Goal: Communication & Community: Answer question/provide support

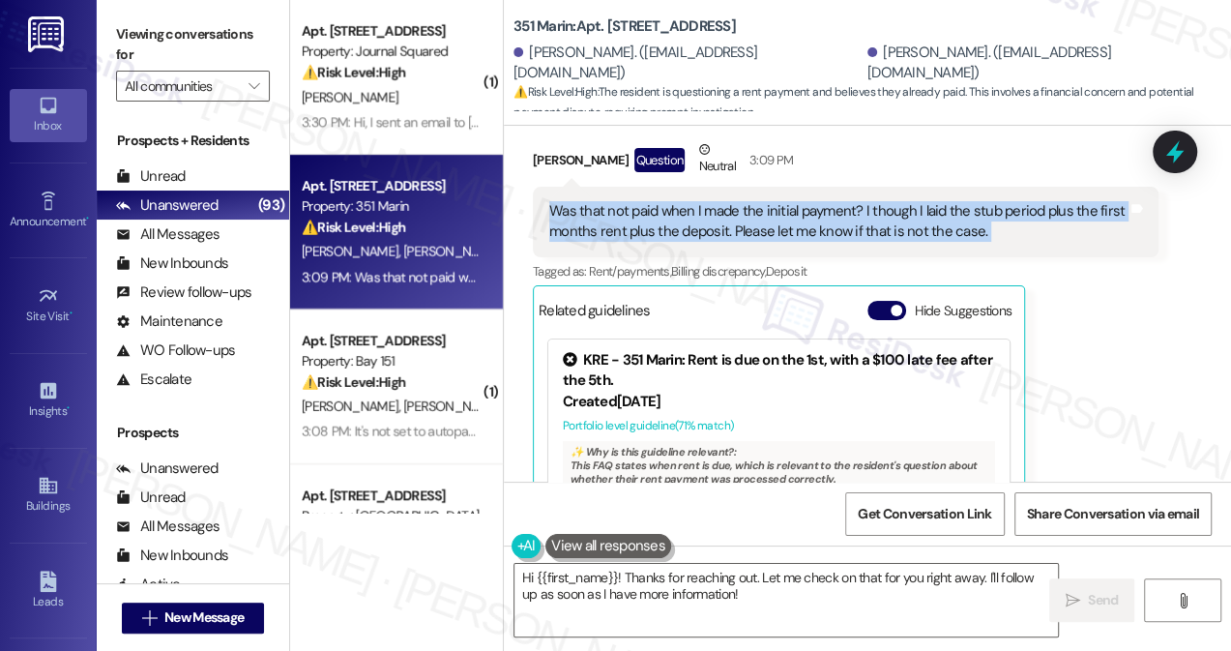
scroll to position [794, 0]
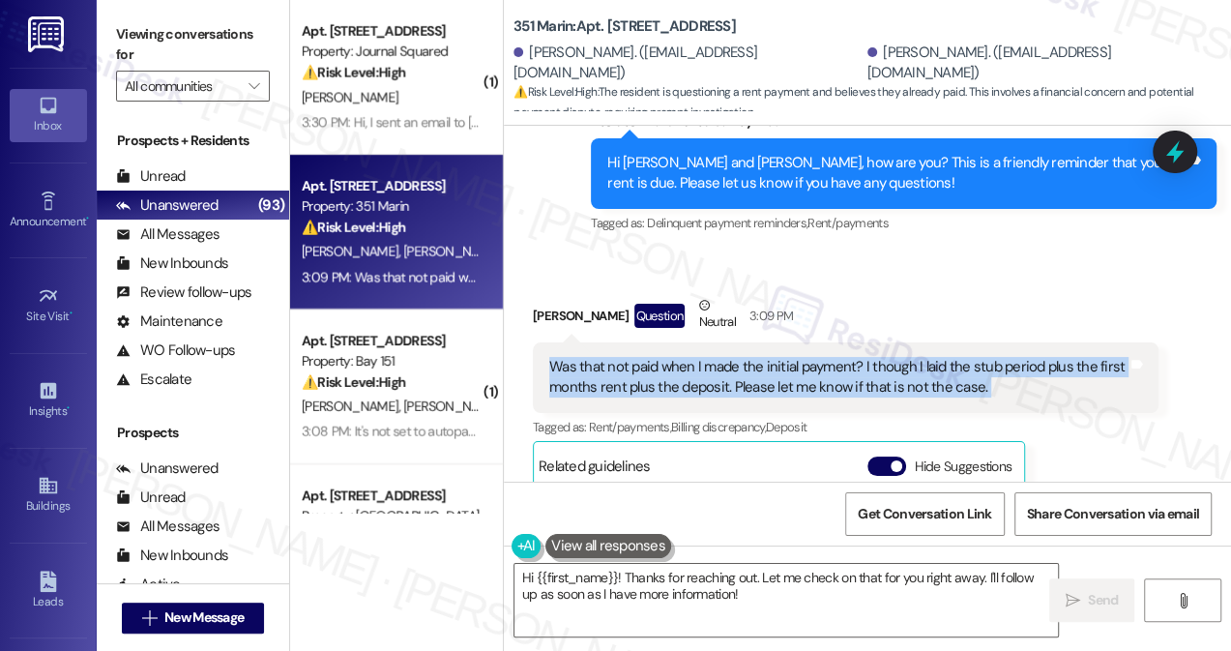
click at [884, 357] on div "Was that not paid when I made the initial payment? I though I laid the stub per…" at bounding box center [838, 378] width 578 height 42
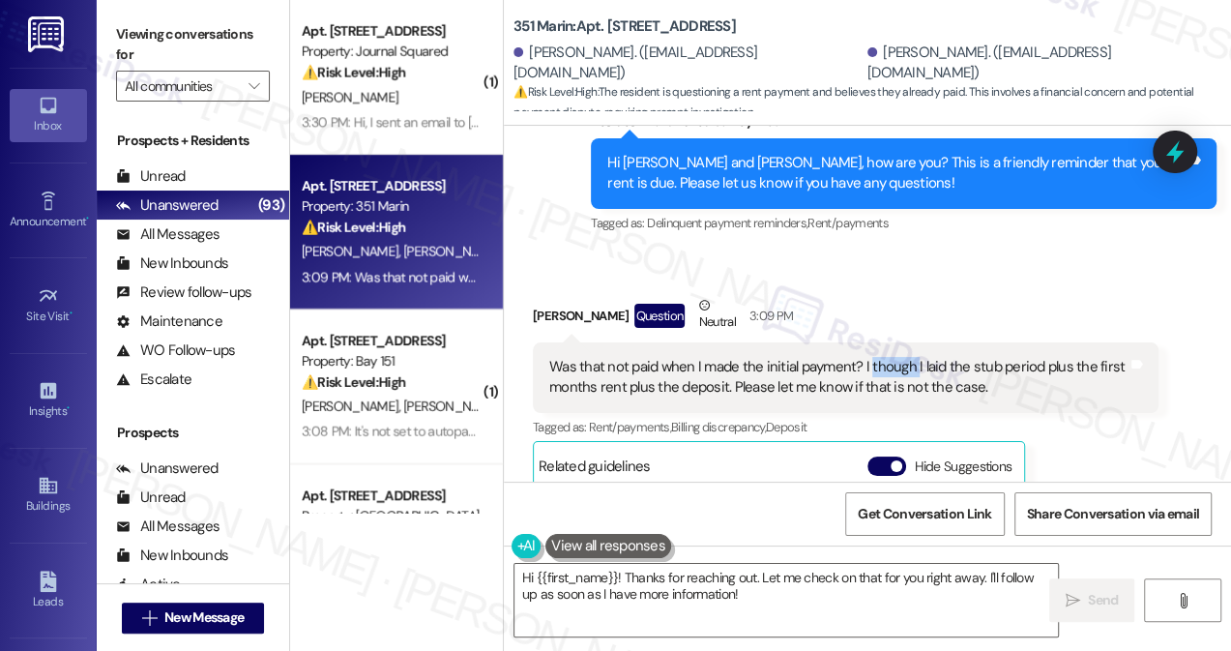
click at [884, 357] on div "Was that not paid when I made the initial payment? I though I laid the stub per…" at bounding box center [838, 378] width 578 height 42
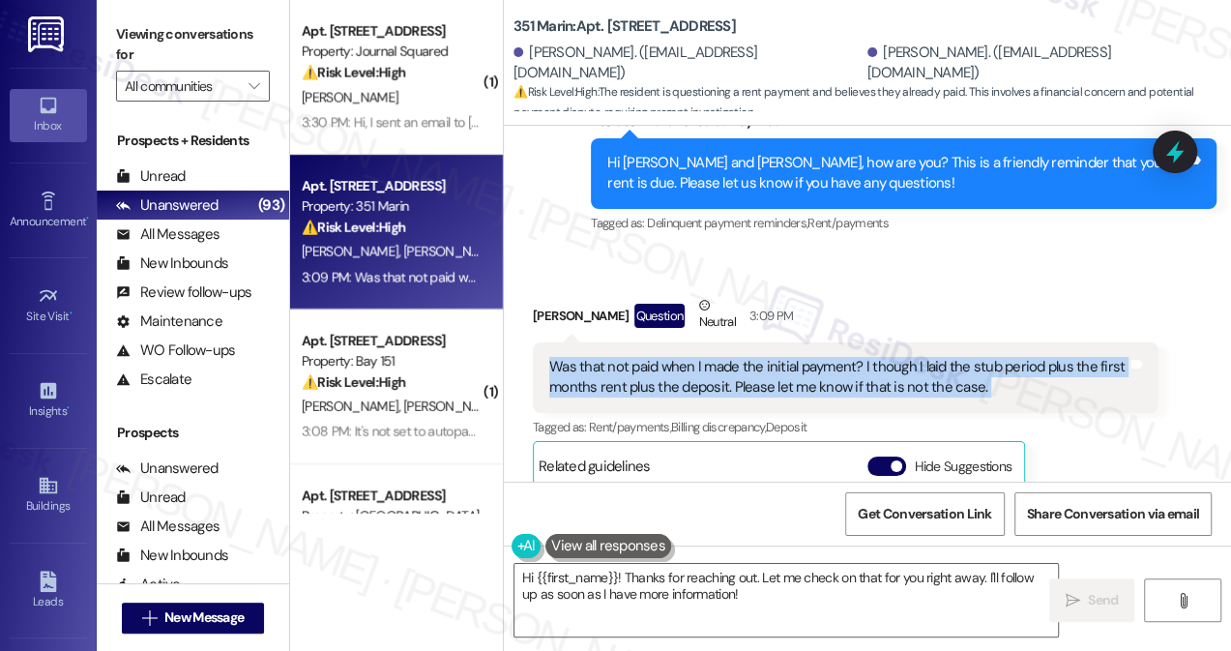
click at [884, 357] on div "Was that not paid when I made the initial payment? I though I laid the stub per…" at bounding box center [838, 378] width 578 height 42
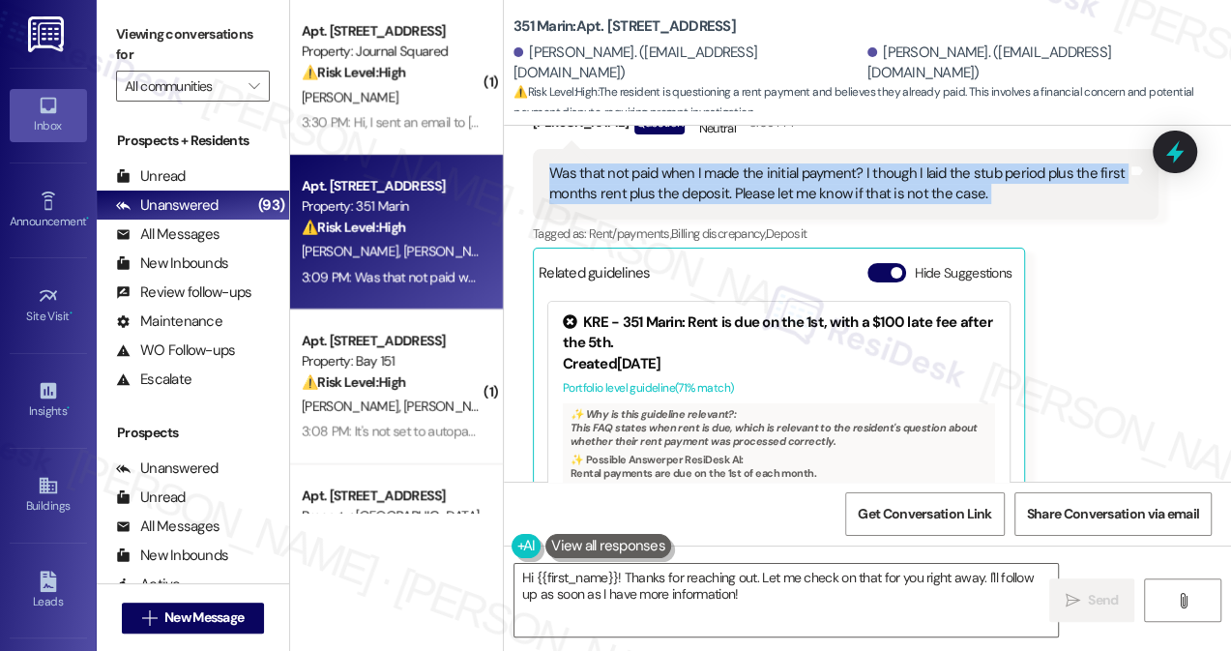
scroll to position [1057, 0]
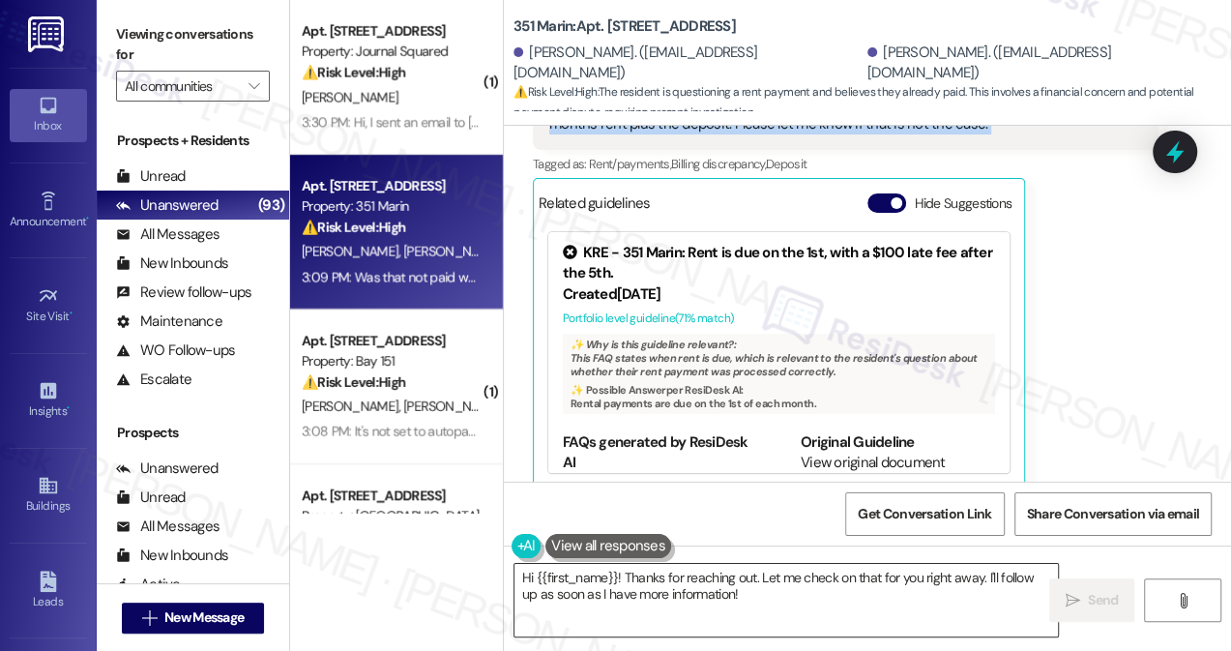
click at [734, 576] on textarea "Hi {{first_name}}! Thanks for reaching out. Let me check on that for you right …" at bounding box center [785, 600] width 543 height 73
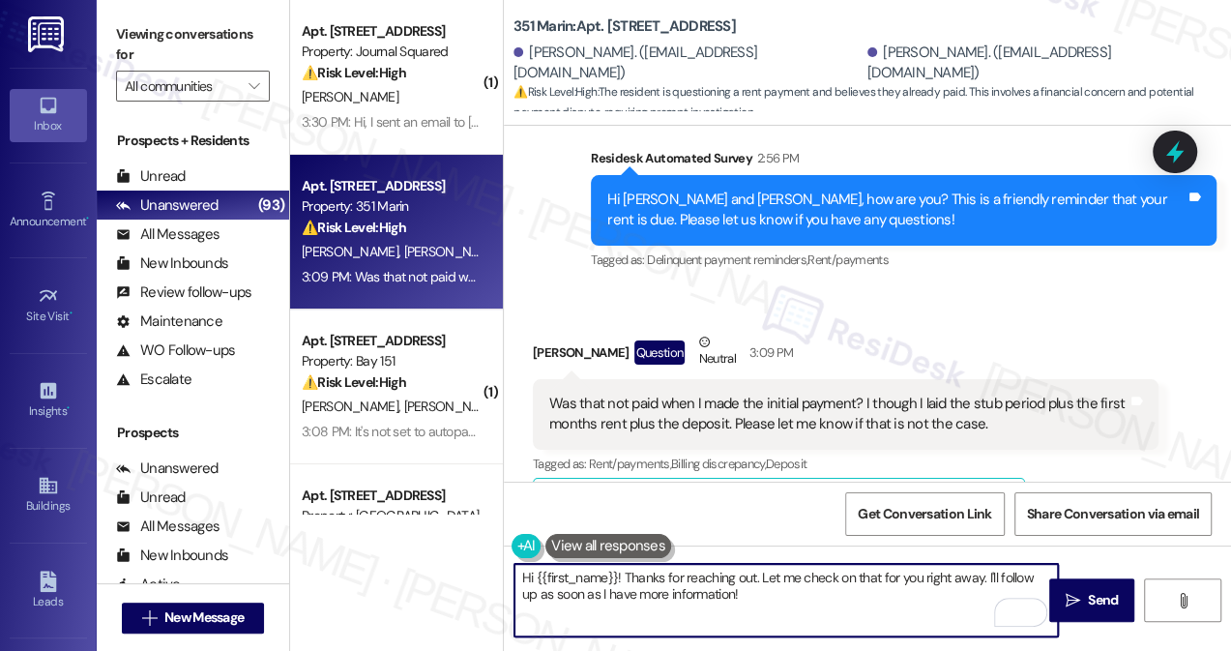
scroll to position [706, 0]
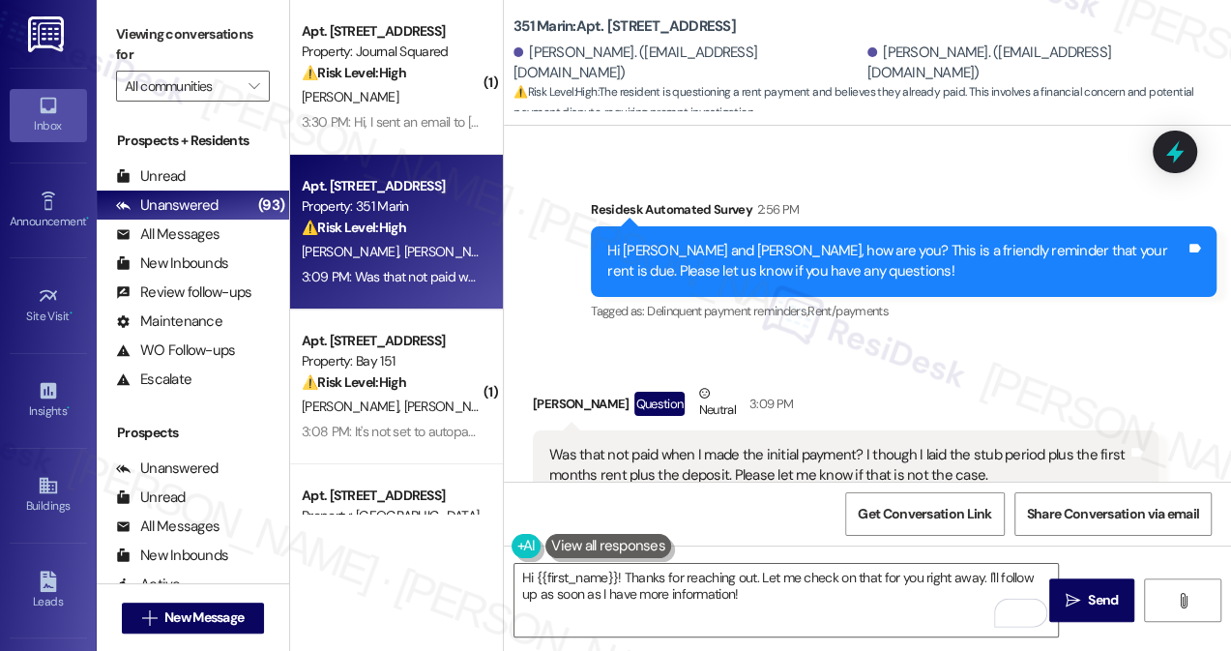
click at [665, 445] on div "Was that not paid when I made the initial payment? I though I laid the stub per…" at bounding box center [838, 466] width 578 height 42
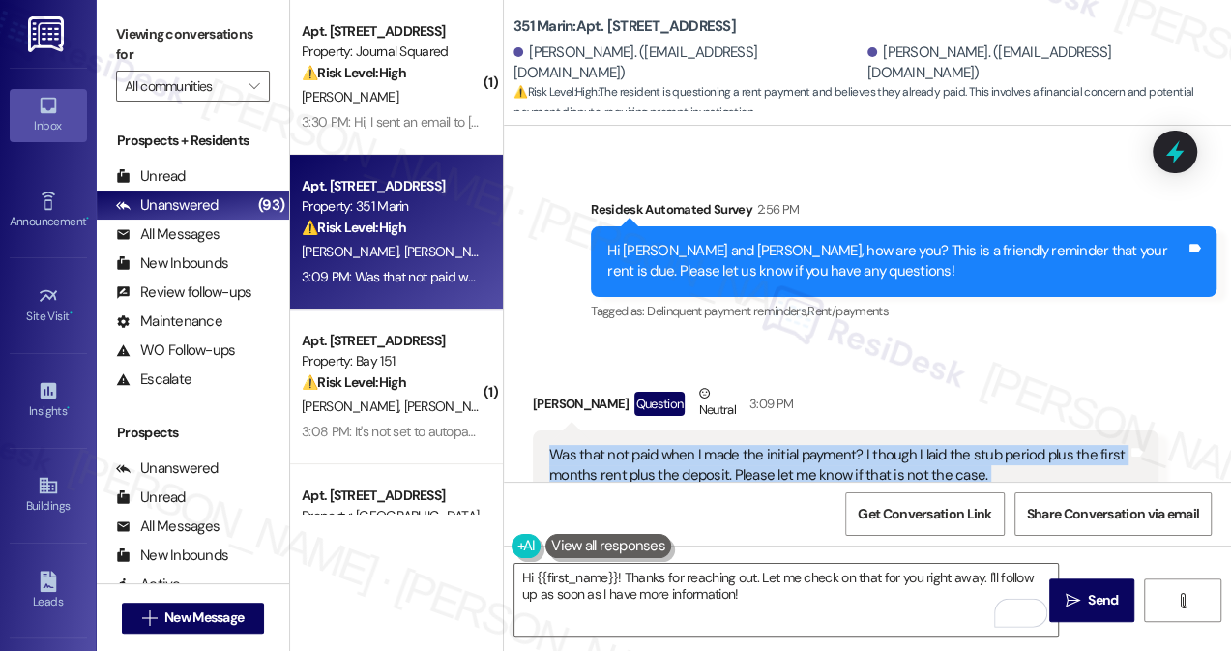
click at [665, 445] on div "Was that not paid when I made the initial payment? I though I laid the stub per…" at bounding box center [838, 466] width 578 height 42
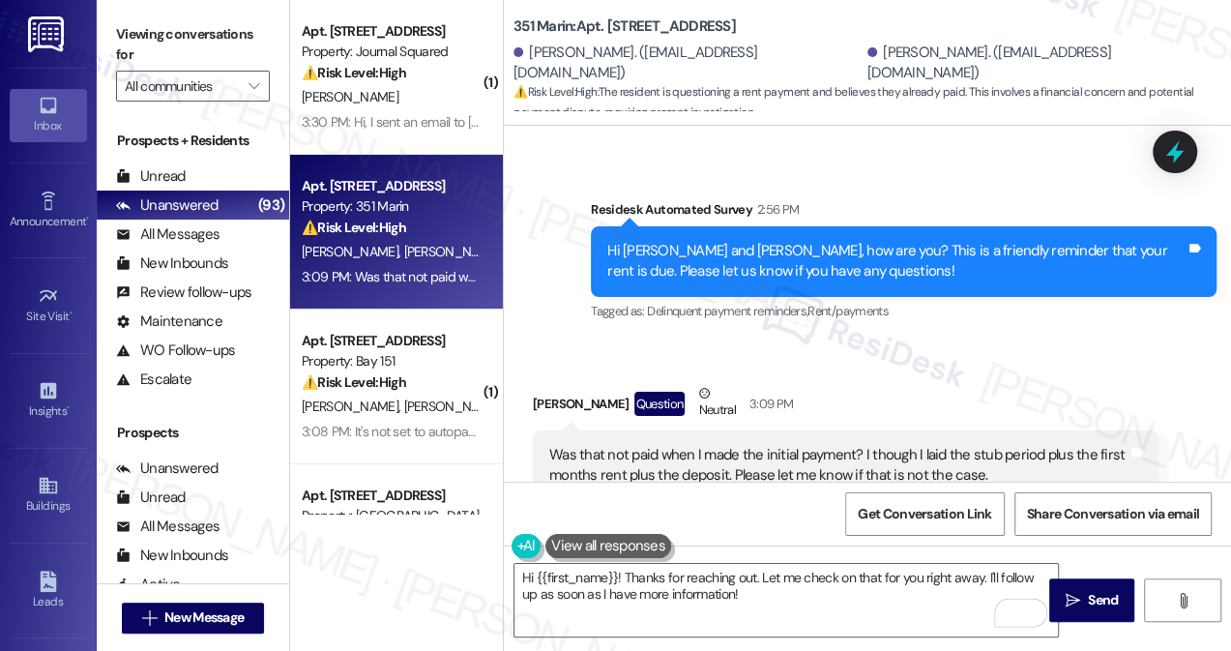
click at [918, 391] on div "William Sehnert Question Neutral 3:09 PM" at bounding box center [846, 406] width 626 height 47
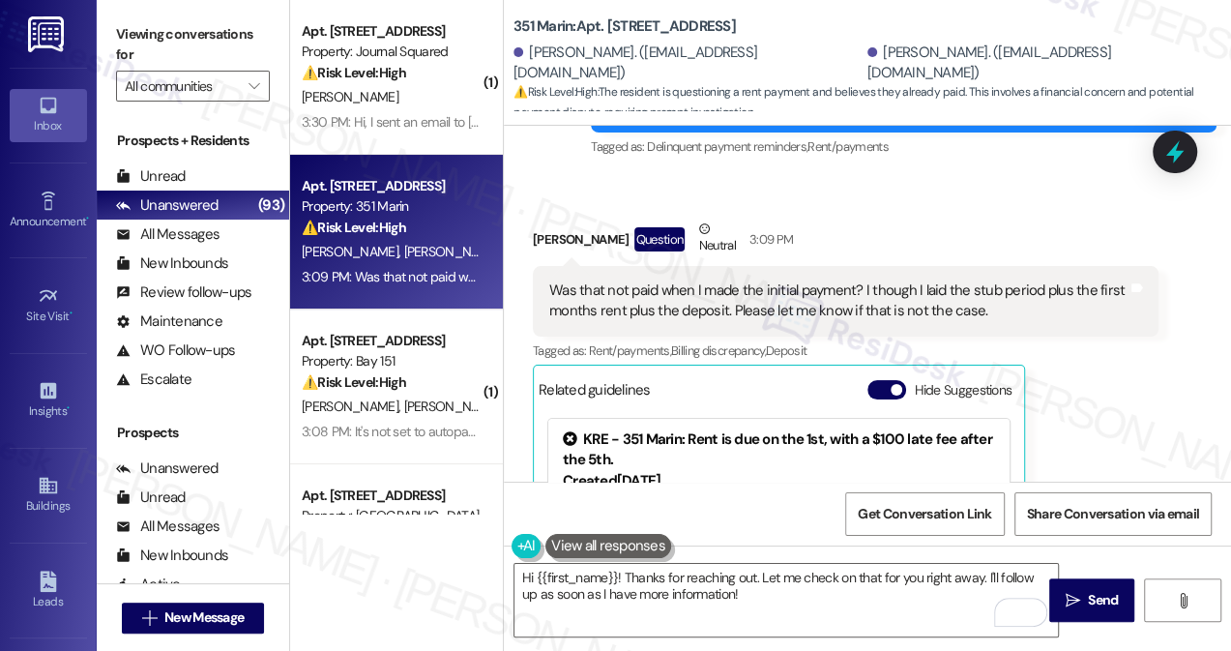
scroll to position [882, 0]
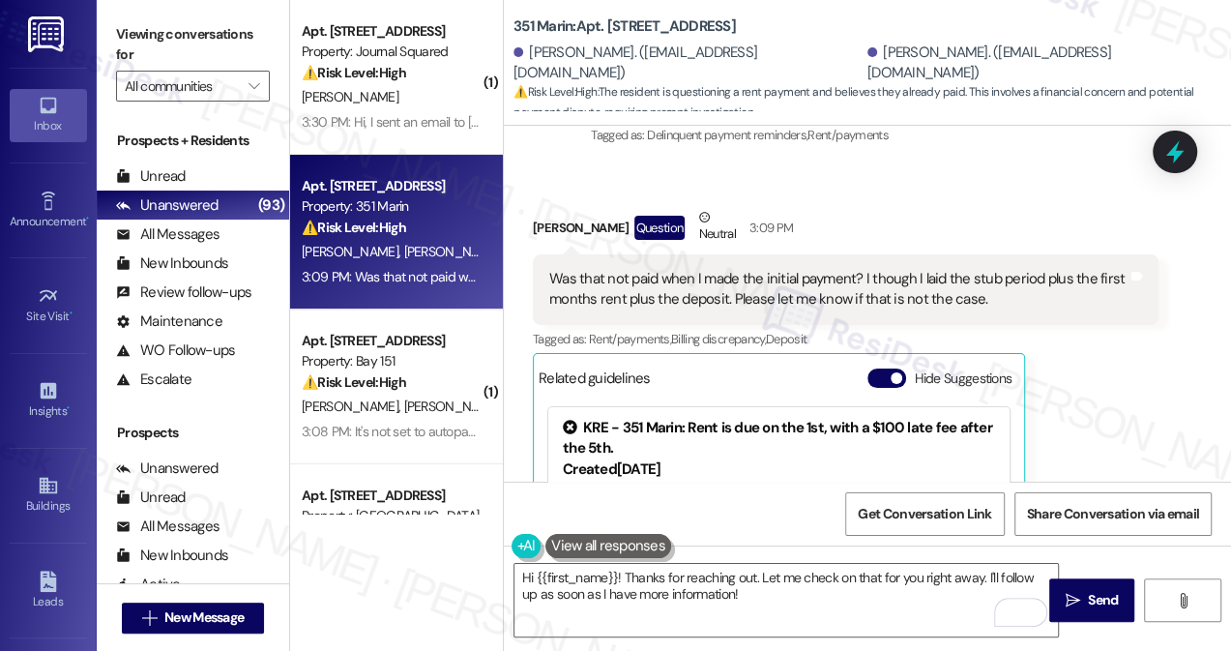
click at [948, 269] on div "Was that not paid when I made the initial payment? I though I laid the stub per…" at bounding box center [838, 290] width 578 height 42
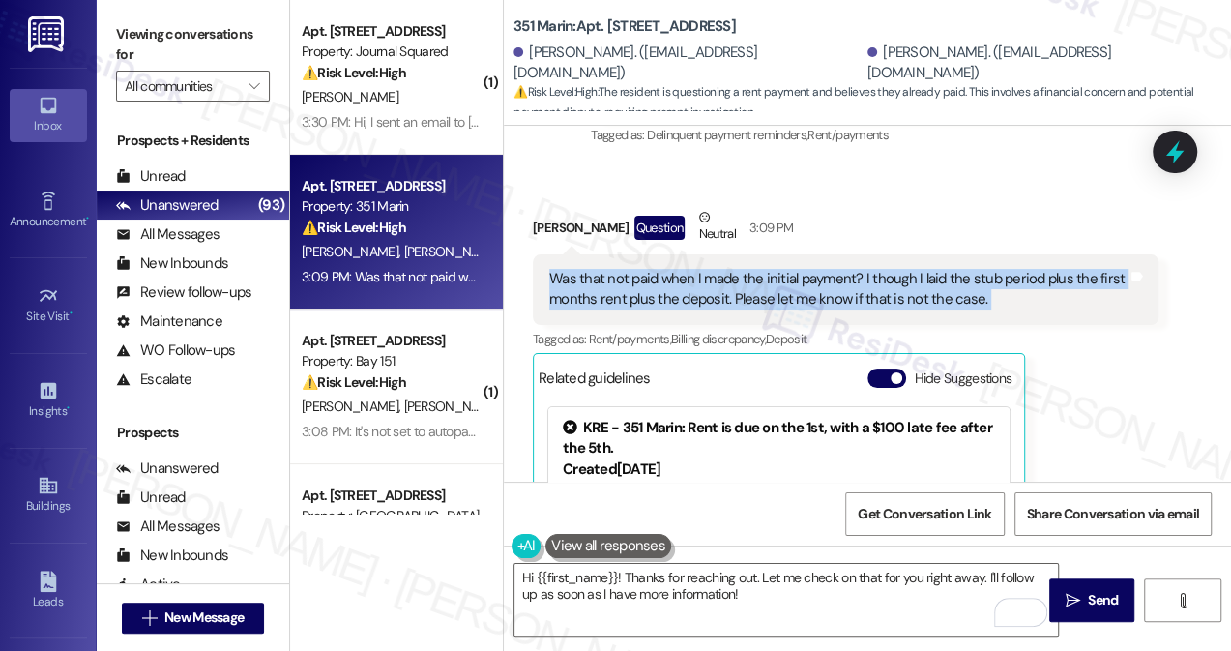
click at [948, 269] on div "Was that not paid when I made the initial payment? I though I laid the stub per…" at bounding box center [838, 290] width 578 height 42
click at [1023, 290] on div "Was that not paid when I made the initial payment? I though I laid the stub per…" at bounding box center [846, 289] width 626 height 71
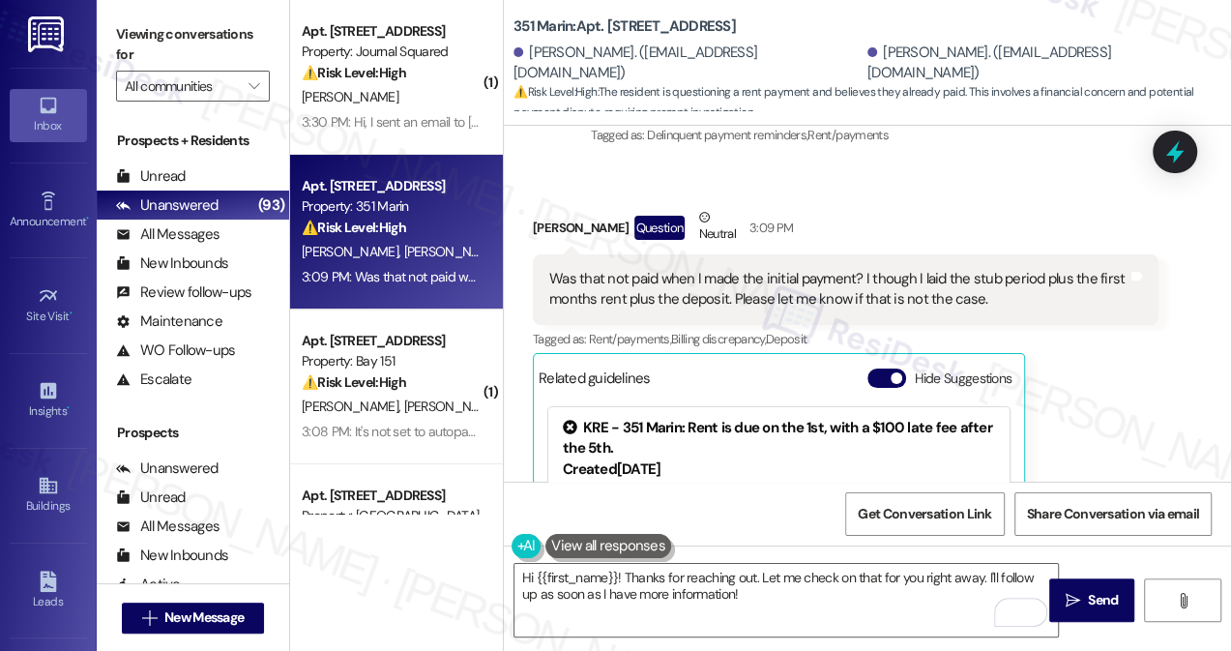
click at [1017, 278] on div "Was that not paid when I made the initial payment? I though I laid the stub per…" at bounding box center [838, 290] width 578 height 42
click at [1016, 277] on div "Was that not paid when I made the initial payment? I though I laid the stub per…" at bounding box center [838, 290] width 578 height 42
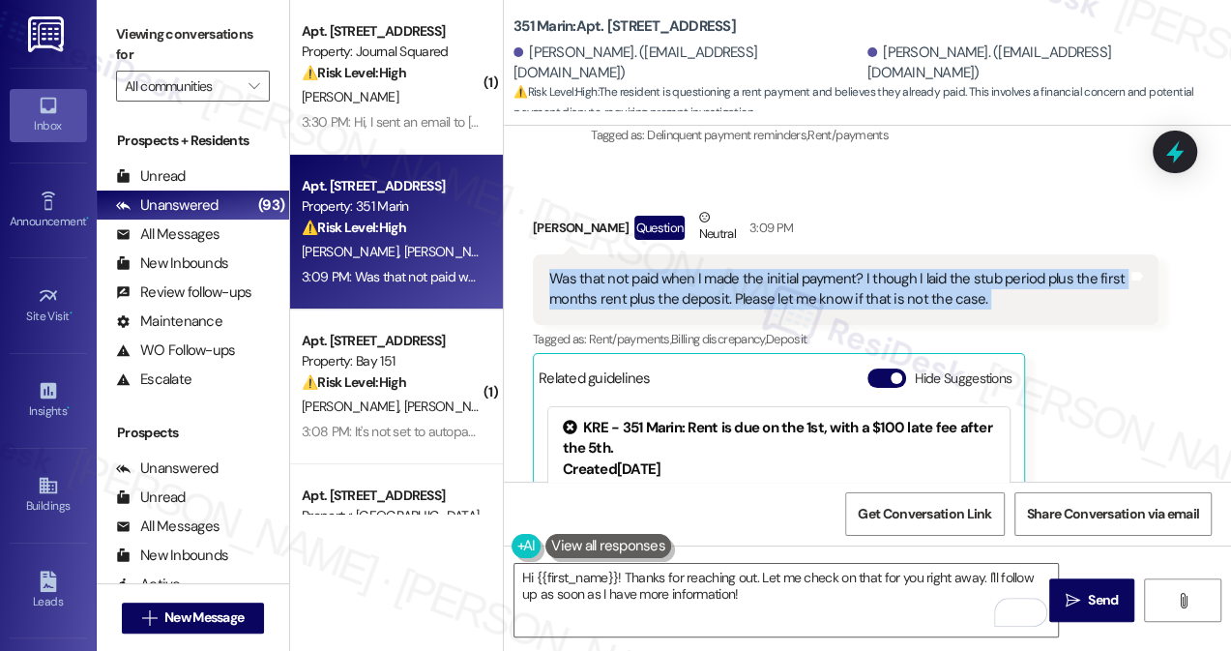
click at [1016, 277] on div "Was that not paid when I made the initial payment? I though I laid the stub per…" at bounding box center [838, 290] width 578 height 42
copy div "Was that not paid when I made the initial payment? I though I laid the stub per…"
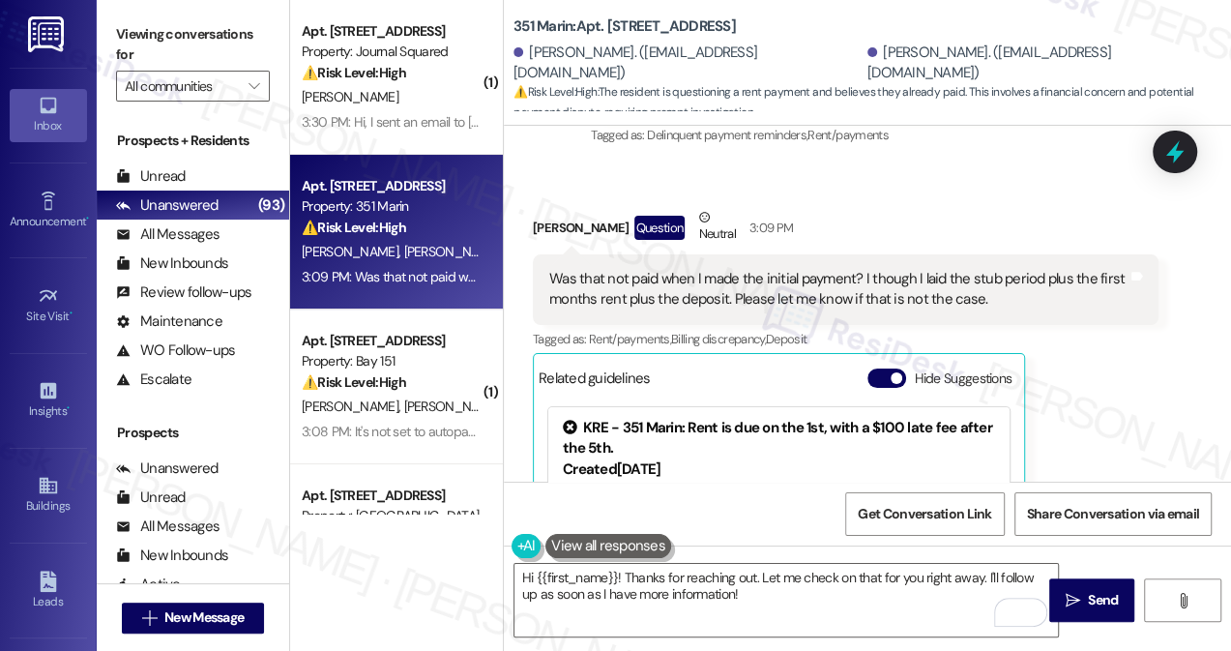
click at [947, 207] on div "William Sehnert Question Neutral 3:09 PM" at bounding box center [846, 230] width 626 height 47
click at [200, 625] on span "New Message" at bounding box center [203, 617] width 79 height 20
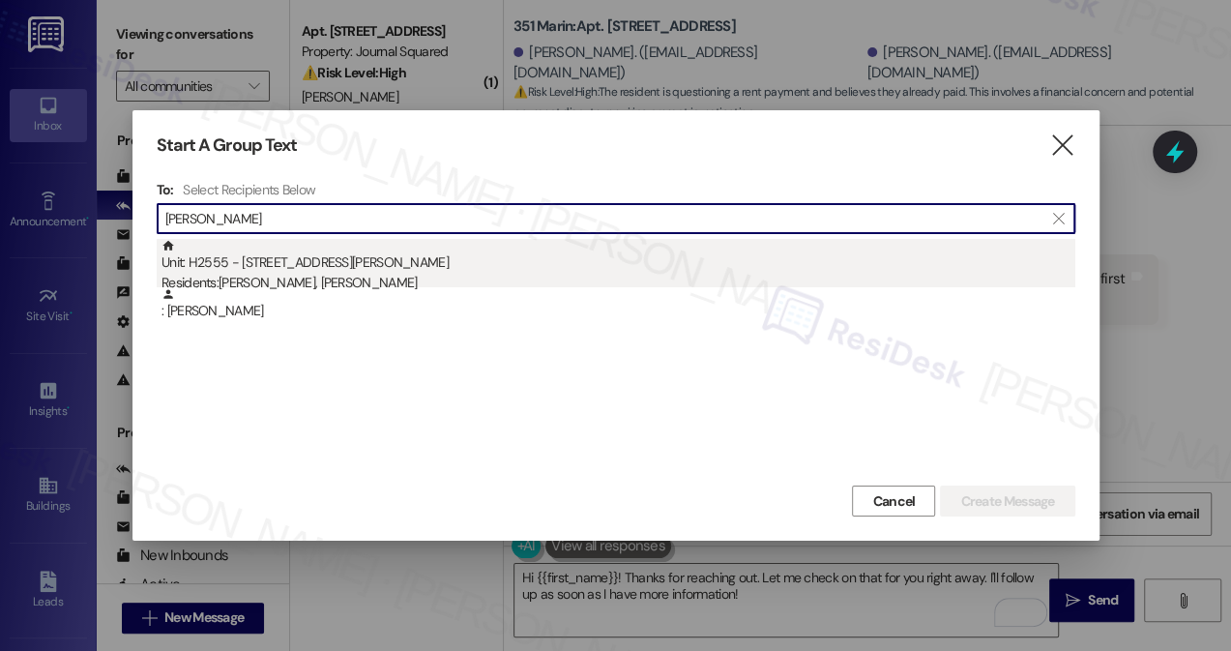
type input "Marion Connor"
click at [327, 281] on div "Residents: Marion Connor, Paul Ryan Jr" at bounding box center [618, 283] width 914 height 20
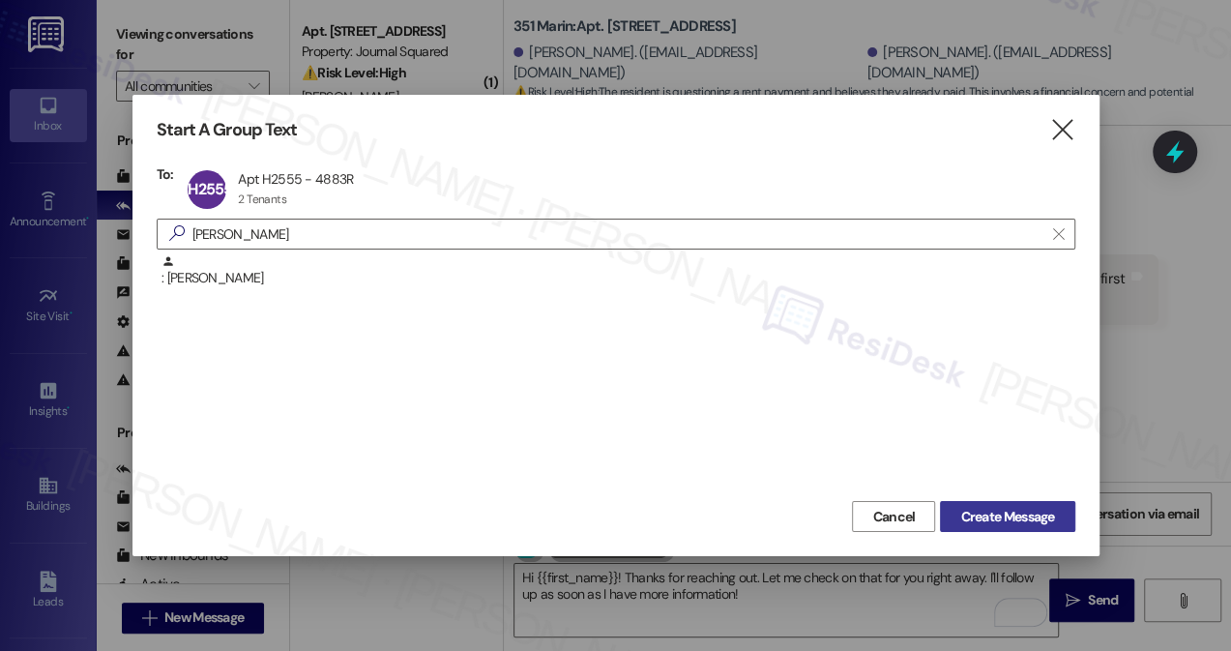
click at [998, 510] on span "Create Message" at bounding box center [1007, 517] width 94 height 20
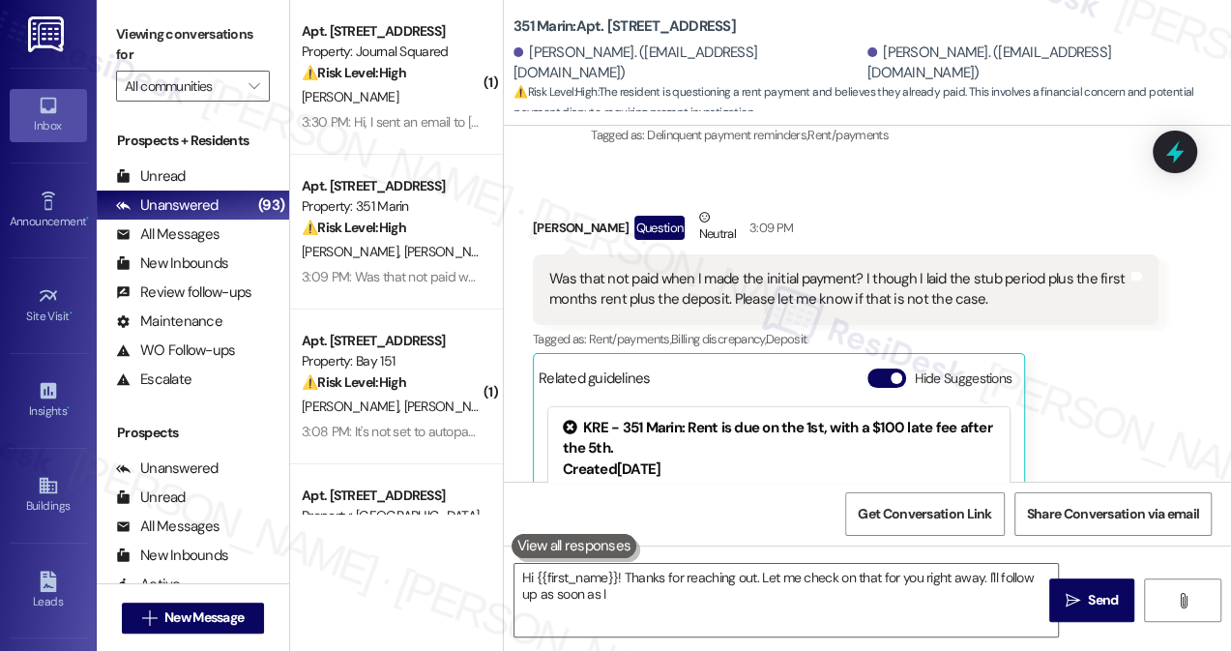
type textarea "Hi {{first_name}}! Thanks for reaching out. Let me check on that for you right …"
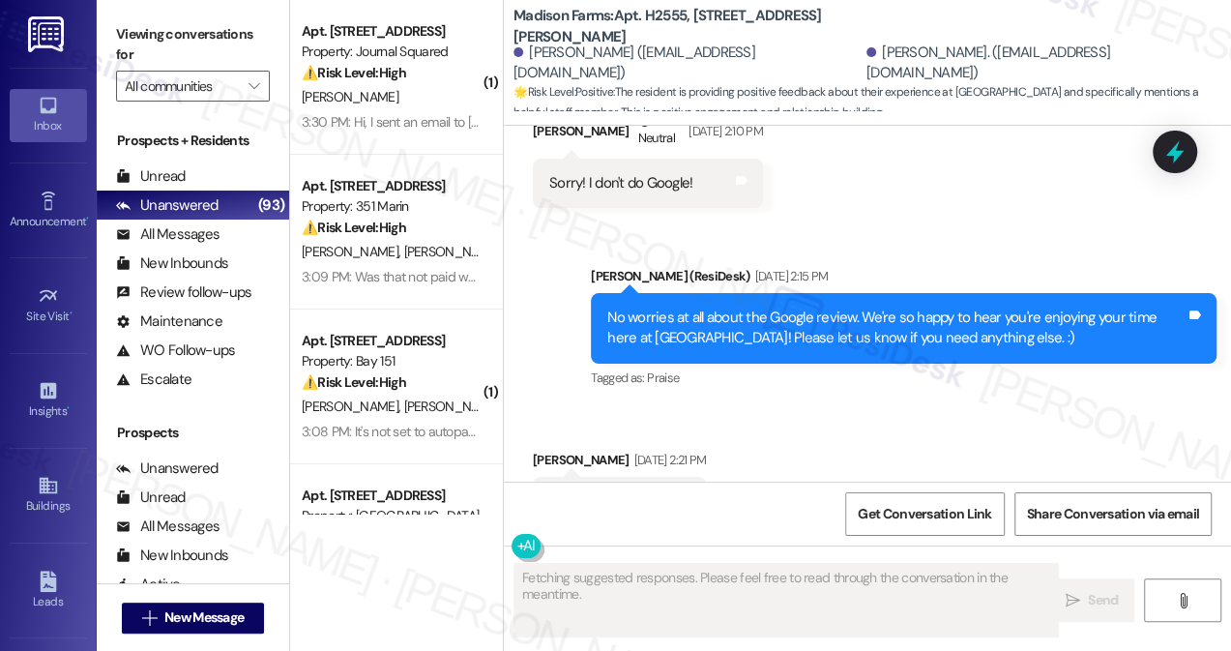
scroll to position [3684, 0]
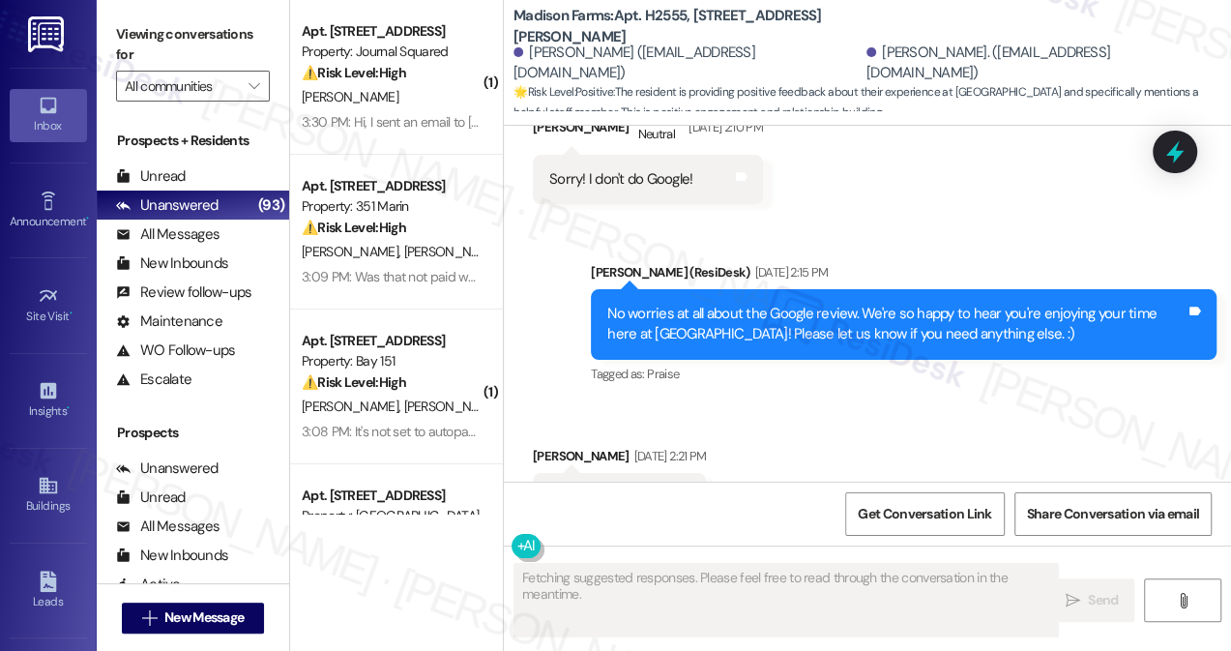
click at [682, 304] on div "No worries at all about the Google review. We're so happy to hear you're enjoyi…" at bounding box center [896, 325] width 578 height 42
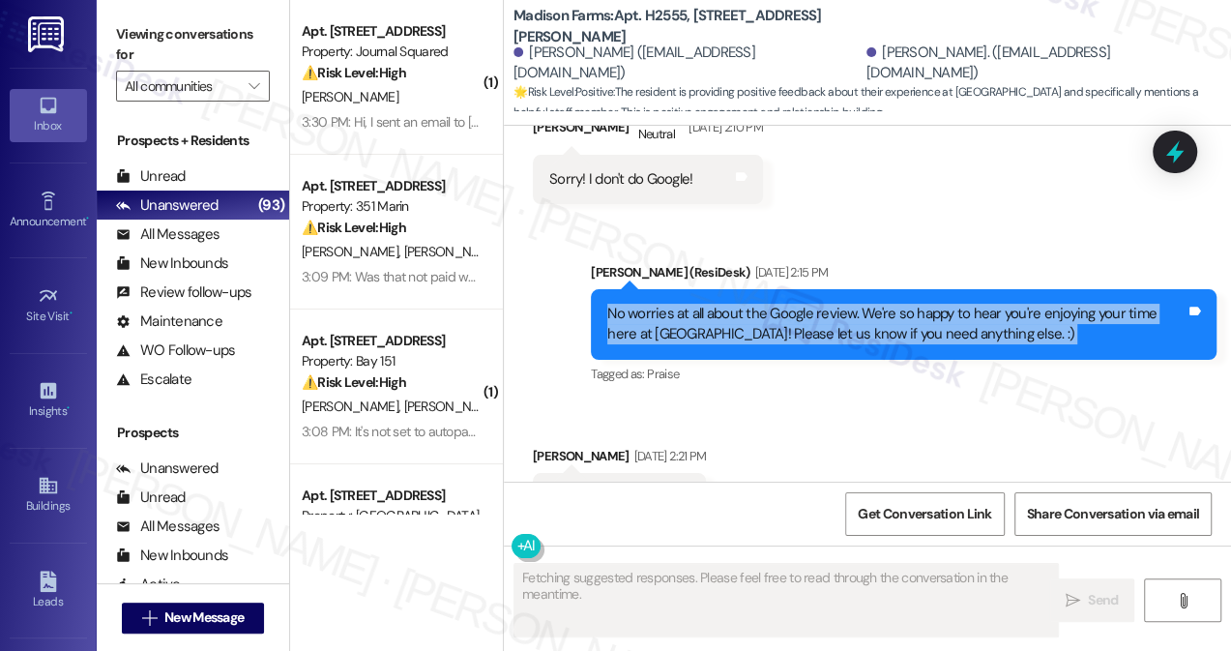
click at [682, 304] on div "No worries at all about the Google review. We're so happy to hear you're enjoyi…" at bounding box center [896, 325] width 578 height 42
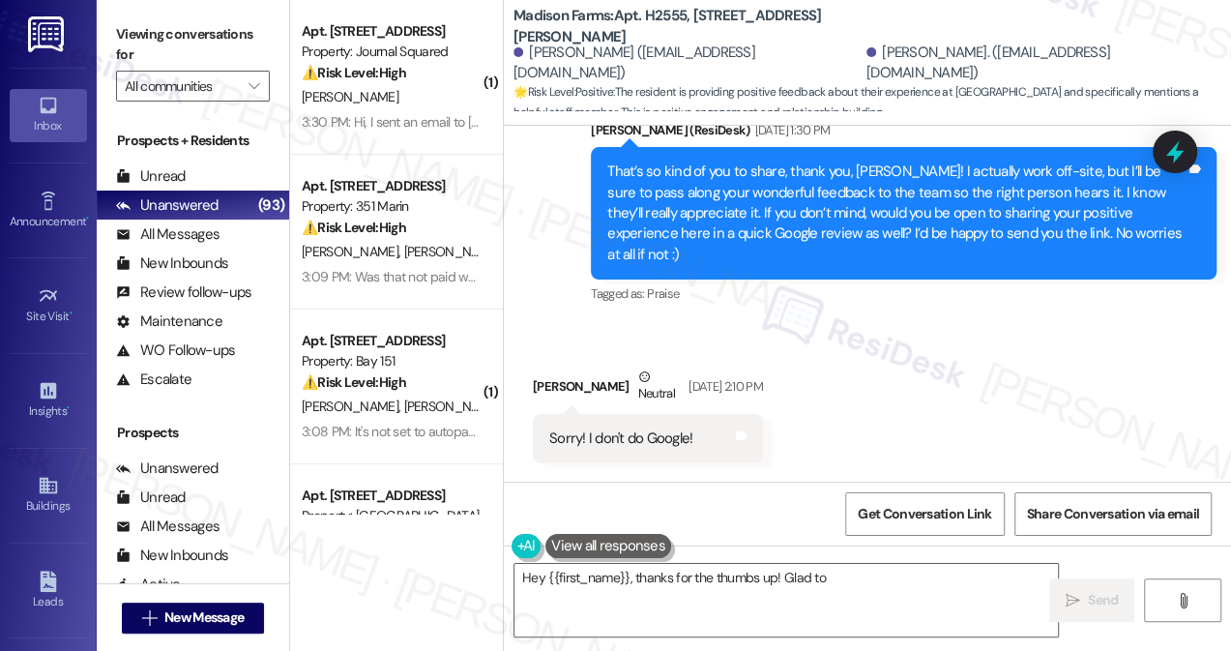
scroll to position [3421, 0]
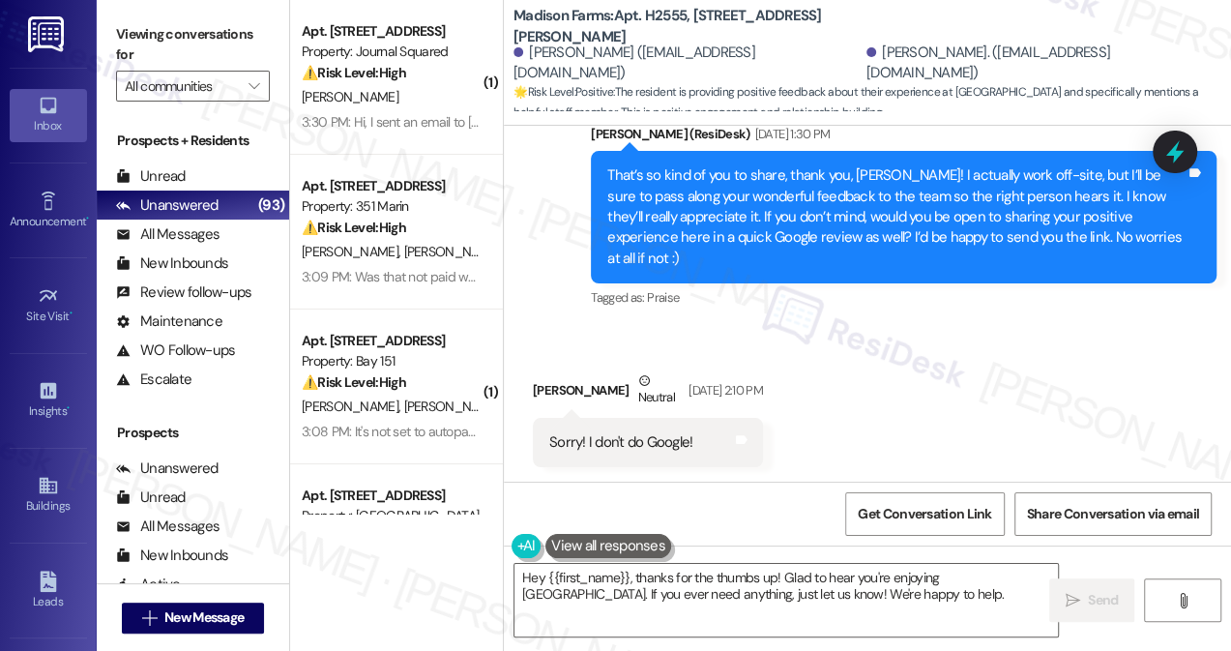
type textarea "Hey {{first_name}}, thanks for the thumbs up! Glad to hear you're enjoying Madi…"
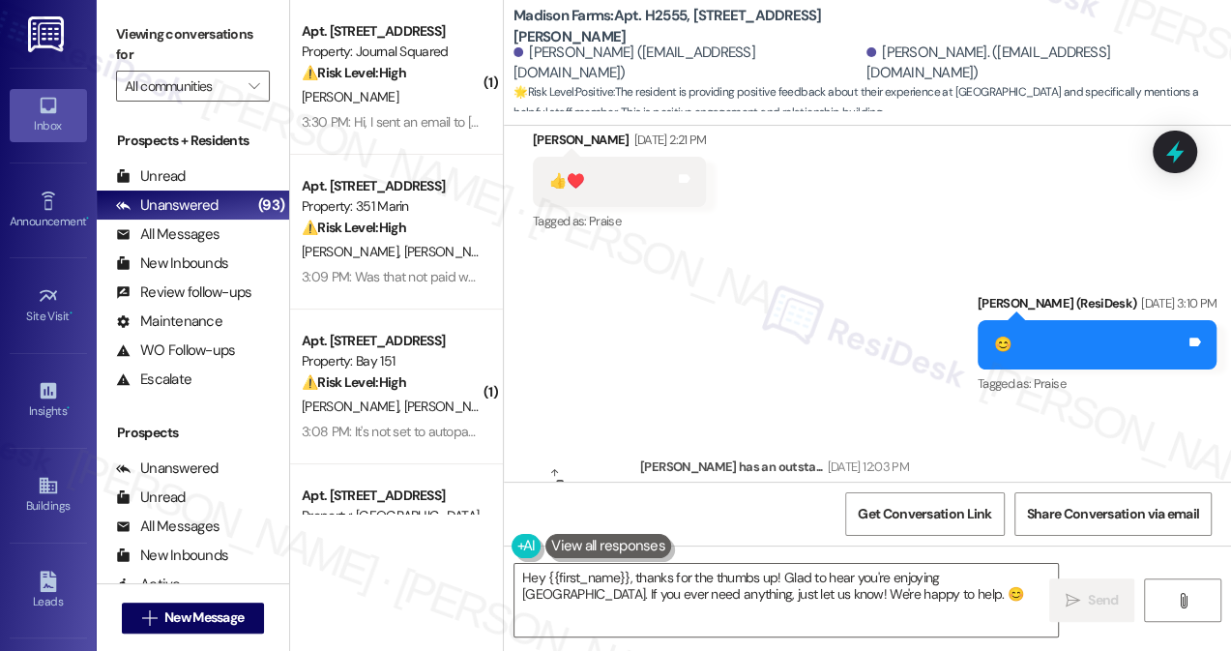
scroll to position [3649, 0]
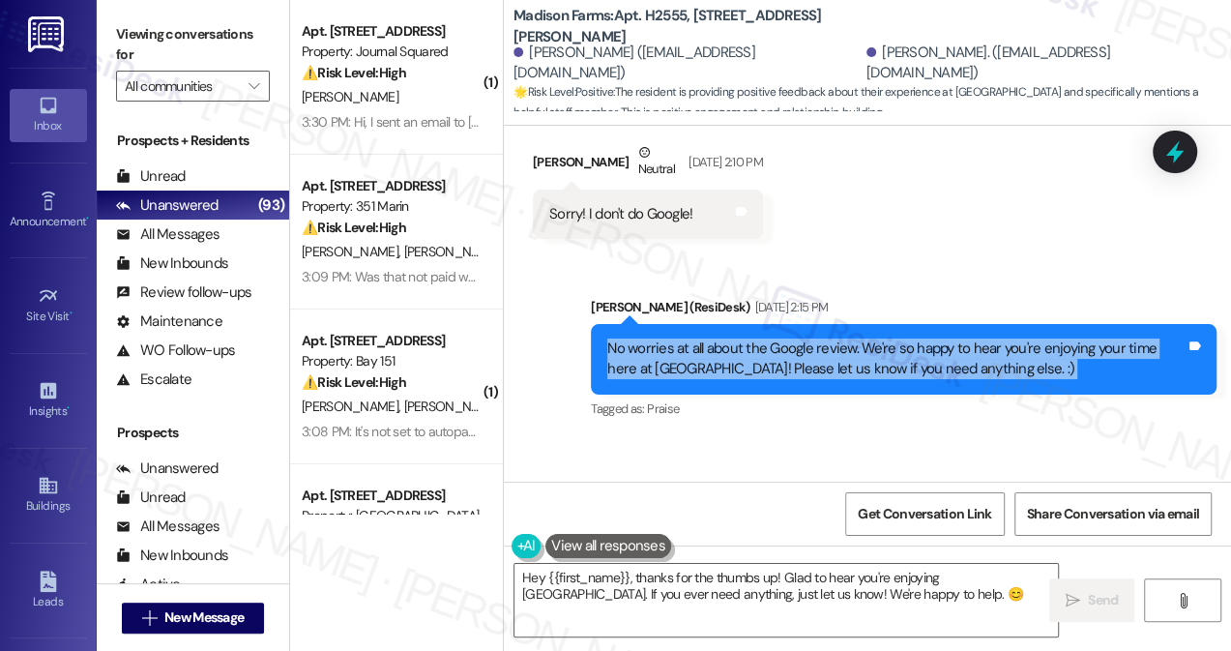
click at [740, 338] on div "No worries at all about the Google review. We're so happy to hear you're enjoyi…" at bounding box center [896, 359] width 578 height 42
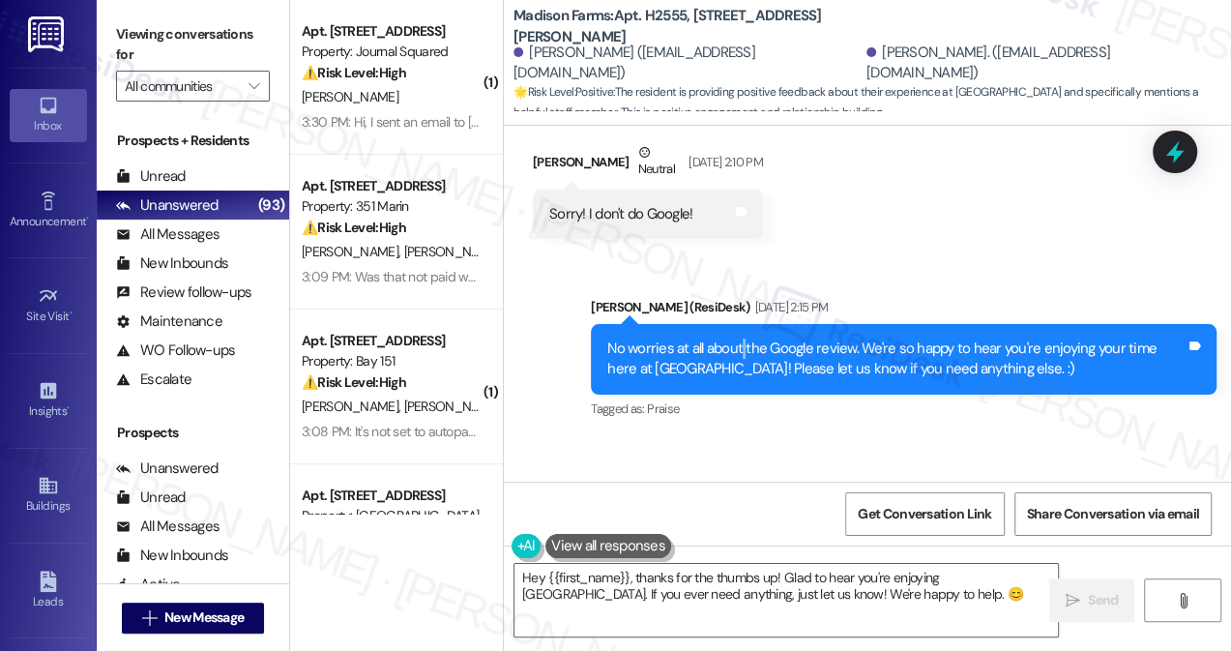
click at [740, 338] on div "No worries at all about the Google review. We're so happy to hear you're enjoyi…" at bounding box center [896, 359] width 578 height 42
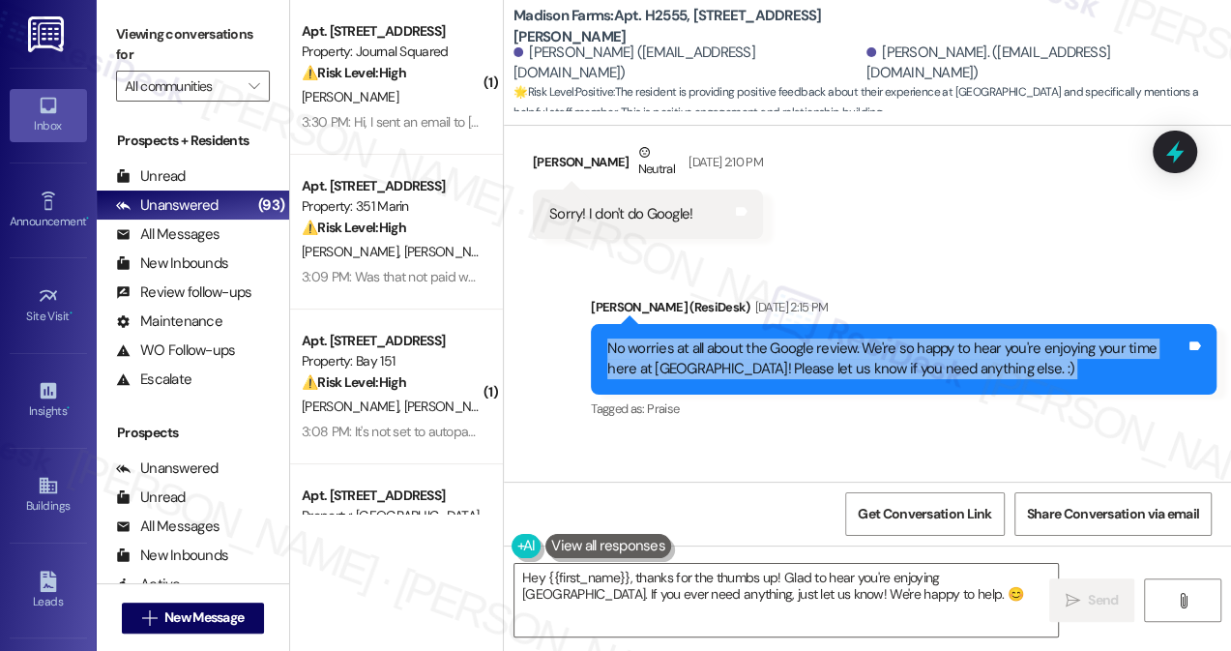
click at [740, 338] on div "No worries at all about the Google review. We're so happy to hear you're enjoyi…" at bounding box center [896, 359] width 578 height 42
click at [905, 523] on span "Get Conversation Link" at bounding box center [924, 514] width 141 height 42
click at [213, 613] on span "New Message" at bounding box center [203, 617] width 79 height 20
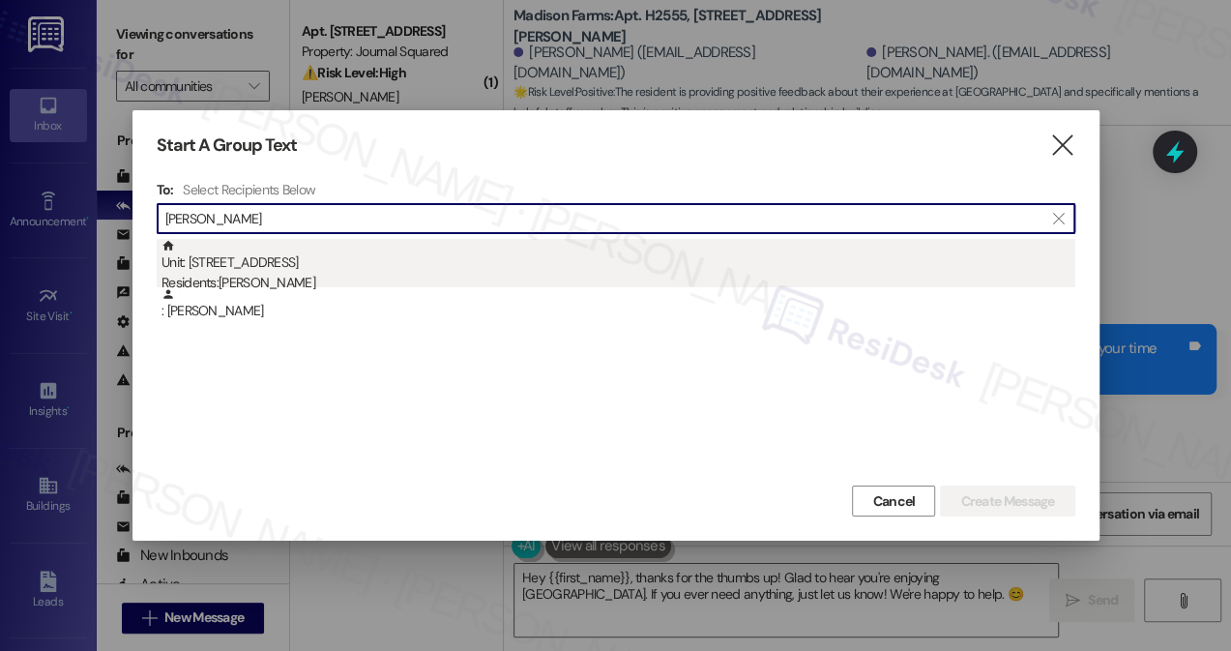
type input "[PERSON_NAME]"
click at [335, 277] on div "Residents: Zoe Lurie, Nick Avloshenko" at bounding box center [618, 283] width 914 height 20
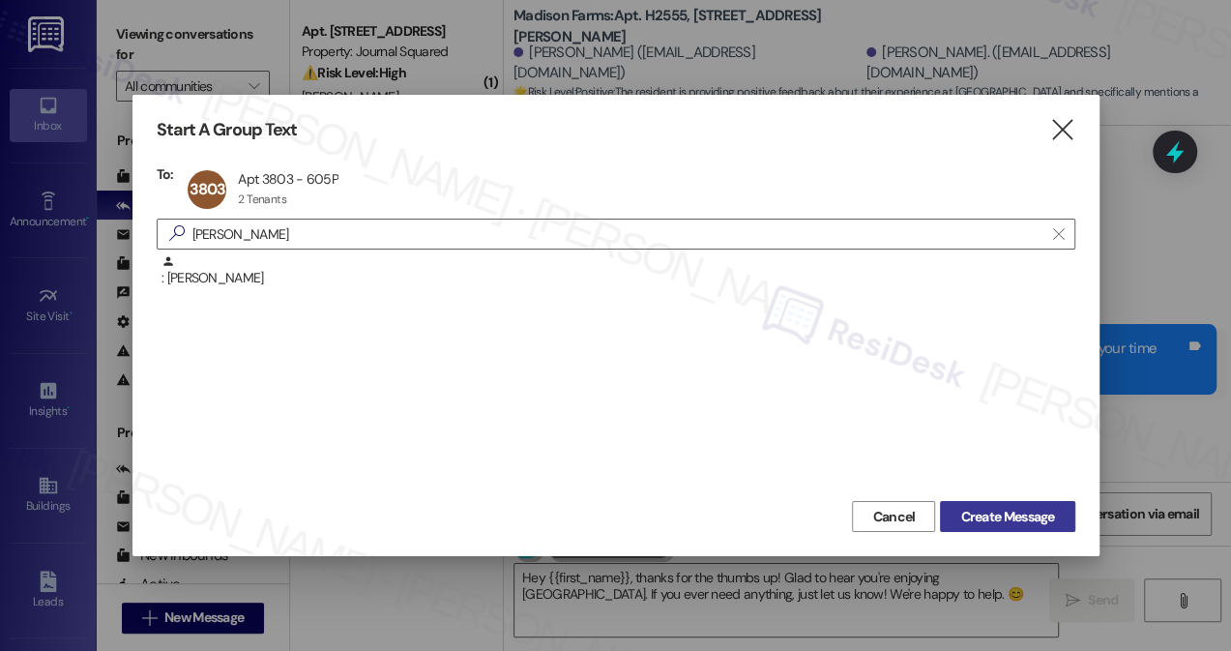
click at [1013, 514] on span "Create Message" at bounding box center [1007, 517] width 94 height 20
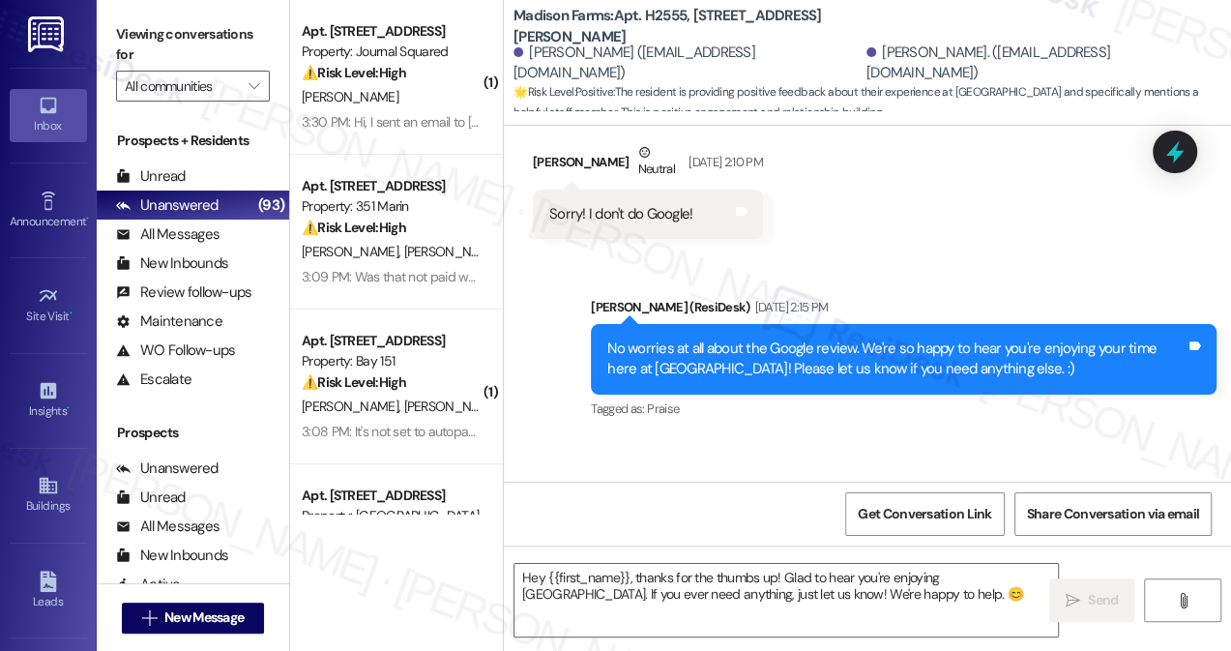
type textarea "Fetching suggested responses. Please feel free to read through the conversation…"
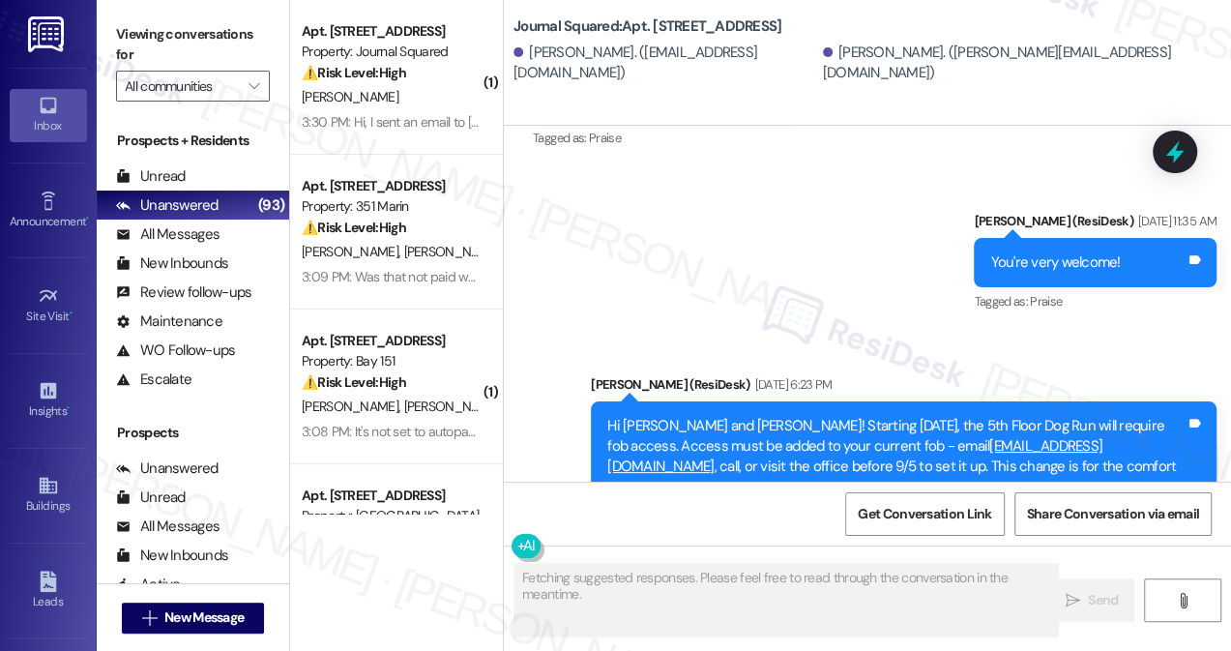
scroll to position [8871, 0]
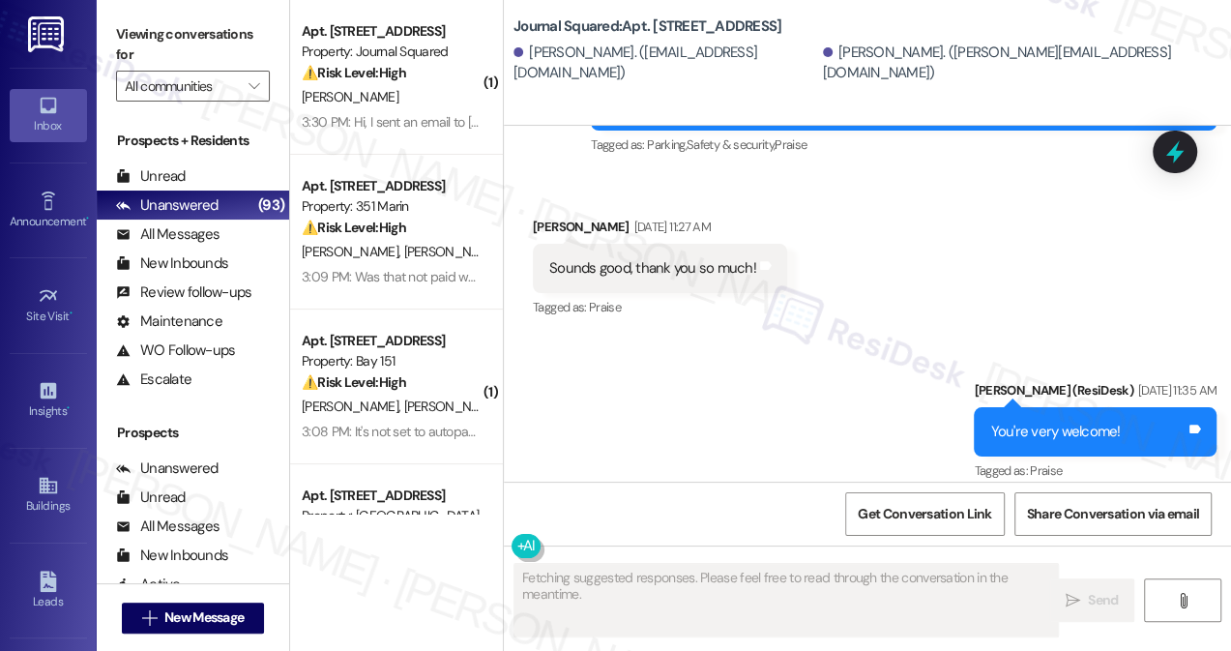
click at [631, 265] on div "Sounds good, thank you so much!" at bounding box center [652, 268] width 207 height 20
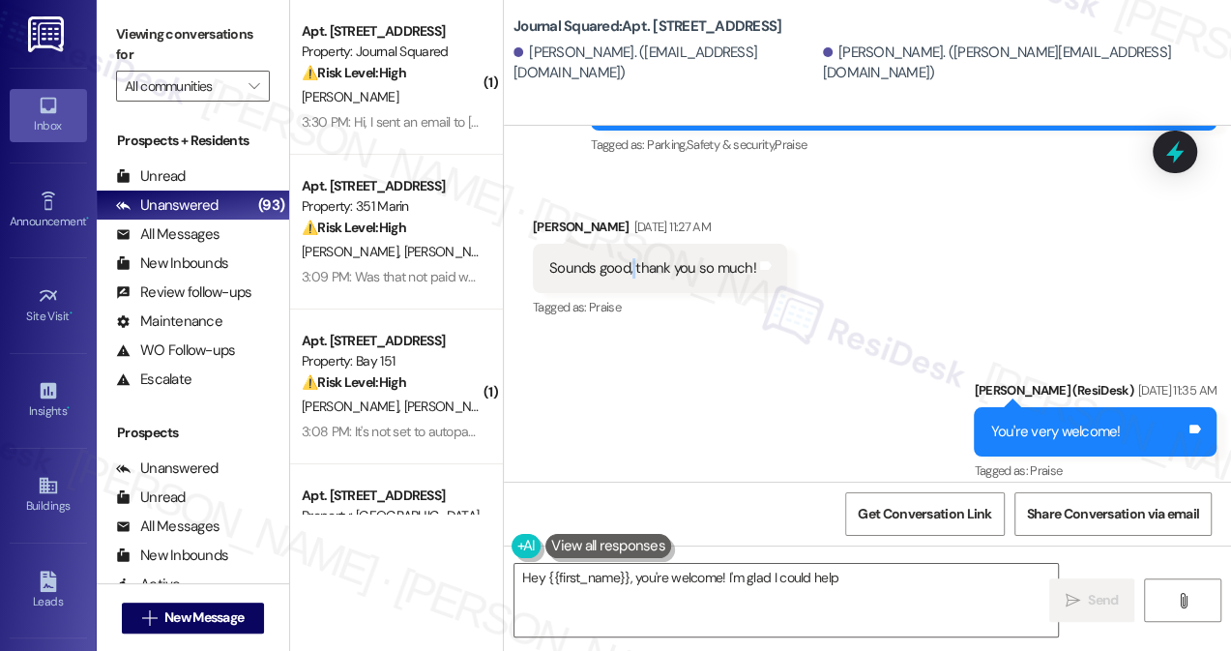
click at [630, 263] on div "Sounds good, thank you so much!" at bounding box center [652, 268] width 207 height 20
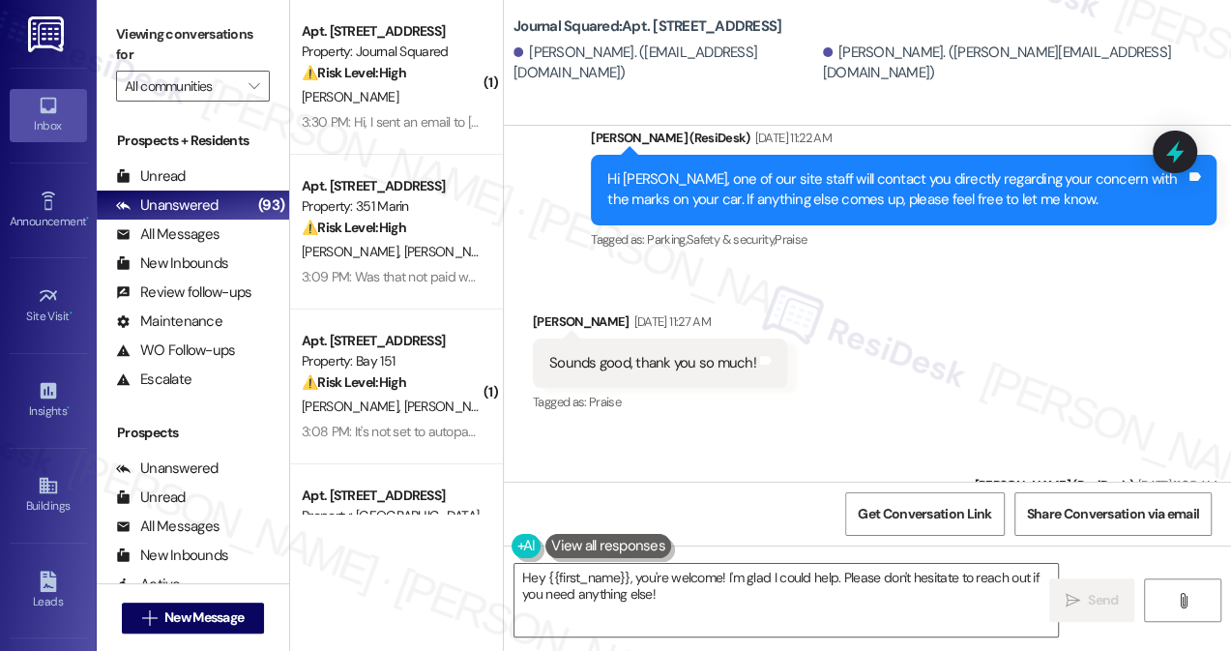
scroll to position [8607, 0]
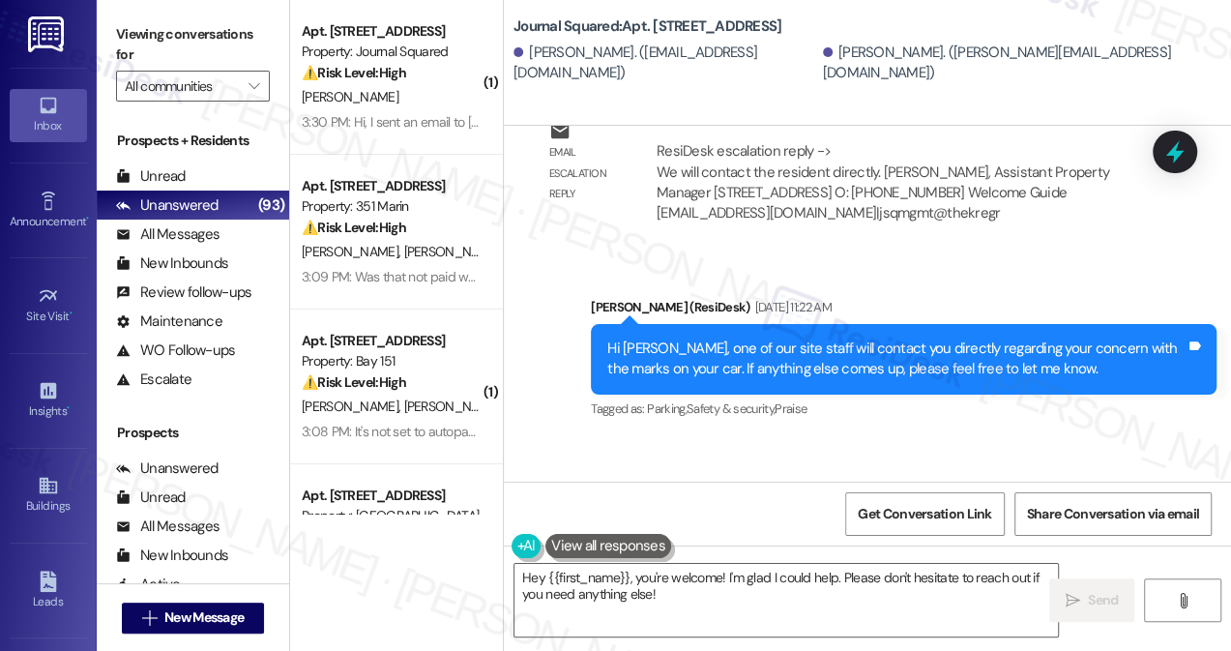
click at [735, 339] on div "Hi [PERSON_NAME], one of our site staff will contact you directly regarding you…" at bounding box center [896, 359] width 578 height 42
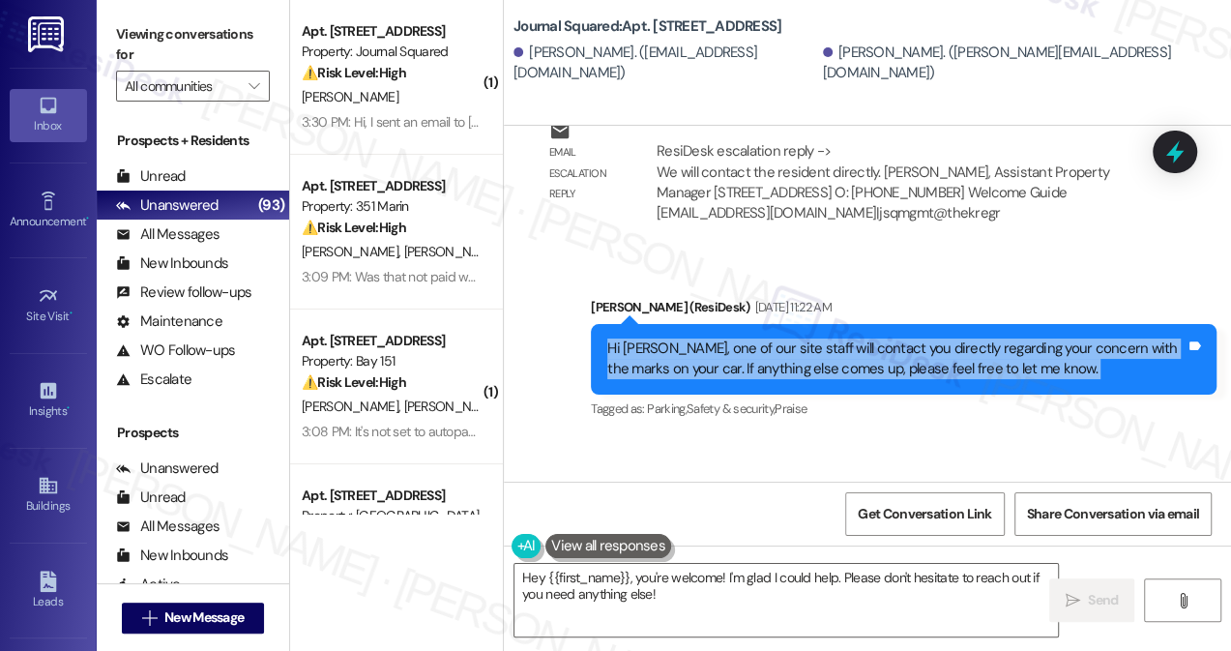
click at [735, 339] on div "Hi [PERSON_NAME], one of our site staff will contact you directly regarding you…" at bounding box center [896, 359] width 578 height 42
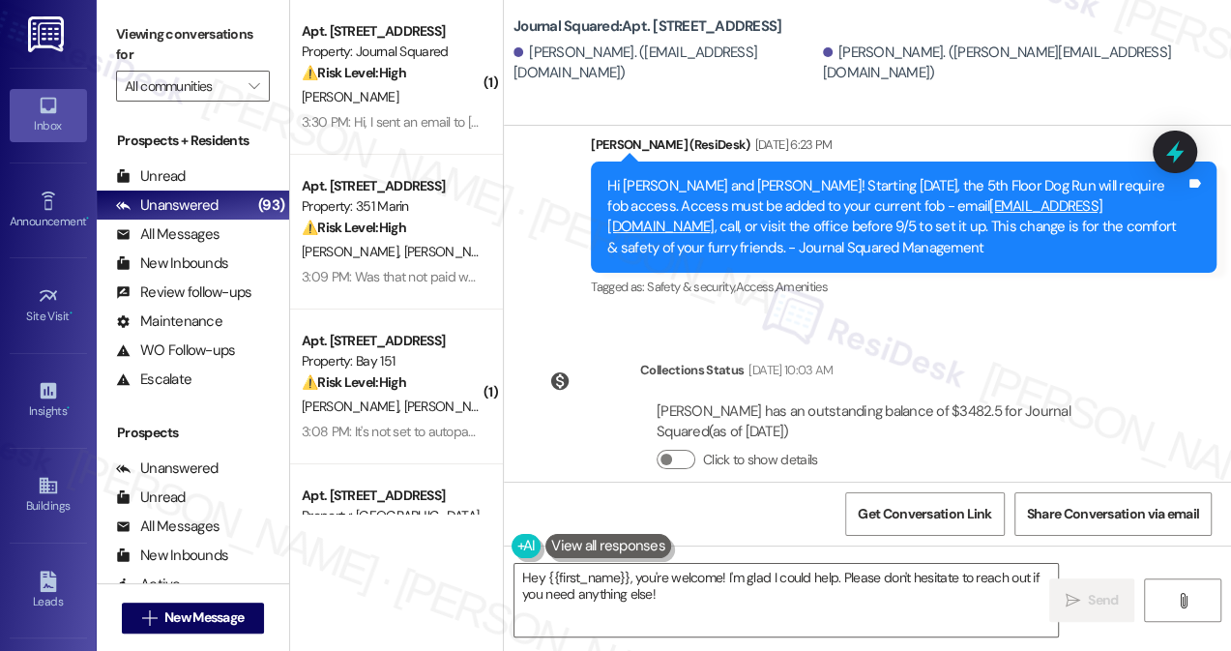
scroll to position [9310, 0]
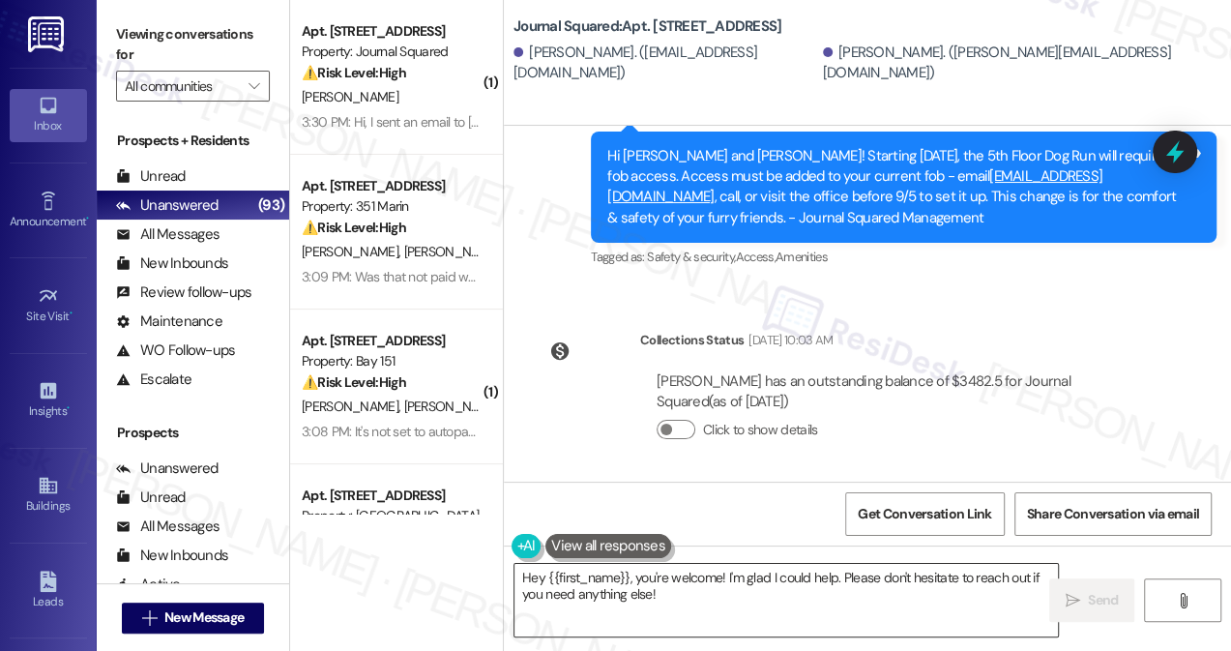
click at [684, 587] on textarea "Hey {{first_name}}, you're welcome! I'm glad I could help. Please don't hesitat…" at bounding box center [785, 600] width 543 height 73
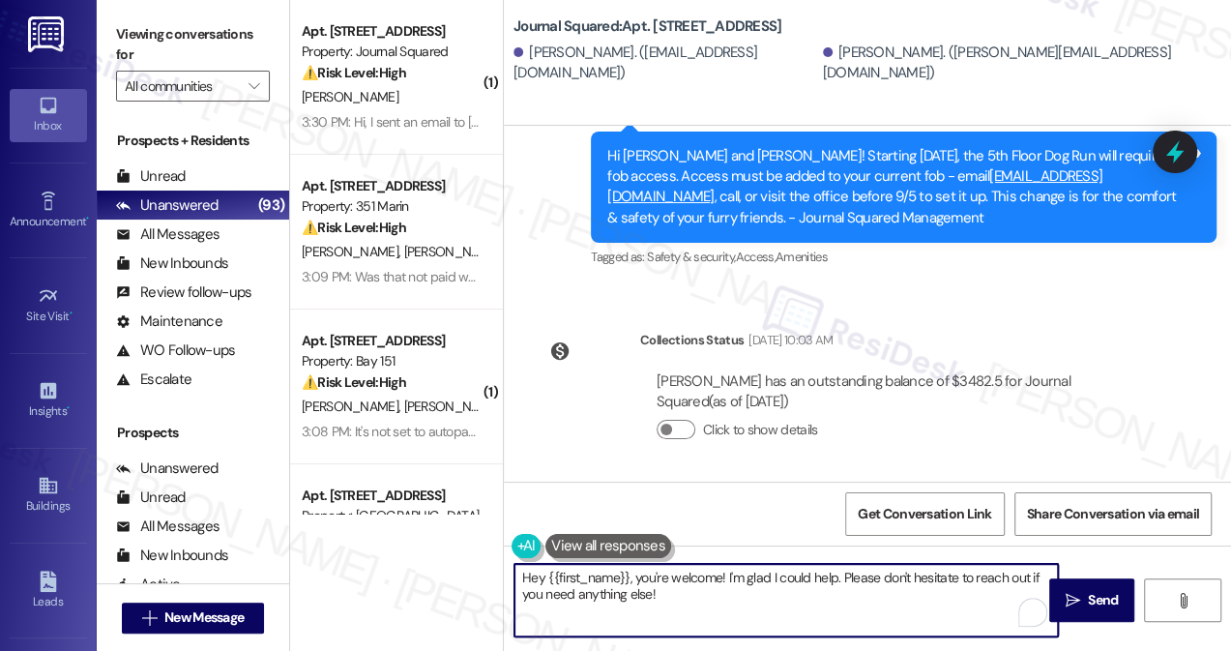
click at [684, 587] on textarea "Hey {{first_name}}, you're welcome! I'm glad I could help. Please don't hesitat…" at bounding box center [785, 600] width 543 height 73
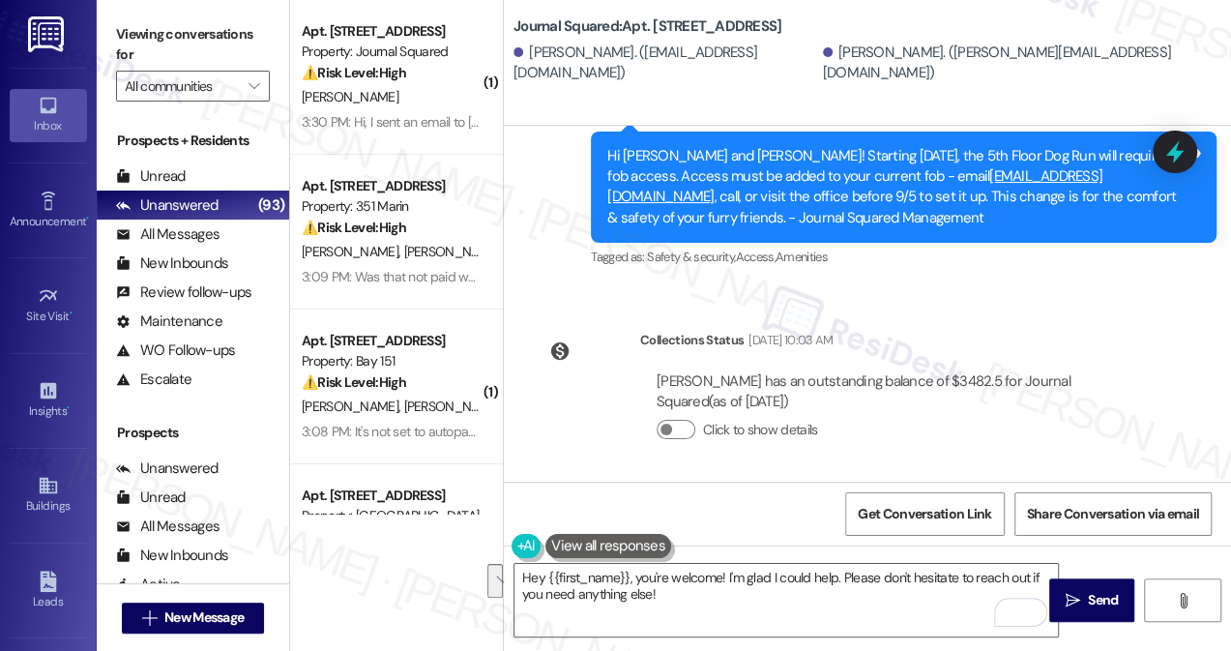
click at [123, 43] on label "Viewing conversations for" at bounding box center [193, 44] width 154 height 51
click at [804, 233] on div "Hi Zoe and Nick! Starting 9/5/25, the 5th Floor Dog Run will require fob access…" at bounding box center [904, 187] width 626 height 112
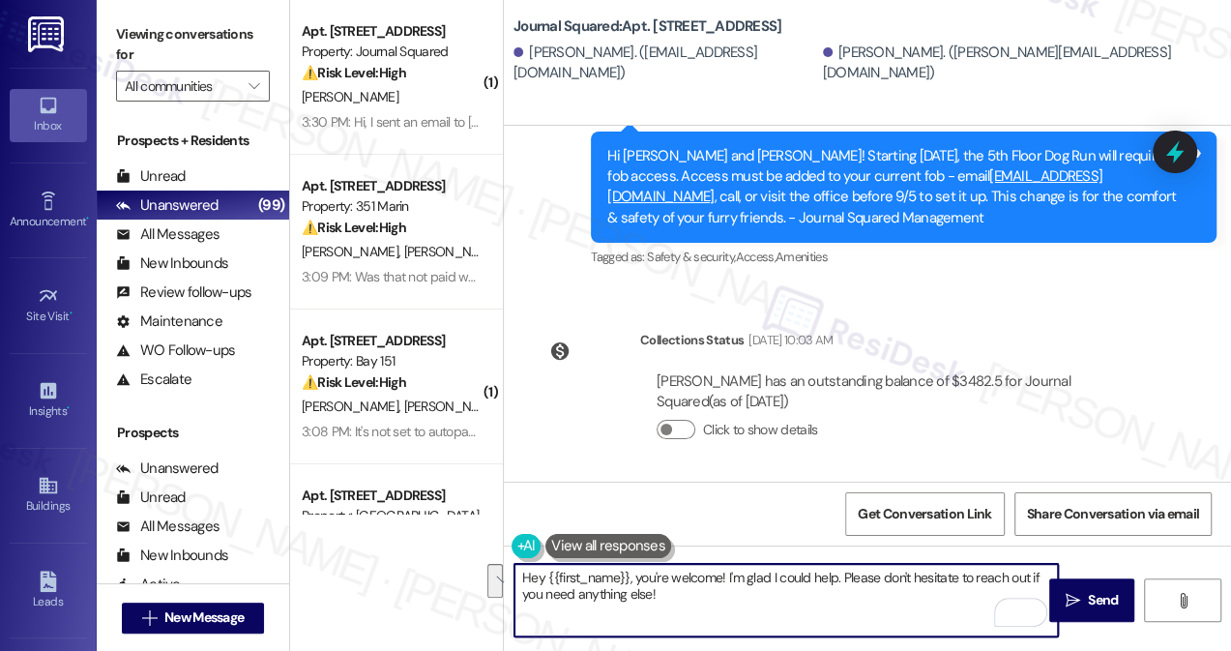
drag, startPoint x: 701, startPoint y: 598, endPoint x: 497, endPoint y: 572, distance: 205.5
click at [497, 572] on div "( 1 ) Apt. 1417, 605 Pavonia Avenue Property: Journal Squared ⚠️ Risk Level: Hi…" at bounding box center [760, 325] width 941 height 651
click at [539, 571] on textarea "Hey {{first_name}}, you're welcome! I'm glad I could help. Please don't hesitat…" at bounding box center [785, 600] width 543 height 73
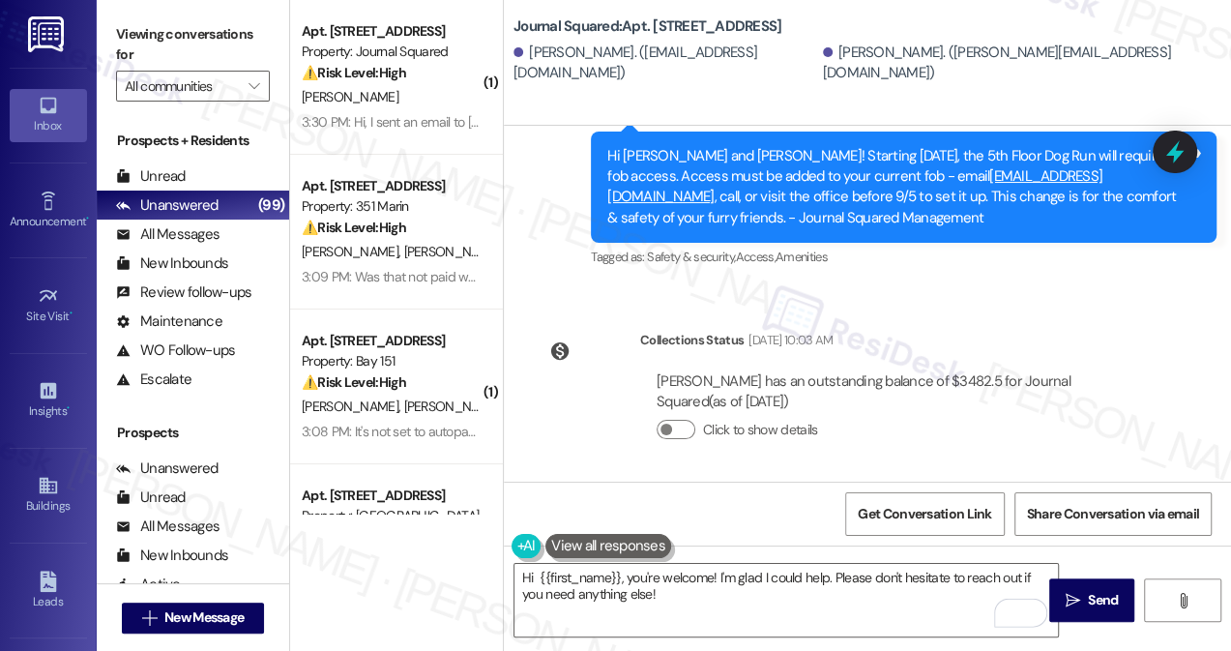
click at [823, 64] on div "[PERSON_NAME]. ([PERSON_NAME][EMAIL_ADDRESS][DOMAIN_NAME])" at bounding box center [1020, 64] width 394 height 42
copy div "Nick"
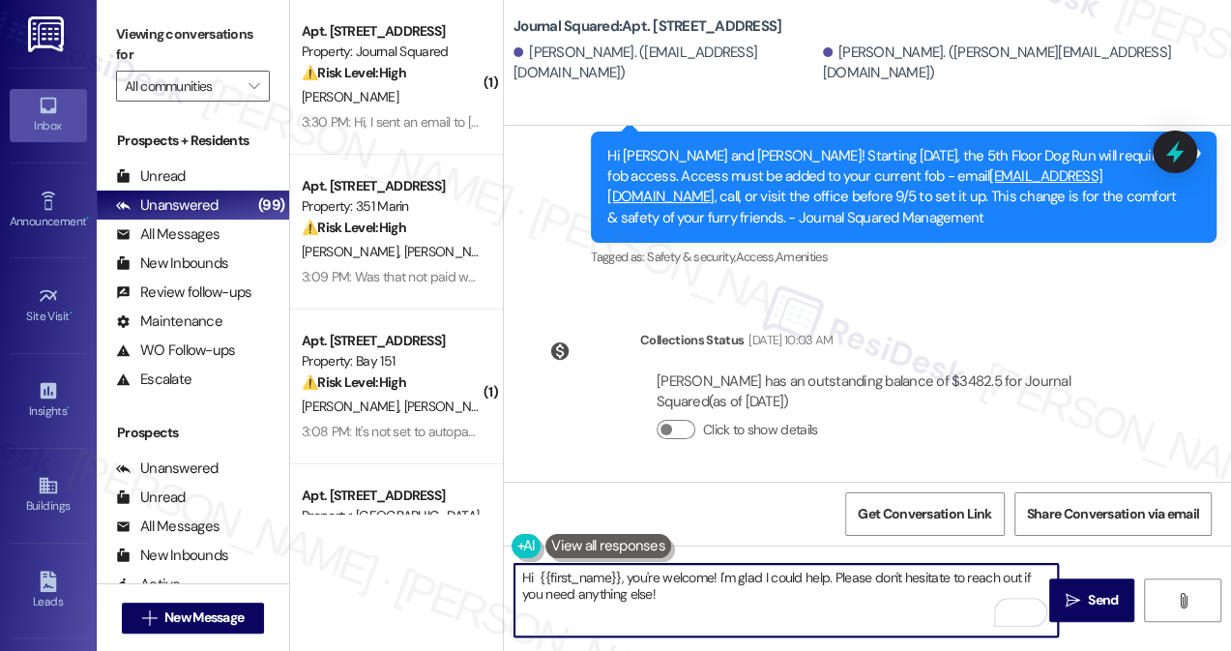
drag, startPoint x: 620, startPoint y: 569, endPoint x: 537, endPoint y: 576, distance: 83.4
click at [536, 577] on textarea "Hi {{first_name}}, you're welcome! I'm glad I could help. Please don't hesitate…" at bounding box center [785, 600] width 543 height 73
paste textarea "Nick"
drag, startPoint x: 640, startPoint y: 601, endPoint x: 565, endPoint y: 573, distance: 80.5
click at [562, 574] on textarea "Hi Nick , you're welcome! I'm glad I could help. Please don't hesitate to reach…" at bounding box center [785, 600] width 543 height 73
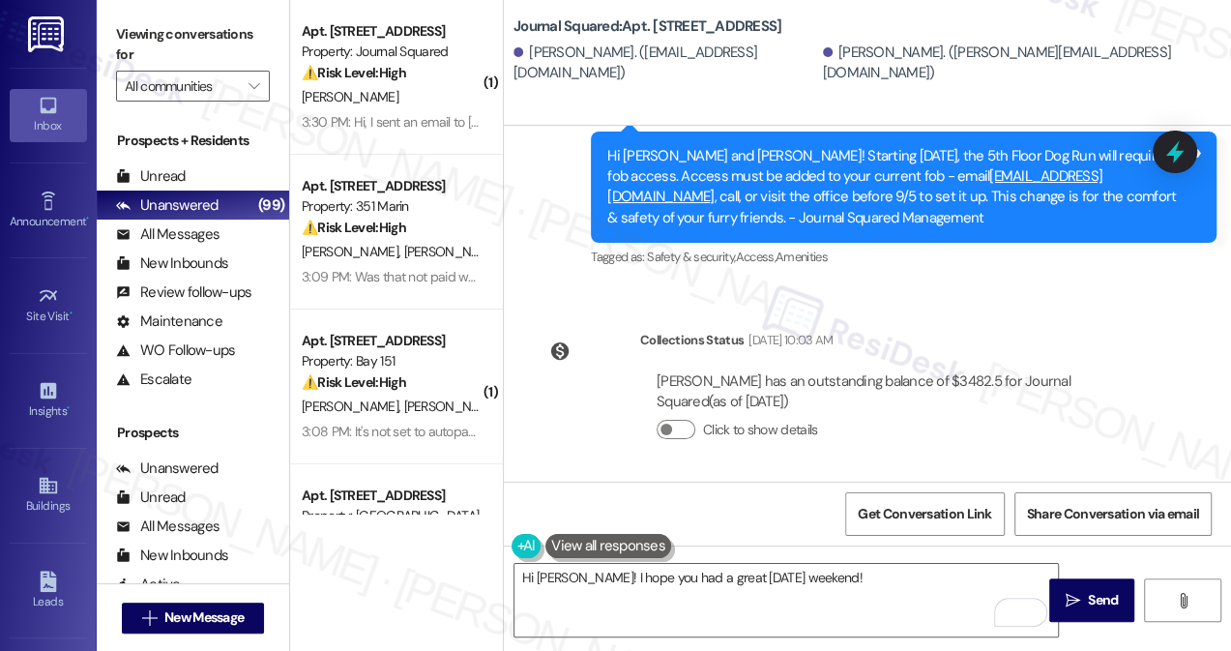
click at [110, 21] on div "Viewing conversations for All communities " at bounding box center [193, 60] width 192 height 121
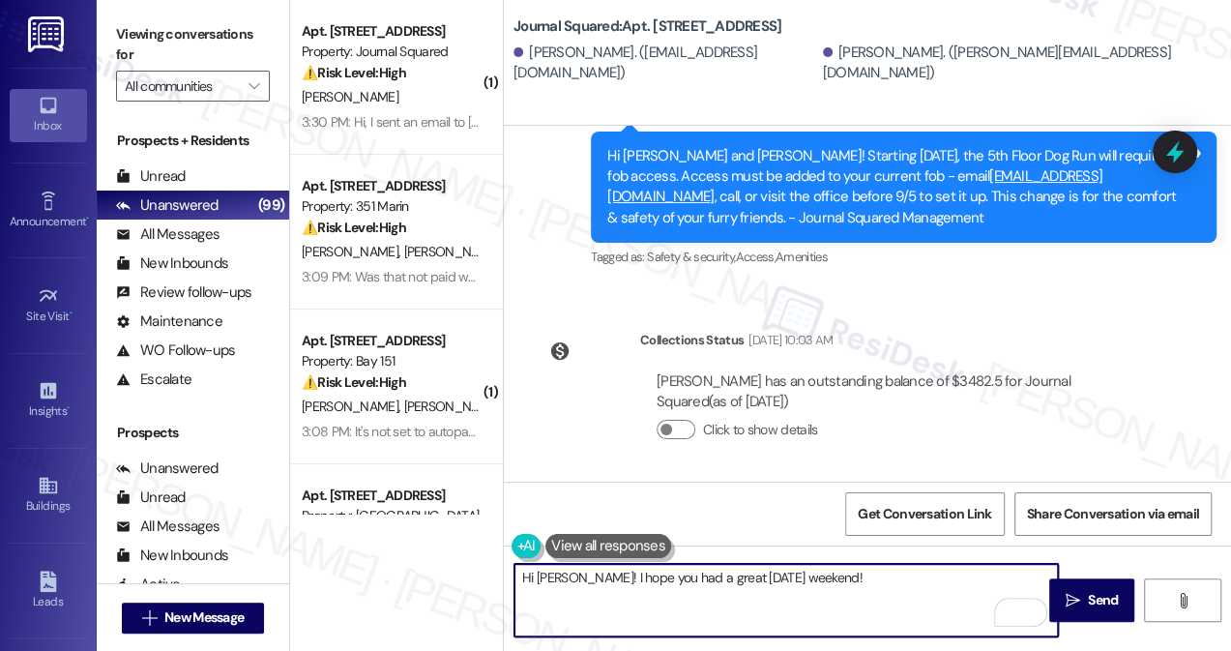
click at [862, 586] on textarea "Hi Nick! I hope you had a great Labor Day weekend!" at bounding box center [785, 600] width 543 height 73
paste textarea "Just wondering, has {{property}} been living up to your expectations so far? 😊"
click at [802, 574] on textarea "Hi Nick! I hope you had a great Labor Day weekend! Just wondering, has {{proper…" at bounding box center [785, 600] width 543 height 73
click at [869, 571] on textarea "Hi Nick! I hope you had a great Labor Day weekend! Just wondering, has {{proper…" at bounding box center [785, 600] width 543 height 73
click at [810, 577] on textarea "Hi Nick! I hope you had a great Labor Day weekend! Just wondering, has {{proper…" at bounding box center [785, 600] width 543 height 73
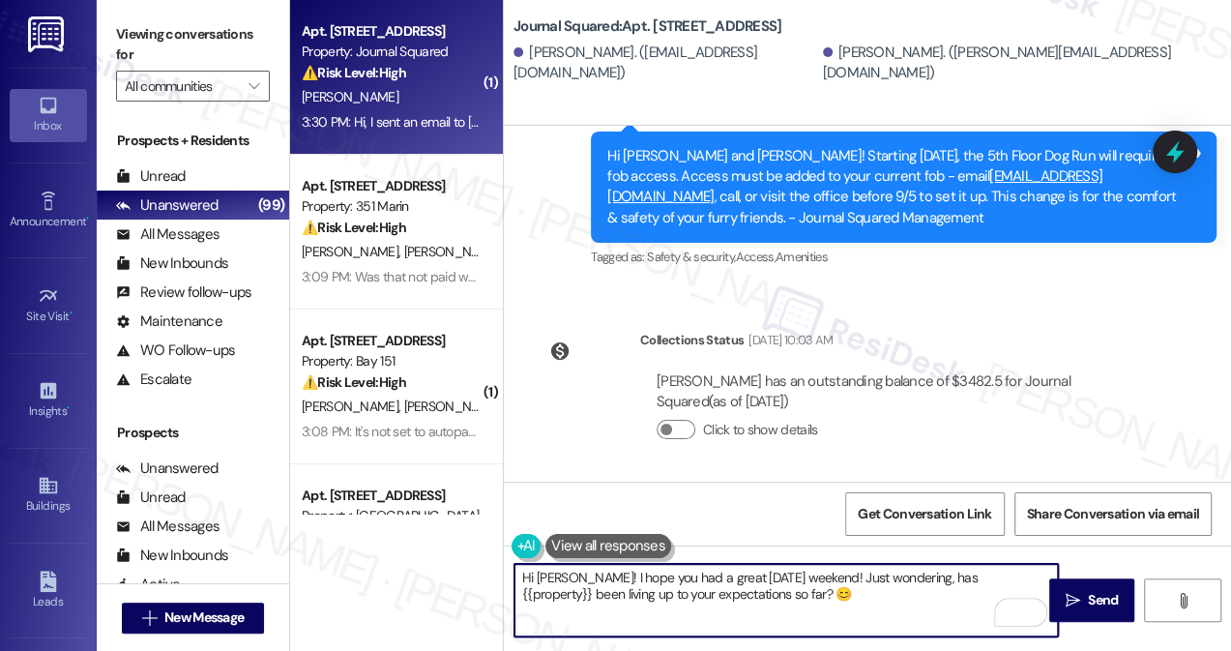
type textarea "Hi Nick! I hope you had a great Labor Day weekend! Just wondering, has {{proper…"
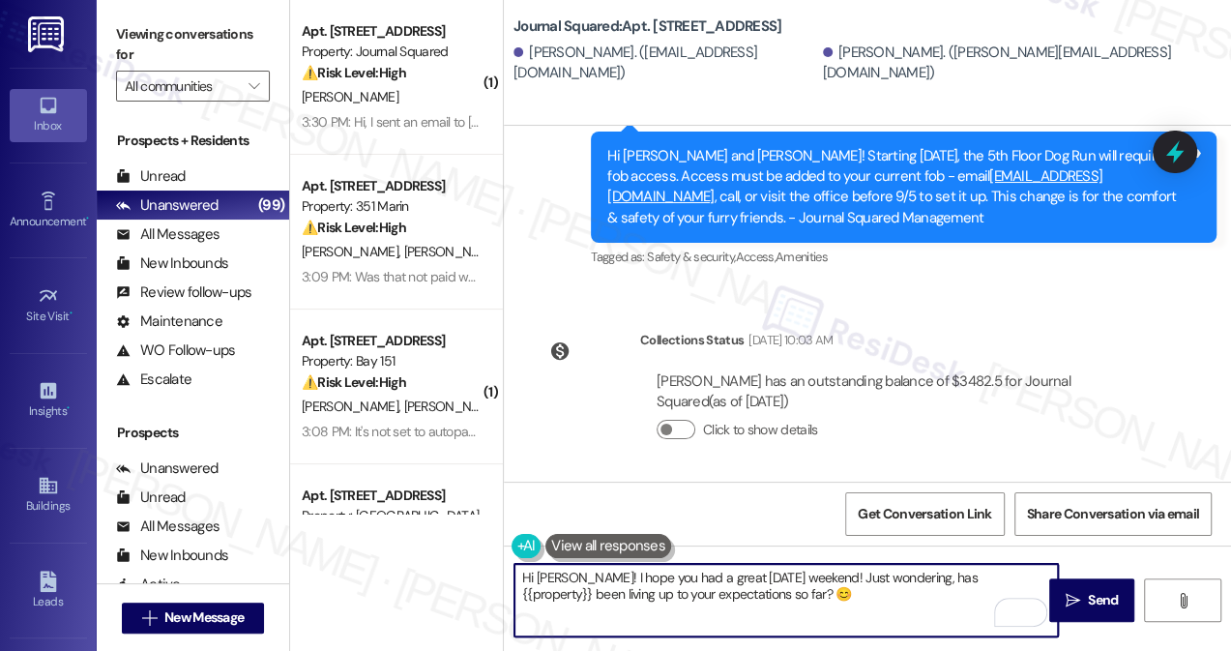
click at [709, 589] on textarea "Hi Nick! I hope you had a great Labor Day weekend! Just wondering, has {{proper…" at bounding box center [785, 600] width 543 height 73
click at [804, 589] on textarea "Hi Nick! I hope you had a great Labor Day weekend! Just wondering, has {{proper…" at bounding box center [785, 600] width 543 height 73
click at [714, 571] on textarea "Hi Nick! I hope you had a great Labor Day weekend! Just wondering, has {{proper…" at bounding box center [785, 600] width 543 height 73
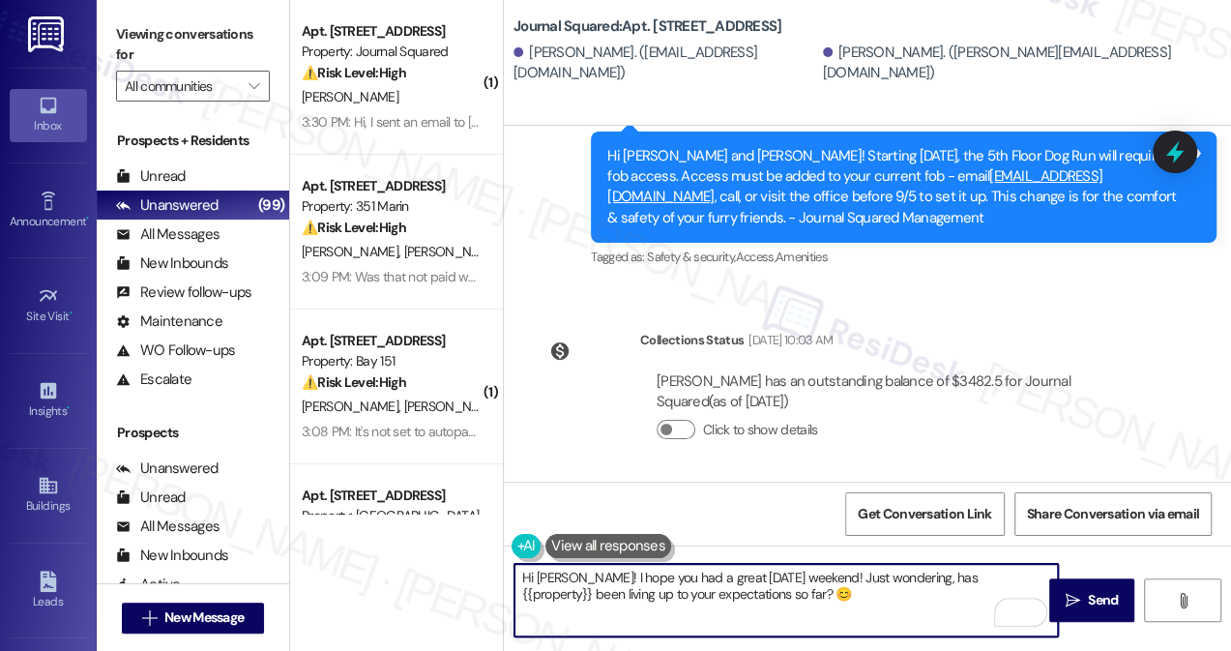
click at [714, 571] on textarea "Hi Nick! I hope you had a great Labor Day weekend! Just wondering, has {{proper…" at bounding box center [785, 600] width 543 height 73
click at [822, 582] on textarea "Hi Nick! I hope you had a great Labor Day weekend! Just wondering, has {{proper…" at bounding box center [785, 600] width 543 height 73
click at [902, 579] on textarea "Hi Nick! I hope you had a great Labor Day weekend! Just wondering, has {{proper…" at bounding box center [785, 600] width 543 height 73
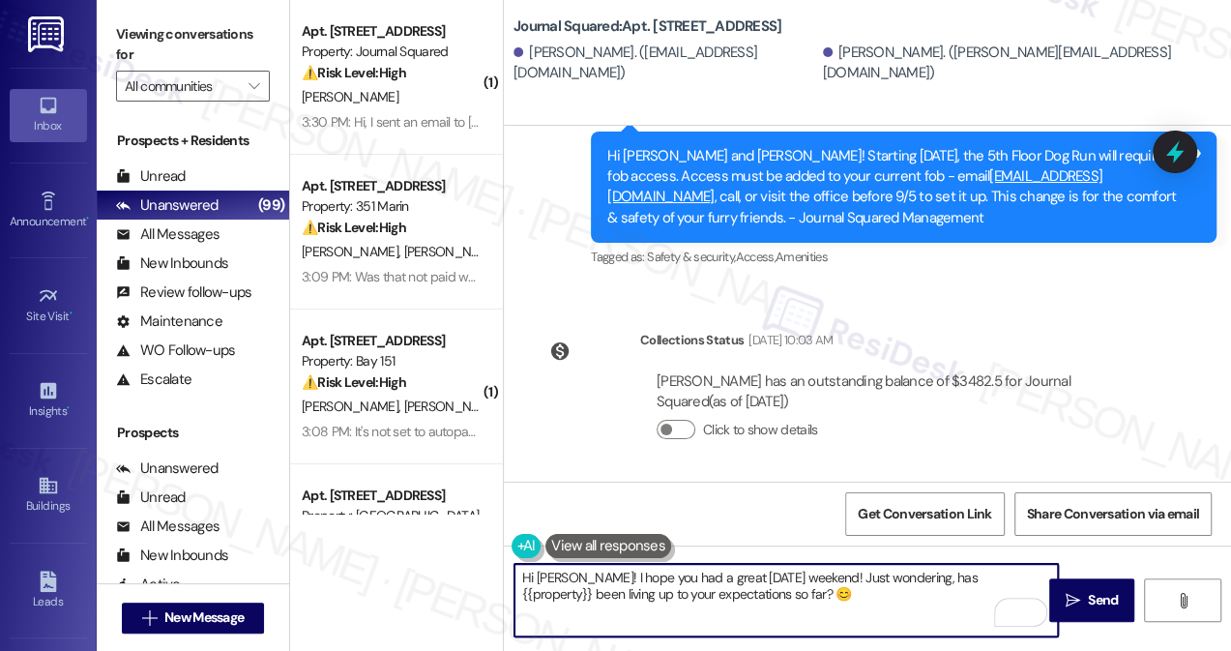
drag, startPoint x: 902, startPoint y: 579, endPoint x: 881, endPoint y: 586, distance: 22.3
click at [902, 579] on textarea "Hi Nick! I hope you had a great Labor Day weekend! Just wondering, has {{proper…" at bounding box center [785, 600] width 543 height 73
click at [814, 602] on textarea "Hi Nick! I hope you had a great Labor Day weekend! Just wondering, has {{proper…" at bounding box center [785, 600] width 543 height 73
click at [809, 574] on textarea "Hi Nick! I hope you had a great Labor Day weekend! Just wondering, has {{proper…" at bounding box center [785, 600] width 543 height 73
click at [810, 574] on textarea "Hi Nick! I hope you had a great Labor Day weekend! Just wondering, has {{proper…" at bounding box center [785, 600] width 543 height 73
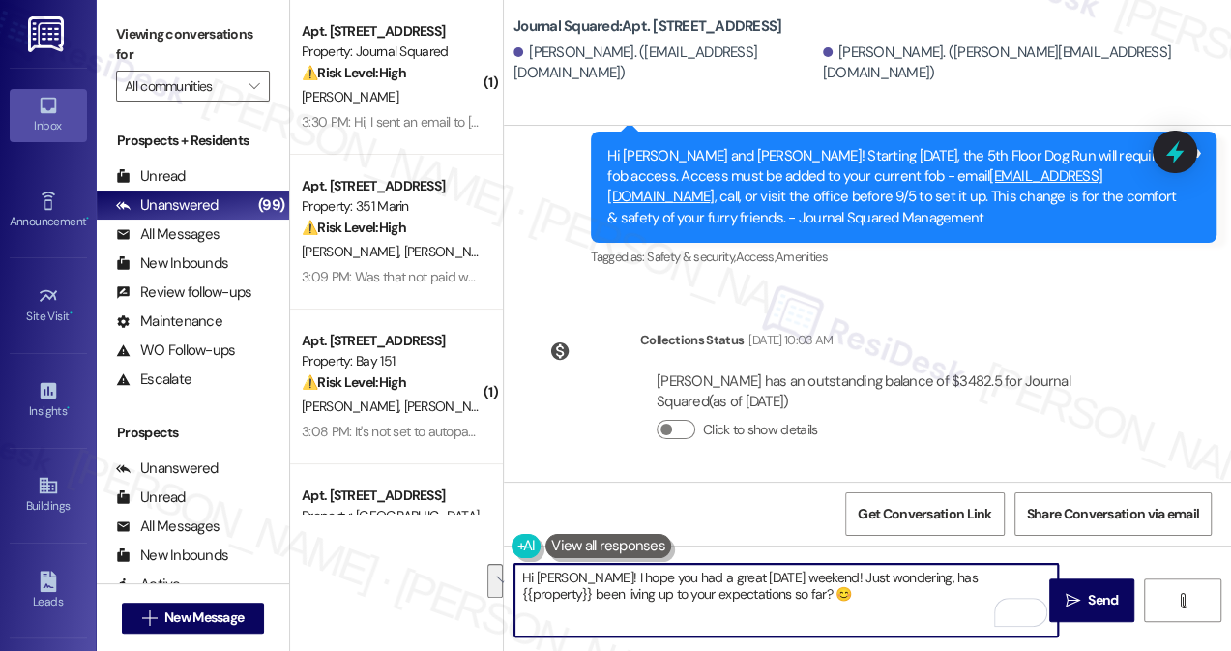
click at [812, 574] on textarea "Hi Nick! I hope you had a great Labor Day weekend! Just wondering, has {{proper…" at bounding box center [785, 600] width 543 height 73
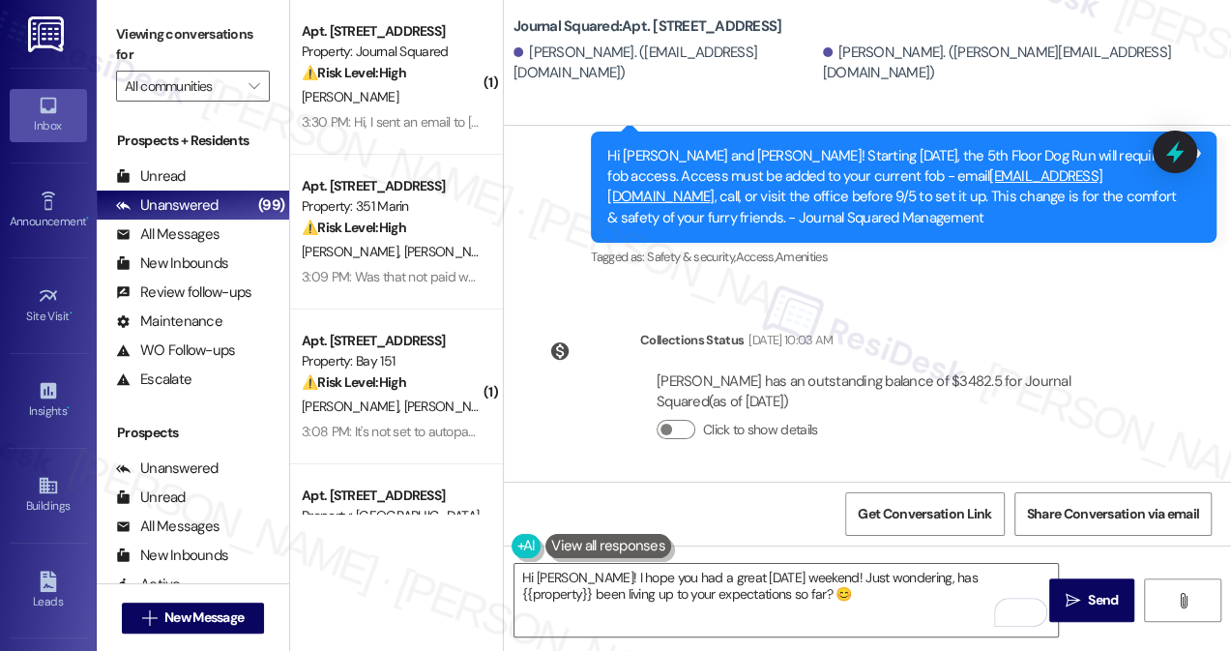
click at [135, 38] on label "Viewing conversations for" at bounding box center [193, 44] width 154 height 51
click at [110, 12] on div "Viewing conversations for All communities " at bounding box center [193, 60] width 192 height 121
click at [814, 576] on textarea "Hi Nick! I hope you had a great Labor Day weekend! Just wondering, has {{proper…" at bounding box center [785, 600] width 543 height 73
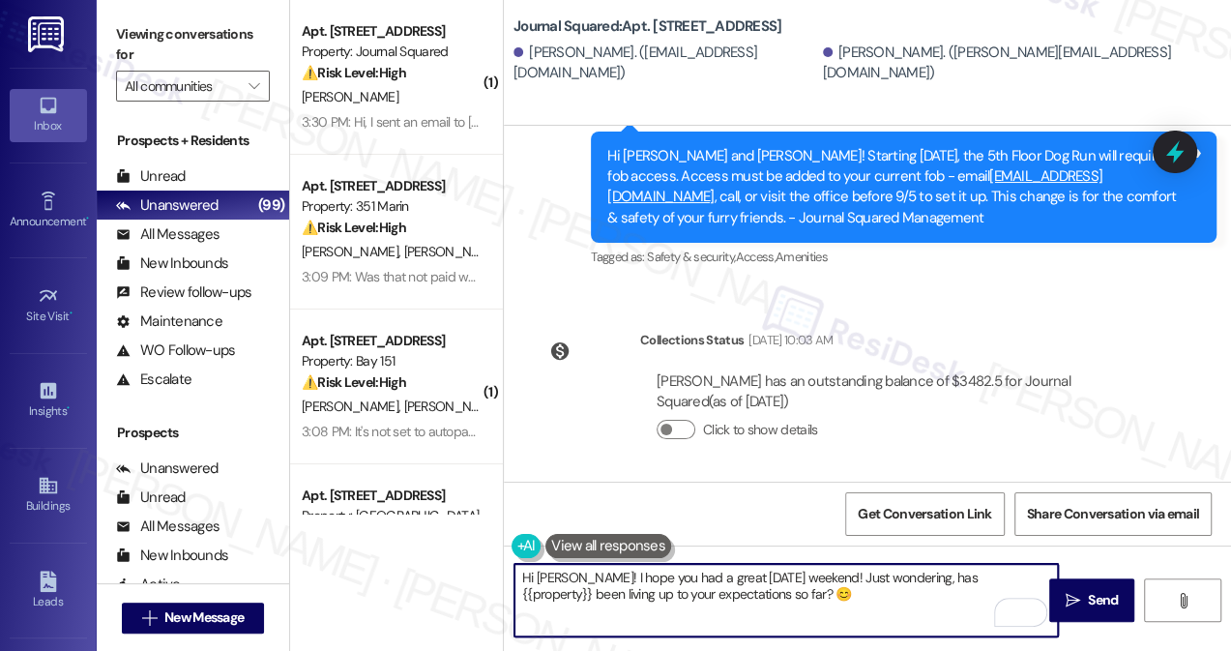
click at [814, 576] on textarea "Hi Nick! I hope you had a great Labor Day weekend! Just wondering, has {{proper…" at bounding box center [785, 600] width 543 height 73
click at [1067, 602] on icon "" at bounding box center [1072, 600] width 15 height 15
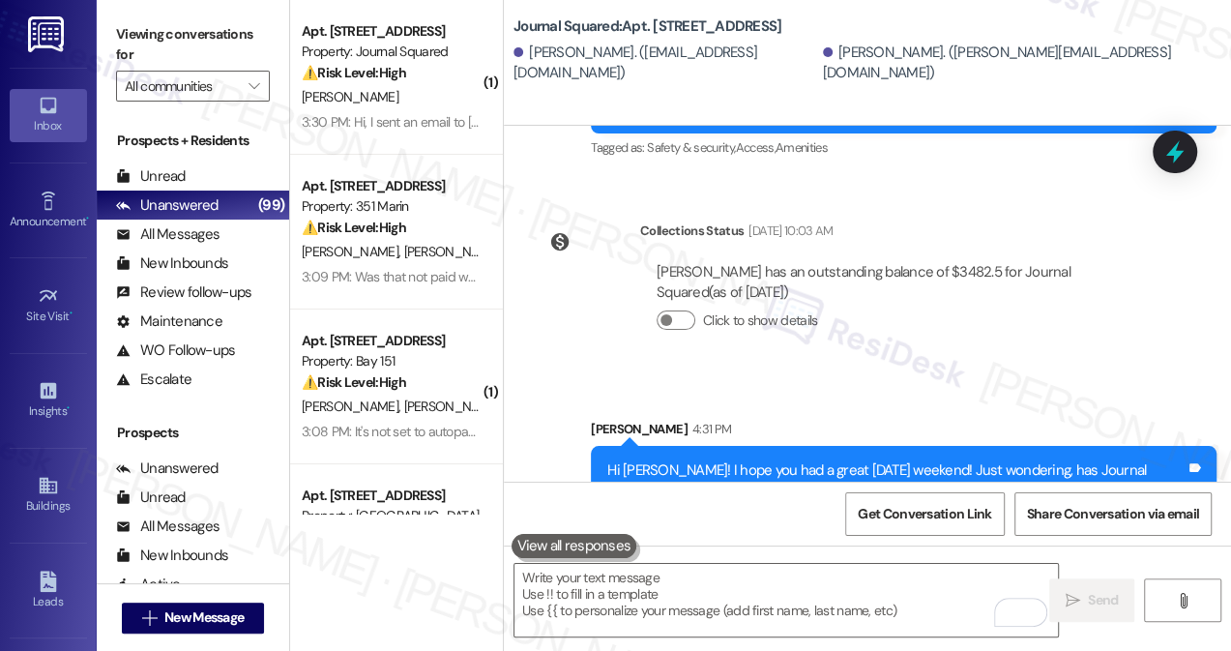
scroll to position [9464, 0]
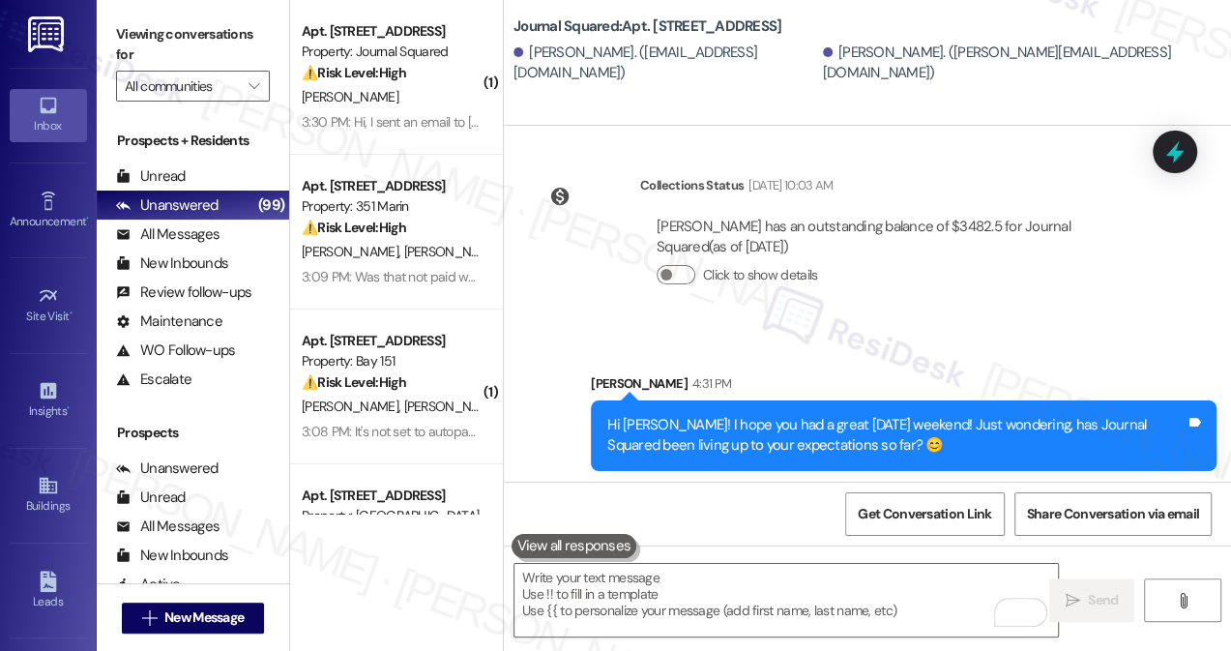
click at [806, 415] on div "Hi [PERSON_NAME]! I hope you had a great [DATE] weekend! Just wondering, has Jo…" at bounding box center [896, 436] width 578 height 42
click at [806, 417] on div "Hi [PERSON_NAME]! I hope you had a great [DATE] weekend! Just wondering, has Jo…" at bounding box center [896, 436] width 578 height 42
click at [888, 430] on div "Hi [PERSON_NAME]! I hope you had a great [DATE] weekend! Just wondering, has Jo…" at bounding box center [896, 436] width 578 height 42
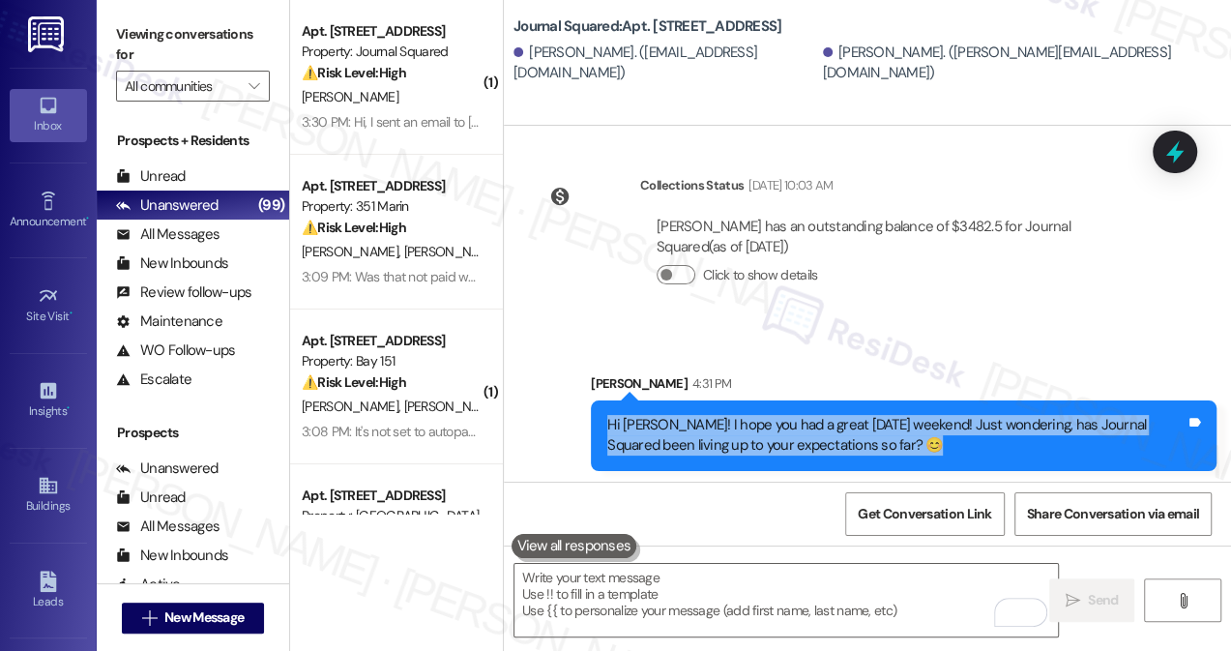
click at [888, 430] on div "Hi [PERSON_NAME]! I hope you had a great [DATE] weekend! Just wondering, has Jo…" at bounding box center [896, 436] width 578 height 42
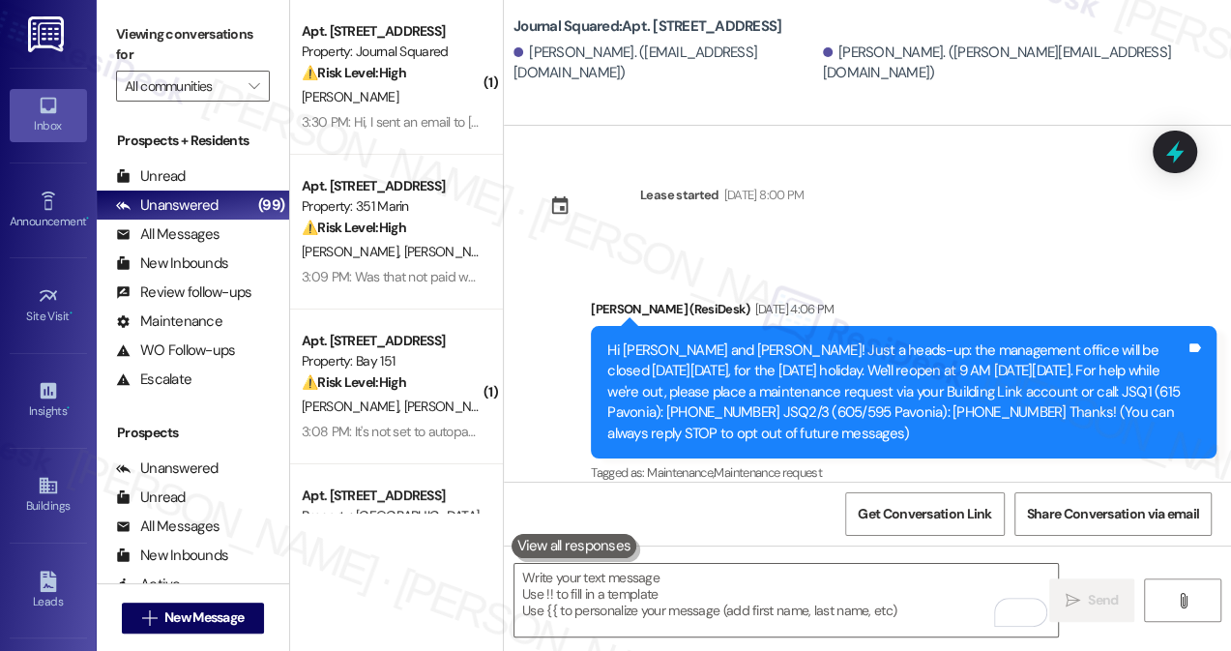
scroll to position [9464, 0]
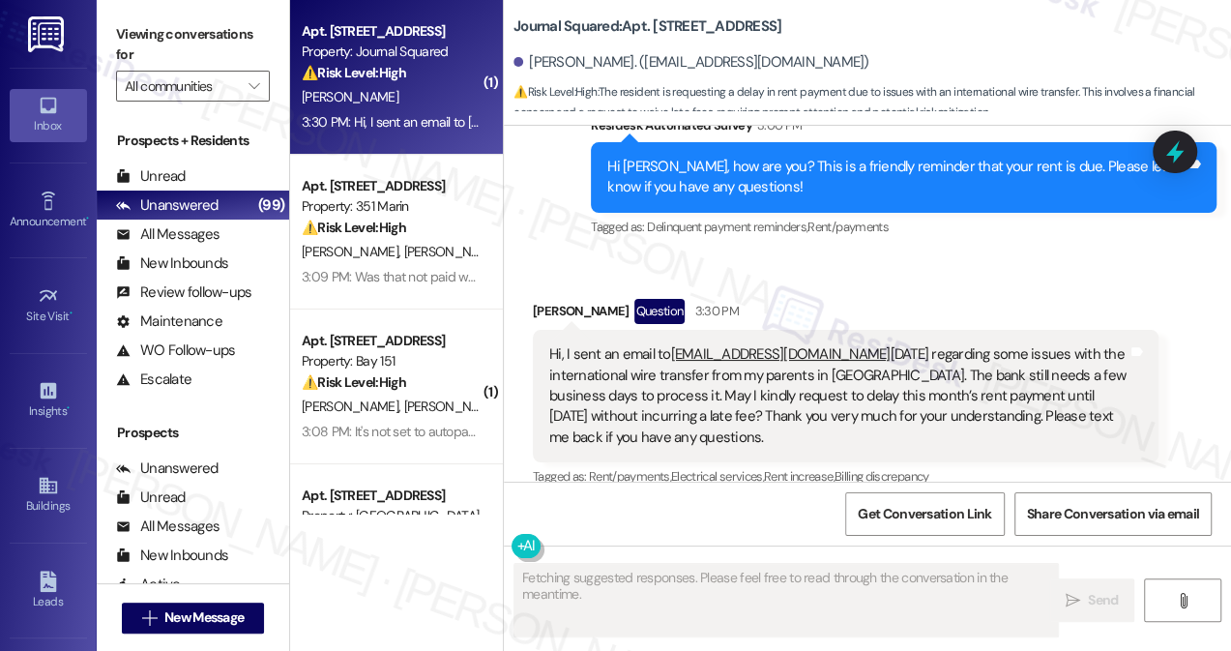
scroll to position [12133, 0]
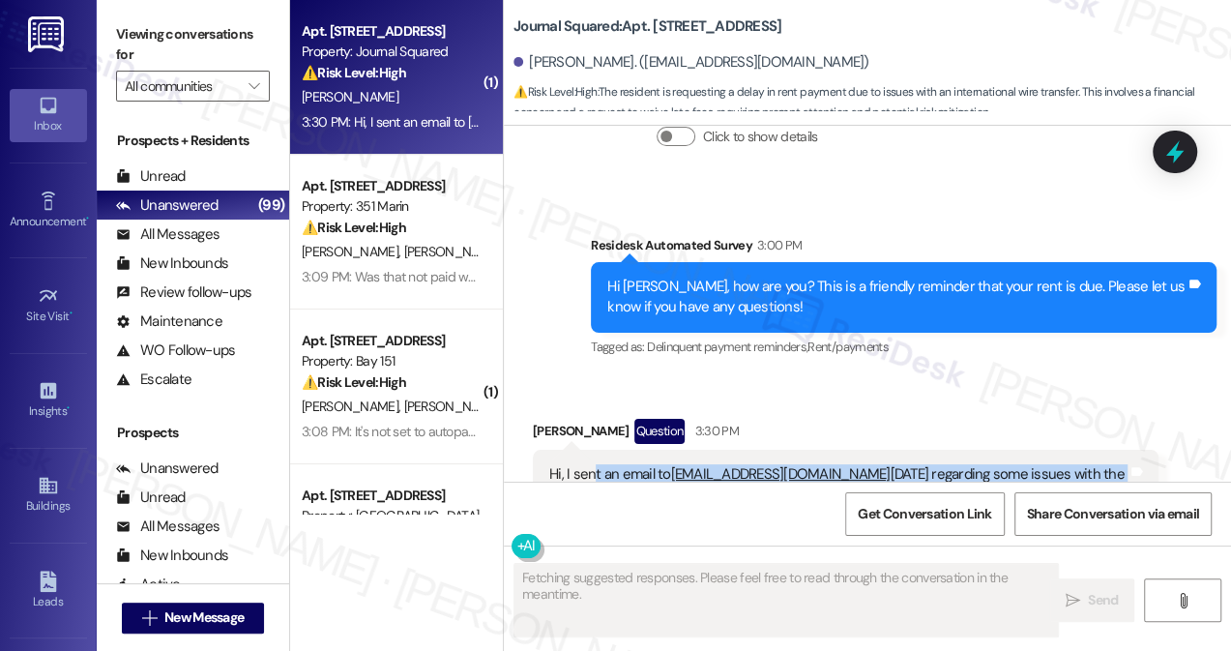
drag, startPoint x: 593, startPoint y: 370, endPoint x: 972, endPoint y: 444, distance: 386.1
click at [972, 464] on div "Hi, I sent an email to [EMAIL_ADDRESS][DOMAIN_NAME] [DATE] regarding some issue…" at bounding box center [838, 515] width 578 height 103
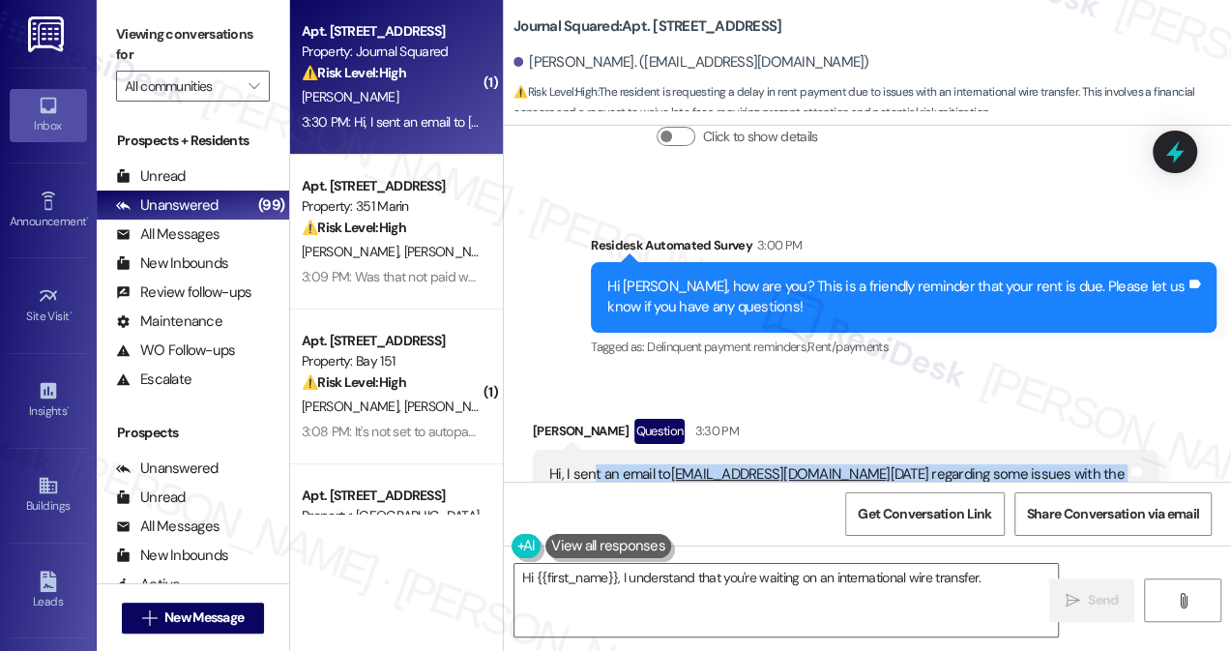
click at [987, 464] on div "Hi, I sent an email to [EMAIL_ADDRESS][DOMAIN_NAME] [DATE] regarding some issue…" at bounding box center [838, 515] width 578 height 103
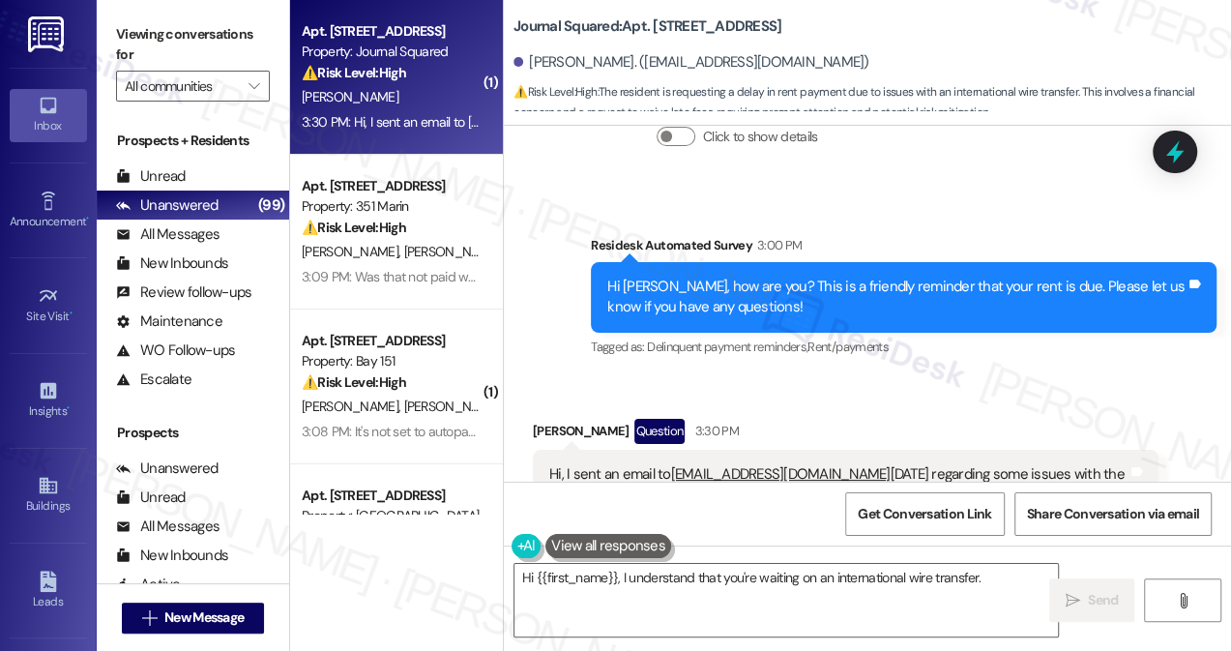
click at [987, 464] on div "Hi, I sent an email to [EMAIL_ADDRESS][DOMAIN_NAME] [DATE] regarding some issue…" at bounding box center [838, 515] width 578 height 103
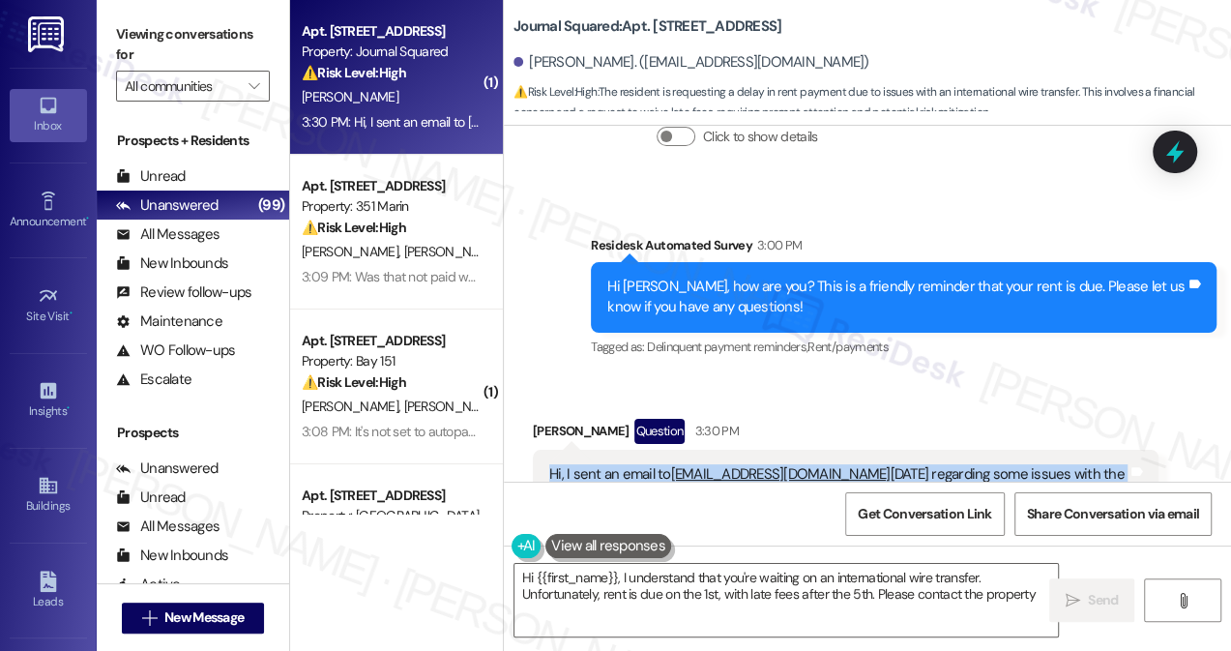
click at [987, 464] on div "Hi, I sent an email to [EMAIL_ADDRESS][DOMAIN_NAME] [DATE] regarding some issue…" at bounding box center [838, 515] width 578 height 103
click at [755, 464] on div "Hi, I sent an email to [EMAIL_ADDRESS][DOMAIN_NAME] [DATE] regarding some issue…" at bounding box center [838, 515] width 578 height 103
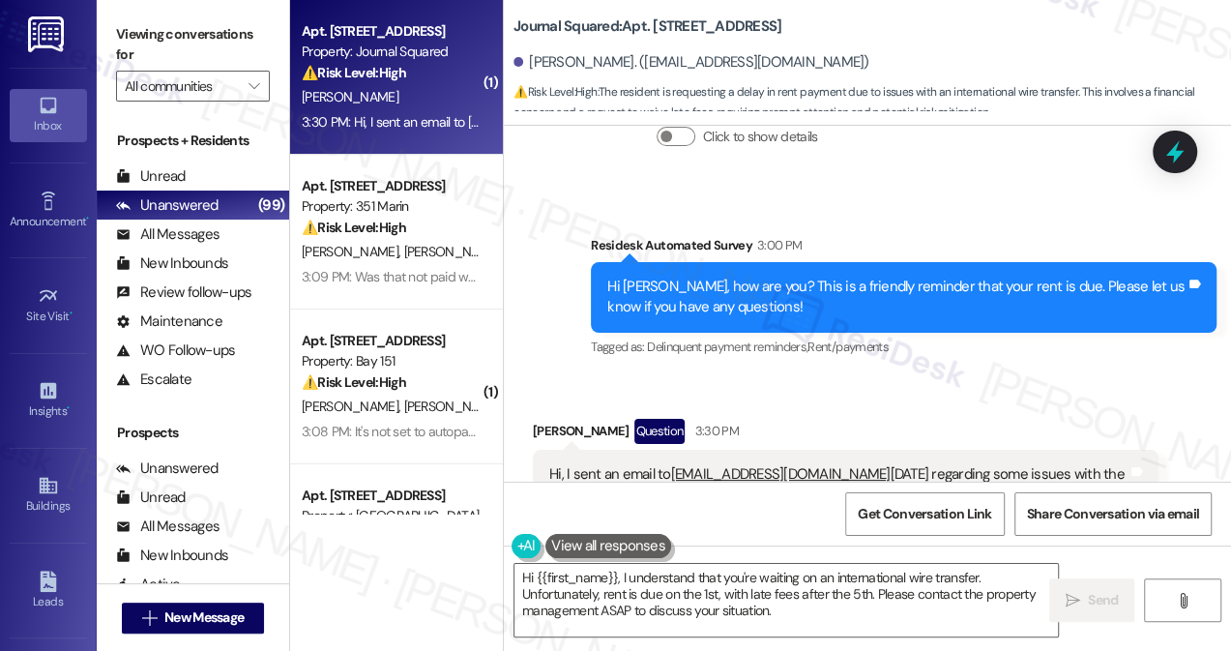
click at [755, 464] on div "Hi, I sent an email to [EMAIL_ADDRESS][DOMAIN_NAME] [DATE] regarding some issue…" at bounding box center [838, 515] width 578 height 103
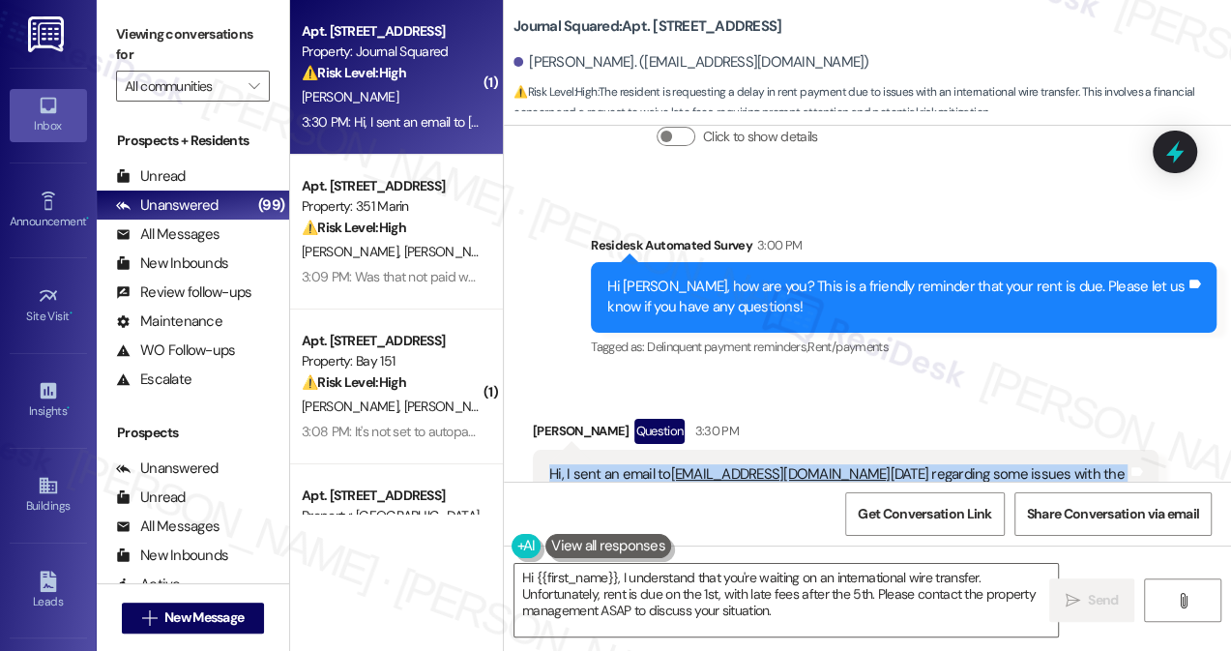
click at [755, 464] on div "Hi, I sent an email to [EMAIL_ADDRESS][DOMAIN_NAME] [DATE] regarding some issue…" at bounding box center [838, 515] width 578 height 103
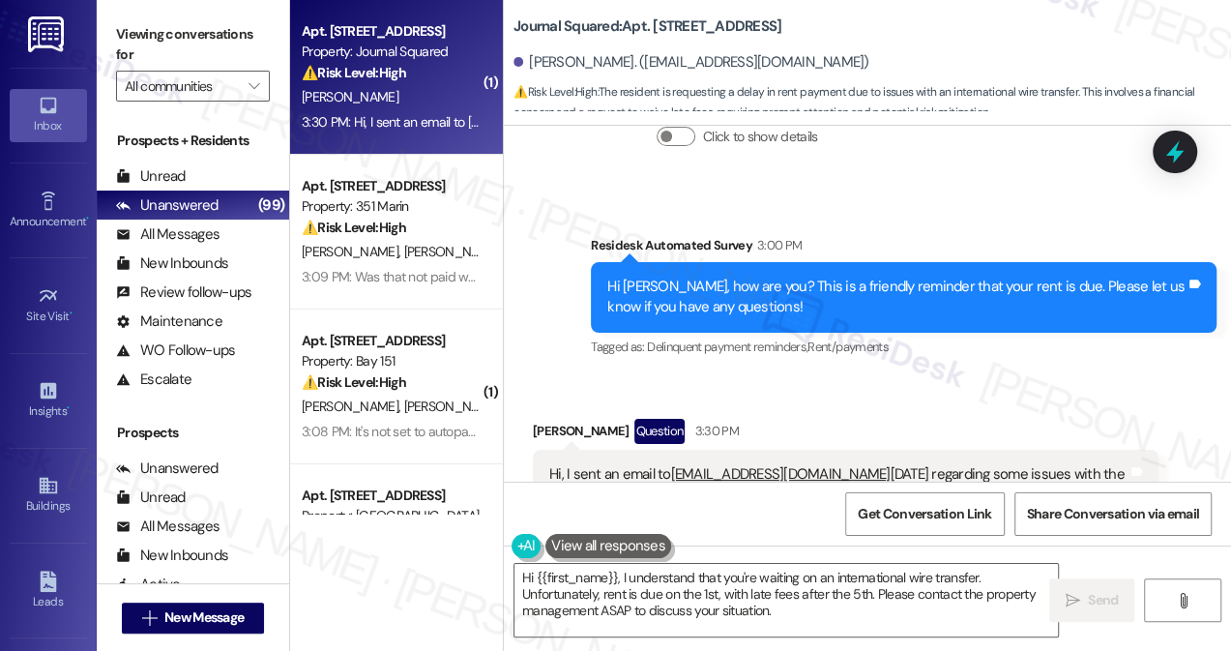
click at [123, 23] on label "Viewing conversations for" at bounding box center [193, 44] width 154 height 51
click at [862, 590] on textarea "Hi {{first_name}}, I understand that you're waiting on an international wire tr…" at bounding box center [785, 600] width 543 height 73
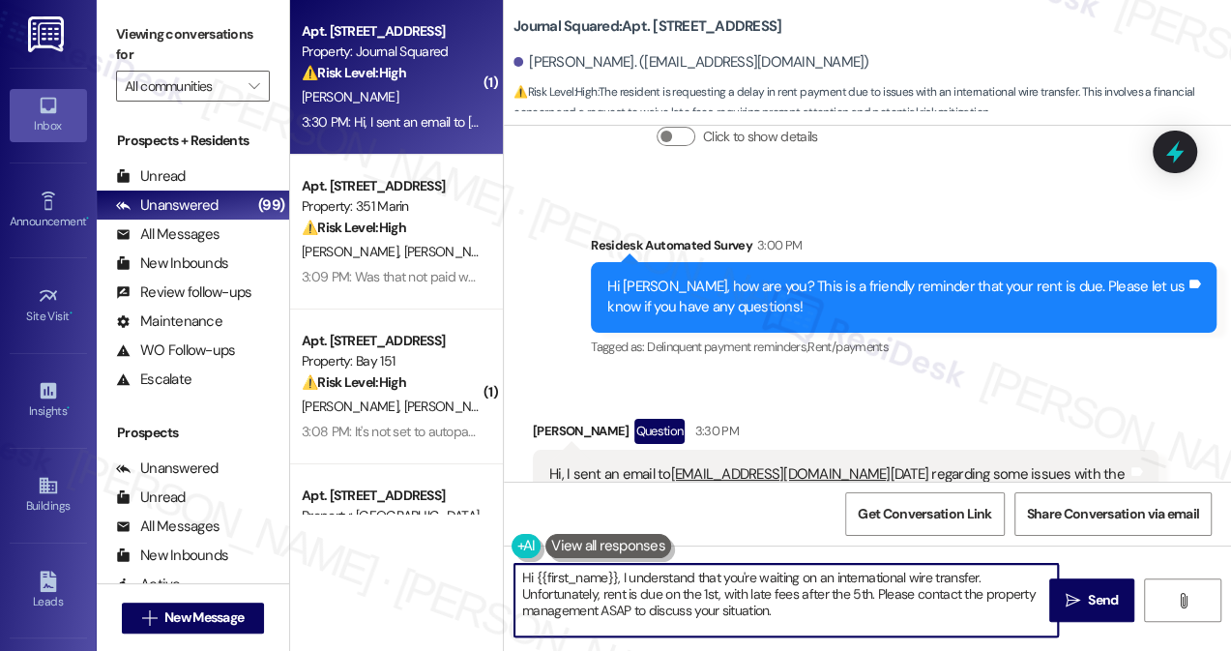
click at [862, 590] on textarea "Hi {{first_name}}, I understand that you're waiting on an international wire tr…" at bounding box center [785, 600] width 543 height 73
drag, startPoint x: 862, startPoint y: 590, endPoint x: 843, endPoint y: 592, distance: 19.4
click at [862, 590] on textarea "Hi {{first_name}}, I understand that you're waiting on an international wire tr…" at bounding box center [785, 600] width 543 height 73
click at [744, 605] on textarea "Hi {{first_name}}, I understand that you're waiting on an international wire tr…" at bounding box center [785, 600] width 543 height 73
click at [704, 587] on textarea "Hi {{first_name}}, I understand that you're waiting on an international wire tr…" at bounding box center [785, 600] width 543 height 73
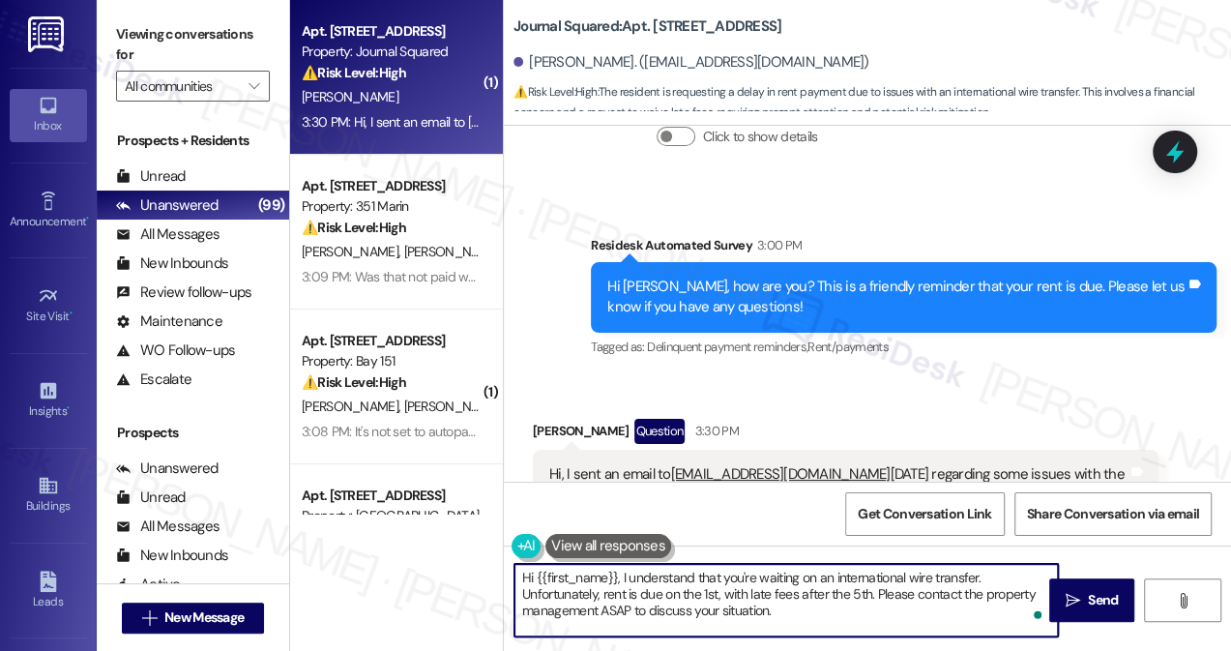
click at [704, 587] on textarea "Hi {{first_name}}, I understand that you're waiting on an international wire tr…" at bounding box center [785, 600] width 543 height 73
click at [835, 615] on textarea "Hi {{first_name}}, I understand that you're waiting on an international wire tr…" at bounding box center [785, 600] width 543 height 73
drag, startPoint x: 846, startPoint y: 607, endPoint x: 874, endPoint y: 595, distance: 30.7
click at [874, 595] on textarea "Hi {{first_name}}, I understand that you're waiting on an international wire tr…" at bounding box center [785, 600] width 543 height 73
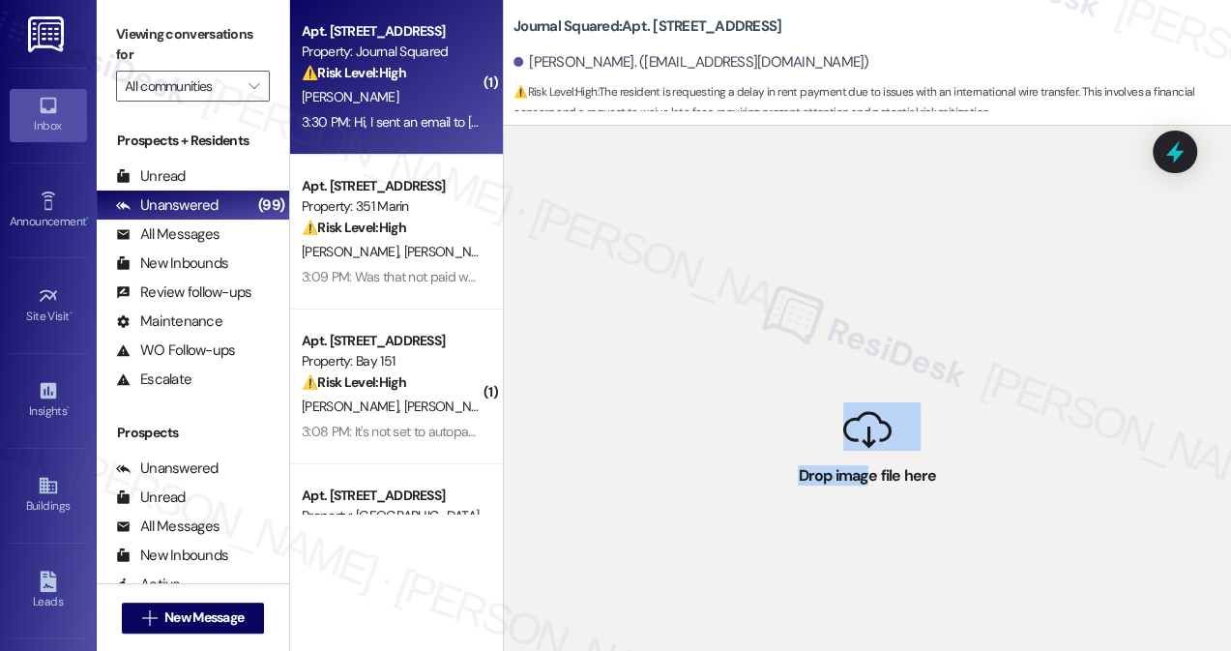
drag, startPoint x: 869, startPoint y: 479, endPoint x: 717, endPoint y: 138, distance: 372.6
click at [717, 138] on div " Drop image file here" at bounding box center [867, 451] width 727 height 651
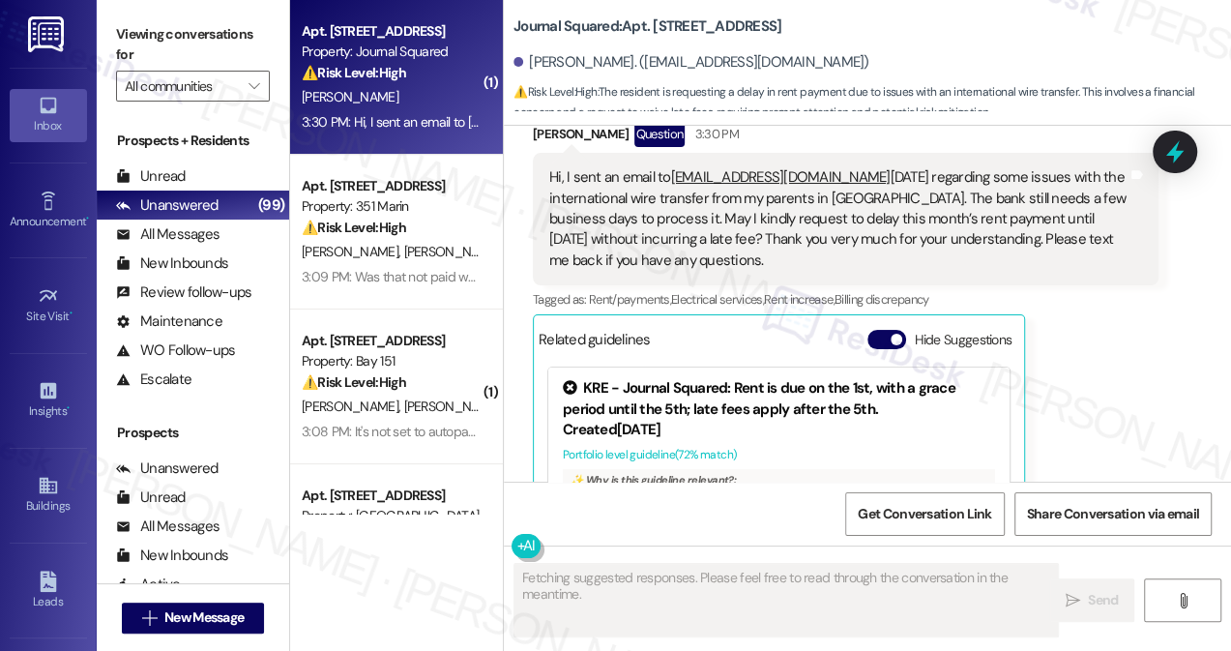
scroll to position [12485, 0]
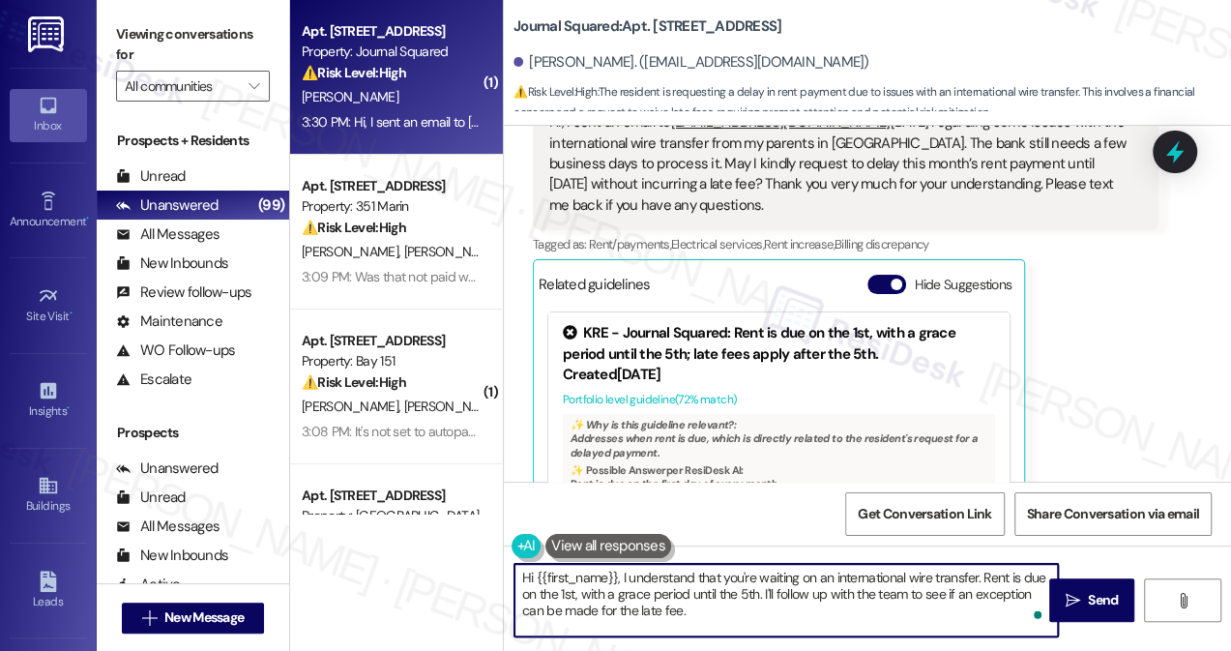
click at [783, 611] on textarea "Hi {{first_name}}, I understand that you're waiting on an international wire tr…" at bounding box center [785, 600] width 543 height 73
click at [775, 614] on textarea "Hi {{first_name}}, I understand that you're waiting on an international wire tr…" at bounding box center [785, 600] width 543 height 73
click at [815, 592] on textarea "Hi {{first_name}}, I understand that you're waiting on an international wire tr…" at bounding box center [785, 600] width 543 height 73
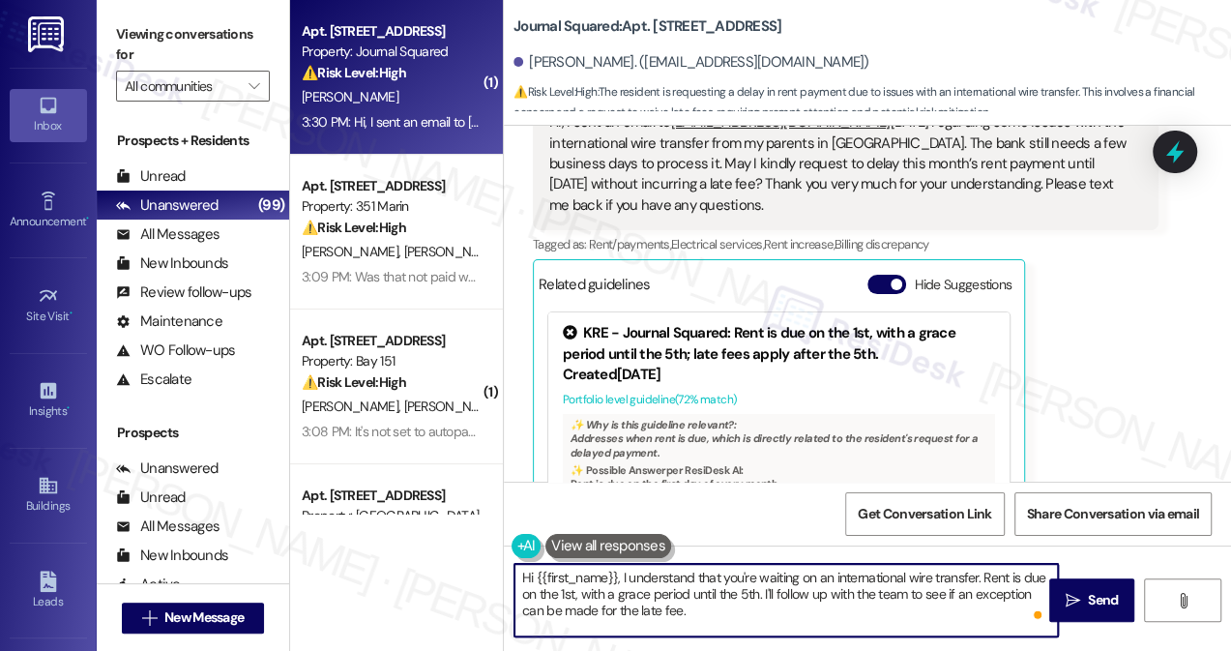
click at [815, 592] on textarea "Hi {{first_name}}, I understand that you're waiting on an international wire tr…" at bounding box center [785, 600] width 543 height 73
click at [820, 598] on textarea "Hi {{first_name}}, I understand that you're waiting on an international wire tr…" at bounding box center [785, 600] width 543 height 73
click at [754, 616] on textarea "Hi {{first_name}}, I understand that you're waiting on an international wire tr…" at bounding box center [785, 600] width 543 height 73
type textarea "Hi {{first_name}}, I understand that you're waiting on an international wire tr…"
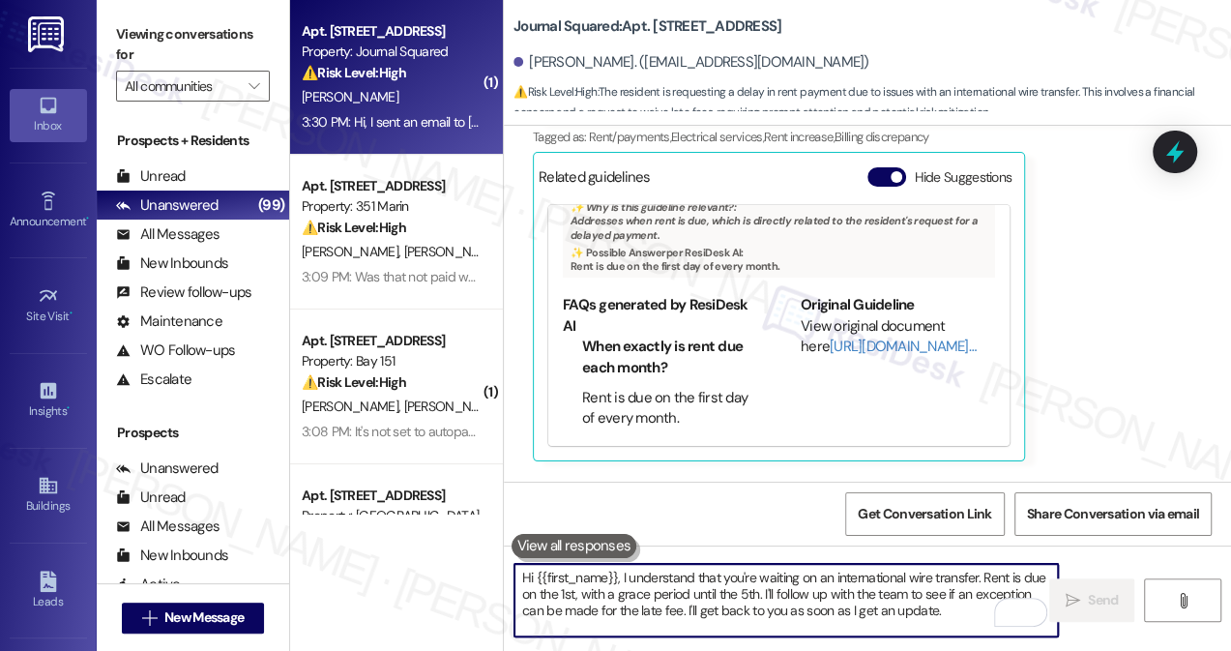
scroll to position [12662, 0]
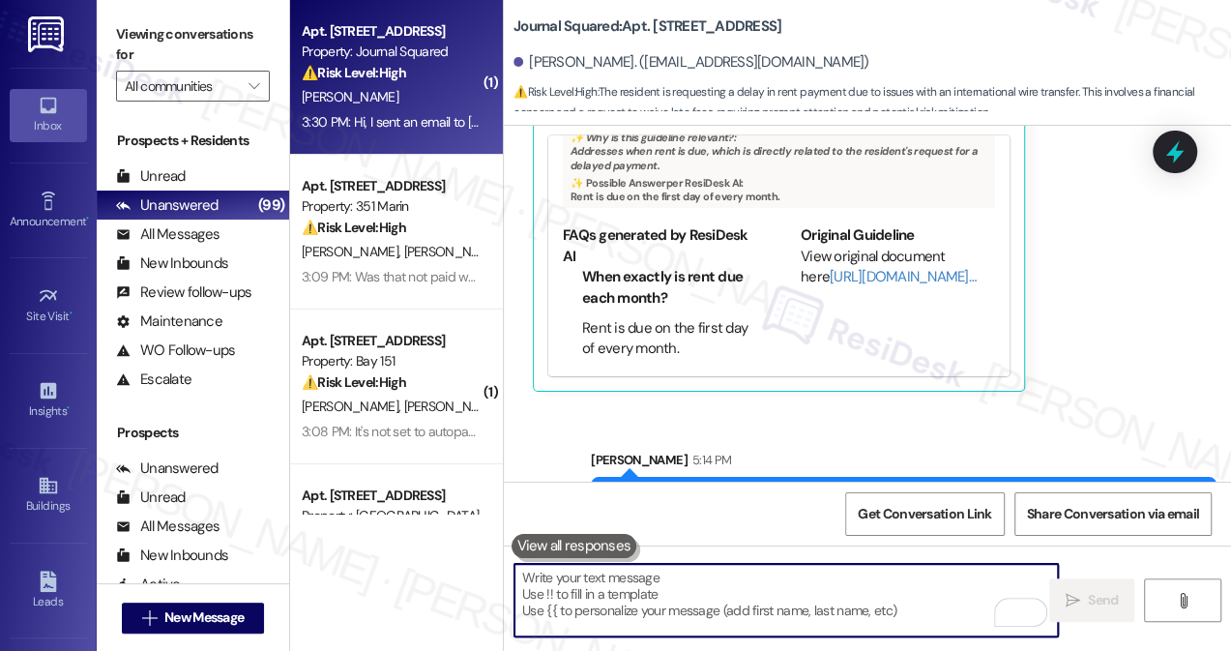
click at [904, 491] on div "Hi [PERSON_NAME], I understand that you're waiting on an international wire tra…" at bounding box center [896, 522] width 578 height 62
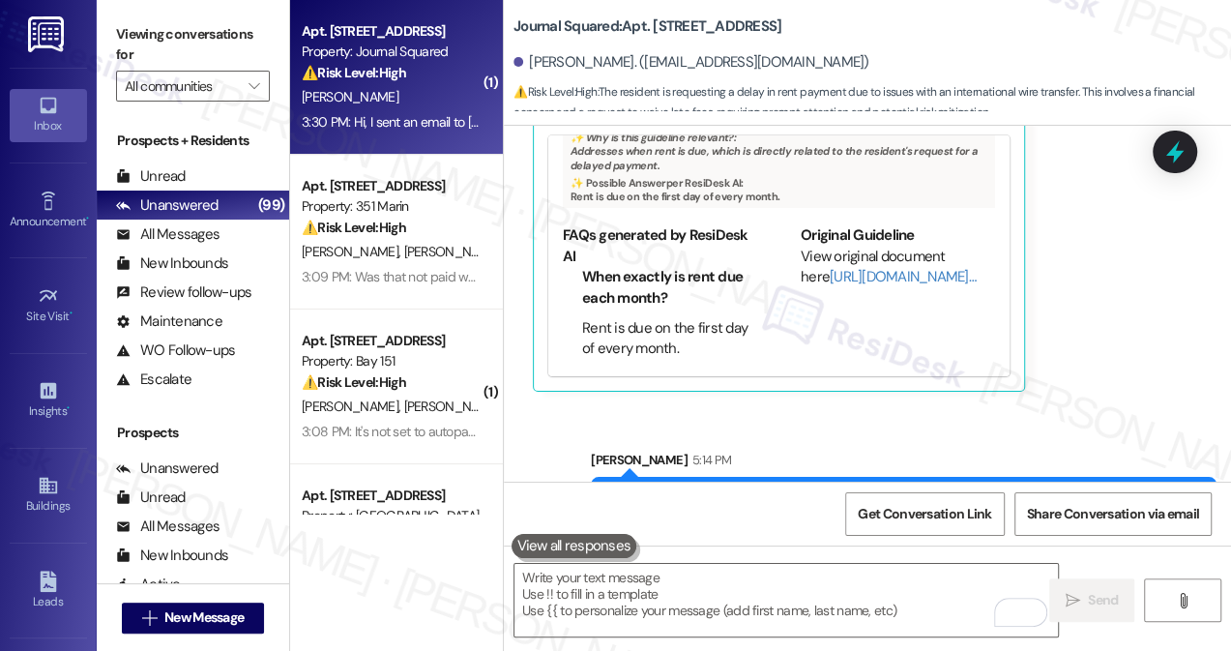
click at [904, 491] on div "Hi [PERSON_NAME], I understand that you're waiting on an international wire tra…" at bounding box center [896, 522] width 578 height 62
click at [1035, 477] on div "Hi [PERSON_NAME], I understand that you're waiting on an international wire tra…" at bounding box center [904, 522] width 626 height 91
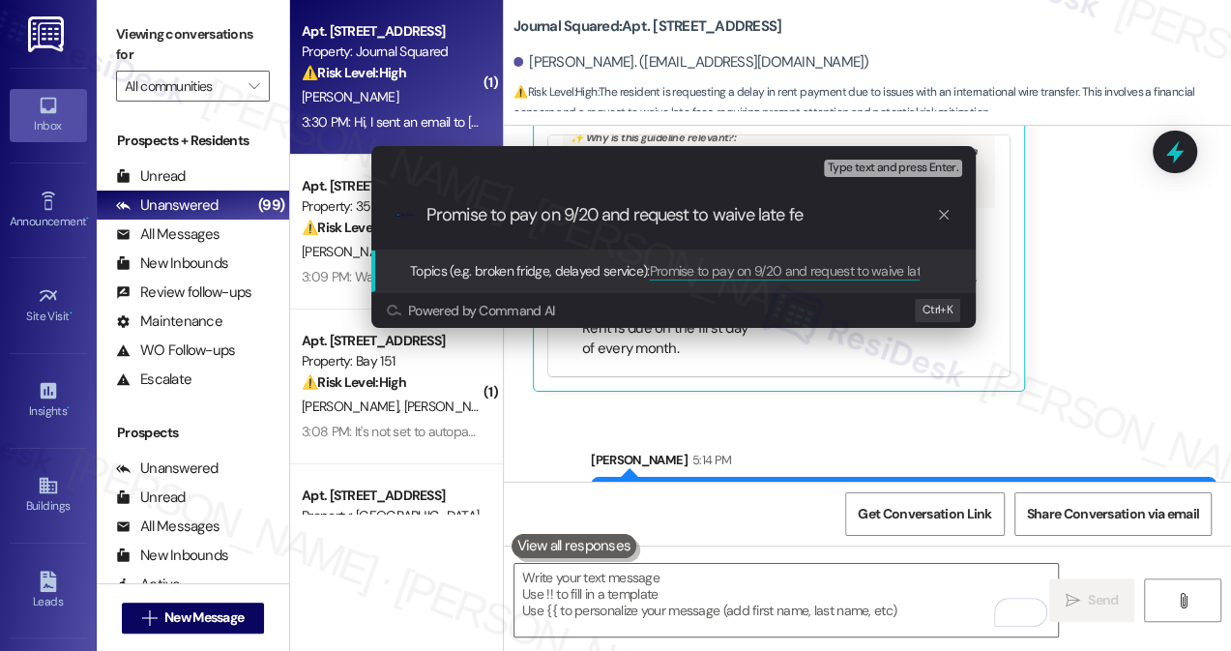
type input "Promise to pay on 9/20 and request to waive late fee"
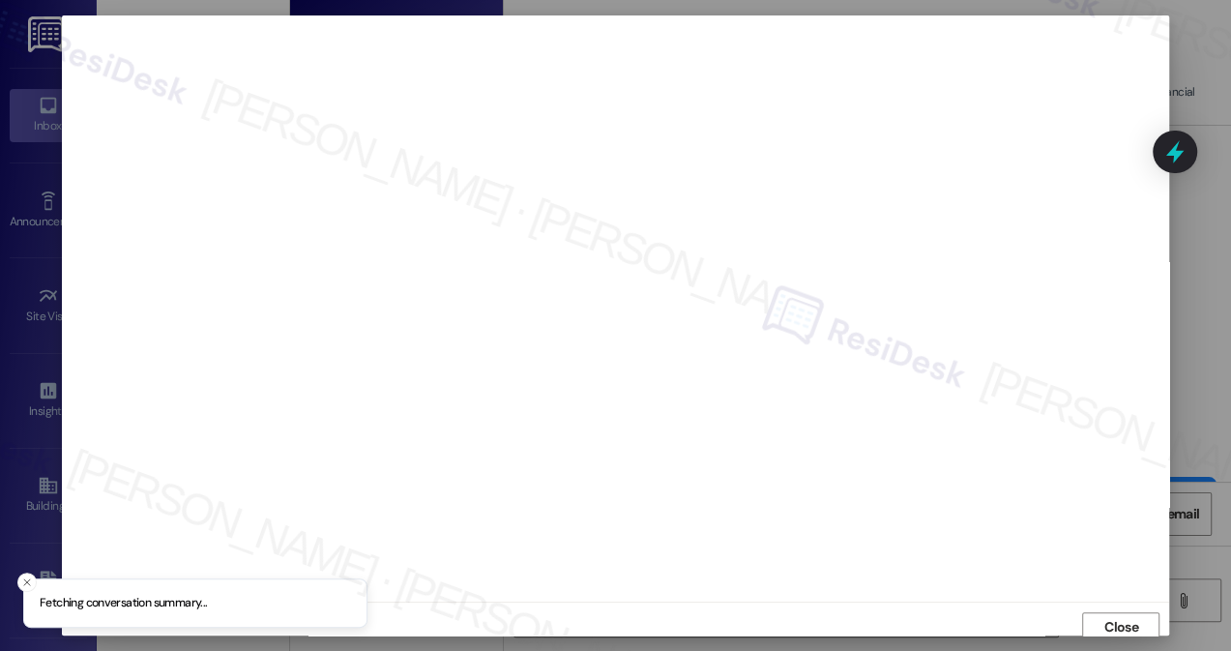
scroll to position [7, 0]
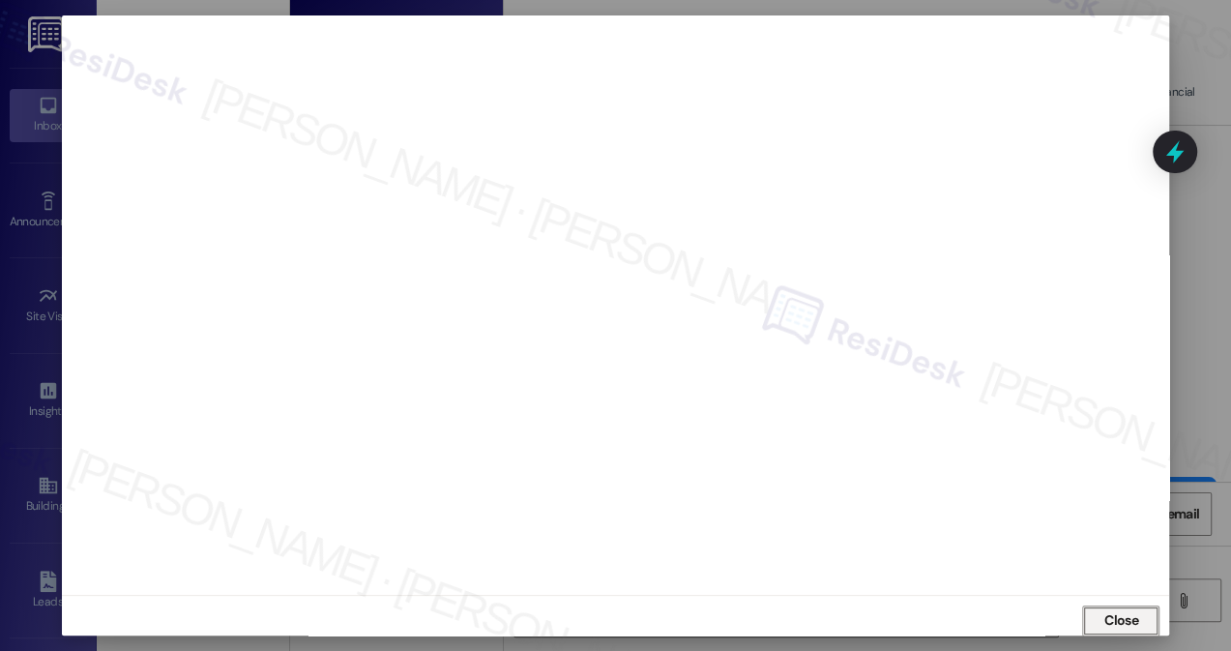
click at [1112, 611] on span "Close" at bounding box center [1121, 620] width 34 height 20
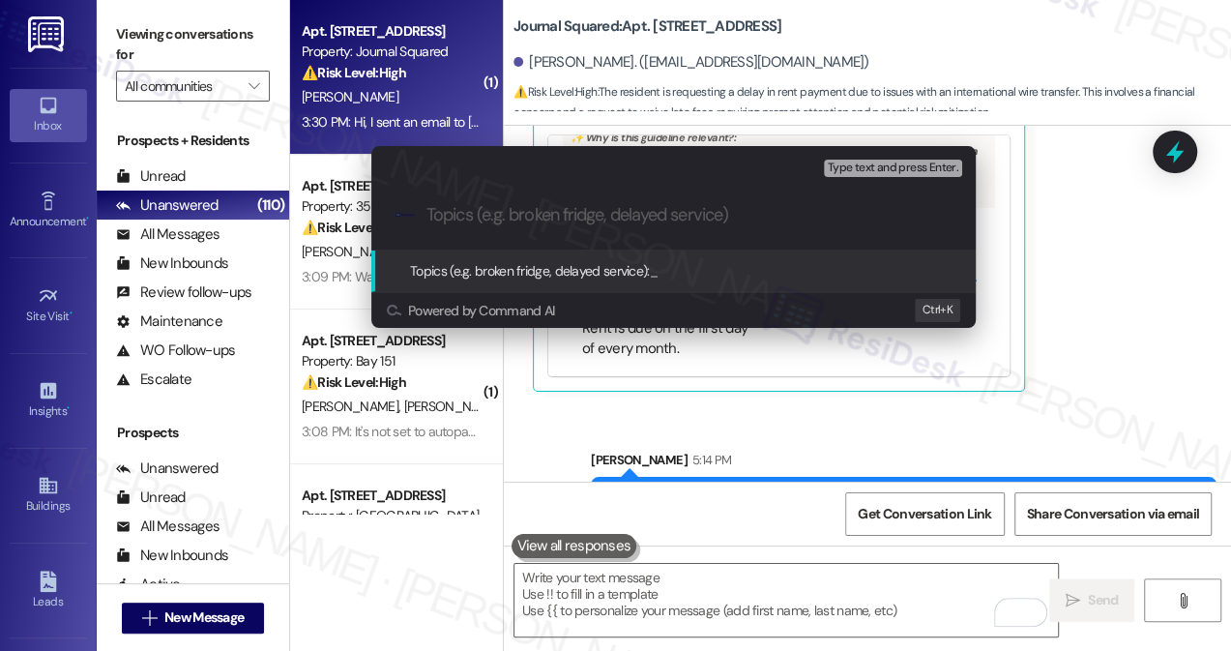
paste input "Promise to pay on 9/20 and request to waive late fee"
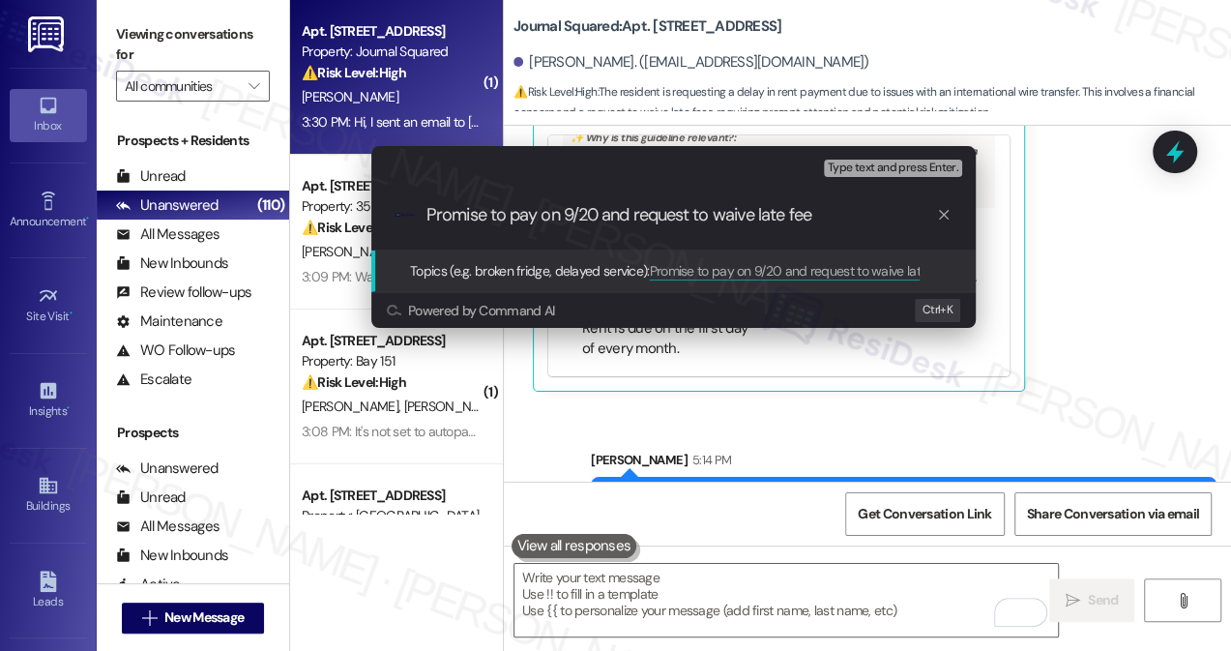
click at [585, 209] on input "Promise to pay on 9/20 and request to waive late fee" at bounding box center [681, 215] width 510 height 20
type input "Promise to pay on 9/10 and request to waive late fee"
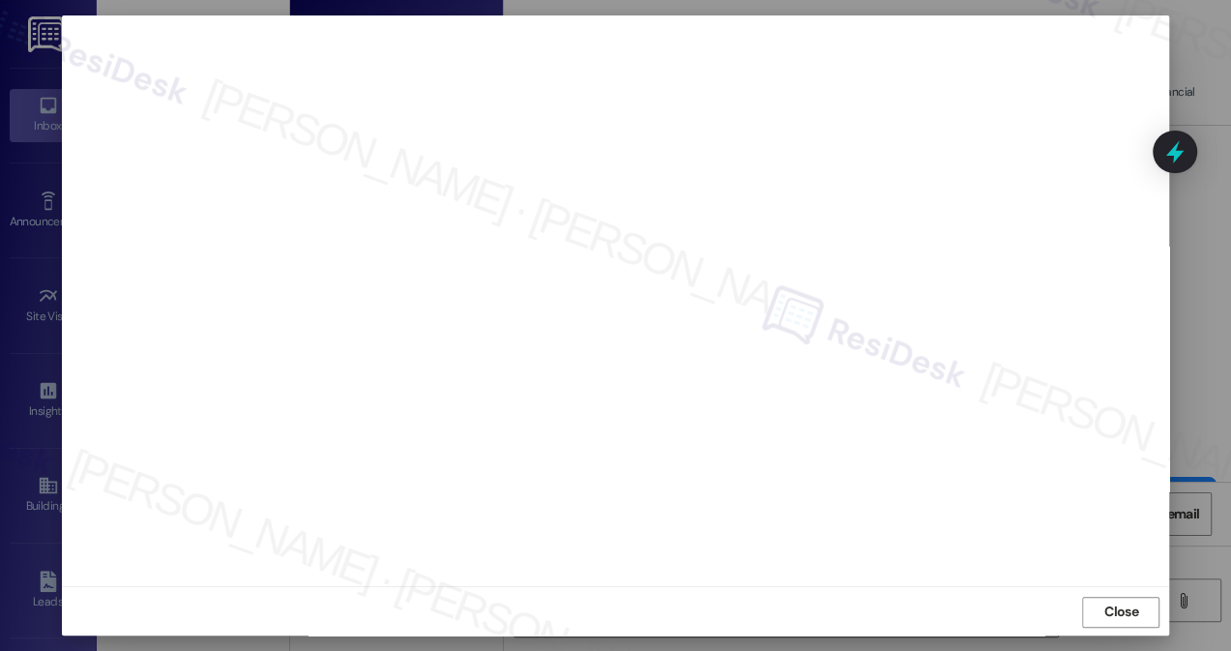
scroll to position [16, 0]
click at [1122, 612] on span "Close" at bounding box center [1121, 610] width 34 height 20
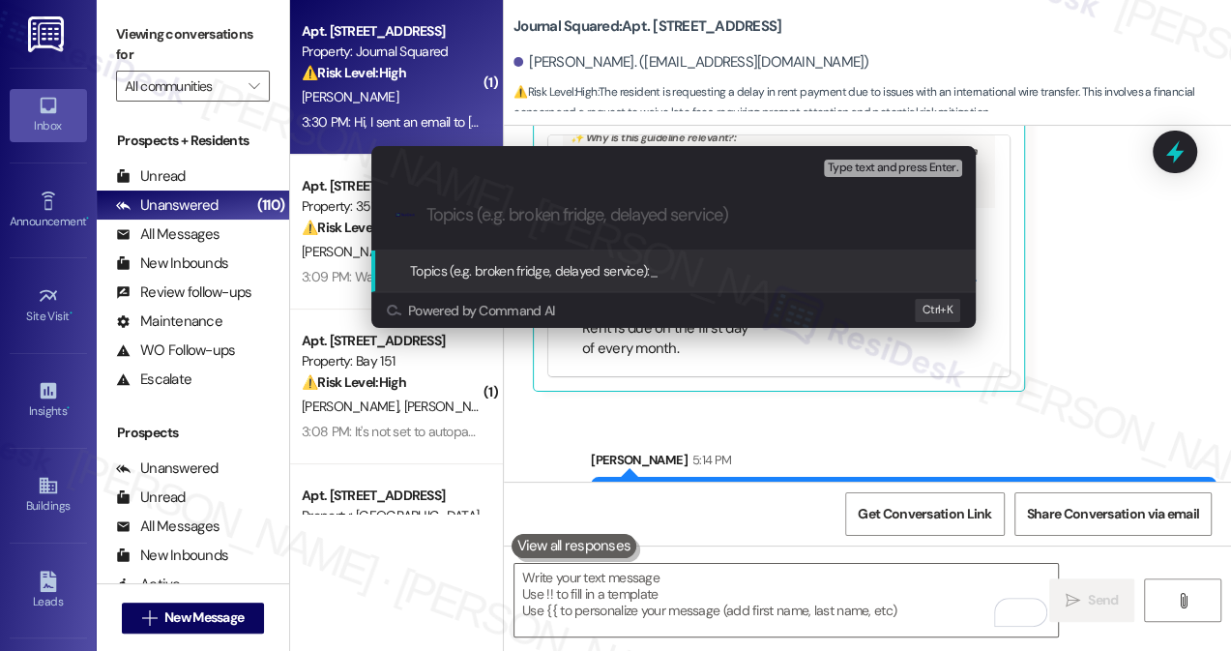
paste input "Promise to pay on 9/10 and request to waive late fee"
type input "Promise to pay on 9/10 and request to waive late fee"
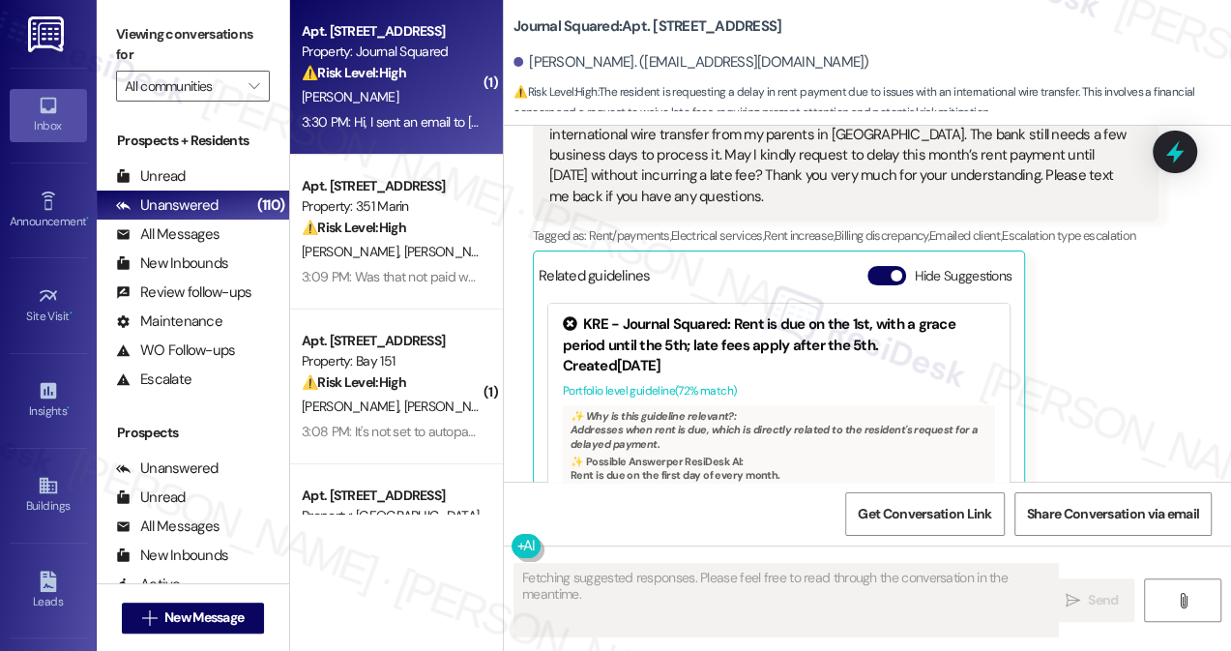
scroll to position [12506, 0]
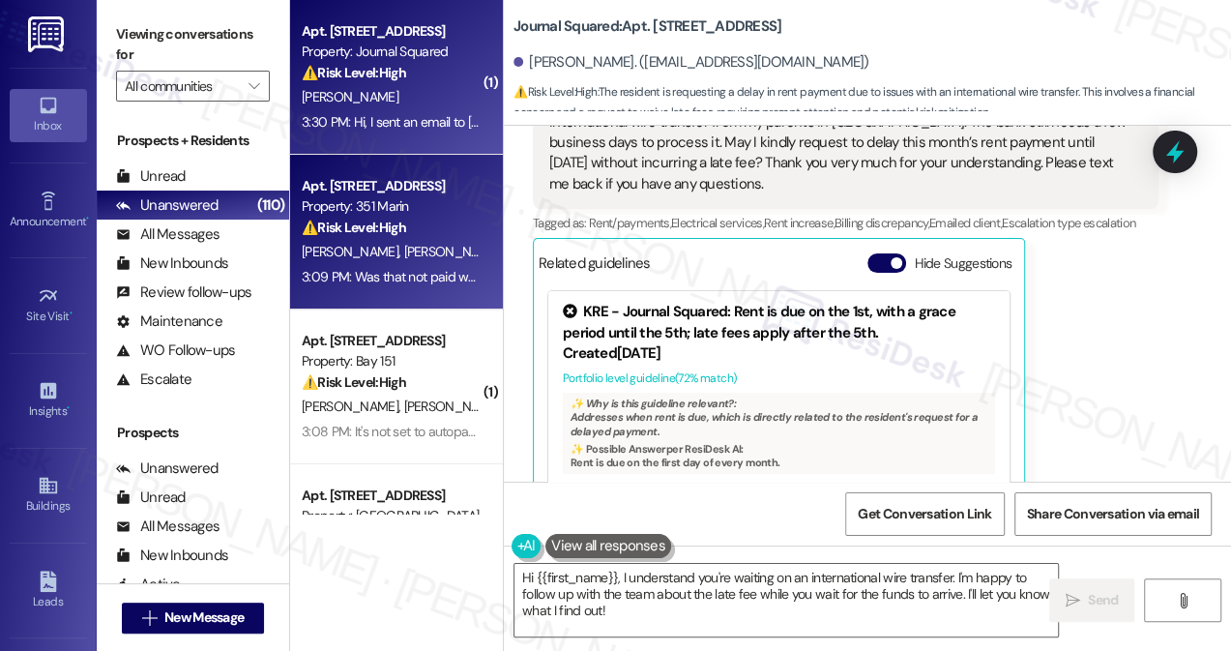
click at [466, 241] on div "[PERSON_NAME] [PERSON_NAME]" at bounding box center [391, 252] width 183 height 24
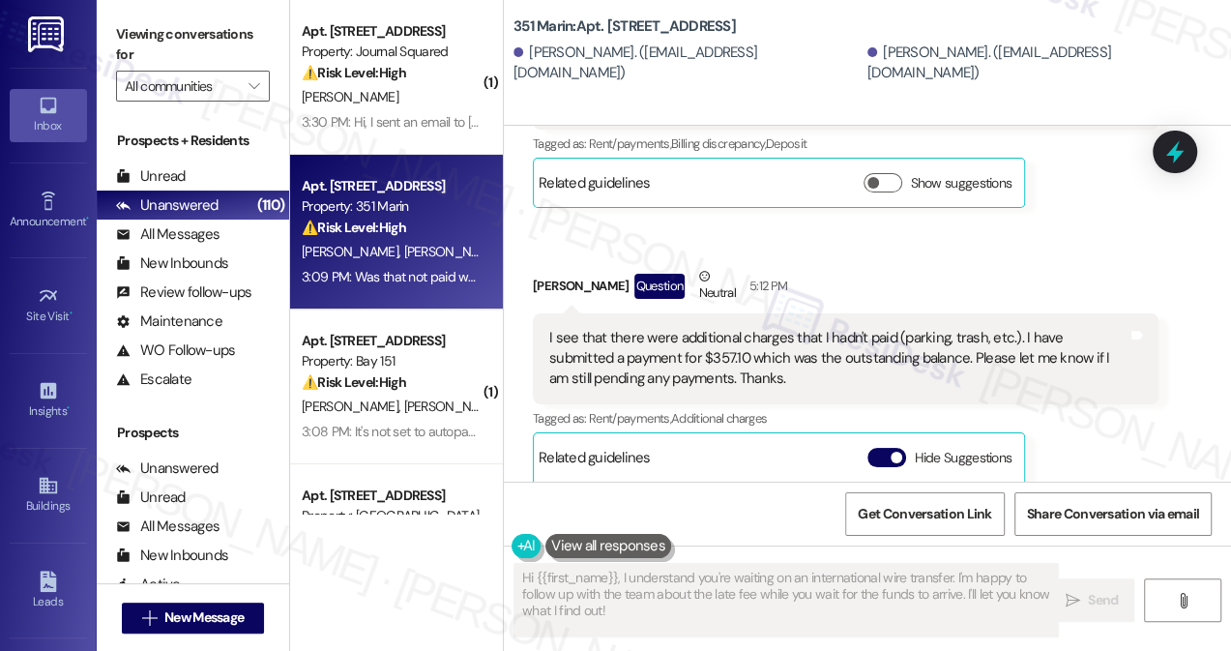
scroll to position [1067, 0]
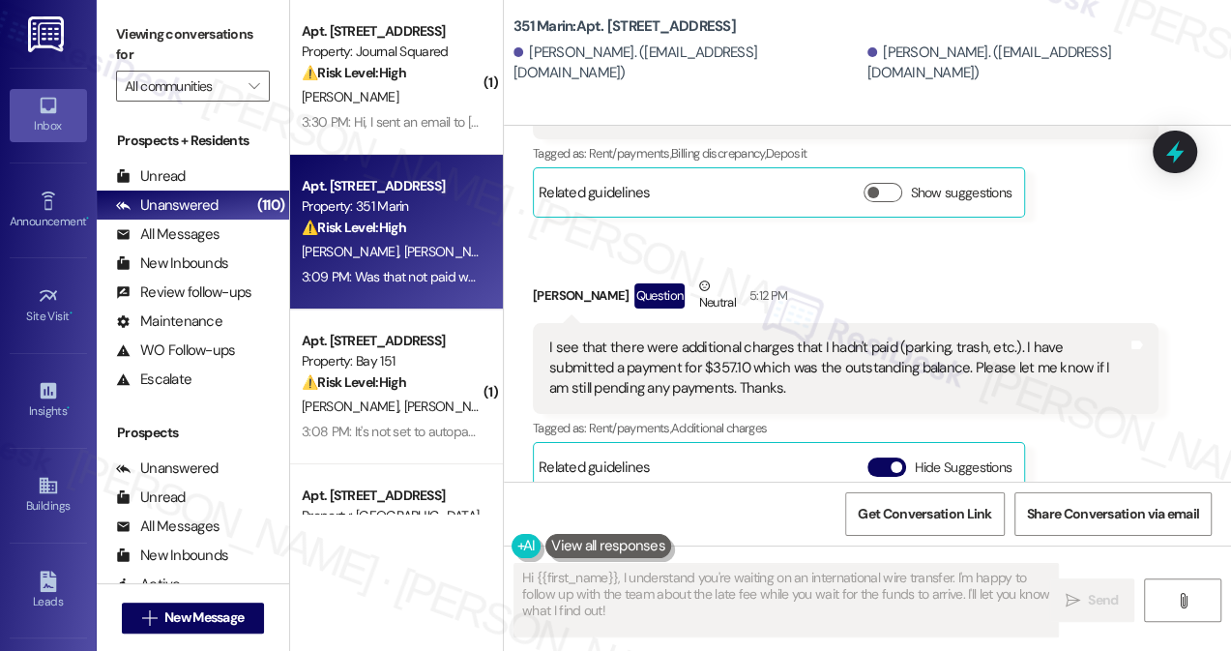
click at [662, 337] on div "I see that there were additional charges that I hadn't paid (parking, trash, et…" at bounding box center [838, 368] width 578 height 62
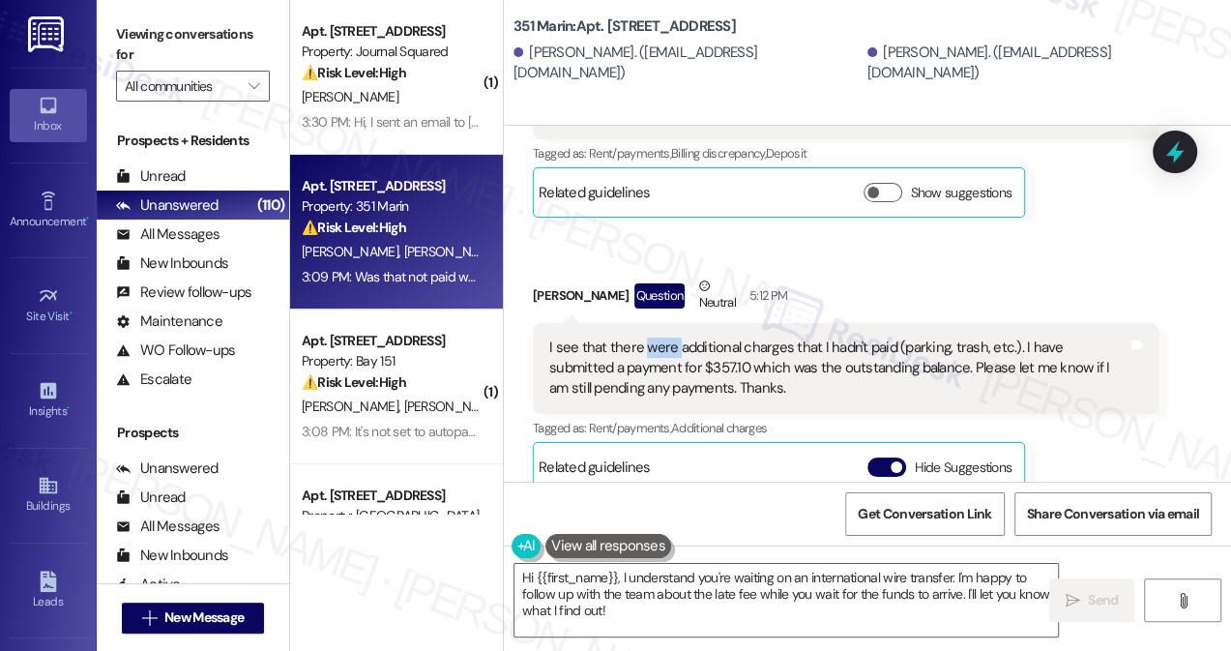
click at [662, 337] on div "I see that there were additional charges that I hadn't paid (parking, trash, et…" at bounding box center [838, 368] width 578 height 62
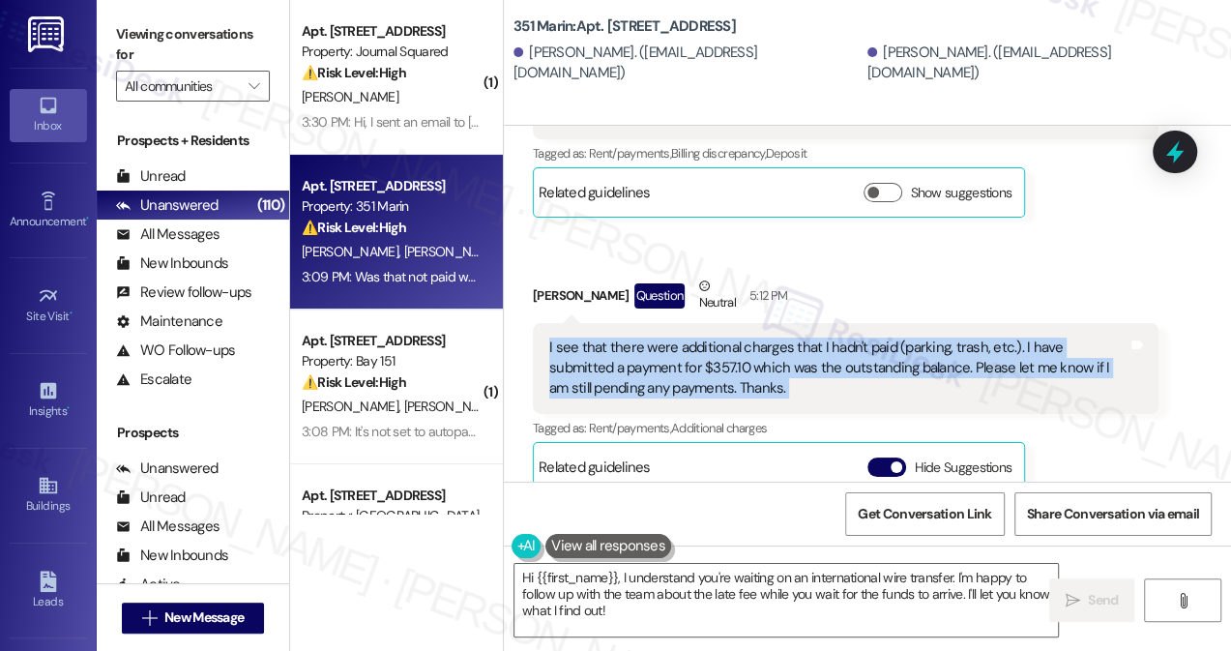
click at [661, 337] on div "I see that there were additional charges that I hadn't paid (parking, trash, et…" at bounding box center [838, 368] width 578 height 62
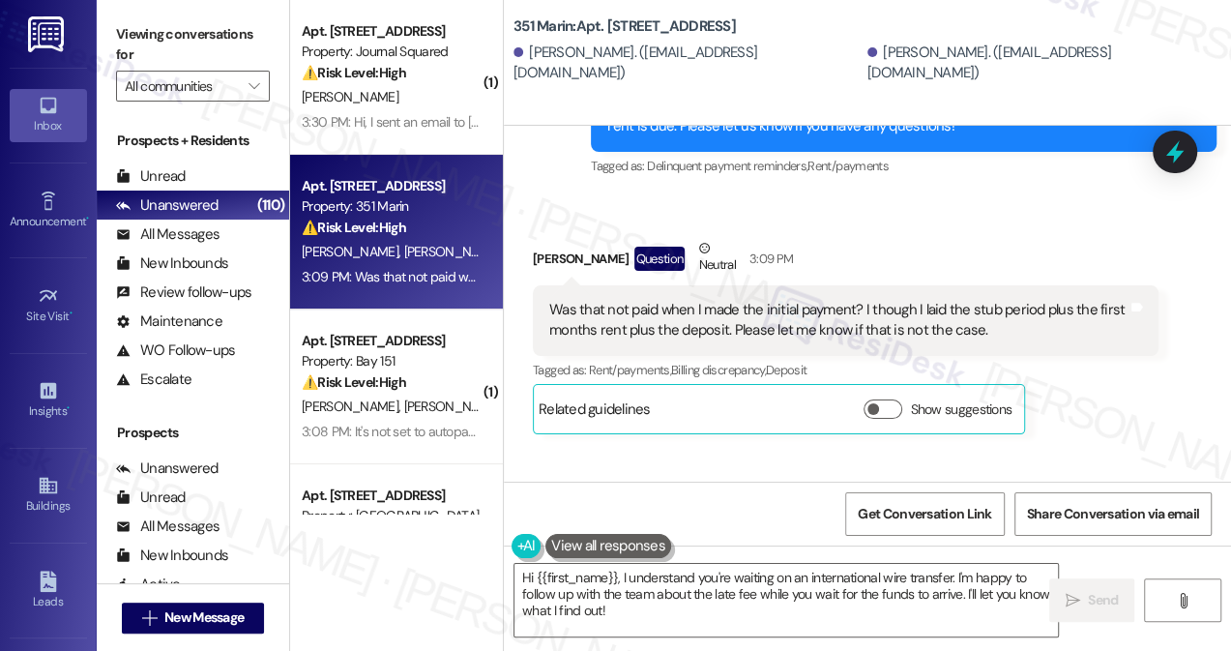
scroll to position [716, 0]
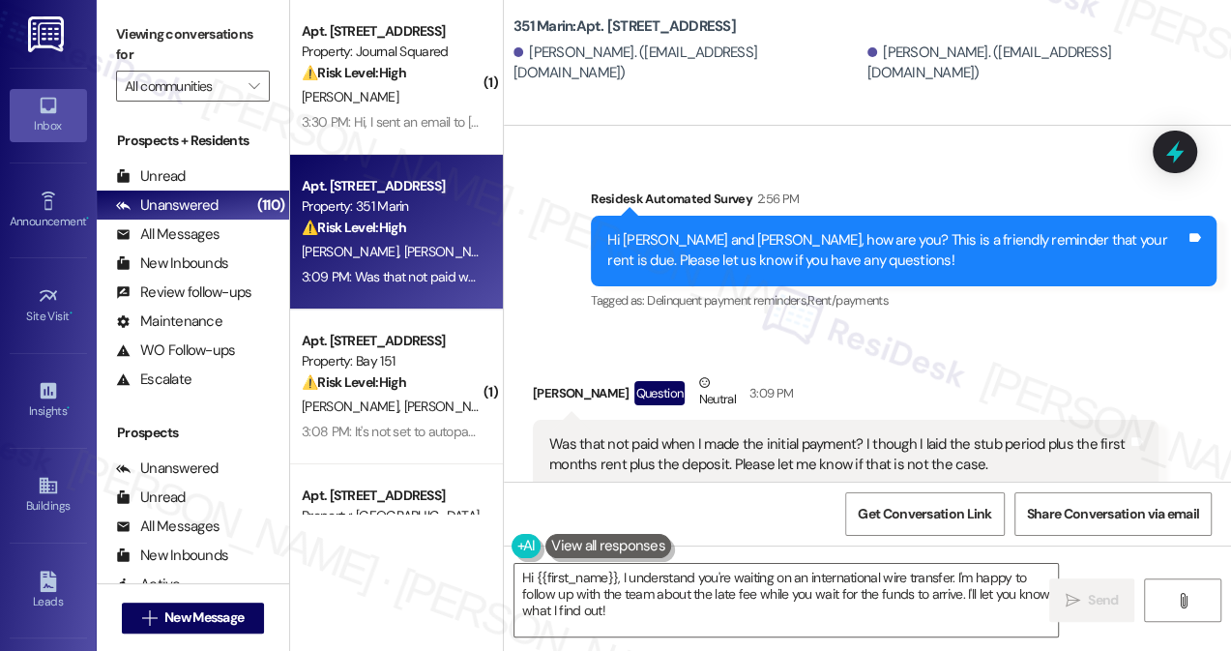
click at [603, 434] on div "Was that not paid when I made the initial payment? I though I laid the stub per…" at bounding box center [838, 455] width 578 height 42
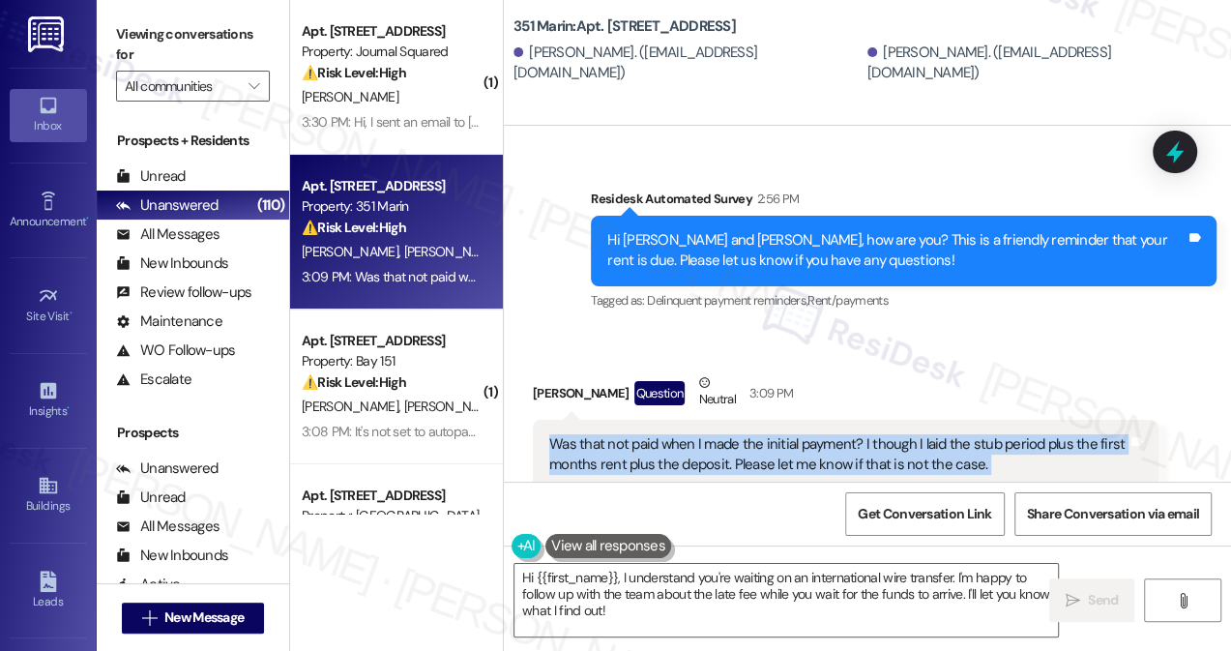
click at [603, 434] on div "Was that not paid when I made the initial payment? I though I laid the stub per…" at bounding box center [838, 455] width 578 height 42
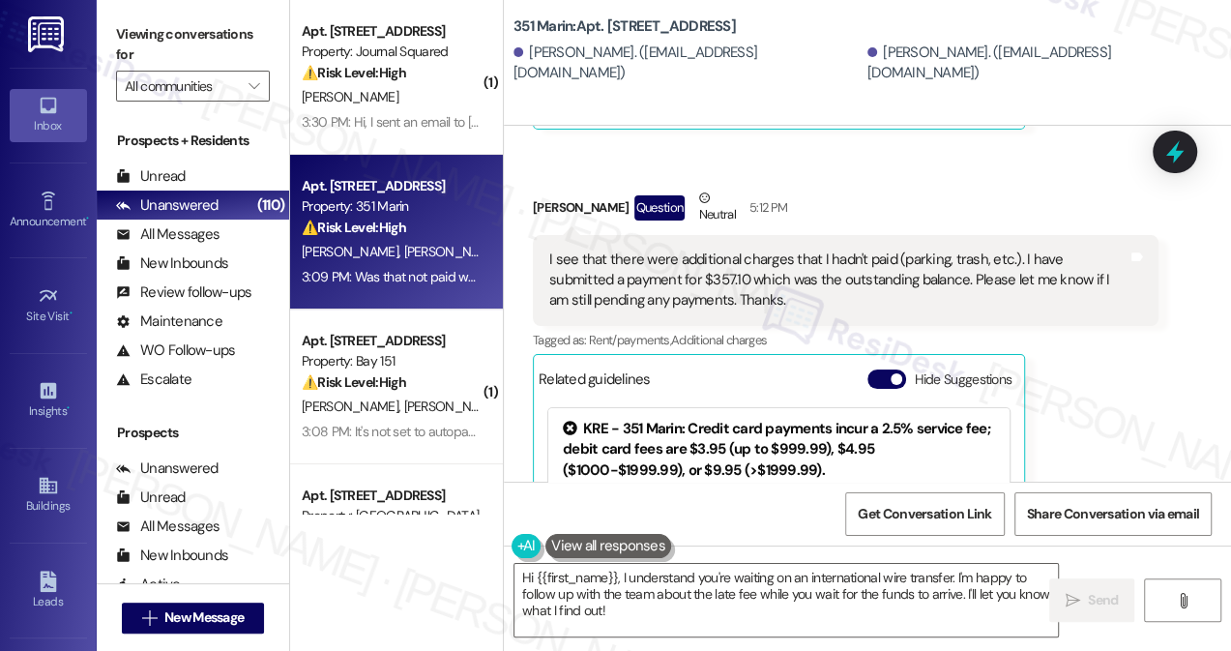
click at [691, 265] on div "I see that there were additional charges that I hadn't paid (parking, trash, et…" at bounding box center [838, 280] width 578 height 62
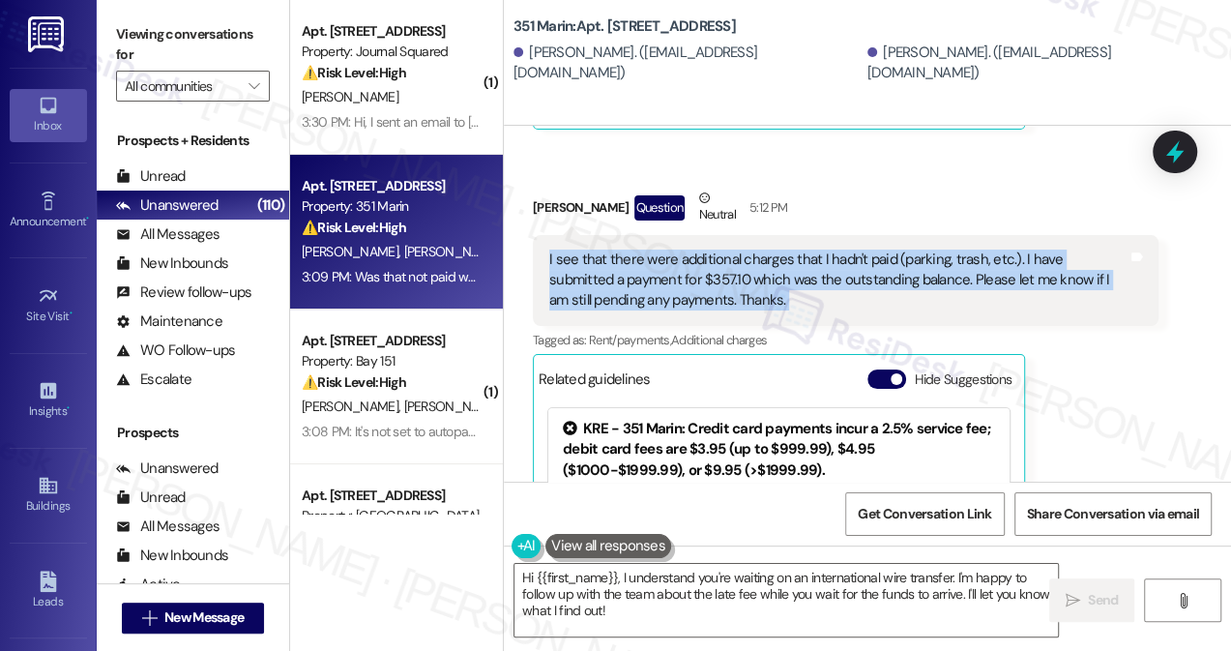
click at [691, 265] on div "I see that there were additional charges that I hadn't paid (parking, trash, et…" at bounding box center [838, 280] width 578 height 62
click at [802, 271] on div "I see that there were additional charges that I hadn't paid (parking, trash, et…" at bounding box center [838, 280] width 578 height 62
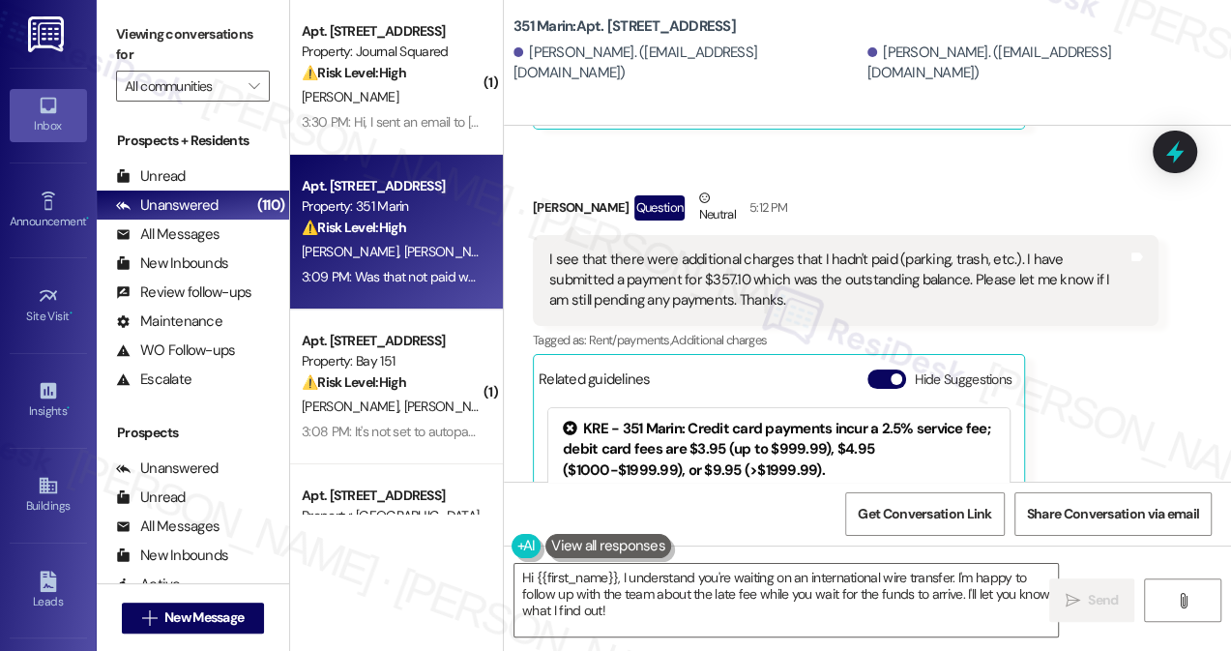
click at [802, 271] on div "I see that there were additional charges that I hadn't paid (parking, trash, et…" at bounding box center [838, 280] width 578 height 62
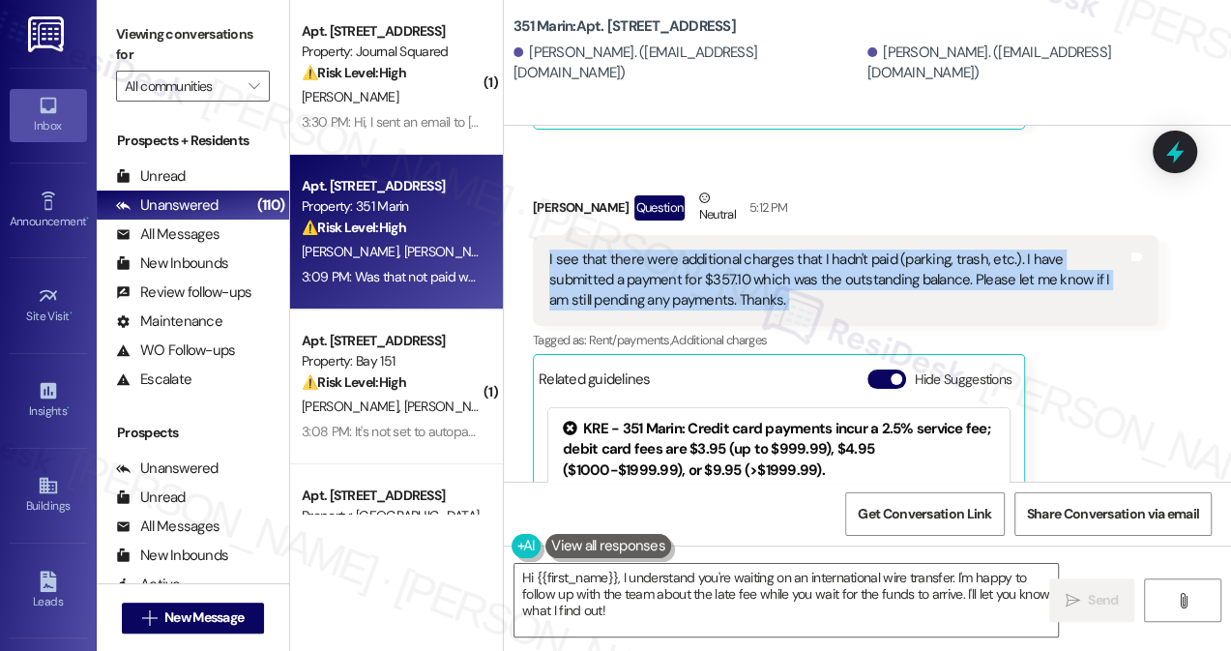
click at [802, 271] on div "I see that there were additional charges that I hadn't paid (parking, trash, et…" at bounding box center [838, 280] width 578 height 62
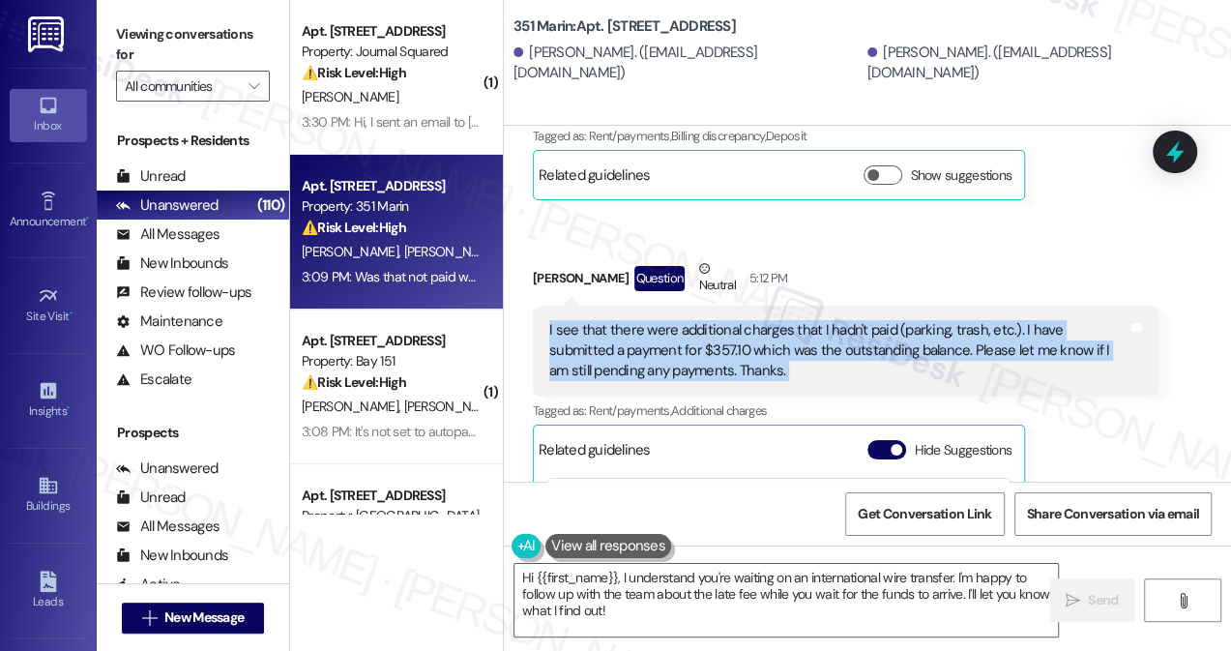
scroll to position [980, 0]
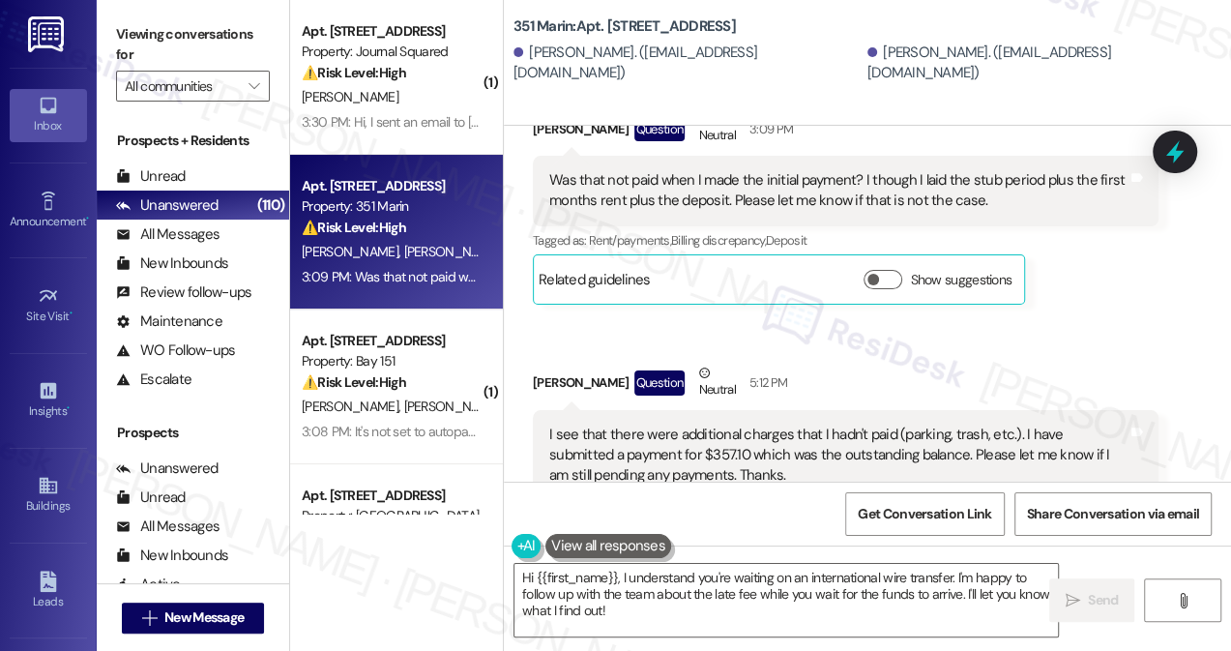
click at [550, 364] on div "William Sehnert Question Neutral 5:12 PM" at bounding box center [846, 386] width 626 height 47
copy div "William"
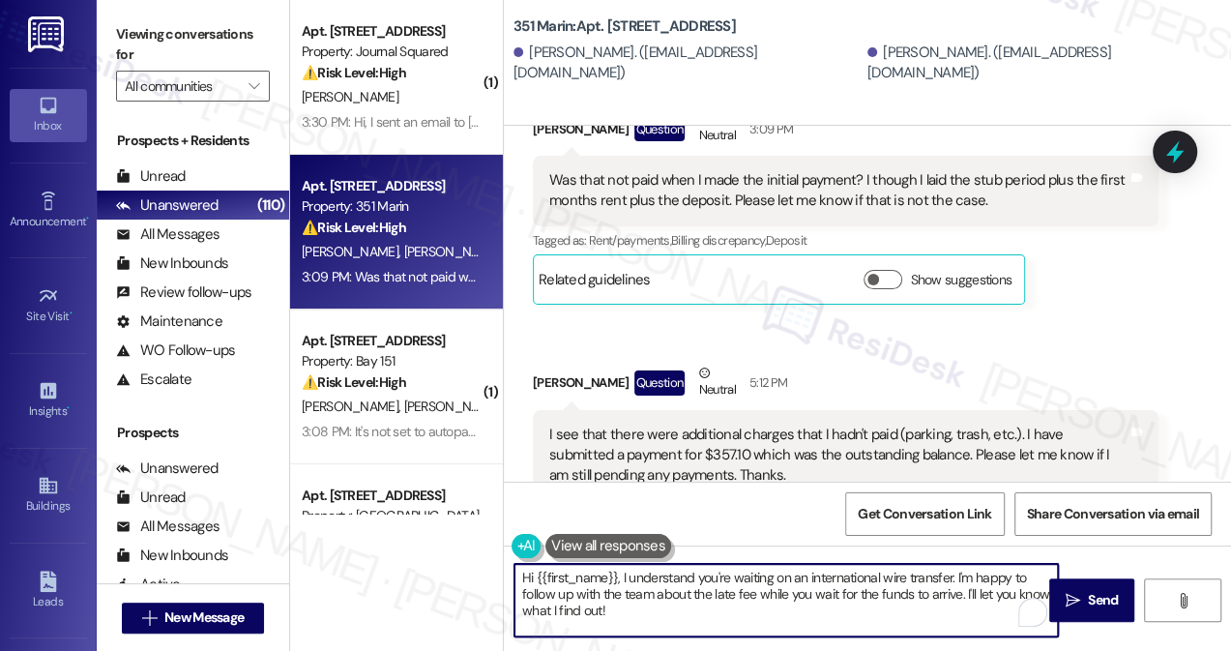
drag, startPoint x: 539, startPoint y: 571, endPoint x: 616, endPoint y: 564, distance: 77.7
click at [616, 564] on textarea "Hi {{first_name}}, thanks for the update! I'll check to see if the $357.10 cove…" at bounding box center [785, 600] width 543 height 73
paste textarea "William"
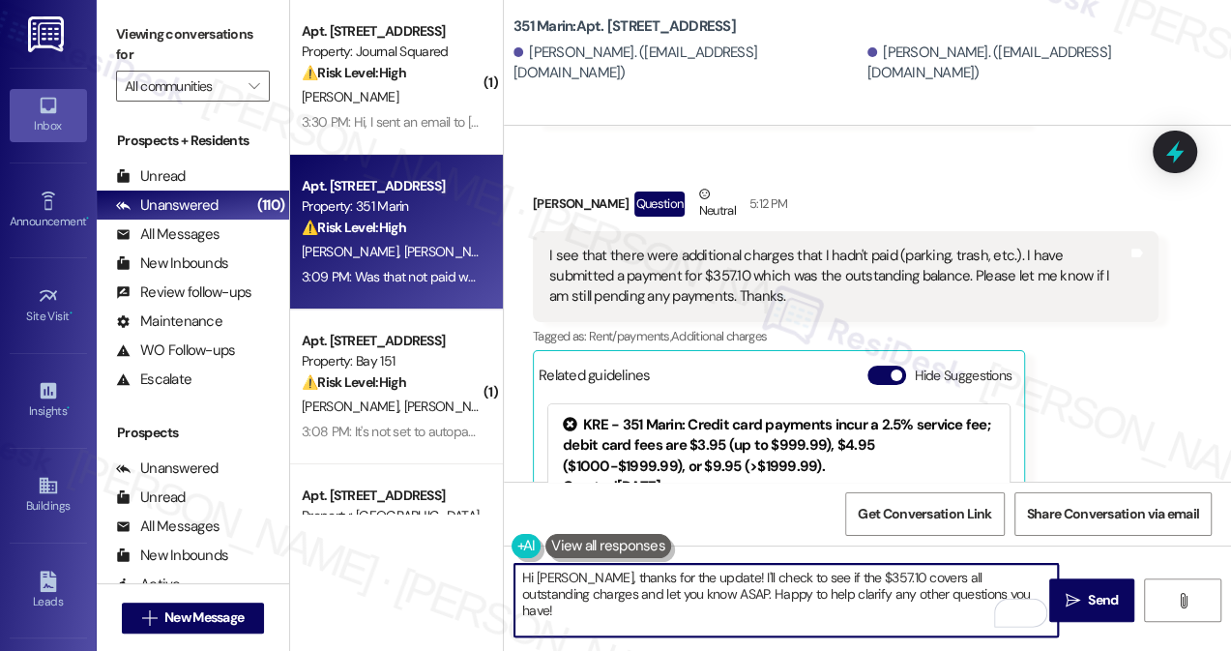
scroll to position [1155, 0]
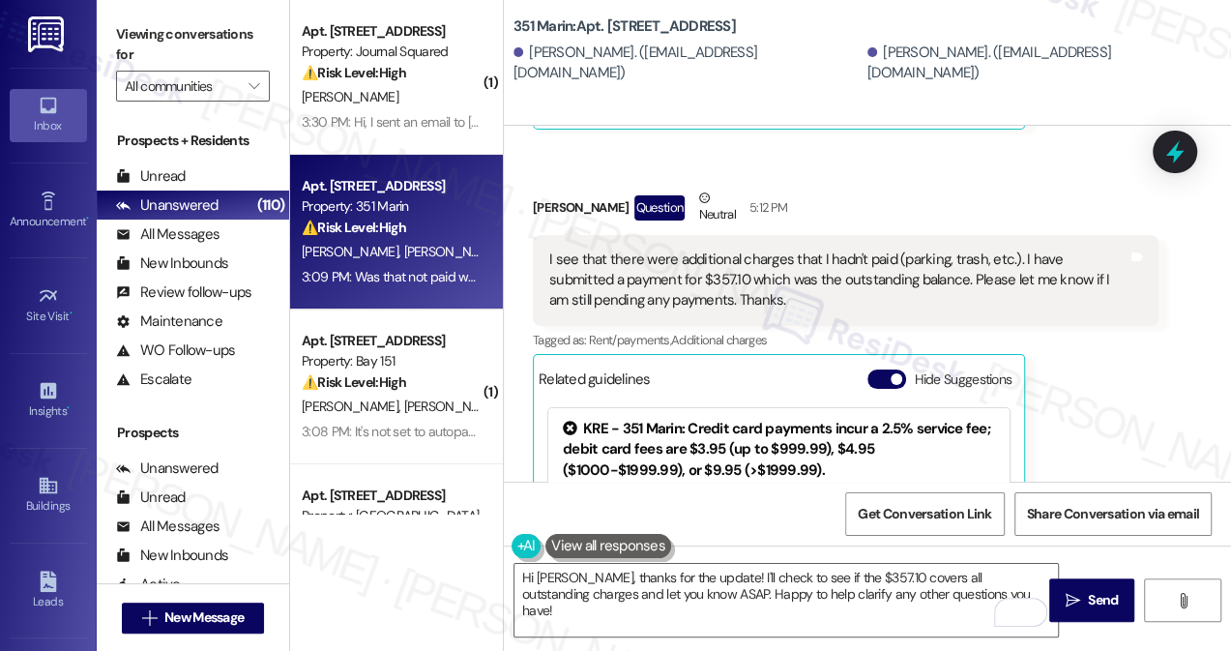
click at [131, 33] on label "Viewing conversations for" at bounding box center [193, 44] width 154 height 51
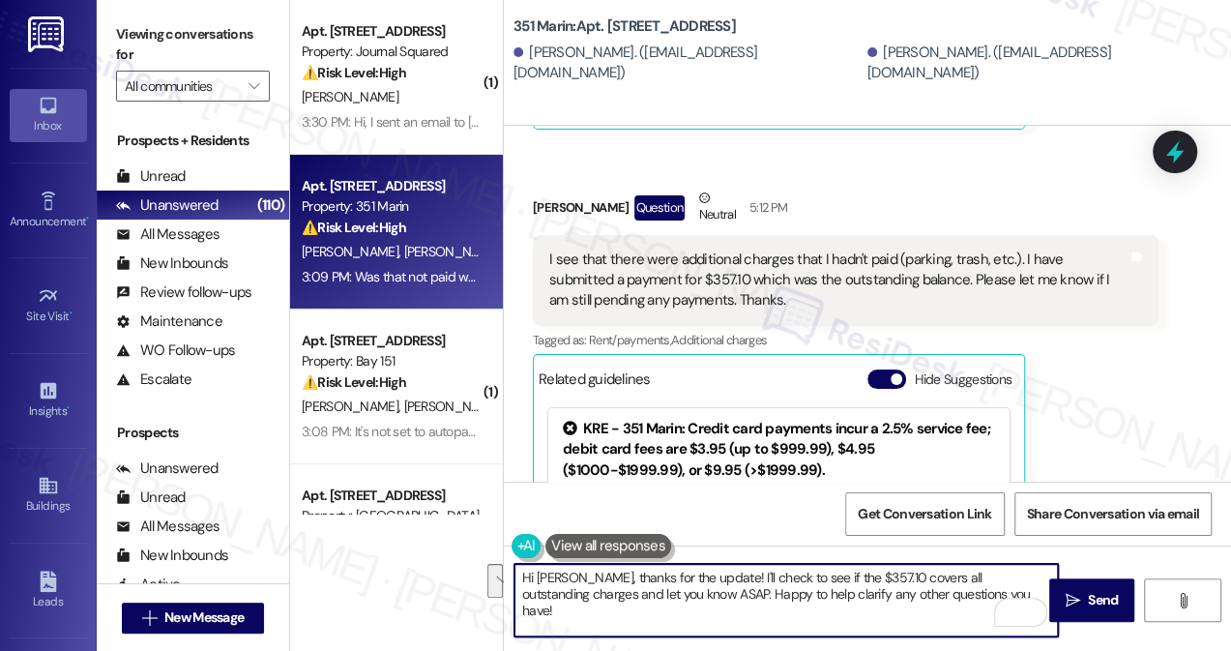
drag, startPoint x: 960, startPoint y: 595, endPoint x: 708, endPoint y: 574, distance: 253.2
click at [708, 574] on textarea "Hi William, thanks for the update! I'll check to see if the $357.10 covers all …" at bounding box center [785, 600] width 543 height 73
paste textarea "has the payment already been reflected in your portal?"
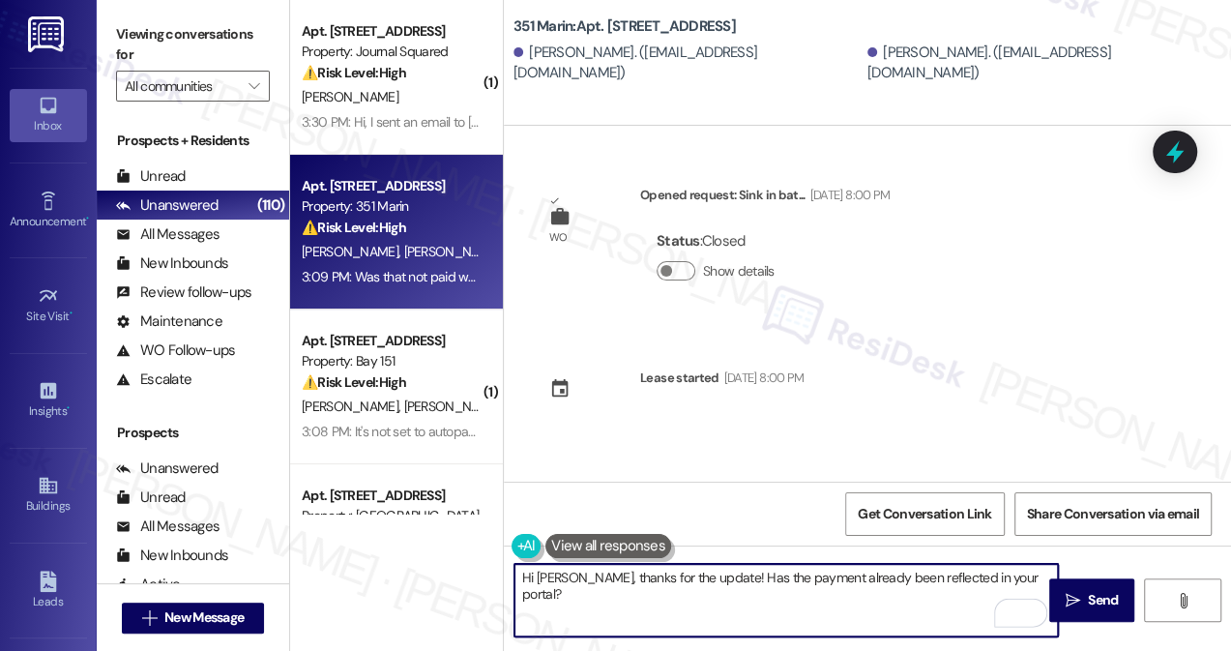
scroll to position [615, 0]
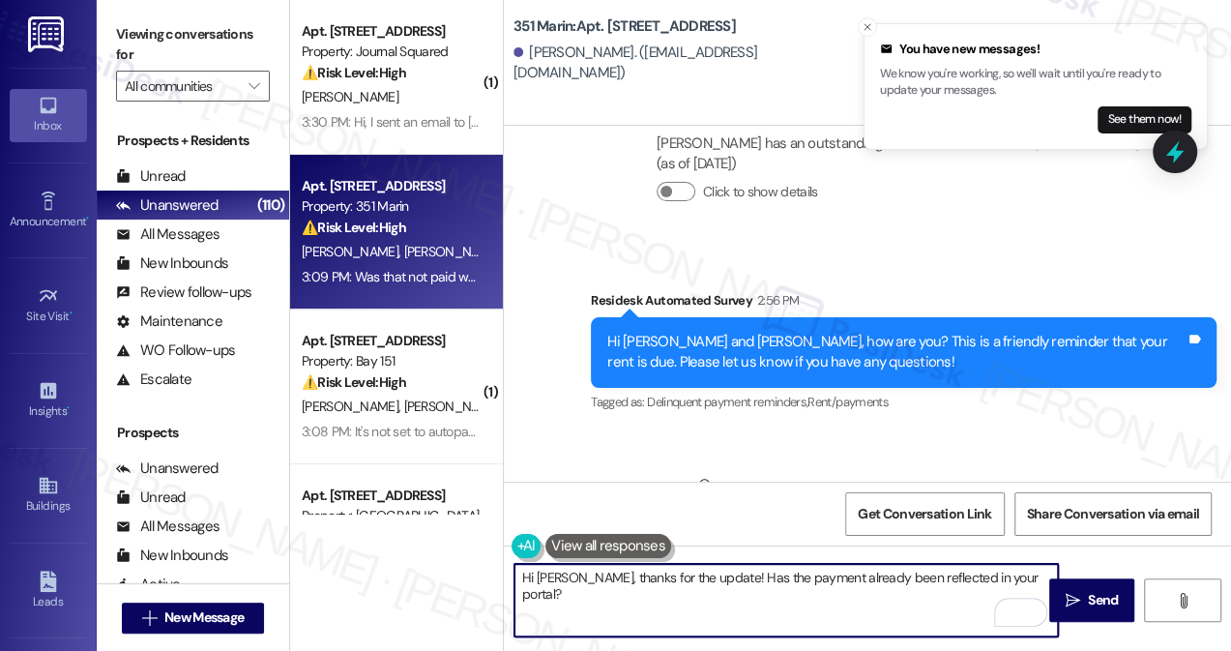
click at [699, 576] on textarea "Hi William, thanks for the update! Has the payment already been reflected in yo…" at bounding box center [785, 600] width 543 height 73
click at [758, 576] on textarea "Hi William, thanks for the update! Has the payment already been reflected in yo…" at bounding box center [785, 600] width 543 height 73
click at [992, 585] on textarea "Hi William, thanks for the update! Has the payment already been reflected in yo…" at bounding box center [785, 600] width 543 height 73
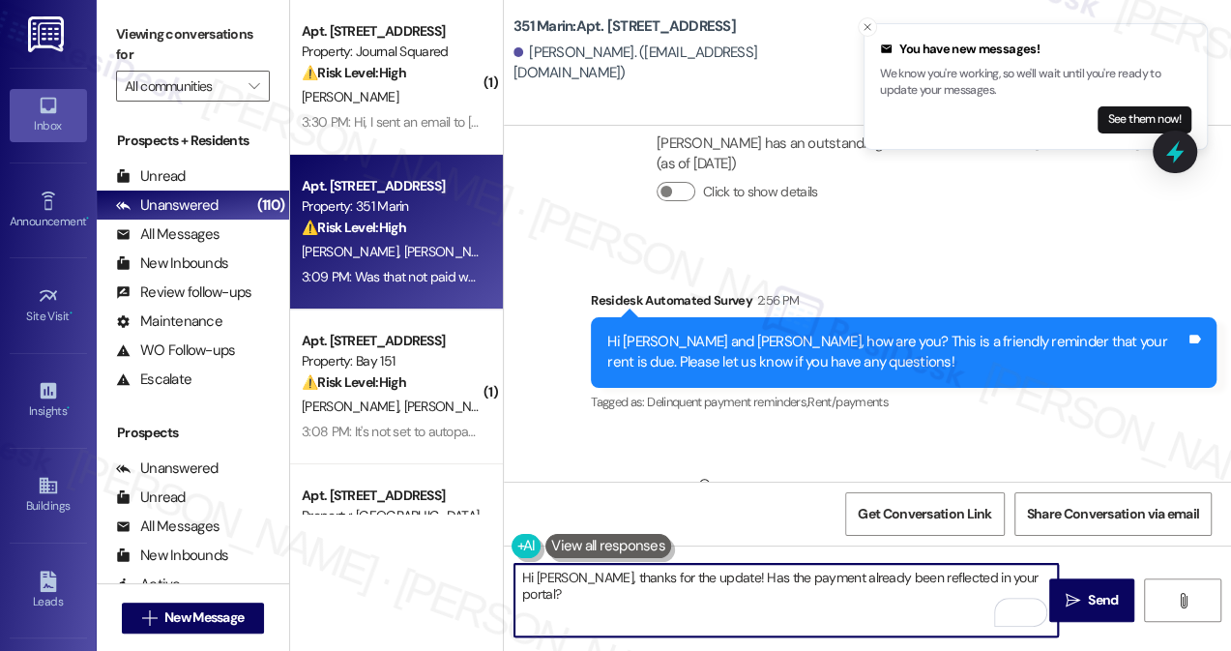
click at [1014, 581] on textarea "Hi William, thanks for the update! Has the payment already been reflected in yo…" at bounding box center [785, 600] width 543 height 73
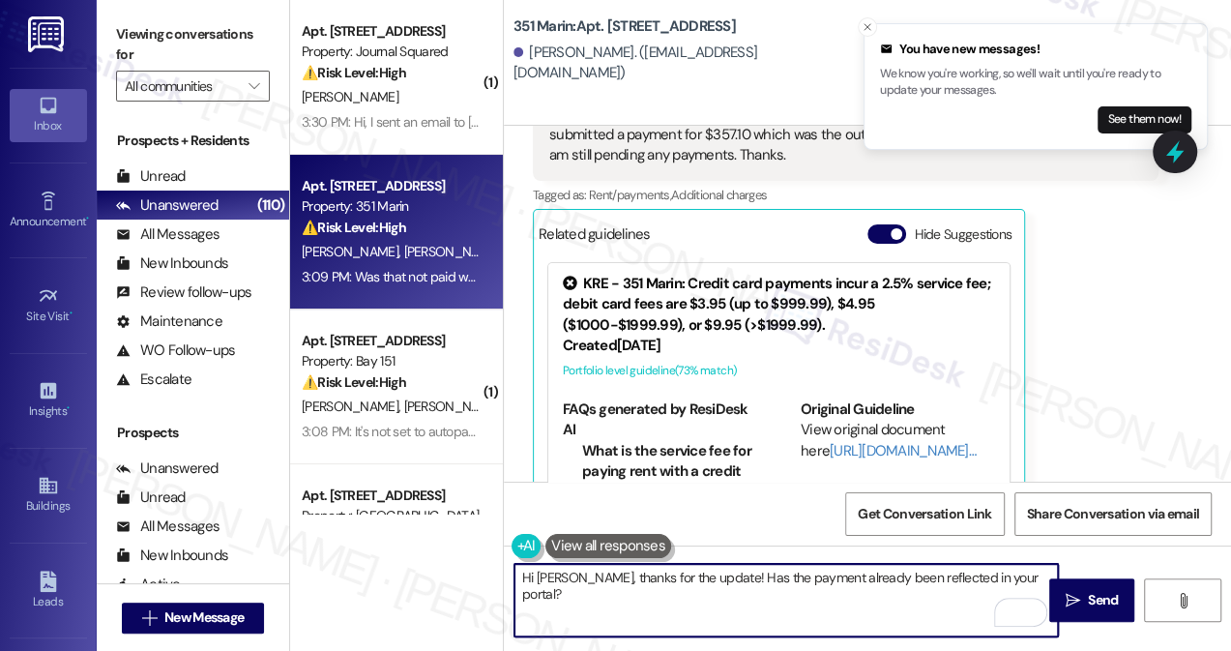
scroll to position [1331, 0]
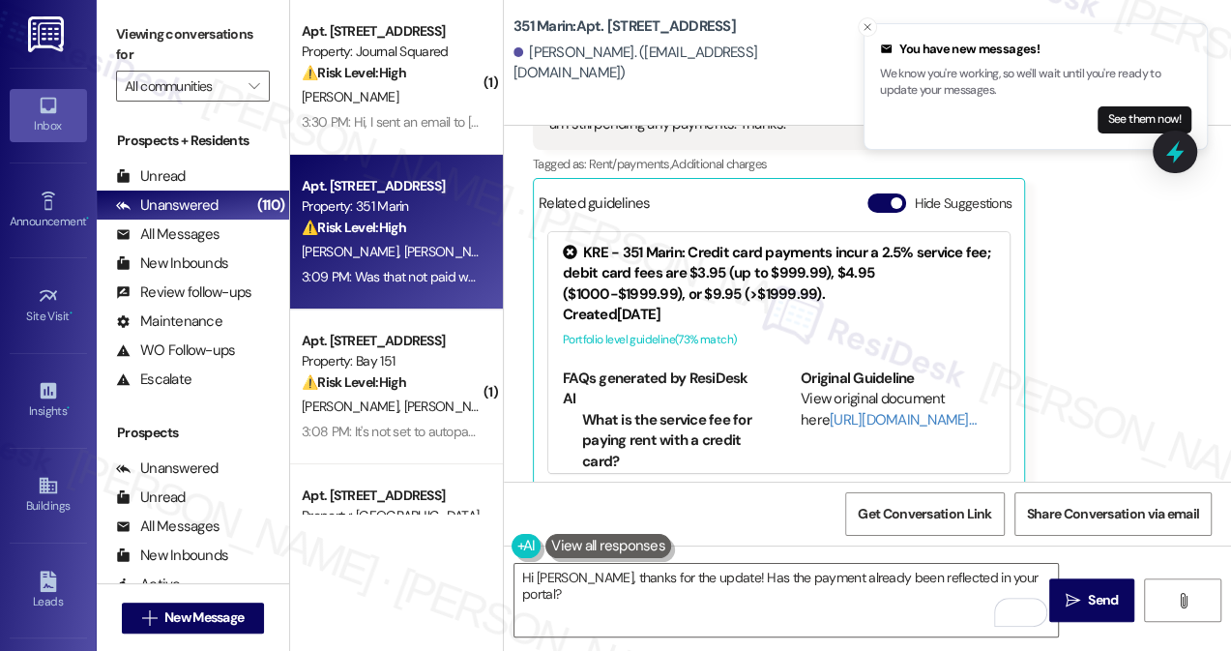
click at [128, 45] on label "Viewing conversations for" at bounding box center [193, 44] width 154 height 51
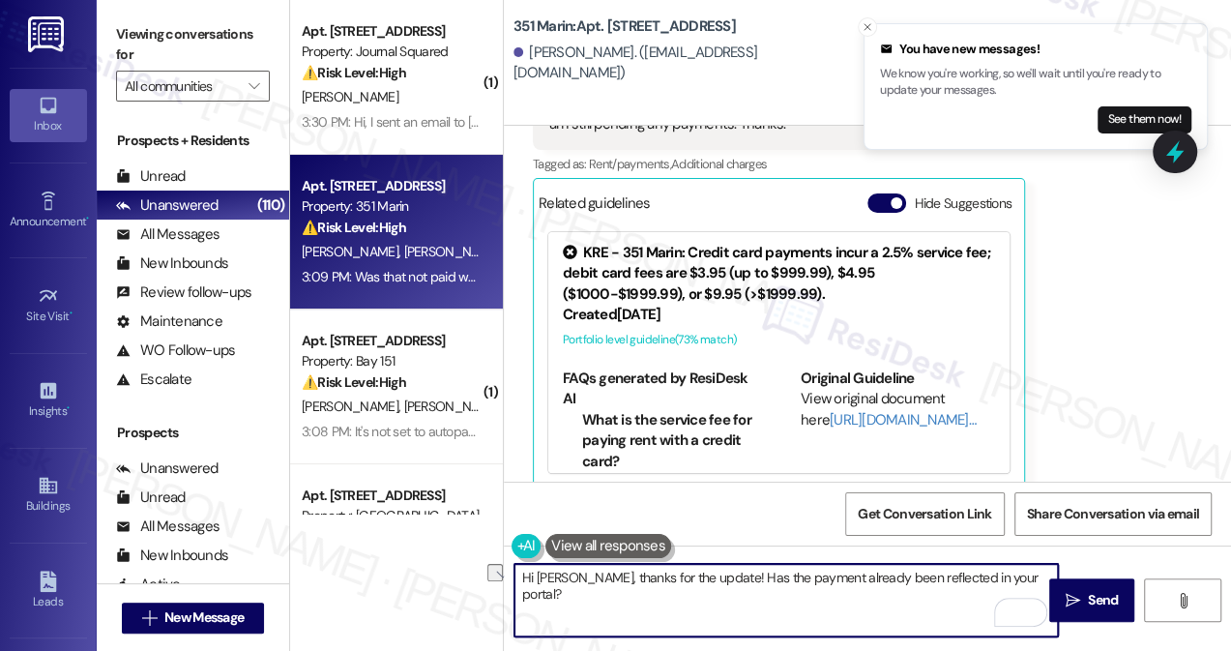
drag, startPoint x: 1021, startPoint y: 576, endPoint x: 707, endPoint y: 574, distance: 314.2
click at [707, 574] on textarea "Hi William, thanks for the update! Has the payment already been reflected in yo…" at bounding box center [785, 600] width 543 height 73
paste textarea "Did you receive a payment confirmation receipt yet, or has the payment already …"
type textarea "Hi William, thanks for the update! Did you receive a payment confirmation recei…"
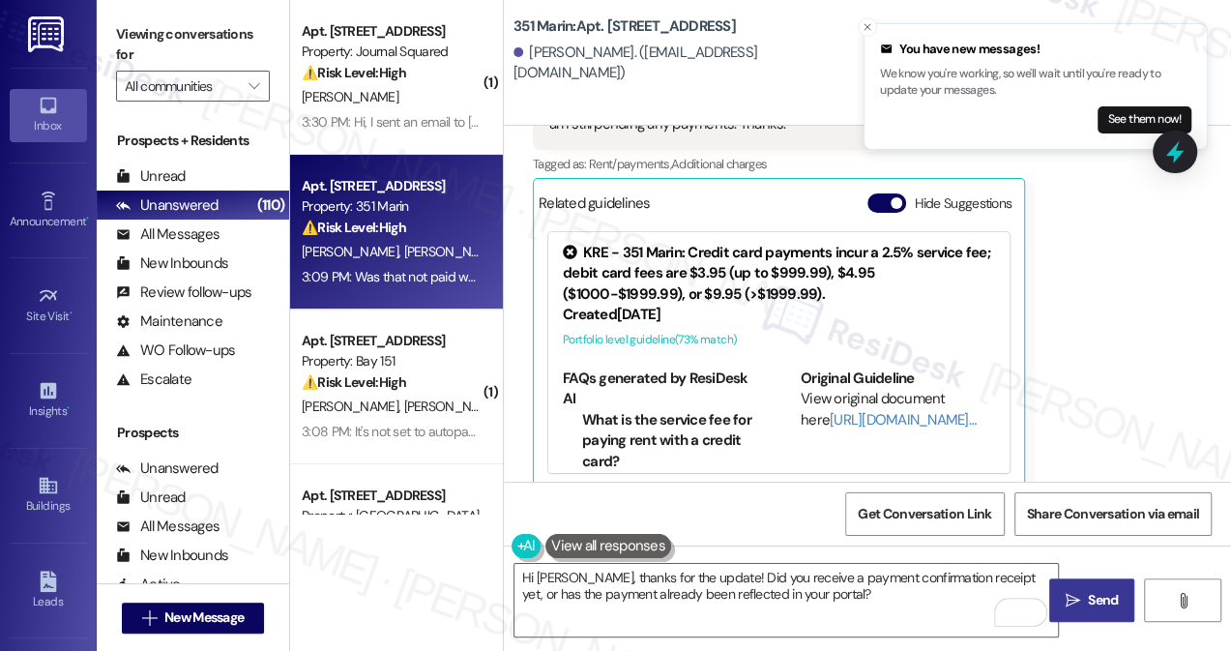
click at [1073, 600] on icon "" at bounding box center [1072, 600] width 15 height 15
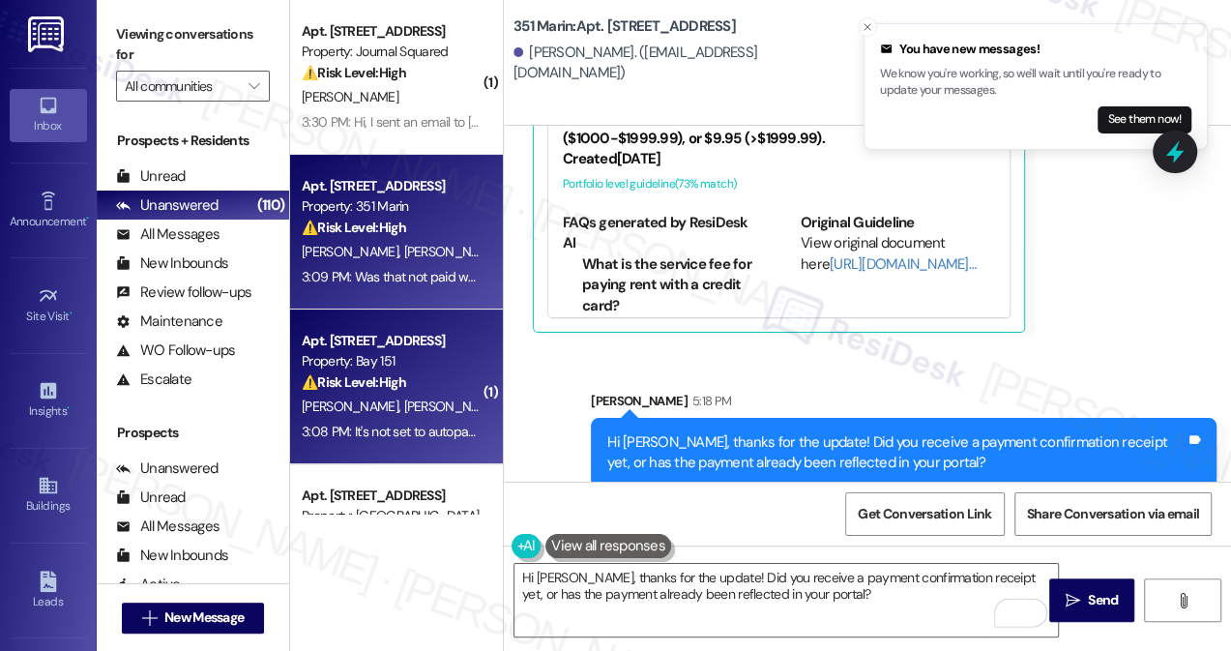
click at [377, 420] on div "3:08 PM: It's not set to autopay? Please can you confirm? 3:08 PM: It's not set…" at bounding box center [391, 432] width 183 height 24
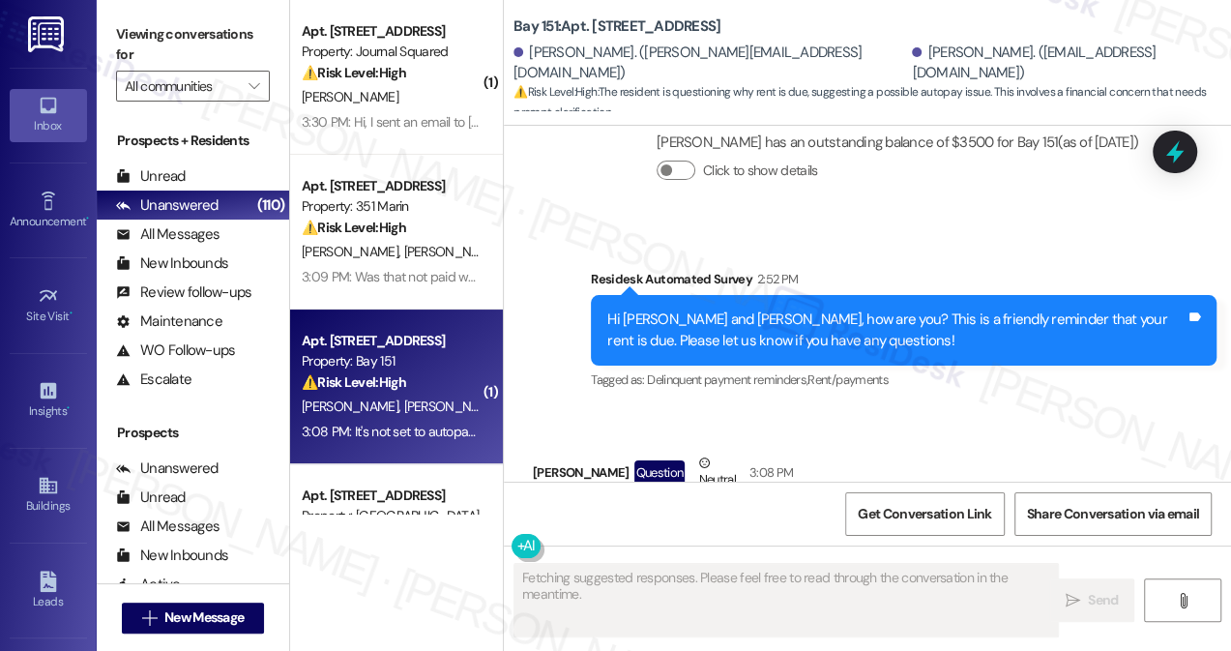
scroll to position [2176, 0]
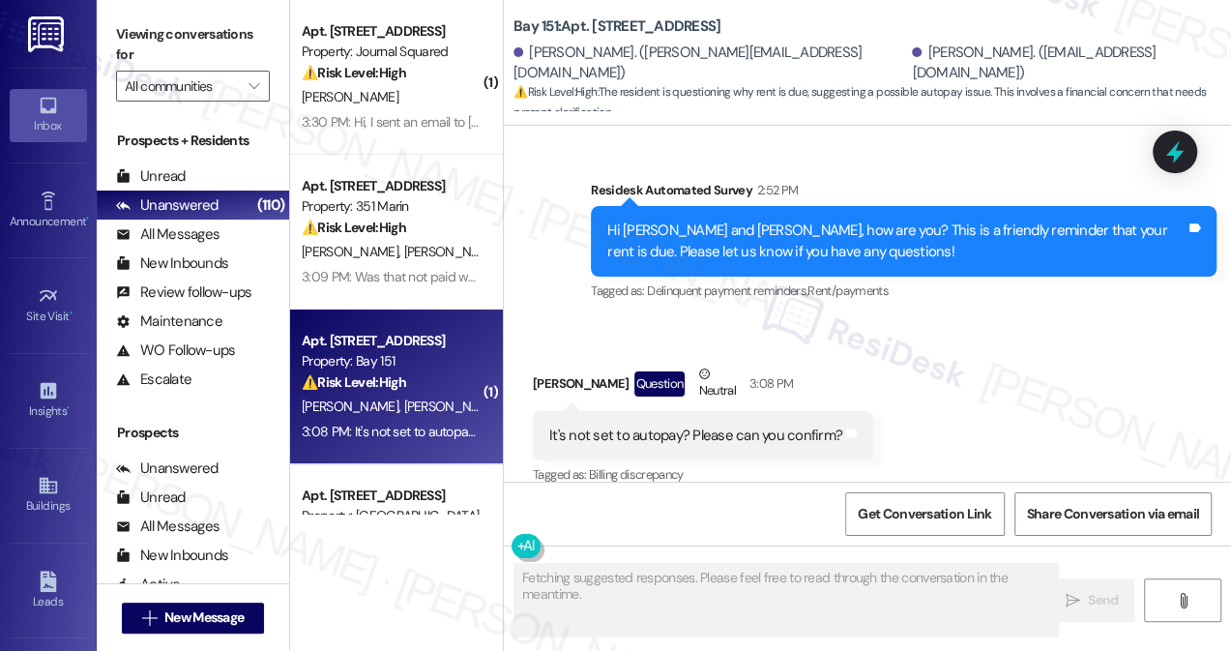
click at [828, 220] on div "Hi Vedant and Karnika, how are you? This is a friendly reminder that your rent …" at bounding box center [896, 241] width 578 height 42
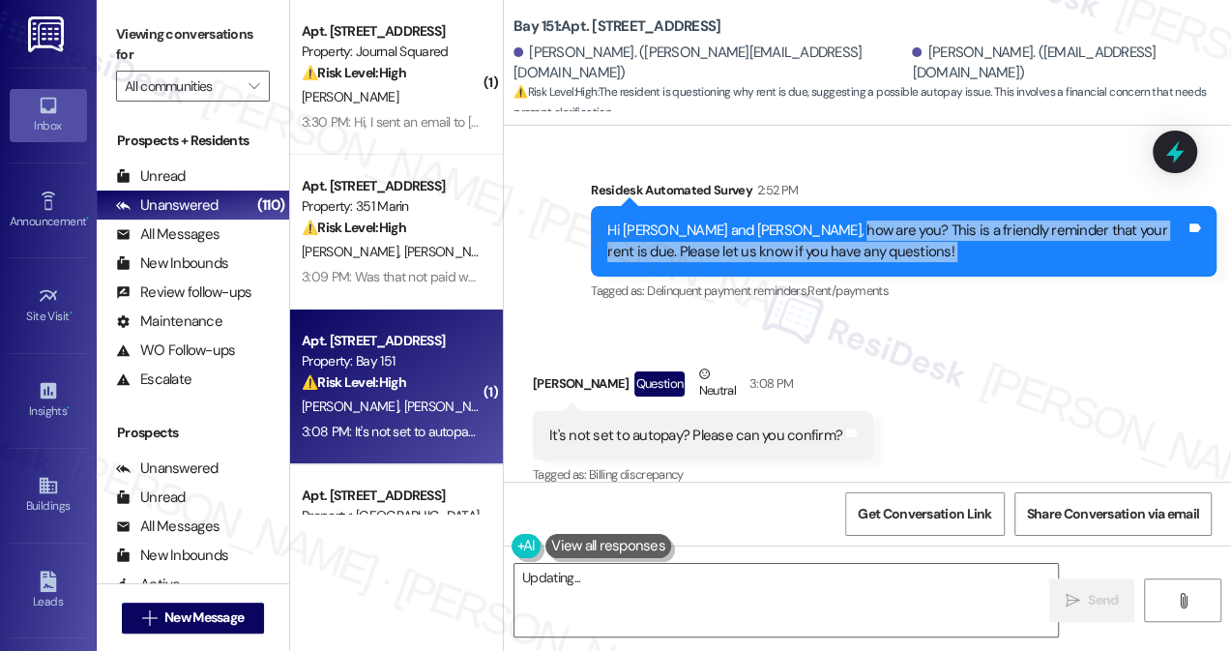
click at [824, 220] on div "Hi Vedant and Karnika, how are you? This is a friendly reminder that your rent …" at bounding box center [896, 241] width 578 height 42
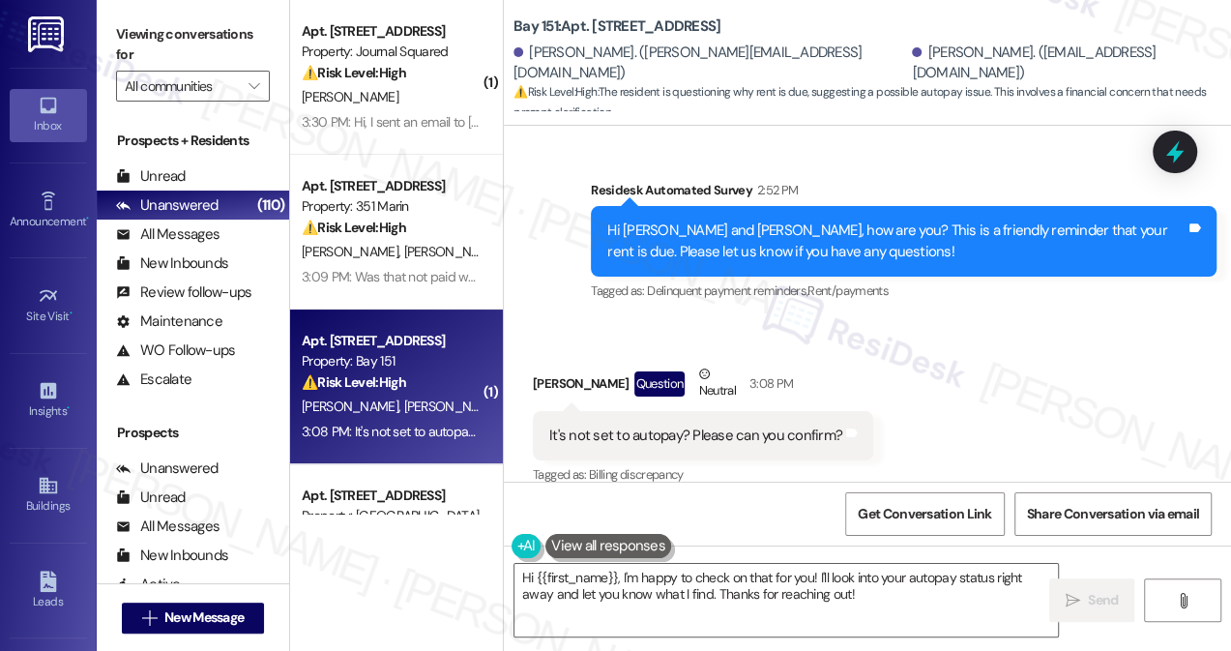
scroll to position [2177, 0]
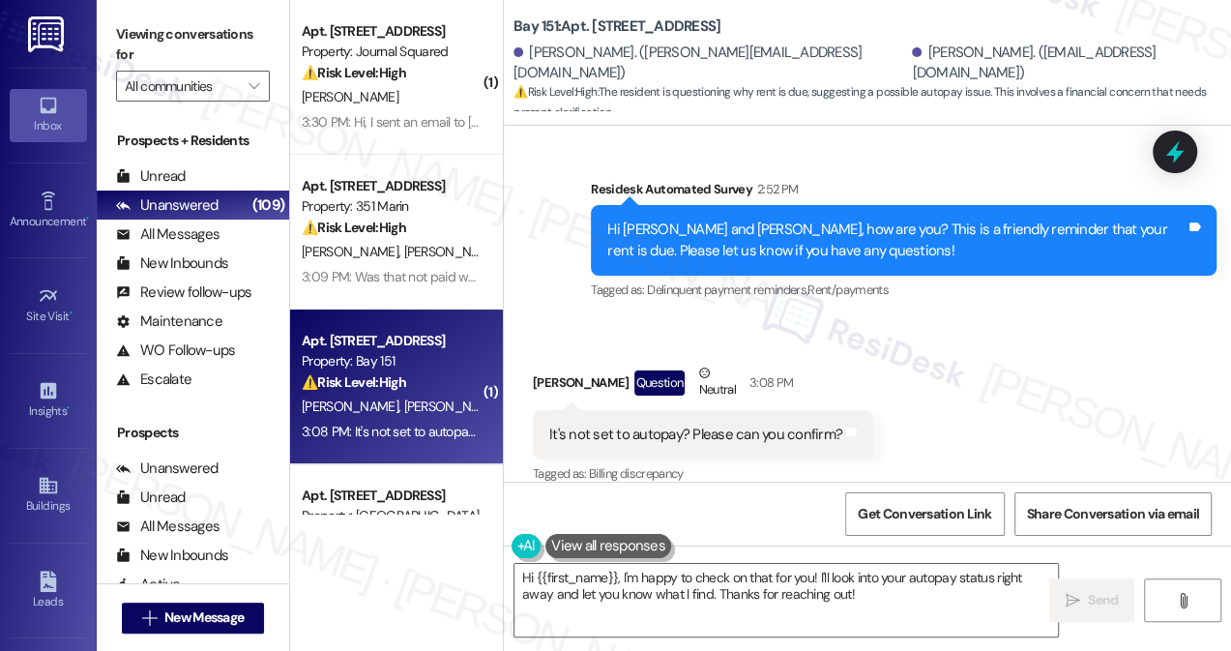
click at [129, 8] on div "Viewing conversations for All communities " at bounding box center [193, 60] width 192 height 121
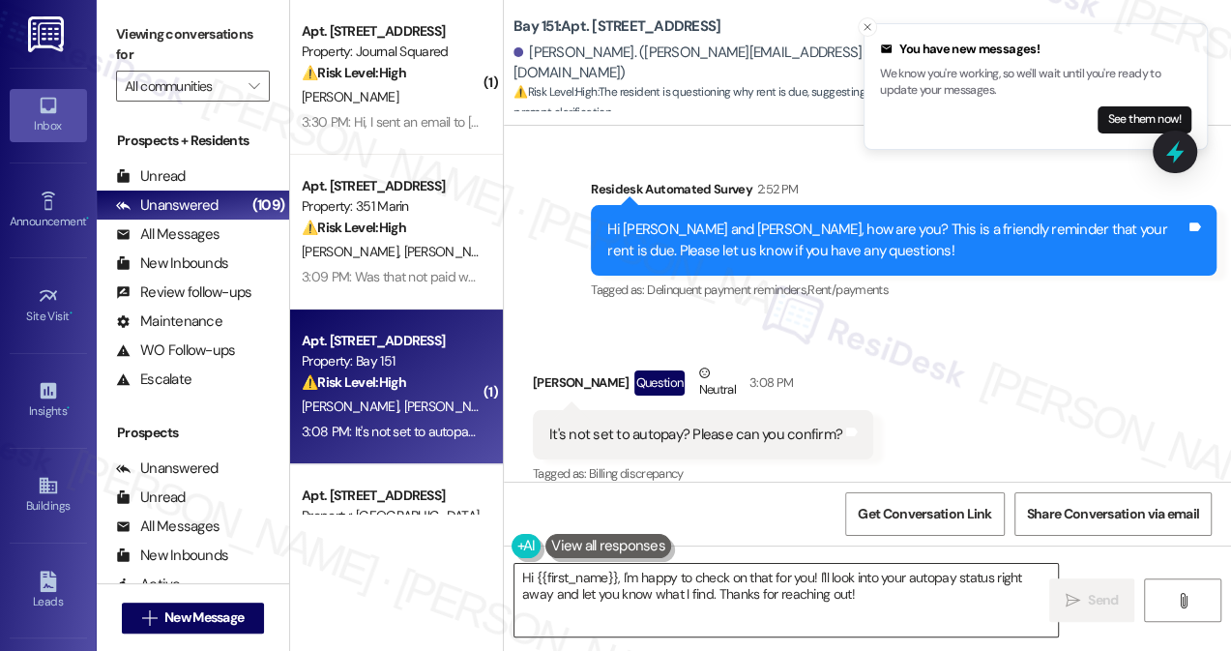
click at [864, 585] on textarea "Hi {{first_name}}, I'm happy to check on that for you! I'll look into your auto…" at bounding box center [785, 600] width 543 height 73
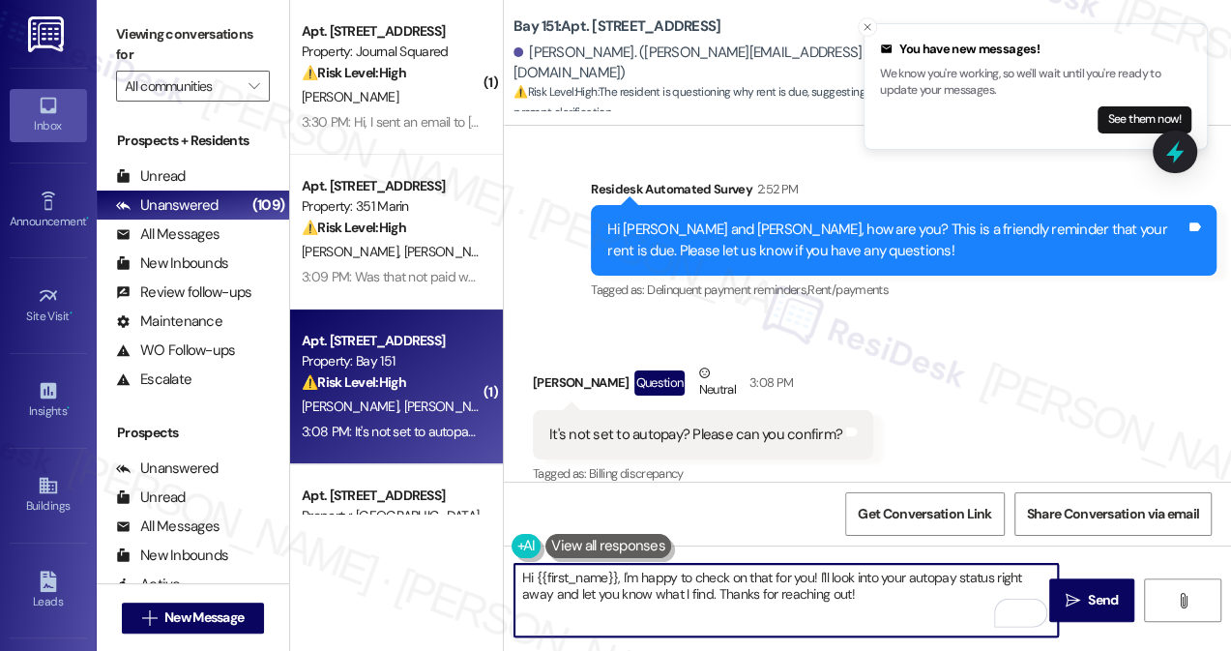
drag, startPoint x: 683, startPoint y: 586, endPoint x: 624, endPoint y: 571, distance: 60.7
click at [624, 571] on textarea "Hi {{first_name}}, I'm happy to check on that for you! I'll look into your auto…" at bounding box center [785, 600] width 543 height 73
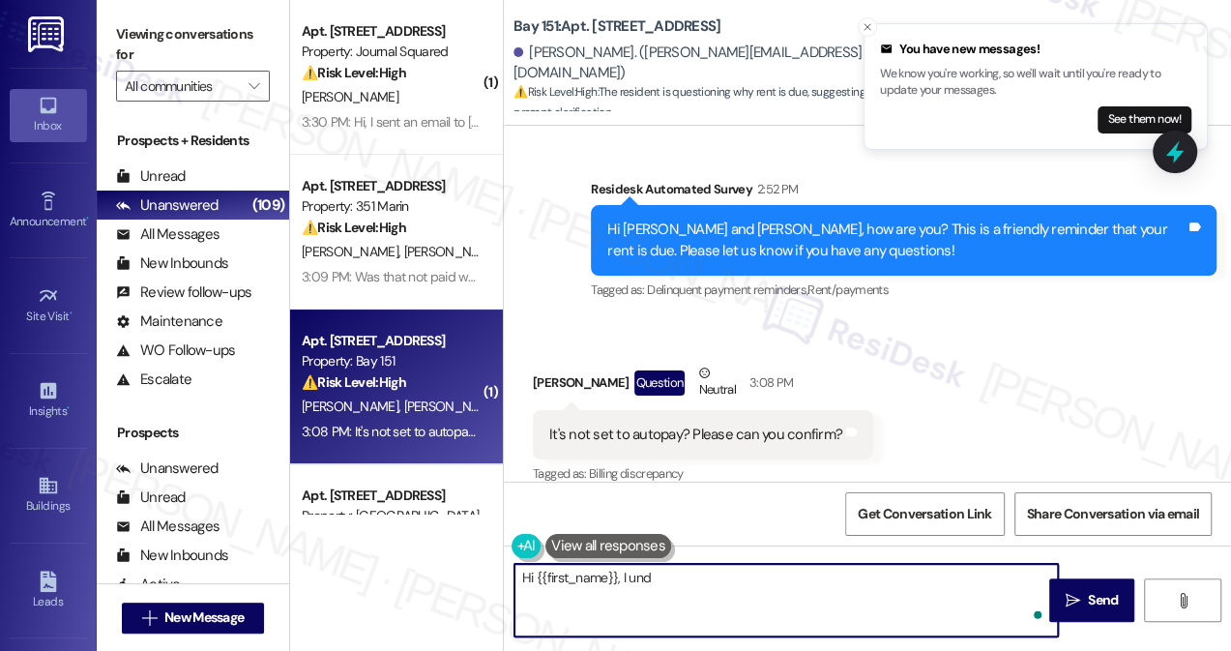
type textarea "Hi {{first_name}}, I unde"
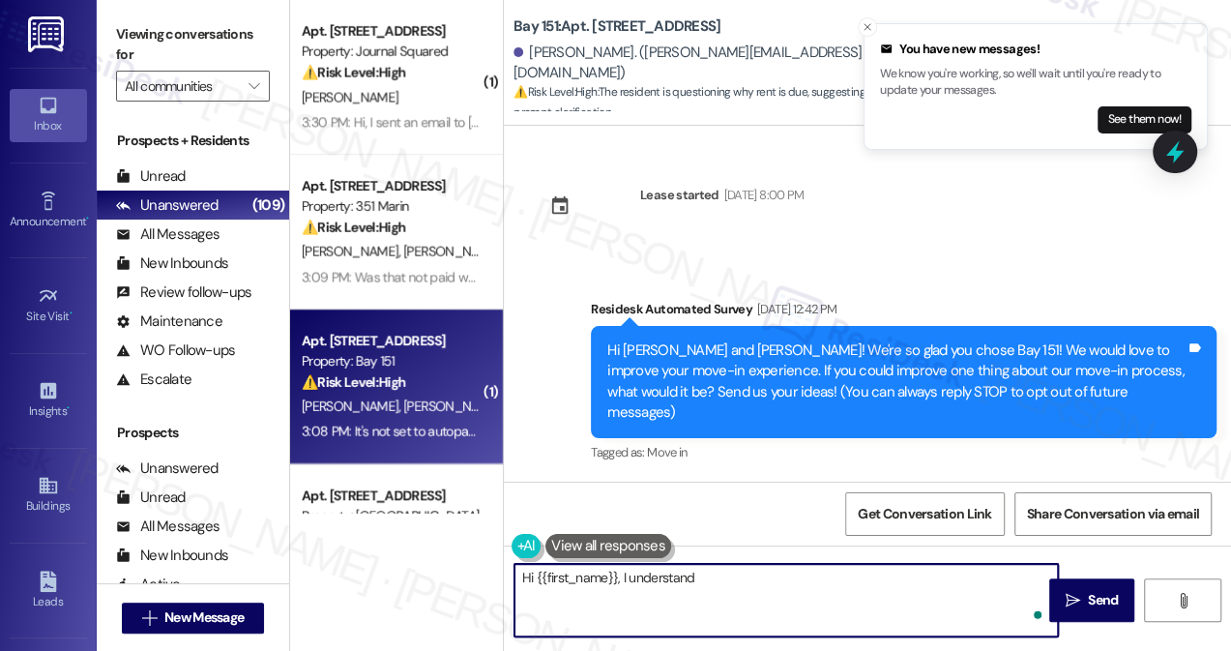
scroll to position [2177, 0]
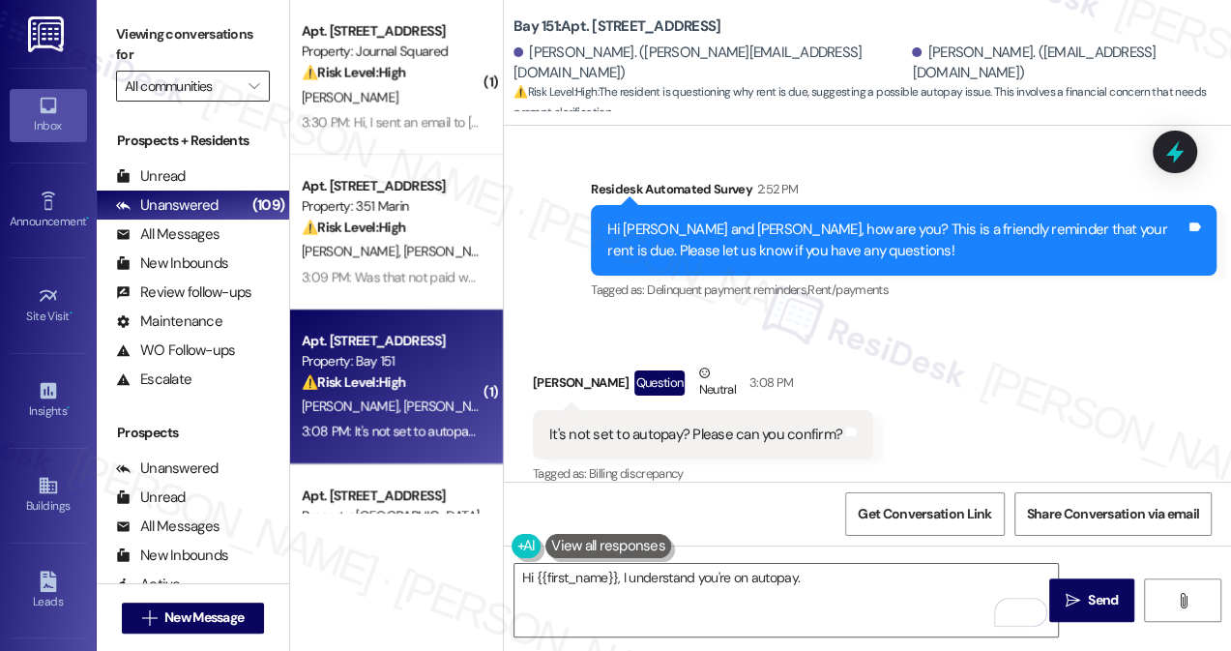
drag, startPoint x: 123, startPoint y: 48, endPoint x: 163, endPoint y: 85, distance: 54.8
click at [123, 48] on label "Viewing conversations for" at bounding box center [193, 44] width 154 height 51
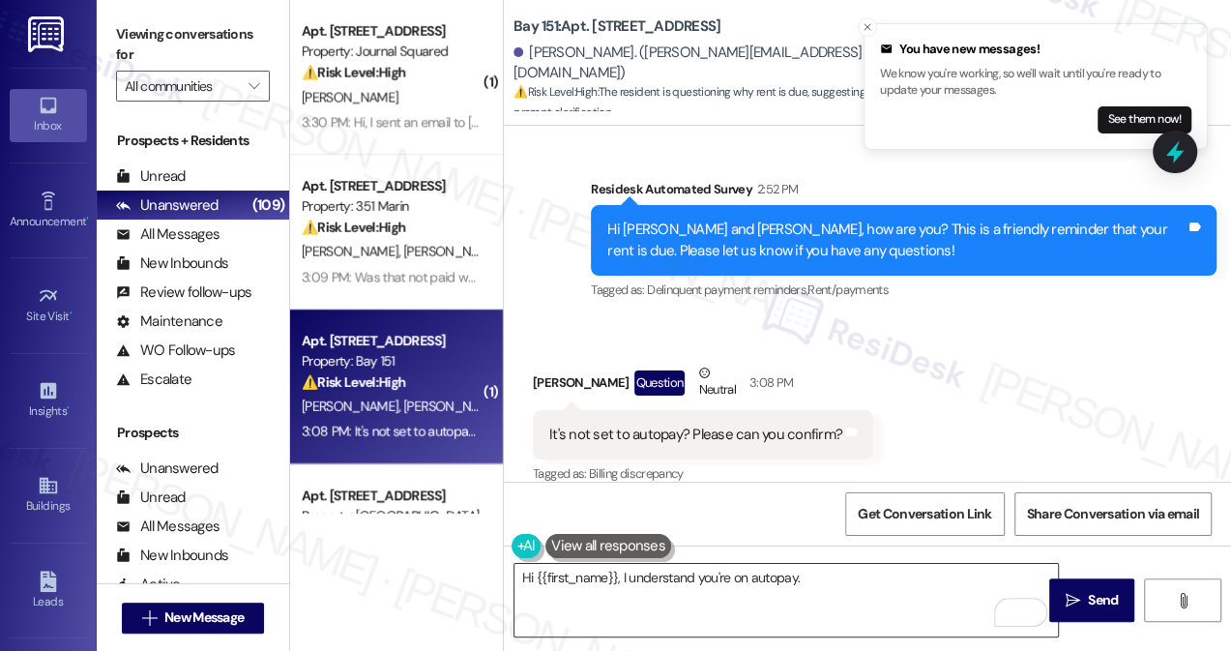
click at [874, 579] on textarea "Hi {{first_name}}, I understand you're on autopay." at bounding box center [785, 600] width 543 height 73
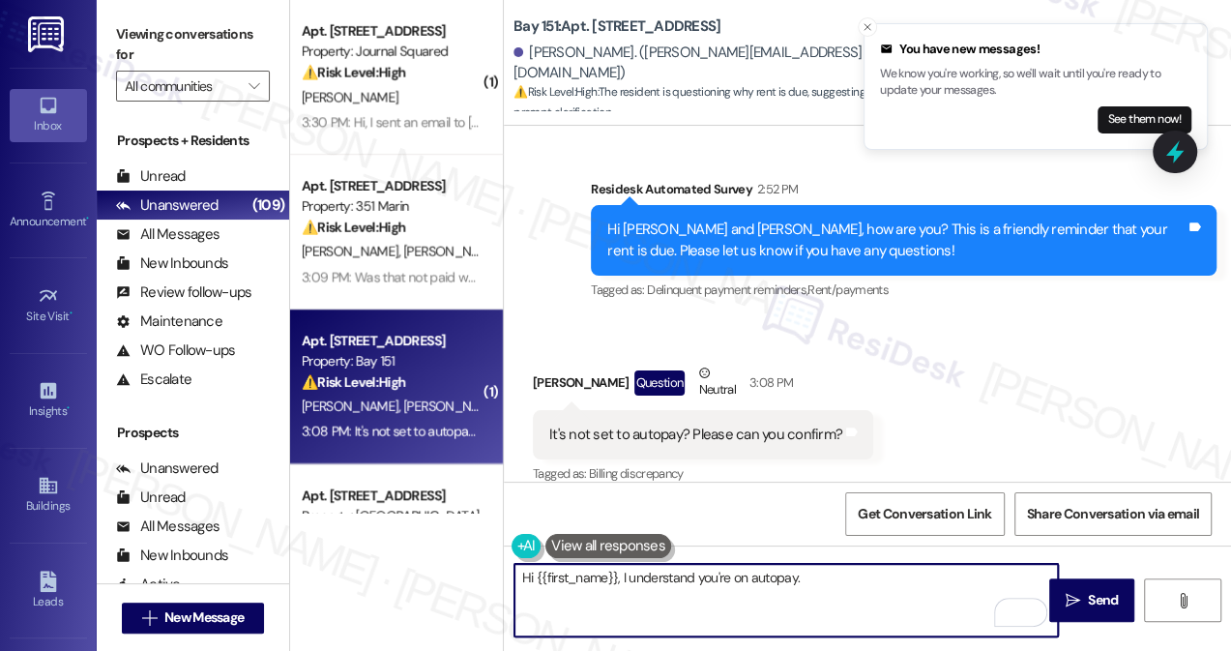
paste textarea "Have you received a payment confirmation receipt yet, or has the payment alread…"
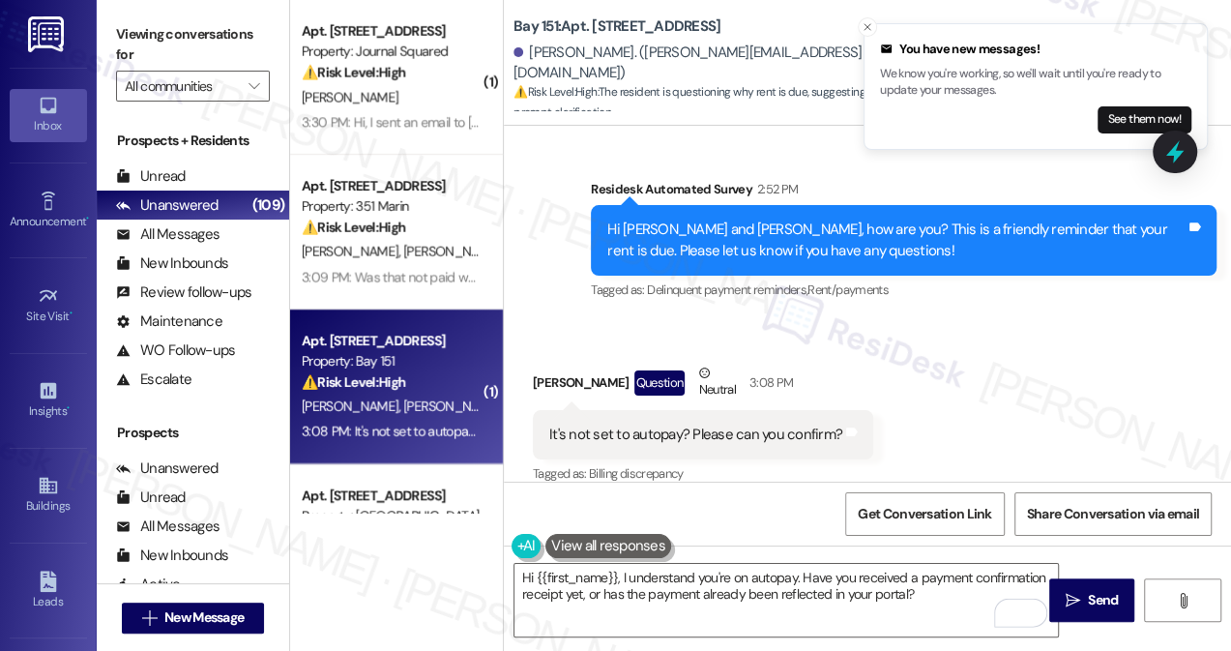
click at [530, 355] on div "Received via SMS Vedant Gaur Question Neutral 3:08 PM It's not set to autopay? …" at bounding box center [702, 425] width 369 height 155
copy div "Vedant"
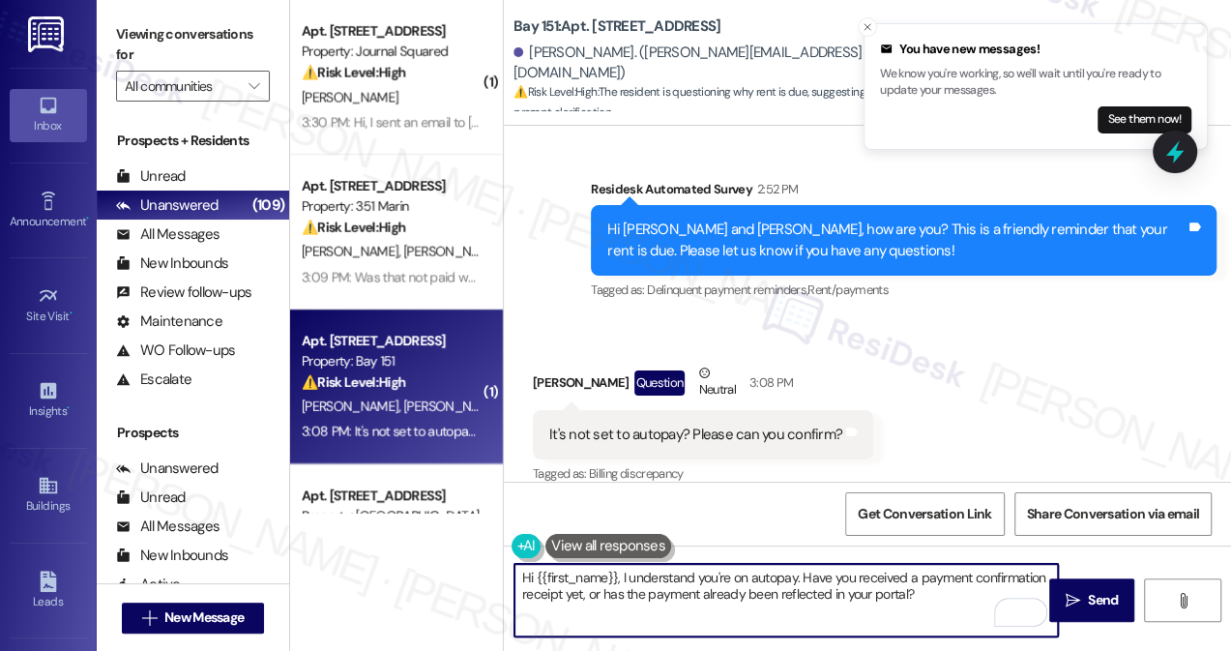
drag, startPoint x: 536, startPoint y: 572, endPoint x: 618, endPoint y: 571, distance: 82.2
click at [618, 571] on textarea "Hi {{first_name}}, I understand you're on autopay. Have you received a payment …" at bounding box center [785, 600] width 543 height 73
paste textarea "Vedant"
type textarea "Hi Vedant, I understand you're on autopay. Have you received a payment confirma…"
click at [652, 597] on textarea "Hi Vedant, I understand you're on autopay. Have you received a payment confirma…" at bounding box center [785, 600] width 543 height 73
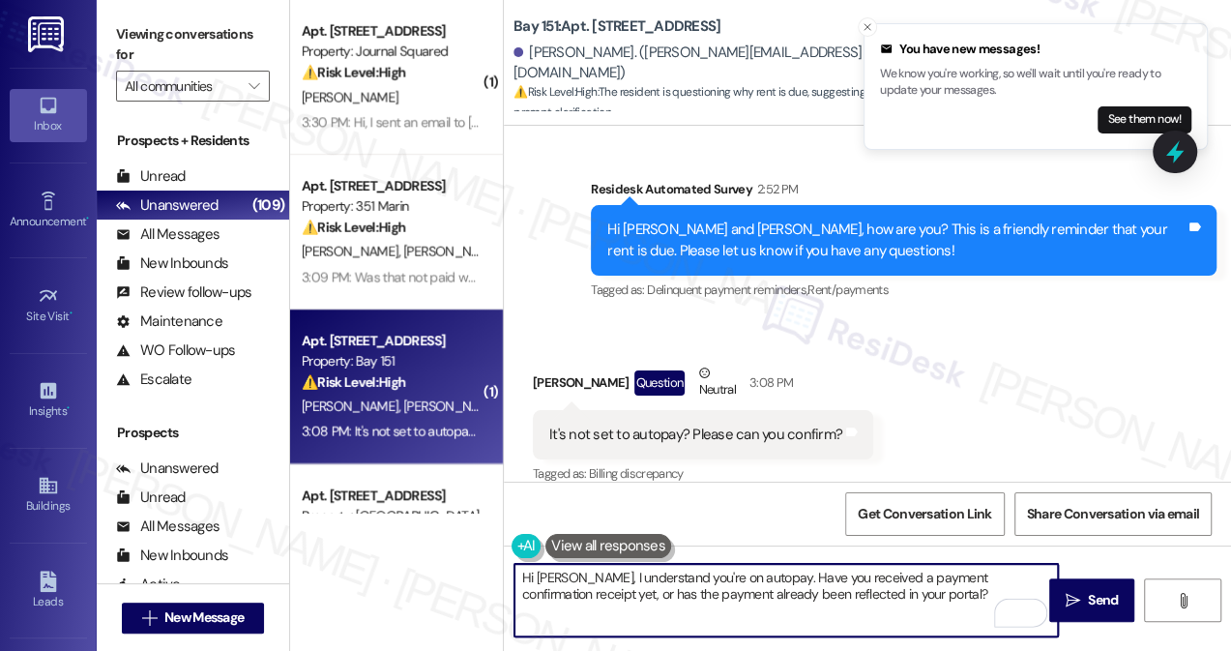
click at [652, 597] on textarea "Hi Vedant, I understand you're on autopay. Have you received a payment confirma…" at bounding box center [785, 600] width 543 height 73
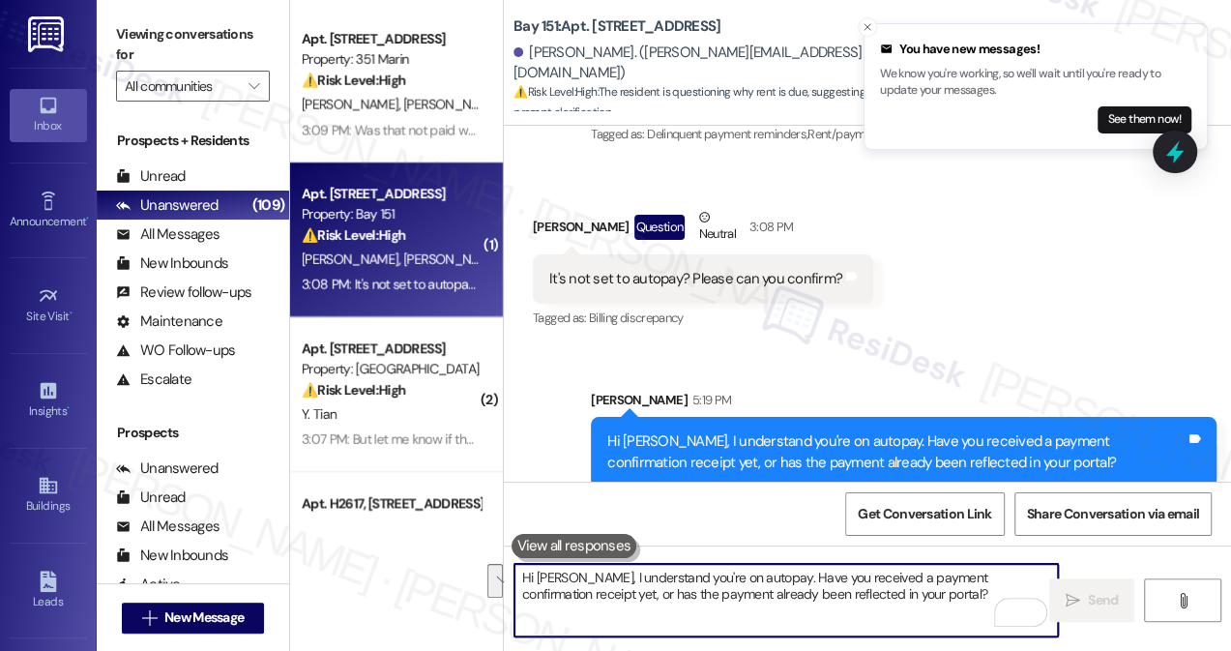
scroll to position [351, 0]
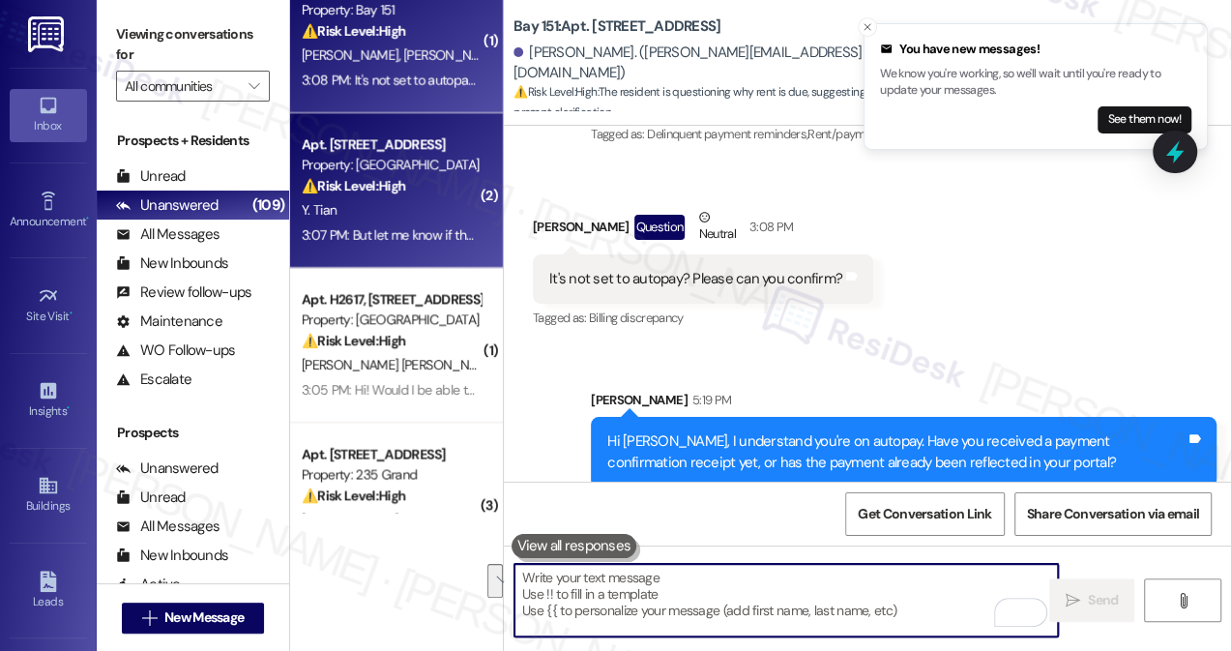
click at [468, 157] on div "Property: [GEOGRAPHIC_DATA]" at bounding box center [391, 165] width 179 height 20
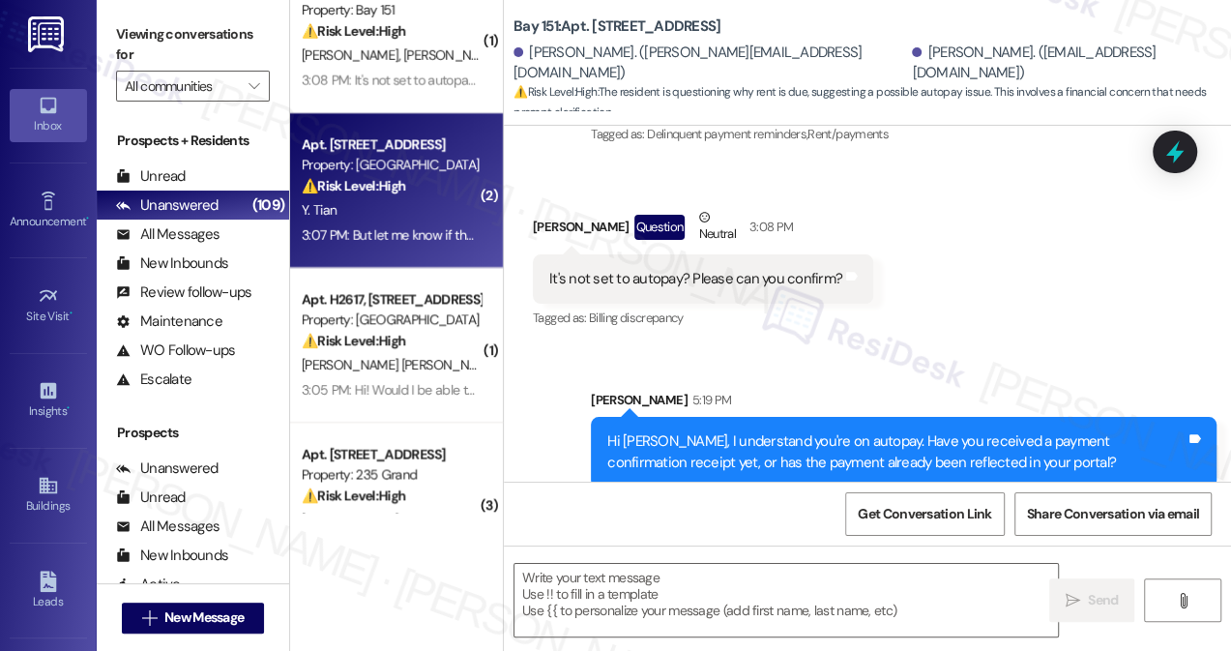
type textarea "Fetching suggested responses. Please feel free to read through the conversation…"
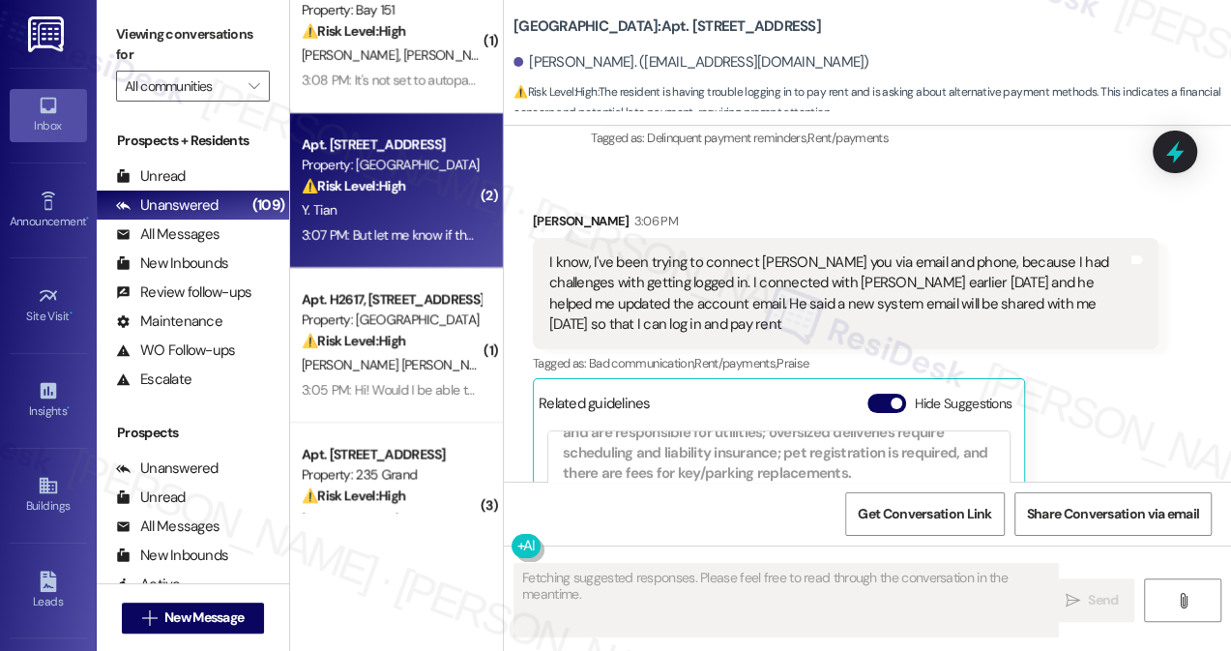
scroll to position [8741, 0]
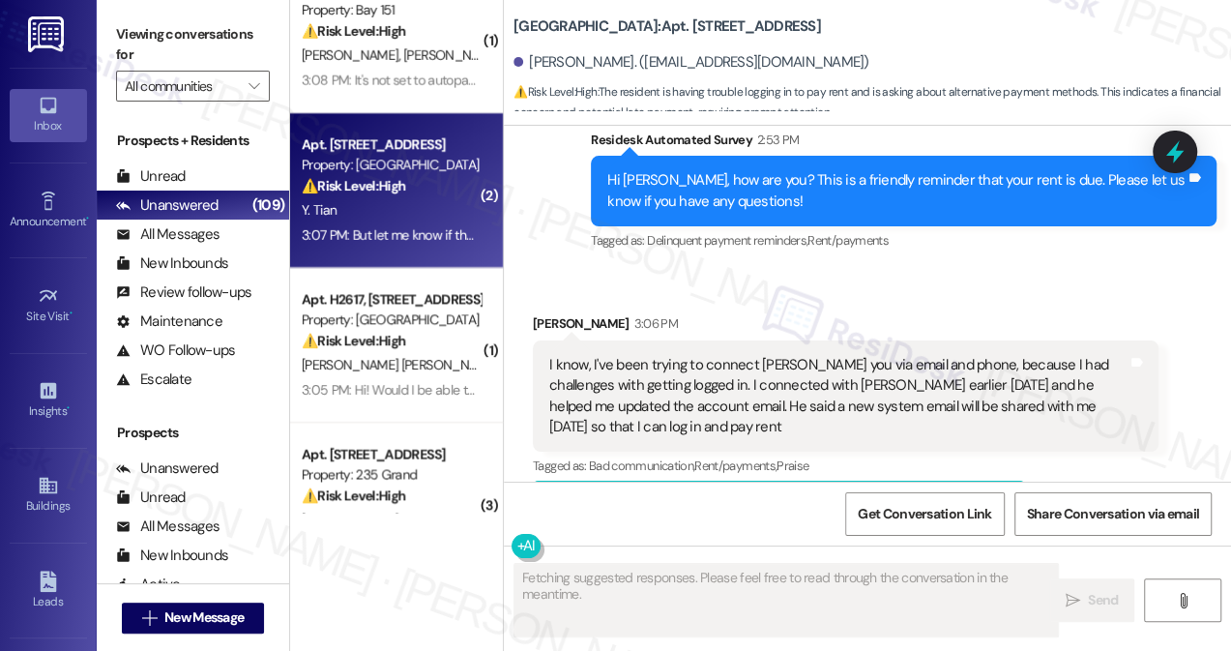
click at [642, 355] on div "I know, I've been trying to connect witt you via email and phone, because I had…" at bounding box center [838, 396] width 578 height 83
click at [641, 355] on div "I know, I've been trying to connect witt you via email and phone, because I had…" at bounding box center [838, 396] width 578 height 83
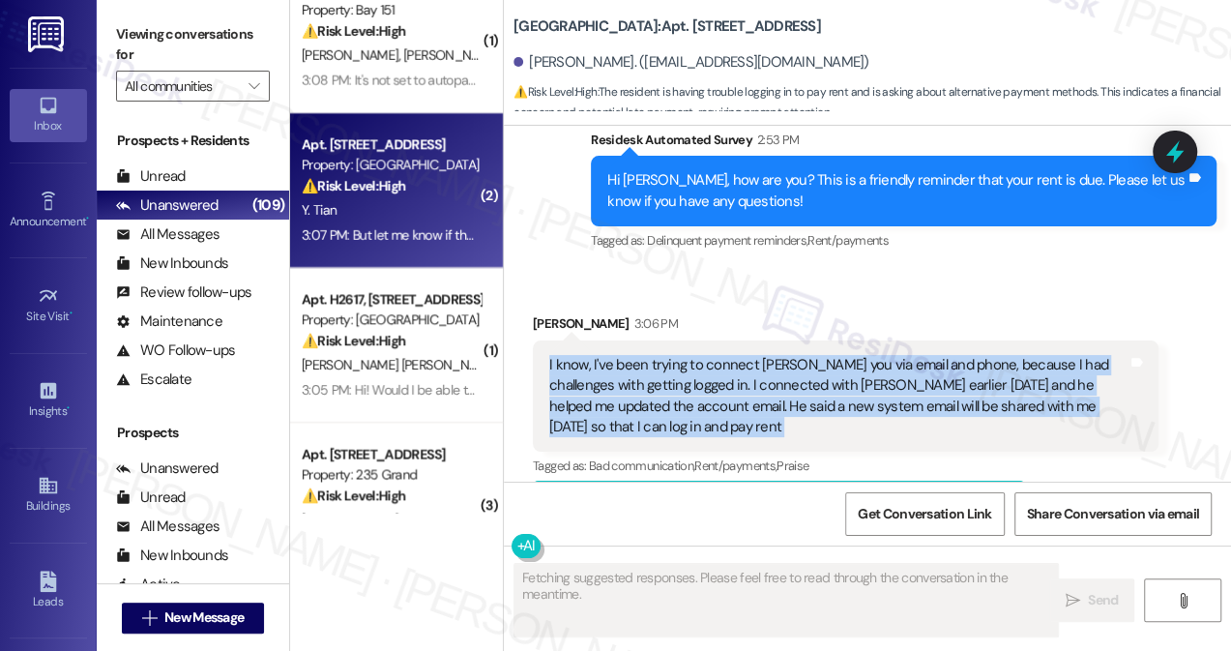
click at [641, 355] on div "I know, I've been trying to connect witt you via email and phone, because I had…" at bounding box center [838, 396] width 578 height 83
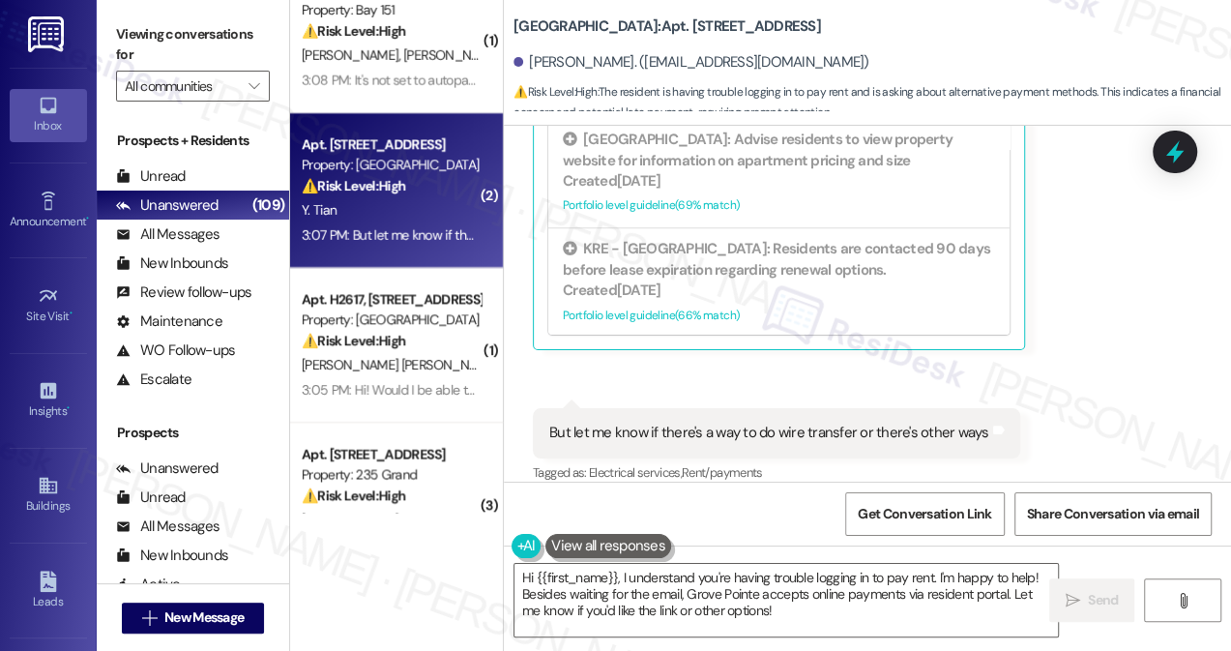
scroll to position [9181, 0]
click at [835, 606] on textarea "Hi {{first_name}}, I understand you're having trouble logging in to pay rent. I…" at bounding box center [785, 600] width 543 height 73
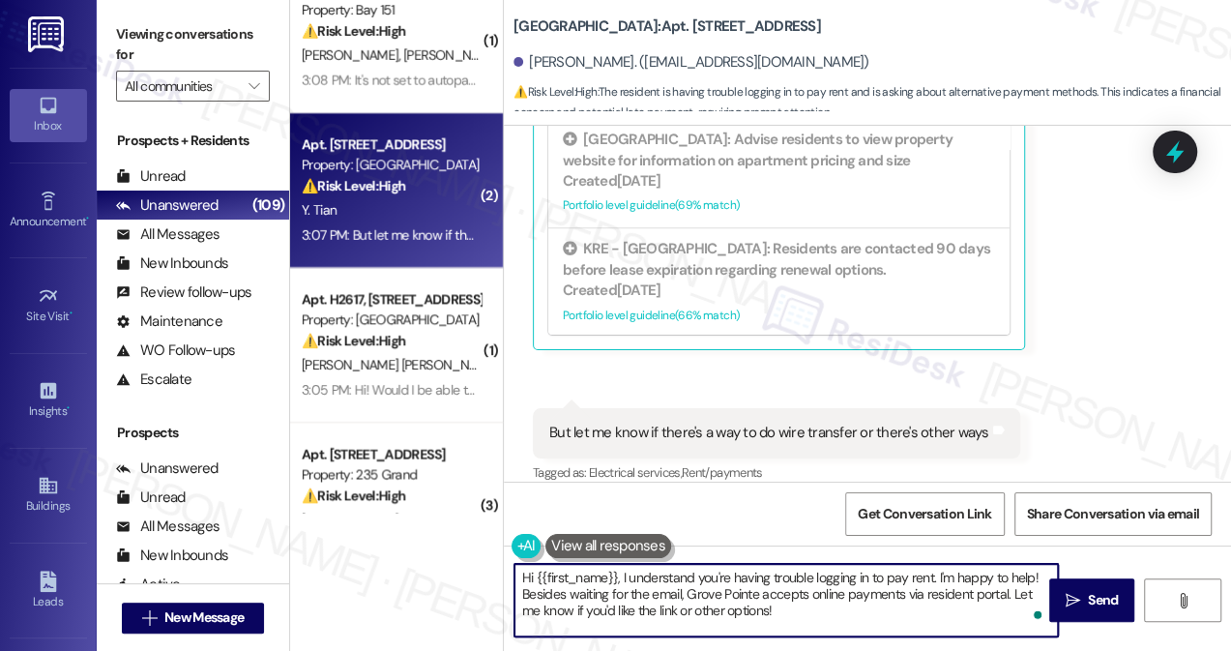
click at [813, 613] on textarea "Hi {{first_name}}, I understand you're having trouble logging in to pay rent. I…" at bounding box center [785, 600] width 543 height 73
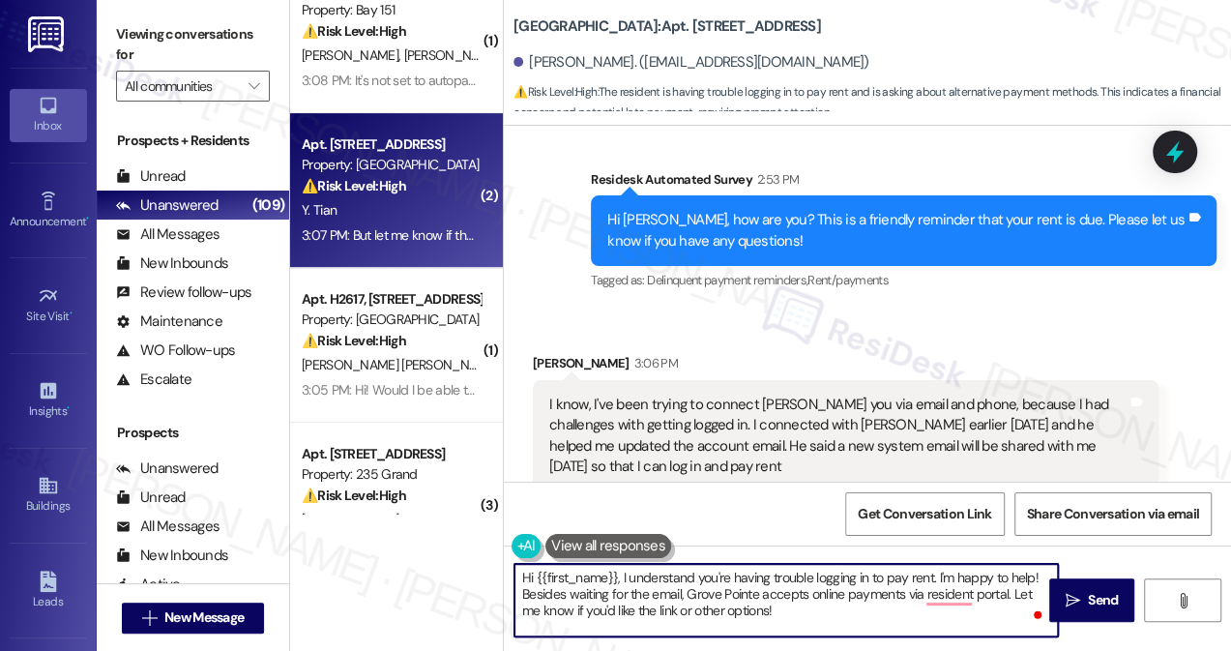
scroll to position [8742, 0]
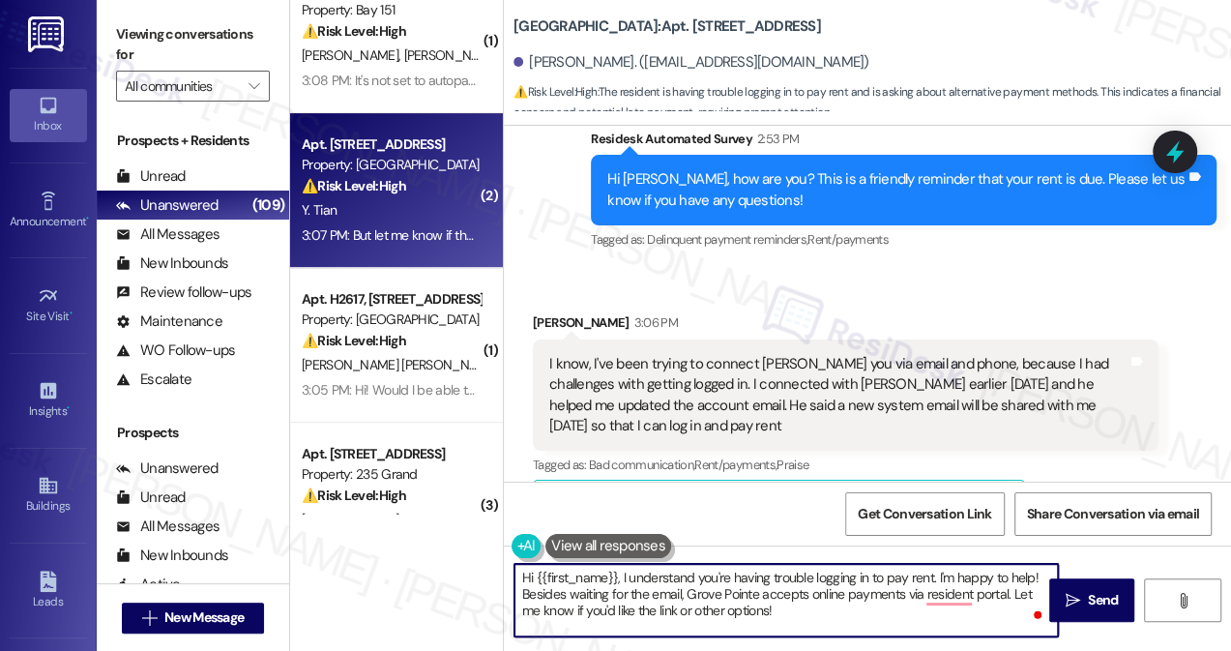
click at [714, 367] on div "I know, I've been trying to connect witt you via email and phone, because I had…" at bounding box center [838, 395] width 578 height 83
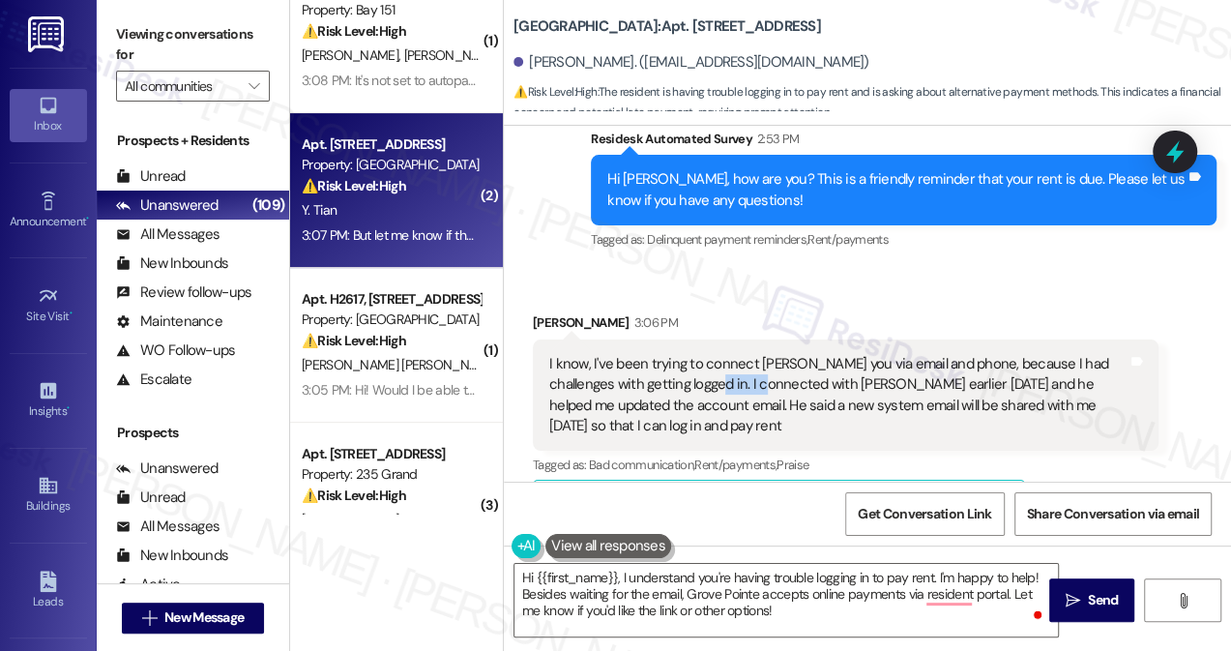
click at [714, 367] on div "I know, I've been trying to connect witt you via email and phone, because I had…" at bounding box center [838, 395] width 578 height 83
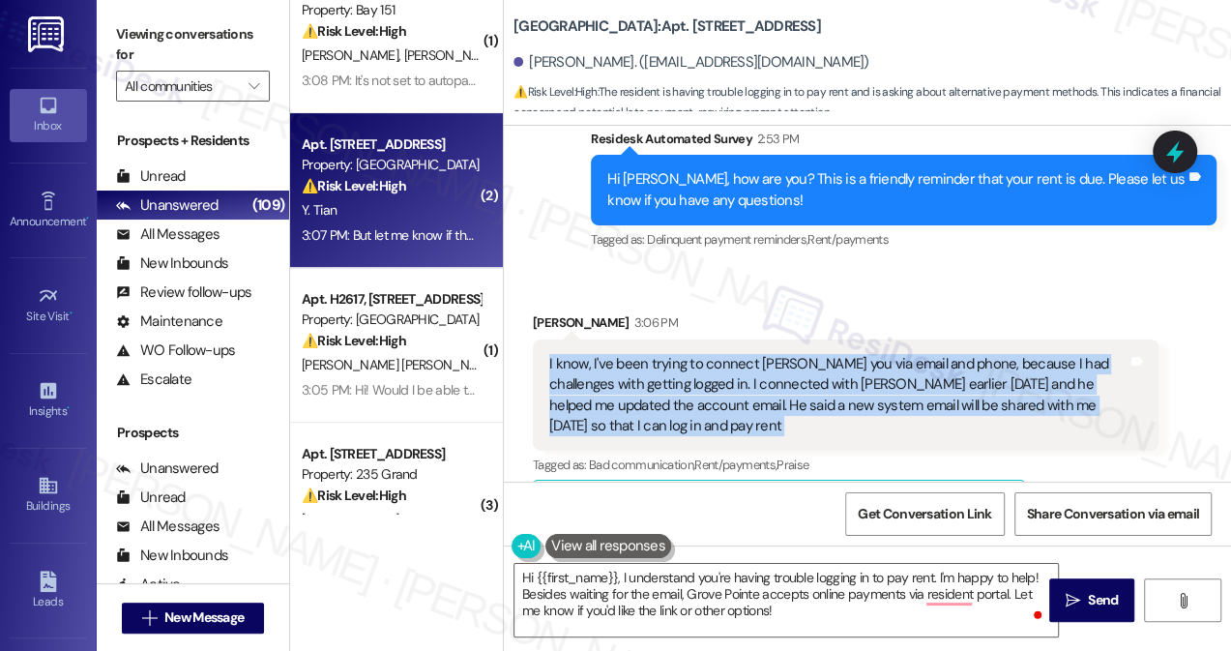
click at [714, 367] on div "I know, I've been trying to connect witt you via email and phone, because I had…" at bounding box center [838, 395] width 578 height 83
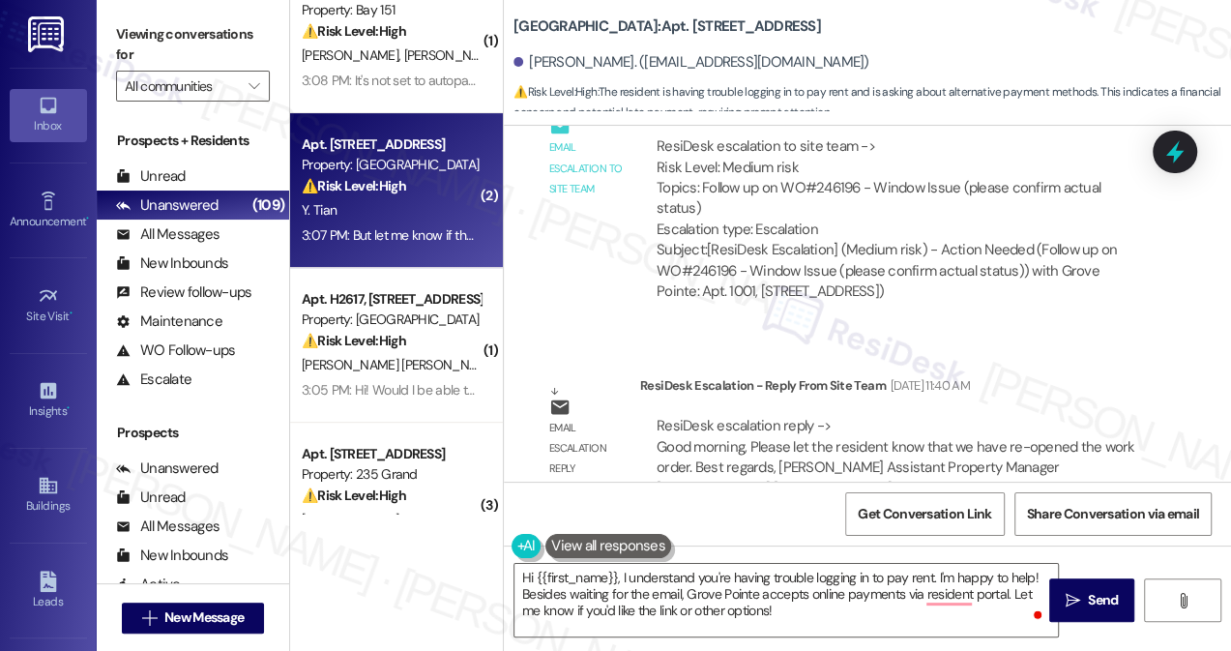
scroll to position [7775, 0]
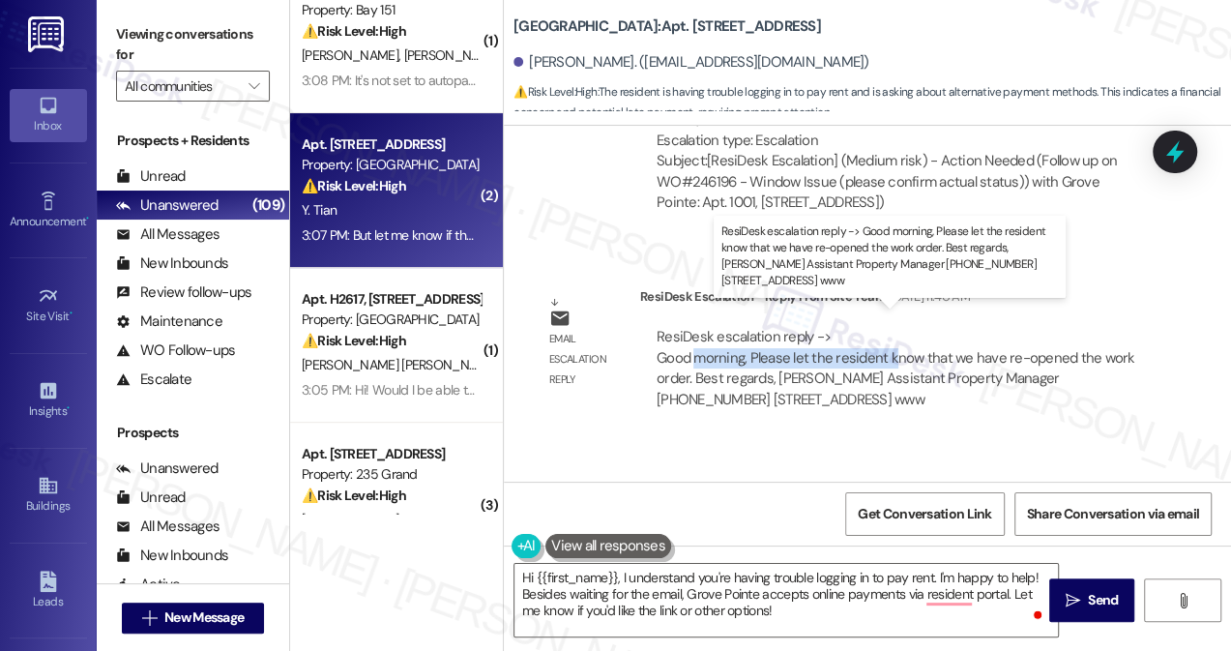
drag, startPoint x: 701, startPoint y: 335, endPoint x: 953, endPoint y: 345, distance: 252.5
click at [908, 345] on div "ResiDesk escalation reply -> Good morning, Please let the resident know that we…" at bounding box center [895, 367] width 479 height 81
click at [953, 346] on div "ResiDesk escalation reply -> Good morning, Please let the resident know that we…" at bounding box center [895, 367] width 479 height 81
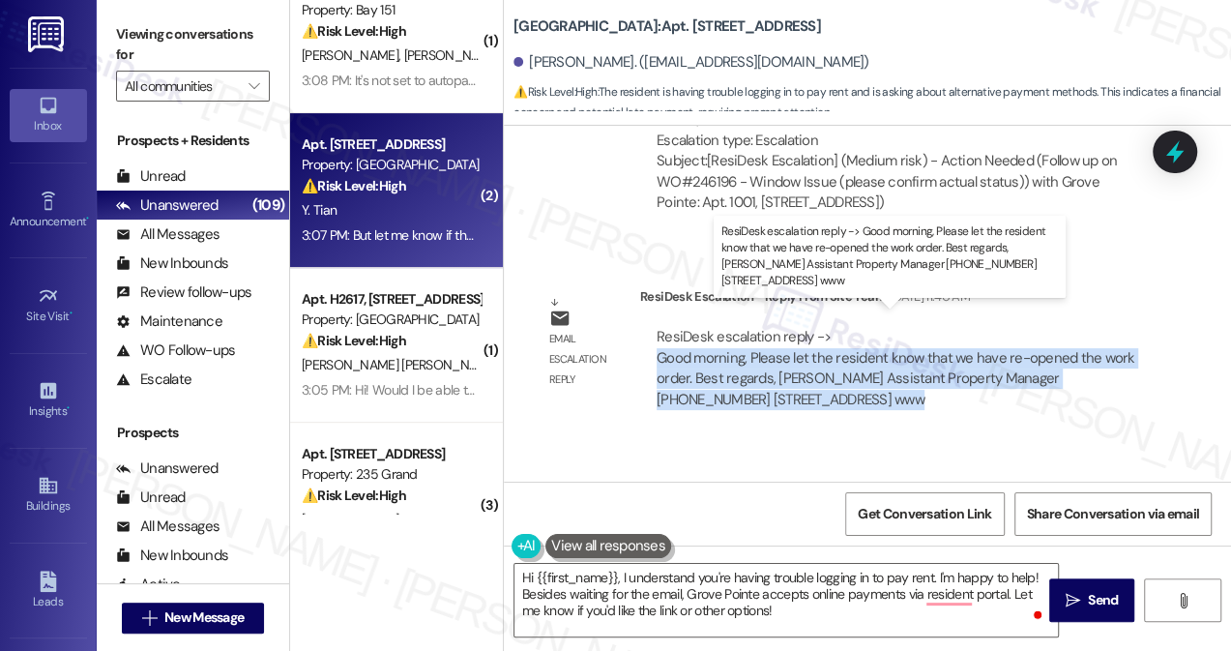
drag, startPoint x: 953, startPoint y: 346, endPoint x: 931, endPoint y: 347, distance: 22.3
click at [953, 346] on div "ResiDesk escalation reply -> Good morning, Please let the resident know that we…" at bounding box center [895, 367] width 479 height 81
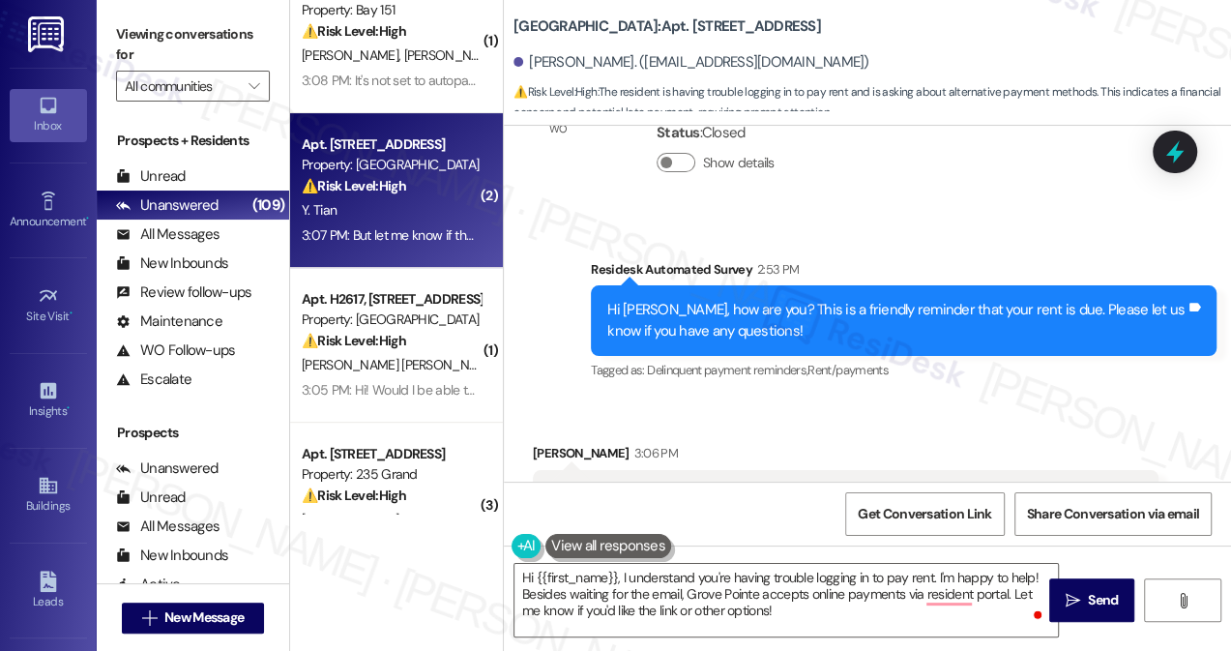
scroll to position [8742, 0]
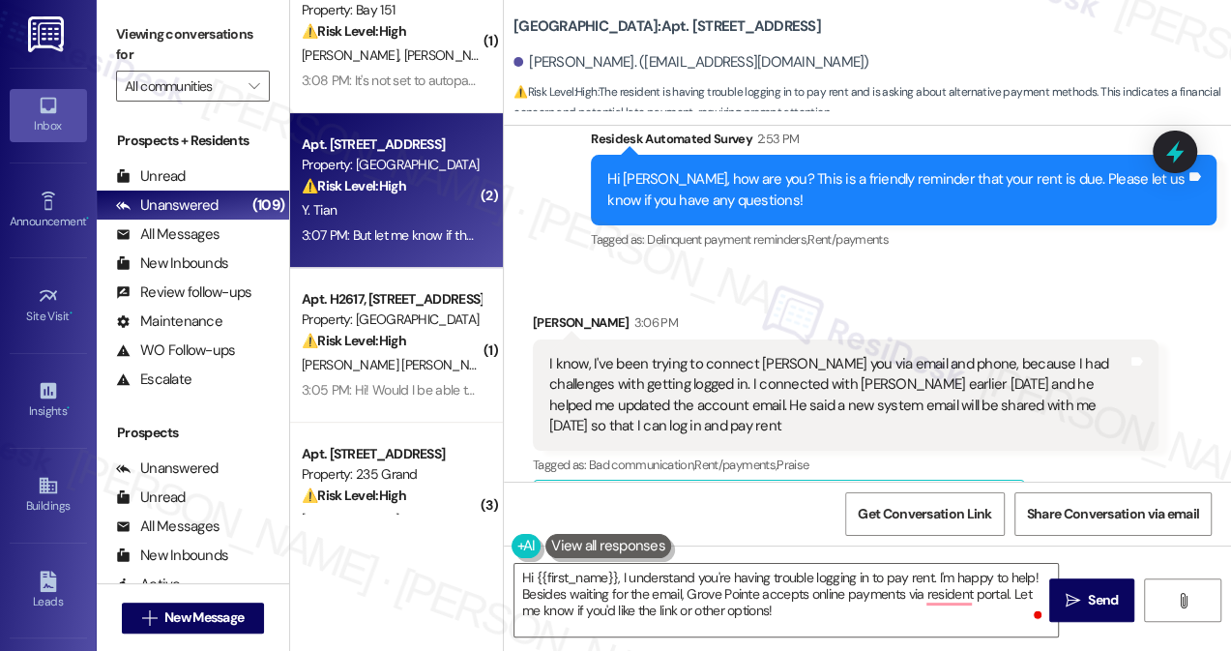
click at [665, 354] on div "I know, I've been trying to connect witt you via email and phone, because I had…" at bounding box center [838, 395] width 578 height 83
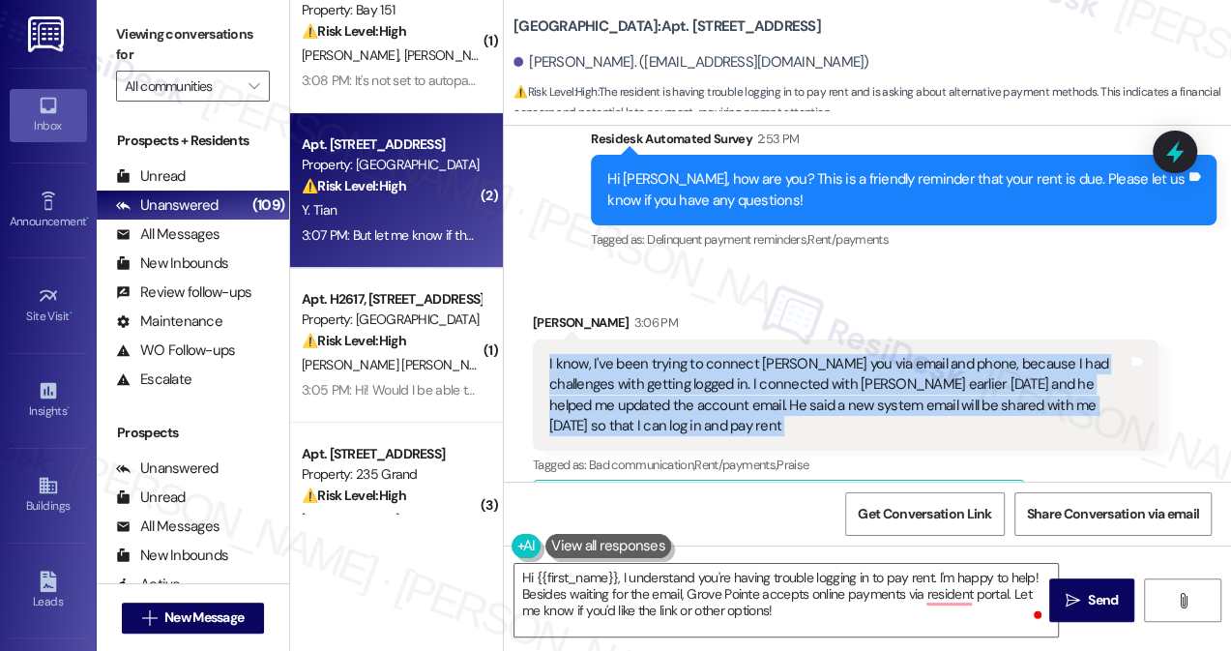
click at [665, 354] on div "I know, I've been trying to connect witt you via email and phone, because I had…" at bounding box center [838, 395] width 578 height 83
copy div "I know, I've been trying to connect witt you via email and phone, because I had…"
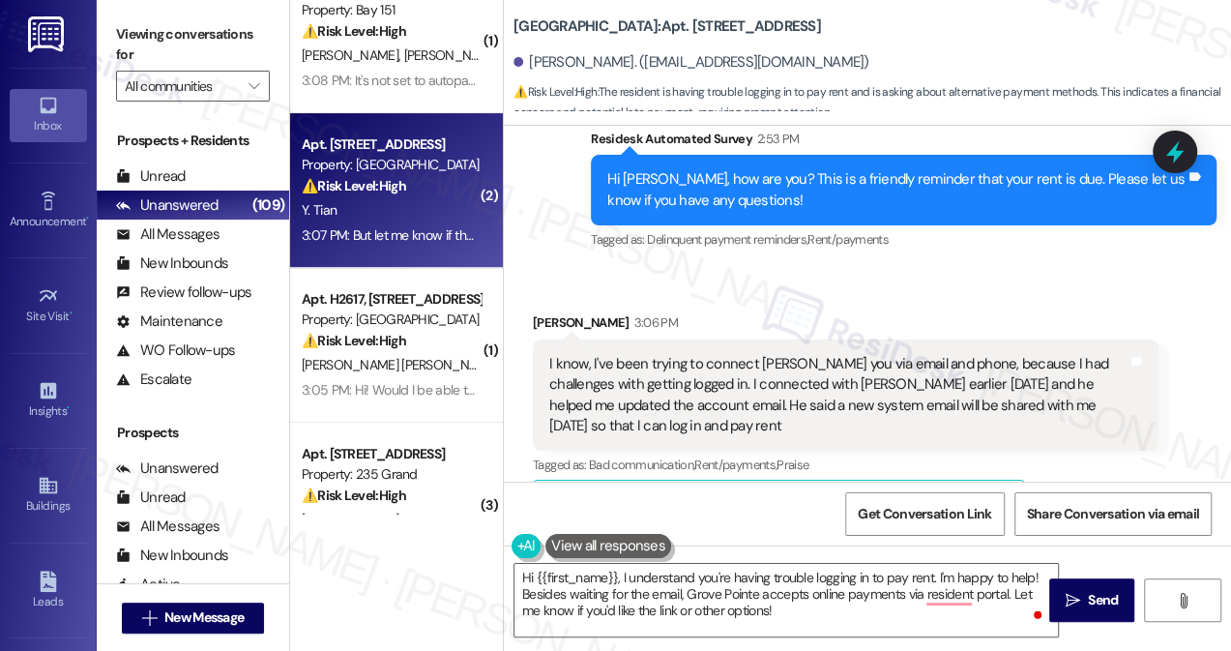
drag, startPoint x: 124, startPoint y: 30, endPoint x: 335, endPoint y: 142, distance: 239.6
click at [124, 30] on label "Viewing conversations for" at bounding box center [193, 44] width 154 height 51
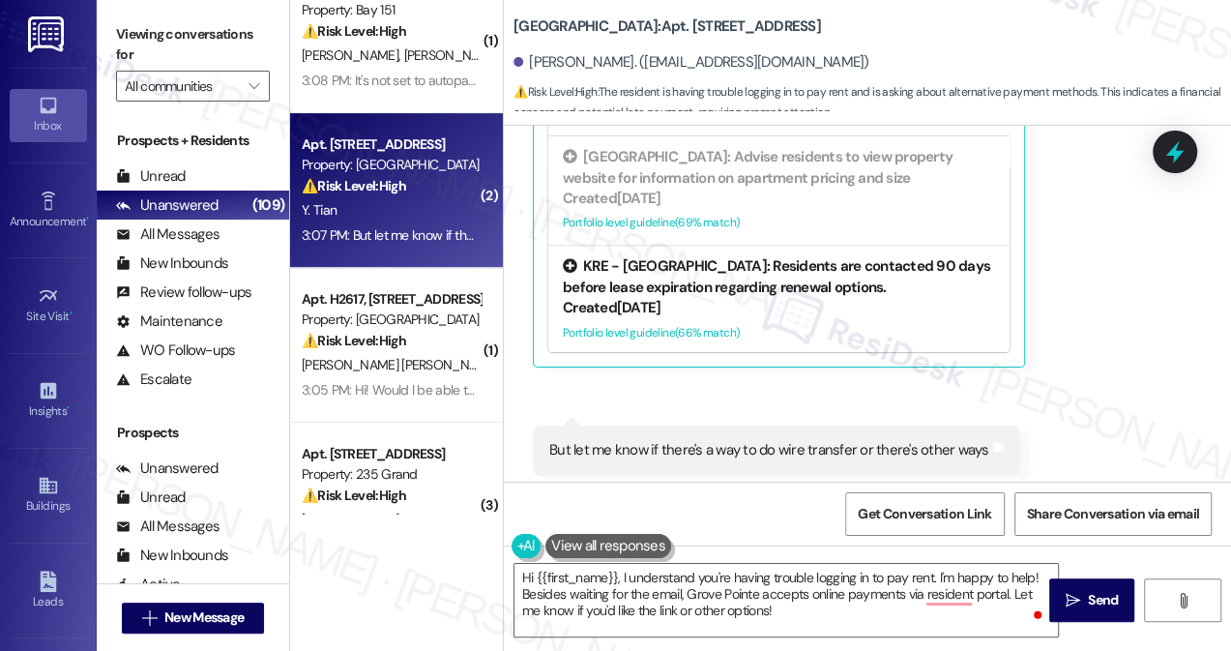
scroll to position [9181, 0]
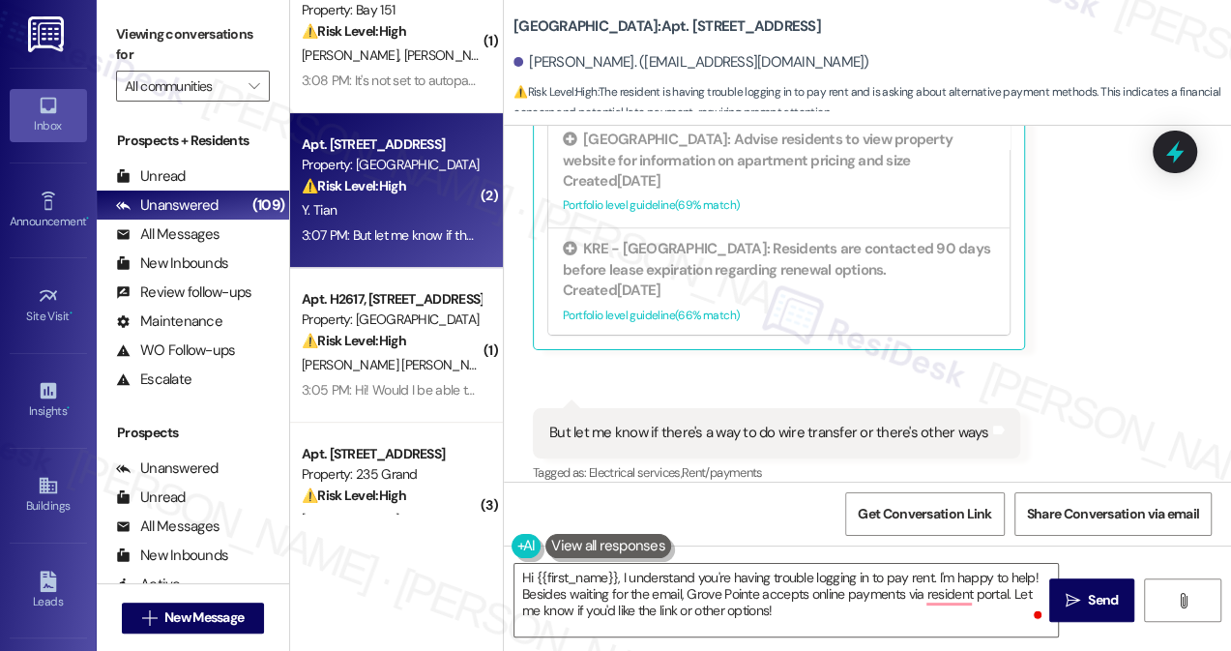
click at [667, 394] on div "Received via SMS 3:07 PM Yuan Tian 3:07 PM But let me know if there's a way to …" at bounding box center [776, 447] width 516 height 107
click at [667, 408] on div "But let me know if there's a way to do wire transfer or there's other ways Tags…" at bounding box center [776, 432] width 487 height 49
copy div "But let me know if there's a way to do wire transfer or there's other ways Tags…"
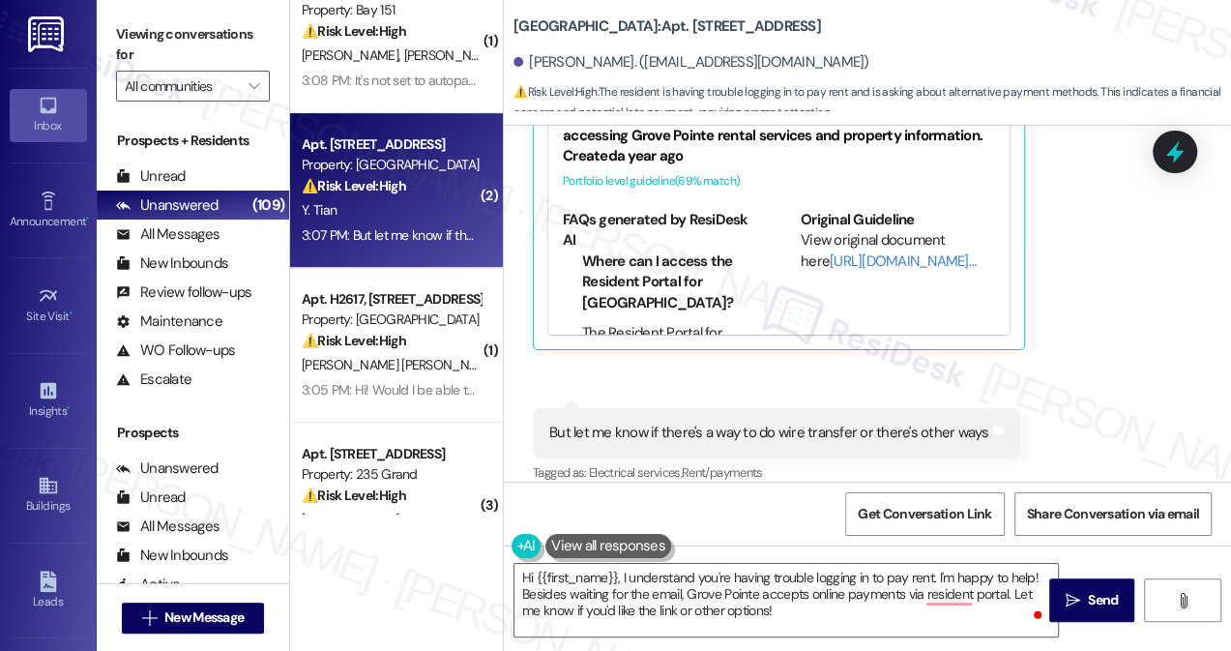
click at [138, 48] on label "Viewing conversations for" at bounding box center [193, 44] width 154 height 51
click at [117, 30] on label "Viewing conversations for" at bounding box center [193, 44] width 154 height 51
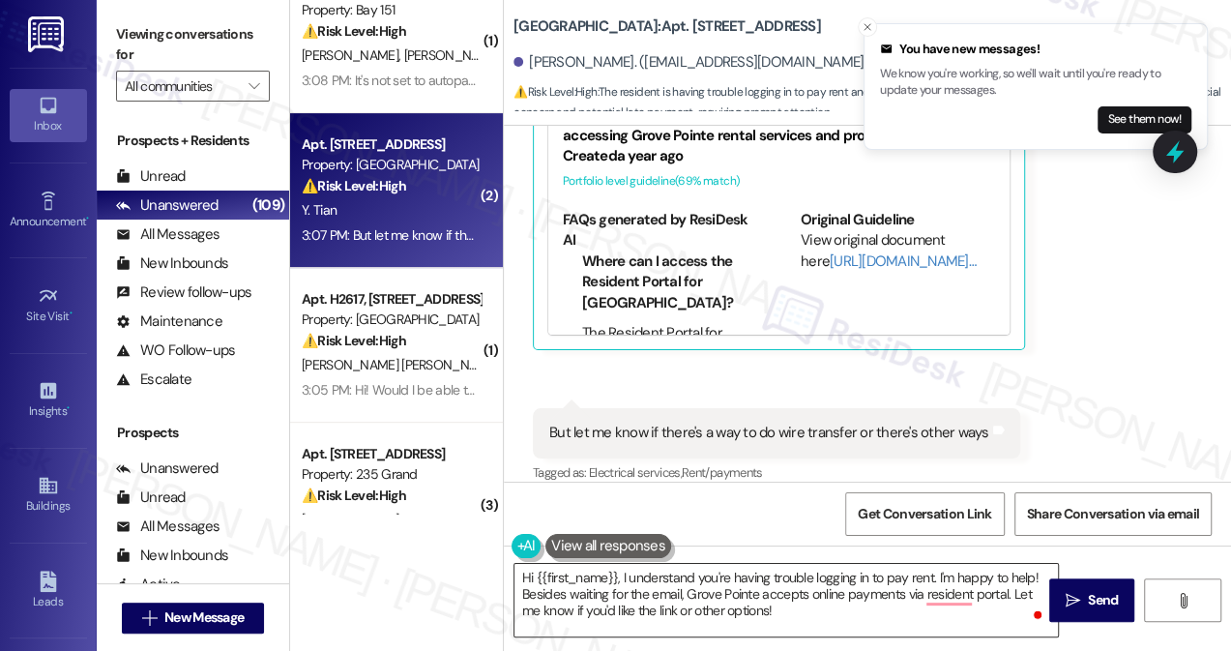
click at [704, 592] on textarea "Hi {{first_name}}, I understand you're having trouble logging in to pay rent. I…" at bounding box center [785, 600] width 543 height 73
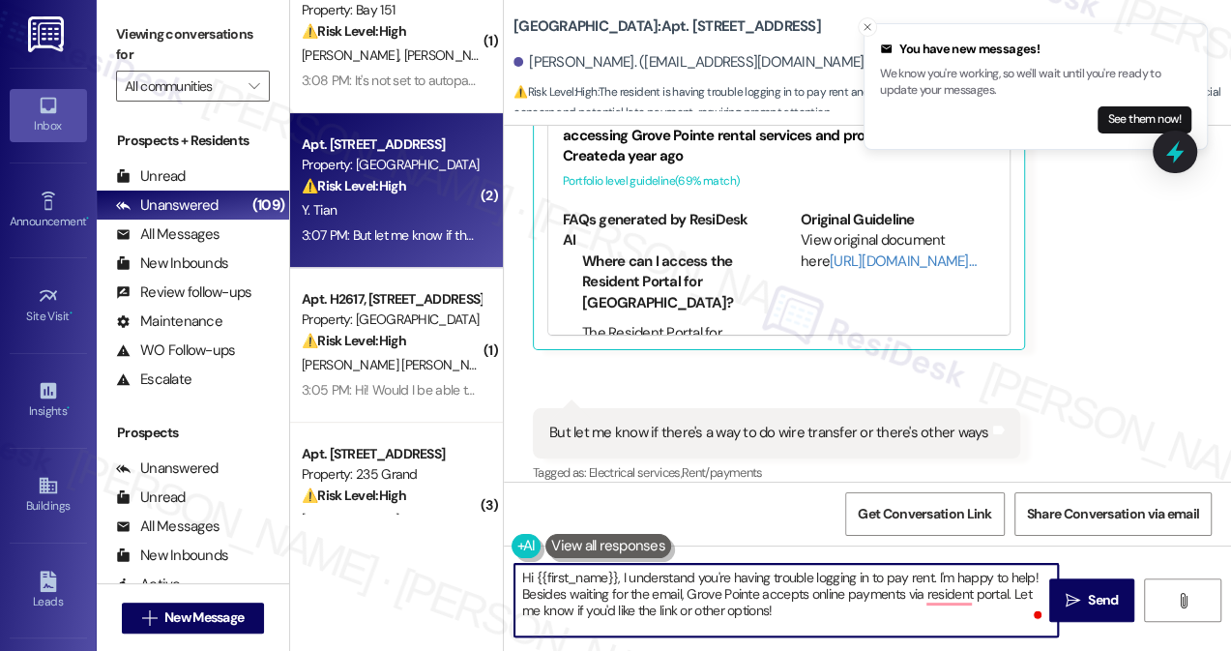
click at [704, 592] on textarea "Hi {{first_name}}, I understand you're having trouble logging in to pay rent. I…" at bounding box center [785, 600] width 543 height 73
paste textarea "Thank you for letting me know, and I’m sorry to hear about the login challenges…"
click at [789, 594] on textarea "Hi {{first_name}}, I understand you're having trouble logging in to pay rent. I…" at bounding box center [785, 600] width 543 height 73
drag, startPoint x: 809, startPoint y: 629, endPoint x: 933, endPoint y: 564, distance: 140.1
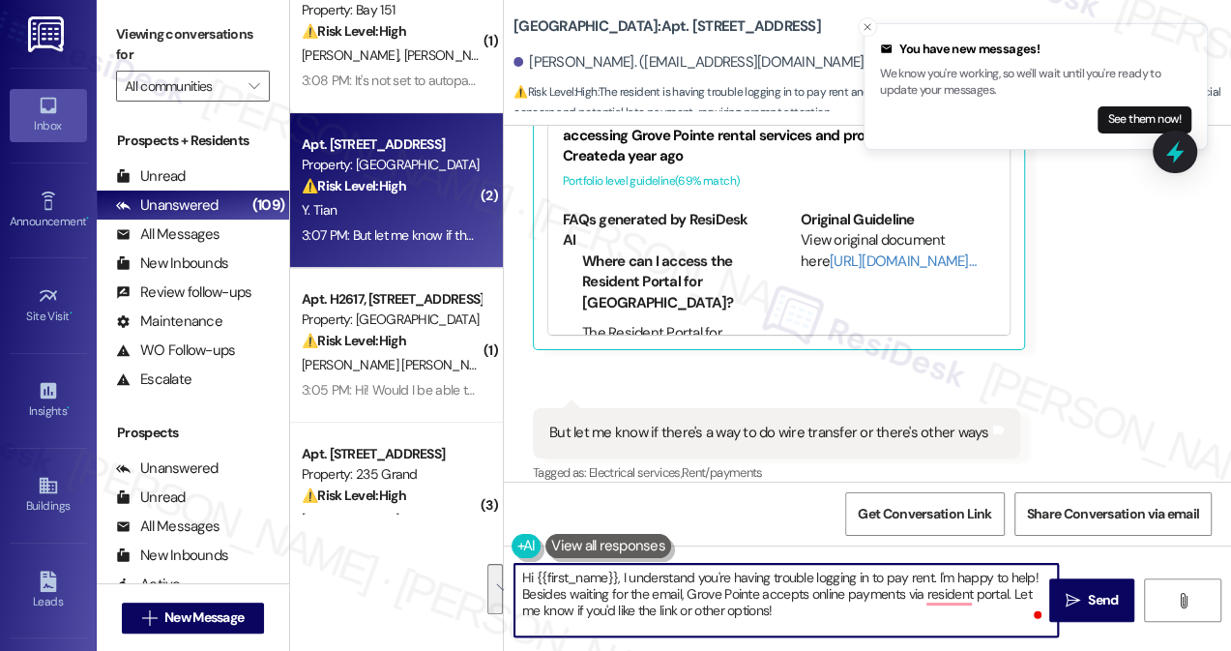
click at [933, 564] on textarea "Hi {{first_name}}, I understand you're having trouble logging in to pay rent. I…" at bounding box center [785, 600] width 543 height 73
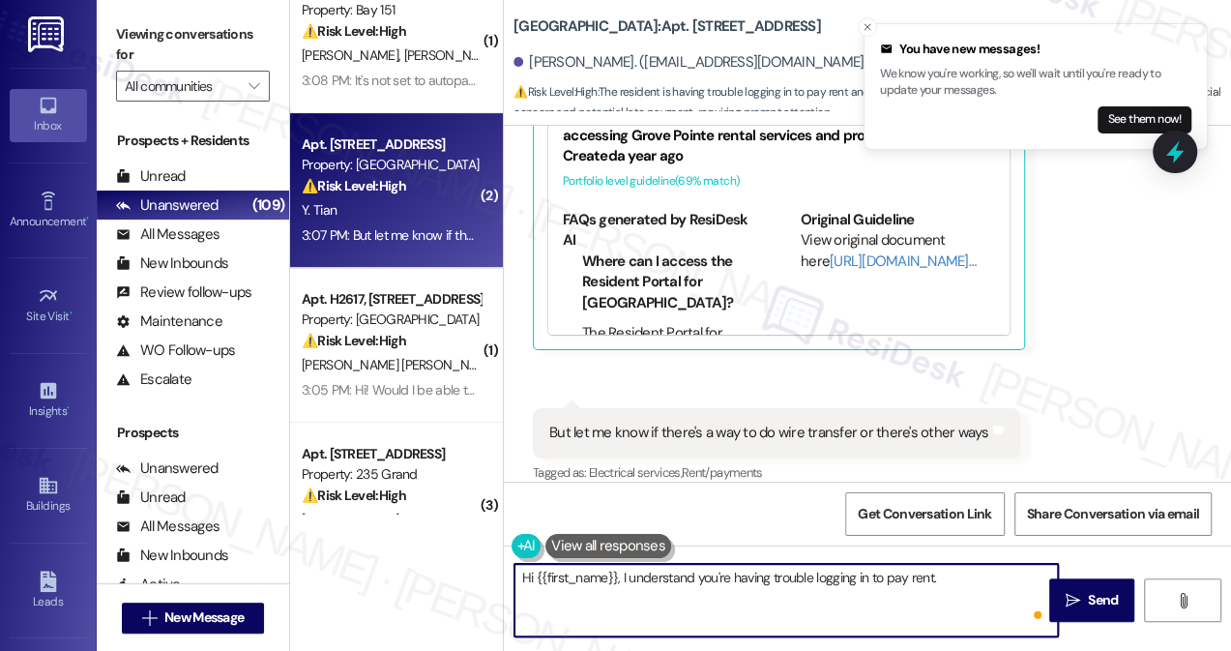
paste textarea "Thank you for letting me know, and I’m sorry to hear about the login challenges…"
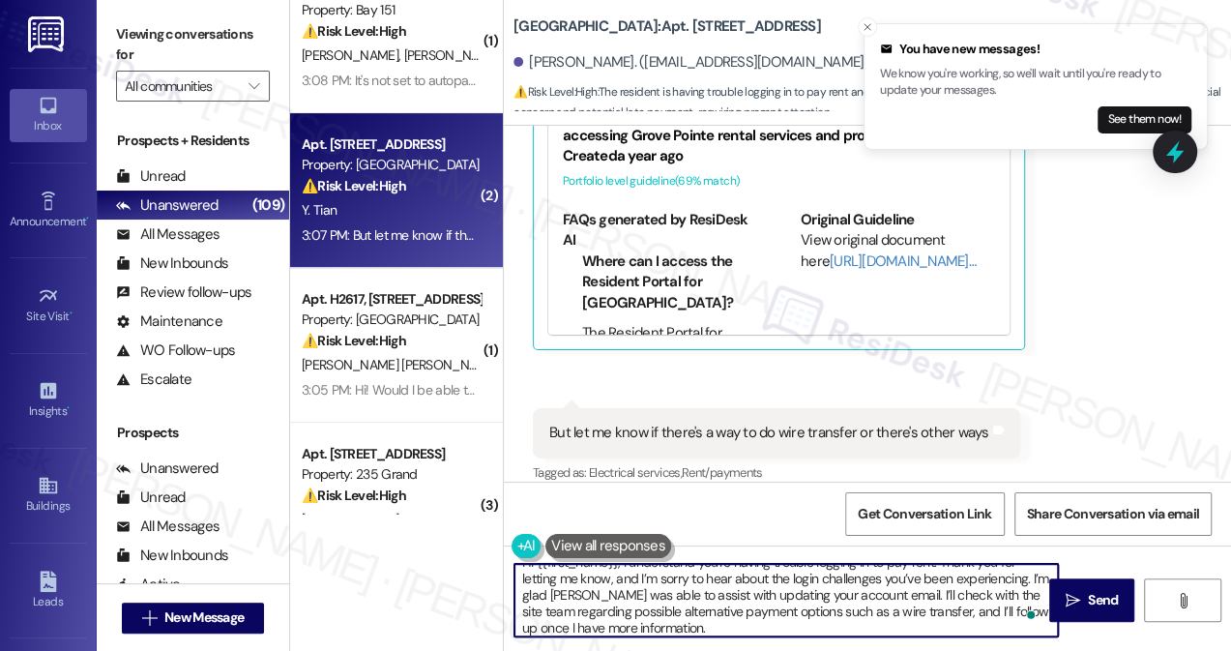
scroll to position [0, 0]
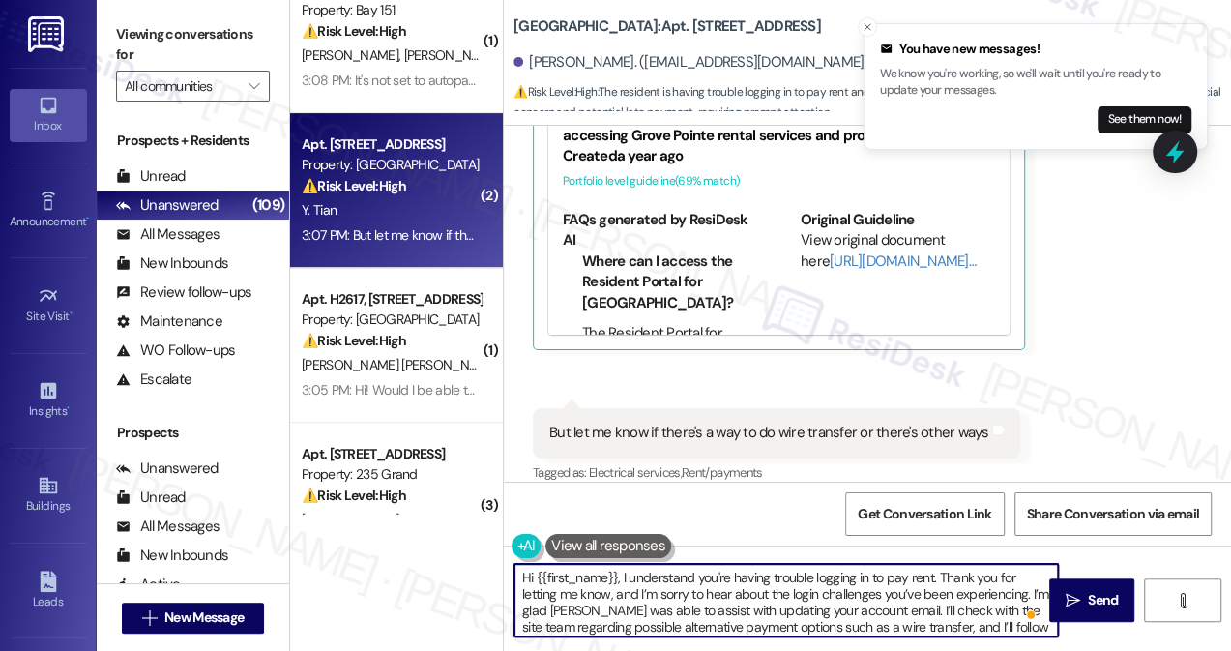
click at [631, 572] on textarea "Hi {{first_name}}, I understand you're having trouble logging in to pay rent. T…" at bounding box center [785, 600] width 543 height 73
click at [861, 590] on textarea "Hi {{first_name}}, I understand you're having trouble logging in to pay rent. T…" at bounding box center [785, 600] width 543 height 73
click at [1001, 589] on textarea "Hi {{first_name}}, I understand you're having trouble logging in to pay rent. T…" at bounding box center [785, 600] width 543 height 73
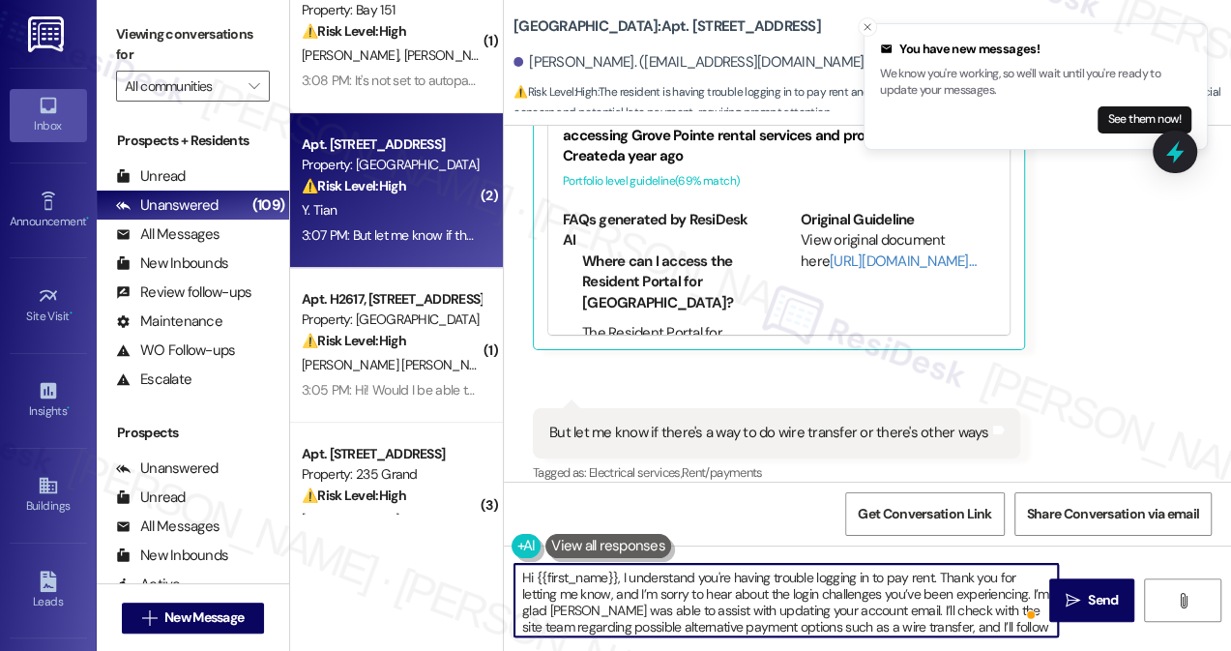
click at [1001, 589] on textarea "Hi {{first_name}}, I understand you're having trouble logging in to pay rent. T…" at bounding box center [785, 600] width 543 height 73
click at [705, 602] on textarea "Hi {{first_name}}, I understand you're having trouble logging in to pay rent. T…" at bounding box center [785, 600] width 543 height 73
click at [814, 585] on textarea "Hi {{first_name}}, I understand you're having trouble logging in to pay rent. T…" at bounding box center [785, 600] width 543 height 73
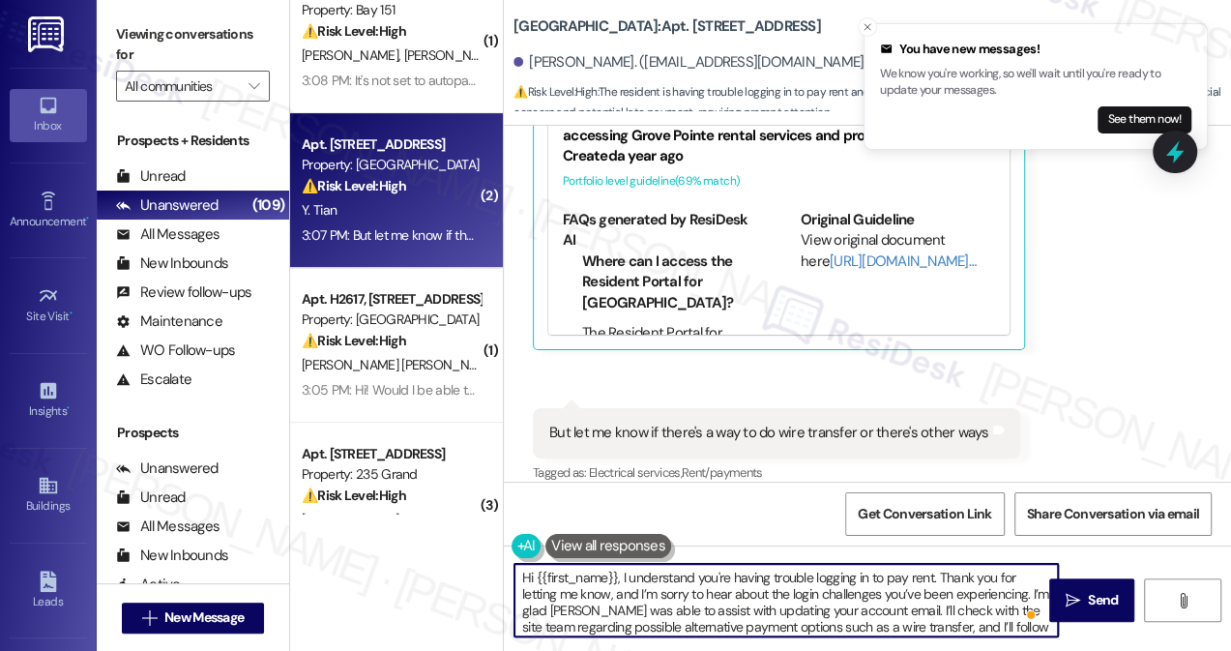
click at [814, 585] on textarea "Hi {{first_name}}, I understand you're having trouble logging in to pay rent. T…" at bounding box center [785, 600] width 543 height 73
click at [667, 598] on textarea "Hi {{first_name}}, I understand you're having trouble logging in to pay rent. T…" at bounding box center [785, 600] width 543 height 73
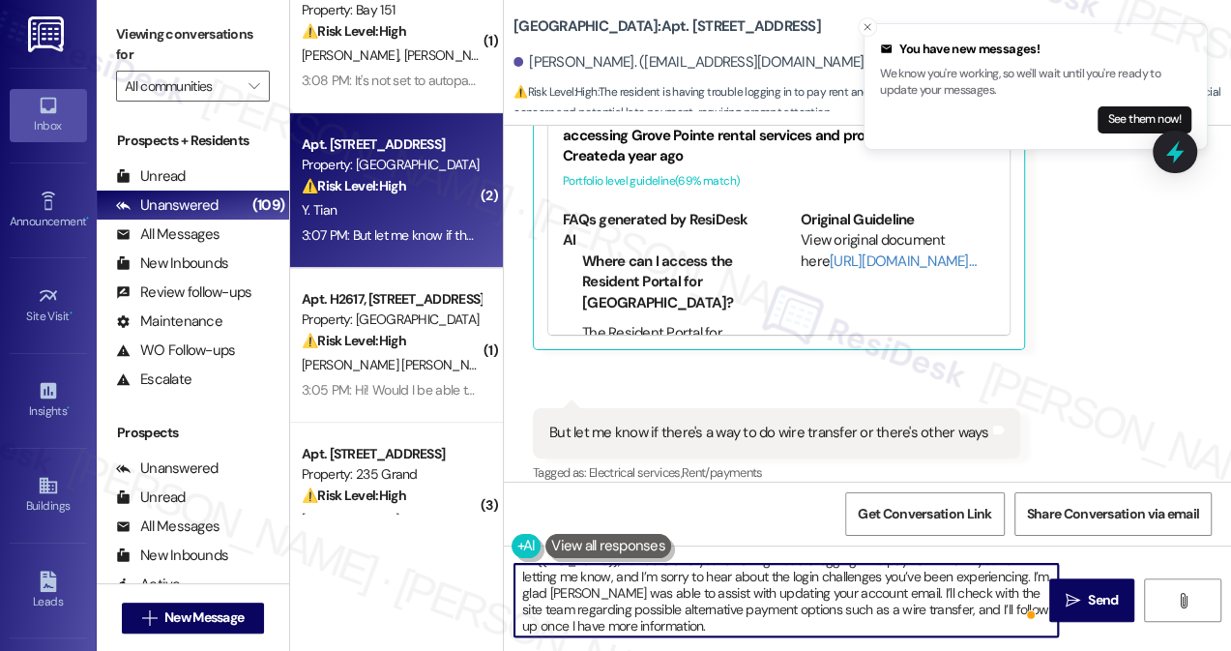
scroll to position [20, 0]
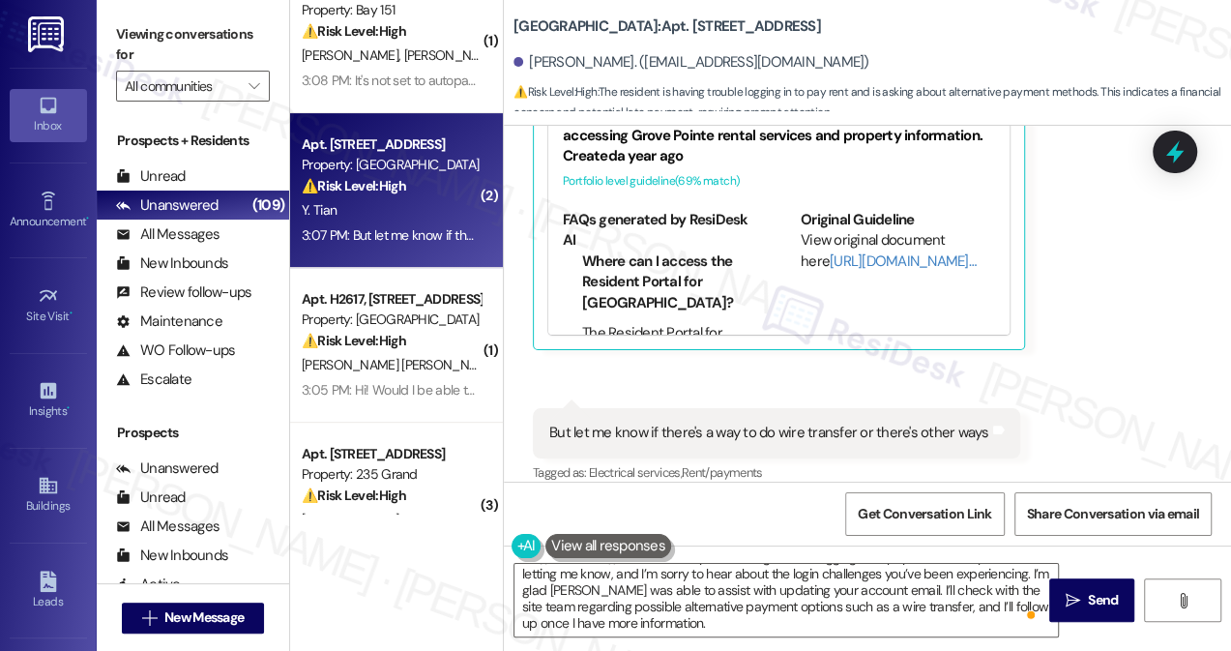
click at [133, 46] on label "Viewing conversations for" at bounding box center [193, 44] width 154 height 51
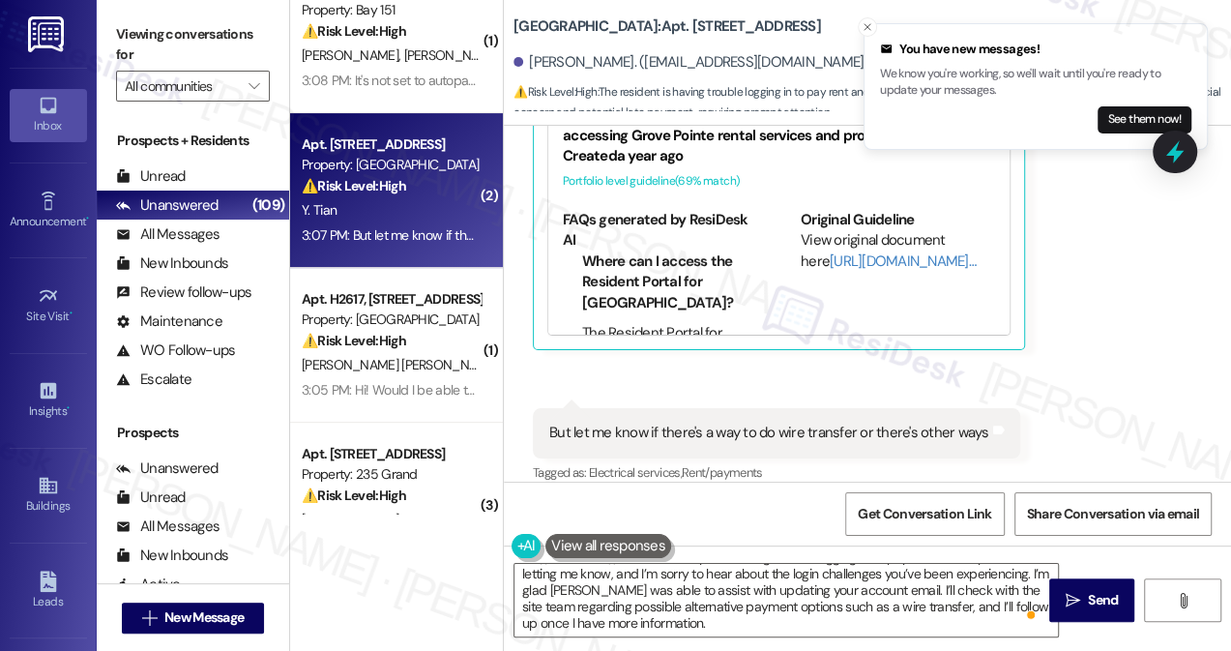
click at [540, 35] on b "Grove Pointe: Apt. 1001, 100 C. Columbus Drive" at bounding box center [666, 26] width 307 height 20
click at [539, 35] on b "Grove Pointe: Apt. 1001, 100 C. Columbus Drive" at bounding box center [666, 26] width 307 height 20
copy b "Grove"
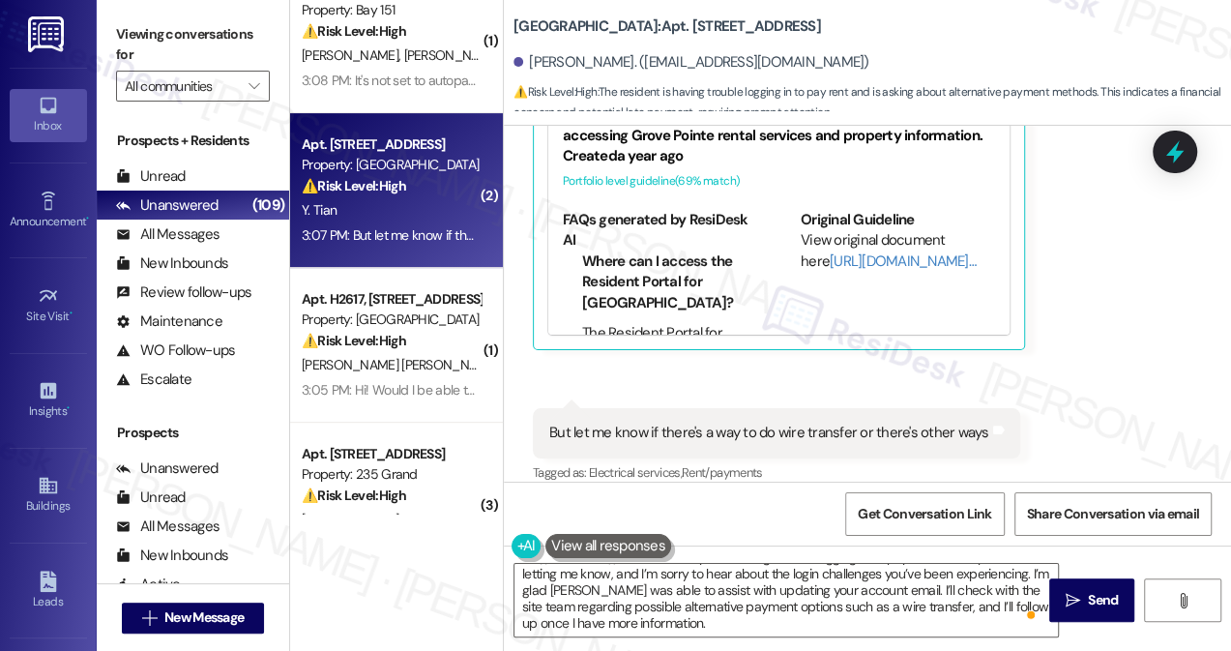
click at [103, 30] on div "Viewing conversations for All communities " at bounding box center [193, 60] width 192 height 121
click at [116, 39] on label "Viewing conversations for" at bounding box center [193, 44] width 154 height 51
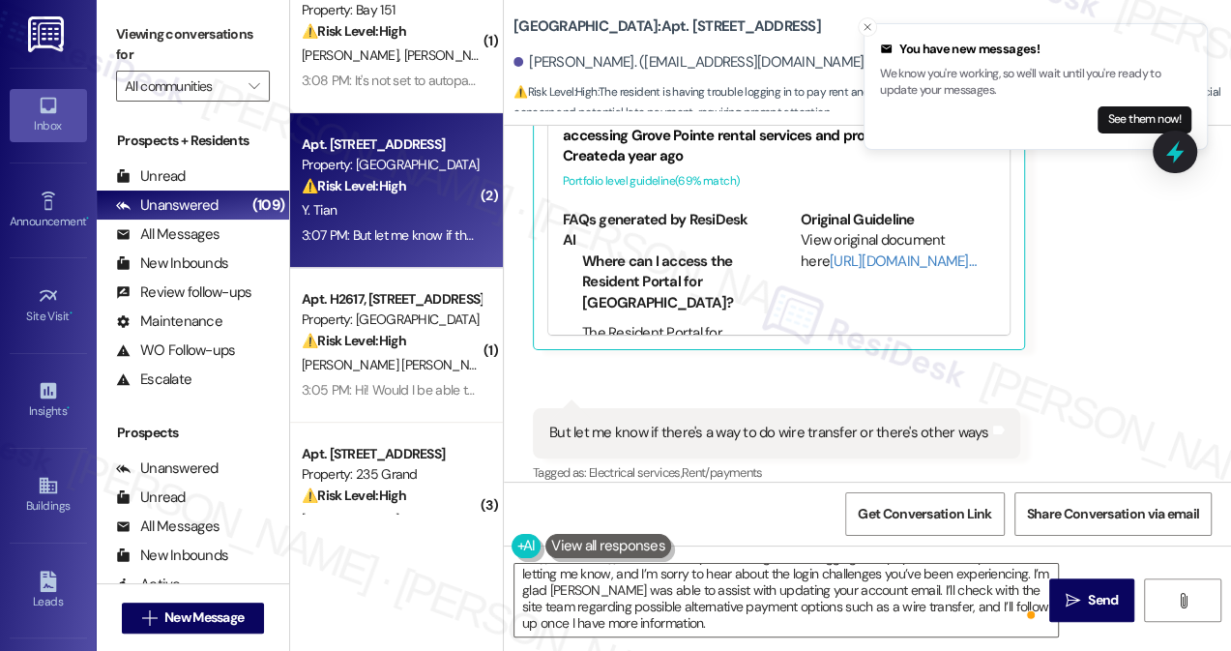
click at [634, 427] on div "But let me know if there's a way to do wire transfer or there's other ways Tags…" at bounding box center [776, 432] width 487 height 49
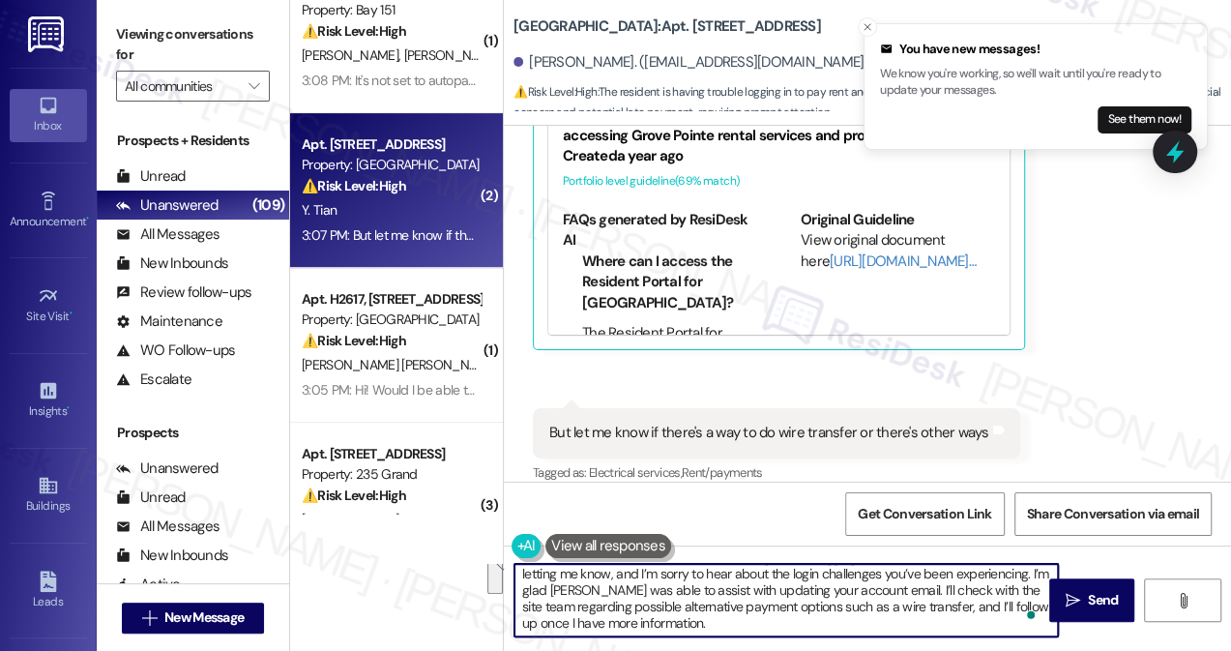
drag, startPoint x: 797, startPoint y: 620, endPoint x: 887, endPoint y: 588, distance: 95.4
click at [887, 588] on textarea "Hi {{first_name}}, I understand you're having trouble logging in to pay rent. T…" at bounding box center [785, 600] width 543 height 73
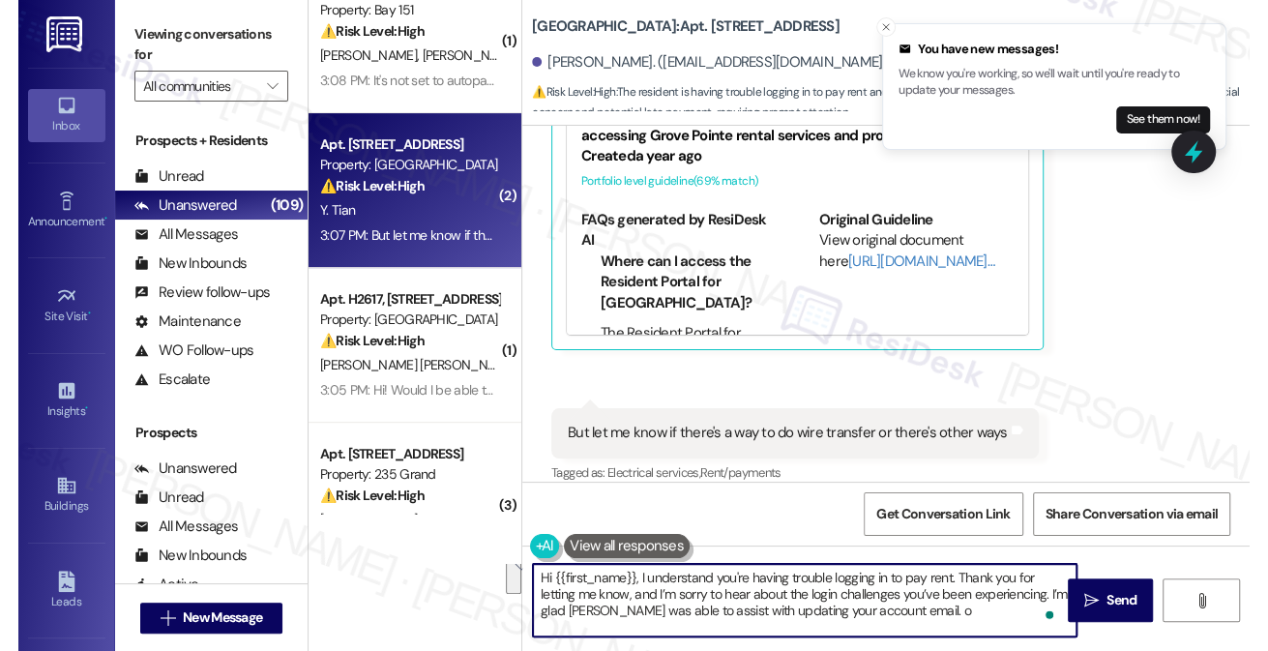
scroll to position [0, 0]
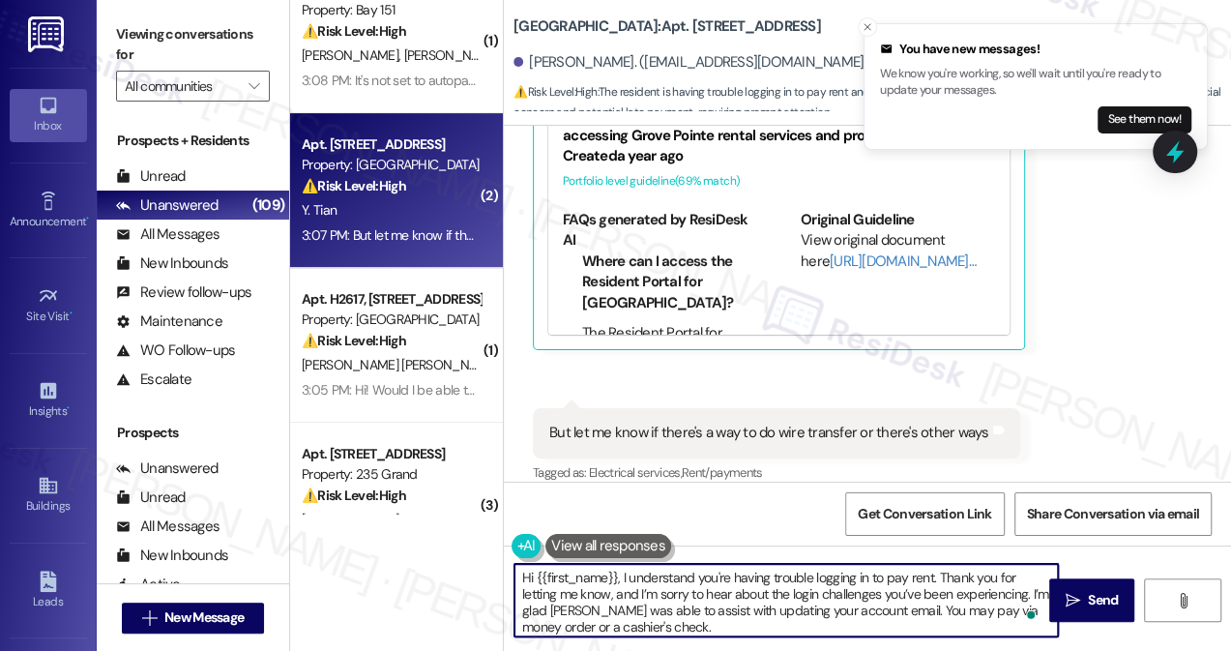
click at [757, 582] on textarea "Hi {{first_name}}, I understand you're having trouble logging in to pay rent. T…" at bounding box center [785, 600] width 543 height 73
click at [692, 621] on textarea "Hi {{first_name}}, I understand you're having trouble logging in to pay rent. T…" at bounding box center [785, 600] width 543 height 73
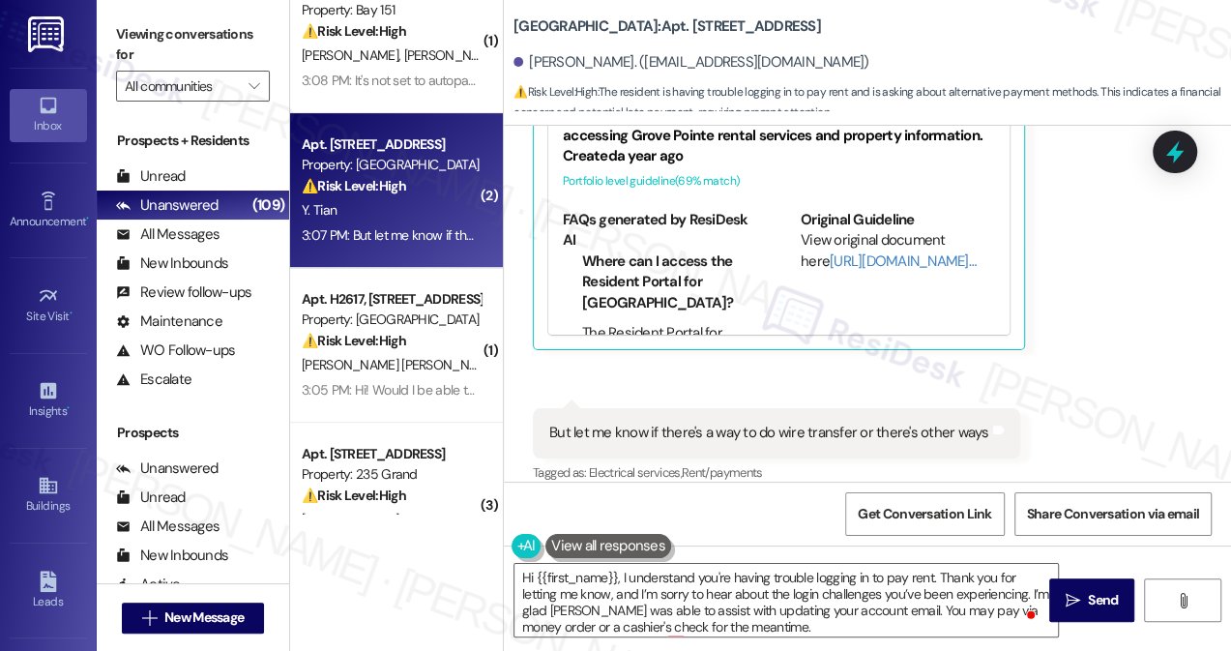
click at [126, 30] on label "Viewing conversations for" at bounding box center [193, 44] width 154 height 51
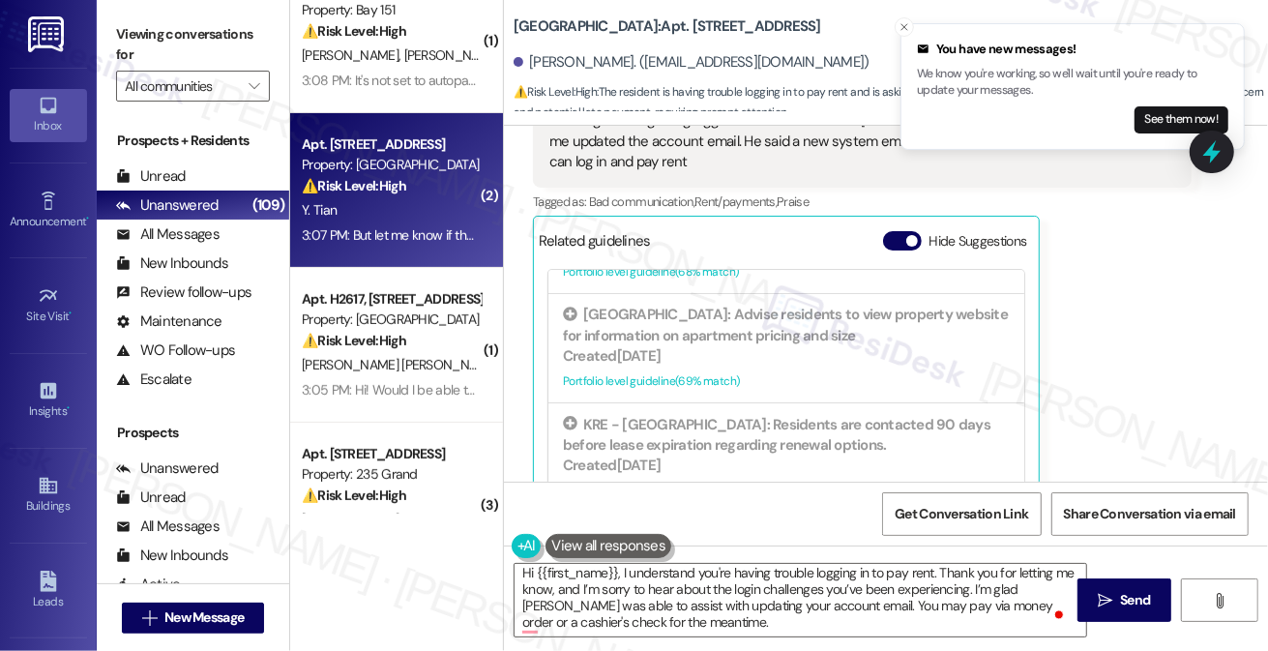
scroll to position [9098, 0]
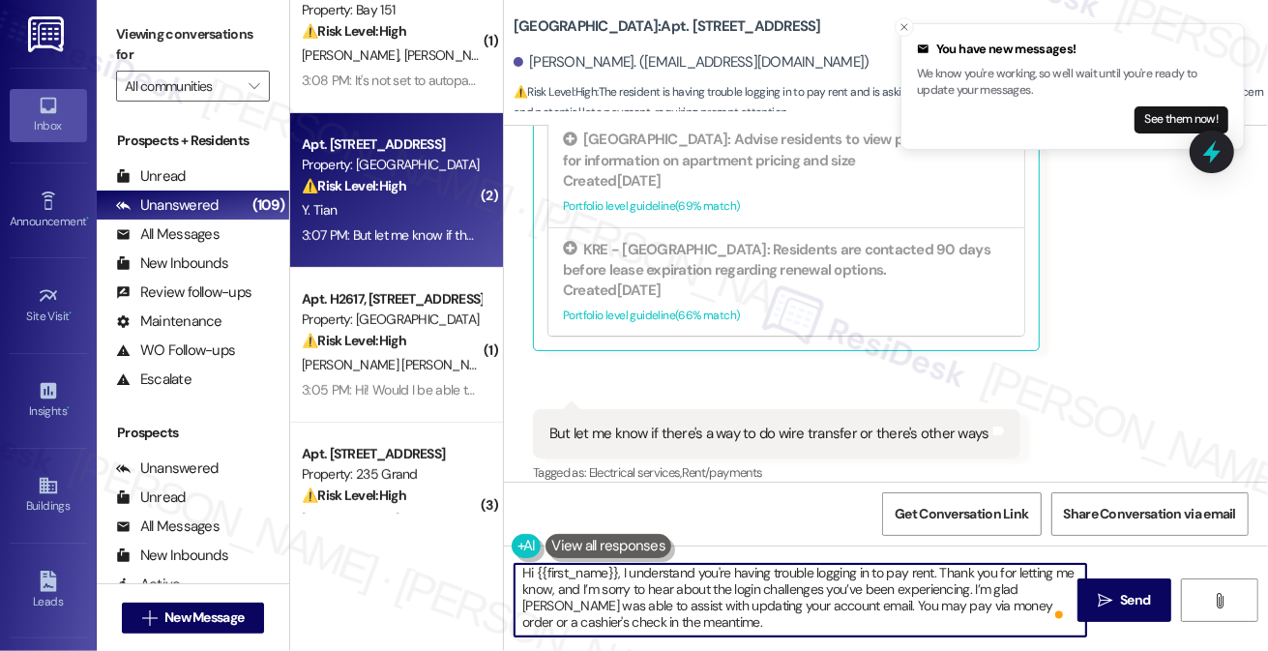
drag, startPoint x: 651, startPoint y: 626, endPoint x: 622, endPoint y: 619, distance: 29.8
click at [622, 619] on textarea "Hi {{first_name}}, I understand you're having trouble logging in to pay rent. T…" at bounding box center [799, 600] width 571 height 73
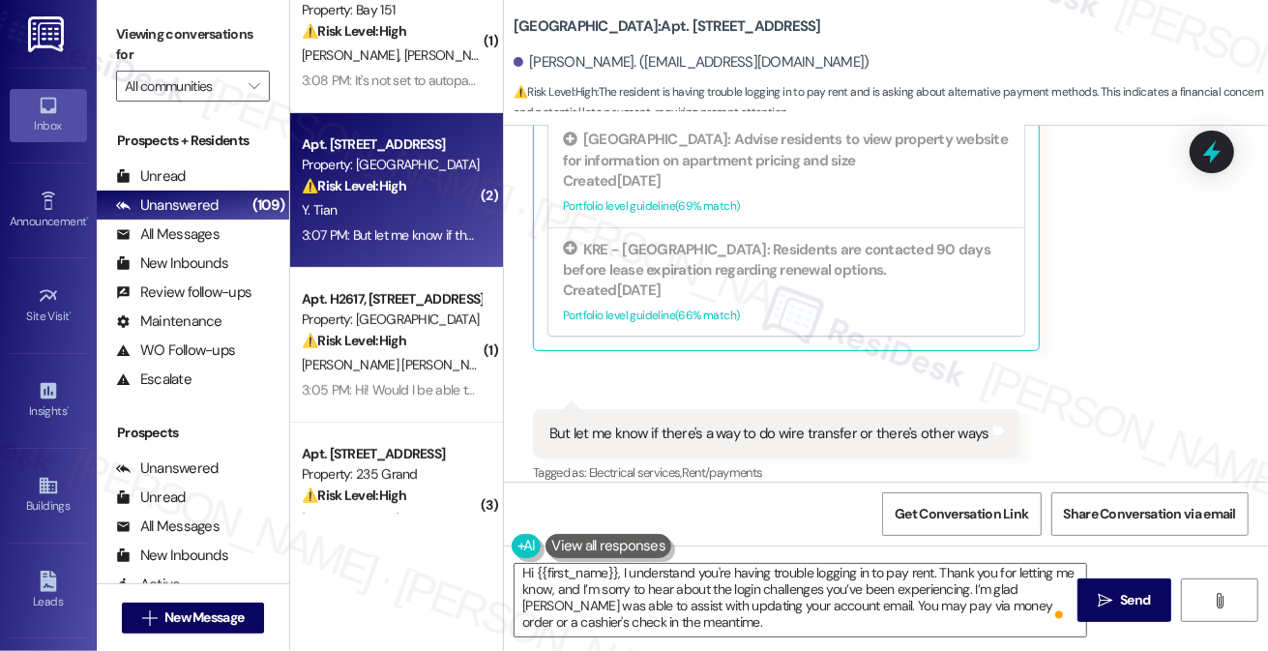
click at [106, 15] on div "Viewing conversations for All communities " at bounding box center [193, 60] width 192 height 121
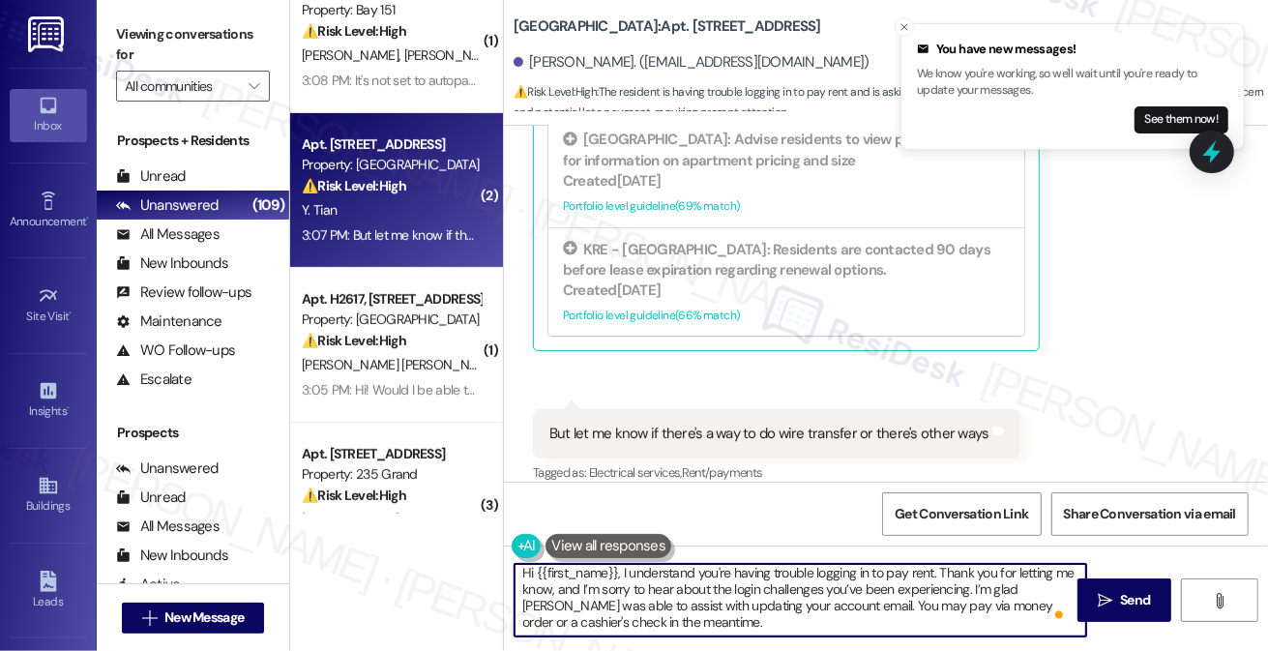
click at [650, 625] on textarea "Hi {{first_name}}, I understand you're having trouble logging in to pay rent. T…" at bounding box center [799, 600] width 571 height 73
click at [879, 571] on textarea "Hi {{first_name}}, I understand you're having trouble logging in to pay rent. T…" at bounding box center [799, 600] width 571 height 73
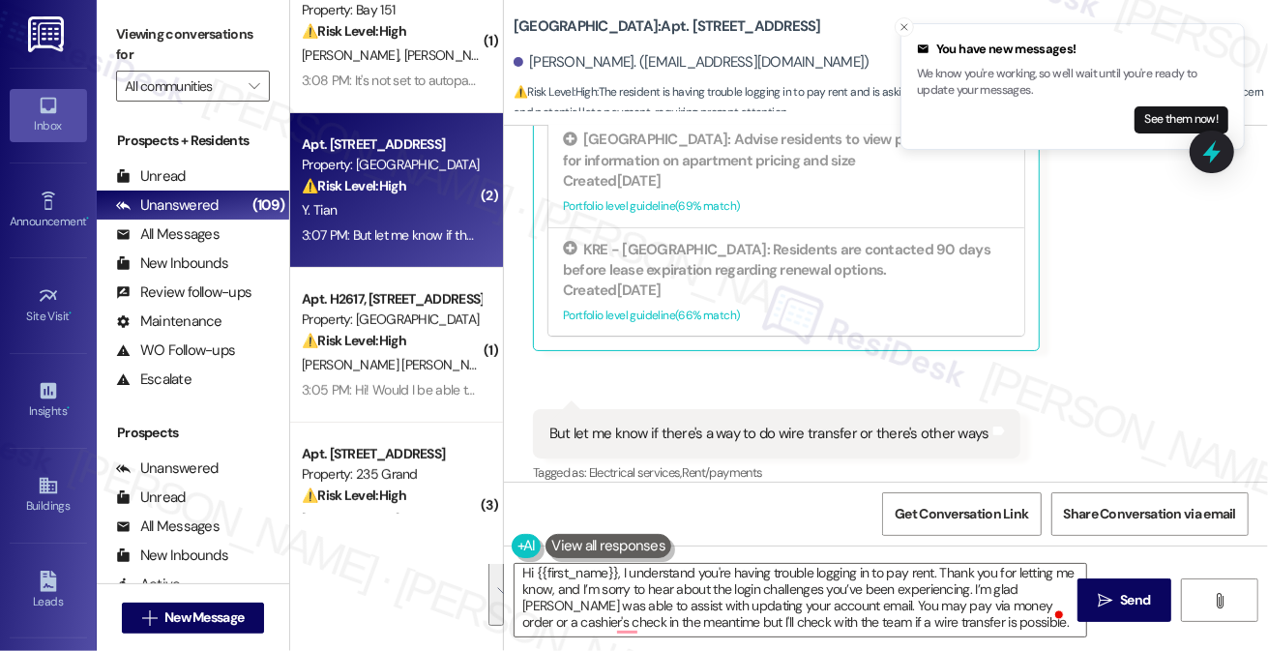
click at [924, 423] on div "But let me know if there's a way to do wire transfer or there's other ways" at bounding box center [769, 433] width 440 height 20
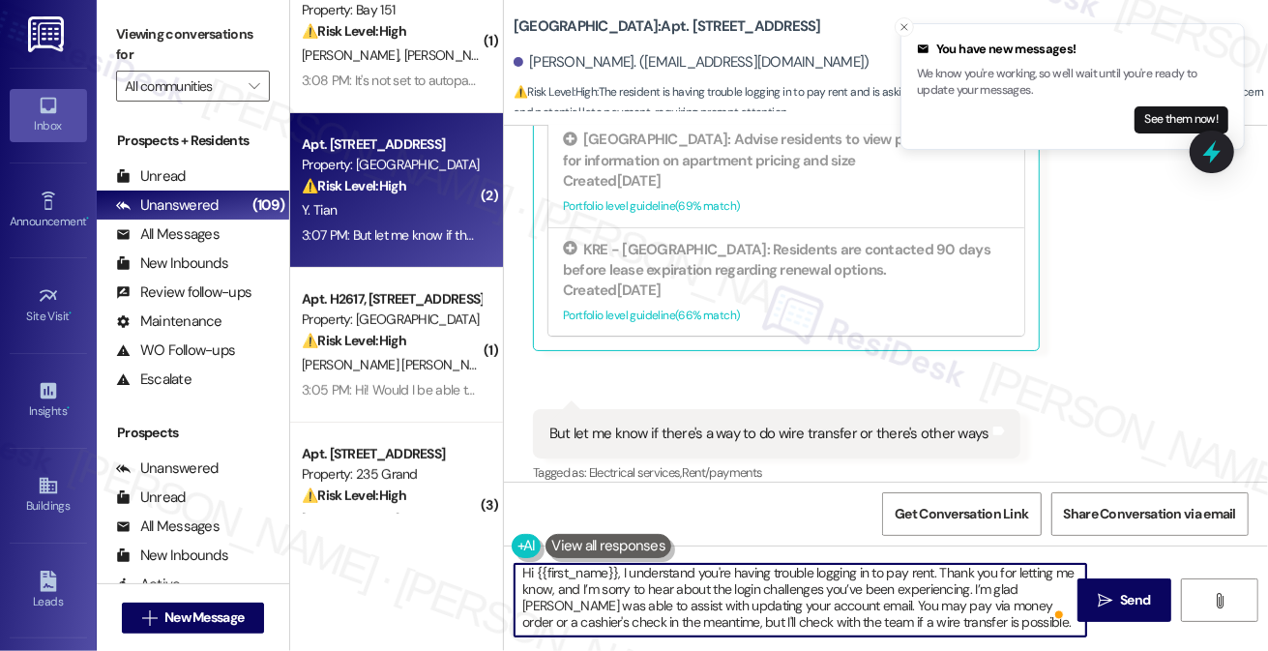
click at [937, 613] on textarea "Hi {{first_name}}, I understand you're having trouble logging in to pay rent. T…" at bounding box center [799, 600] width 571 height 73
click at [952, 621] on textarea "Hi {{first_name}}, I understand you're having trouble logging in to pay rent. T…" at bounding box center [799, 600] width 571 height 73
type textarea "Hi {{first_name}}, I understand you're having trouble logging in to pay rent. T…"
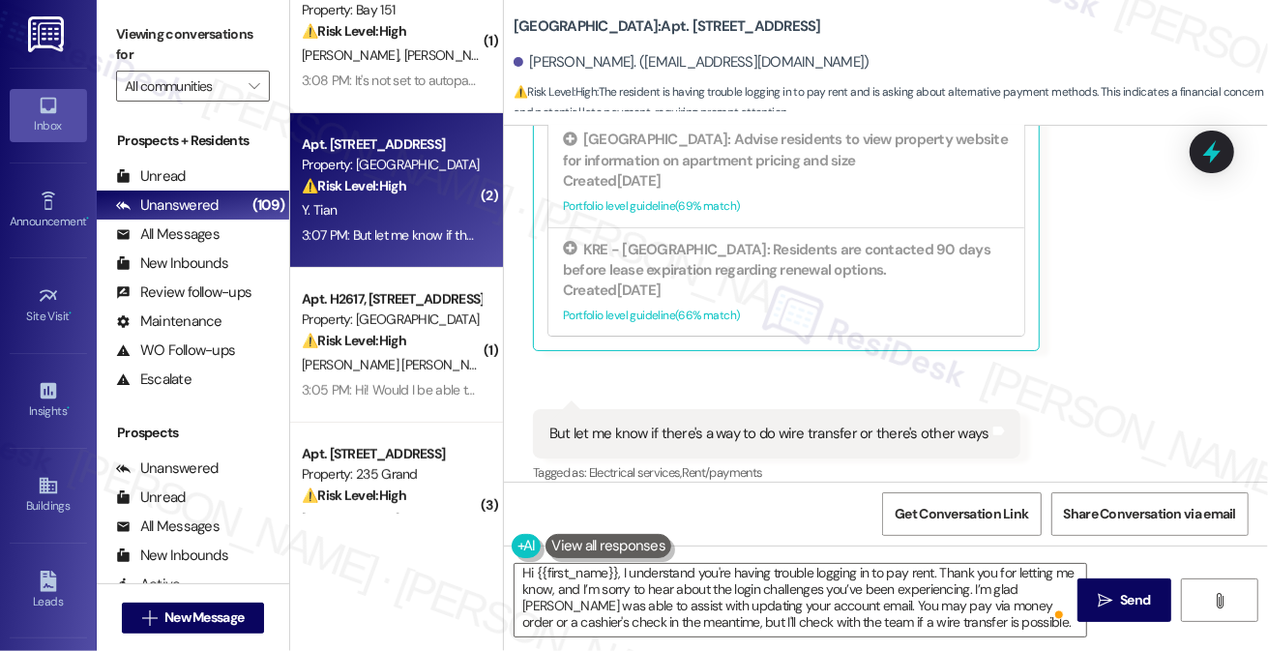
click at [131, 30] on label "Viewing conversations for" at bounding box center [193, 44] width 154 height 51
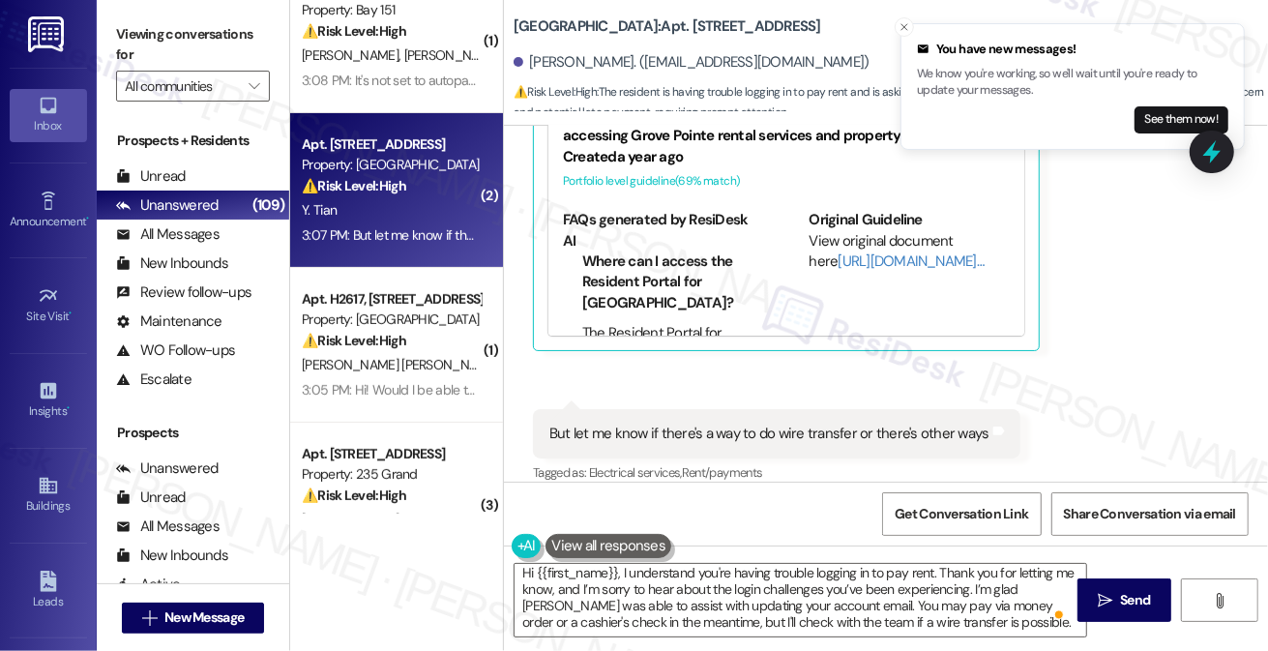
scroll to position [5, 0]
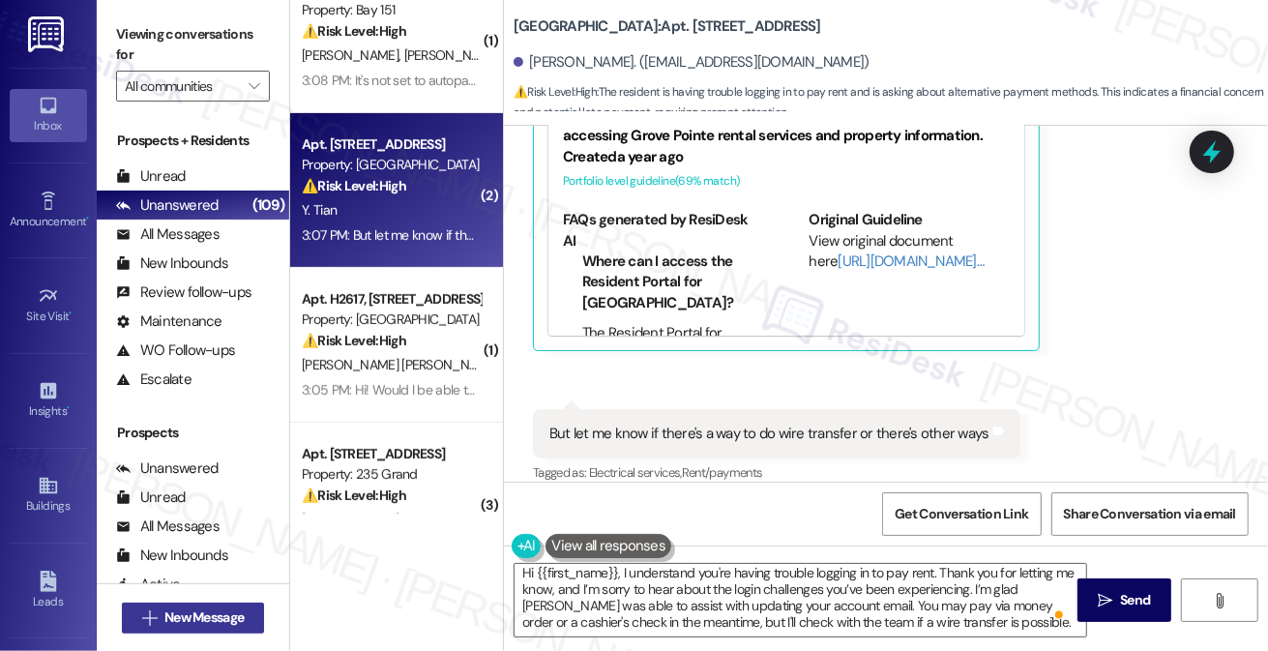
click at [231, 617] on span "New Message" at bounding box center [203, 617] width 79 height 20
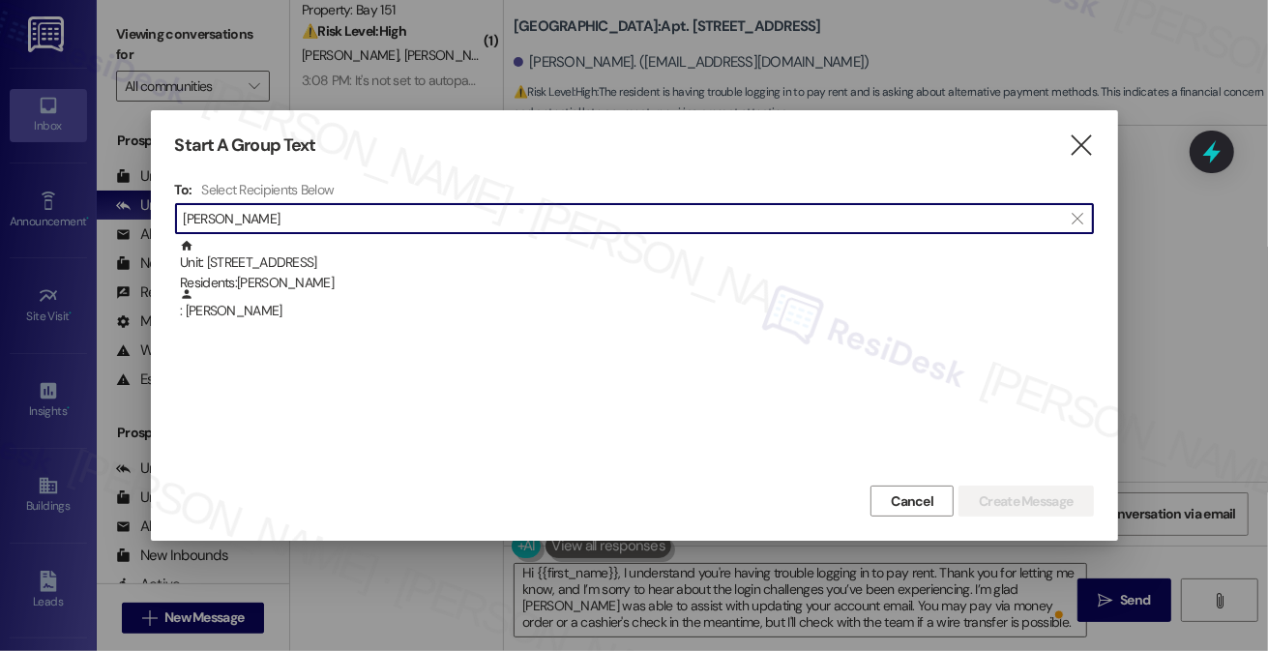
paste input "Jeffrey Kennedy"
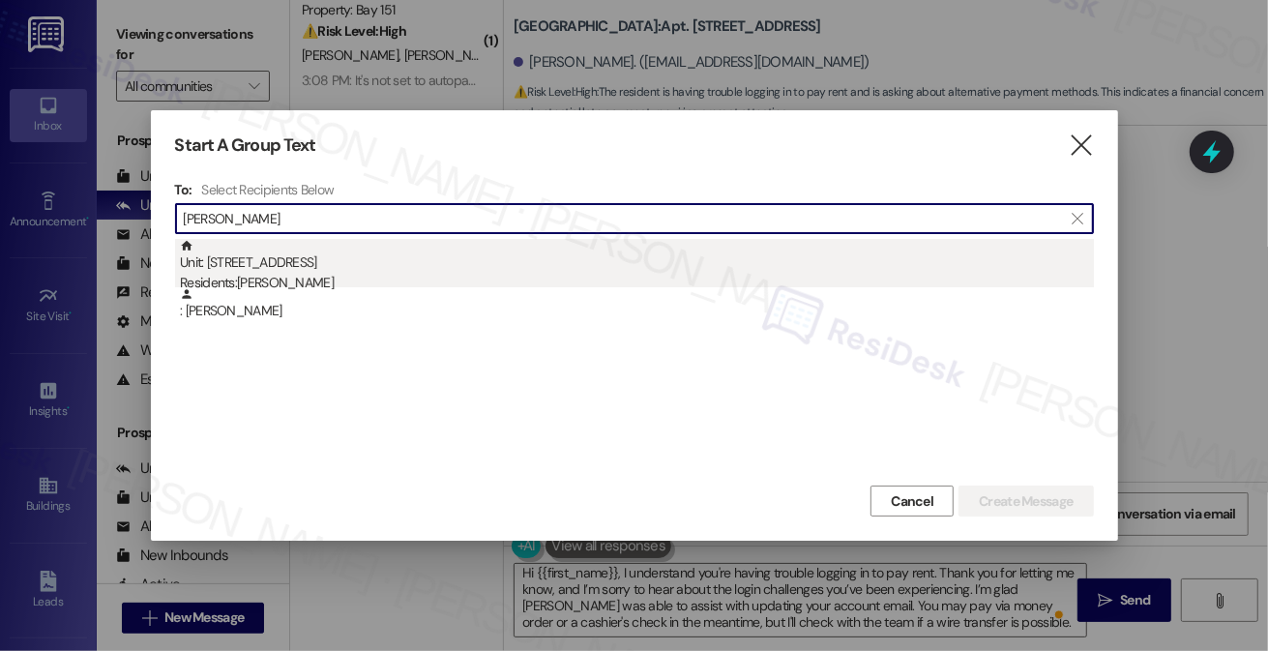
type input "Jeffrey Kennedy"
click at [389, 270] on div "Unit: 535 - 18 Park View Avenue Residents: Jeffrey Kennedy" at bounding box center [637, 266] width 914 height 55
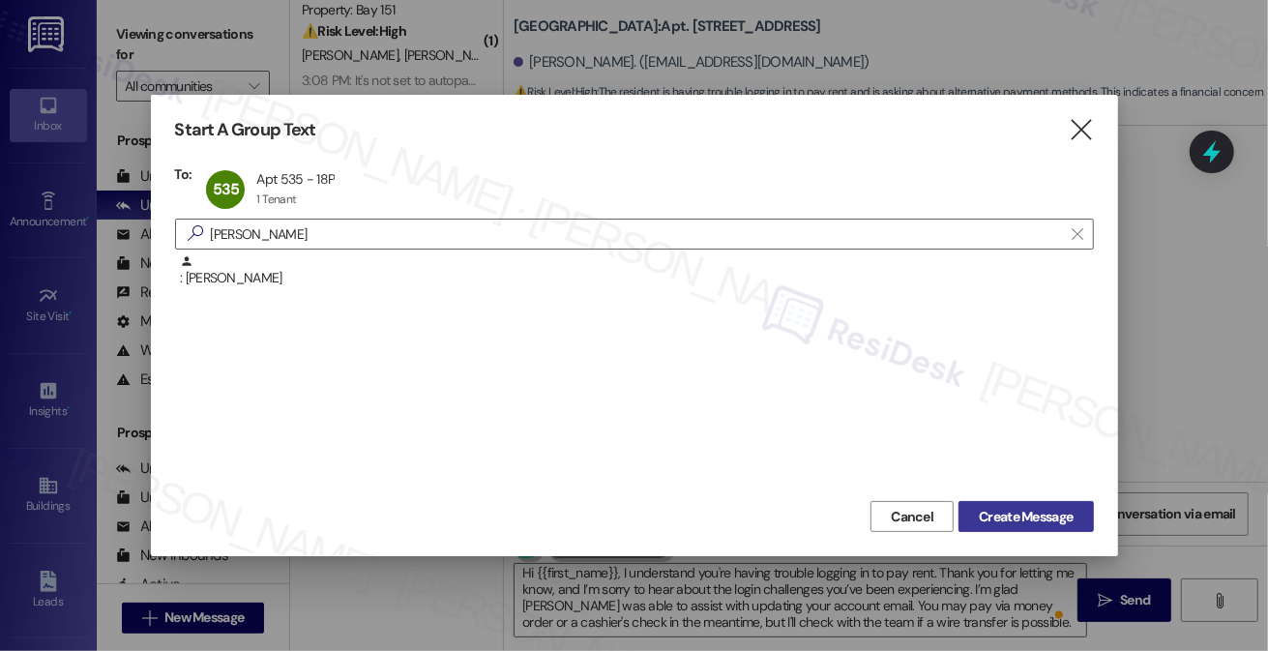
click at [995, 523] on span "Create Message" at bounding box center [1025, 517] width 94 height 20
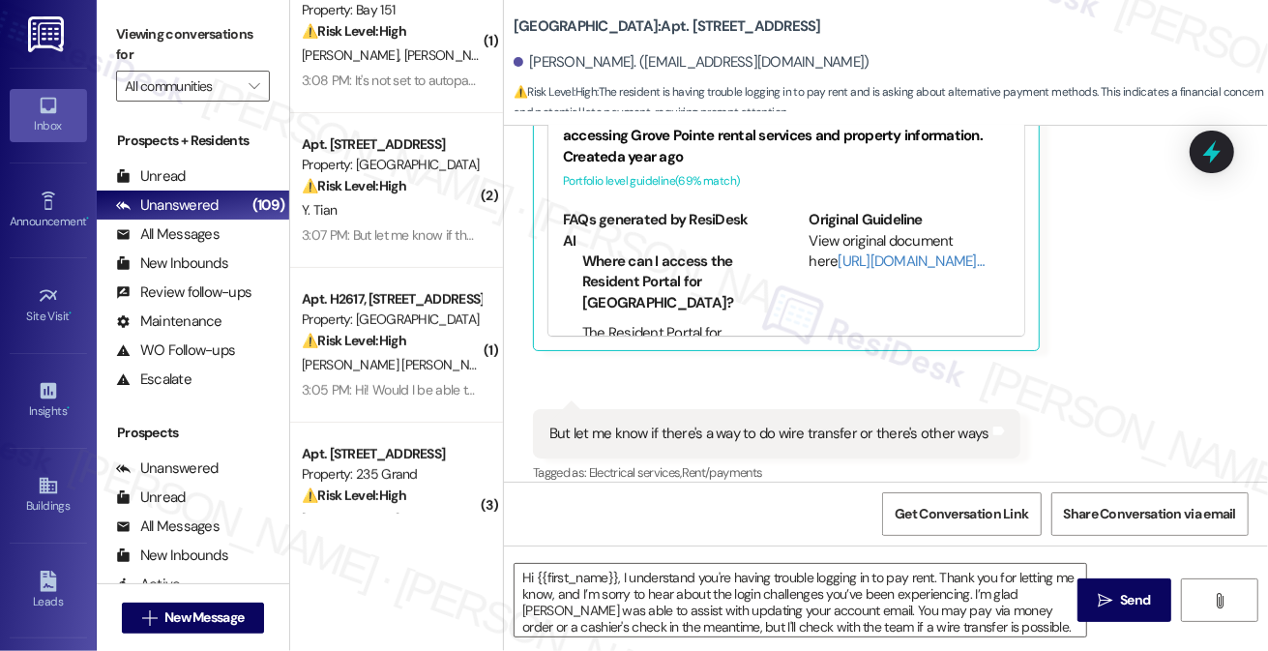
type textarea "Fetching suggested responses. Please feel free to read through the conversation…"
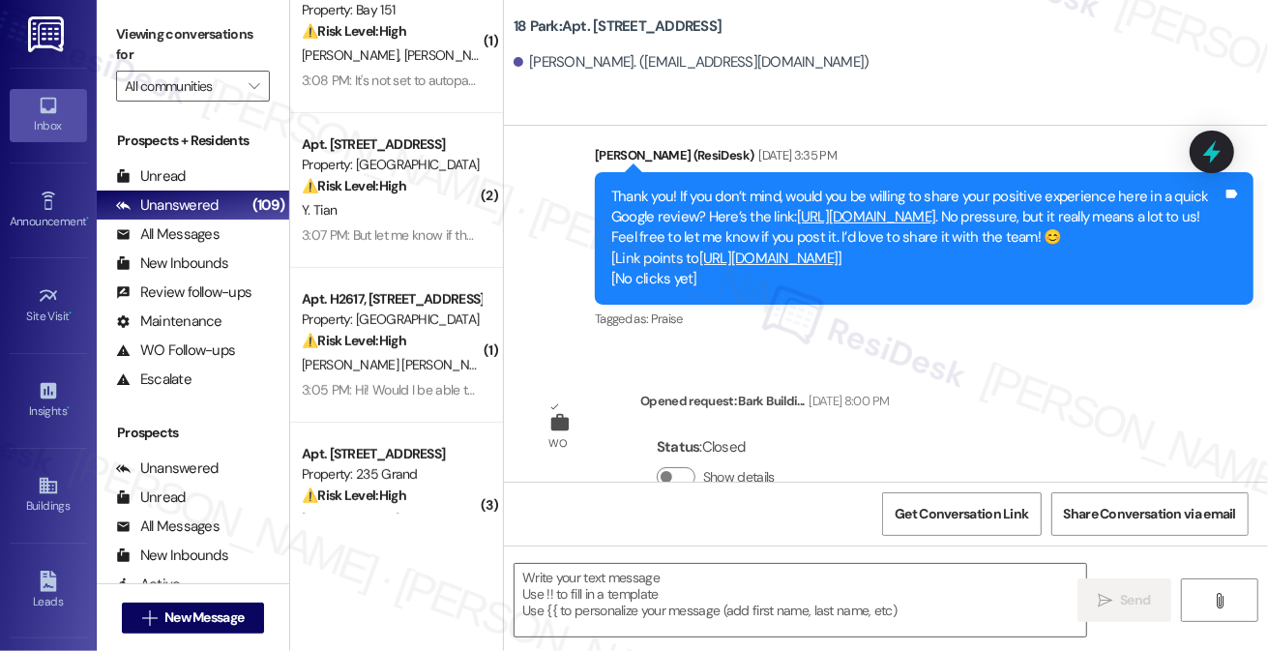
scroll to position [783, 0]
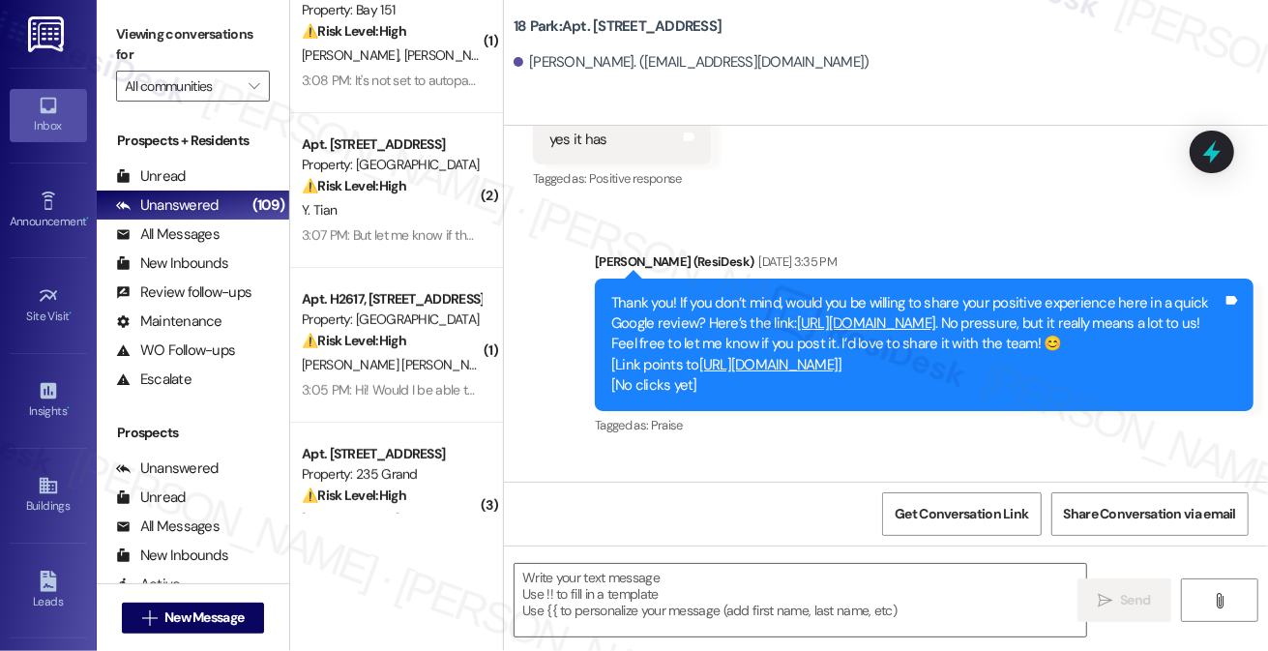
click at [761, 293] on div "Thank you! If you don’t mind, would you be willing to share your positive exper…" at bounding box center [916, 344] width 611 height 103
click at [760, 293] on div "Thank you! If you don’t mind, would you be willing to share your positive exper…" at bounding box center [916, 344] width 611 height 103
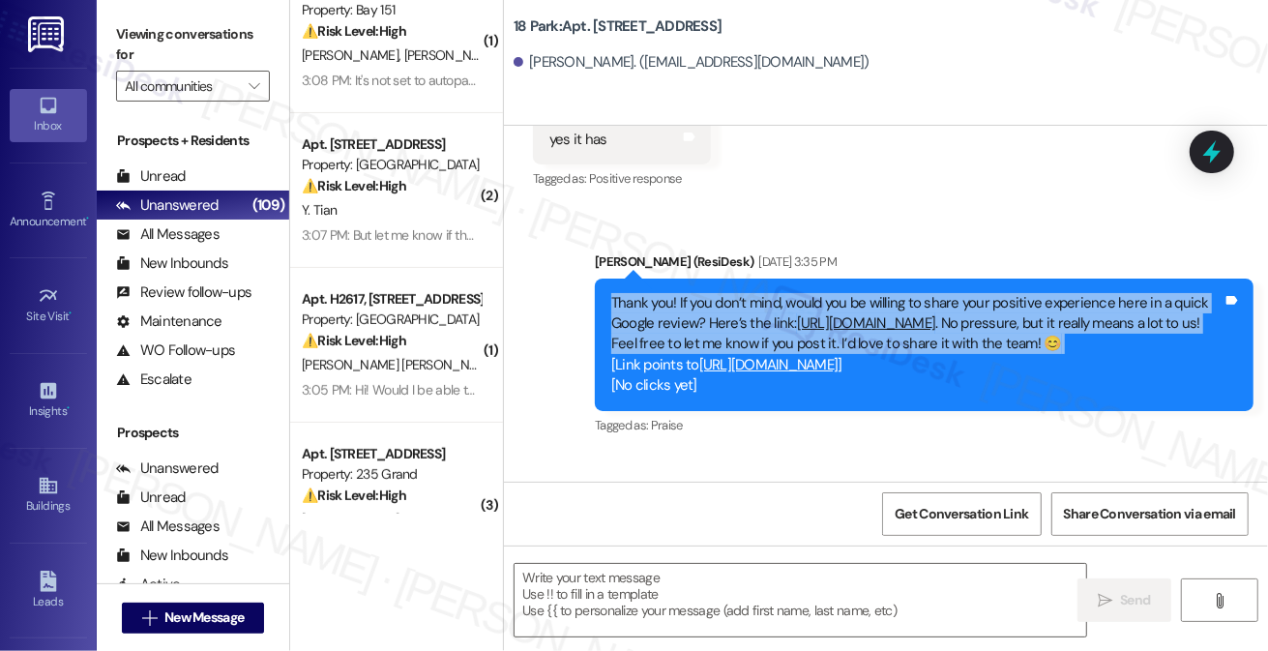
click at [760, 293] on div "Thank you! If you don’t mind, would you be willing to share your positive exper…" at bounding box center [916, 344] width 611 height 103
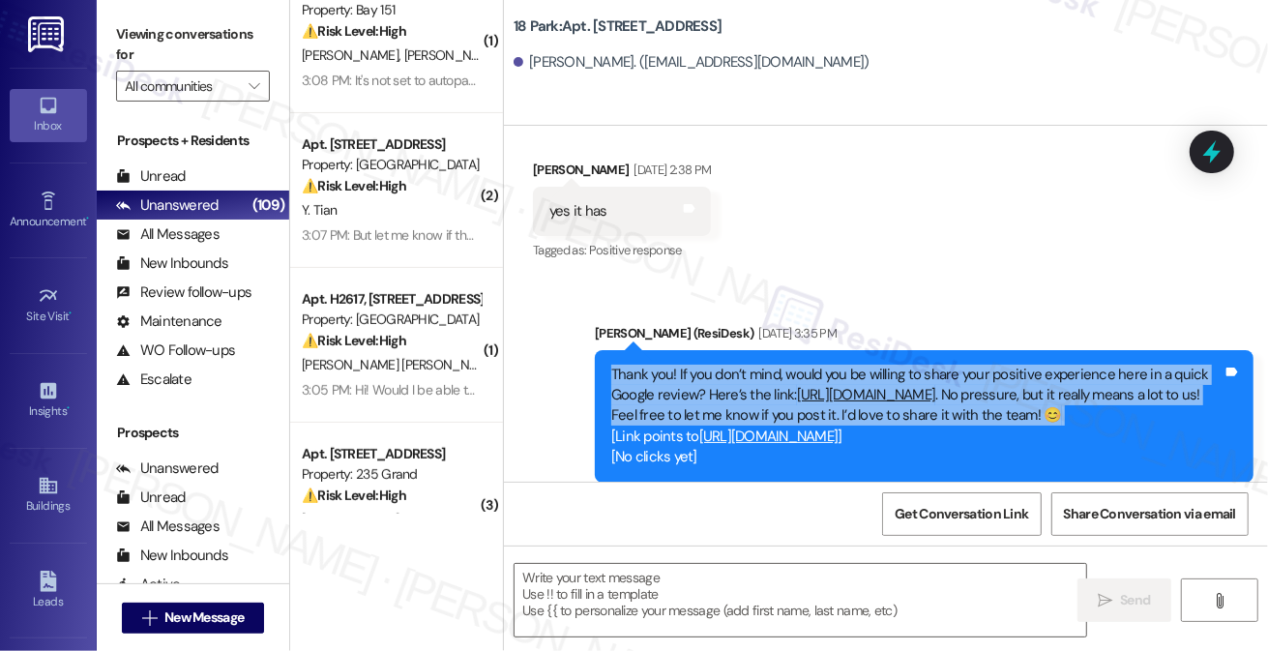
scroll to position [608, 0]
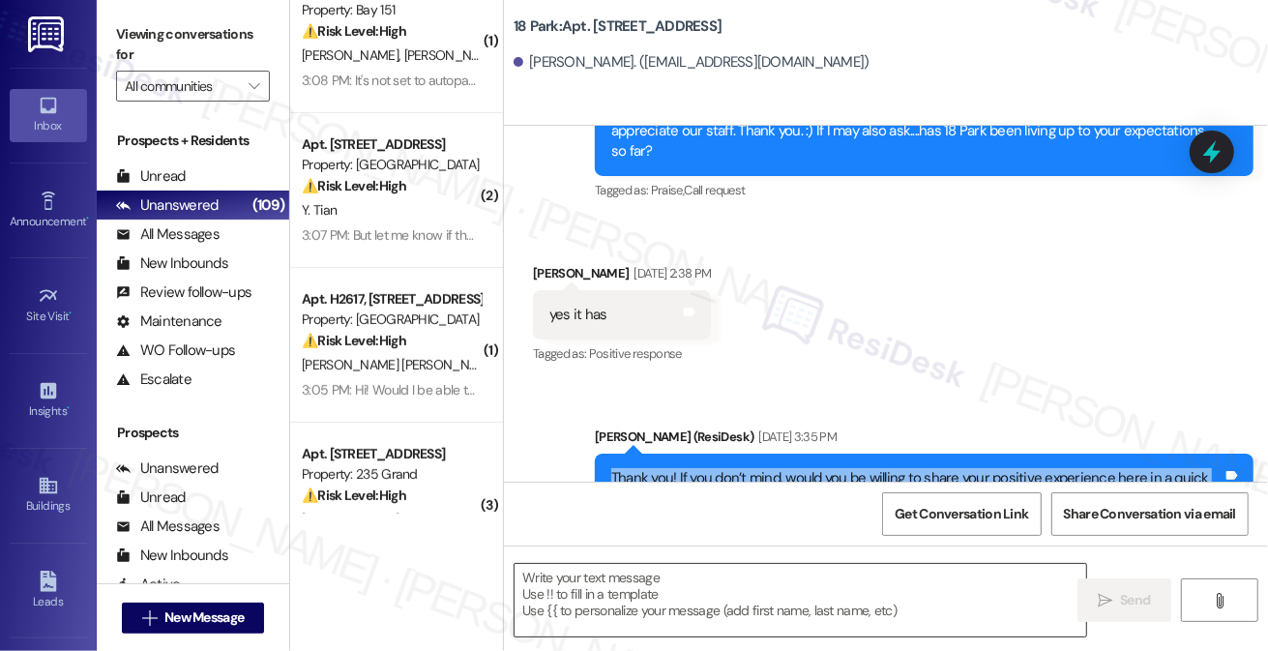
click at [639, 589] on textarea at bounding box center [799, 600] width 571 height 73
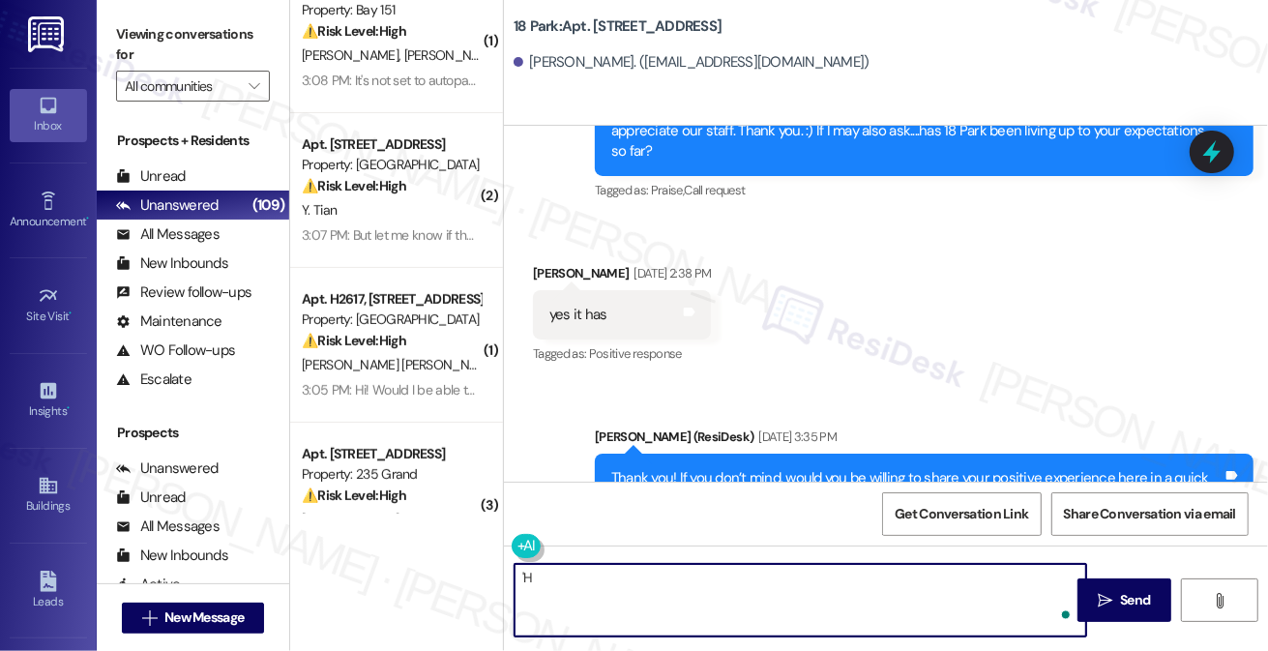
type textarea "'"
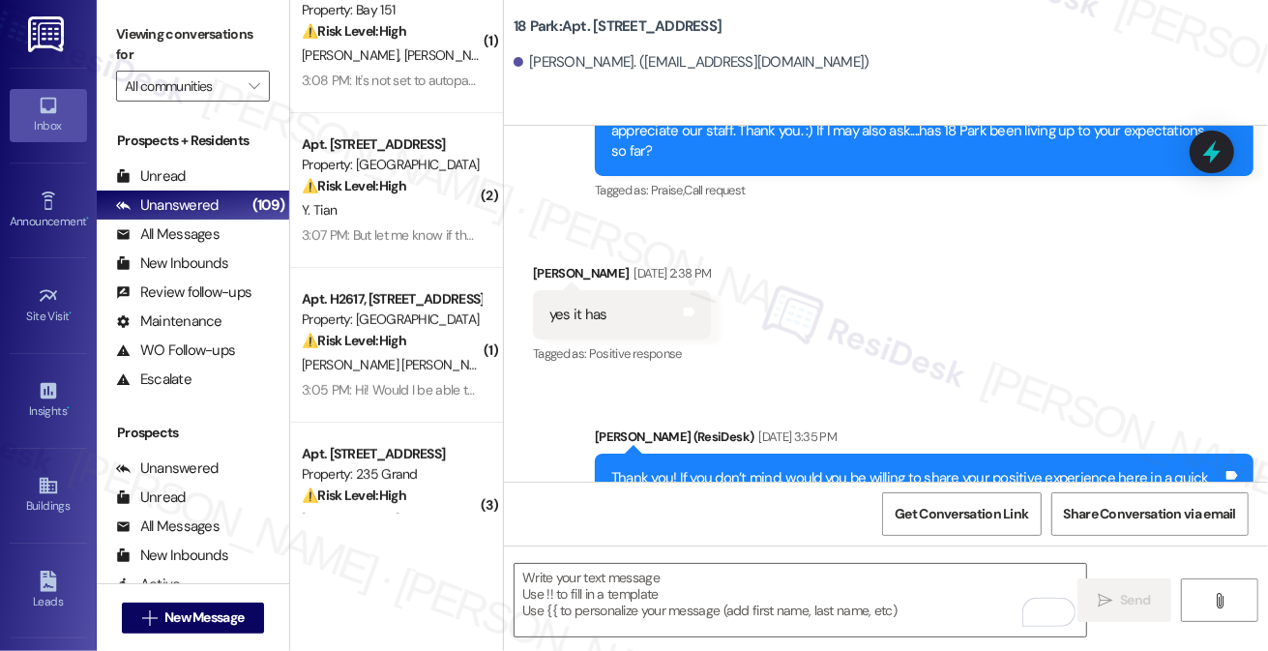
click at [131, 44] on label "Viewing conversations for" at bounding box center [193, 44] width 154 height 51
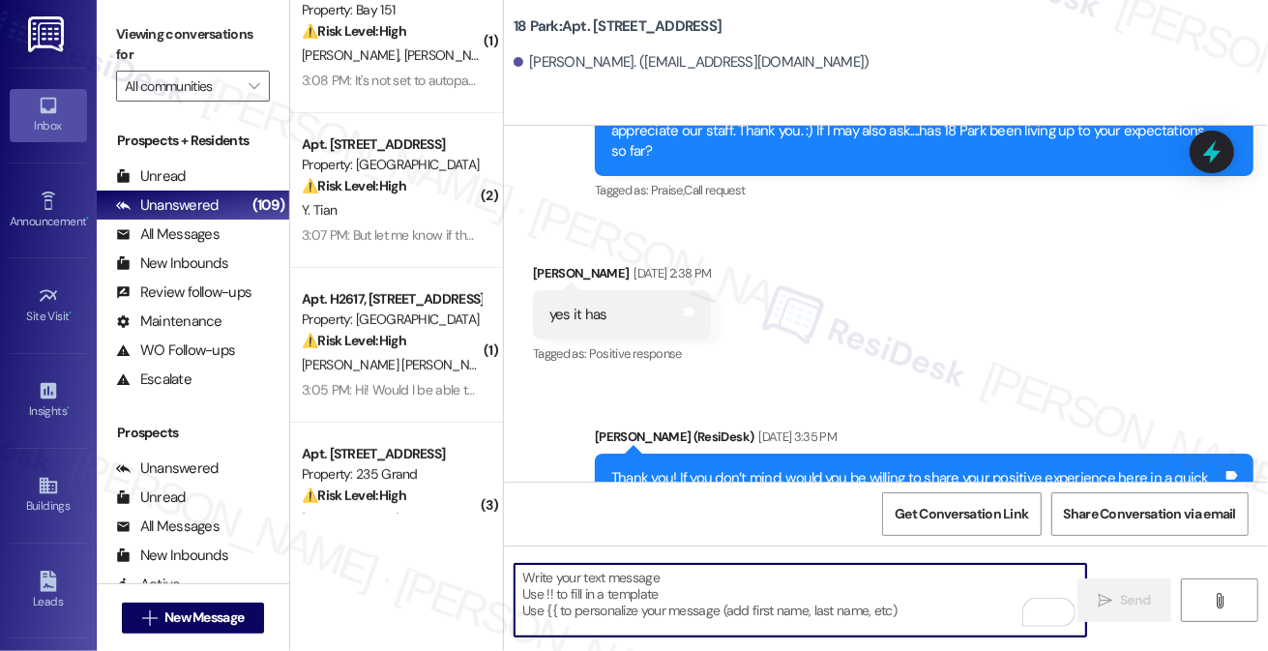
drag, startPoint x: 636, startPoint y: 599, endPoint x: 619, endPoint y: 595, distance: 18.1
click at [635, 599] on textarea "To enrich screen reader interactions, please activate Accessibility in Grammarl…" at bounding box center [799, 600] width 571 height 73
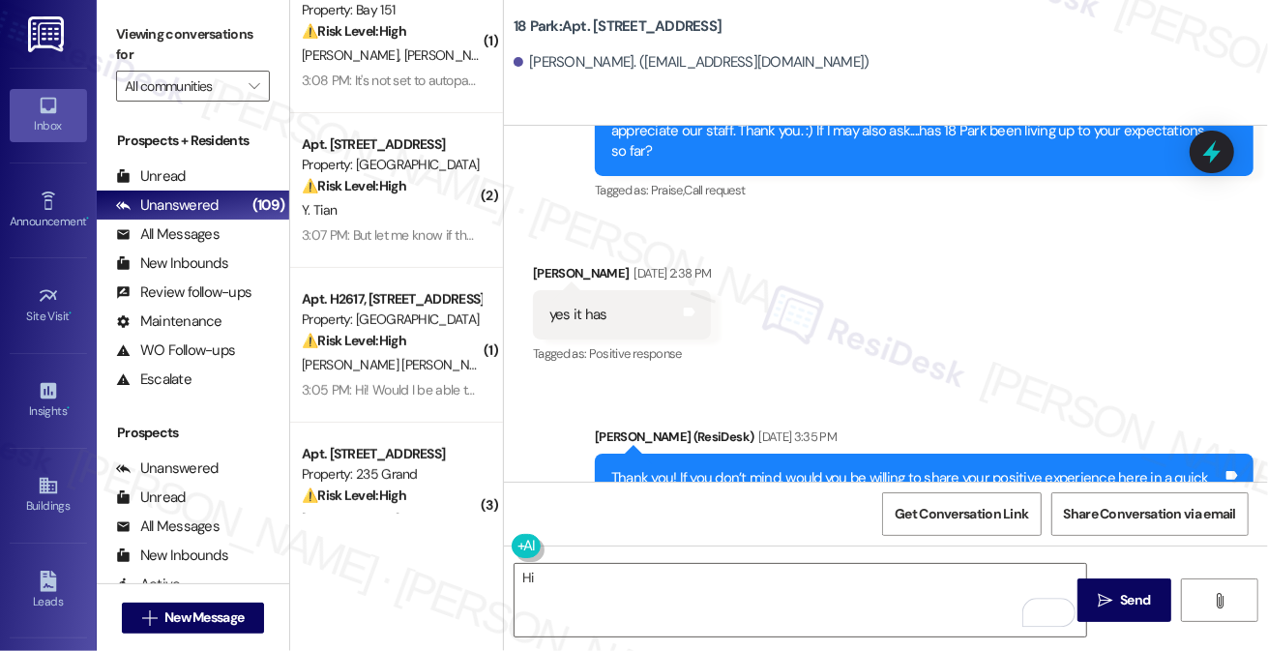
click at [564, 66] on div "Jeffrey Kennedy. (jeffk5020@gmail.com)" at bounding box center [691, 62] width 356 height 20
copy div "Jeffrey"
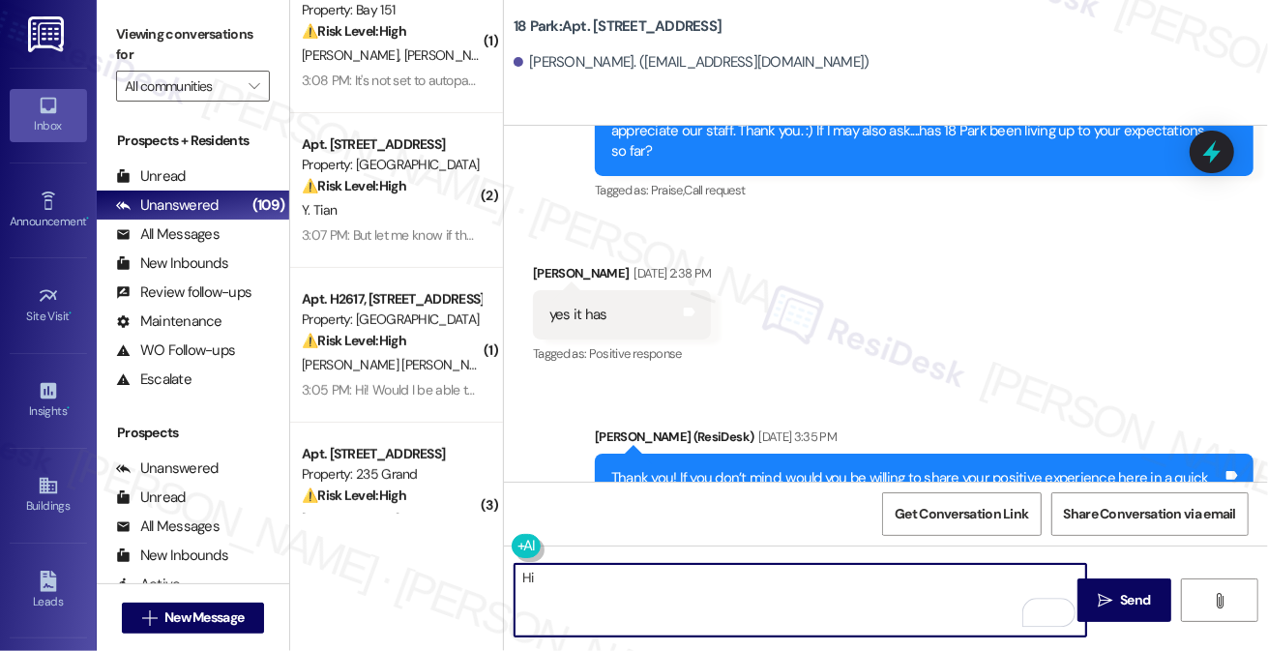
click at [629, 598] on textarea "Hi" at bounding box center [799, 600] width 571 height 73
paste textarea "Jeffrey"
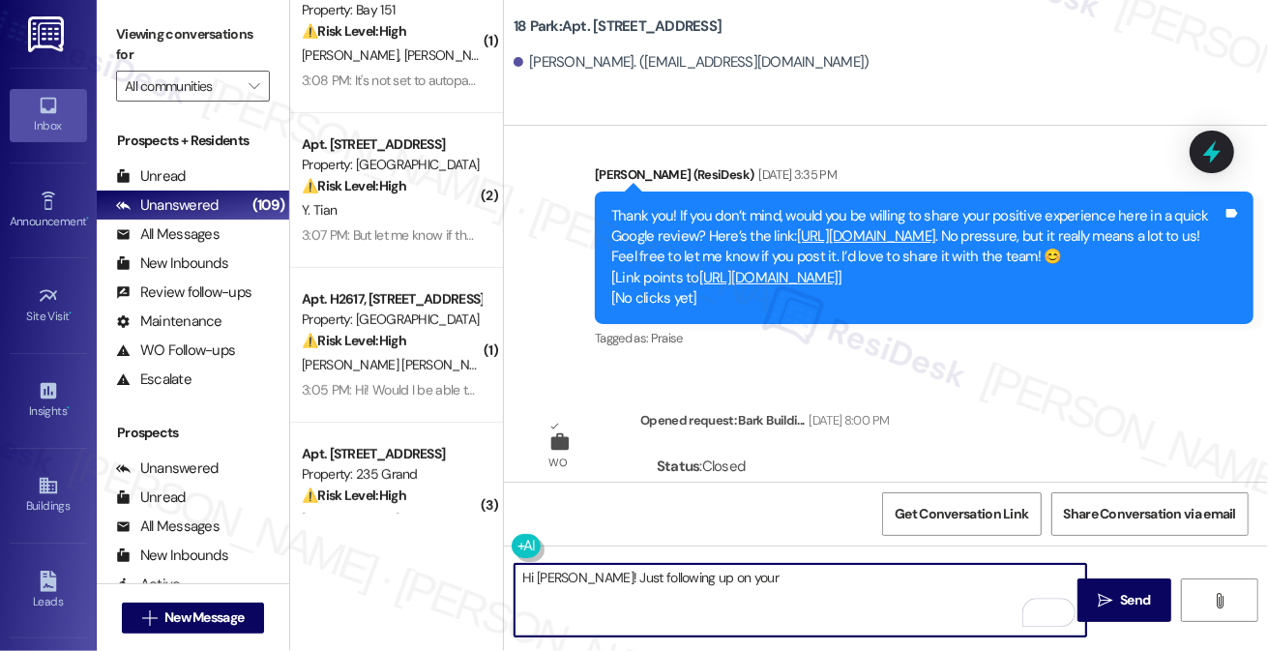
scroll to position [783, 0]
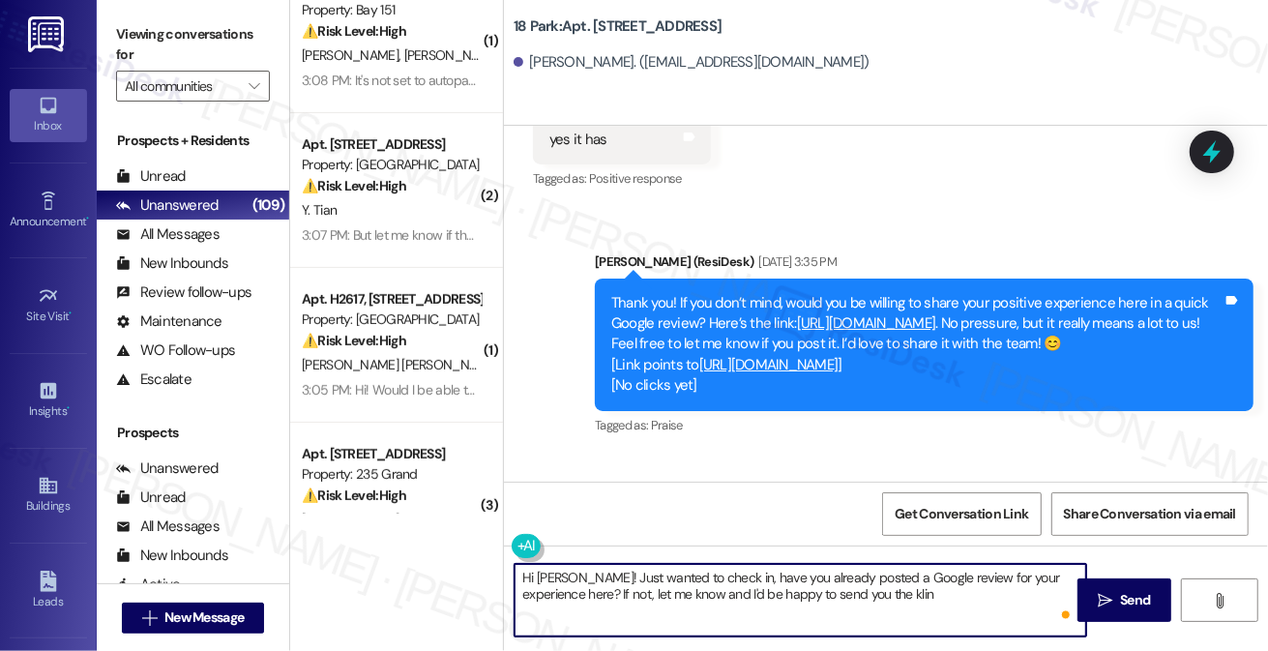
type textarea "Hi Jeffrey! Just wanted to check in, have you already posted a Google review fo…"
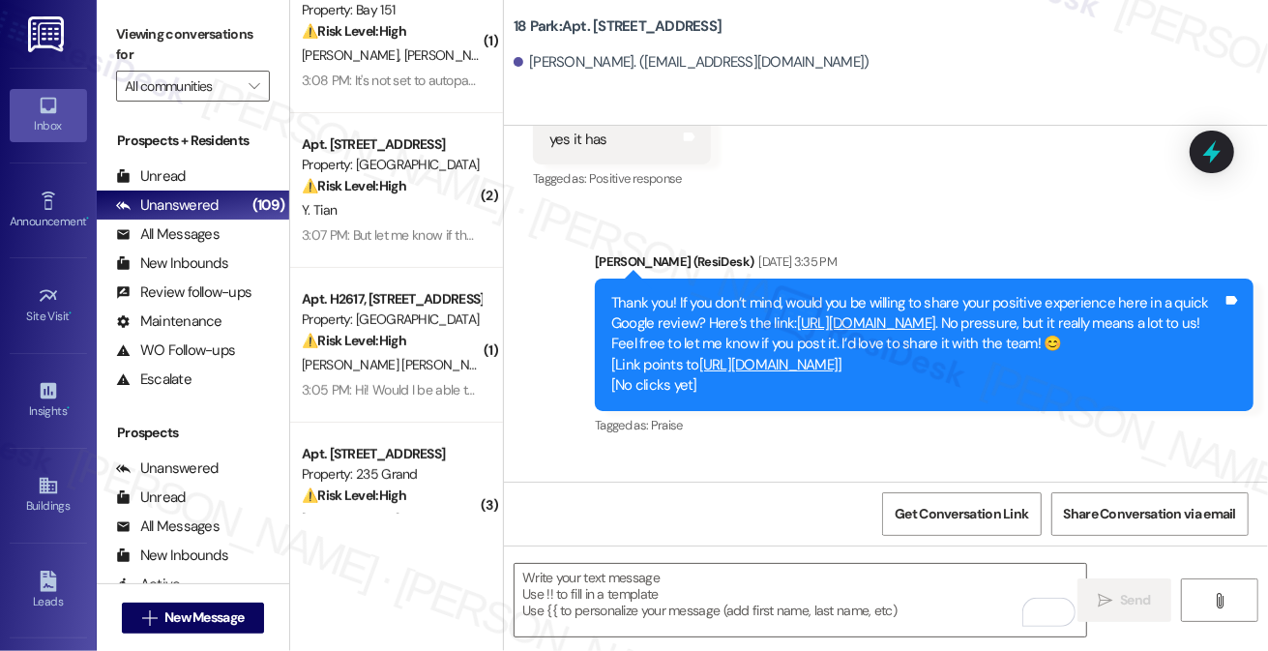
click at [139, 54] on label "Viewing conversations for" at bounding box center [193, 44] width 154 height 51
click at [538, 587] on textarea "To enrich screen reader interactions, please activate Accessibility in Grammarl…" at bounding box center [799, 600] width 571 height 73
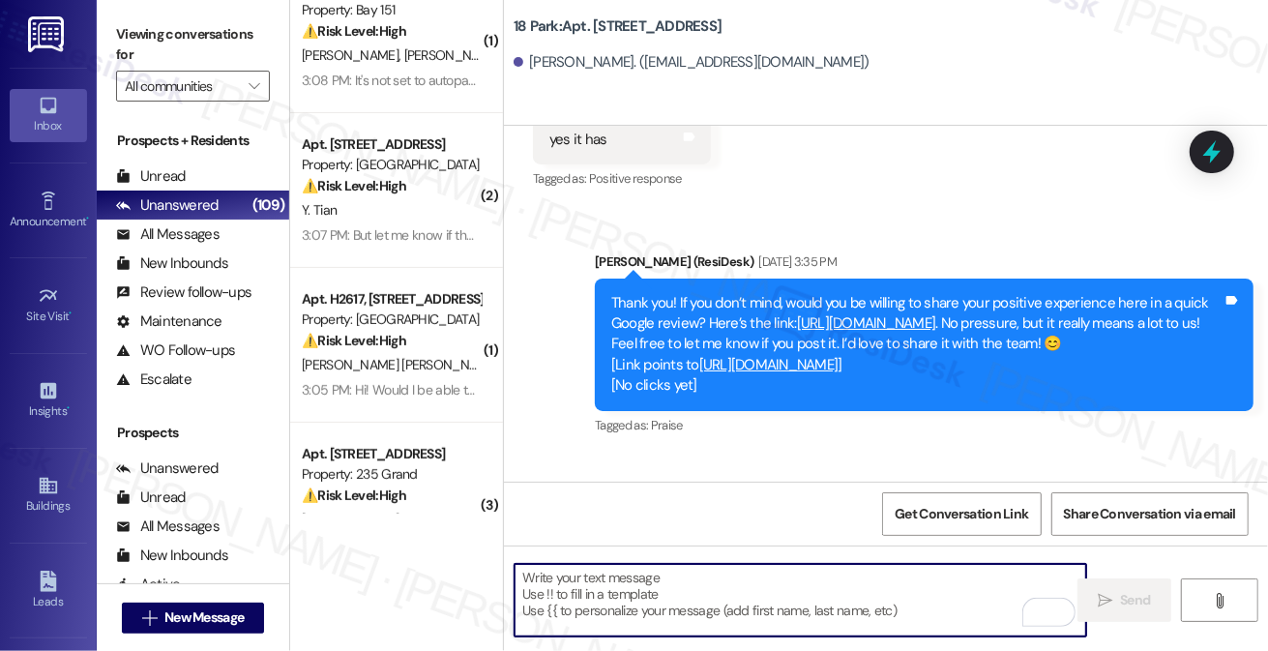
paste textarea "Hi Jeffrey! Just checking in — have you had a chance to post a Google review ab…"
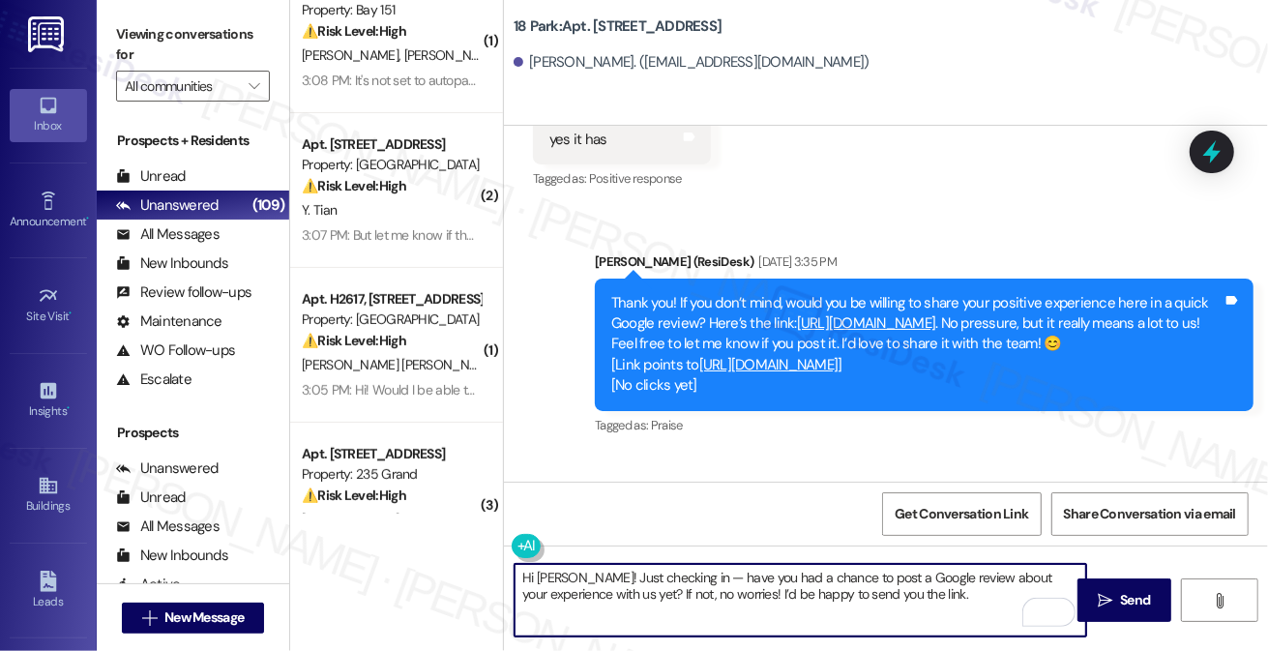
click at [830, 582] on textarea "Hi Jeffrey! Just checking in — have you had a chance to post a Google review ab…" at bounding box center [799, 600] width 571 height 73
click at [882, 594] on textarea "Hi Jeffrey! Just checking in — have you had a chance to post a Google review ab…" at bounding box center [799, 600] width 571 height 73
click at [938, 603] on textarea "Hi Jeffrey! Just checking in — have you had a chance to post a Google review ab…" at bounding box center [799, 600] width 571 height 73
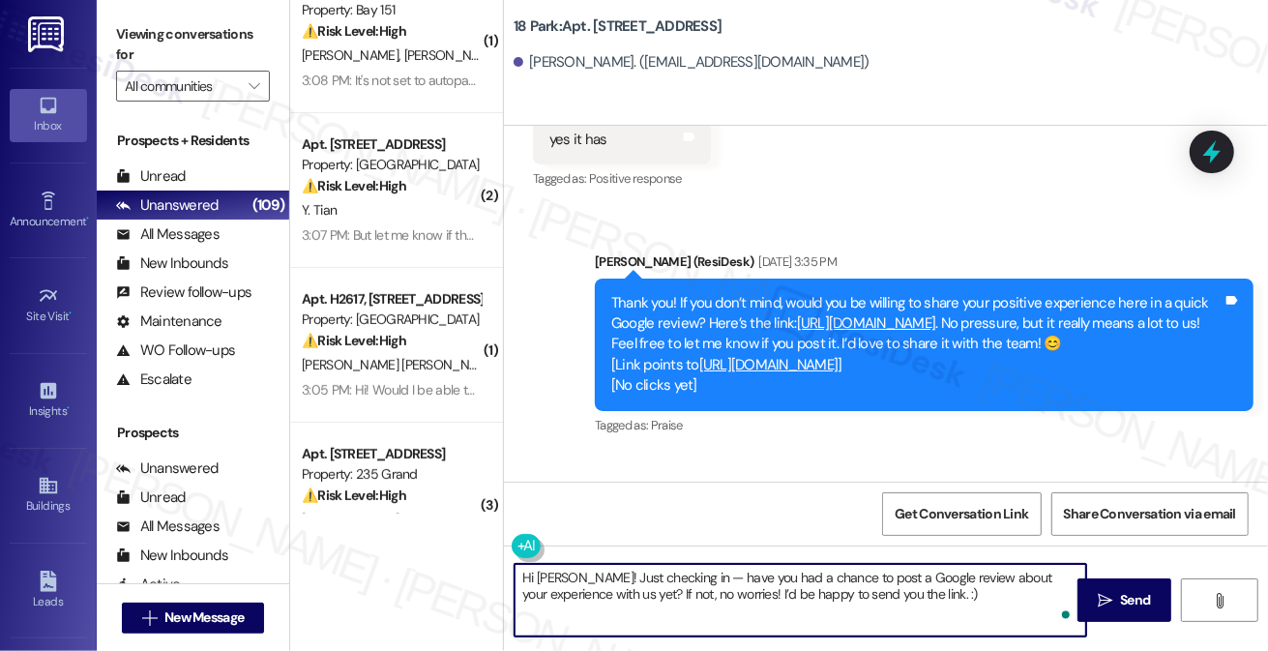
type textarea "Hi Jeffrey! Just checking in — have you had a chance to post a Google review ab…"
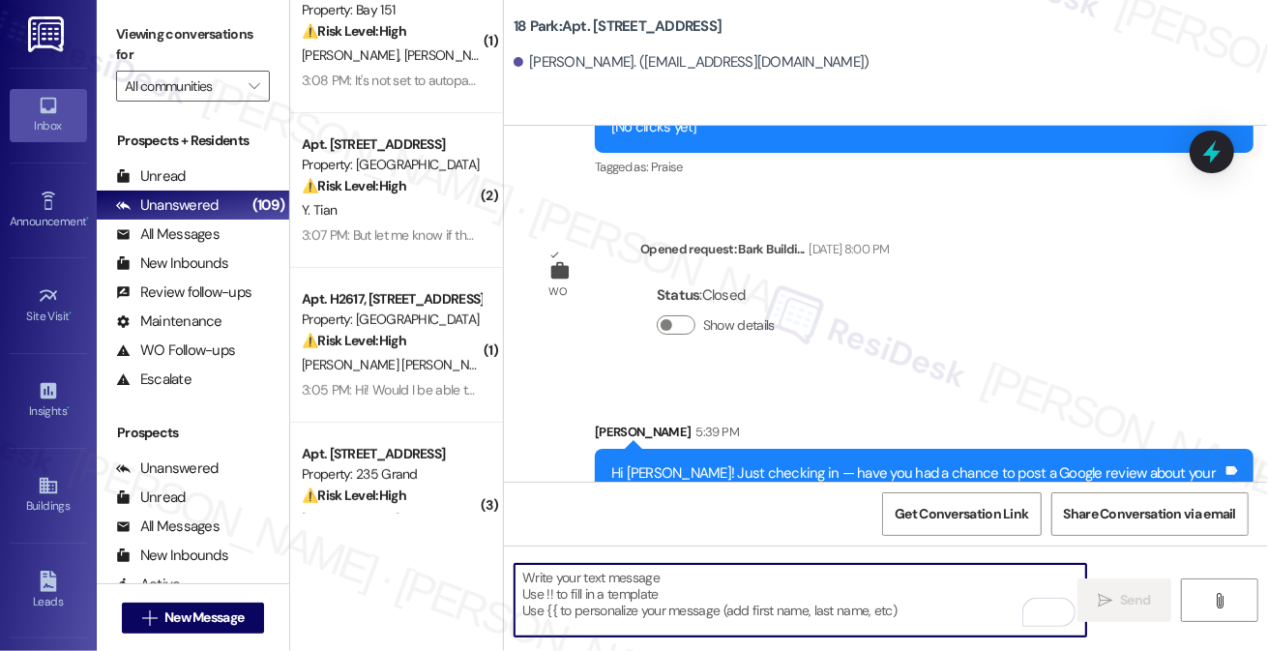
scroll to position [1115, 0]
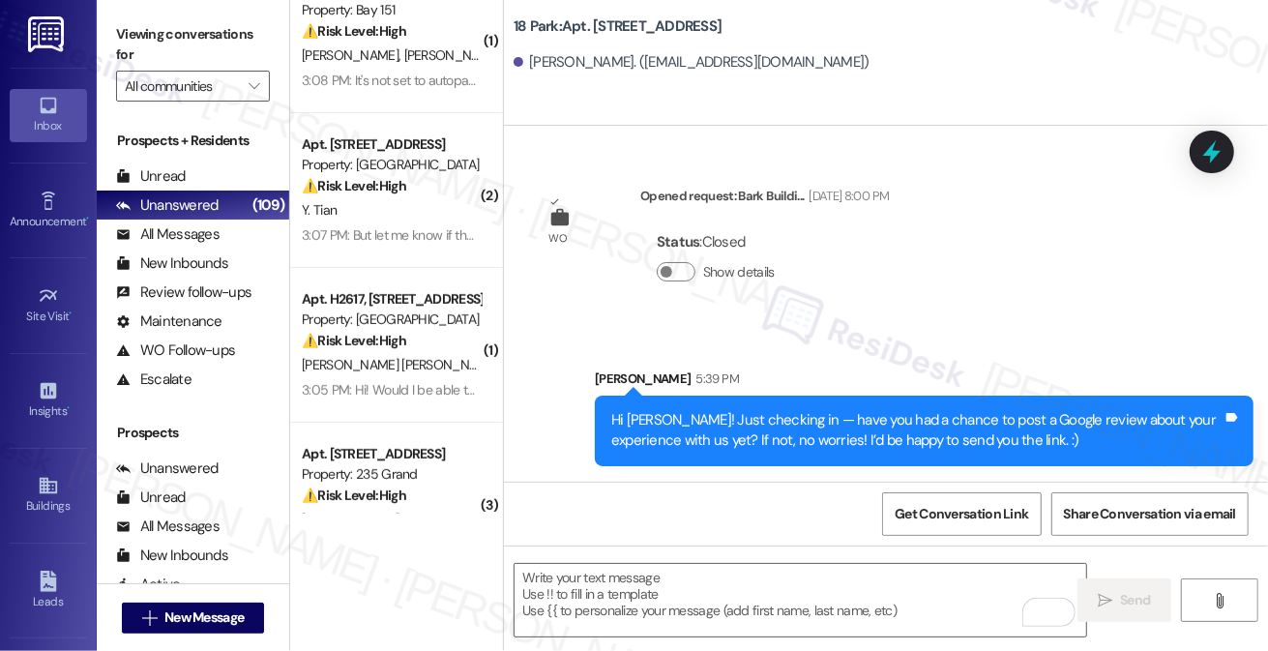
click at [105, 24] on div "Viewing conversations for All communities " at bounding box center [193, 60] width 192 height 121
click at [231, 610] on span "New Message" at bounding box center [203, 617] width 79 height 20
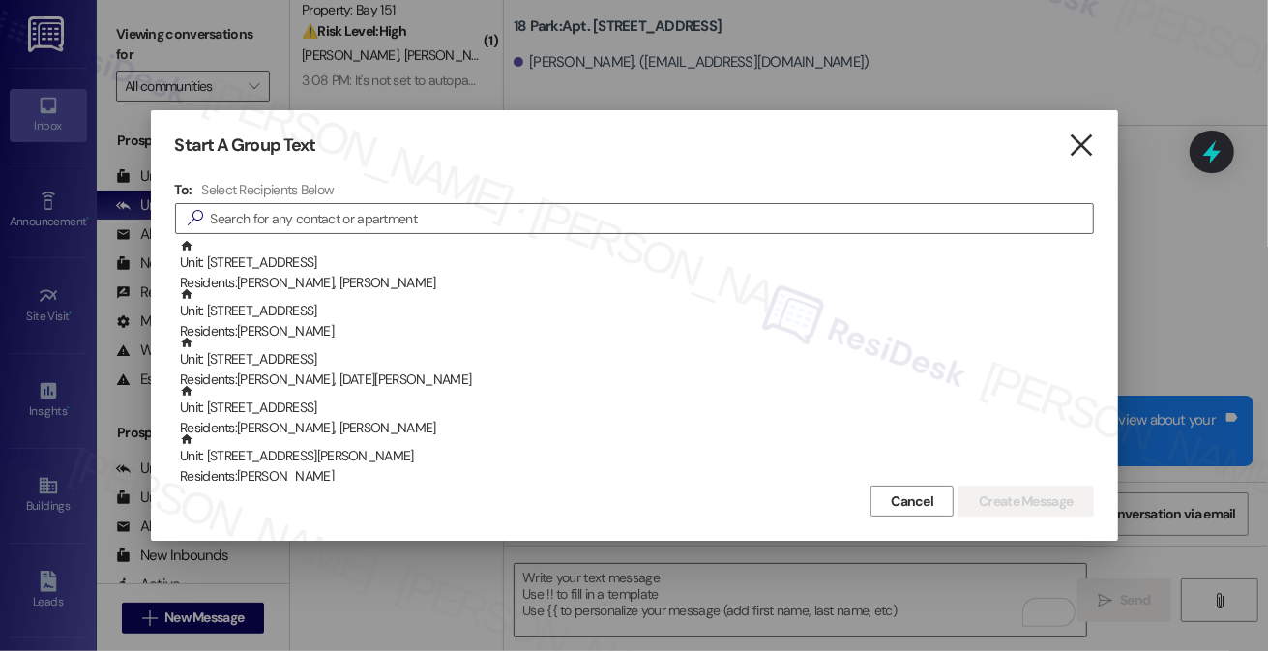
click at [1075, 138] on icon "" at bounding box center [1080, 145] width 26 height 20
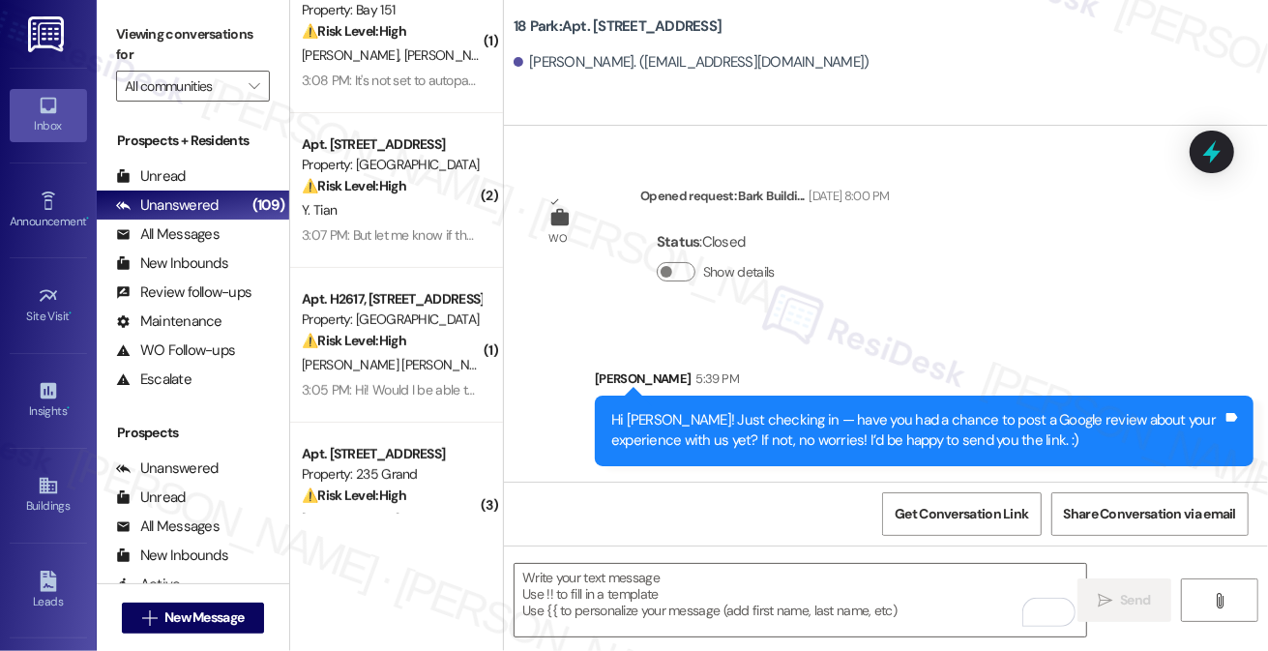
click at [856, 389] on div "Sarah 5:39 PM" at bounding box center [924, 381] width 658 height 27
click at [851, 422] on div "Hi Jeffrey! Just checking in — have you had a chance to post a Google review ab…" at bounding box center [916, 431] width 611 height 42
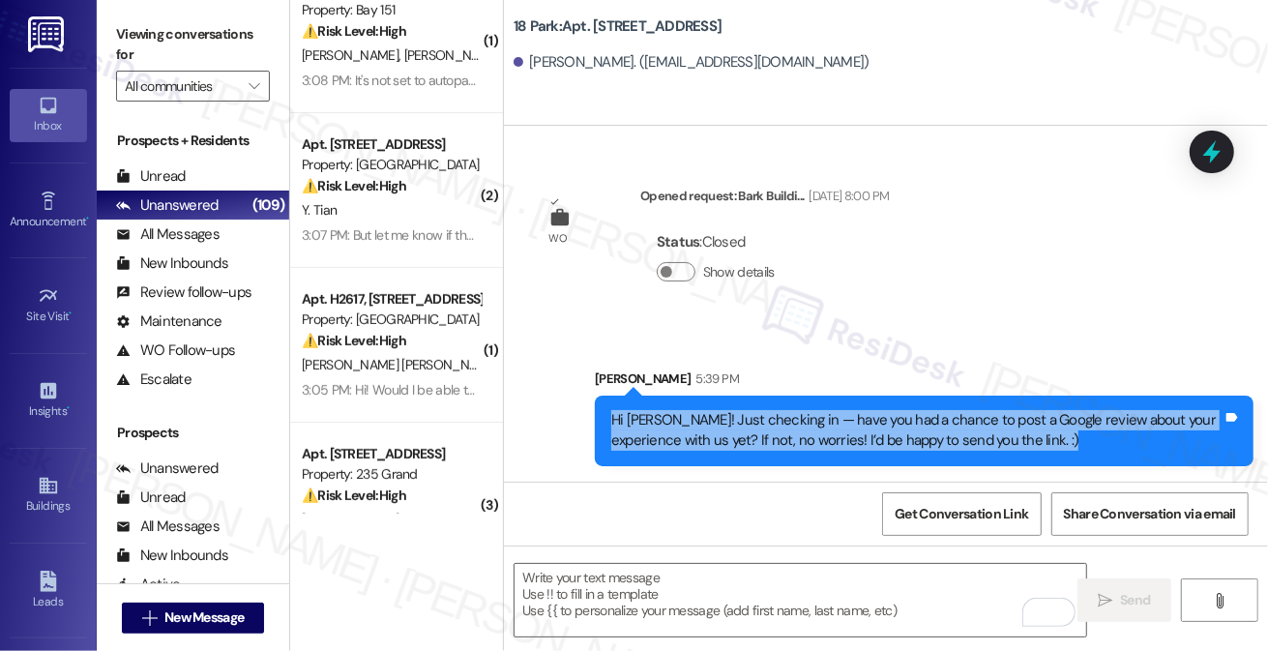
click at [851, 422] on div "Hi Jeffrey! Just checking in — have you had a chance to post a Google review ab…" at bounding box center [916, 431] width 611 height 42
copy div "Hi Jeffrey! Just checking in — have you had a chance to post a Google review ab…"
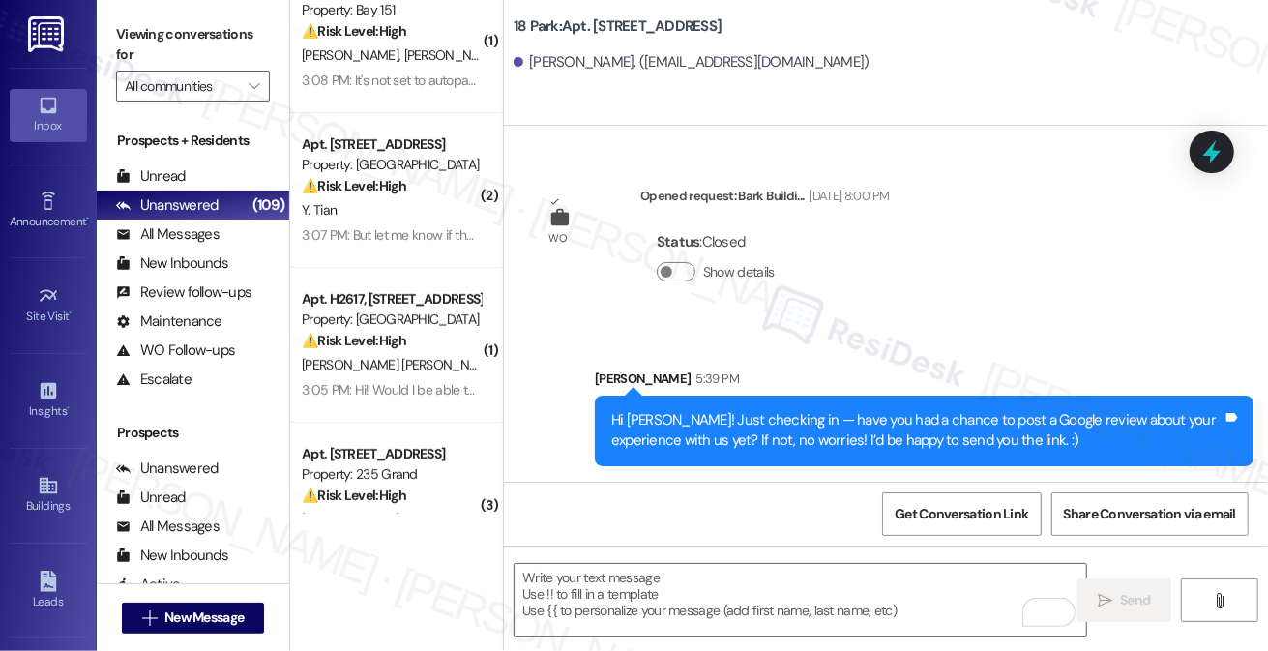
drag, startPoint x: 129, startPoint y: 37, endPoint x: 144, endPoint y: 62, distance: 29.5
click at [129, 37] on label "Viewing conversations for" at bounding box center [193, 44] width 154 height 51
click at [653, 590] on textarea "To enrich screen reader interactions, please activate Accessibility in Grammarl…" at bounding box center [799, 600] width 571 height 73
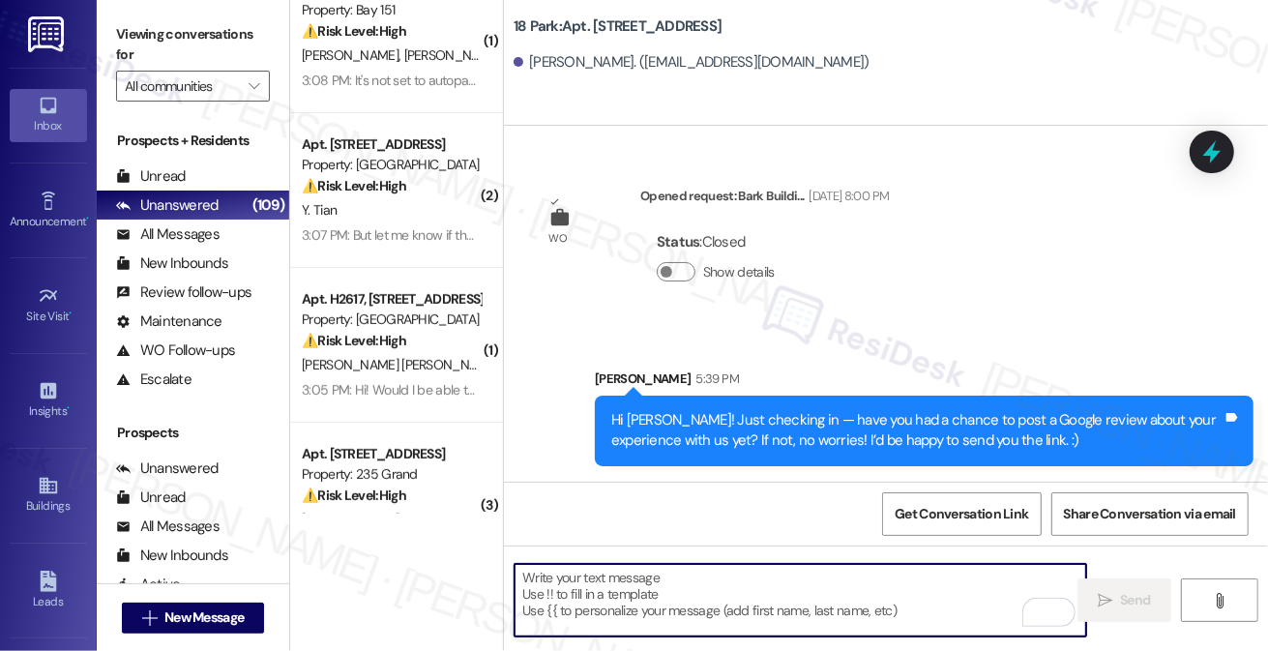
paste textarea "Hi Jeffrey! Just checking in — have you had a chance to post a Google review ab…"
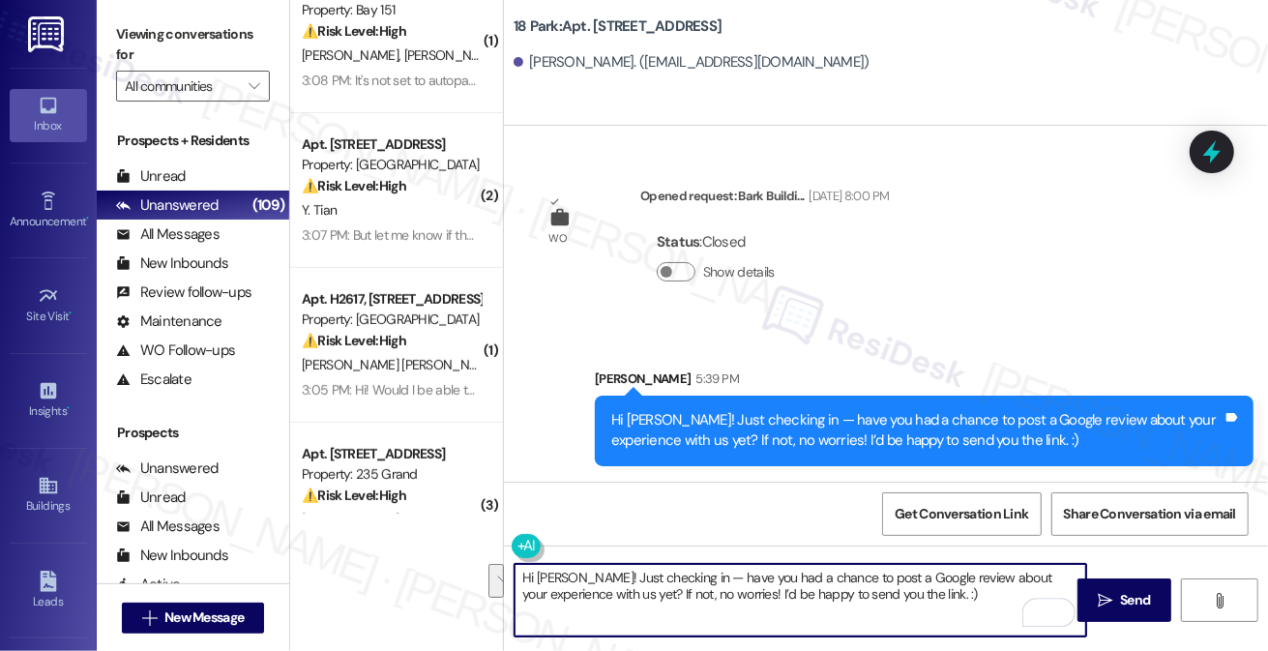
type textarea "Hi Jeffrey! Just checking in — have you had a chance to post a Google review ab…"
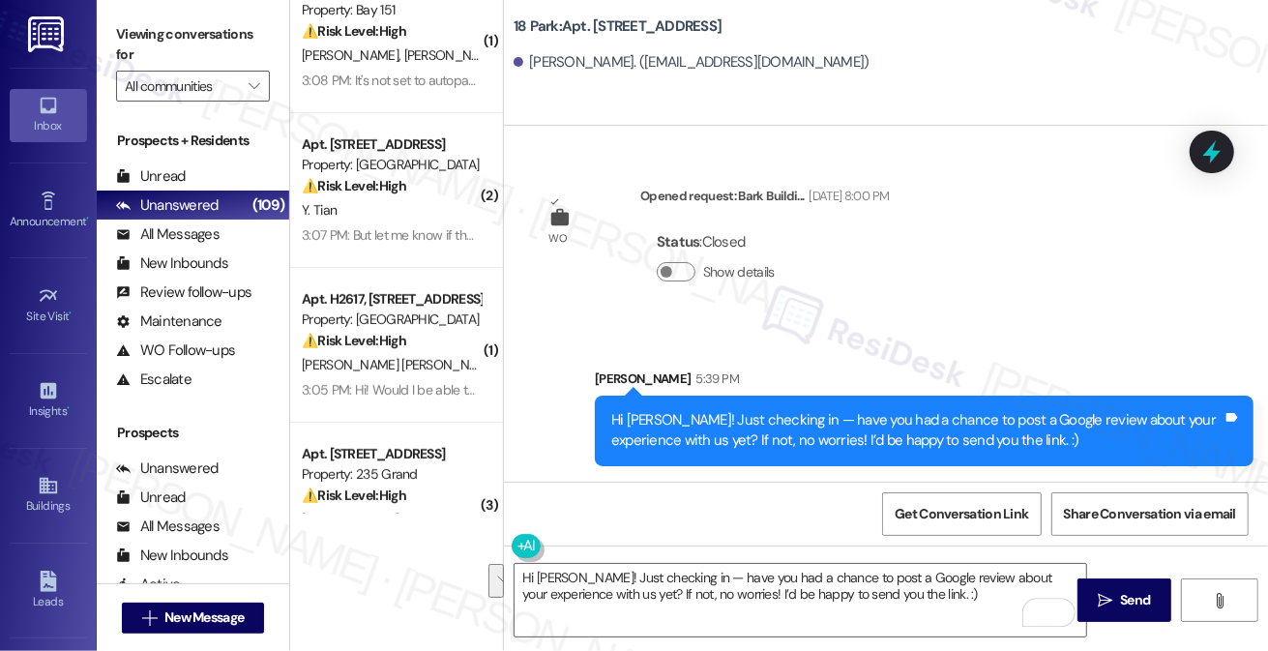
click at [111, 41] on div "Viewing conversations for All communities " at bounding box center [193, 60] width 192 height 121
click at [206, 611] on span "New Message" at bounding box center [203, 617] width 79 height 20
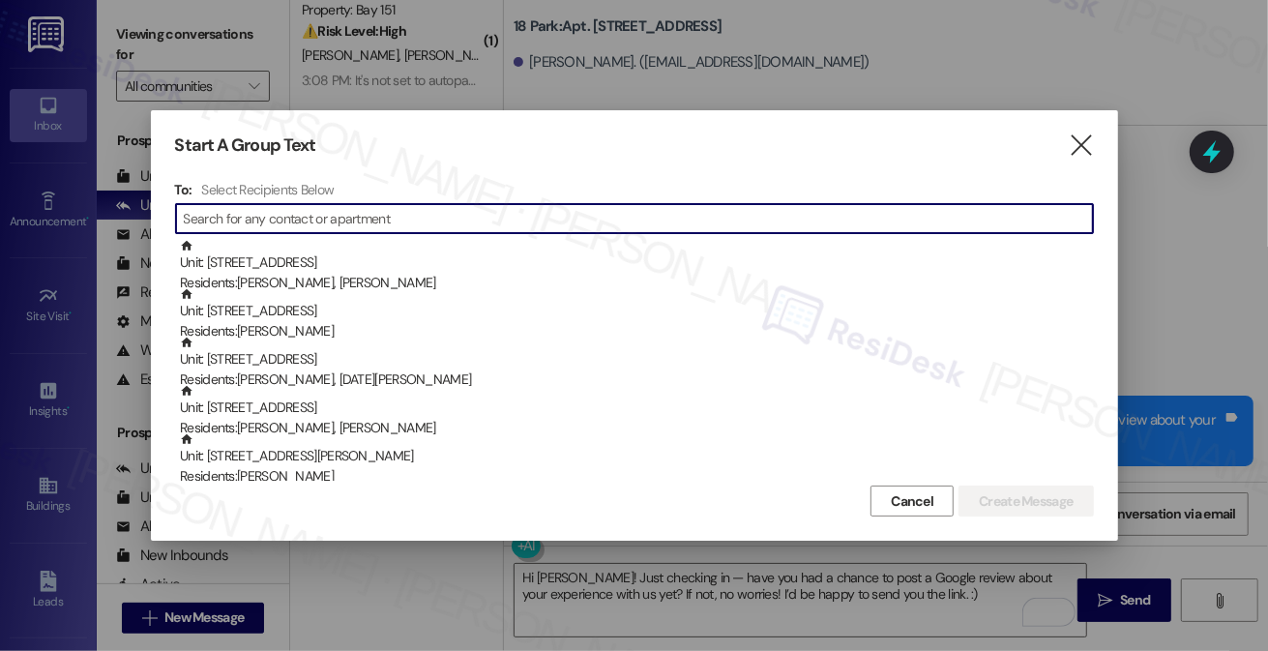
paste input "Alex Golibart"
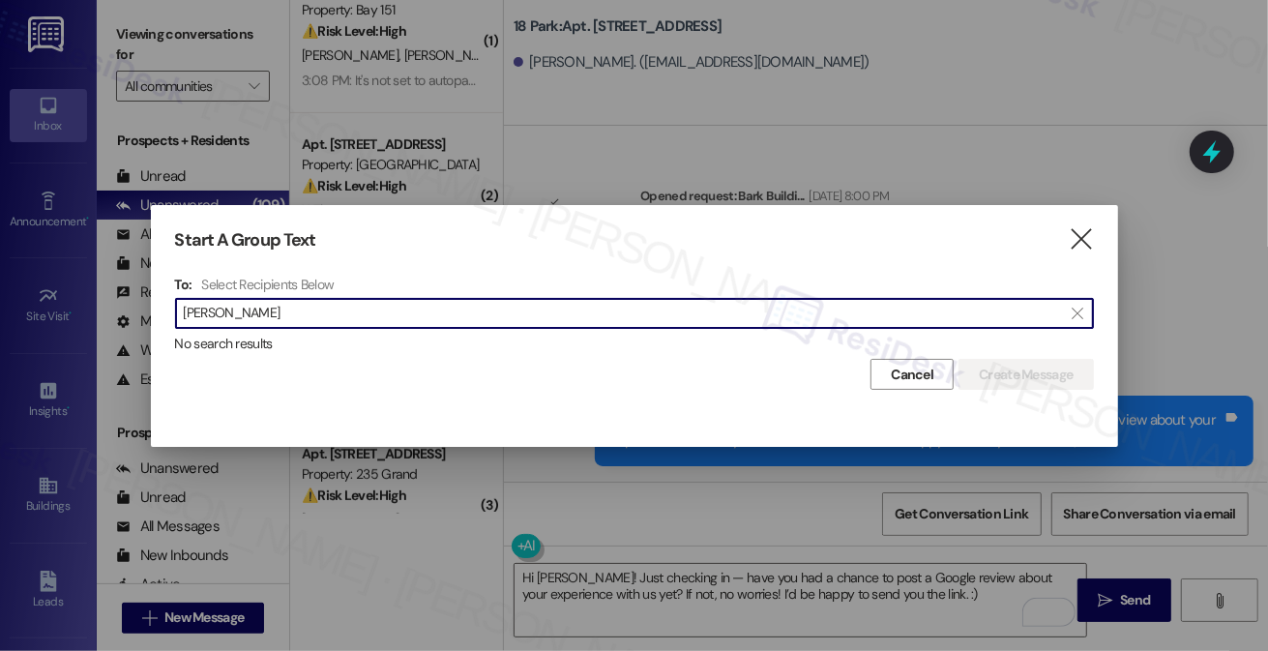
type input "Alex Golibart"
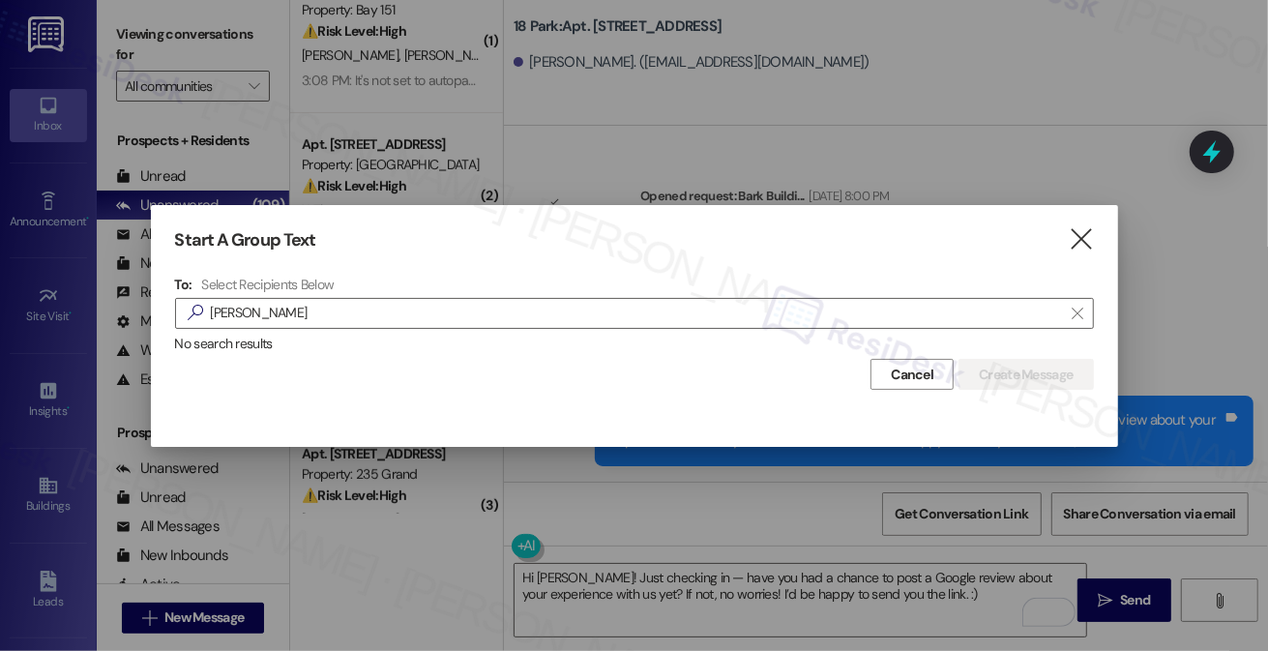
click at [1085, 259] on div "Start A Group Text  To: Select Recipients Below  Alex Golibart  No search re…" at bounding box center [634, 310] width 967 height 210
click at [109, 18] on div at bounding box center [634, 325] width 1268 height 651
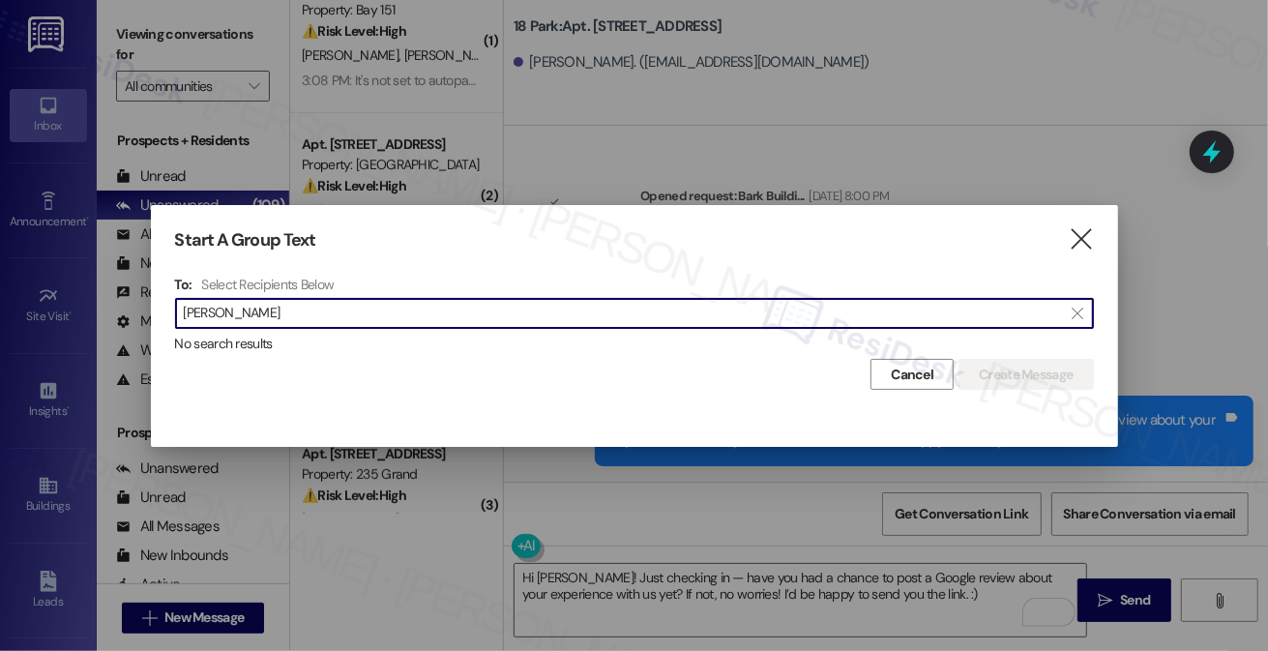
click at [422, 318] on input "Alex Golibart" at bounding box center [623, 313] width 878 height 27
click at [418, 316] on input "Alex Golibart" at bounding box center [623, 313] width 878 height 27
click at [915, 373] on span "Cancel" at bounding box center [911, 374] width 43 height 20
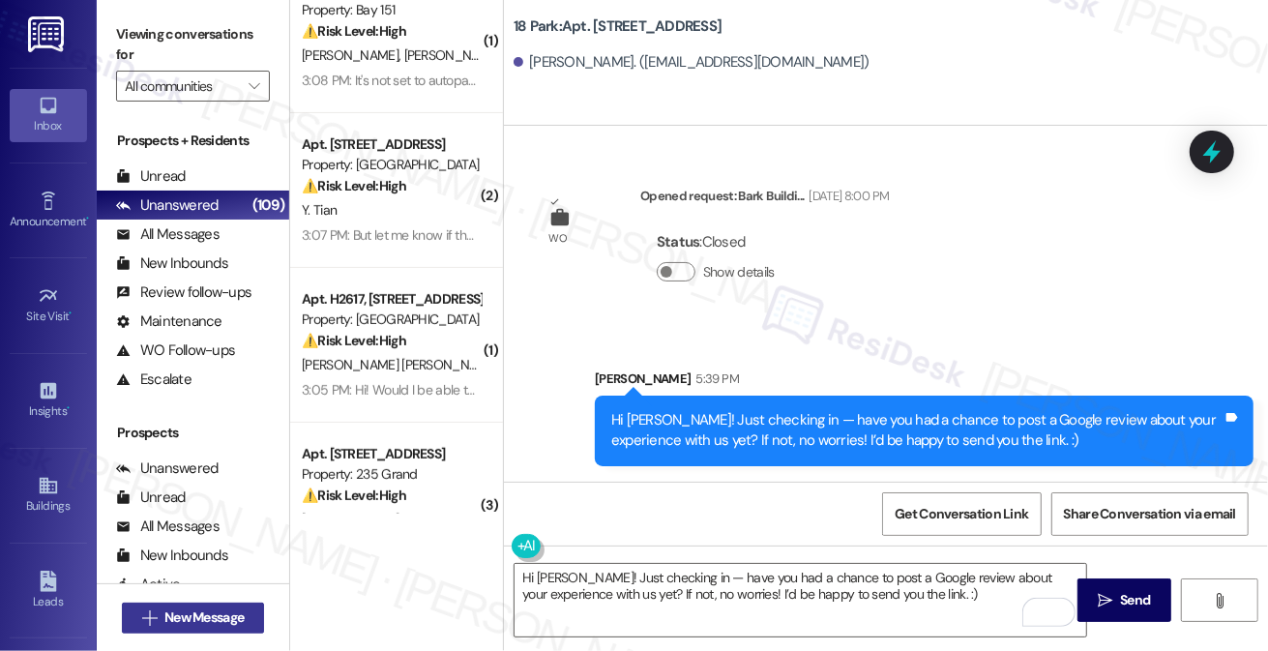
click at [249, 618] on button " New Message" at bounding box center [193, 617] width 143 height 31
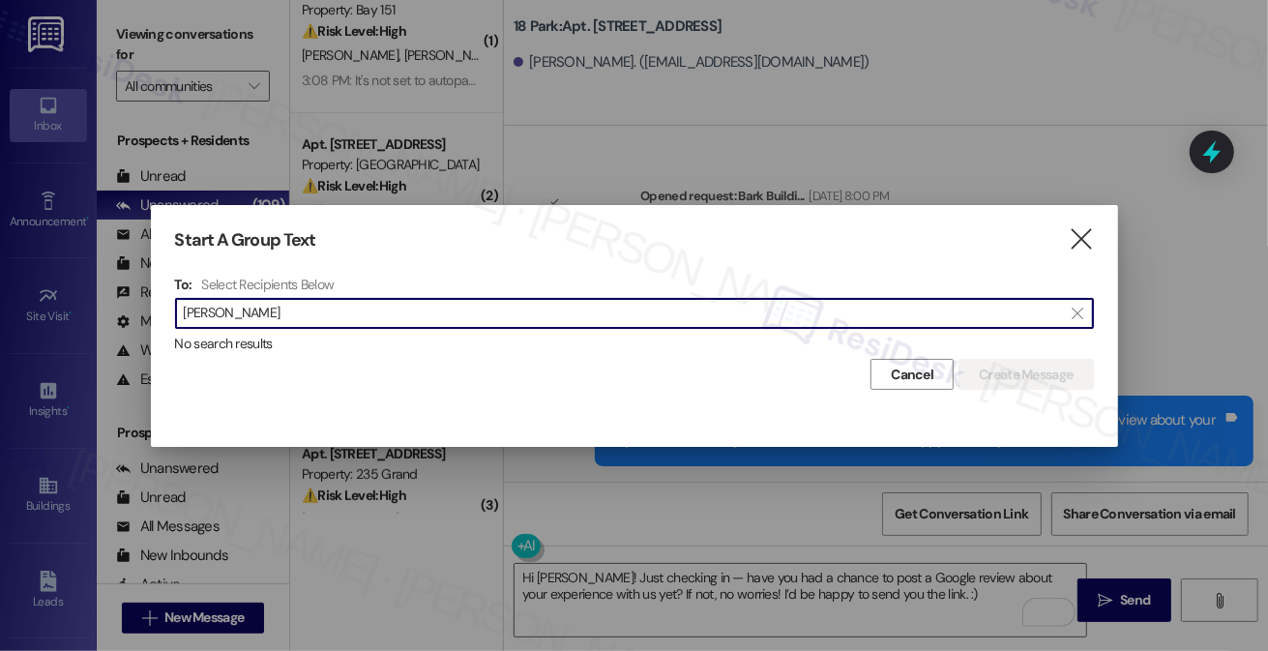
type input "Alex Golibart"
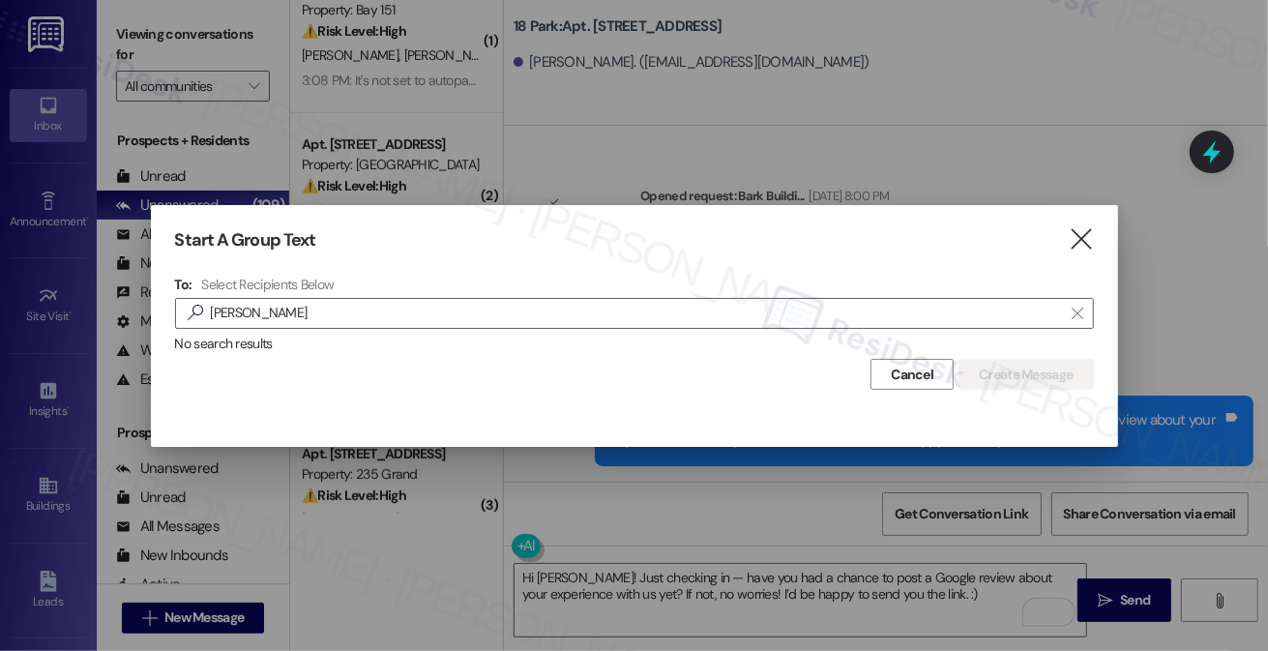
drag, startPoint x: 116, startPoint y: 45, endPoint x: 108, endPoint y: 60, distance: 16.4
click at [116, 45] on div at bounding box center [634, 325] width 1268 height 651
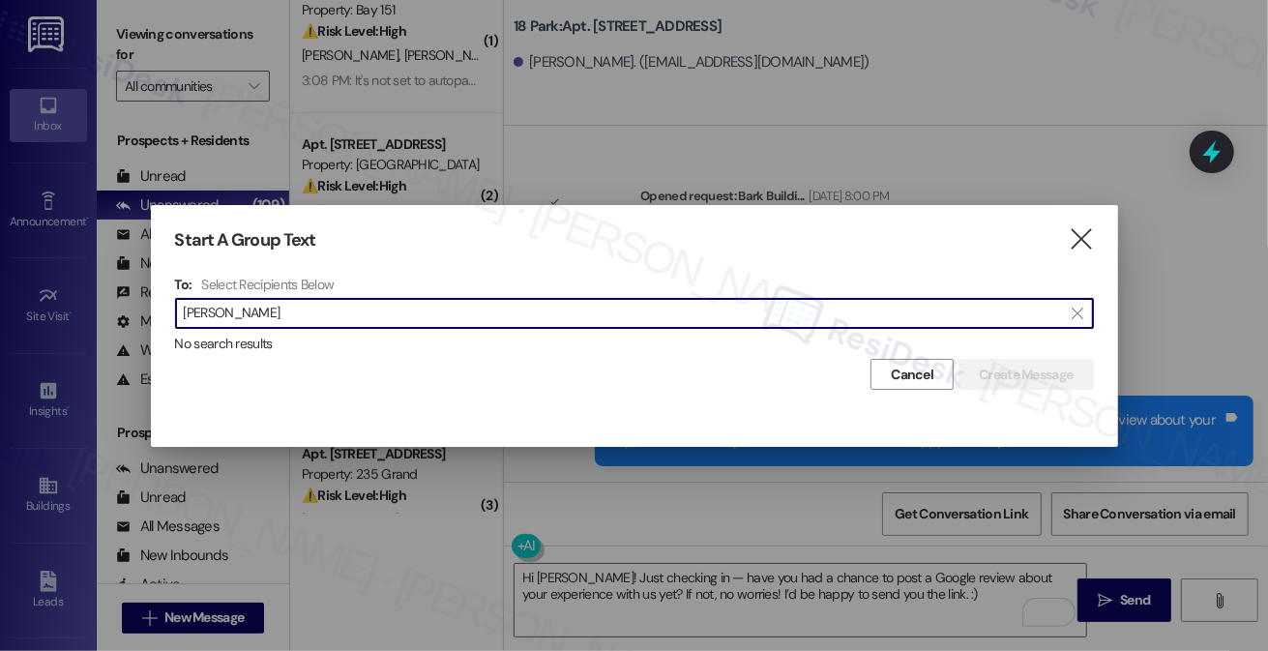
click at [1103, 241] on div "Start A Group Text  To: Select Recipients Below  Alex Golibart  No search re…" at bounding box center [634, 310] width 967 height 210
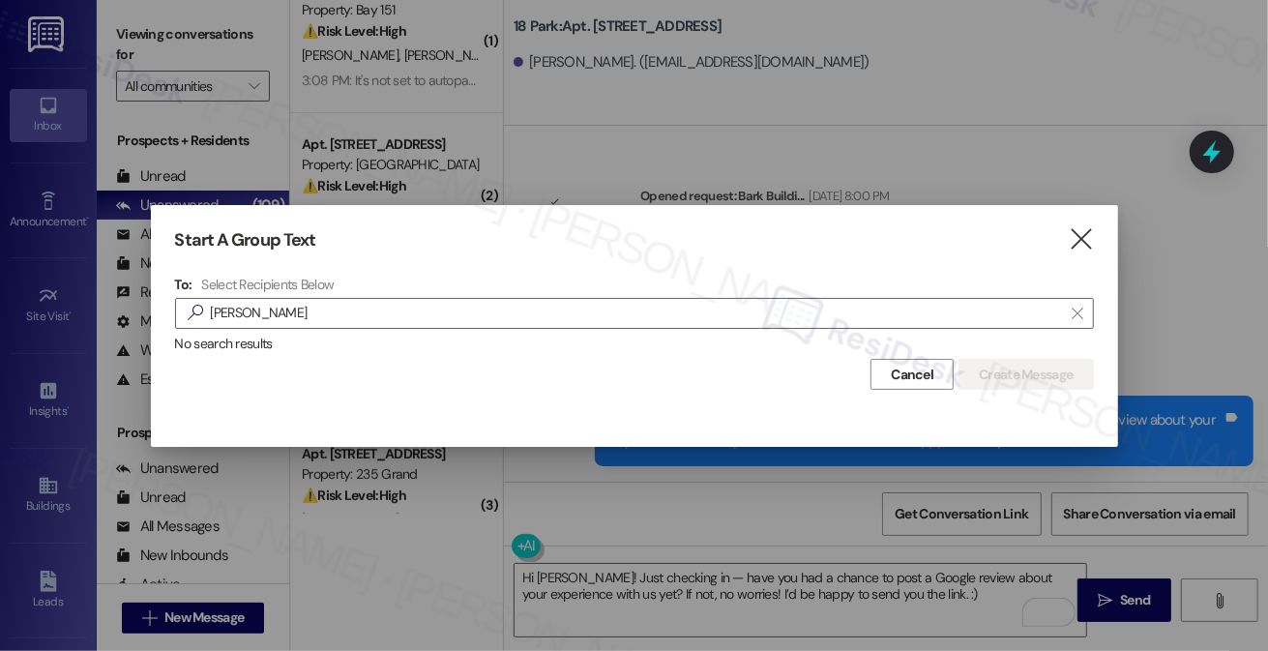
click at [1102, 241] on div "Start A Group Text  To: Select Recipients Below  Alex Golibart  No search re…" at bounding box center [634, 310] width 967 height 210
click at [1086, 242] on icon "" at bounding box center [1080, 239] width 26 height 20
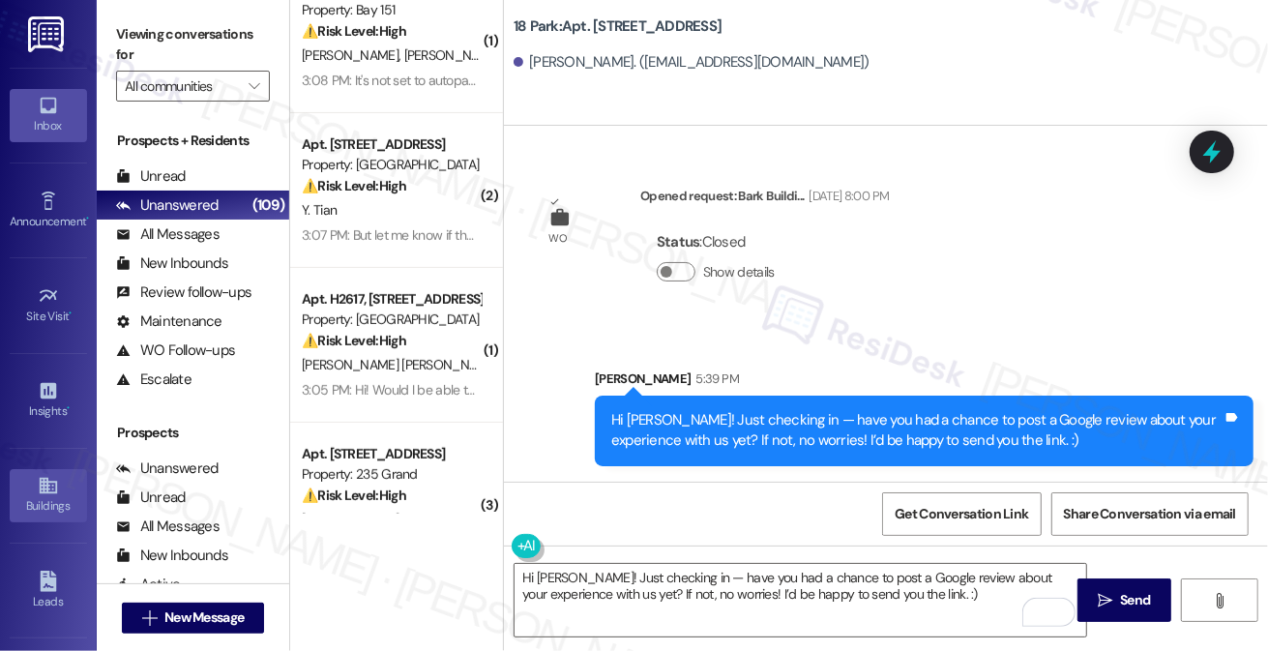
click at [34, 499] on div "Buildings" at bounding box center [48, 505] width 97 height 19
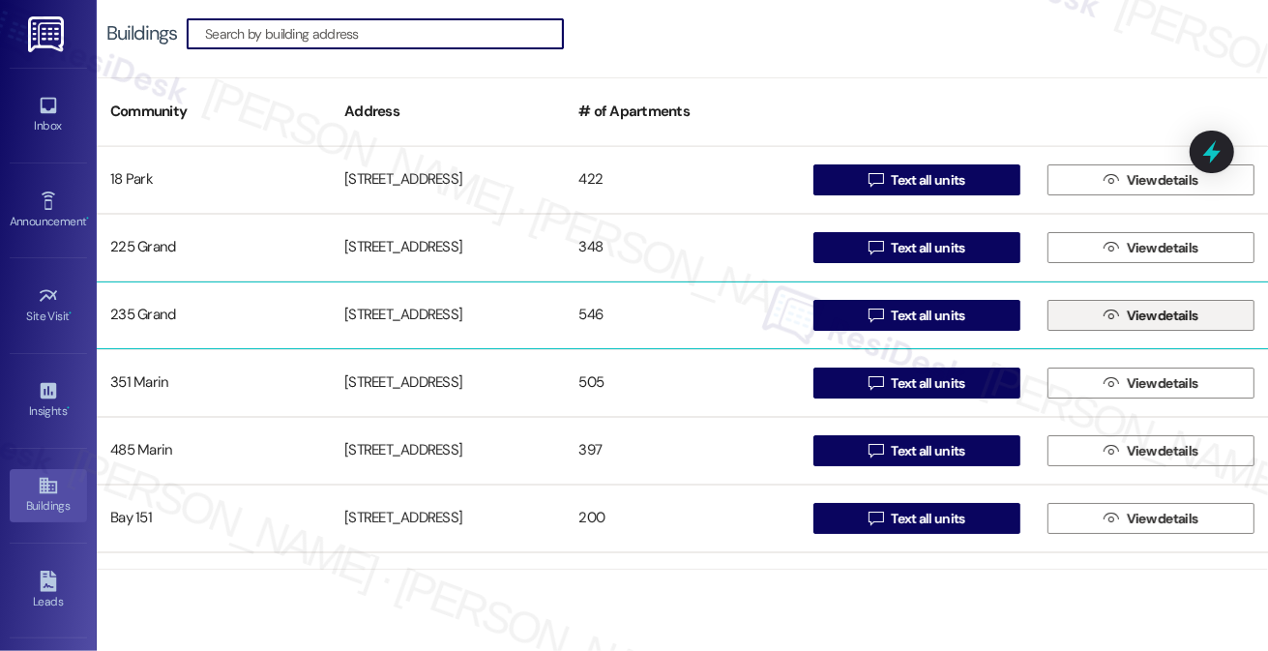
click at [1170, 316] on span "View details" at bounding box center [1162, 316] width 72 height 20
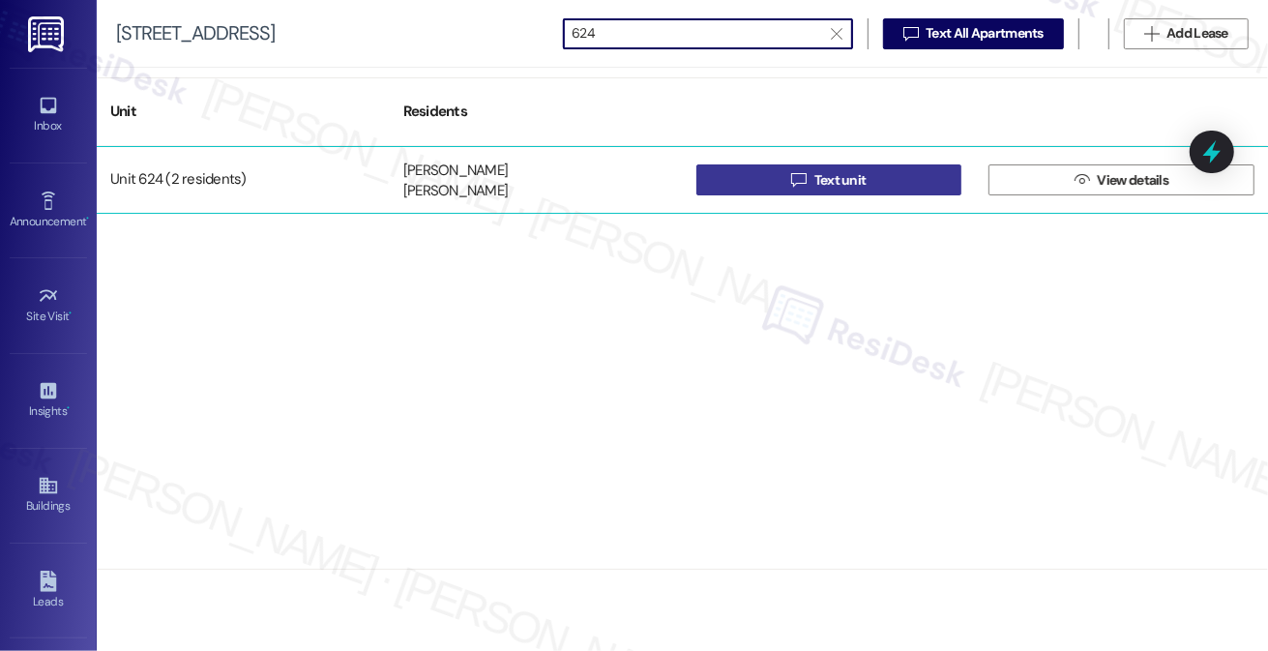
type input "624"
click at [887, 178] on button " Text unit" at bounding box center [829, 179] width 266 height 31
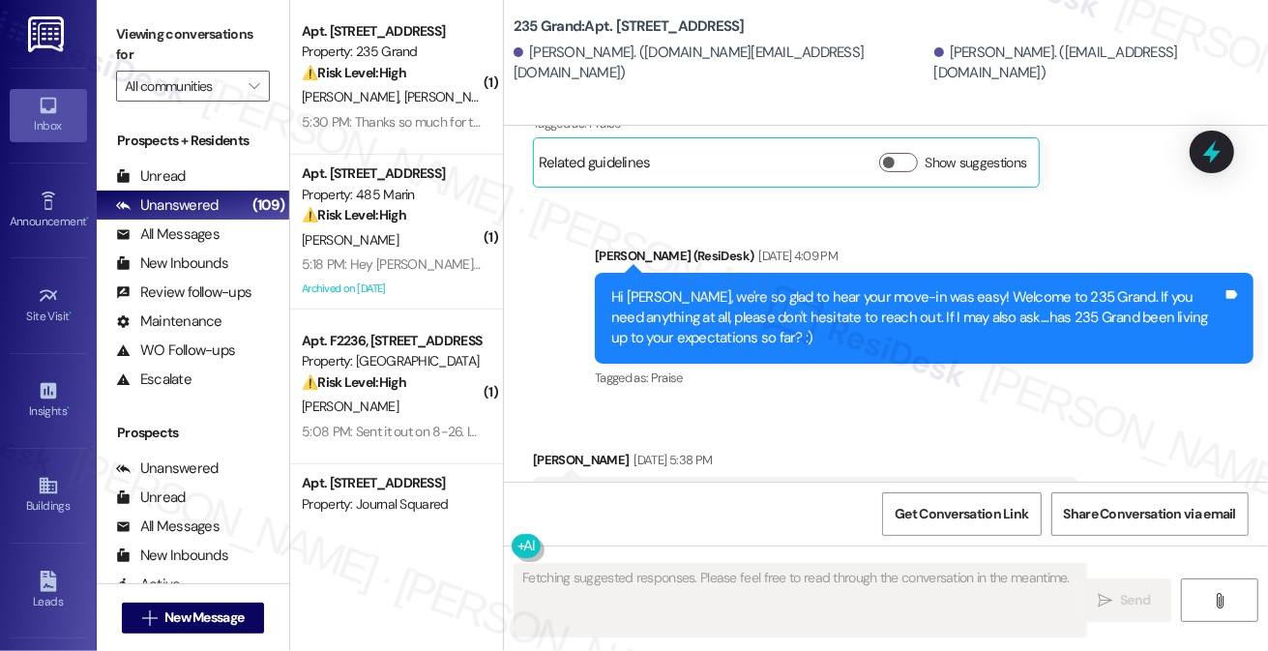
scroll to position [804, 0]
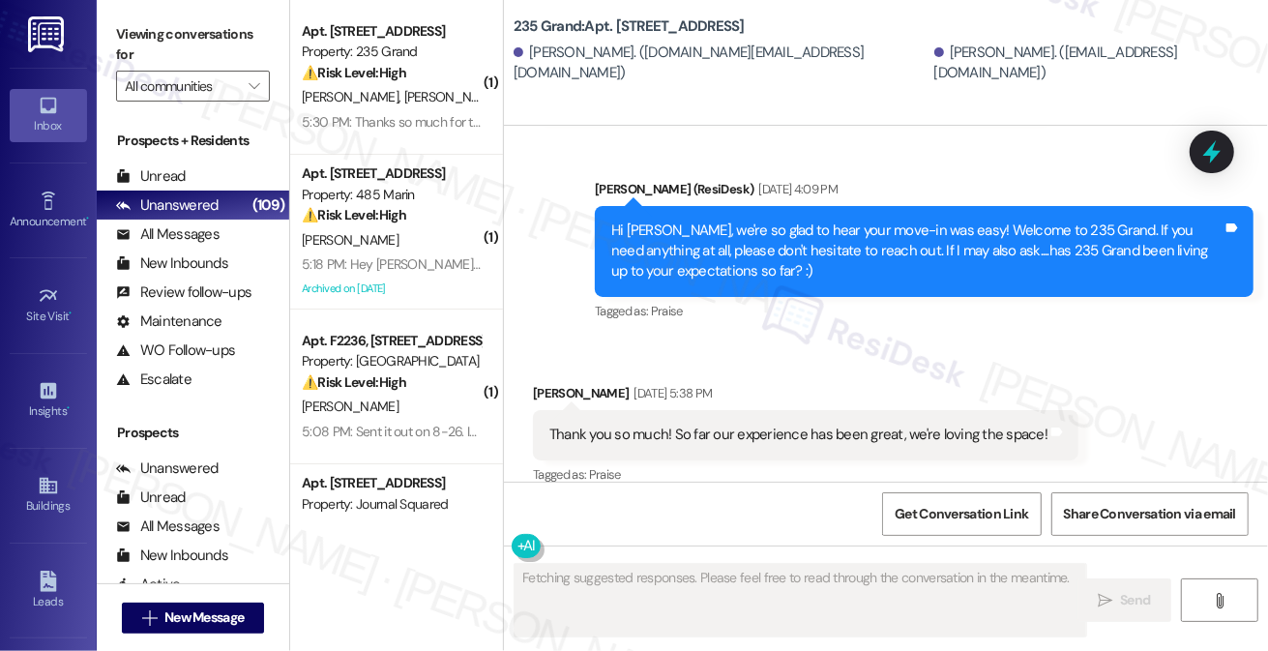
drag, startPoint x: 125, startPoint y: 41, endPoint x: 145, endPoint y: 57, distance: 26.1
click at [125, 41] on label "Viewing conversations for" at bounding box center [193, 44] width 154 height 51
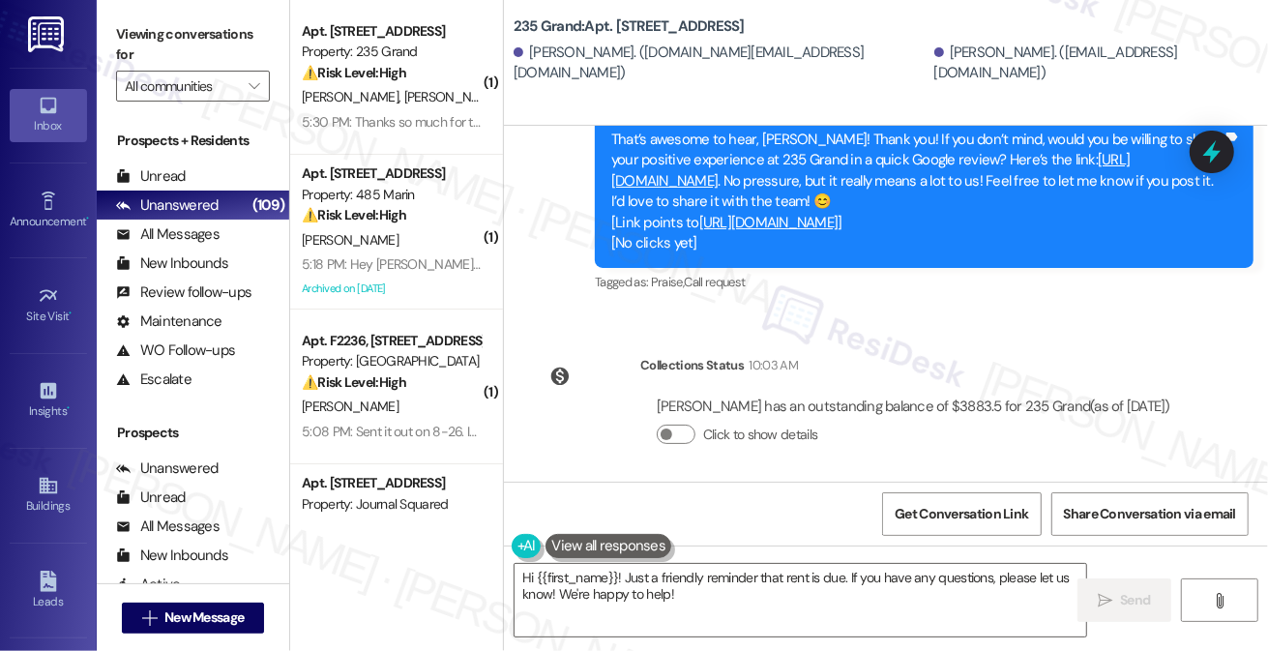
scroll to position [1474, 0]
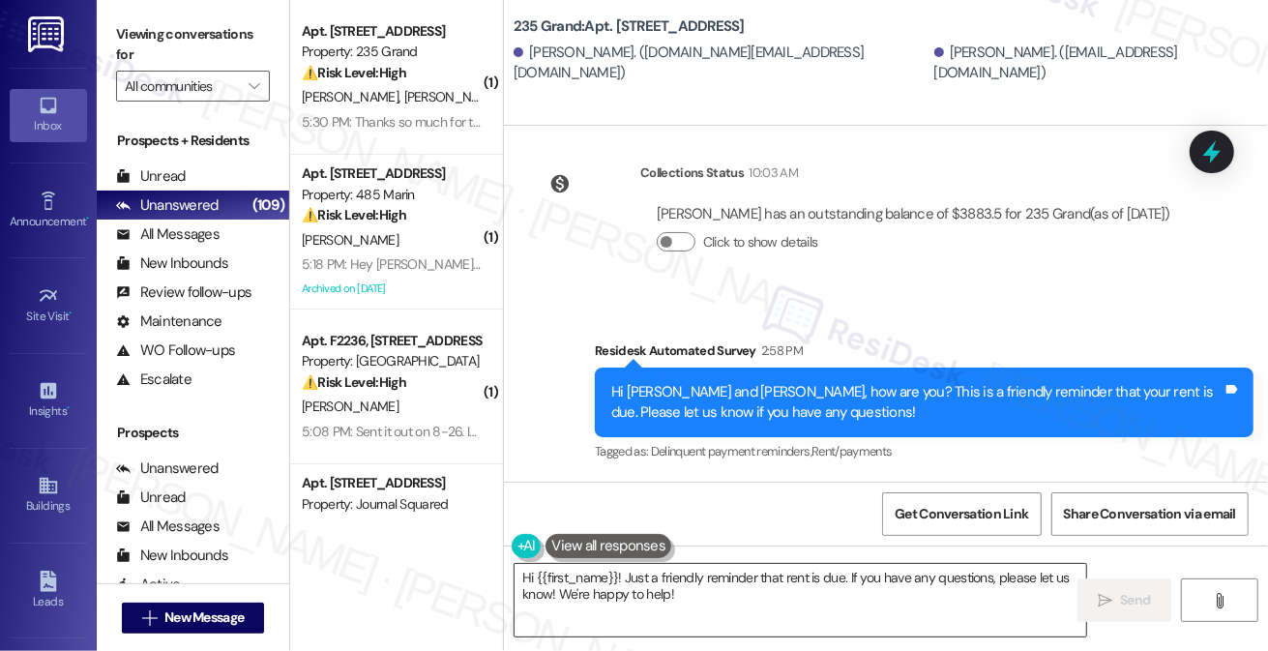
click at [724, 590] on textarea "Hi {{first_name}}! Just a friendly reminder that rent is due. If you have any q…" at bounding box center [799, 600] width 571 height 73
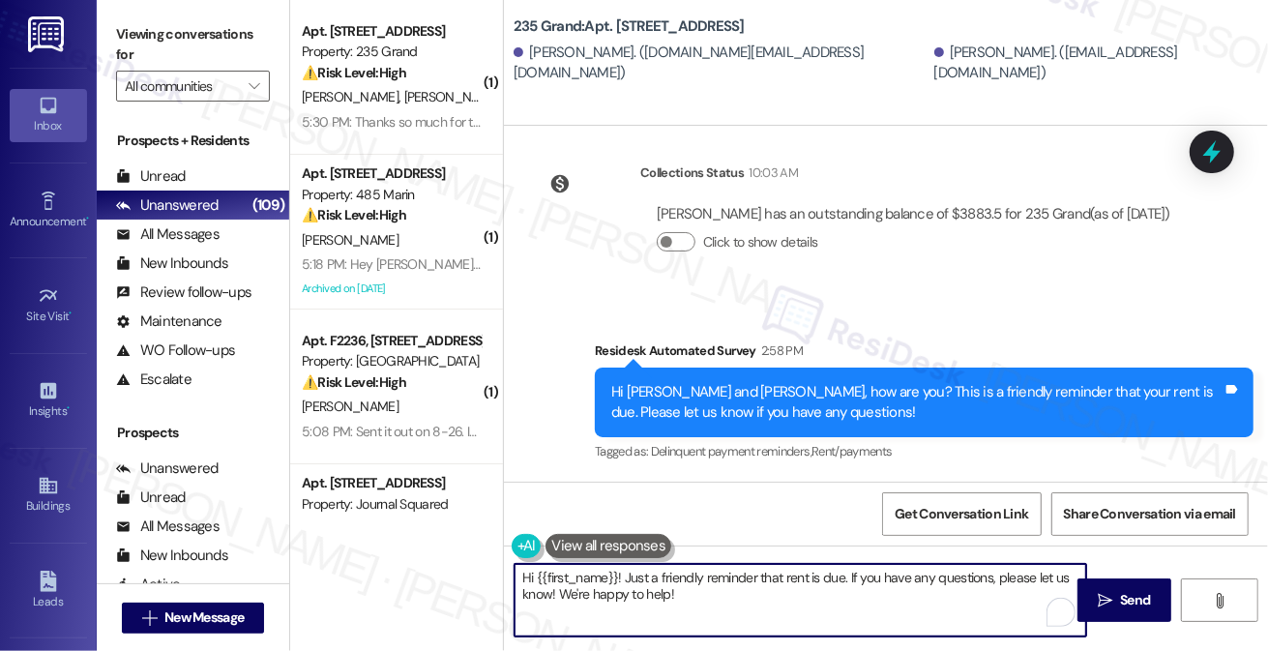
click at [747, 599] on textarea "Hi {{first_name}}! Just a friendly reminder that rent is due. If you have any q…" at bounding box center [799, 600] width 571 height 73
drag, startPoint x: 754, startPoint y: 599, endPoint x: 624, endPoint y: 575, distance: 132.7
click at [624, 575] on textarea "Hi {{first_name}}! Just a friendly reminder that rent is due. If you have any q…" at bounding box center [799, 600] width 571 height 73
paste textarea "Hi Jeffrey! Just checking in — have you had a chance to post a Google review ab…"
drag, startPoint x: 685, startPoint y: 576, endPoint x: 626, endPoint y: 574, distance: 60.0
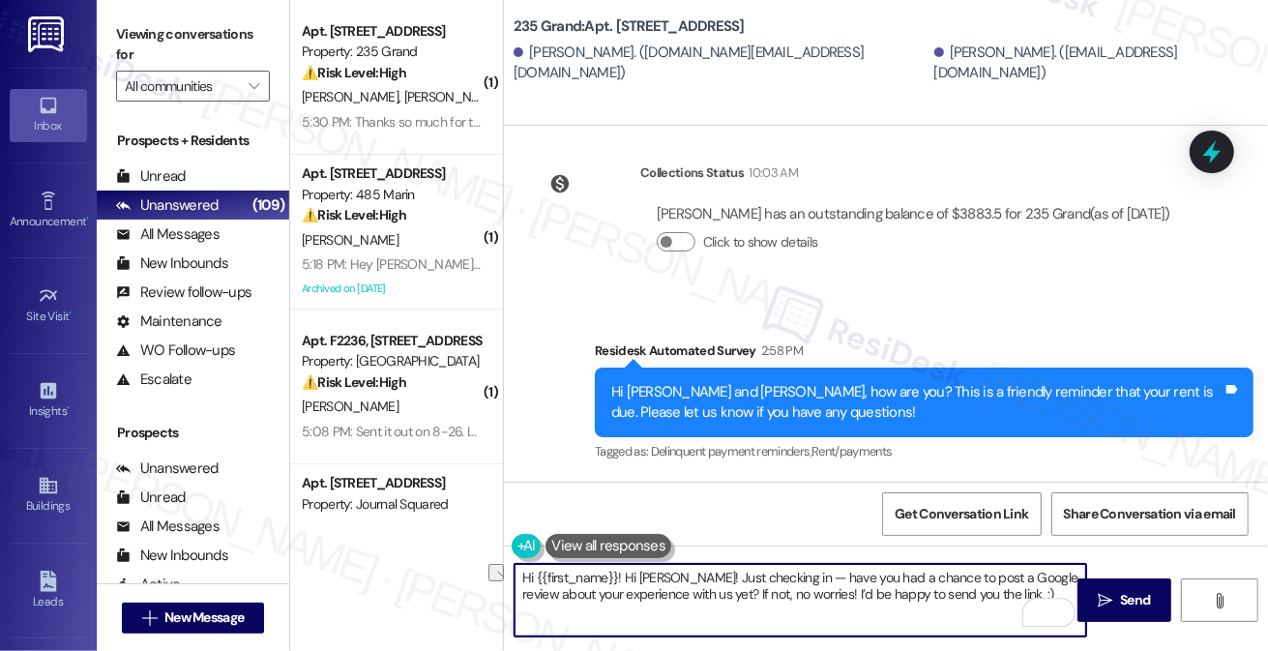
click at [625, 574] on textarea "Hi {{first_name}}! Hi Jeffrey! Just checking in — have you had a chance to post…" at bounding box center [799, 600] width 571 height 73
click at [626, 570] on textarea "Hi {{first_name}}! Just checking in — have you had a chance to post a Google re…" at bounding box center [799, 600] width 571 height 73
click at [743, 593] on textarea "Hi {{first_name}}! Hope you guys enjoyed your Labor Day weekend! :) Just checki…" at bounding box center [799, 600] width 571 height 73
click at [741, 593] on textarea "Hi {{first_name}}! Hope you guys enjoyed your Labor Day weekend! :) Just checki…" at bounding box center [799, 600] width 571 height 73
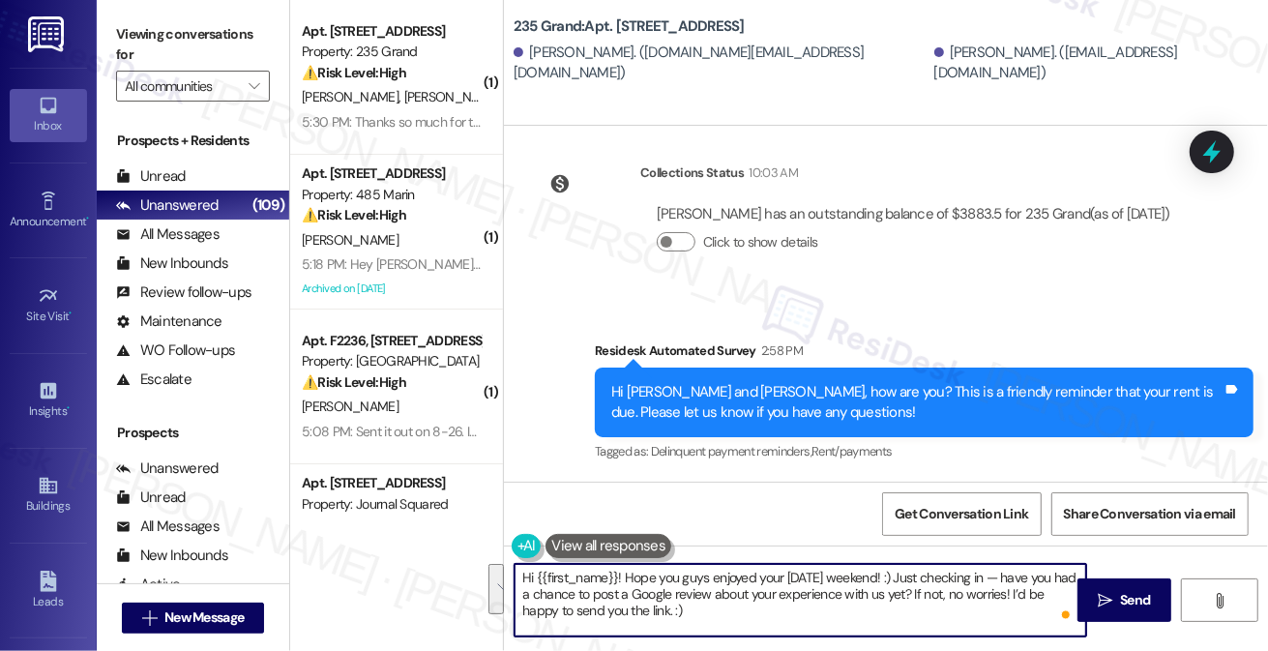
click at [687, 607] on textarea "Hi {{first_name}}! Hope you guys enjoyed your Labor Day weekend! :) Just checki…" at bounding box center [799, 600] width 571 height 73
type textarea "Hi {{first_name}}! Hope you guys enjoyed your Labor Day weekend! :) Just checki…"
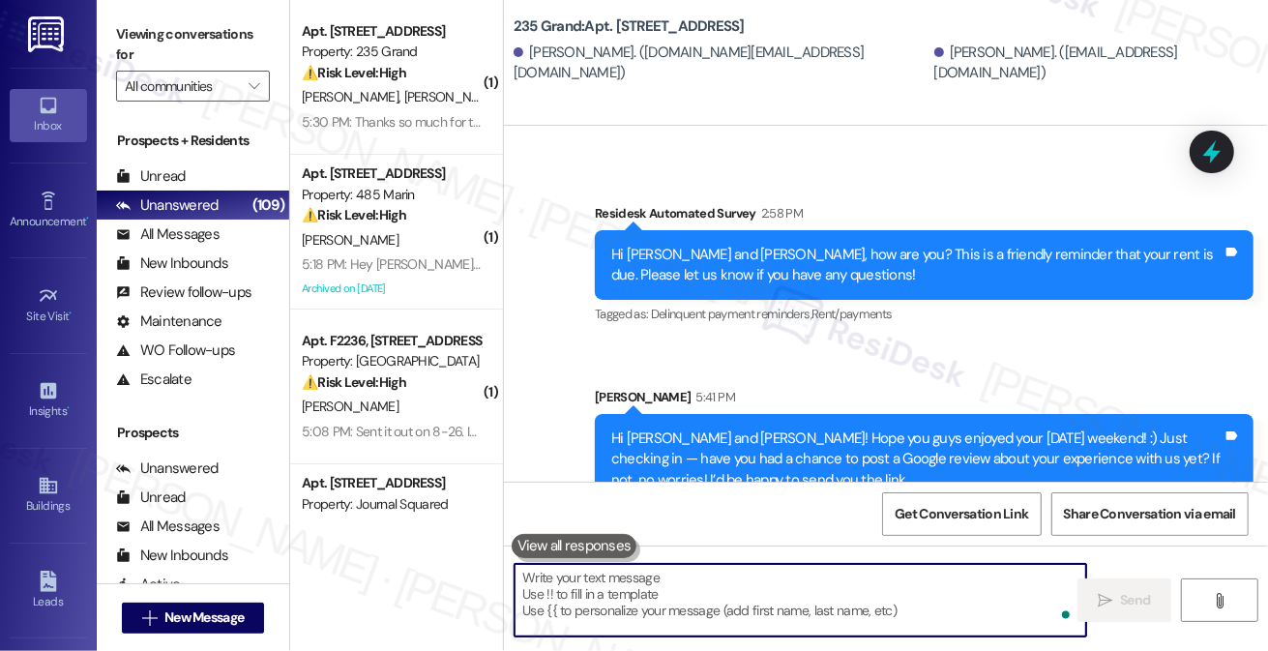
scroll to position [1651, 0]
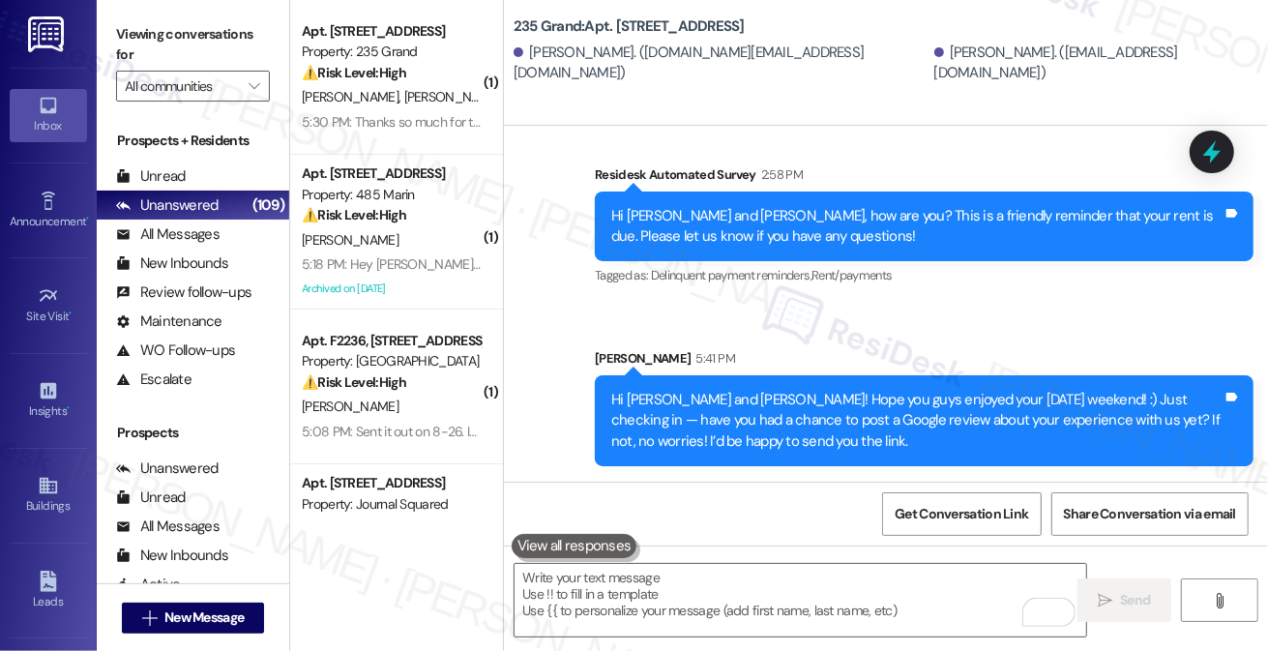
click at [708, 409] on div "Hi Alex and Mark! Hope you guys enjoyed your Labor Day weekend! :) Just checkin…" at bounding box center [916, 421] width 611 height 62
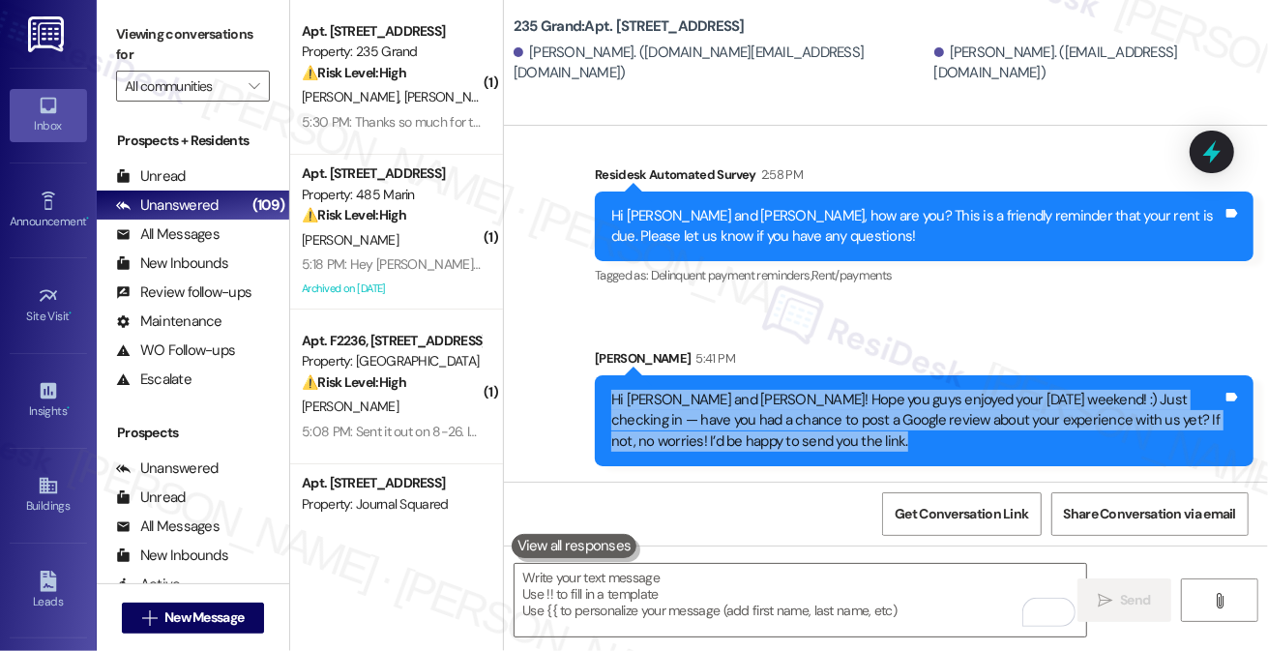
click at [708, 409] on div "Hi Alex and Mark! Hope you guys enjoyed your Labor Day weekend! :) Just checkin…" at bounding box center [916, 421] width 611 height 62
copy div "Hi Alex and Mark! Hope you guys enjoyed your Labor Day weekend! :) Just checkin…"
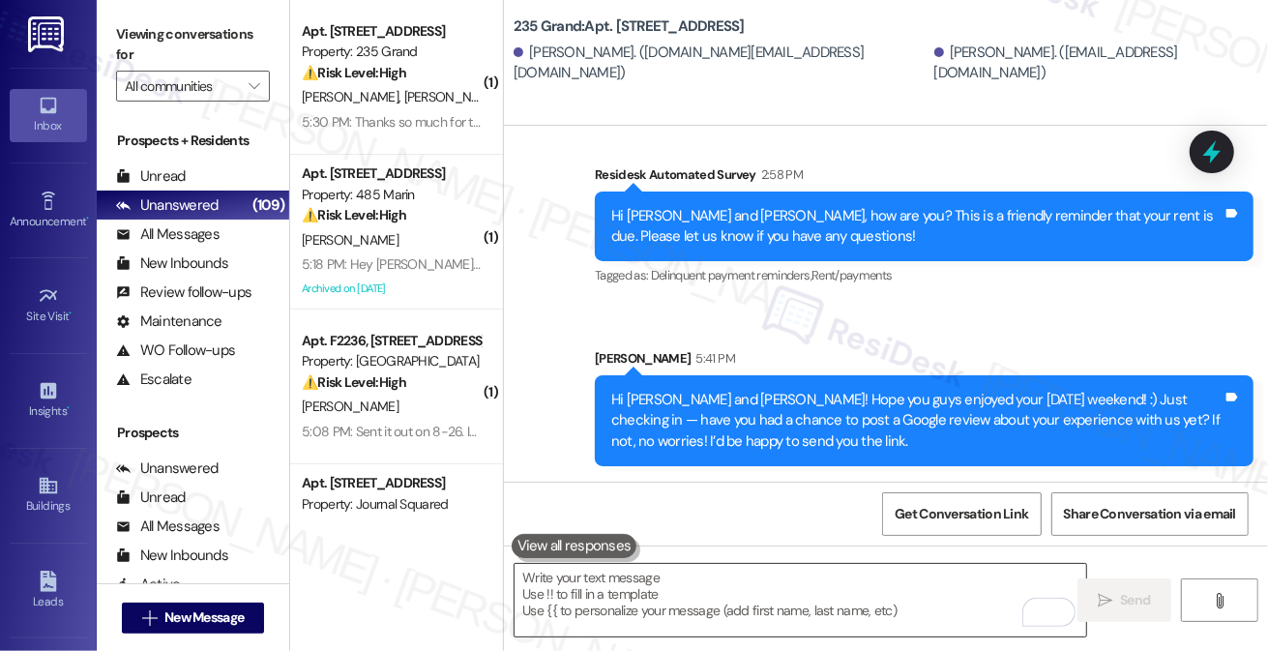
click at [679, 600] on textarea "To enrich screen reader interactions, please activate Accessibility in Grammarl…" at bounding box center [799, 600] width 571 height 73
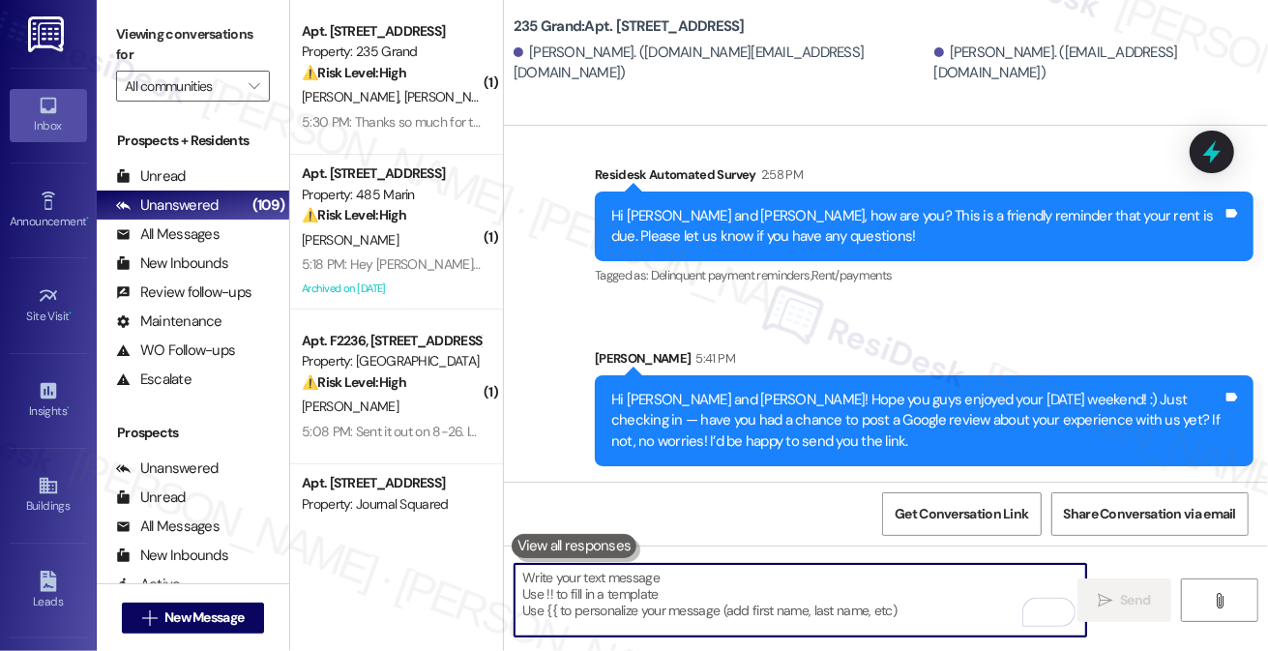
paste textarea "Hi Alex and Mark! Hope you guys enjoyed your Labor Day weekend! :) Just checkin…"
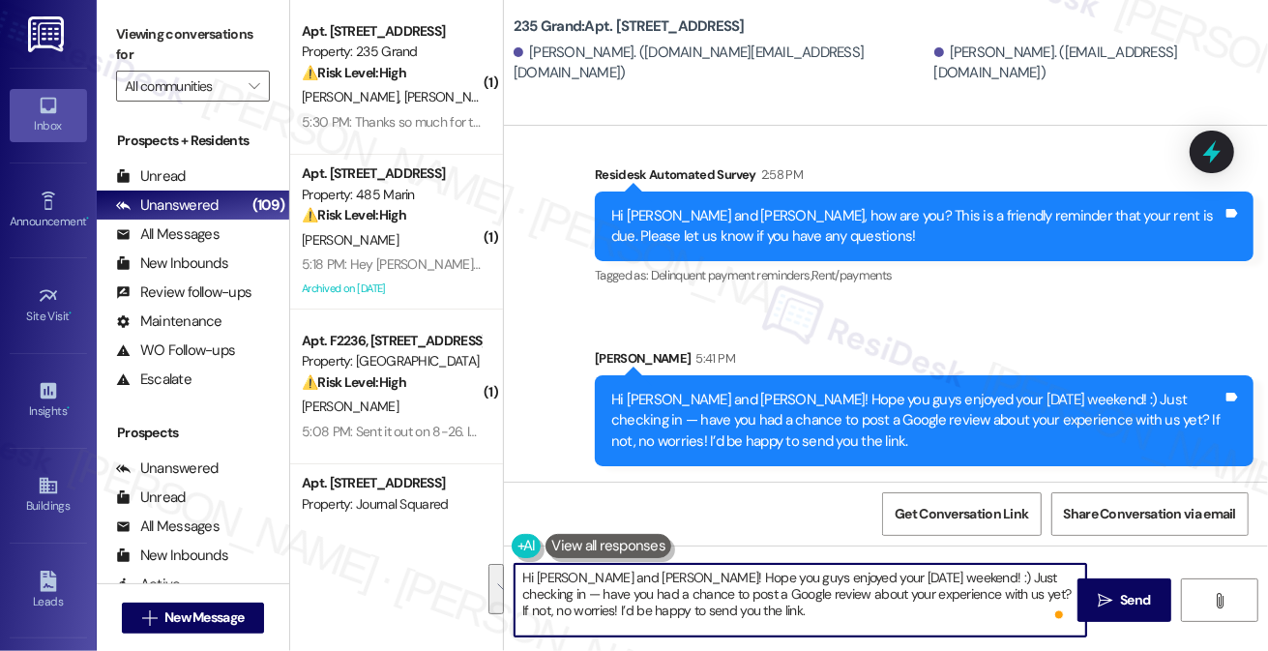
click at [630, 585] on textarea "Hi Alex and Mark! Hope you guys enjoyed your Labor Day weekend! :) Just checkin…" at bounding box center [799, 600] width 571 height 73
type textarea "Hi Alex and Mark! Hope you guys enjoyed your Labor Day weekend! :) Just checkin…"
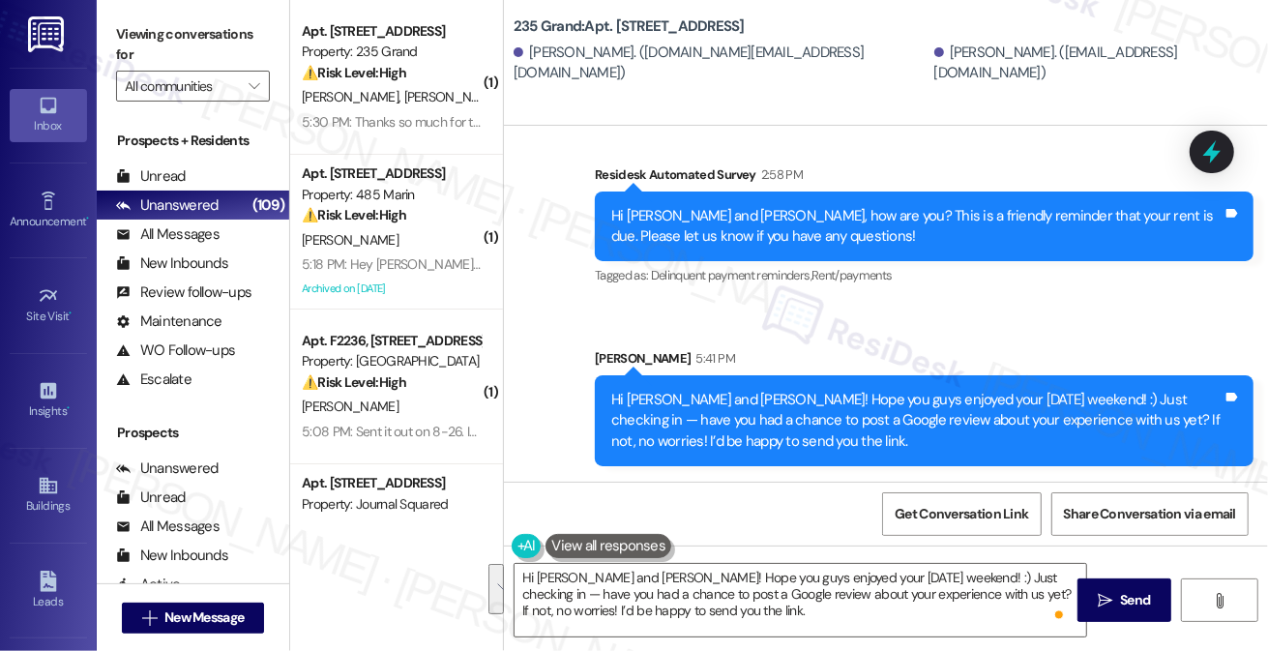
click at [115, 51] on div "Viewing conversations for All communities " at bounding box center [193, 60] width 192 height 121
click at [656, 587] on textarea "Hi Alex and Mark! Hope you guys enjoyed your Labor Day weekend! :) Just checkin…" at bounding box center [799, 600] width 571 height 73
click at [130, 35] on label "Viewing conversations for" at bounding box center [193, 44] width 154 height 51
click at [113, 10] on div "Viewing conversations for All communities " at bounding box center [193, 60] width 192 height 121
click at [208, 612] on span "New Message" at bounding box center [203, 617] width 79 height 20
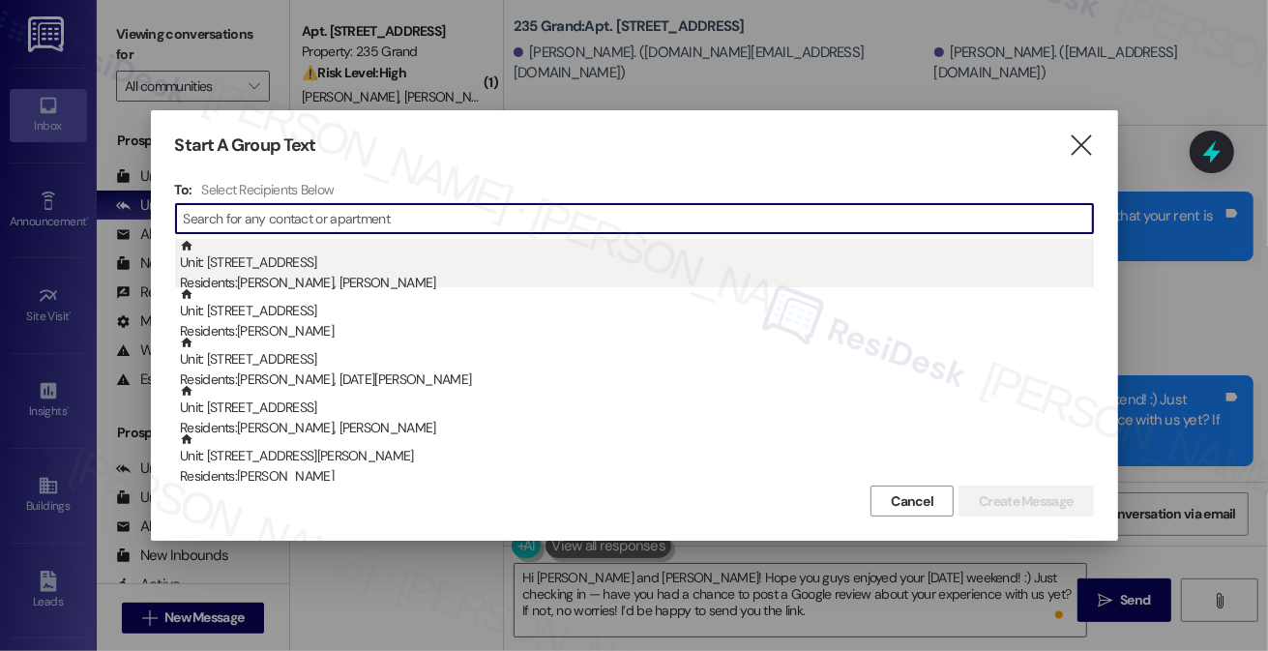
type input "v"
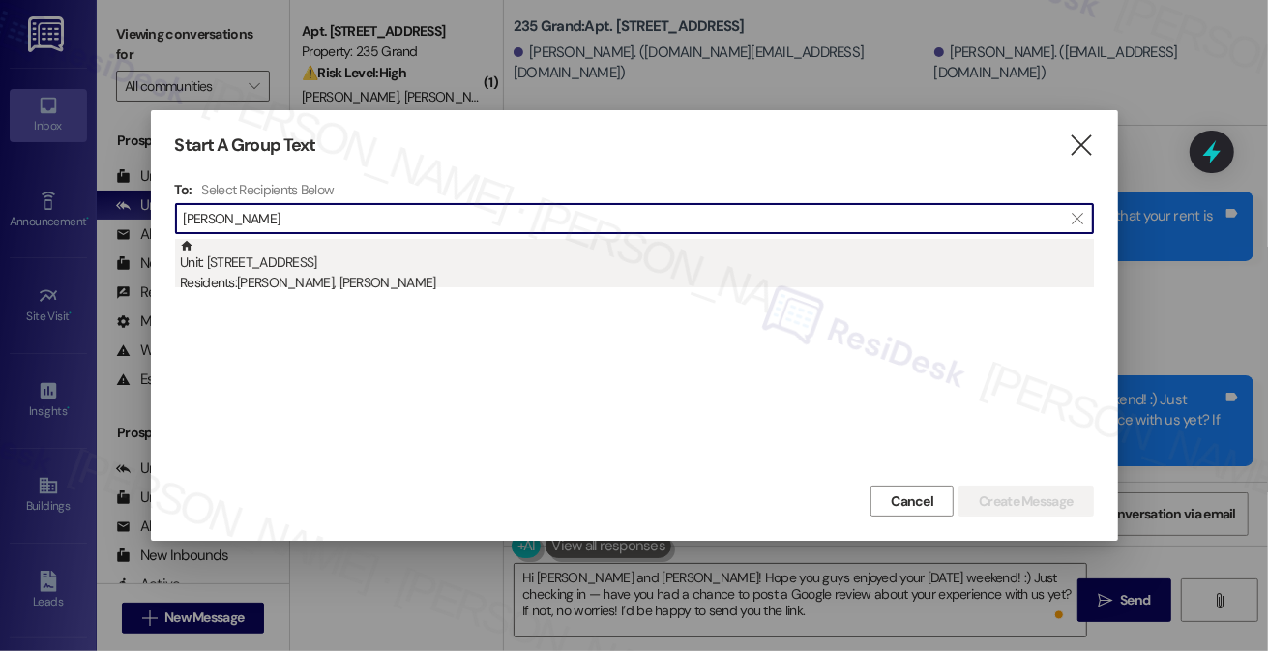
type input "Minda Kang"
click at [333, 269] on div "Unit: 2506 - 235 Grand Street Residents: Minda Ren, Ruiyun Kang" at bounding box center [637, 266] width 914 height 55
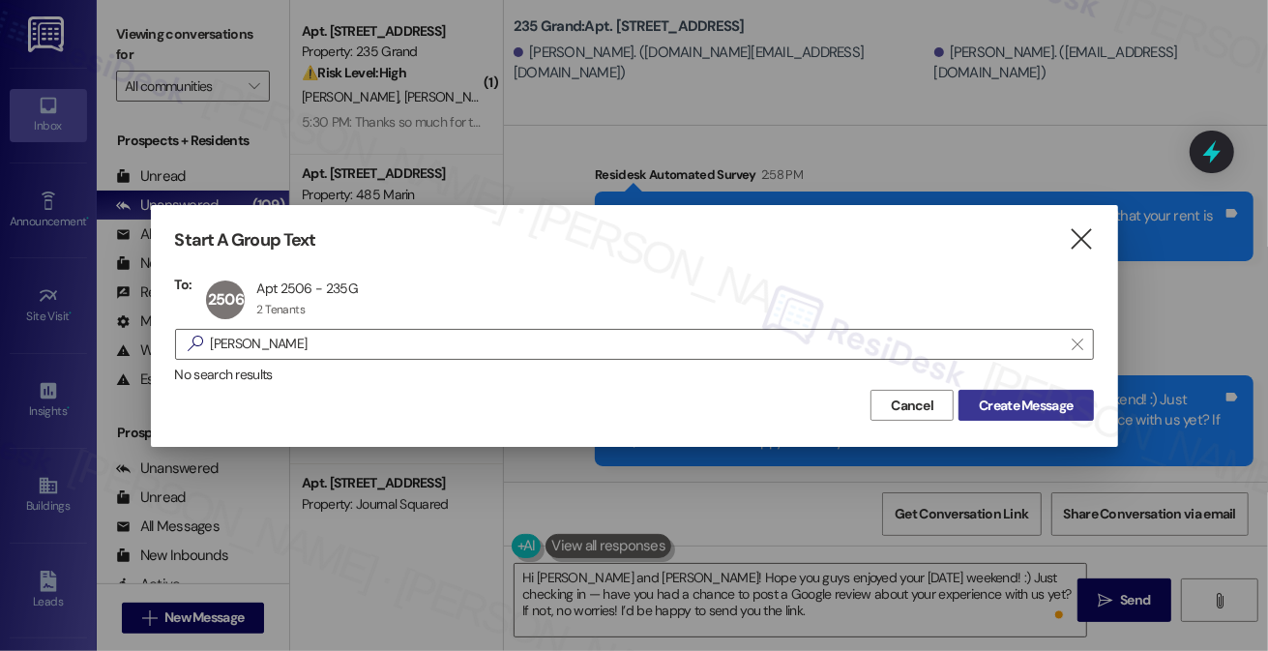
click at [1027, 409] on span "Create Message" at bounding box center [1025, 405] width 94 height 20
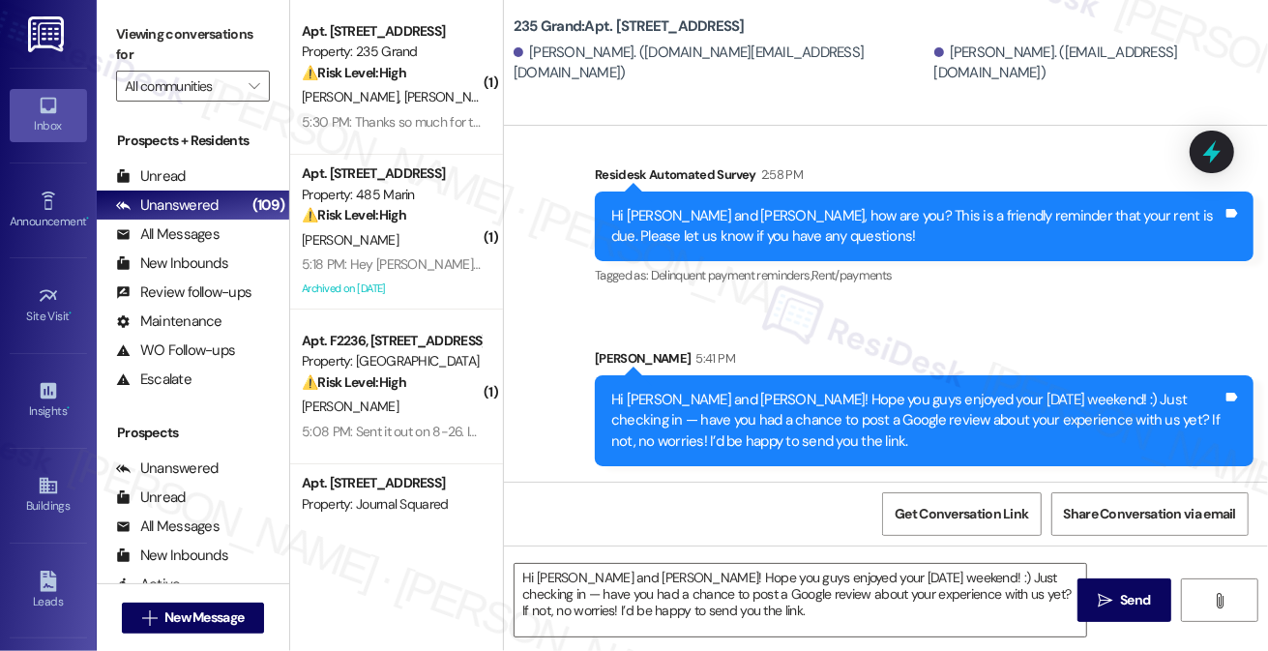
type textarea "Fetching suggested responses. Please feel free to read through the conversation…"
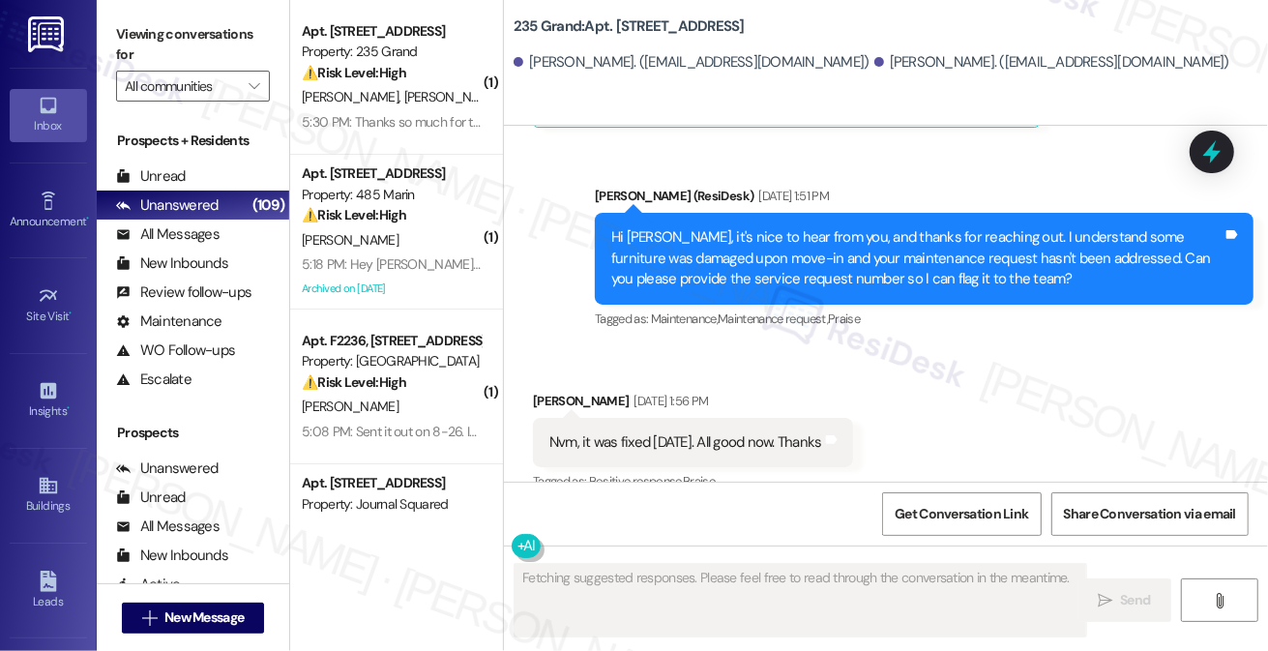
scroll to position [820, 0]
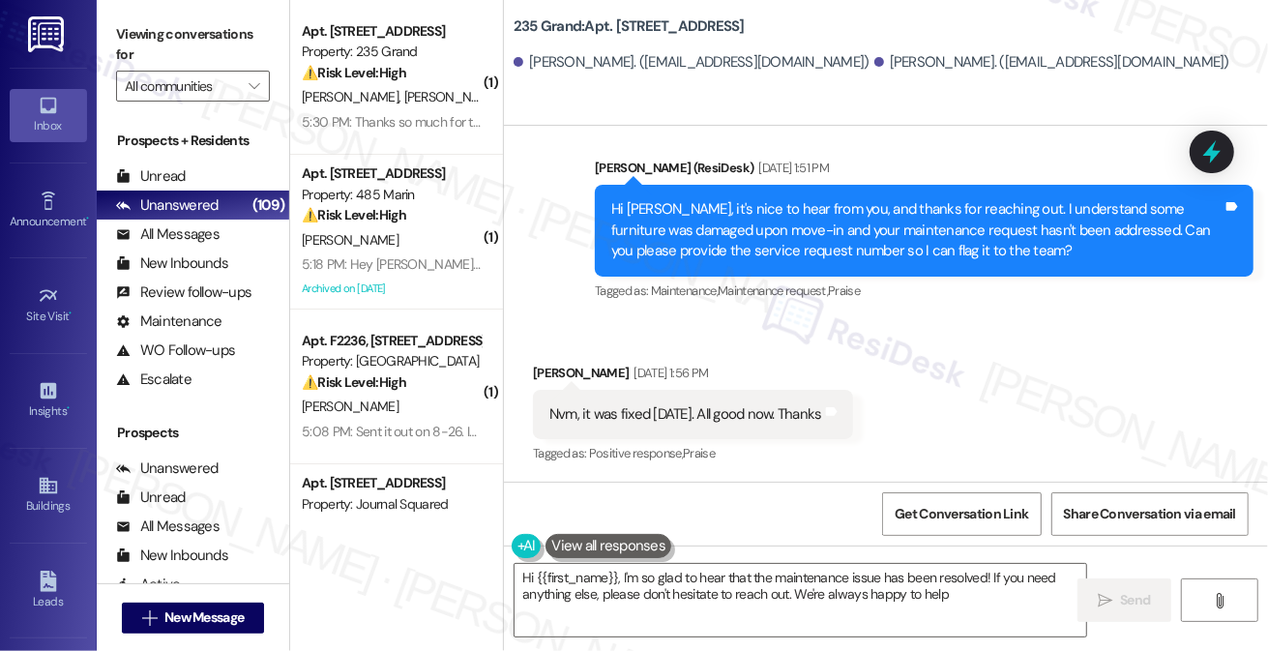
type textarea "Hi {{first_name}}, I'm so glad to hear that the maintenance issue has been reso…"
click at [129, 38] on label "Viewing conversations for" at bounding box center [193, 44] width 154 height 51
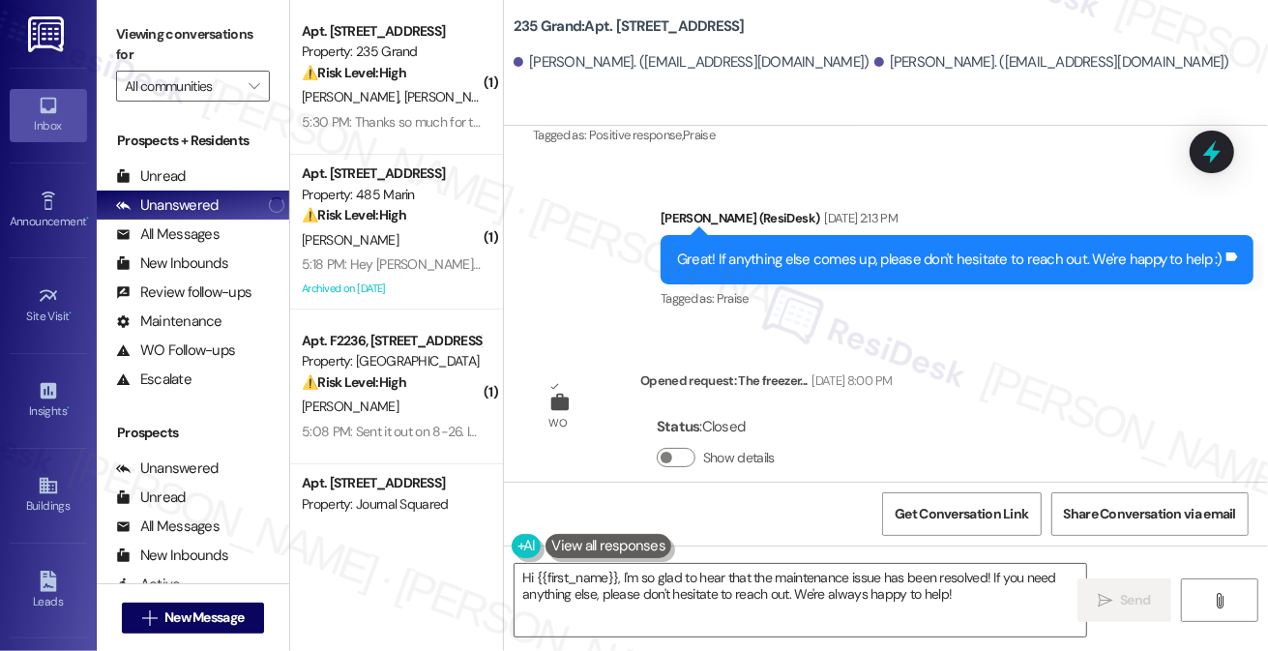
scroll to position [1167, 0]
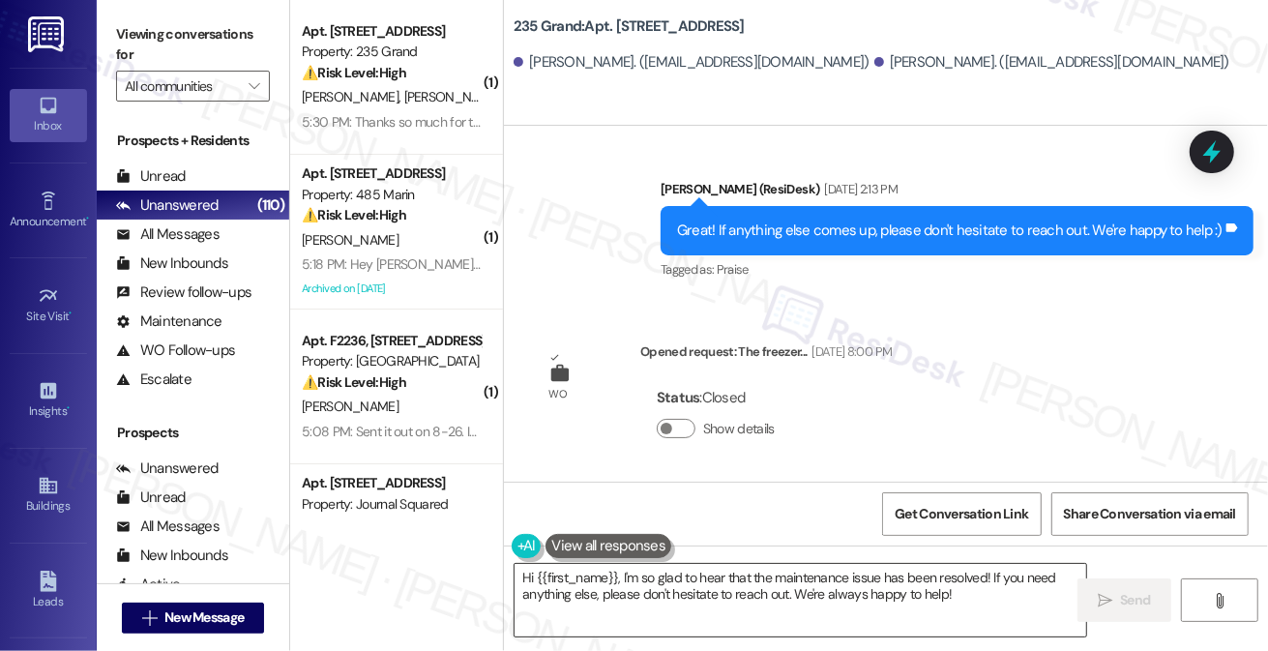
click at [789, 582] on textarea "Hi {{first_name}}, I'm so glad to hear that the maintenance issue has been reso…" at bounding box center [799, 600] width 571 height 73
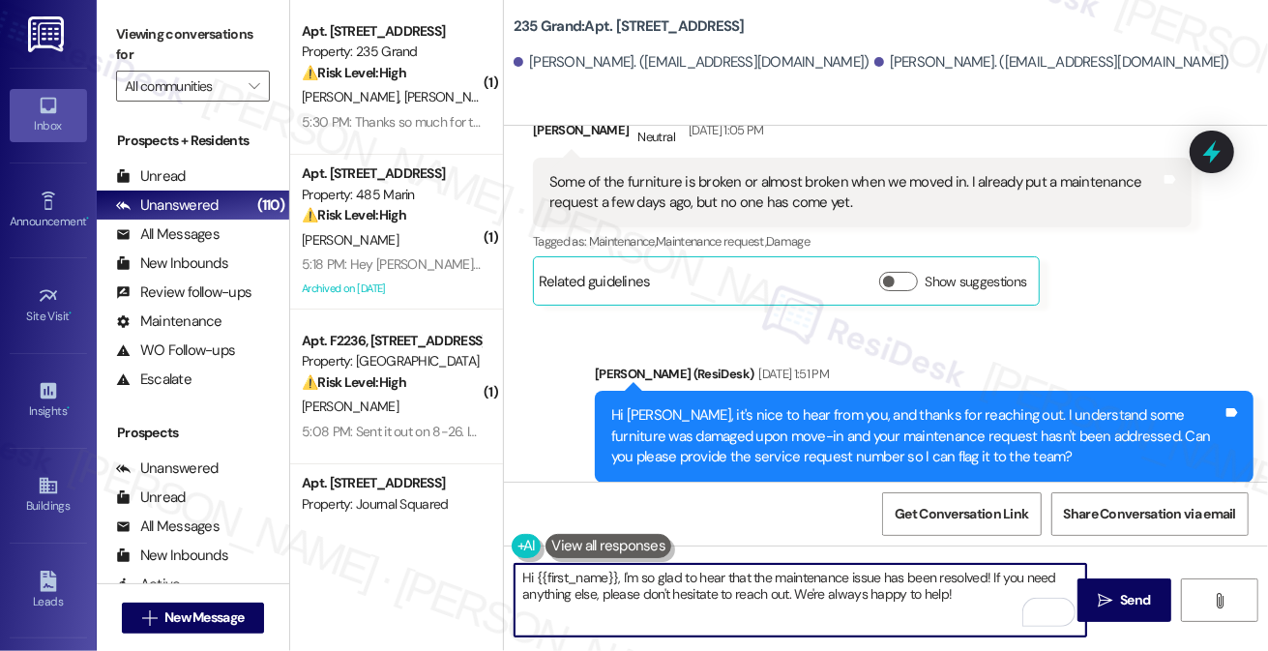
scroll to position [615, 0]
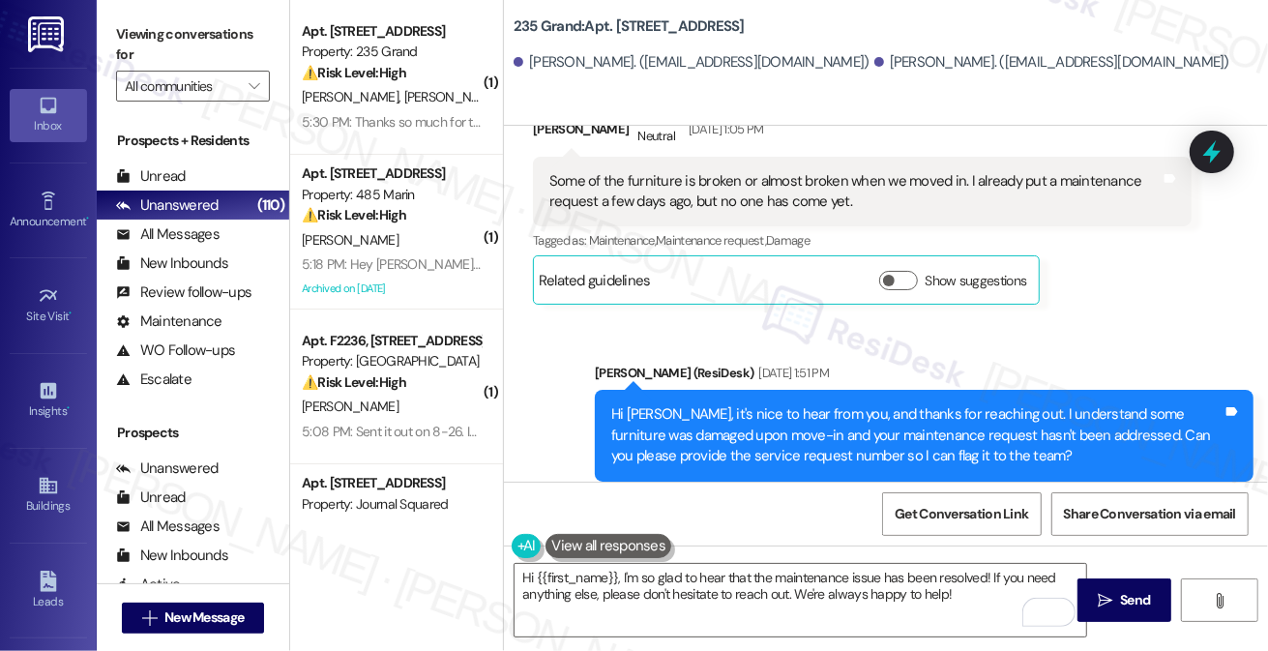
click at [125, 14] on div "Viewing conversations for All communities " at bounding box center [193, 60] width 192 height 121
click at [39, 490] on icon at bounding box center [48, 485] width 21 height 21
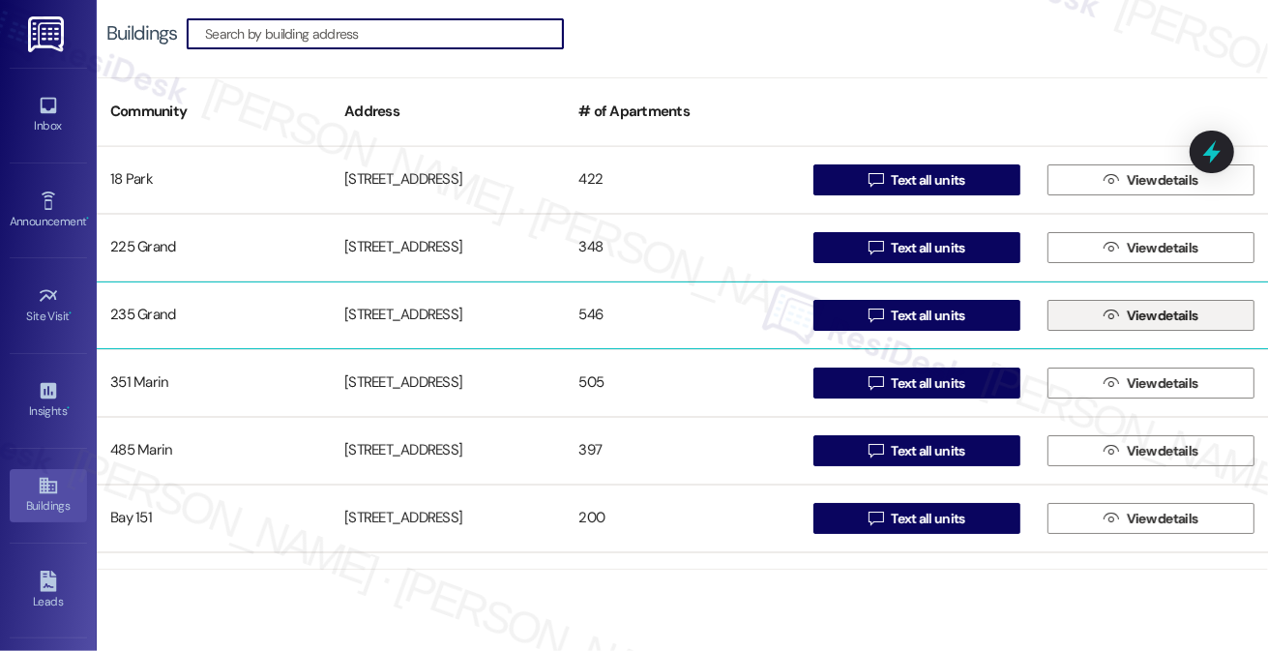
click at [1126, 322] on span "View details" at bounding box center [1162, 316] width 72 height 20
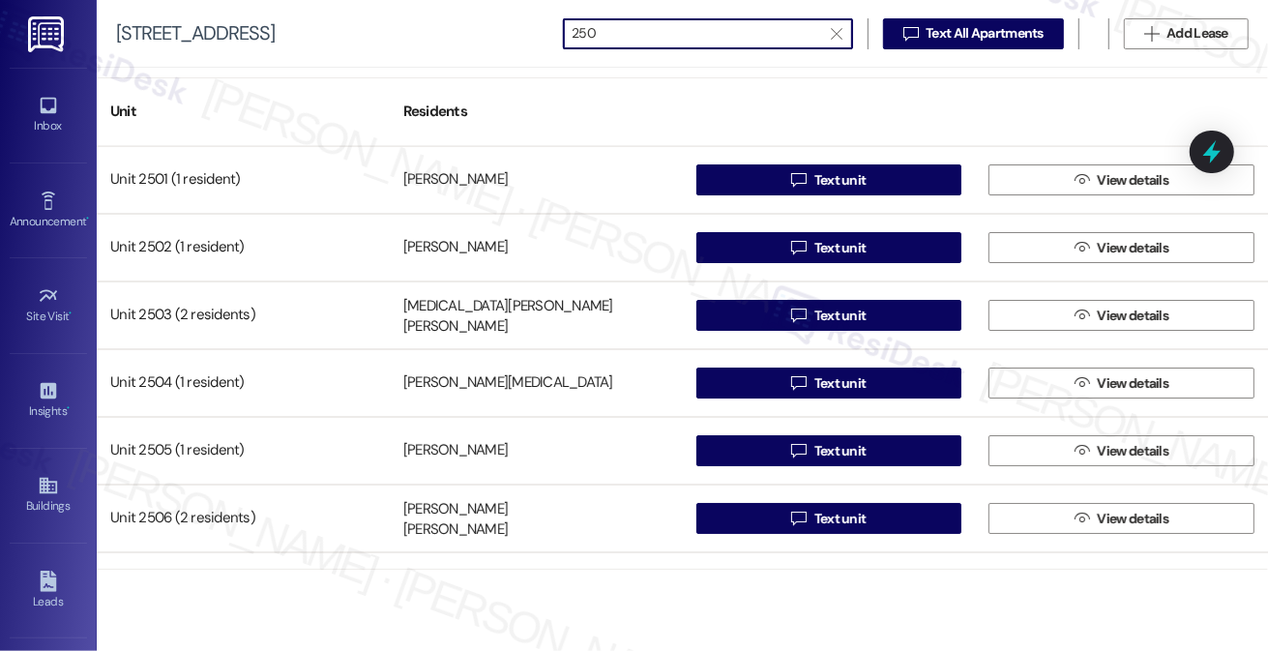
type input "2506"
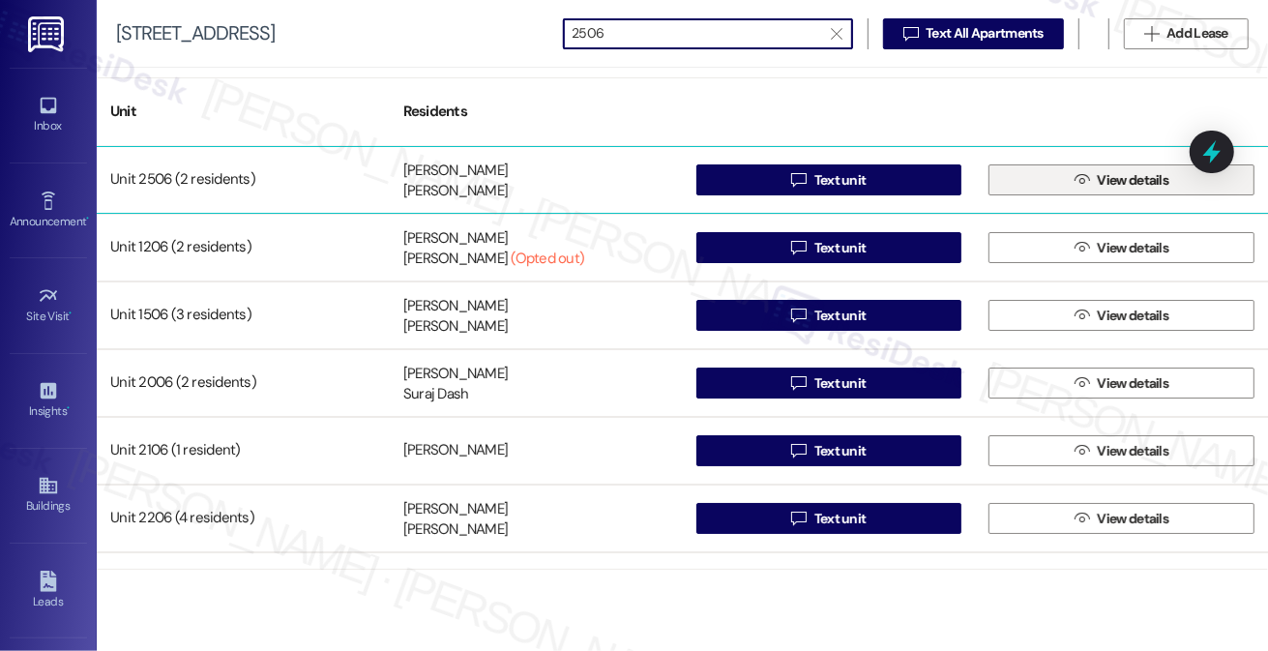
type input "2506"
click at [1122, 185] on span "View details" at bounding box center [1132, 180] width 72 height 20
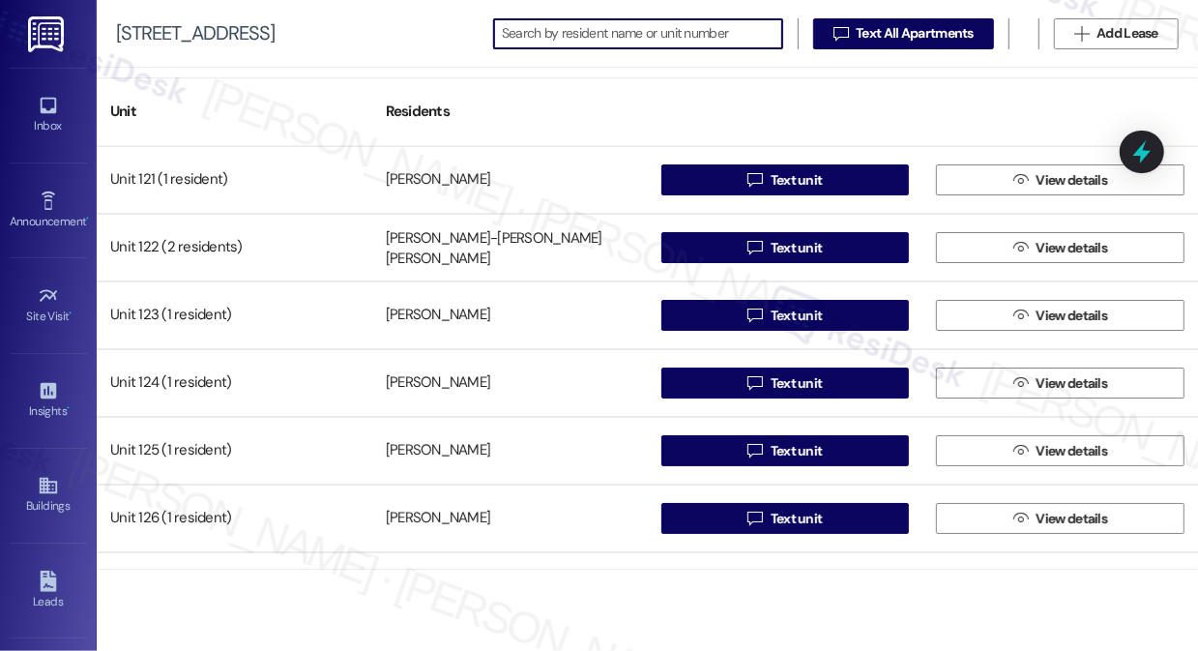
click at [645, 35] on input at bounding box center [642, 33] width 280 height 27
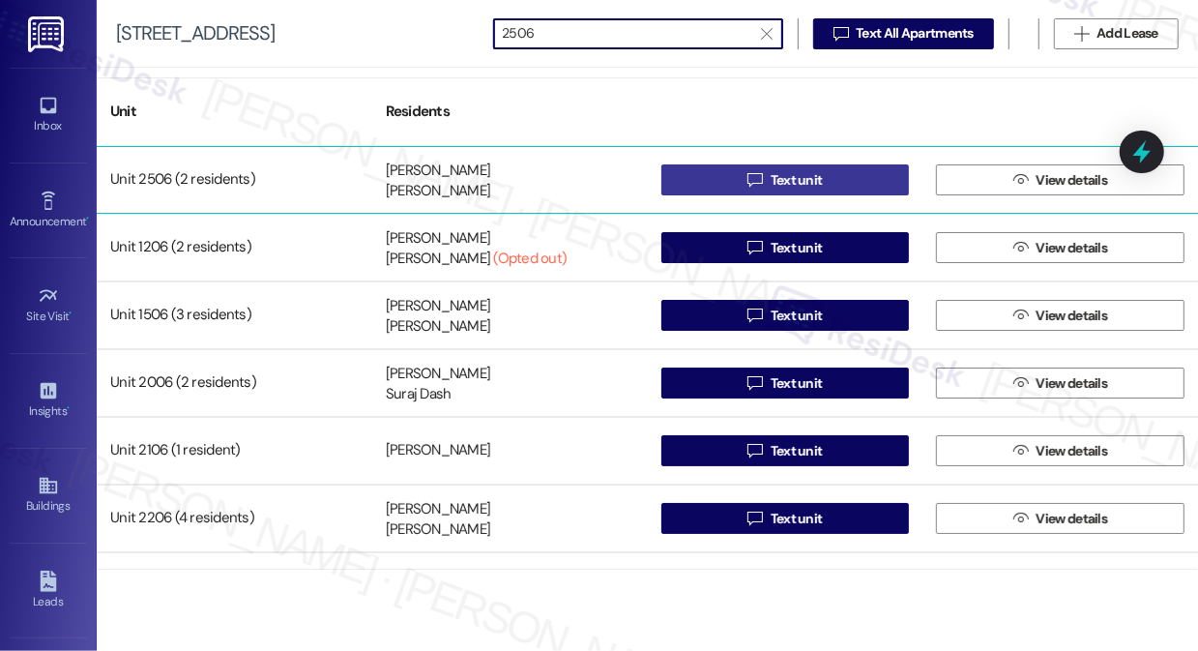
type input "2506"
click at [716, 176] on button " Text unit" at bounding box center [785, 179] width 248 height 31
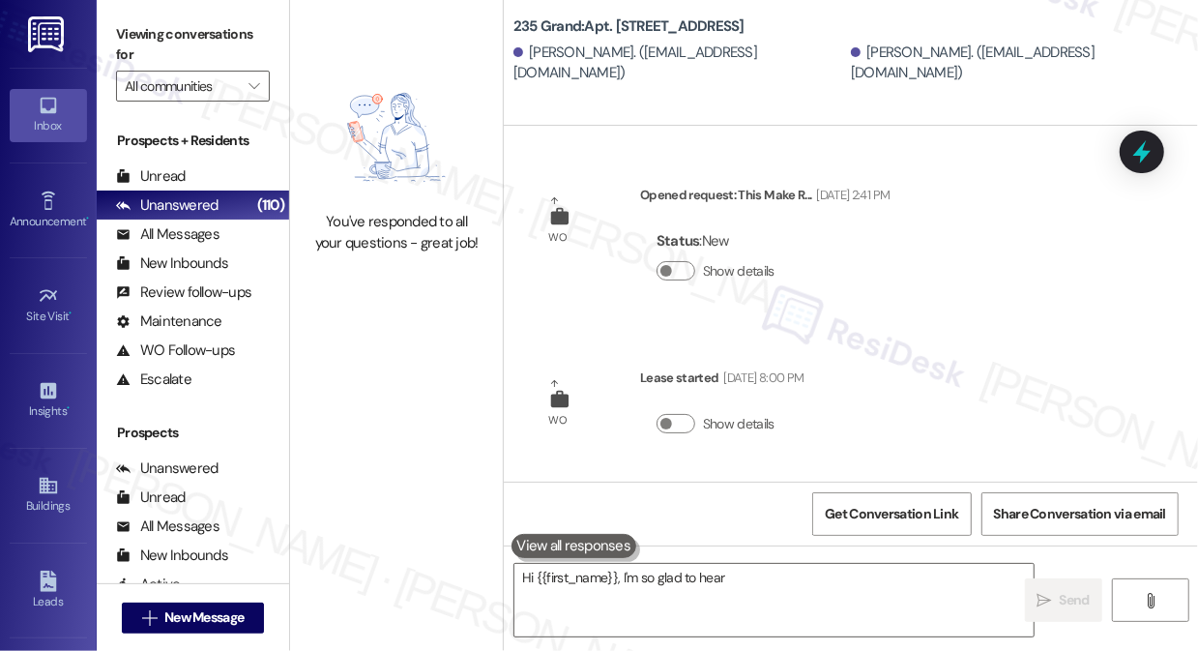
type textarea "Hi {{first_name}}, I'm so glad to hear that"
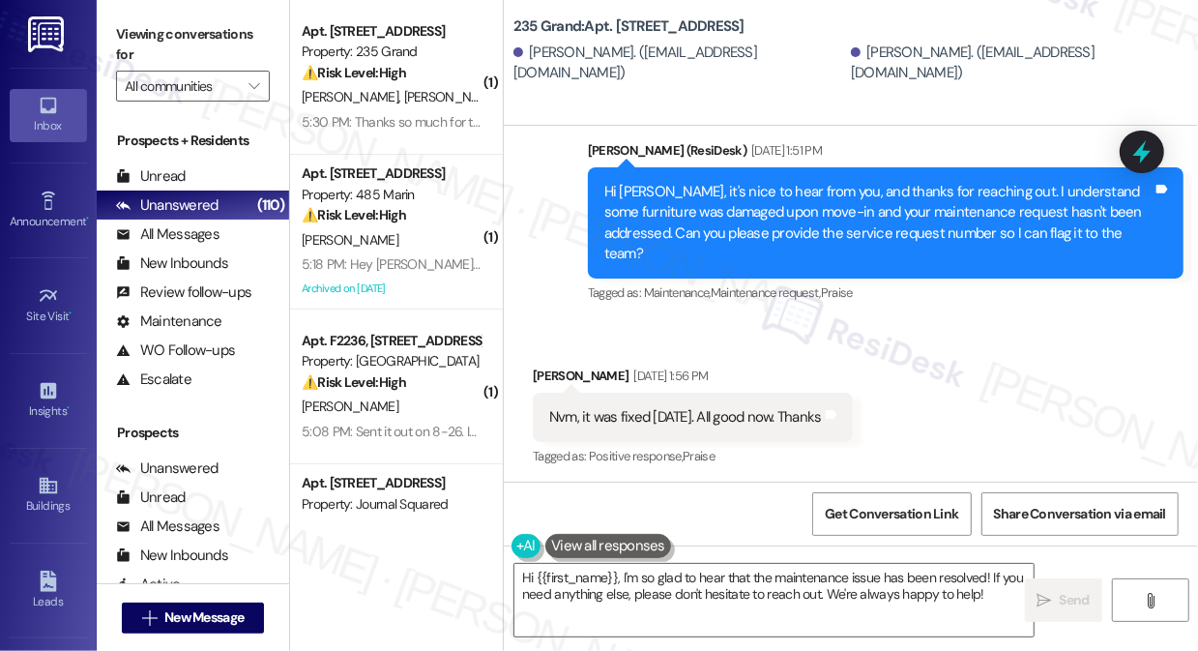
scroll to position [879, 0]
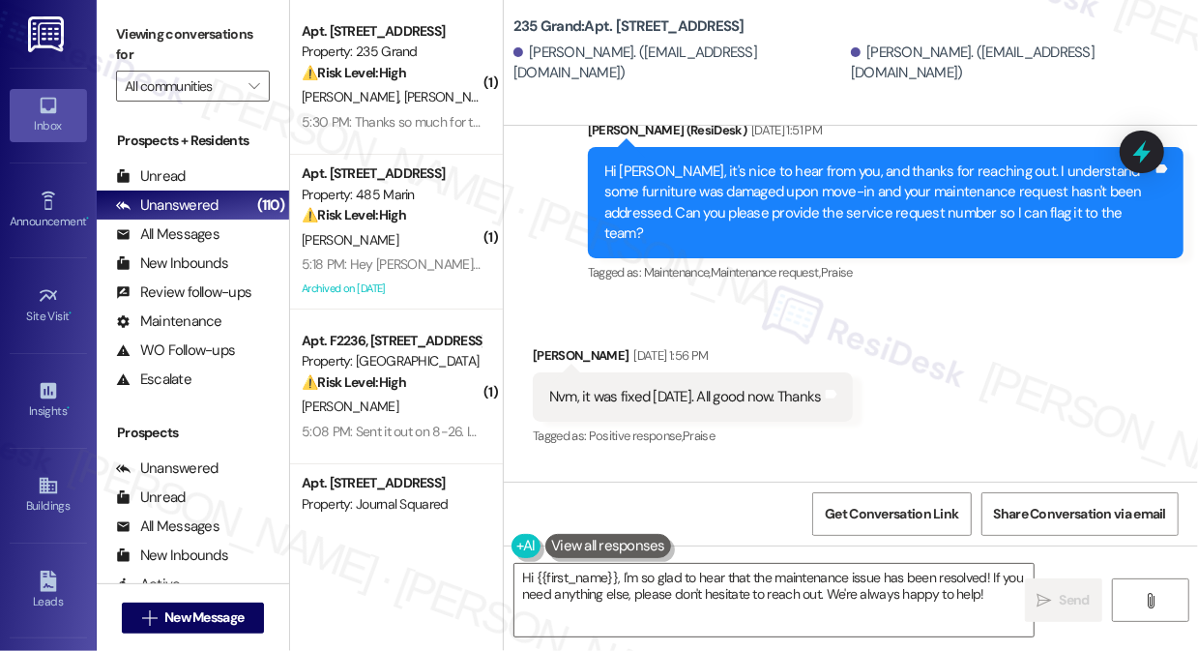
click at [132, 51] on label "Viewing conversations for" at bounding box center [193, 44] width 154 height 51
click at [639, 587] on textarea "Hi {{first_name}}, I'm so glad to hear that the maintenance issue has been reso…" at bounding box center [773, 600] width 519 height 73
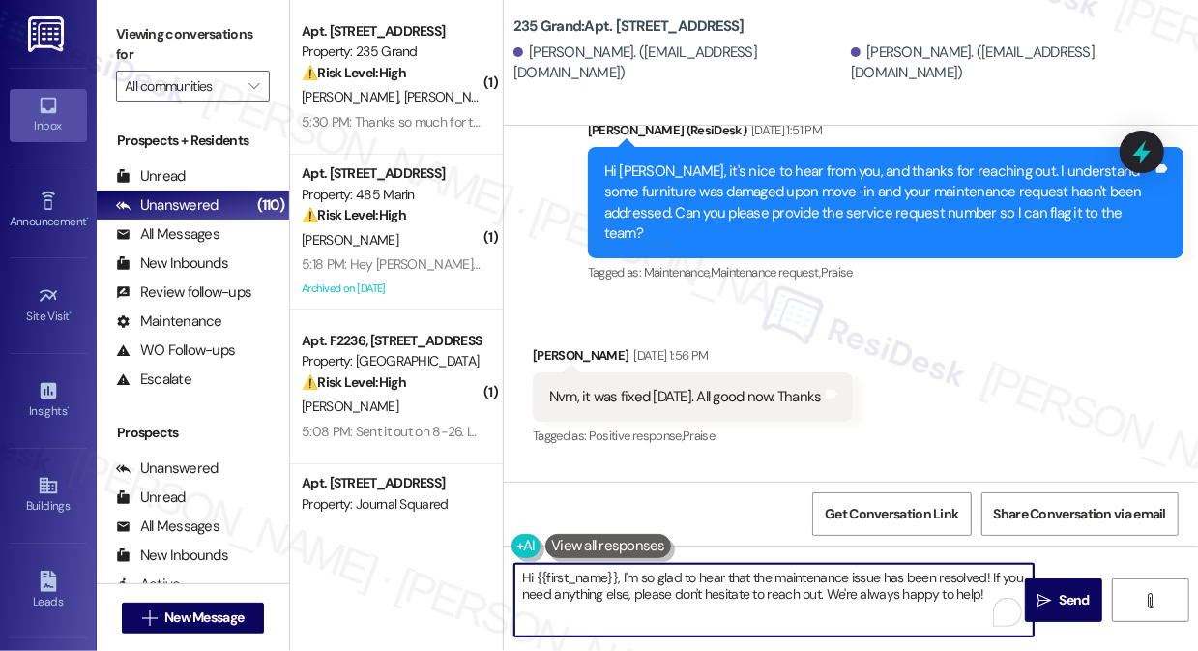
paste textarea "! Hope you enjoyed your Labor Day weekend! :) Just checking in — have you had a…"
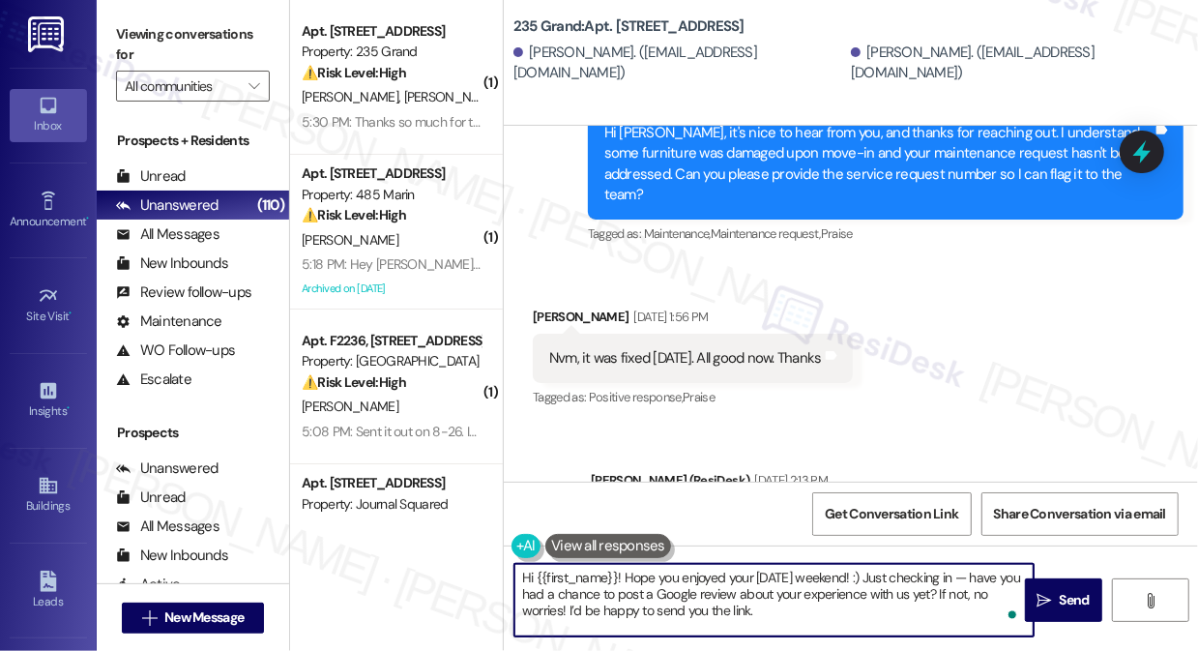
scroll to position [967, 0]
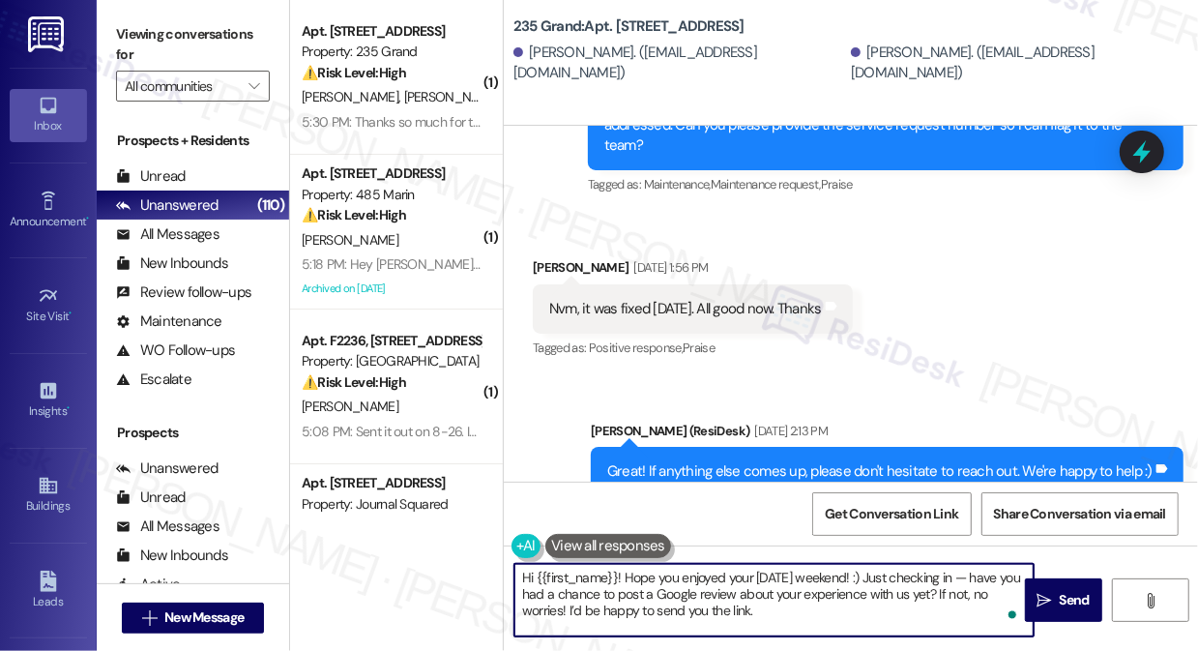
type textarea "Hi {{first_name}}! Hope you enjoyed your Labor Day weekend! :) Just checking in…"
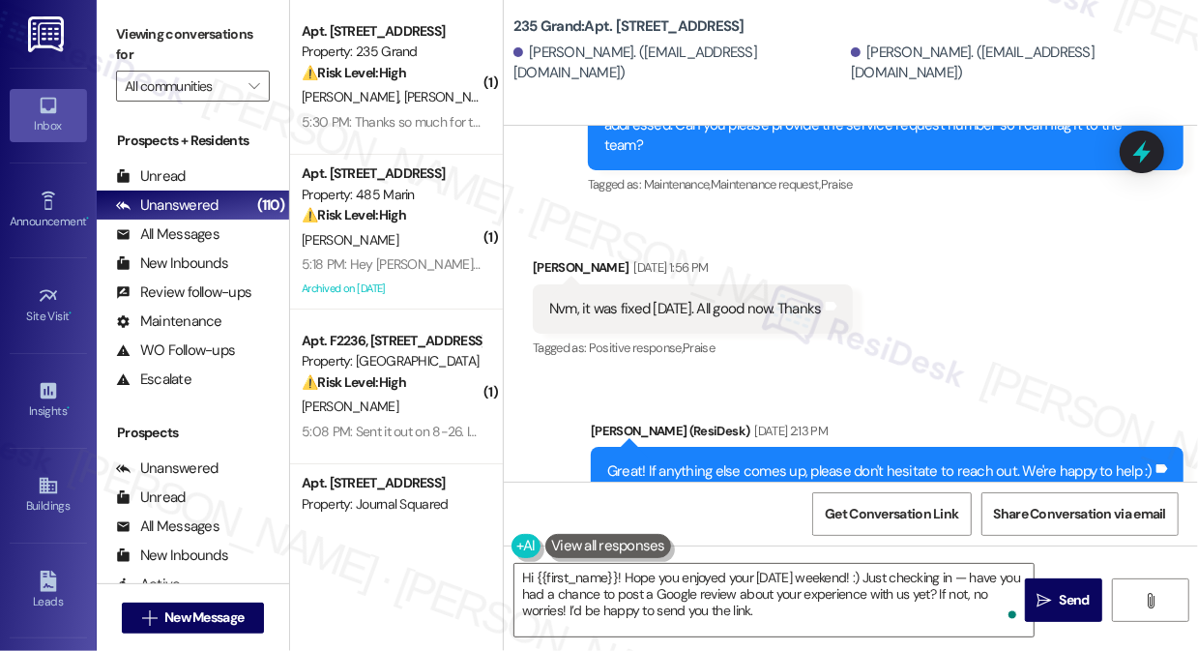
click at [105, 6] on div "Viewing conversations for All communities " at bounding box center [193, 60] width 192 height 121
click at [39, 481] on icon at bounding box center [47, 486] width 17 height 16
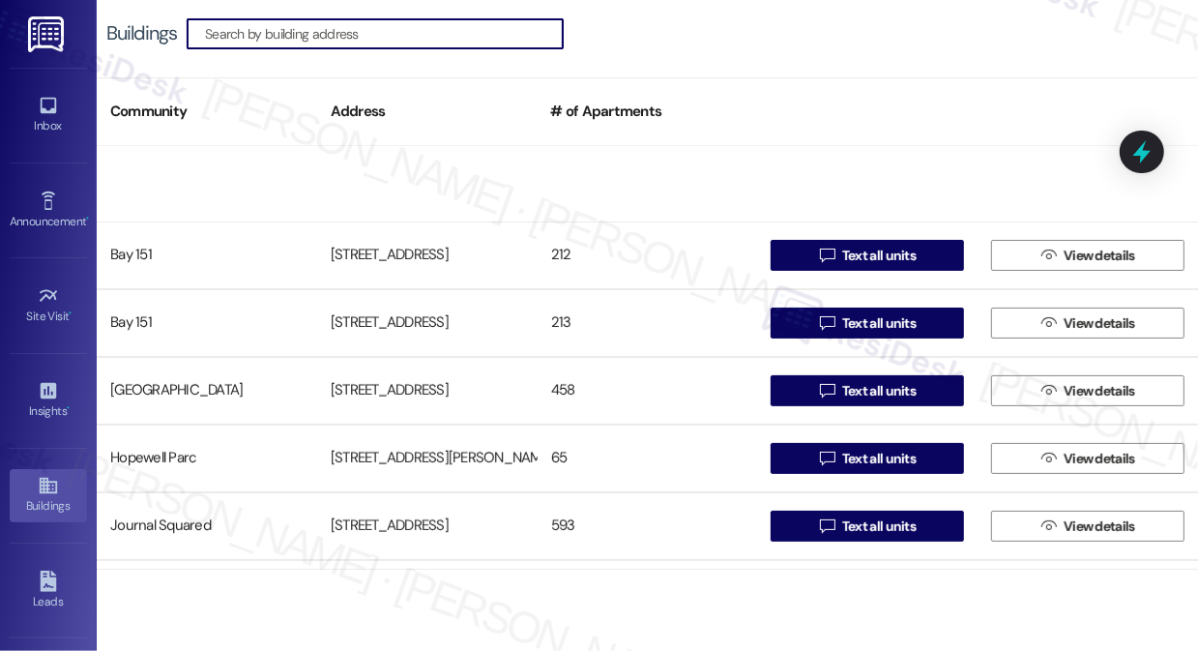
scroll to position [525, 0]
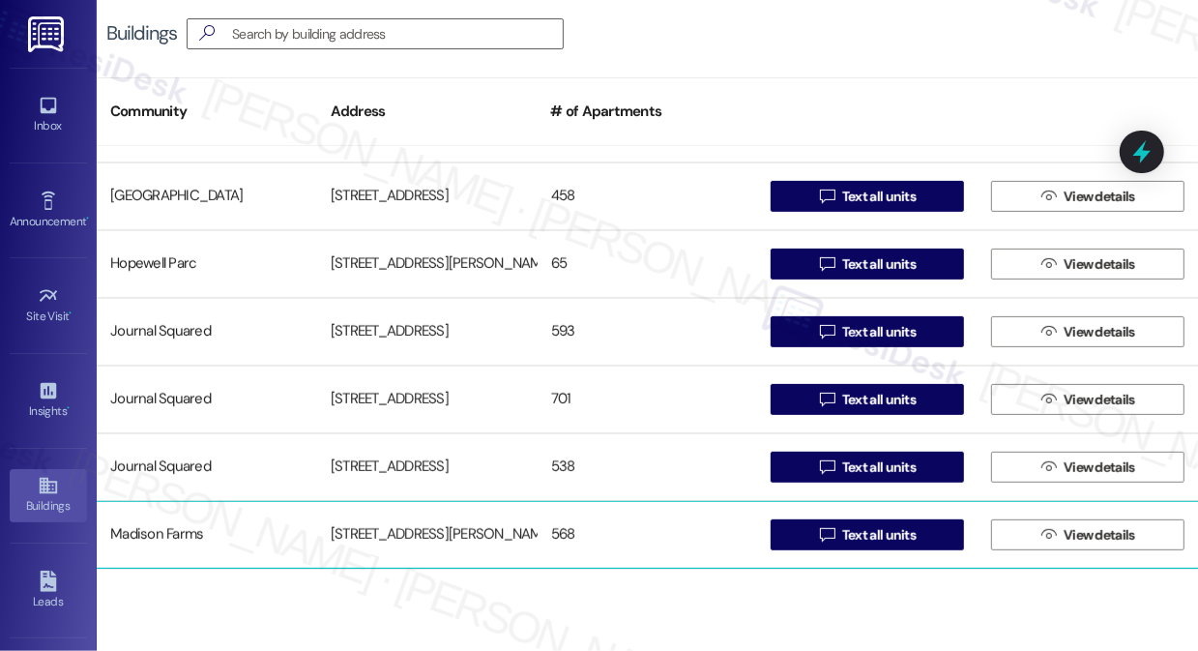
drag, startPoint x: 893, startPoint y: 533, endPoint x: 621, endPoint y: 528, distance: 272.7
click at [621, 528] on div "Madison Farms 4883 Riley Road 568  Text all units  View details" at bounding box center [647, 535] width 1101 height 68
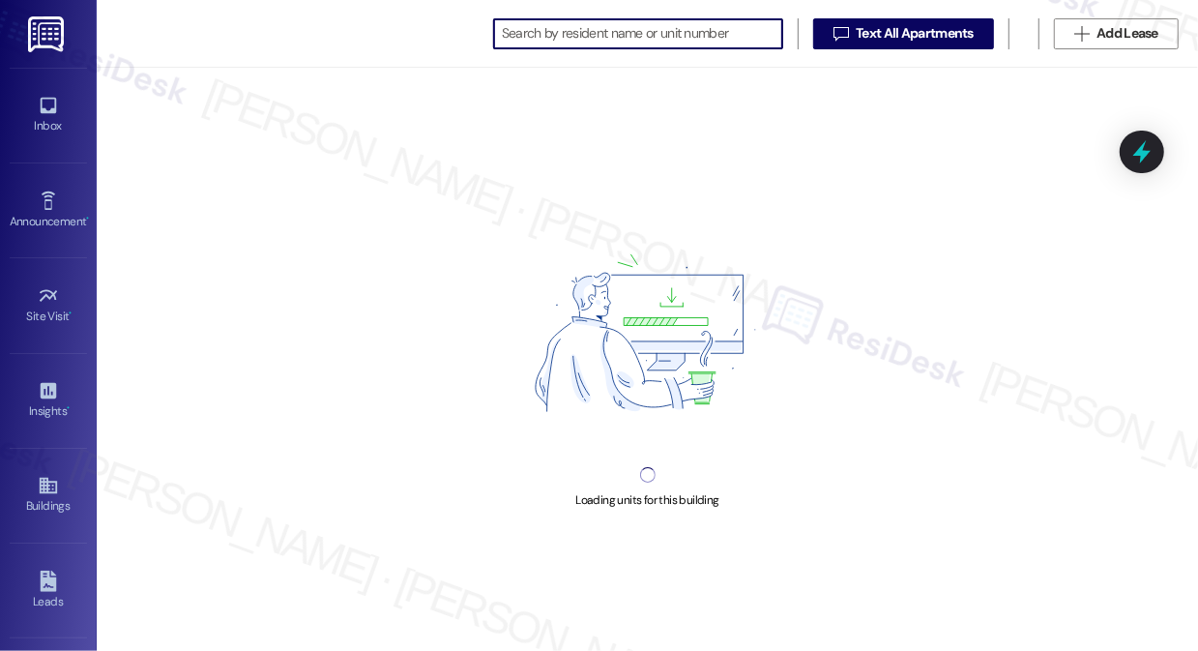
click at [630, 41] on input at bounding box center [642, 33] width 280 height 27
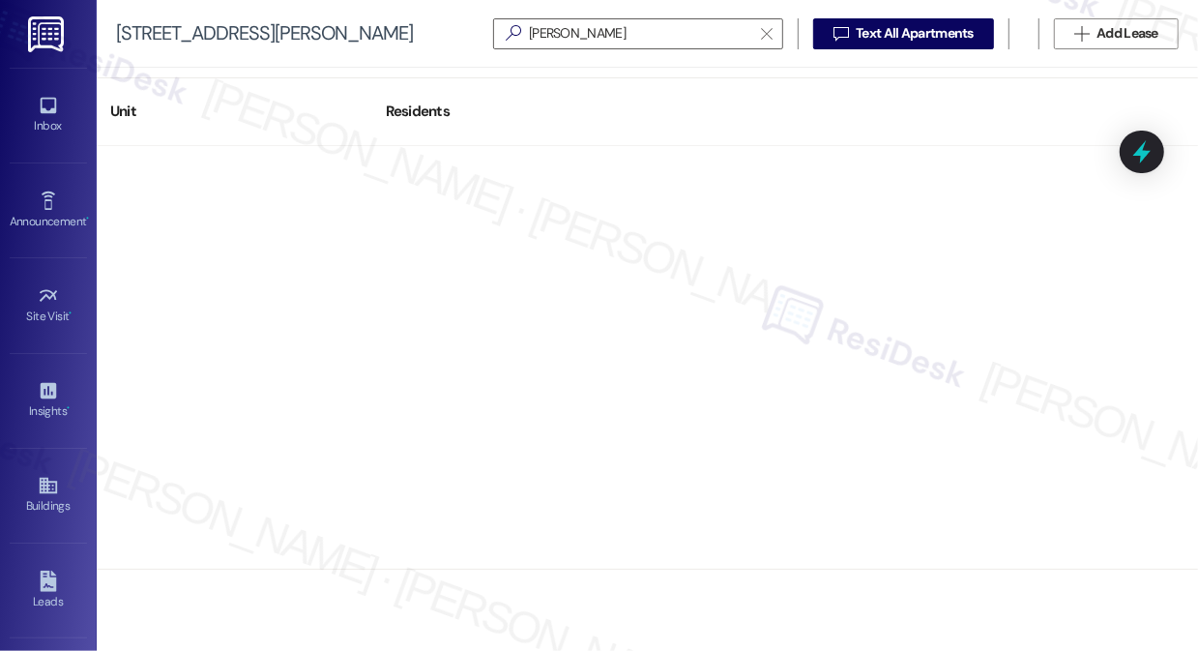
click at [112, 35] on div "4883 Riley Road  Jiahua Bai   Text All Apartments  Add Lease" at bounding box center [647, 34] width 1101 height 68
click at [587, 39] on input "Jiahua Bai" at bounding box center [626, 33] width 249 height 27
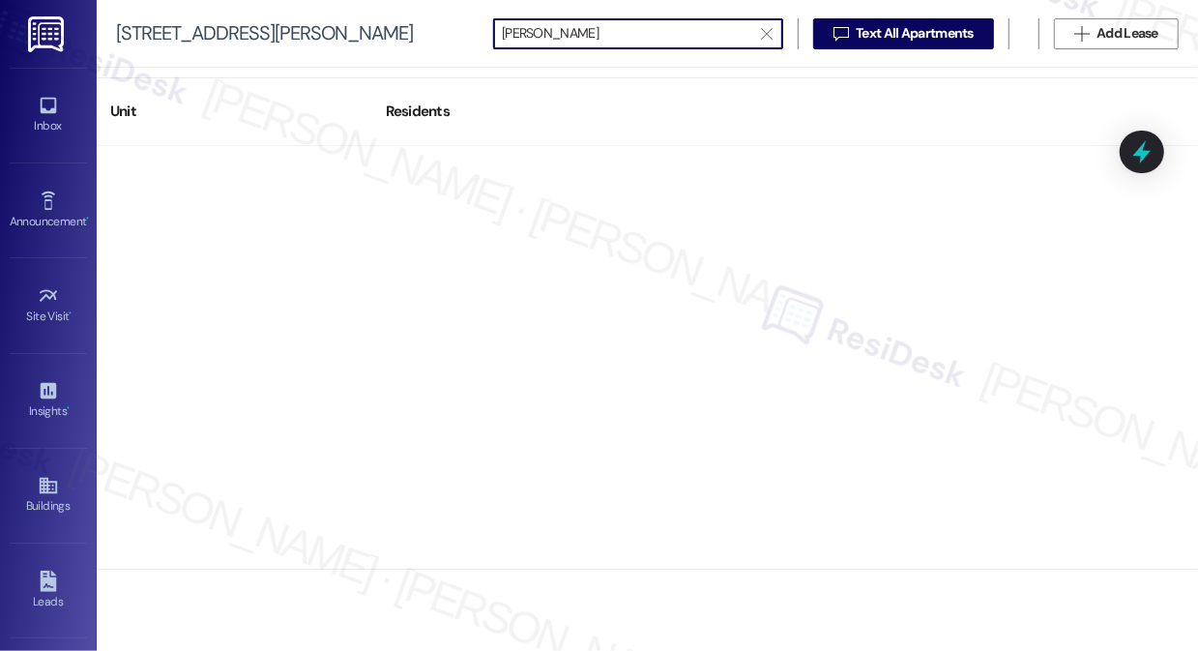
click at [587, 39] on input "Jiahua Bai" at bounding box center [626, 33] width 249 height 27
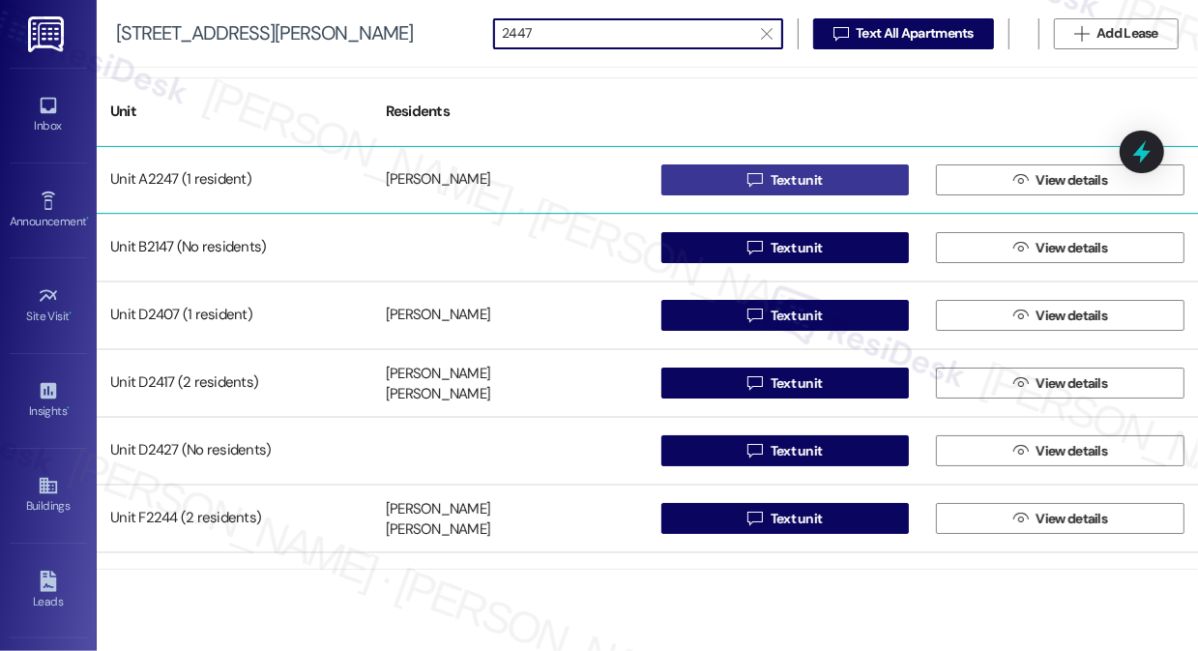
type input "2447"
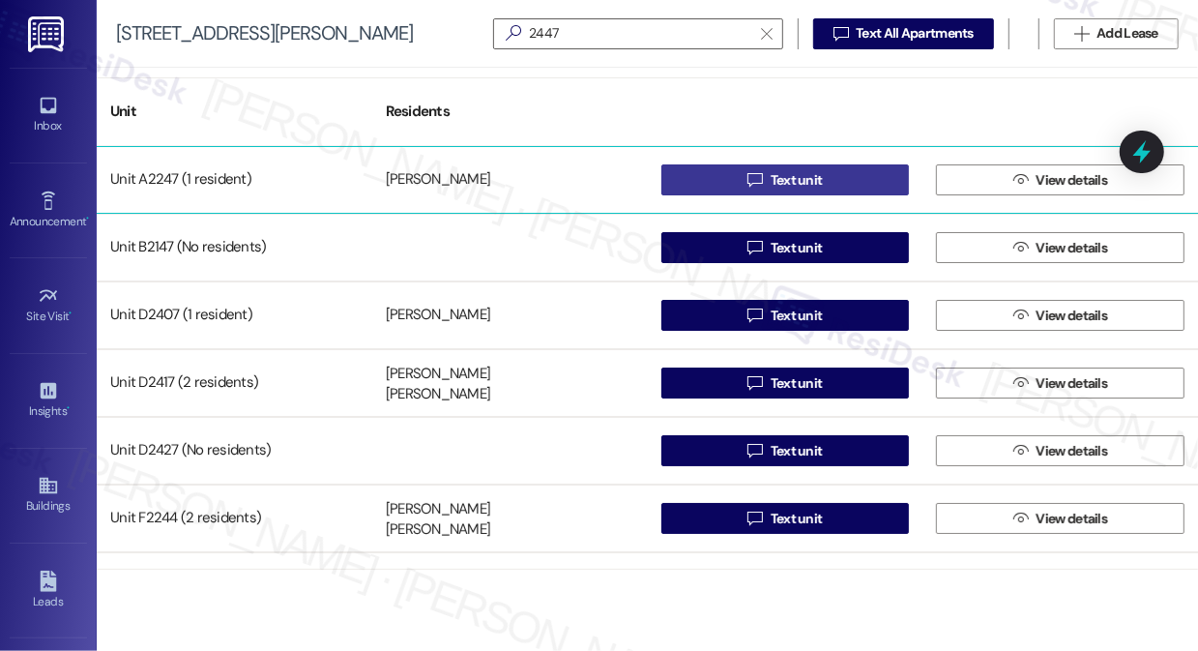
click at [831, 192] on button " Text unit" at bounding box center [785, 179] width 248 height 31
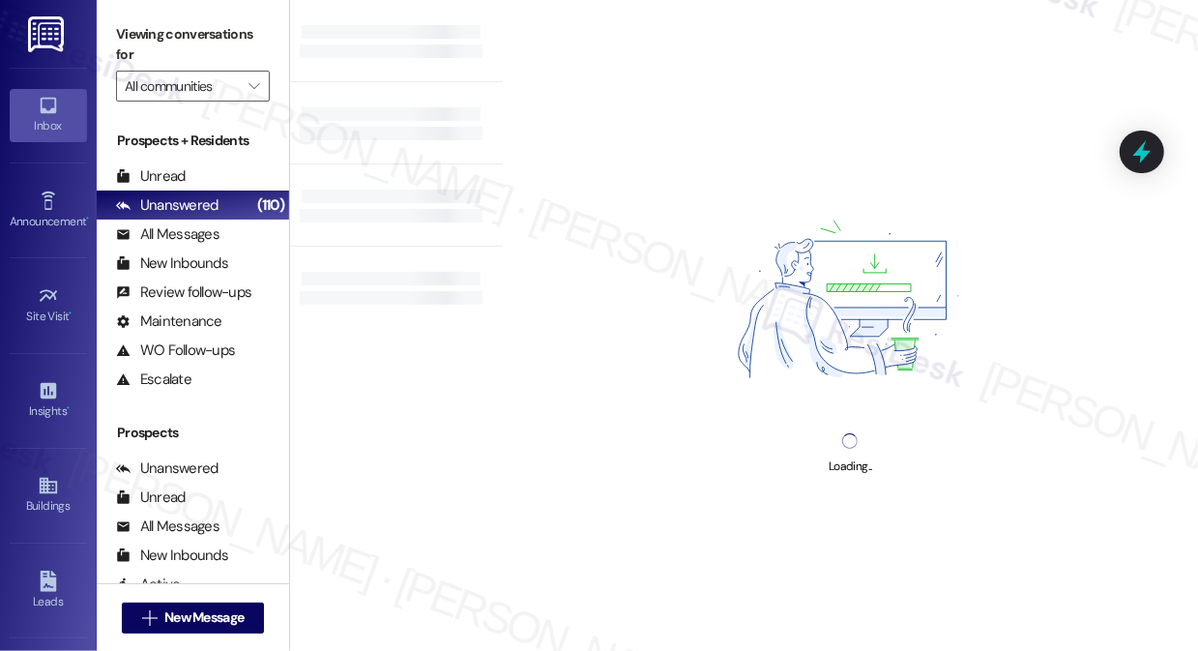
click at [107, 31] on div "Viewing conversations for All communities " at bounding box center [193, 60] width 192 height 121
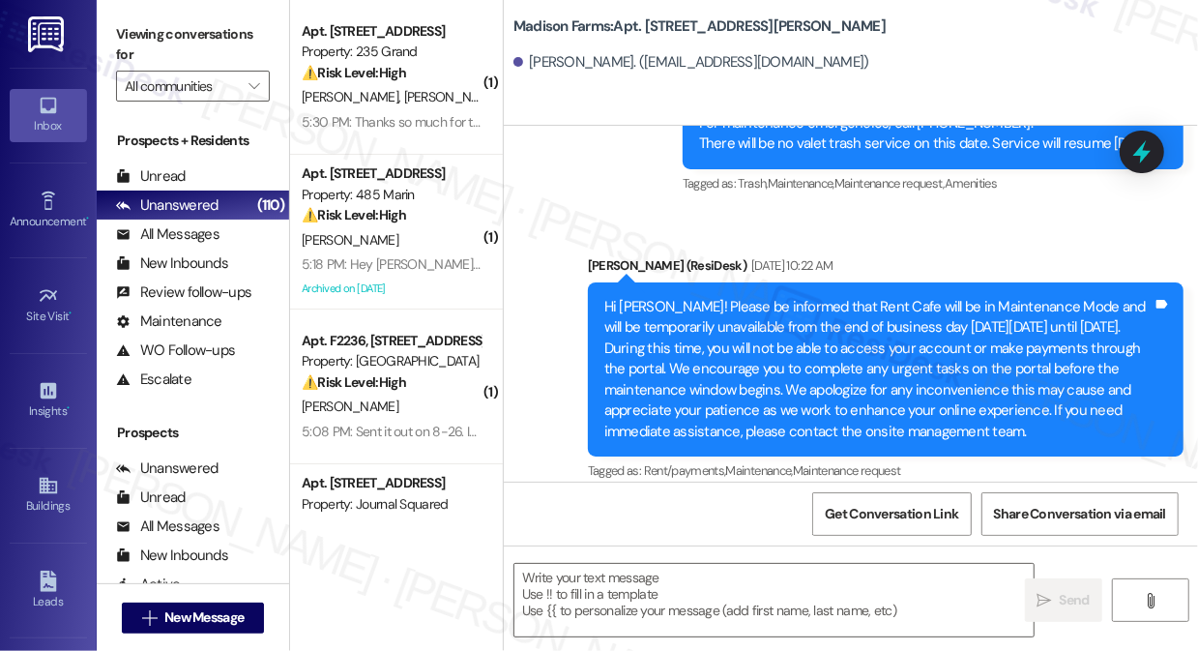
type textarea "Fetching suggested responses. Please feel free to read through the conversation…"
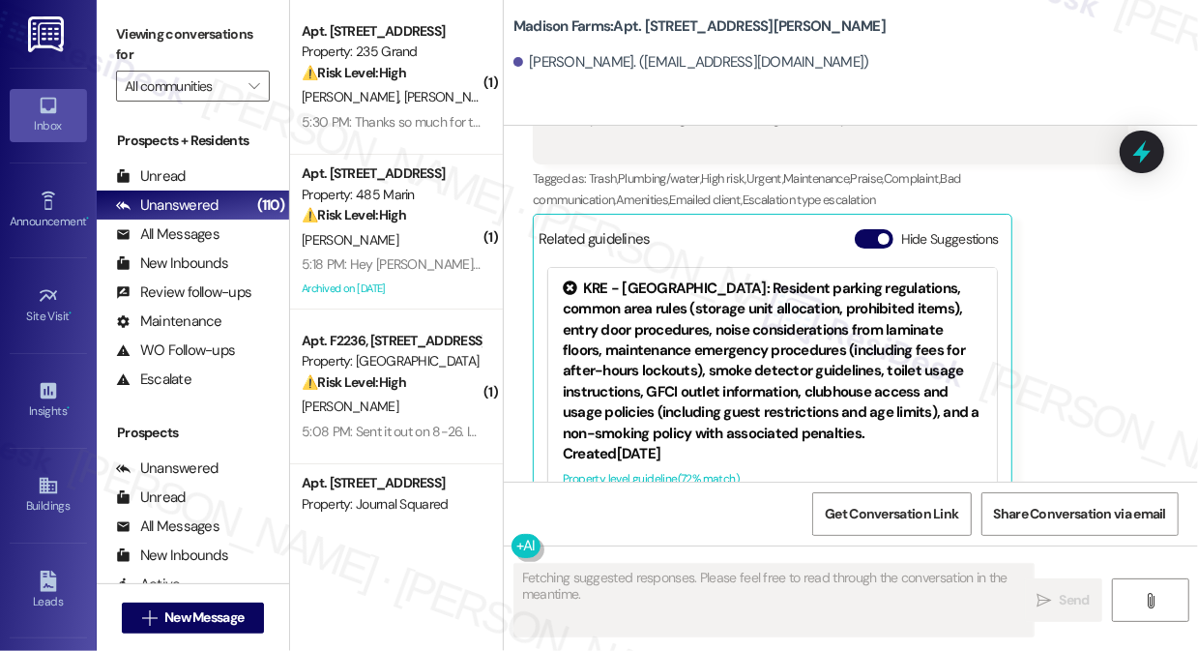
scroll to position [2026, 0]
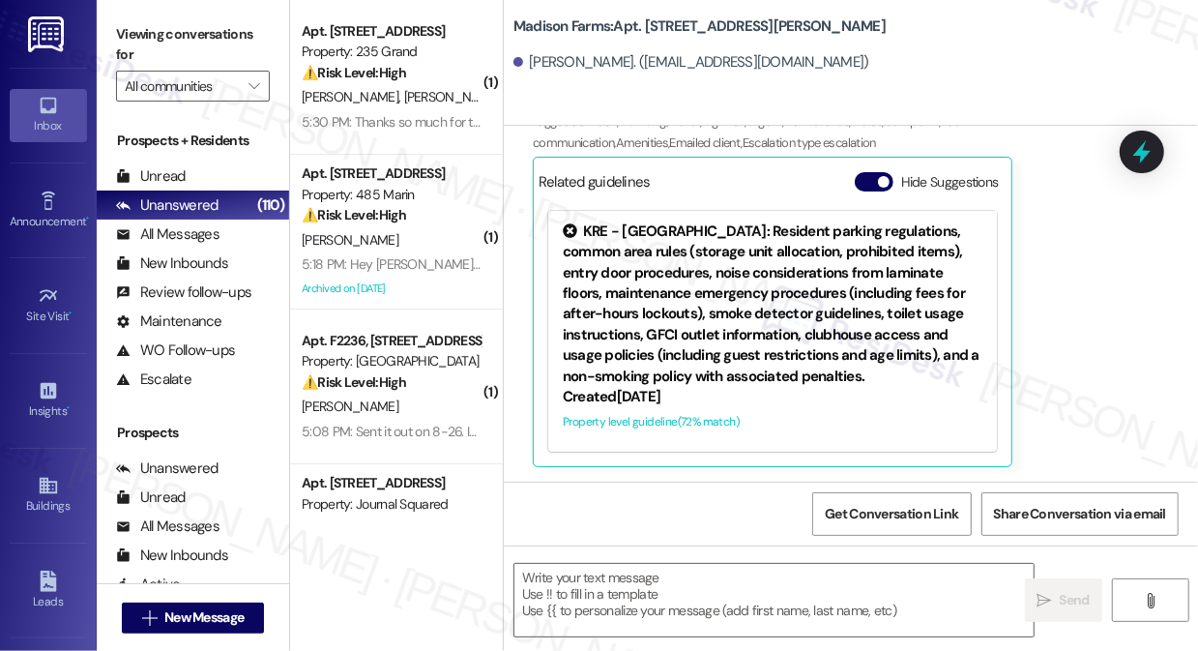
click at [113, 41] on div "Viewing conversations for All communities " at bounding box center [193, 60] width 192 height 121
click at [673, 31] on b "Madison Farms: Apt. A2247, 4883 Riley Road" at bounding box center [699, 26] width 372 height 20
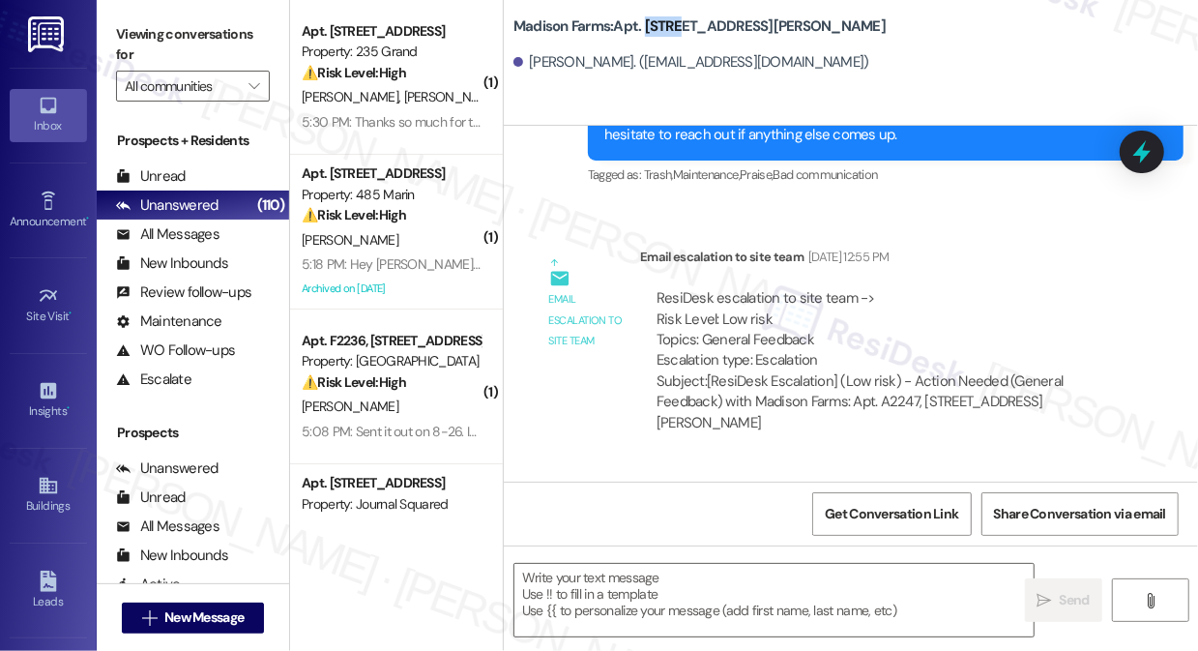
scroll to position [2449, 0]
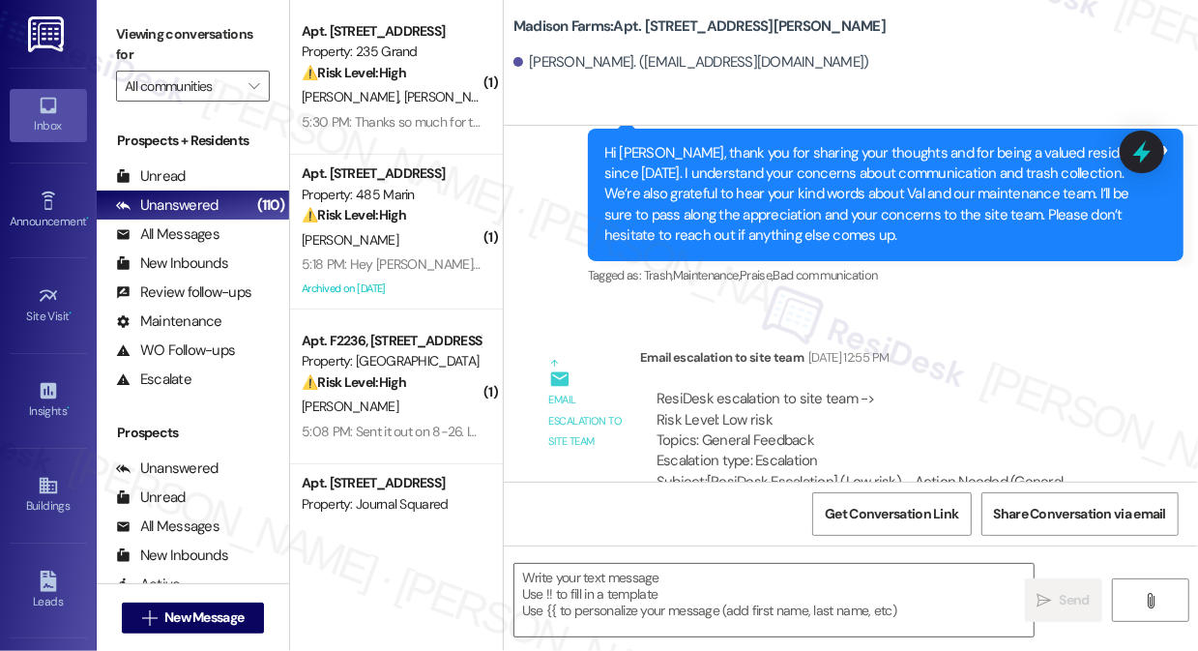
click at [137, 44] on label "Viewing conversations for" at bounding box center [193, 44] width 154 height 51
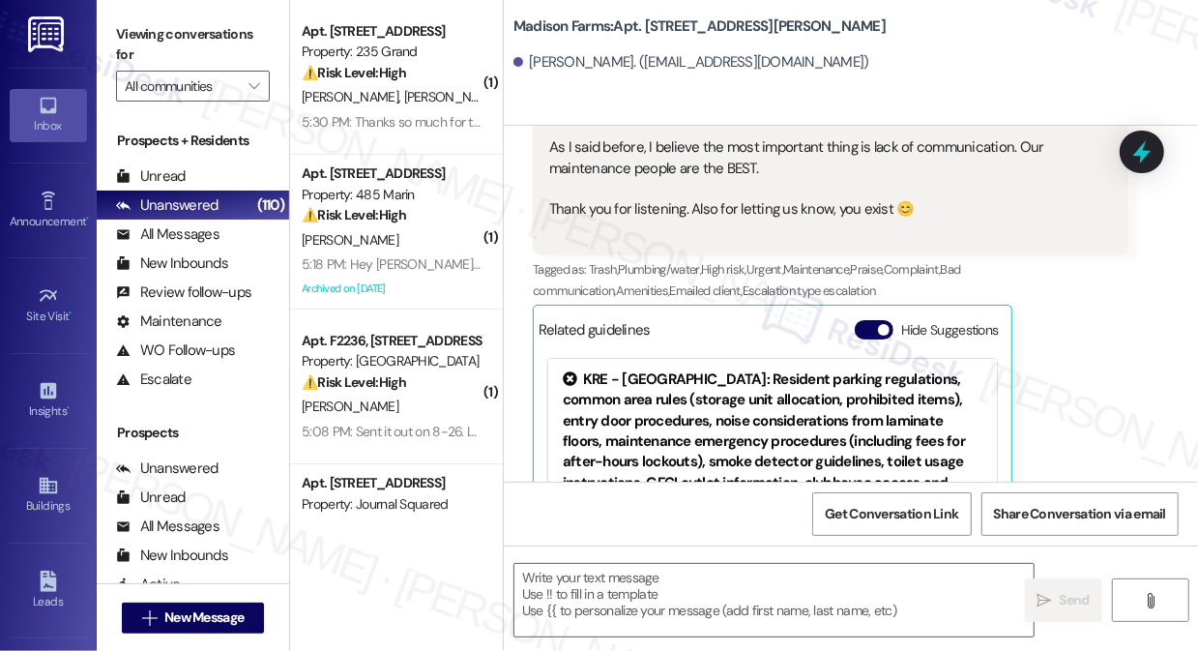
scroll to position [1570, 0]
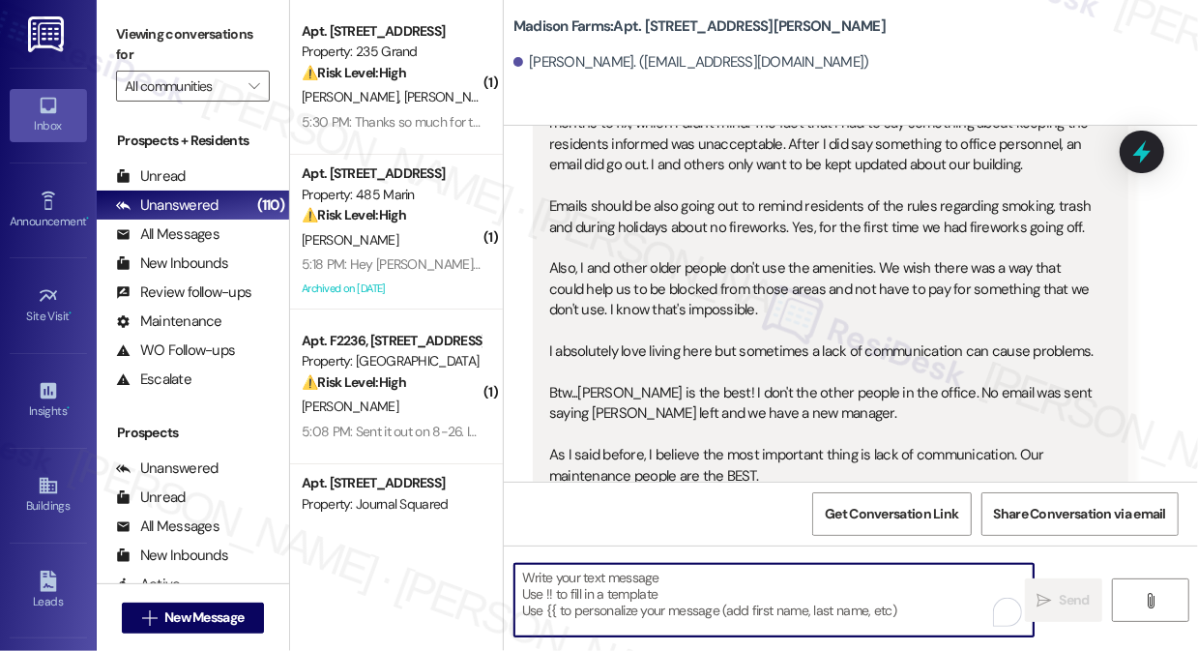
click at [746, 591] on textarea "To enrich screen reader interactions, please activate Accessibility in Grammarl…" at bounding box center [773, 600] width 519 height 73
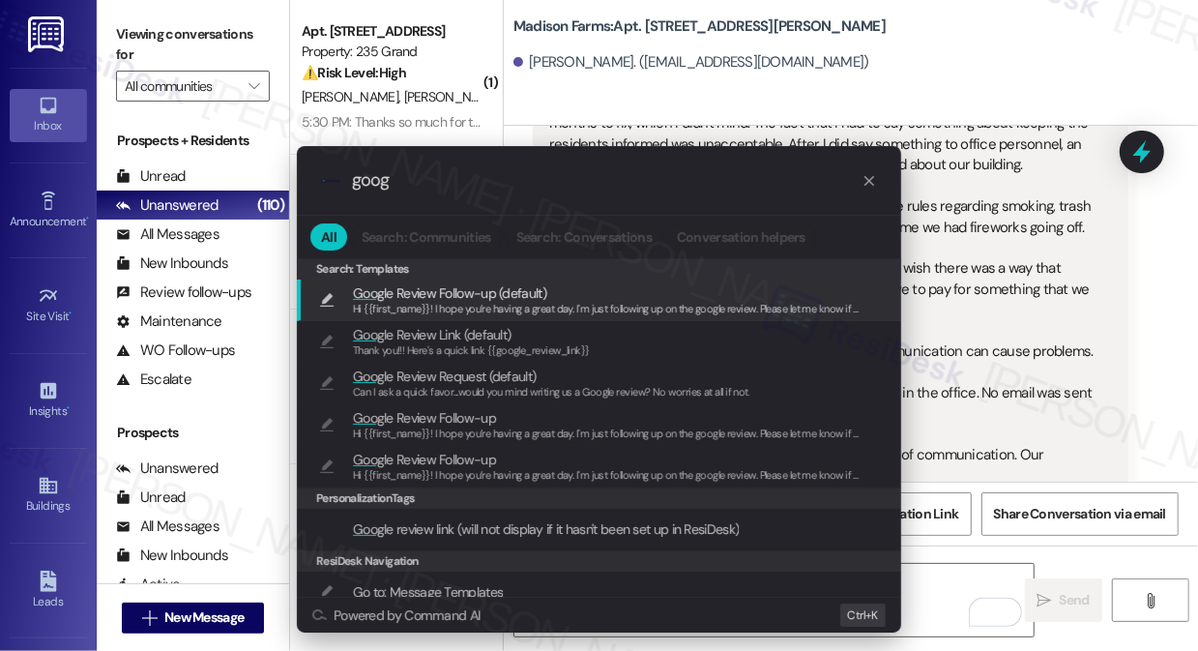
type input "goog"
click at [530, 305] on span "Hi {{first_name}}! I hope you’re having a great day. I'm just following up on t…" at bounding box center [783, 309] width 861 height 14
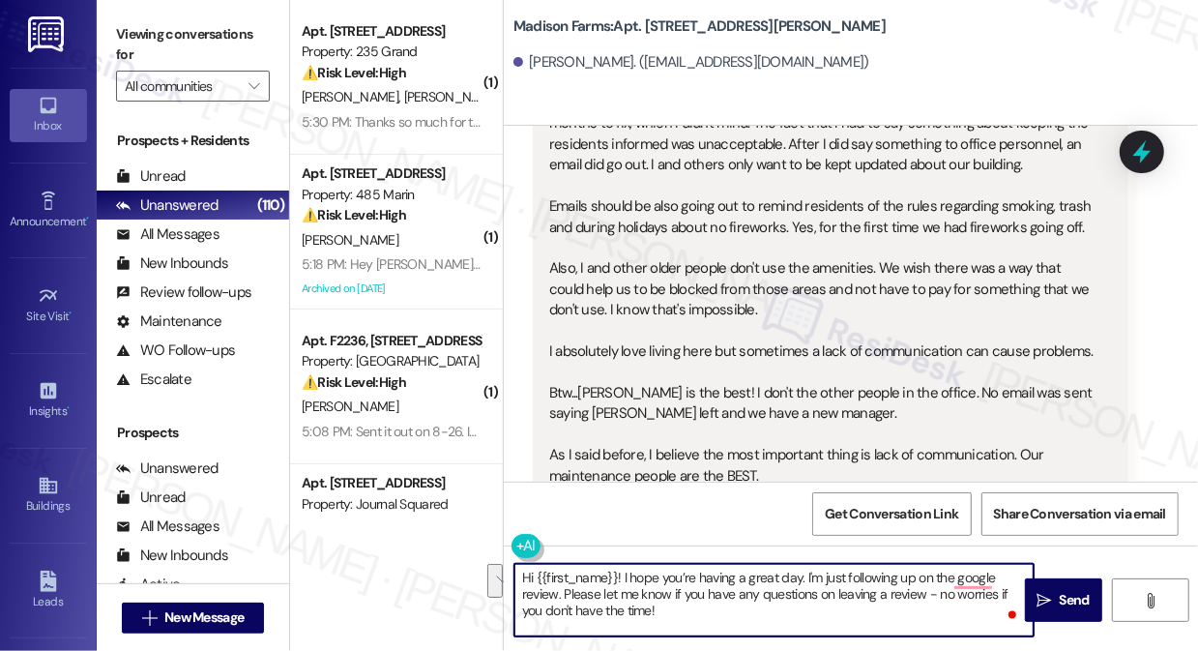
drag, startPoint x: 802, startPoint y: 577, endPoint x: 558, endPoint y: 595, distance: 245.2
click at [558, 595] on textarea "Hi {{first_name}}! I hope you’re having a great day. I'm just following up on t…" at bounding box center [773, 600] width 519 height 73
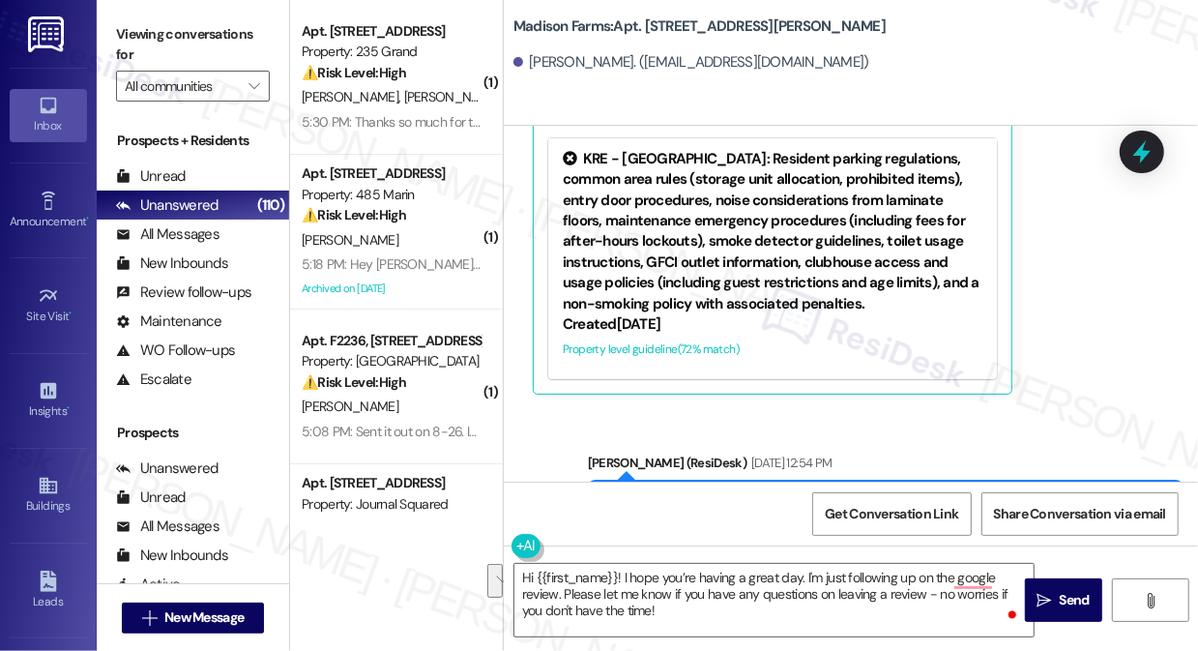
click at [140, 31] on label "Viewing conversations for" at bounding box center [193, 44] width 154 height 51
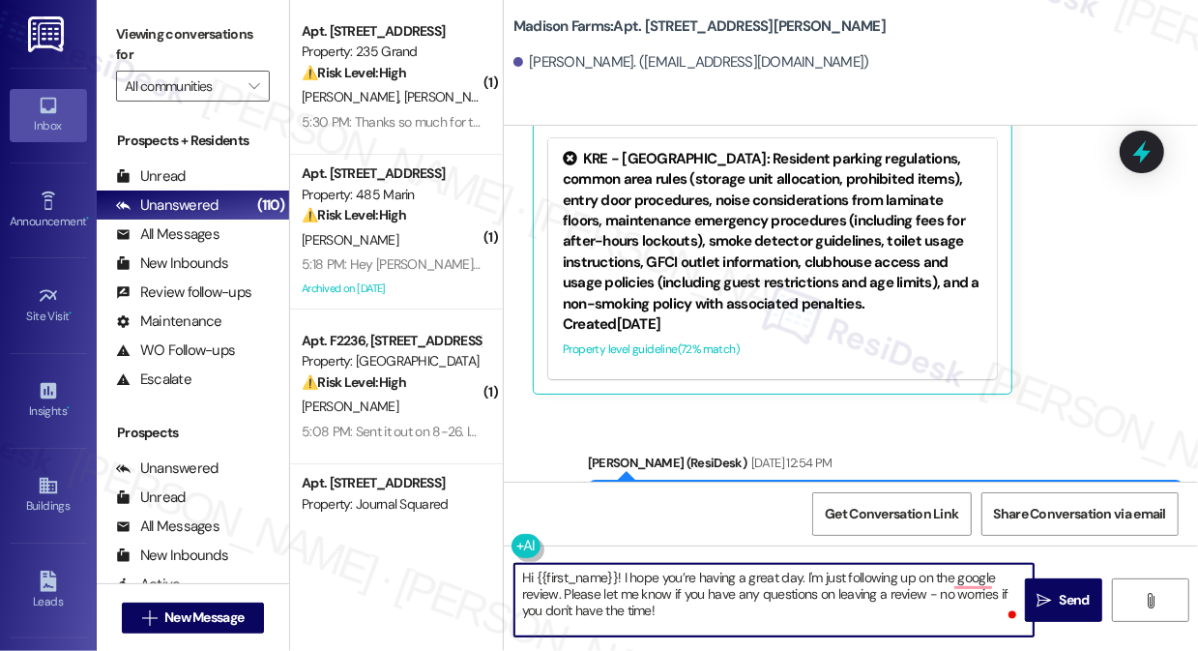
drag, startPoint x: 683, startPoint y: 574, endPoint x: 692, endPoint y: 575, distance: 9.7
click at [683, 575] on textarea "Hi {{first_name}}! I hope you’re having a great day. I'm just following up on t…" at bounding box center [773, 600] width 519 height 73
drag, startPoint x: 804, startPoint y: 573, endPoint x: 857, endPoint y: 621, distance: 70.5
click at [857, 621] on textarea "Hi {{first_name}}! I hope you’re having a great day. I'm just following up on t…" at bounding box center [773, 600] width 519 height 73
paste textarea "have you had a chance to post a Google review about your experience with us yet…"
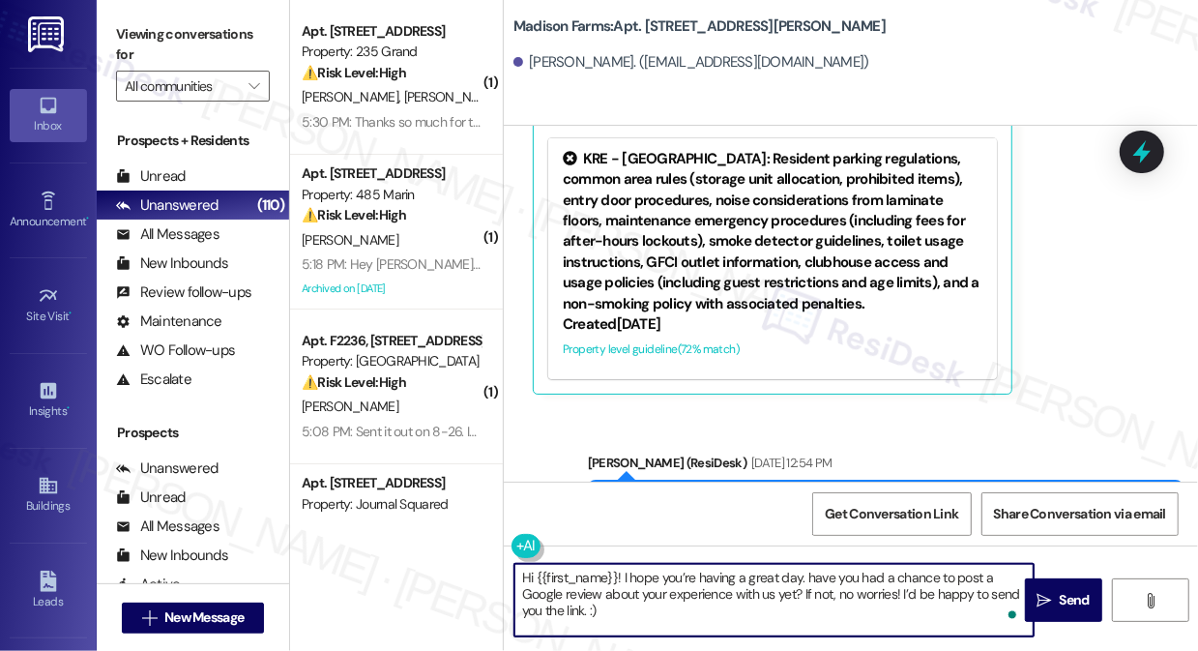
click at [857, 621] on textarea "Hi {{first_name}}! I hope you’re having a great day. have you had a chance to p…" at bounding box center [773, 600] width 519 height 73
click at [806, 567] on textarea "Hi {{first_name}}! I hope you’re having a great day. Have you had a chance to p…" at bounding box center [773, 600] width 519 height 73
click at [807, 571] on textarea "Hi {{first_name}}! I hope you’re having a great day. Have you had a chance to p…" at bounding box center [773, 600] width 519 height 73
click at [644, 608] on textarea "Hi {{first_name}}! I hope you’re having a great day. Just wanted to ask if you …" at bounding box center [773, 600] width 519 height 73
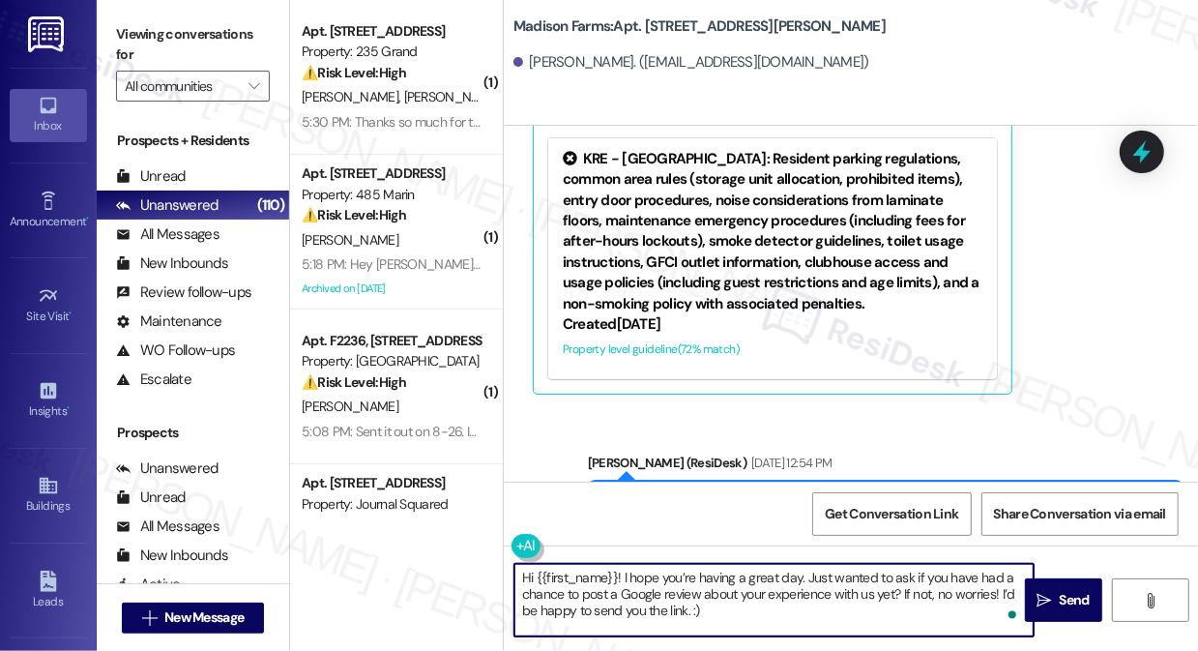
click at [644, 608] on textarea "Hi {{first_name}}! I hope you’re having a great day. Just wanted to ask if you …" at bounding box center [773, 600] width 519 height 73
click at [807, 618] on textarea "Hi {{first_name}}! I hope you’re having a great day. Just wanted to ask if you …" at bounding box center [773, 600] width 519 height 73
click at [771, 592] on textarea "Hi {{first_name}}! I hope you’re having a great day. Just wanted to ask if you …" at bounding box center [773, 600] width 519 height 73
click at [764, 594] on textarea "Hi {{first_name}}! I hope you’re having a great day. Just wanted to ask if you …" at bounding box center [773, 600] width 519 height 73
click at [781, 612] on textarea "Hi {{first_name}}! I hope you’re having a great day. Just wanted to ask if you …" at bounding box center [773, 600] width 519 height 73
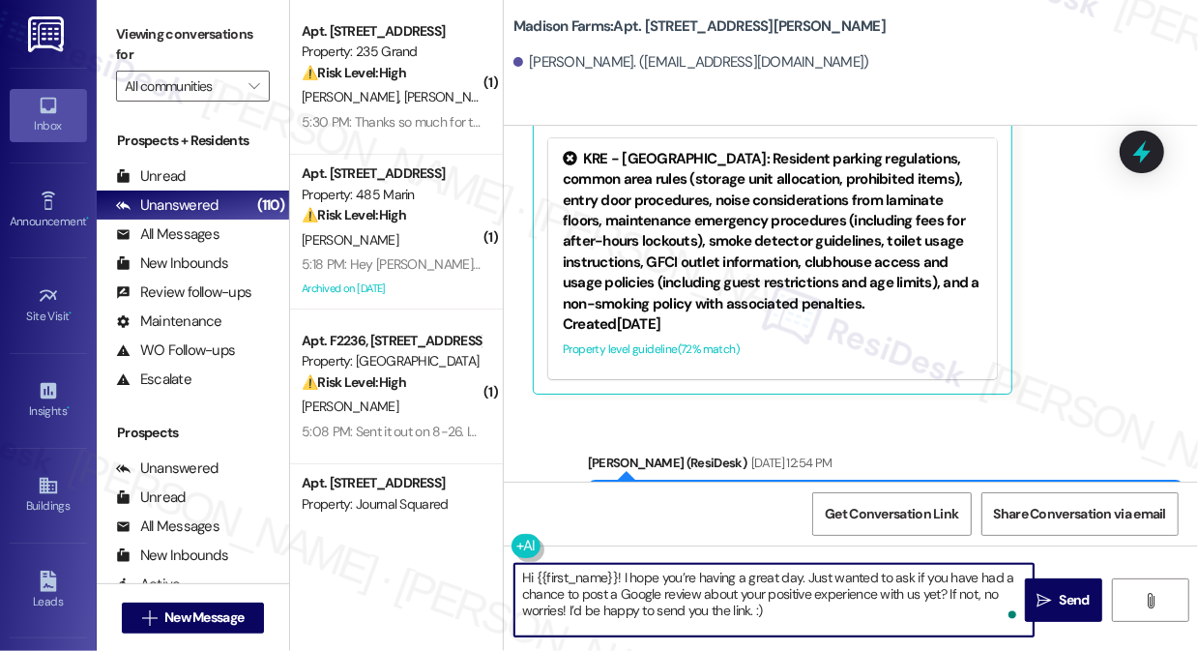
drag, startPoint x: 806, startPoint y: 599, endPoint x: 685, endPoint y: 584, distance: 121.8
click at [685, 584] on textarea "Hi {{first_name}}! I hope you’re having a great day. Just wanted to ask if you …" at bounding box center [773, 600] width 519 height 73
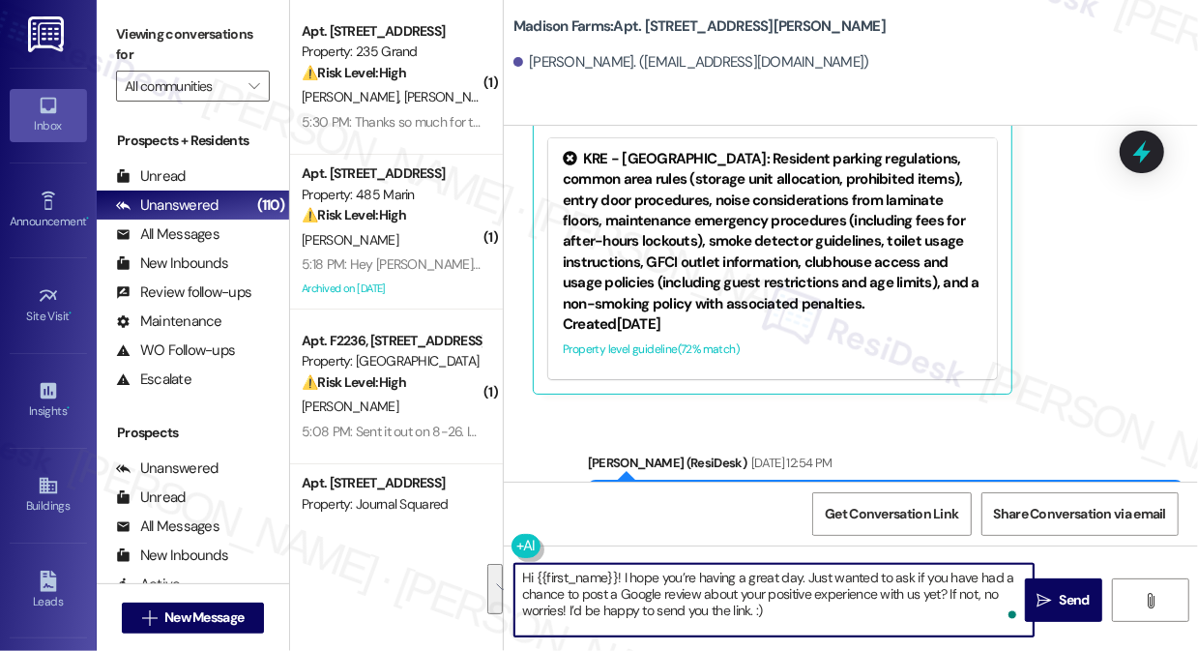
click at [788, 605] on textarea "Hi {{first_name}}! I hope you’re having a great day. Just wanted to ask if you …" at bounding box center [773, 600] width 519 height 73
drag, startPoint x: 913, startPoint y: 621, endPoint x: 803, endPoint y: 575, distance: 118.3
click at [803, 575] on textarea "Hi {{first_name}}! I hope you’re having a great day. Just wanted to ask if you …" at bounding box center [773, 600] width 519 height 73
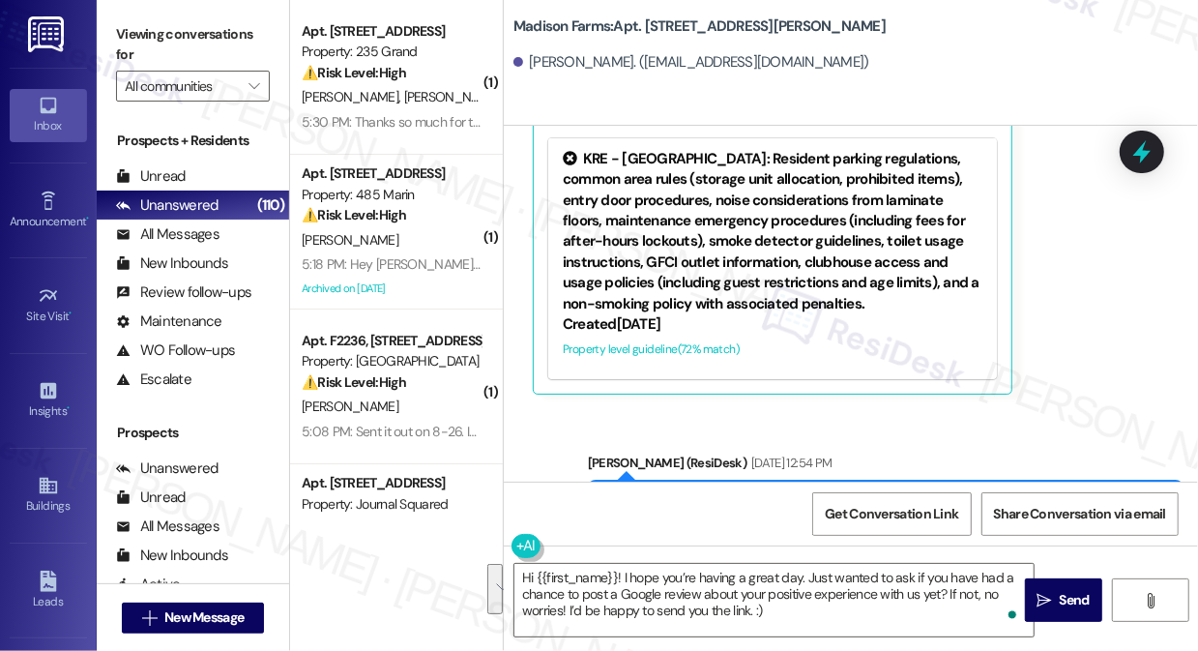
drag, startPoint x: 106, startPoint y: 28, endPoint x: 116, endPoint y: 30, distance: 9.9
click at [106, 28] on div "Viewing conversations for All communities " at bounding box center [193, 60] width 192 height 121
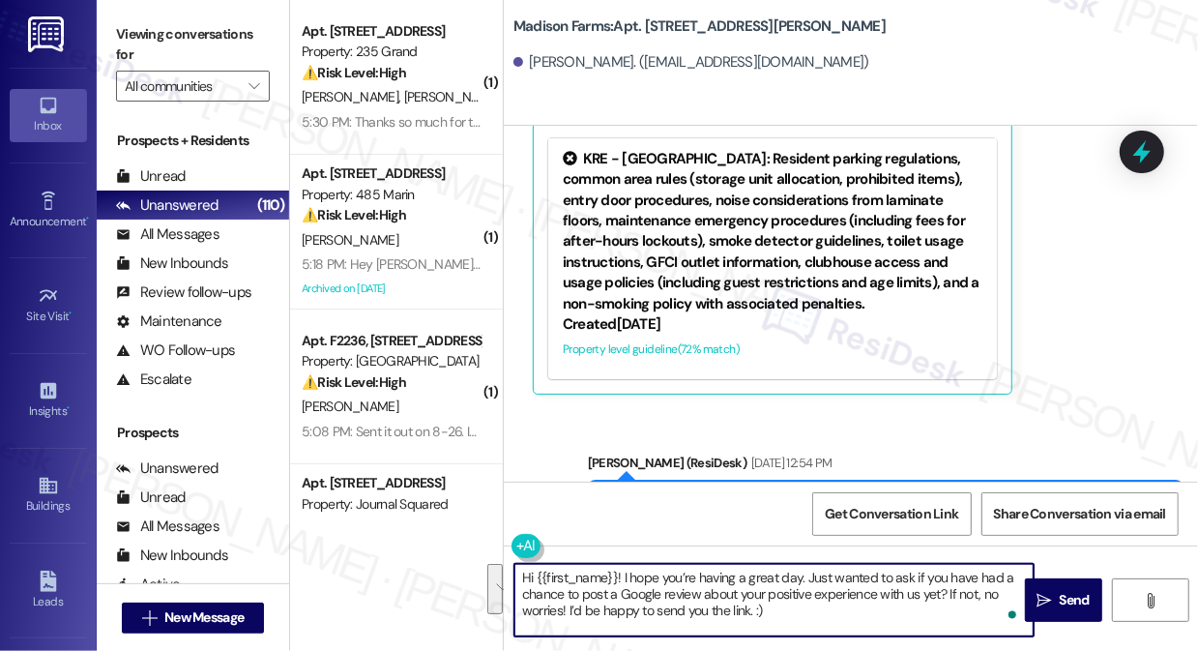
drag, startPoint x: 835, startPoint y: 620, endPoint x: 907, endPoint y: 568, distance: 88.6
click at [907, 568] on textarea "Hi {{first_name}}! I hope you’re having a great day. Just wanted to ask if you …" at bounding box center [773, 600] width 519 height 73
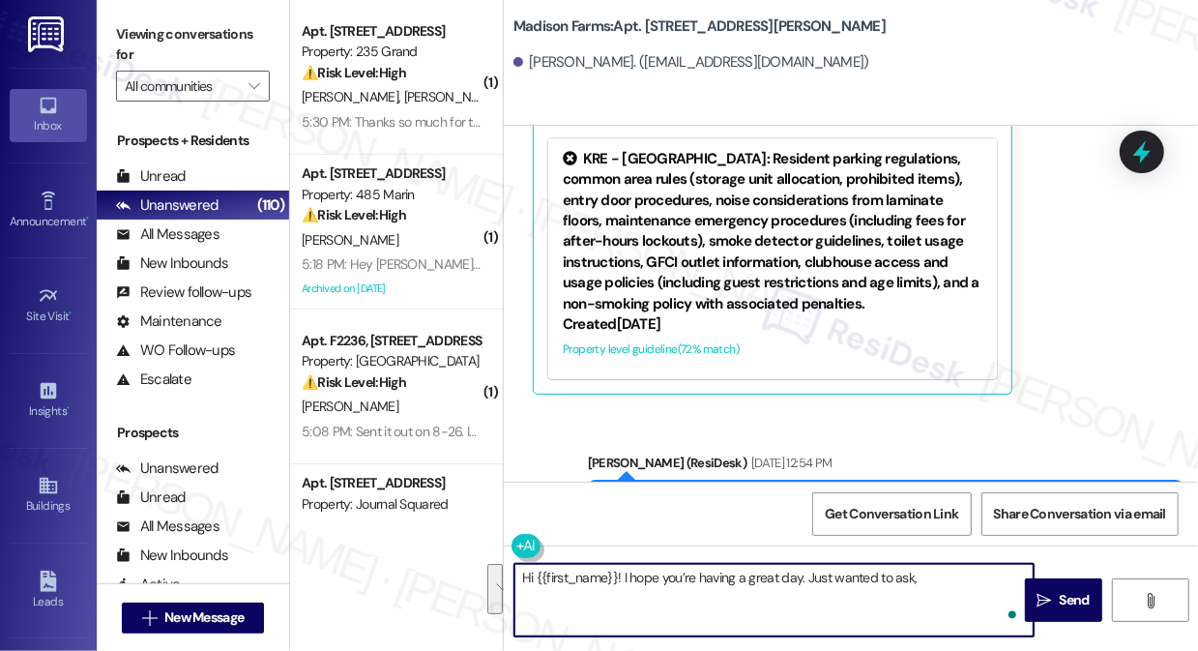
paste textarea "would you be willing to share your positive experience at {{property}} in a qui…"
click at [988, 598] on textarea "Hi {{first_name}}! I hope you’re having a great day. Just wanted to ask, would …" at bounding box center [773, 600] width 519 height 73
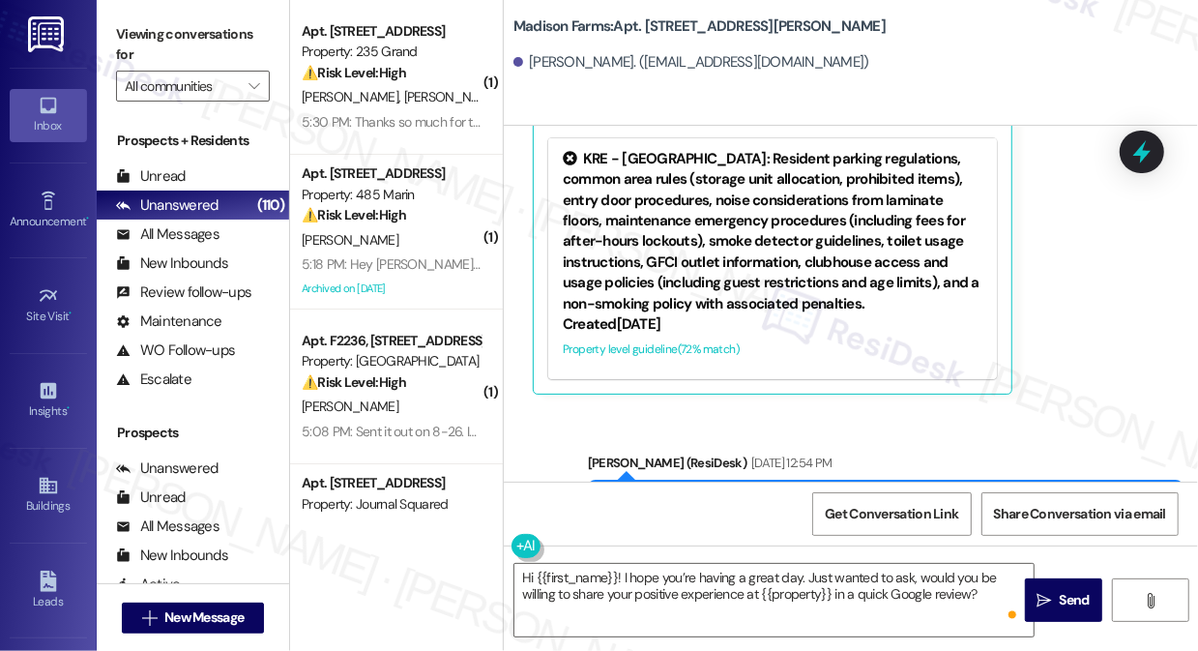
click at [135, 13] on div "Viewing conversations for All communities " at bounding box center [193, 60] width 192 height 121
click at [984, 600] on textarea "Hi {{first_name}}! I hope you’re having a great day. Just wanted to ask, would …" at bounding box center [773, 600] width 519 height 73
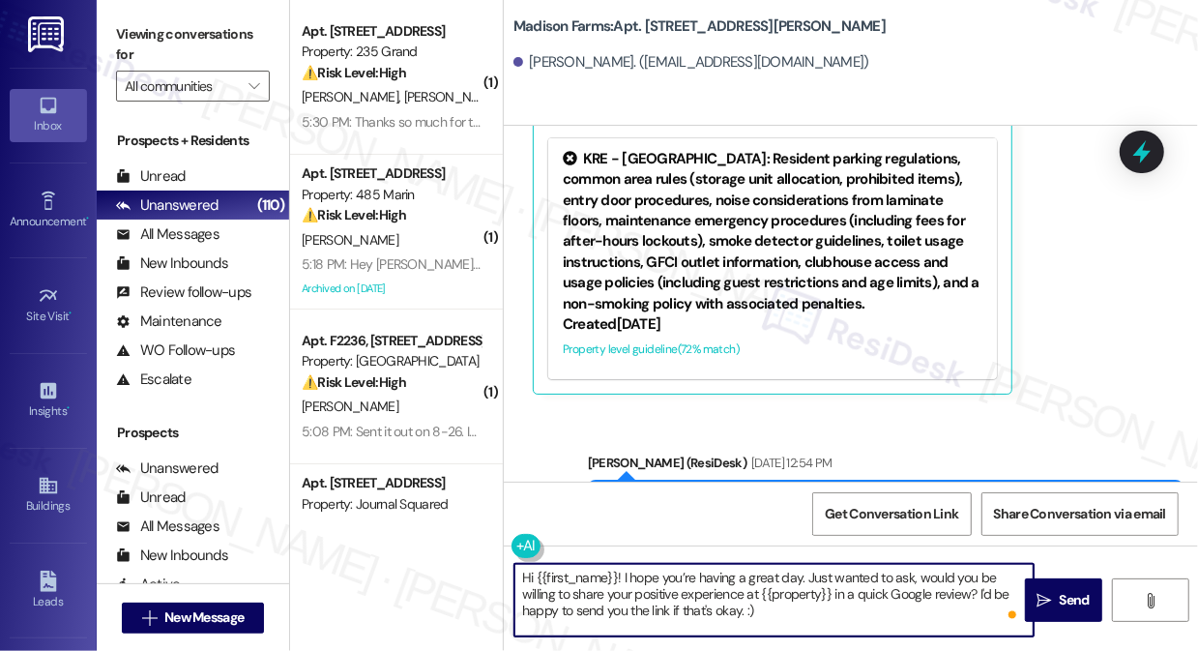
click at [816, 607] on textarea "Hi {{first_name}}! I hope you’re having a great day. Just wanted to ask, would …" at bounding box center [773, 600] width 519 height 73
click at [817, 611] on textarea "Hi {{first_name}}! I hope you’re having a great day. Just wanted to ask, would …" at bounding box center [773, 600] width 519 height 73
type textarea "Hi {{first_name}}! I hope you’re having a great day. Just wanted to ask, would …"
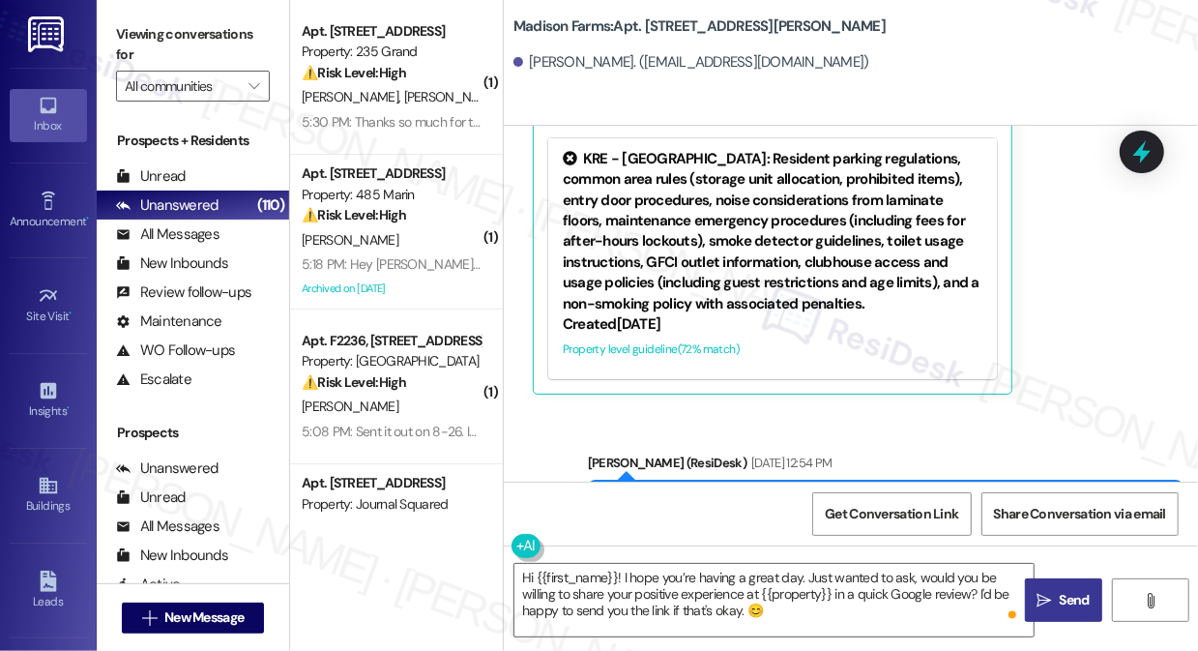
click at [1048, 597] on icon "" at bounding box center [1043, 600] width 15 height 15
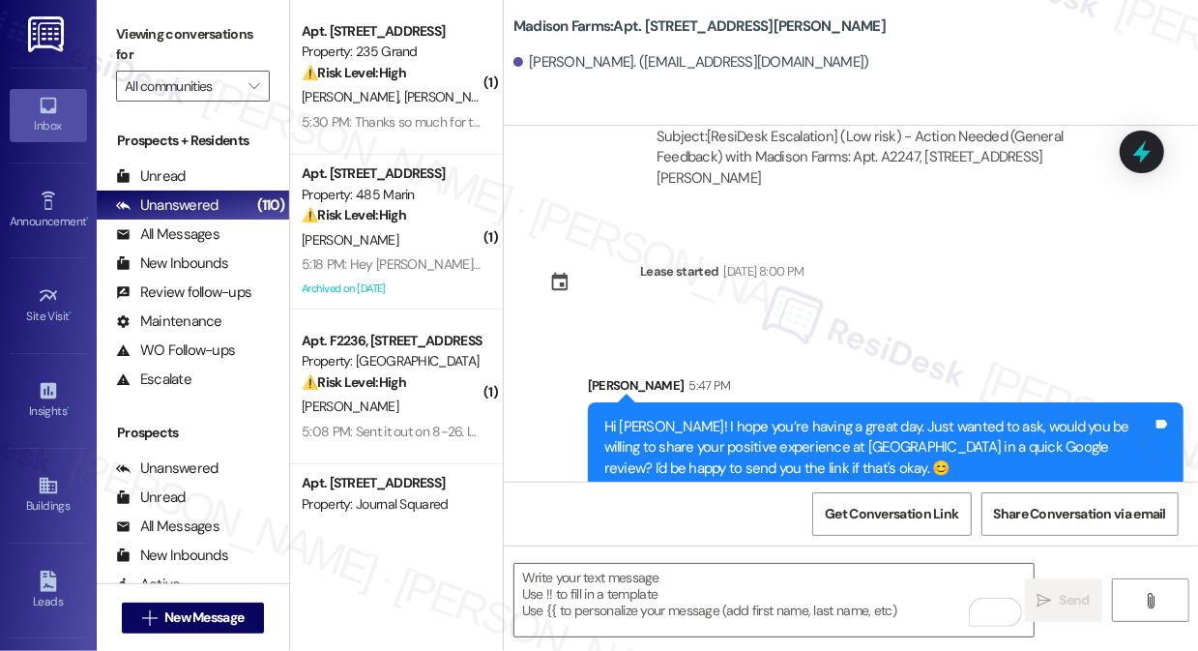
scroll to position [2800, 0]
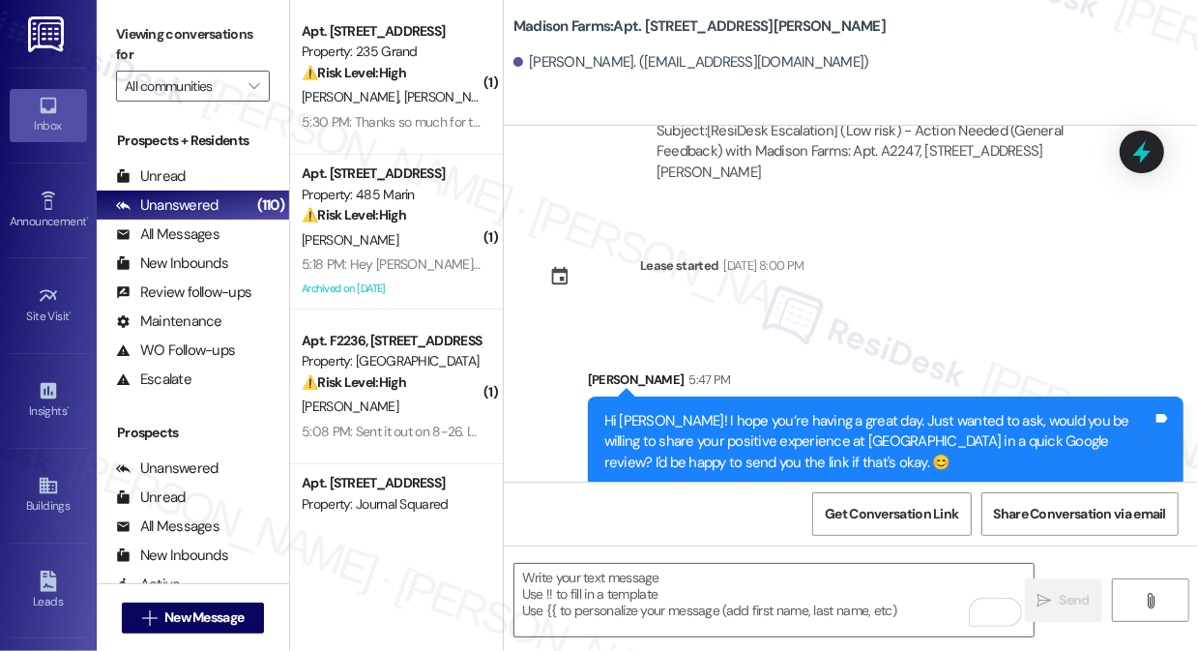
click at [129, 25] on label "Viewing conversations for" at bounding box center [193, 44] width 154 height 51
click at [571, 62] on div "Barbara Thompson. (bthom7356@aol.com)" at bounding box center [691, 62] width 356 height 20
click at [570, 62] on div "Barbara Thompson. (bthom7356@aol.com)" at bounding box center [691, 62] width 356 height 20
click at [612, 59] on div "Barbara Thompson. (bthom7356@aol.com)" at bounding box center [691, 62] width 356 height 20
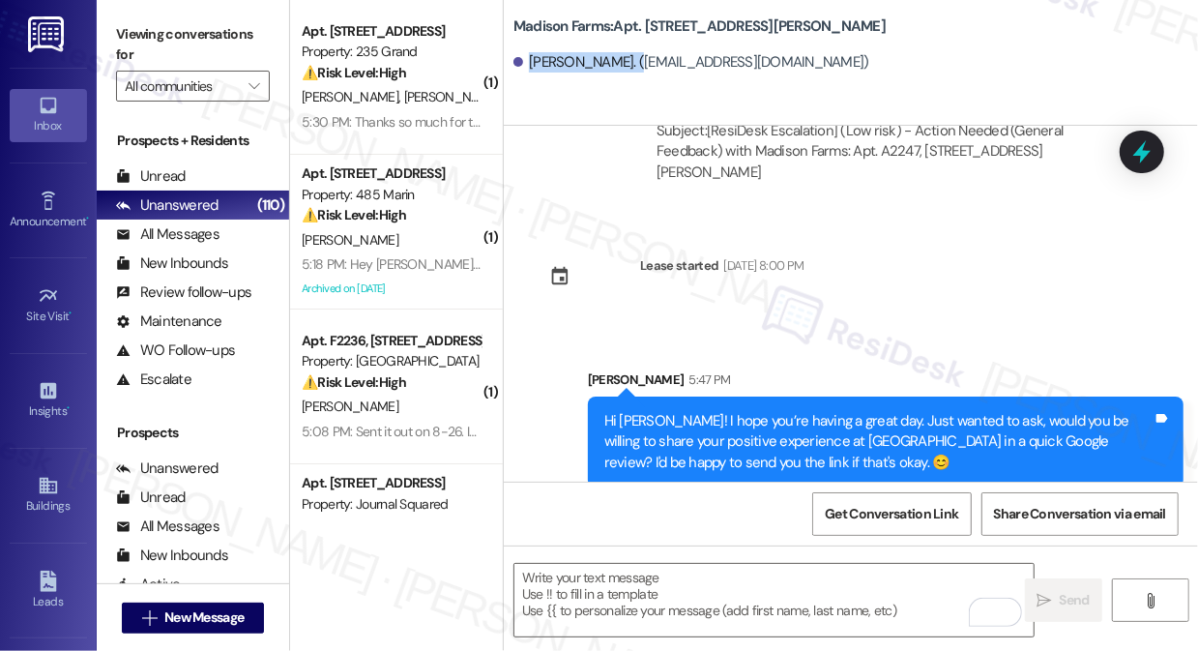
drag, startPoint x: 645, startPoint y: 60, endPoint x: 531, endPoint y: 59, distance: 114.1
click at [531, 59] on div "Barbara Thompson. (bthom7356@aol.com)" at bounding box center [691, 62] width 356 height 20
copy div "Barbara Thompson"
click at [116, 35] on label "Viewing conversations for" at bounding box center [193, 44] width 154 height 51
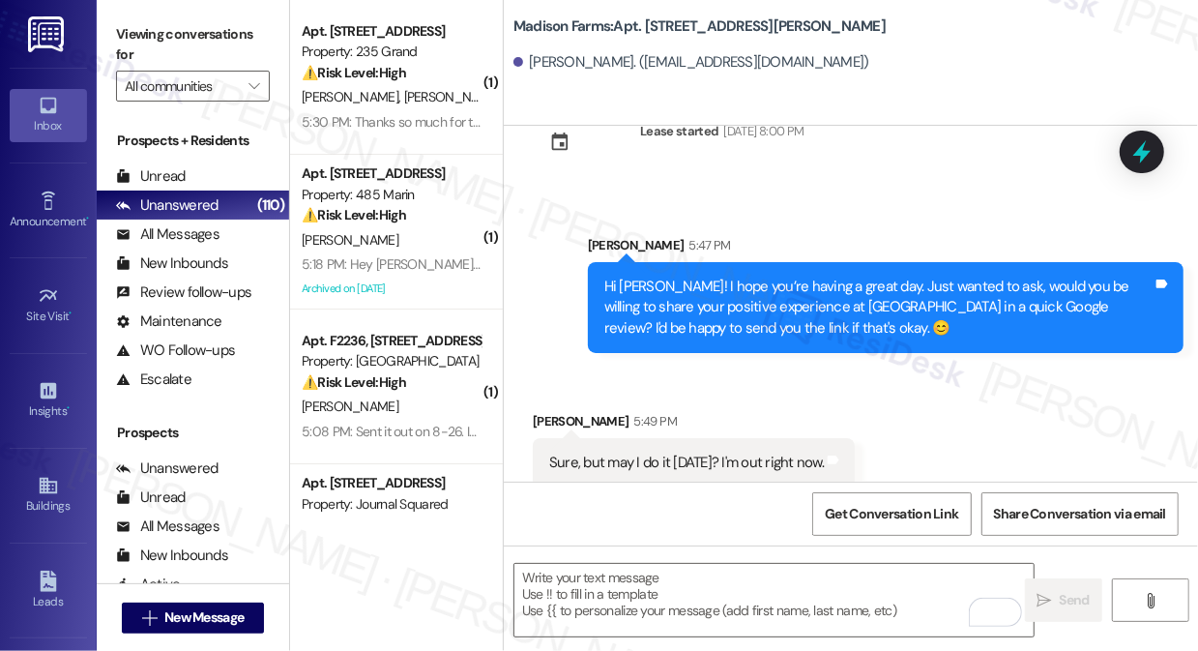
scroll to position [2935, 0]
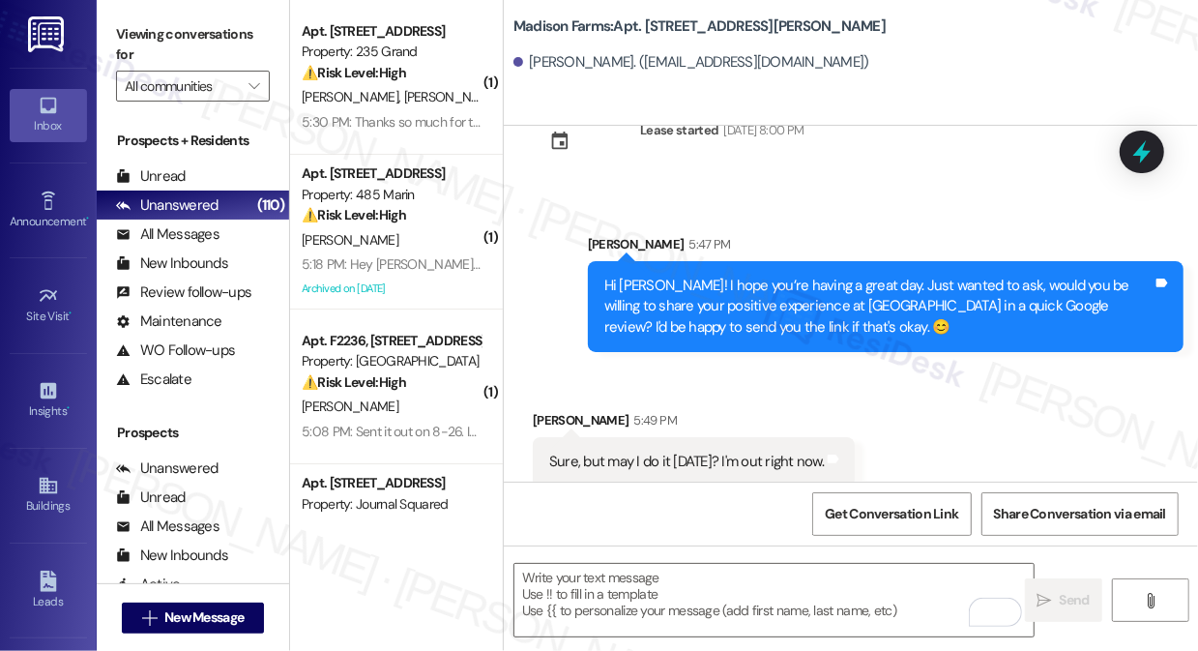
click at [779, 410] on div "Barbara Thompson 5:49 PM" at bounding box center [694, 423] width 322 height 27
click at [674, 452] on div "Sure, but may I do it tomorrow? I'm out right now." at bounding box center [686, 462] width 275 height 20
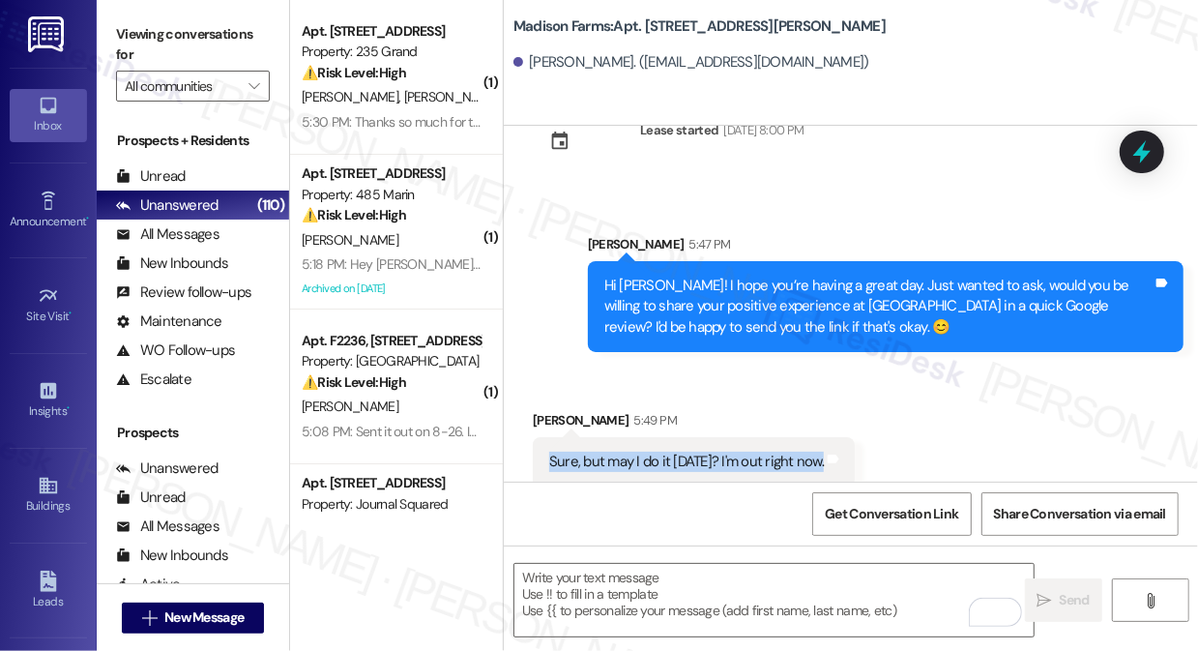
click at [674, 452] on div "Sure, but may I do it tomorrow? I'm out right now." at bounding box center [686, 462] width 275 height 20
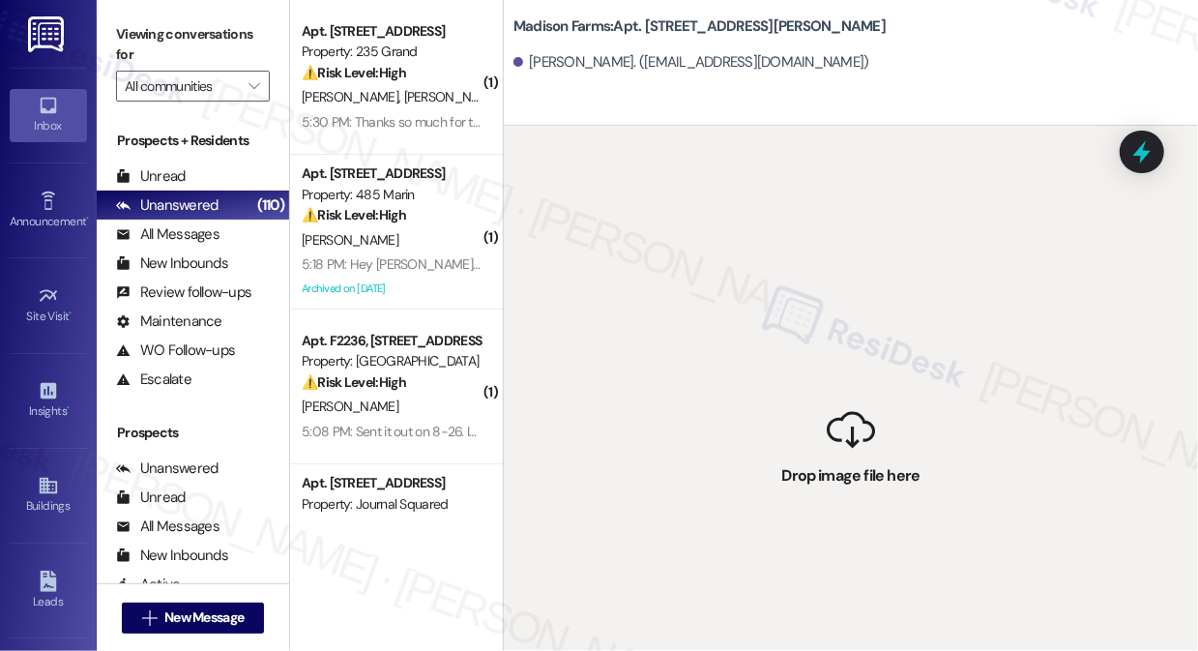
click at [850, 442] on div " Drop image file here" at bounding box center [851, 451] width 694 height 651
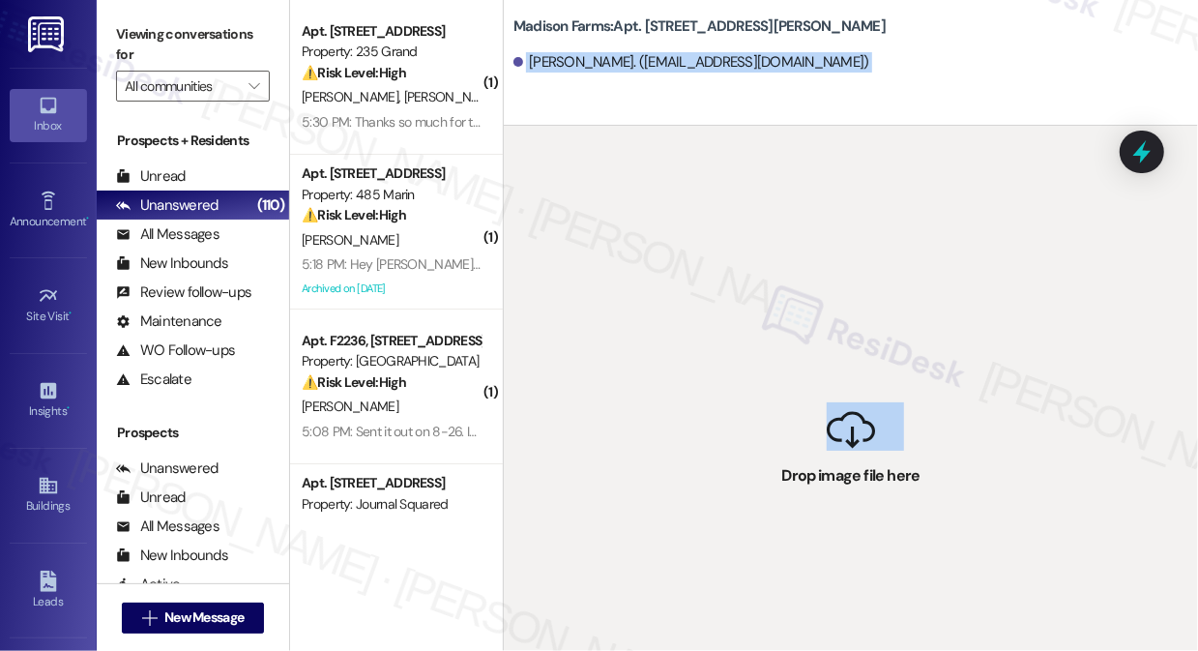
drag, startPoint x: 816, startPoint y: 446, endPoint x: 757, endPoint y: 92, distance: 358.7
click at [757, 92] on div "Madison Farms: Apt. A2247, 4883 Riley Road Barbara Thompson. (bthom7356@aol.com…" at bounding box center [850, 325] width 695 height 651
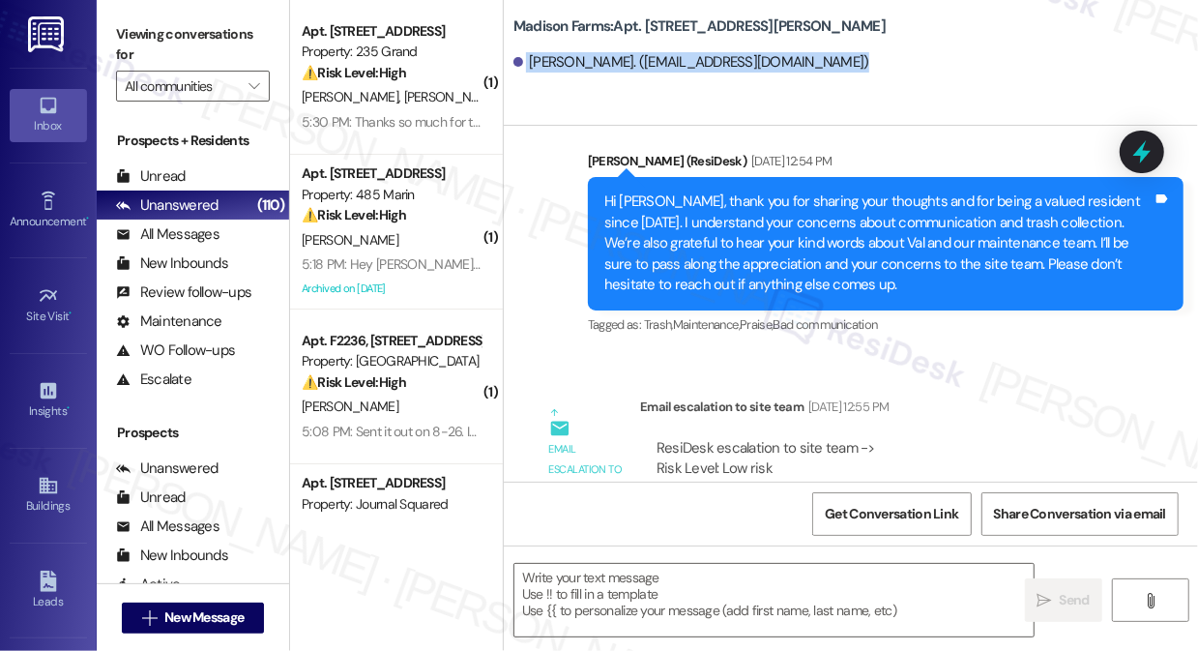
scroll to position [2674, 0]
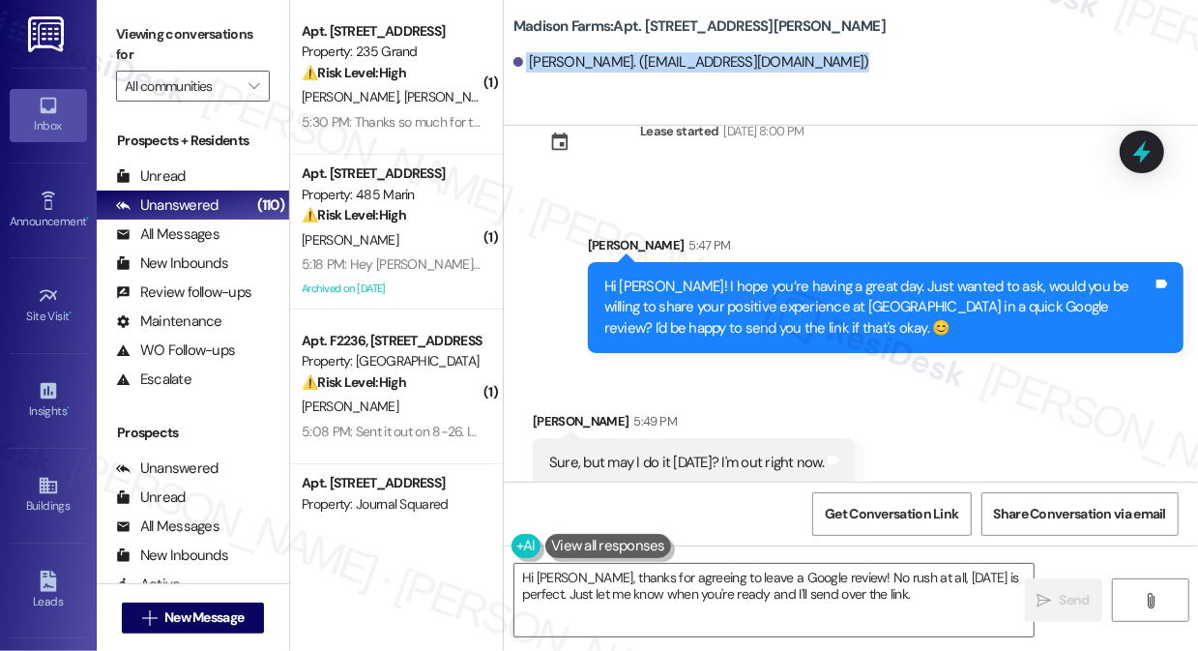
type textarea "Hi Barbara, thanks for agreeing to leave a Google review! No rush at all, tomor…"
click at [906, 610] on textarea "Hi Barbara, thanks for agreeing to leave a Google review! No rush at all, tomor…" at bounding box center [773, 600] width 519 height 73
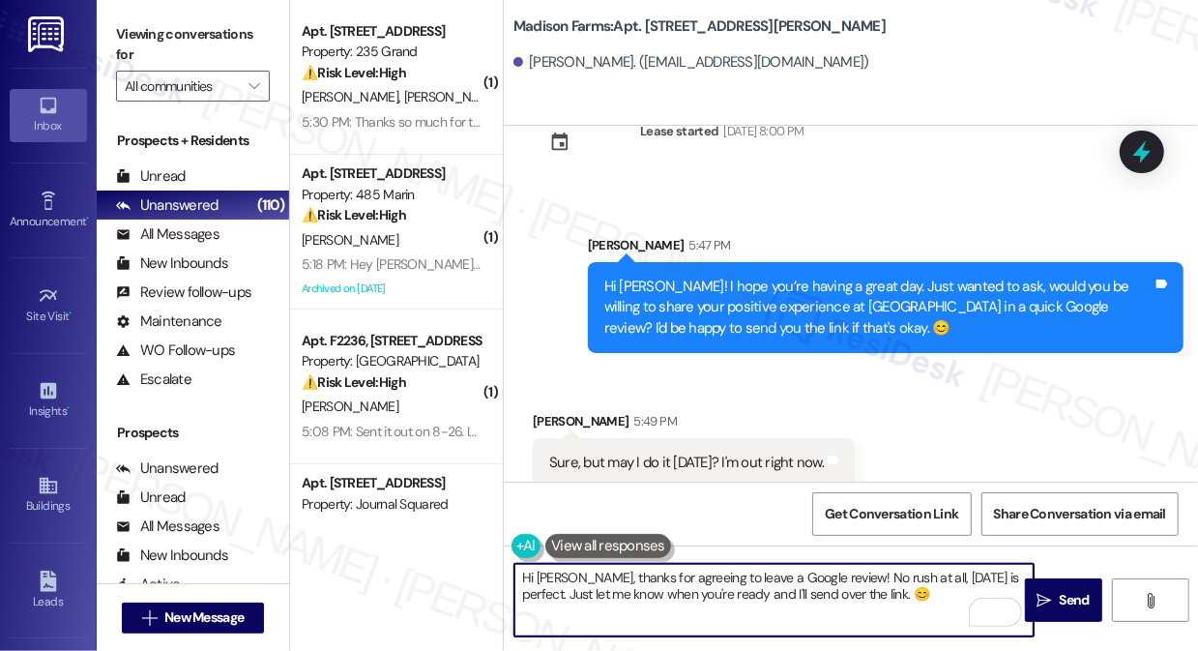
click at [929, 596] on textarea "Hi Barbara, thanks for agreeing to leave a Google review! No rush at all, tomor…" at bounding box center [773, 600] width 519 height 73
click at [966, 593] on textarea "Hi Barbara, thanks for agreeing to leave a Google review! No rush at all, tomor…" at bounding box center [773, 600] width 519 height 73
click at [910, 590] on textarea "Hi Barbara, thanks for agreeing to leave a Google review! No rush at all, tomor…" at bounding box center [773, 600] width 519 height 73
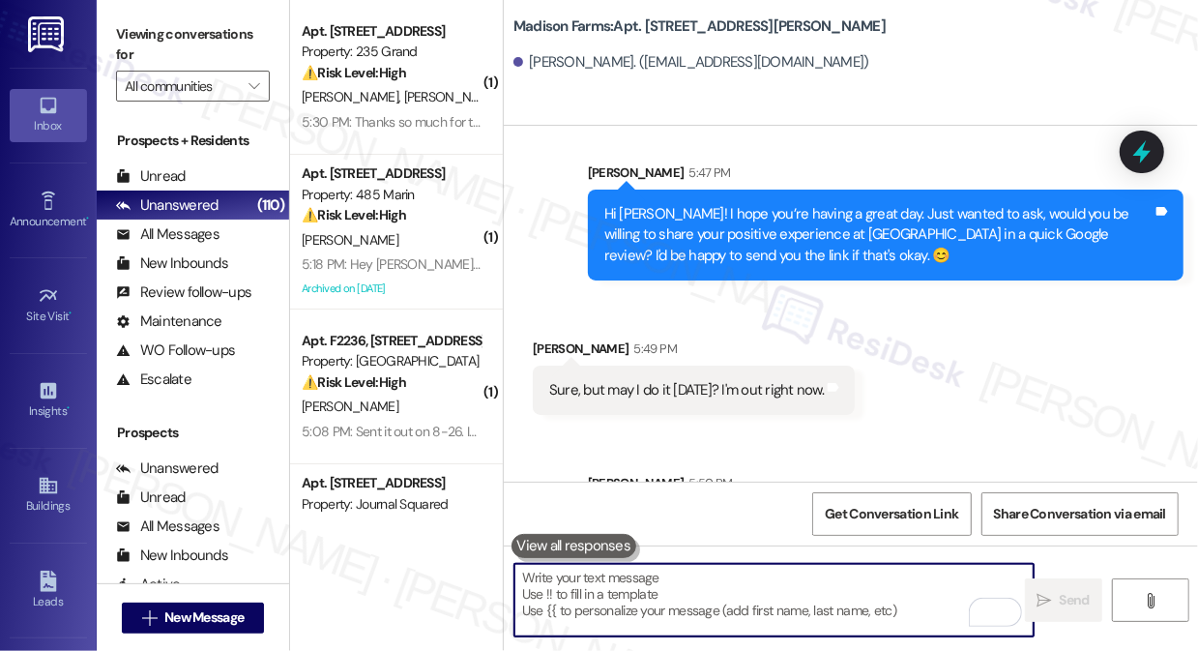
scroll to position [2831, 0]
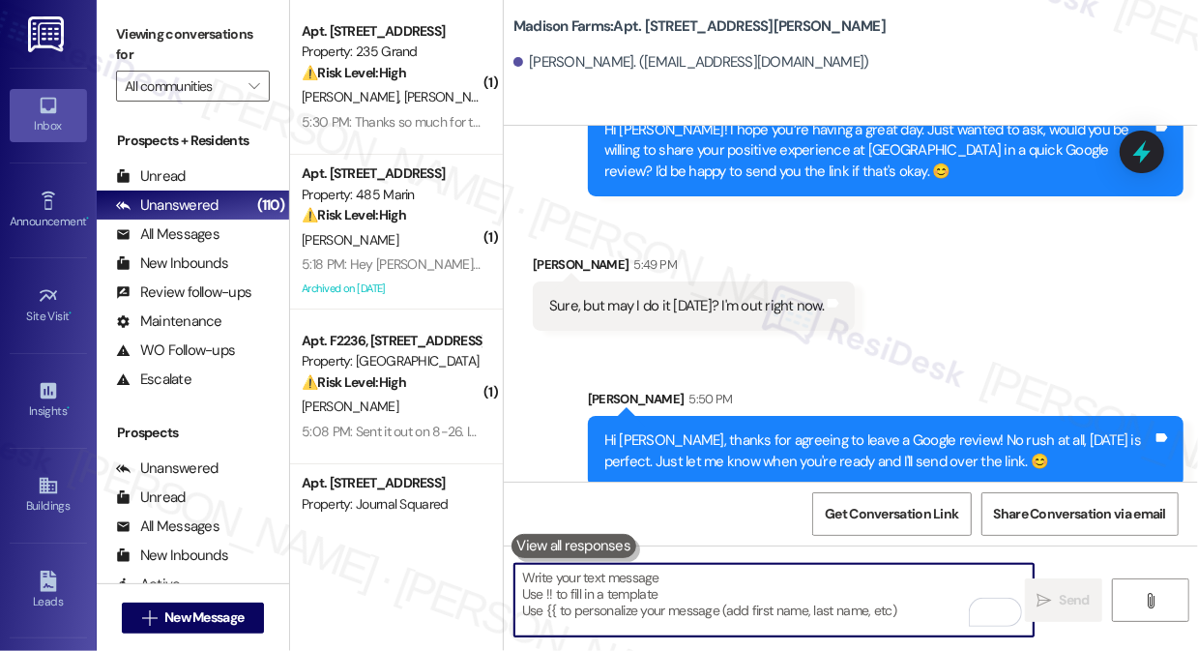
click at [855, 287] on div "Sure, but may I do it tomorrow? I'm out right now. Tags and notes" at bounding box center [694, 305] width 322 height 49
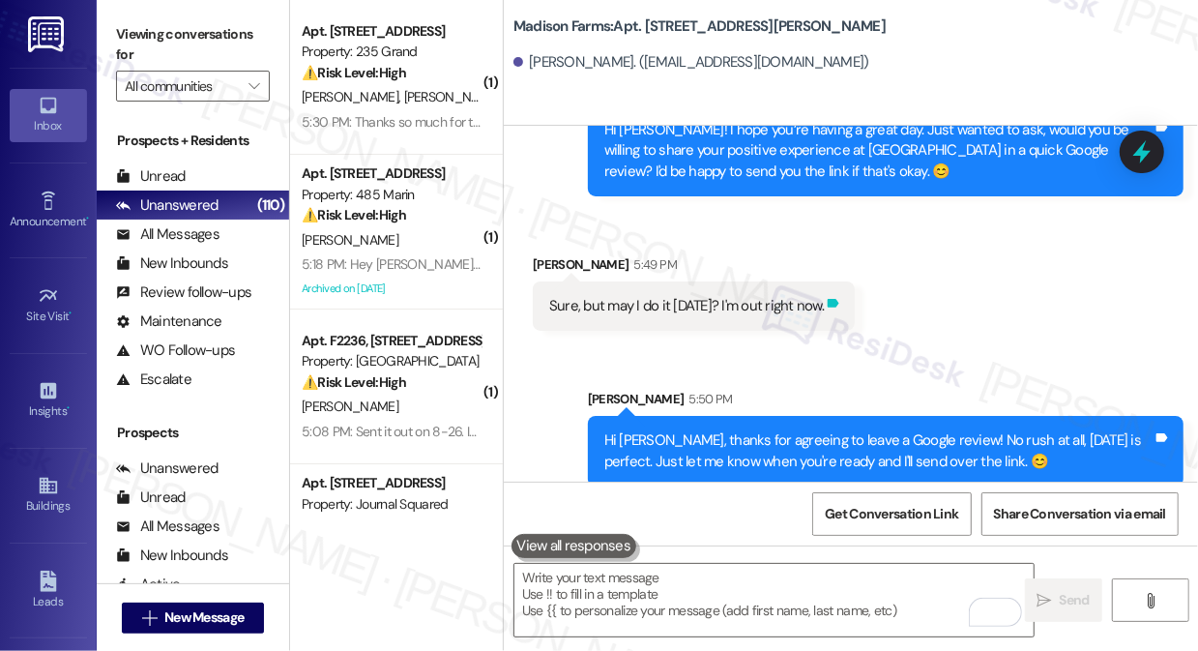
click at [839, 299] on icon at bounding box center [834, 303] width 12 height 9
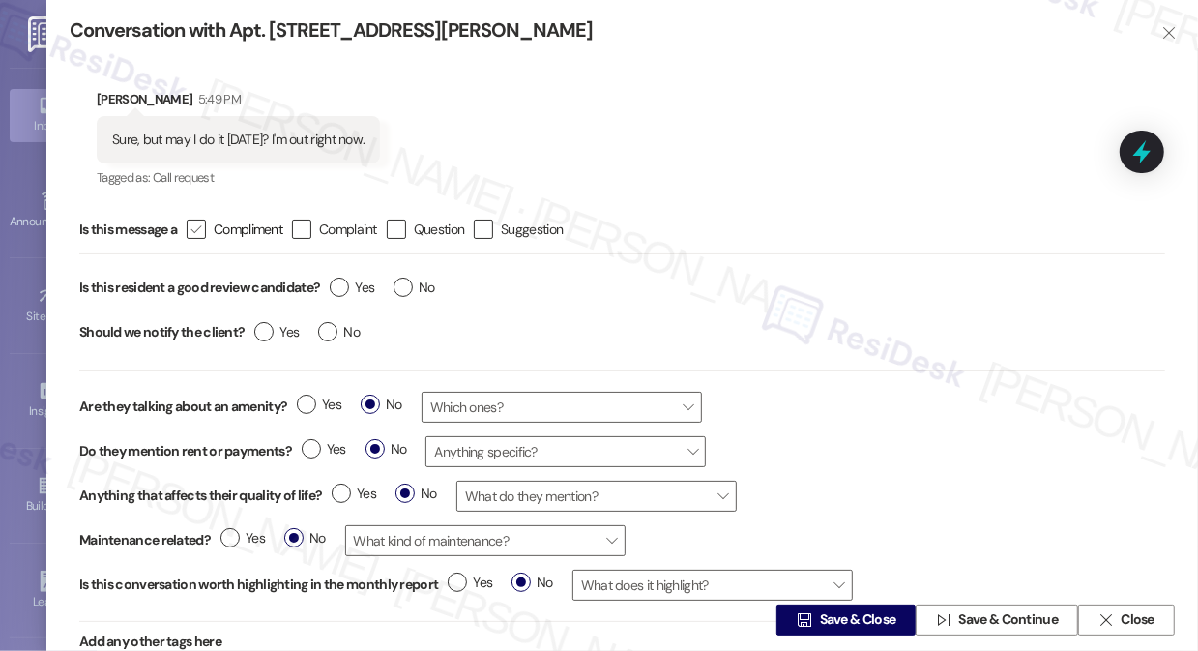
click at [202, 235] on icon "" at bounding box center [196, 229] width 13 height 20
click at [190, 235] on input " Compliment" at bounding box center [183, 229] width 13 height 13
checkbox input "true"
click at [355, 288] on span "Yes" at bounding box center [352, 287] width 44 height 20
click at [355, 288] on input "Yes" at bounding box center [352, 289] width 44 height 25
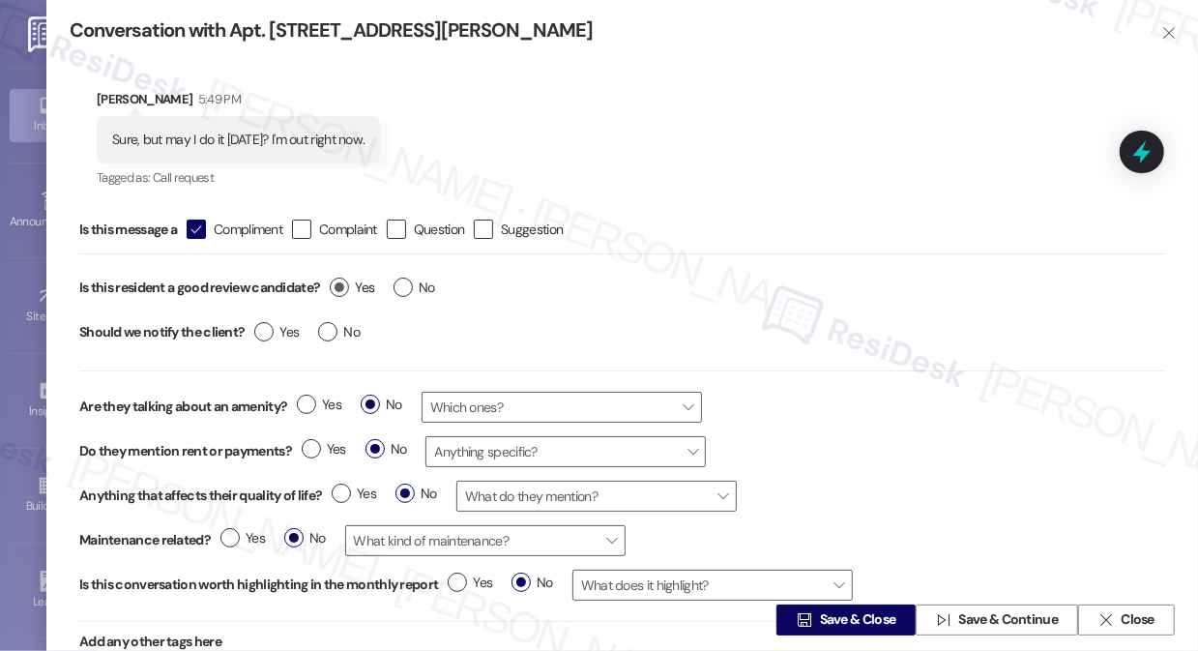
radio input "true"
click at [321, 339] on span "No" at bounding box center [339, 332] width 42 height 20
click at [321, 339] on input "No" at bounding box center [339, 334] width 42 height 25
radio input "true"
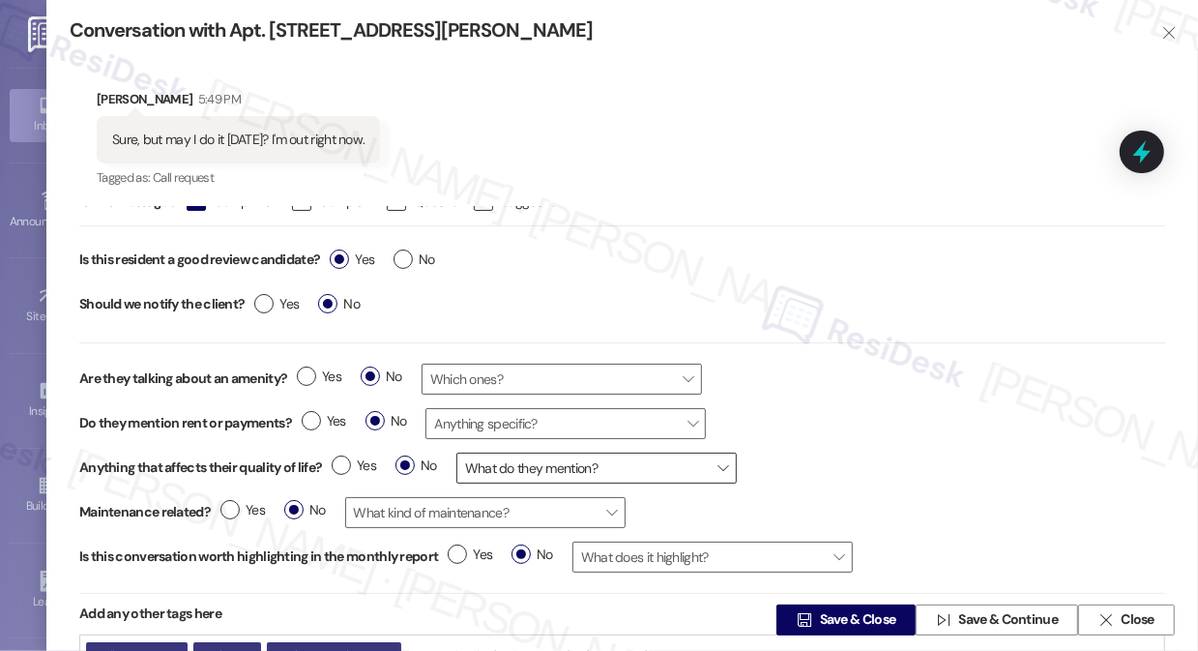
scroll to position [43, 0]
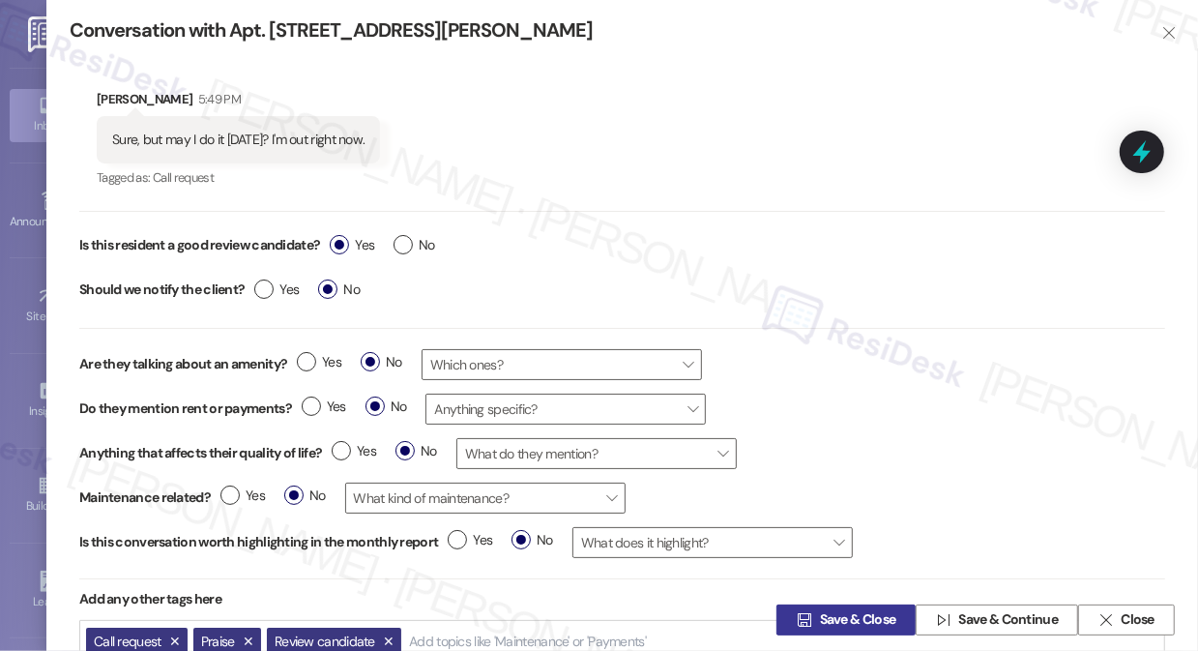
click at [820, 612] on span "Save & Close" at bounding box center [858, 620] width 76 height 20
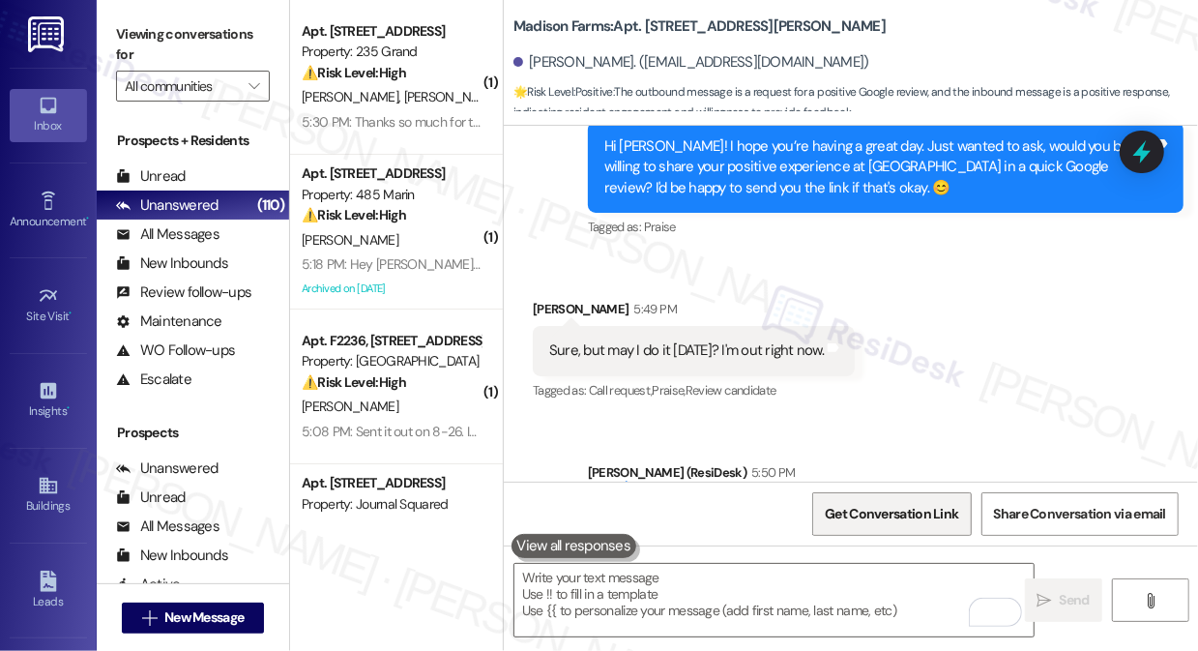
scroll to position [2916, 0]
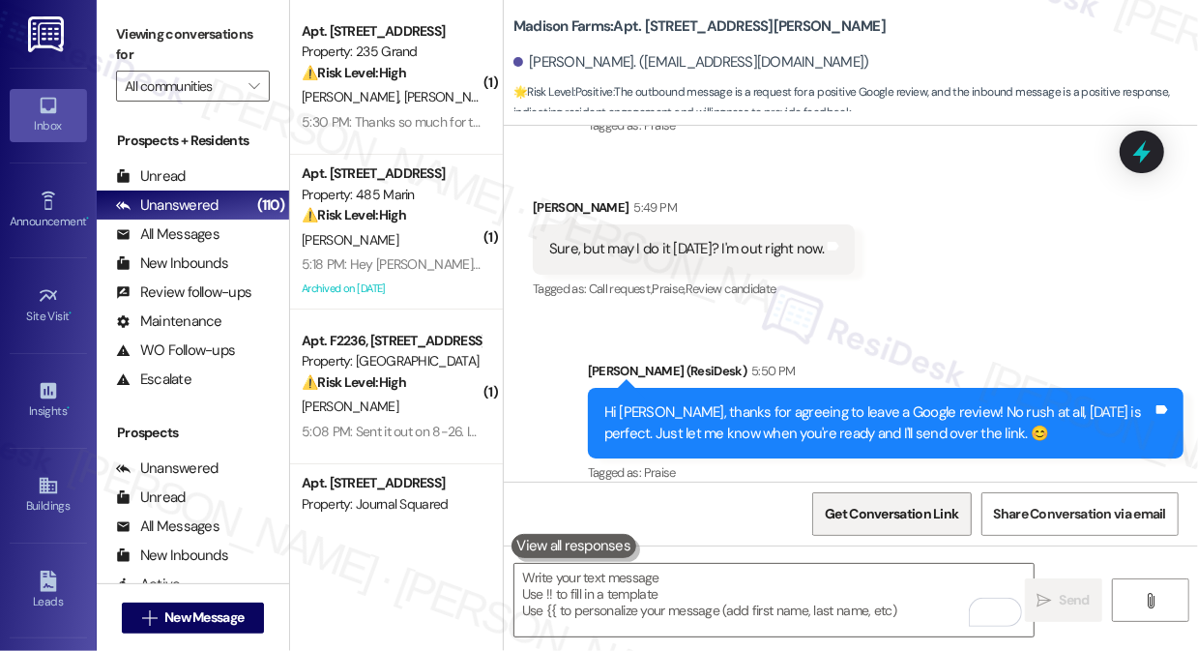
click at [904, 507] on span "Get Conversation Link" at bounding box center [891, 514] width 133 height 20
drag, startPoint x: 124, startPoint y: 26, endPoint x: 134, endPoint y: 27, distance: 10.7
click at [124, 26] on label "Viewing conversations for" at bounding box center [193, 44] width 154 height 51
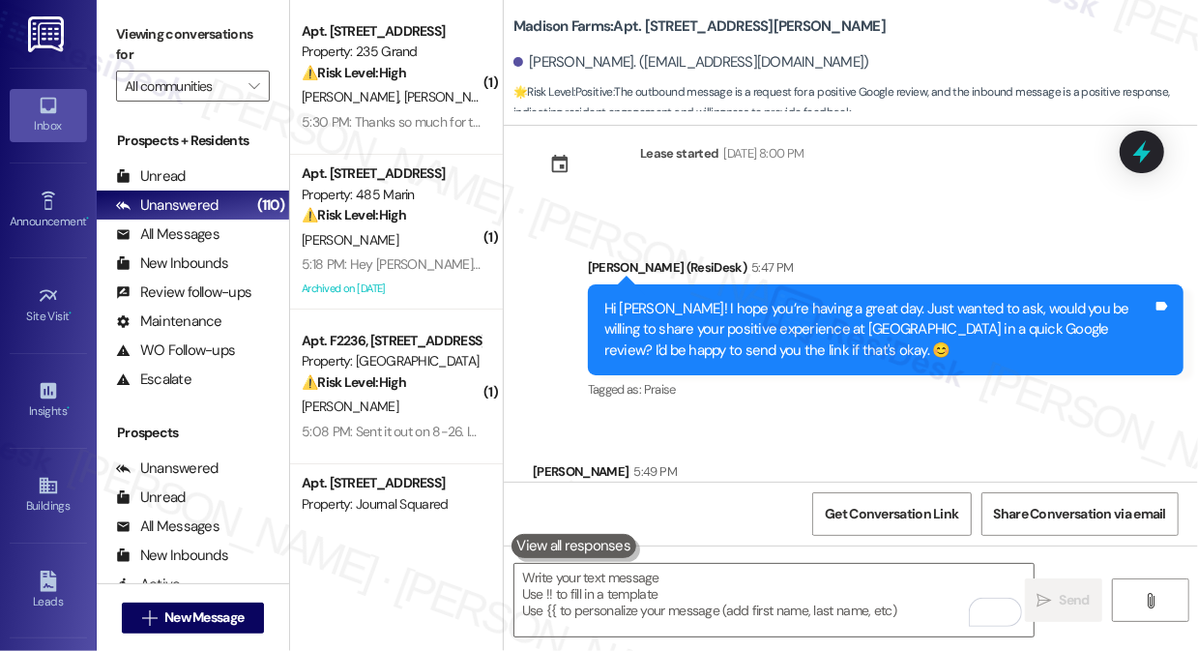
click at [714, 310] on div "Hi Barbara! I hope you’re having a great day. Just wanted to ask, would you be …" at bounding box center [878, 330] width 548 height 62
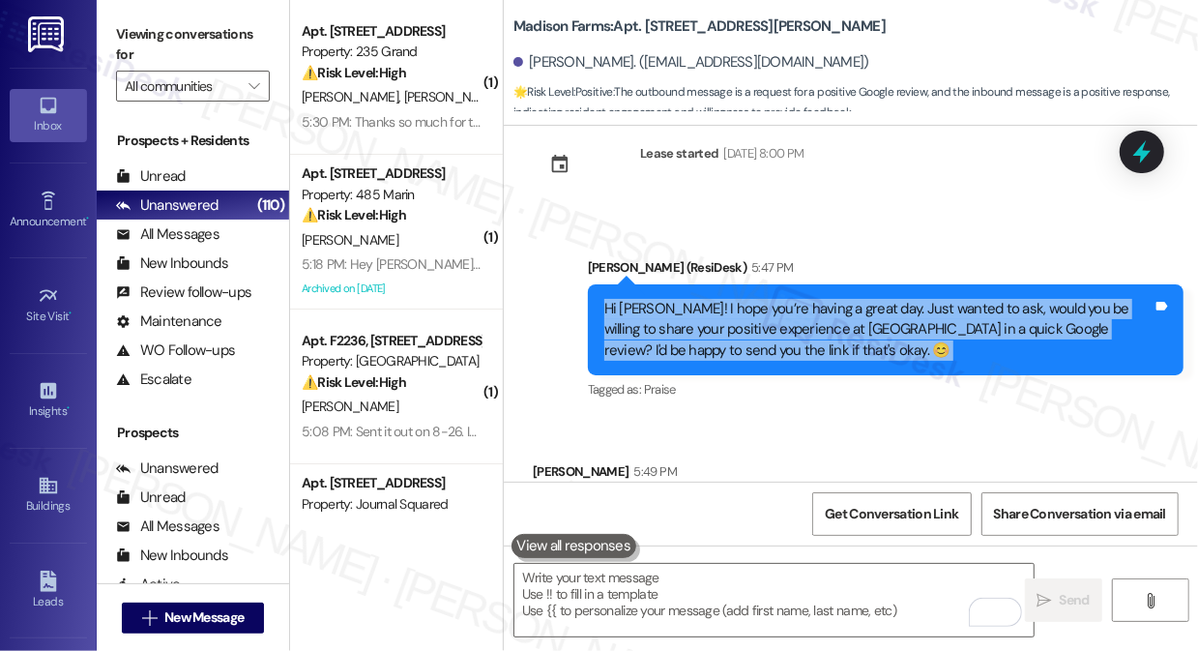
click at [714, 310] on div "Hi Barbara! I hope you’re having a great day. Just wanted to ask, would you be …" at bounding box center [878, 330] width 548 height 62
copy div "Hi Barbara! I hope you’re having a great day. Just wanted to ask, would you be …"
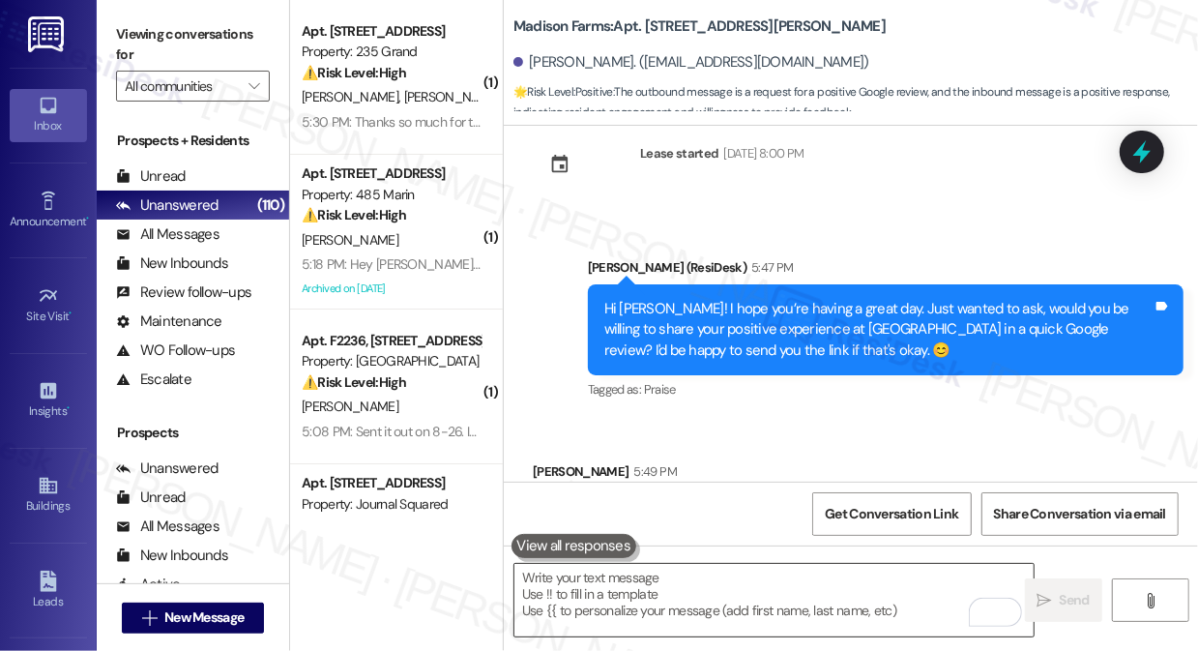
click at [731, 594] on textarea "To enrich screen reader interactions, please activate Accessibility in Grammarl…" at bounding box center [773, 600] width 519 height 73
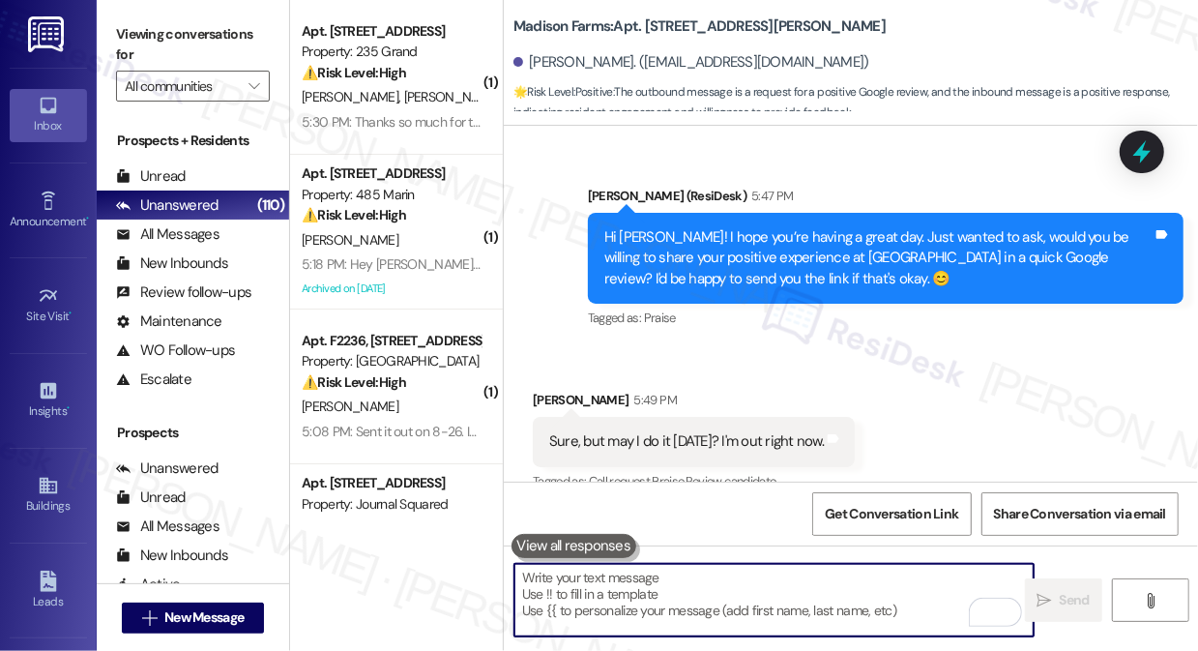
paste textarea "Hi Barbara! I hope you’re having a great day. Just wanted to ask, would you be …"
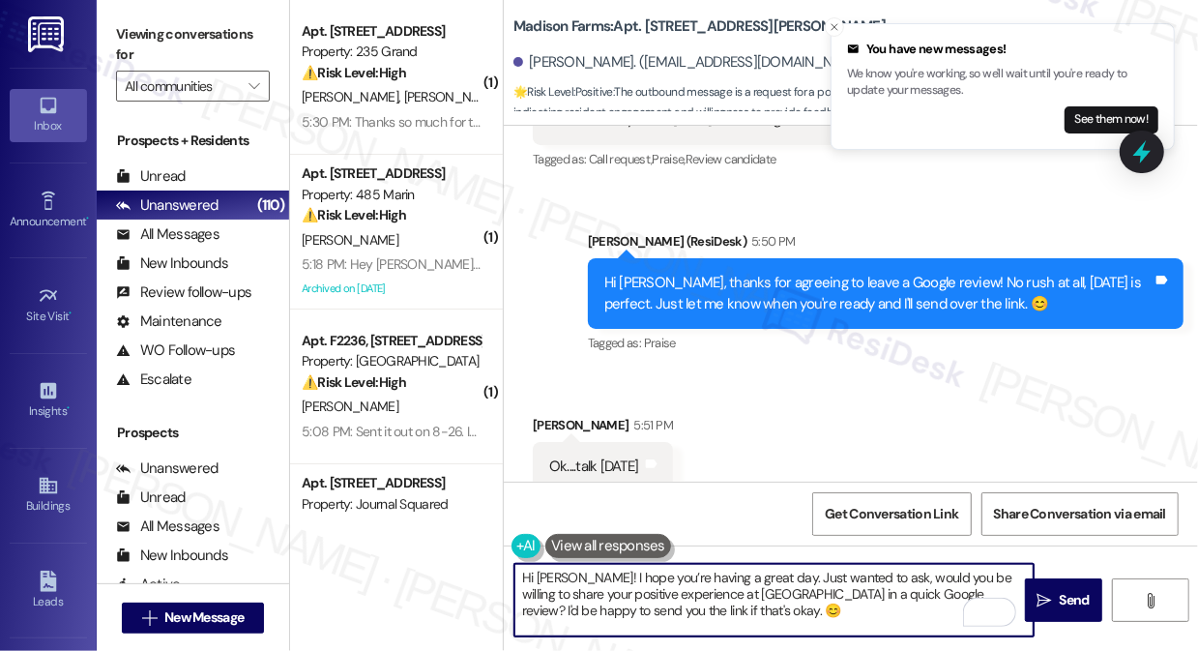
scroll to position [3049, 0]
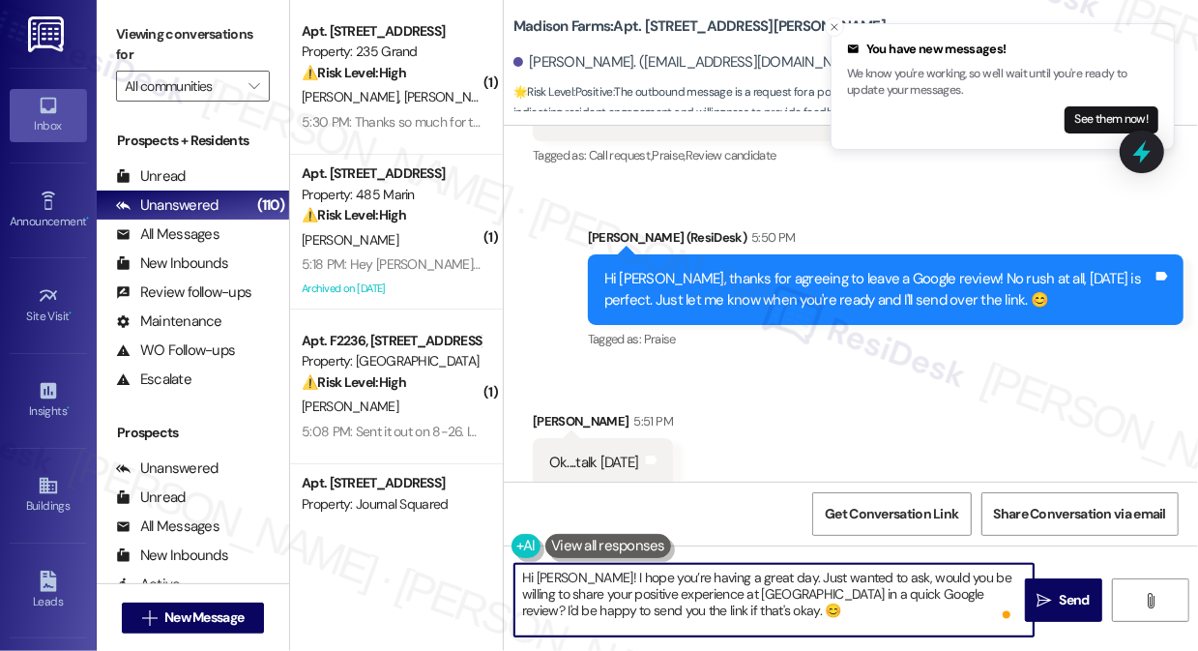
click at [645, 585] on textarea "Hi Barbara! I hope you’re having a great day. Just wanted to ask, would you be …" at bounding box center [773, 600] width 519 height 73
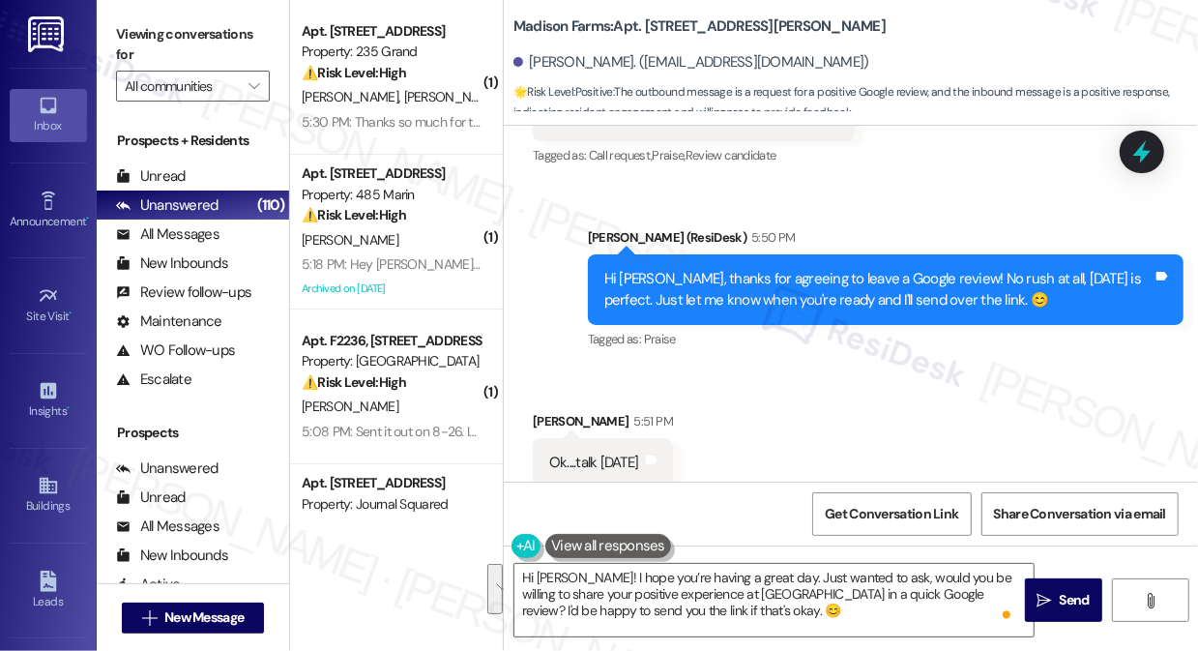
drag, startPoint x: 122, startPoint y: 40, endPoint x: 128, endPoint y: 27, distance: 13.8
click at [122, 40] on label "Viewing conversations for" at bounding box center [193, 44] width 154 height 51
click at [704, 584] on textarea "Hi Barbara! I hope you’re having a great day. Just wanted to ask, would you be …" at bounding box center [773, 600] width 519 height 73
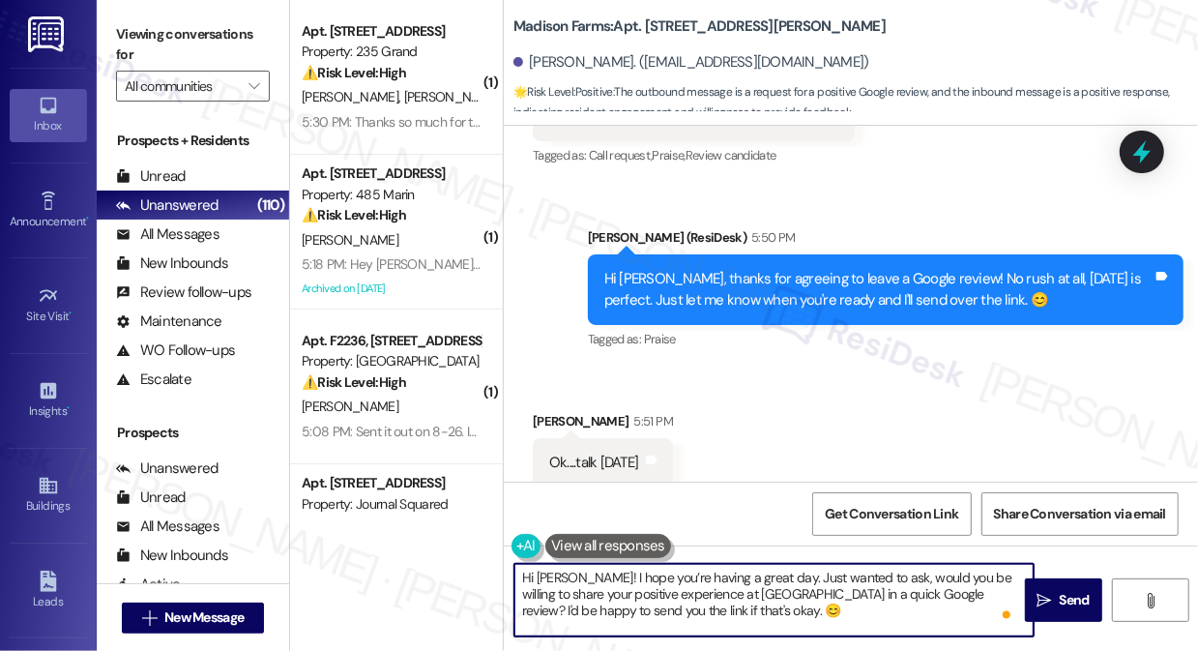
click at [704, 584] on textarea "Hi Barbara! I hope you’re having a great day. Just wanted to ask, would you be …" at bounding box center [773, 600] width 519 height 73
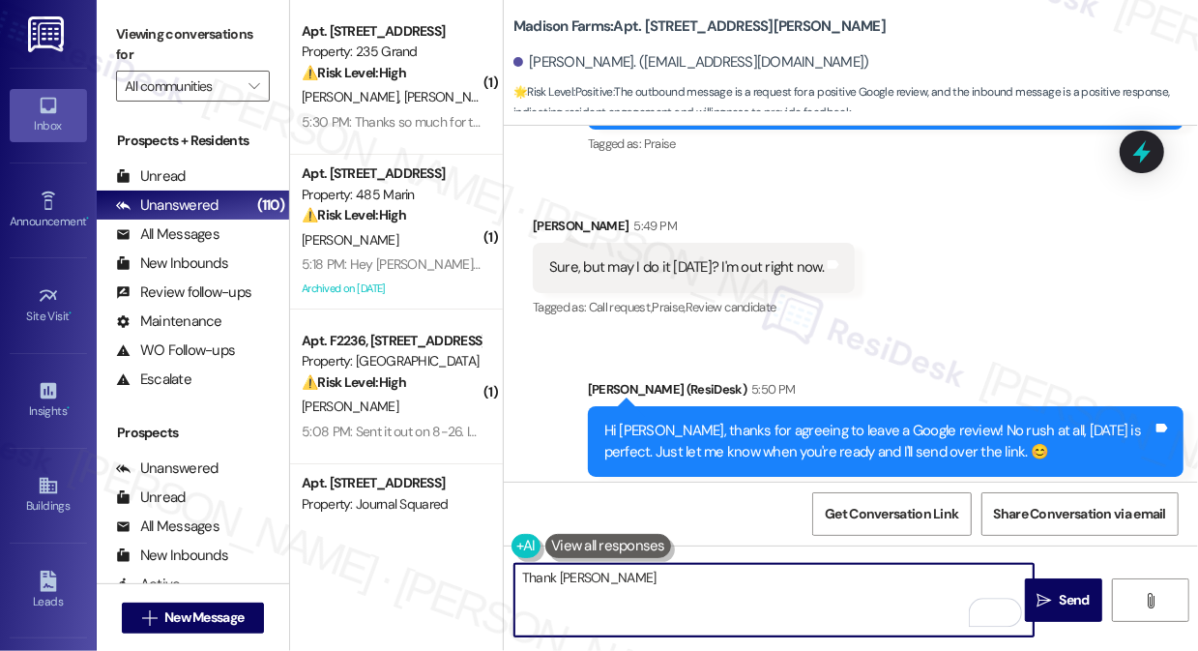
scroll to position [2874, 0]
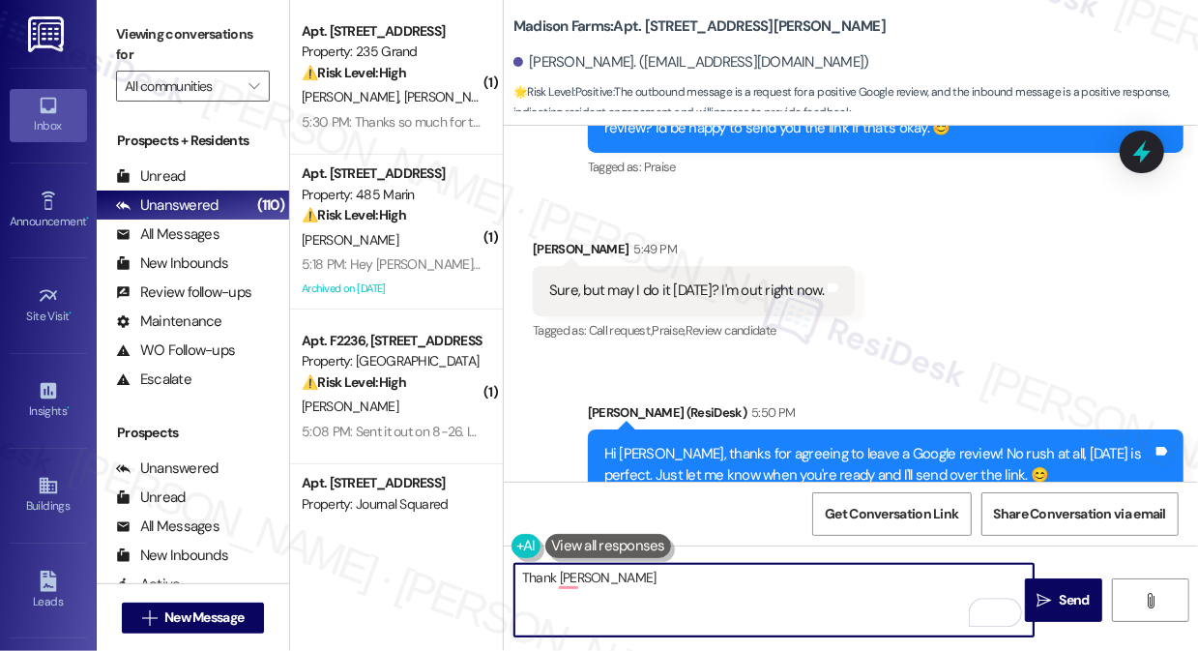
click at [667, 578] on textarea "Thank ioiu" at bounding box center [773, 600] width 519 height 73
click at [828, 581] on textarea "Thank you, Barbara, and have a lovely evening!" at bounding box center [773, 600] width 519 height 73
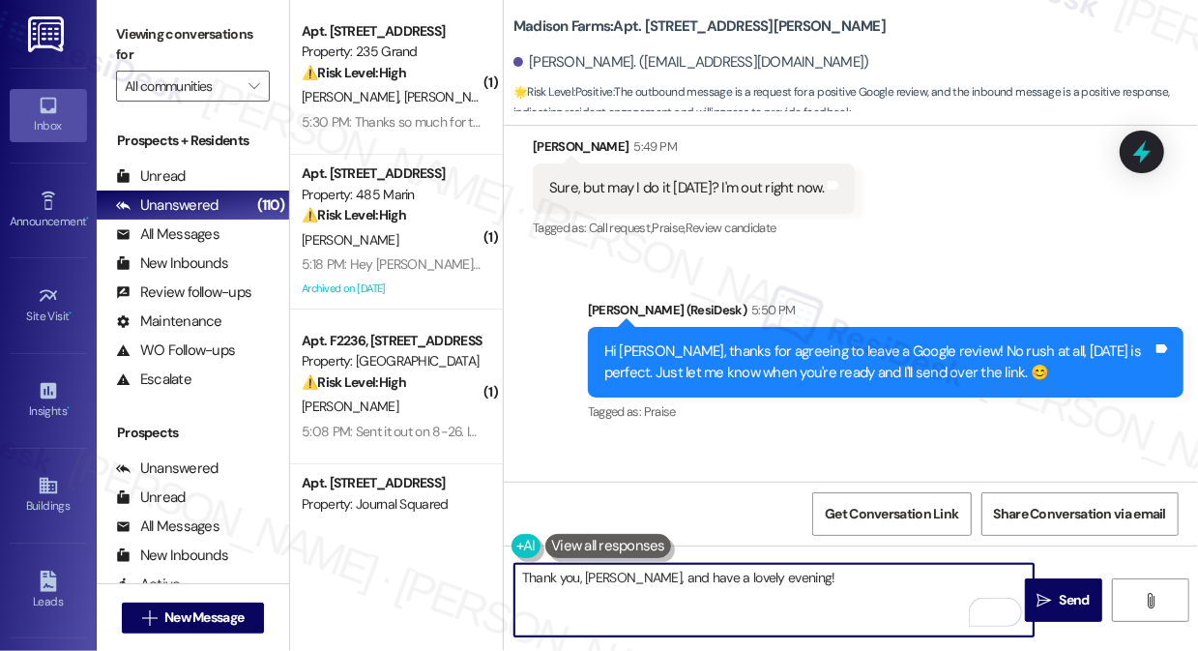
scroll to position [3050, 0]
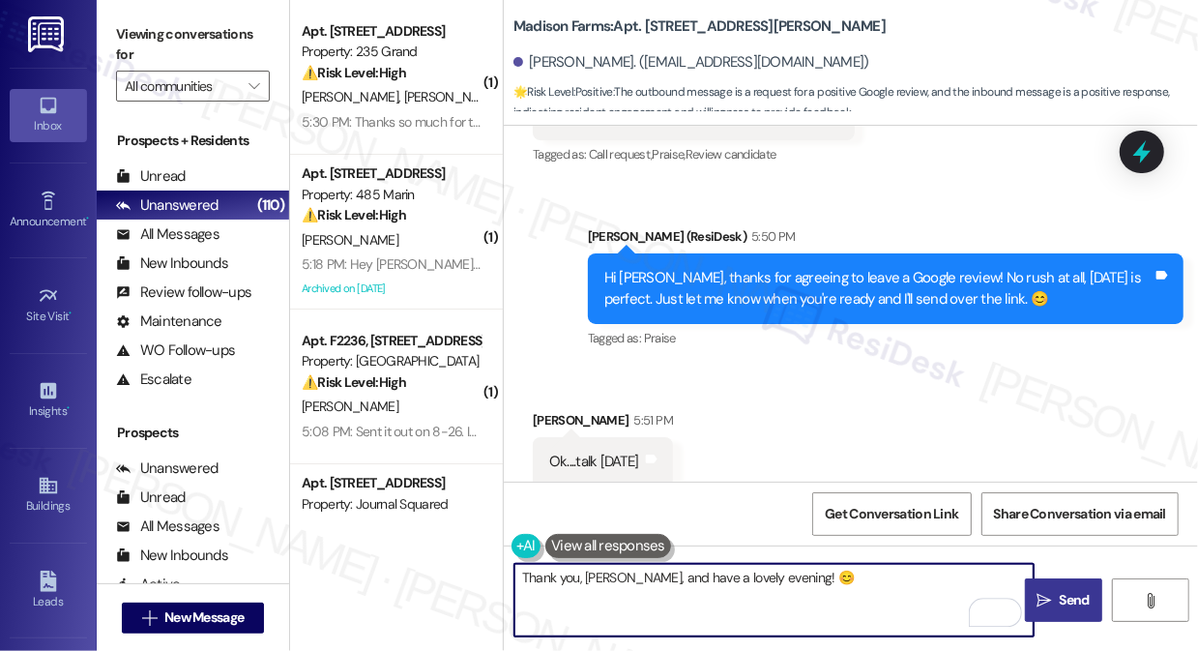
type textarea "Thank you, Barbara, and have a lovely evening! 😊"
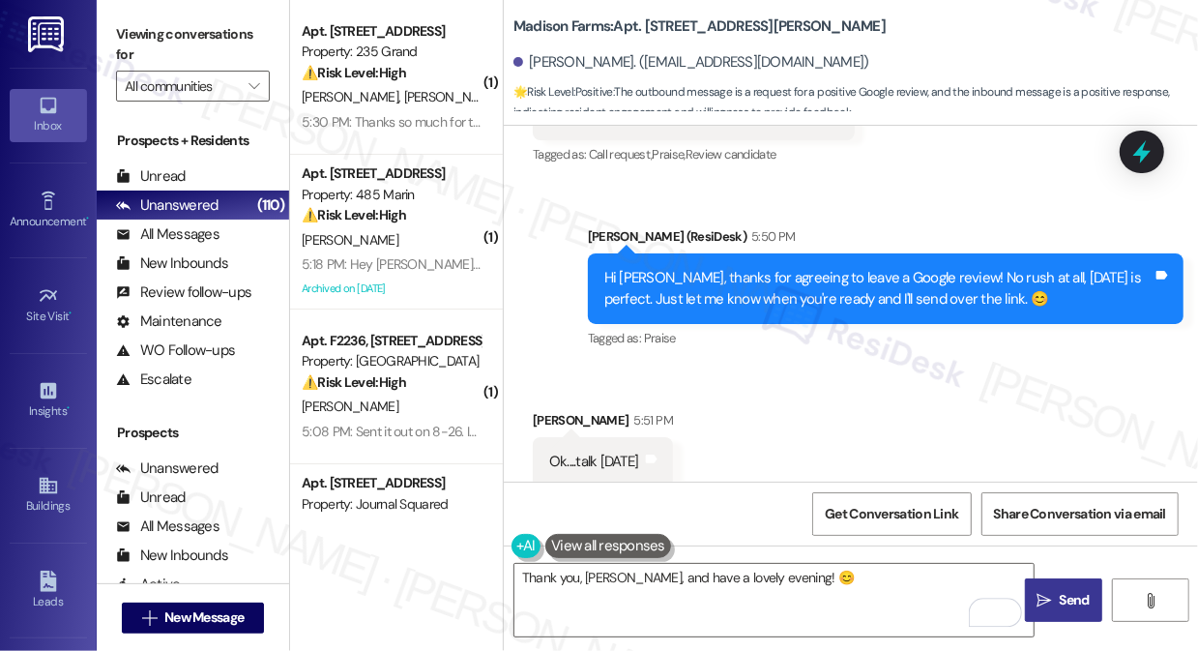
click at [1085, 593] on span "Send" at bounding box center [1075, 600] width 30 height 20
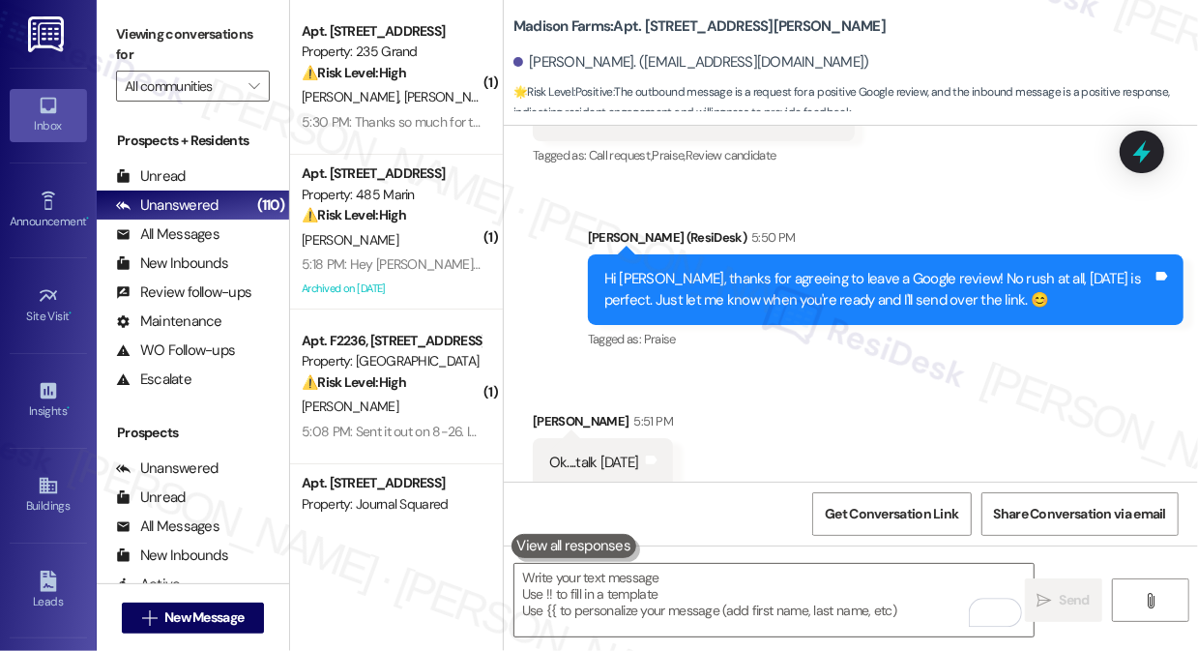
scroll to position [3186, 0]
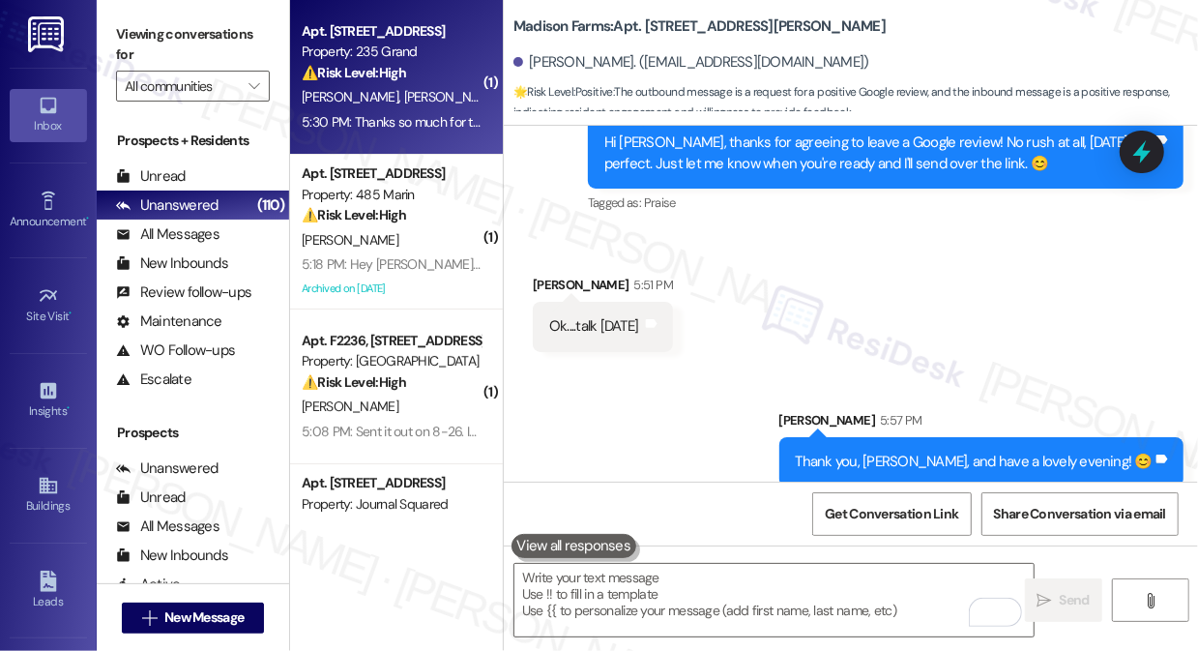
click at [396, 120] on div "5:30 PM: Thanks so much for the reminder! When I tried logging into the residen…" at bounding box center [819, 121] width 1034 height 17
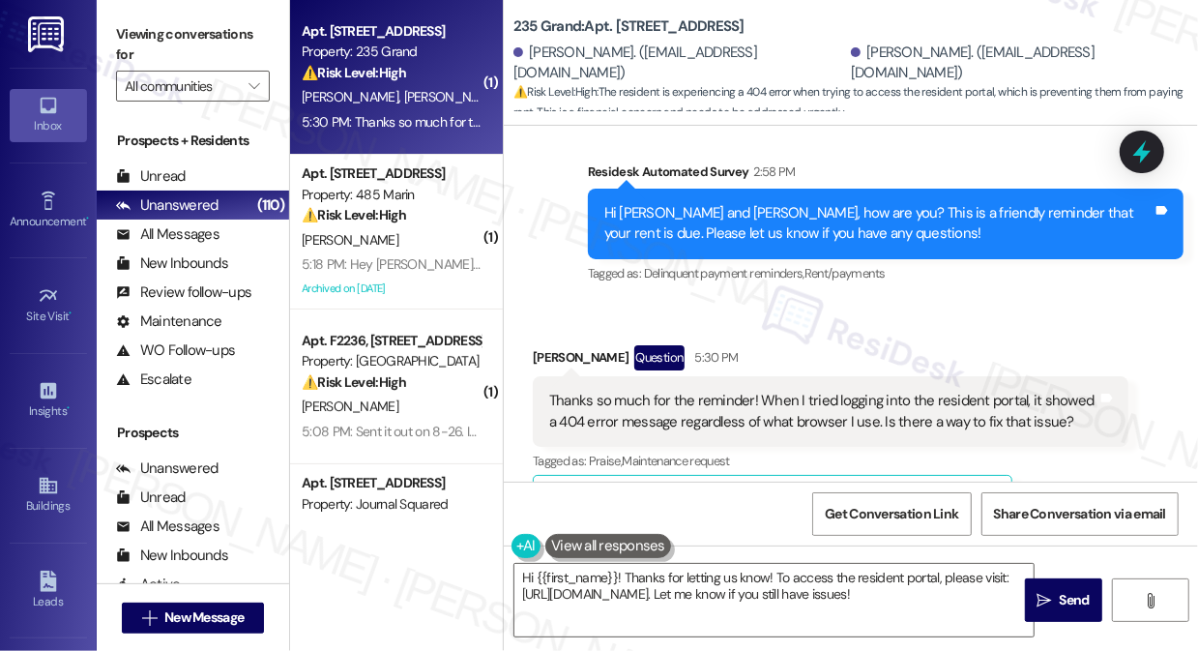
scroll to position [5832, 0]
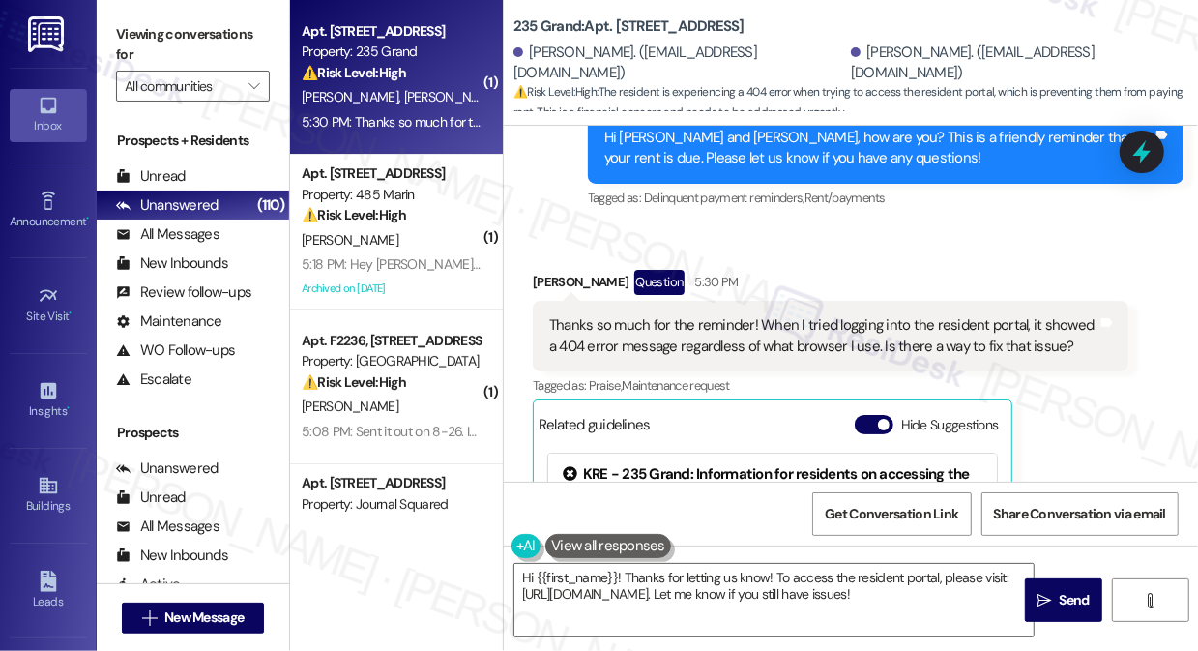
drag, startPoint x: 891, startPoint y: 346, endPoint x: 882, endPoint y: 352, distance: 11.3
click at [891, 347] on div "Thanks so much for the reminder! When I tried logging into the resident portal,…" at bounding box center [823, 336] width 548 height 42
click at [882, 352] on div "Thanks so much for the reminder! When I tried logging into the resident portal,…" at bounding box center [823, 336] width 548 height 42
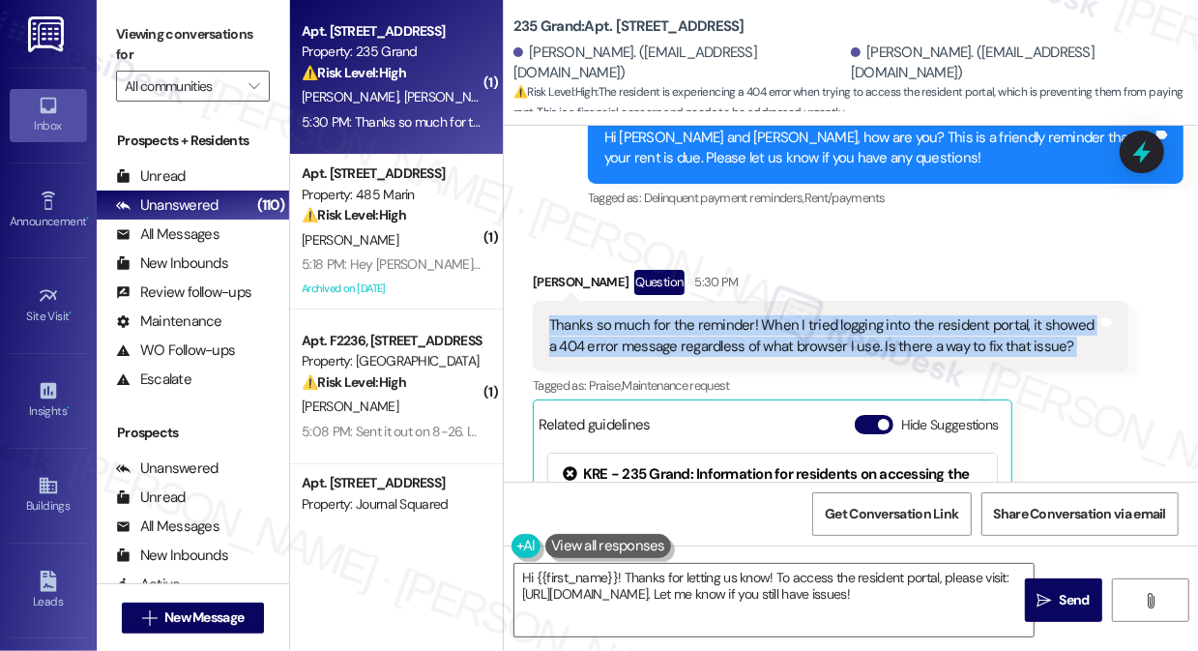
click at [882, 352] on div "Thanks so much for the reminder! When I tried logging into the resident portal,…" at bounding box center [823, 336] width 548 height 42
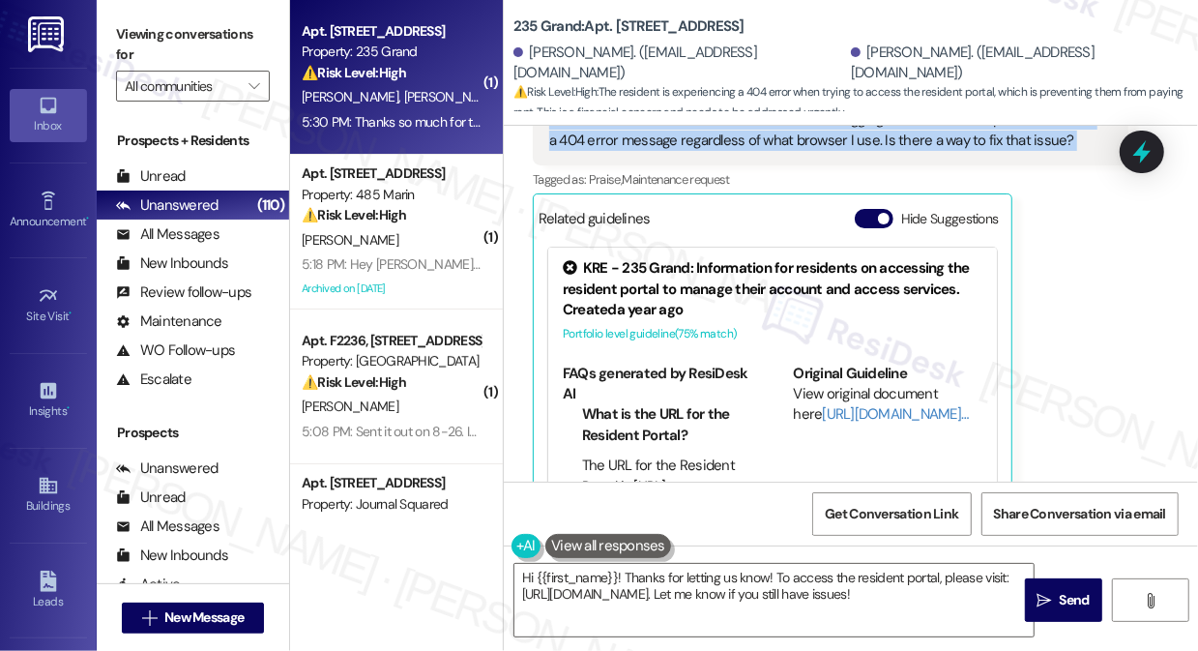
scroll to position [6008, 0]
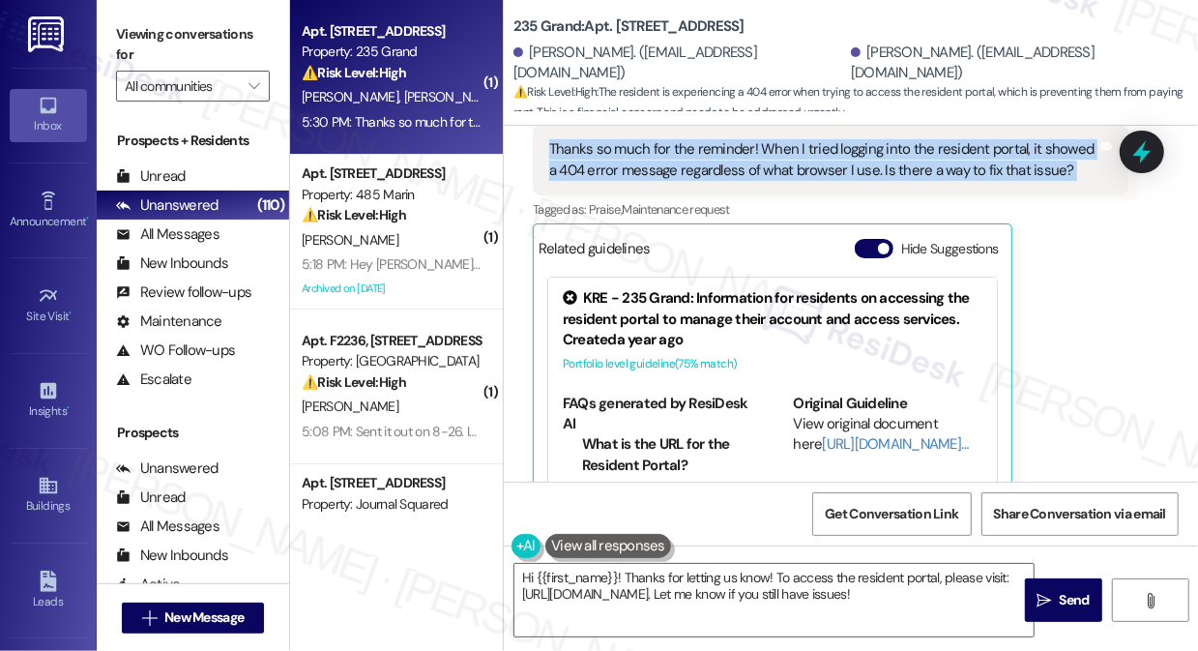
click at [685, 181] on div "Thanks so much for the reminder! When I tried logging into the resident portal,…" at bounding box center [823, 160] width 548 height 42
click at [699, 181] on div "Thanks so much for the reminder! When I tried logging into the resident portal,…" at bounding box center [823, 160] width 548 height 42
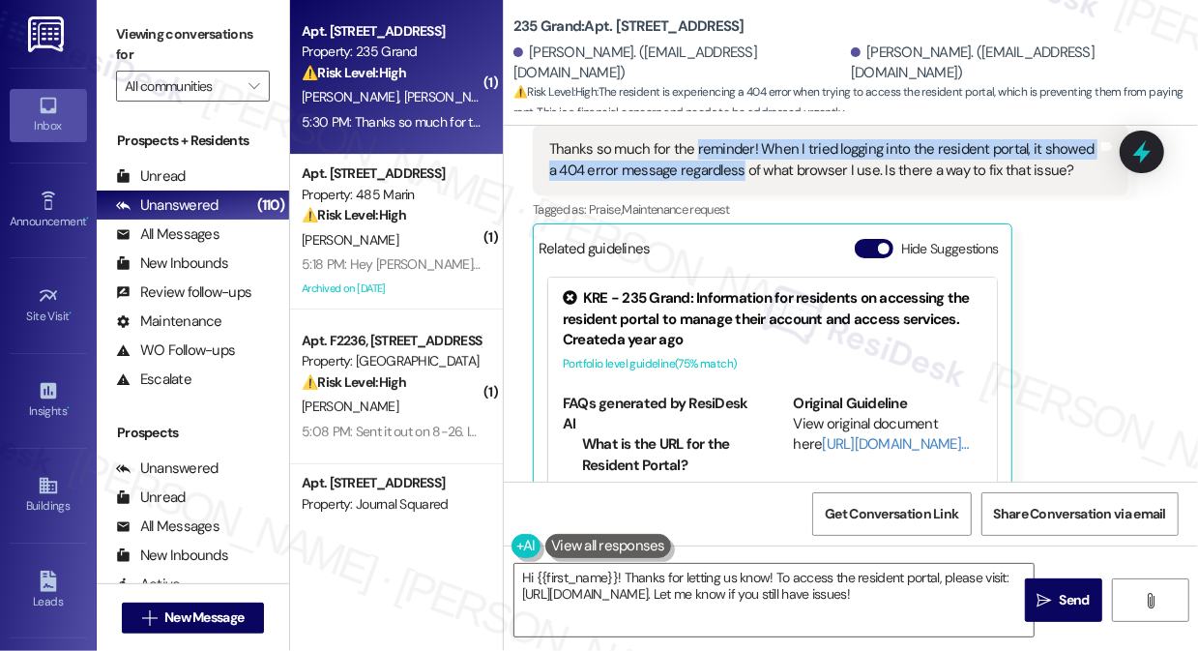
click at [700, 181] on div "Thanks so much for the reminder! When I tried logging into the resident portal,…" at bounding box center [823, 160] width 548 height 42
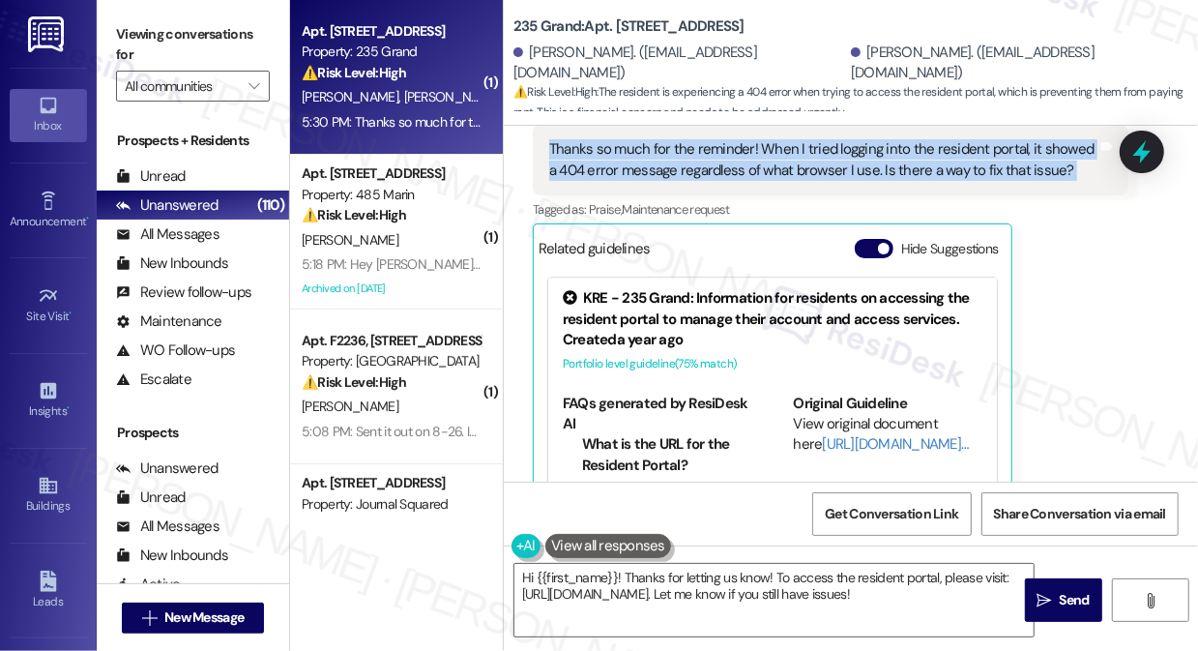
click at [700, 181] on div "Thanks so much for the reminder! When I tried logging into the resident portal,…" at bounding box center [823, 160] width 548 height 42
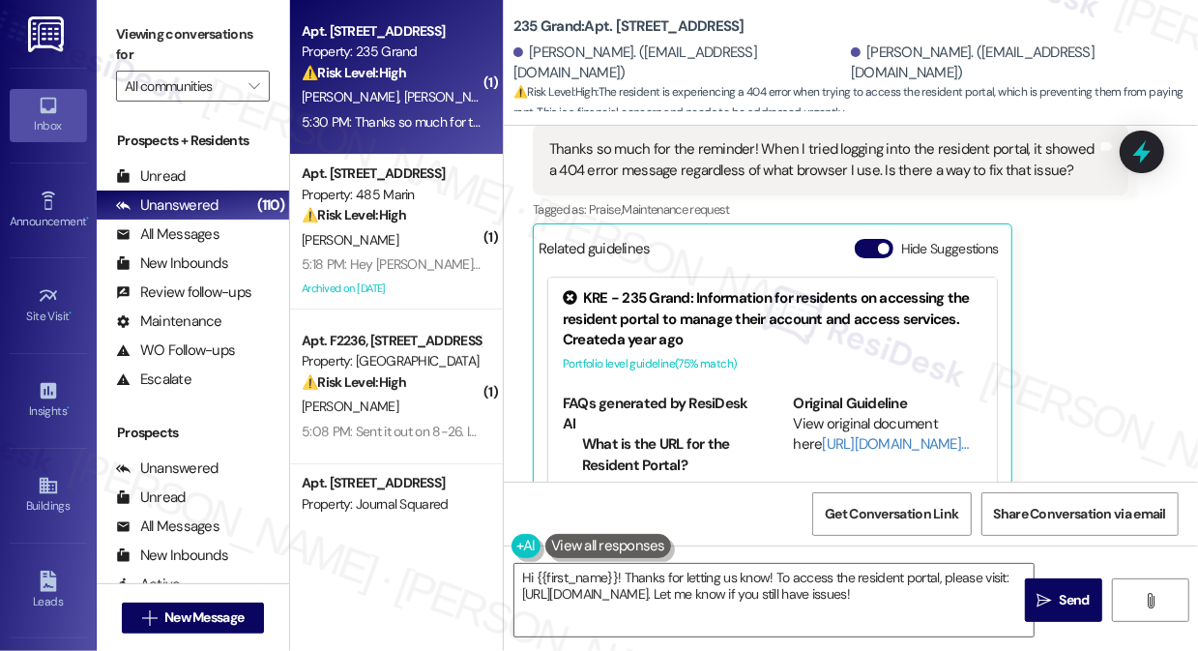
click at [129, 55] on label "Viewing conversations for" at bounding box center [193, 44] width 154 height 51
click at [136, 40] on label "Viewing conversations for" at bounding box center [193, 44] width 154 height 51
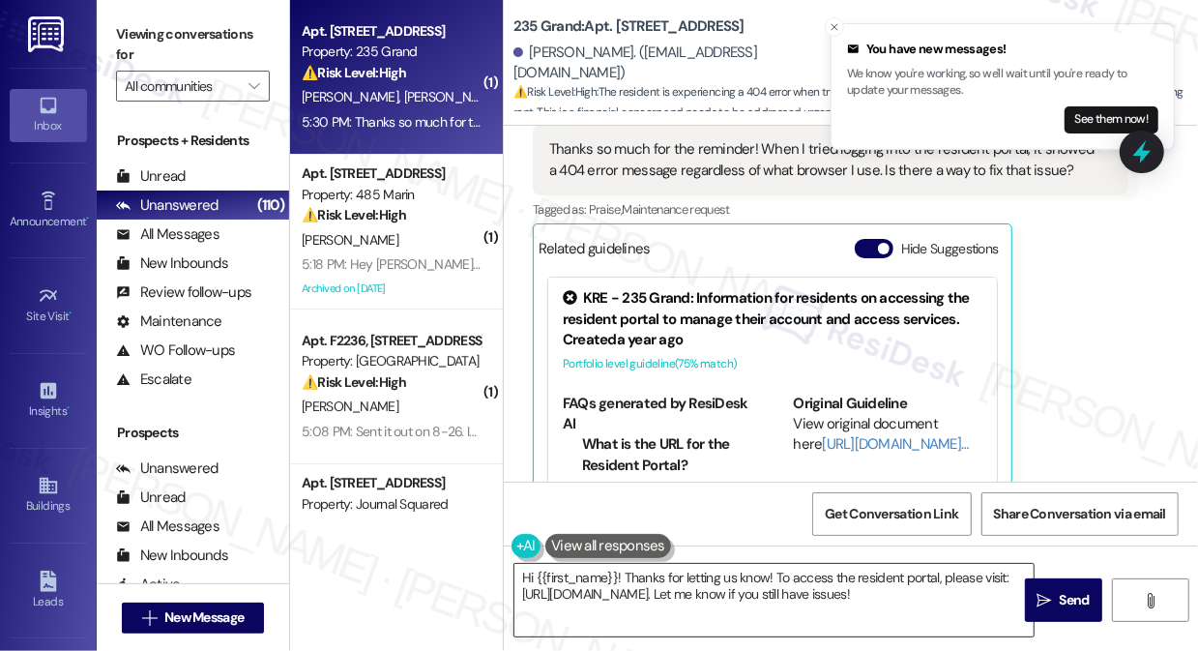
click at [775, 582] on textarea "Hi {{first_name}}! Thanks for letting us know! To access the resident portal, p…" at bounding box center [773, 600] width 519 height 73
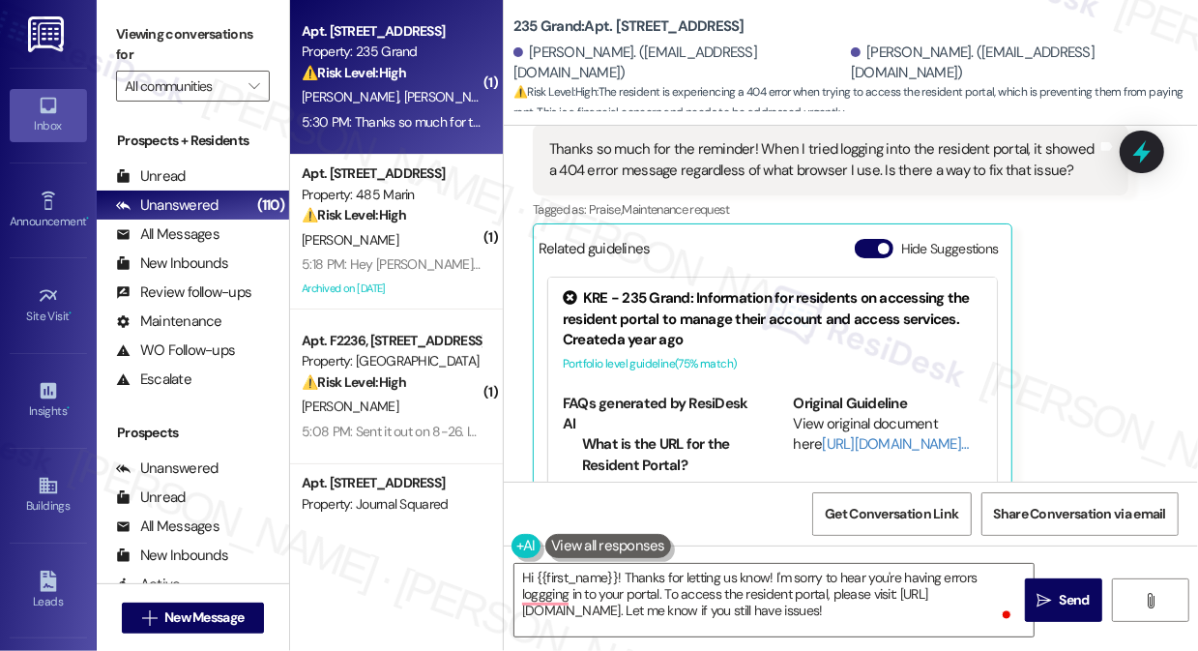
drag, startPoint x: 131, startPoint y: 39, endPoint x: 142, endPoint y: 43, distance: 12.2
click at [130, 39] on label "Viewing conversations for" at bounding box center [193, 44] width 154 height 51
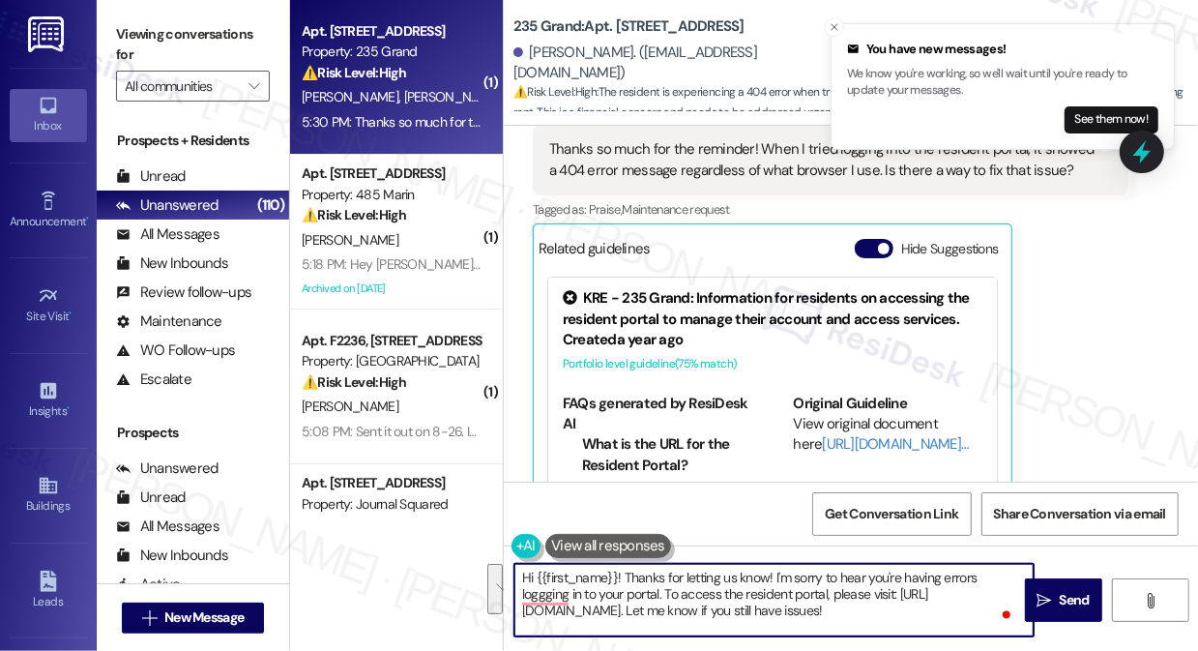
drag, startPoint x: 732, startPoint y: 636, endPoint x: 664, endPoint y: 592, distance: 81.0
click at [664, 592] on div "Hi {{first_name}}! Thanks for letting us know! I'm sorry to hear you're having …" at bounding box center [773, 600] width 521 height 74
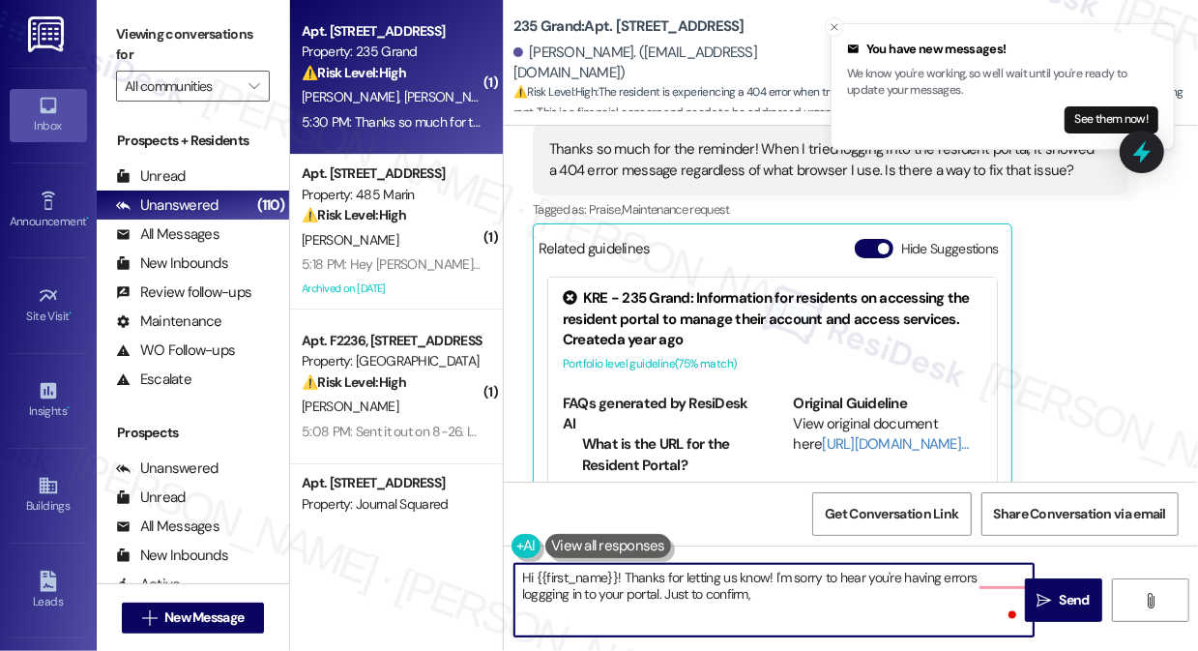
paste textarea "Have you tried logging in from a mobile device or app, and if so, do you see th…"
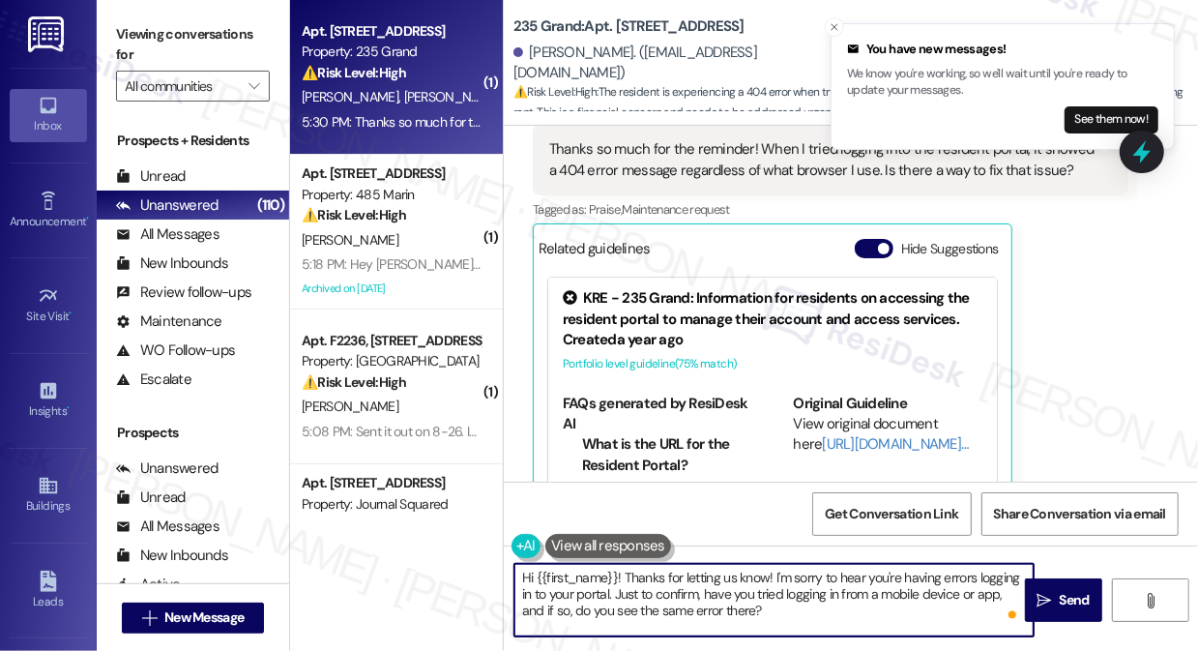
type textarea "Hi {{first_name}}! Thanks for letting us know! I'm sorry to hear you're having …"
click at [897, 607] on textarea "Hi {{first_name}}! Thanks for letting us know! I'm sorry to hear you're having …" at bounding box center [773, 600] width 519 height 73
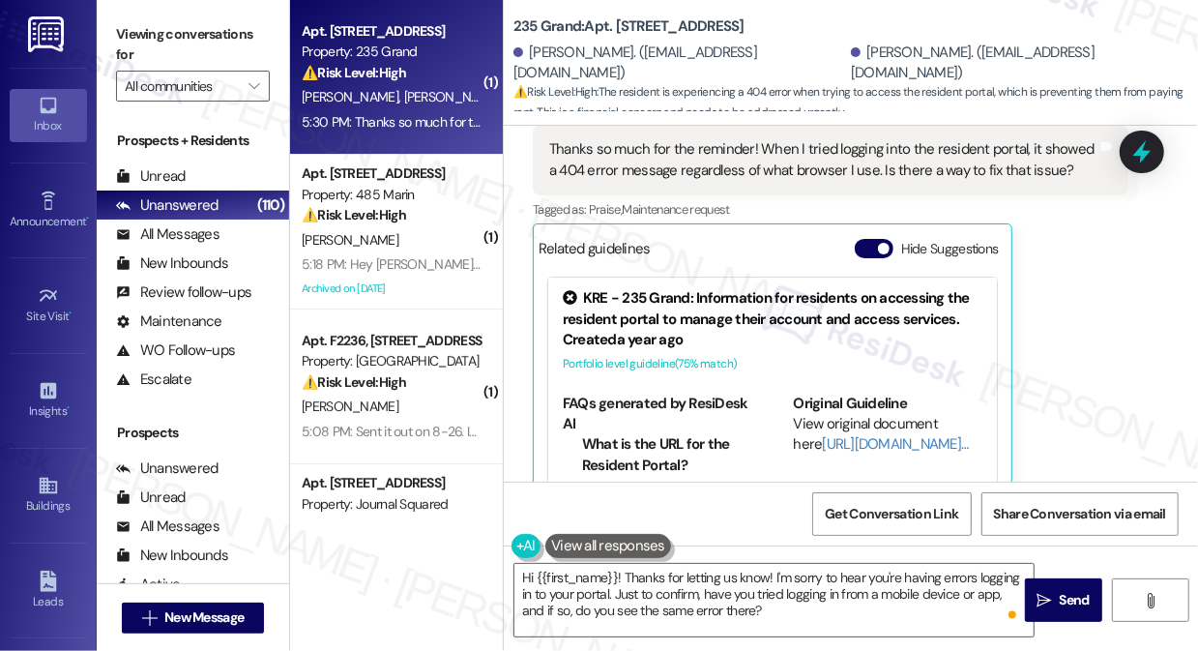
click at [126, 25] on label "Viewing conversations for" at bounding box center [193, 44] width 154 height 51
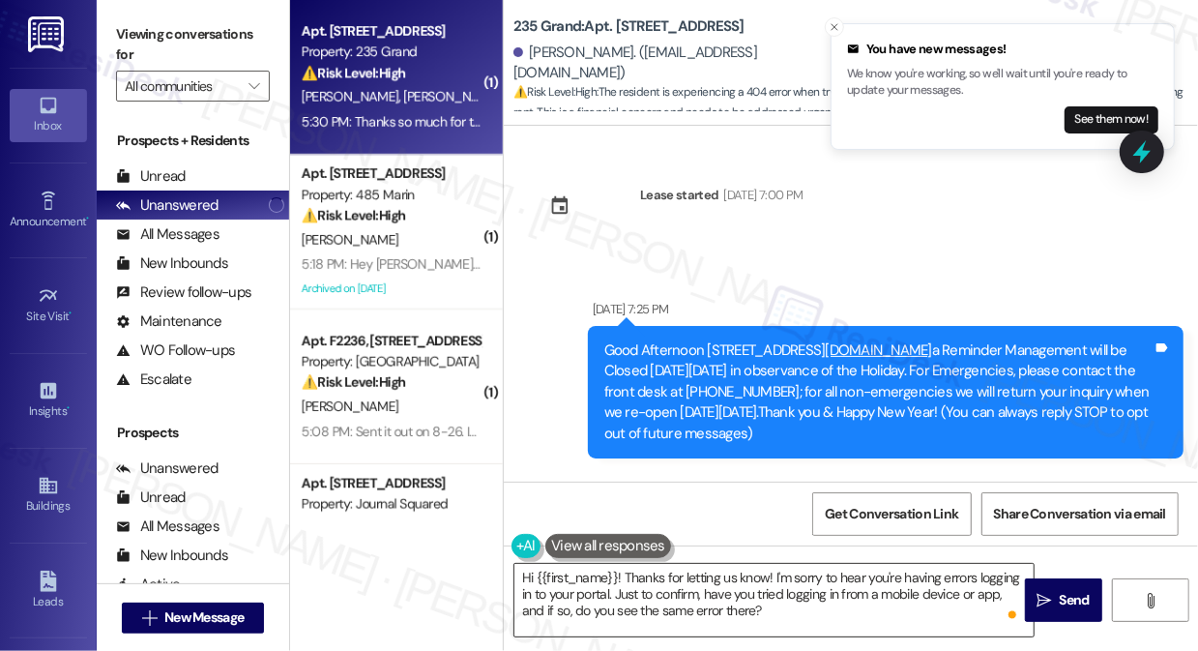
scroll to position [6008, 0]
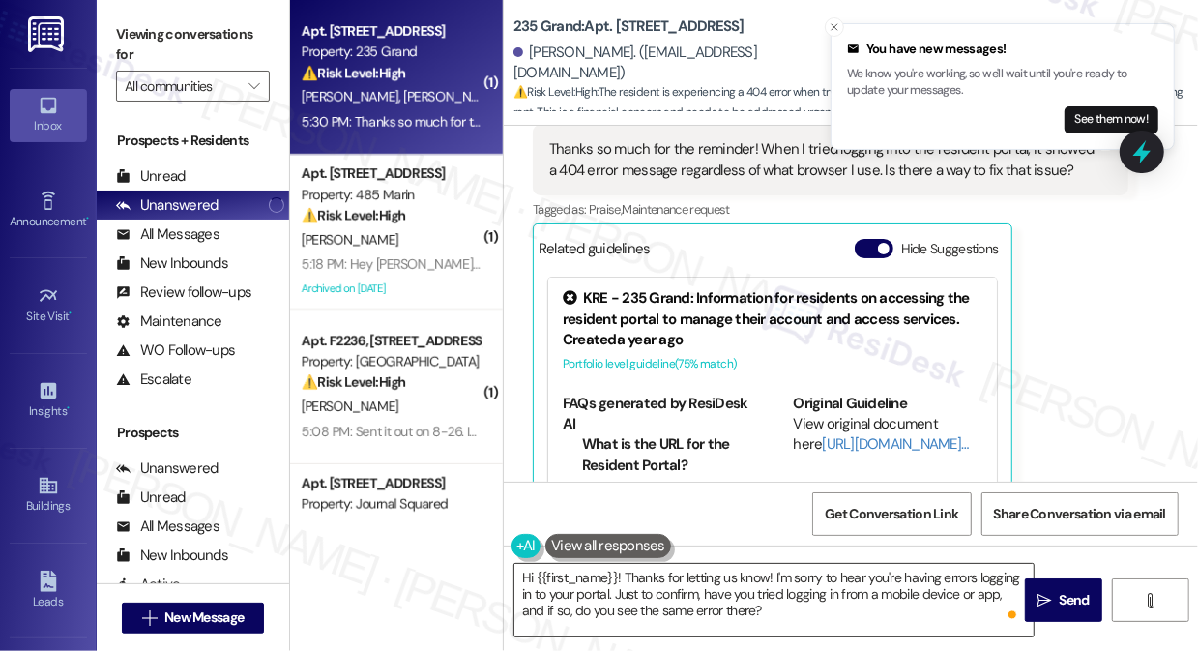
click at [807, 623] on textarea "Hi {{first_name}}! Thanks for letting us know! I'm sorry to hear you're having …" at bounding box center [773, 600] width 519 height 73
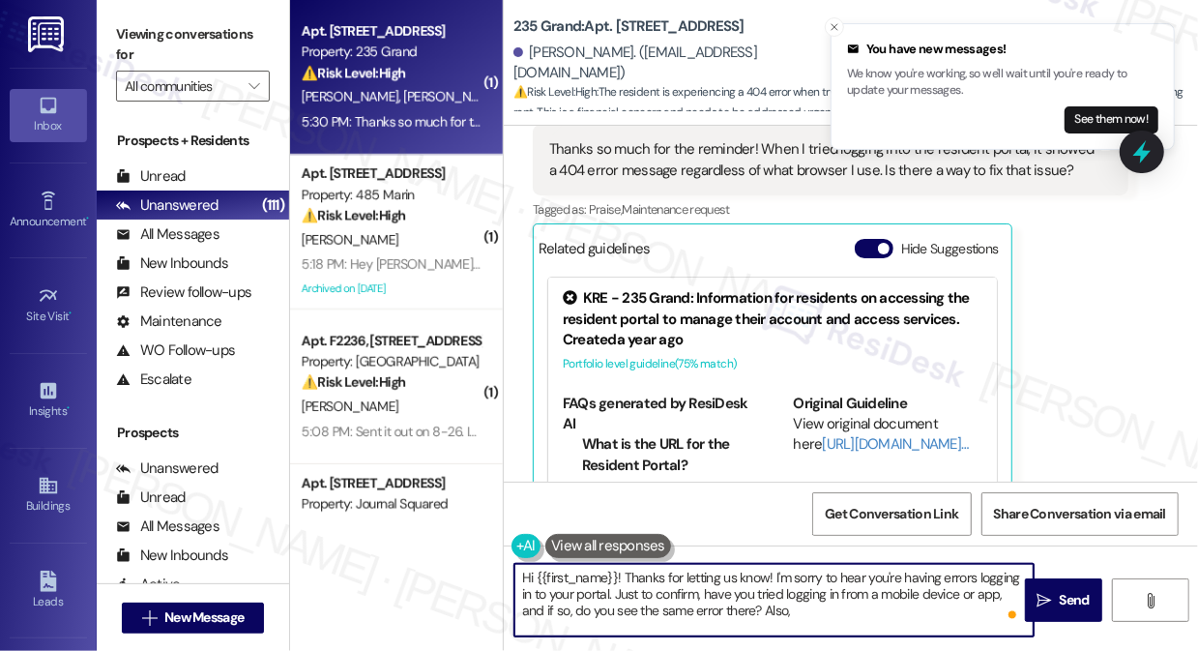
paste textarea "Are you using the direct portal link, or are you accessing it through a bookmar…"
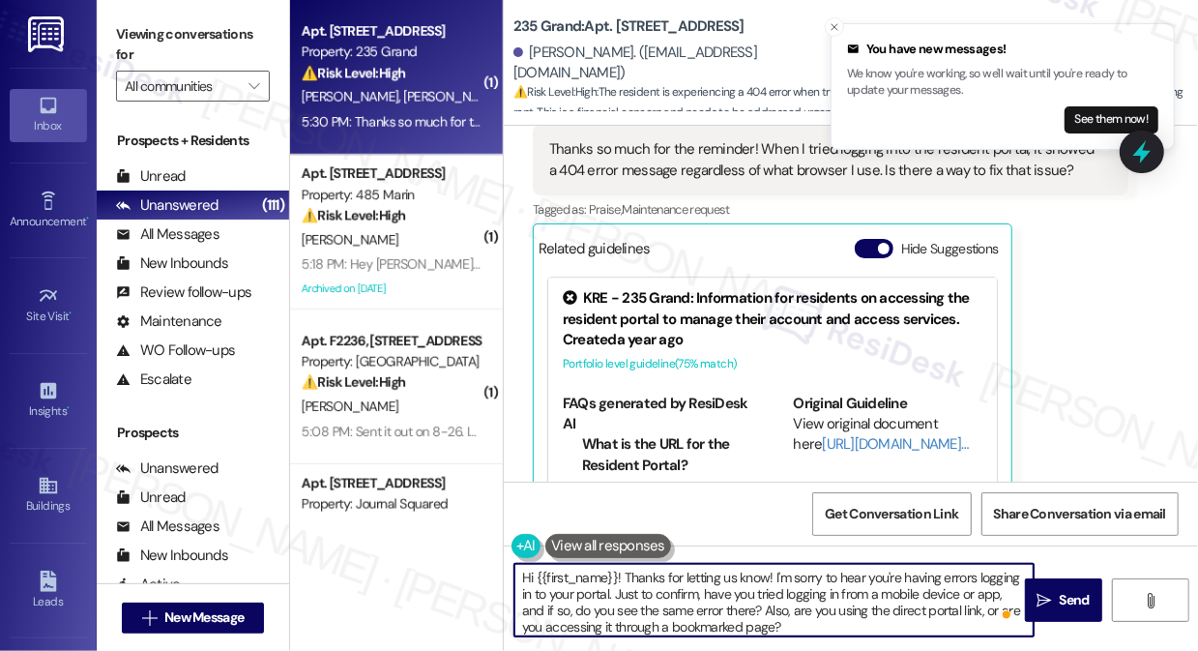
click at [915, 623] on textarea "Hi {{first_name}}! Thanks for letting us know! I'm sorry to hear you're having …" at bounding box center [773, 600] width 519 height 73
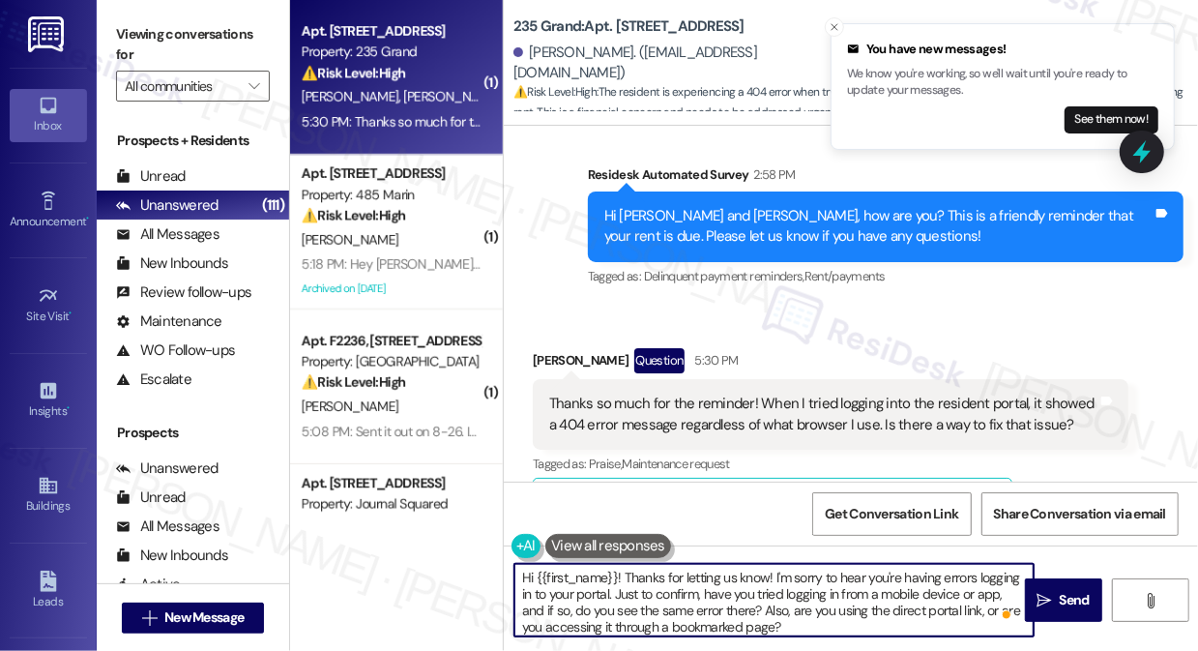
scroll to position [5744, 0]
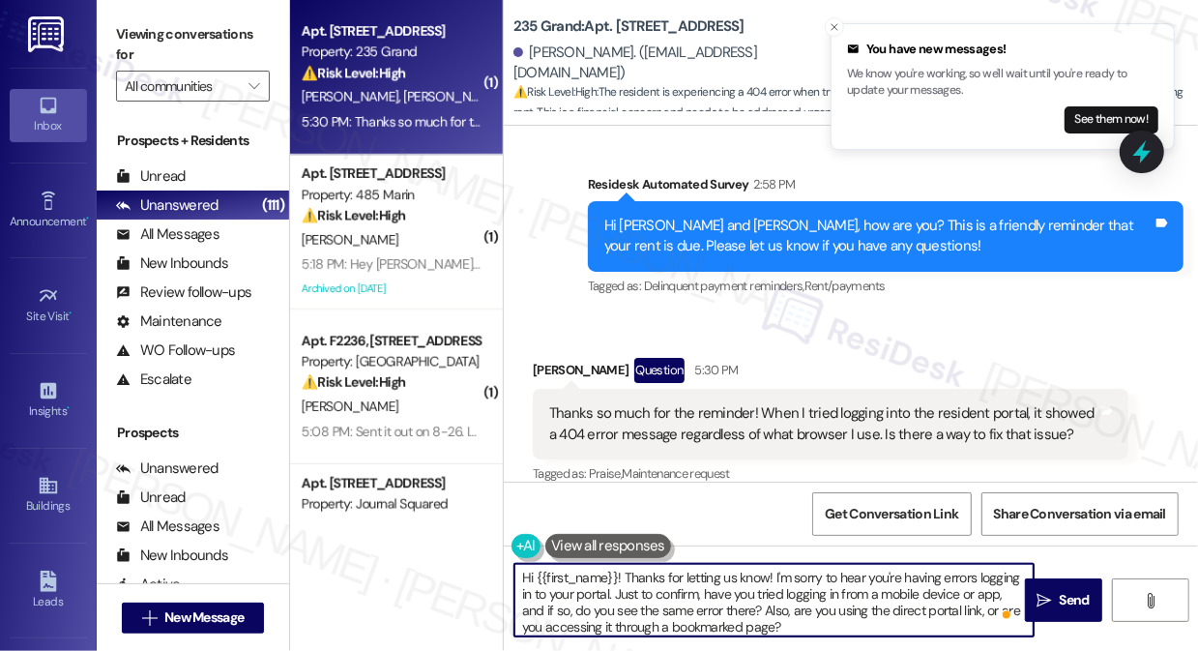
click at [566, 380] on div "[PERSON_NAME] Question 5:30 PM" at bounding box center [831, 373] width 596 height 31
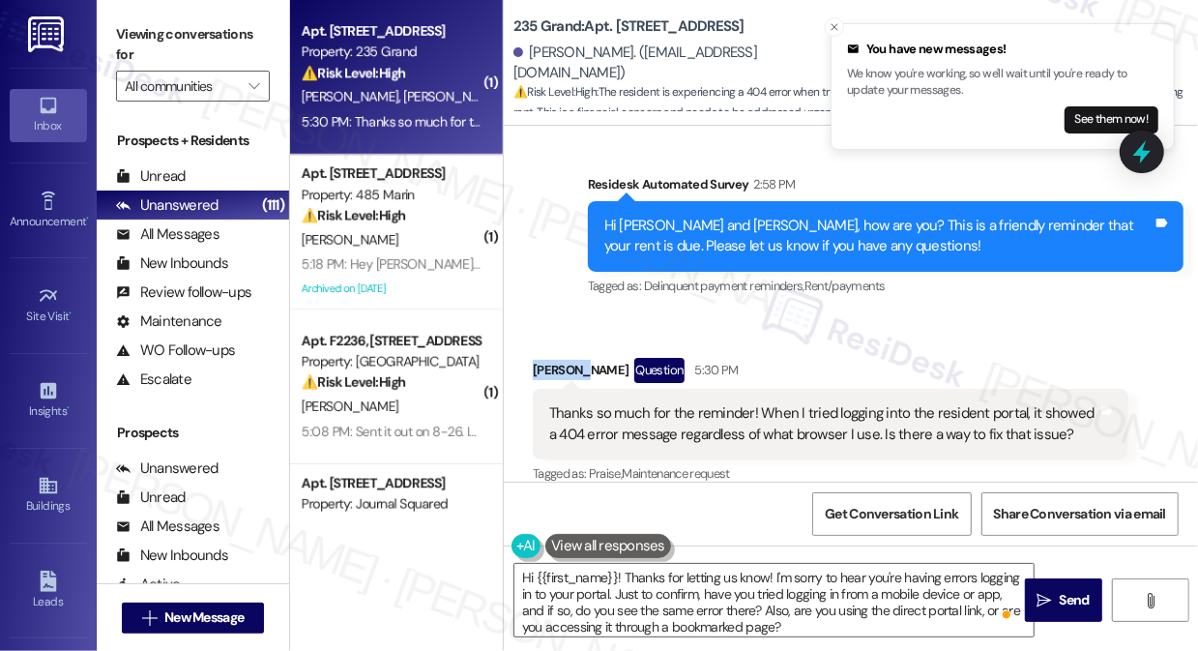
click at [566, 380] on div "[PERSON_NAME] Question 5:30 PM" at bounding box center [831, 373] width 596 height 31
copy div "Menghua"
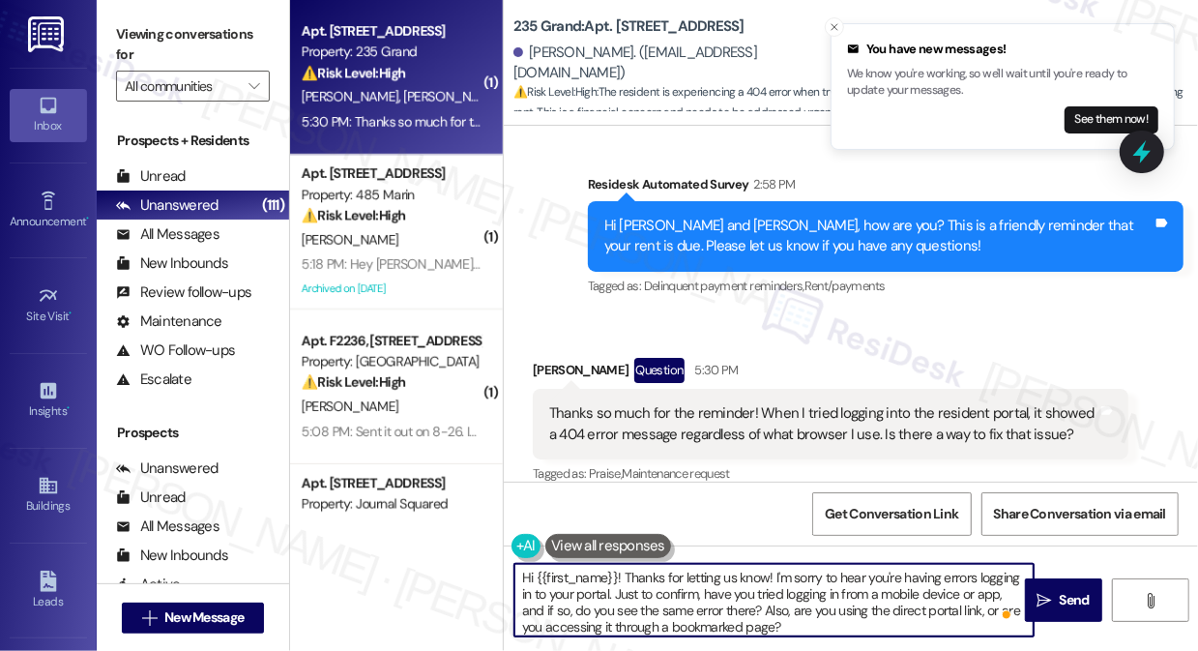
drag, startPoint x: 534, startPoint y: 574, endPoint x: 617, endPoint y: 568, distance: 83.4
click at [617, 568] on textarea "Hi {{first_name}}! Thanks for letting us know! I'm sorry to hear you're having …" at bounding box center [773, 600] width 519 height 73
paste textarea "Menghua"
type textarea "Hi Menghua! Thanks for letting us know! I'm sorry to hear you're having errors …"
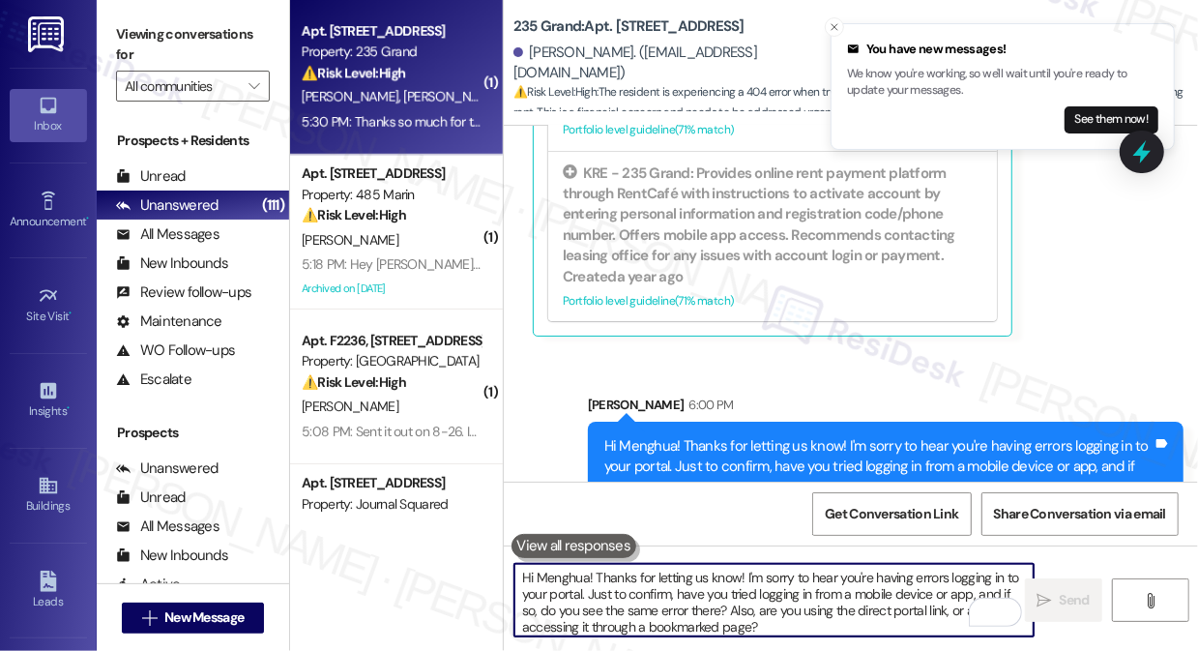
scroll to position [6293, 0]
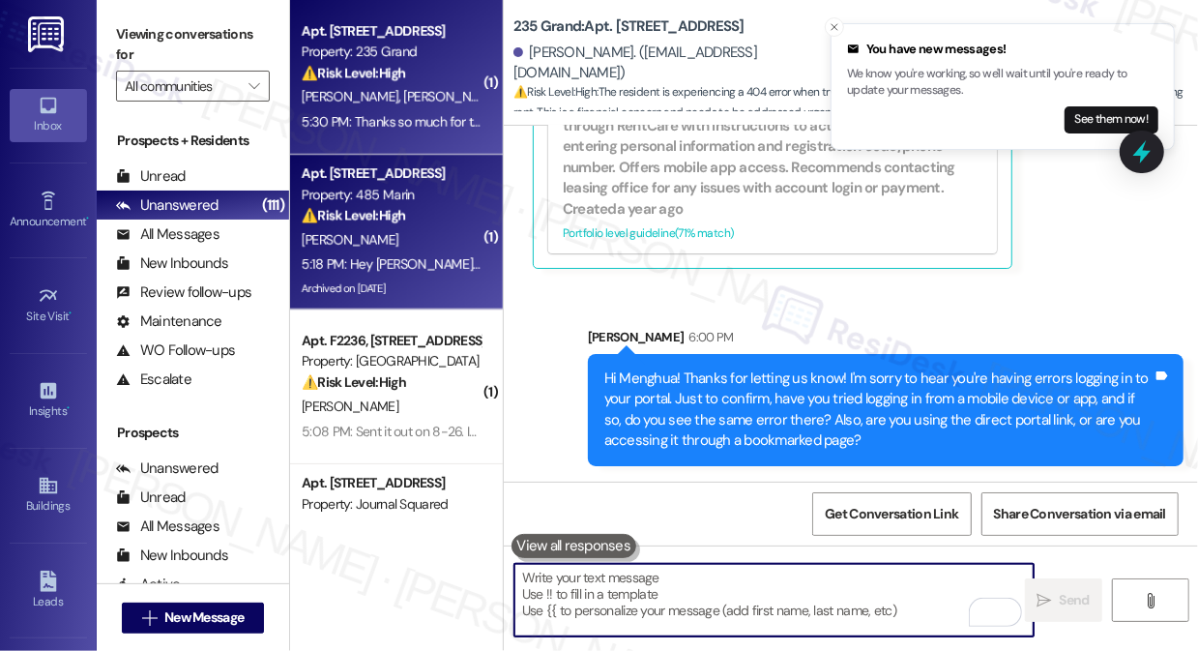
click at [443, 209] on div "⚠️ Risk Level: High The resident is complaining about the elevators being down …" at bounding box center [391, 215] width 179 height 20
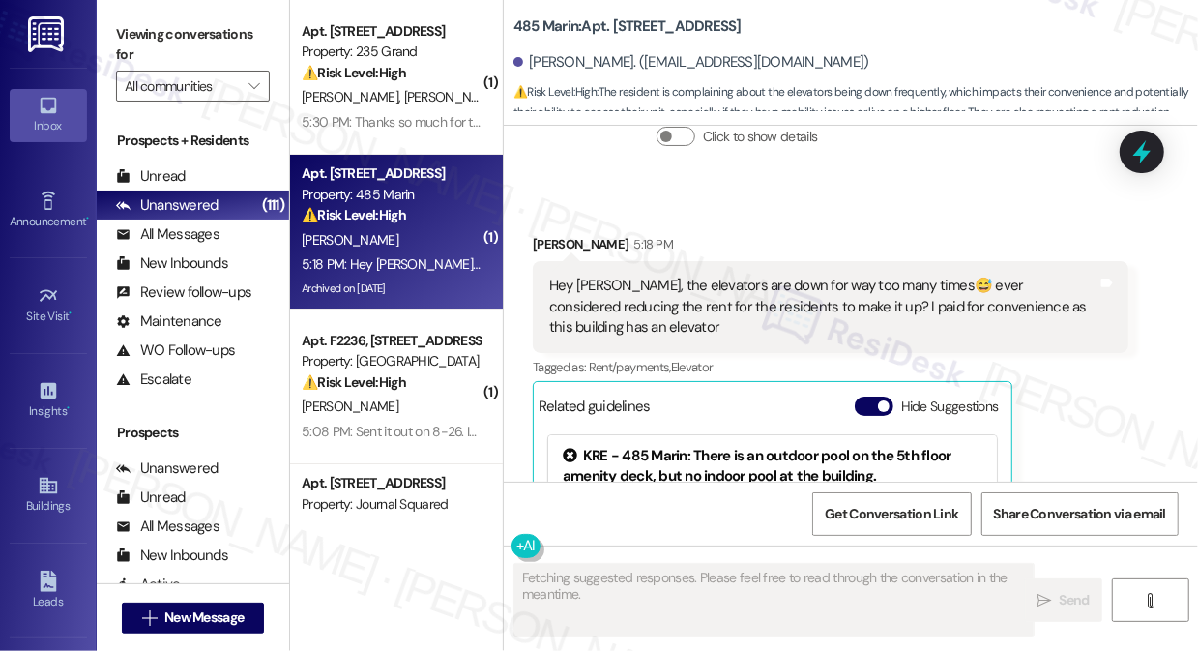
scroll to position [30864, 0]
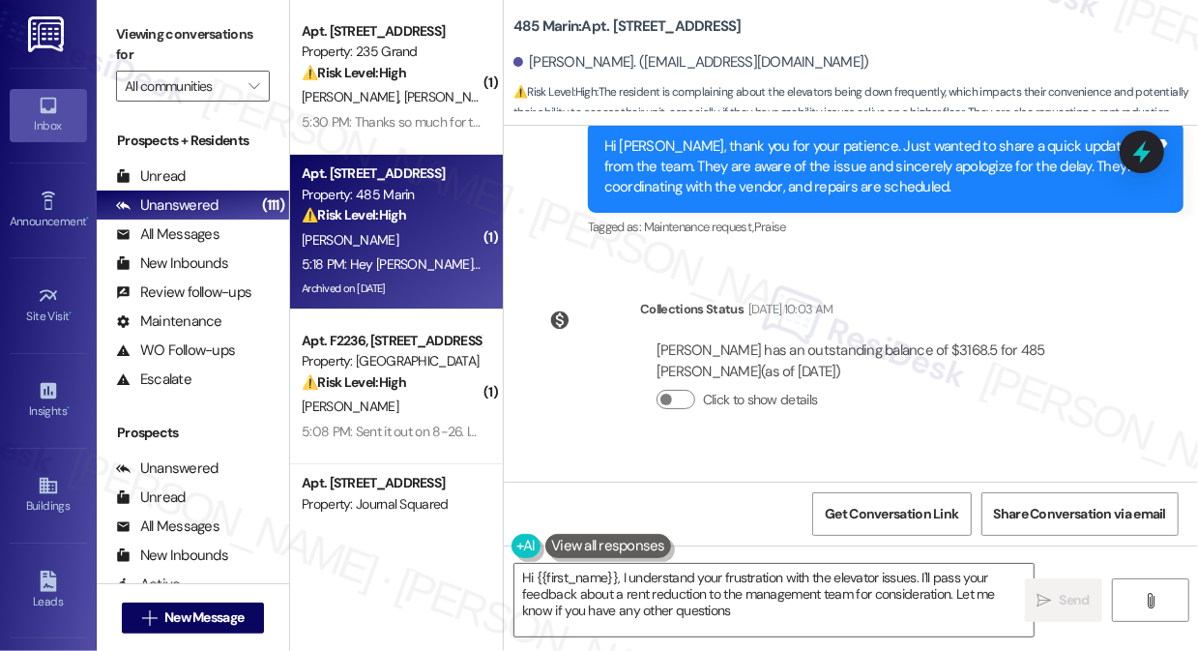
type textarea "Hi {{first_name}}, I understand your frustration with the elevator issues. I'll…"
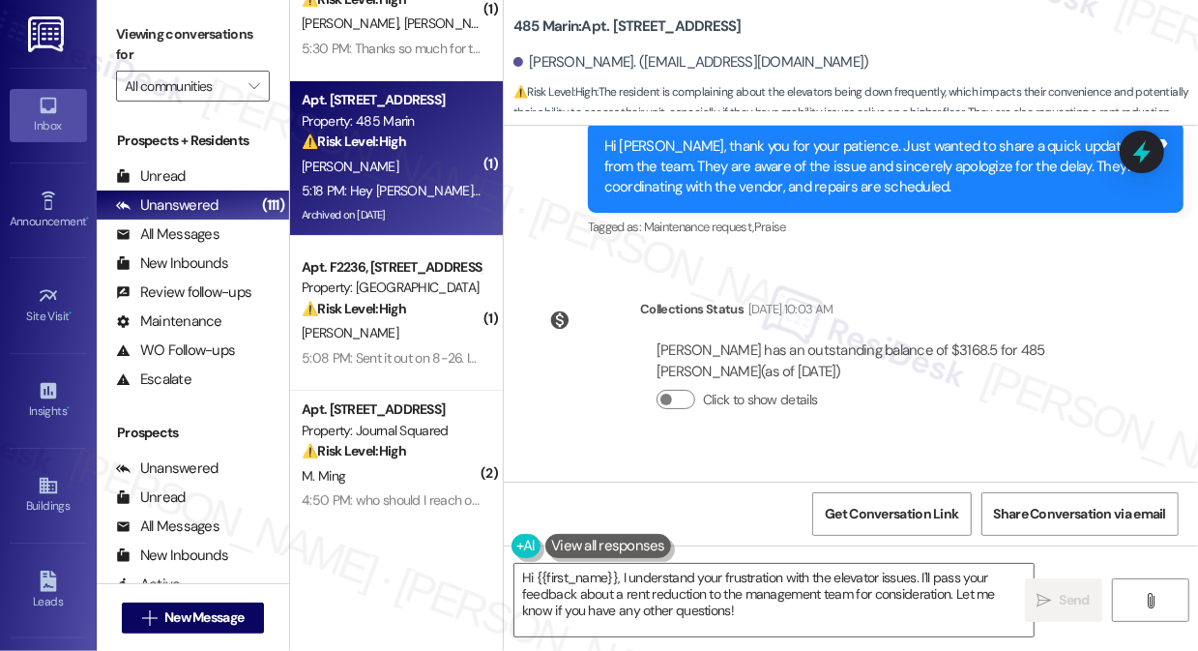
scroll to position [175, 0]
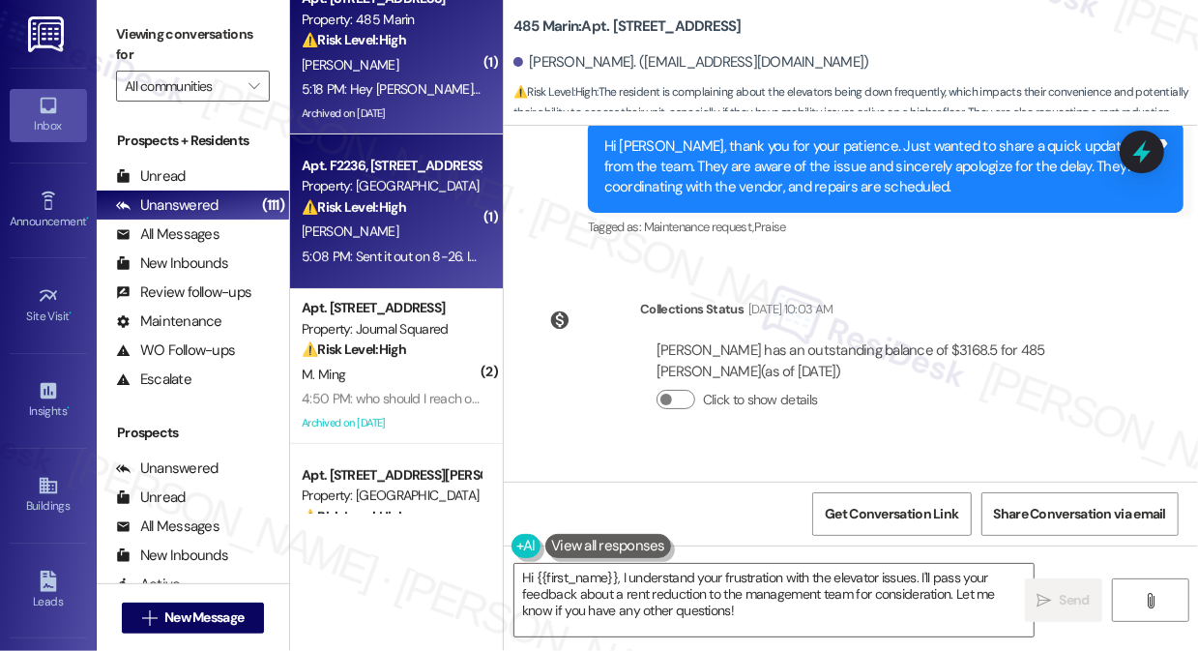
click at [370, 240] on div "[PERSON_NAME]" at bounding box center [391, 231] width 183 height 24
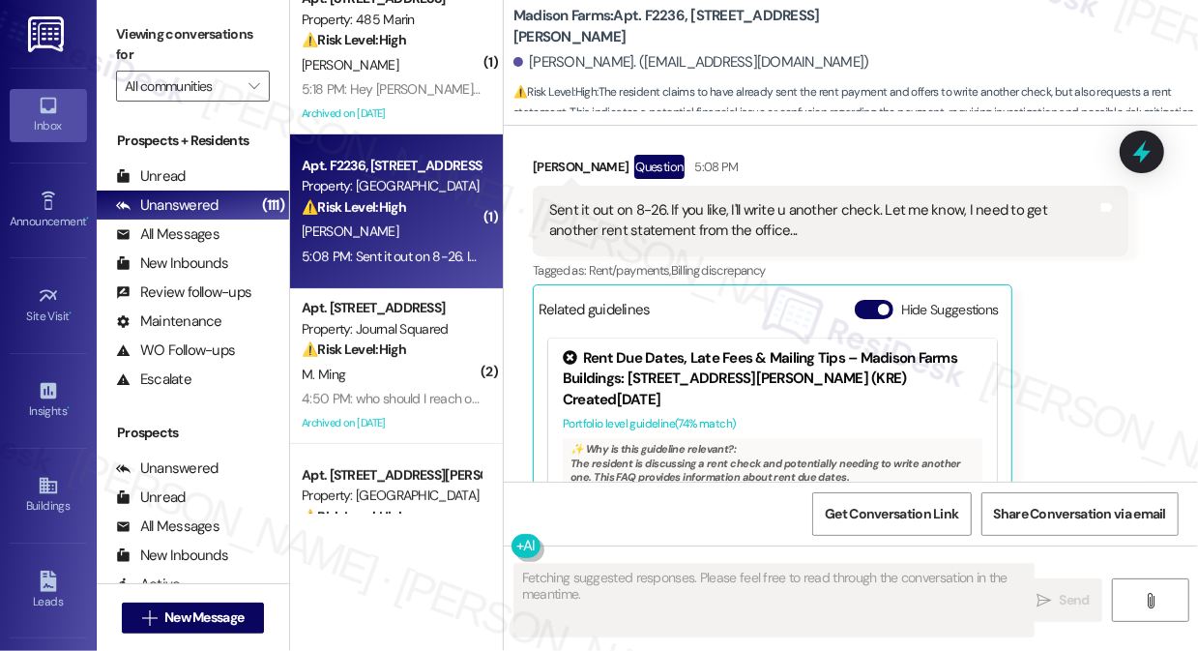
scroll to position [1988, 0]
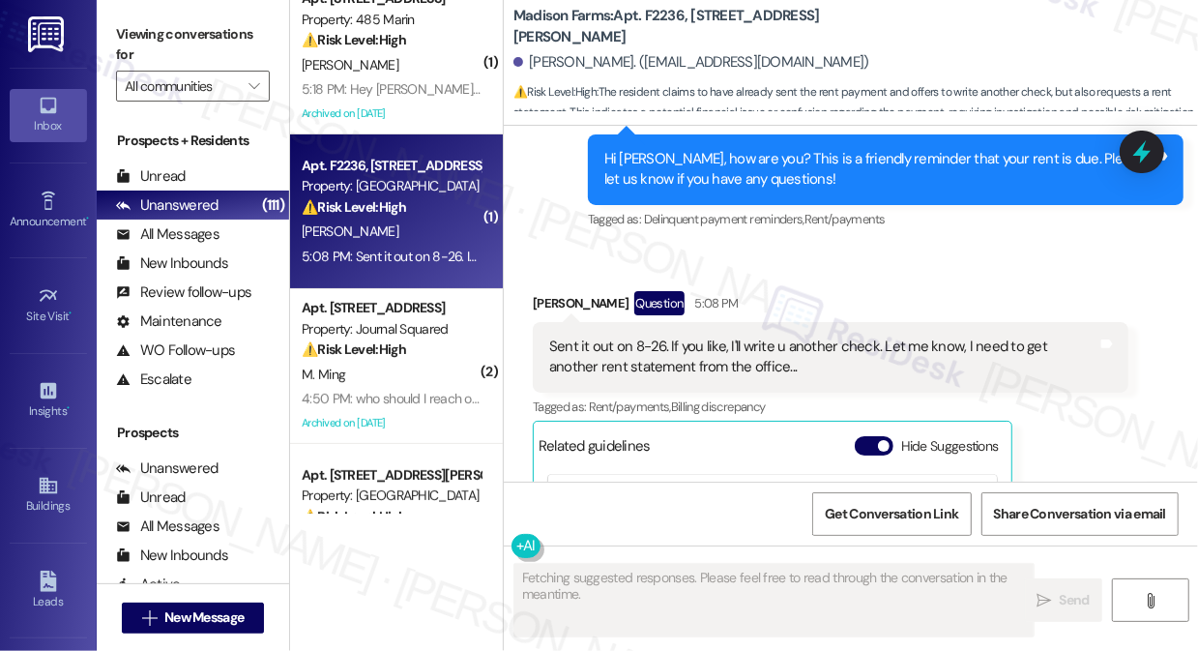
click at [615, 339] on div "Sent it out on 8-26. If you like, I'll write u another check. Let me know, I ne…" at bounding box center [823, 357] width 548 height 42
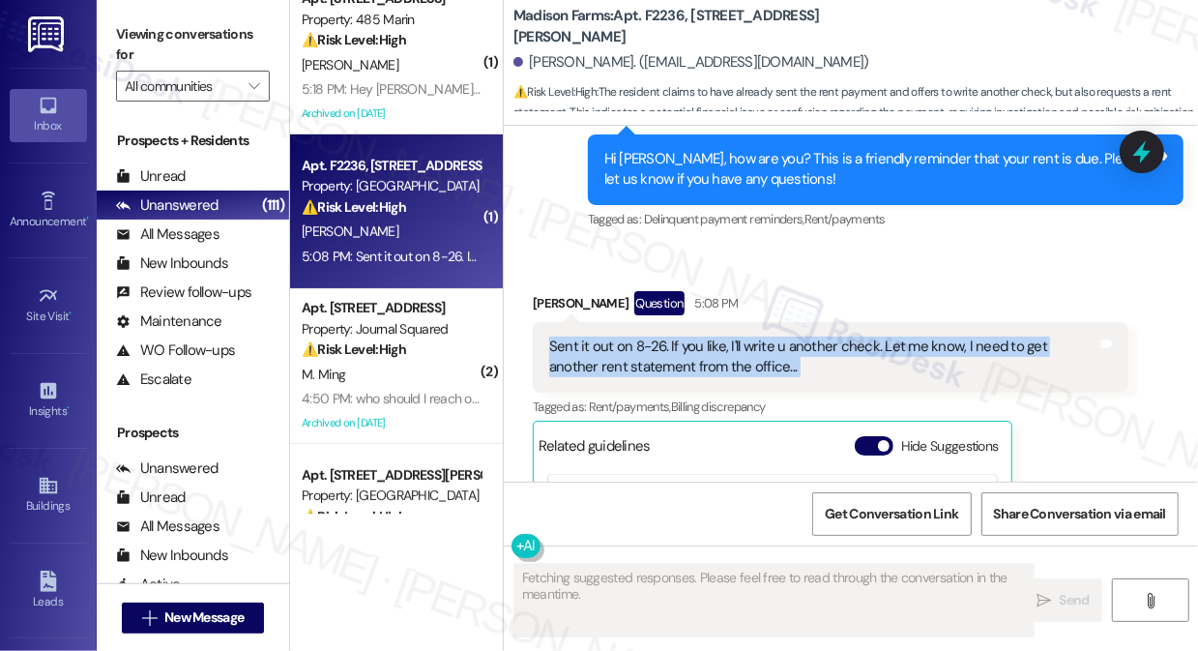
click at [615, 339] on div "Sent it out on 8-26. If you like, I'll write u another check. Let me know, I ne…" at bounding box center [823, 357] width 548 height 42
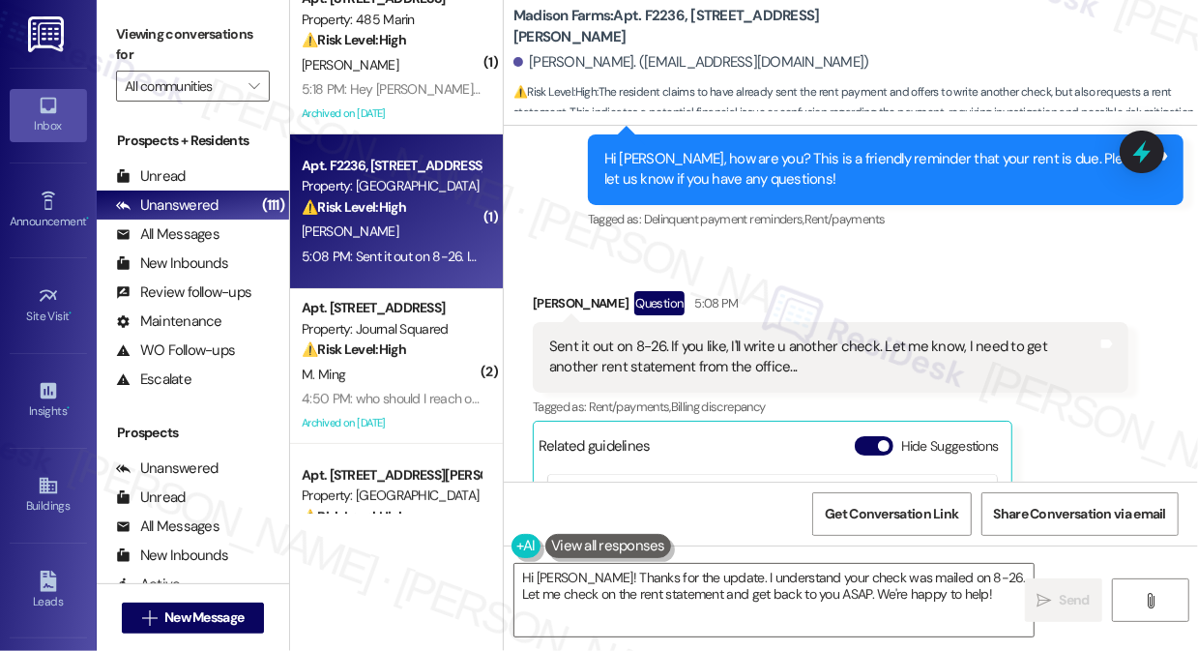
click at [786, 182] on div "Hi [PERSON_NAME], how are you? This is a friendly reminder that your rent is du…" at bounding box center [878, 170] width 548 height 42
click at [634, 364] on div "Sent it out on 8-26. If you like, I'll write u another check. Let me know, I ne…" at bounding box center [823, 357] width 548 height 42
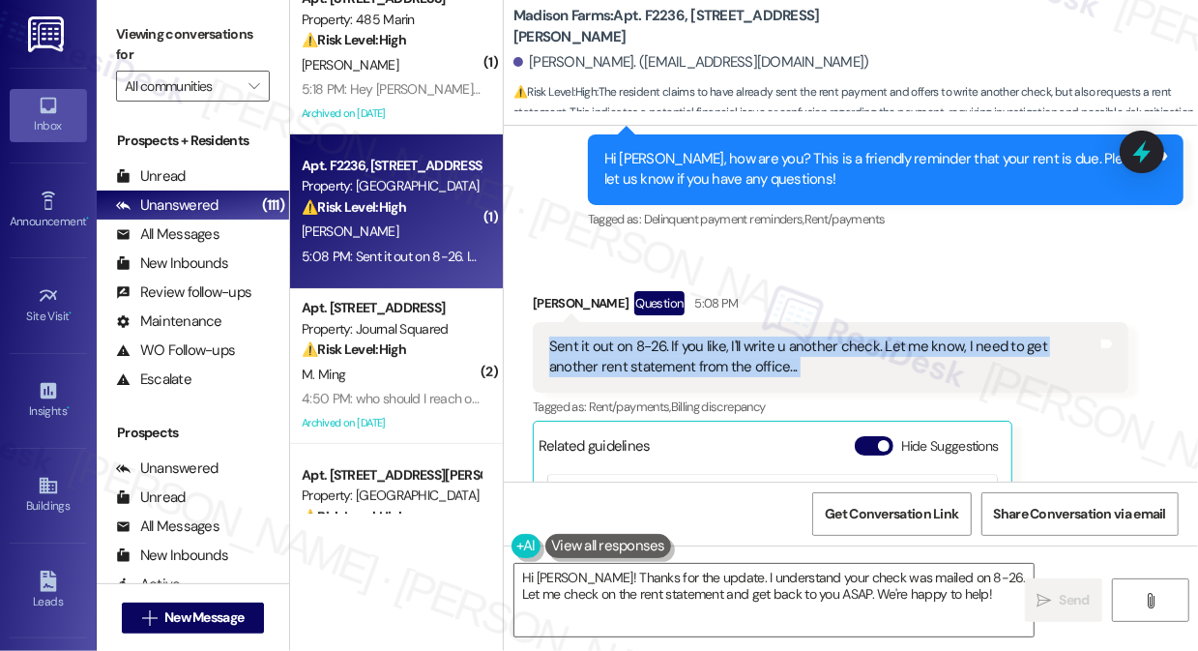
click at [634, 364] on div "Sent it out on 8-26. If you like, I'll write u another check. Let me know, I ne…" at bounding box center [823, 357] width 548 height 42
click at [629, 587] on textarea "Hi [PERSON_NAME]! Thanks for the update. I understand your check was mailed on …" at bounding box center [773, 600] width 519 height 73
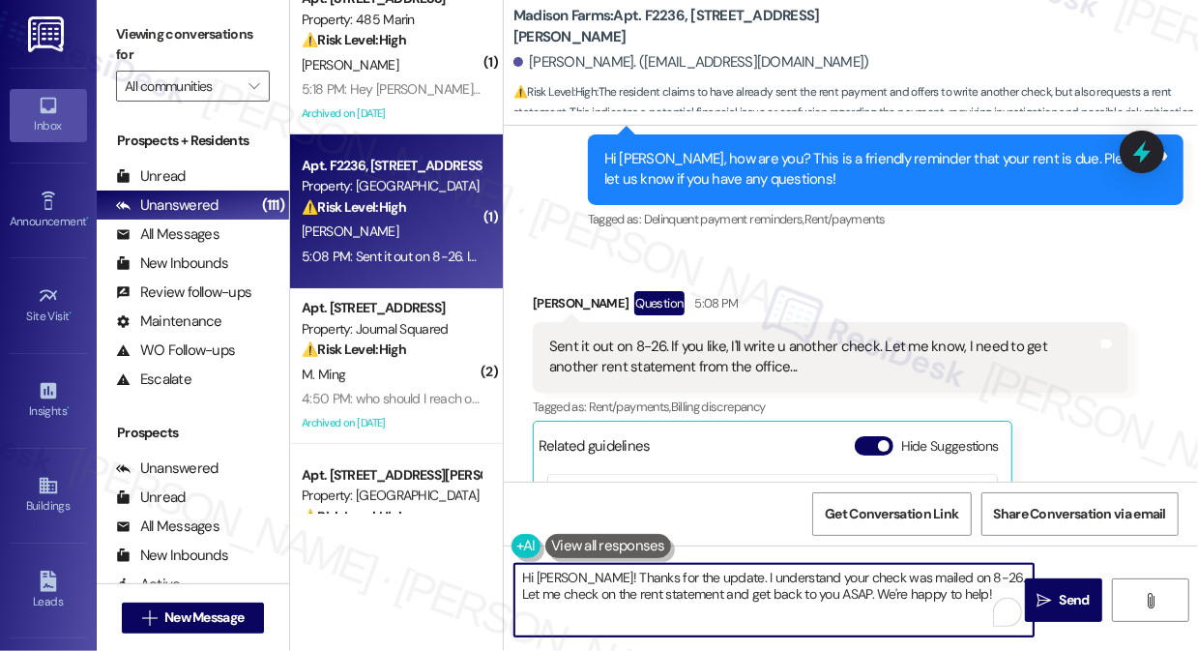
click at [629, 587] on textarea "Hi [PERSON_NAME]! Thanks for the update. I understand your check was mailed on …" at bounding box center [773, 600] width 519 height 73
drag, startPoint x: 948, startPoint y: 593, endPoint x: 771, endPoint y: 585, distance: 177.1
click at [771, 585] on textarea "Hi [PERSON_NAME]! Thanks for the update. I understand your check was mailed on …" at bounding box center [773, 600] width 519 height 73
click at [773, 588] on textarea "Hi [PERSON_NAME]! Thanks for the update. I understand your check was mailed on …" at bounding box center [773, 600] width 519 height 73
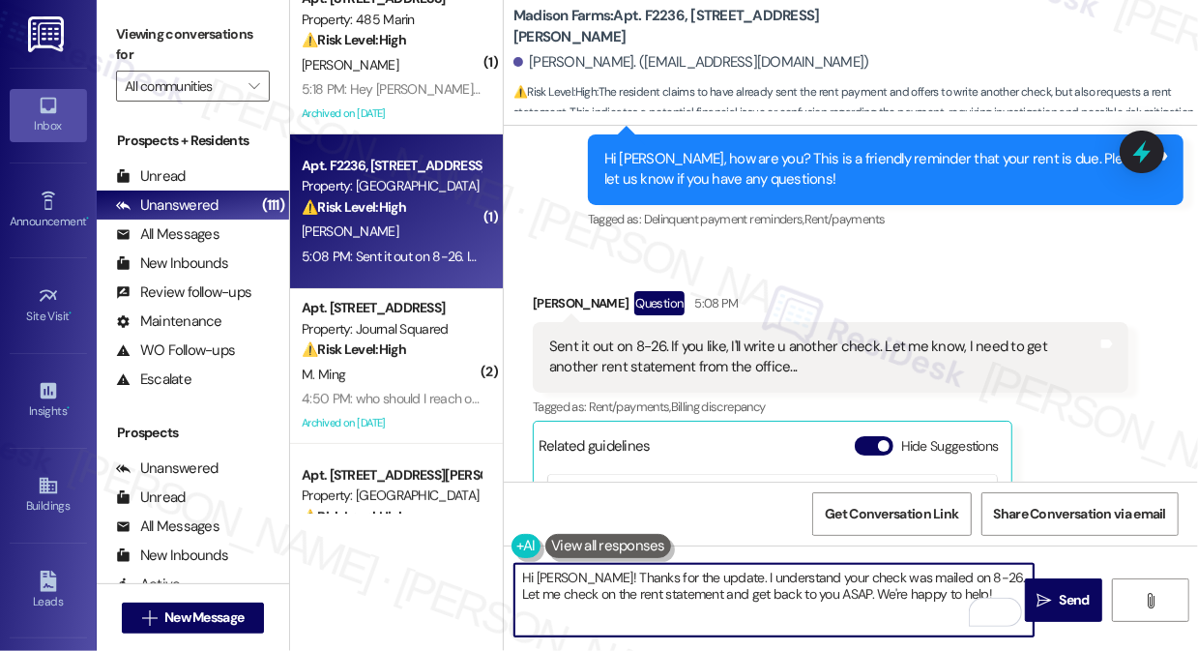
click at [773, 588] on textarea "Hi [PERSON_NAME]! Thanks for the update. I understand your check was mailed on …" at bounding box center [773, 600] width 519 height 73
drag, startPoint x: 937, startPoint y: 602, endPoint x: 508, endPoint y: 599, distance: 429.3
click at [508, 599] on div "Hi [PERSON_NAME]! Thanks for the update. I understand your check was mailed on …" at bounding box center [764, 600] width 521 height 74
type textarea "Hi [PERSON_NAME]! Thanks for the update. I understand your check was mailed on …"
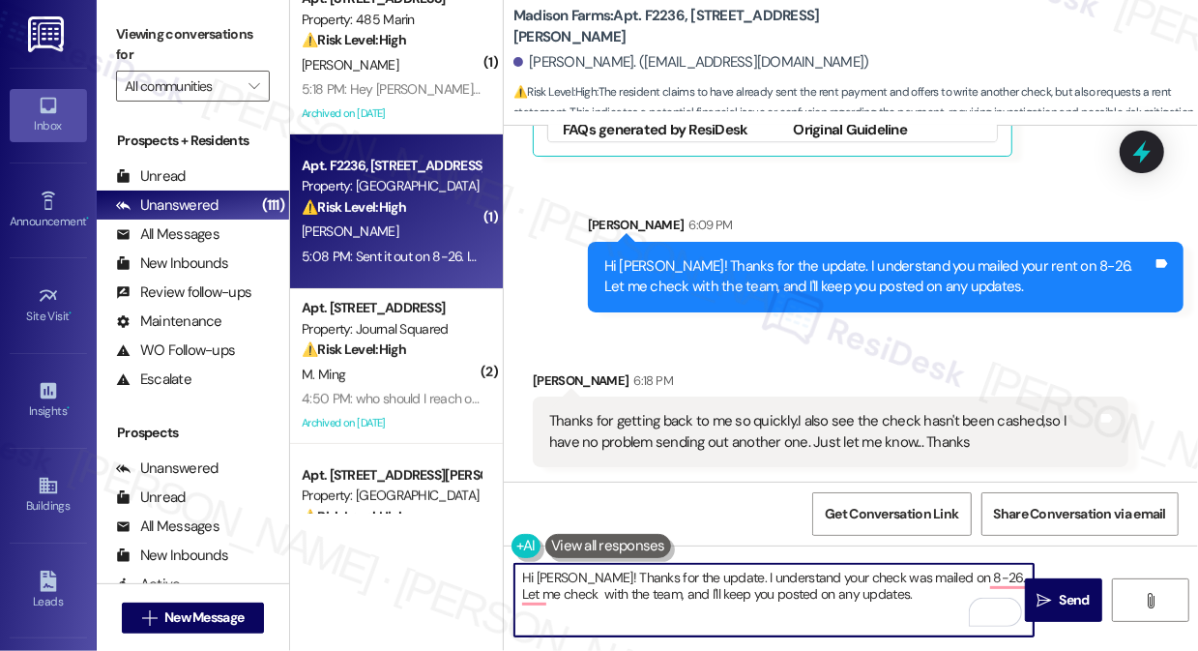
scroll to position [2562, 0]
click at [764, 420] on div "Thanks for getting back to me so quickly.I also see the check hasn't been cashe…" at bounding box center [823, 432] width 548 height 42
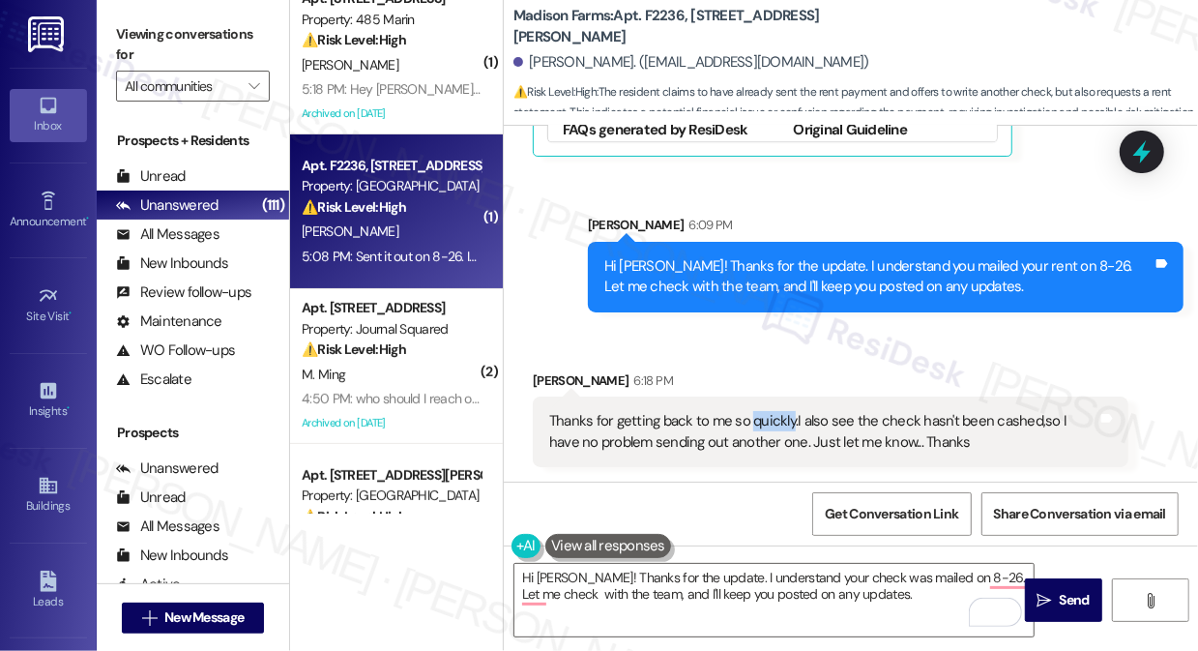
click at [764, 420] on div "Thanks for getting back to me so quickly.I also see the check hasn't been cashe…" at bounding box center [823, 432] width 548 height 42
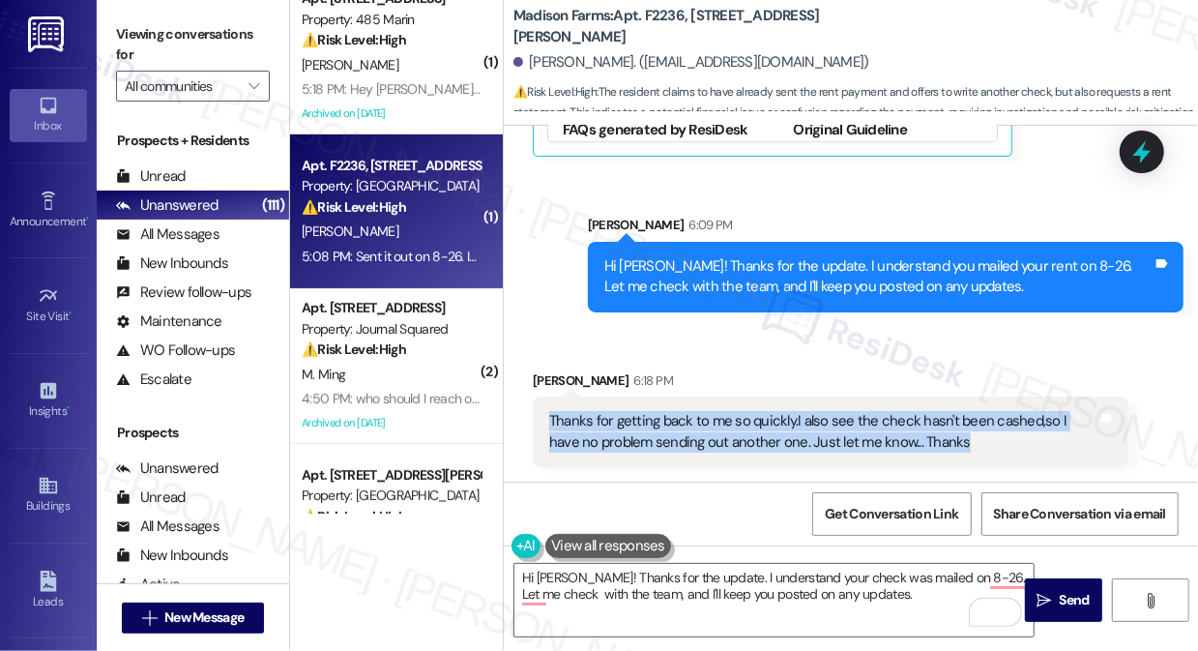
click at [764, 420] on div "Thanks for getting back to me so quickly.I also see the check hasn't been cashe…" at bounding box center [823, 432] width 548 height 42
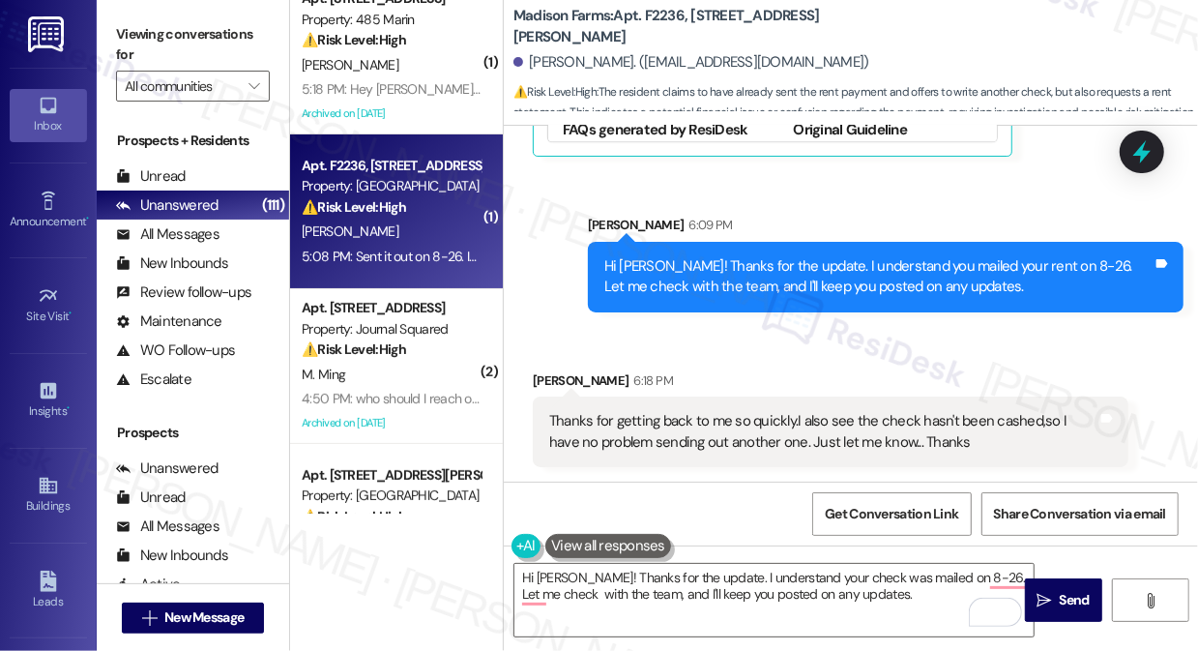
click at [675, 273] on div "Hi [PERSON_NAME]! Thanks for the update. I understand you mailed your rent on 8…" at bounding box center [878, 277] width 548 height 42
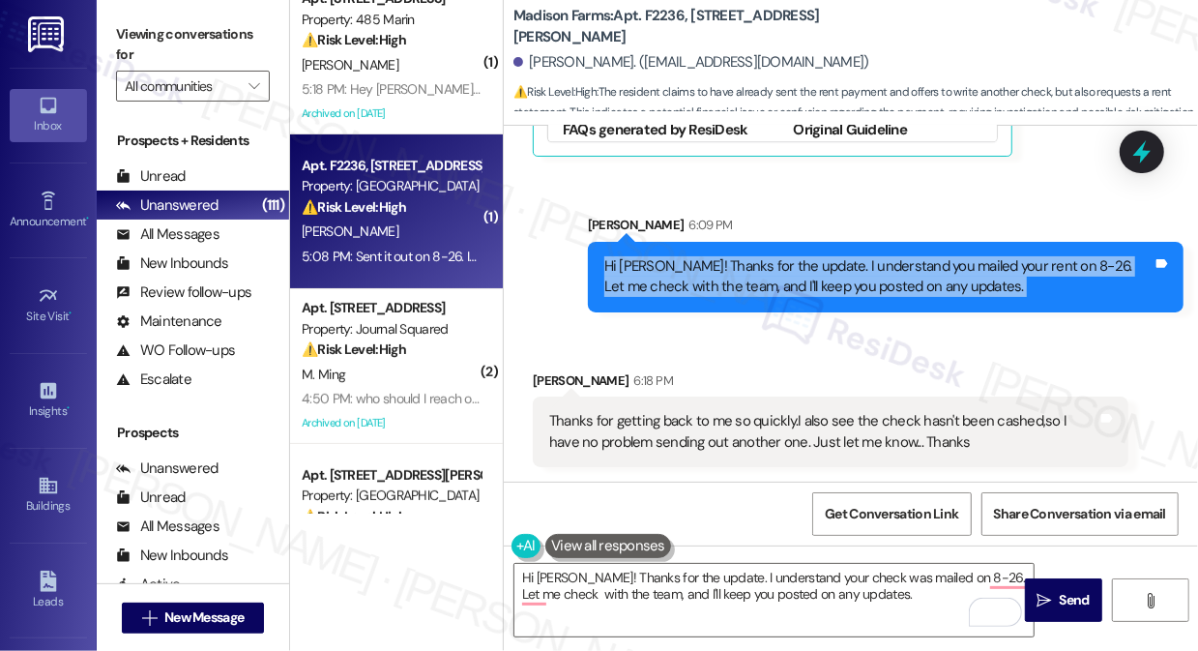
click at [674, 272] on div "Hi [PERSON_NAME]! Thanks for the update. I understand you mailed your rent on 8…" at bounding box center [878, 277] width 548 height 42
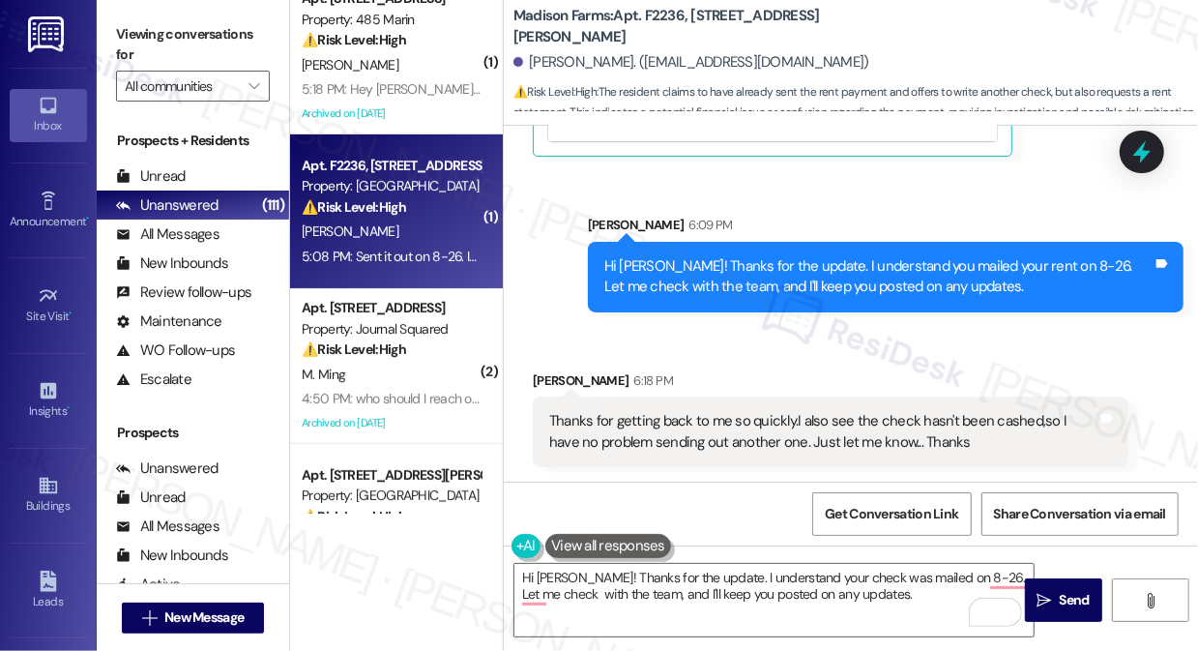
click at [736, 414] on div "Thanks for getting back to me so quickly.I also see the check hasn't been cashe…" at bounding box center [823, 432] width 548 height 42
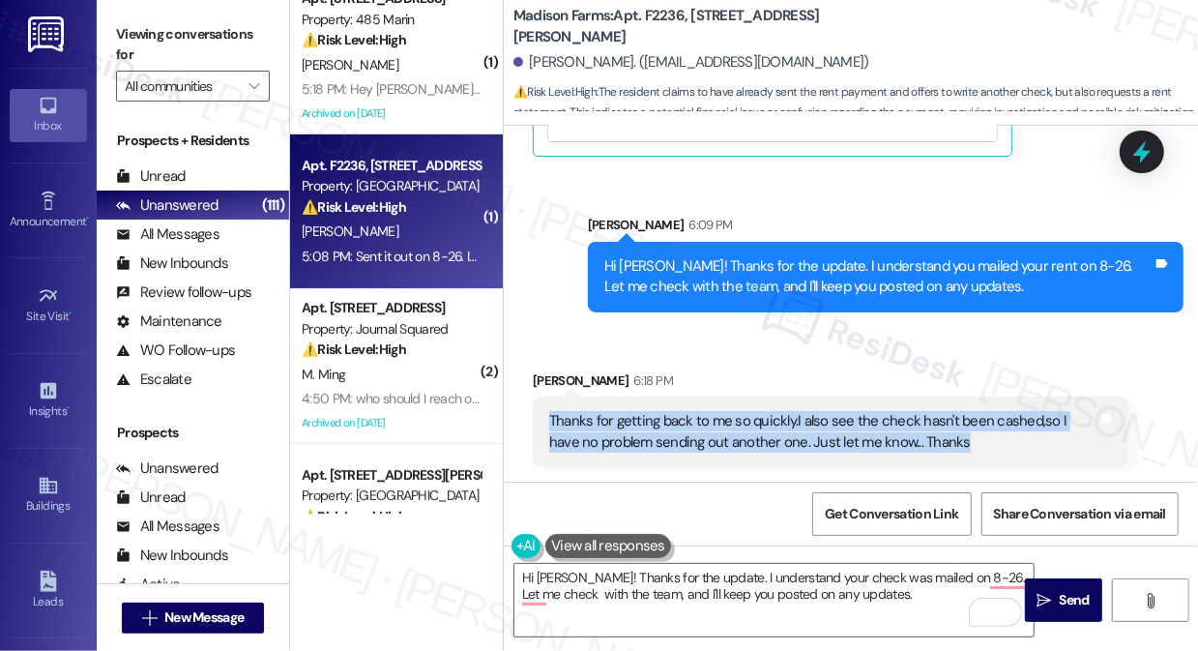
click at [736, 414] on div "Thanks for getting back to me so quickly.I also see the check hasn't been cashe…" at bounding box center [823, 432] width 548 height 42
click at [825, 417] on div "Thanks for getting back to me so quickly.I also see the check hasn't been cashe…" at bounding box center [823, 432] width 548 height 42
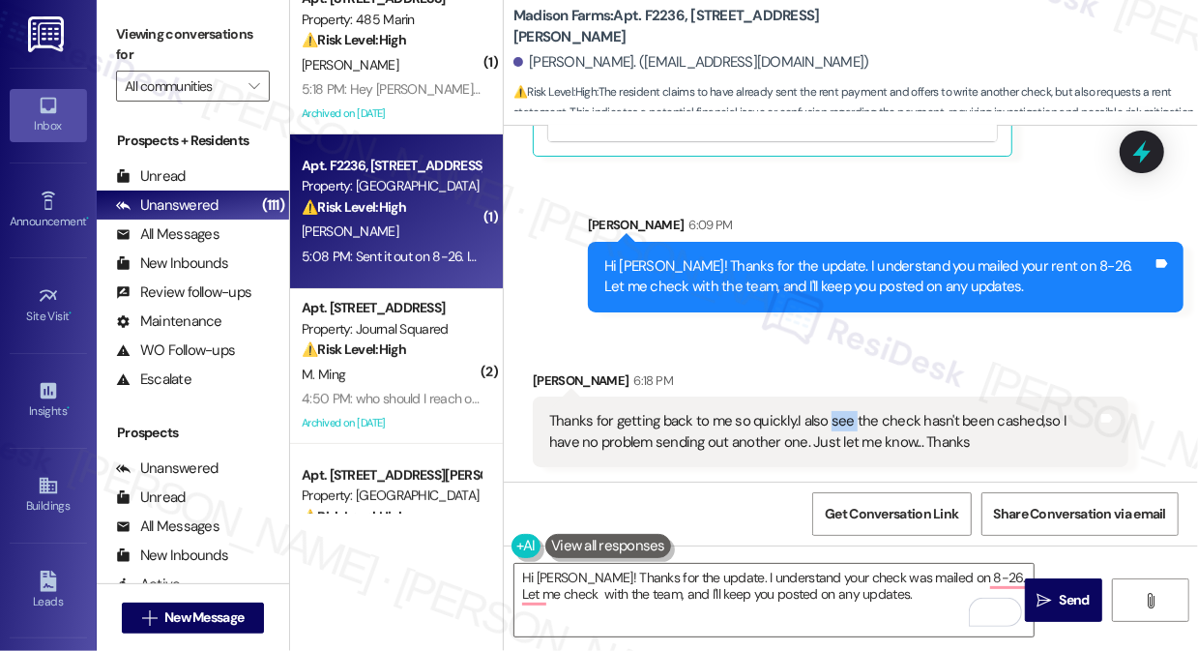
click at [825, 417] on div "Thanks for getting back to me so quickly.I also see the check hasn't been cashe…" at bounding box center [823, 432] width 548 height 42
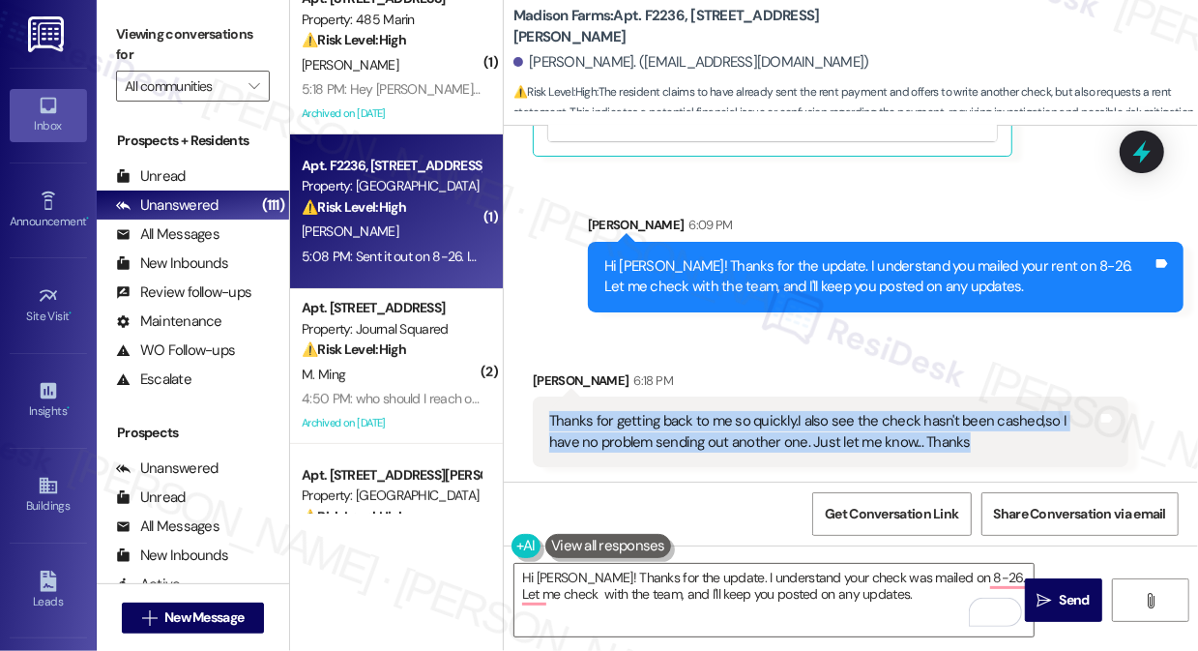
click at [825, 417] on div "Thanks for getting back to me so quickly.I also see the check hasn't been cashe…" at bounding box center [823, 432] width 548 height 42
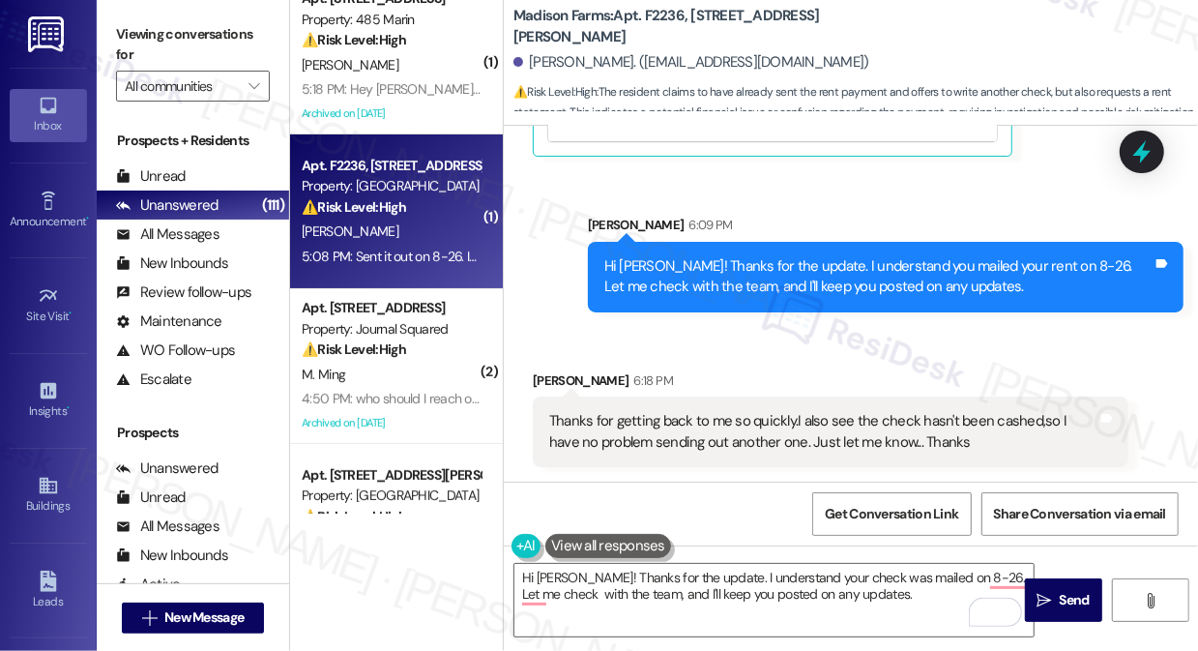
click at [831, 370] on div "[PERSON_NAME] 6:18 PM" at bounding box center [831, 383] width 596 height 27
click at [744, 421] on div "Thanks for getting back to me so quickly.I also see the check hasn't been cashe…" at bounding box center [823, 432] width 548 height 42
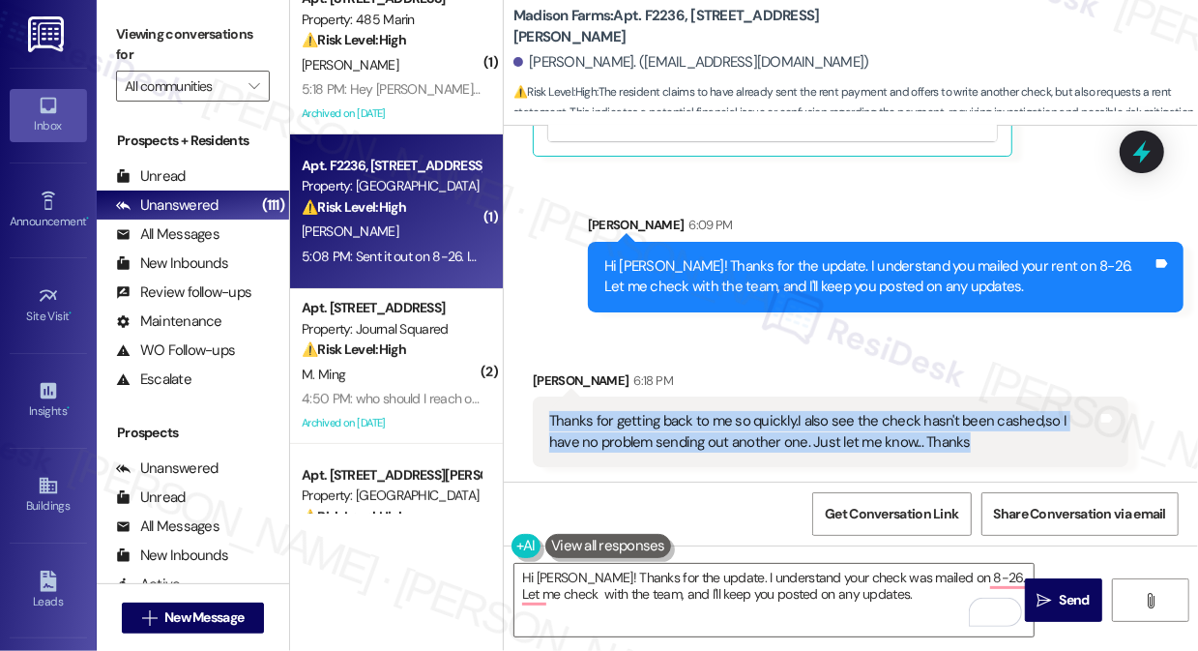
click at [744, 421] on div "Thanks for getting back to me so quickly.I also see the check hasn't been cashe…" at bounding box center [823, 432] width 548 height 42
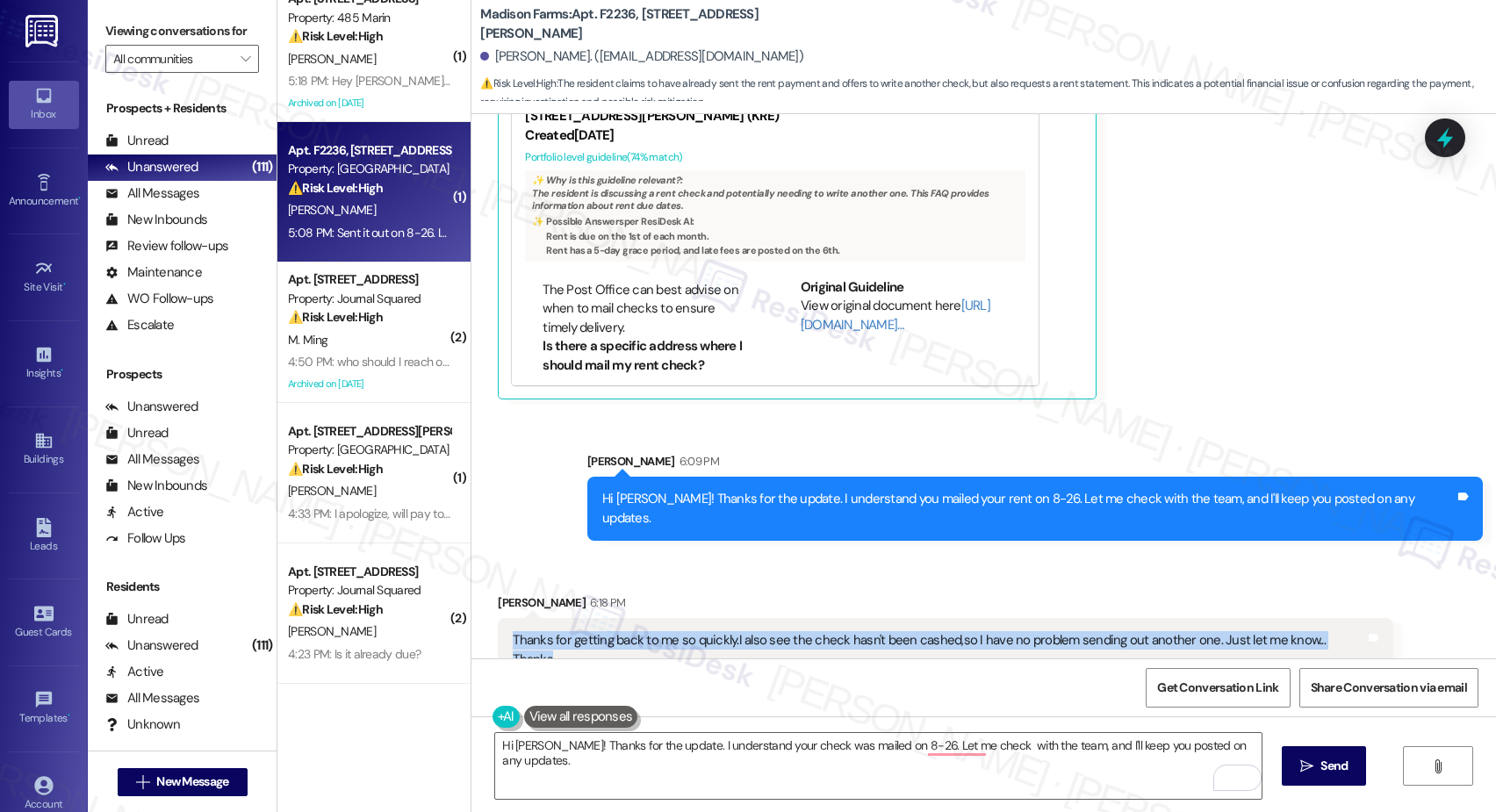
scroll to position [1602, 0]
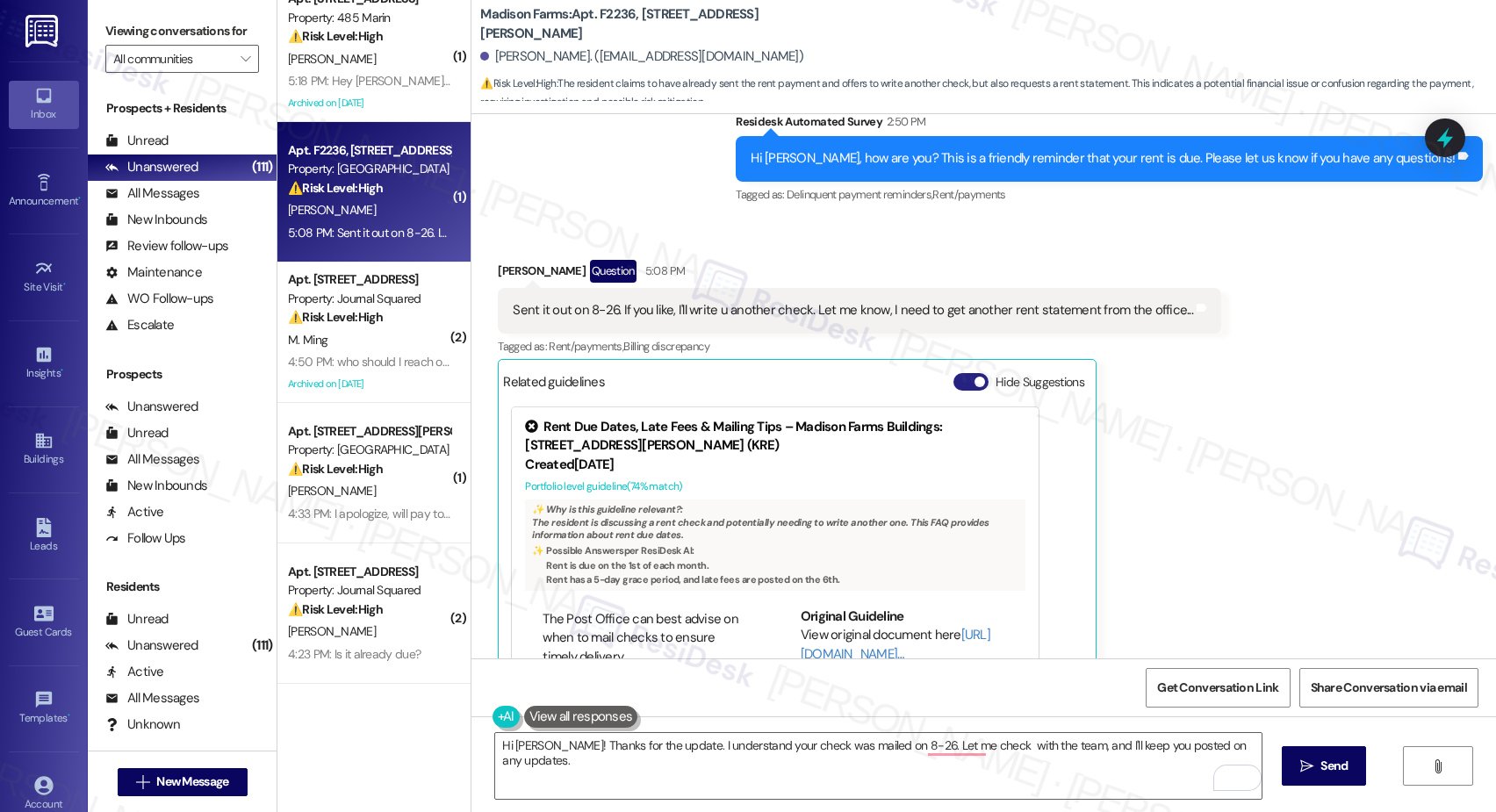
click at [975, 380] on span "button" at bounding box center [980, 382] width 11 height 11
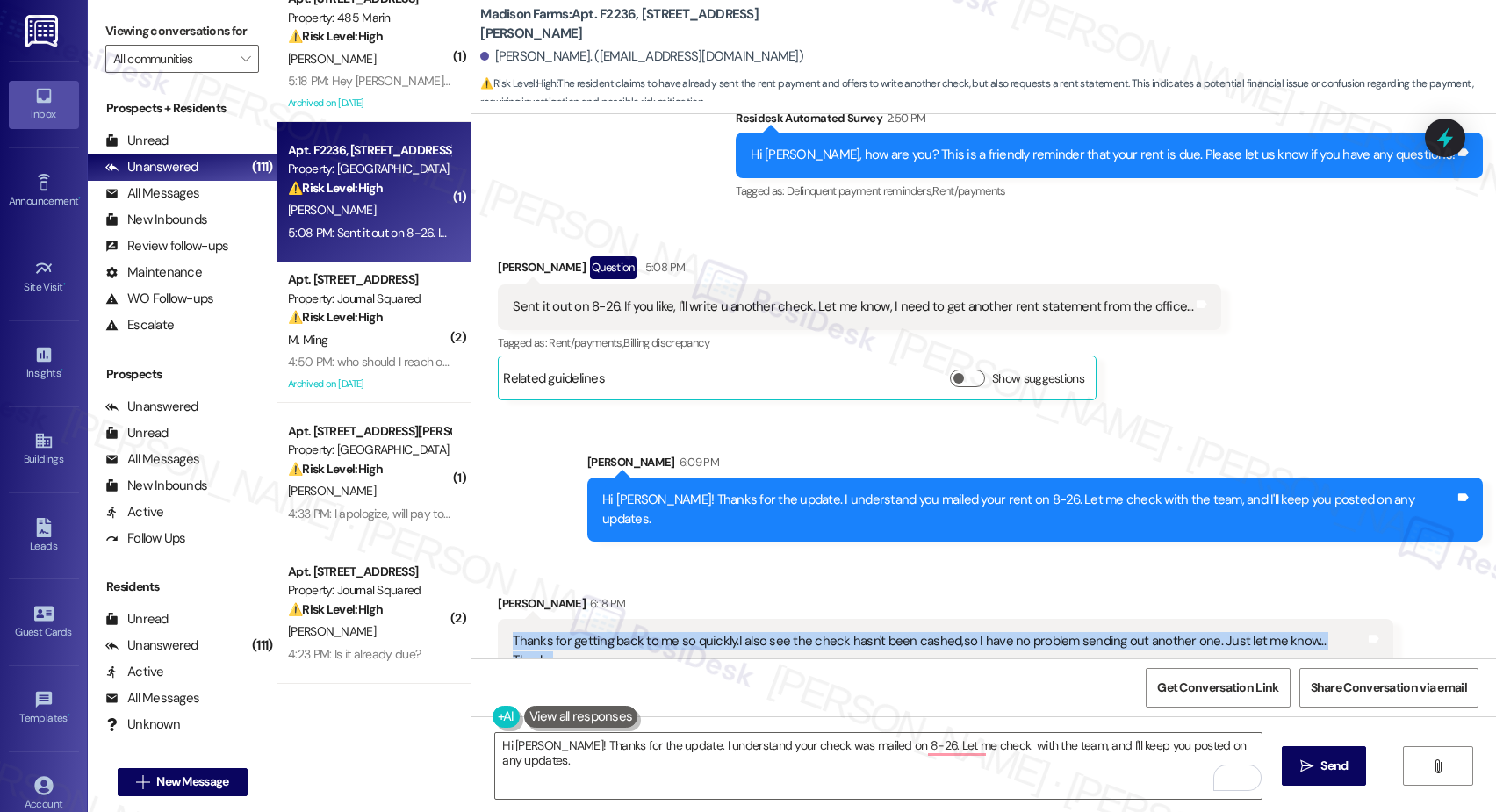
scroll to position [1607, 0]
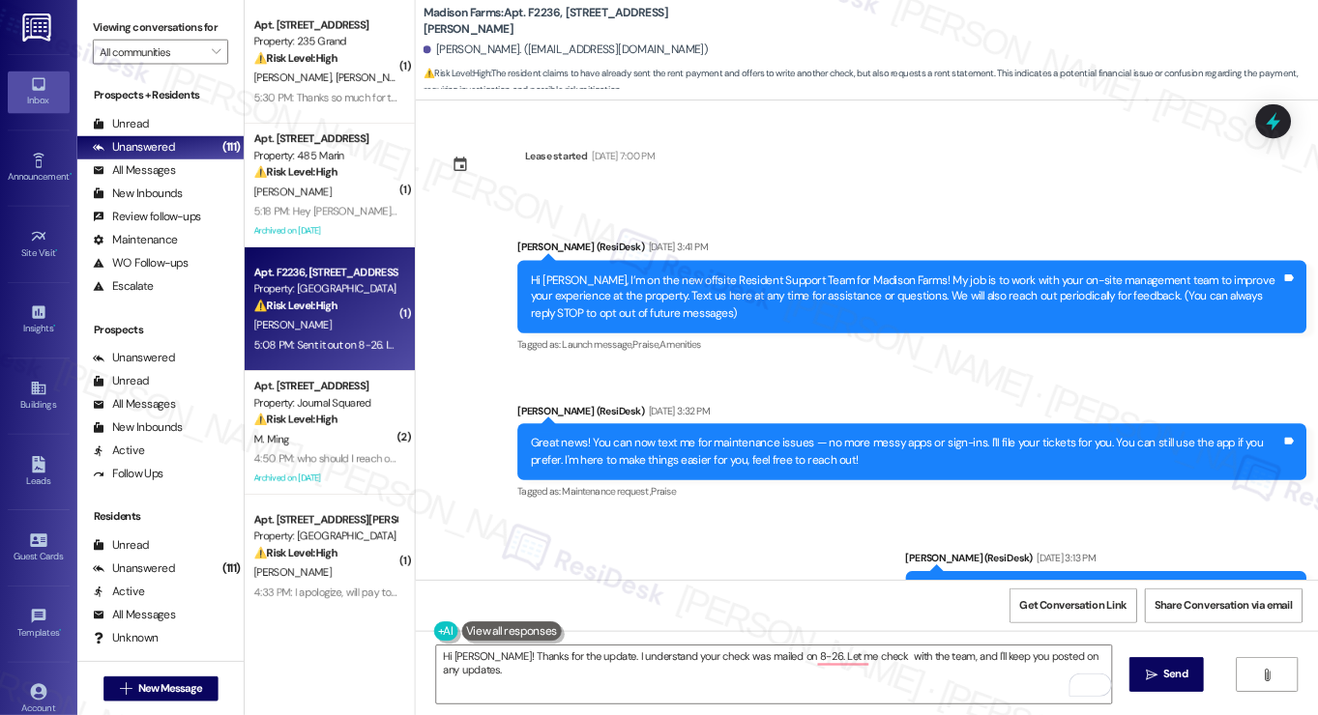
scroll to position [1769, 0]
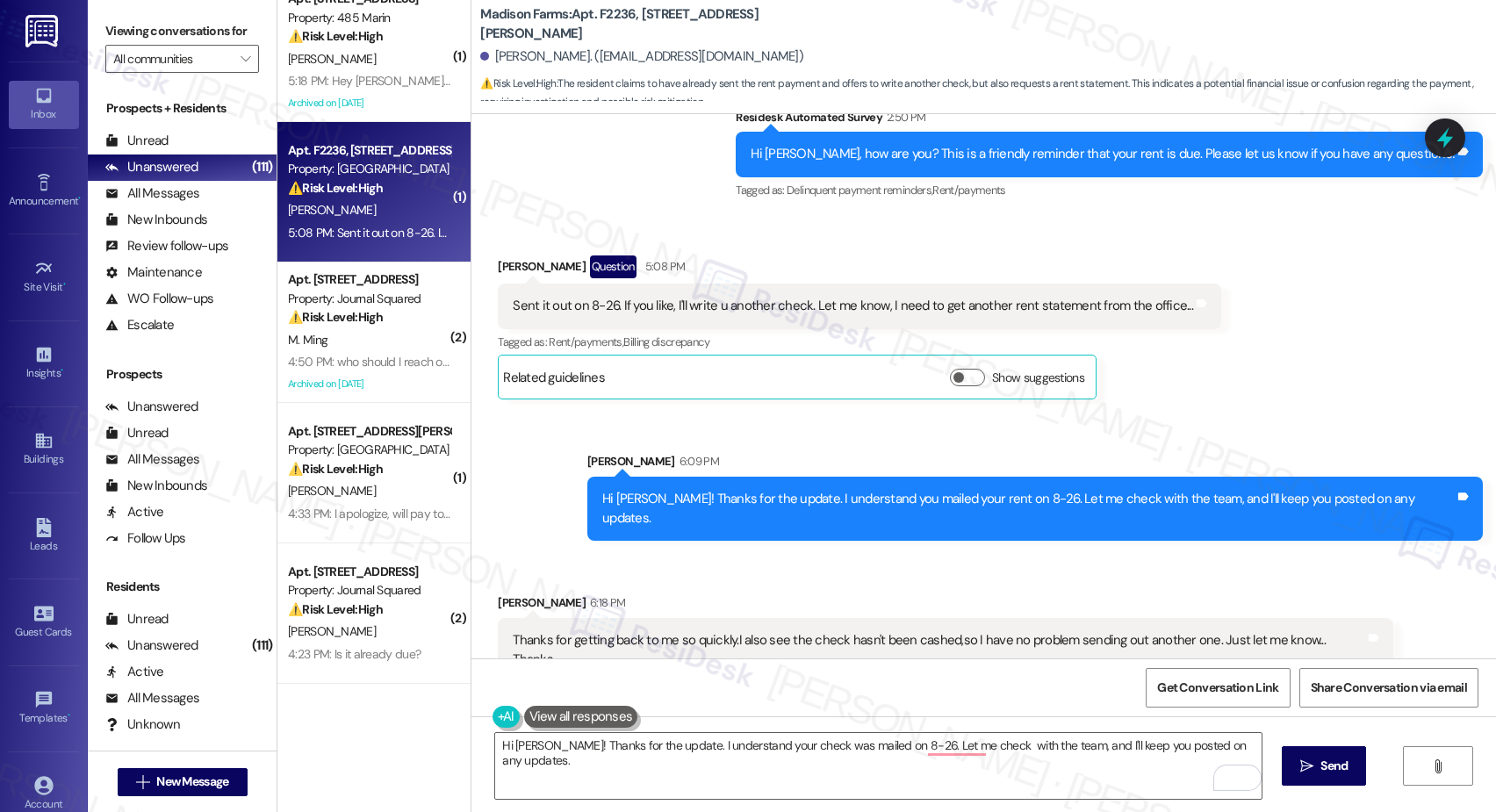
click at [1028, 474] on div "[PERSON_NAME] 6:09 PM" at bounding box center [1035, 464] width 896 height 25
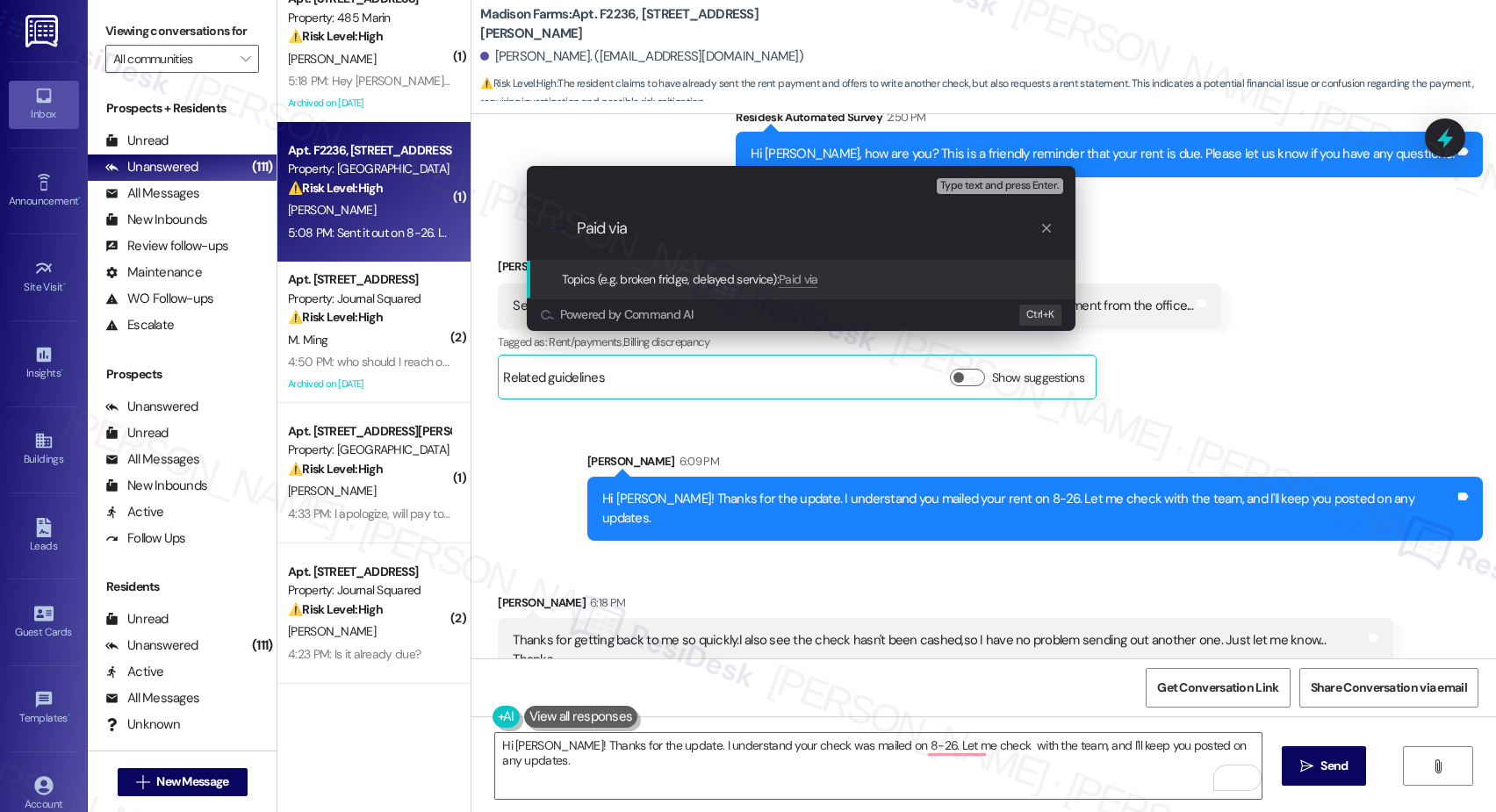
type input "Paid via"
click at [1219, 710] on div "Escalate Conversation Medium risk Topics (e.g. broken fridge, delayed service) …" at bounding box center [748, 406] width 1496 height 812
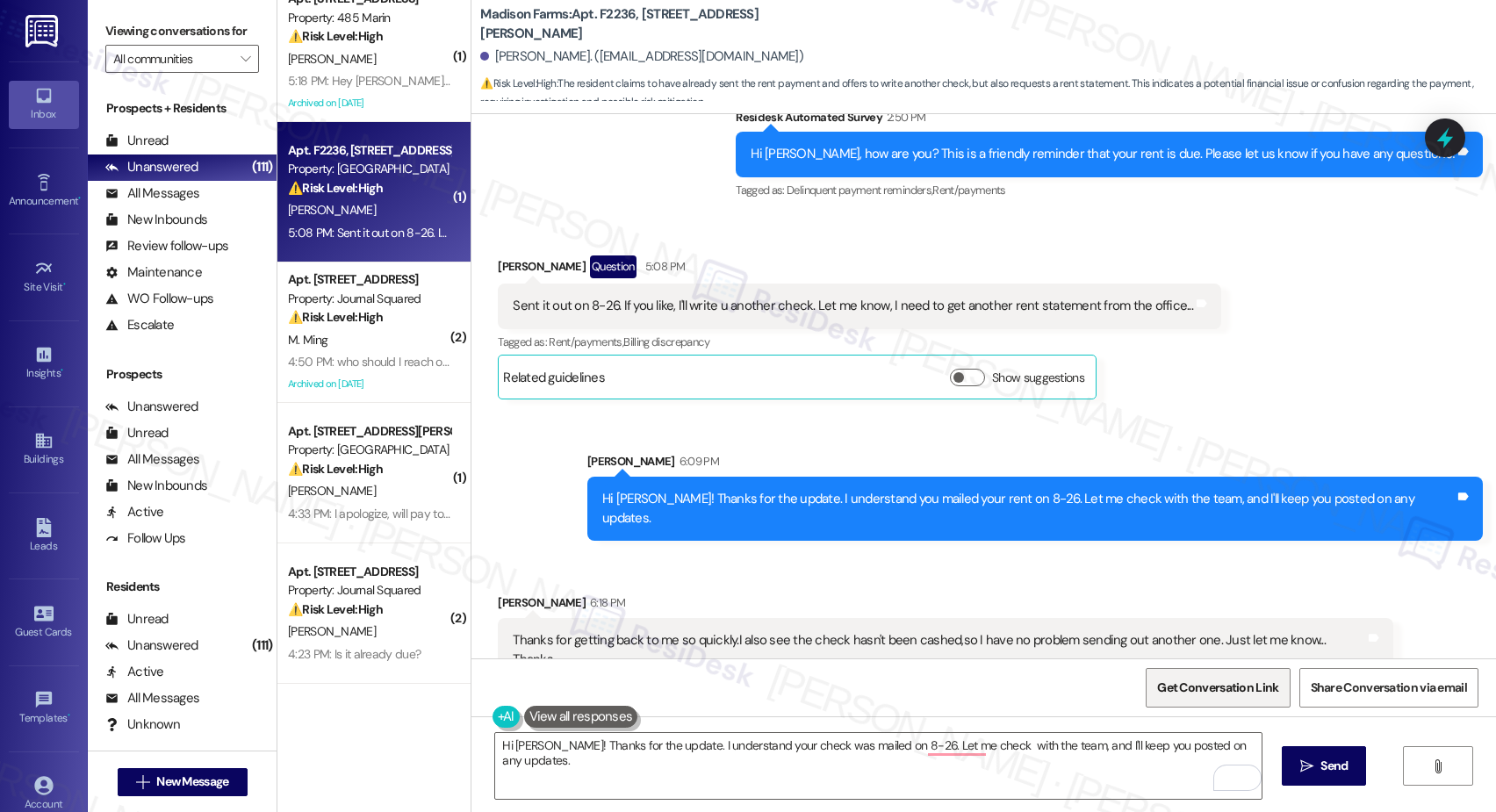
click at [1220, 691] on span "Get Conversation Link" at bounding box center [1217, 688] width 121 height 18
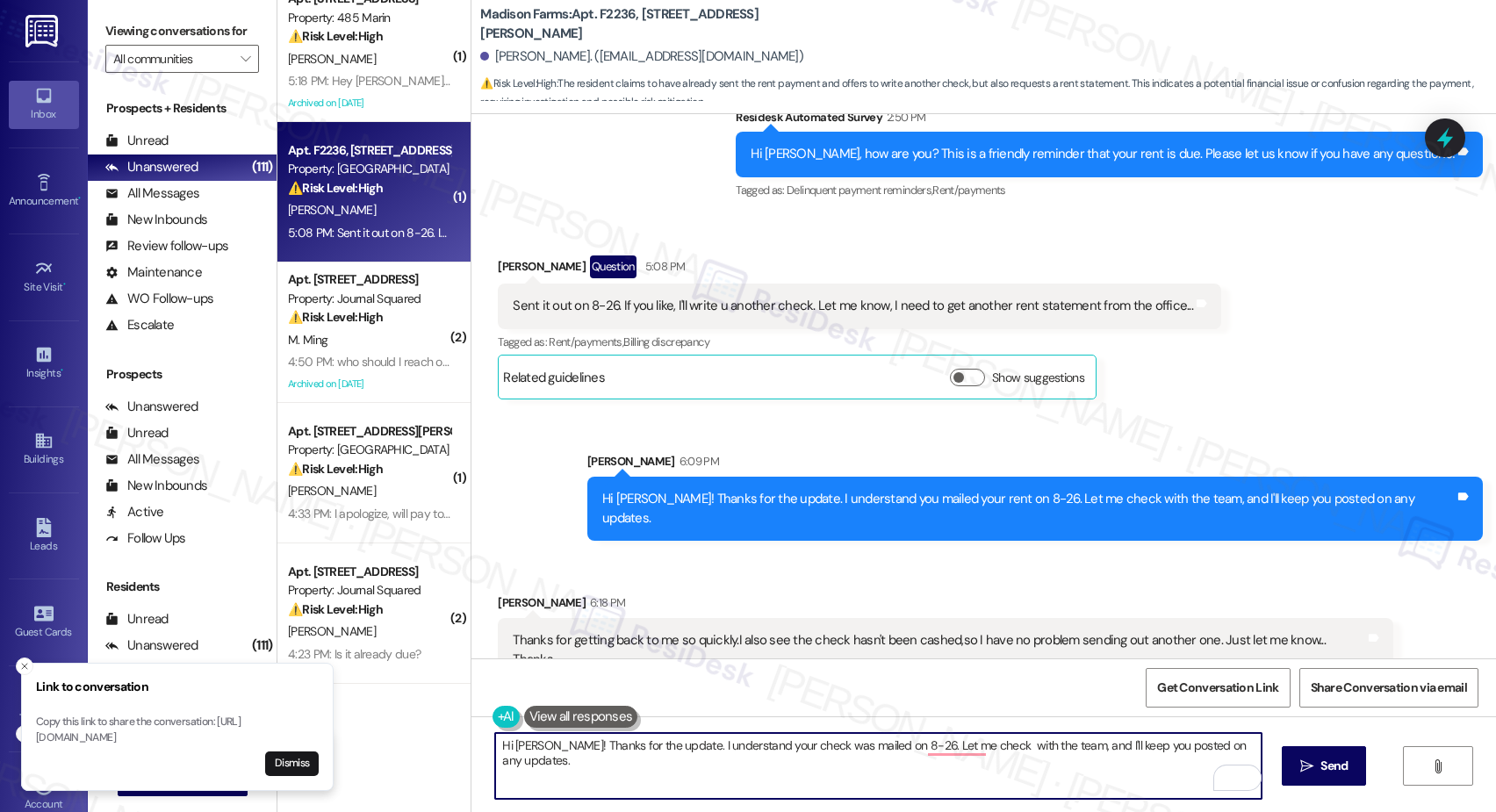
click at [999, 749] on textarea "Hi [PERSON_NAME]! Thanks for the update. I understand your check was mailed on …" at bounding box center [878, 766] width 767 height 66
paste textarea "[URL][DOMAIN_NAME]"
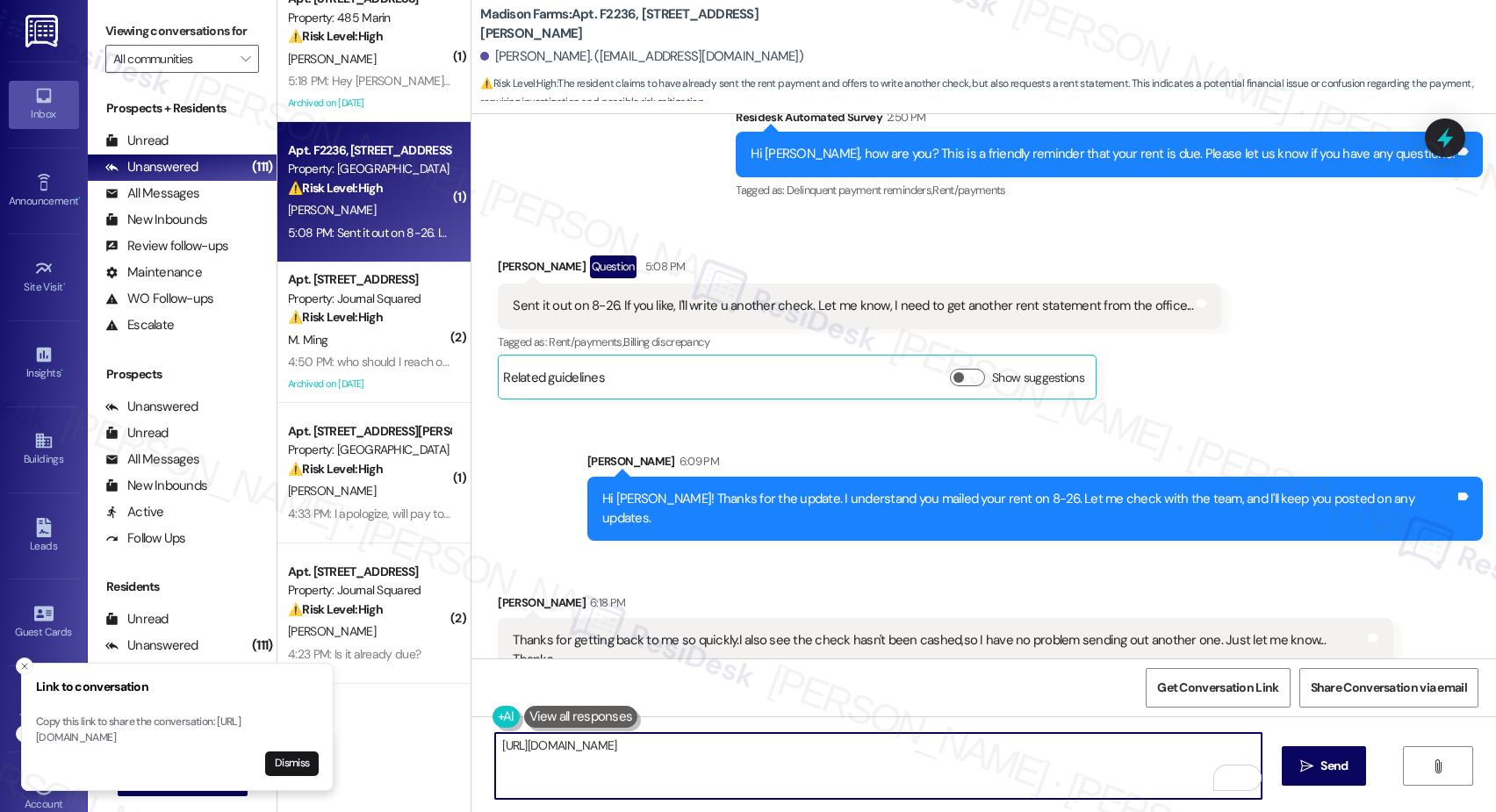
click at [895, 755] on textarea "[URL][DOMAIN_NAME]" at bounding box center [878, 766] width 767 height 66
type textarea "[URL][DOMAIN_NAME]"
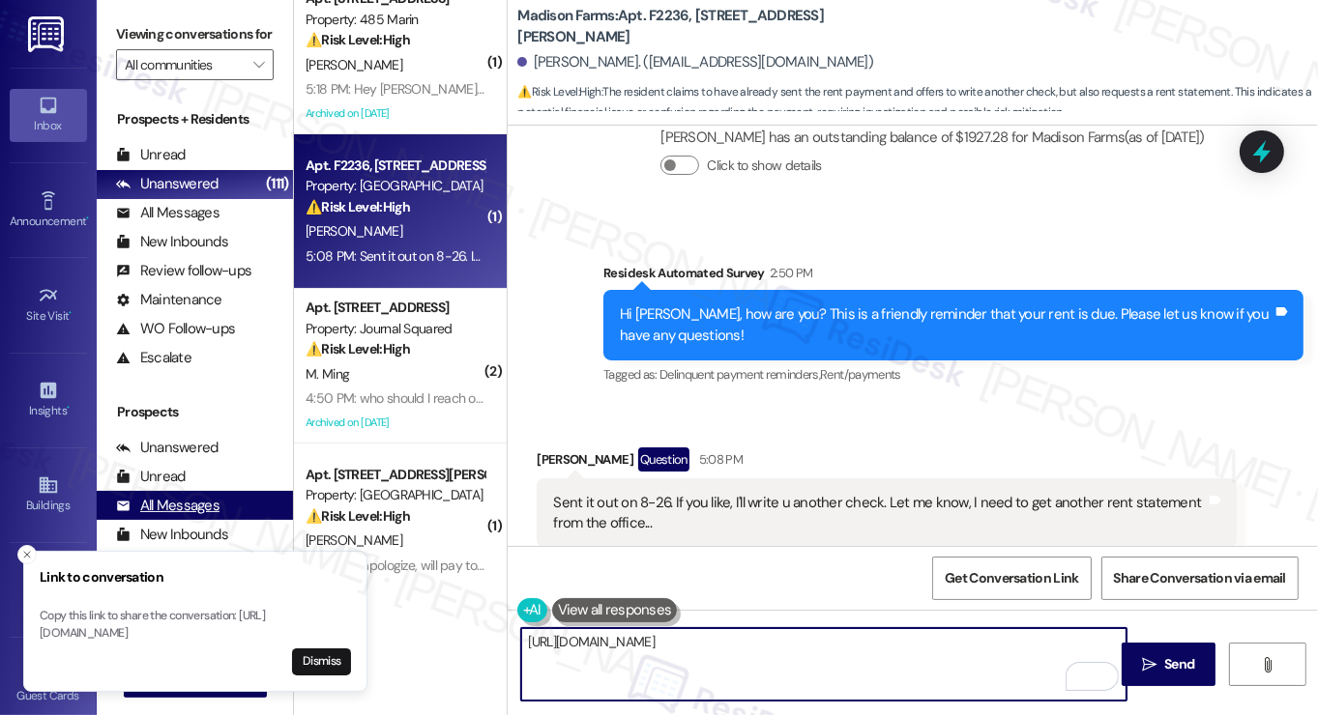
scroll to position [1690, 0]
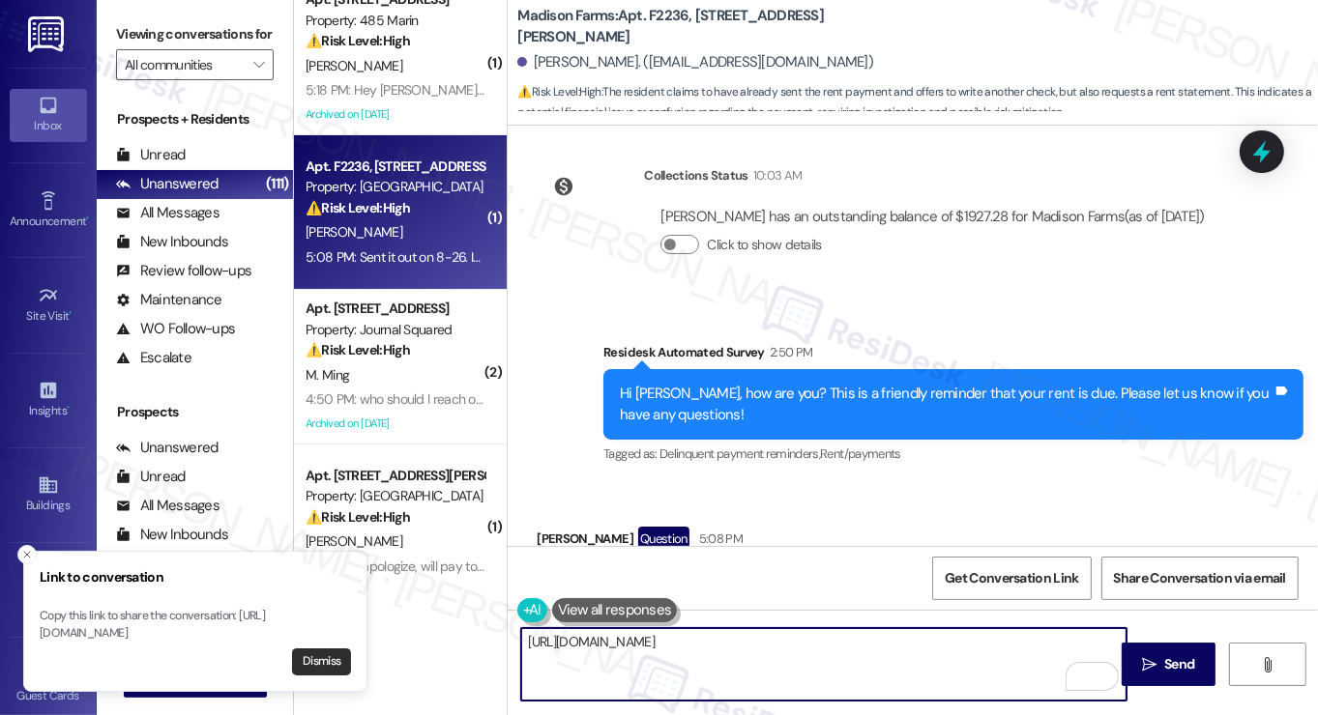
click at [325, 658] on button "Dismiss" at bounding box center [321, 662] width 59 height 27
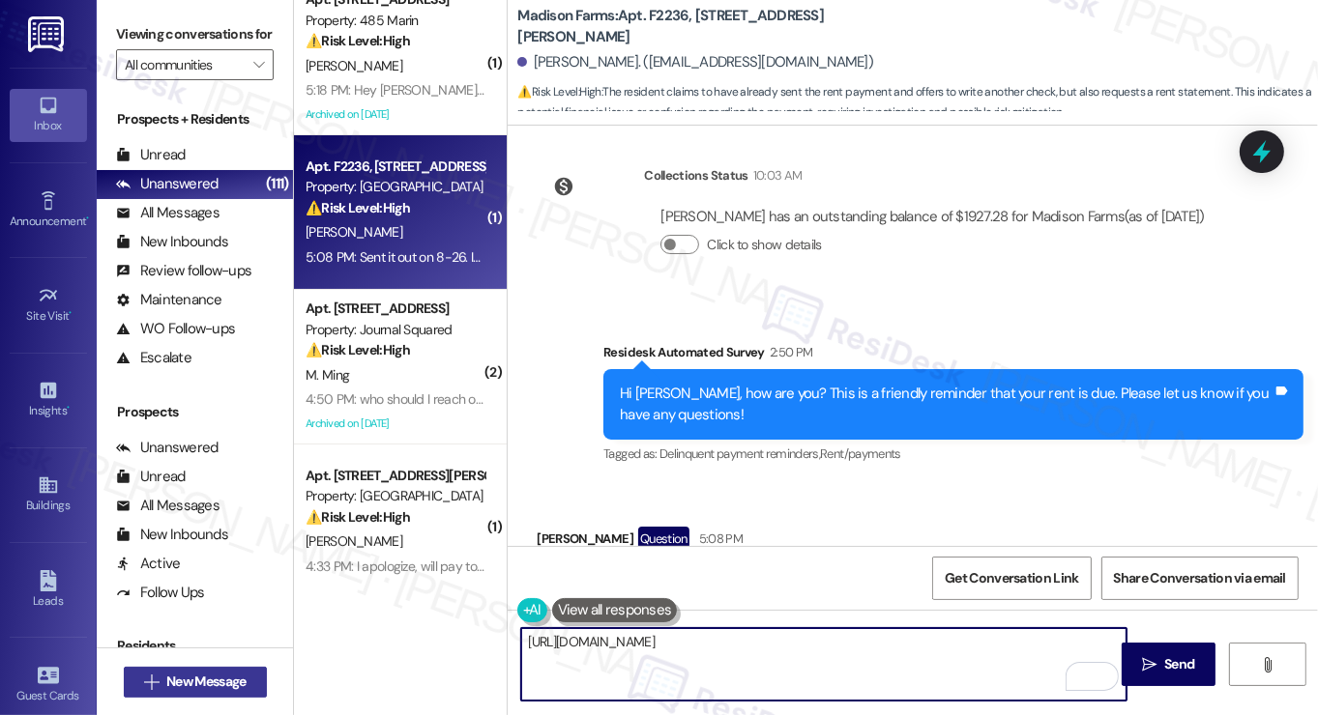
click at [173, 687] on span "New Message" at bounding box center [205, 682] width 79 height 20
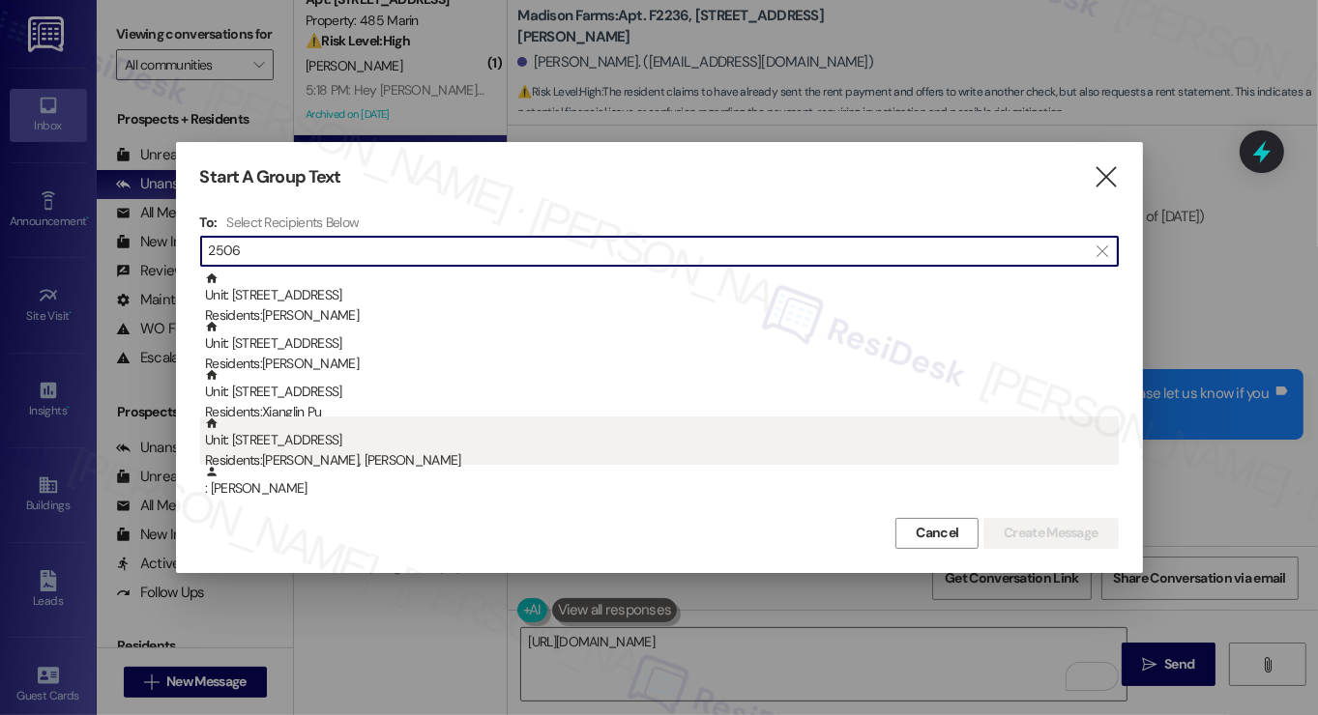
type input "2506"
click at [401, 454] on div "Residents: [PERSON_NAME], [PERSON_NAME]" at bounding box center [662, 461] width 914 height 20
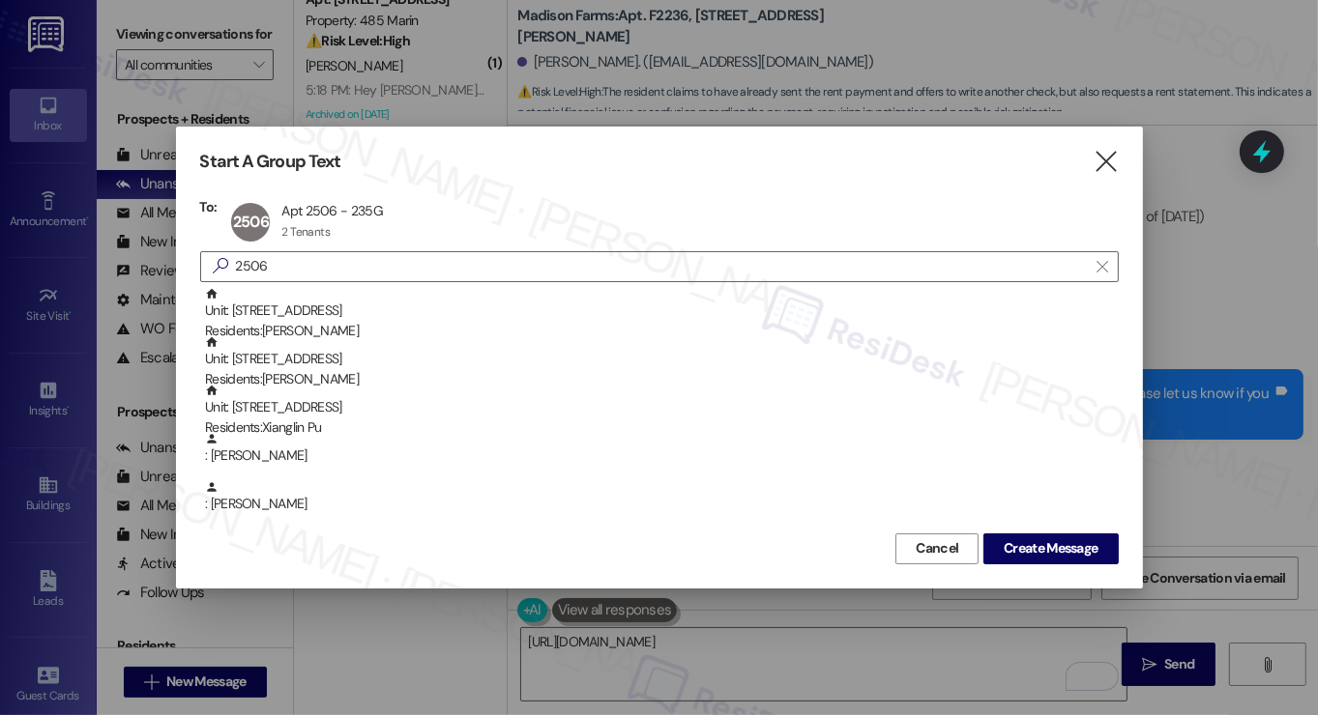
click at [1006, 529] on div "Cancel Create Message" at bounding box center [659, 547] width 918 height 36
click at [1009, 542] on span "Create Message" at bounding box center [1051, 549] width 94 height 20
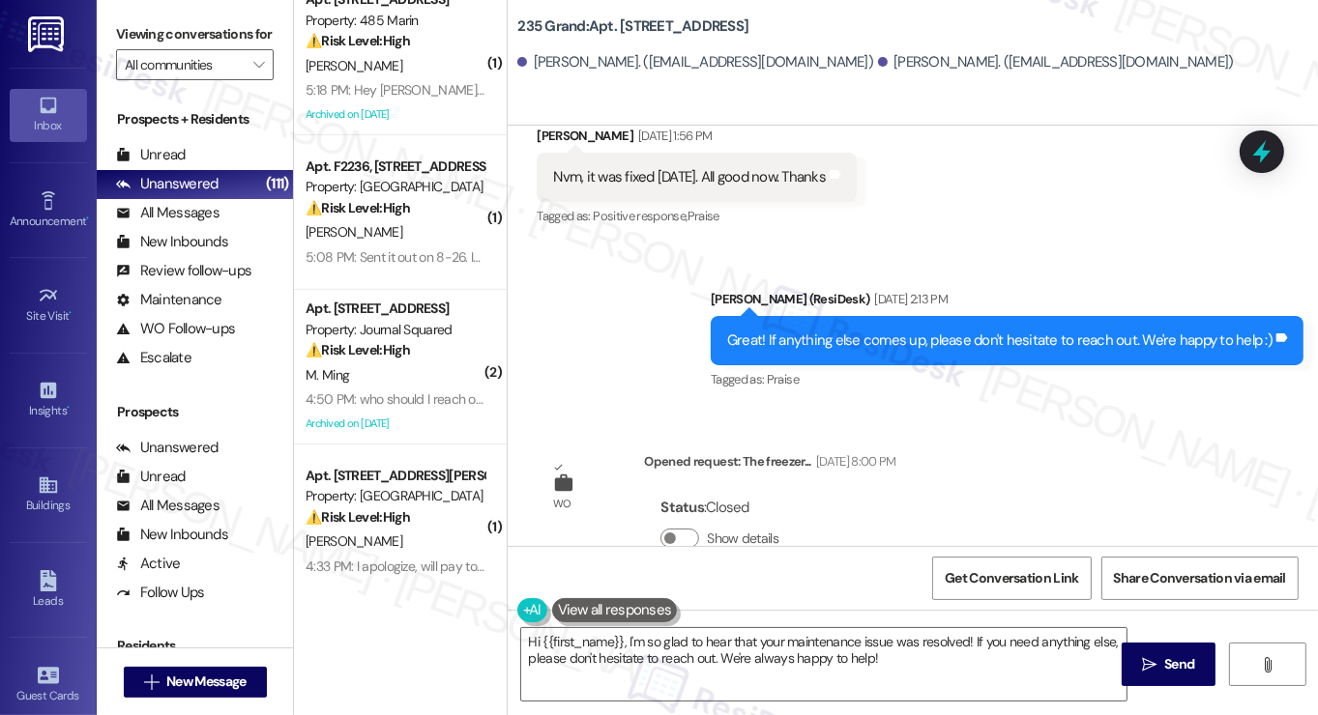
scroll to position [1102, 0]
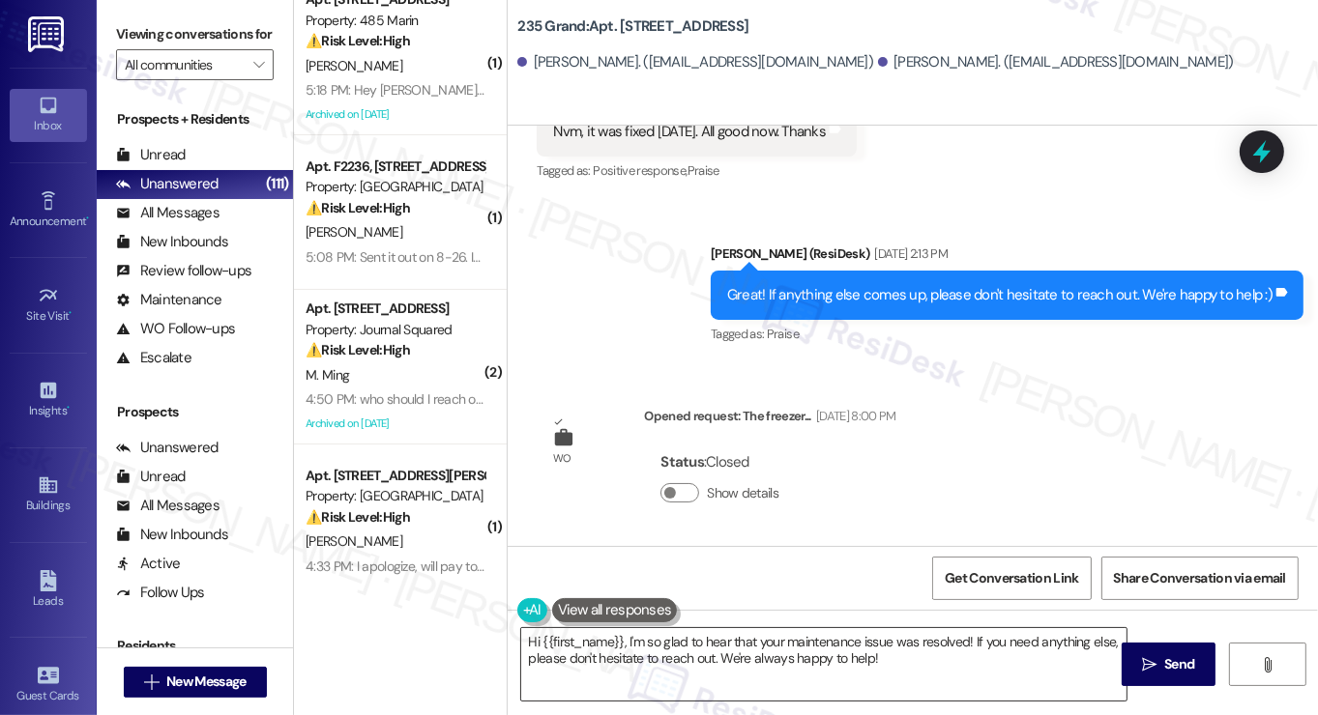
click at [821, 641] on textarea "Hi {{first_name}}, I'm so glad to hear that your maintenance issue was resolved…" at bounding box center [823, 664] width 605 height 73
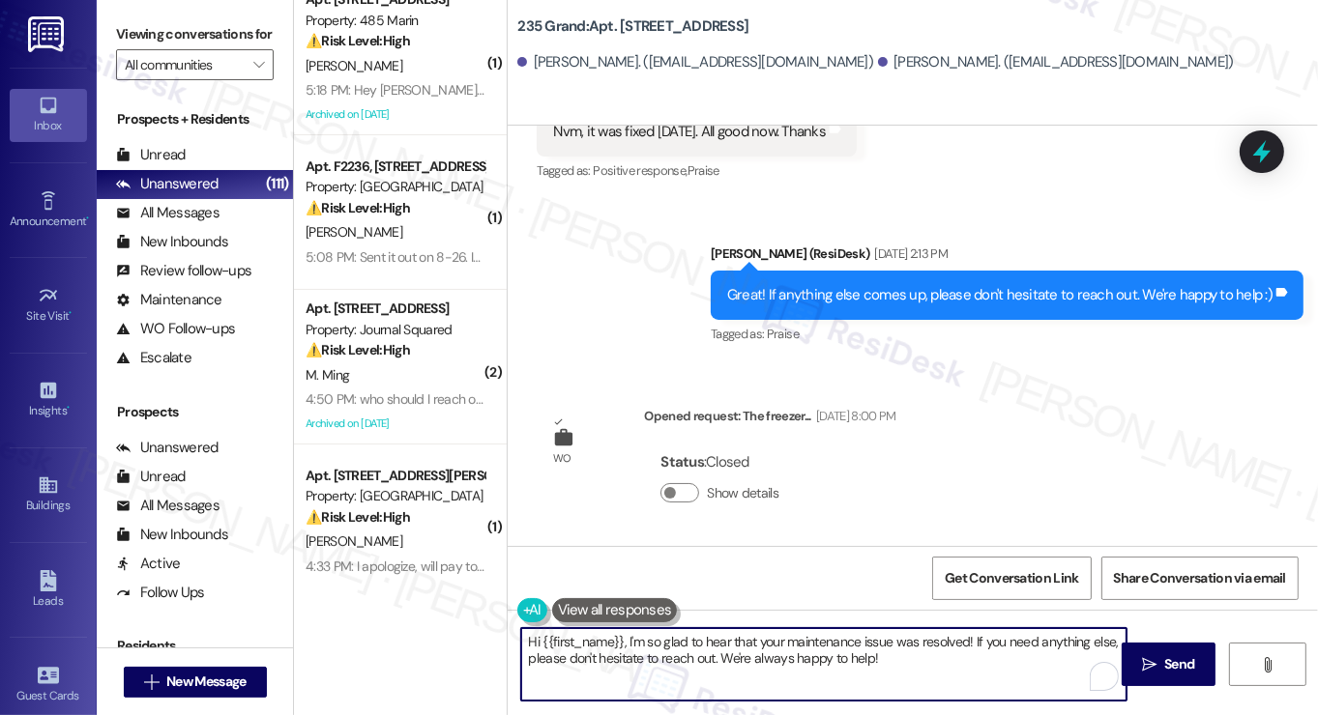
click at [821, 641] on textarea "Hi {{first_name}}, I'm so glad to hear that your maintenance issue was resolved…" at bounding box center [823, 664] width 605 height 73
drag, startPoint x: 897, startPoint y: 676, endPoint x: 625, endPoint y: 640, distance: 275.0
click at [625, 640] on textarea "Hi {{first_name}}, I'm so glad to hear that your maintenance issue was resolved…" at bounding box center [823, 664] width 605 height 73
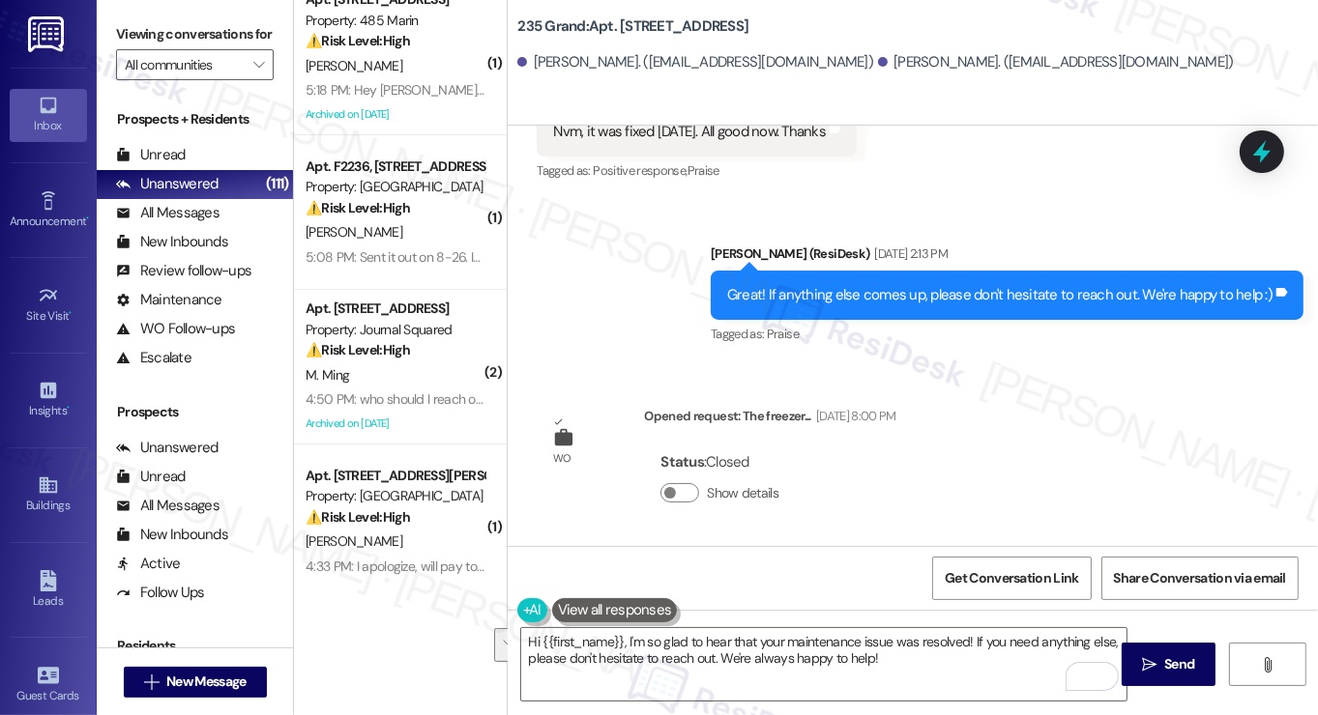
click at [109, 27] on div "Viewing conversations for All communities " at bounding box center [195, 50] width 196 height 100
drag, startPoint x: 108, startPoint y: 39, endPoint x: 118, endPoint y: 41, distance: 9.9
click at [108, 38] on div "Viewing conversations for All communities " at bounding box center [195, 50] width 196 height 100
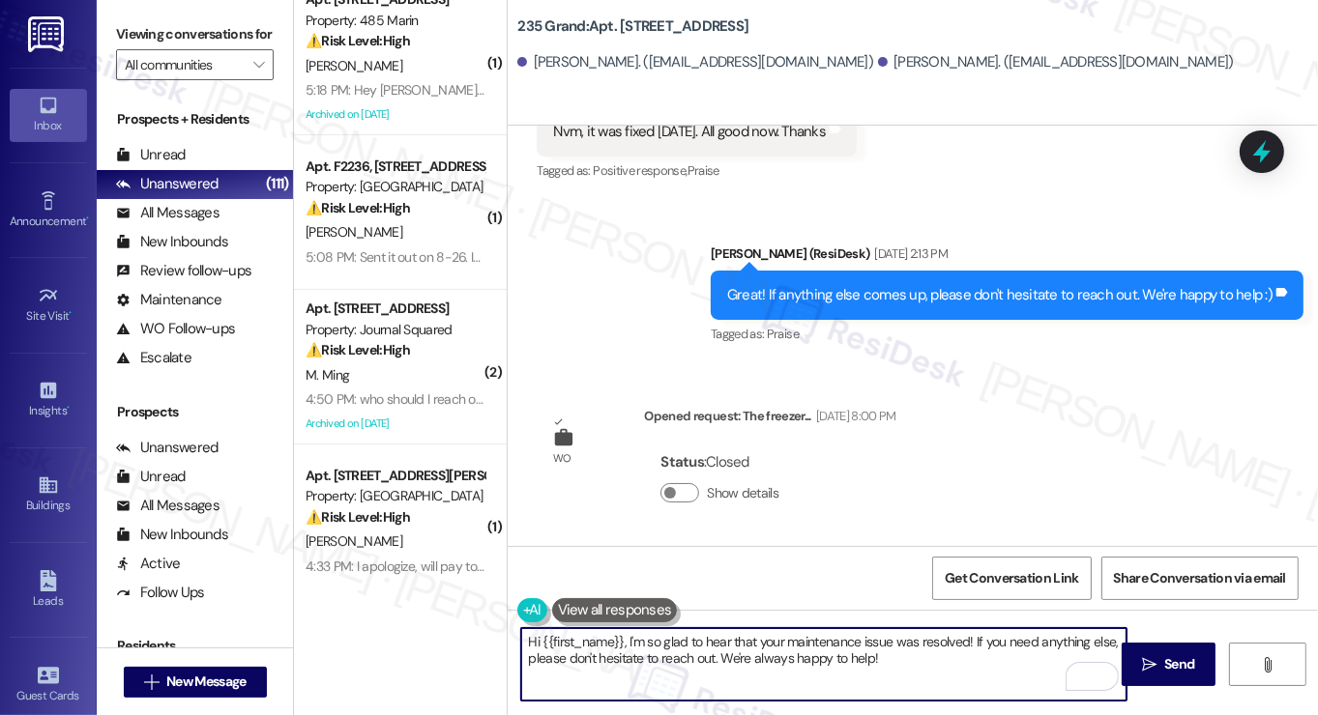
click at [933, 651] on textarea "Hi {{first_name}}, I'm so glad to hear that your maintenance issue was resolved…" at bounding box center [823, 664] width 605 height 73
drag, startPoint x: 928, startPoint y: 677, endPoint x: 622, endPoint y: 633, distance: 309.6
click at [622, 633] on textarea "Hi {{first_name}}, I'm so glad to hear that your maintenance issue was resolved…" at bounding box center [823, 664] width 605 height 73
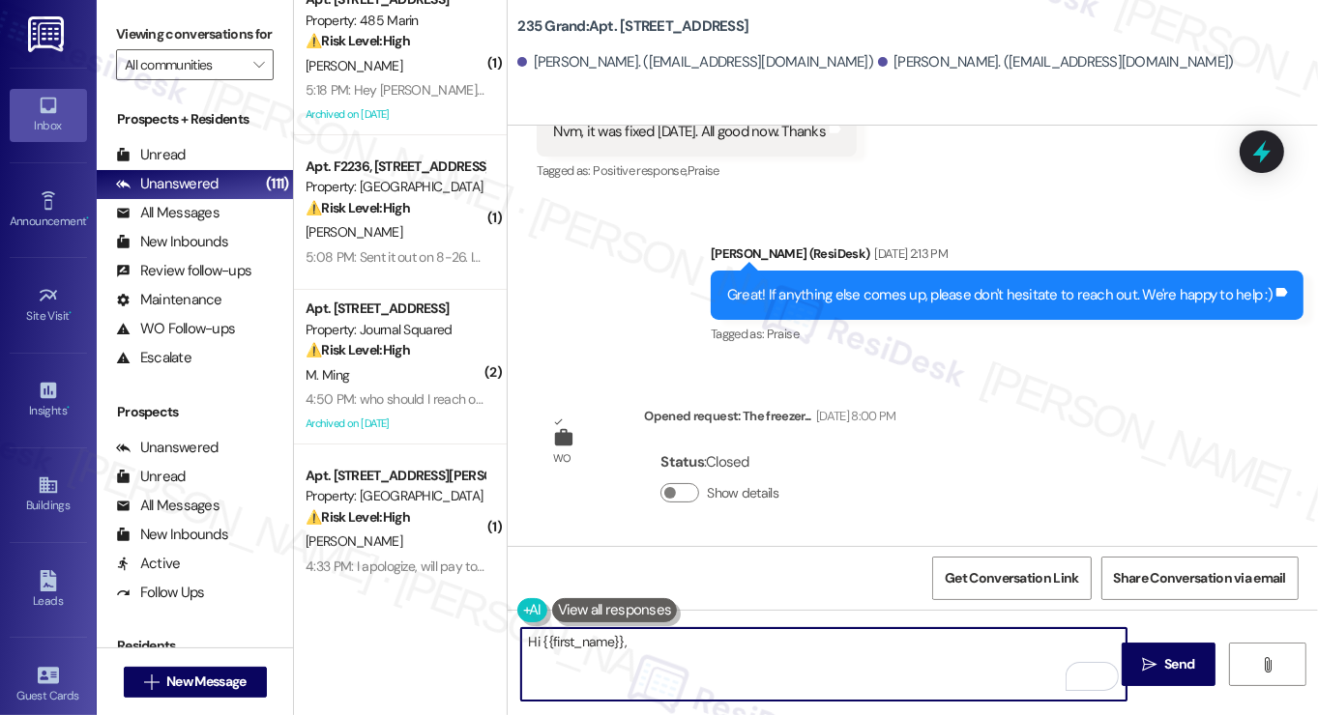
paste textarea "Hi {{first_name}}! I hope you’re having a great day. Just wanted to ask, would …"
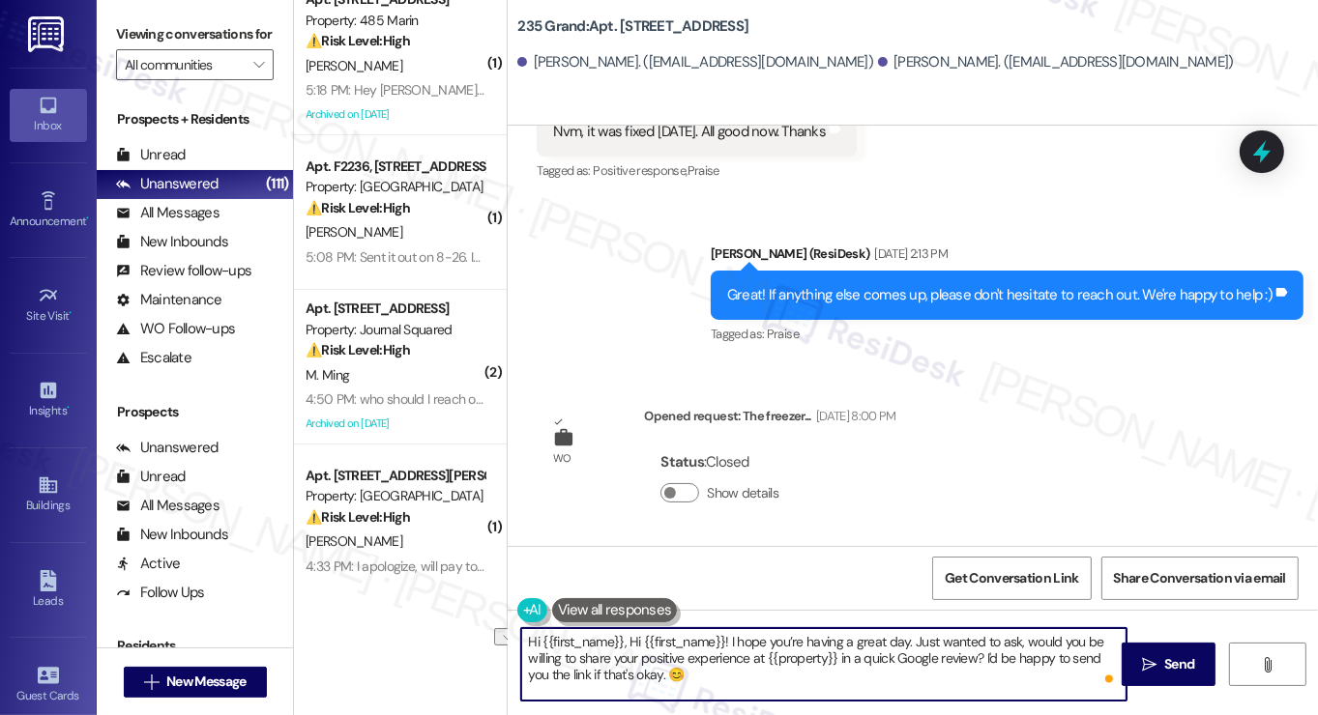
drag, startPoint x: 623, startPoint y: 637, endPoint x: 726, endPoint y: 637, distance: 103.5
click at [726, 637] on textarea "Hi {{first_name}}, Hi {{first_name}}! I hope you’re having a great day. Just wa…" at bounding box center [823, 664] width 605 height 73
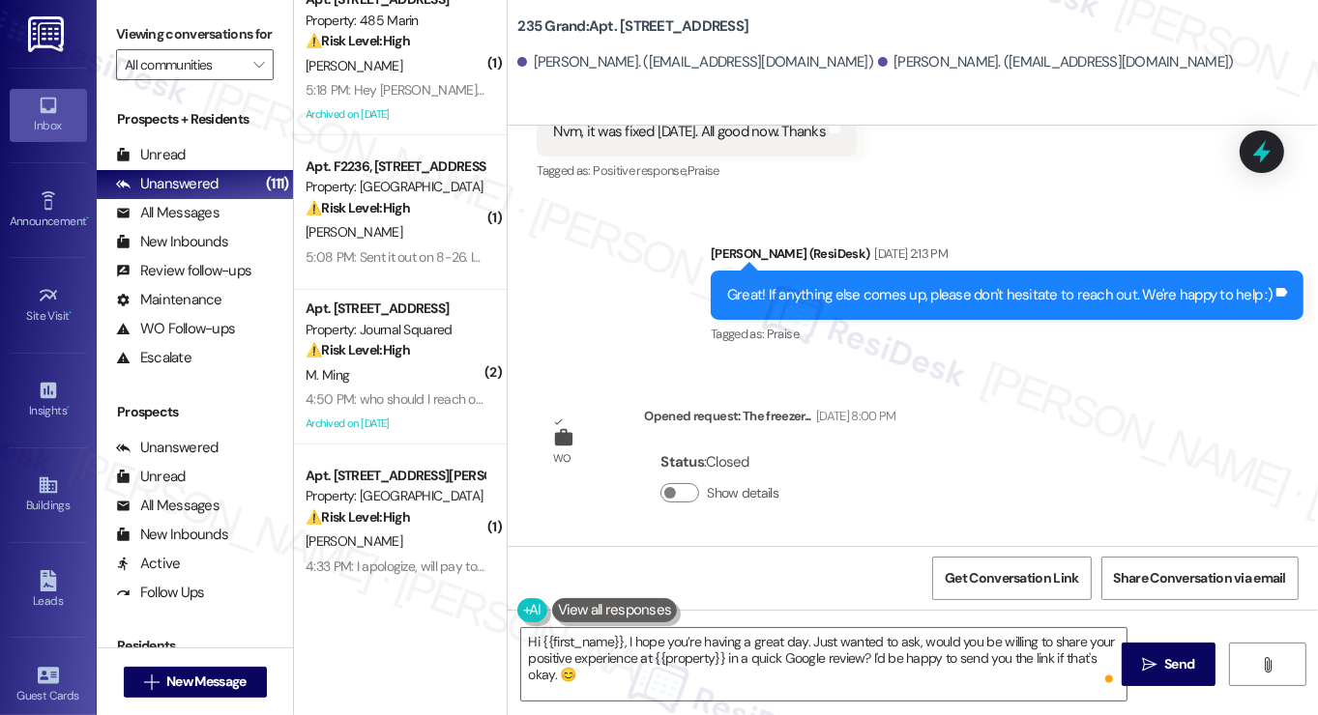
click at [139, 39] on label "Viewing conversations for" at bounding box center [195, 34] width 158 height 30
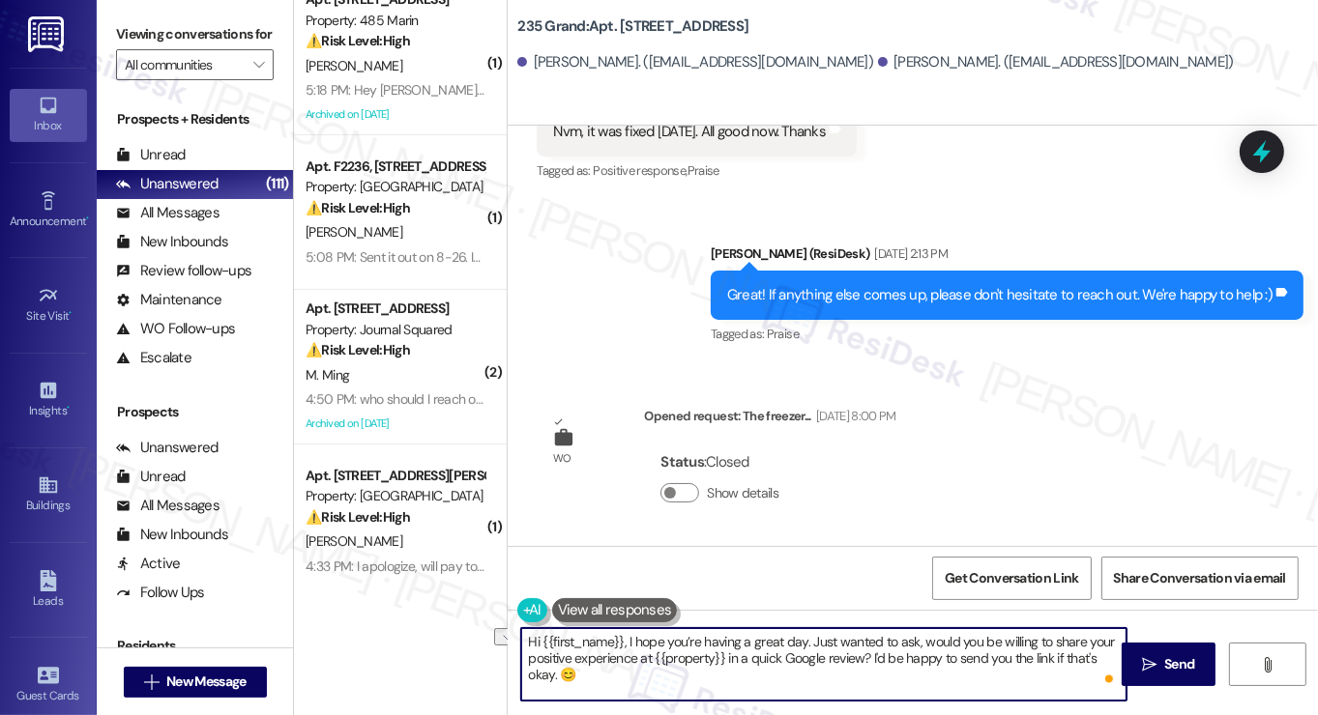
drag, startPoint x: 913, startPoint y: 642, endPoint x: 1003, endPoint y: 648, distance: 90.1
click at [1003, 648] on textarea "Hi {{first_name}}, I hope you’re having a great day. Just wanted to ask, would …" at bounding box center [823, 664] width 605 height 73
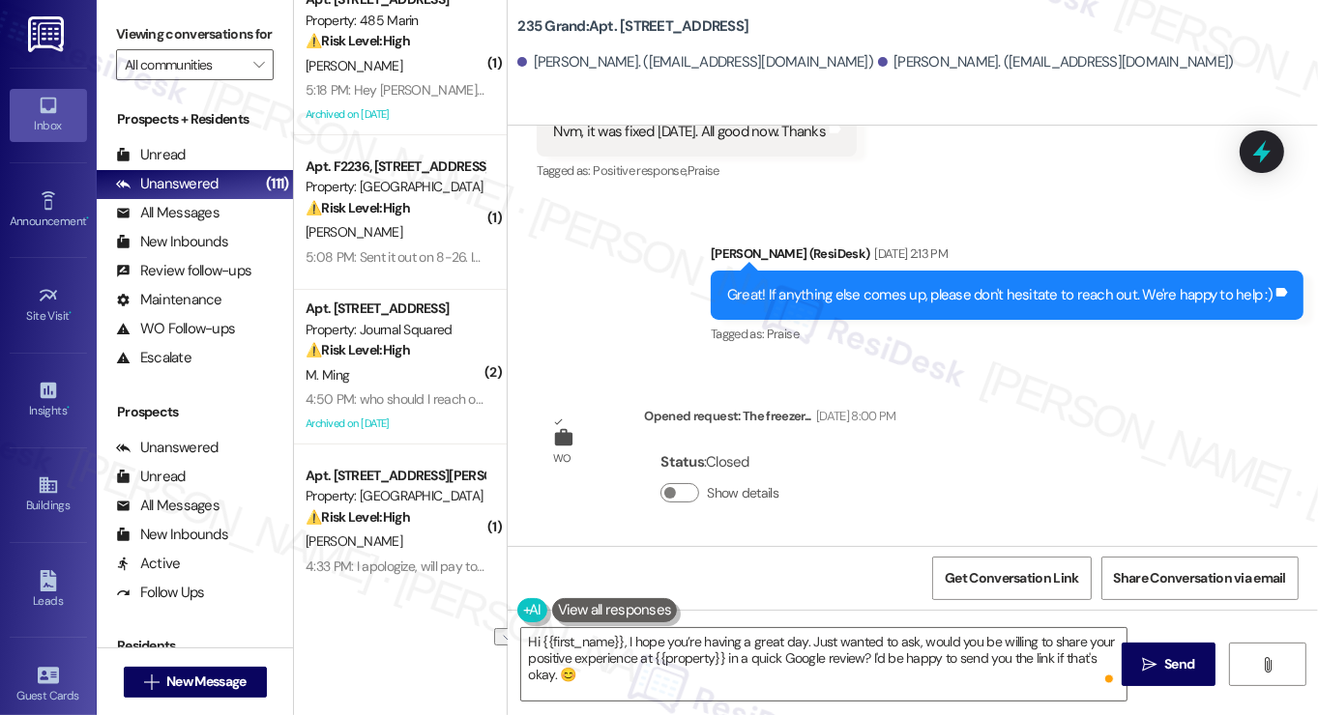
click at [128, 30] on label "Viewing conversations for" at bounding box center [195, 34] width 158 height 30
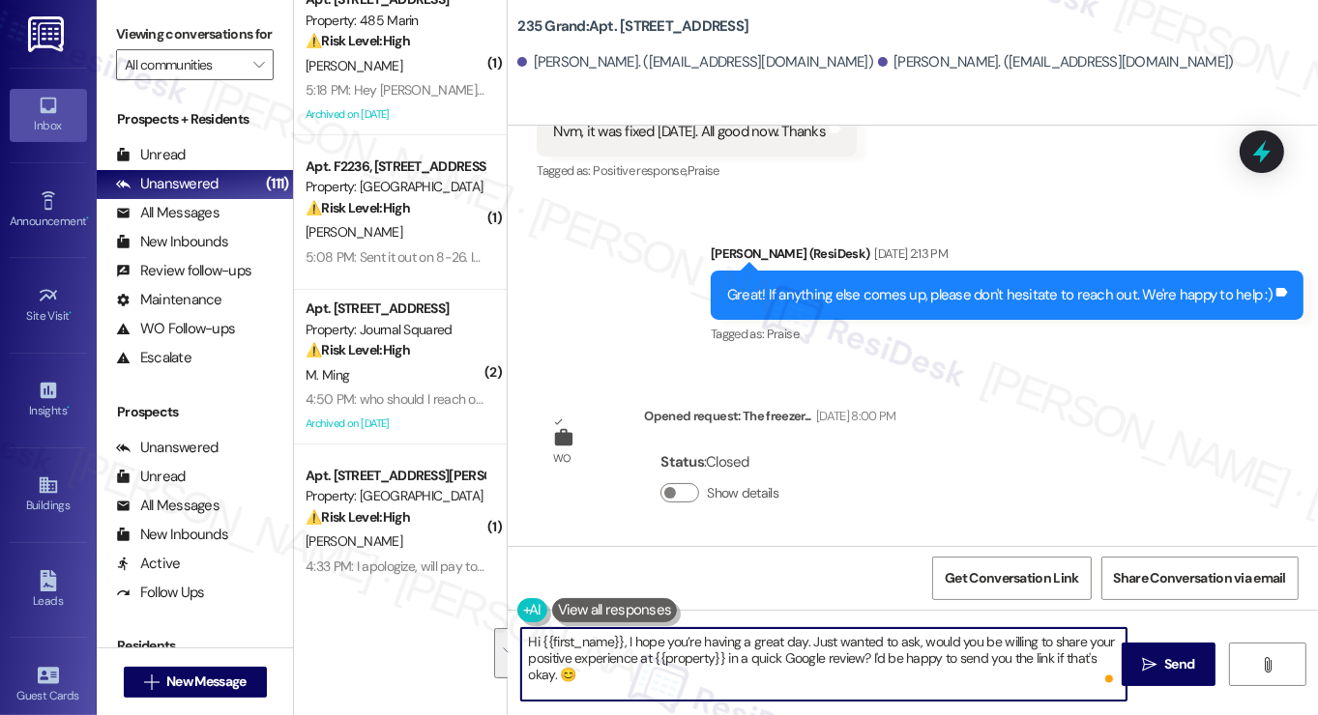
drag, startPoint x: 918, startPoint y: 639, endPoint x: 958, endPoint y: 675, distance: 54.1
click at [958, 675] on textarea "Hi {{first_name}}, I hope you’re having a great day. Just wanted to ask, would …" at bounding box center [823, 664] width 605 height 73
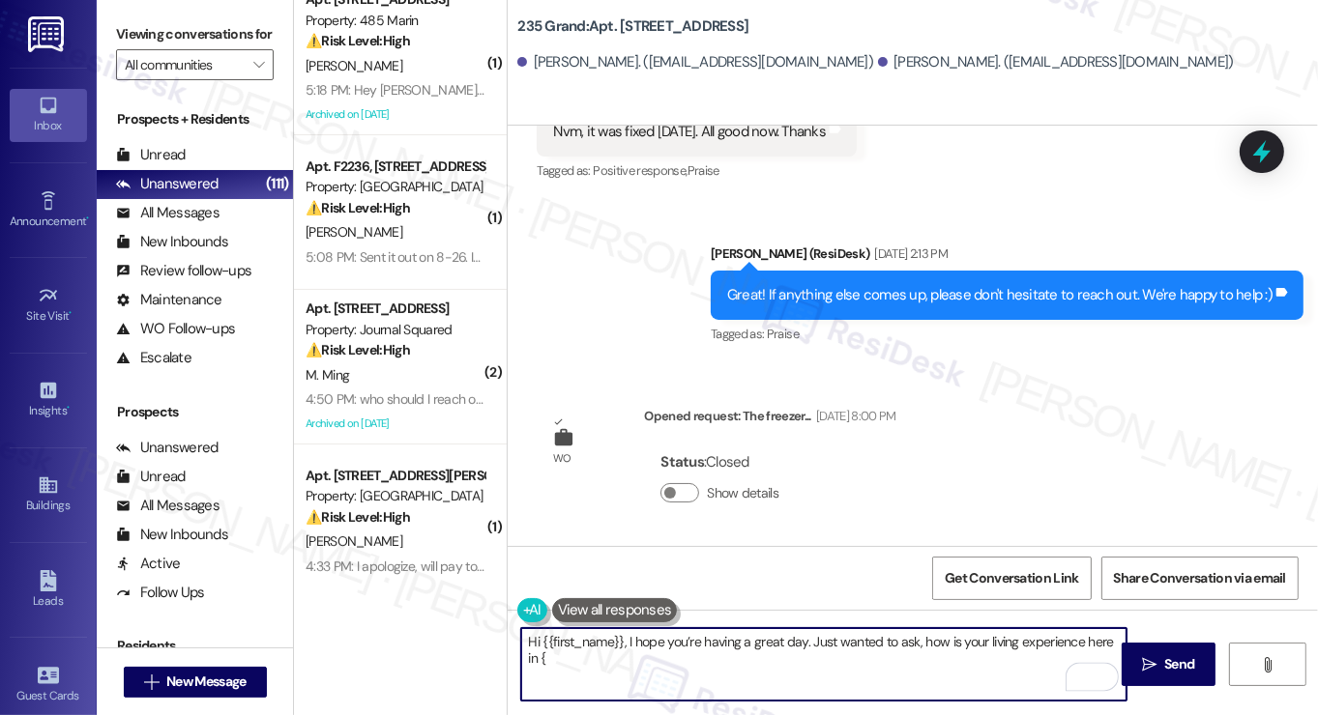
type textarea "Hi {{first_name}}, I hope you’re having a great day. Just wanted to ask, how is…"
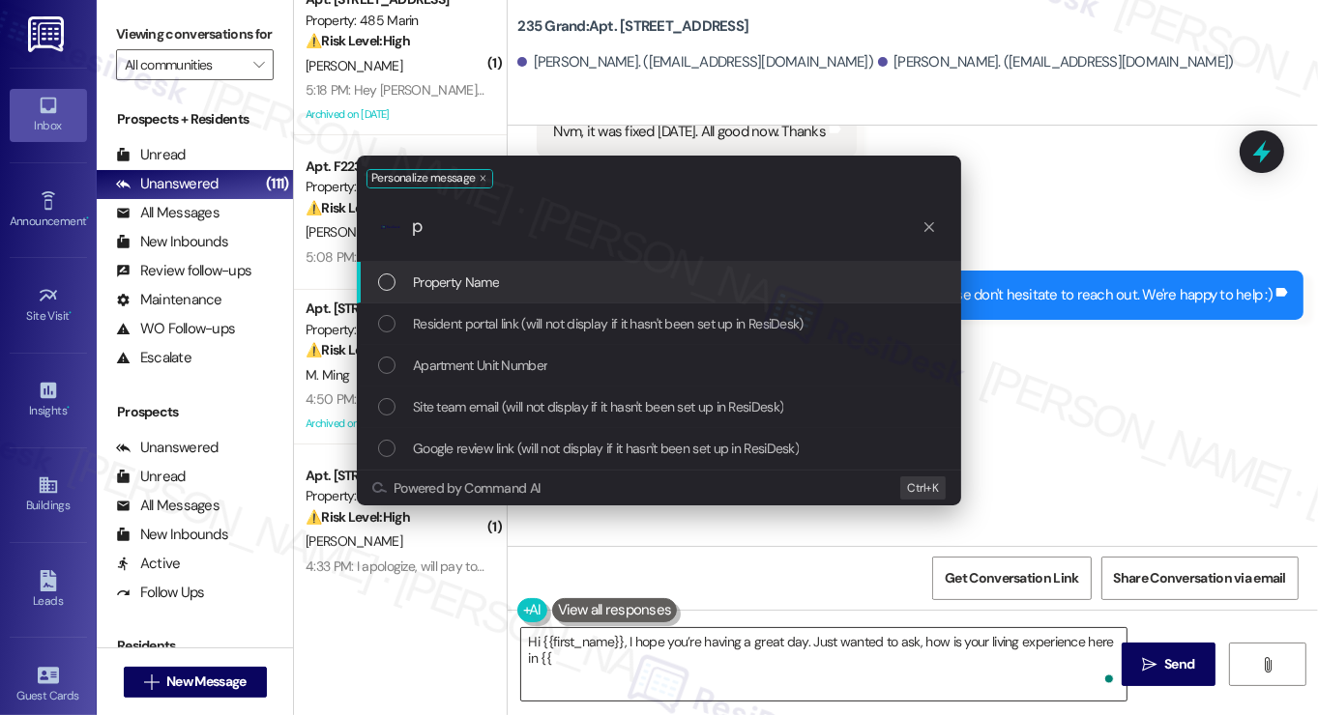
type input "pr"
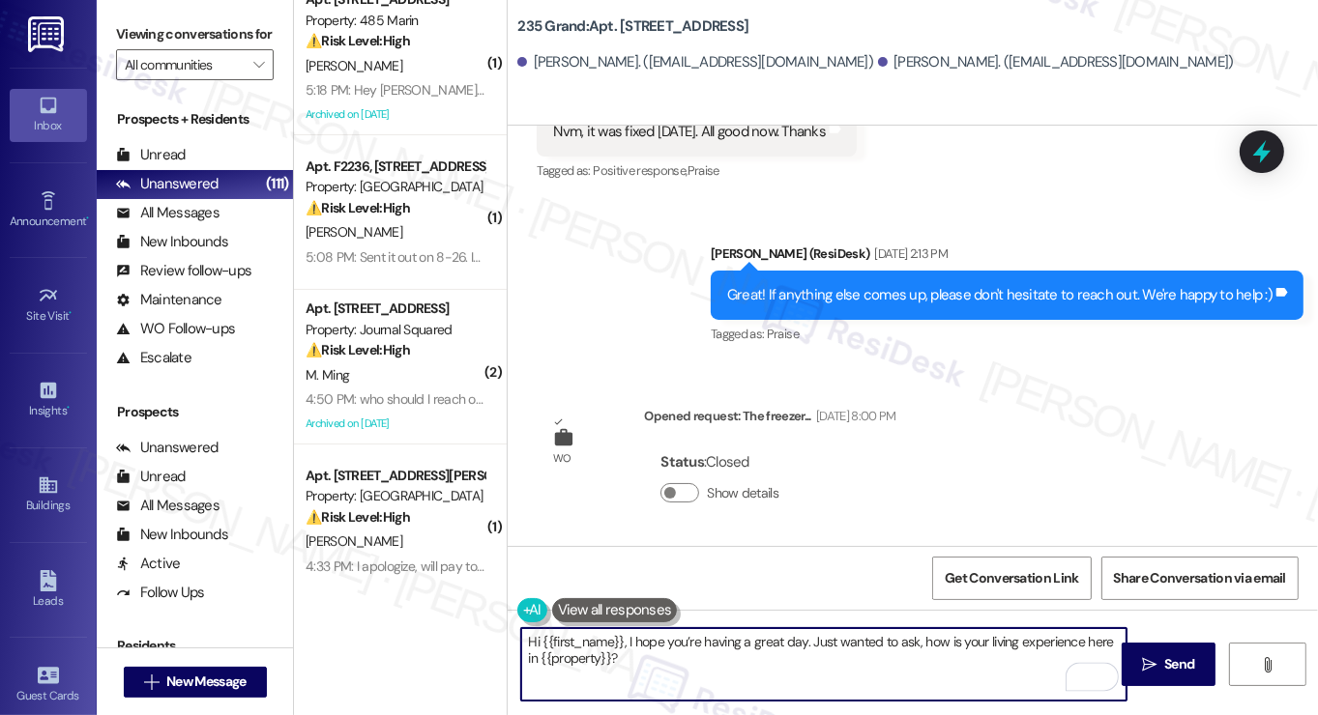
click at [596, 656] on textarea "Hi {{first_name}}, I hope you’re having a great day. Just wanted to ask, how is…" at bounding box center [823, 664] width 605 height 73
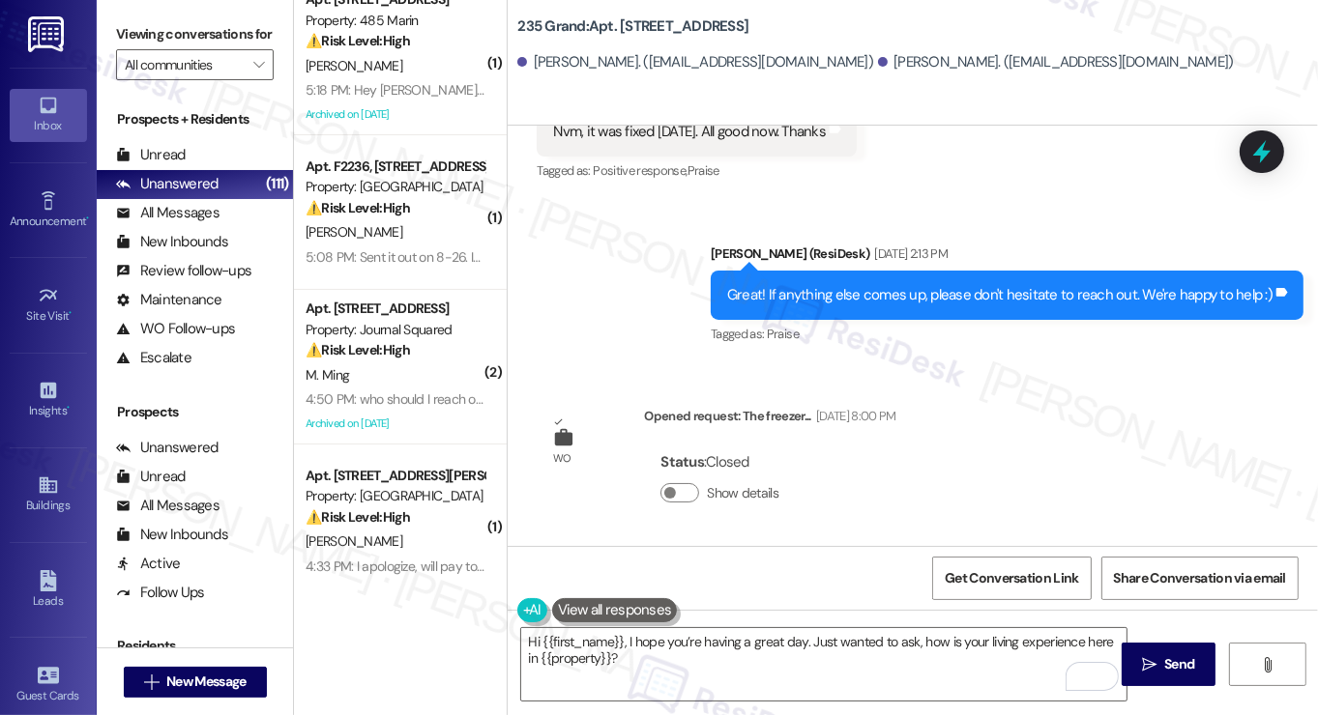
click at [135, 23] on label "Viewing conversations for" at bounding box center [195, 34] width 158 height 30
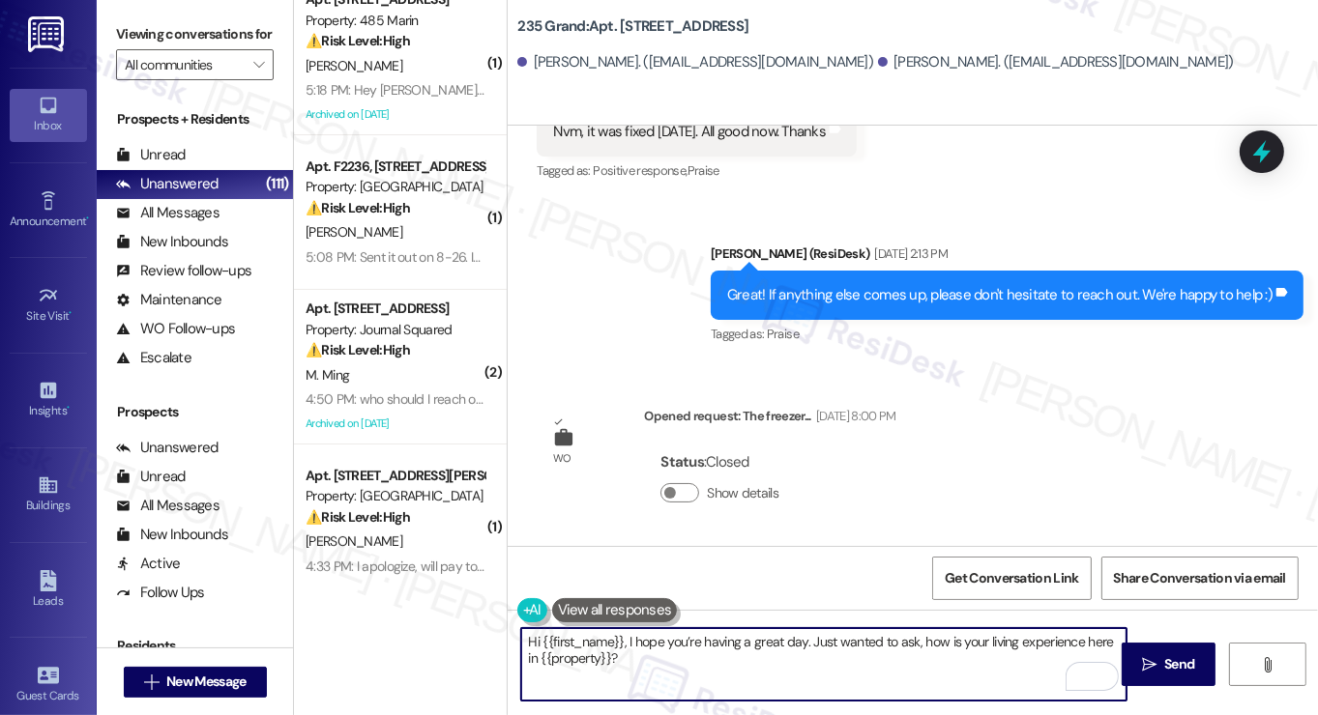
click at [868, 679] on textarea "Hi {{first_name}}, I hope you’re having a great day. Just wanted to ask, how is…" at bounding box center [823, 664] width 605 height 73
drag, startPoint x: 678, startPoint y: 656, endPoint x: 629, endPoint y: 657, distance: 48.4
click at [629, 653] on textarea "Hi {{first_name}}, I hope you’re having a great day. Just wanted to ask, how is…" at bounding box center [823, 664] width 605 height 73
click at [628, 658] on textarea "Hi {{first_name}}, I hope you’re having a great day. Just wanted to ask, how is…" at bounding box center [823, 664] width 605 height 73
paste textarea "Just wondering, has {{property}} been living up to your expectations so far? 😊"
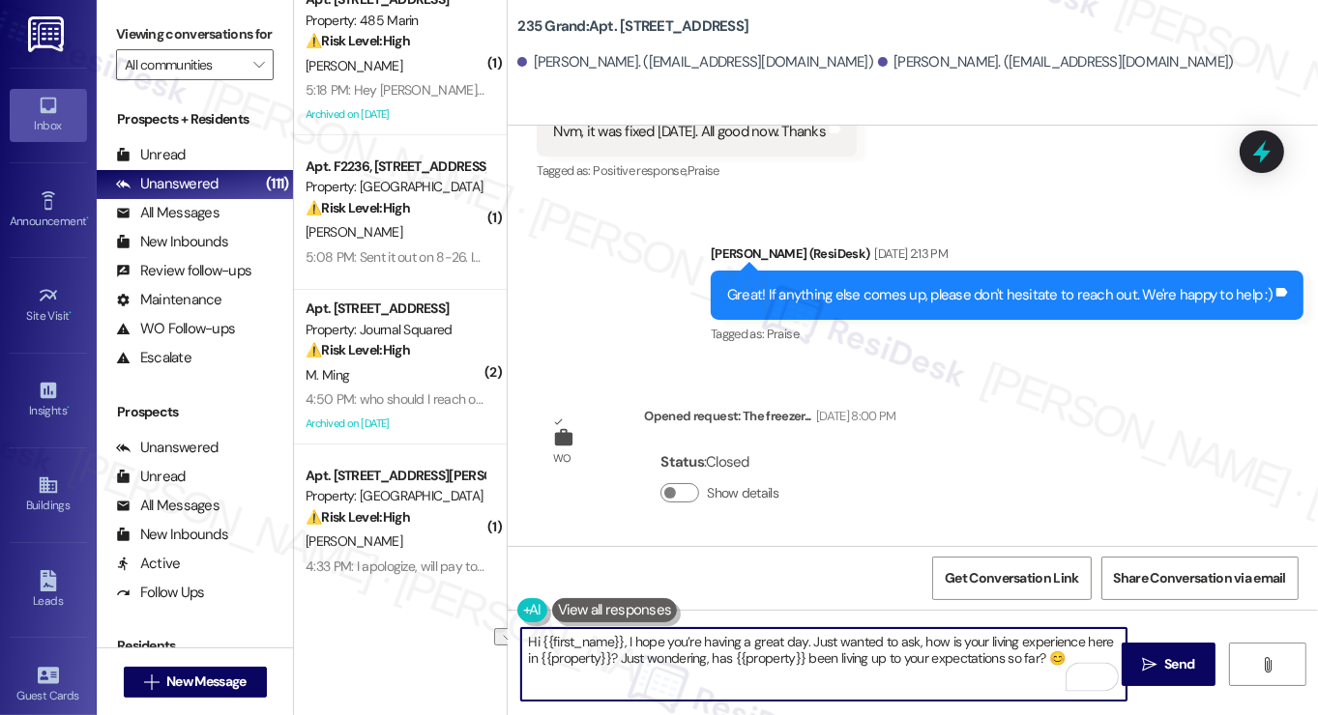
drag, startPoint x: 790, startPoint y: 656, endPoint x: 602, endPoint y: 651, distance: 187.6
click at [602, 651] on textarea "Hi {{first_name}}, I hope you’re having a great day. Just wanted to ask, how is…" at bounding box center [823, 664] width 605 height 73
click at [918, 662] on textarea "Hi {{first_name}}, I hope you’re having a great day. Just wanted to ask, how is…" at bounding box center [823, 664] width 605 height 73
click at [701, 664] on textarea "Hi {{first_name}}, I hope you’re having a great day. Just wanted to ask, how is…" at bounding box center [823, 664] width 605 height 73
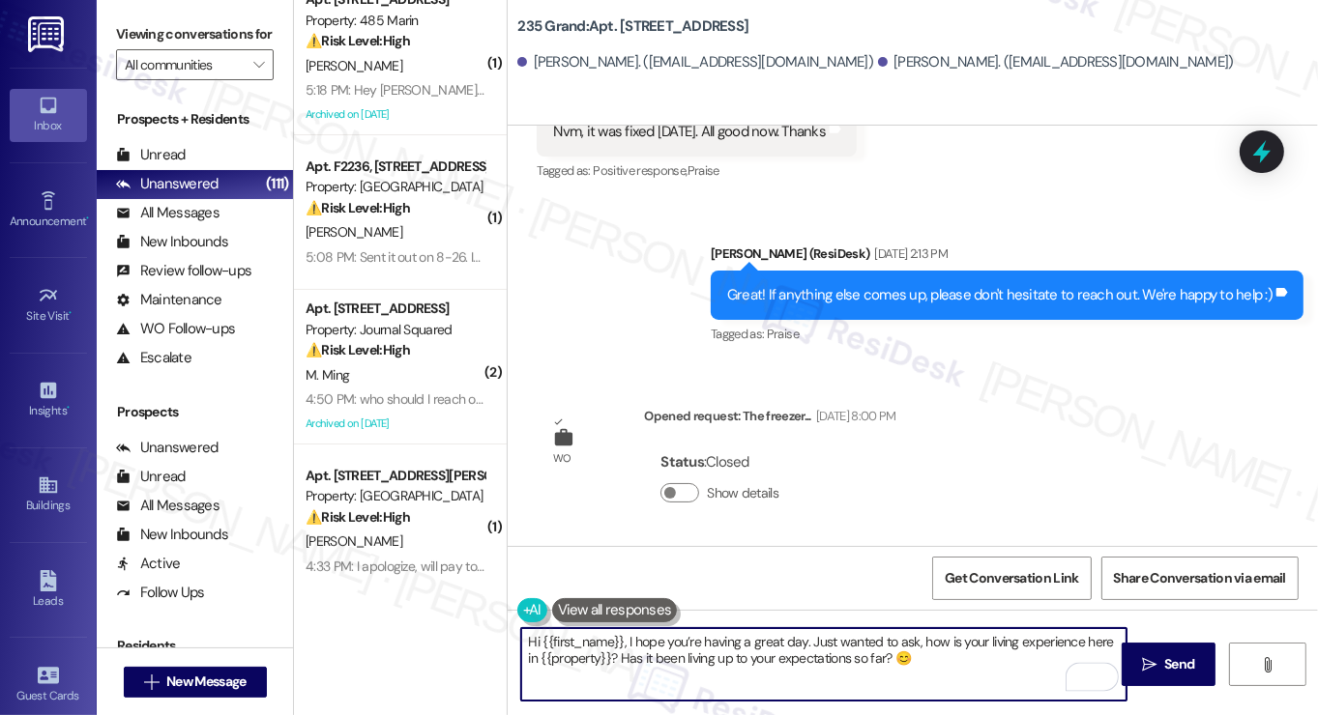
click at [701, 664] on textarea "Hi {{first_name}}, I hope you’re having a great day. Just wanted to ask, how is…" at bounding box center [823, 664] width 605 height 73
click at [875, 668] on textarea "Hi {{first_name}}, I hope you’re having a great day. Just wanted to ask, how is…" at bounding box center [823, 664] width 605 height 73
click at [1187, 658] on span "Send" at bounding box center [1179, 665] width 30 height 20
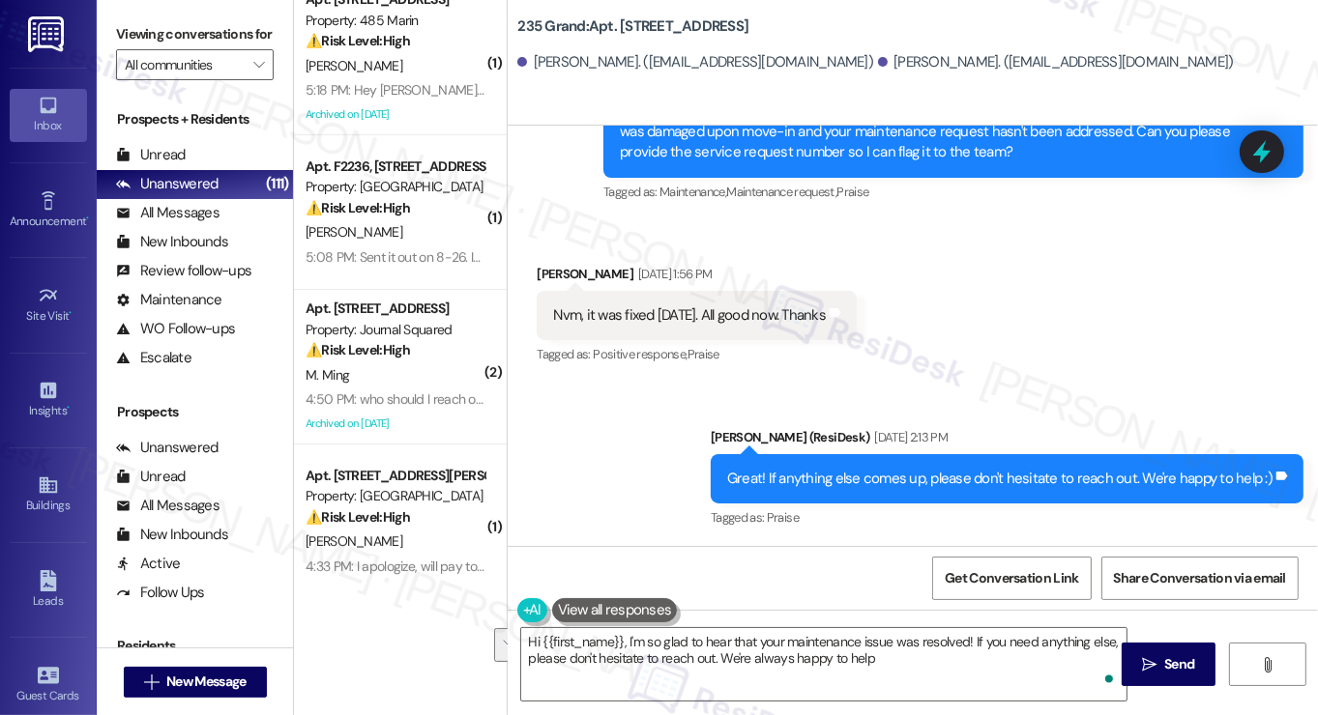
type textarea "Hi {{first_name}}, I'm so glad to hear that your maintenance issue was resolved…"
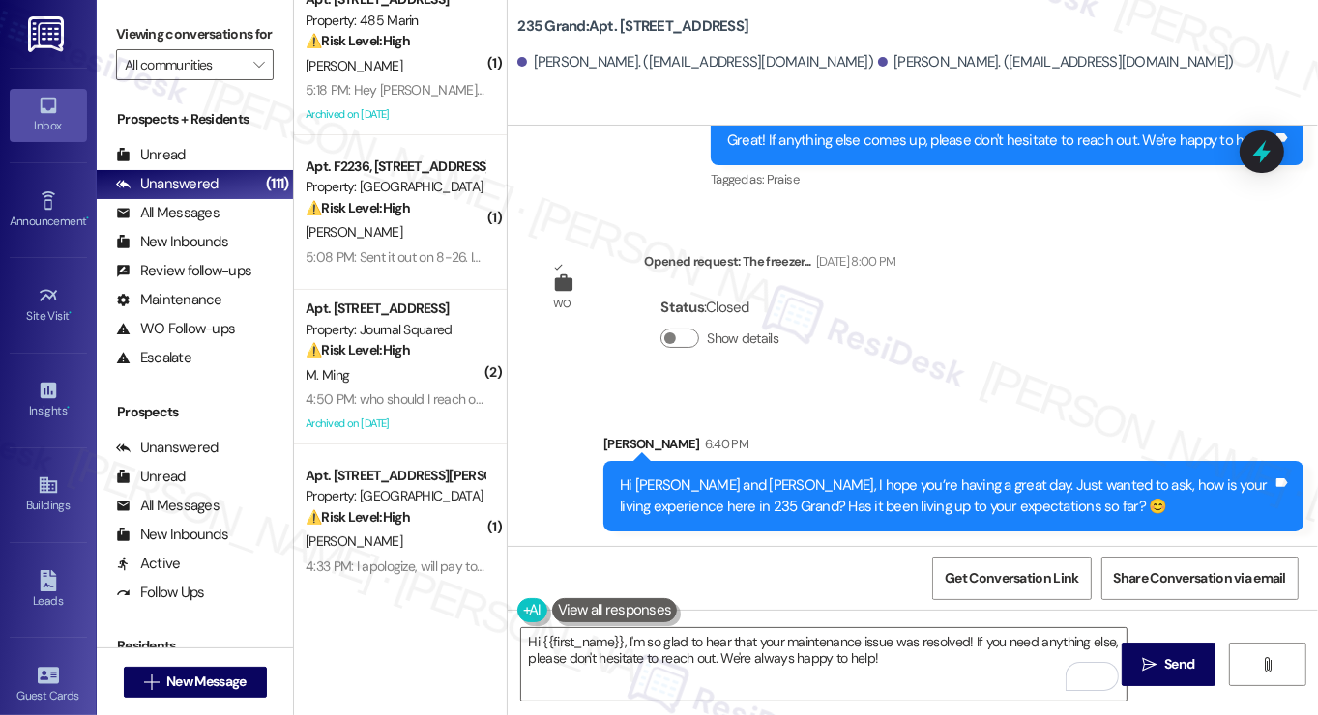
click at [116, 43] on label "Viewing conversations for" at bounding box center [195, 34] width 158 height 30
click at [125, 24] on label "Viewing conversations for" at bounding box center [195, 34] width 158 height 30
click at [201, 679] on span "New Message" at bounding box center [205, 682] width 79 height 20
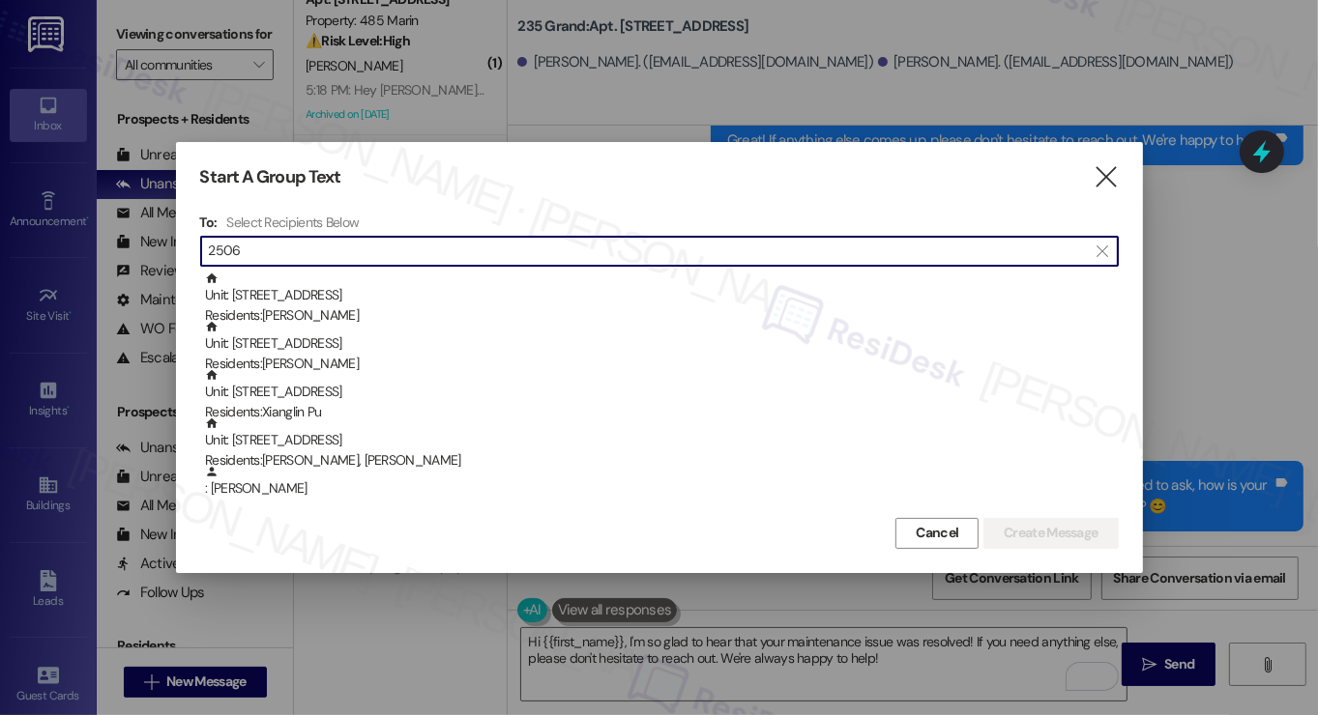
type input "2506"
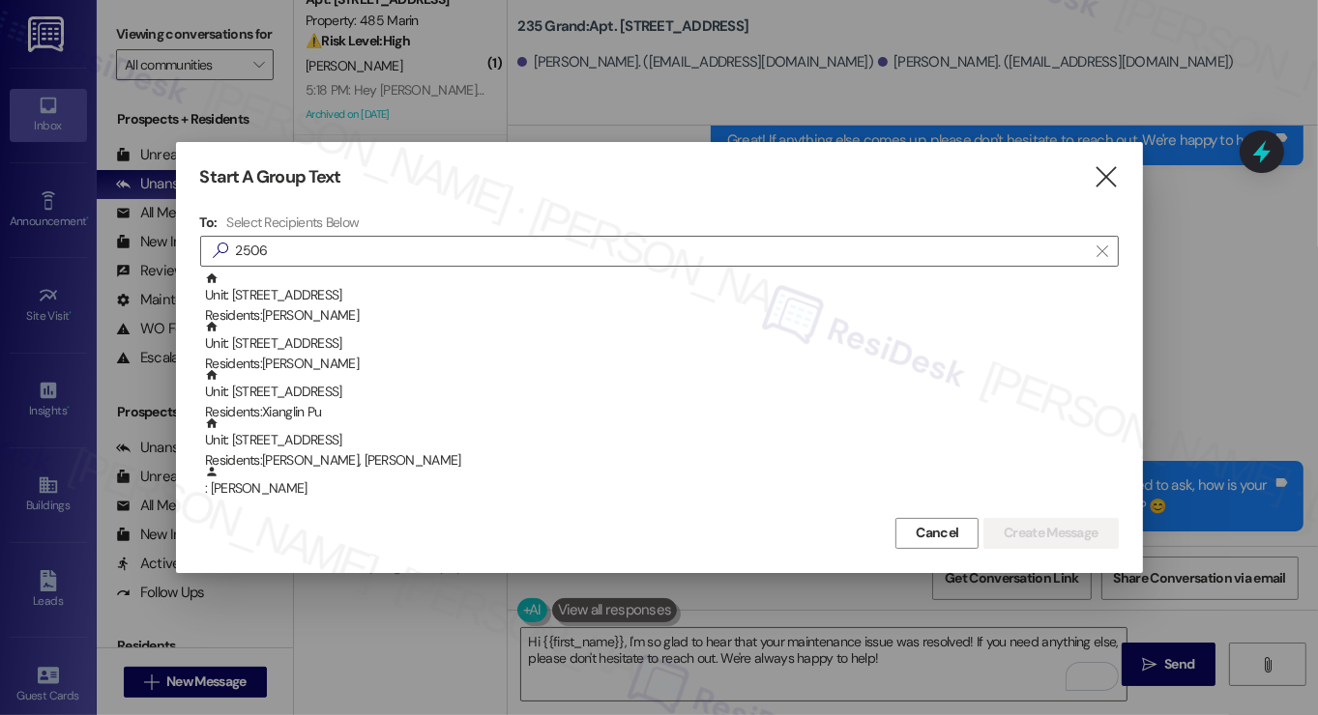
click at [128, 50] on div at bounding box center [659, 357] width 1318 height 715
click at [962, 537] on button "Cancel" at bounding box center [936, 533] width 83 height 31
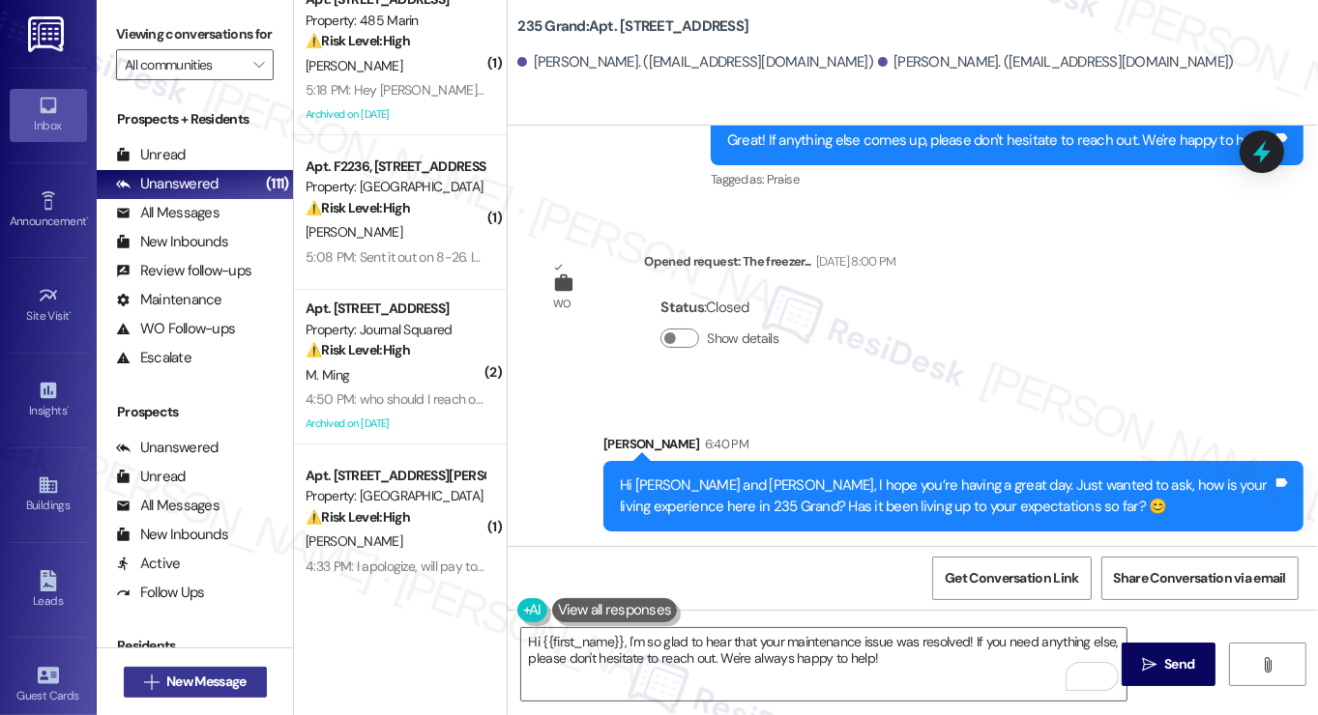
click at [192, 680] on span "New Message" at bounding box center [205, 682] width 79 height 20
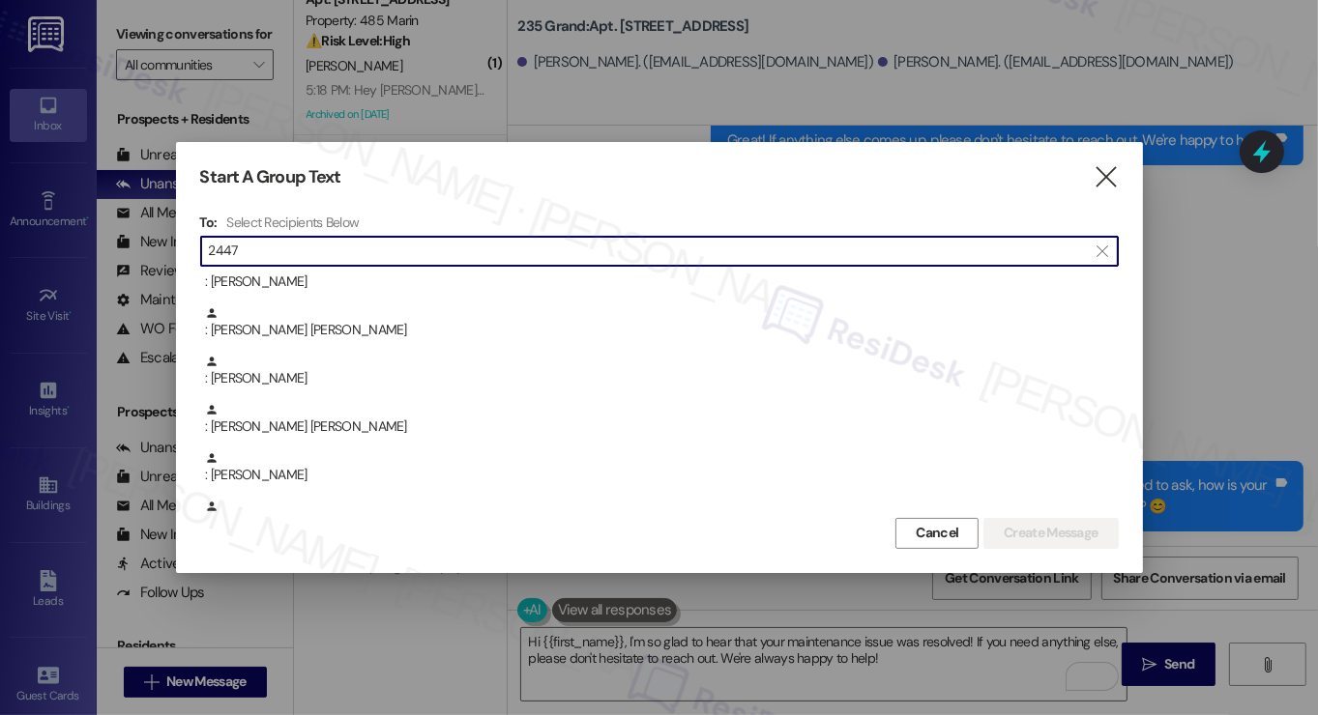
scroll to position [0, 0]
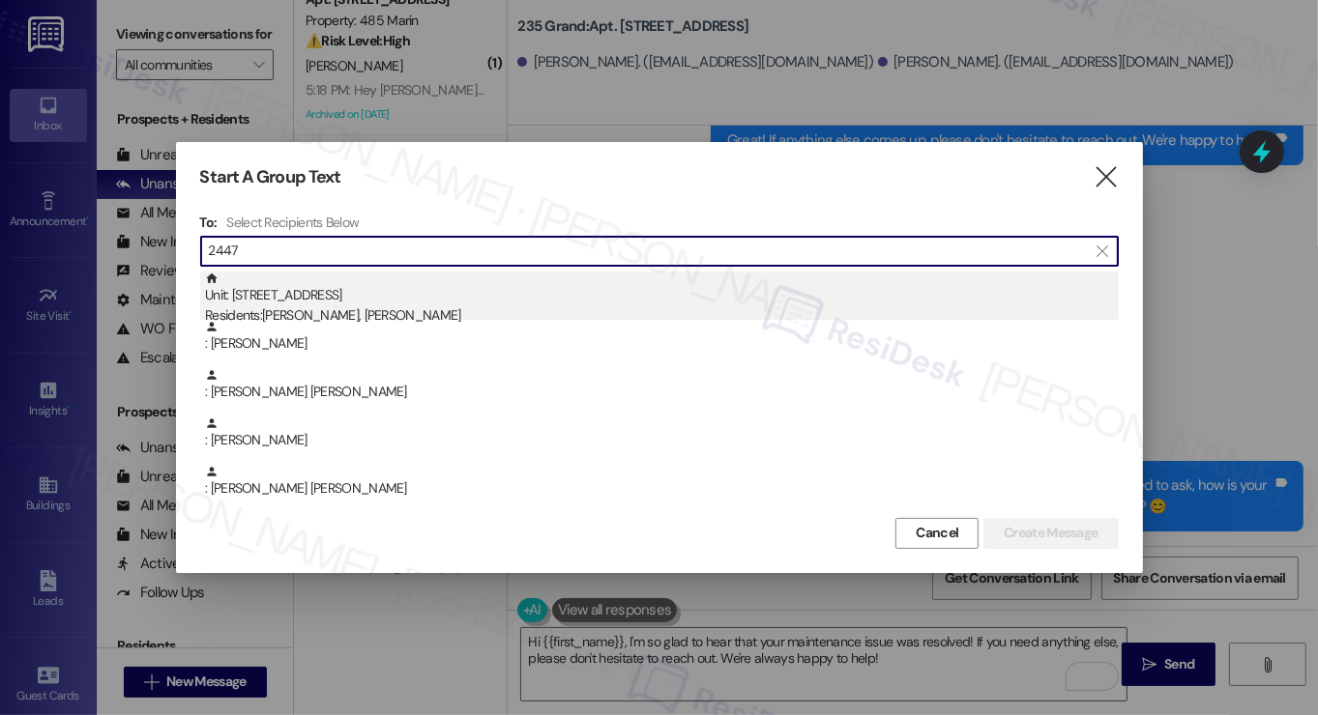
type input "2447"
click at [540, 301] on div "Unit: 2447 - 275 Chosin Few Way Residents: Jiamei Hou, Bruce Williams" at bounding box center [662, 299] width 914 height 55
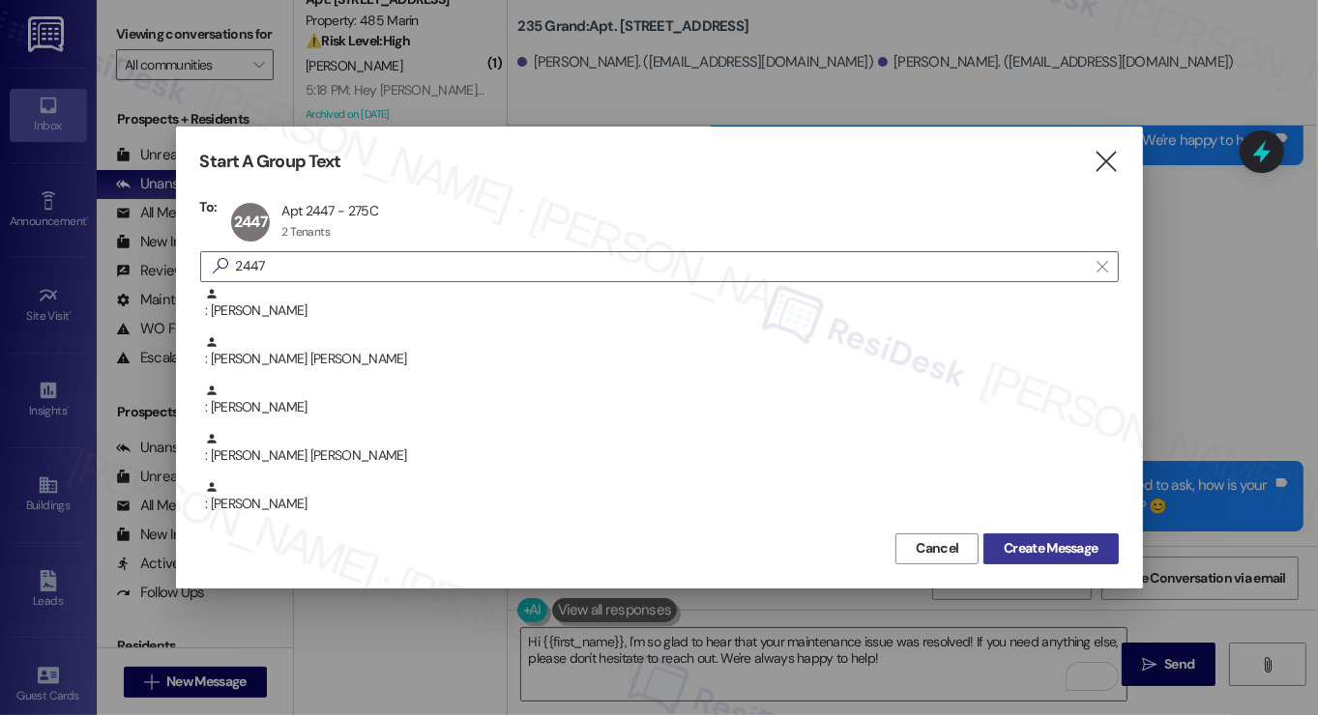
click at [1033, 548] on span "Create Message" at bounding box center [1051, 549] width 94 height 20
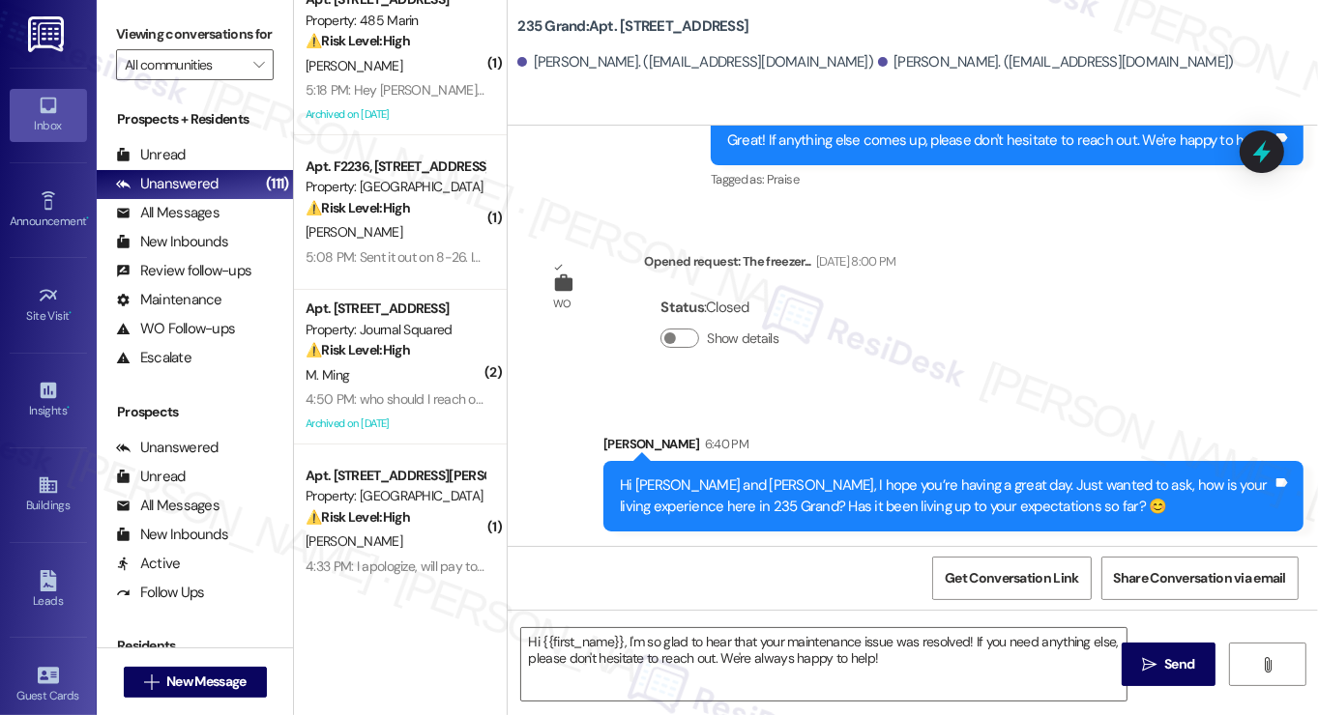
type textarea "Fetching suggested responses. Please feel free to read through the conversation…"
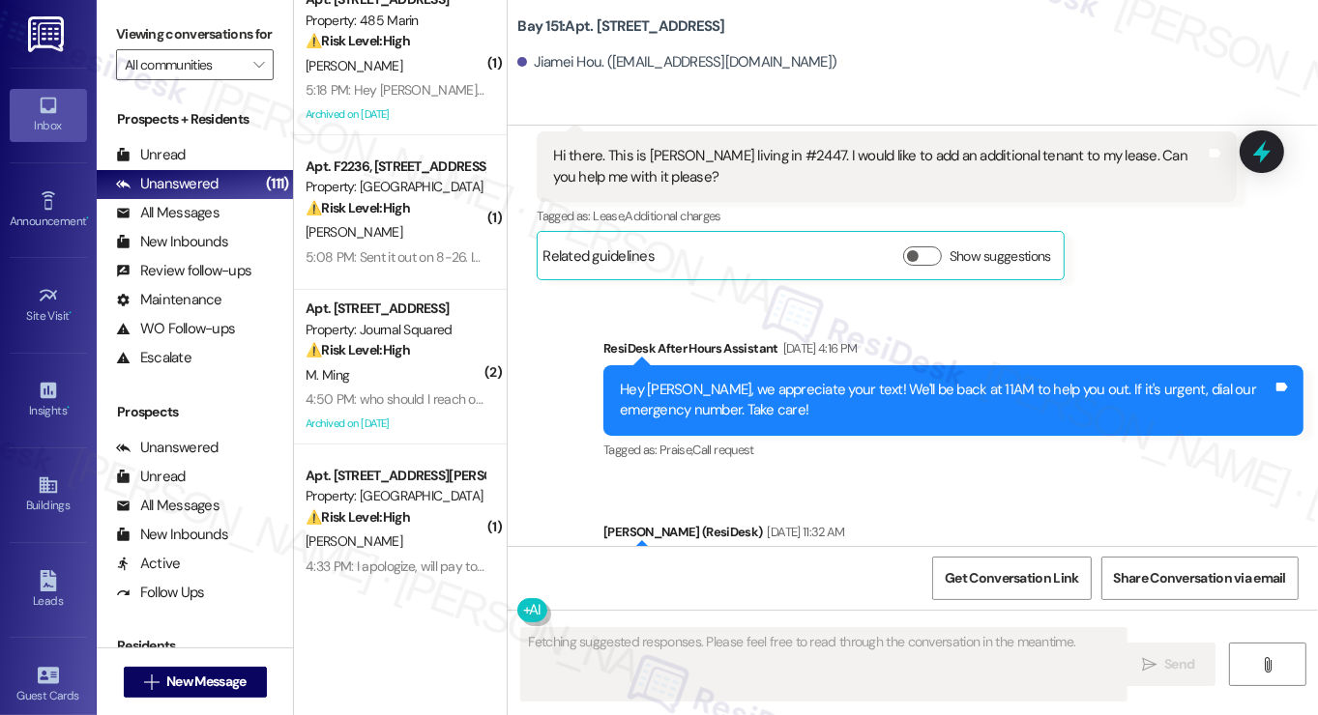
scroll to position [57341, 0]
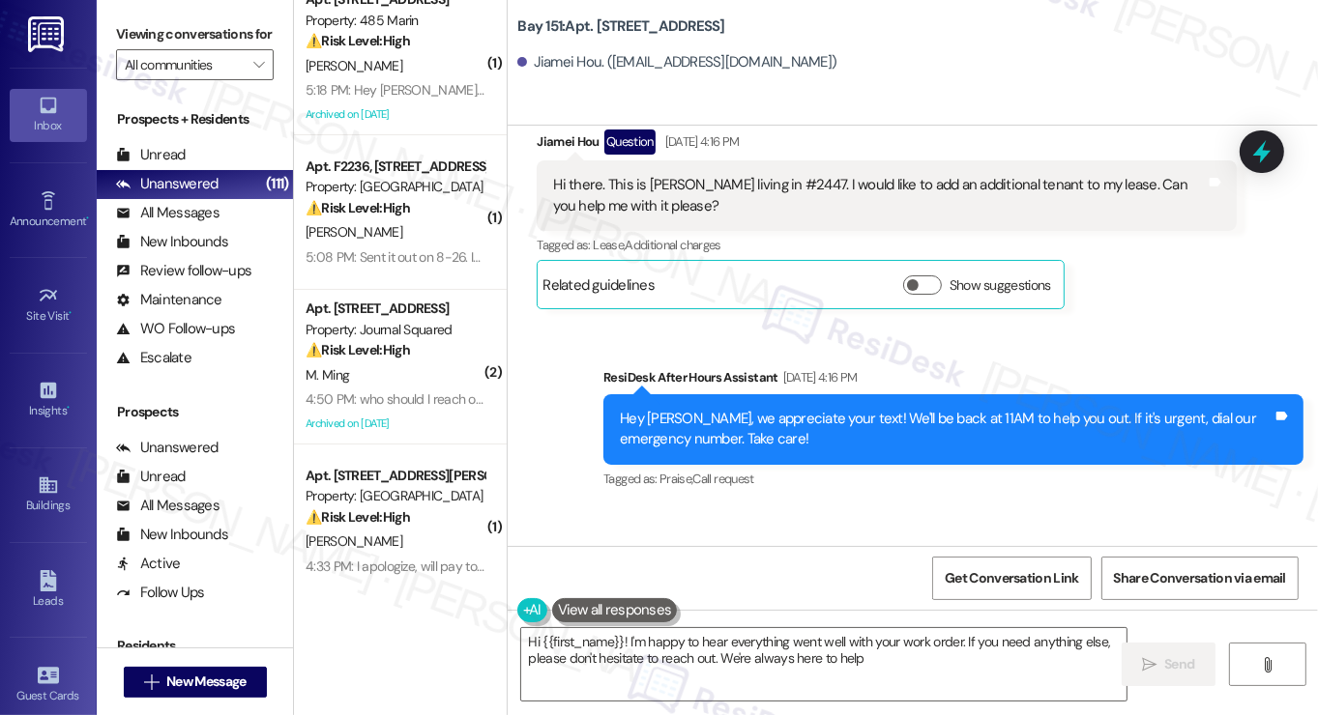
type textarea "Hi {{first_name}}! I'm happy to hear everything went well with your work order.…"
click at [128, 34] on label "Viewing conversations for" at bounding box center [195, 34] width 158 height 30
click at [145, 677] on icon "" at bounding box center [151, 682] width 15 height 15
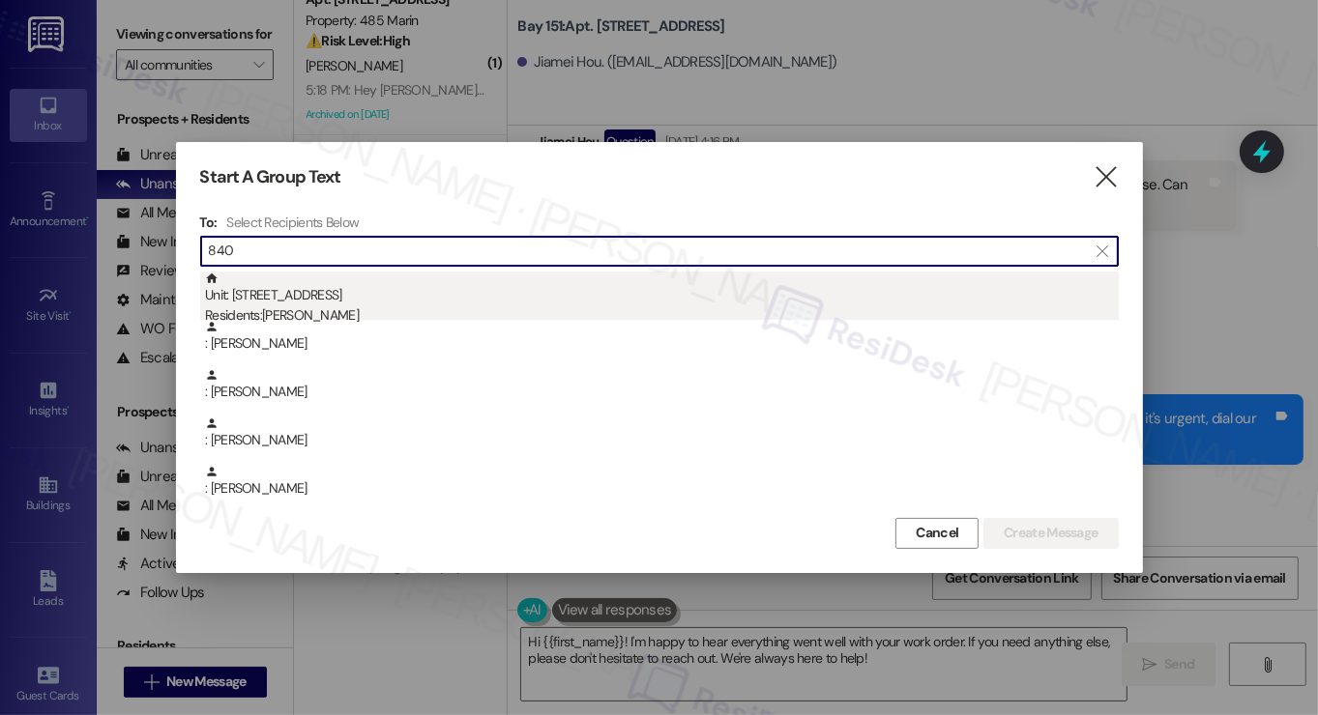
type input "840"
click at [373, 290] on div "Unit: 840 - 18 Park View Avenue Residents: Adrien Joseph" at bounding box center [662, 299] width 914 height 55
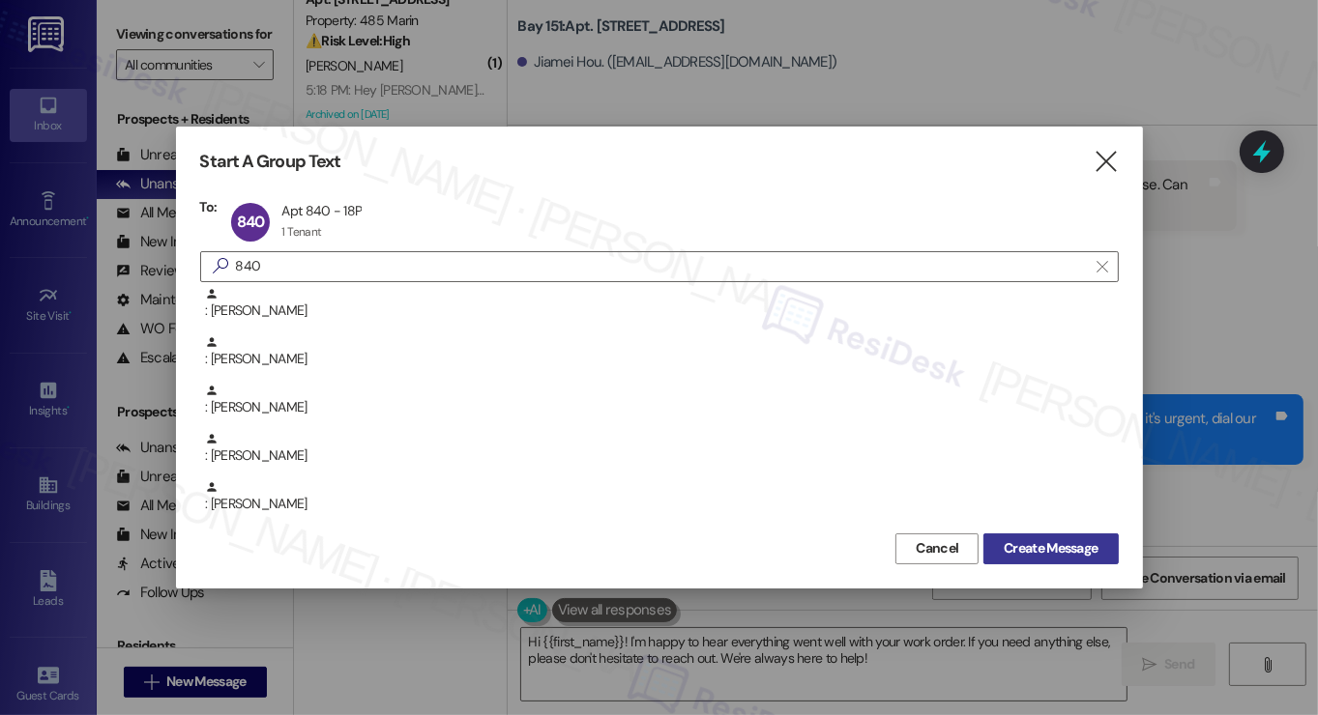
click at [1016, 543] on span "Create Message" at bounding box center [1051, 549] width 94 height 20
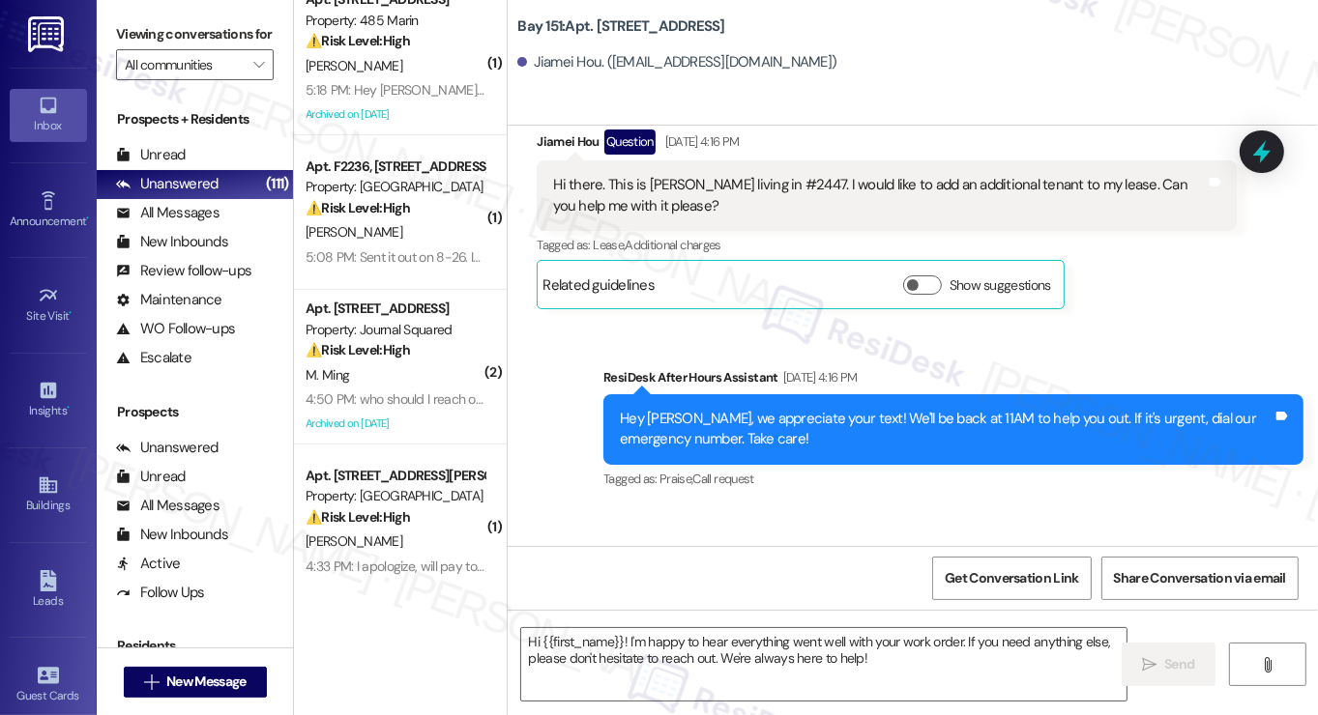
type textarea "Fetching suggested responses. Please feel free to read through the conversation…"
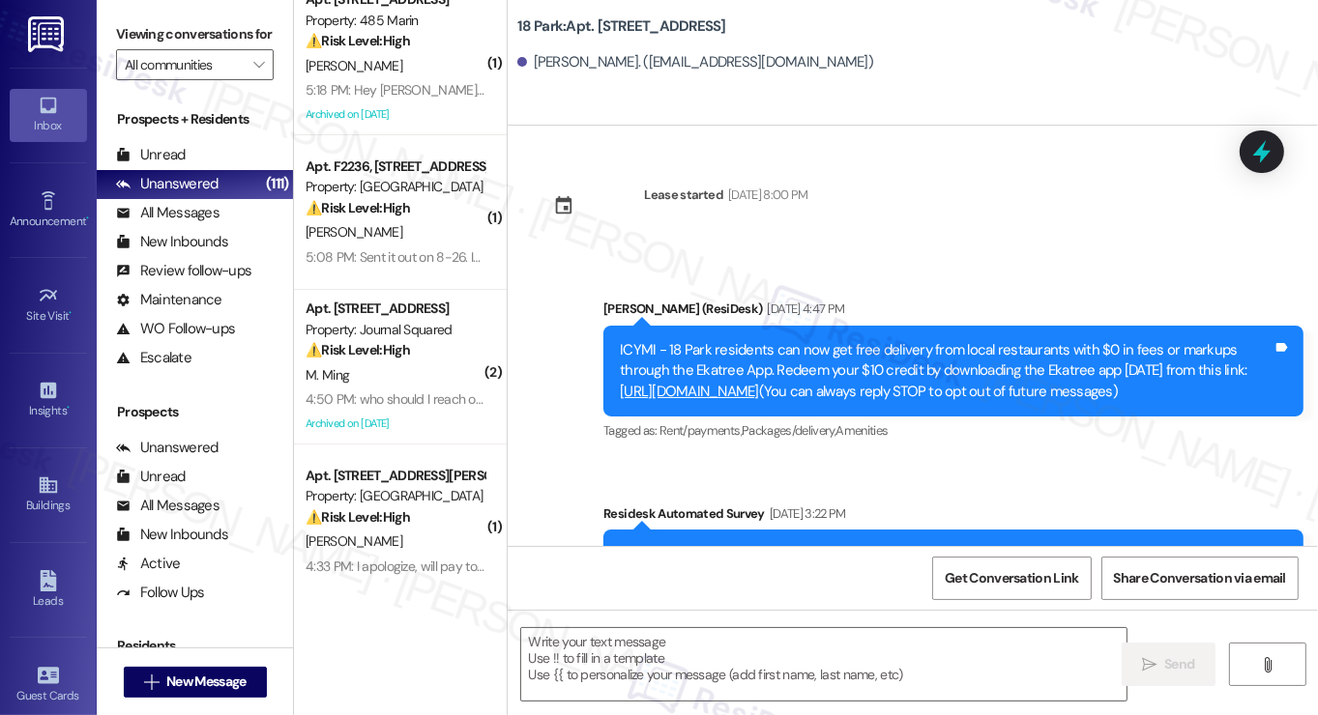
scroll to position [3675, 0]
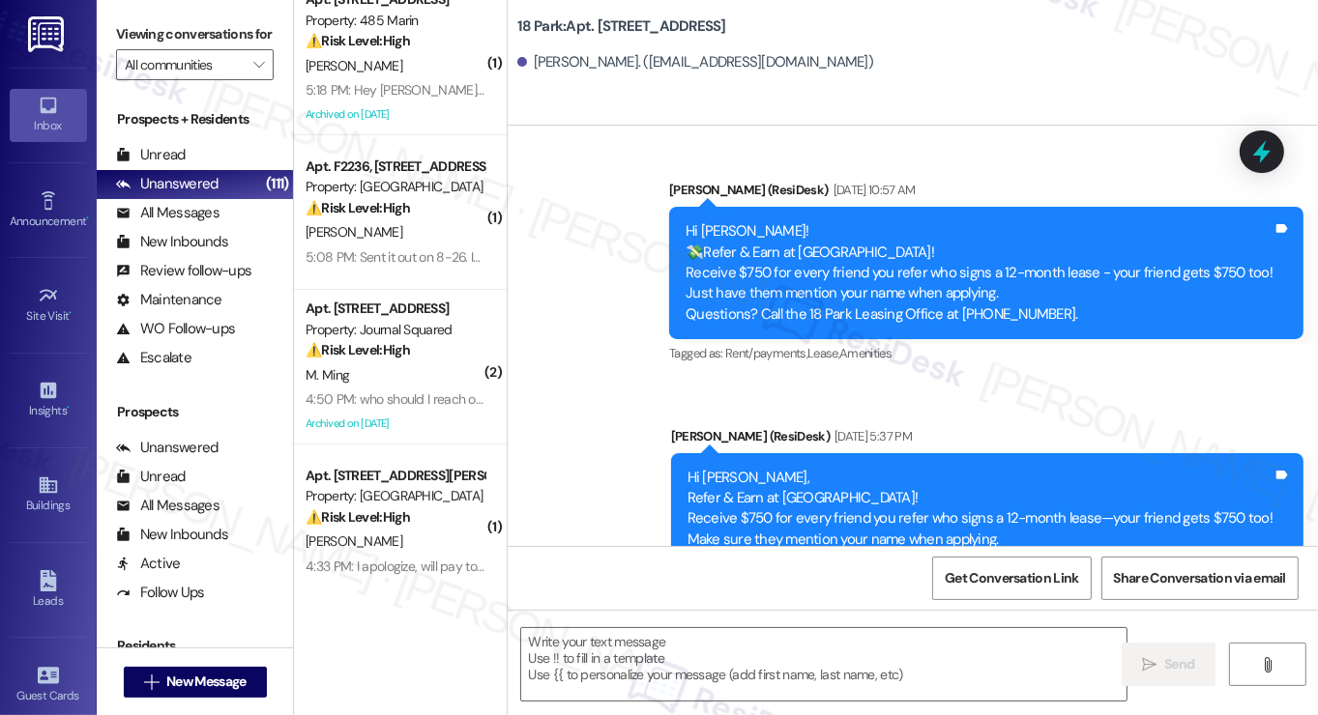
type textarea "Fetching suggested responses. Please feel free to read through the conversation…"
click at [143, 28] on label "Viewing conversations for" at bounding box center [195, 34] width 158 height 30
drag, startPoint x: 116, startPoint y: 10, endPoint x: 121, endPoint y: 23, distance: 14.4
click at [116, 10] on div "Viewing conversations for All communities " at bounding box center [195, 50] width 196 height 100
click at [182, 672] on span "New Message" at bounding box center [205, 682] width 79 height 20
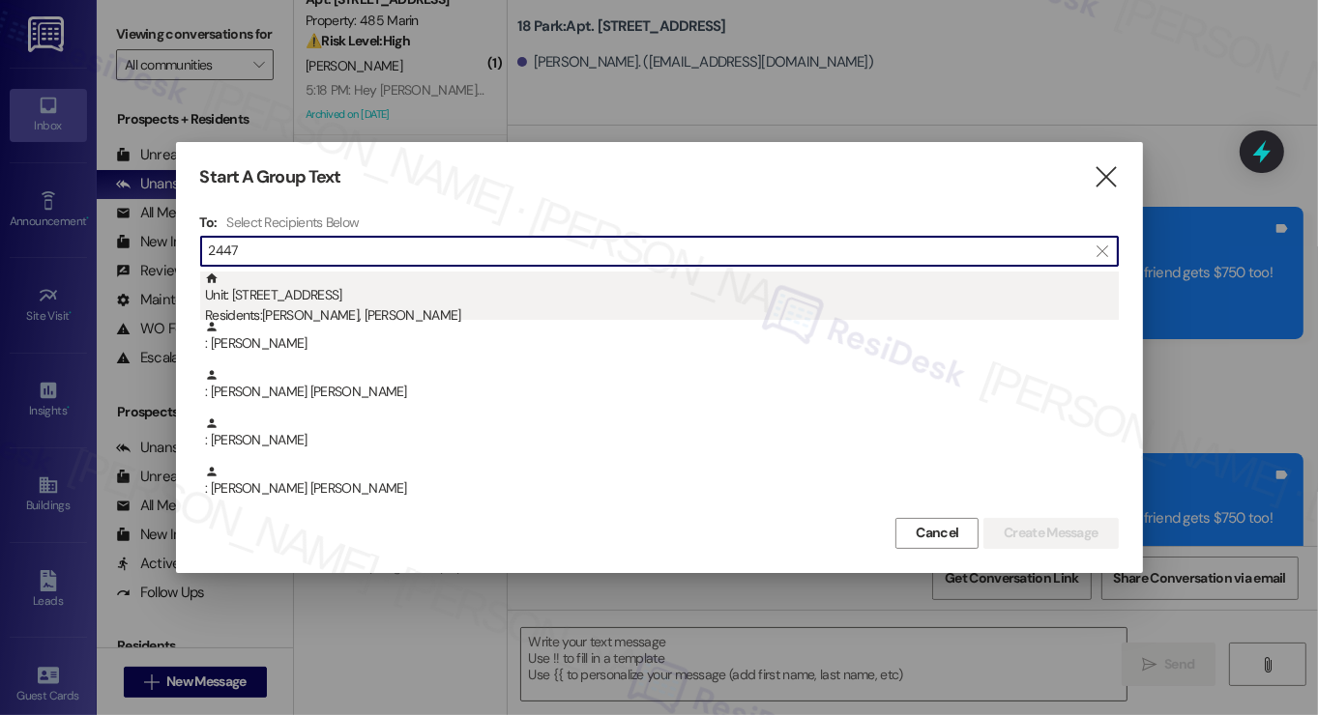
type input "2447"
click at [384, 297] on div "Unit: 2447 - 275 Chosin Few Way Residents: Jiamei Hou, Bruce Williams" at bounding box center [662, 299] width 914 height 55
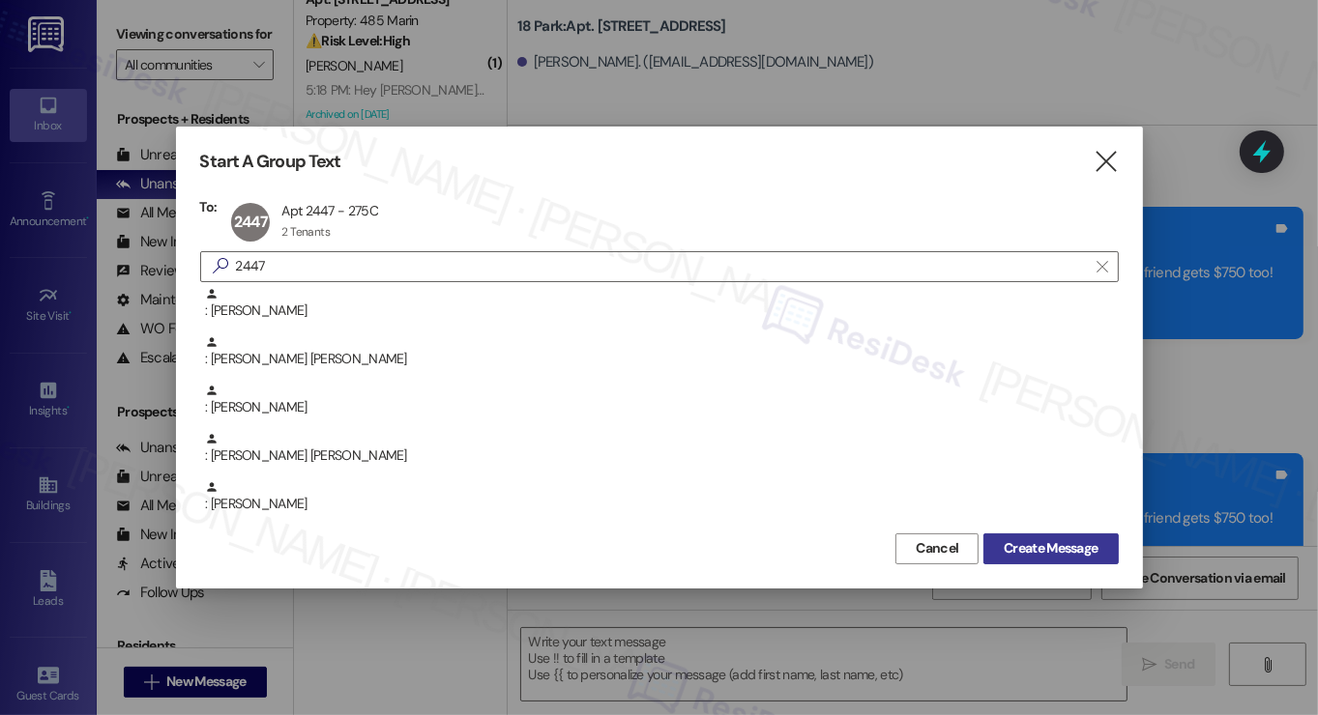
click at [1029, 542] on span "Create Message" at bounding box center [1051, 549] width 94 height 20
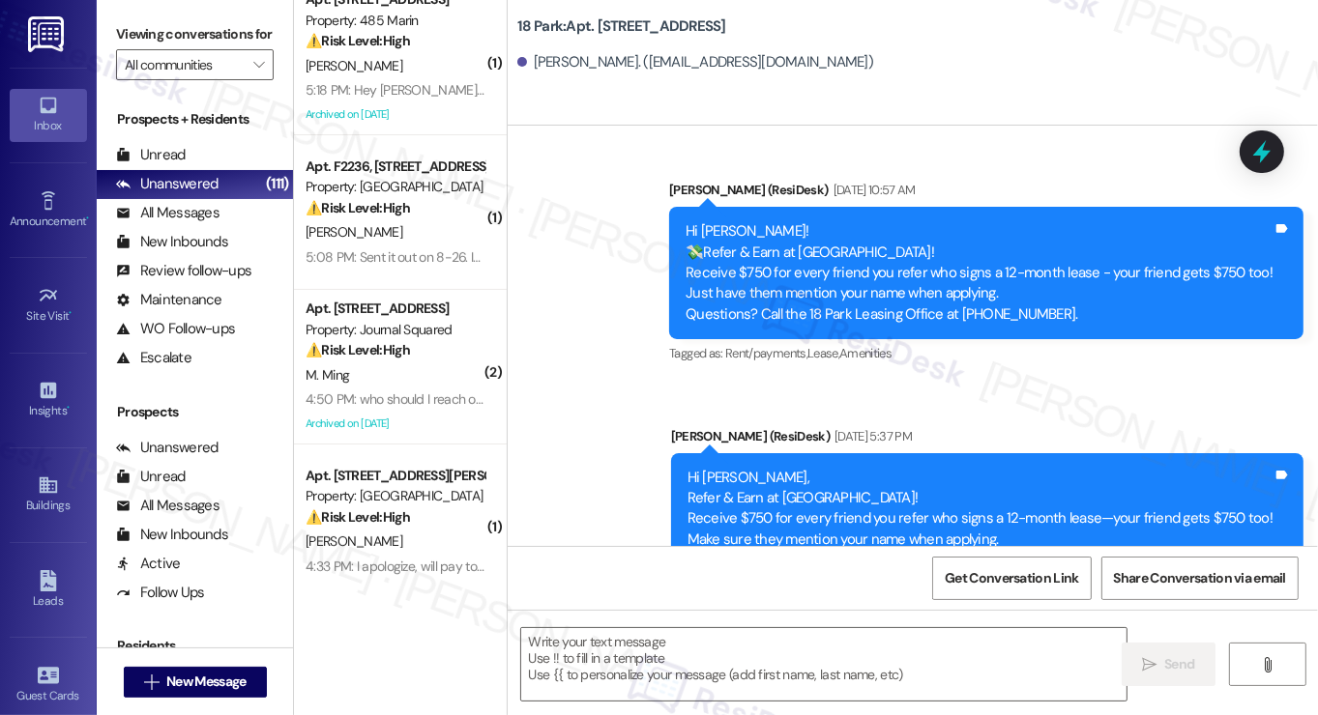
type textarea "Fetching suggested responses. Please feel free to read through the conversation…"
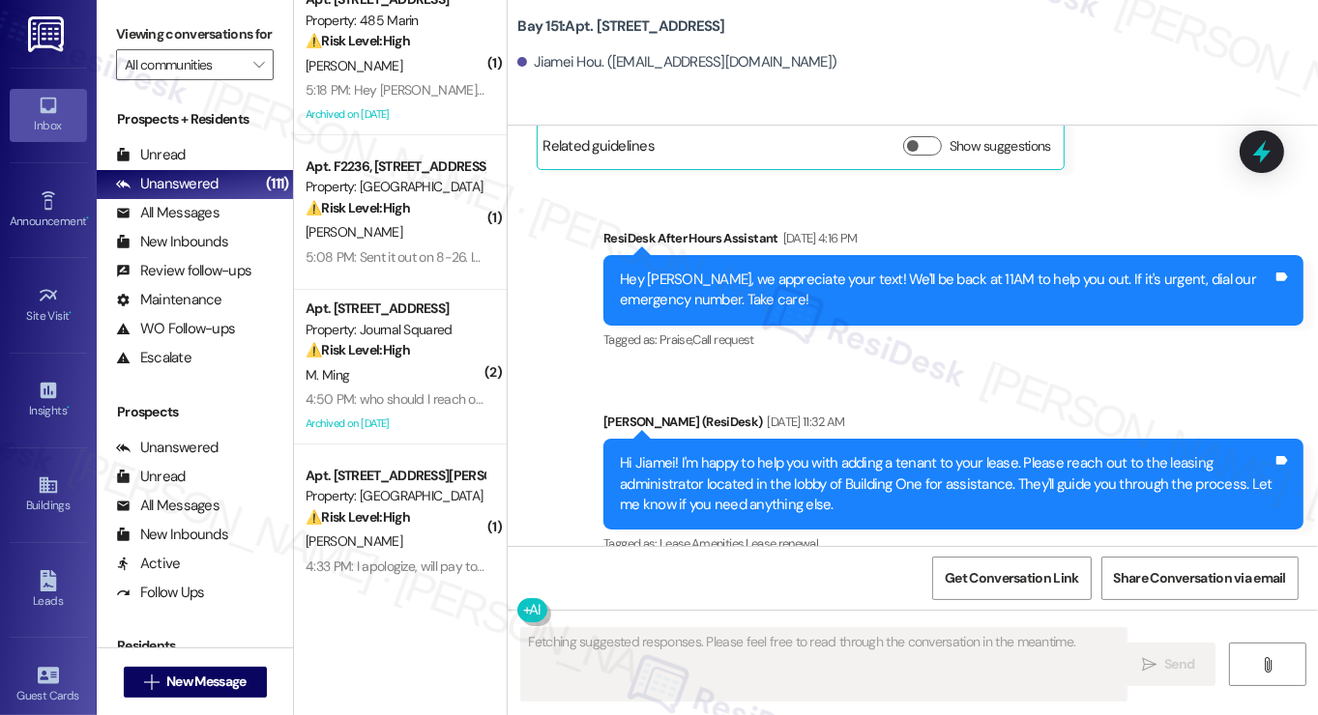
scroll to position [57341, 0]
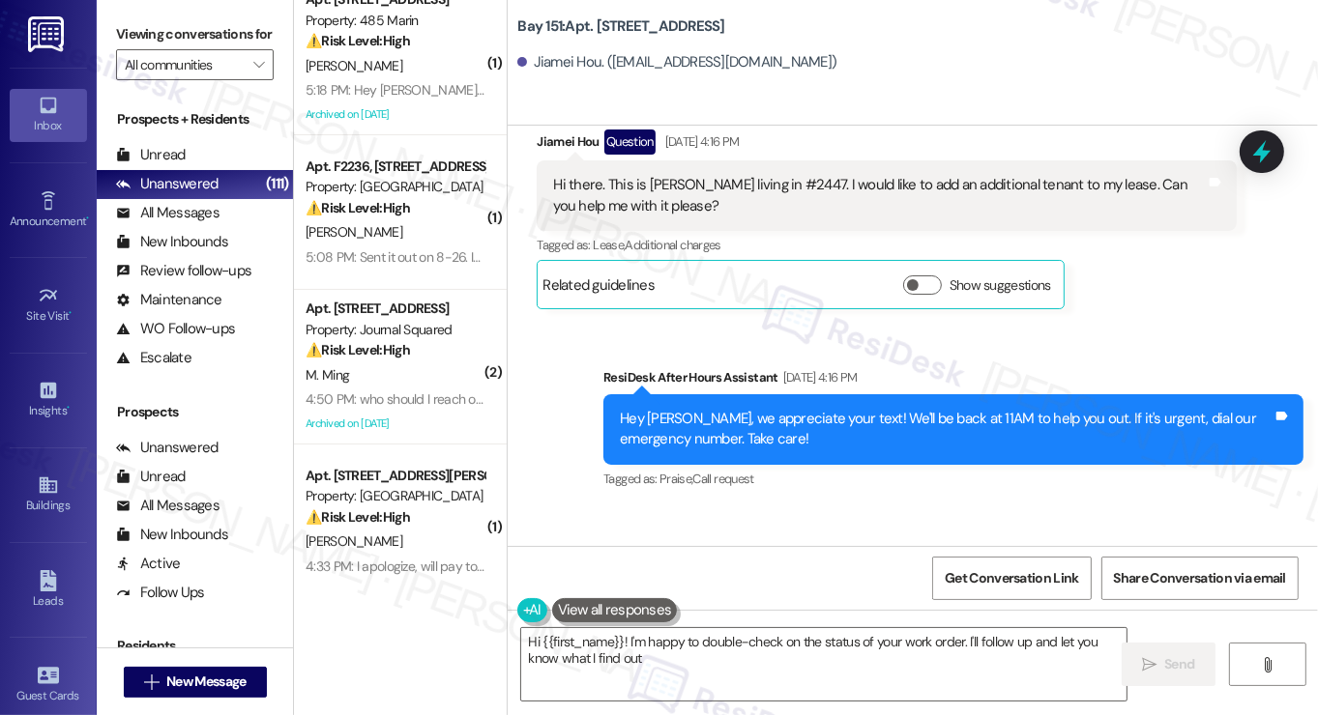
type textarea "Hi {{first_name}}! I'm happy to double-check on the status of your work order. …"
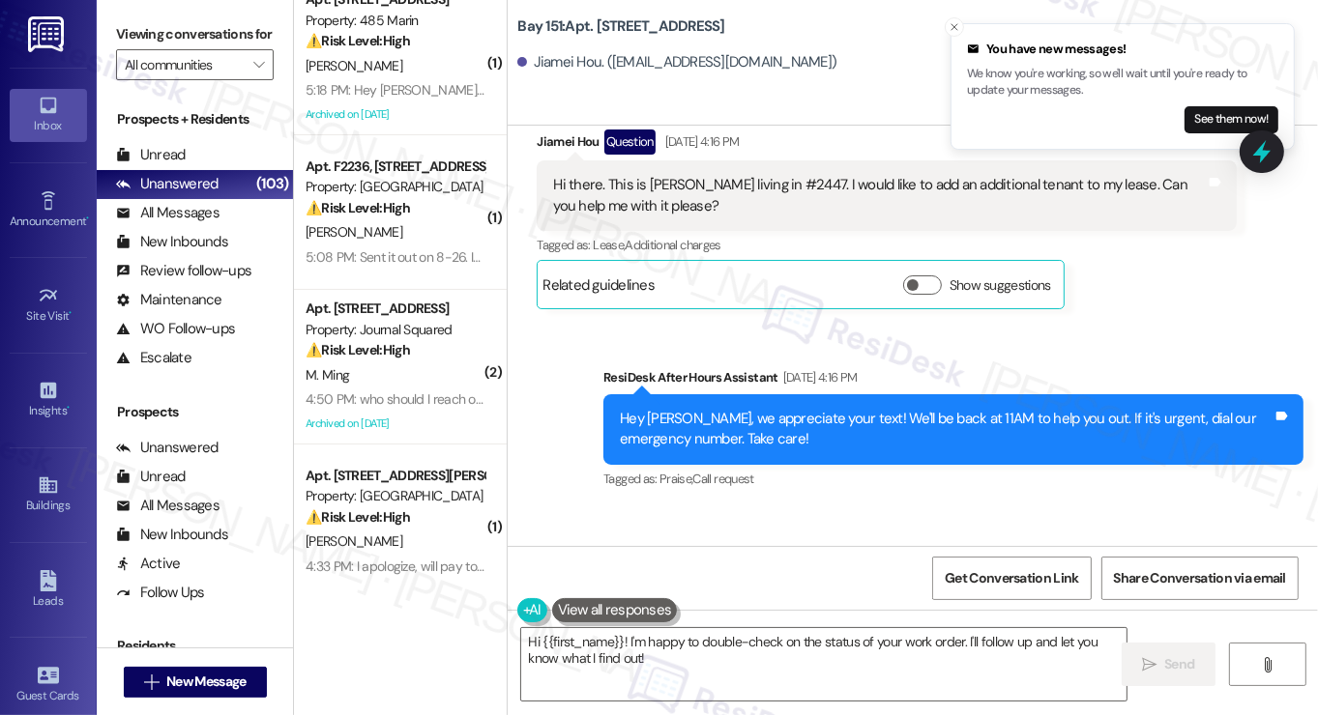
click at [781, 593] on div "Hi Jiamei! I'm happy to help you with adding a tenant to your lease. Please rea…" at bounding box center [946, 624] width 653 height 62
drag, startPoint x: 781, startPoint y: 320, endPoint x: 780, endPoint y: 289, distance: 31.0
click at [781, 593] on div "Hi Jiamei! I'm happy to help you with adding a tenant to your lease. Please rea…" at bounding box center [946, 624] width 653 height 62
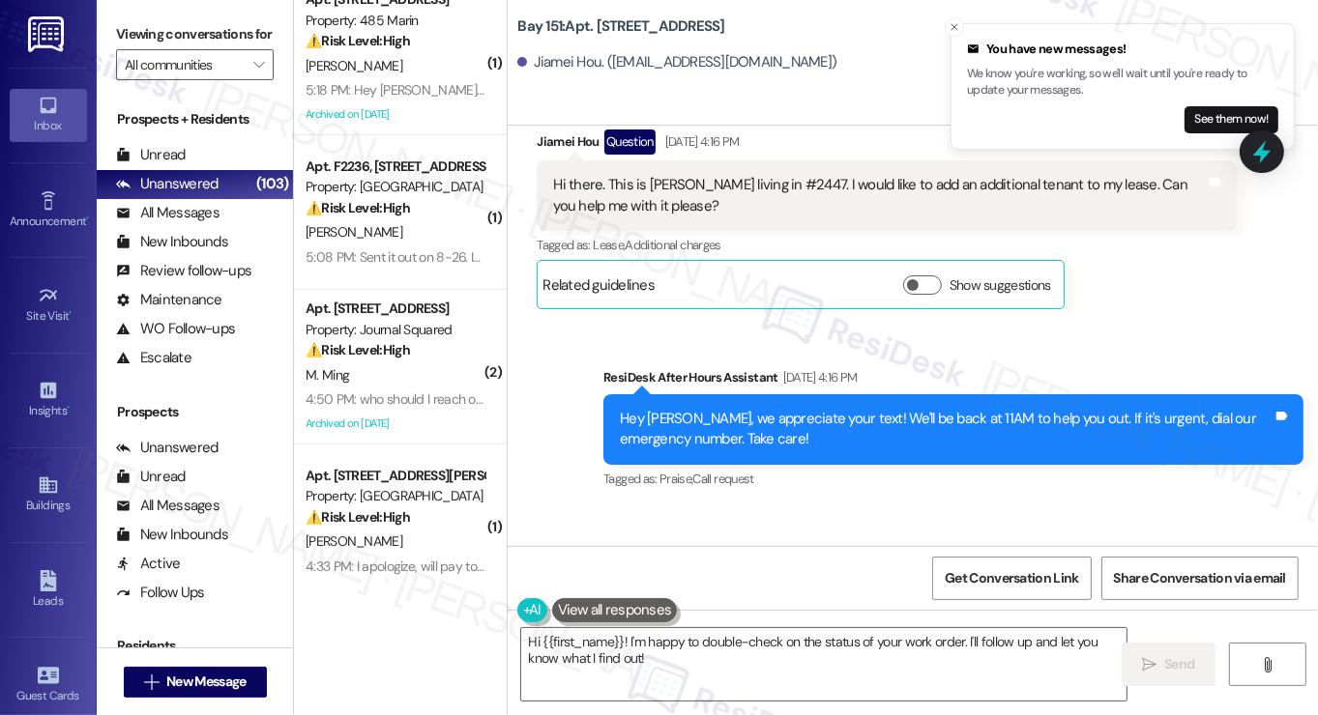
click at [780, 593] on div "Hi Jiamei! I'm happy to help you with adding a tenant to your lease. Please rea…" at bounding box center [946, 624] width 653 height 62
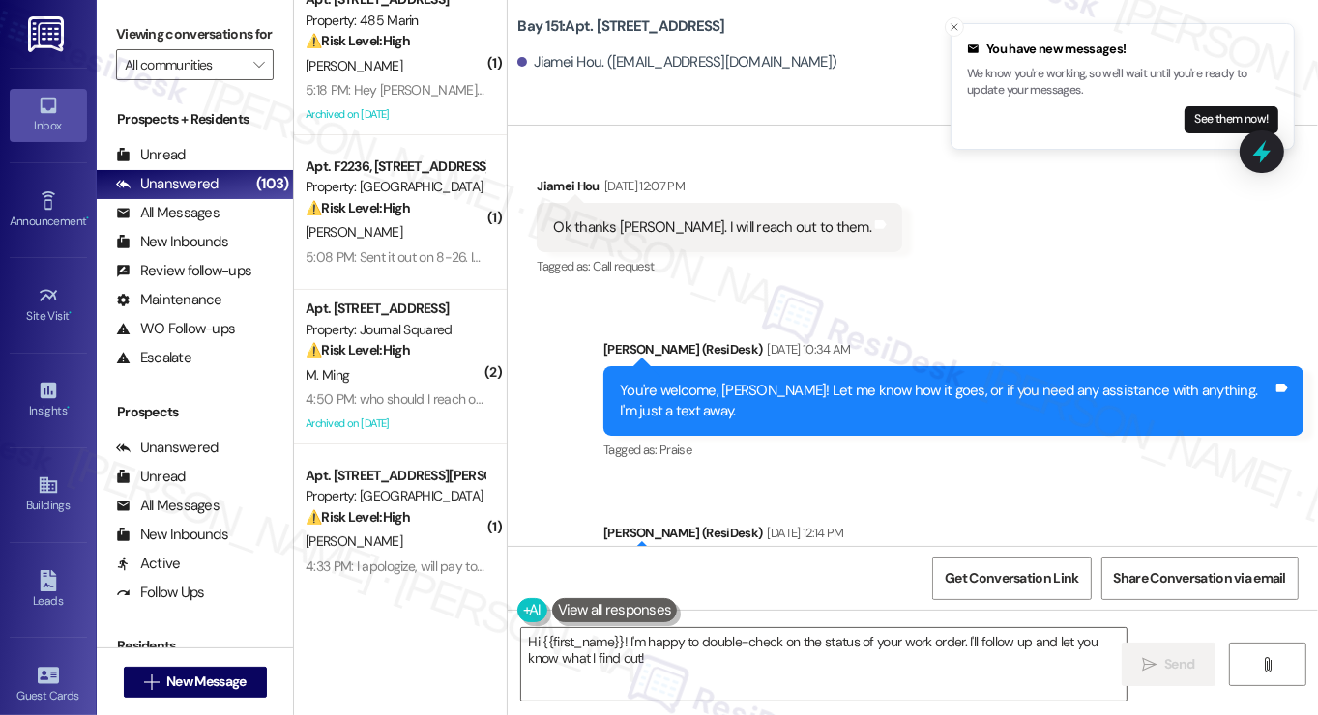
click at [784, 565] on div "Hi Jiamei! The leasing office will be closed on Wed 8/6 and will reopen Thurs 8…" at bounding box center [946, 606] width 653 height 83
click at [785, 565] on div "Hi Jiamei! The leasing office will be closed on Wed 8/6 and will reopen Thurs 8…" at bounding box center [946, 606] width 653 height 83
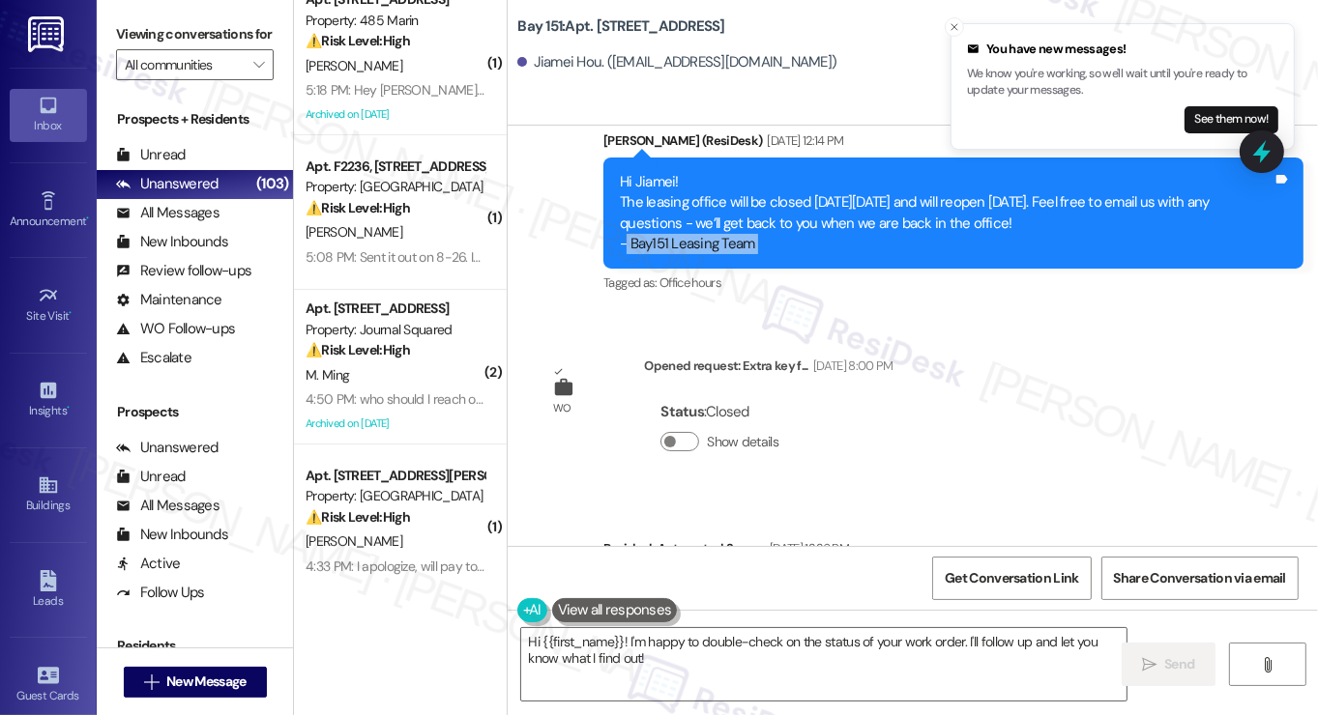
scroll to position [58362, 0]
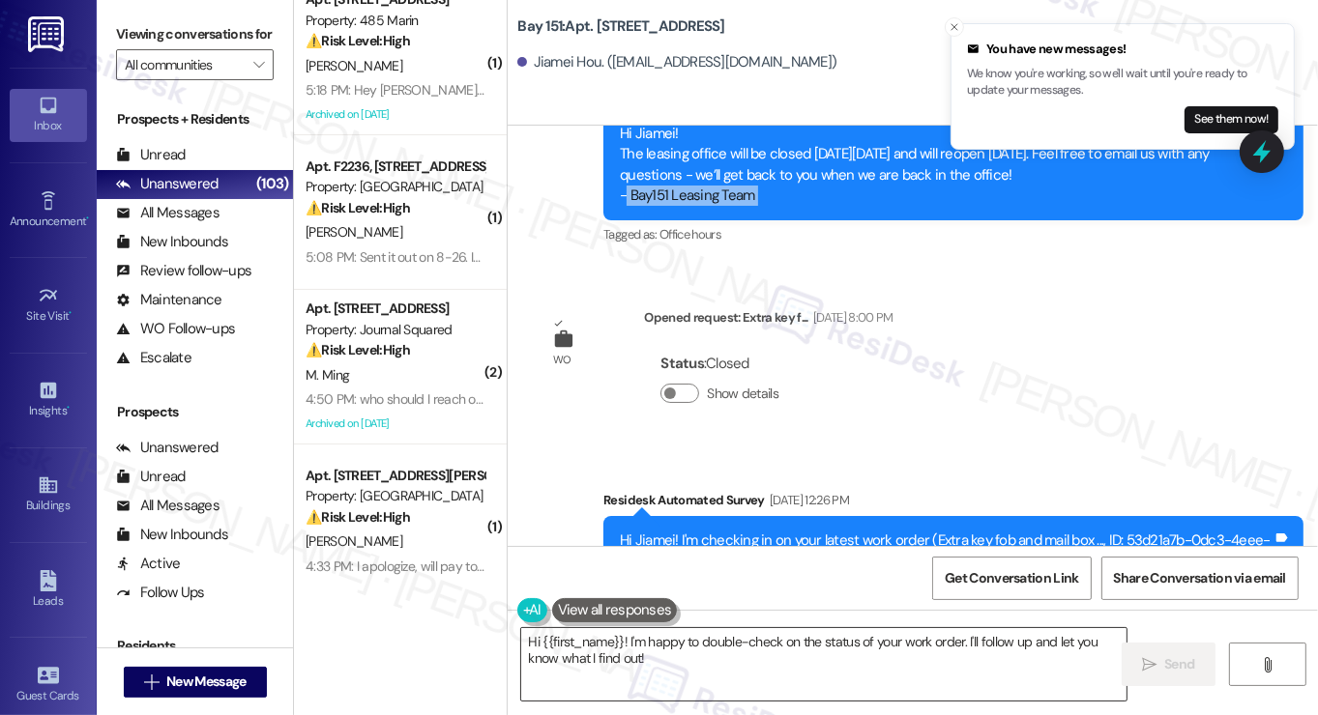
click at [700, 656] on textarea "Hi {{first_name}}! I'm happy to double-check on the status of your work order. …" at bounding box center [823, 664] width 605 height 73
click at [700, 657] on textarea "Hi {{first_name}}! I'm happy to double-check on the status of your work order. …" at bounding box center [823, 664] width 605 height 73
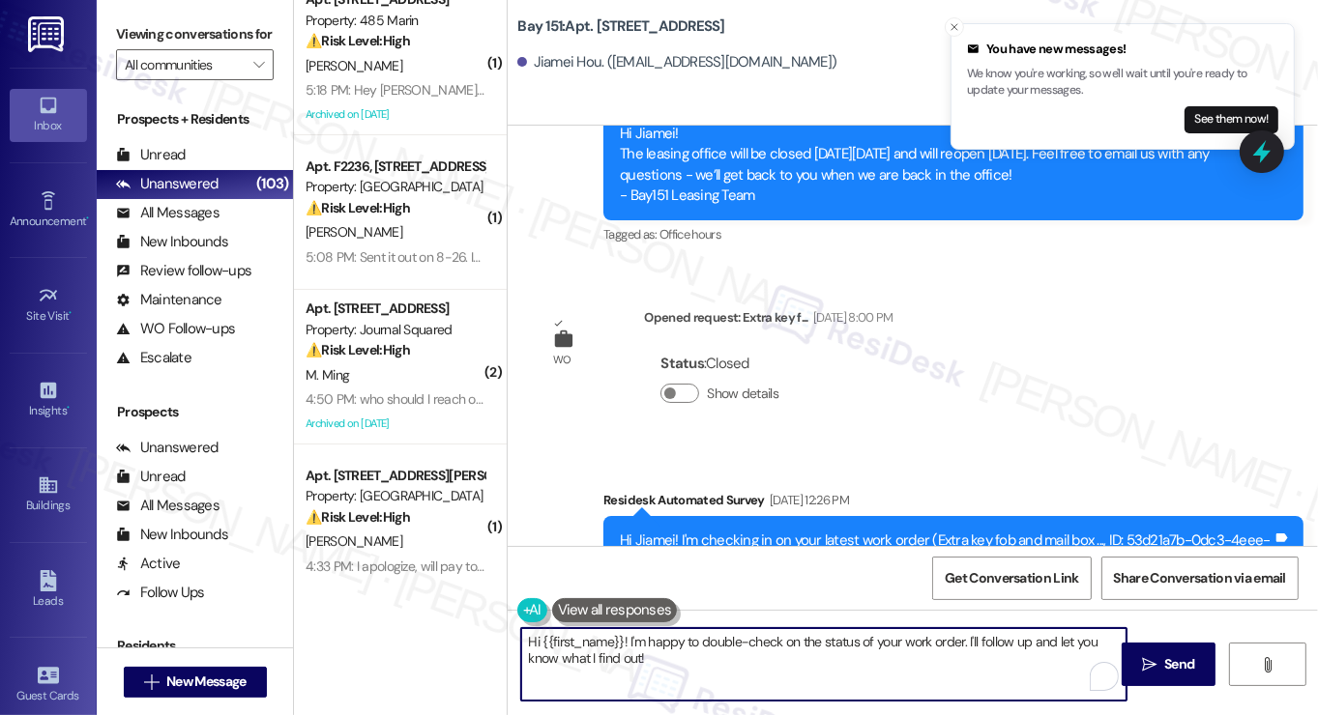
click at [700, 657] on textarea "Hi {{first_name}}! I'm happy to double-check on the status of your work order. …" at bounding box center [823, 664] width 605 height 73
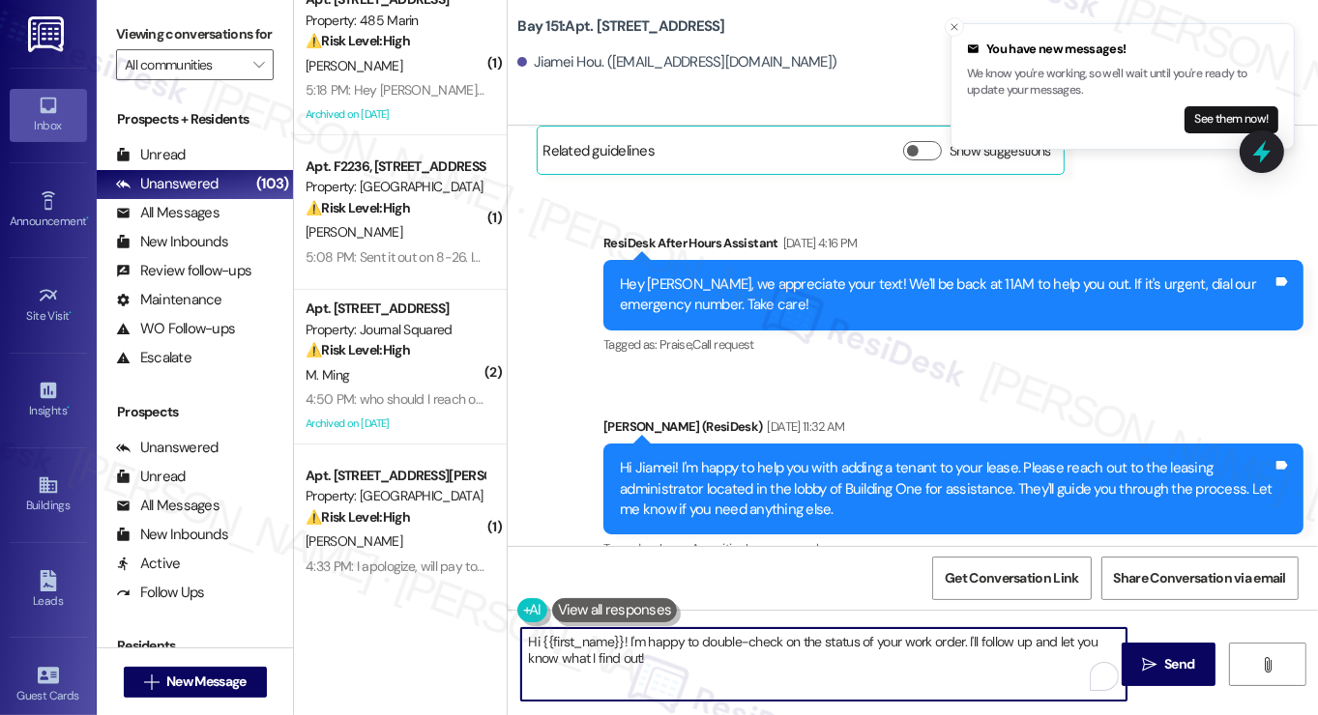
scroll to position [57396, 0]
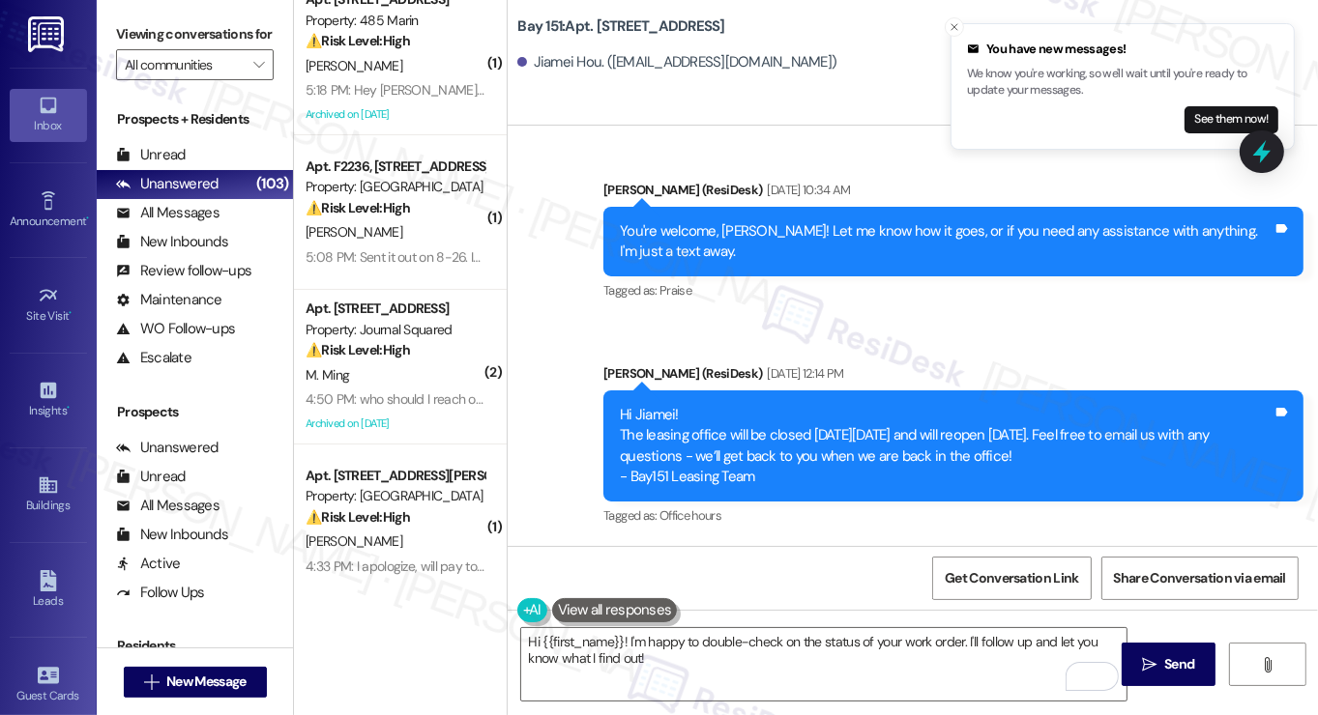
scroll to position [58072, 0]
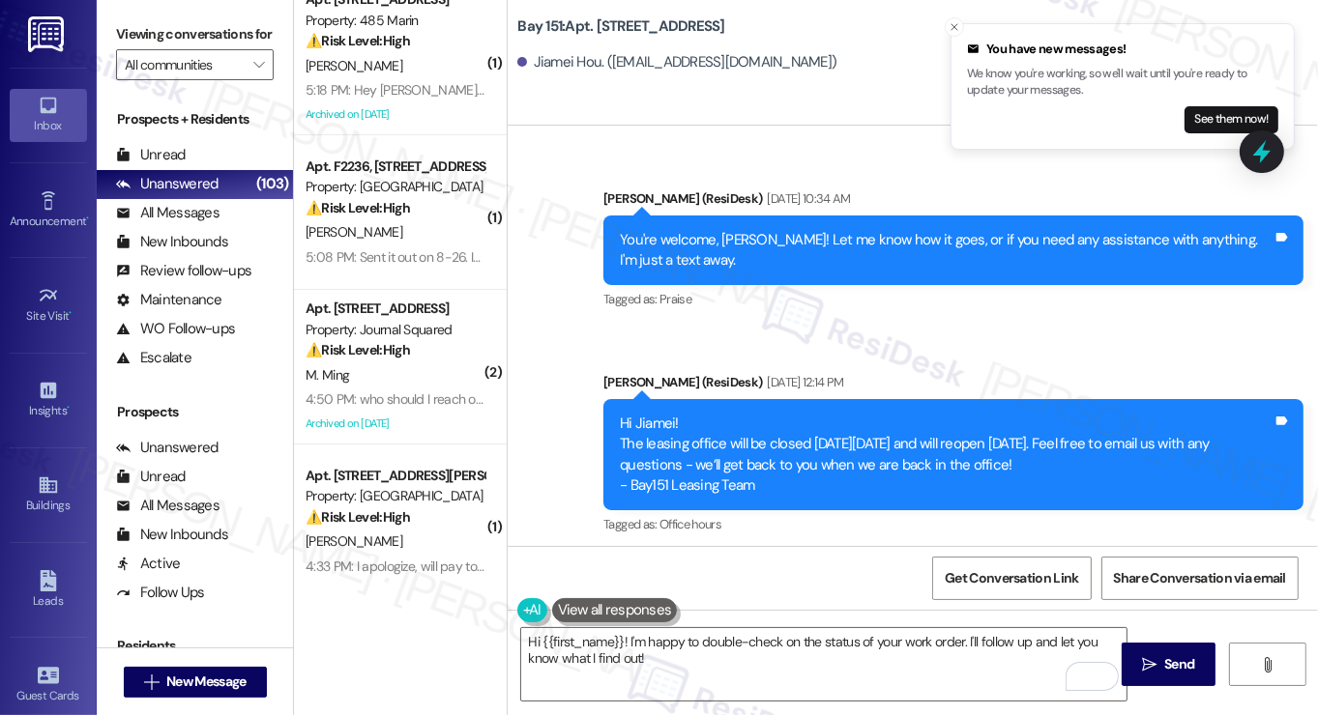
click at [166, 26] on label "Viewing conversations for" at bounding box center [195, 34] width 158 height 30
click at [193, 679] on span "New Message" at bounding box center [205, 682] width 79 height 20
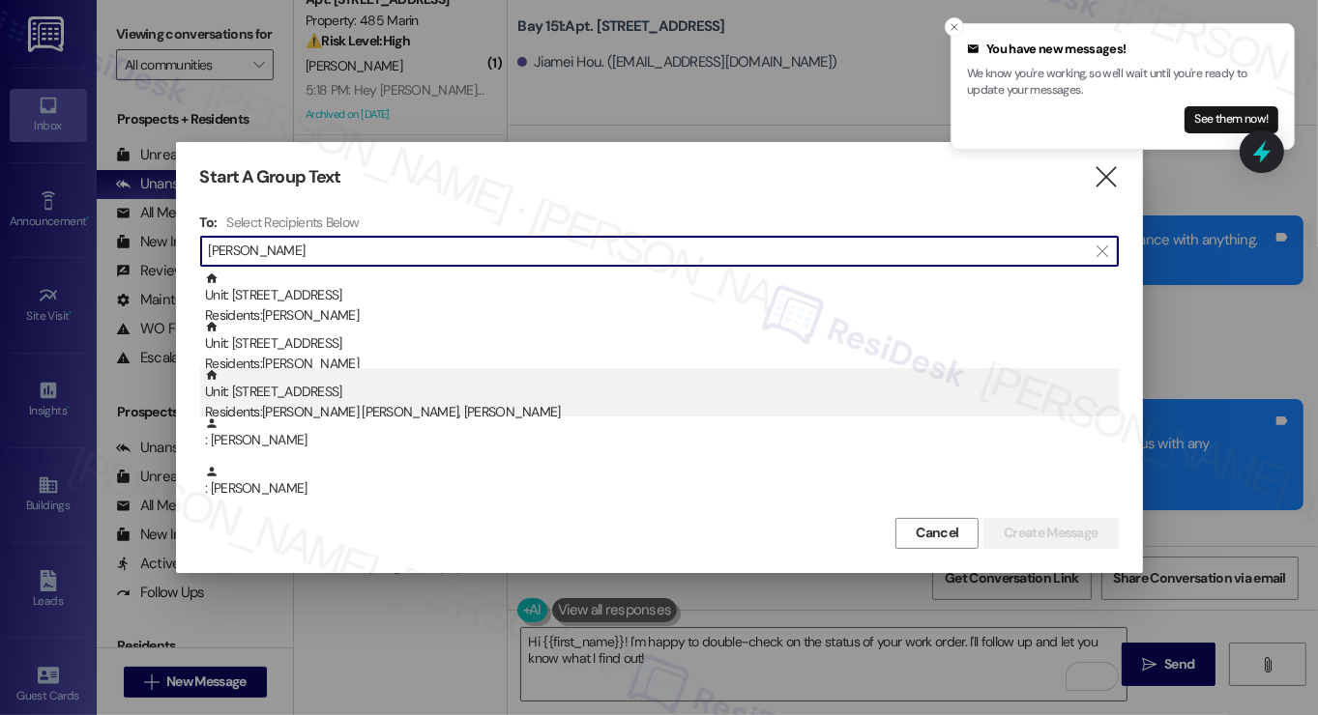
type input "campbell"
click at [426, 402] on div "Residents: Campbell Weise, Giuliana Cascarano" at bounding box center [662, 412] width 914 height 20
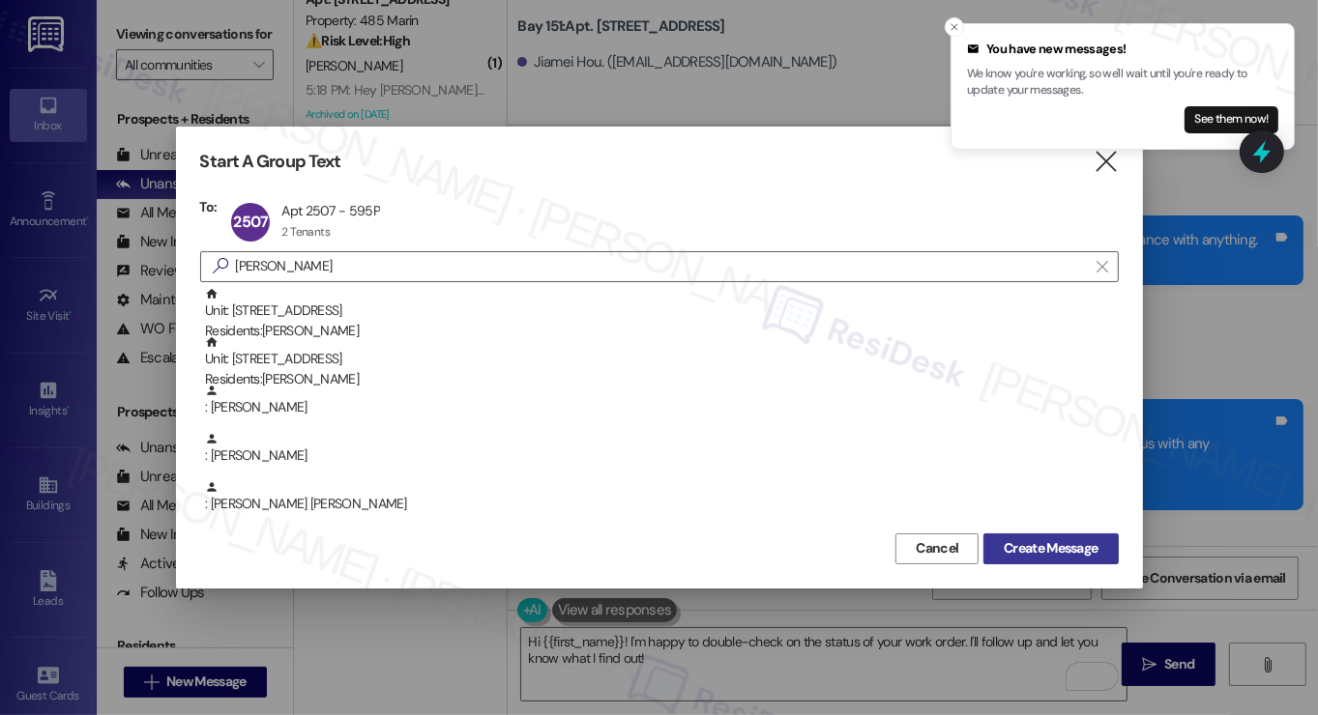
click at [1011, 554] on span "Create Message" at bounding box center [1051, 549] width 94 height 20
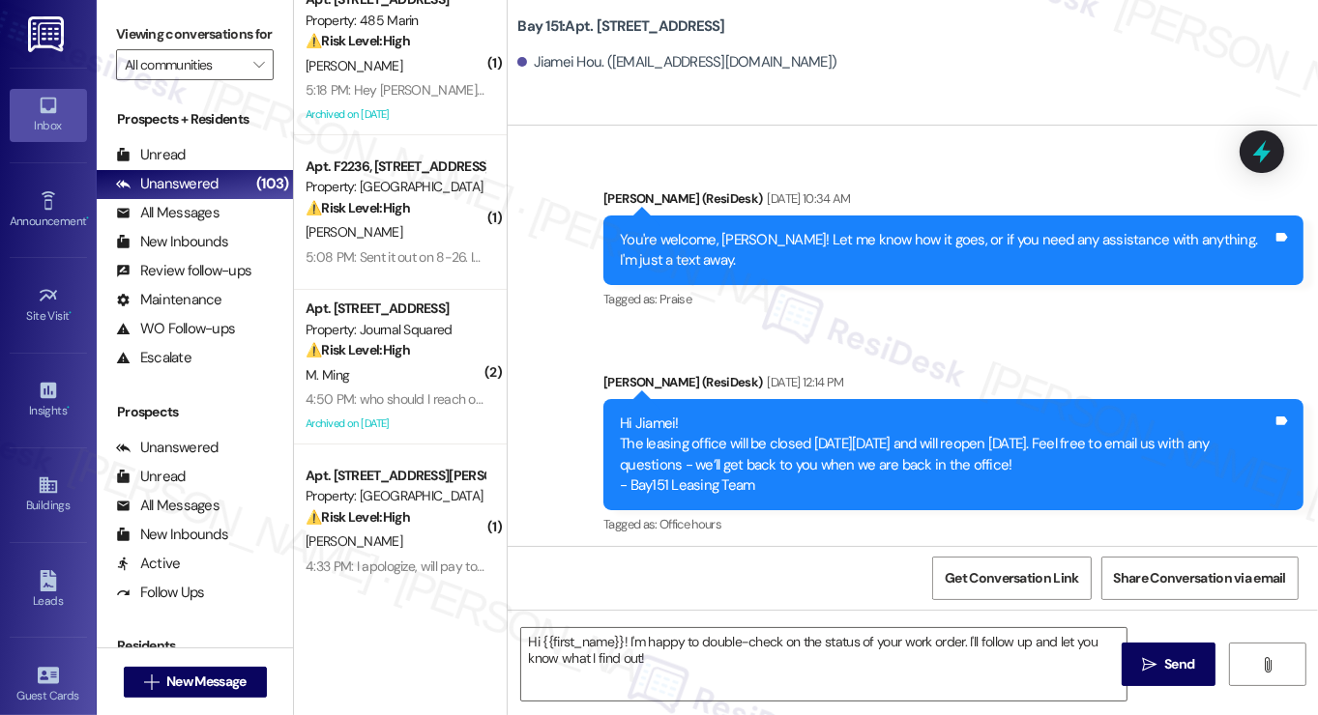
type textarea "Fetching suggested responses. Please feel free to read through the conversation…"
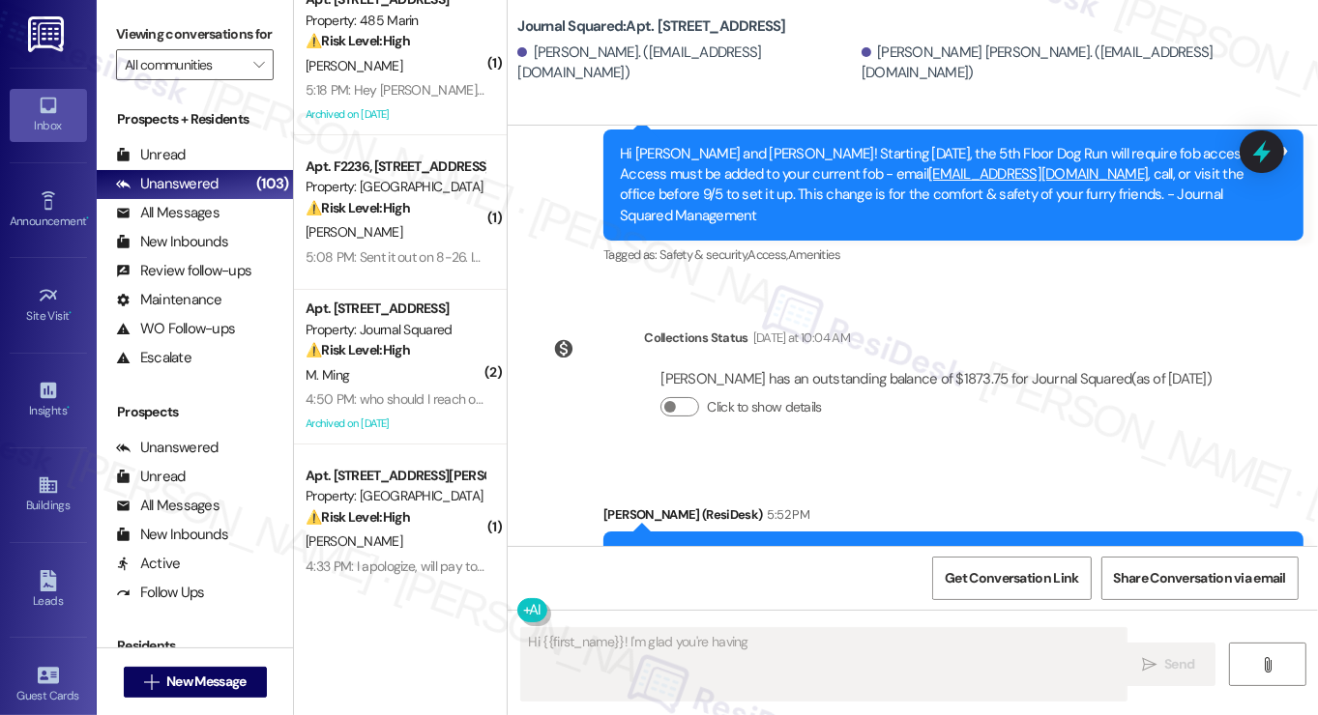
scroll to position [2317, 0]
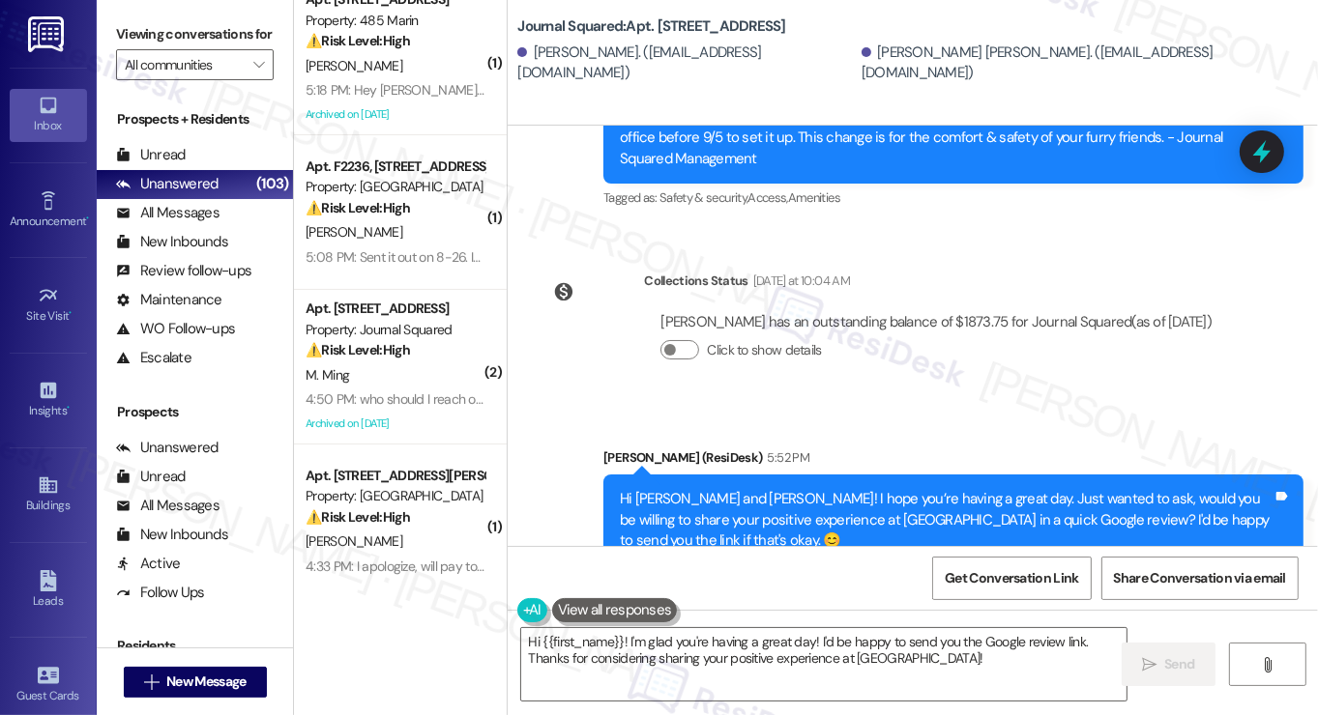
type textarea "Hi {{first_name}}! I'm glad you're having a great day! I'd be happy to send you…"
click at [935, 489] on div "Hi Giuliana and Campbell! I hope you’re having a great day. Just wanted to ask,…" at bounding box center [946, 520] width 653 height 62
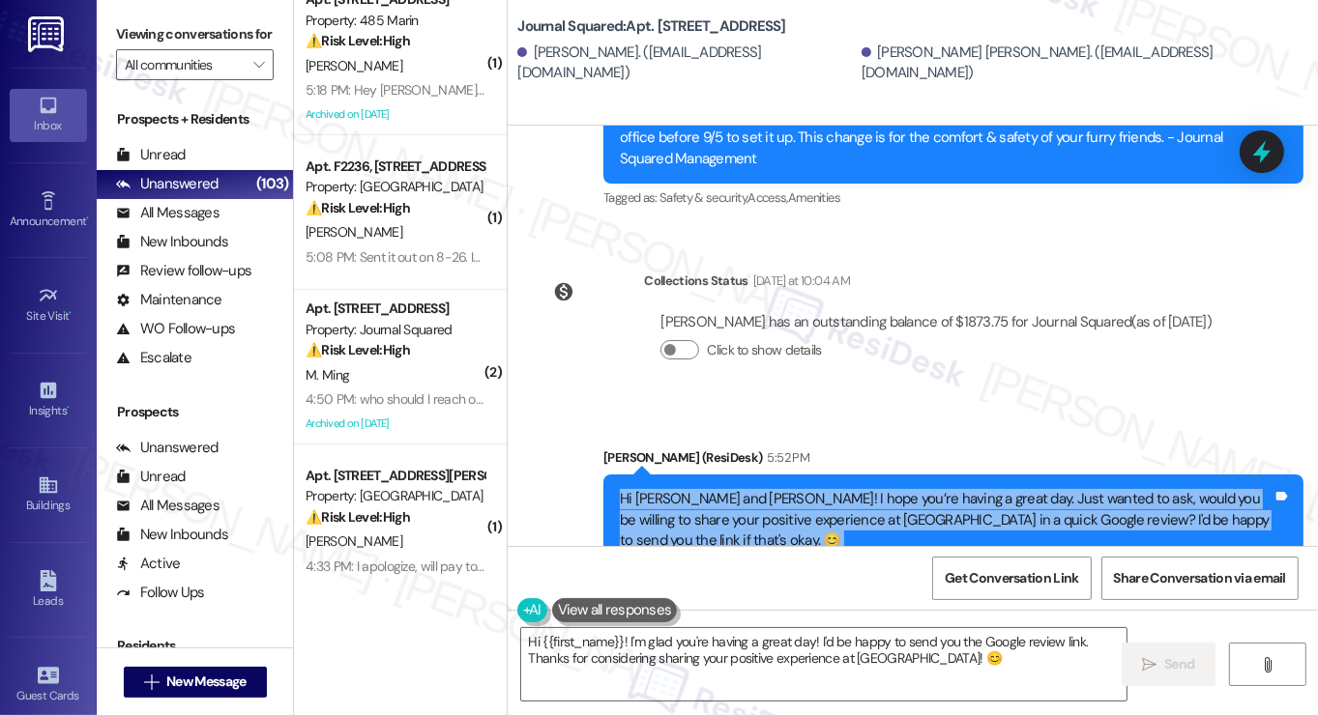
click at [935, 489] on div "Hi Giuliana and Campbell! I hope you’re having a great day. Just wanted to ask,…" at bounding box center [946, 520] width 653 height 62
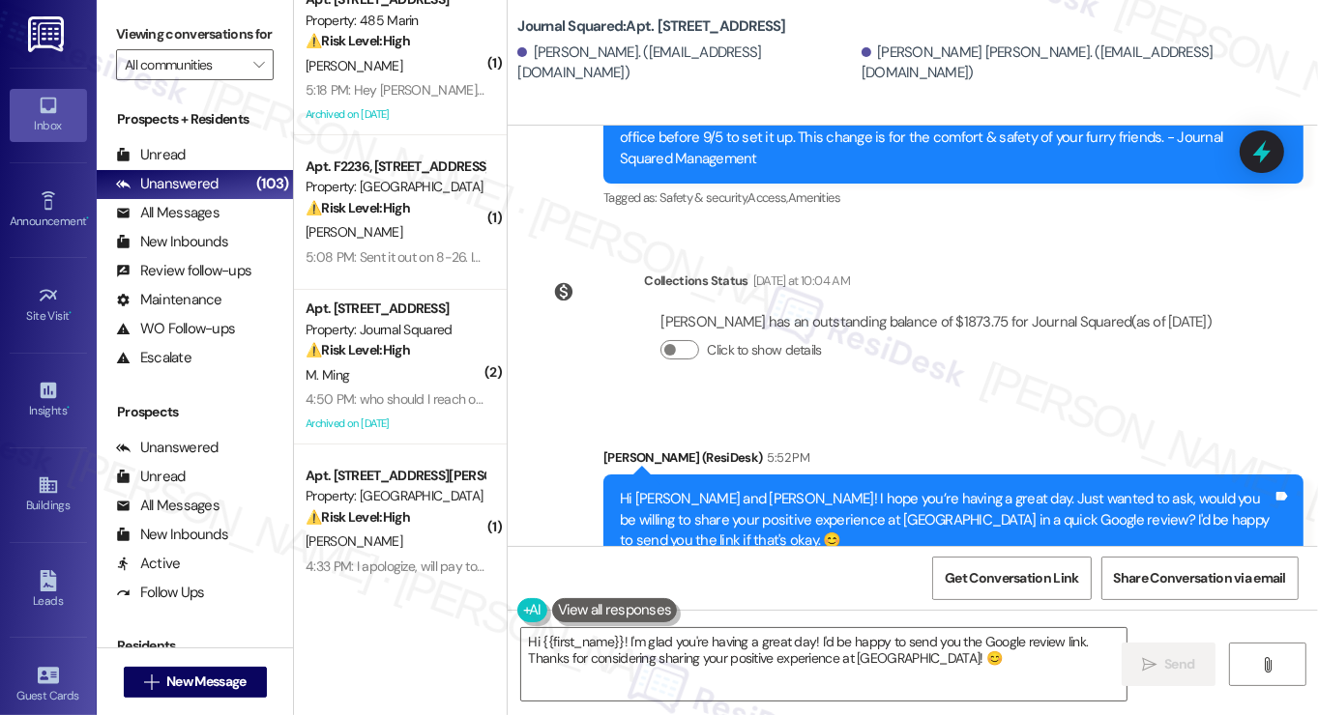
click at [843, 433] on div "Sent via SMS Jane (ResiDesk) 5:52 PM Hi Giuliana and Campbell! I hope you’re ha…" at bounding box center [953, 521] width 729 height 176
click at [849, 489] on div "Hi Giuliana and Campbell! I hope you’re having a great day. Just wanted to ask,…" at bounding box center [946, 520] width 653 height 62
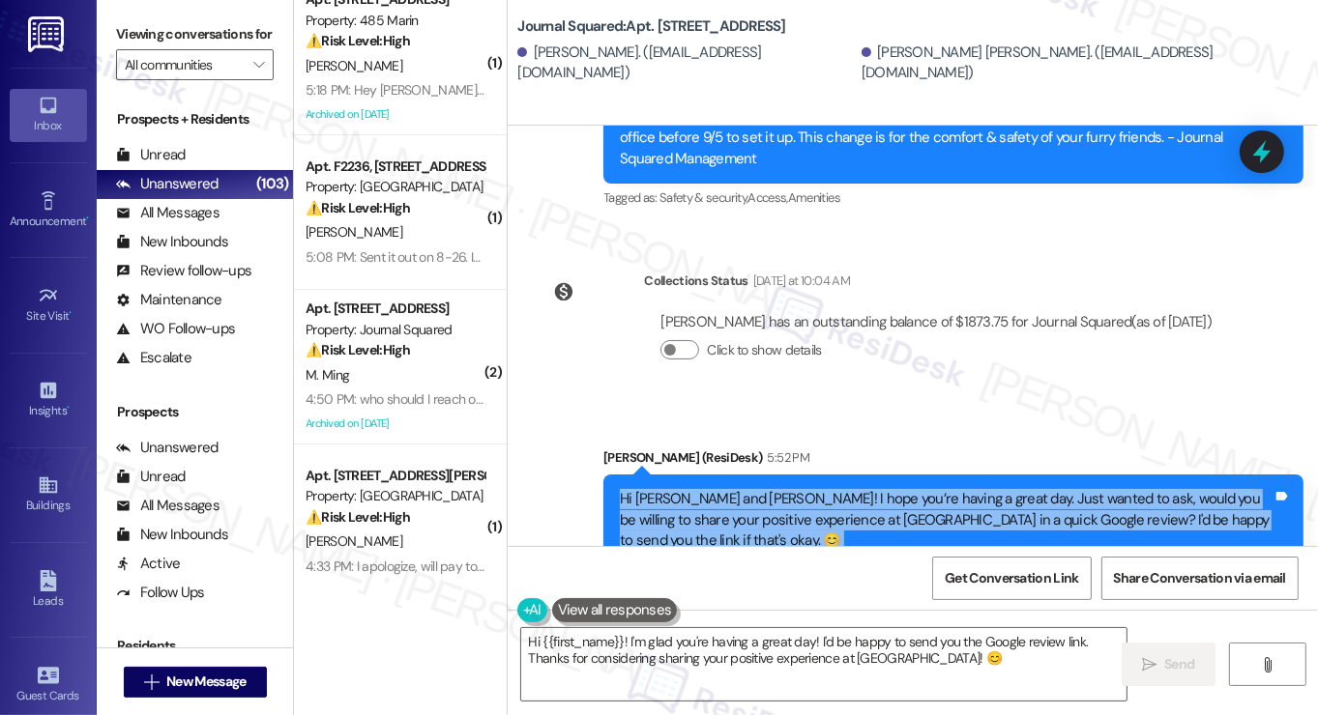
click at [849, 489] on div "Hi Giuliana and Campbell! I hope you’re having a great day. Just wanted to ask,…" at bounding box center [946, 520] width 653 height 62
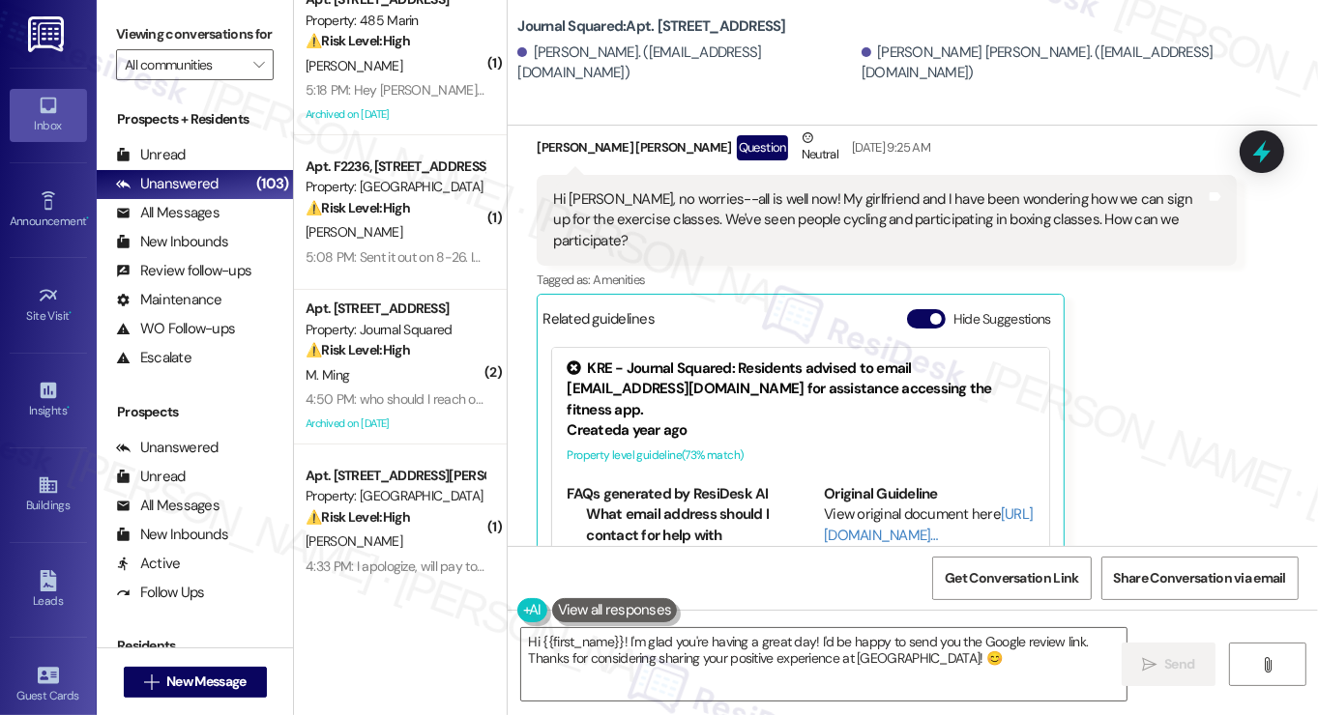
scroll to position [866, 0]
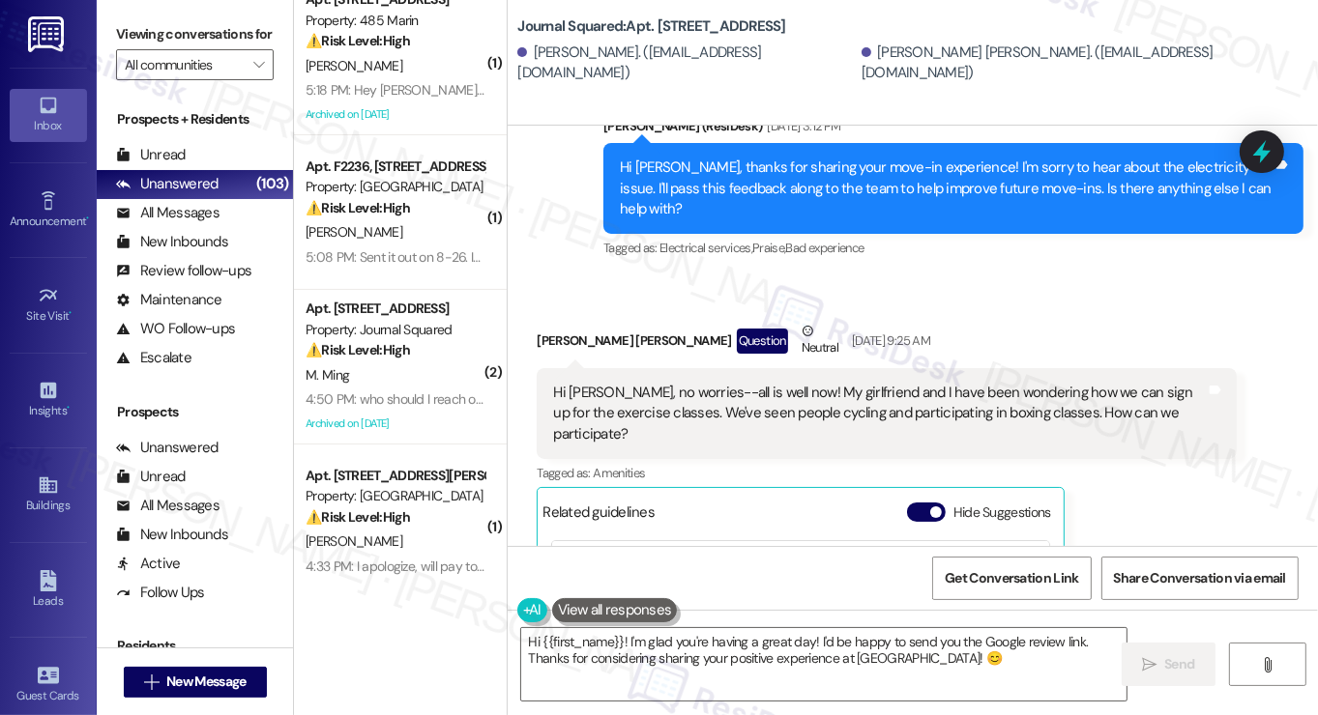
click at [882, 383] on div "Hi Jane, no worries--all is well now! My girlfriend and I have been wondering h…" at bounding box center [879, 414] width 653 height 62
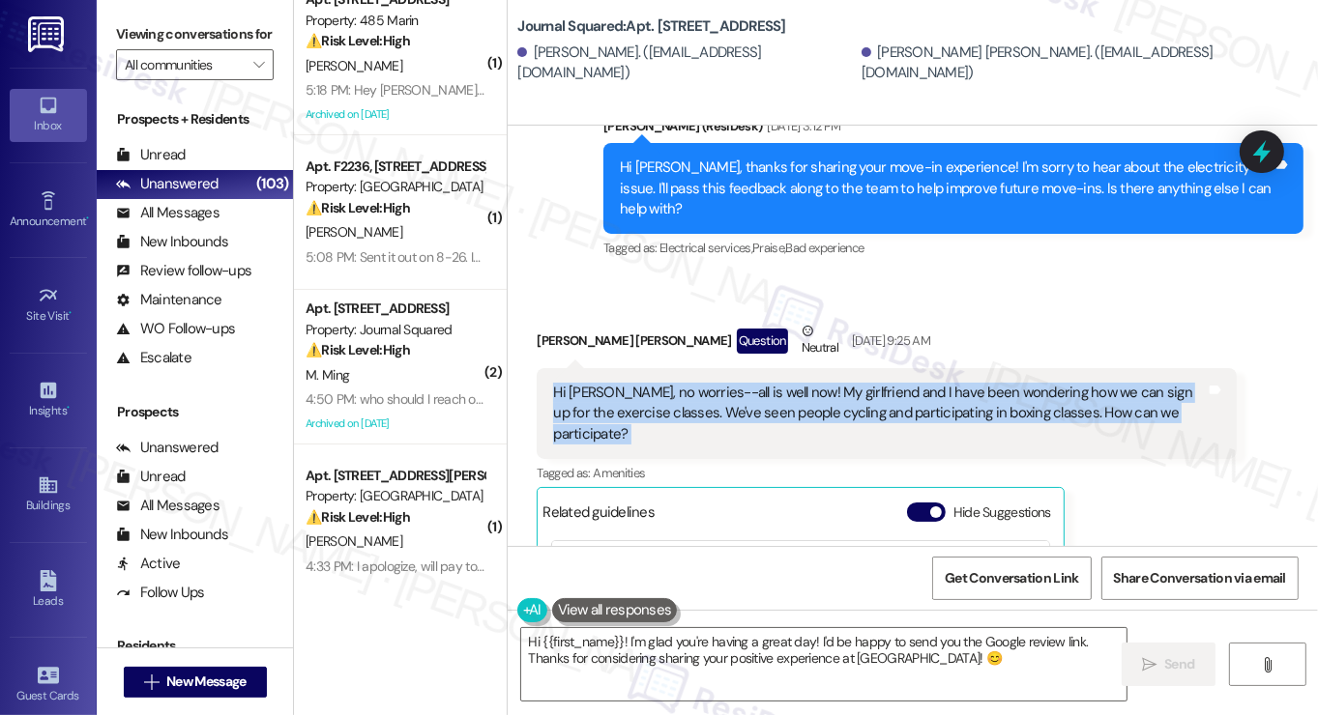
click at [882, 383] on div "Hi Jane, no worries--all is well now! My girlfriend and I have been wondering h…" at bounding box center [879, 414] width 653 height 62
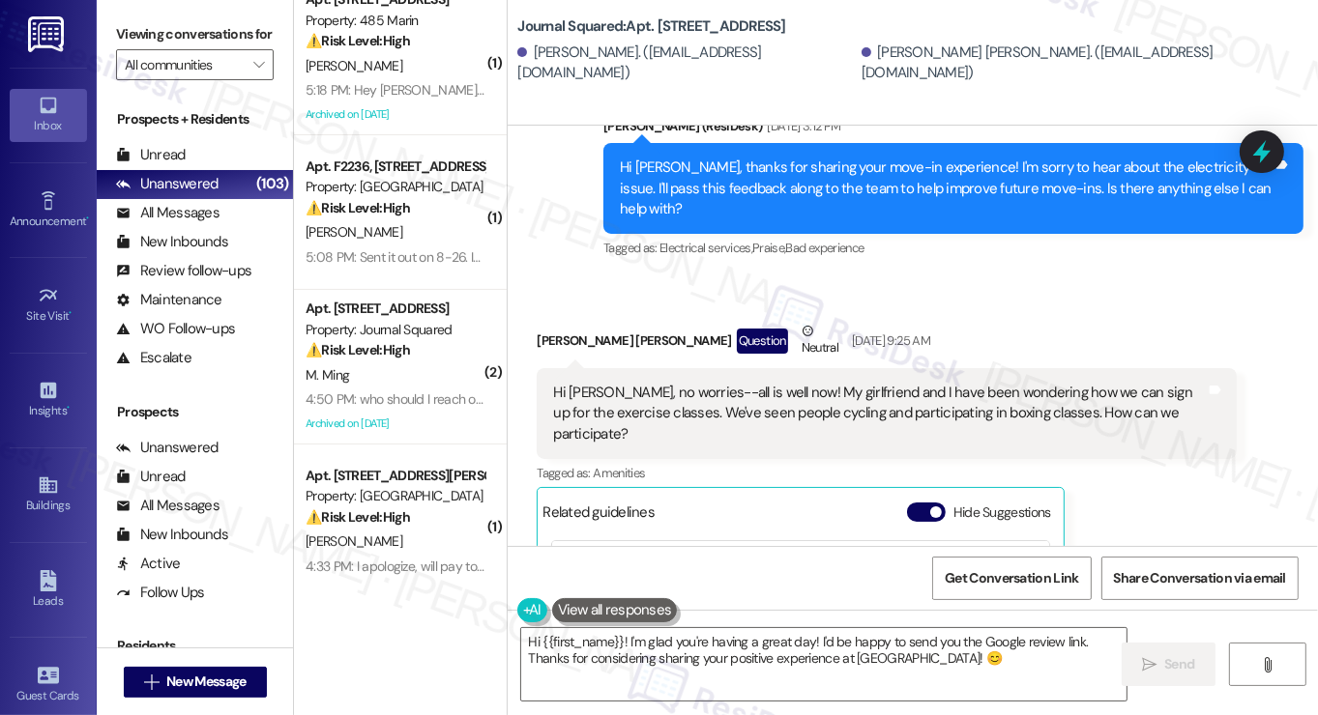
click at [127, 33] on label "Viewing conversations for" at bounding box center [195, 34] width 158 height 30
click at [166, 682] on span "New Message" at bounding box center [205, 682] width 79 height 20
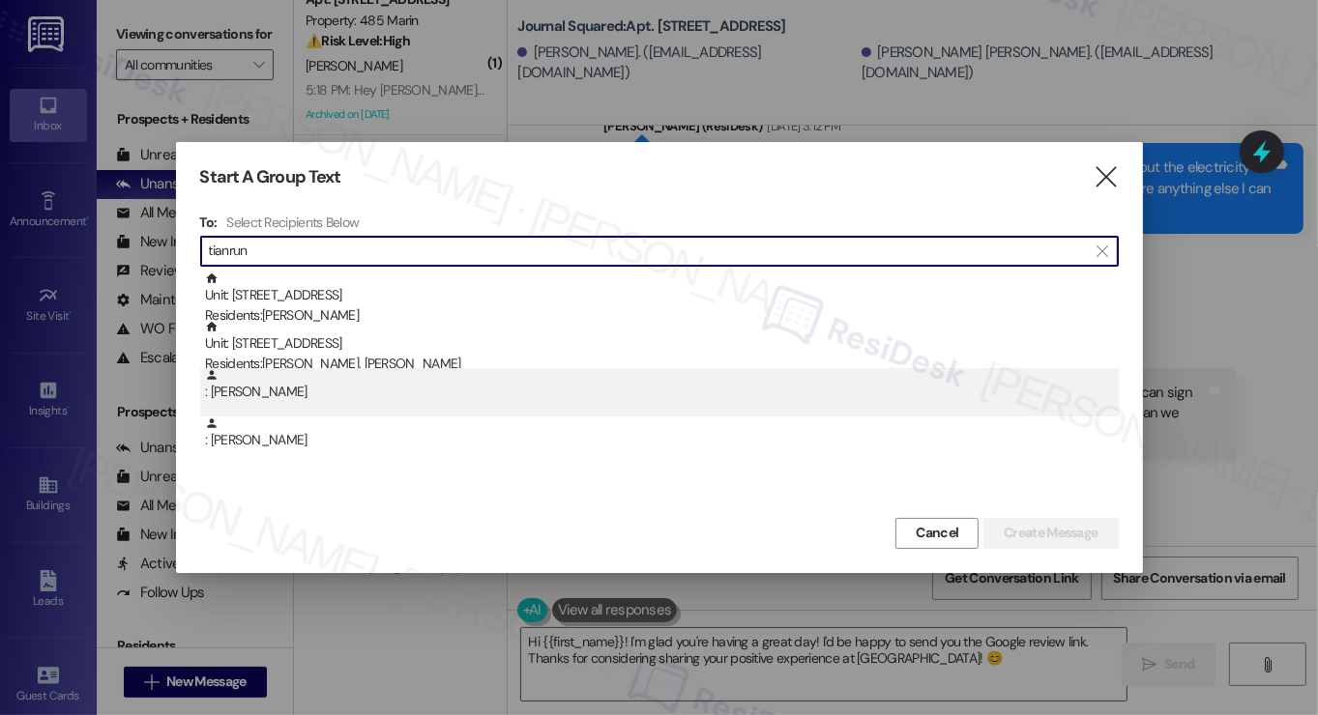
type input "tianrun"
click at [325, 370] on div ": Tianrun Li" at bounding box center [662, 385] width 914 height 34
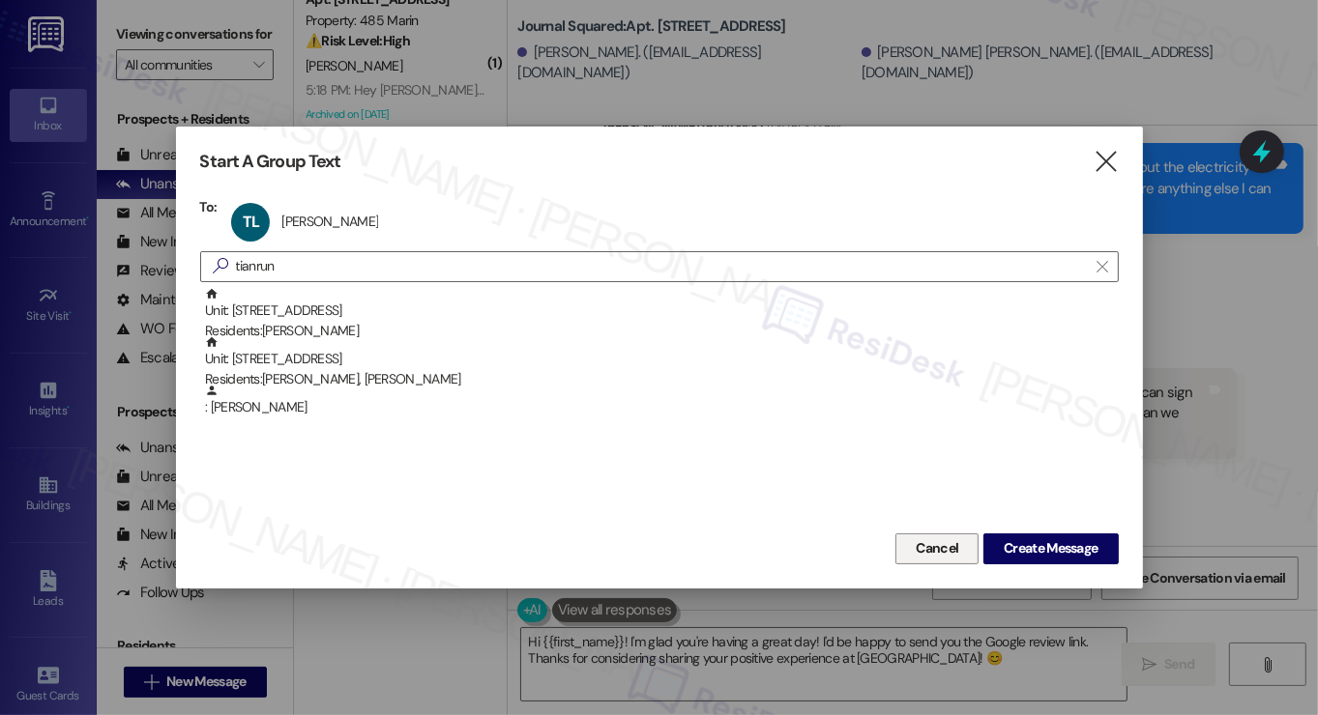
click at [923, 542] on span "Cancel" at bounding box center [937, 549] width 43 height 20
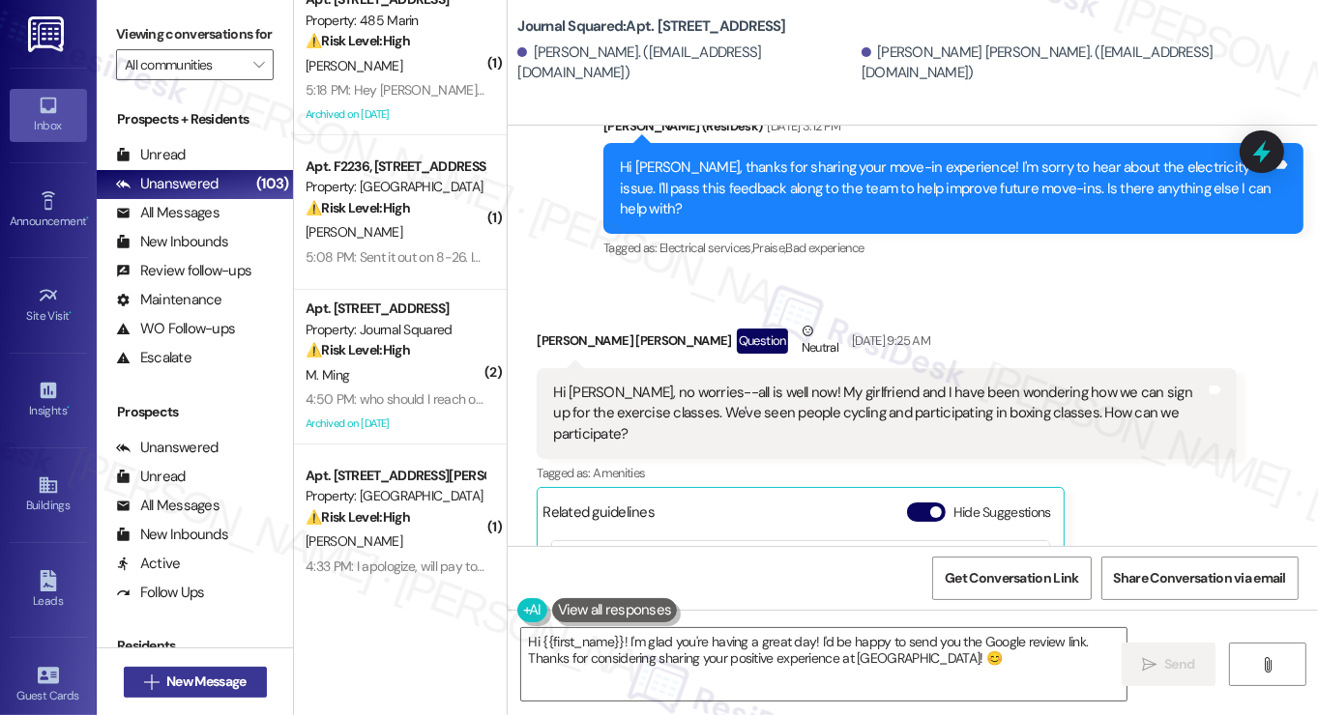
click at [206, 686] on span "New Message" at bounding box center [205, 682] width 79 height 20
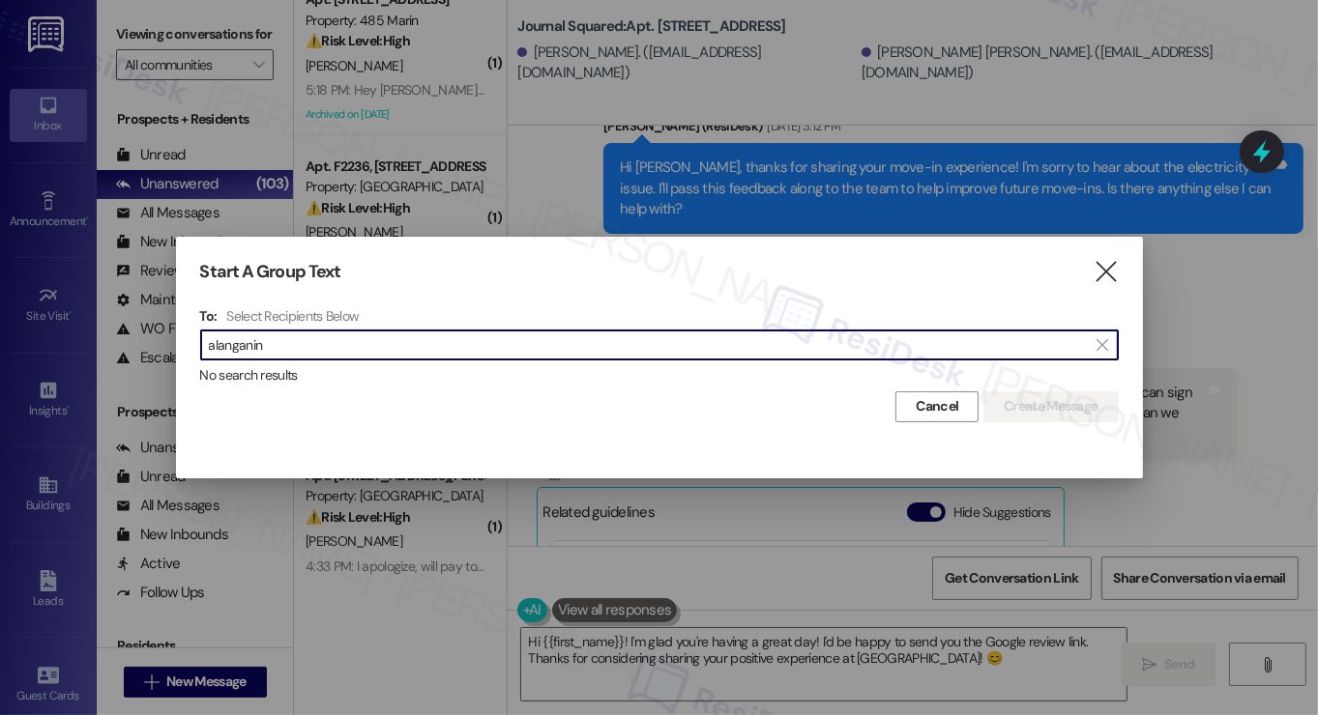
type input "alanganin"
click at [953, 407] on span "Cancel" at bounding box center [937, 406] width 43 height 20
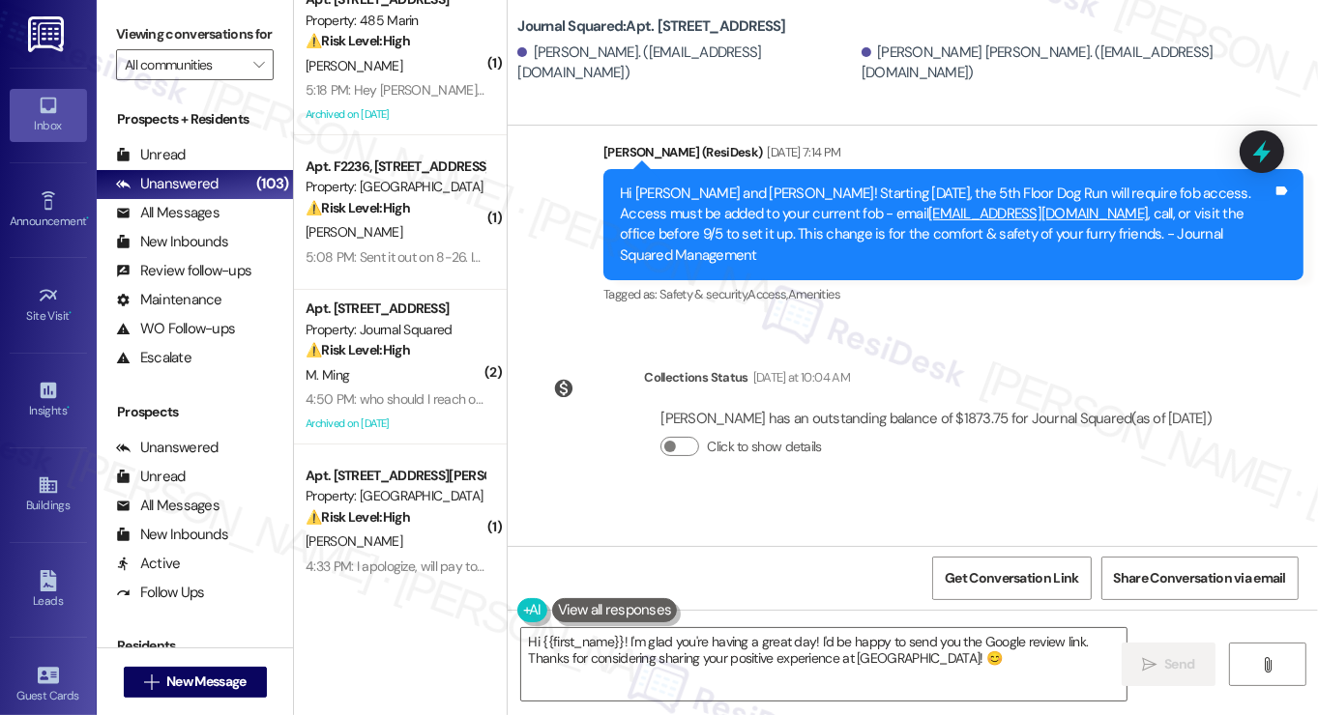
scroll to position [2317, 0]
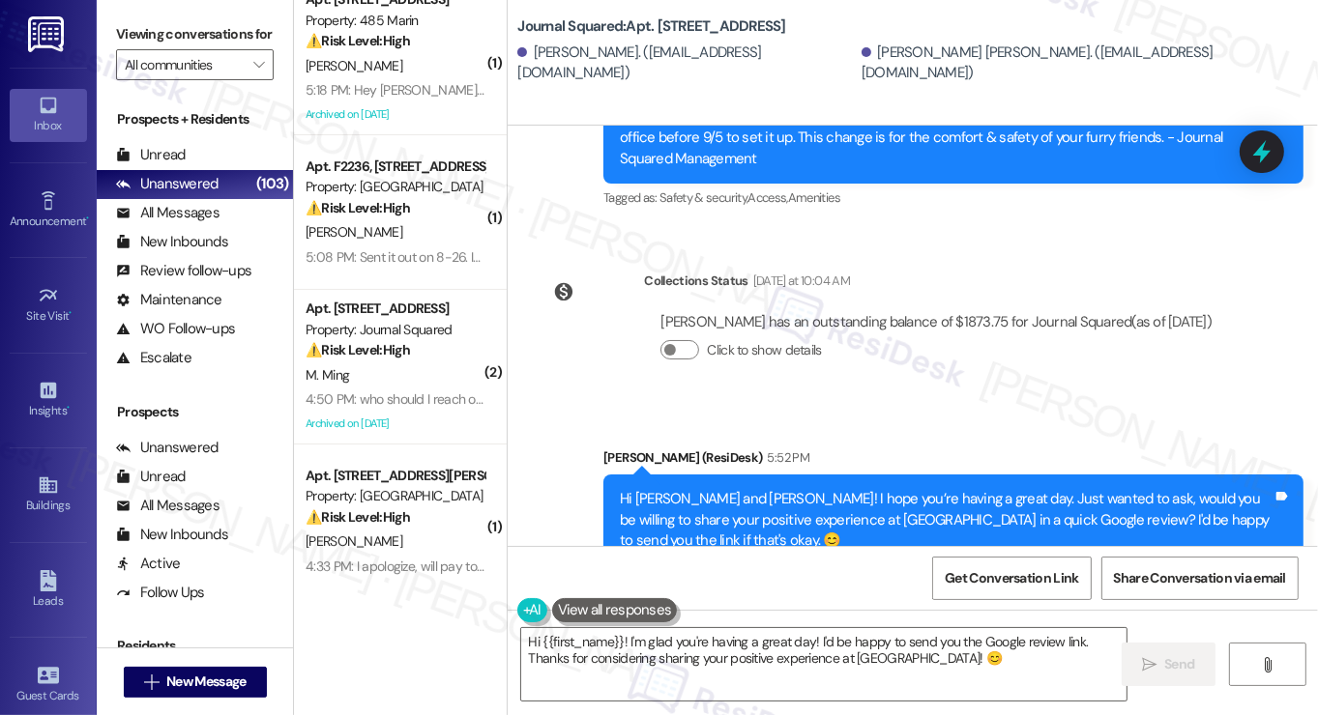
click at [729, 489] on div "Hi Giuliana and Campbell! I hope you’re having a great day. Just wanted to ask,…" at bounding box center [946, 520] width 653 height 62
drag, startPoint x: 729, startPoint y: 449, endPoint x: 709, endPoint y: 449, distance: 20.3
click at [727, 489] on div "Hi Giuliana and Campbell! I hope you’re having a great day. Just wanted to ask,…" at bounding box center [946, 520] width 653 height 62
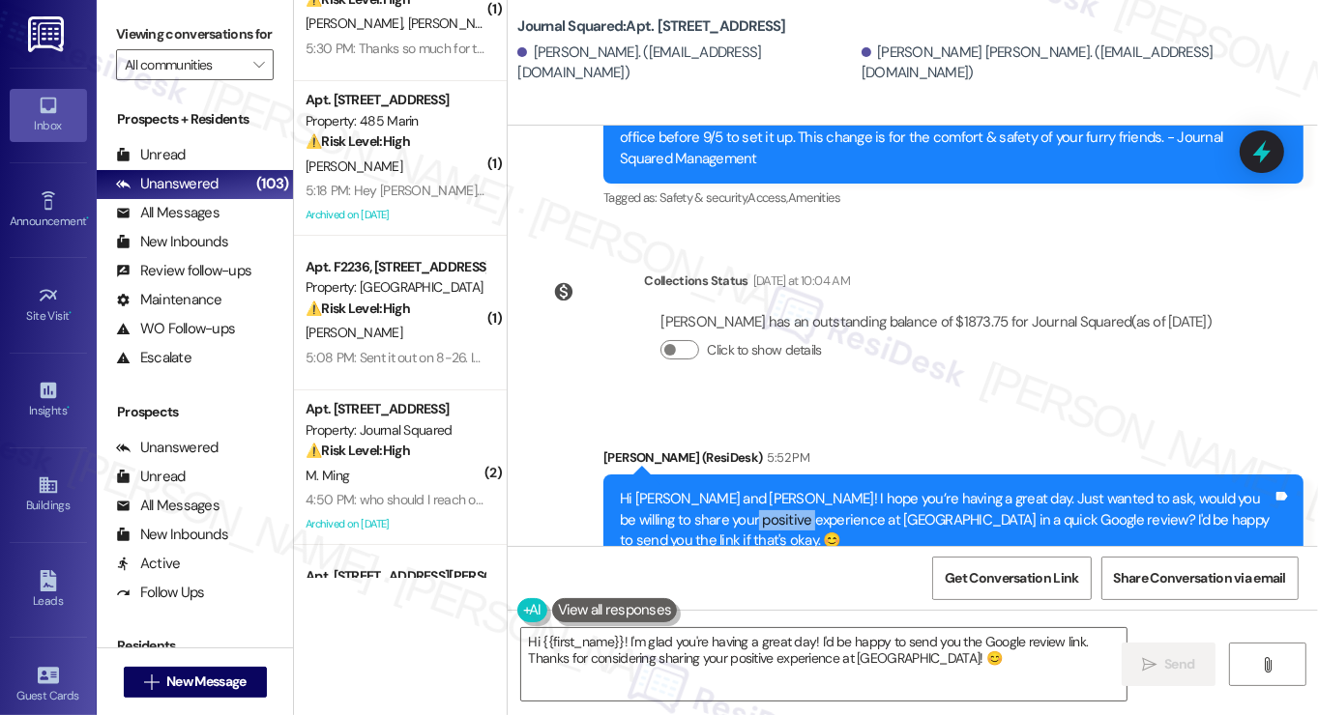
scroll to position [0, 0]
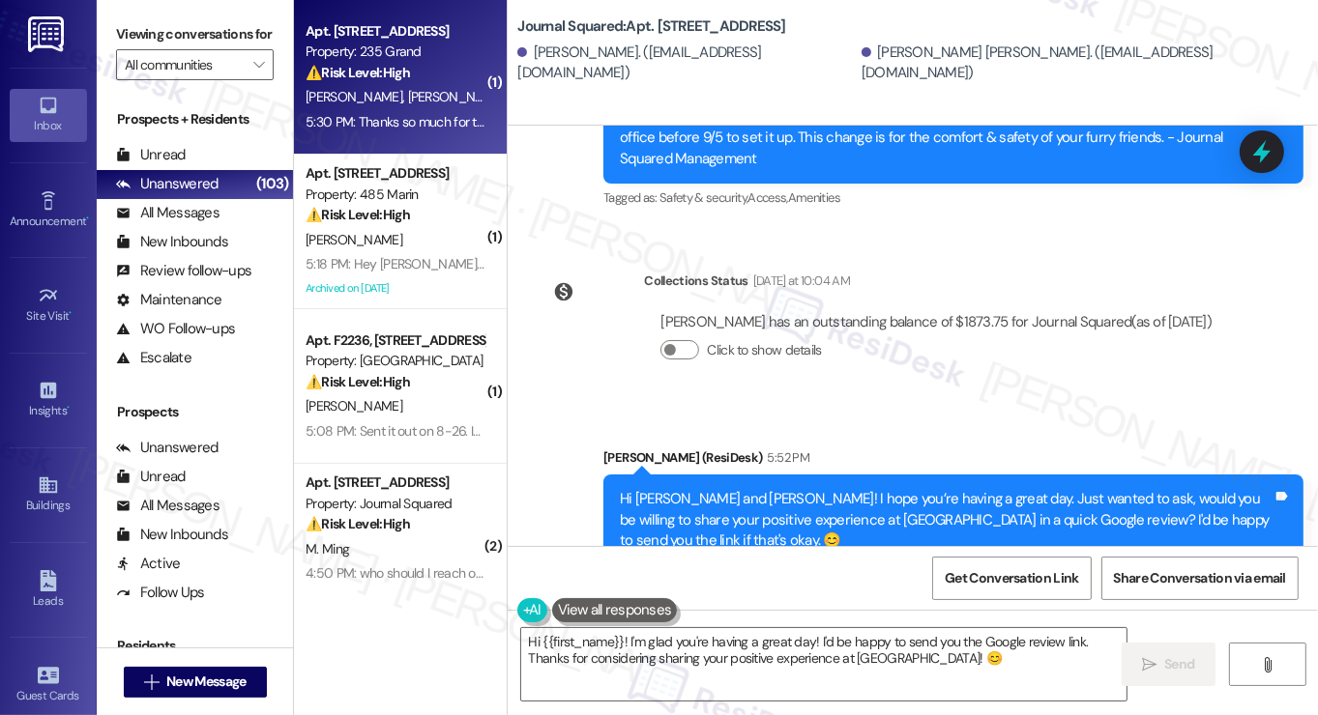
click at [416, 87] on div "Z. Zhao M. Zhao" at bounding box center [395, 97] width 183 height 24
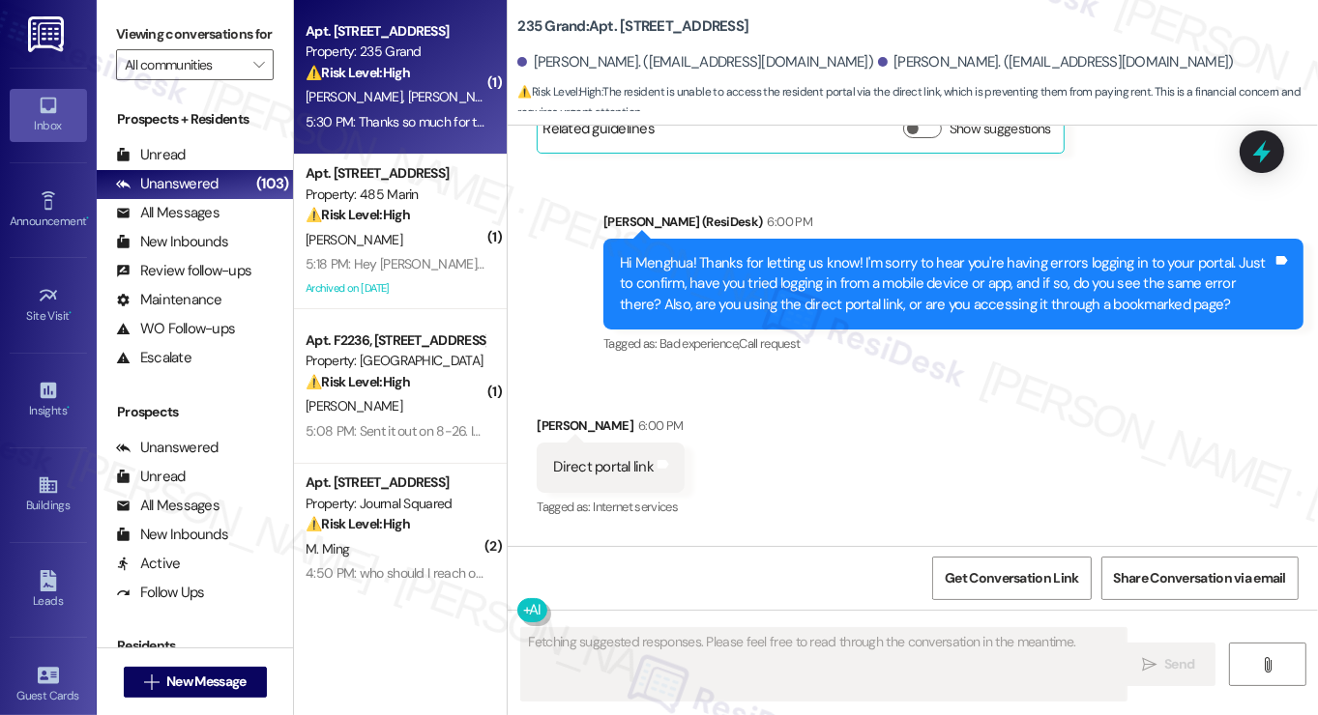
scroll to position [6116, 0]
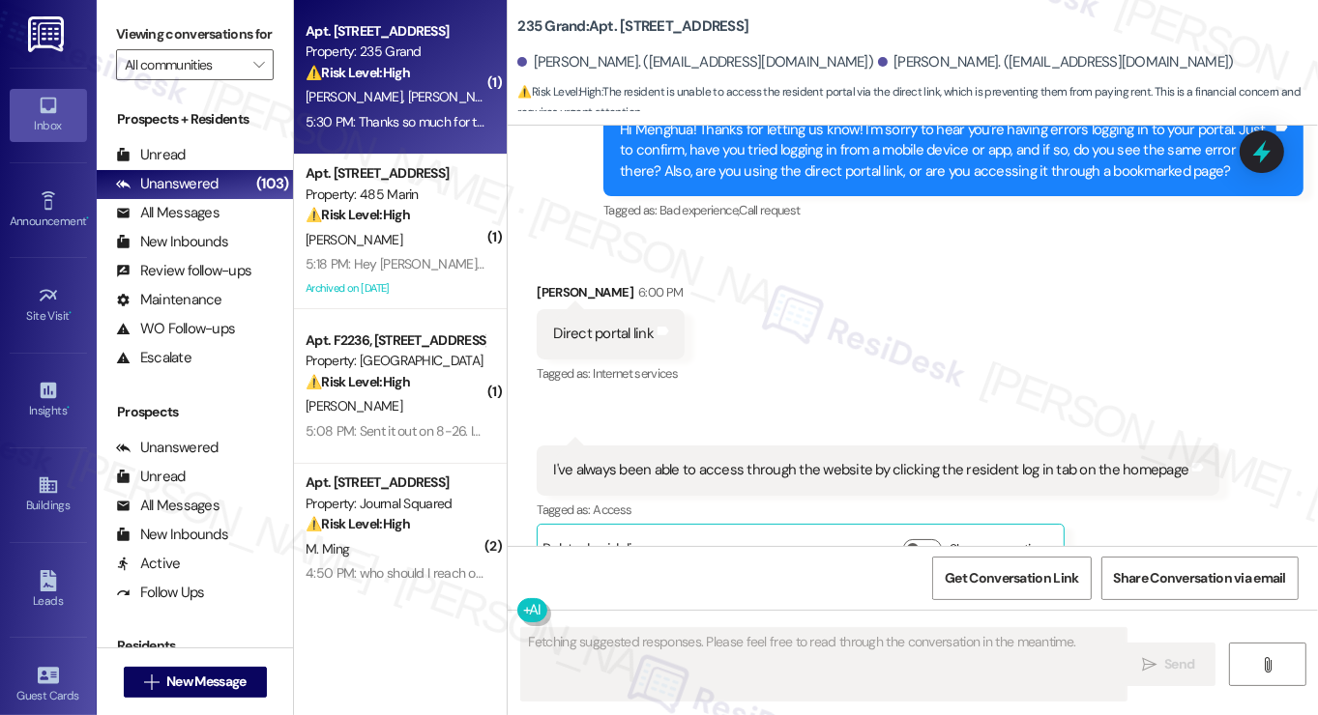
click at [758, 460] on div "I've always been able to access through the website by clicking the resident lo…" at bounding box center [870, 470] width 635 height 20
click at [755, 460] on div "I've always been able to access through the website by clicking the resident lo…" at bounding box center [870, 470] width 635 height 20
click at [752, 460] on div "I've always been able to access through the website by clicking the resident lo…" at bounding box center [870, 470] width 635 height 20
click at [580, 324] on div "Direct portal link" at bounding box center [603, 334] width 101 height 20
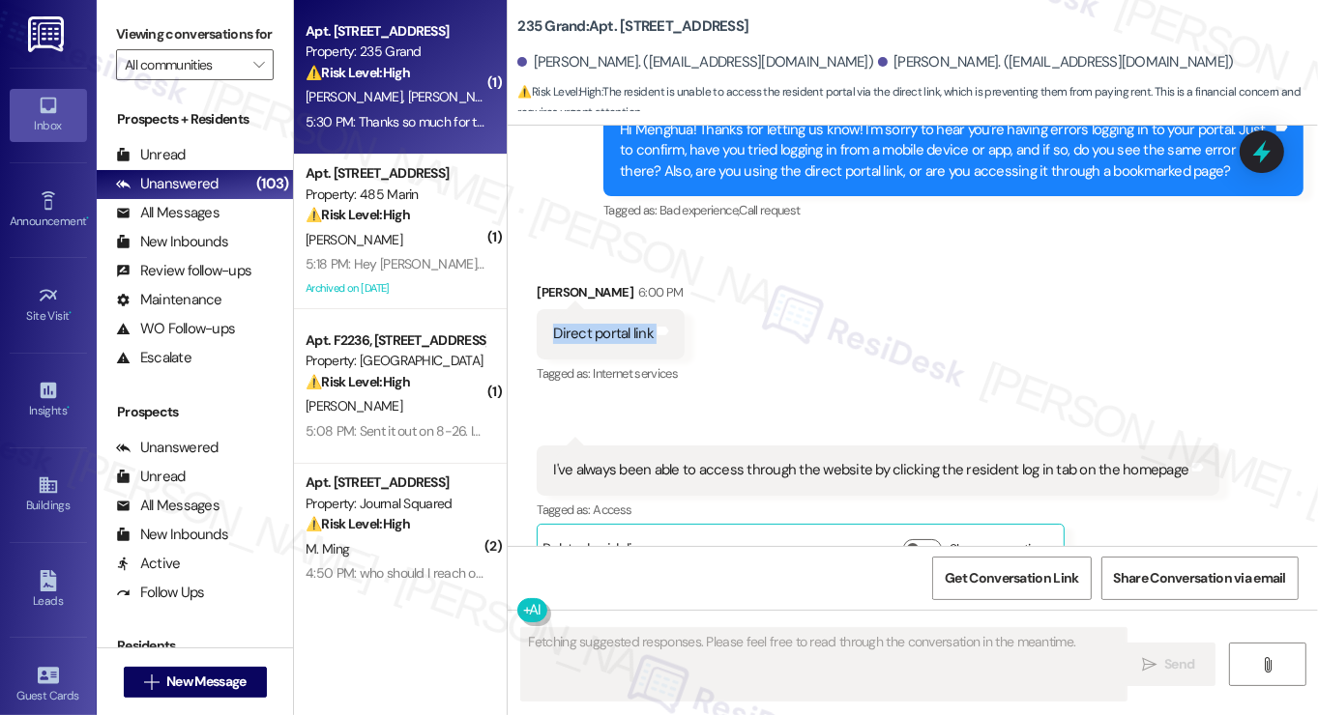
click at [580, 324] on div "Direct portal link" at bounding box center [603, 334] width 101 height 20
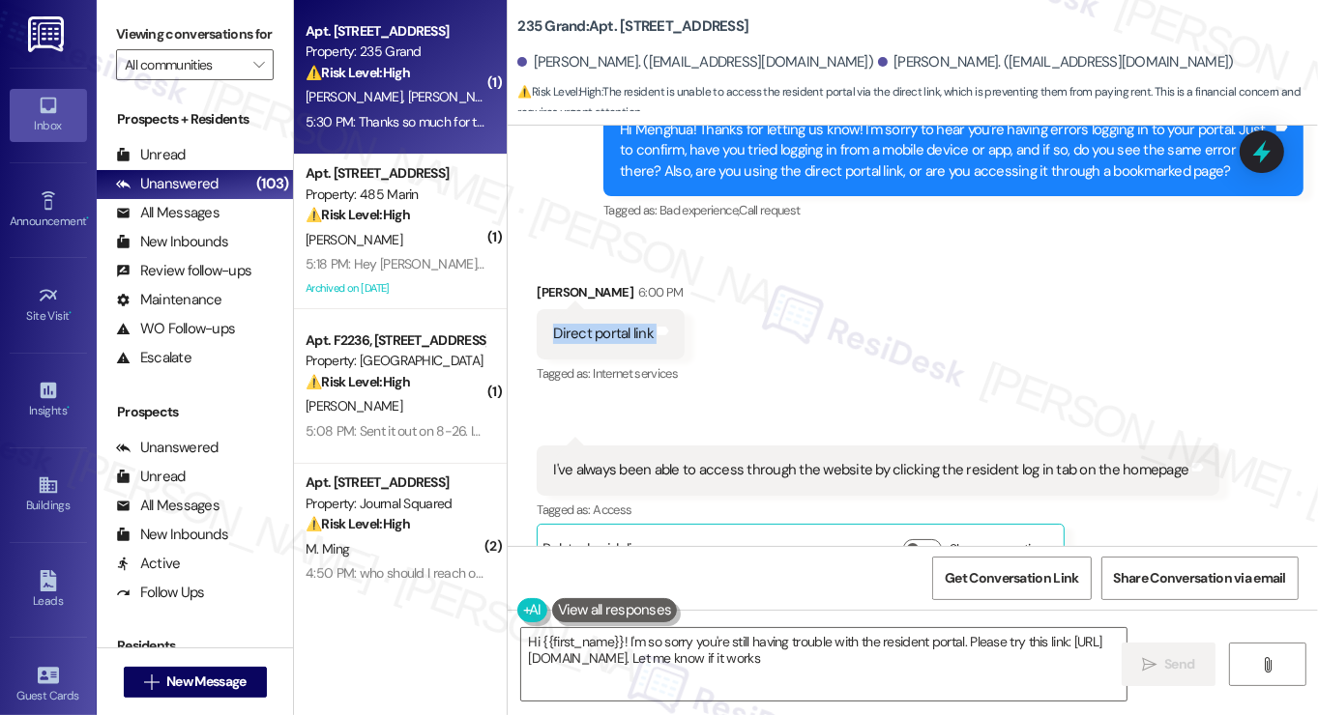
type textarea "Hi {{first_name}}! I'm so sorry you're still having trouble with the resident p…"
click at [768, 460] on div "I've always been able to access through the website by clicking the resident lo…" at bounding box center [870, 470] width 635 height 20
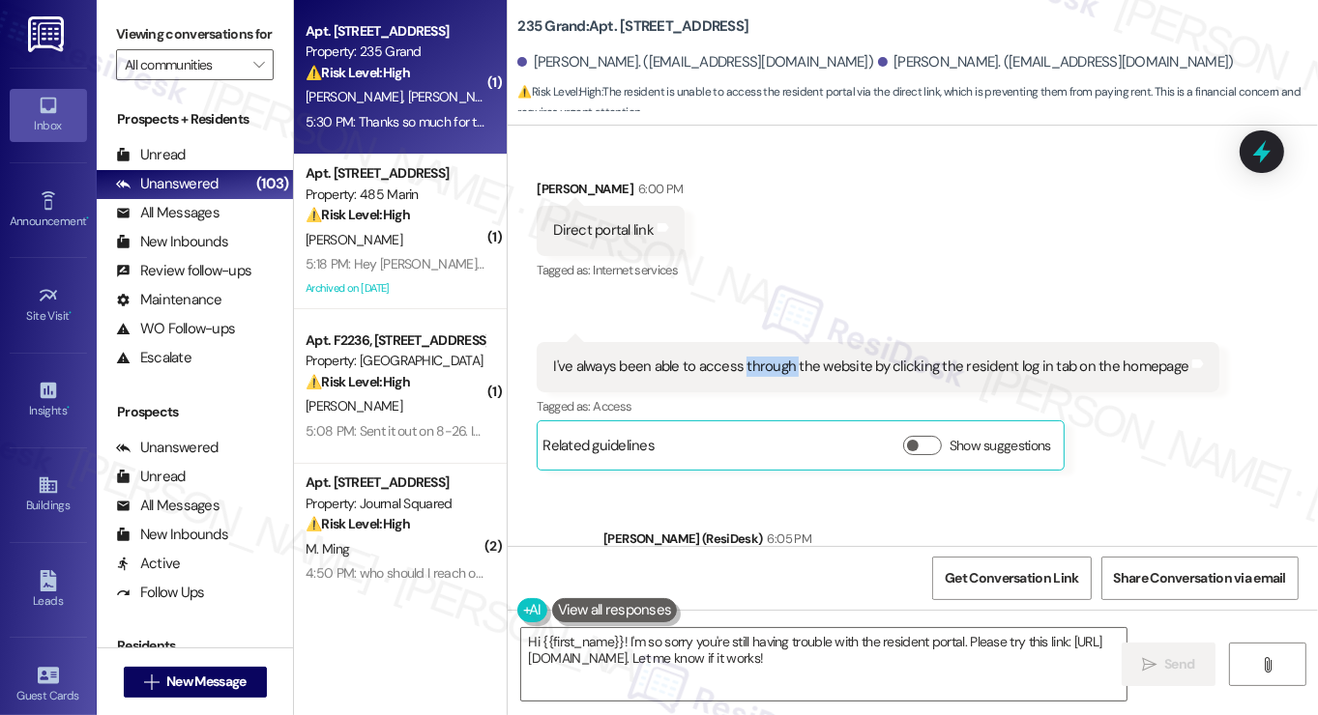
scroll to position [6301, 0]
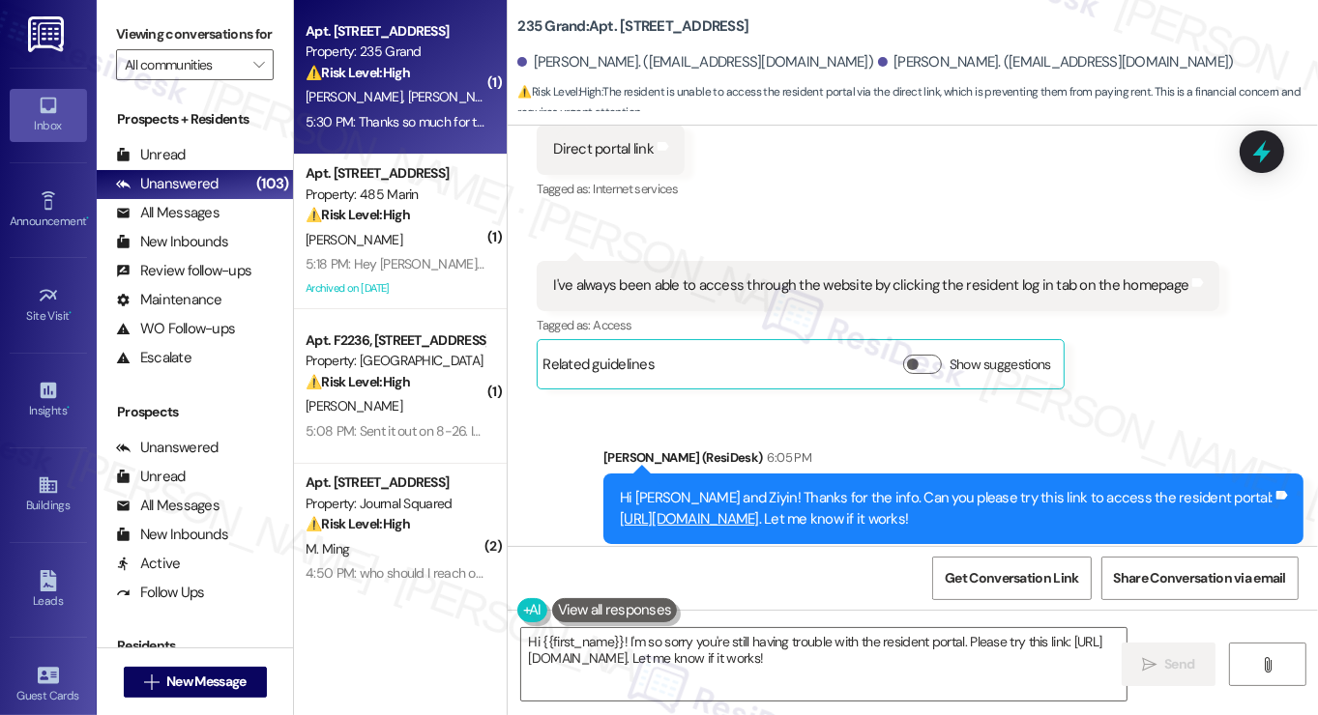
click at [732, 474] on div "Hi Menghua and Ziyin! Thanks for the info. Can you please try this link to acce…" at bounding box center [953, 509] width 700 height 71
click at [731, 474] on div "Hi Menghua and Ziyin! Thanks for the info. Can you please try this link to acce…" at bounding box center [953, 509] width 700 height 71
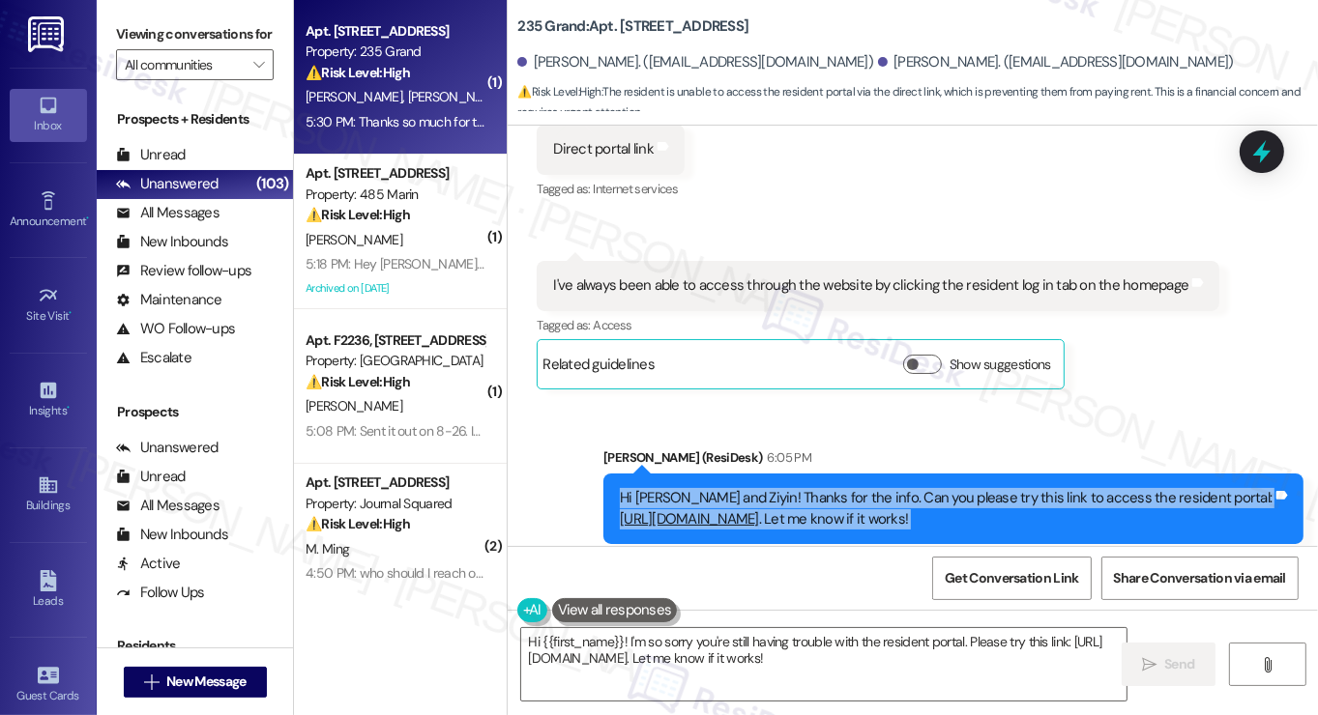
click at [731, 474] on div "Hi Menghua and Ziyin! Thanks for the info. Can you please try this link to acce…" at bounding box center [953, 509] width 700 height 71
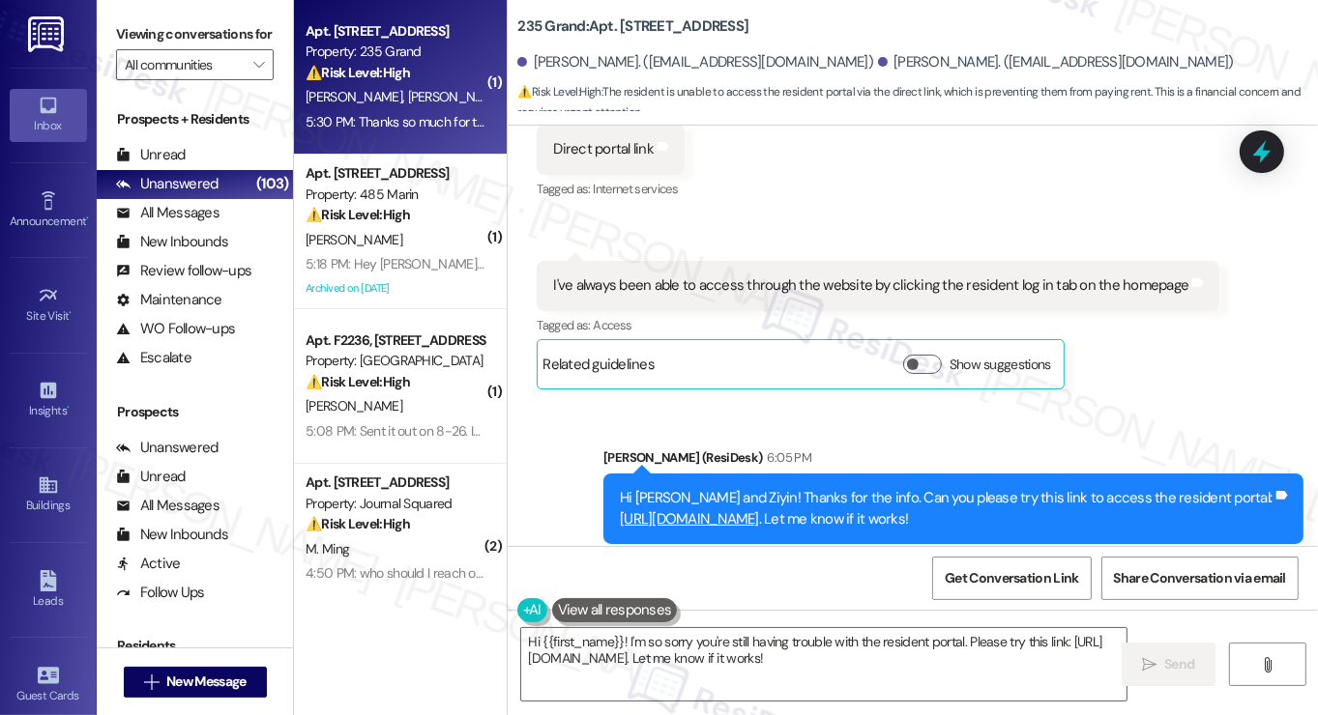
click at [1047, 448] on div "Jane (ResiDesk) 6:05 PM" at bounding box center [953, 461] width 700 height 27
click at [1048, 488] on div "Hi Menghua and Ziyin! Thanks for the info. Can you please try this link to acce…" at bounding box center [946, 509] width 653 height 42
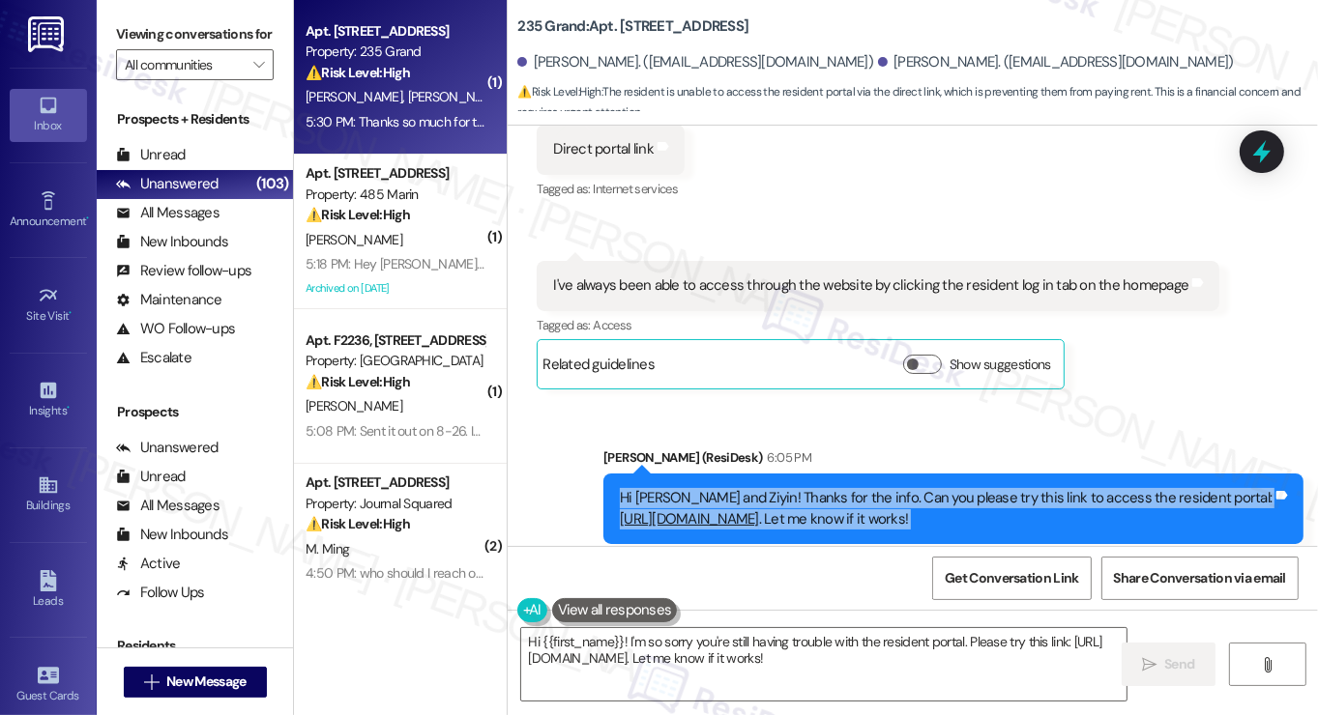
click at [1047, 488] on div "Hi Menghua and Ziyin! Thanks for the info. Can you please try this link to acce…" at bounding box center [946, 509] width 653 height 42
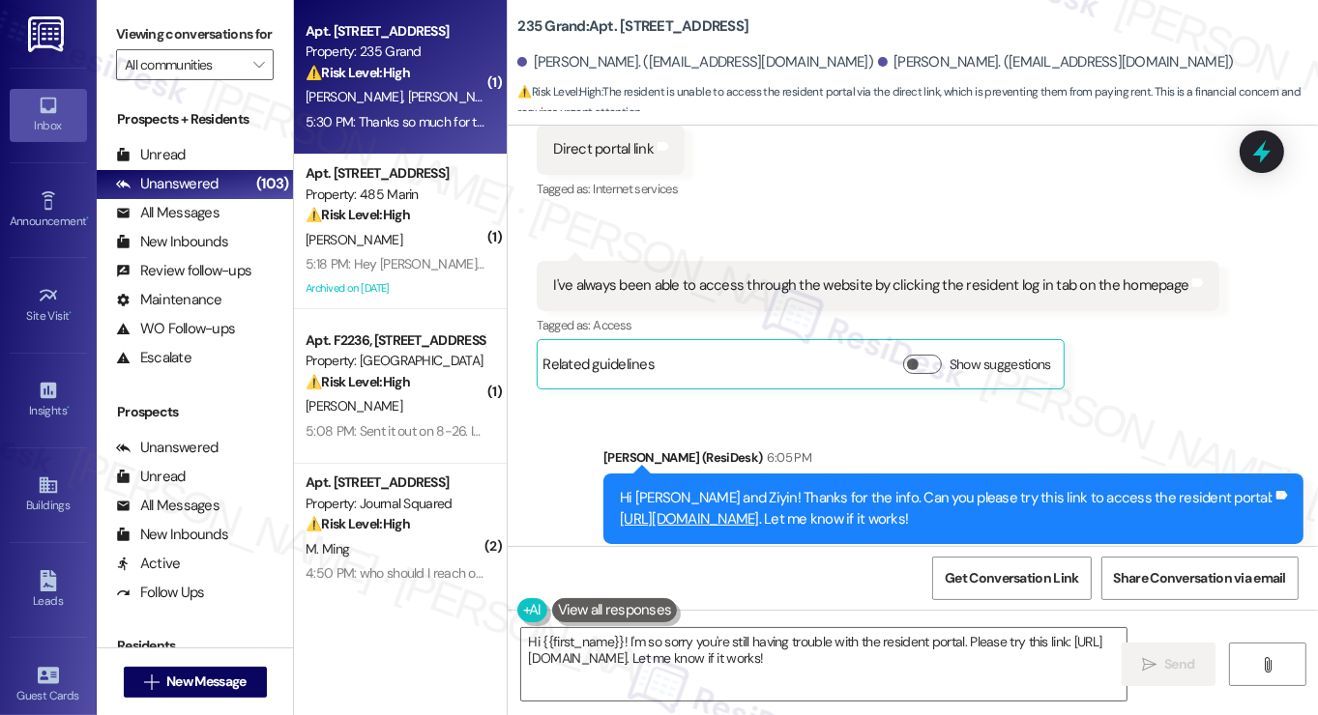
click at [1126, 433] on div "Sent via SMS Jane (ResiDesk) 6:05 PM Hi Menghua and Ziyin! Thanks for the info.…" at bounding box center [953, 510] width 729 height 155
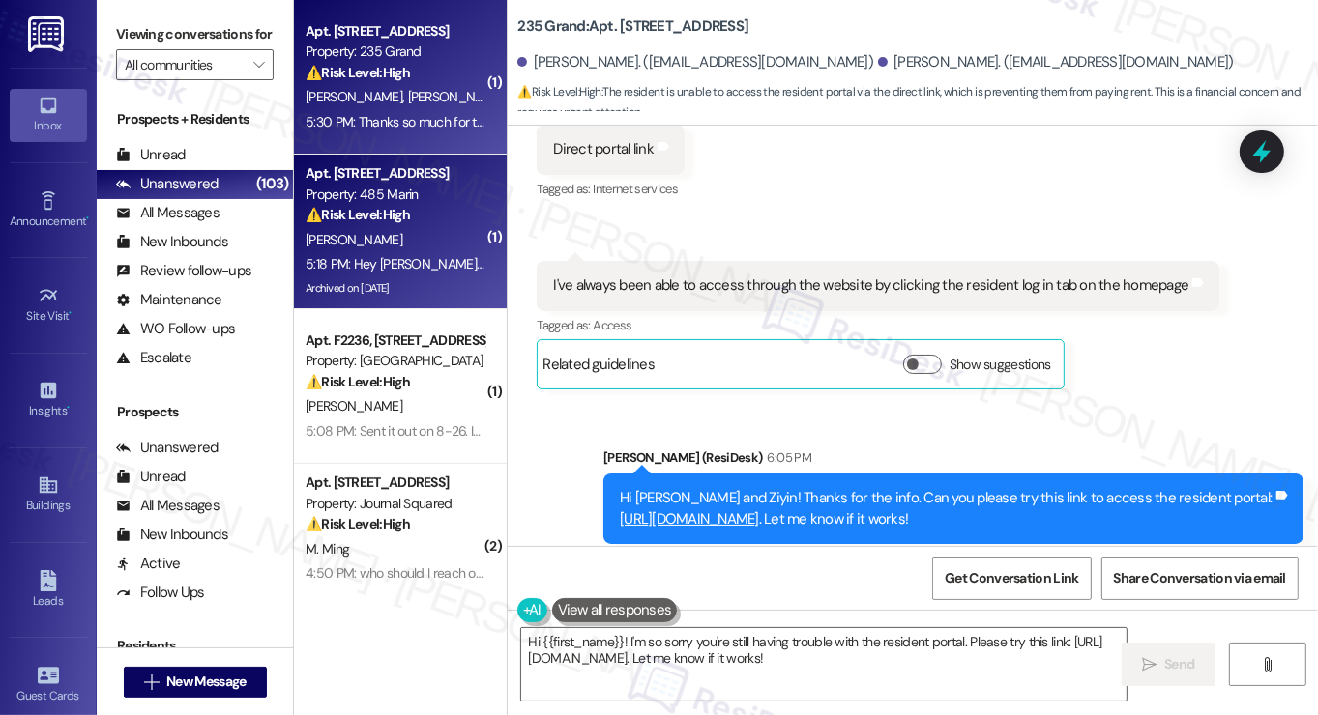
click at [419, 202] on div "Property: 485 Marin" at bounding box center [395, 195] width 179 height 20
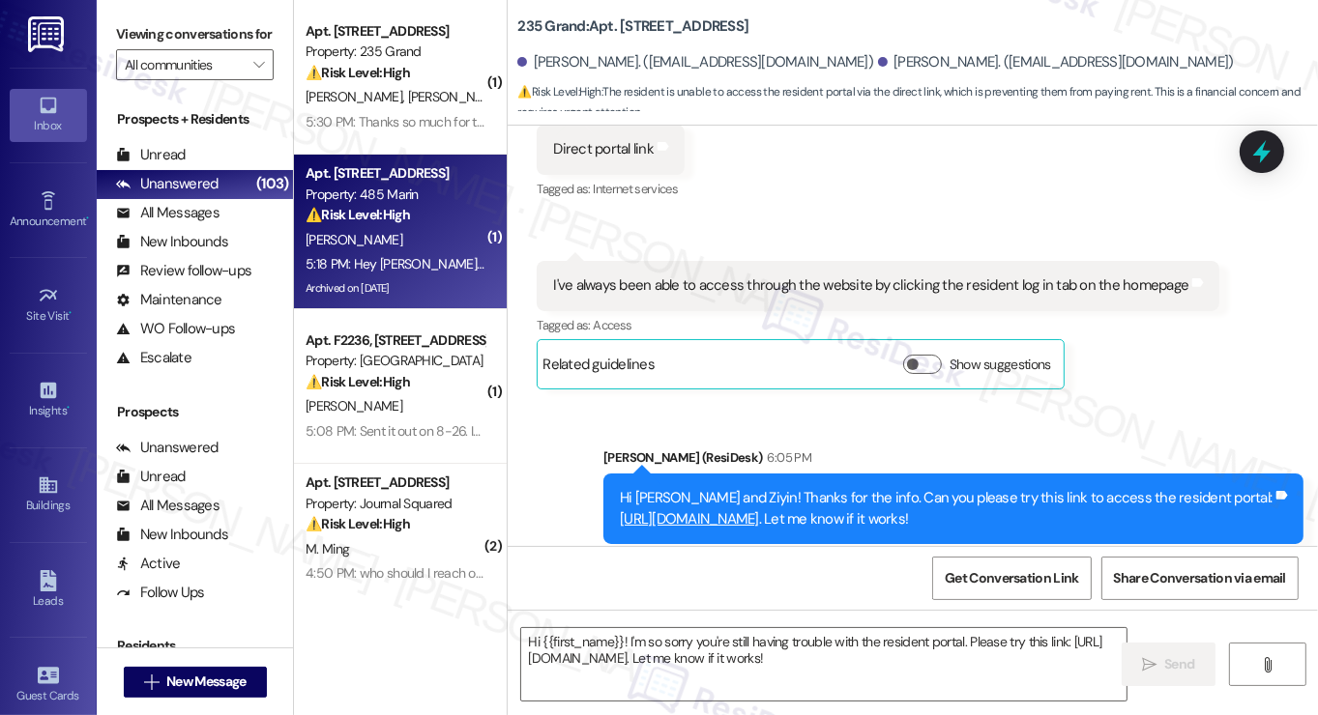
type textarea "Fetching suggested responses. Please feel free to read through the conversation…"
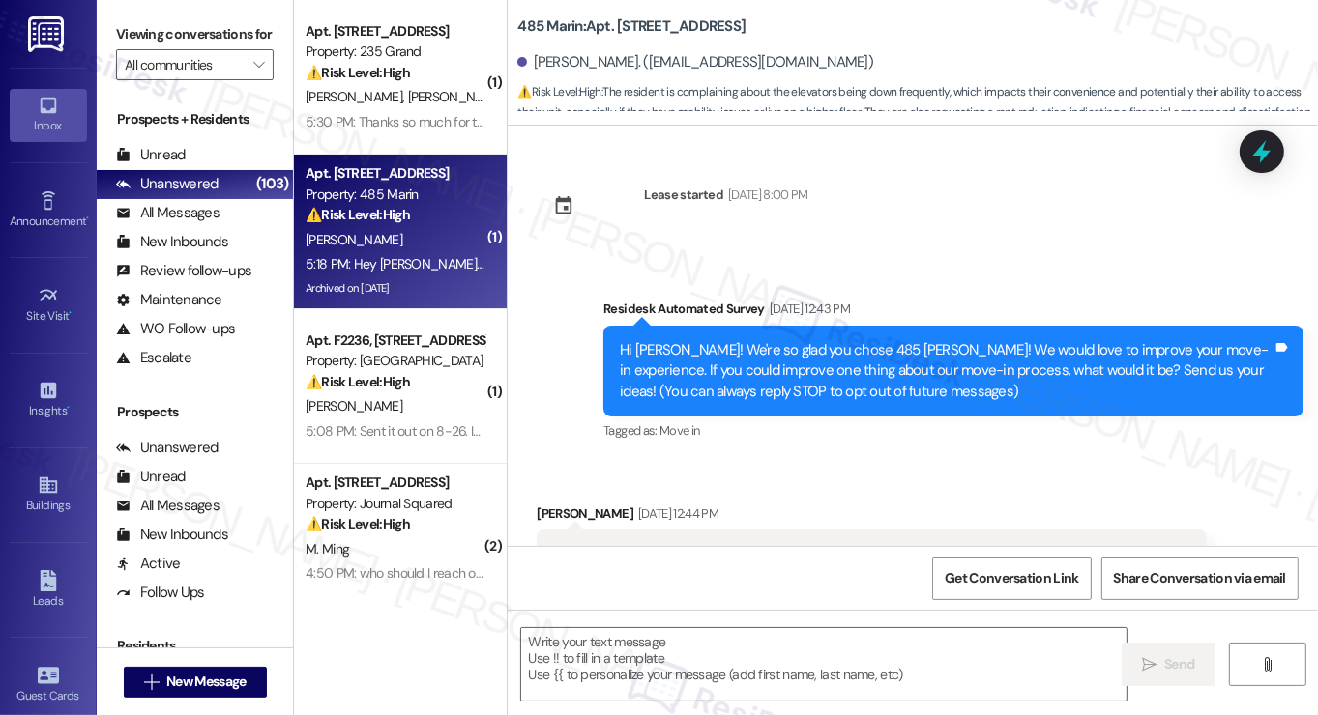
type textarea "Fetching suggested responses. Please feel free to read through the conversation…"
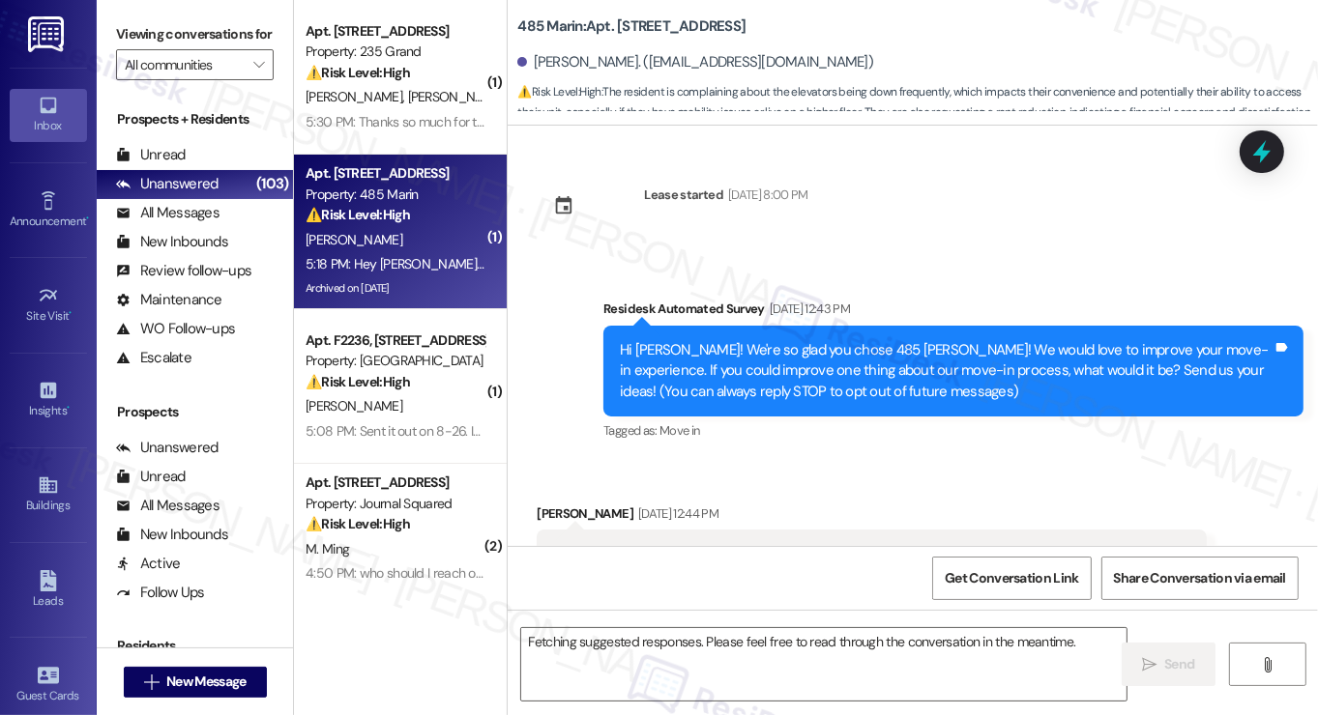
scroll to position [30684, 0]
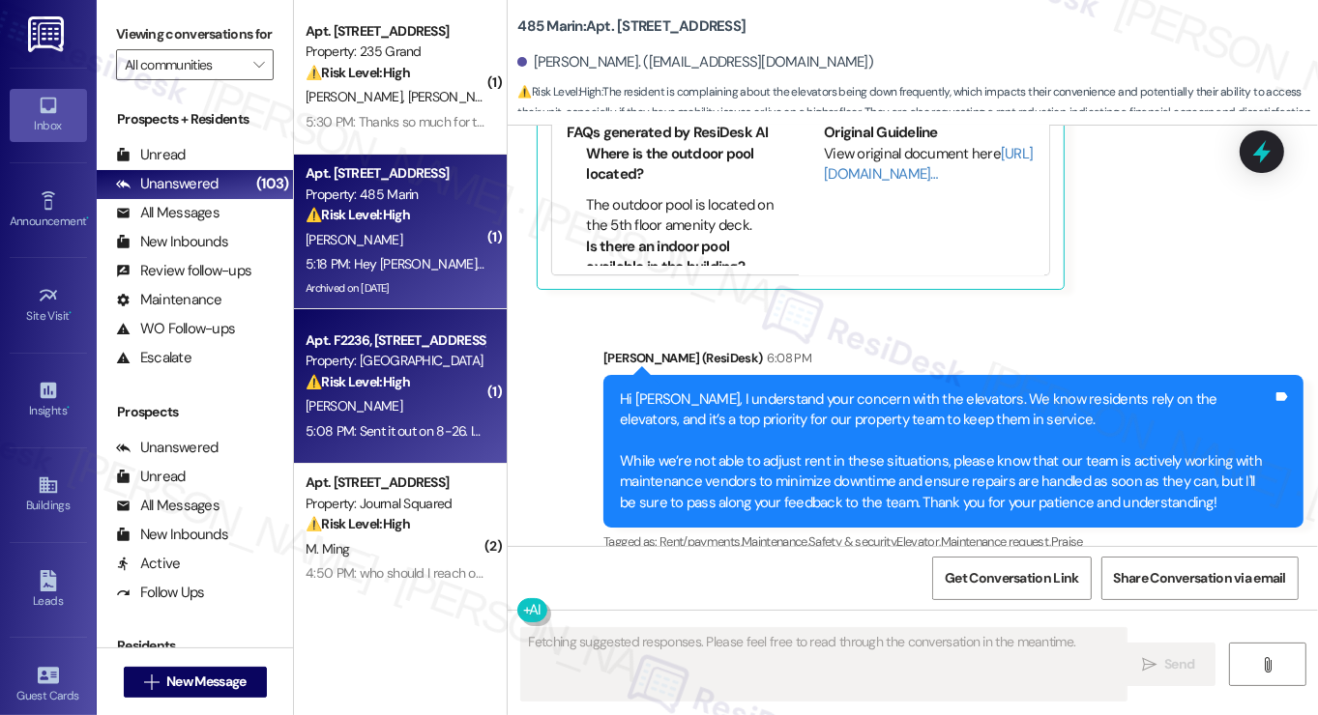
click at [405, 377] on strong "⚠️ Risk Level: High" at bounding box center [358, 381] width 104 height 17
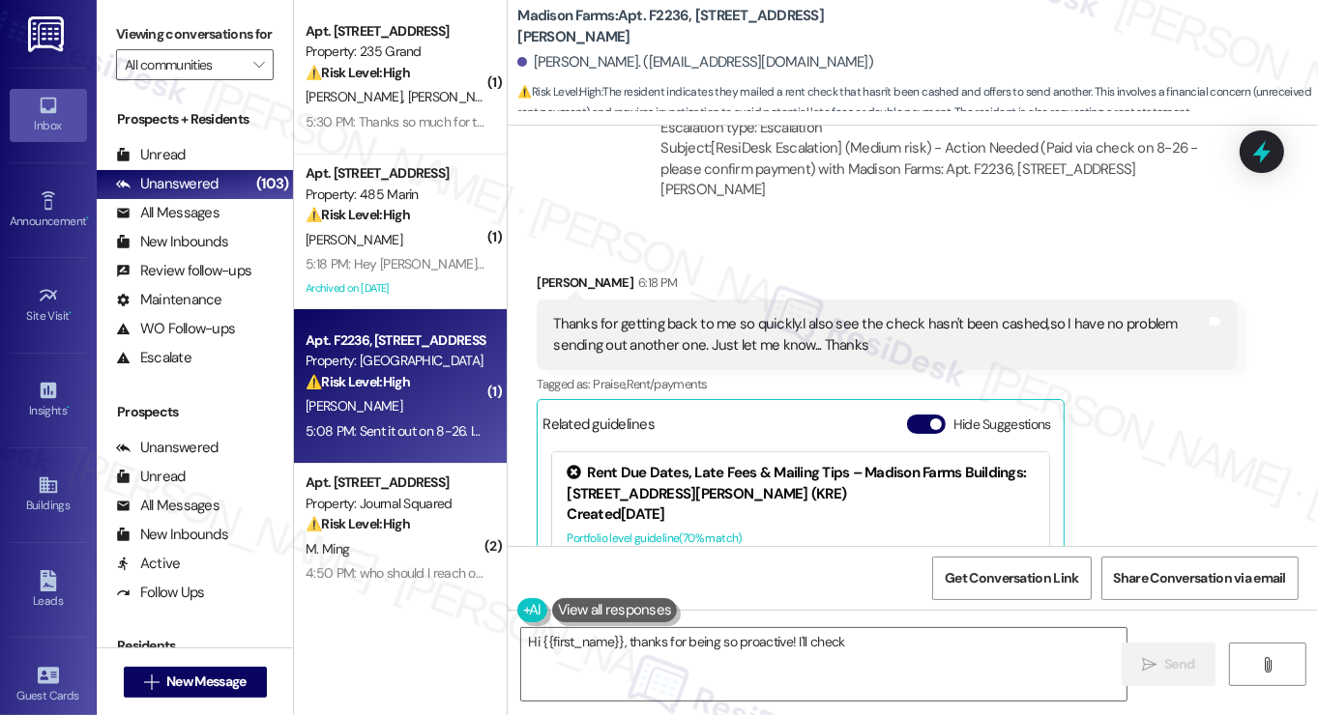
scroll to position [2420, 0]
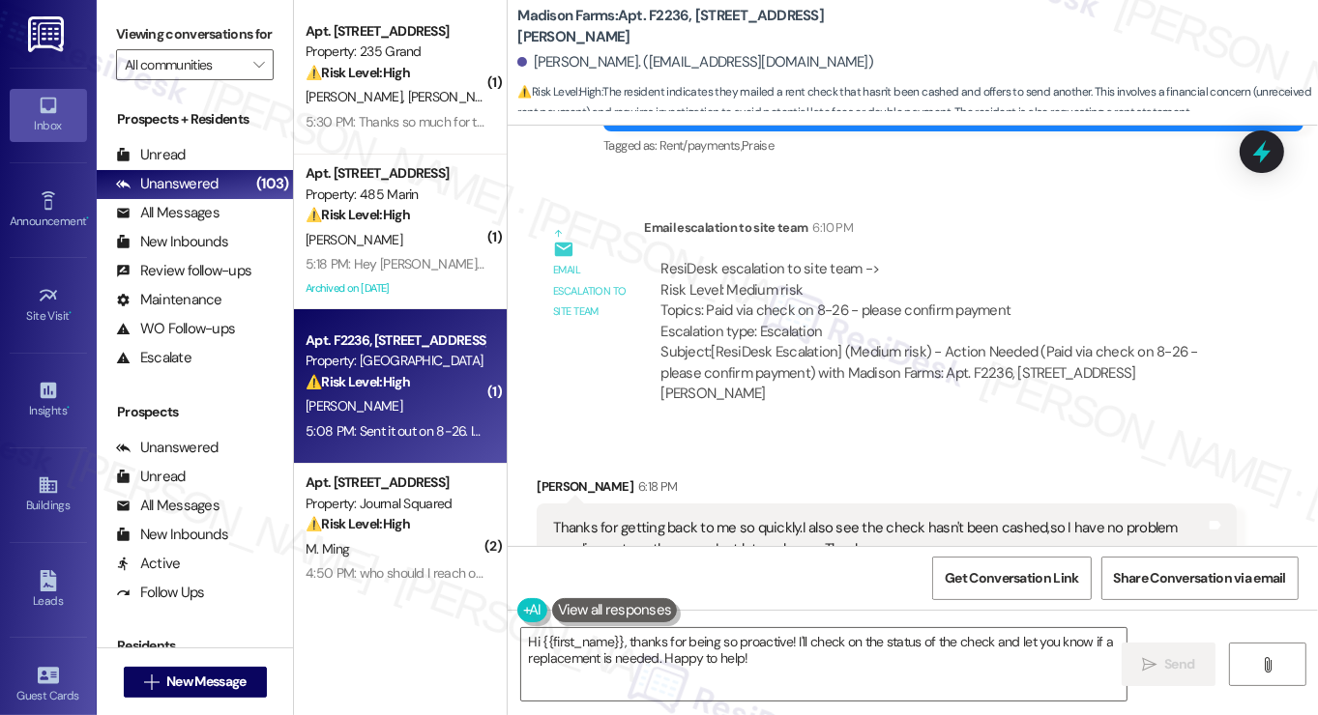
click at [615, 518] on div "Thanks for getting back to me so quickly.I also see the check hasn't been cashe…" at bounding box center [879, 539] width 653 height 42
click at [614, 518] on div "Thanks for getting back to me so quickly.I also see the check hasn't been cashe…" at bounding box center [879, 539] width 653 height 42
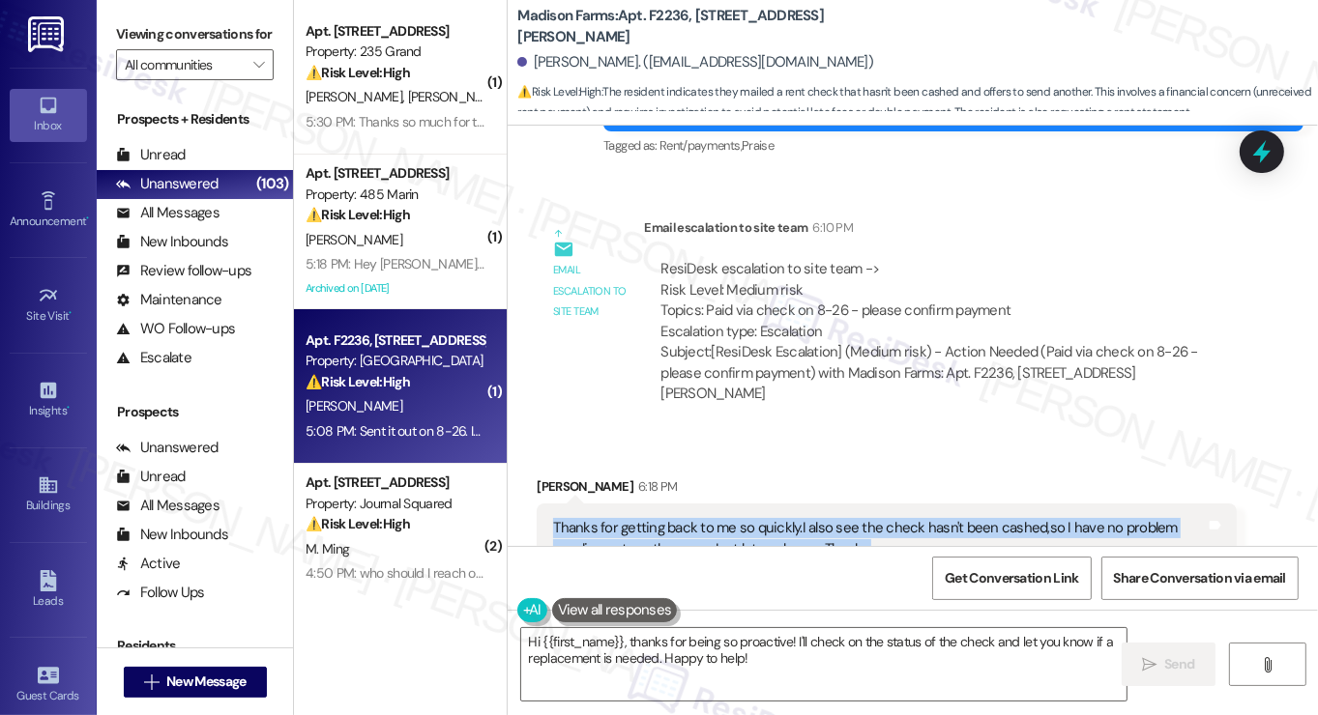
click at [614, 518] on div "Thanks for getting back to me so quickly.I also see the check hasn't been cashe…" at bounding box center [879, 539] width 653 height 42
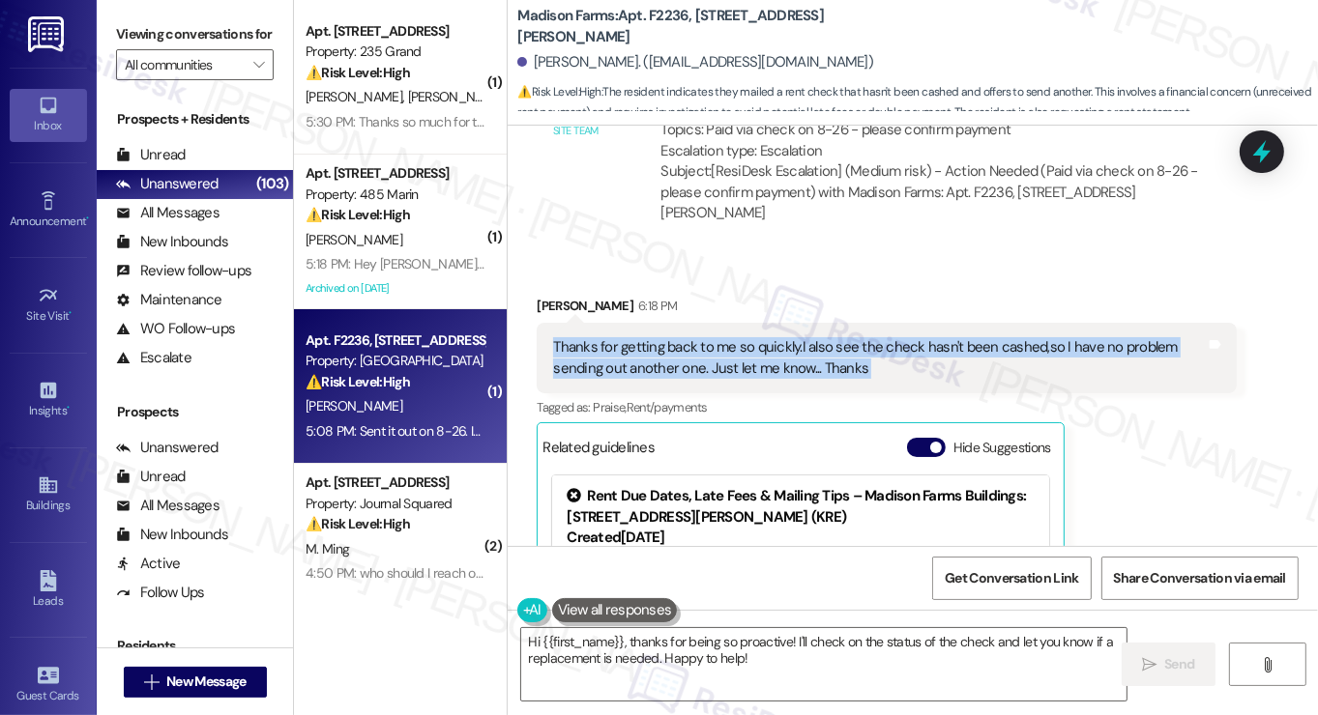
scroll to position [2613, 0]
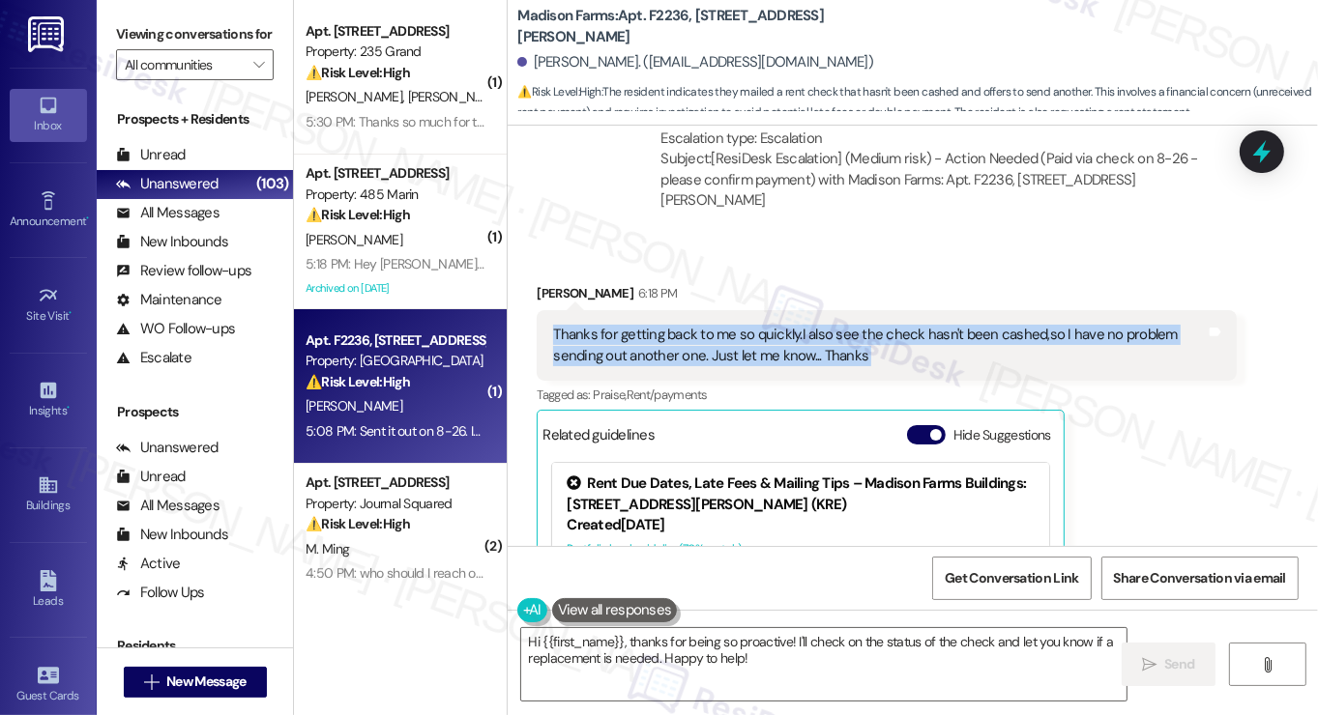
click at [809, 325] on div "Thanks for getting back to me so quickly.I also see the check hasn't been cashe…" at bounding box center [879, 346] width 653 height 42
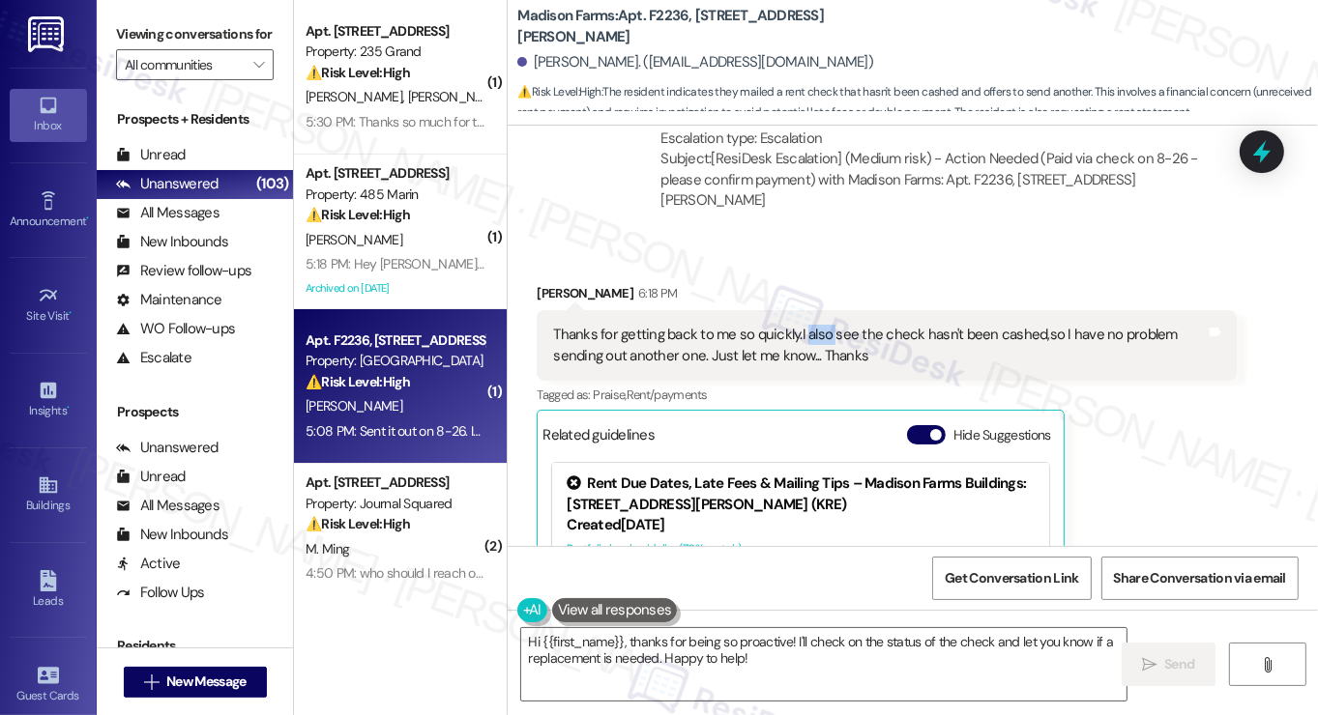
click at [809, 325] on div "Thanks for getting back to me so quickly.I also see the check hasn't been cashe…" at bounding box center [879, 346] width 653 height 42
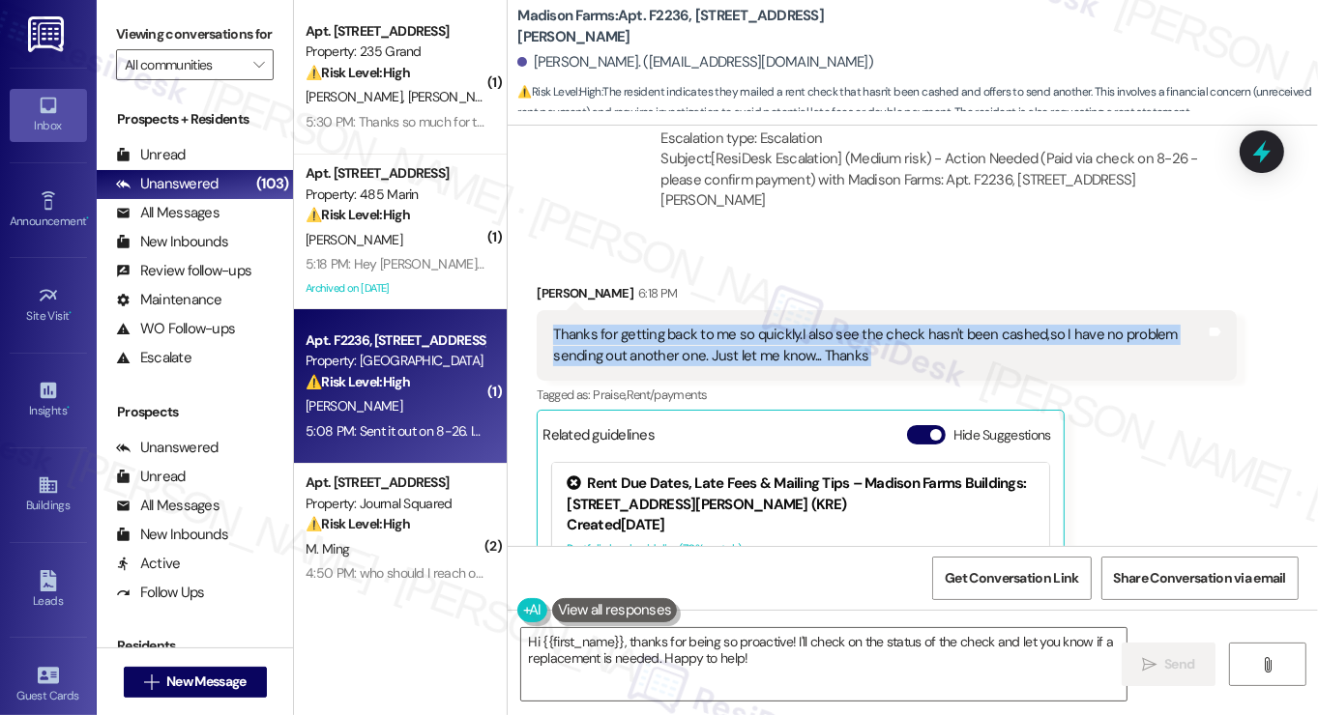
click at [809, 325] on div "Thanks for getting back to me so quickly.I also see the check hasn't been cashe…" at bounding box center [879, 346] width 653 height 42
click at [646, 325] on div "Thanks for getting back to me so quickly.I also see the check hasn't been cashe…" at bounding box center [879, 346] width 653 height 42
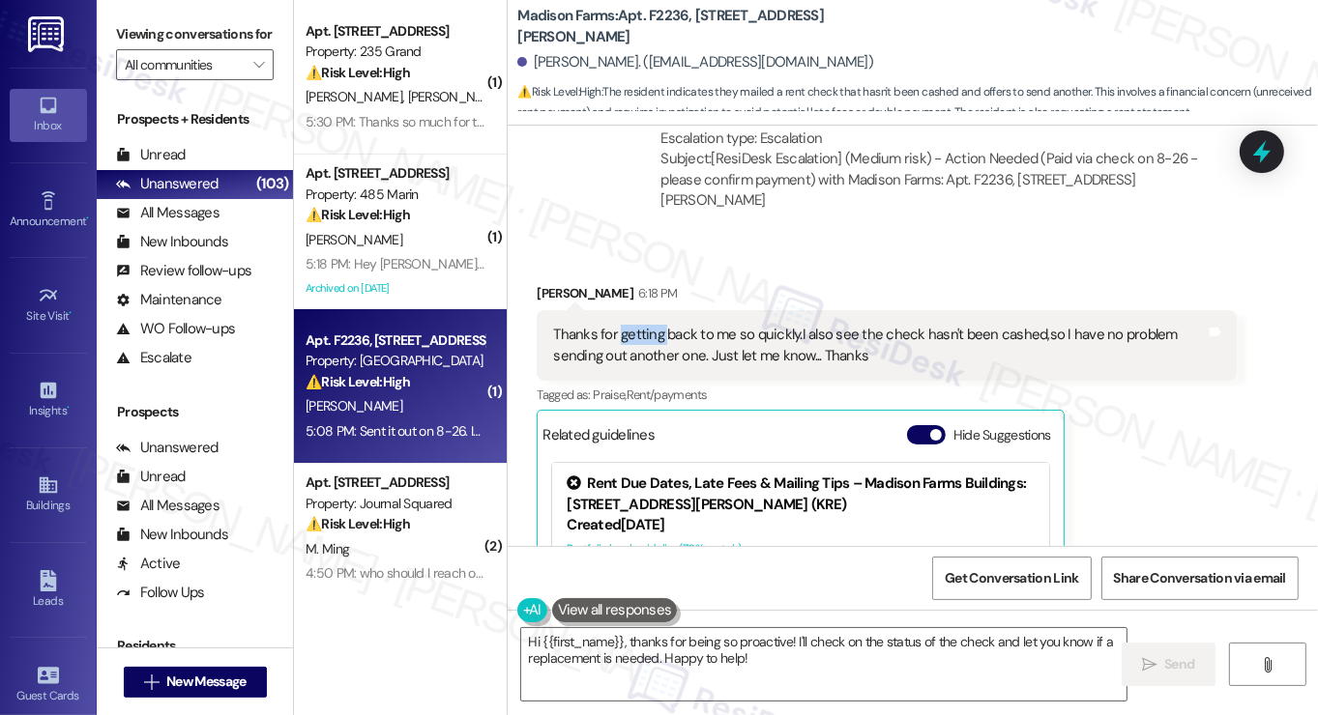
click at [646, 325] on div "Thanks for getting back to me so quickly.I also see the check hasn't been cashe…" at bounding box center [879, 346] width 653 height 42
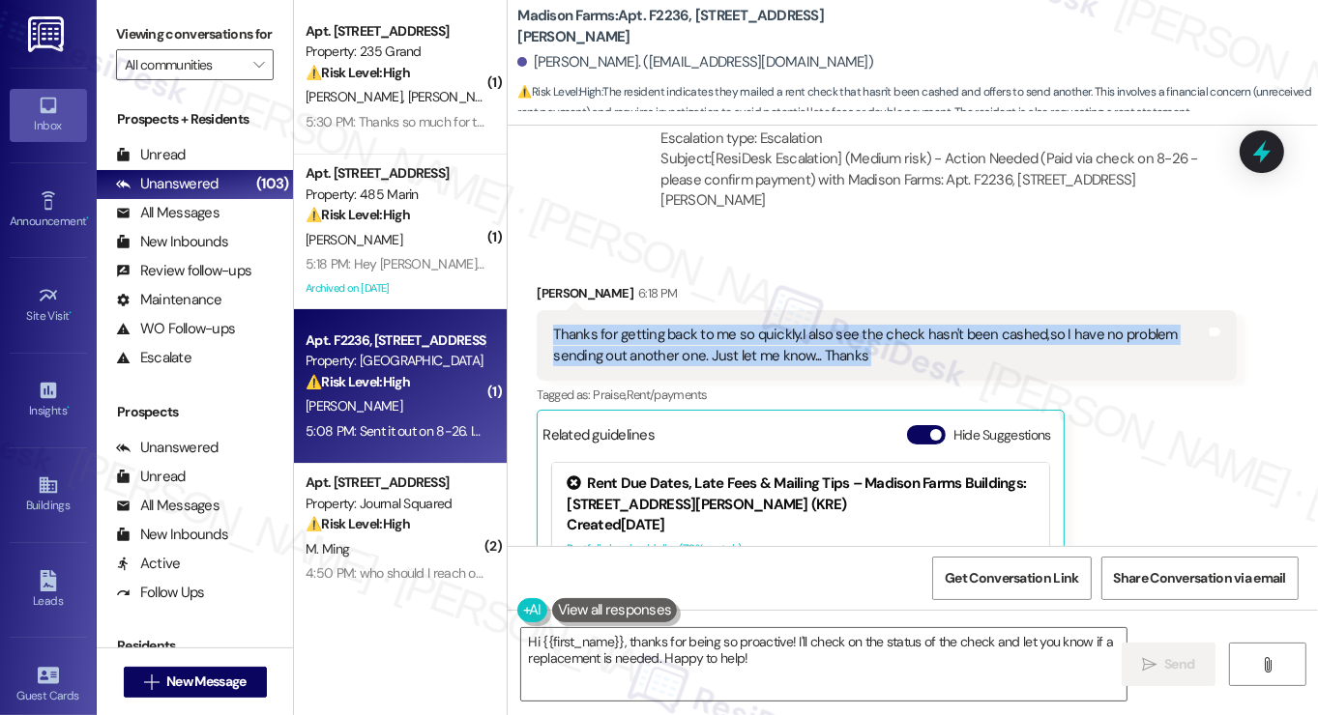
click at [646, 325] on div "Thanks for getting back to me so quickly.I also see the check hasn't been cashe…" at bounding box center [879, 346] width 653 height 42
click at [624, 675] on textarea "Hi {{first_name}}, thanks for being so proactive! I'll check on the status of t…" at bounding box center [823, 664] width 605 height 73
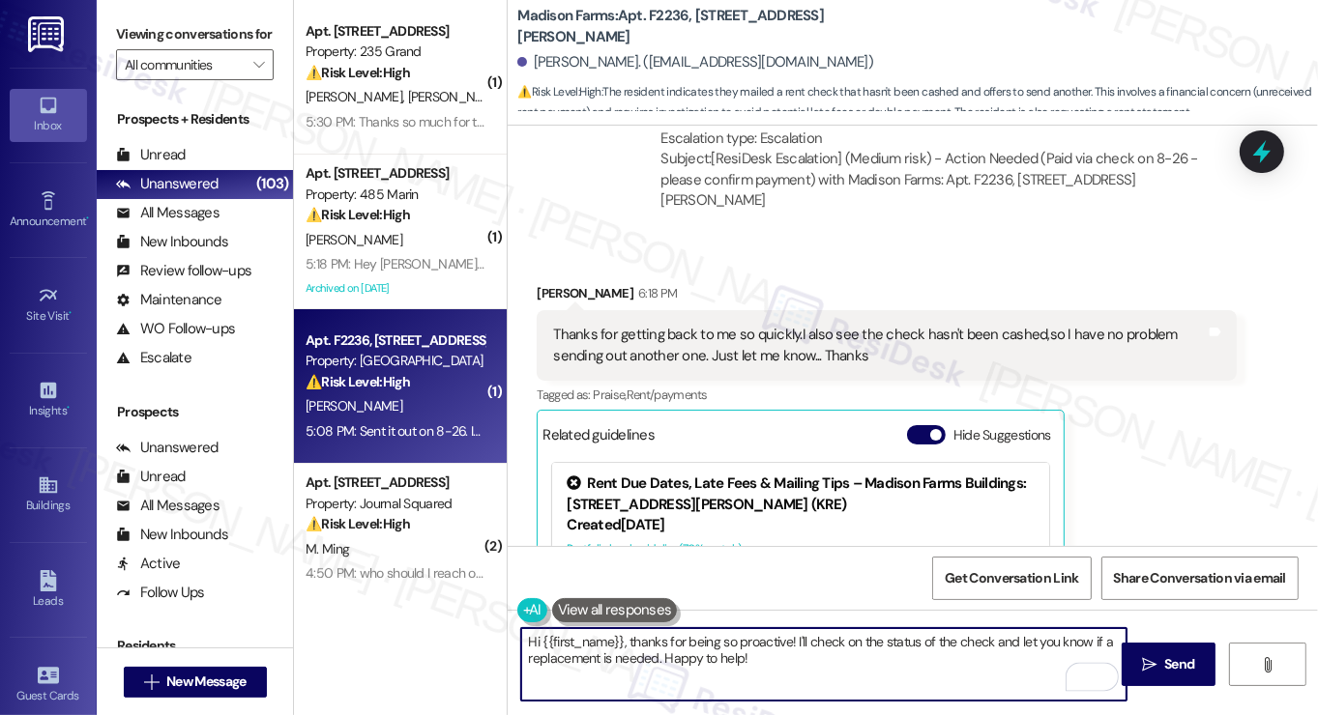
drag, startPoint x: 626, startPoint y: 640, endPoint x: 425, endPoint y: 620, distance: 201.2
click at [426, 622] on div "( 1 ) Apt. 1403, 235 Grand Street Property: 235 Grand ⚠️ Risk Level: High The r…" at bounding box center [806, 357] width 1024 height 715
click at [551, 283] on div "Paul Santora 6:18 PM" at bounding box center [887, 296] width 700 height 27
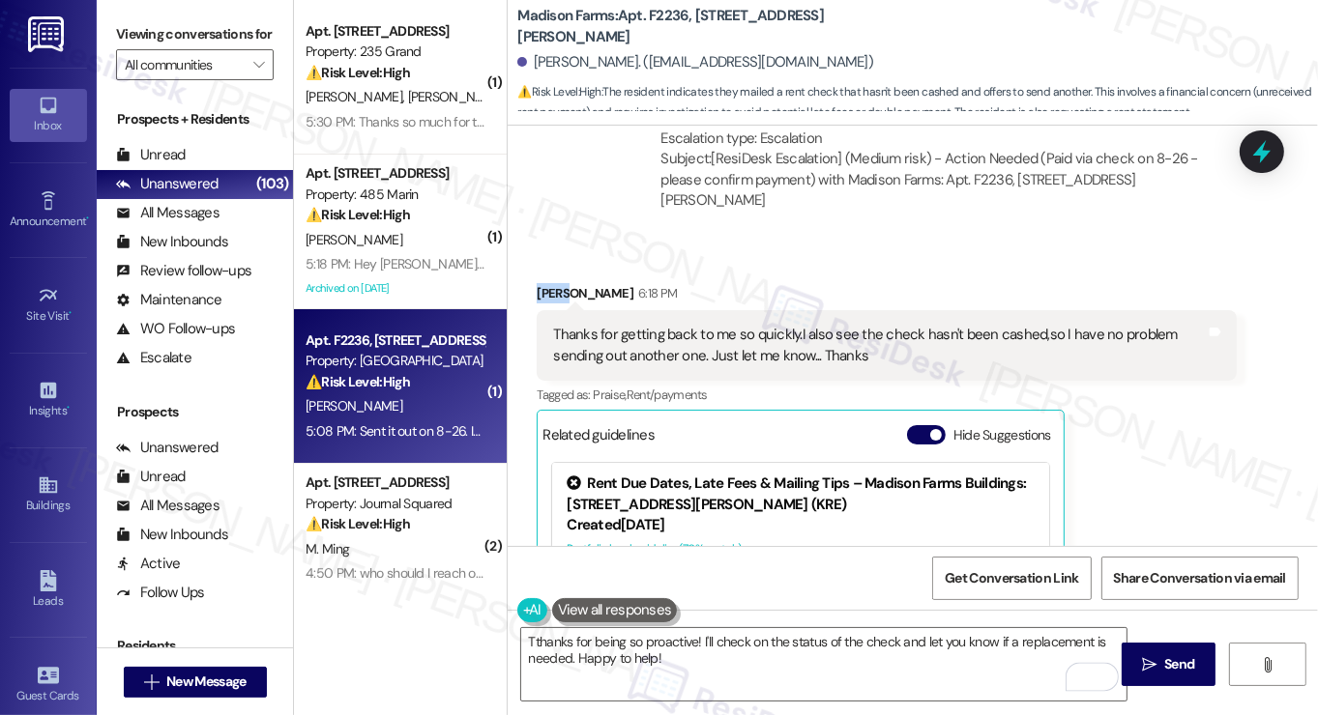
click at [551, 283] on div "Paul Santora 6:18 PM" at bounding box center [887, 296] width 700 height 27
copy div "Paul"
click at [692, 639] on textarea "Tthanks for being so proactive! I'll check on the status of the check and let y…" at bounding box center [823, 664] width 605 height 73
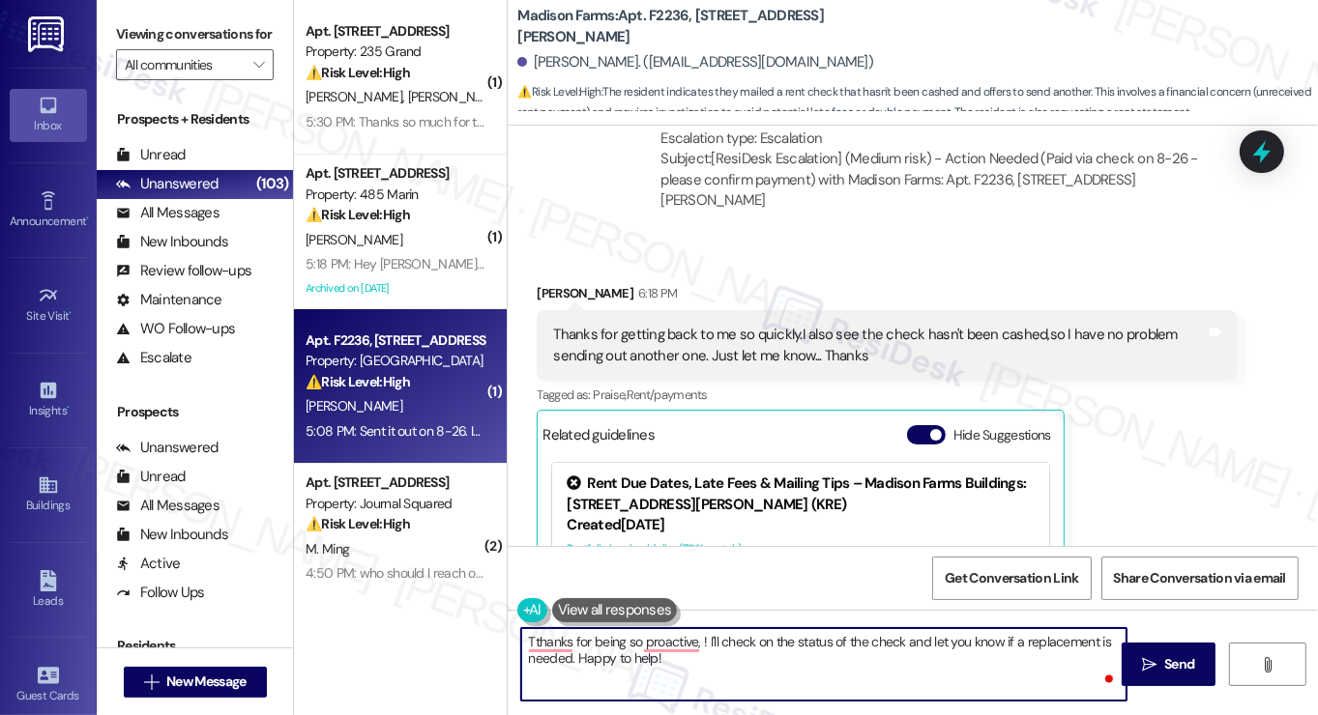
paste textarea "Paul"
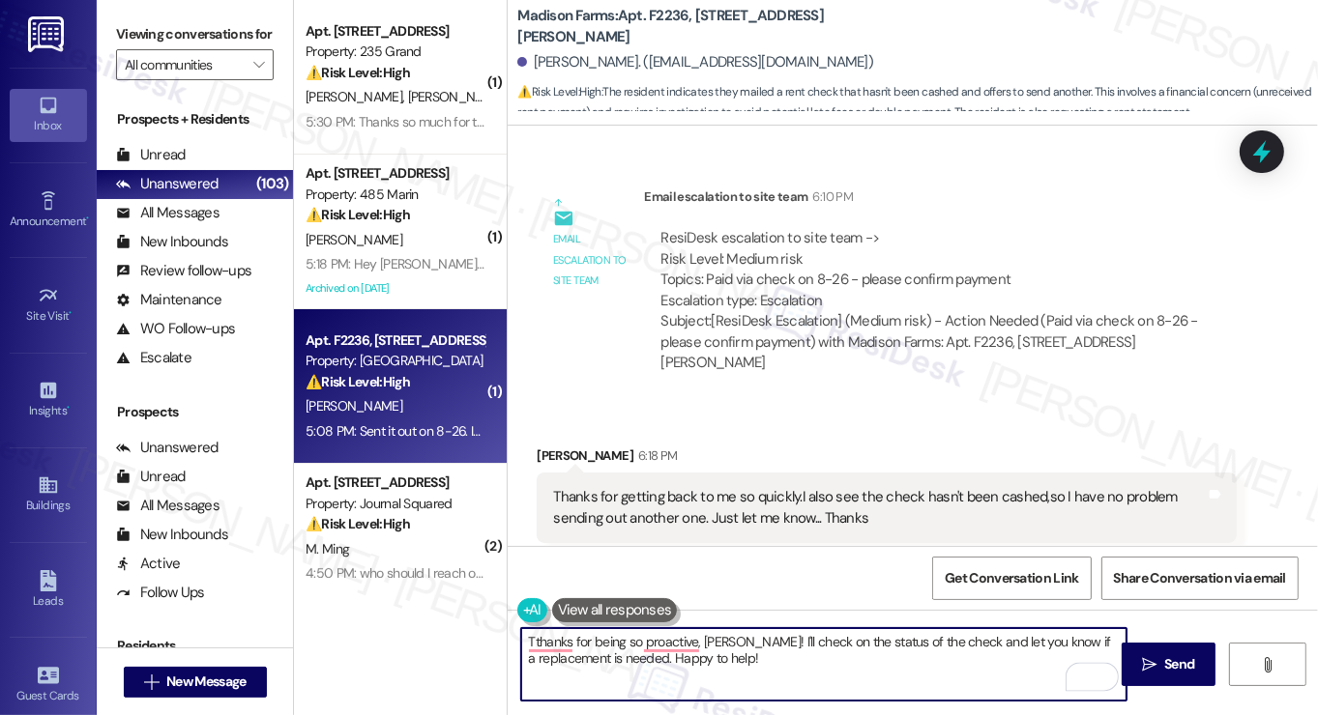
scroll to position [2227, 0]
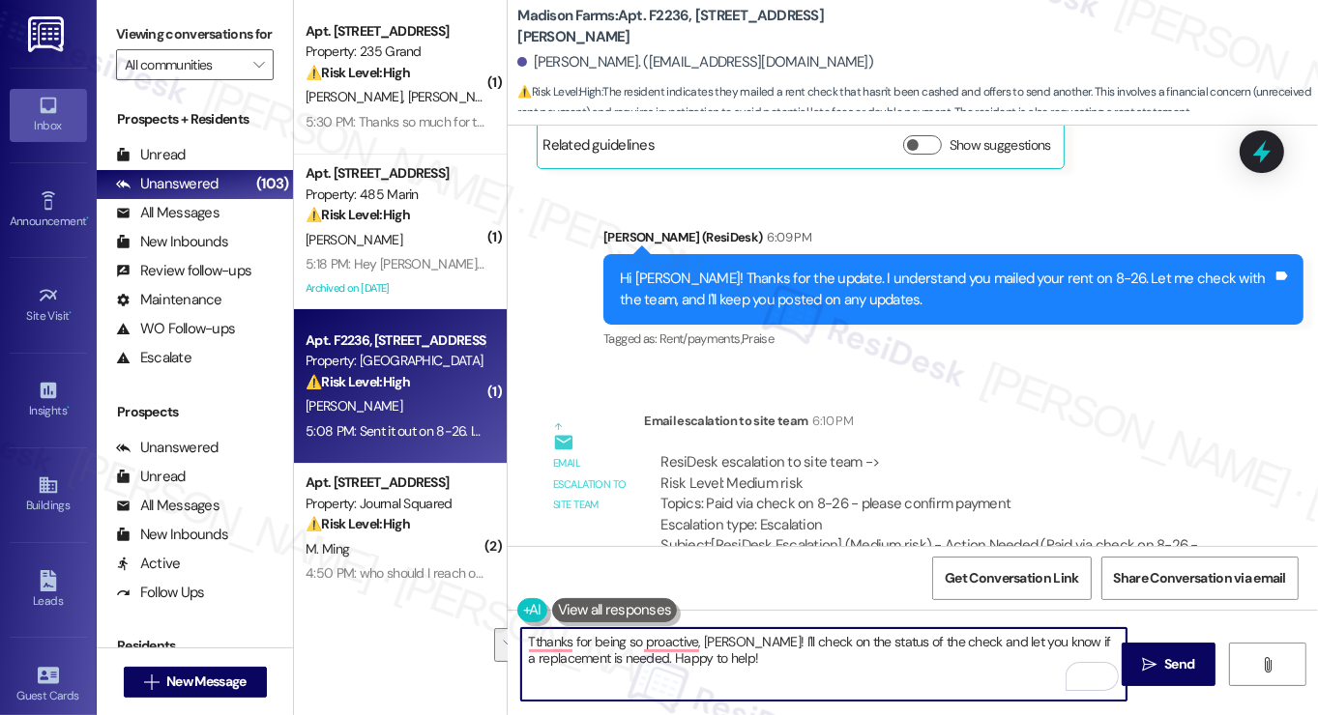
drag, startPoint x: 783, startPoint y: 680, endPoint x: 723, endPoint y: 645, distance: 69.3
click at [723, 645] on textarea "Tthanks for being so proactive, Paul! I'll check on the status of the check and…" at bounding box center [823, 664] width 605 height 73
click at [877, 649] on textarea "Tthanks for being so proactive, Paul! I'll check on the status of the check and…" at bounding box center [823, 664] width 605 height 73
drag, startPoint x: 948, startPoint y: 641, endPoint x: 739, endPoint y: 643, distance: 209.8
click at [739, 643] on textarea "Tthanks for being so proactive, Paul! I'll check on the status of the check and…" at bounding box center [823, 664] width 605 height 73
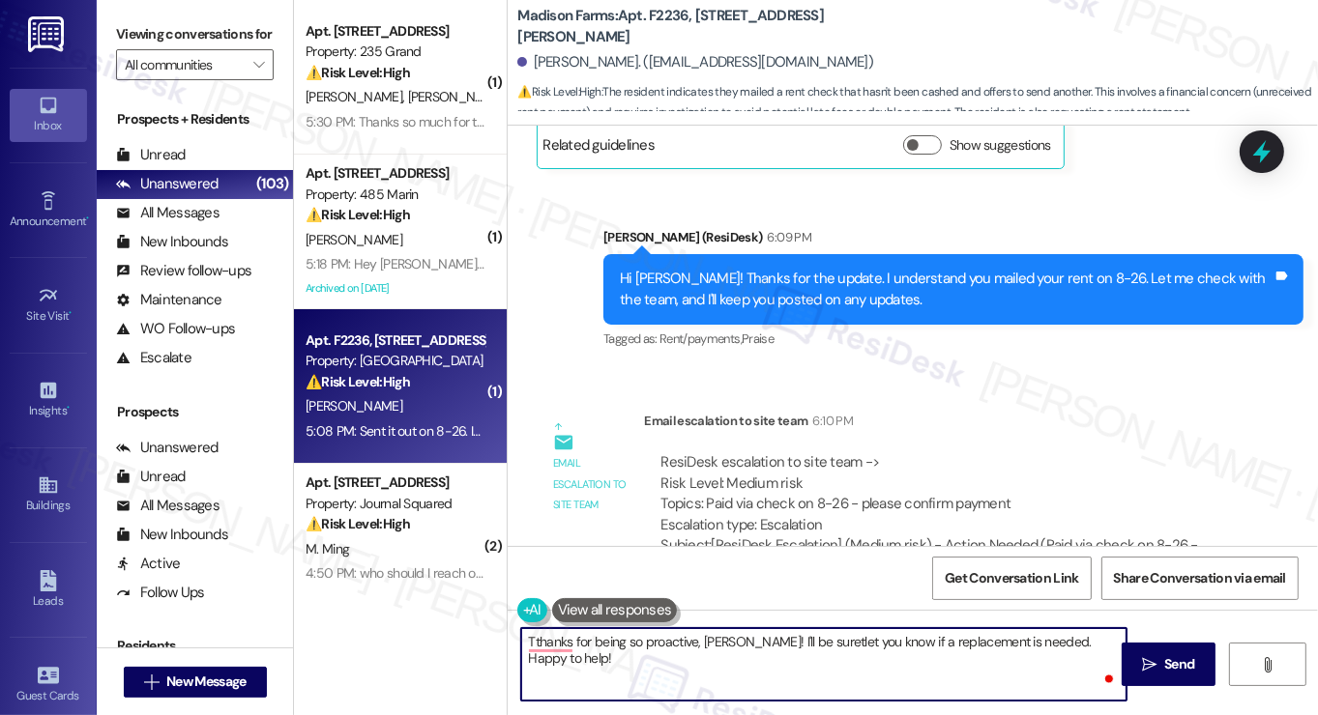
type textarea "Tthanks for being so proactive, Paul! I'll be suret let you know if a replaceme…"
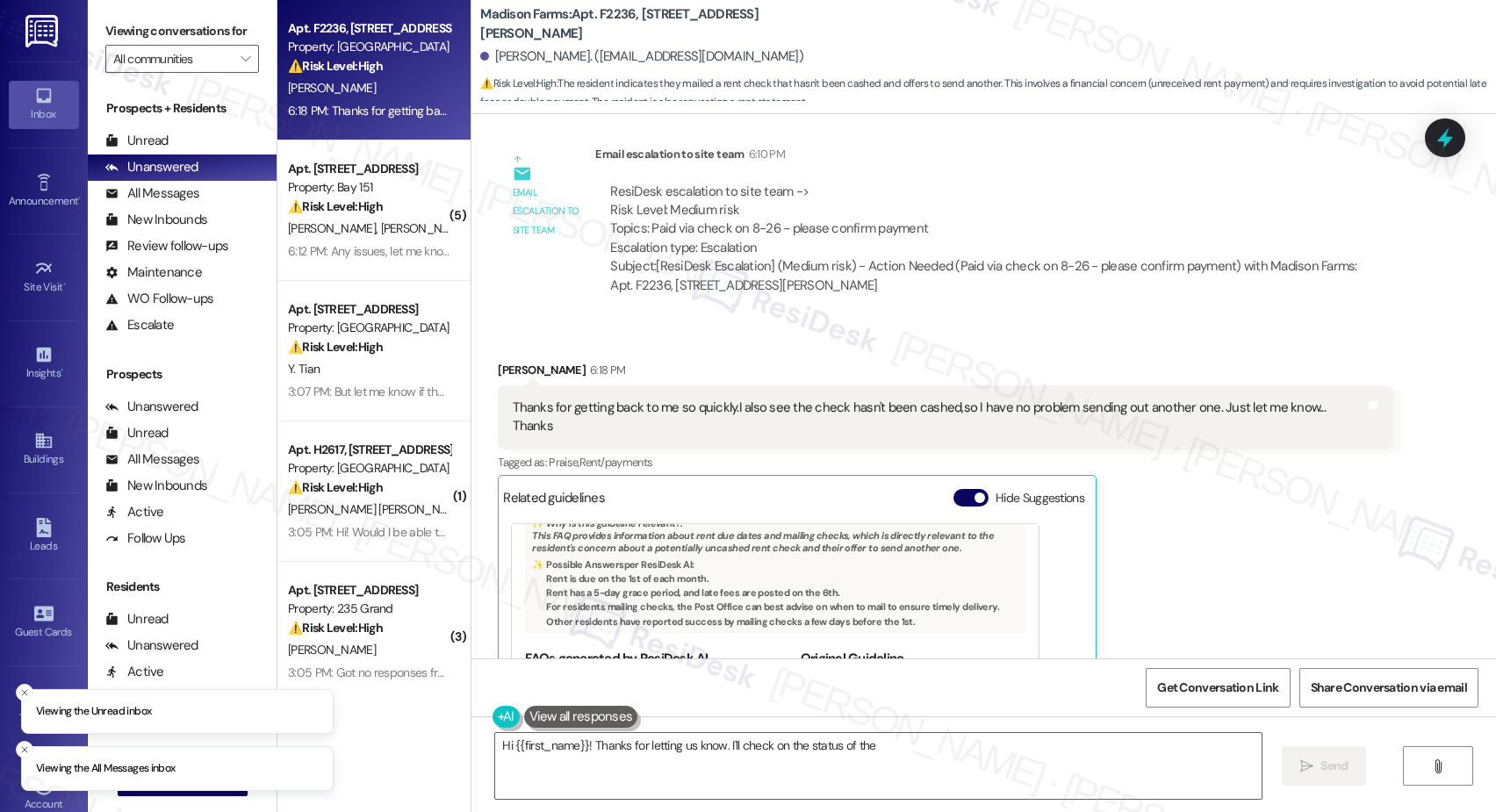
scroll to position [1807, 0]
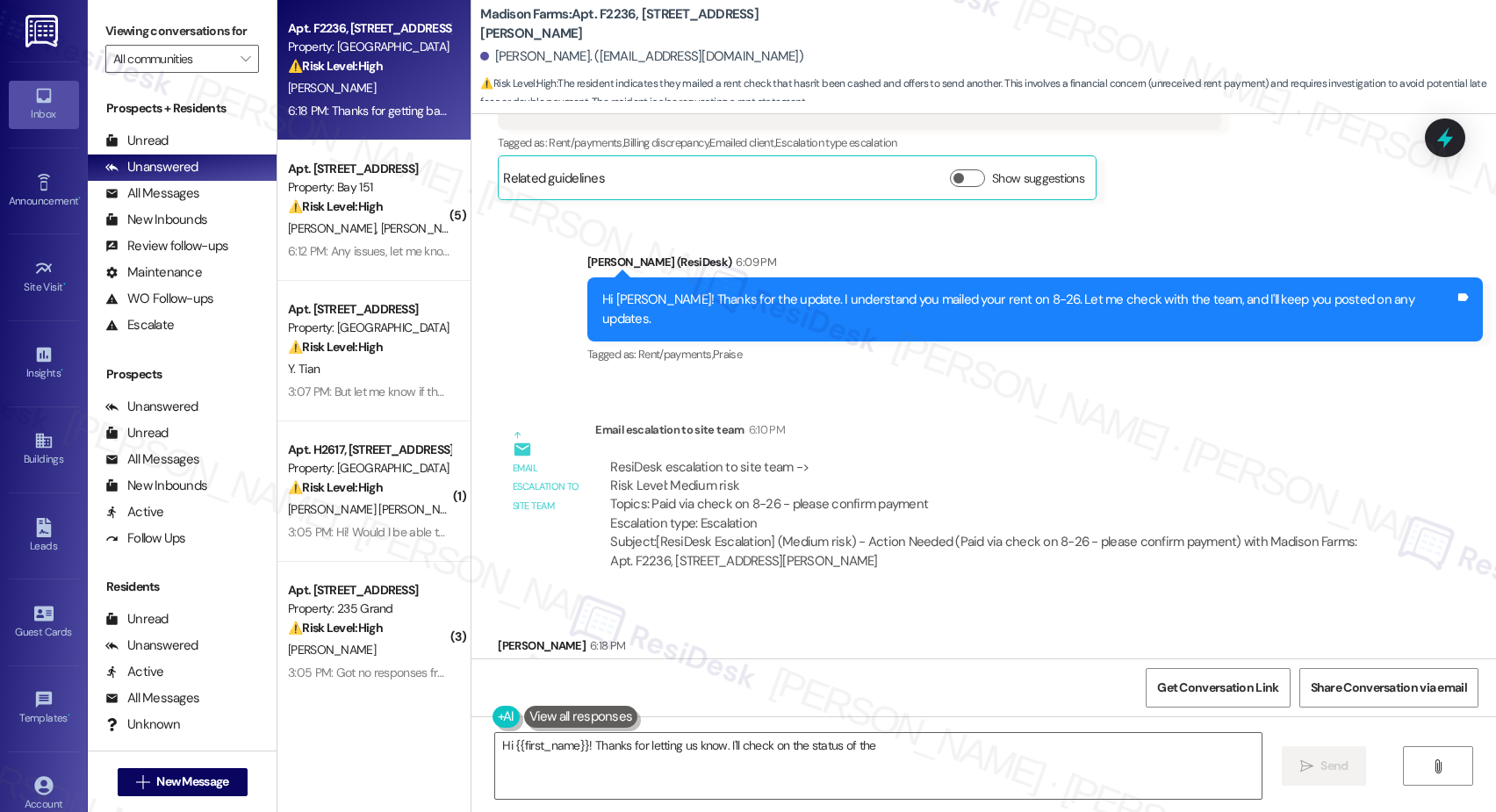
drag, startPoint x: 789, startPoint y: 494, endPoint x: 850, endPoint y: 494, distance: 61.0
click at [844, 494] on div "ResiDesk escalation to site team -> Risk Level: Medium risk Topics: Paid via ch…" at bounding box center [995, 496] width 768 height 75
click at [850, 494] on div "ResiDesk escalation to site team -> Risk Level: Medium risk Topics: Paid via ch…" at bounding box center [995, 496] width 768 height 75
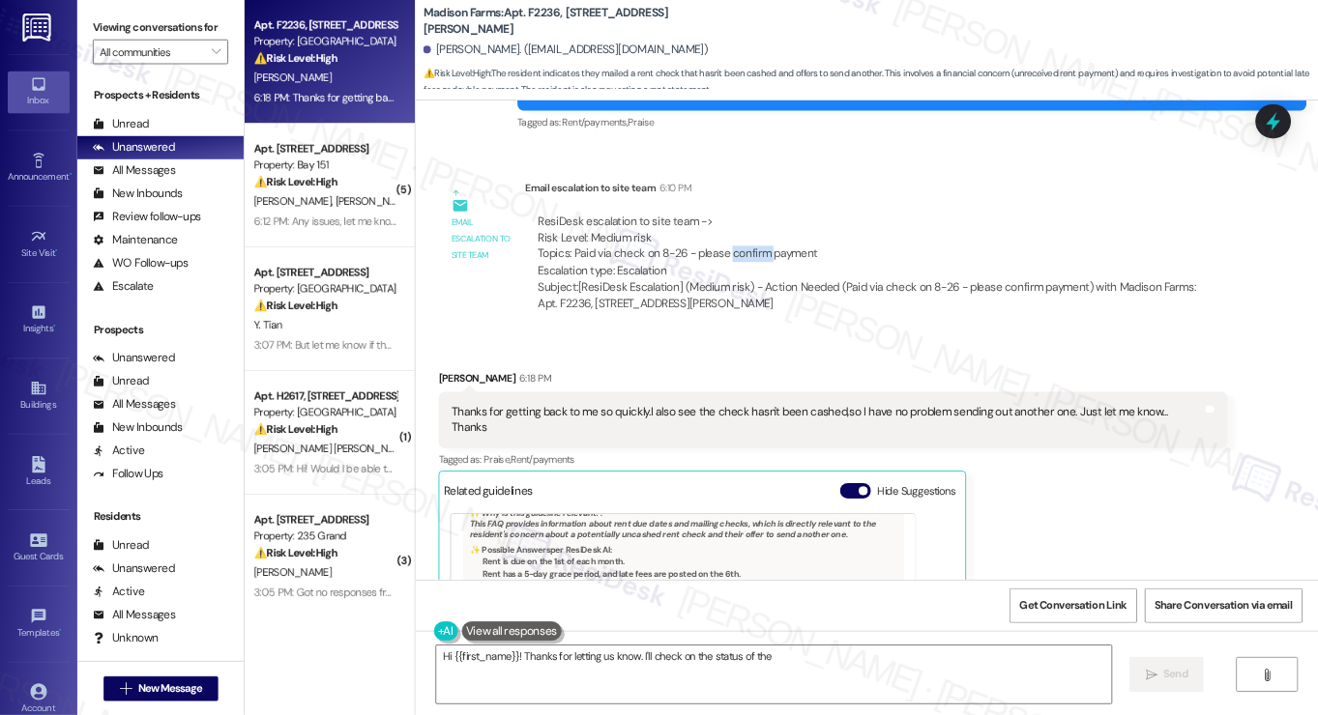
scroll to position [2231, 0]
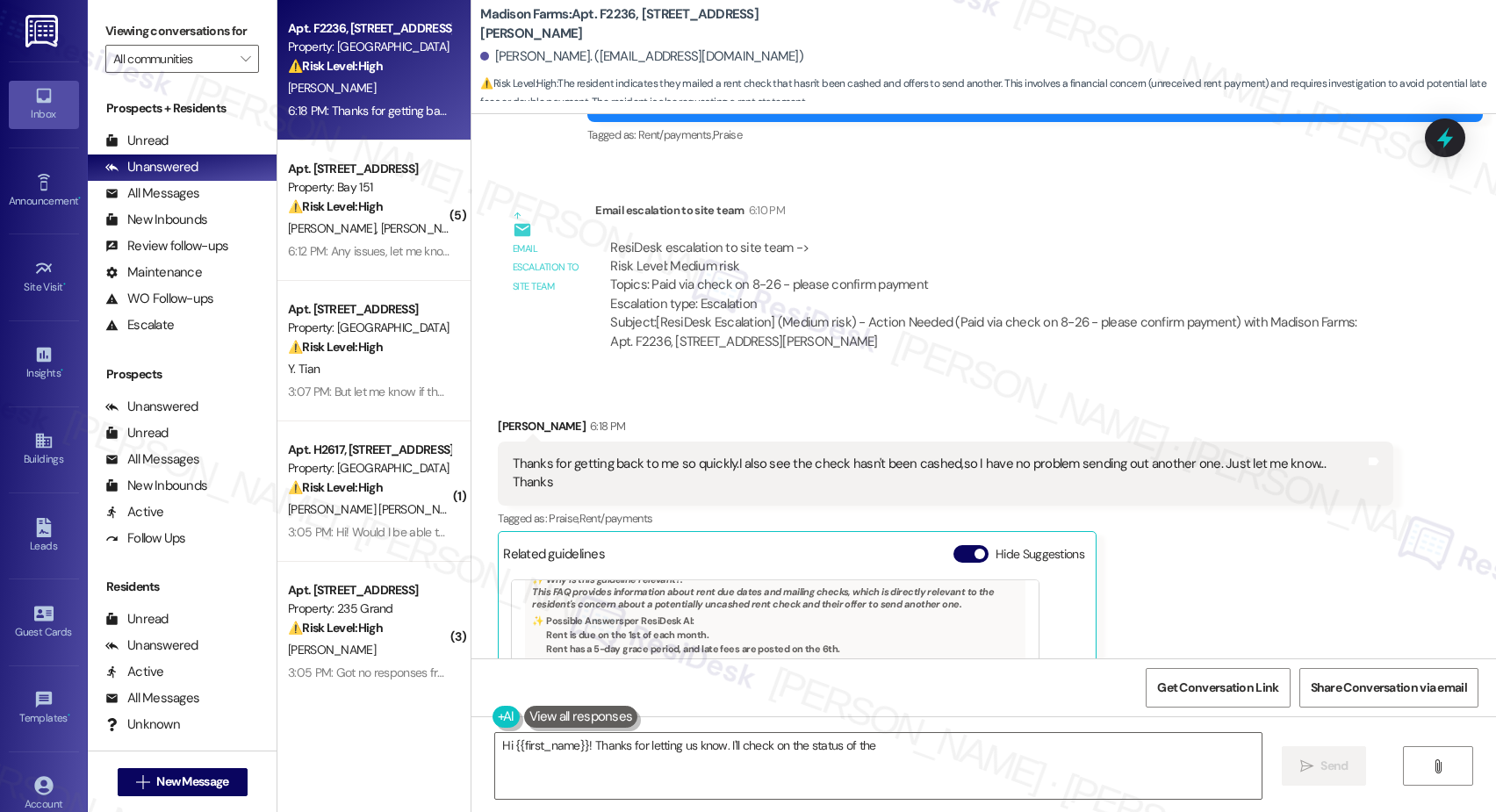
click at [713, 455] on div "Thanks for getting back to me so quickly.I also see the check hasn't been cashe…" at bounding box center [939, 474] width 853 height 38
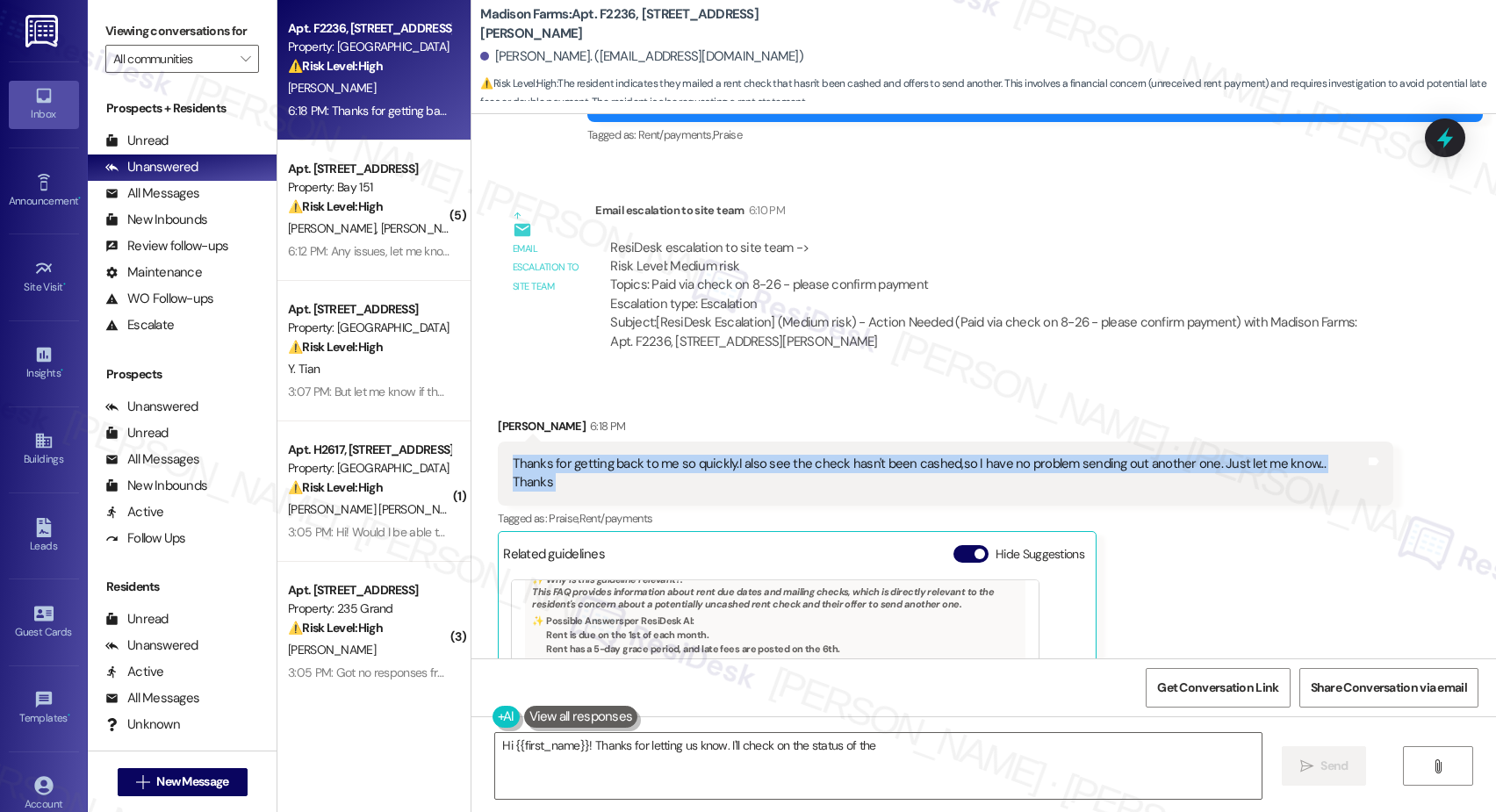
click at [713, 455] on div "Thanks for getting back to me so quickly.I also see the check hasn't been cashe…" at bounding box center [939, 474] width 853 height 38
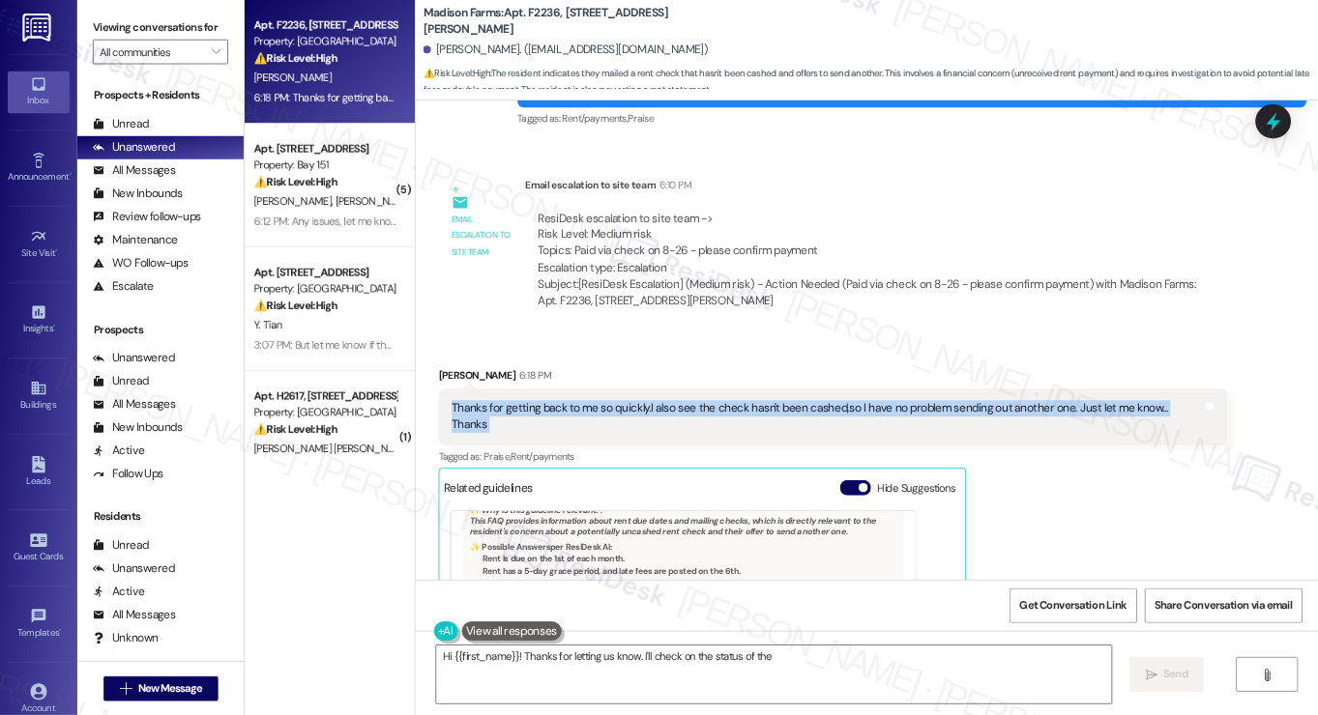
scroll to position [113, 0]
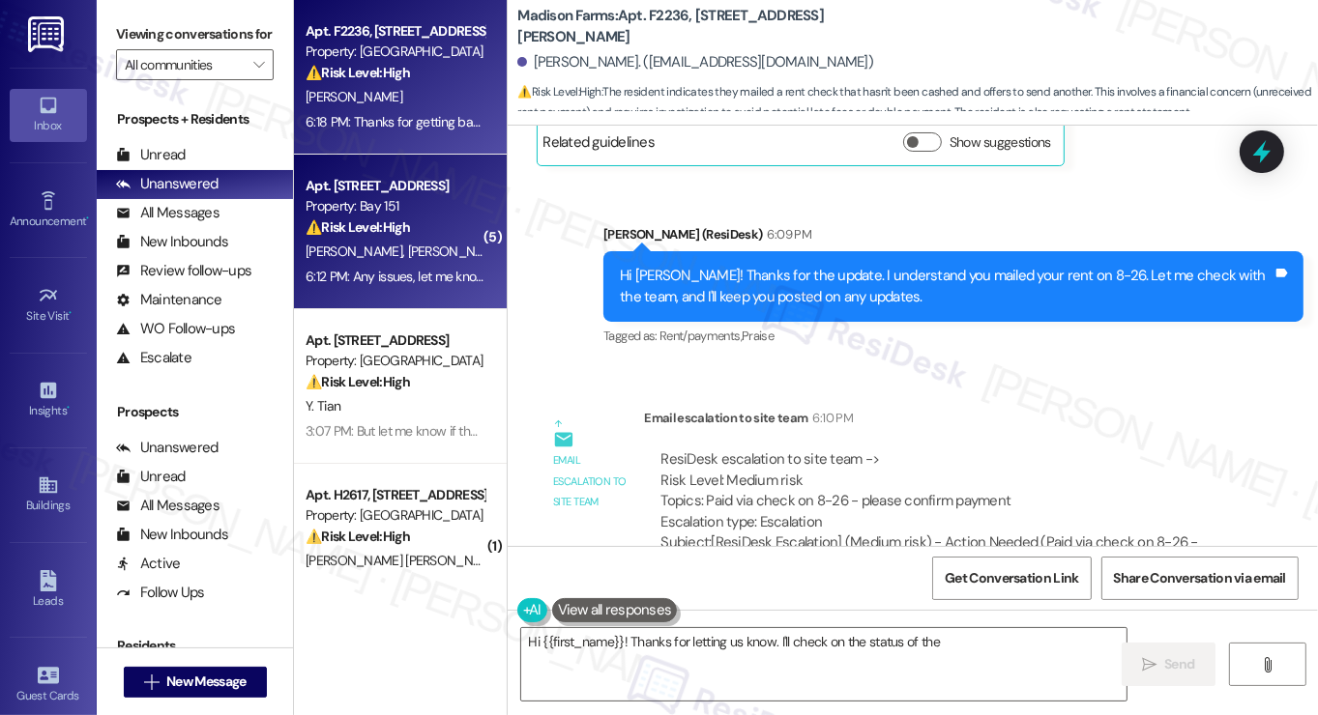
click at [449, 266] on div "6:12 PM: Any issues, let me know. 6:12 PM: Any issues, let me know." at bounding box center [395, 277] width 183 height 24
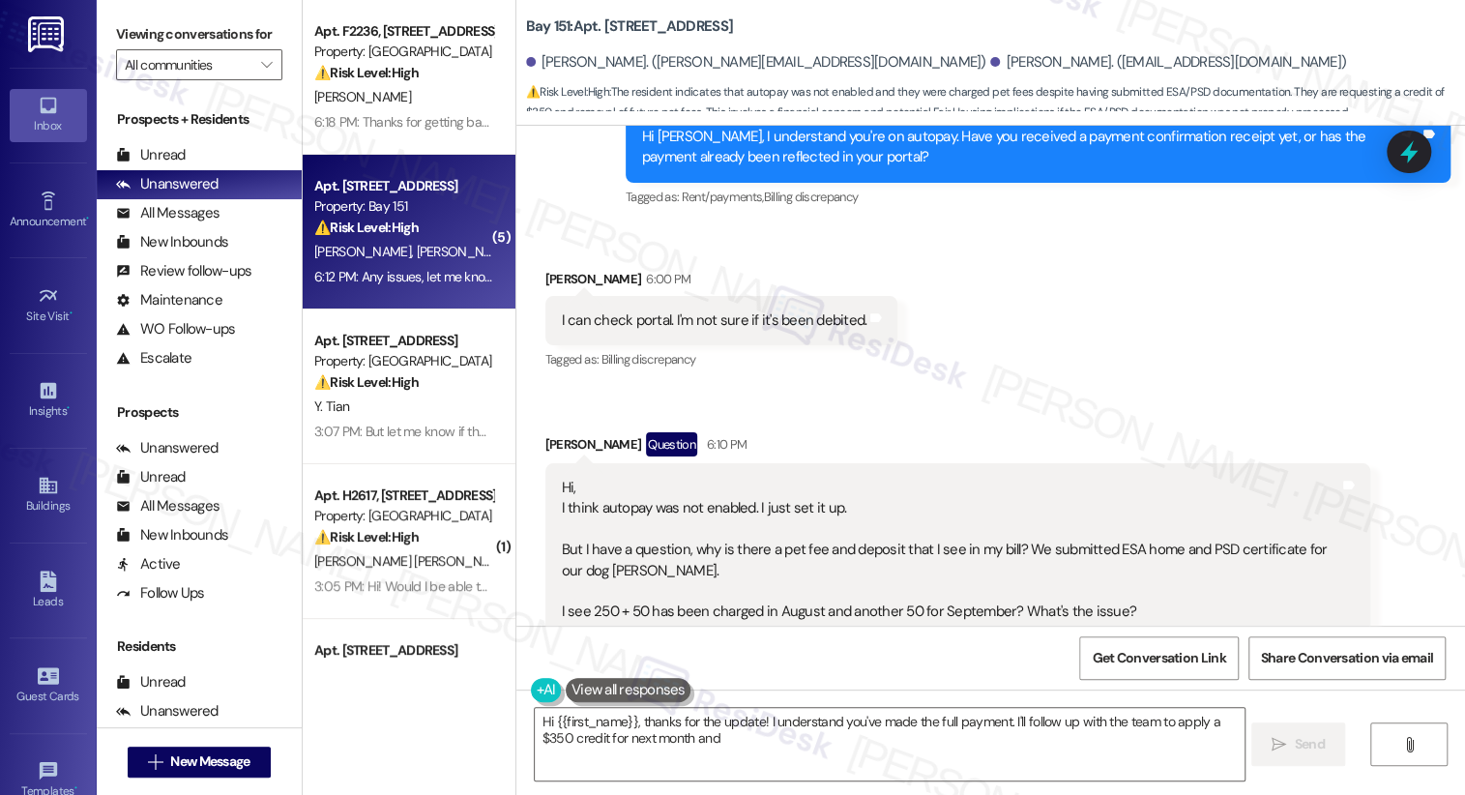
scroll to position [2220, 0]
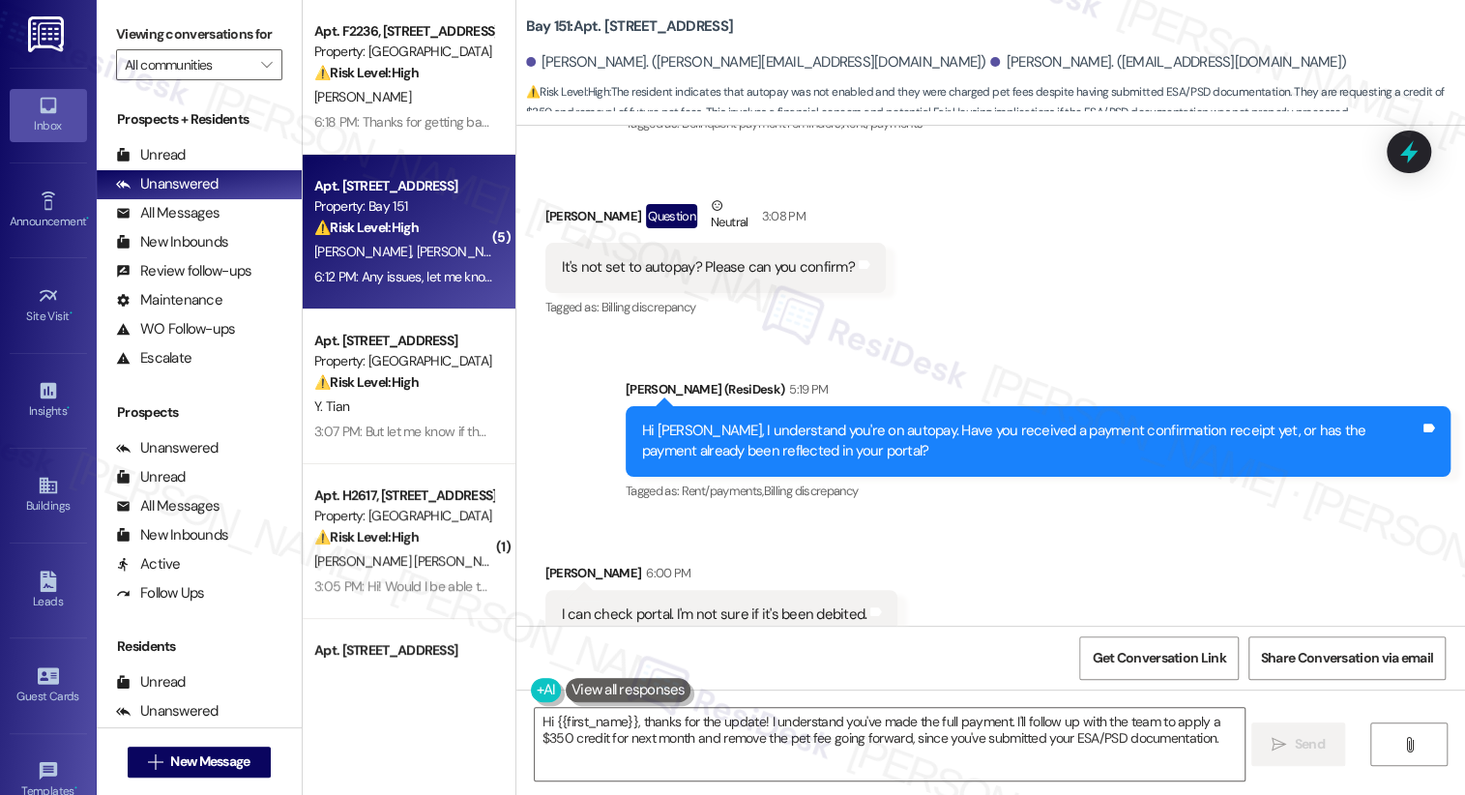
click at [891, 406] on div "Hi Vedant, I understand you're on autopay. Have you received a payment confirma…" at bounding box center [1038, 441] width 825 height 71
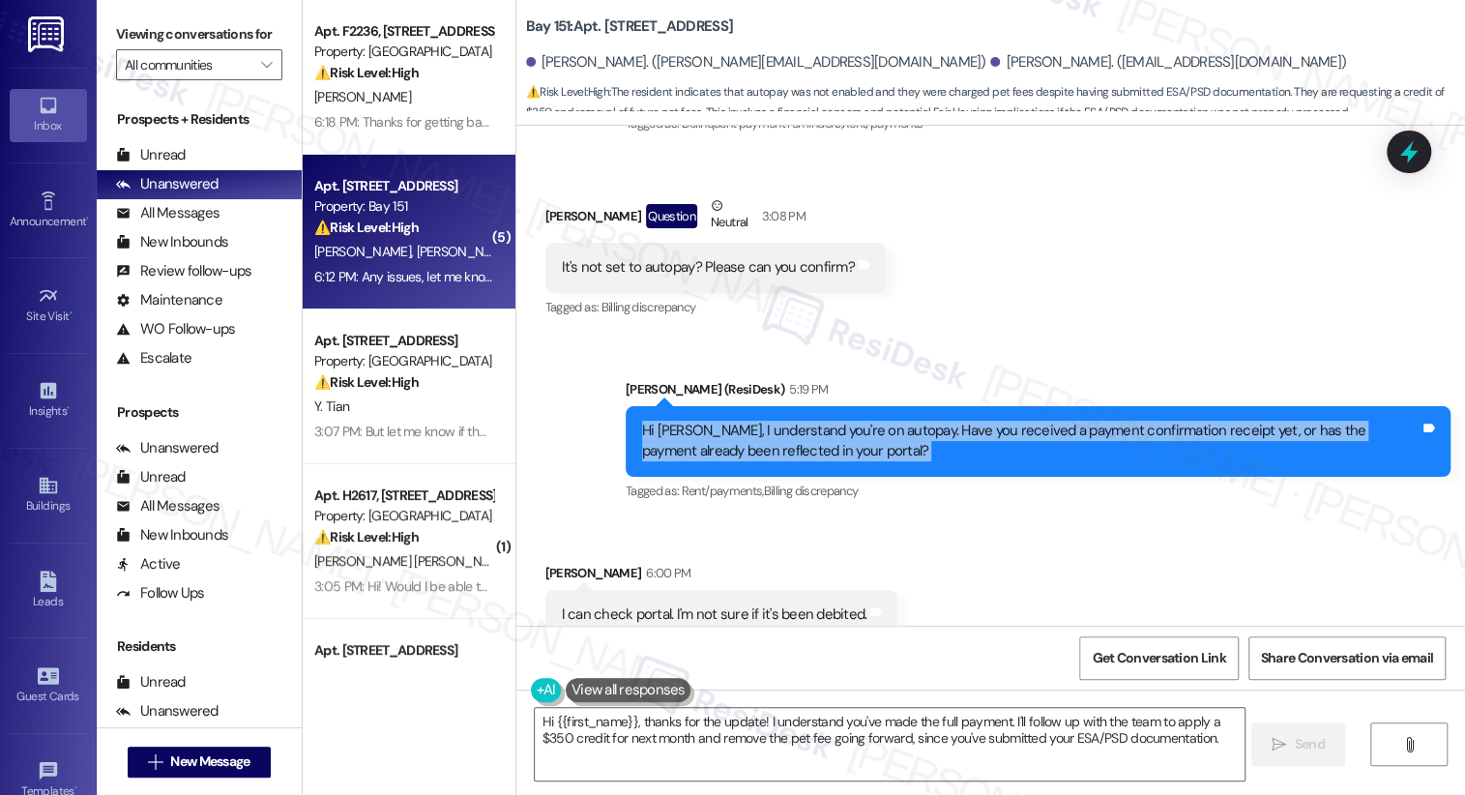
click at [891, 406] on div "Hi Vedant, I understand you're on autopay. Have you received a payment confirma…" at bounding box center [1038, 441] width 825 height 71
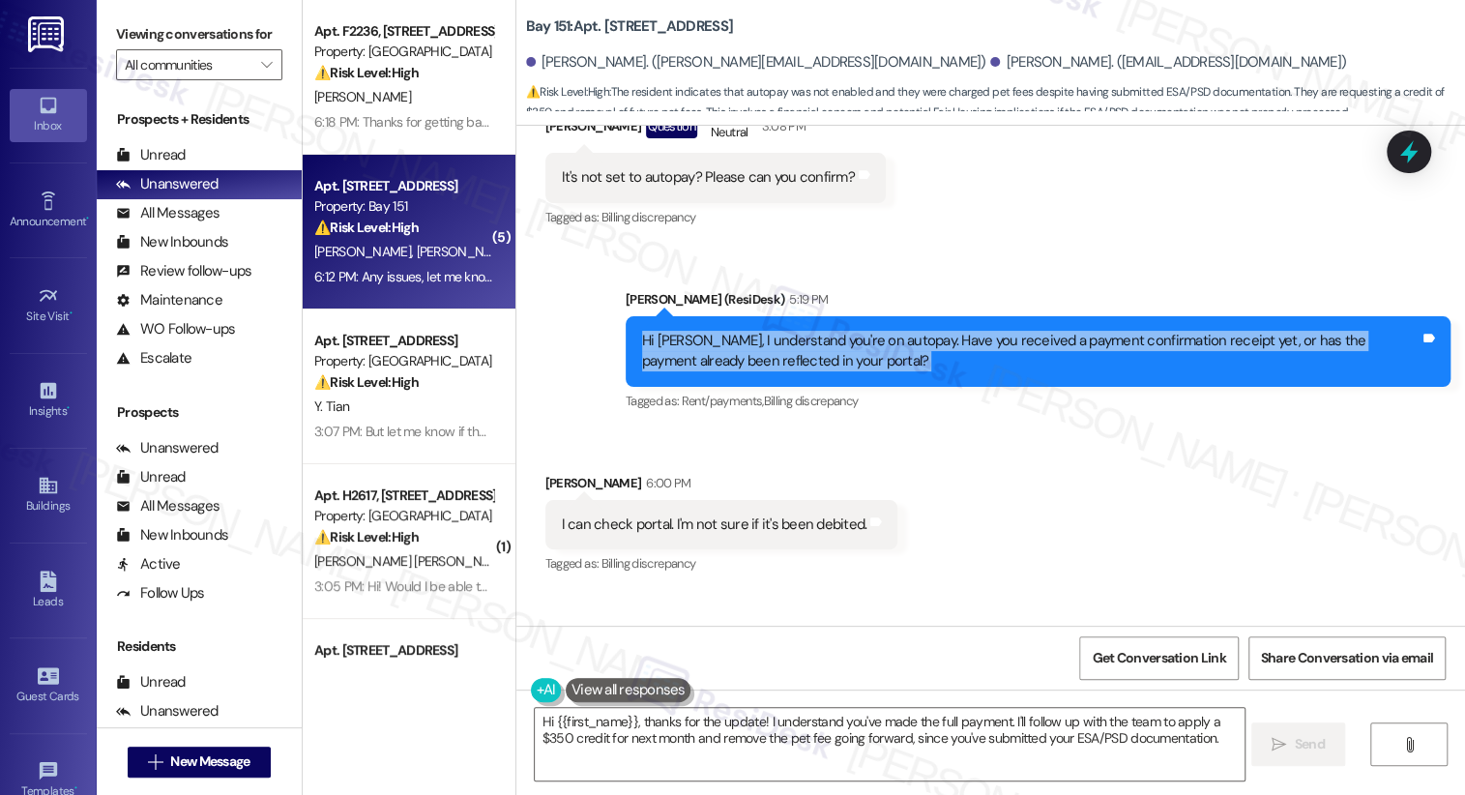
scroll to position [2435, 0]
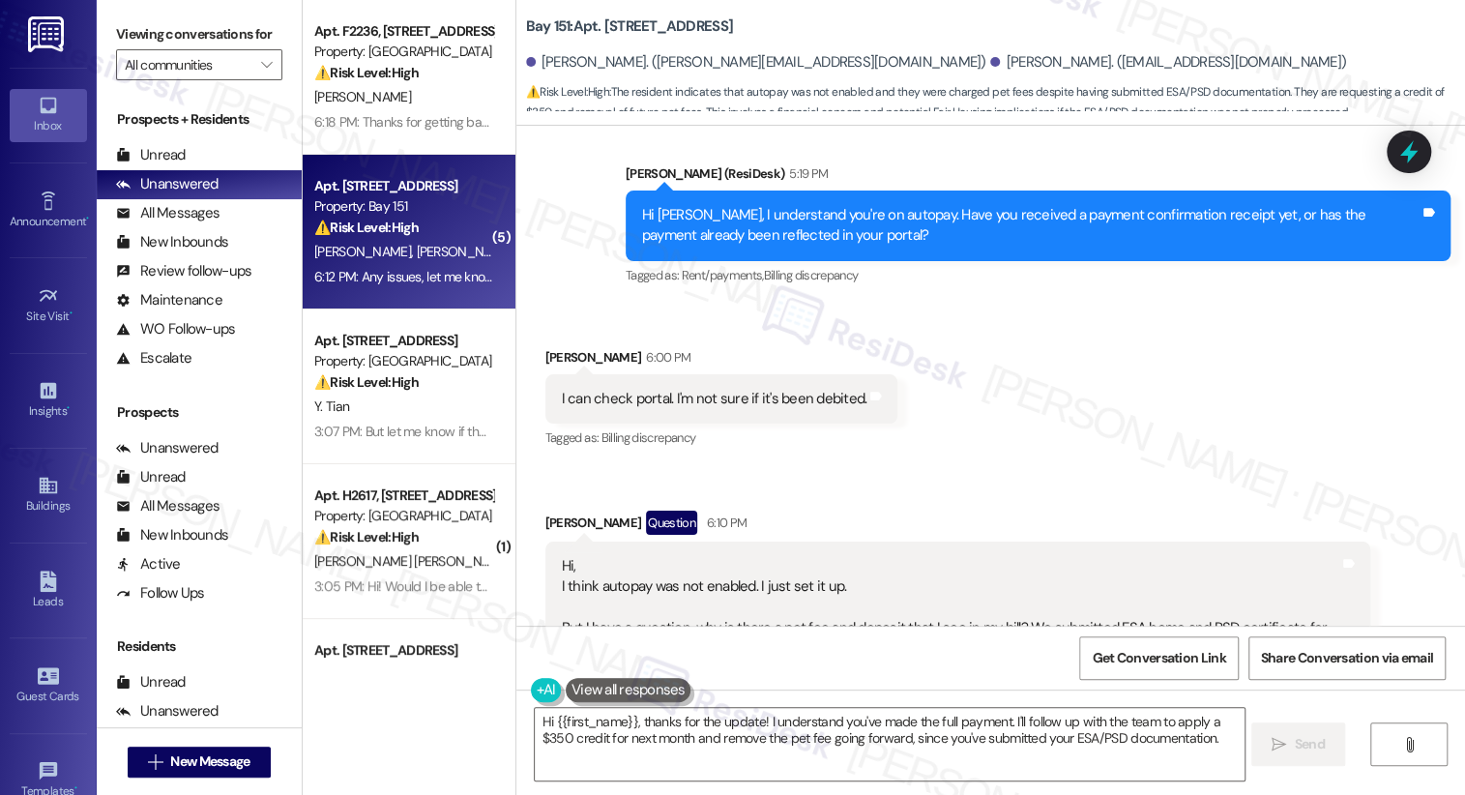
click at [691, 374] on div "I can check portal. I'm not sure if it's been debited. Tags and notes" at bounding box center [721, 398] width 353 height 49
click at [686, 563] on div "Hi, I think autopay was not enabled. I just set it up. But I have a question, w…" at bounding box center [950, 628] width 777 height 145
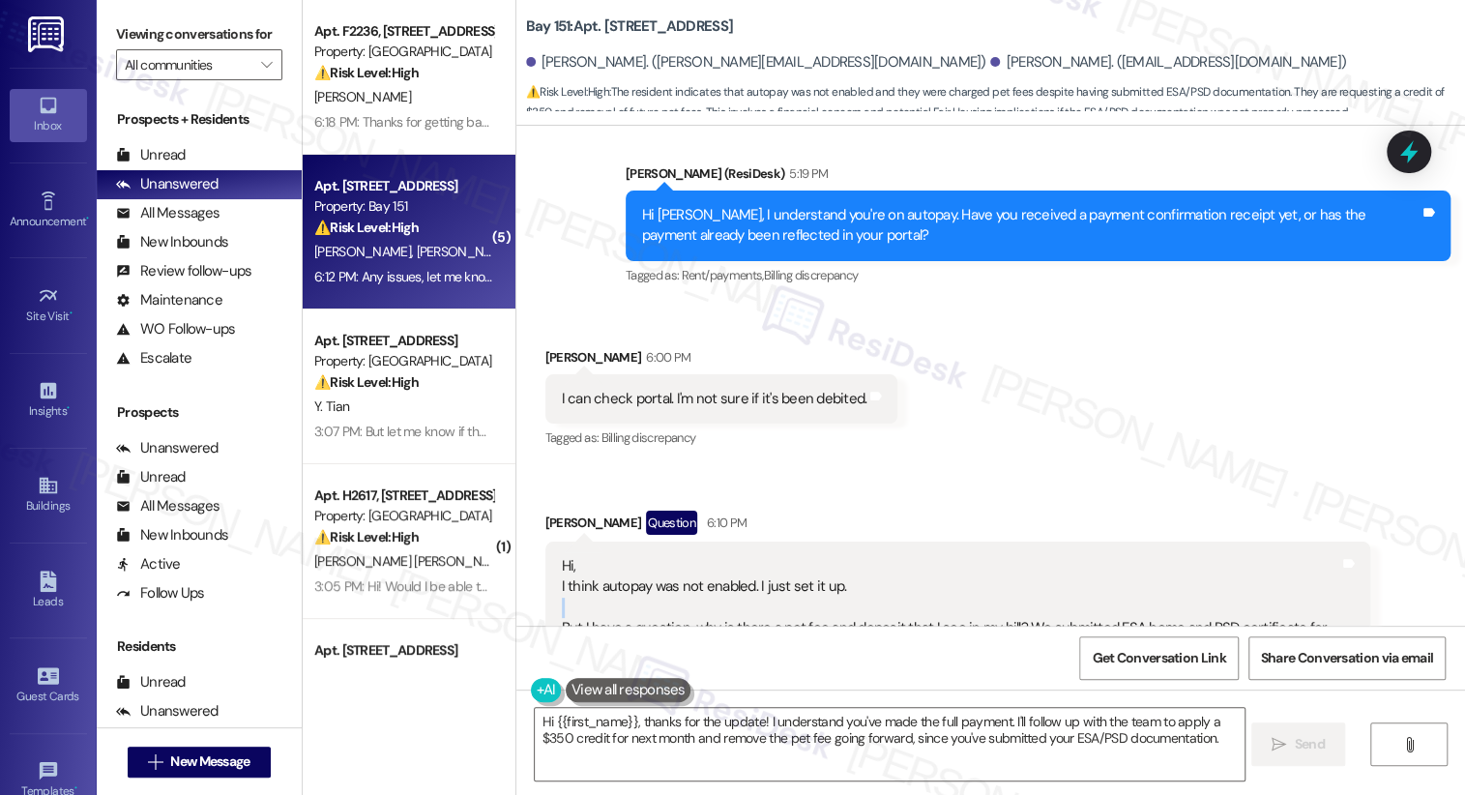
click at [686, 563] on div "Hi, I think autopay was not enabled. I just set it up. But I have a question, w…" at bounding box center [950, 628] width 777 height 145
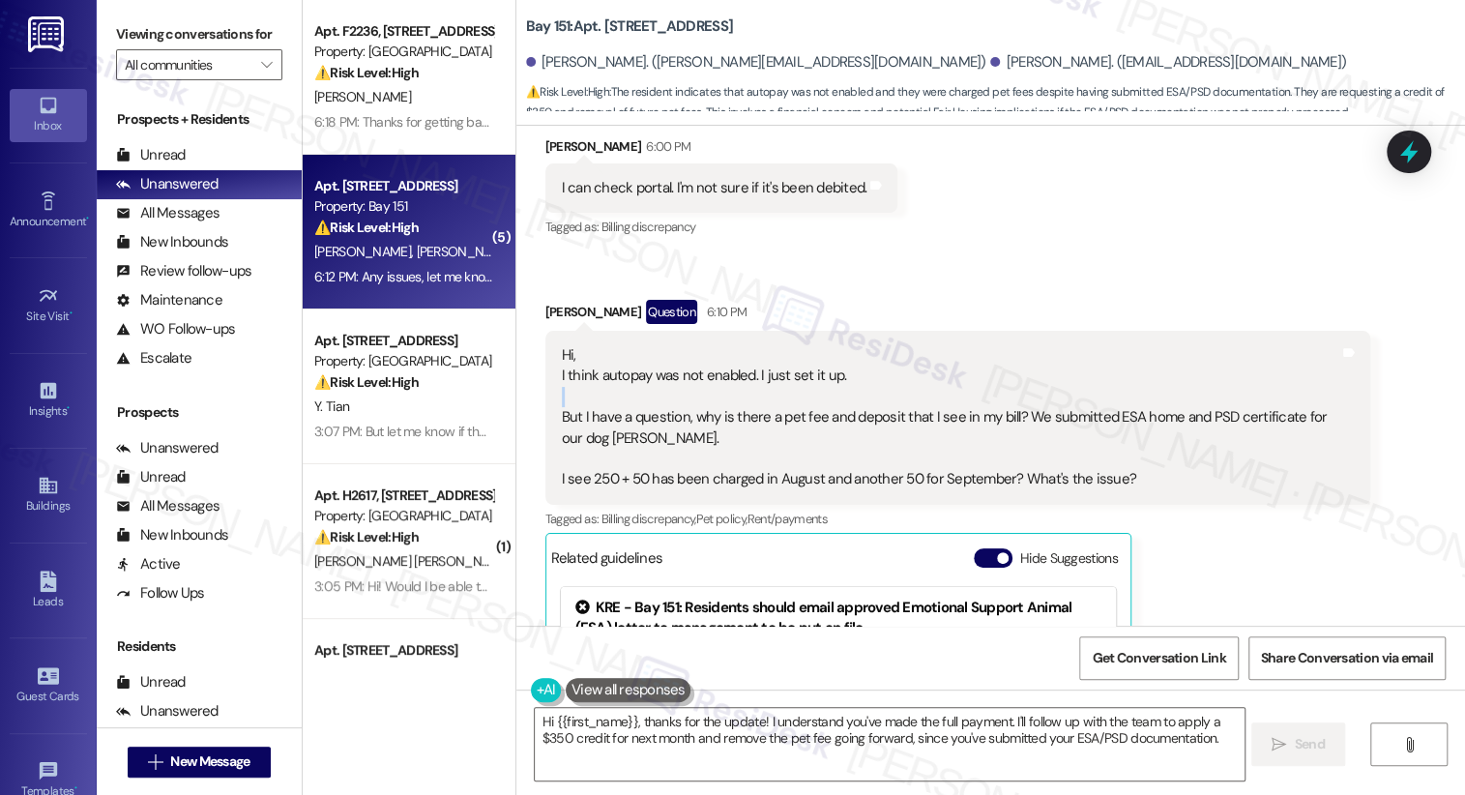
scroll to position [2650, 0]
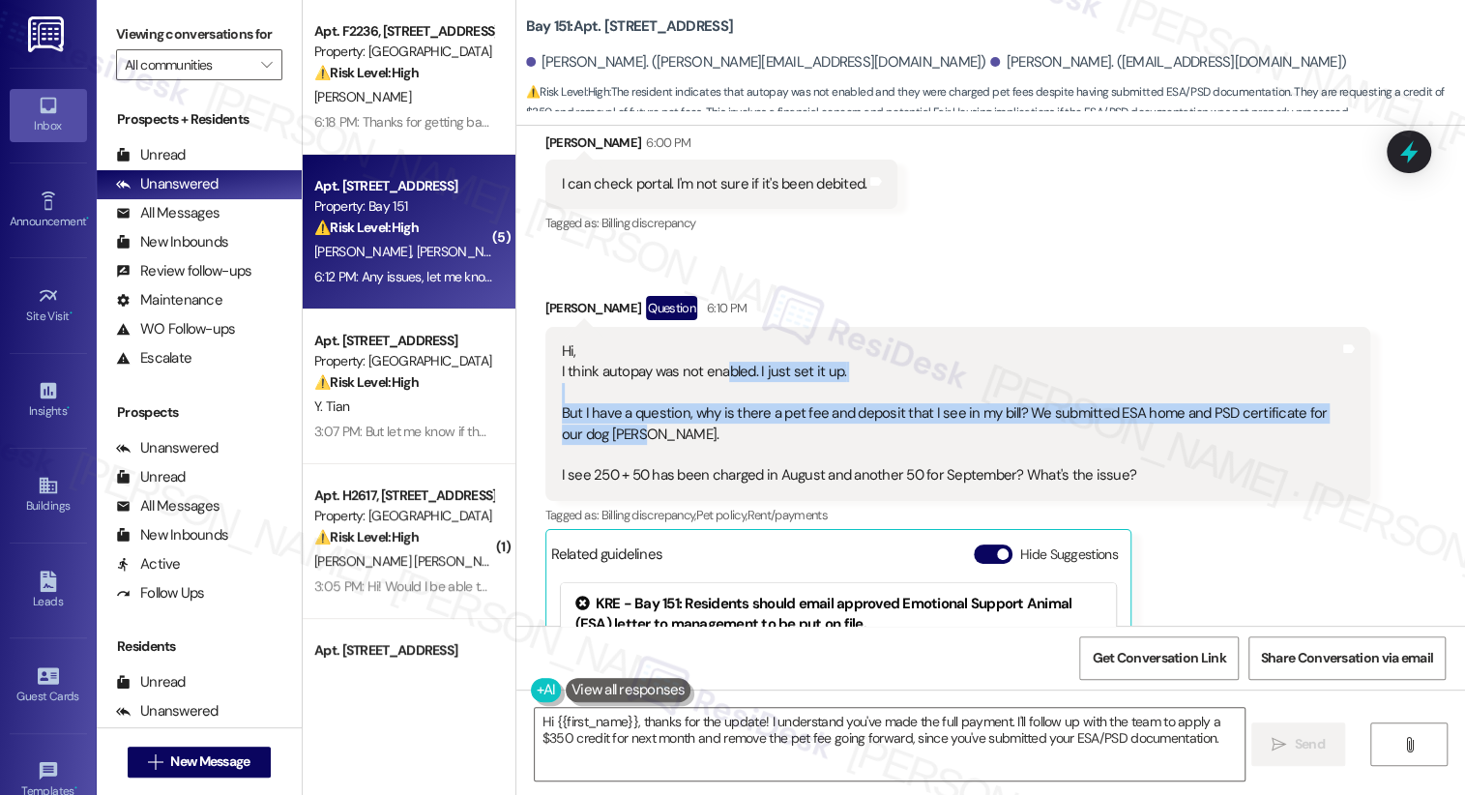
drag, startPoint x: 712, startPoint y: 328, endPoint x: 764, endPoint y: 390, distance: 81.0
click at [764, 390] on div "Hi, I think autopay was not enabled. I just set it up. But I have a question, w…" at bounding box center [950, 413] width 777 height 145
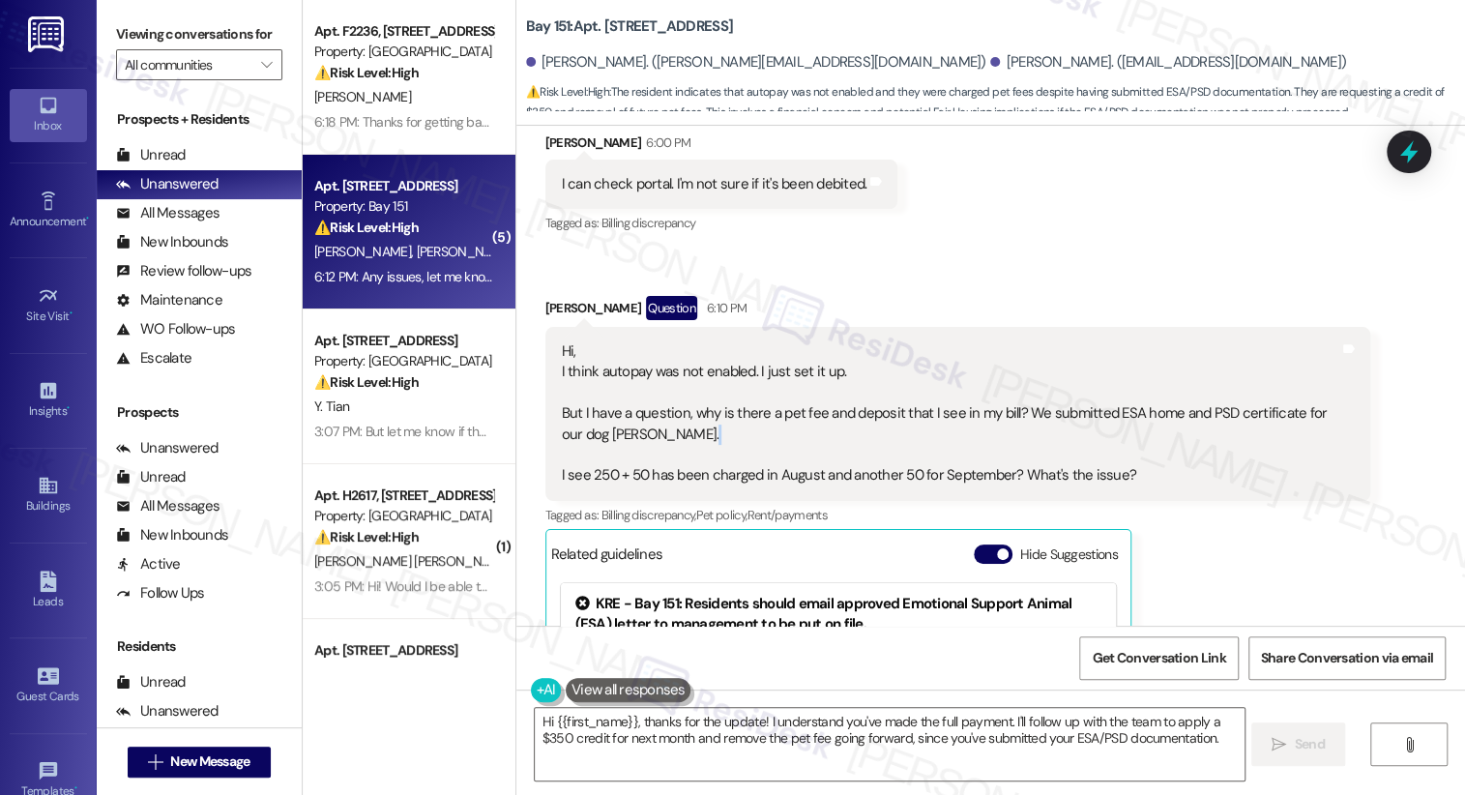
click at [764, 390] on div "Hi, I think autopay was not enabled. I just set it up. But I have a question, w…" at bounding box center [950, 413] width 777 height 145
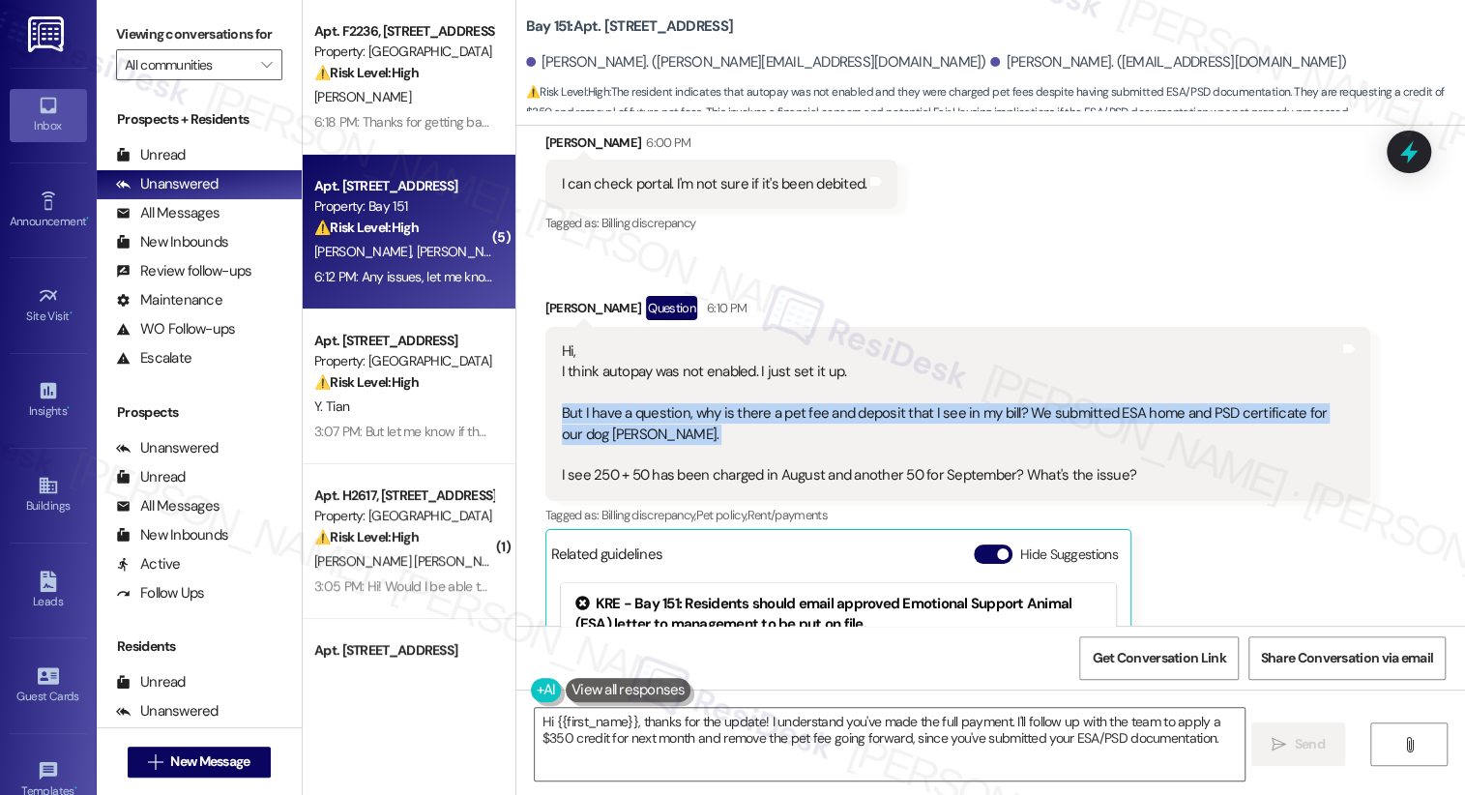
click at [764, 390] on div "Hi, I think autopay was not enabled. I just set it up. But I have a question, w…" at bounding box center [950, 413] width 777 height 145
click at [835, 392] on div "Hi, I think autopay was not enabled. I just set it up. But I have a question, w…" at bounding box center [950, 413] width 777 height 145
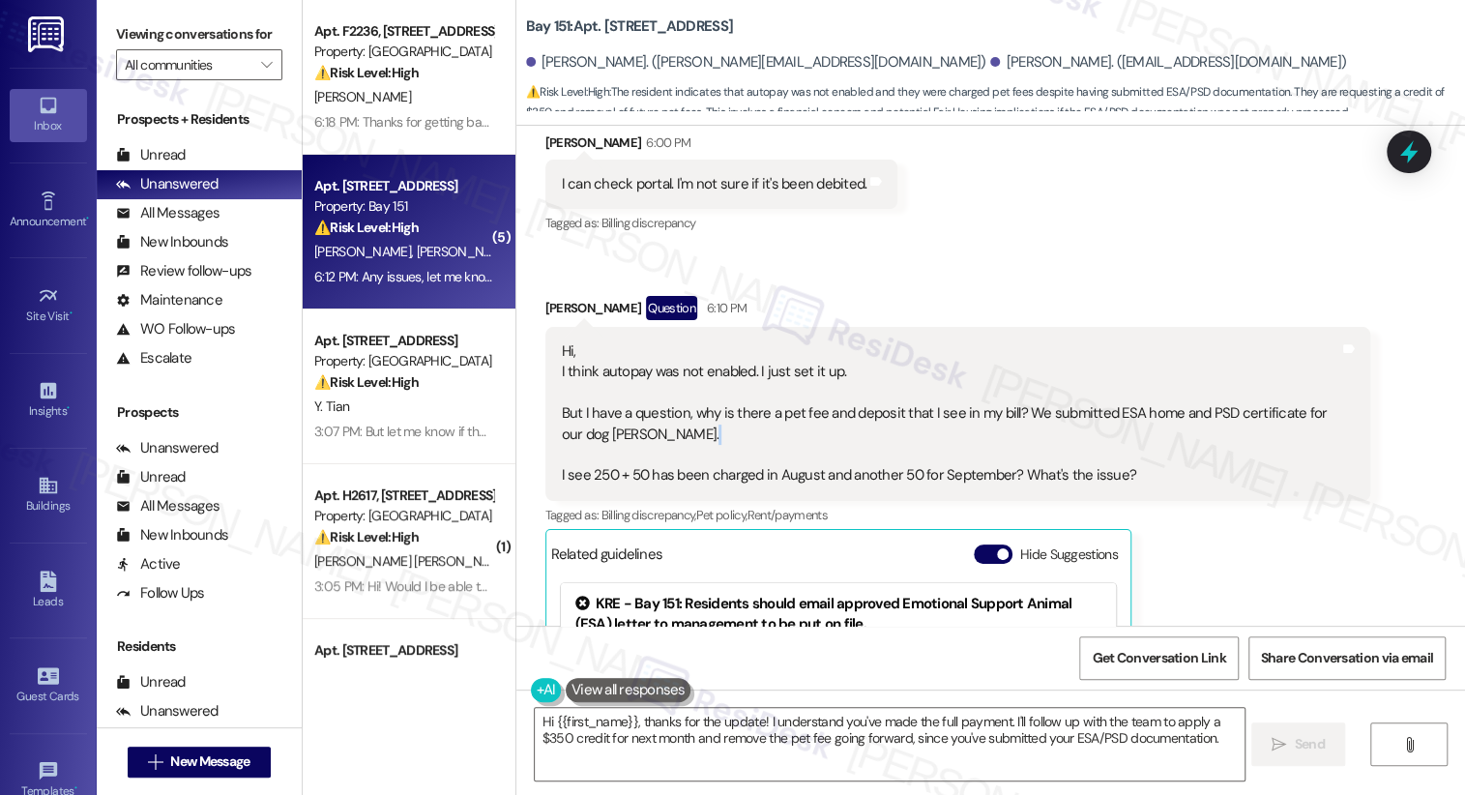
click at [833, 392] on div "Hi, I think autopay was not enabled. I just set it up. But I have a question, w…" at bounding box center [950, 413] width 777 height 145
click at [832, 392] on div "Hi, I think autopay was not enabled. I just set it up. But I have a question, w…" at bounding box center [950, 413] width 777 height 145
click at [974, 544] on button "Hide Suggestions" at bounding box center [993, 553] width 39 height 19
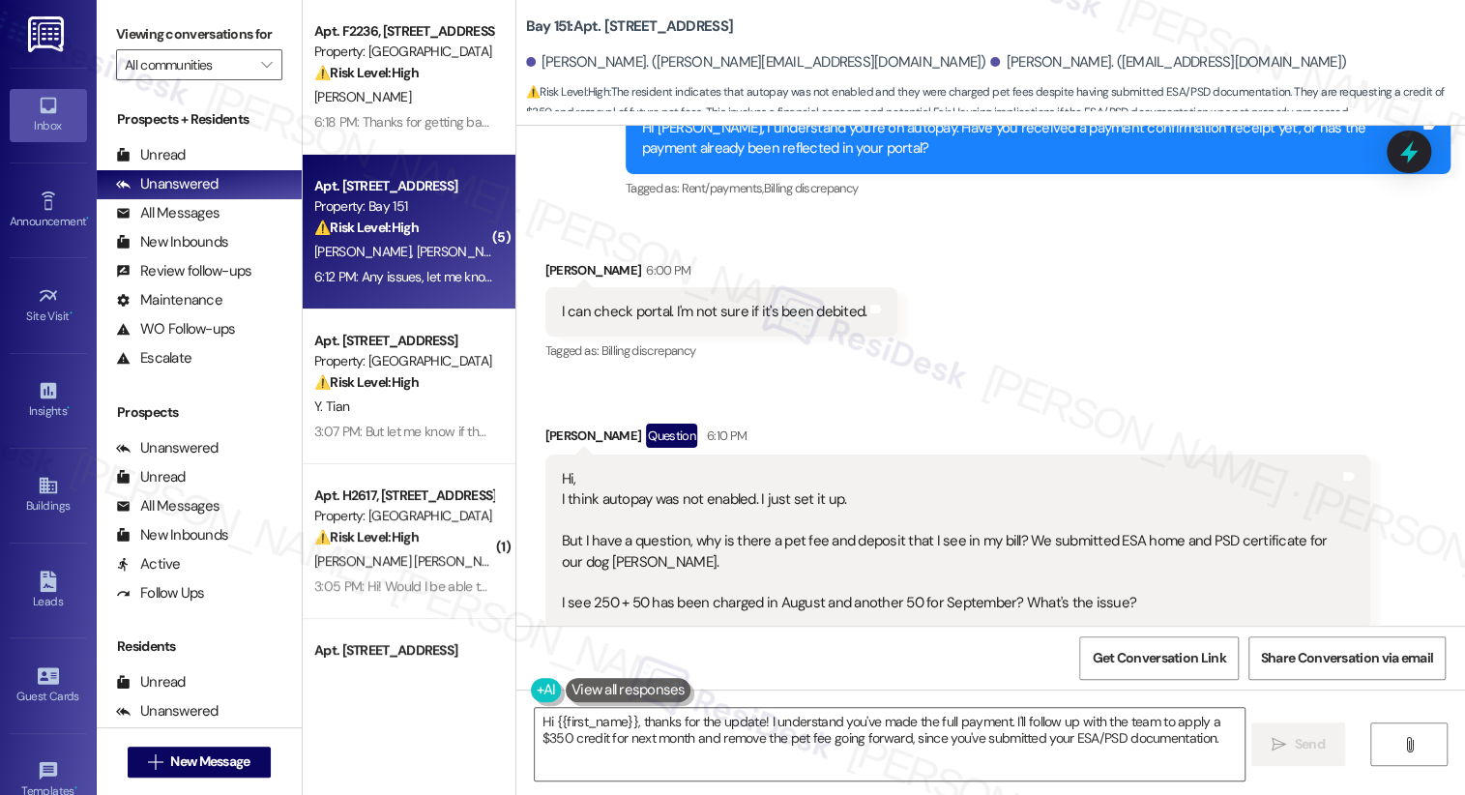
scroll to position [2435, 0]
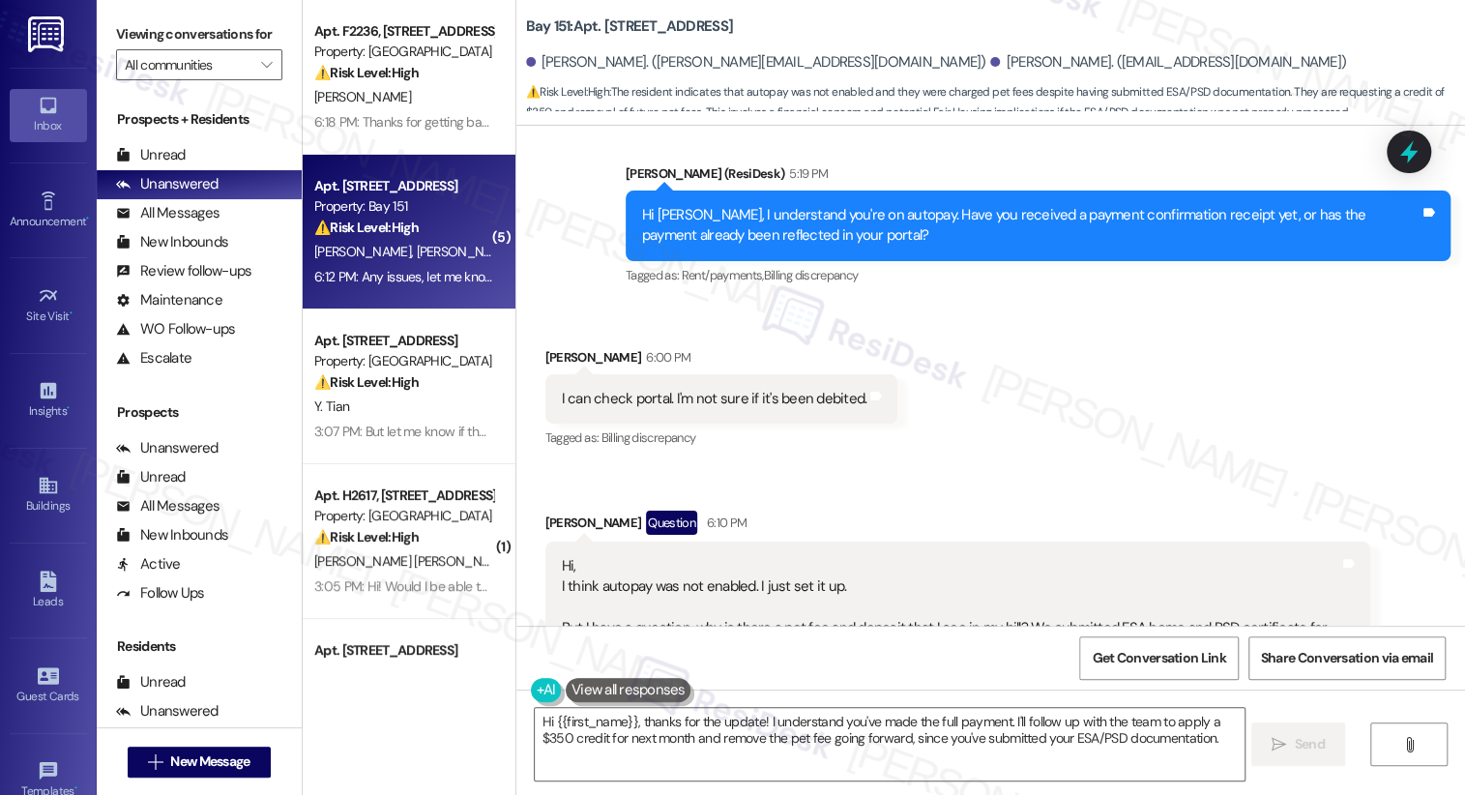
click at [656, 389] on div "I can check portal. I'm not sure if it's been debited." at bounding box center [715, 399] width 306 height 20
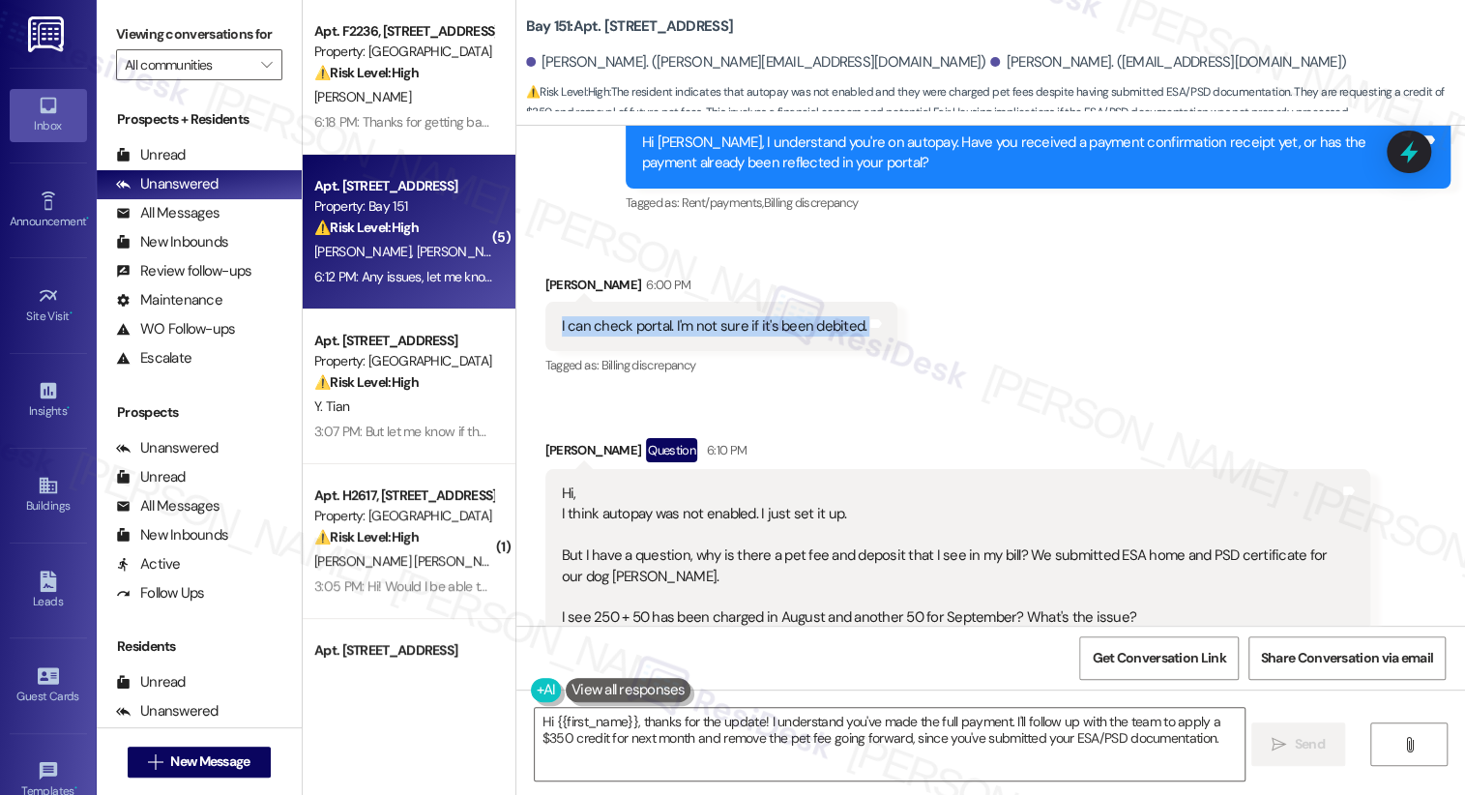
scroll to position [2543, 0]
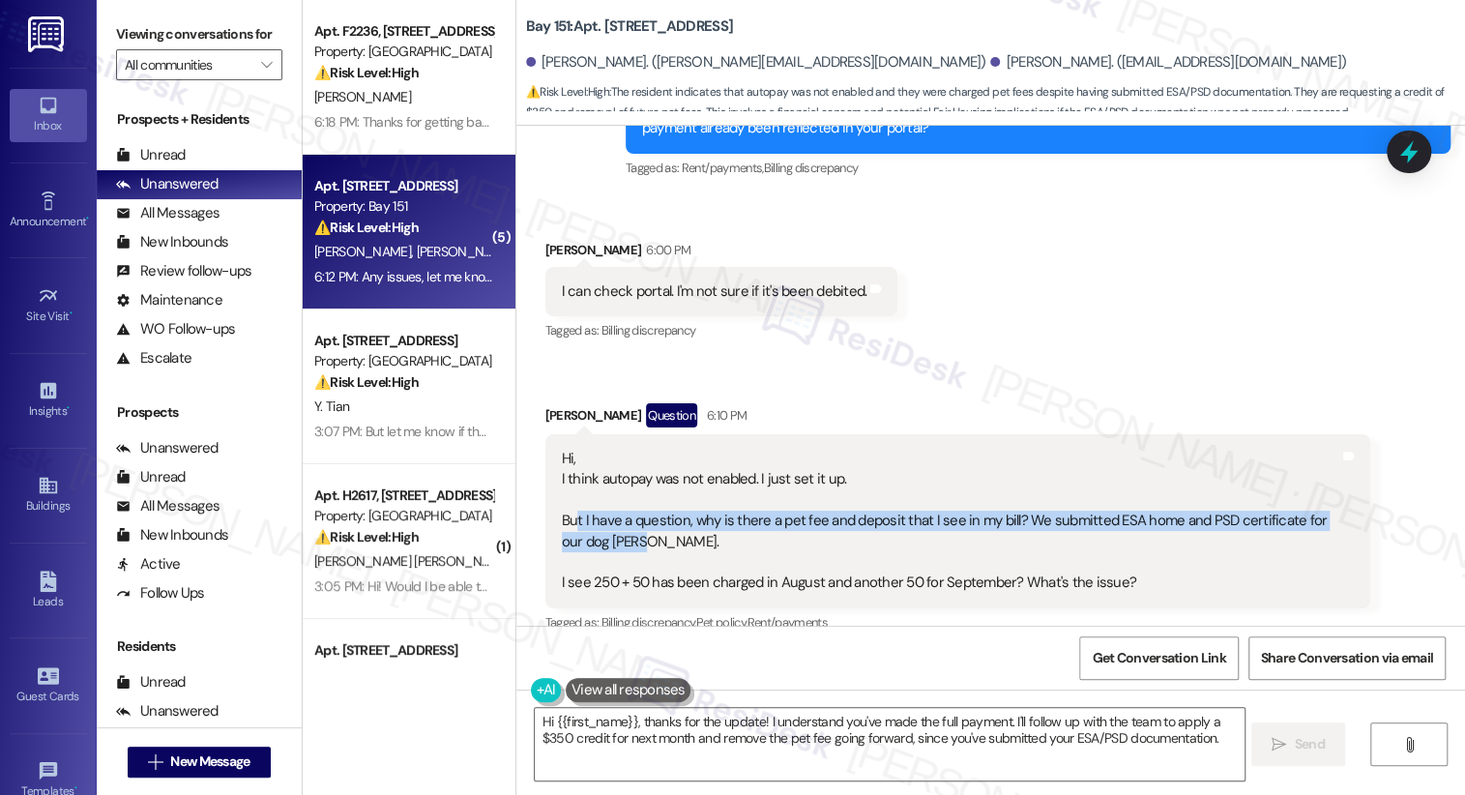
drag, startPoint x: 565, startPoint y: 483, endPoint x: 873, endPoint y: 491, distance: 308.5
click at [873, 491] on div "Hi, I think autopay was not enabled. I just set it up. But I have a question, w…" at bounding box center [950, 521] width 777 height 145
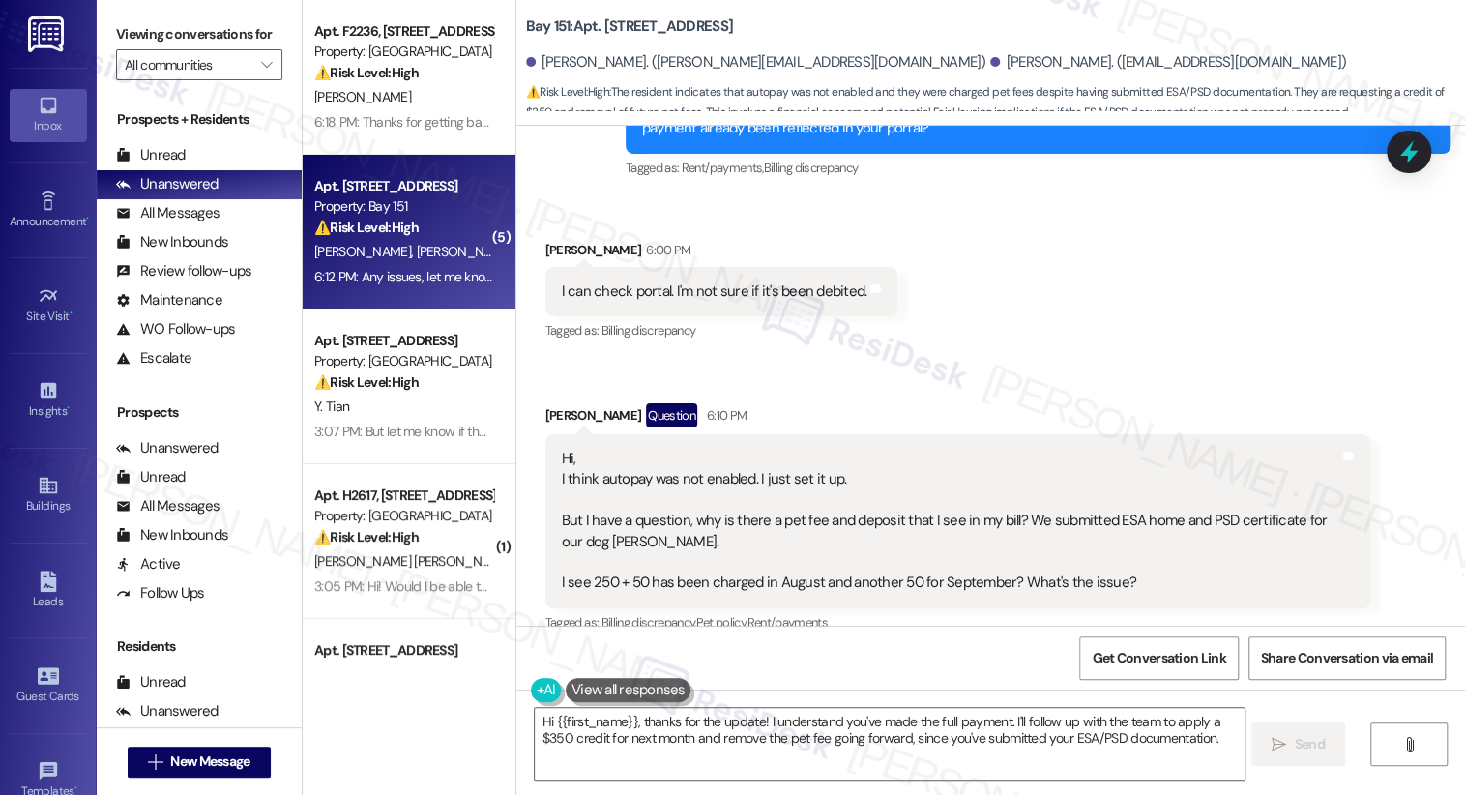
click at [881, 469] on div "Hi, I think autopay was not enabled. I just set it up. But I have a question, w…" at bounding box center [950, 521] width 777 height 145
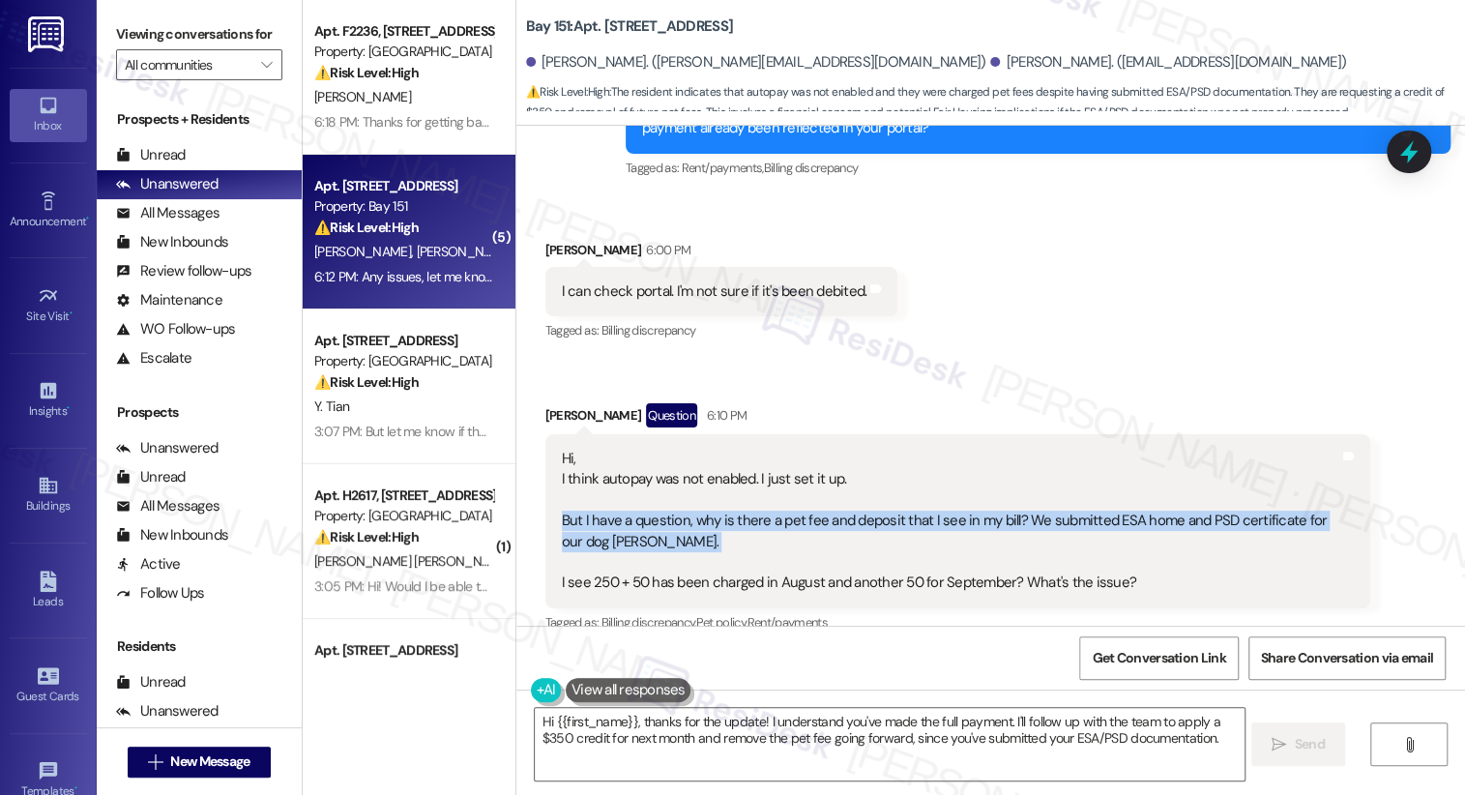
click at [881, 469] on div "Hi, I think autopay was not enabled. I just set it up. But I have a question, w…" at bounding box center [950, 521] width 777 height 145
click at [988, 489] on div "Hi, I think autopay was not enabled. I just set it up. But I have a question, w…" at bounding box center [950, 521] width 777 height 145
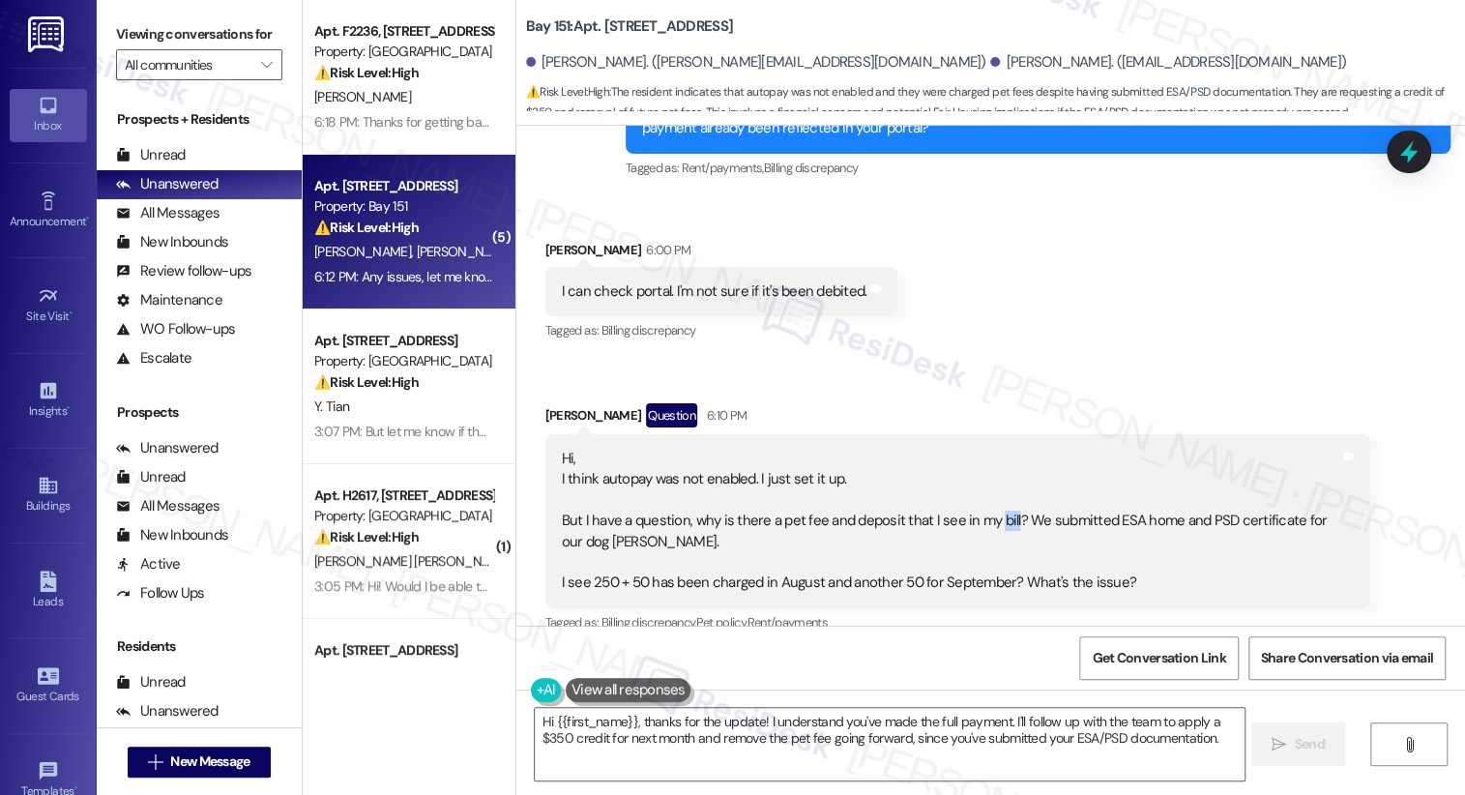
click at [988, 489] on div "Hi, I think autopay was not enabled. I just set it up. But I have a question, w…" at bounding box center [950, 521] width 777 height 145
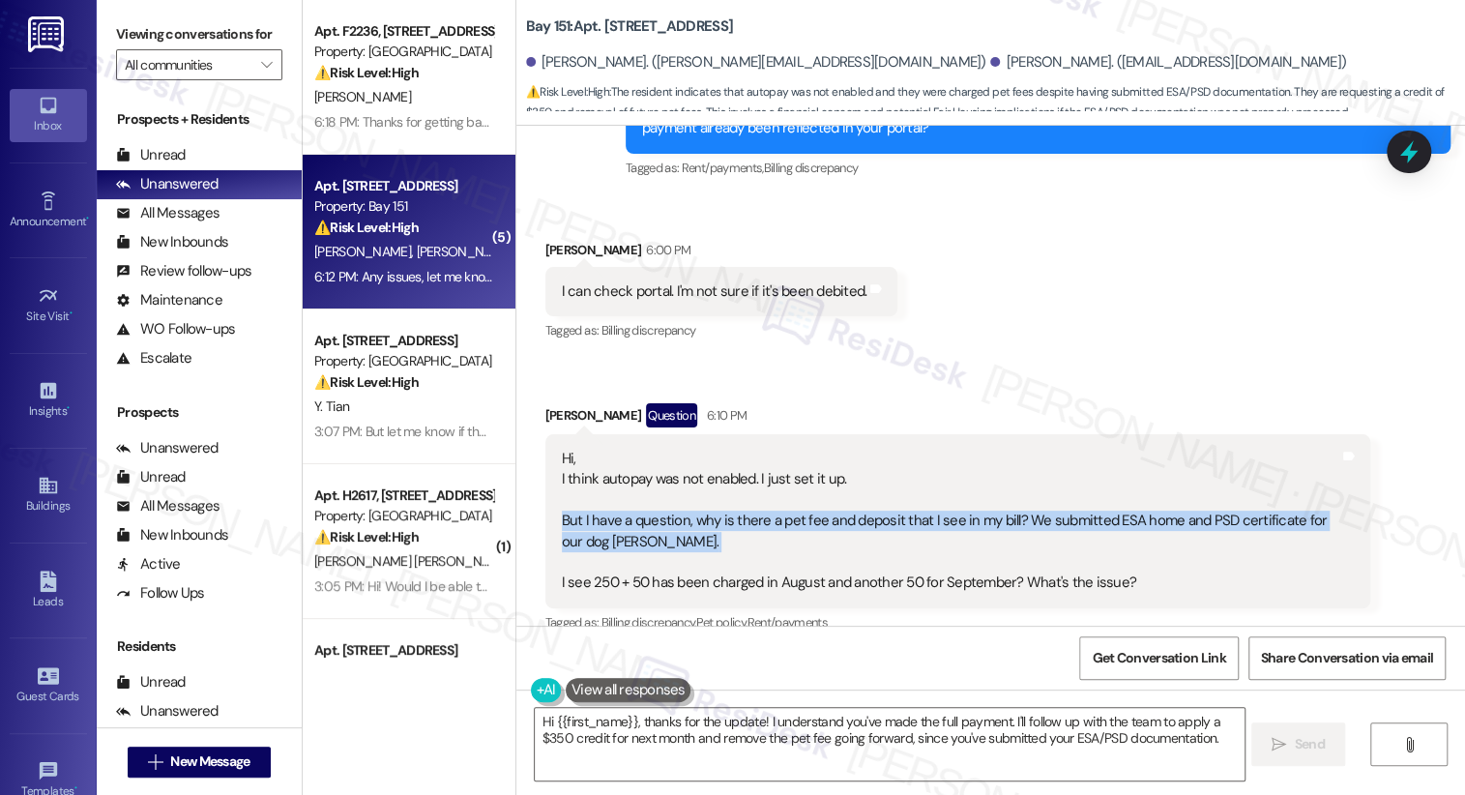
click at [988, 489] on div "Hi, I think autopay was not enabled. I just set it up. But I have a question, w…" at bounding box center [950, 521] width 777 height 145
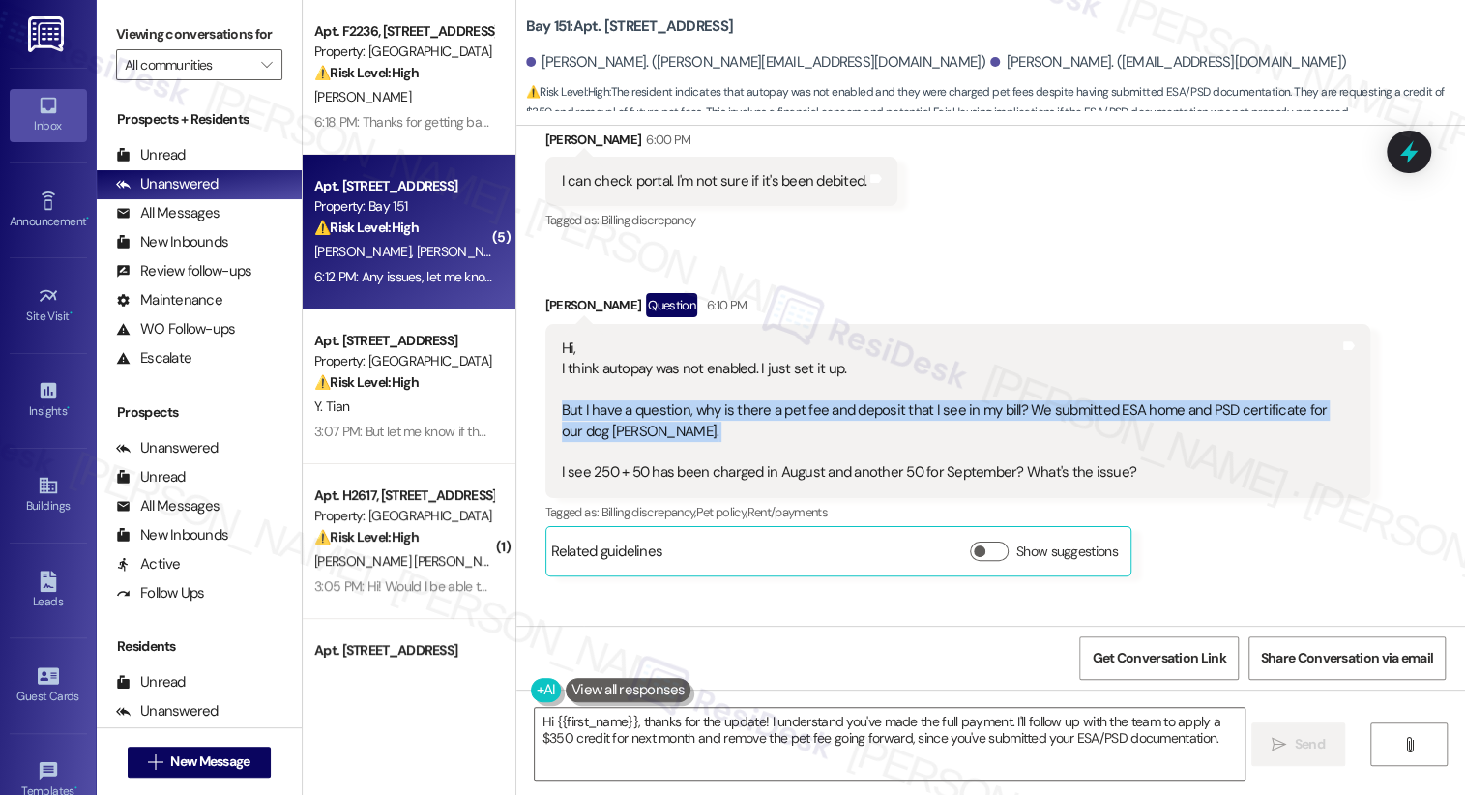
scroll to position [2757, 0]
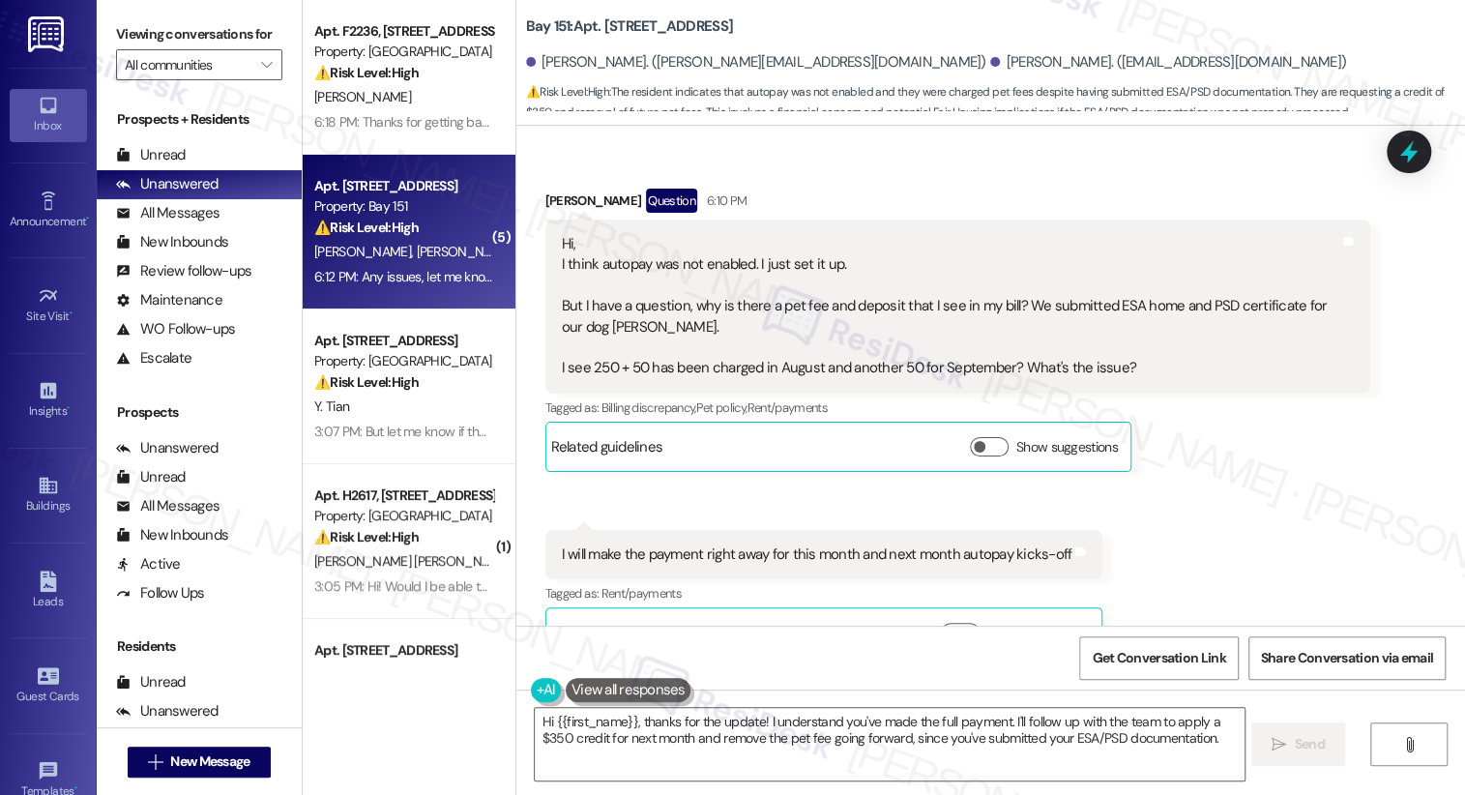
click at [603, 331] on div "Hi, I think autopay was not enabled. I just set it up. But I have a question, w…" at bounding box center [950, 306] width 777 height 145
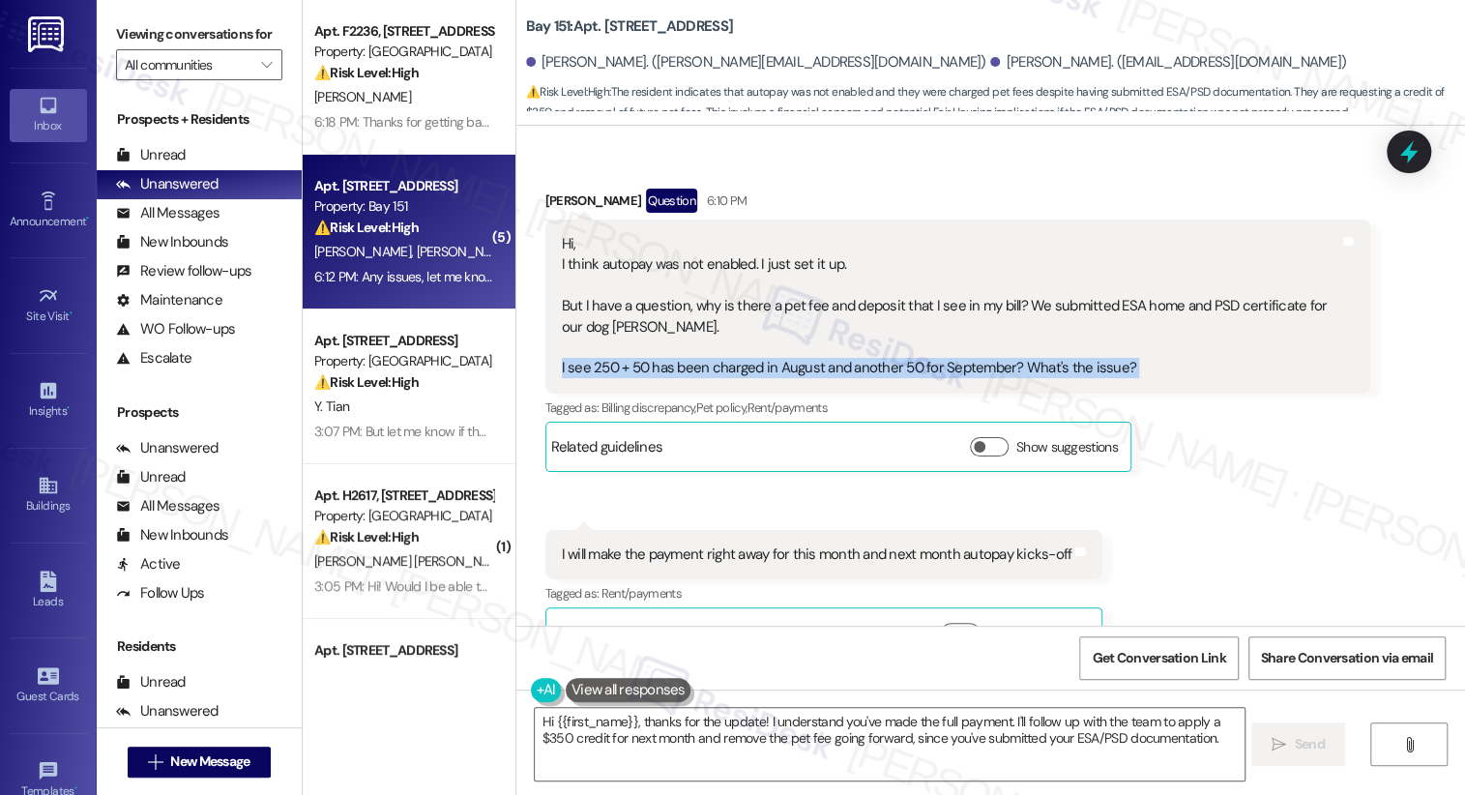
click at [603, 331] on div "Hi, I think autopay was not enabled. I just set it up. But I have a question, w…" at bounding box center [950, 306] width 777 height 145
click at [629, 329] on div "Hi, I think autopay was not enabled. I just set it up. But I have a question, w…" at bounding box center [950, 306] width 777 height 145
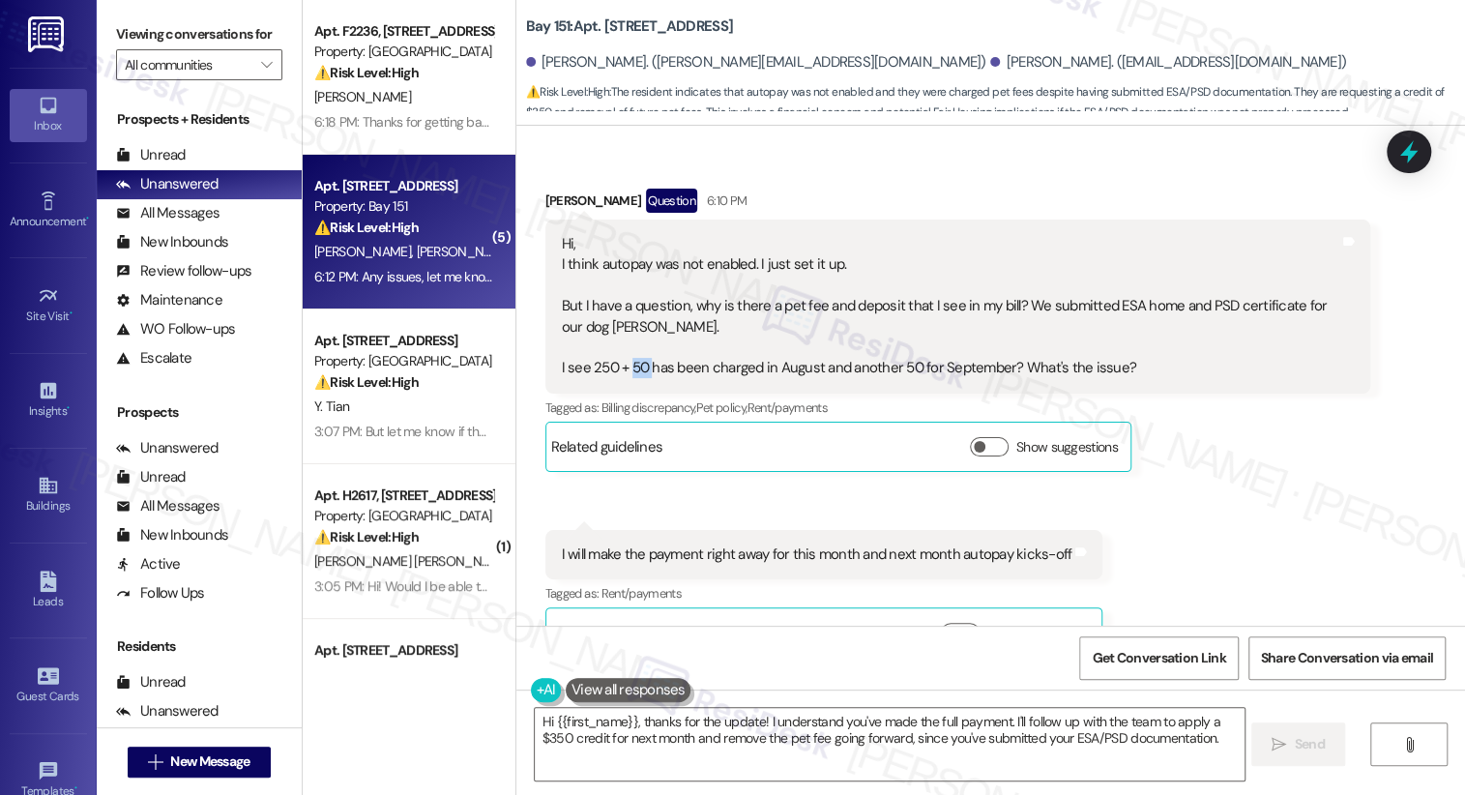
click at [629, 329] on div "Hi, I think autopay was not enabled. I just set it up. But I have a question, w…" at bounding box center [950, 306] width 777 height 145
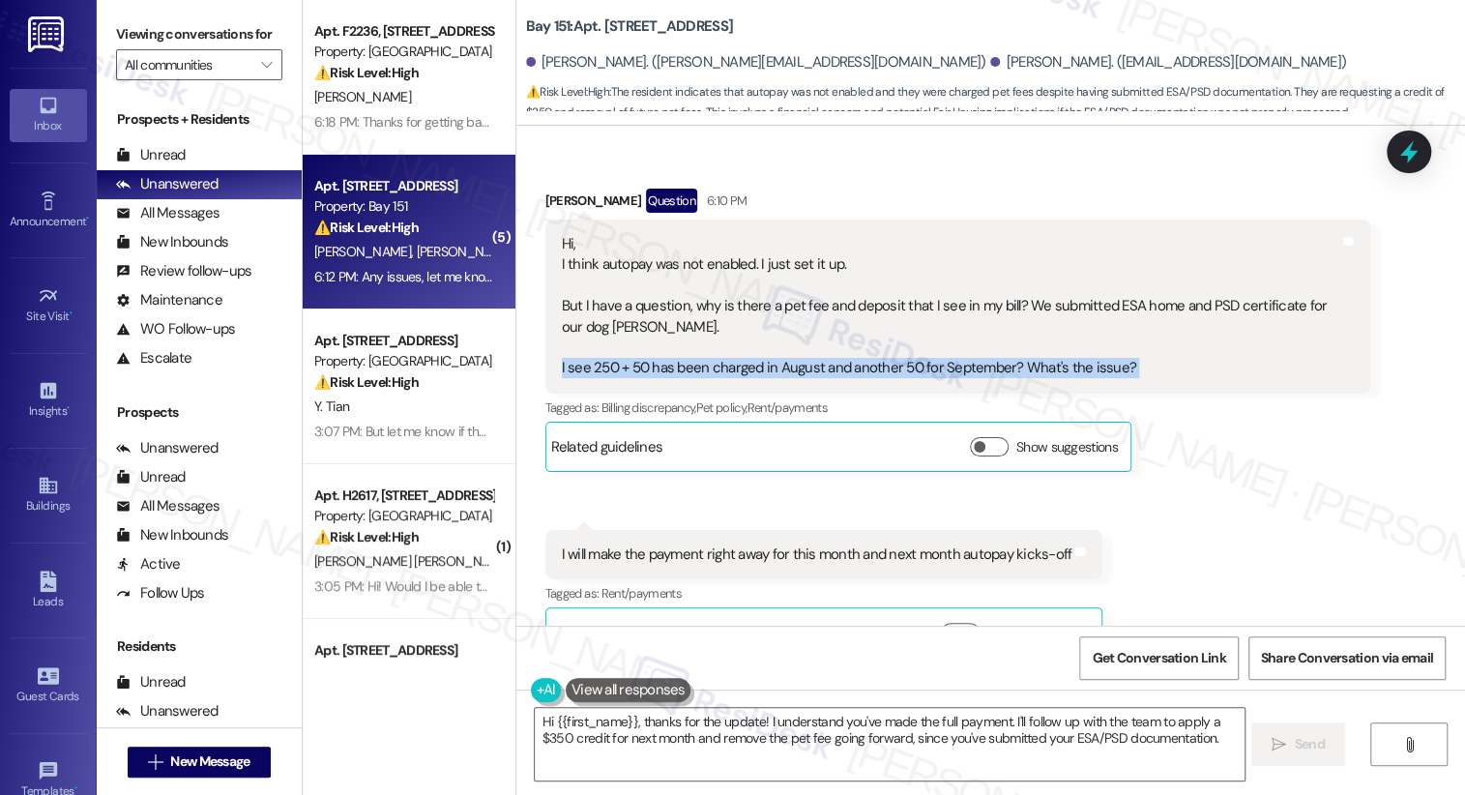
click at [629, 329] on div "Hi, I think autopay was not enabled. I just set it up. But I have a question, w…" at bounding box center [950, 306] width 777 height 145
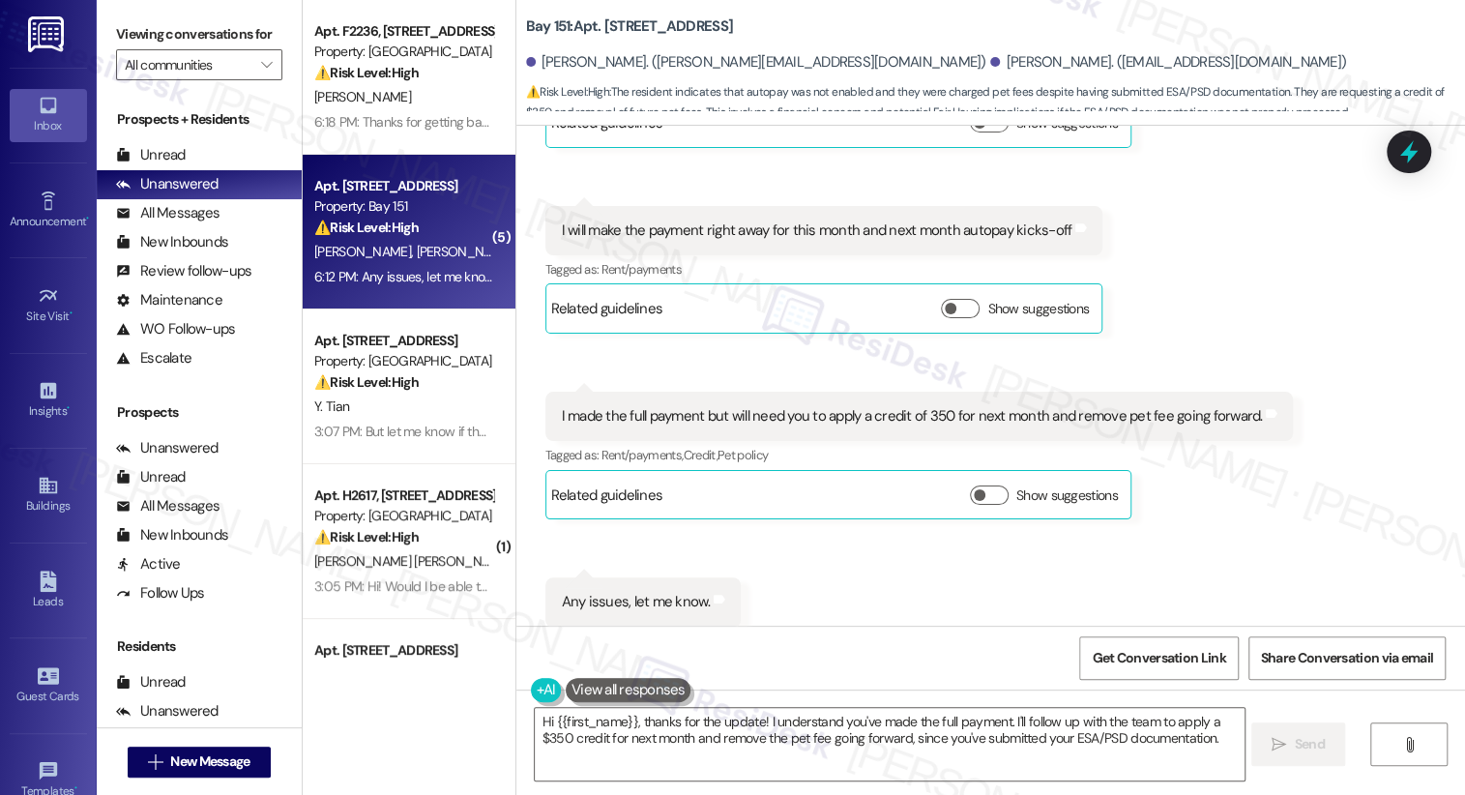
scroll to position [3084, 0]
click at [758, 218] on div "I will make the payment right away for this month and next month autopay kicks-…" at bounding box center [817, 228] width 510 height 20
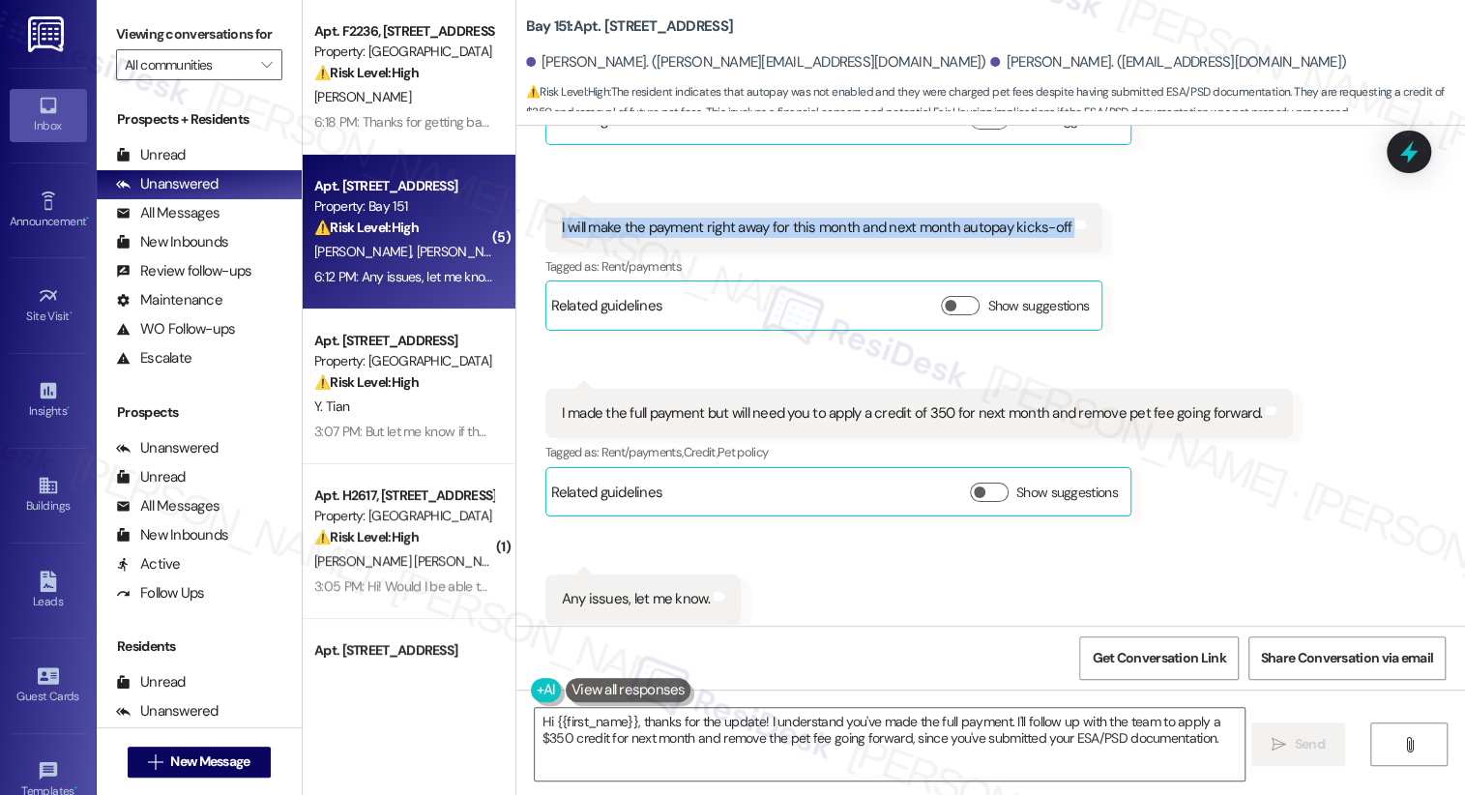
click at [758, 218] on div "I will make the payment right away for this month and next month autopay kicks-…" at bounding box center [817, 228] width 510 height 20
click at [619, 403] on div "I made the full payment but will need you to apply a credit of 350 for next mon…" at bounding box center [912, 413] width 701 height 20
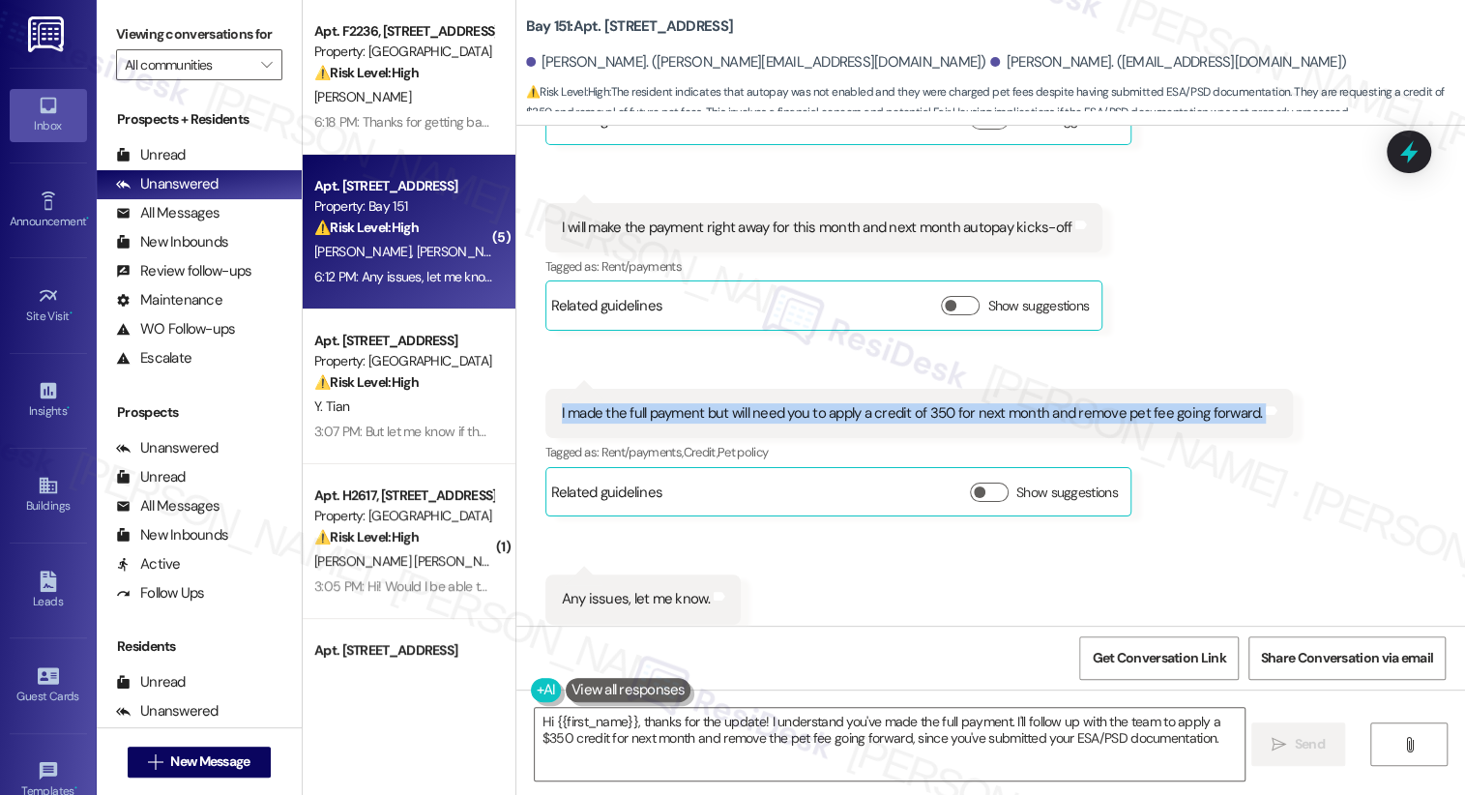
click at [619, 403] on div "I made the full payment but will need you to apply a credit of 350 for next mon…" at bounding box center [912, 413] width 701 height 20
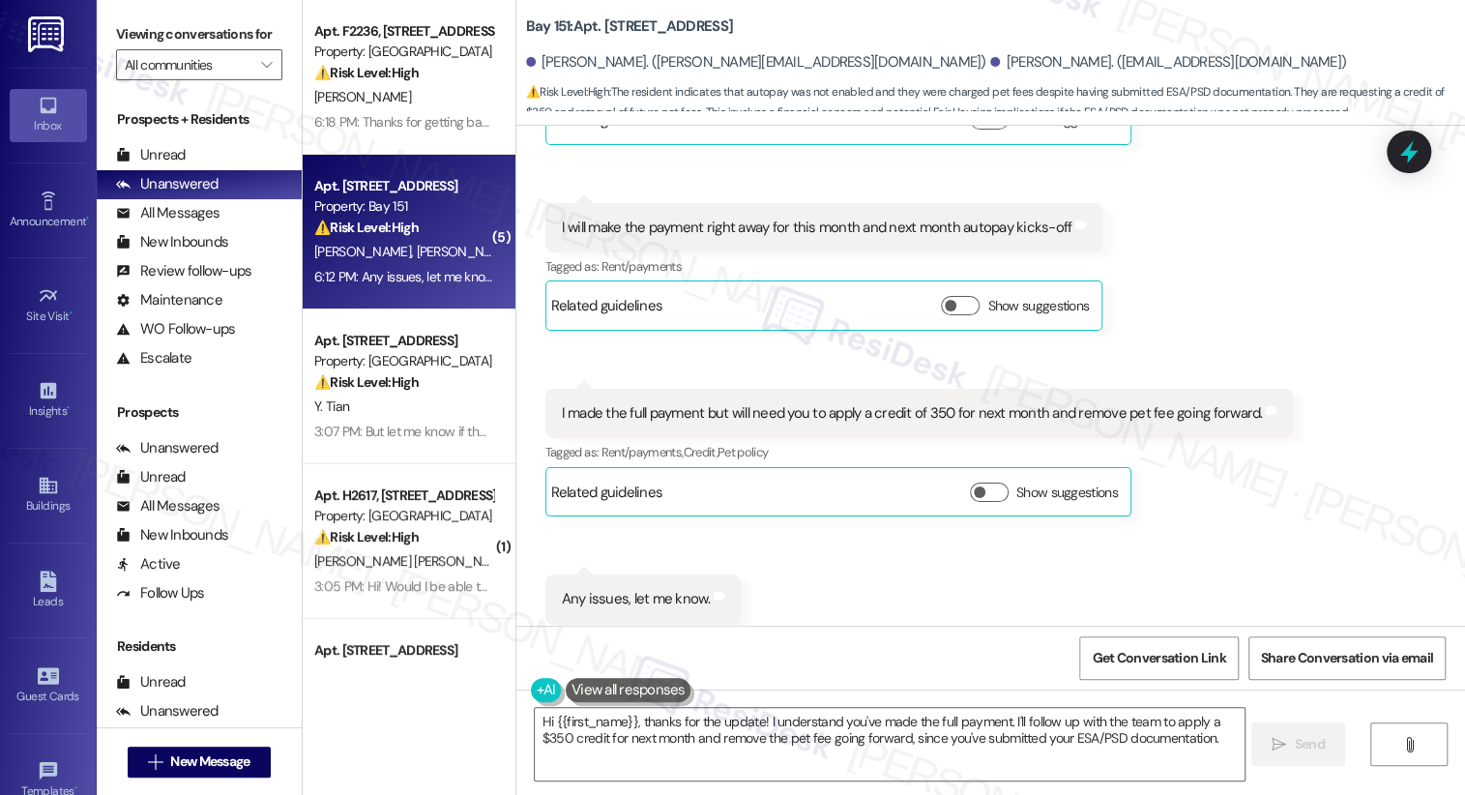
click at [630, 589] on div "Any issues, let me know." at bounding box center [636, 599] width 148 height 20
click at [629, 589] on div "Any issues, let me know." at bounding box center [636, 599] width 148 height 20
click at [681, 389] on div "I made the full payment but will need you to apply a credit of 350 for next mon…" at bounding box center [919, 413] width 748 height 49
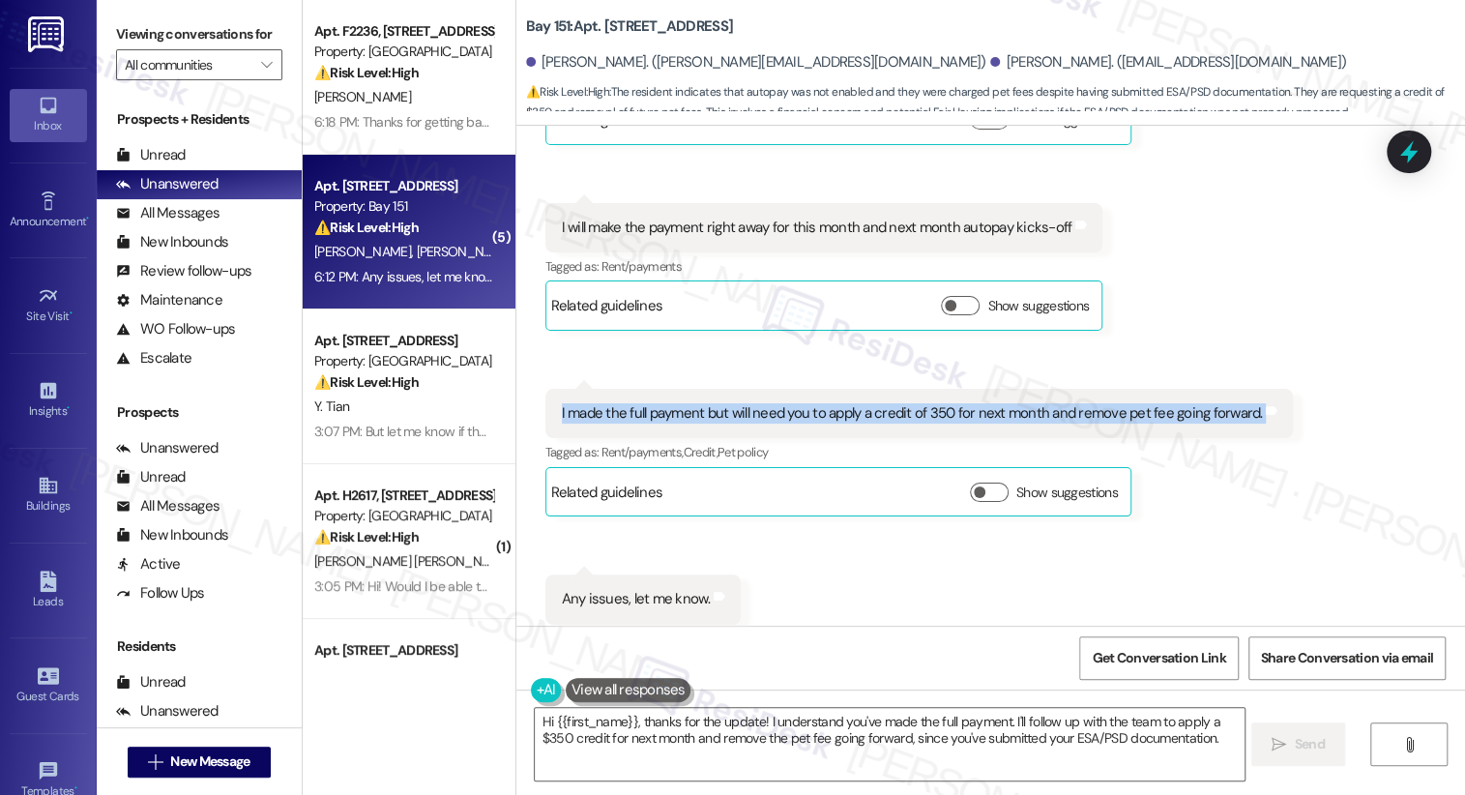
click at [681, 389] on div "I made the full payment but will need you to apply a credit of 350 for next mon…" at bounding box center [919, 413] width 748 height 49
click at [790, 403] on div "I made the full payment but will need you to apply a credit of 350 for next mon…" at bounding box center [912, 413] width 701 height 20
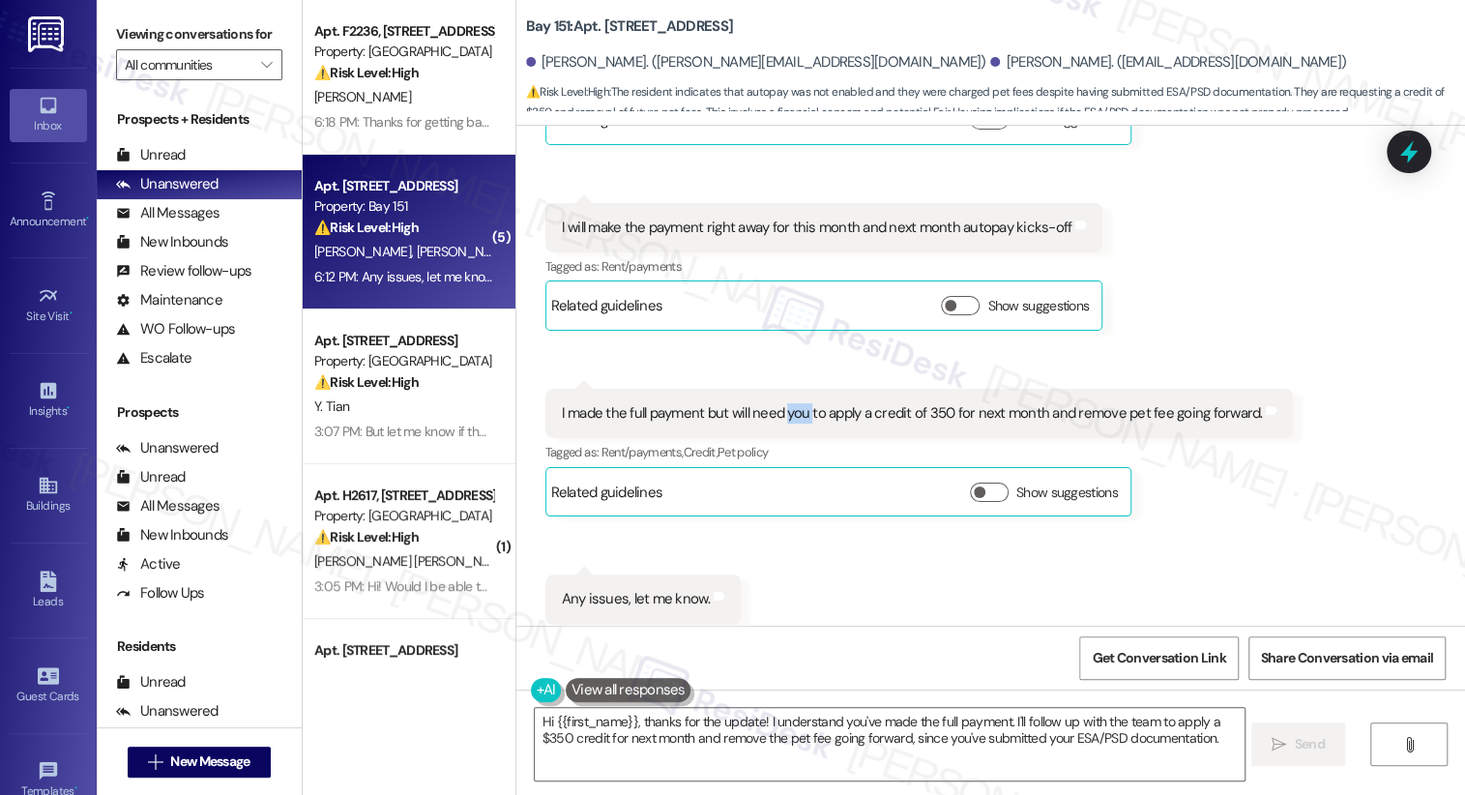
click at [790, 403] on div "I made the full payment but will need you to apply a credit of 350 for next mon…" at bounding box center [912, 413] width 701 height 20
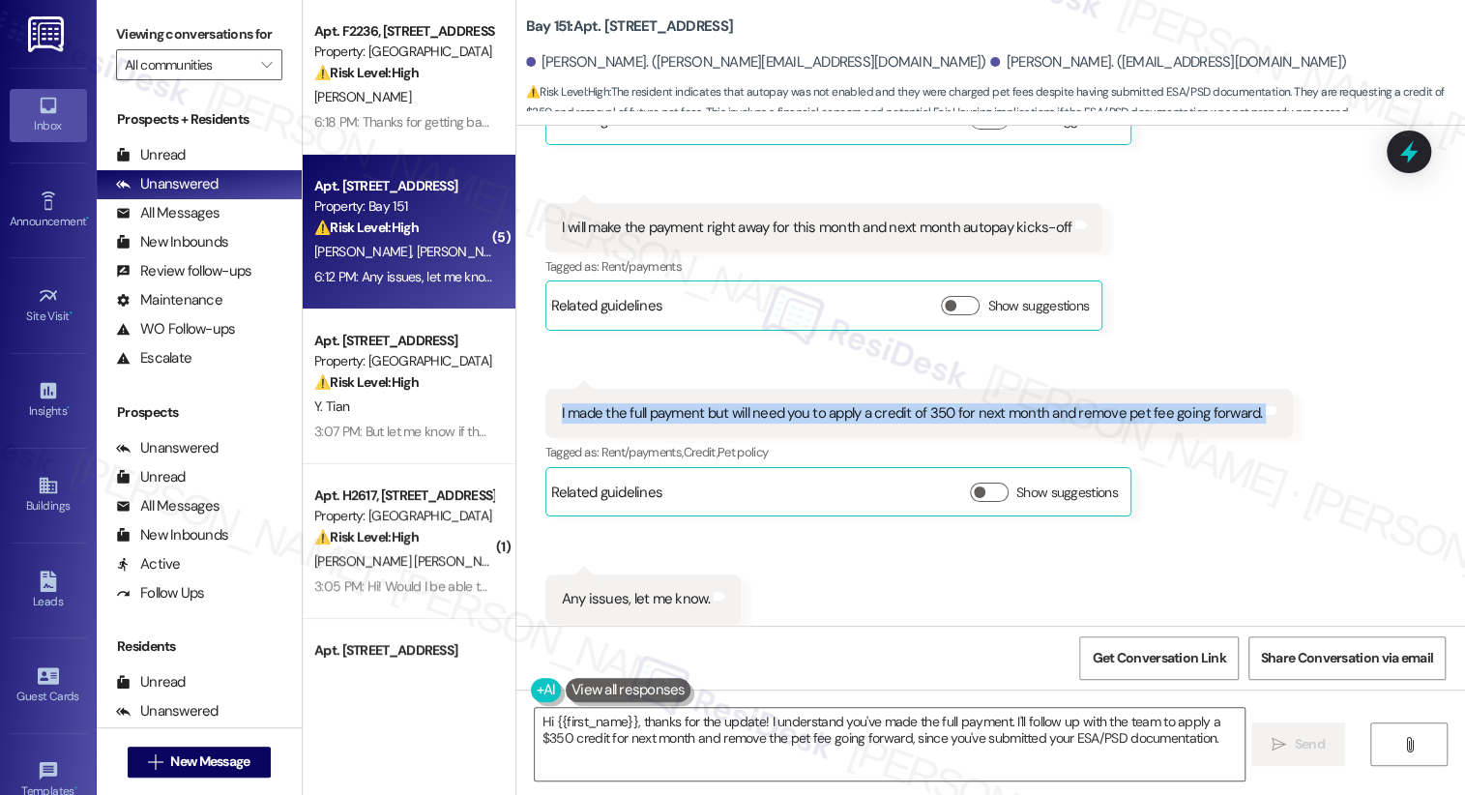
click at [792, 403] on div "I made the full payment but will need you to apply a credit of 350 for next mon…" at bounding box center [912, 413] width 701 height 20
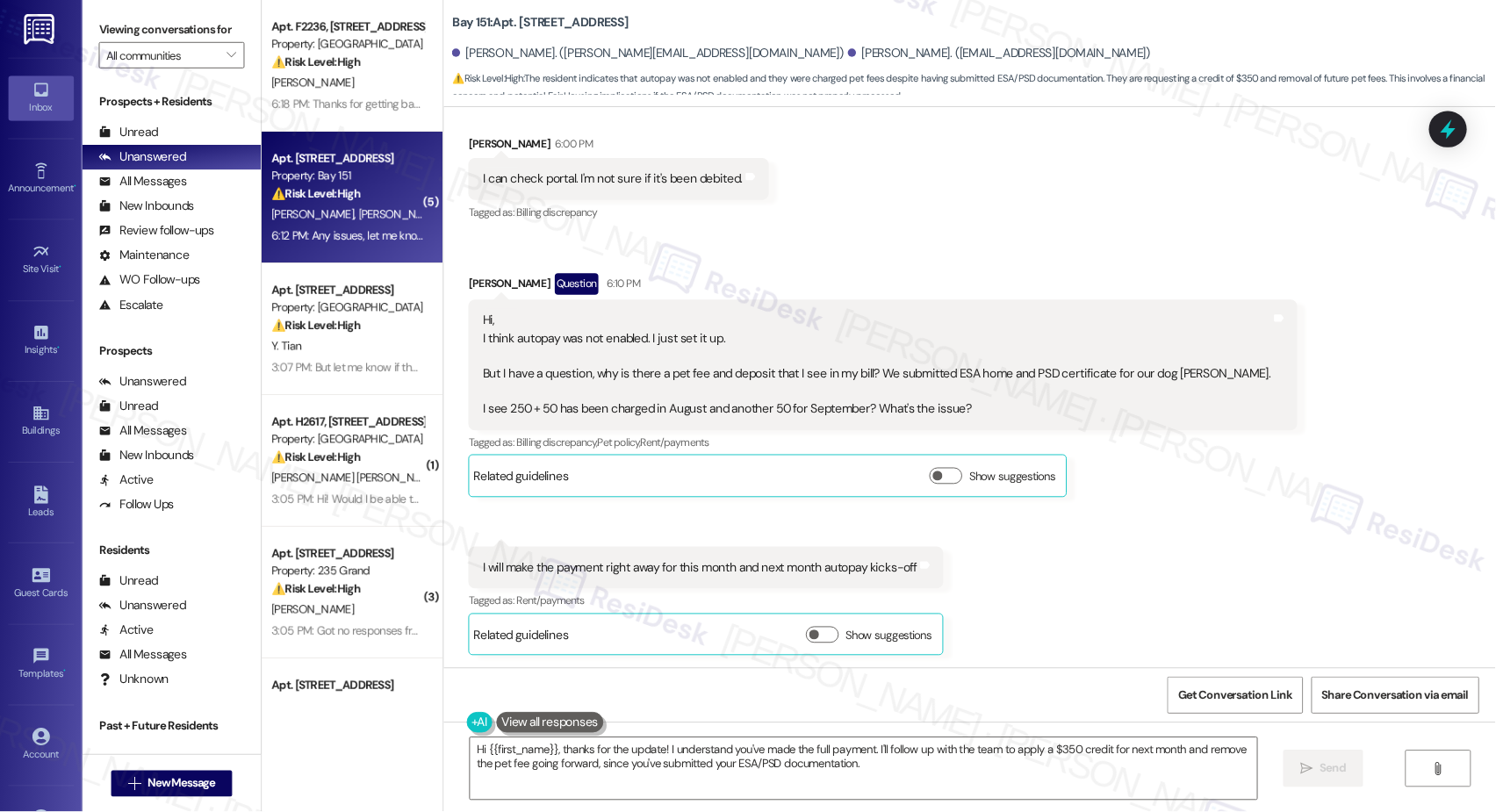
scroll to position [2312, 0]
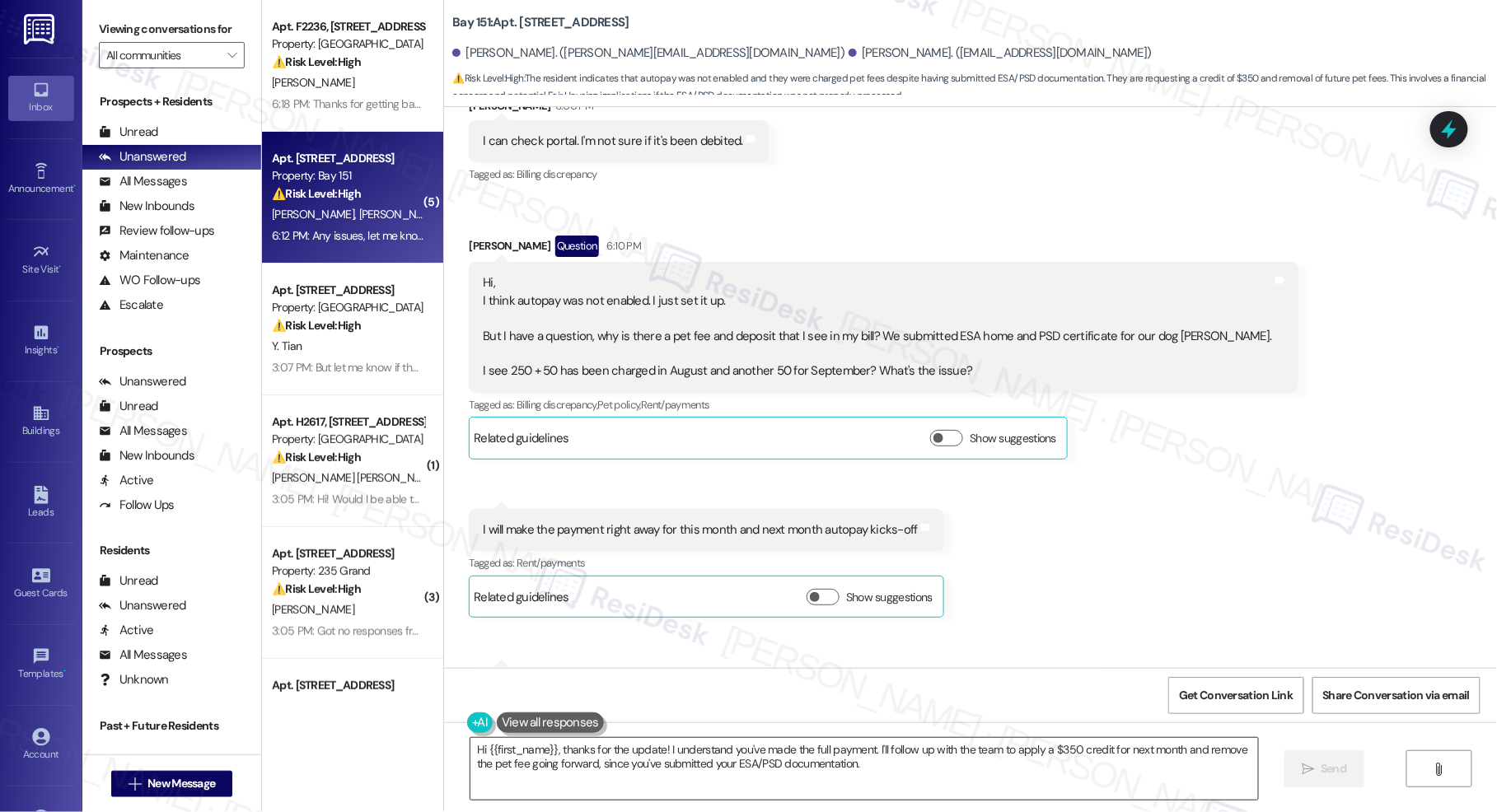
click at [826, 744] on textarea "Hi {{first_name}}, thanks for the update! I understand you've made the full pay…" at bounding box center [864, 769] width 787 height 62
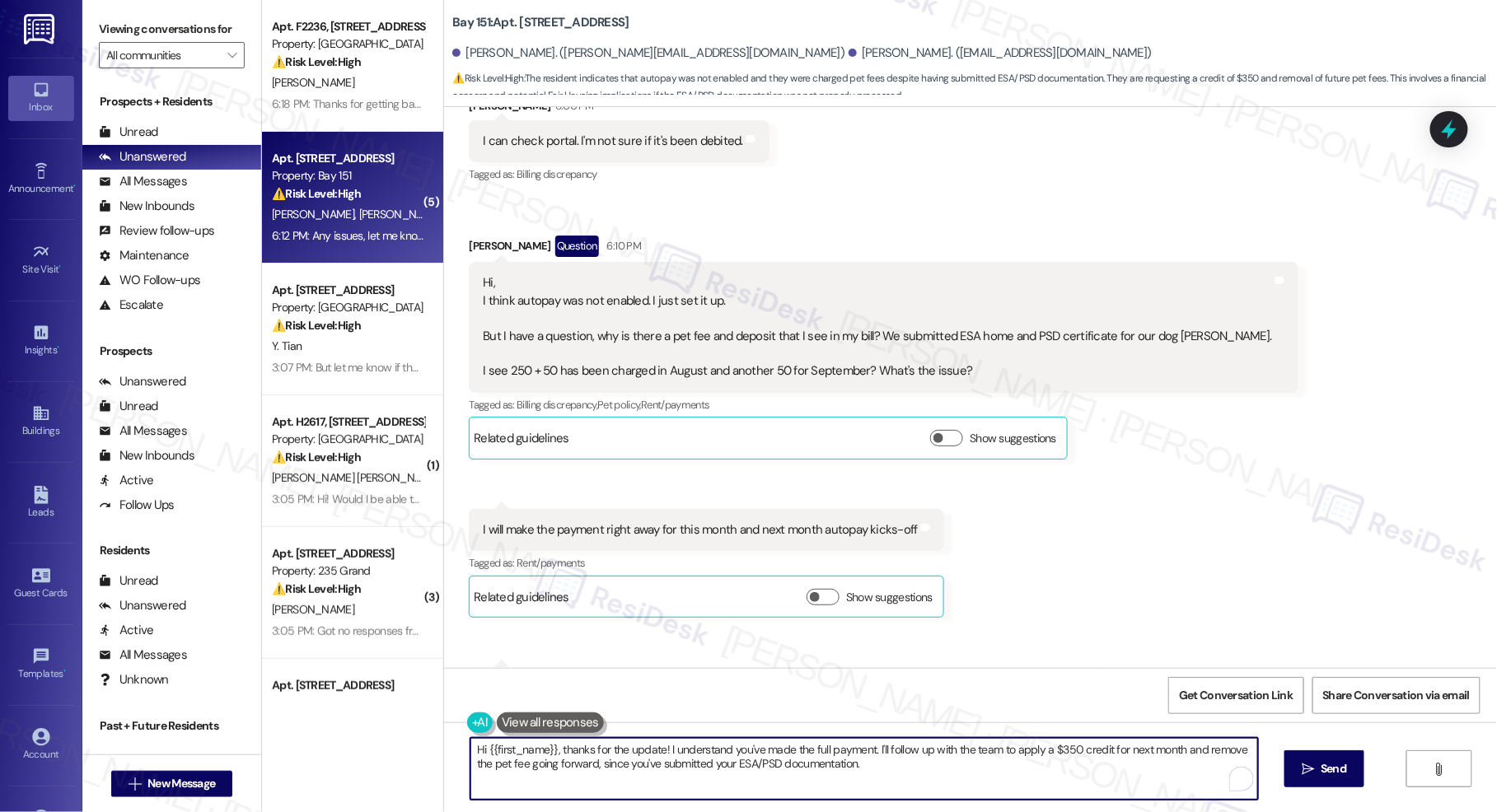
drag, startPoint x: 898, startPoint y: 762, endPoint x: 757, endPoint y: 751, distance: 141.4
click at [757, 751] on textarea "Hi {{first_name}}, thanks for the update! I understand you've made the full pay…" at bounding box center [864, 769] width 787 height 62
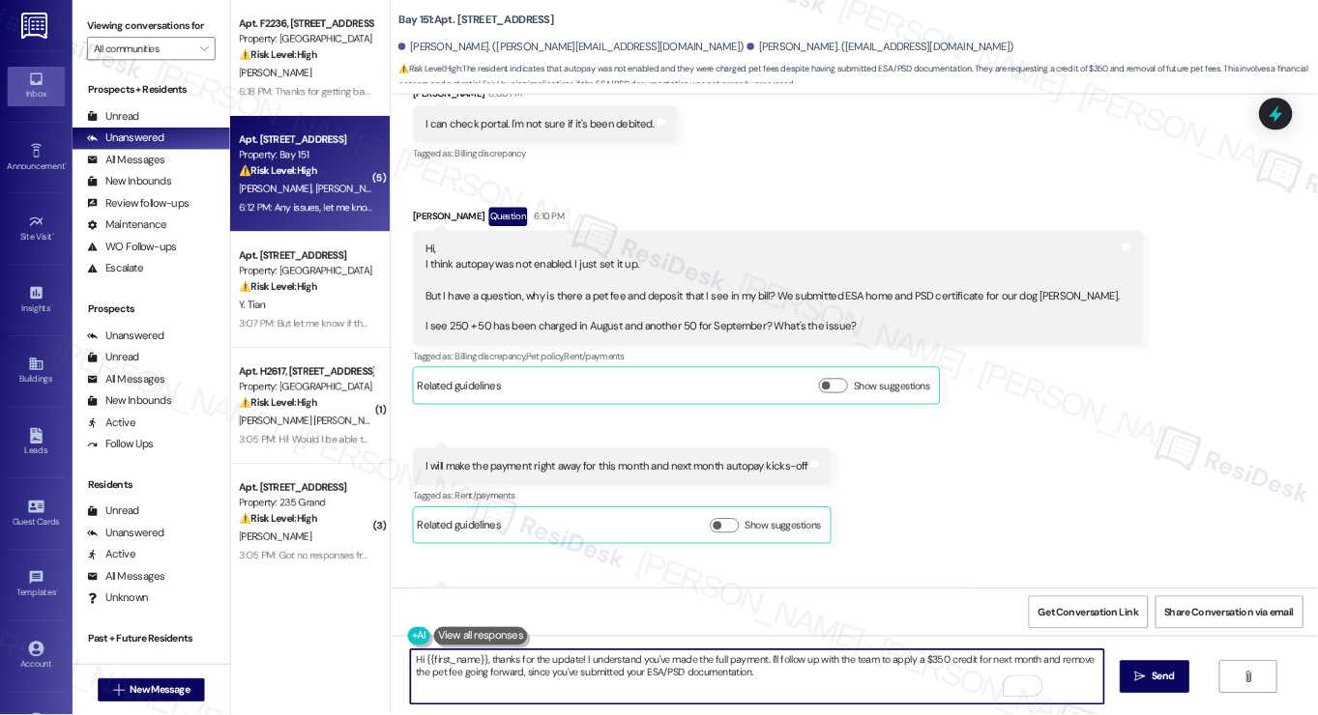
scroll to position [2546, 0]
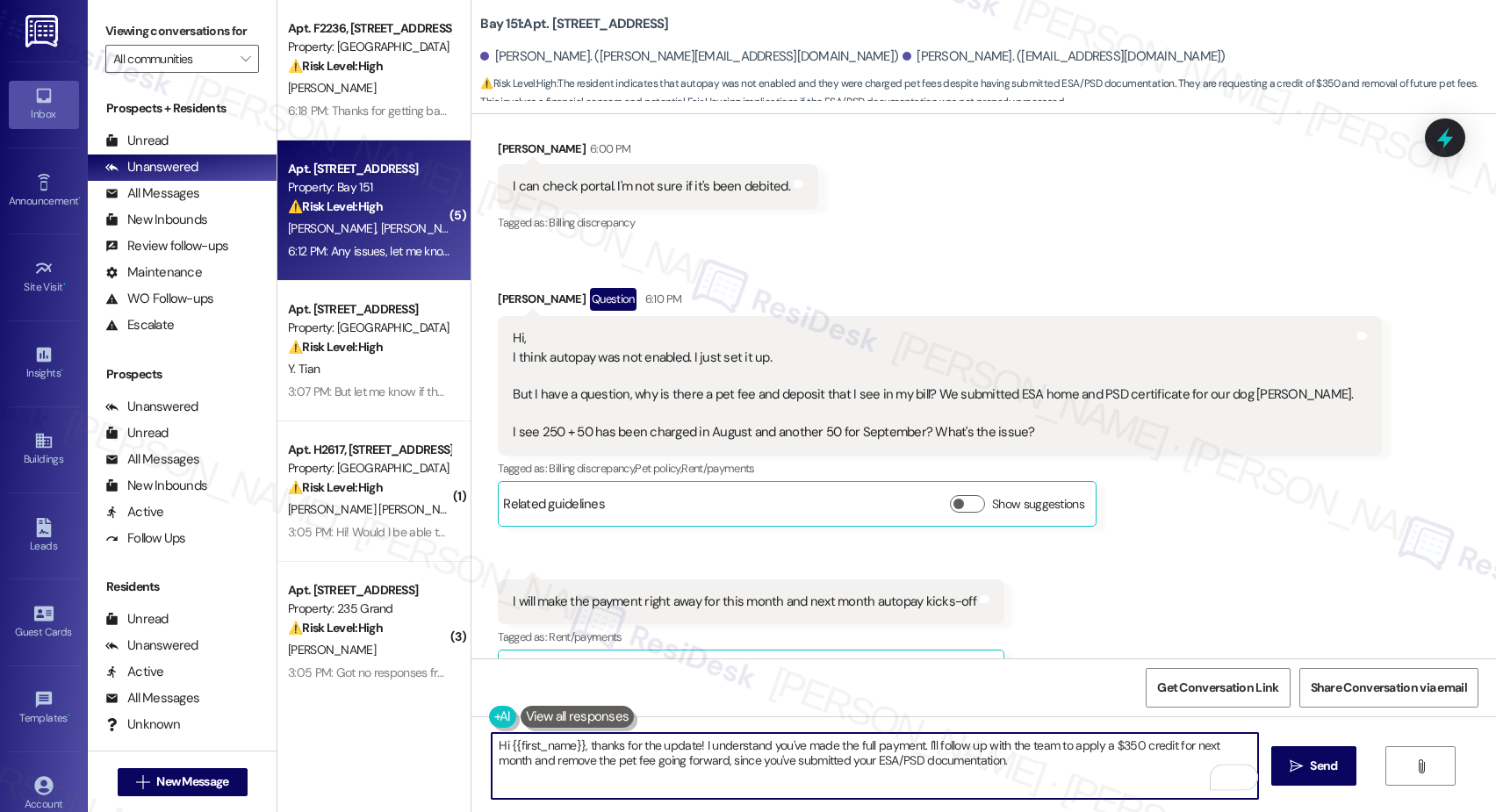
click at [1019, 790] on textarea "Hi {{first_name}}, thanks for the update! I understand you've made the full pay…" at bounding box center [875, 766] width 767 height 66
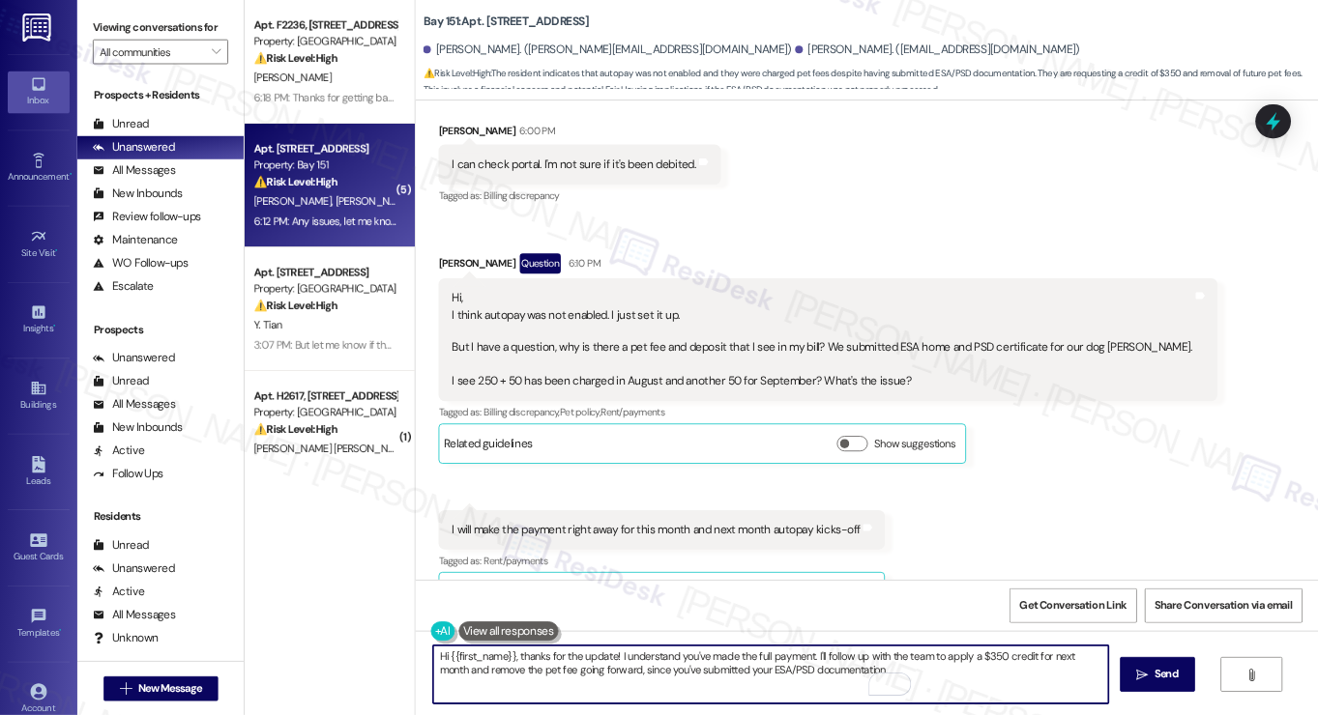
scroll to position [2545, 0]
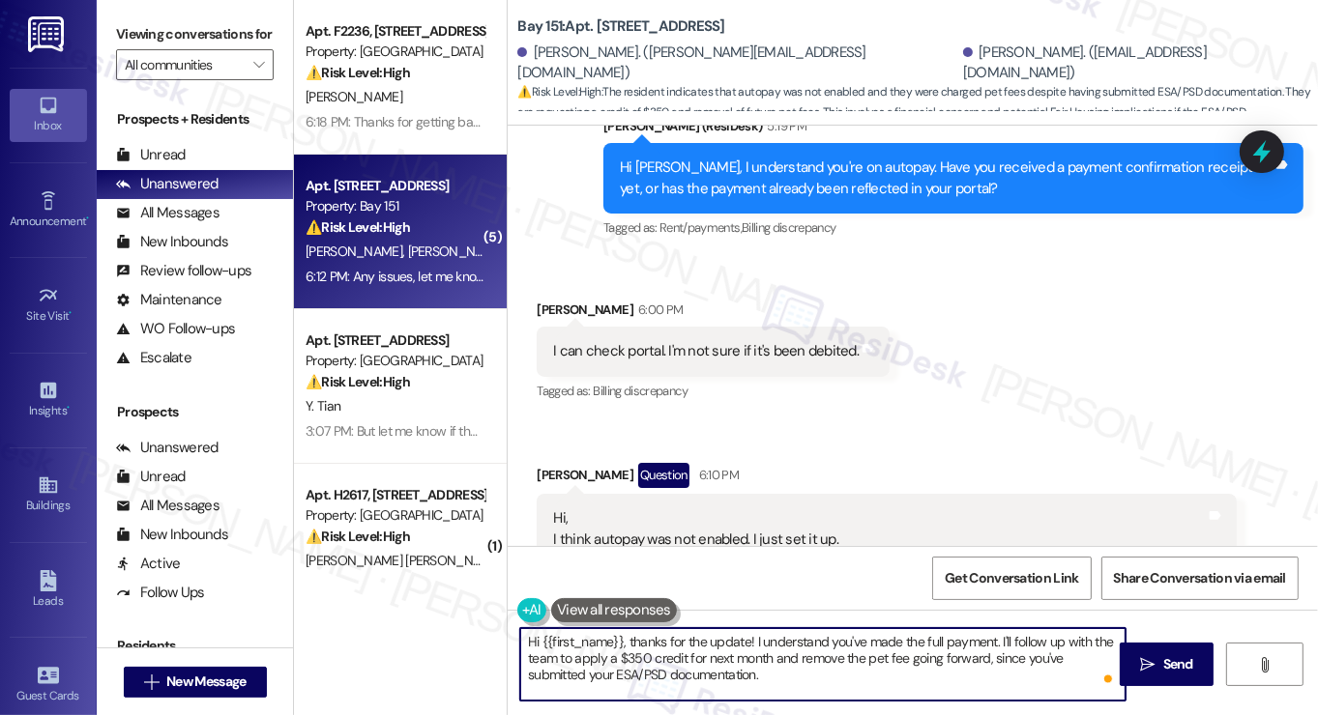
click at [781, 649] on textarea "Hi {{first_name}}, thanks for the update! I understand you've made the full pay…" at bounding box center [822, 664] width 605 height 73
drag, startPoint x: 789, startPoint y: 676, endPoint x: 576, endPoint y: 649, distance: 214.4
click at [576, 649] on textarea "Hi {{first_name}}, thanks for the update! I understand you've made the full pay…" at bounding box center [822, 664] width 605 height 73
click at [650, 664] on textarea "Hi {{first_name}}, thanks for the update! I understand you've made the full pay…" at bounding box center [822, 664] width 605 height 73
drag, startPoint x: 792, startPoint y: 656, endPoint x: 556, endPoint y: 665, distance: 236.1
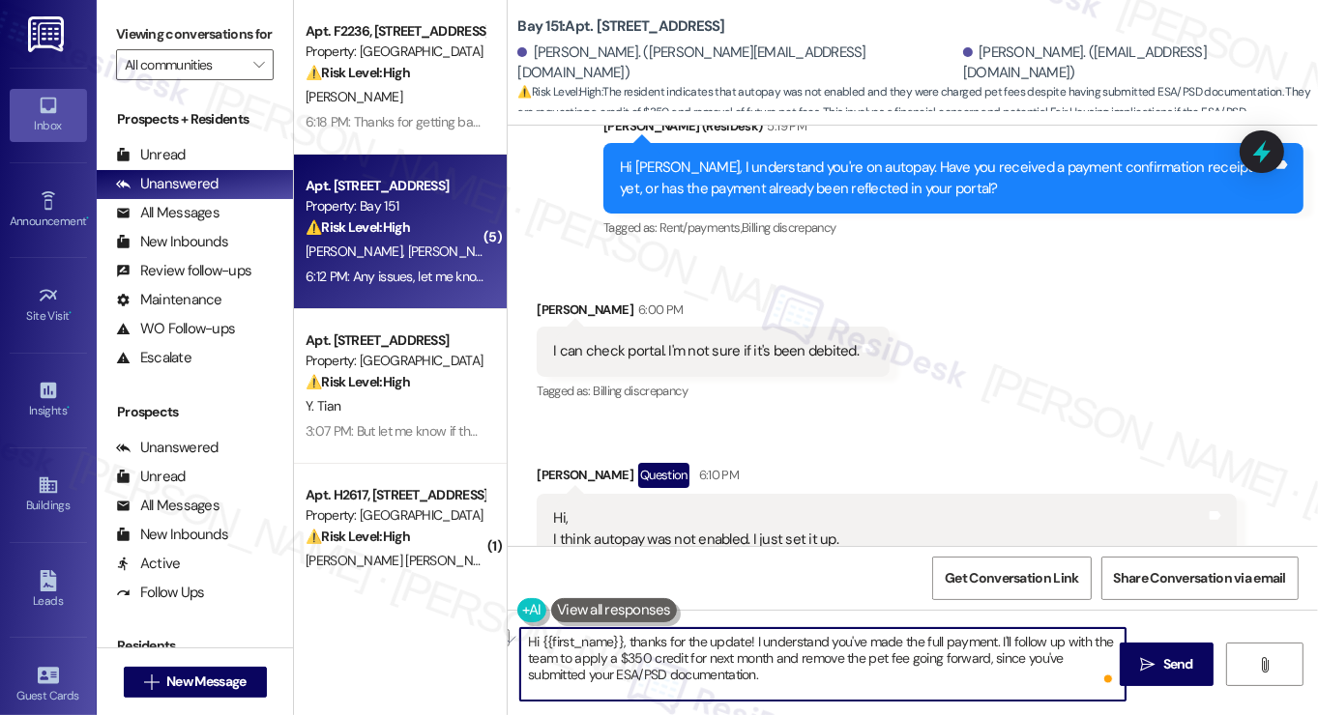
click at [556, 665] on textarea "Hi {{first_name}}, thanks for the update! I understand you've made the full pay…" at bounding box center [822, 664] width 605 height 73
click at [818, 676] on textarea "Hi {{first_name}}, thanks for the update! I understand you've made the full pay…" at bounding box center [822, 664] width 605 height 73
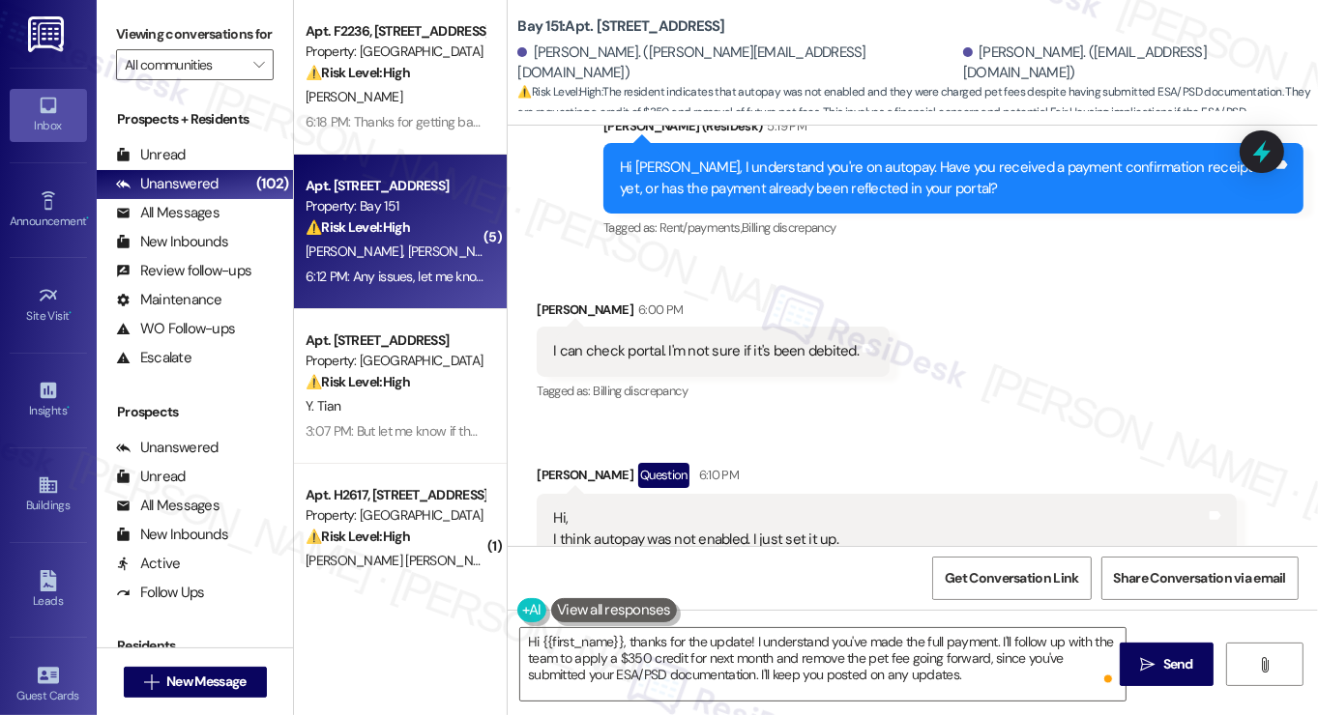
click at [565, 300] on div "Vedant Gaur 6:00 PM" at bounding box center [713, 313] width 353 height 27
copy div "Vedant"
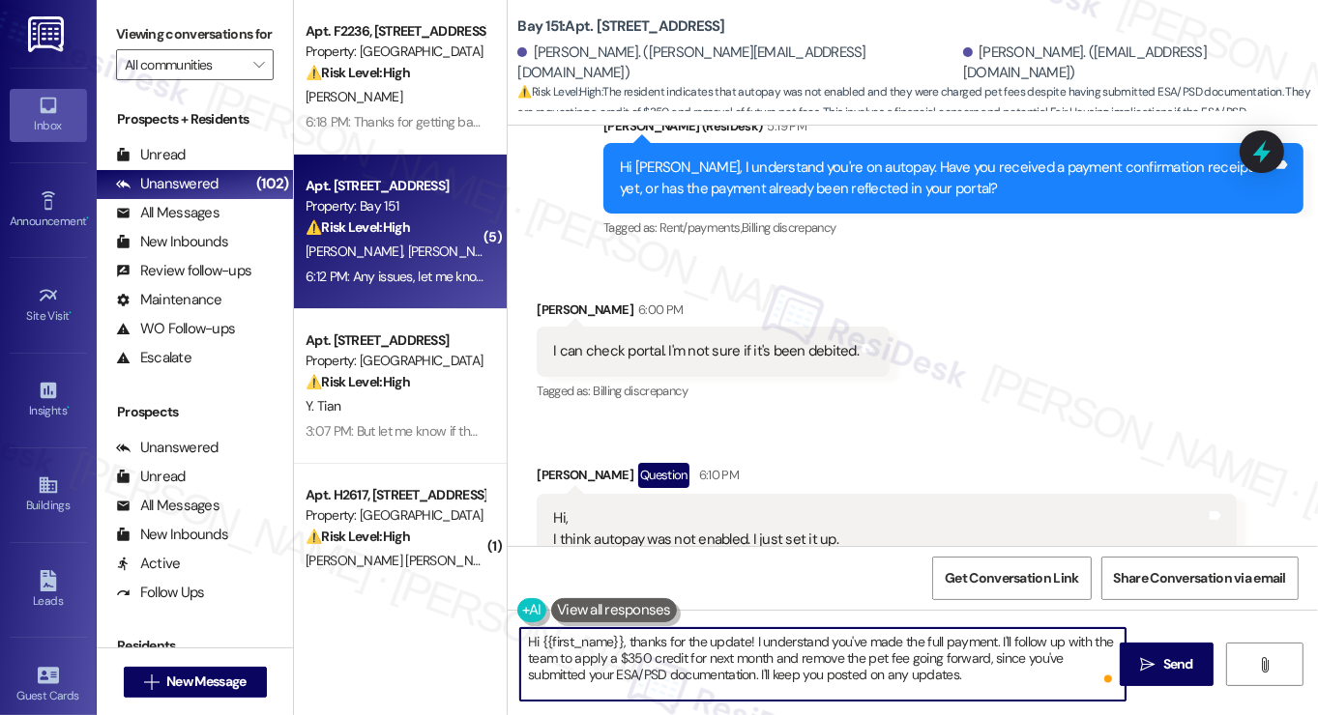
drag, startPoint x: 627, startPoint y: 643, endPoint x: 406, endPoint y: 626, distance: 221.1
click at [406, 626] on div "Apt. F2236, 4883 Riley Road Property: Madison Farms ⚠️ Risk Level: High The res…" at bounding box center [806, 357] width 1024 height 715
paste textarea "Vedant"
click at [925, 667] on textarea "Thanks for the update, Vedant! I understand you've made the full payment. I'll …" at bounding box center [822, 664] width 605 height 73
type textarea "Thanks for the update, Vedant! I understand you've made the full payment. I'll …"
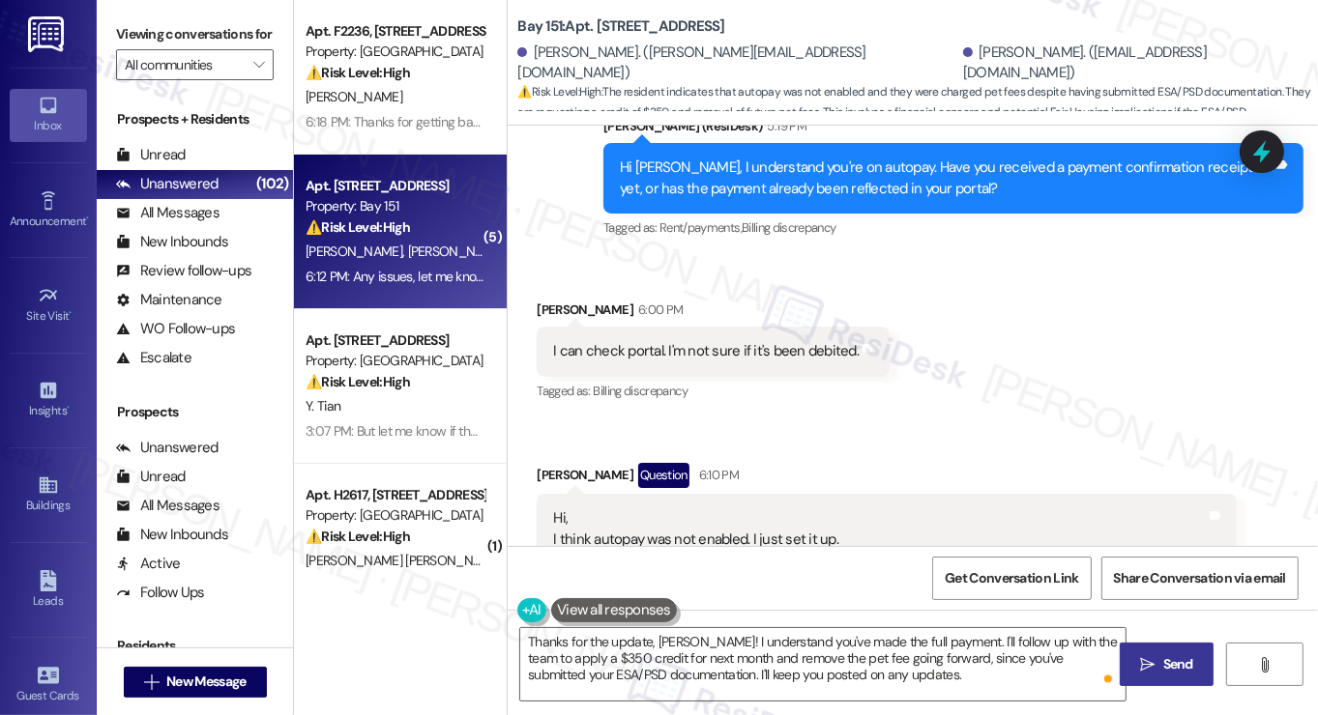
click at [1192, 663] on span "Send" at bounding box center [1178, 665] width 30 height 20
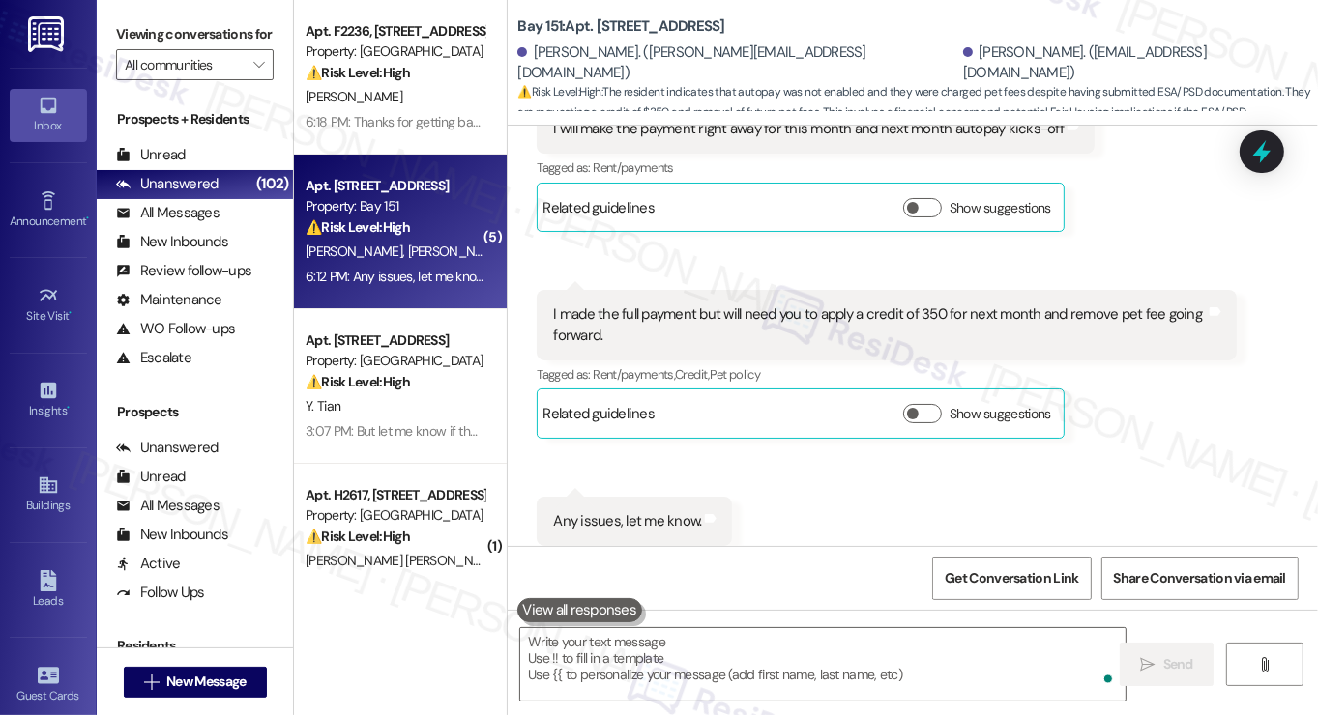
scroll to position [3422, 0]
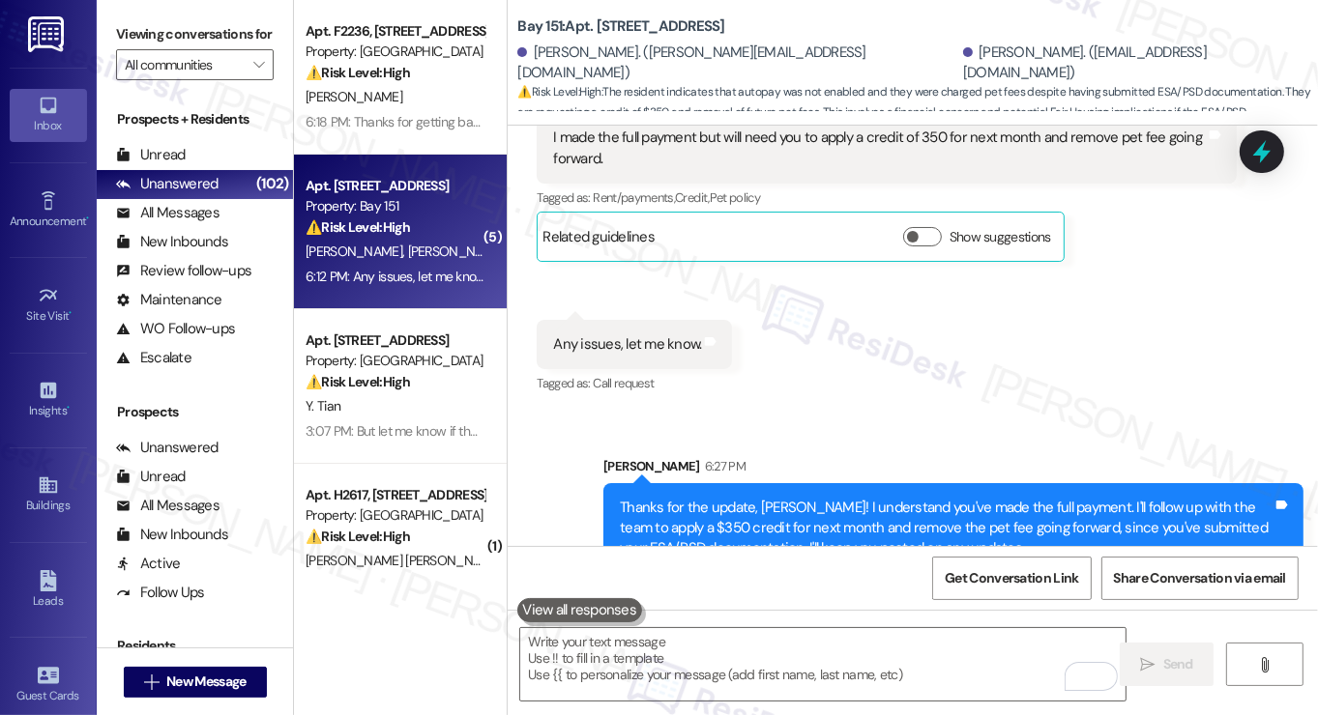
click at [744, 456] on div "Sarah 6:27 PM" at bounding box center [953, 469] width 700 height 27
click at [891, 498] on div "Thanks for the update, Vedant! I understand you've made the full payment. I'll …" at bounding box center [946, 529] width 653 height 62
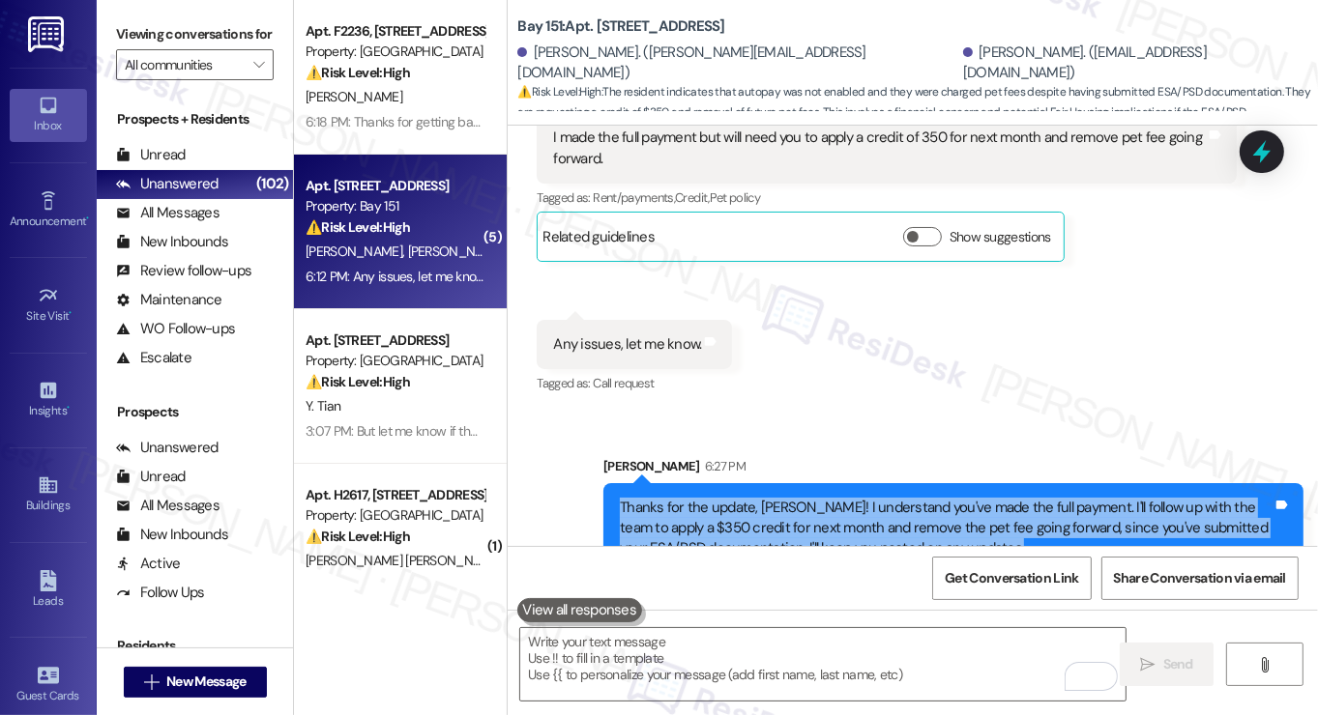
click at [891, 498] on div "Thanks for the update, Vedant! I understand you've made the full payment. I'll …" at bounding box center [946, 529] width 653 height 62
click at [886, 498] on div "Thanks for the update, Vedant! I understand you've made the full payment. I'll …" at bounding box center [946, 529] width 653 height 62
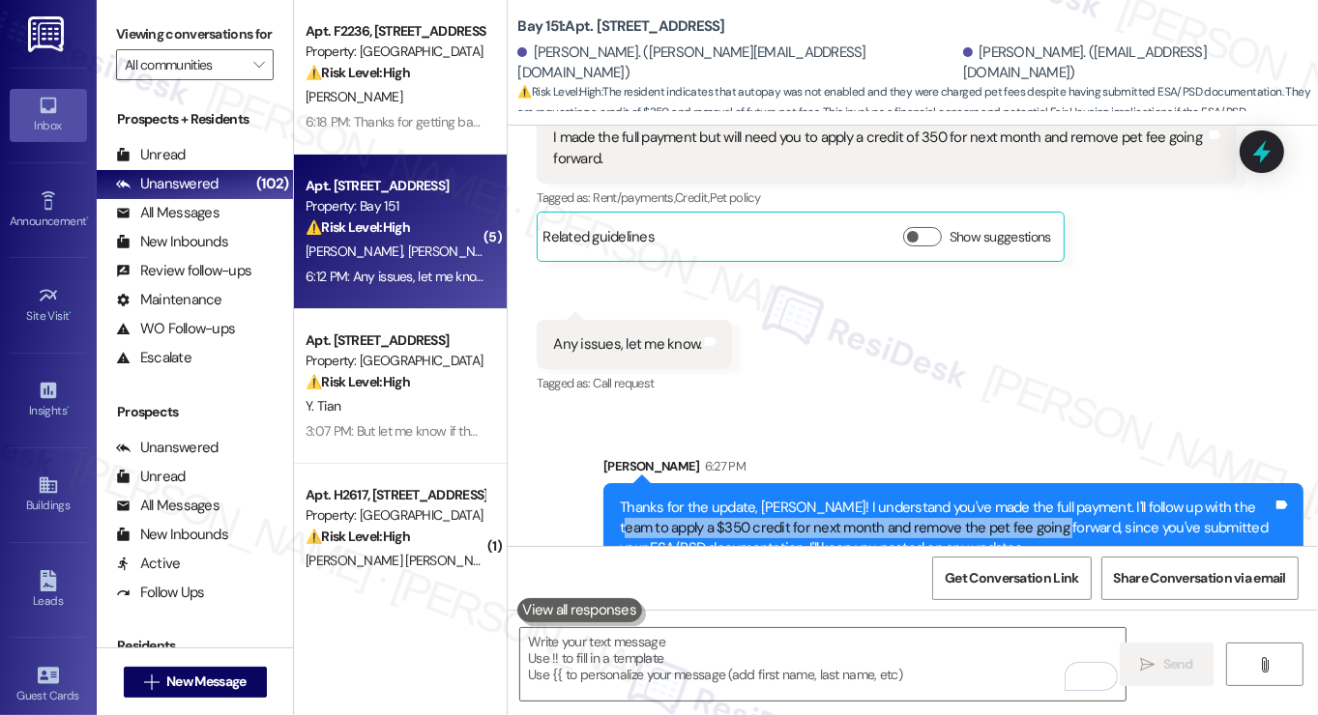
drag, startPoint x: 617, startPoint y: 486, endPoint x: 1056, endPoint y: 490, distance: 439.0
click at [1056, 498] on div "Thanks for the update, Vedant! I understand you've made the full payment. I'll …" at bounding box center [946, 529] width 653 height 62
click at [1268, 140] on icon at bounding box center [1261, 151] width 33 height 33
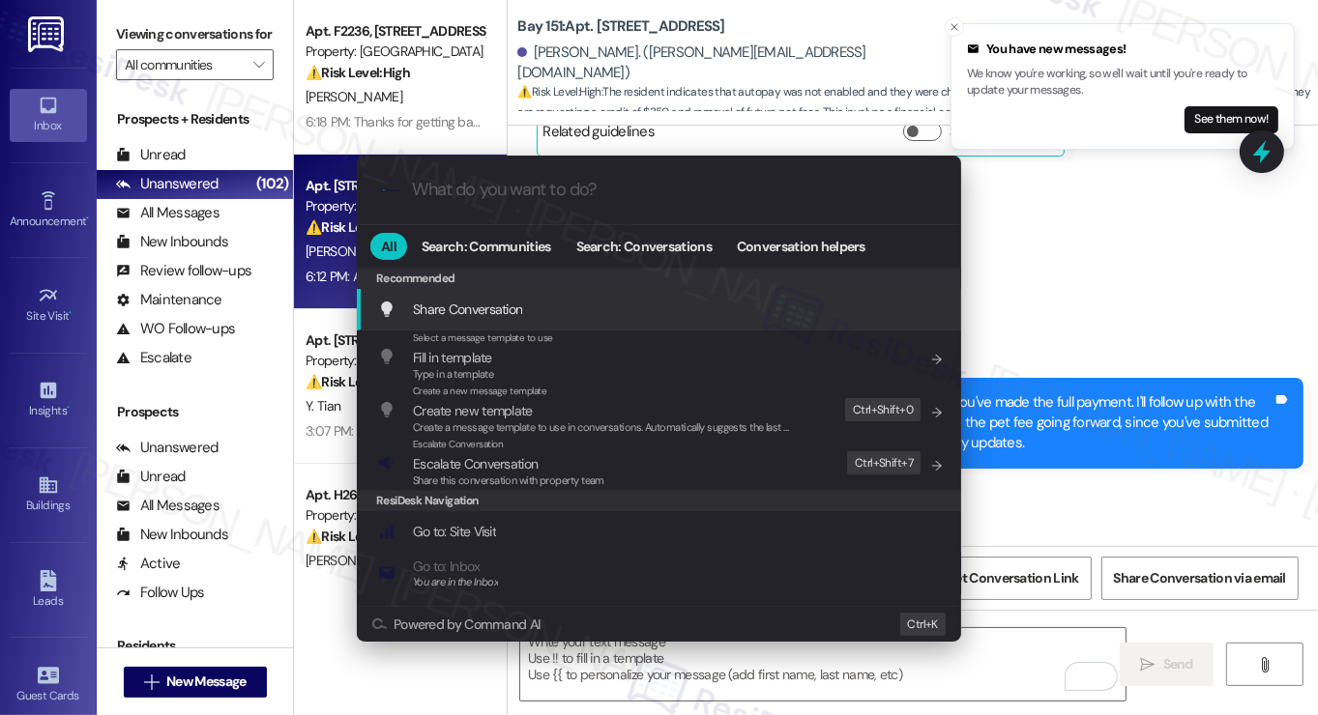
scroll to position [3555, 0]
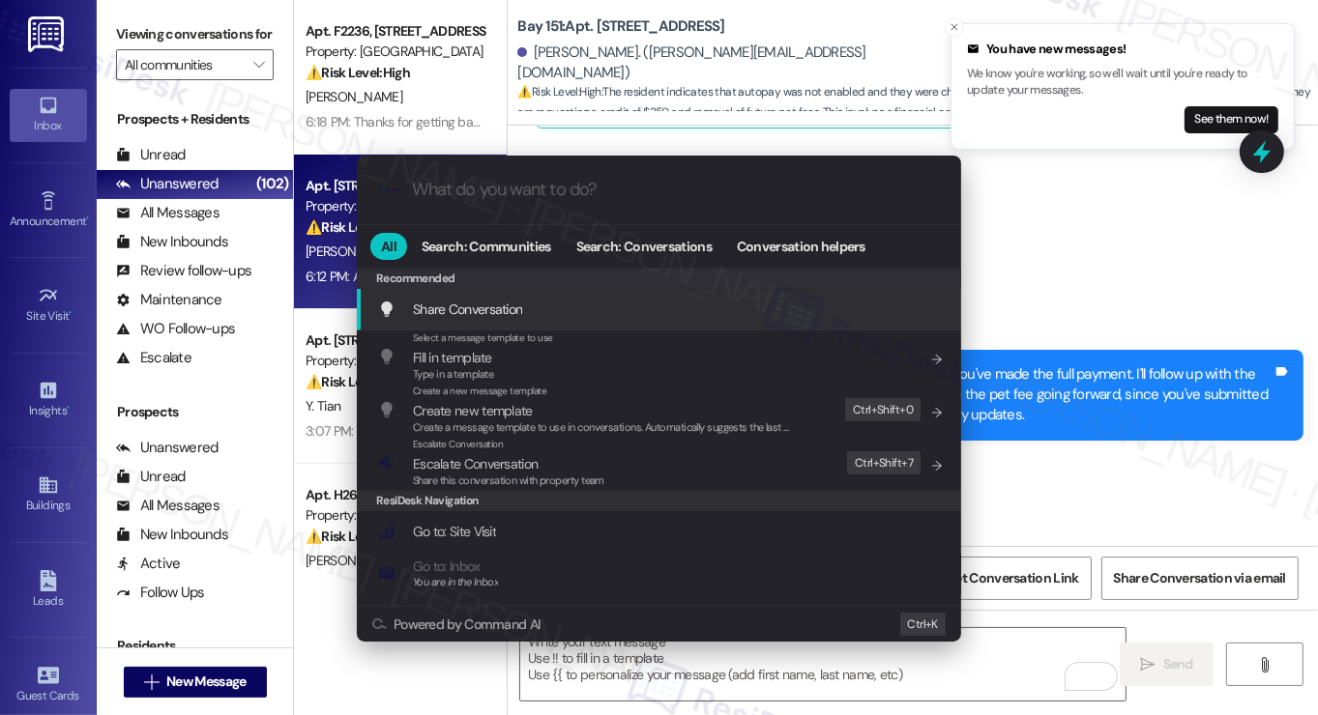
click at [1148, 328] on div ".cls-1{fill:#0a055f;}.cls-2{fill:#0cc4c4;} resideskLogoBlueOrange All Search: C…" at bounding box center [659, 357] width 1318 height 715
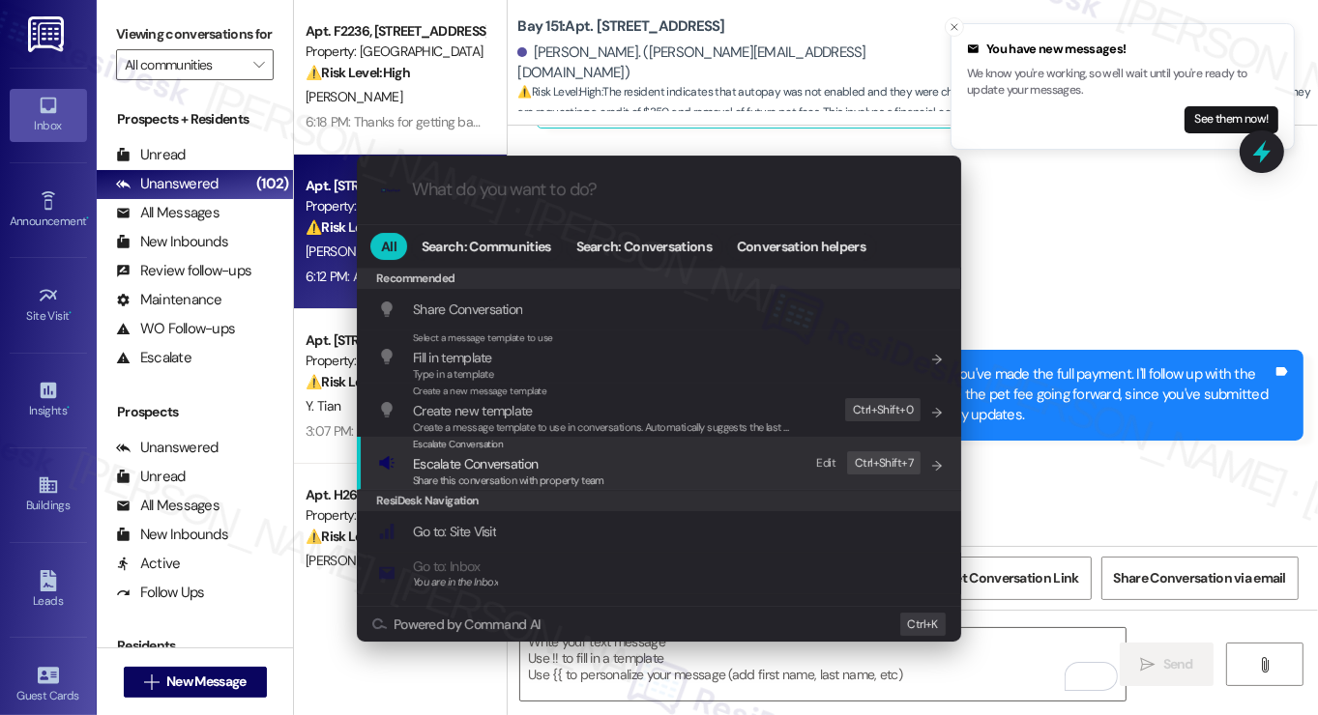
click at [807, 470] on div "Edit Ctrl+ Shift+ 7" at bounding box center [863, 464] width 116 height 32
click at [473, 498] on span "ResiDesk Navigation" at bounding box center [427, 501] width 102 height 15
click at [508, 455] on span "Escalate Conversation" at bounding box center [475, 463] width 125 height 17
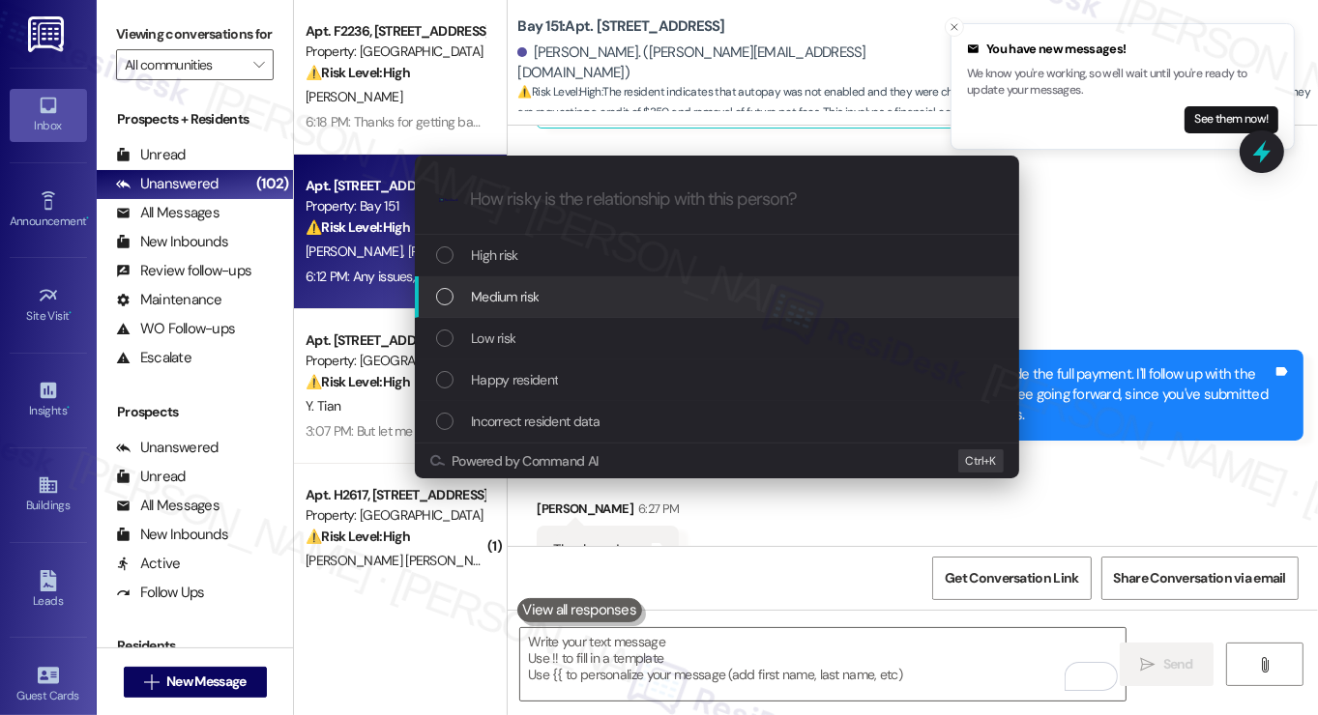
click at [570, 287] on div "Medium risk" at bounding box center [719, 296] width 566 height 21
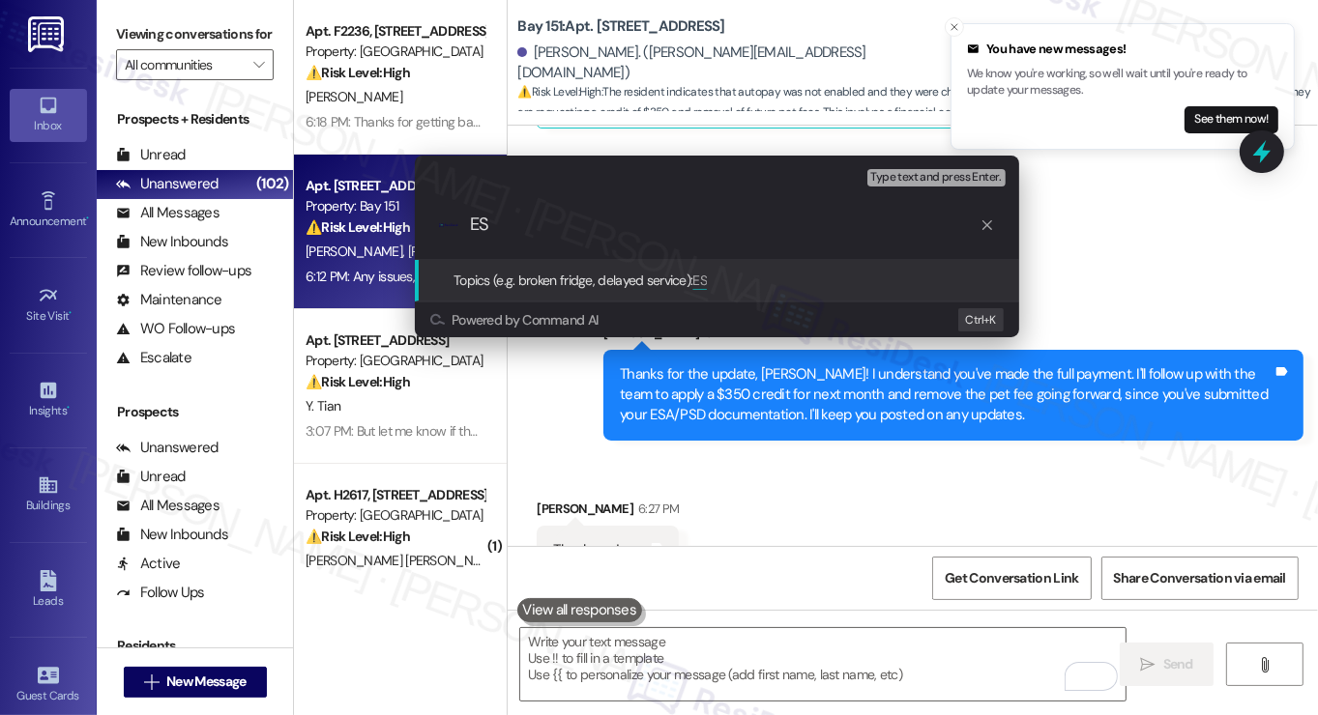
type input "E"
type input "S"
type input "Pet fee concerns - already submitted ESA"
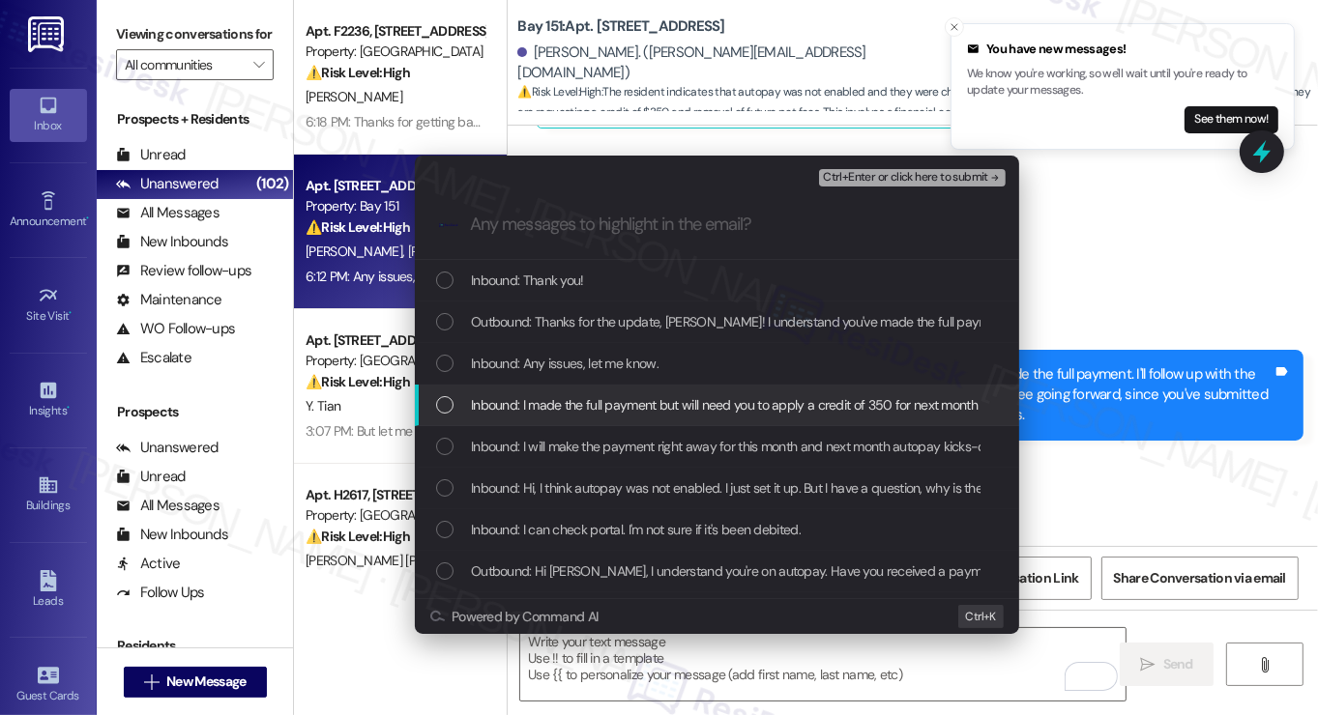
click at [661, 413] on span "Inbound: I made the full payment but will need you to apply a credit of 350 for…" at bounding box center [823, 404] width 705 height 21
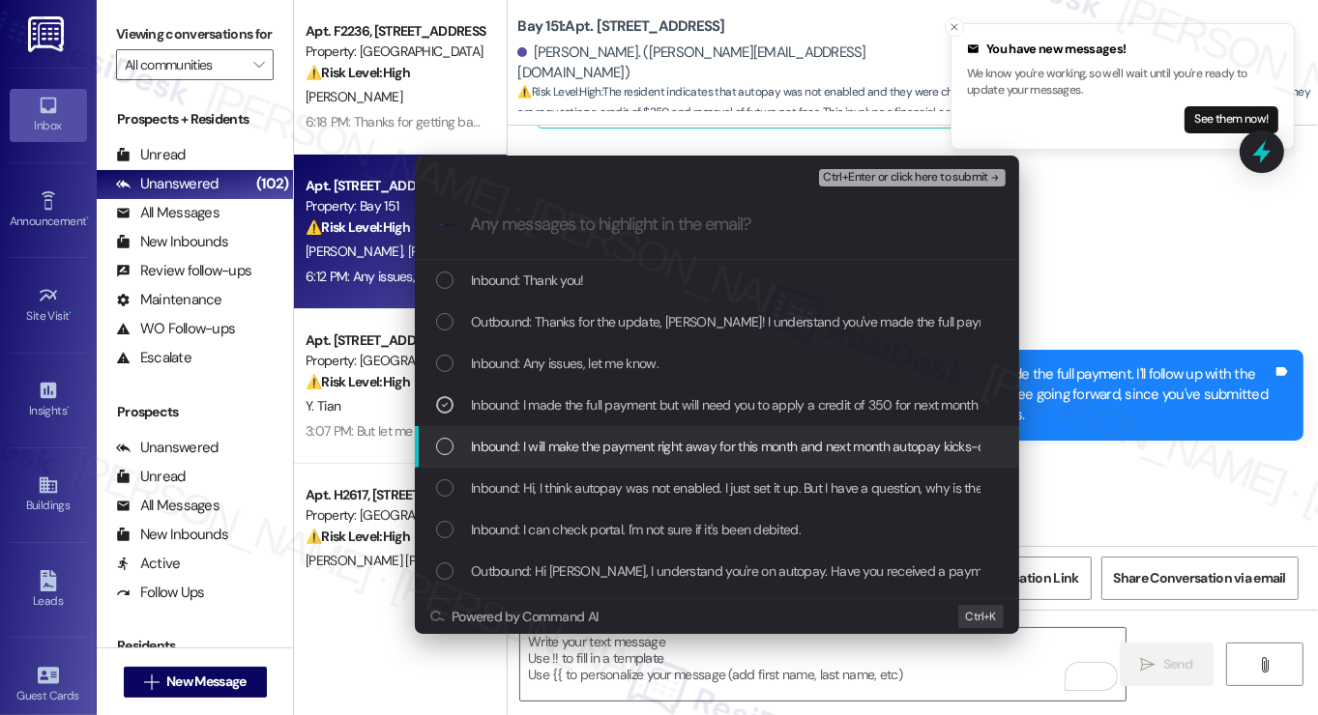
click at [657, 454] on span "Inbound: I will make the payment right away for this month and next month autop…" at bounding box center [732, 446] width 522 height 21
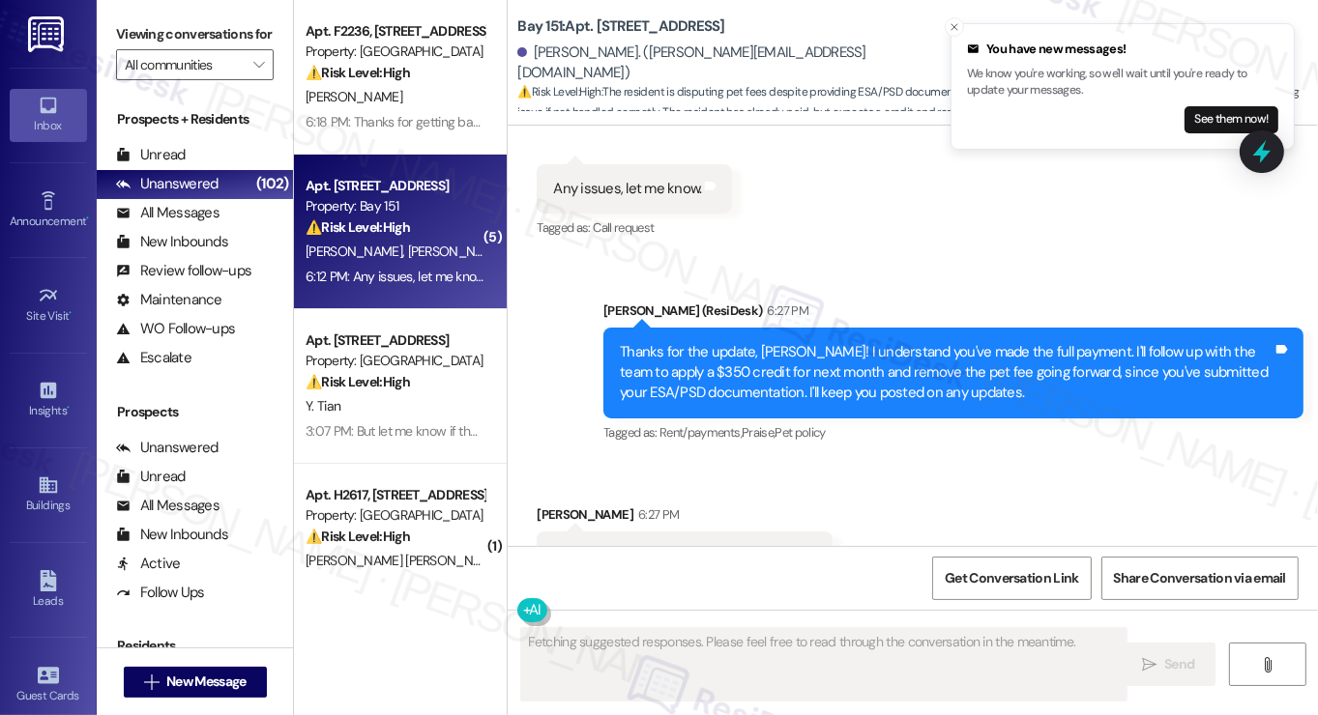
scroll to position [3612, 0]
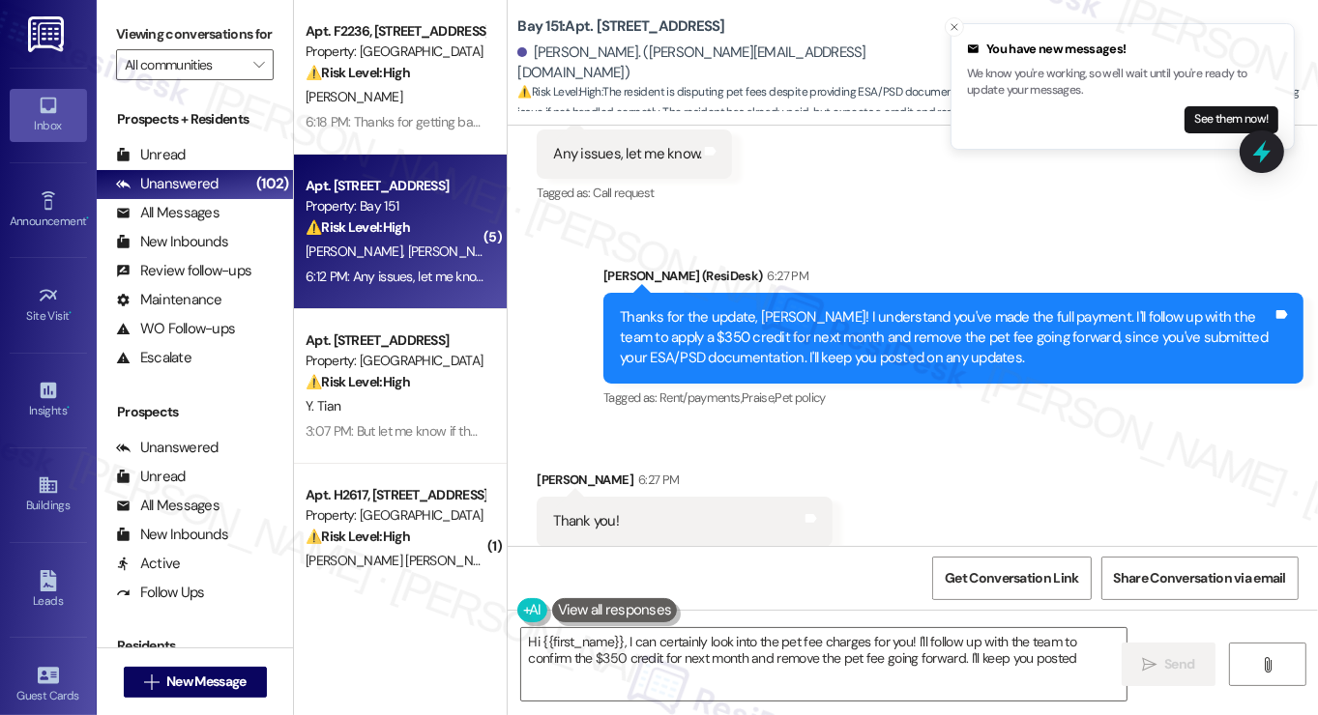
type textarea "Hi {{first_name}}, I can certainly look into the pet fee charges for you! I'll …"
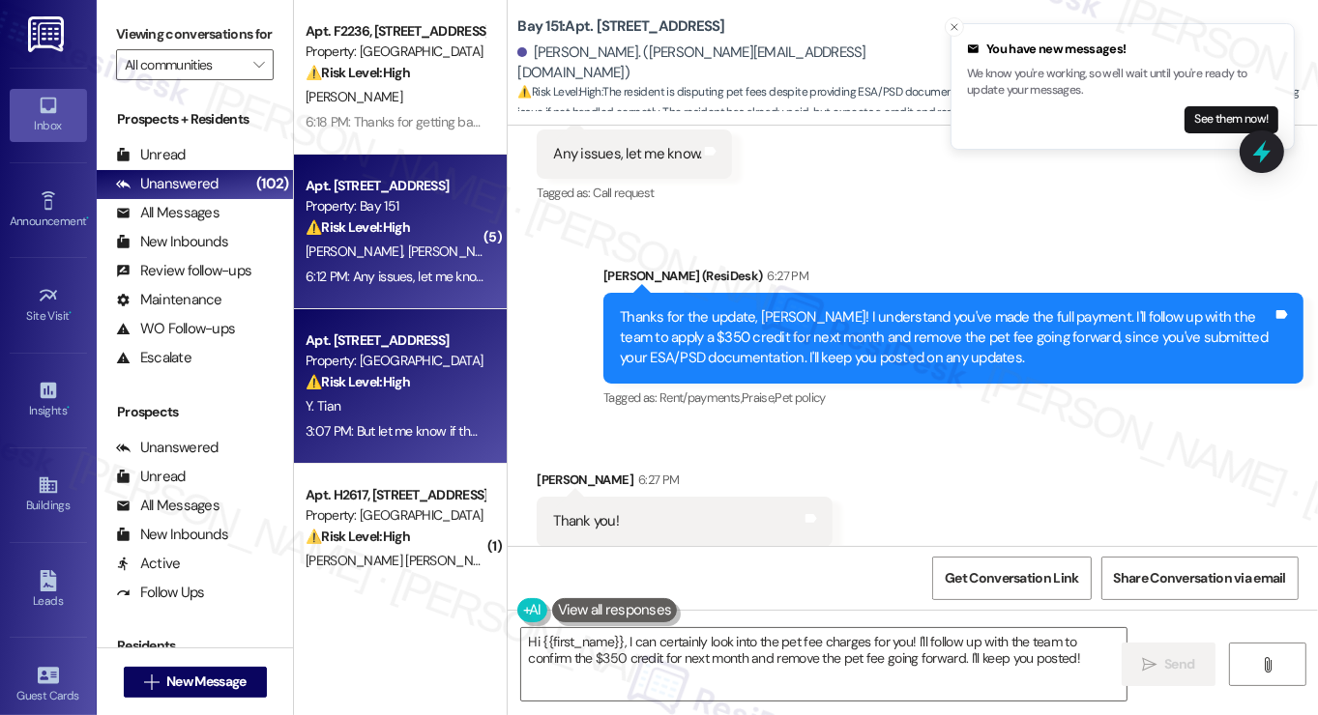
click at [468, 378] on div "⚠️ Risk Level: High The resident is having trouble logging in to pay rent and i…" at bounding box center [395, 382] width 179 height 20
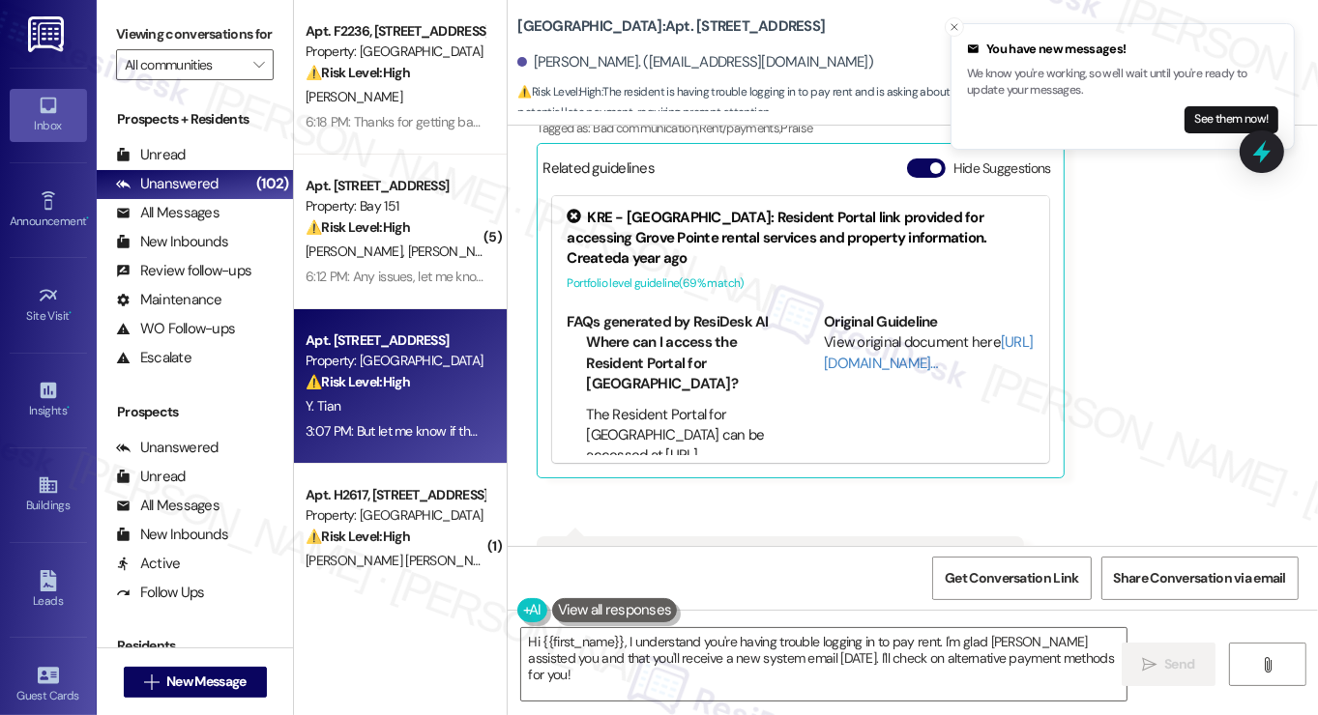
scroll to position [8548, 0]
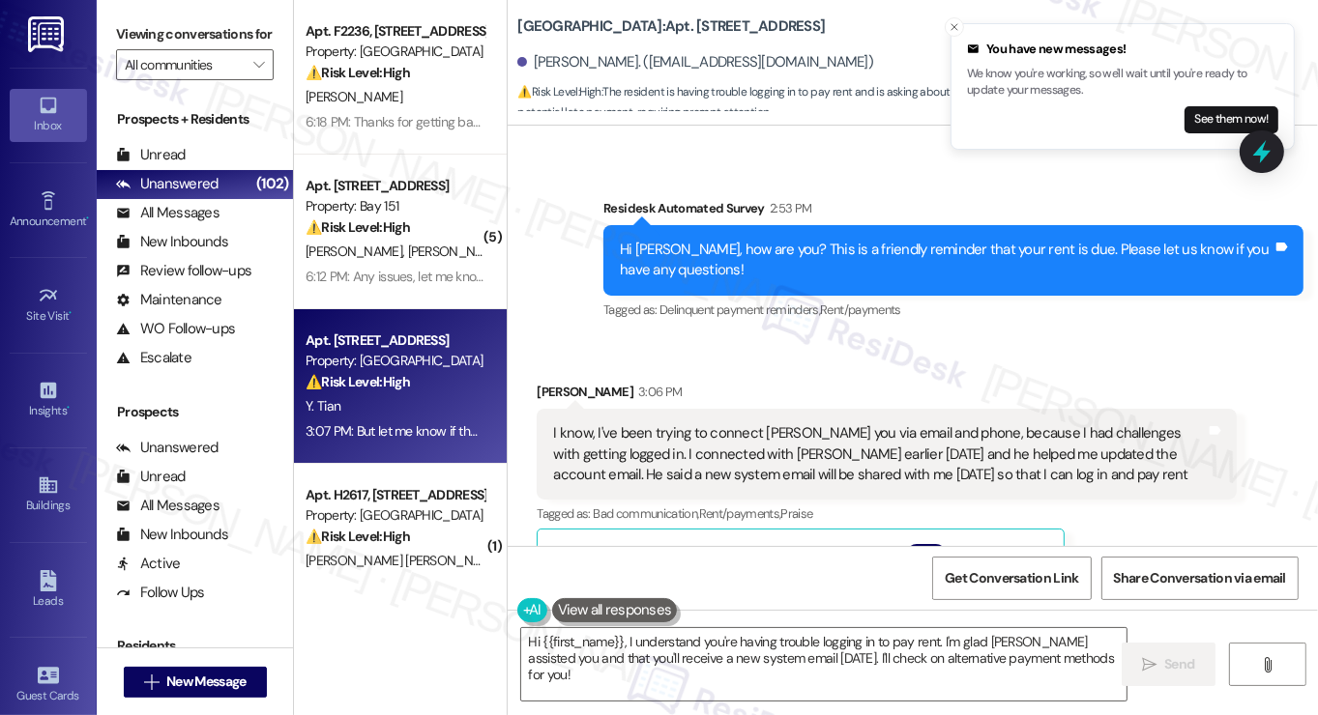
click at [785, 240] on div "Hi Yuan, how are you? This is a friendly reminder that your rent is due. Please…" at bounding box center [946, 261] width 653 height 42
click at [723, 423] on div "I know, I've been trying to connect witt you via email and phone, because I had…" at bounding box center [879, 454] width 653 height 62
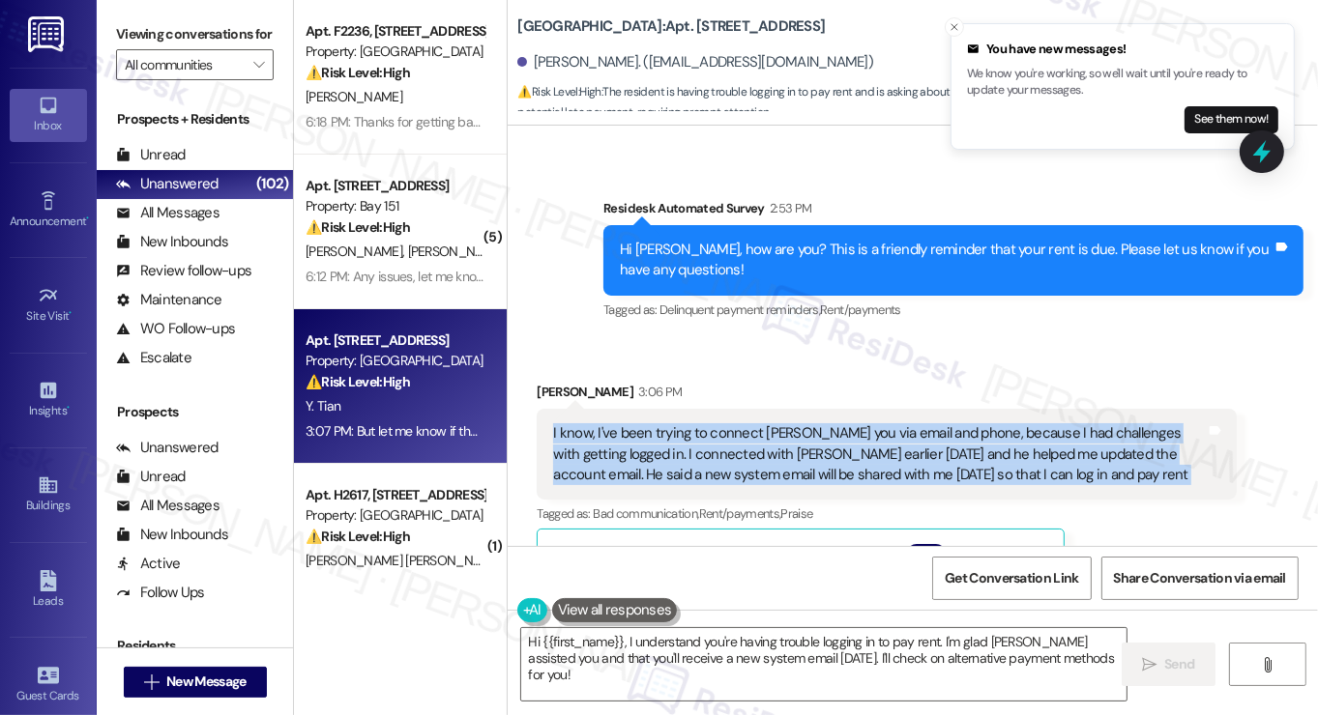
click at [723, 423] on div "I know, I've been trying to connect witt you via email and phone, because I had…" at bounding box center [879, 454] width 653 height 62
click at [860, 423] on div "I know, I've been trying to connect witt you via email and phone, because I had…" at bounding box center [879, 454] width 653 height 62
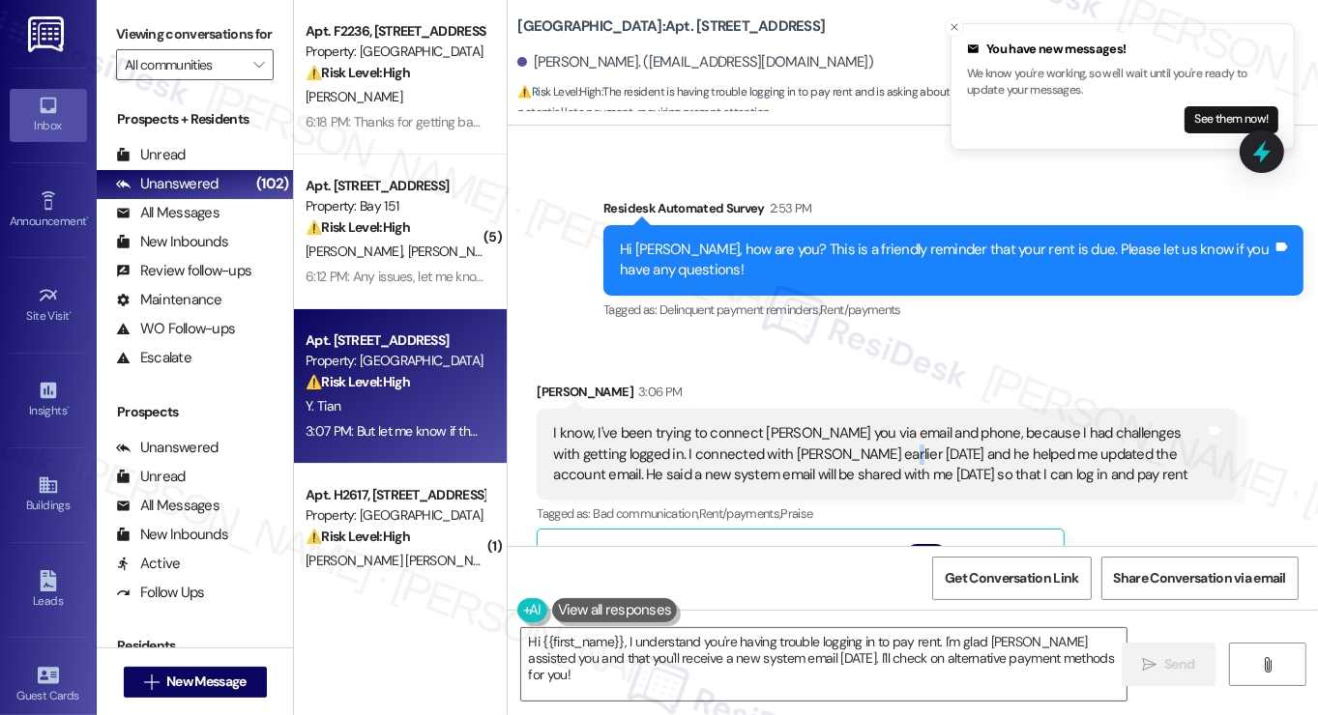
click at [860, 423] on div "I know, I've been trying to connect witt you via email and phone, because I had…" at bounding box center [879, 454] width 653 height 62
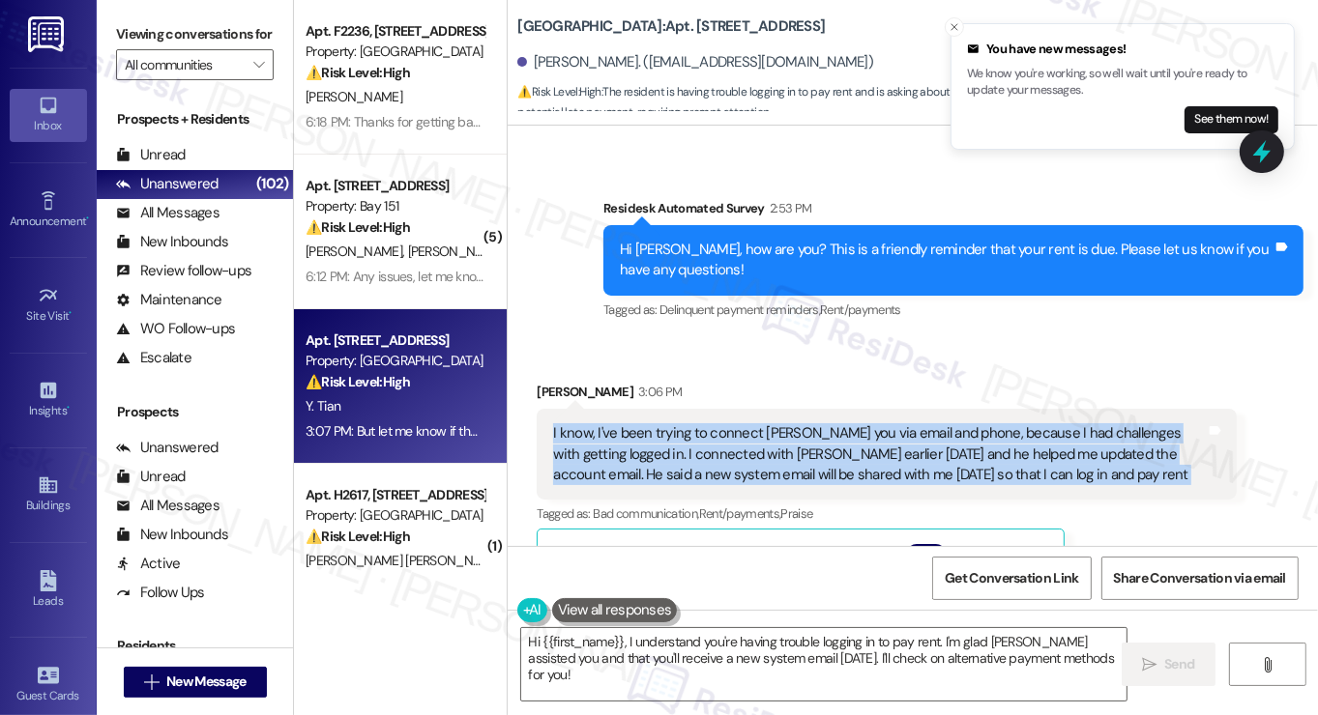
click at [860, 423] on div "I know, I've been trying to connect witt you via email and phone, because I had…" at bounding box center [879, 454] width 653 height 62
click at [833, 423] on div "I know, I've been trying to connect witt you via email and phone, because I had…" at bounding box center [879, 454] width 653 height 62
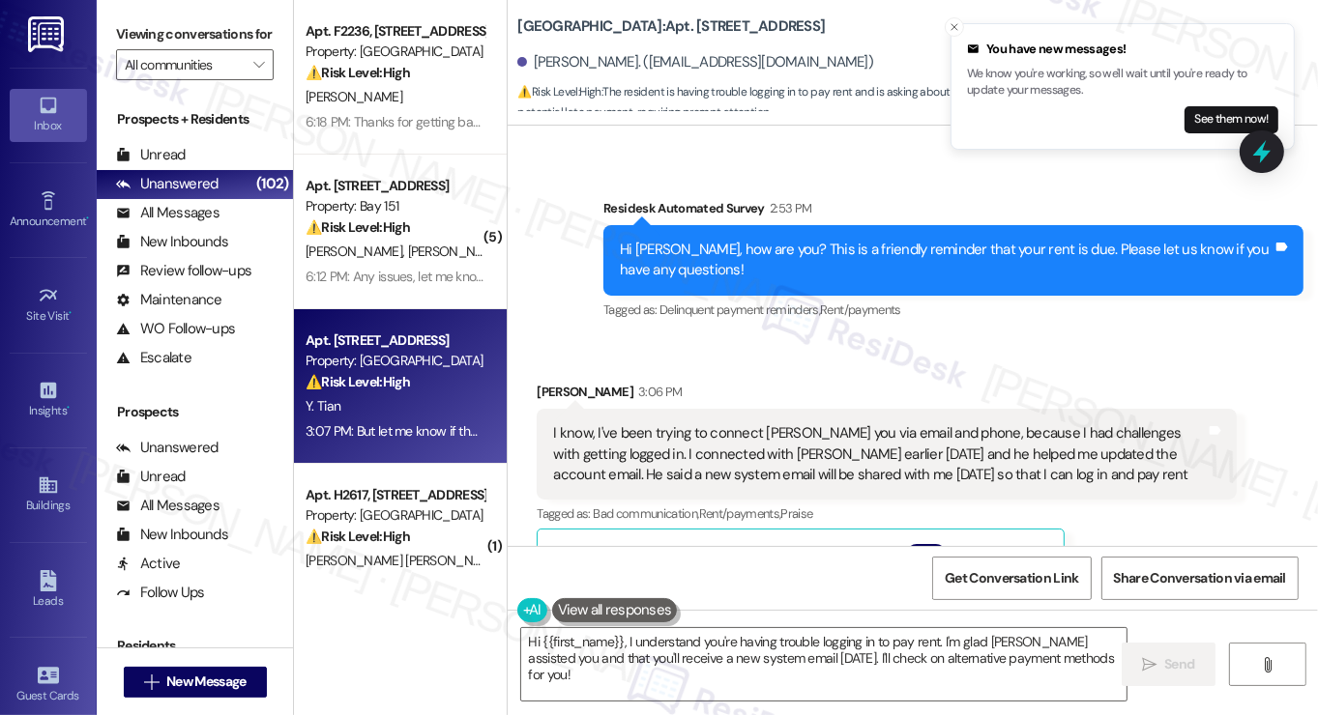
click at [854, 382] on div "Yuan Tian 3:06 PM" at bounding box center [887, 395] width 700 height 27
click at [842, 423] on div "I know, I've been trying to connect witt you via email and phone, because I had…" at bounding box center [879, 454] width 653 height 62
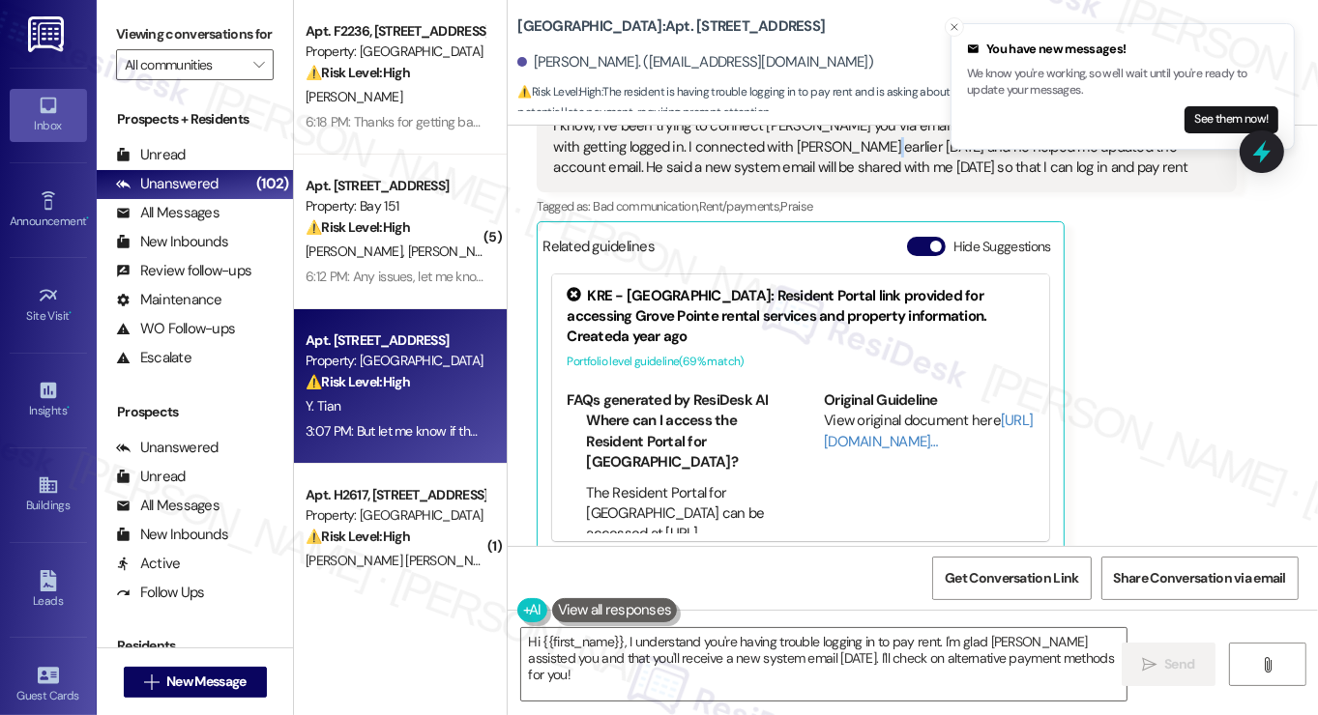
scroll to position [8934, 0]
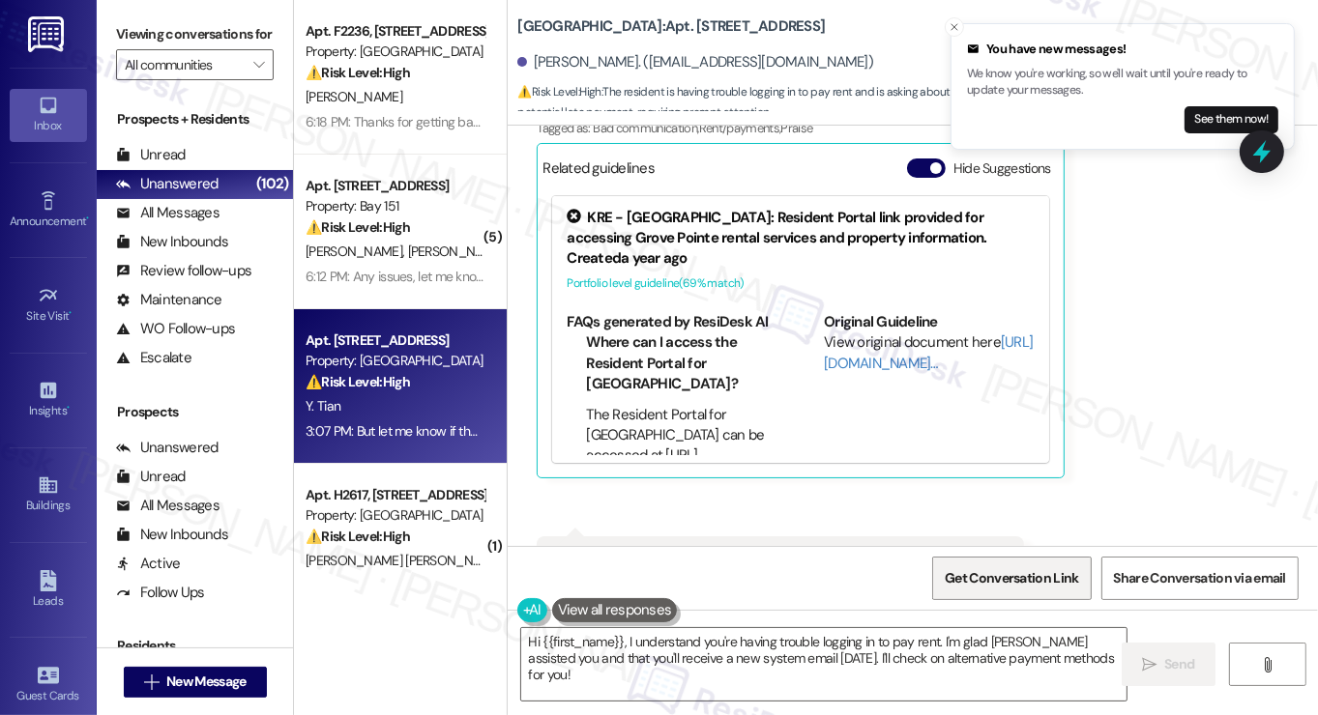
click at [998, 588] on span "Get Conversation Link" at bounding box center [1011, 579] width 133 height 20
click at [984, 561] on span "Get Conversation Link" at bounding box center [1011, 579] width 141 height 42
click at [143, 29] on label "Viewing conversations for" at bounding box center [195, 34] width 158 height 30
click at [990, 576] on span "Get Conversation Link" at bounding box center [1011, 579] width 133 height 20
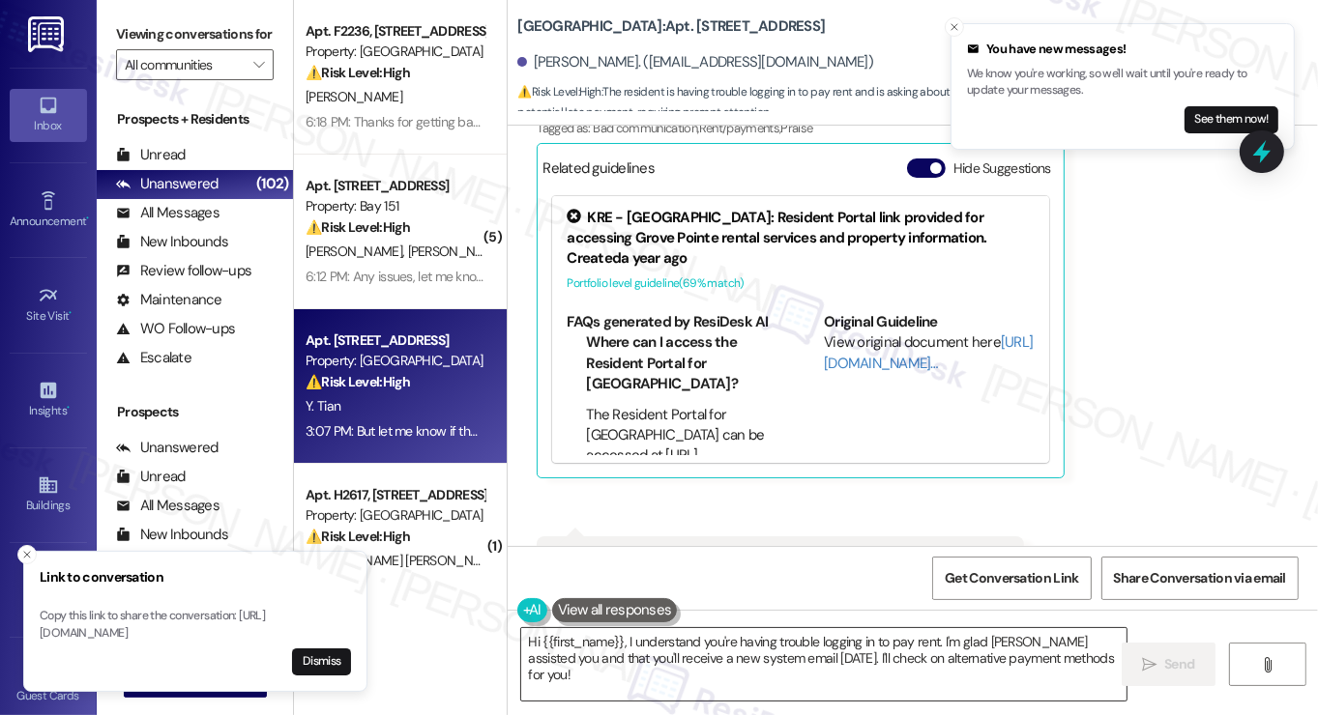
click at [627, 662] on textarea "Hi {{first_name}}, I understand you're having trouble logging in to pay rent. I…" at bounding box center [823, 664] width 605 height 73
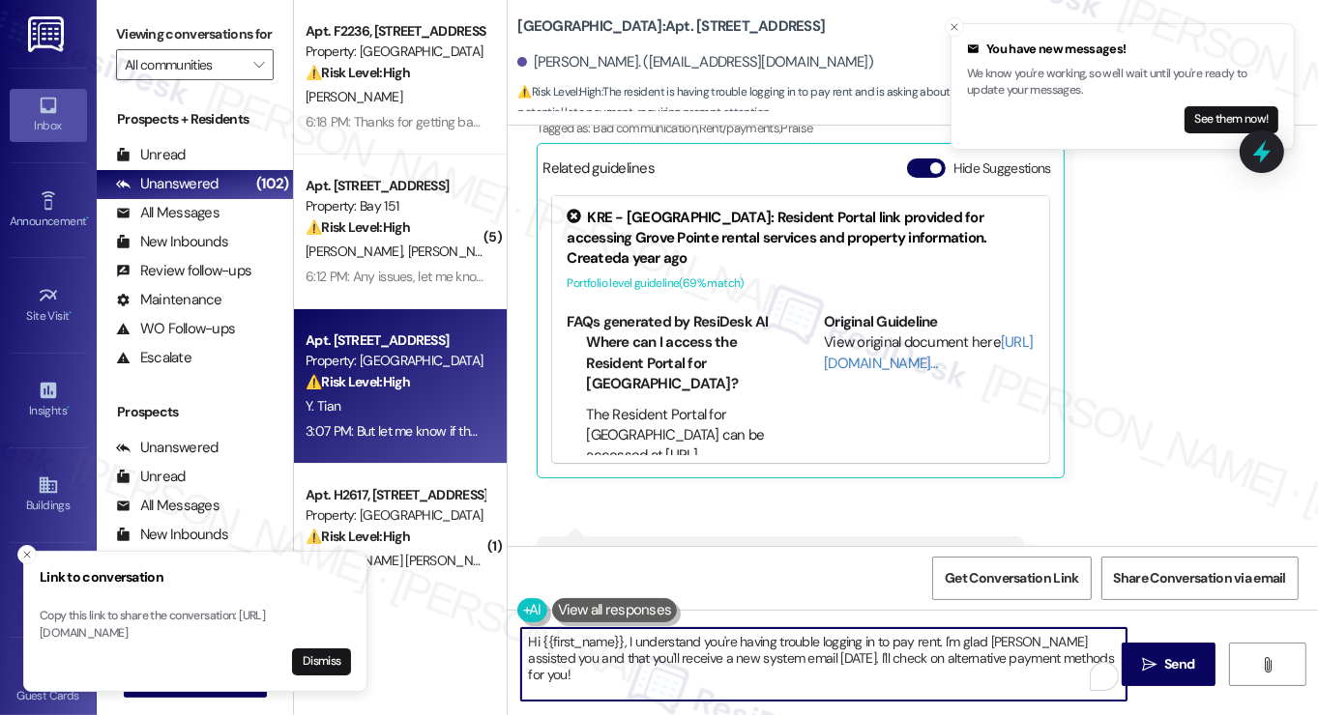
click at [627, 662] on textarea "Hi {{first_name}}, I understand you're having trouble logging in to pay rent. I…" at bounding box center [823, 664] width 605 height 73
paste textarea "https://www.theresidesk.com/text/insights-conversations/693733/share-conversati…"
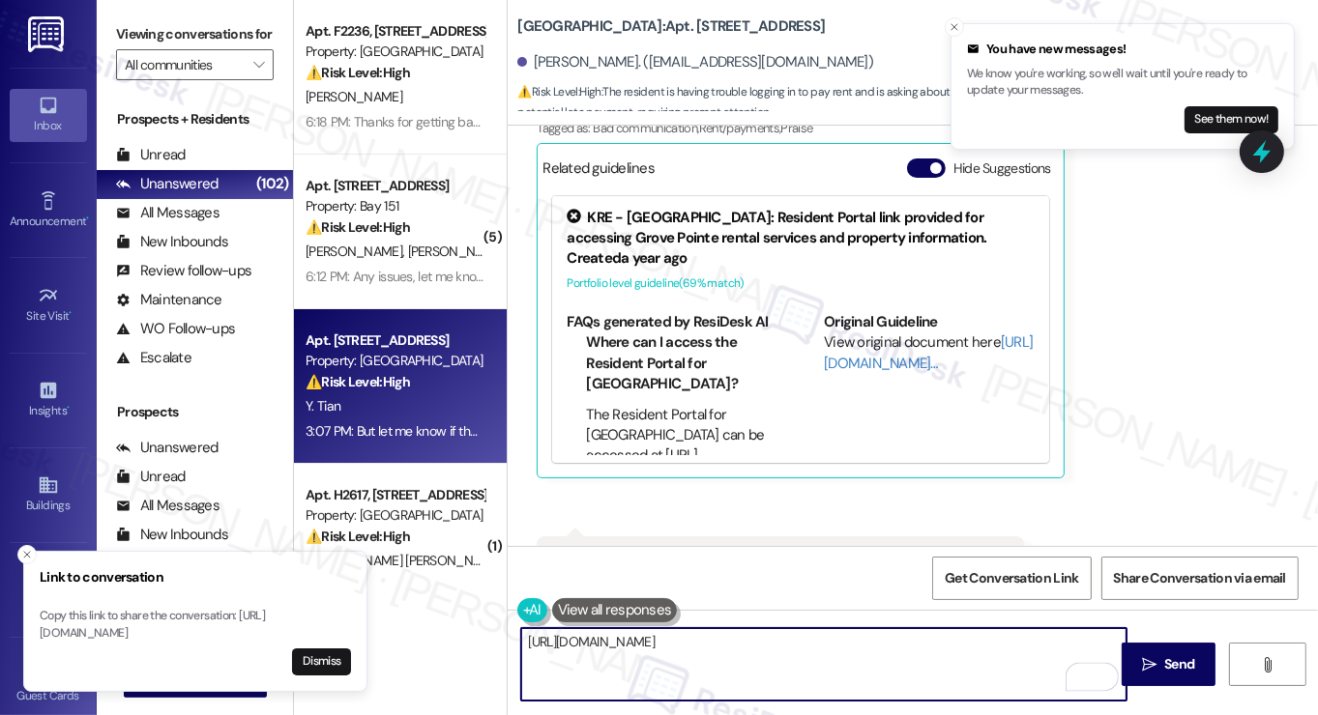
click at [655, 645] on textarea "https://www.theresidesk.com/text/insights-conversations/693733/share-conversati…" at bounding box center [823, 664] width 605 height 73
click at [656, 643] on textarea "https://www.theresidesk.com/text/insights-conversations/693733/share-conversati…" at bounding box center [823, 664] width 605 height 73
type textarea "https://www.theresidesk.com/text/insights-conversations/693733/share-conversati…"
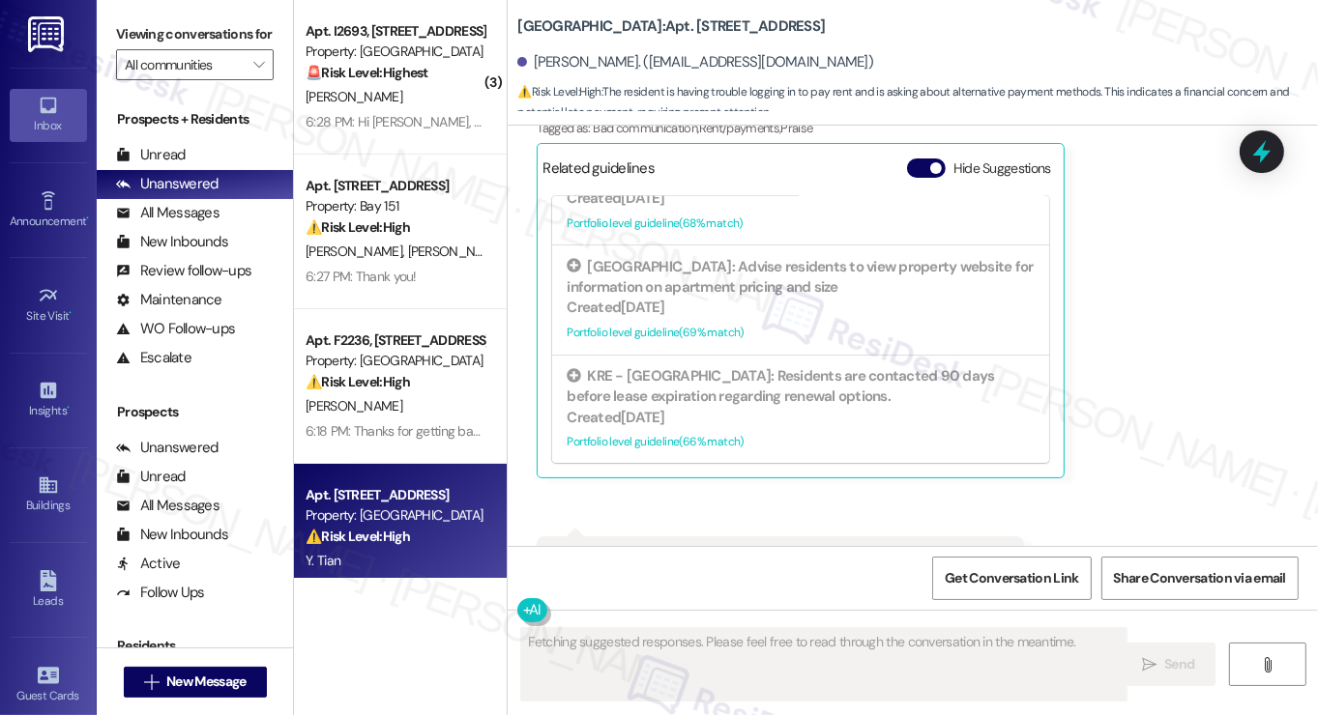
scroll to position [8934, 0]
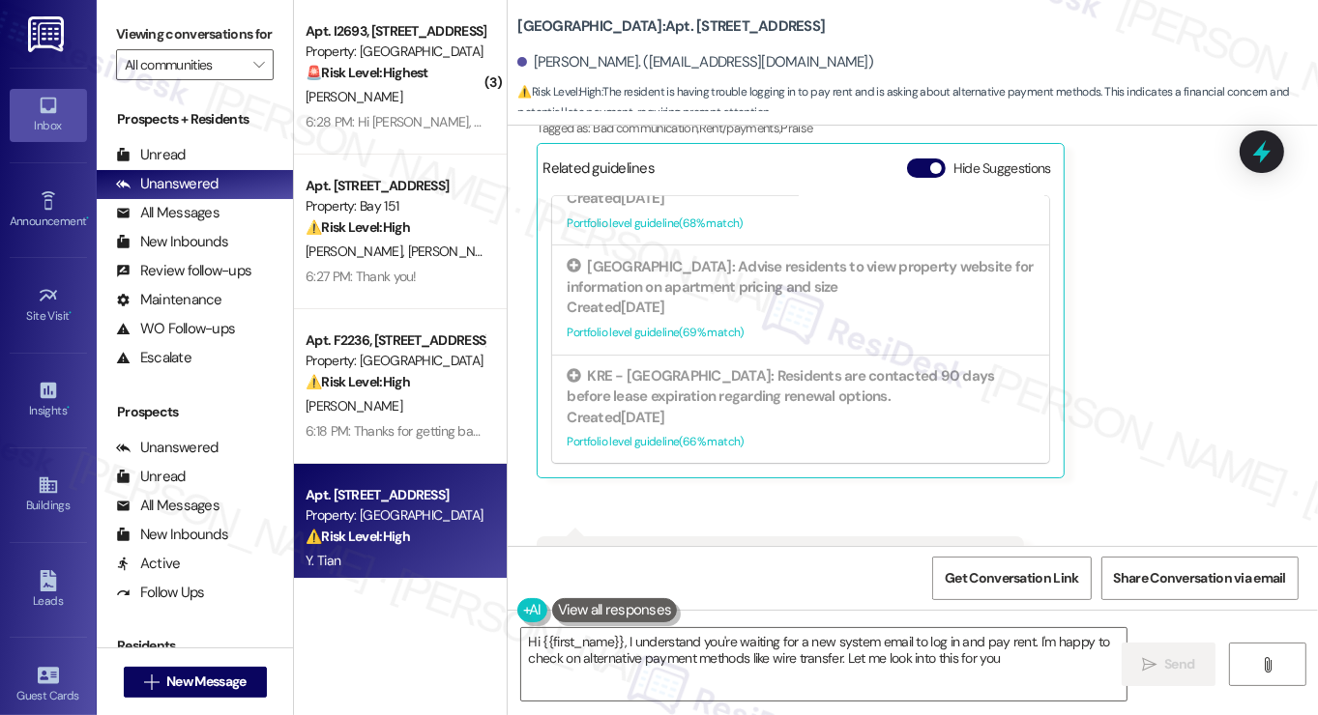
type textarea "Hi {{first_name}}, I understand you're waiting for a new system email to log in…"
click at [133, 28] on label "Viewing conversations for" at bounding box center [195, 34] width 158 height 30
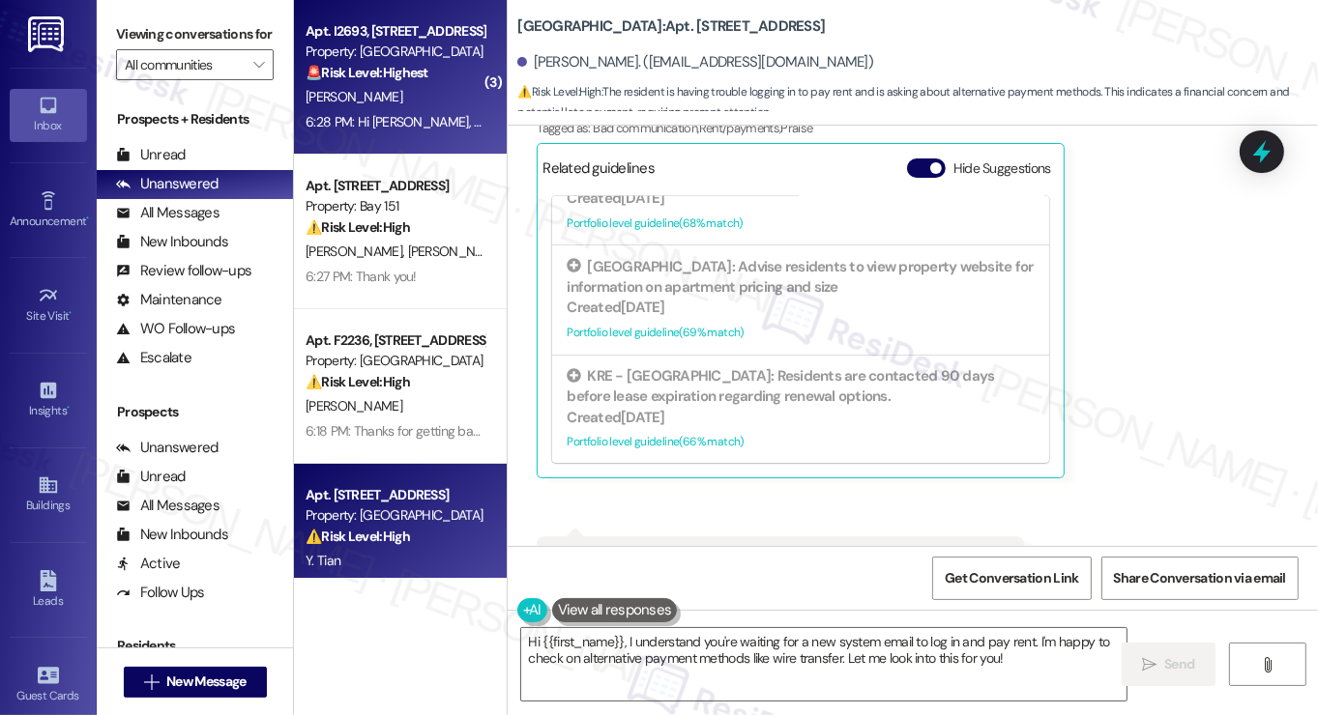
click at [367, 70] on strong "🚨 Risk Level: Highest" at bounding box center [367, 72] width 123 height 17
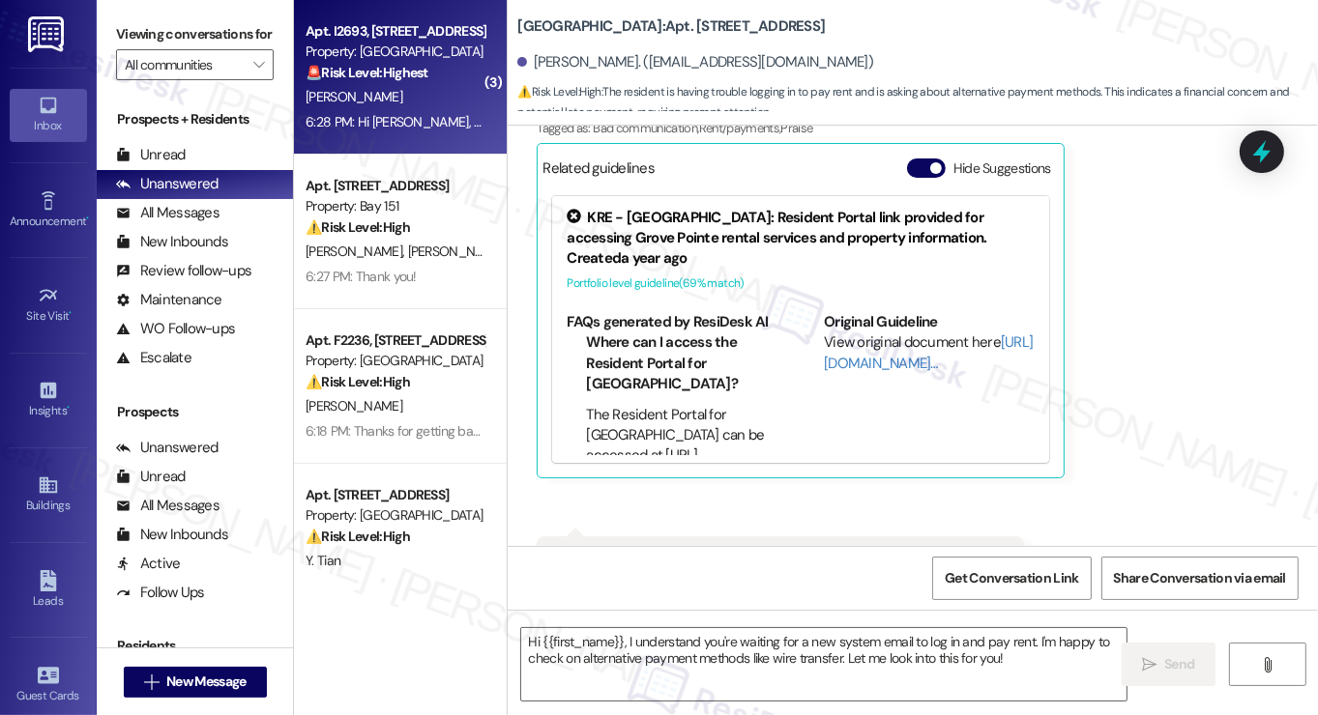
type textarea "Fetching suggested responses. Please feel free to read through the conversation…"
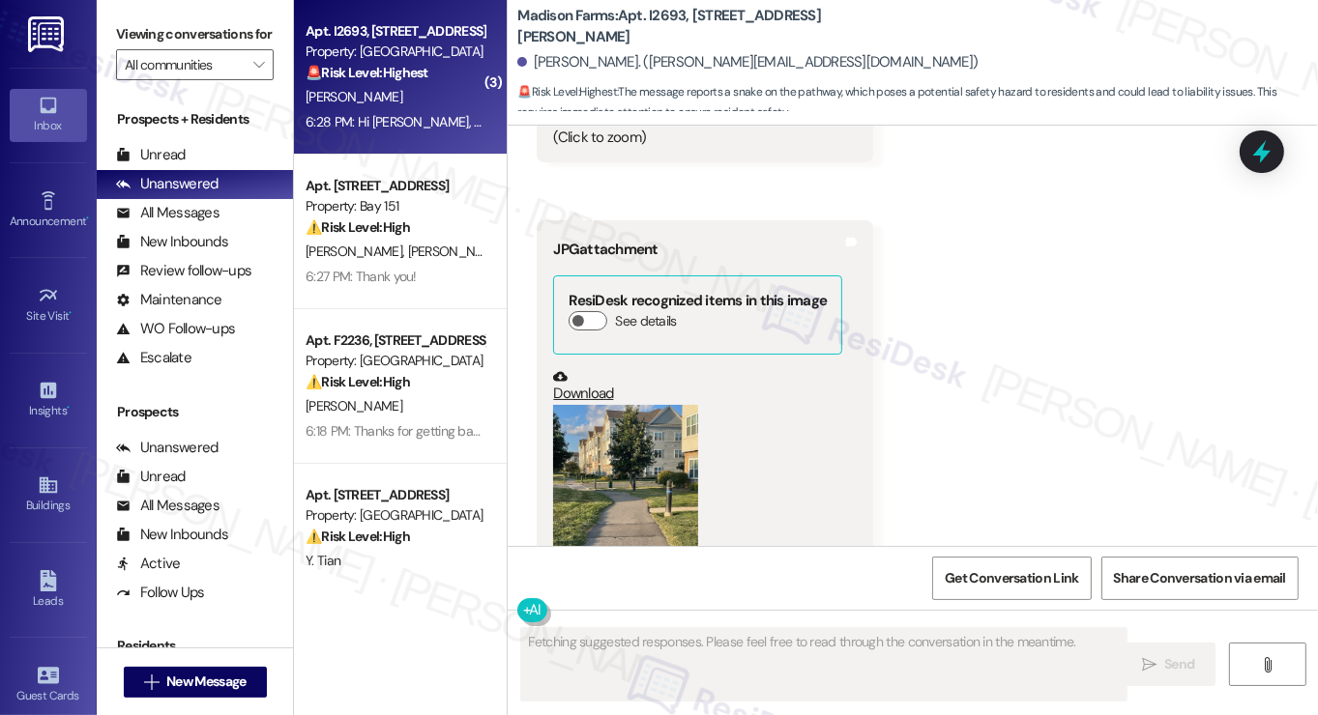
scroll to position [7818, 0]
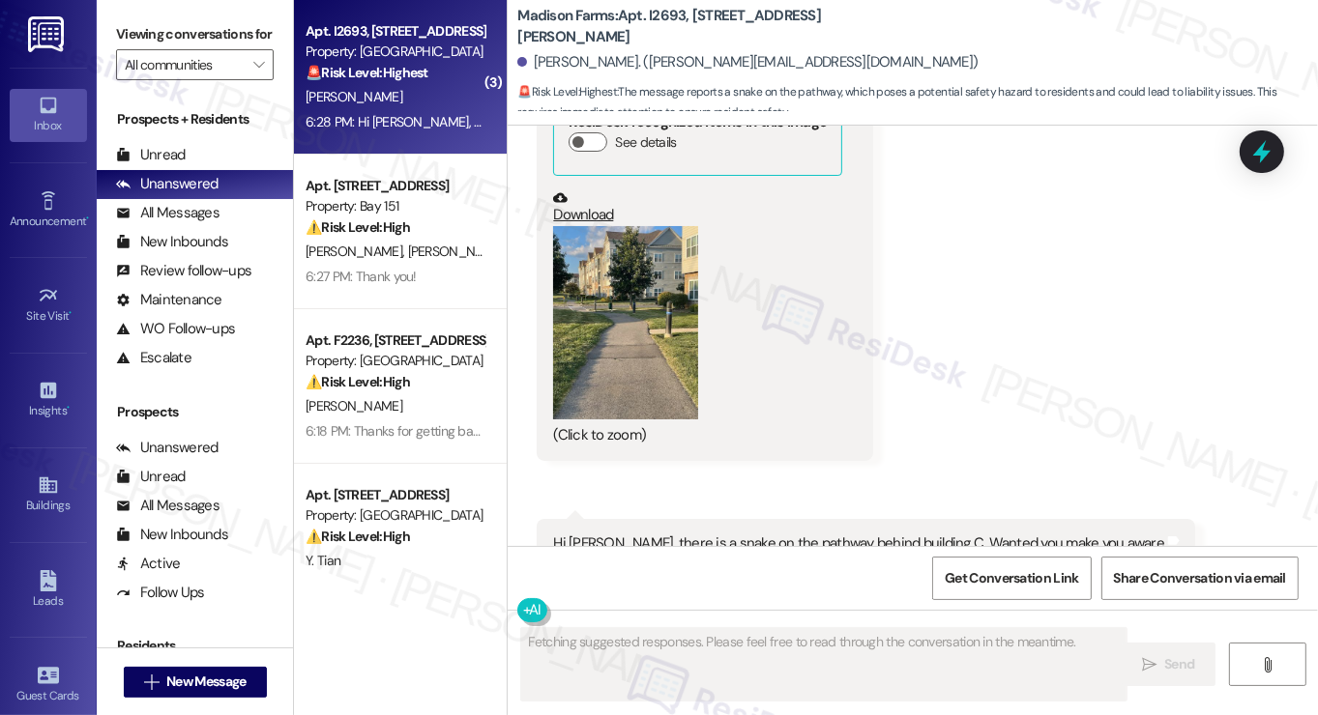
click at [718, 519] on div "Hi Jane, there is a snake on the pathway behind building C. Wanted you make you…" at bounding box center [866, 543] width 658 height 49
click at [717, 519] on div "Hi Jane, there is a snake on the pathway behind building C. Wanted you make you…" at bounding box center [866, 543] width 658 height 49
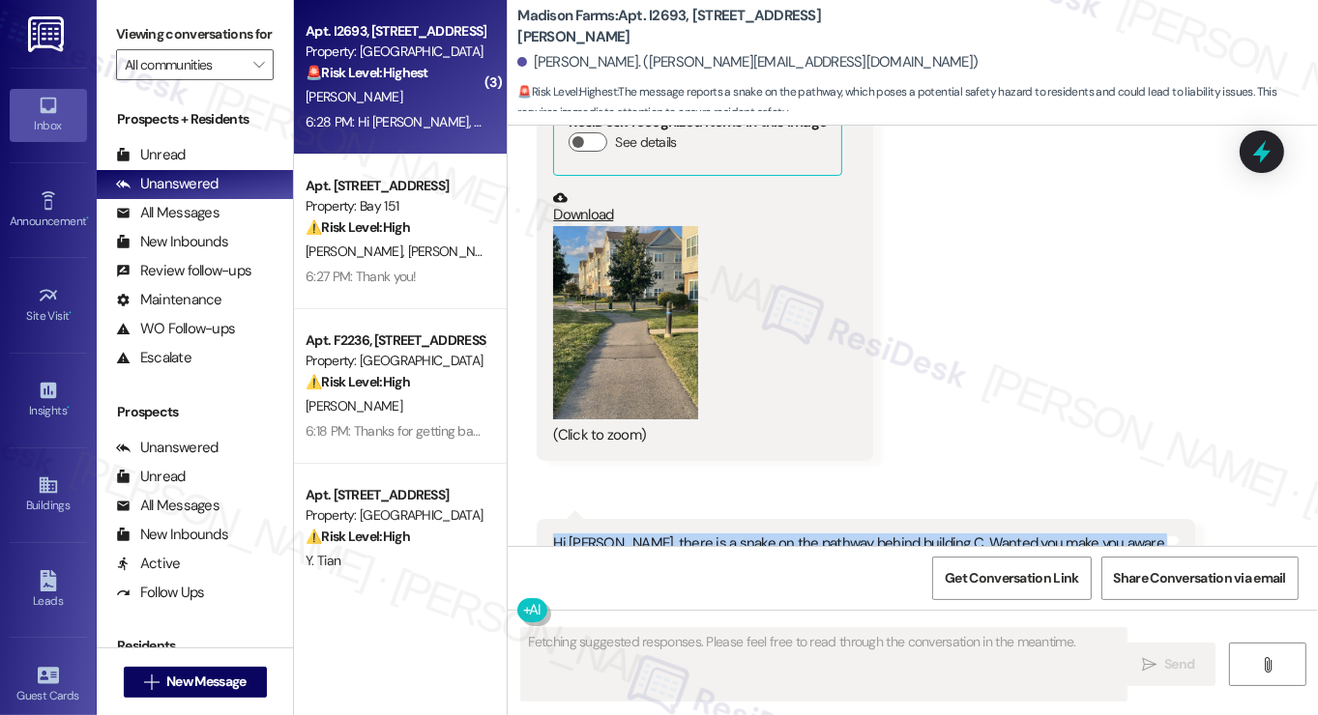
click at [717, 534] on div "Hi Jane, there is a snake on the pathway behind building C. Wanted you make you…" at bounding box center [858, 544] width 611 height 20
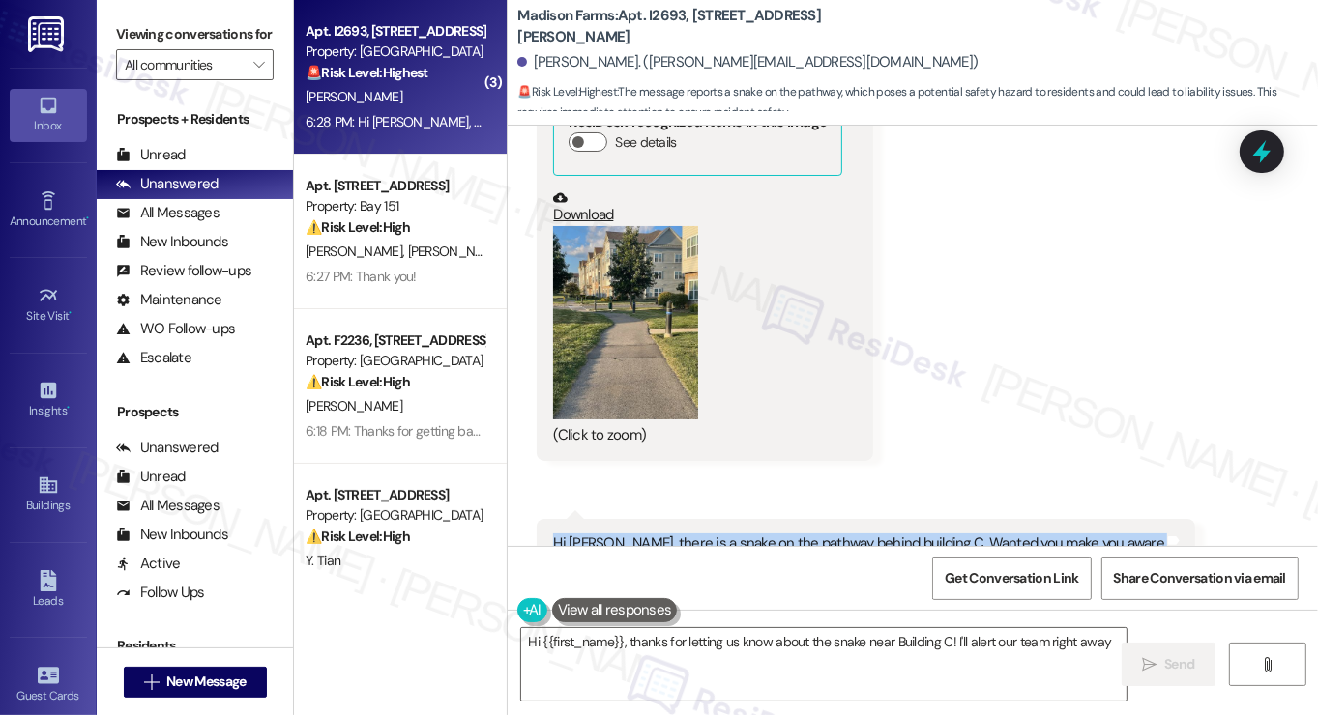
click at [646, 301] on button "Zoom image" at bounding box center [625, 322] width 145 height 193
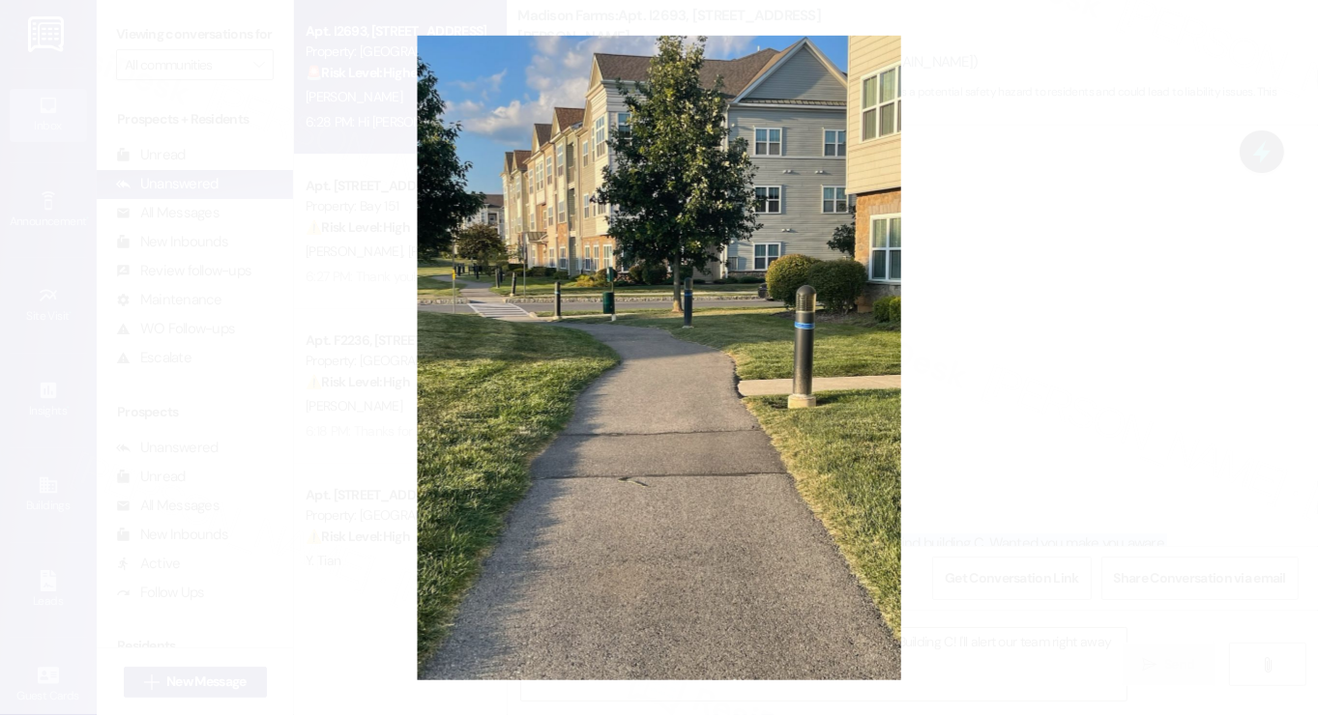
type textarea "Hi {{first_name}}, thanks for letting us know about the snake near Building C! …"
click at [1078, 351] on button "Unzoom image" at bounding box center [659, 357] width 1318 height 715
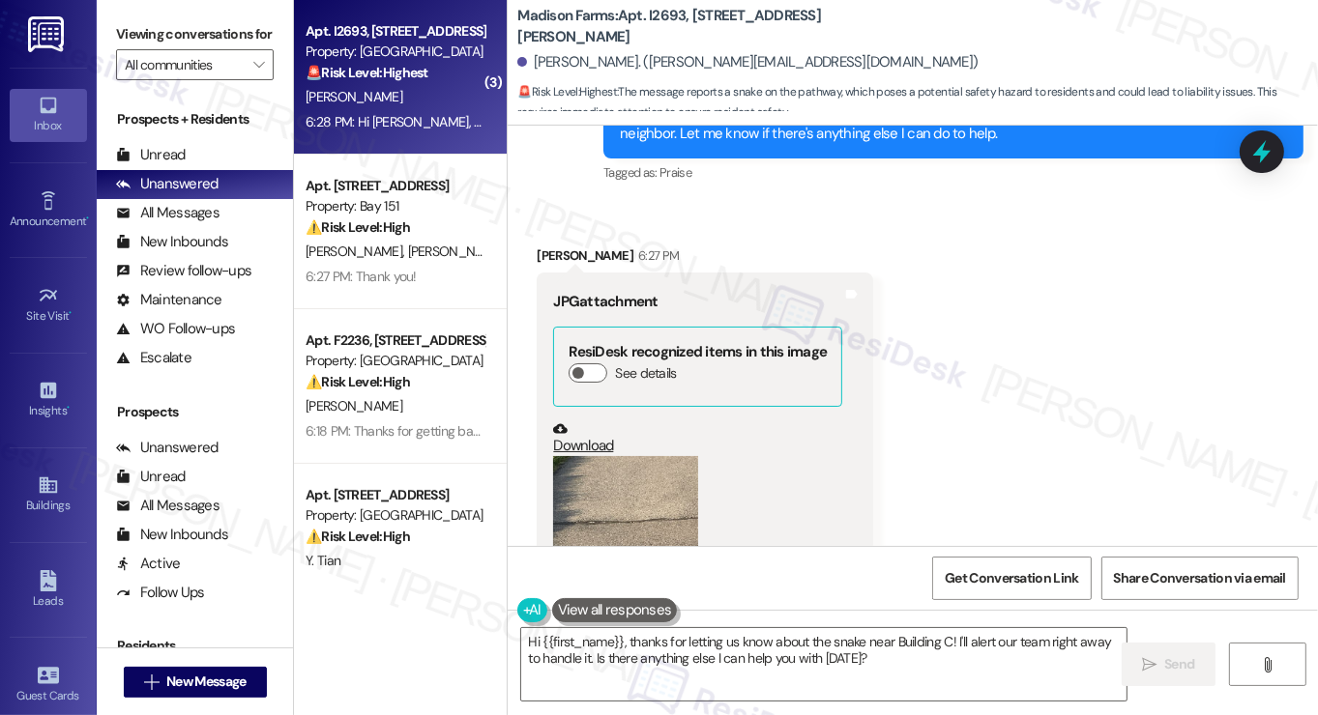
scroll to position [7238, 0]
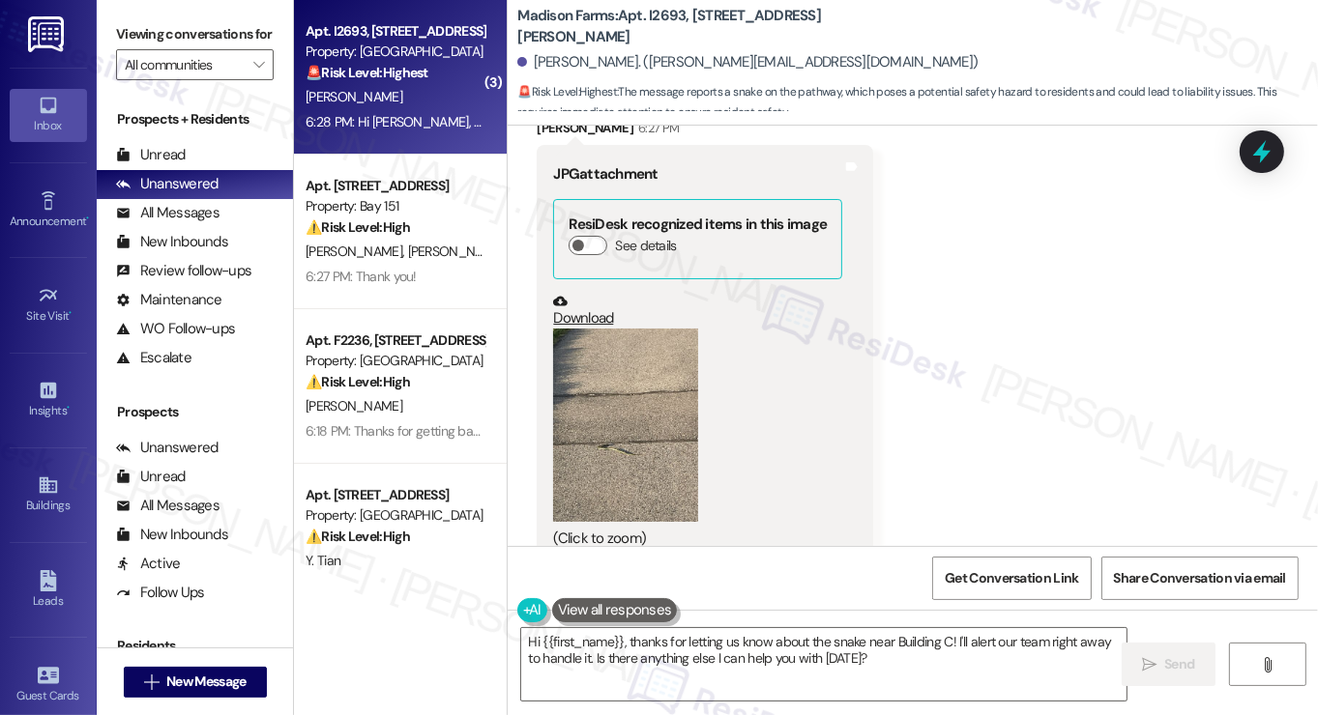
click at [601, 391] on button "Zoom image" at bounding box center [625, 425] width 145 height 193
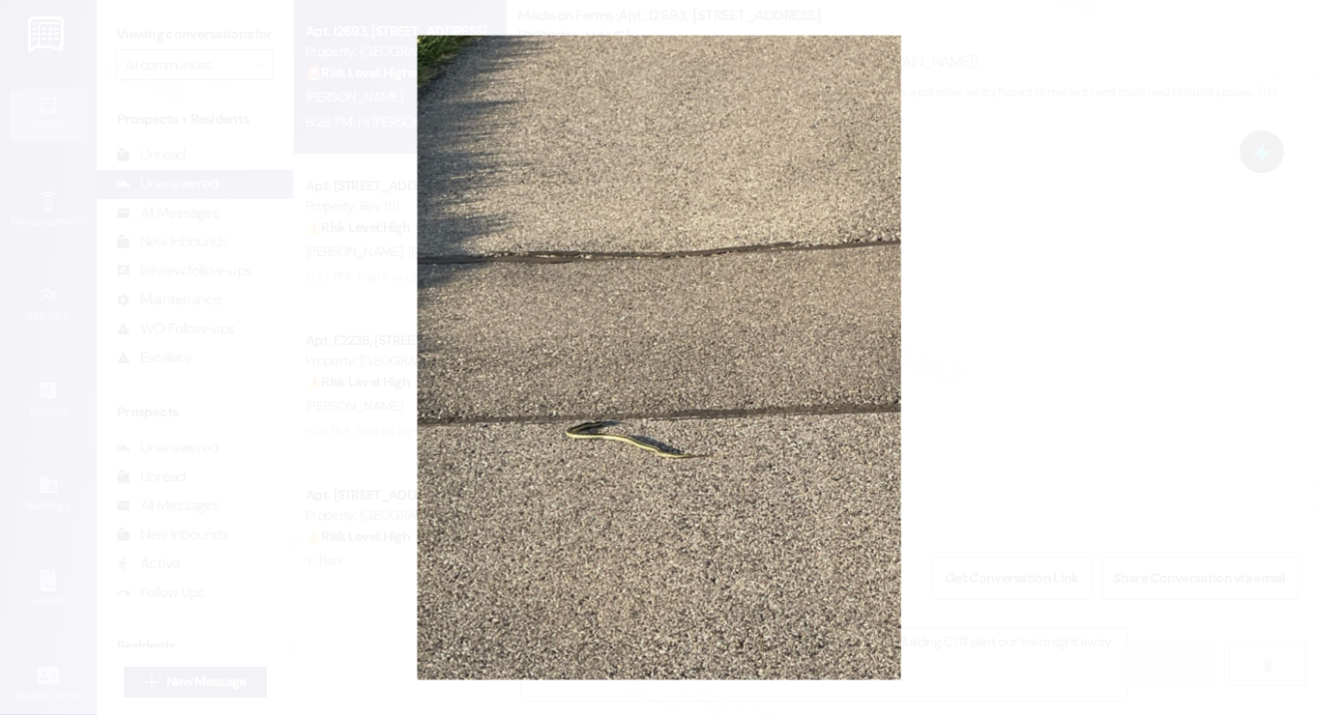
click at [1050, 417] on button "Unzoom image" at bounding box center [659, 357] width 1318 height 715
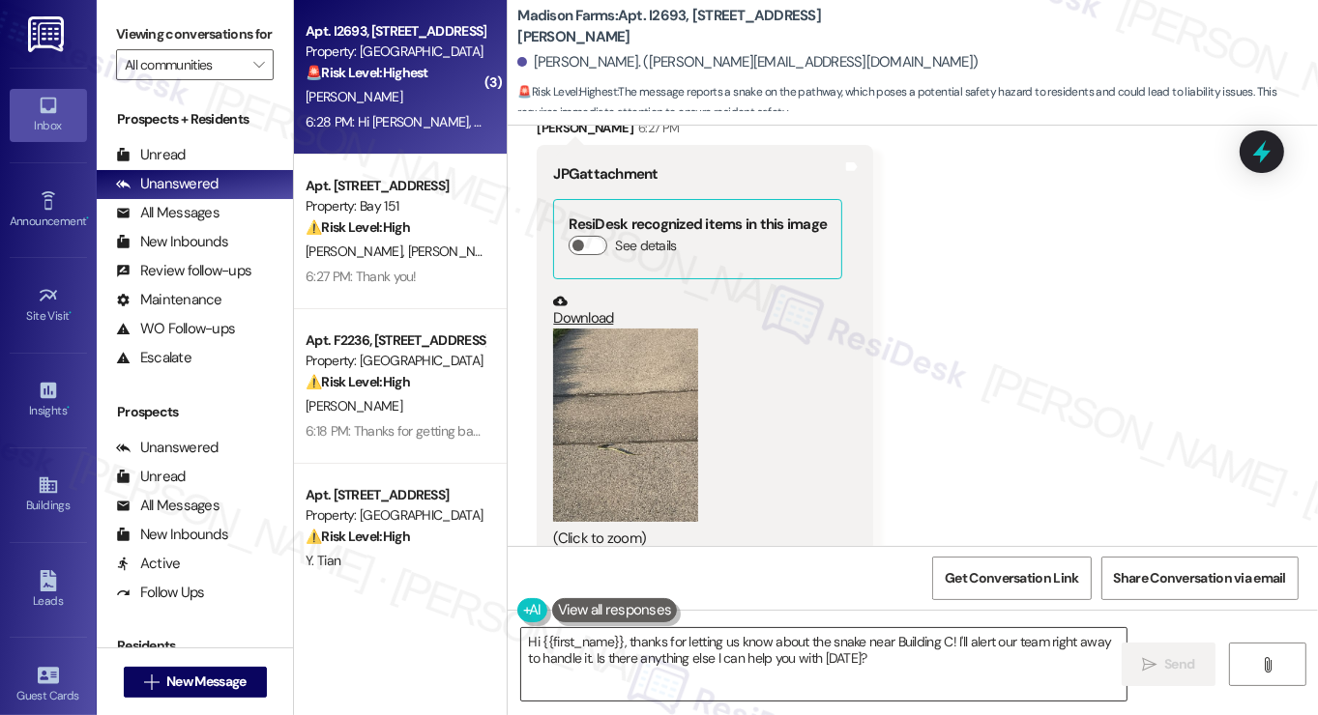
click at [677, 647] on textarea "Hi {{first_name}}, thanks for letting us know about the snake near Building C! …" at bounding box center [823, 664] width 605 height 73
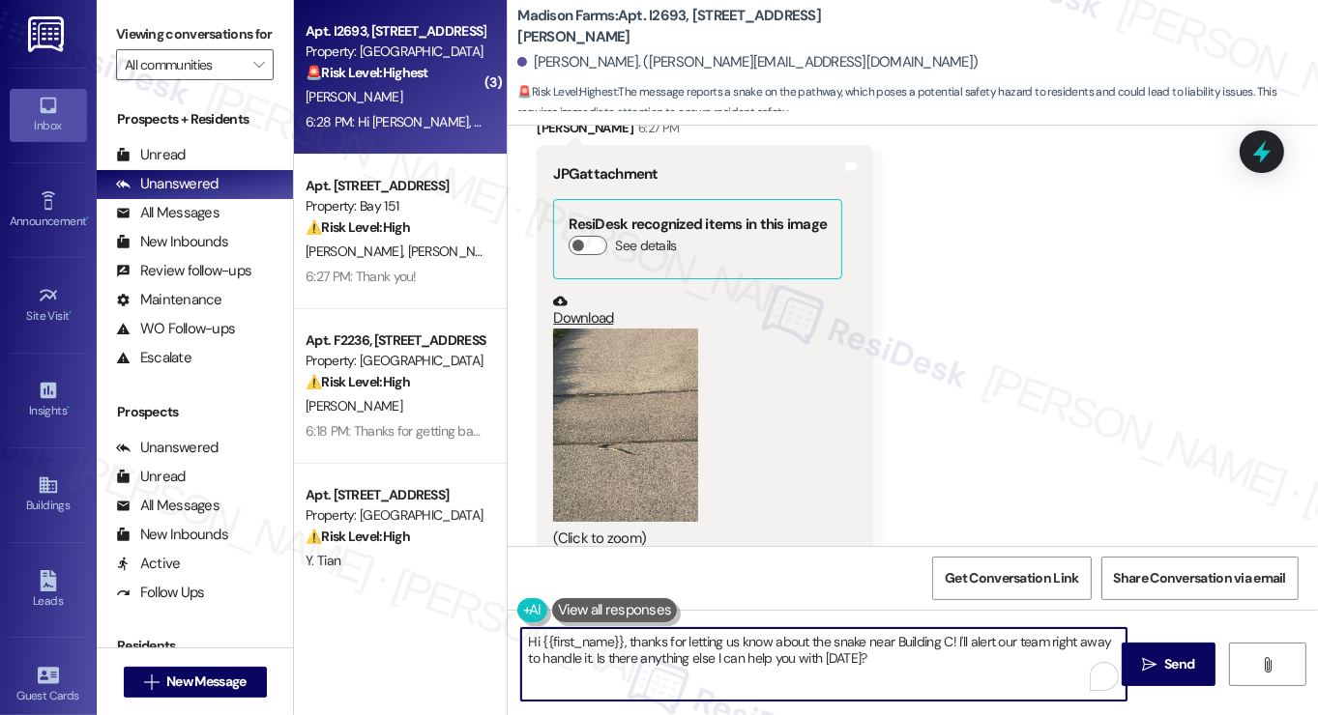
click at [677, 647] on textarea "Hi {{first_name}}, thanks for letting us know about the snake near Building C! …" at bounding box center [823, 664] width 605 height 73
click at [943, 638] on textarea "Hi {{first_name}}, thanks for letting us know about the snake near Building C! …" at bounding box center [823, 664] width 605 height 73
click at [998, 651] on textarea "Hi {{first_name}}, thanks for letting us know about the snake near Building C! …" at bounding box center [823, 664] width 605 height 73
drag, startPoint x: 997, startPoint y: 660, endPoint x: 896, endPoint y: 652, distance: 100.9
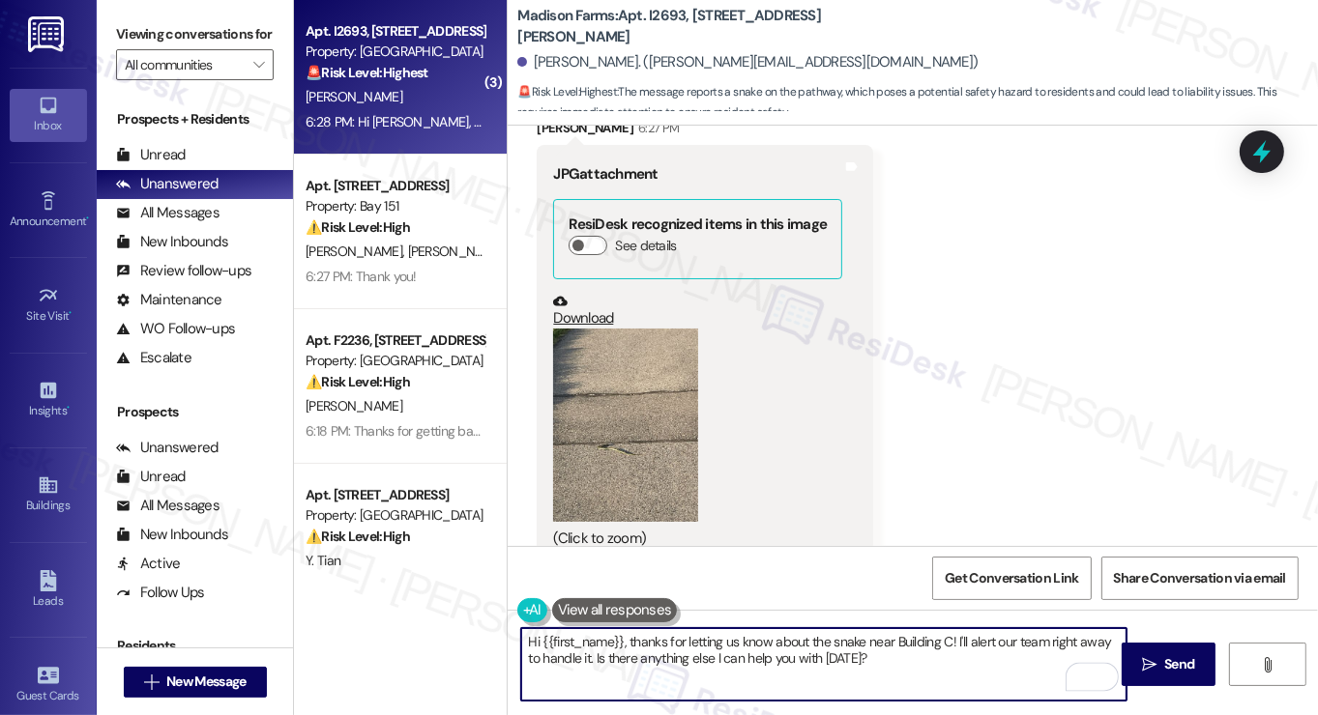
click at [948, 633] on textarea "Hi {{first_name}}, thanks for letting us know about the snake near Building C! …" at bounding box center [823, 664] width 605 height 73
click at [835, 672] on textarea "Hi {{first_name}}, thanks for letting us know about the snake near Building C! …" at bounding box center [823, 664] width 605 height 73
click at [916, 665] on textarea "Hi {{first_name}}, thanks for letting us know about the snake near Building C! …" at bounding box center [823, 664] width 605 height 73
click at [989, 645] on textarea "Hi {{first_name}}, thanks for letting us know about the snake near Building C! …" at bounding box center [823, 664] width 605 height 73
click at [973, 640] on textarea "Hi {{first_name}}, thanks for letting us know about the snake near Building C! …" at bounding box center [823, 664] width 605 height 73
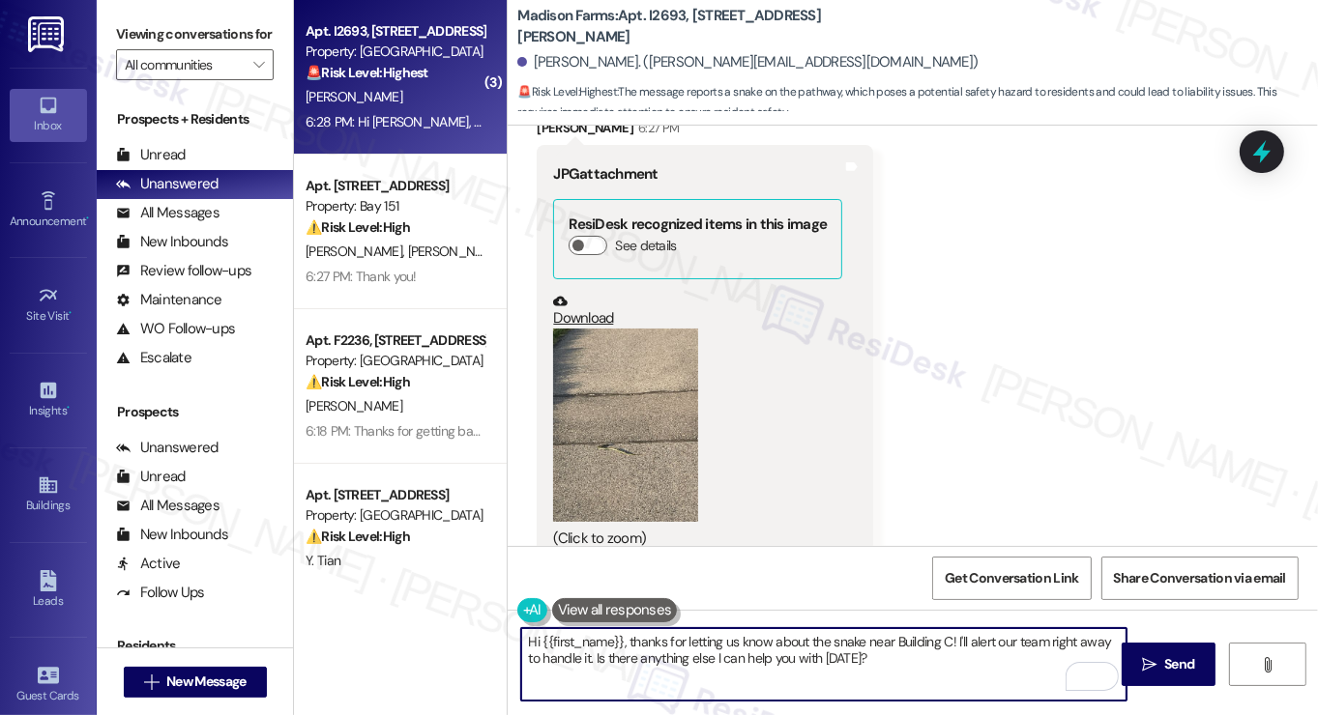
click at [973, 640] on textarea "Hi {{first_name}}, thanks for letting us know about the snake near Building C! …" at bounding box center [823, 664] width 605 height 73
click at [1029, 664] on textarea "Hi {{first_name}}, thanks for letting us know about the snake near Building C! …" at bounding box center [823, 664] width 605 height 73
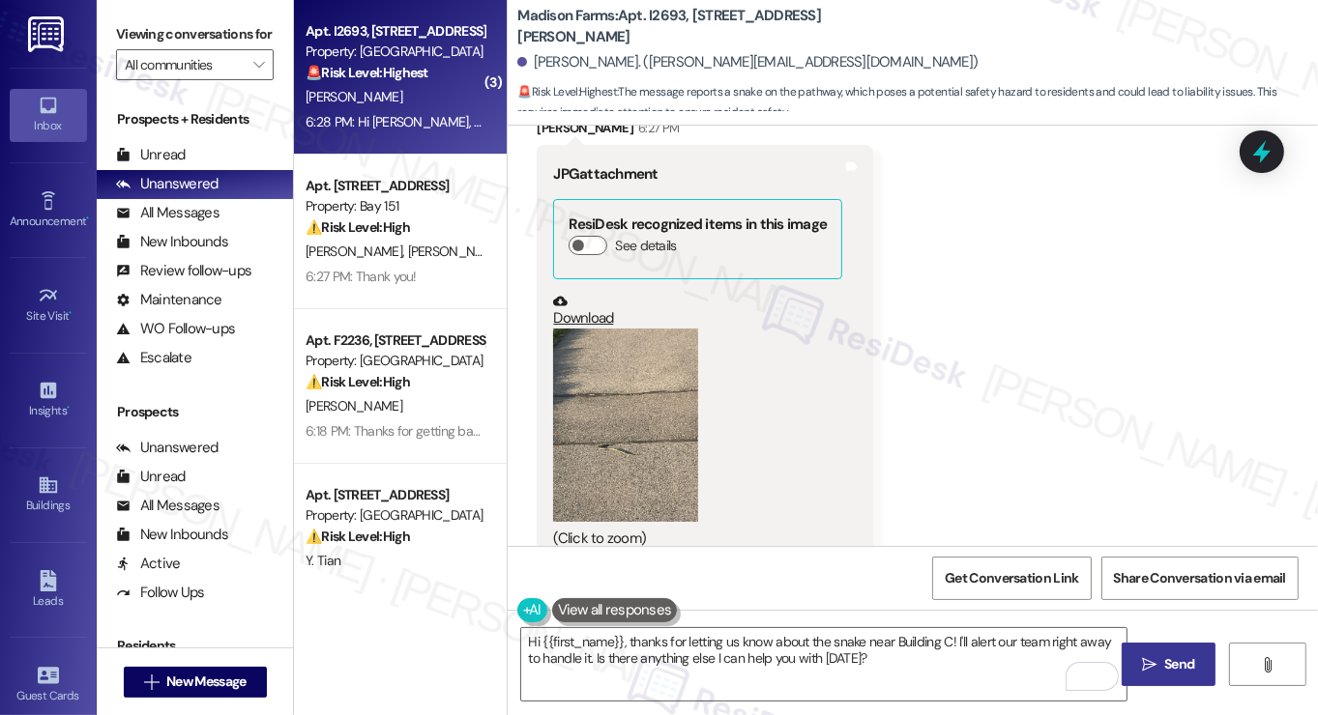
click at [1161, 656] on span "Send" at bounding box center [1179, 665] width 38 height 20
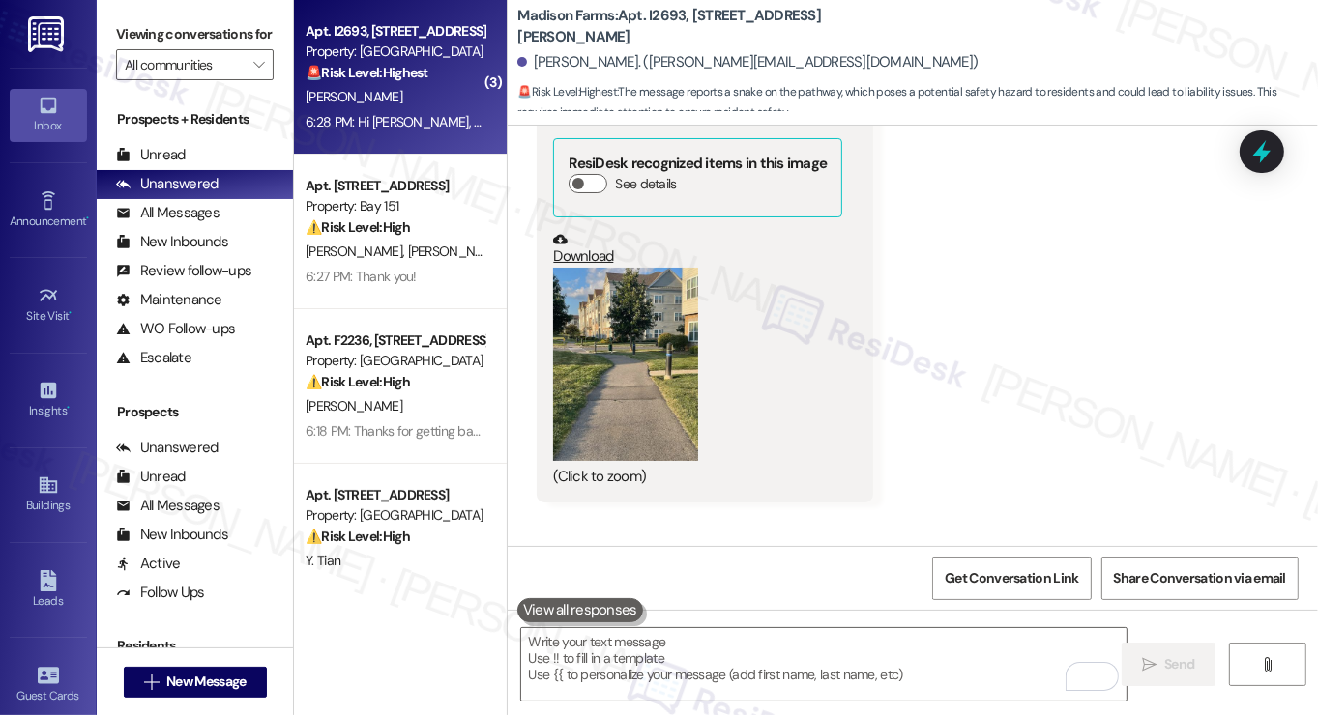
scroll to position [7974, 0]
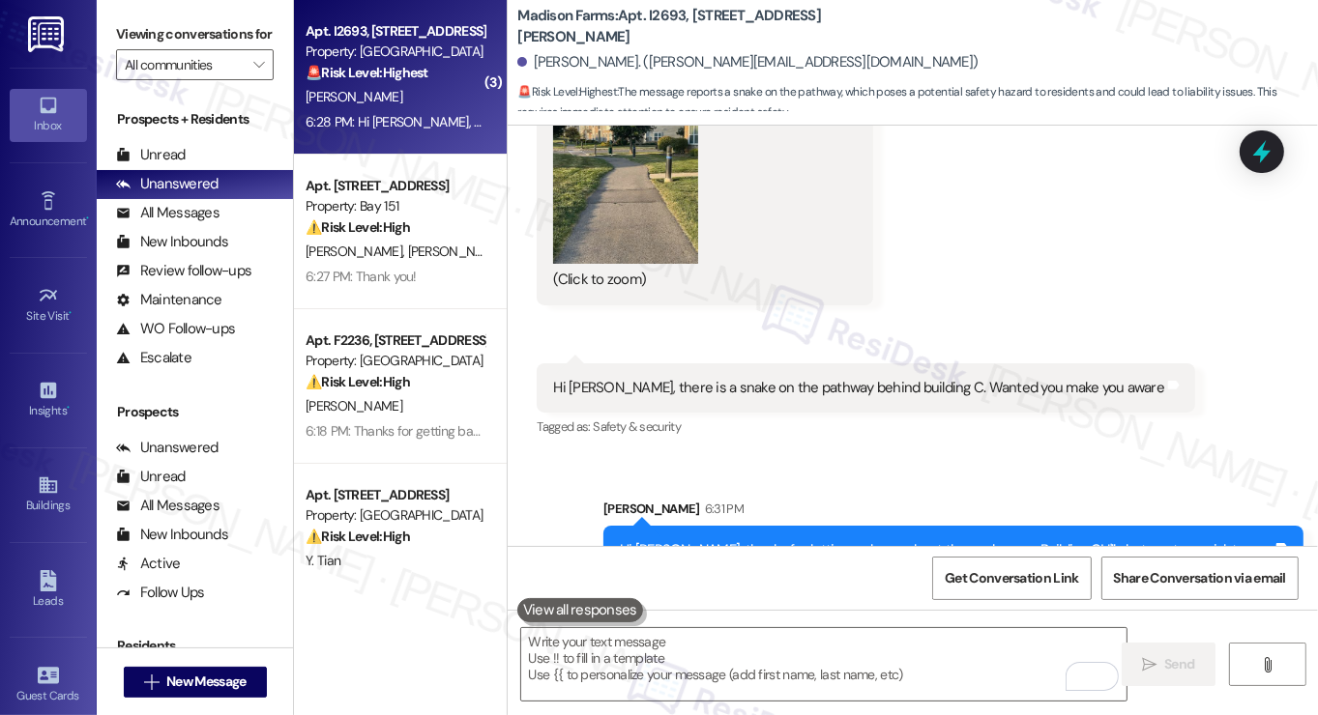
click at [942, 526] on div "Hi Tatiana, thanks for letting us know about the snake near Building C! I'll al…" at bounding box center [953, 561] width 700 height 71
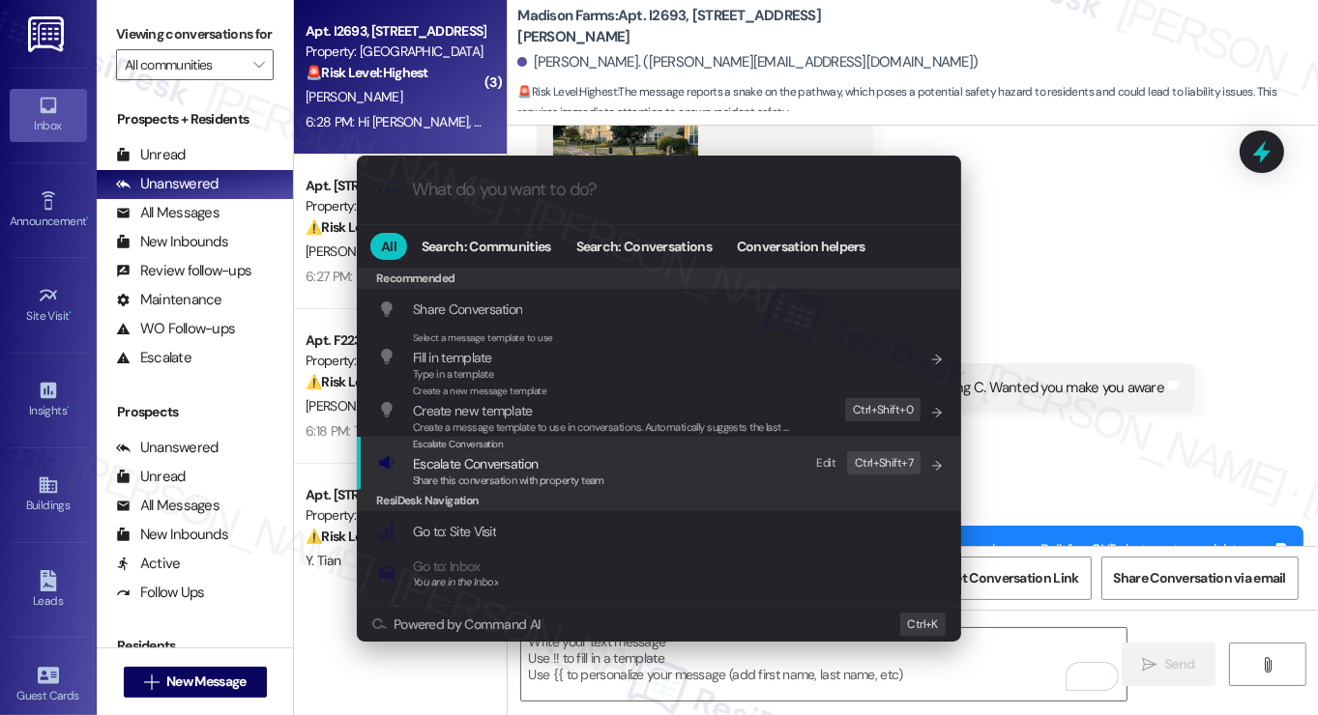
click at [788, 487] on div "Escalate Conversation Escalate Conversation Share this conversation with proper…" at bounding box center [661, 463] width 566 height 52
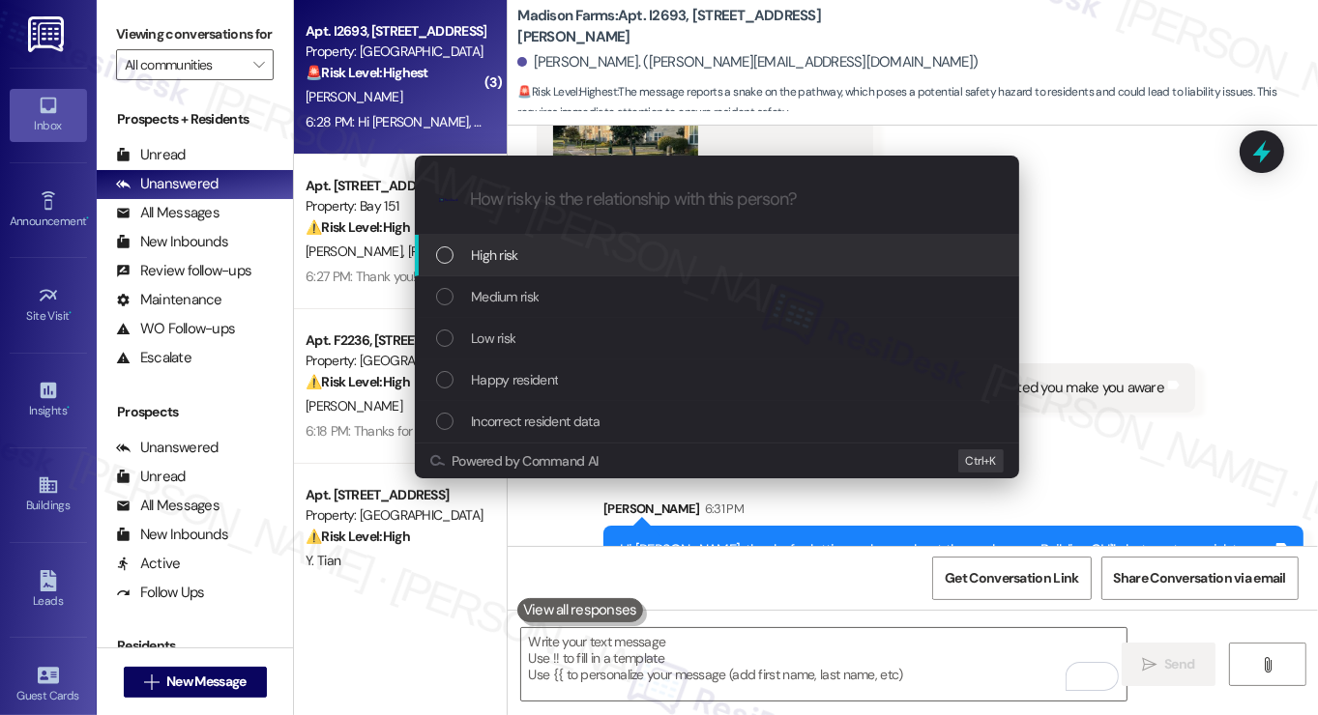
click at [526, 258] on div "High risk" at bounding box center [719, 255] width 566 height 21
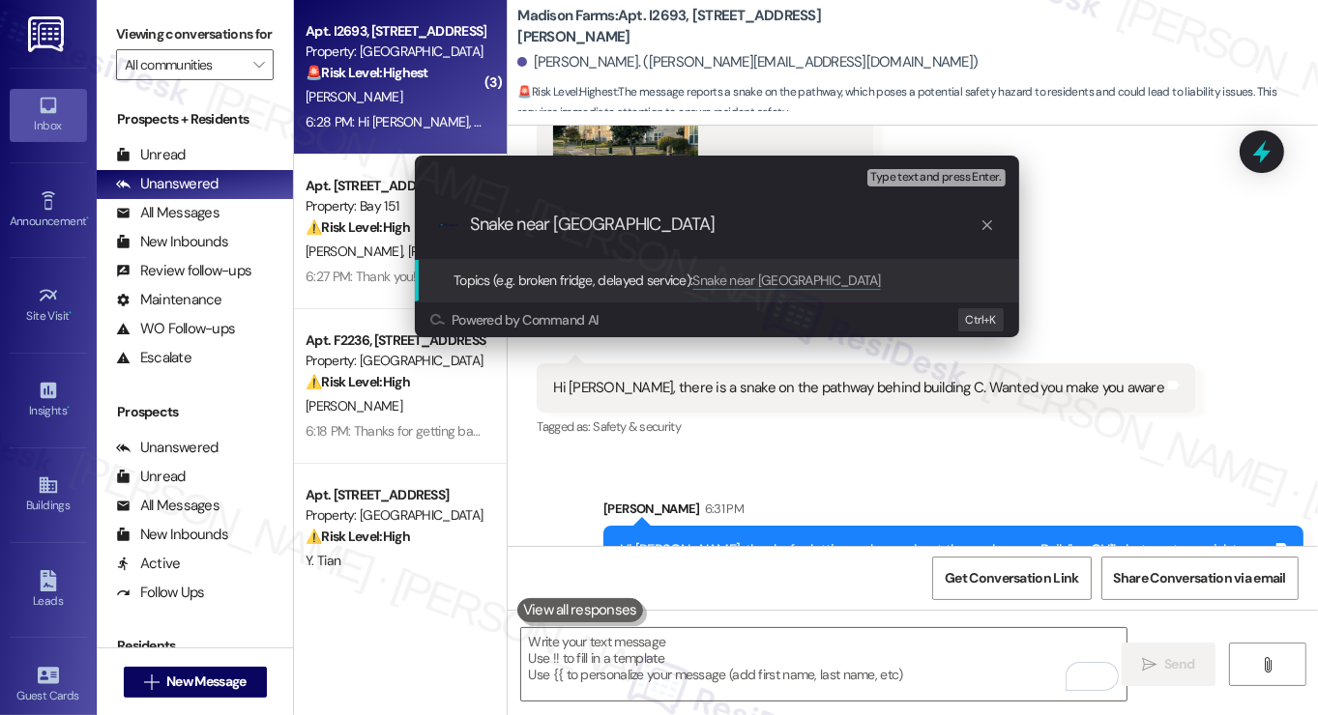
type input "Snake near Bldg C"
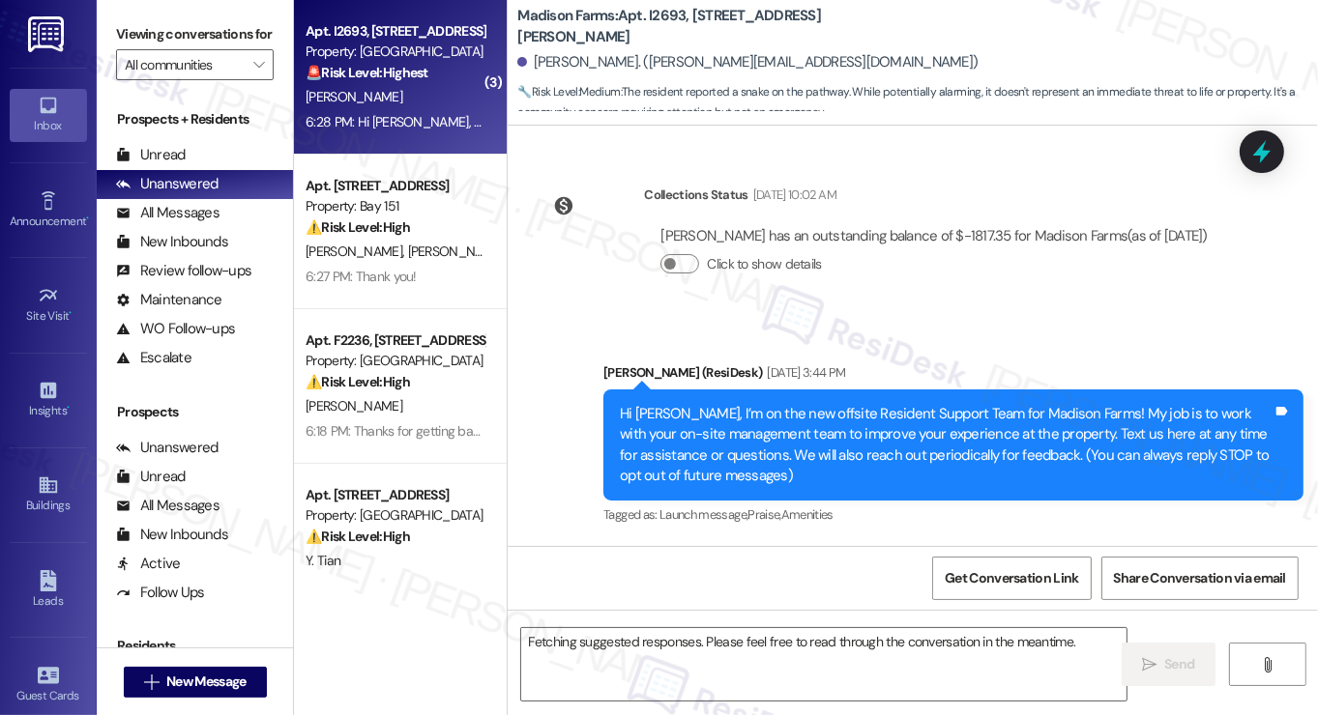
scroll to position [8165, 0]
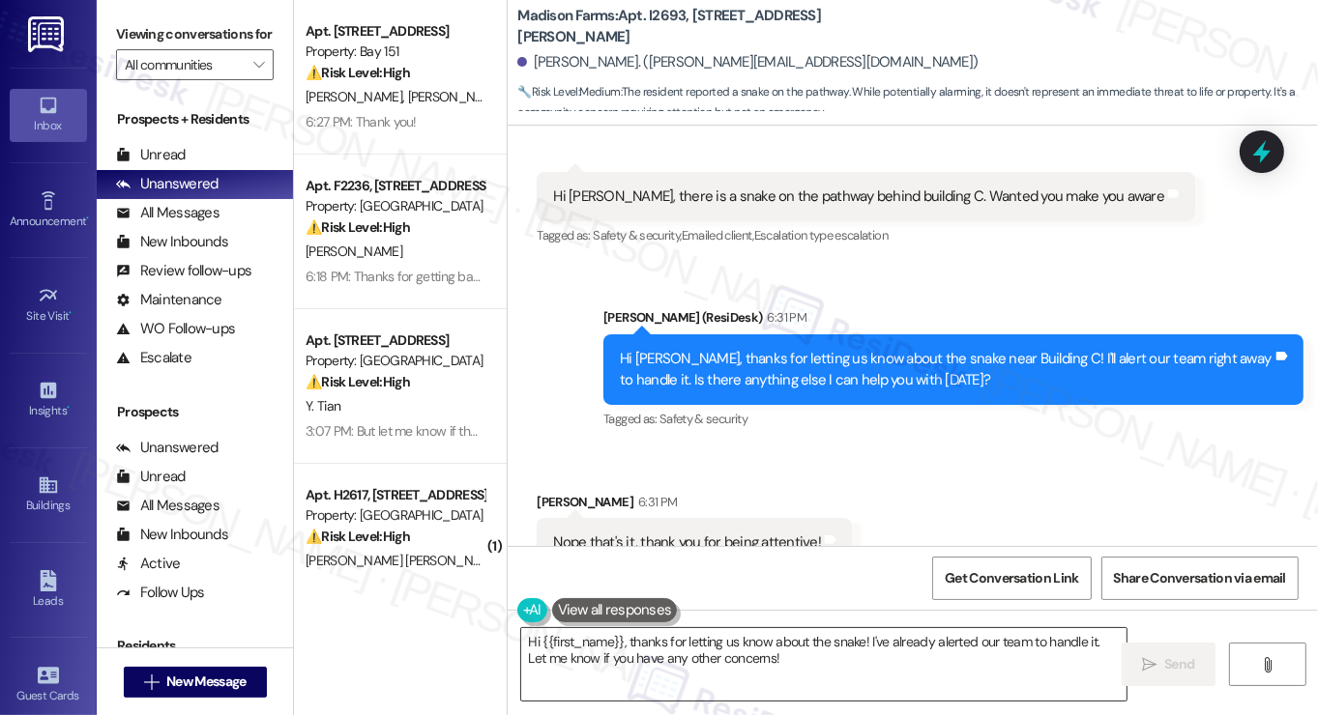
click at [743, 659] on textarea "Hi {{first_name}}, thanks for letting us know about the snake! I've already ale…" at bounding box center [823, 664] width 605 height 73
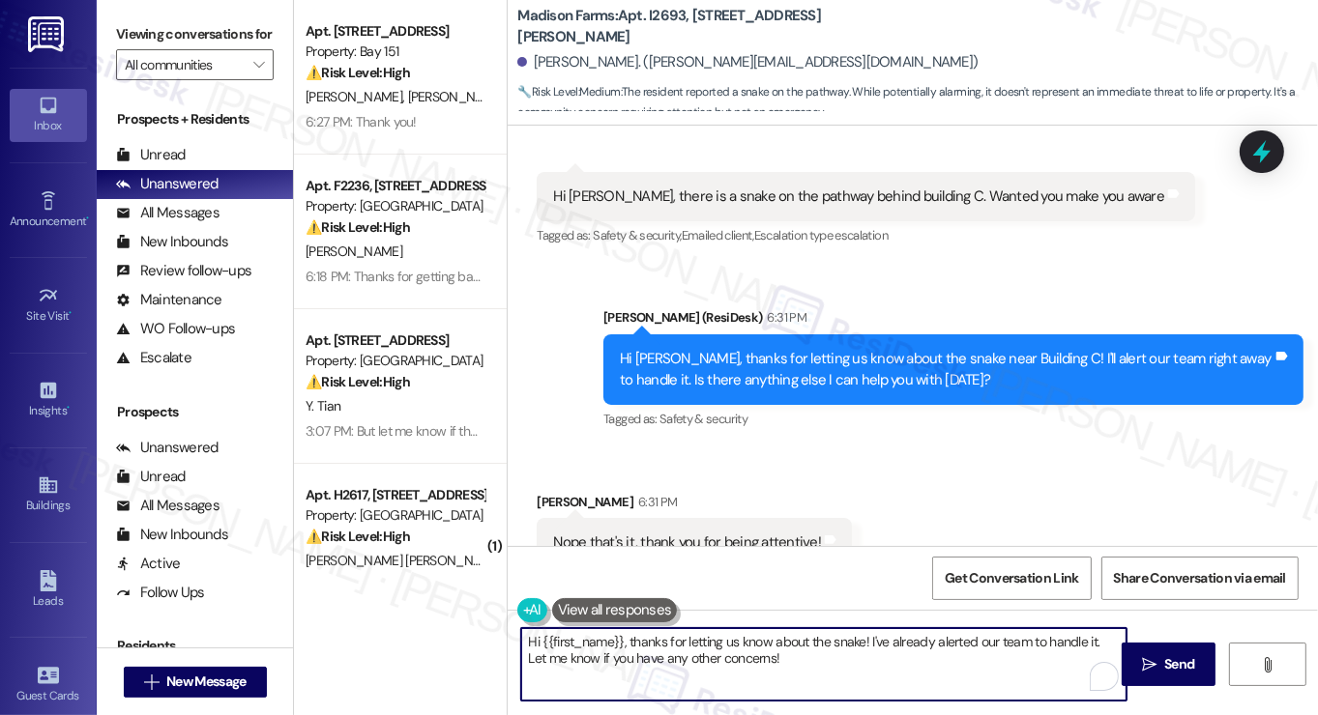
drag, startPoint x: 743, startPoint y: 659, endPoint x: 729, endPoint y: 658, distance: 13.6
click at [743, 659] on textarea "Hi {{first_name}}, thanks for letting us know about the snake! I've already ale…" at bounding box center [823, 664] width 605 height 73
click at [649, 657] on textarea "Hi {{first_name}}, thanks for letting us know about the snake! I've already ale…" at bounding box center [823, 664] width 605 height 73
drag, startPoint x: 627, startPoint y: 639, endPoint x: 445, endPoint y: 640, distance: 182.7
click at [445, 640] on div "Apt. 2130, 275 Chosin Few Way Property: Bay 151 ⚠️ Risk Level: High The residen…" at bounding box center [806, 357] width 1024 height 715
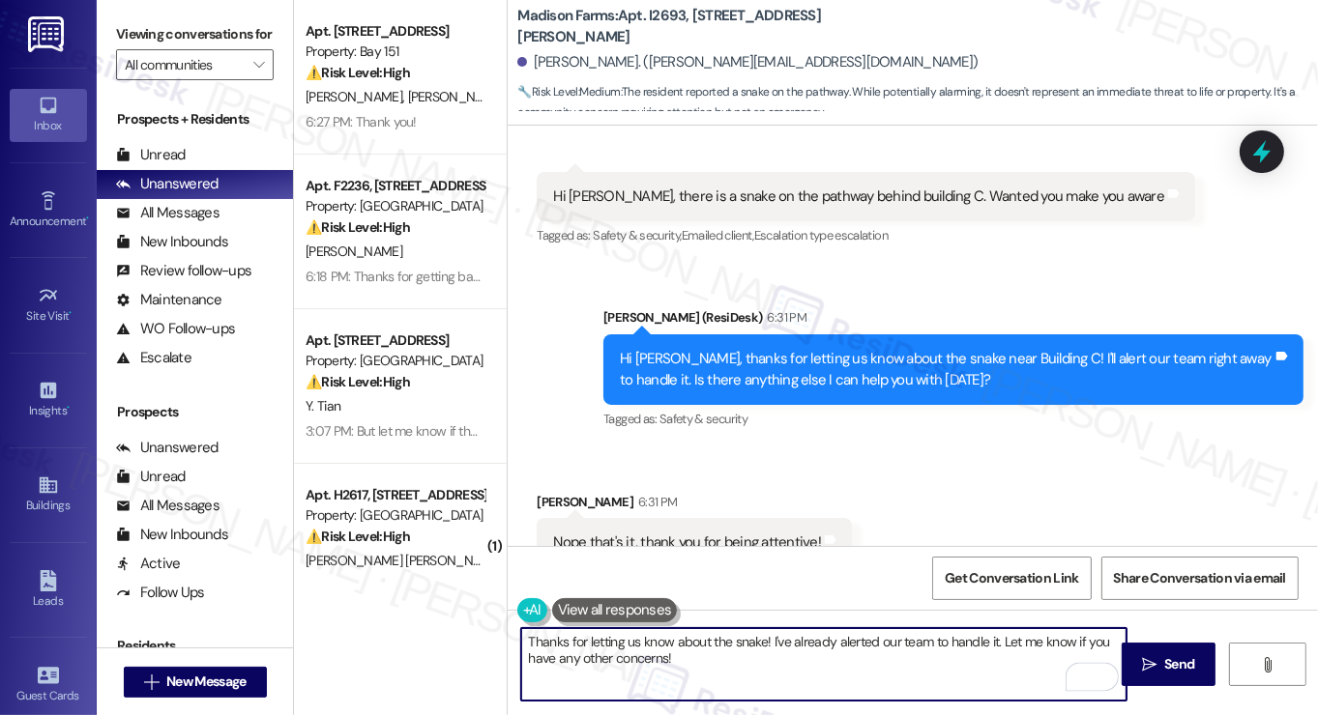
click at [842, 633] on textarea "Thanks for letting us know about the snake! I've already alerted our team to ha…" at bounding box center [823, 664] width 605 height 73
click at [959, 665] on textarea "Thanks for letting us know about the snake! I've already notified our team to h…" at bounding box center [823, 664] width 605 height 73
drag, startPoint x: 942, startPoint y: 666, endPoint x: 1000, endPoint y: 618, distance: 75.5
click at [1001, 625] on div "Thanks for letting us know about the snake! I've already notified our team to h…" at bounding box center [913, 682] width 810 height 145
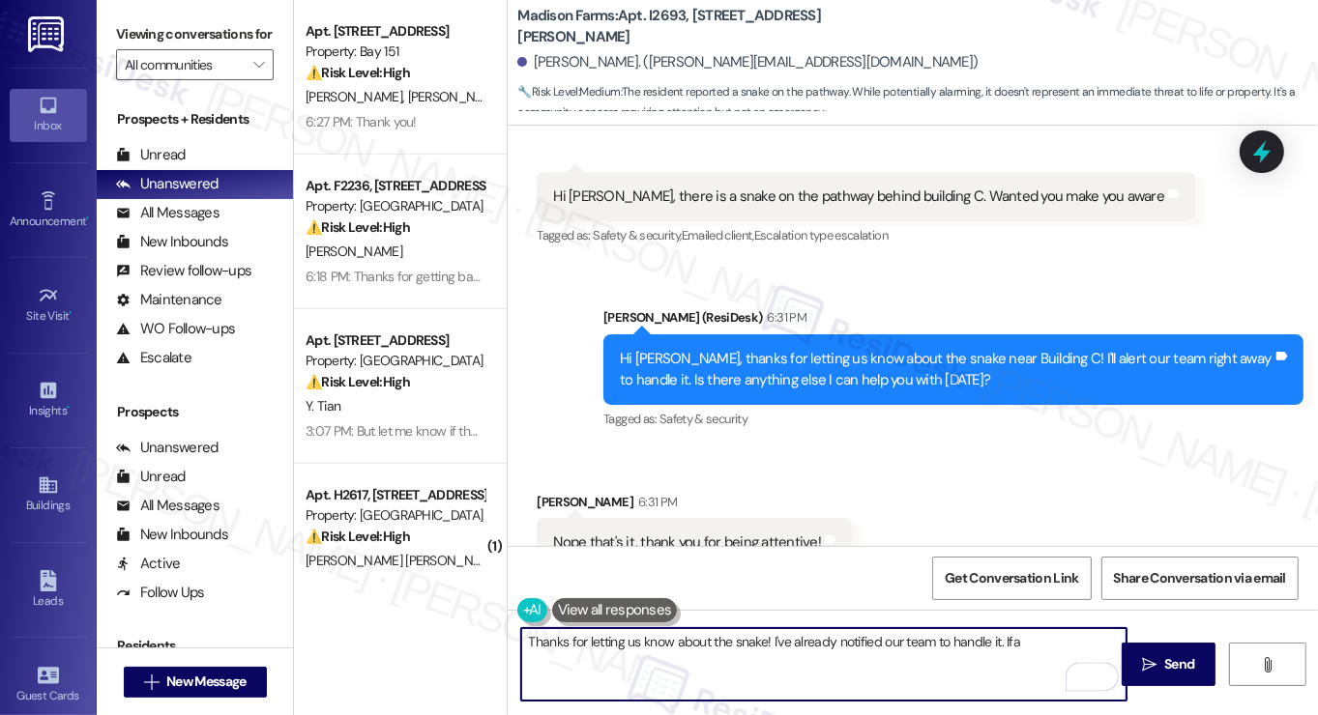
click at [761, 638] on textarea "Thanks for letting us know about the snake! I've already notified our team to h…" at bounding box center [823, 664] width 605 height 73
click at [963, 645] on textarea "Thanks for letting us know about the snake and you're very welcome! I've alread…" at bounding box center [823, 664] width 605 height 73
click at [791, 657] on textarea "Thanks for letting us know about the snake and you're very welcome! I've alread…" at bounding box center [823, 664] width 605 height 73
click at [928, 660] on textarea "Thanks for letting us know about the snake, and you're very welcome! I've alrea…" at bounding box center [823, 664] width 605 height 73
type textarea "Thanks for letting us know about the snake, and you're very welcome! I've alrea…"
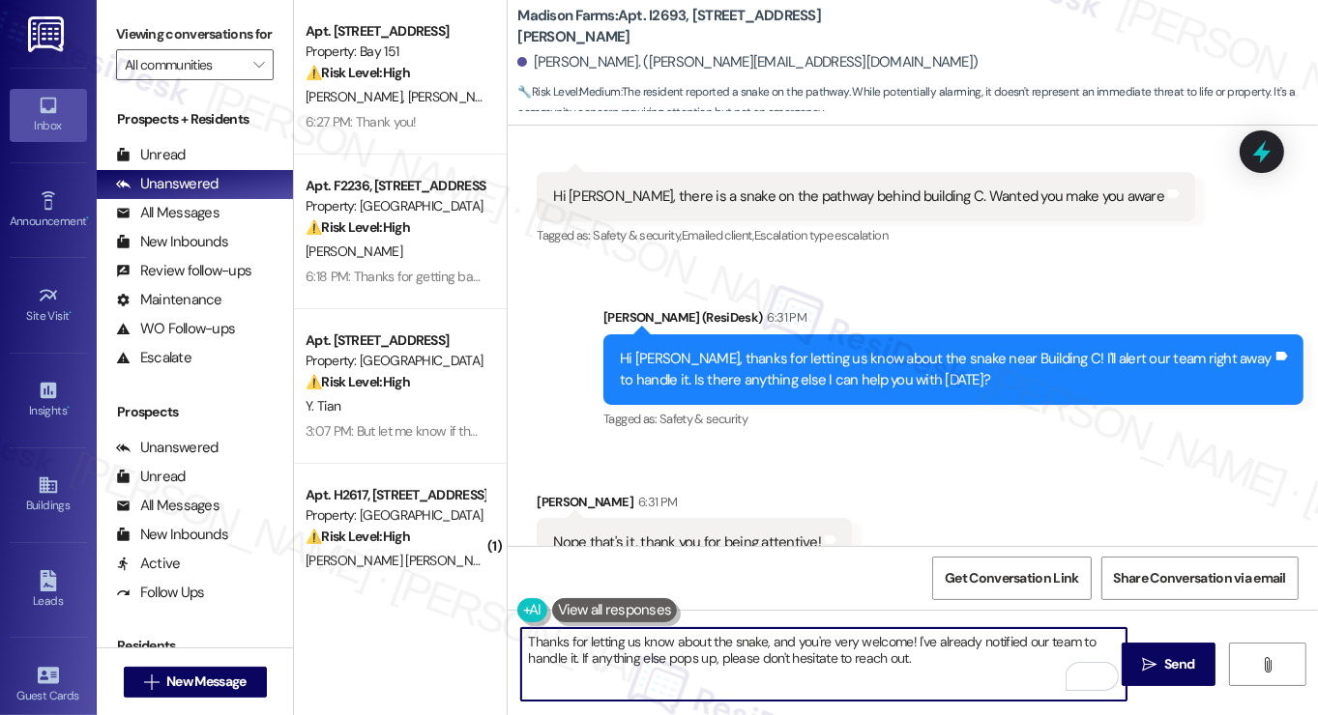
click at [558, 492] on div "Tatiana Fech 6:31 PM" at bounding box center [694, 505] width 315 height 27
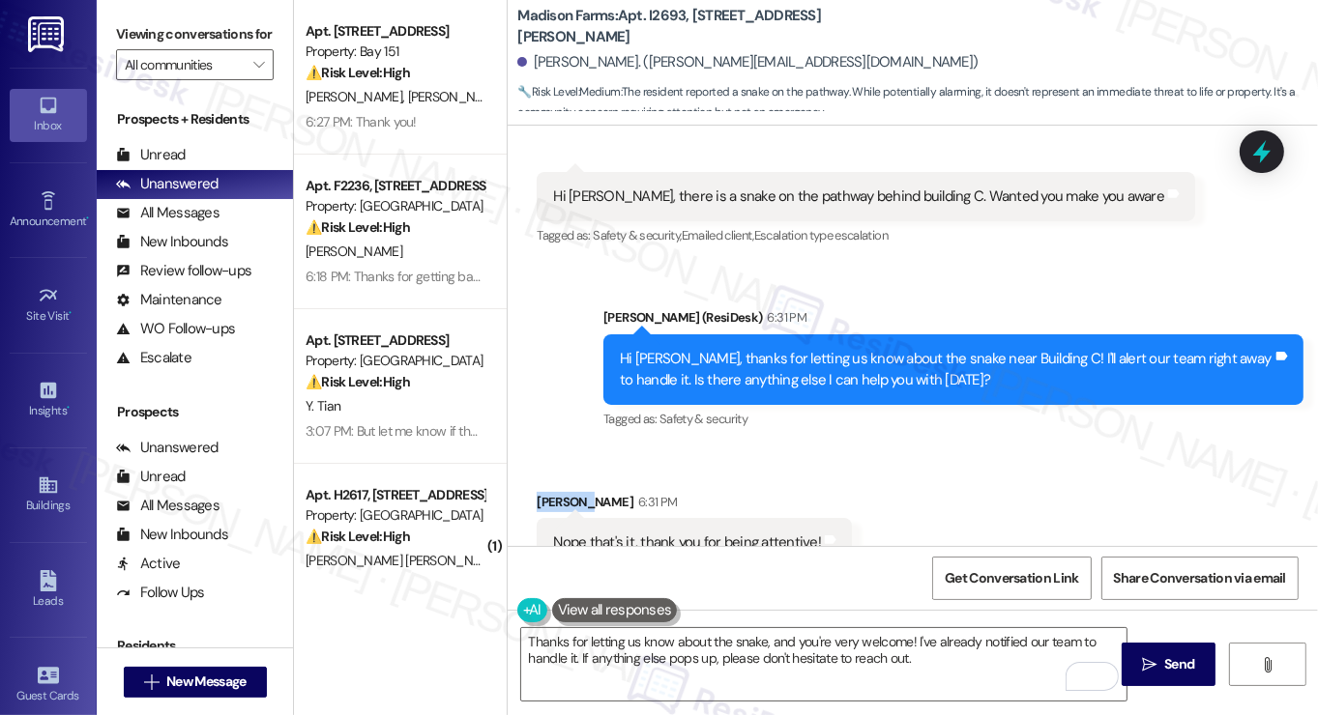
click at [558, 492] on div "Tatiana Fech 6:31 PM" at bounding box center [694, 505] width 315 height 27
click at [1127, 652] on button " Send" at bounding box center [1169, 665] width 94 height 44
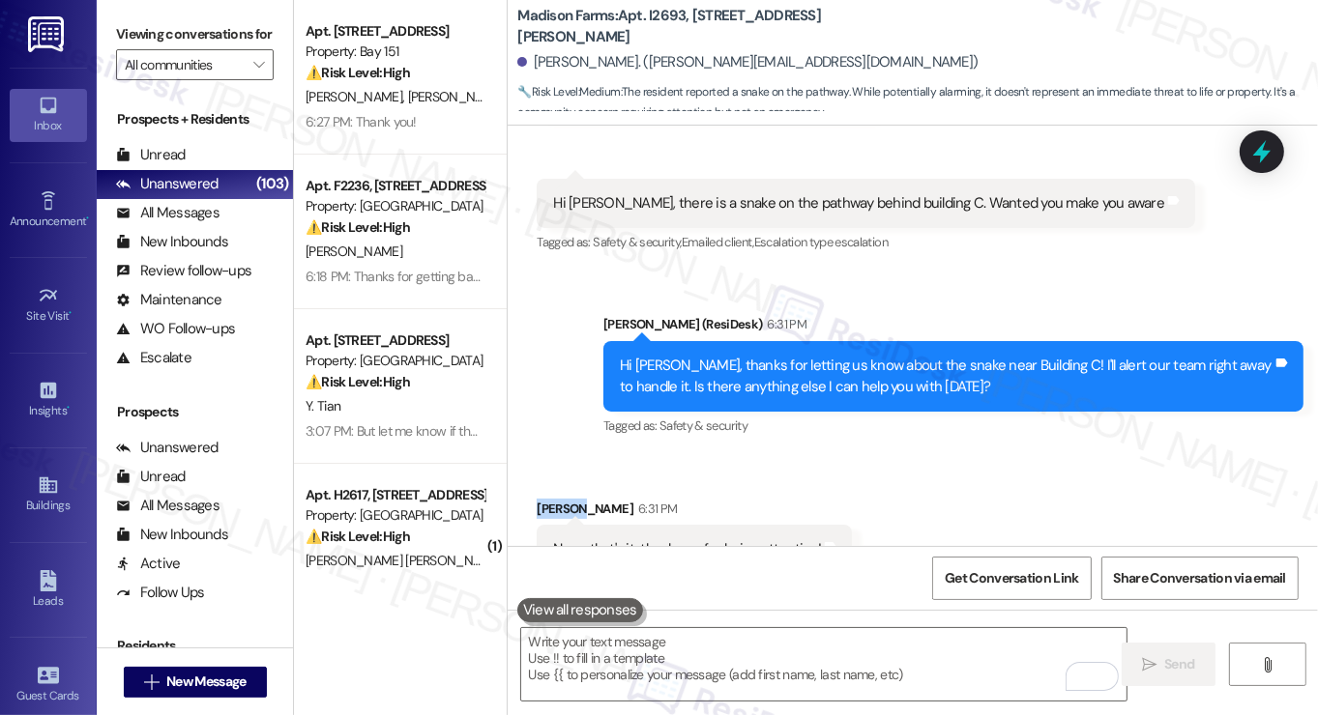
scroll to position [8321, 0]
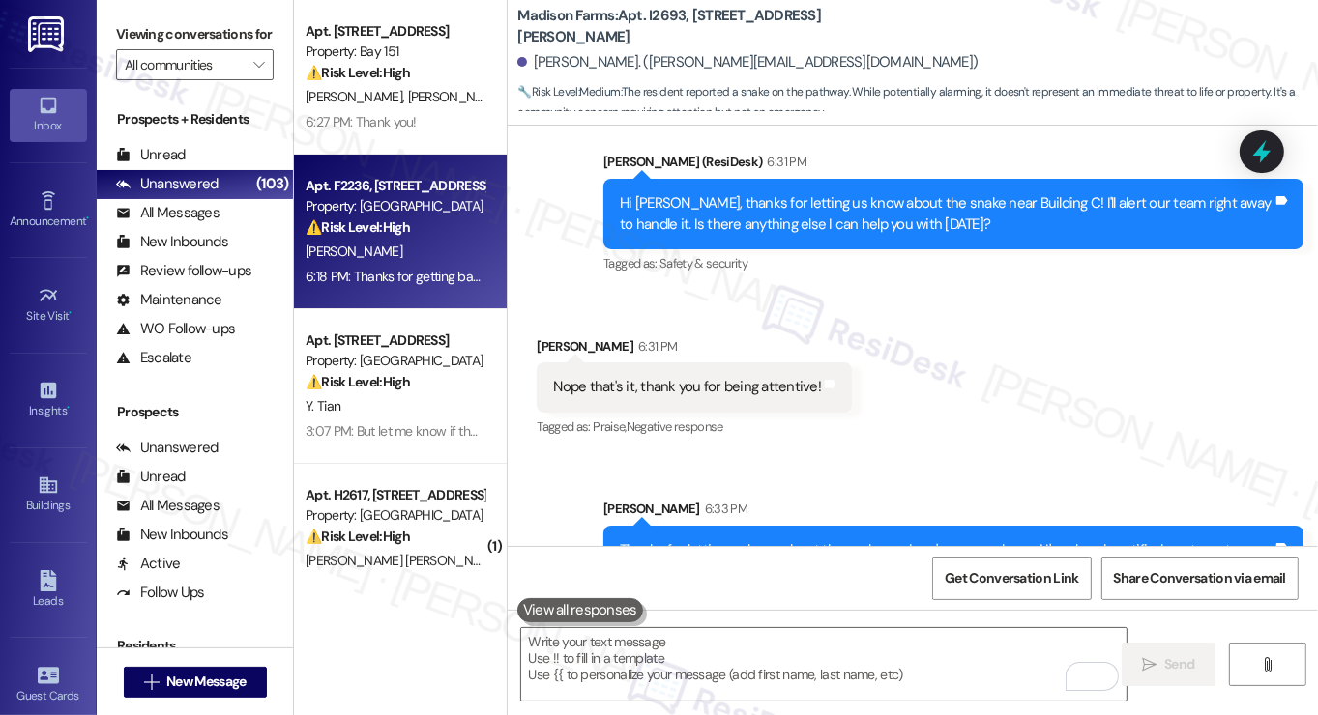
click at [403, 240] on div "[PERSON_NAME]" at bounding box center [395, 252] width 183 height 24
type textarea "Fetching suggested responses. Please feel free to read through the conversation…"
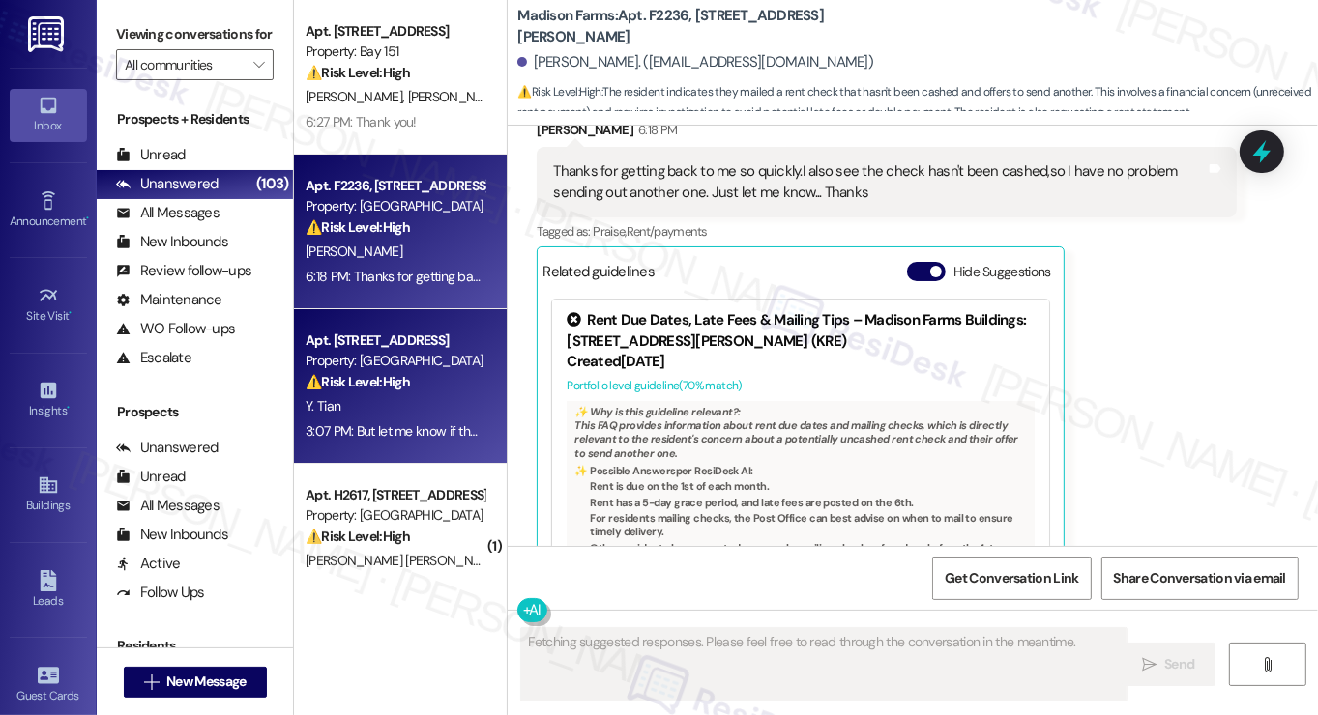
click at [429, 368] on div "Property: Grove Pointe" at bounding box center [395, 361] width 179 height 20
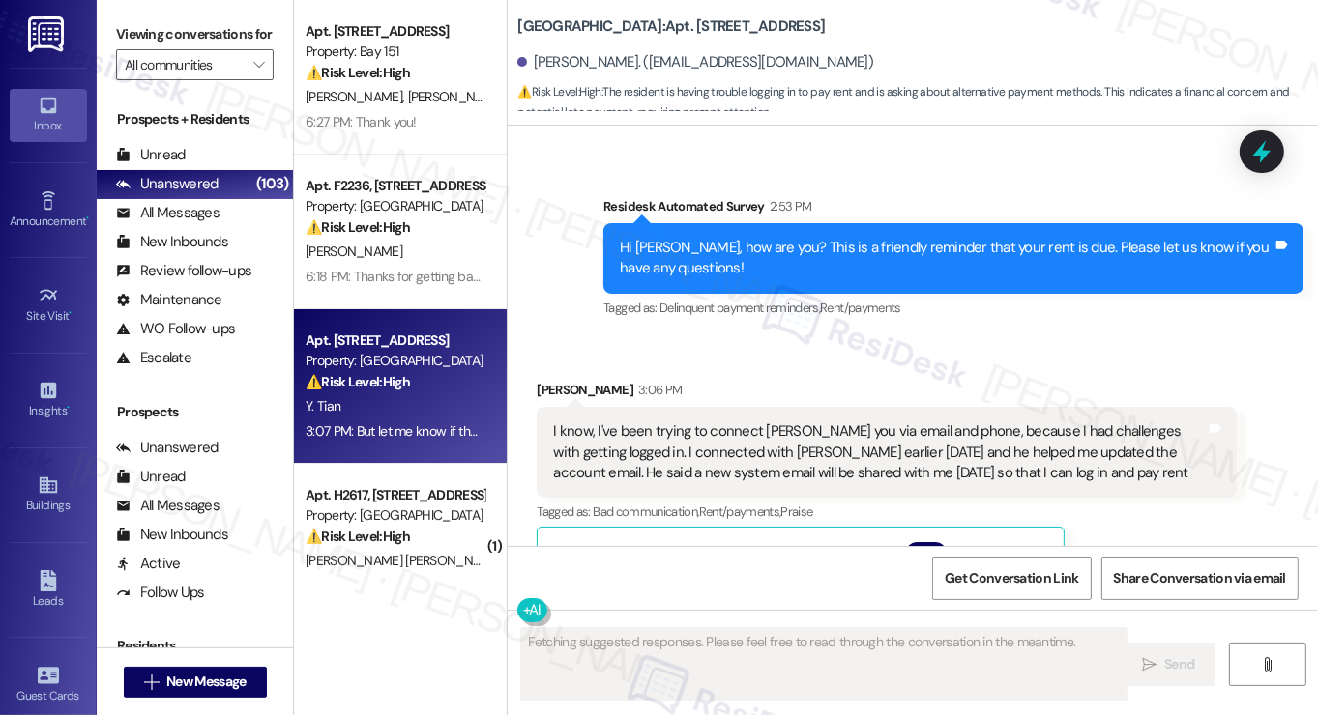
scroll to position [8547, 0]
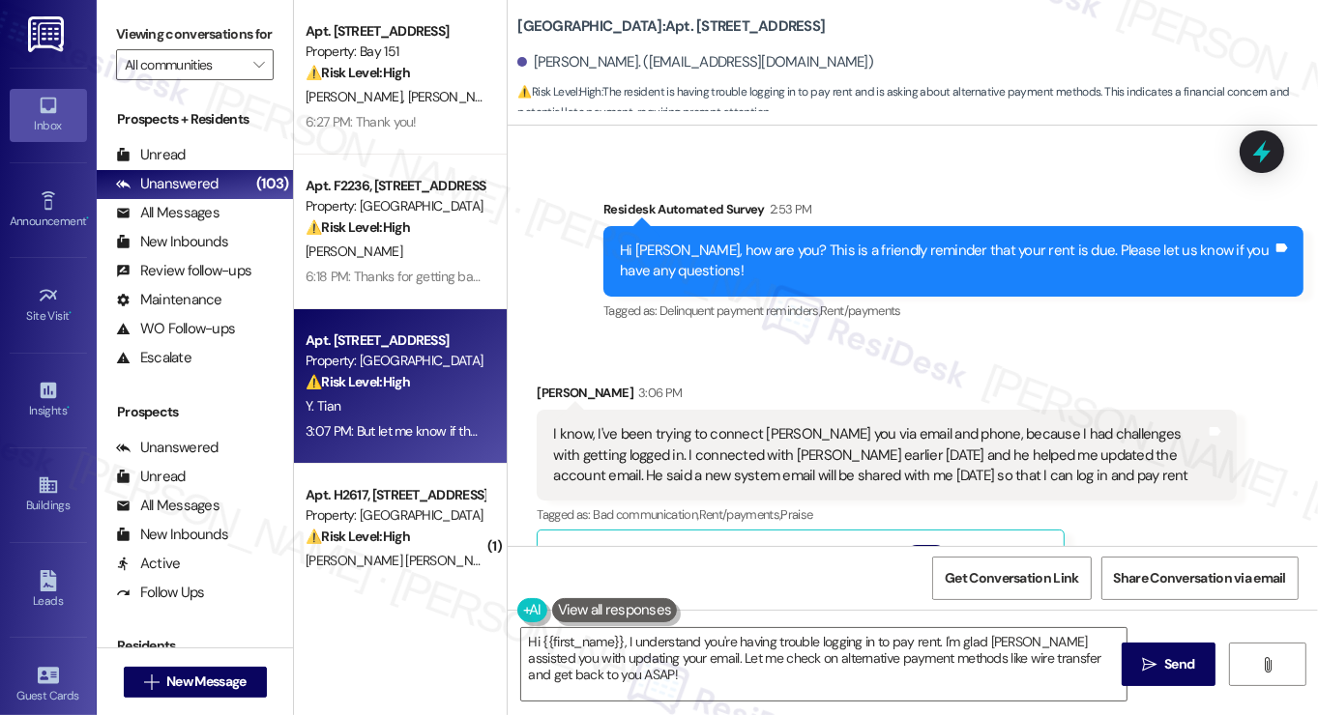
drag, startPoint x: 106, startPoint y: 30, endPoint x: 275, endPoint y: 134, distance: 198.0
click at [106, 27] on div "Viewing conversations for All communities " at bounding box center [195, 50] width 196 height 100
click at [704, 647] on textarea "Hi {{first_name}}, I understand you're having trouble logging in to pay rent. I…" at bounding box center [823, 664] width 605 height 73
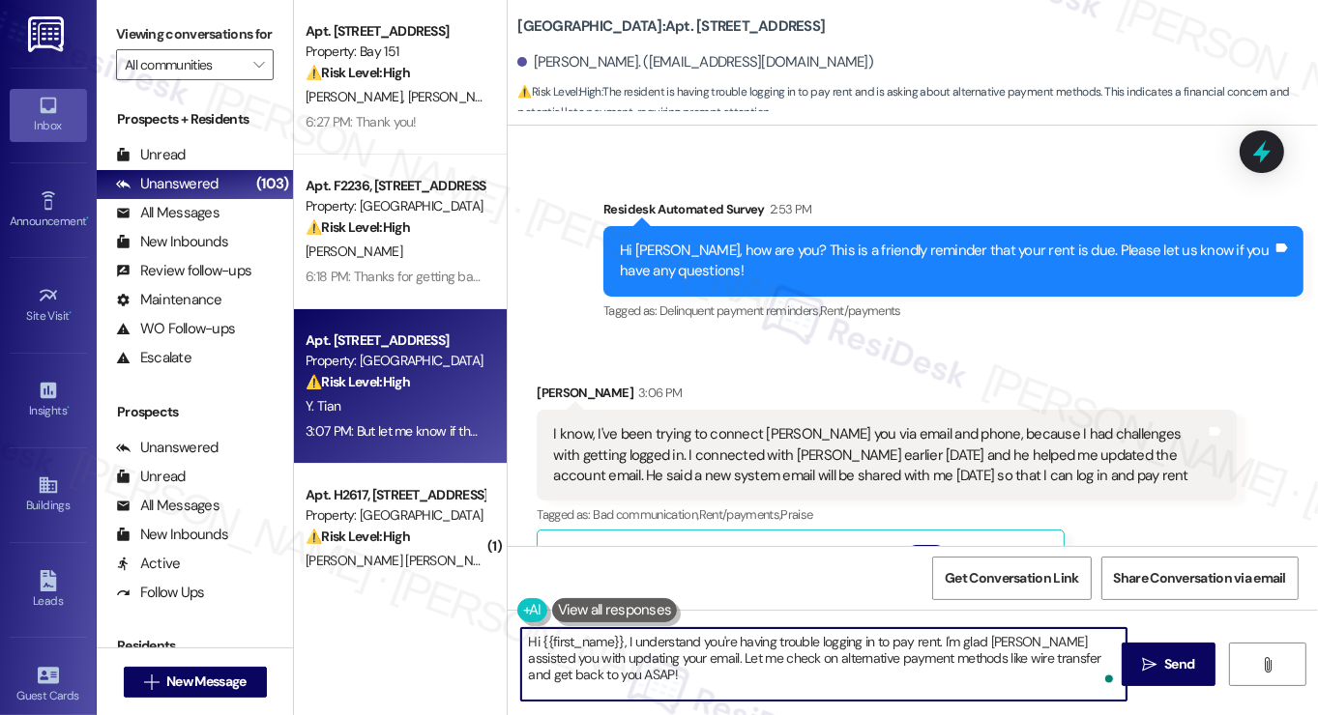
click at [704, 647] on textarea "Hi {{first_name}}, I understand you're having trouble logging in to pay rent. I…" at bounding box center [823, 664] width 605 height 73
click at [706, 654] on textarea "Hi {{first_name}}, I understand you're having trouble logging in to pay rent. I…" at bounding box center [823, 664] width 605 height 73
drag, startPoint x: 662, startPoint y: 675, endPoint x: 641, endPoint y: 659, distance: 26.3
click at [641, 659] on textarea "Hi {{first_name}}, I understand you're having trouble logging in to pay rent. I…" at bounding box center [823, 664] width 605 height 73
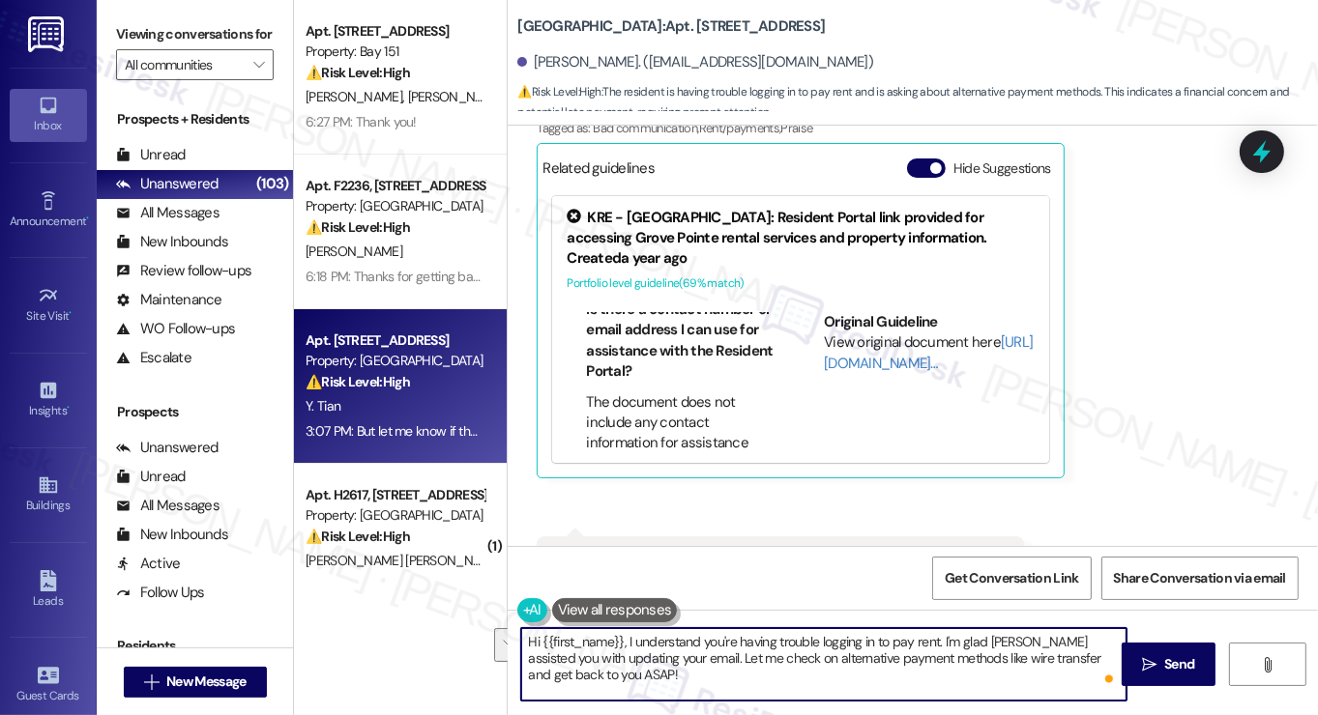
scroll to position [8934, 0]
type textarea "Hi {{first_name}}, I understand you're having trouble logging in to pay rent. I…"
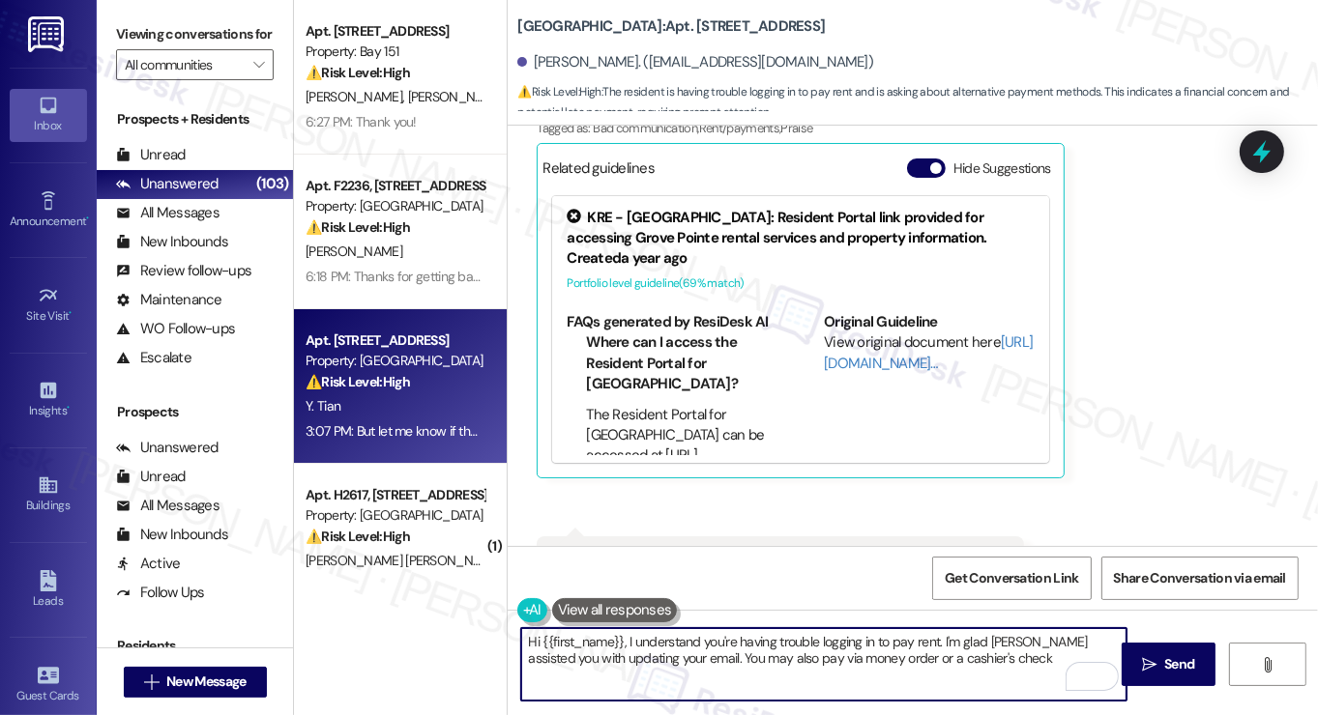
click at [729, 537] on div "But let me know if there's a way to do wire transfer or there's other ways Tags…" at bounding box center [780, 561] width 487 height 49
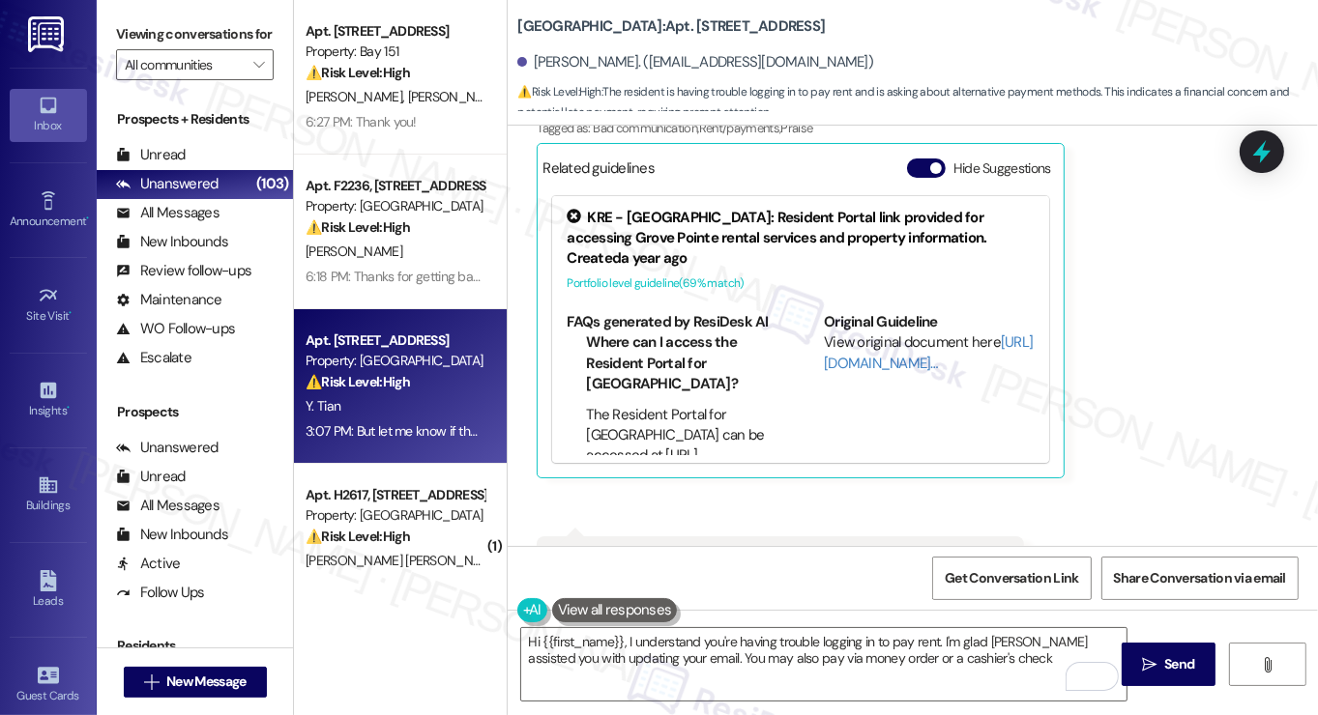
click at [729, 537] on div "But let me know if there's a way to do wire transfer or there's other ways Tags…" at bounding box center [780, 561] width 487 height 49
click at [816, 666] on textarea "Hi {{first_name}}, I understand you're having trouble logging in to pay rent. I…" at bounding box center [823, 664] width 605 height 73
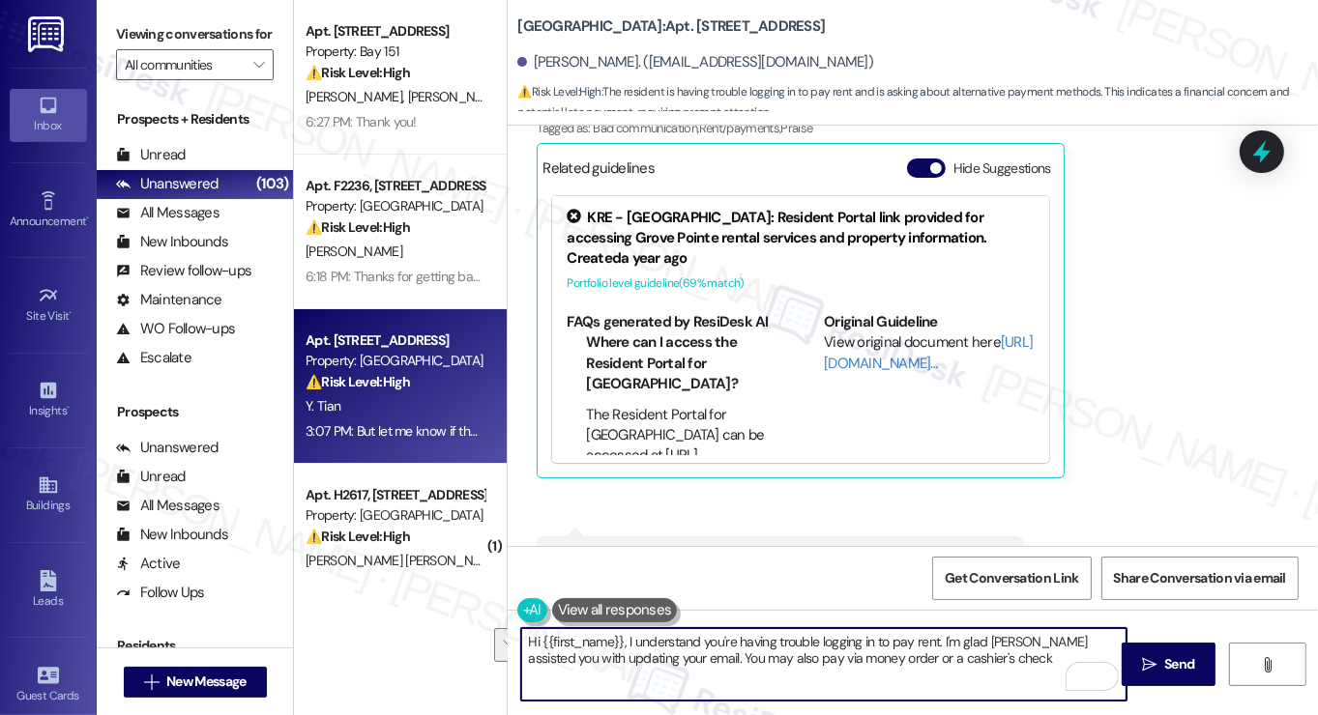
drag, startPoint x: 982, startPoint y: 660, endPoint x: 690, endPoint y: 653, distance: 292.1
click at [685, 653] on textarea "Hi {{first_name}}, I understand you're having trouble logging in to pay rent. I…" at bounding box center [823, 664] width 605 height 73
click at [898, 656] on textarea "Hi {{first_name}}, I understand you're having trouble logging in to pay rent. I…" at bounding box center [823, 664] width 605 height 73
click at [963, 656] on textarea "Hi {{first_name}}, I understand you're having trouble logging in to pay rent. I…" at bounding box center [823, 664] width 605 height 73
click at [976, 659] on textarea "Hi {{first_name}}, I understand you're having trouble logging in to pay rent. I…" at bounding box center [823, 664] width 605 height 73
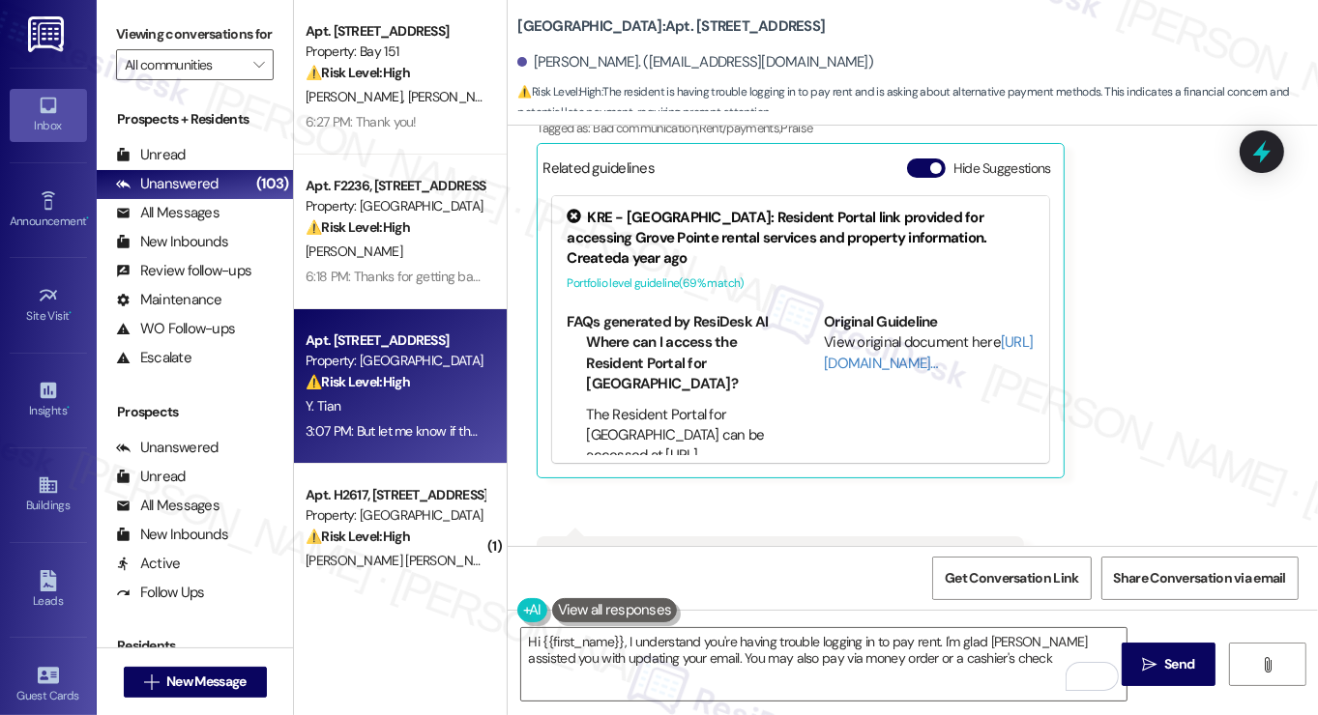
click at [128, 37] on label "Viewing conversations for" at bounding box center [195, 34] width 158 height 30
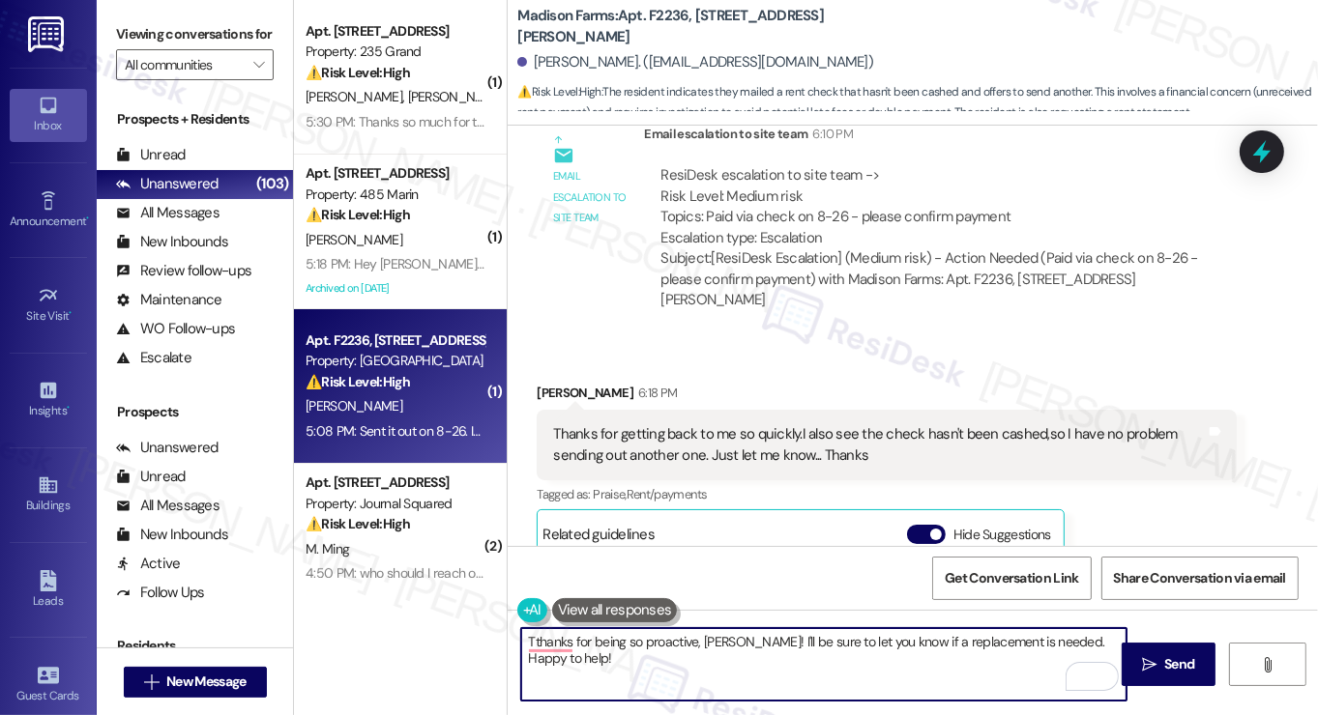
scroll to position [2517, 0]
click at [889, 636] on textarea "Tthanks for being so proactive, [PERSON_NAME]! I'll be sure to let you know if …" at bounding box center [823, 664] width 605 height 73
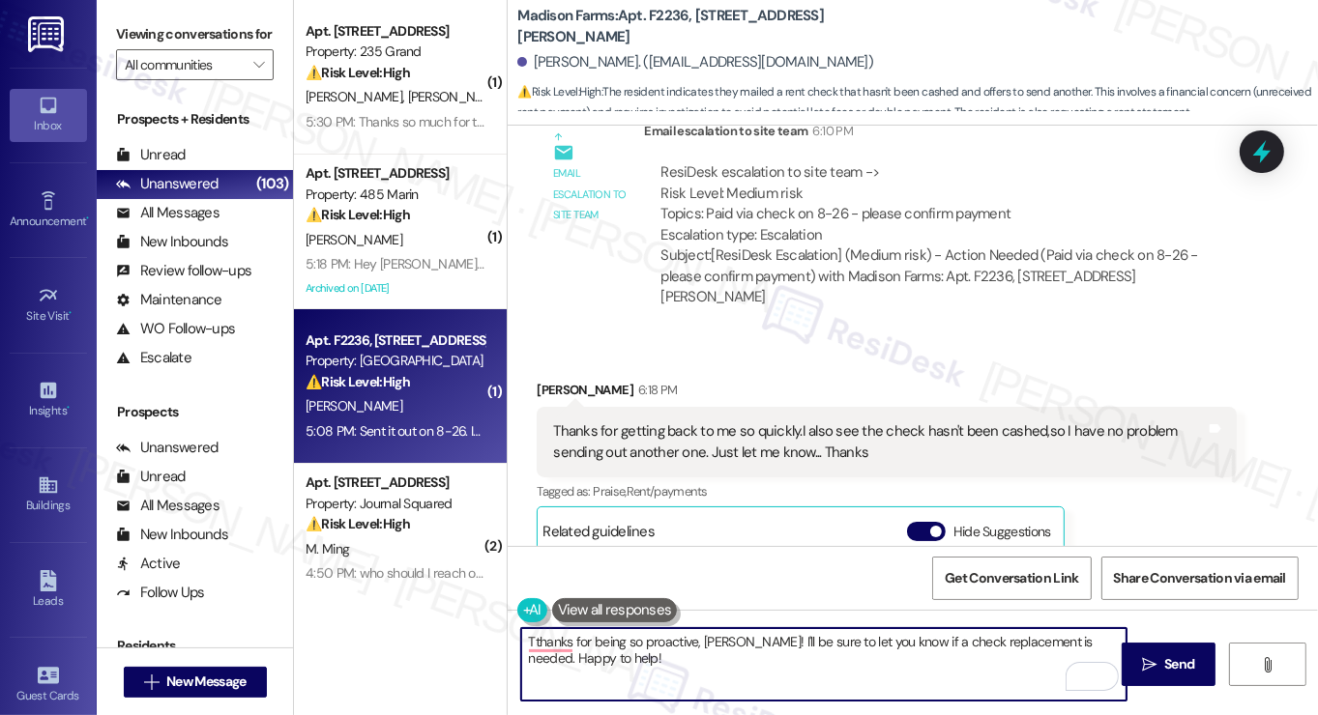
click at [1055, 649] on textarea "Tthanks for being so proactive, [PERSON_NAME]! I'll be sure to let you know if …" at bounding box center [823, 664] width 605 height 73
click at [828, 662] on textarea "Thanks for being so proactive, [PERSON_NAME]! I'll be sure to let you know if a…" at bounding box center [823, 664] width 605 height 73
type textarea "Thanks for being so proactive, [PERSON_NAME]! I'll be sure to let you know if a…"
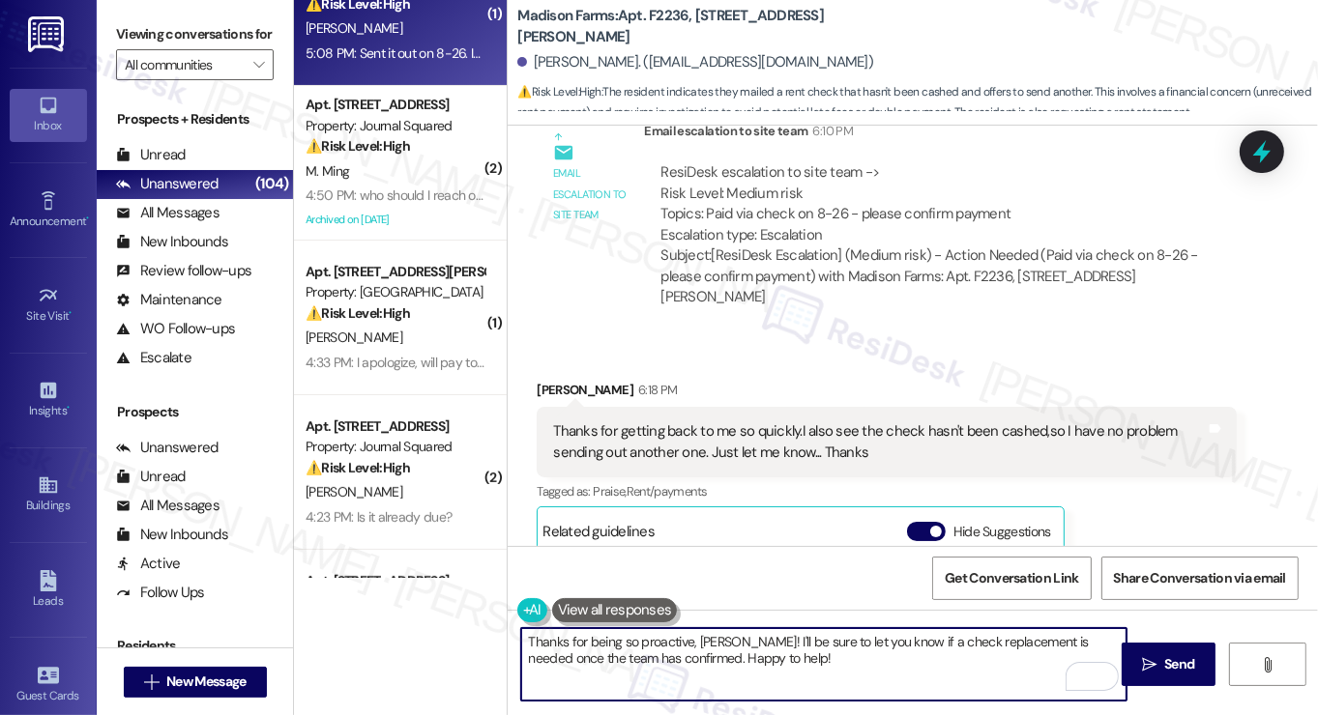
scroll to position [387, 0]
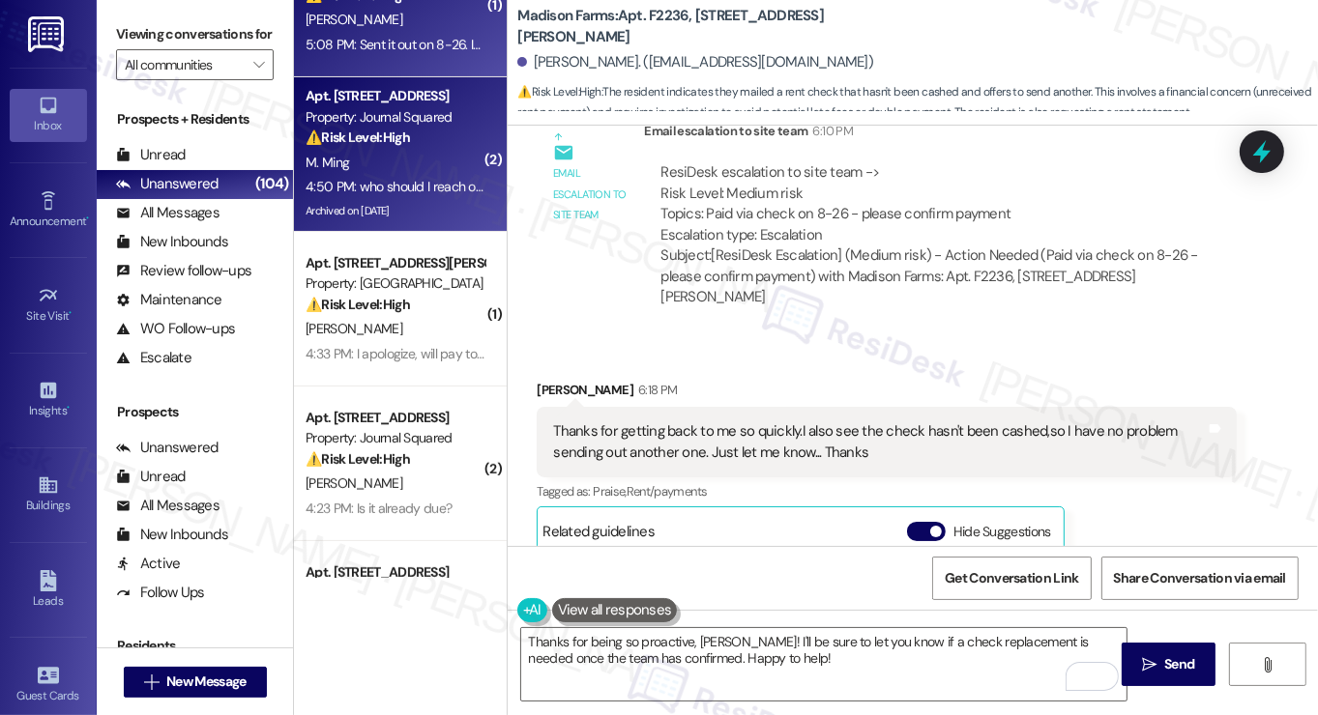
click at [423, 181] on div "4:50 PM: who should I reach out to regarding this 4:50 PM: who should I reach o…" at bounding box center [444, 186] width 276 height 17
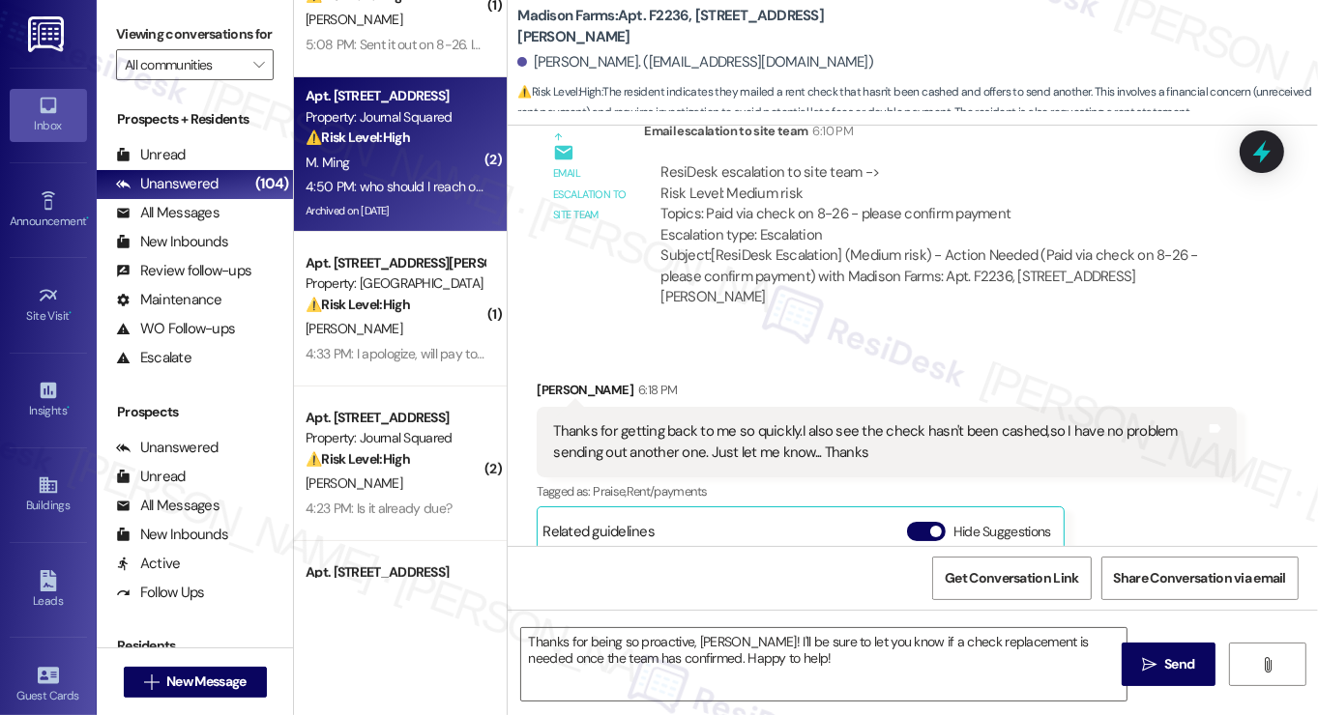
type textarea "Fetching suggested responses. Please feel free to read through the conversation…"
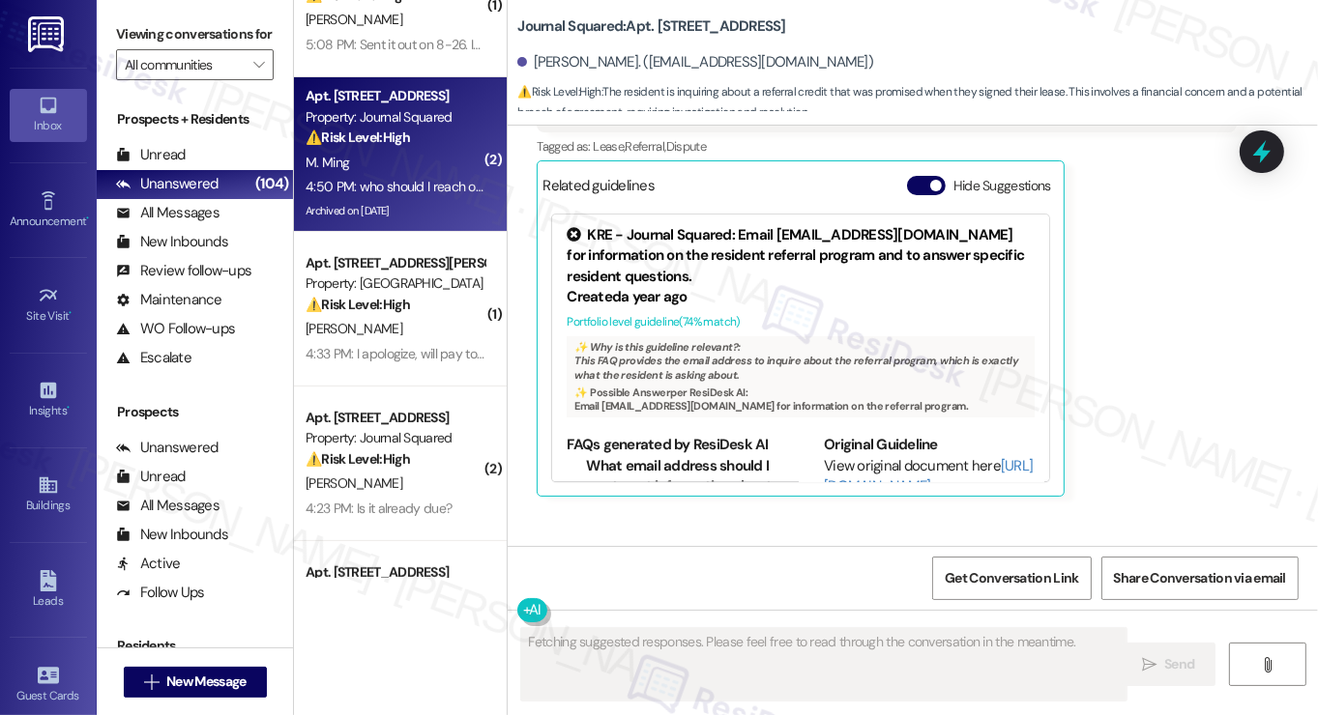
scroll to position [23852, 0]
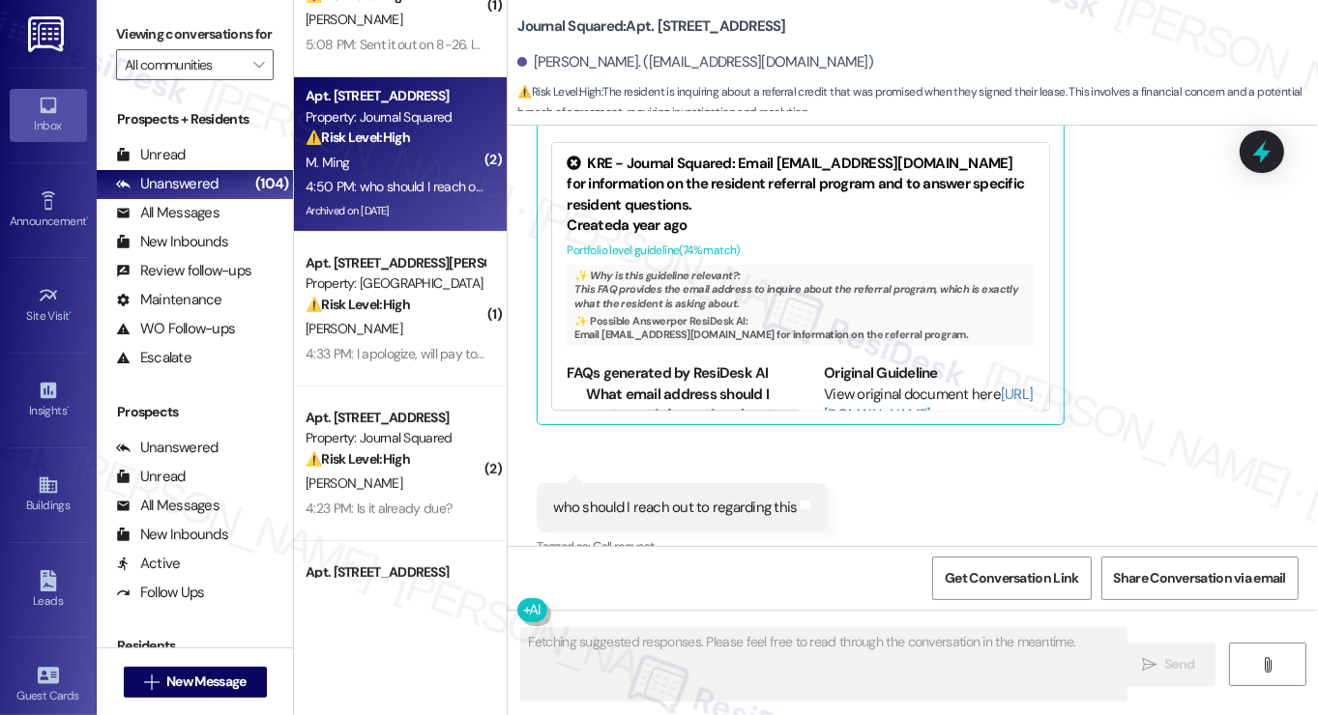
click at [864, 647] on div "Hi [PERSON_NAME]! I understand you're inquiring about a referral credit. Please…" at bounding box center [953, 692] width 700 height 91
click at [863, 647] on div "Hi Mabel! I understand you're inquiring about a referral credit. Please email i…" at bounding box center [953, 692] width 700 height 91
click at [862, 647] on div "Hi Mabel! I understand you're inquiring about a referral credit. Please email i…" at bounding box center [953, 692] width 700 height 91
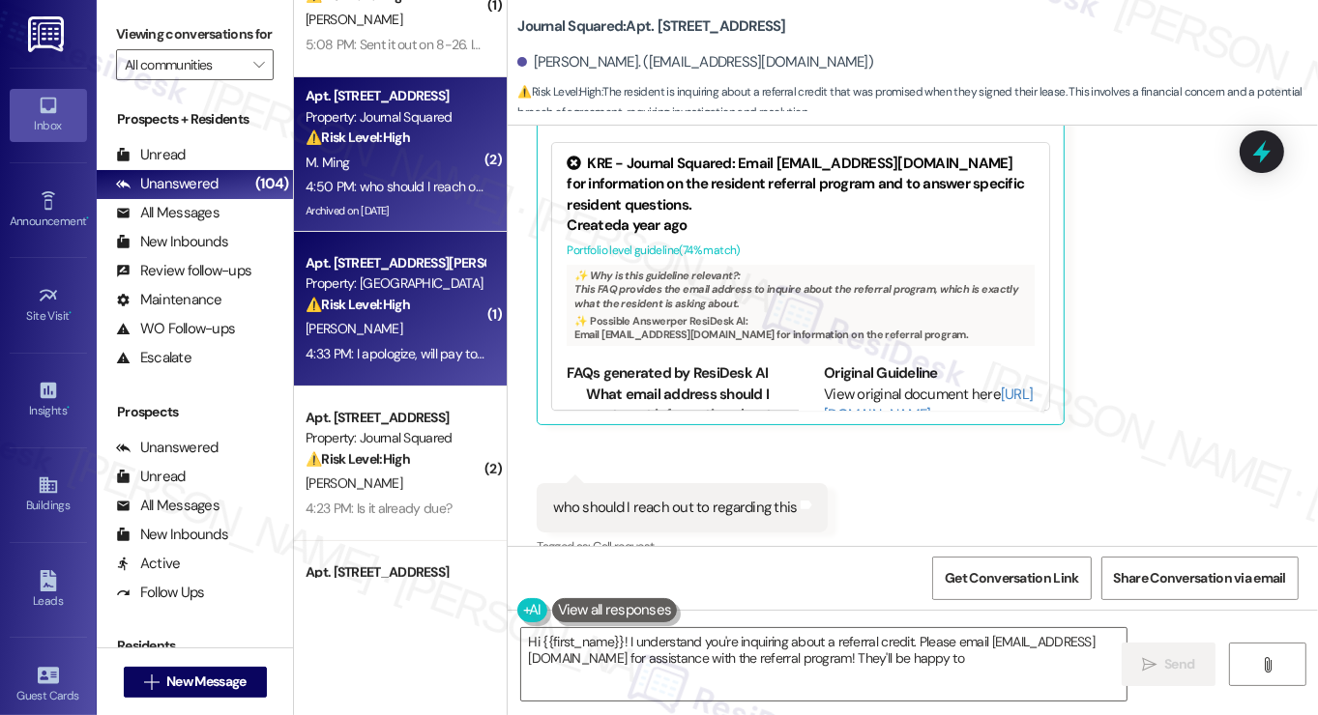
type textarea "Hi {{first_name}}! I understand you're inquiring about a referral credit. Pleas…"
click at [444, 334] on div "J. Mcintyre" at bounding box center [395, 329] width 183 height 24
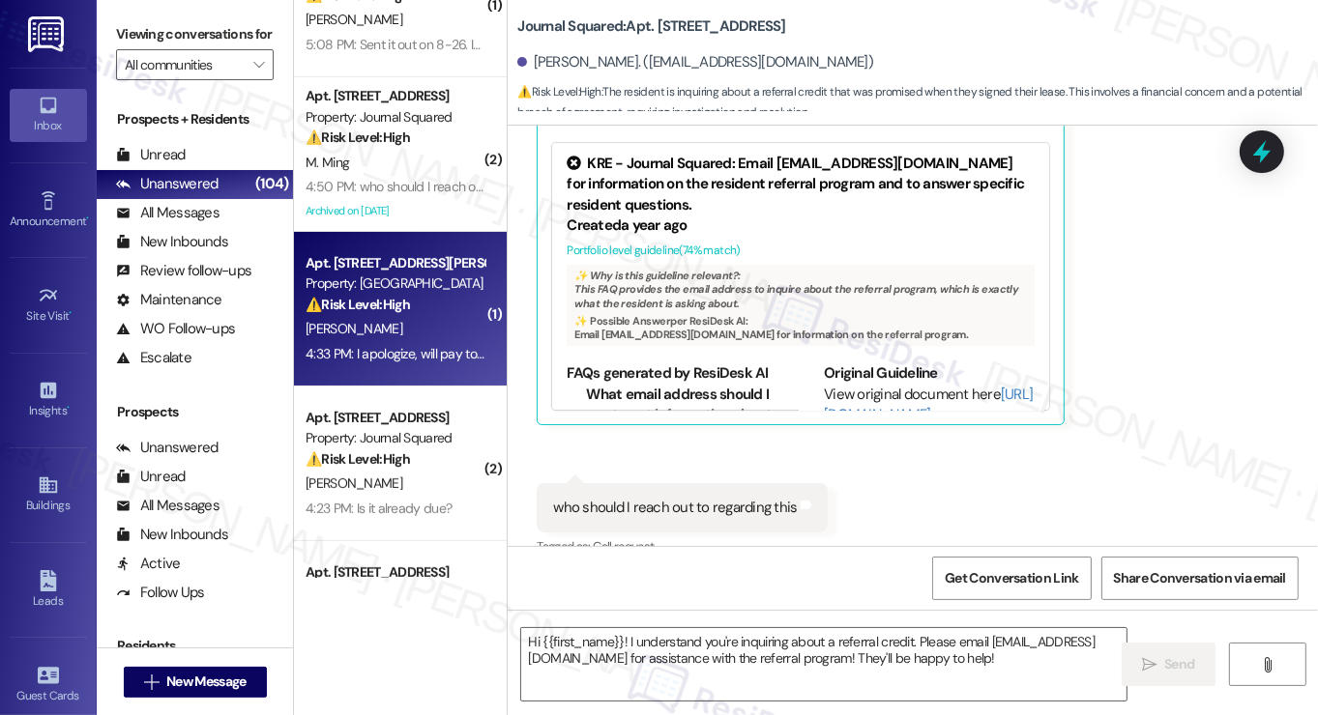
type textarea "Fetching suggested responses. Please feel free to read through the conversation…"
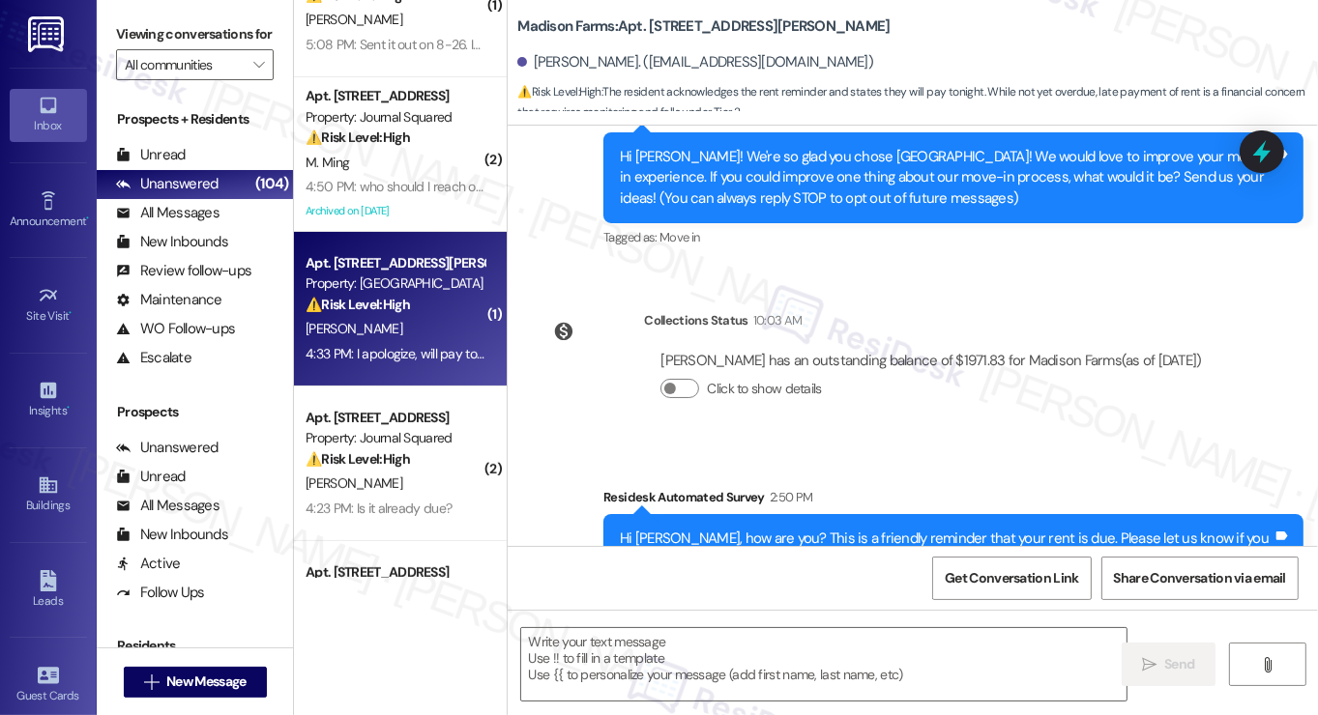
type textarea "Fetching suggested responses. Please feel free to read through the conversation…"
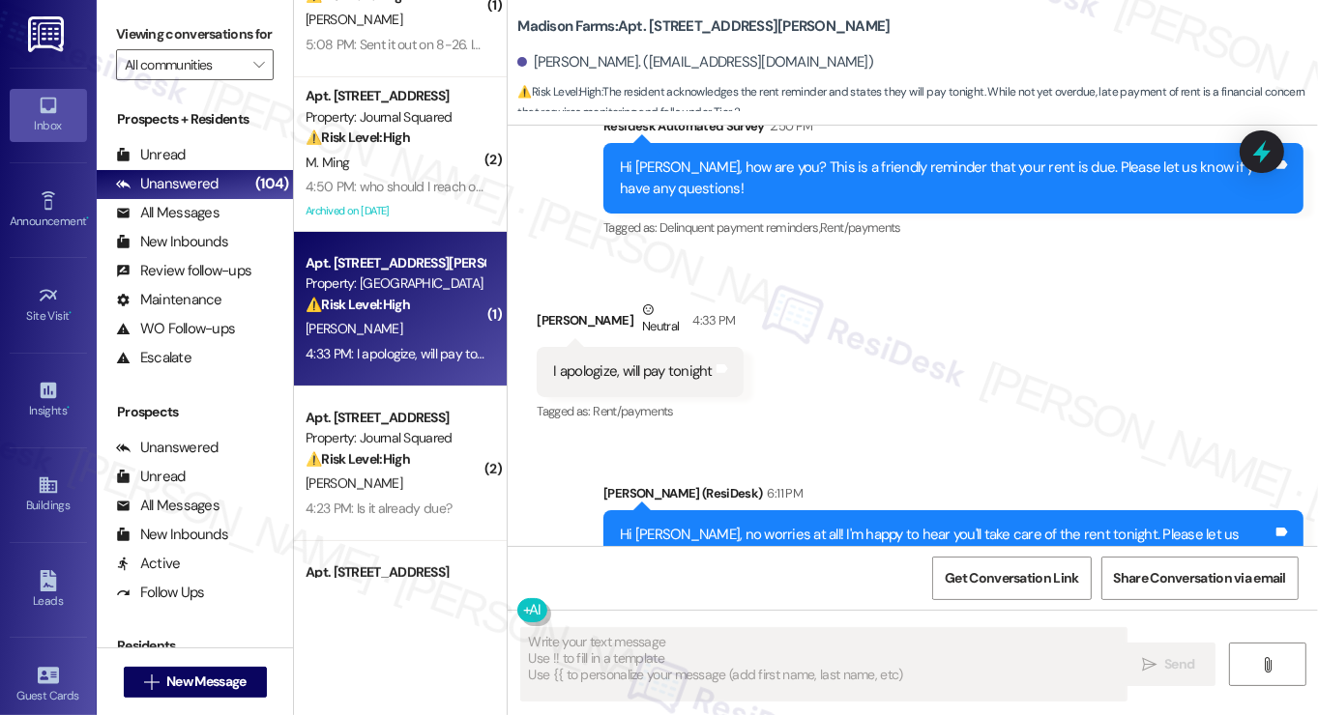
scroll to position [663, 0]
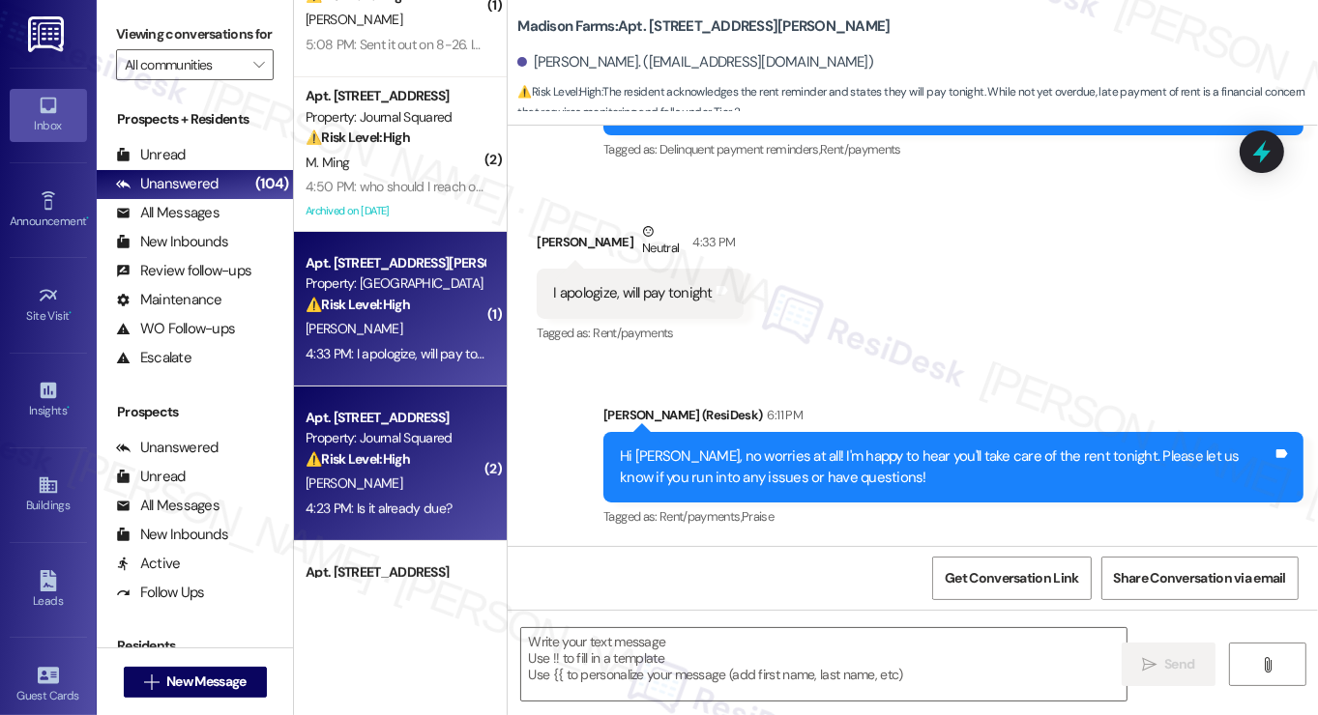
click at [423, 471] on div "Apt. 3106, 605 Pavonia Avenue Property: Journal Squared ⚠️ Risk Level: High The…" at bounding box center [395, 439] width 183 height 66
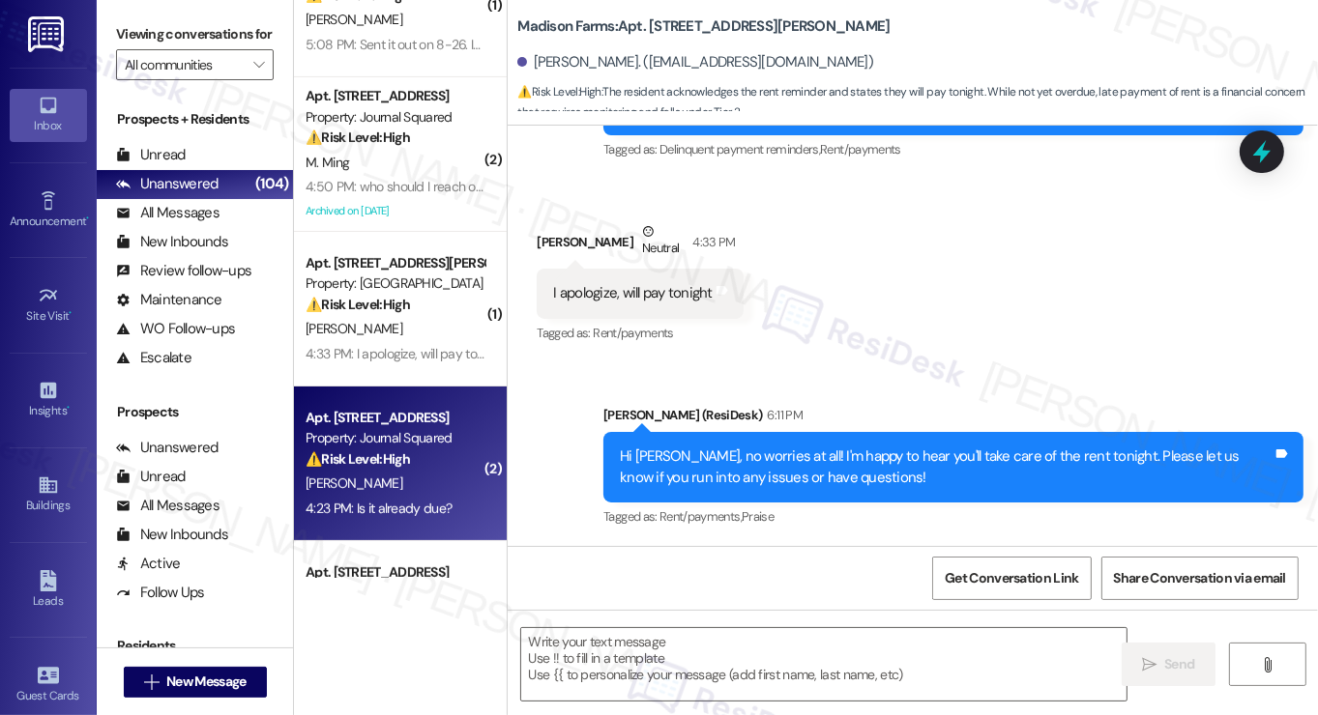
type textarea "Fetching suggested responses. Please feel free to read through the conversation…"
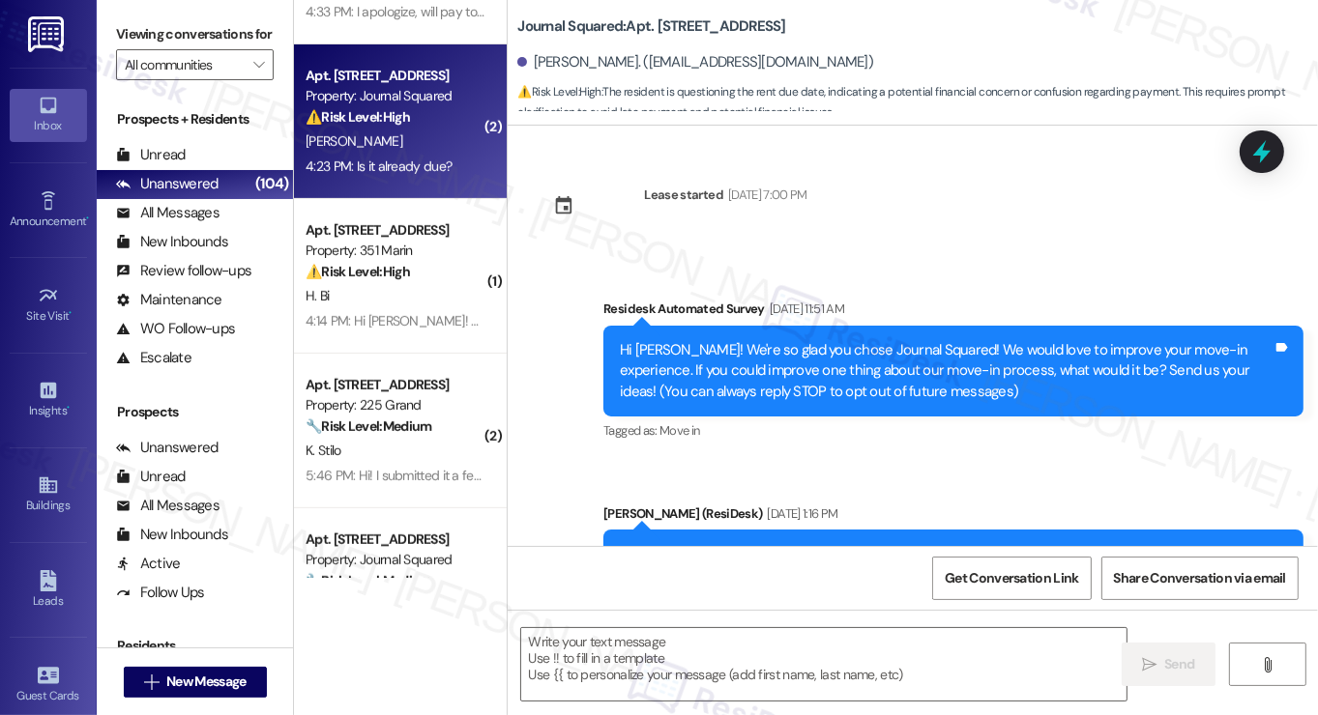
scroll to position [773, 0]
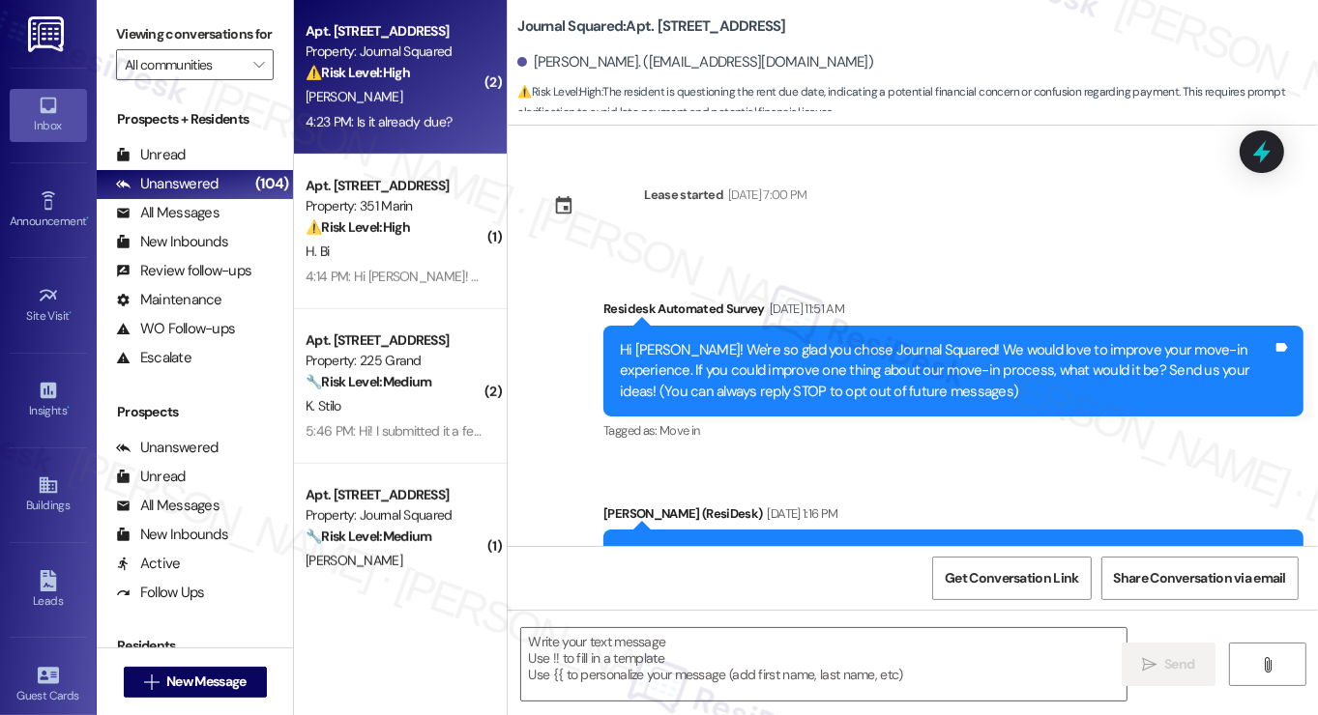
type textarea "Fetching suggested responses. Please feel free to read through the conversation…"
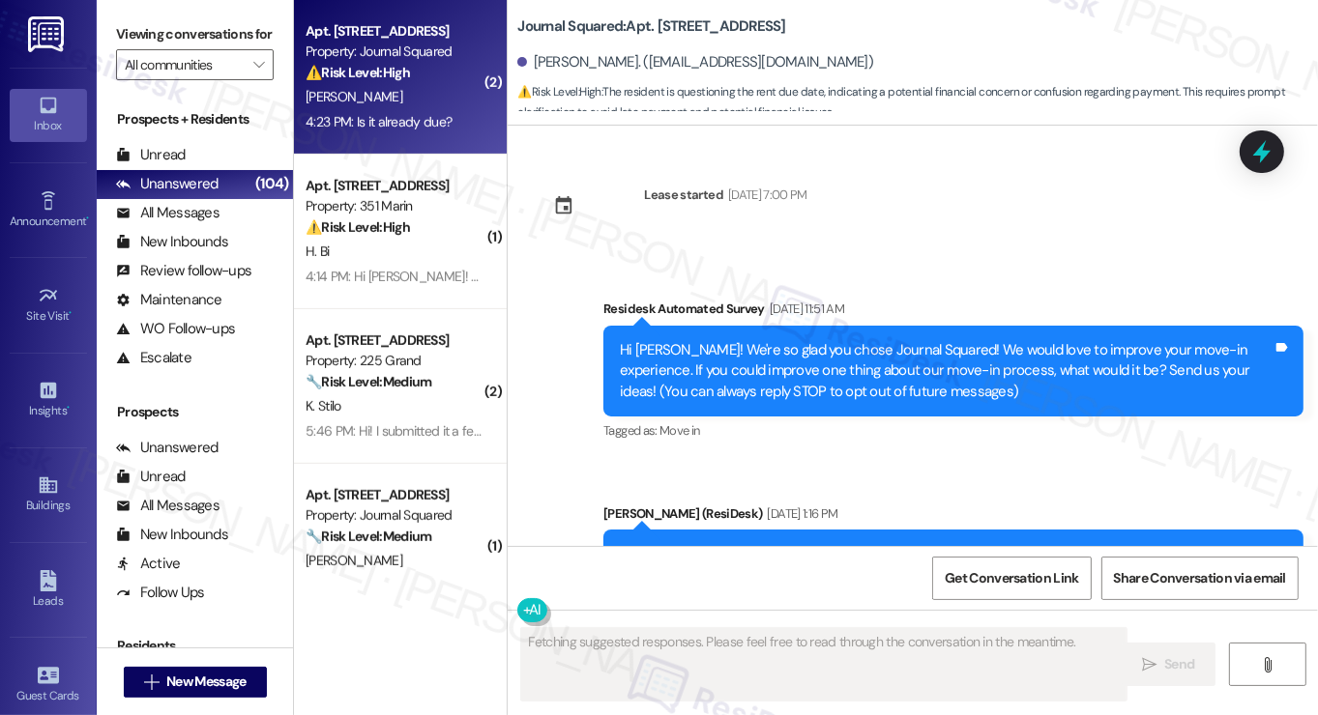
scroll to position [23135, 0]
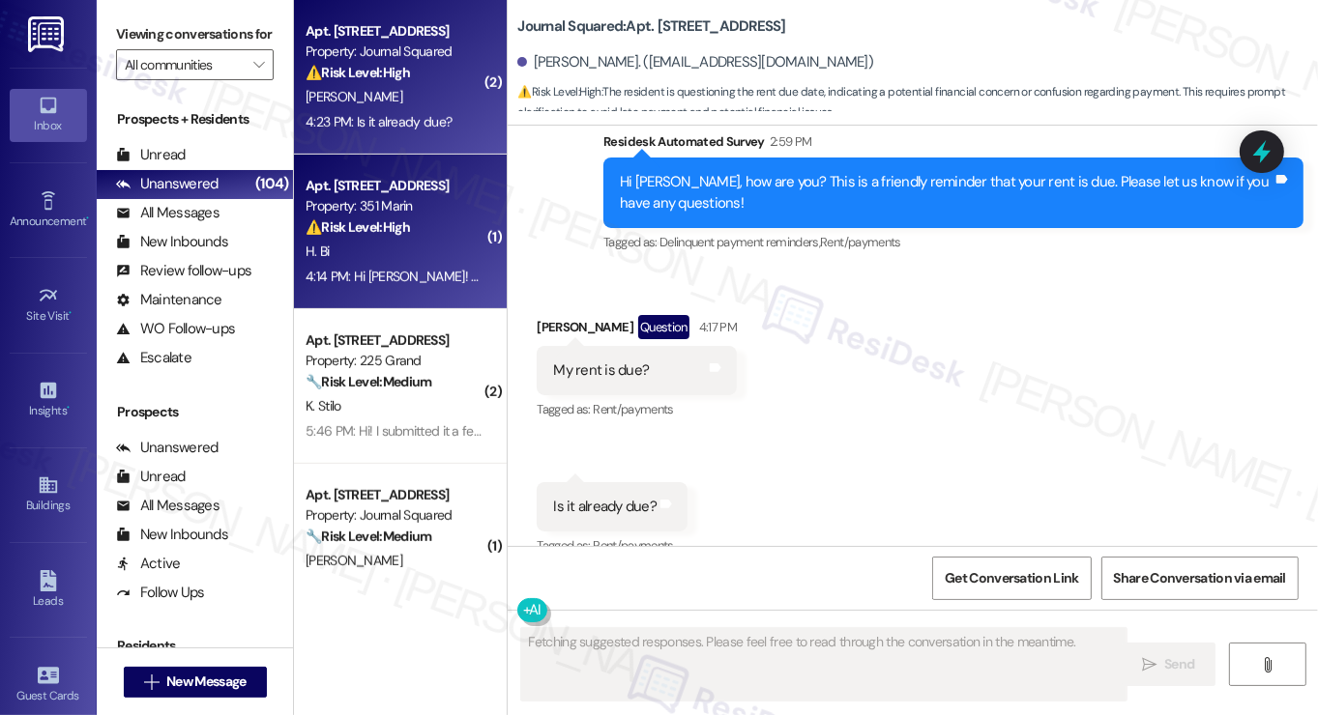
click at [425, 284] on div "4:14 PM: Hi Jane! Thank you for the reminder! I heard that the amenity fee woul…" at bounding box center [866, 276] width 1120 height 17
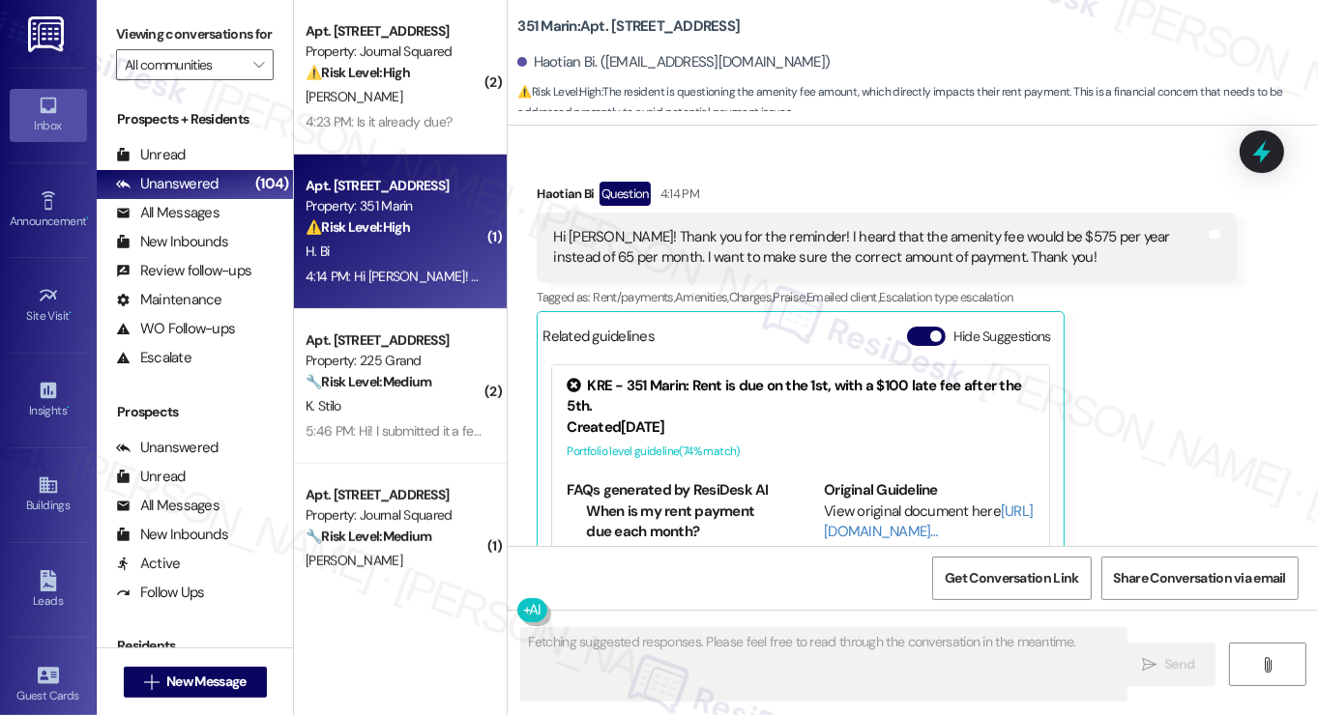
scroll to position [604, 0]
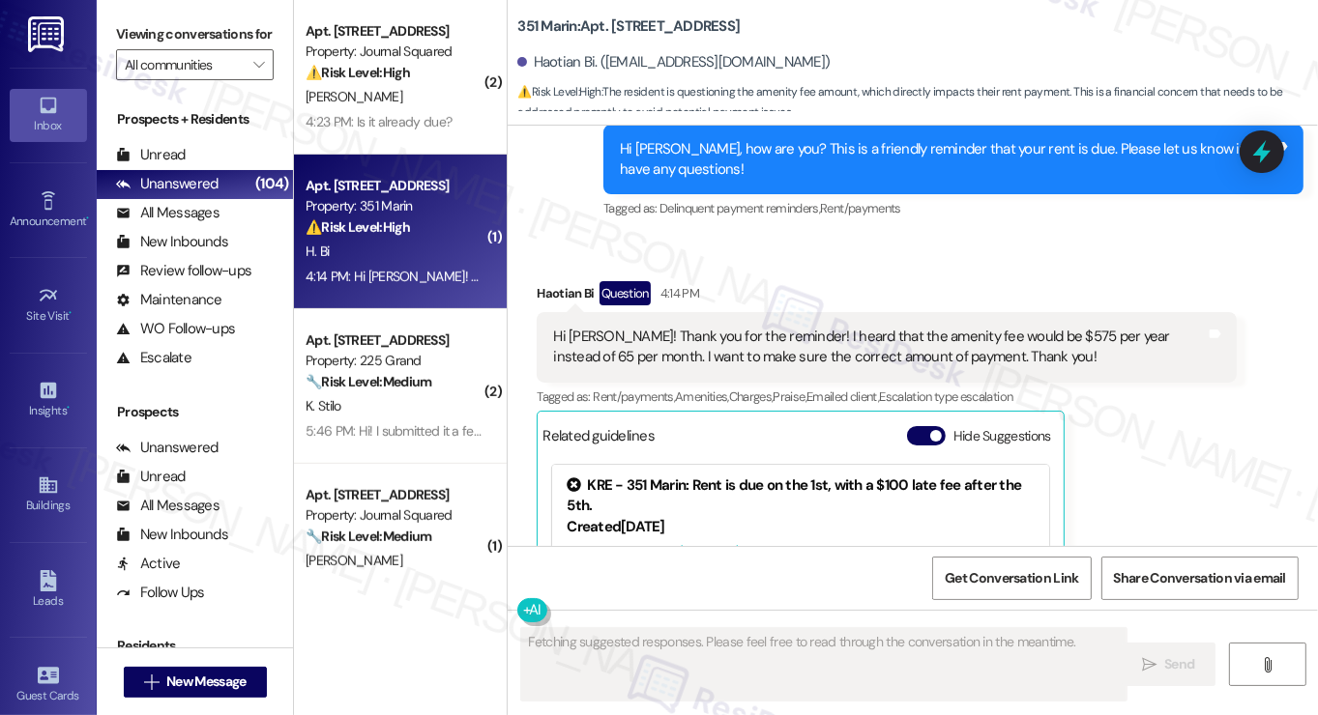
click at [682, 328] on div "Hi Jane! Thank you for the reminder! I heard that the amenity fee would be $575…" at bounding box center [879, 348] width 653 height 42
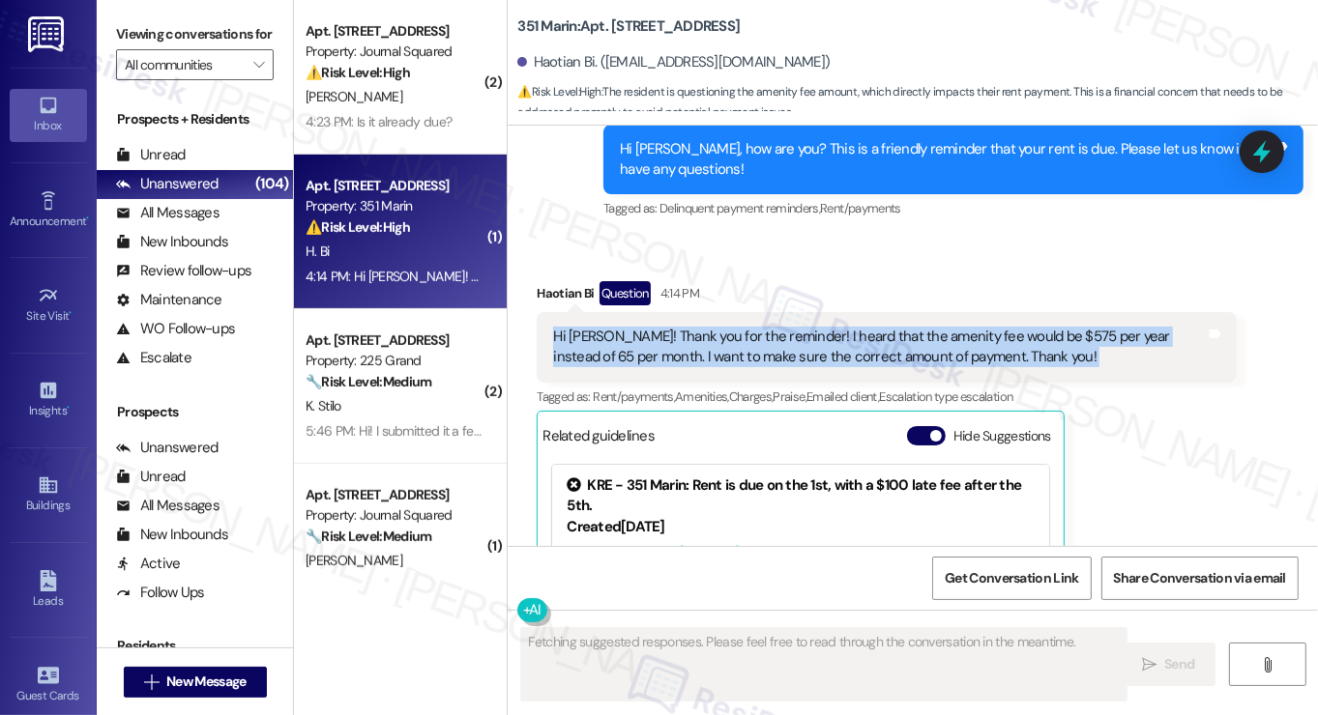
click at [682, 328] on div "Hi Jane! Thank you for the reminder! I heard that the amenity fee would be $575…" at bounding box center [879, 348] width 653 height 42
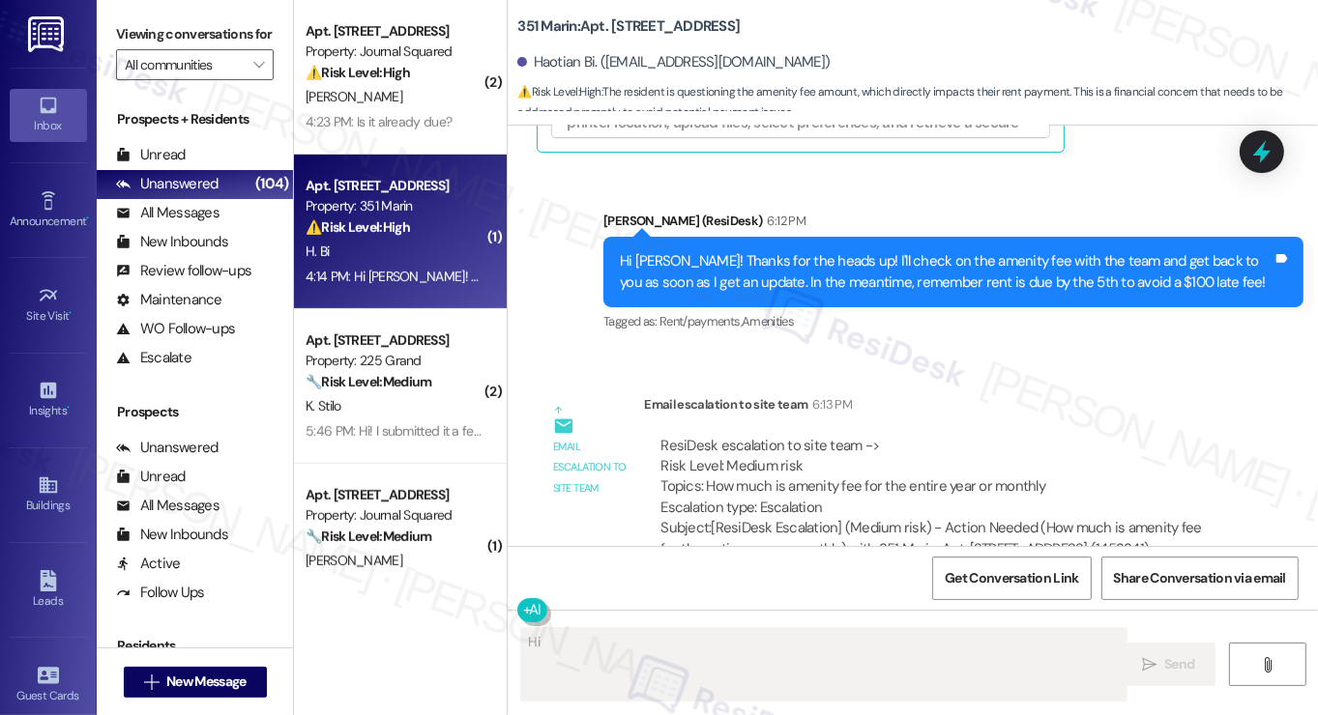
scroll to position [1221, 0]
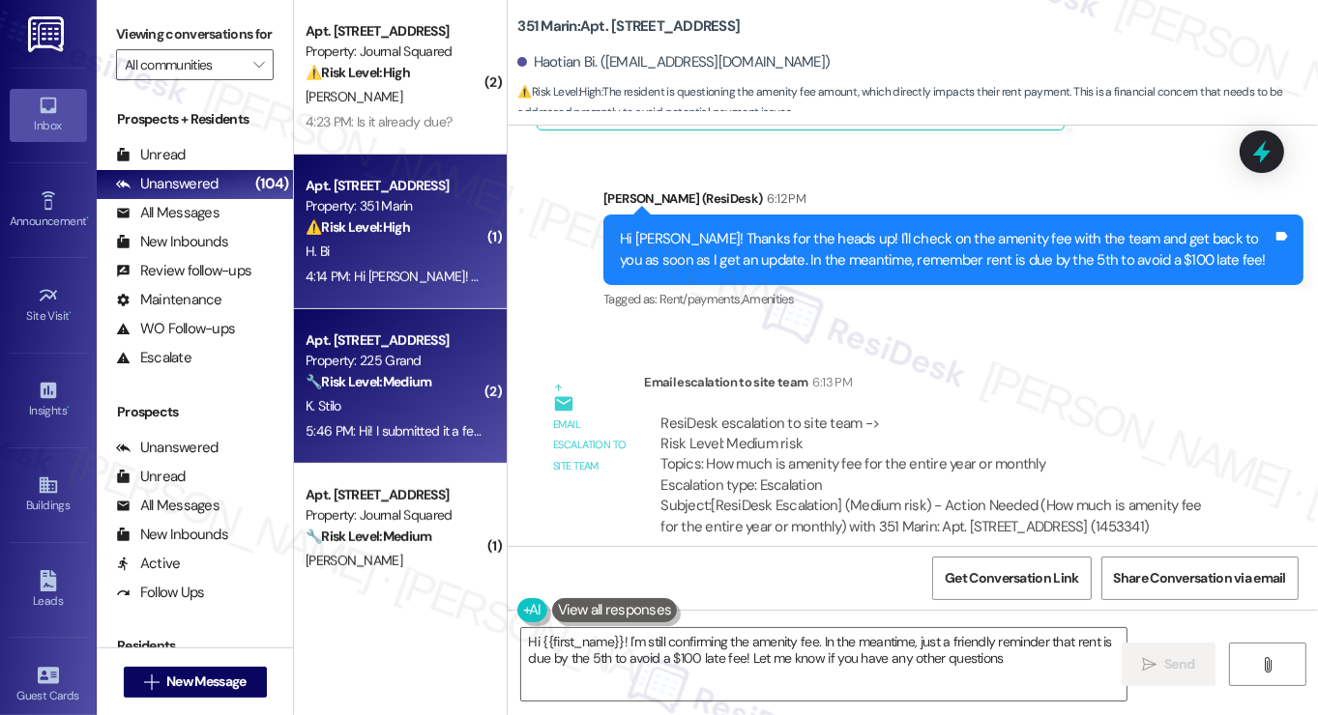
type textarea "Hi {{first_name}}! I'm still confirming the amenity fee. In the meantime, just …"
click at [402, 356] on div "Property: 225 Grand" at bounding box center [395, 361] width 179 height 20
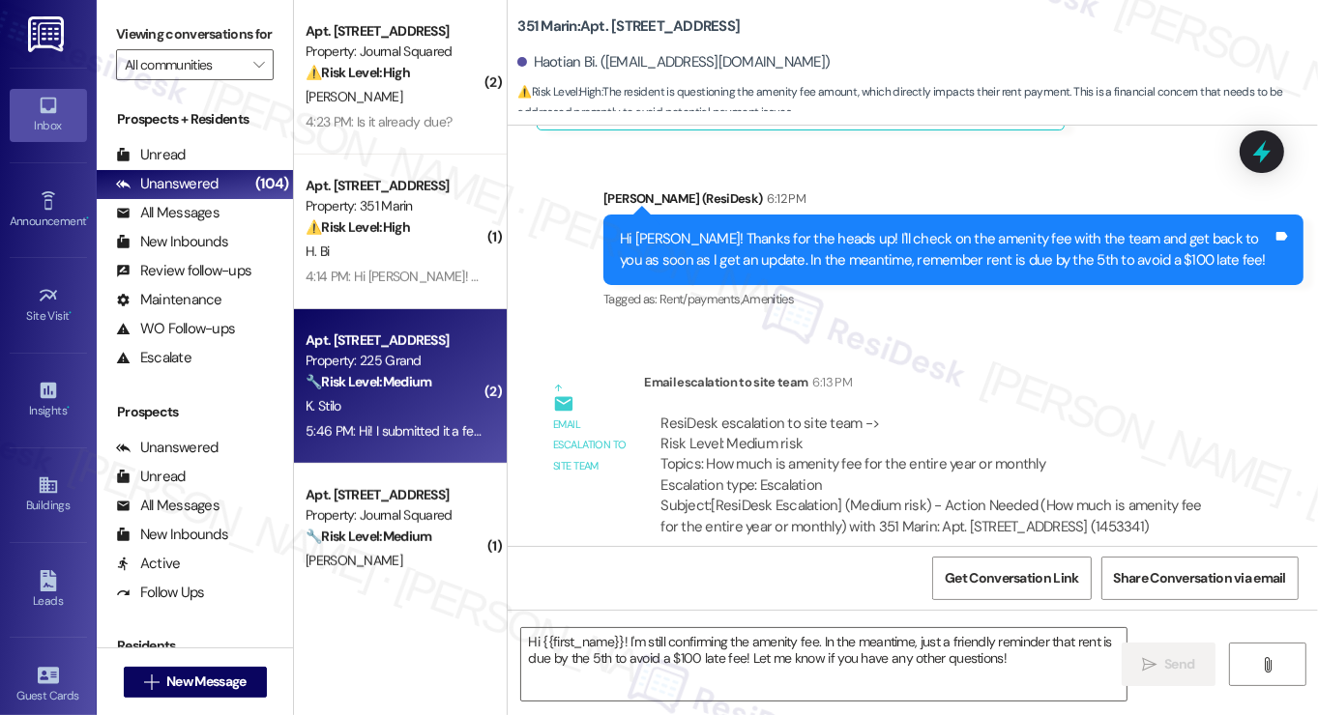
type textarea "Fetching suggested responses. Please feel free to read through the conversation…"
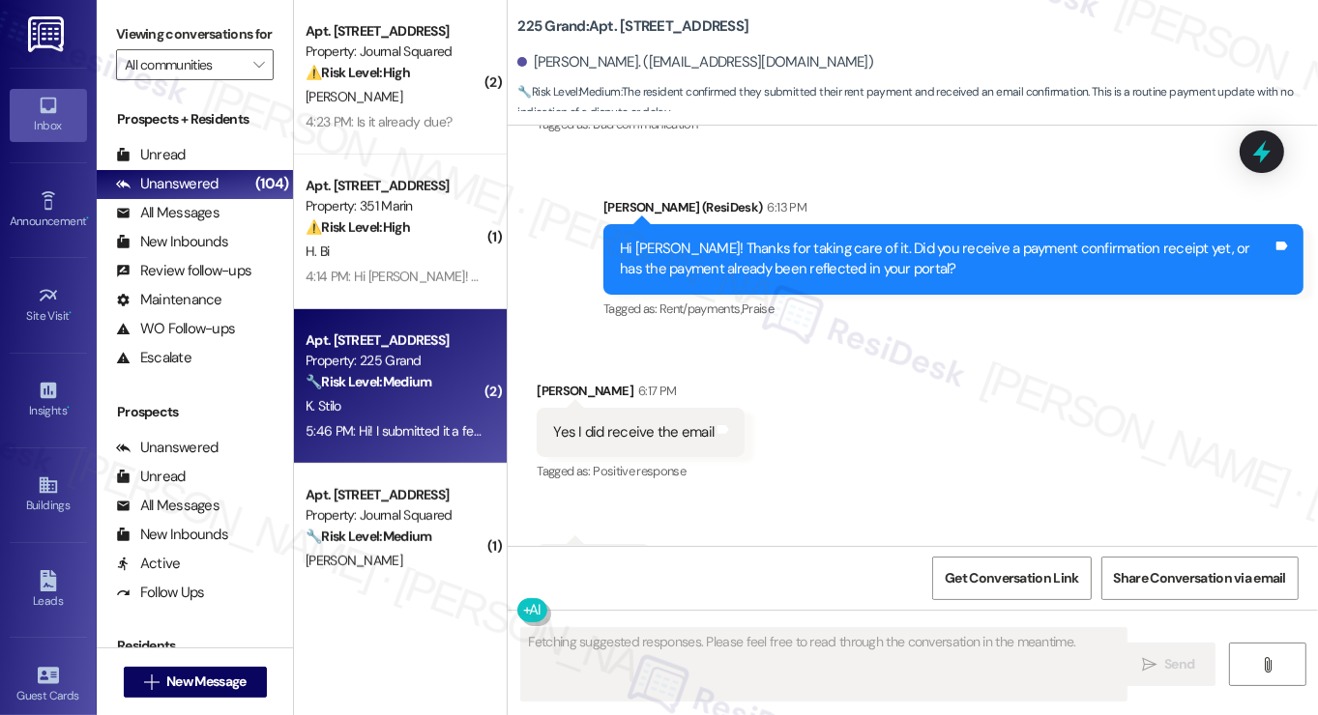
scroll to position [6368, 0]
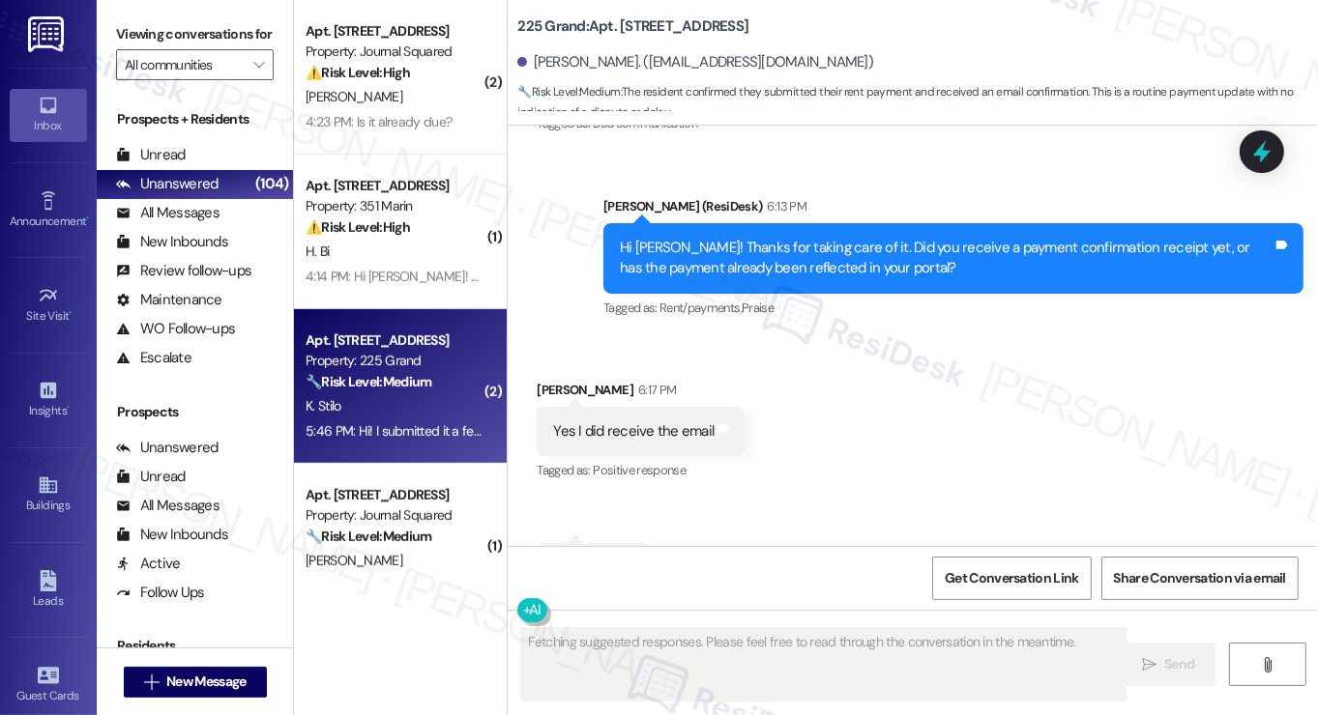
click at [724, 238] on div "Hi Katie! Thanks for taking care of it. Did you receive a payment confirmation …" at bounding box center [946, 259] width 653 height 42
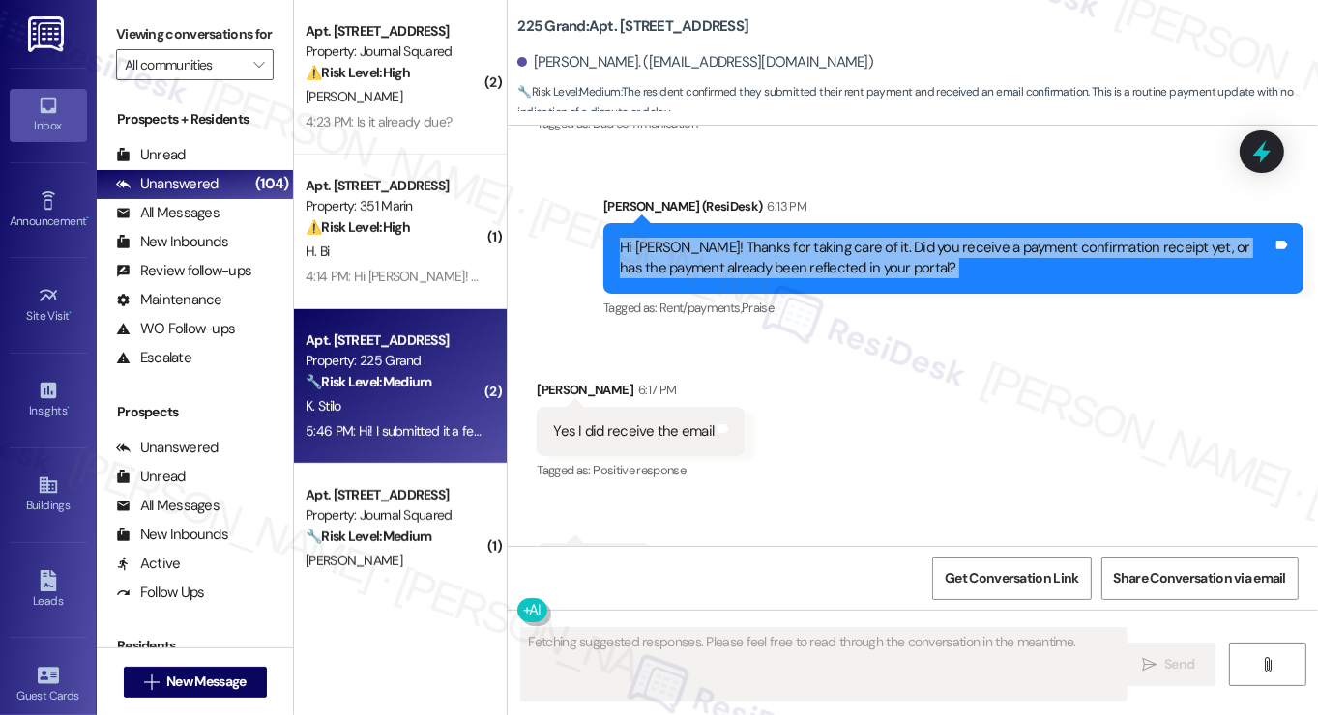
click at [724, 238] on div "Hi Katie! Thanks for taking care of it. Did you receive a payment confirmation …" at bounding box center [946, 259] width 653 height 42
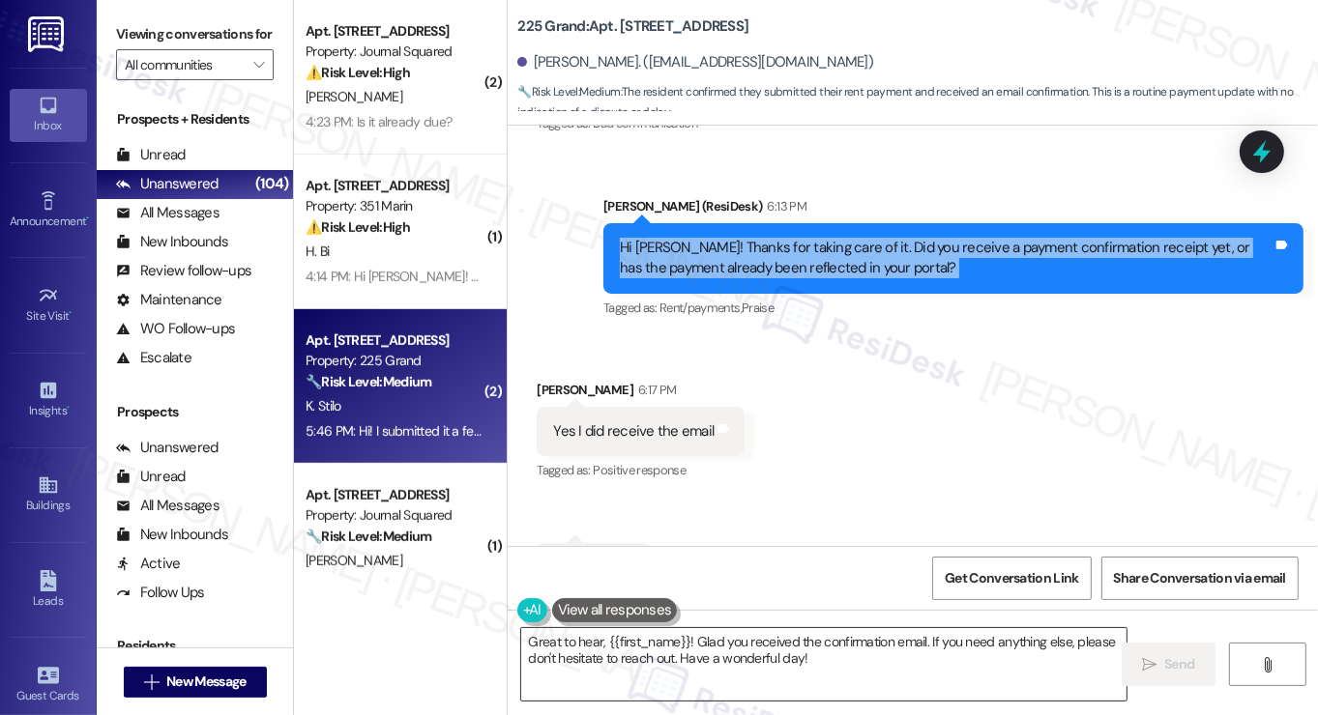
click at [717, 659] on textarea "Great to hear, {{first_name}}! Glad you received the confirmation email. If you…" at bounding box center [823, 664] width 605 height 73
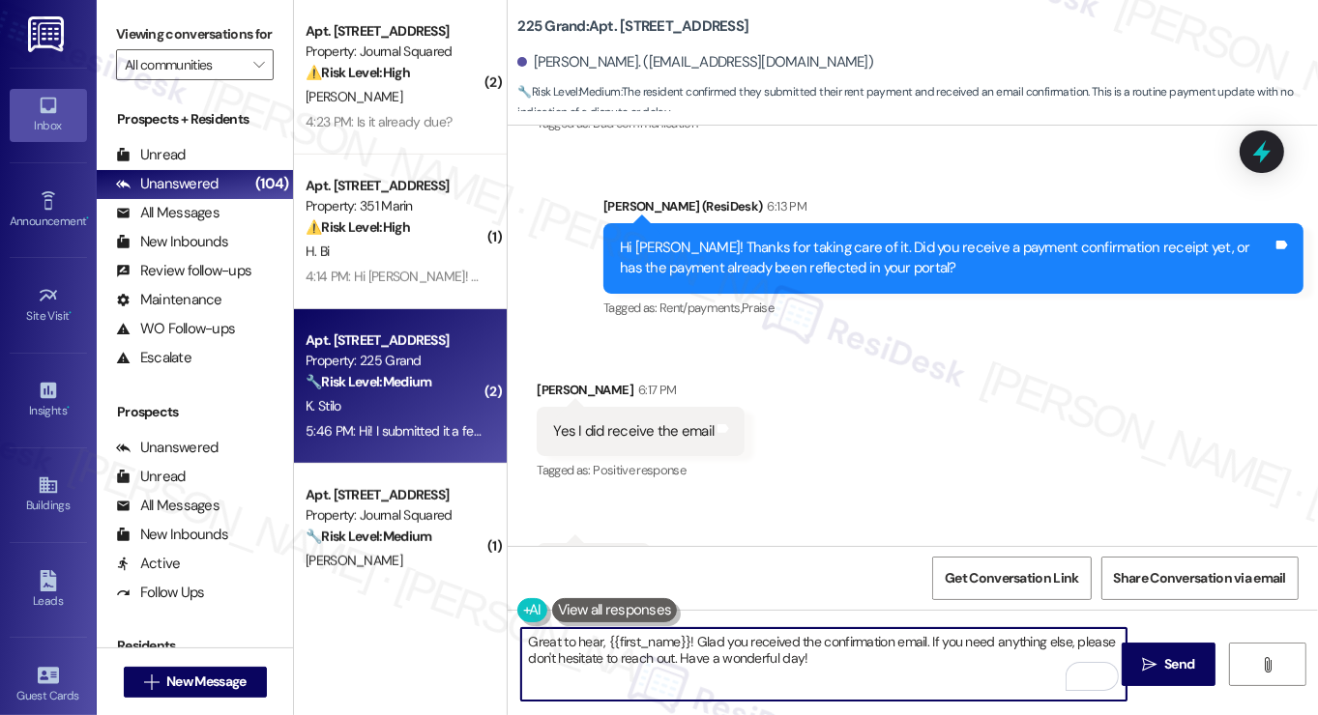
click at [778, 665] on textarea "Great to hear, {{first_name}}! Glad you received the confirmation email. If you…" at bounding box center [823, 664] width 605 height 73
click at [779, 664] on textarea "Great to hear, {{first_name}}! Glad you received the confirmation email. If you…" at bounding box center [823, 664] width 605 height 73
type textarea "Great to hear, {{first_name}}! Glad you received the confirmation email. If you…"
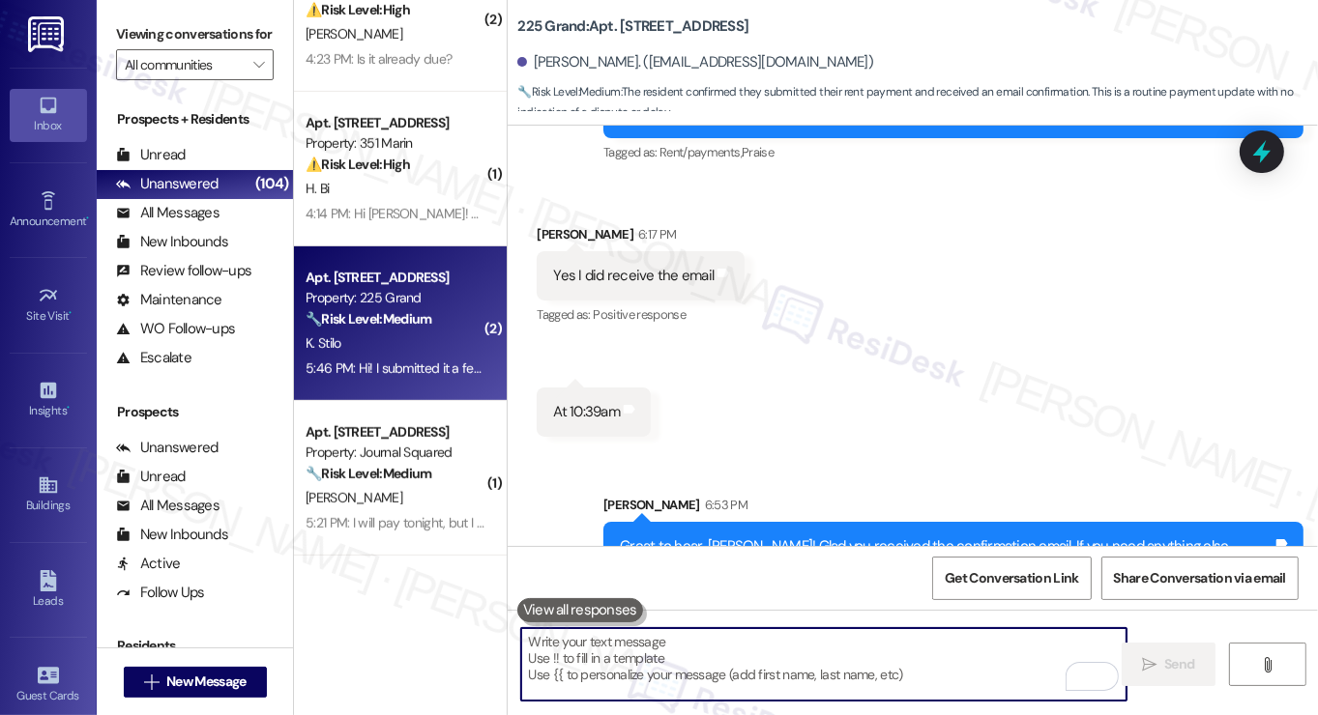
scroll to position [870, 0]
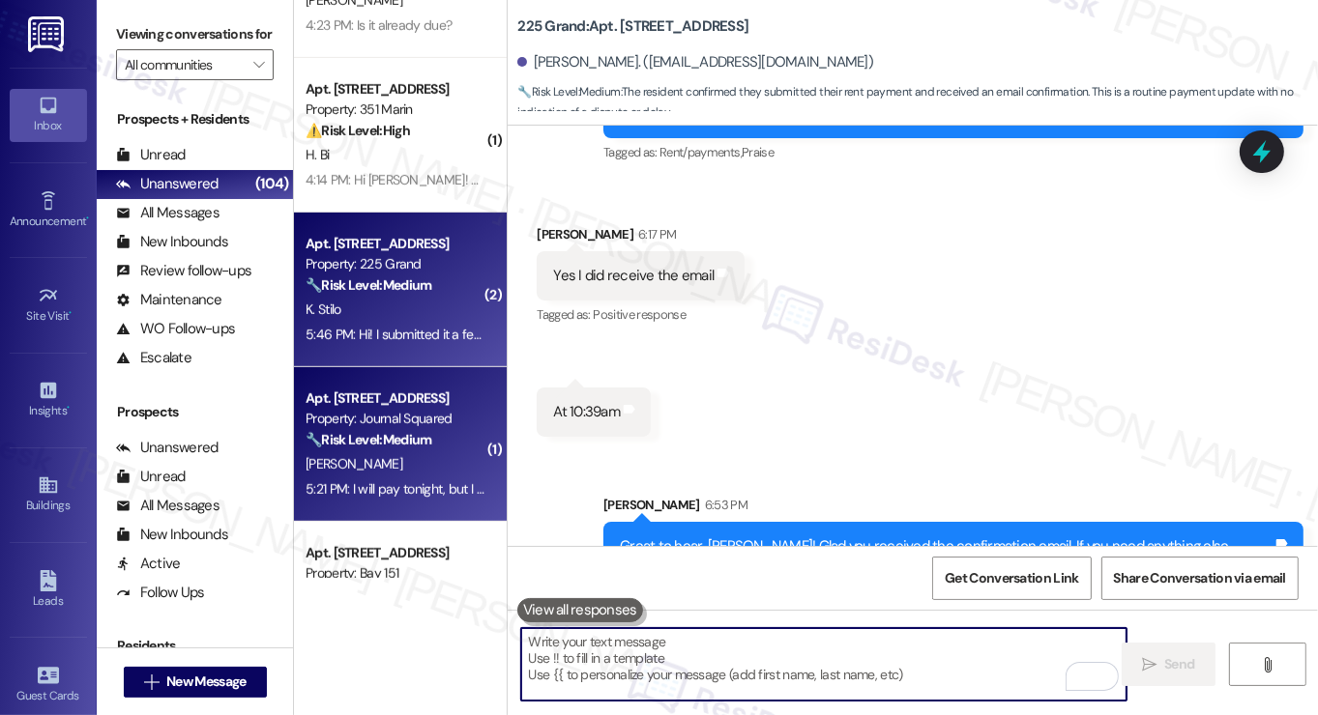
click at [418, 432] on strong "🔧 Risk Level: Medium" at bounding box center [369, 439] width 126 height 17
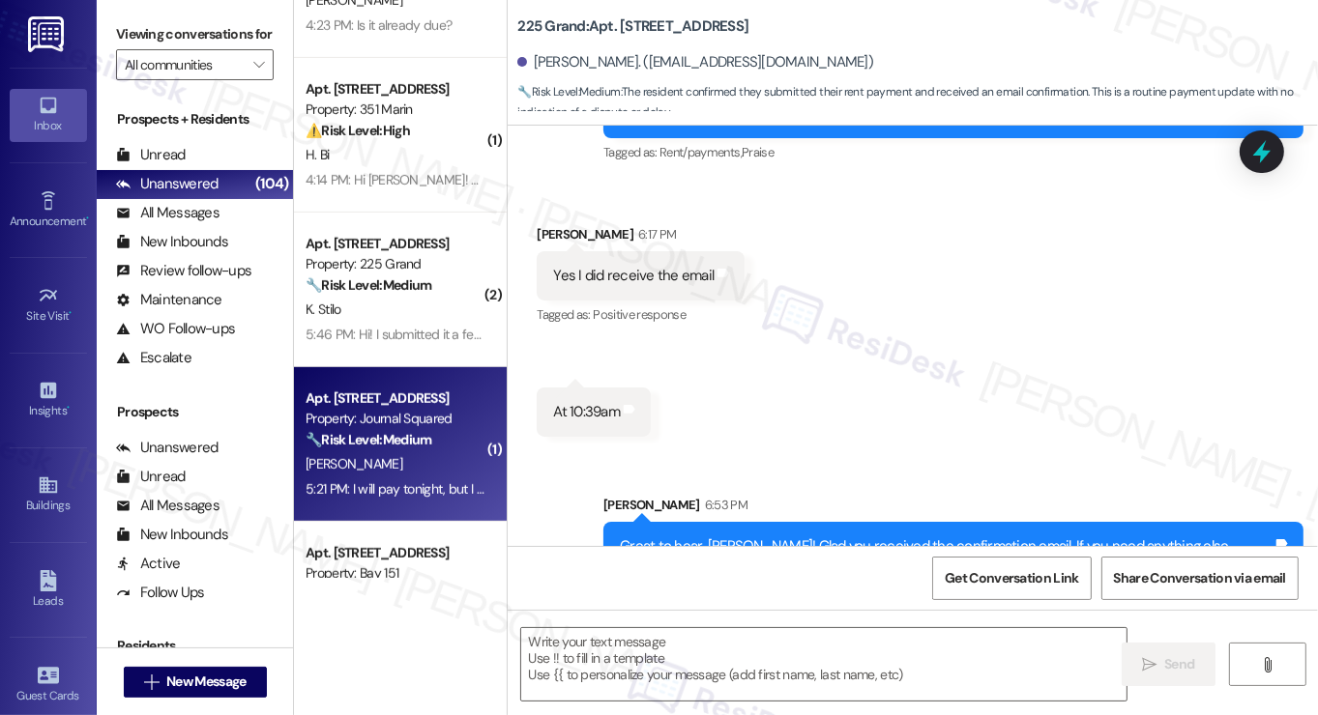
type textarea "Fetching suggested responses. Please feel free to read through the conversation…"
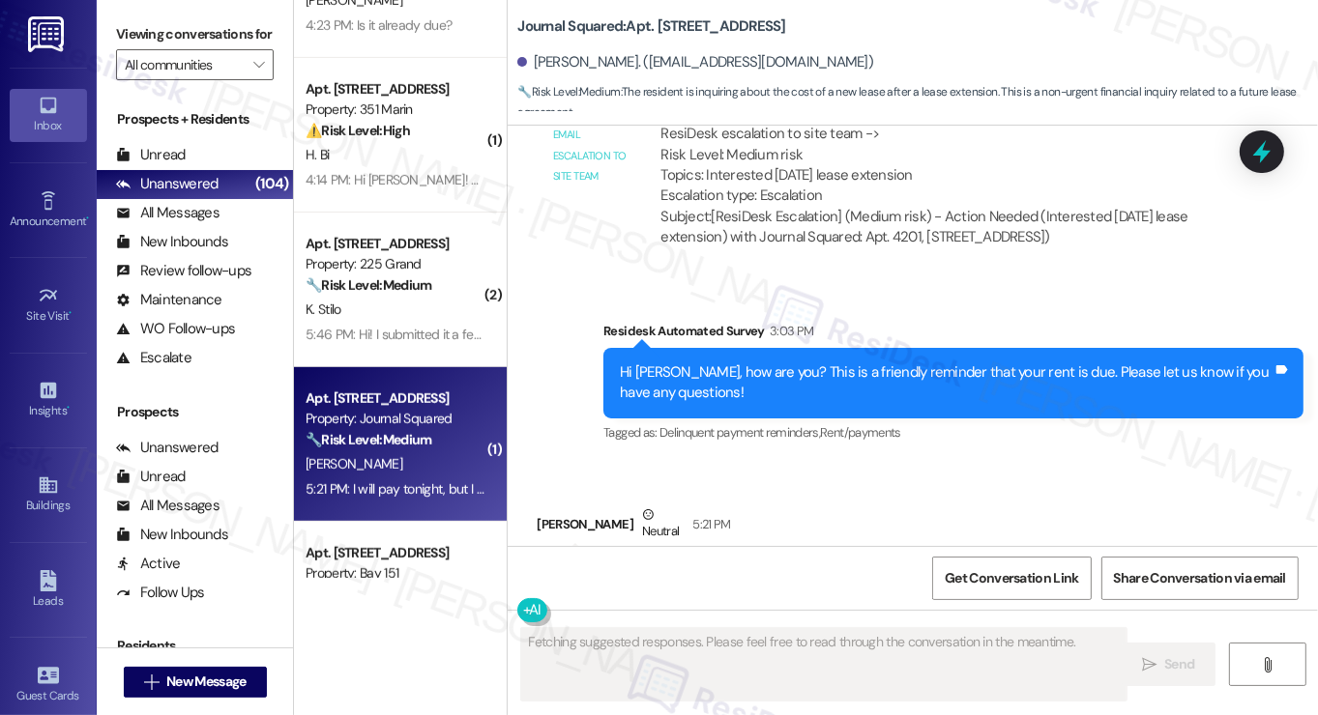
scroll to position [11014, 0]
drag, startPoint x: 876, startPoint y: 425, endPoint x: 1065, endPoint y: 432, distance: 189.6
click at [1065, 567] on div "I will pay tonight, but I got questions, after 4 months lease extension, how mu…" at bounding box center [879, 588] width 653 height 42
click at [1067, 567] on div "I will pay tonight, but I got questions, after 4 months lease extension, how mu…" at bounding box center [879, 588] width 653 height 42
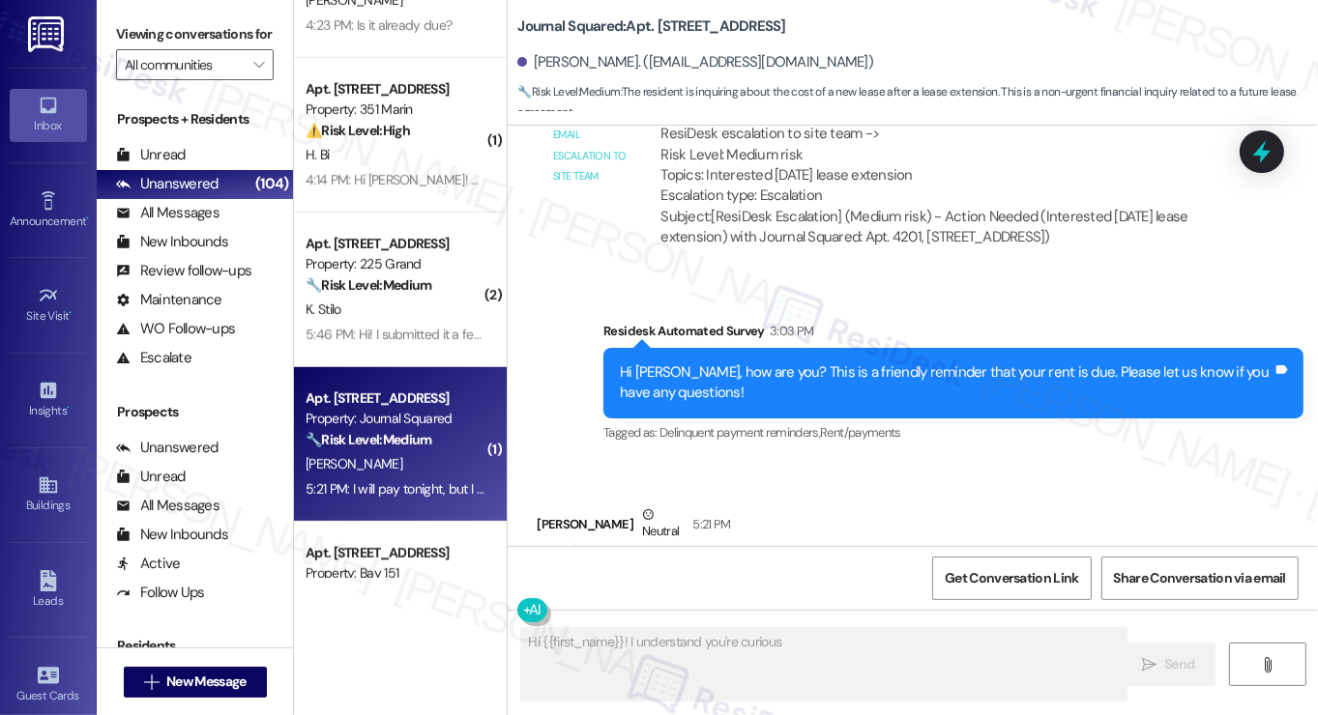
click at [1067, 567] on div "I will pay tonight, but I got questions, after 4 months lease extension, how mu…" at bounding box center [879, 588] width 653 height 42
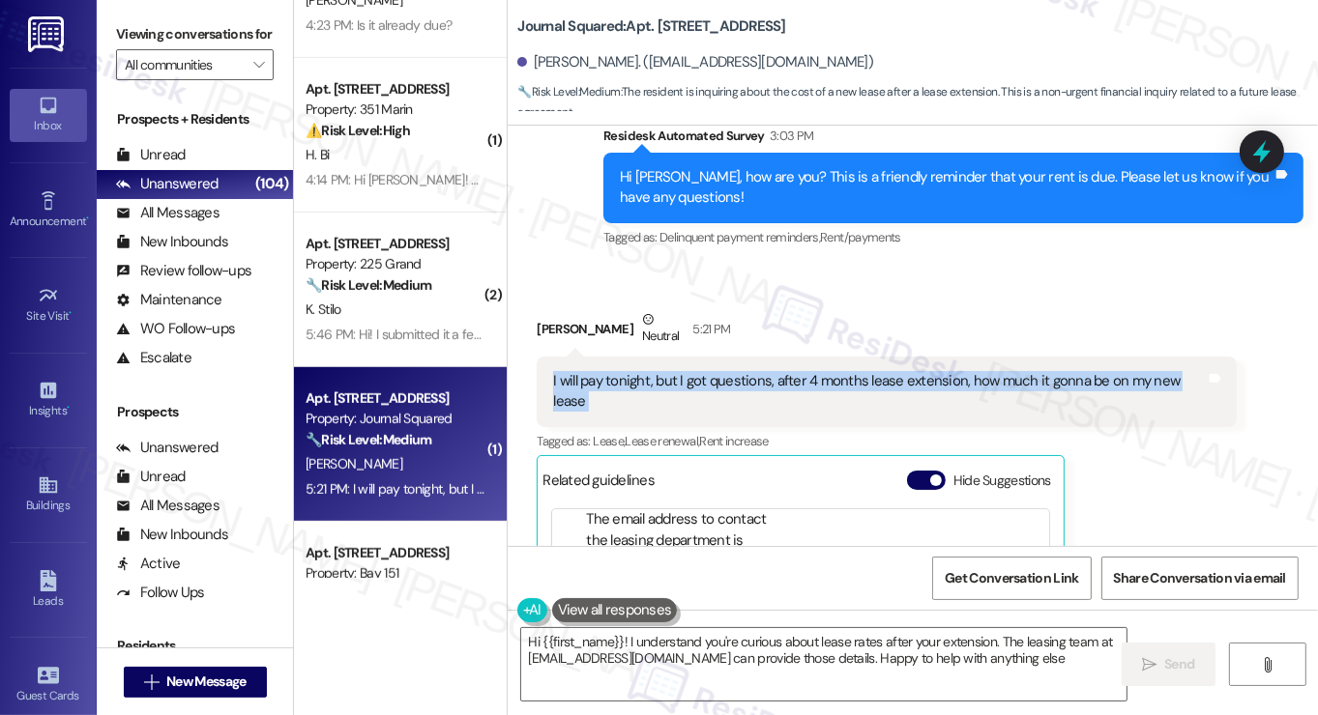
type textarea "Hi {{first_name}}! I understand you're curious about lease rates after your ext…"
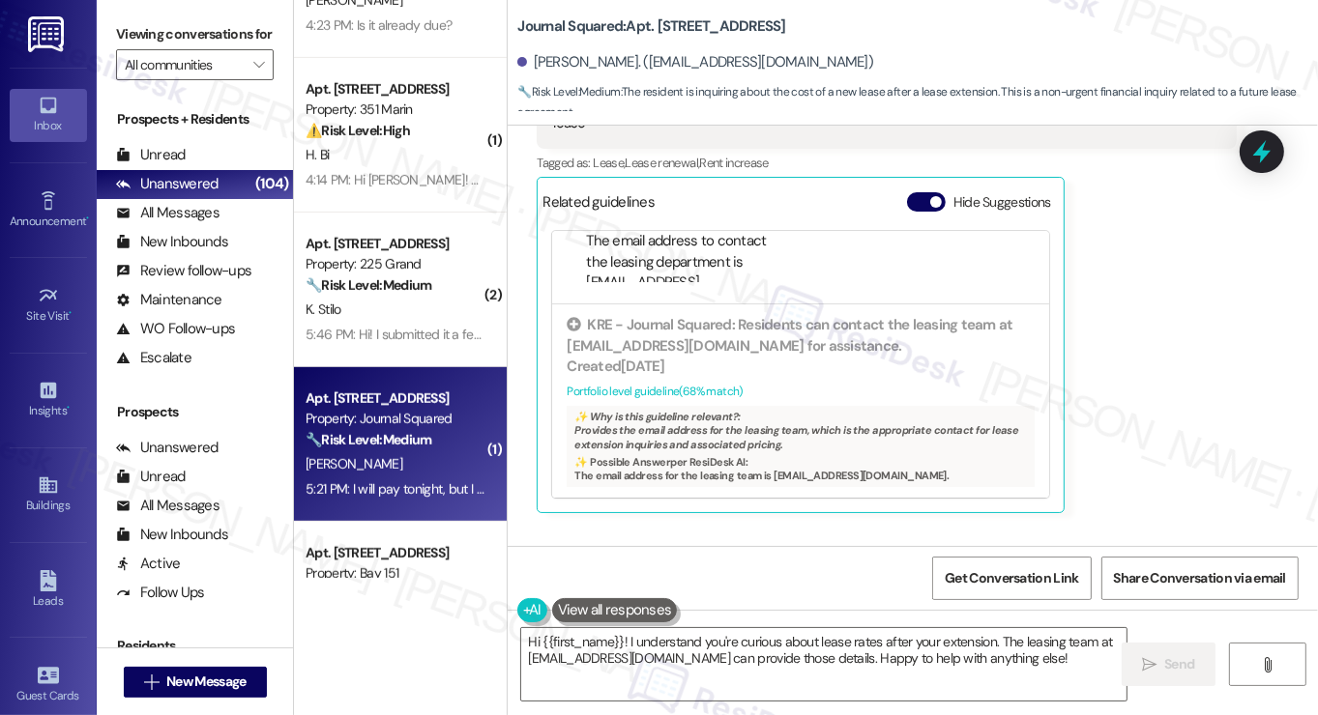
click at [762, 612] on div "Hi Fawen! I'm happy to help. After your 4-month extension, lease prices will de…" at bounding box center [946, 643] width 653 height 62
click at [1066, 598] on div "Hi Fawen! I'm happy to help. After your 4-month extension, lease prices will de…" at bounding box center [953, 643] width 700 height 91
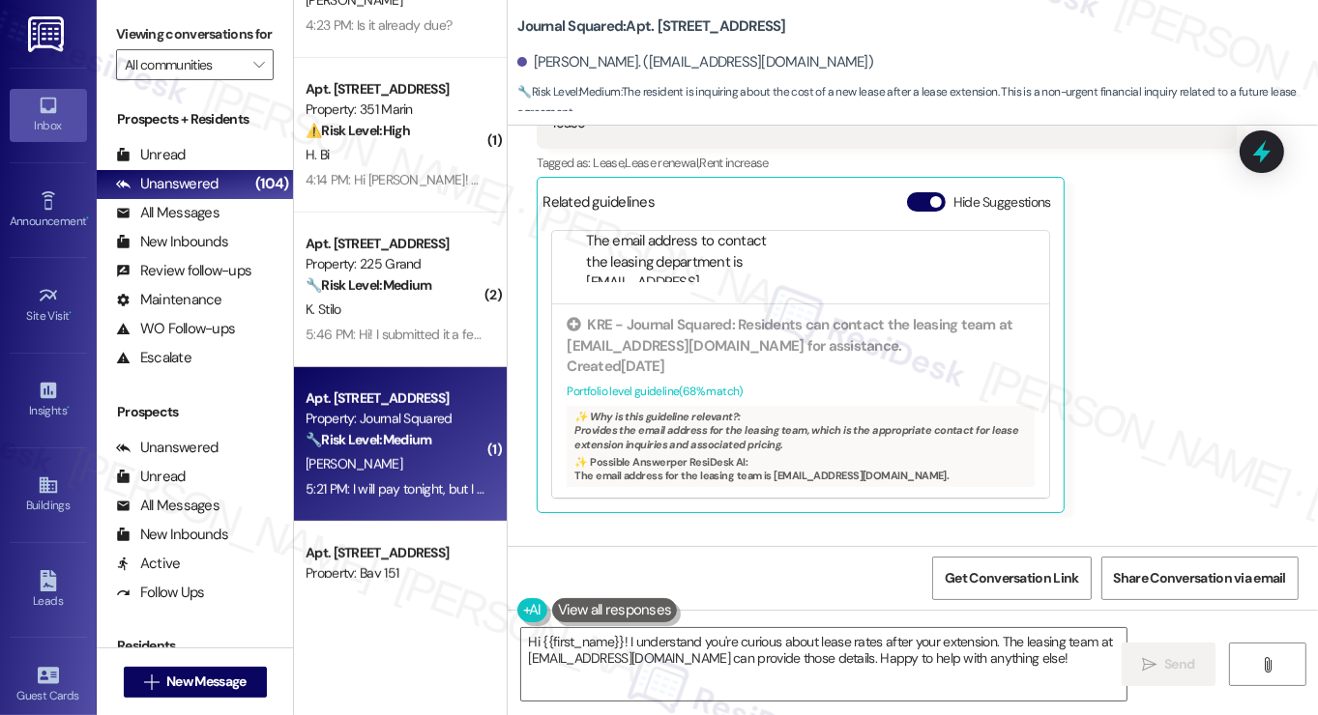
drag, startPoint x: 1066, startPoint y: 445, endPoint x: 1049, endPoint y: 445, distance: 17.4
click at [1065, 598] on div "Hi Fawen! I'm happy to help. After your 4-month extension, lease prices will de…" at bounding box center [953, 643] width 700 height 91
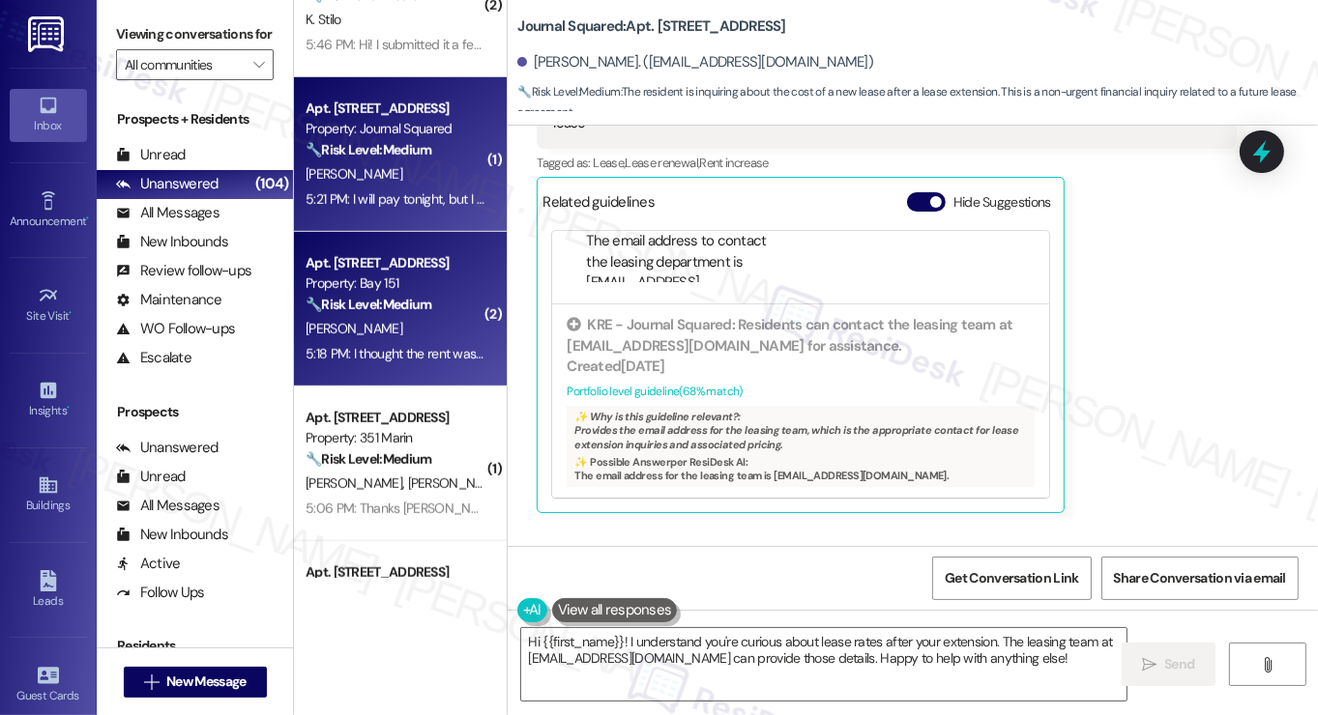
click at [442, 355] on div "5:18 PM: I thought the rent was due one month after I first paid it. Sorry abou…" at bounding box center [533, 353] width 454 height 17
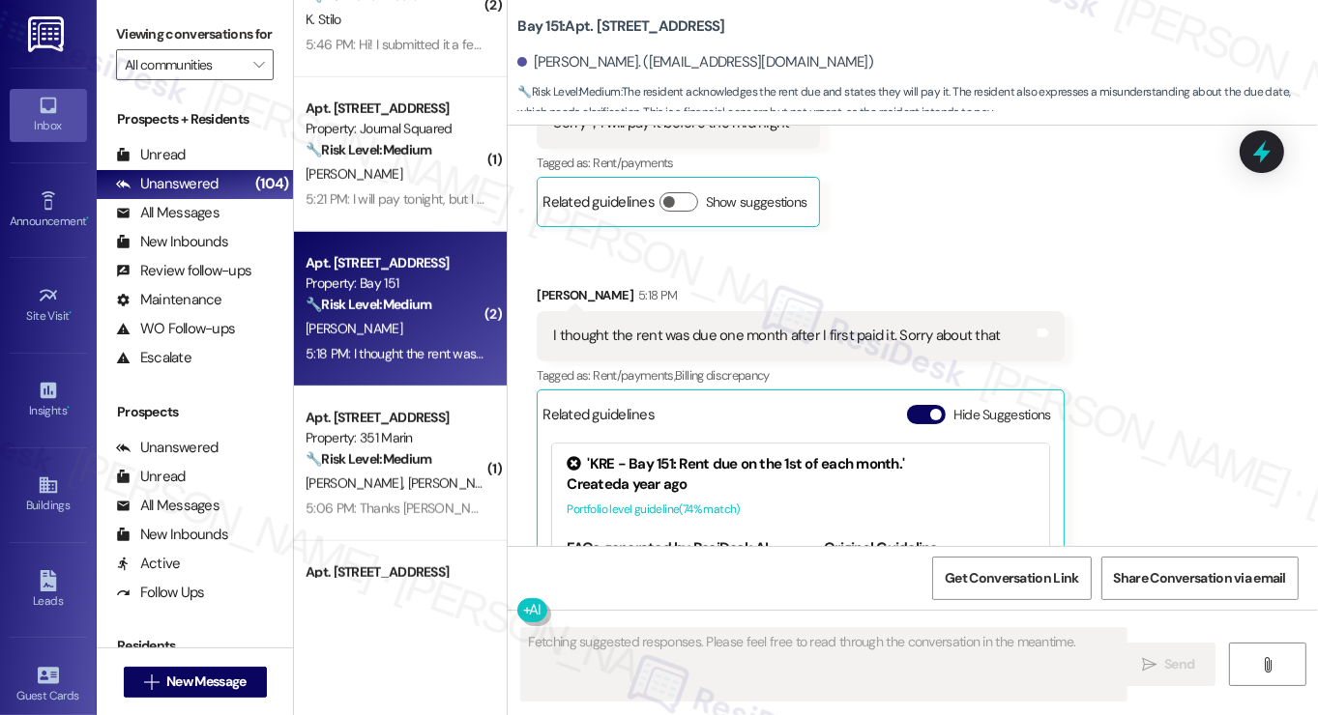
click at [718, 333] on div "I thought the rent was due one month after I first paid it. Sorry about that" at bounding box center [776, 336] width 447 height 20
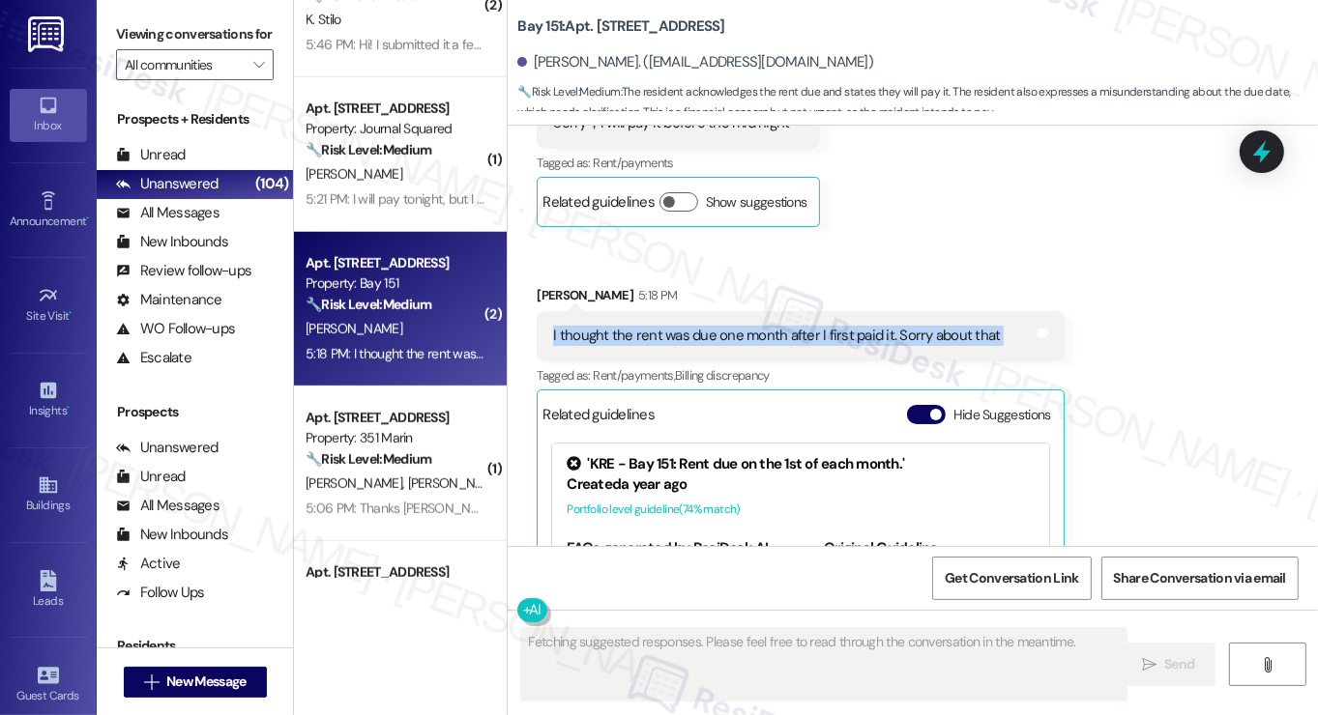
click at [718, 333] on div "I thought the rent was due one month after I first paid it. Sorry about that" at bounding box center [776, 336] width 447 height 20
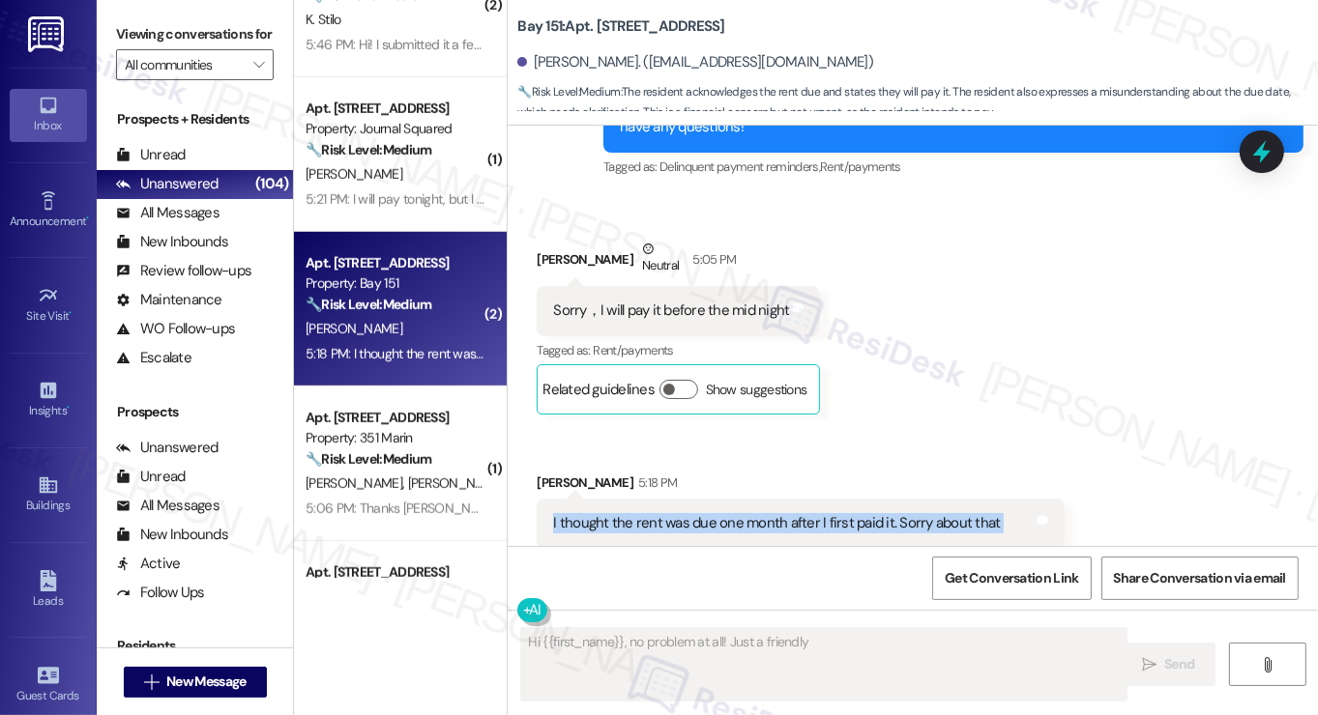
scroll to position [661, 0]
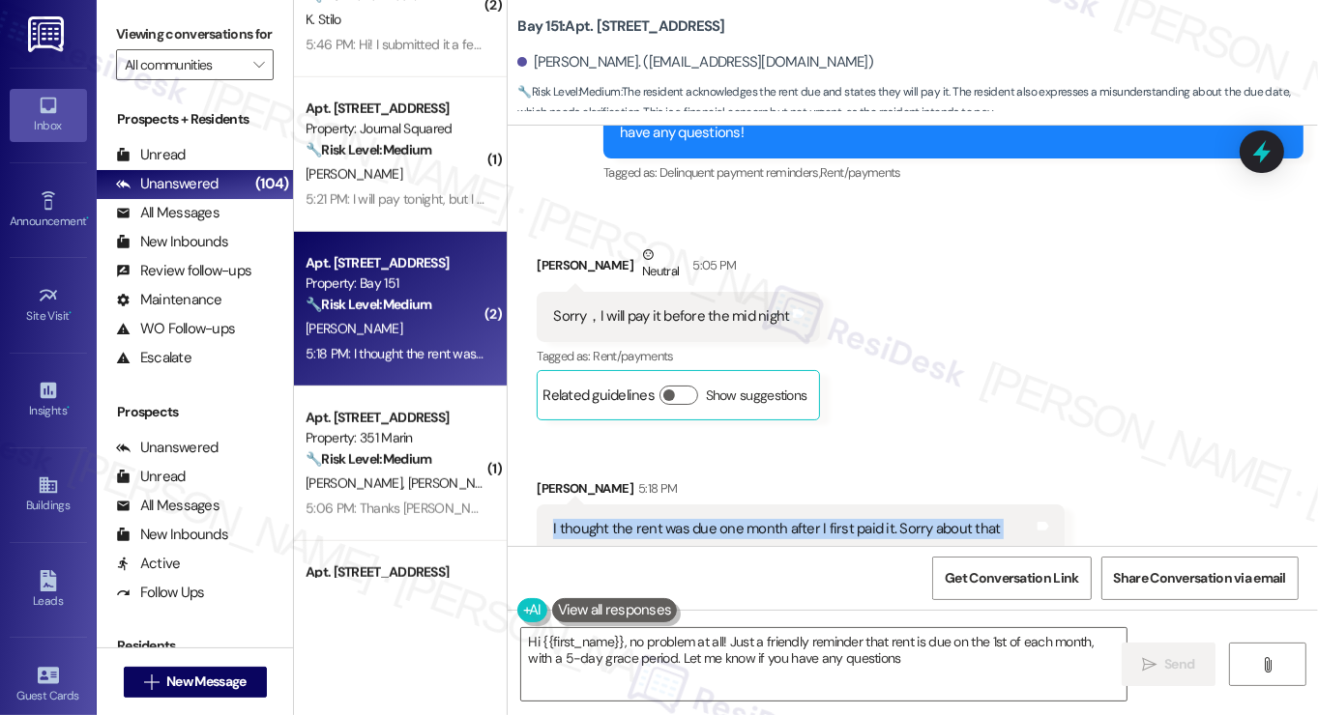
type textarea "Hi {{first_name}}, no problem at all! Just a friendly reminder that rent is due…"
click at [669, 324] on div "Sorry，I will pay it before the mid night" at bounding box center [671, 316] width 236 height 20
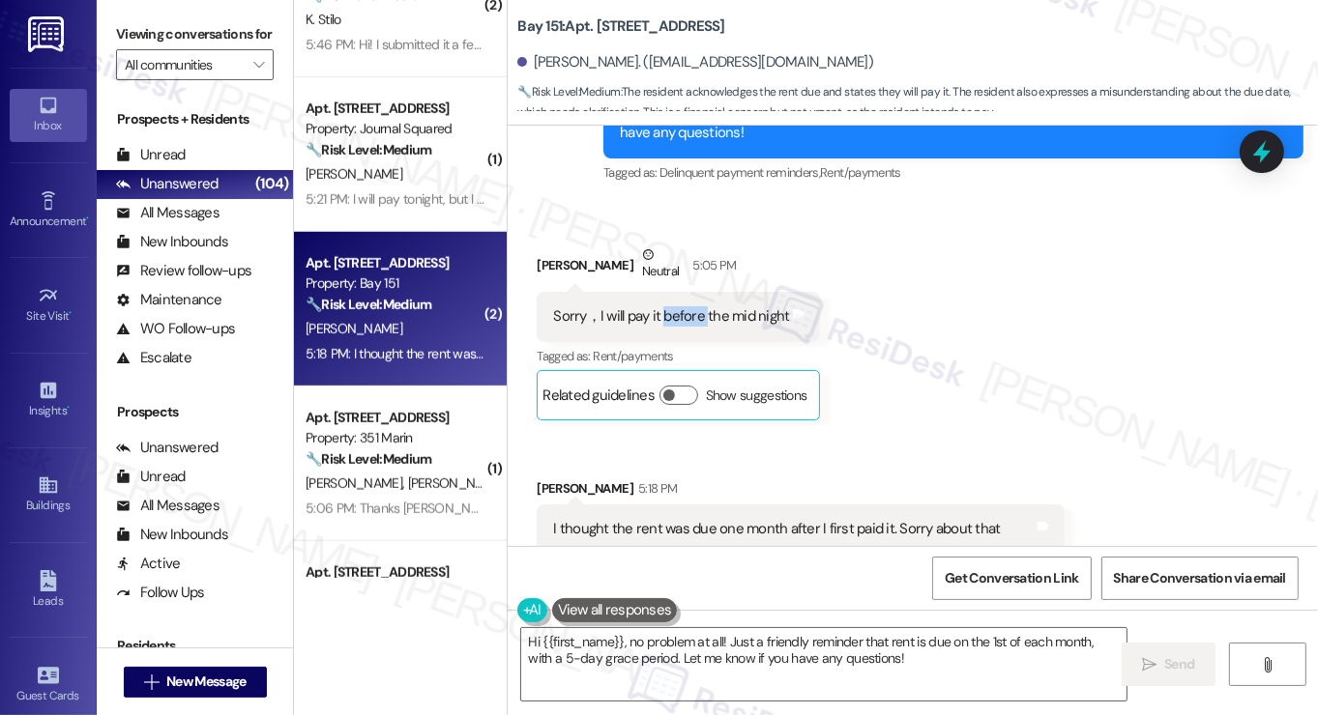
click at [669, 324] on div "Sorry，I will pay it before the mid night" at bounding box center [671, 316] width 236 height 20
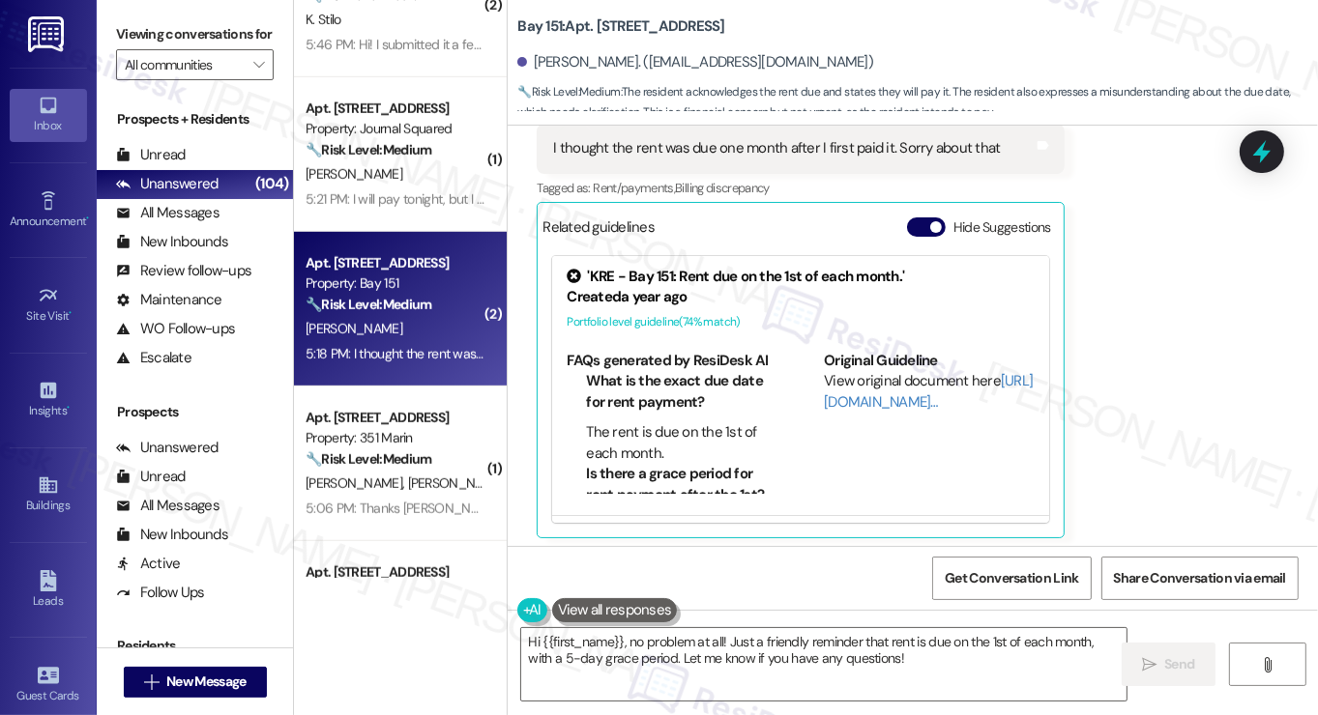
scroll to position [1233, 0]
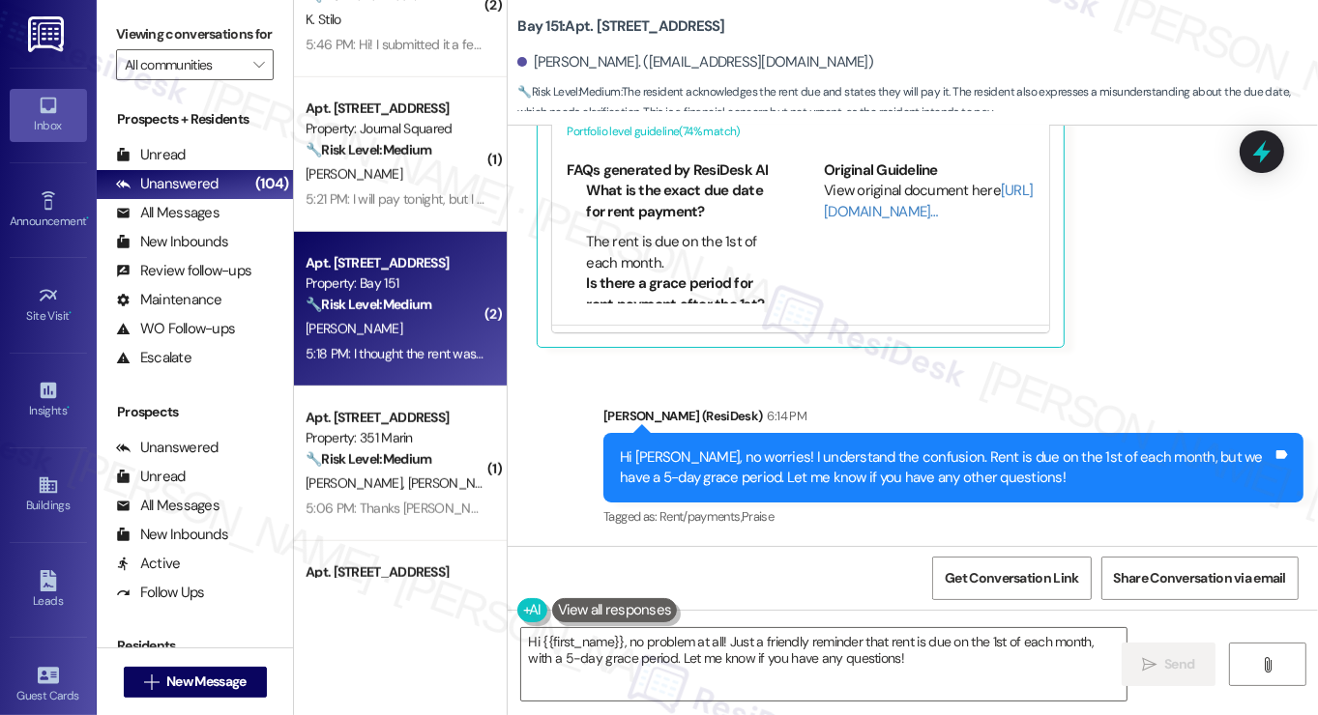
click at [771, 445] on div "Hi Hongyan, no worries! I understand the confusion. Rent is due on the 1st of e…" at bounding box center [953, 468] width 700 height 71
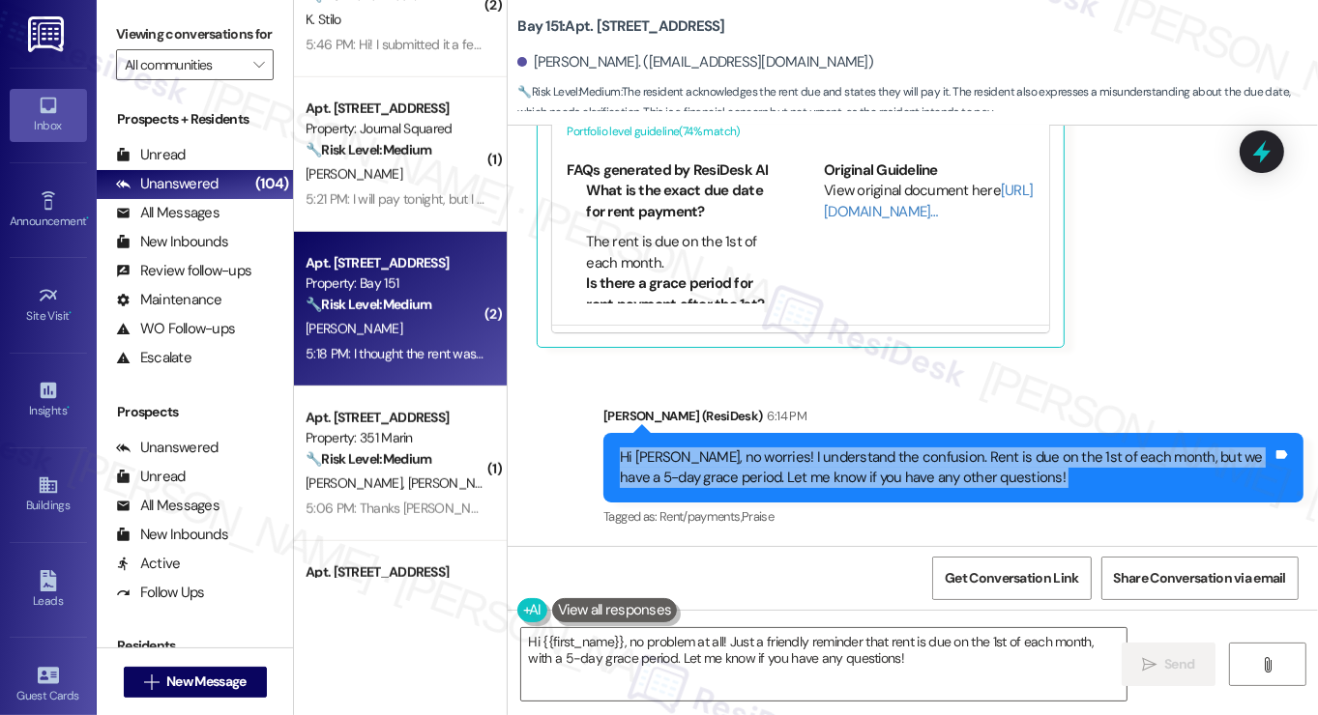
click at [771, 445] on div "Hi Hongyan, no worries! I understand the confusion. Rent is due on the 1st of e…" at bounding box center [953, 468] width 700 height 71
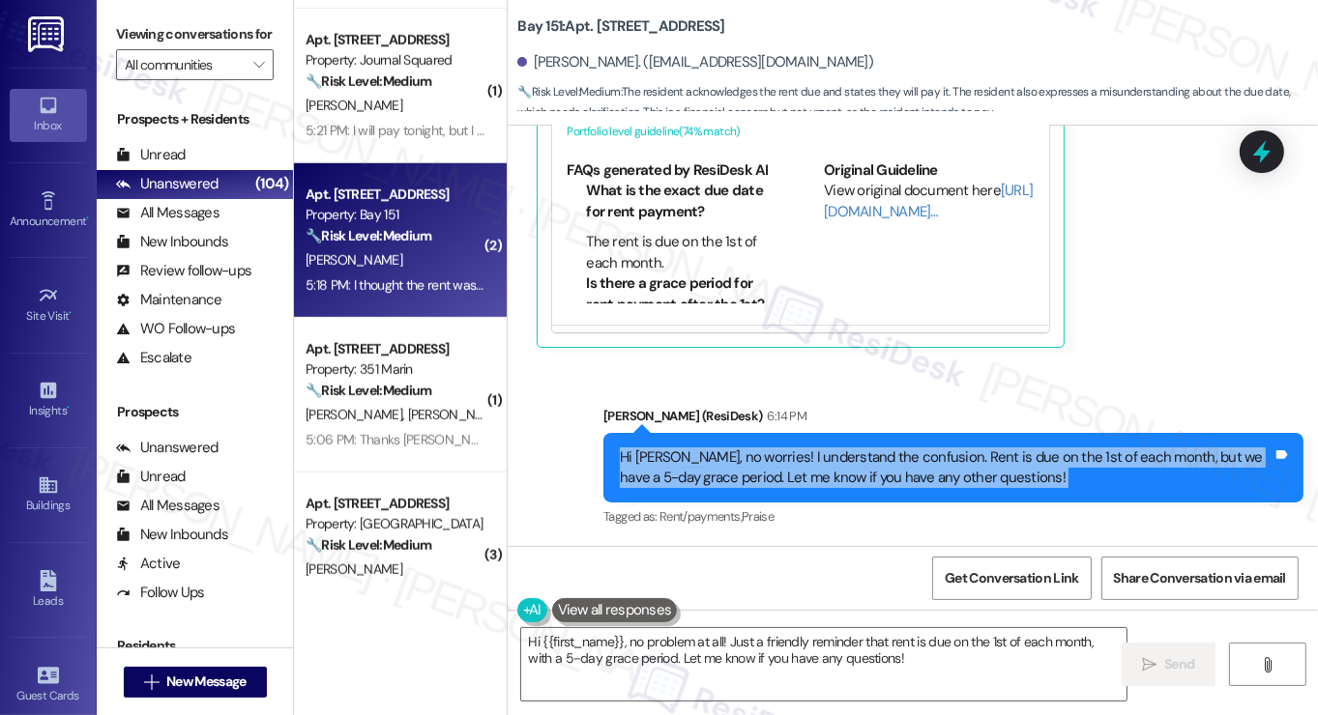
scroll to position [1354, 0]
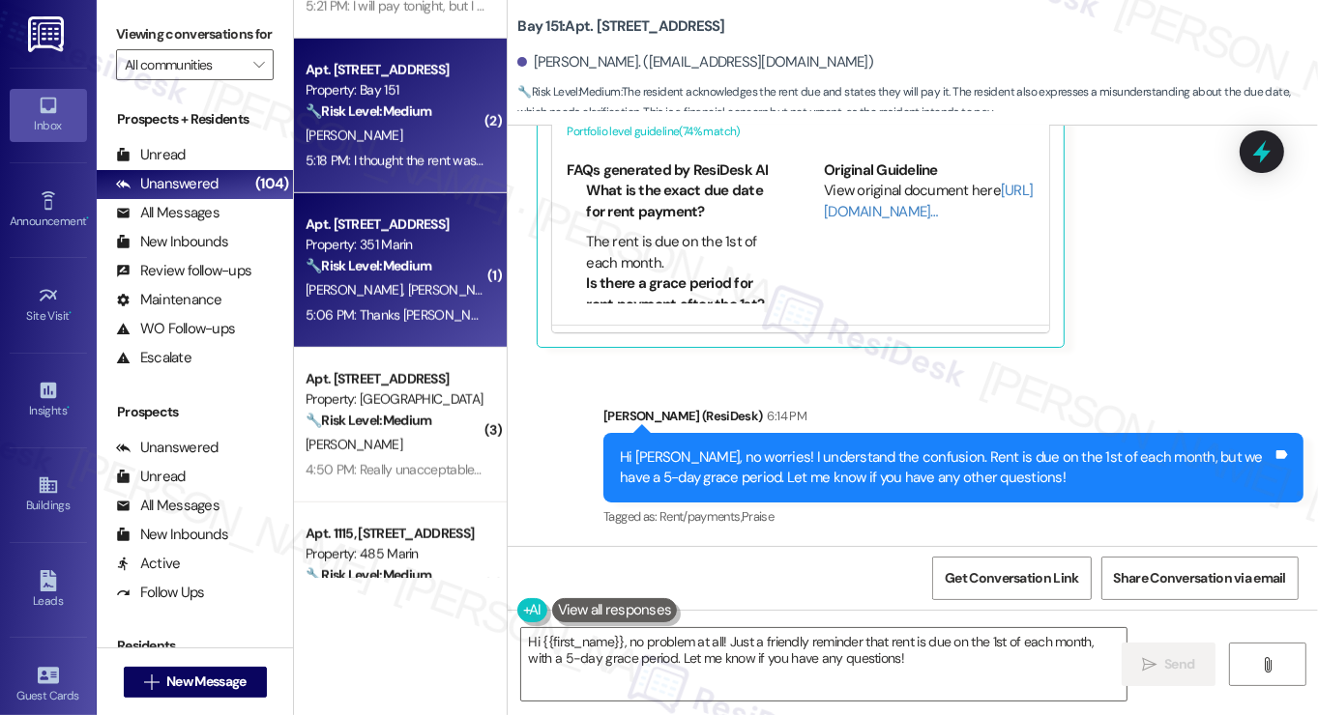
click at [401, 305] on div "5:06 PM: Thanks Jane! Will pay by EOD and let you know if we have any Qs. 5:06 …" at bounding box center [395, 316] width 183 height 24
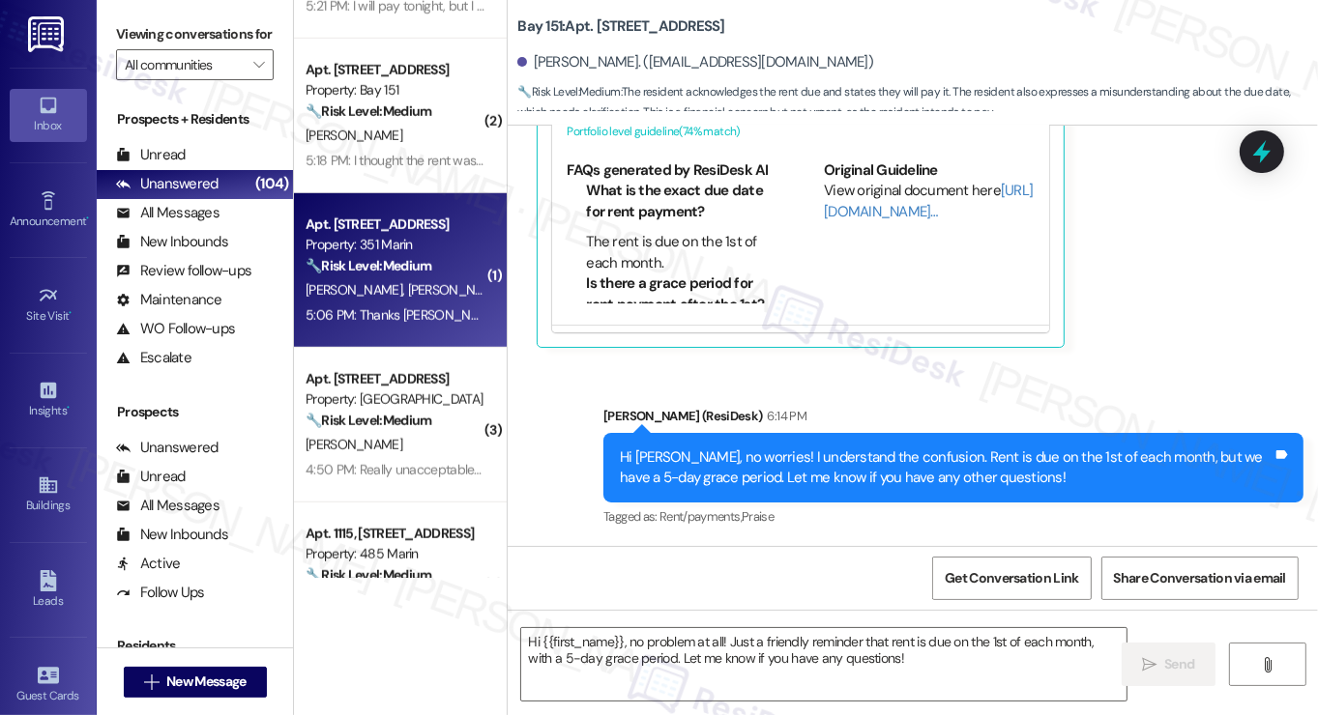
type textarea "Fetching suggested responses. Please feel free to read through the conversation…"
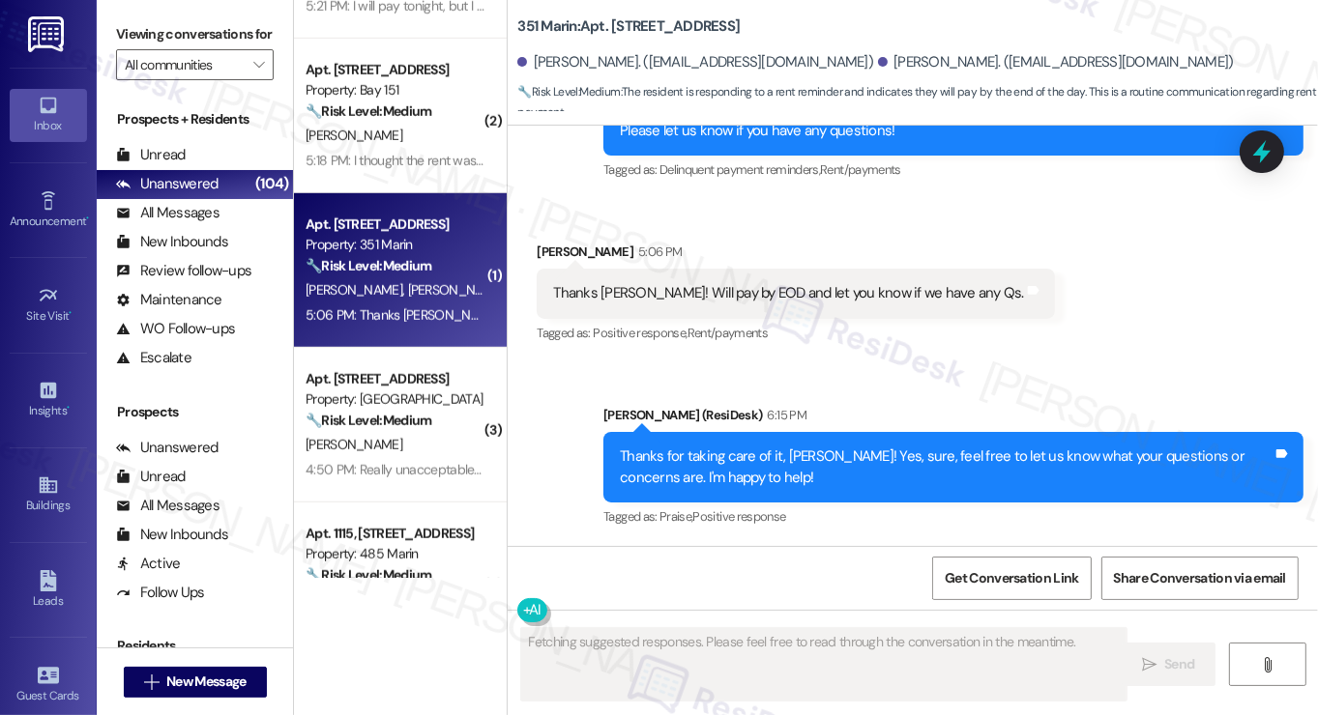
scroll to position [627, 0]
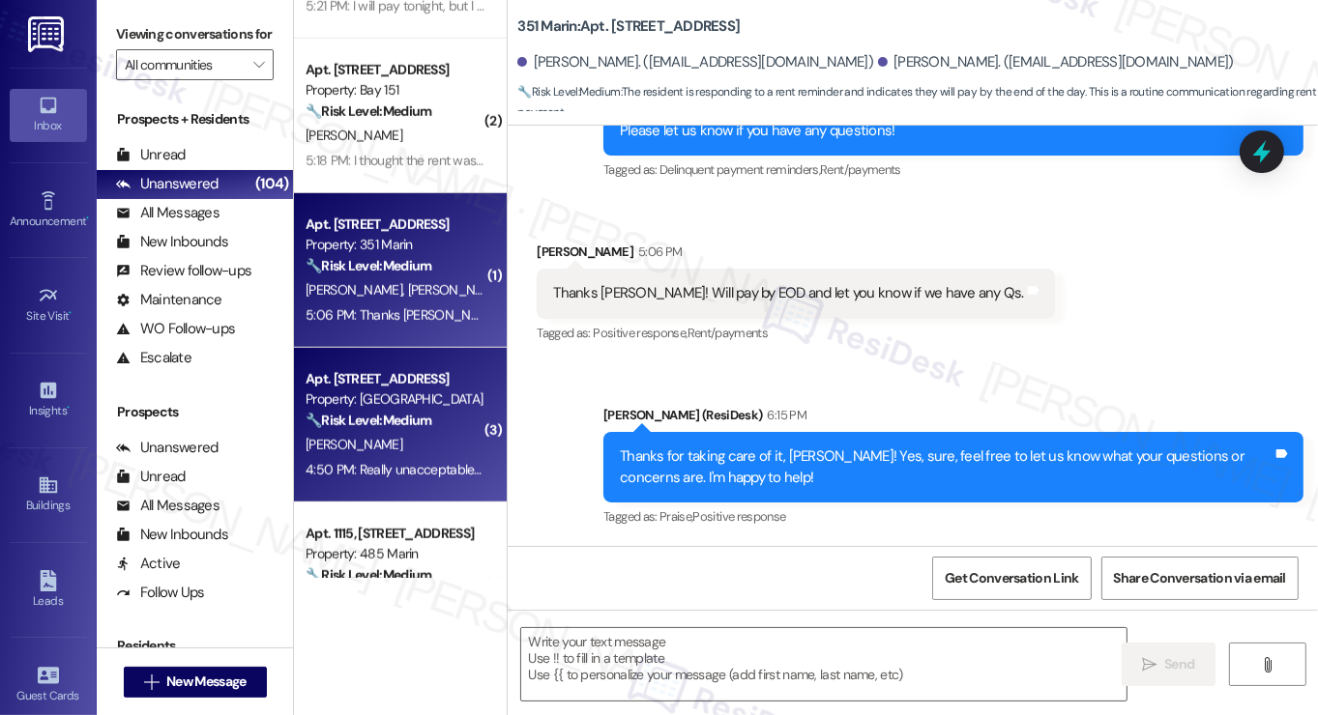
click at [426, 424] on strong "🔧 Risk Level: Medium" at bounding box center [369, 420] width 126 height 17
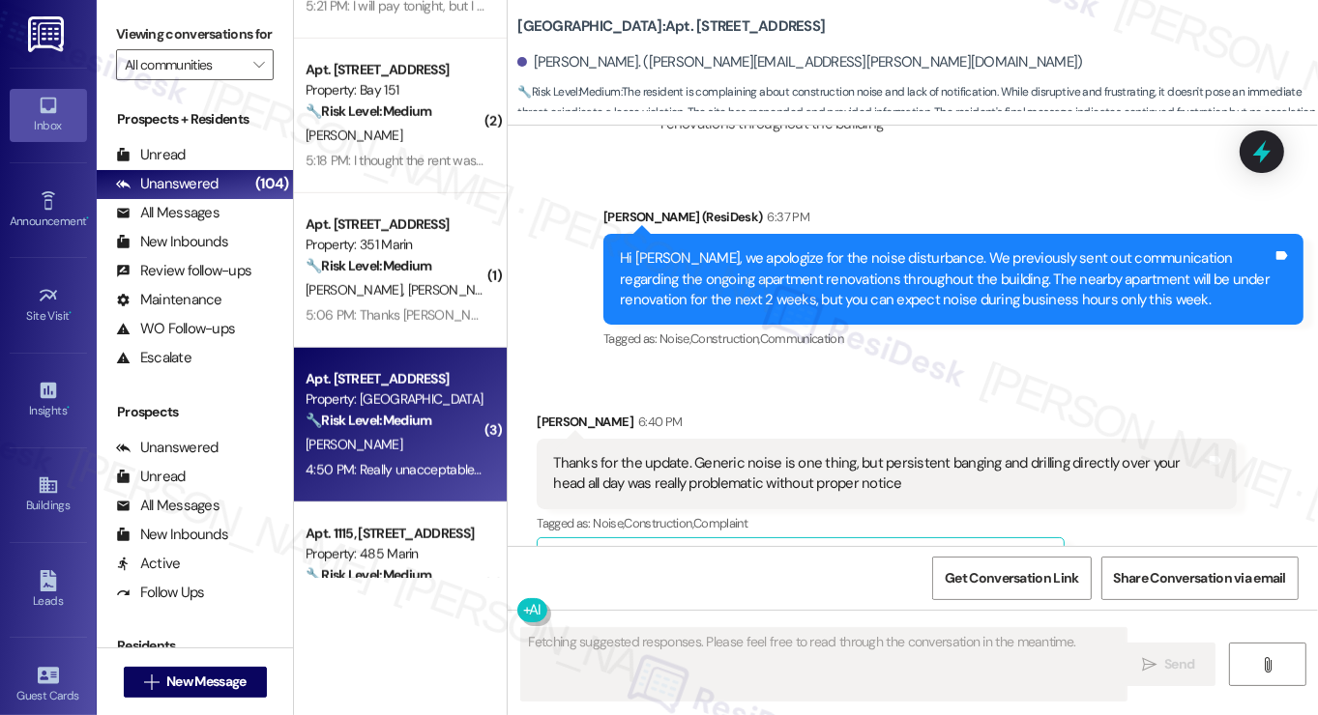
scroll to position [9830, 0]
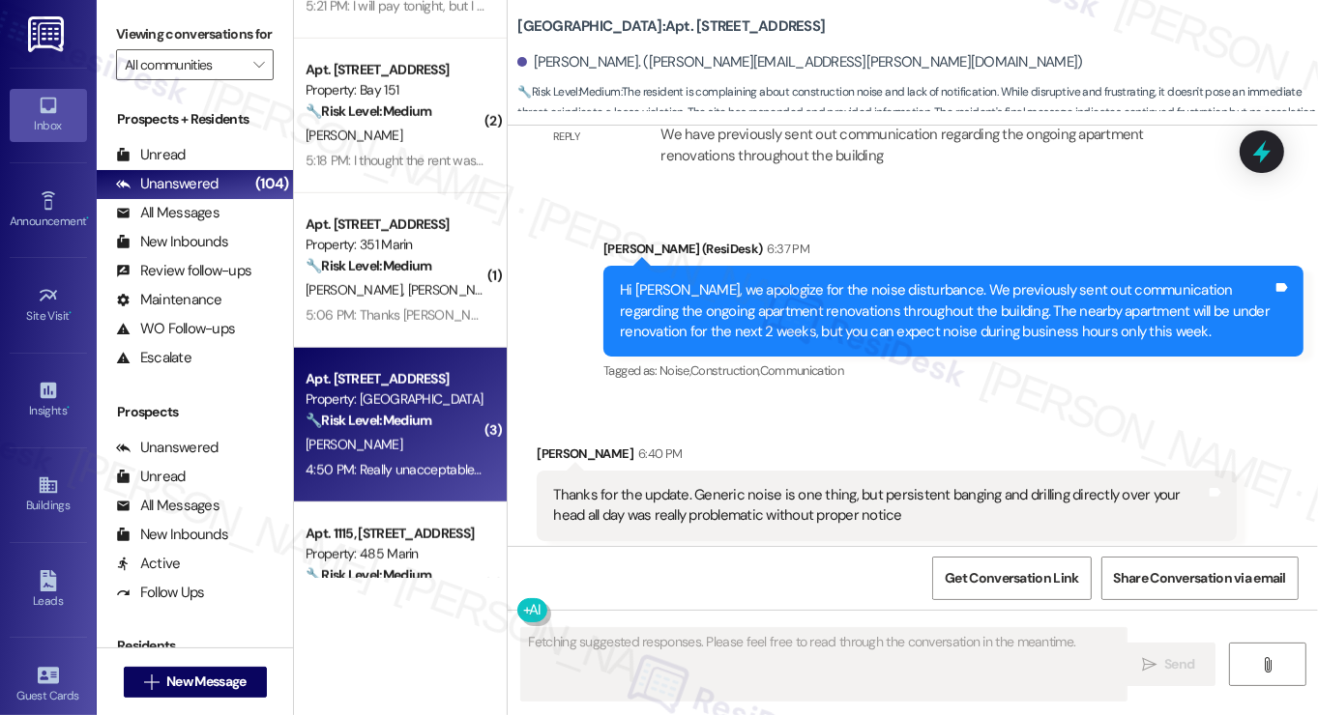
click at [613, 471] on div "Thanks for the update. Generic noise is one thing, but persistent banging and d…" at bounding box center [887, 506] width 700 height 71
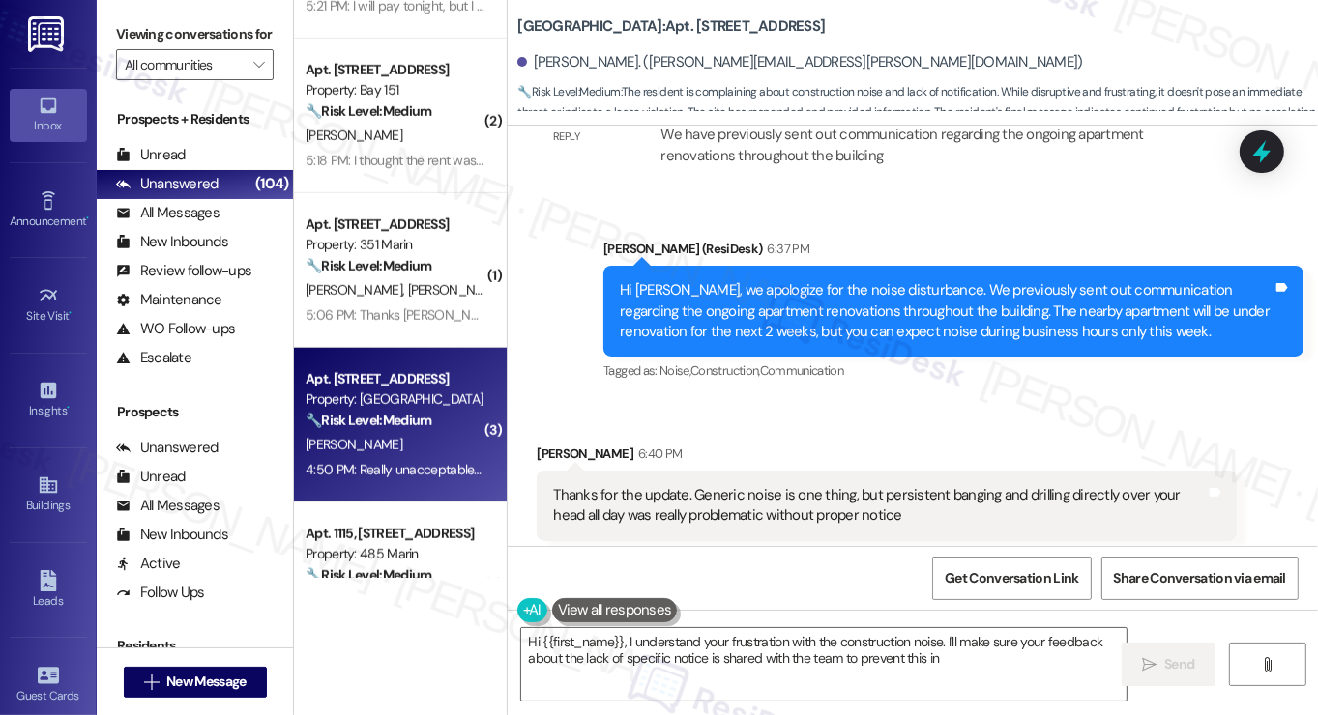
click at [685, 485] on div "Thanks for the update. Generic noise is one thing, but persistent banging and d…" at bounding box center [879, 506] width 653 height 42
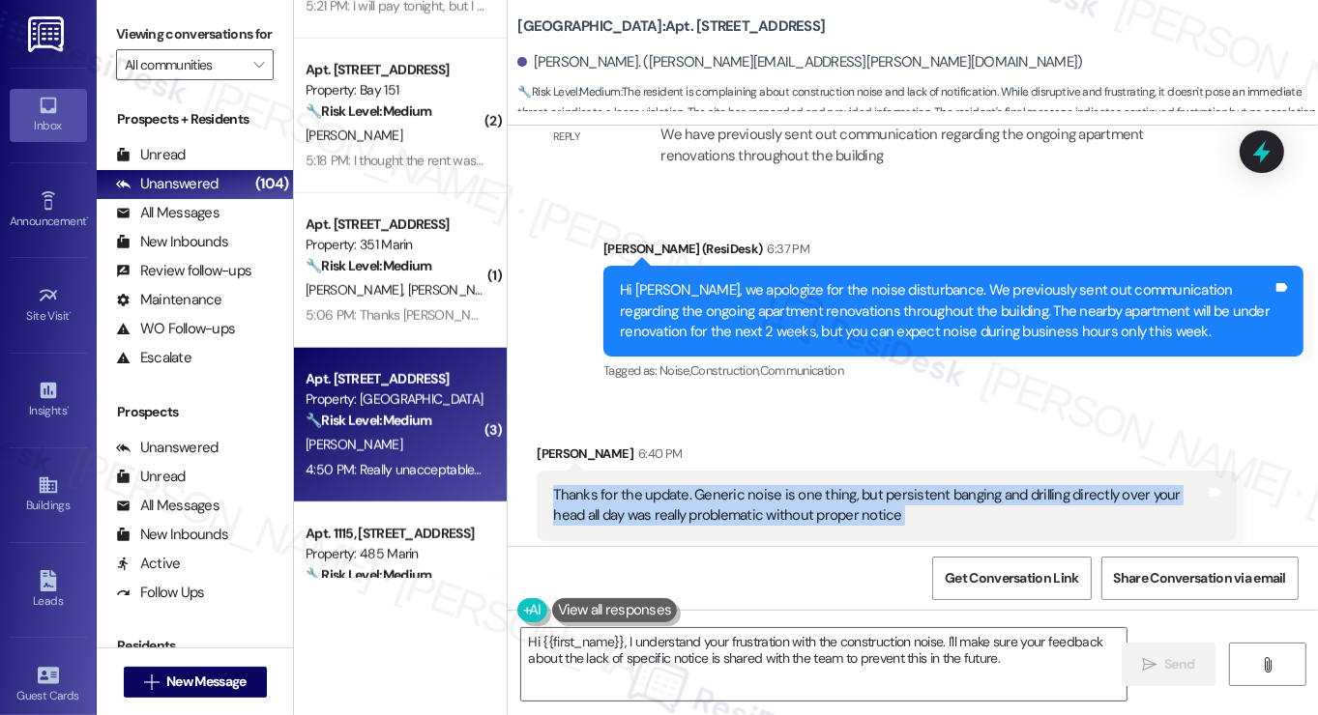
click at [685, 485] on div "Thanks for the update. Generic noise is one thing, but persistent banging and d…" at bounding box center [879, 506] width 653 height 42
click at [831, 485] on div "Thanks for the update. Generic noise is one thing, but persistent banging and d…" at bounding box center [879, 506] width 653 height 42
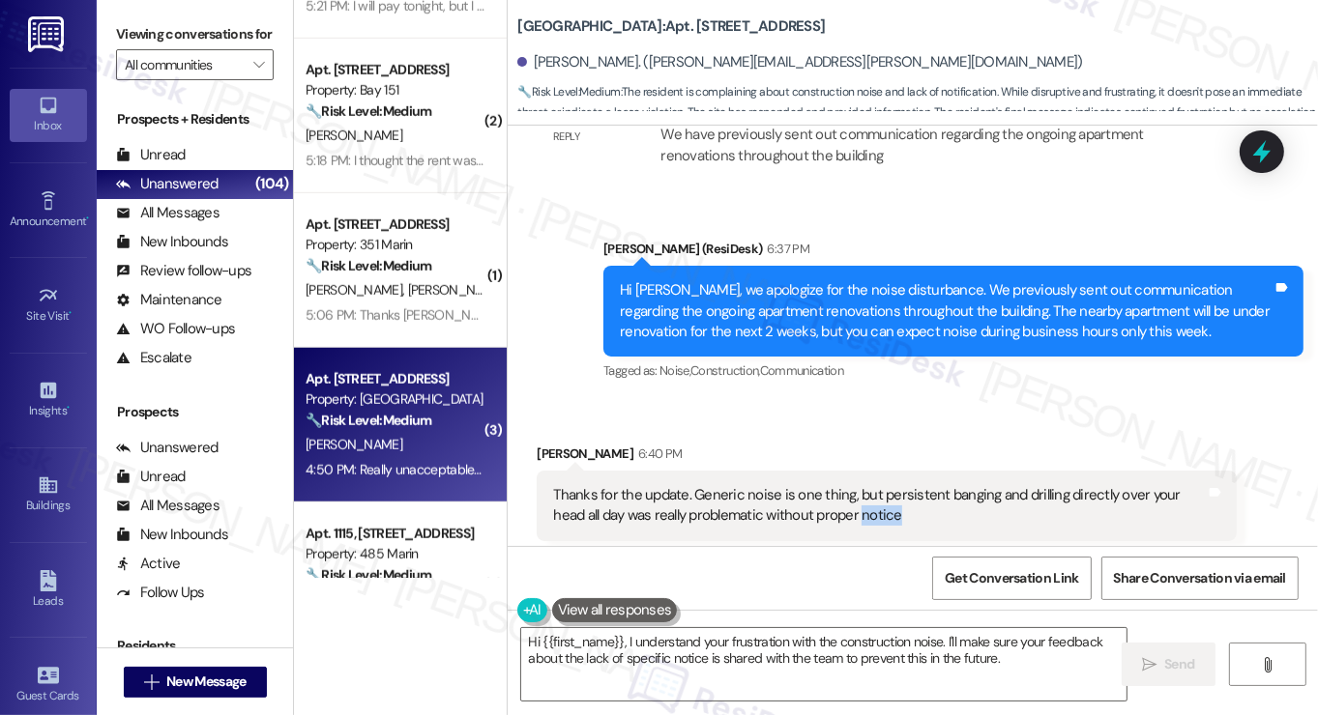
click at [831, 485] on div "Thanks for the update. Generic noise is one thing, but persistent banging and d…" at bounding box center [879, 506] width 653 height 42
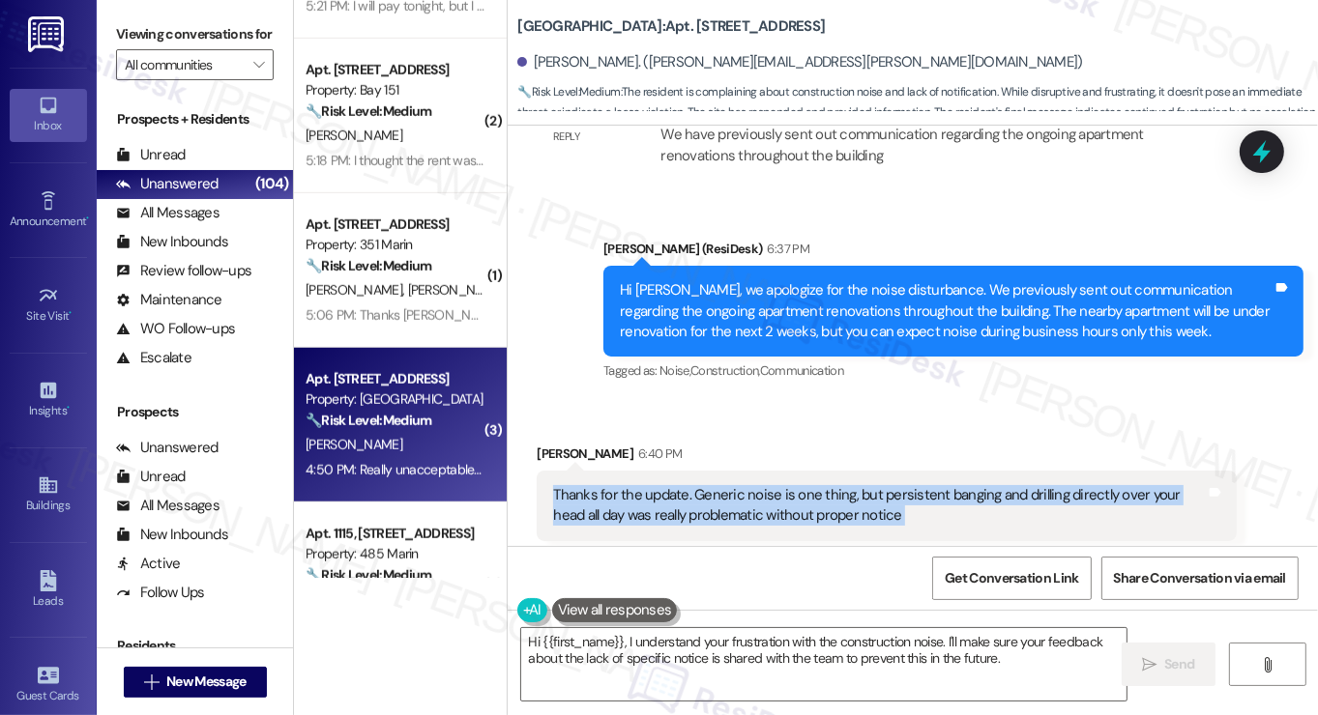
click at [831, 485] on div "Thanks for the update. Generic noise is one thing, but persistent banging and d…" at bounding box center [879, 506] width 653 height 42
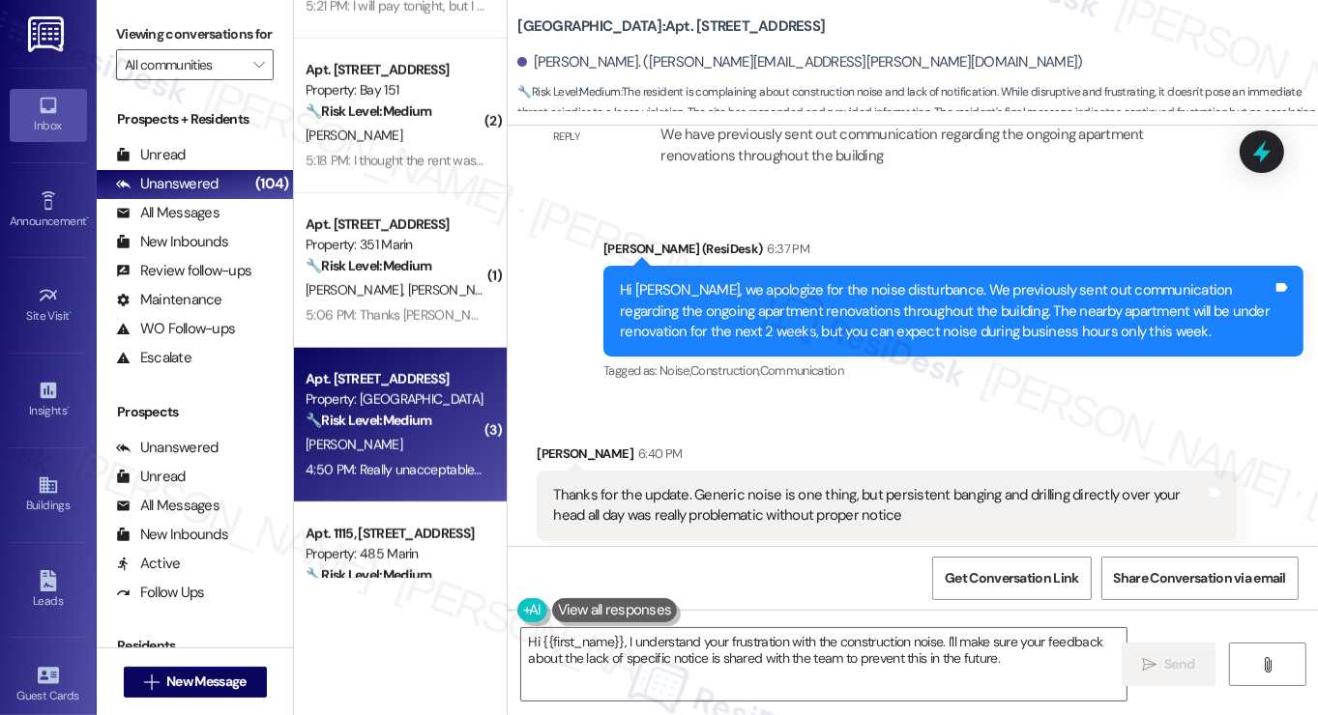
click at [735, 280] on div "Hi Lydia, we apologize for the noise disturbance. We previously sent out commun…" at bounding box center [946, 311] width 653 height 62
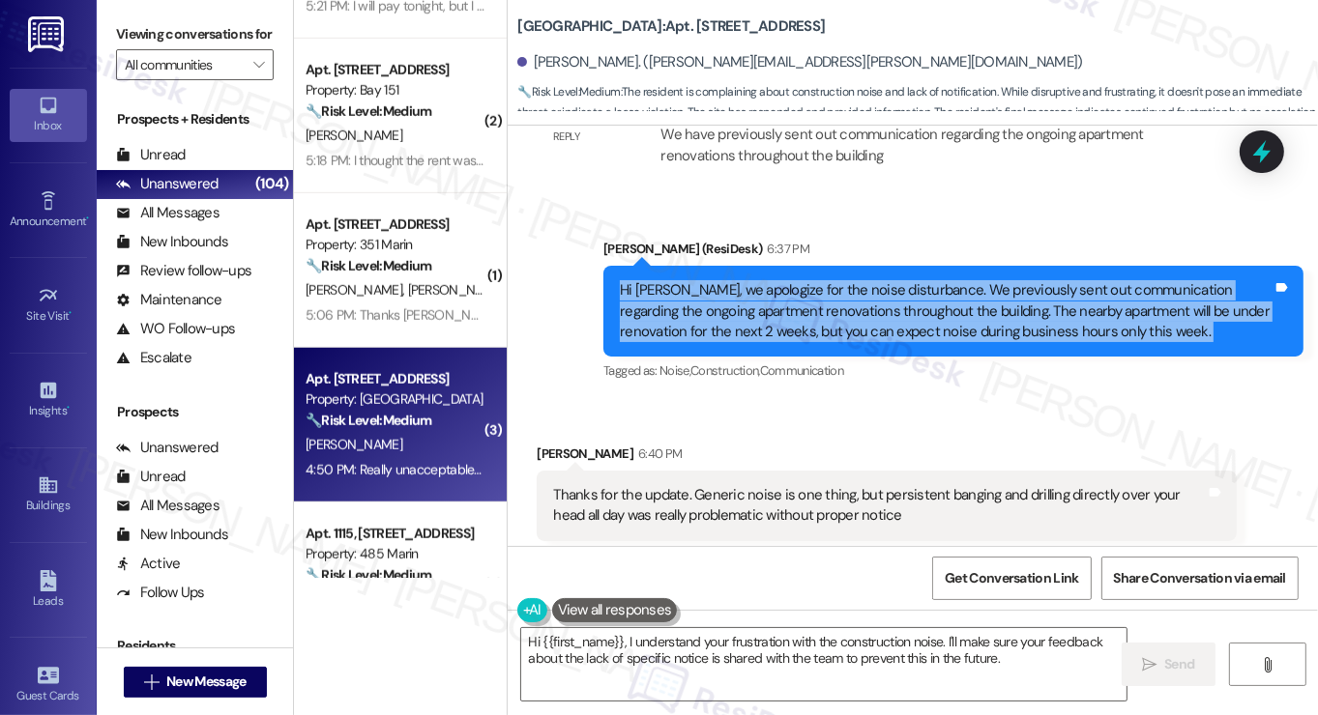
click at [735, 280] on div "Hi Lydia, we apologize for the noise disturbance. We previously sent out commun…" at bounding box center [946, 311] width 653 height 62
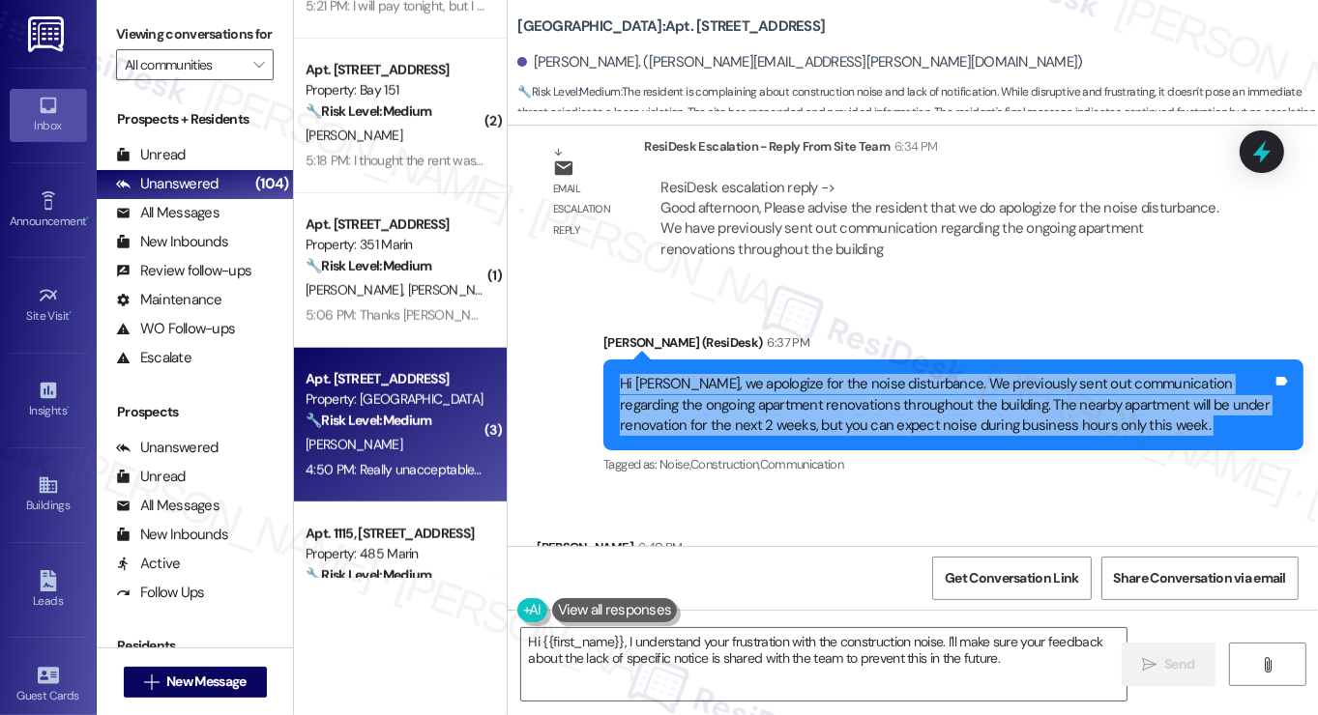
scroll to position [9927, 0]
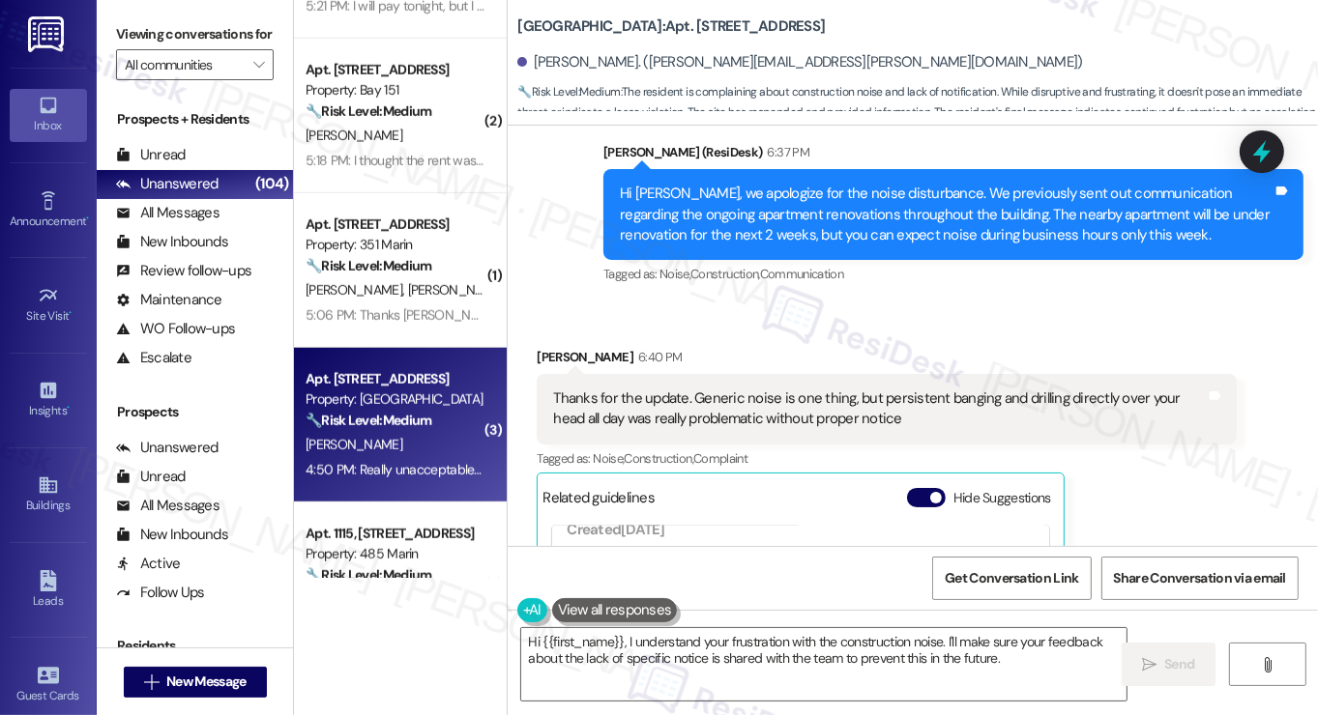
click at [735, 389] on div "Thanks for the update. Generic noise is one thing, but persistent banging and d…" at bounding box center [879, 410] width 653 height 42
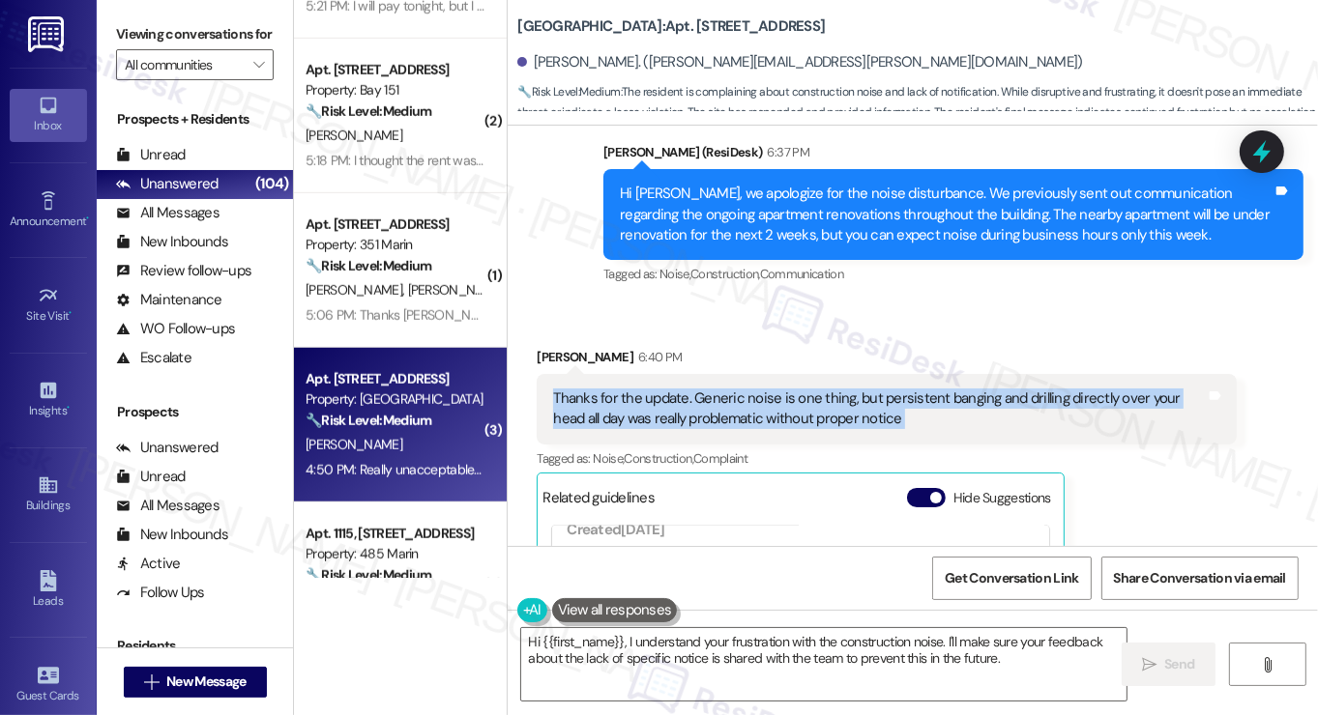
click at [735, 389] on div "Thanks for the update. Generic noise is one thing, but persistent banging and d…" at bounding box center [879, 410] width 653 height 42
click at [764, 389] on div "Thanks for the update. Generic noise is one thing, but persistent banging and d…" at bounding box center [879, 410] width 653 height 42
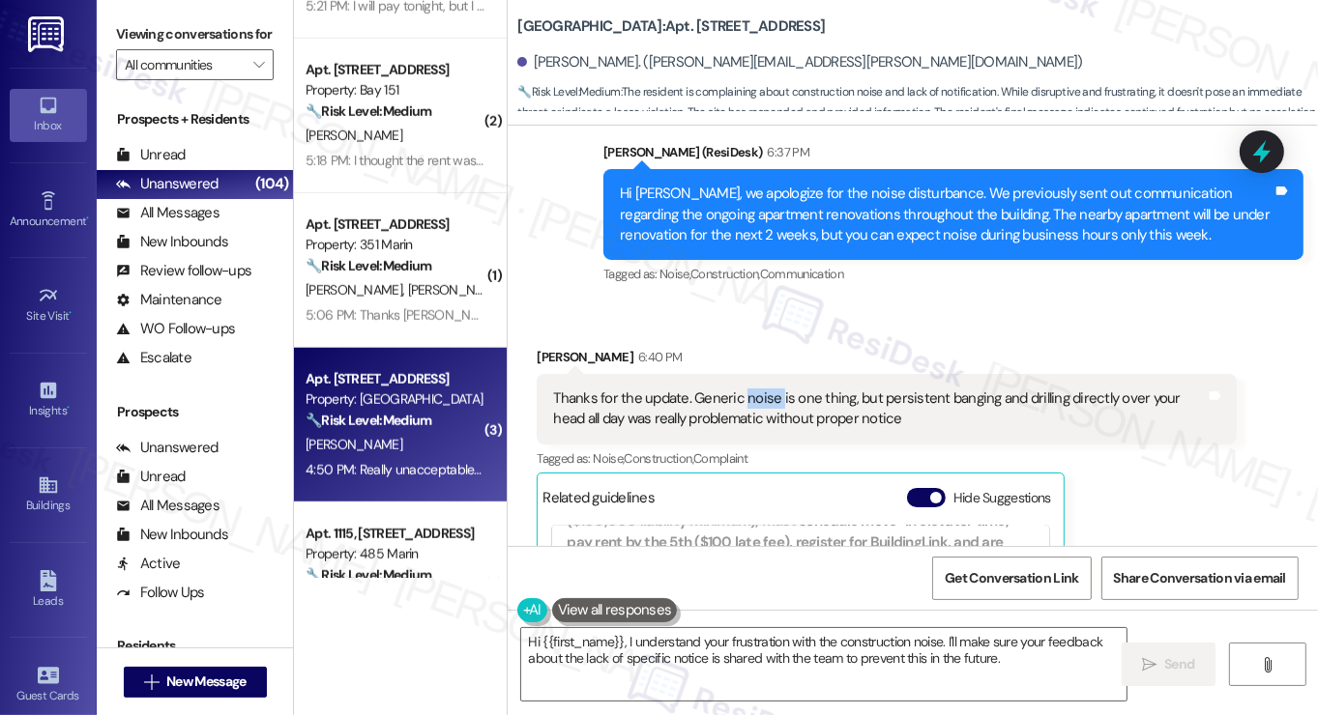
click at [764, 389] on div "Thanks for the update. Generic noise is one thing, but persistent banging and d…" at bounding box center [879, 410] width 653 height 42
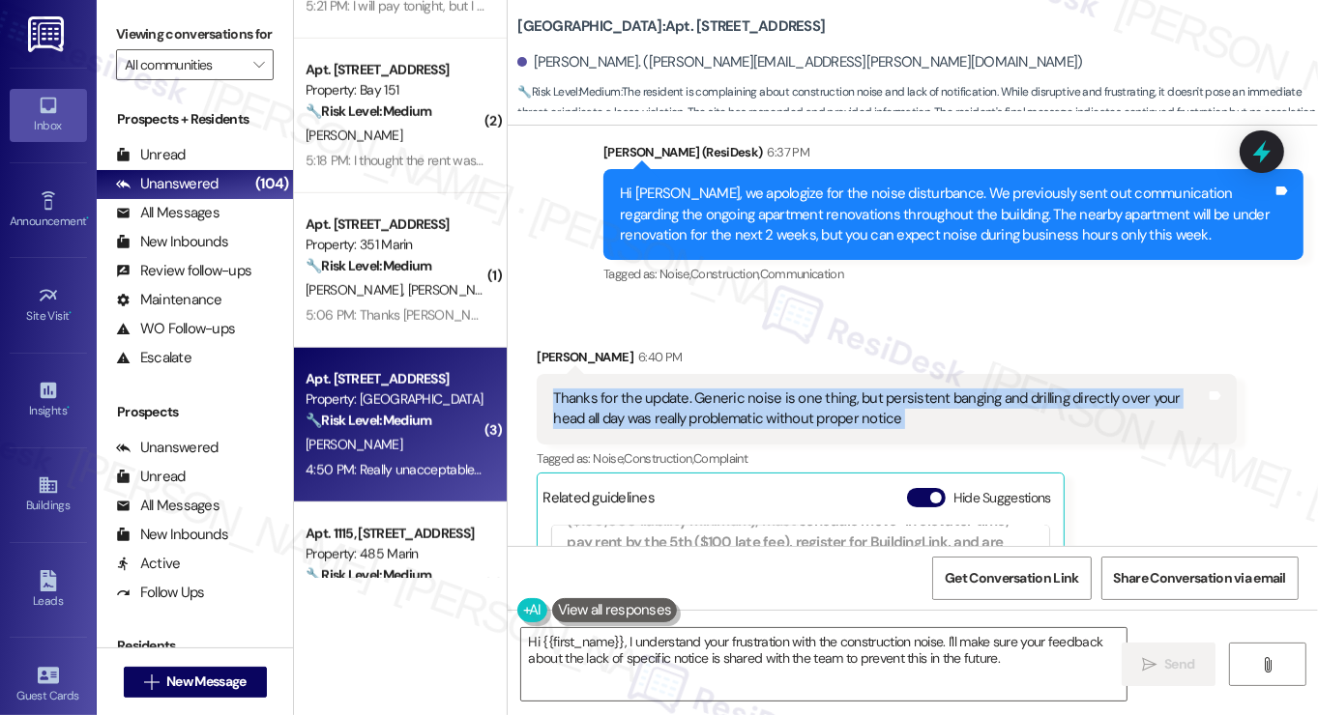
click at [764, 389] on div "Thanks for the update. Generic noise is one thing, but persistent banging and d…" at bounding box center [879, 410] width 653 height 42
click at [820, 374] on div "Thanks for the update. Generic noise is one thing, but persistent banging and d…" at bounding box center [887, 409] width 700 height 71
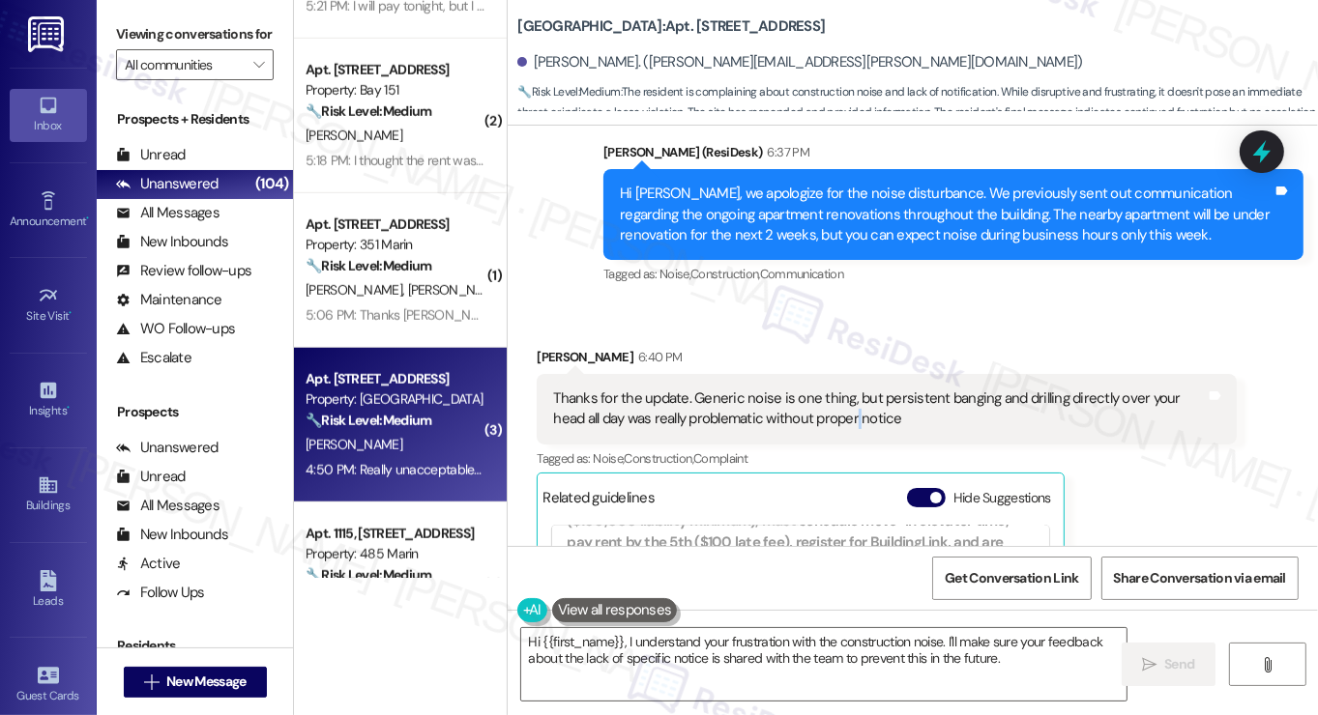
click at [820, 374] on div "Thanks for the update. Generic noise is one thing, but persistent banging and d…" at bounding box center [887, 409] width 700 height 71
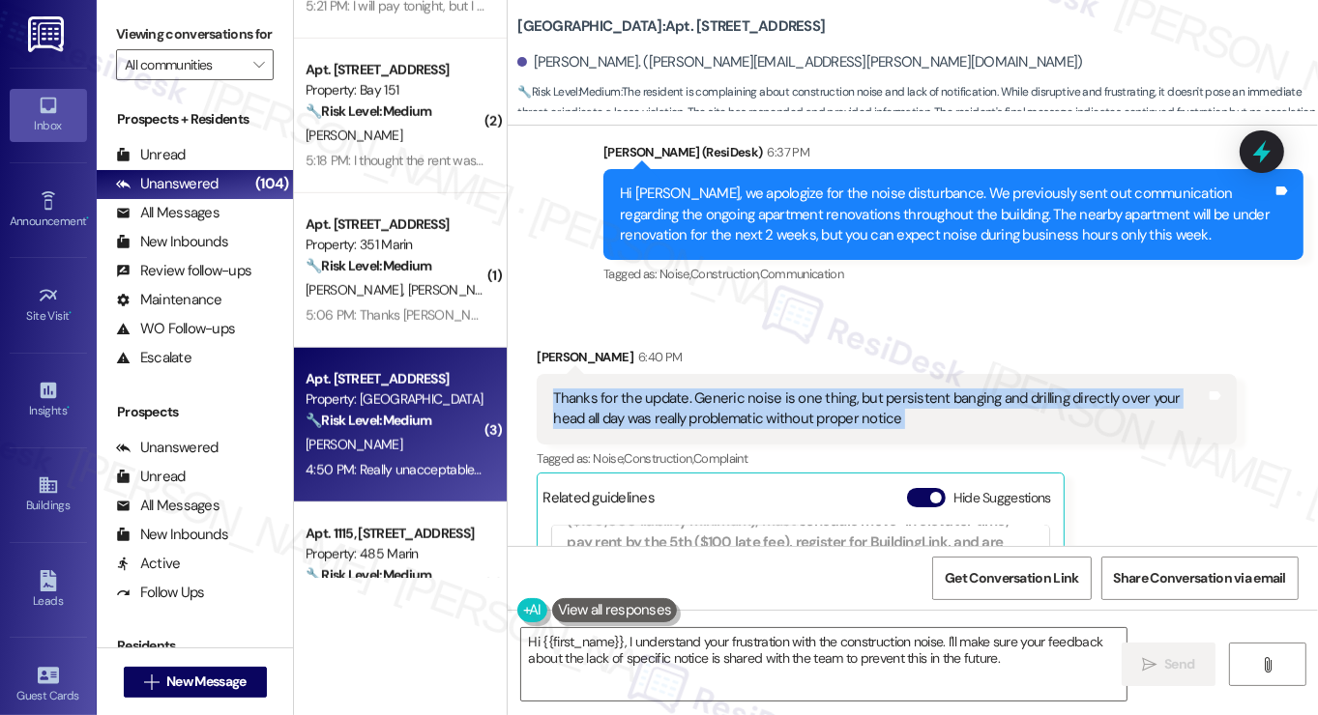
click at [820, 374] on div "Thanks for the update. Generic noise is one thing, but persistent banging and d…" at bounding box center [887, 409] width 700 height 71
click at [862, 389] on div "Thanks for the update. Generic noise is one thing, but persistent banging and d…" at bounding box center [879, 410] width 653 height 42
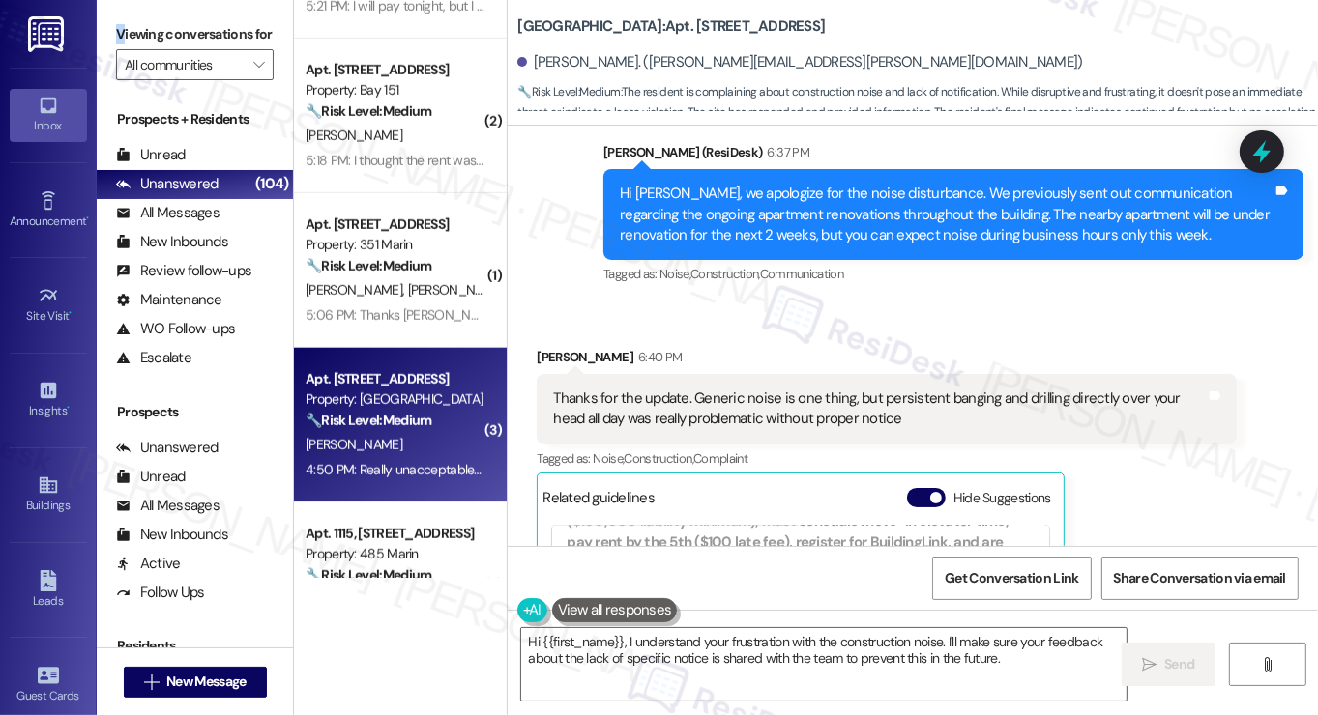
click at [122, 41] on label "Viewing conversations for" at bounding box center [195, 34] width 158 height 30
click at [822, 389] on div "Thanks for the update. Generic noise is one thing, but persistent banging and d…" at bounding box center [879, 410] width 653 height 42
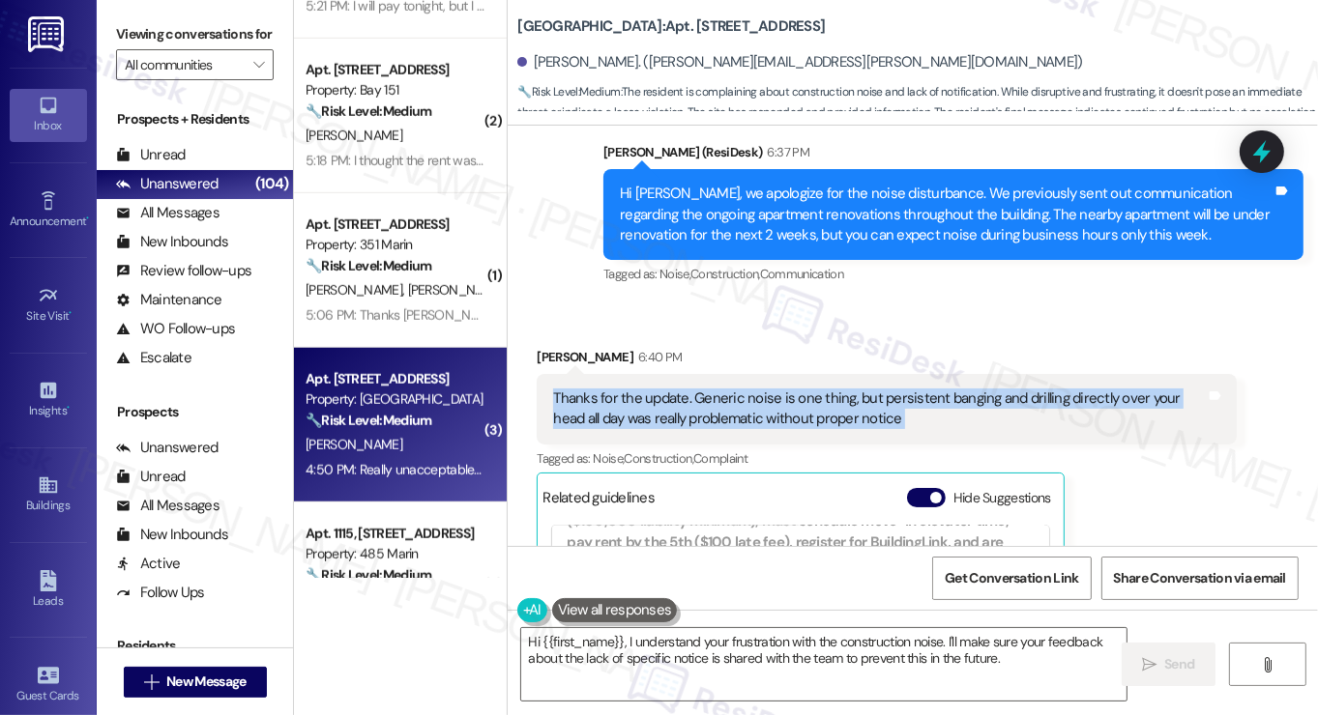
click at [822, 389] on div "Thanks for the update. Generic noise is one thing, but persistent banging and d…" at bounding box center [879, 410] width 653 height 42
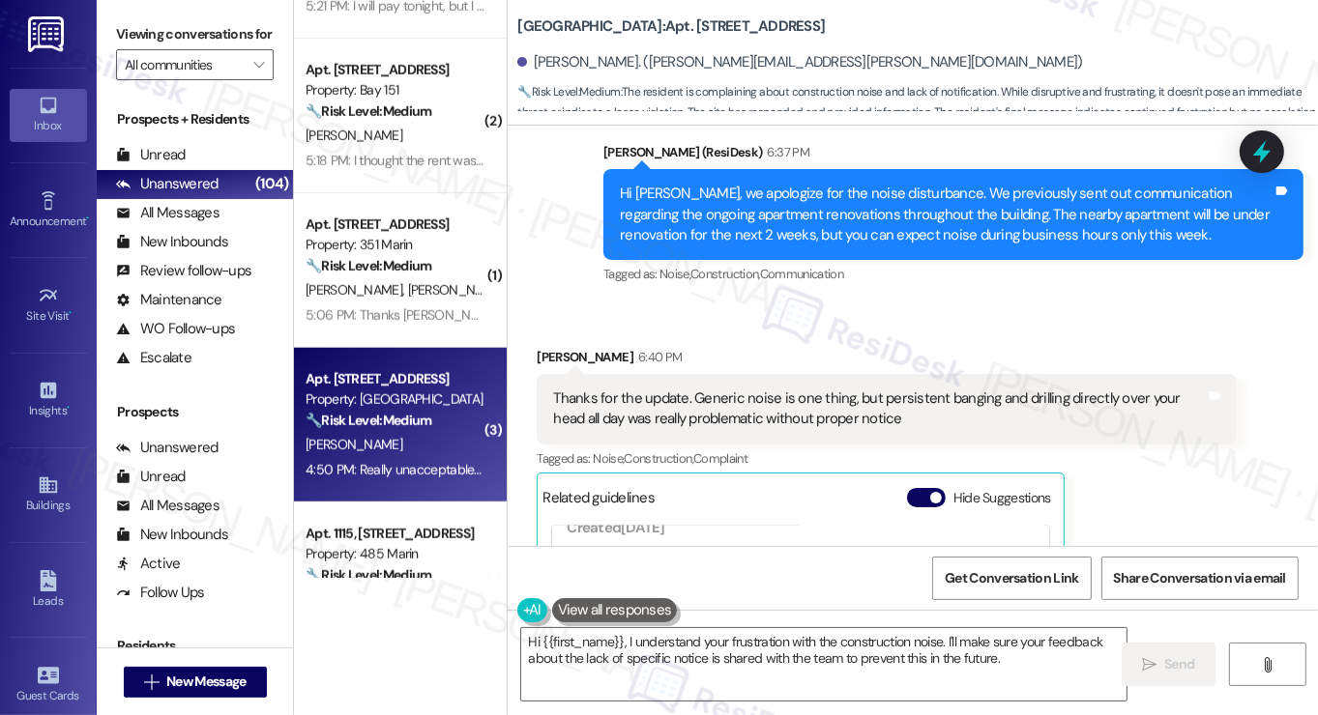
click at [154, 25] on label "Viewing conversations for" at bounding box center [195, 34] width 158 height 30
click at [785, 643] on textarea "Hi {{first_name}}, I understand your frustration with the construction noise. I…" at bounding box center [823, 664] width 605 height 73
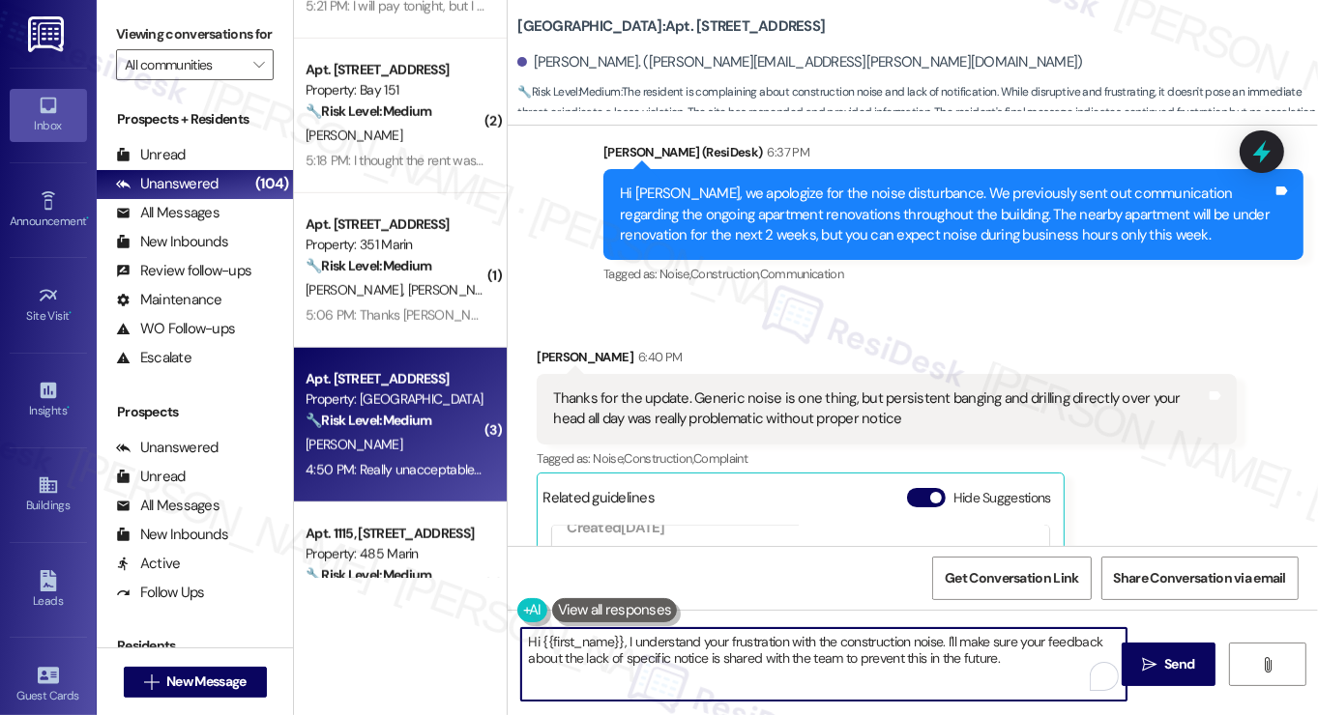
click at [785, 643] on textarea "Hi {{first_name}}, I understand your frustration with the construction noise. I…" at bounding box center [823, 664] width 605 height 73
paste textarea "Thank you for sharing this feedback. I completely understand how disruptive per…"
click at [770, 641] on textarea "Thank you for sharing this feedback. I completely understand how disruptive per…" at bounding box center [823, 664] width 605 height 73
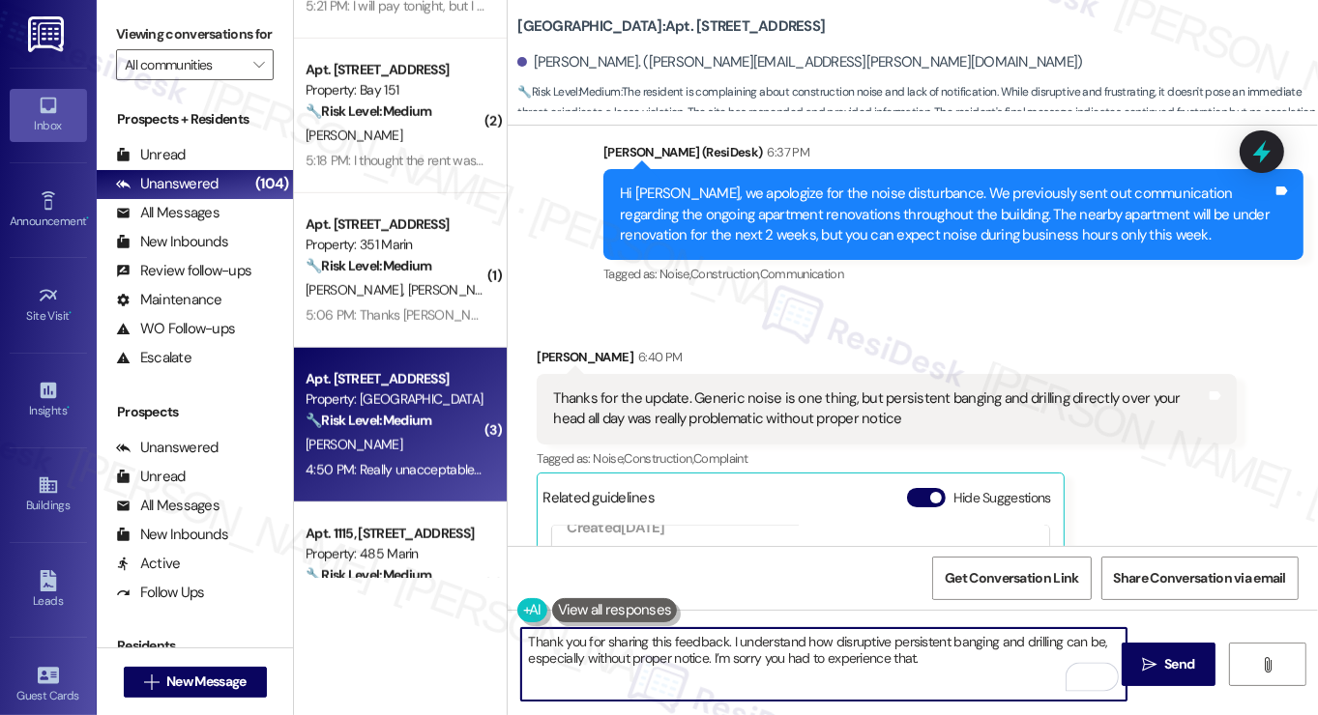
click at [933, 655] on textarea "Thank you for sharing this feedback. I understand how disruptive persistent ban…" at bounding box center [823, 664] width 605 height 73
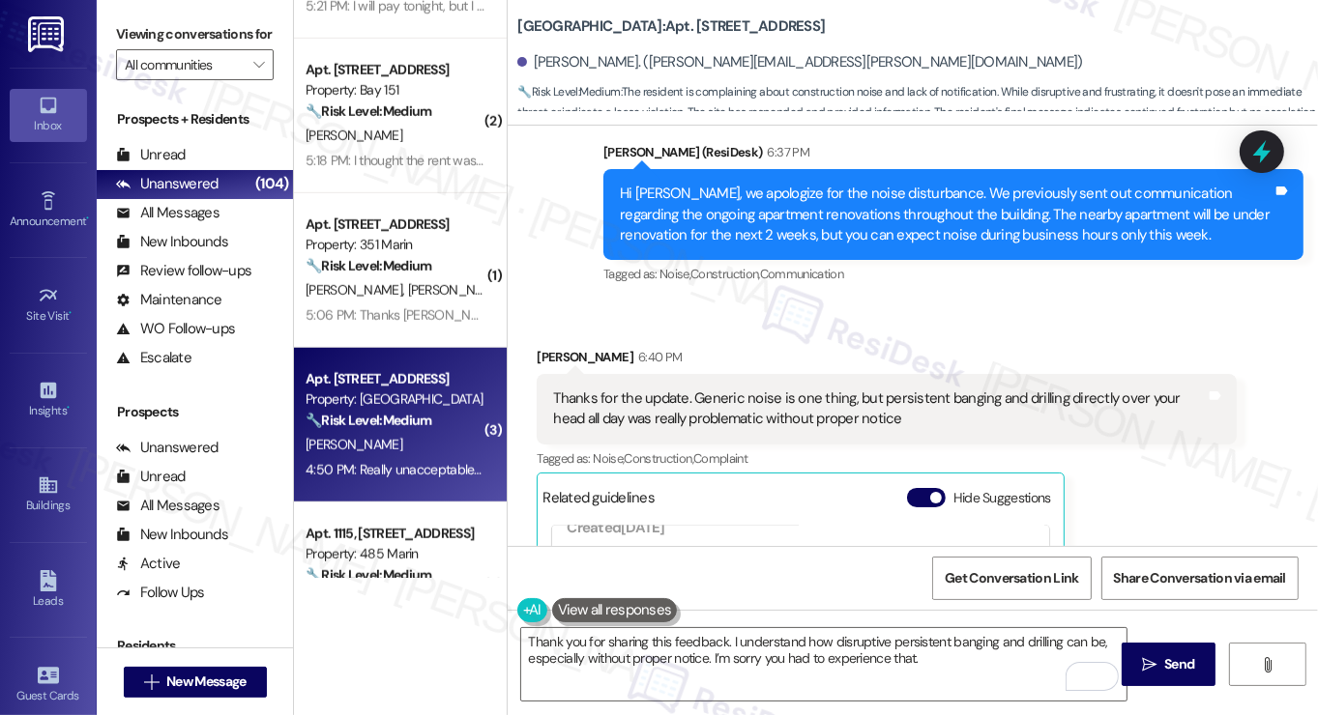
click at [143, 27] on label "Viewing conversations for" at bounding box center [195, 34] width 158 height 30
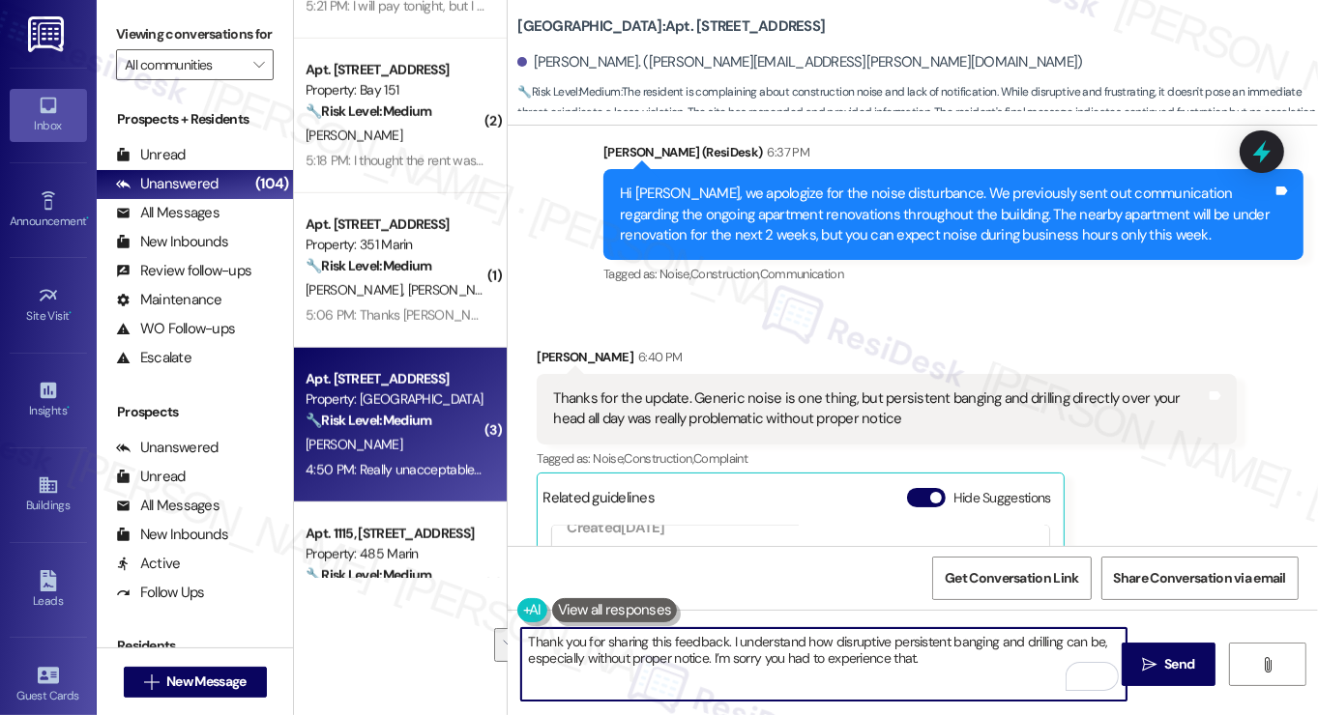
drag, startPoint x: 703, startPoint y: 657, endPoint x: 1095, endPoint y: 641, distance: 392.9
click at [1095, 641] on textarea "Thank you for sharing this feedback. I understand how disruptive persistent ban…" at bounding box center [823, 664] width 605 height 73
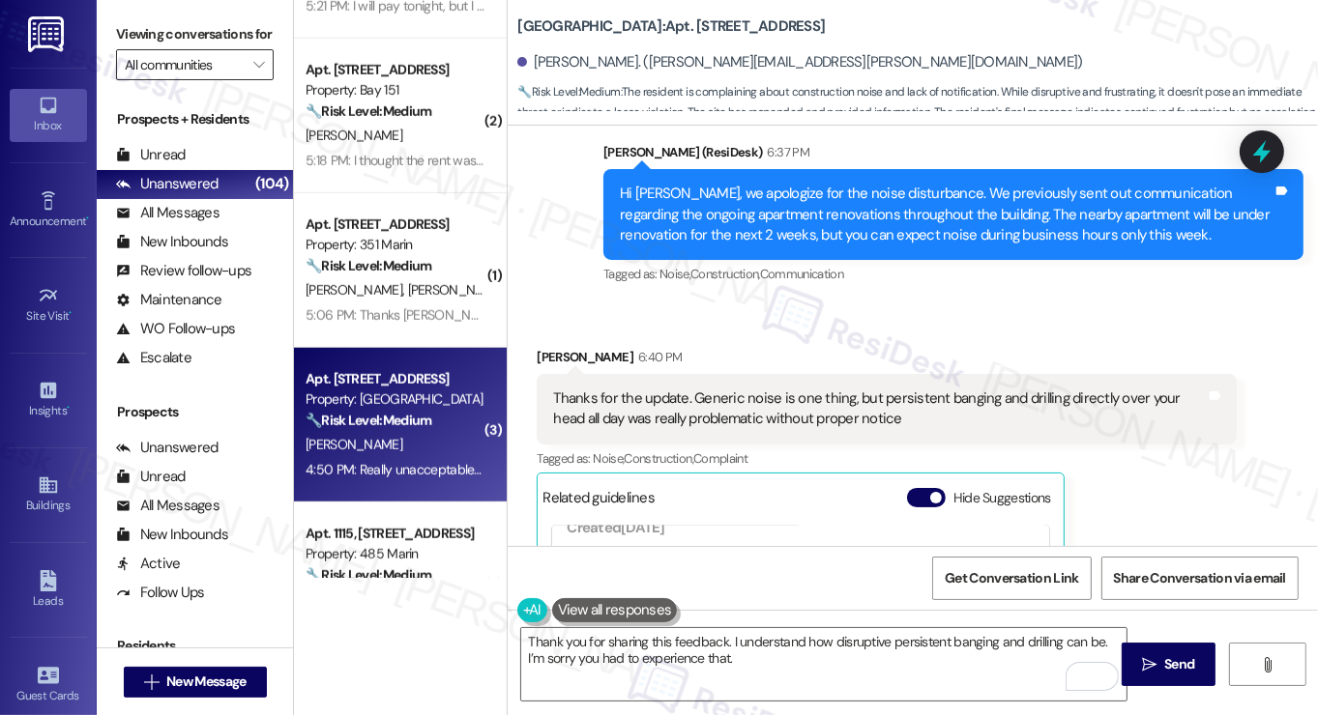
drag, startPoint x: 128, startPoint y: 12, endPoint x: 180, endPoint y: 72, distance: 79.5
click at [128, 12] on div "Viewing conversations for All communities " at bounding box center [195, 50] width 196 height 100
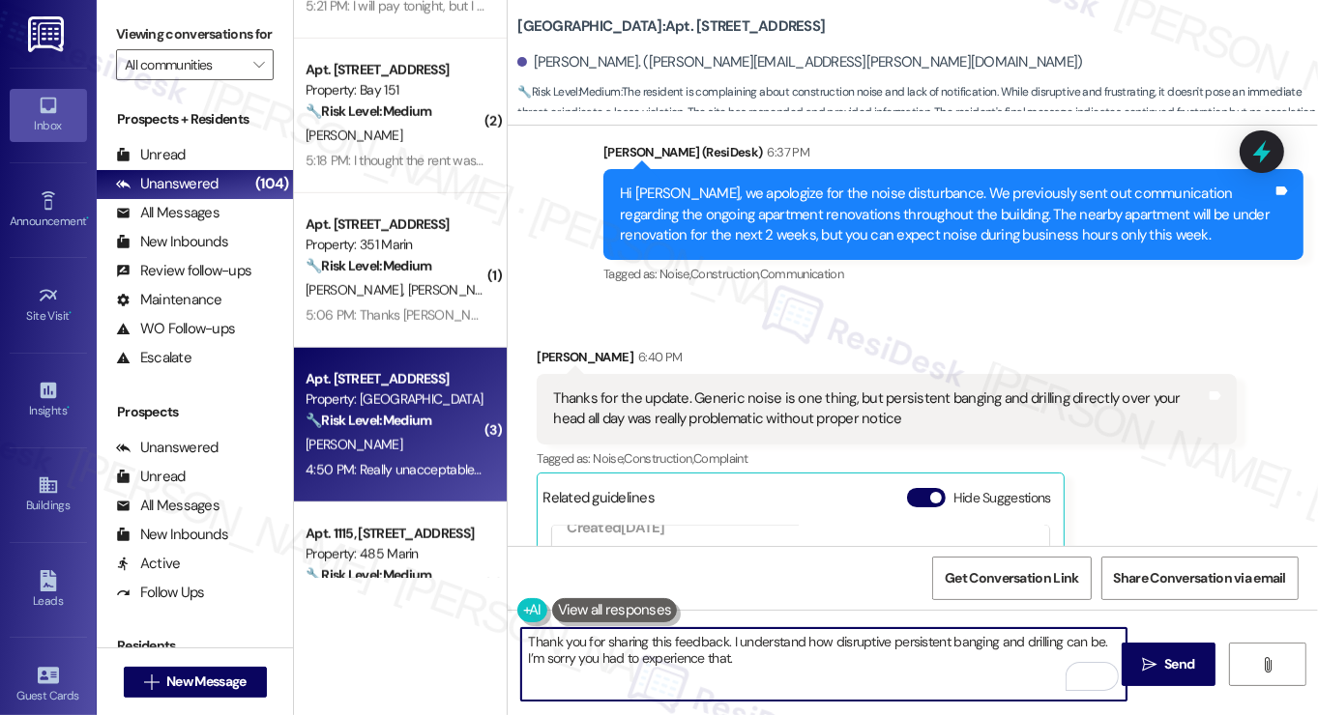
click at [743, 655] on textarea "Thank you for sharing this feedback. I understand how disruptive persistent ban…" at bounding box center [823, 664] width 605 height 73
paste textarea "Your comfort in your home is very important to us, and we’ll do our best to red…"
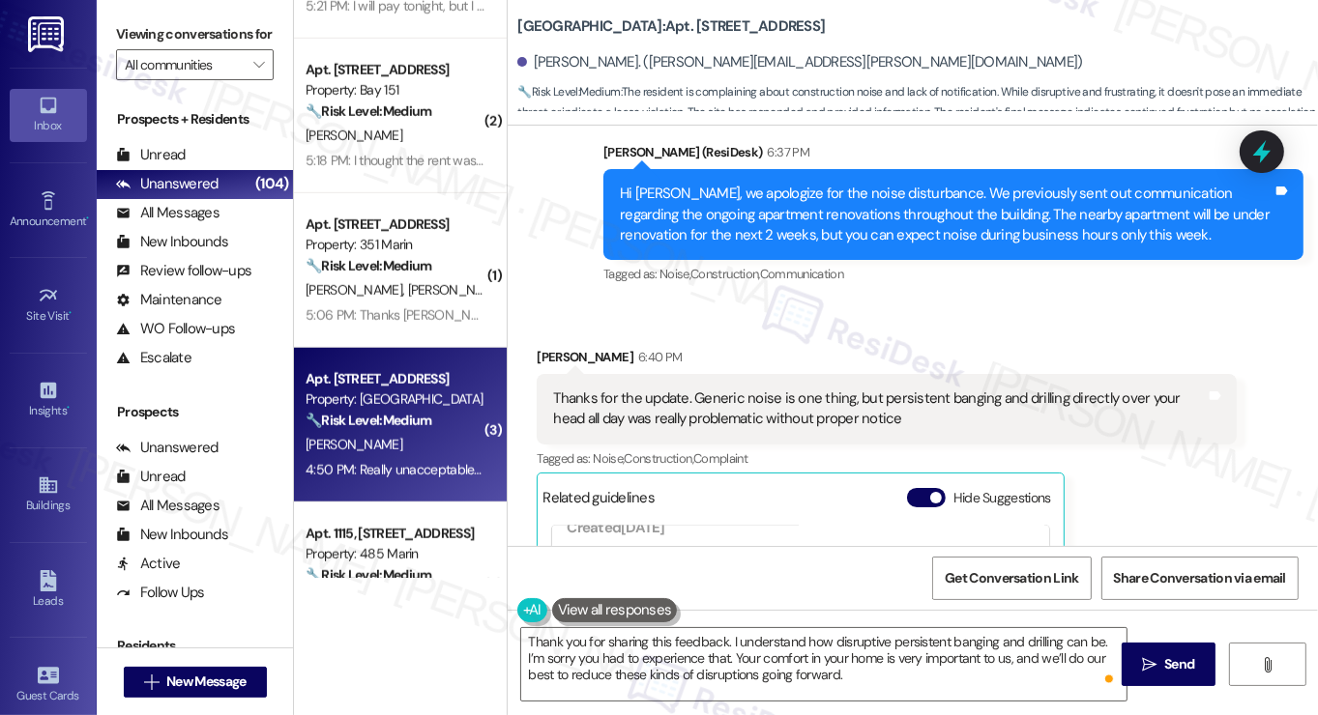
click at [134, 2] on div "Viewing conversations for All communities " at bounding box center [195, 50] width 196 height 100
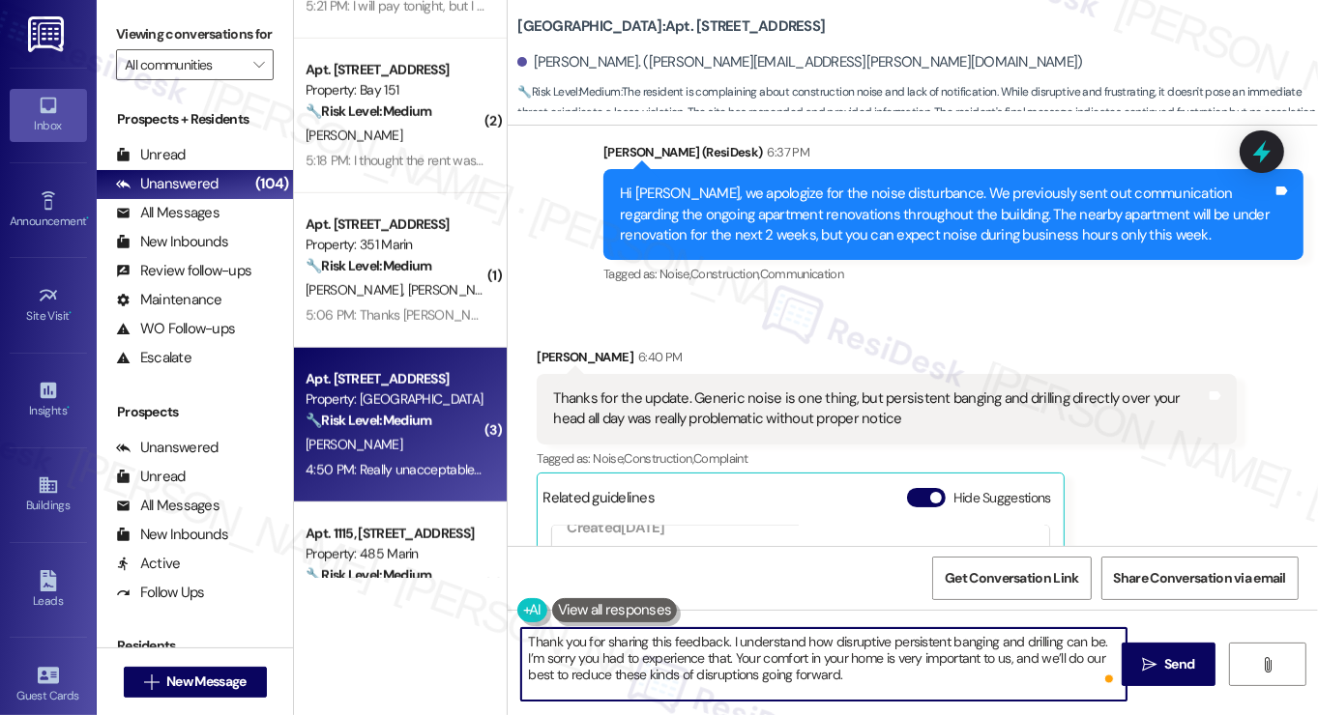
click at [870, 674] on textarea "Thank you for sharing this feedback. I understand how disruptive persistent ban…" at bounding box center [823, 664] width 605 height 73
click at [538, 347] on div "Lydia Nahorniak 6:40 PM" at bounding box center [887, 360] width 700 height 27
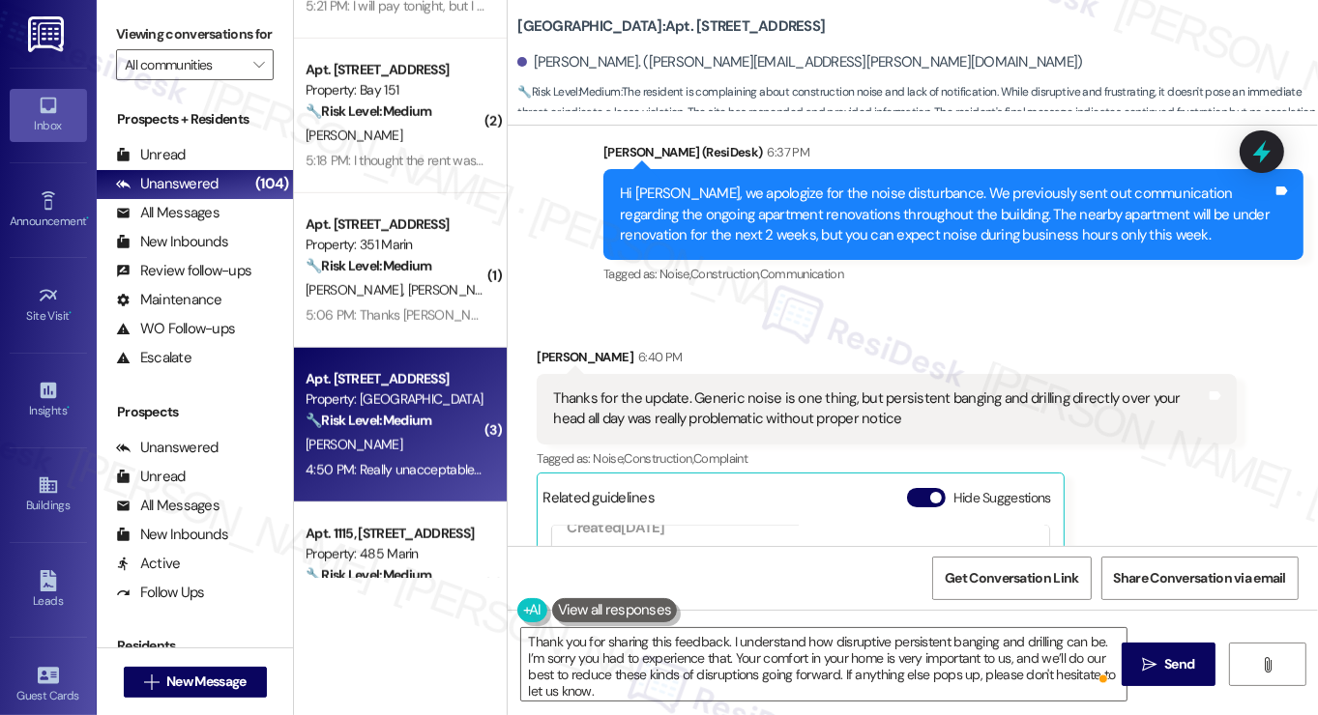
click at [855, 304] on div "Received via SMS Lydia Nahorniak 6:40 PM Thanks for the update. Generic noise i…" at bounding box center [913, 564] width 810 height 520
click at [546, 347] on div "Lydia Nahorniak 6:40 PM" at bounding box center [887, 360] width 700 height 27
copy div "Lydia"
click at [719, 648] on textarea "Thank you for sharing this feedback. I understand how disruptive persistent ban…" at bounding box center [823, 664] width 605 height 73
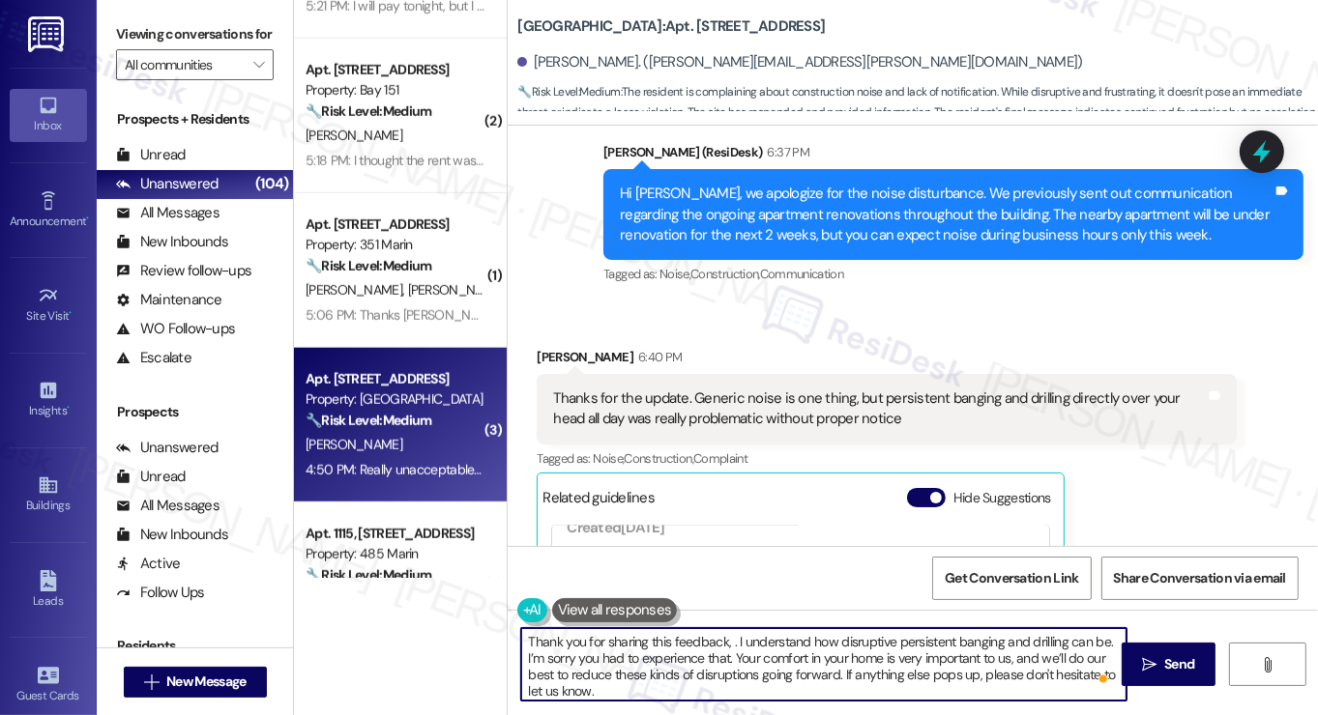
paste textarea "Lydia"
type textarea "Thank you for sharing this feedback, Lydia. I understand how disruptive persist…"
click at [828, 649] on textarea "Thank you for sharing this feedback, Lydia. I understand how disruptive persist…" at bounding box center [823, 664] width 605 height 73
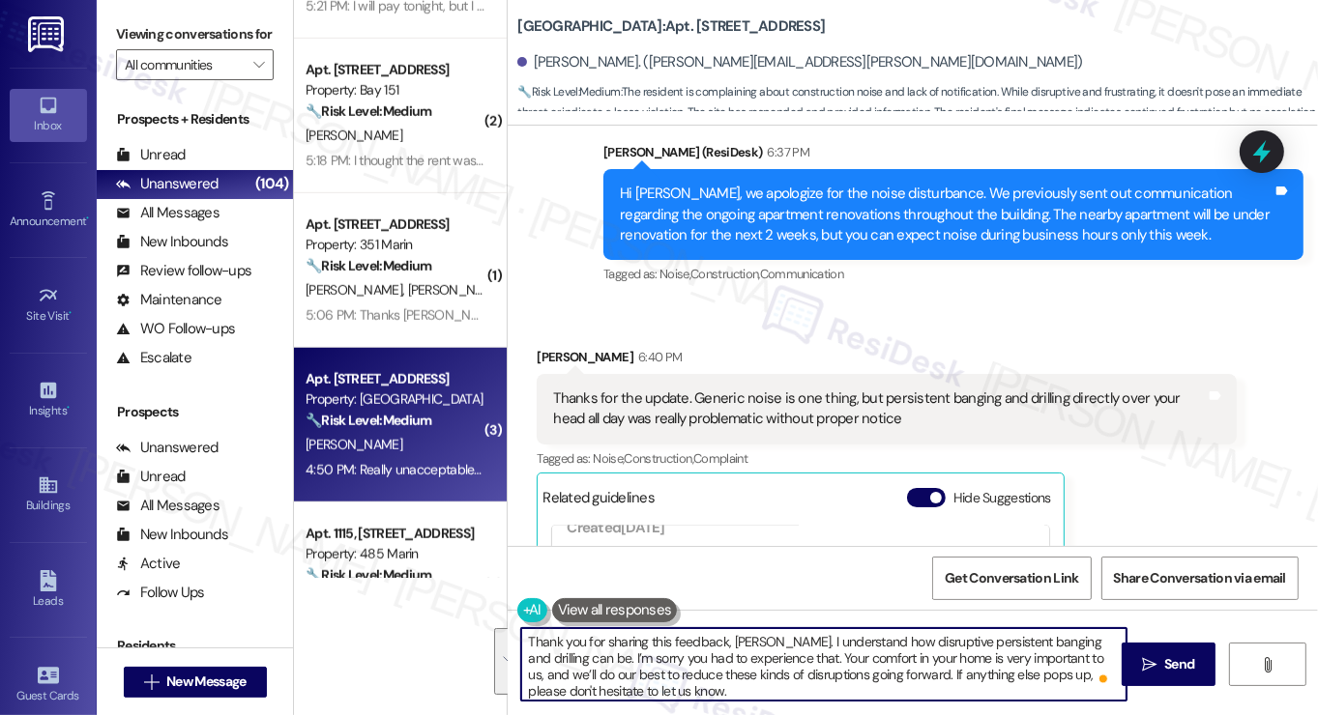
click at [792, 662] on textarea "Thank you for sharing this feedback, Lydia. I understand how disruptive persist…" at bounding box center [823, 664] width 605 height 73
click at [801, 678] on textarea "Thank you for sharing this feedback, Lydia. I understand how disruptive persist…" at bounding box center [823, 664] width 605 height 73
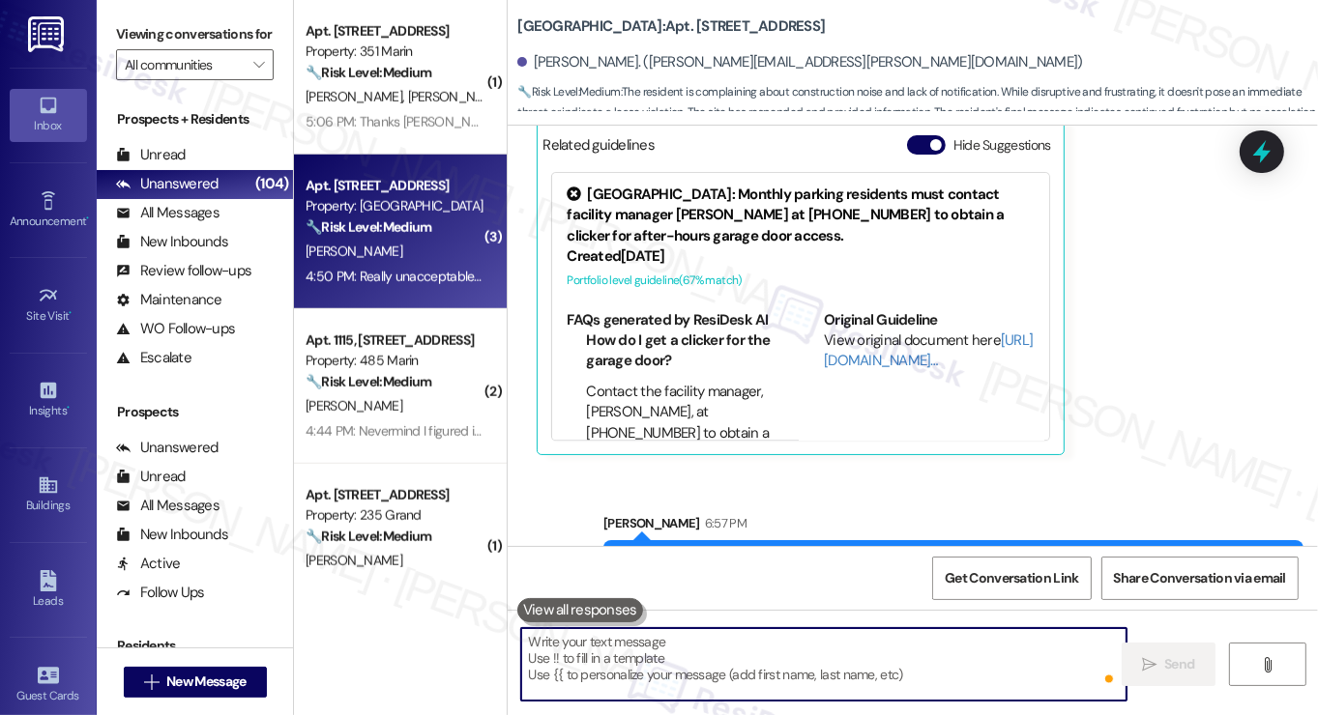
scroll to position [10316, 0]
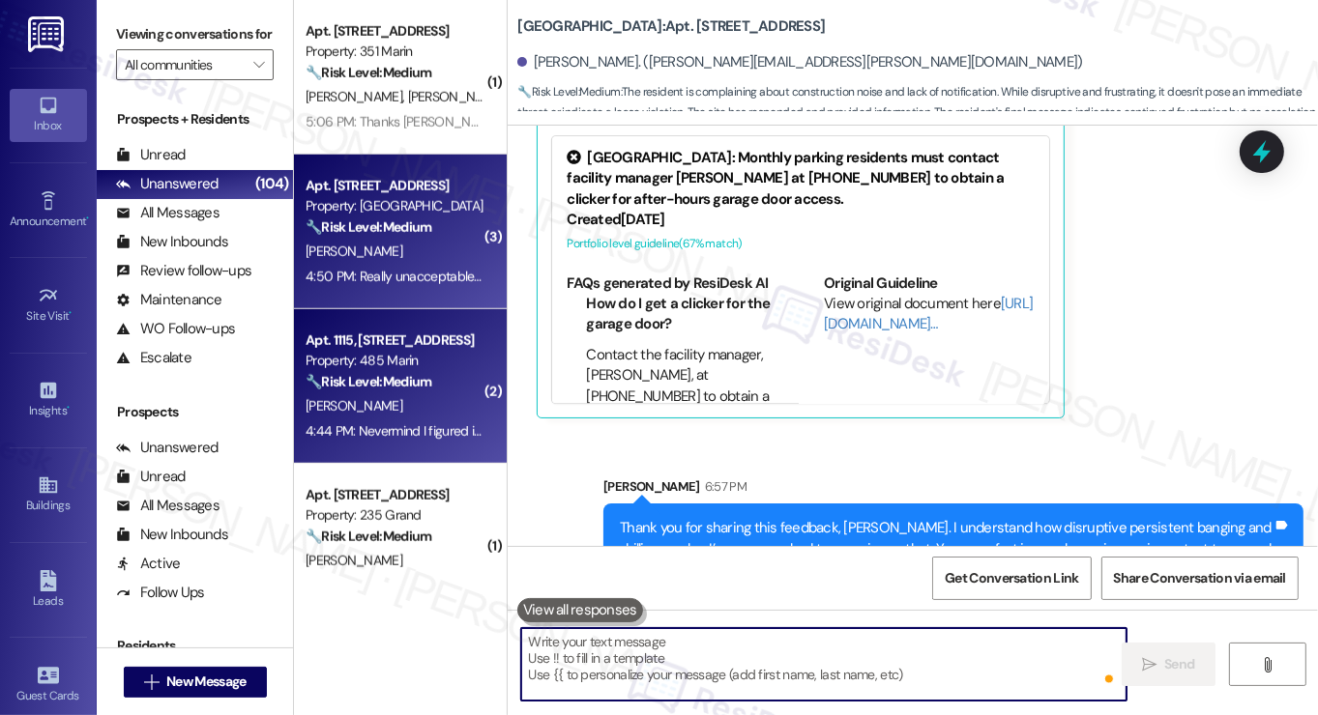
click at [422, 388] on strong "🔧 Risk Level: Medium" at bounding box center [369, 381] width 126 height 17
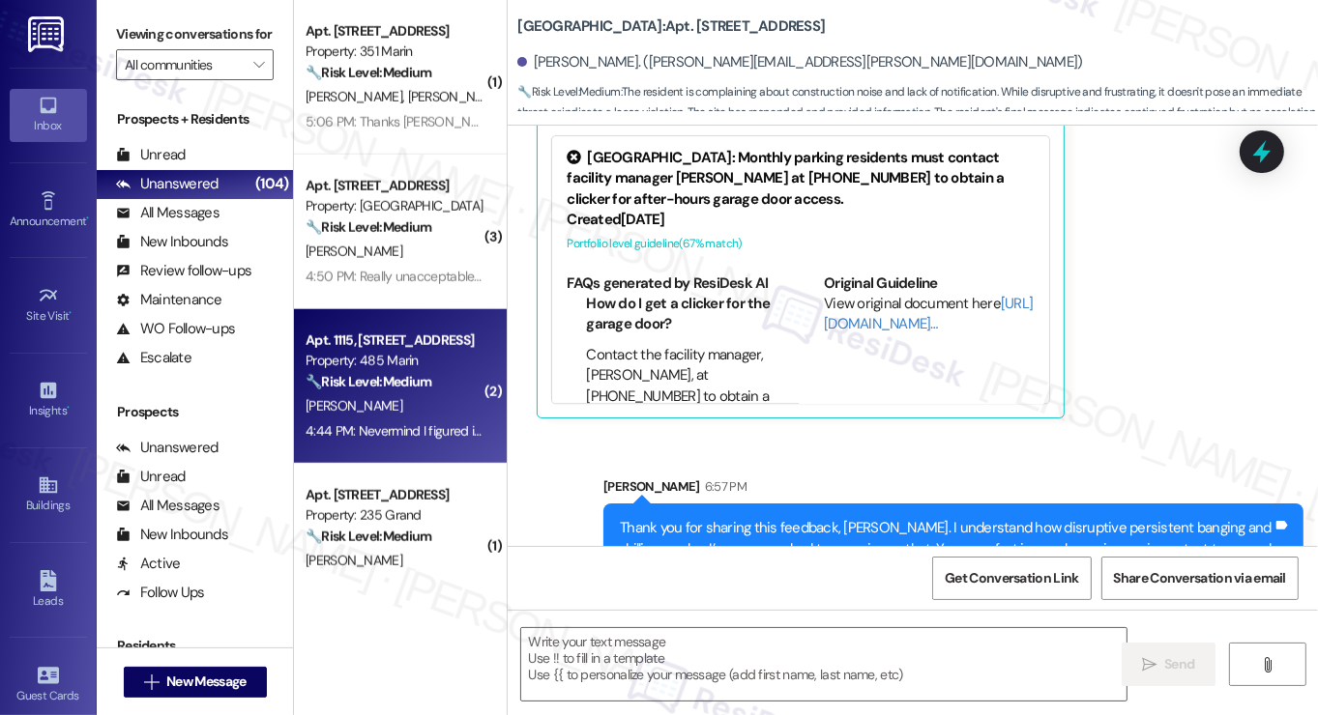
type textarea "Fetching suggested responses. Please feel free to read through the conversation…"
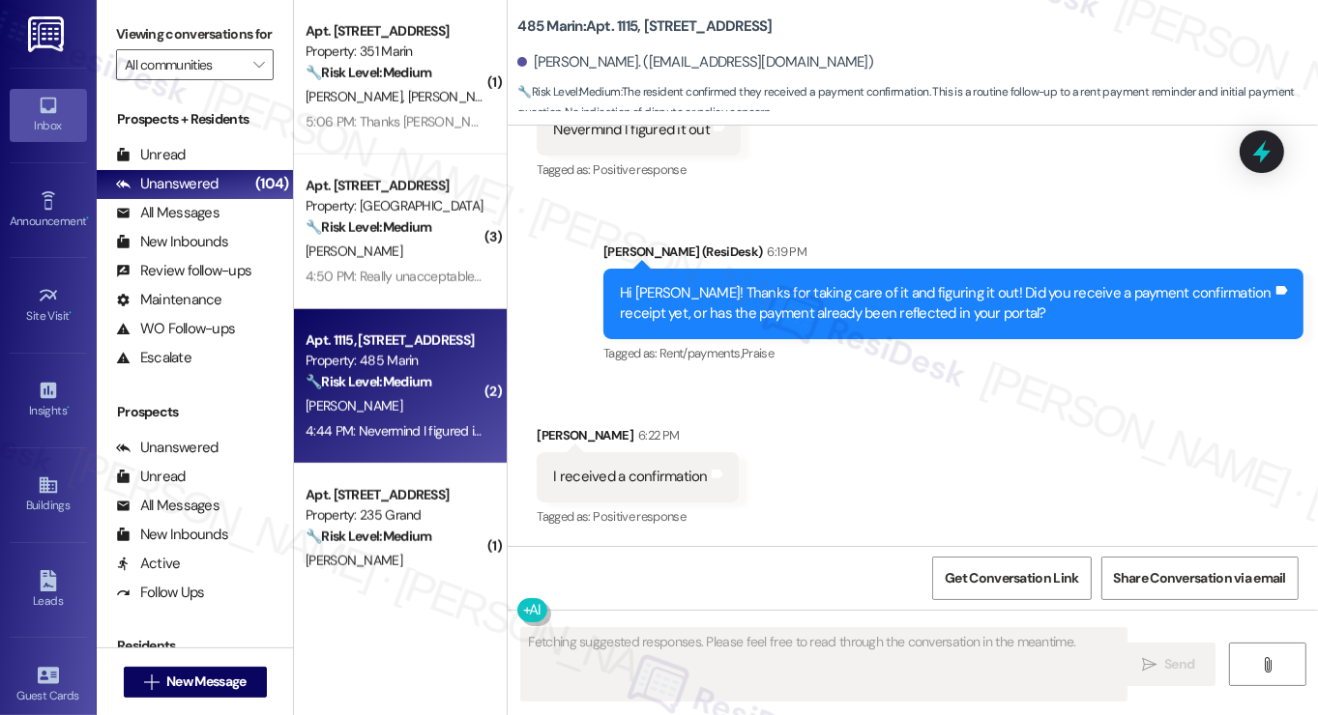
scroll to position [626, 0]
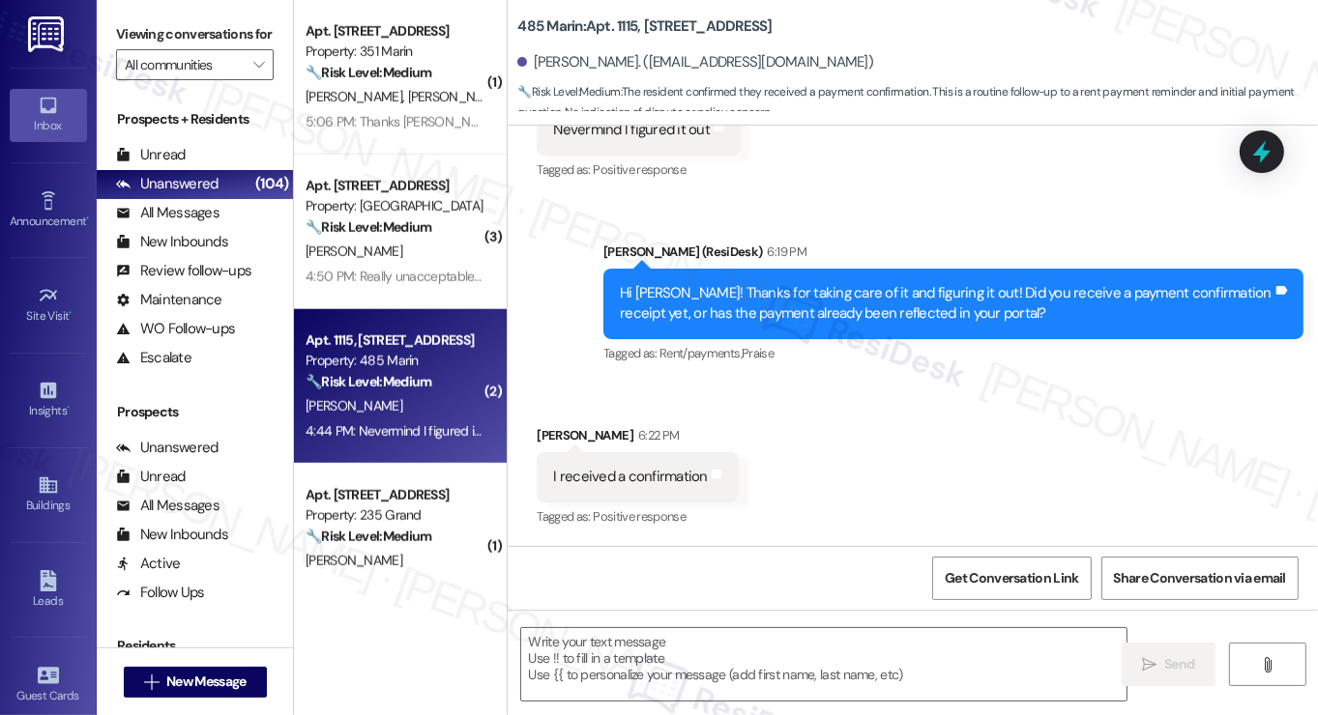
click at [607, 475] on div "I received a confirmation" at bounding box center [630, 477] width 154 height 20
click at [816, 302] on div "Hi Brent! Thanks for taking care of it and figuring it out! Did you receive a p…" at bounding box center [946, 304] width 653 height 42
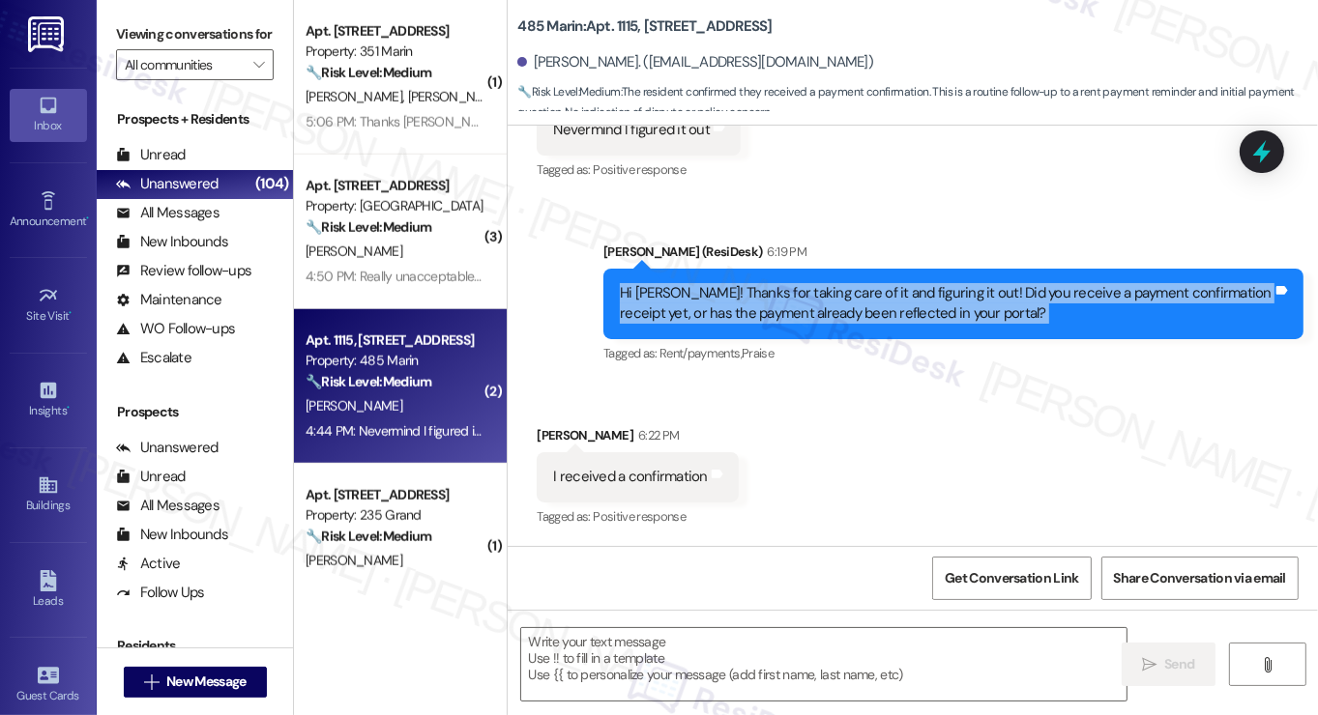
click at [816, 302] on div "Hi Brent! Thanks for taking care of it and figuring it out! Did you receive a p…" at bounding box center [946, 304] width 653 height 42
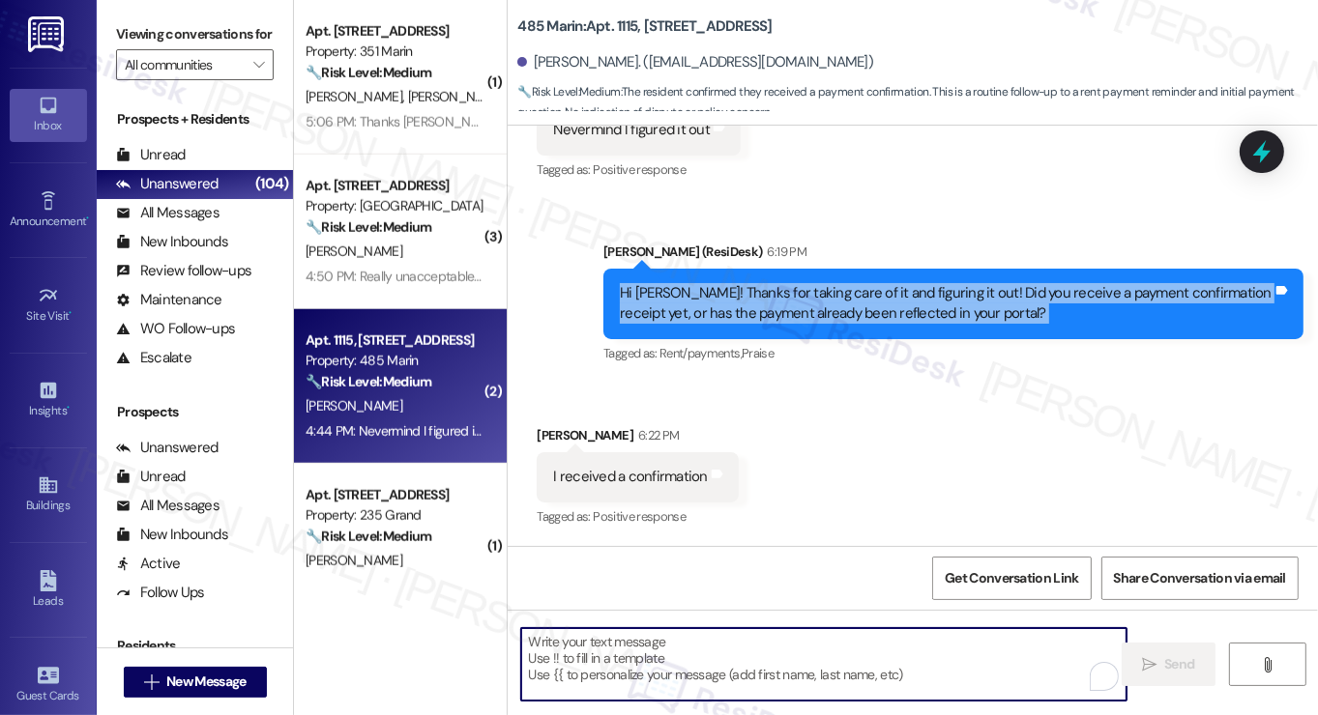
click at [640, 666] on textarea "To enrich screen reader interactions, please activate Accessibility in Grammarl…" at bounding box center [823, 664] width 605 height 73
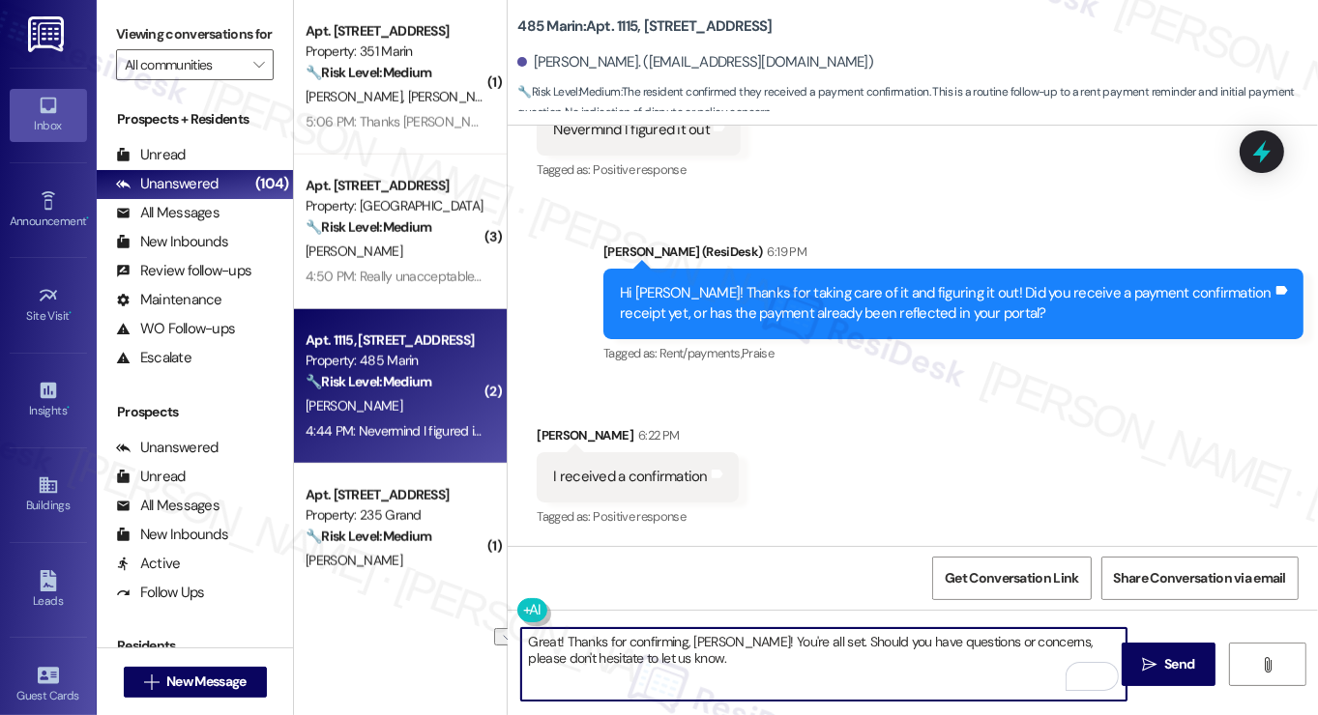
drag, startPoint x: 791, startPoint y: 642, endPoint x: 731, endPoint y: 638, distance: 60.1
click at [731, 638] on textarea "Great! Thanks for confirming, Brent! You're all set. Should you have questions …" at bounding box center [823, 664] width 605 height 73
click at [724, 656] on textarea "Great! Thanks for confirming, Brent! You're all set. Should you have questions …" at bounding box center [823, 664] width 605 height 73
drag, startPoint x: 793, startPoint y: 641, endPoint x: 727, endPoint y: 645, distance: 65.9
click at [727, 645] on textarea "Great! Thanks for confirming, Brent! You're all set. Should you have questions …" at bounding box center [823, 664] width 605 height 73
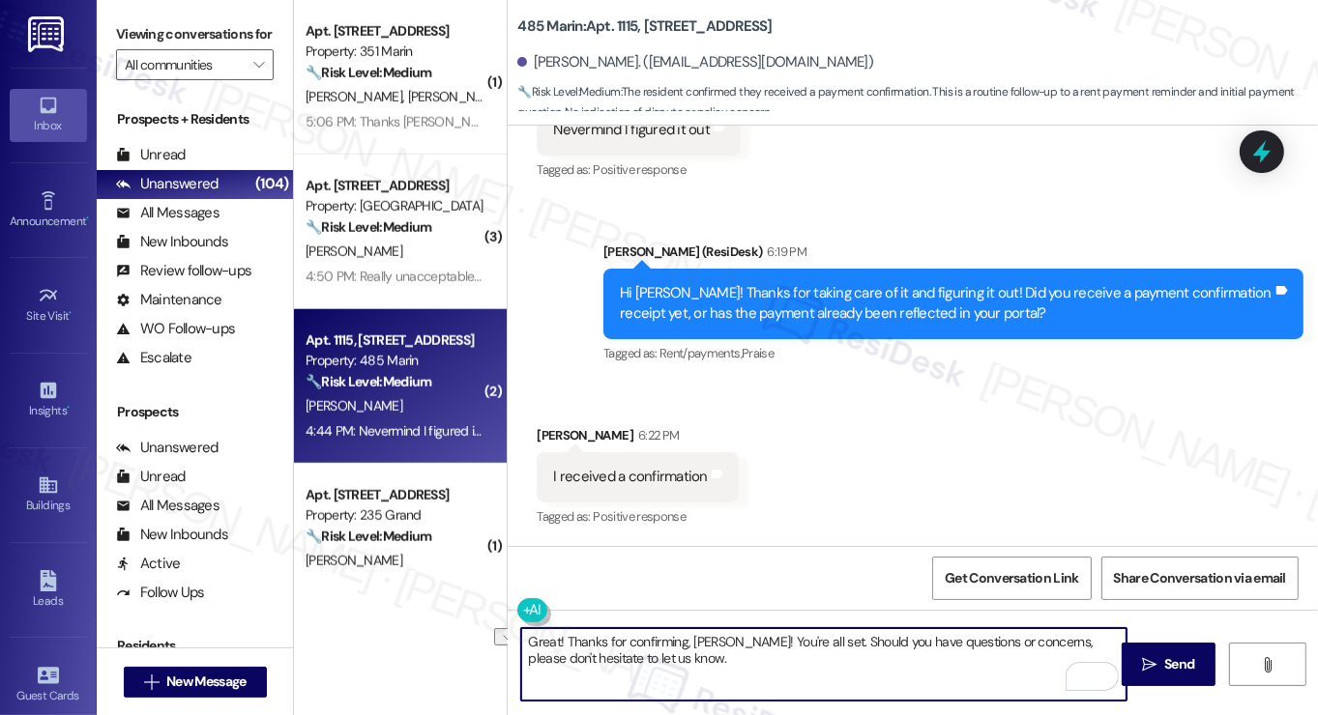
click at [762, 638] on textarea "Great! Thanks for confirming, Brent! You're all set. Should you have questions …" at bounding box center [823, 664] width 605 height 73
drag, startPoint x: 770, startPoint y: 641, endPoint x: 748, endPoint y: 641, distance: 21.3
click at [748, 641] on textarea "Great! Thanks for confirming, Brent! You're all set. Should you have questions …" at bounding box center [823, 664] width 605 height 73
drag, startPoint x: 789, startPoint y: 635, endPoint x: 721, endPoint y: 642, distance: 68.0
click at [721, 642] on textarea "Great! Thanks for confirming, Brent! You're all set. Should you have questions …" at bounding box center [823, 664] width 605 height 73
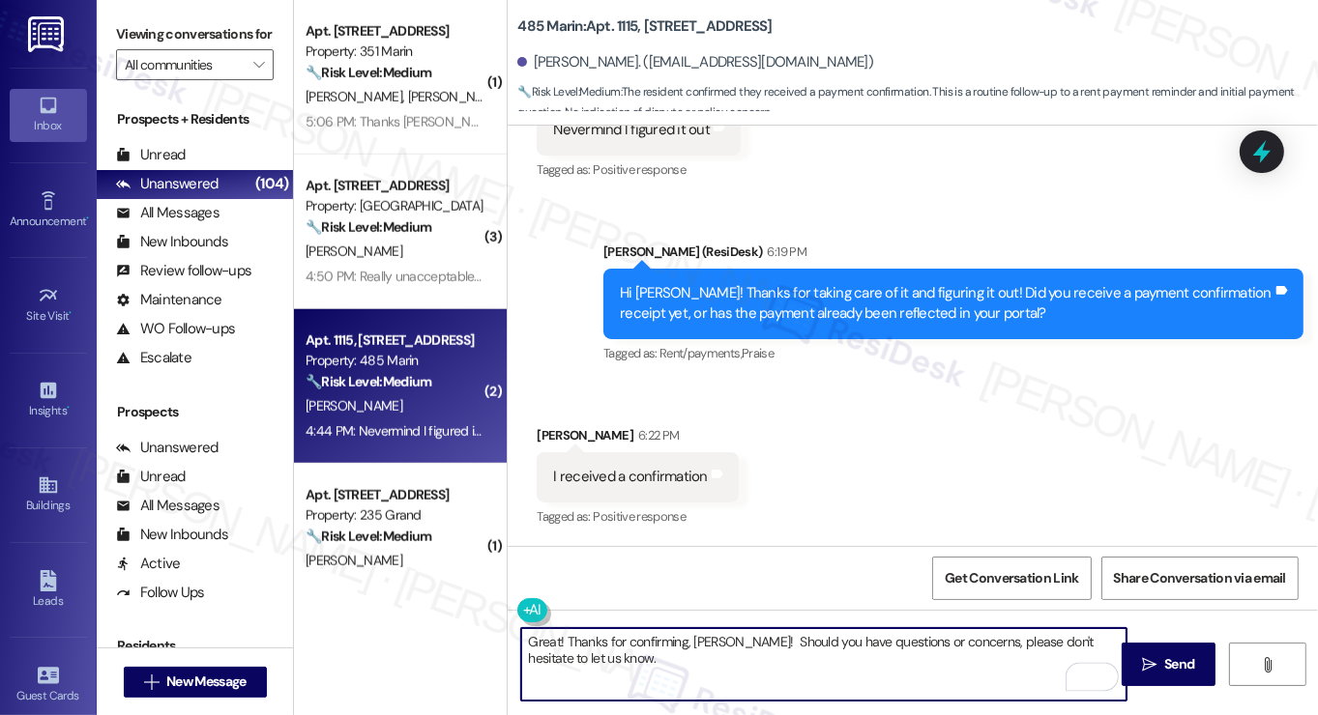
type textarea "Great! Thanks for confirming, Brent! Should you have questions or concerns, ple…"
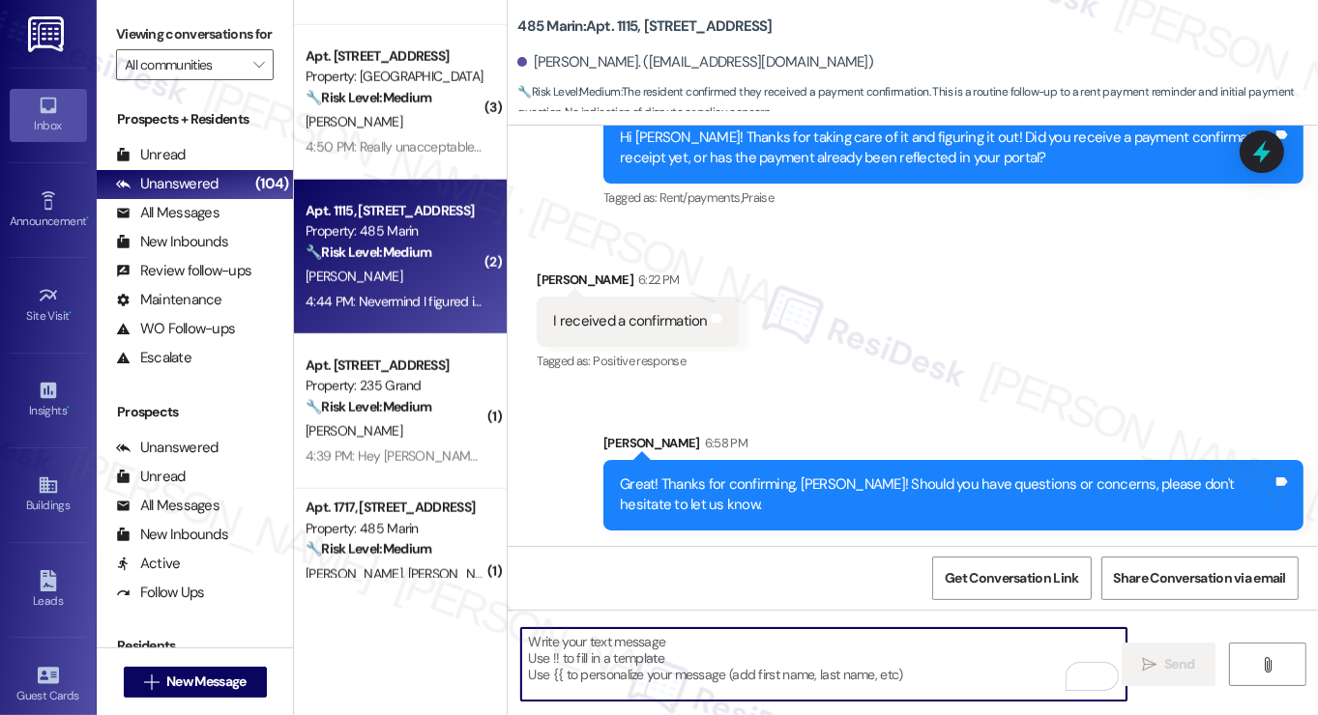
scroll to position [1837, 0]
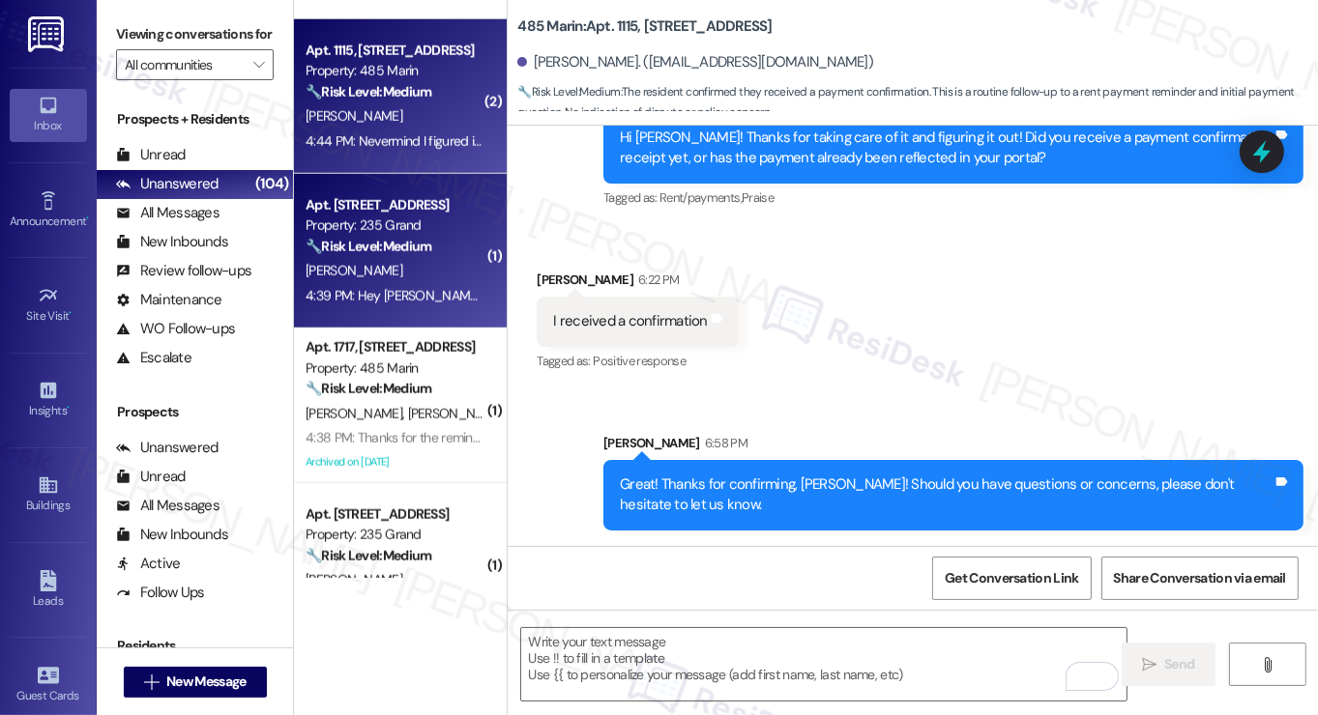
click at [423, 275] on div "C. Zhong" at bounding box center [395, 271] width 183 height 24
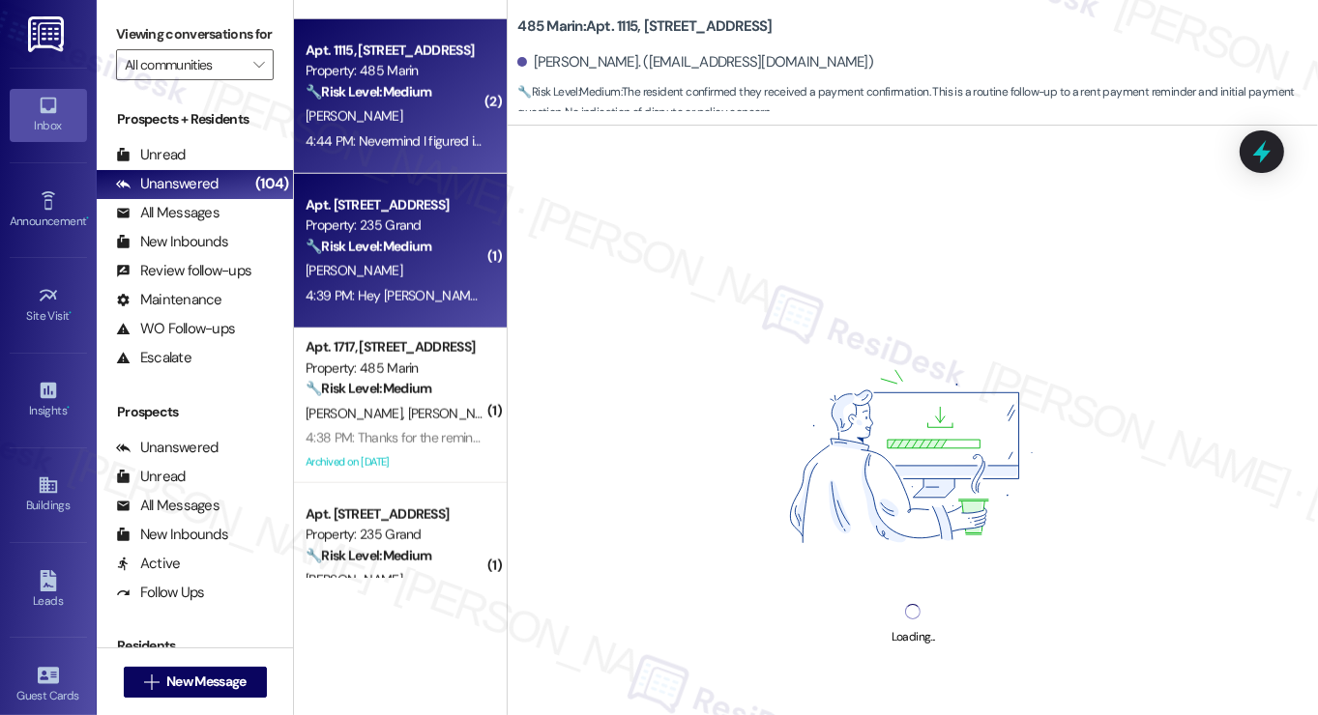
click at [380, 150] on div "4:44 PM: Nevermind I figured it out 4:44 PM: Nevermind I figured it out" at bounding box center [395, 142] width 183 height 24
click at [414, 234] on div "Property: 235 Grand" at bounding box center [395, 226] width 179 height 20
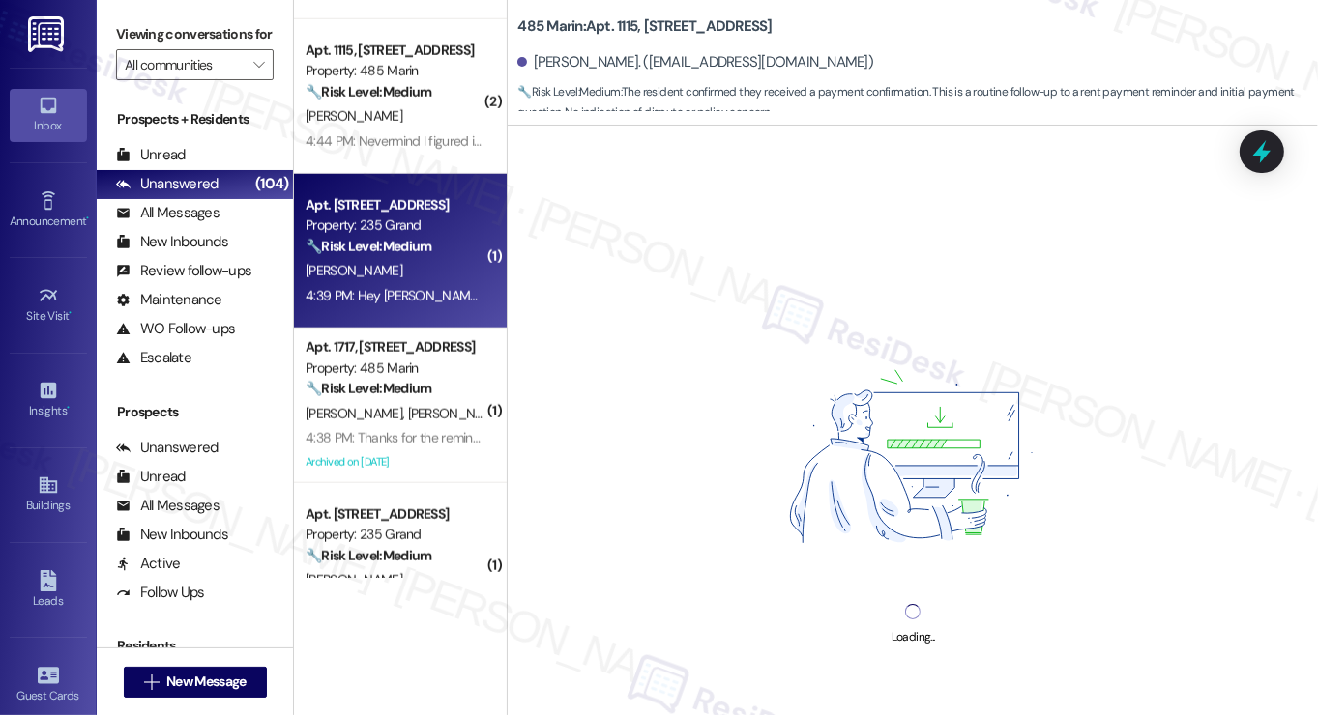
click at [840, 290] on div "Loading..." at bounding box center [913, 483] width 810 height 715
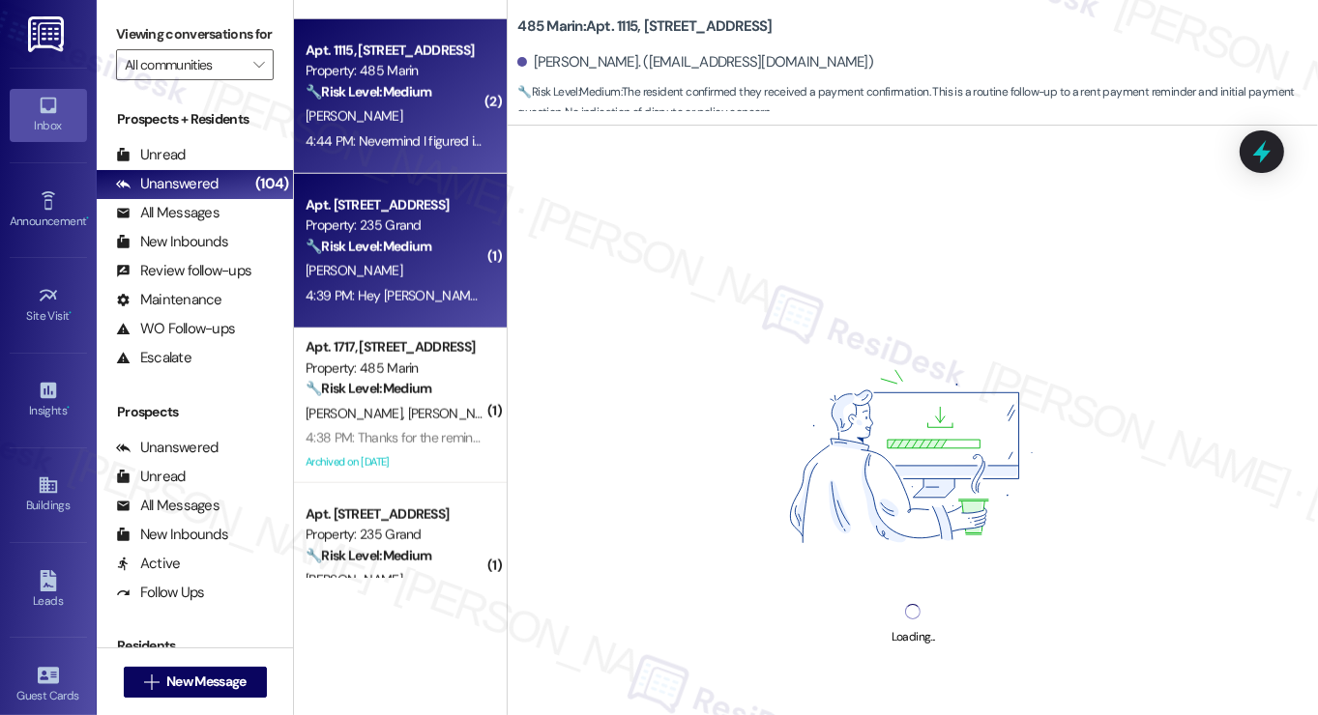
click at [389, 145] on div "4:44 PM: Nevermind I figured it out 4:44 PM: Nevermind I figured it out" at bounding box center [403, 140] width 194 height 17
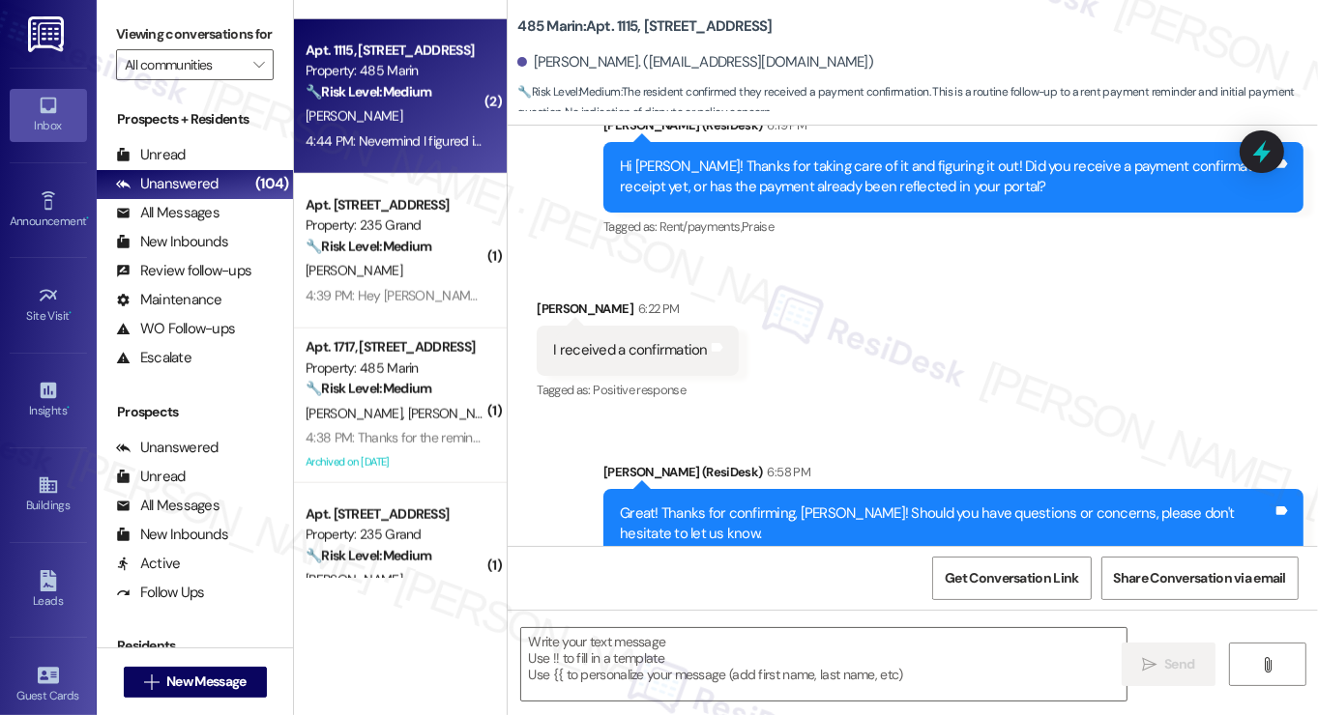
scroll to position [808, 0]
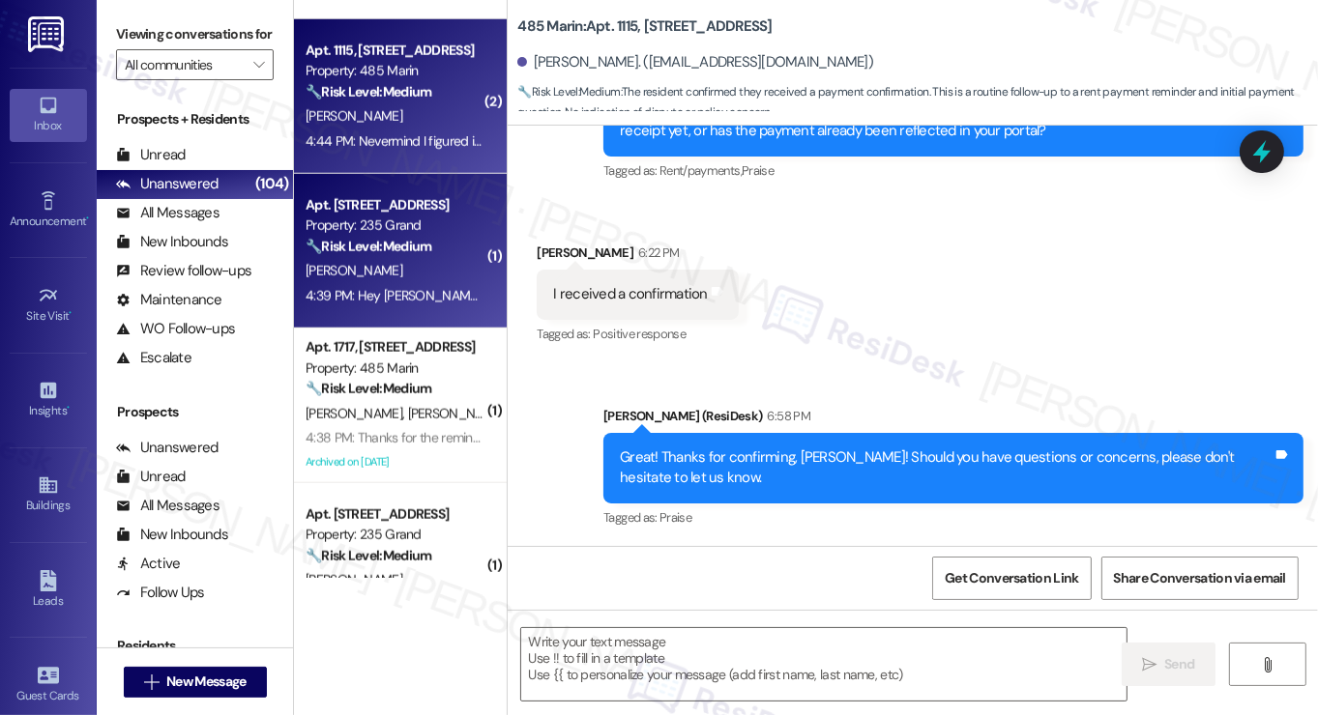
click at [415, 268] on div "C. Zhong" at bounding box center [395, 271] width 183 height 24
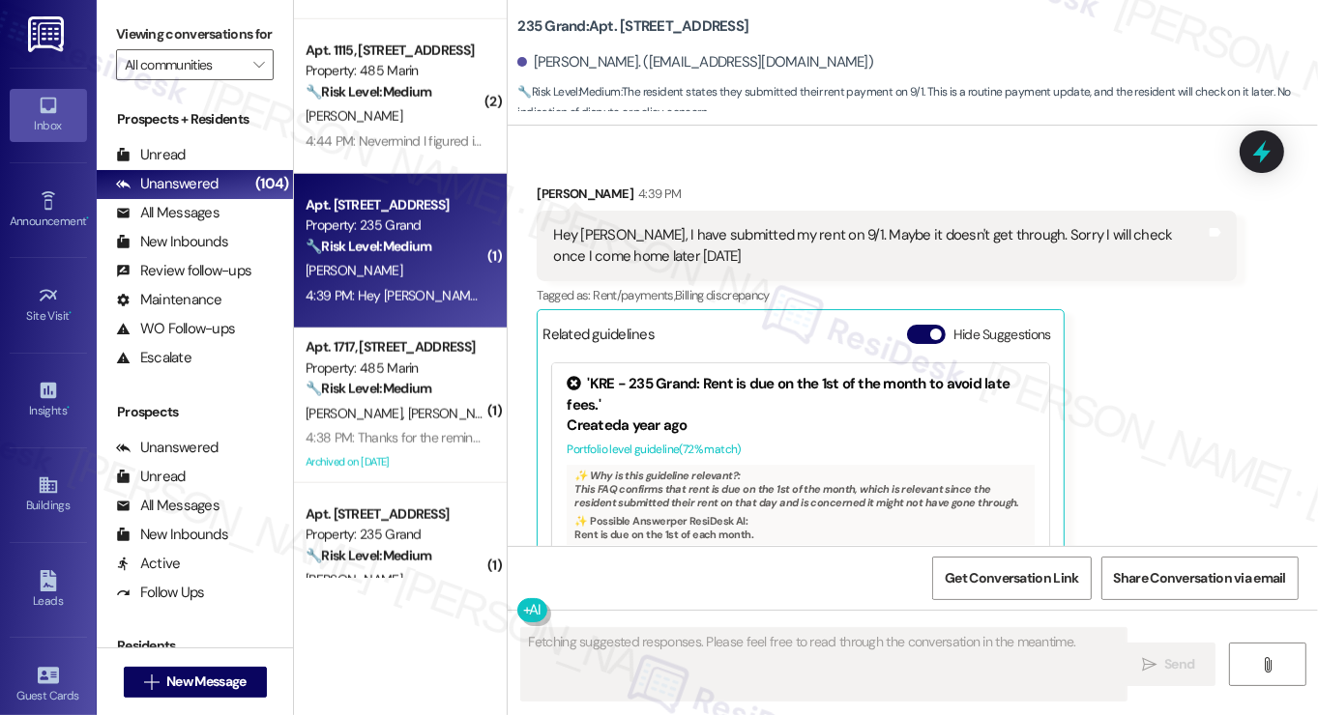
scroll to position [929, 0]
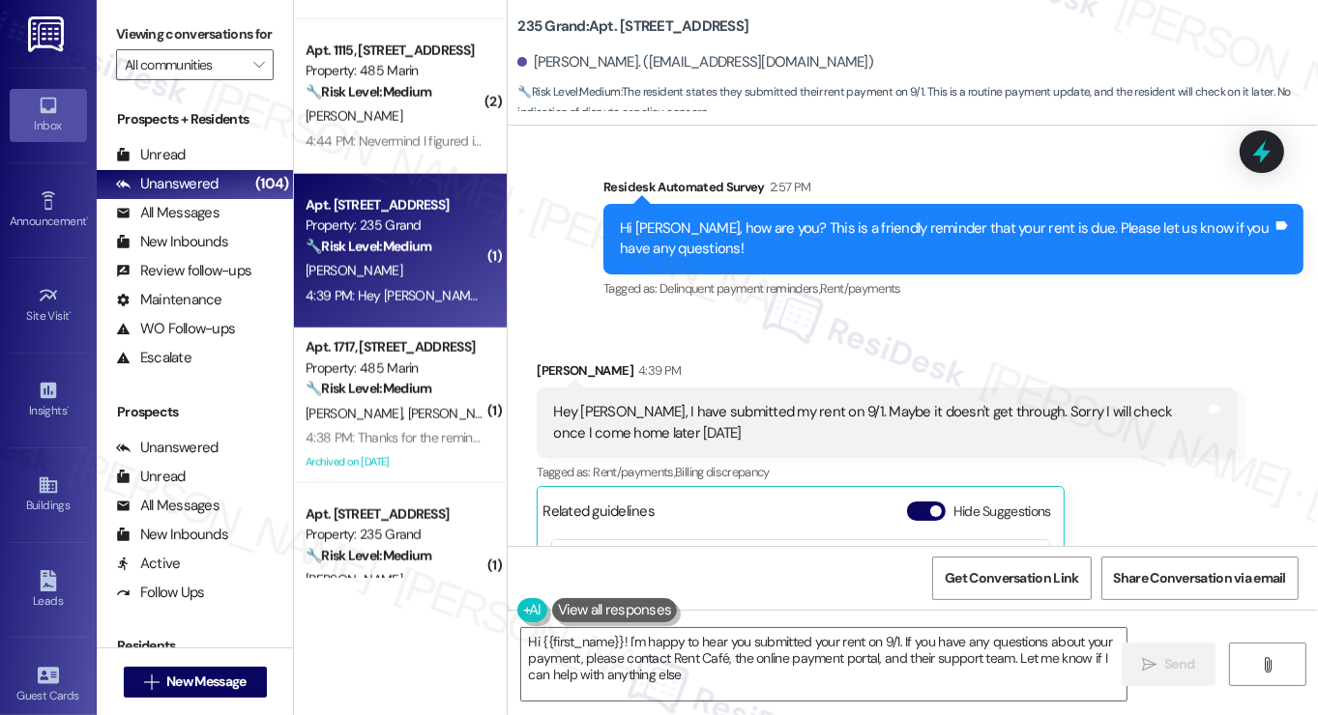
type textarea "Hi {{first_name}}! I'm happy to hear you submitted your rent on 9/1. If you hav…"
click at [746, 413] on div "Hey Jane, I have submitted my rent on 9/1. Maybe it doesn't get through. Sorry …" at bounding box center [879, 423] width 653 height 42
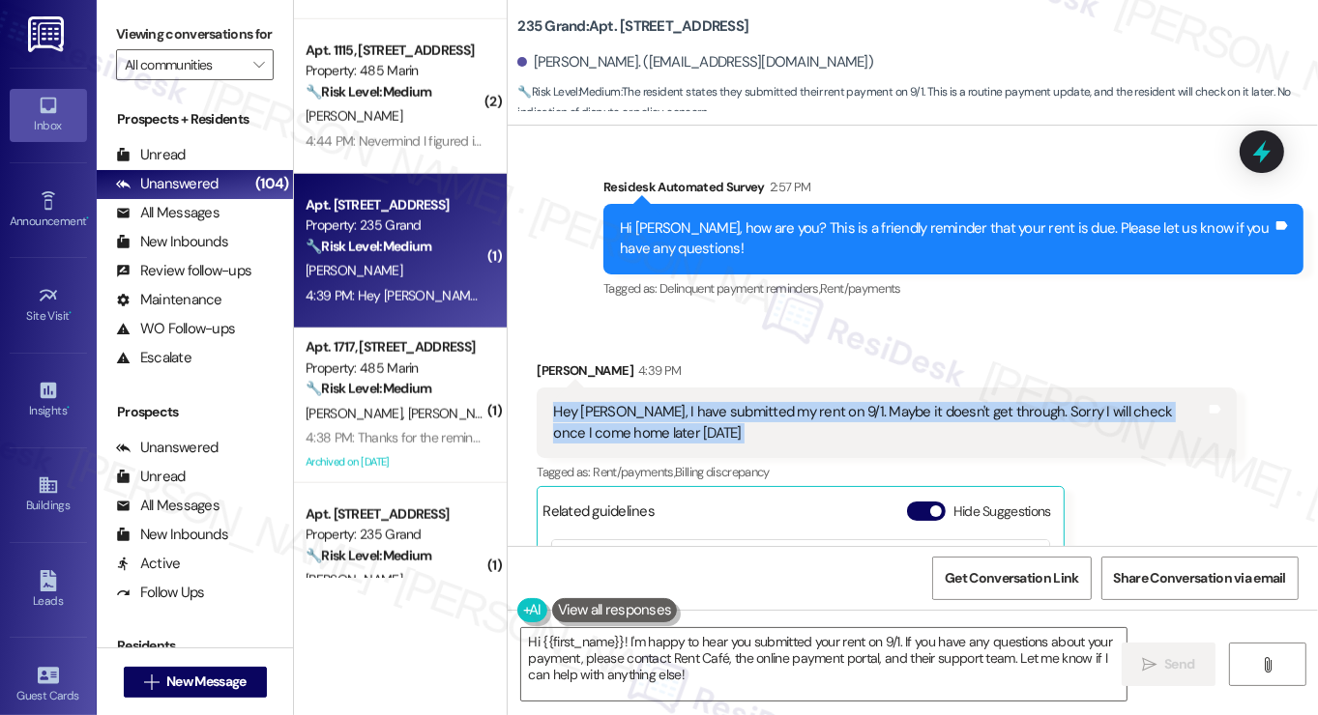
click at [746, 413] on div "Hey Jane, I have submitted my rent on 9/1. Maybe it doesn't get through. Sorry …" at bounding box center [879, 423] width 653 height 42
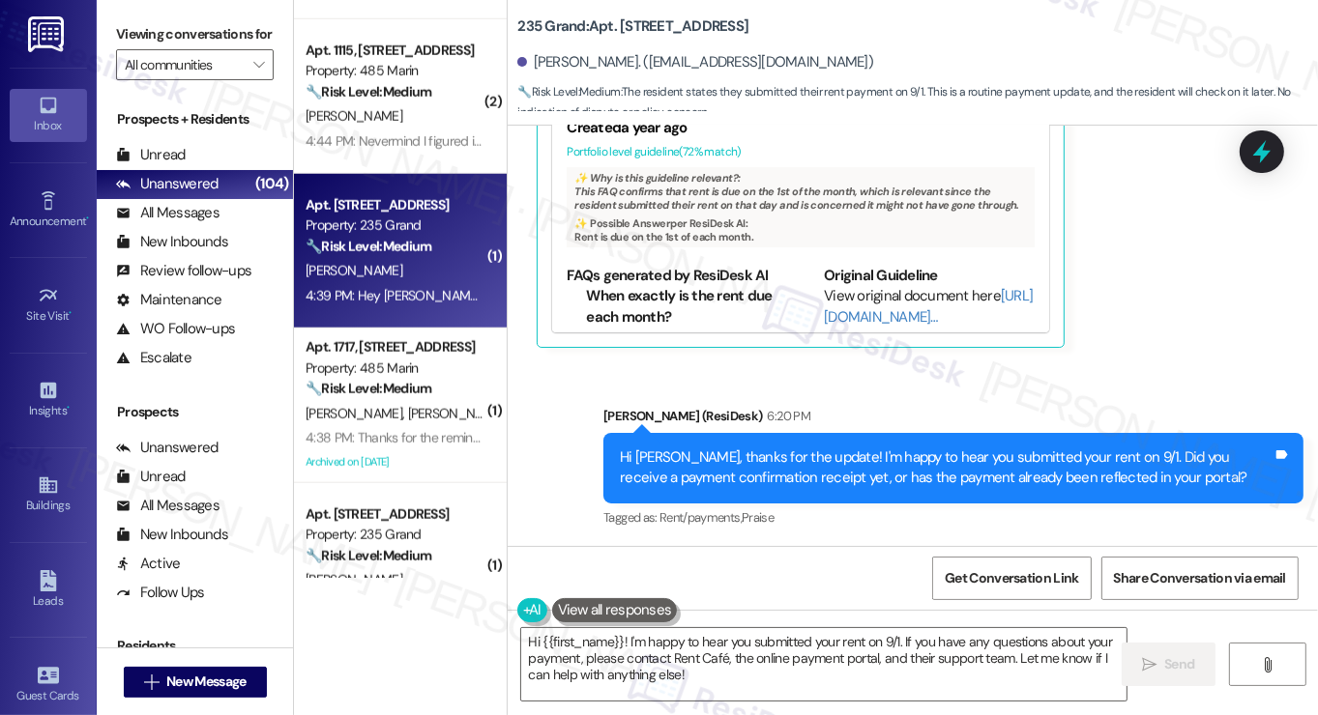
scroll to position [2127, 0]
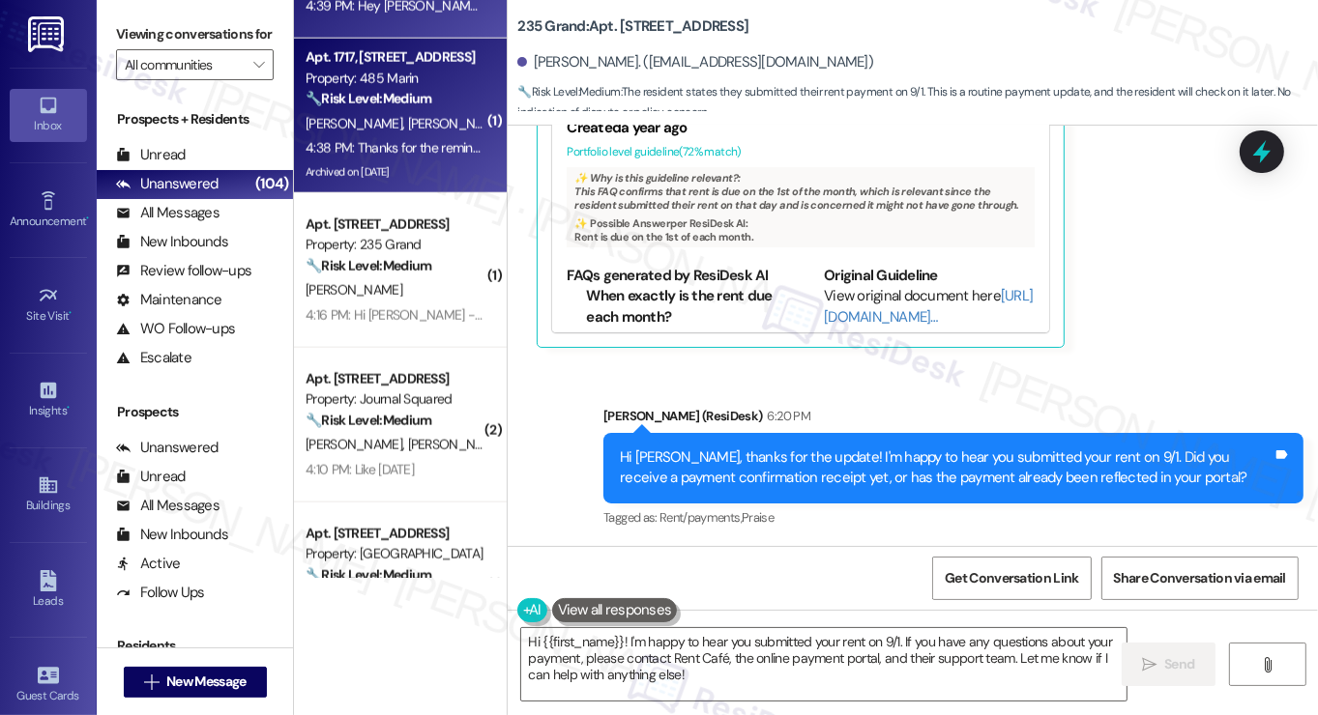
click at [436, 157] on div "4:38 PM: Thanks for the reminder. We will pay on Friday. 4:38 PM: Thanks for th…" at bounding box center [454, 147] width 296 height 17
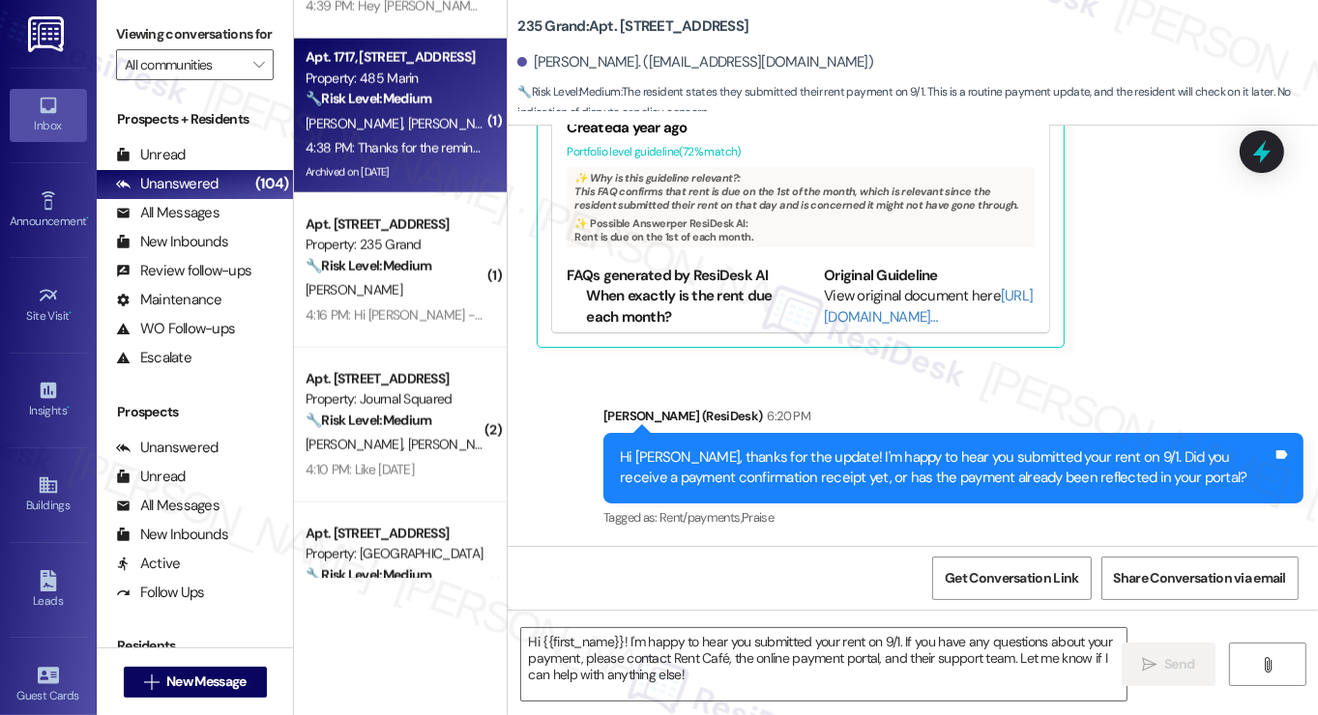
type textarea "Fetching suggested responses. Please feel free to read through the conversation…"
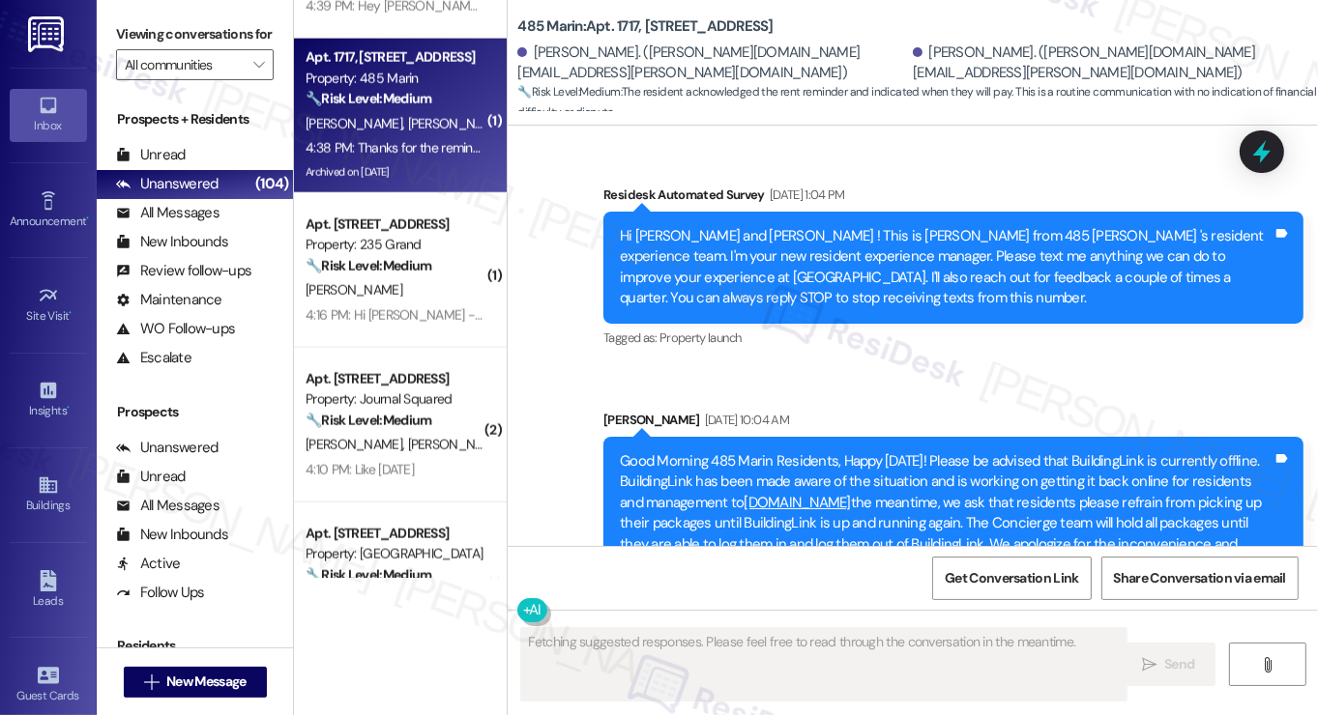
scroll to position [27224, 0]
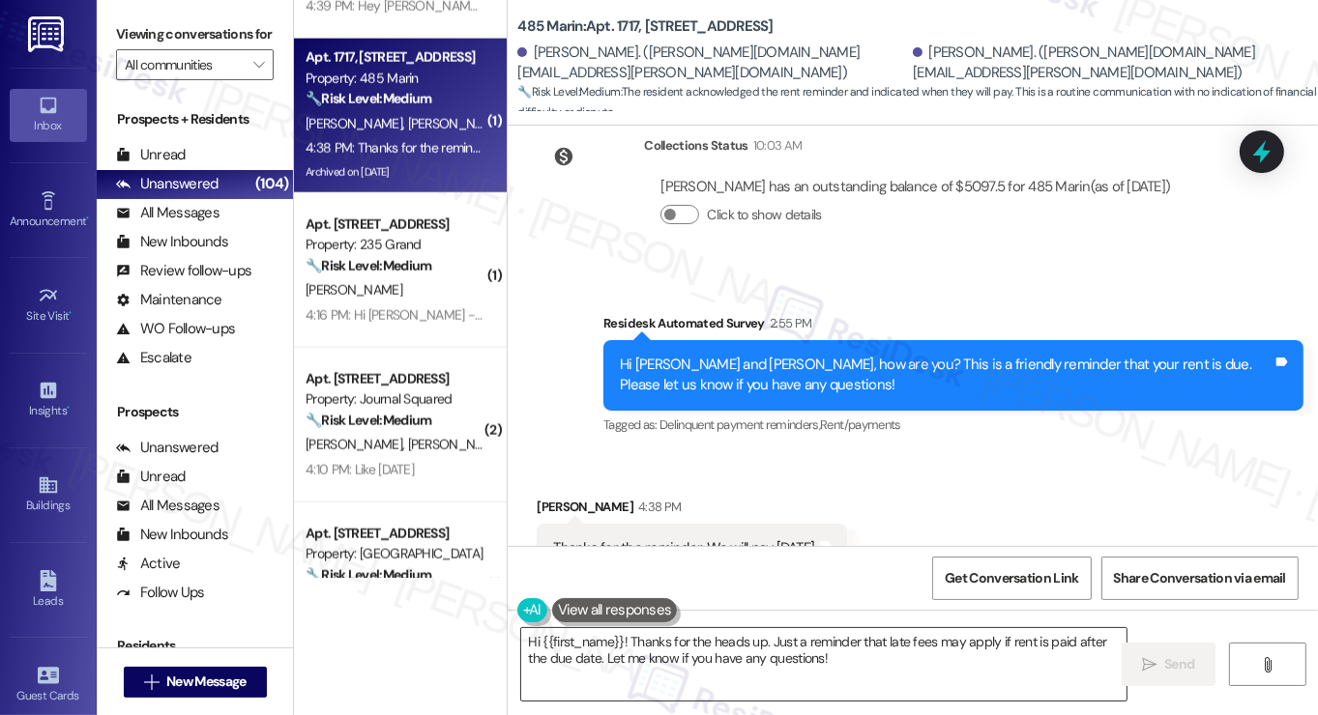
click at [723, 662] on textarea "Hi {{first_name}}! Thanks for the heads up. Just a reminder that late fees may …" at bounding box center [823, 664] width 605 height 73
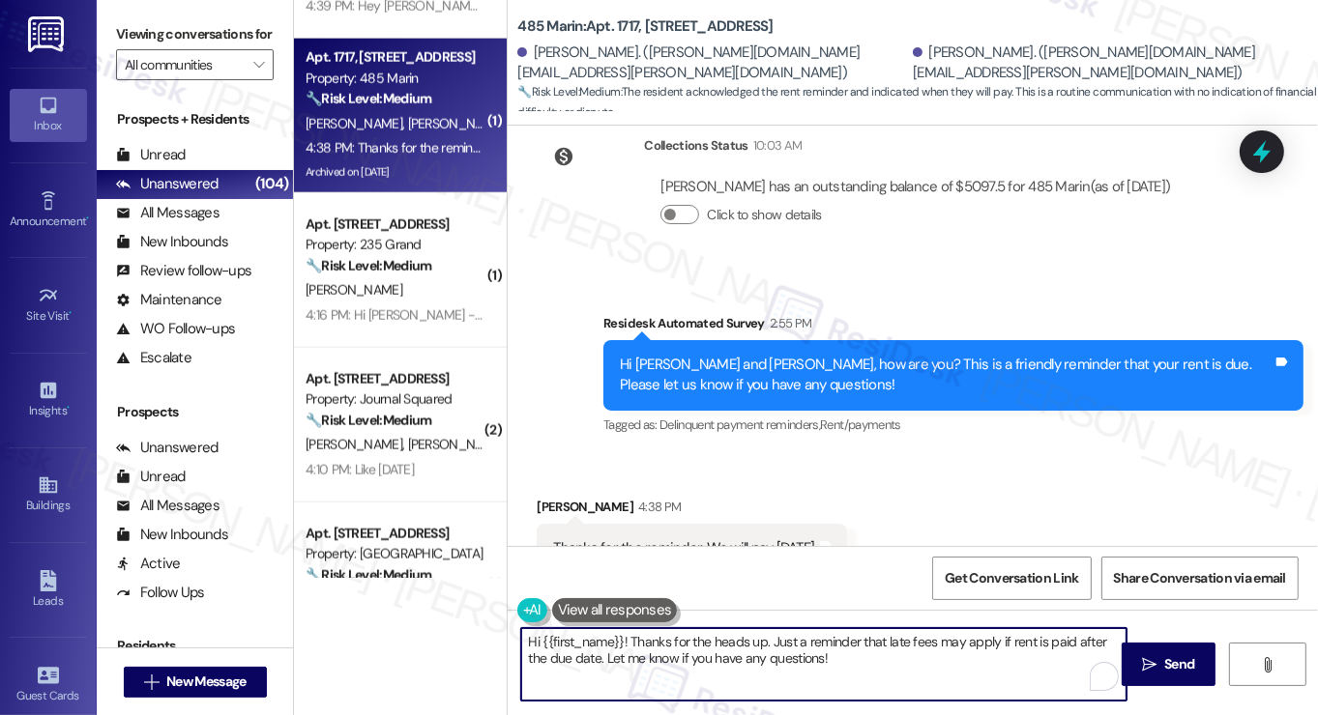
click at [723, 662] on textarea "Hi {{first_name}}! Thanks for the heads up. Just a reminder that late fees may …" at bounding box center [823, 664] width 605 height 73
click at [771, 660] on textarea "Hi {{first_name}}! Thanks for the heads up. Just a reminder that late fees may …" at bounding box center [823, 664] width 605 height 73
click at [917, 666] on textarea "Hi {{first_name}}! Thanks for the heads up. Just a reminder that late fees may …" at bounding box center [823, 664] width 605 height 73
drag, startPoint x: 574, startPoint y: 659, endPoint x: 596, endPoint y: 656, distance: 21.6
click at [574, 659] on textarea "Hi {{first_name}}! Thanks for the heads up. Just a reminder that late fees may …" at bounding box center [823, 664] width 605 height 73
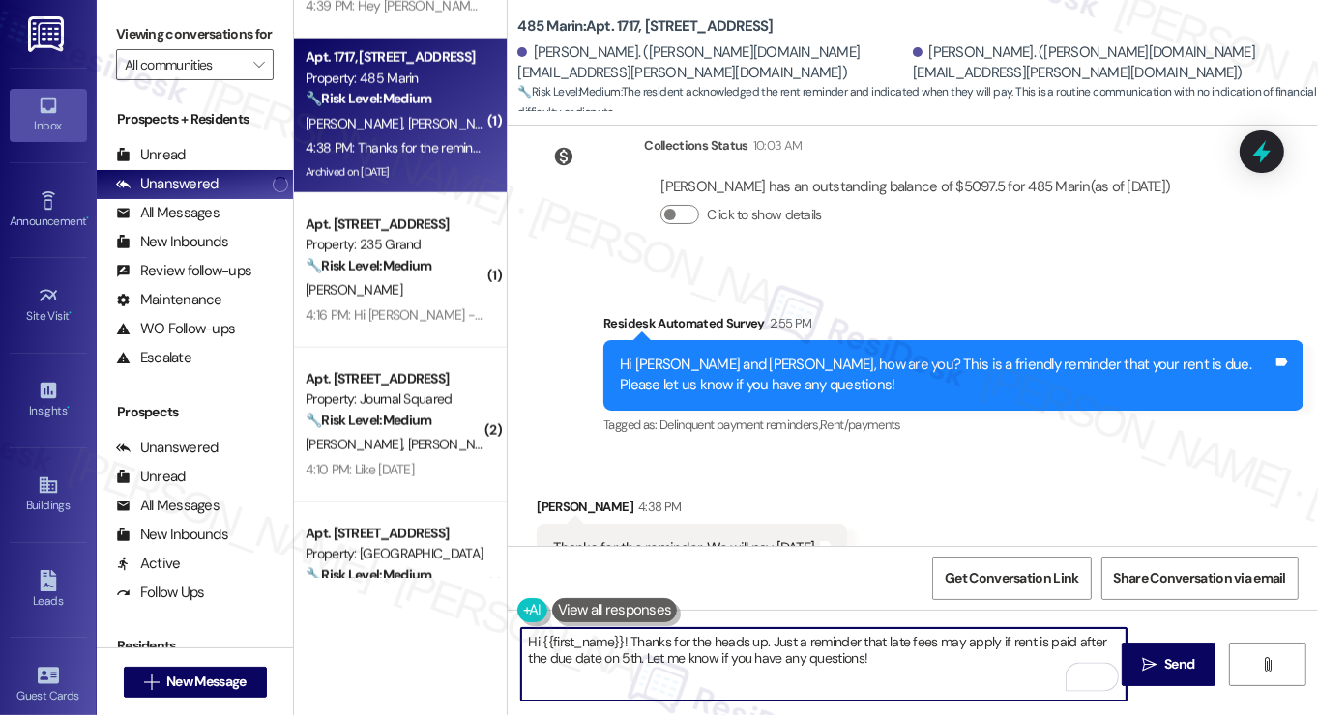
click at [802, 643] on textarea "Hi {{first_name}}! Thanks for the heads up. Just a reminder that late fees may …" at bounding box center [823, 664] width 605 height 73
click at [952, 674] on textarea "Hi {{first_name}}! Thanks for the heads up. Just a friendly reminder that late …" at bounding box center [823, 664] width 605 height 73
click at [522, 482] on div "Received via SMS Jesse Green 4:38 PM Thanks for the reminder. We will pay on Fr…" at bounding box center [691, 549] width 339 height 134
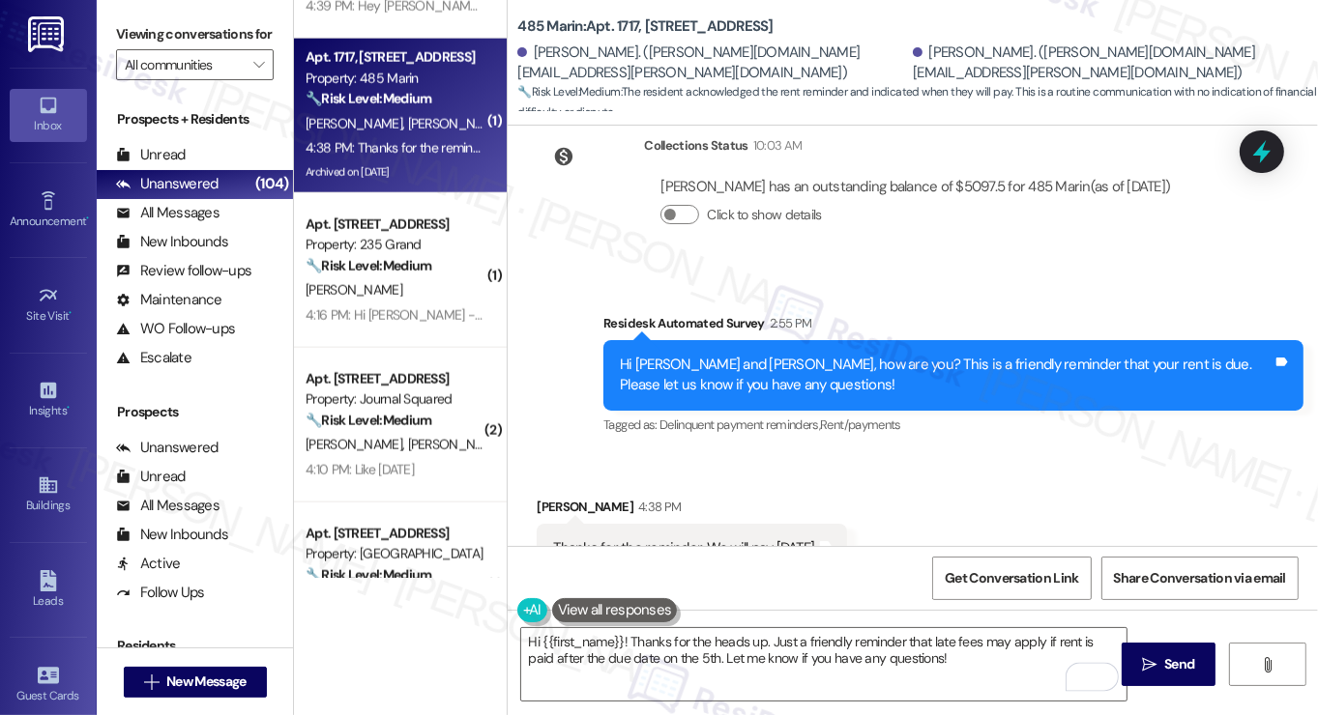
click at [539, 497] on div "Jesse Green 4:38 PM" at bounding box center [692, 510] width 310 height 27
copy div "Jesse"
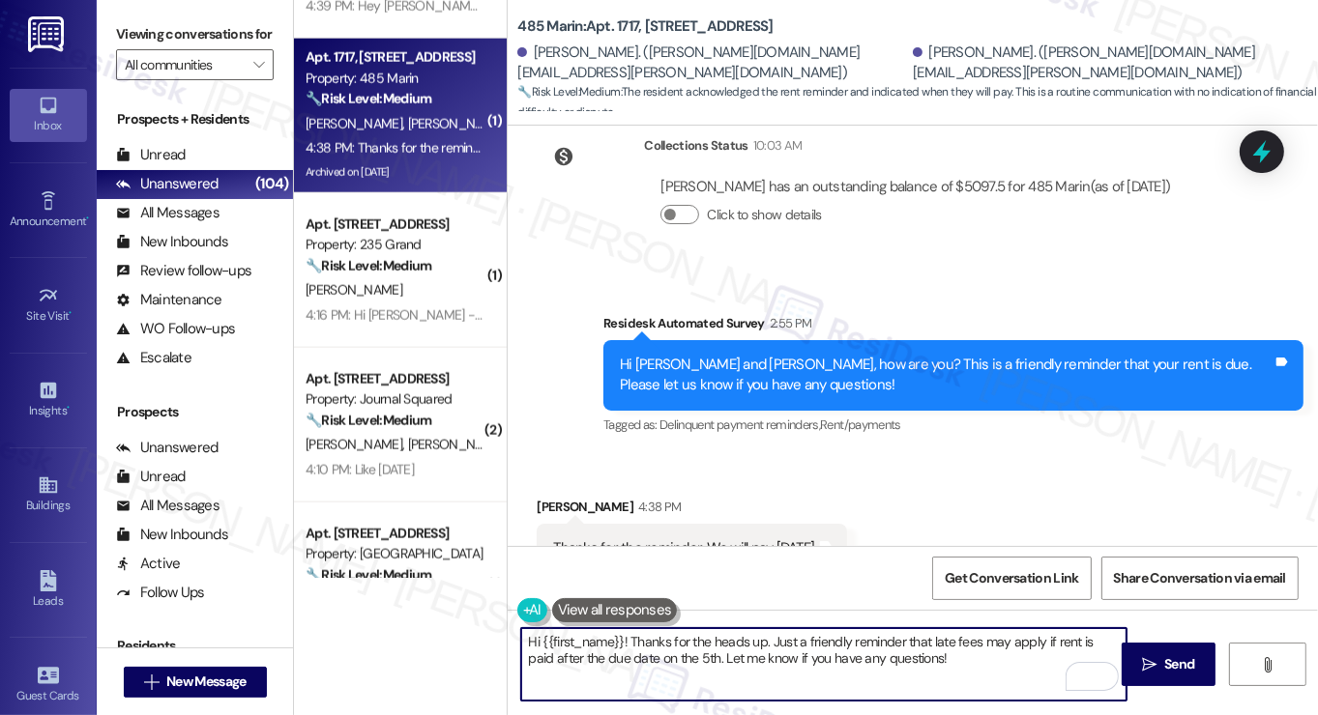
drag, startPoint x: 539, startPoint y: 642, endPoint x: 619, endPoint y: 643, distance: 80.3
click at [619, 643] on textarea "Hi {{first_name}}! Thanks for the heads up. Just a friendly reminder that late …" at bounding box center [823, 664] width 605 height 73
paste textarea "Jesse"
click at [797, 658] on textarea "Hi Jesse! Thanks for the heads up. Just a friendly reminder that late fees may …" at bounding box center [823, 664] width 605 height 73
click at [889, 677] on textarea "Hi Jesse! Thanks for the heads up. Just a friendly reminder that late fees may …" at bounding box center [823, 664] width 605 height 73
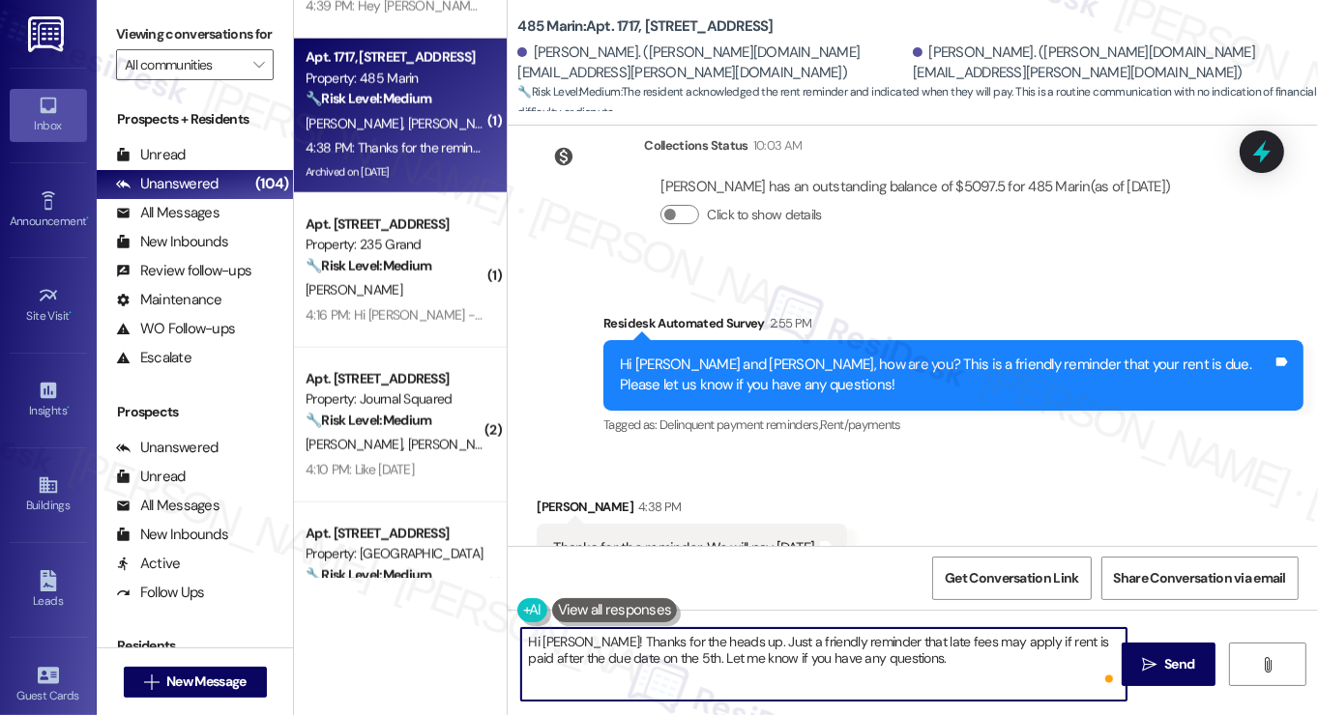
type textarea "Hi Jesse! Thanks for the heads up. Just a friendly reminder that late fees may …"
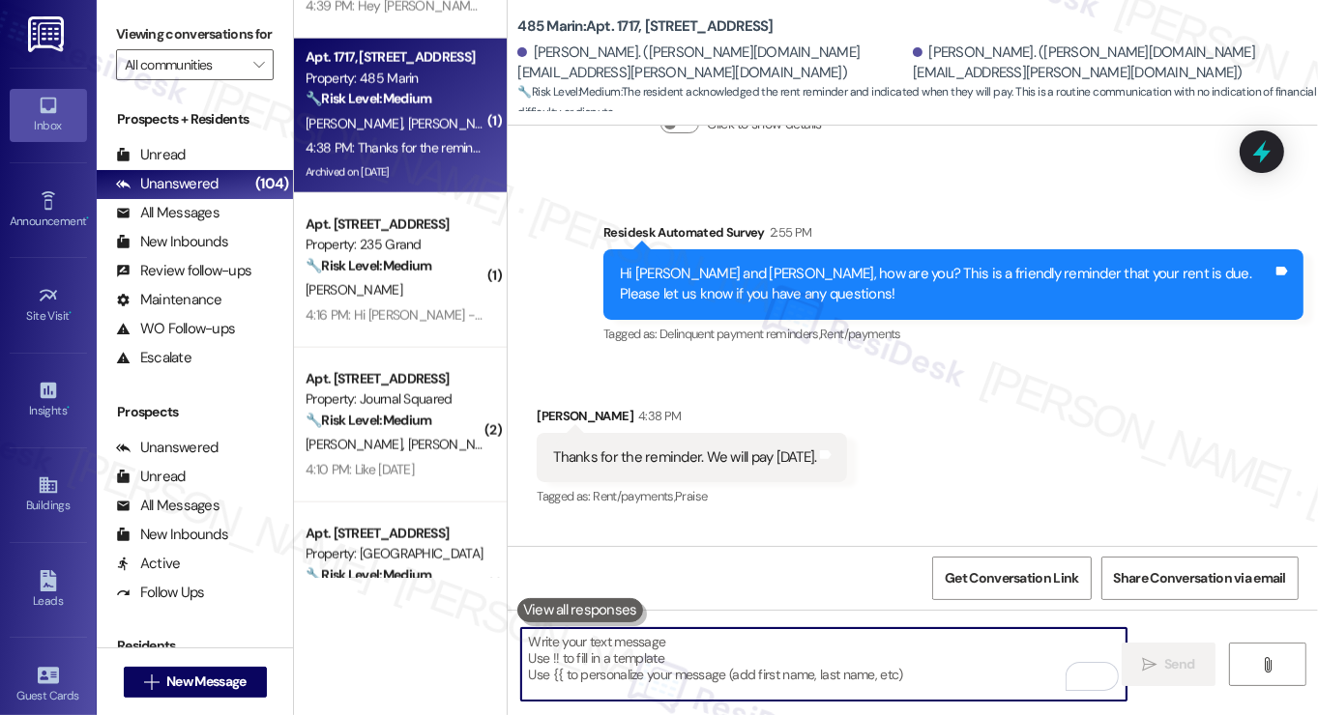
scroll to position [27380, 0]
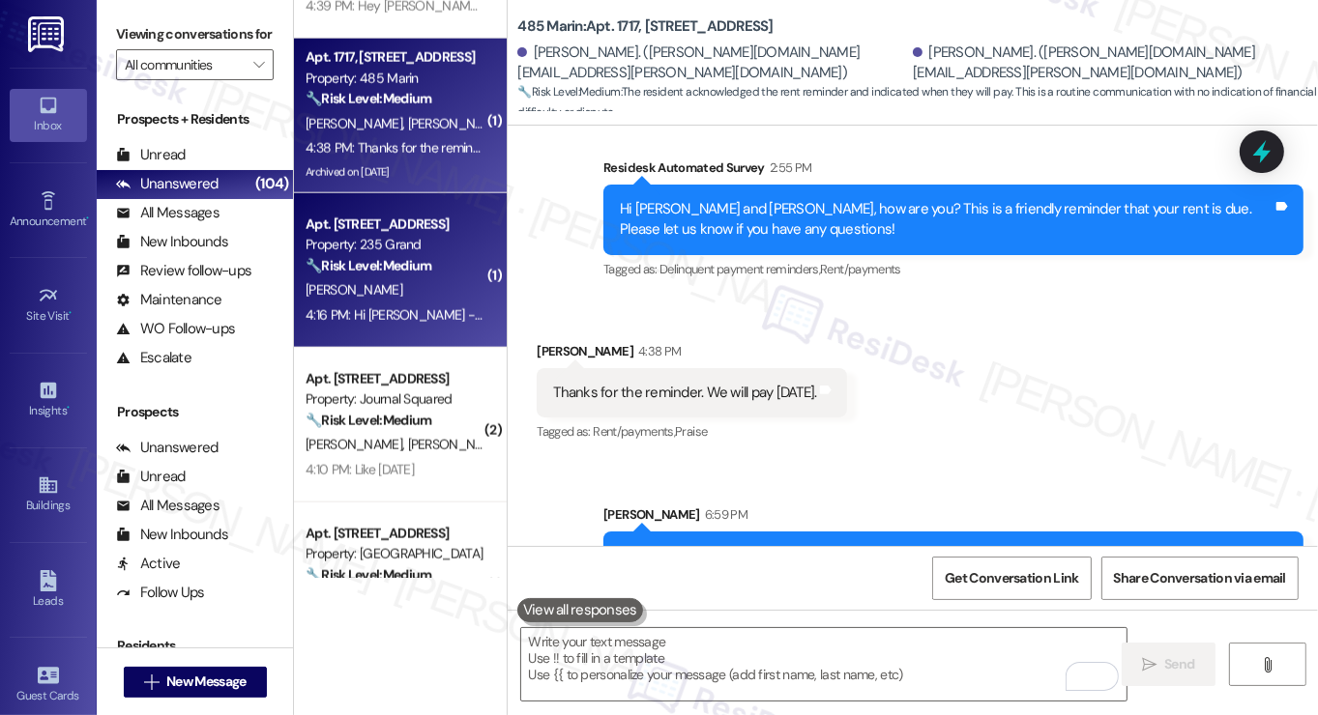
click at [433, 231] on div "Apt. 713, 235 Grand Street" at bounding box center [395, 225] width 179 height 20
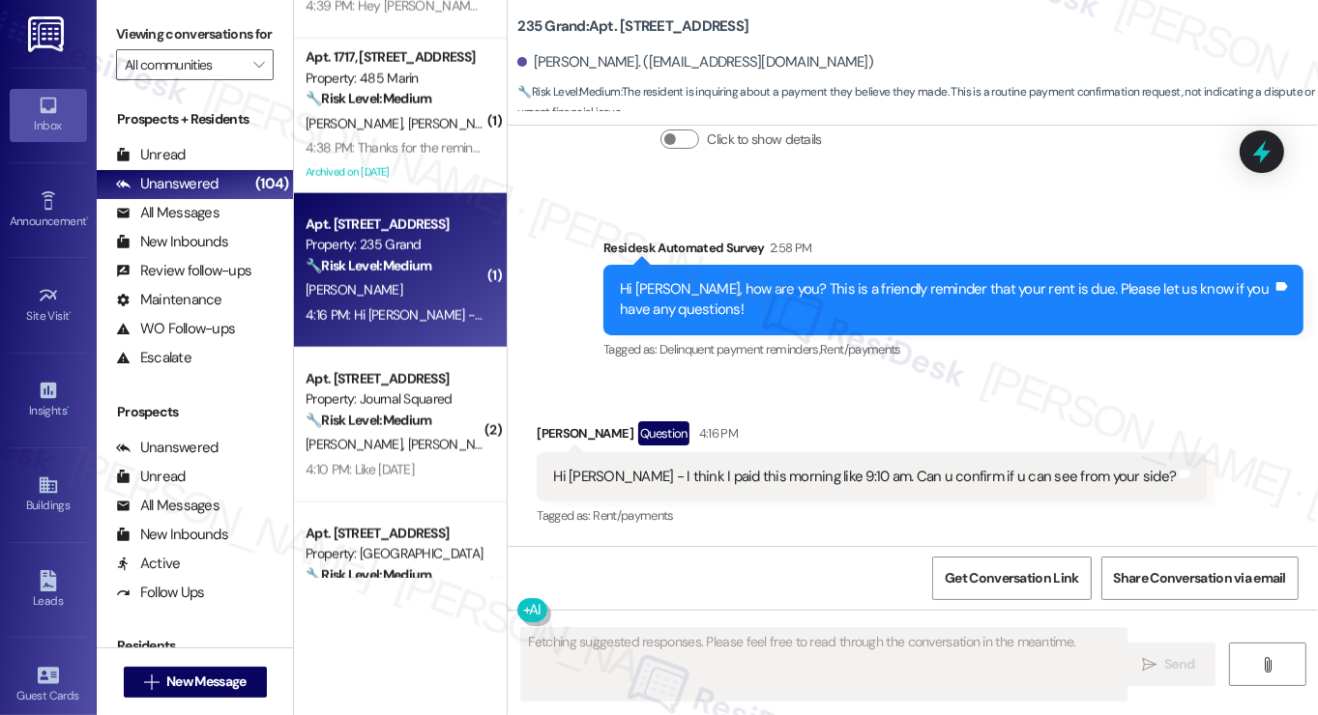
scroll to position [8528, 0]
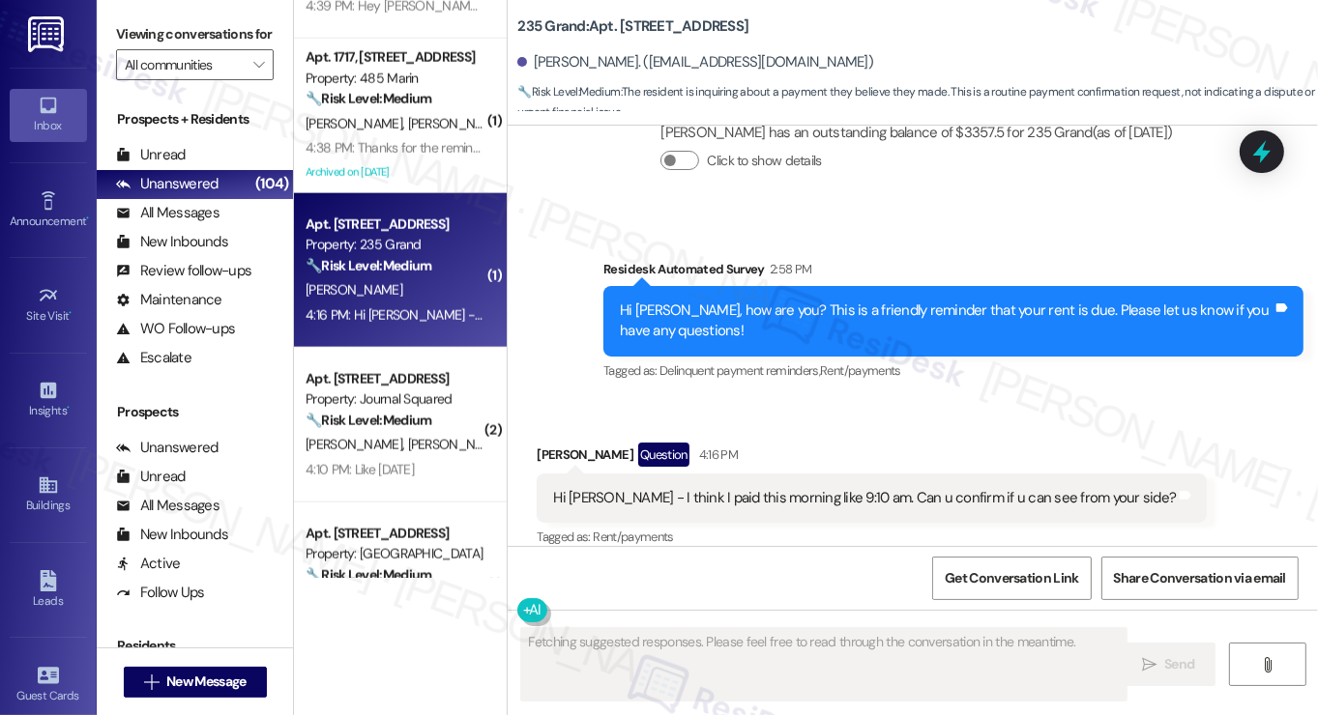
click at [794, 488] on div "Hi Jane - I think I paid this morning like 9:10 am. Can u confirm if u can see …" at bounding box center [864, 498] width 623 height 20
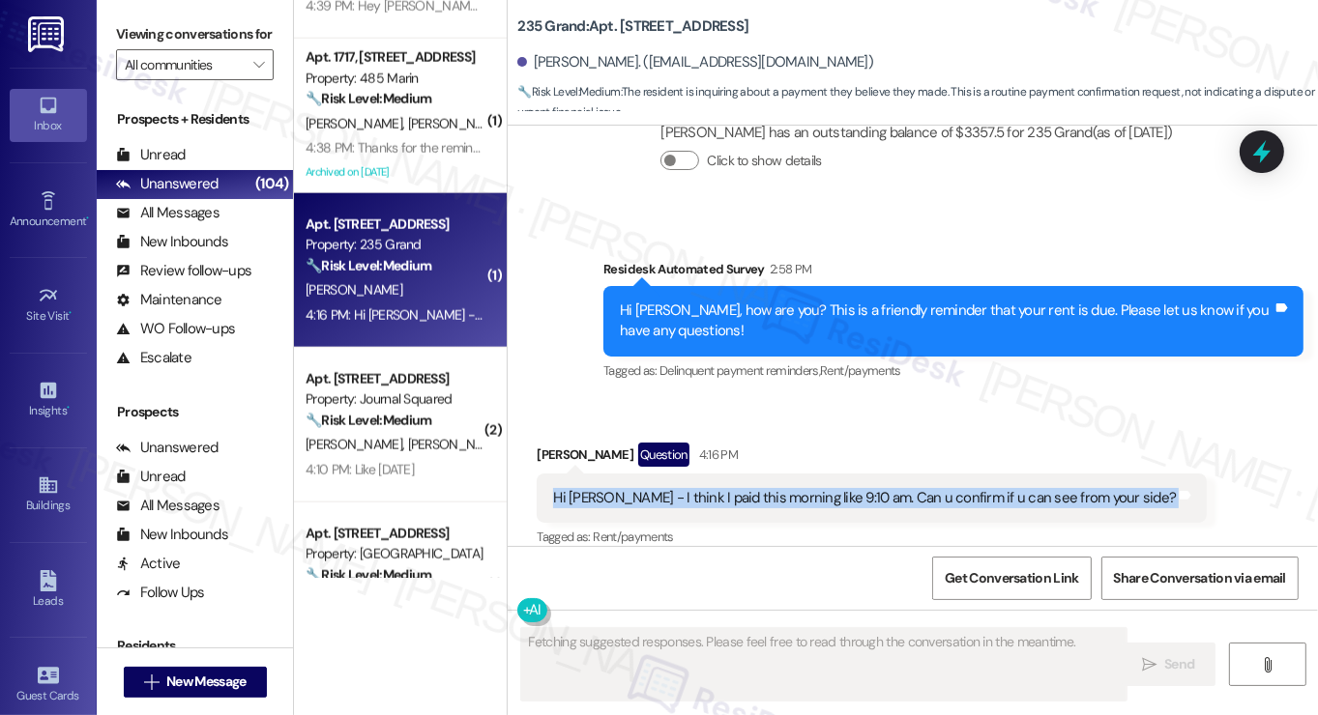
click at [794, 488] on div "Hi Jane - I think I paid this morning like 9:10 am. Can u confirm if u can see …" at bounding box center [864, 498] width 623 height 20
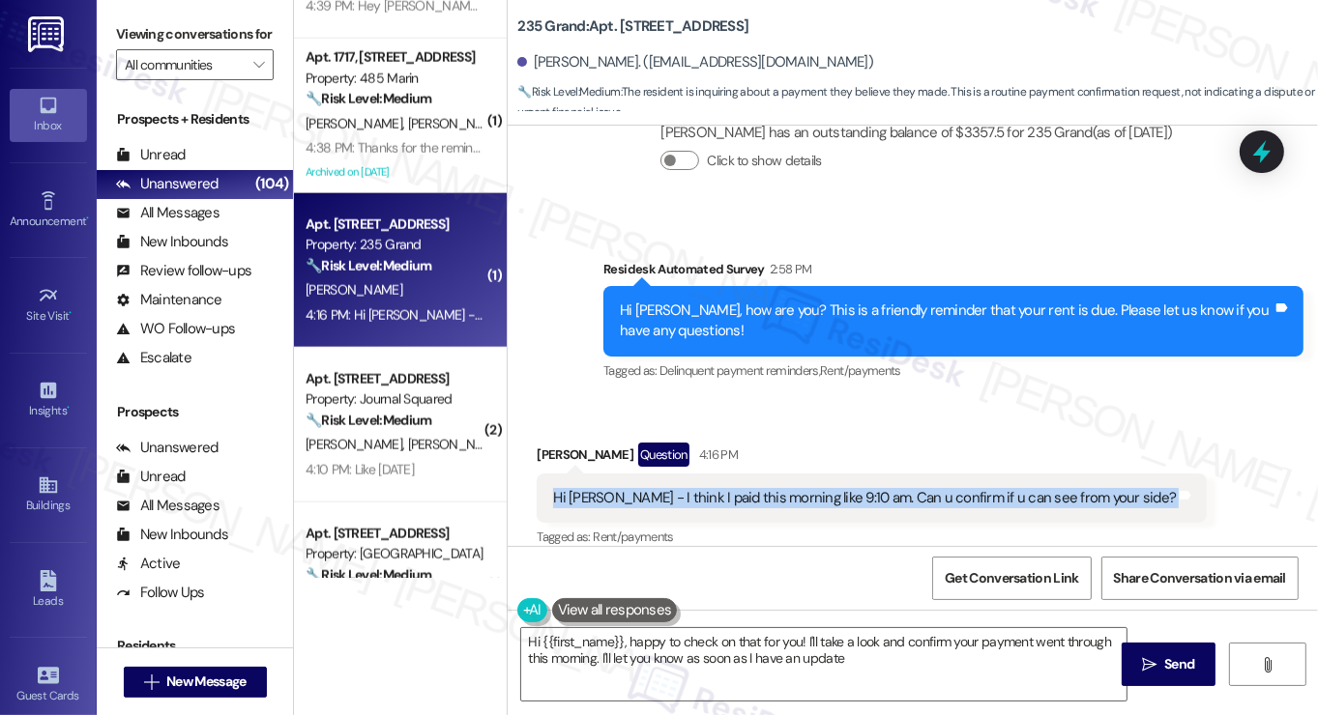
type textarea "Hi {{first_name}}, happy to check on that for you! I'll take a look and confirm…"
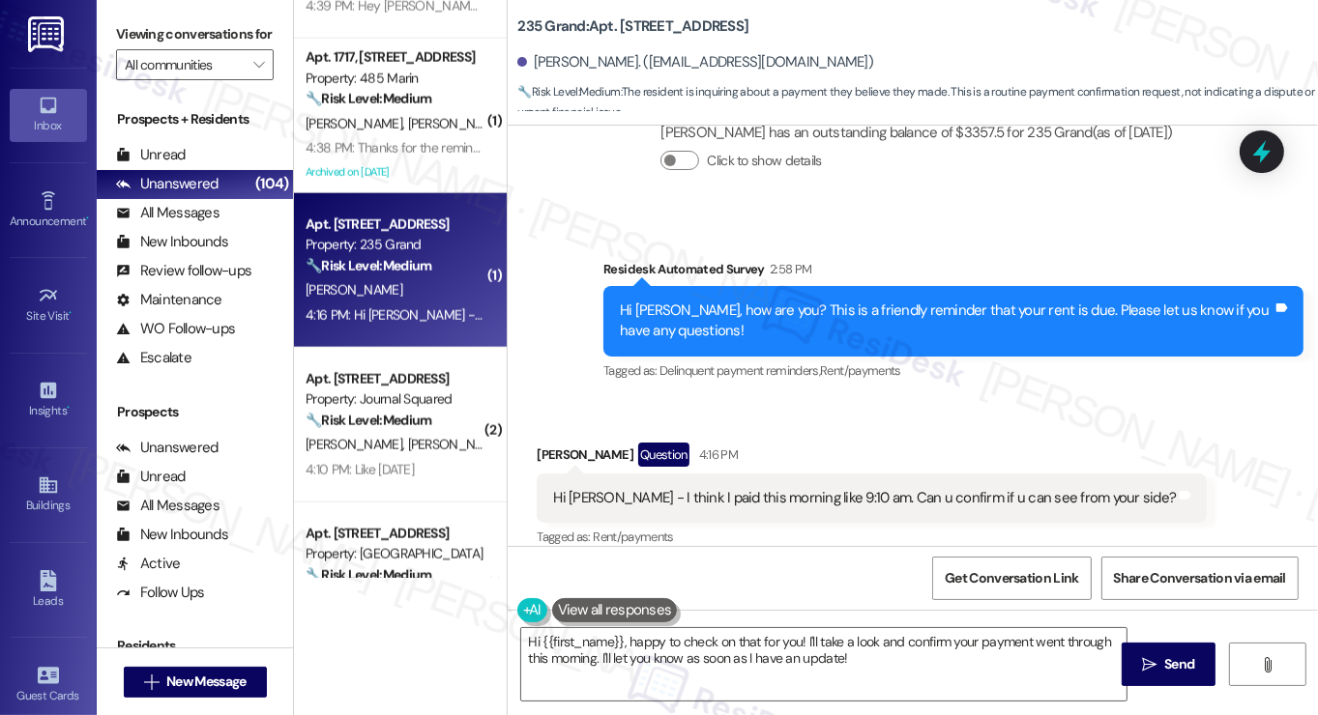
click at [142, 49] on label "Viewing conversations for" at bounding box center [195, 34] width 158 height 30
click at [715, 641] on textarea "Hi {{first_name}}, happy to check on that for you! I'll take a look and confirm…" at bounding box center [823, 664] width 605 height 73
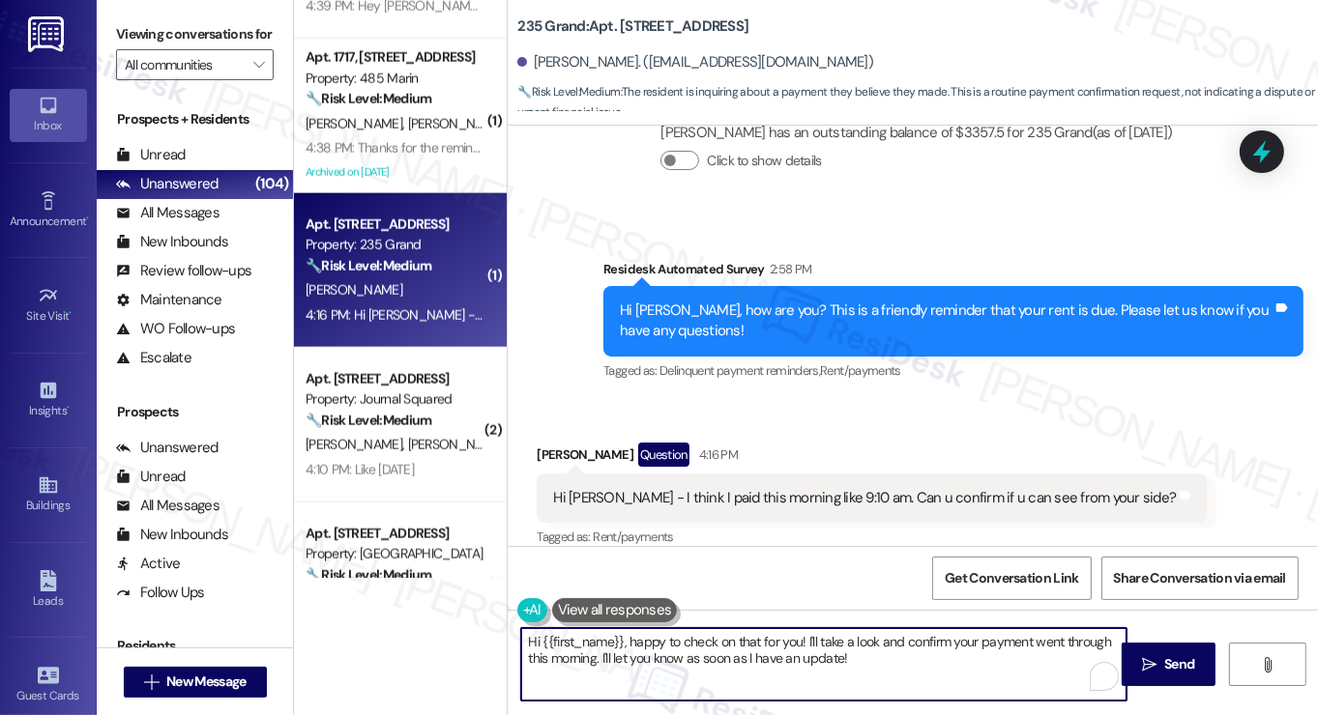
click at [846, 660] on textarea "Hi {{first_name}}, happy to check on that for you! I'll take a look and confirm…" at bounding box center [823, 664] width 605 height 73
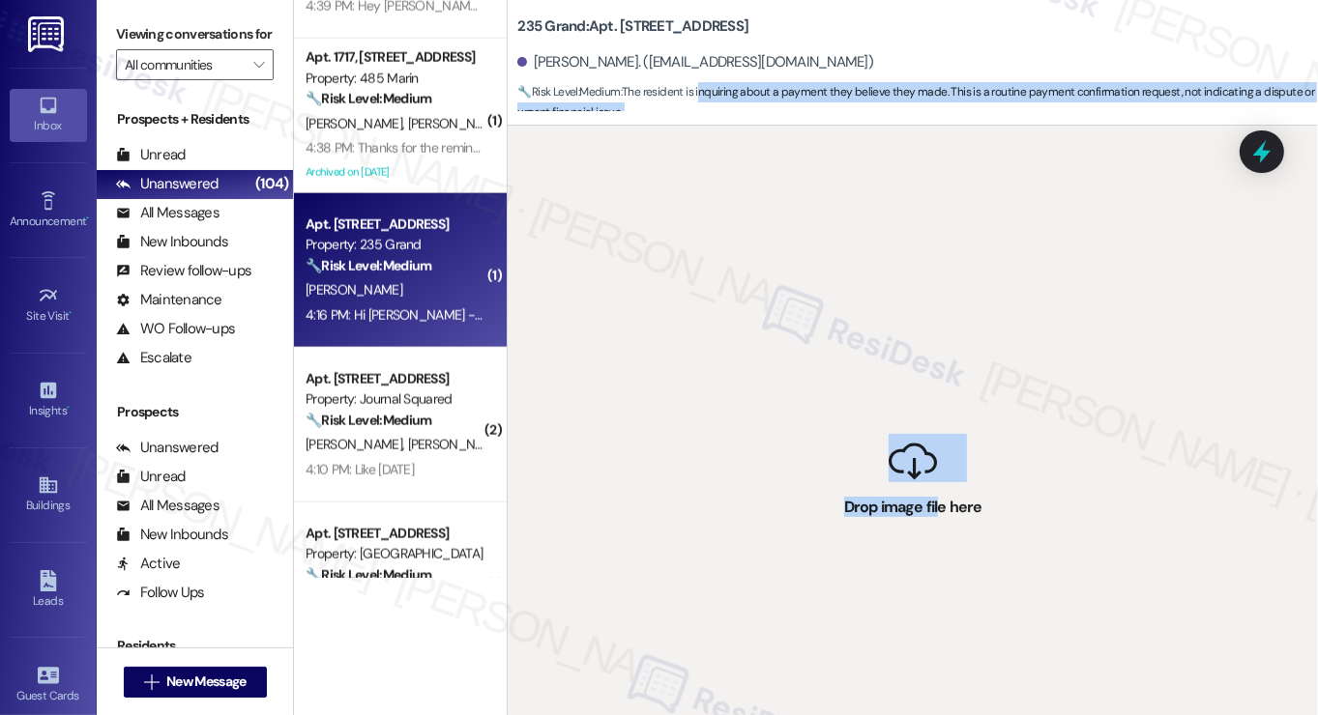
drag, startPoint x: 936, startPoint y: 498, endPoint x: 700, endPoint y: 88, distance: 473.0
click at [700, 88] on div "235 Grand: Apt. 713, 235 Grand Street Lihan Zhou. (heyleann@outlook.com) 🔧 Risk…" at bounding box center [912, 357] width 811 height 715
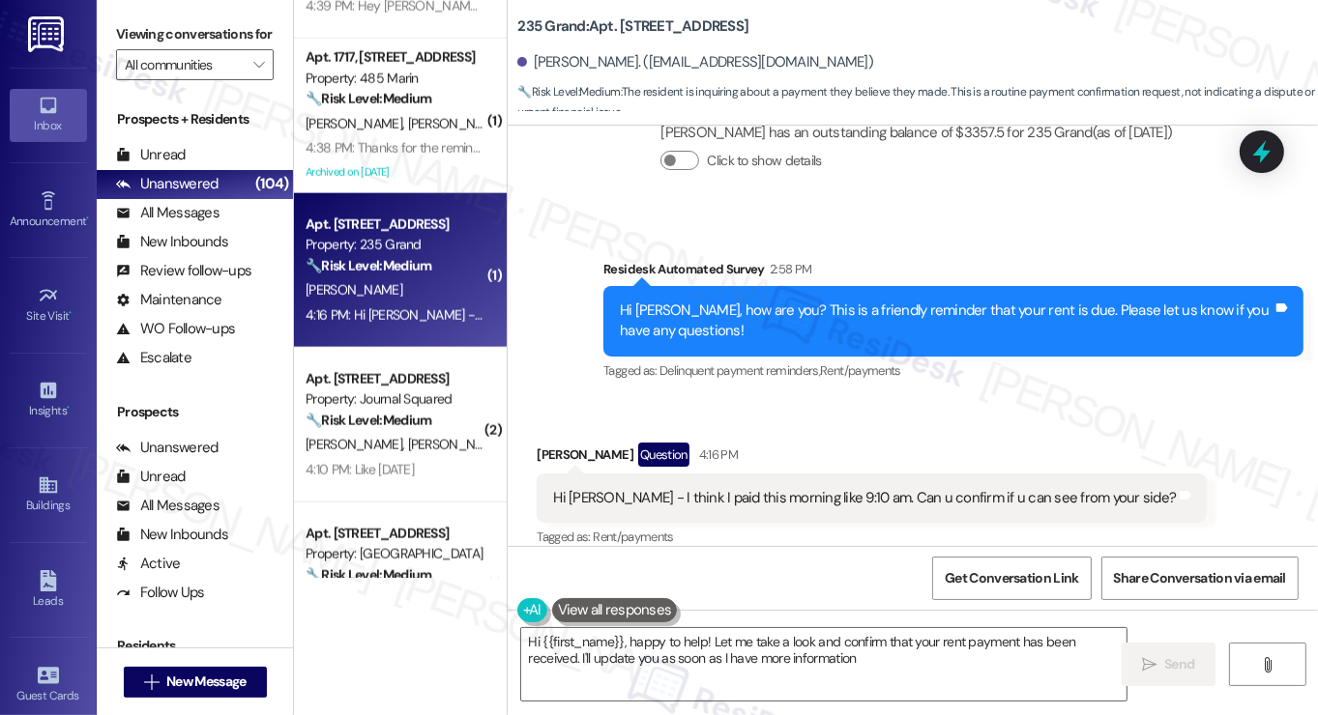
type textarea "Hi {{first_name}}, happy to help! Let me take a look and confirm that your rent…"
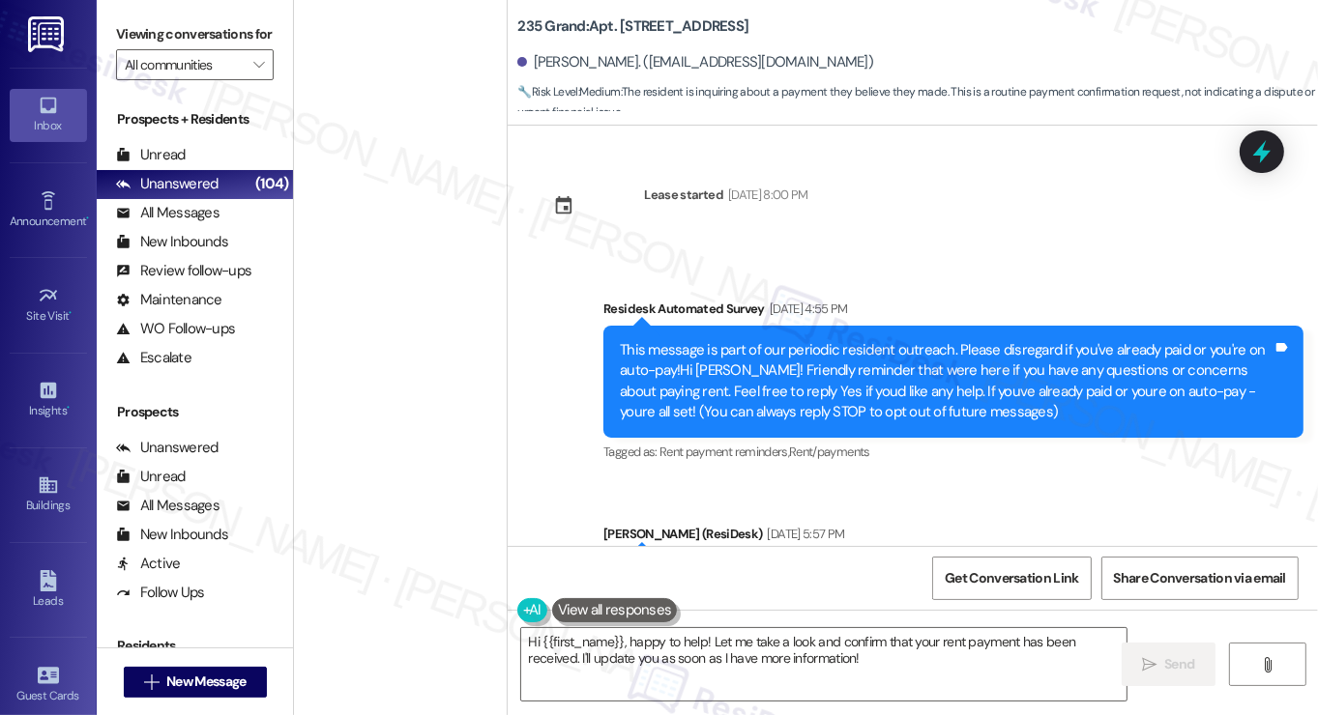
scroll to position [8528, 0]
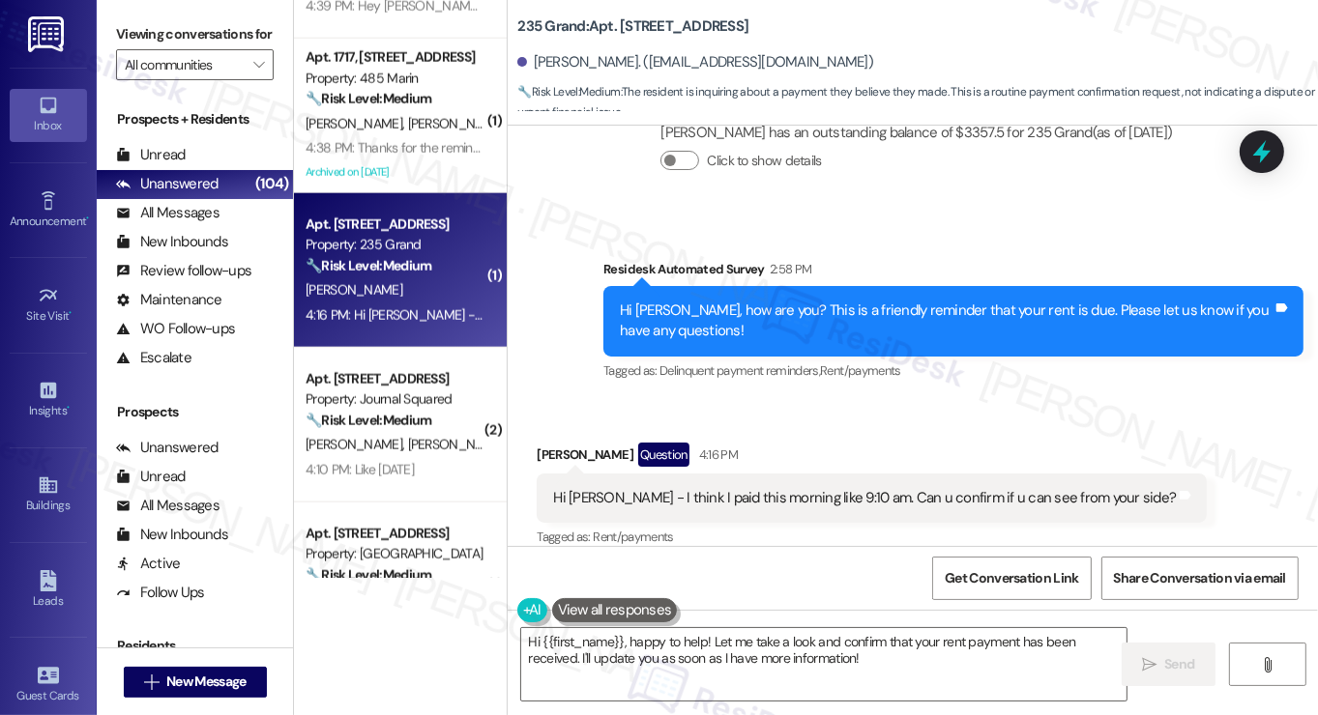
drag, startPoint x: 123, startPoint y: 30, endPoint x: 261, endPoint y: 131, distance: 171.0
click at [123, 30] on label "Viewing conversations for" at bounding box center [195, 34] width 158 height 30
click at [837, 662] on textarea "Hi {{first_name}}, happy to help! Let me take a look and confirm that your rent…" at bounding box center [823, 664] width 605 height 73
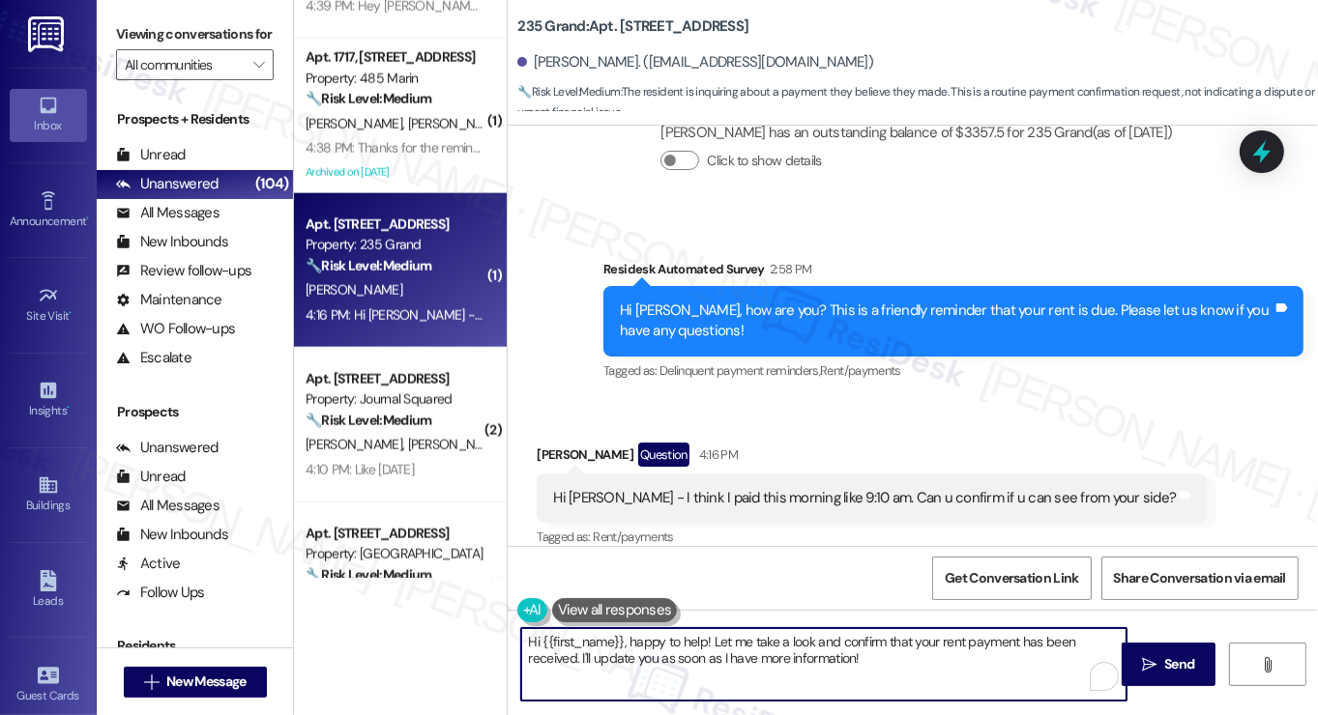
paste textarea "! Thanks for taking care of it. Did you receive a payment confirmation receipt …"
type textarea "Hi {{first_name}}! Thanks for taking care of it. Did you receive a payment conf…"
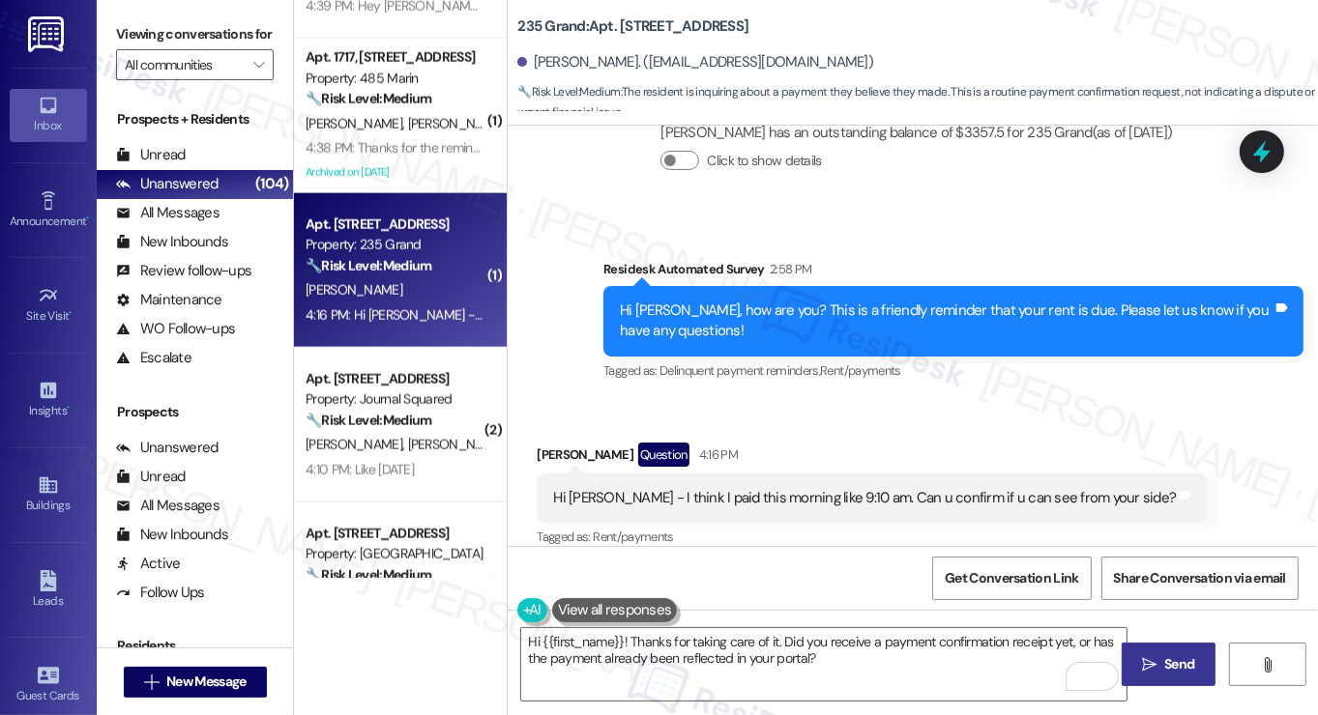
click at [1156, 660] on span " Send" at bounding box center [1168, 665] width 61 height 20
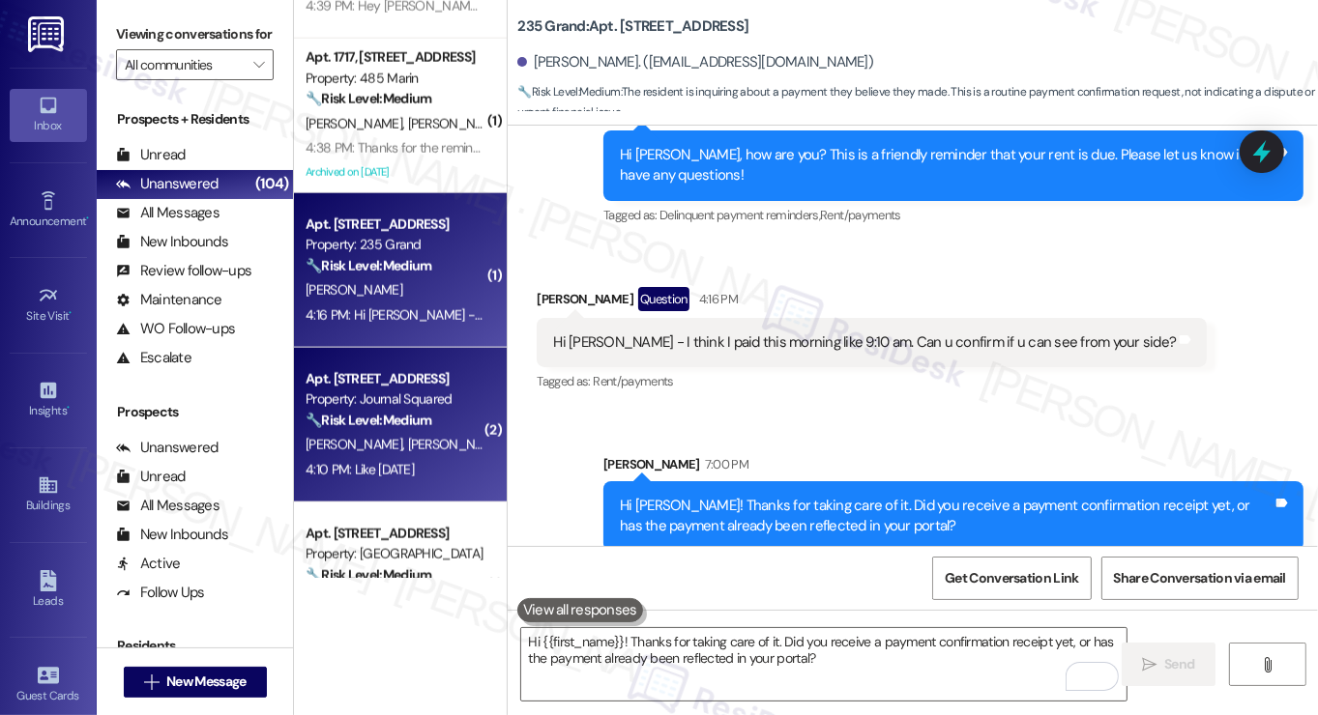
click at [437, 414] on div "🔧 Risk Level: Medium The resident claims they already paid rent [DATE] in respo…" at bounding box center [395, 421] width 179 height 20
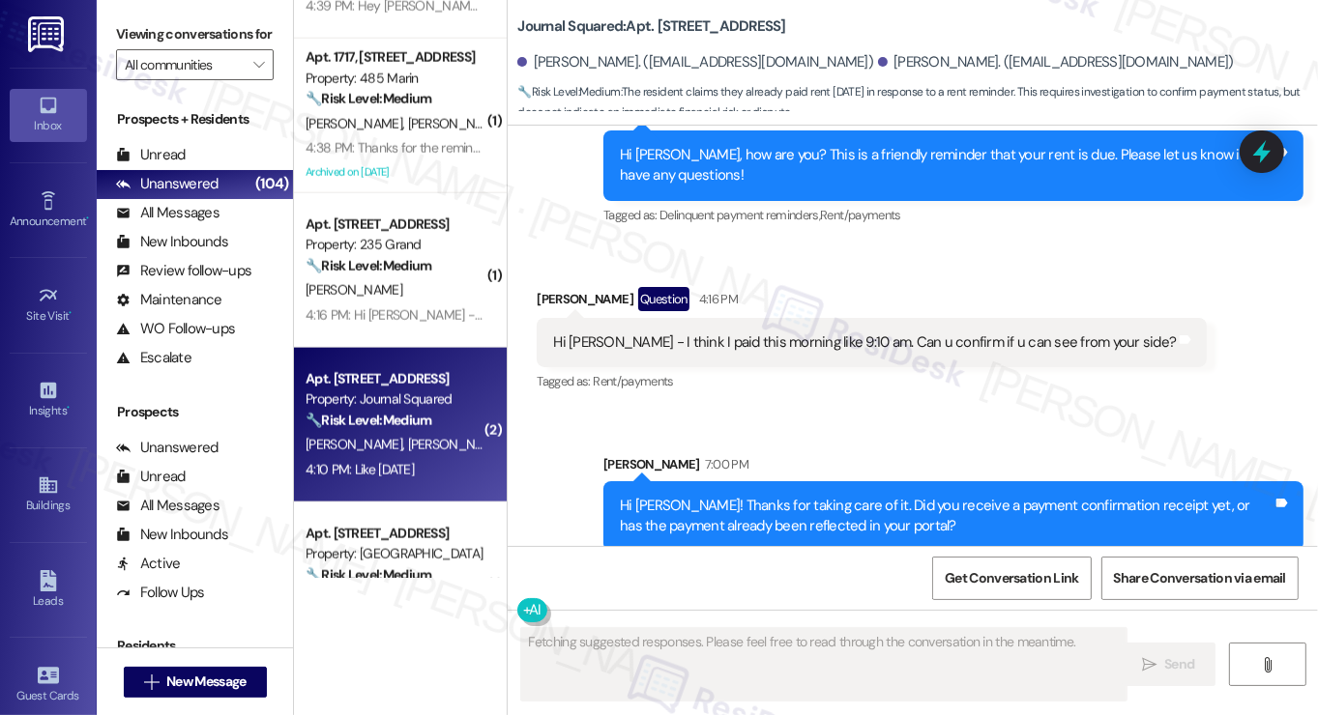
scroll to position [2487, 0]
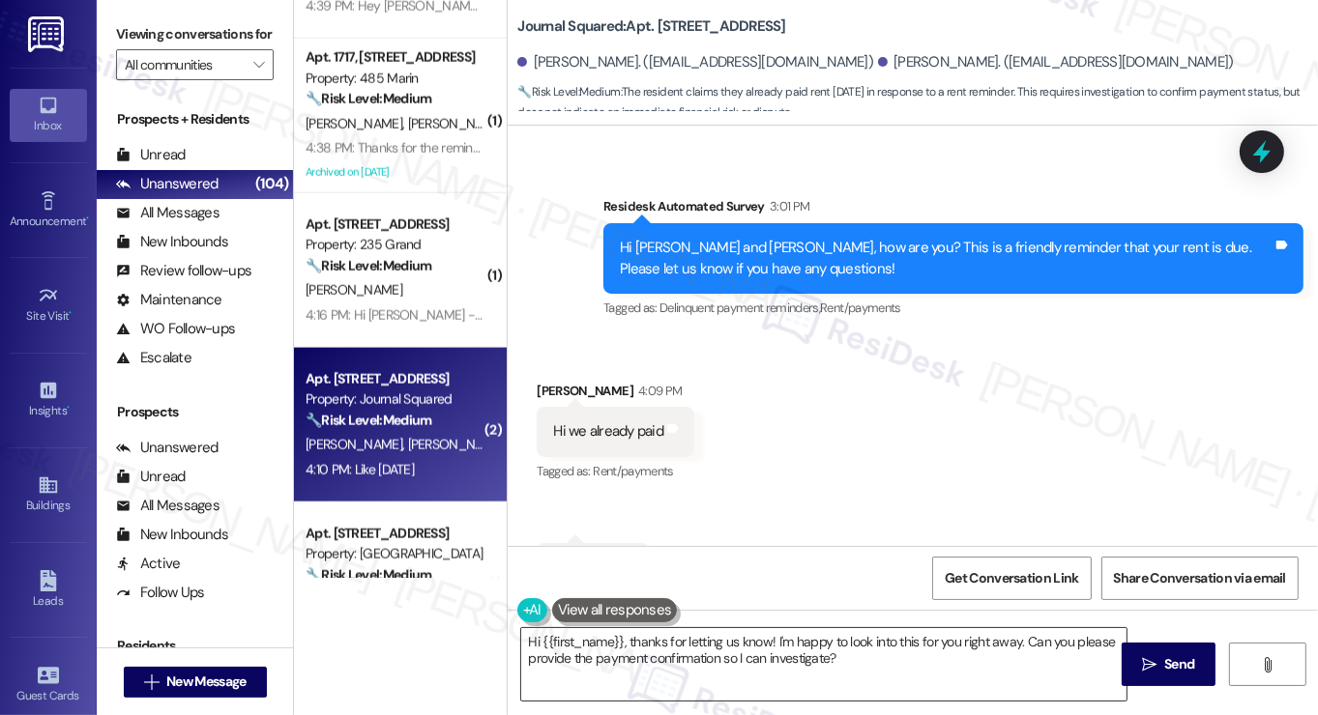
click at [789, 645] on textarea "Hi {{first_name}}, thanks for letting us know! I'm happy to look into this for …" at bounding box center [823, 664] width 605 height 73
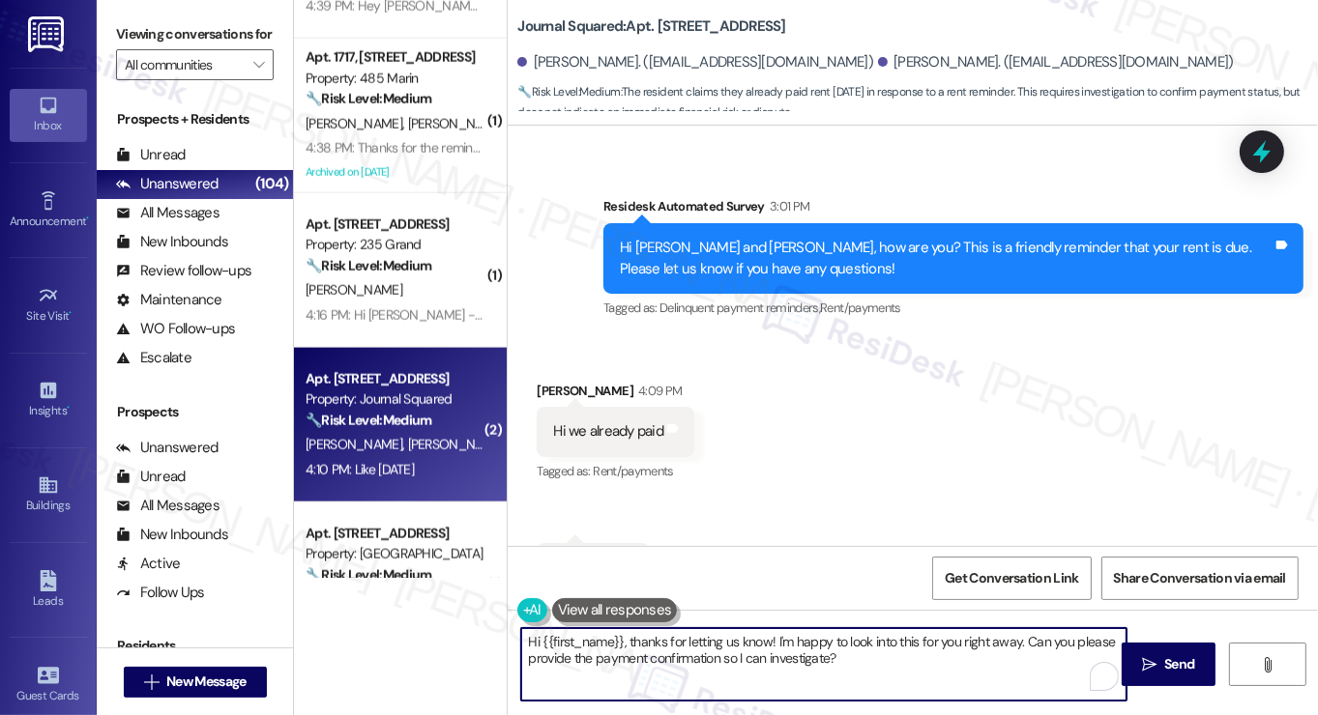
click at [789, 645] on textarea "Hi {{first_name}}, thanks for letting us know! I'm happy to look into this for …" at bounding box center [823, 664] width 605 height 73
paste textarea "! Thanks for taking care of it. Did you receive a payment confirmation receipt …"
click at [550, 381] on div "[PERSON_NAME] 4:09 PM" at bounding box center [616, 394] width 158 height 27
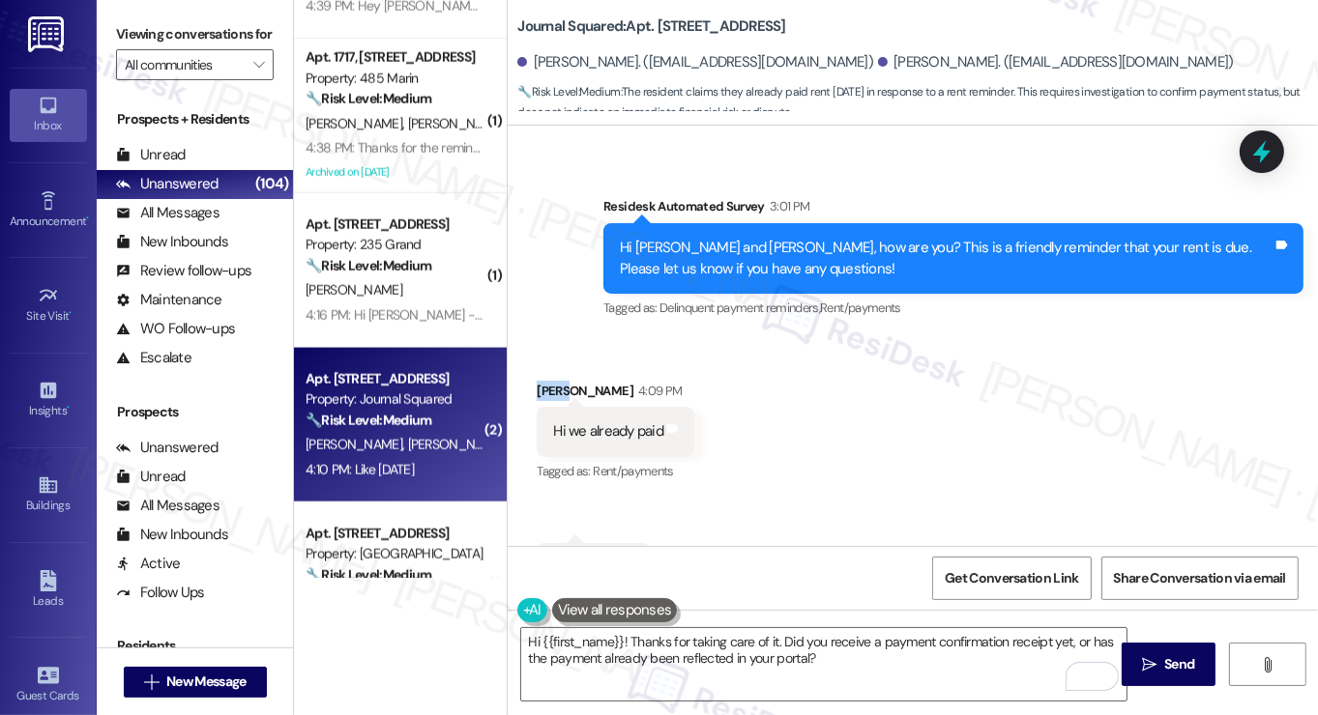
click at [549, 381] on div "[PERSON_NAME] 4:09 PM" at bounding box center [616, 394] width 158 height 27
copy div "Ziqi"
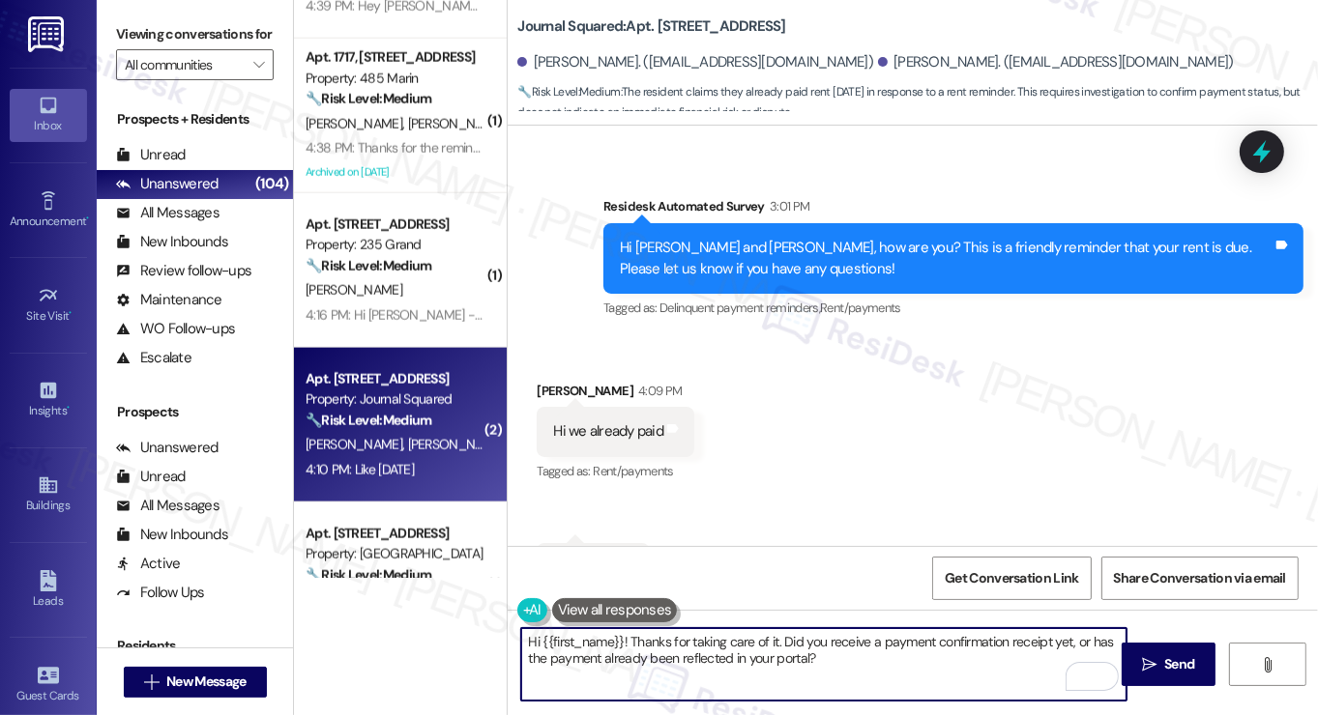
drag, startPoint x: 538, startPoint y: 642, endPoint x: 619, endPoint y: 627, distance: 82.7
click at [619, 627] on div "Hi {{first_name}}! Thanks for taking care of it. Did you receive a payment conf…" at bounding box center [823, 664] width 607 height 74
paste textarea "Ziqi"
type textarea "Hi [PERSON_NAME]! Thanks for taking care of it. Did you receive a payment confi…"
drag, startPoint x: 870, startPoint y: 647, endPoint x: 890, endPoint y: 644, distance: 20.5
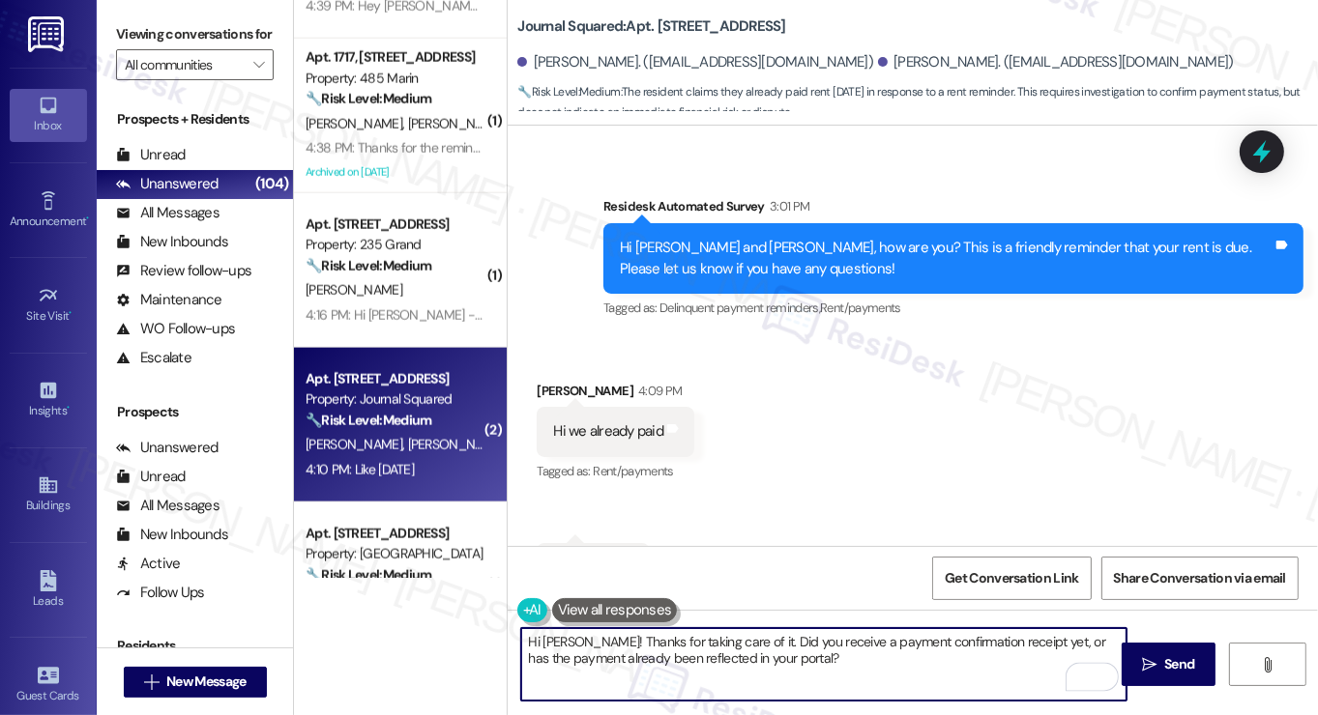
click at [870, 647] on textarea "Hi [PERSON_NAME]! Thanks for taking care of it. Did you receive a payment confi…" at bounding box center [823, 664] width 605 height 73
click at [975, 670] on textarea "Hi [PERSON_NAME]! Thanks for taking care of it. Did you receive a payment confi…" at bounding box center [823, 664] width 605 height 73
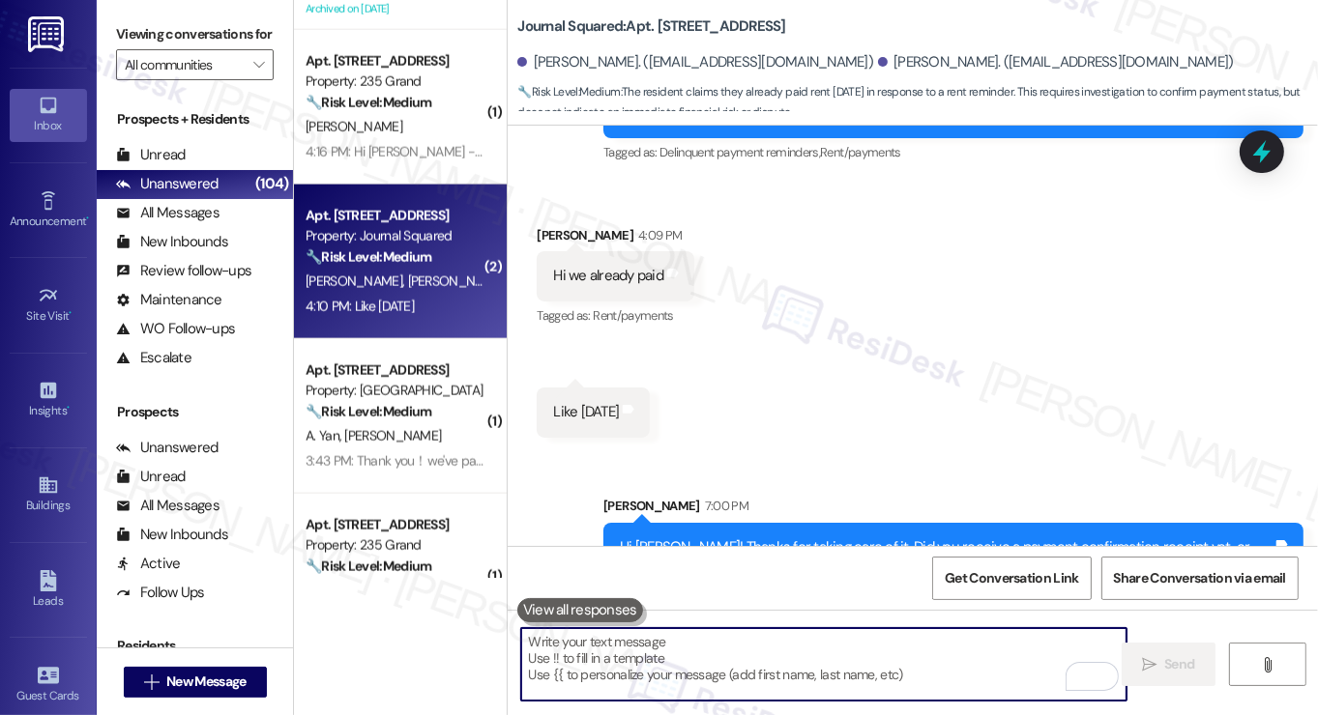
scroll to position [2610, 0]
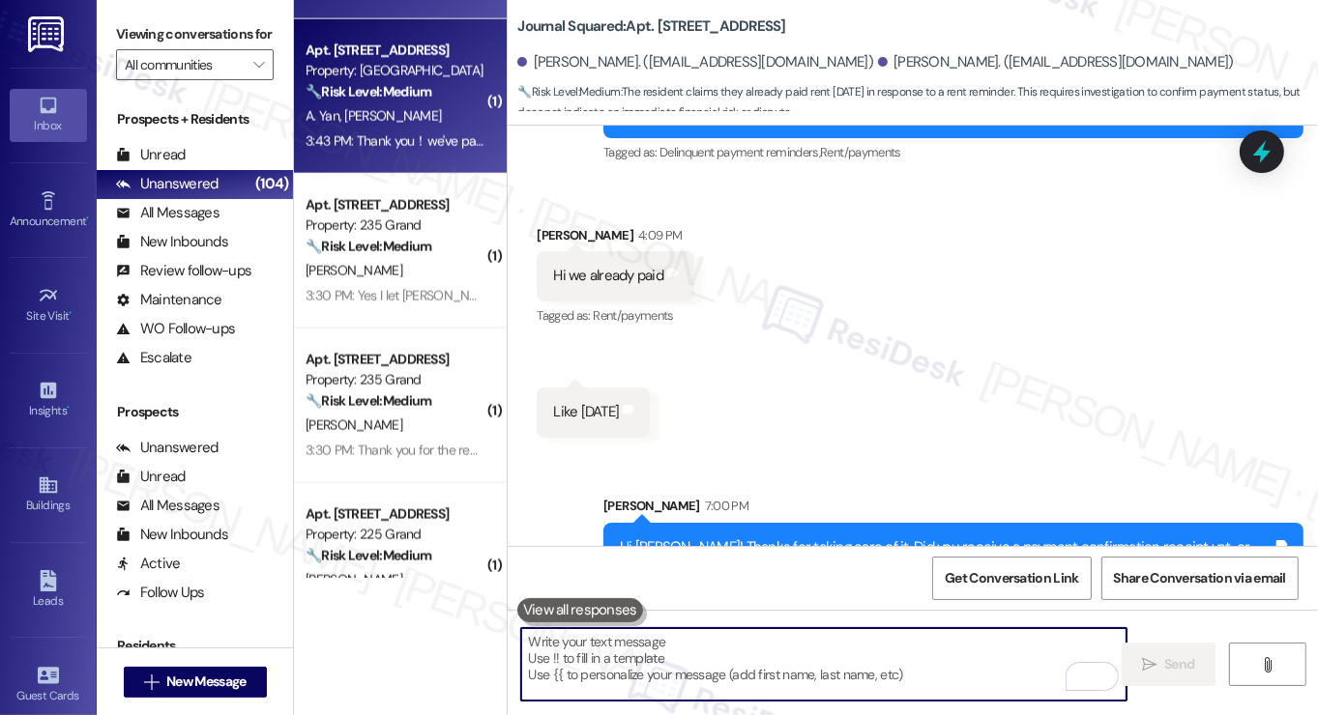
click at [392, 123] on div "A. [PERSON_NAME]" at bounding box center [395, 116] width 183 height 24
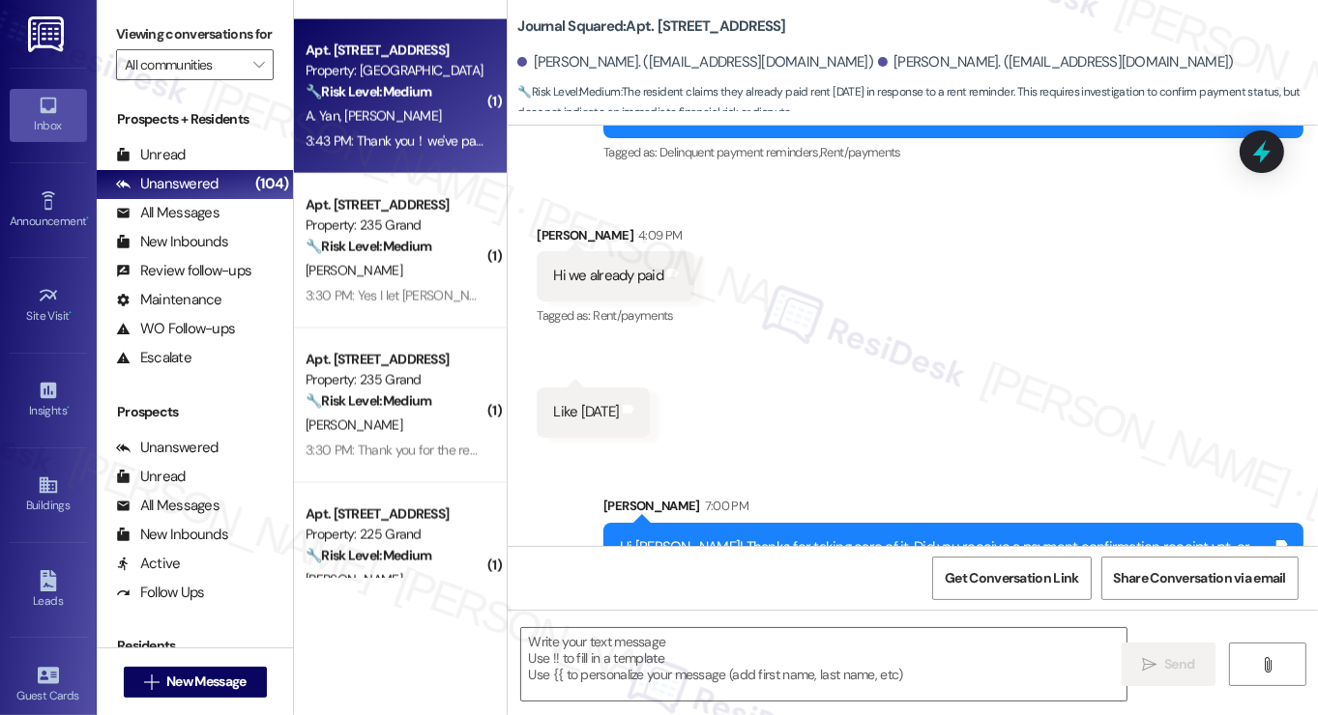
type textarea "Fetching suggested responses. Please feel free to read through the conversation…"
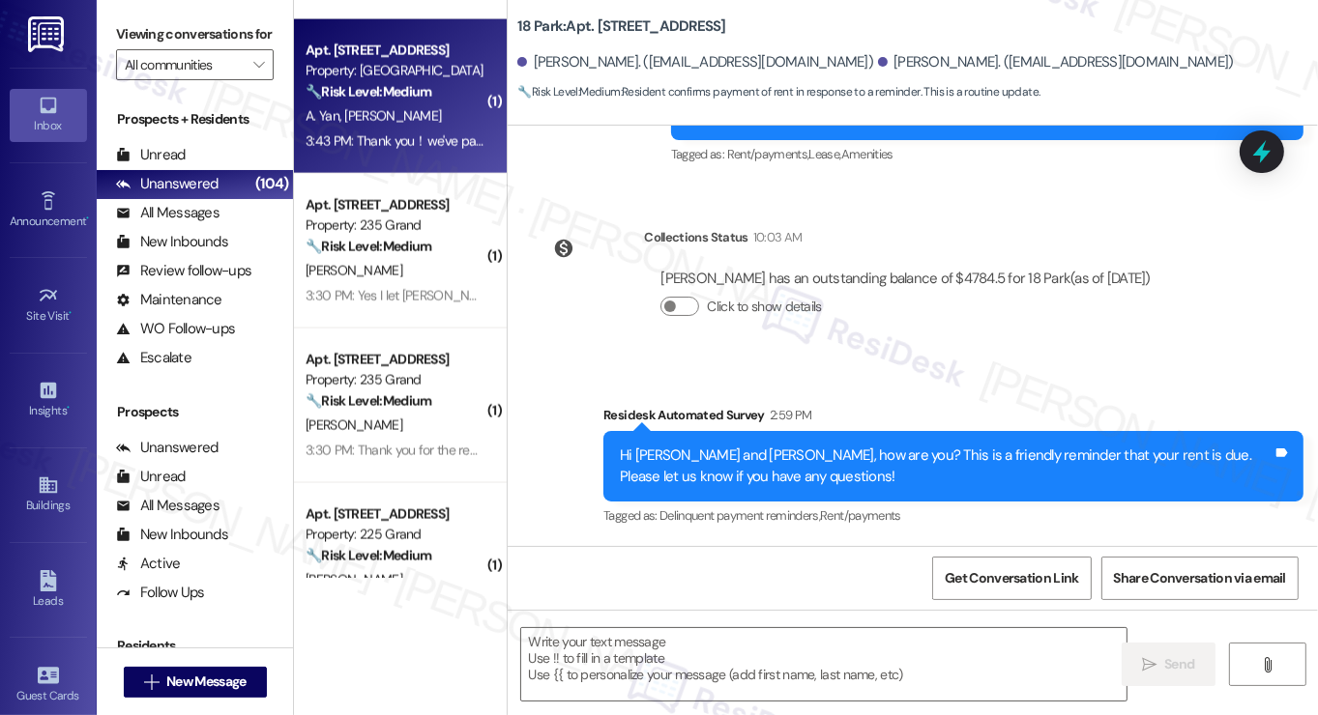
scroll to position [4410, 0]
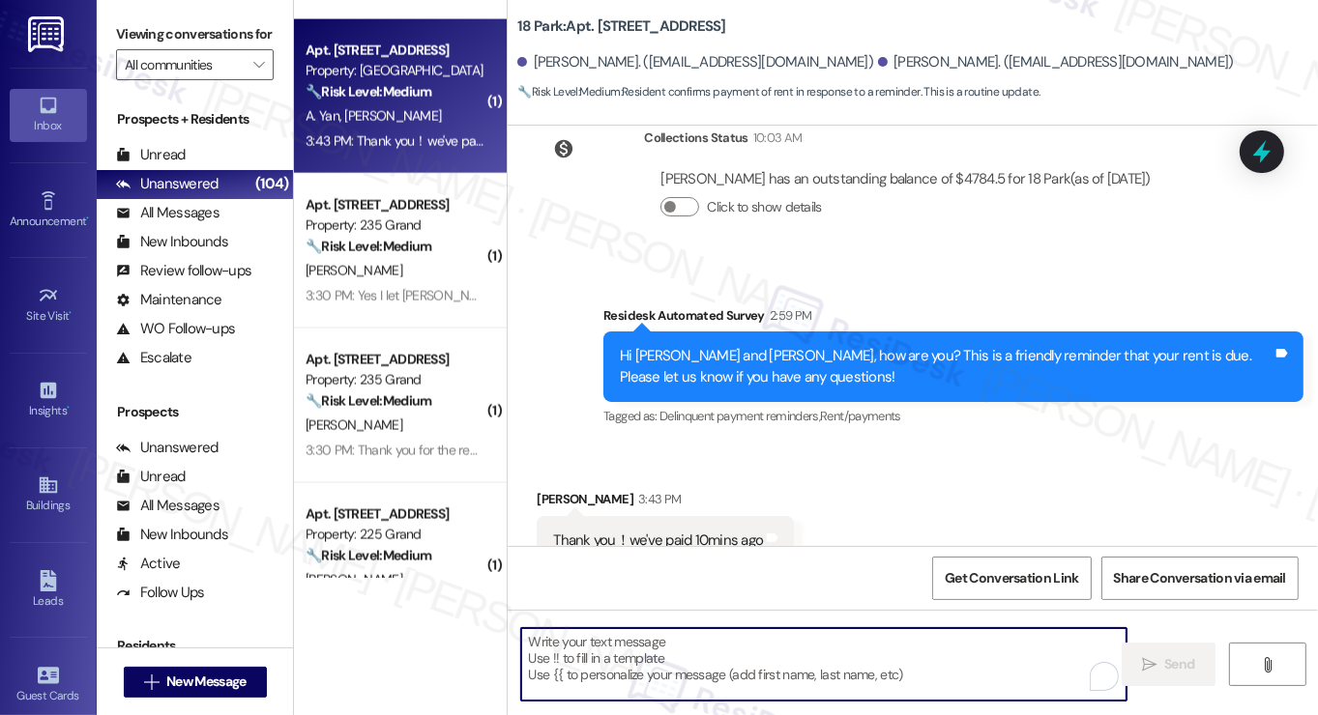
click at [704, 656] on textarea "To enrich screen reader interactions, please activate Accessibility in Grammarl…" at bounding box center [823, 664] width 605 height 73
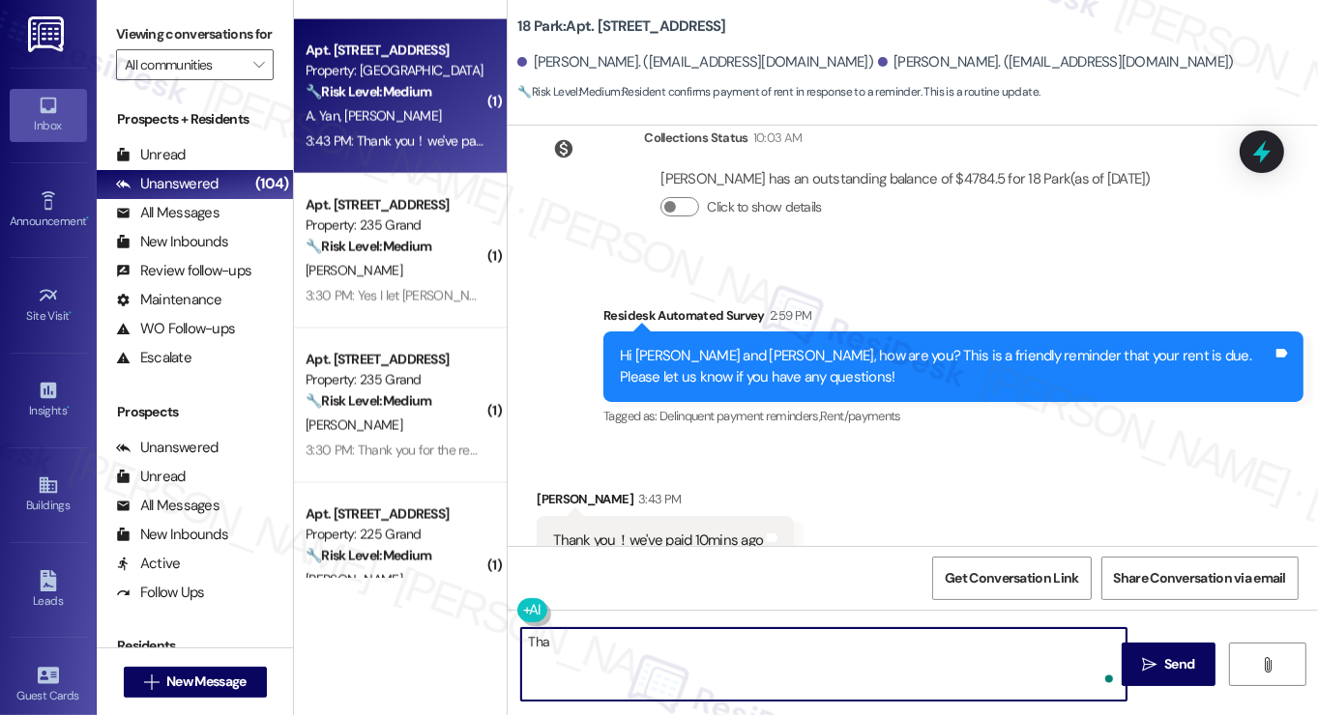
paste textarea "Ziqi"
paste textarea "Hi {{first_name}}! Thanks for taking care of it. Did you receive a payment conf…"
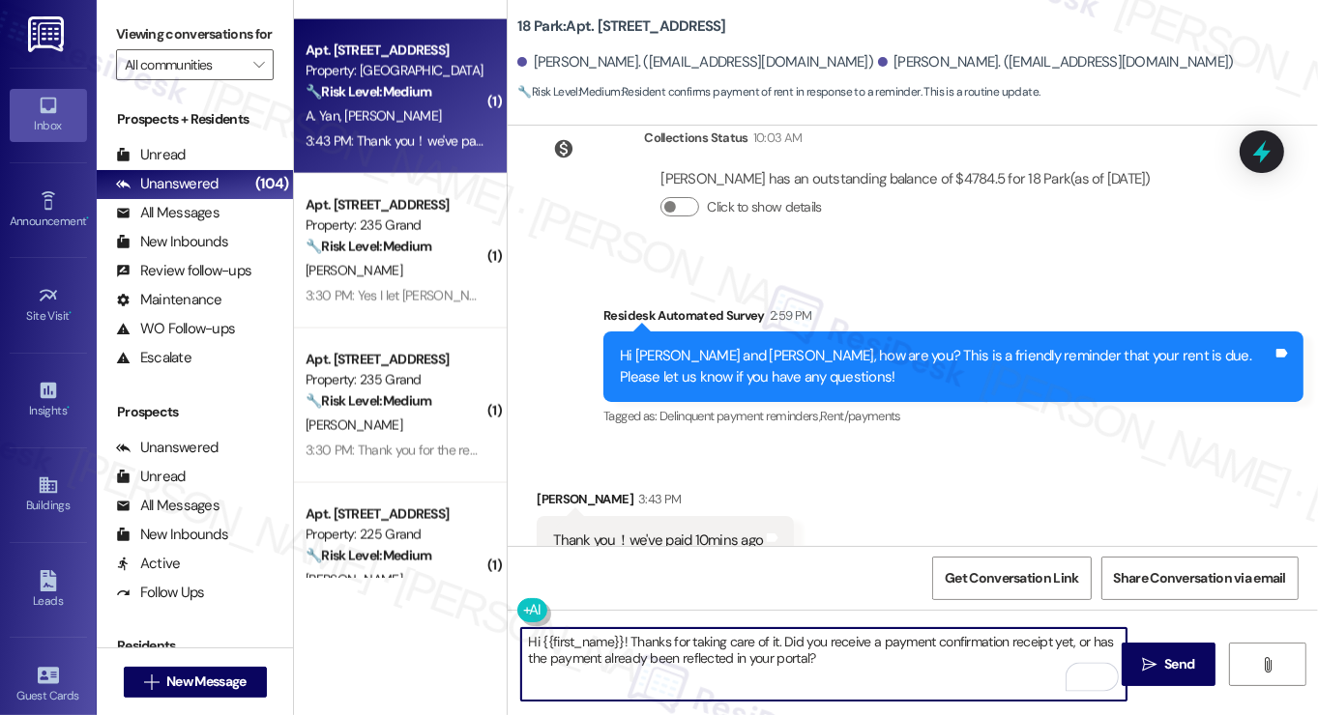
click at [539, 489] on div "[PERSON_NAME] 3:43 PM" at bounding box center [665, 502] width 257 height 27
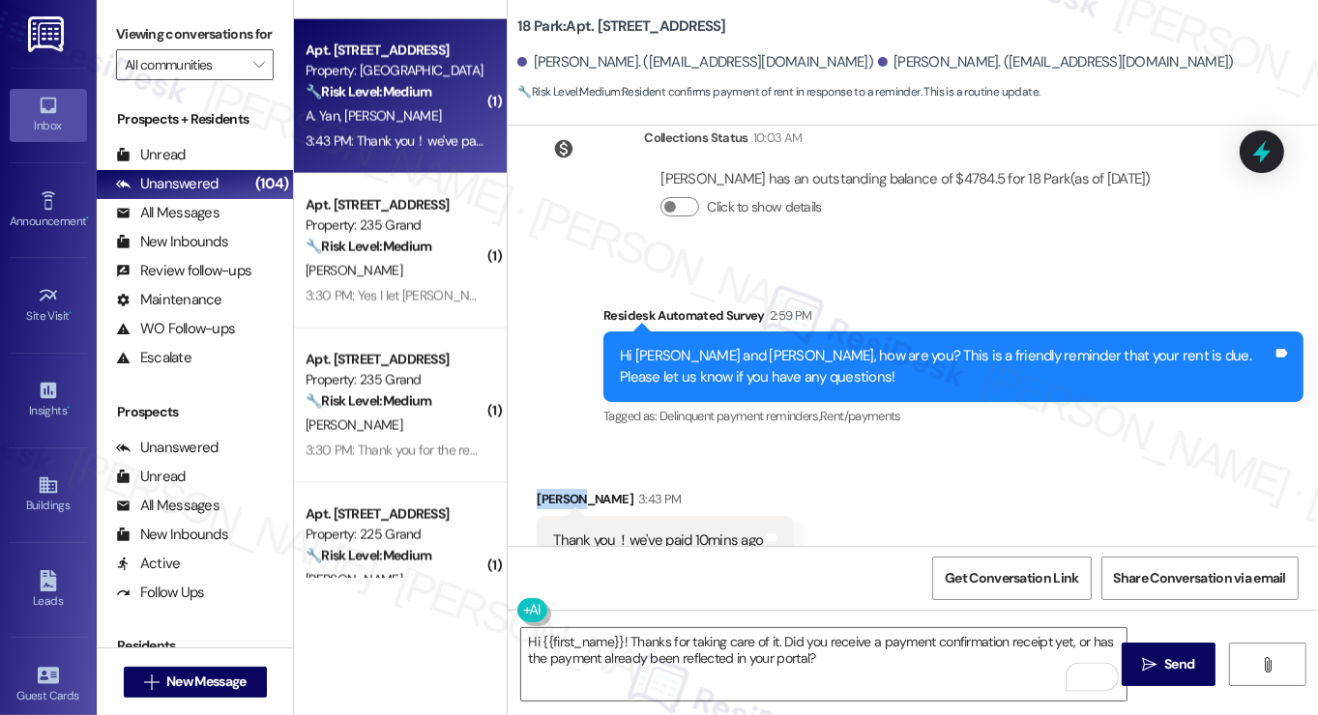
click at [539, 489] on div "[PERSON_NAME] 3:43 PM" at bounding box center [665, 502] width 257 height 27
copy div "Ruojun"
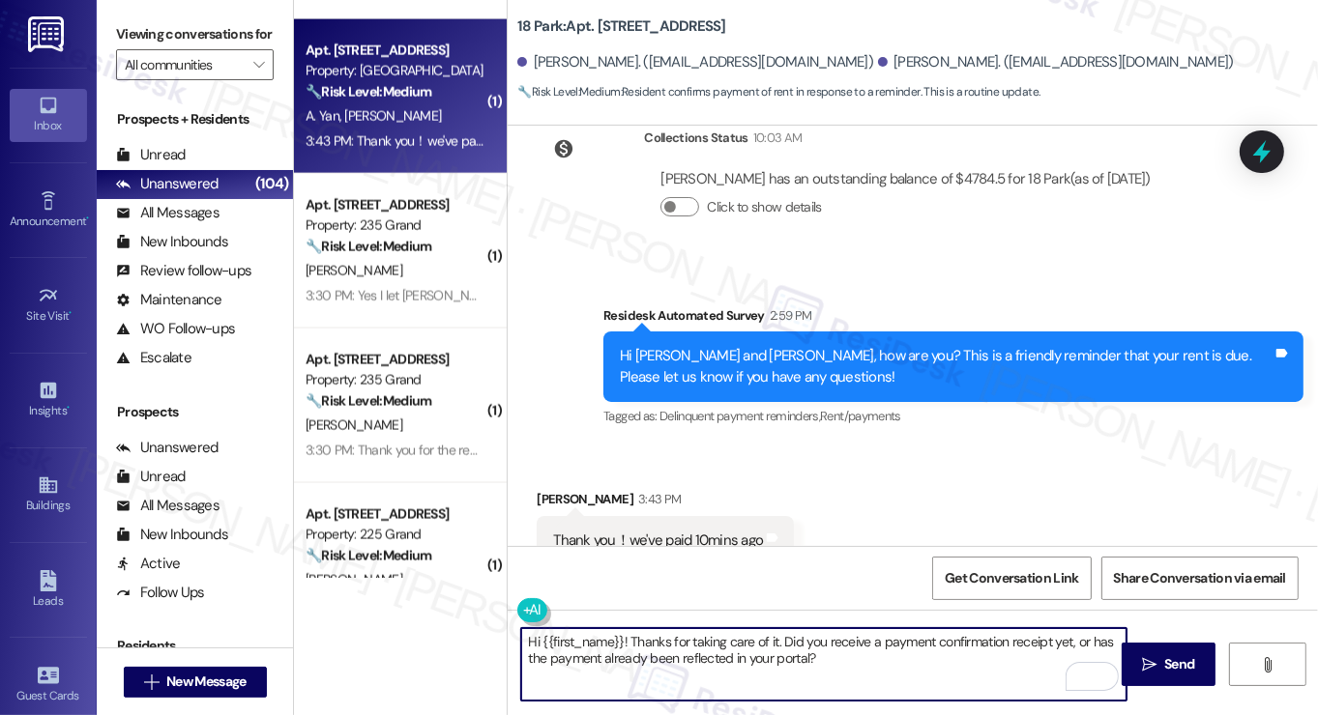
drag, startPoint x: 539, startPoint y: 644, endPoint x: 618, endPoint y: 633, distance: 80.0
click at [618, 633] on textarea "Hi {{first_name}}! Thanks for taking care of it. Did you receive a payment conf…" at bounding box center [823, 664] width 605 height 73
paste textarea "Ruojun"
type textarea "Hi Ruojun! Thanks for taking care of it. Did you receive a payment confirmation…"
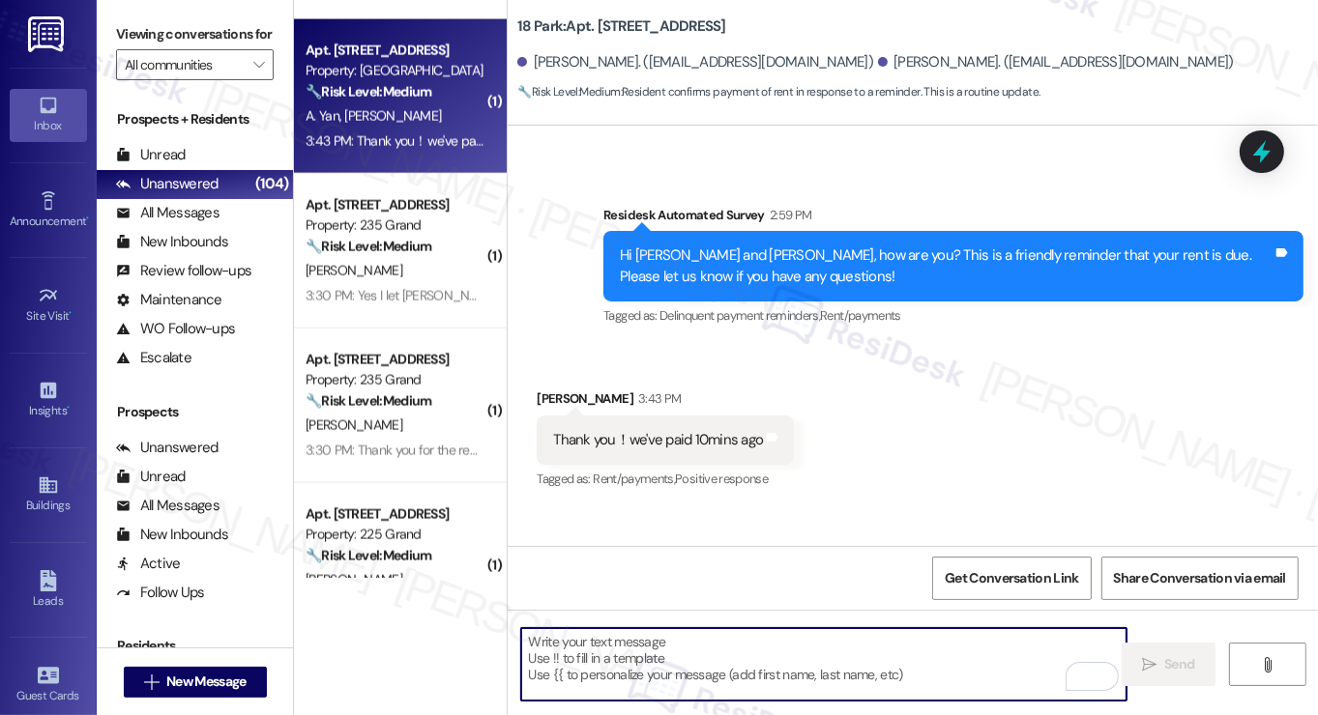
scroll to position [4566, 0]
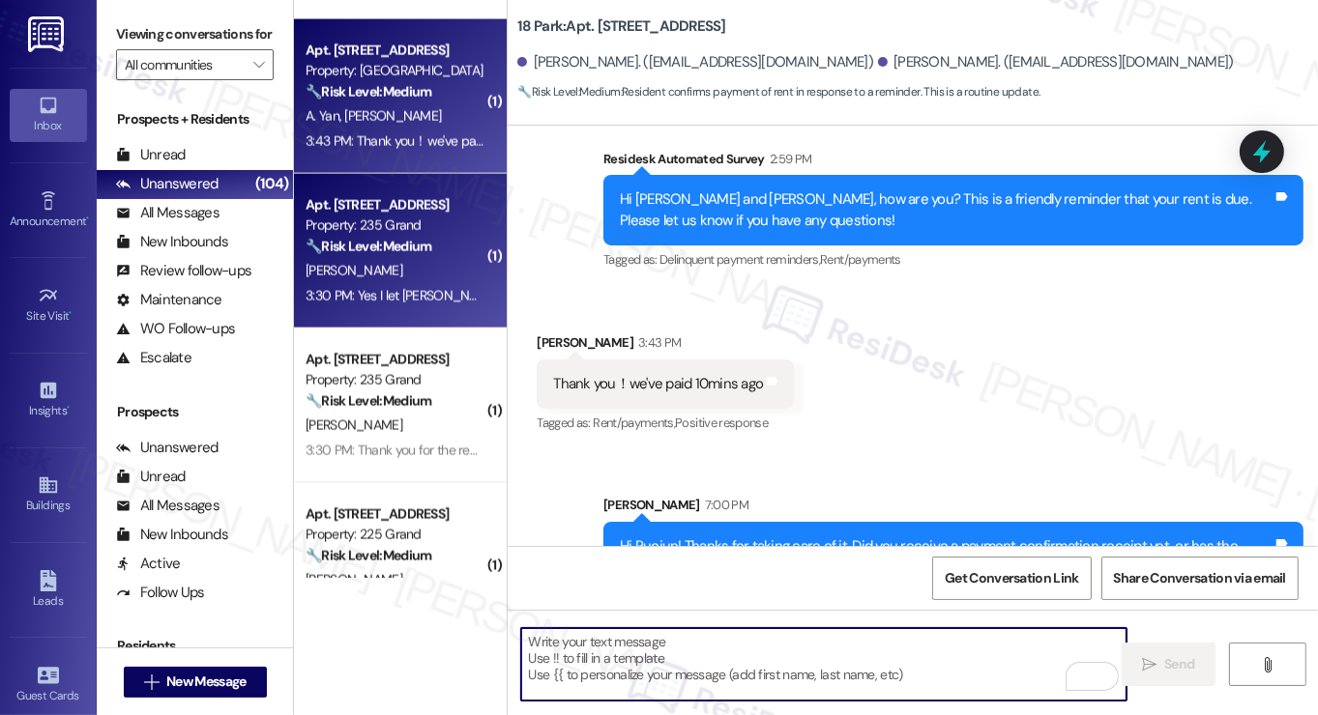
click at [436, 265] on div "[PERSON_NAME]" at bounding box center [395, 271] width 183 height 24
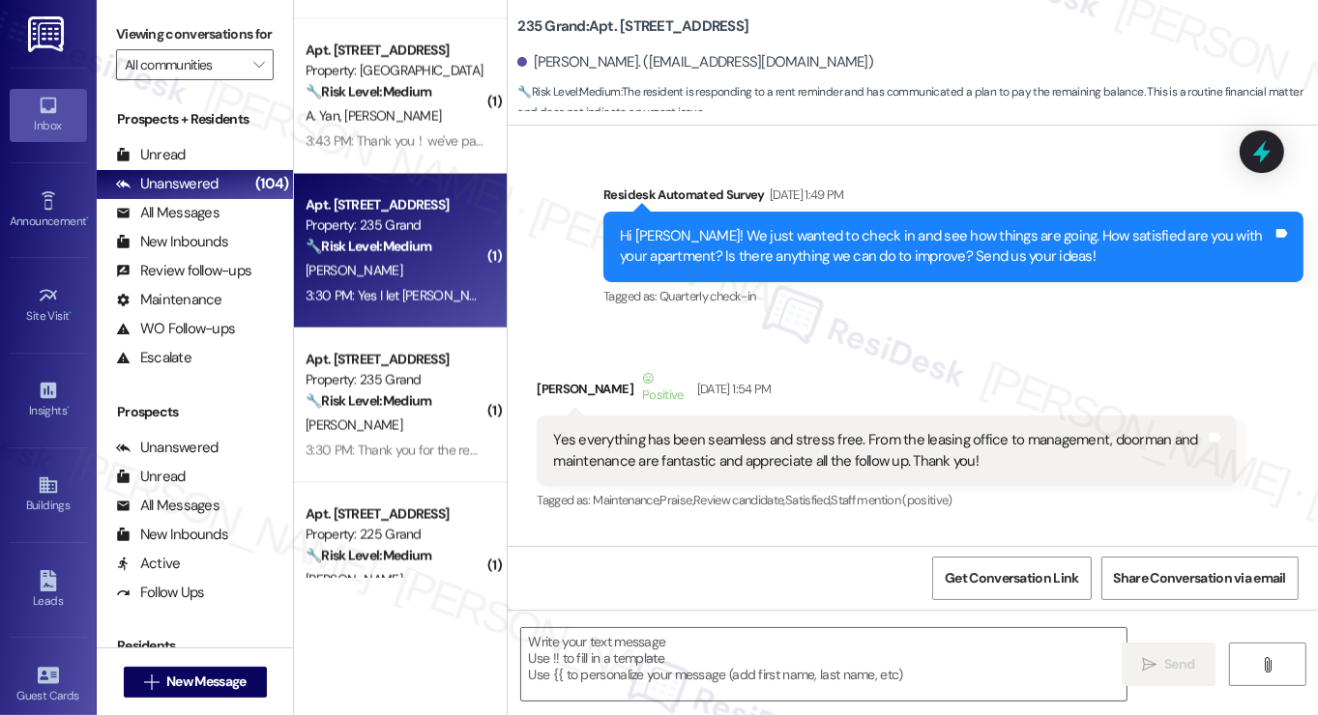
scroll to position [15311, 0]
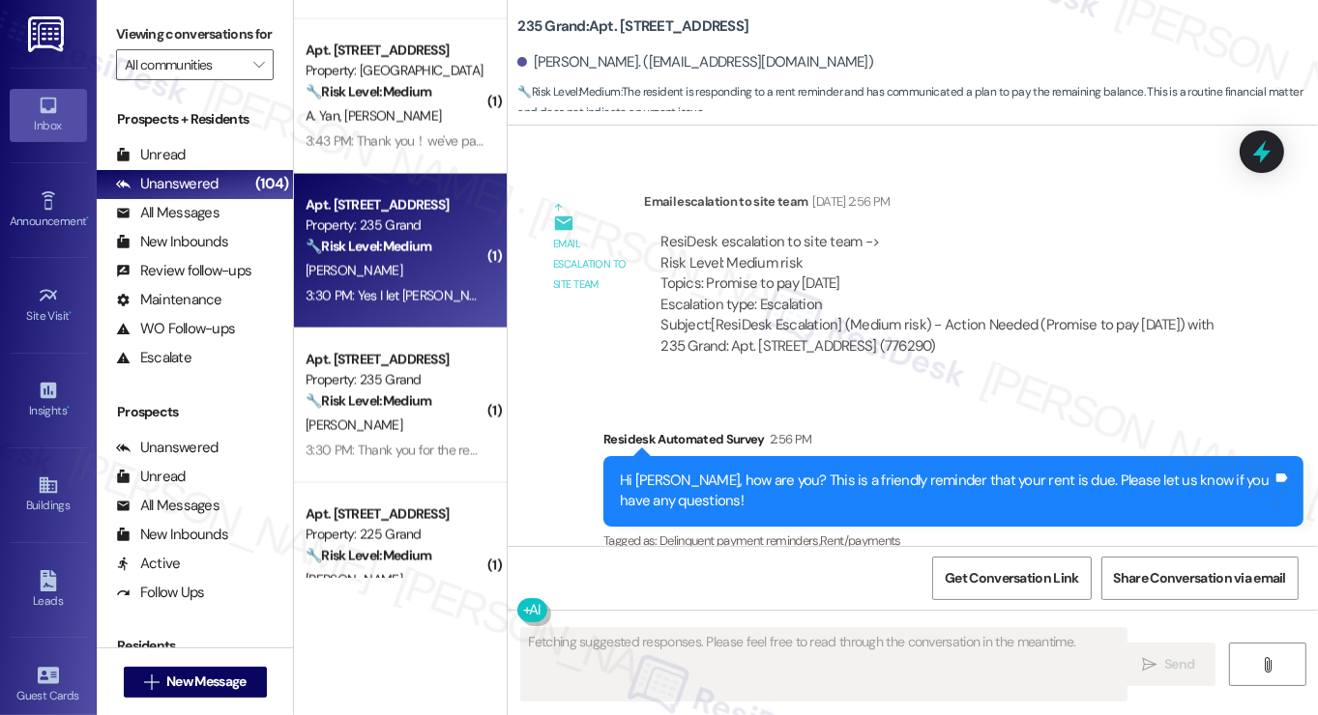
click at [740, 655] on div "Yes I let [PERSON_NAME] know I will process the remaining balance by [DATE], [D…" at bounding box center [809, 665] width 513 height 20
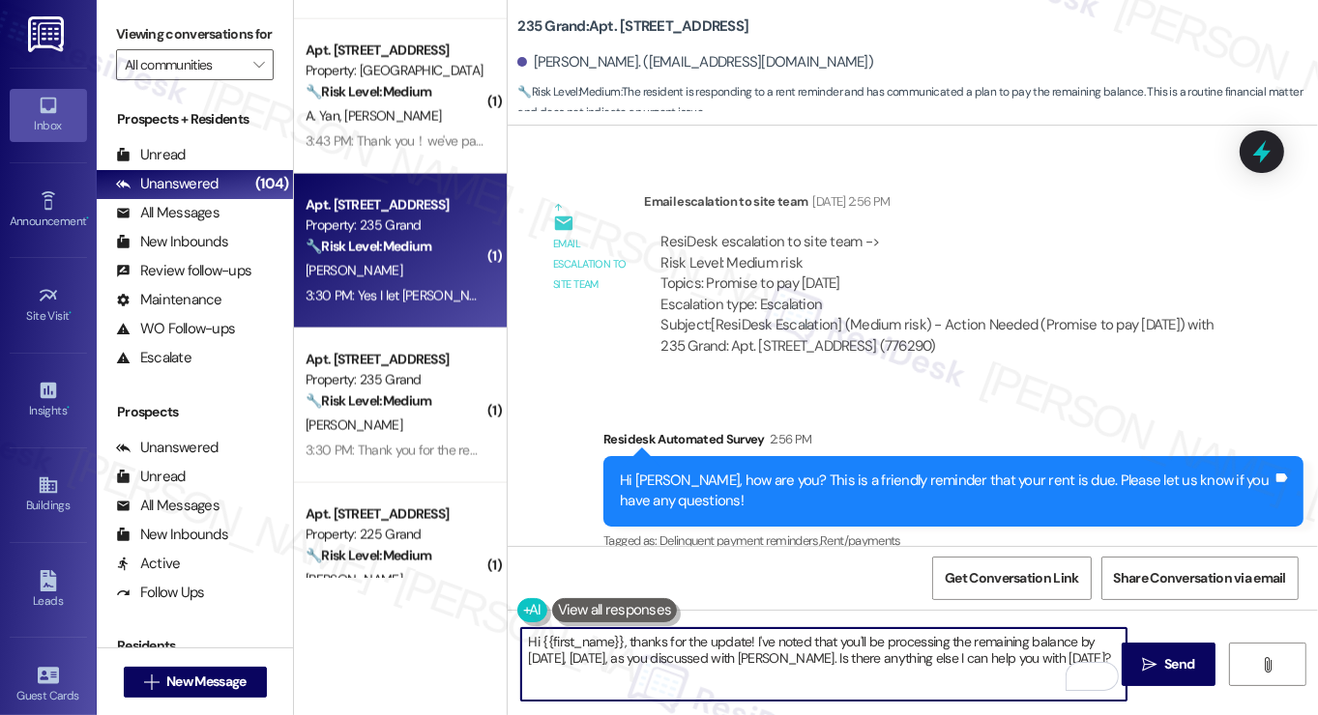
drag, startPoint x: 1081, startPoint y: 656, endPoint x: 785, endPoint y: 663, distance: 295.9
click at [785, 663] on textarea "Hi {{first_name}}, thanks for the update! I've noted that you'll be processing …" at bounding box center [823, 664] width 605 height 73
type textarea "Hi {{first_name}}, thanks for the update! I've noted that you'll be processing …"
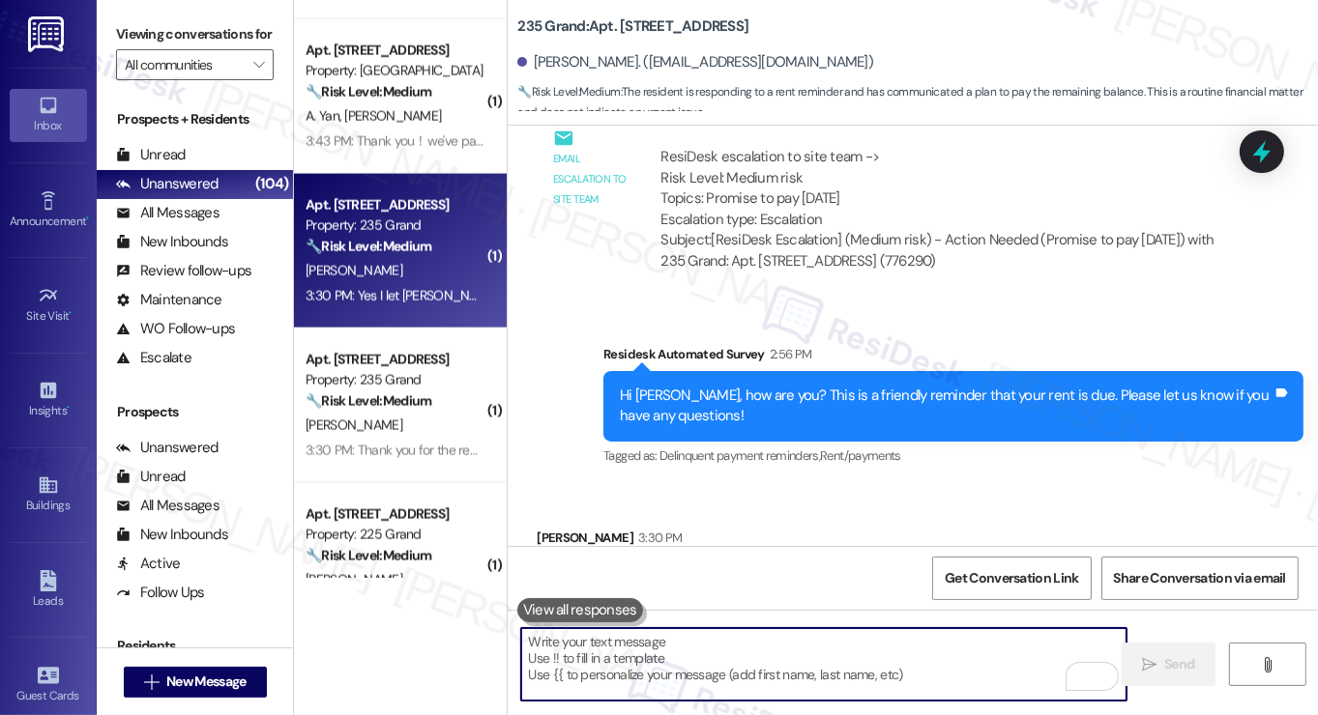
scroll to position [15468, 0]
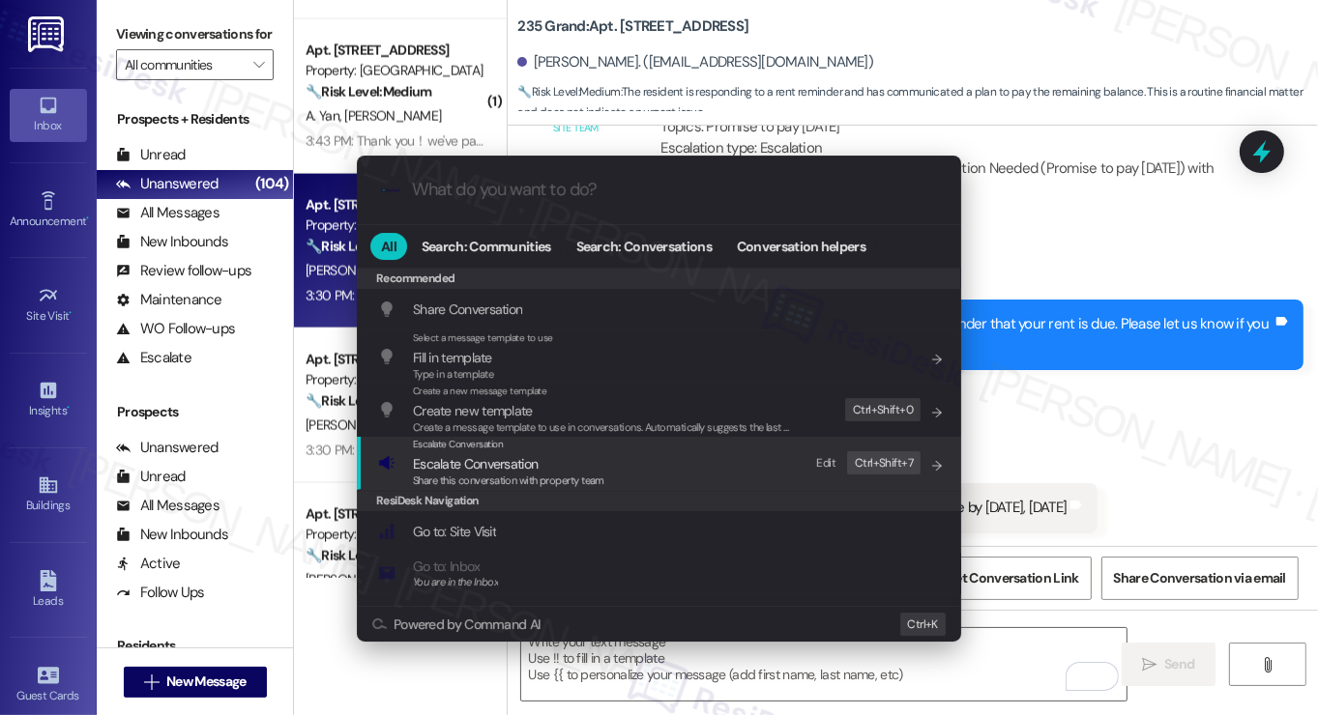
type input "n"
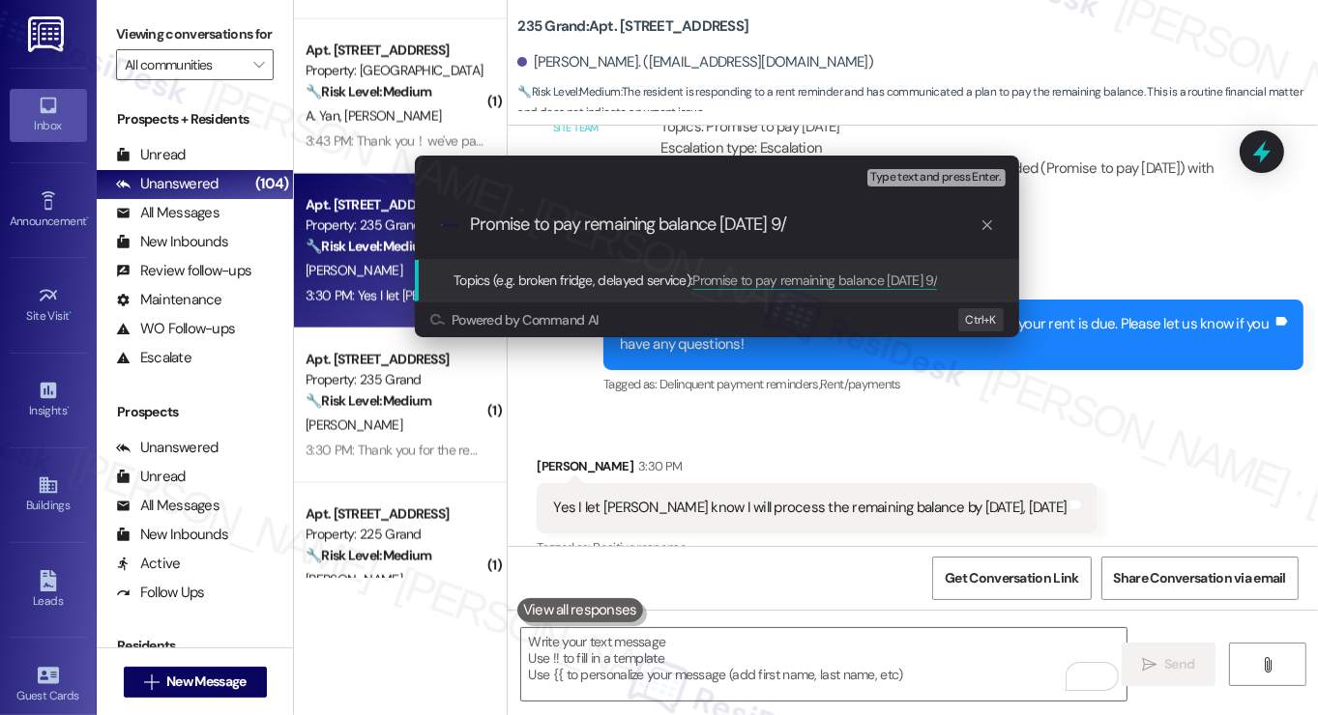
click at [847, 222] on input "Promise to pay remaining balance [DATE] 9/" at bounding box center [725, 225] width 510 height 20
type input "Promise to pay remaining balance [DATE]"
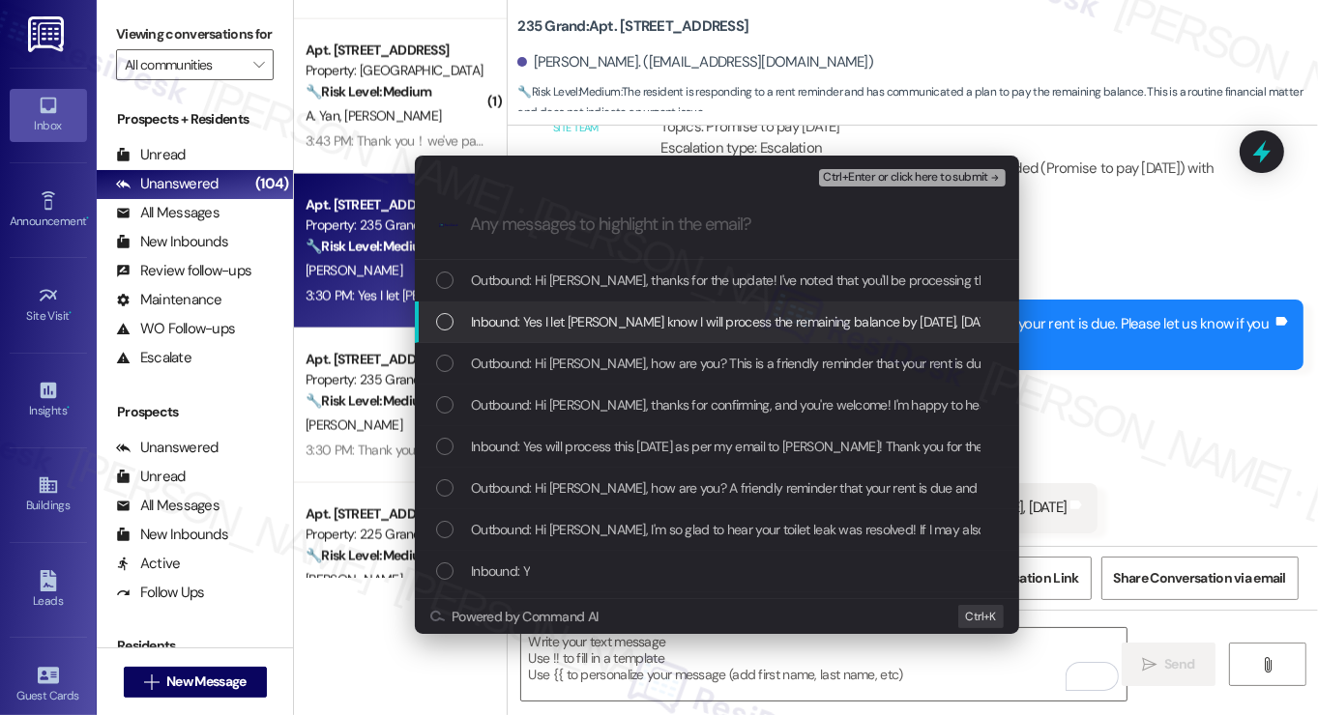
click at [797, 308] on div "Inbound: Yes I let [PERSON_NAME] know I will process the remaining balance by […" at bounding box center [717, 323] width 604 height 42
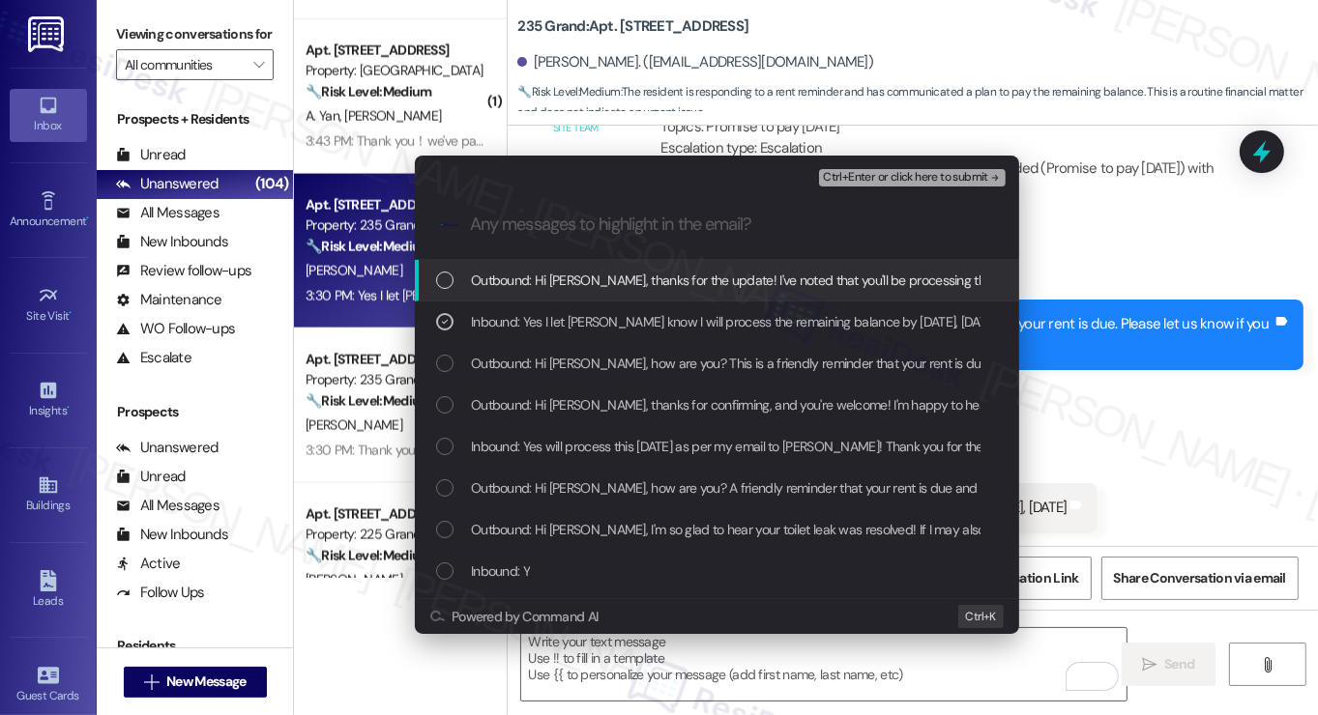
click at [868, 171] on span "Ctrl+Enter or click here to submit" at bounding box center [905, 178] width 165 height 14
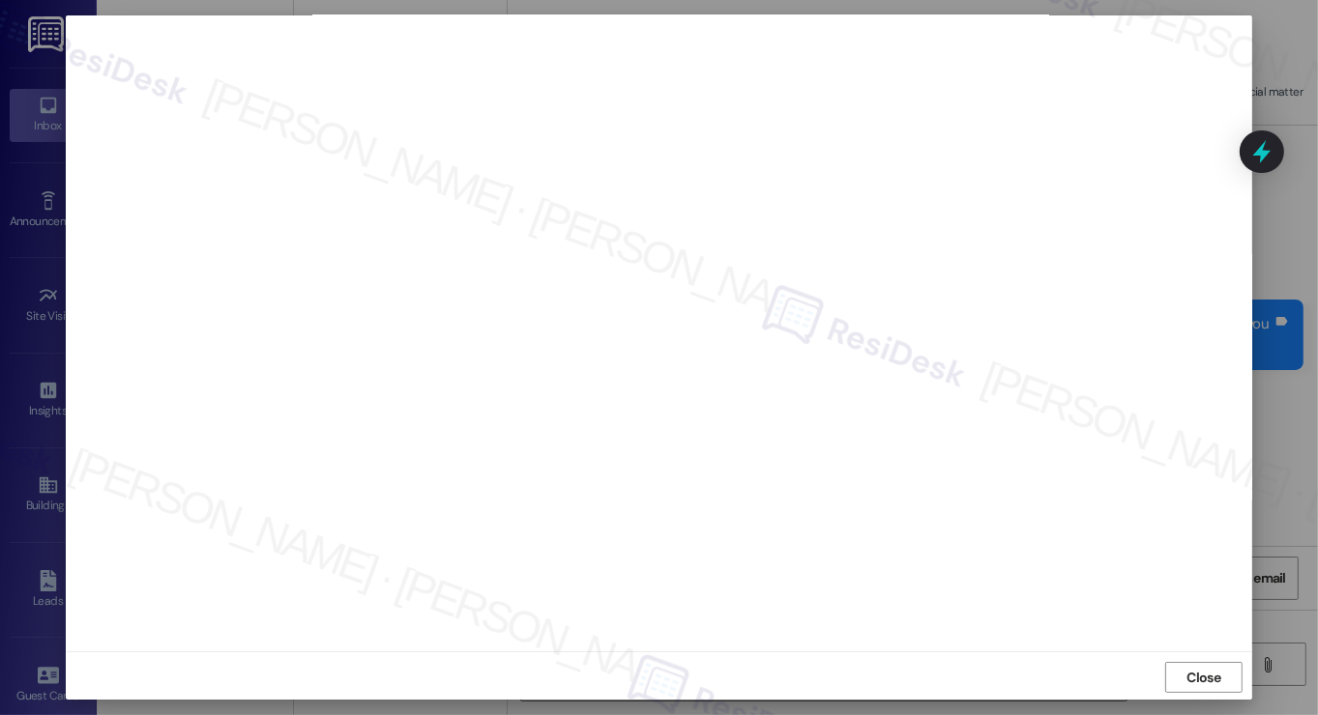
scroll to position [11, 0]
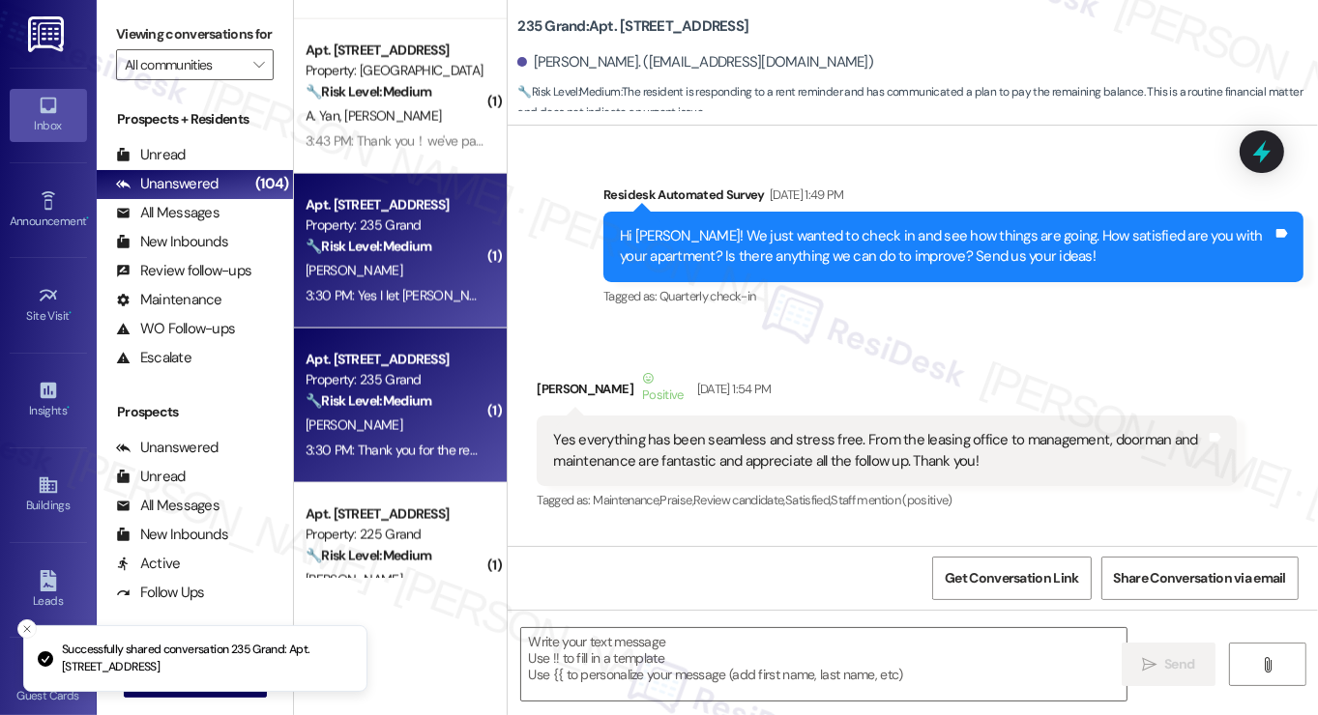
click at [367, 404] on strong "🔧 Risk Level: Medium" at bounding box center [369, 401] width 126 height 17
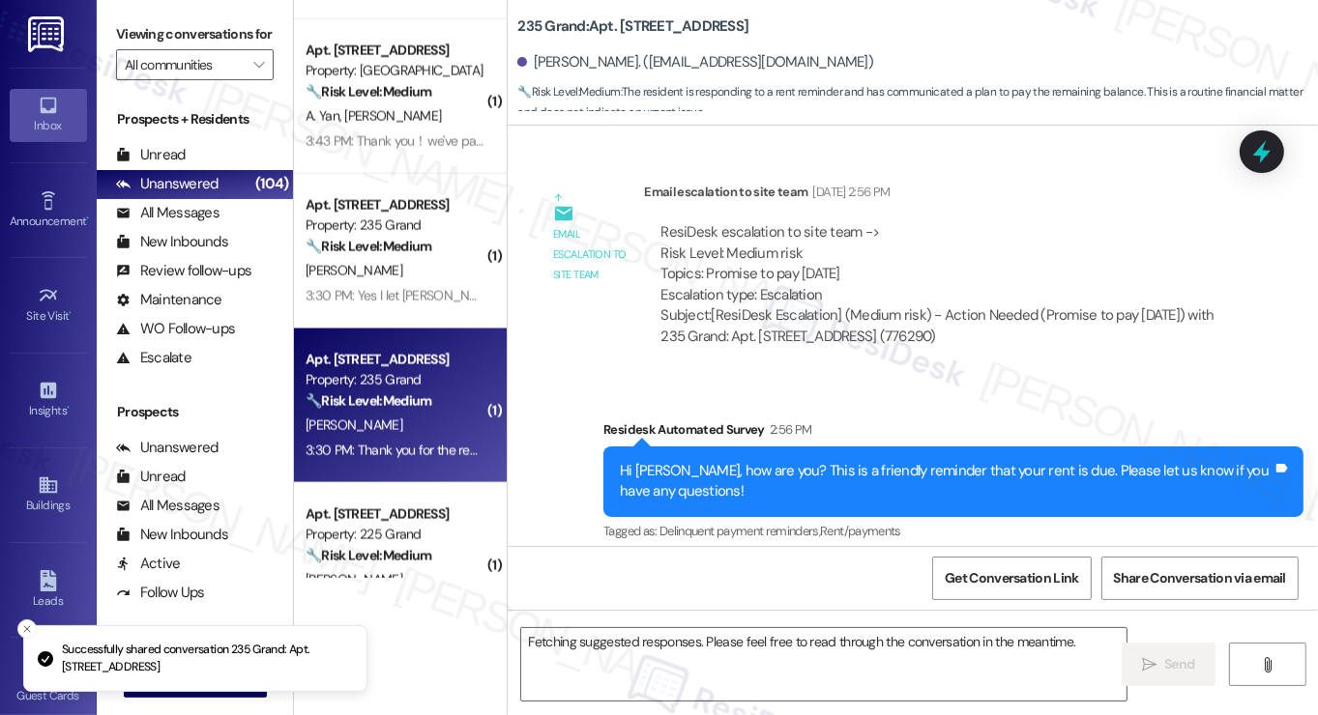
scroll to position [15311, 0]
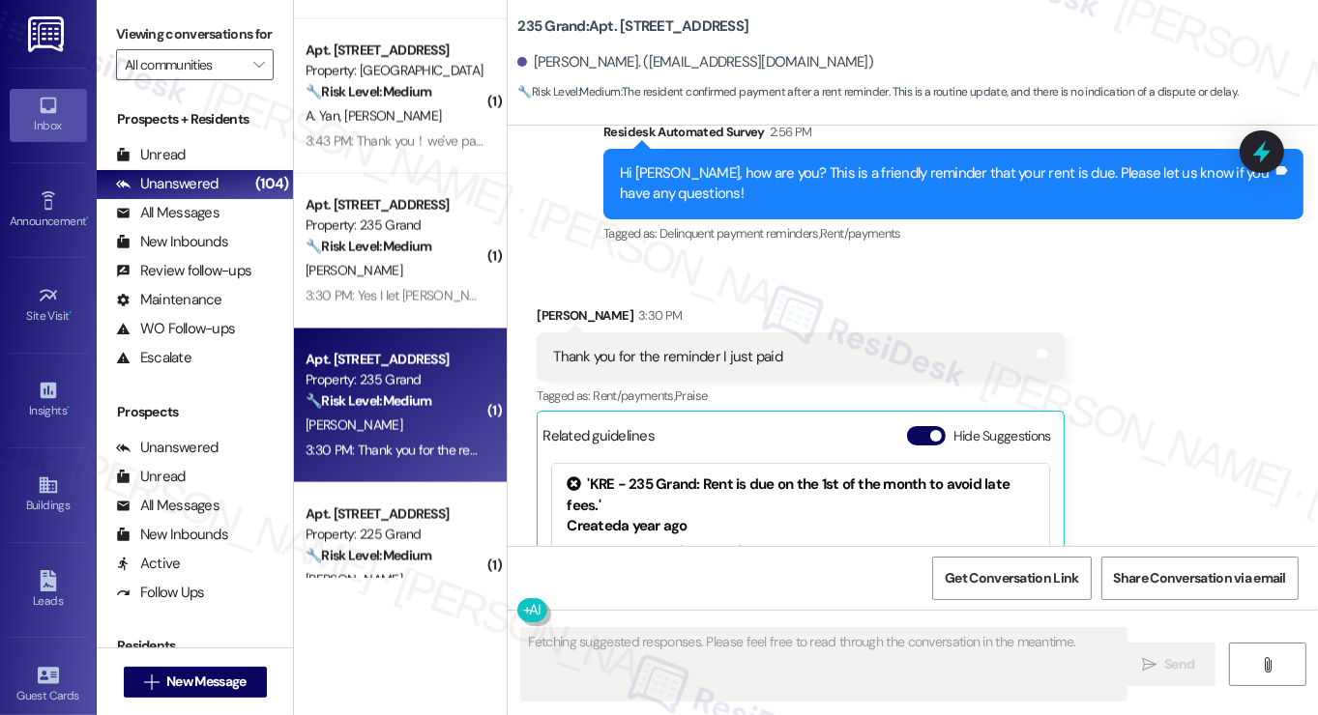
type textarea "Fetching suggested responses. Please feel free to read through the conversation…"
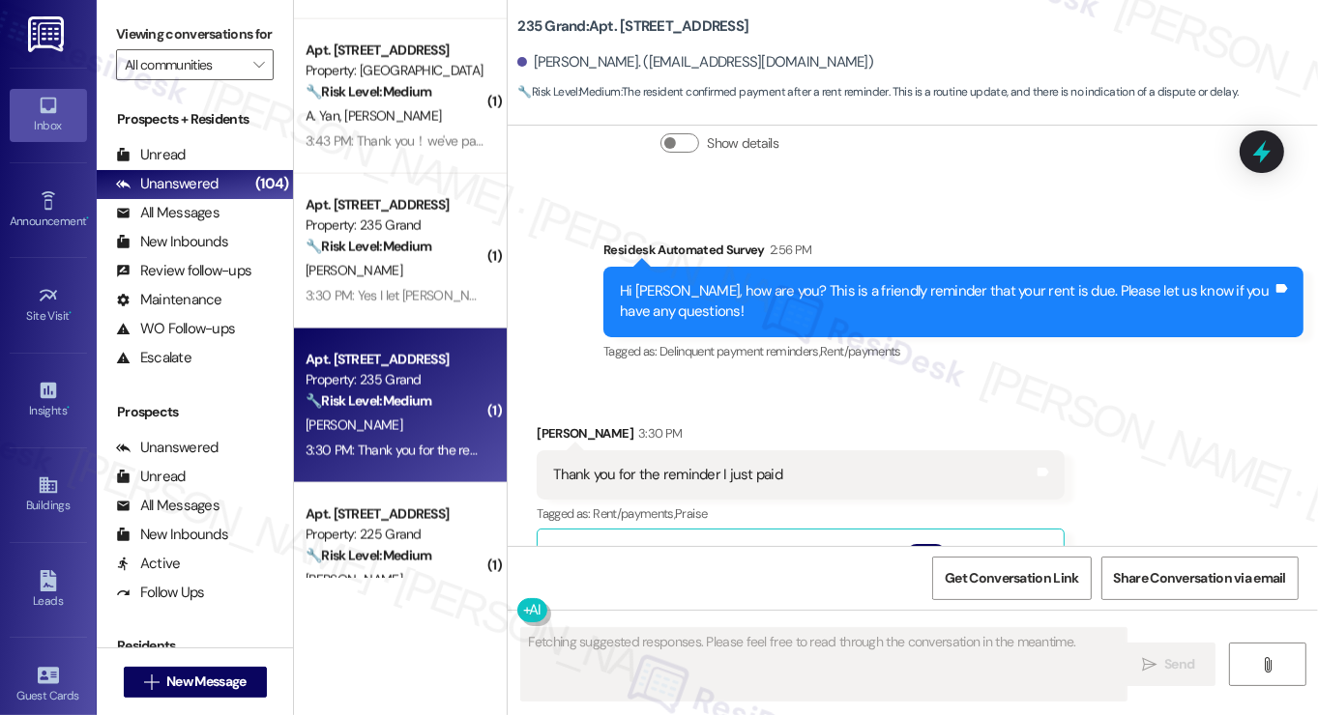
scroll to position [26174, 0]
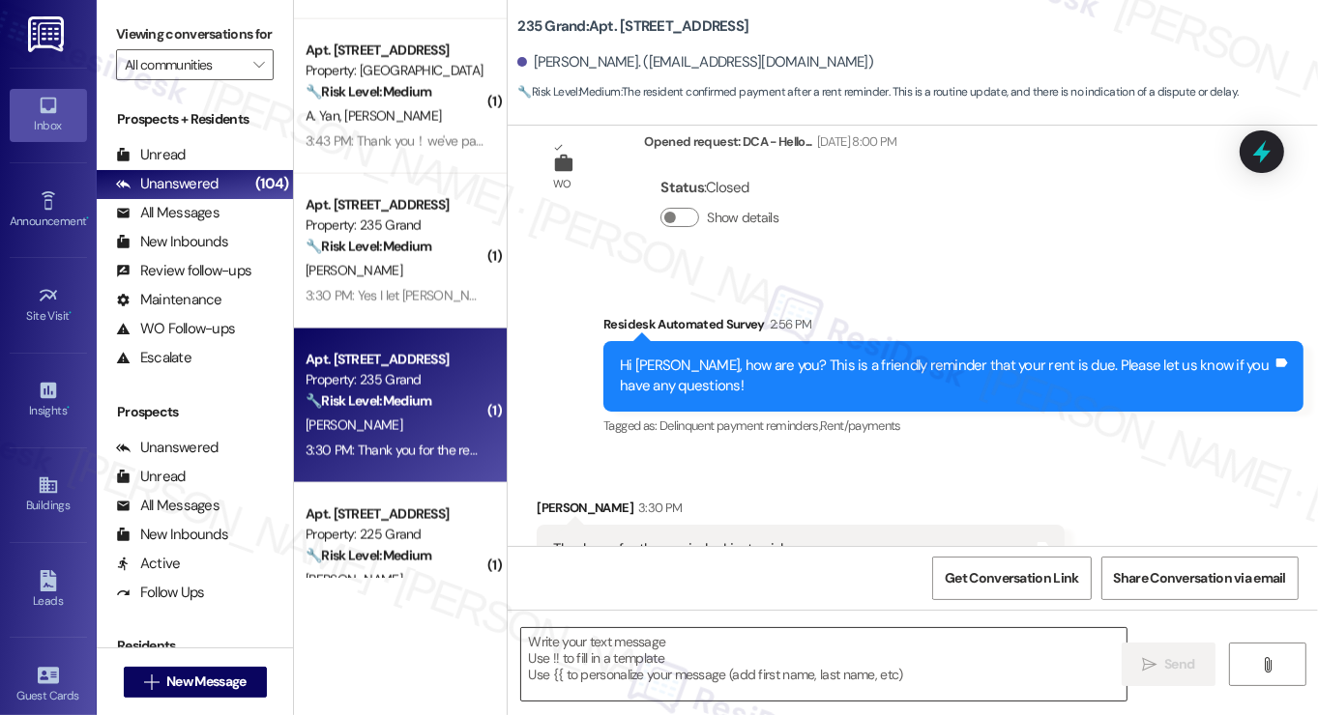
click at [758, 638] on textarea at bounding box center [823, 664] width 605 height 73
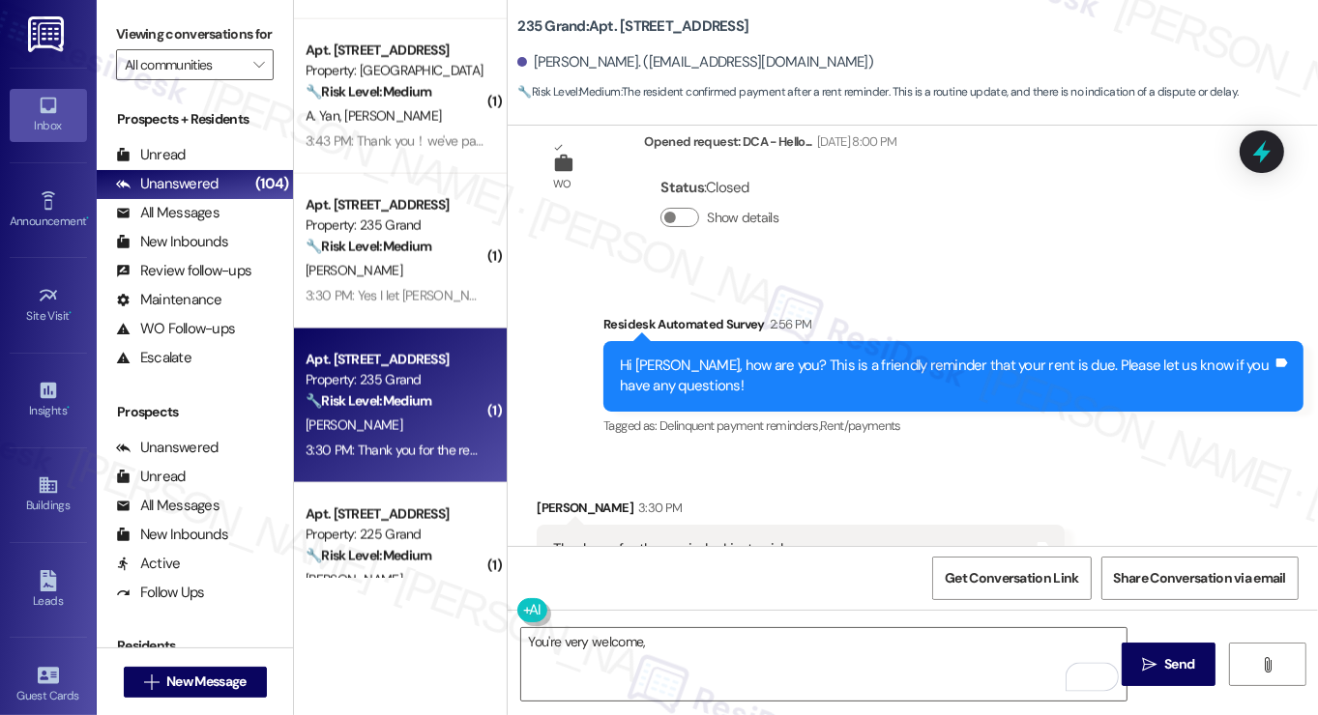
click at [554, 498] on div "[PERSON_NAME] 3:30 PM" at bounding box center [800, 511] width 527 height 27
copy div "Tianyuan"
click at [700, 653] on textarea "You're very welcome," at bounding box center [823, 664] width 605 height 73
paste textarea "Tianyuan"
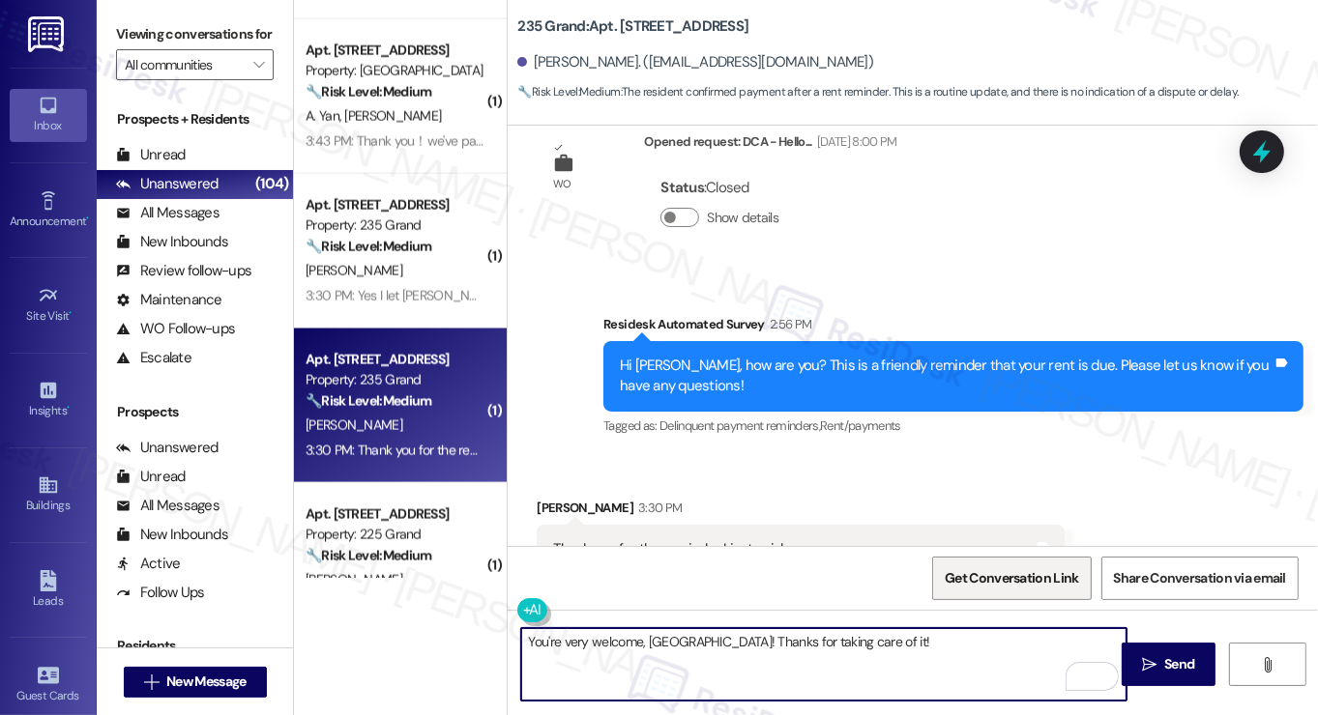
paste textarea "Did you receive a payment confirmation receipt yet, or has the payment already …"
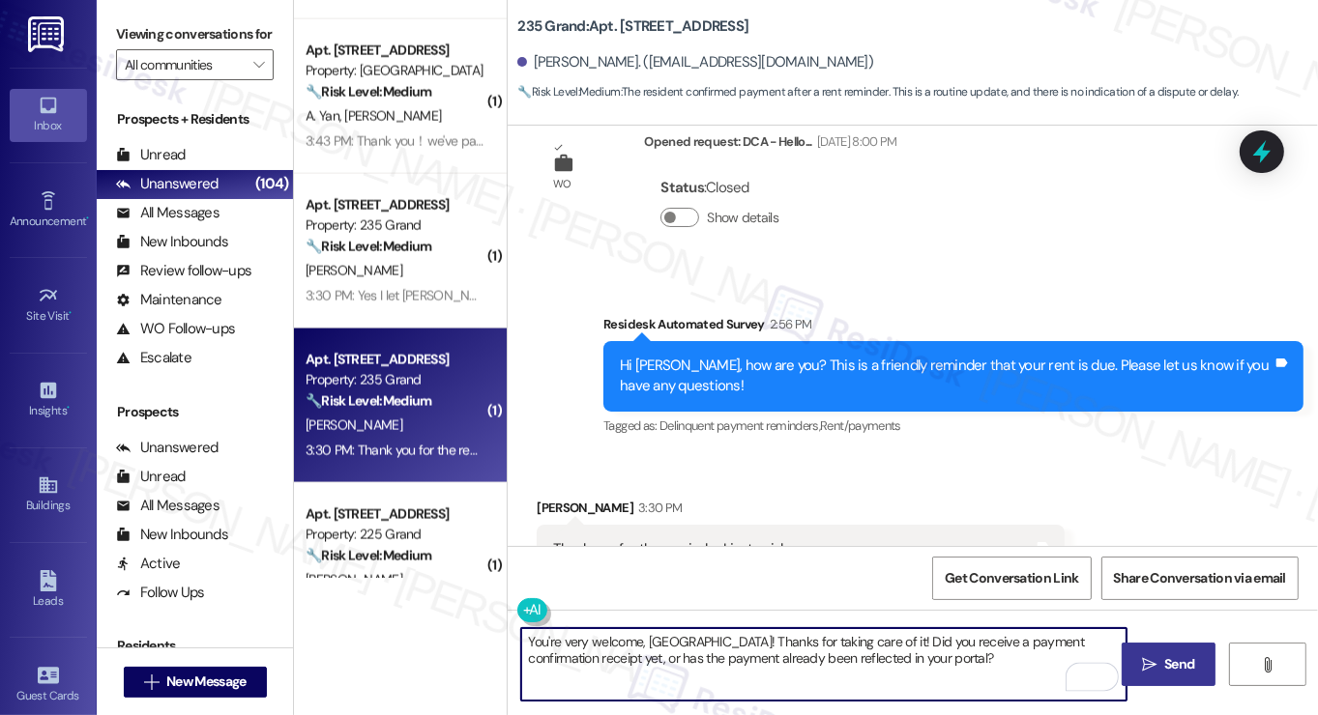
type textarea "You're very welcome, [GEOGRAPHIC_DATA]! Thanks for taking care of it! Did you r…"
click at [1195, 656] on span "Send" at bounding box center [1179, 665] width 38 height 20
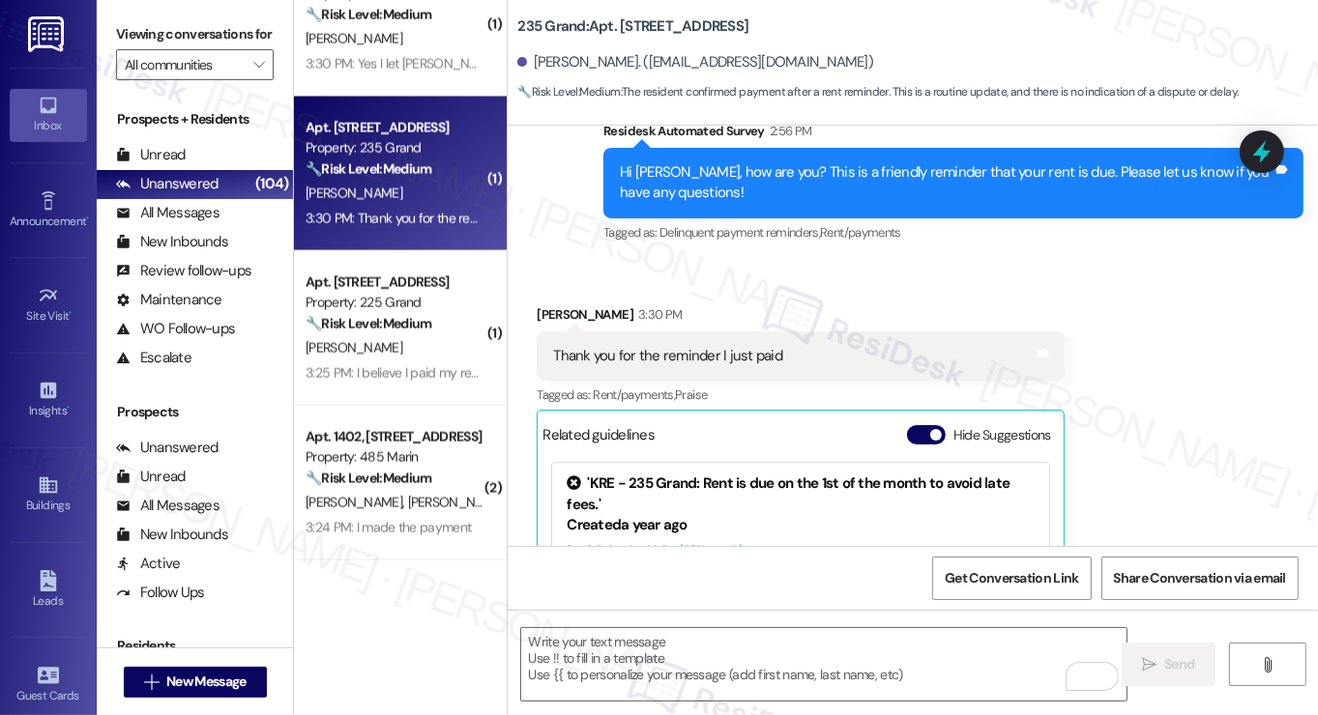
scroll to position [2997, 0]
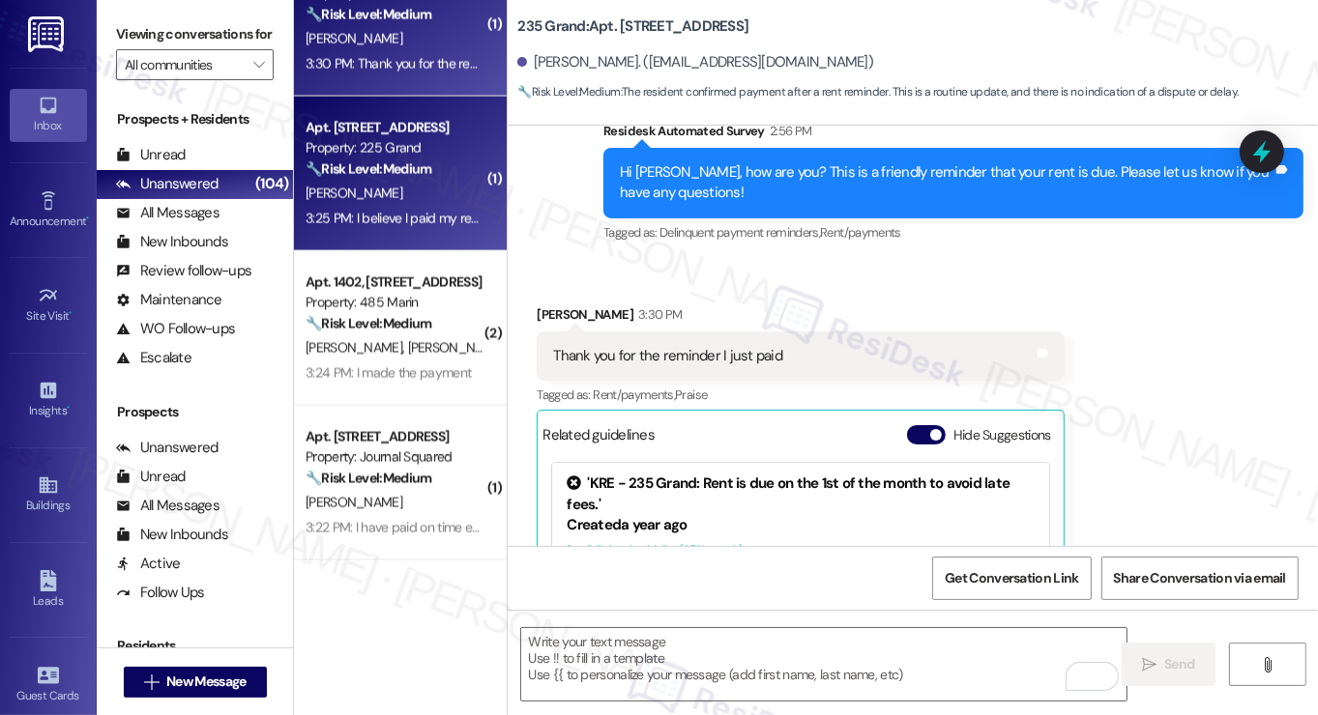
click at [421, 189] on div "[PERSON_NAME]" at bounding box center [395, 194] width 183 height 24
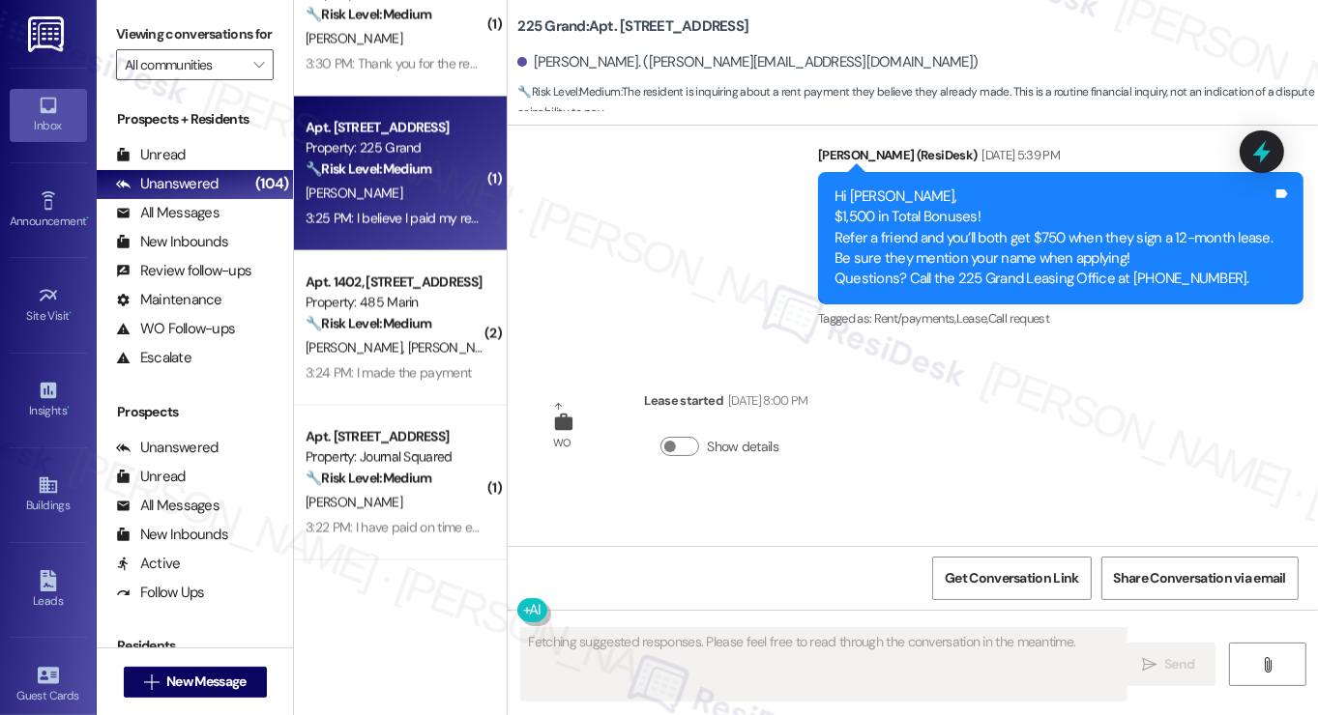
scroll to position [7824, 0]
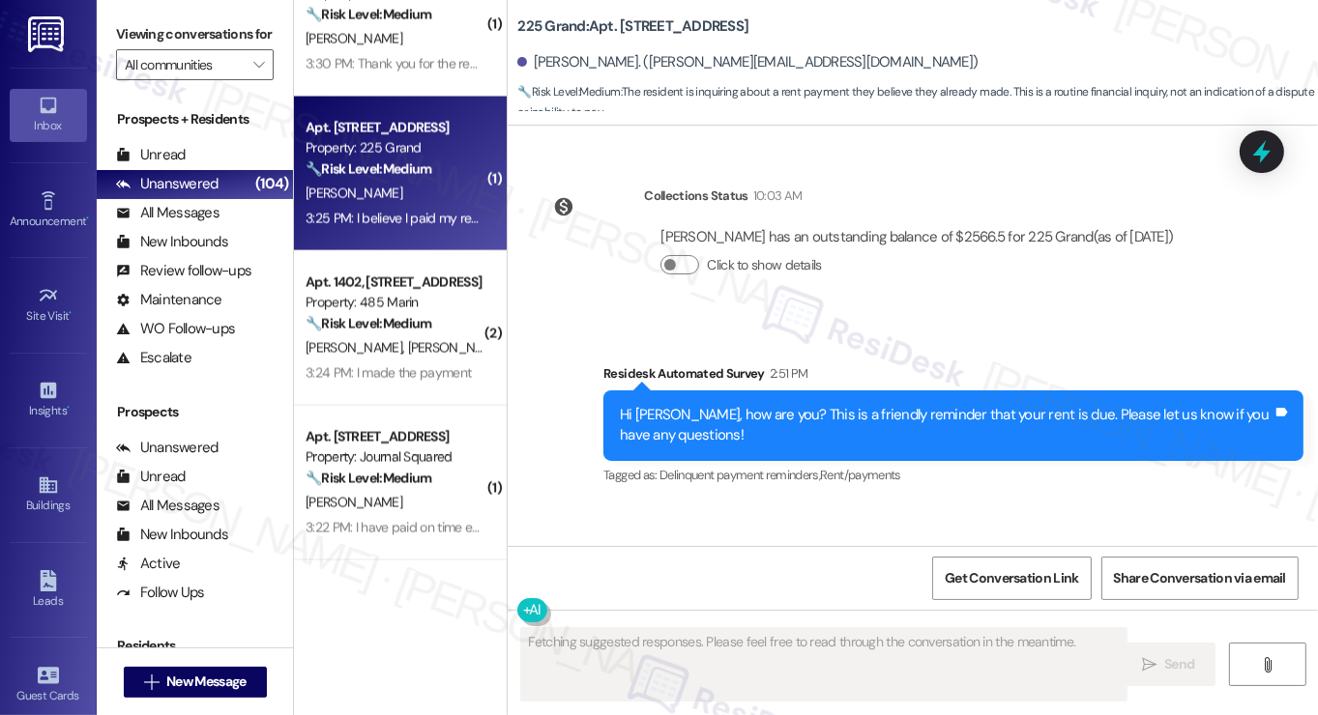
click at [748, 593] on div "I believe I paid my rent either [DATE] or this morning?" at bounding box center [714, 603] width 323 height 20
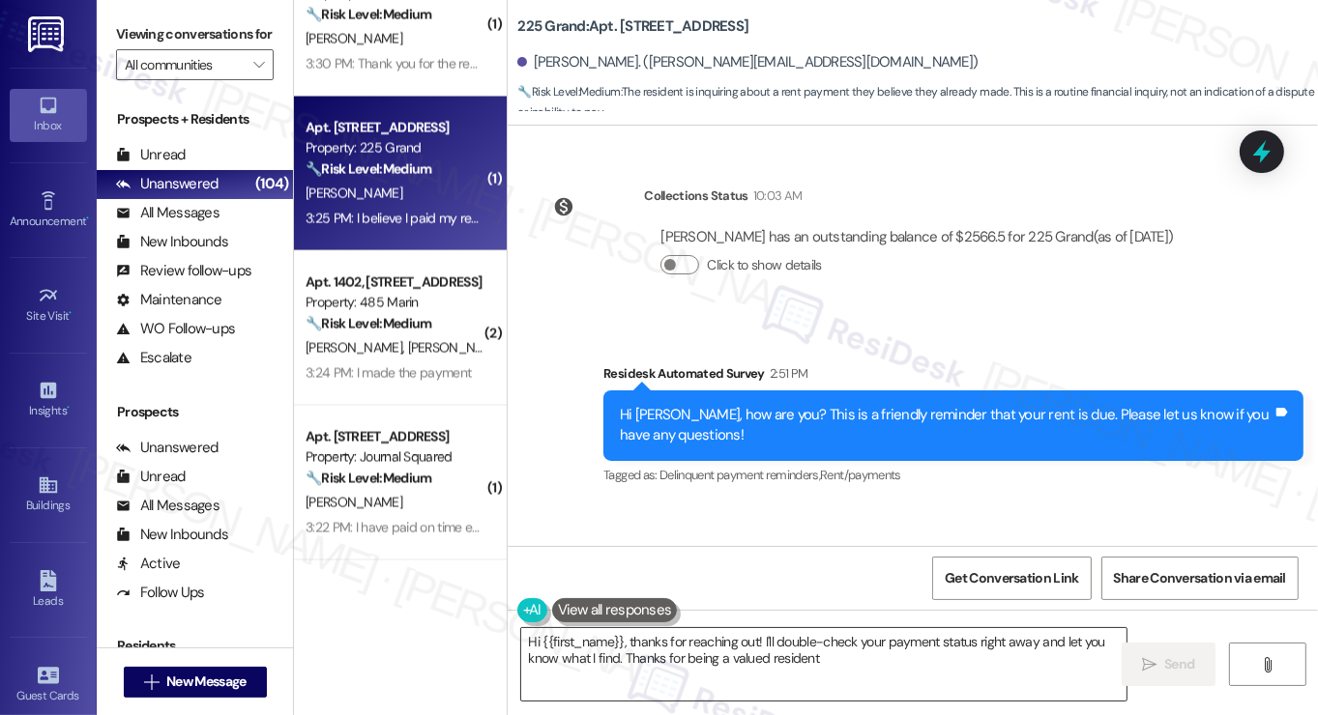
type textarea "Hi {{first_name}}, thanks for reaching out! I'll double-check your payment stat…"
click at [940, 656] on textarea "Hi {{first_name}}, thanks for reaching out! I'll double-check your payment stat…" at bounding box center [823, 664] width 605 height 73
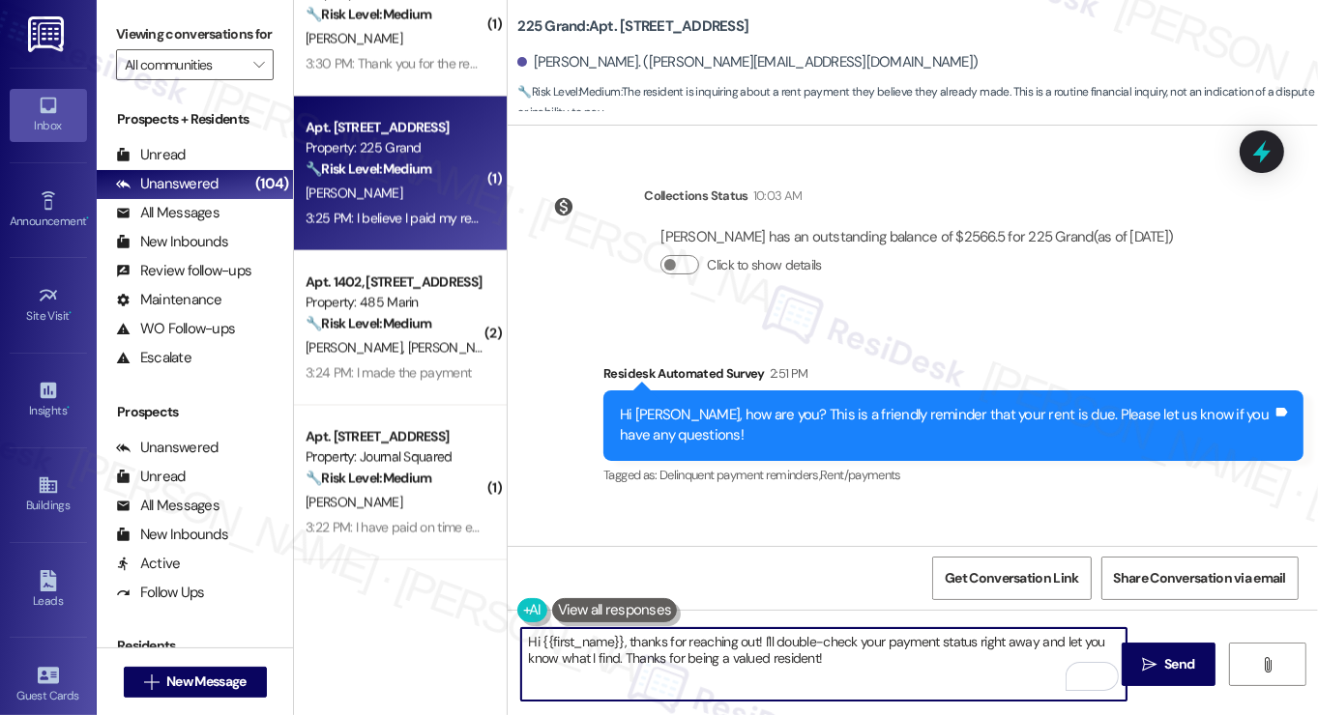
click at [872, 650] on textarea "Hi {{first_name}}, thanks for reaching out! I'll double-check your payment stat…" at bounding box center [823, 664] width 605 height 73
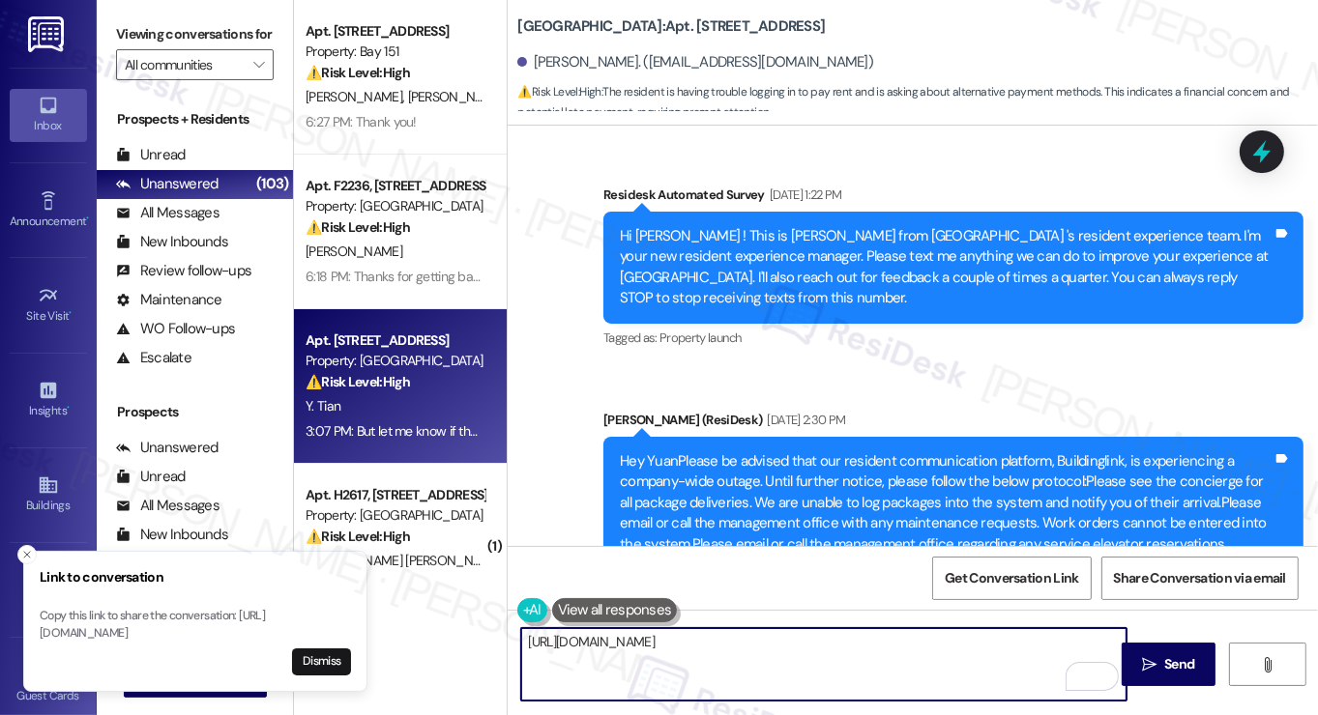
scroll to position [8934, 0]
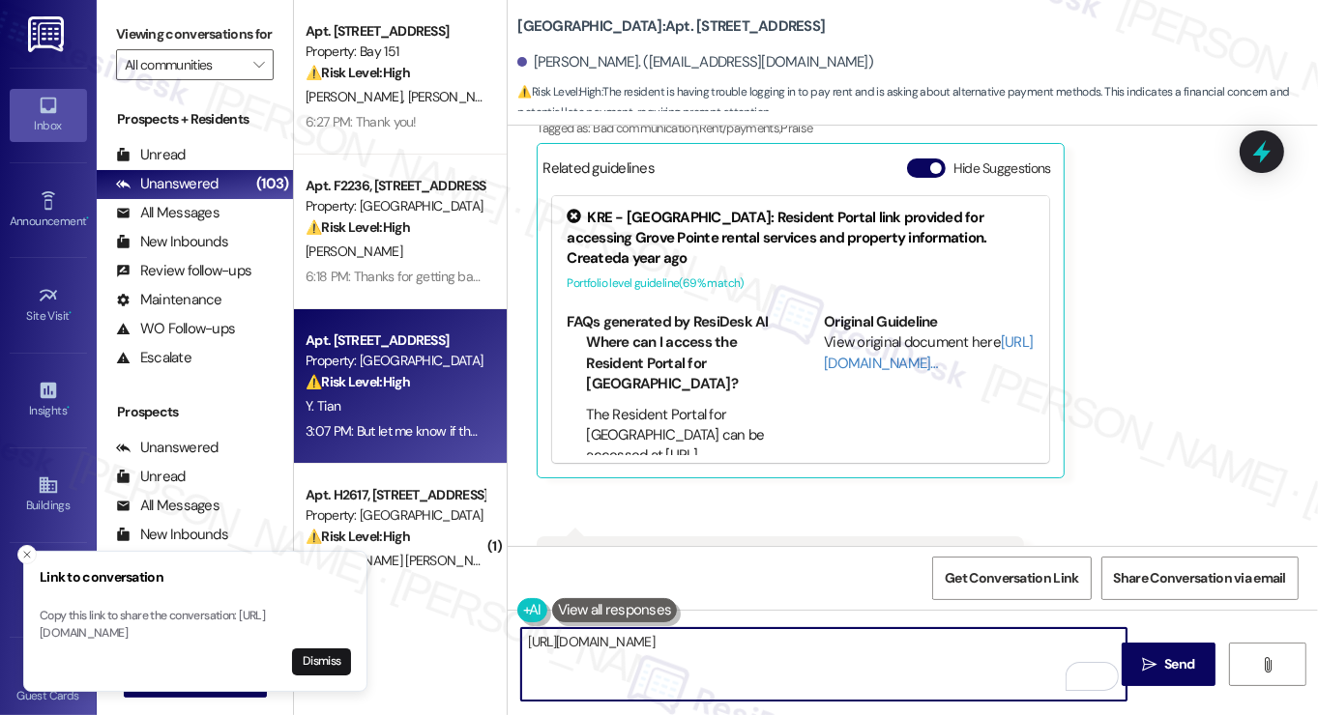
click at [1067, 489] on div "Received via SMS [PERSON_NAME] 3:06 PM I know, I've been trying to connect [PER…" at bounding box center [913, 291] width 810 height 677
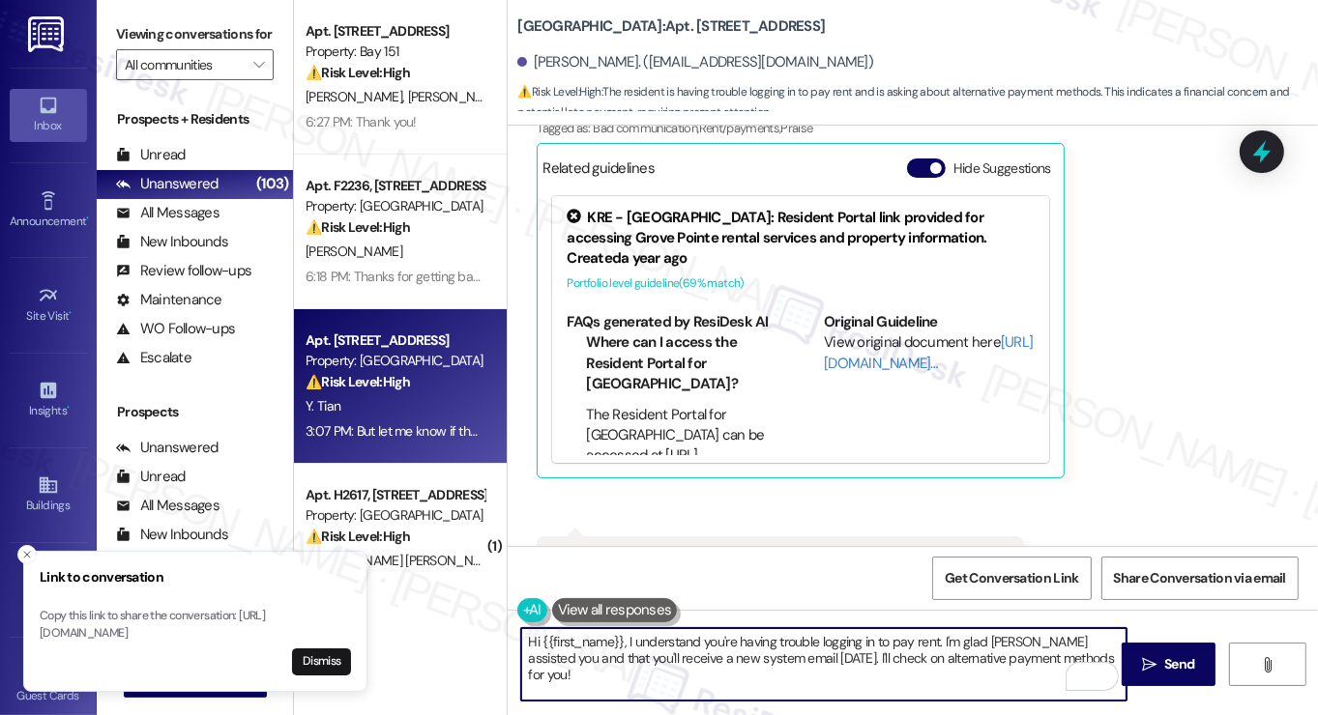
type textarea "Hi {{first_name}}, I understand you're having trouble logging in to pay rent. I…"
click at [1101, 469] on div "Received via SMS [PERSON_NAME] 3:06 PM I know, I've been trying to connect [PER…" at bounding box center [913, 291] width 810 height 677
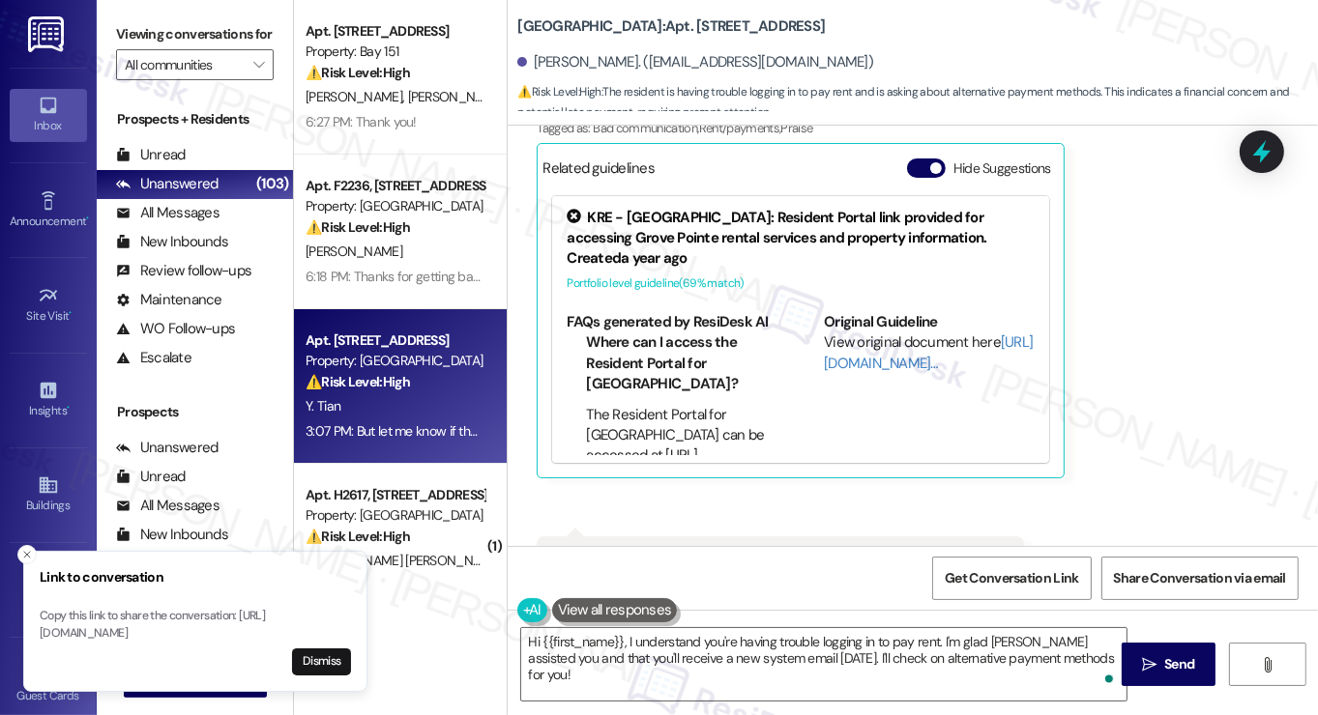
click at [782, 537] on div "But let me know if there's a way to do wire transfer or there's other ways Tags…" at bounding box center [780, 561] width 487 height 49
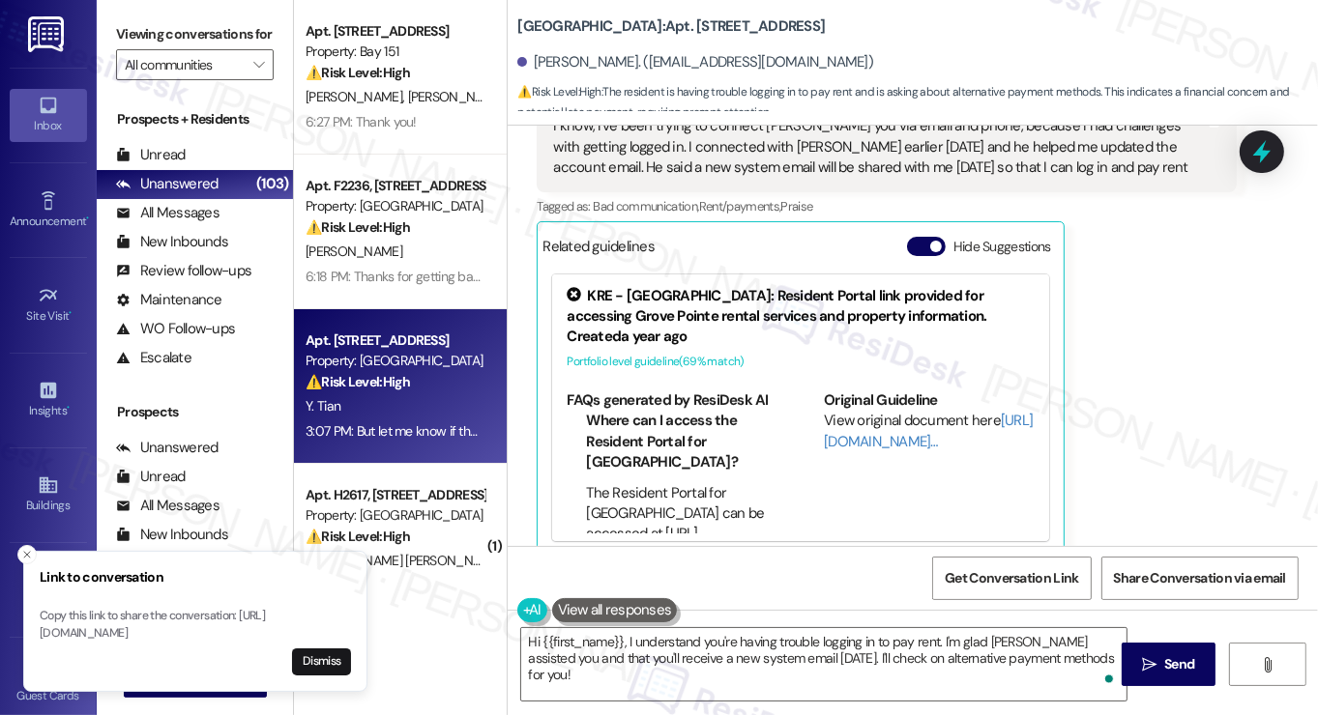
scroll to position [8645, 0]
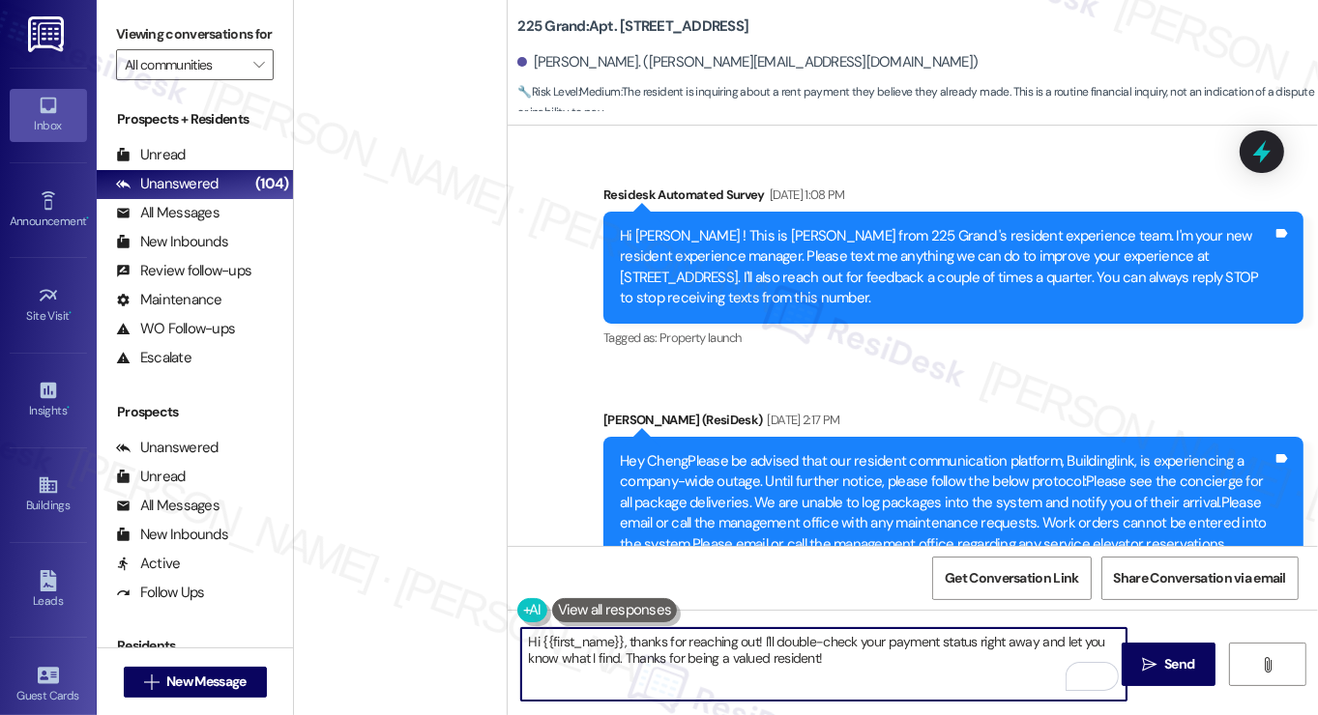
click at [668, 627] on div "Hi {{first_name}}, thanks for reaching out! I'll double-check your payment stat…" at bounding box center [823, 664] width 607 height 74
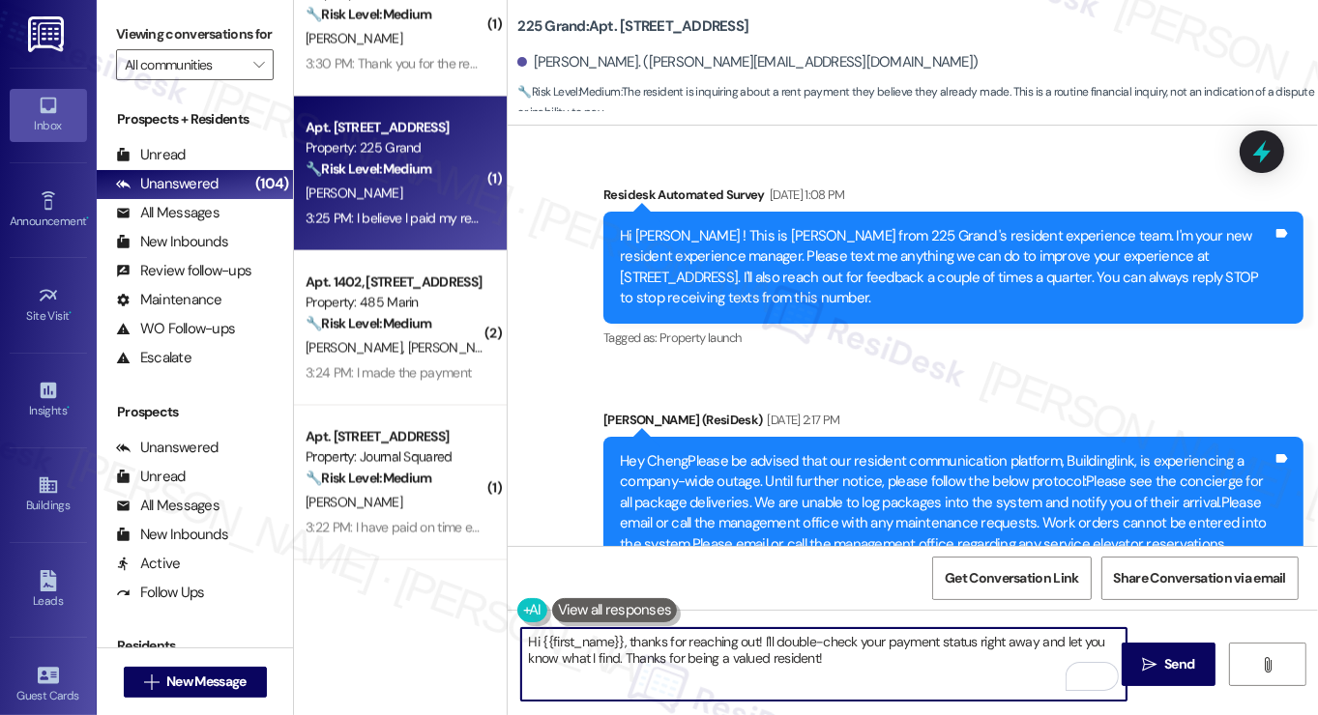
scroll to position [7824, 0]
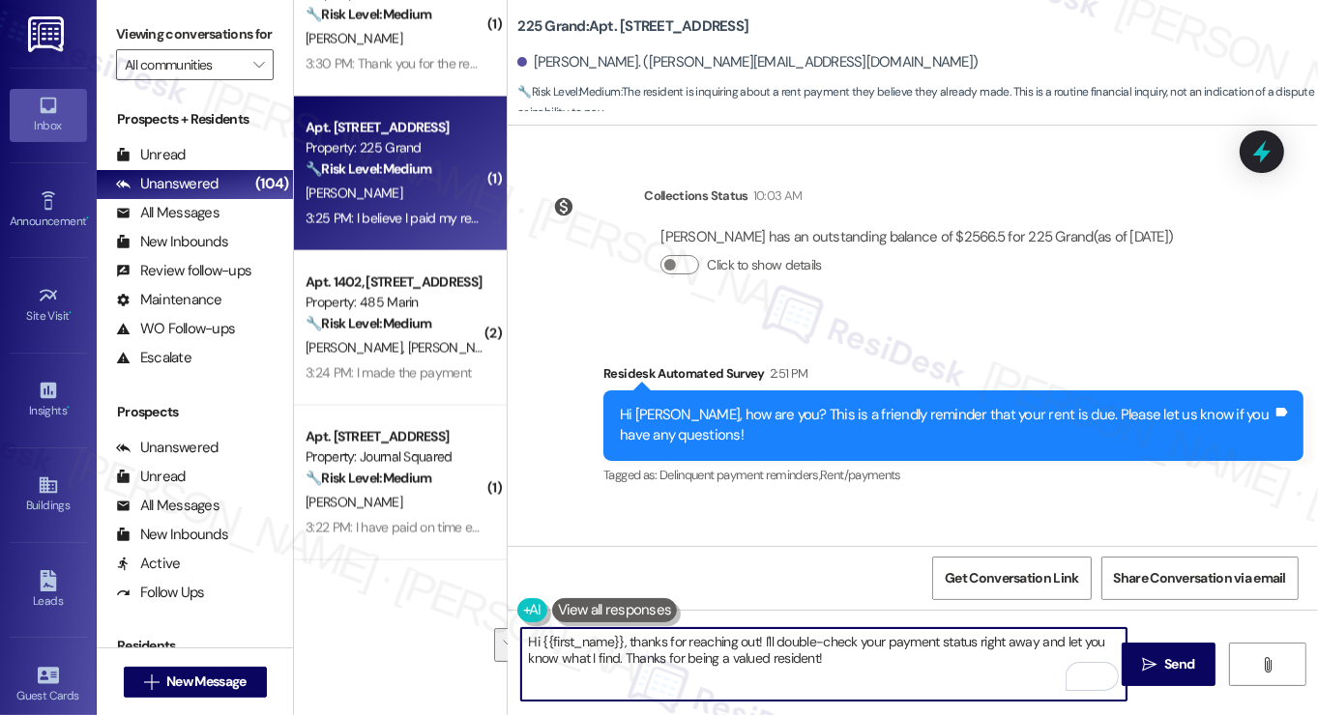
click at [797, 648] on textarea "Hi {{first_name}}, thanks for reaching out! I'll double-check your payment stat…" at bounding box center [823, 664] width 605 height 73
drag, startPoint x: 874, startPoint y: 665, endPoint x: 662, endPoint y: 626, distance: 215.4
click at [662, 626] on div "Hi {{first_name}}, thanks for reaching out! I'll double-check your payment stat…" at bounding box center [913, 682] width 810 height 145
type textarea "Hi {{first_name}}! Thanks for taking care of it. Did you receive a payment conf…"
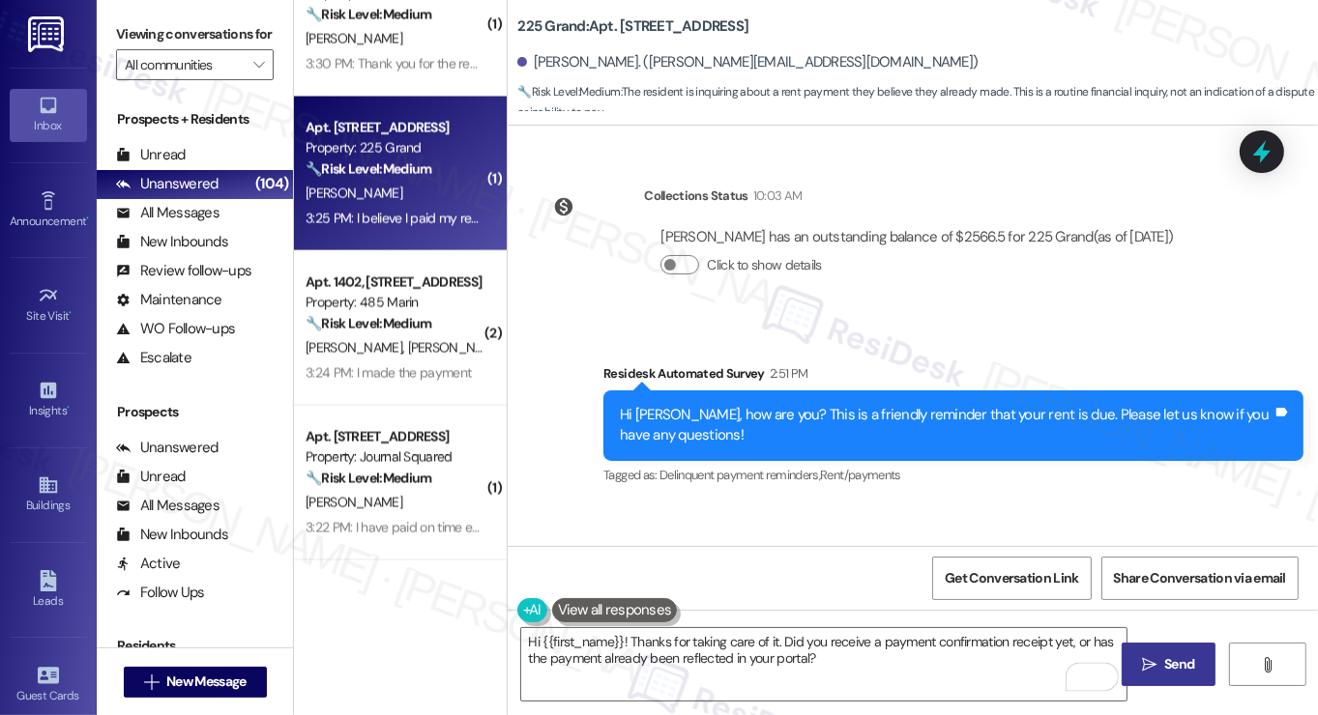
click at [1156, 656] on span " Send" at bounding box center [1168, 665] width 61 height 20
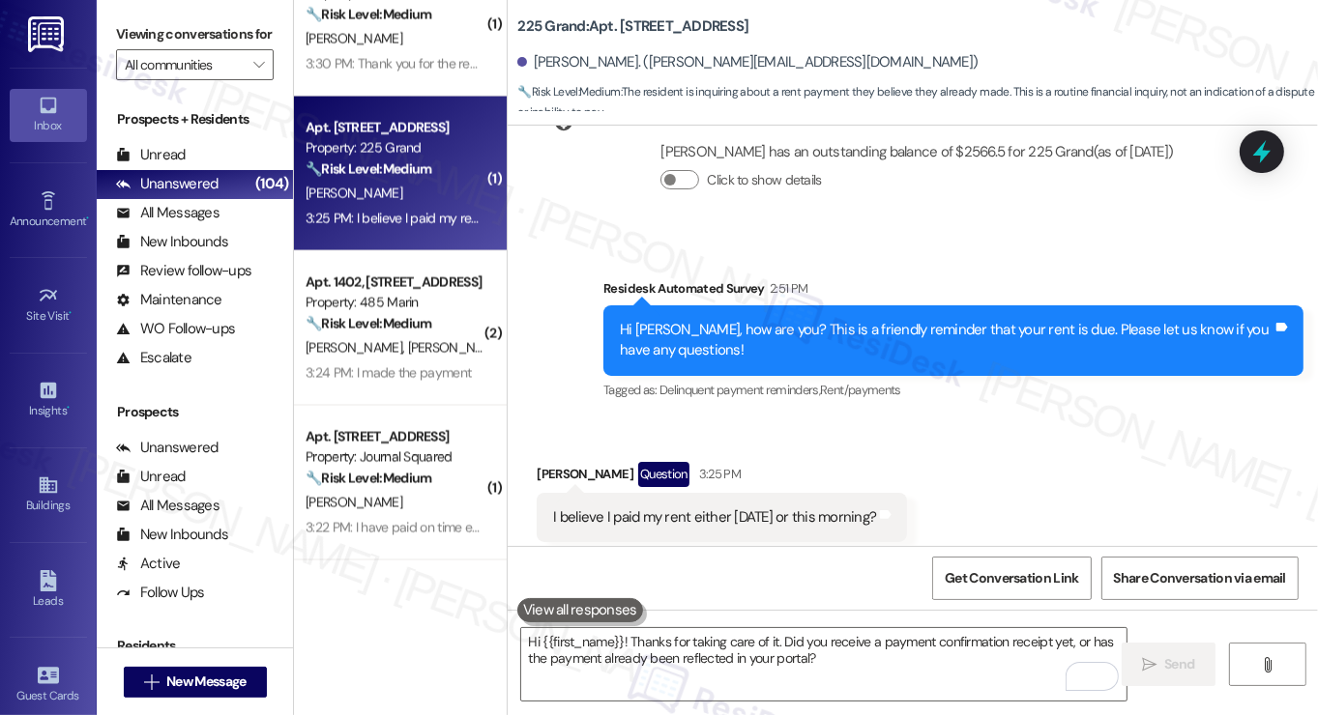
scroll to position [7979, 0]
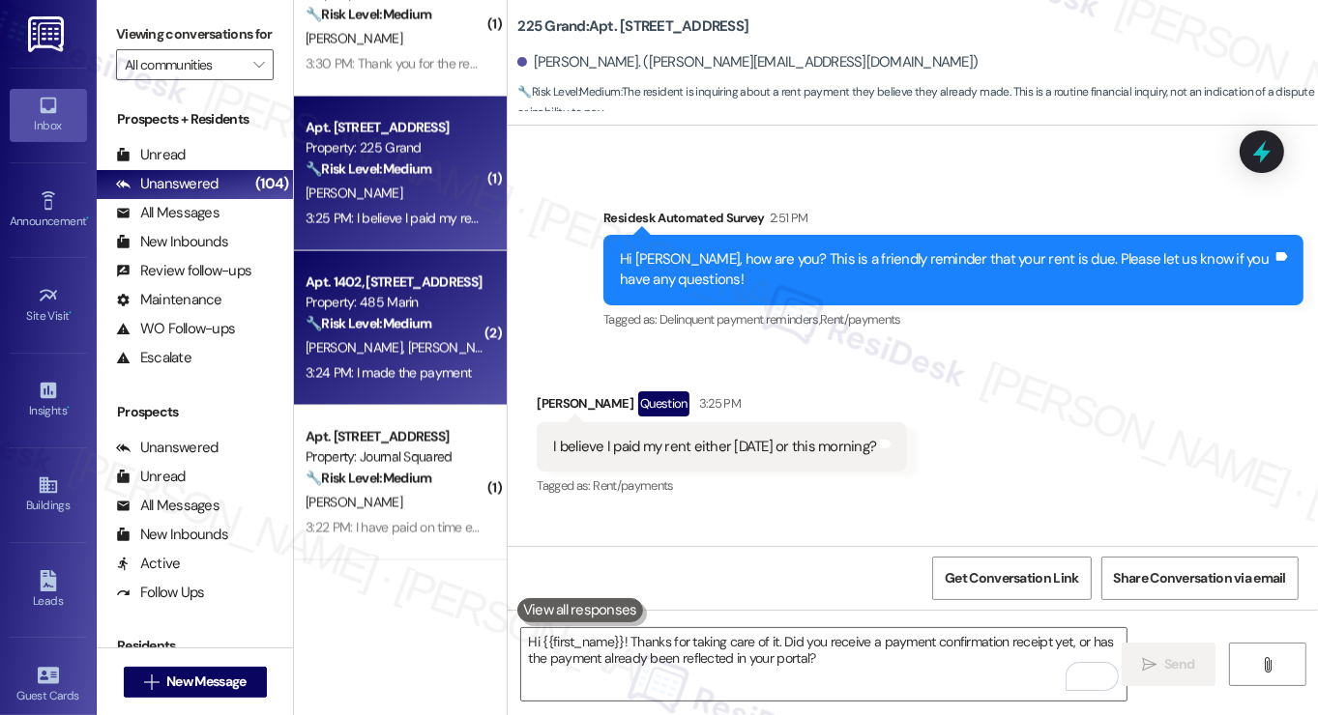
click at [444, 311] on div "Property: 485 Marin" at bounding box center [395, 303] width 179 height 20
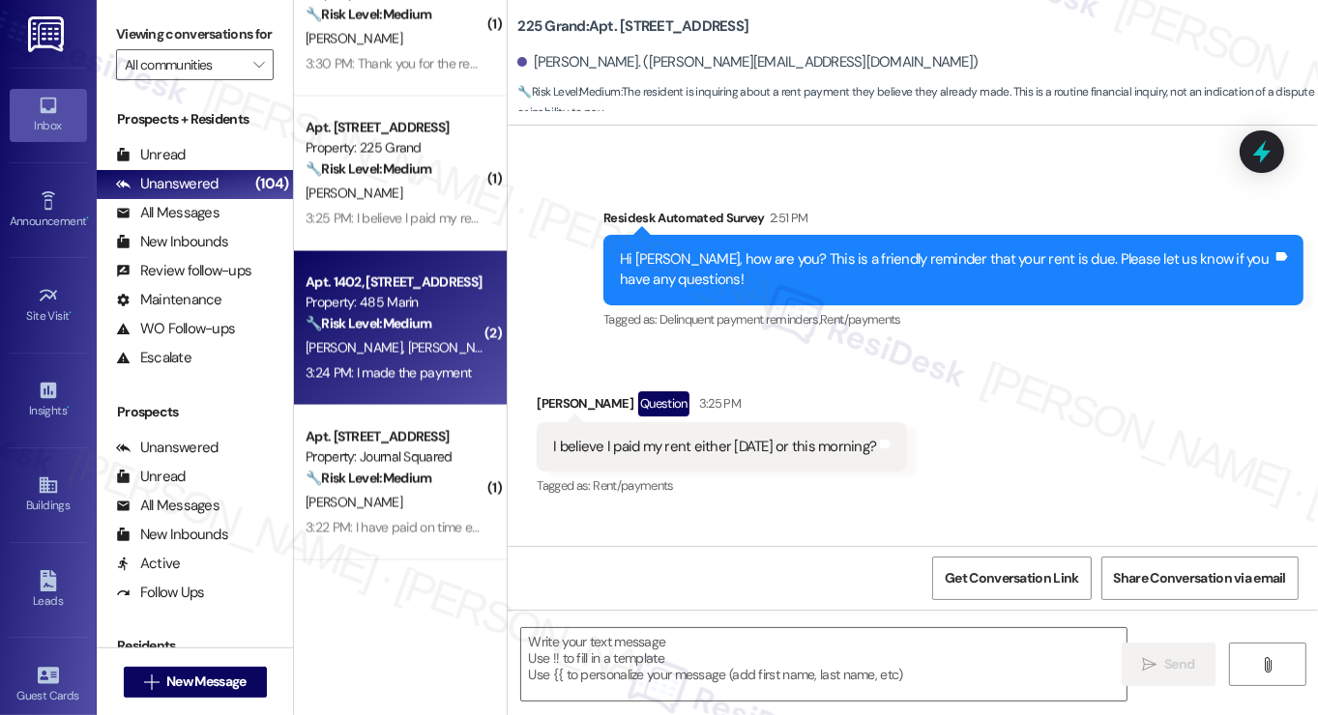
type textarea "Fetching suggested responses. Please feel free to read through the conversation…"
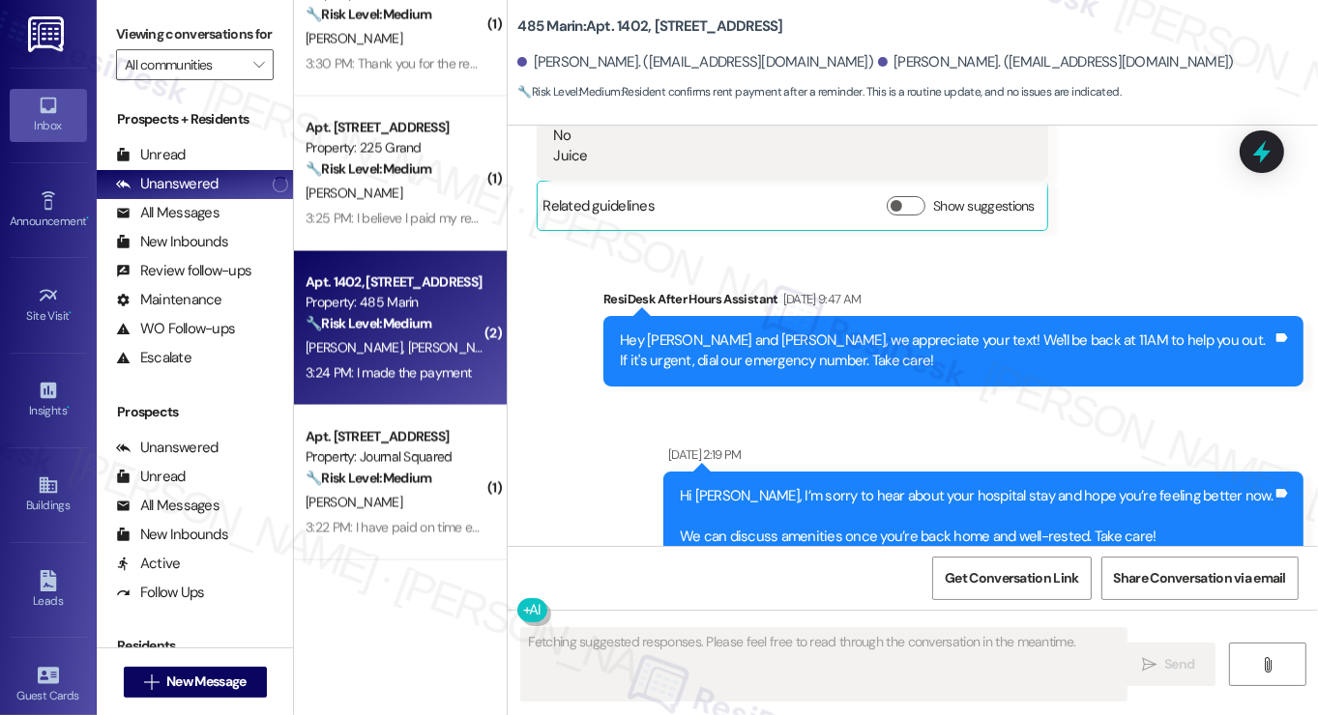
scroll to position [18534, 0]
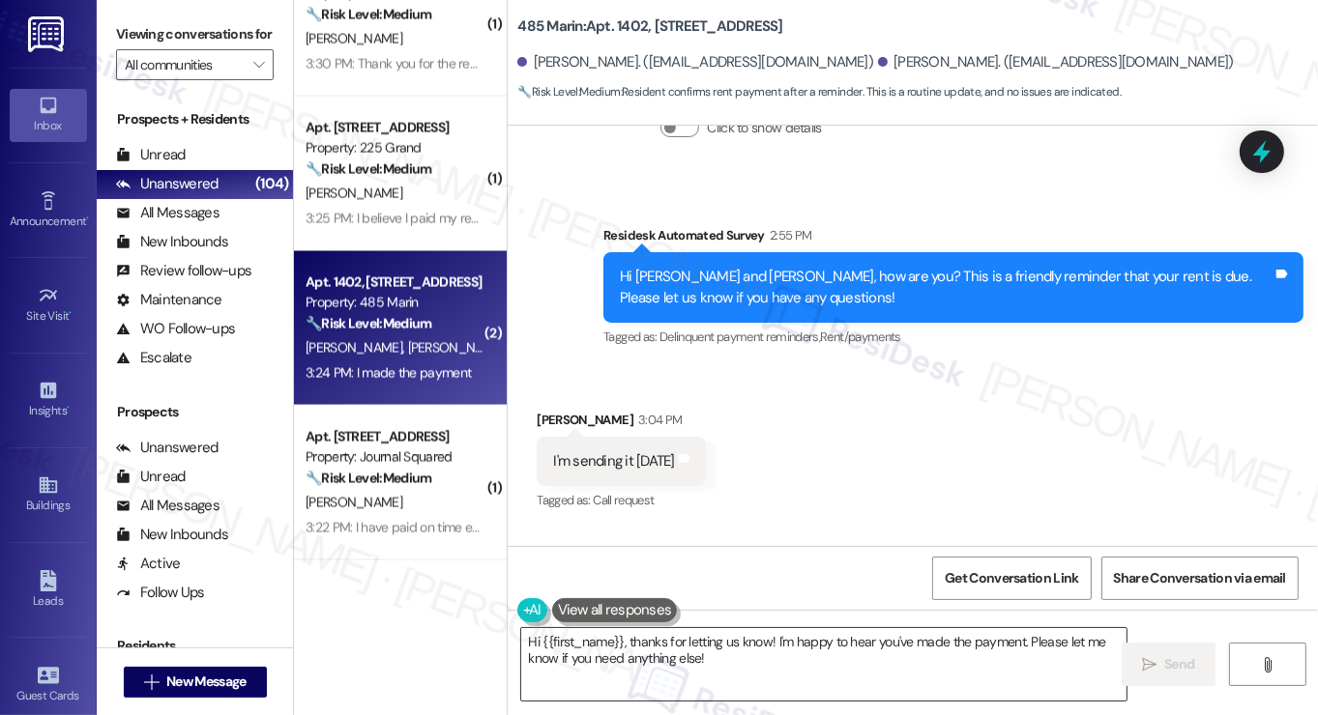
click at [715, 661] on textarea "Hi {{first_name}}, thanks for letting us know! I'm happy to hear you've made th…" at bounding box center [823, 664] width 605 height 73
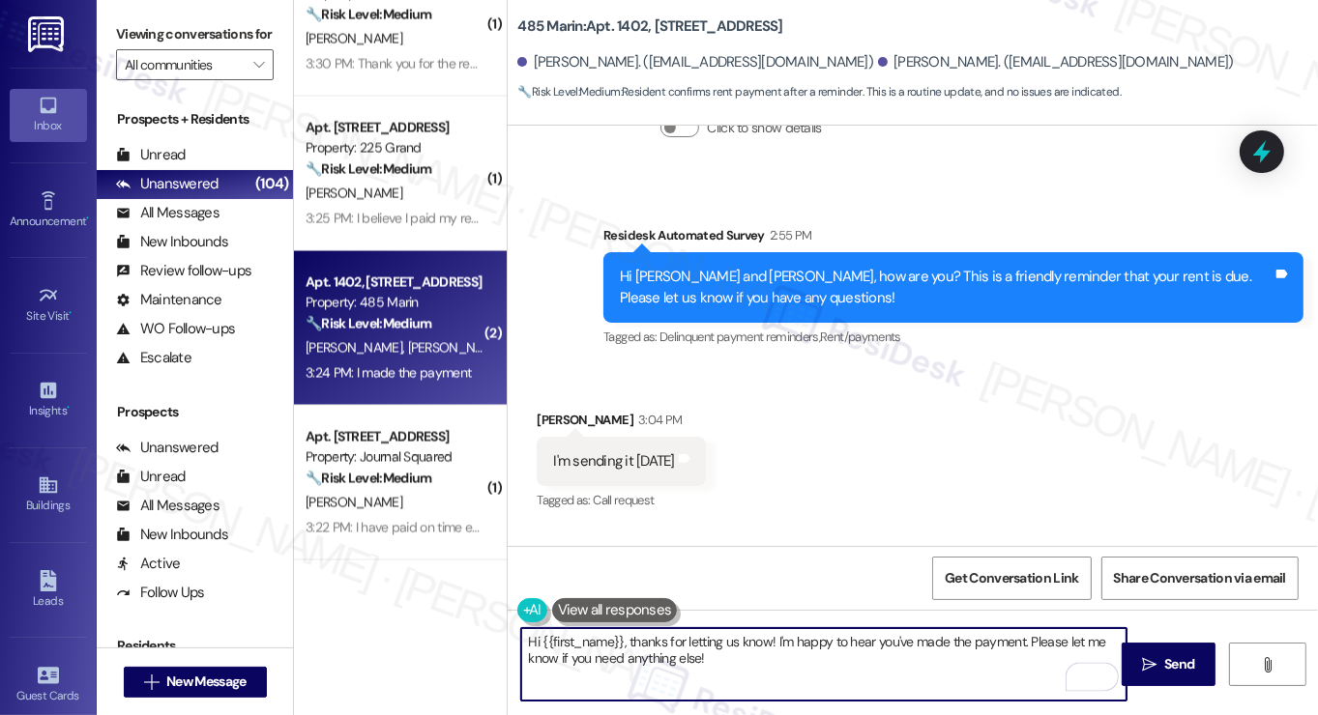
paste textarea "! Thanks for taking care of it. Did you receive a payment confirmation receipt …"
click at [561, 410] on div "[PERSON_NAME] 3:04 PM" at bounding box center [621, 423] width 168 height 27
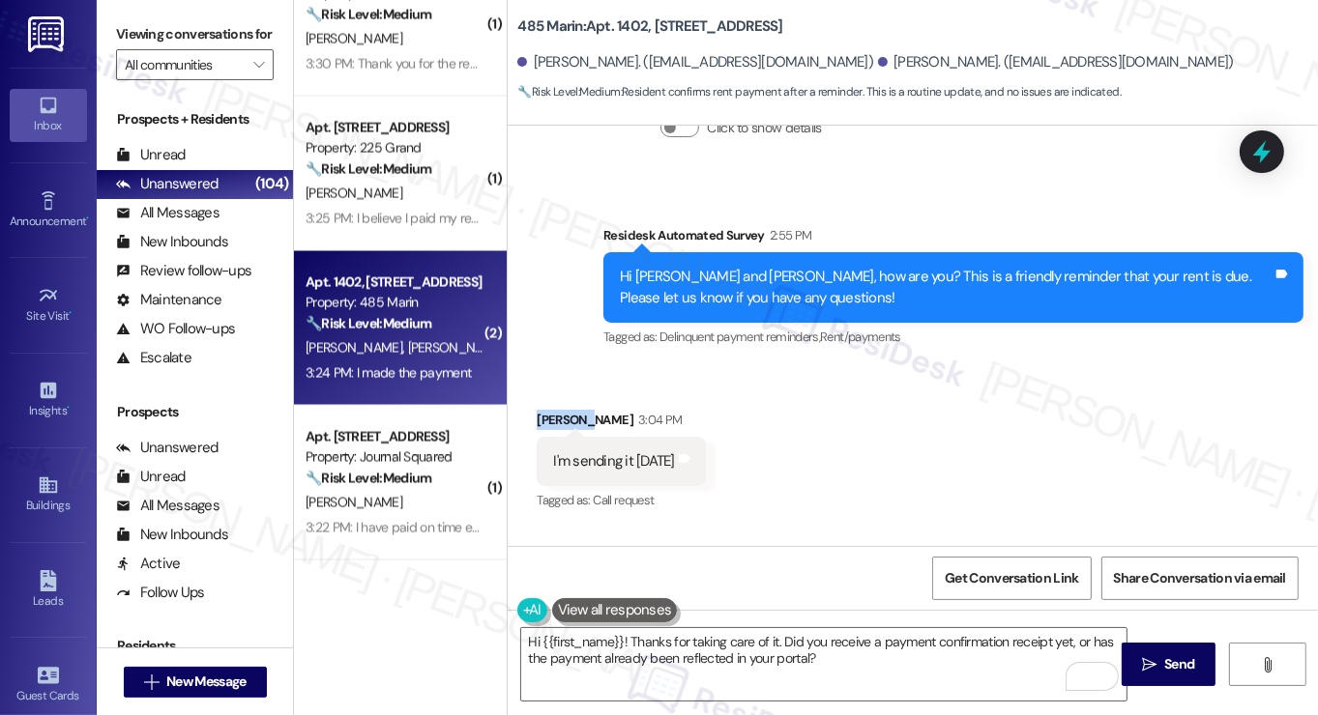
click at [561, 410] on div "[PERSON_NAME] 3:04 PM" at bounding box center [621, 423] width 168 height 27
copy div "[PERSON_NAME]"
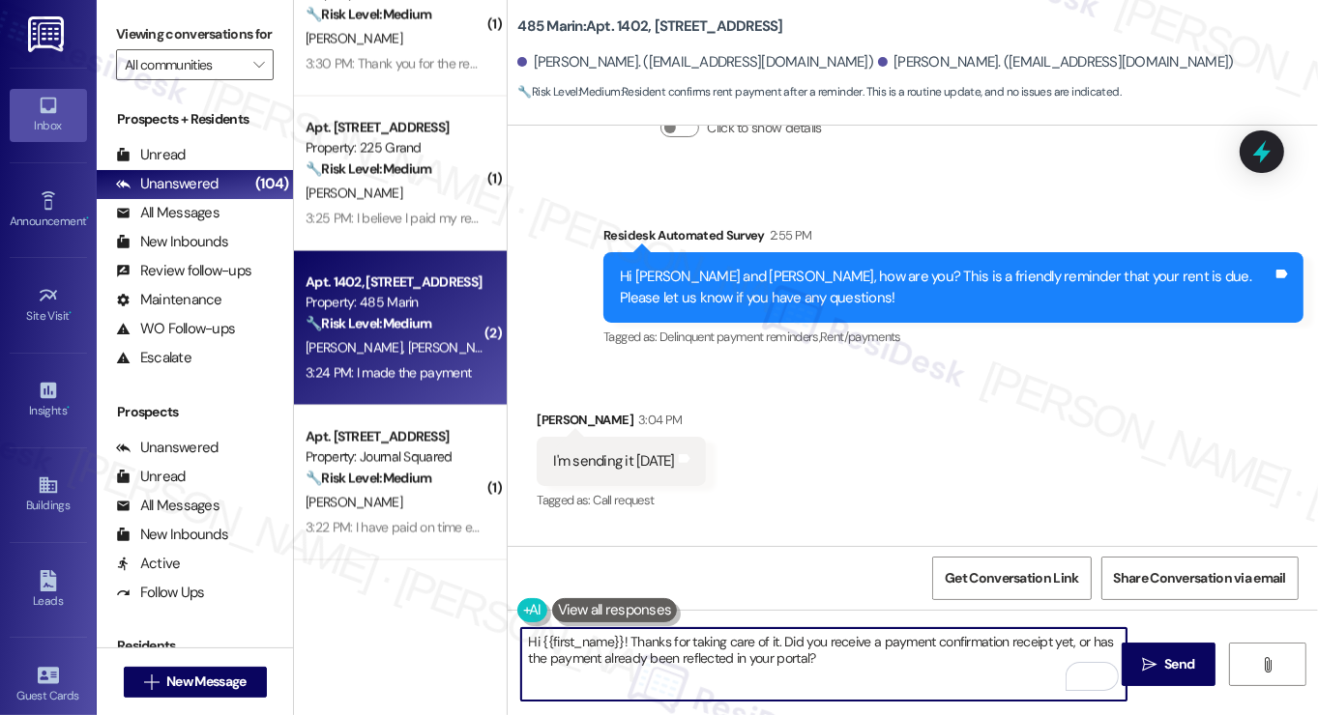
drag, startPoint x: 535, startPoint y: 642, endPoint x: 563, endPoint y: 639, distance: 28.2
click at [563, 639] on textarea "Hi {{first_name}}! Thanks for taking care of it. Did you receive a payment conf…" at bounding box center [823, 664] width 605 height 73
drag, startPoint x: 619, startPoint y: 641, endPoint x: 538, endPoint y: 641, distance: 81.2
click at [538, 641] on textarea "Hi {{first_name}}! Thanks for taking care of it. Did you receive a payment conf…" at bounding box center [823, 664] width 605 height 73
paste textarea "[PERSON_NAME]"
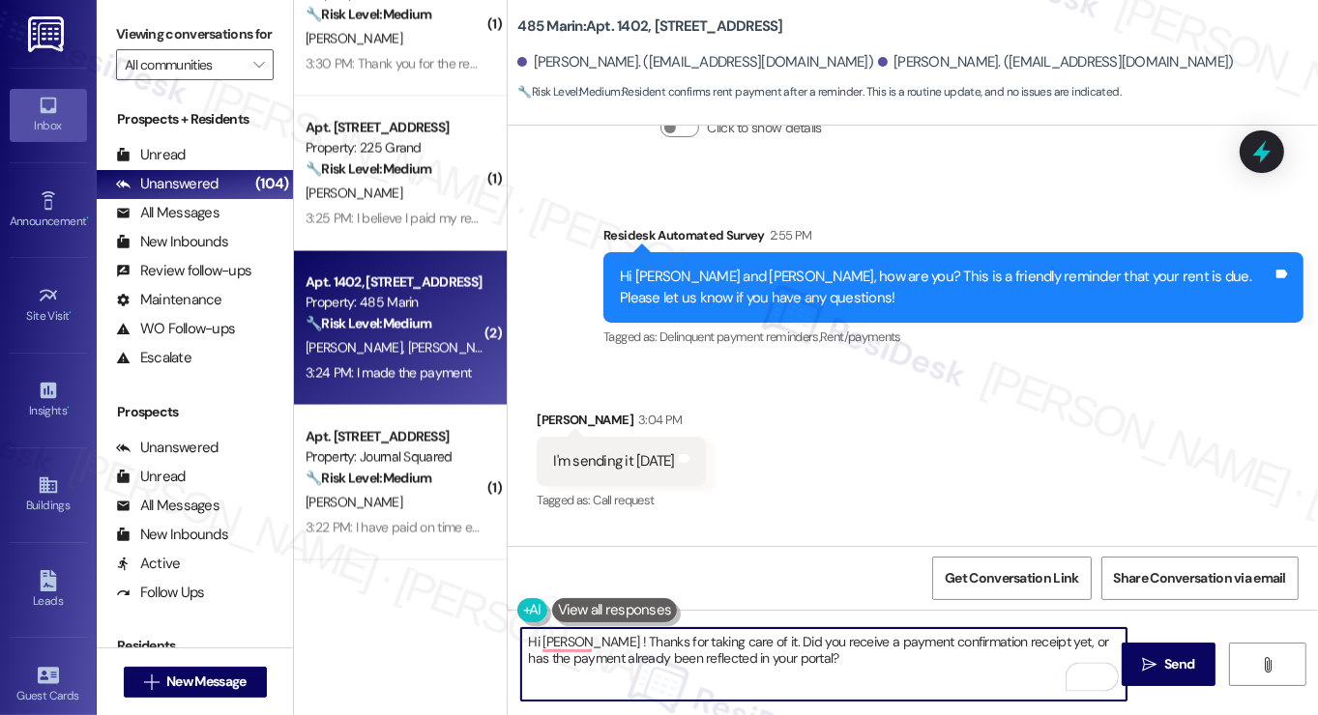
type textarea "Hi [PERSON_NAME]! Thanks for taking care of it. Did you receive a payment confi…"
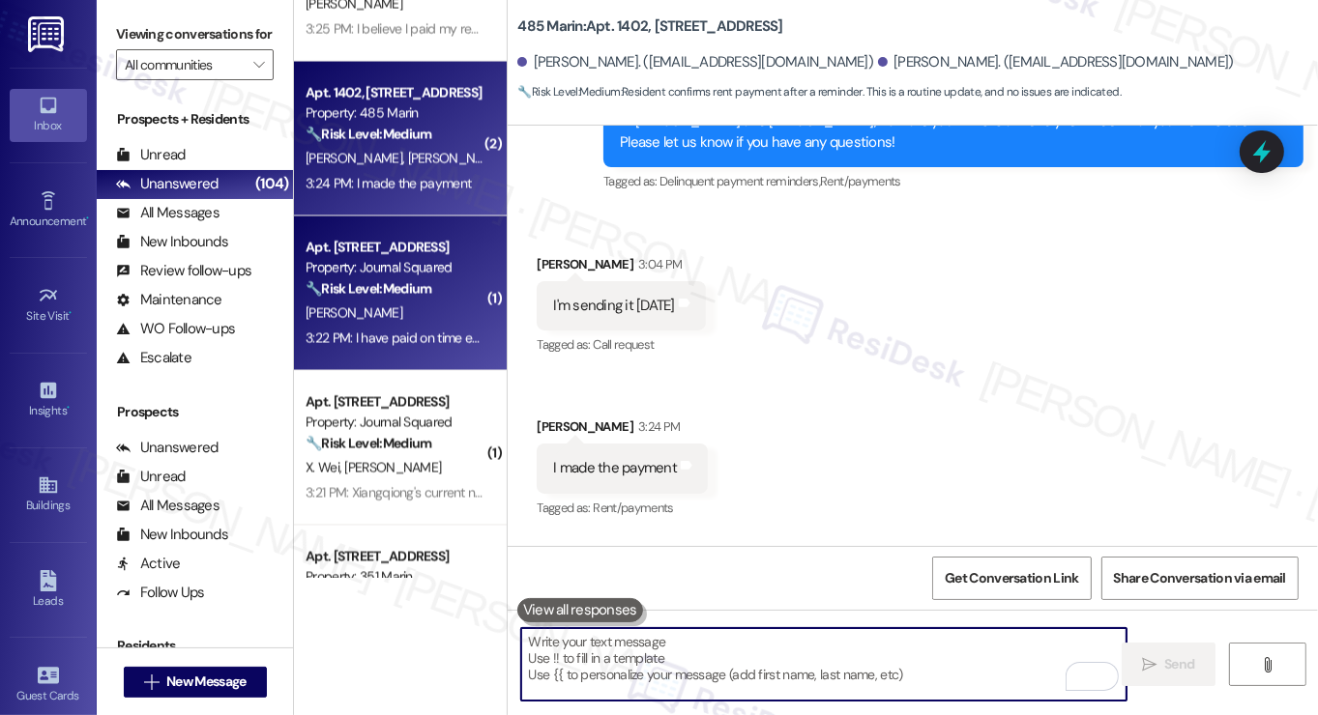
scroll to position [3191, 0]
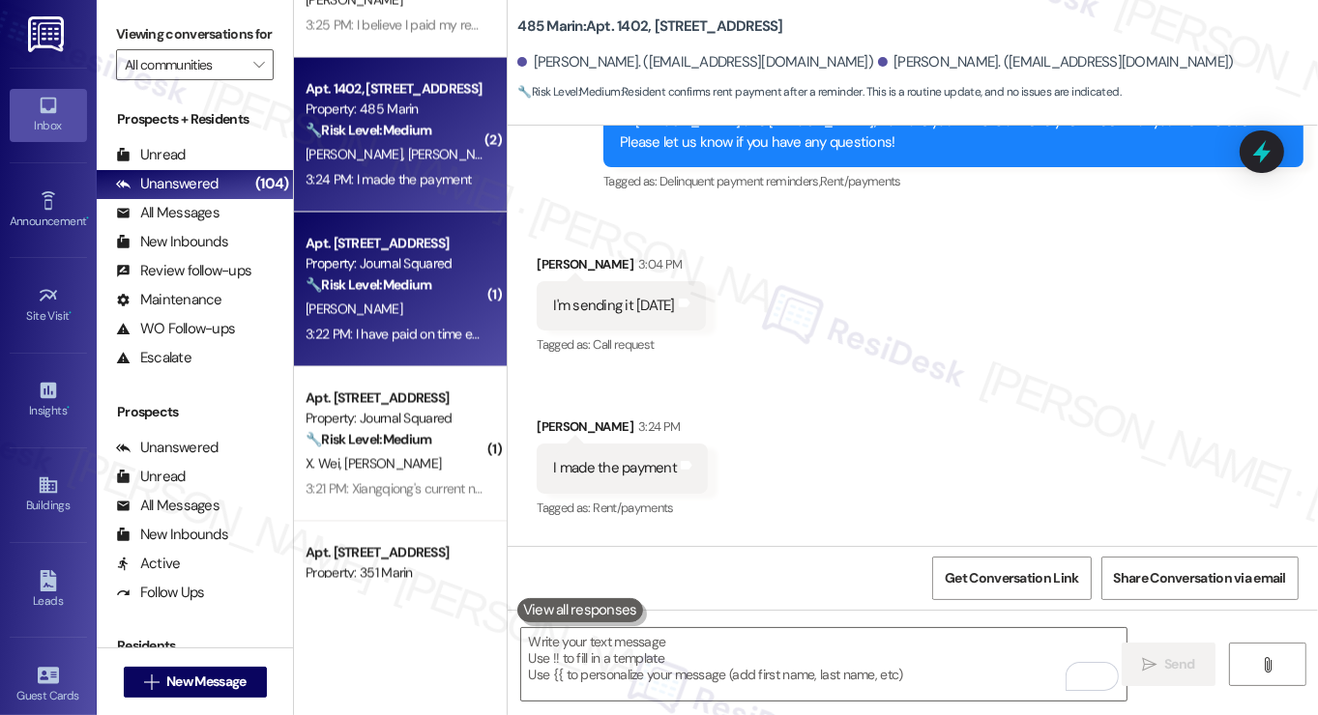
click at [423, 333] on div "3:22 PM: I have paid on time every month 3:22 PM: I have paid on time every mon…" at bounding box center [421, 334] width 230 height 17
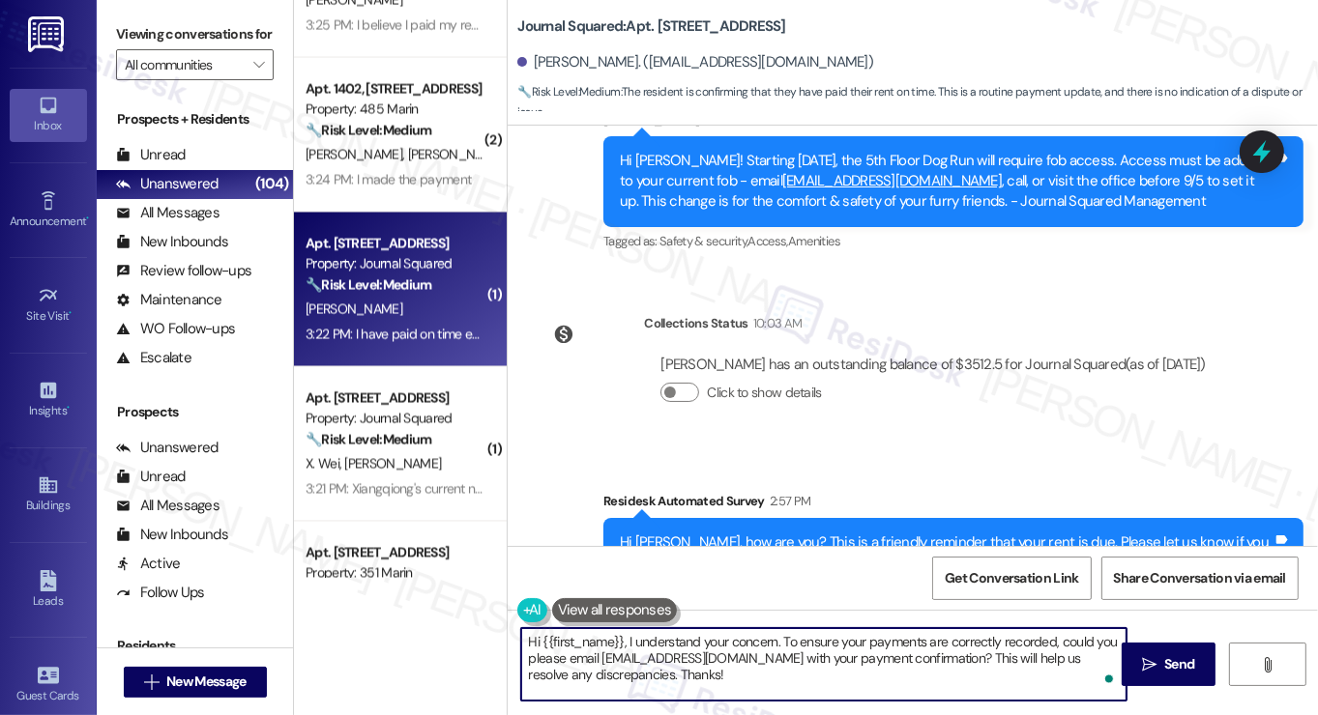
paste textarea "Michael"
paste textarea "! Thanks for taking care of it. Did you receive a payment confirmation receipt …"
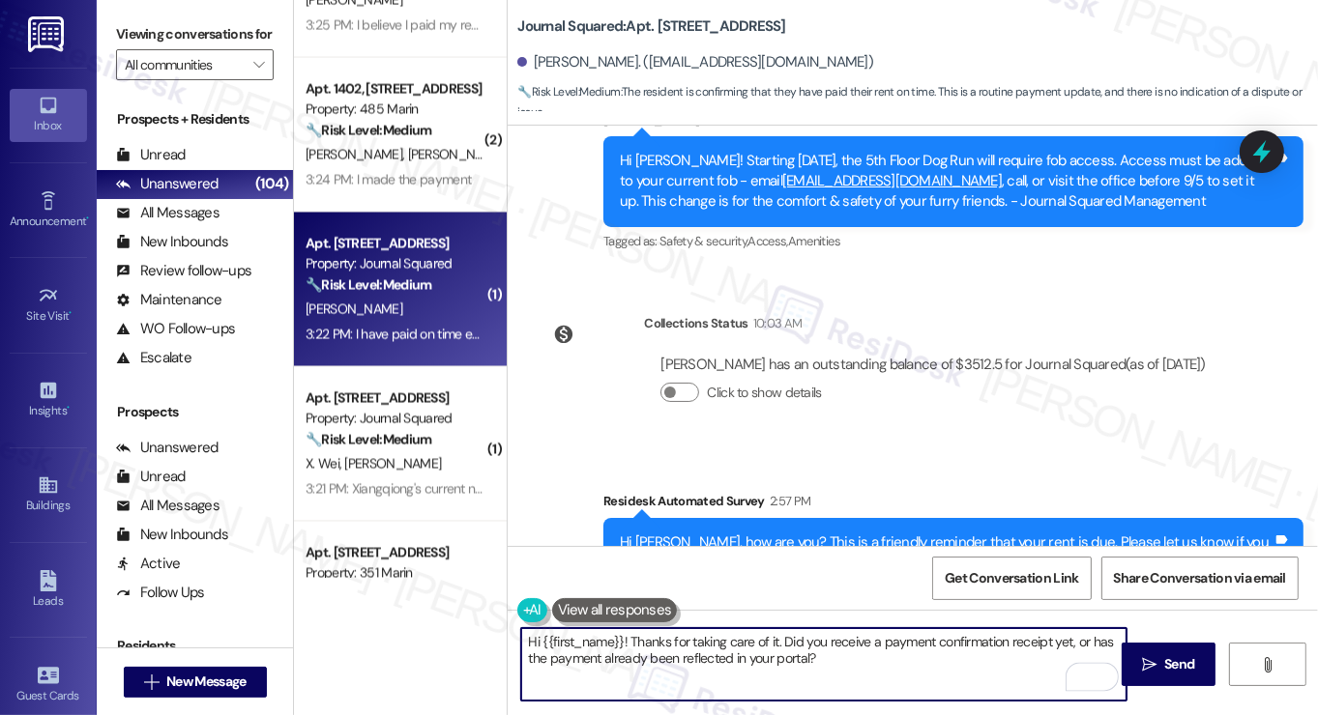
type textarea "Hi {{first_name}}! Thanks for taking care of it. Did you receive a payment conf…"
click at [553, 702] on div "I have paid on time every month Tags and notes" at bounding box center [660, 726] width 246 height 49
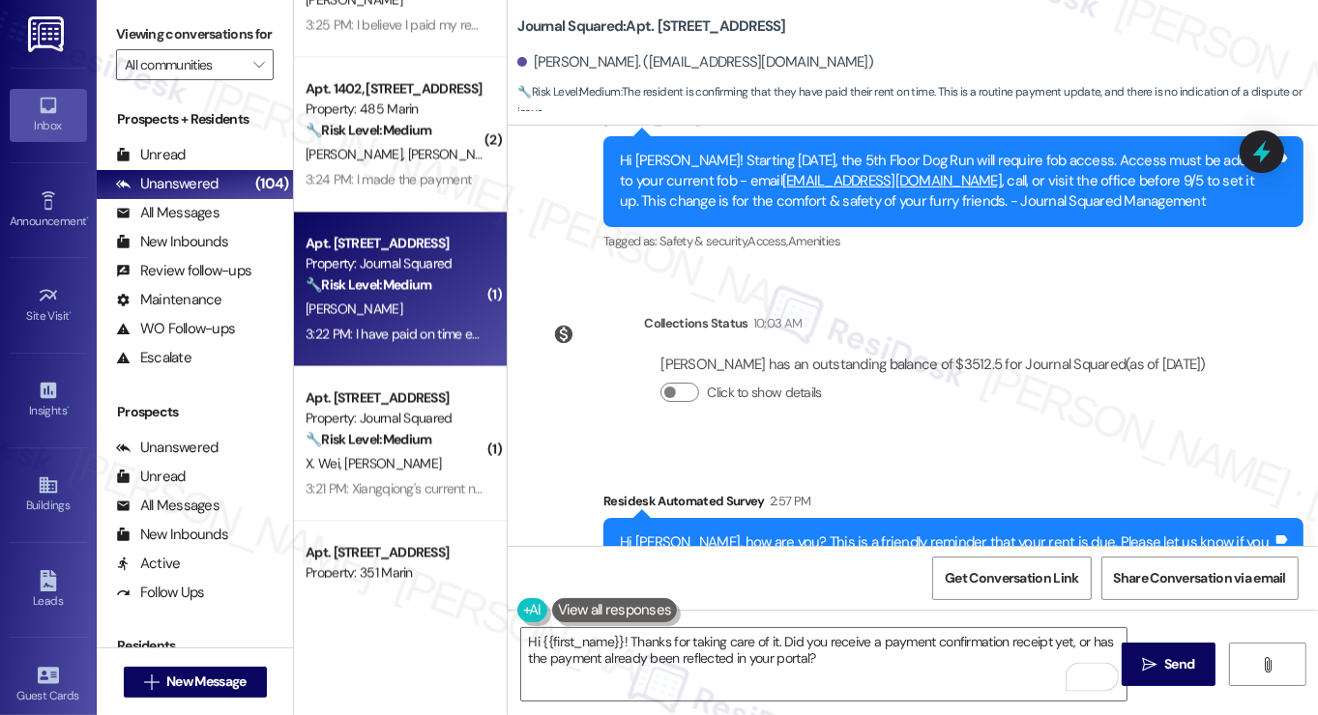
click at [553, 702] on div "I have paid on time every month Tags and notes" at bounding box center [660, 726] width 246 height 49
click at [793, 672] on textarea "Hi {{first_name}}! Thanks for taking care of it. Did you receive a payment conf…" at bounding box center [823, 664] width 605 height 73
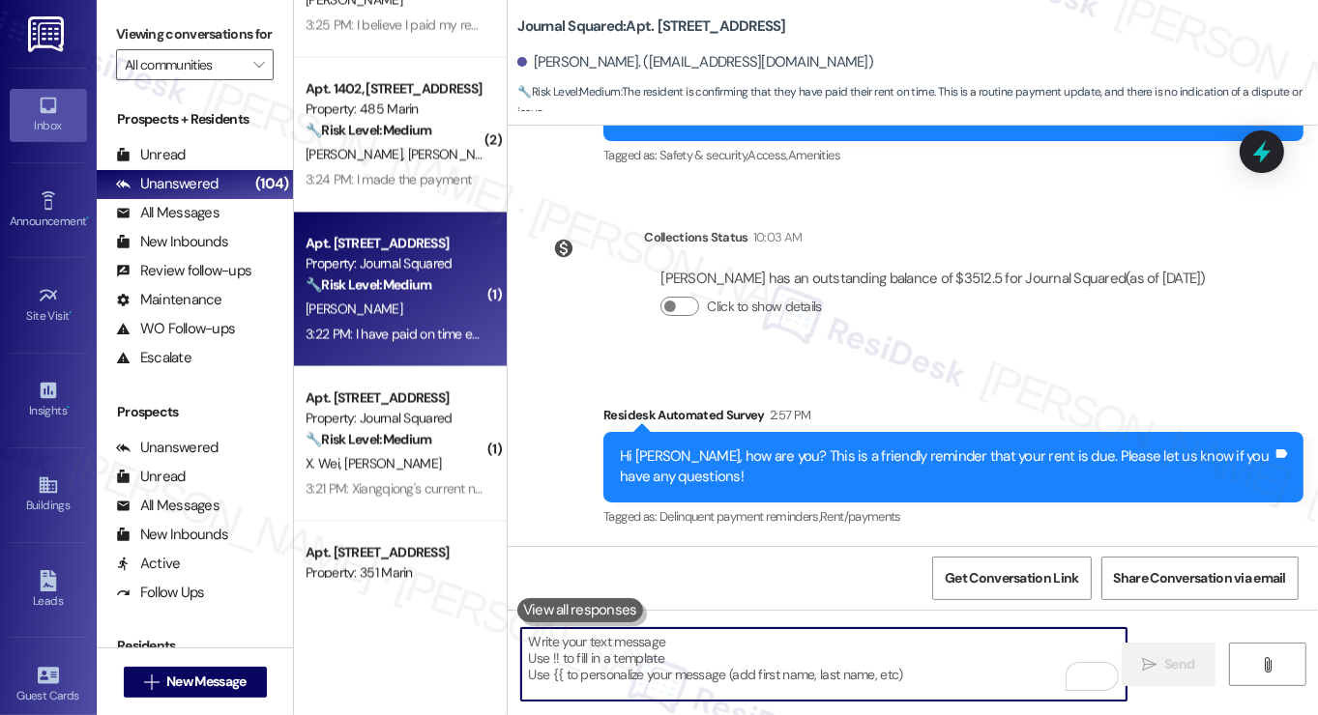
scroll to position [14416, 0]
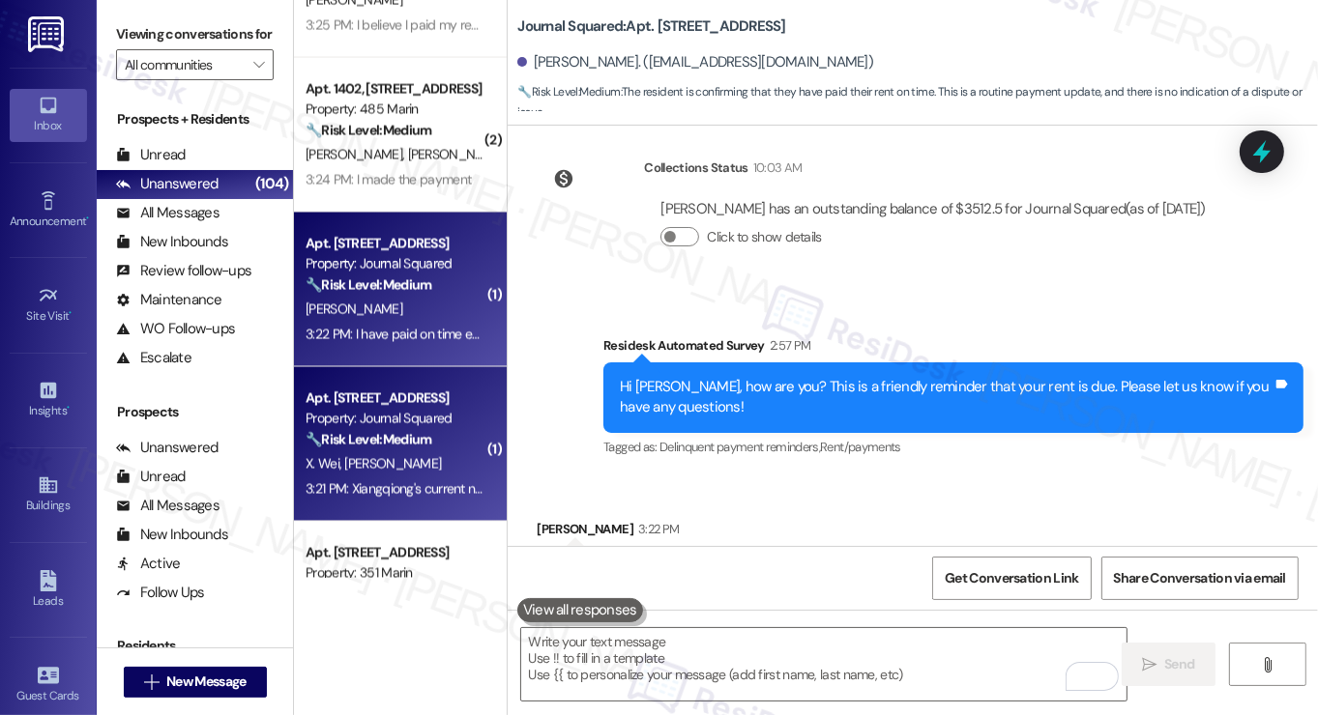
click at [394, 412] on div "Property: Journal Squared" at bounding box center [395, 419] width 179 height 20
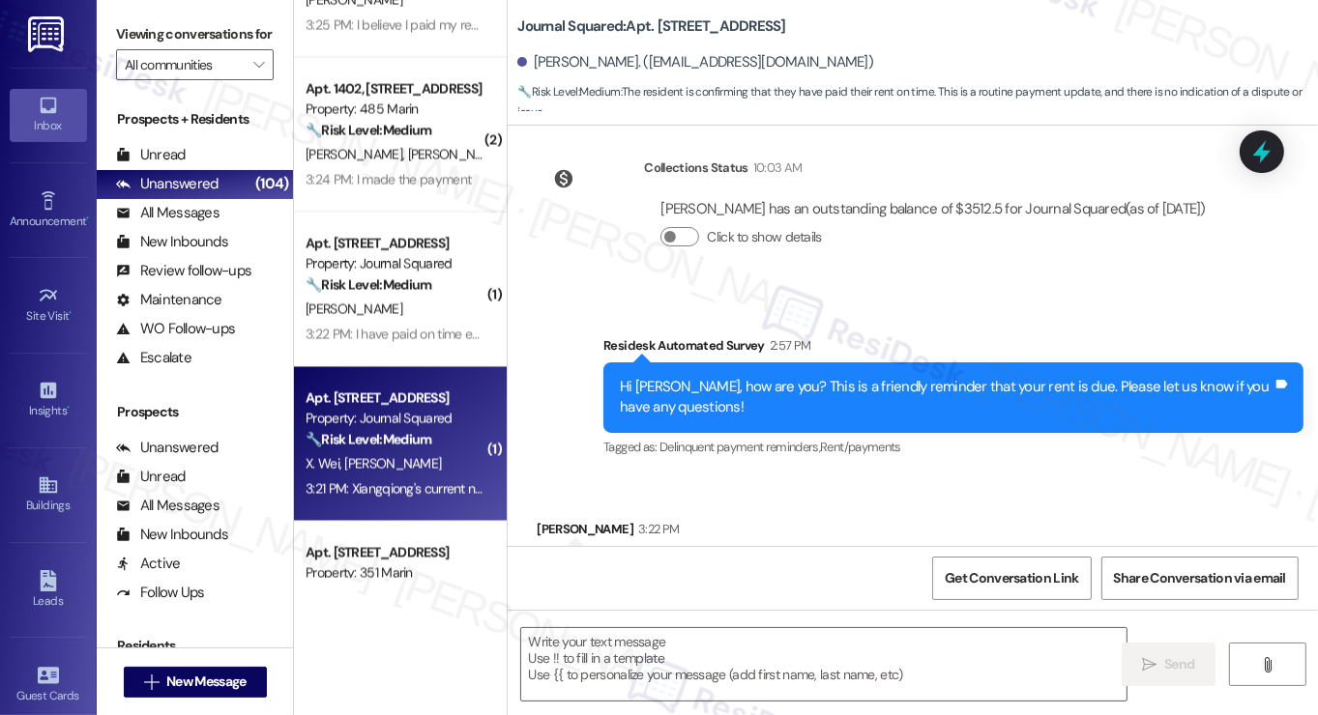
type textarea "Fetching suggested responses. Please feel free to read through the conversation…"
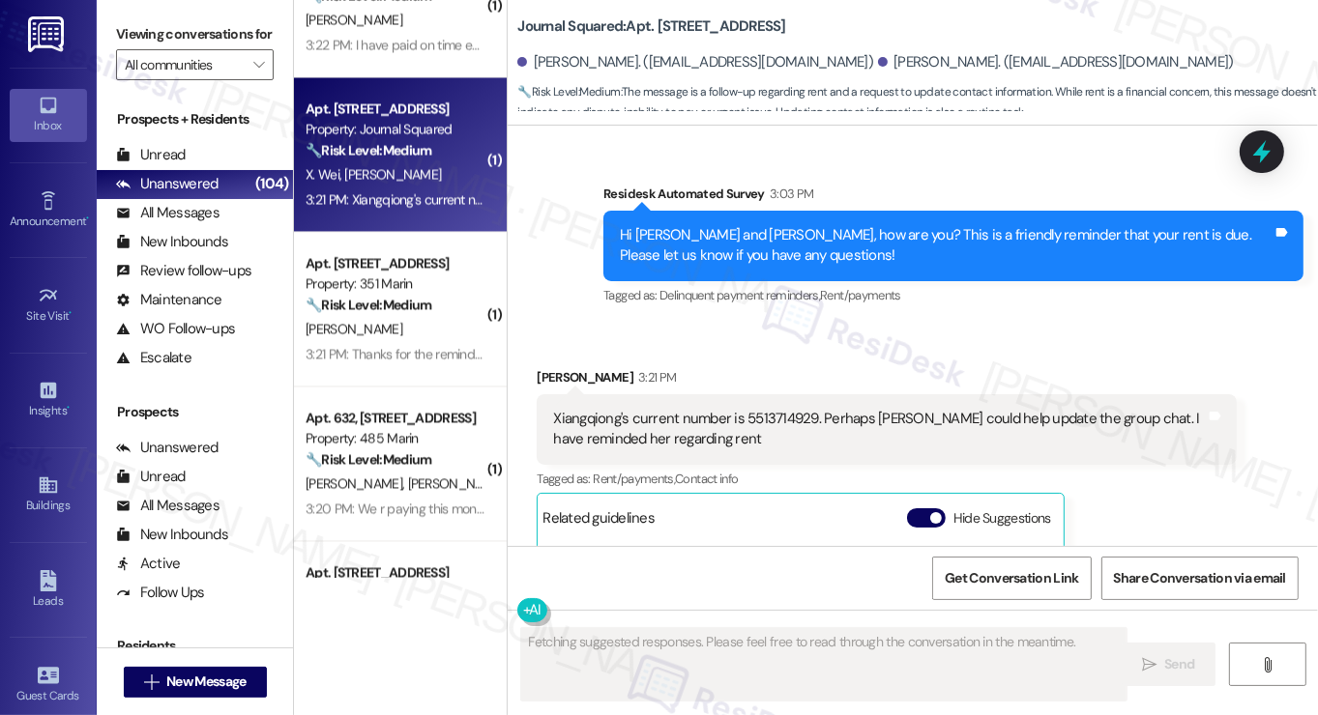
scroll to position [1534, 0]
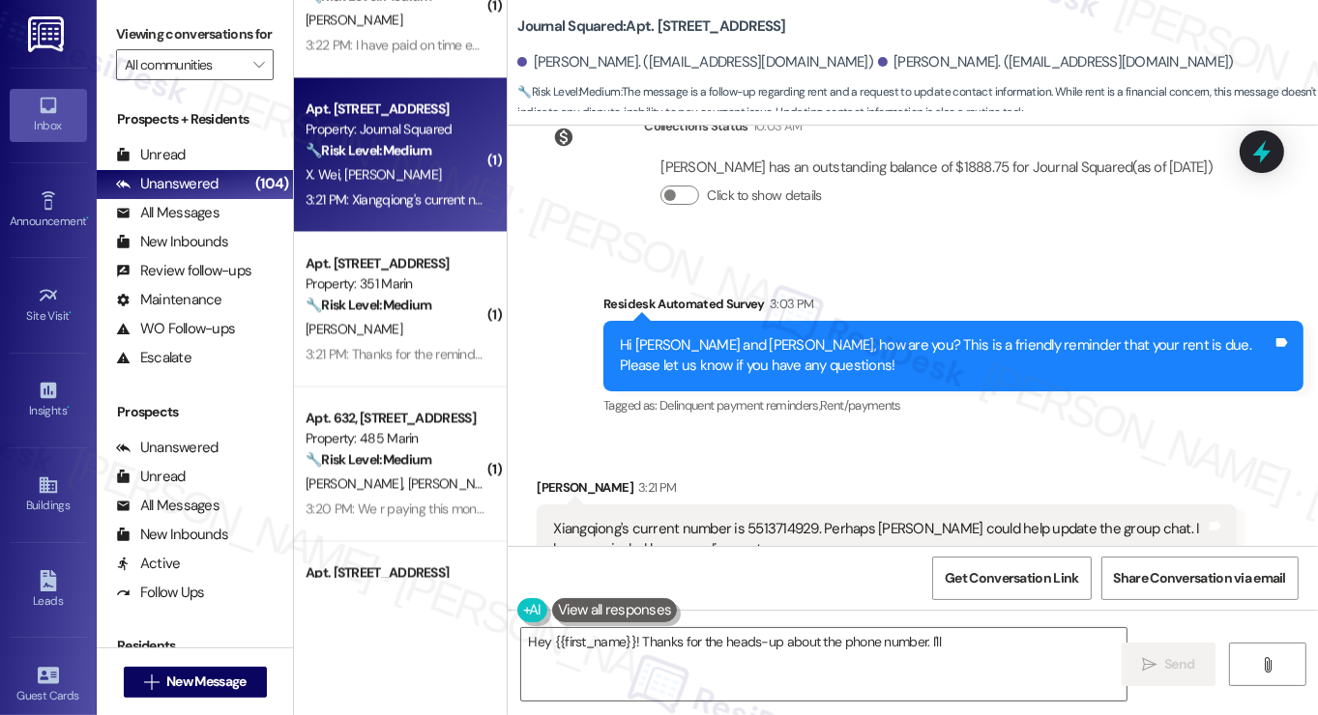
click at [815, 339] on div "Hi Xiangqiong and Emily, how are you? This is a friendly reminder that your ren…" at bounding box center [946, 356] width 653 height 42
click at [816, 339] on div "Hi Xiangqiong and Emily, how are you? This is a friendly reminder that your ren…" at bounding box center [946, 356] width 653 height 42
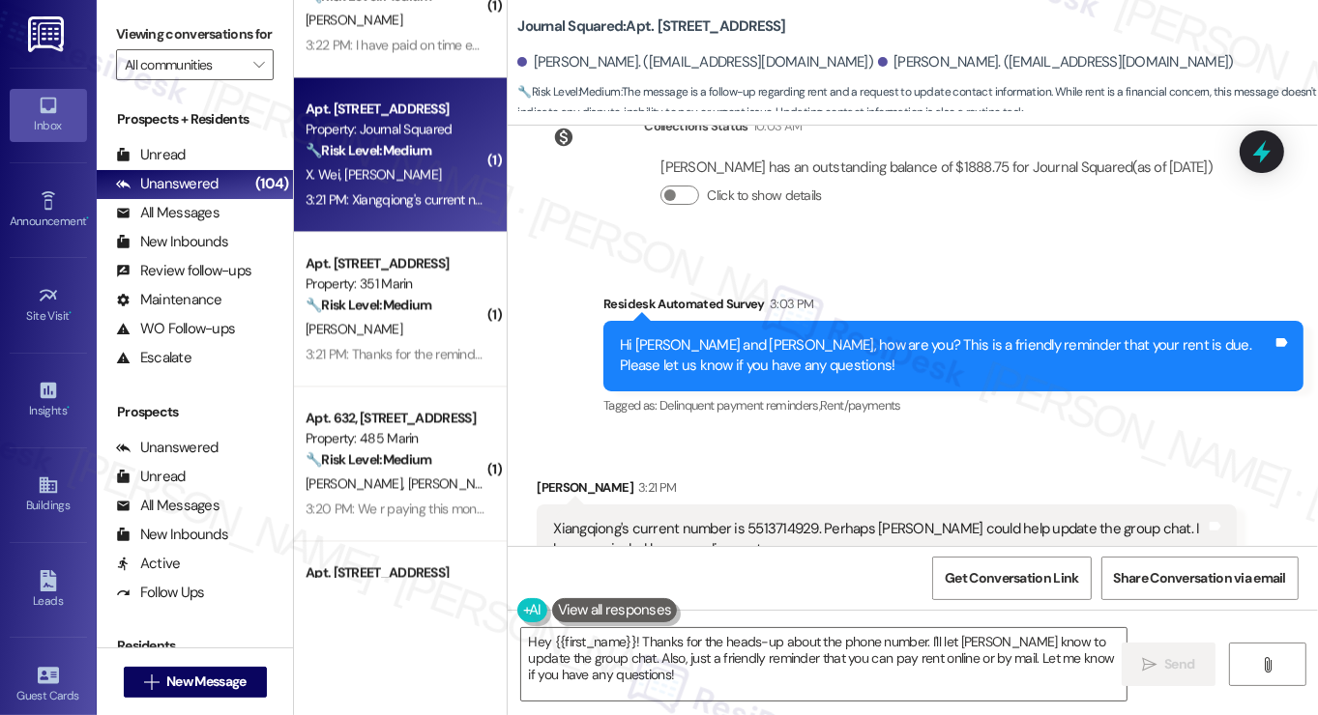
click at [816, 524] on div "Xiangqiong's current number is 5513714929. Perhaps Jane could help update the g…" at bounding box center [879, 540] width 653 height 42
click at [884, 505] on div "Xiangqiong's current number is 5513714929. Perhaps Jane could help update the g…" at bounding box center [887, 540] width 700 height 71
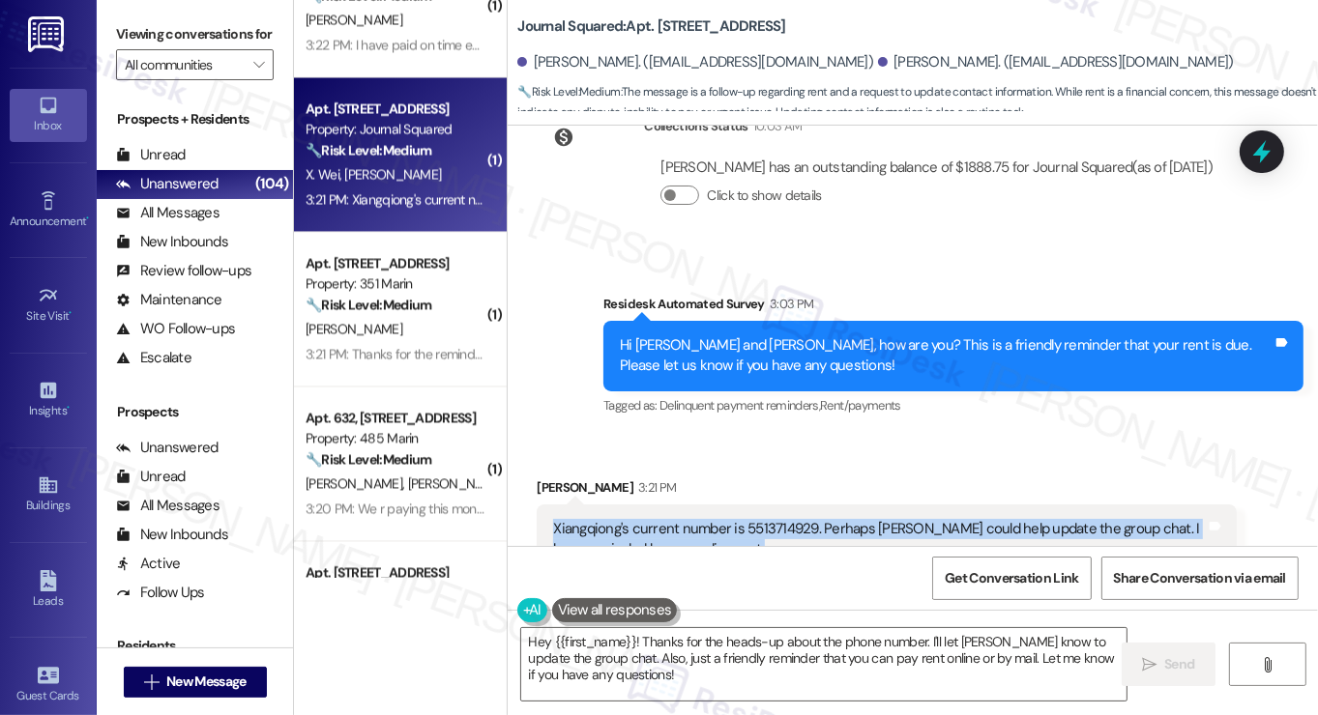
click at [884, 505] on div "Xiangqiong's current number is 5513714929. Perhaps Jane could help update the g…" at bounding box center [887, 540] width 700 height 71
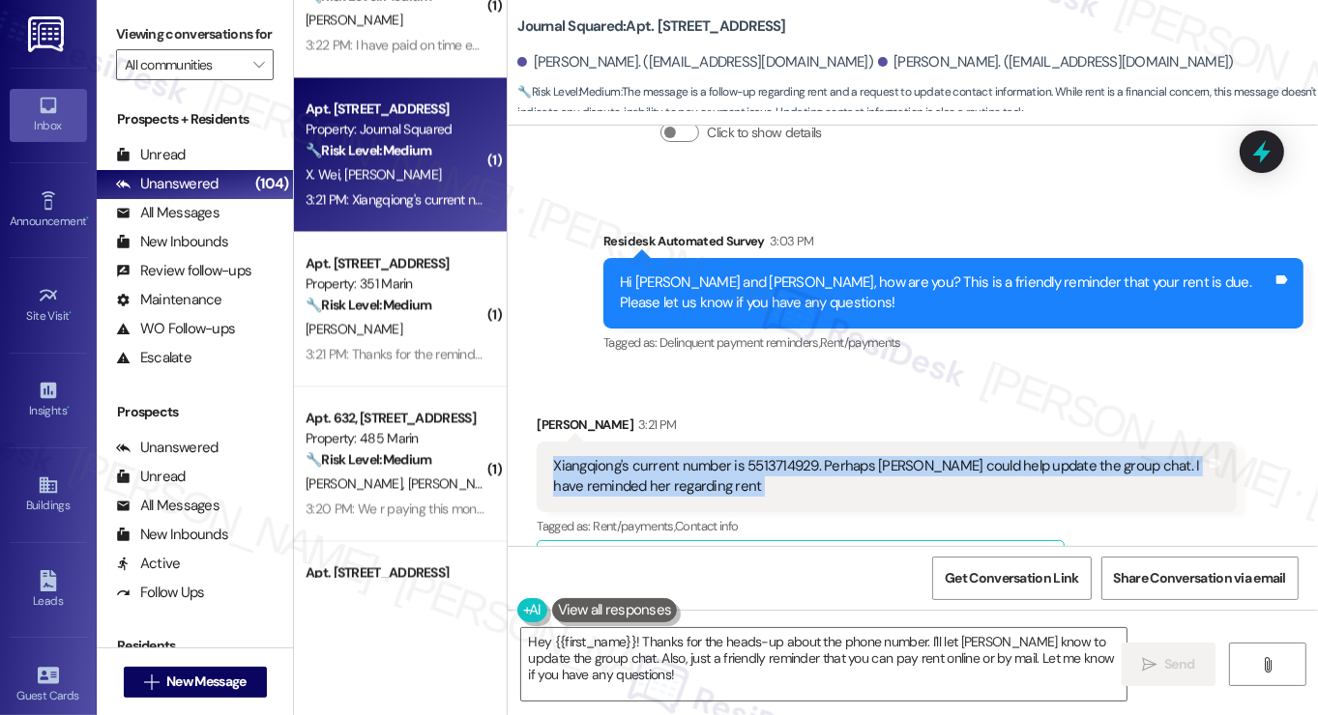
scroll to position [1631, 0]
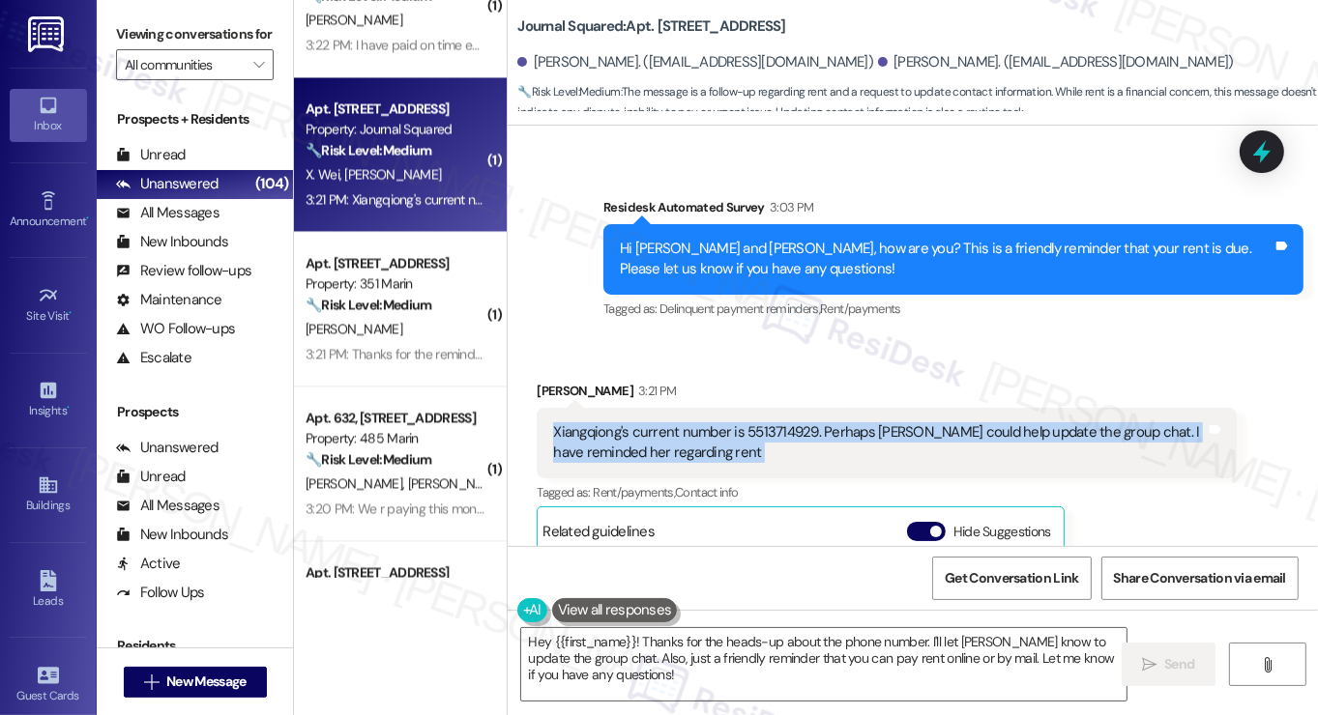
click at [746, 423] on div "Xiangqiong's current number is 5513714929. Perhaps Jane could help update the g…" at bounding box center [879, 444] width 653 height 42
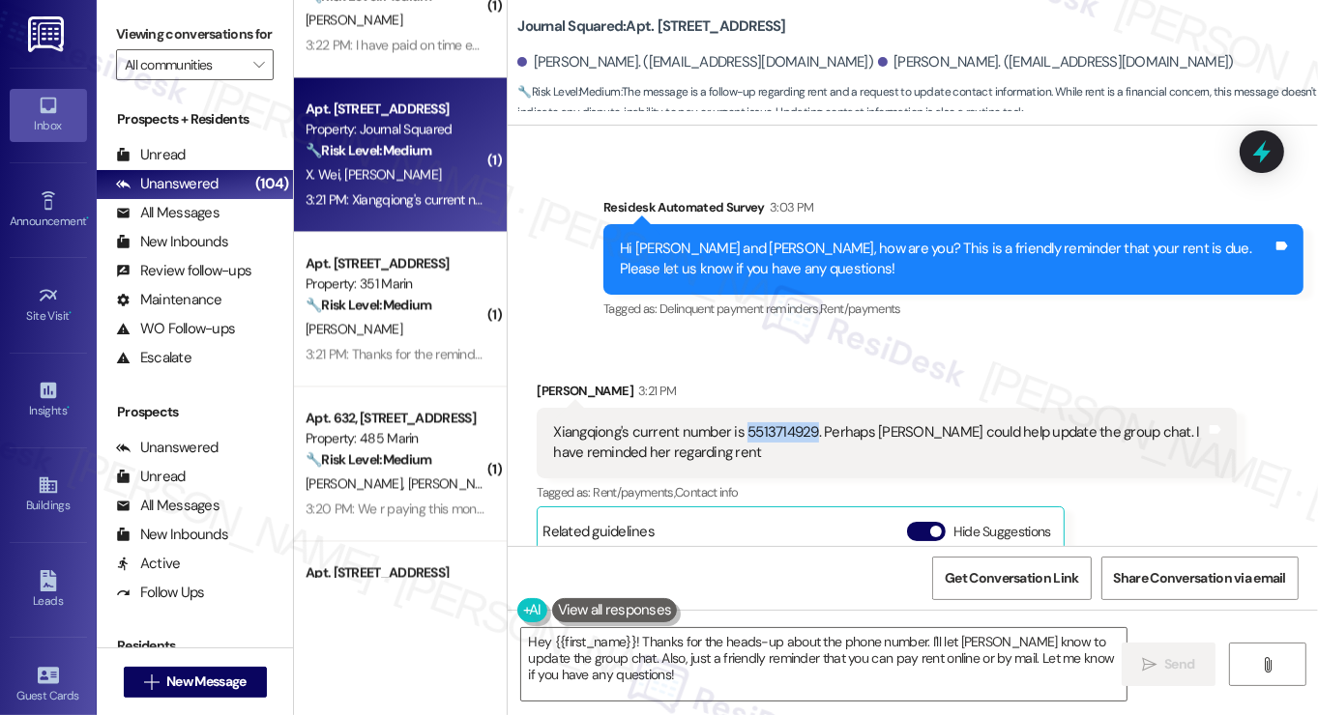
click at [746, 423] on div "Xiangqiong's current number is 5513714929. Perhaps Jane could help update the g…" at bounding box center [879, 444] width 653 height 42
click at [859, 408] on div "Xiangqiong's current number is 5513714929. Perhaps Jane could help update the g…" at bounding box center [887, 443] width 700 height 71
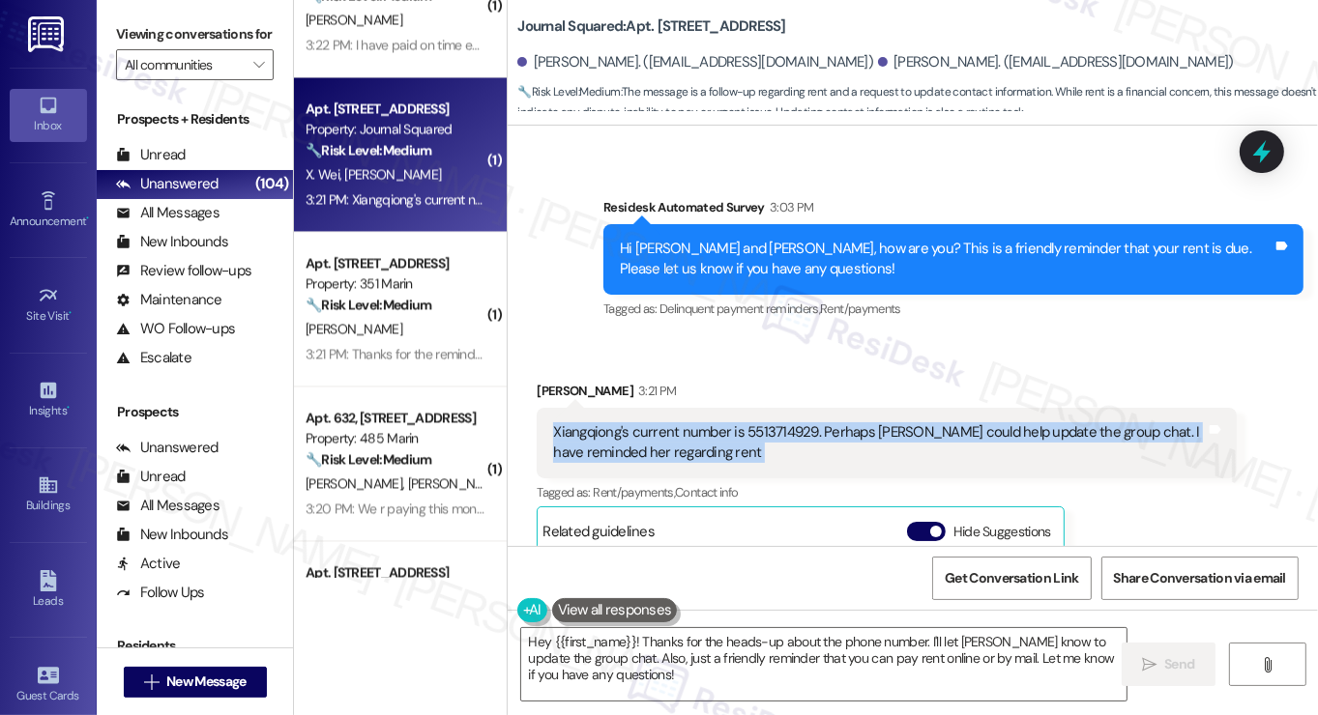
click at [859, 408] on div "Xiangqiong's current number is 5513714929. Perhaps Jane could help update the g…" at bounding box center [887, 443] width 700 height 71
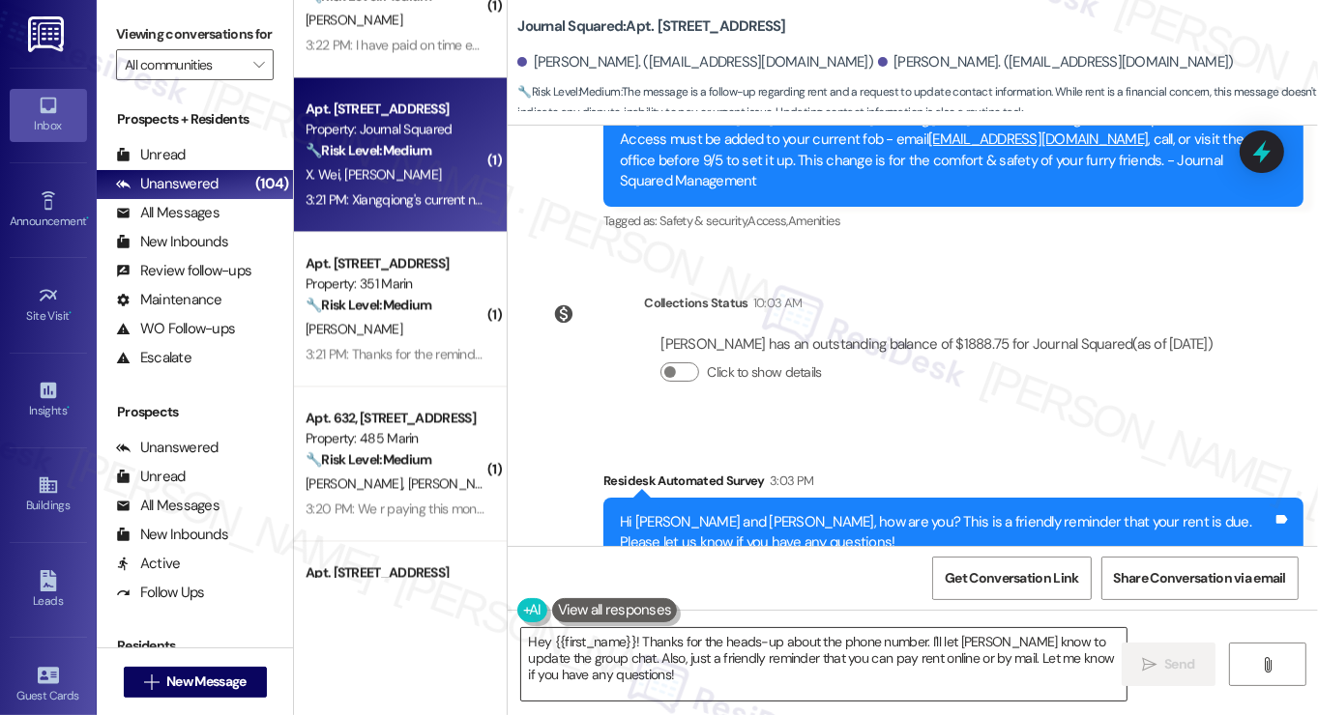
scroll to position [1534, 0]
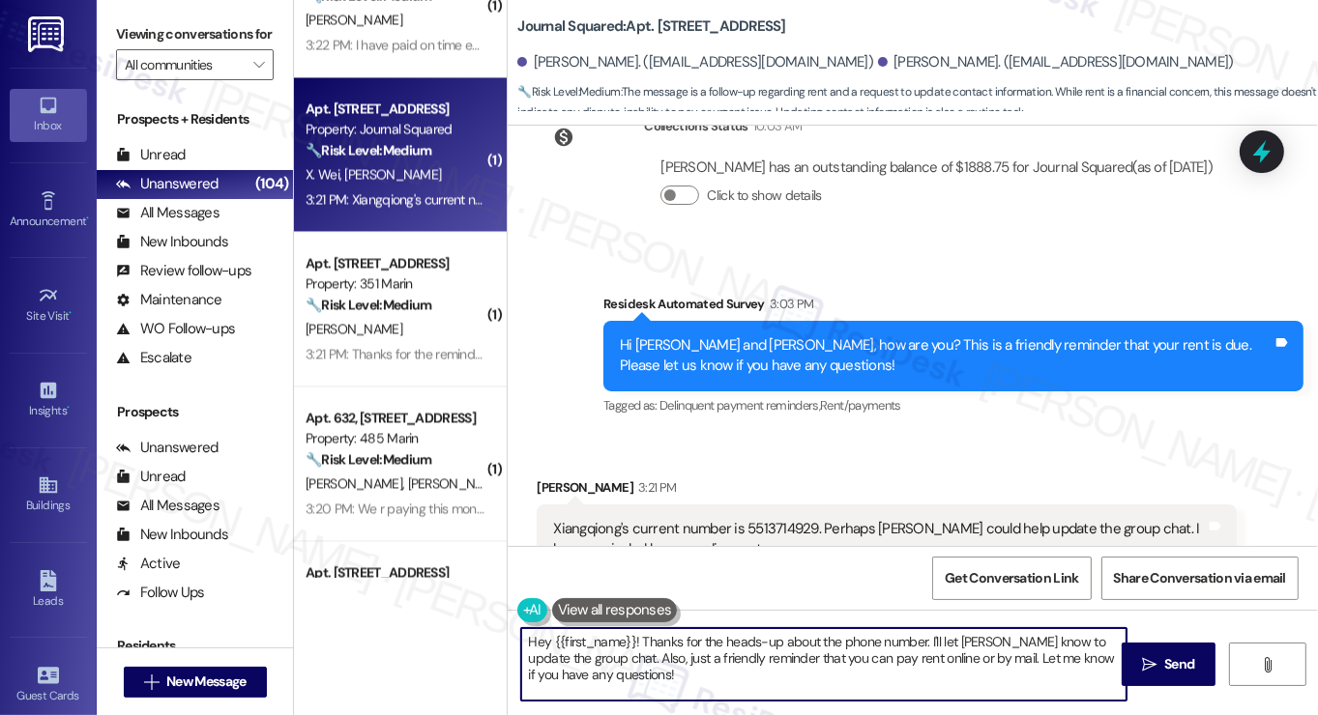
click at [538, 640] on textarea "Hey {{first_name}}! Thanks for the heads-up about the phone number. I'll let Ja…" at bounding box center [823, 664] width 605 height 73
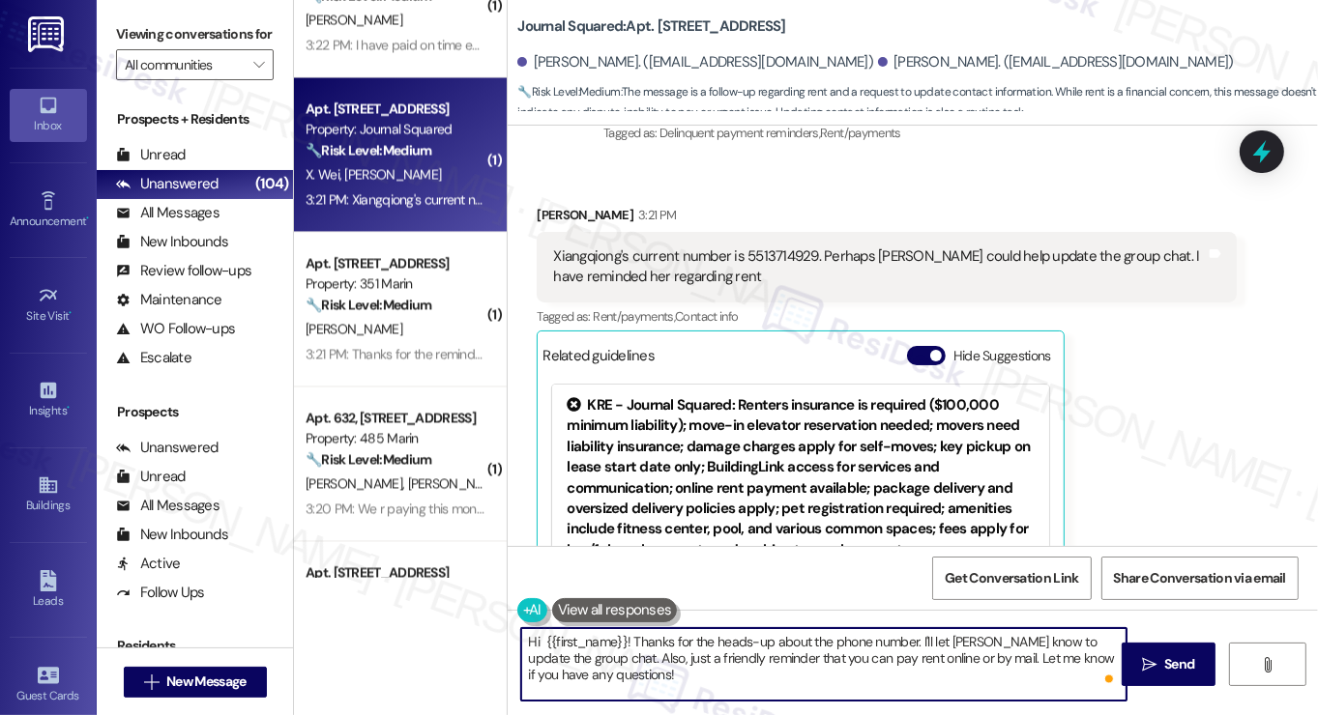
scroll to position [1922, 0]
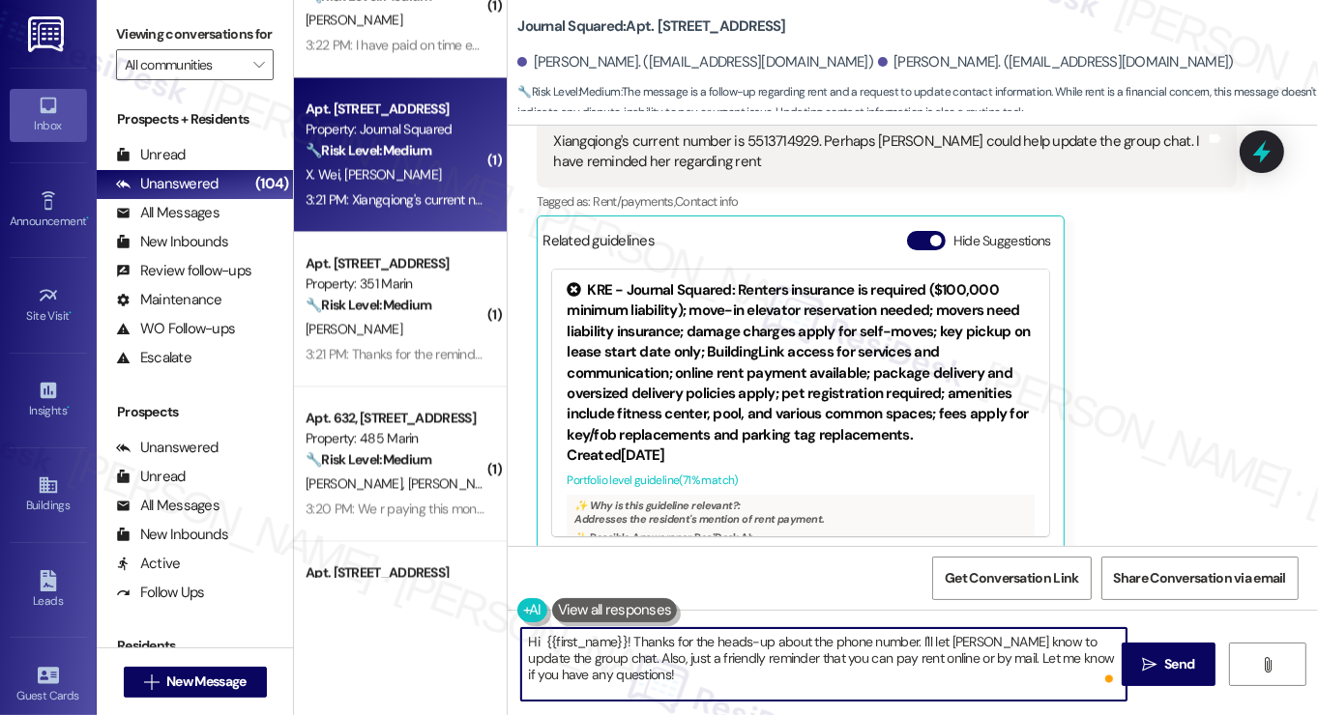
drag, startPoint x: 538, startPoint y: 638, endPoint x: 623, endPoint y: 633, distance: 85.2
click at [623, 633] on textarea "Hi {{first_name}}! Thanks for the heads-up about the phone number. I'll let Jan…" at bounding box center [823, 664] width 605 height 73
click at [721, 644] on textarea "Hi Emily! Thanks for the heads-up about the phone number. I'll let Jane know to…" at bounding box center [823, 664] width 605 height 73
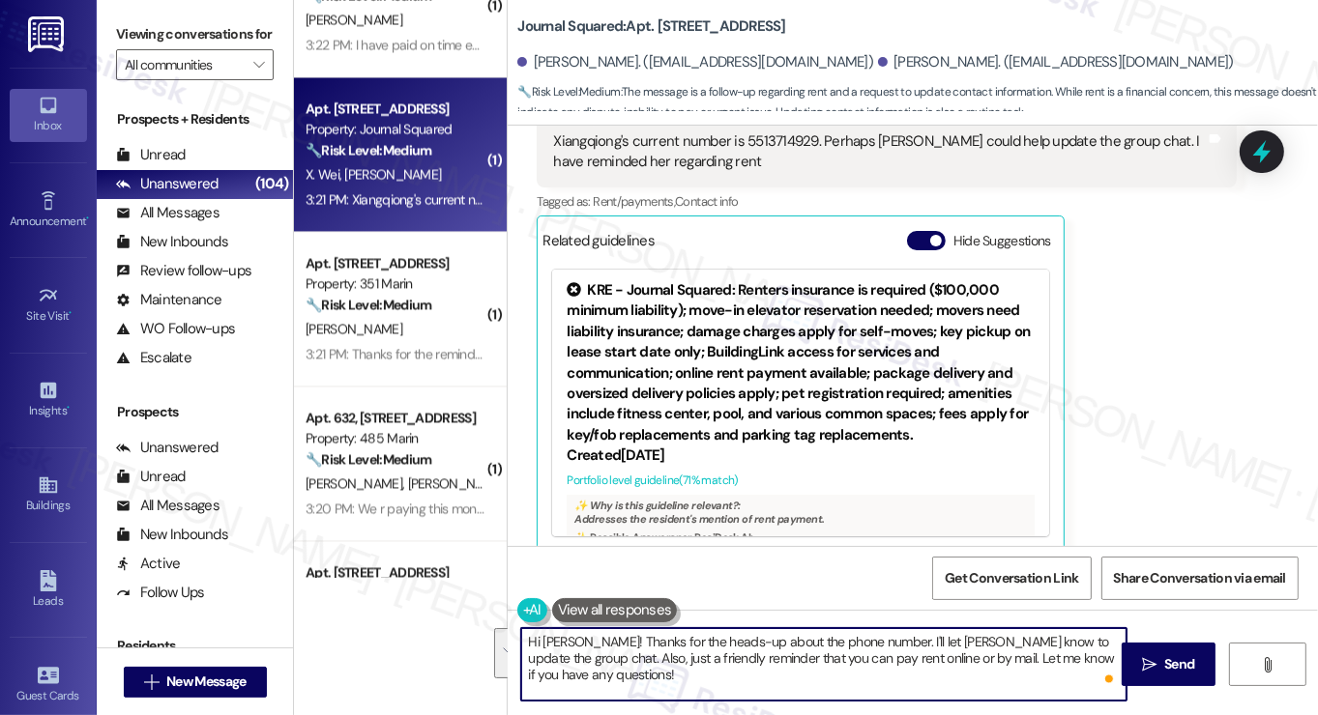
click at [889, 639] on textarea "Hi Emily! Thanks for the heads-up about the phone number. I'll let Jane know to…" at bounding box center [823, 664] width 605 height 73
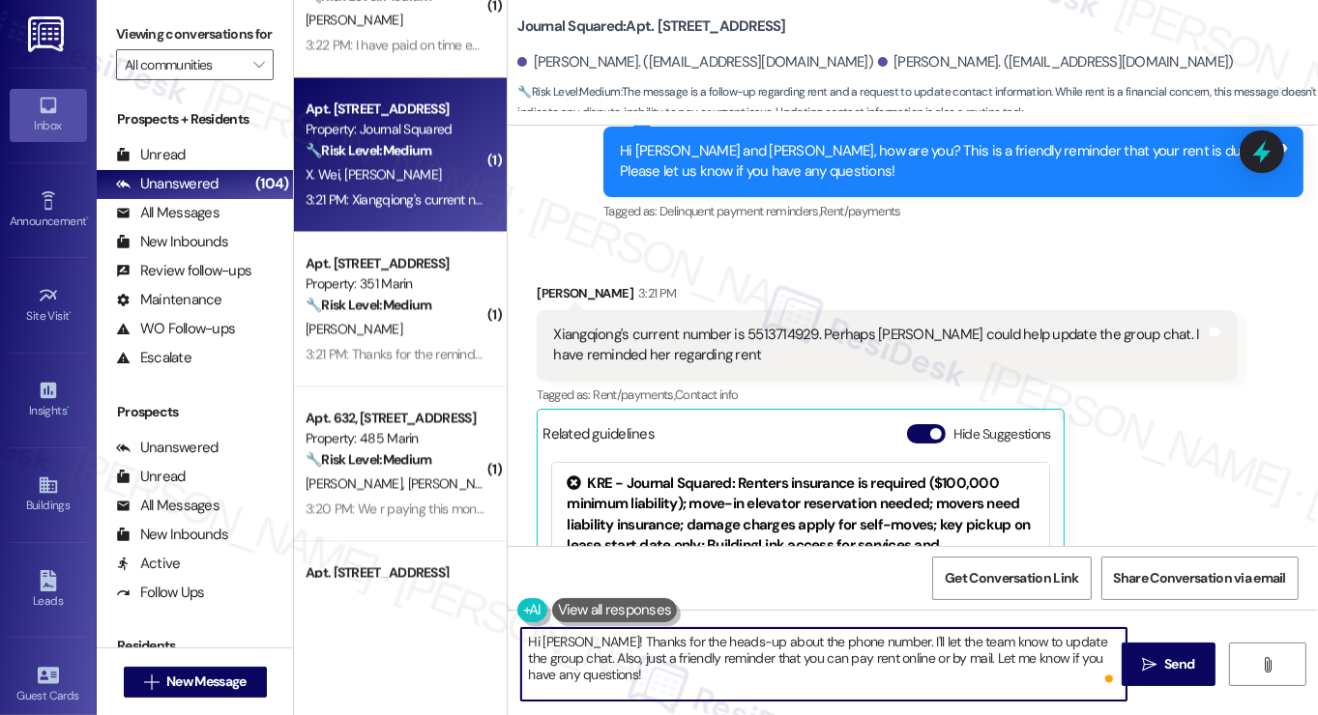
click at [577, 325] on div "Xiangqiong's current number is 5513714929. Perhaps Jane could help update the g…" at bounding box center [879, 346] width 653 height 42
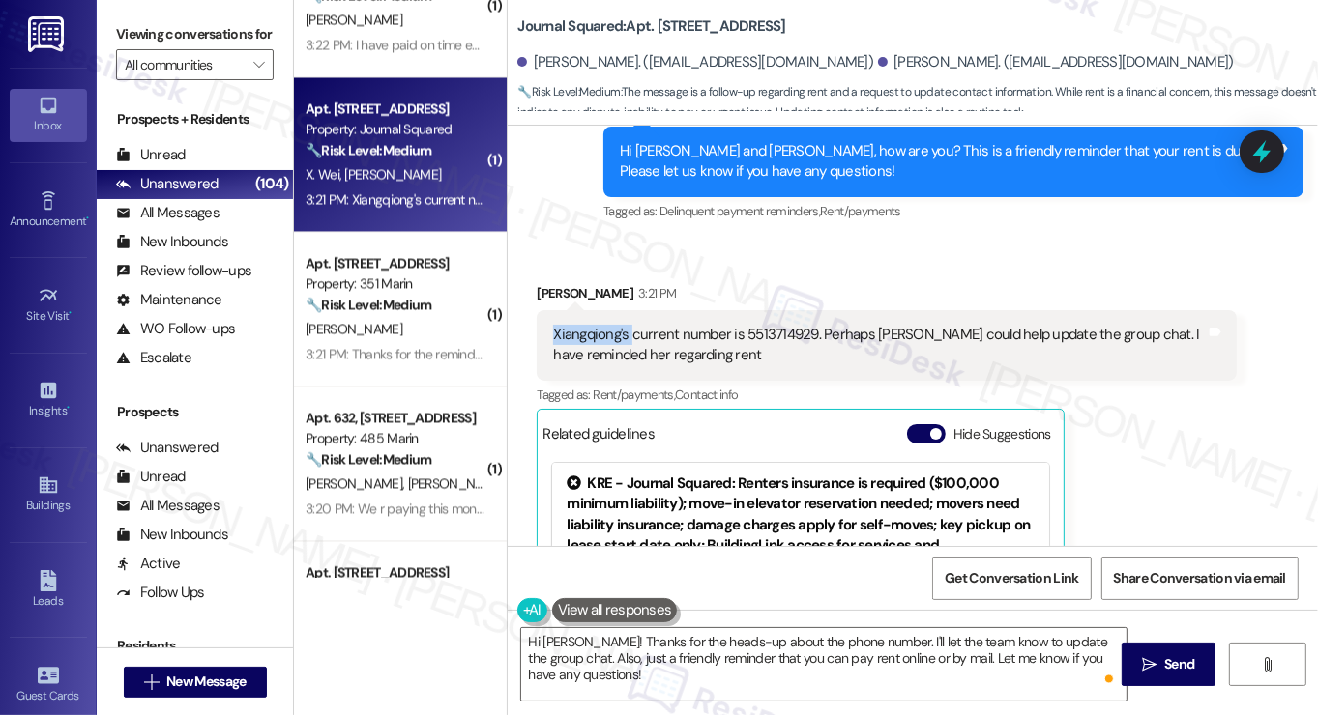
click at [577, 325] on div "Xiangqiong's current number is 5513714929. Perhaps Jane could help update the g…" at bounding box center [879, 346] width 653 height 42
copy div "Xiangqiong's"
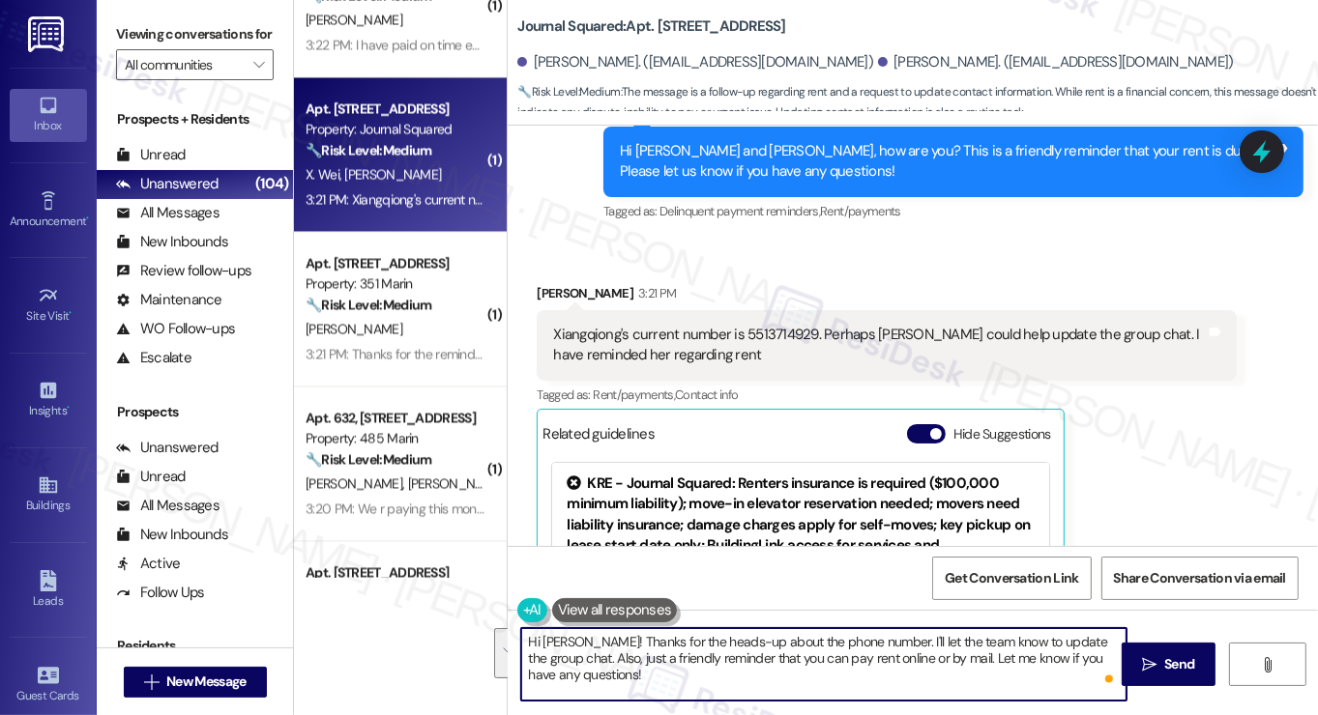
drag, startPoint x: 1035, startPoint y: 640, endPoint x: 761, endPoint y: 677, distance: 277.0
click at [761, 677] on textarea "Hi Emily! Thanks for the heads-up about the phone number. I'll let the team kno…" at bounding box center [823, 664] width 605 height 73
paste textarea "Xiangqiong's"
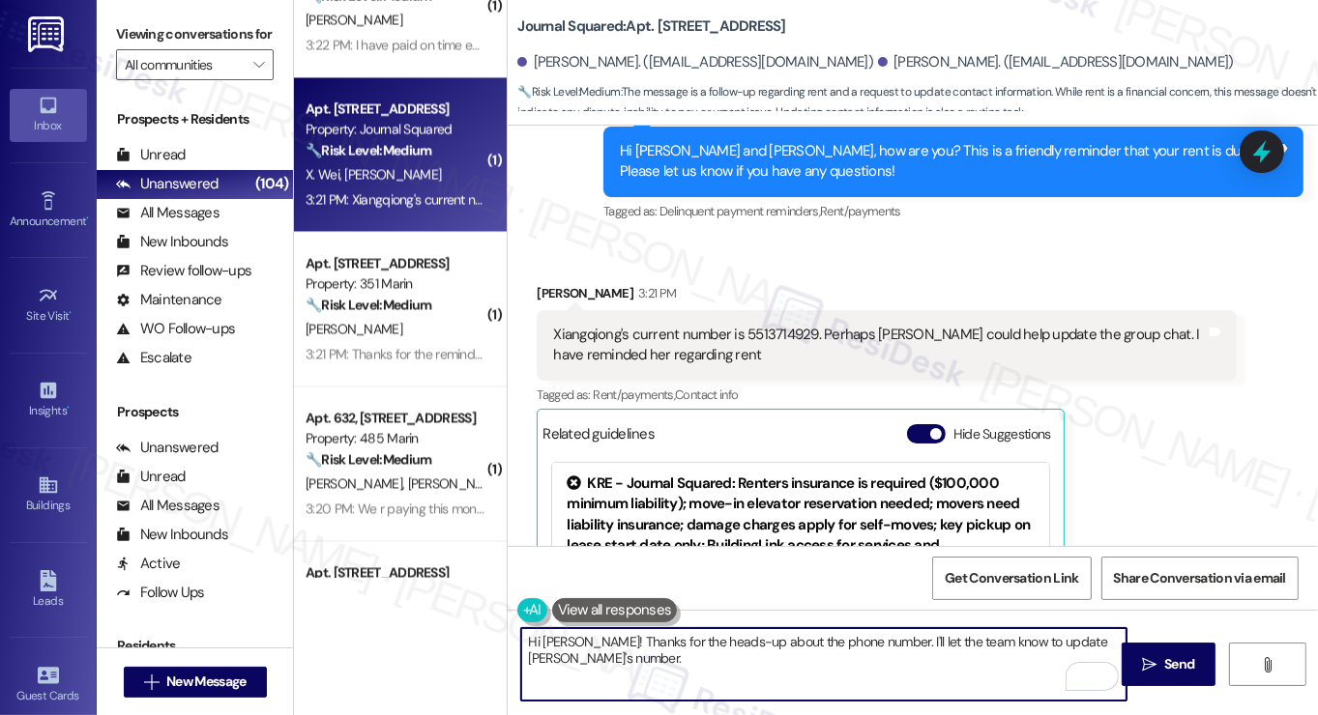
drag, startPoint x: 857, startPoint y: 641, endPoint x: 875, endPoint y: 637, distance: 18.8
click at [857, 641] on textarea "Hi Emily! Thanks for the heads-up about the phone number. I'll let the team kno…" at bounding box center [823, 664] width 605 height 73
paste textarea "Xiangqiong's"
drag, startPoint x: 833, startPoint y: 665, endPoint x: 689, endPoint y: 656, distance: 144.3
click at [689, 656] on textarea "Hi Emily! Thanks for the heads-up about the phone number and reminding Xiangqio…" at bounding box center [823, 664] width 605 height 73
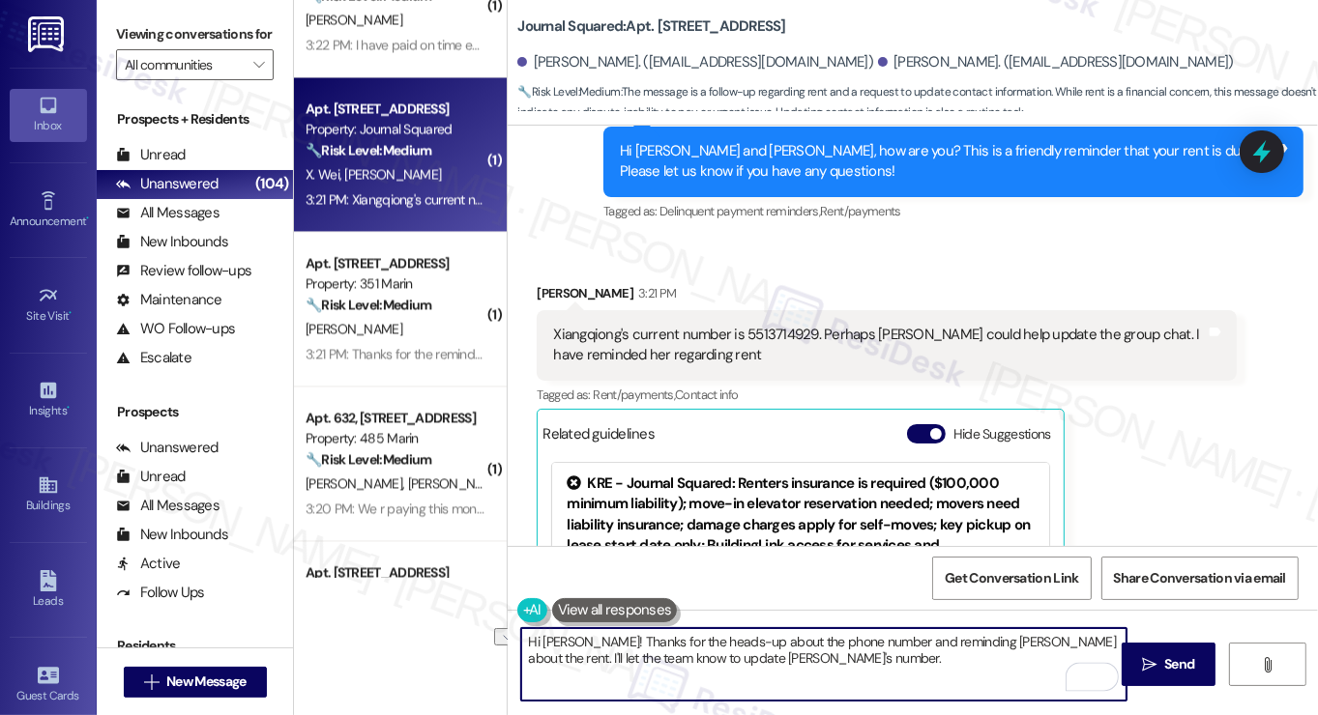
click at [694, 656] on textarea "Hi Emily! Thanks for the heads-up about the phone number and reminding Xiangqio…" at bounding box center [823, 664] width 605 height 73
click at [818, 649] on textarea "Hi Emily! Thanks for the heads-up about the phone number and reminding Xiangqio…" at bounding box center [823, 664] width 605 height 73
click at [821, 657] on textarea "Hi Emily! Thanks for the heads-up about the phone number and reminding Xiangqio…" at bounding box center [823, 664] width 605 height 73
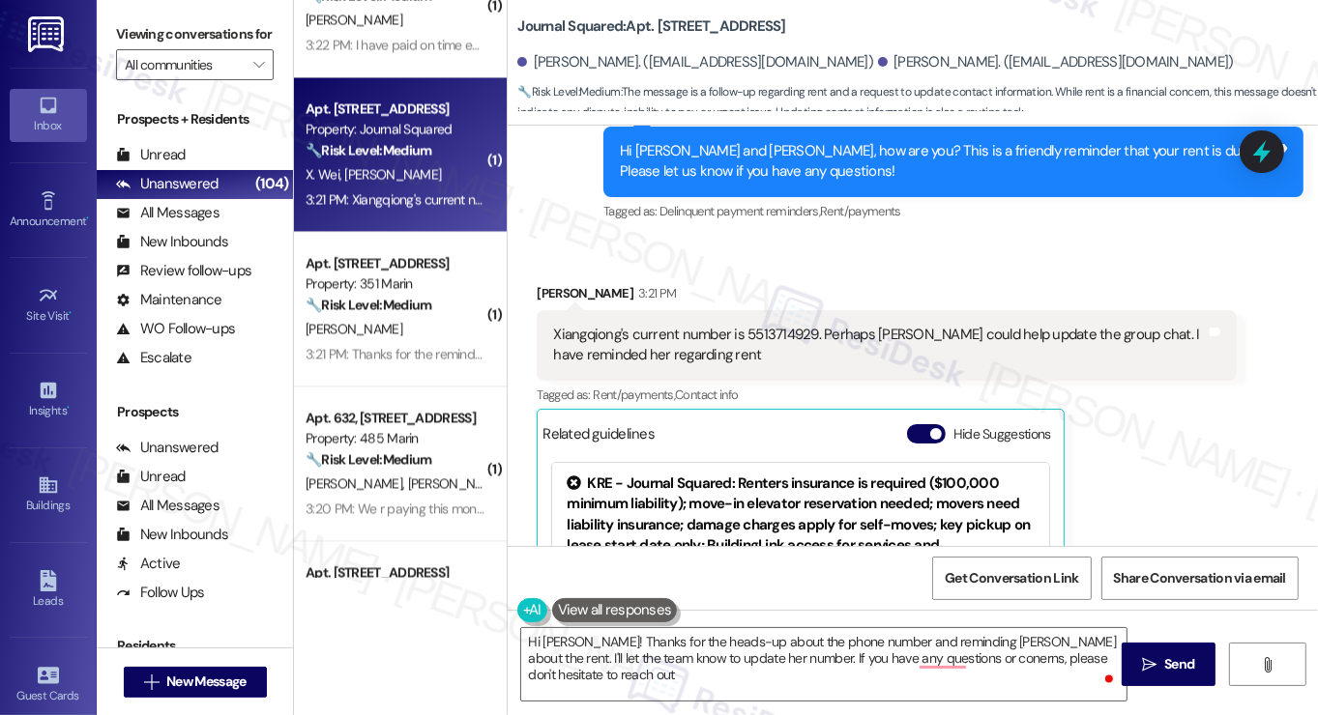
click at [950, 529] on div "KRE - Journal Squared: Renters insurance is required ($100,000 minimum liabilit…" at bounding box center [800, 556] width 467 height 165
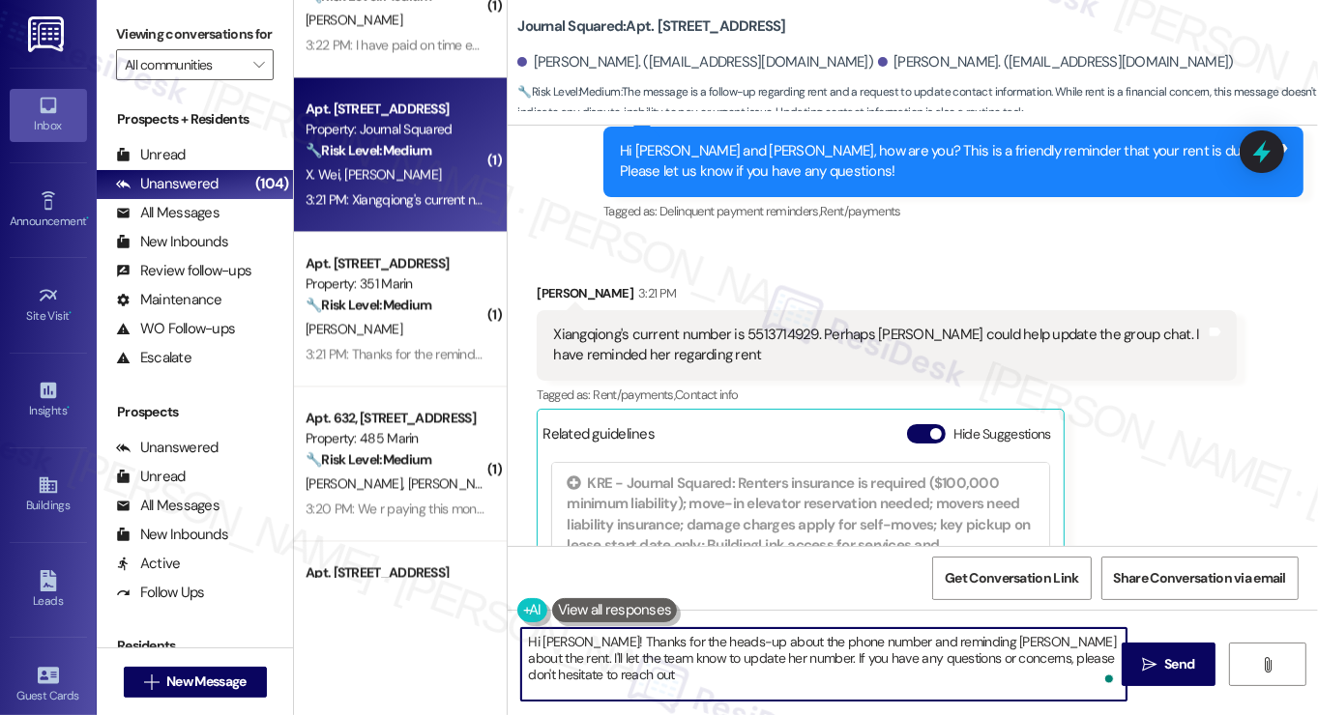
click at [783, 686] on textarea "Hi Emily! Thanks for the heads-up about the phone number and reminding Xiangqio…" at bounding box center [823, 664] width 605 height 73
type textarea "Hi Emily! Thanks for the heads-up about the phone number and reminding Xiangqio…"
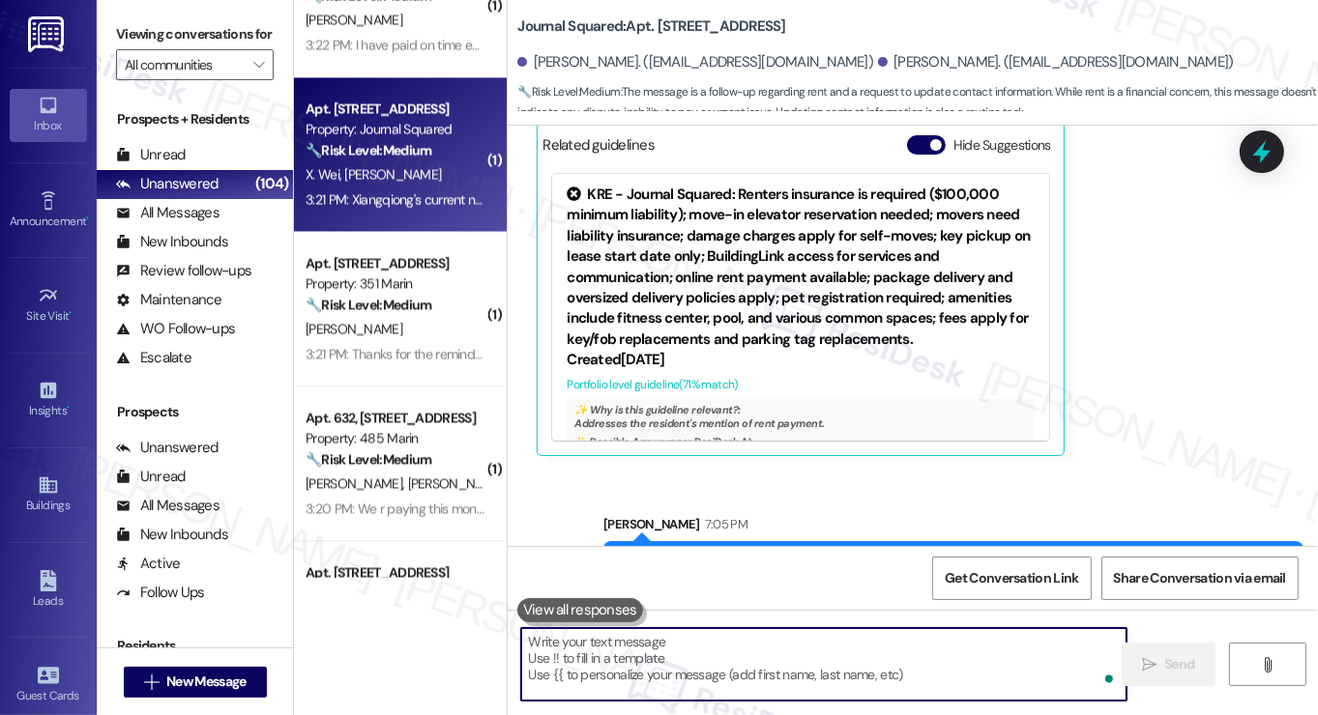
scroll to position [2098, 0]
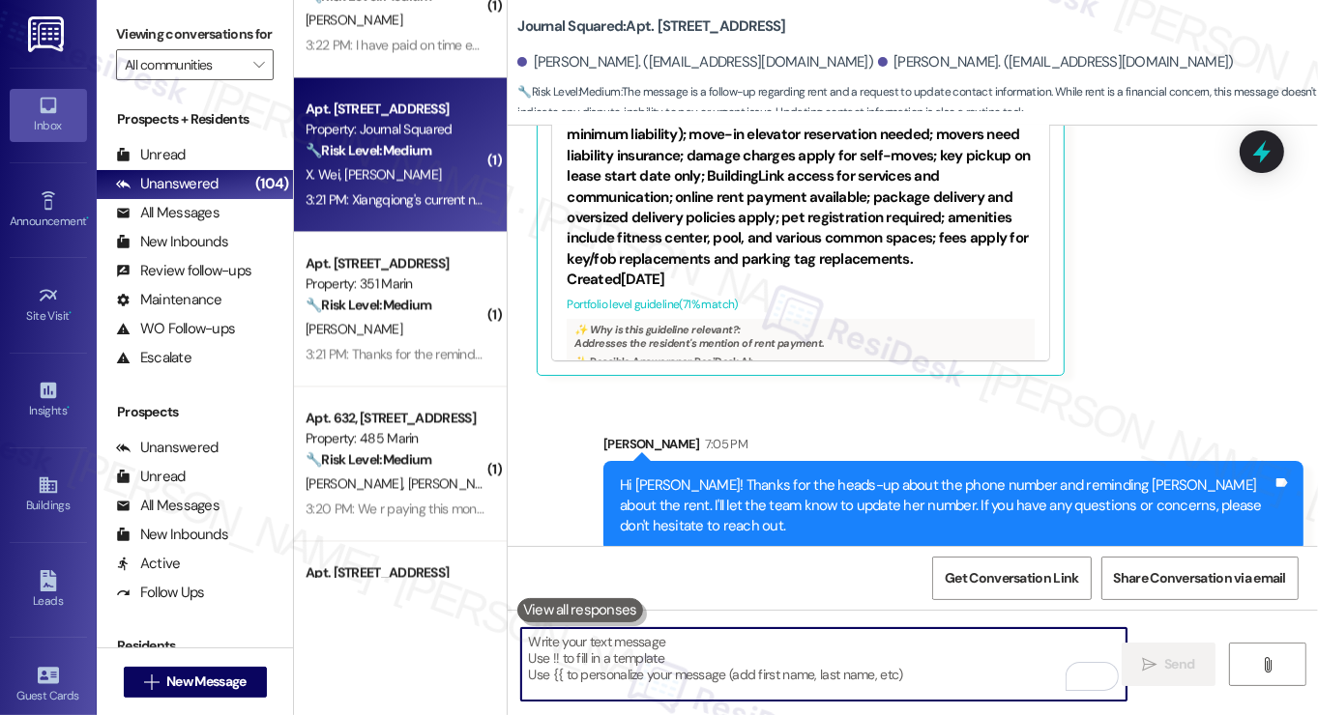
click at [728, 479] on div "Hi Emily! Thanks for the heads-up about the phone number and reminding Xiangqio…" at bounding box center [946, 507] width 653 height 62
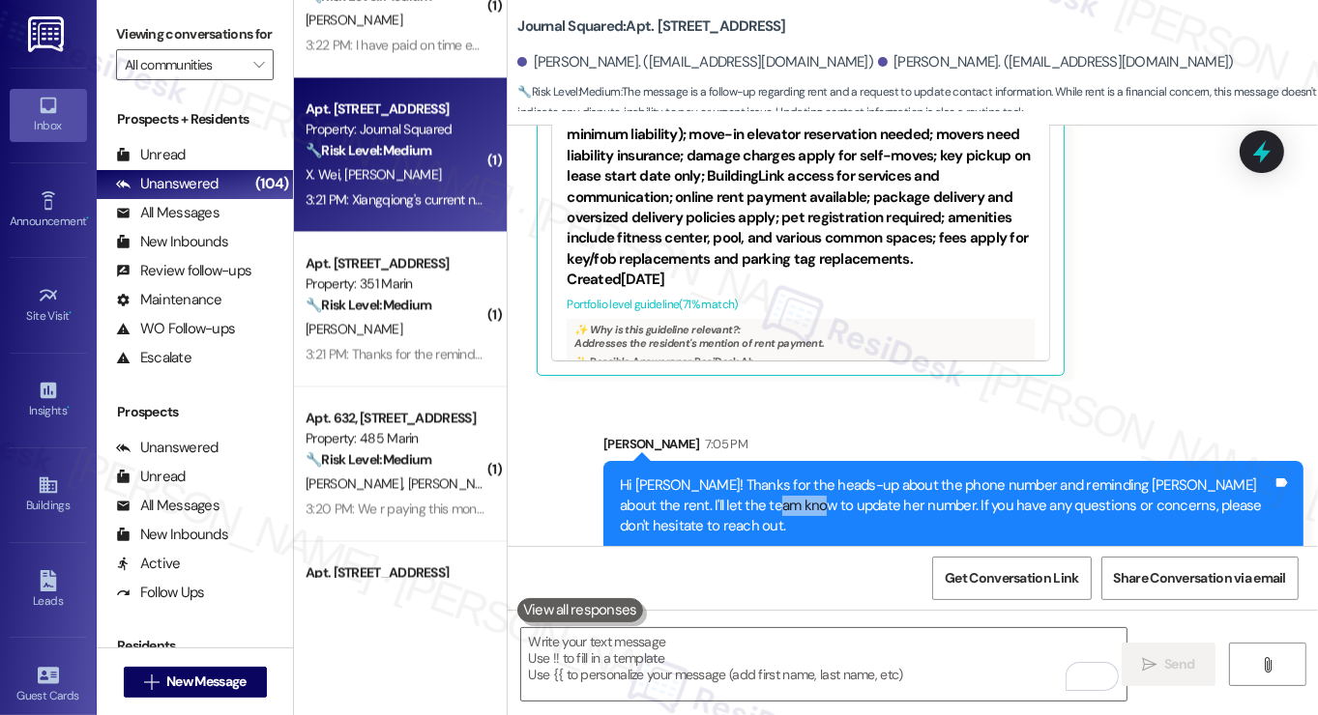
click at [728, 479] on div "Hi Emily! Thanks for the heads-up about the phone number and reminding Xiangqio…" at bounding box center [946, 507] width 653 height 62
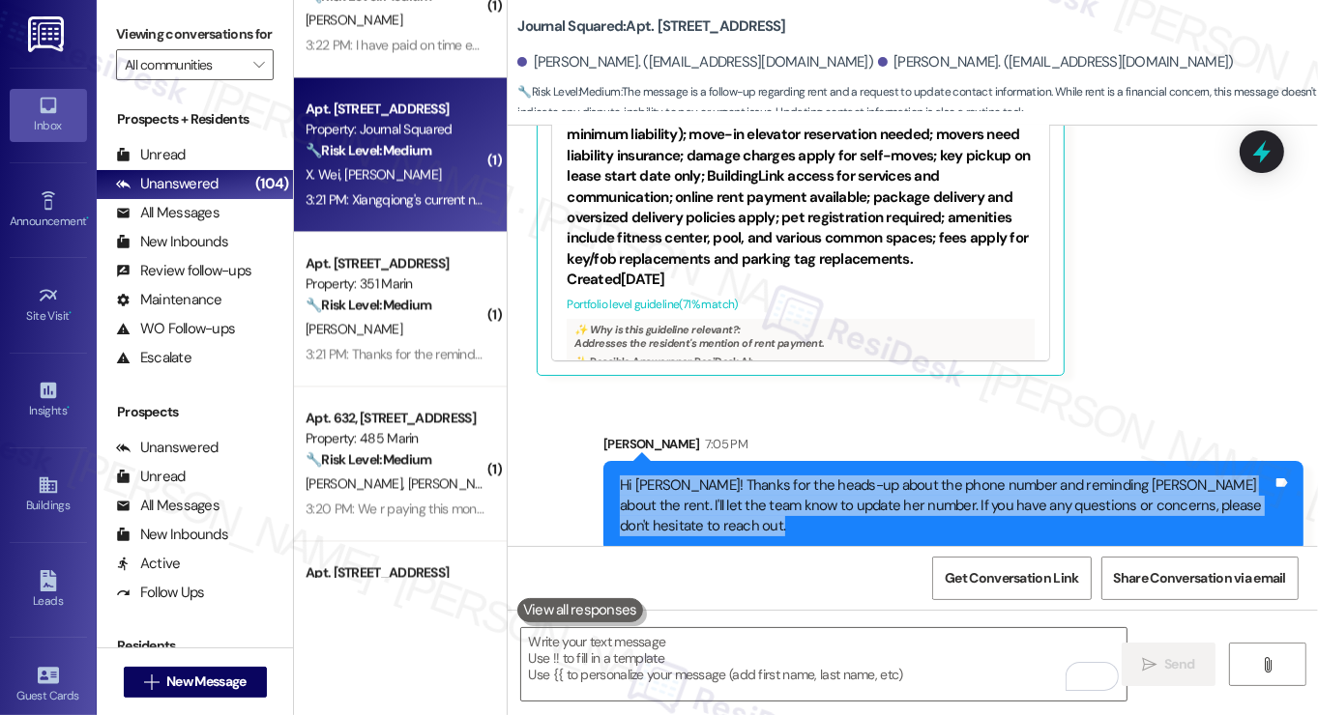
click at [728, 479] on div "Hi Emily! Thanks for the heads-up about the phone number and reminding Xiangqio…" at bounding box center [946, 507] width 653 height 62
click at [740, 476] on div "Hi Emily! Thanks for the heads-up about the phone number and reminding Xiangqio…" at bounding box center [946, 507] width 653 height 62
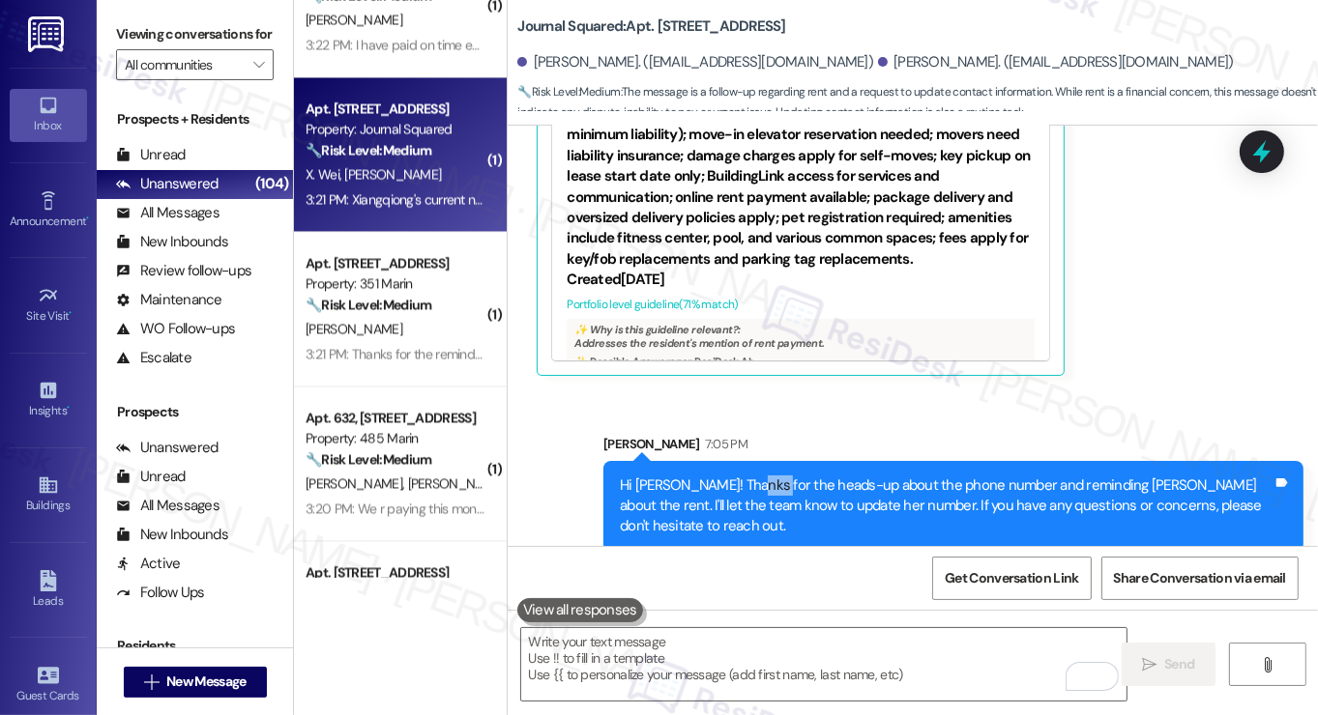
click at [740, 476] on div "Hi Emily! Thanks for the heads-up about the phone number and reminding Xiangqio…" at bounding box center [946, 507] width 653 height 62
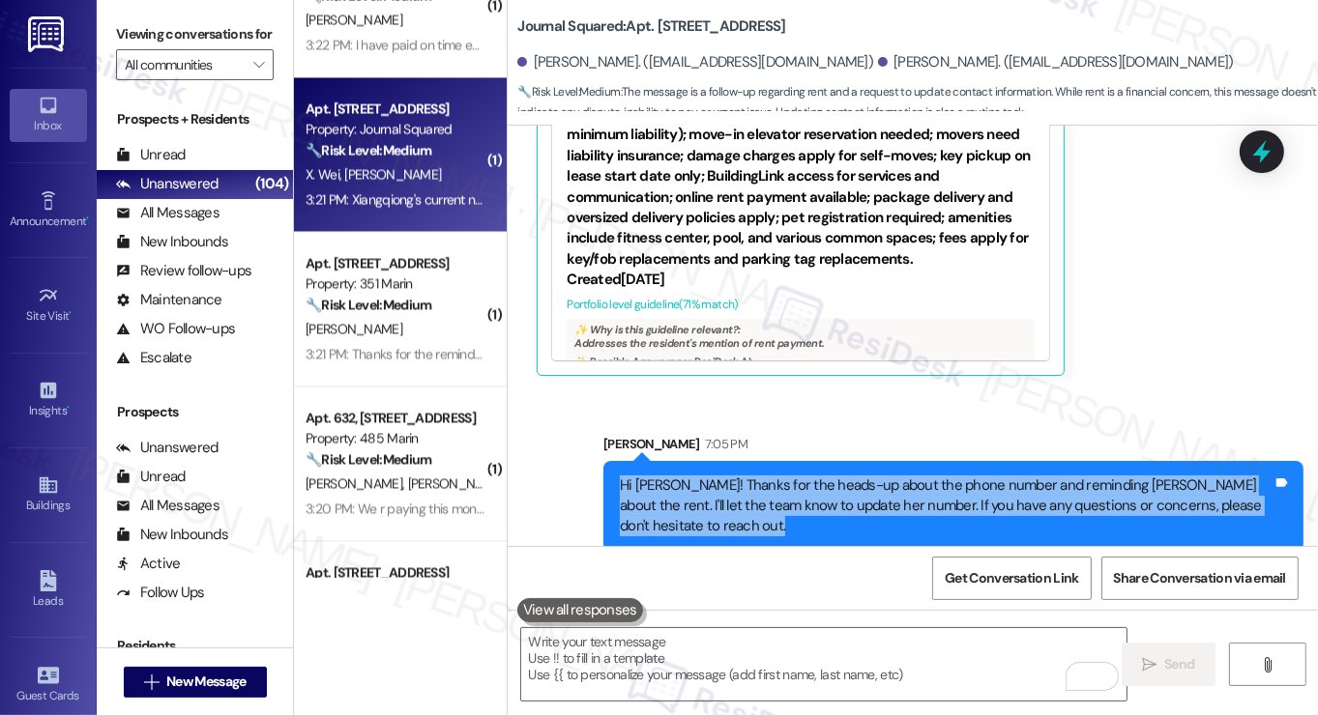
click at [740, 476] on div "Hi Emily! Thanks for the heads-up about the phone number and reminding Xiangqio…" at bounding box center [946, 507] width 653 height 62
click at [1268, 158] on icon at bounding box center [1261, 151] width 25 height 25
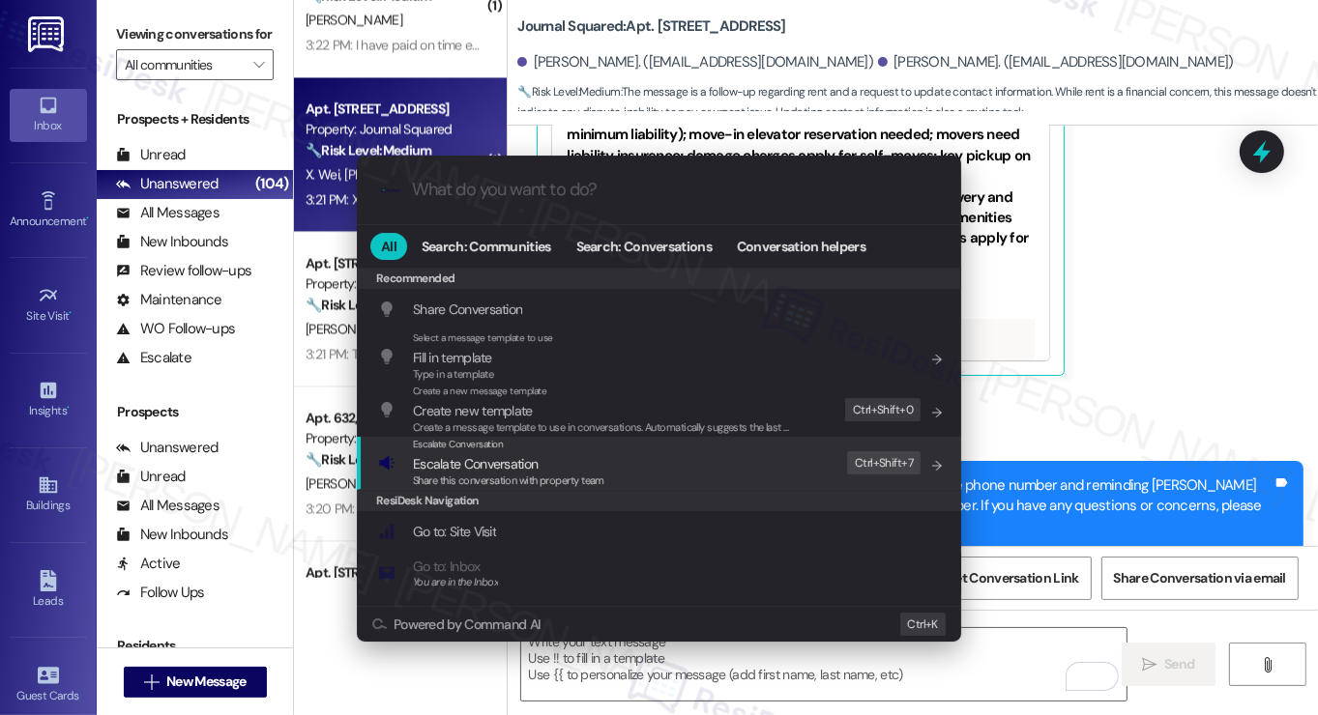
click at [762, 450] on div "Escalate Conversation Escalate Conversation Share this conversation with proper…" at bounding box center [661, 463] width 566 height 52
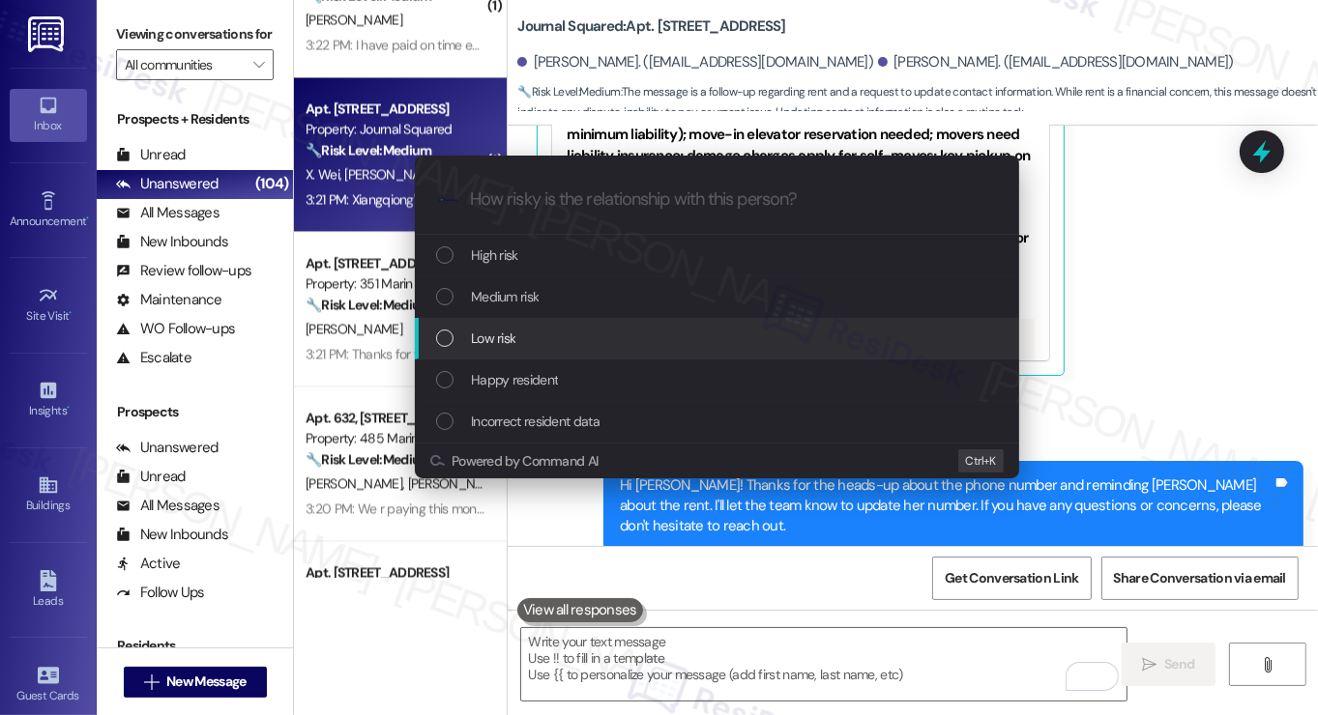
click at [520, 347] on div "Low risk" at bounding box center [719, 338] width 566 height 21
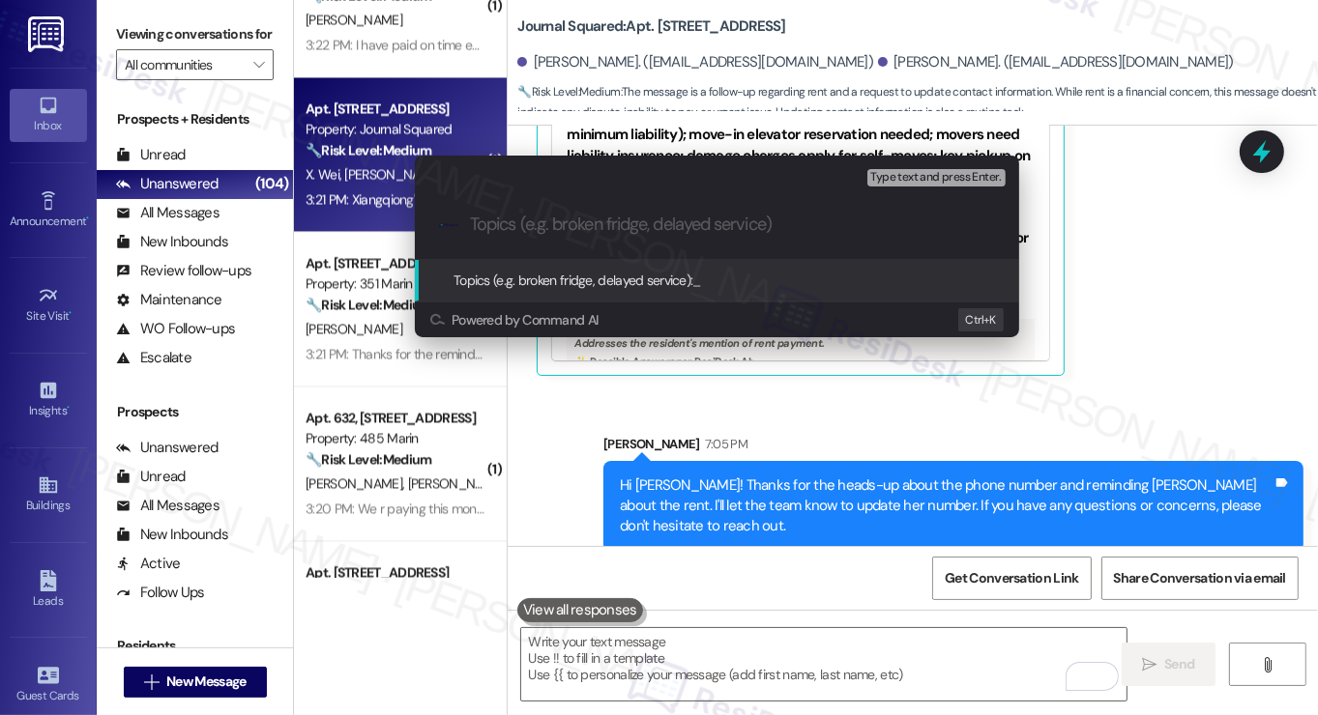
click at [1125, 335] on div "Escalate Conversation Low risk Topics (e.g. broken fridge, delayed service) Any…" at bounding box center [659, 357] width 1318 height 715
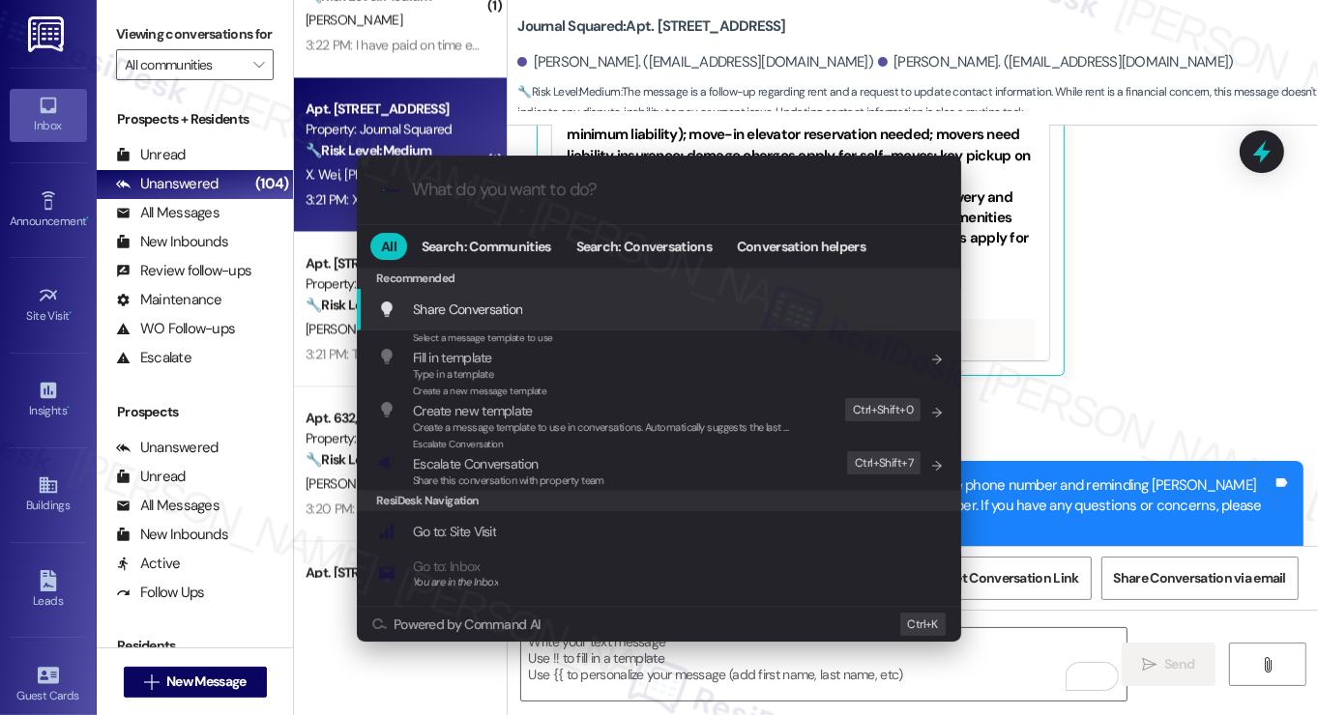
click at [1124, 335] on div ".cls-1{fill:#0a055f;}.cls-2{fill:#0cc4c4;} resideskLogoBlueOrange All Search: C…" at bounding box center [659, 357] width 1318 height 715
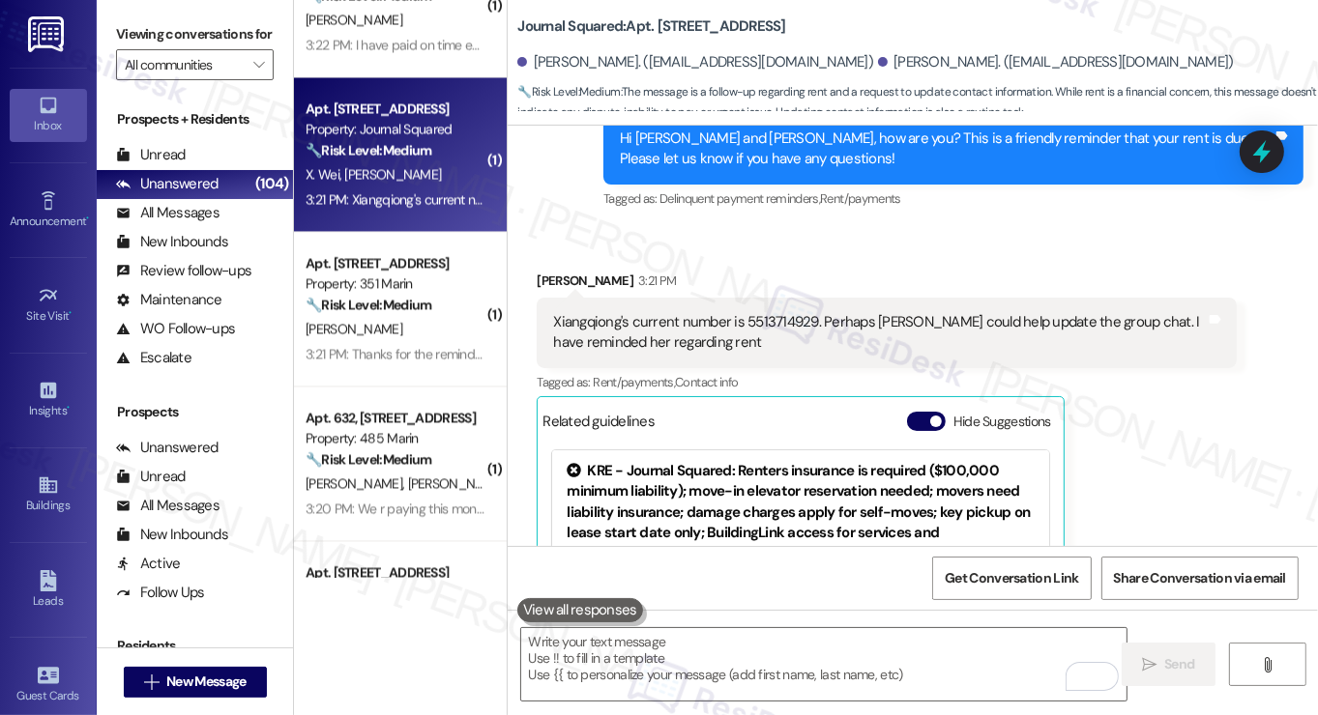
scroll to position [1711, 0]
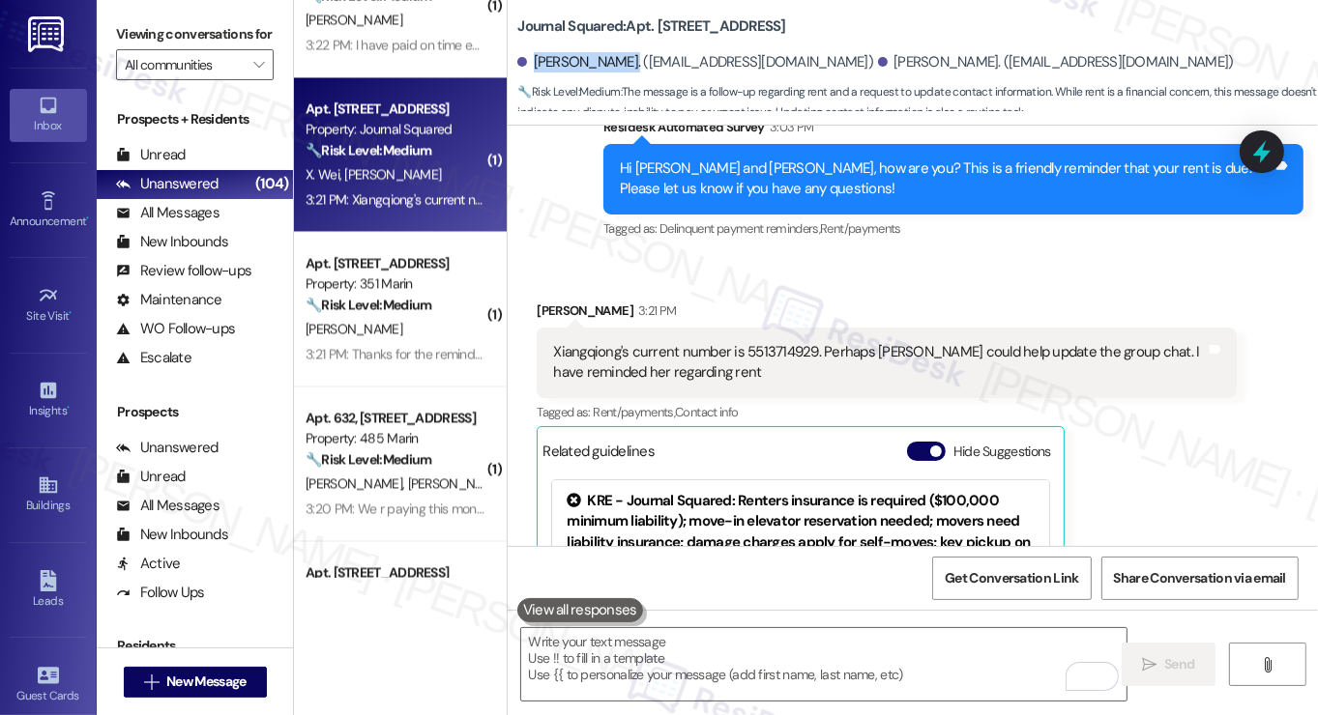
drag, startPoint x: 528, startPoint y: 67, endPoint x: 622, endPoint y: 58, distance: 94.2
click at [622, 58] on div "Xiangqiong Wei. (984762123@qq.com)" at bounding box center [695, 62] width 356 height 20
copy div "Xiangqiong Wei"
click at [1143, 257] on div "Received via SMS Emily Lin 3:21 PM Xiangqiong's current number is 5513714929. P…" at bounding box center [913, 517] width 810 height 520
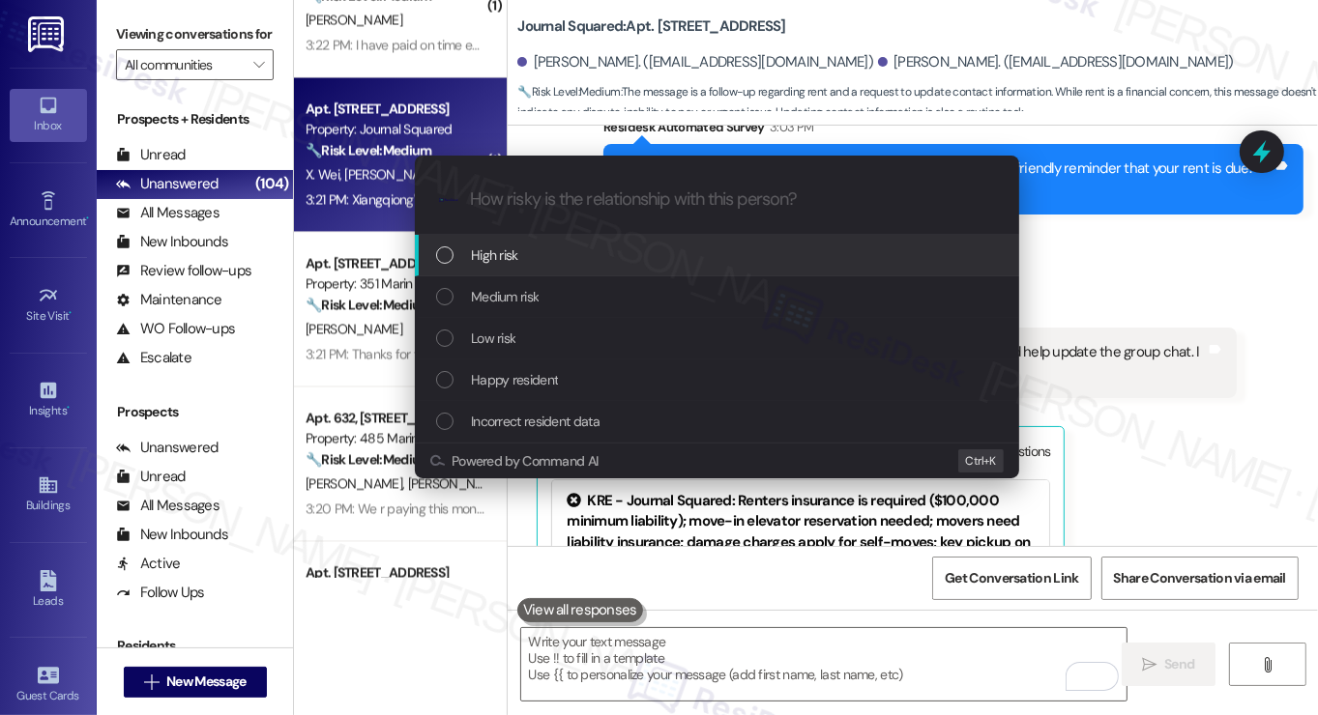
click at [116, 38] on div "Escalate Conversation How risky is the relationship with this person? Topics (e…" at bounding box center [659, 357] width 1318 height 715
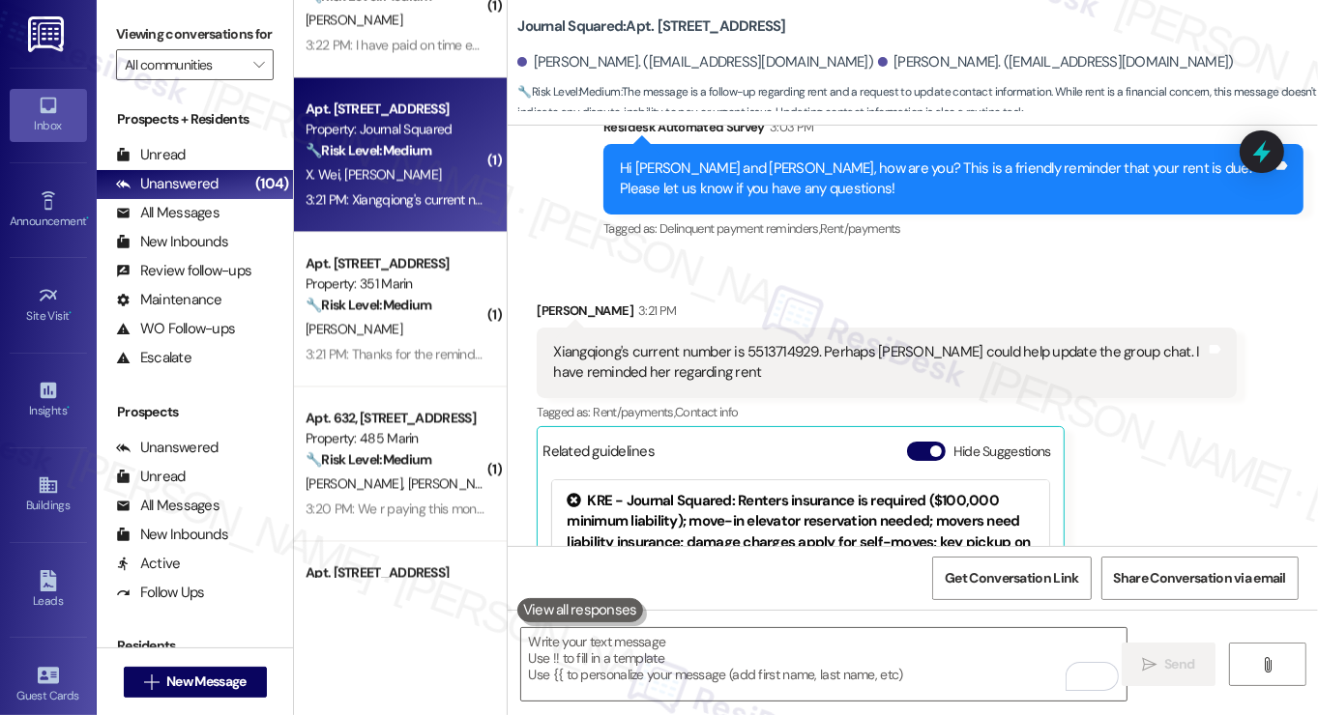
click at [697, 342] on div "Xiangqiong's current number is 5513714929. Perhaps Jane could help update the g…" at bounding box center [879, 363] width 653 height 42
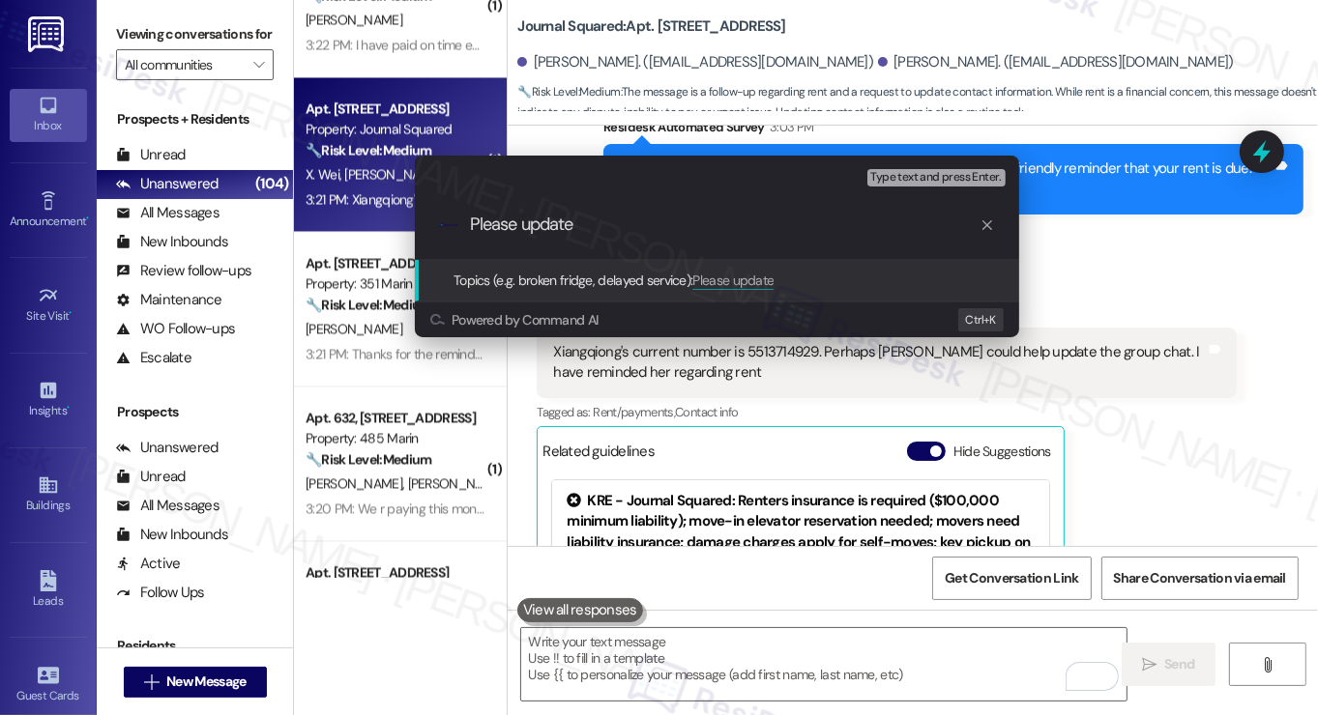
paste input "Xiangqiong Wei"
drag, startPoint x: 529, startPoint y: 224, endPoint x: 416, endPoint y: 227, distance: 113.2
click at [416, 227] on div ".cls-1{fill:#0a055f;}.cls-2{fill:#0cc4c4;} resideskLogoBlueOrange Please update…" at bounding box center [717, 224] width 604 height 69
type input "Update Xiangqiong Wei number"
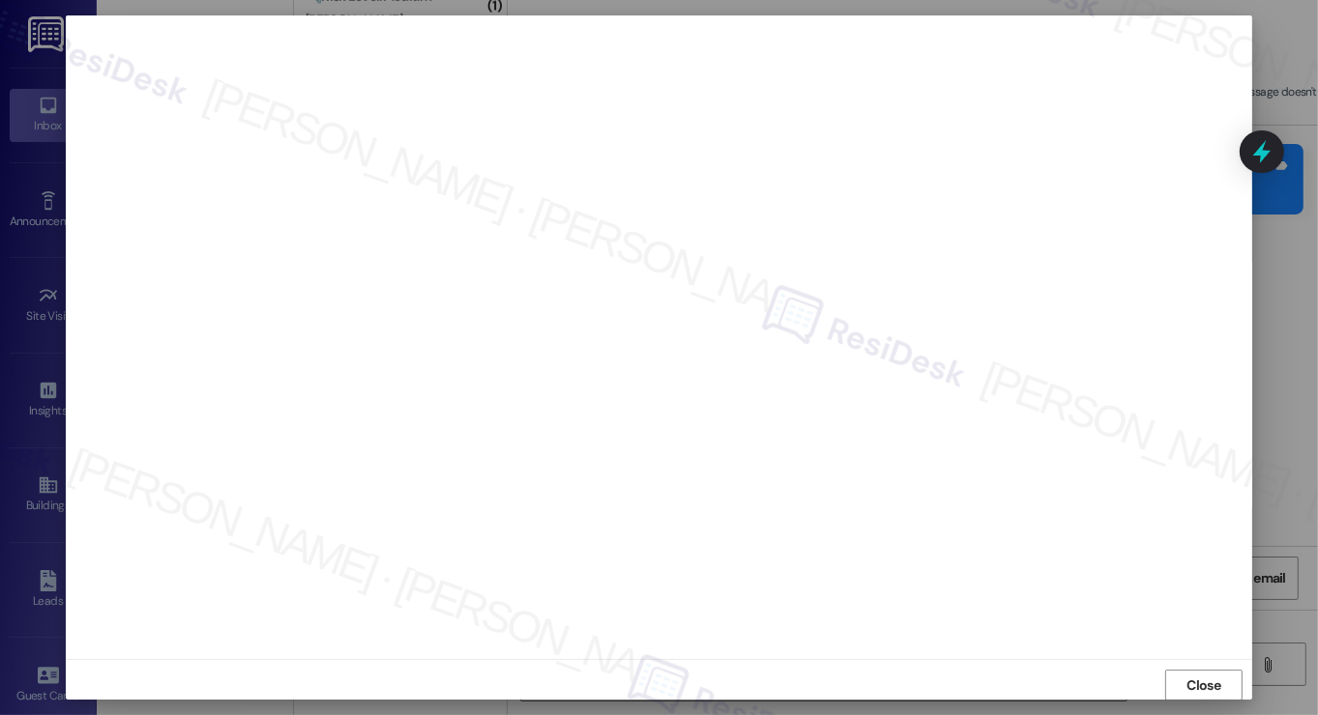
scroll to position [0, 0]
drag, startPoint x: 1184, startPoint y: 681, endPoint x: 1167, endPoint y: 672, distance: 19.5
click at [1183, 682] on button "Close" at bounding box center [1203, 685] width 77 height 31
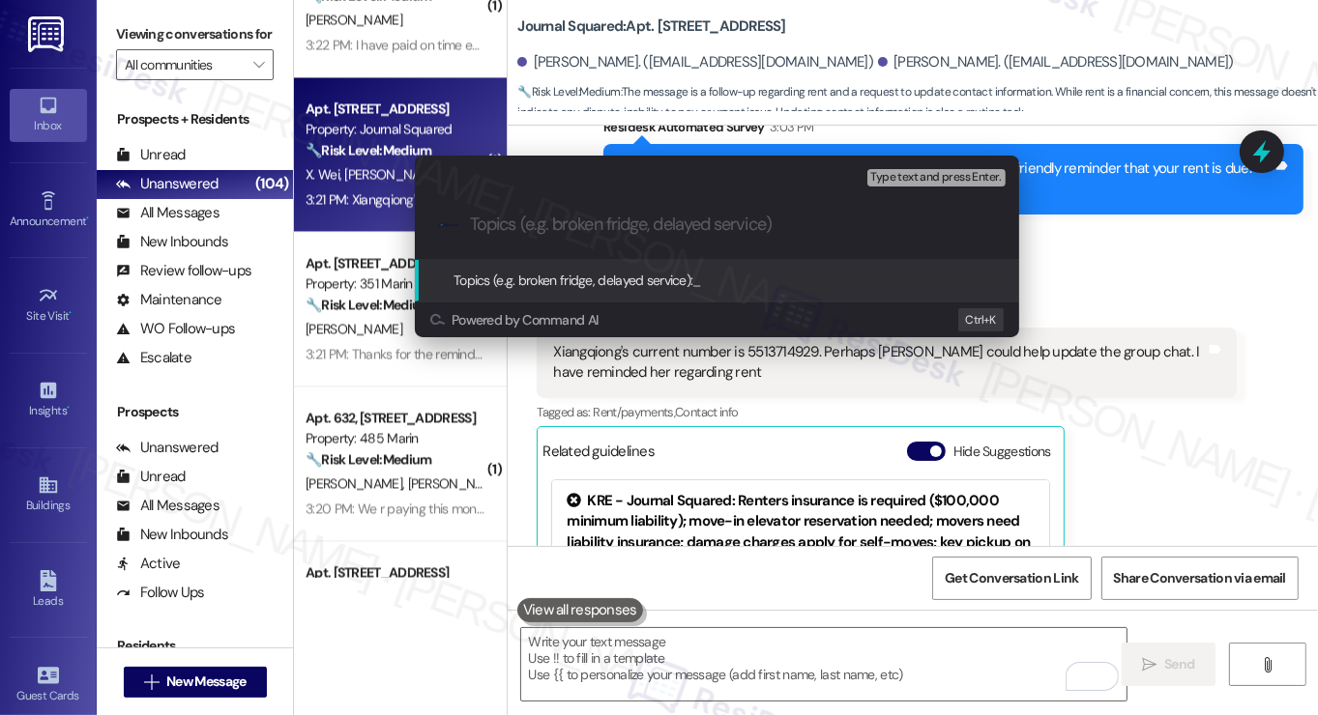
paste input "Update Xiangqiong Wei number"
type input "Update Xiangqiong Wei number"
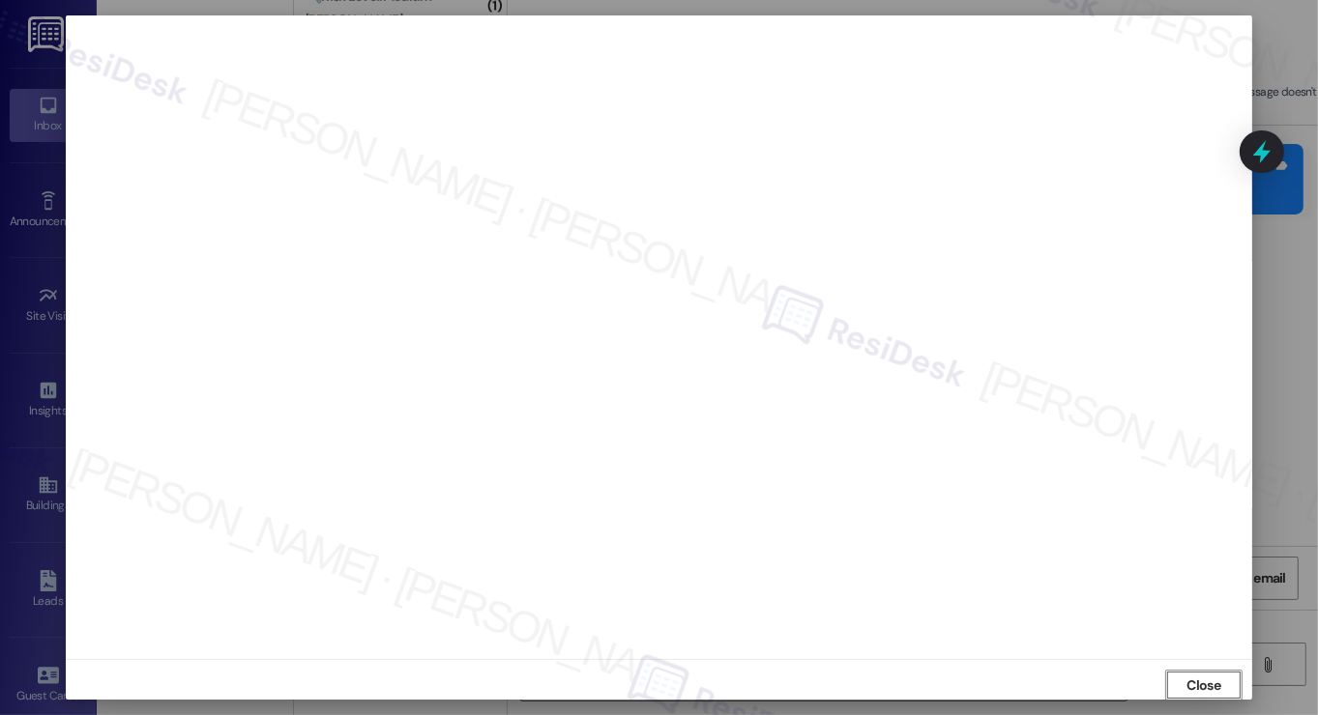
click at [1189, 682] on span "Close" at bounding box center [1204, 686] width 34 height 20
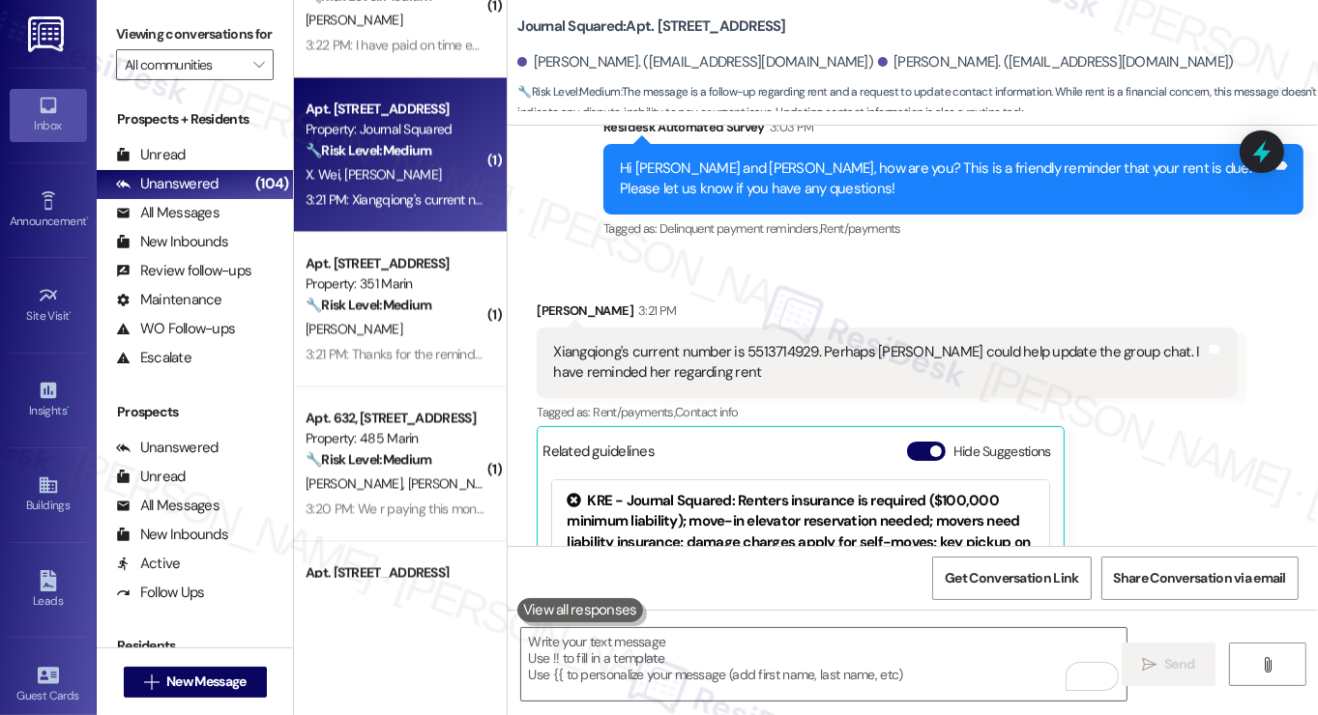
click at [828, 342] on div "Xiangqiong's current number is 5513714929. Perhaps Jane could help update the g…" at bounding box center [879, 363] width 653 height 42
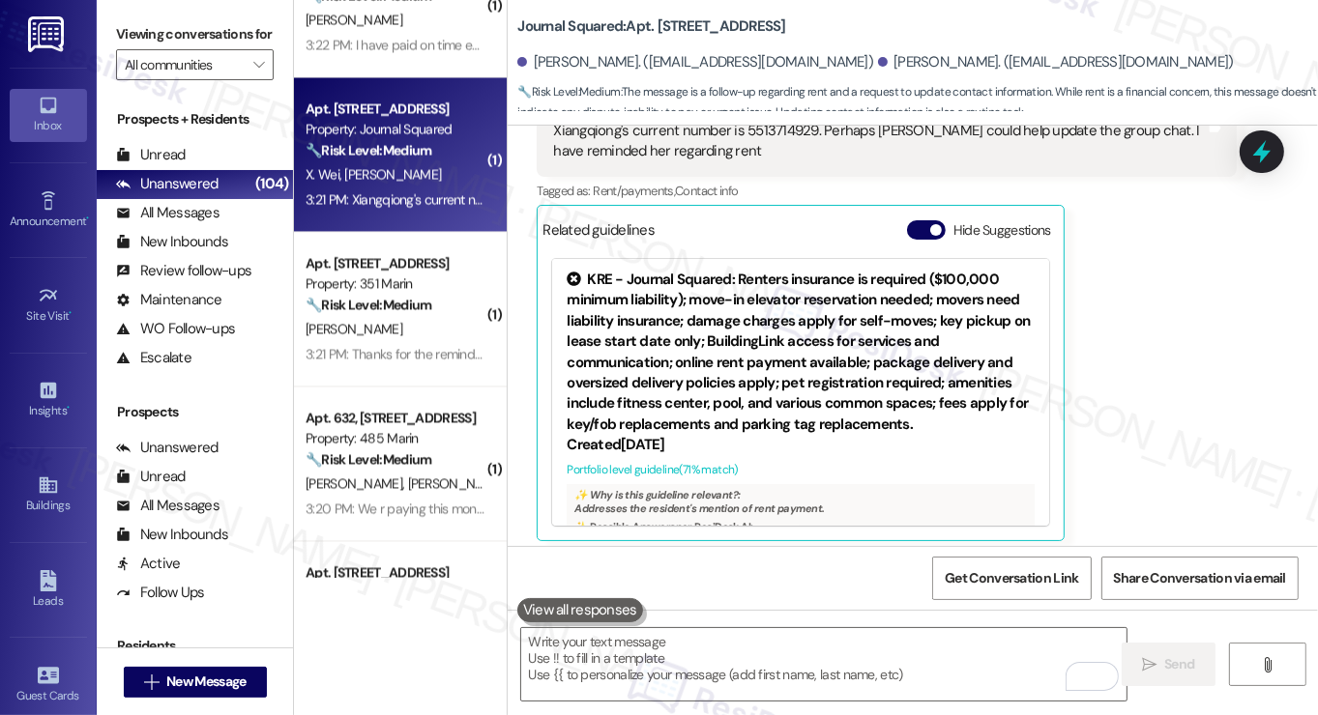
scroll to position [2098, 0]
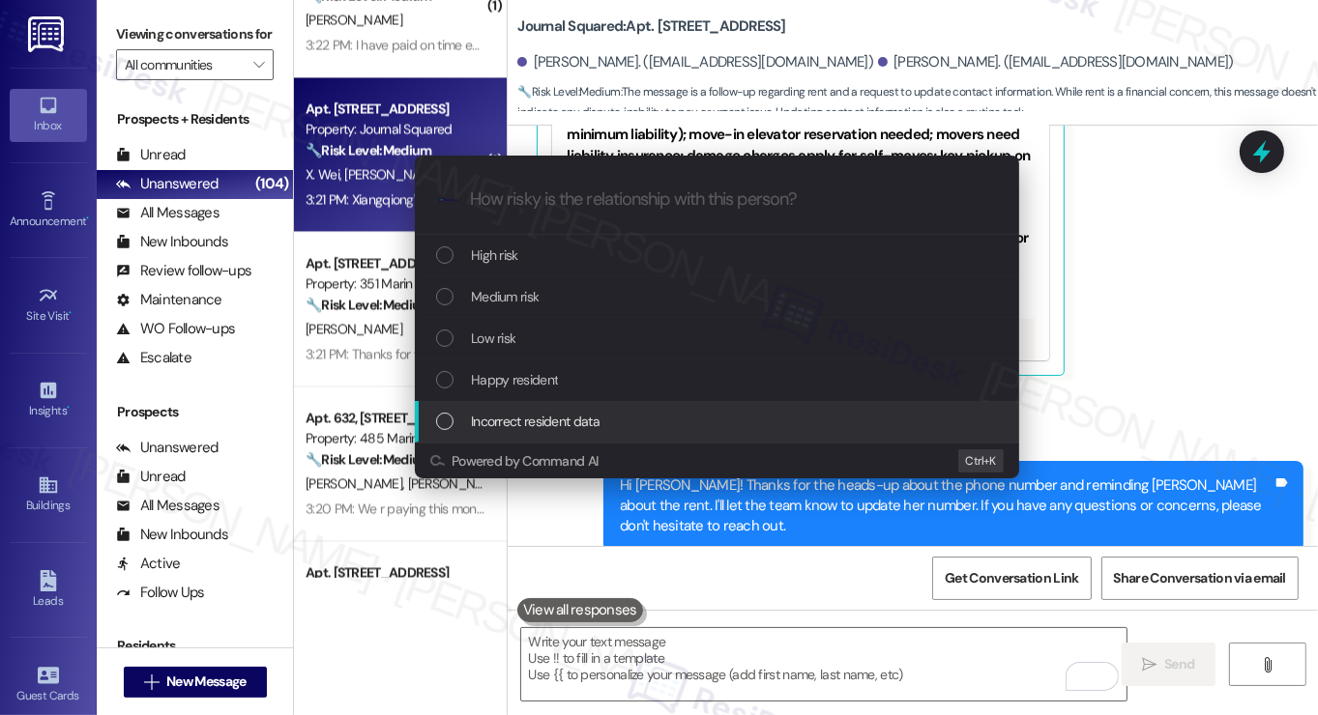
click at [718, 417] on div "Incorrect resident data" at bounding box center [719, 421] width 566 height 21
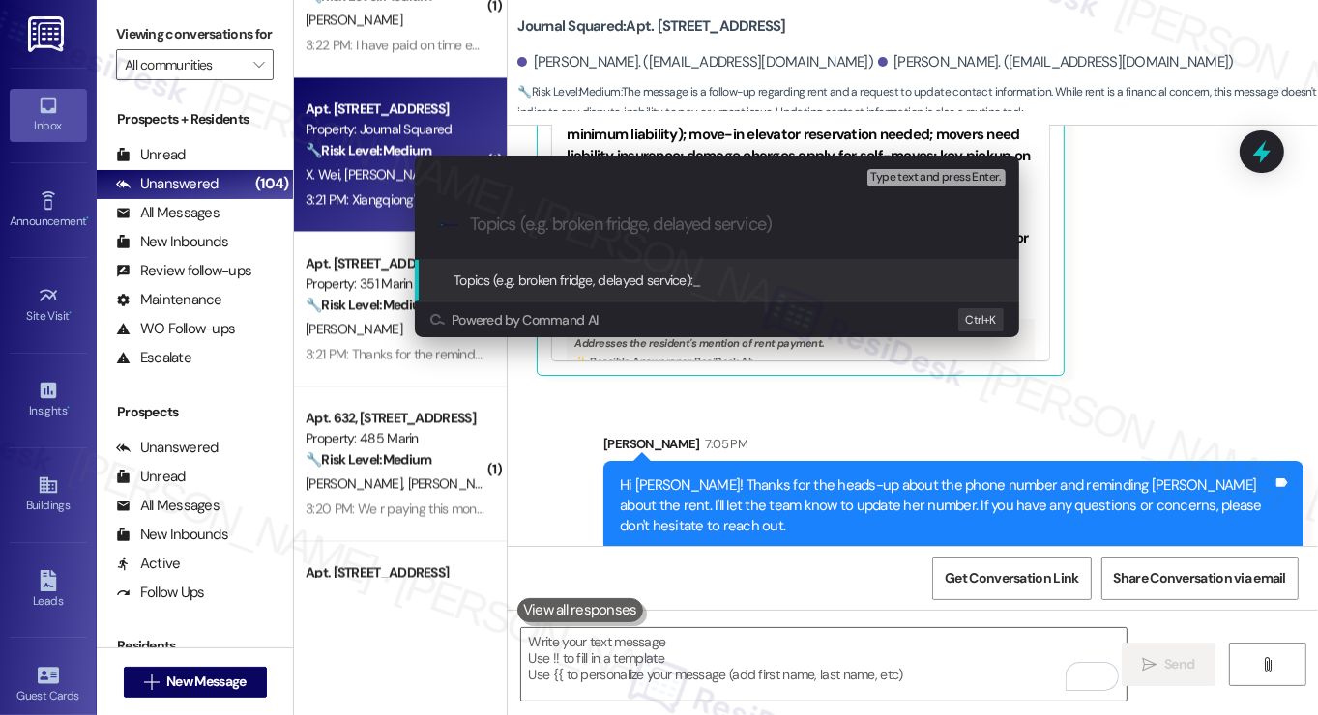
paste input "Update Xiangqiong Wei number"
type input "Update Xiangqiong Wei number"
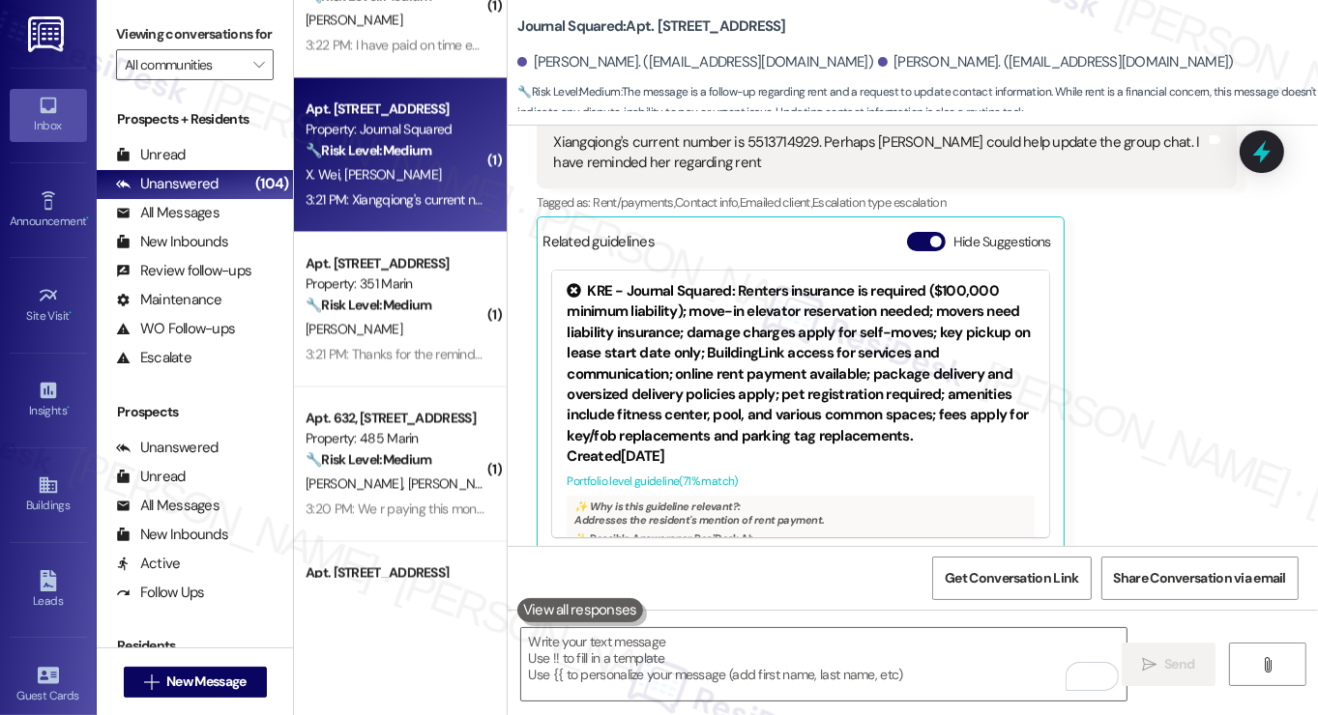
scroll to position [2126, 0]
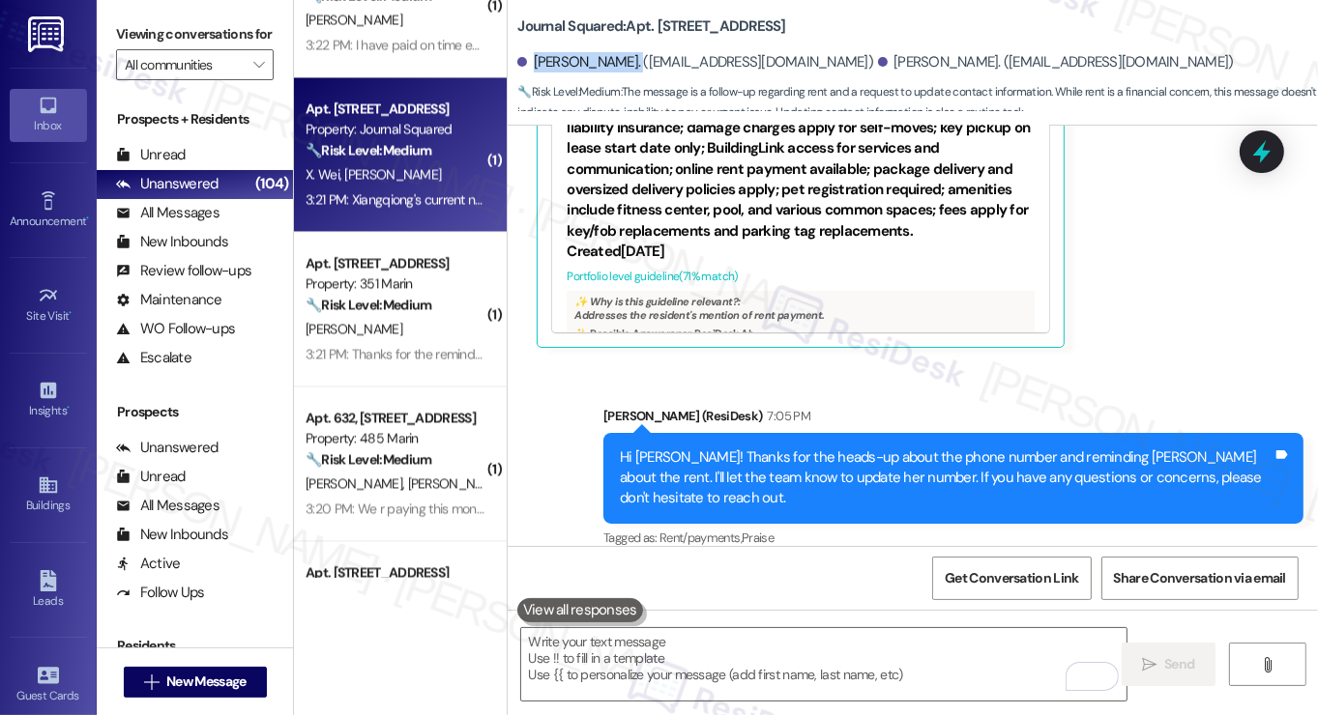
drag, startPoint x: 528, startPoint y: 68, endPoint x: 623, endPoint y: 73, distance: 94.9
click at [623, 73] on div "Xiangqiong Wei. (984762123@qq.com) Emily Lin. (contactemilylin@gmail.com)" at bounding box center [917, 63] width 801 height 39
copy div "Xiangqiong Wei."
click at [135, 42] on label "Viewing conversations for" at bounding box center [195, 34] width 158 height 30
click at [530, 57] on div "Xiangqiong Wei. (984762123@qq.com)" at bounding box center [695, 62] width 356 height 20
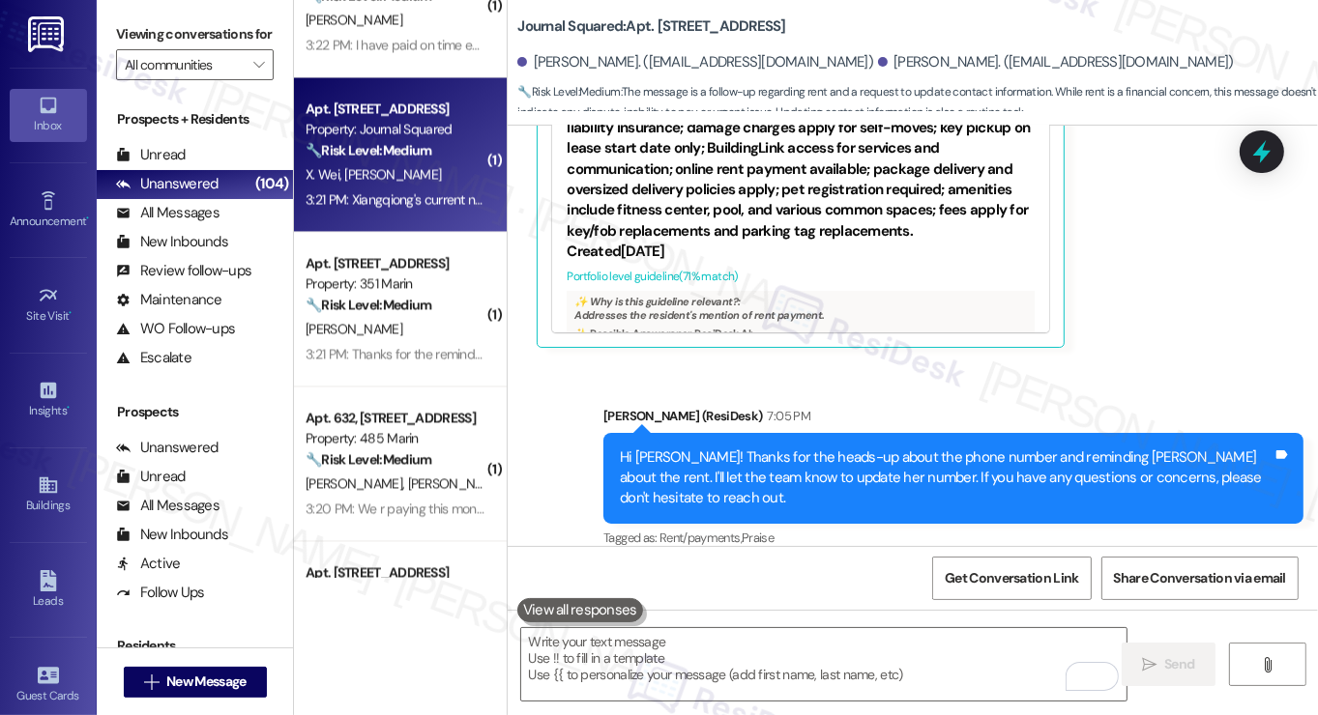
click at [526, 57] on div "Xiangqiong Wei. (984762123@qq.com)" at bounding box center [695, 62] width 356 height 20
drag, startPoint x: 526, startPoint y: 57, endPoint x: 609, endPoint y: 57, distance: 83.1
click at [609, 57] on div "Xiangqiong Wei. (984762123@qq.com)" at bounding box center [695, 62] width 356 height 20
copy div "Xiangqiong Wei"
click at [130, 11] on div "Viewing conversations for All communities " at bounding box center [195, 50] width 196 height 100
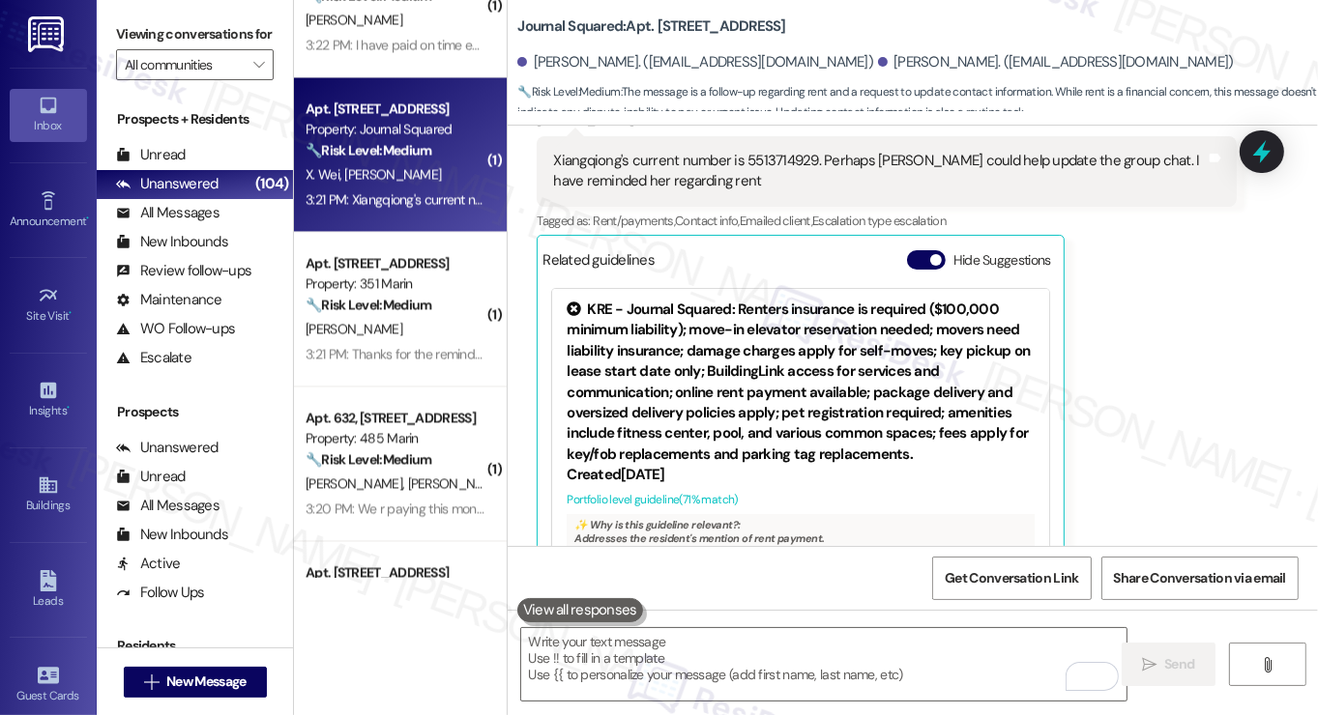
scroll to position [1739, 0]
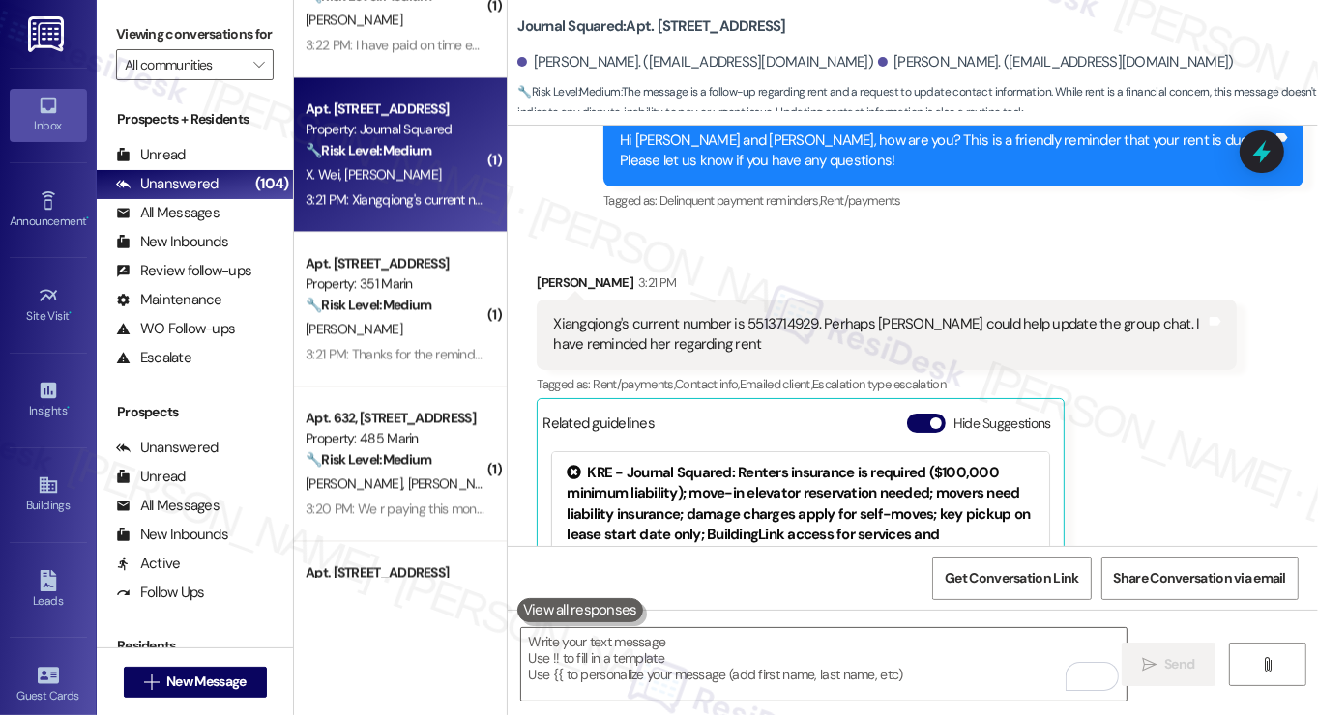
click at [777, 314] on div "Xiangqiong's current number is 5513714929. Perhaps Jane could help update the g…" at bounding box center [879, 335] width 653 height 42
copy div "5513714929"
drag, startPoint x: 102, startPoint y: 30, endPoint x: 119, endPoint y: 25, distance: 18.1
click at [102, 30] on div "Viewing conversations for All communities " at bounding box center [195, 50] width 196 height 100
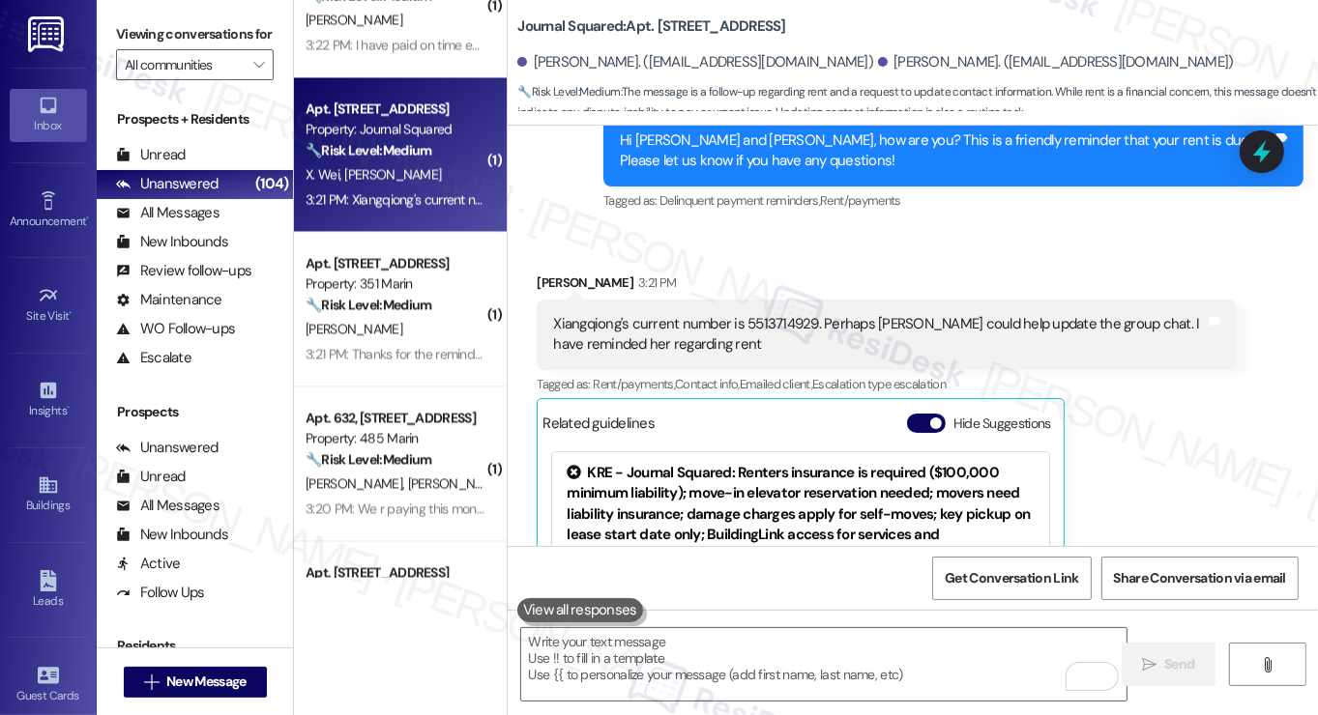
drag, startPoint x: 862, startPoint y: 32, endPoint x: 510, endPoint y: 29, distance: 351.9
click at [510, 29] on div "Journal Squared: Apt. 4907, 595 Pavonia Ave Xiangqiong Wei. (984762123@qq.com) …" at bounding box center [913, 58] width 810 height 106
copy b "Journal Squared: Apt. 4907, 595 Pavonia Ave"
click at [157, 44] on label "Viewing conversations for" at bounding box center [195, 34] width 158 height 30
click at [1038, 586] on span "Get Conversation Link" at bounding box center [1011, 579] width 133 height 20
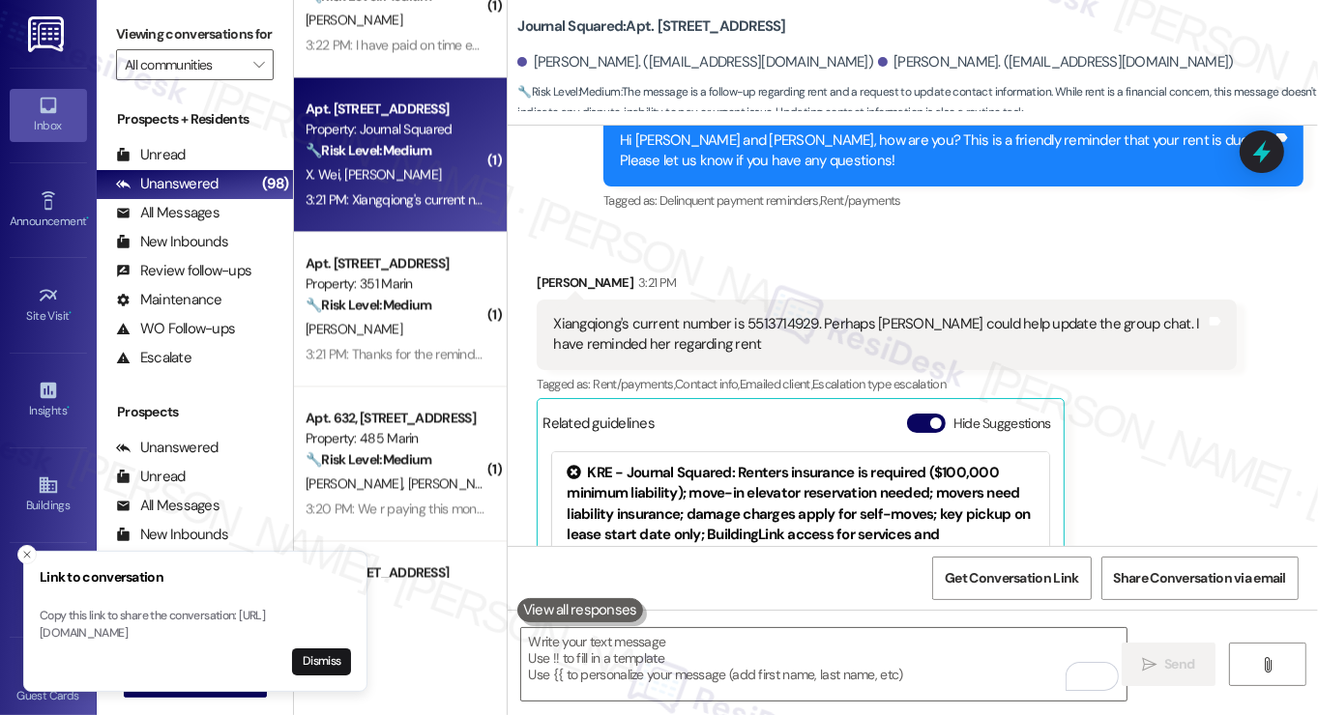
click at [140, 21] on label "Viewing conversations for" at bounding box center [195, 34] width 158 height 30
click at [647, 314] on div "Xiangqiong's current number is 5513714929. Perhaps Jane could help update the g…" at bounding box center [879, 335] width 653 height 42
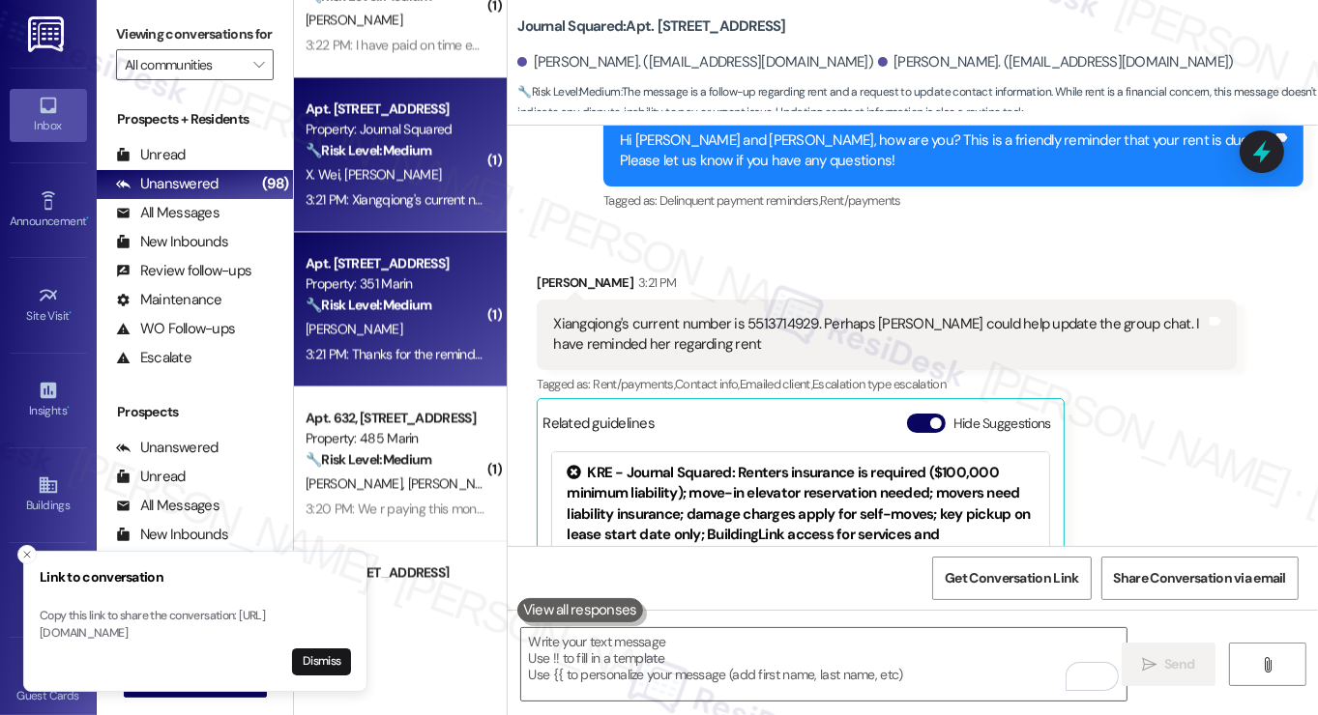
click at [407, 313] on div "🔧 Risk Level: Medium The resident confirmed that they made the rent payment aft…" at bounding box center [395, 305] width 179 height 20
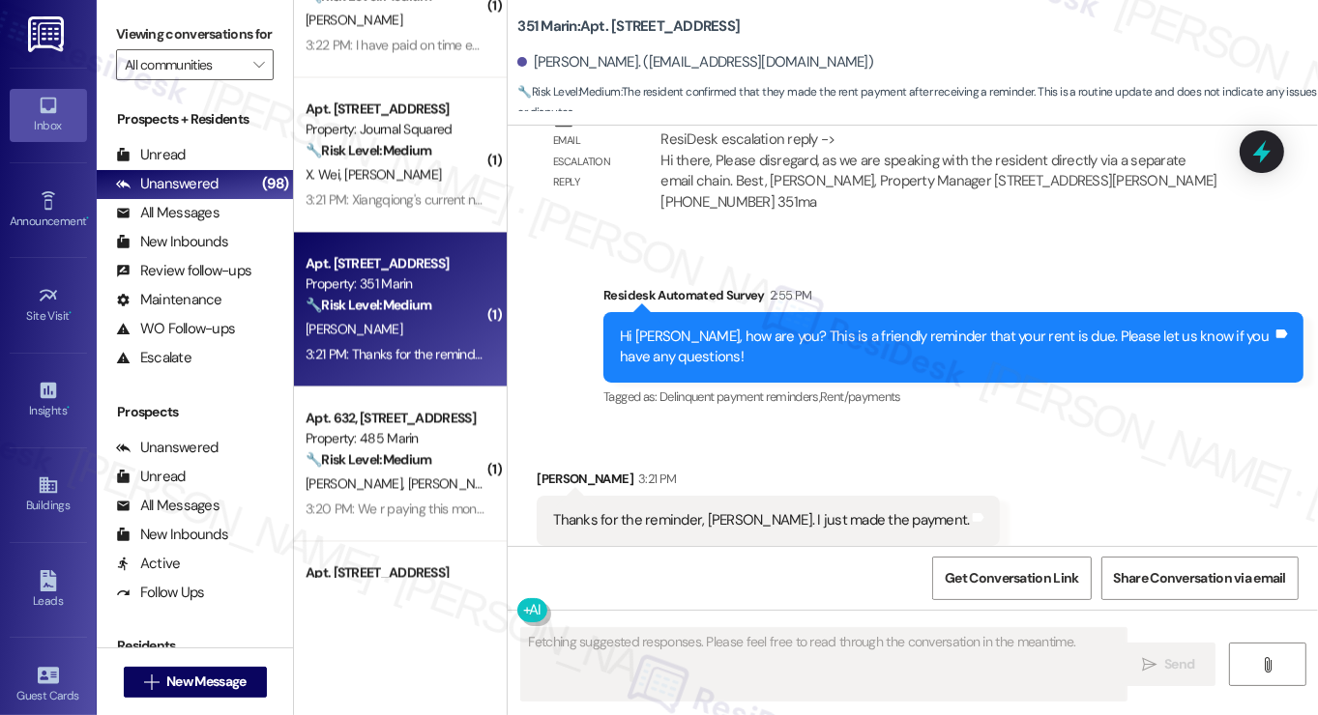
scroll to position [2001, 0]
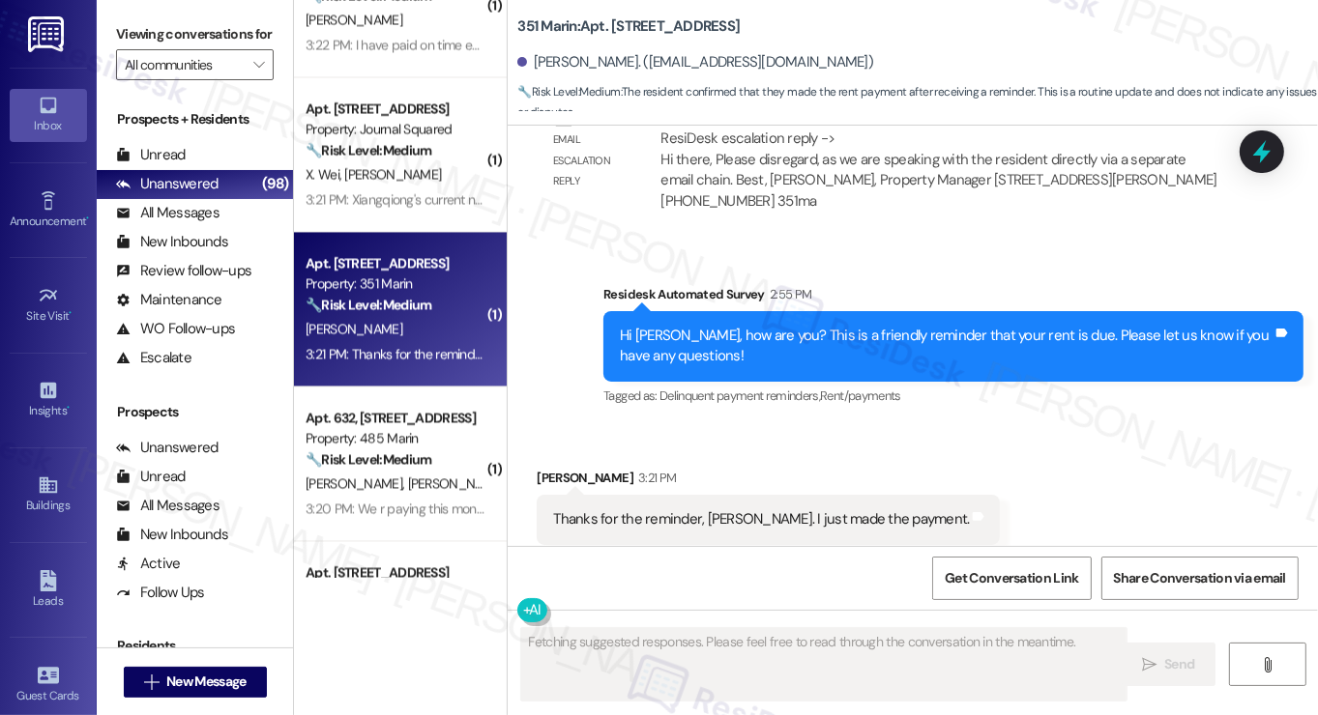
click at [727, 510] on div "Thanks for the reminder, Jane. I just made the payment." at bounding box center [761, 520] width 416 height 20
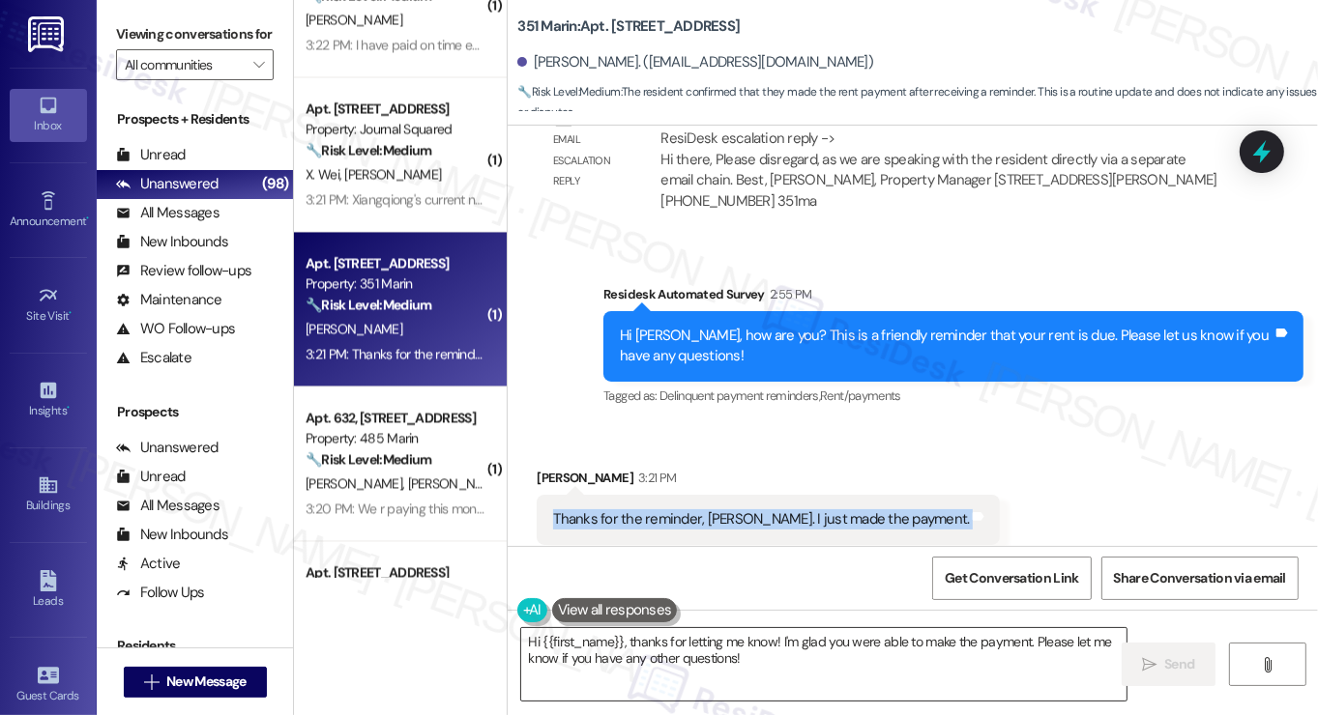
click at [527, 637] on textarea "Hi {{first_name}}, thanks for letting me know! I'm glad you were able to make t…" at bounding box center [823, 664] width 605 height 73
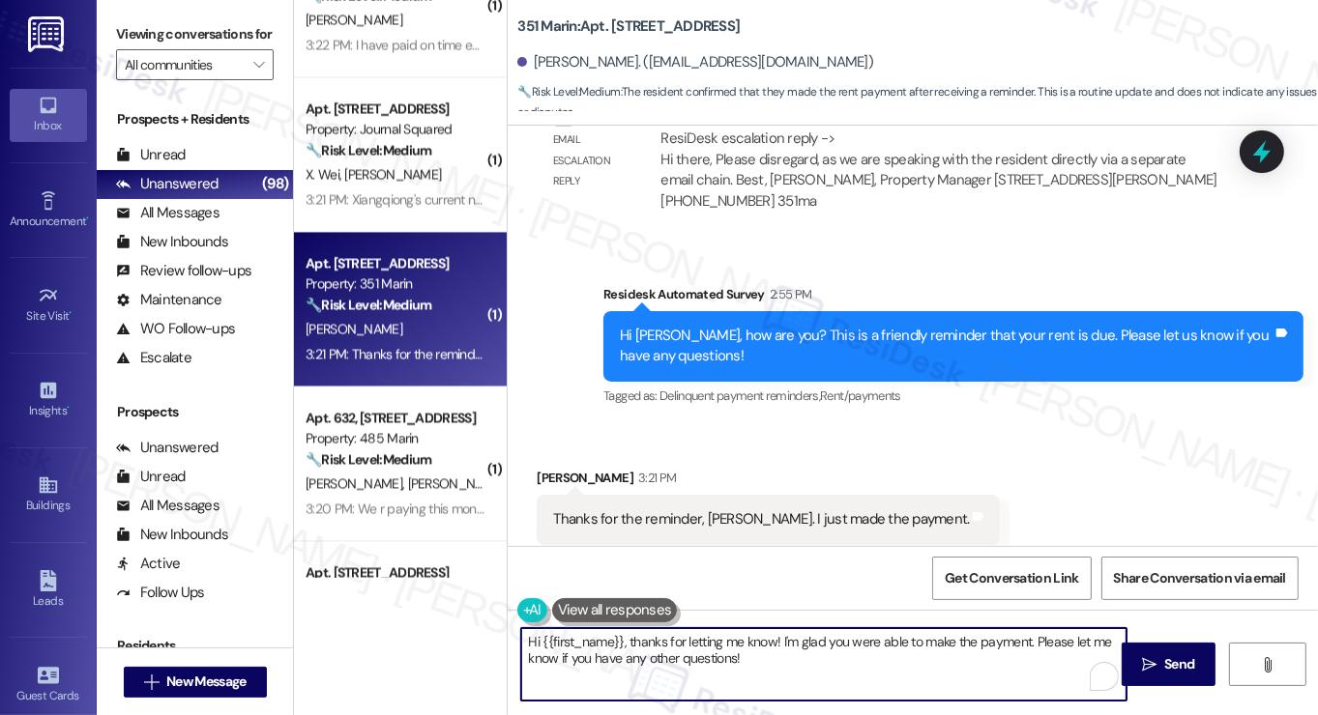
click at [527, 637] on textarea "Hi {{first_name}}, thanks for letting me know! I'm glad you were able to make t…" at bounding box center [823, 664] width 605 height 73
drag, startPoint x: 875, startPoint y: 635, endPoint x: 723, endPoint y: 644, distance: 152.0
click at [723, 644] on textarea "You're very welcome, {{first_name}}, thanks for letting me know! I'm glad you w…" at bounding box center [823, 664] width 605 height 73
click at [781, 655] on textarea "You're very welcome, {{first_name}}! I'm glad you were able to make the payment…" at bounding box center [823, 664] width 605 height 73
drag, startPoint x: 957, startPoint y: 665, endPoint x: 982, endPoint y: 641, distance: 34.9
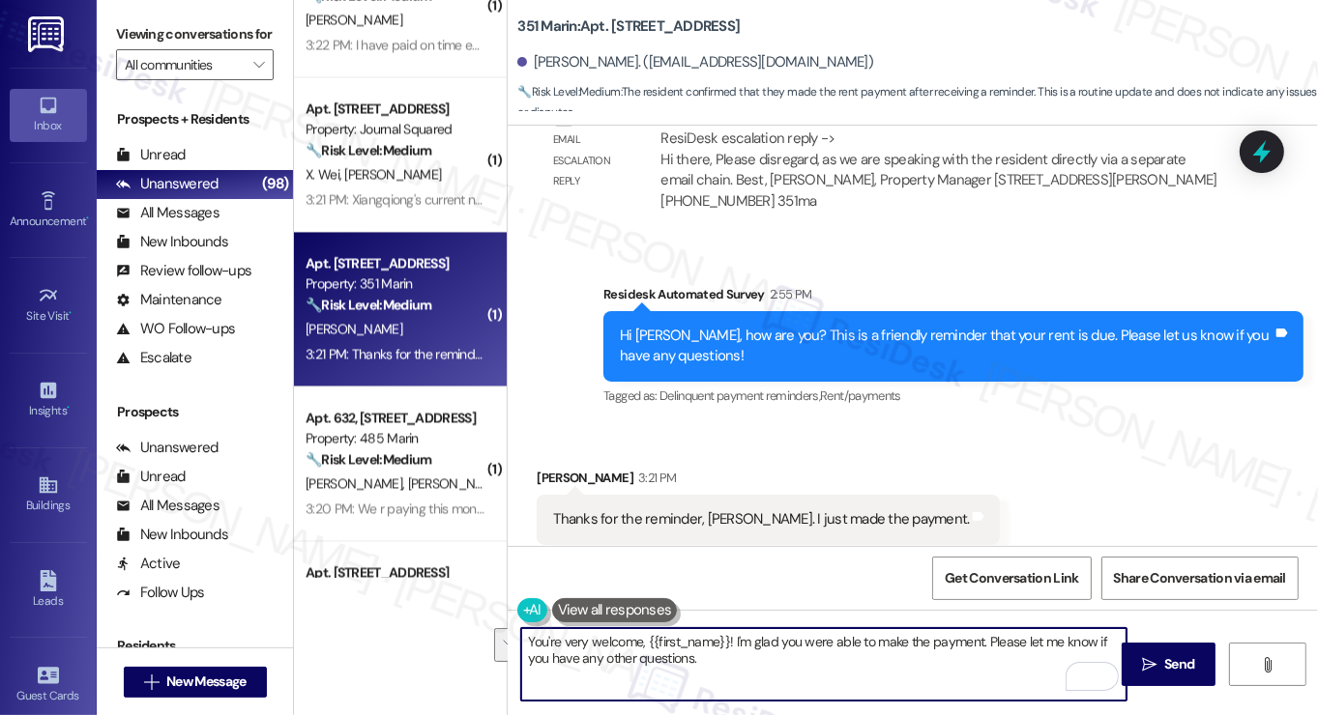
click at [982, 641] on textarea "You're very welcome, {{first_name}}! I'm glad you were able to make the payment…" at bounding box center [823, 664] width 605 height 73
paste textarea "Did you receive a payment confirmation receipt yet, or has the payment already …"
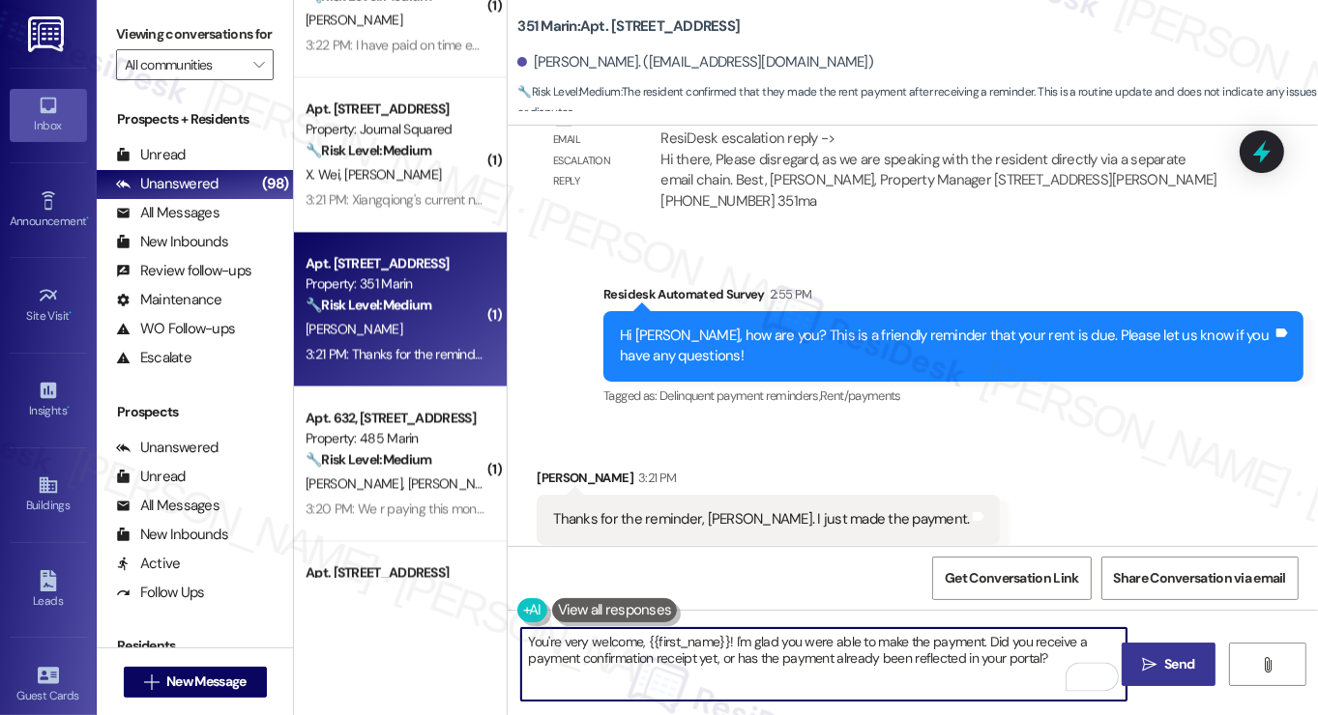
type textarea "You're very welcome, {{first_name}}! I'm glad you were able to make the payment…"
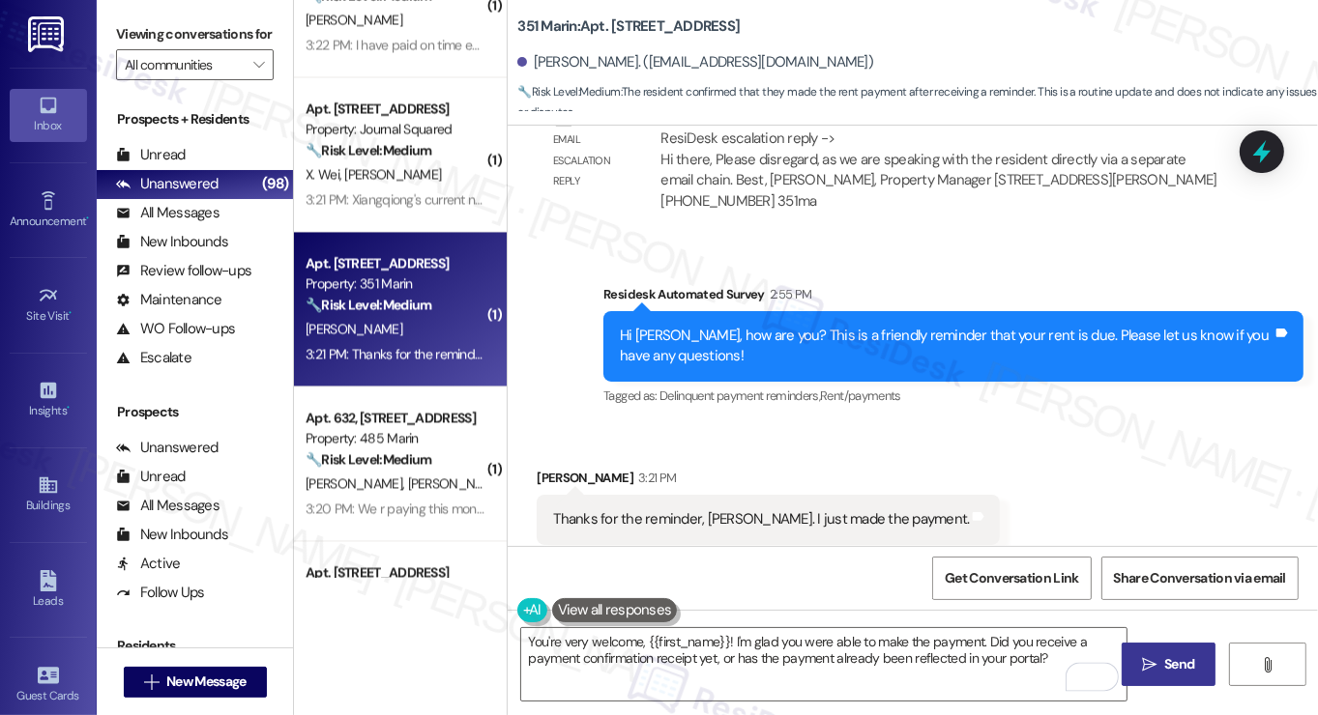
click at [1164, 656] on span "Send" at bounding box center [1179, 665] width 30 height 20
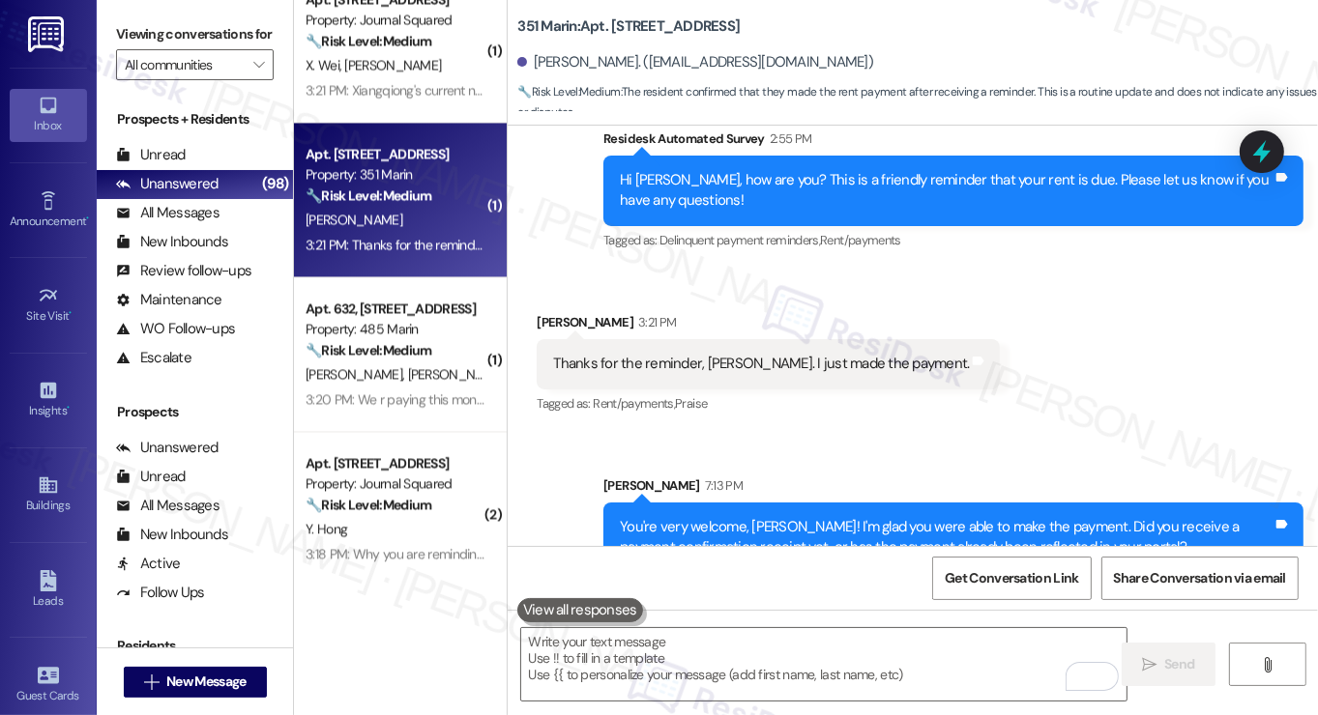
scroll to position [3771, 0]
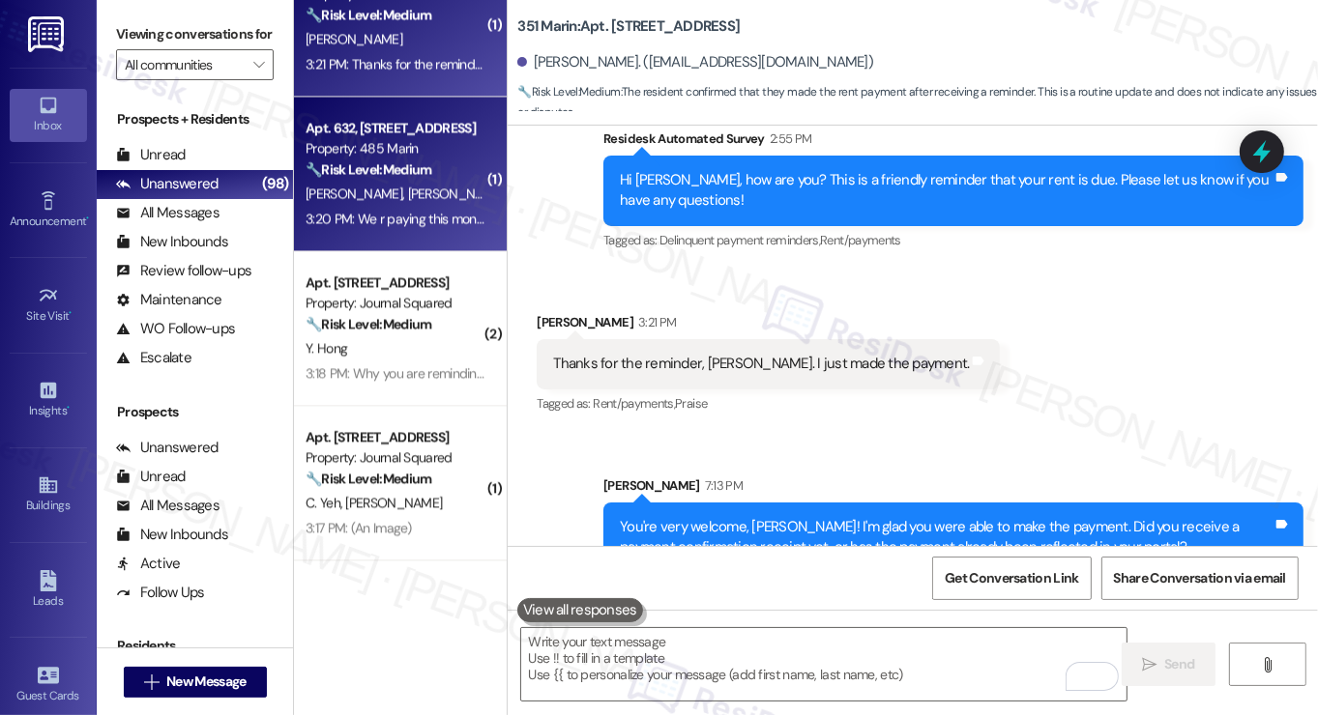
click at [408, 197] on span "[PERSON_NAME]" at bounding box center [456, 193] width 97 height 17
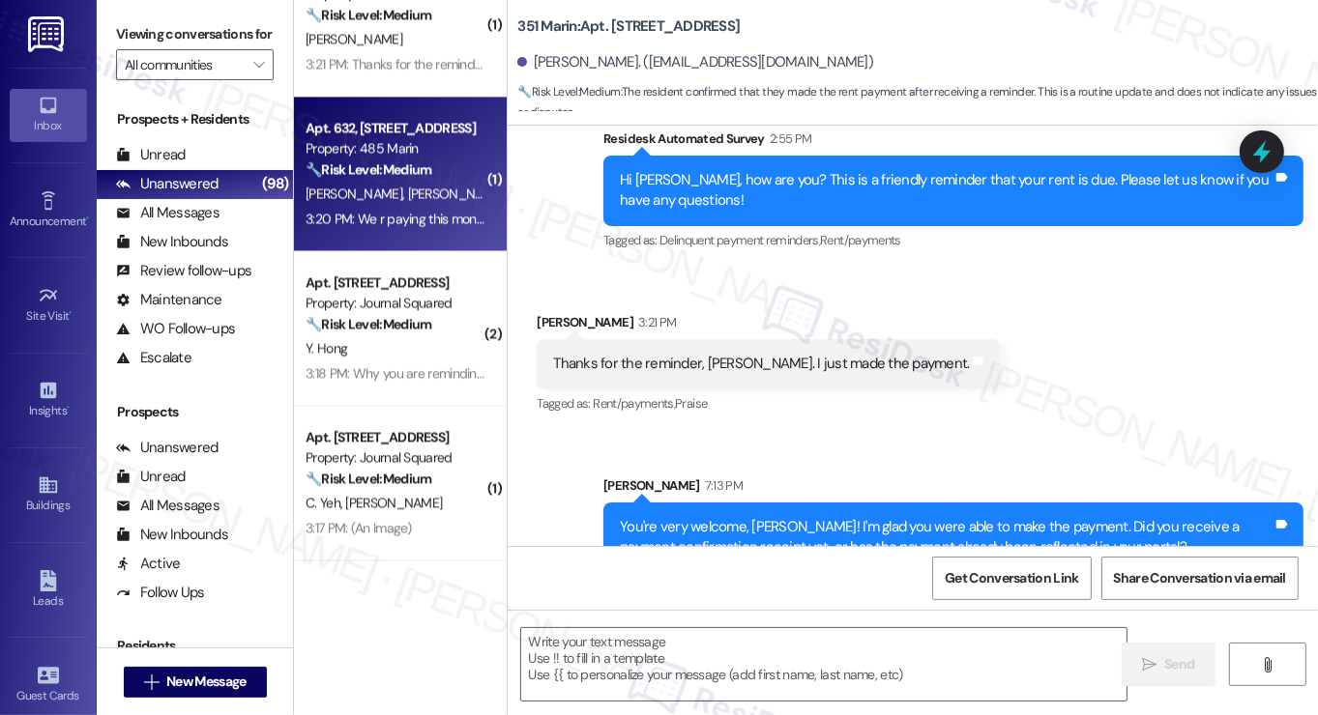
type textarea "Fetching suggested responses. Please feel free to read through the conversation…"
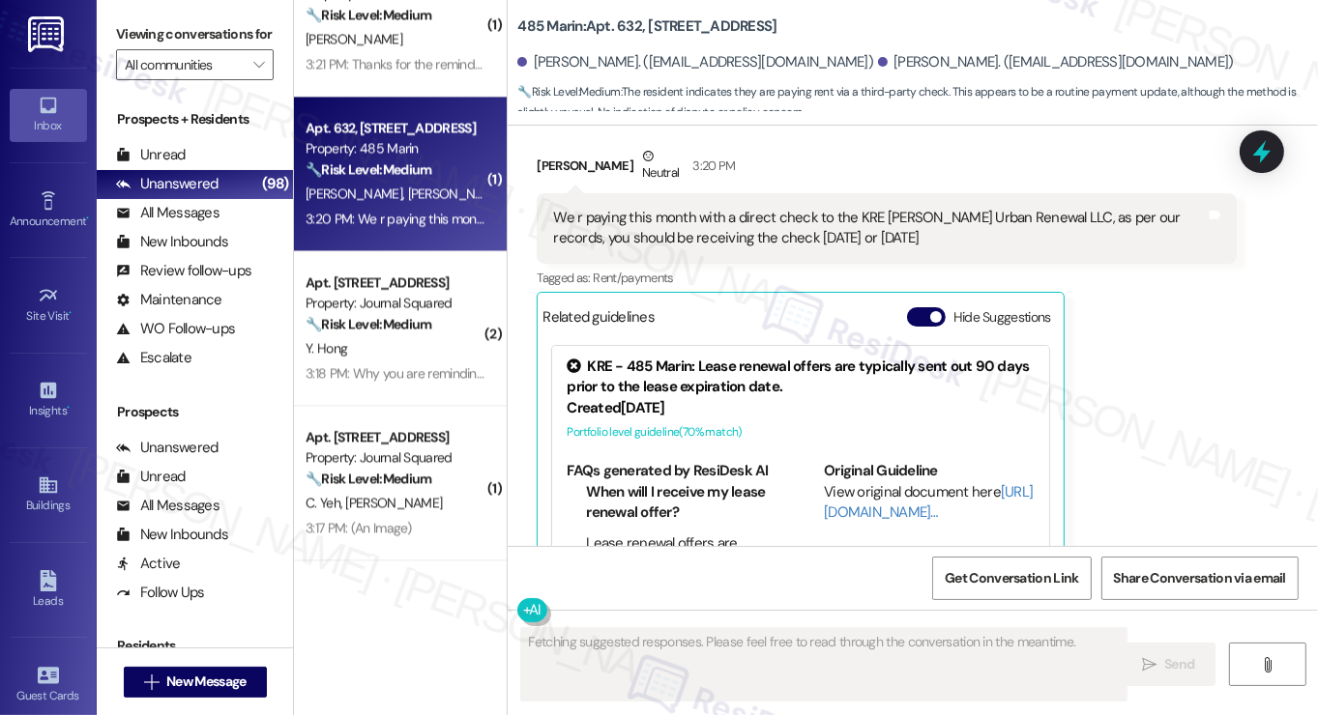
scroll to position [6729, 0]
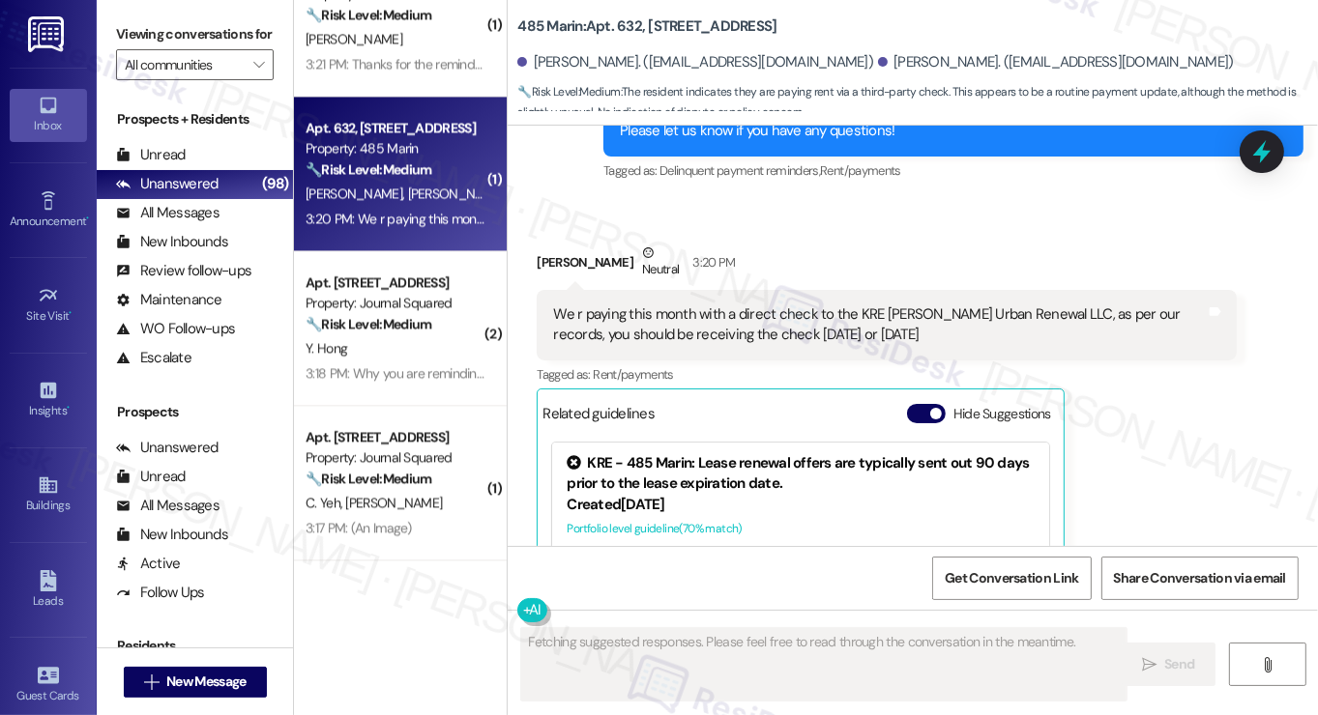
click at [777, 326] on div "We r paying this month with a direct check to the KRE [PERSON_NAME] Urban Renew…" at bounding box center [879, 326] width 653 height 42
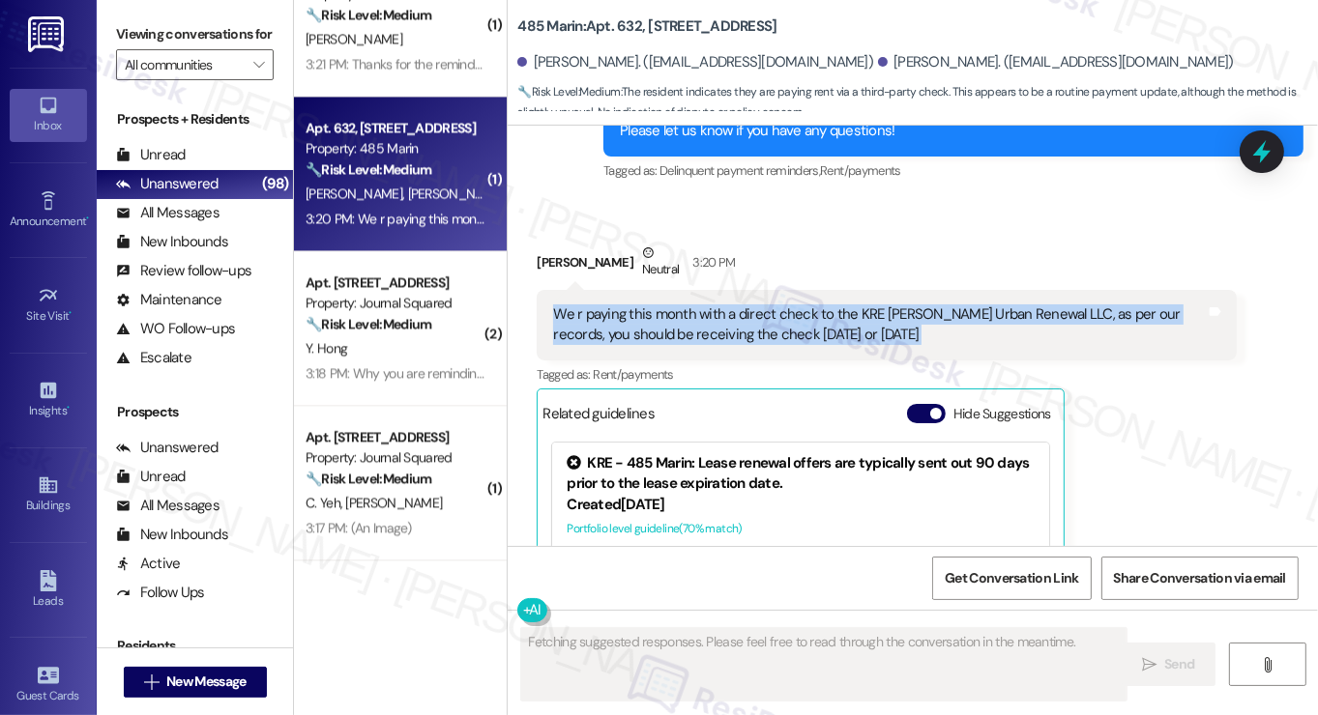
click at [777, 326] on div "We r paying this month with a direct check to the KRE [PERSON_NAME] Urban Renew…" at bounding box center [879, 326] width 653 height 42
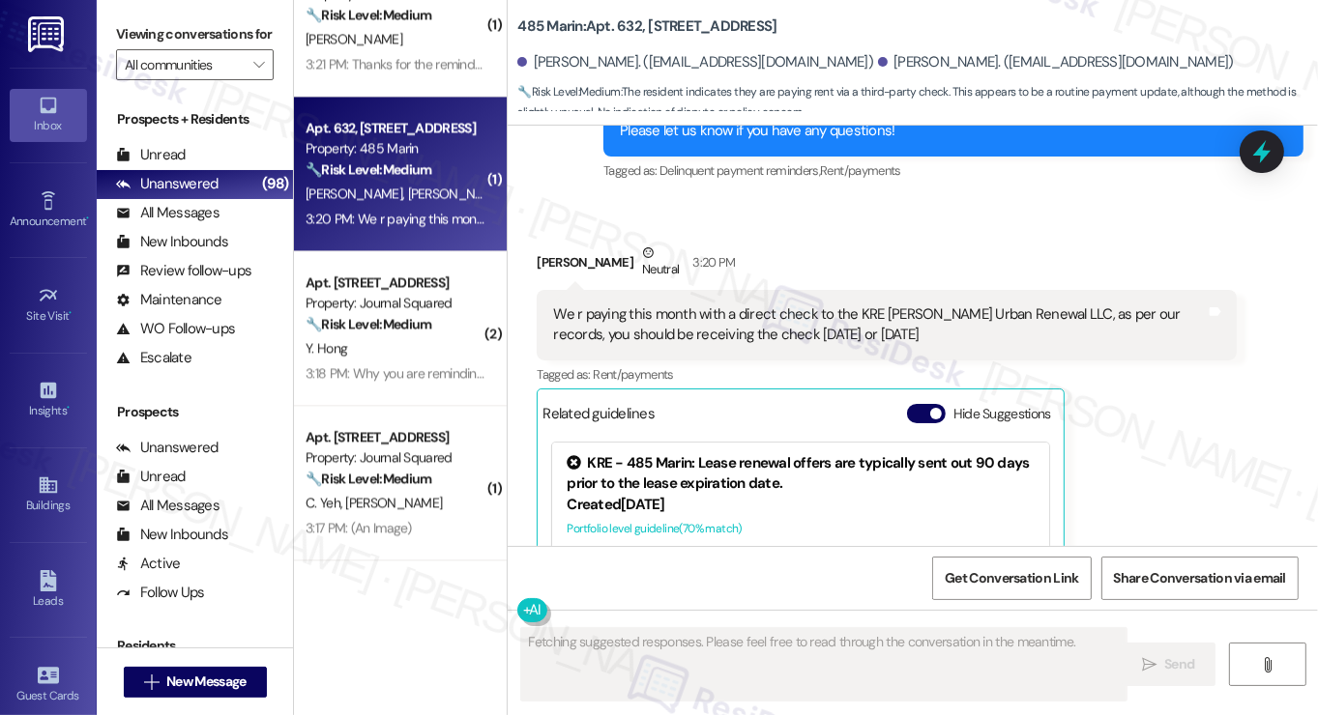
click at [867, 261] on div "[PERSON_NAME] Neutral 3:20 PM" at bounding box center [887, 266] width 700 height 47
click at [818, 314] on div "We r paying this month with a direct check to the KRE [PERSON_NAME] Urban Renew…" at bounding box center [879, 326] width 653 height 42
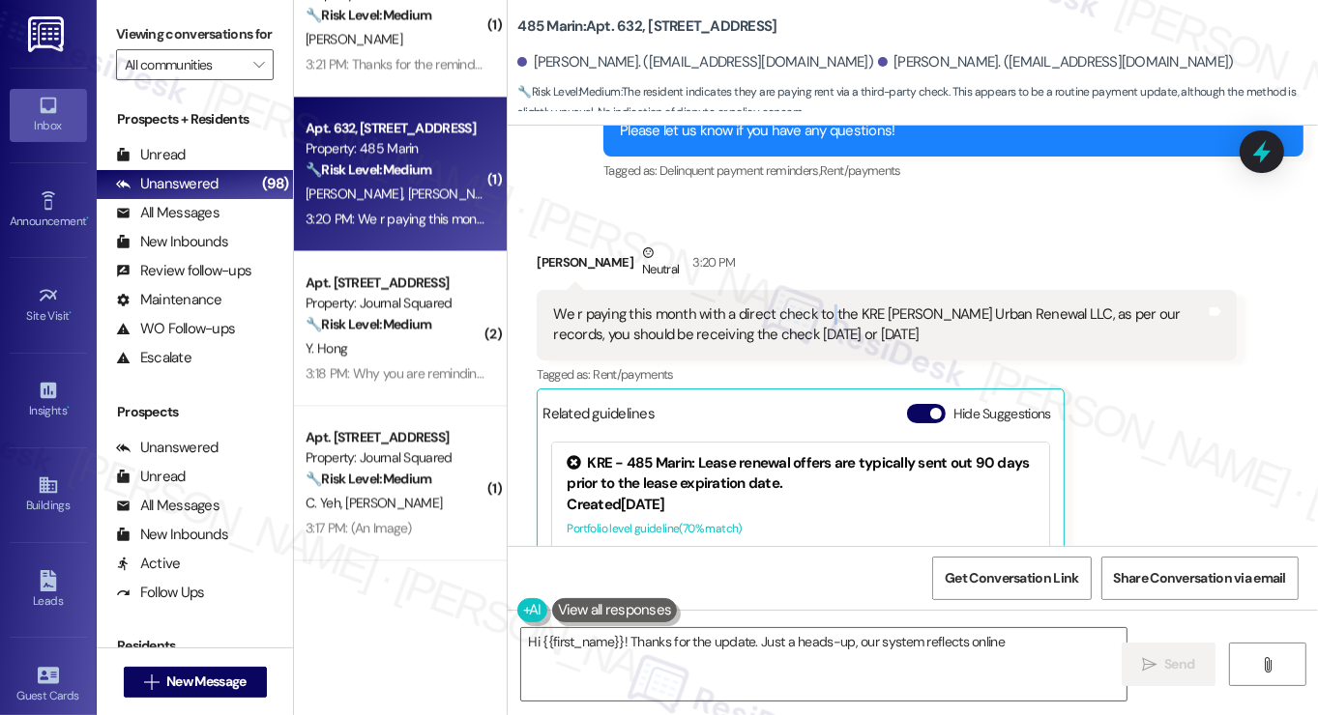
click at [818, 314] on div "We r paying this month with a direct check to the KRE [PERSON_NAME] Urban Renew…" at bounding box center [879, 326] width 653 height 42
type textarea "Hi {{first_name}}! Thanks for the update. Just a heads-up, our system reflects …"
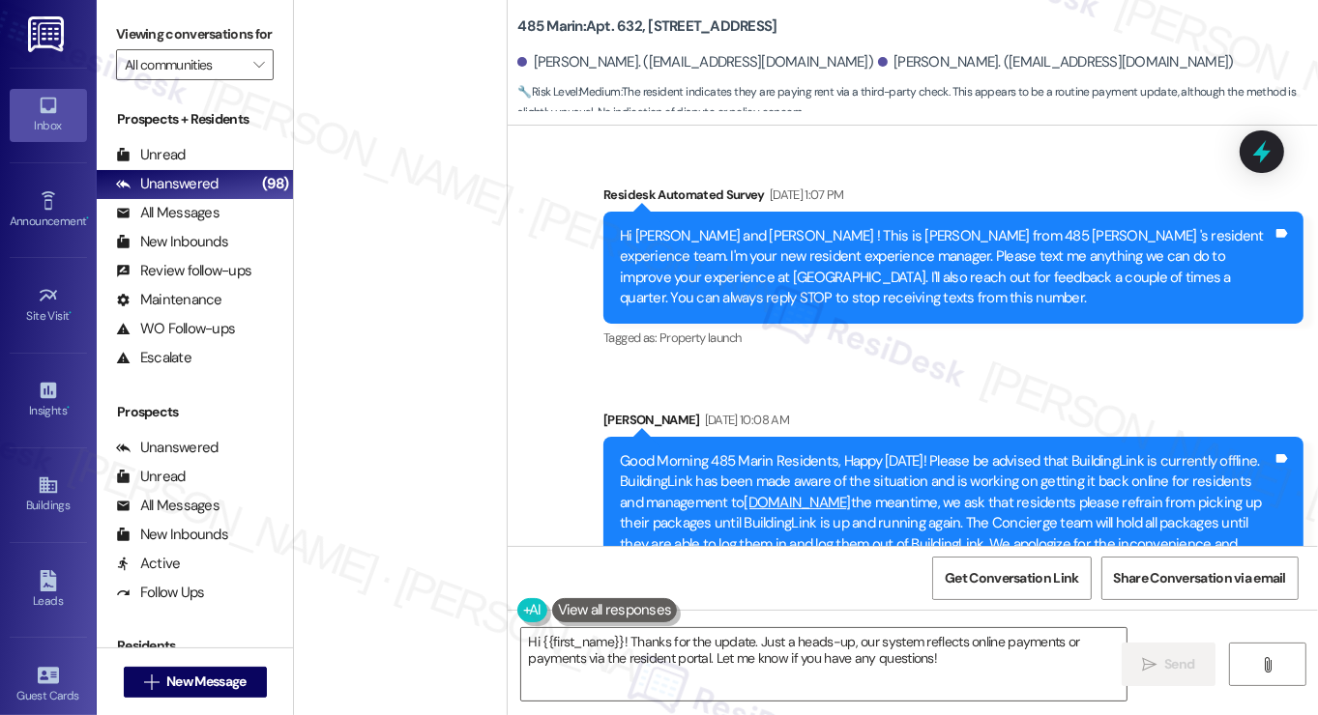
scroll to position [6729, 0]
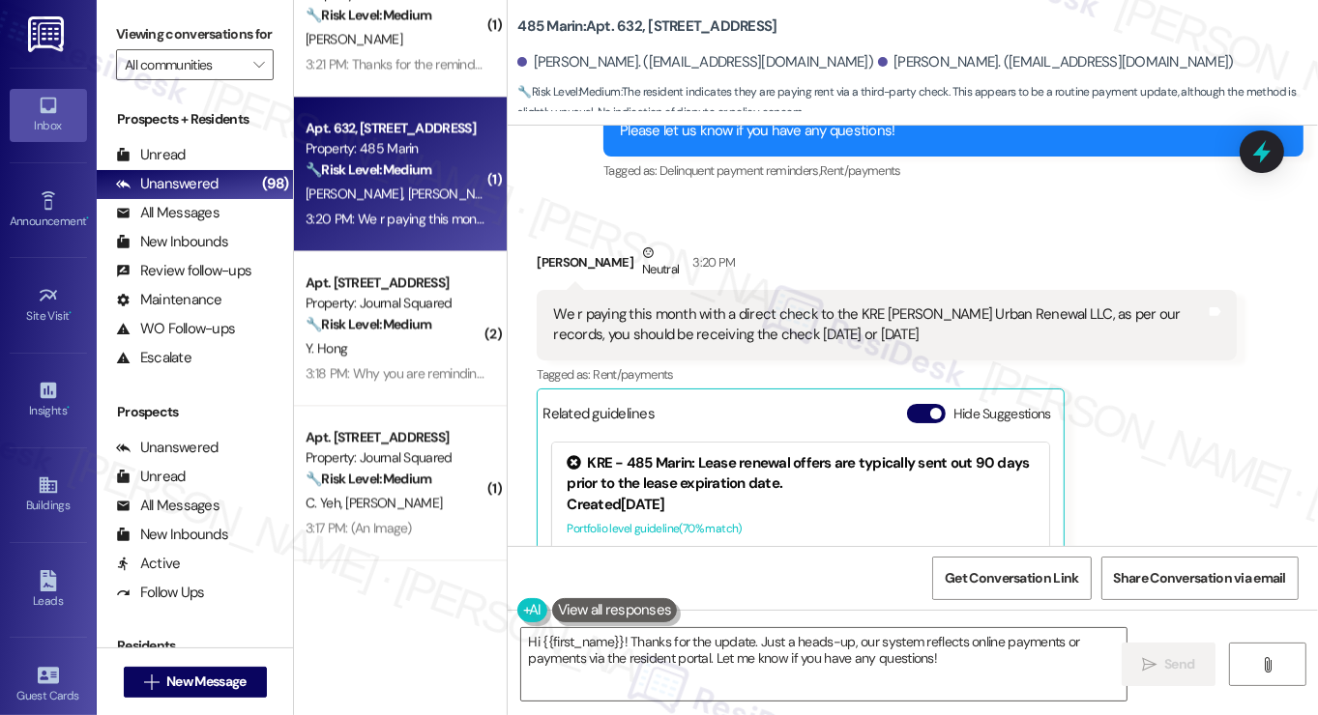
click at [807, 270] on div "[PERSON_NAME] Neutral 3:20 PM" at bounding box center [887, 266] width 700 height 47
click at [784, 319] on div "We r paying this month with a direct check to the KRE [PERSON_NAME] Urban Renew…" at bounding box center [879, 326] width 653 height 42
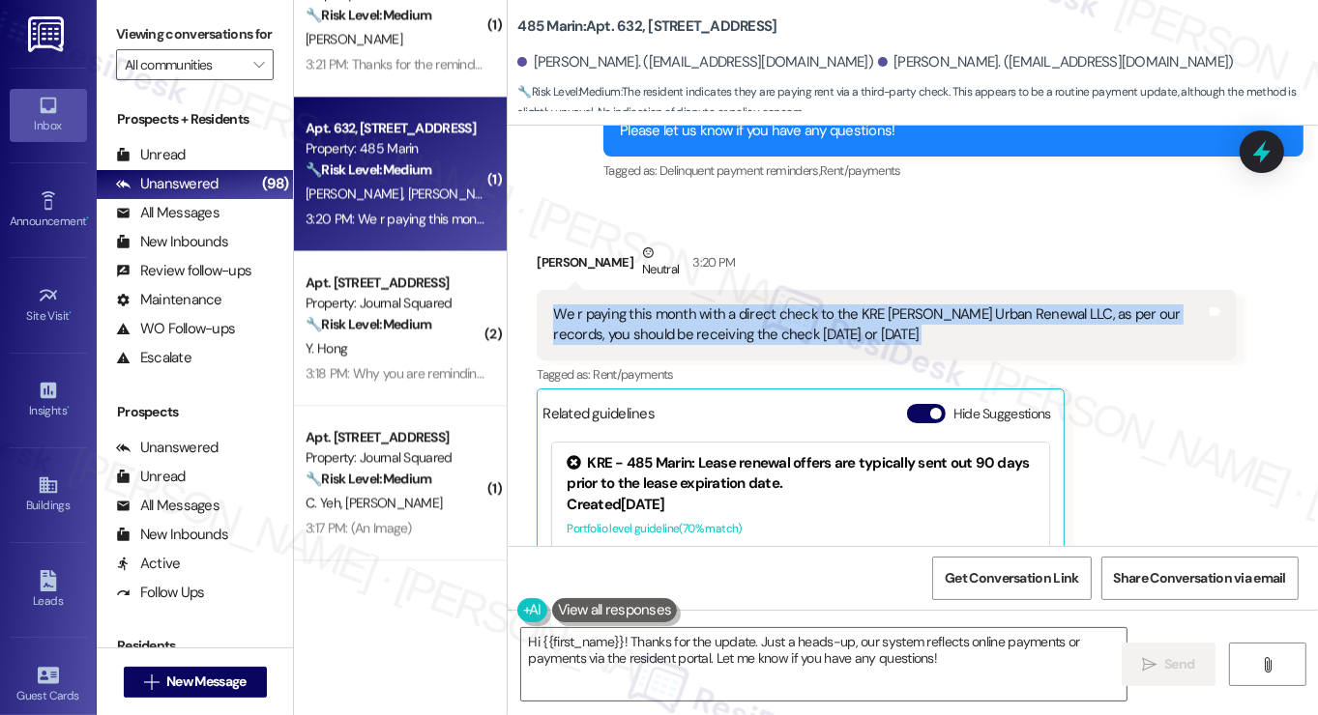
click at [784, 319] on div "We r paying this month with a direct check to the KRE [PERSON_NAME] Urban Renew…" at bounding box center [879, 326] width 653 height 42
click at [823, 637] on textarea "Hi {{first_name}}! Thanks for the update. Just a heads-up, our system reflects …" at bounding box center [823, 664] width 605 height 73
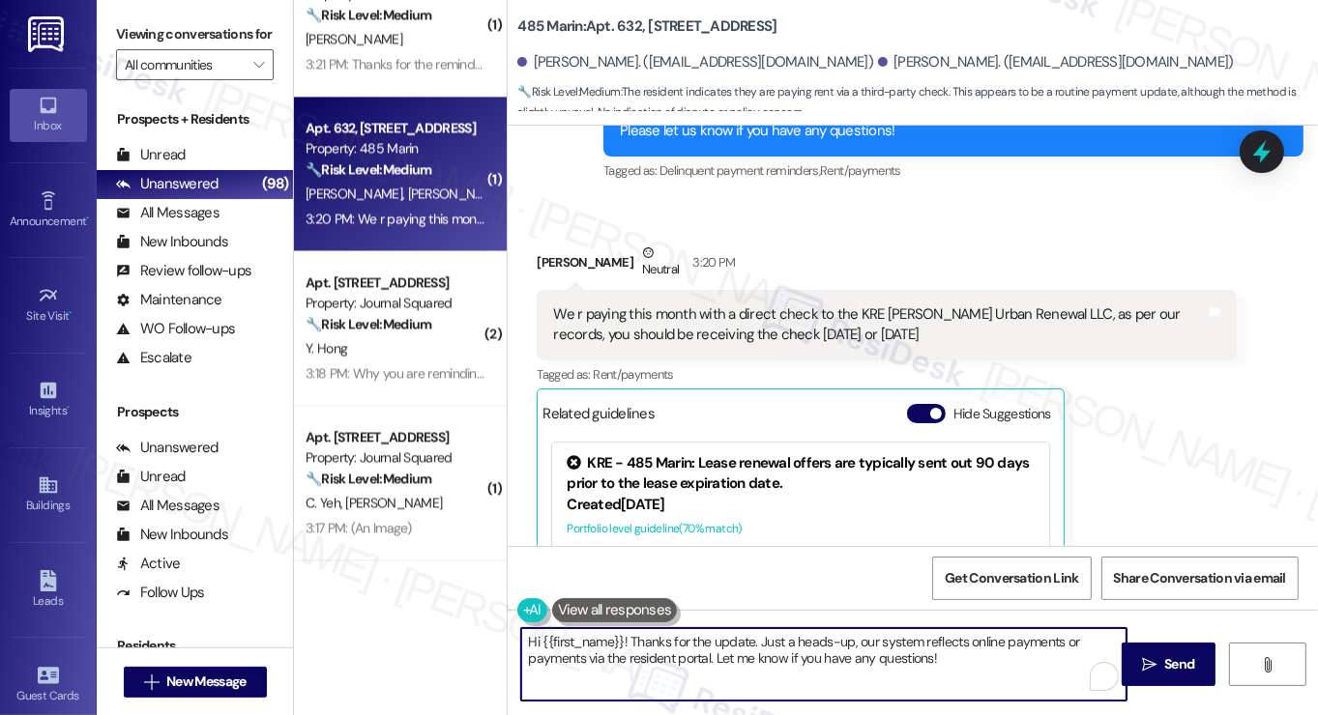
click at [823, 637] on textarea "Hi {{first_name}}! Thanks for the update. Just a heads-up, our system reflects …" at bounding box center [823, 664] width 605 height 73
click at [948, 655] on textarea "Hi {{first_name}}! Thanks for the update. Just a heads-up, our system reflects …" at bounding box center [823, 664] width 605 height 73
click at [959, 647] on textarea "Hi {{first_name}}! Thanks for the update. Just a heads-up, our system reflects …" at bounding box center [823, 664] width 605 height 73
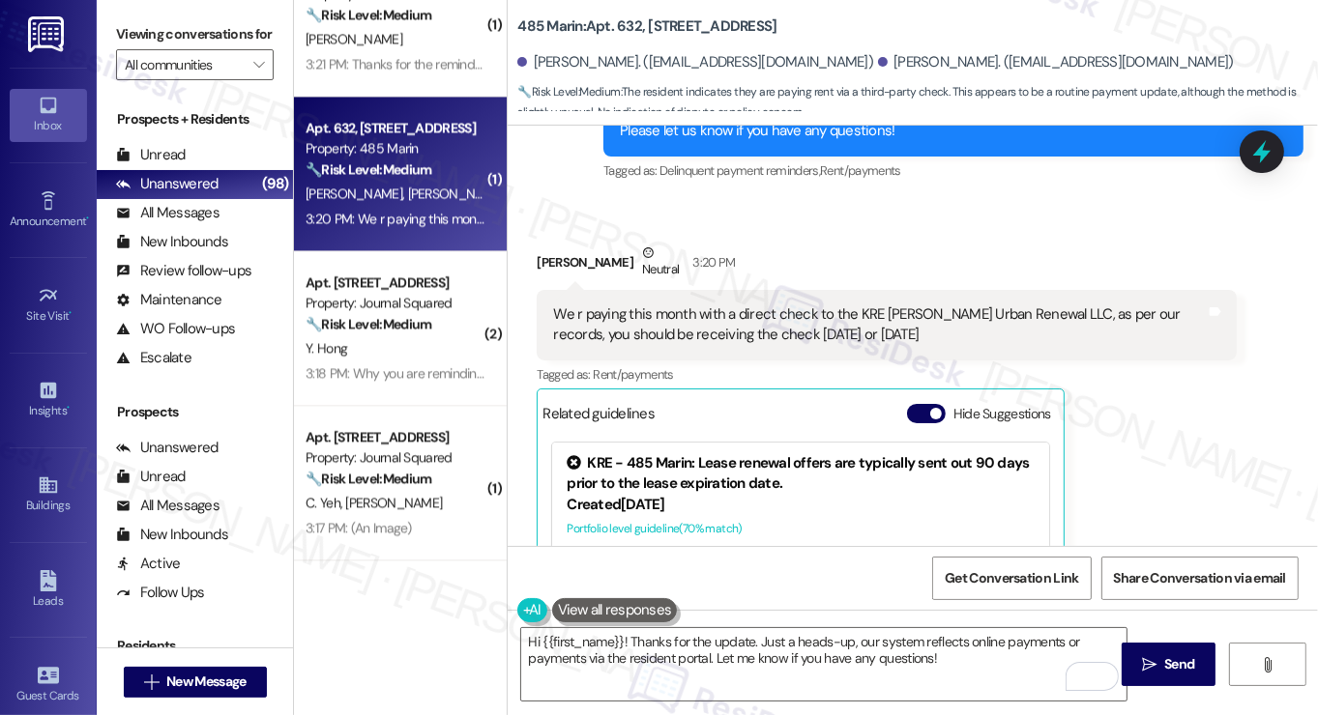
click at [539, 260] on div "[PERSON_NAME] Neutral 3:20 PM" at bounding box center [887, 266] width 700 height 47
copy div "[PERSON_NAME]"
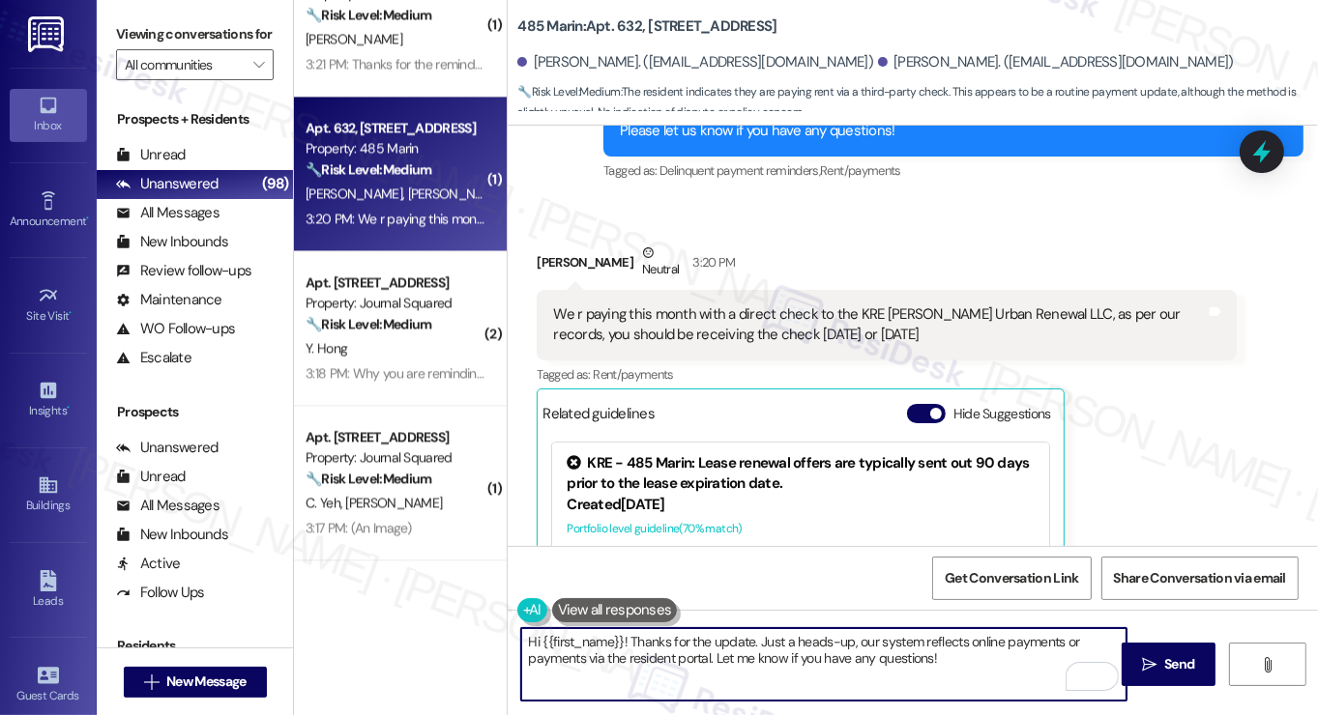
drag, startPoint x: 538, startPoint y: 638, endPoint x: 621, endPoint y: 639, distance: 83.2
click at [621, 639] on textarea "Hi {{first_name}}! Thanks for the update. Just a heads-up, our system reflects …" at bounding box center [823, 664] width 605 height 73
paste textarea "[PERSON_NAME]"
click at [878, 649] on textarea "Hi [PERSON_NAME]! Thanks for the update. Just a heads-up, our system reflects o…" at bounding box center [823, 664] width 605 height 73
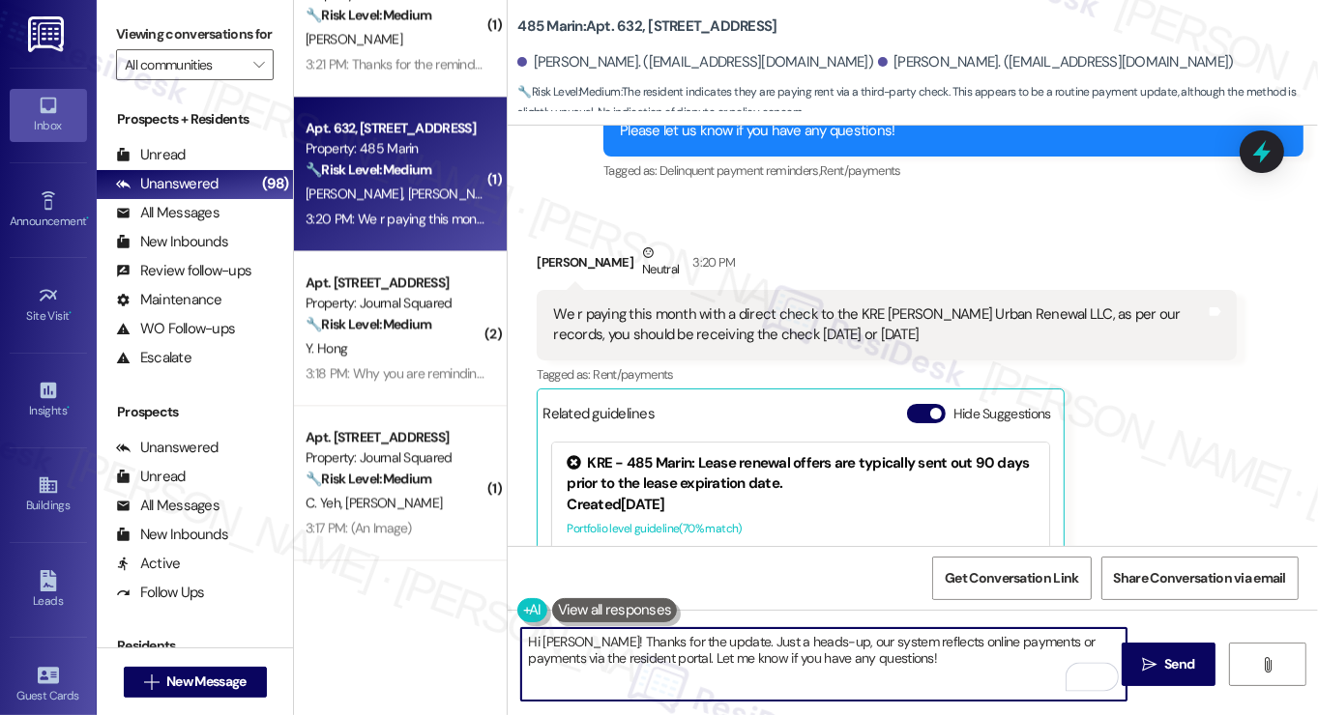
click at [878, 649] on textarea "Hi [PERSON_NAME]! Thanks for the update. Just a heads-up, our system reflects o…" at bounding box center [823, 664] width 605 height 73
click at [898, 654] on textarea "Hi [PERSON_NAME]! Thanks for the update. Just a heads-up, our system reflects o…" at bounding box center [823, 664] width 605 height 73
drag, startPoint x: 918, startPoint y: 668, endPoint x: 712, endPoint y: 645, distance: 207.2
click at [712, 645] on textarea "Hi [PERSON_NAME]! Thanks for the update. Just a heads-up, our system reflects o…" at bounding box center [823, 664] width 605 height 73
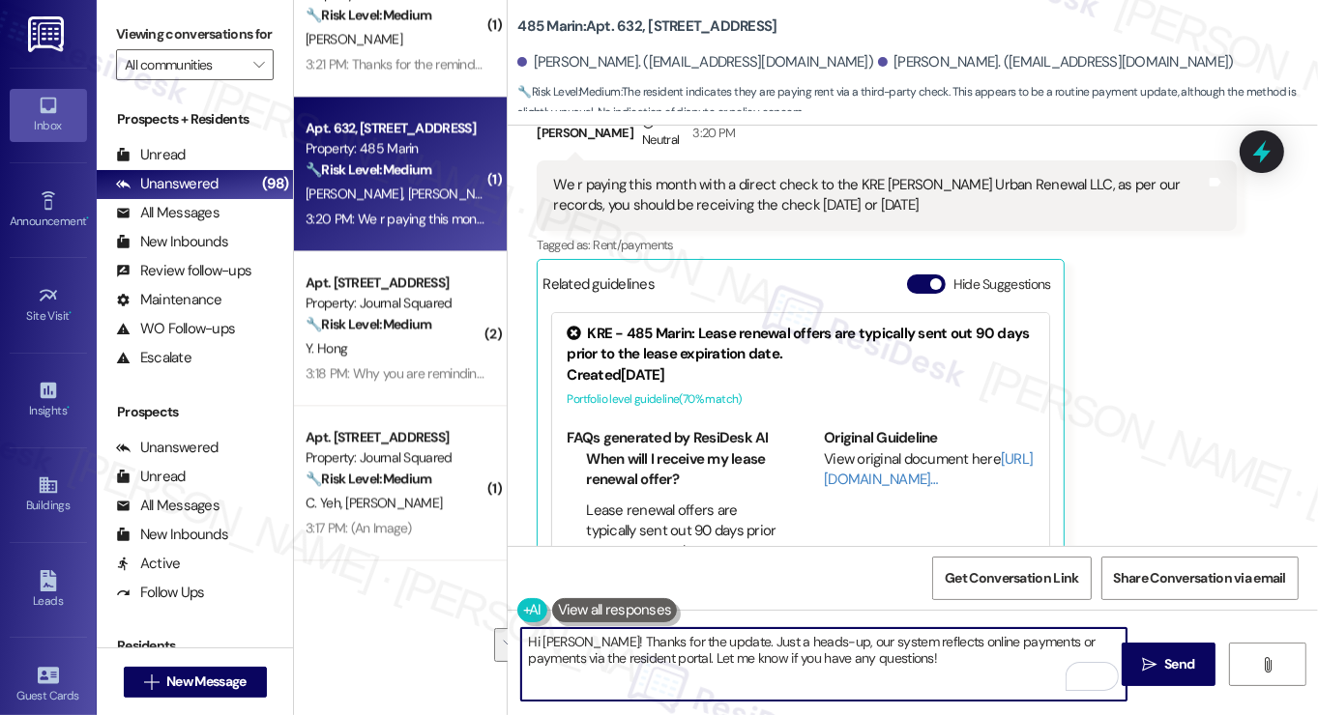
scroll to position [6826, 0]
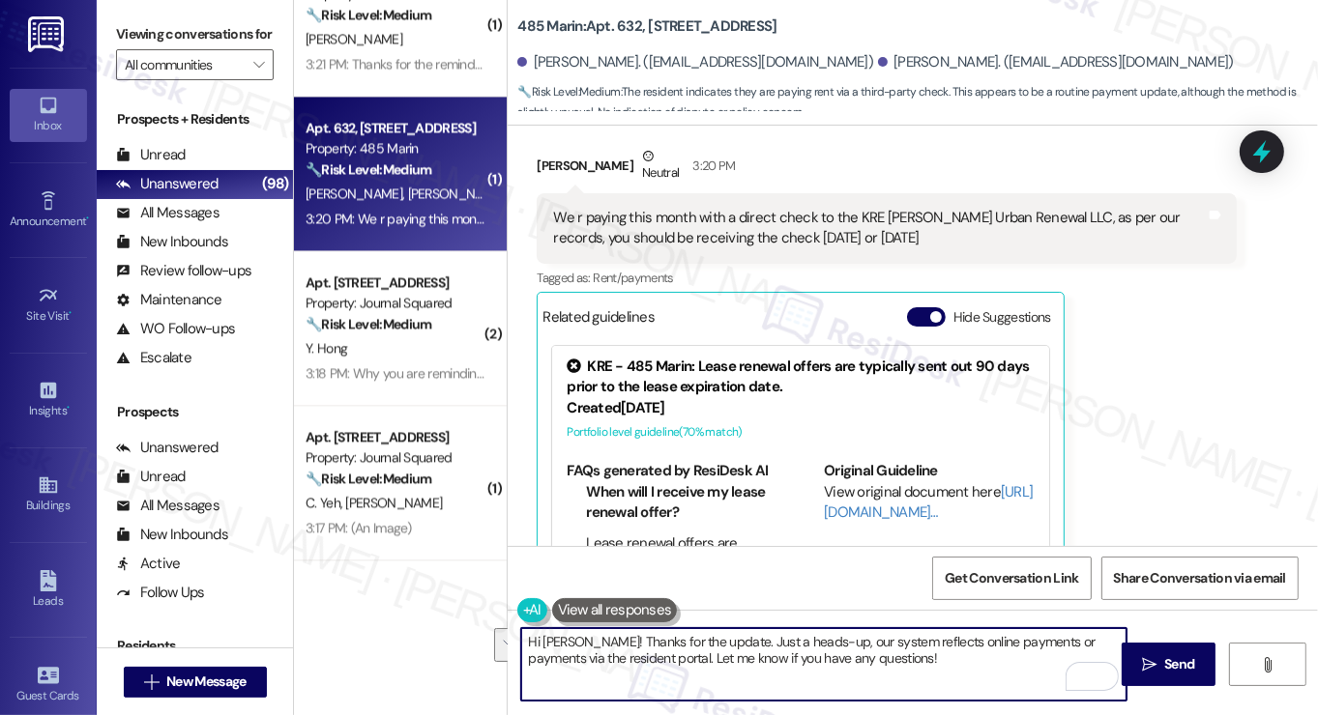
click at [838, 653] on textarea "Hi [PERSON_NAME]! Thanks for the update. Just a heads-up, our system reflects o…" at bounding box center [823, 664] width 605 height 73
drag, startPoint x: 891, startPoint y: 664, endPoint x: 712, endPoint y: 649, distance: 180.5
click at [712, 649] on textarea "Hi [PERSON_NAME]! Thanks for the update. Just a heads-up, our system reflects o…" at bounding box center [823, 664] width 605 height 73
click at [693, 648] on textarea "Hi [PERSON_NAME]! Thanks for the update. We'll keep an eye out for the check to…" at bounding box center [823, 664] width 605 height 73
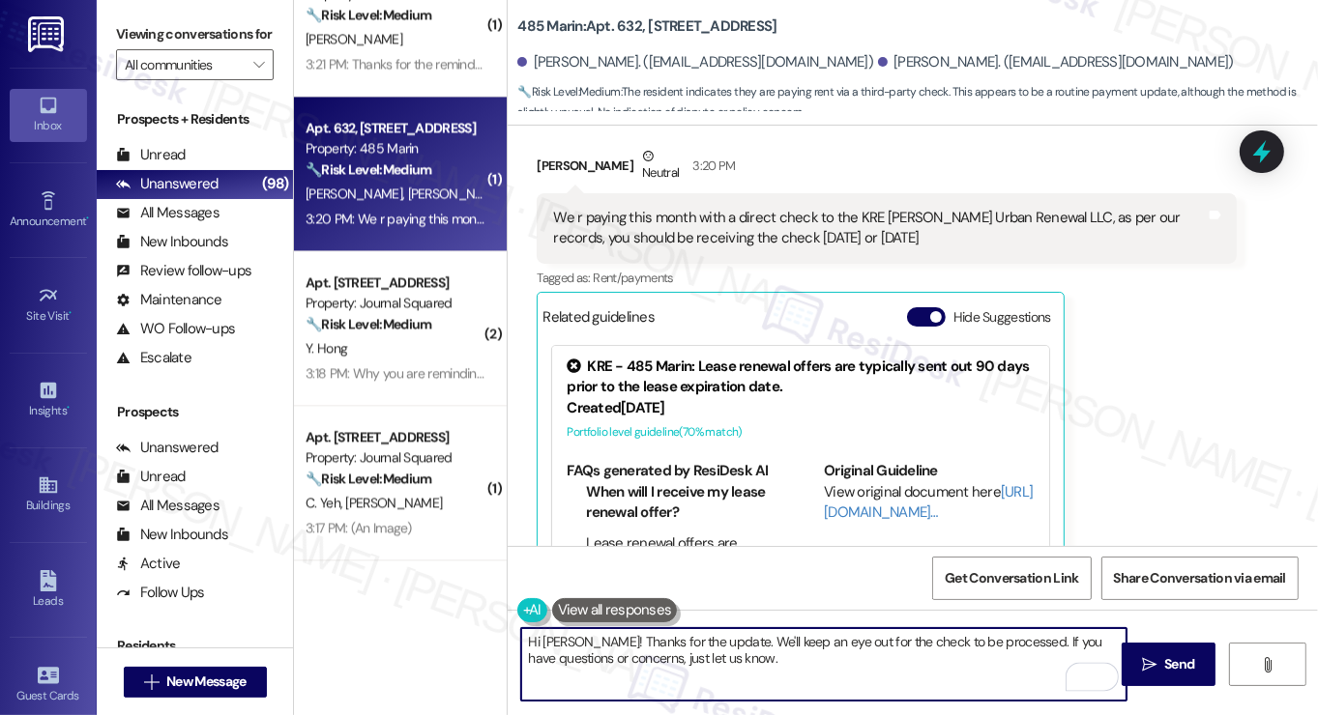
click at [700, 648] on textarea "Hi [PERSON_NAME]! Thanks for the update. We'll keep an eye out for the check to…" at bounding box center [823, 664] width 605 height 73
click at [990, 642] on textarea "Hi [PERSON_NAME]! Thanks for the update. We'll keep an eye out for the check to…" at bounding box center [823, 664] width 605 height 73
click at [948, 641] on textarea "Hi [PERSON_NAME]! Thanks for the update. We'll keep an eye out for the check to…" at bounding box center [823, 664] width 605 height 73
click at [864, 664] on textarea "Hi [PERSON_NAME]! Thanks for the update. We'll keep an eye out for the check to…" at bounding box center [823, 664] width 605 height 73
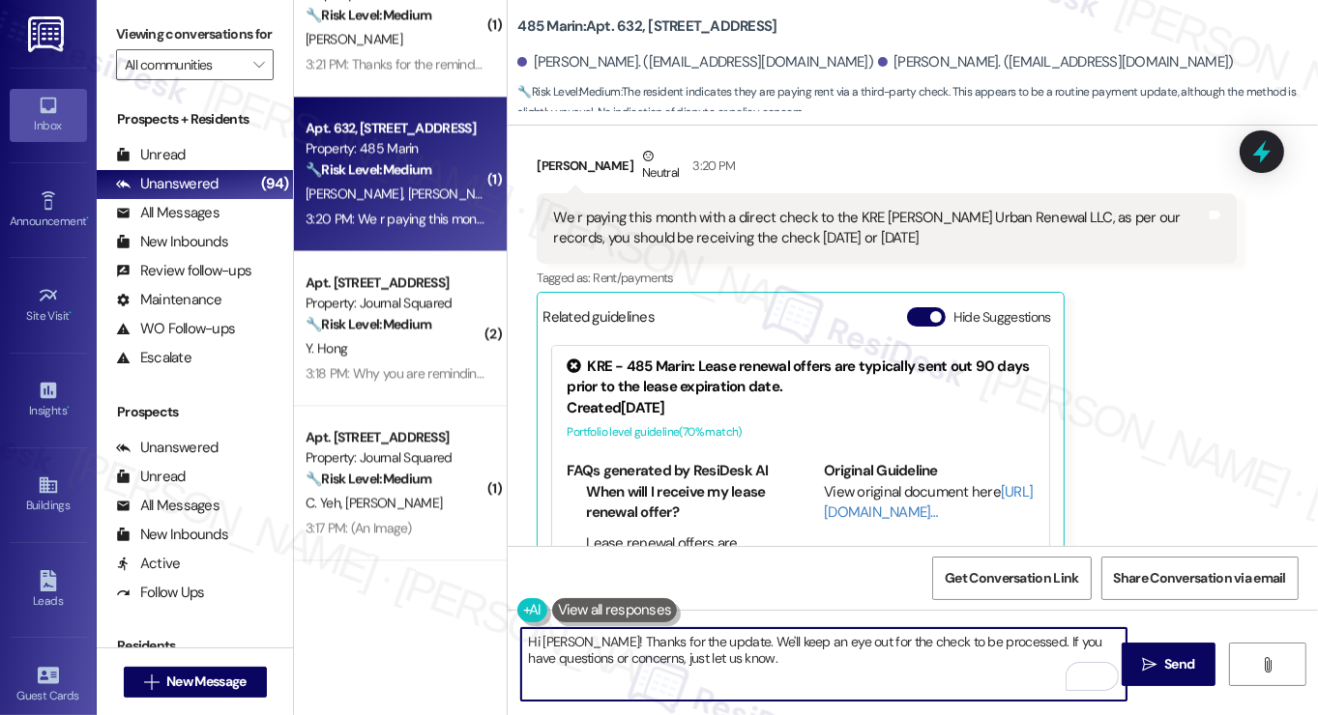
click at [897, 655] on textarea "Hi [PERSON_NAME]! Thanks for the update. We'll keep an eye out for the check to…" at bounding box center [823, 664] width 605 height 73
click at [897, 656] on textarea "Hi [PERSON_NAME]! Thanks for the update. We'll keep an eye out for the check to…" at bounding box center [823, 664] width 605 height 73
type textarea "Hi [PERSON_NAME]! Thanks for the update. We'll keep an eye out for the check to…"
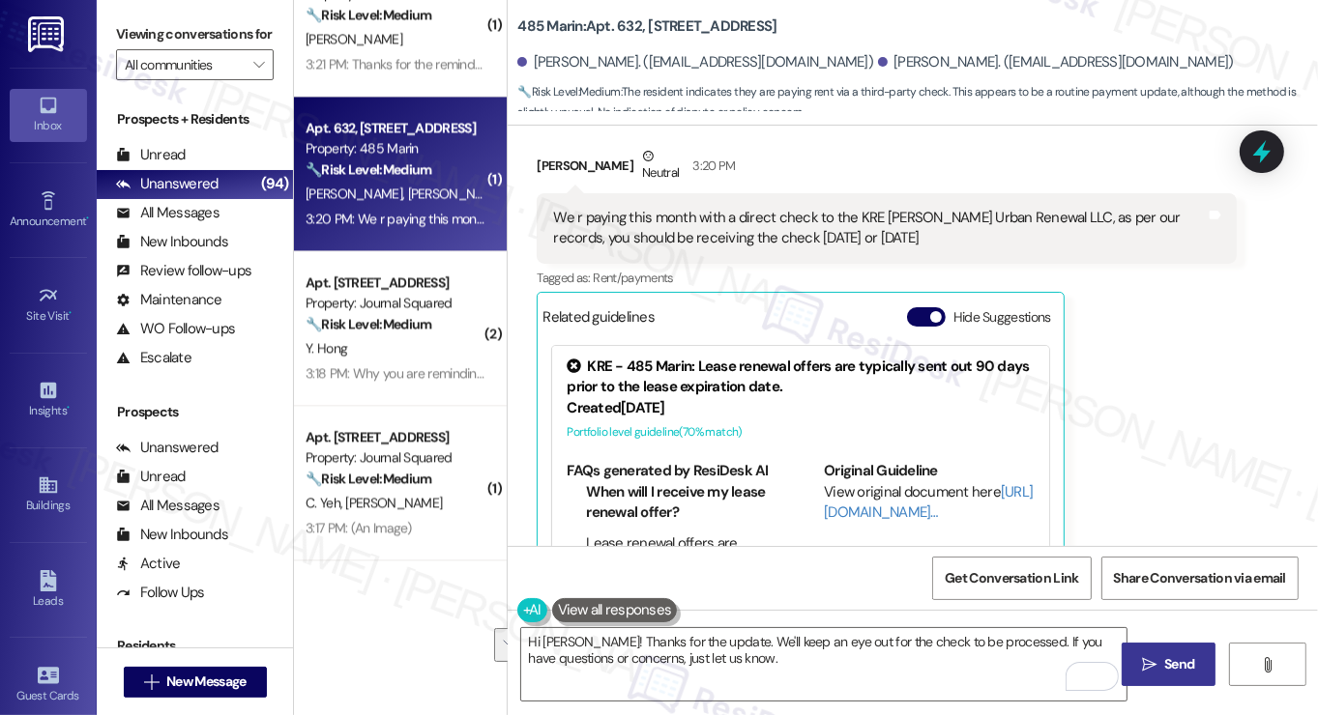
click at [1138, 664] on span " Send" at bounding box center [1168, 665] width 61 height 20
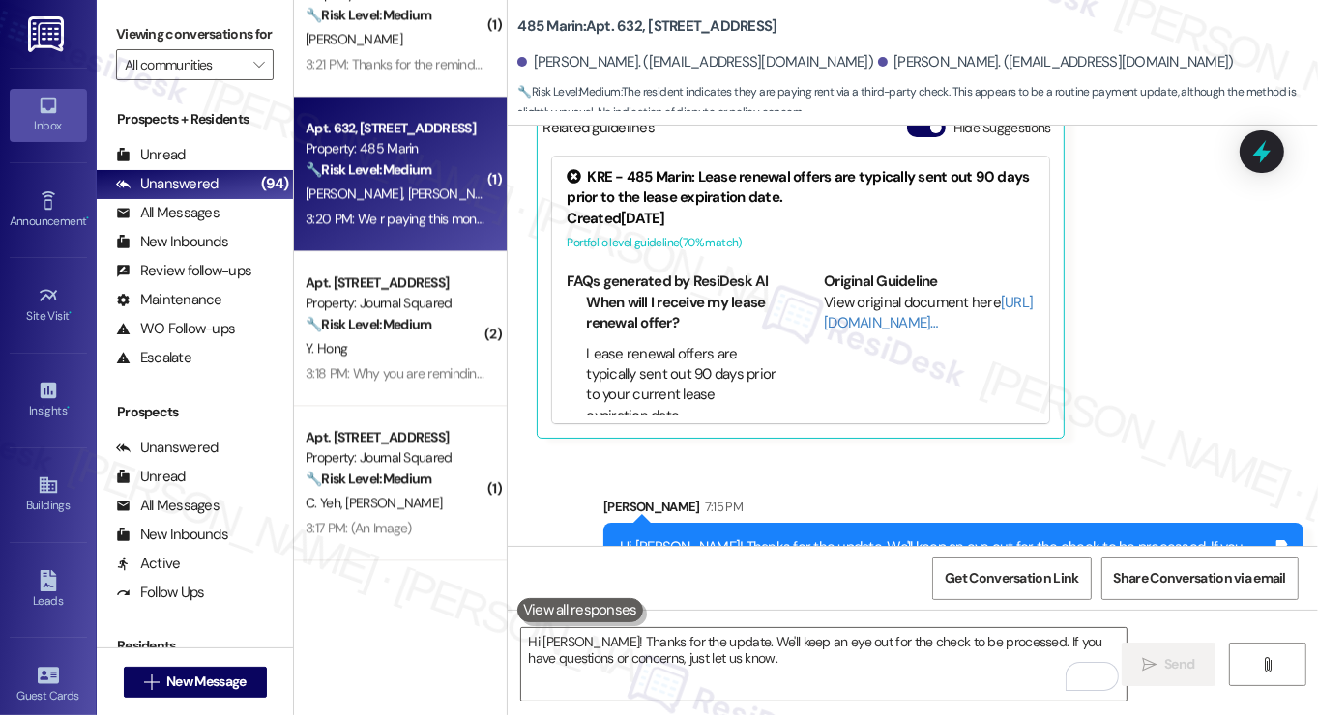
scroll to position [7078, 0]
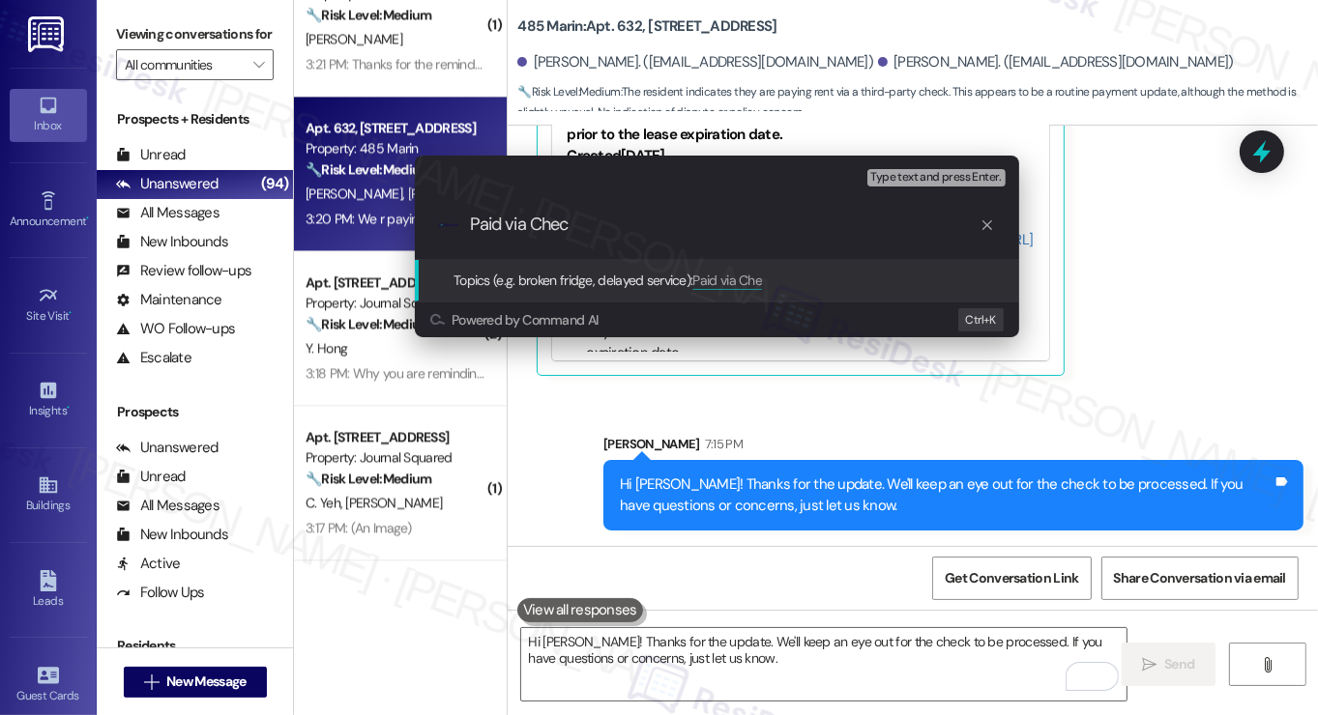
type input "Paid via Check"
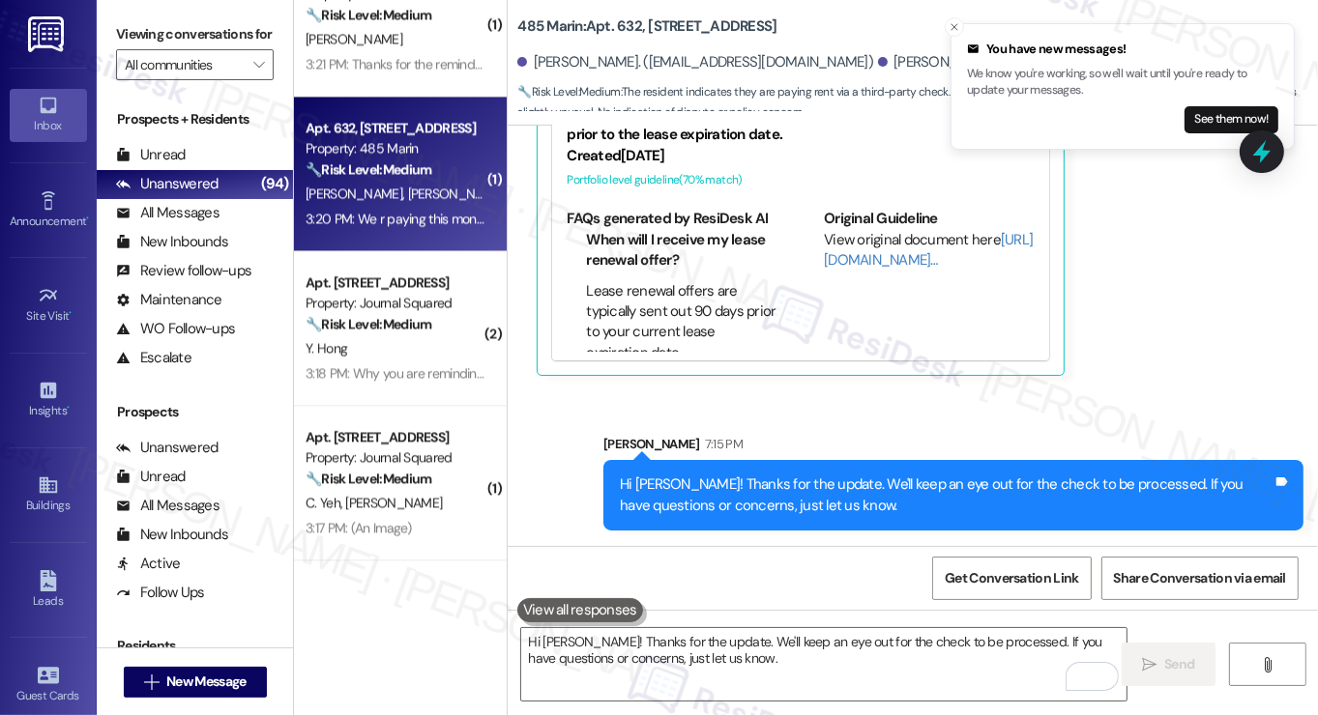
scroll to position [6923, 0]
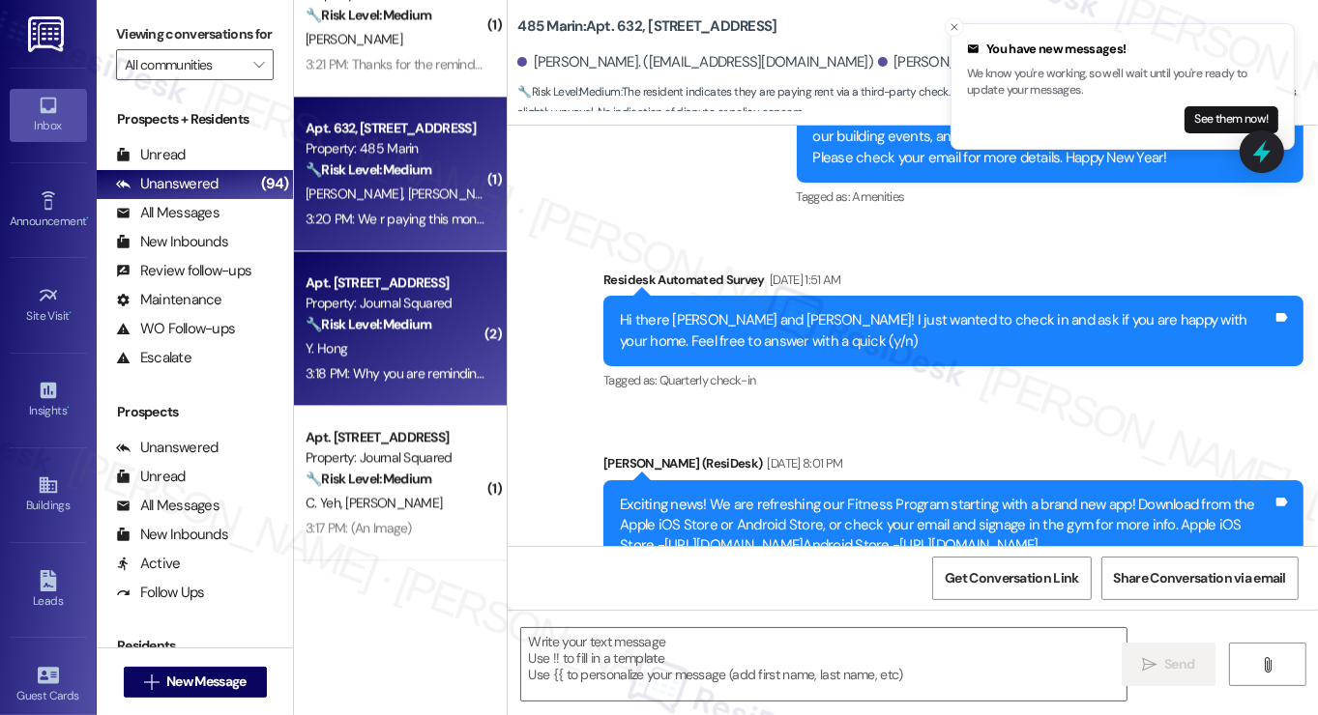
type textarea "Fetching suggested responses. Please feel free to read through the conversation…"
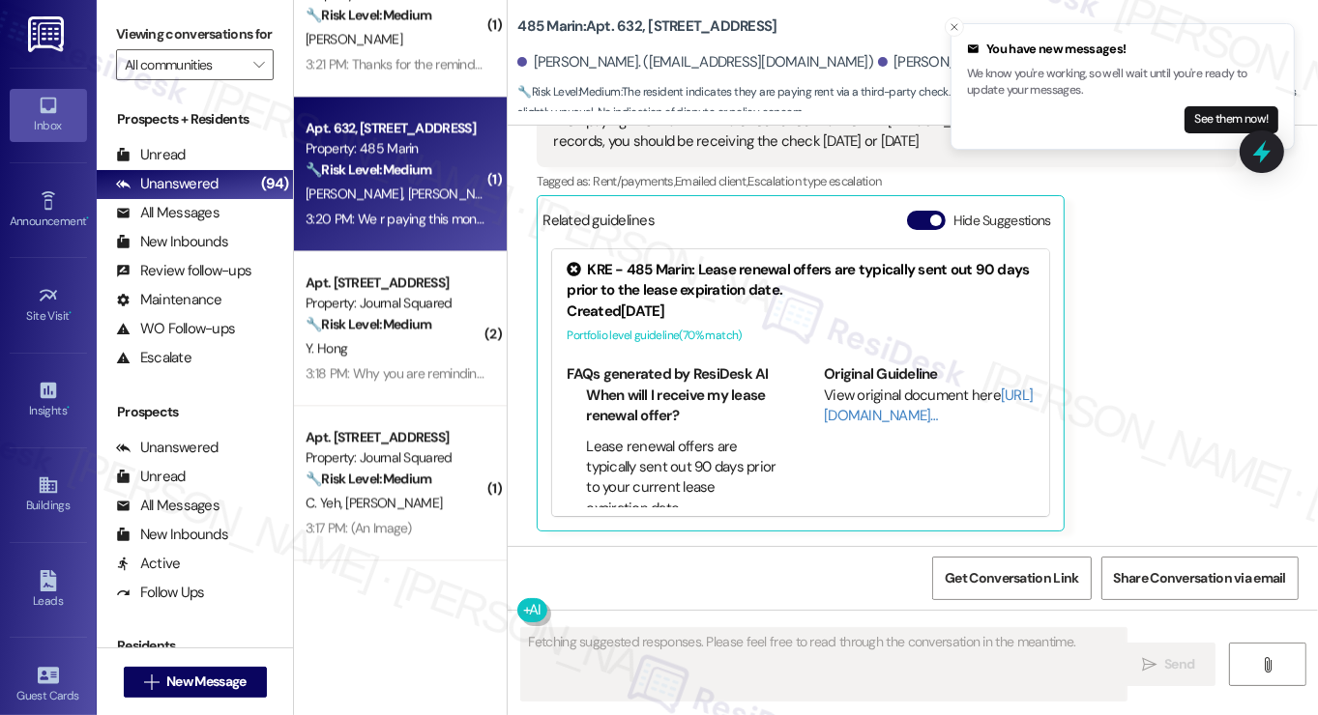
click at [423, 349] on div "Y. Hong" at bounding box center [395, 348] width 183 height 24
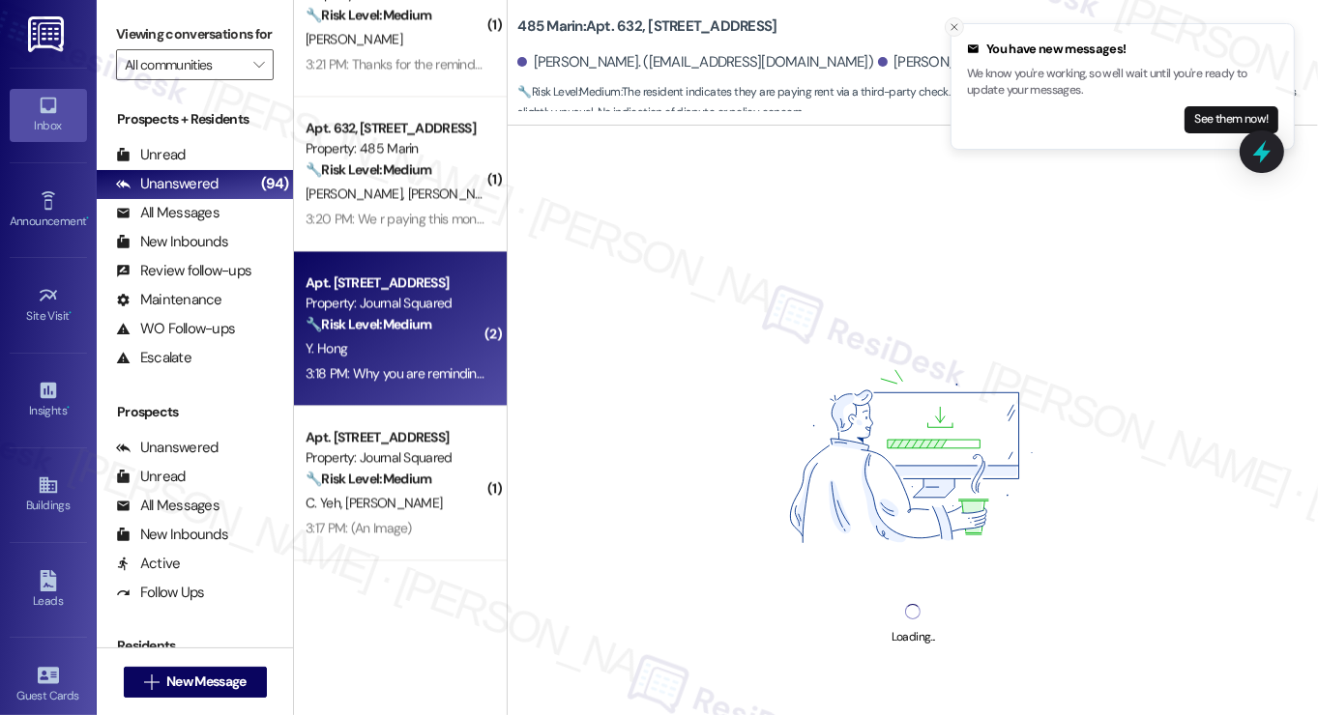
click at [951, 28] on icon "Close toast" at bounding box center [954, 27] width 12 height 12
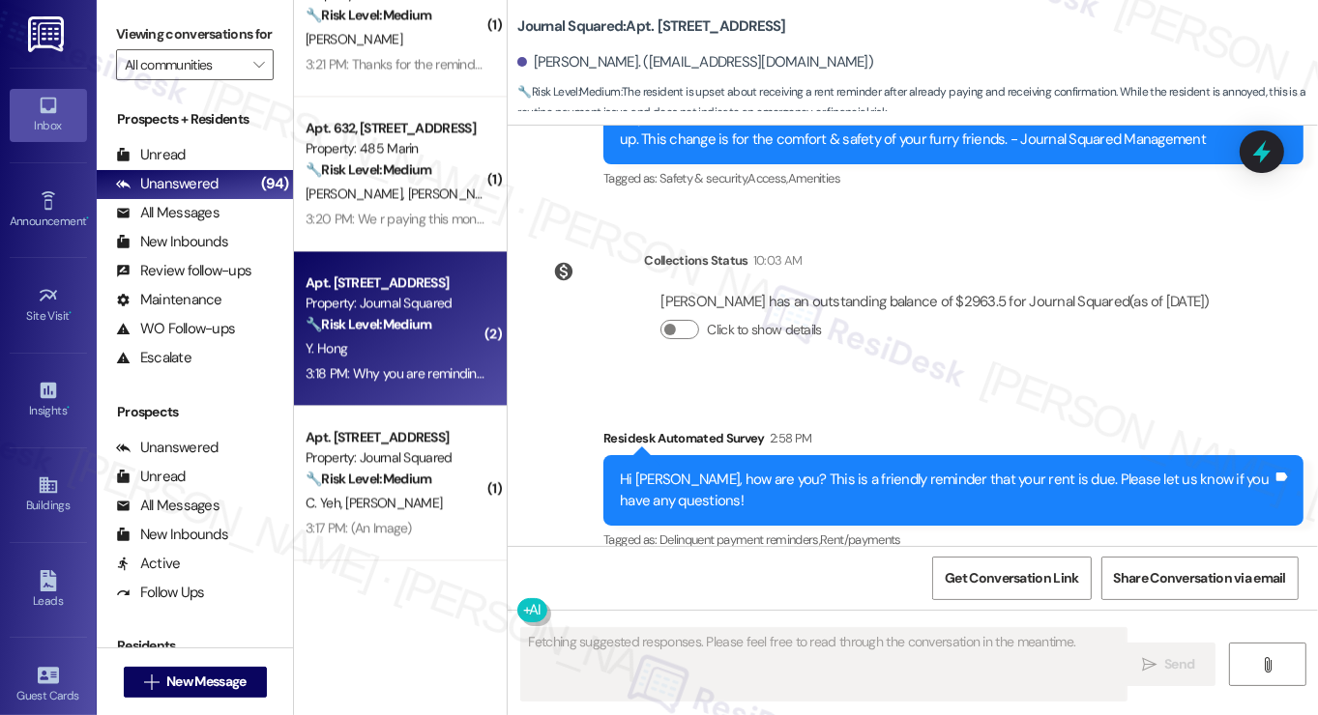
scroll to position [29159, 0]
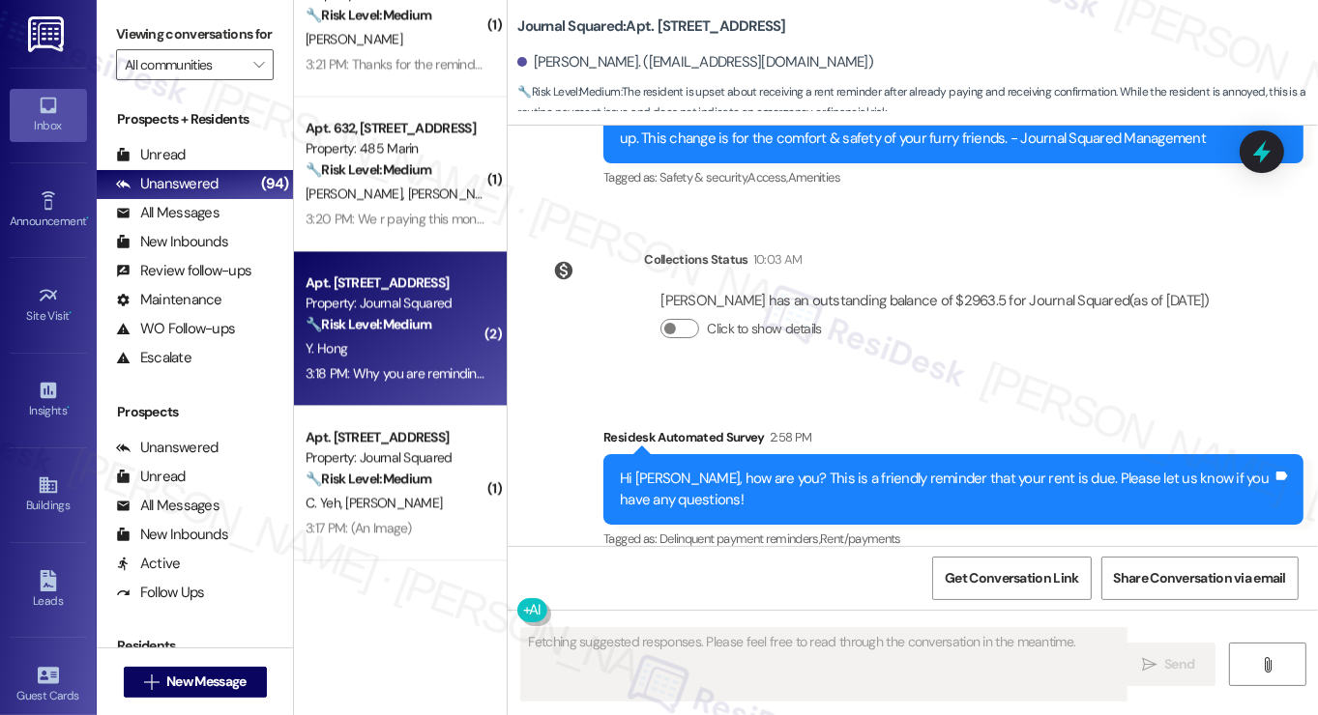
click at [619, 638] on div "I have already paid it Tags and notes" at bounding box center [623, 662] width 172 height 49
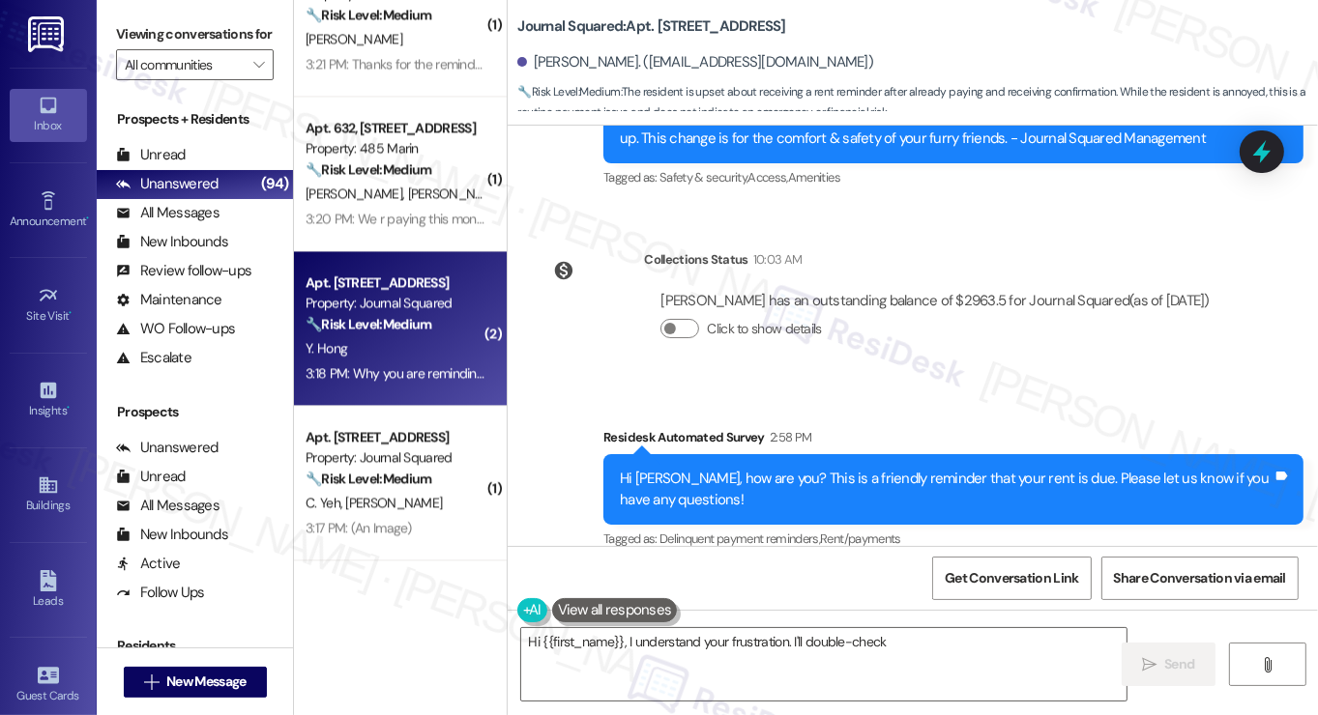
click at [619, 638] on div "I have already paid it Tags and notes" at bounding box center [623, 662] width 172 height 49
click at [870, 650] on textarea "Hi {{first_name}}, I understand your frustration. I'll double-check the payment…" at bounding box center [823, 664] width 605 height 73
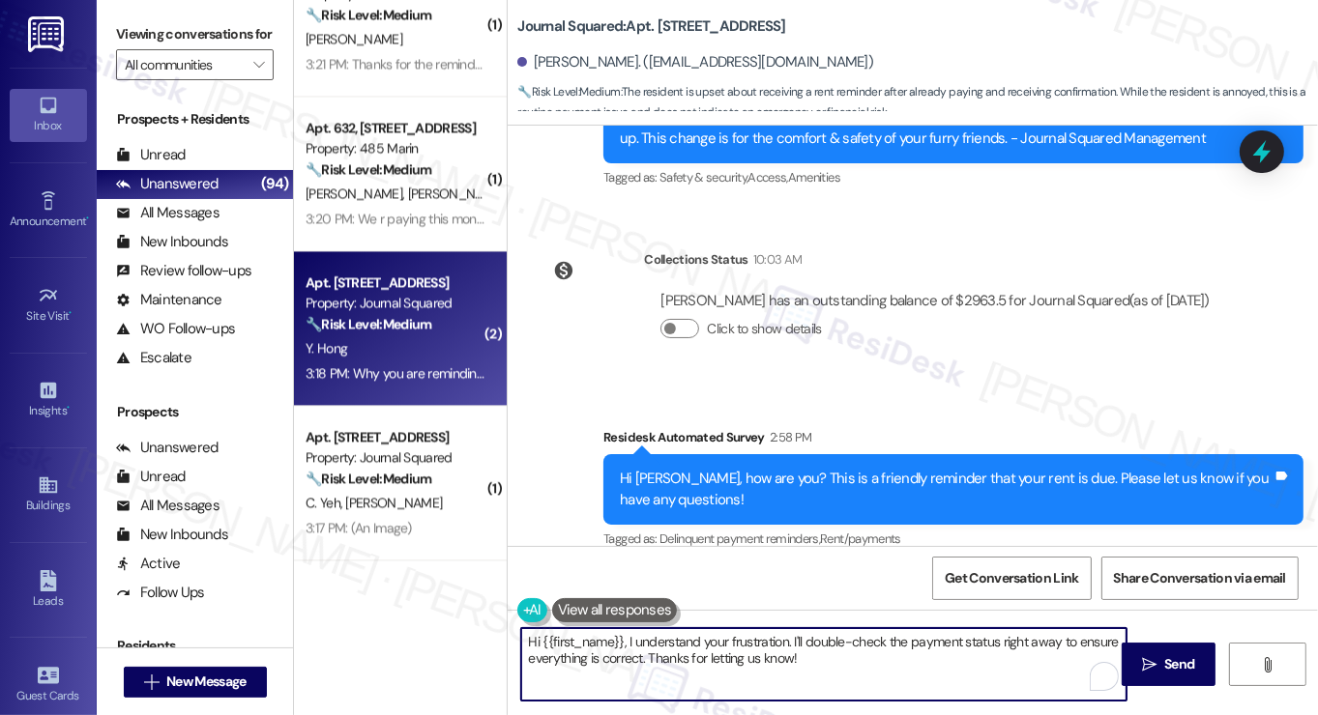
click at [870, 650] on textarea "Hi {{first_name}}, I understand your frustration. I'll double-check the payment…" at bounding box center [823, 664] width 605 height 73
click at [700, 644] on textarea "Hi {{first_name}}, I understand your frustration. I'll double-check the payment…" at bounding box center [823, 664] width 605 height 73
drag, startPoint x: 854, startPoint y: 656, endPoint x: 627, endPoint y: 633, distance: 228.3
click at [627, 633] on textarea "Hi {{first_name}}, I understand your frustration. I'll double-check the payment…" at bounding box center [823, 664] width 605 height 73
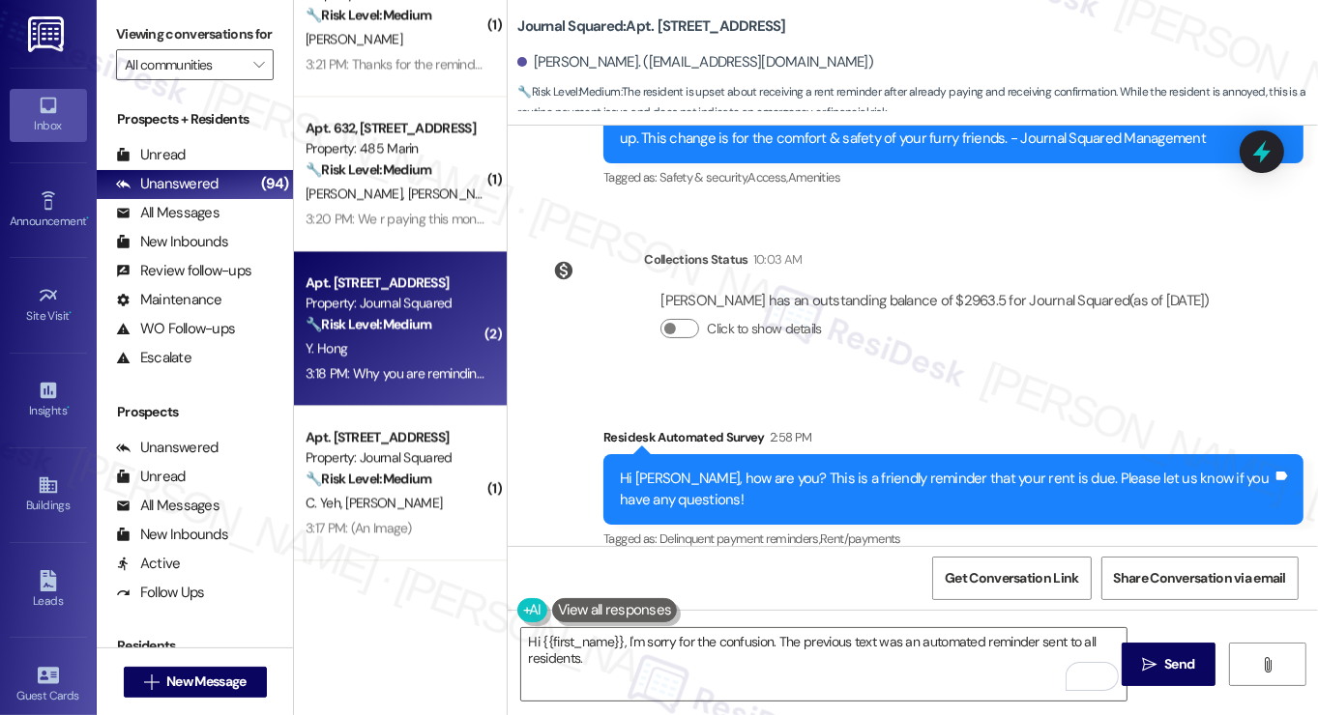
click at [139, 43] on label "Viewing conversations for" at bounding box center [195, 34] width 158 height 30
click at [158, 26] on label "Viewing conversations for" at bounding box center [195, 34] width 158 height 30
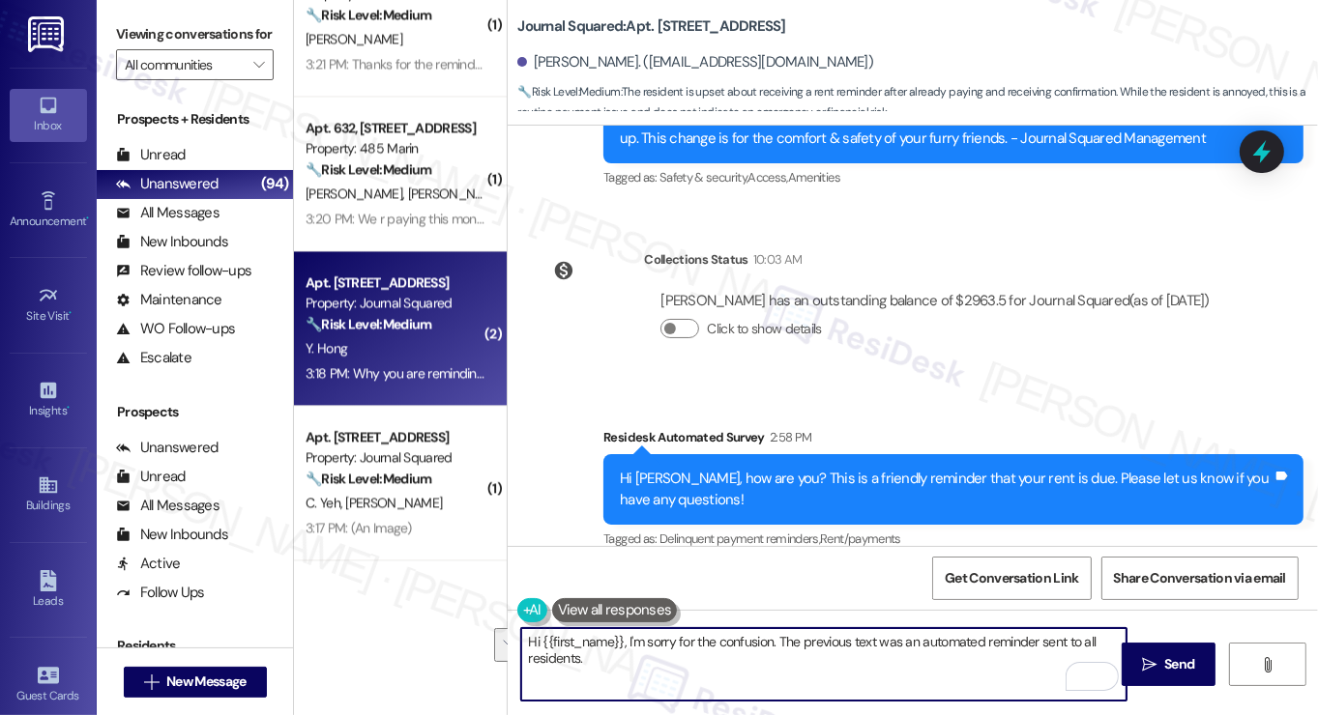
drag, startPoint x: 766, startPoint y: 668, endPoint x: 773, endPoint y: 642, distance: 27.0
click at [773, 642] on textarea "Hi {{first_name}}, I'm sorry for the confusion. The previous text was an automa…" at bounding box center [823, 664] width 605 height 73
paste textarea "Please disregard, as it's an automated message sent to all residents."
click at [790, 642] on textarea "Hi {{first_name}}, I'm sorry for the confusion. Please disregard, as it's an au…" at bounding box center [823, 664] width 605 height 73
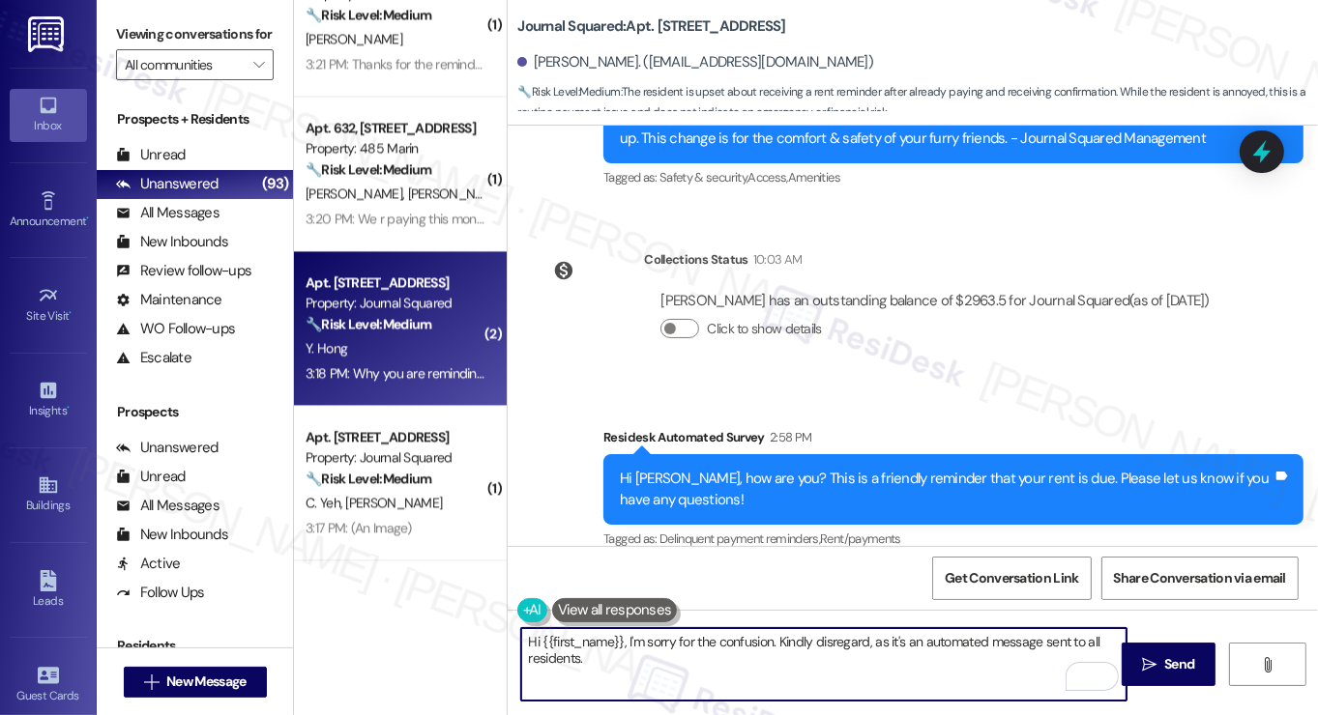
click at [734, 662] on textarea "Hi {{first_name}}, I'm sorry for the confusion. Kindly disregard, as it's an au…" at bounding box center [823, 664] width 605 height 73
click at [831, 641] on textarea "Hi {{first_name}}, I'm sorry for the confusion. Kindly disregard, as it's an au…" at bounding box center [823, 664] width 605 height 73
click at [773, 656] on textarea "Hi {{first_name}}, I'm sorry for the confusion. Kindly disregard, as it's an au…" at bounding box center [823, 664] width 605 height 73
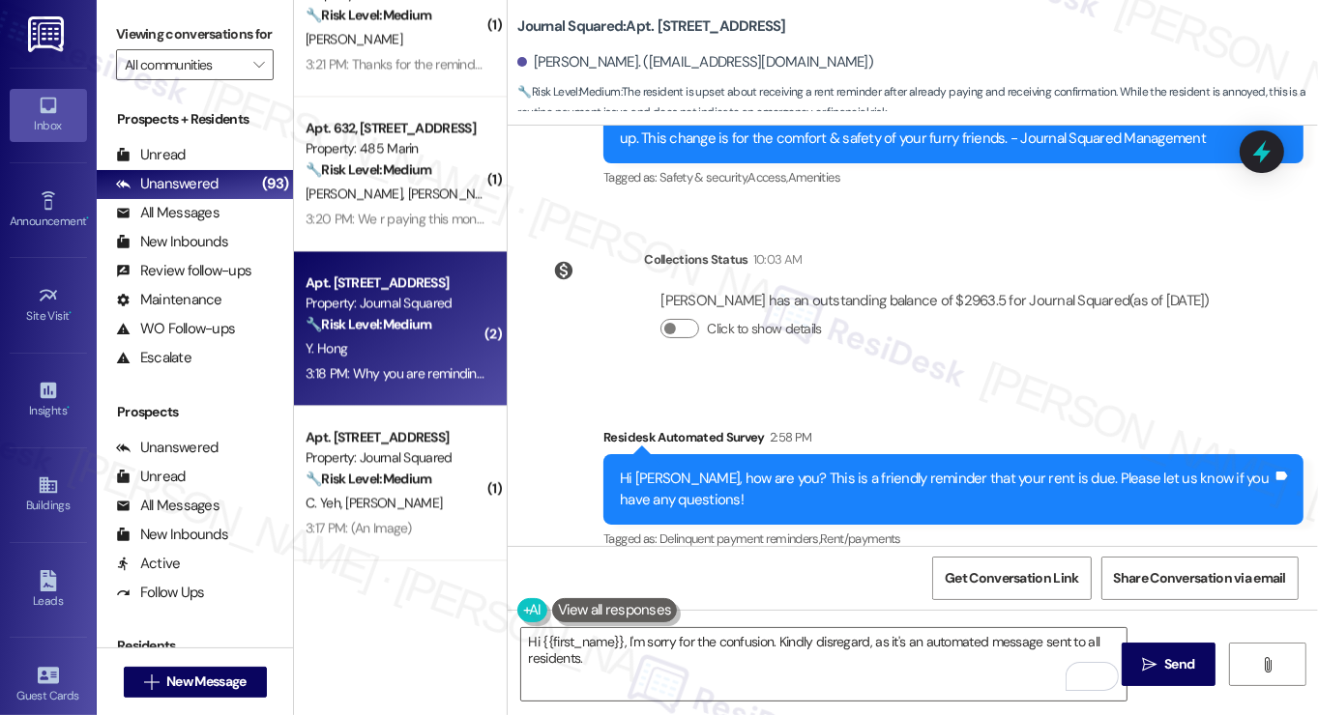
click at [131, 45] on label "Viewing conversations for" at bounding box center [195, 34] width 158 height 30
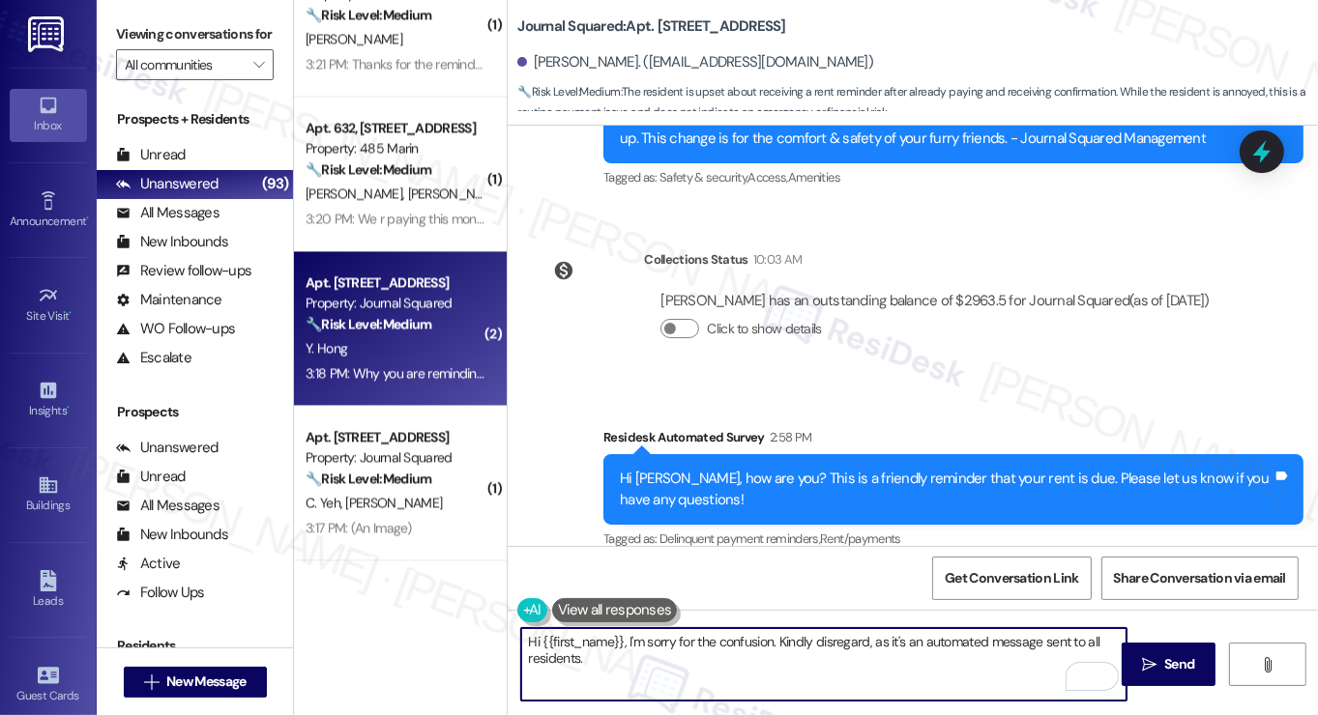
click at [615, 656] on textarea "Hi {{first_name}}, I'm sorry for the confusion. Kindly disregard, as it's an au…" at bounding box center [823, 664] width 605 height 73
click at [730, 644] on textarea "Hi {{first_name}}, I'm sorry for the confusion. Kindly disregard, as it's an au…" at bounding box center [823, 664] width 605 height 73
drag, startPoint x: 730, startPoint y: 644, endPoint x: 785, endPoint y: 653, distance: 55.8
click at [730, 644] on textarea "Hi {{first_name}}, I'm sorry for the confusion. Kindly disregard, as it's an au…" at bounding box center [823, 664] width 605 height 73
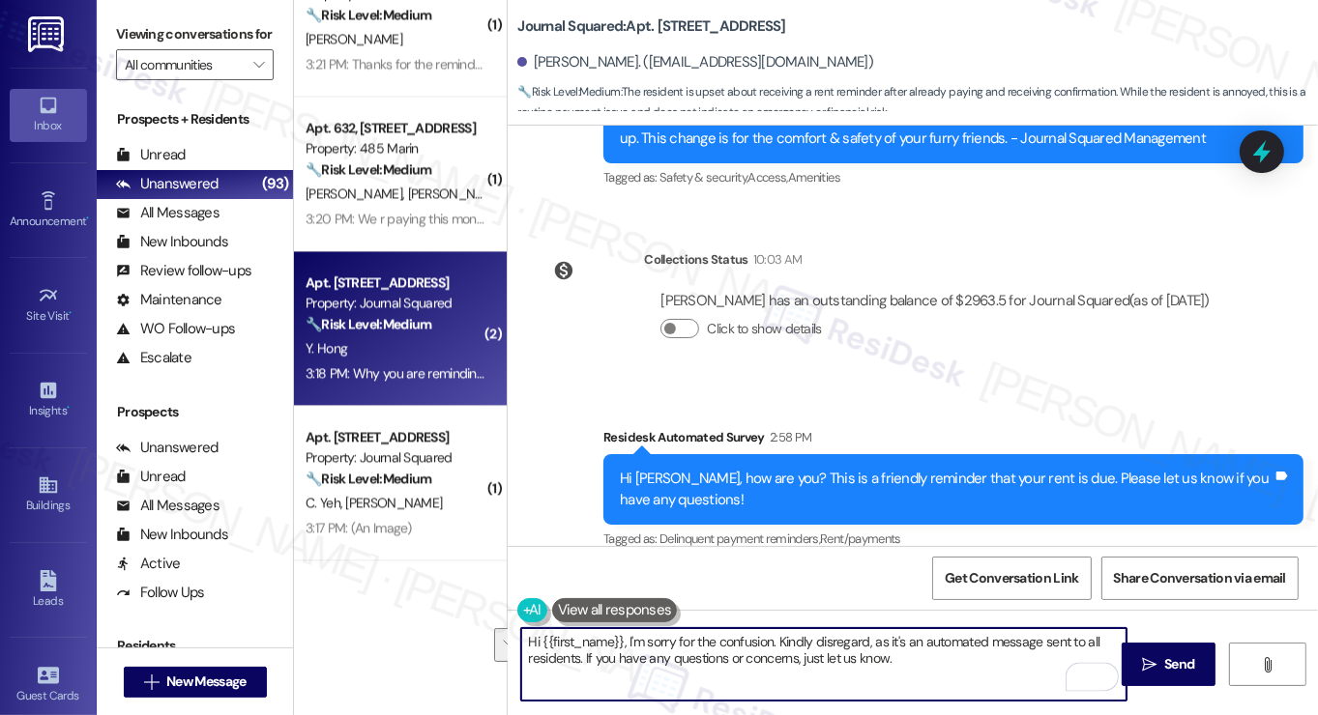
click at [925, 655] on textarea "Hi {{first_name}}, I'm sorry for the confusion. Kindly disregard, as it's an au…" at bounding box center [823, 664] width 605 height 73
click at [862, 642] on textarea "Hi {{first_name}}, I'm sorry for the confusion. Kindly disregard, as it's an au…" at bounding box center [823, 664] width 605 height 73
type textarea "Hi {{first_name}}, I'm sorry for the confusion. Kindly disregard the previous t…"
click at [1002, 642] on textarea "Hi {{first_name}}, I'm sorry for the confusion. Kindly disregard the previous t…" at bounding box center [823, 664] width 605 height 73
click at [1020, 650] on textarea "Hi {{first_name}}, I'm sorry for the confusion. Kindly disregard the previous t…" at bounding box center [823, 664] width 605 height 73
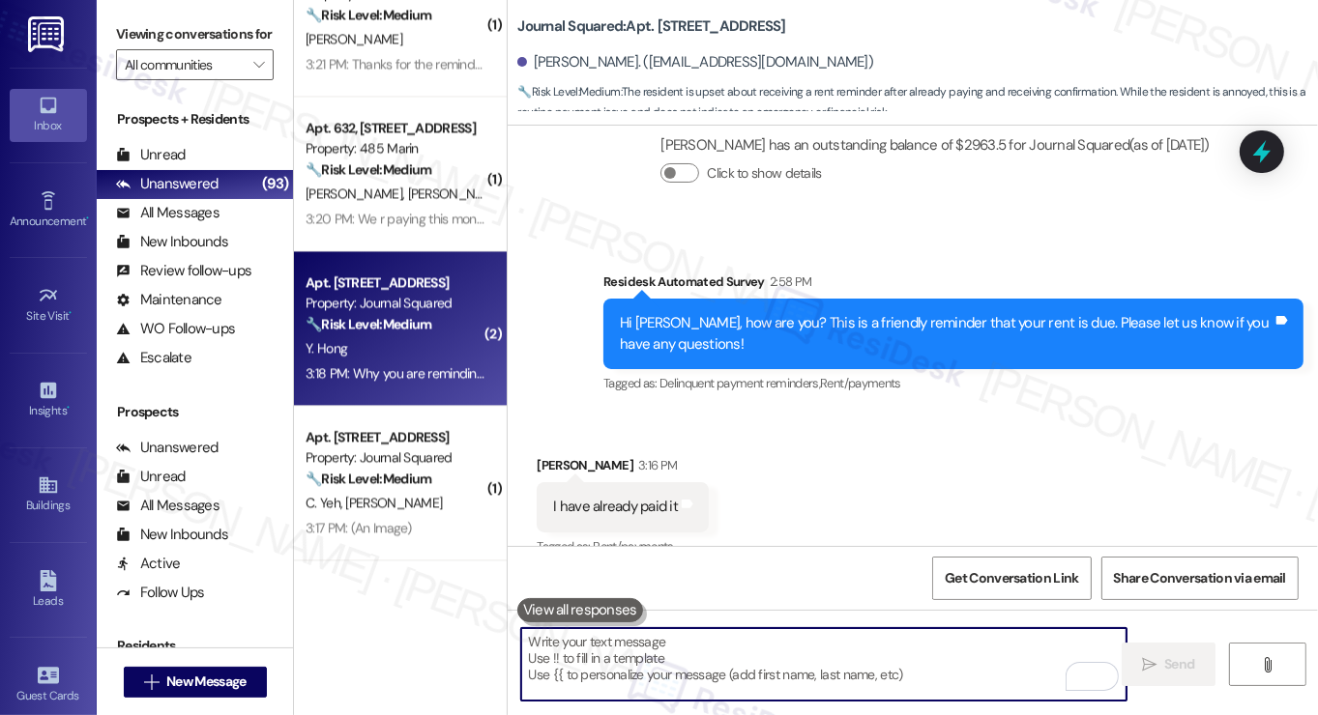
scroll to position [3964, 0]
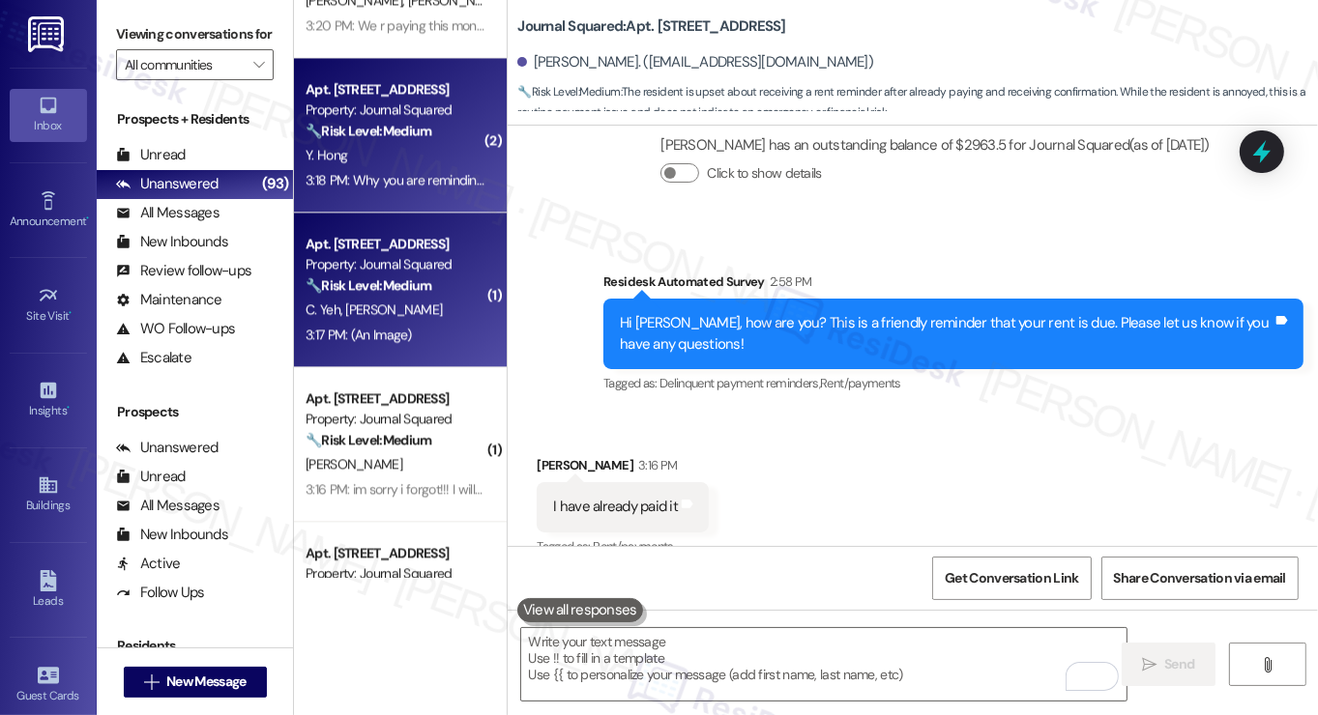
click at [375, 236] on div "Apt. [STREET_ADDRESS]" at bounding box center [395, 244] width 179 height 20
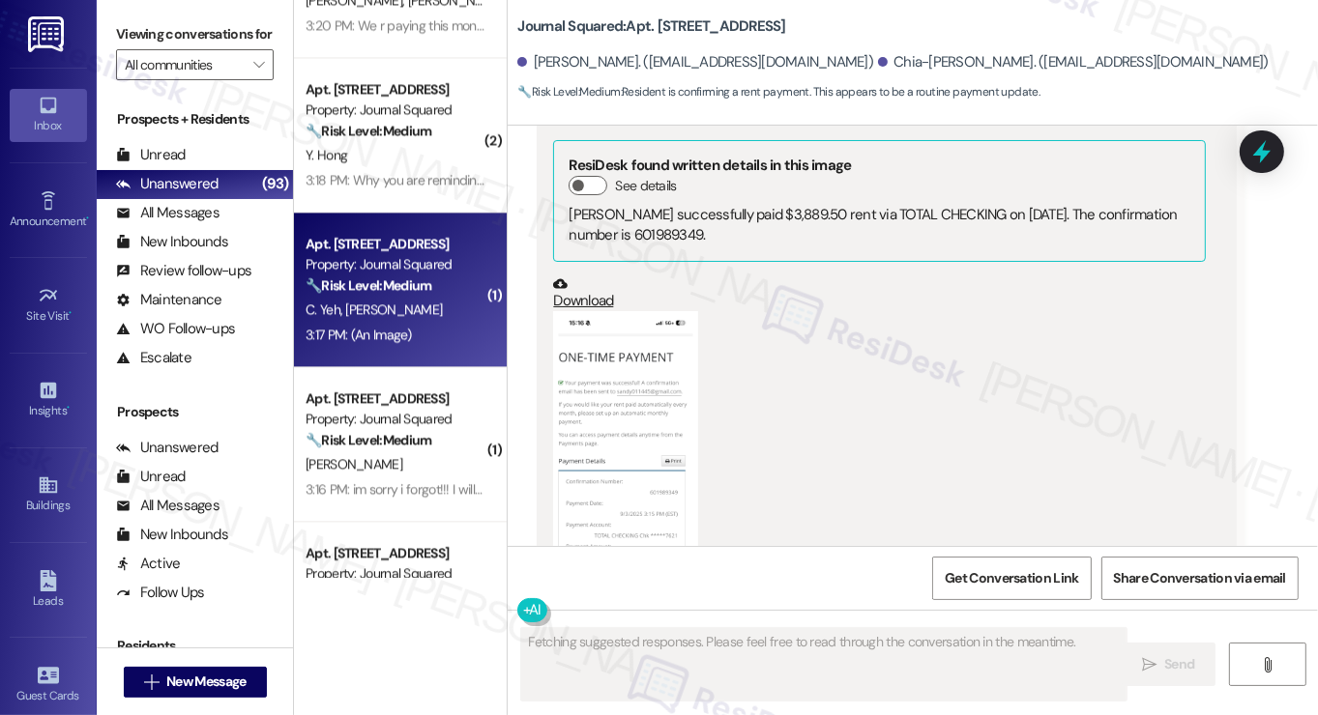
scroll to position [1752, 0]
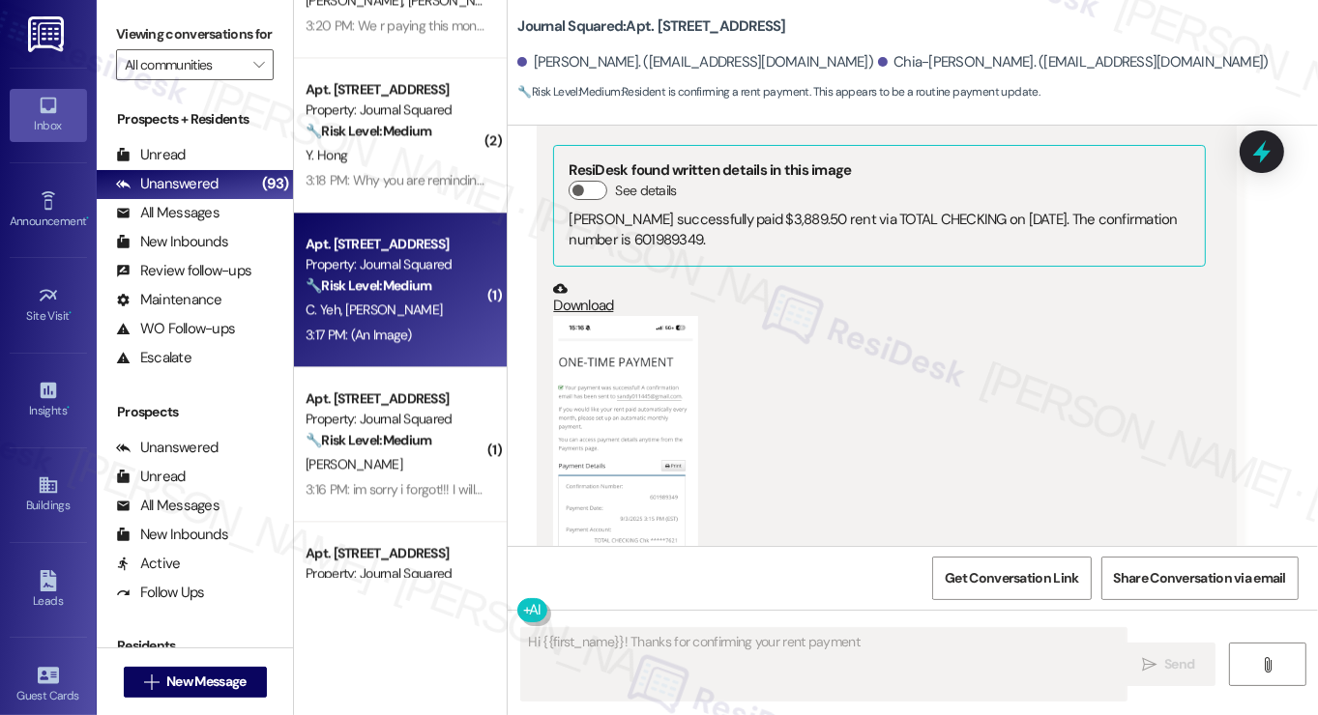
click at [652, 366] on button "Zoom image" at bounding box center [625, 473] width 145 height 315
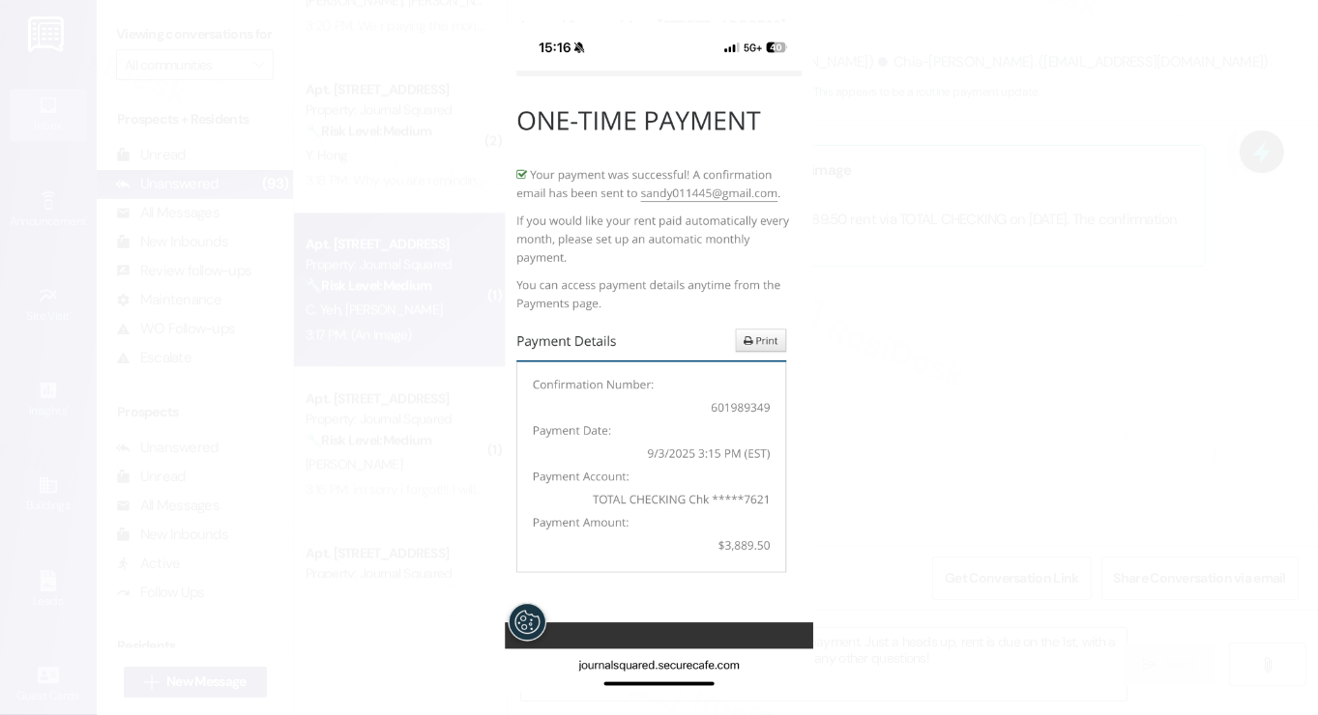
click at [1013, 369] on button "Unzoom image" at bounding box center [659, 357] width 1318 height 715
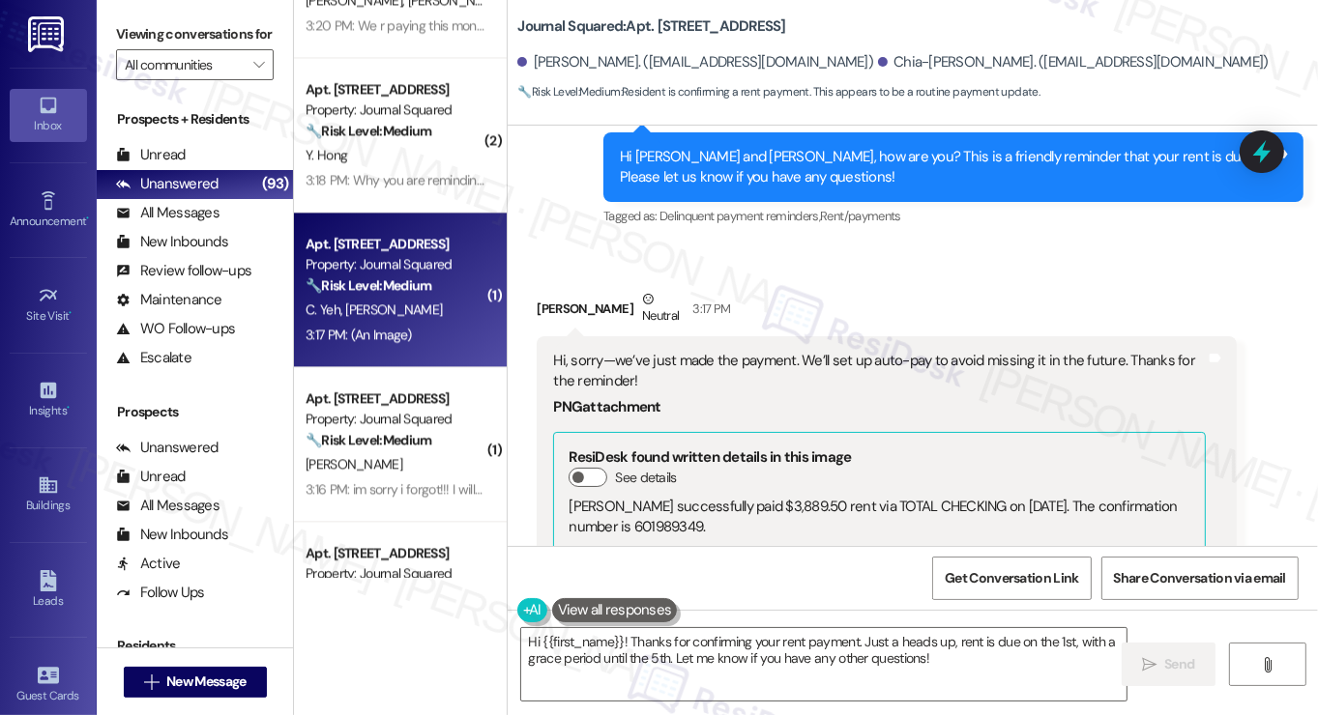
scroll to position [1365, 0]
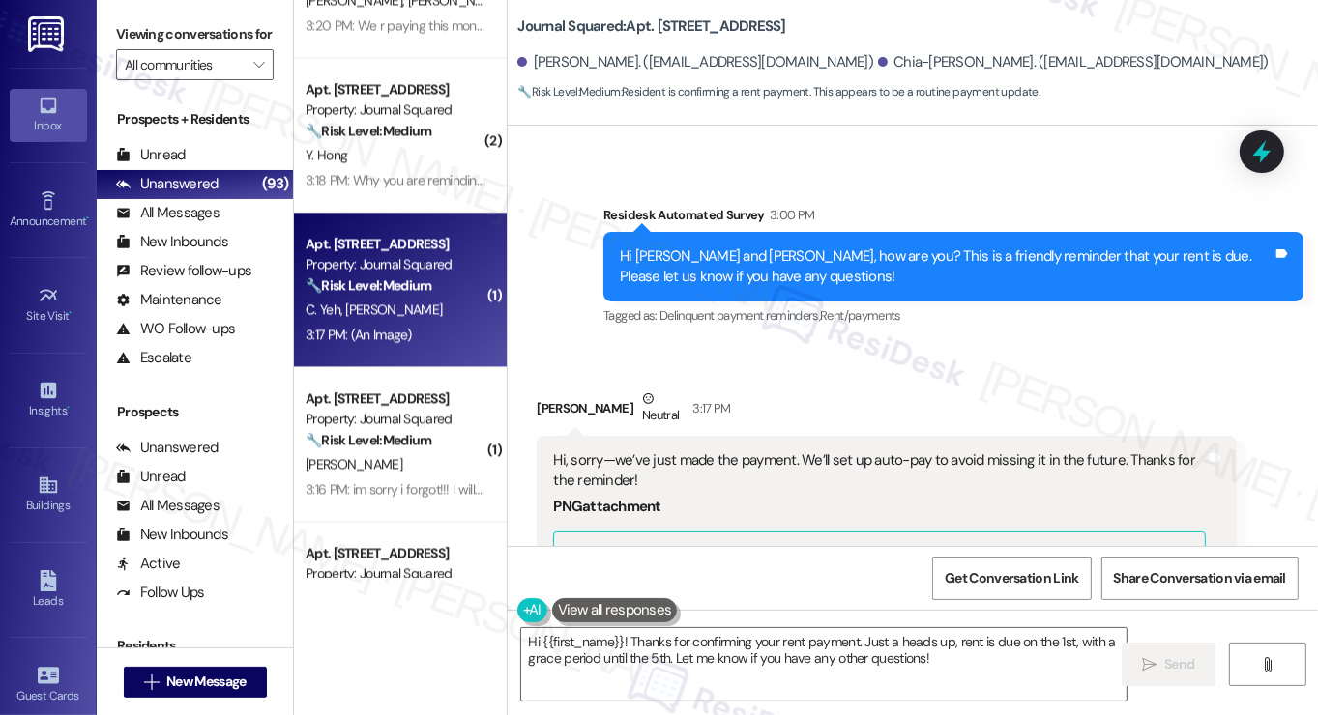
click at [937, 451] on div "Hi, sorry—we’ve just made the payment. We’ll set up auto-pay to avoid missing i…" at bounding box center [879, 472] width 653 height 42
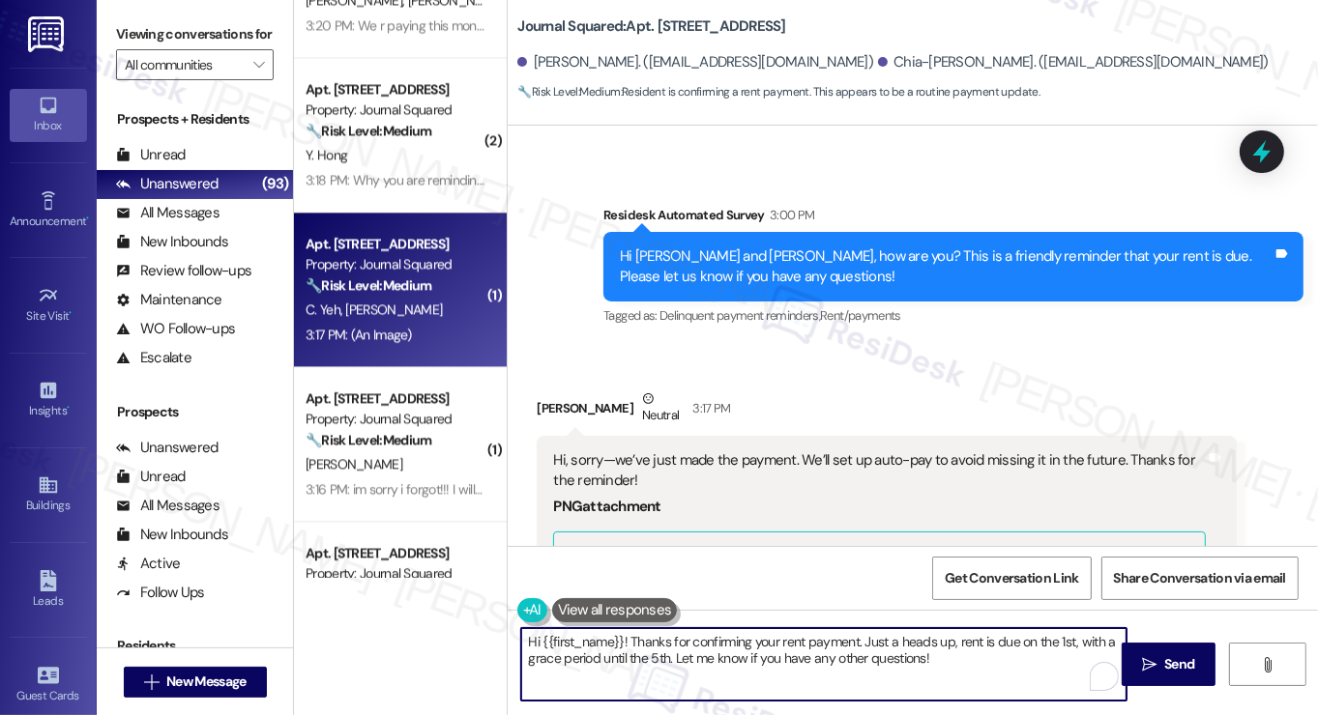
drag, startPoint x: 972, startPoint y: 660, endPoint x: 744, endPoint y: 632, distance: 228.9
click at [744, 632] on textarea "Hi {{first_name}}! Thanks for confirming your rent payment. Just a heads up, re…" at bounding box center [823, 664] width 605 height 73
click at [796, 635] on textarea "Hi {{first_name}}! Thanks for confirming your rent payment. Just a heads up, re…" at bounding box center [823, 664] width 605 height 73
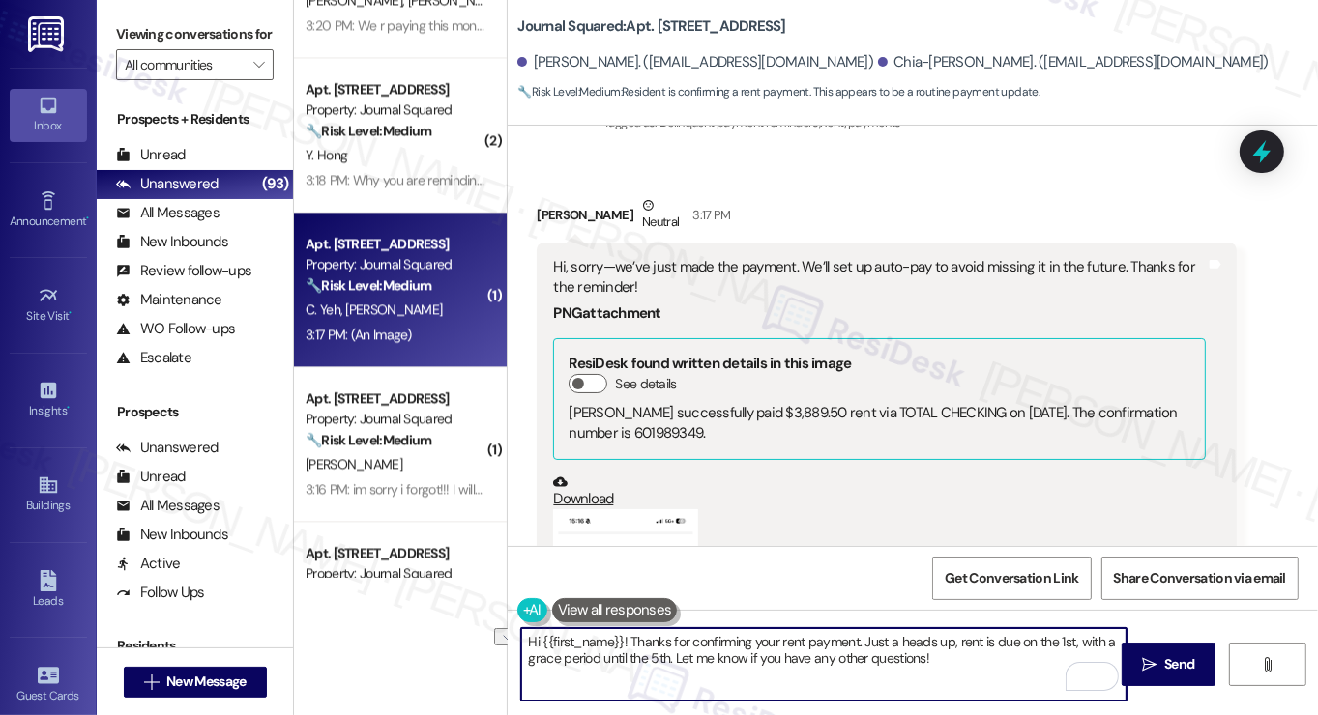
drag, startPoint x: 949, startPoint y: 641, endPoint x: 893, endPoint y: 641, distance: 56.1
click at [893, 641] on textarea "Hi {{first_name}}! Thanks for confirming your rent payment. Just a heads up, re…" at bounding box center [823, 664] width 605 height 73
click at [1028, 660] on textarea "Hi {{first_name}}! Thanks for confirming your rent payment. Just a friendly rem…" at bounding box center [823, 664] width 605 height 73
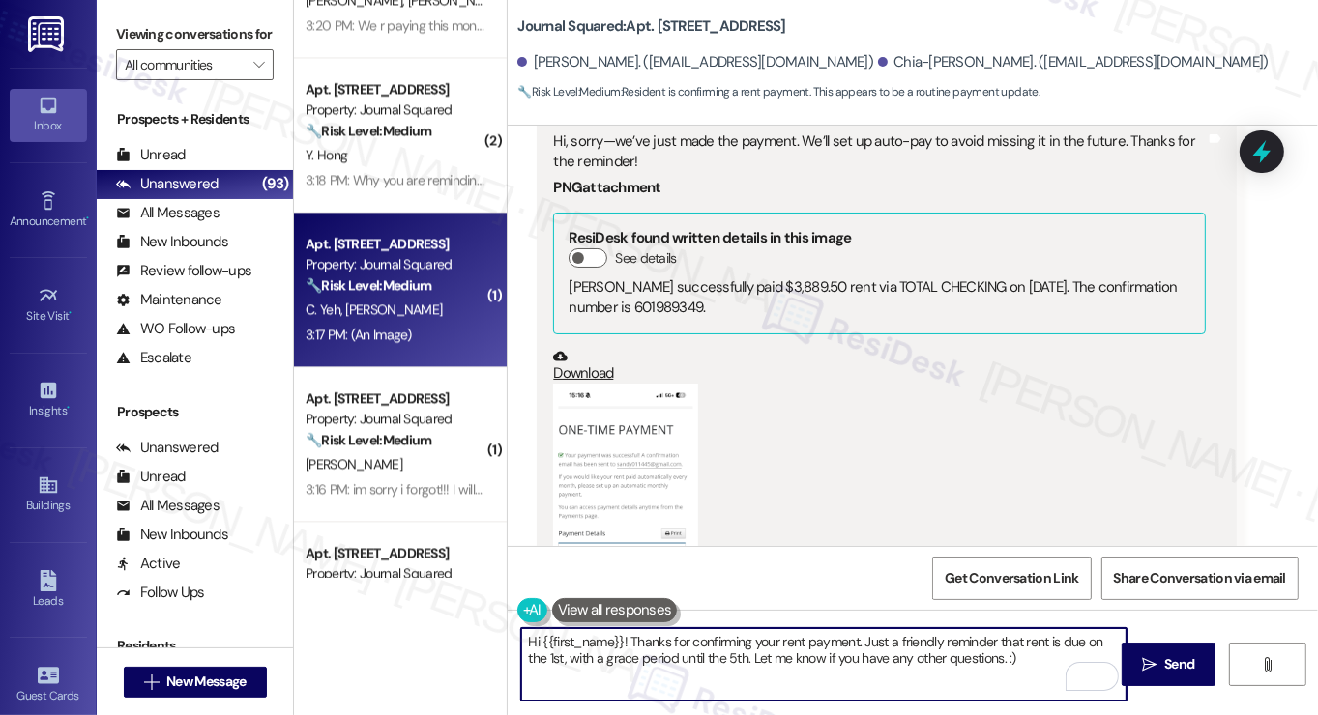
scroll to position [1655, 0]
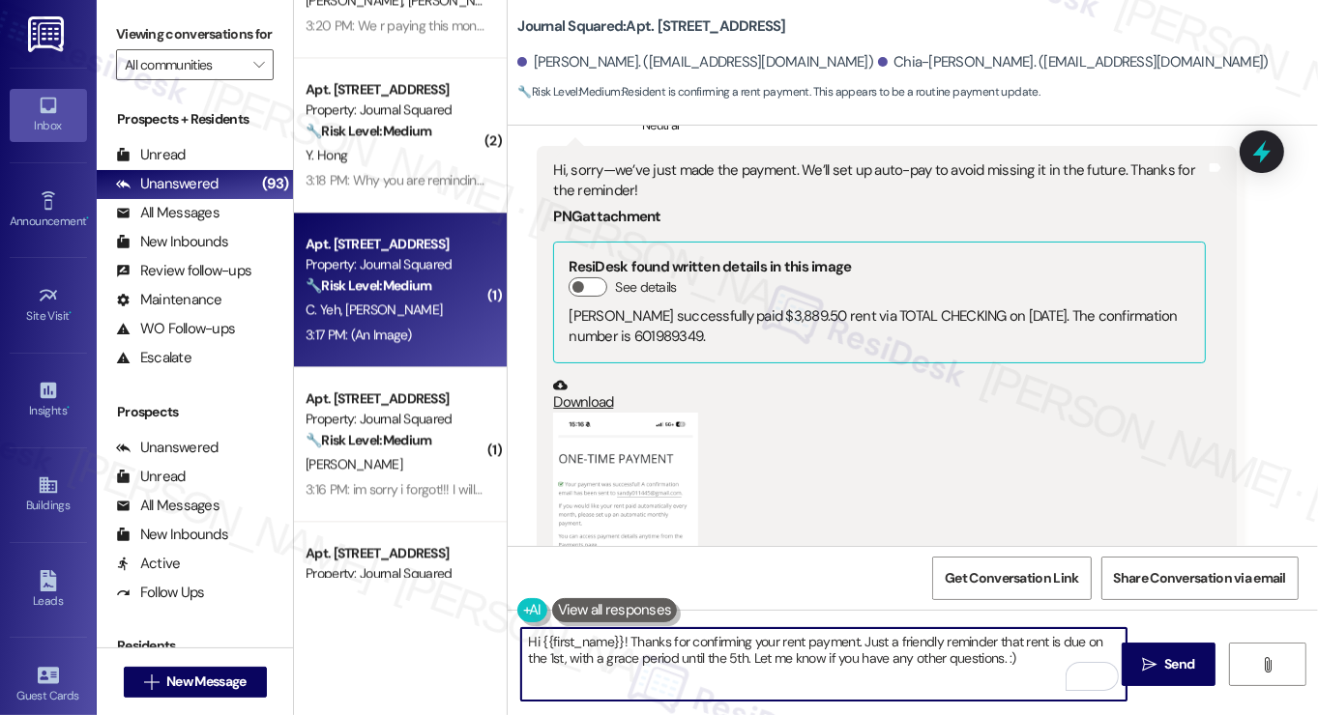
click at [855, 641] on textarea "Hi {{first_name}}! Thanks for confirming your rent payment. Just a friendly rem…" at bounding box center [823, 664] width 605 height 73
click at [827, 635] on textarea "Hi {{first_name}}! Thanks for confirming your rent payment and sending the scre…" at bounding box center [823, 664] width 605 height 73
click at [843, 656] on textarea "Hi {{first_name}}! Thanks for confirming your rent payment and sending the scre…" at bounding box center [823, 664] width 605 height 73
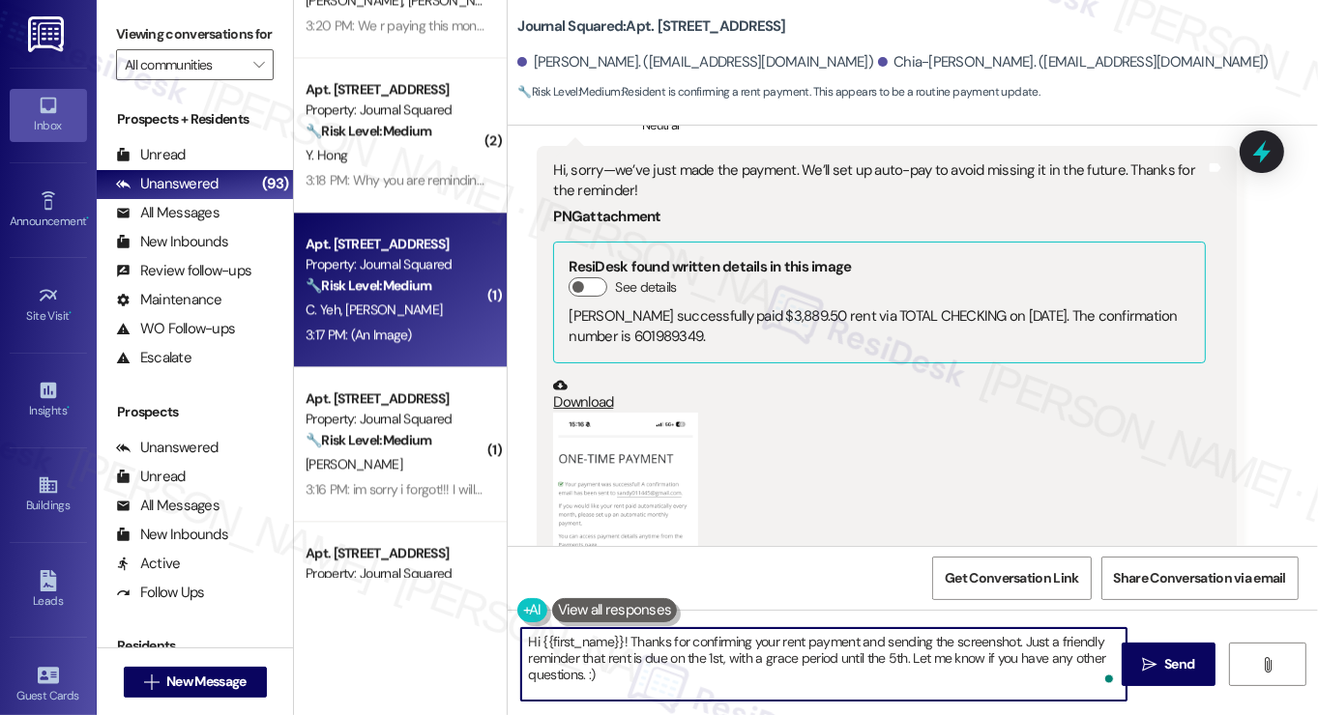
click at [792, 668] on textarea "Hi {{first_name}}! Thanks for confirming your rent payment and sending the scre…" at bounding box center [823, 664] width 605 height 73
click at [824, 660] on textarea "Hi {{first_name}}! Thanks for confirming your rent payment and sending the scre…" at bounding box center [823, 664] width 605 height 73
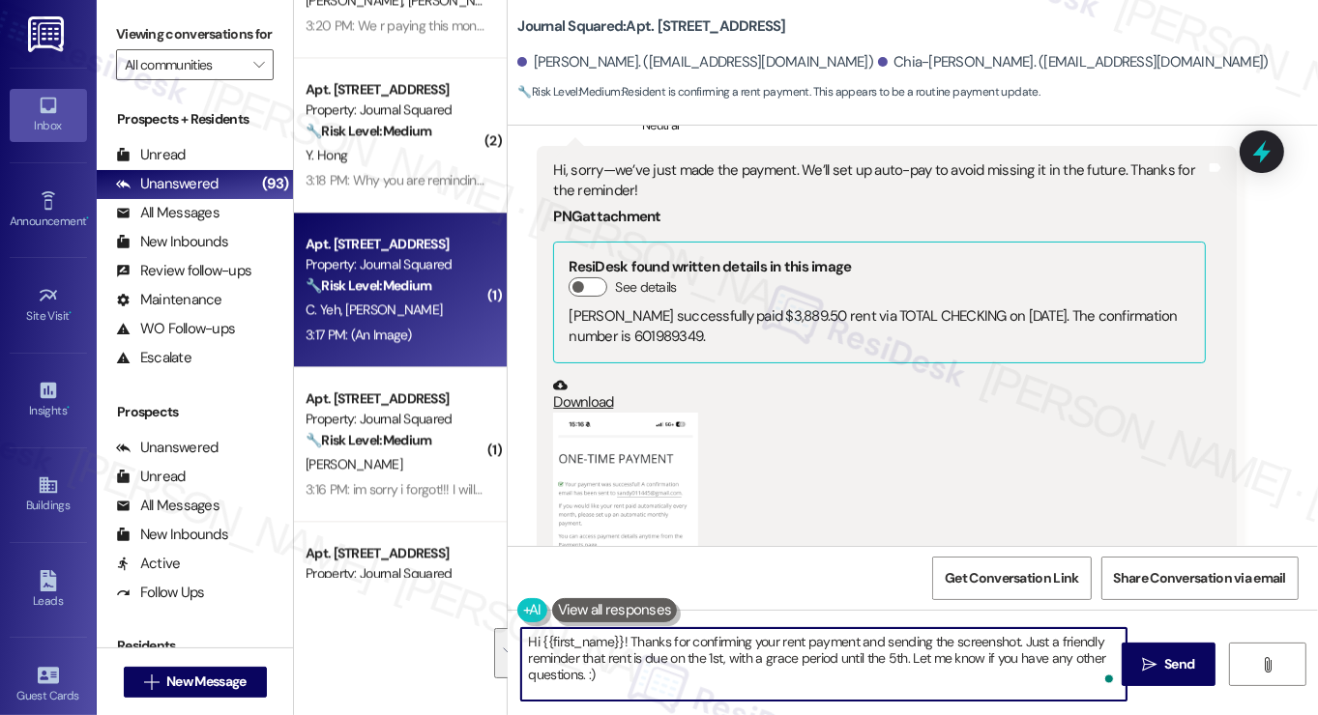
click at [824, 660] on textarea "Hi {{first_name}}! Thanks for confirming your rent payment and sending the scre…" at bounding box center [823, 664] width 605 height 73
click at [902, 677] on textarea "Hi {{first_name}}! Thanks for confirming your rent payment and sending the scre…" at bounding box center [823, 664] width 605 height 73
type textarea "Hi {{first_name}}! Thanks for confirming your rent payment and sending the scre…"
click at [1149, 668] on icon "" at bounding box center [1149, 664] width 15 height 15
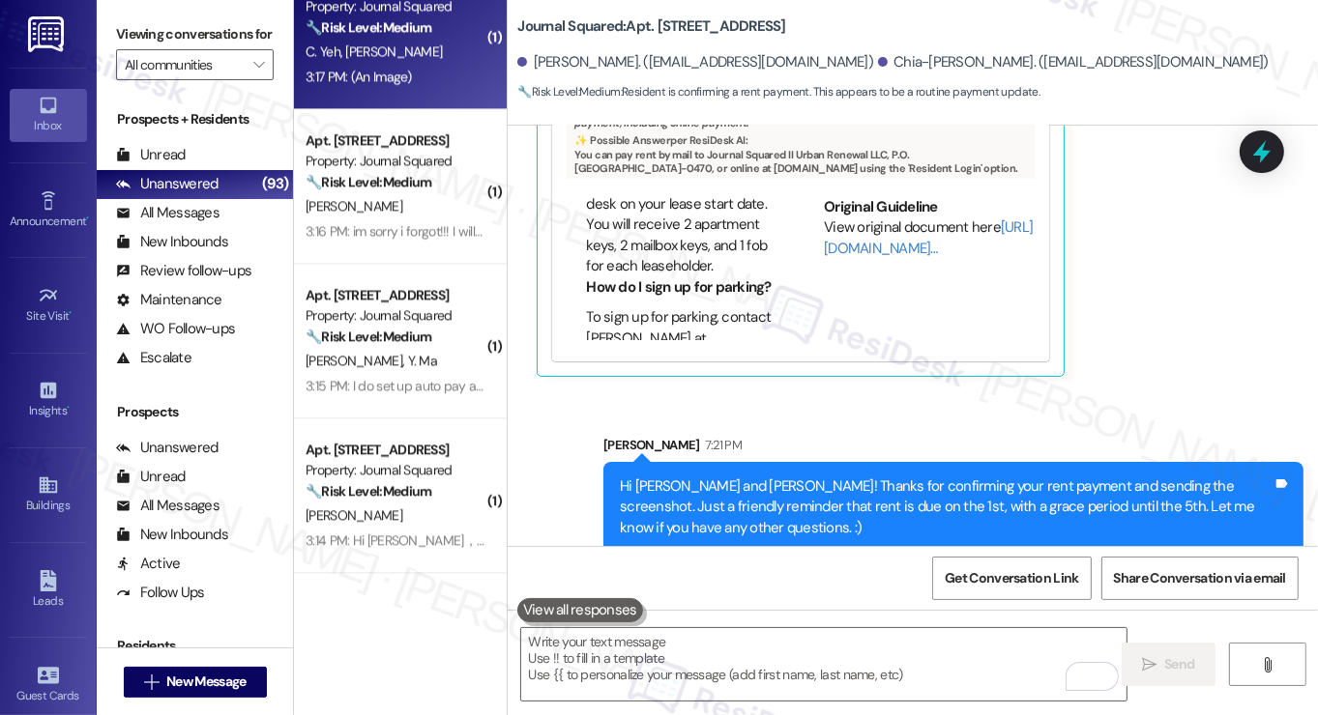
scroll to position [4254, 0]
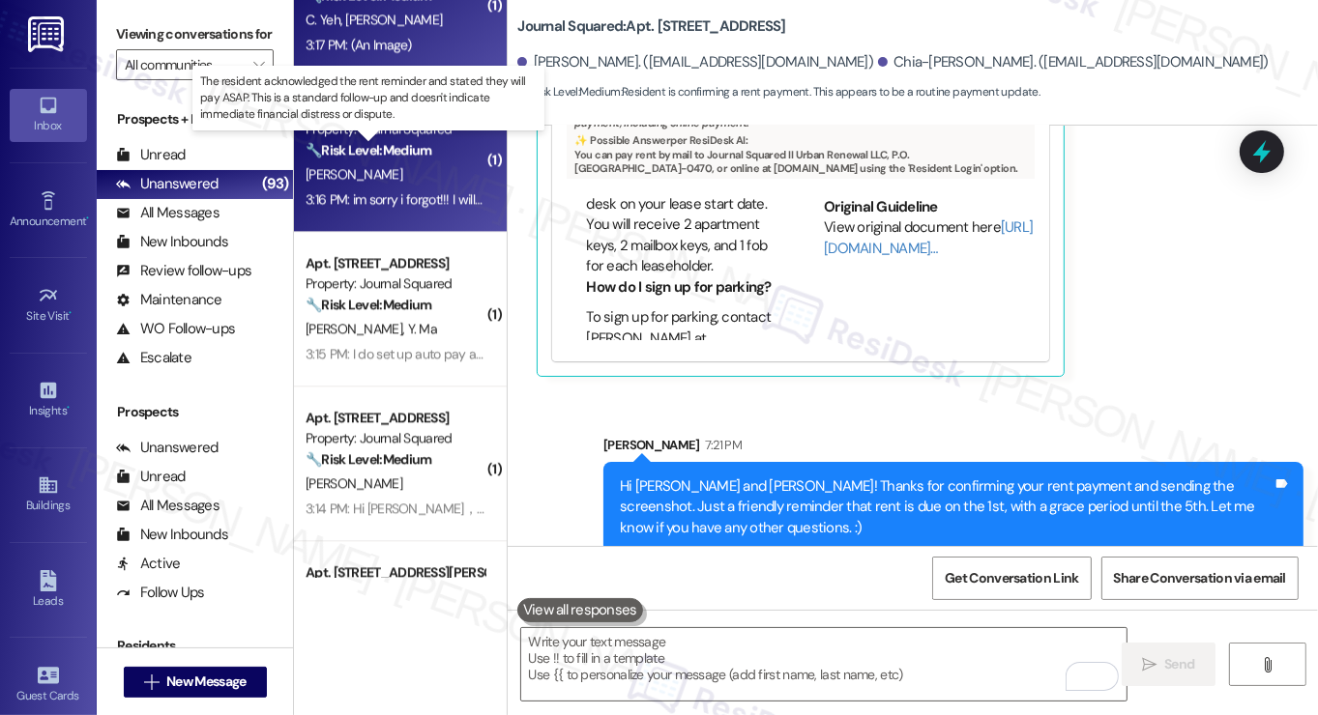
click at [418, 146] on strong "🔧 Risk Level: Medium" at bounding box center [369, 149] width 126 height 17
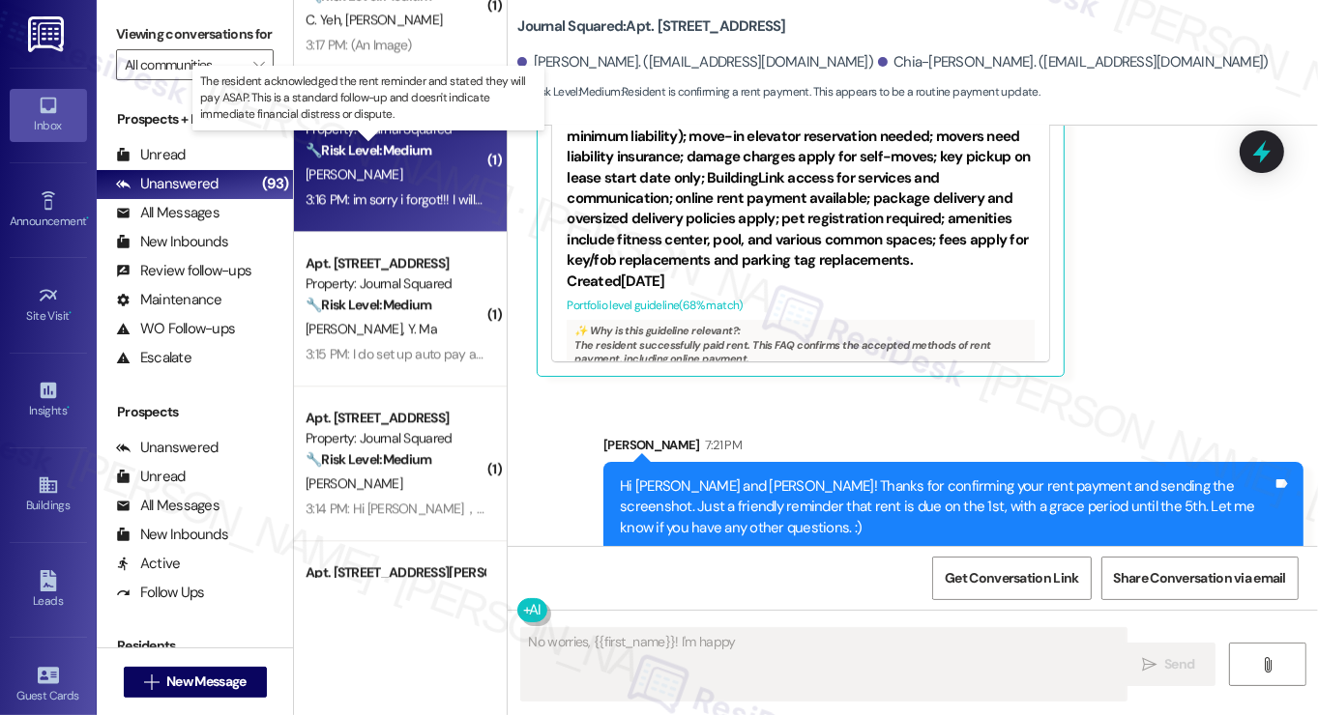
scroll to position [458, 0]
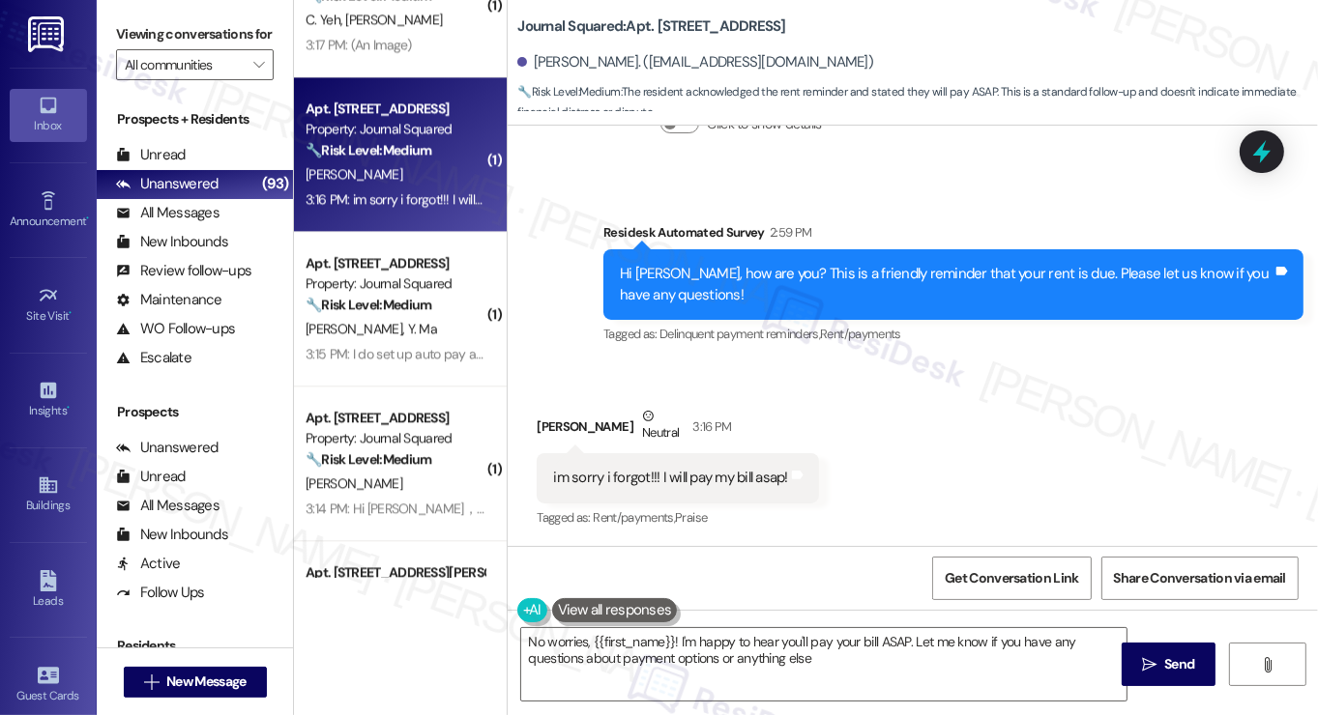
type textarea "No worries, {{first_name}}! I'm happy to hear you'll pay your bill ASAP. Let me…"
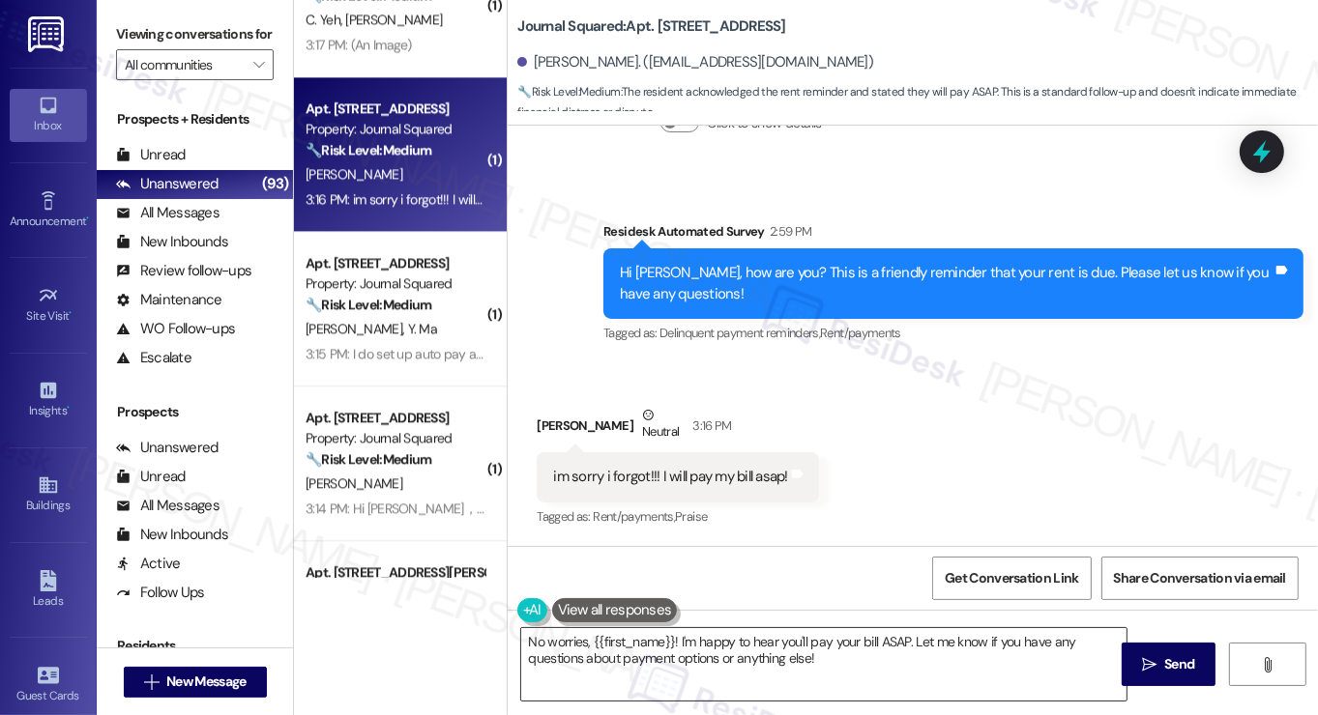
click at [721, 643] on textarea "No worries, {{first_name}}! I'm happy to hear you'll pay your bill ASAP. Let me…" at bounding box center [823, 664] width 605 height 73
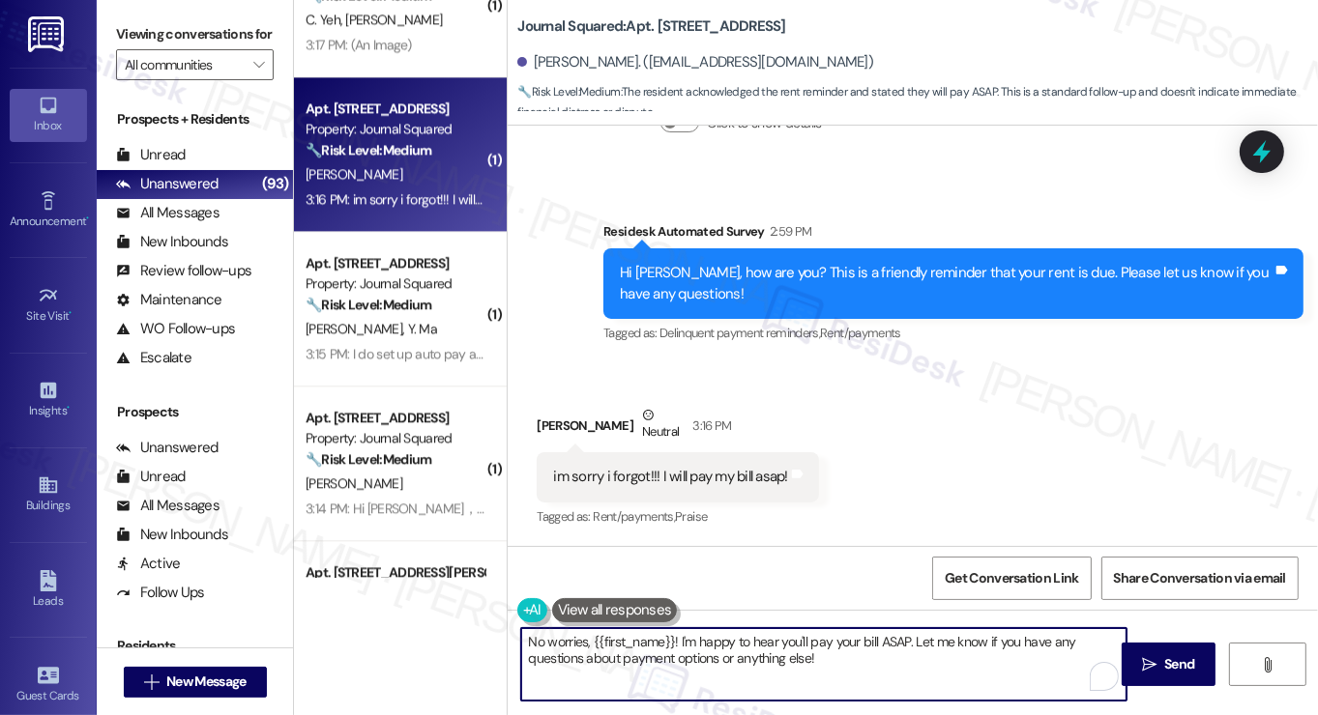
click at [721, 643] on textarea "No worries, {{first_name}}! I'm happy to hear you'll pay your bill ASAP. Let me…" at bounding box center [823, 664] width 605 height 73
drag, startPoint x: 721, startPoint y: 643, endPoint x: 741, endPoint y: 643, distance: 19.3
click at [721, 643] on textarea "No worries, {{first_name}}! I'm happy to hear you'll pay your bill ASAP. Let me…" at bounding box center [823, 664] width 605 height 73
click at [878, 649] on textarea "No worries, {{first_name}}! I'm happy to hear you'll pay your bill ASAP. Let me…" at bounding box center [823, 664] width 605 height 73
click at [888, 648] on textarea "No worries, {{first_name}}! I'm happy to hear you'll pay your bill ASAP. Let me…" at bounding box center [823, 664] width 605 height 73
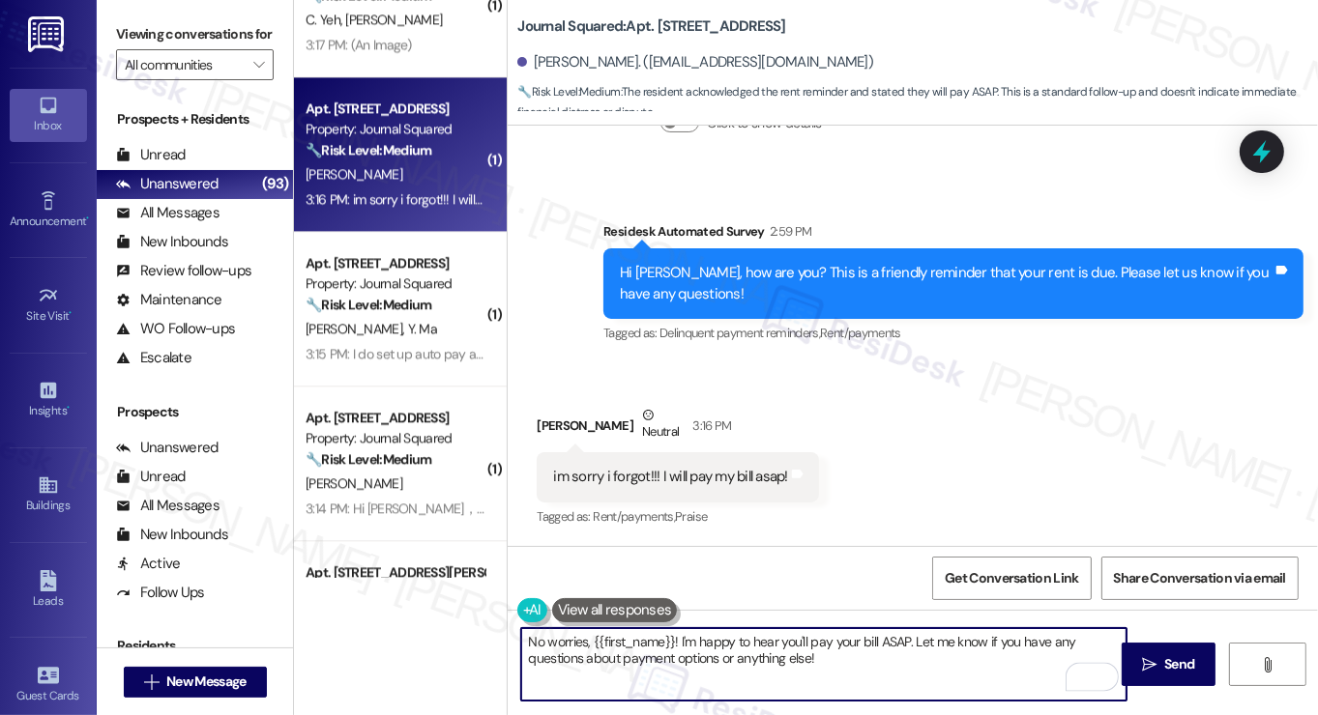
click at [888, 648] on textarea "No worries, {{first_name}}! I'm happy to hear you'll pay your bill ASAP. Let me…" at bounding box center [823, 664] width 605 height 73
click at [870, 658] on textarea "No worries, {{first_name}}! I'm happy to hear you'll pay your bill ASAP. Let me…" at bounding box center [823, 664] width 605 height 73
click at [889, 641] on textarea "No worries, {{first_name}}! I'm happy to hear you'll pay your bill ASAP. Let me…" at bounding box center [823, 664] width 605 height 73
click at [1125, 670] on button " Send" at bounding box center [1169, 665] width 94 height 44
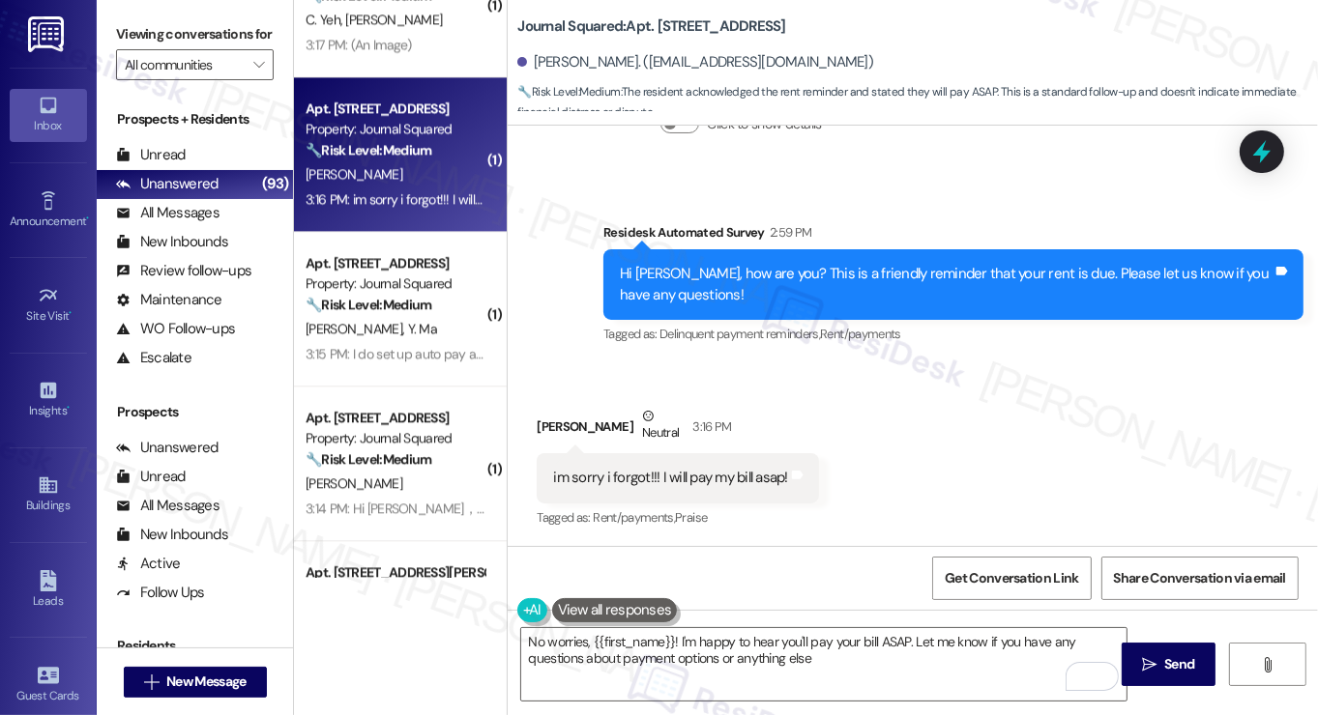
type textarea "No worries, {{first_name}}! I'm happy to hear you'll pay your bill ASAP. Let me…"
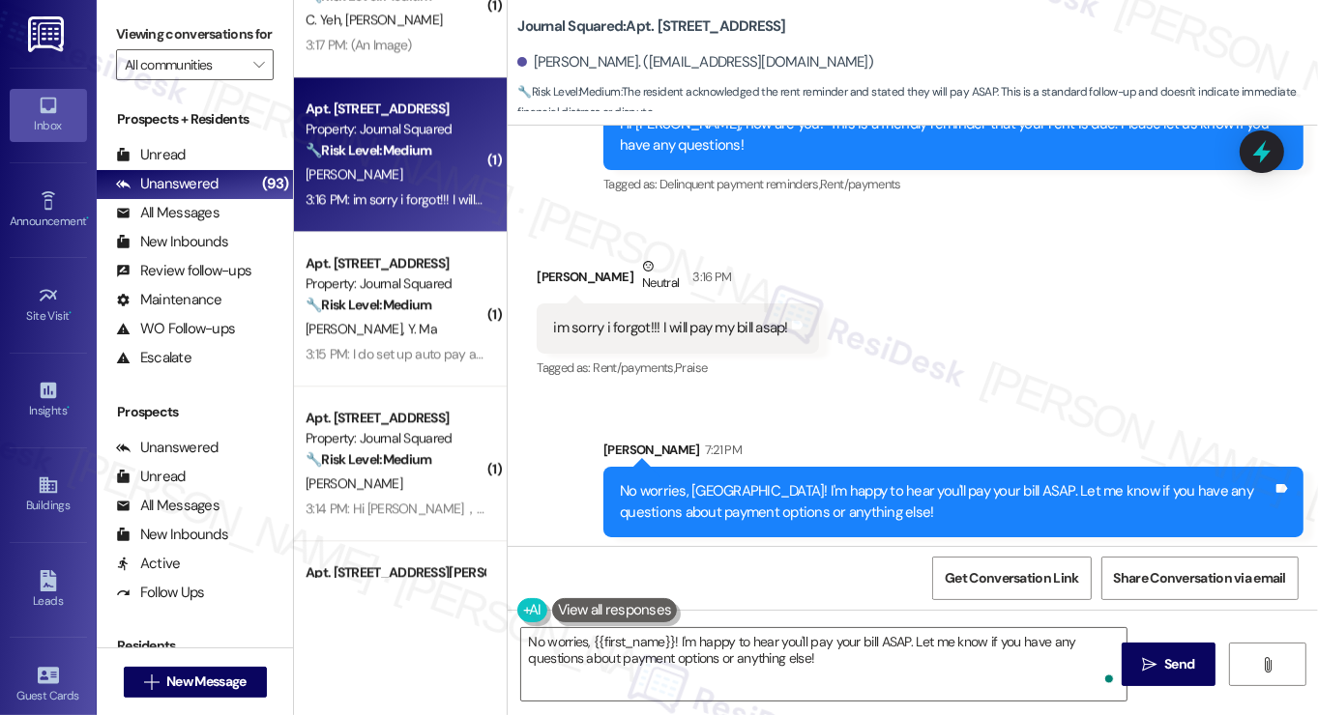
scroll to position [615, 0]
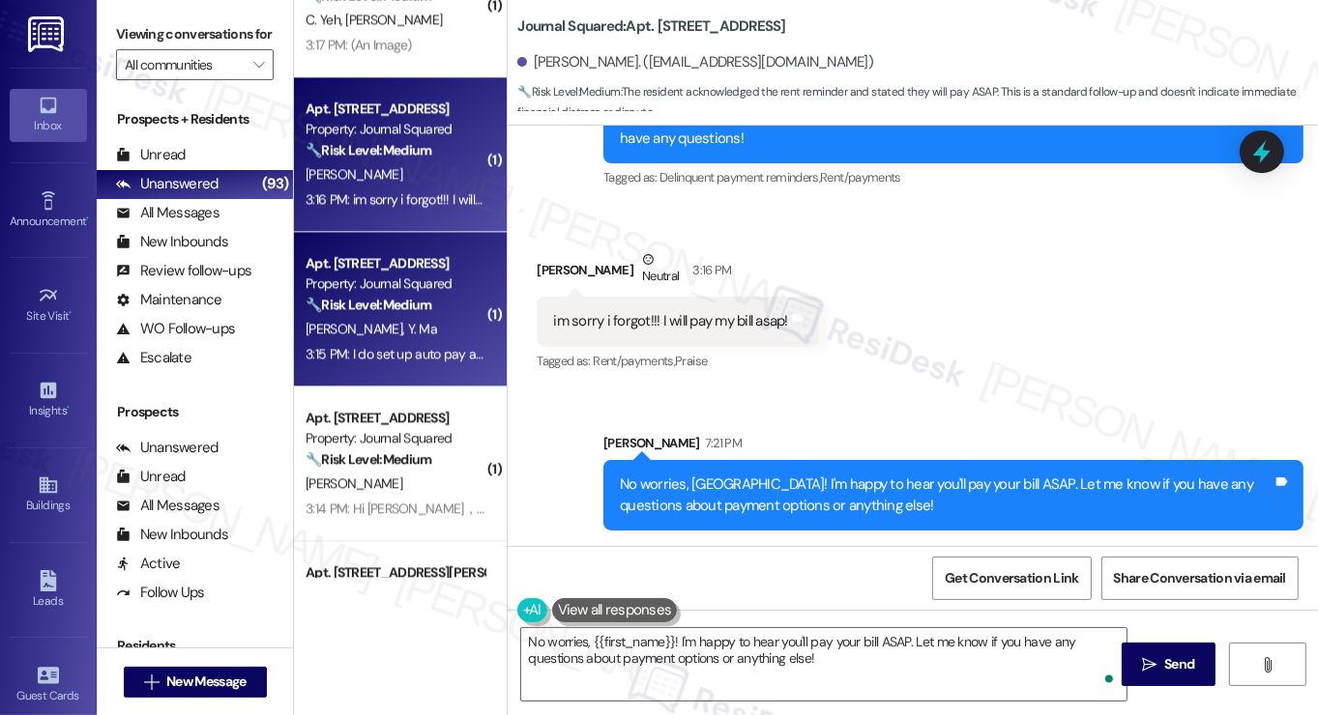
click at [398, 296] on strong "🔧 Risk Level: Medium" at bounding box center [369, 304] width 126 height 17
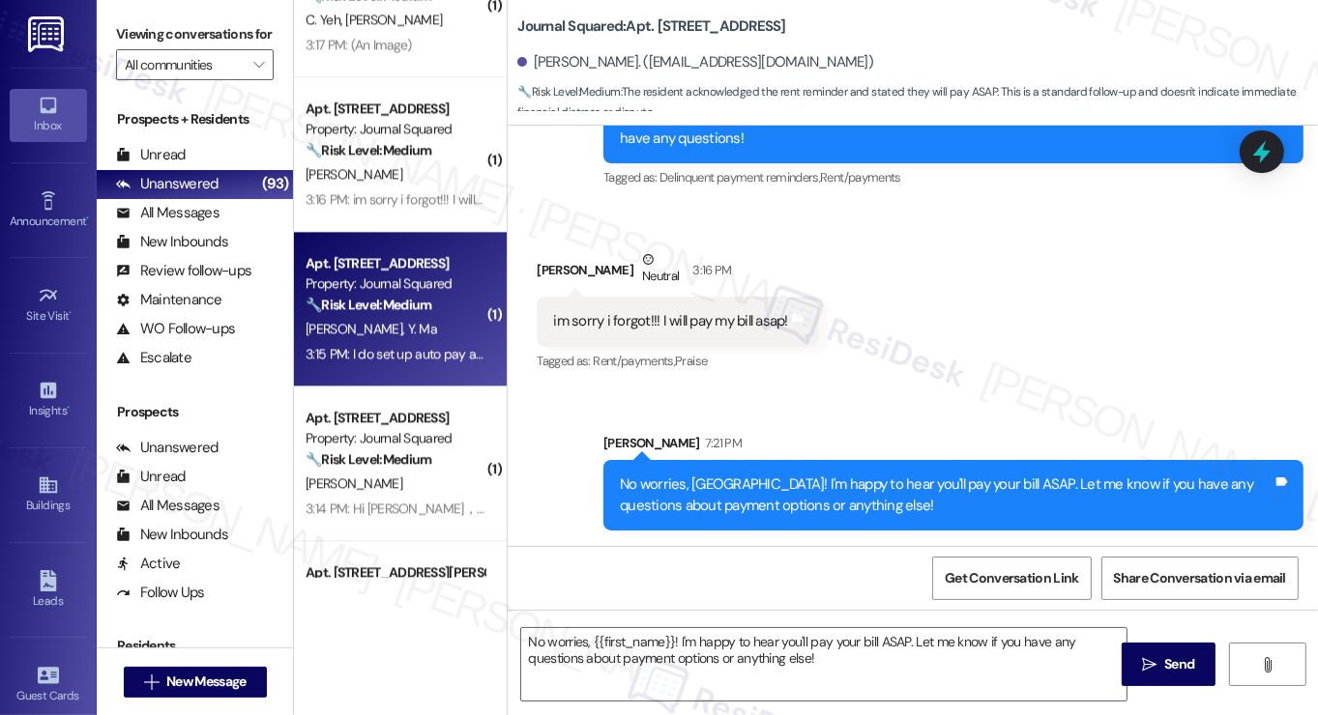
type textarea "Fetching suggested responses. Please feel free to read through the conversation…"
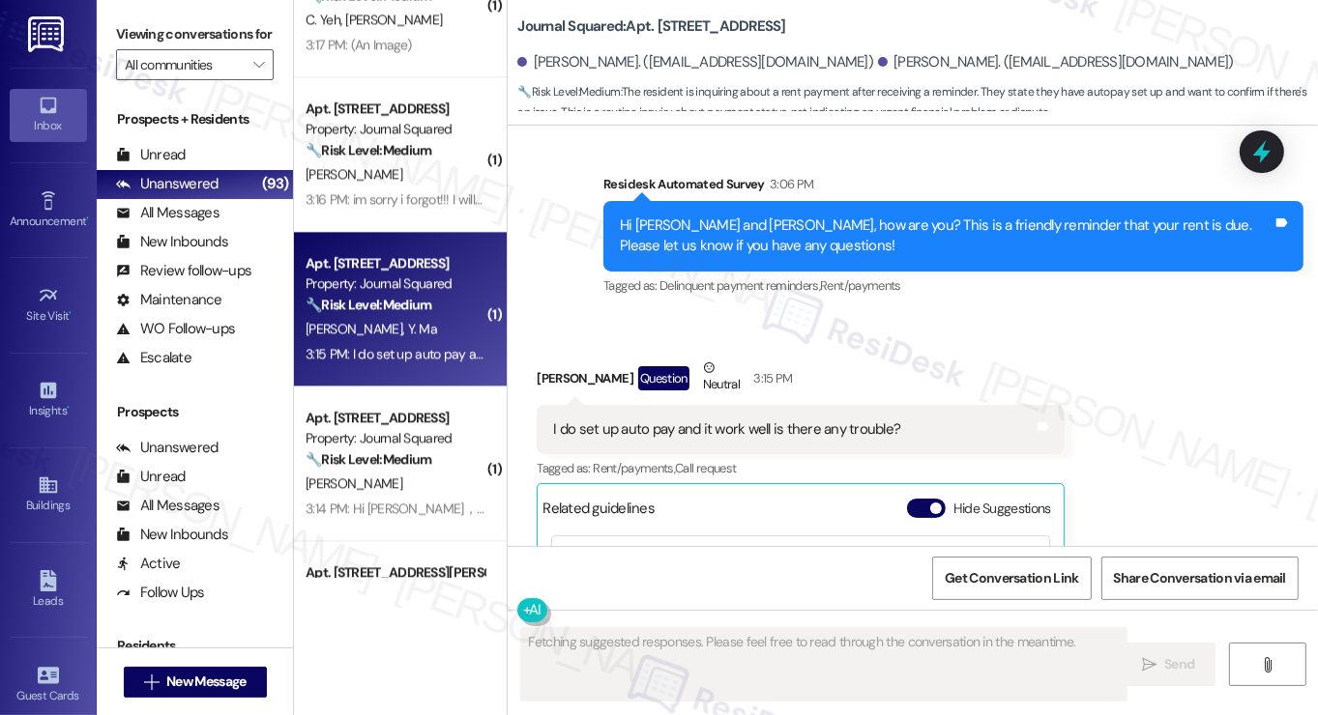
scroll to position [10119, 0]
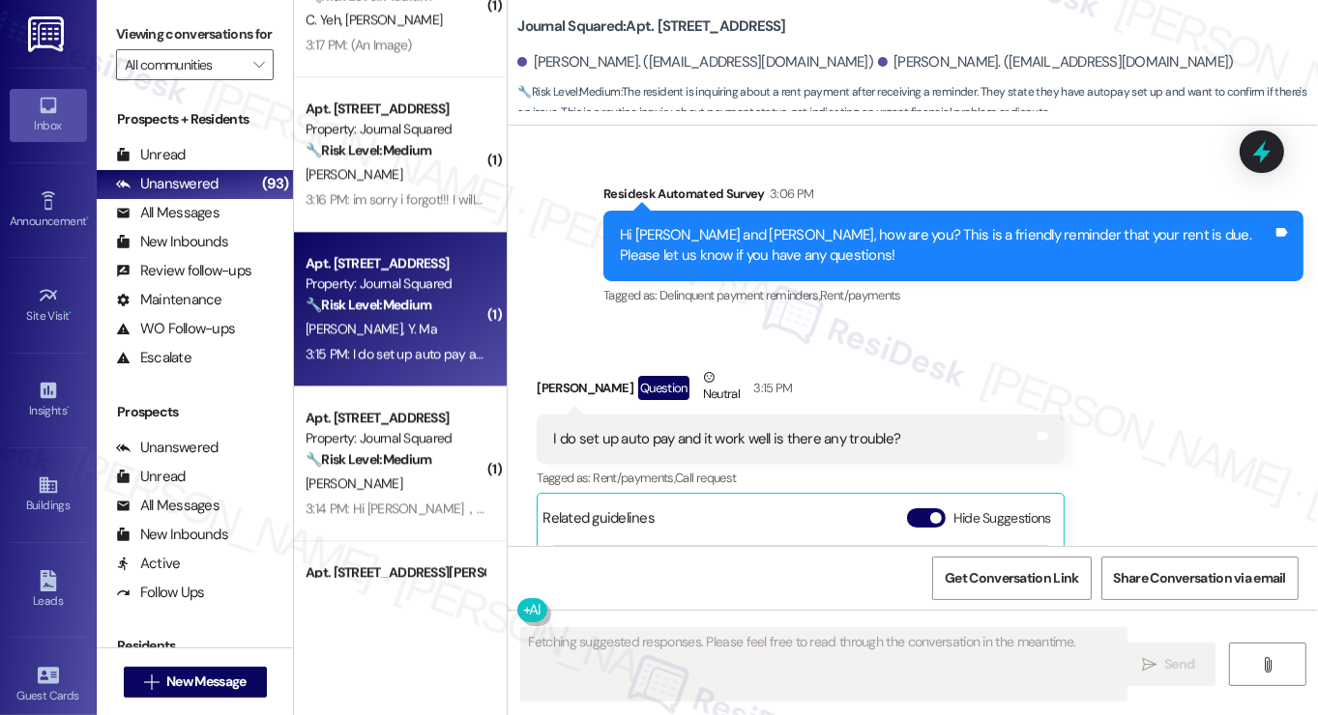
click at [723, 415] on div "I do set up auto pay and it work well is there any trouble? Tags and notes" at bounding box center [800, 439] width 527 height 49
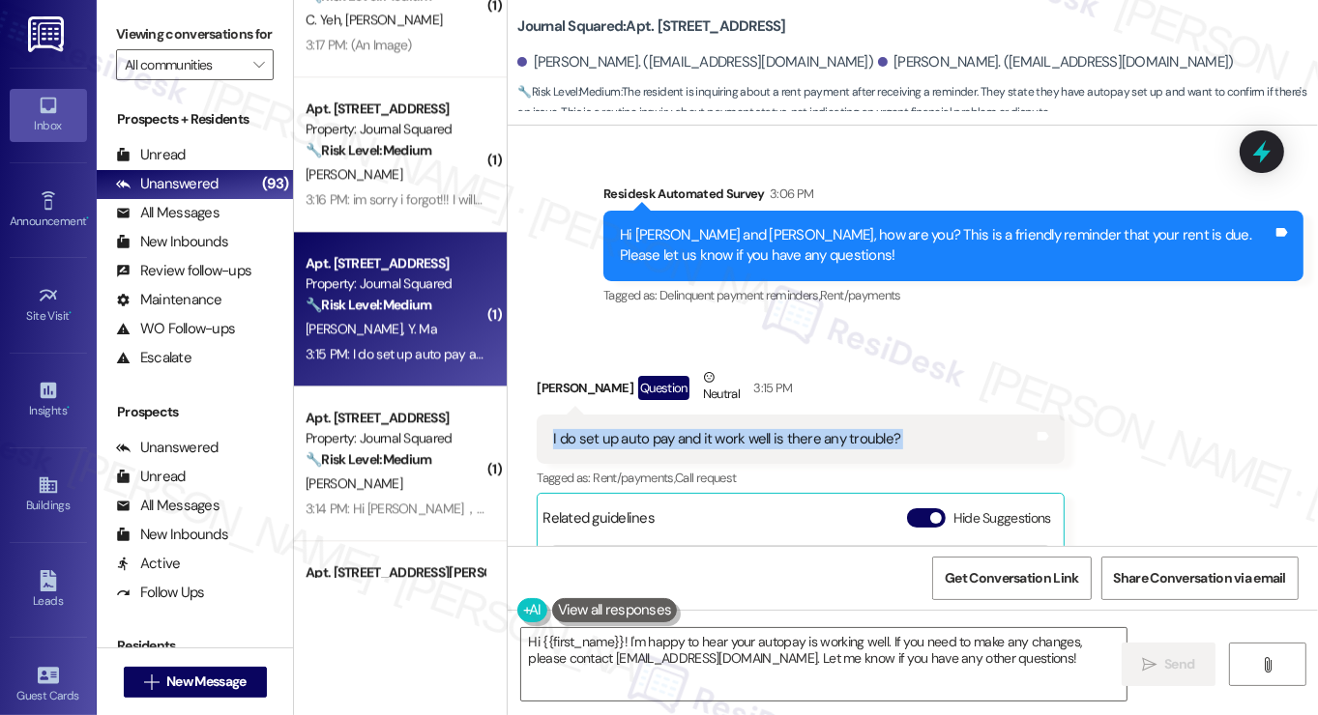
click at [781, 429] on div "I do set up auto pay and it work well is there any trouble?" at bounding box center [726, 439] width 347 height 20
drag, startPoint x: 112, startPoint y: 26, endPoint x: 138, endPoint y: 42, distance: 30.3
click at [112, 26] on div "Viewing conversations for All communities " at bounding box center [195, 50] width 196 height 100
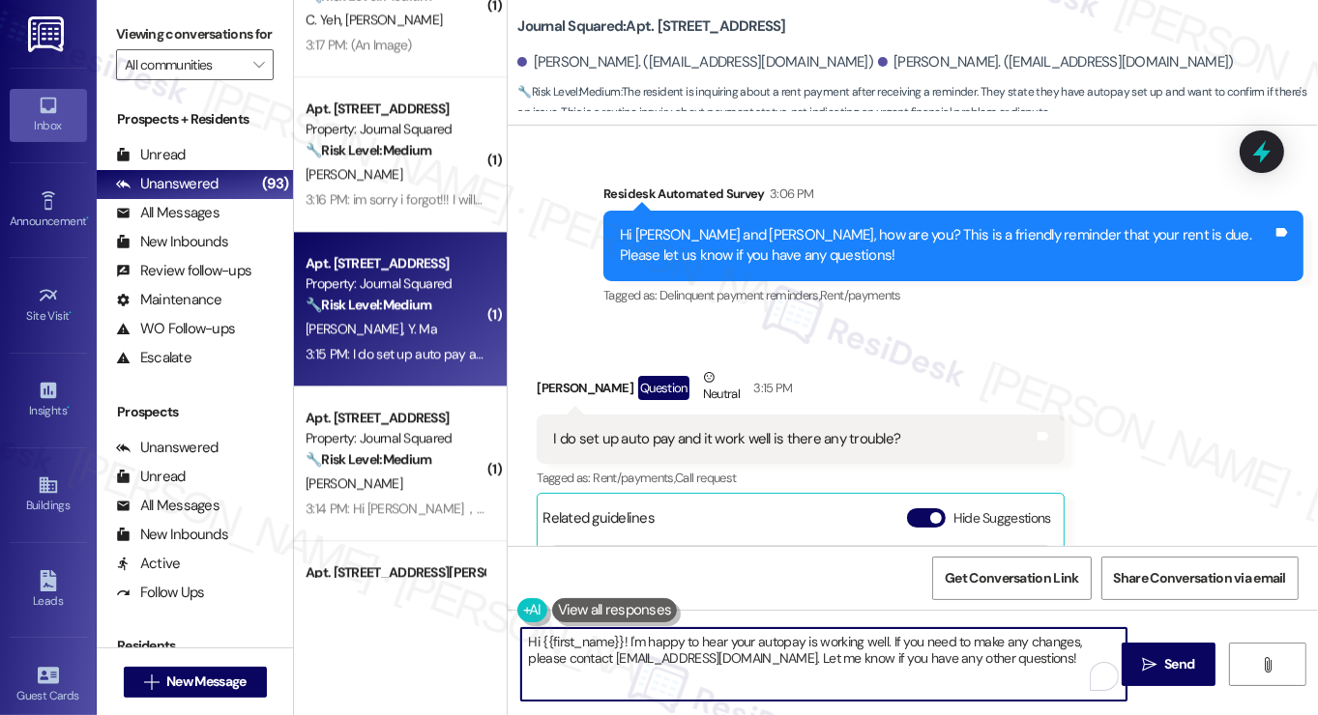
drag, startPoint x: 1069, startPoint y: 665, endPoint x: 885, endPoint y: 637, distance: 186.8
click at [885, 637] on textarea "Hi {{first_name}}! I'm happy to hear your autopay is working well. If you need …" at bounding box center [823, 664] width 605 height 73
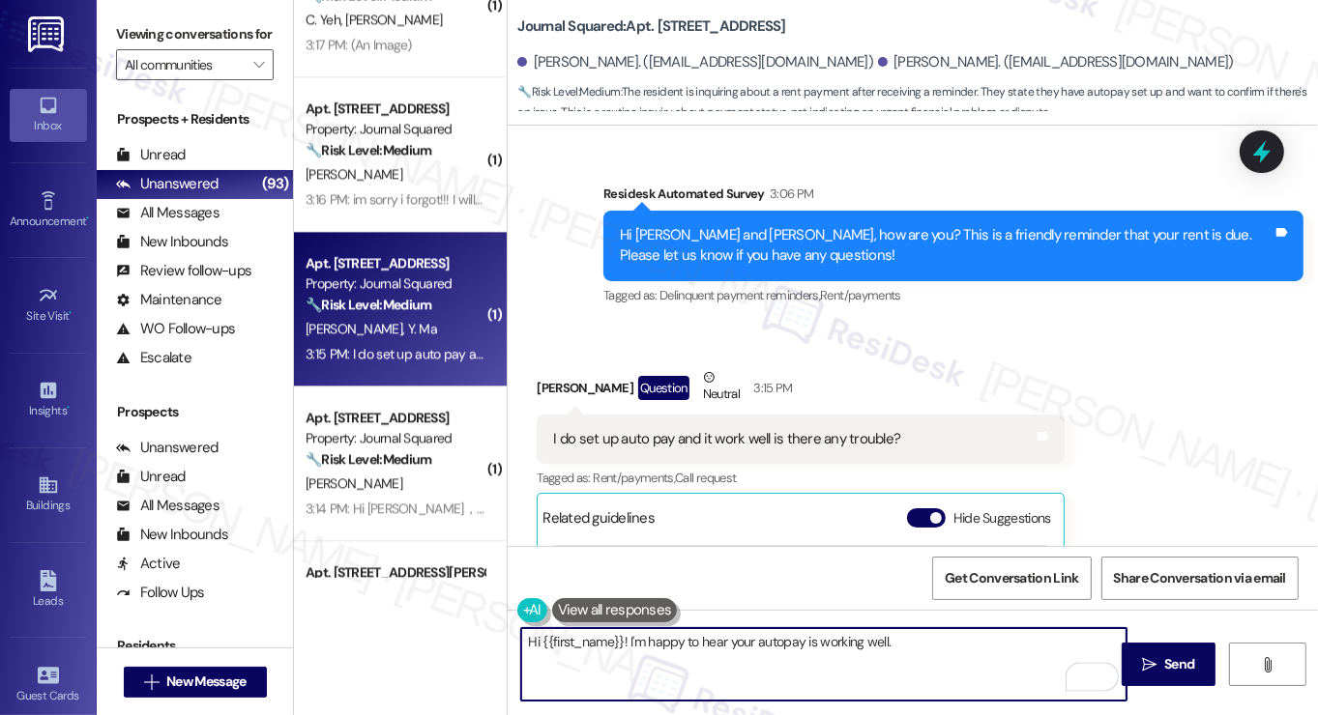
paste textarea "Did you receive a payment confirmation receipt yet, or has the payment already …"
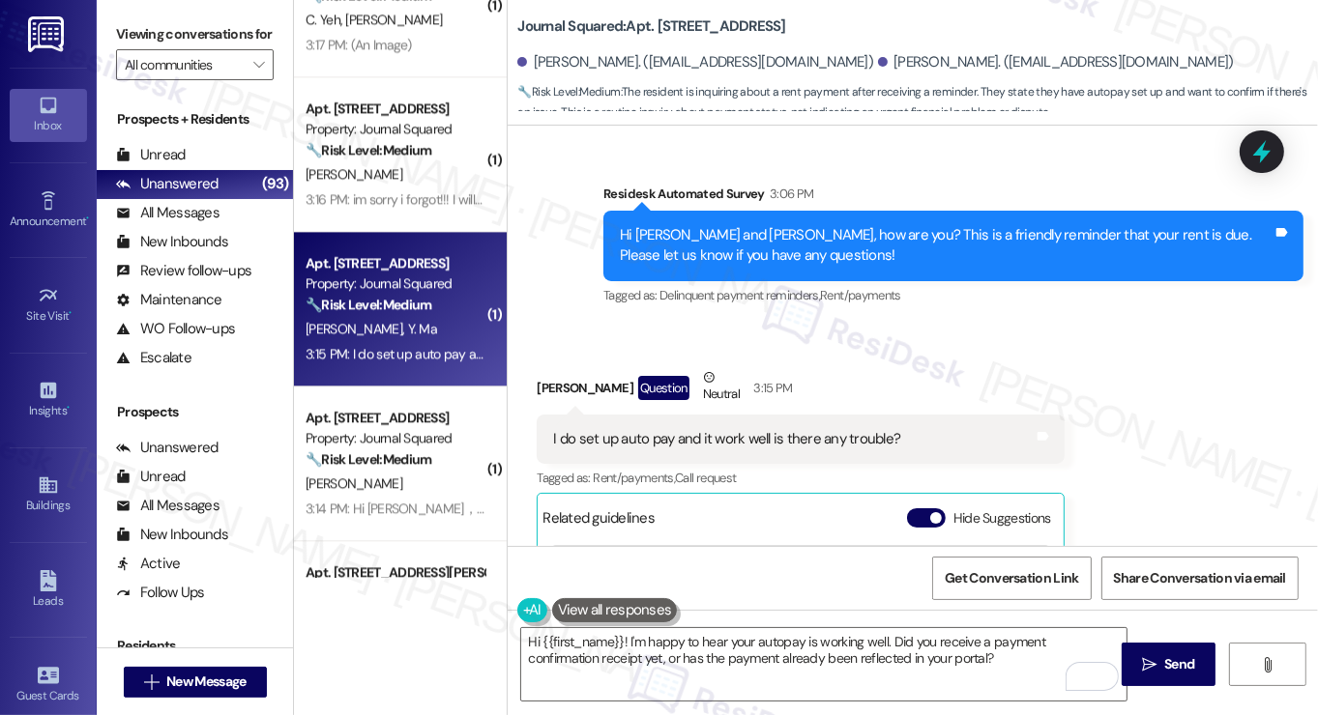
click at [555, 367] on div "Minghao Li Question Neutral 3:15 PM" at bounding box center [800, 390] width 527 height 47
copy div "Minghao"
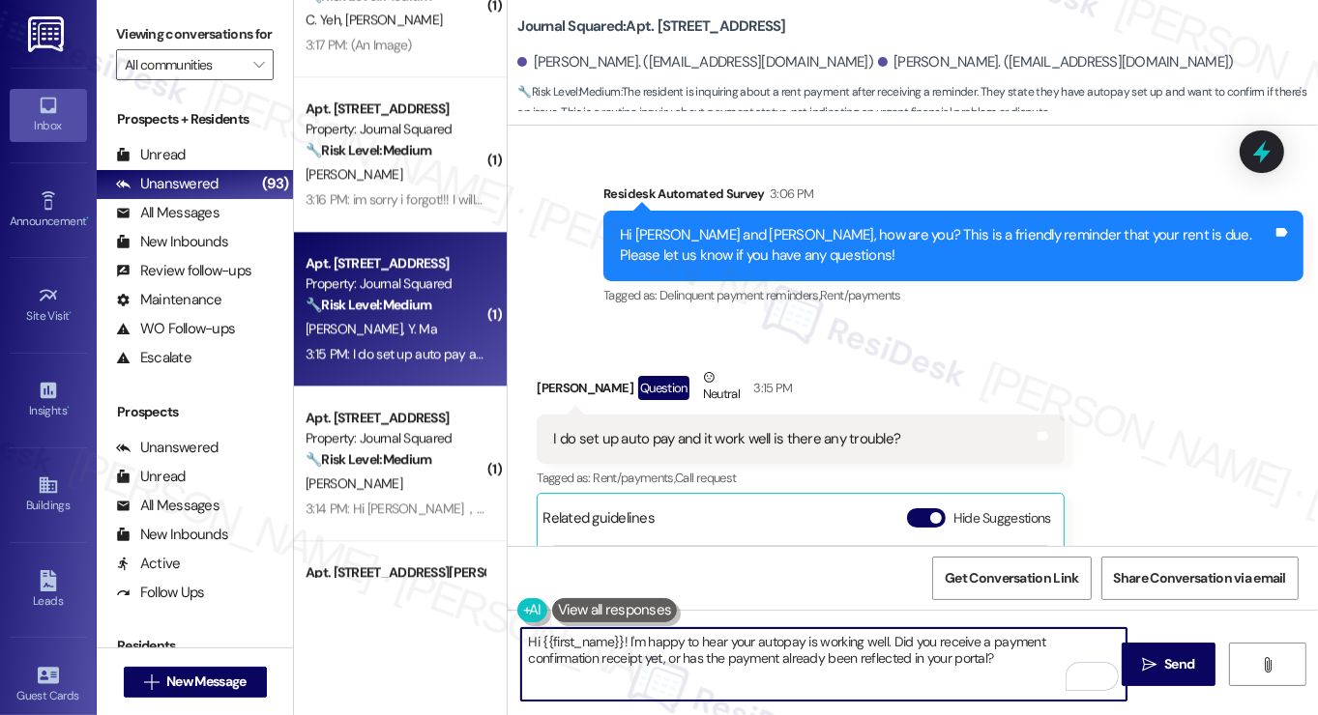
drag, startPoint x: 536, startPoint y: 638, endPoint x: 621, endPoint y: 638, distance: 85.1
click at [621, 638] on textarea "Hi {{first_name}}! I'm happy to hear your autopay is working well. Did you rece…" at bounding box center [823, 664] width 605 height 73
paste textarea "Minghao"
type textarea "Hi Minghao! I'm happy to hear your autopay is working well. Did you receive a p…"
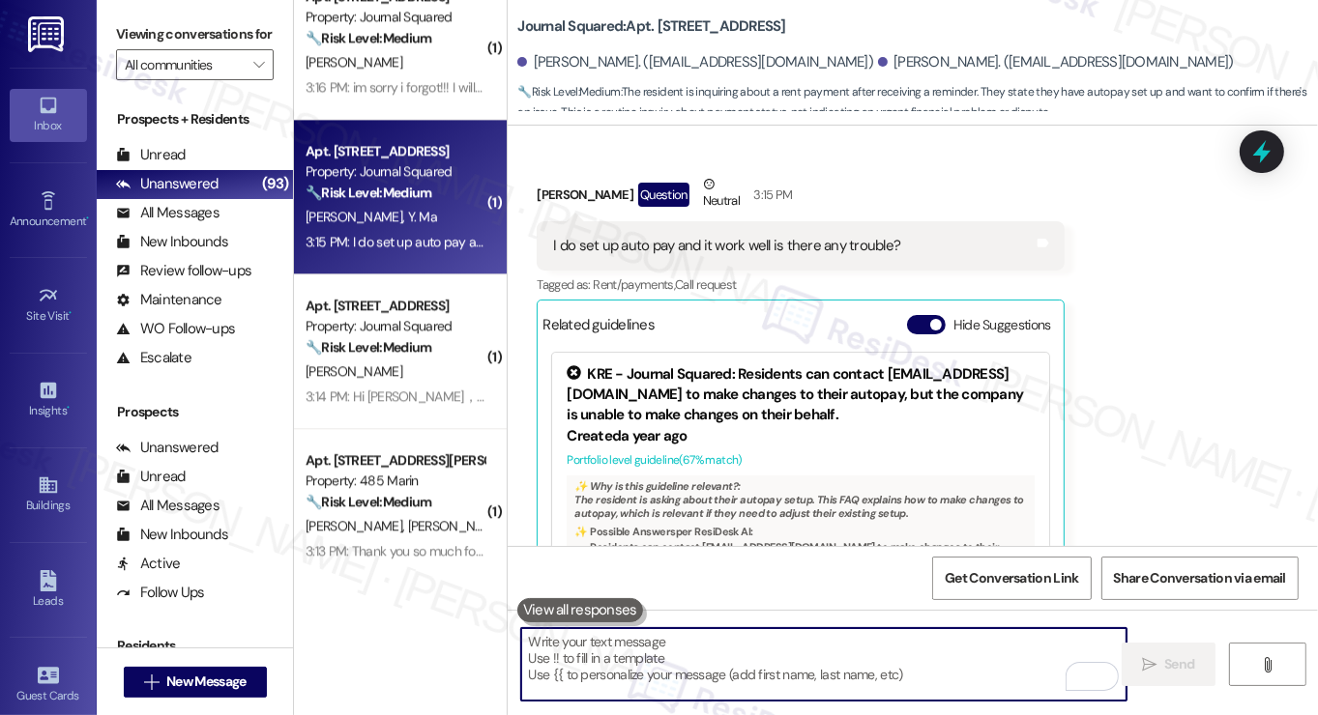
scroll to position [4544, 0]
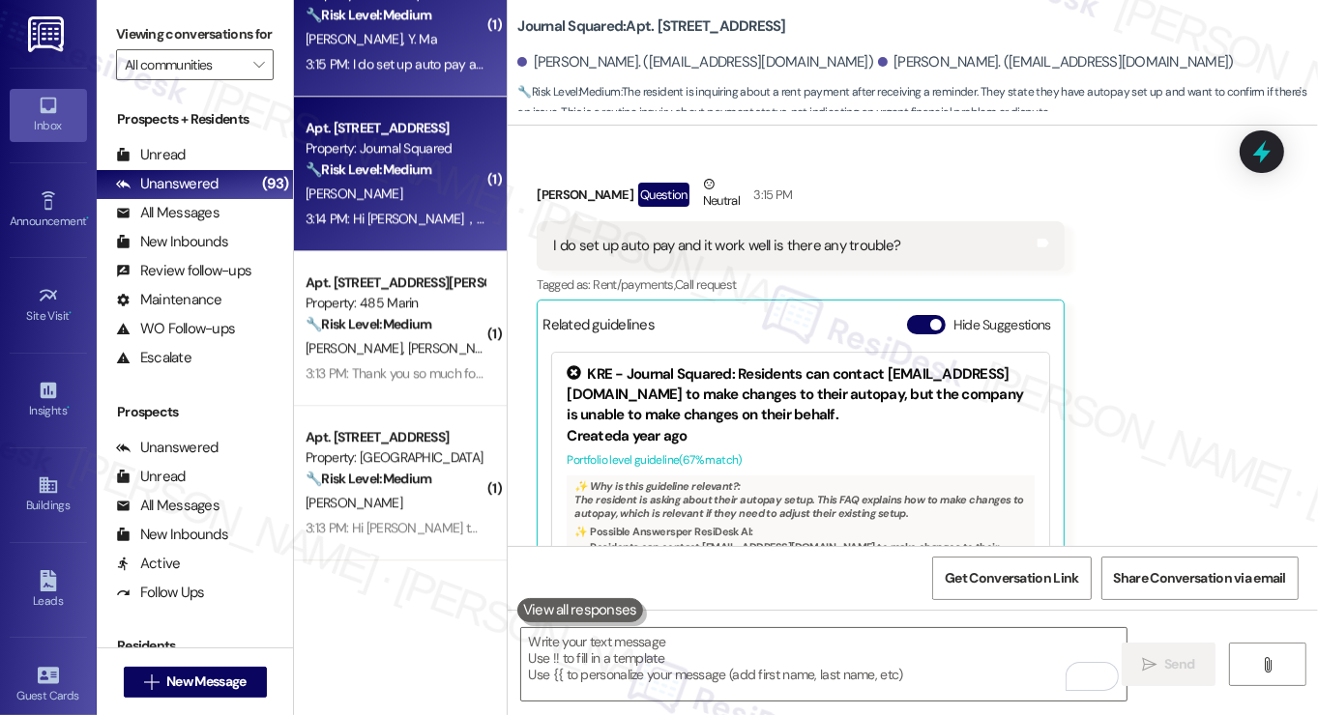
click at [414, 151] on div "Property: Journal Squared" at bounding box center [395, 148] width 179 height 20
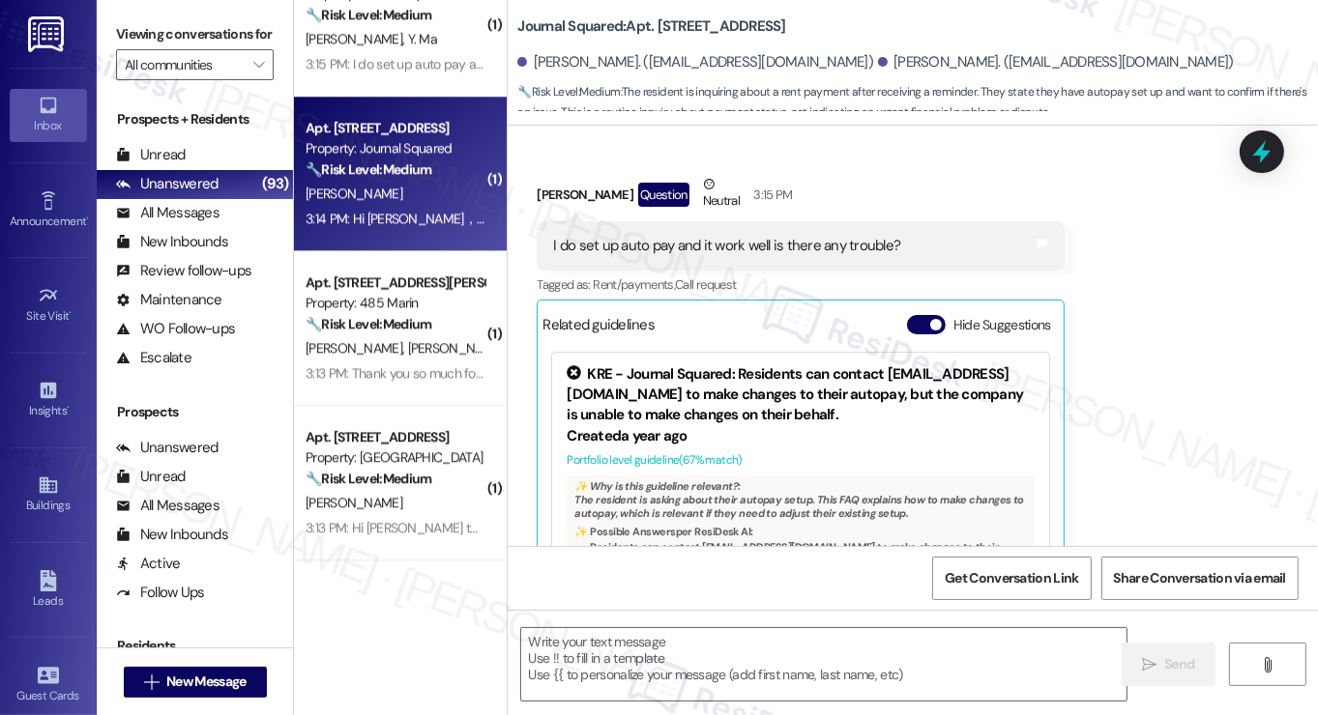
type textarea "Fetching suggested responses. Please feel free to read through the conversation…"
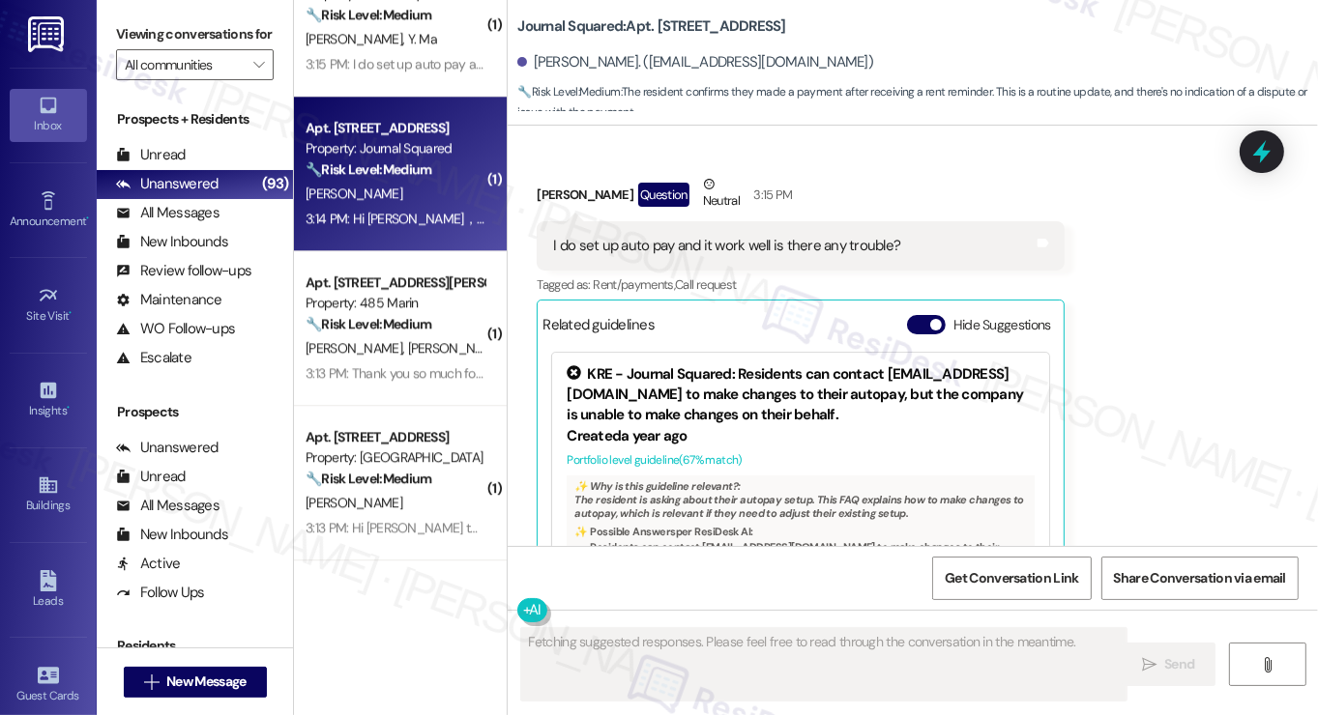
scroll to position [3489, 0]
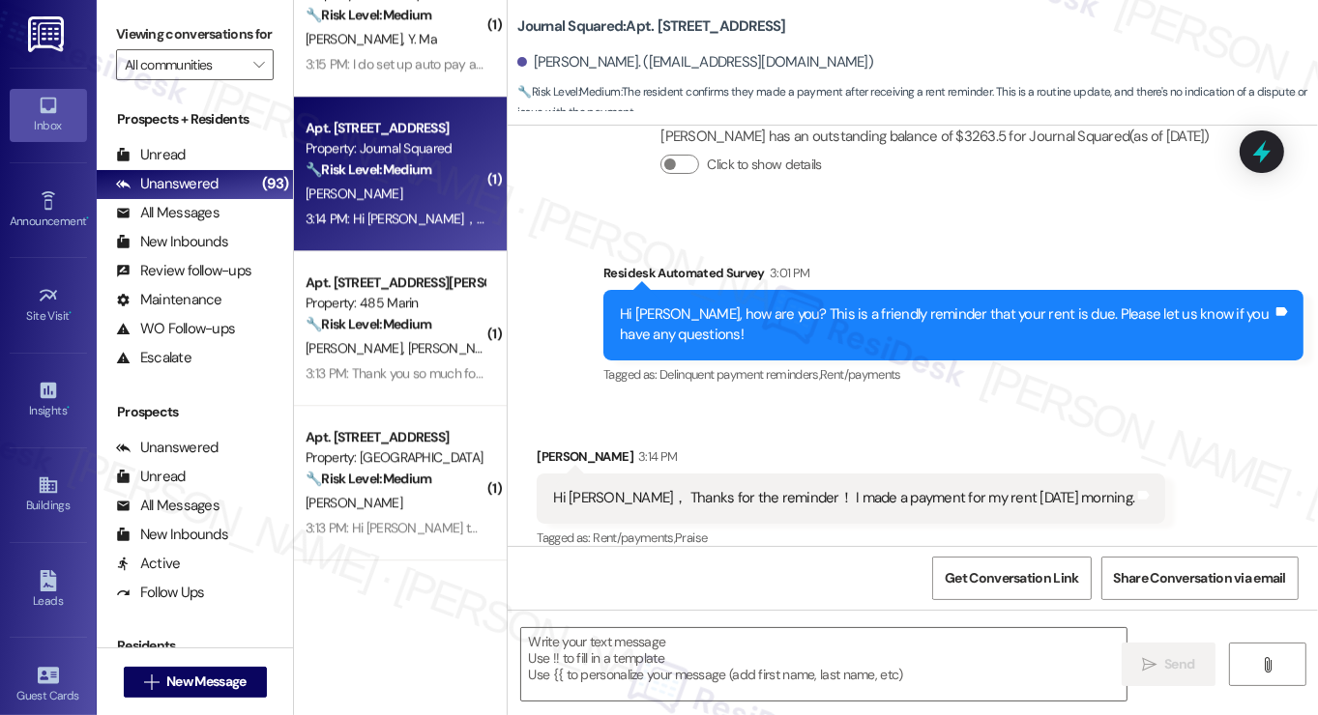
click at [682, 489] on div "Hi Jane， Thanks for the reminder！ I made a payment for my rent today morning. T…" at bounding box center [851, 498] width 628 height 49
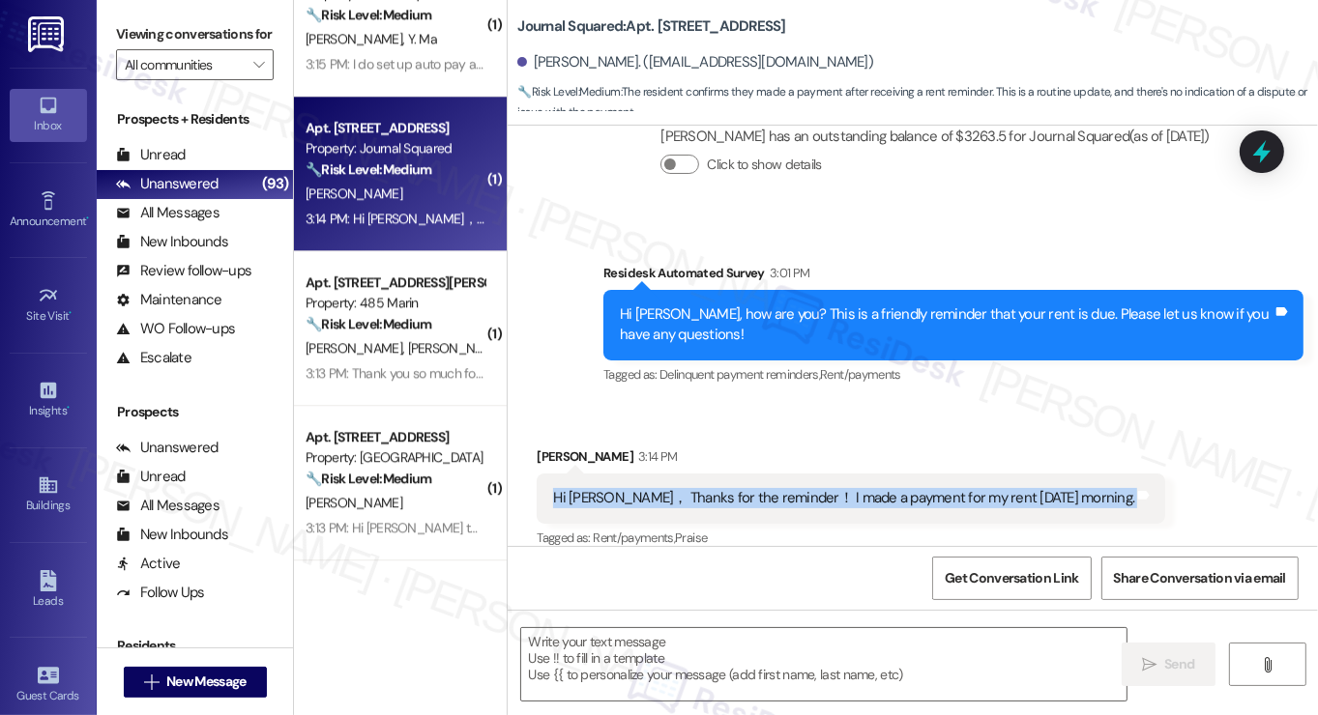
click at [682, 489] on div "Hi Jane， Thanks for the reminder！ I made a payment for my rent today morning. T…" at bounding box center [851, 498] width 628 height 49
click at [756, 661] on textarea at bounding box center [823, 664] width 605 height 73
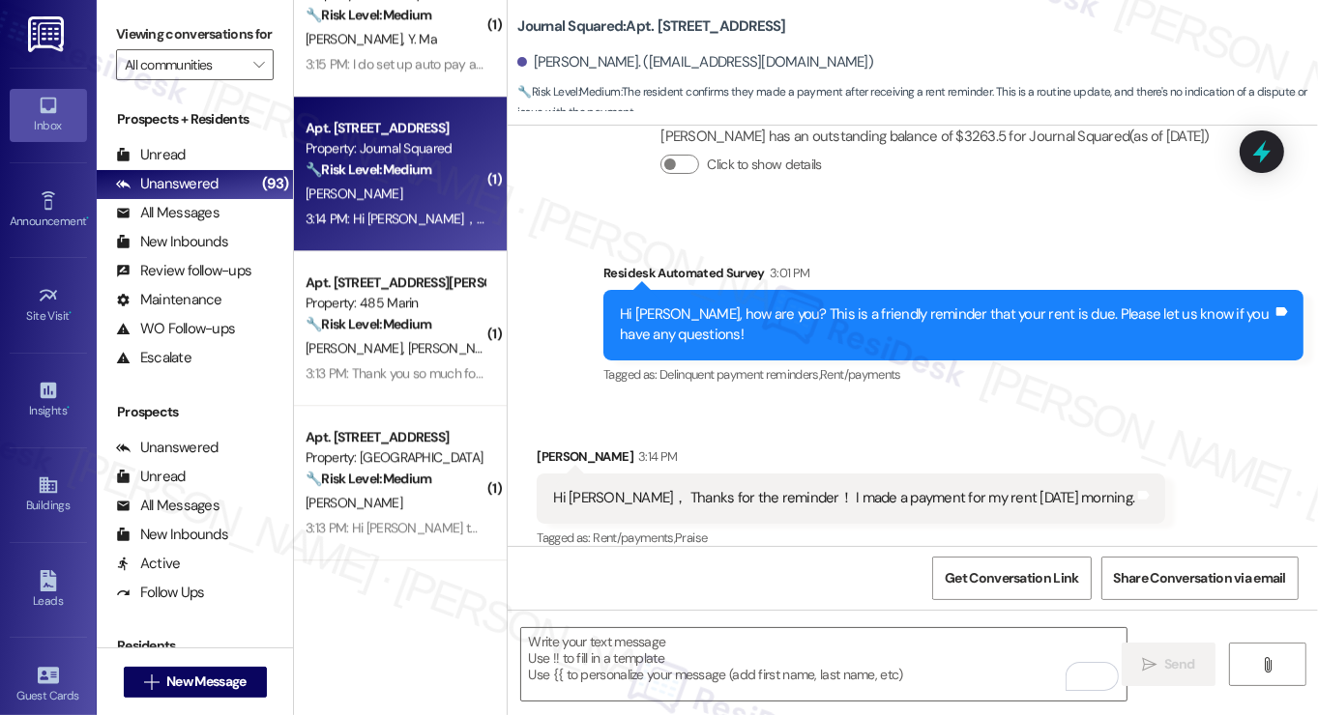
drag, startPoint x: 132, startPoint y: 28, endPoint x: 147, endPoint y: 45, distance: 22.7
click at [132, 28] on label "Viewing conversations for" at bounding box center [195, 34] width 158 height 30
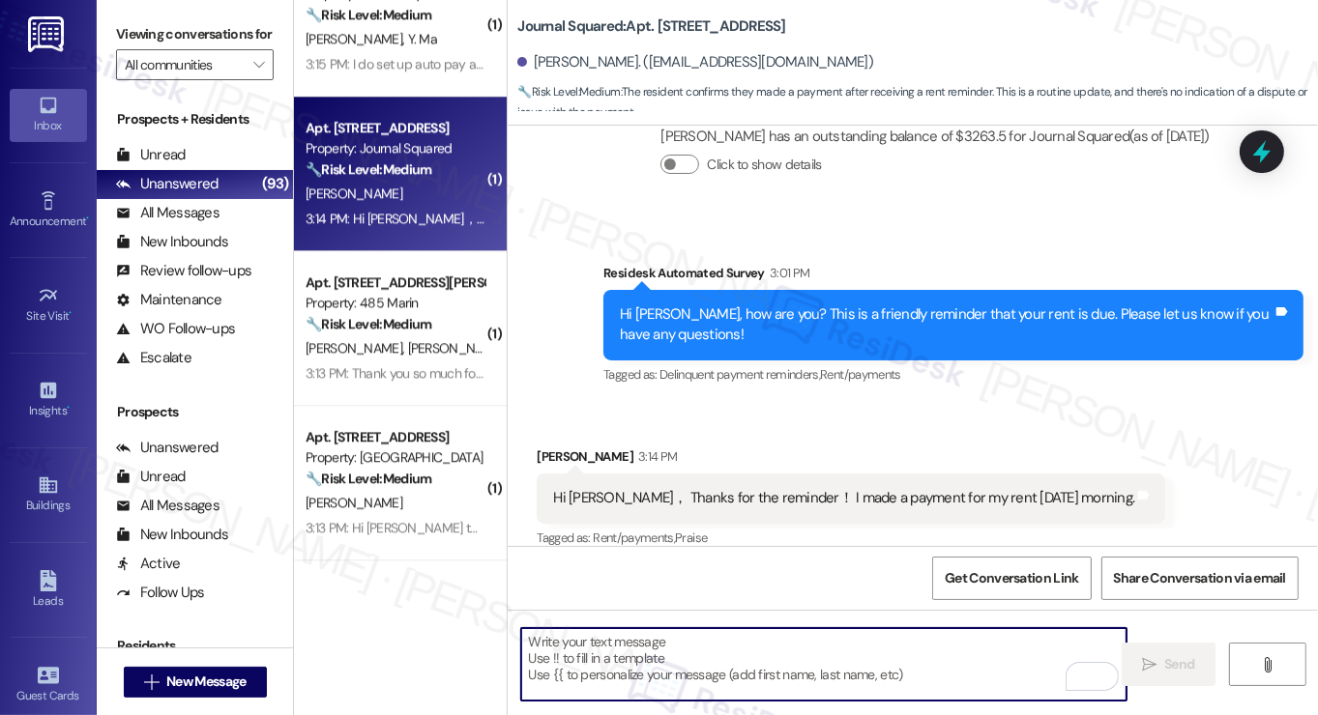
click at [639, 652] on textarea "To enrich screen reader interactions, please activate Accessibility in Grammarl…" at bounding box center [823, 664] width 605 height 73
paste textarea "Hi {{first_name}}! Thanks for taking care of it. Did you receive a payment conf…"
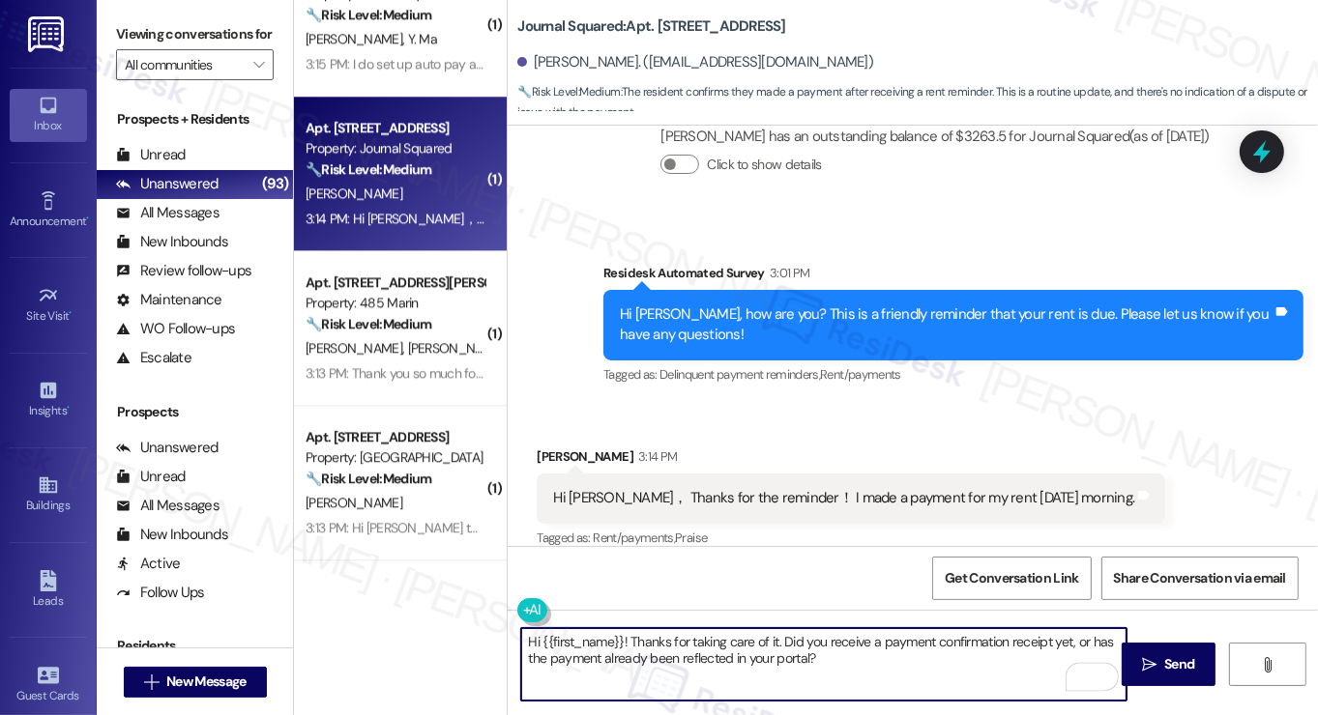
type textarea "Hi {{first_name}}! Thanks for taking care of it. Did you receive a payment conf…"
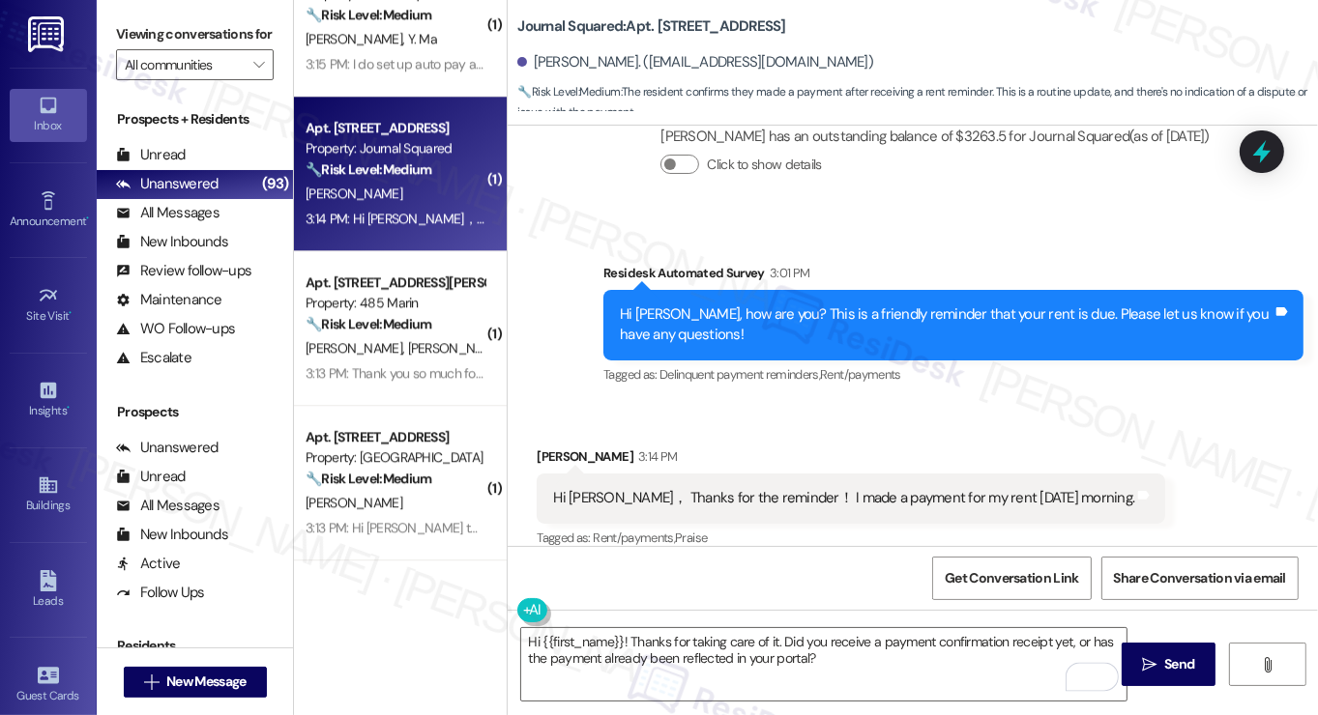
click at [537, 432] on div "Received via SMS Junhao Zhang 3:14 PM Hi Jane， Thanks for the reminder！ I made …" at bounding box center [850, 499] width 657 height 134
click at [829, 651] on textarea "Hi {{first_name}}! Thanks for taking care of it. Did you receive a payment conf…" at bounding box center [823, 664] width 605 height 73
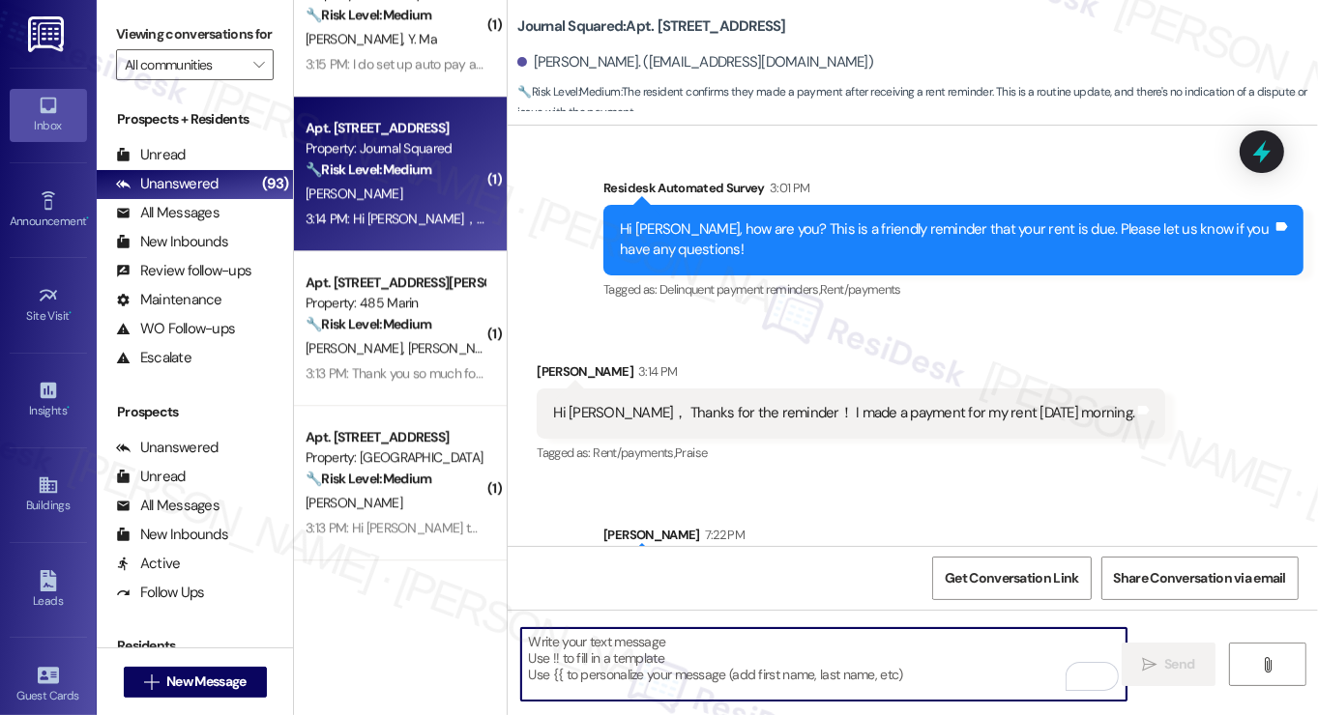
scroll to position [3645, 0]
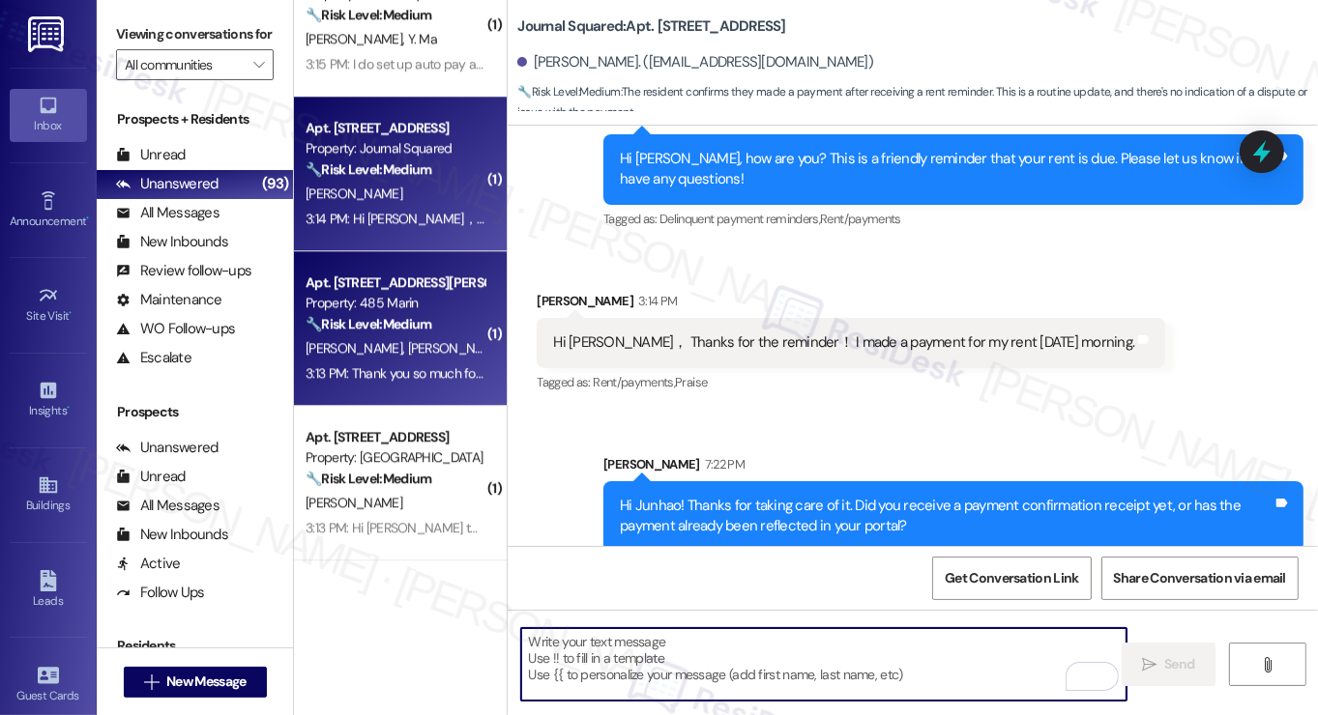
click at [408, 344] on span "J. Zhang" at bounding box center [456, 347] width 97 height 17
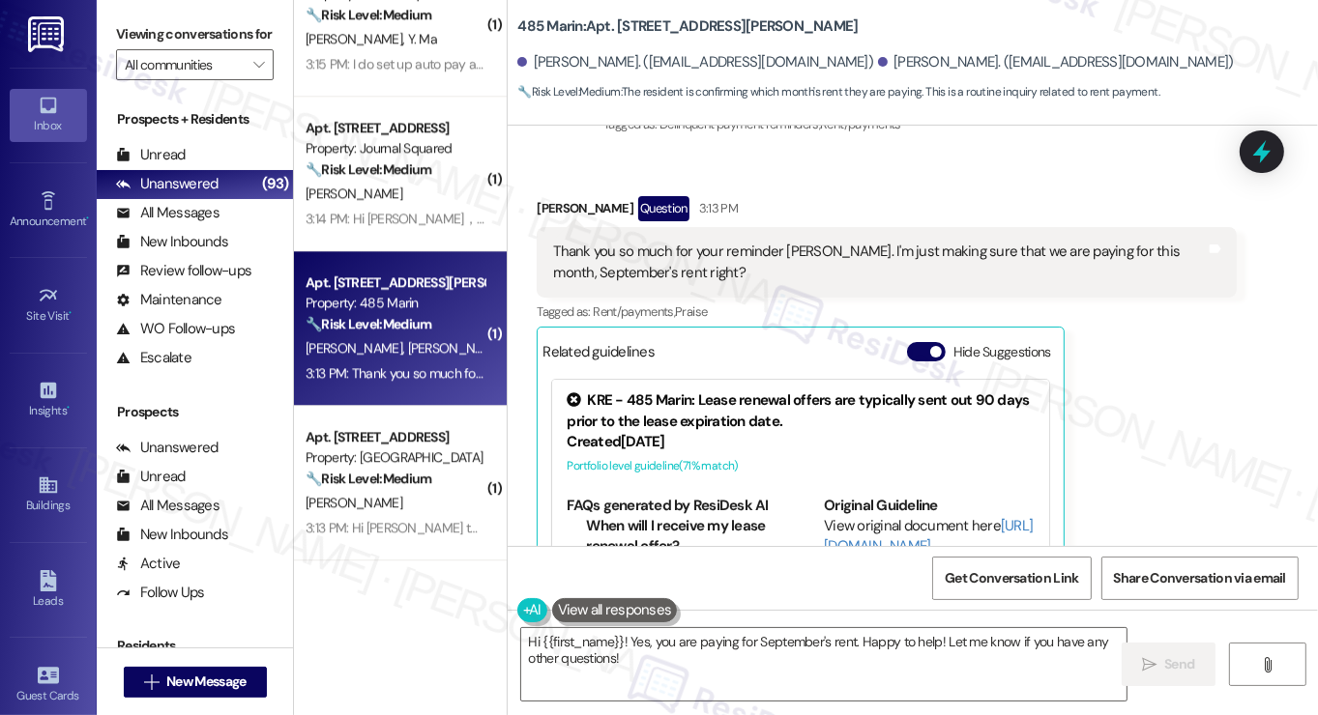
scroll to position [642, 0]
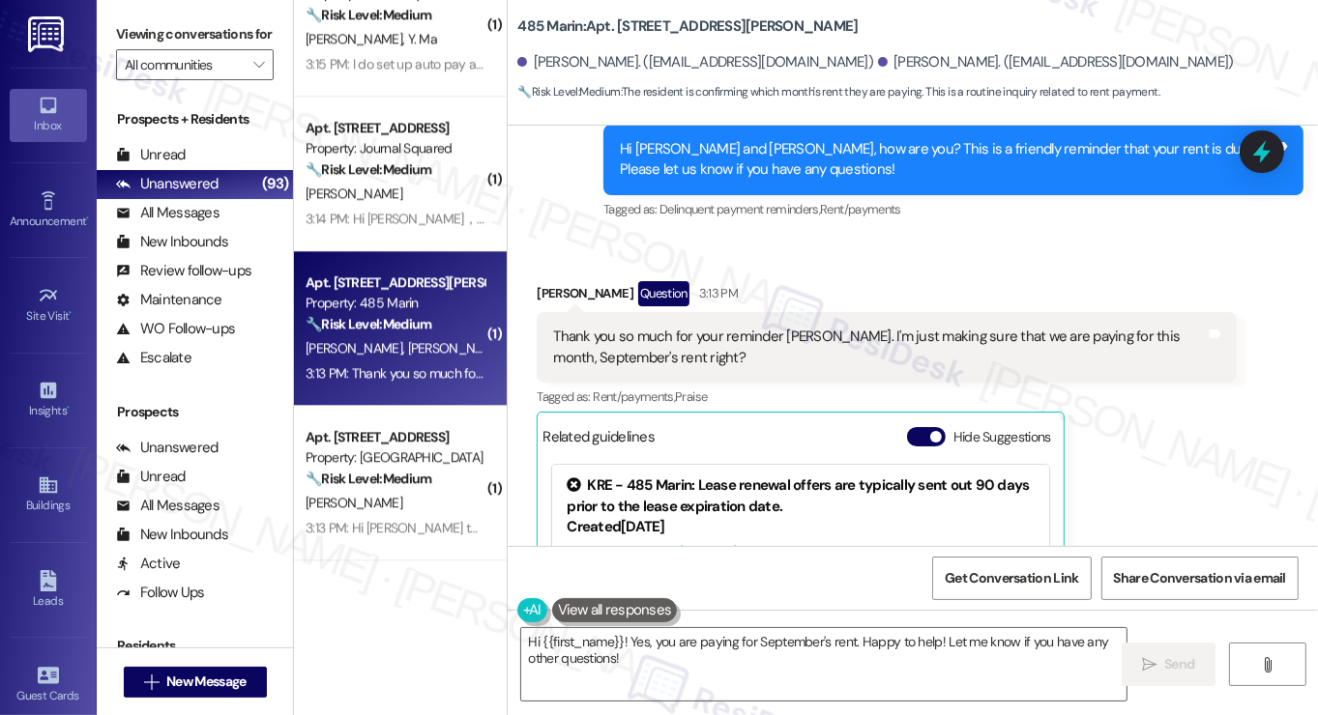
click at [662, 335] on div "Thank you so much for your reminder Jane. I'm just making sure that we are payi…" at bounding box center [879, 348] width 653 height 42
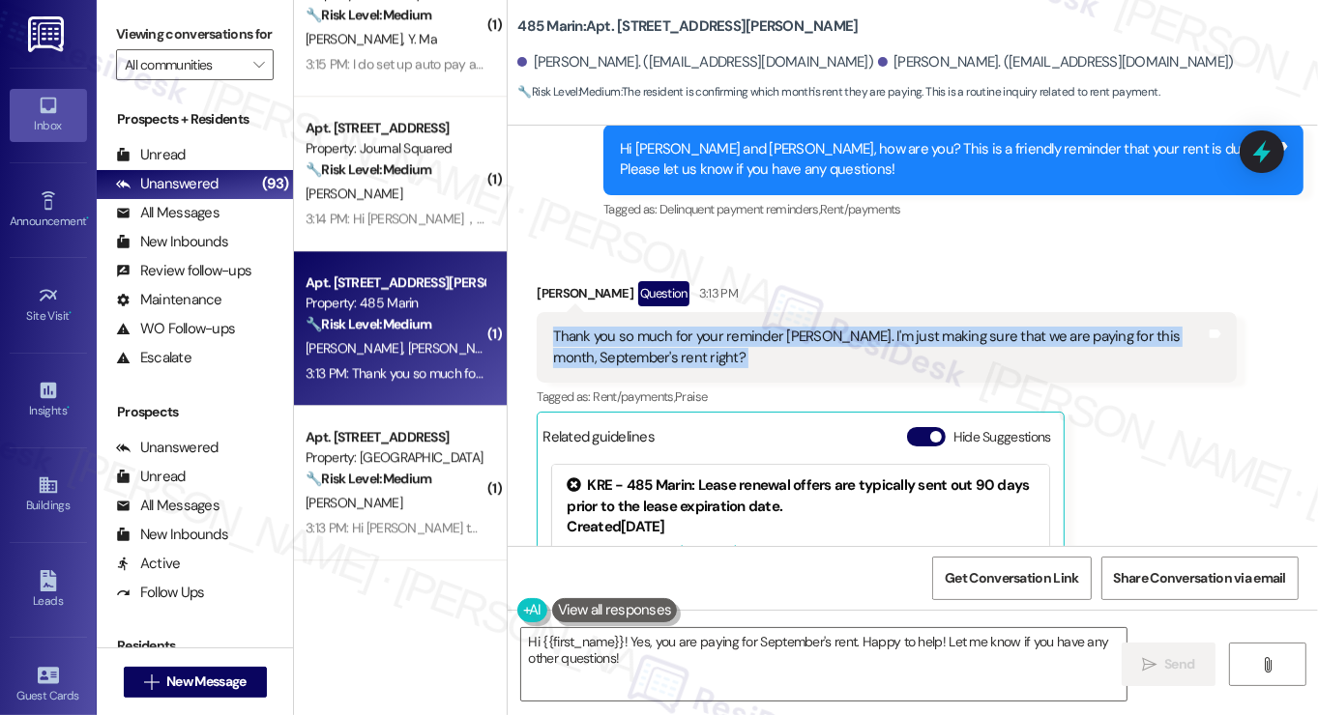
click at [662, 335] on div "Thank you so much for your reminder Jane. I'm just making sure that we are payi…" at bounding box center [879, 348] width 653 height 42
click at [815, 639] on textarea "Hi {{first_name}}! Yes, you are paying for September's rent. Happy to help! Let…" at bounding box center [823, 664] width 605 height 73
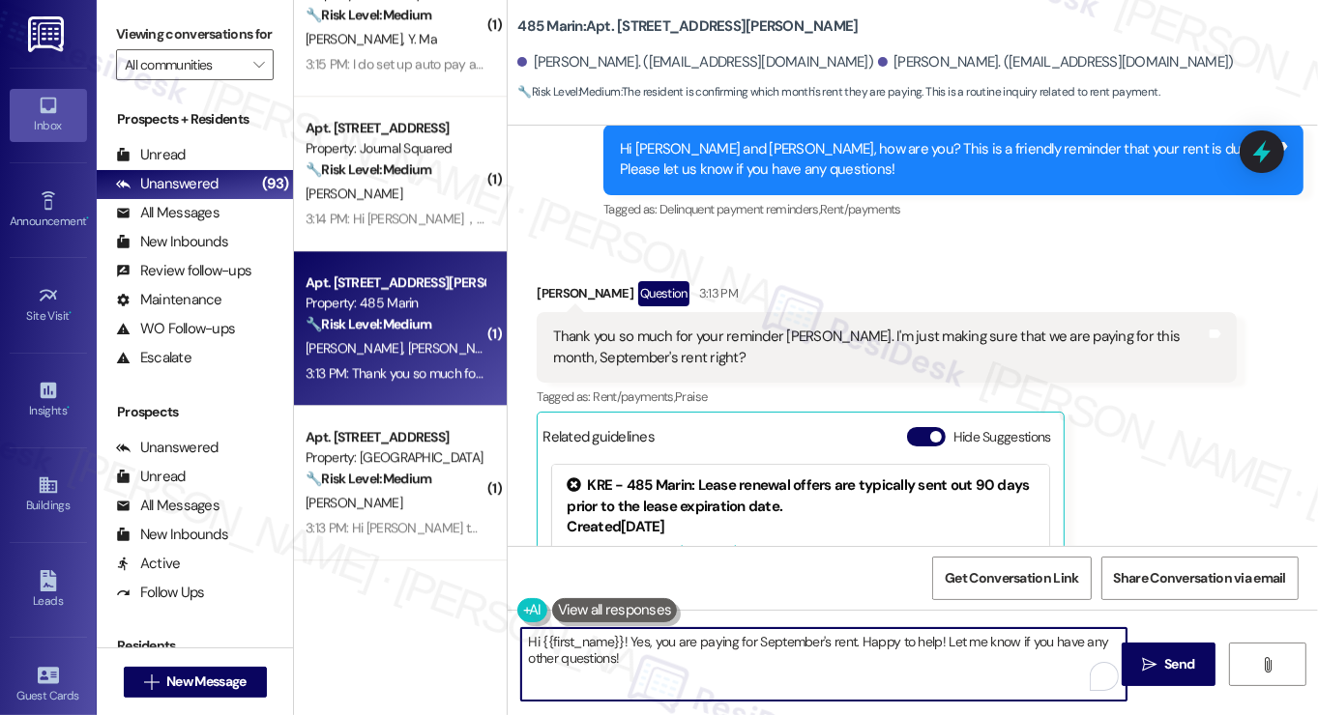
click at [815, 639] on textarea "Hi {{first_name}}! Yes, you are paying for September's rent. Happy to help! Let…" at bounding box center [823, 664] width 605 height 73
click at [862, 649] on textarea "Hi {{first_name}}! Yes, you are paying for September's rent. Happy to help! Let…" at bounding box center [823, 664] width 605 height 73
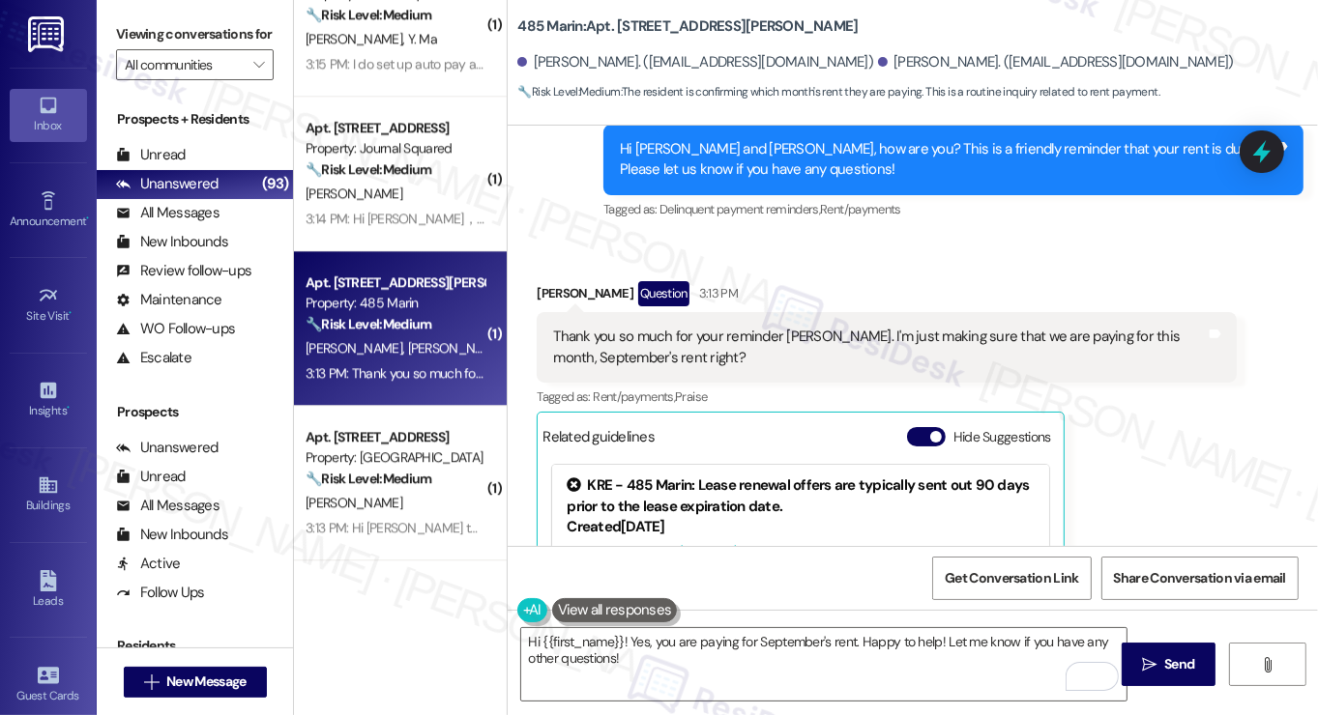
click at [557, 281] on div "Shiyun Zhang Question 3:13 PM" at bounding box center [887, 296] width 700 height 31
copy div "Shiyun"
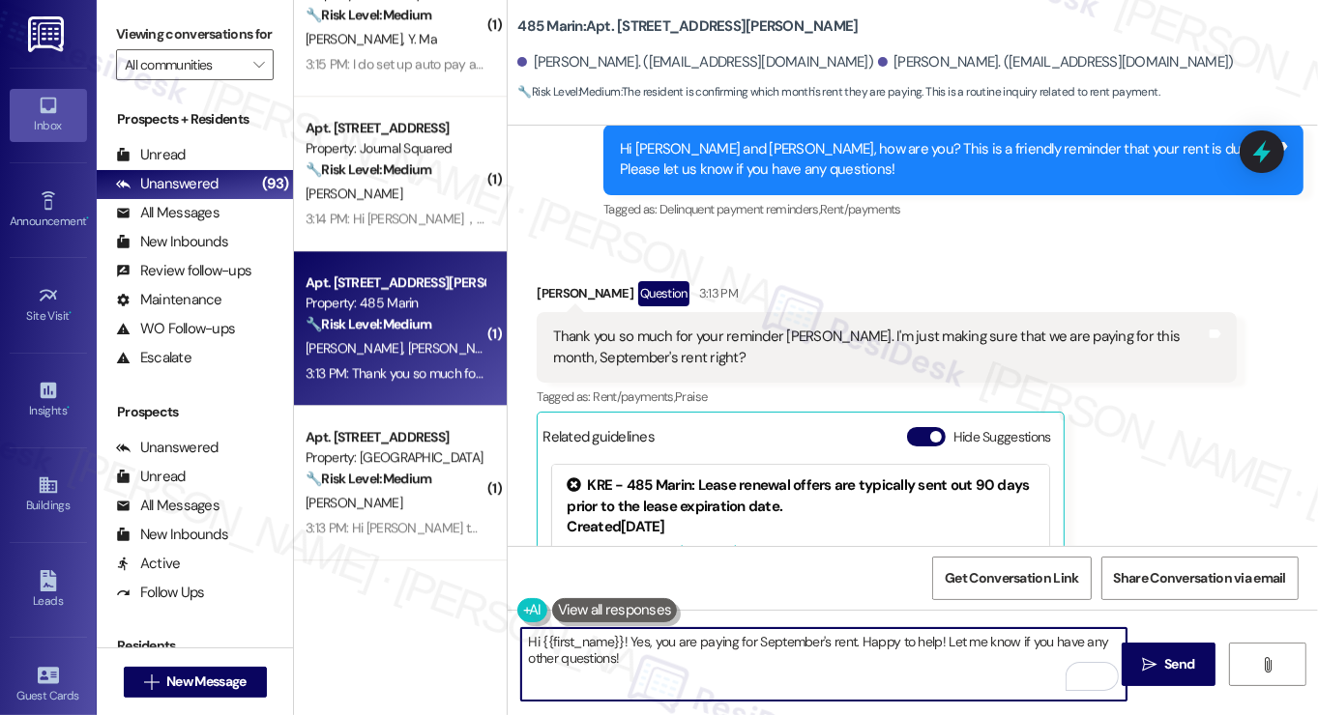
drag, startPoint x: 550, startPoint y: 642, endPoint x: 619, endPoint y: 627, distance: 70.4
click at [619, 627] on div "Hi {{first_name}}! Yes, you are paying for September's rent. Happy to help! Let…" at bounding box center [823, 664] width 607 height 74
paste textarea "Shiyun"
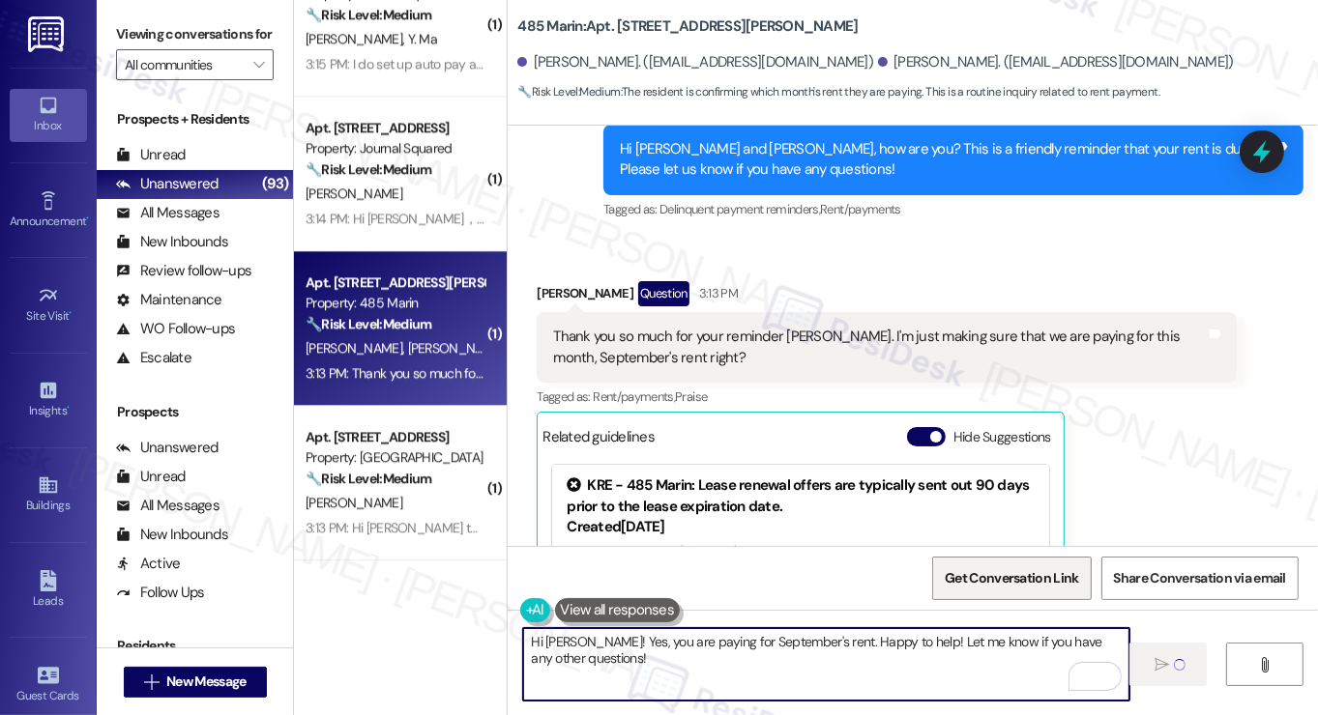
type textarea "Hi Shiyun! Yes, you are paying for September's rent. Happy to help! Let me know…"
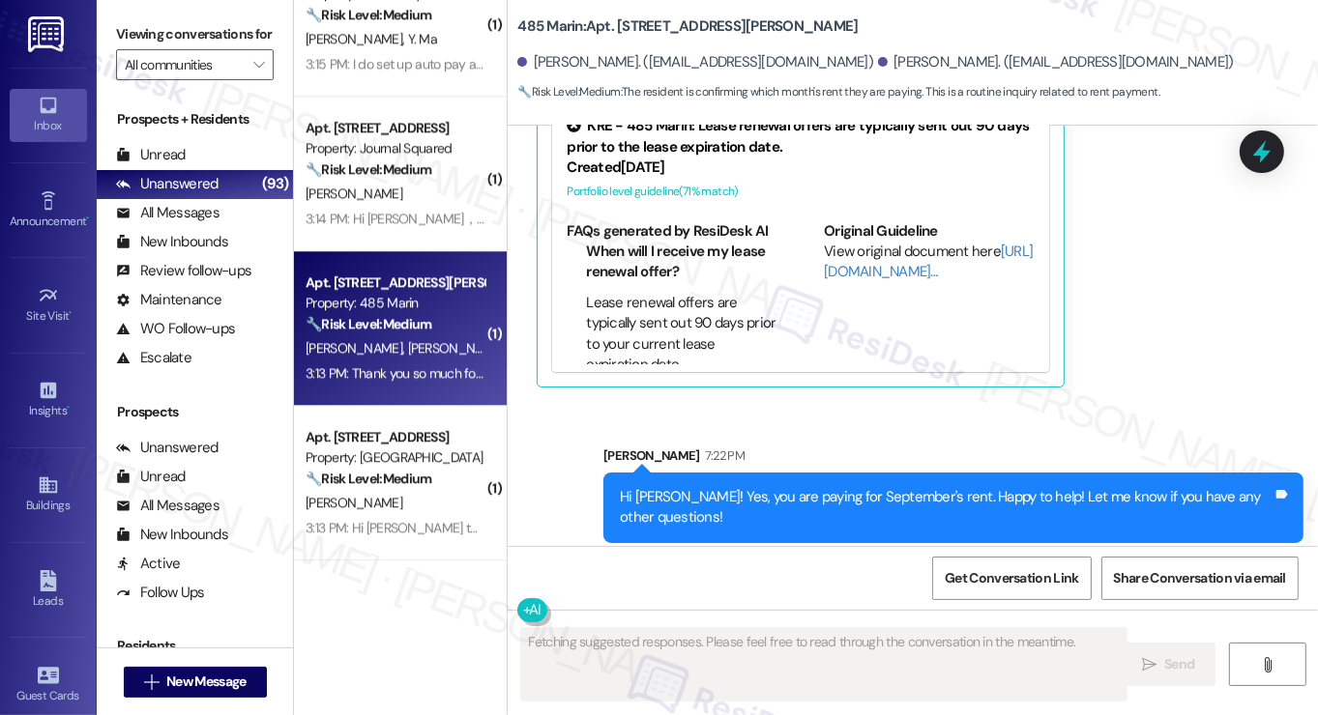
scroll to position [1148, 0]
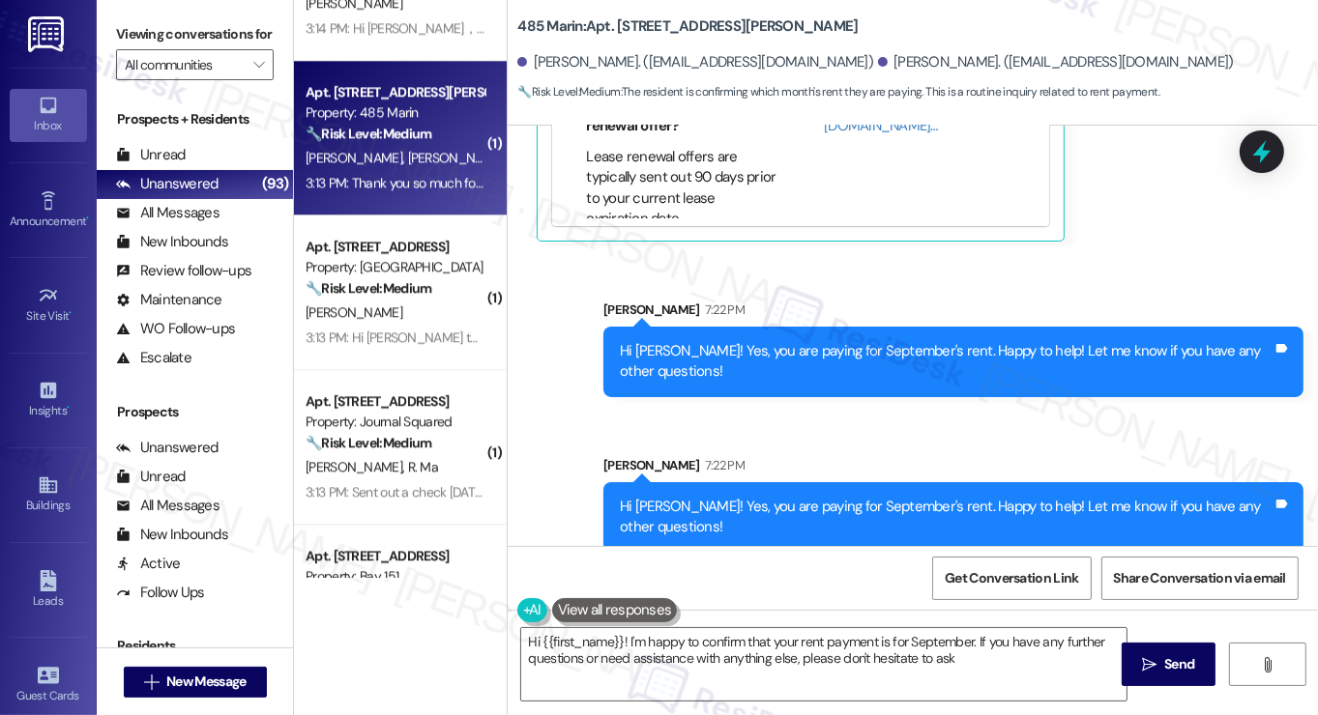
type textarea "Hi {{first_name}}! I'm happy to confirm that your rent payment is for September…"
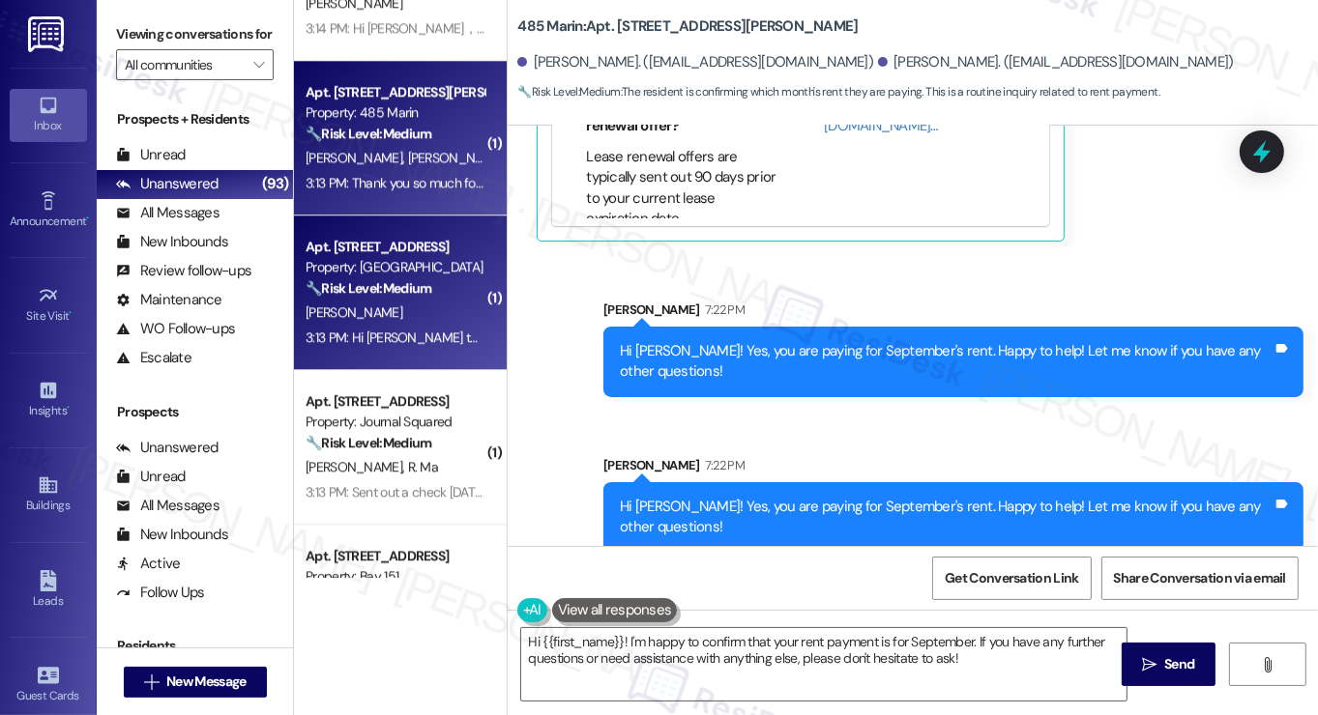
scroll to position [4738, 0]
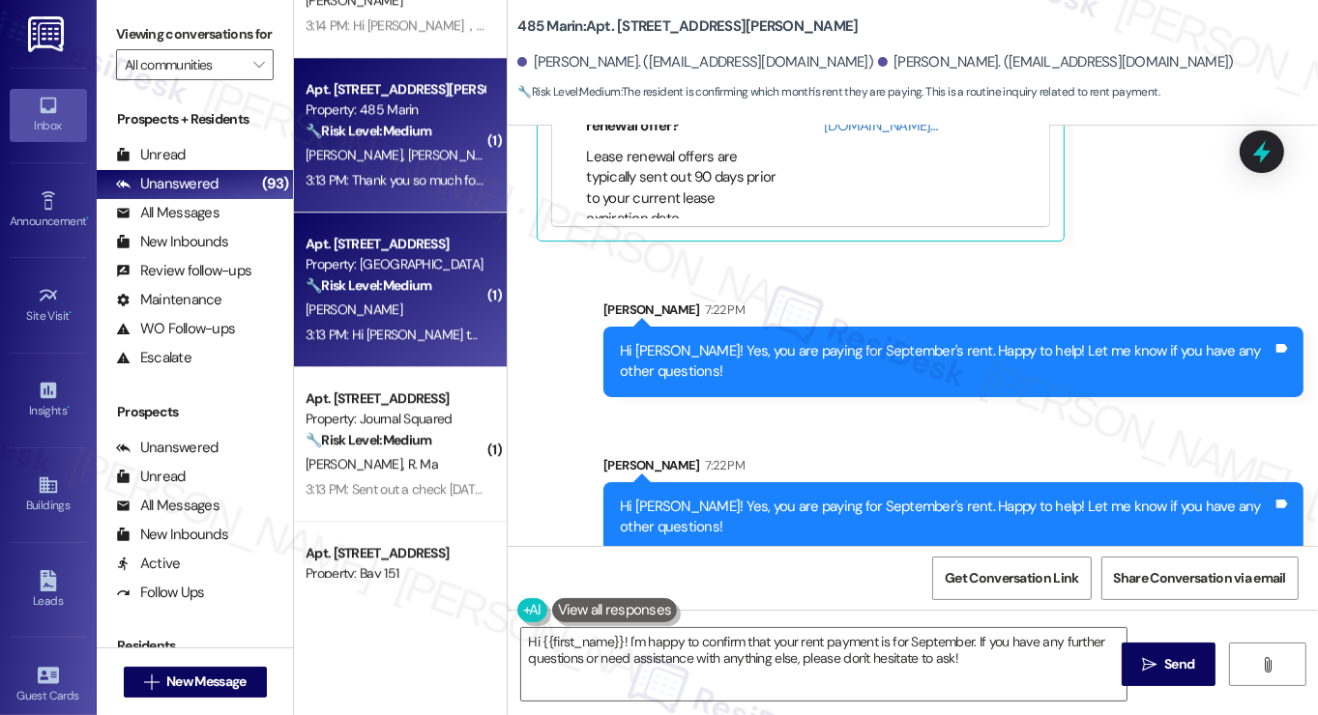
click at [409, 301] on div "J. Ding" at bounding box center [395, 310] width 183 height 24
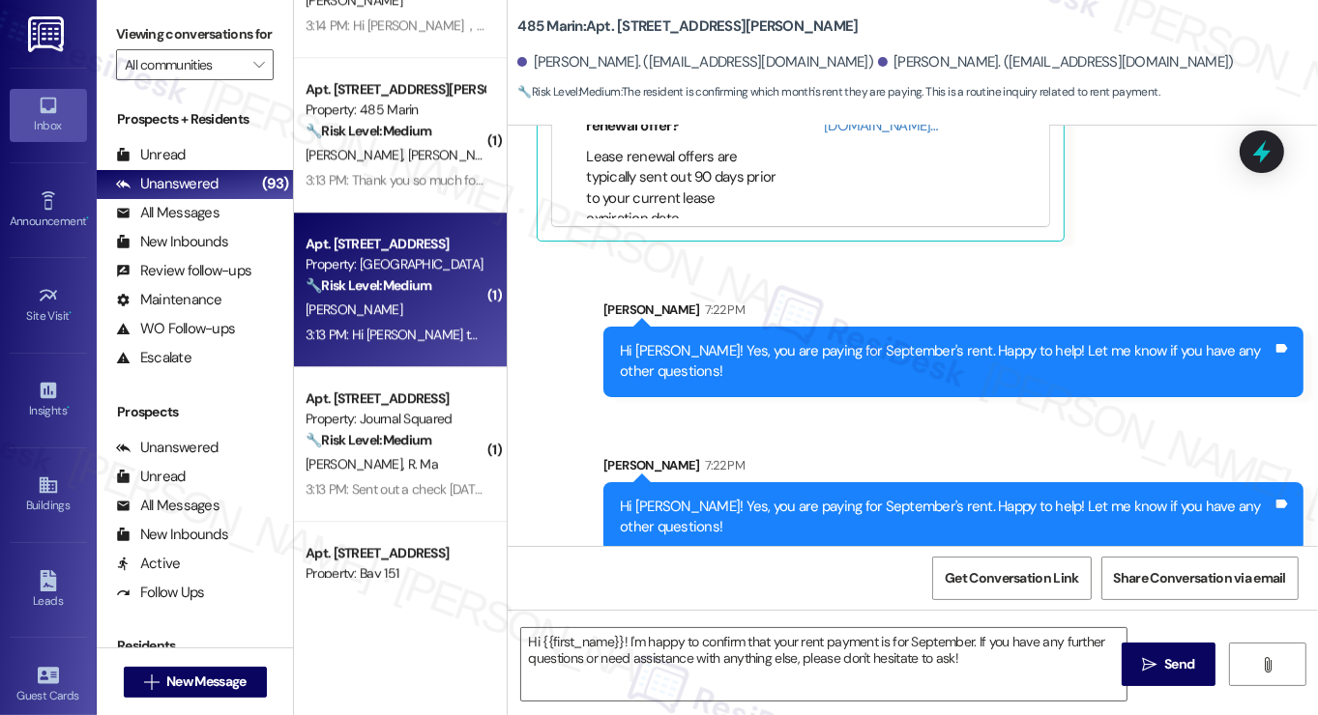
type textarea "Fetching suggested responses. Please feel free to read through the conversation…"
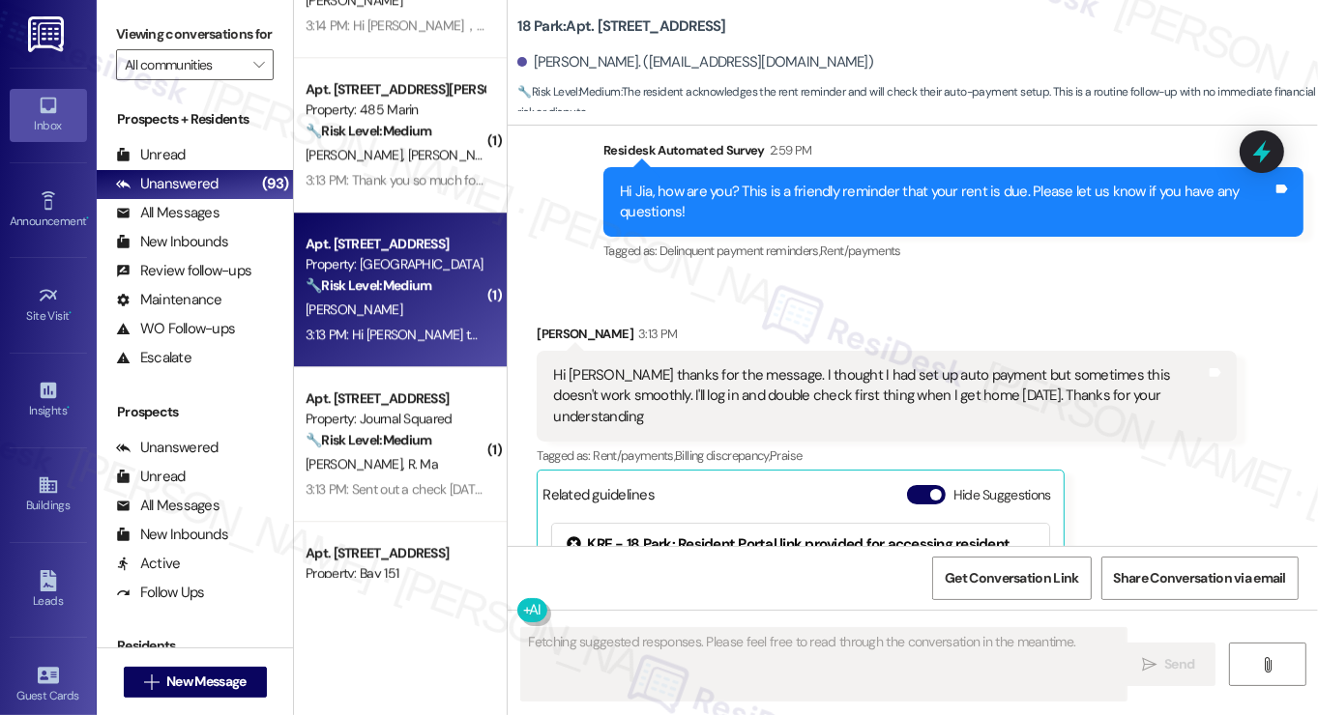
scroll to position [4344, 0]
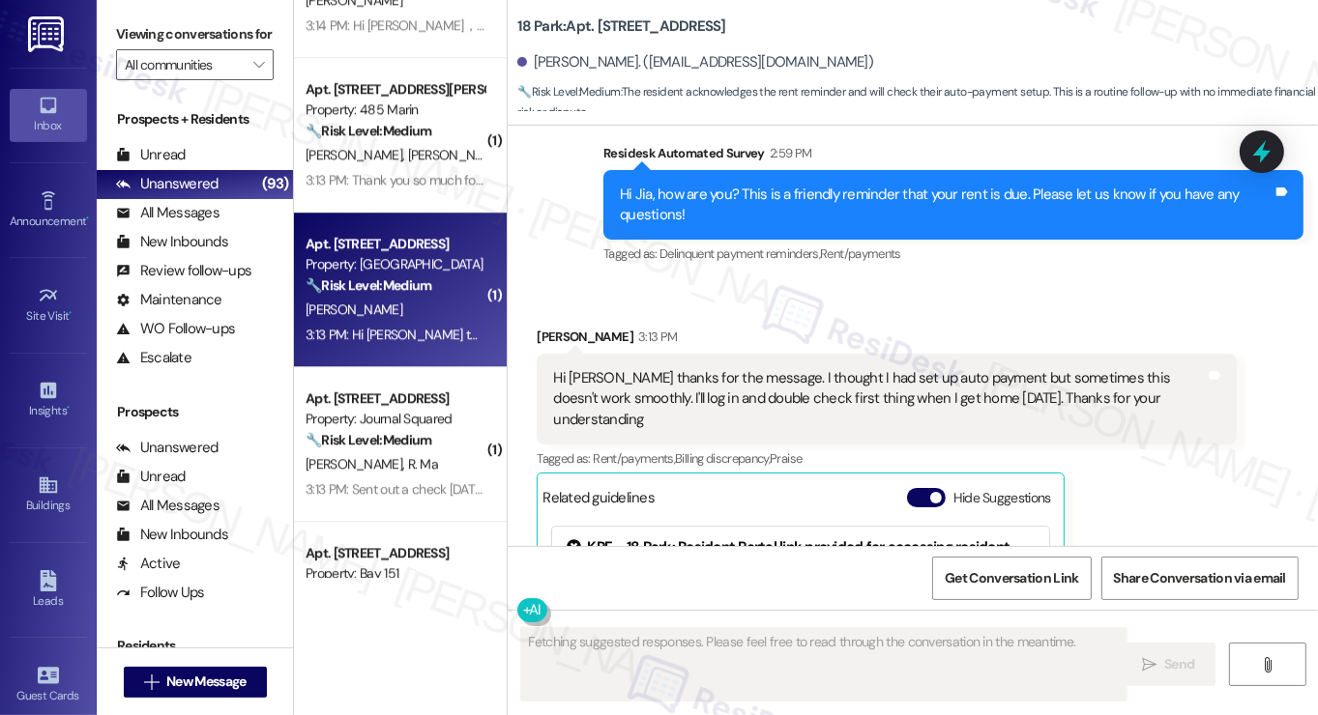
click at [611, 368] on div "Hi Jane thanks for the message. I thought I had set up auto payment but sometim…" at bounding box center [879, 399] width 653 height 62
click at [612, 368] on div "Hi Jane thanks for the message. I thought I had set up auto payment but sometim…" at bounding box center [879, 399] width 653 height 62
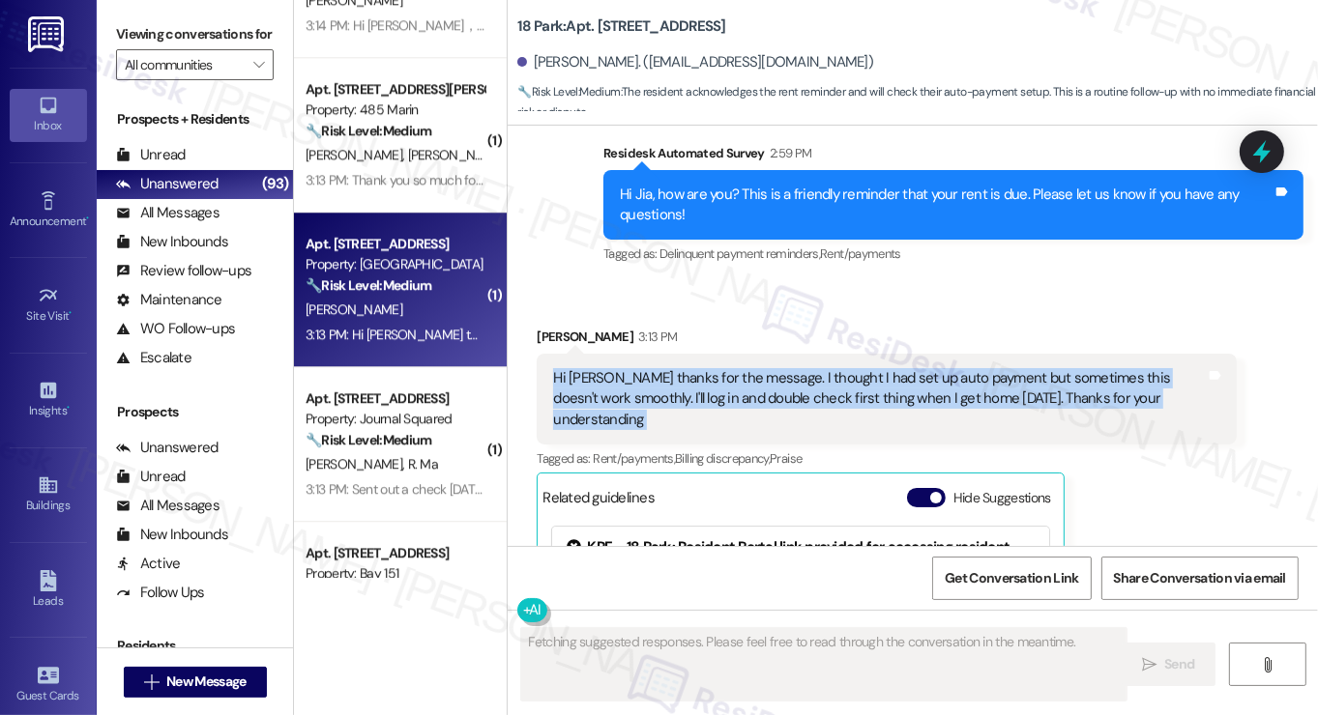
click at [612, 368] on div "Hi Jane thanks for the message. I thought I had set up auto payment but sometim…" at bounding box center [879, 399] width 653 height 62
click at [901, 368] on div "Hi Jane thanks for the message. I thought I had set up auto payment but sometim…" at bounding box center [879, 399] width 653 height 62
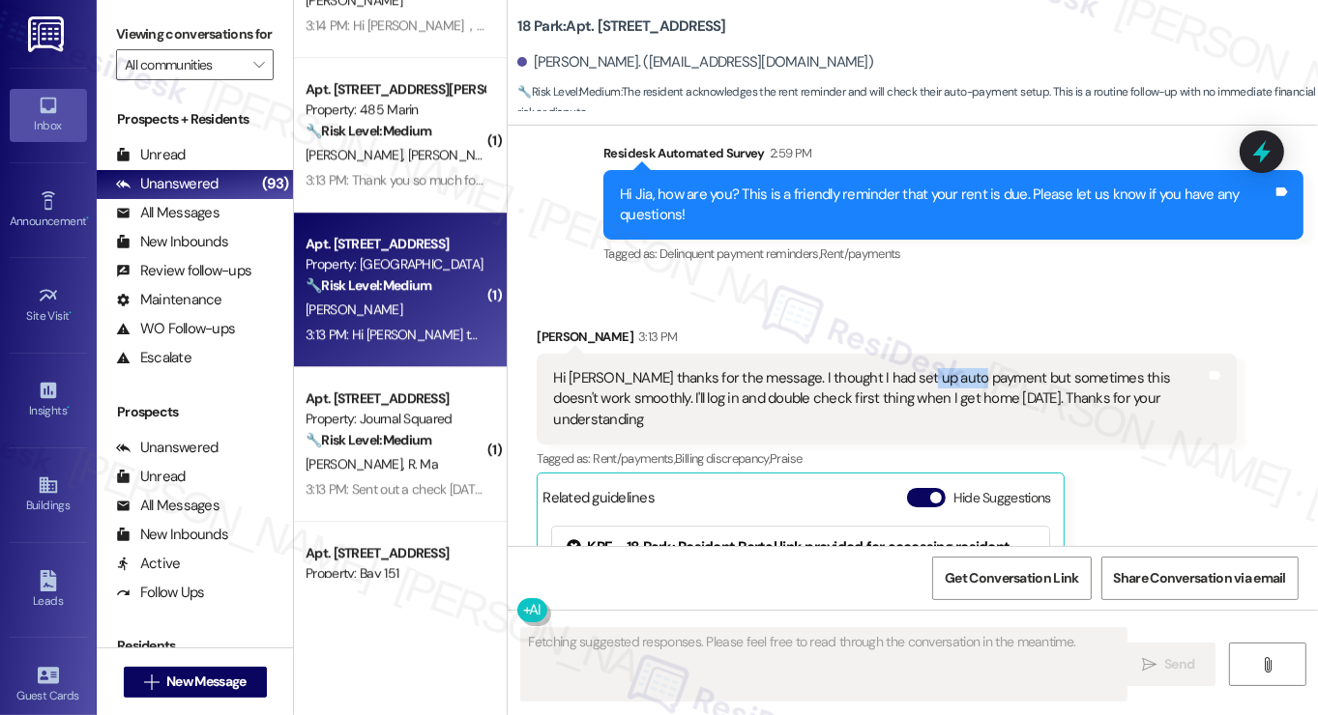
click at [901, 368] on div "Hi Jane thanks for the message. I thought I had set up auto payment but sometim…" at bounding box center [879, 399] width 653 height 62
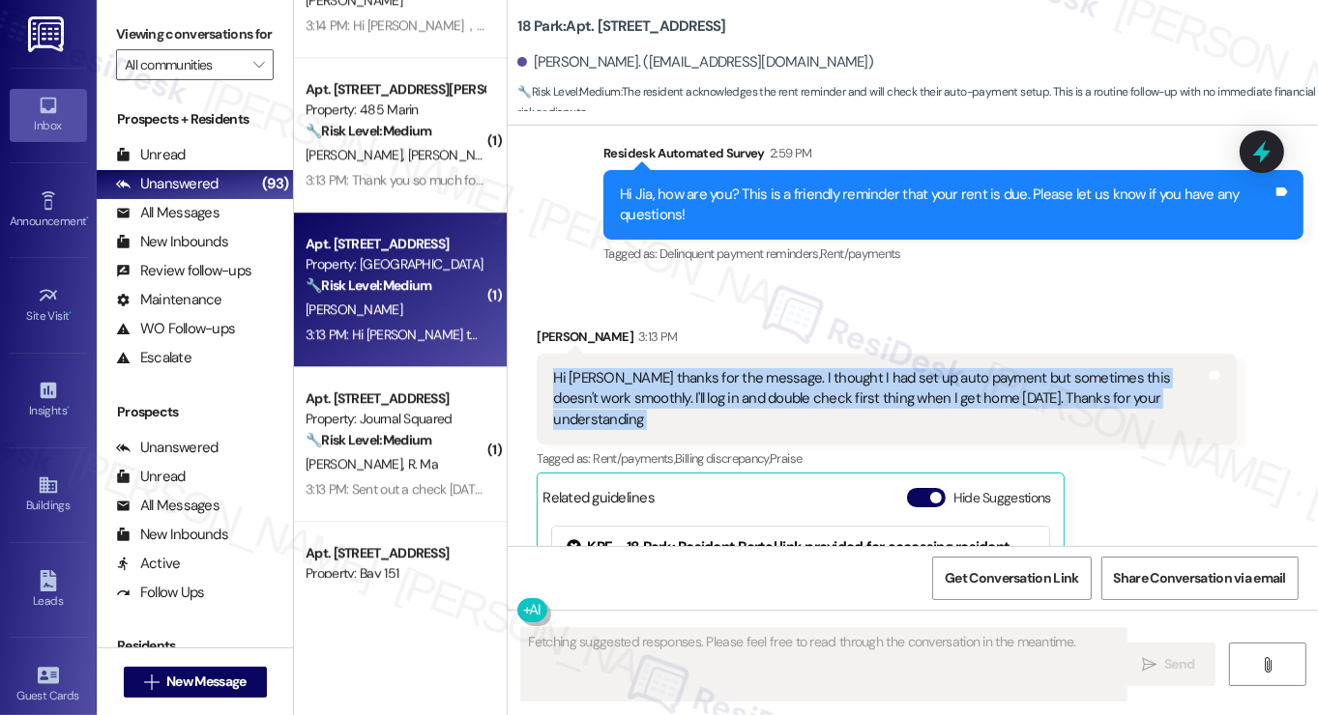
click at [901, 368] on div "Hi Jane thanks for the message. I thought I had set up auto payment but sometim…" at bounding box center [879, 399] width 653 height 62
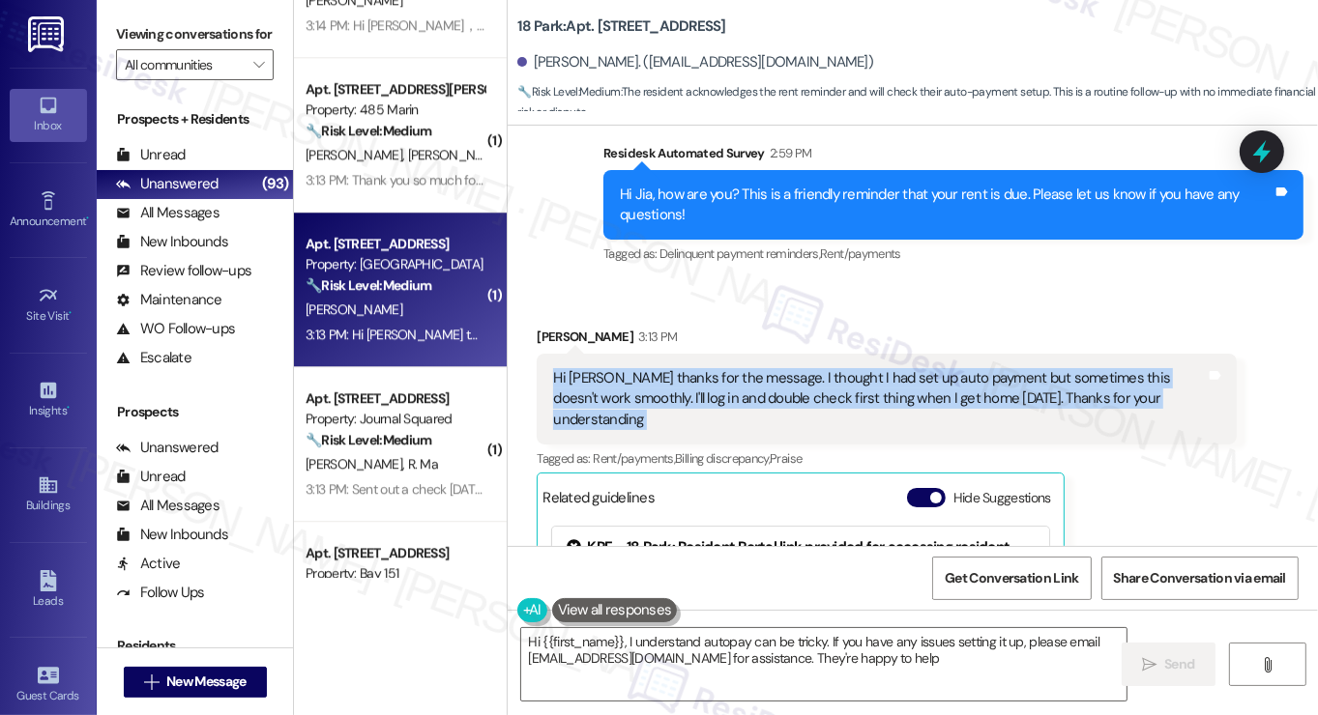
click at [822, 368] on div "Hi Jane thanks for the message. I thought I had set up auto payment but sometim…" at bounding box center [879, 399] width 653 height 62
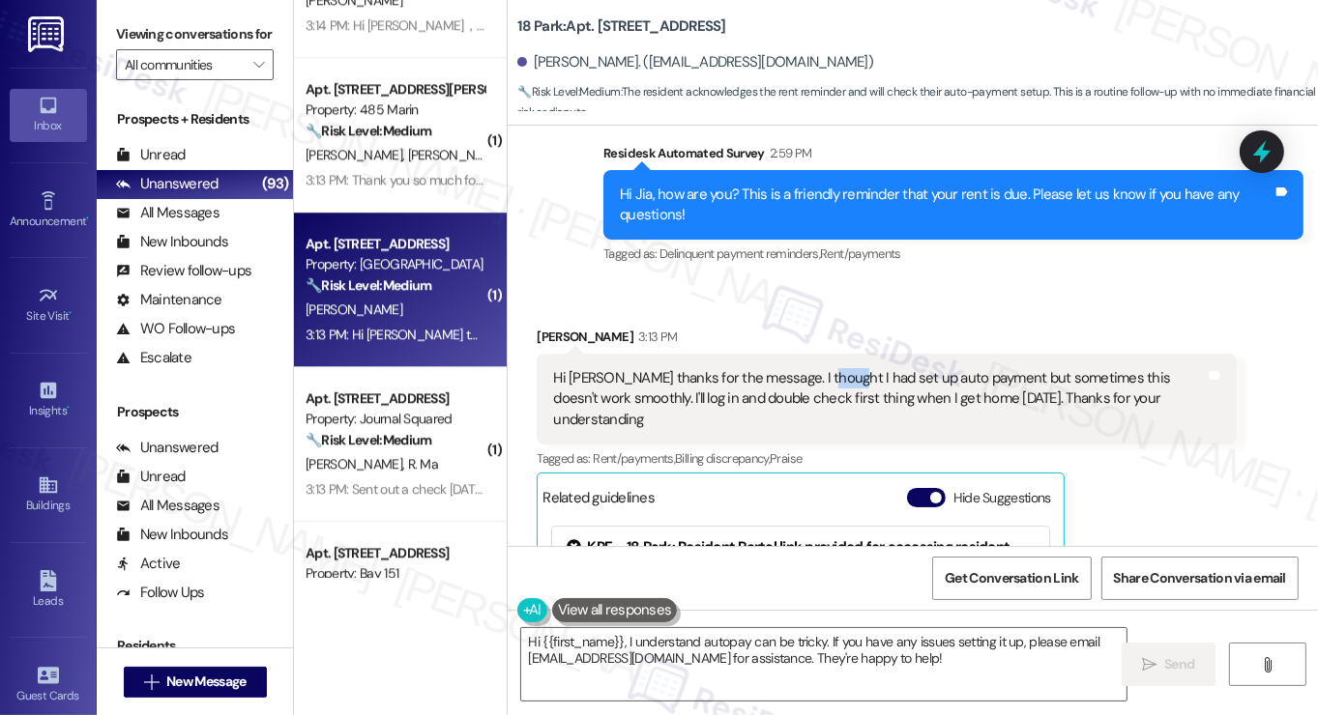
click at [822, 368] on div "Hi Jane thanks for the message. I thought I had set up auto payment but sometim…" at bounding box center [879, 399] width 653 height 62
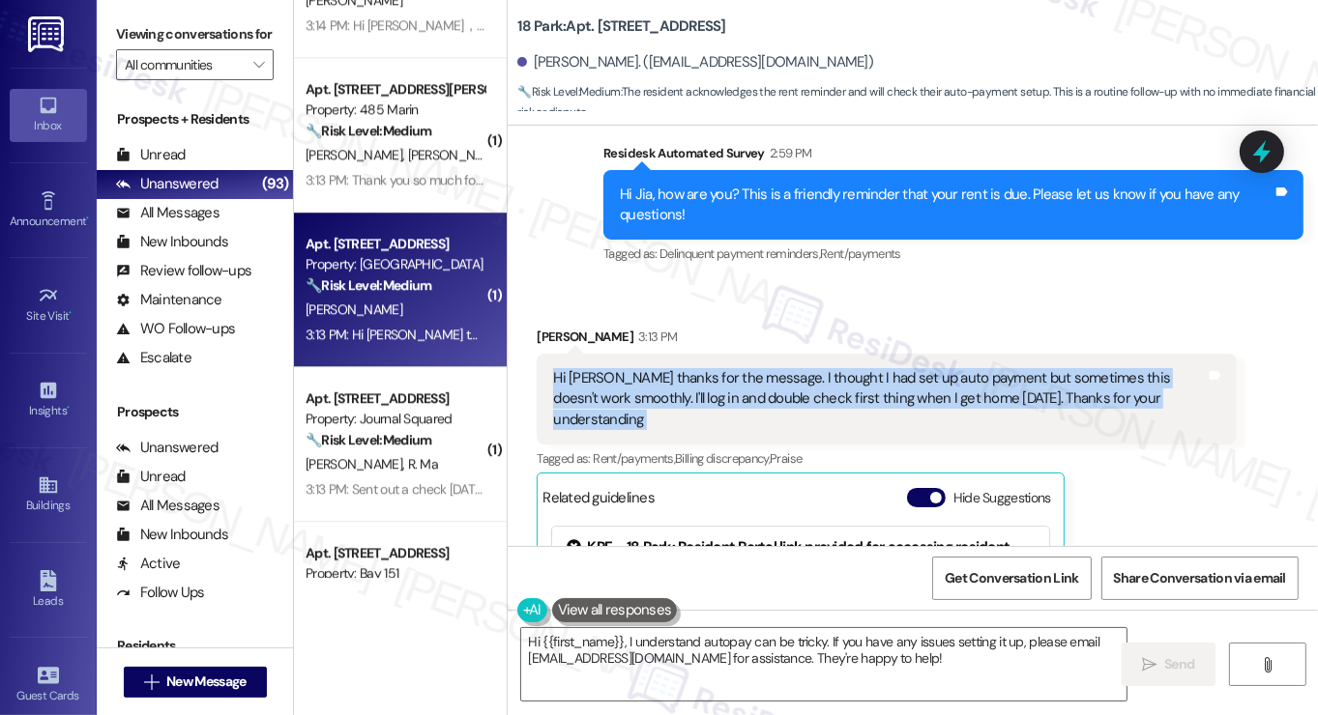
click at [822, 368] on div "Hi Jane thanks for the message. I thought I had set up auto payment but sometim…" at bounding box center [879, 399] width 653 height 62
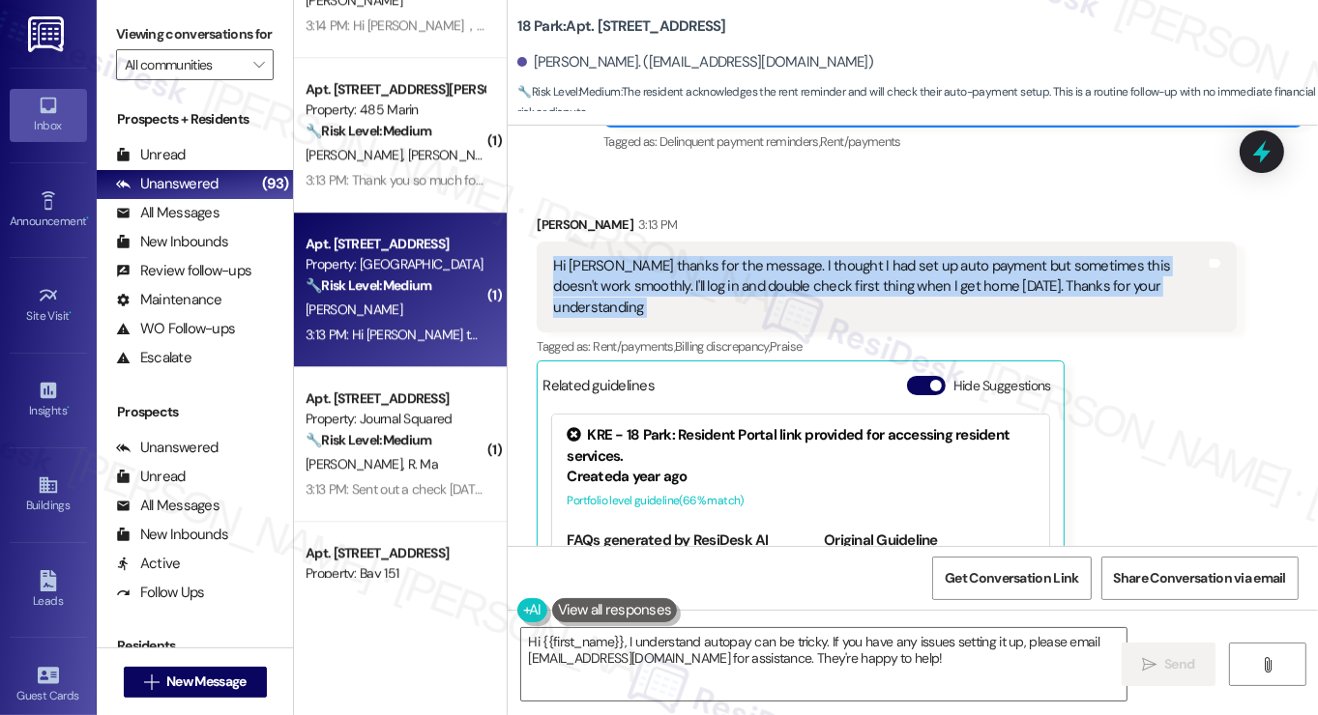
scroll to position [4538, 0]
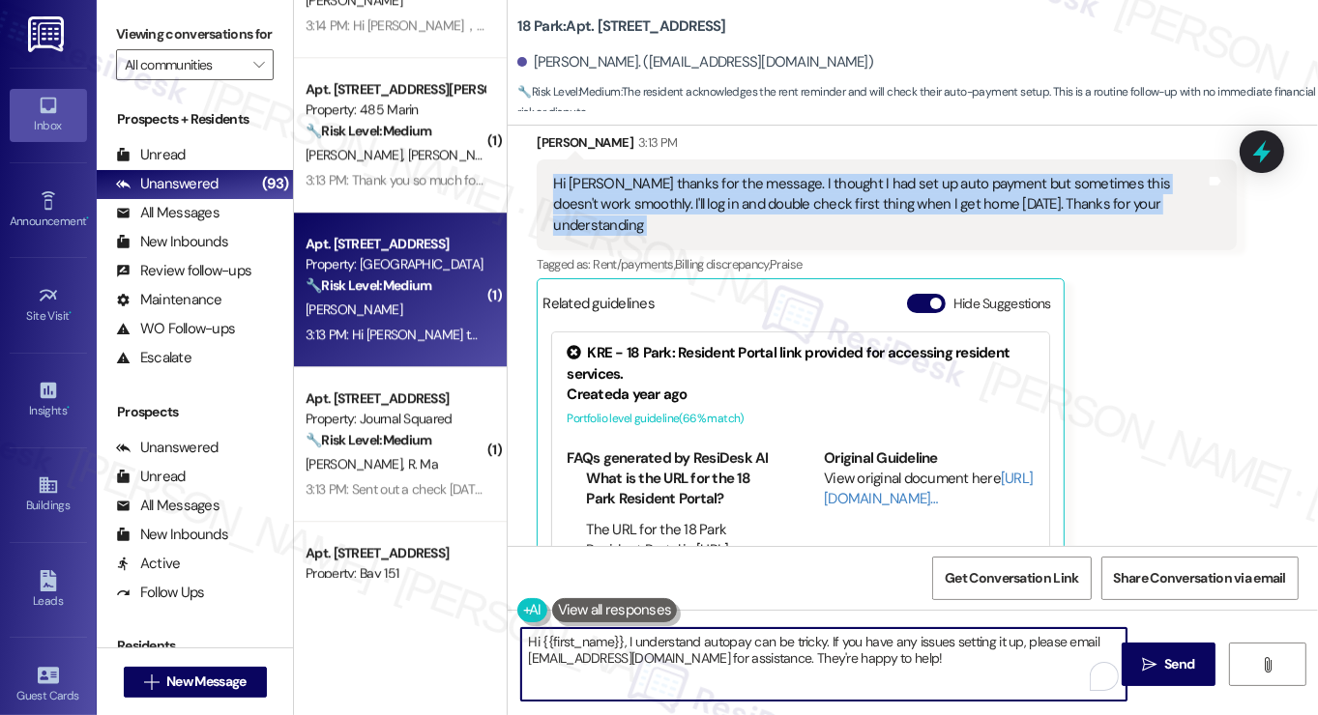
click at [710, 653] on textarea "Hi {{first_name}}, I understand autopay can be tricky. If you have any issues s…" at bounding box center [823, 664] width 605 height 73
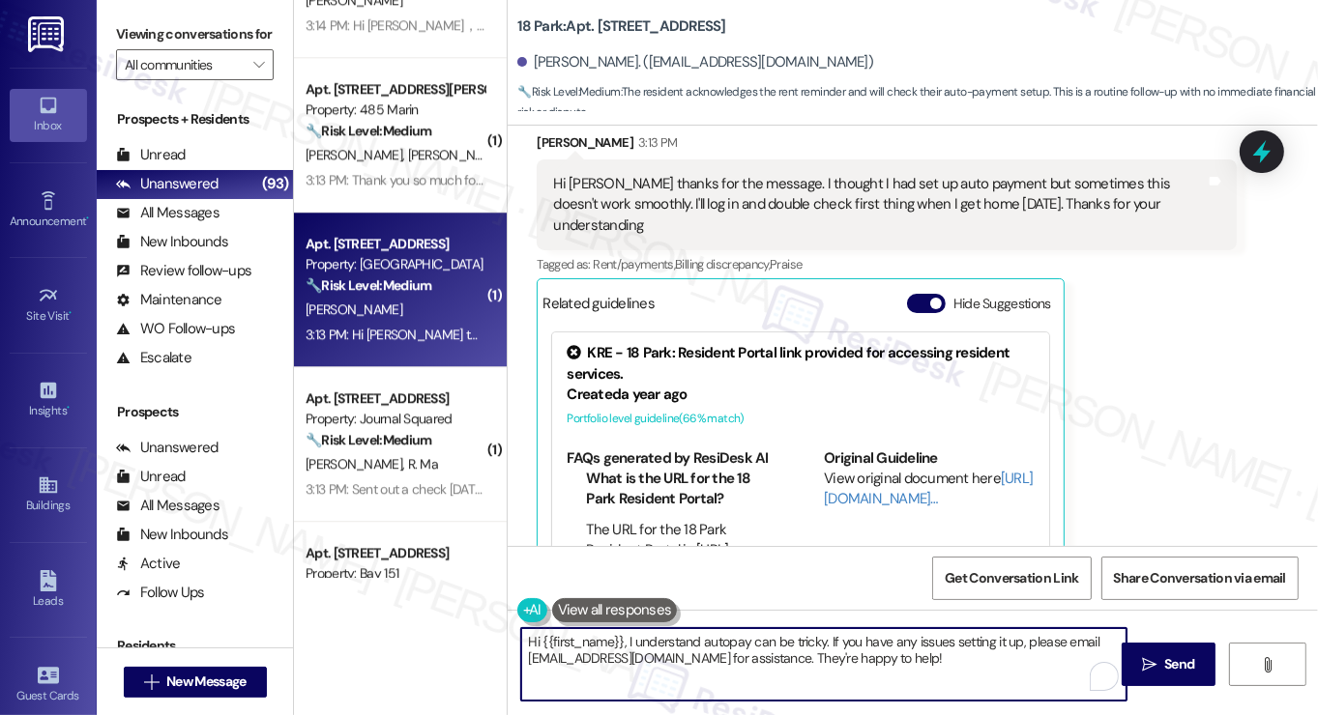
click at [793, 644] on textarea "Hi {{first_name}}, I understand autopay can be tricky. If you have any issues s…" at bounding box center [823, 664] width 605 height 73
click at [789, 643] on textarea "Hi {{first_name}}, I understand autopay can be tricky. If you have any issues s…" at bounding box center [823, 664] width 605 height 73
click at [786, 643] on textarea "Hi {{first_name}}, I understand autopay can be tricky. If you have any issues s…" at bounding box center [823, 664] width 605 height 73
click at [944, 656] on textarea "Hi {{first_name}}, I understand autopay can be tricky. If you have any issues s…" at bounding box center [823, 664] width 605 height 73
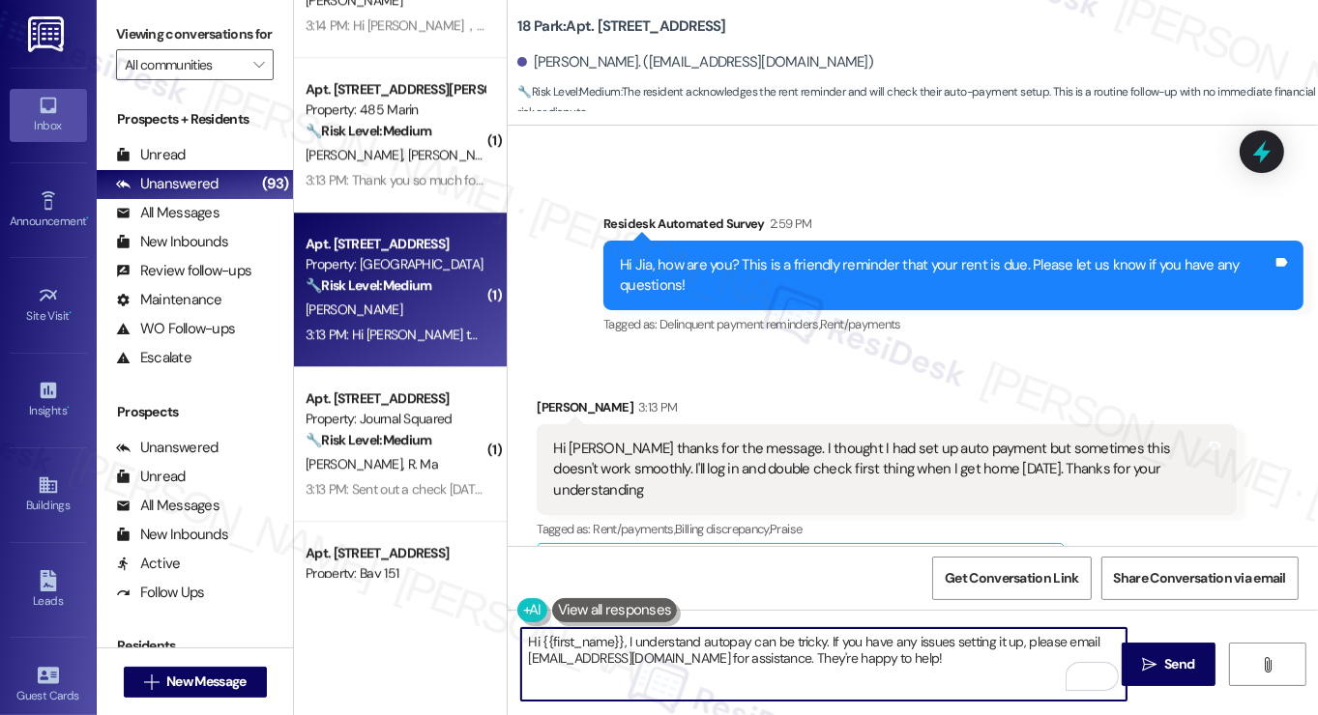
scroll to position [4055, 0]
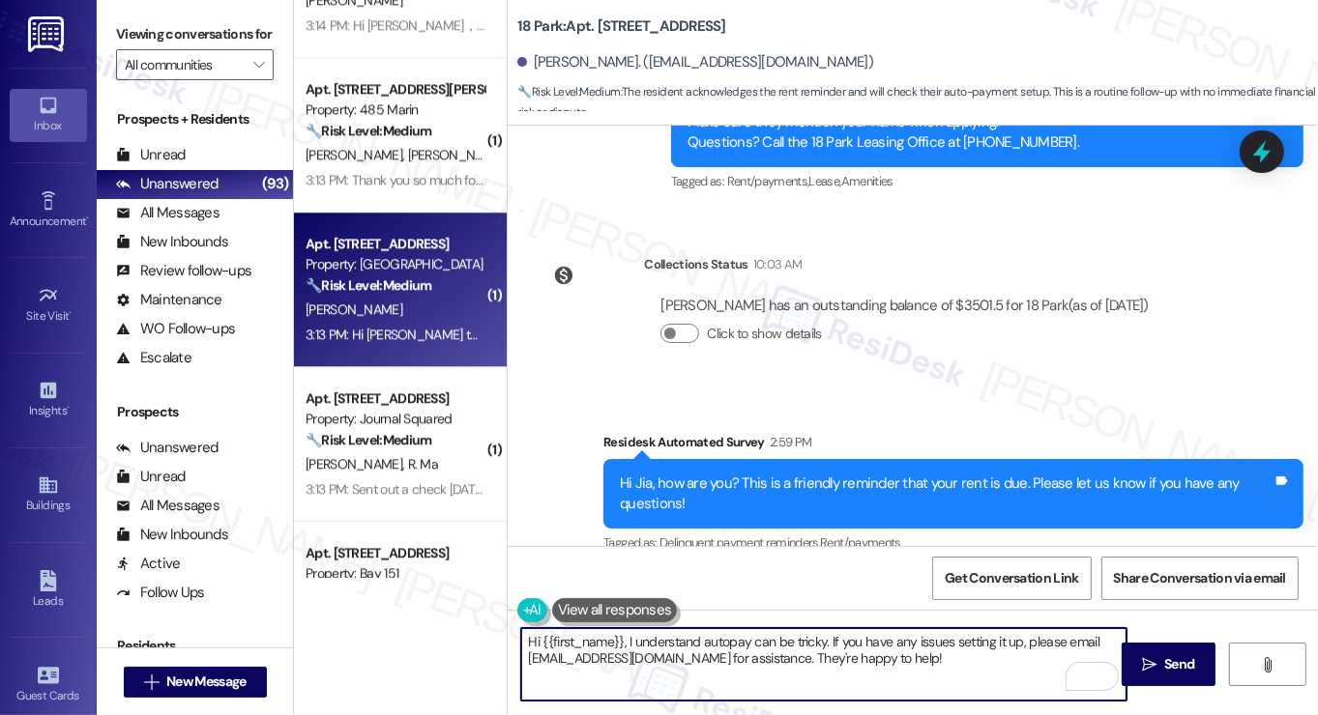
click at [967, 665] on textarea "Hi {{first_name}}, I understand autopay can be tricky. If you have any issues s…" at bounding box center [823, 664] width 605 height 73
click at [1039, 646] on textarea "Hi {{first_name}}, I understand autopay can be tricky. If you have any issues s…" at bounding box center [823, 664] width 605 height 73
type textarea "Hi {{first_name}}, I understand autopay can be tricky. If you have any issues s…"
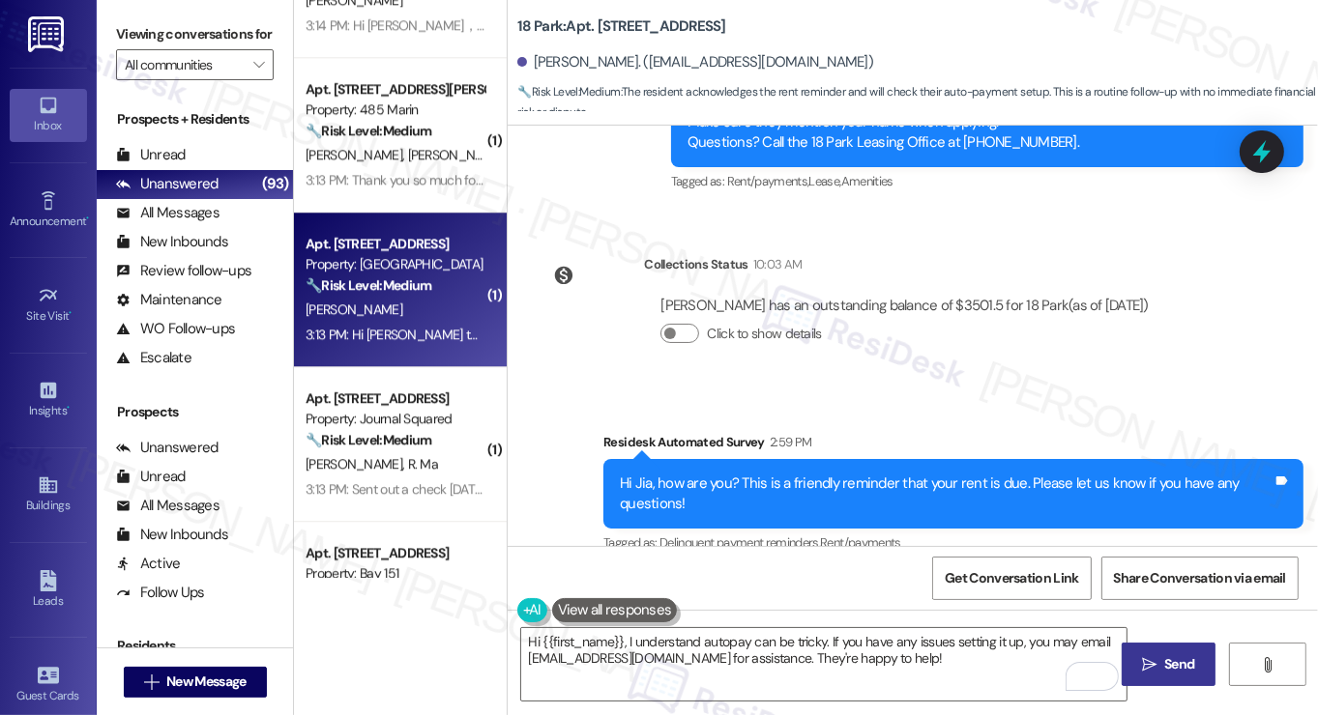
click at [1163, 650] on button " Send" at bounding box center [1169, 665] width 94 height 44
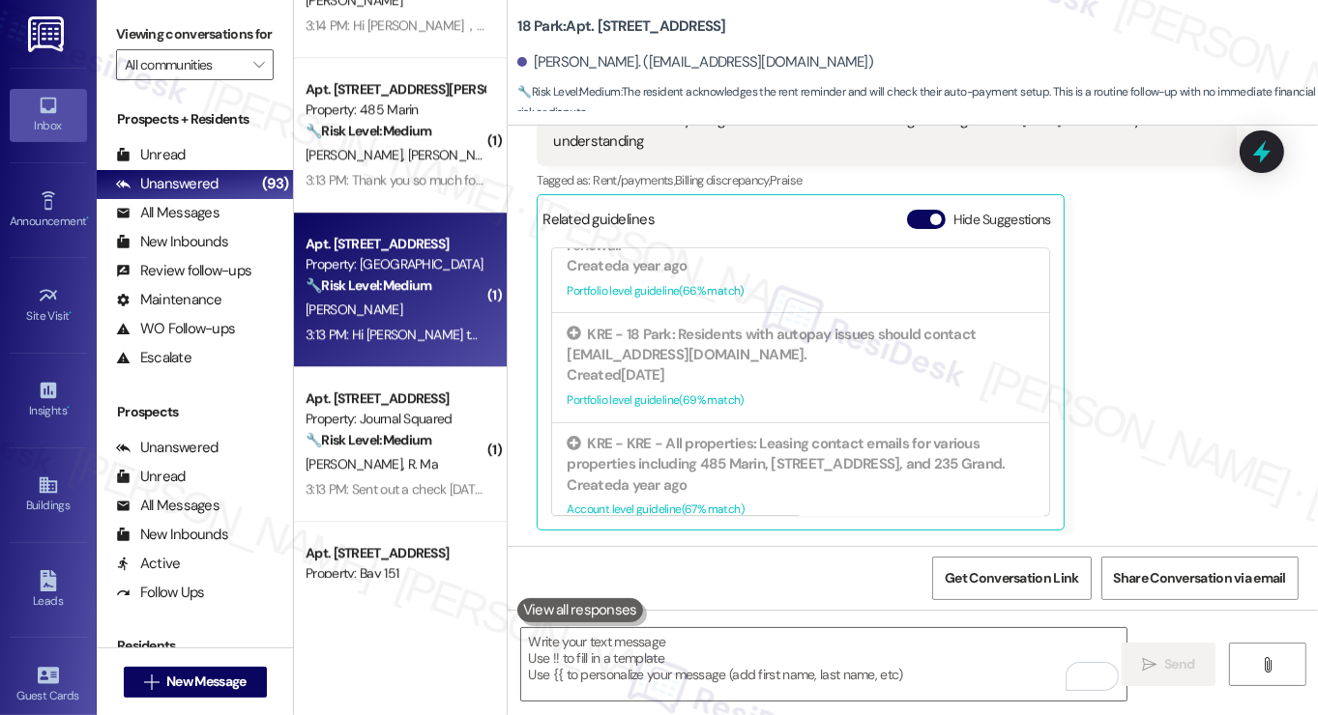
scroll to position [4694, 0]
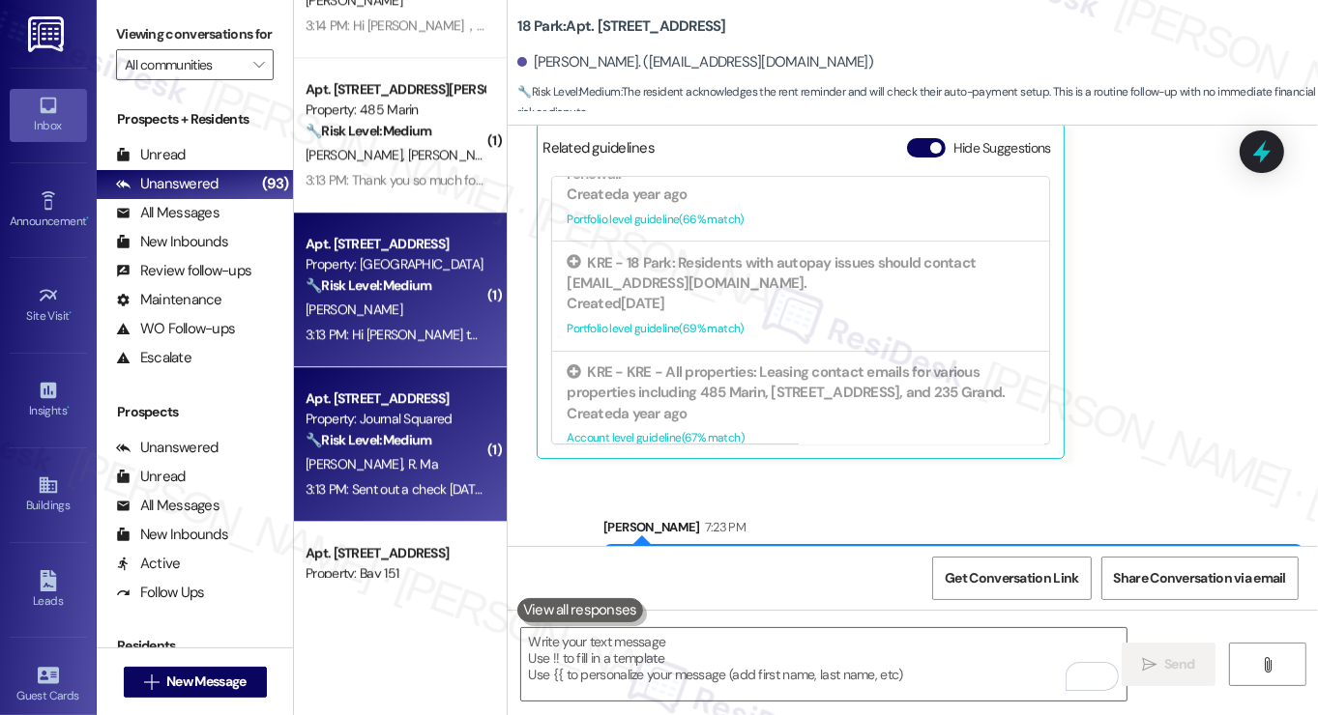
click at [392, 444] on strong "🔧 Risk Level: Medium" at bounding box center [369, 439] width 126 height 17
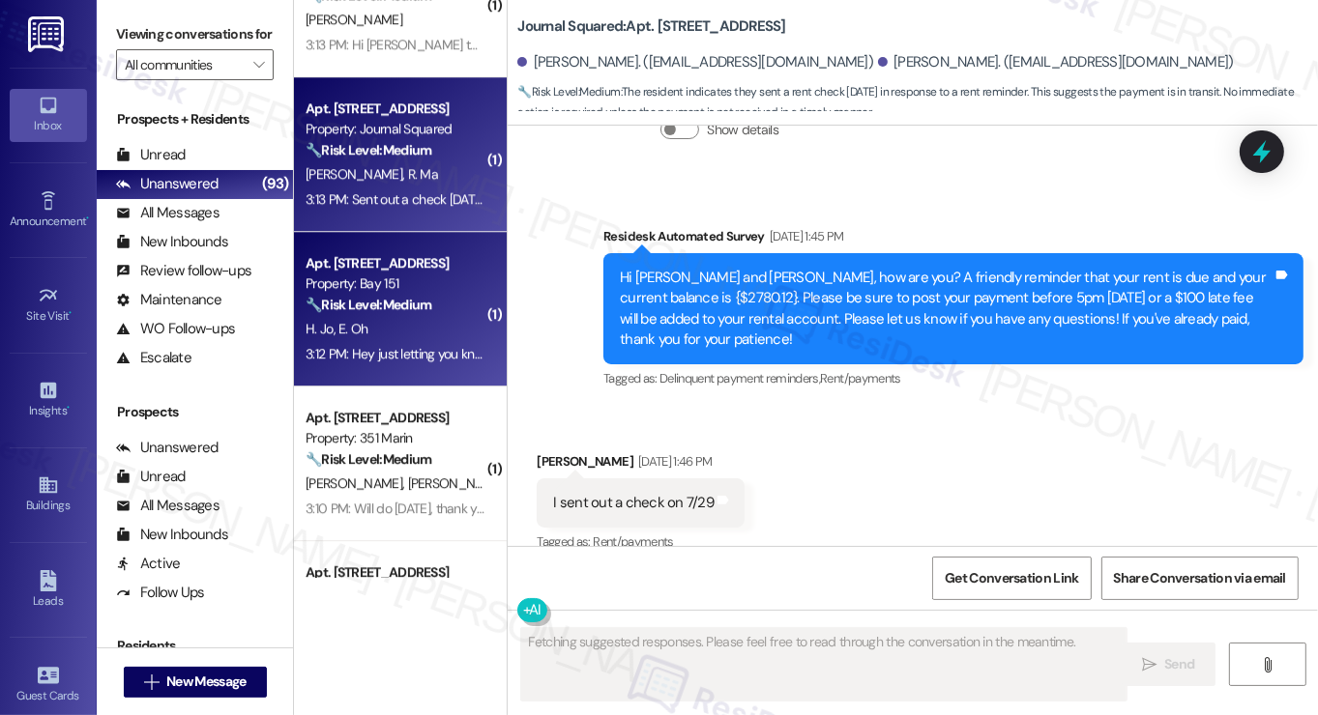
scroll to position [24789, 0]
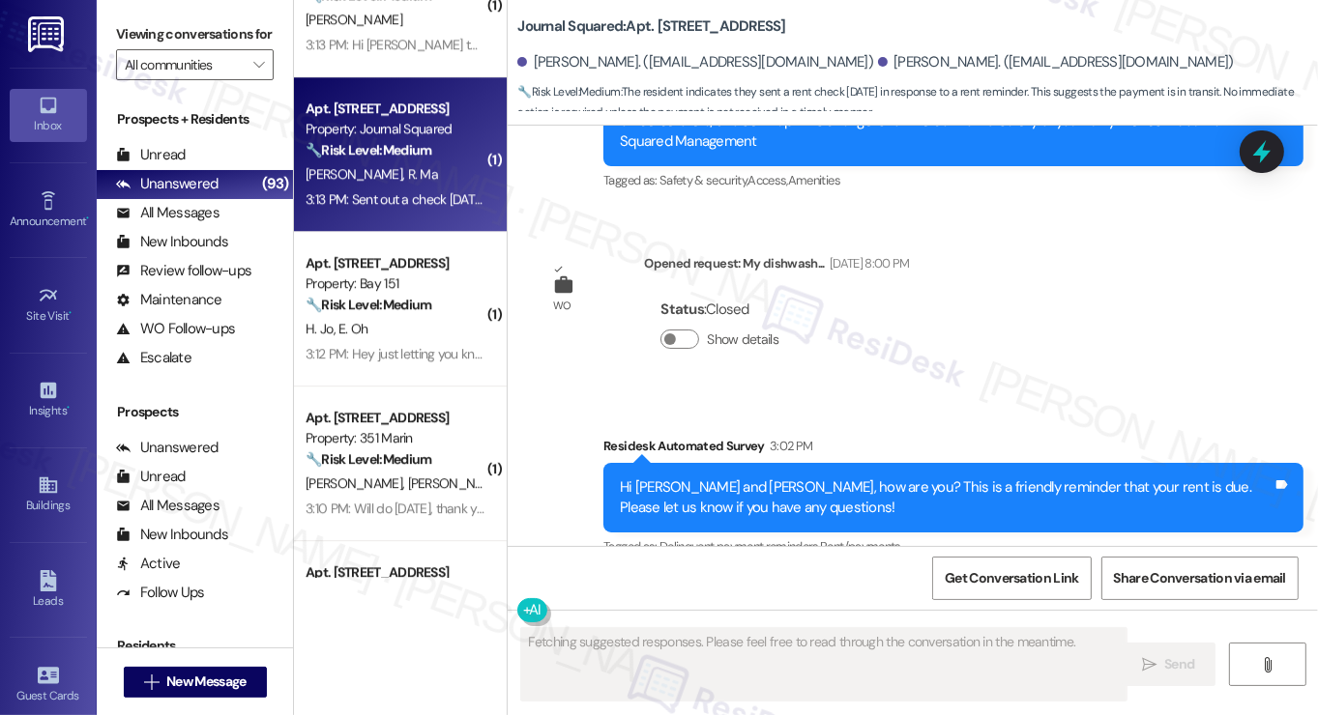
click at [661, 661] on div "Sent out a check last Thursday" at bounding box center [626, 671] width 147 height 20
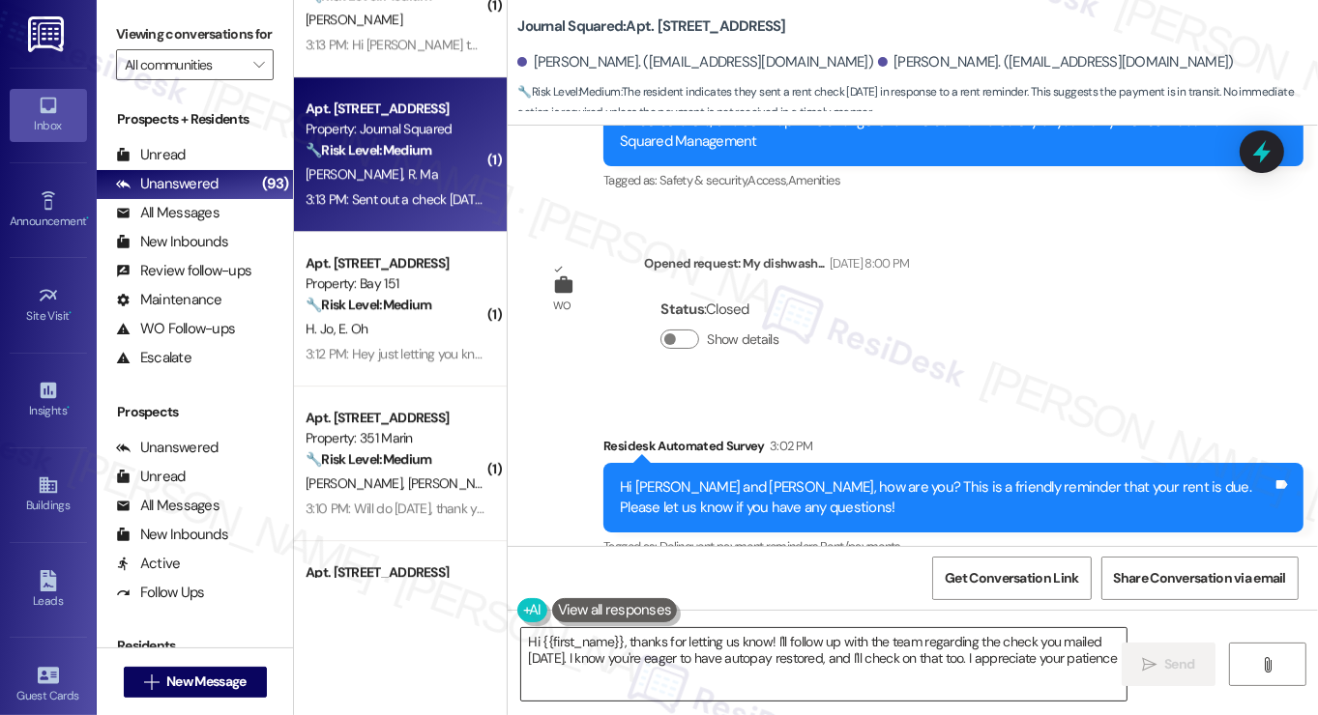
type textarea "Hi {{first_name}}, thanks for letting us know! I'll follow up with the team reg…"
click at [674, 661] on div "Sent out a check last Thursday" at bounding box center [626, 671] width 147 height 20
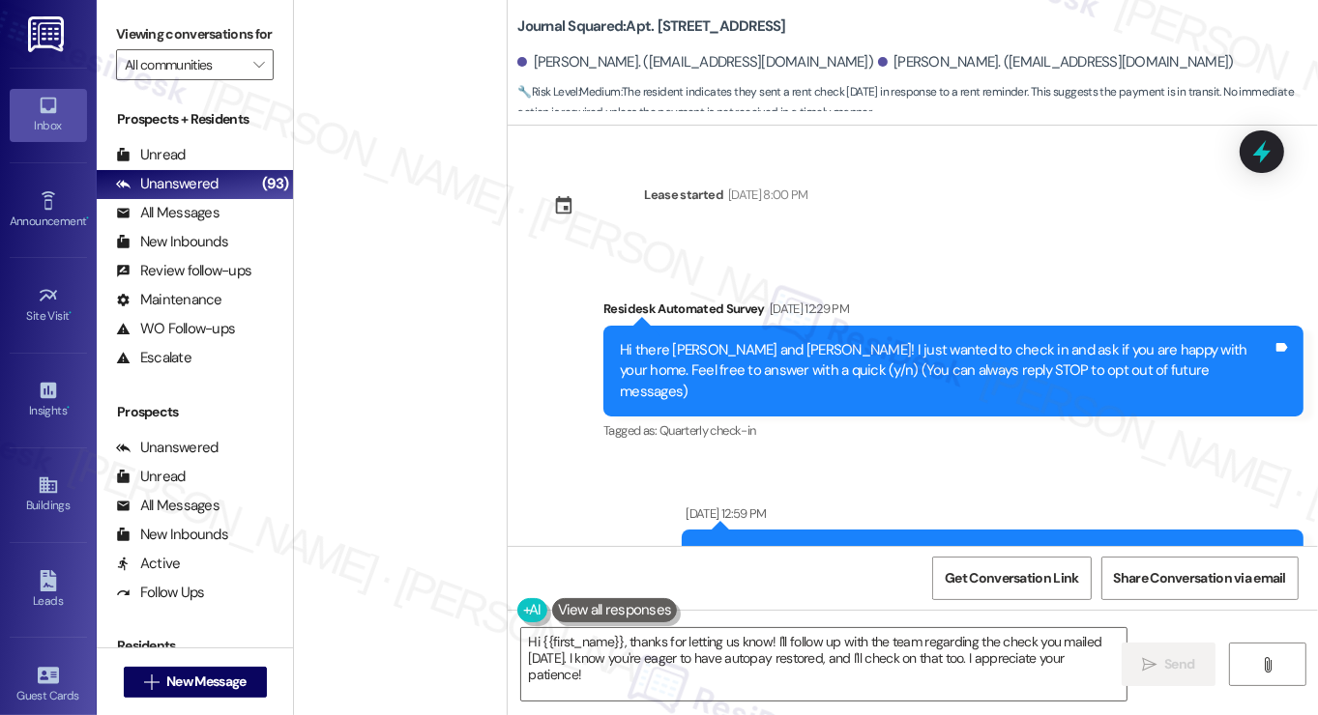
scroll to position [24789, 0]
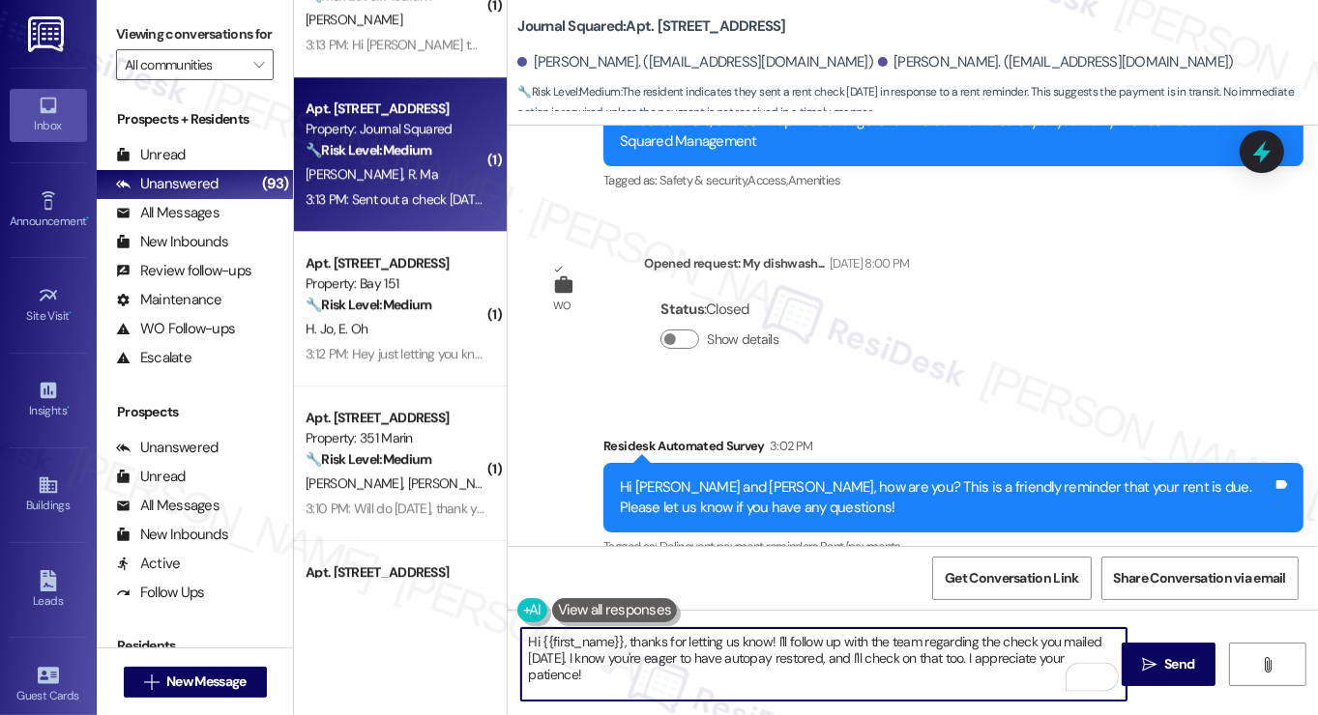
drag, startPoint x: 851, startPoint y: 682, endPoint x: 627, endPoint y: 656, distance: 224.8
click at [627, 656] on textarea "Hi {{first_name}}, thanks for letting us know! I'll follow up with the team reg…" at bounding box center [823, 664] width 605 height 73
click at [628, 656] on textarea "Hi {{first_name}}, thanks for letting us know! I'll follow up with the team reg…" at bounding box center [823, 664] width 605 height 73
click at [641, 683] on textarea "Hi {{first_name}}, thanks for letting us know! I'll follow up with the team reg…" at bounding box center [823, 664] width 605 height 73
drag, startPoint x: 681, startPoint y: 682, endPoint x: 579, endPoint y: 658, distance: 104.1
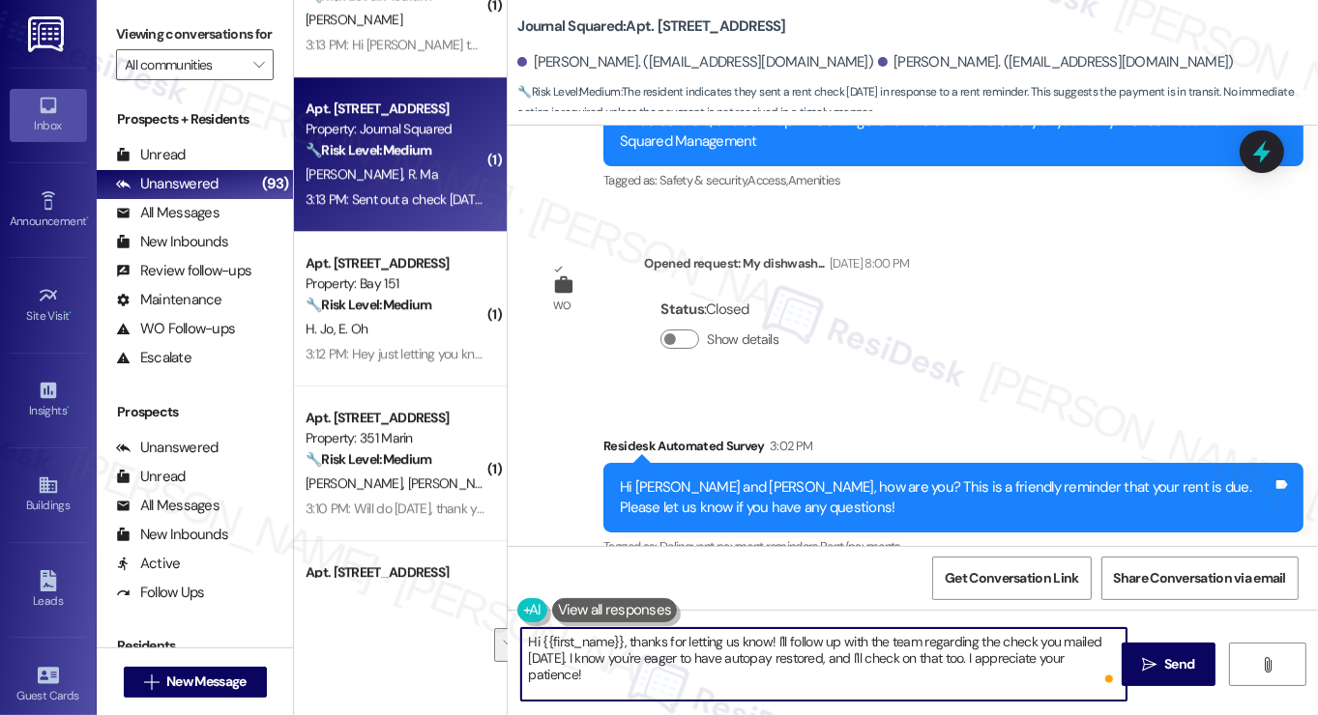
click at [579, 658] on textarea "Hi {{first_name}}, thanks for letting us know! I'll follow up with the team reg…" at bounding box center [823, 664] width 605 height 73
click at [530, 605] on div "Received via SMS Rui Ma 3:13 PM Sent out a check last Thursday Tags and notes T…" at bounding box center [633, 672] width 223 height 134
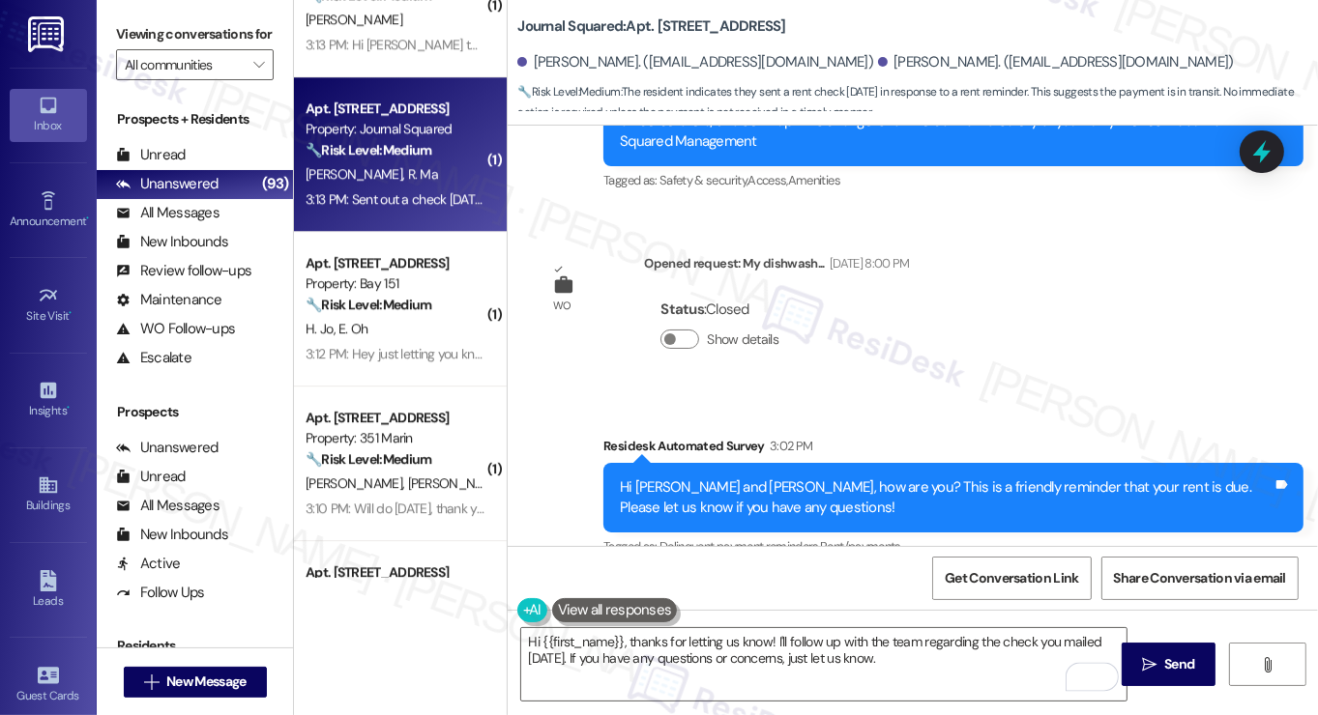
click at [530, 605] on div "Received via SMS Rui Ma 3:13 PM Sent out a check last Thursday Tags and notes T…" at bounding box center [633, 672] width 223 height 134
copy div "Rui"
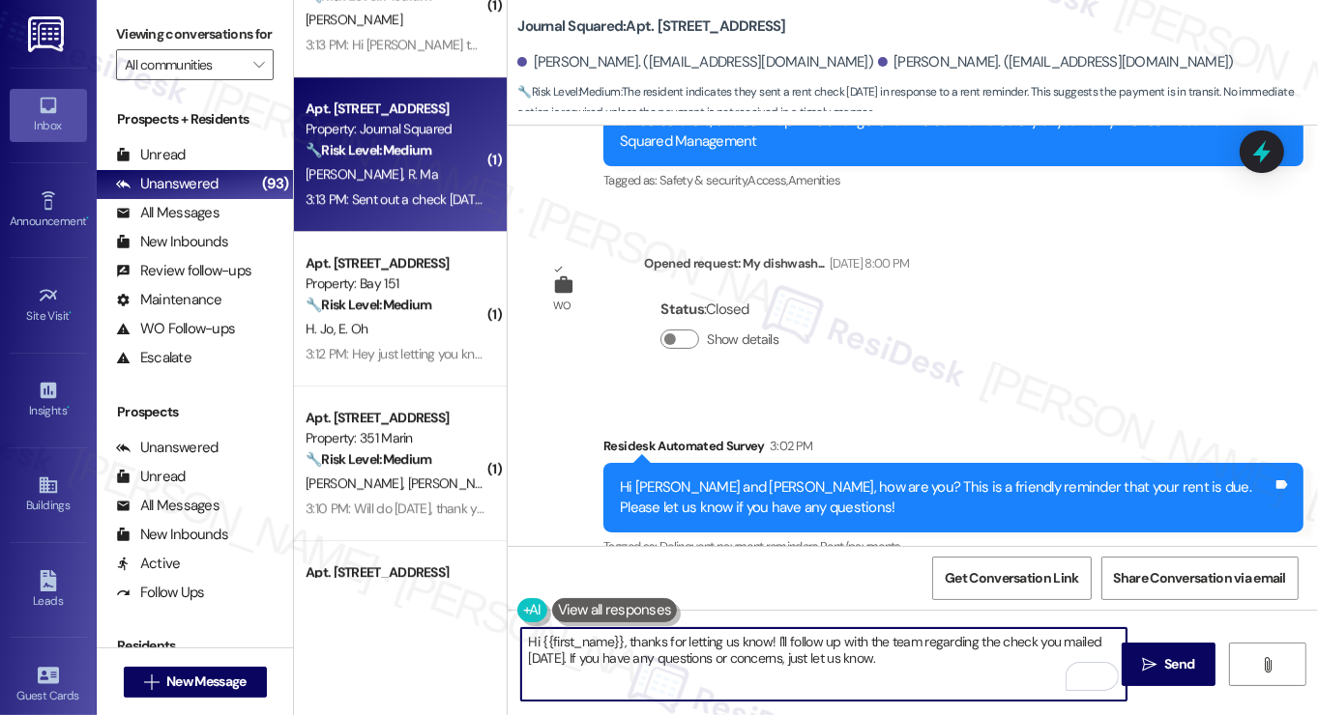
drag, startPoint x: 539, startPoint y: 634, endPoint x: 619, endPoint y: 627, distance: 80.6
click at [619, 627] on div "Hi {{first_name}}, thanks for letting us know! I'll follow up with the team reg…" at bounding box center [823, 664] width 607 height 74
paste textarea "Rui"
click at [904, 638] on textarea "Hi Rui, thanks for letting us know! I'll follow up with the team regarding the …" at bounding box center [823, 664] width 605 height 73
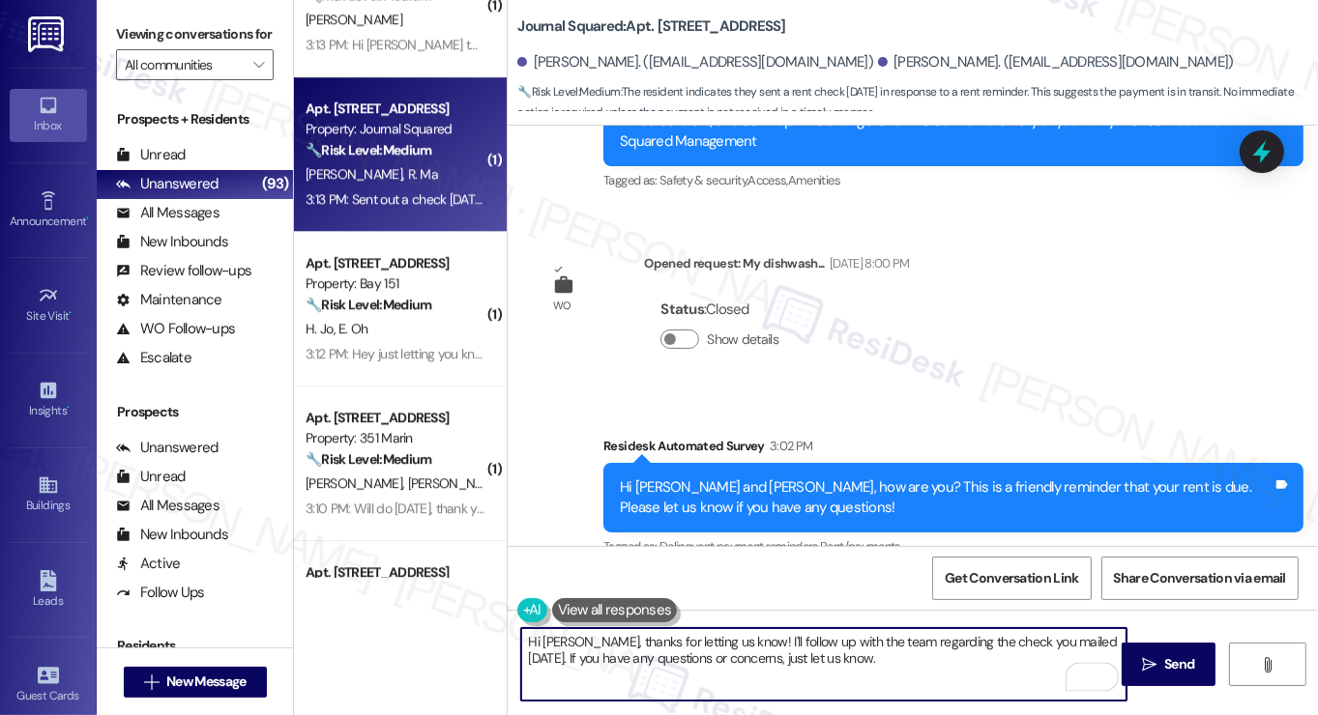
click at [904, 638] on textarea "Hi Rui, thanks for letting us know! I'll follow up with the team regarding the …" at bounding box center [823, 664] width 605 height 73
click at [872, 669] on textarea "Hi Rui, thanks for letting us know! I'll follow up with the team regarding the …" at bounding box center [823, 664] width 605 height 73
type textarea "Hi Rui, thanks for letting us know! I'll follow up with the team regarding the …"
click at [1152, 660] on icon "" at bounding box center [1149, 664] width 15 height 15
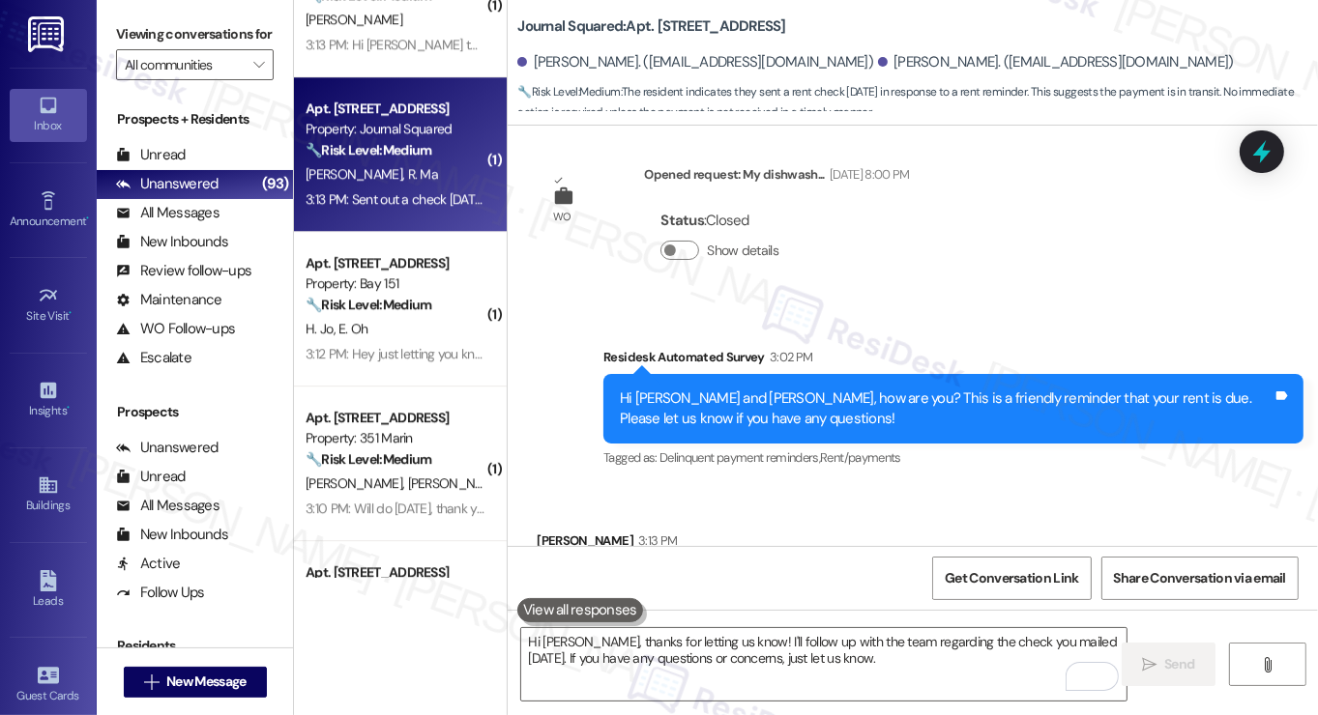
scroll to position [24945, 0]
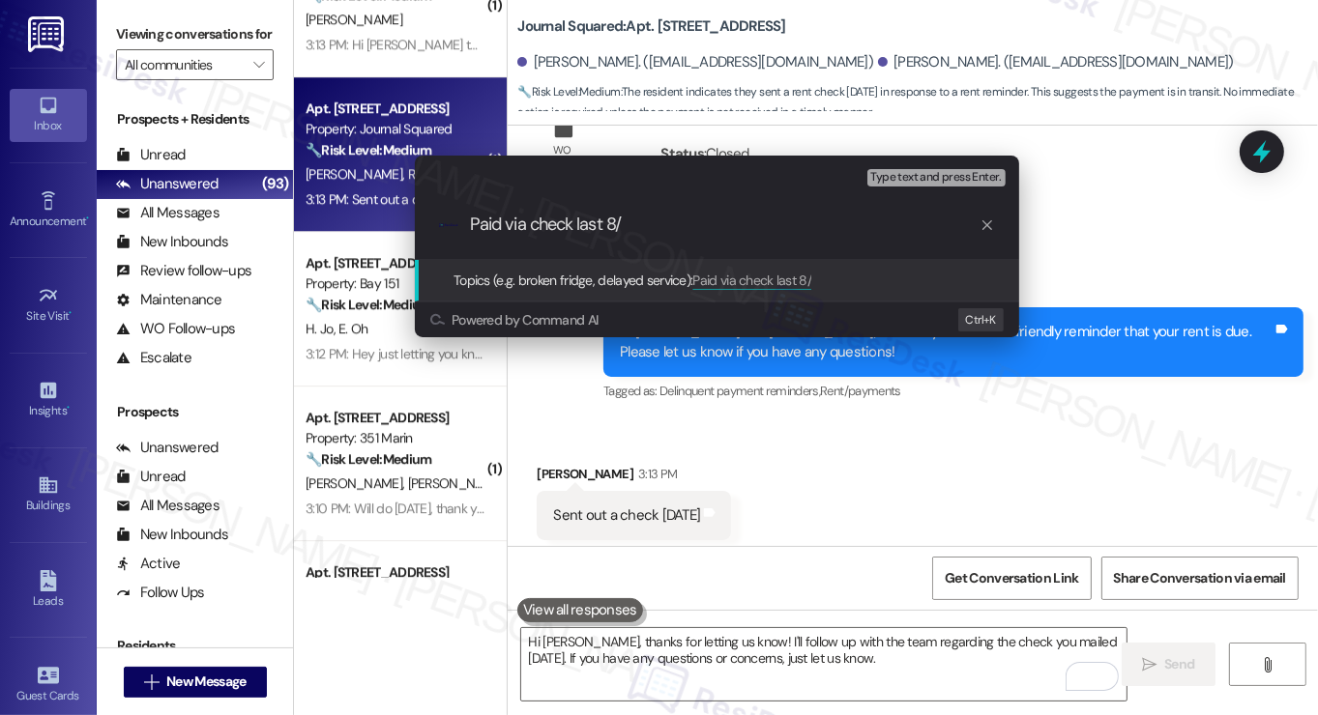
click at [693, 246] on div ".cls-1{fill:#0a055f;}.cls-2{fill:#0cc4c4;} resideskLogoBlueOrange Paid via chec…" at bounding box center [717, 224] width 604 height 69
click at [690, 239] on div ".cls-1{fill:#0a055f;}.cls-2{fill:#0cc4c4;} resideskLogoBlueOrange Paid via chec…" at bounding box center [717, 224] width 604 height 69
click at [693, 227] on input "Paid via check last 8/" at bounding box center [725, 225] width 510 height 20
type input "Paid via check last 8/28 (Thursday)"
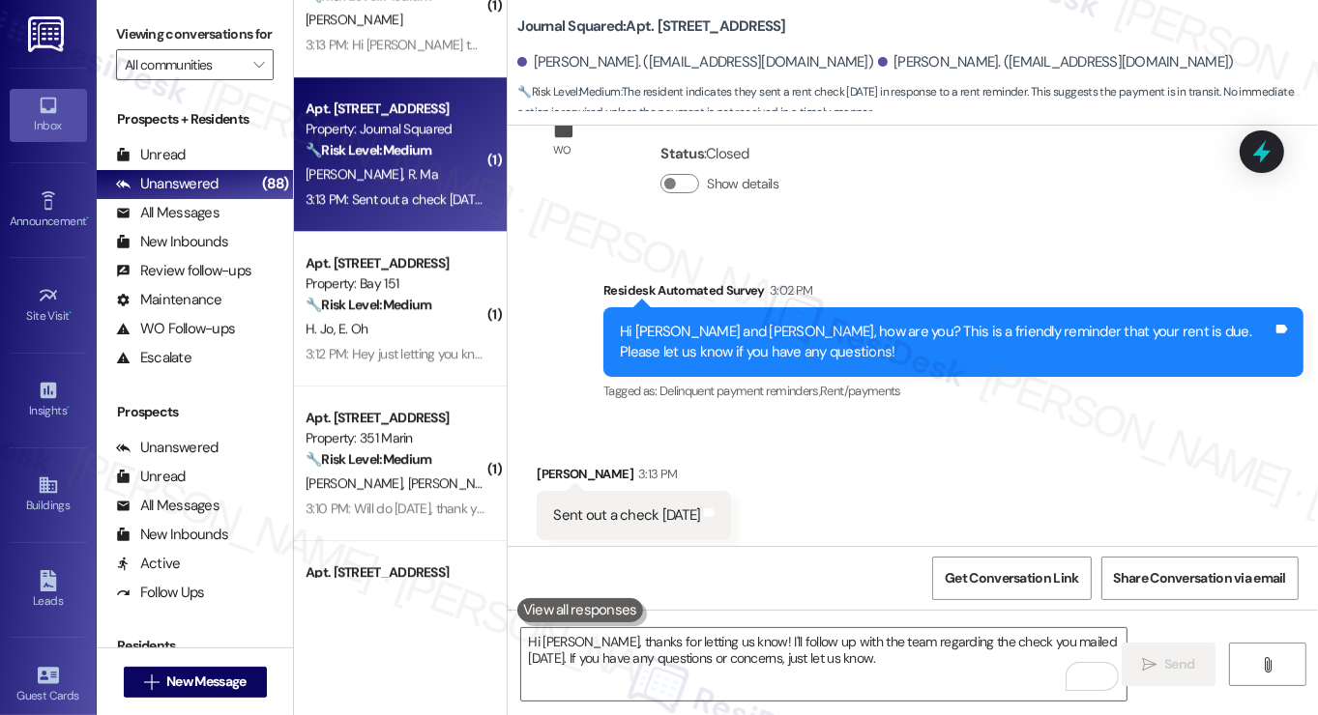
scroll to position [0, 0]
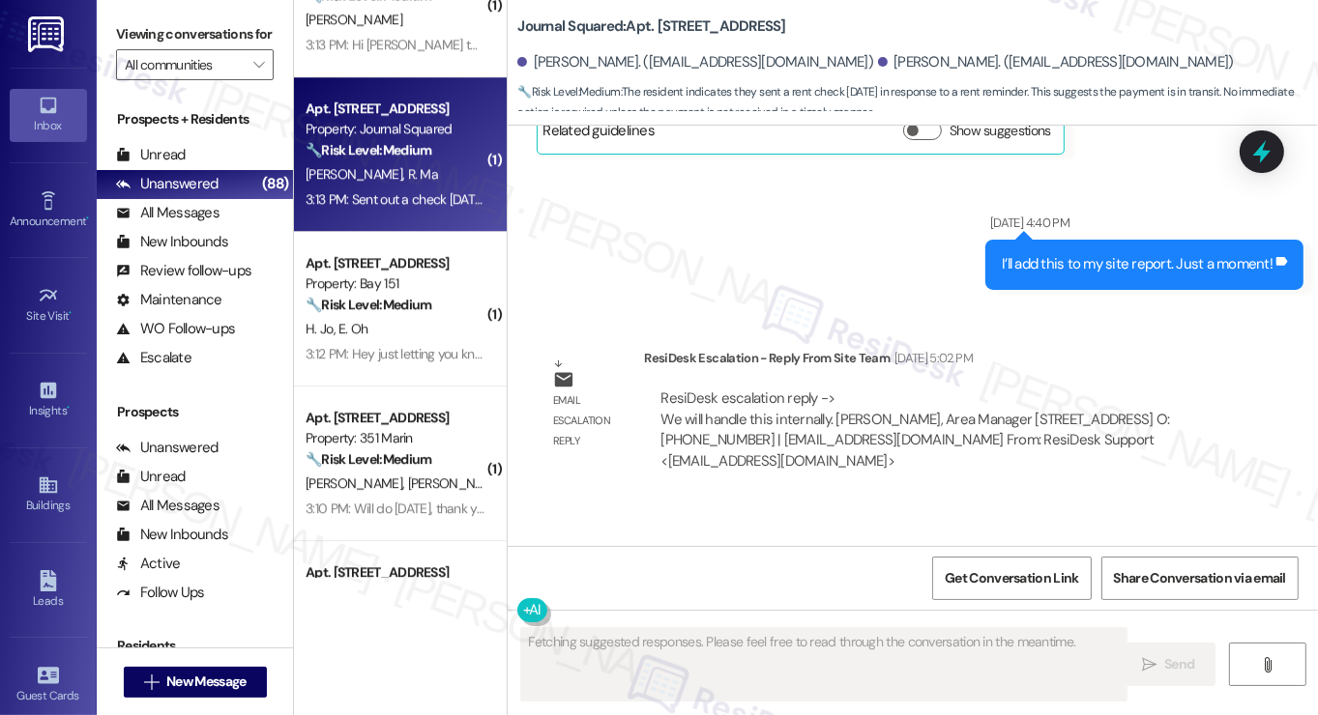
type textarea "Fetching suggested responses. Please feel free to read through the conversation…"
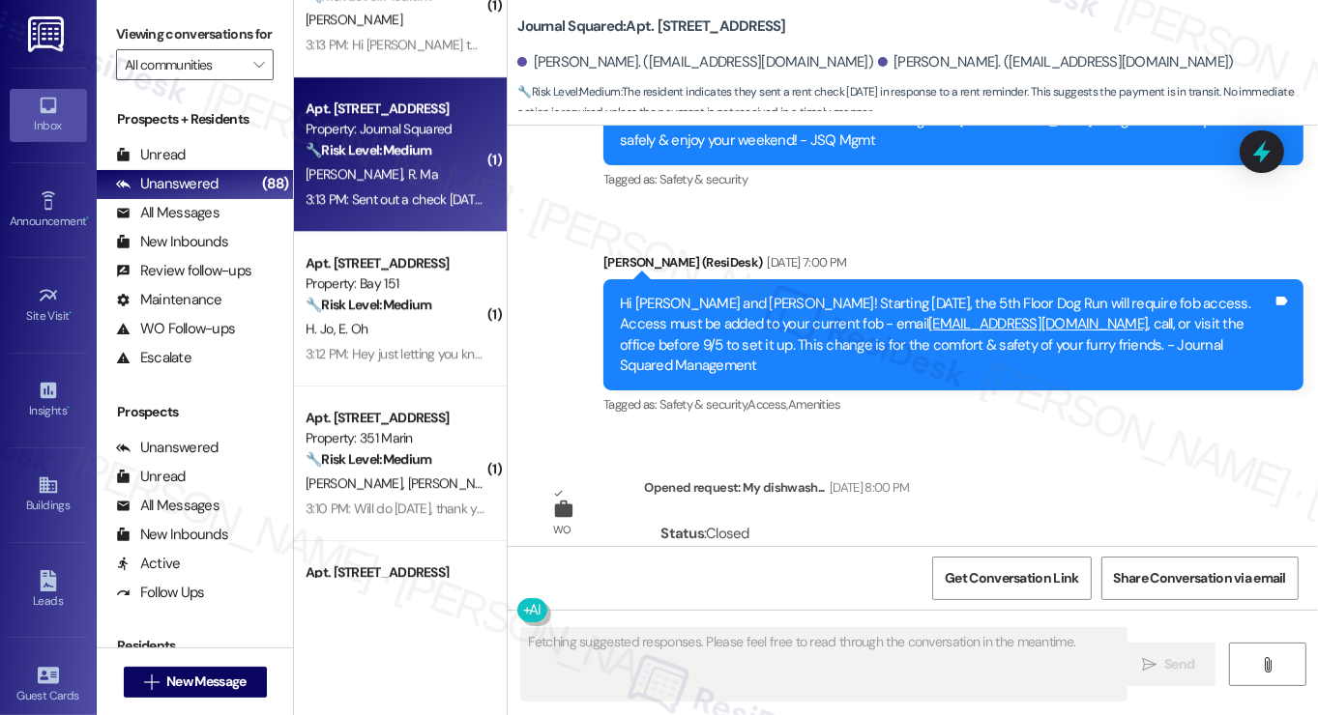
scroll to position [24694, 0]
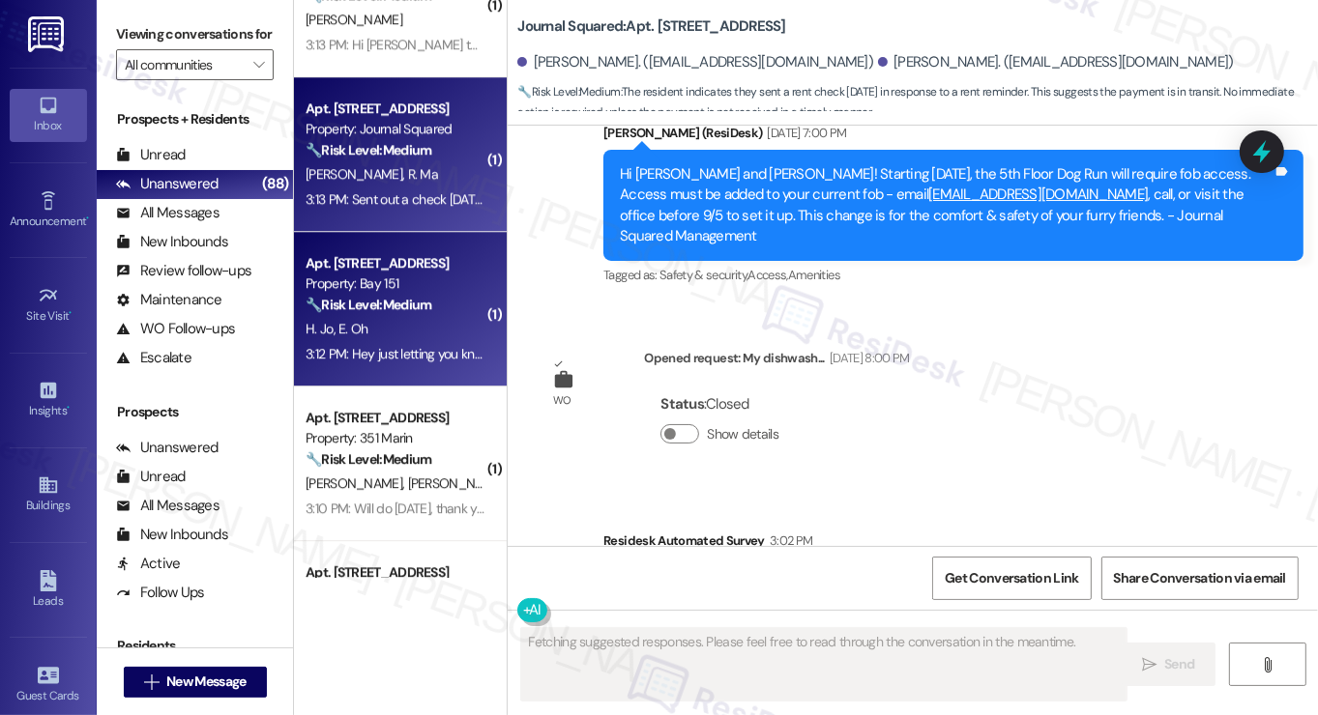
click at [427, 327] on div "H. Jo E. Oh" at bounding box center [395, 329] width 183 height 24
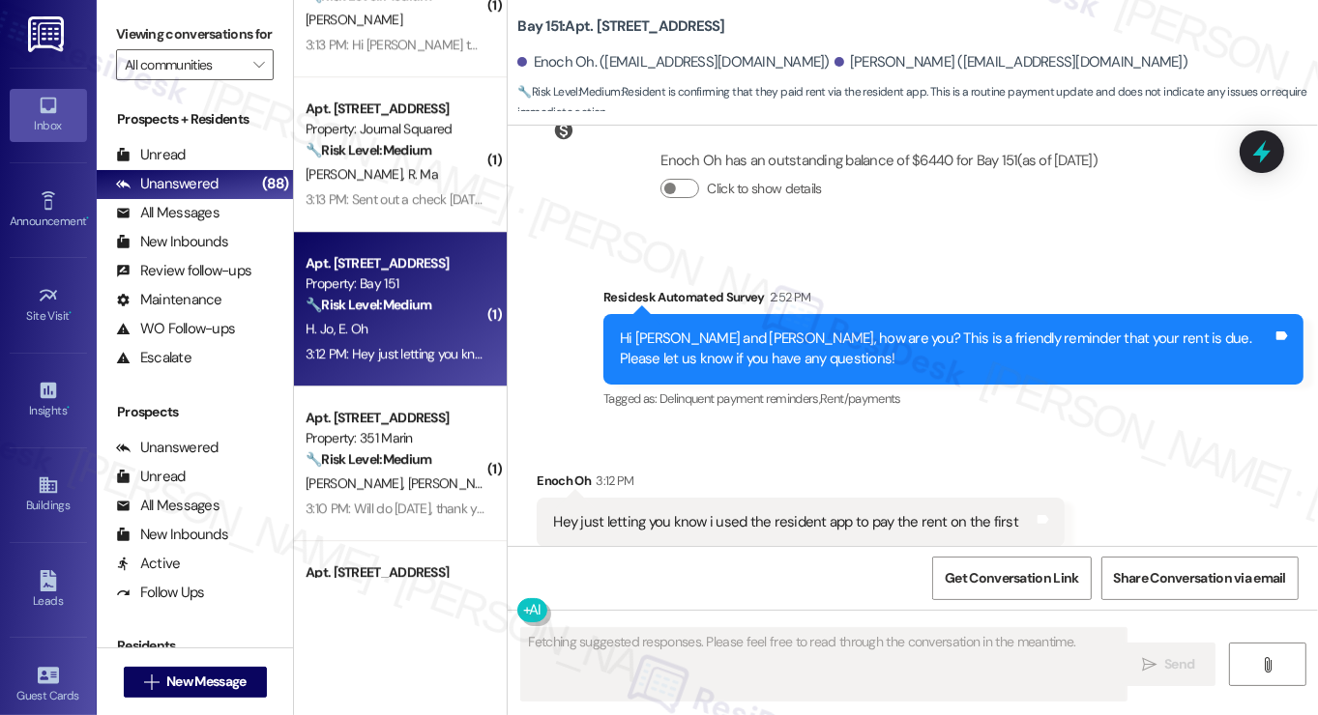
scroll to position [15350, 0]
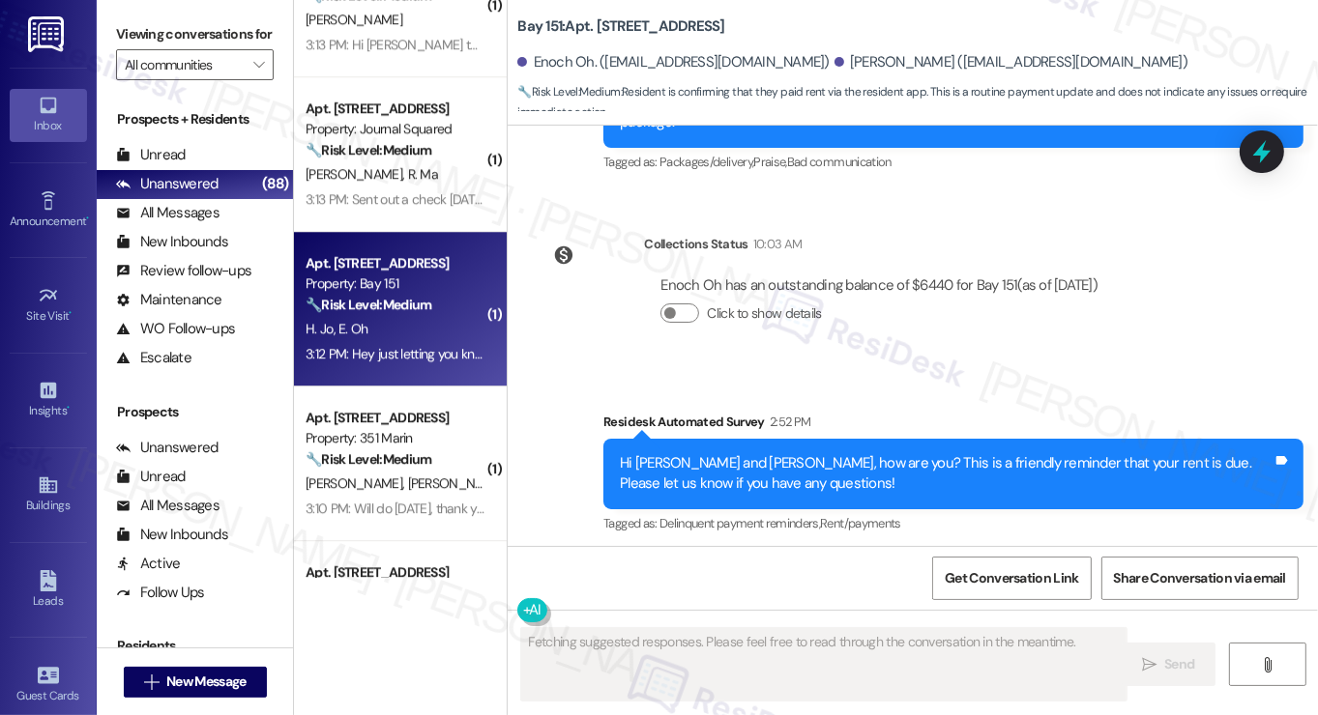
click at [831, 637] on div "Hey just letting you know i used the resident app to pay the rent on the first" at bounding box center [785, 647] width 465 height 20
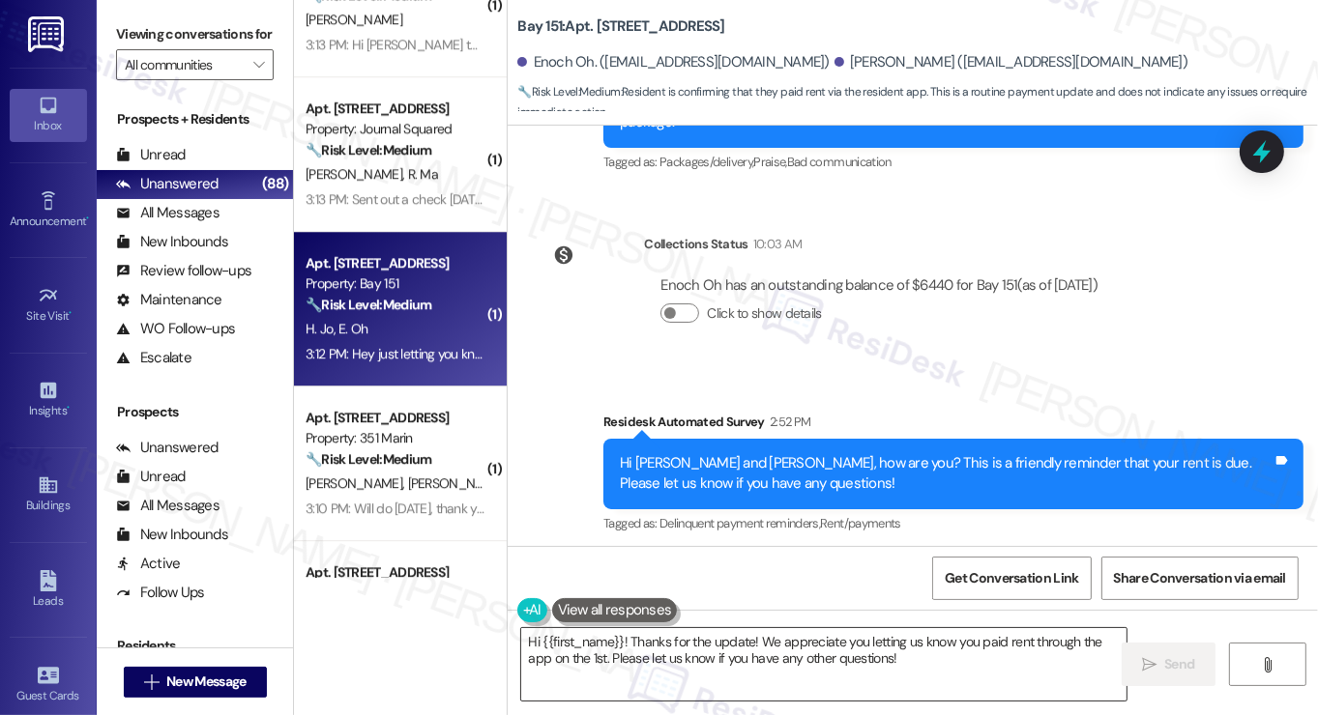
click at [719, 638] on textarea "Hi {{first_name}}! Thanks for the update! We appreciate you letting us know you…" at bounding box center [823, 664] width 605 height 73
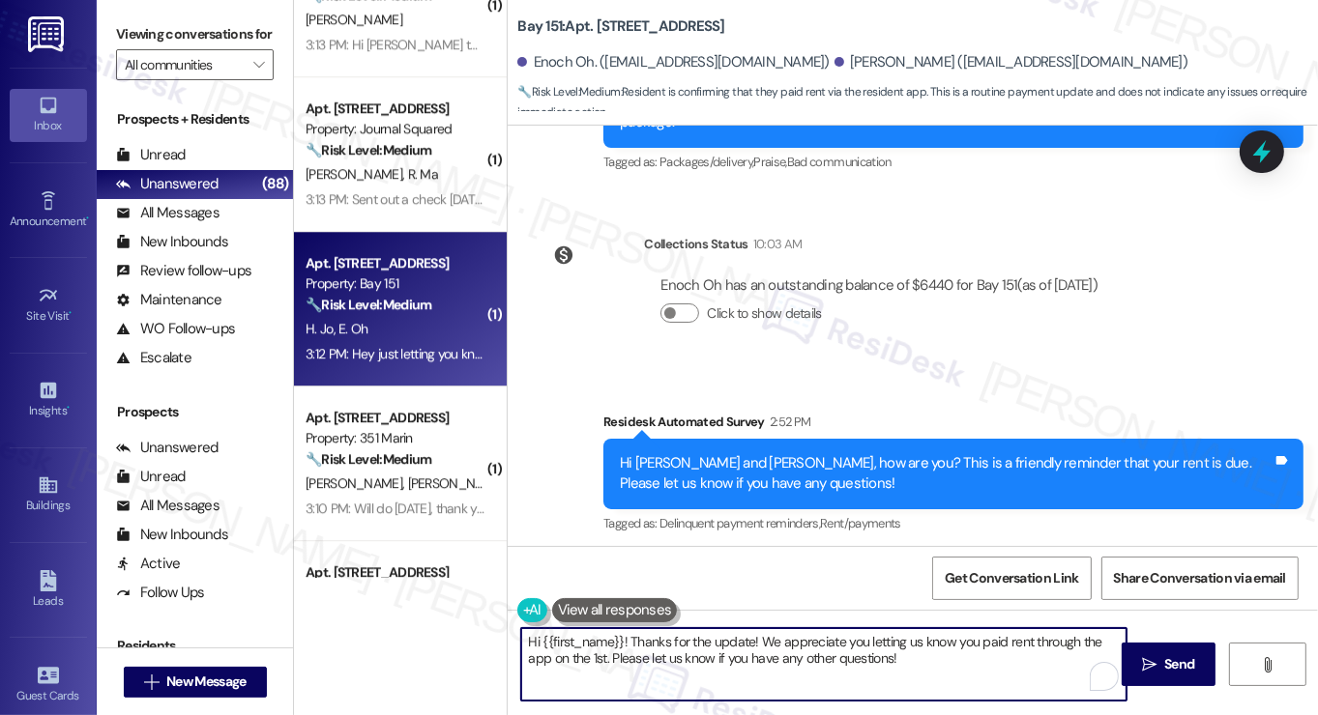
click at [719, 638] on textarea "Hi {{first_name}}! Thanks for the update! We appreciate you letting us know you…" at bounding box center [823, 664] width 605 height 73
click at [985, 649] on textarea "Hi {{first_name}}! Thanks for the update! We appreciate you letting us know you…" at bounding box center [823, 664] width 605 height 73
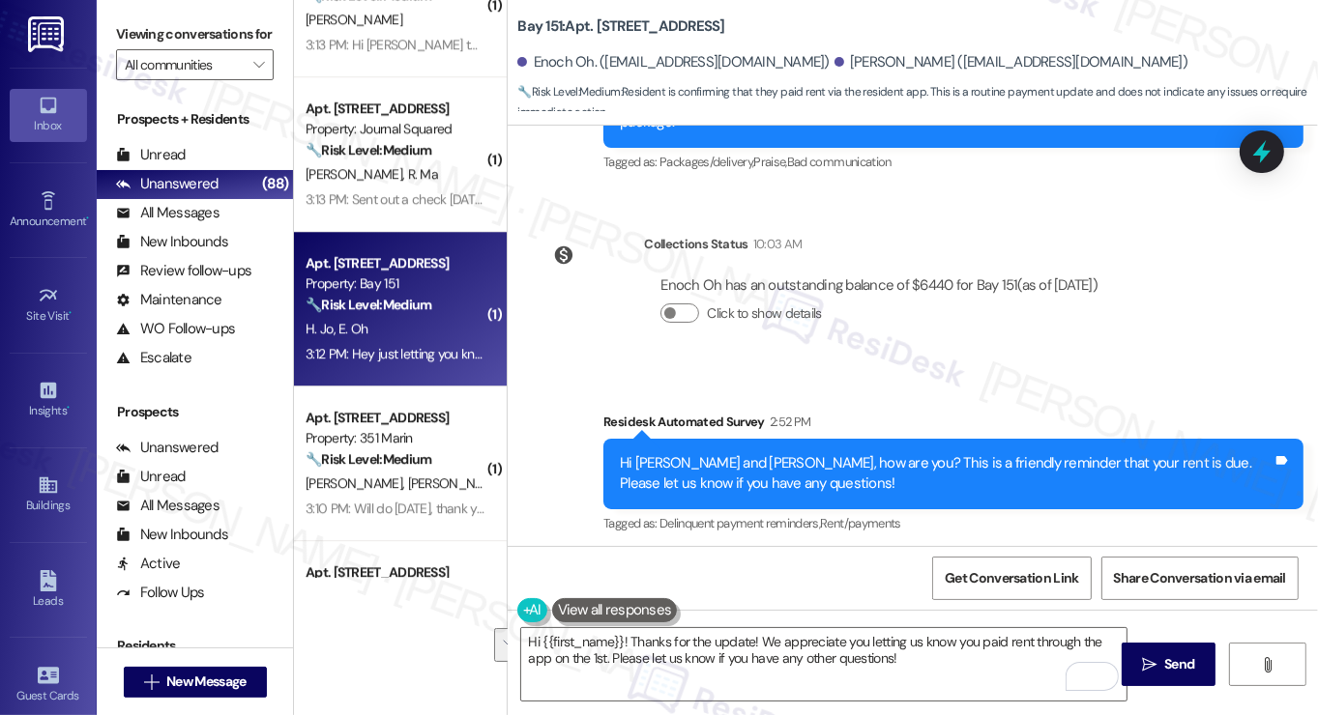
drag, startPoint x: 119, startPoint y: 14, endPoint x: 159, endPoint y: 38, distance: 46.4
click at [119, 14] on div "Viewing conversations for All communities " at bounding box center [195, 50] width 196 height 100
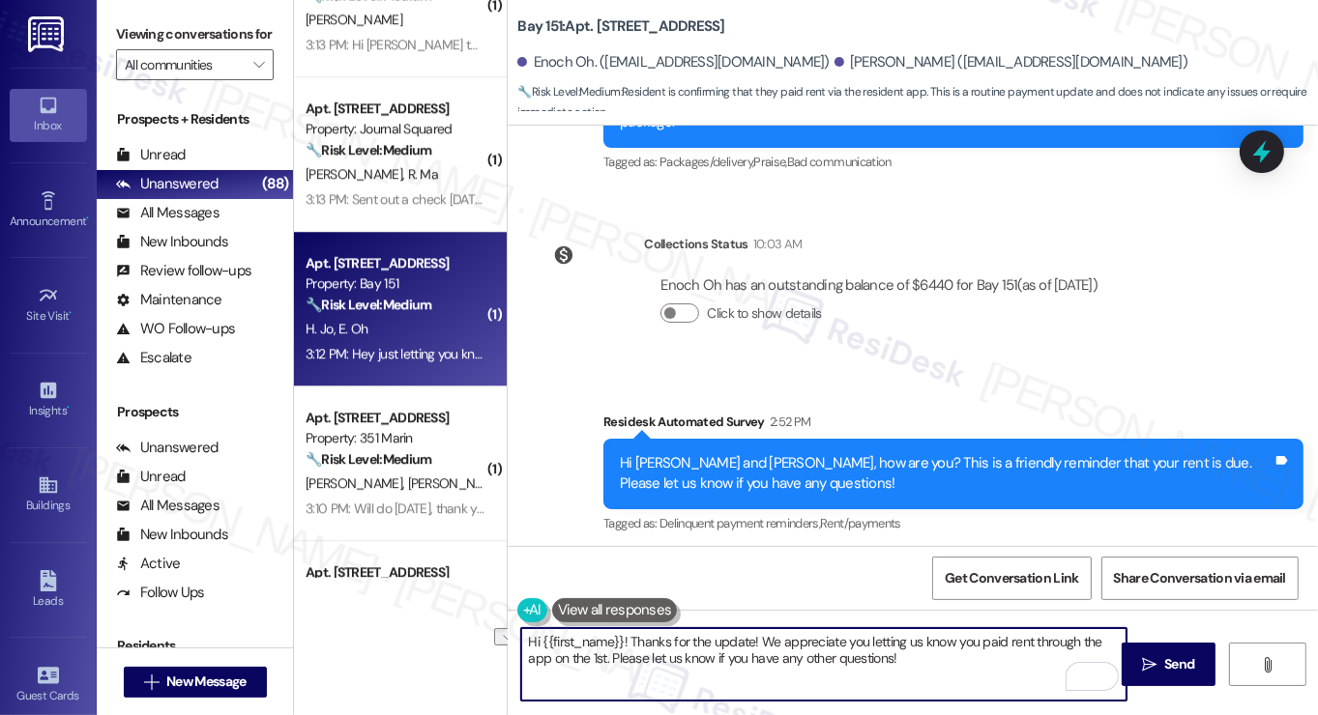
drag, startPoint x: 942, startPoint y: 659, endPoint x: 607, endPoint y: 664, distance: 334.6
click at [607, 664] on textarea "Hi {{first_name}}! Thanks for the update! We appreciate you letting us know you…" at bounding box center [823, 664] width 605 height 73
paste textarea "Did you receive a payment confirmation receipt yet, or has the payment already …"
click at [551, 596] on div "Enoch Oh 3:12 PM" at bounding box center [800, 609] width 527 height 27
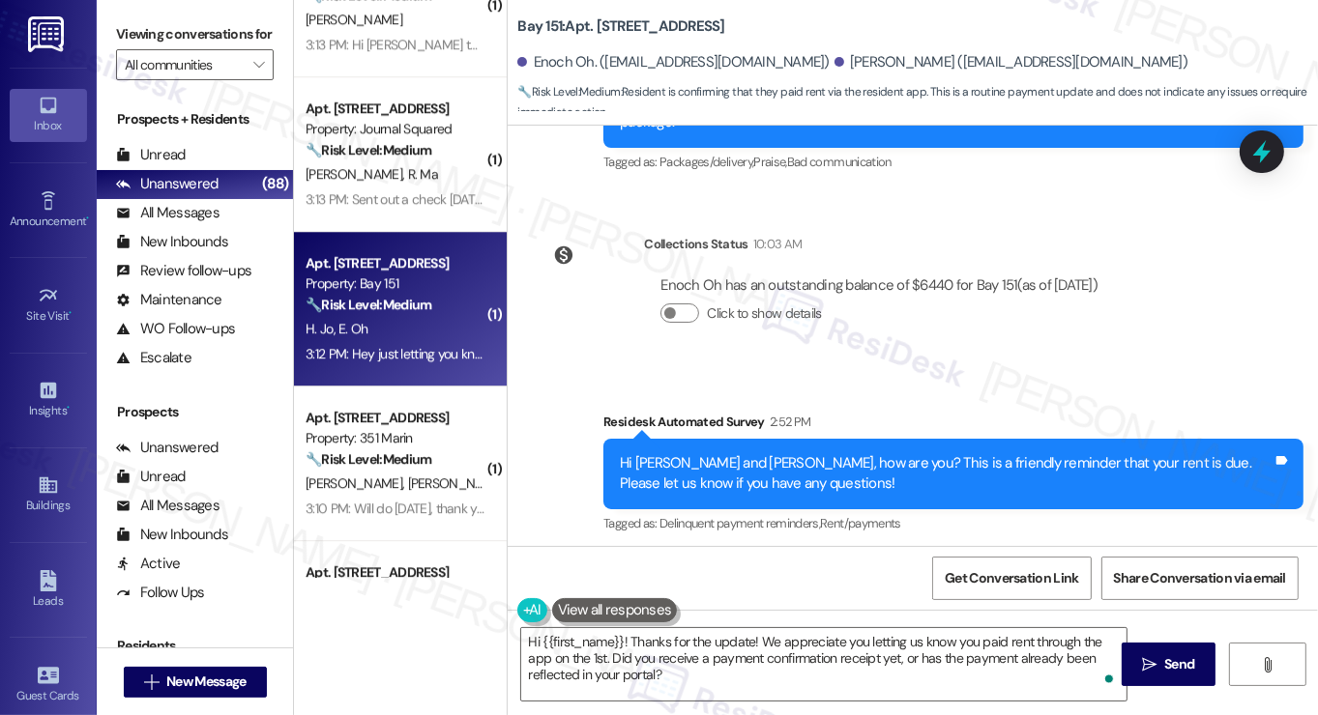
click at [551, 596] on div "Enoch Oh 3:12 PM" at bounding box center [800, 609] width 527 height 27
copy div "Enoch"
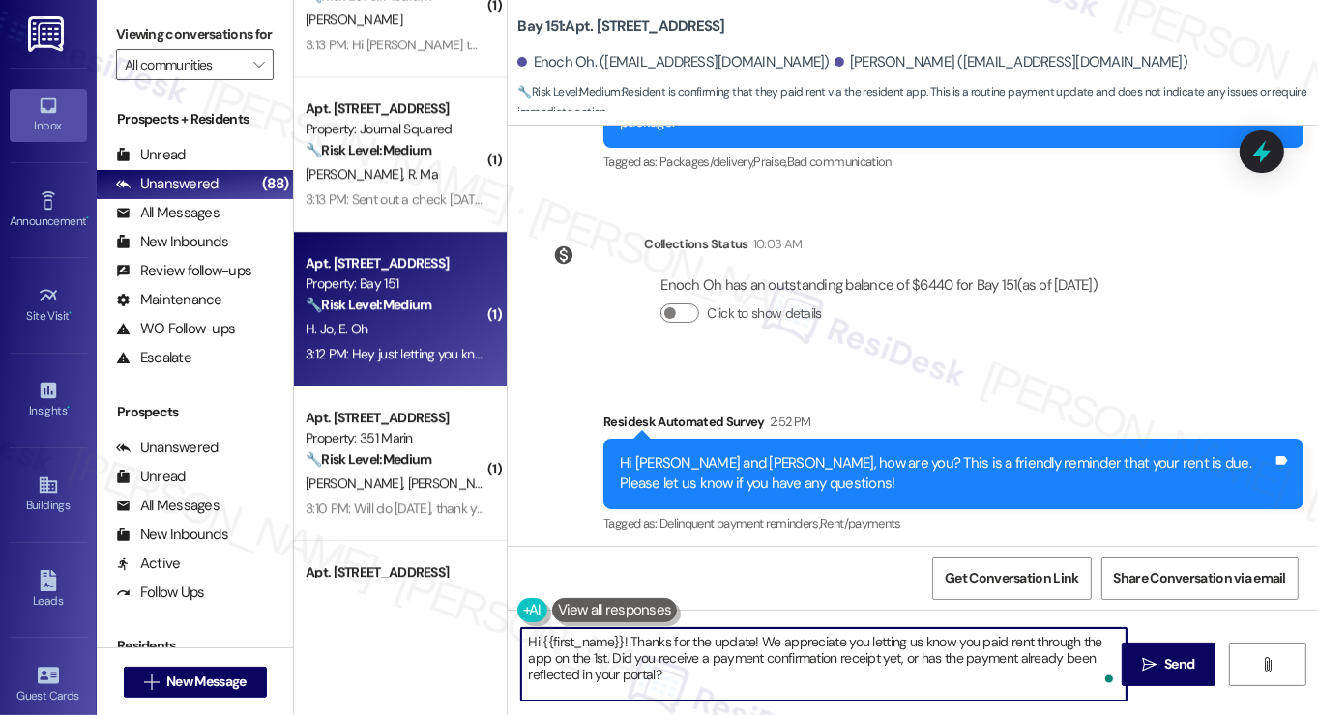
drag, startPoint x: 539, startPoint y: 641, endPoint x: 620, endPoint y: 633, distance: 81.6
click at [620, 633] on textarea "Hi {{first_name}}! Thanks for the update! We appreciate you letting us know you…" at bounding box center [823, 664] width 605 height 73
paste textarea "Enoch"
type textarea "Hi Enoch! Thanks for the update! We appreciate you letting us know you paid ren…"
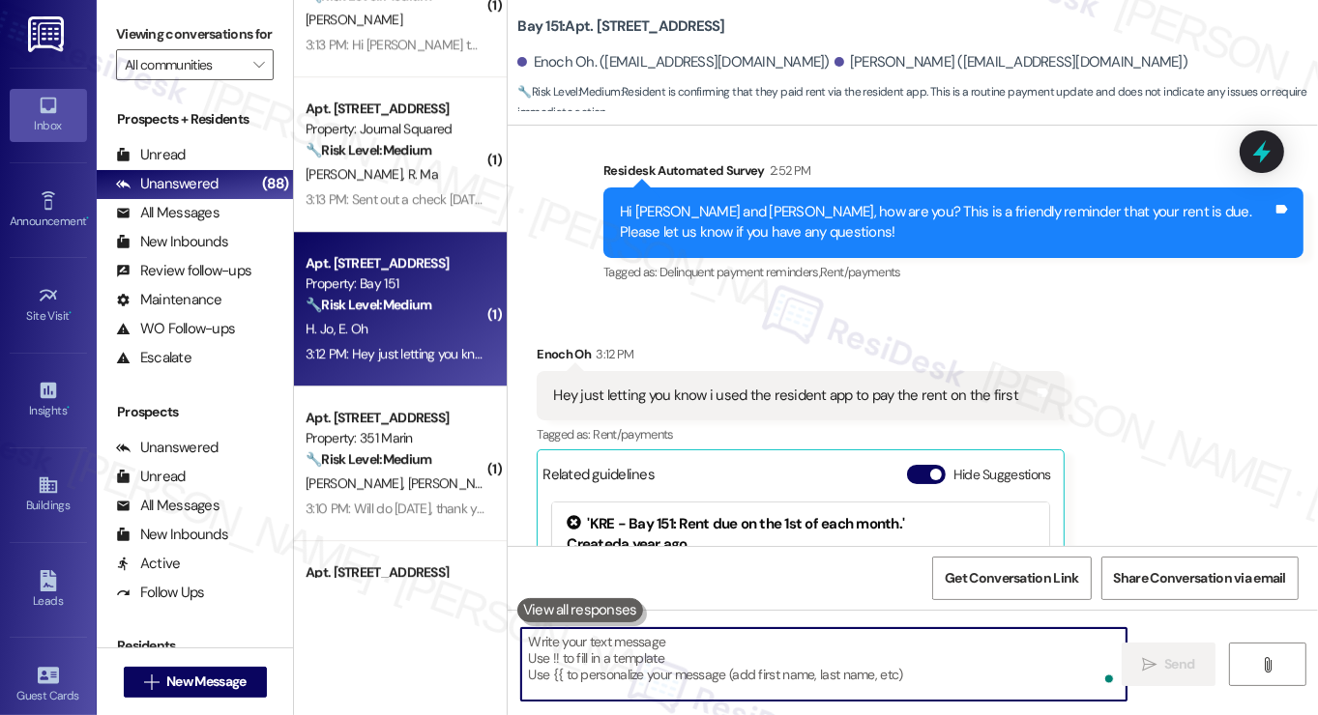
scroll to position [15721, 0]
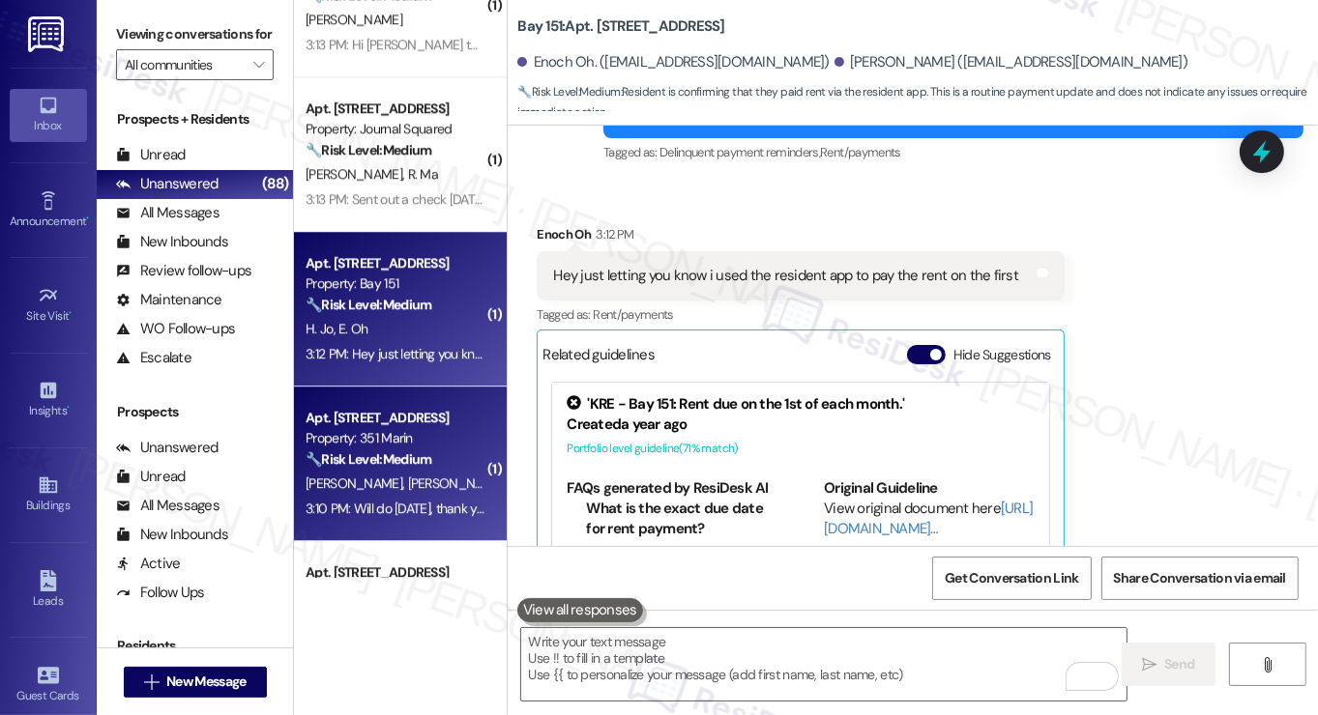
click at [414, 433] on div "Property: 351 Marin" at bounding box center [395, 438] width 179 height 20
type textarea "Fetching suggested responses. Please feel free to read through the conversation…"
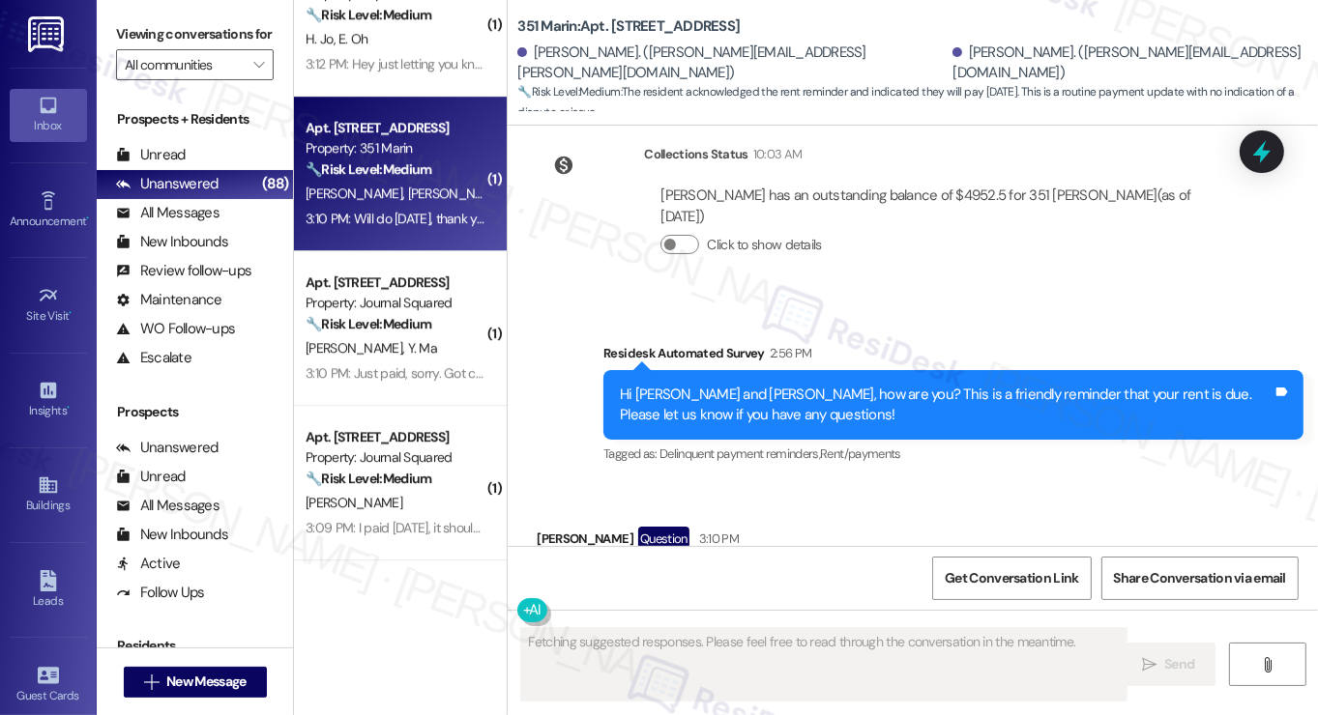
scroll to position [4678, 0]
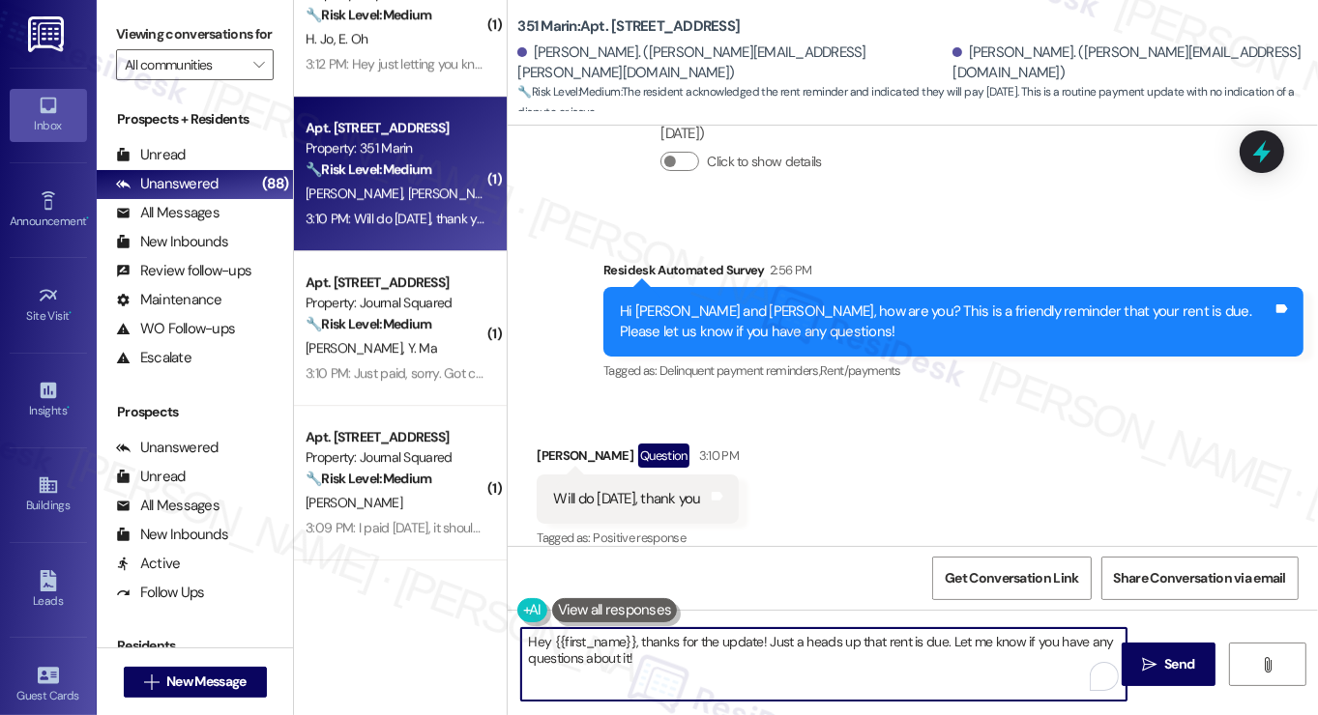
click at [523, 640] on textarea "Hey {{first_name}}, thanks for the update! Just a heads up that rent is due. Le…" at bounding box center [823, 664] width 605 height 73
click at [547, 429] on div "Received via SMS Jonathan Lampani Question 3:10 PM Will do today, thank you Tag…" at bounding box center [637, 498] width 231 height 138
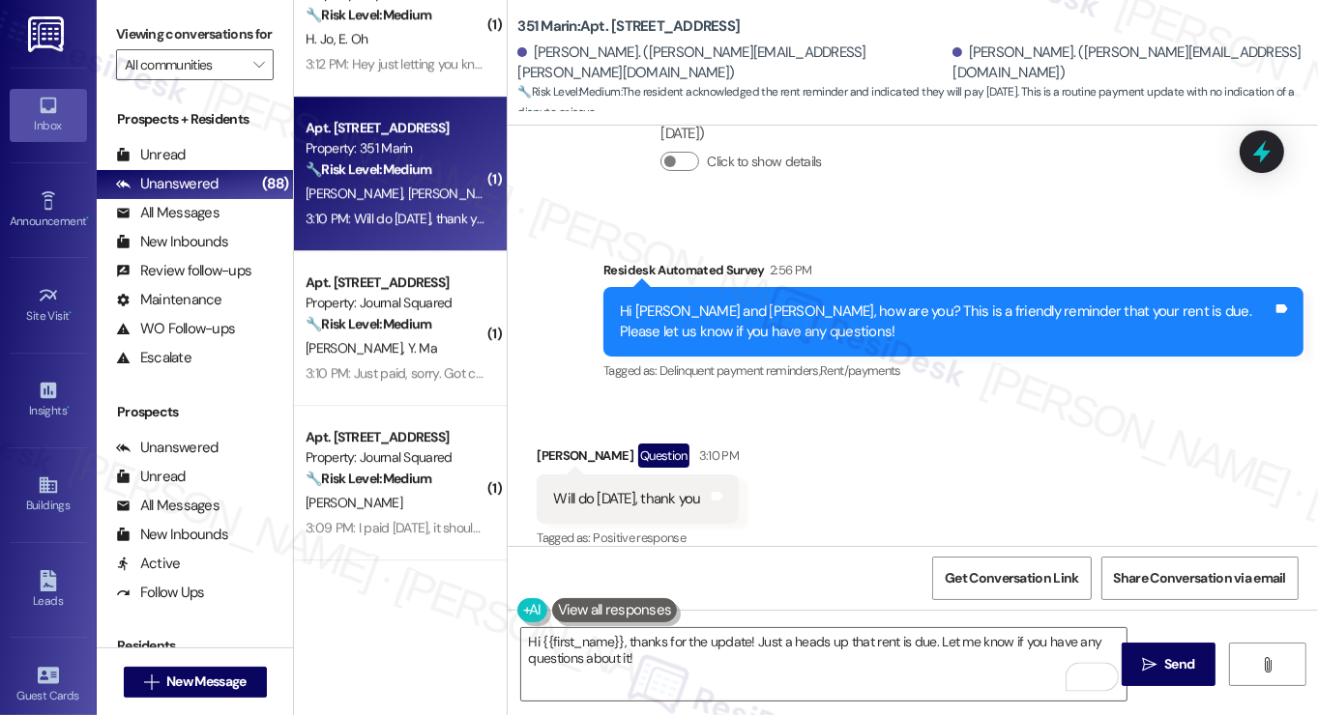
click at [547, 444] on div "Jonathan Lampani Question 3:10 PM" at bounding box center [638, 459] width 202 height 31
copy div "Jonathan"
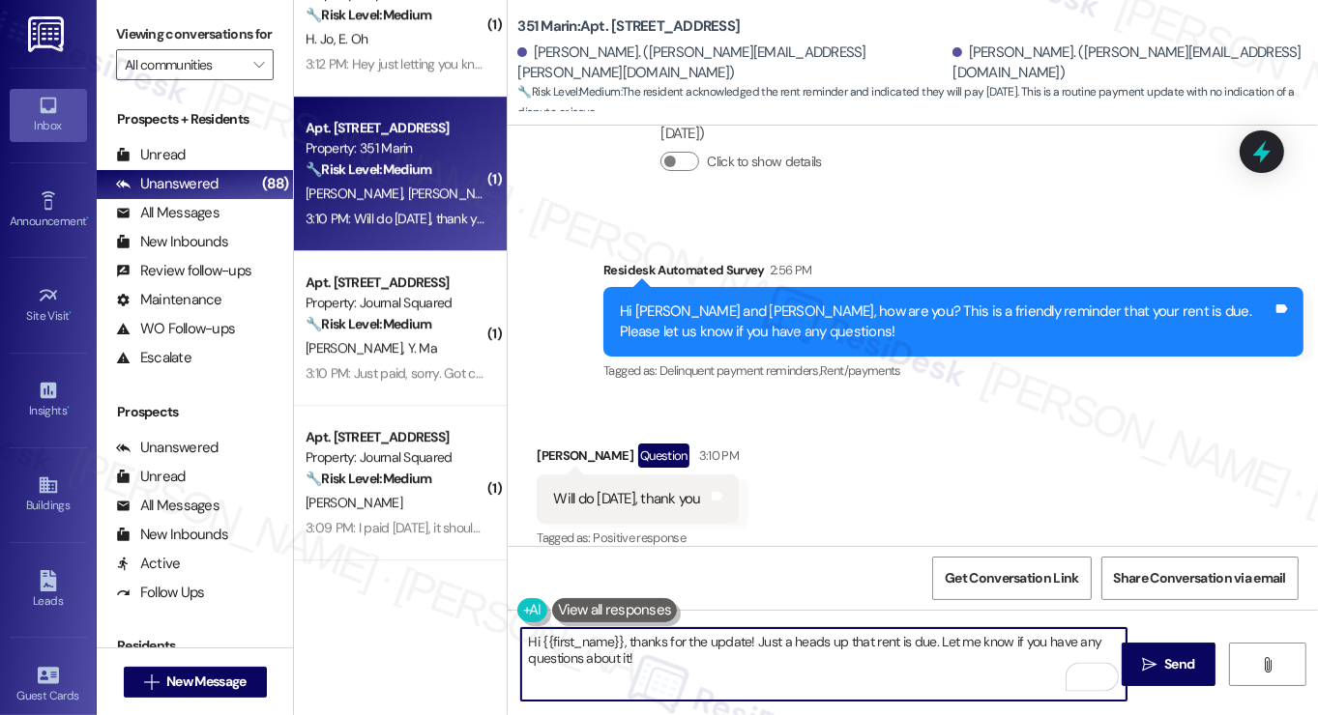
drag, startPoint x: 536, startPoint y: 642, endPoint x: 619, endPoint y: 634, distance: 83.5
click at [619, 634] on textarea "Hi {{first_name}}, thanks for the update! Just a heads up that rent is due. Let…" at bounding box center [823, 664] width 605 height 73
paste textarea "Jonathan"
click at [896, 638] on textarea "Hi Jonathan, thanks for the update! Just a heads up that rent is due. Let me kn…" at bounding box center [823, 664] width 605 height 73
click at [956, 663] on textarea "Hi Jonathan, thanks for the update! Just a heads up that rent is due on the 1st…" at bounding box center [823, 664] width 605 height 73
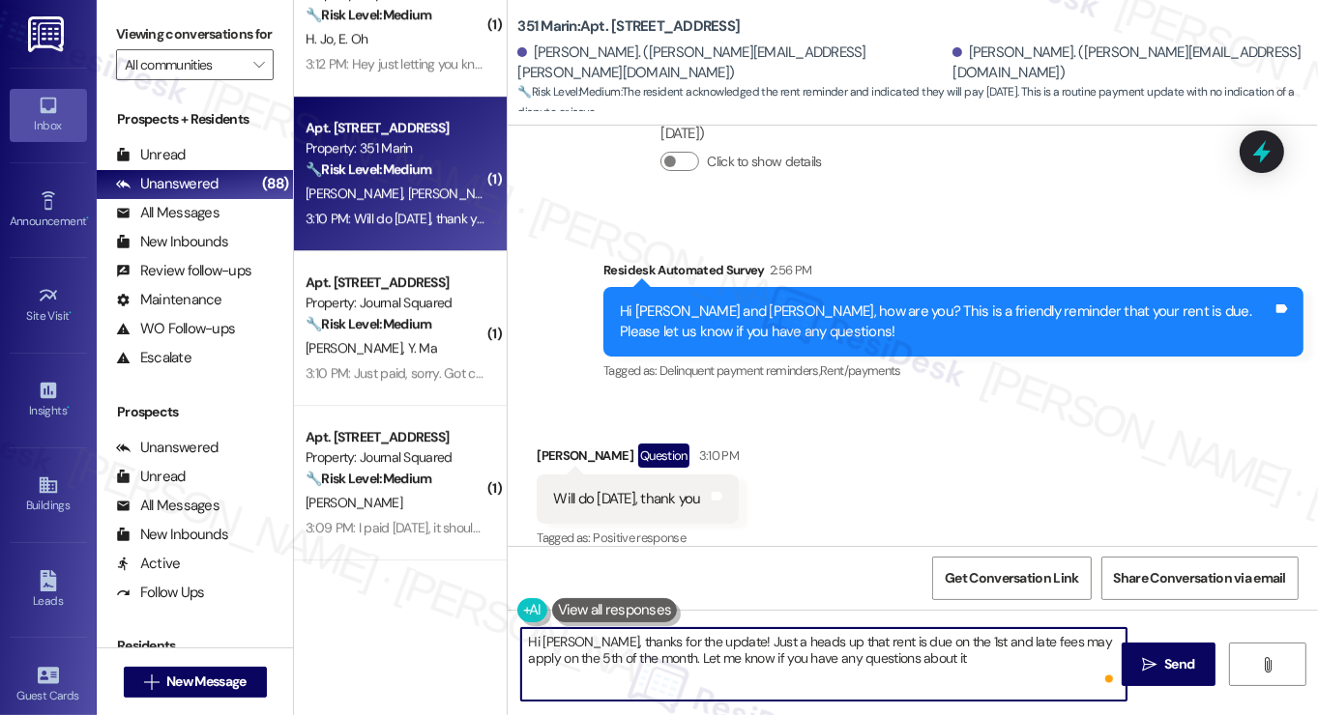
type textarea "Hi Jonathan, thanks for the update! Just a heads up that rent is due on the 1st…"
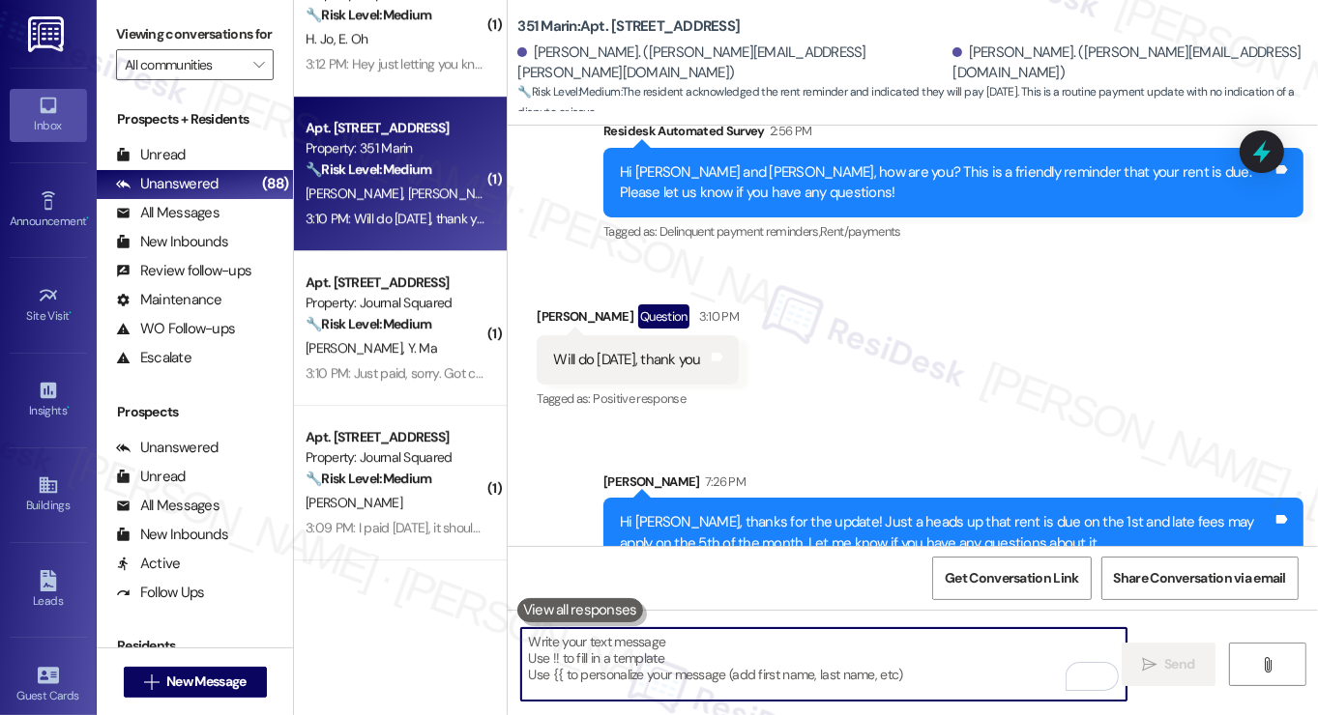
scroll to position [4834, 0]
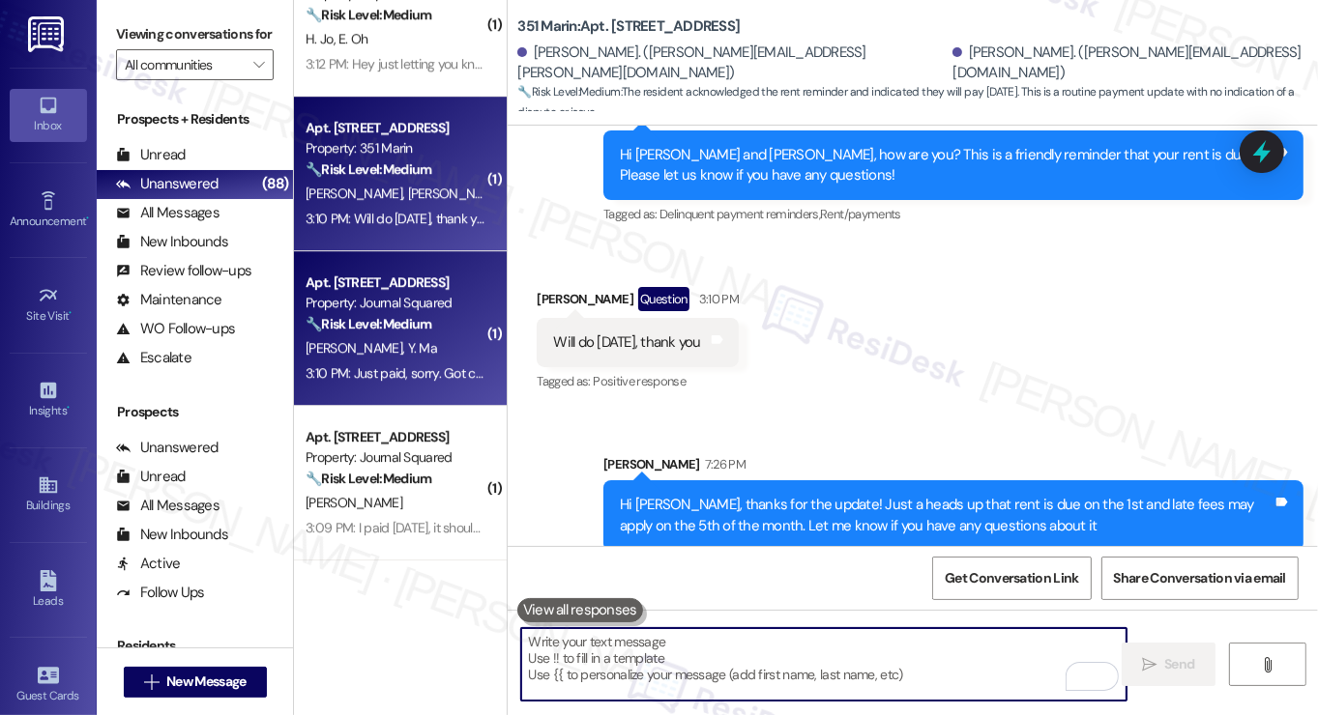
click at [406, 317] on strong "🔧 Risk Level: Medium" at bounding box center [369, 323] width 126 height 17
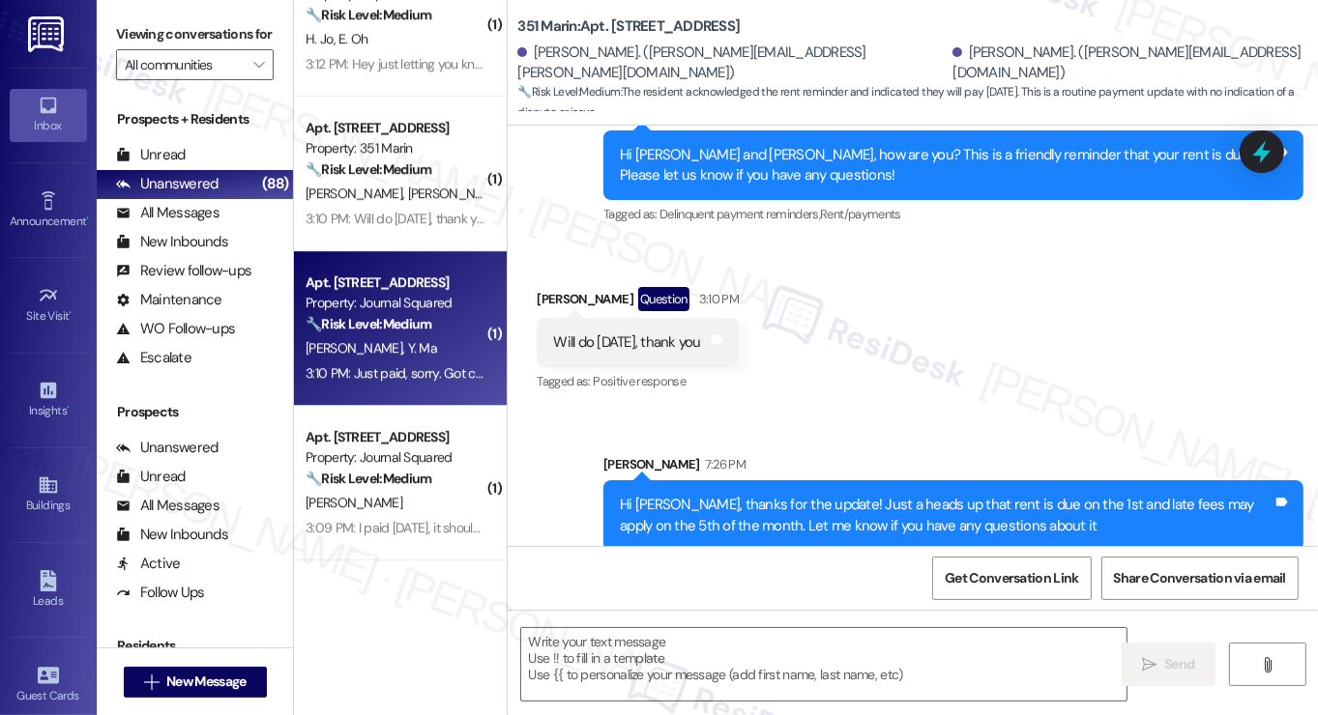
click at [406, 317] on strong "🔧 Risk Level: Medium" at bounding box center [369, 323] width 126 height 17
type textarea "Fetching suggested responses. Please feel free to read through the conversation…"
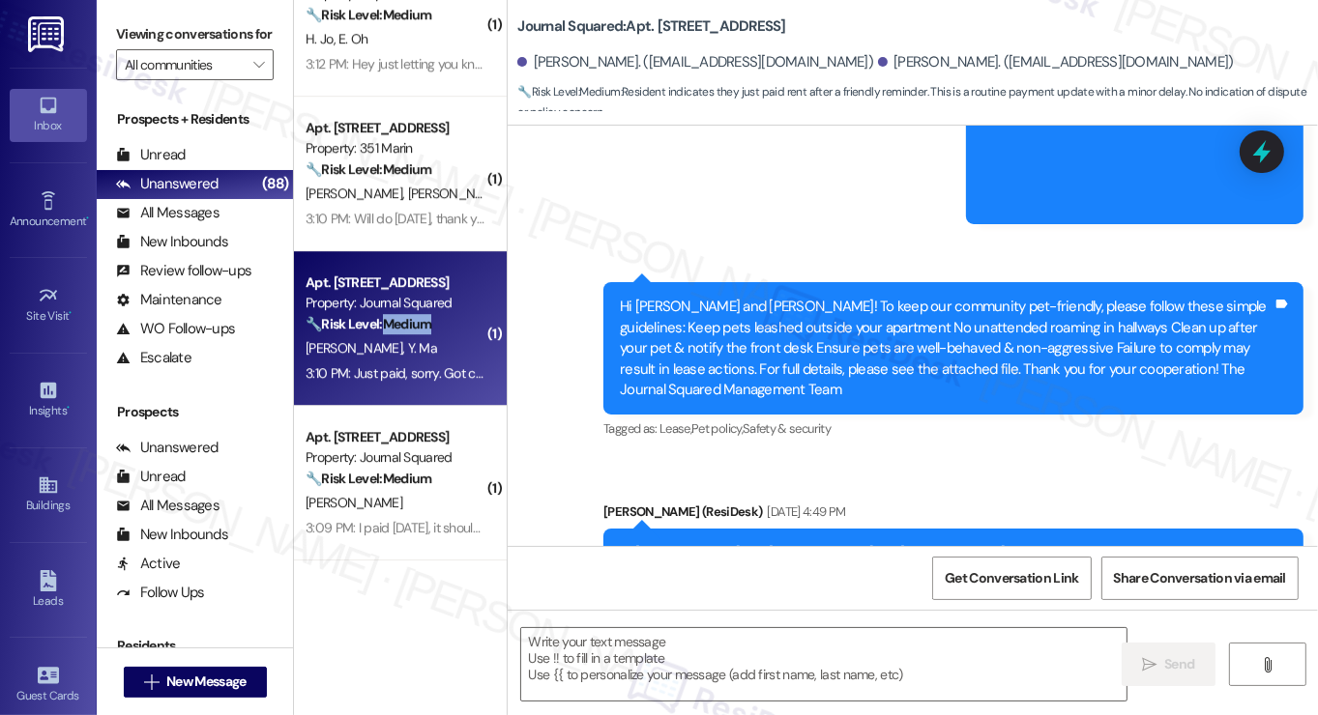
type textarea "Fetching suggested responses. Please feel free to read through the conversation…"
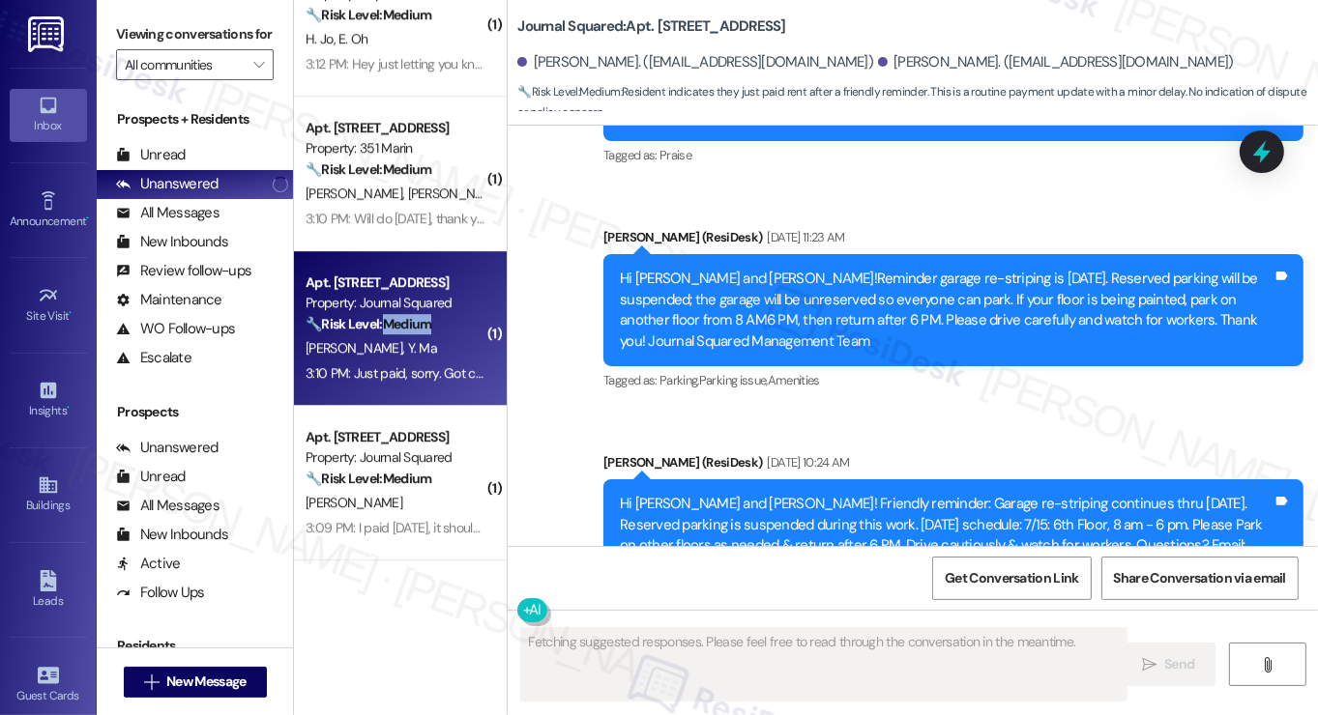
scroll to position [10361, 0]
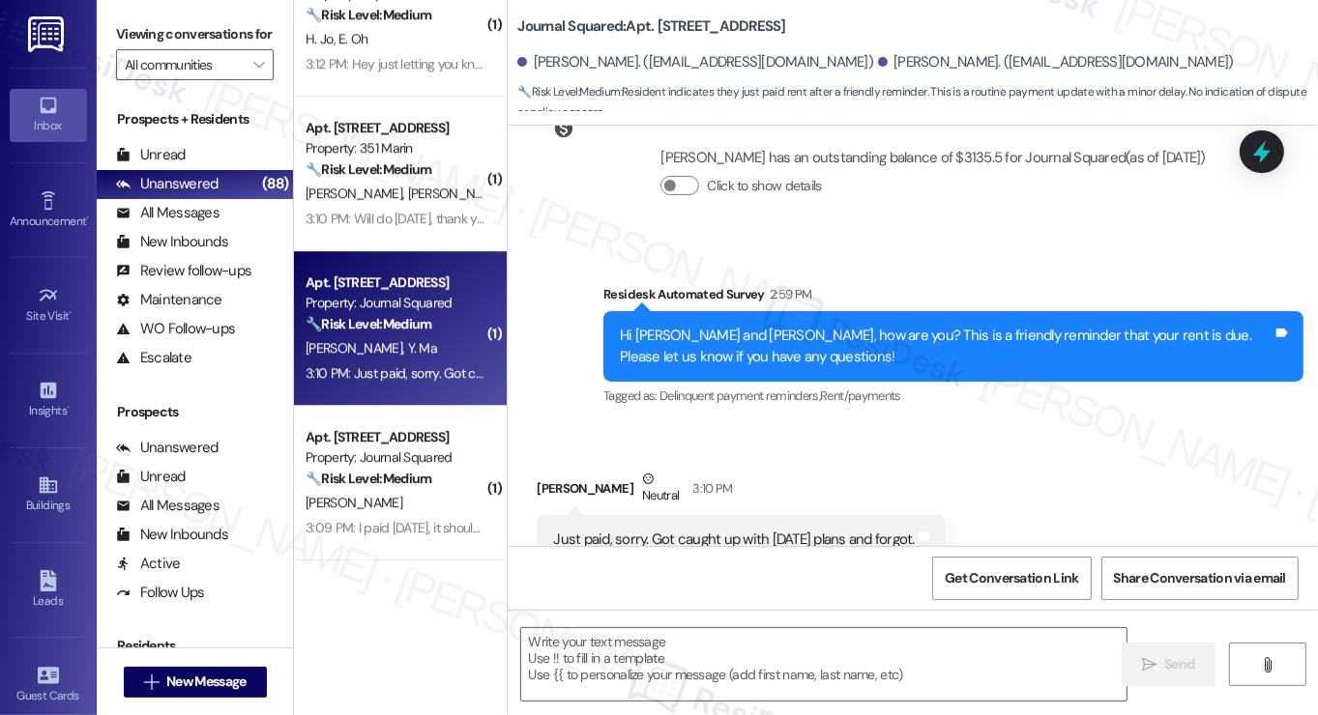
click at [770, 515] on div "Just paid, sorry. Got caught up with Labor Day plans and forgot. Tags and notes" at bounding box center [741, 539] width 408 height 49
click at [749, 634] on textarea at bounding box center [823, 664] width 605 height 73
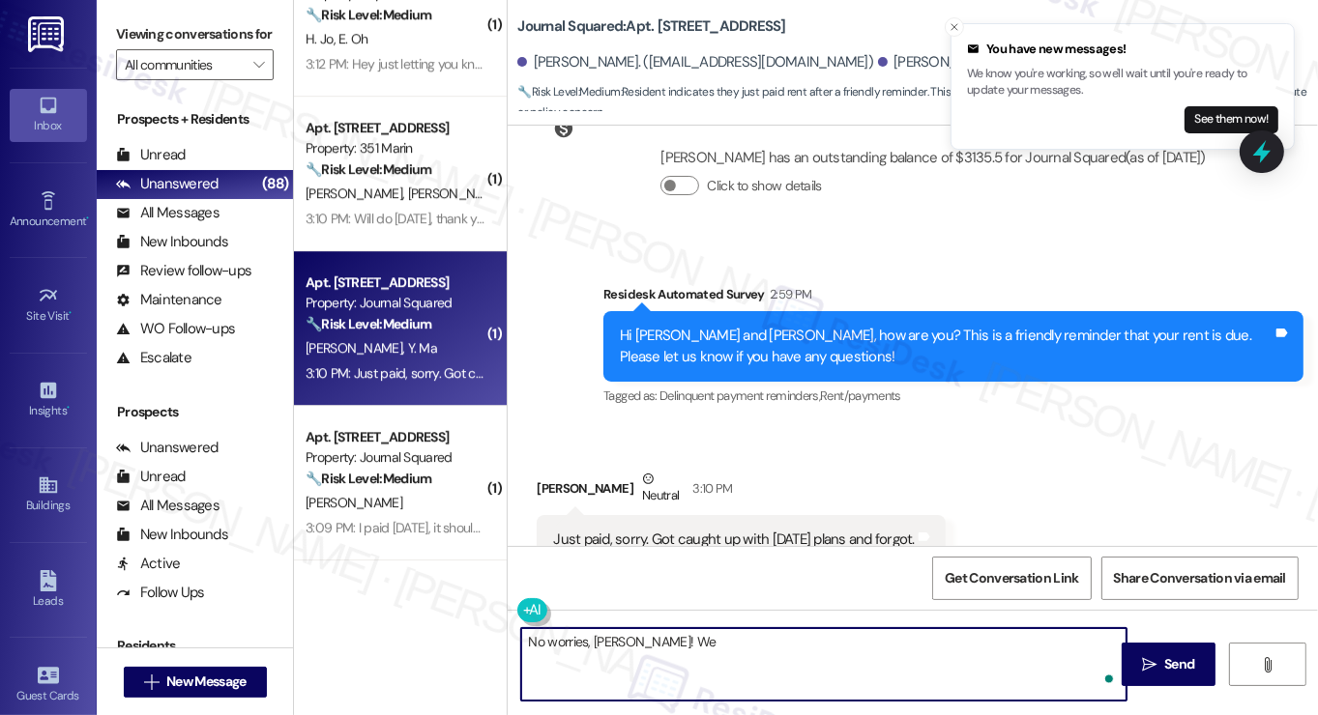
click at [773, 530] on div "Just paid, sorry. Got caught up with Labor Day plans and forgot." at bounding box center [733, 540] width 361 height 20
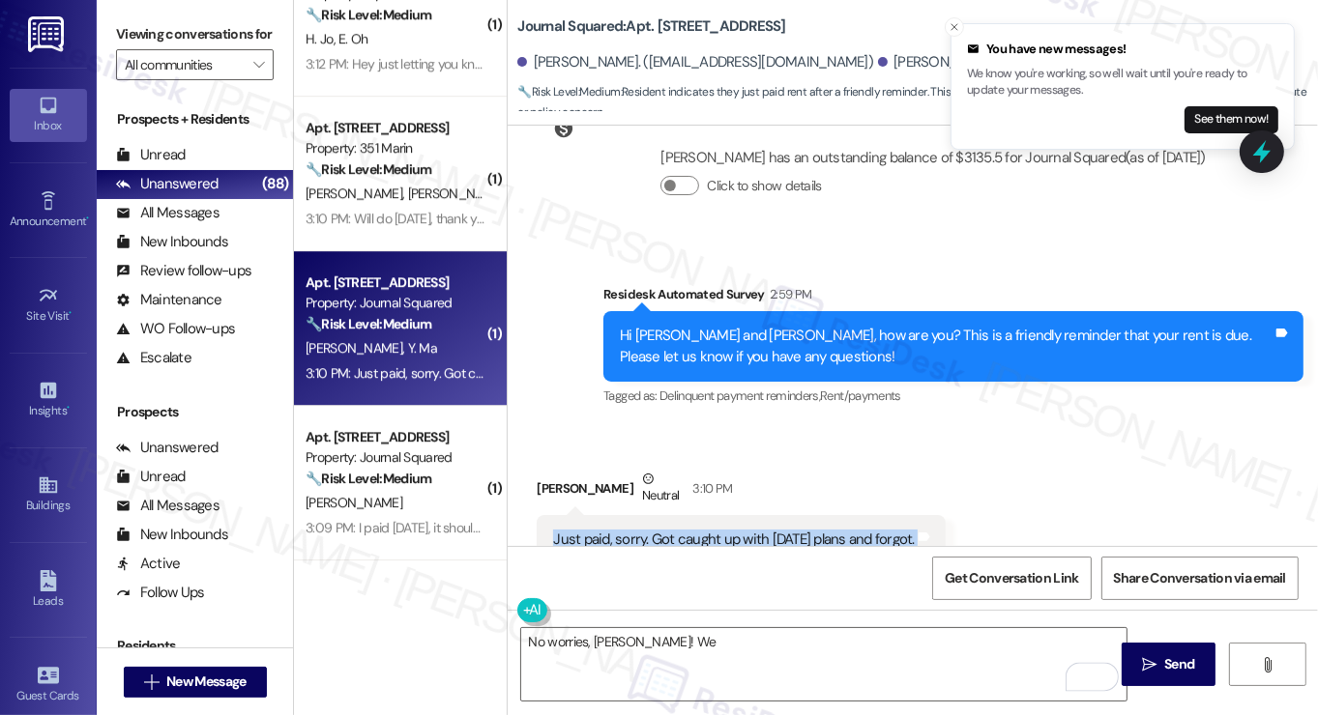
click at [773, 530] on div "Just paid, sorry. Got caught up with Labor Day plans and forgot." at bounding box center [733, 540] width 361 height 20
copy div "Just paid, sorry. Got caught up with Labor Day plans and forgot. Tags and notes"
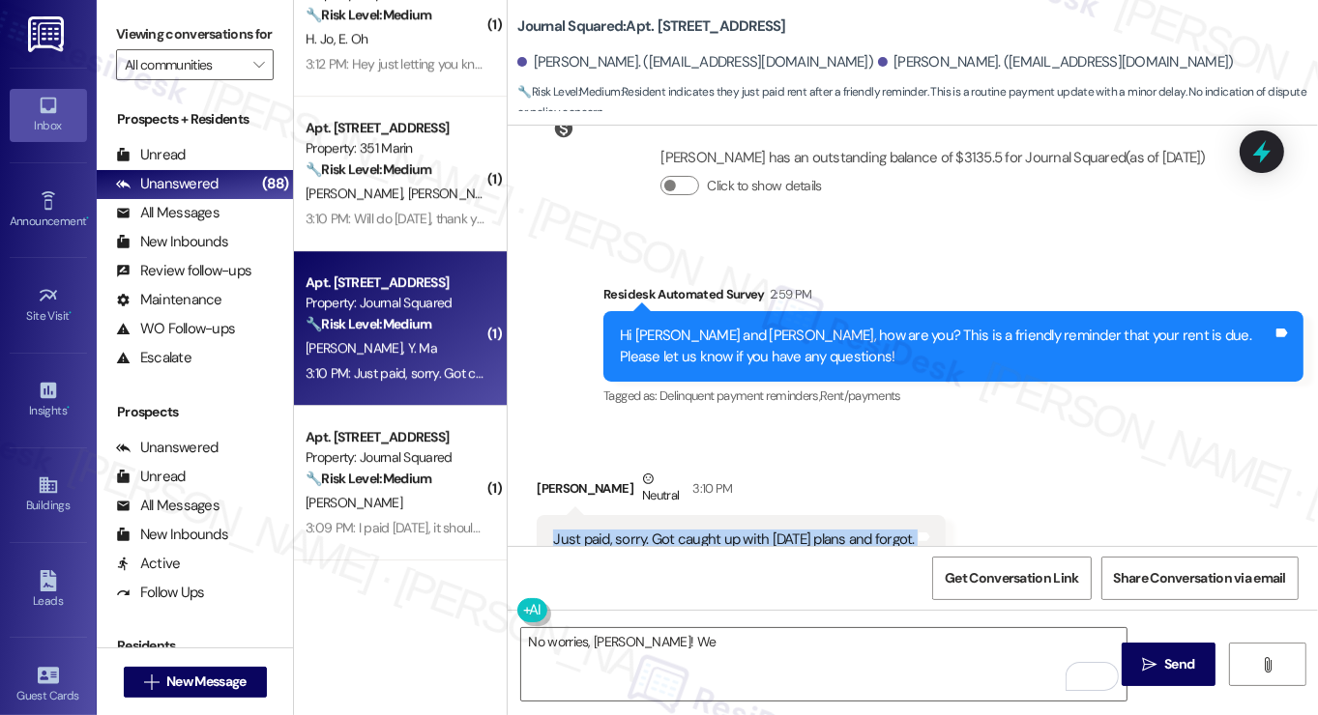
click at [127, 36] on label "Viewing conversations for" at bounding box center [195, 34] width 158 height 30
drag, startPoint x: 143, startPoint y: 50, endPoint x: 152, endPoint y: 42, distance: 12.3
click at [143, 49] on label "Viewing conversations for" at bounding box center [195, 34] width 158 height 30
click at [130, 42] on label "Viewing conversations for" at bounding box center [195, 34] width 158 height 30
click at [638, 658] on textarea "No worries, Yuanning! We" at bounding box center [823, 664] width 605 height 73
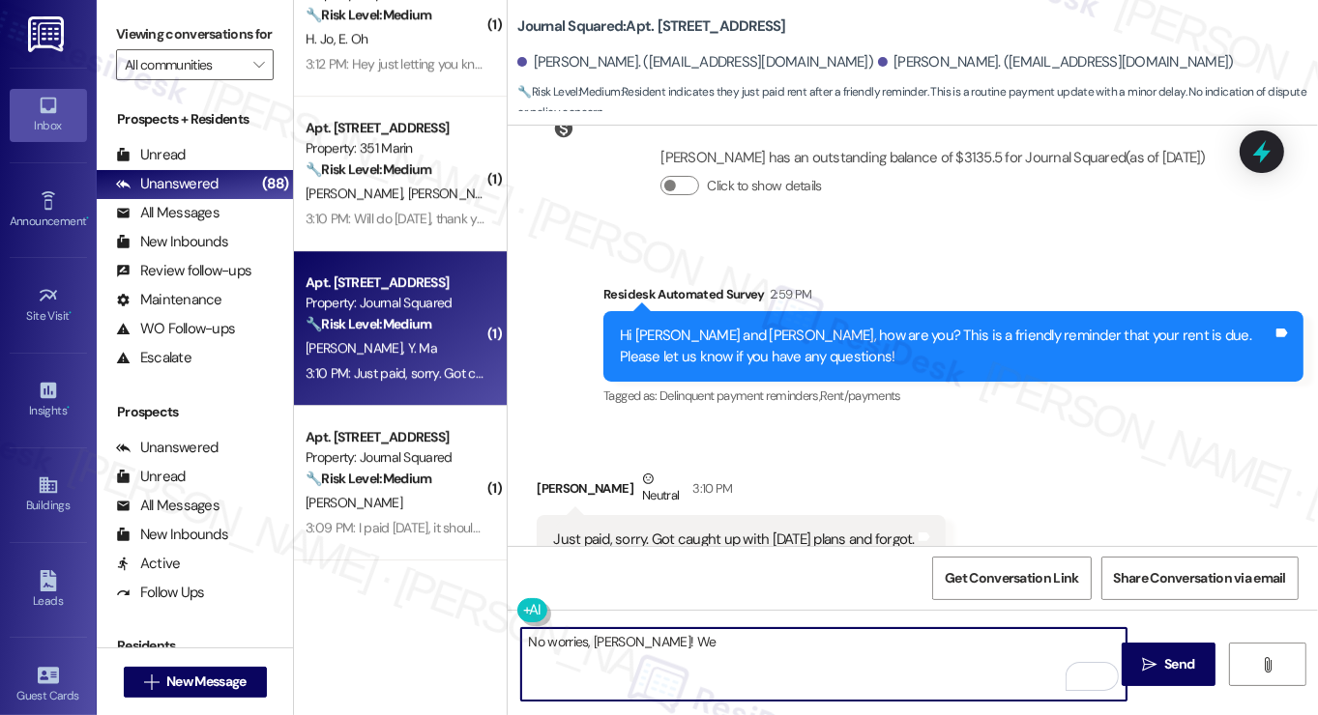
click at [691, 641] on textarea "No worries, Yuanning! We" at bounding box center [823, 664] width 605 height 73
paste textarea "problem at all — thank you for letting us know, and we hope you had a great Lab…"
click at [545, 469] on div "Yuanning Ma Neutral 3:10 PM" at bounding box center [741, 492] width 408 height 47
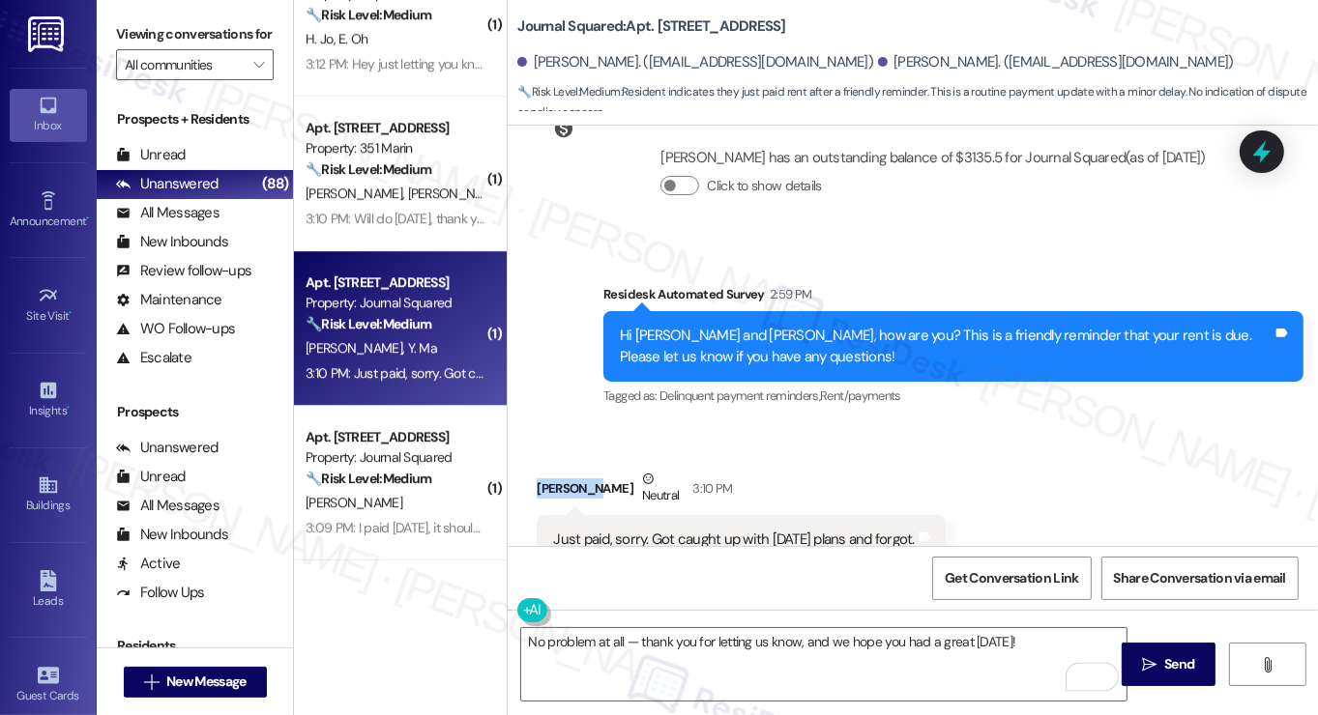
click at [545, 469] on div "Yuanning Ma Neutral 3:10 PM" at bounding box center [741, 492] width 408 height 47
copy div "Yuanning"
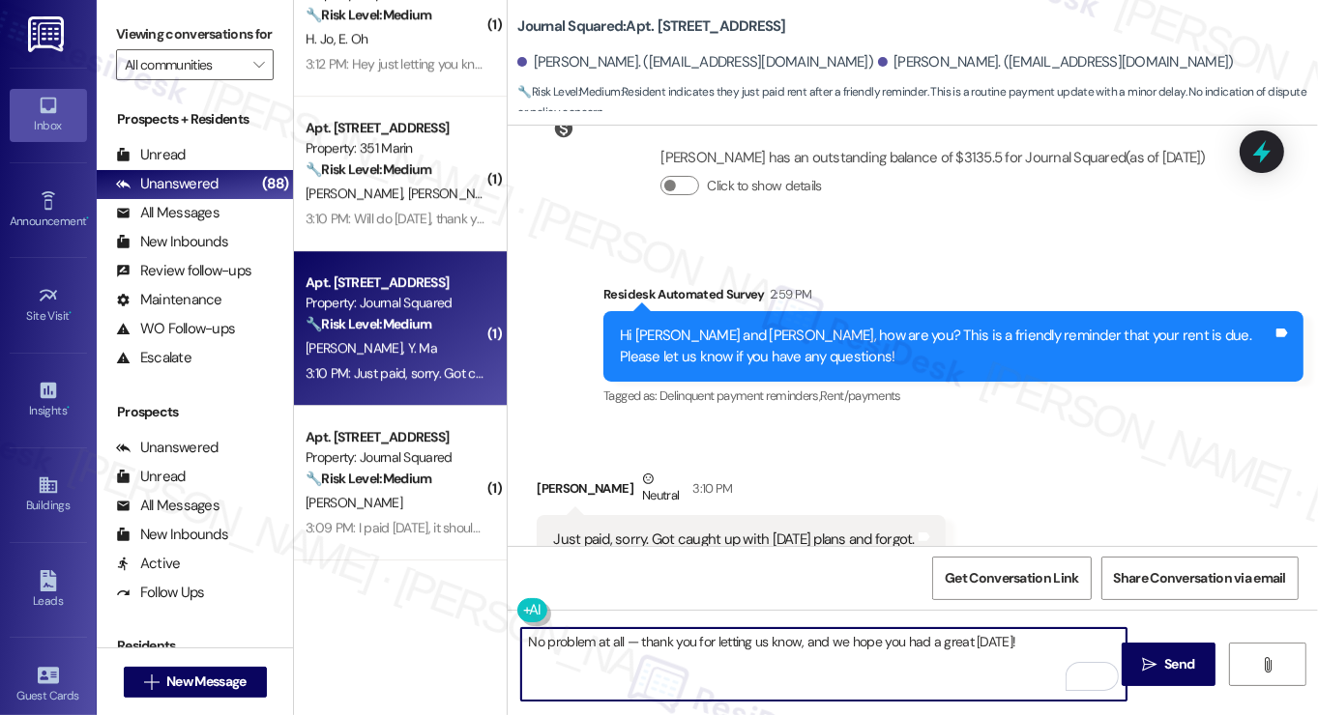
click at [617, 644] on textarea "No problem at all — thank you for letting us know, and we hope you had a great …" at bounding box center [823, 664] width 605 height 73
paste textarea "Yuanning"
click at [1087, 645] on textarea "No problem at all, Yuanning! Thank you for letting us know, and we hope you had…" at bounding box center [823, 664] width 605 height 73
click at [1107, 641] on textarea "No problem at all, Yuanning! Thank you for letting us know, and we hope you had…" at bounding box center [823, 664] width 605 height 73
paste textarea "Did you receive a payment confirmation receipt yet, or has the payment already …"
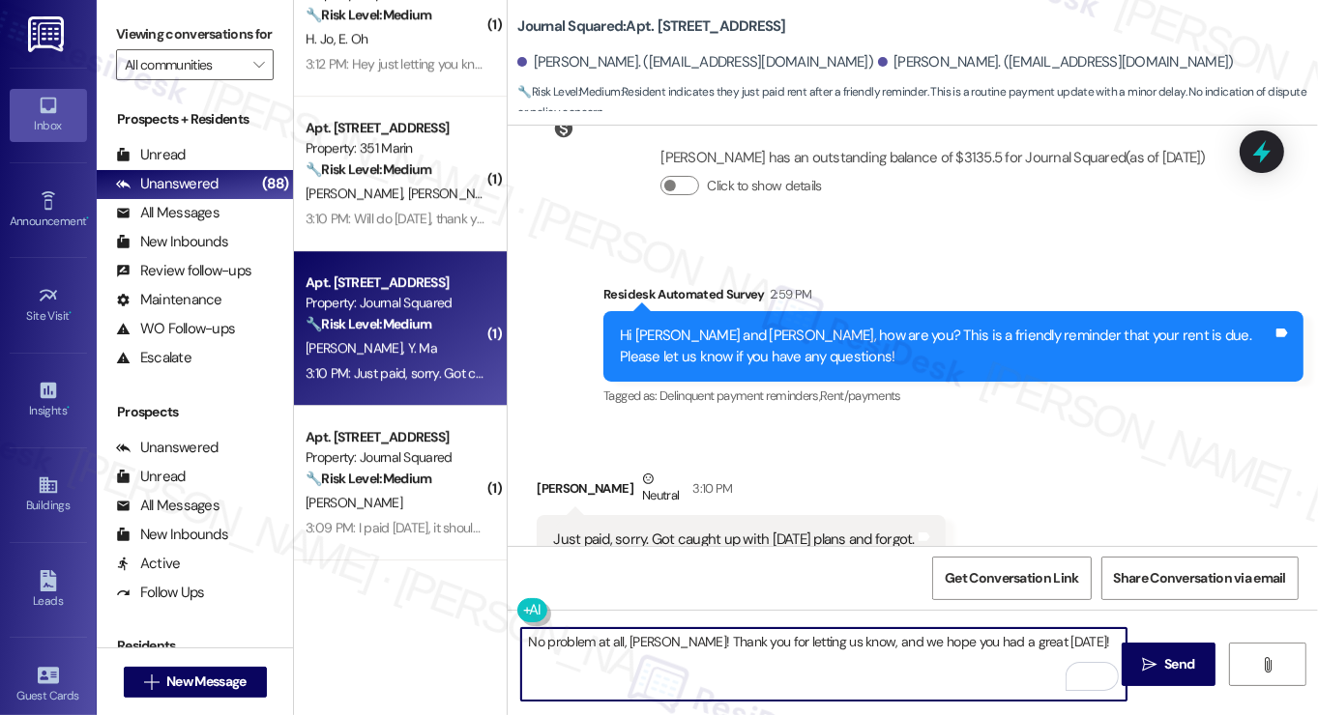
type textarea "No problem at all, Yuanning! Thank you for letting us know, and we hope you had…"
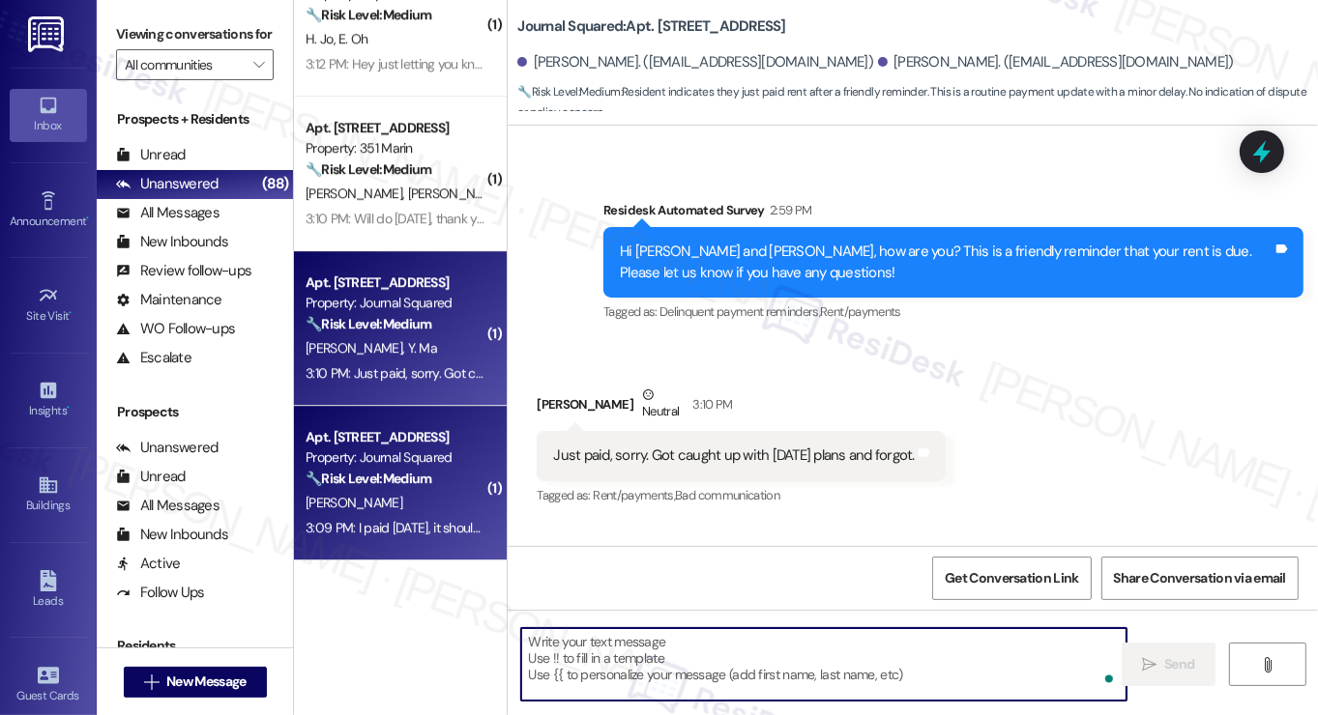
scroll to position [10517, 0]
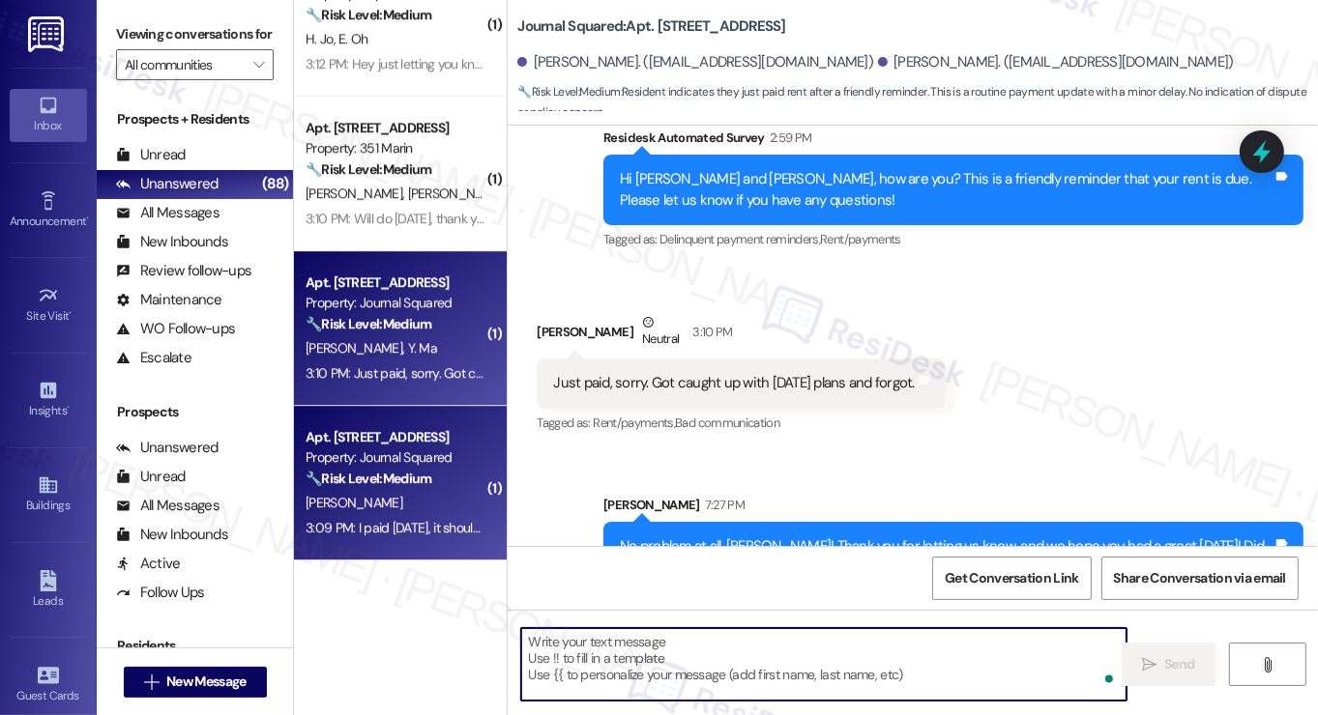
click at [375, 447] on div "Apt. 4708, 595 Pavonia Ave" at bounding box center [395, 437] width 179 height 20
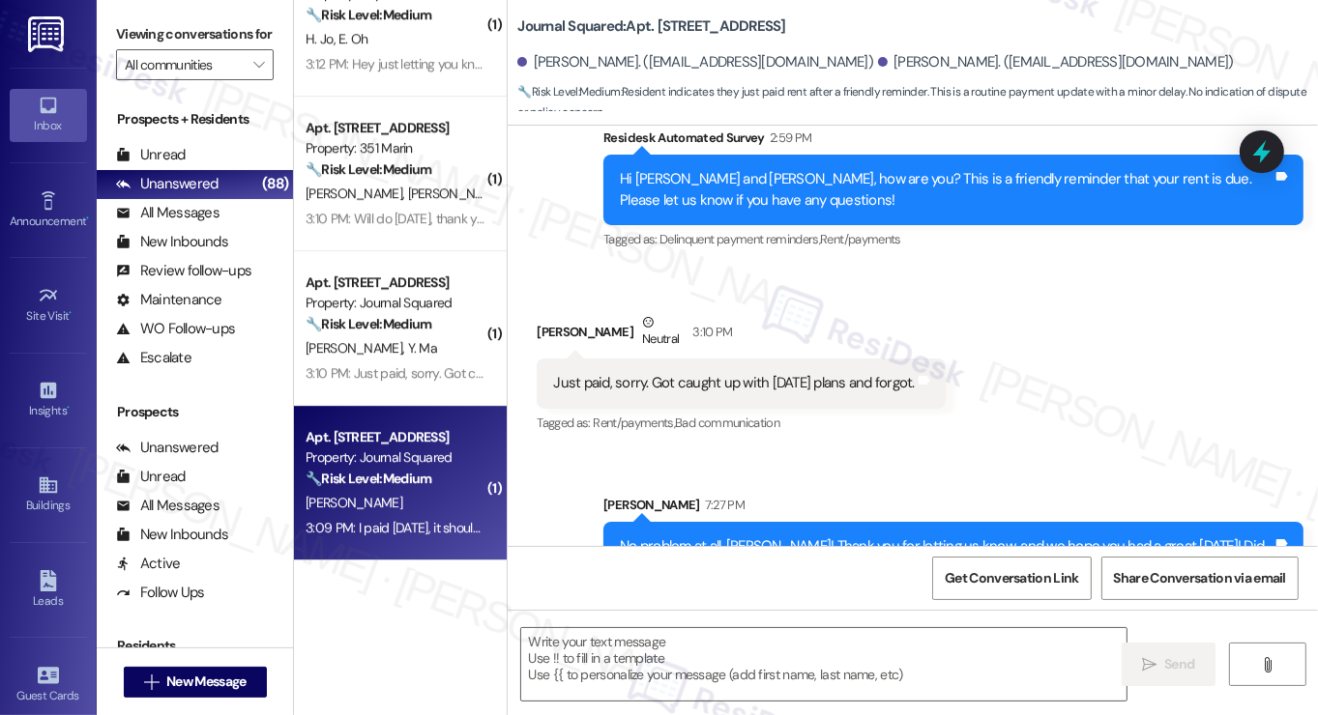
type textarea "Fetching suggested responses. Please feel free to read through the conversation…"
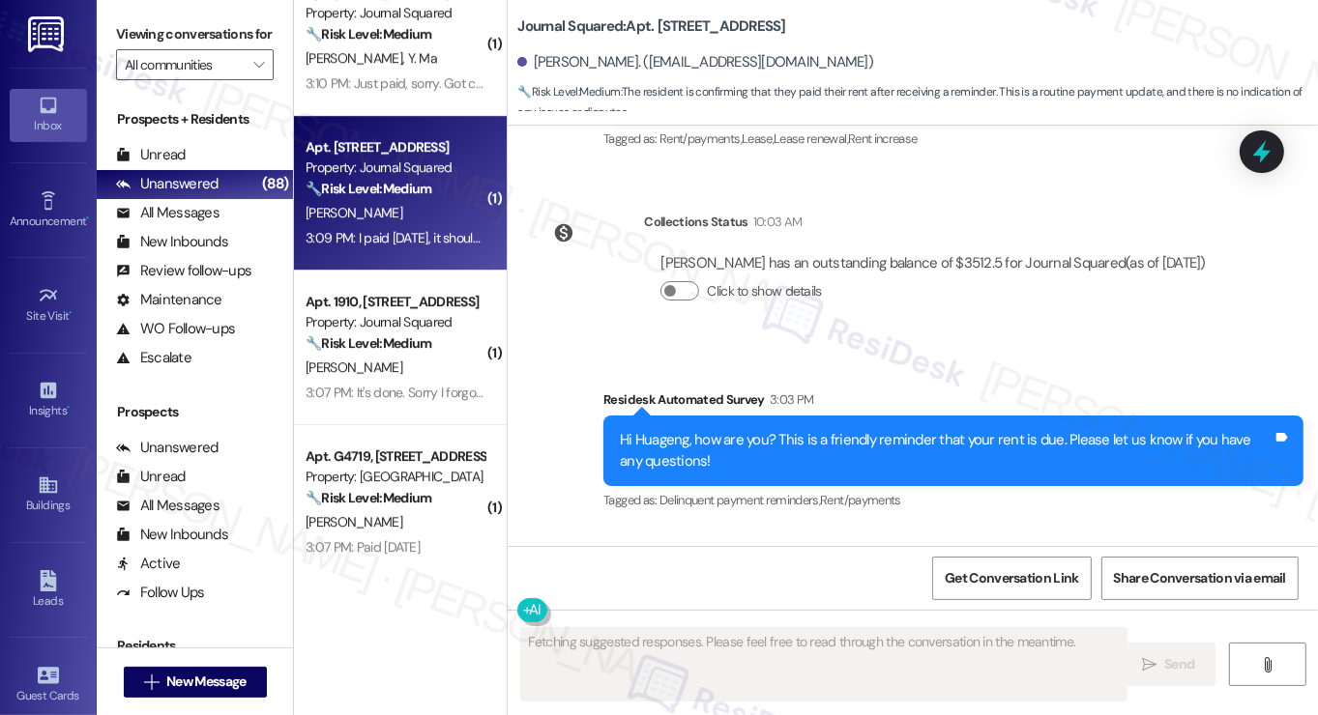
scroll to position [9792, 0]
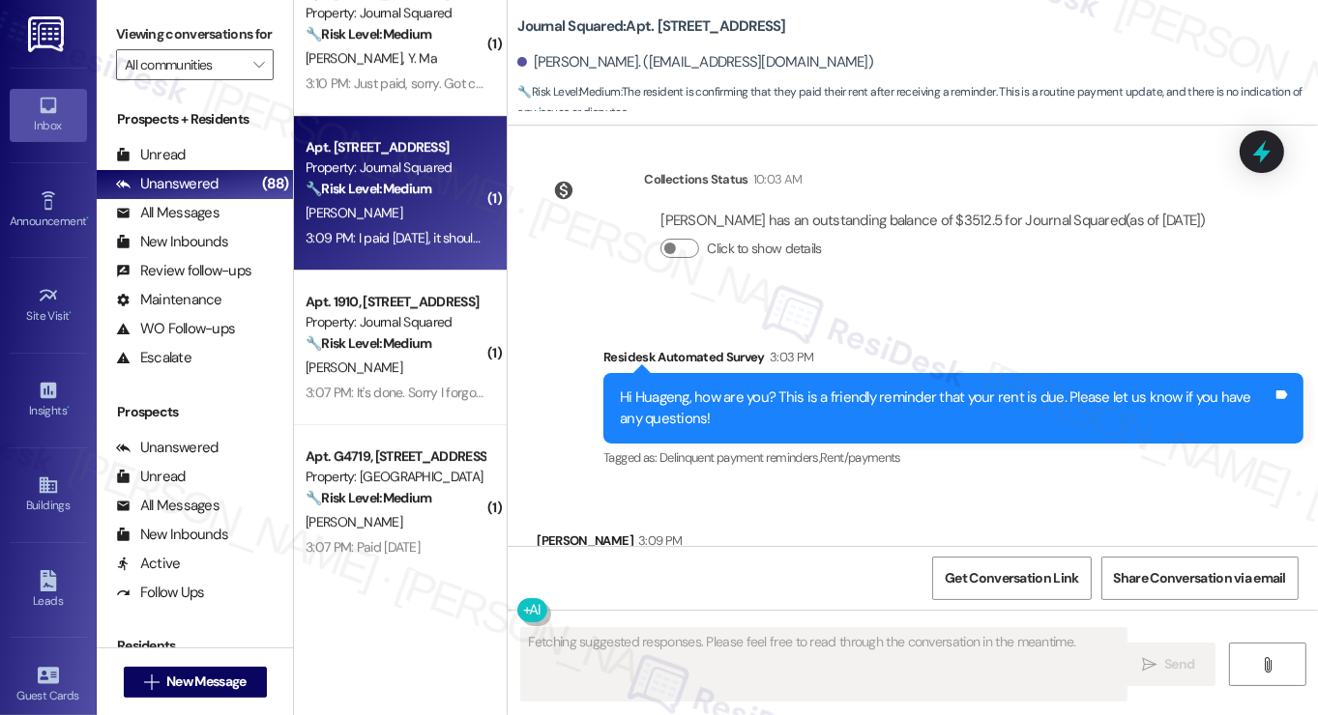
click at [677, 558] on div "I paid today, it should be successful Tags and notes" at bounding box center [671, 582] width 269 height 49
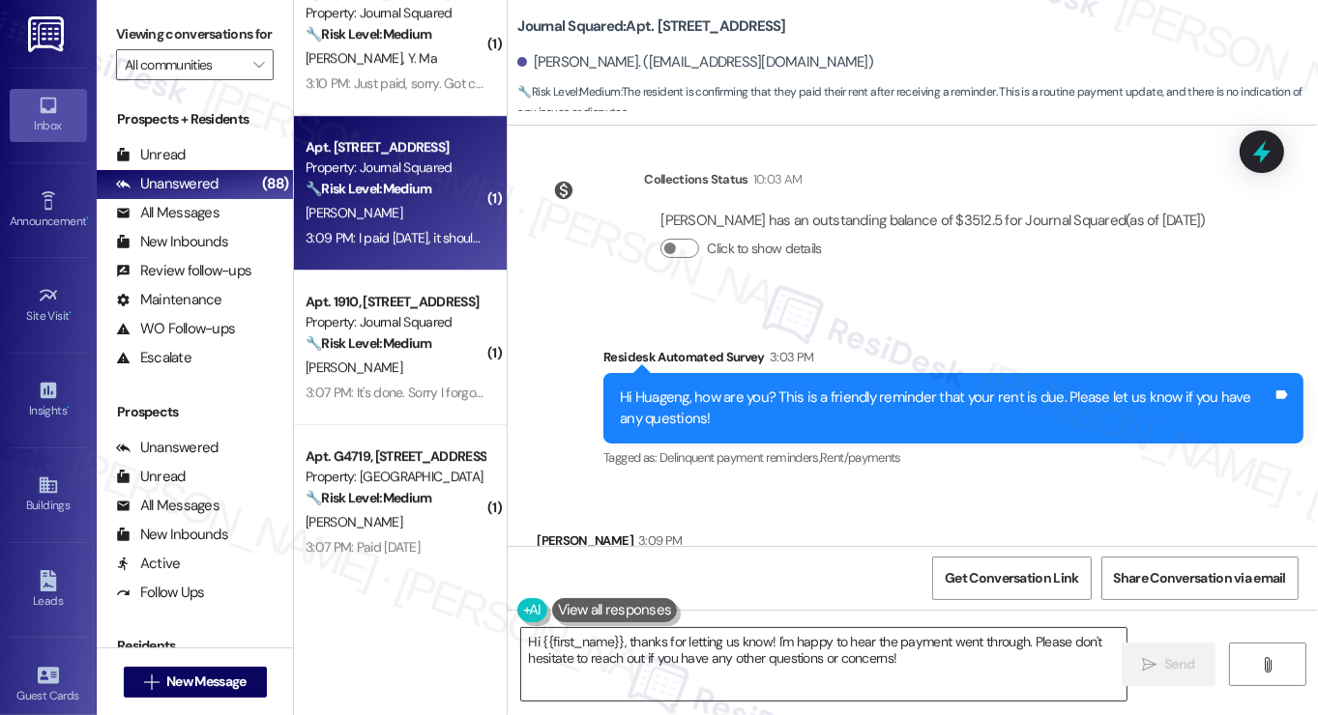
click at [786, 656] on textarea "Hi {{first_name}}, thanks for letting us know! I'm happy to hear the payment we…" at bounding box center [823, 664] width 605 height 73
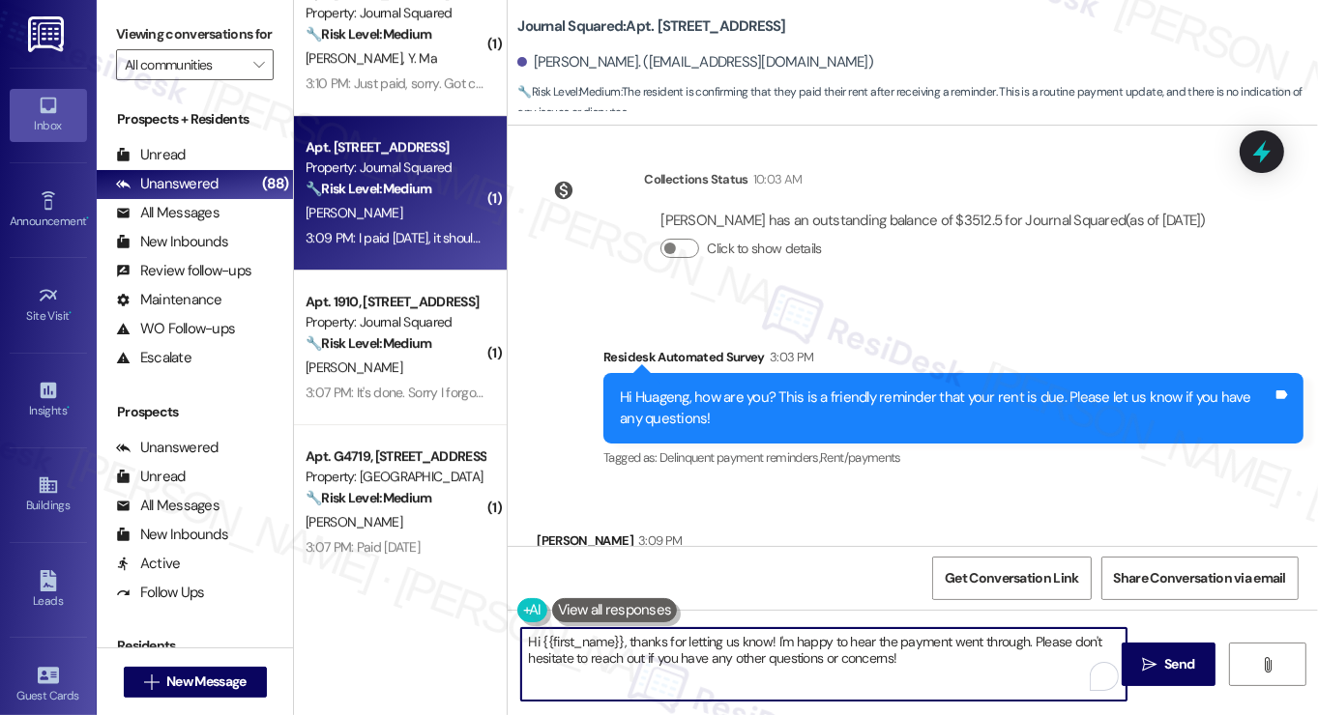
click at [786, 656] on textarea "Hi {{first_name}}, thanks for letting us know! I'm happy to hear the payment we…" at bounding box center [823, 664] width 605 height 73
drag, startPoint x: 786, startPoint y: 656, endPoint x: 798, endPoint y: 653, distance: 12.2
click at [786, 656] on textarea "Hi {{first_name}}, thanks for letting us know! I'm happy to hear the payment we…" at bounding box center [823, 664] width 605 height 73
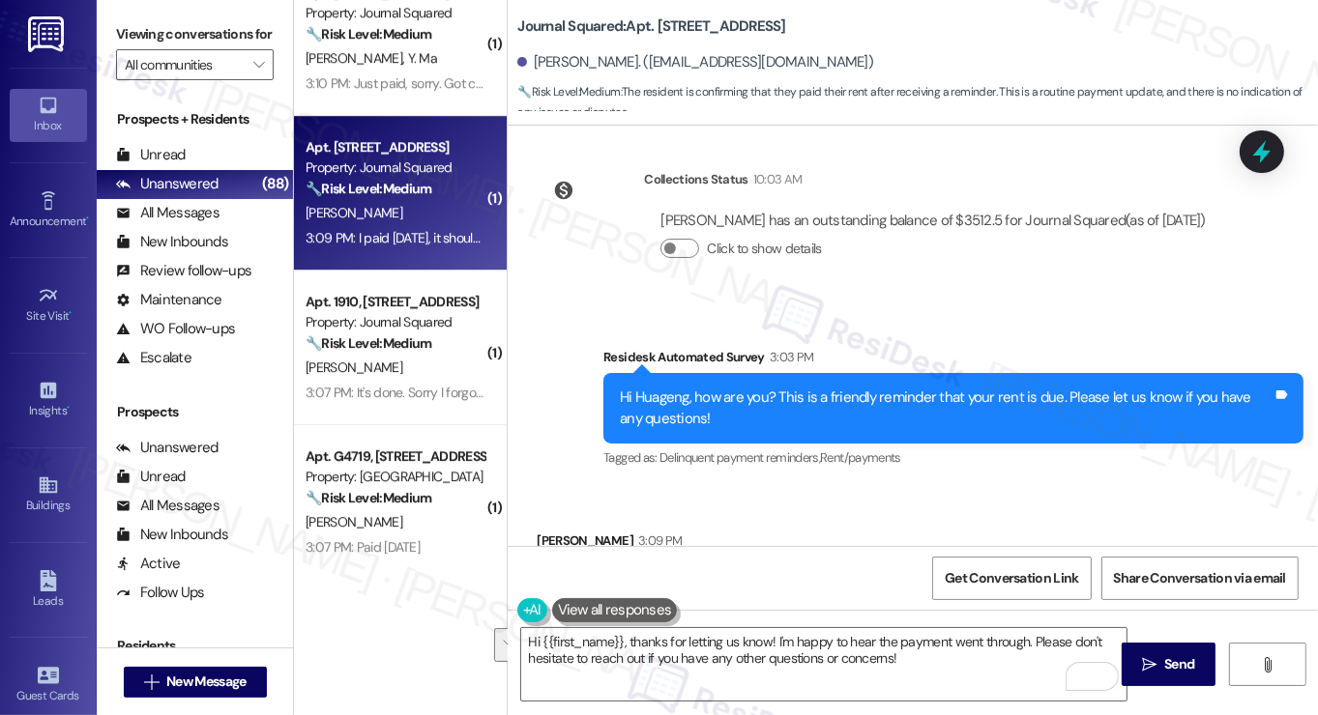
drag, startPoint x: 143, startPoint y: 43, endPoint x: 160, endPoint y: 65, distance: 27.7
click at [143, 43] on label "Viewing conversations for" at bounding box center [195, 34] width 158 height 30
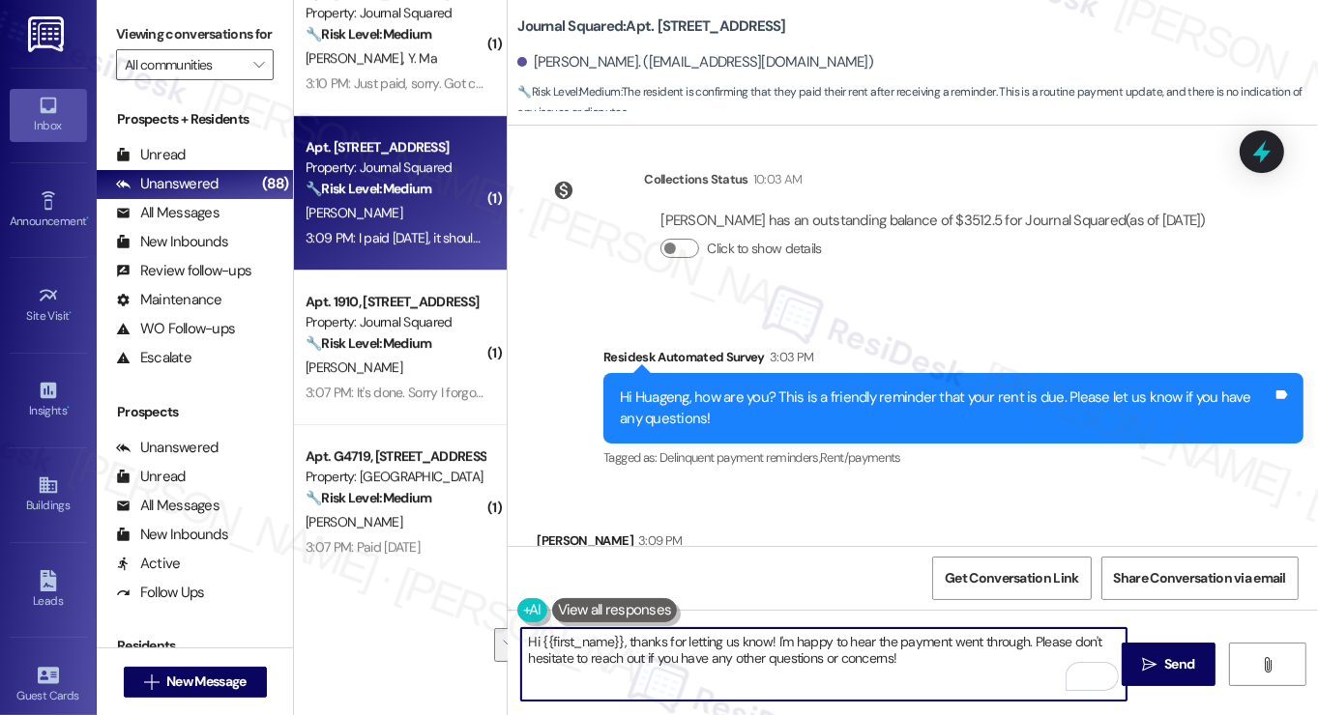
drag, startPoint x: 963, startPoint y: 667, endPoint x: 1031, endPoint y: 633, distance: 75.7
click at [1031, 633] on textarea "Hi {{first_name}}, thanks for letting us know! I'm happy to hear the payment we…" at bounding box center [823, 664] width 605 height 73
paste textarea "Did you receive a payment confirmation receipt yet, or has the payment already …"
type textarea "Hi {{first_name}}, thanks for letting us know! I'm happy to hear the payment we…"
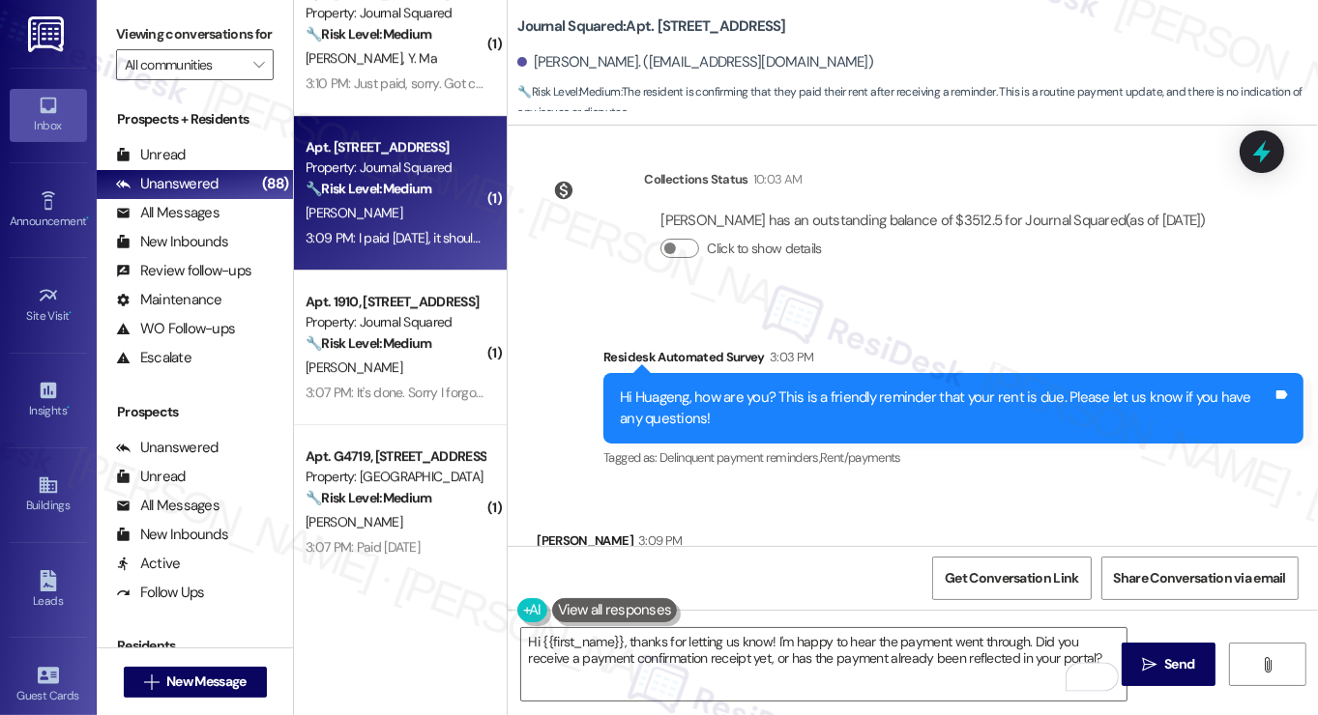
click at [551, 516] on div "Received via SMS Huageng Xu 3:09 PM I paid today, it should be successful Tags …" at bounding box center [671, 583] width 298 height 134
click at [865, 682] on textarea "Hi {{first_name}}, thanks for letting us know! I'm happy to hear the payment we…" at bounding box center [823, 664] width 605 height 73
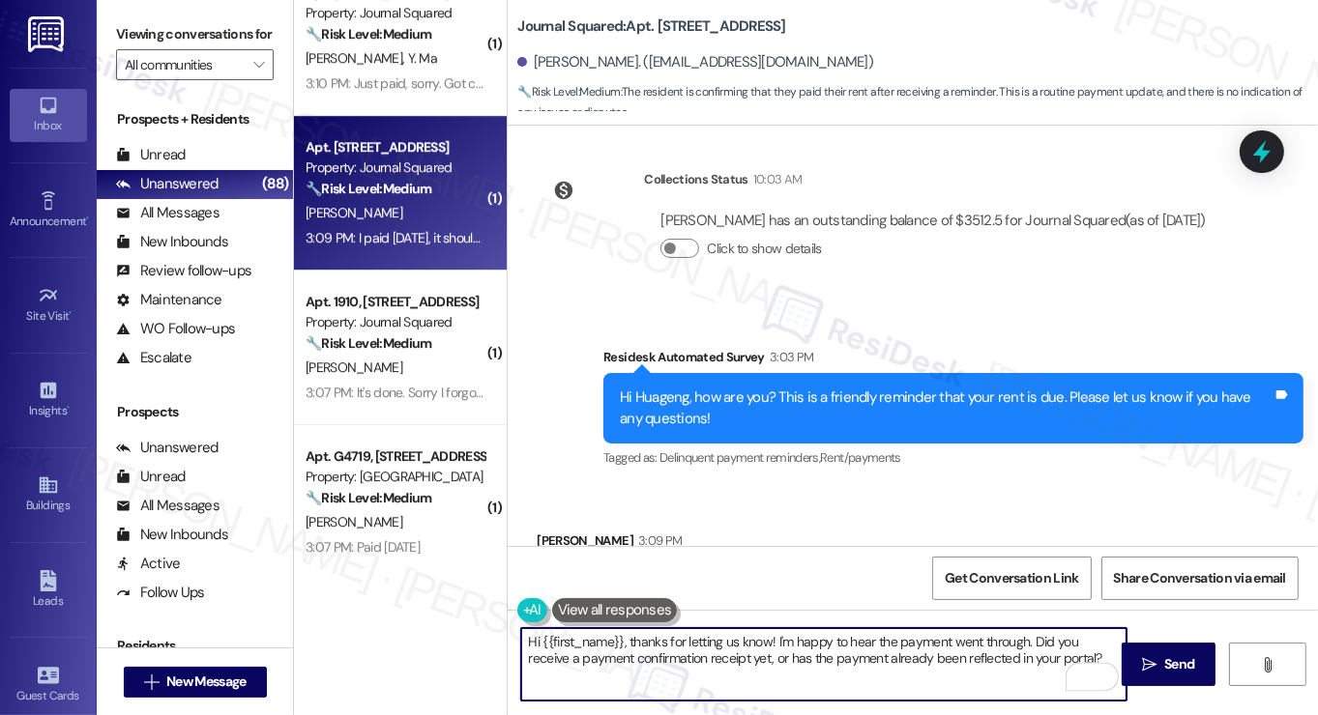
click at [911, 634] on textarea "Hi {{first_name}}, thanks for letting us know! I'm happy to hear the payment we…" at bounding box center [823, 664] width 605 height 73
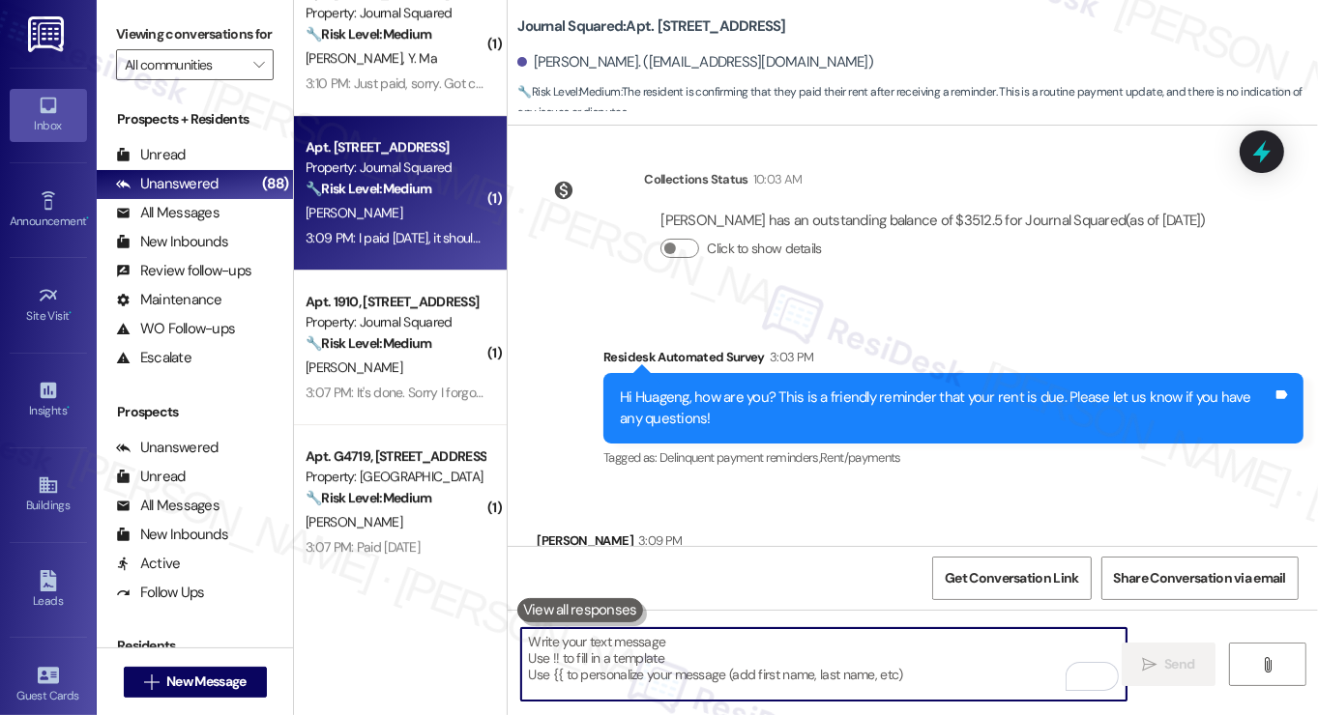
scroll to position [9949, 0]
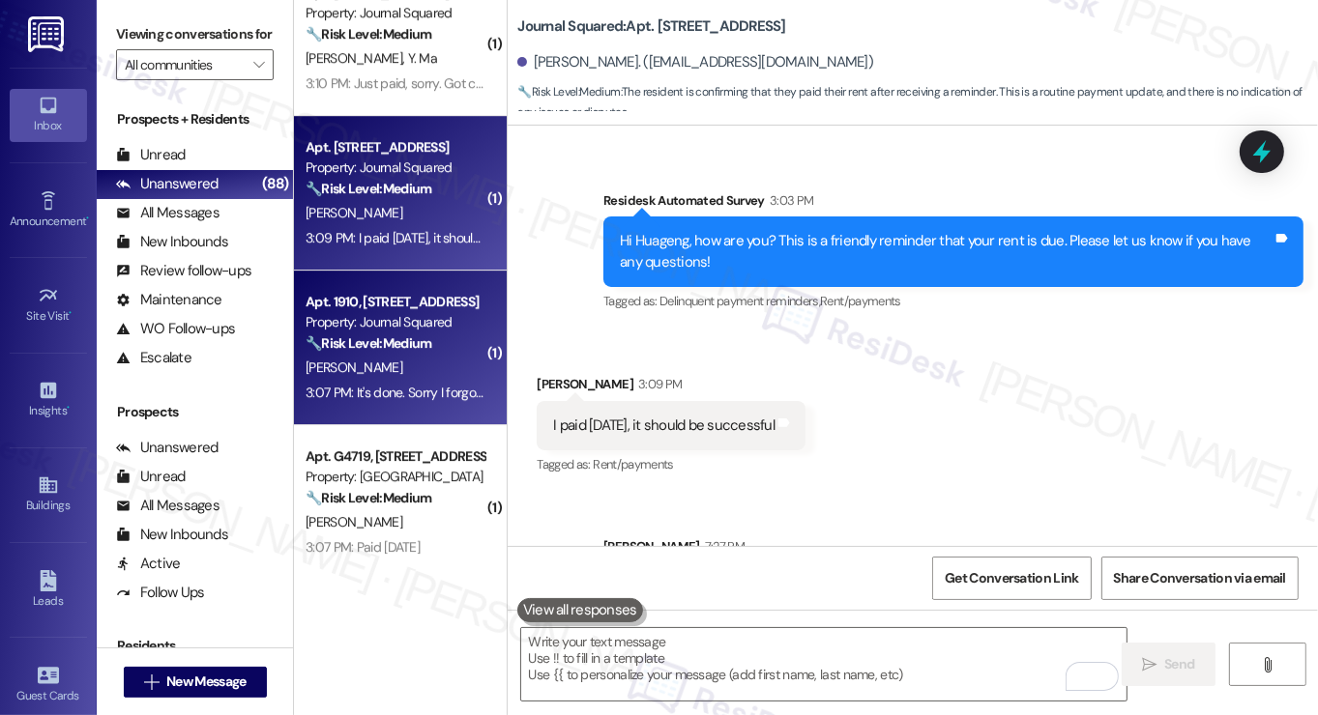
click at [443, 367] on div "Z. Zhang" at bounding box center [395, 368] width 183 height 24
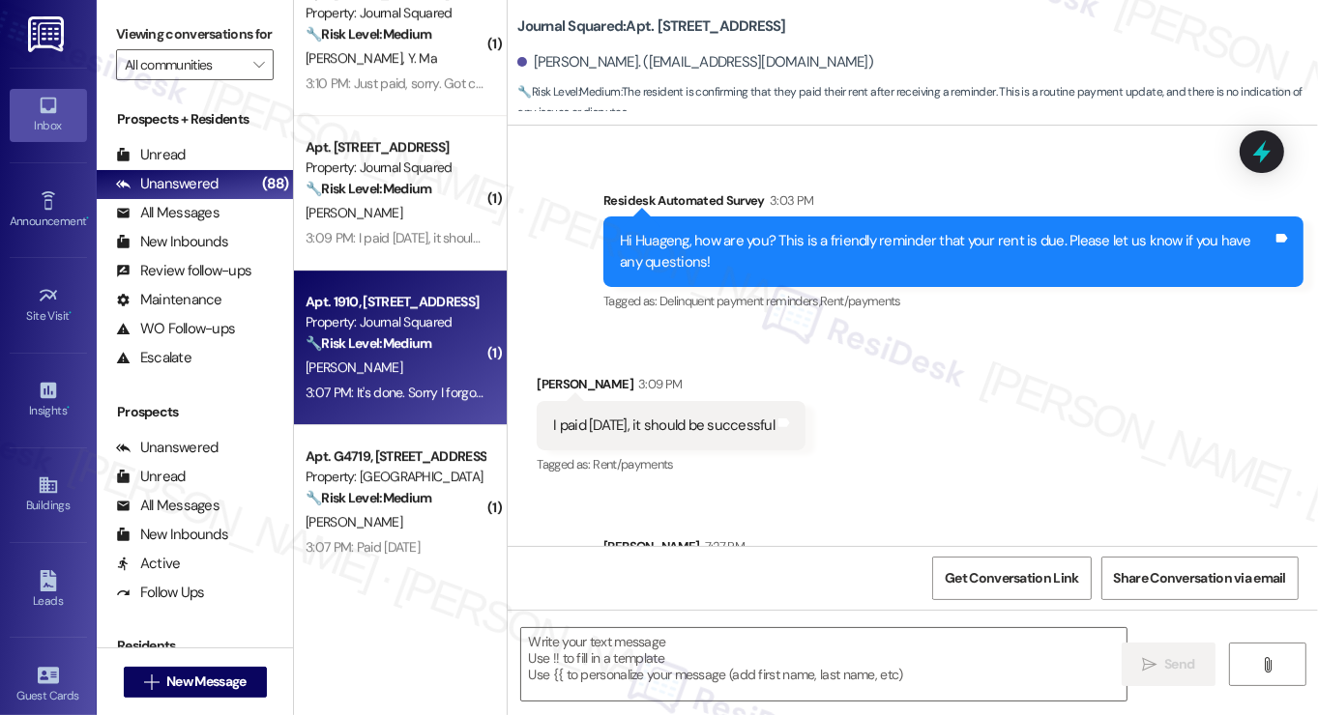
type textarea "Fetching suggested responses. Please feel free to read through the conversation…"
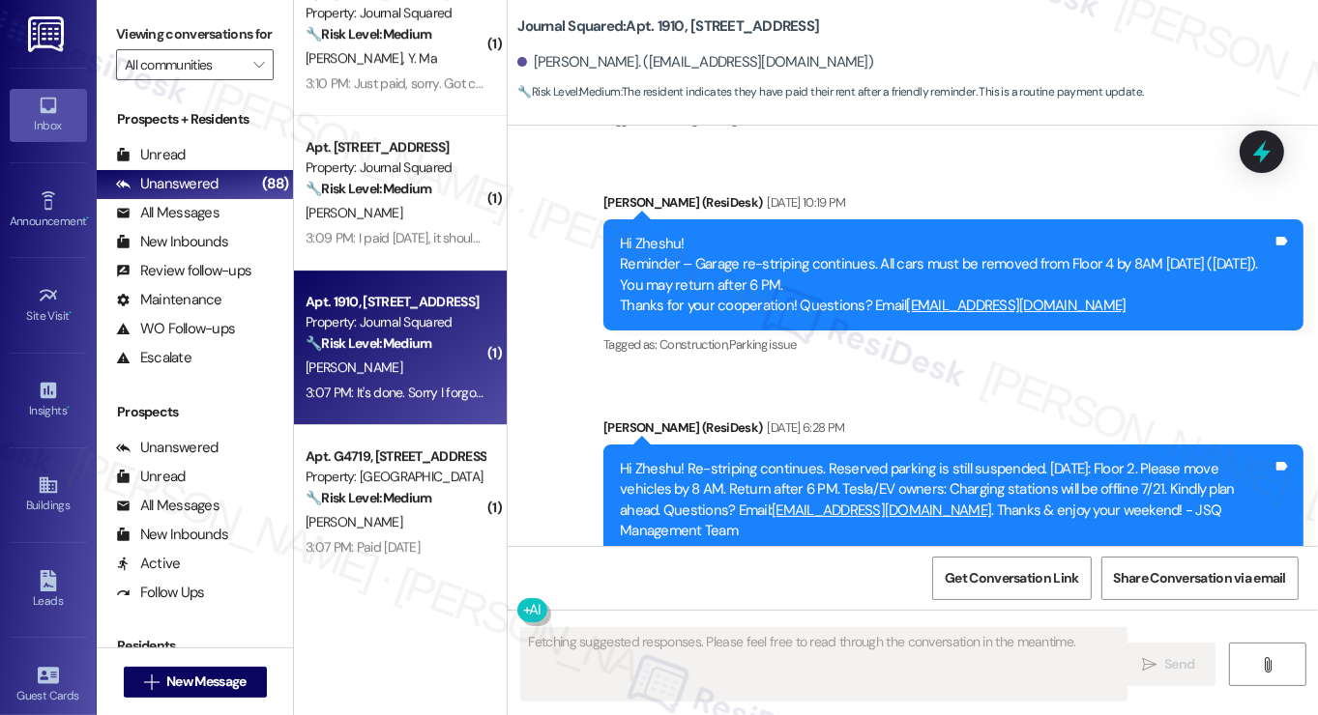
scroll to position [16707, 0]
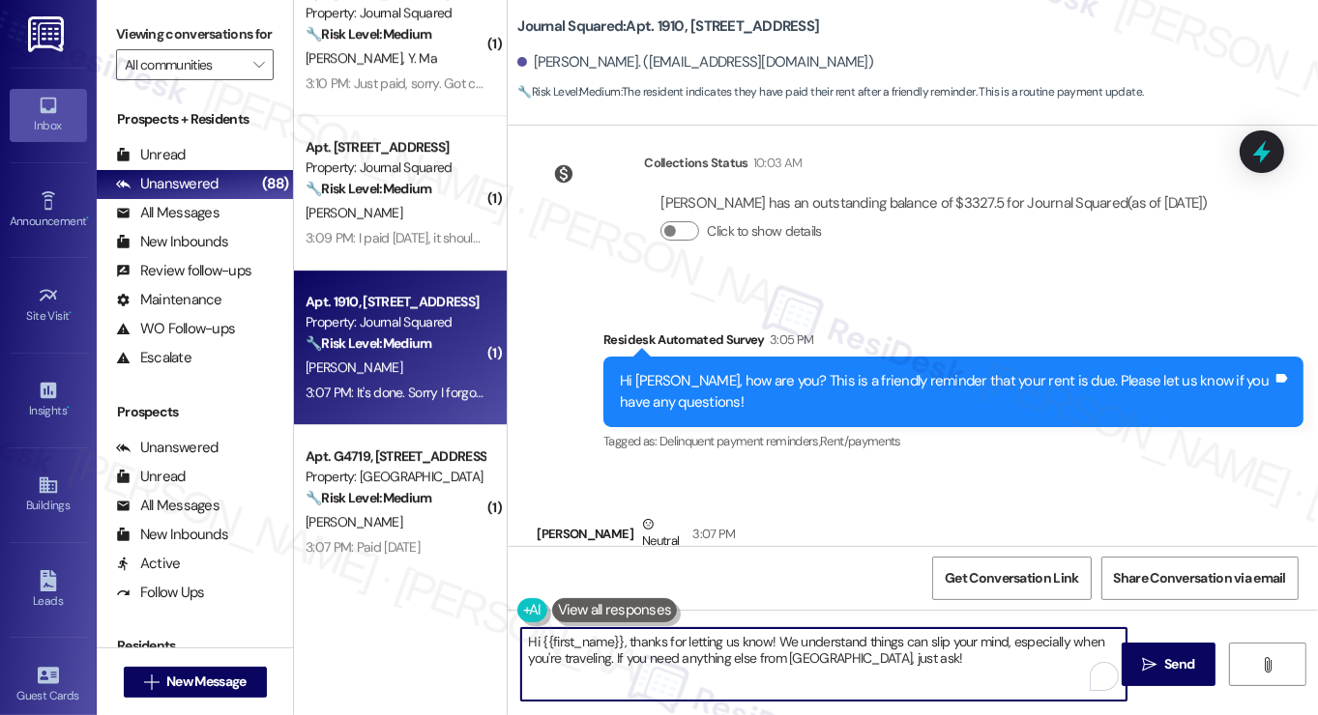
drag, startPoint x: 896, startPoint y: 665, endPoint x: 705, endPoint y: 664, distance: 191.4
click at [705, 664] on textarea "Hi {{first_name}}, thanks for letting us know! We understand things can slip yo…" at bounding box center [823, 664] width 605 height 73
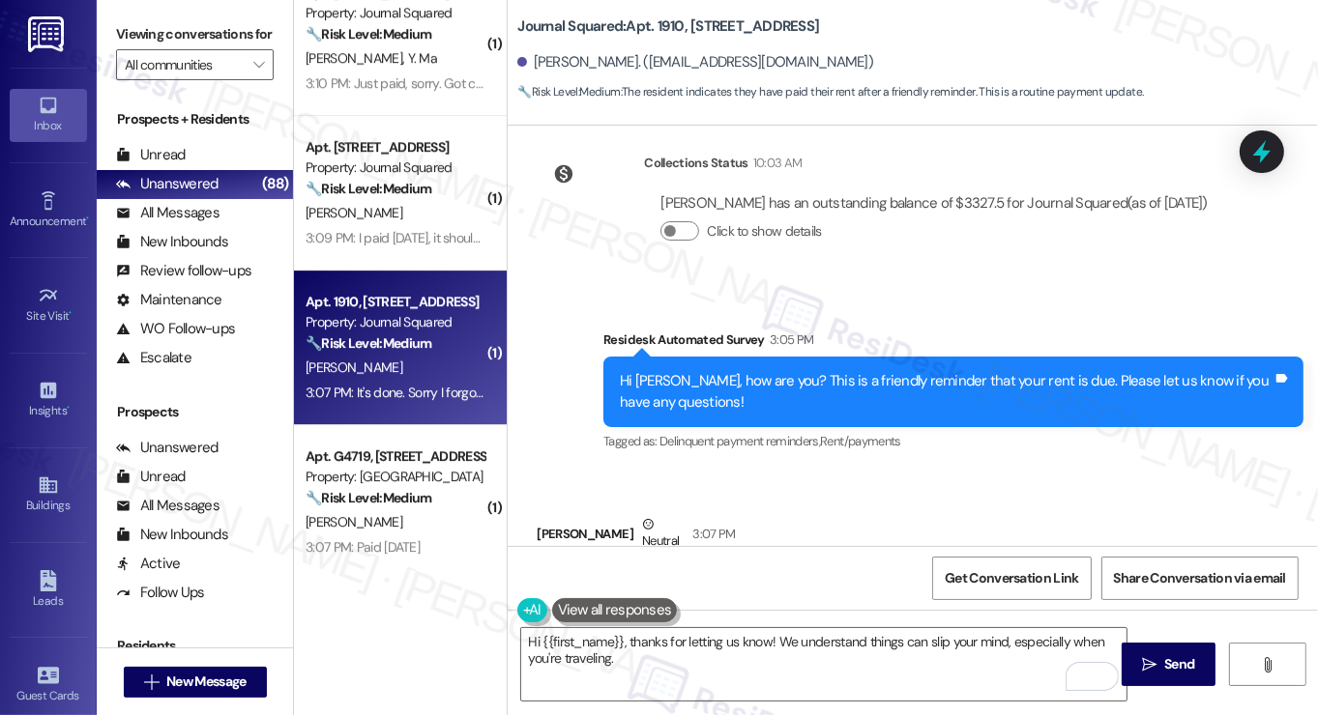
click at [107, 40] on div "Viewing conversations for All communities " at bounding box center [195, 50] width 196 height 100
click at [731, 653] on textarea "Hi {{first_name}}, thanks for letting us know! We understand things can slip yo…" at bounding box center [823, 664] width 605 height 73
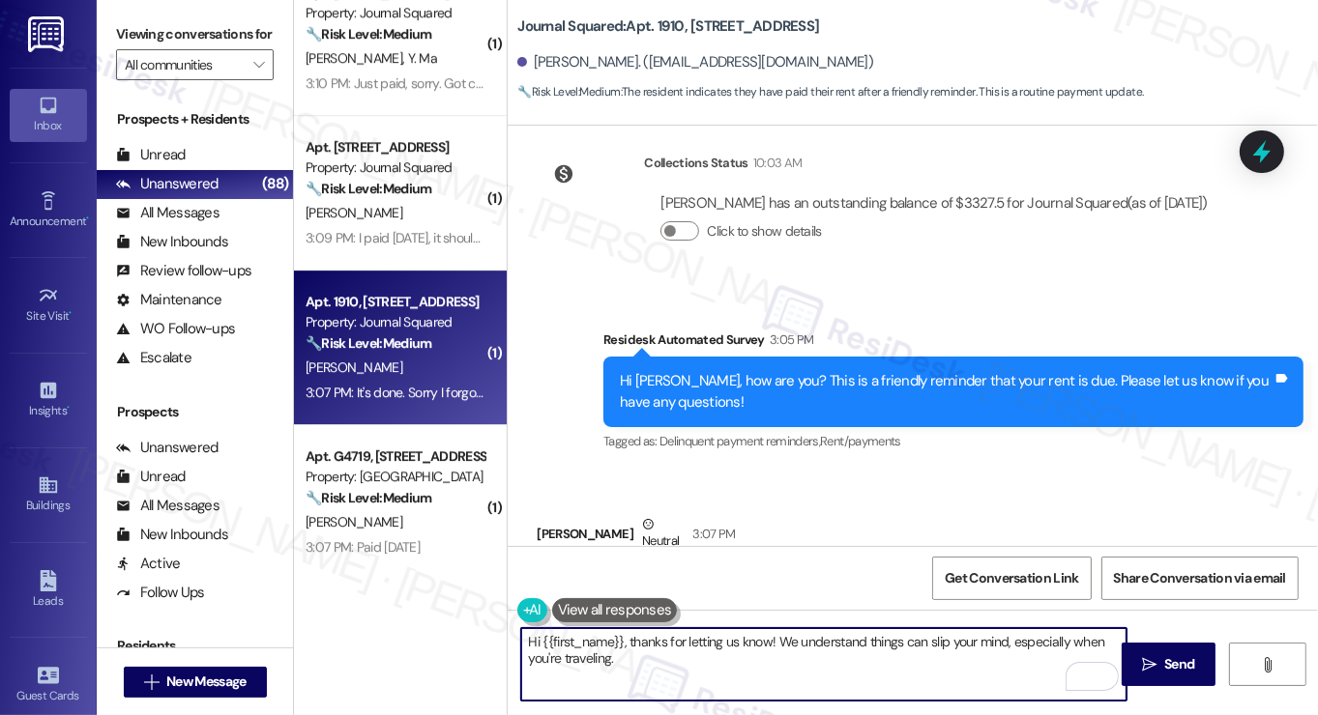
paste textarea "Did you receive a payment confirmation receipt yet, or has the payment already …"
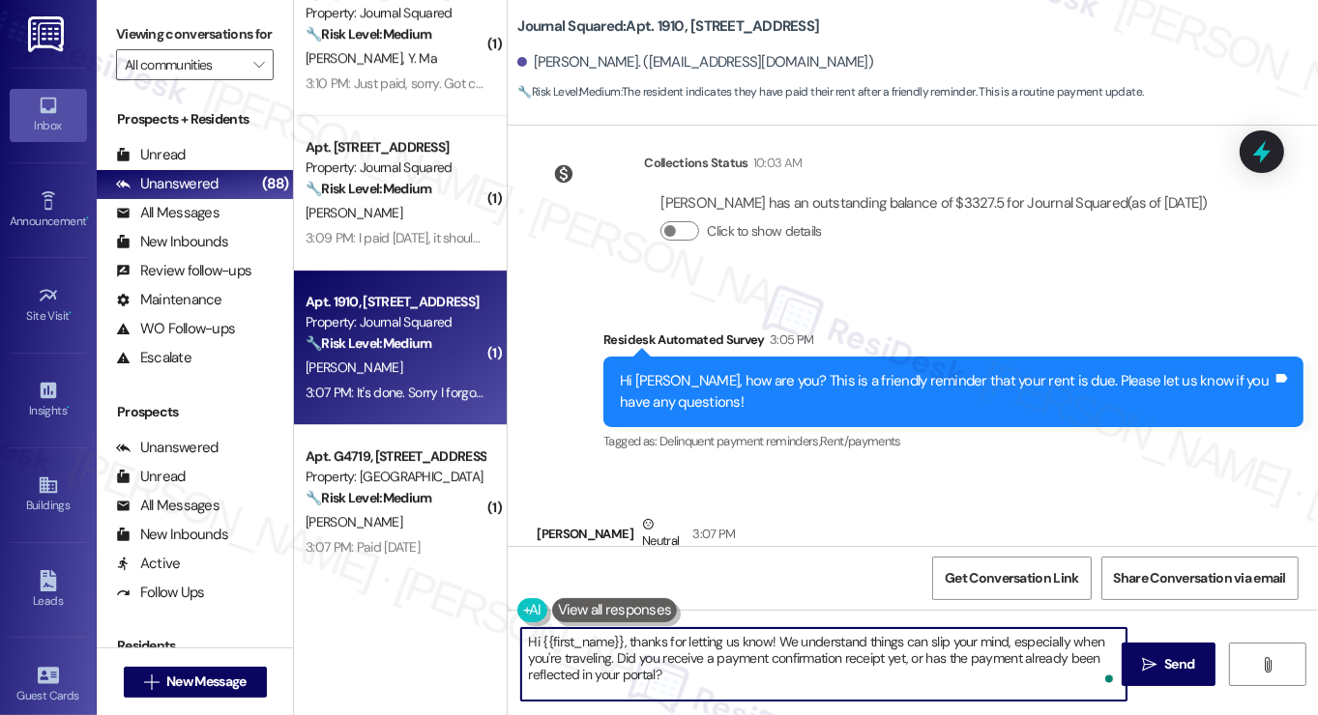
click at [918, 658] on textarea "Hi {{first_name}}, thanks for letting us know! We understand things can slip yo…" at bounding box center [823, 664] width 605 height 73
click at [920, 672] on textarea "Hi {{first_name}}, thanks for letting us know! We understand things can slip yo…" at bounding box center [823, 664] width 605 height 73
type textarea "Hi {{first_name}}, thanks for letting us know! We understand things can slip yo…"
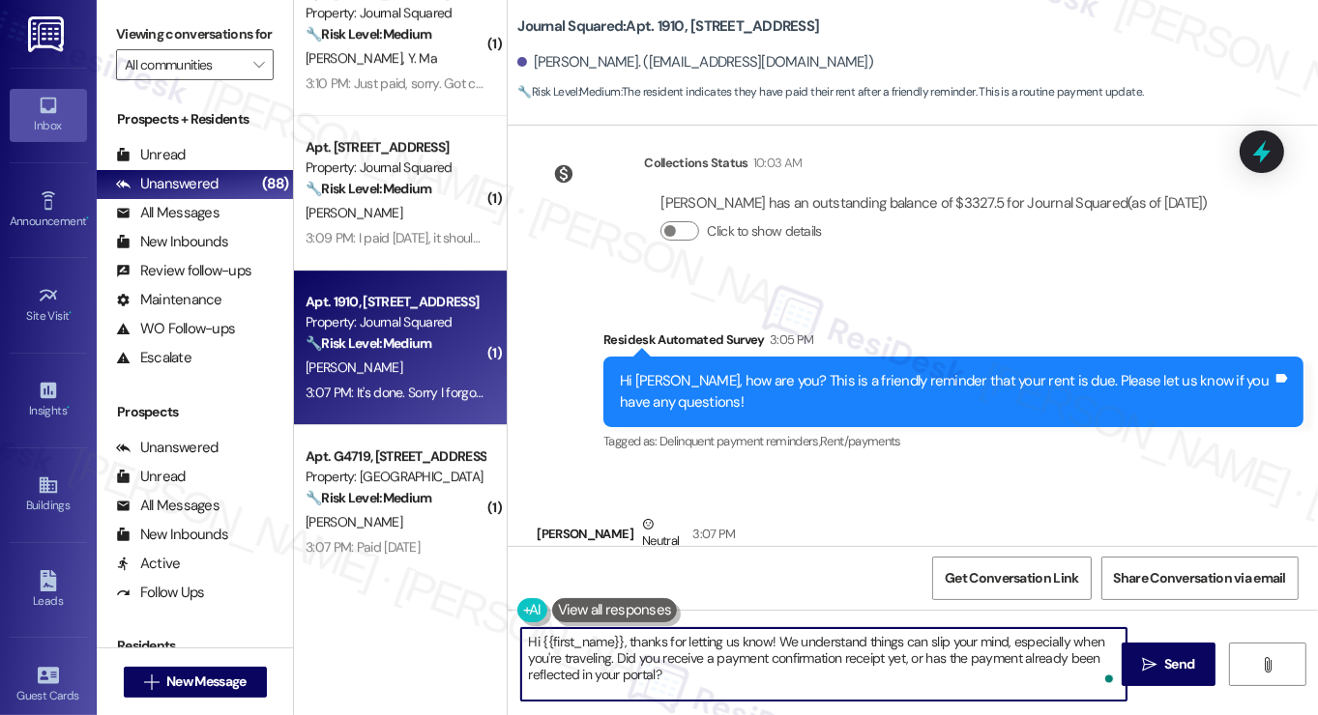
click at [1215, 656] on div "Hi {{first_name}}, thanks for letting us know! We understand things can slip yo…" at bounding box center [913, 682] width 810 height 145
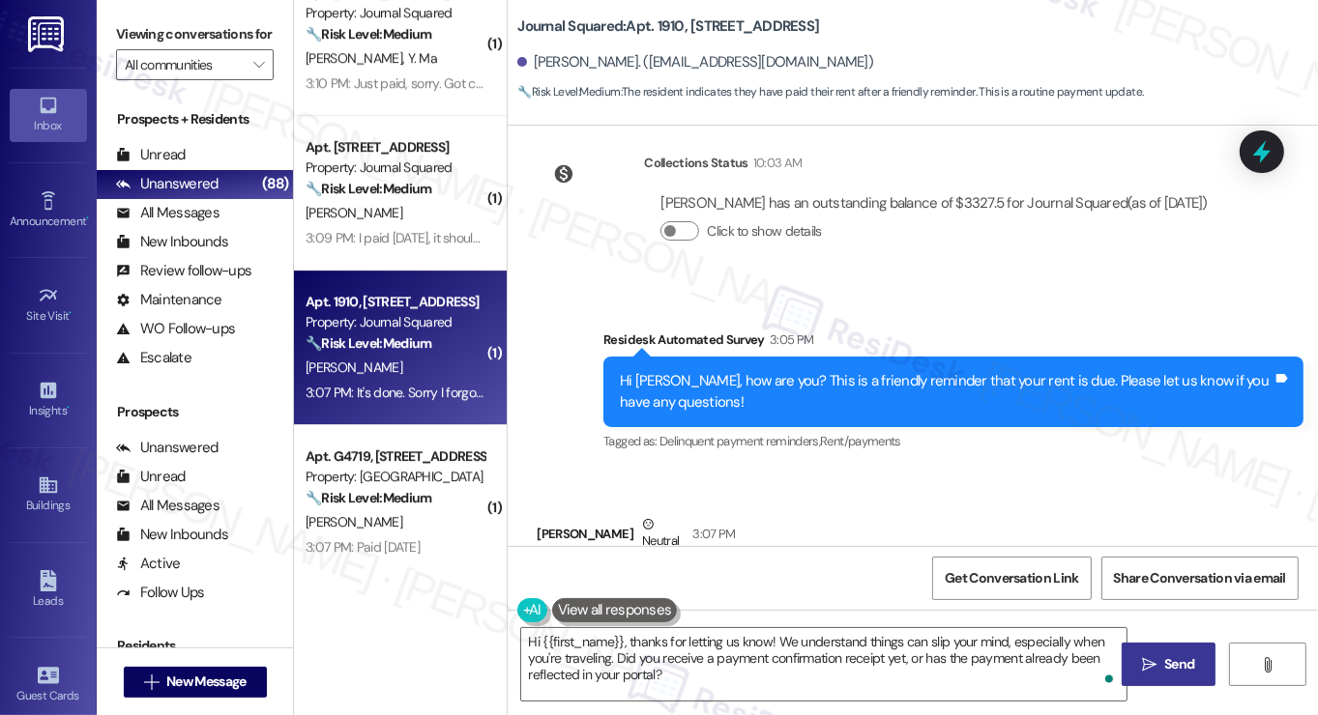
click at [1176, 656] on span "Send" at bounding box center [1179, 665] width 30 height 20
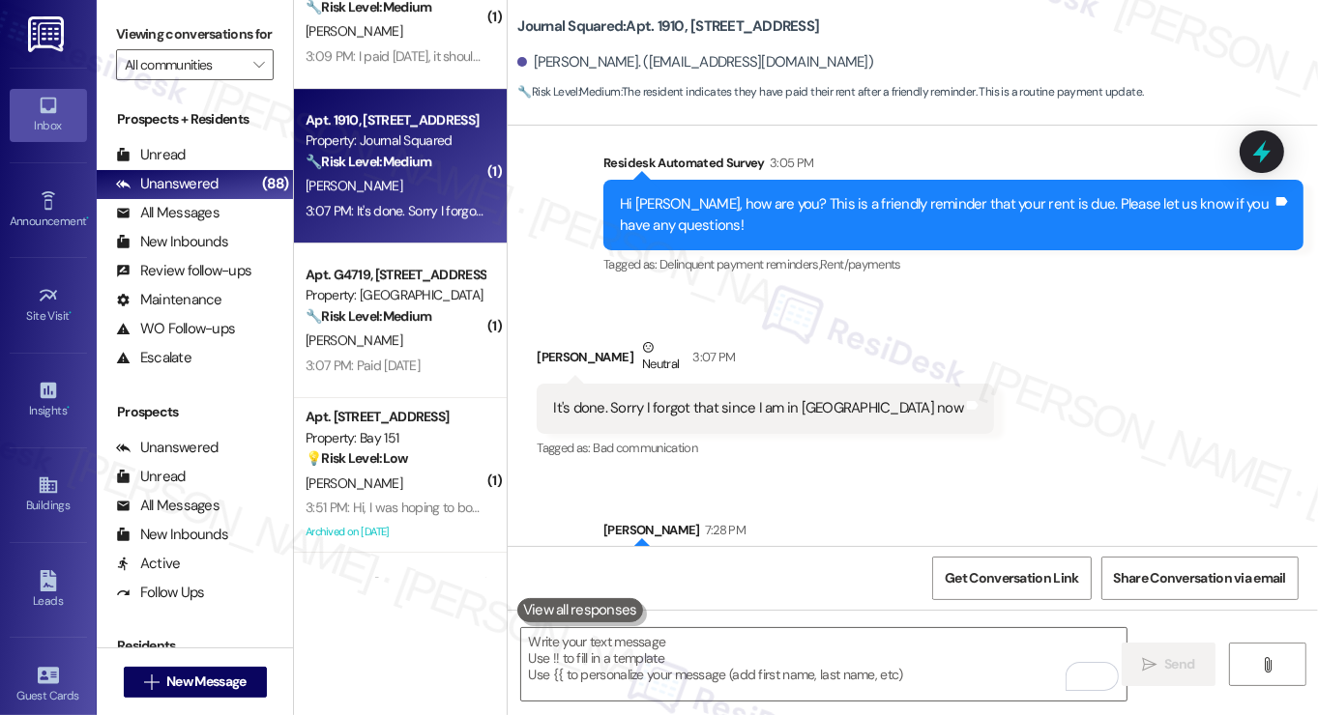
scroll to position [5801, 0]
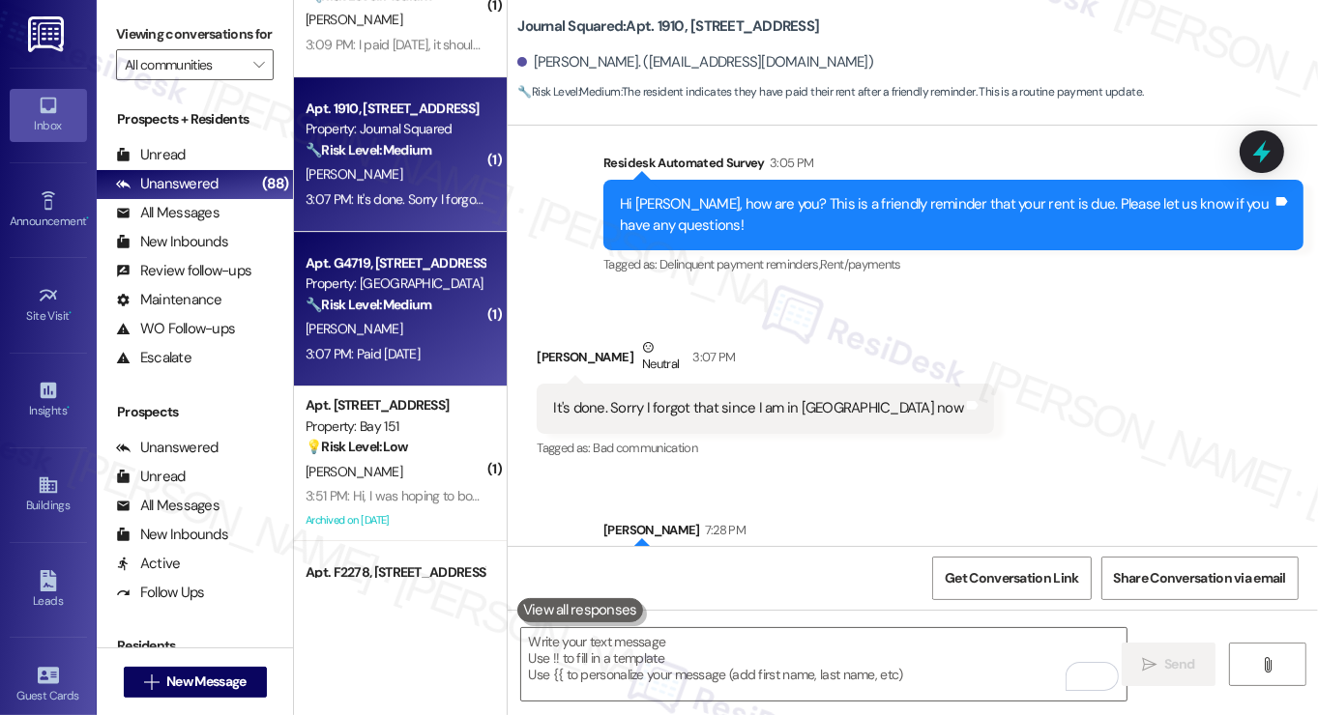
click at [426, 281] on div "Property: [GEOGRAPHIC_DATA]" at bounding box center [395, 284] width 179 height 20
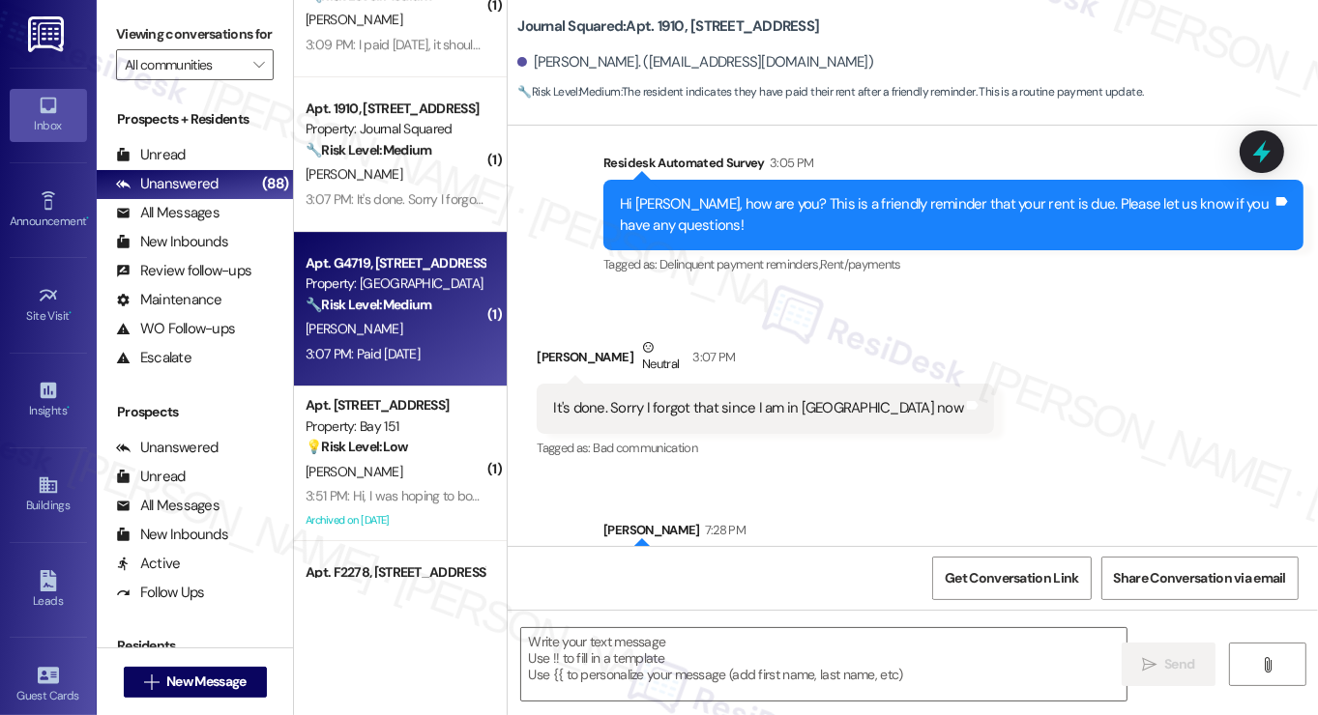
type textarea "Fetching suggested responses. Please feel free to read through the conversation…"
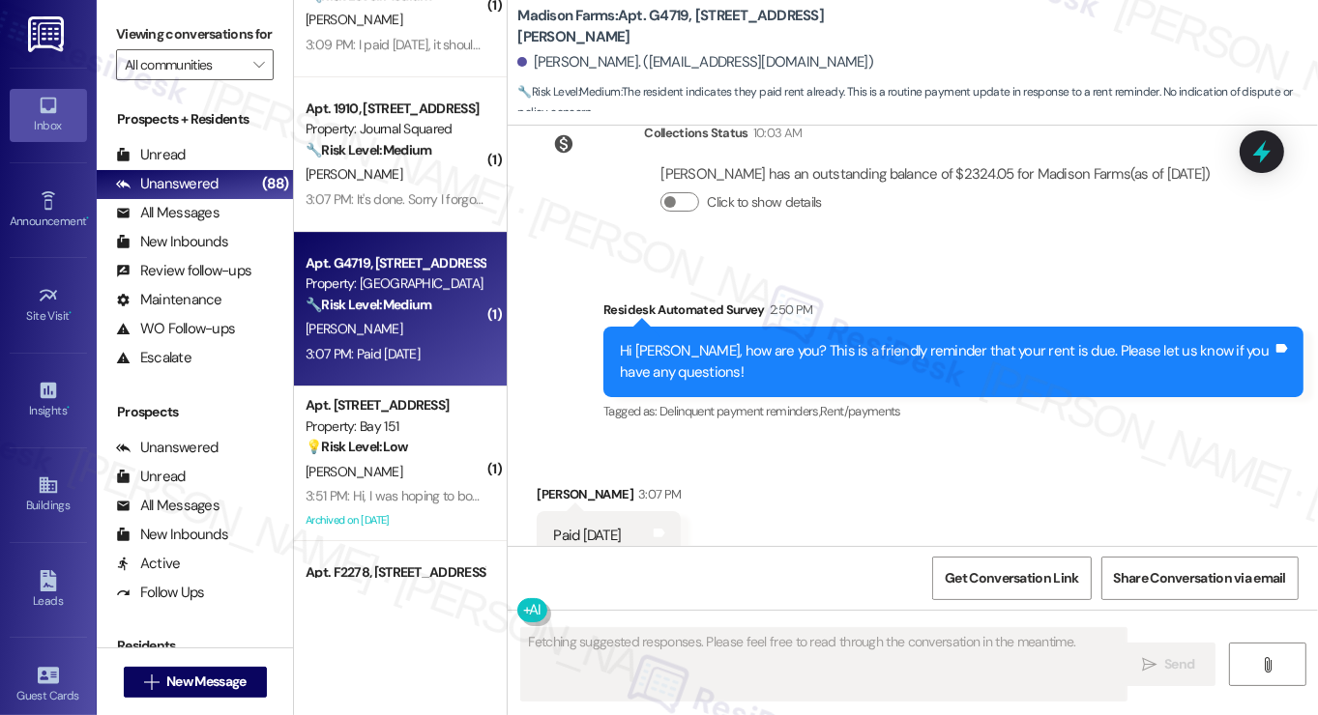
scroll to position [2746, 0]
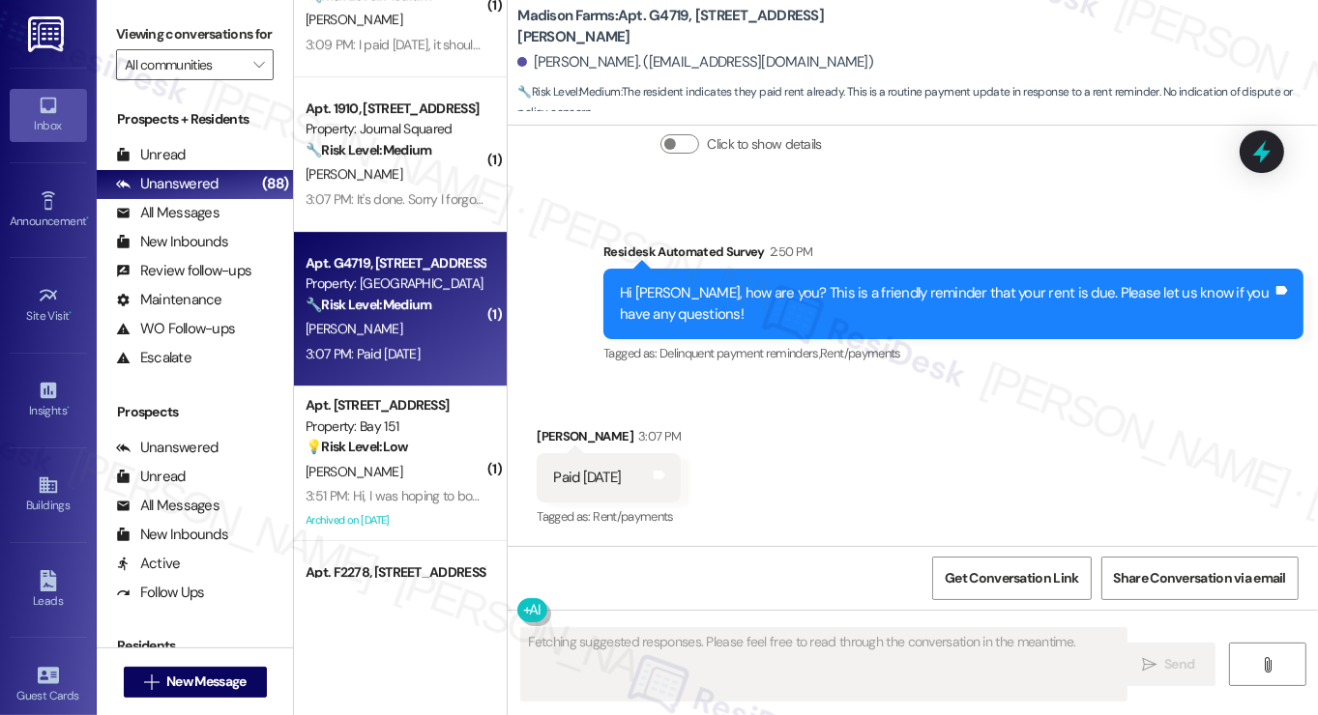
click at [690, 281] on div "Hi Constance, how are you? This is a friendly reminder that your rent is due. P…" at bounding box center [953, 304] width 700 height 71
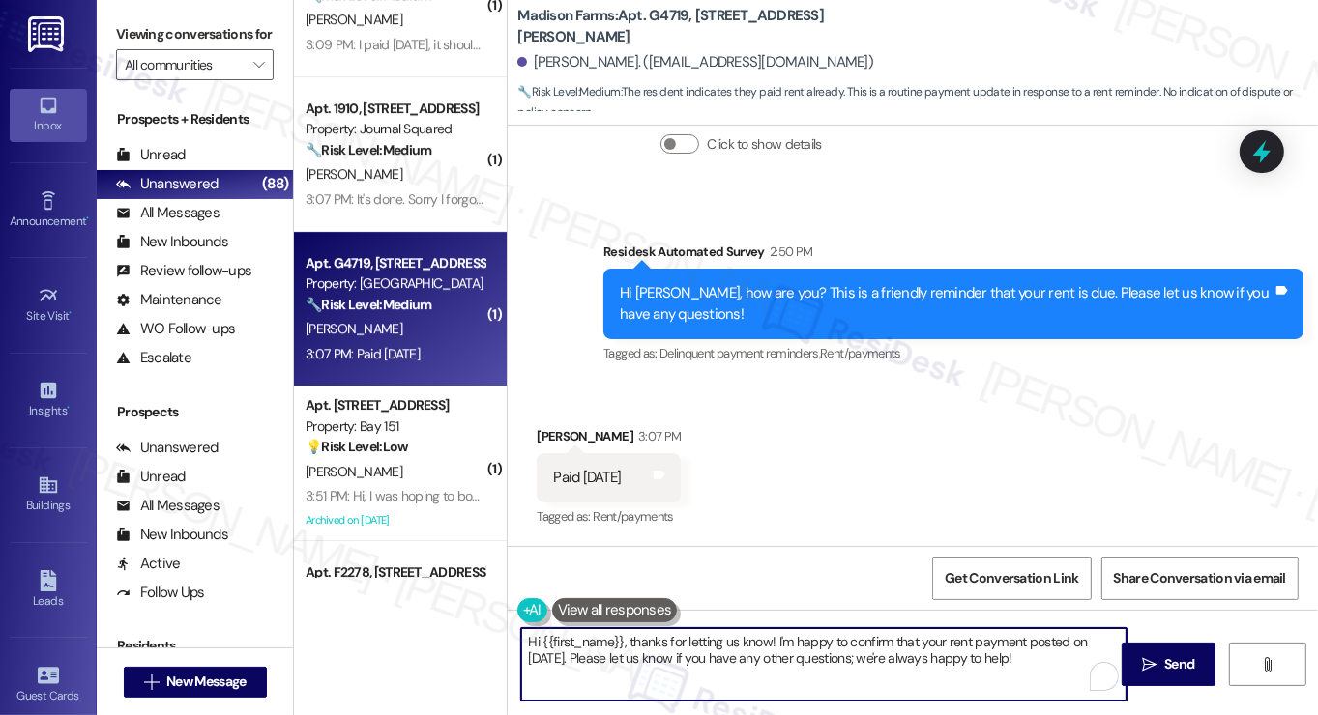
click at [1048, 653] on textarea "Hi {{first_name}}, thanks for letting us know! I'm happy to confirm that your r…" at bounding box center [823, 664] width 605 height 73
drag, startPoint x: 1048, startPoint y: 656, endPoint x: 773, endPoint y: 637, distance: 275.3
click at [773, 637] on textarea "Hi {{first_name}}, thanks for letting us know! I'm happy to confirm that your r…" at bounding box center [823, 664] width 605 height 73
paste textarea "Did you receive a payment confirmation receipt yet, or has the payment already …"
type textarea "Hi {{first_name}}, thanks for letting us know! Did you receive a payment confir…"
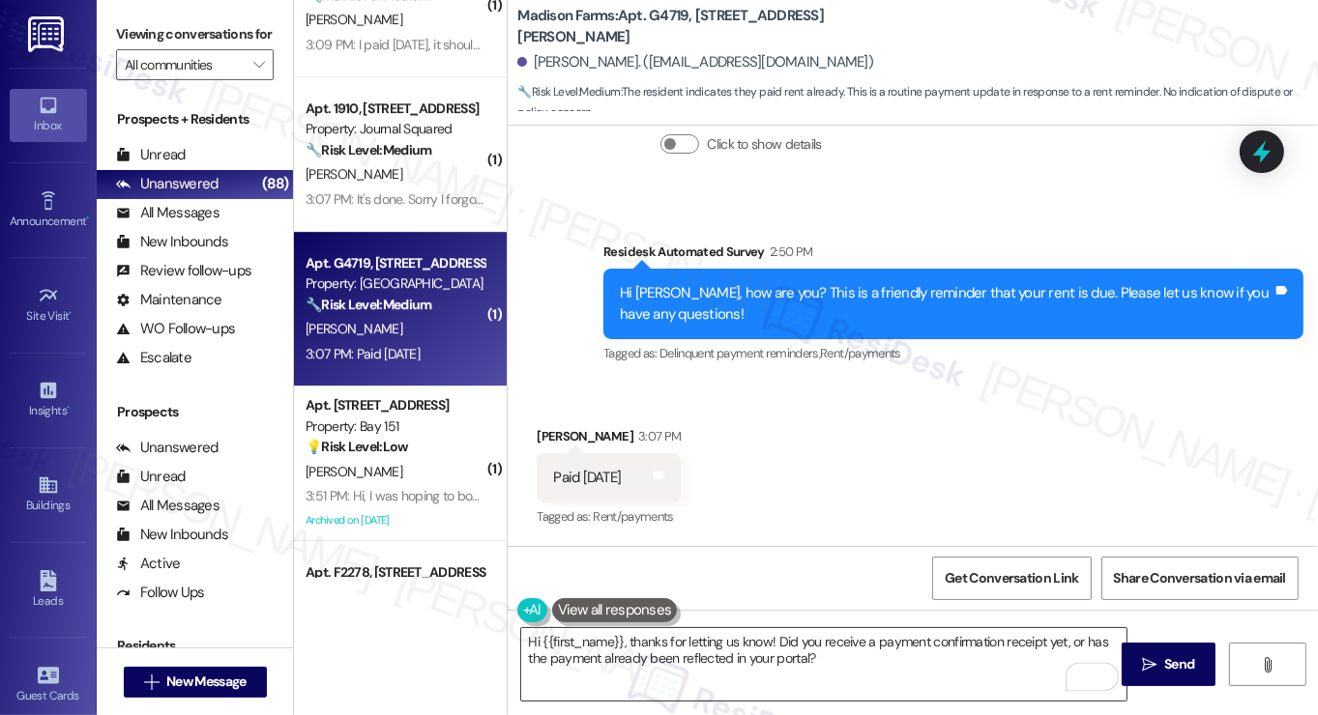
click at [959, 676] on textarea "Hi {{first_name}}, thanks for letting us know! Did you receive a payment confir…" at bounding box center [823, 664] width 605 height 73
click at [1164, 665] on span "Send" at bounding box center [1179, 665] width 30 height 20
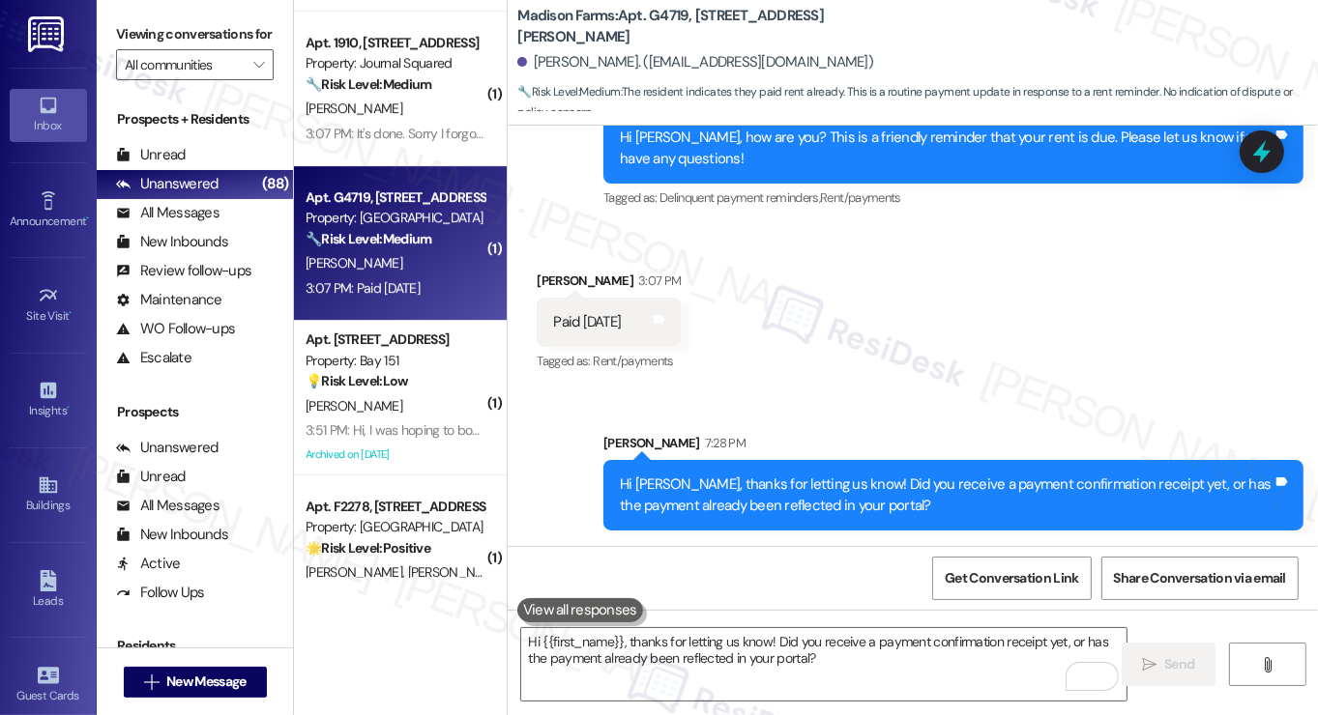
scroll to position [5898, 0]
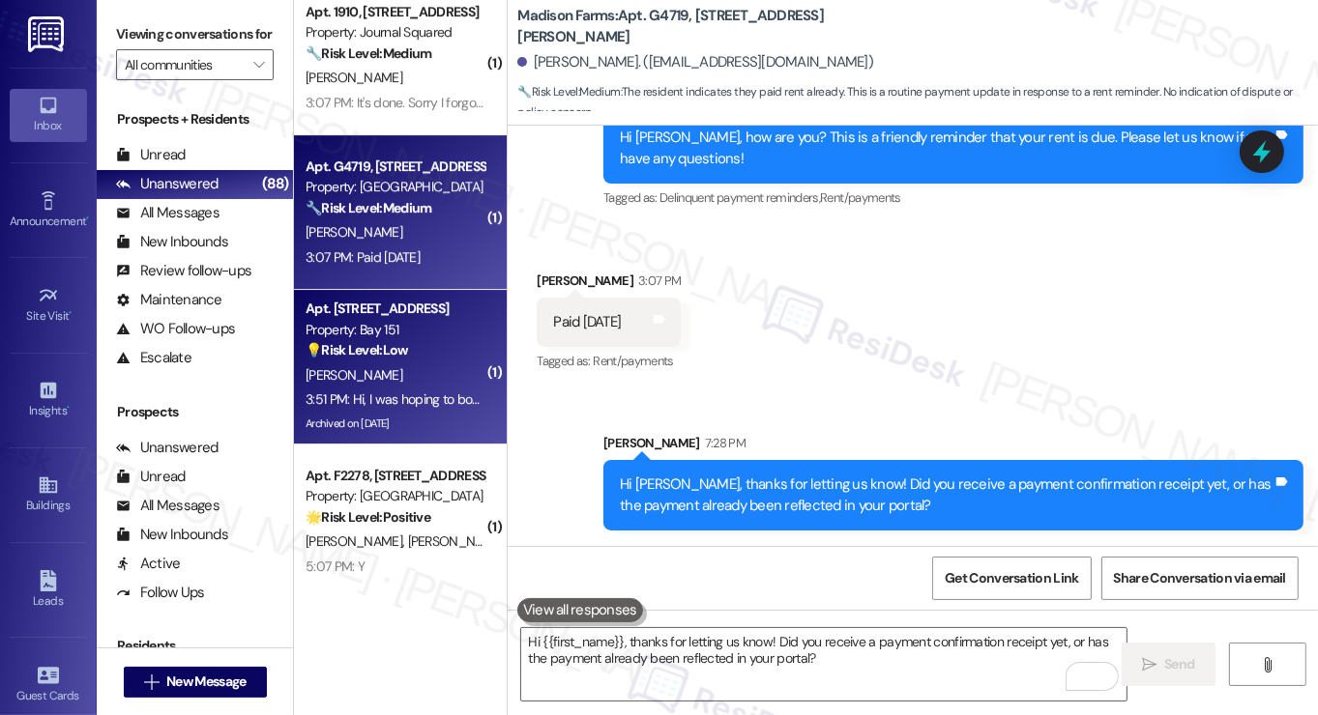
click at [408, 345] on strong "💡 Risk Level: Low" at bounding box center [357, 349] width 102 height 17
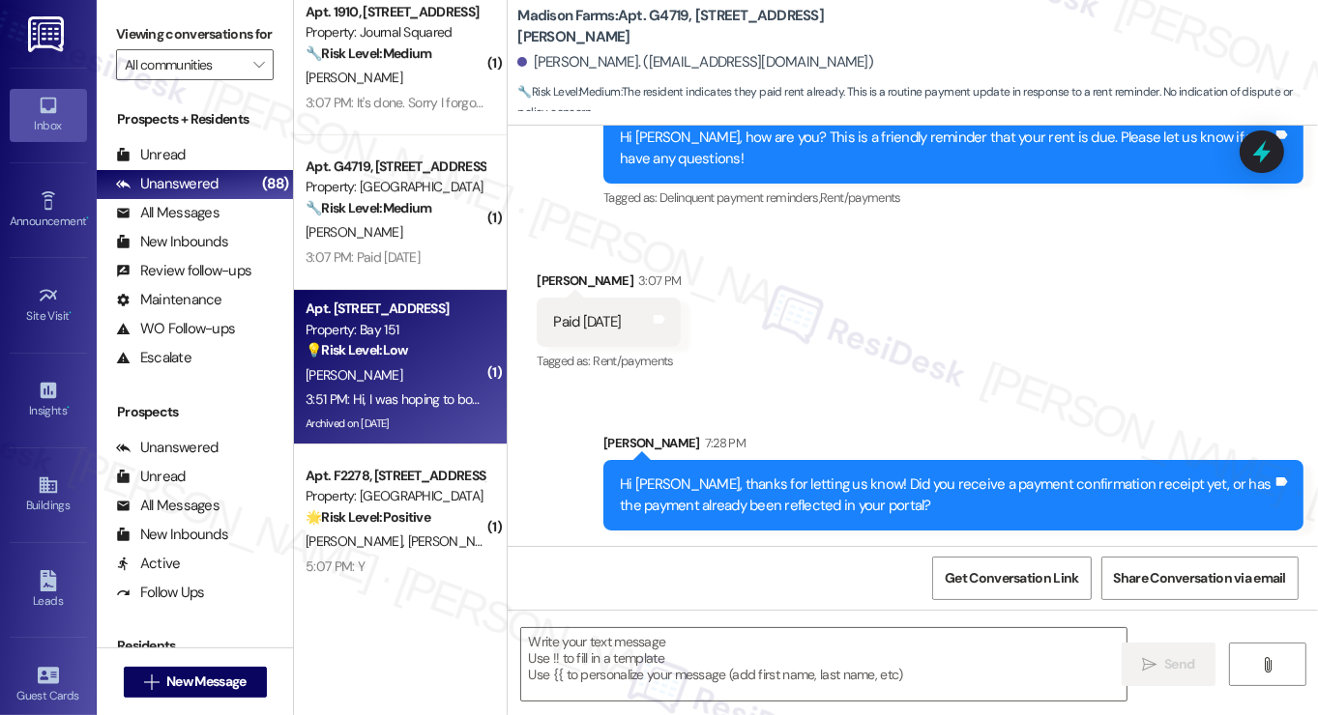
type textarea "Fetching suggested responses. Please feel free to read through the conversation…"
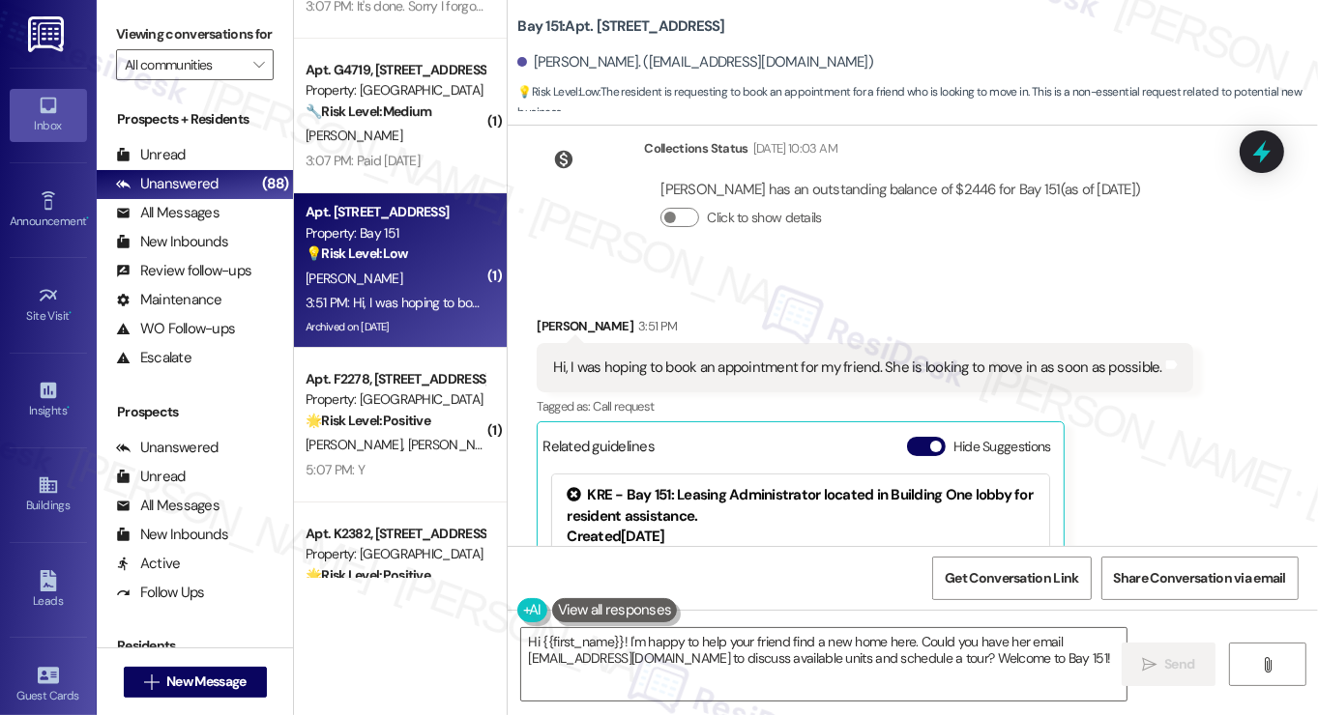
scroll to position [3828, 0]
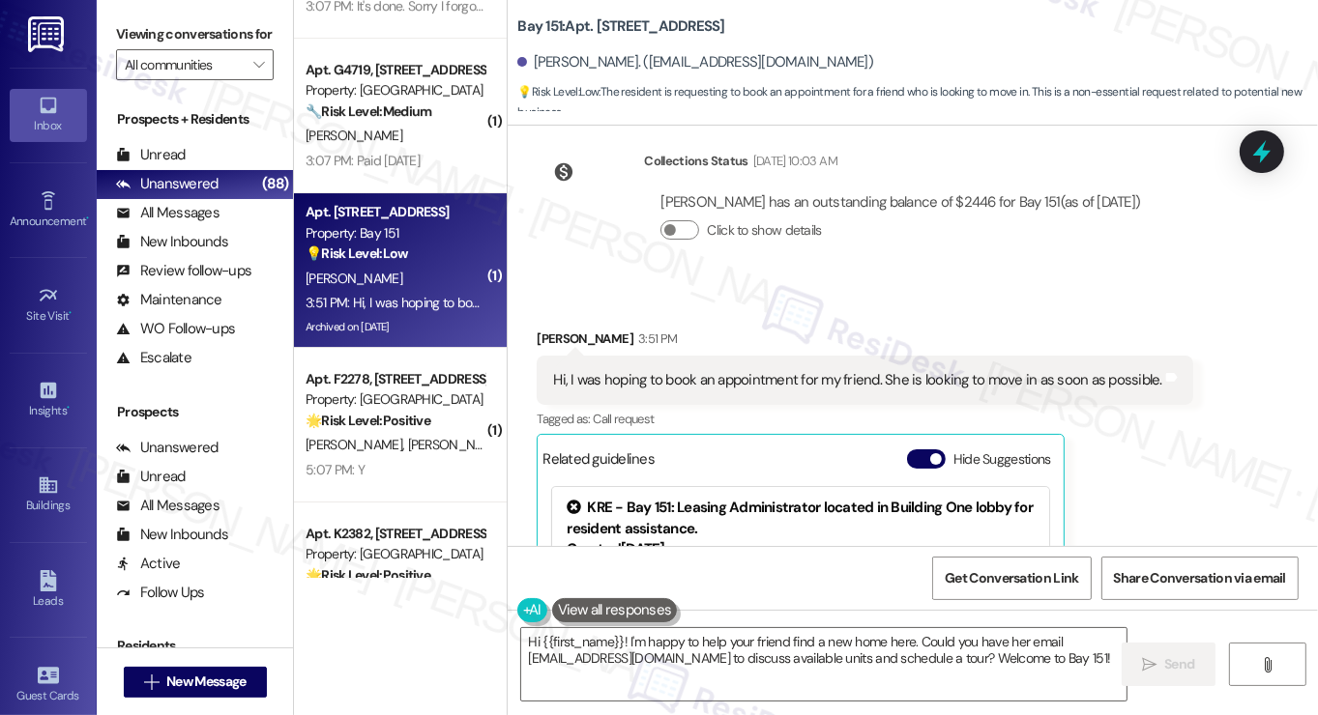
click at [734, 356] on div "Hi, I was hoping to book an appointment for my friend. She is looking to move i…" at bounding box center [865, 380] width 656 height 49
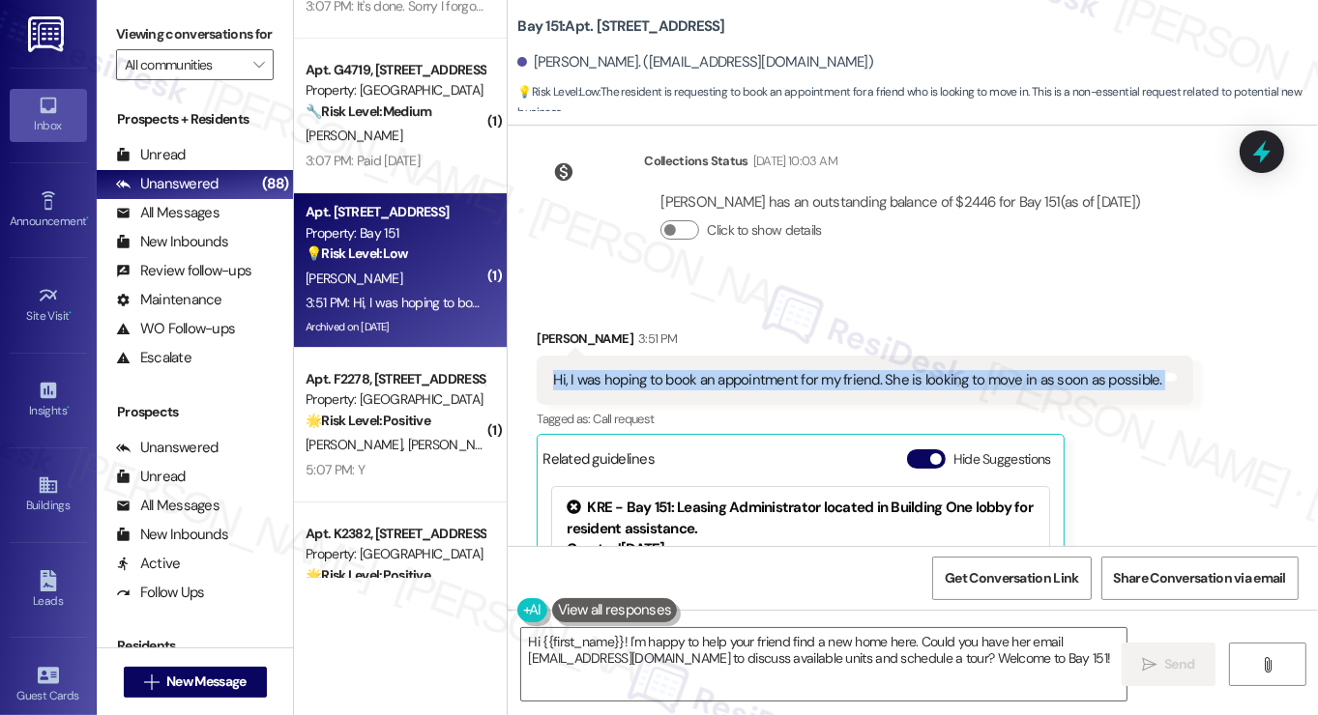
click at [734, 356] on div "Hi, I was hoping to book an appointment for my friend. She is looking to move i…" at bounding box center [865, 380] width 656 height 49
click at [960, 370] on div "Hi, I was hoping to book an appointment for my friend. She is looking to move i…" at bounding box center [857, 380] width 608 height 20
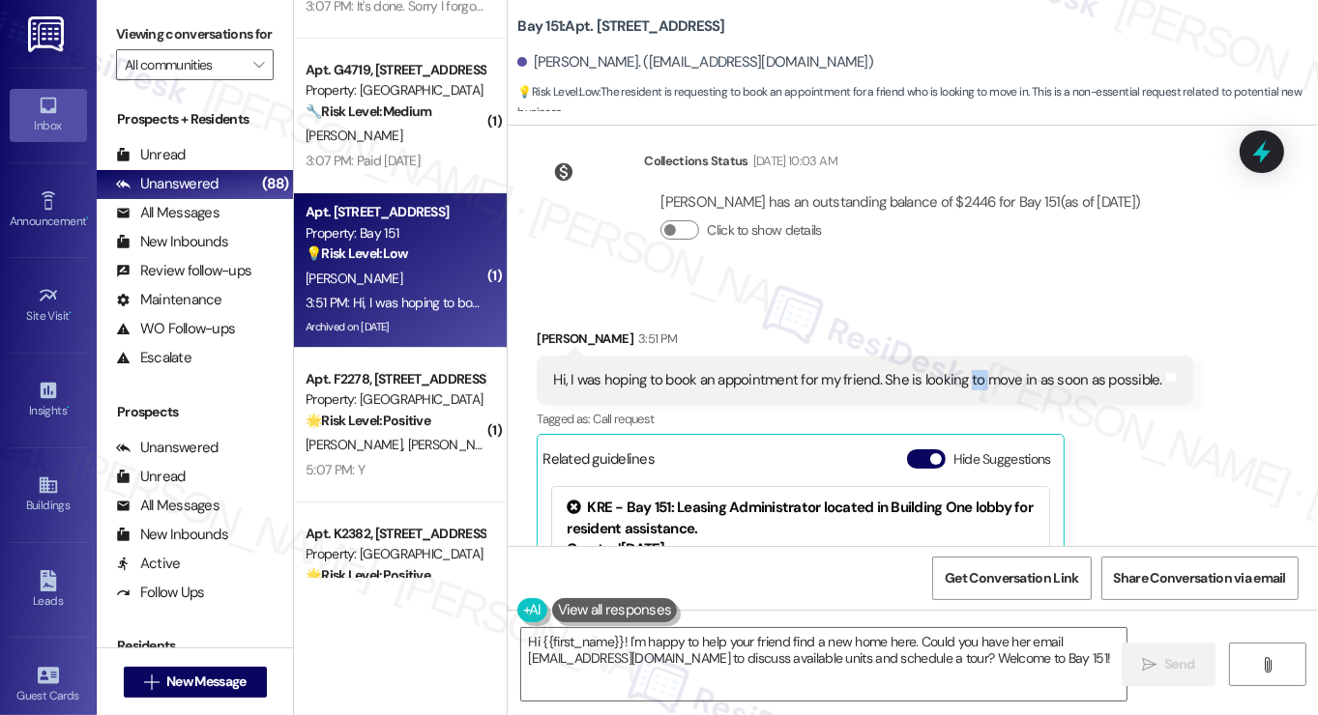
click at [960, 370] on div "Hi, I was hoping to book an appointment for my friend. She is looking to move i…" at bounding box center [857, 380] width 608 height 20
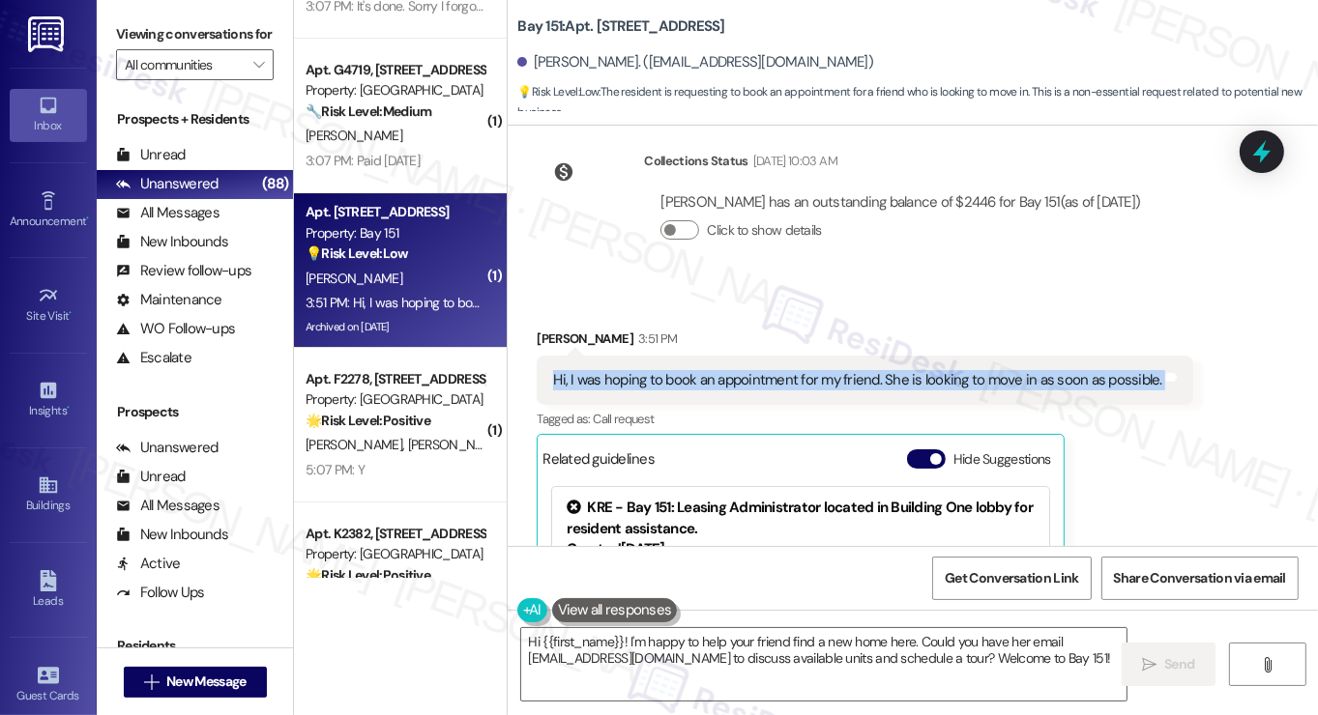
click at [960, 370] on div "Hi, I was hoping to book an appointment for my friend. She is looking to move i…" at bounding box center [857, 380] width 608 height 20
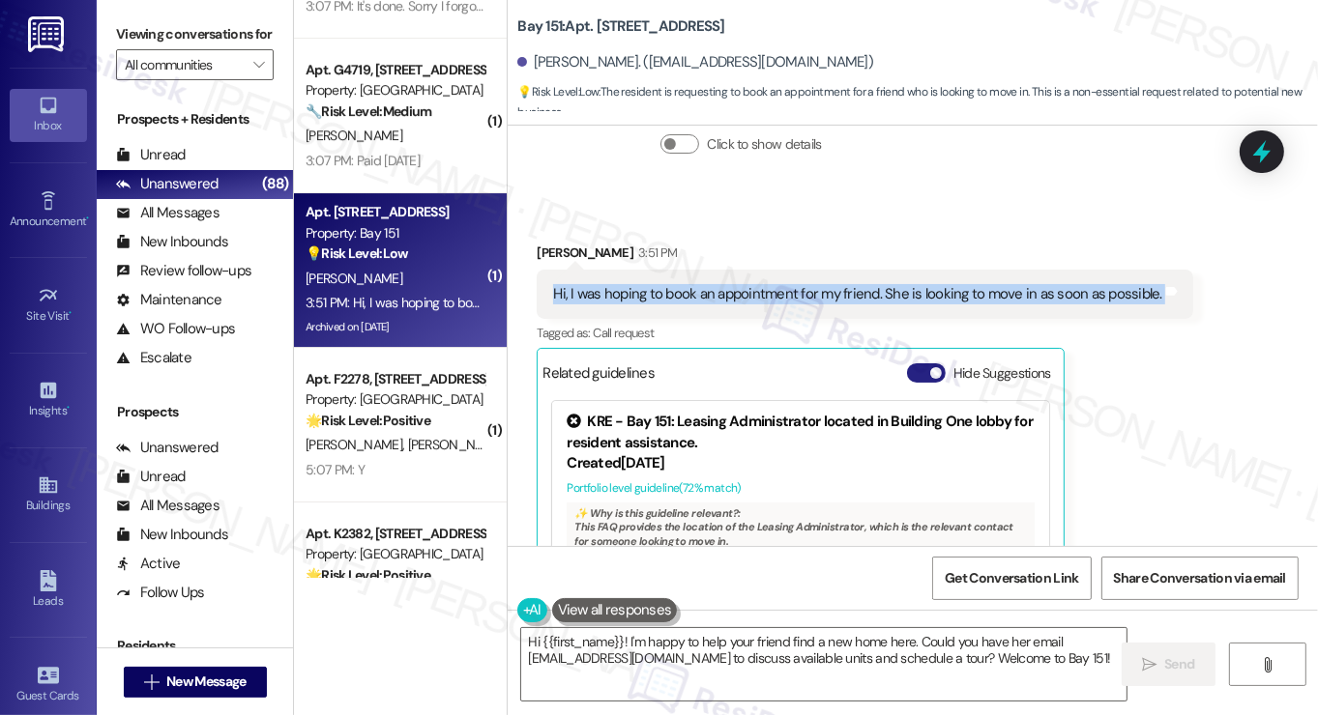
scroll to position [3924, 0]
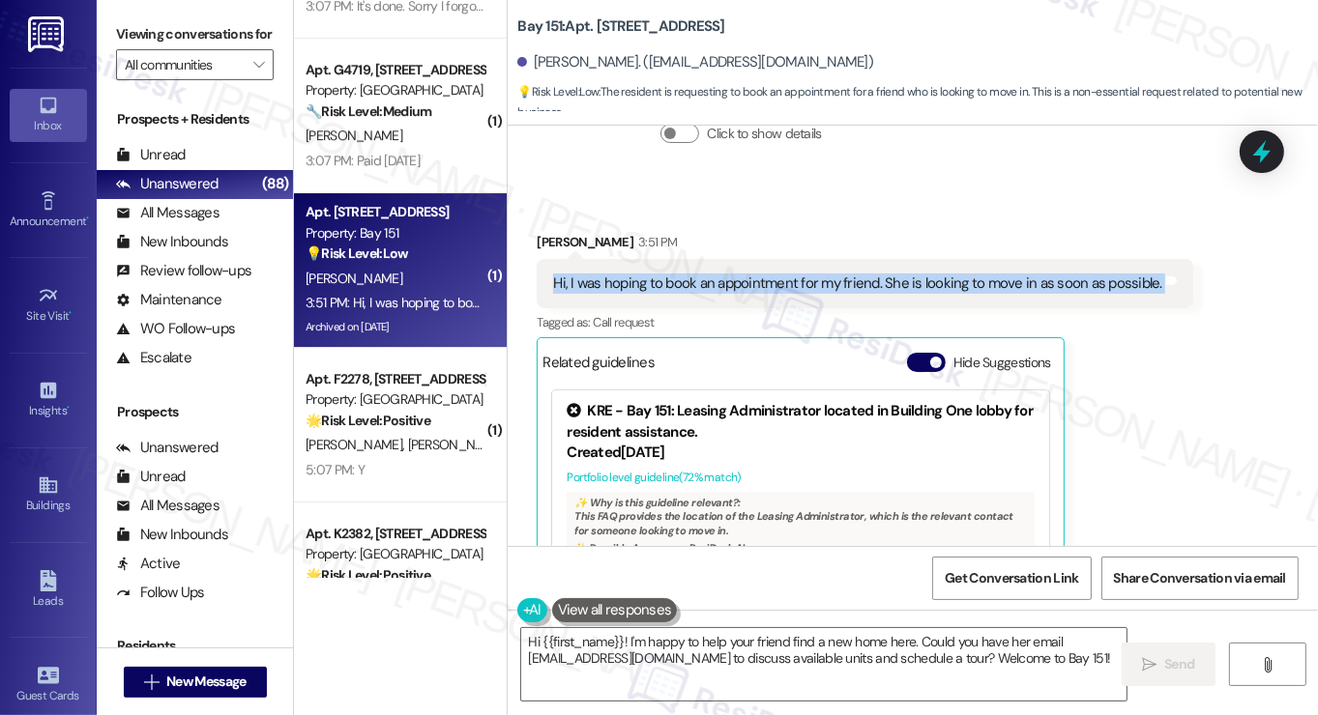
click at [781, 274] on div "Hi, I was hoping to book an appointment for my friend. She is looking to move i…" at bounding box center [857, 284] width 608 height 20
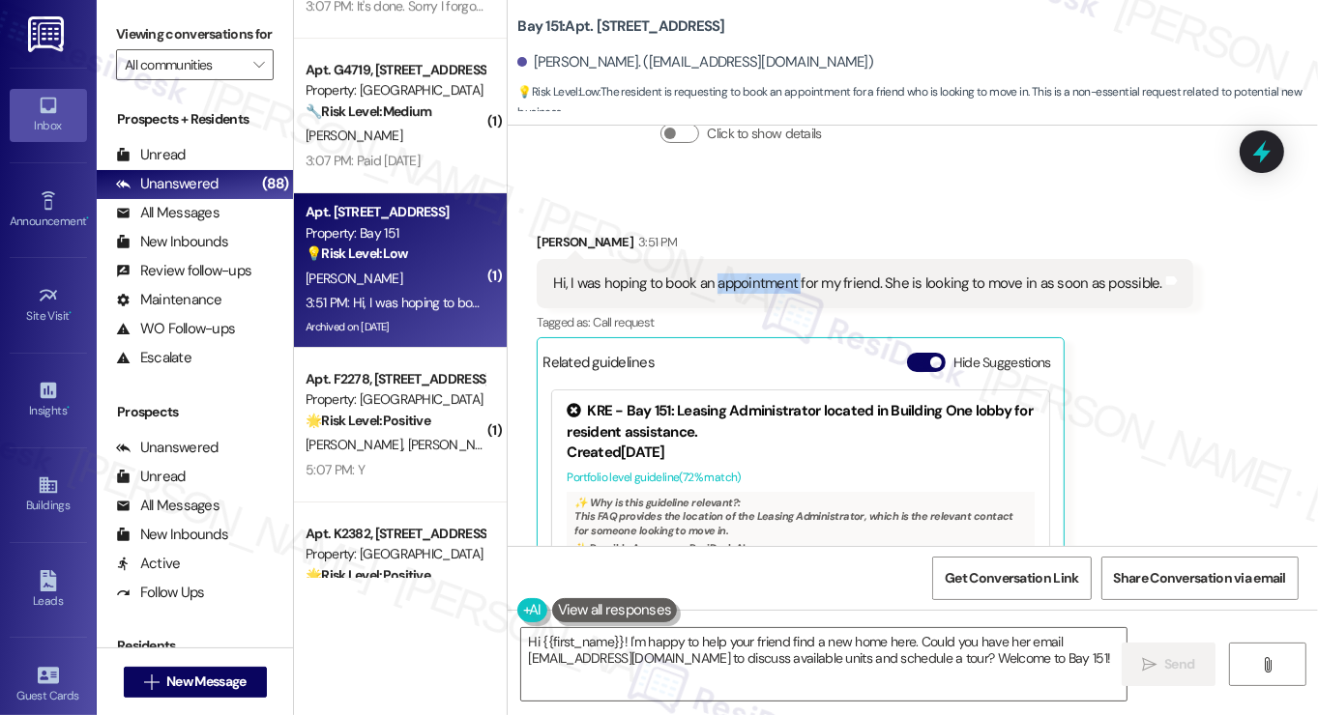
click at [781, 274] on div "Hi, I was hoping to book an appointment for my friend. She is looking to move i…" at bounding box center [857, 284] width 608 height 20
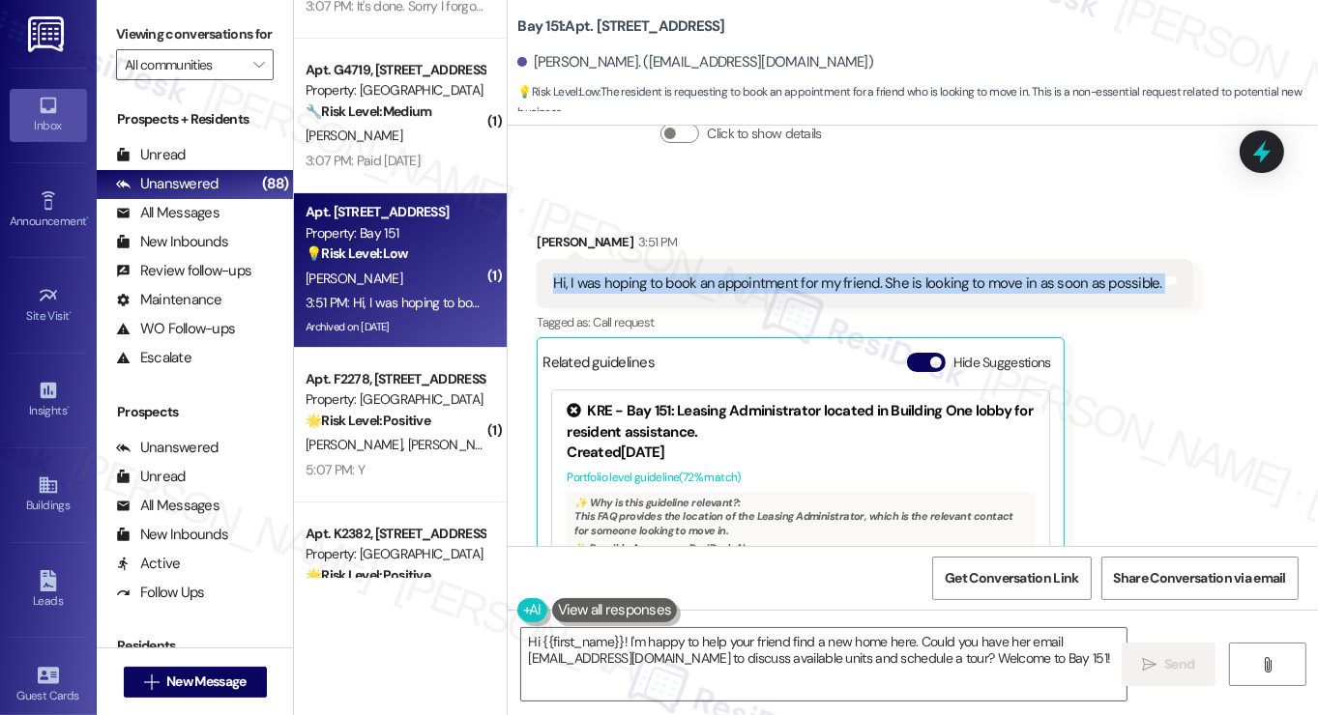
click at [781, 274] on div "Hi, I was hoping to book an appointment for my friend. She is looking to move i…" at bounding box center [857, 284] width 608 height 20
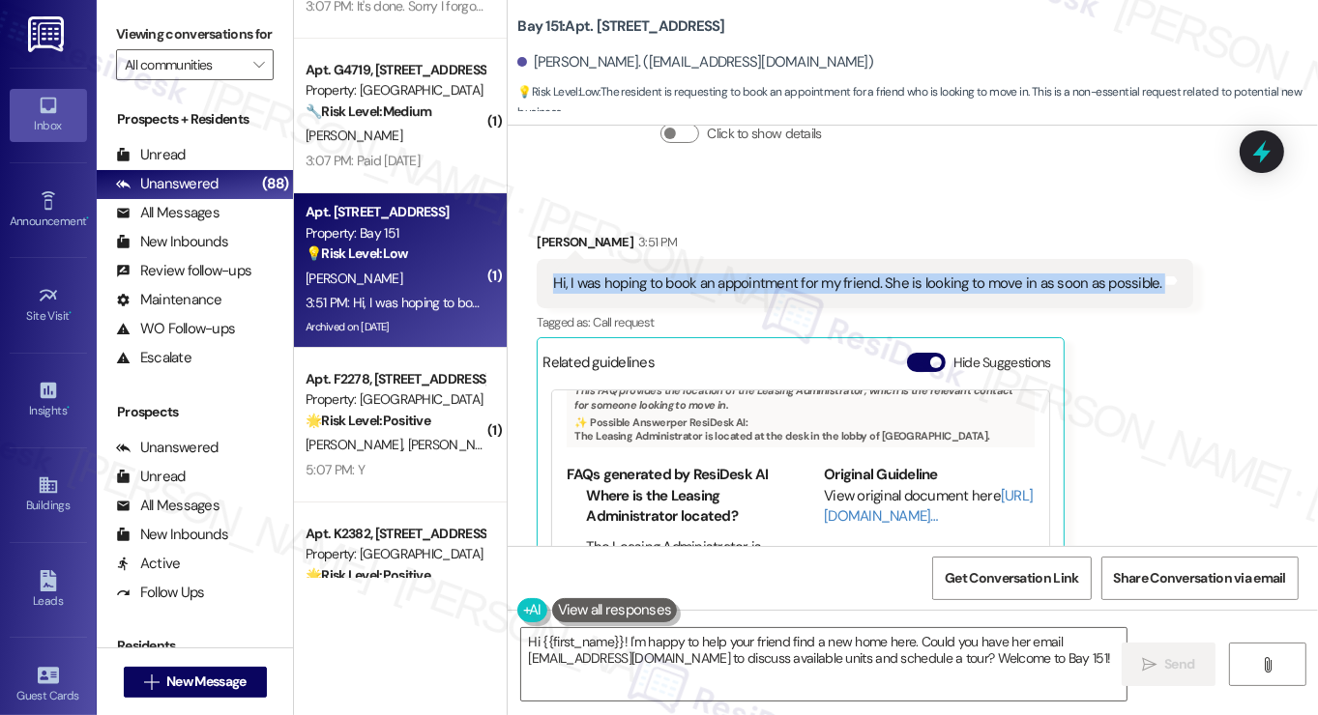
scroll to position [97, 0]
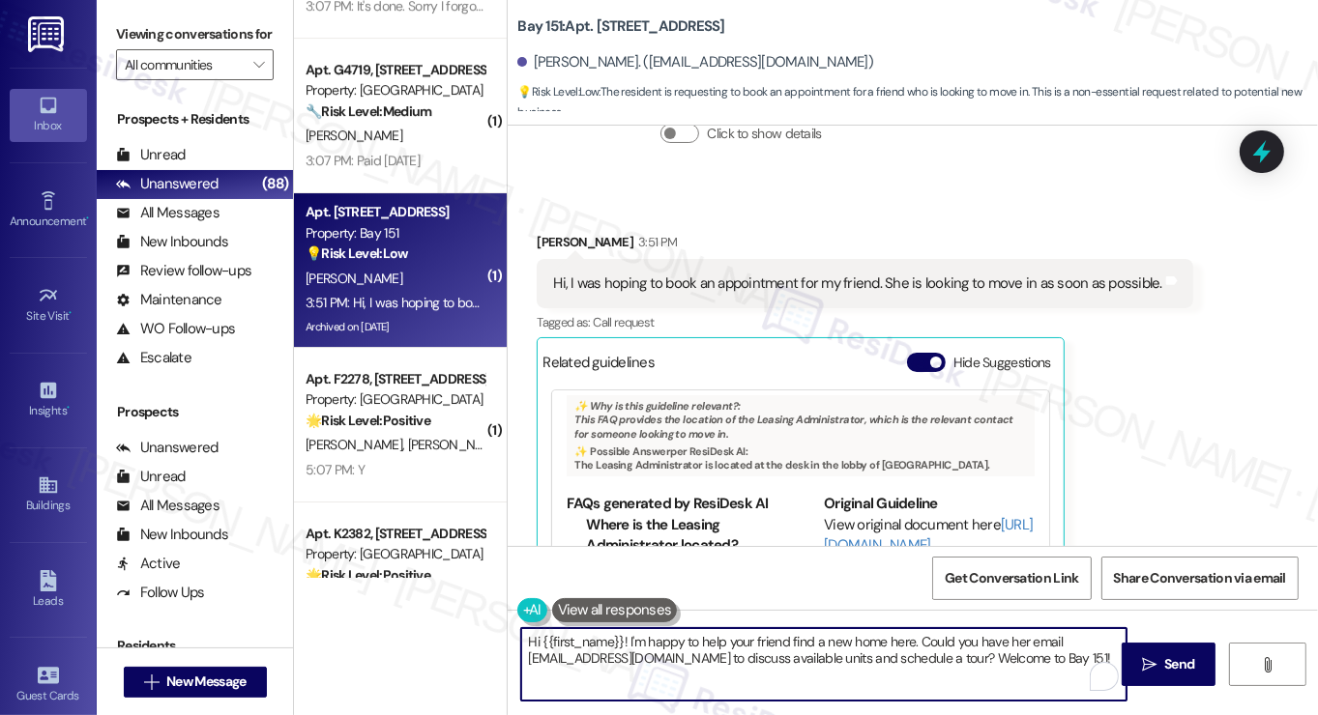
drag, startPoint x: 686, startPoint y: 660, endPoint x: 910, endPoint y: 660, distance: 223.3
click at [910, 660] on textarea "Hi {{first_name}}! I'm happy to help your friend find a new home here. Could yo…" at bounding box center [823, 664] width 605 height 73
click at [857, 515] on link "[URL][DOMAIN_NAME]…" at bounding box center [928, 535] width 209 height 40
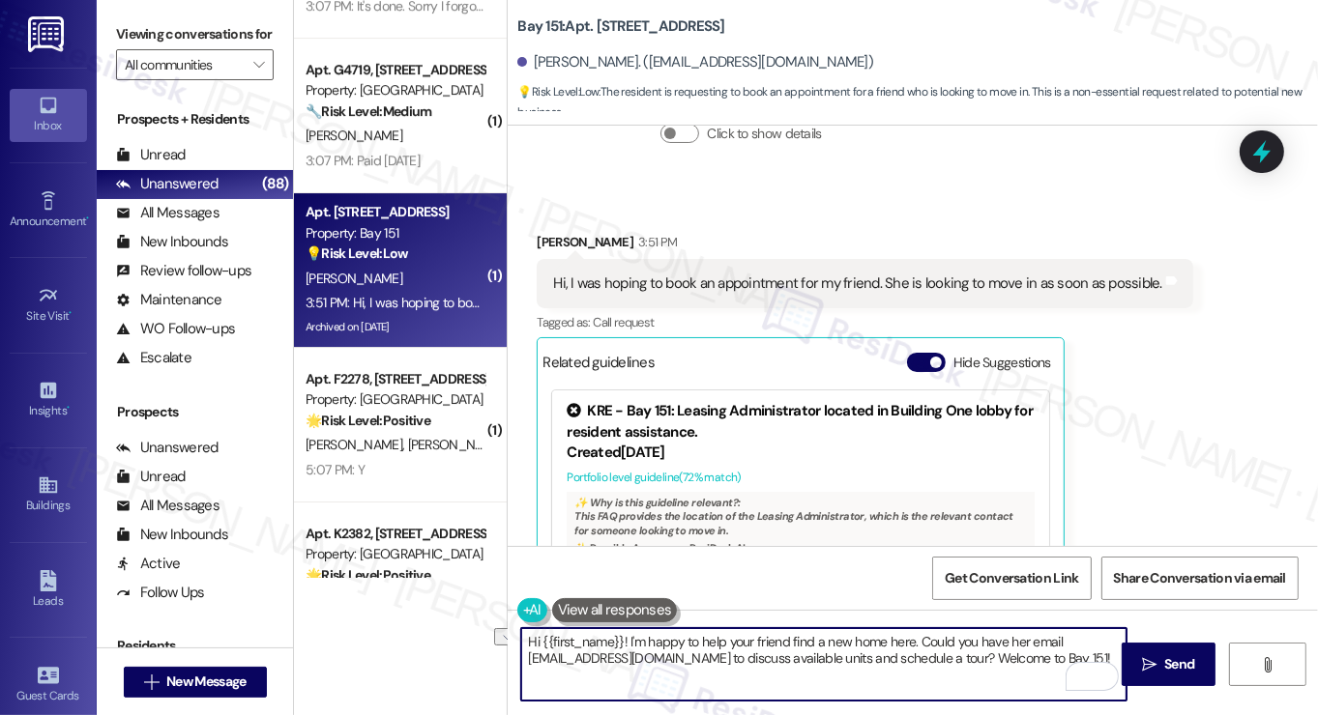
click at [1001, 663] on textarea "Hi {{first_name}}! I'm happy to help your friend find a new home here. Could yo…" at bounding box center [823, 664] width 605 height 73
drag, startPoint x: 1024, startPoint y: 658, endPoint x: 917, endPoint y: 641, distance: 108.7
click at [917, 641] on textarea "Hi {{first_name}}! I'm happy to help your friend find a new home here. Could yo…" at bounding box center [823, 664] width 605 height 73
paste textarea "our Leasing Administrator is located at the desk in the lobby of Building One. …"
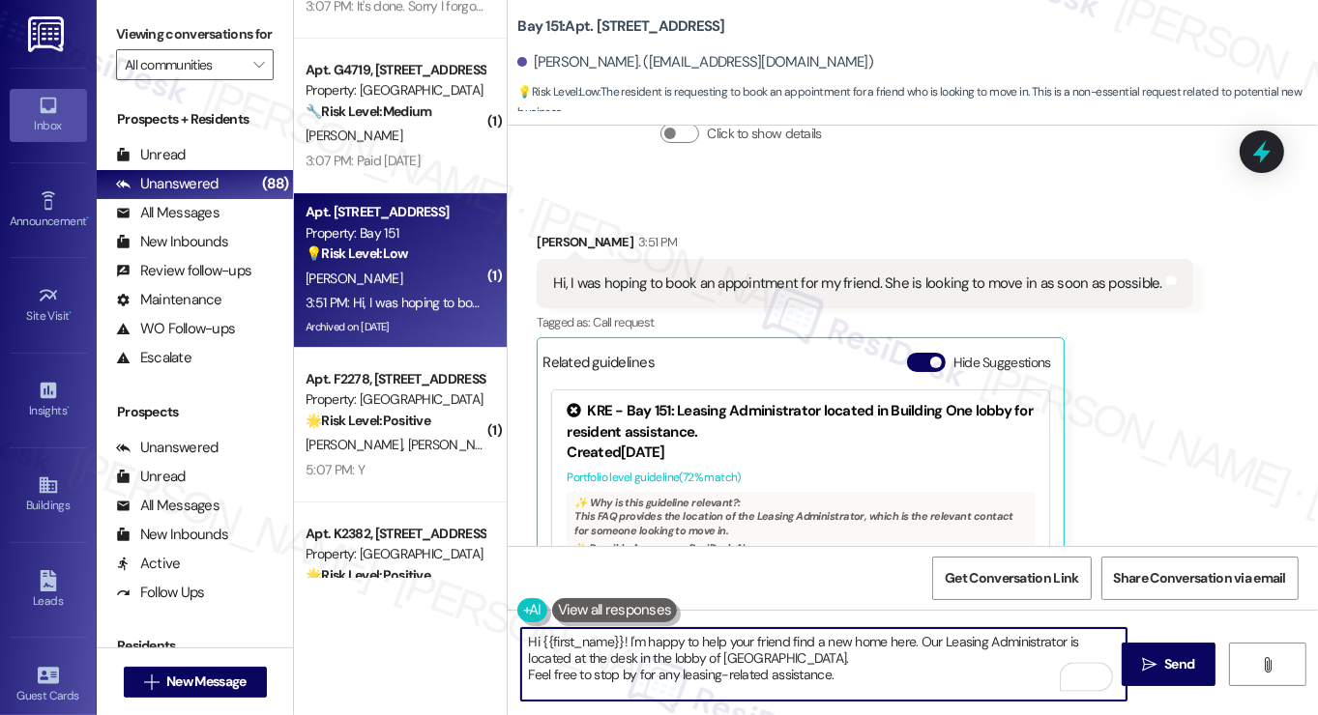
click at [525, 672] on textarea "Hi {{first_name}}! I'm happy to help your friend find a new home here. Our Leas…" at bounding box center [823, 664] width 605 height 73
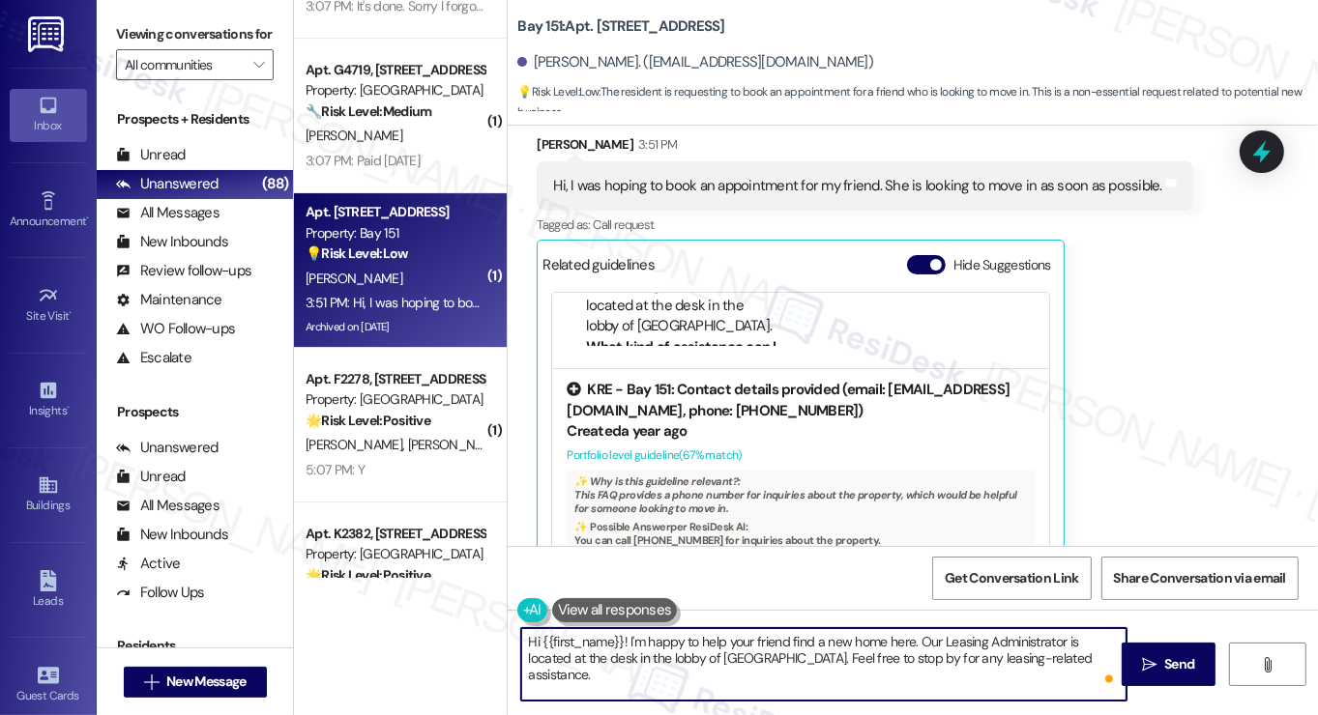
scroll to position [292, 0]
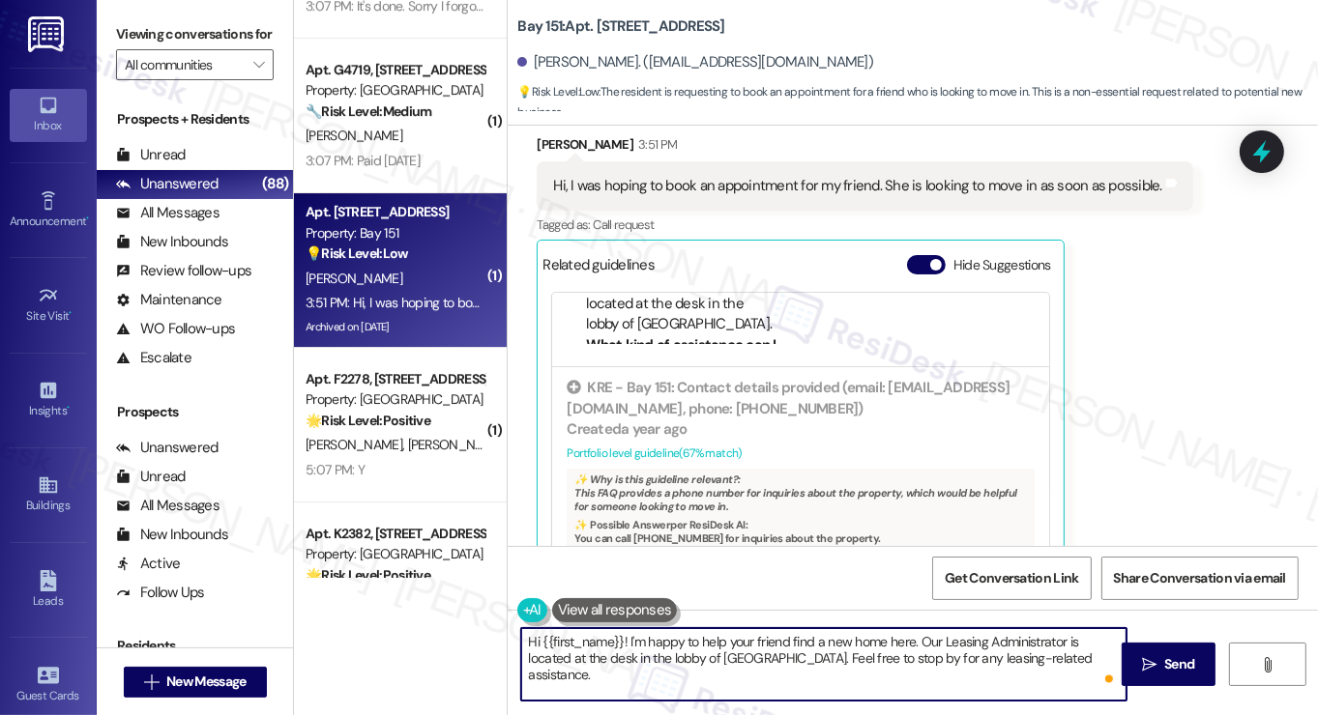
click at [1114, 655] on textarea "Hi {{first_name}}! I'm happy to help your friend find a new home here. Our Leas…" at bounding box center [823, 664] width 605 height 73
type textarea "Hi {{first_name}}! I'm happy to help your friend find a new home here. Our Leas…"
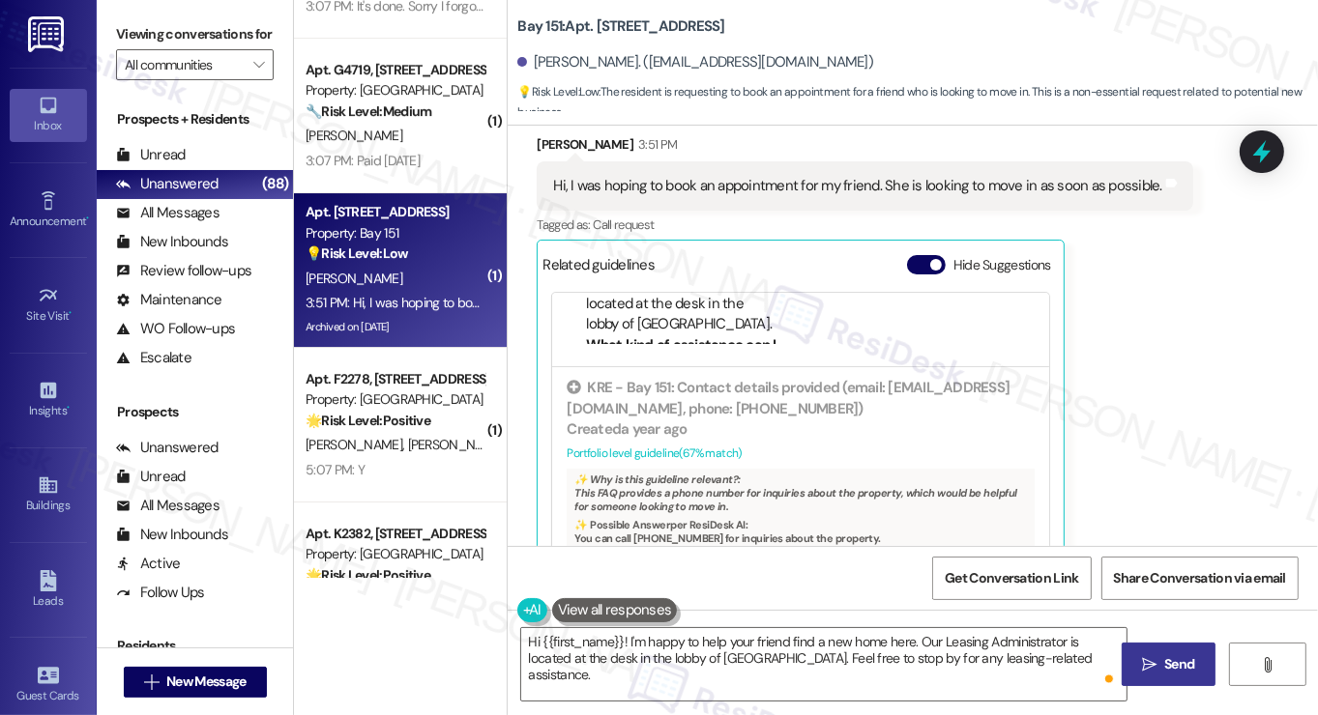
click at [1161, 659] on span "Send" at bounding box center [1179, 665] width 38 height 20
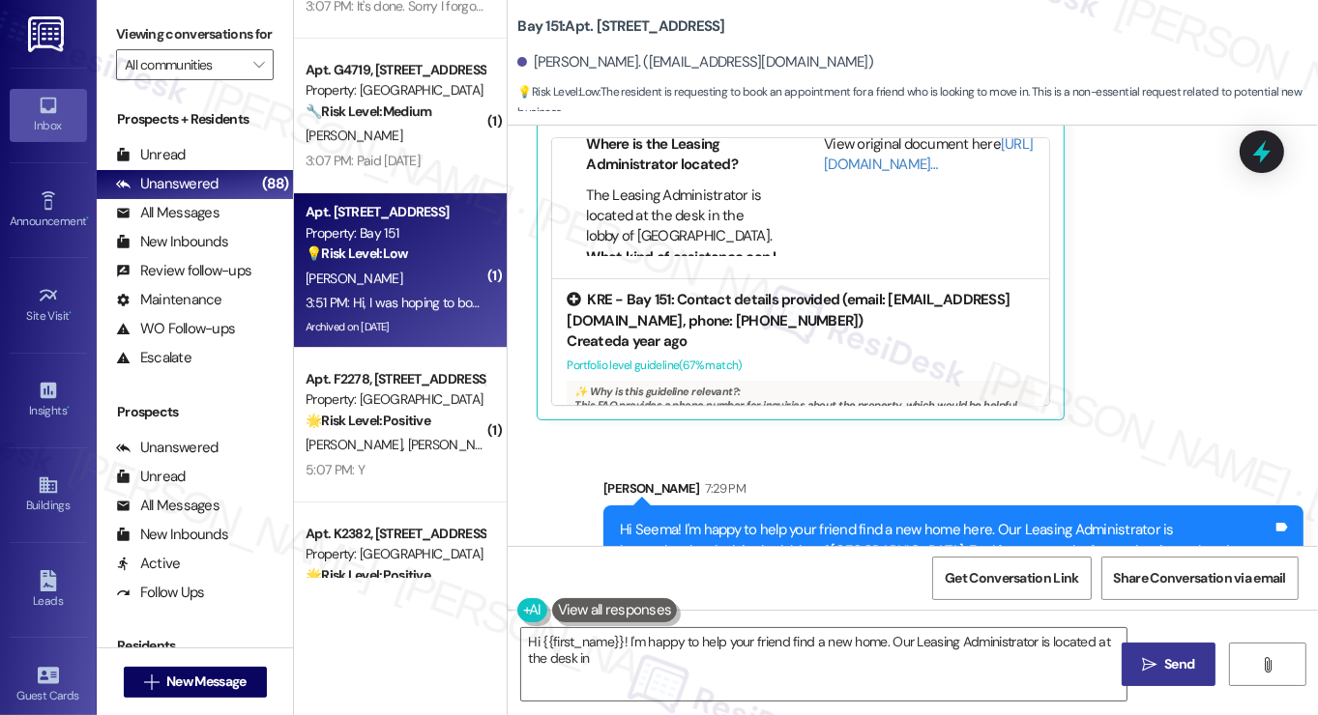
scroll to position [195, 0]
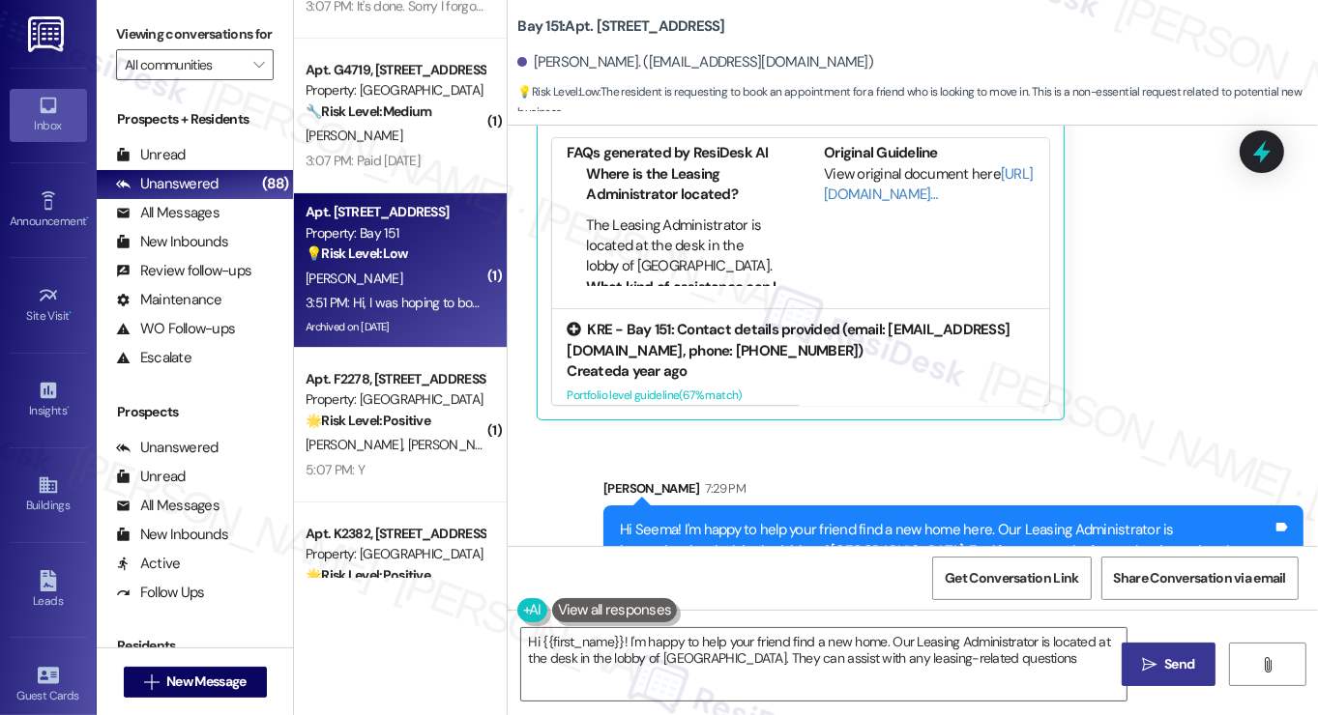
type textarea "Hi {{first_name}}! I'm happy to help your friend find a new home. Our Leasing A…"
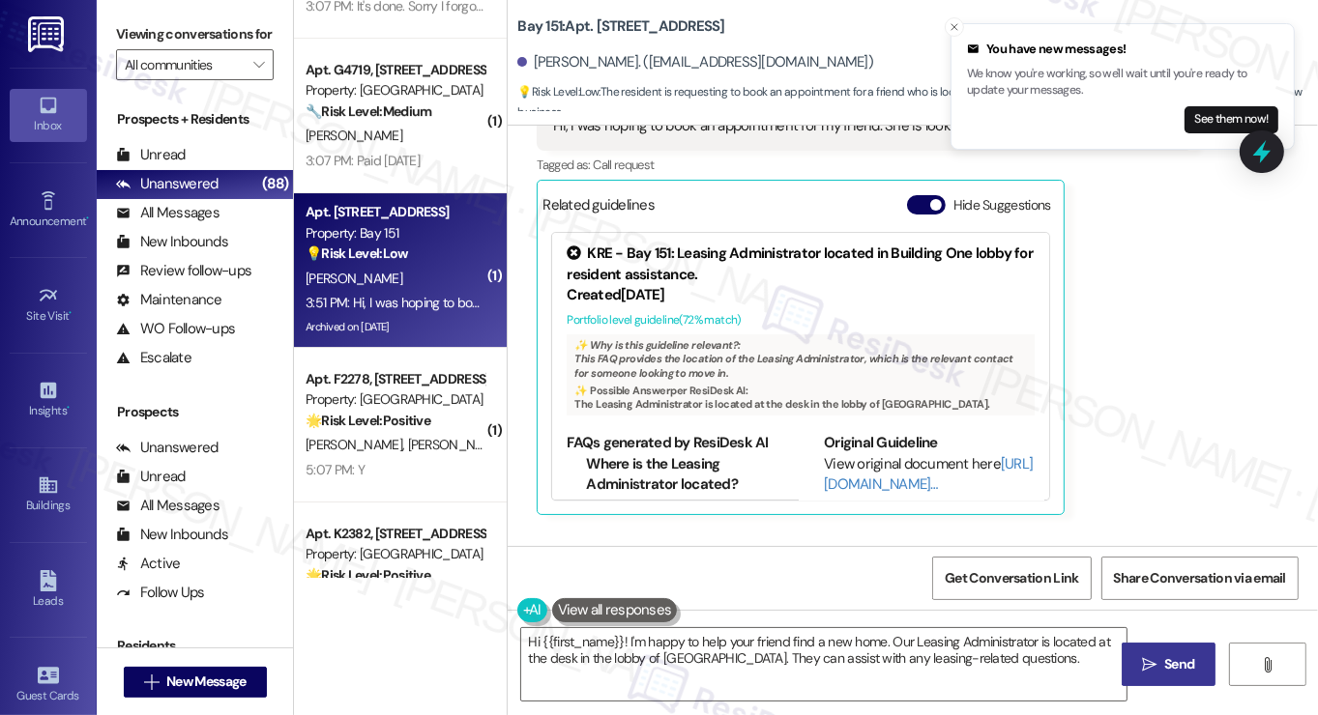
scroll to position [4177, 0]
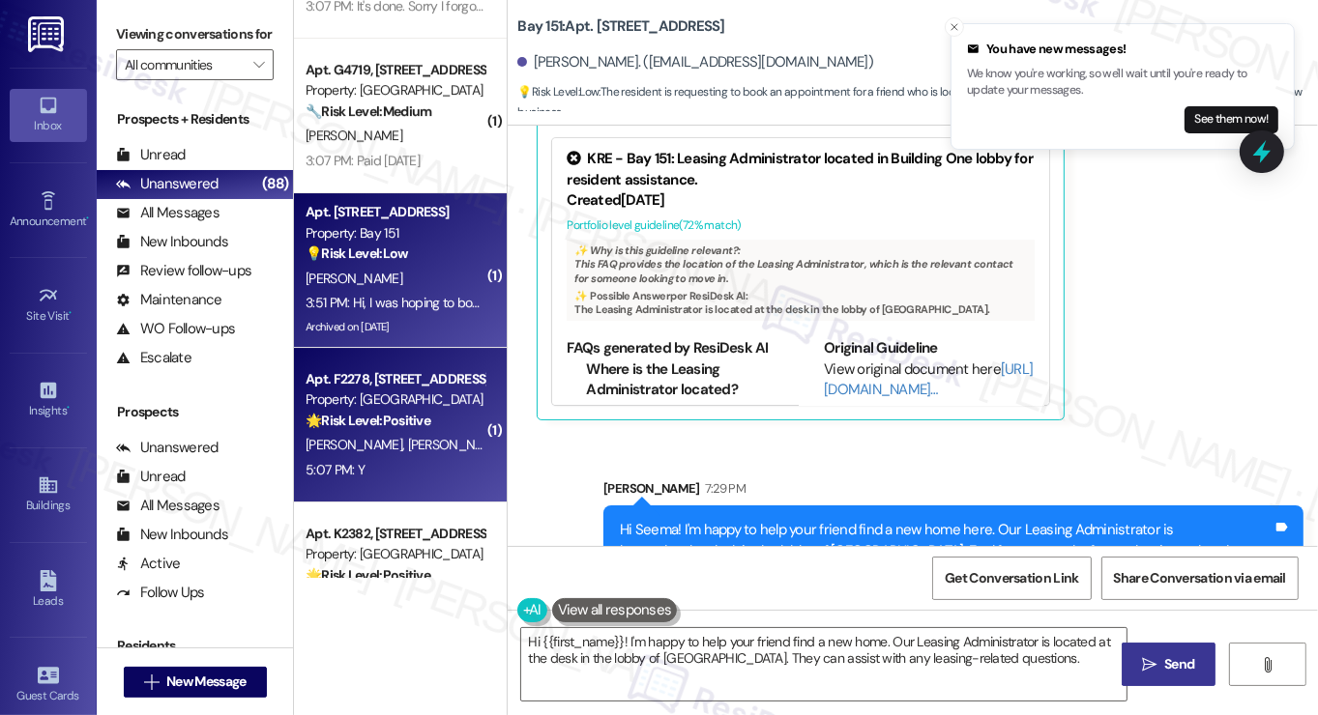
click at [447, 438] on div "F. Ortega J. Lau" at bounding box center [395, 445] width 183 height 24
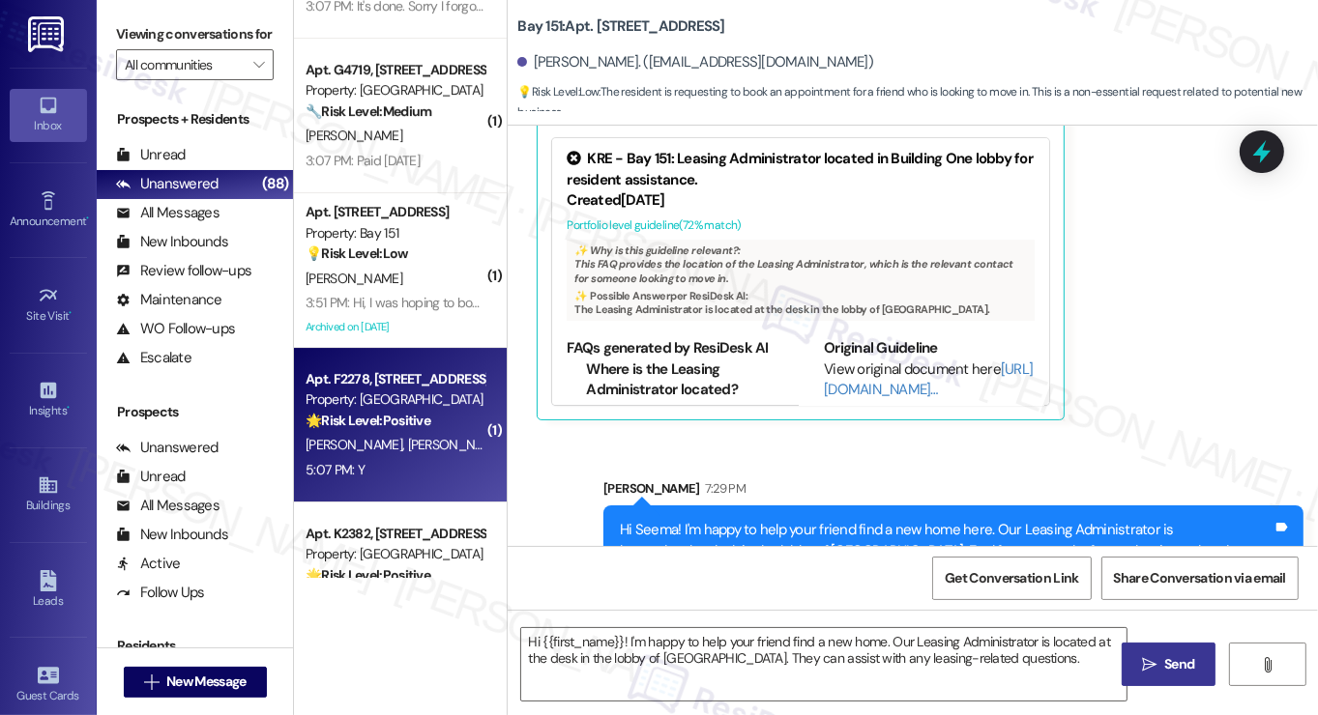
type textarea "Fetching suggested responses. Please feel free to read through the conversation…"
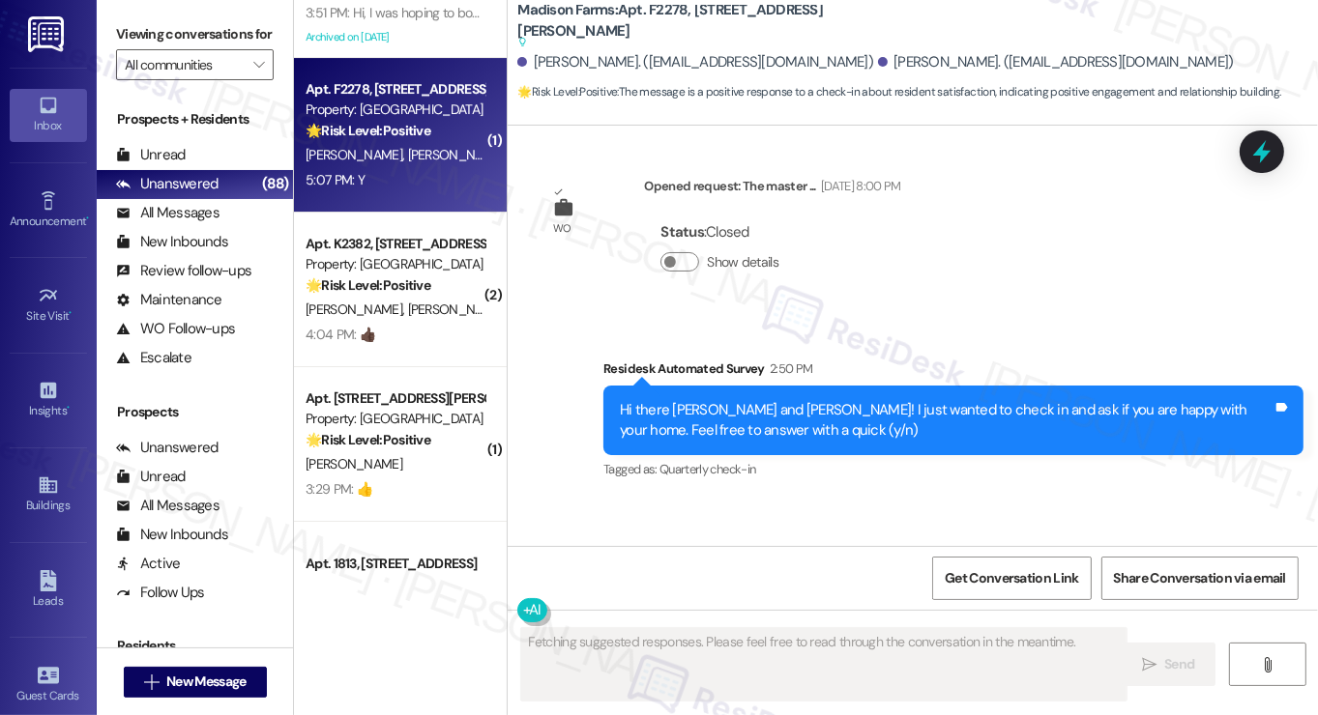
scroll to position [3324, 0]
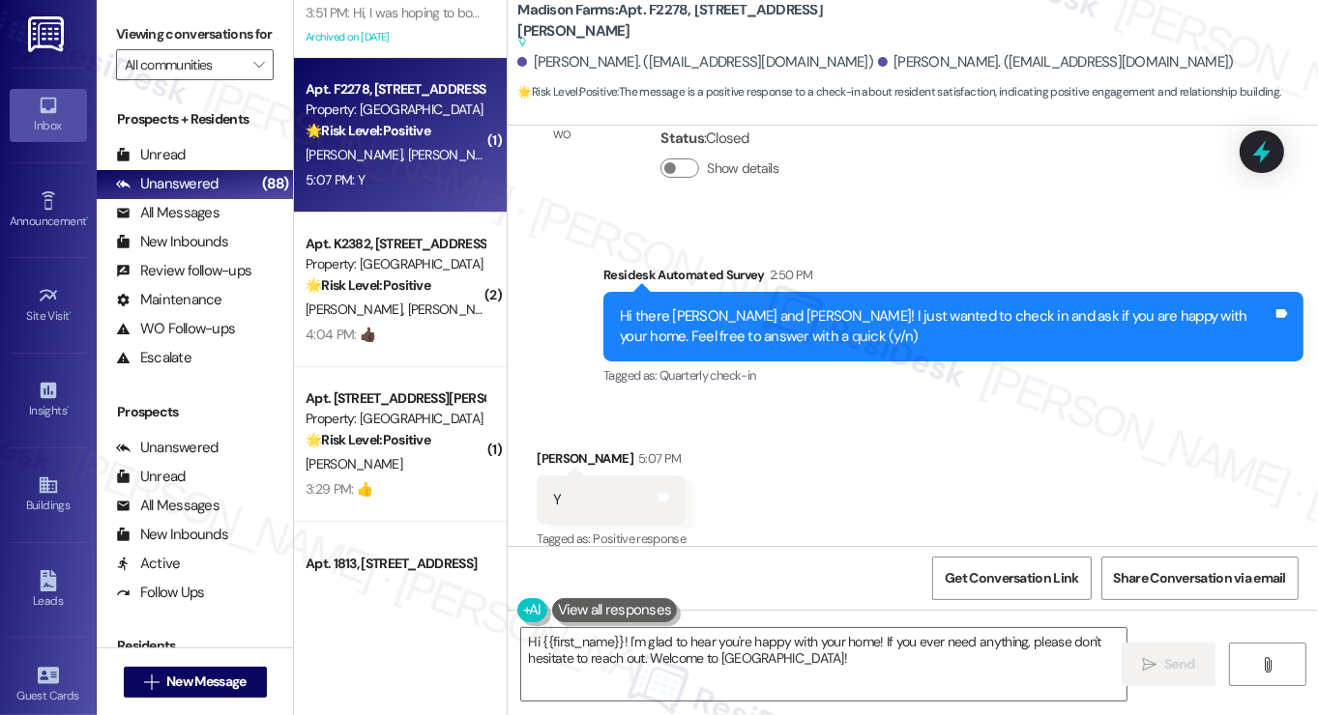
drag, startPoint x: 128, startPoint y: 36, endPoint x: 147, endPoint y: 47, distance: 22.6
click at [128, 36] on label "Viewing conversations for" at bounding box center [195, 34] width 158 height 30
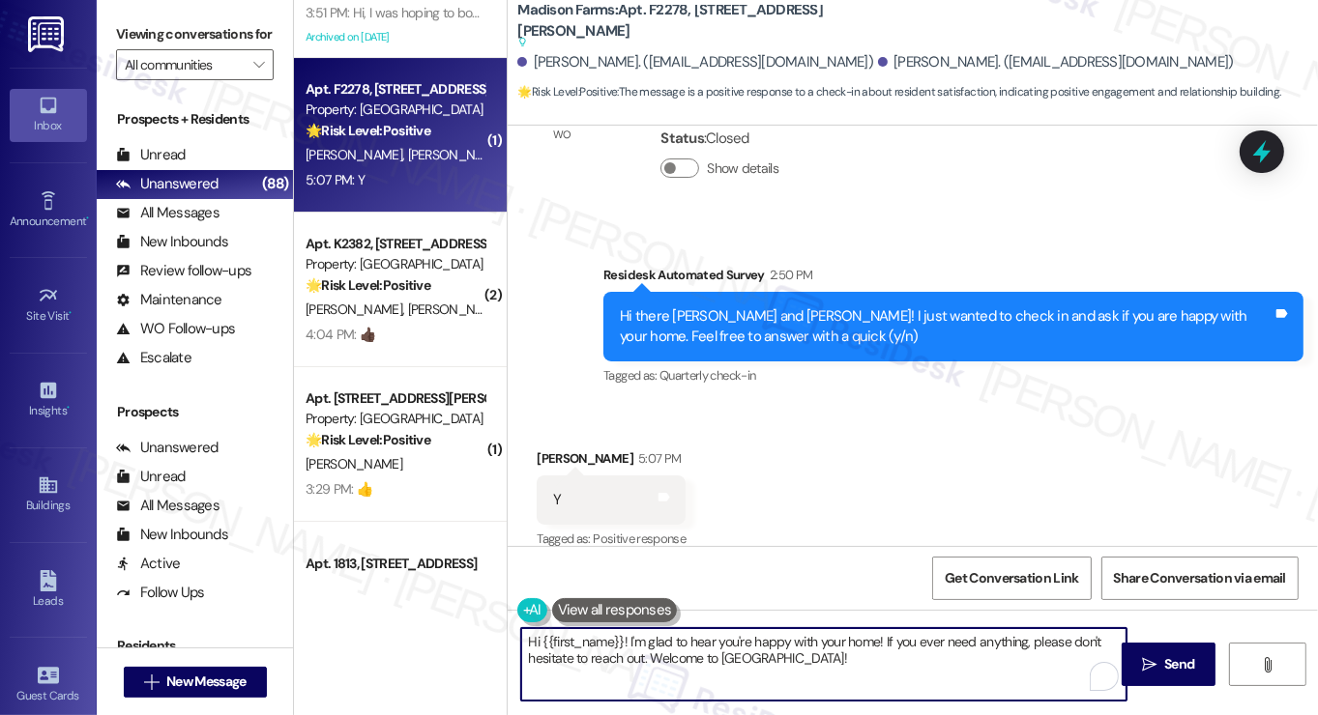
drag, startPoint x: 893, startPoint y: 664, endPoint x: 882, endPoint y: 640, distance: 26.8
click at [882, 641] on textarea "Hi {{first_name}}! I'm glad to hear you're happy with your home! If you ever ne…" at bounding box center [823, 664] width 605 height 73
paste textarea "Hi {{first_name}}! I'm glad to hear you're happy with your home. If you don't m…"
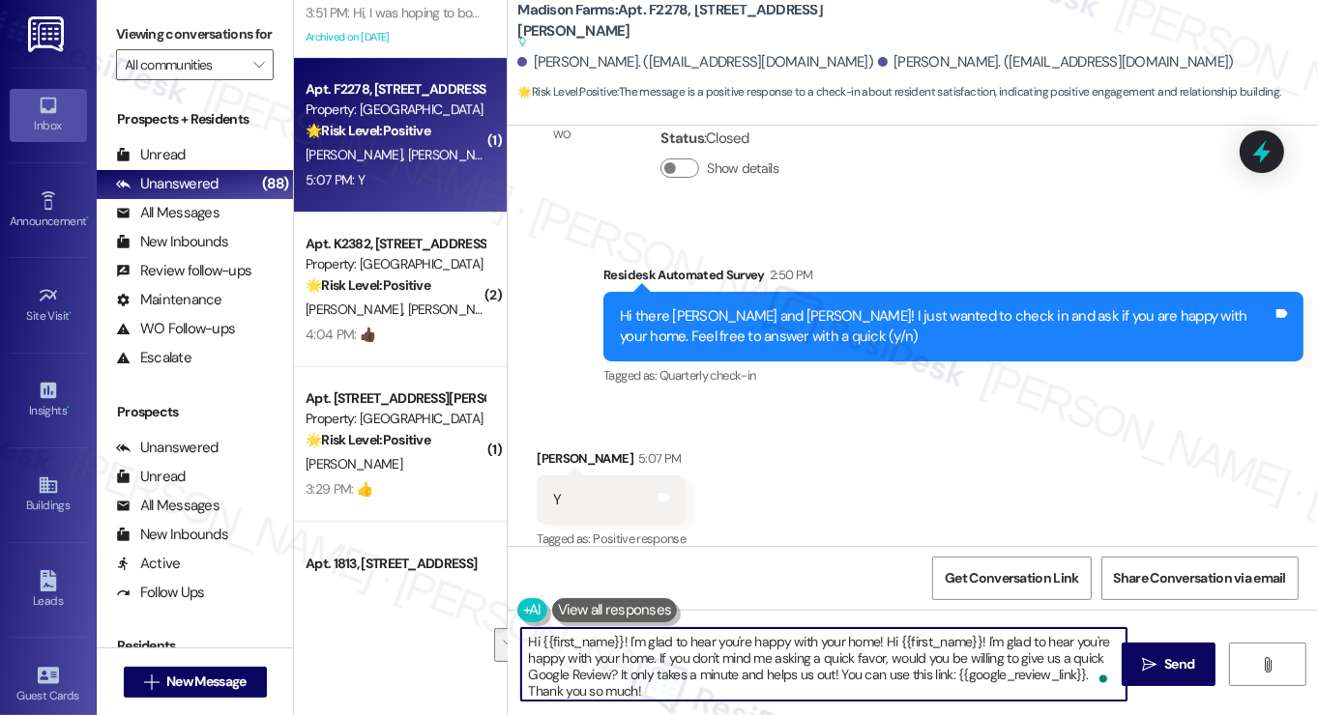
drag, startPoint x: 650, startPoint y: 659, endPoint x: 885, endPoint y: 642, distance: 235.6
click at [885, 642] on textarea "Hi {{first_name}}! I'm glad to hear you're happy with your home! Hi {{first_nam…" at bounding box center [823, 664] width 605 height 73
drag, startPoint x: 852, startPoint y: 672, endPoint x: 830, endPoint y: 659, distance: 25.5
click at [827, 660] on textarea "Hi {{first_name}}! I'm glad to hear you're happy with your home! If you don't m…" at bounding box center [823, 664] width 605 height 73
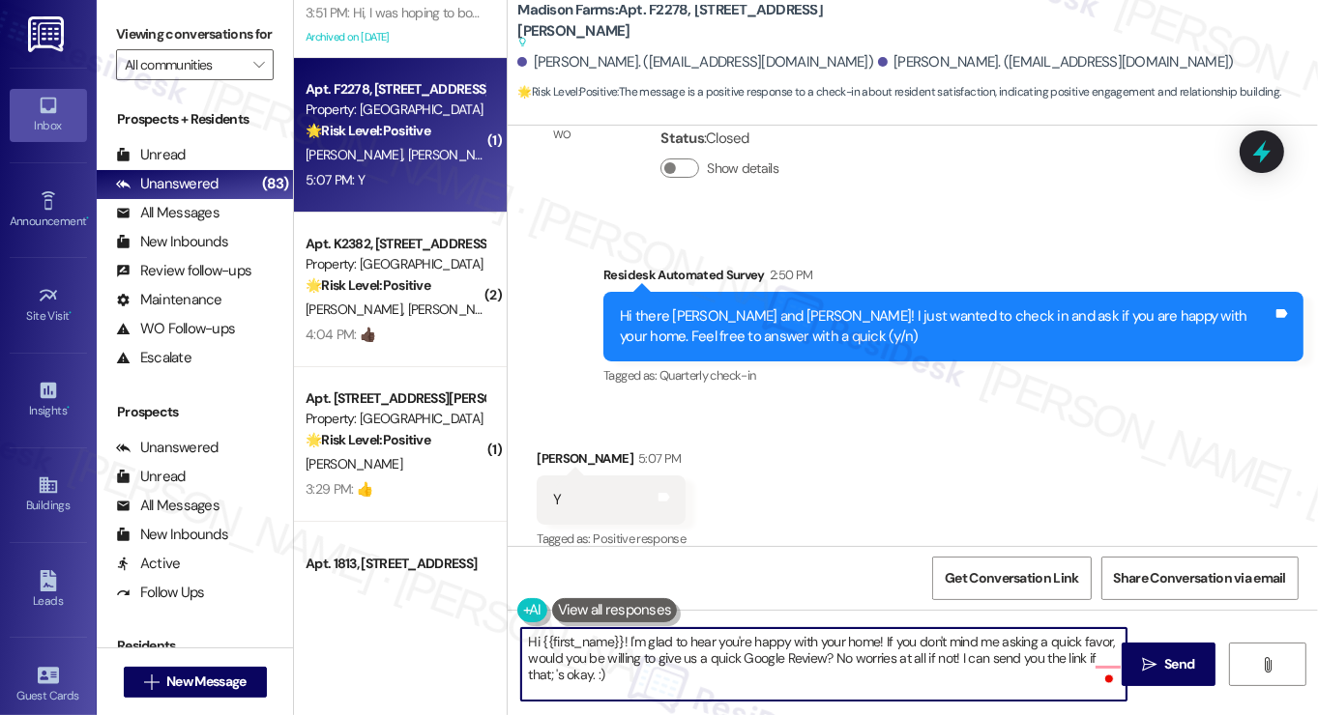
click at [609, 671] on textarea "Hi {{first_name}}! I'm glad to hear you're happy with your home! If you don't m…" at bounding box center [823, 664] width 605 height 73
click at [547, 449] on div "Joyce Lau 5:07 PM" at bounding box center [611, 462] width 149 height 27
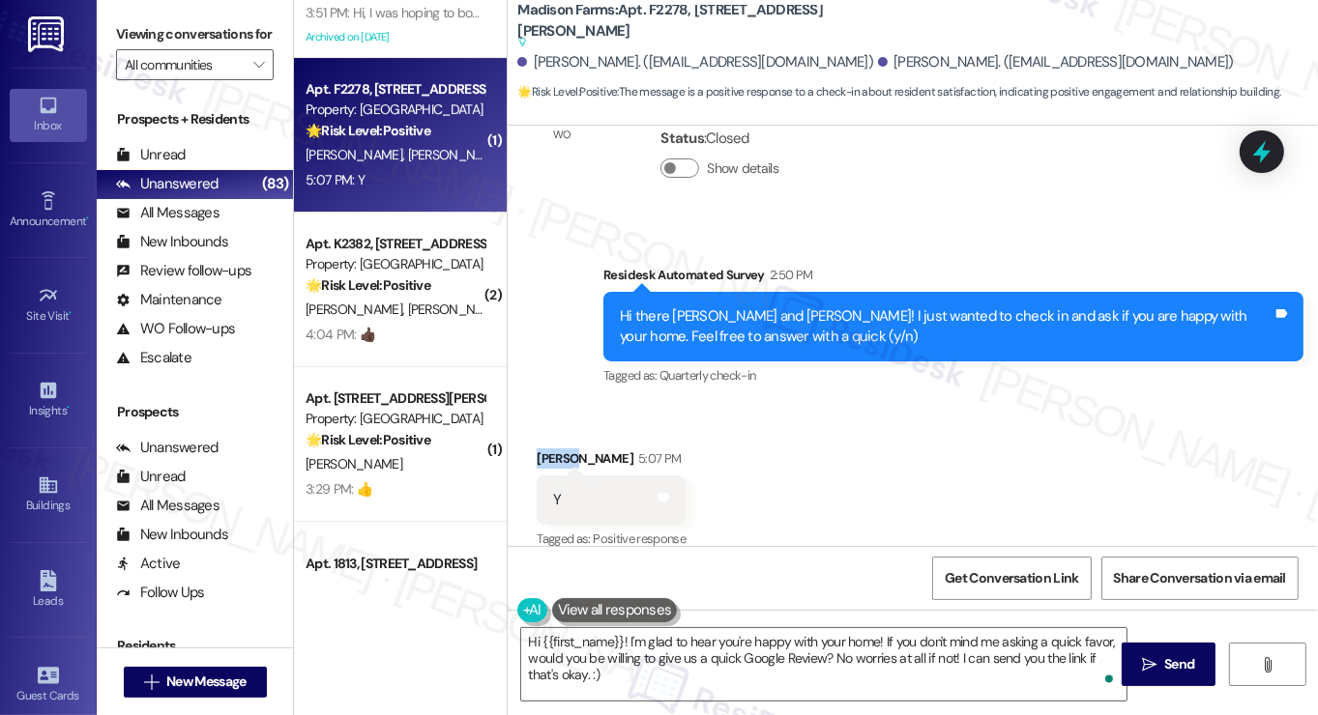
click at [547, 449] on div "Joyce Lau 5:07 PM" at bounding box center [611, 462] width 149 height 27
copy div "Joyce"
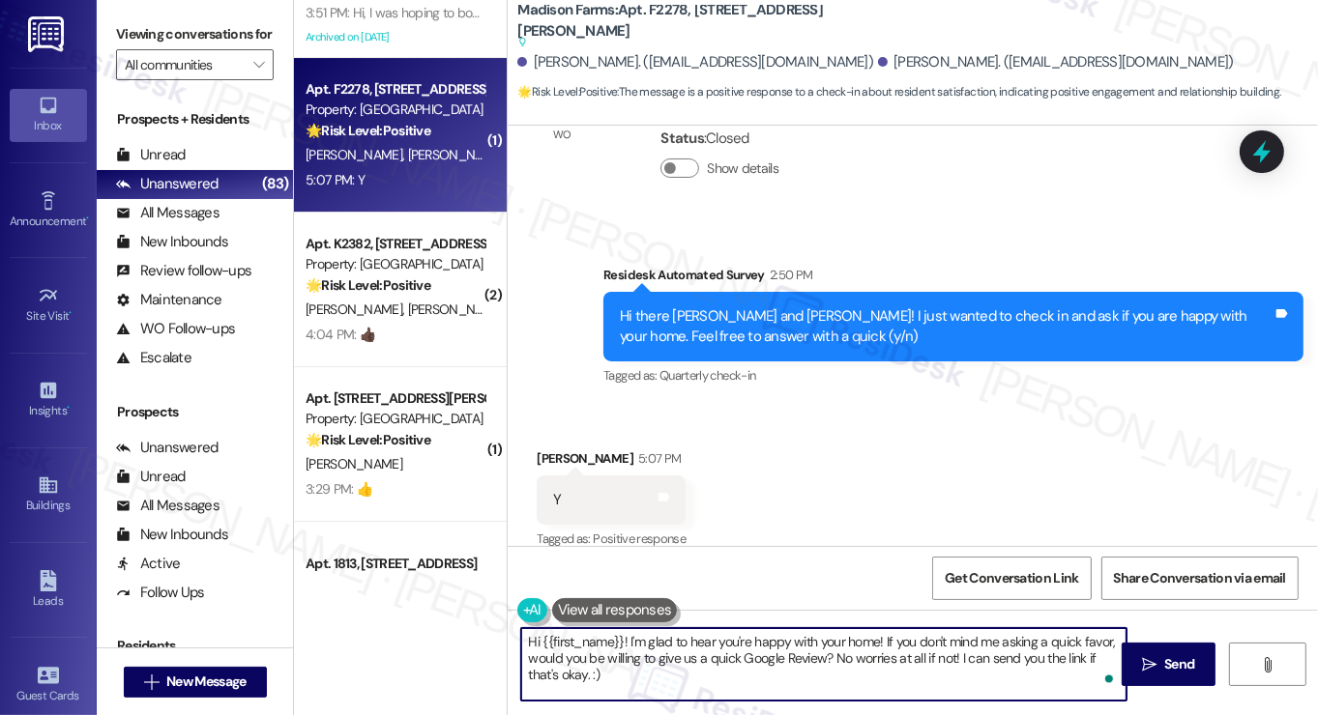
drag, startPoint x: 538, startPoint y: 641, endPoint x: 619, endPoint y: 625, distance: 82.9
click at [619, 627] on div "Hi {{first_name}}! I'm glad to hear you're happy with your home! If you don't m…" at bounding box center [813, 664] width 607 height 74
paste textarea "Joyce"
click at [700, 660] on textarea "Hi Joyce! I'm glad to hear you're happy with your home! If you don't mind me as…" at bounding box center [823, 664] width 605 height 73
click at [918, 656] on textarea "Hi Joyce! I'm glad to hear you're happy with your home! If you don't mind me as…" at bounding box center [823, 664] width 605 height 73
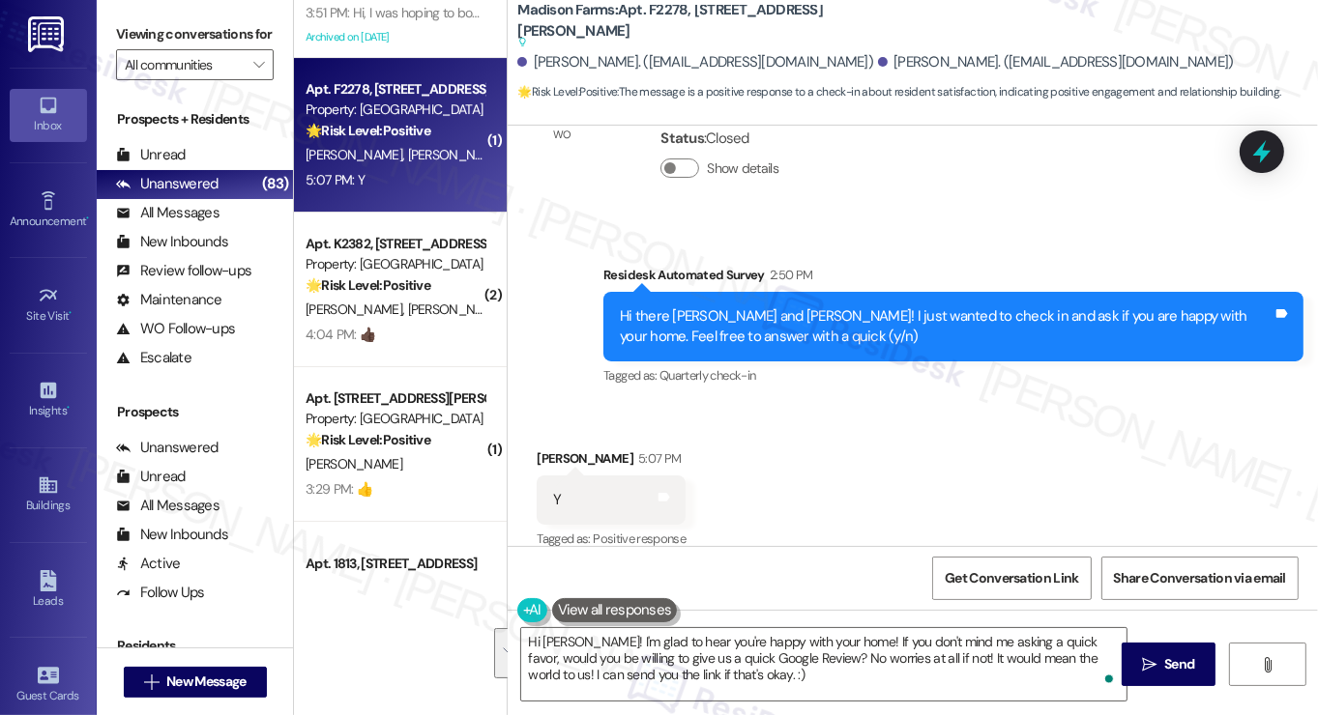
click at [131, 36] on label "Viewing conversations for" at bounding box center [195, 34] width 158 height 30
click at [873, 679] on textarea "Hi Joyce! I'm glad to hear you're happy with your home! If you don't mind me as…" at bounding box center [823, 664] width 605 height 73
drag, startPoint x: 1149, startPoint y: 649, endPoint x: 696, endPoint y: 631, distance: 452.8
click at [696, 631] on div "Hi Joyce! I'm glad to hear you're happy with your home! If you don't mind me as…" at bounding box center [913, 682] width 810 height 145
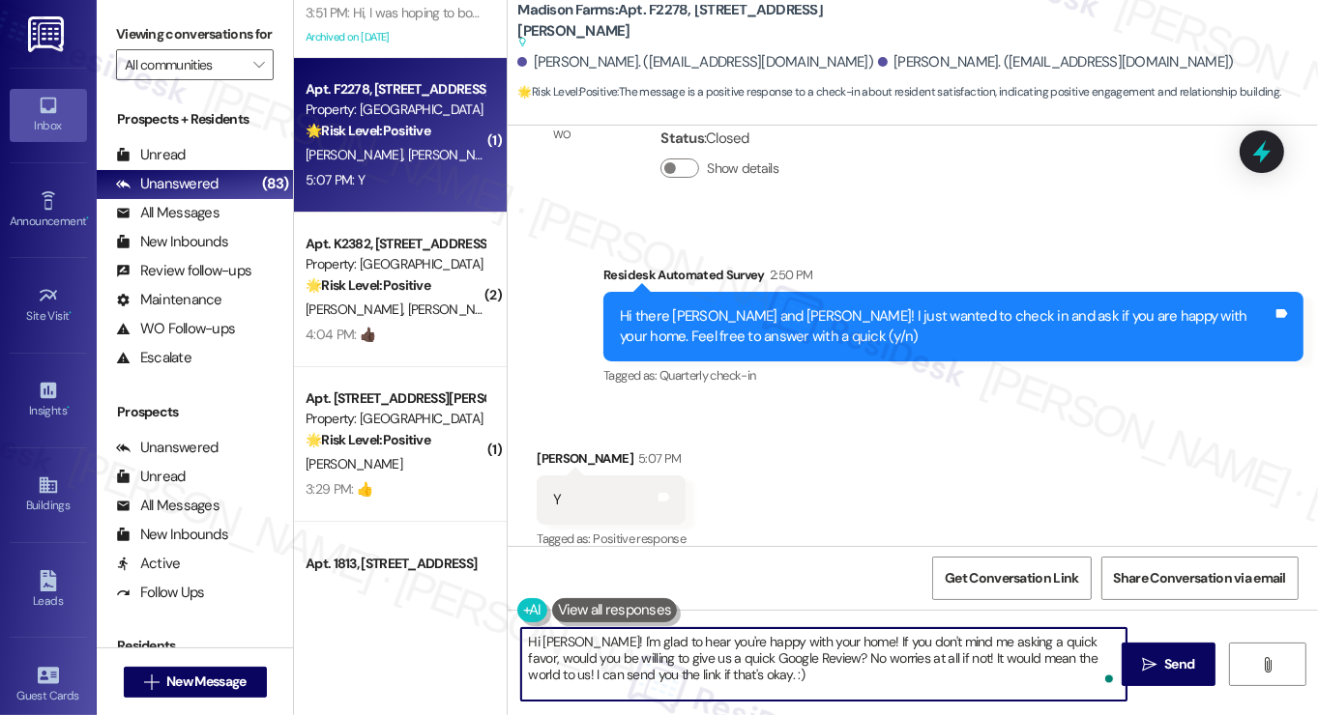
click at [806, 643] on textarea "Hi Joyce! I'm glad to hear you're happy with your home! If you don't mind me as…" at bounding box center [823, 664] width 605 height 73
click at [1015, 663] on textarea "Hi Joyce! I'm glad to hear you're happy with your home! If you don't mind me as…" at bounding box center [823, 664] width 605 height 73
click at [913, 659] on textarea "Hi Joyce! I'm glad to hear you're happy with your home! If you don't mind me as…" at bounding box center [823, 664] width 605 height 73
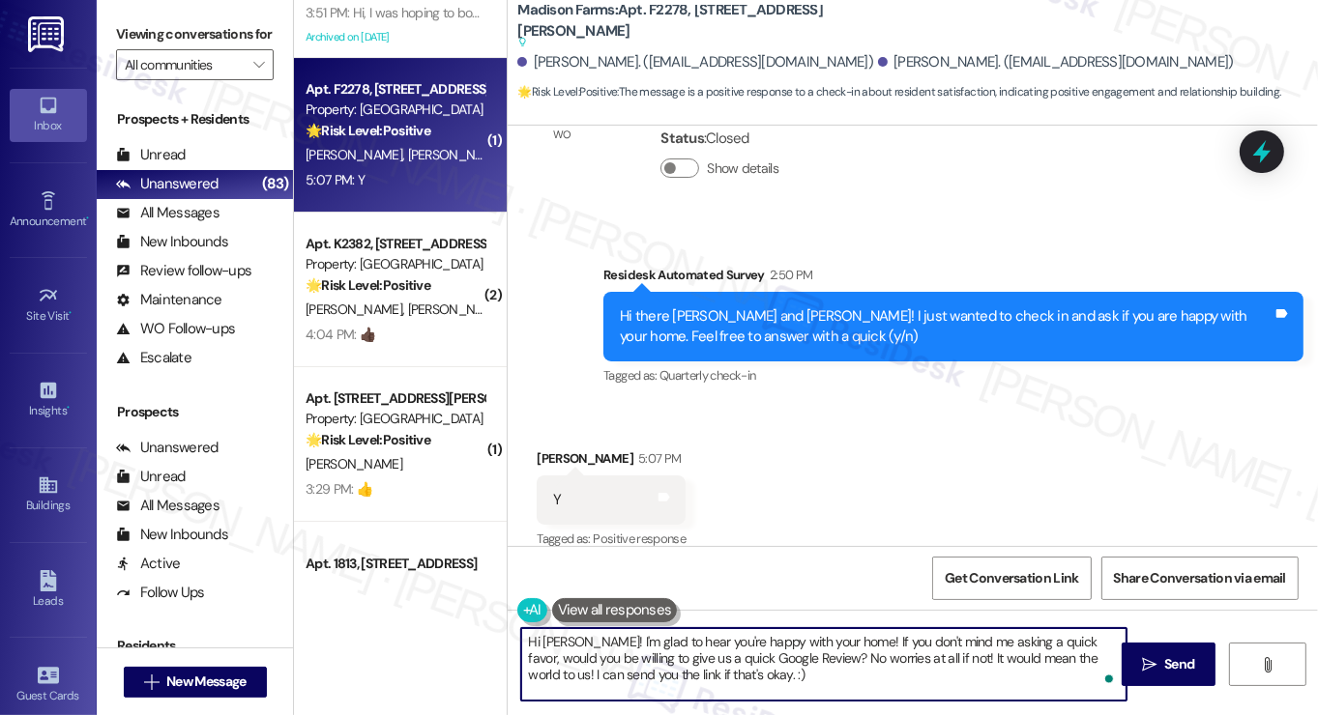
click at [920, 654] on textarea "Hi Joyce! I'm glad to hear you're happy with your home! If you don't mind me as…" at bounding box center [823, 664] width 605 height 73
click at [711, 676] on textarea "Hi Joyce! I'm glad to hear you're happy with your home! If you don't mind me as…" at bounding box center [823, 664] width 605 height 73
type textarea "Hi Joyce! I'm glad to hear you're happy with your home! If you don't mind me as…"
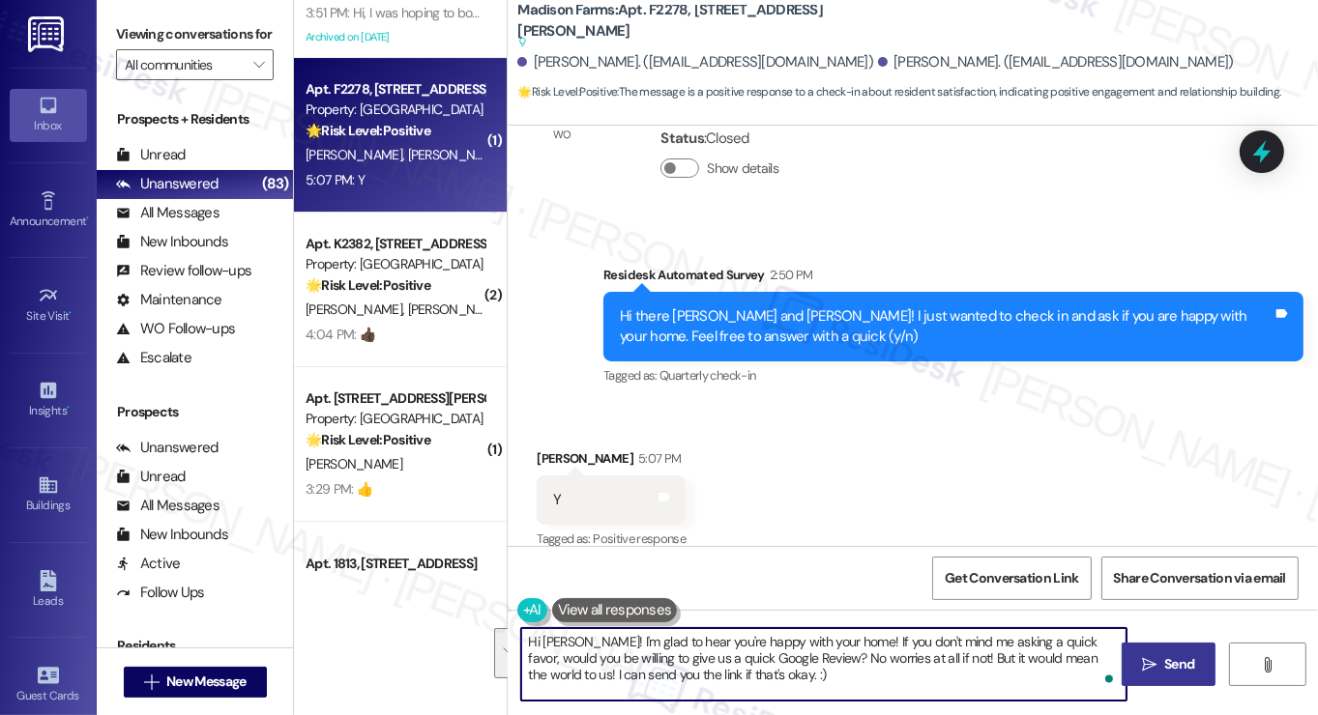
click at [1145, 649] on button " Send" at bounding box center [1169, 665] width 94 height 44
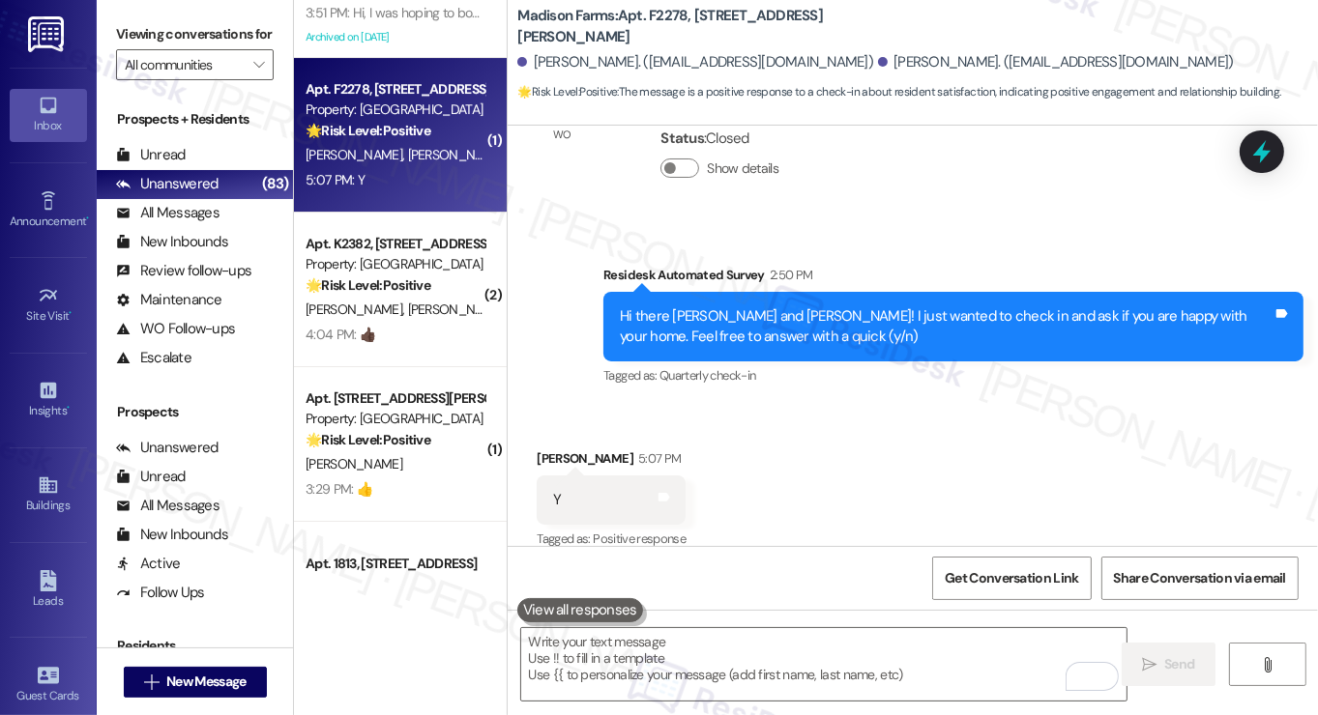
drag, startPoint x: 140, startPoint y: 15, endPoint x: 248, endPoint y: 51, distance: 113.4
click at [140, 15] on div "Viewing conversations for All communities " at bounding box center [195, 50] width 196 height 100
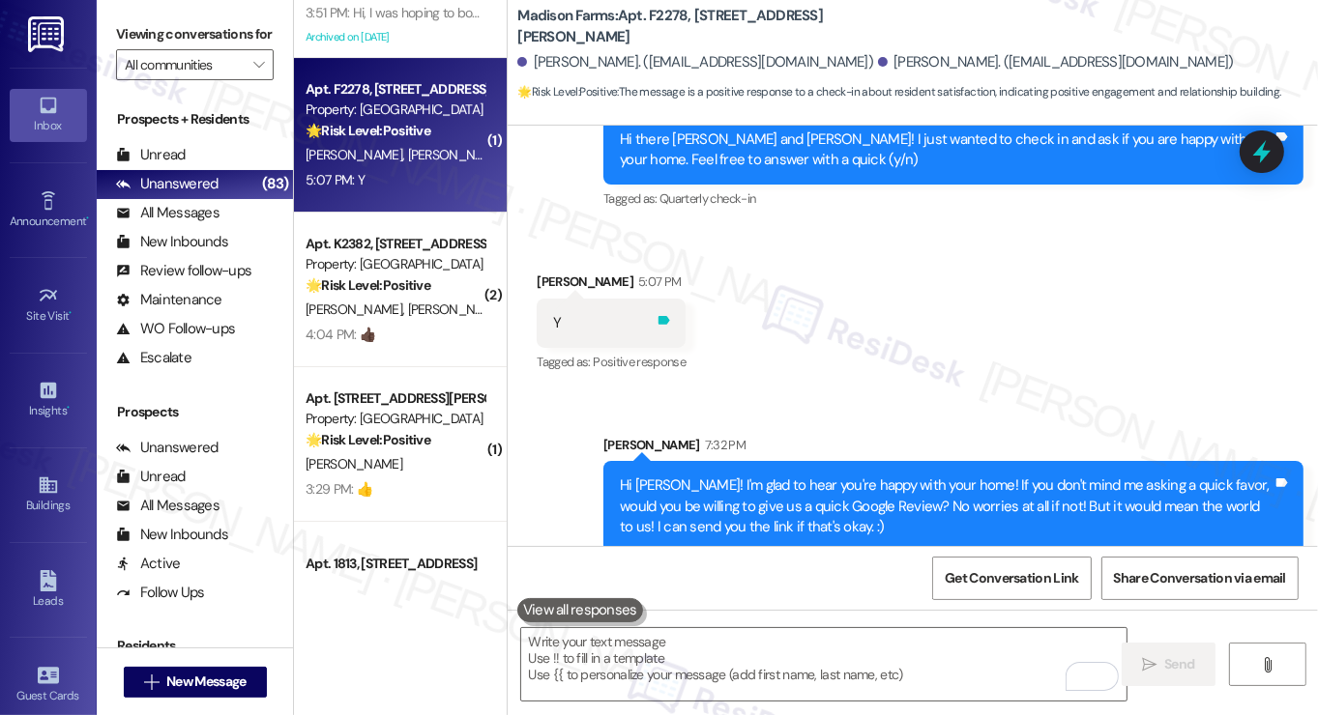
click at [660, 316] on icon at bounding box center [664, 320] width 12 height 9
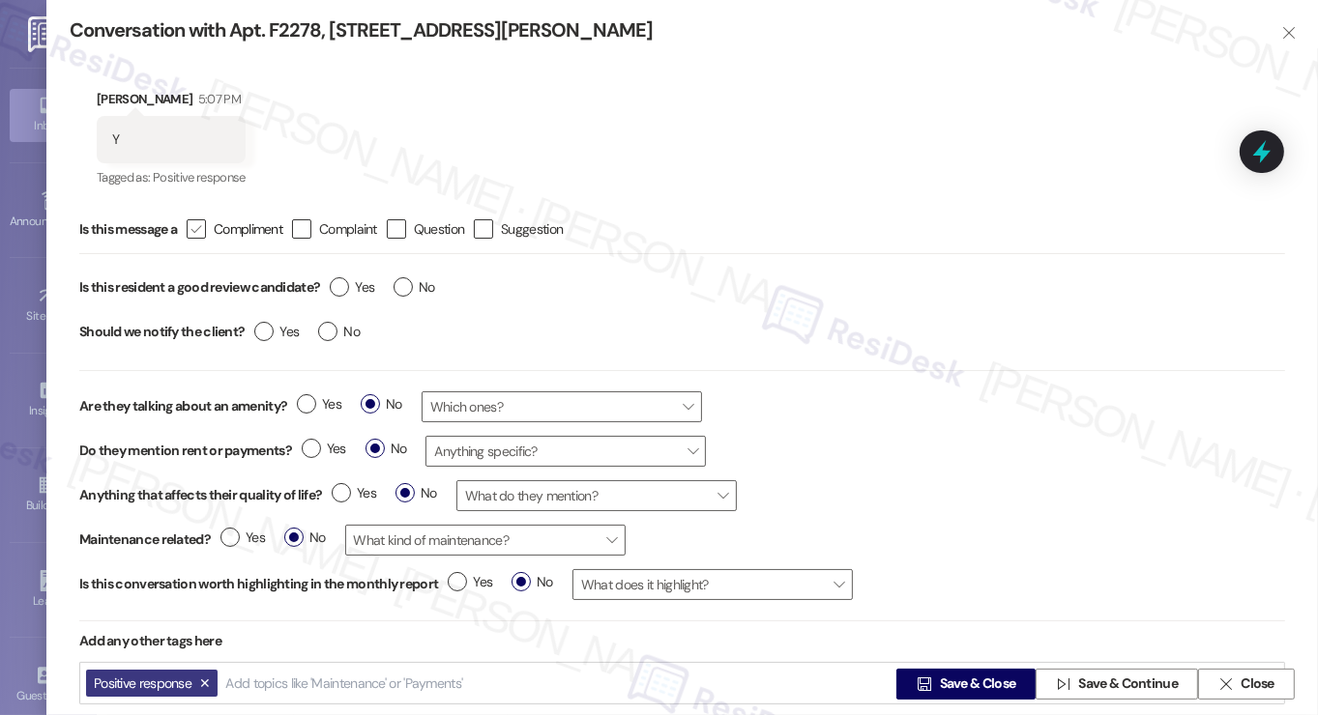
click at [213, 226] on label " Compliment" at bounding box center [235, 228] width 96 height 19
click at [190, 226] on input " Compliment" at bounding box center [183, 229] width 13 height 13
checkbox input "true"
click at [347, 285] on label "Yes" at bounding box center [352, 287] width 44 height 20
click at [347, 285] on input "Yes" at bounding box center [352, 289] width 44 height 25
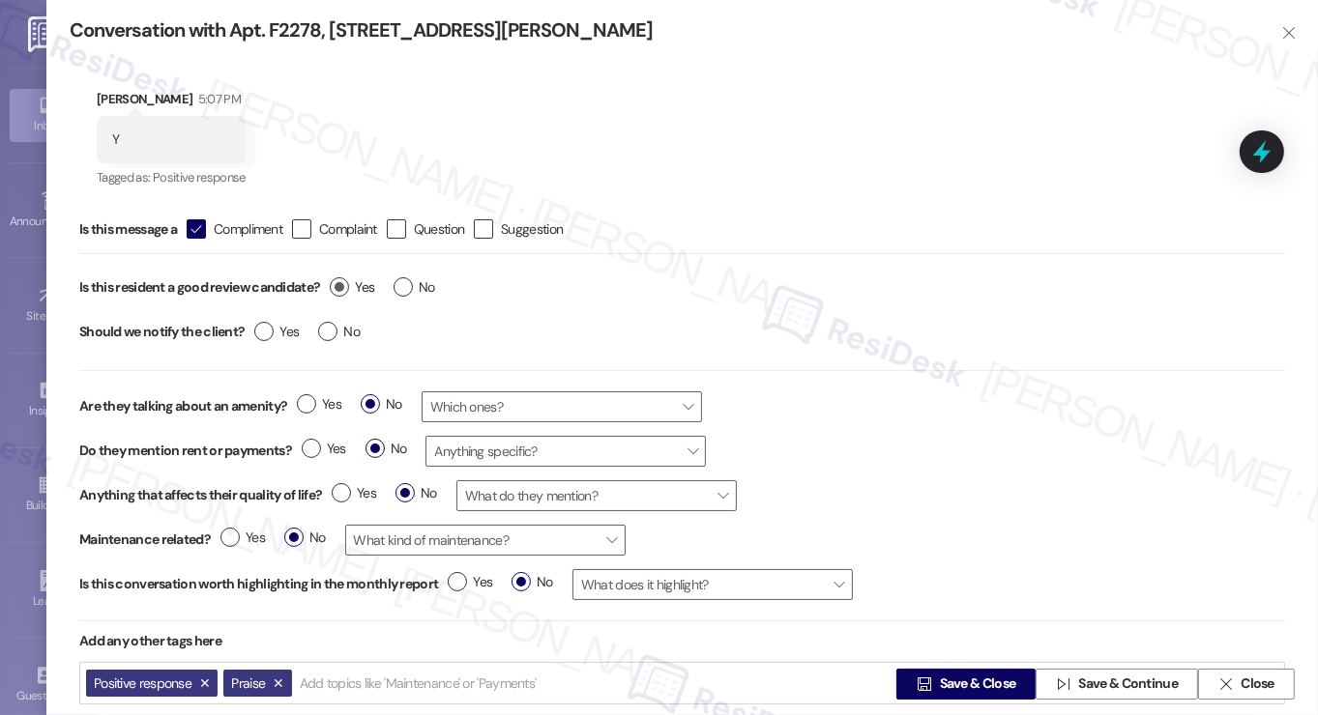
radio input "true"
click at [321, 337] on label "No" at bounding box center [339, 332] width 42 height 20
click at [321, 337] on input "No" at bounding box center [339, 334] width 42 height 25
radio input "true"
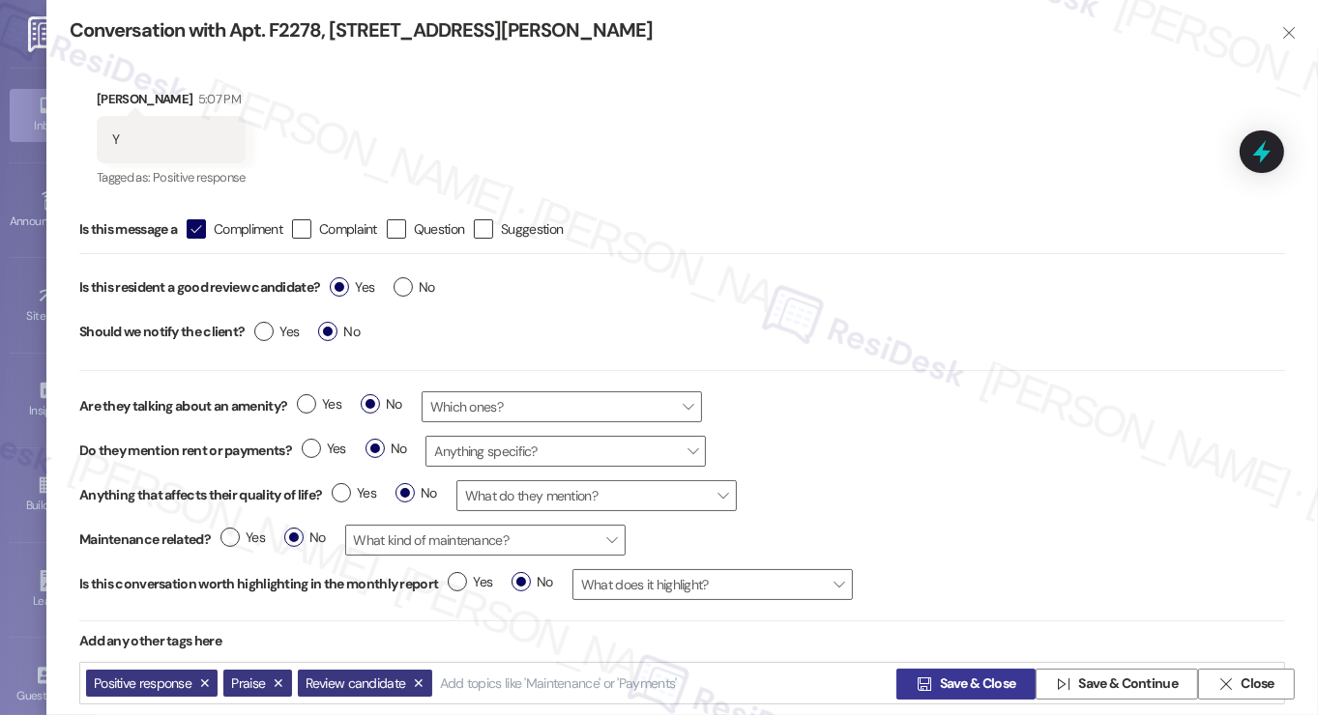
click at [962, 680] on span "Save & Close" at bounding box center [978, 685] width 76 height 20
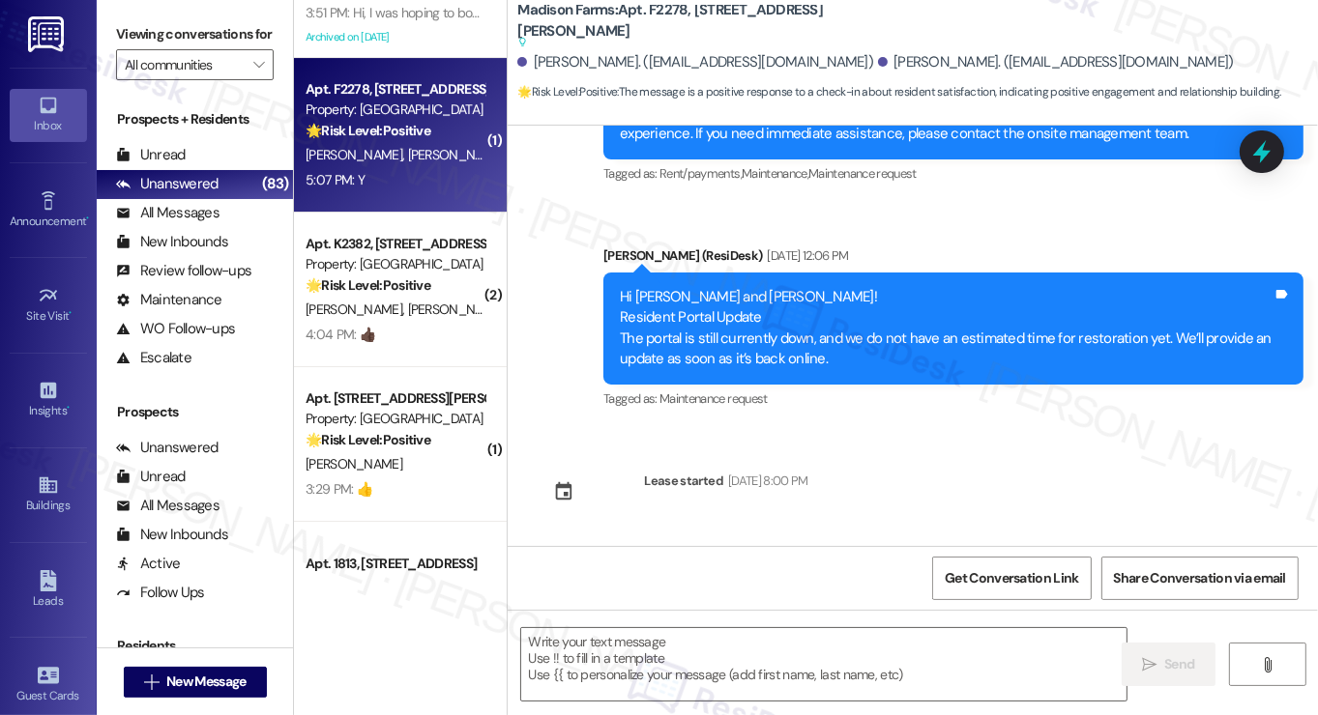
type textarea "Fetching suggested responses. Please feel free to read through the conversation…"
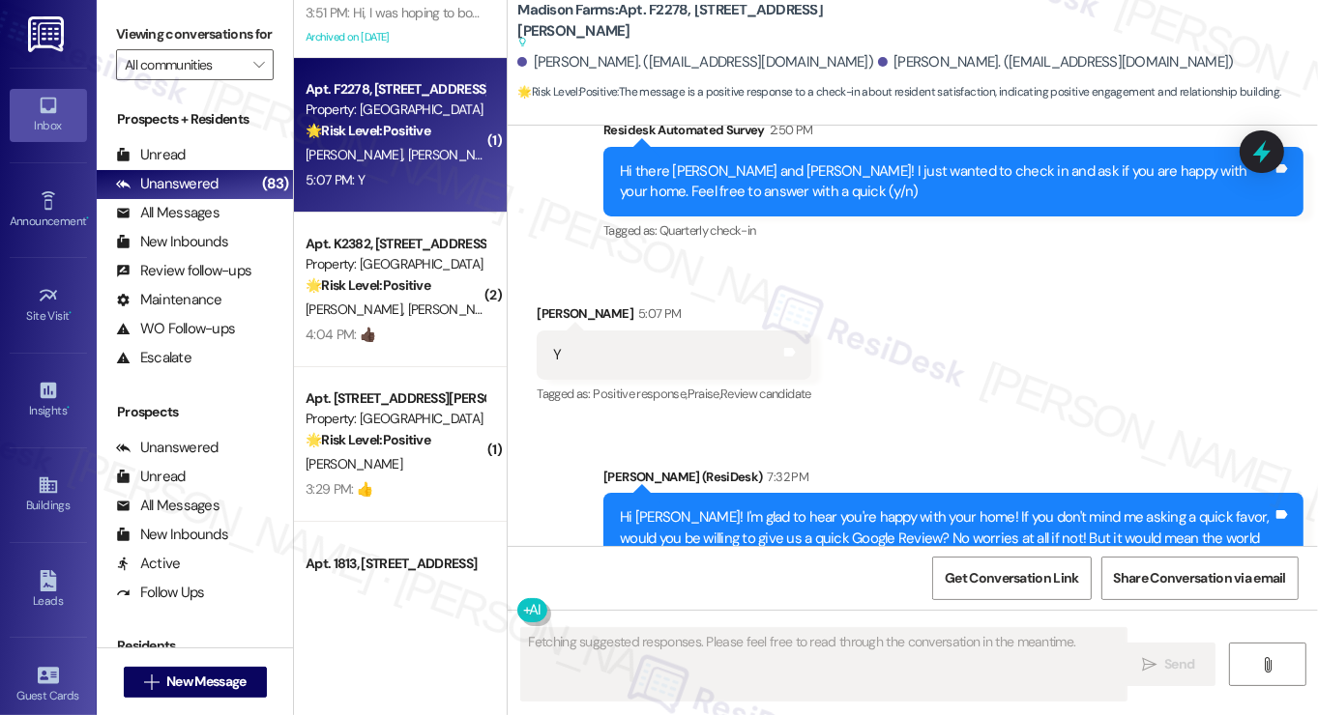
scroll to position [3530, 0]
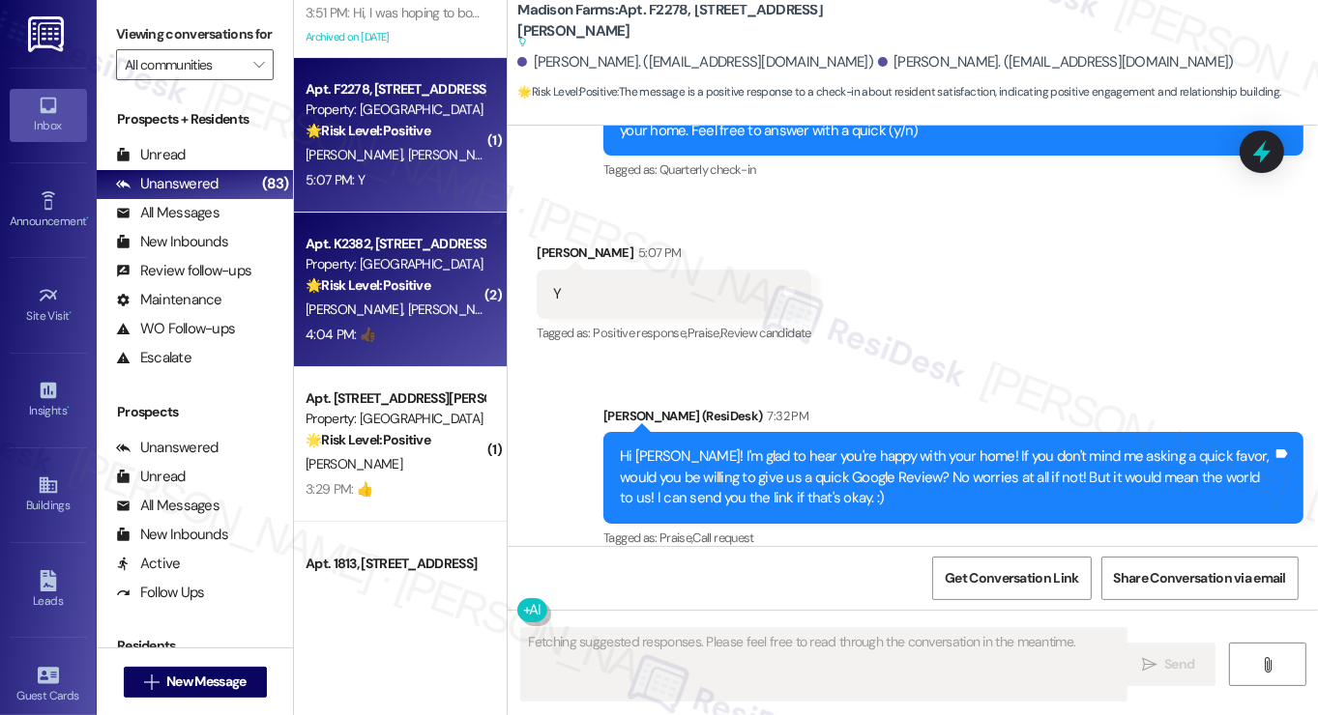
click at [406, 336] on div "4:04 PM: 👍🏿 4:04 PM: 👍🏿" at bounding box center [395, 335] width 183 height 24
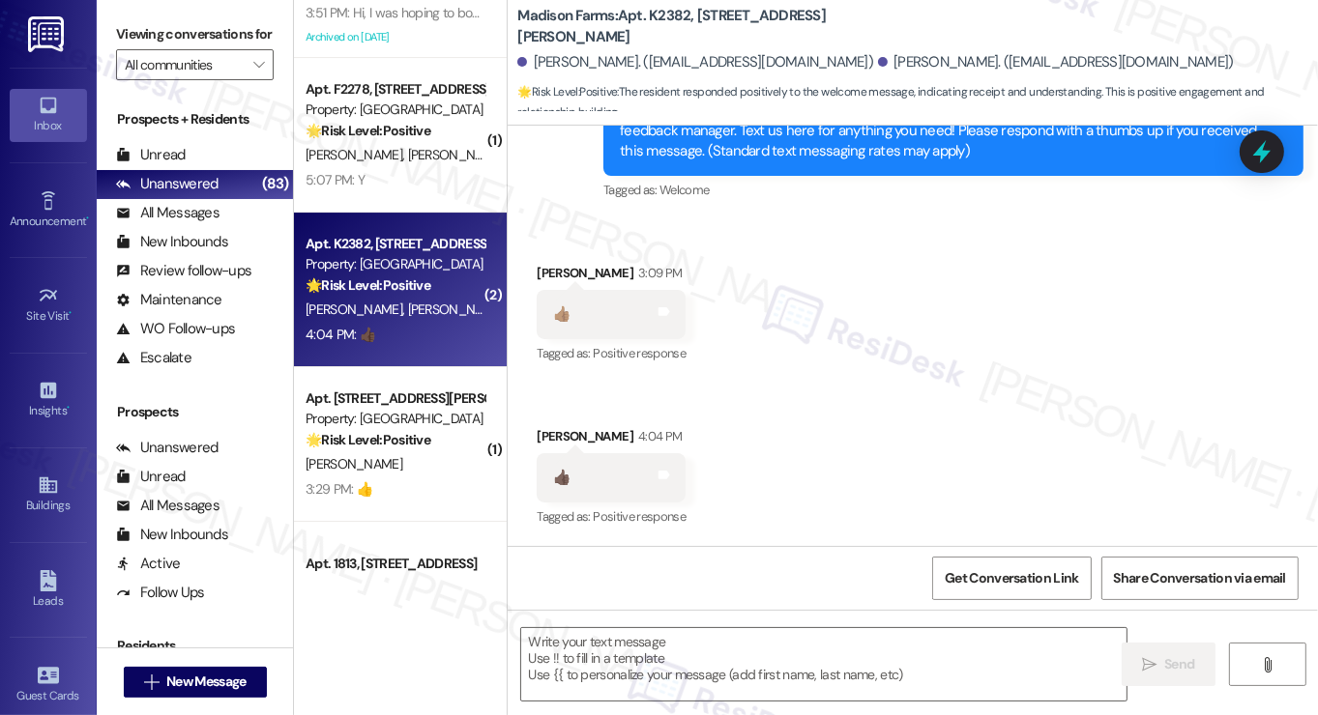
scroll to position [1392, 0]
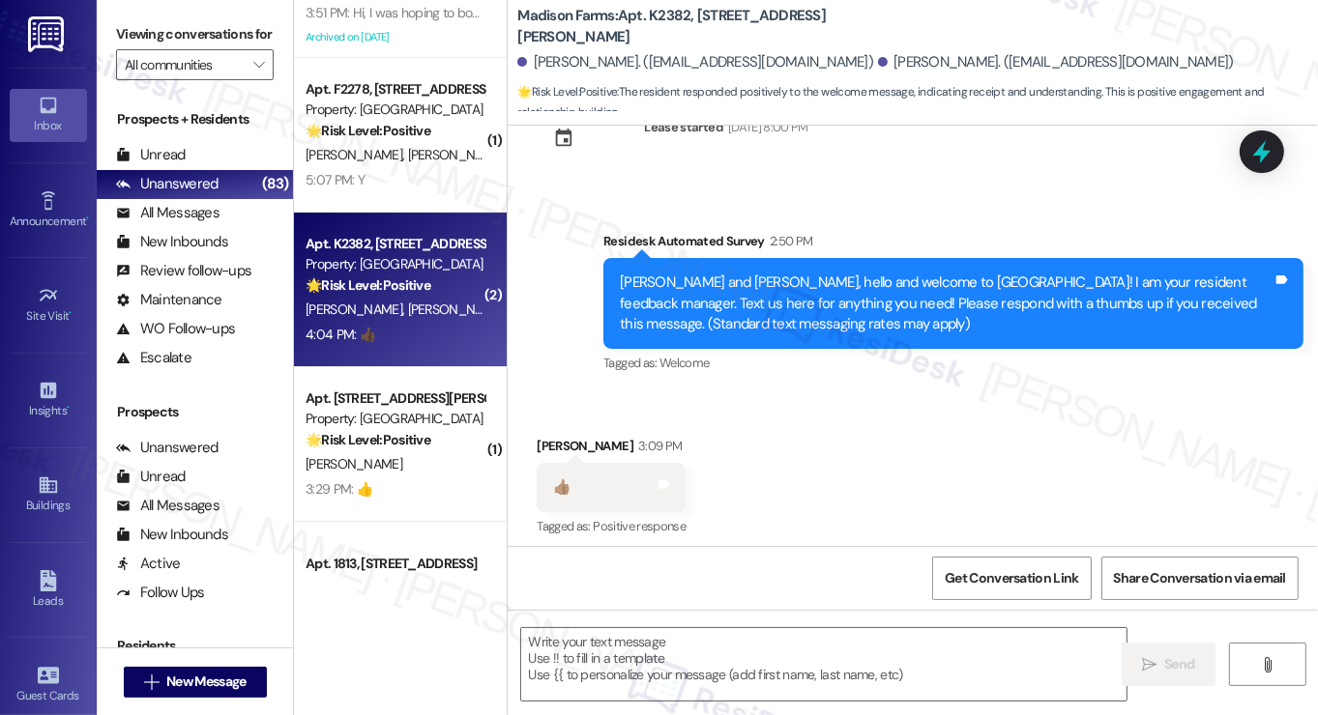
click at [736, 310] on div "Justin and Lydia, hello and welcome to Madison Farms! I am your resident feedba…" at bounding box center [946, 304] width 653 height 62
click at [736, 309] on div "Justin and Lydia, hello and welcome to Madison Farms! I am your resident feedba…" at bounding box center [946, 304] width 653 height 62
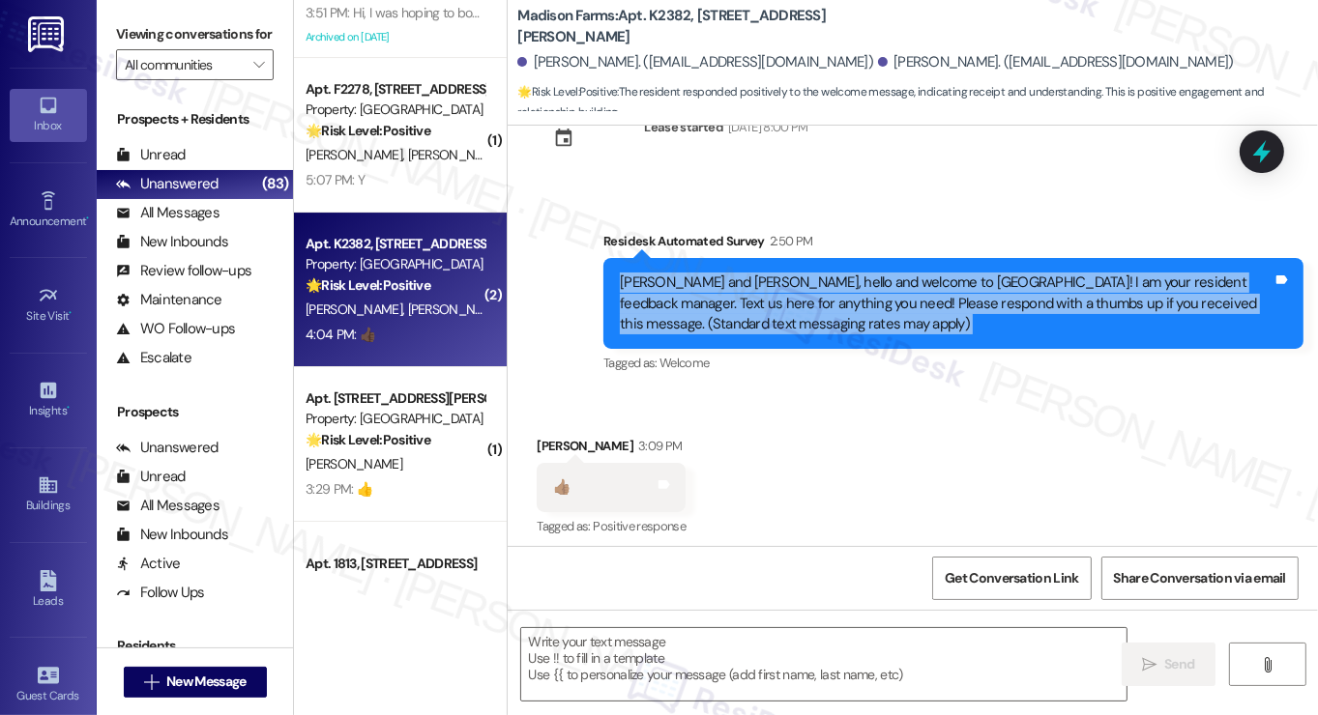
click at [736, 309] on div "Justin and Lydia, hello and welcome to Madison Farms! I am your resident feedba…" at bounding box center [946, 304] width 653 height 62
click at [813, 301] on div "Justin and Lydia, hello and welcome to Madison Farms! I am your resident feedba…" at bounding box center [946, 304] width 653 height 62
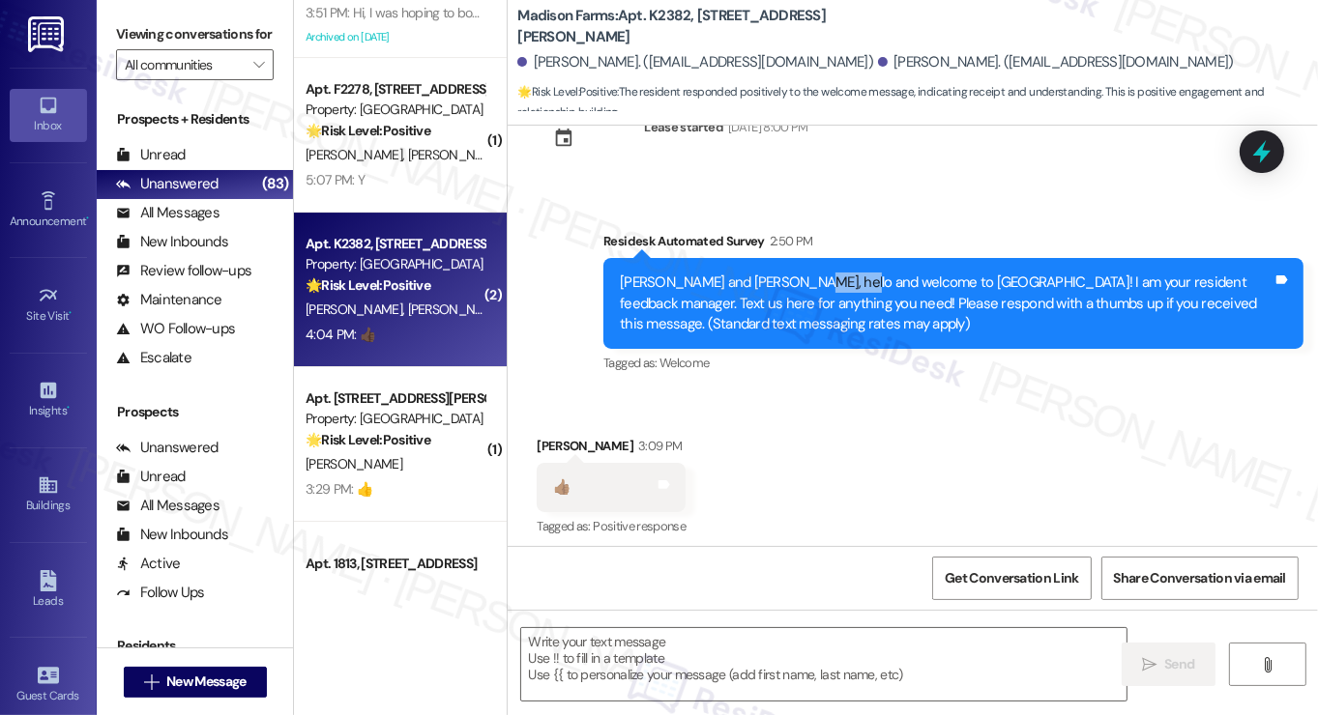
click at [813, 301] on div "Justin and Lydia, hello and welcome to Madison Farms! I am your resident feedba…" at bounding box center [946, 304] width 653 height 62
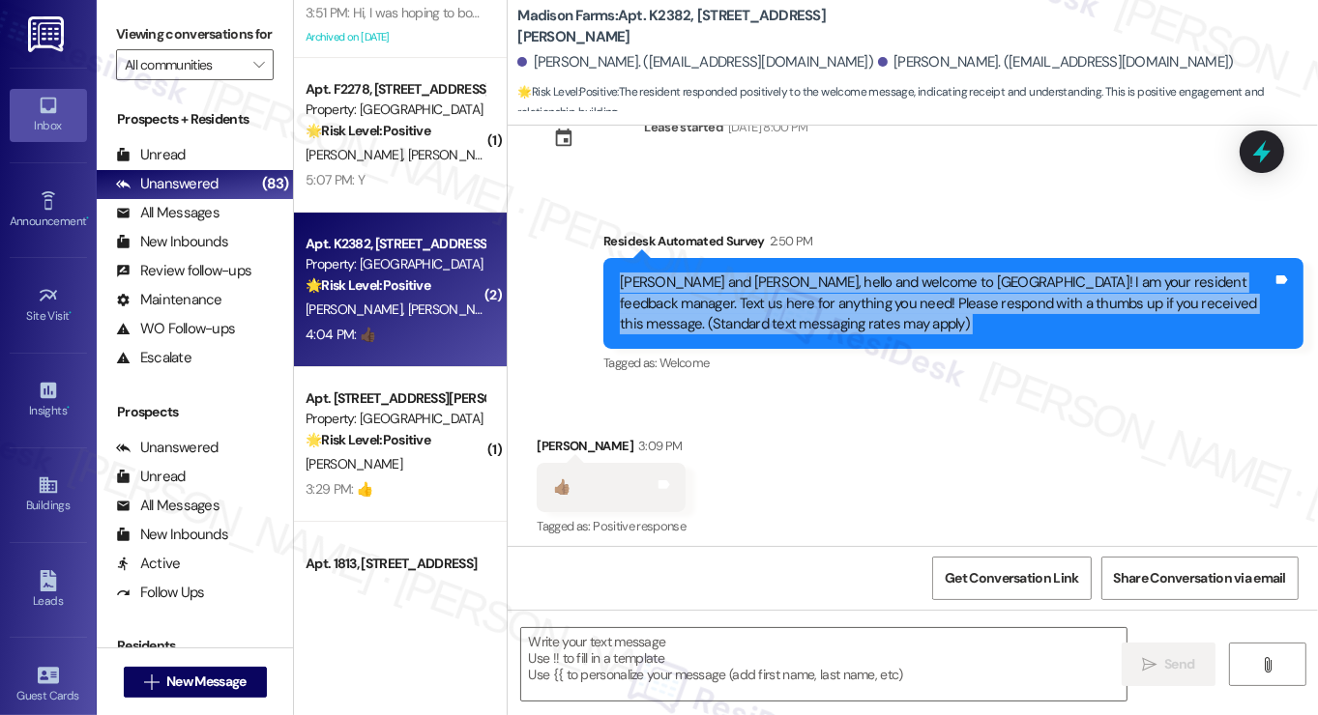
click at [813, 301] on div "Justin and Lydia, hello and welcome to Madison Farms! I am your resident feedba…" at bounding box center [946, 304] width 653 height 62
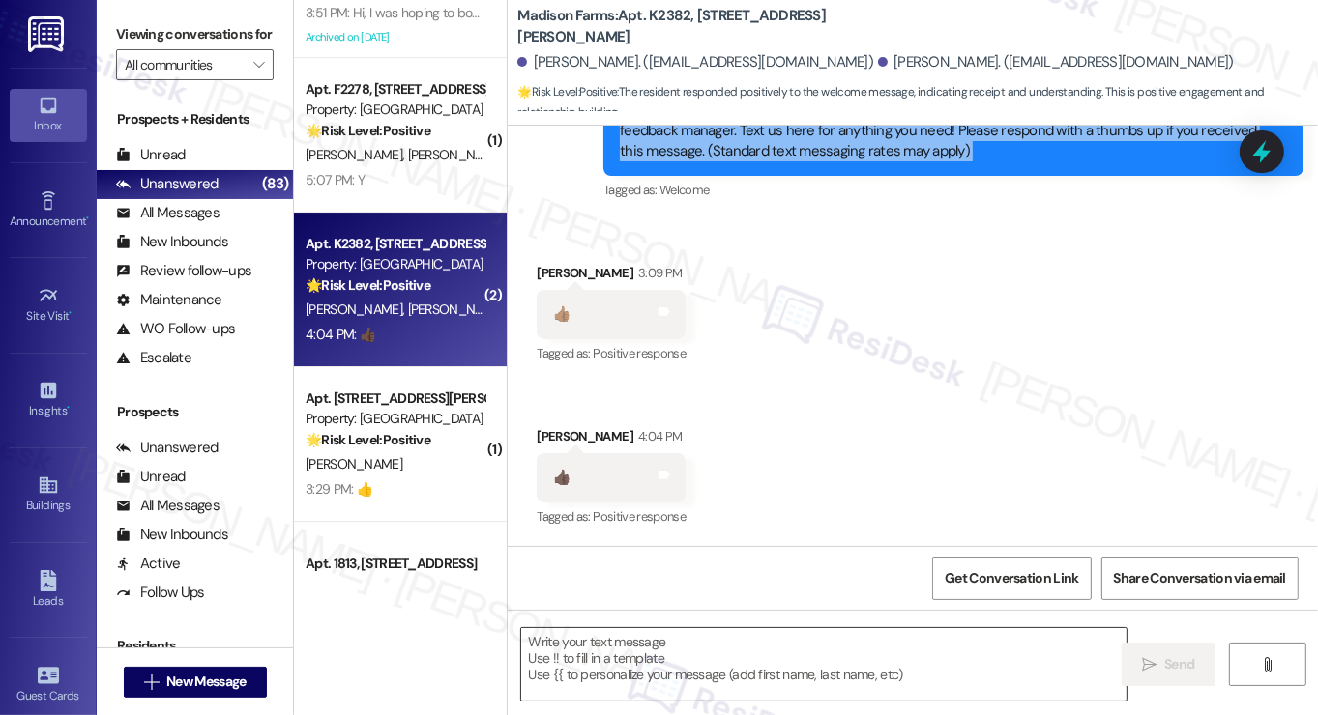
click at [704, 672] on textarea at bounding box center [823, 664] width 605 height 73
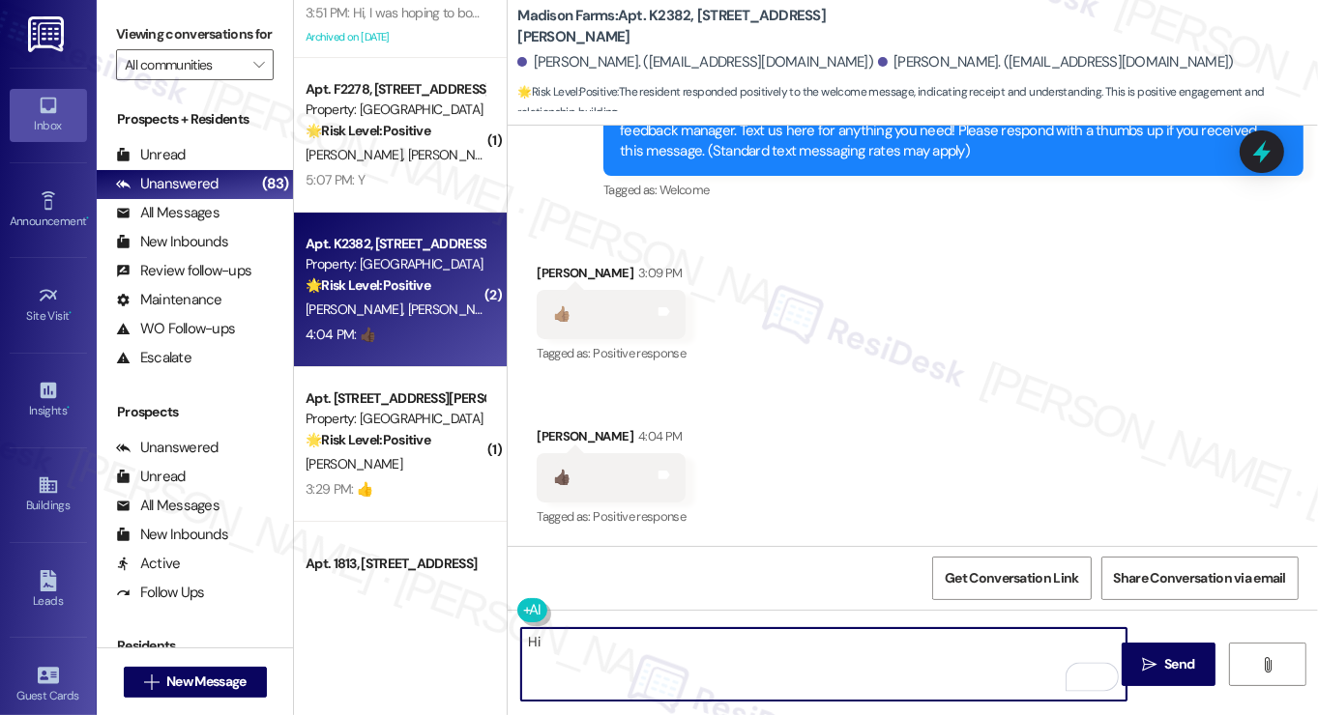
type textarea "H"
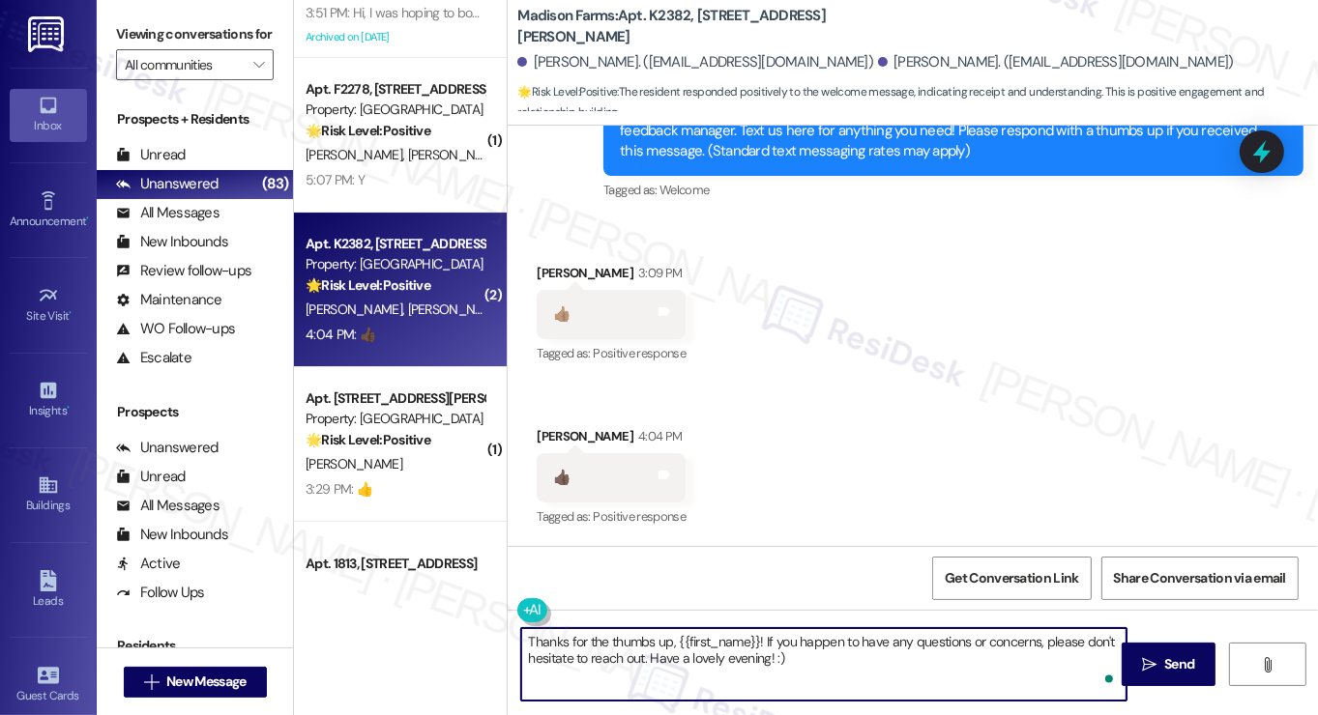
type textarea "Thanks for the thumbs up, {{first_name}}! If you happen to have any questions o…"
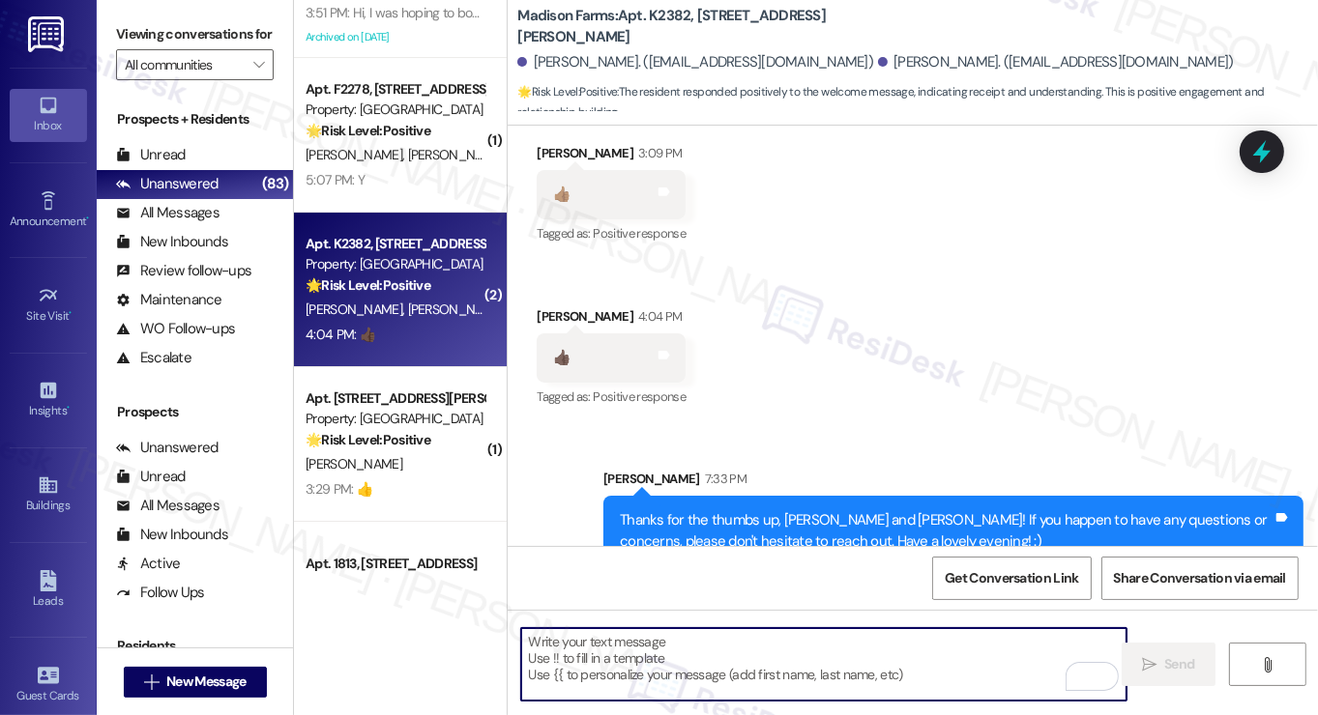
scroll to position [1741, 0]
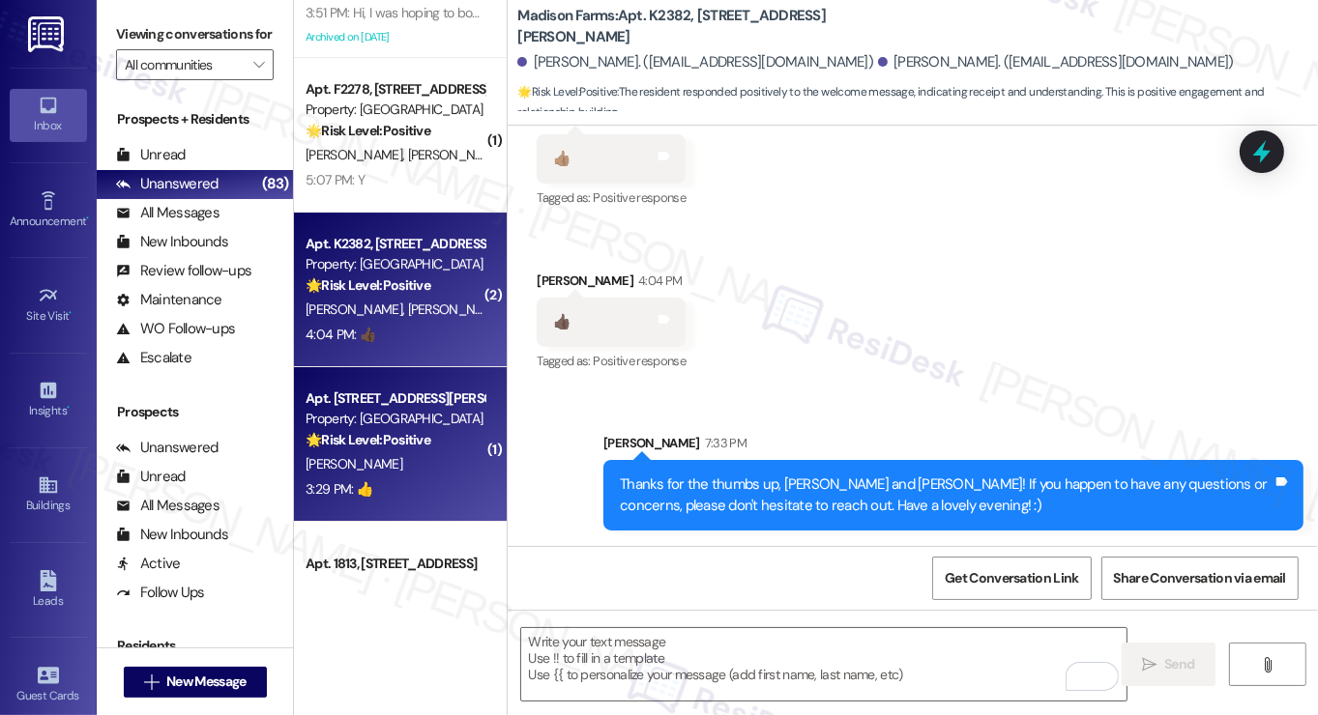
click at [383, 407] on div "Apt. B2119, 4883 Riley Road" at bounding box center [395, 399] width 179 height 20
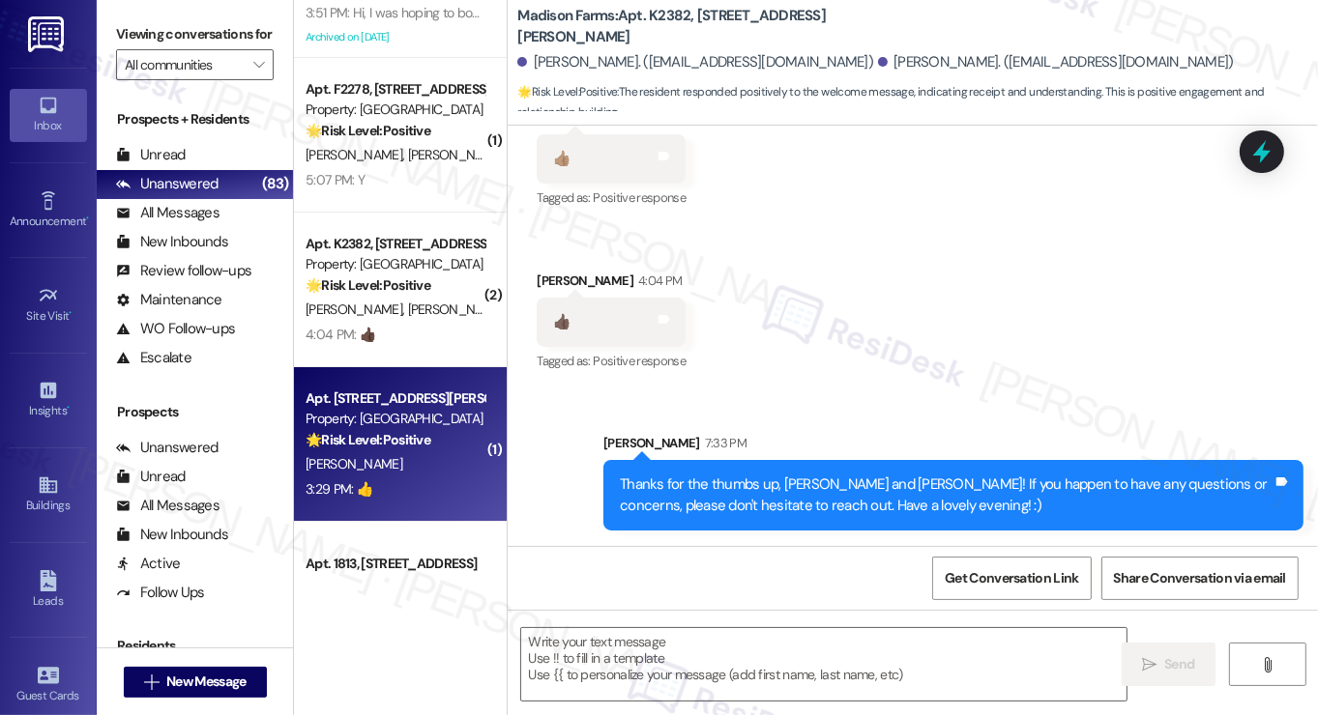
type textarea "Fetching suggested responses. Please feel free to read through the conversation…"
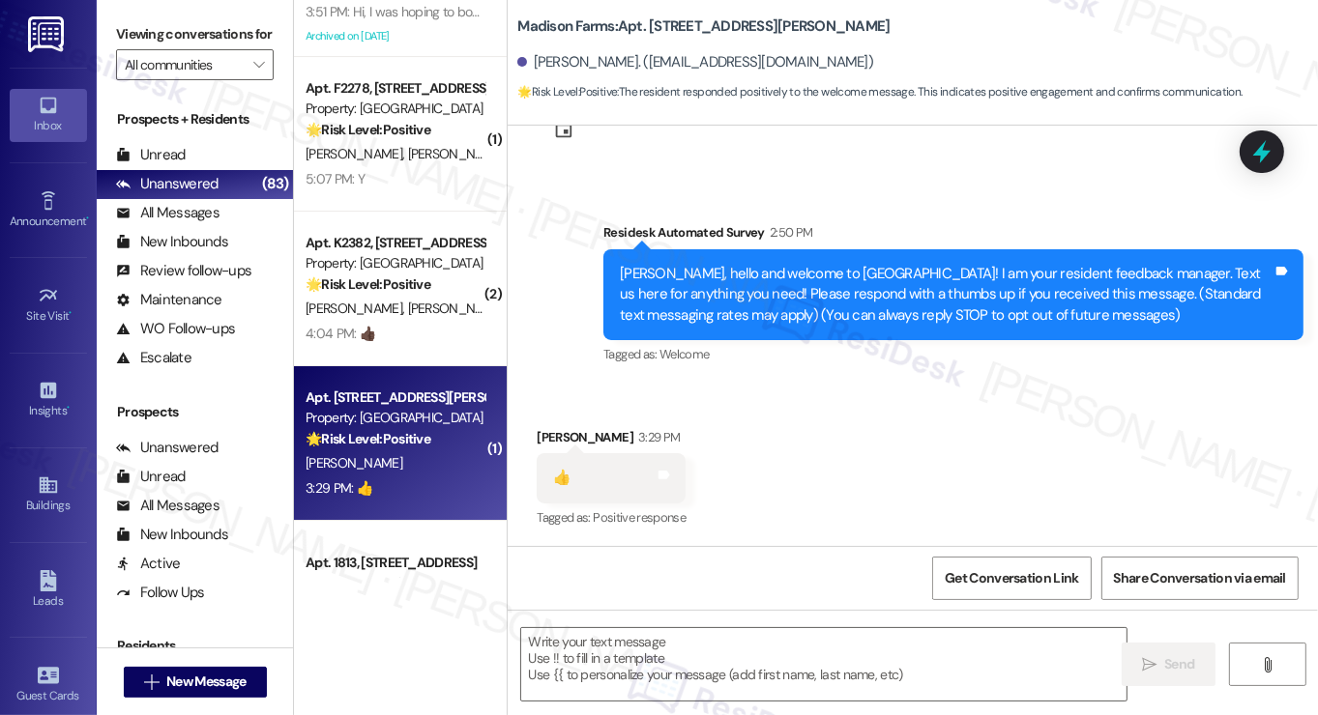
scroll to position [77, 0]
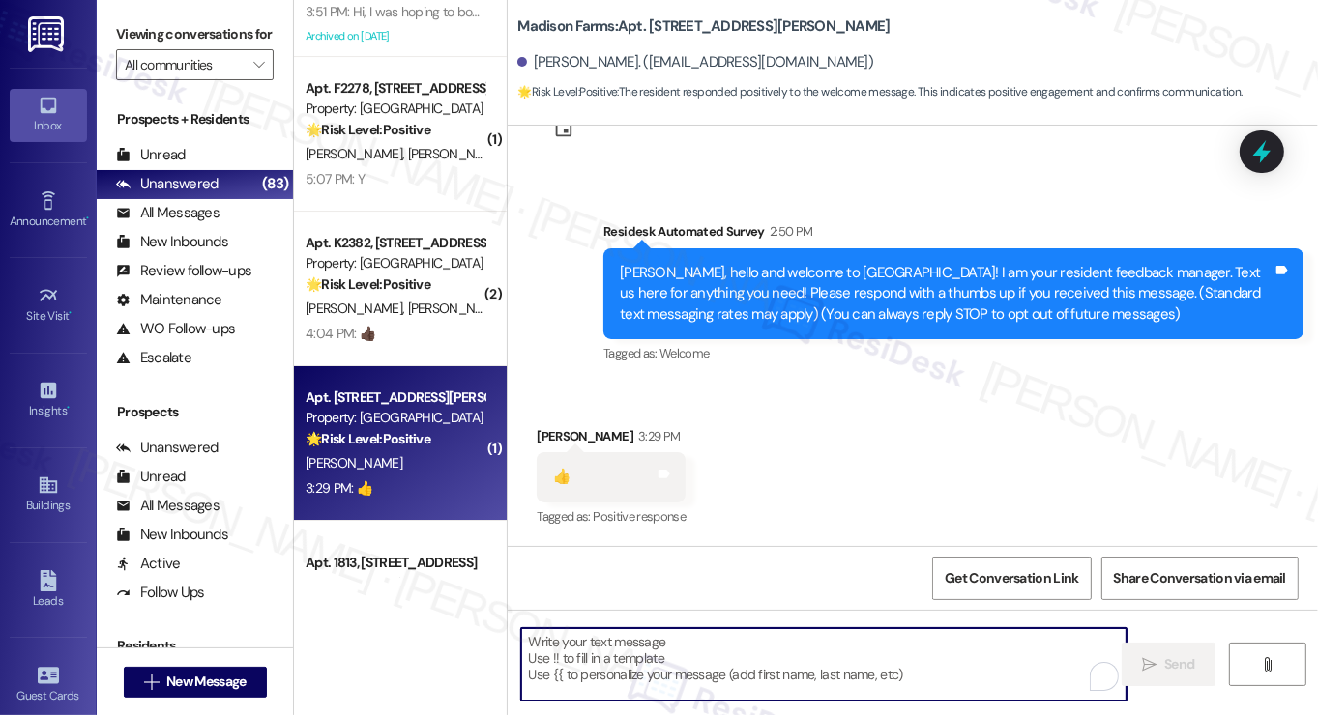
click at [743, 650] on textarea "To enrich screen reader interactions, please activate Accessibility in Grammarl…" at bounding box center [823, 664] width 605 height 73
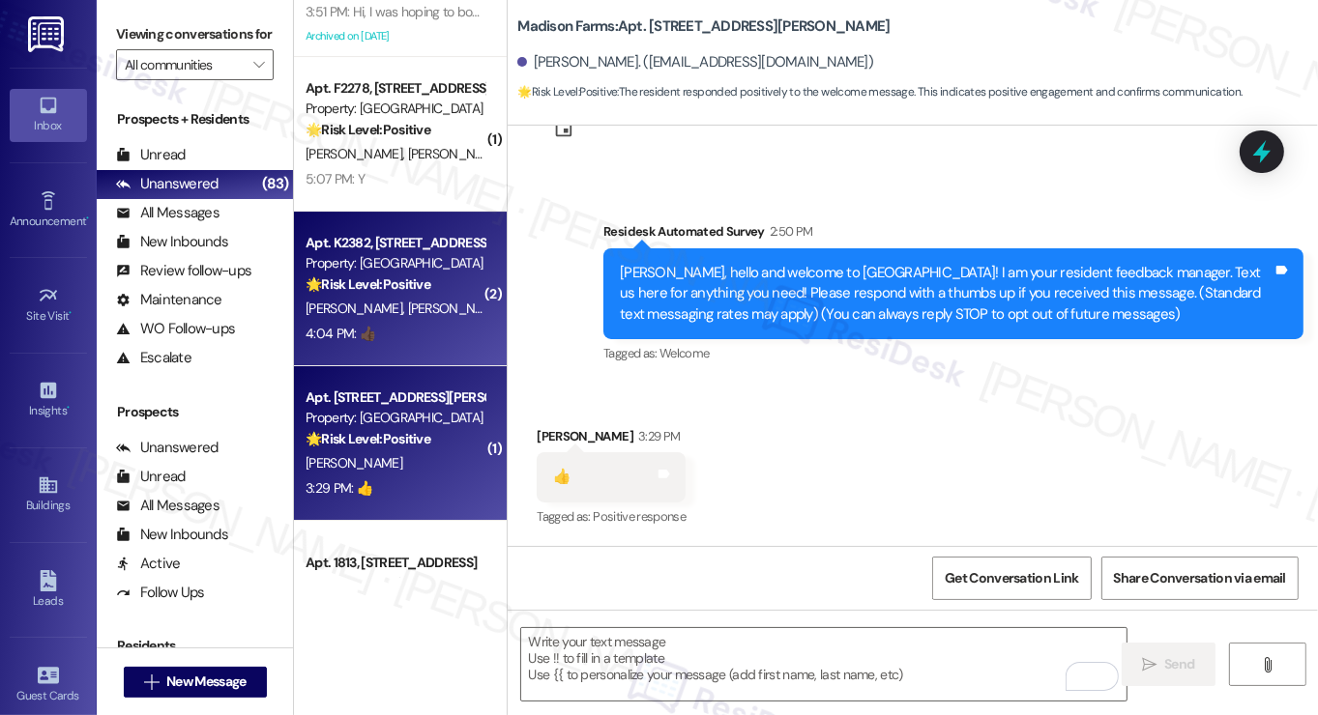
click at [374, 316] on span "L. Johnson-White" at bounding box center [357, 308] width 102 height 17
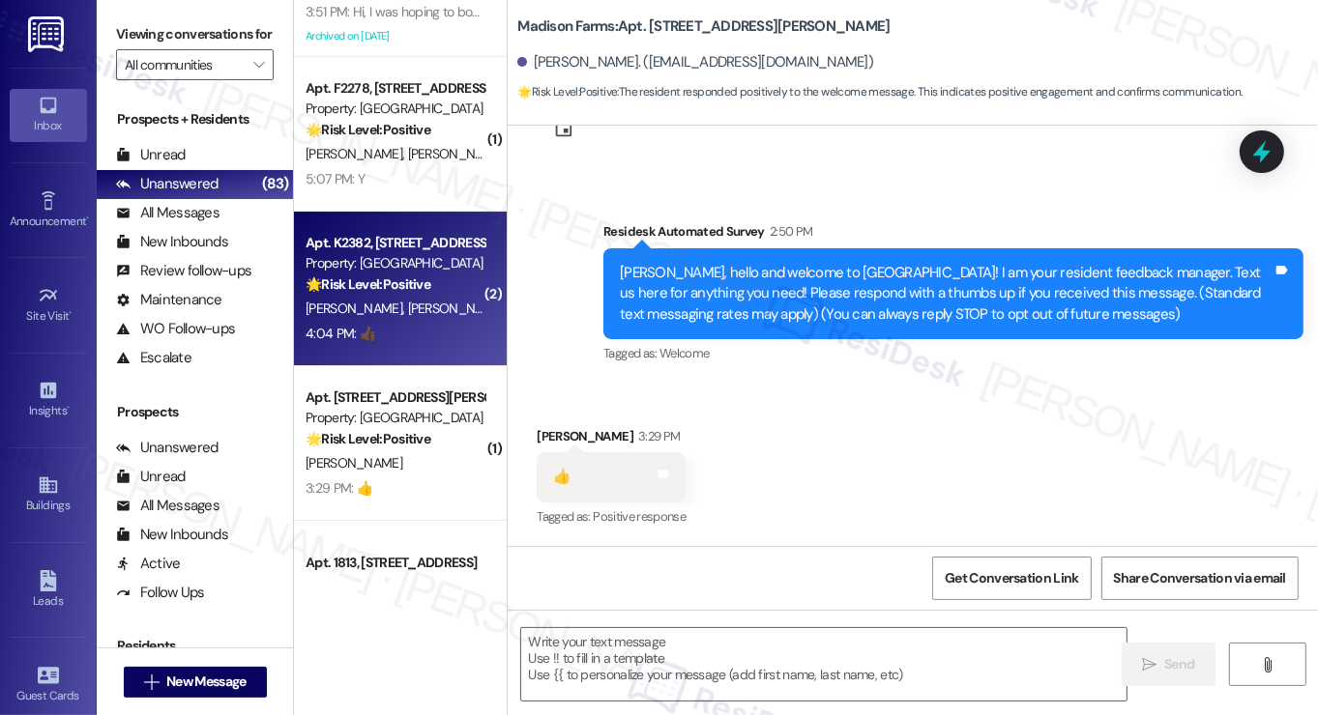
type textarea "Fetching suggested responses. Please feel free to read through the conversation…"
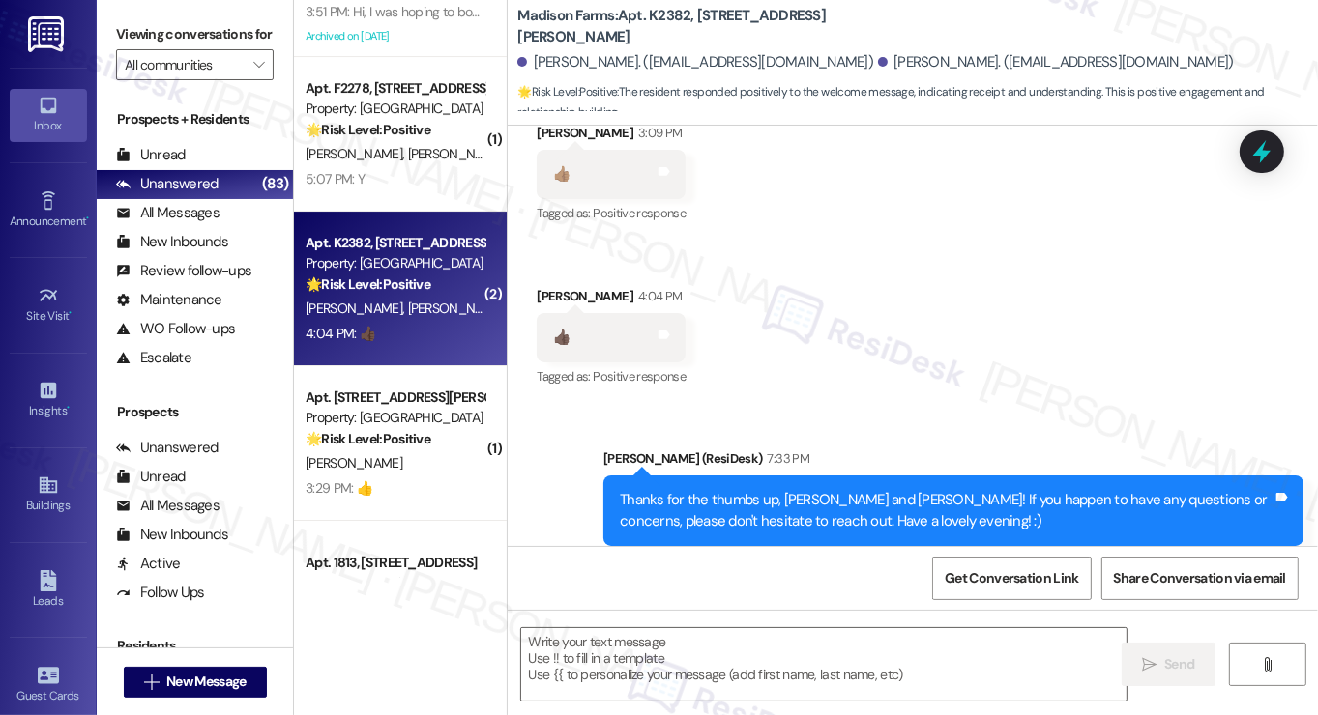
scroll to position [1770, 0]
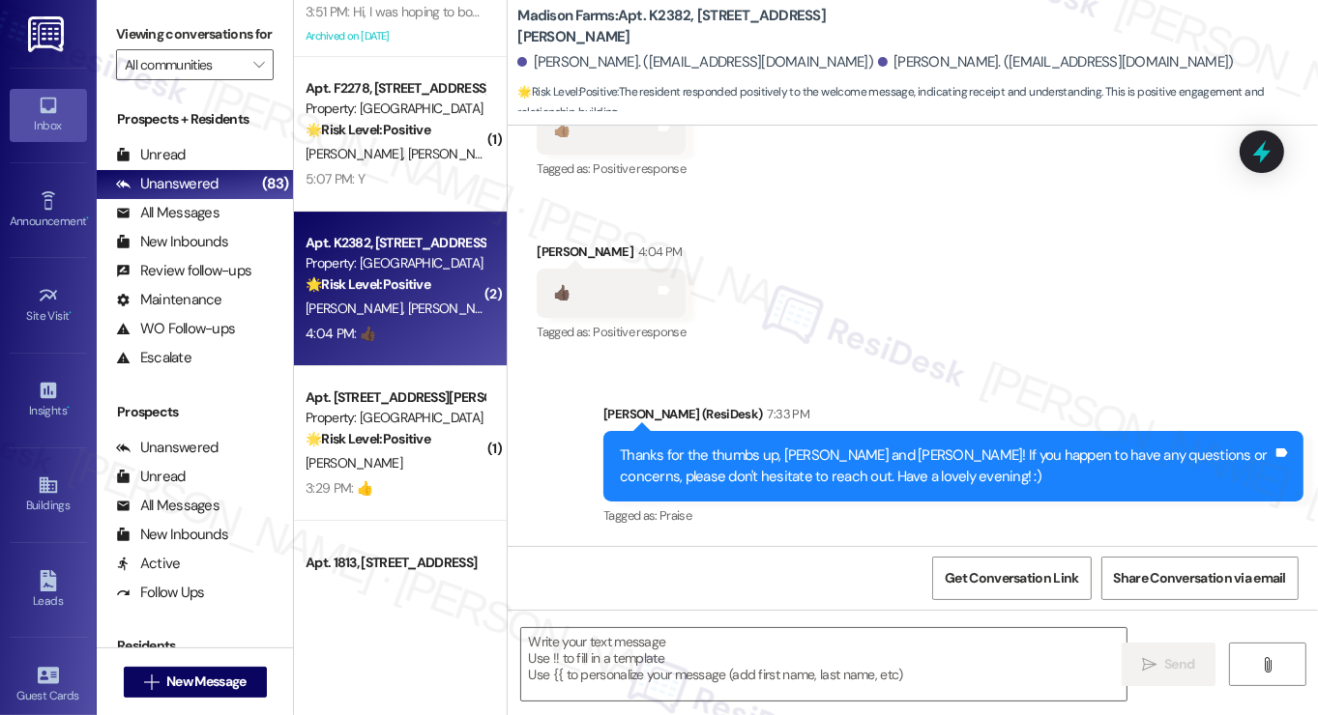
click at [703, 465] on div "Thanks for the thumbs up, Justin and Lydia! If you happen to have any questions…" at bounding box center [946, 467] width 653 height 42
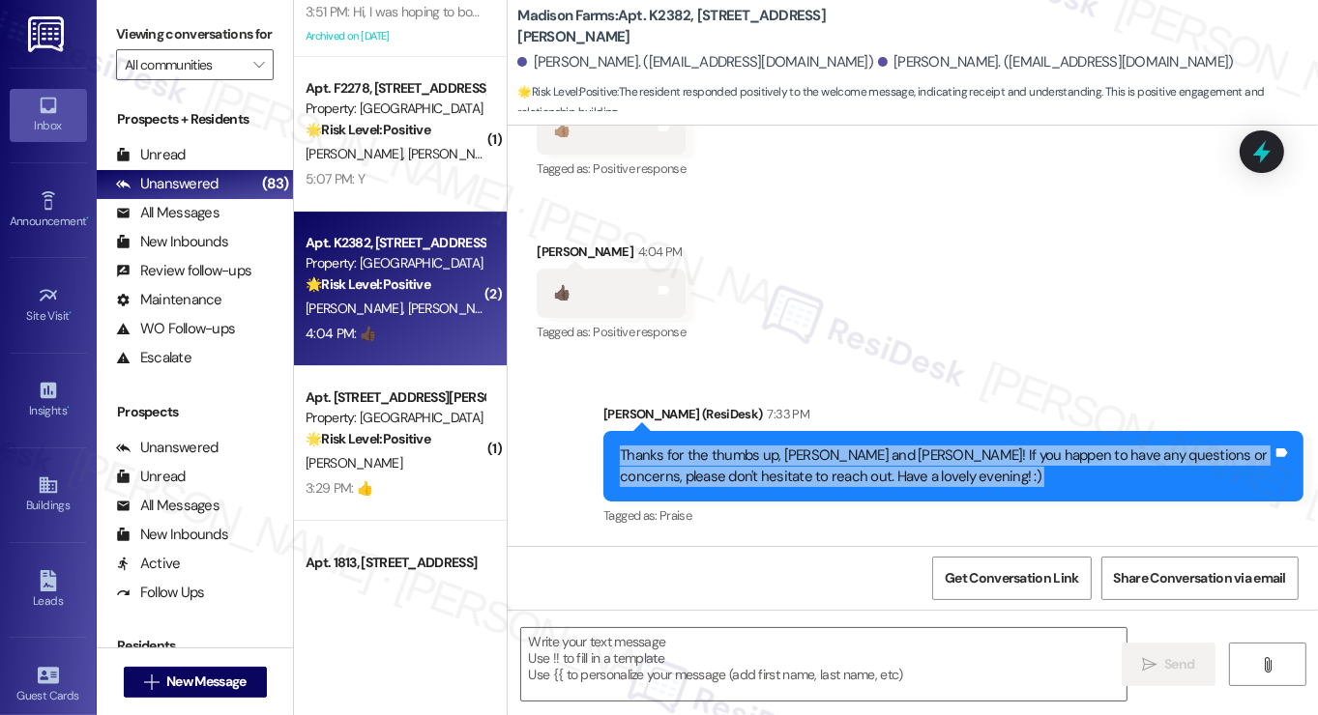
click at [703, 465] on div "Thanks for the thumbs up, Justin and Lydia! If you happen to have any questions…" at bounding box center [946, 467] width 653 height 42
copy div "Thanks for the thumbs up, Justin and Lydia! If you happen to have any questions…"
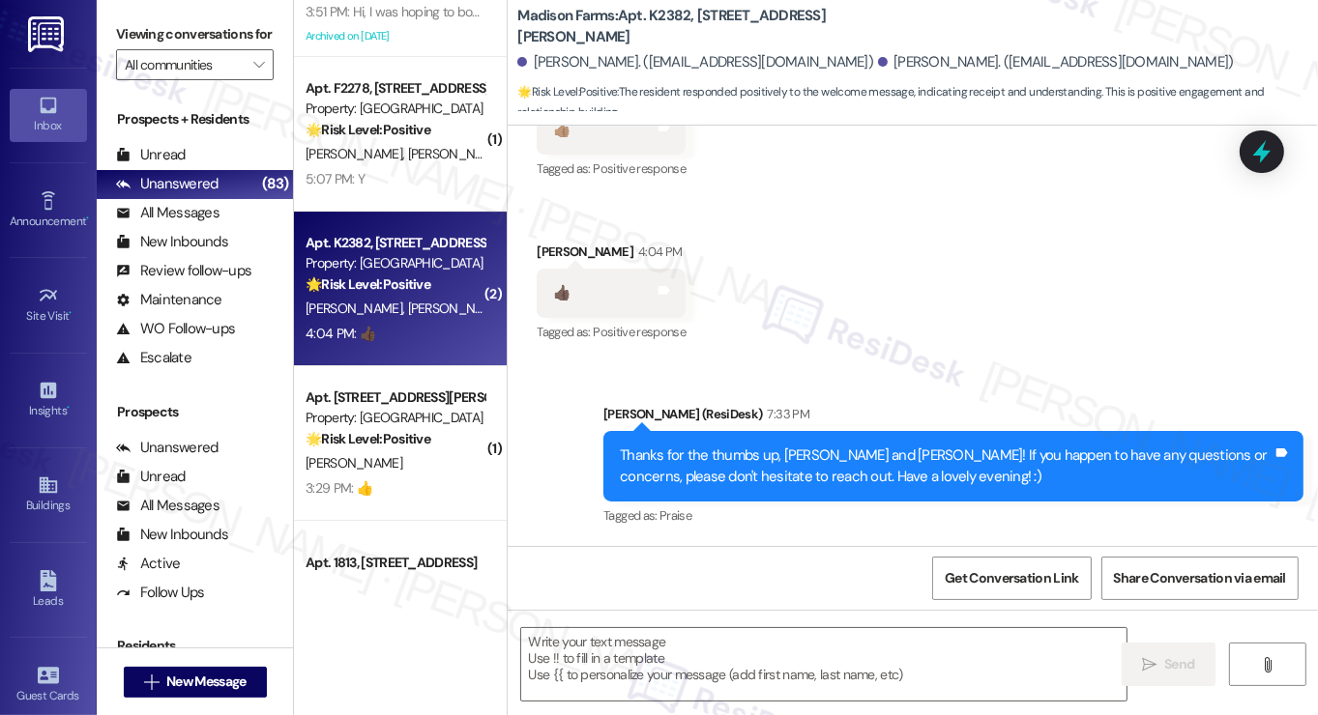
click at [148, 37] on label "Viewing conversations for" at bounding box center [195, 34] width 158 height 30
click at [616, 653] on textarea at bounding box center [823, 664] width 605 height 73
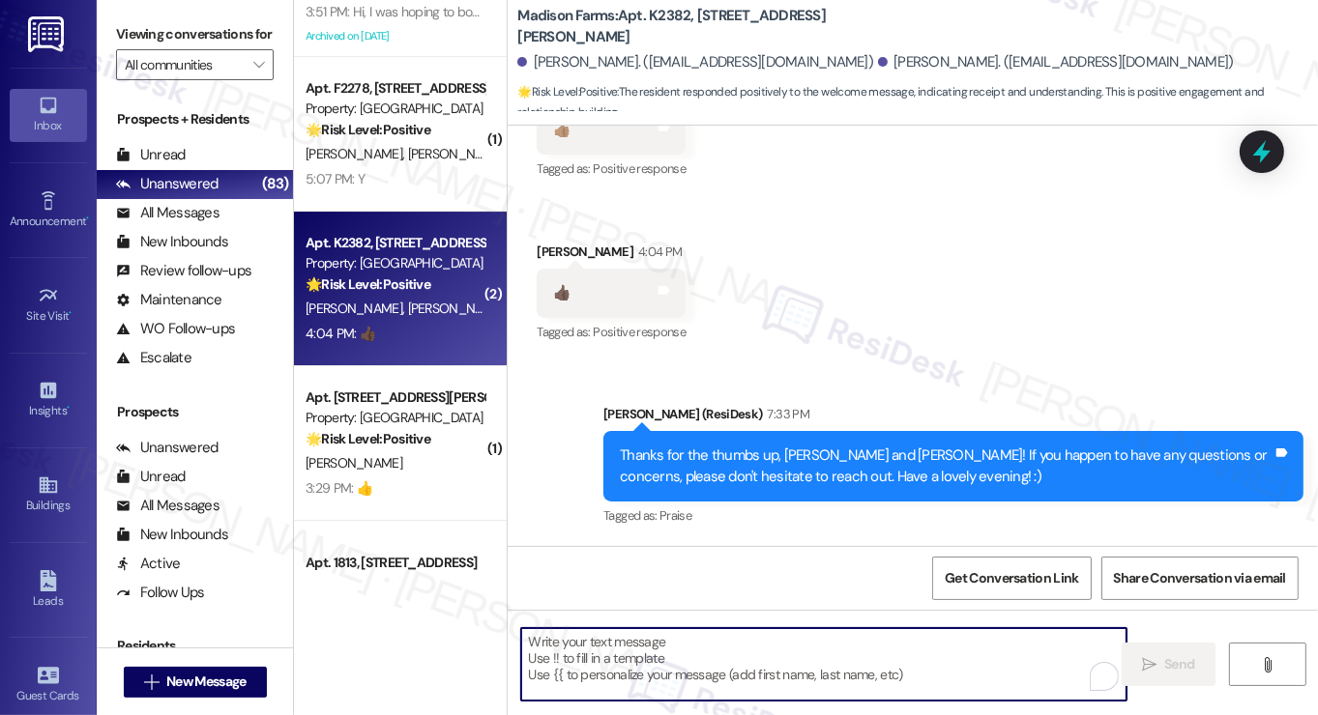
paste textarea "Thanks for the thumbs up, Justin and Lydia! If you happen to have any questions…"
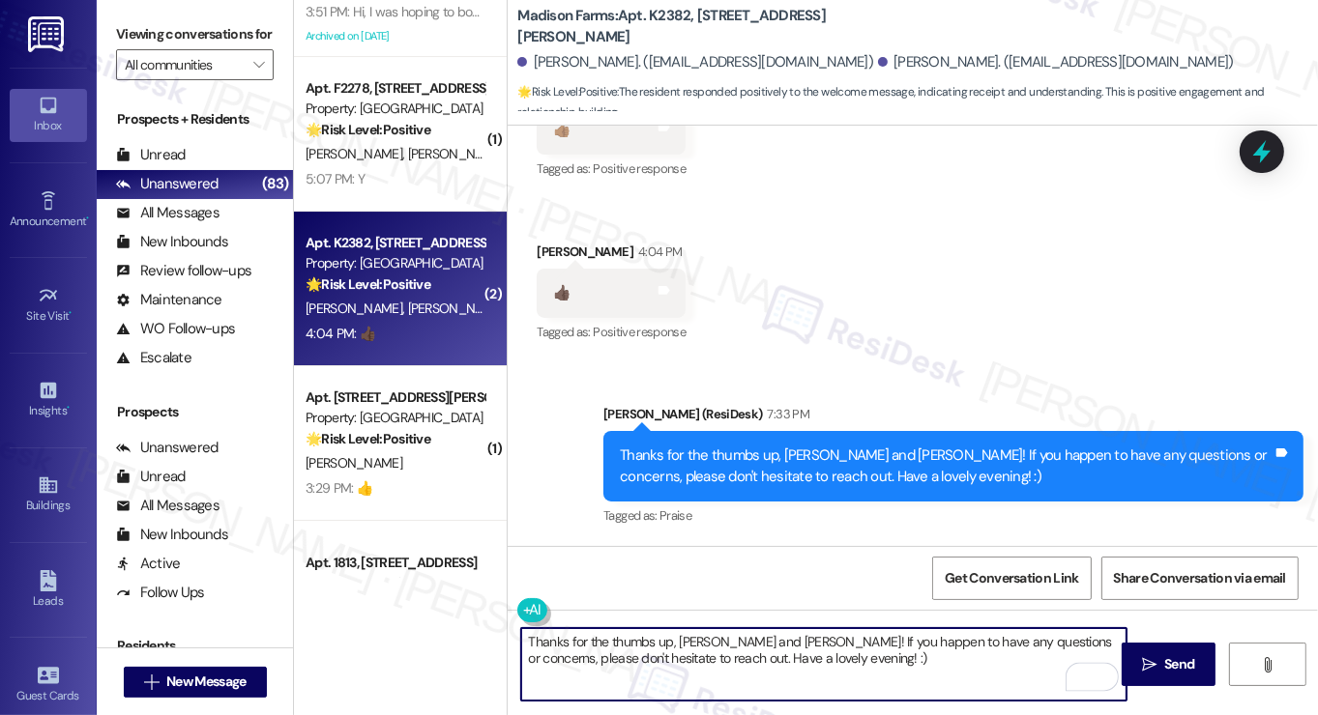
type textarea "Thanks for the thumbs up, Justin and Lydia! If you happen to have any questions…"
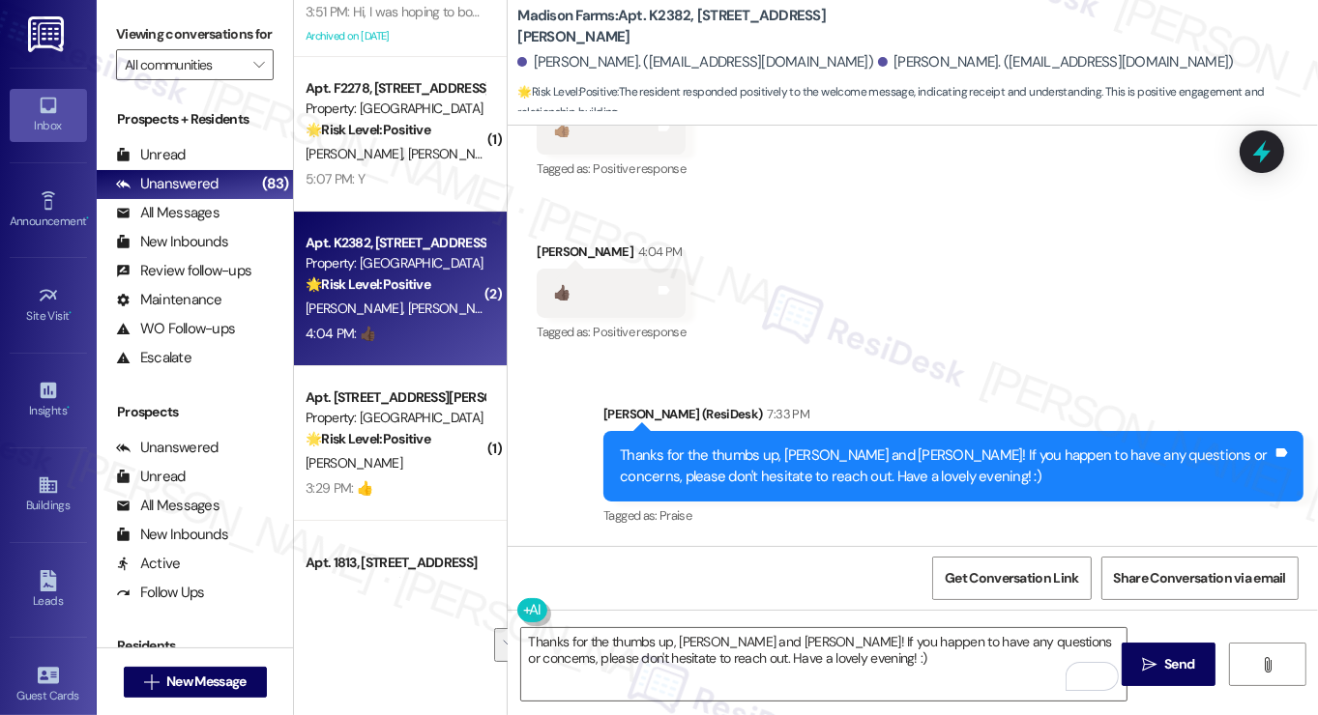
click at [126, 49] on label "Viewing conversations for" at bounding box center [195, 34] width 158 height 30
click at [735, 644] on textarea "Thanks for the thumbs up, Justin and Lydia! If you happen to have any questions…" at bounding box center [823, 664] width 605 height 73
click at [138, 46] on label "Viewing conversations for" at bounding box center [195, 34] width 158 height 30
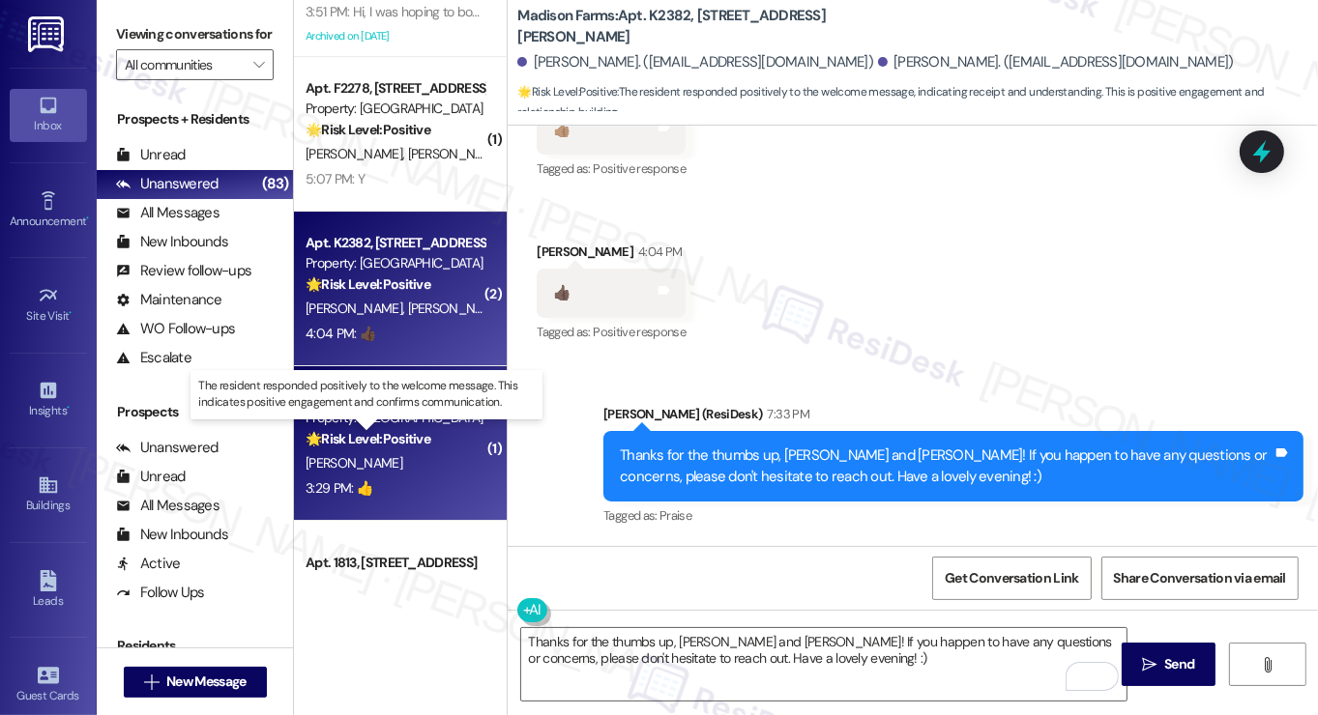
click at [356, 430] on strong "🌟 Risk Level: Positive" at bounding box center [368, 438] width 125 height 17
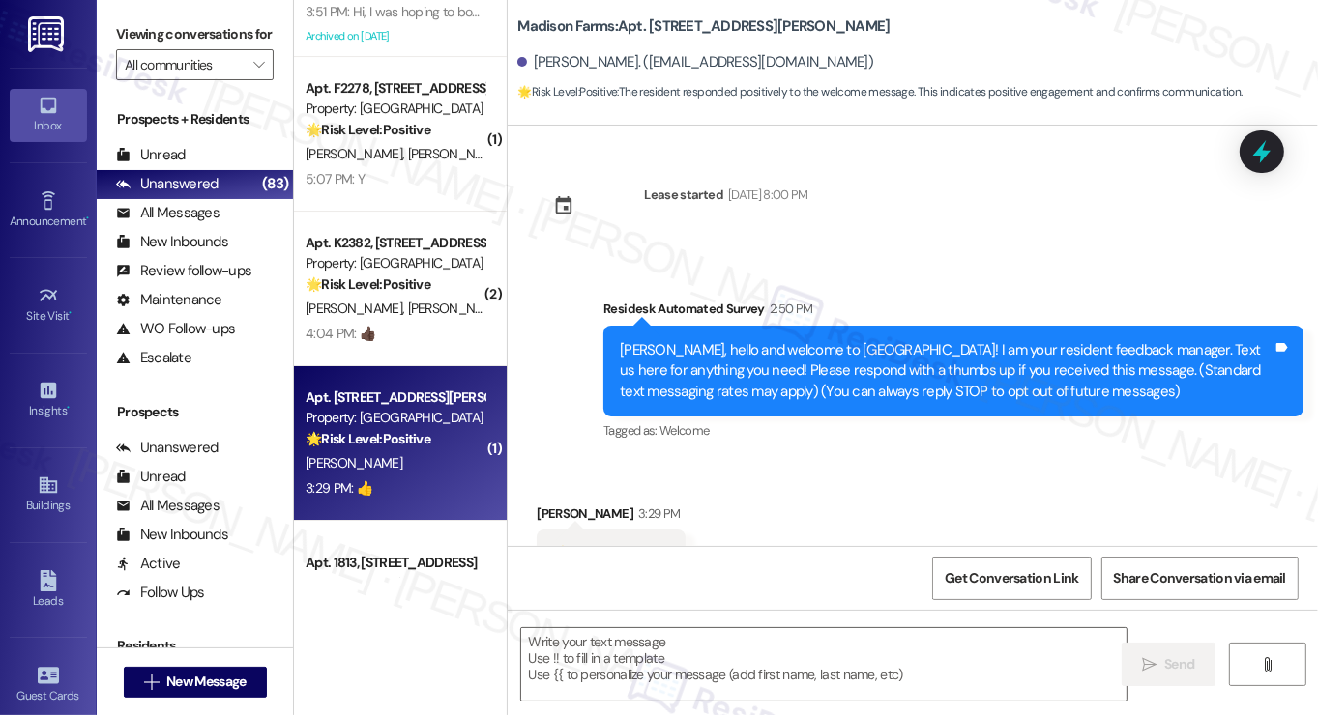
scroll to position [76, 0]
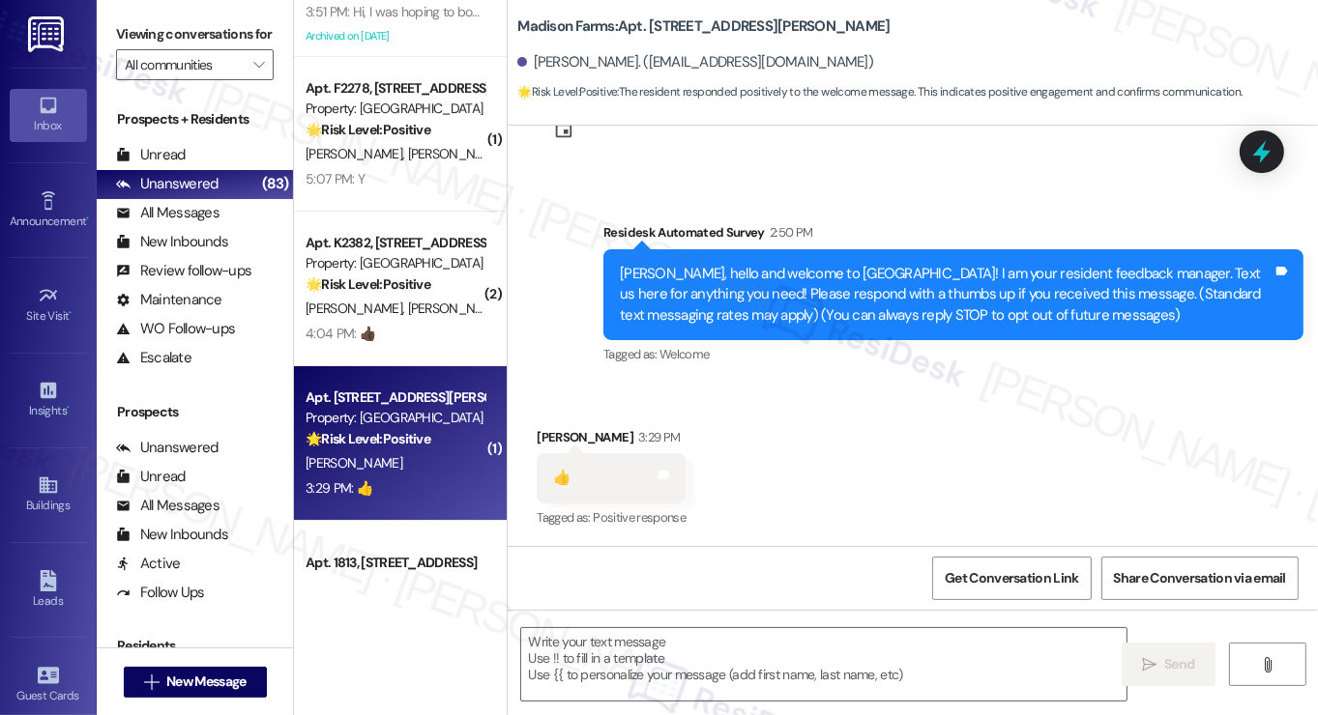
type textarea "Fetching suggested responses. Please feel free to read through the conversation…"
click at [651, 664] on textarea at bounding box center [823, 664] width 605 height 73
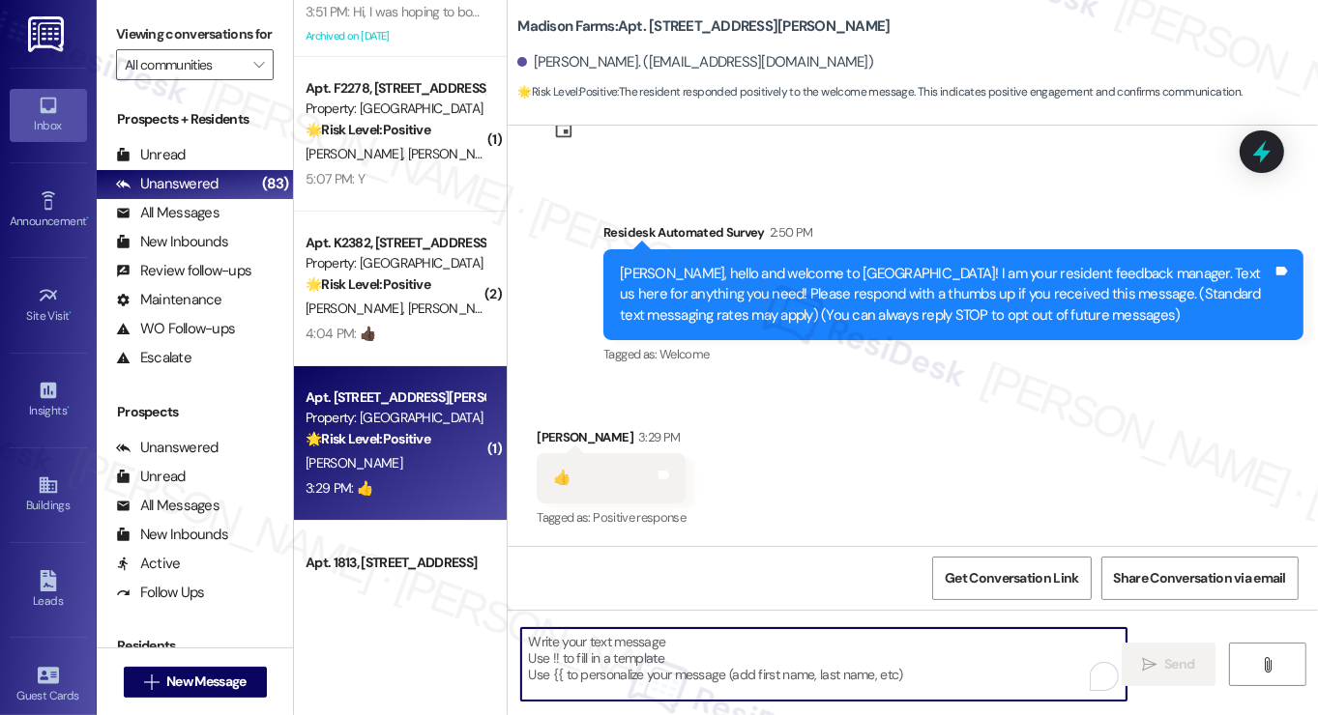
paste textarea "Thanks for the thumbs up, Justin and Lydia! If you happen to have any questions…"
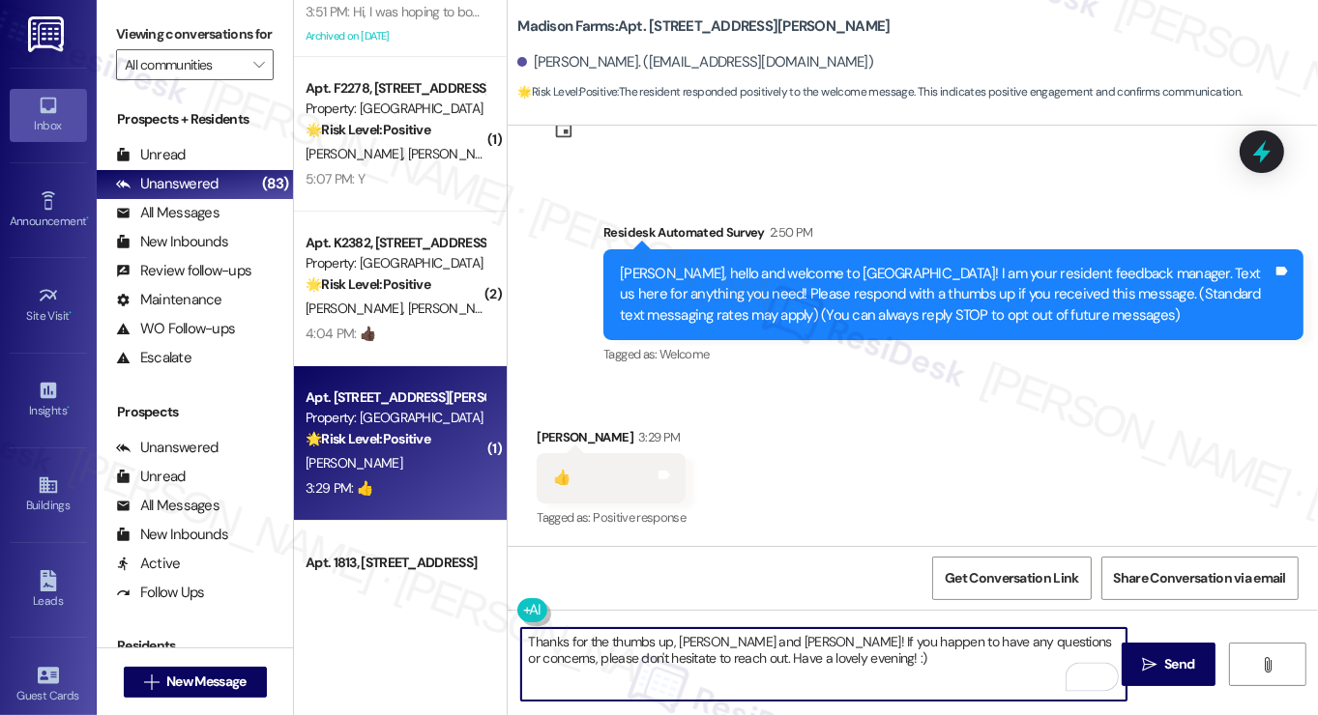
click at [556, 431] on div "Anvesh Kamatham 3:29 PM" at bounding box center [611, 440] width 149 height 27
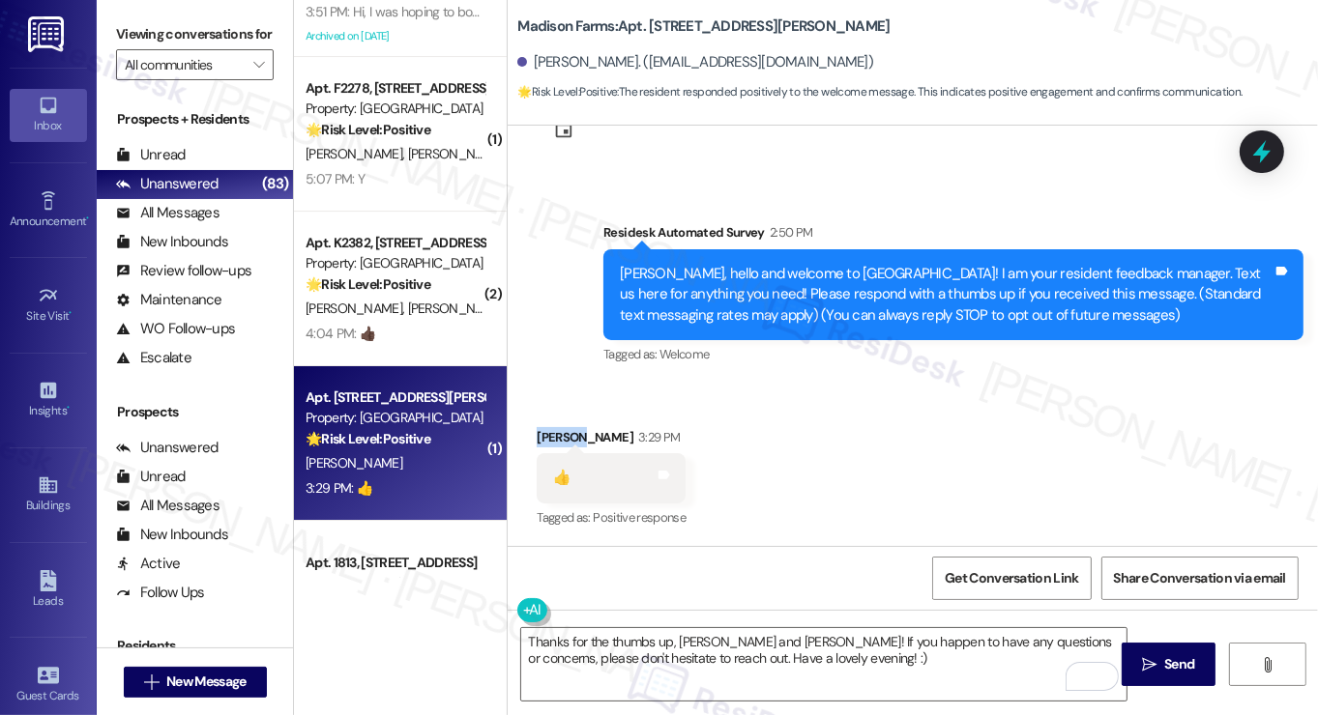
copy div "Anvesh"
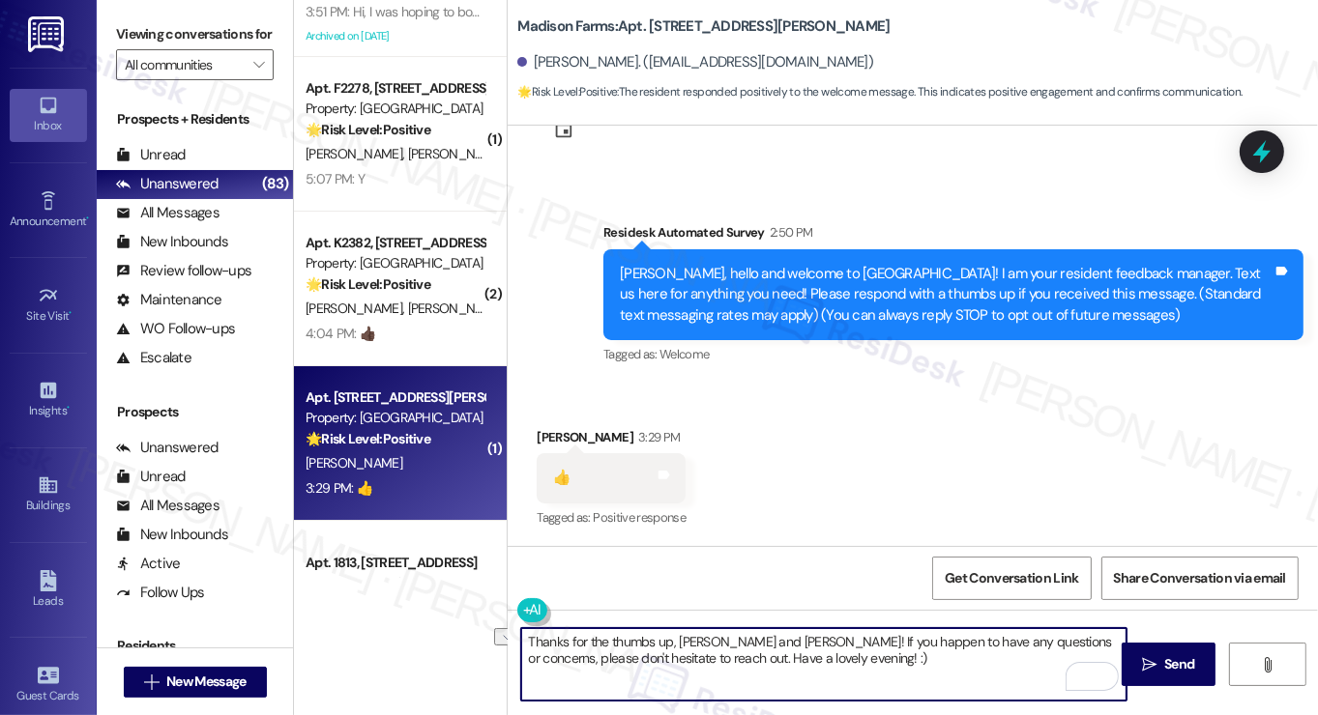
drag, startPoint x: 676, startPoint y: 642, endPoint x: 763, endPoint y: 634, distance: 87.4
click at [763, 634] on textarea "Thanks for the thumbs up, Justin and Lydia! If you happen to have any questions…" at bounding box center [823, 664] width 605 height 73
paste textarea "Anvesh"
type textarea "Thanks for the thumbs up, Anvesh! If you happen to have any questions or concer…"
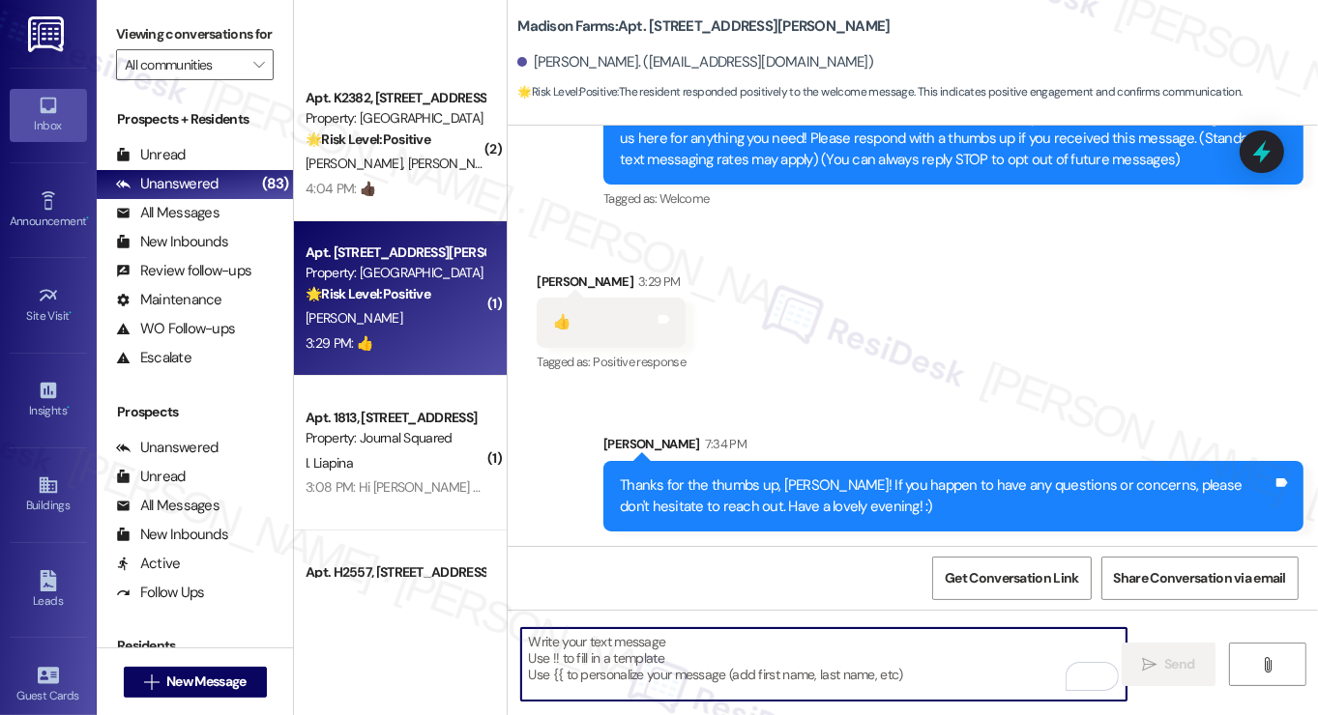
scroll to position [6672, 0]
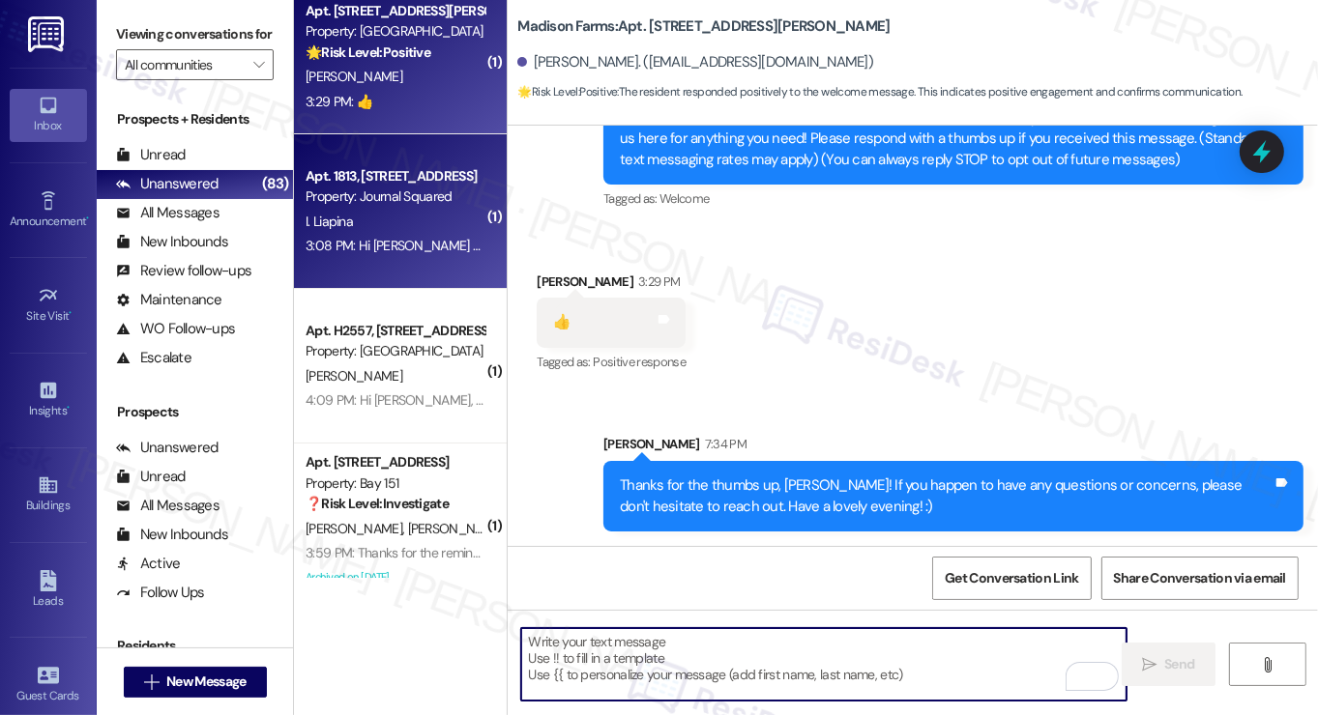
click at [406, 271] on div "Apt. 1813, 605 Pavonia Avenue Property: Journal Squared I. Liapina 3:08 PM: Hi …" at bounding box center [400, 211] width 213 height 155
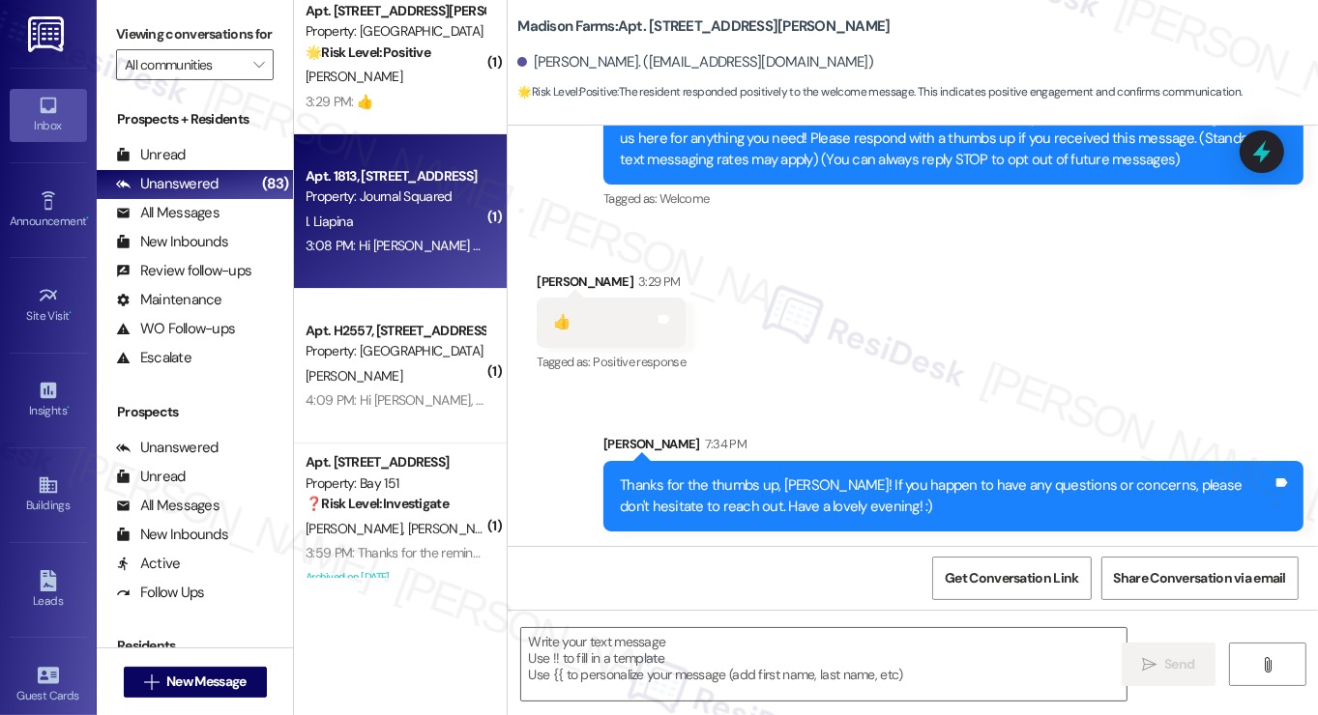
type textarea "Fetching suggested responses. Please feel free to read through the conversation…"
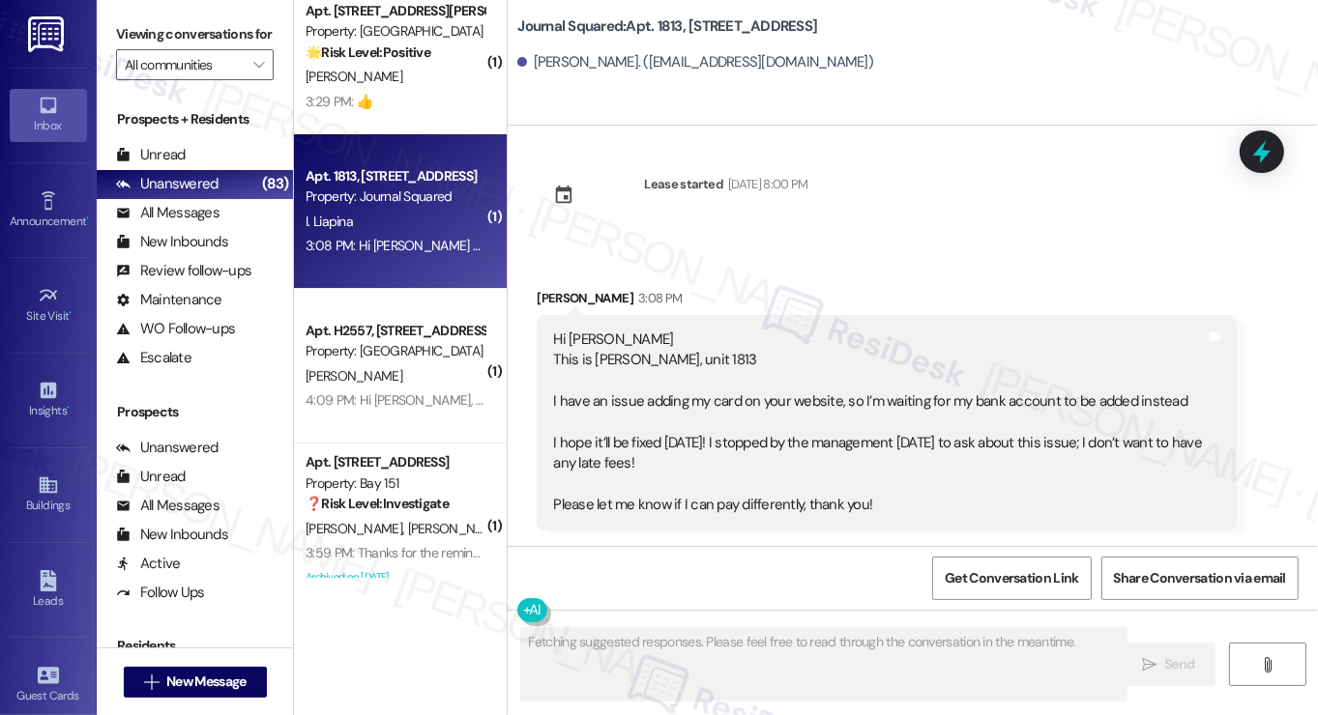
scroll to position [10, 0]
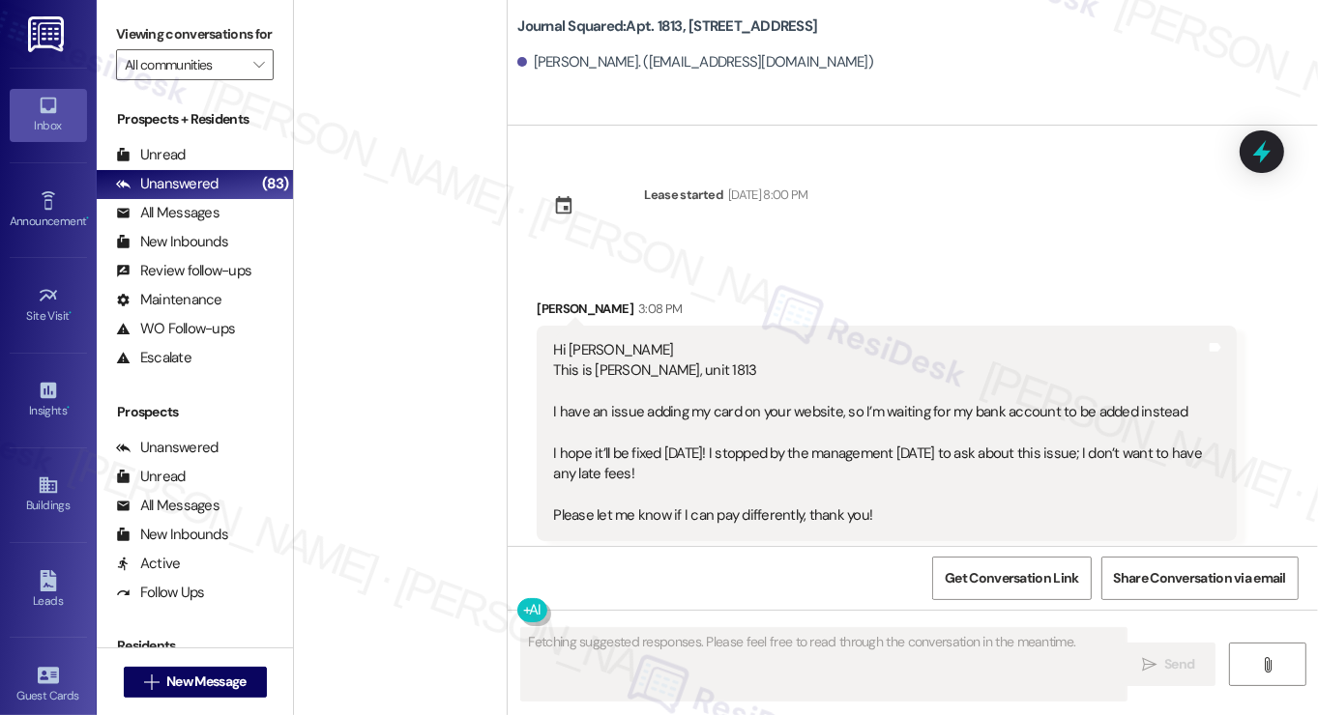
scroll to position [10, 0]
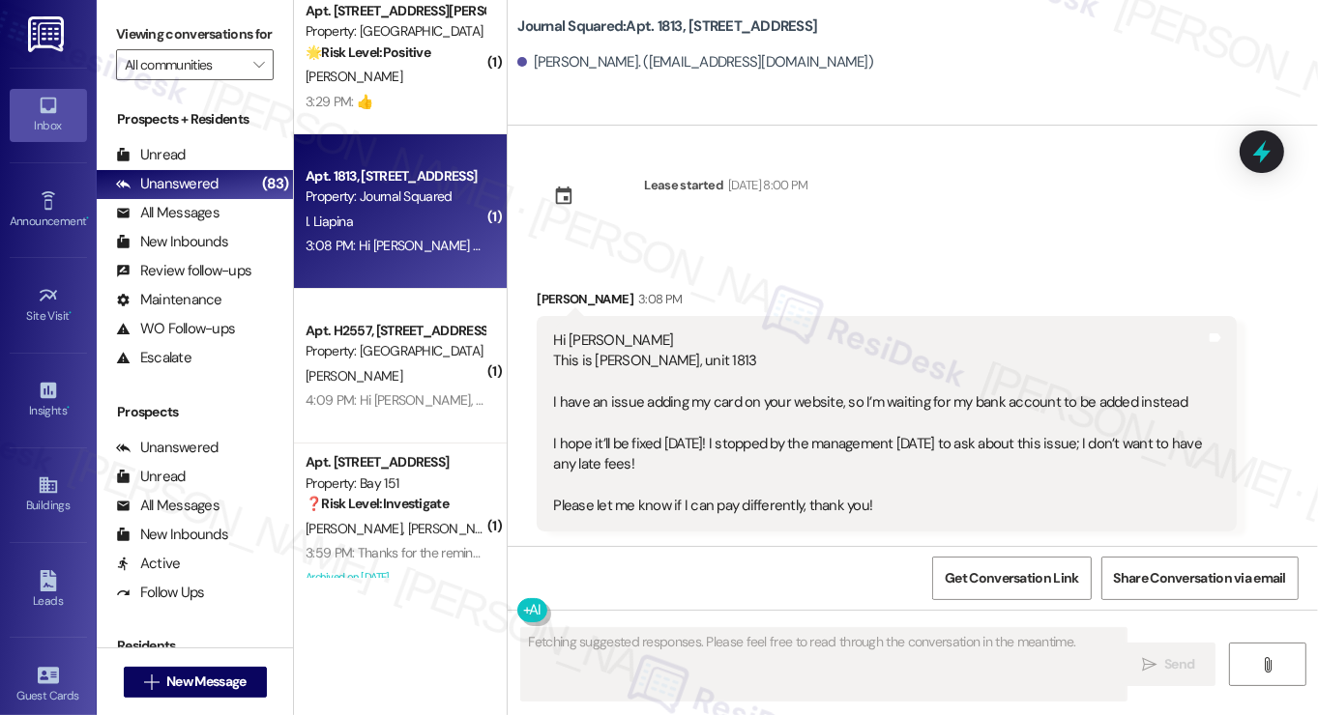
click at [750, 410] on div "Hi [PERSON_NAME] This is [PERSON_NAME], unit 1813 I have an issue adding my car…" at bounding box center [879, 424] width 653 height 187
click at [746, 412] on div "Hi [PERSON_NAME] This is [PERSON_NAME], unit 1813 I have an issue adding my car…" at bounding box center [879, 424] width 653 height 187
click at [735, 417] on div "Hi [PERSON_NAME] This is [PERSON_NAME], unit 1813 I have an issue adding my car…" at bounding box center [879, 424] width 653 height 187
click at [758, 407] on div "Hi [PERSON_NAME] This is [PERSON_NAME], unit 1813 I have an issue adding my car…" at bounding box center [879, 424] width 653 height 187
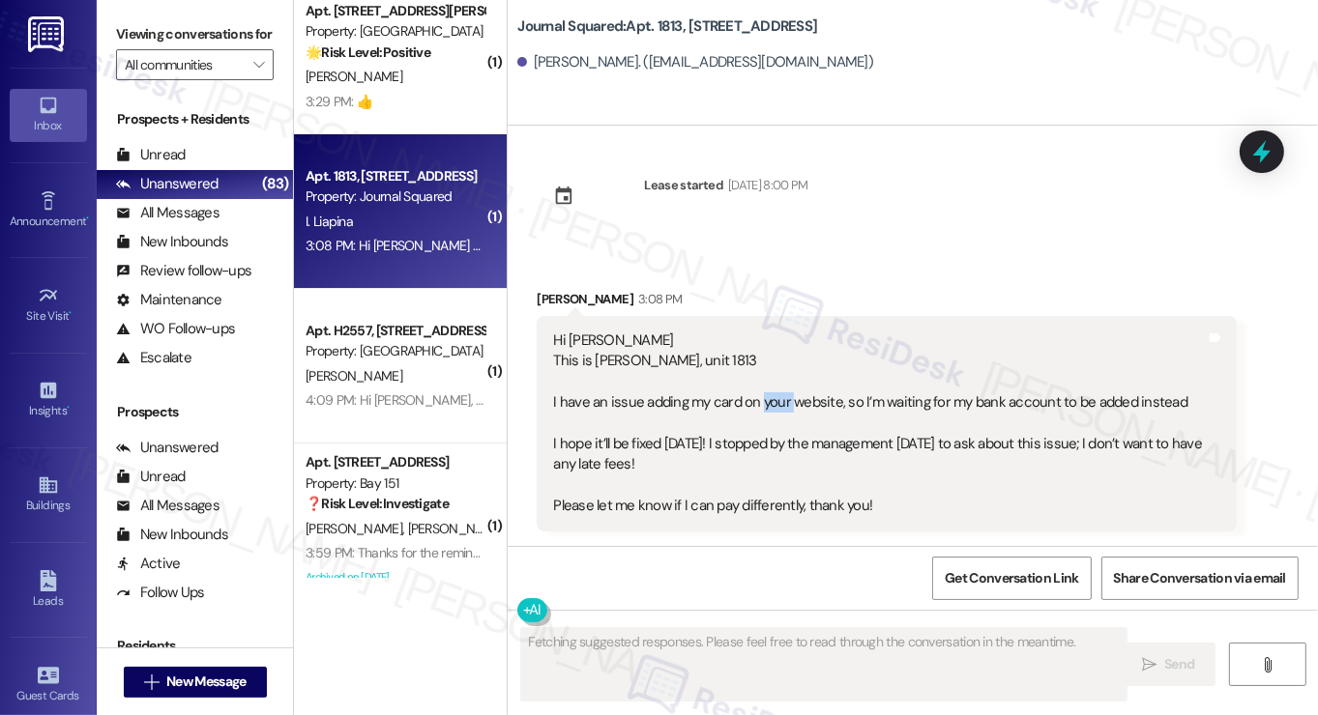
click at [758, 407] on div "Hi [PERSON_NAME] This is [PERSON_NAME], unit 1813 I have an issue adding my car…" at bounding box center [879, 424] width 653 height 187
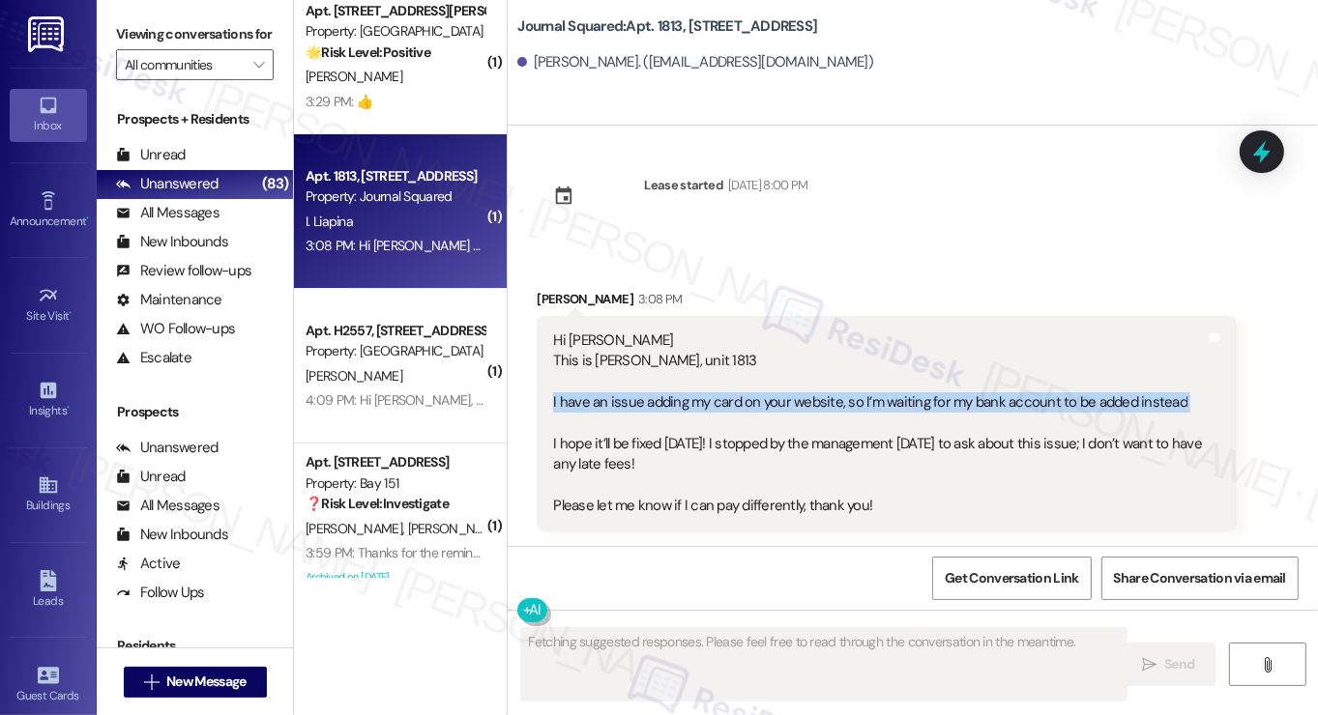
click at [758, 407] on div "Hi [PERSON_NAME] This is [PERSON_NAME], unit 1813 I have an issue adding my car…" at bounding box center [879, 424] width 653 height 187
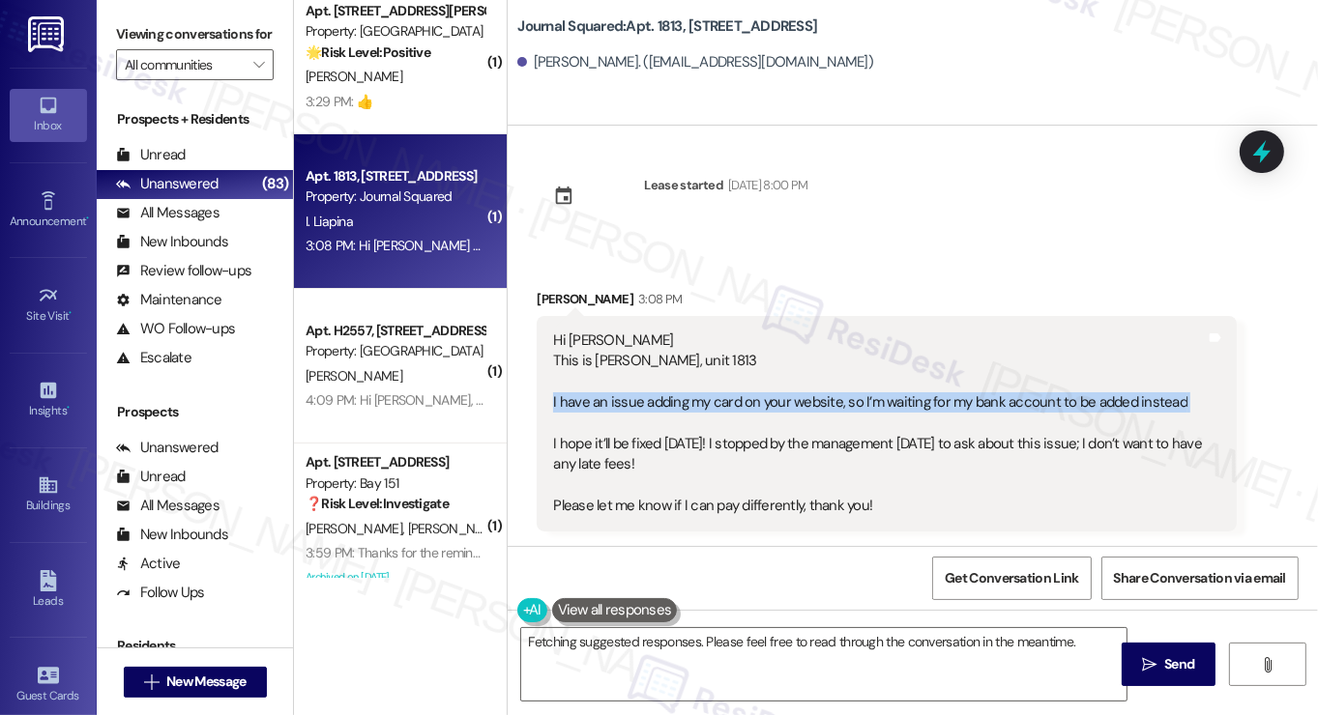
click at [1014, 406] on div "Hi [PERSON_NAME] This is [PERSON_NAME], unit 1813 I have an issue adding my car…" at bounding box center [879, 424] width 653 height 187
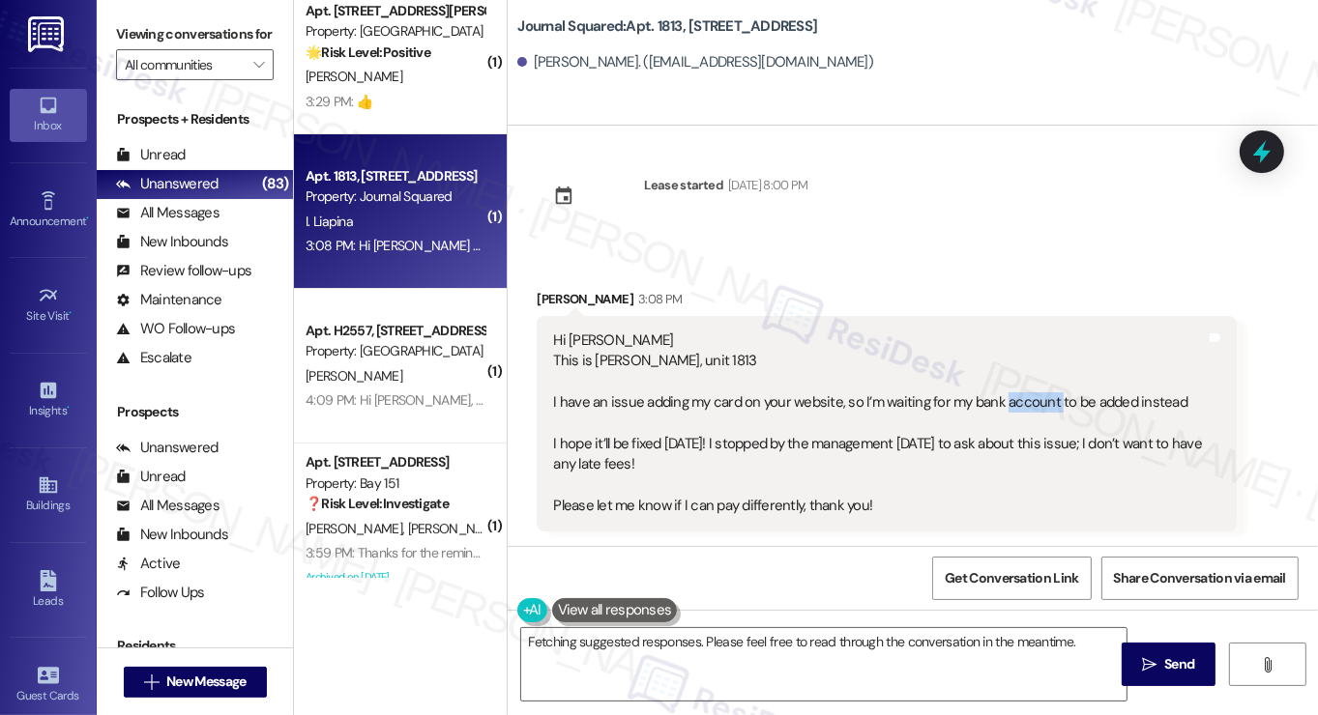
click at [1014, 406] on div "Hi [PERSON_NAME] This is [PERSON_NAME], unit 1813 I have an issue adding my car…" at bounding box center [879, 424] width 653 height 187
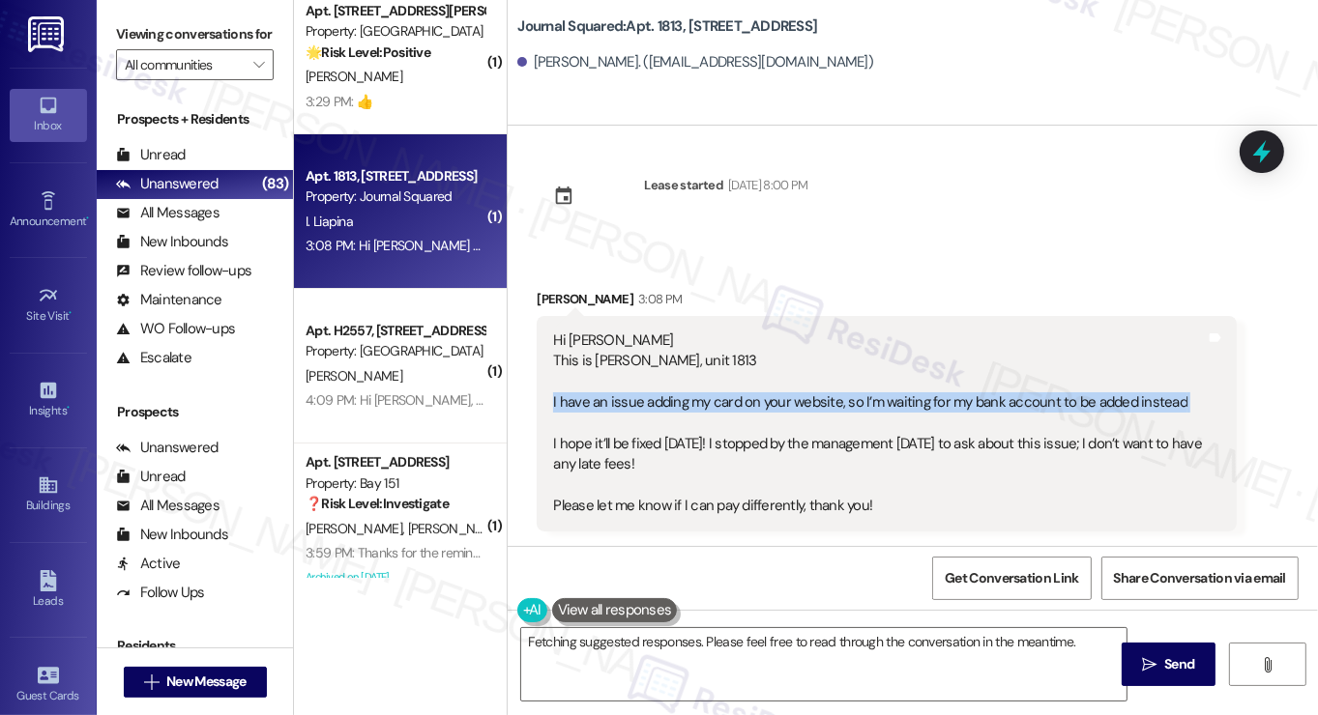
click at [1014, 406] on div "Hi [PERSON_NAME] This is [PERSON_NAME], unit 1813 I have an issue adding my car…" at bounding box center [879, 424] width 653 height 187
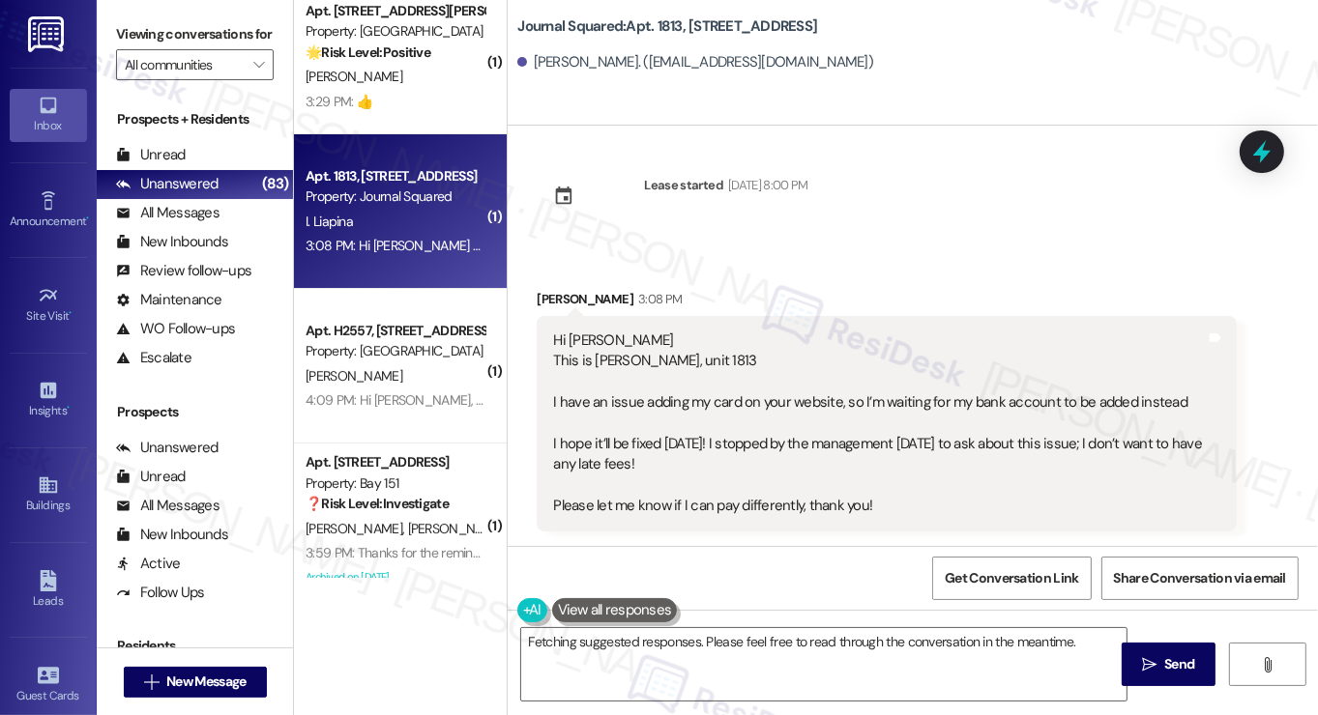
click at [826, 483] on div "Hi [PERSON_NAME] This is [PERSON_NAME], unit 1813 I have an issue adding my car…" at bounding box center [879, 424] width 653 height 187
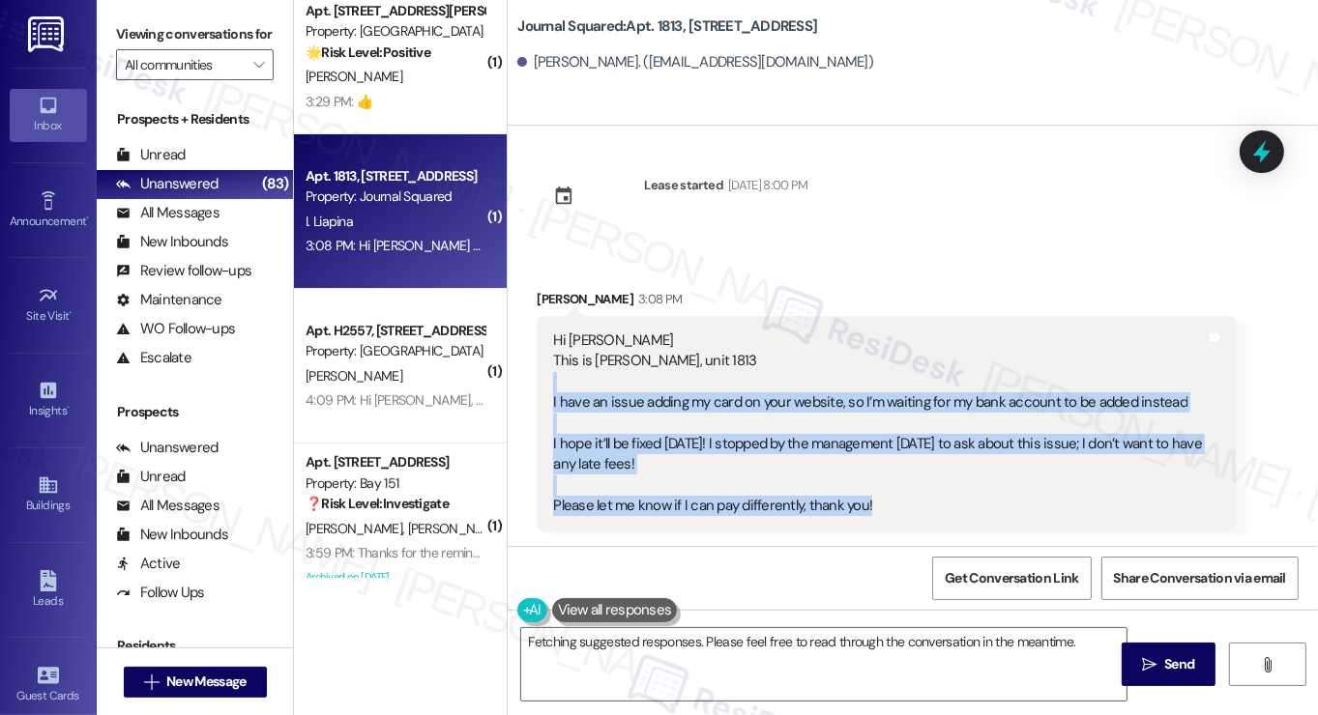
drag, startPoint x: 901, startPoint y: 503, endPoint x: 545, endPoint y: 384, distance: 375.1
click at [545, 384] on div "Hi [PERSON_NAME] This is [PERSON_NAME], unit 1813 I have an issue adding my car…" at bounding box center [887, 424] width 700 height 216
copy div "I have an issue adding my card on your website, so I’m waiting for my bank acco…"
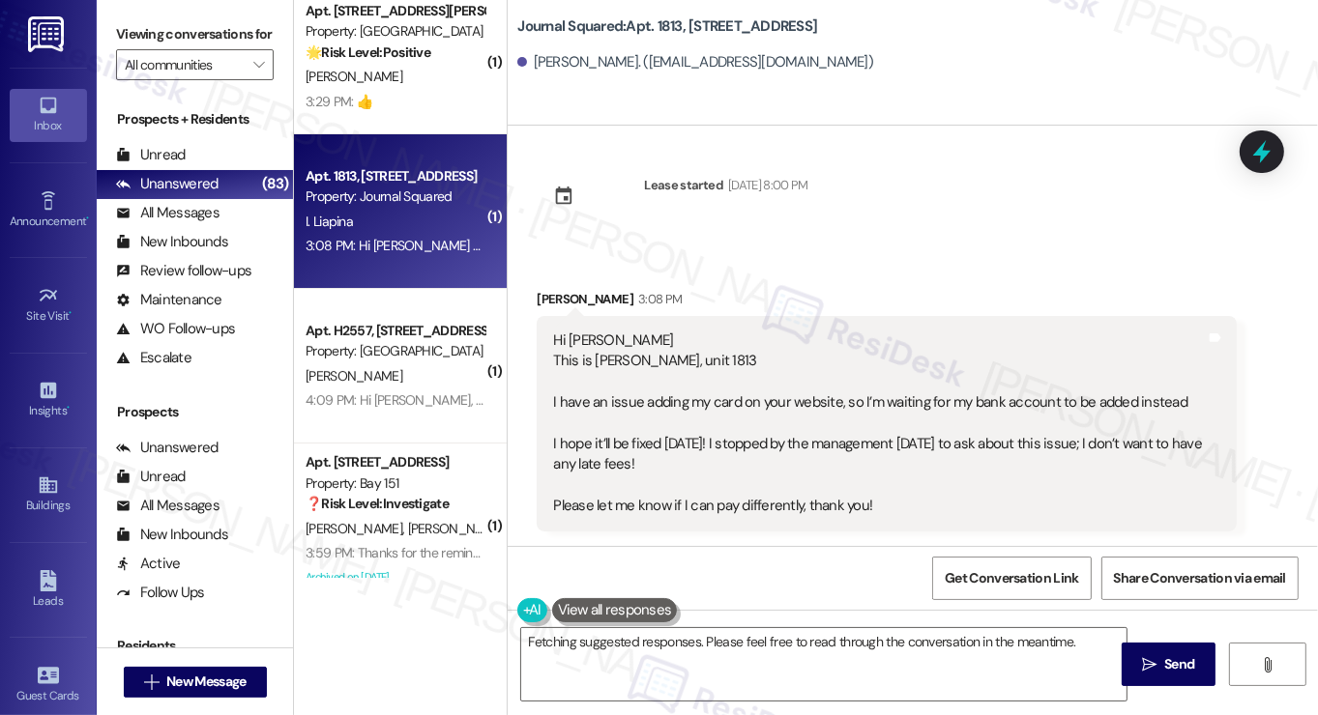
click at [807, 200] on div "Lease started [DATE] 8:00 PM" at bounding box center [725, 188] width 163 height 27
click at [131, 35] on label "Viewing conversations for" at bounding box center [195, 34] width 158 height 30
drag, startPoint x: 627, startPoint y: 394, endPoint x: 964, endPoint y: 402, distance: 337.5
click at [964, 402] on div "Hi [PERSON_NAME] This is [PERSON_NAME], unit 1813 I have an issue adding my car…" at bounding box center [879, 424] width 653 height 187
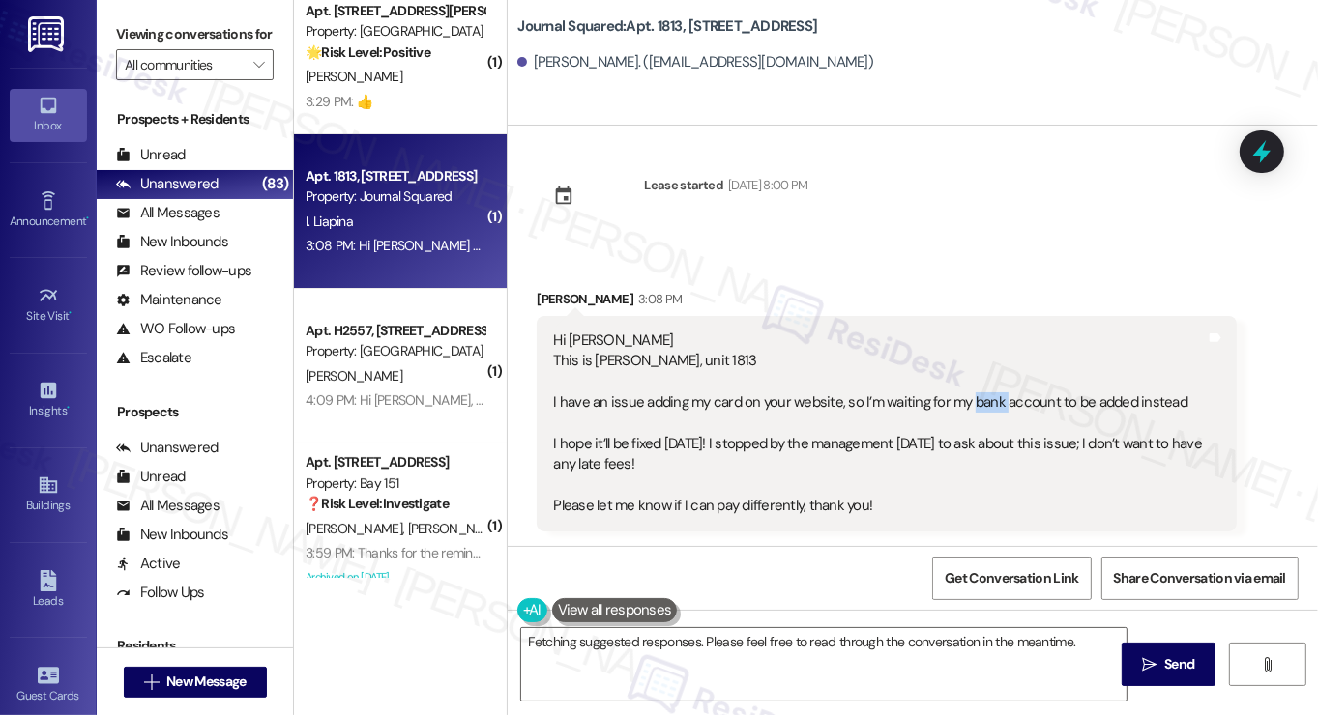
click at [964, 402] on div "Hi [PERSON_NAME] This is [PERSON_NAME], unit 1813 I have an issue adding my car…" at bounding box center [879, 424] width 653 height 187
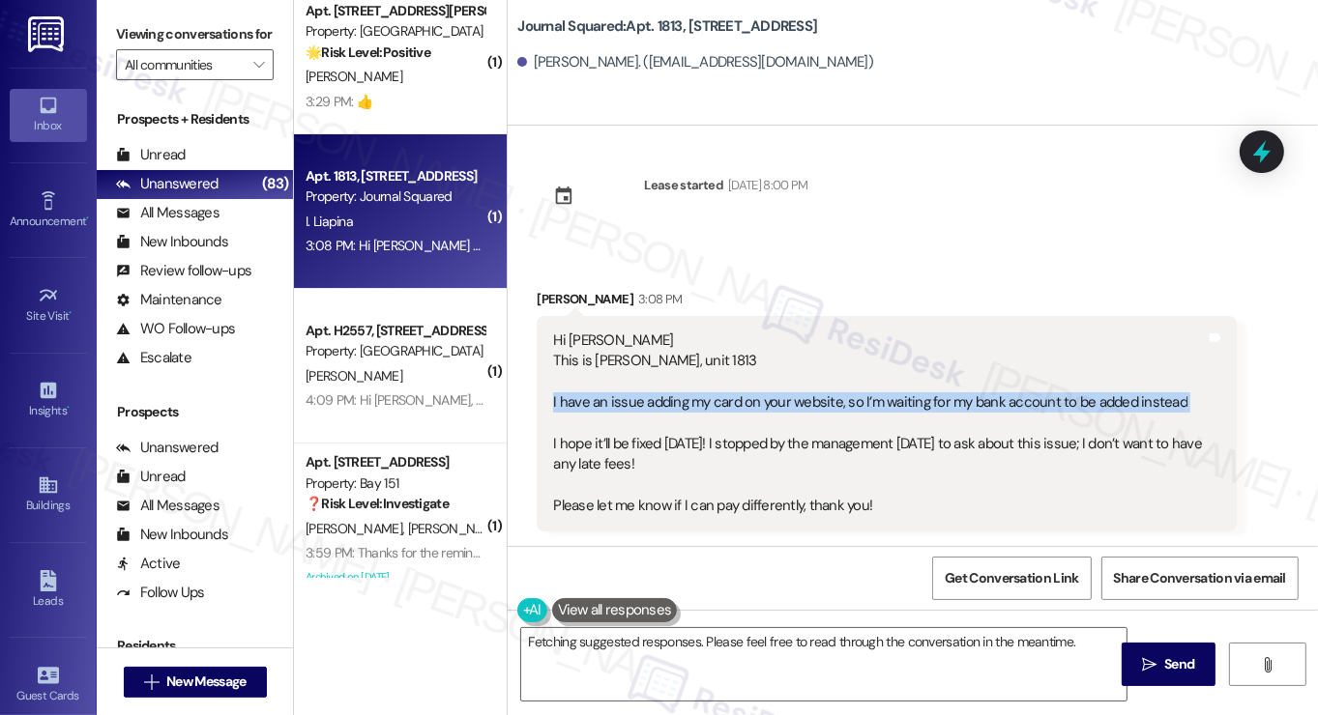
click at [964, 402] on div "Hi [PERSON_NAME] This is [PERSON_NAME], unit 1813 I have an issue adding my car…" at bounding box center [879, 424] width 653 height 187
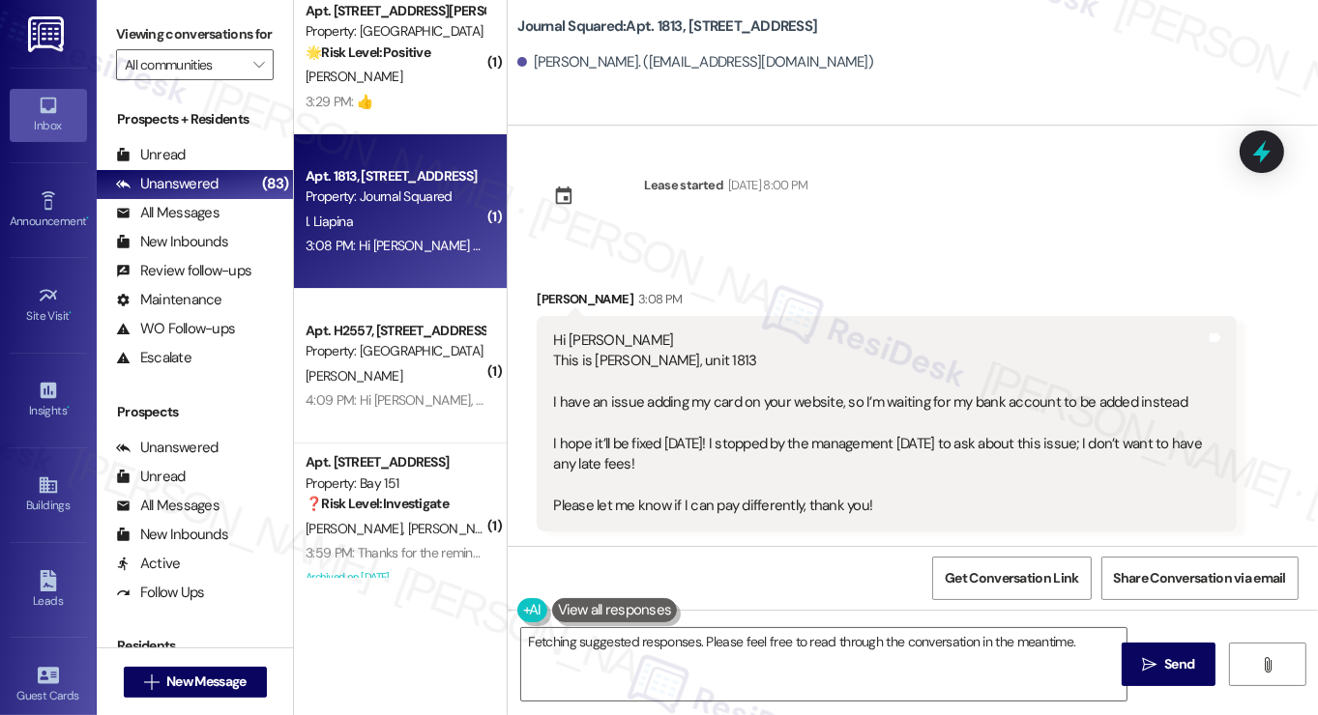
click at [678, 454] on div "Hi [PERSON_NAME] This is [PERSON_NAME], unit 1813 I have an issue adding my car…" at bounding box center [879, 424] width 653 height 187
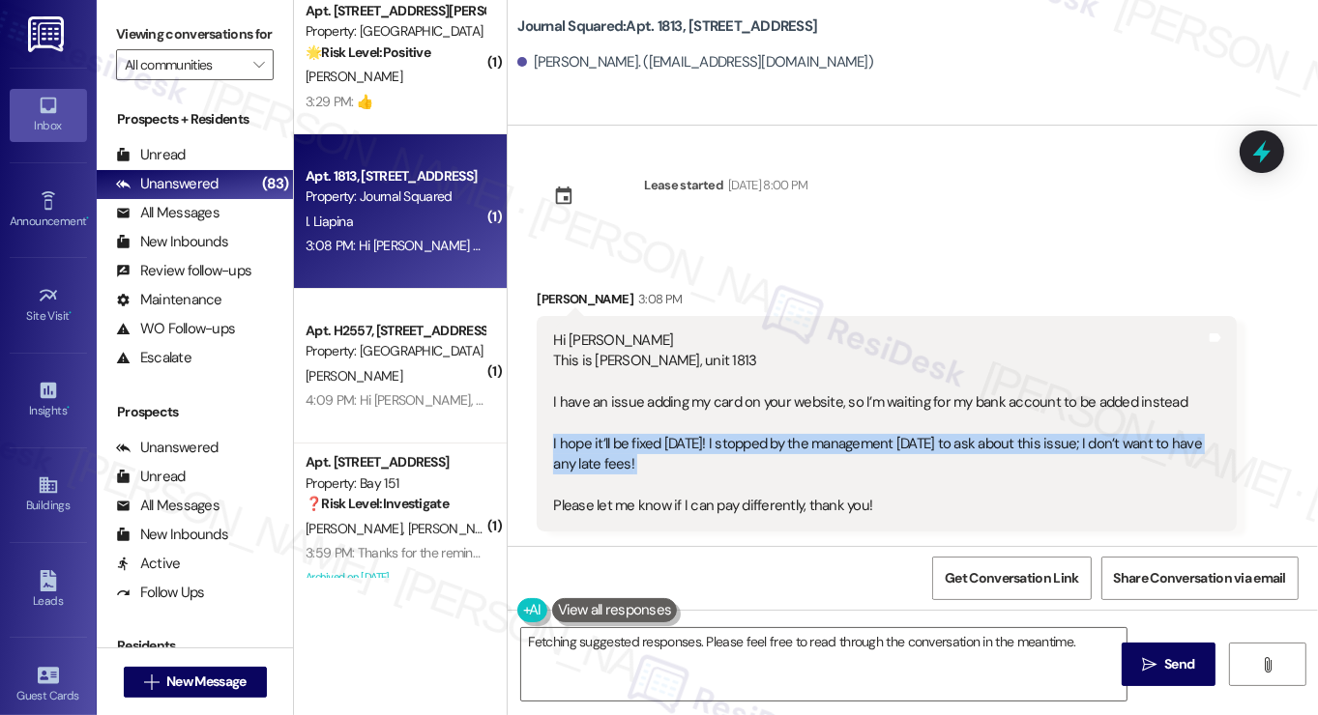
click at [678, 454] on div "Hi [PERSON_NAME] This is [PERSON_NAME], unit 1813 I have an issue adding my car…" at bounding box center [879, 424] width 653 height 187
click at [665, 452] on div "Hi [PERSON_NAME] This is [PERSON_NAME], unit 1813 I have an issue adding my car…" at bounding box center [879, 424] width 653 height 187
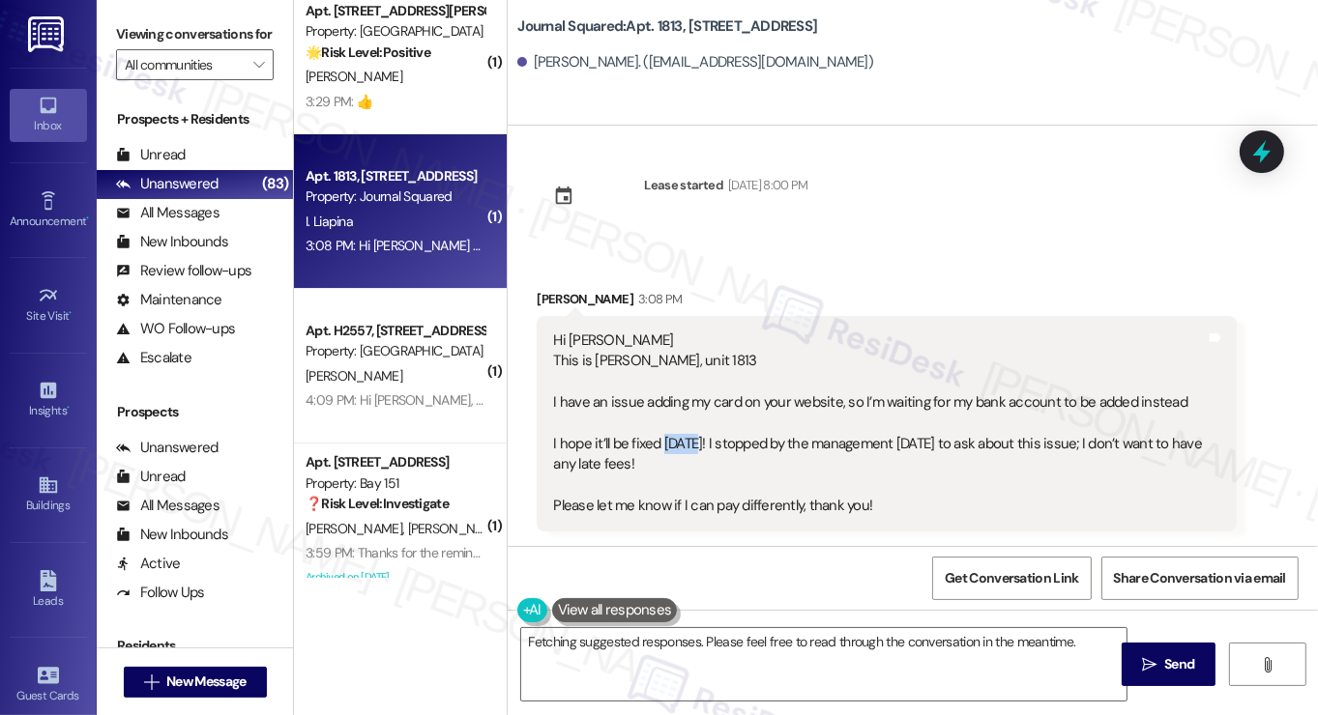
click at [662, 452] on div "Hi [PERSON_NAME] This is [PERSON_NAME], unit 1813 I have an issue adding my car…" at bounding box center [879, 424] width 653 height 187
click at [639, 475] on div "Hi [PERSON_NAME] This is [PERSON_NAME], unit 1813 I have an issue adding my car…" at bounding box center [879, 424] width 653 height 187
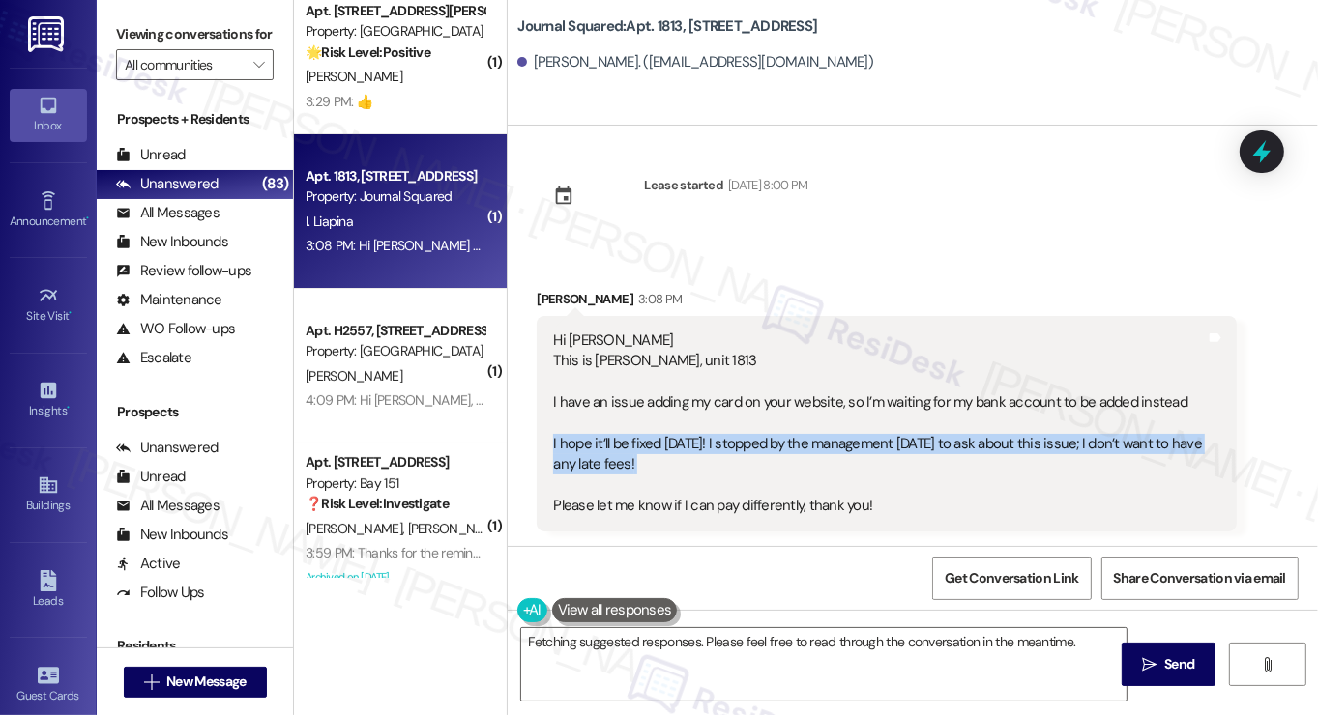
click at [639, 475] on div "Hi [PERSON_NAME] This is [PERSON_NAME], unit 1813 I have an issue adding my car…" at bounding box center [879, 424] width 653 height 187
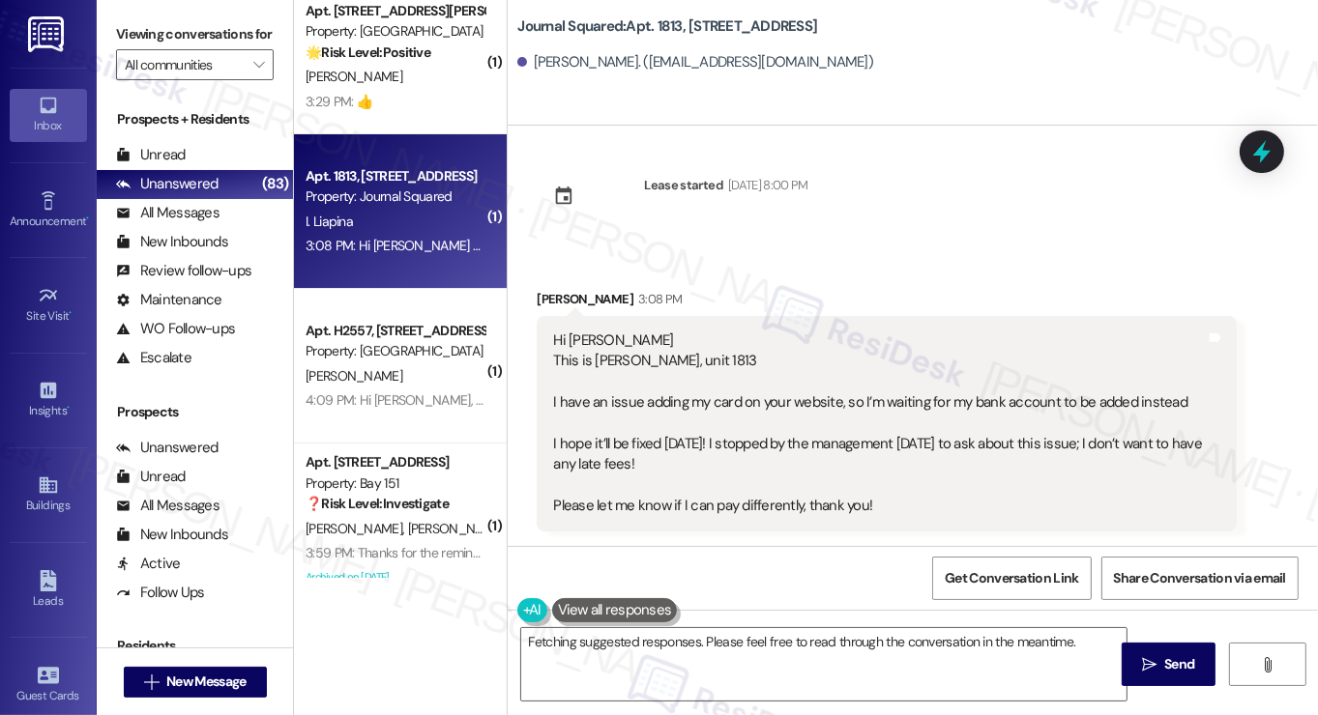
click at [754, 512] on div "Hi [PERSON_NAME] This is [PERSON_NAME], unit 1813 I have an issue adding my car…" at bounding box center [879, 424] width 653 height 187
click at [669, 653] on textarea "Hi [PERSON_NAME], I understand you're having trouble adding your card and are c…" at bounding box center [823, 664] width 605 height 73
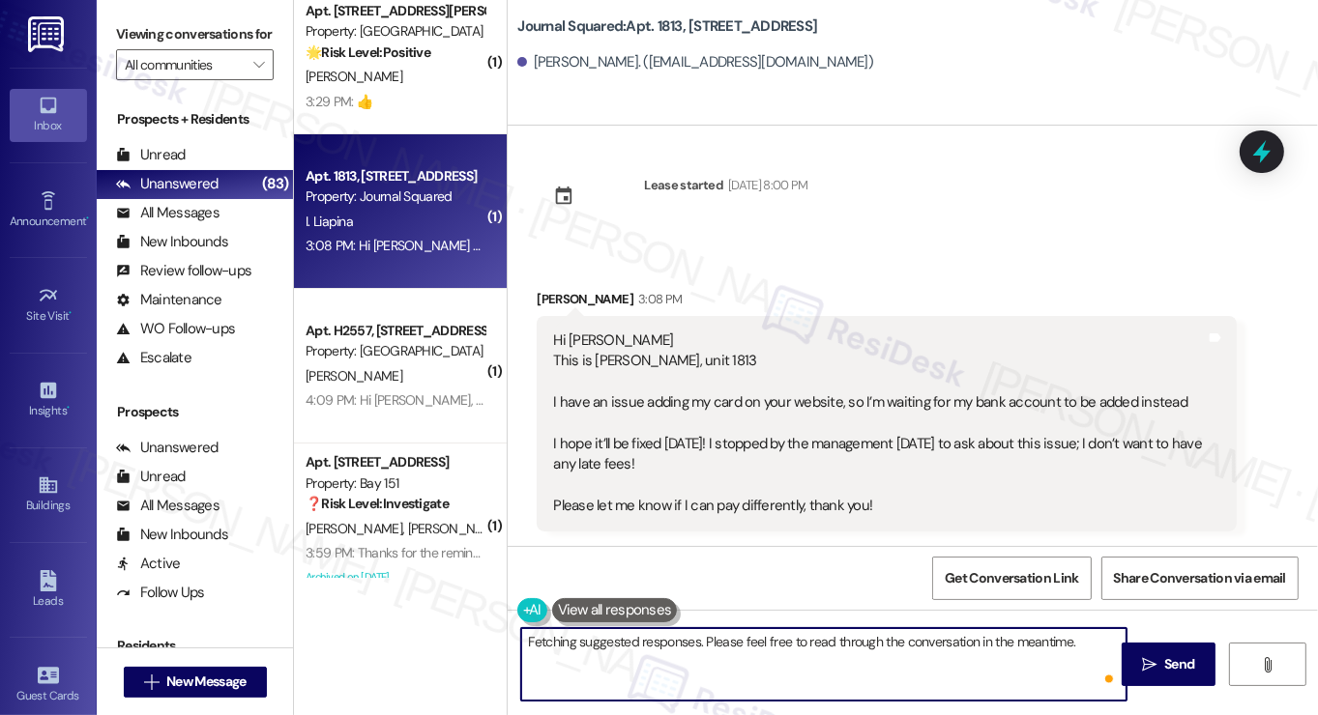
click at [780, 653] on textarea "Hi [PERSON_NAME], I understand you're having trouble adding your card and are c…" at bounding box center [823, 664] width 605 height 73
drag, startPoint x: 1056, startPoint y: 643, endPoint x: 1110, endPoint y: 666, distance: 58.9
click at [1110, 666] on div "Hi [PERSON_NAME], I understand you're having trouble adding your card and are c…" at bounding box center [823, 664] width 607 height 74
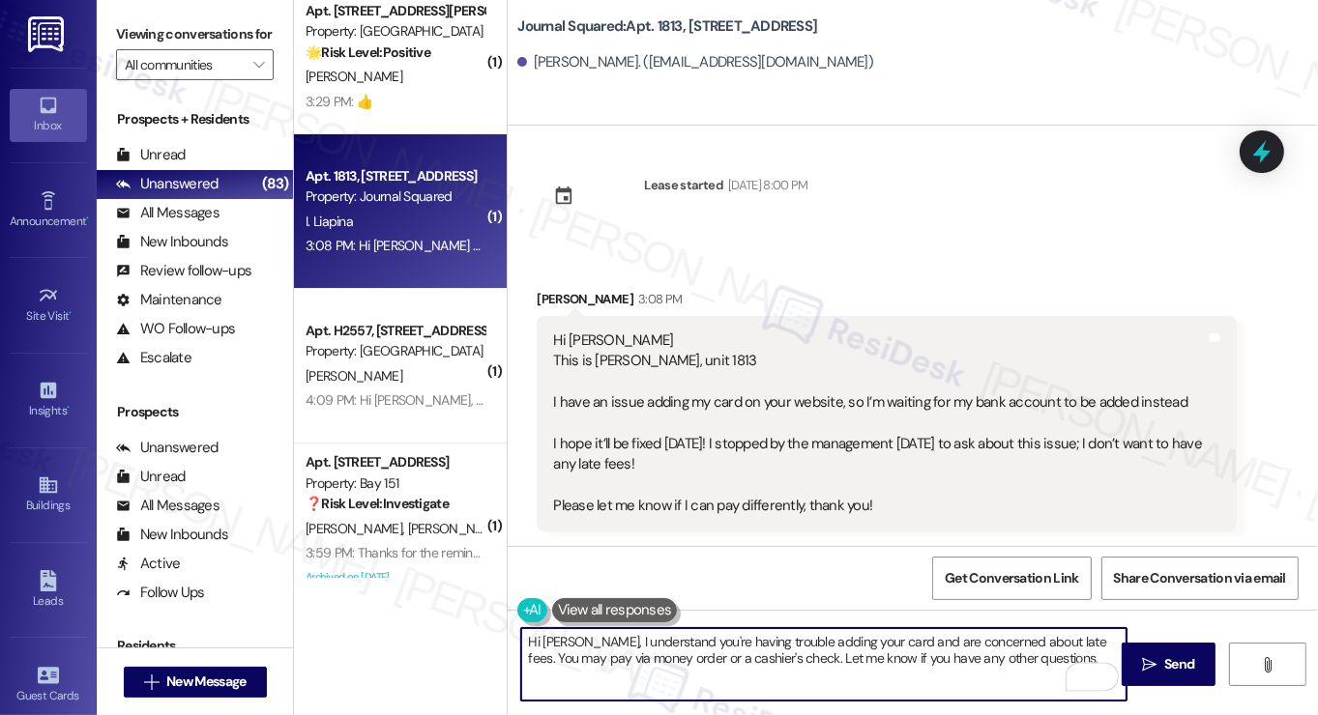
click at [999, 641] on textarea "Hi [PERSON_NAME], I understand you're having trouble adding your card and are c…" at bounding box center [823, 664] width 605 height 73
click at [754, 646] on textarea "Hi [PERSON_NAME], I understand you're having trouble adding your card and are c…" at bounding box center [823, 664] width 605 height 73
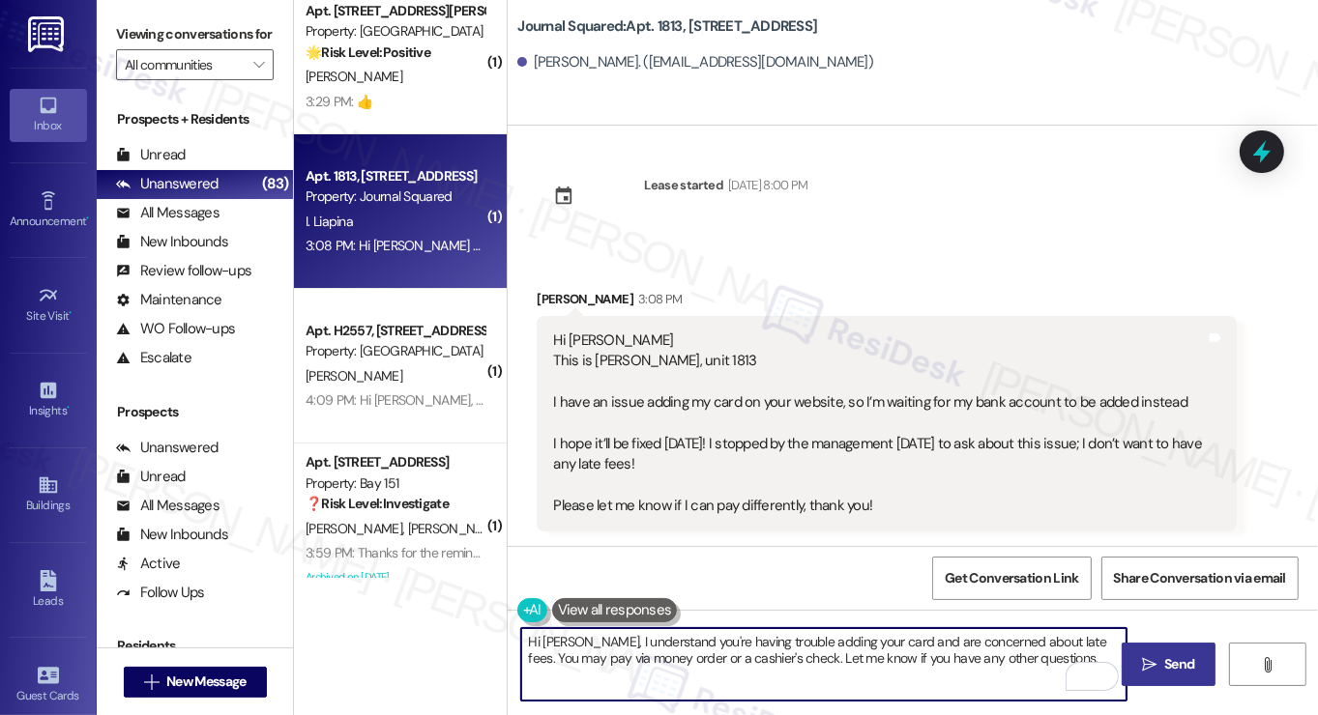
type textarea "Hi [PERSON_NAME], I understand you're having trouble adding your card and are c…"
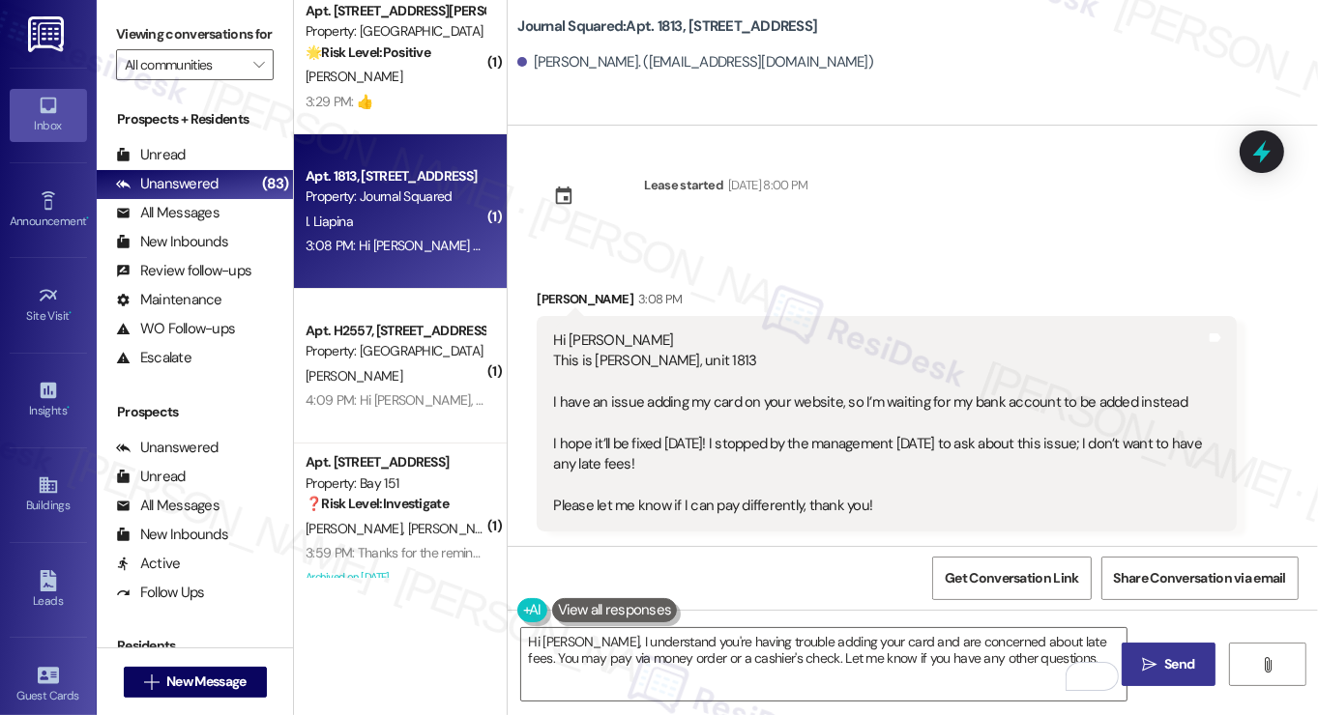
click at [1152, 646] on button " Send" at bounding box center [1169, 665] width 94 height 44
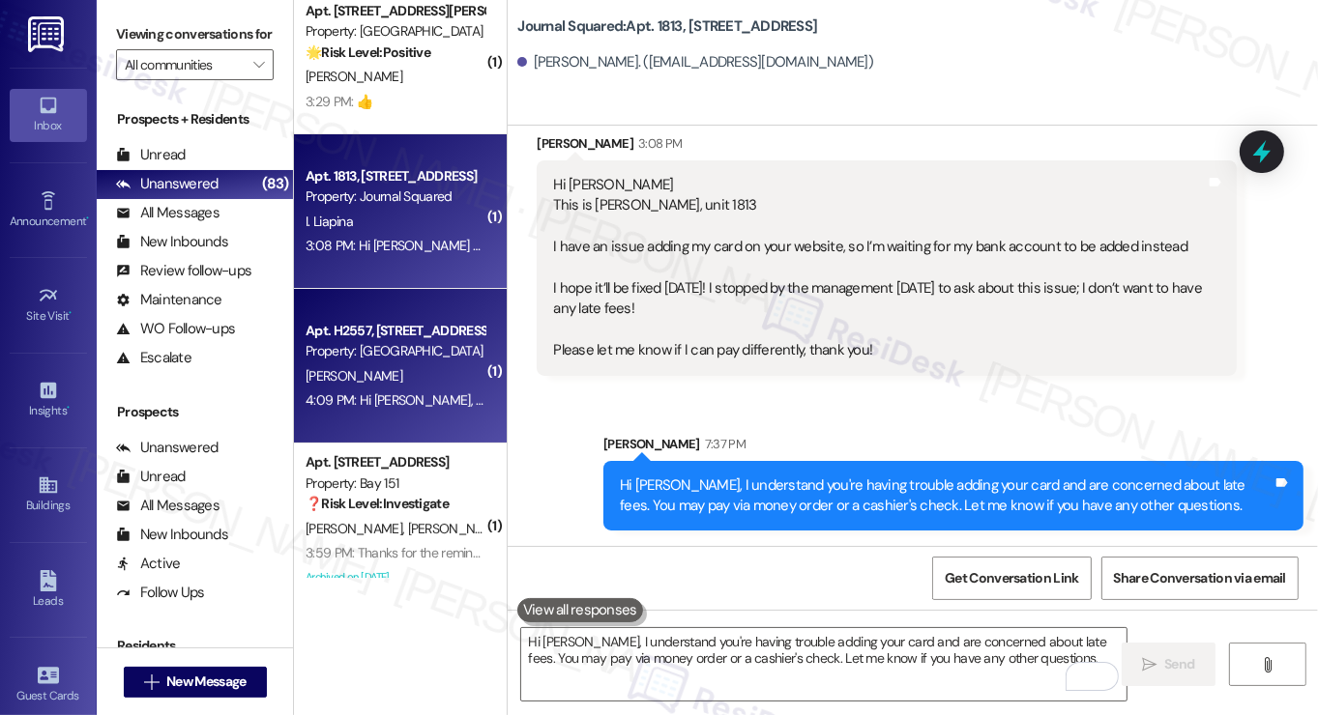
click at [371, 330] on div "Apt. H2557, [STREET_ADDRESS][PERSON_NAME]" at bounding box center [395, 331] width 179 height 20
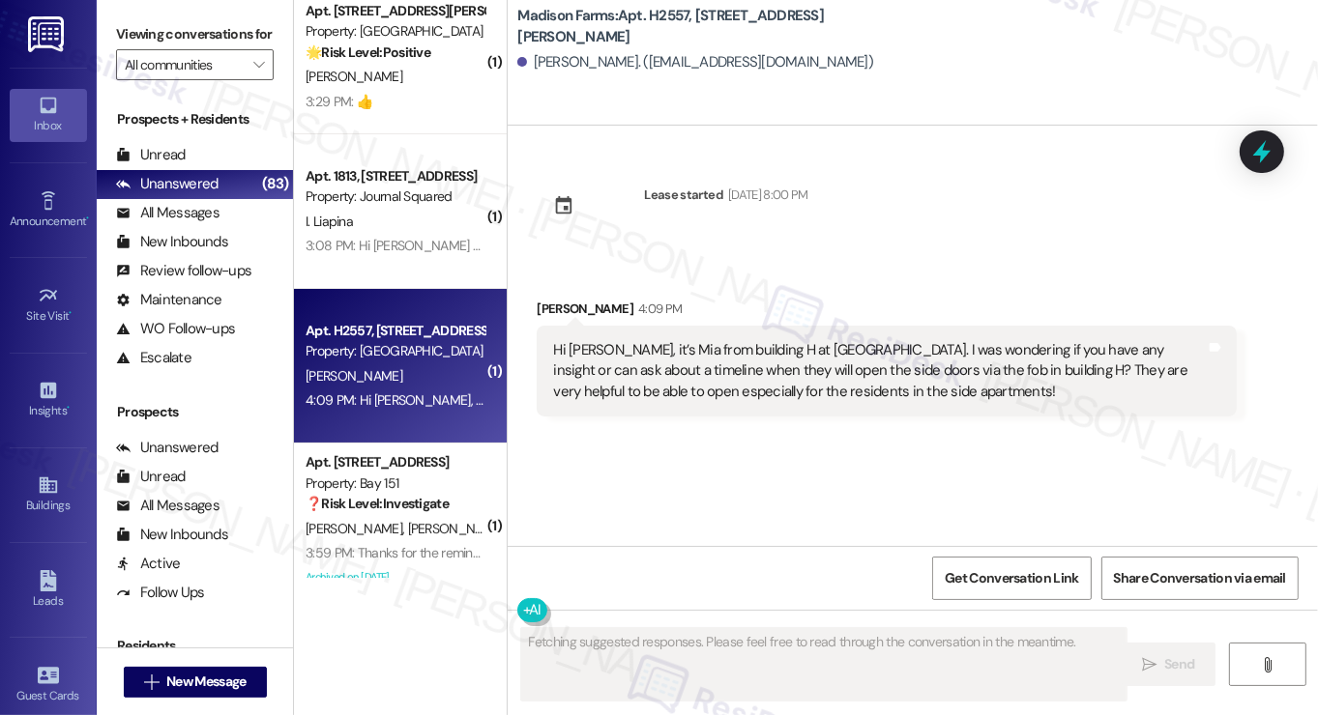
scroll to position [0, 0]
click at [733, 364] on div "Hi [PERSON_NAME], it’s Mia from building H at [GEOGRAPHIC_DATA]. I was wonderin…" at bounding box center [879, 371] width 653 height 62
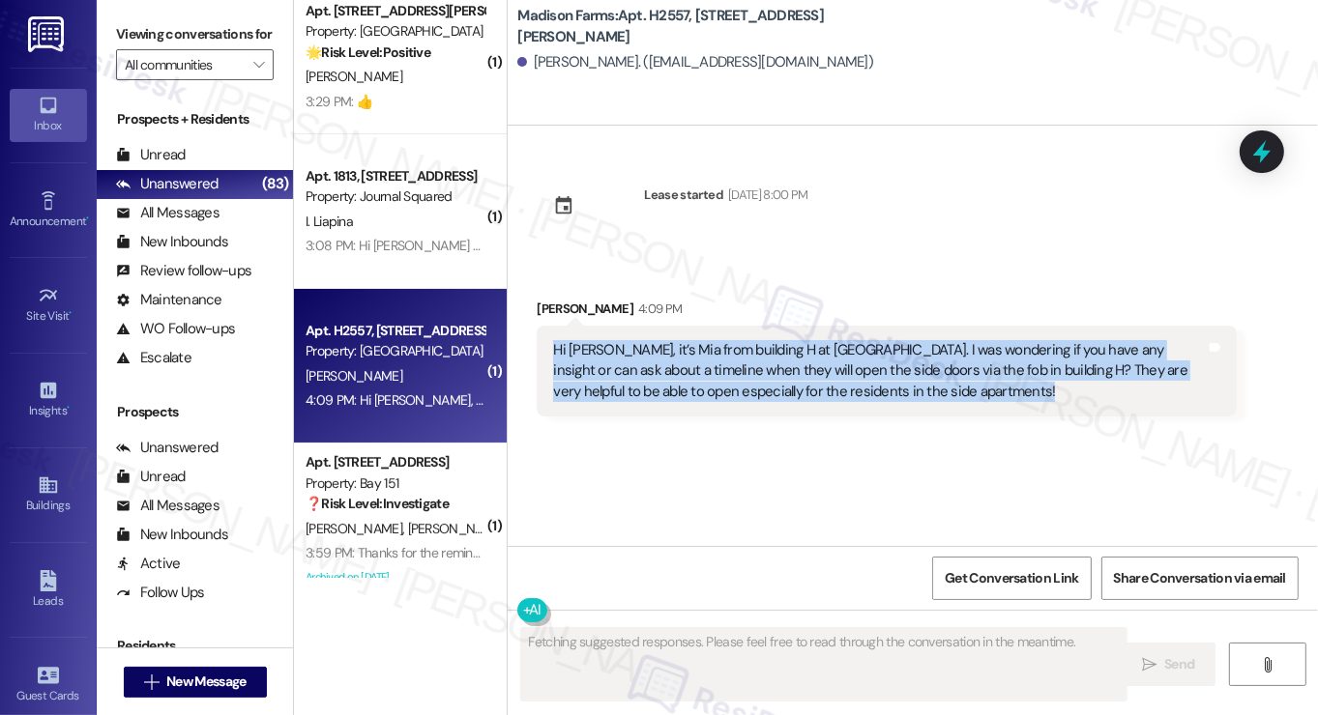
click at [733, 364] on div "Hi [PERSON_NAME], it’s Mia from building H at [GEOGRAPHIC_DATA]. I was wonderin…" at bounding box center [879, 371] width 653 height 62
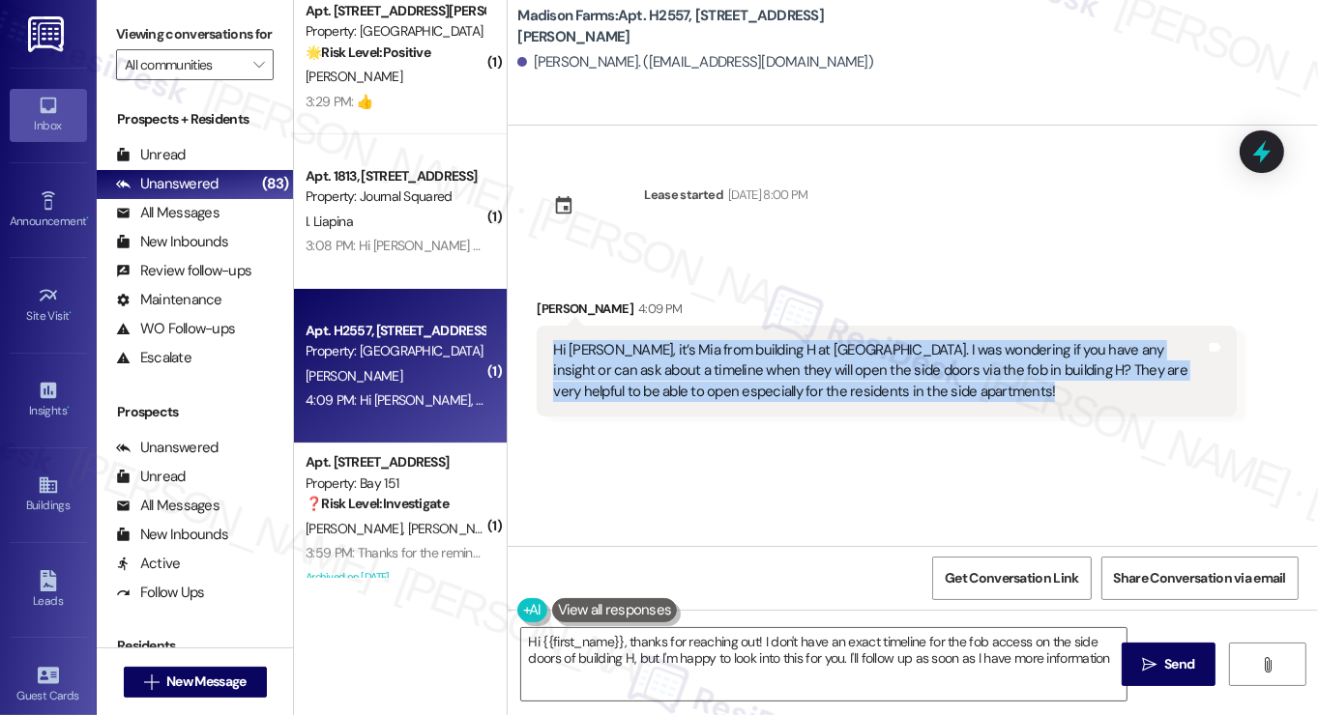
type textarea "Hi {{first_name}}, thanks for reaching out! I don't have an exact timeline for …"
click at [685, 390] on div "Hi [PERSON_NAME], it’s Mia from building H at [GEOGRAPHIC_DATA]. I was wonderin…" at bounding box center [879, 371] width 653 height 62
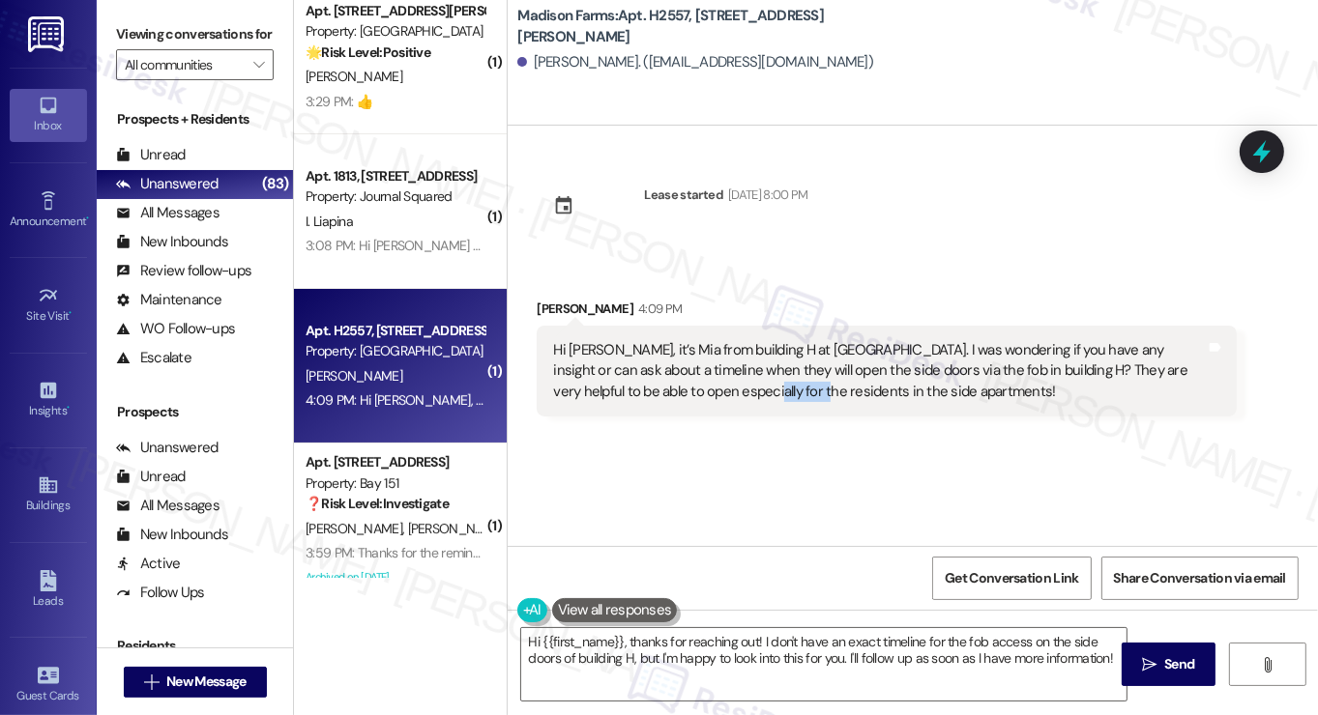
click at [685, 390] on div "Hi [PERSON_NAME], it’s Mia from building H at [GEOGRAPHIC_DATA]. I was wonderin…" at bounding box center [879, 371] width 653 height 62
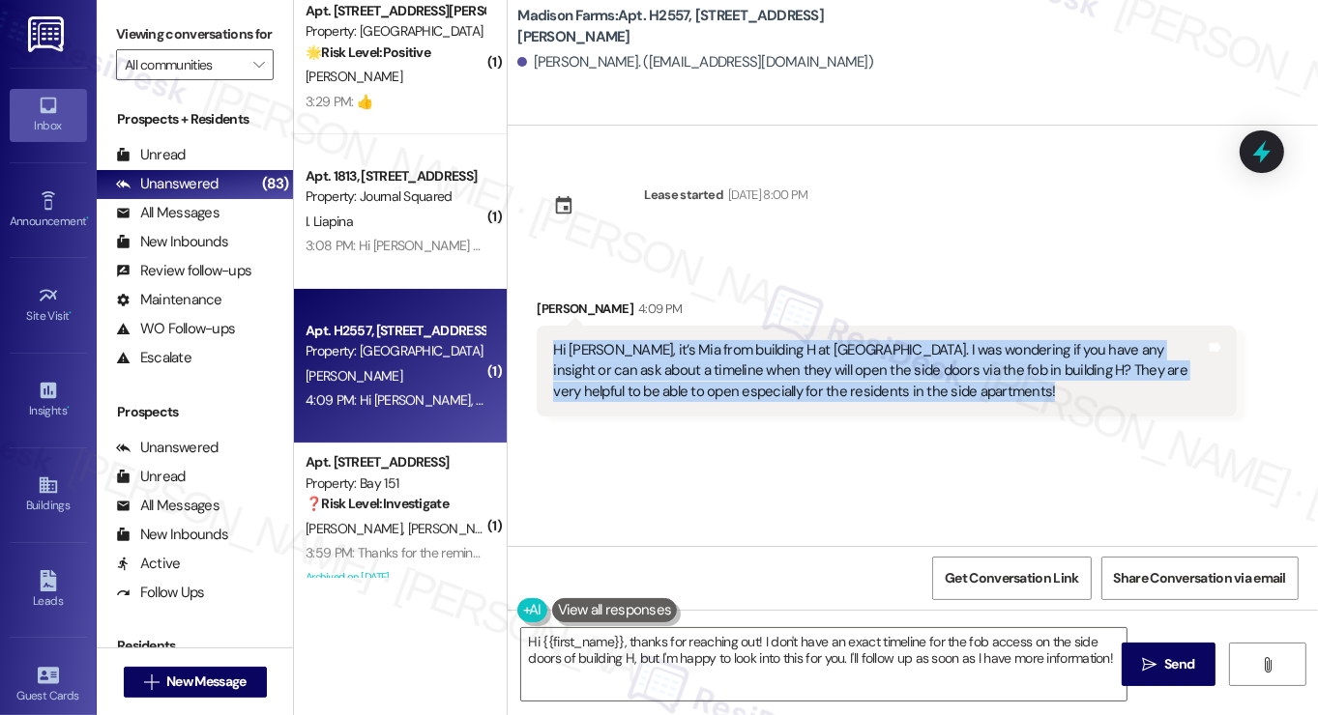
click at [685, 390] on div "Hi [PERSON_NAME], it’s Mia from building H at [GEOGRAPHIC_DATA]. I was wonderin…" at bounding box center [879, 371] width 653 height 62
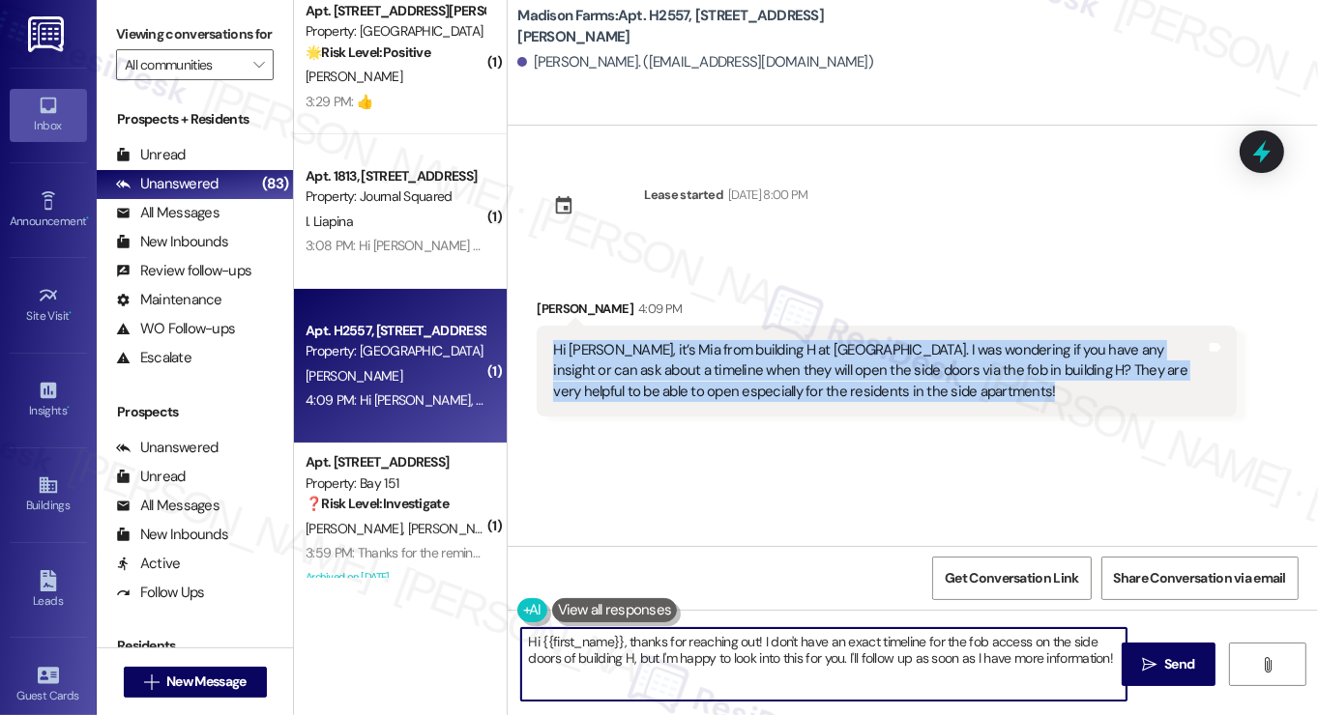
click at [779, 655] on textarea "Hi {{first_name}}, thanks for reaching out! I don't have an exact timeline for …" at bounding box center [823, 664] width 605 height 73
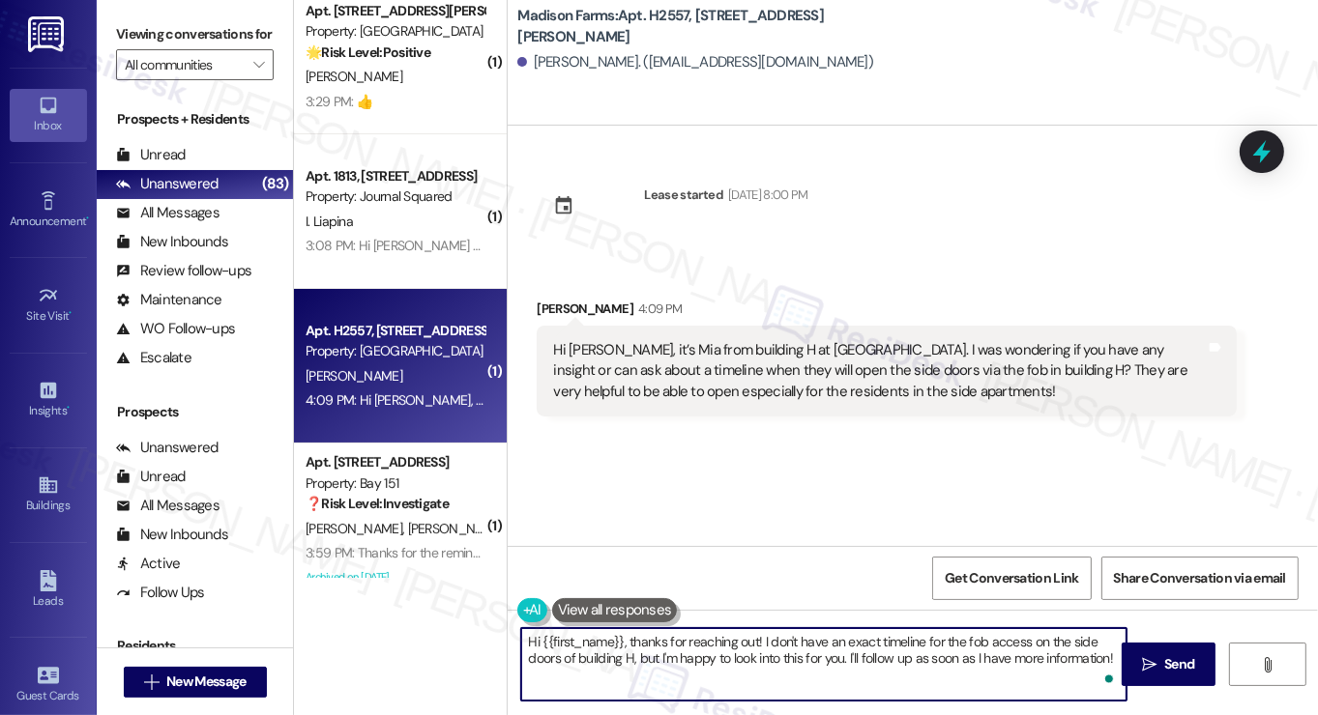
click at [779, 655] on textarea "Hi {{first_name}}, thanks for reaching out! I don't have an exact timeline for …" at bounding box center [823, 664] width 605 height 73
click at [875, 640] on textarea "Hi {{first_name}}, thanks for reaching out! I don't have an exact timeline for …" at bounding box center [823, 664] width 605 height 73
click at [872, 364] on div "Hi [PERSON_NAME], it’s Mia from building H at [GEOGRAPHIC_DATA]. I was wonderin…" at bounding box center [879, 371] width 653 height 62
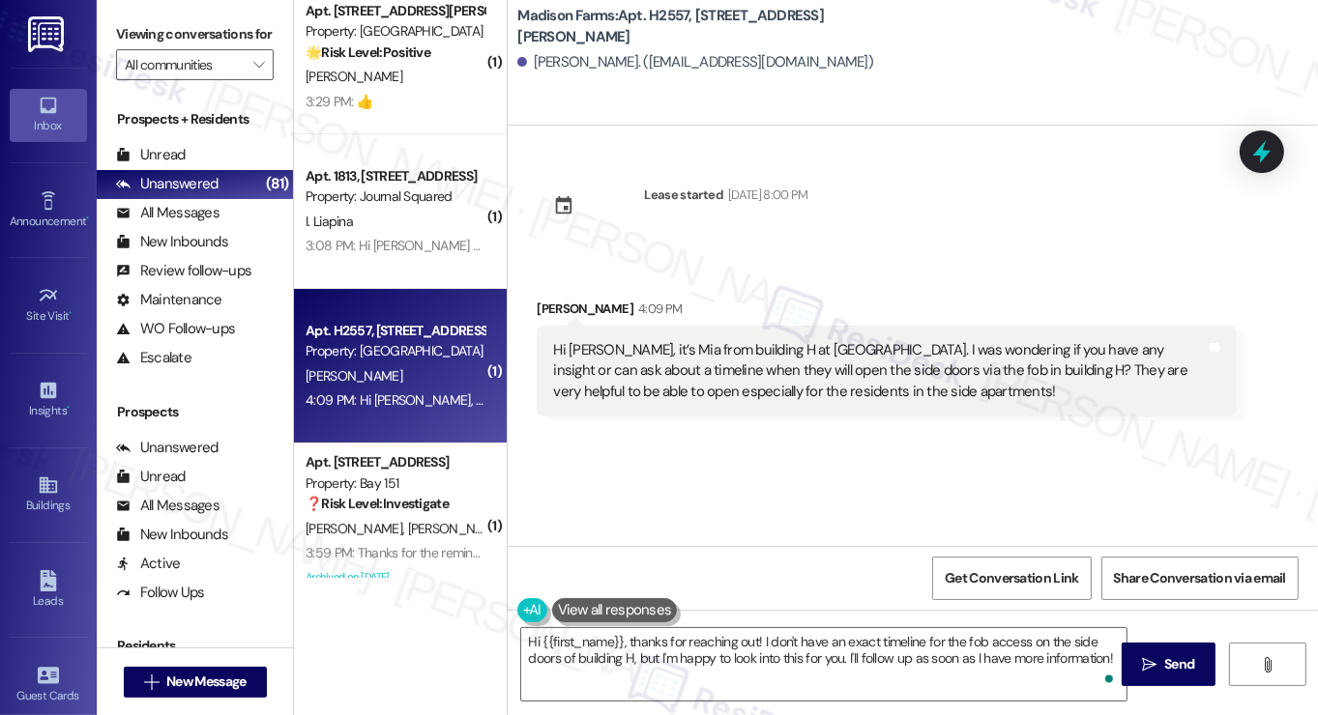
click at [872, 365] on div "Hi [PERSON_NAME], it’s Mia from building H at [GEOGRAPHIC_DATA]. I was wonderin…" at bounding box center [879, 371] width 653 height 62
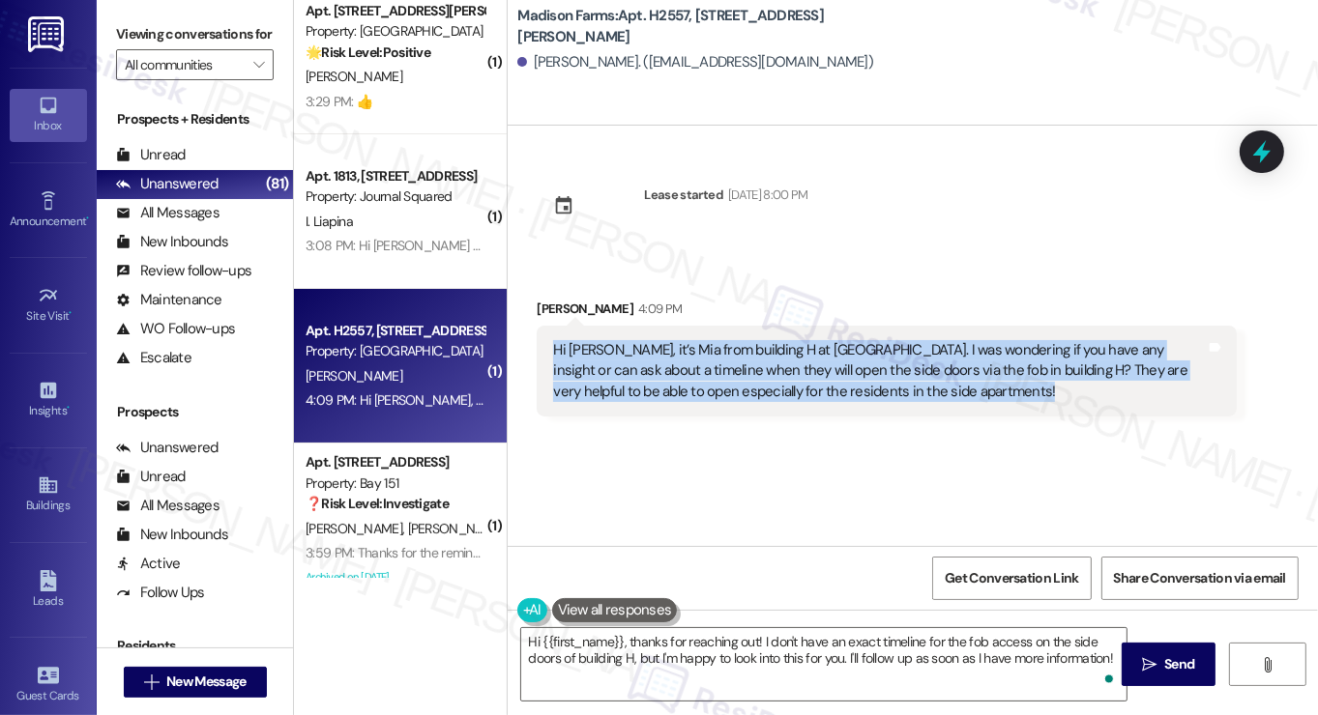
click at [872, 365] on div "Hi [PERSON_NAME], it’s Mia from building H at [GEOGRAPHIC_DATA]. I was wonderin…" at bounding box center [879, 371] width 653 height 62
click at [754, 391] on div "Hi [PERSON_NAME], it’s Mia from building H at [GEOGRAPHIC_DATA]. I was wonderin…" at bounding box center [879, 371] width 653 height 62
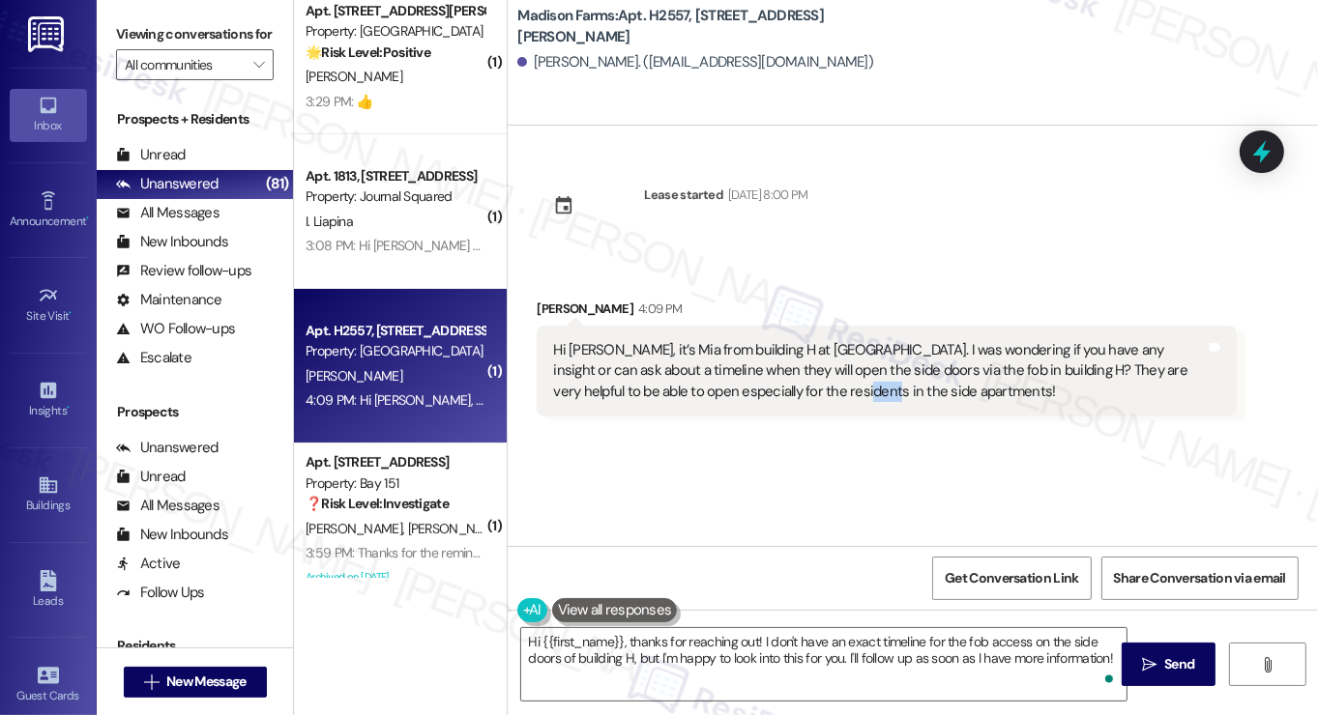
click at [754, 391] on div "Hi [PERSON_NAME], it’s Mia from building H at [GEOGRAPHIC_DATA]. I was wonderin…" at bounding box center [879, 371] width 653 height 62
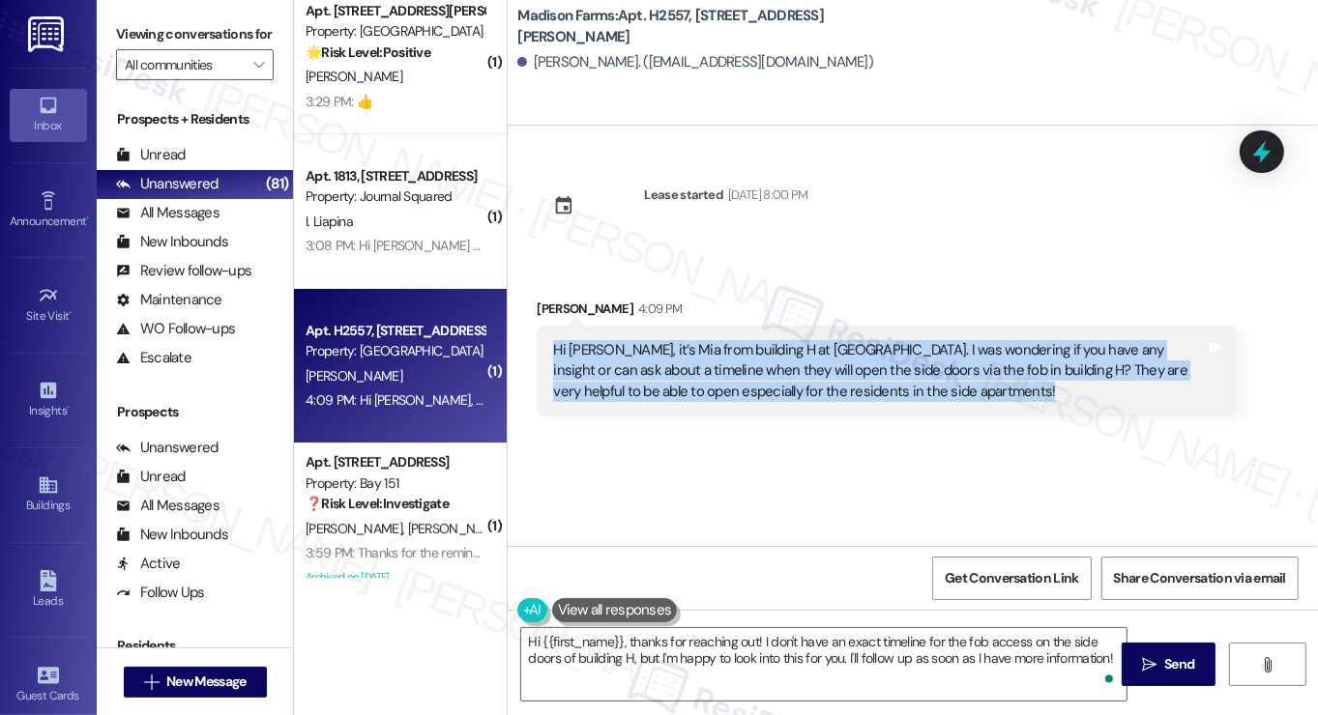
click at [754, 391] on div "Hi [PERSON_NAME], it’s Mia from building H at [GEOGRAPHIC_DATA]. I was wonderin…" at bounding box center [879, 371] width 653 height 62
click at [763, 378] on div "Hi [PERSON_NAME], it’s Mia from building H at [GEOGRAPHIC_DATA]. I was wonderin…" at bounding box center [879, 371] width 653 height 62
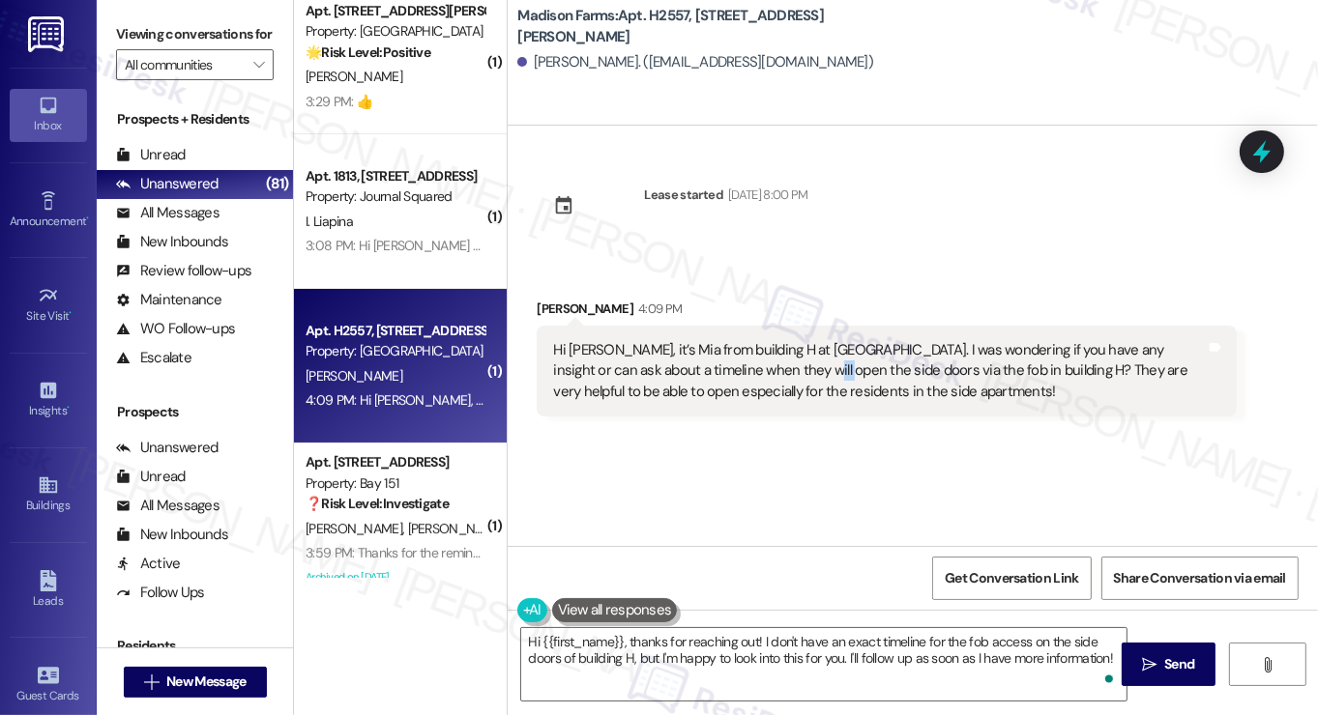
click at [763, 378] on div "Hi [PERSON_NAME], it’s Mia from building H at [GEOGRAPHIC_DATA]. I was wonderin…" at bounding box center [879, 371] width 653 height 62
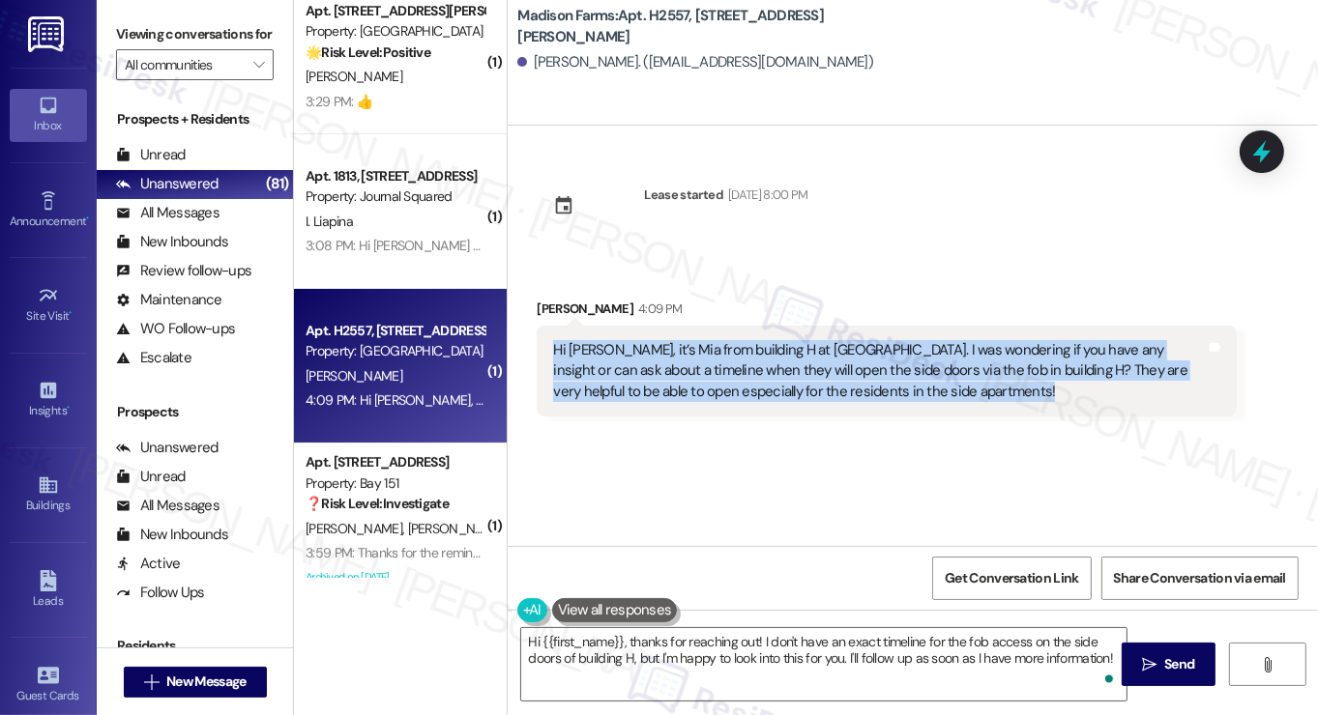
click at [763, 378] on div "Hi [PERSON_NAME], it’s Mia from building H at [GEOGRAPHIC_DATA]. I was wonderin…" at bounding box center [879, 371] width 653 height 62
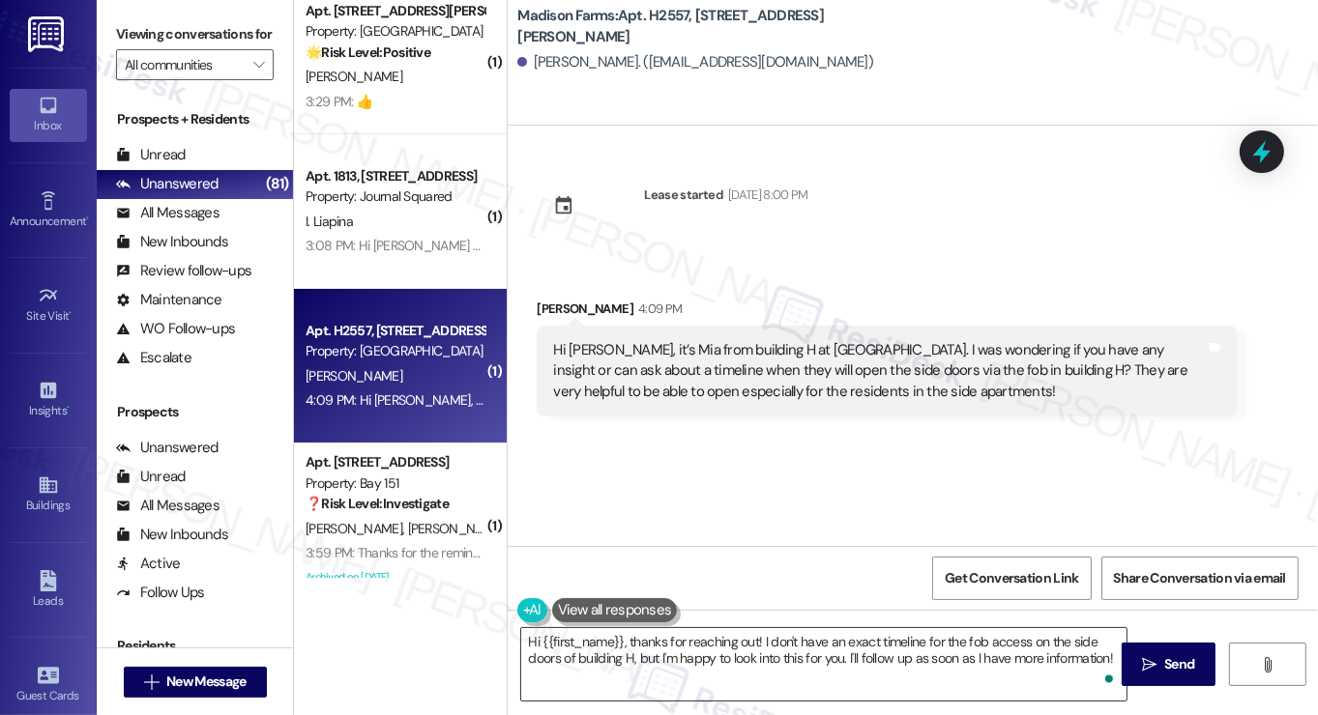
click at [734, 653] on textarea "Hi {{first_name}}, thanks for reaching out! I don't have an exact timeline for …" at bounding box center [823, 664] width 605 height 73
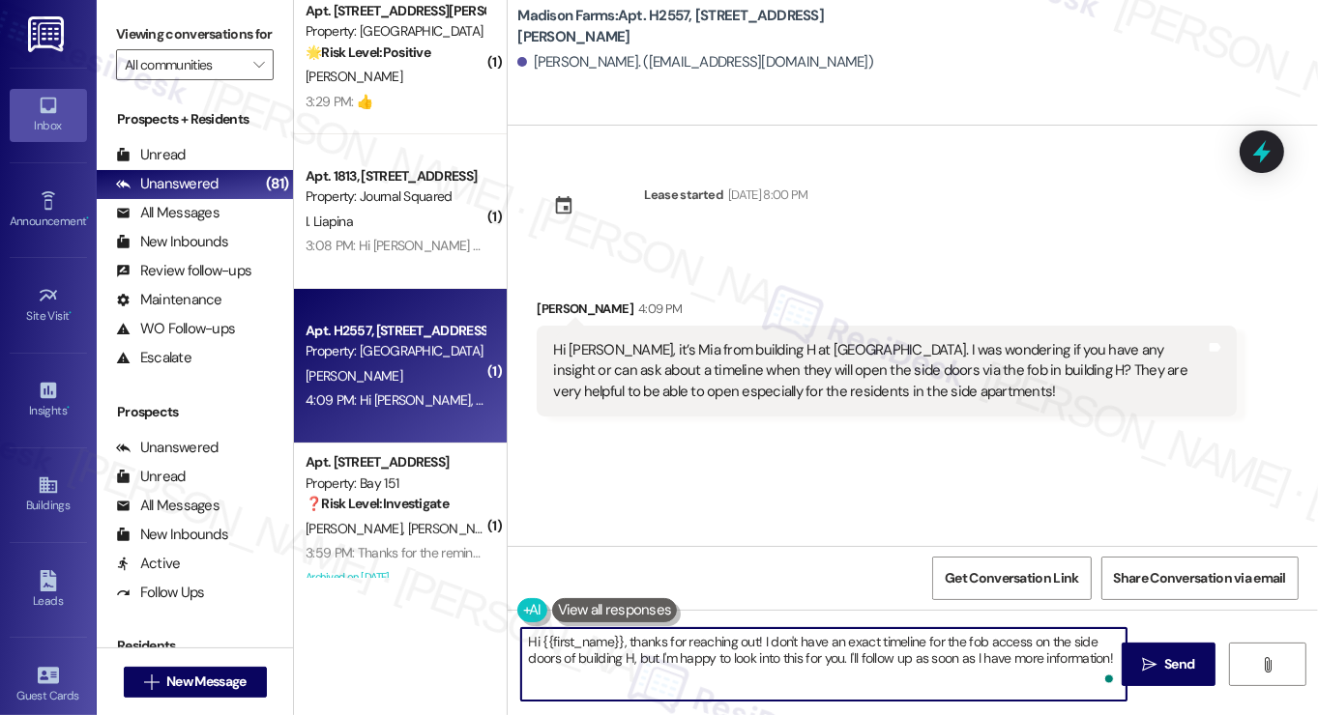
click at [734, 653] on textarea "Hi {{first_name}}, thanks for reaching out! I don't have an exact timeline for …" at bounding box center [823, 664] width 605 height 73
drag, startPoint x: 734, startPoint y: 653, endPoint x: 725, endPoint y: 645, distance: 11.6
click at [734, 653] on textarea "Hi {{first_name}}, thanks for reaching out! I don't have an exact timeline for …" at bounding box center [823, 664] width 605 height 73
click at [551, 312] on div "[PERSON_NAME] 4:09 PM" at bounding box center [887, 312] width 700 height 27
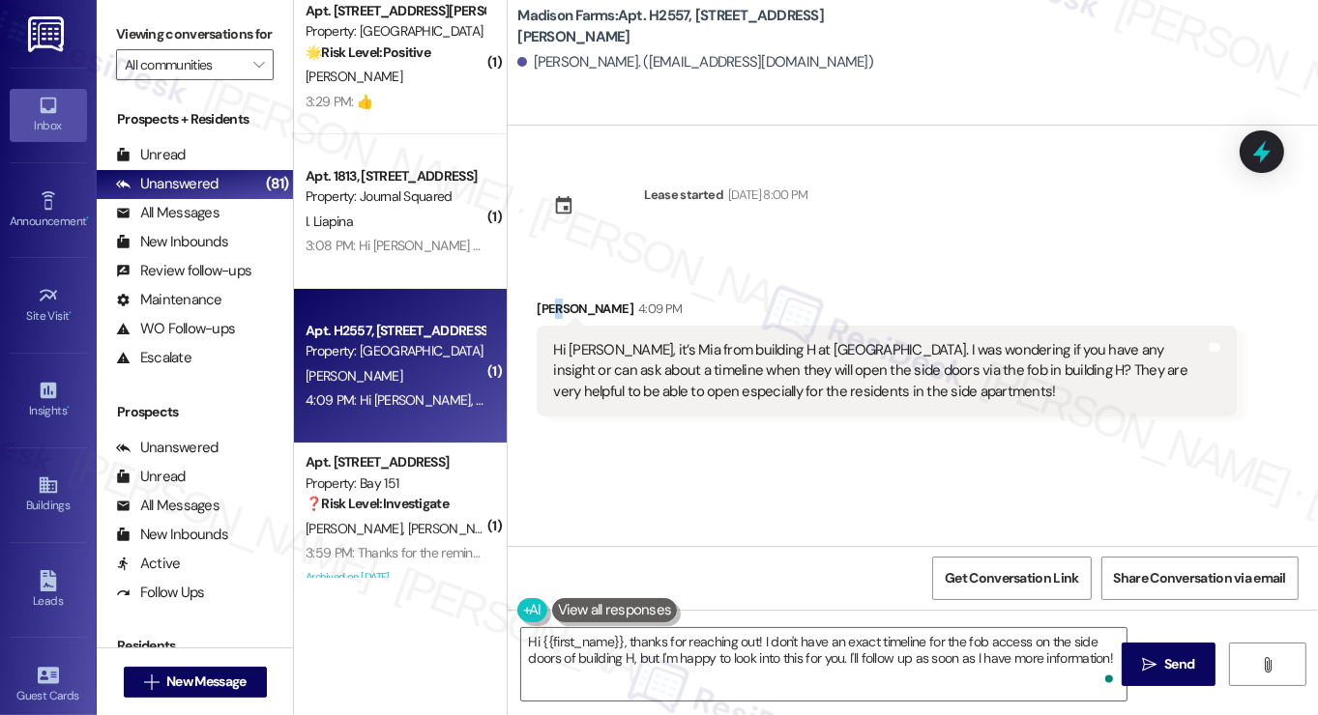
click at [551, 312] on div "[PERSON_NAME] 4:09 PM" at bounding box center [887, 312] width 700 height 27
copy div "[PERSON_NAME]"
click at [232, 680] on span "New Message" at bounding box center [205, 682] width 79 height 20
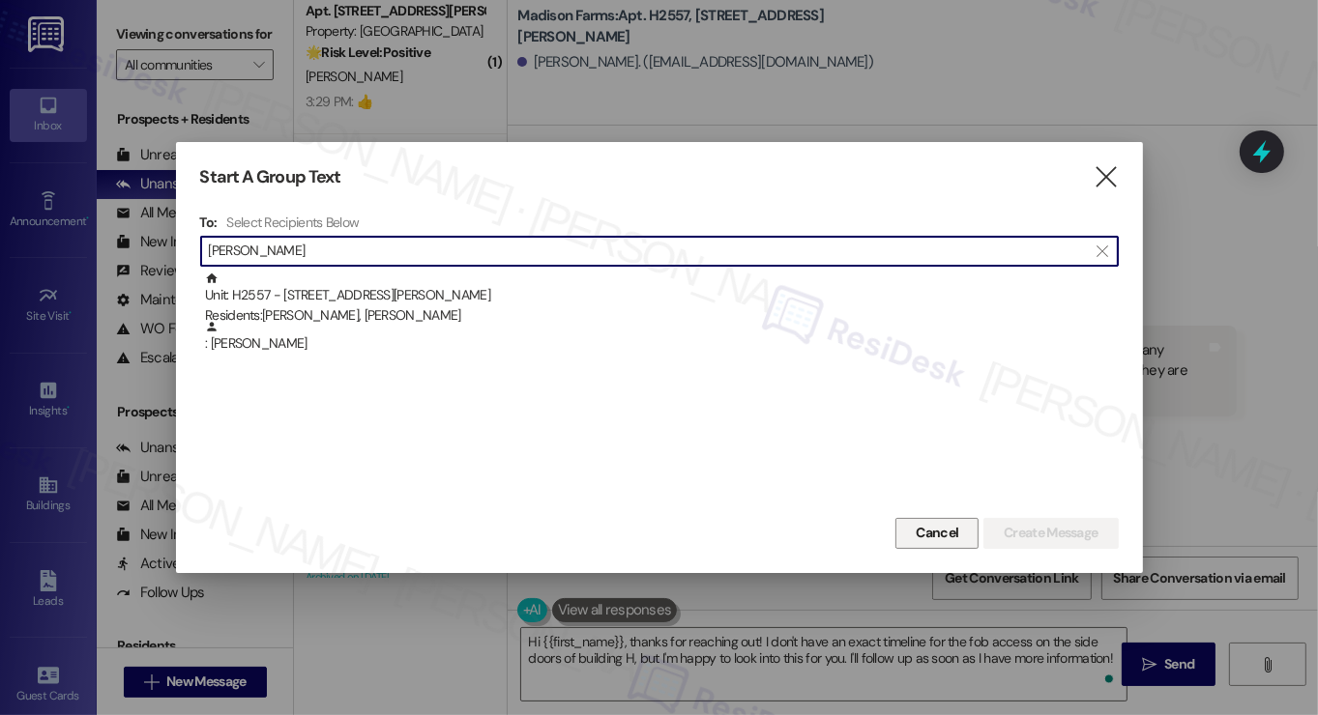
type input "[PERSON_NAME]"
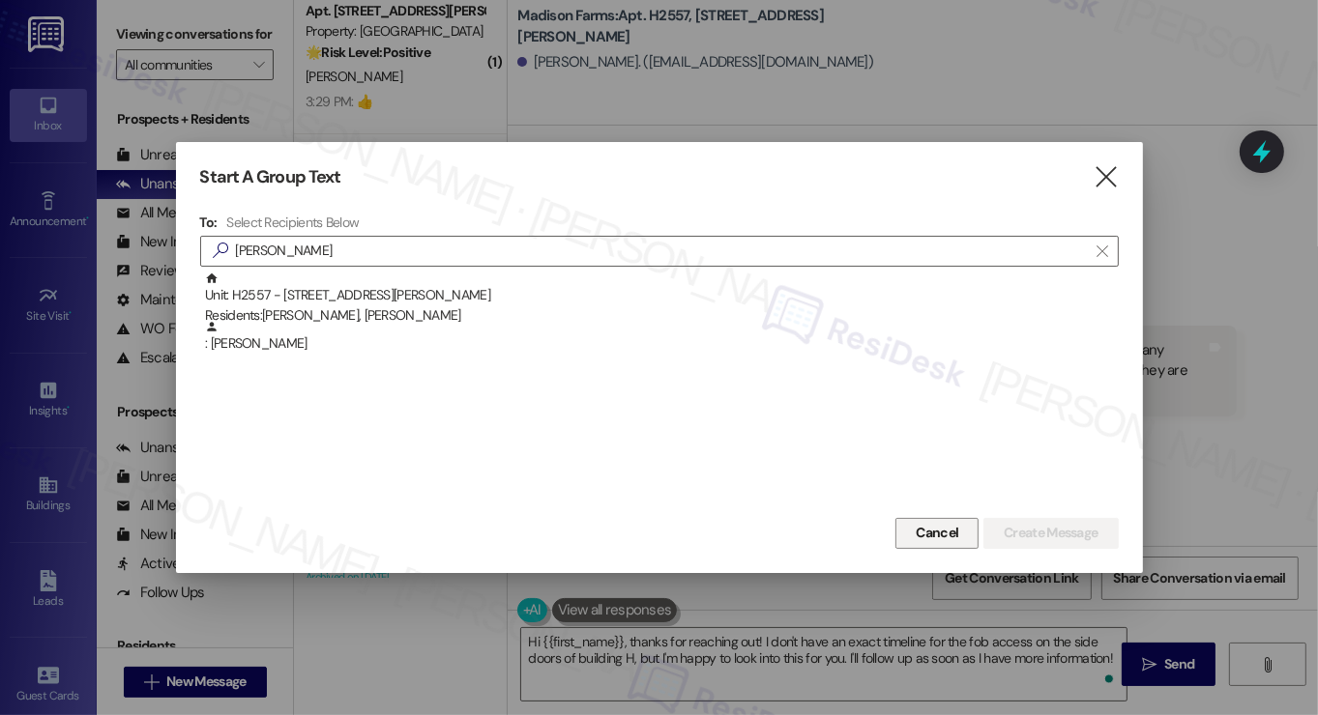
click at [952, 541] on span "Cancel" at bounding box center [937, 533] width 43 height 20
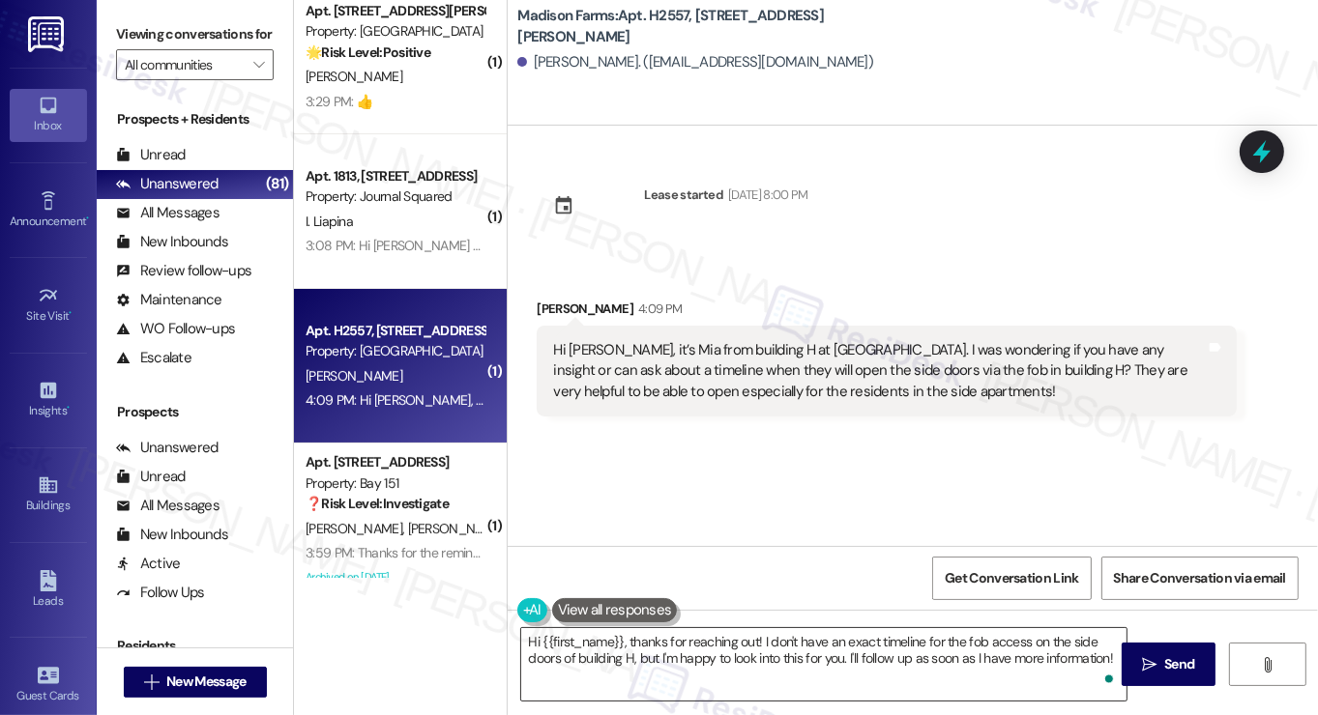
click at [736, 658] on textarea "Hi {{first_name}}, thanks for reaching out! I don't have an exact timeline for …" at bounding box center [823, 664] width 605 height 73
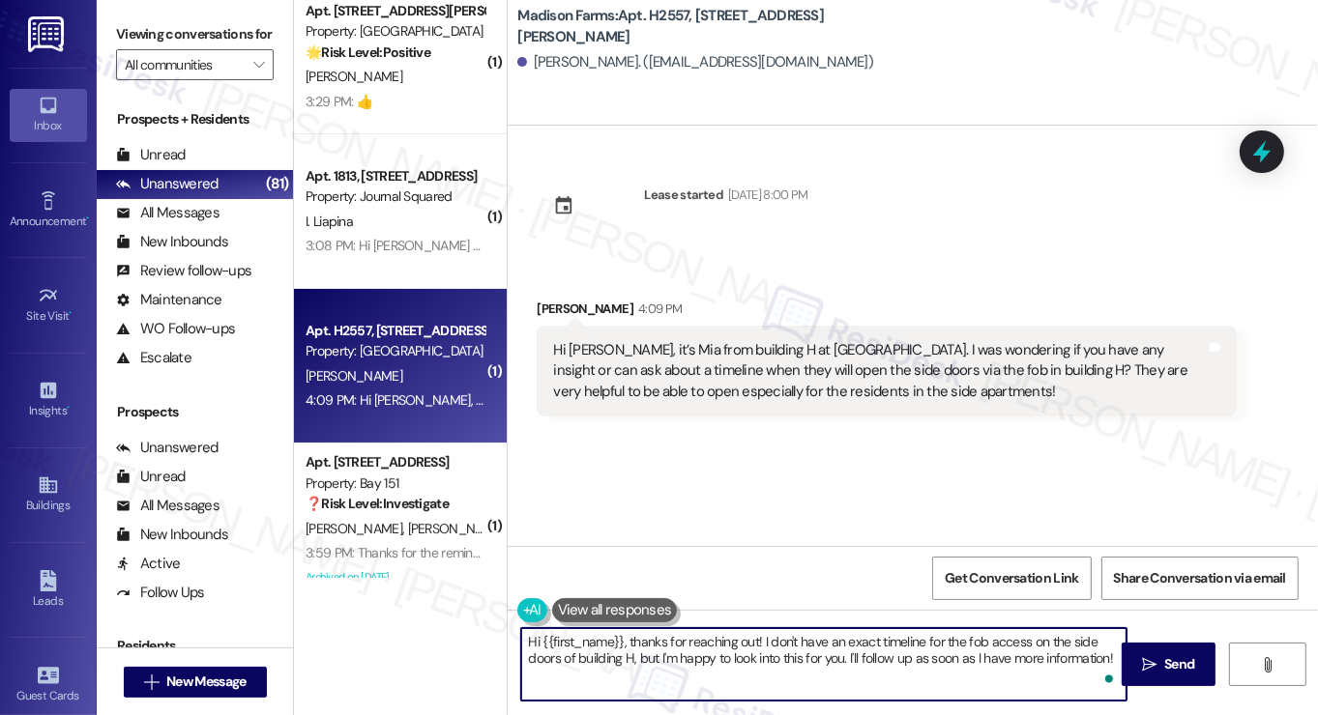
click at [736, 658] on textarea "Hi {{first_name}}, thanks for reaching out! I don't have an exact timeline for …" at bounding box center [823, 664] width 605 height 73
click at [786, 656] on textarea "Hi {{first_name}}, thanks for reaching out! I don't have an exact timeline for …" at bounding box center [823, 664] width 605 height 73
click at [936, 658] on textarea "Hi {{first_name}}, thanks for reaching out! I don't have an exact timeline for …" at bounding box center [823, 664] width 605 height 73
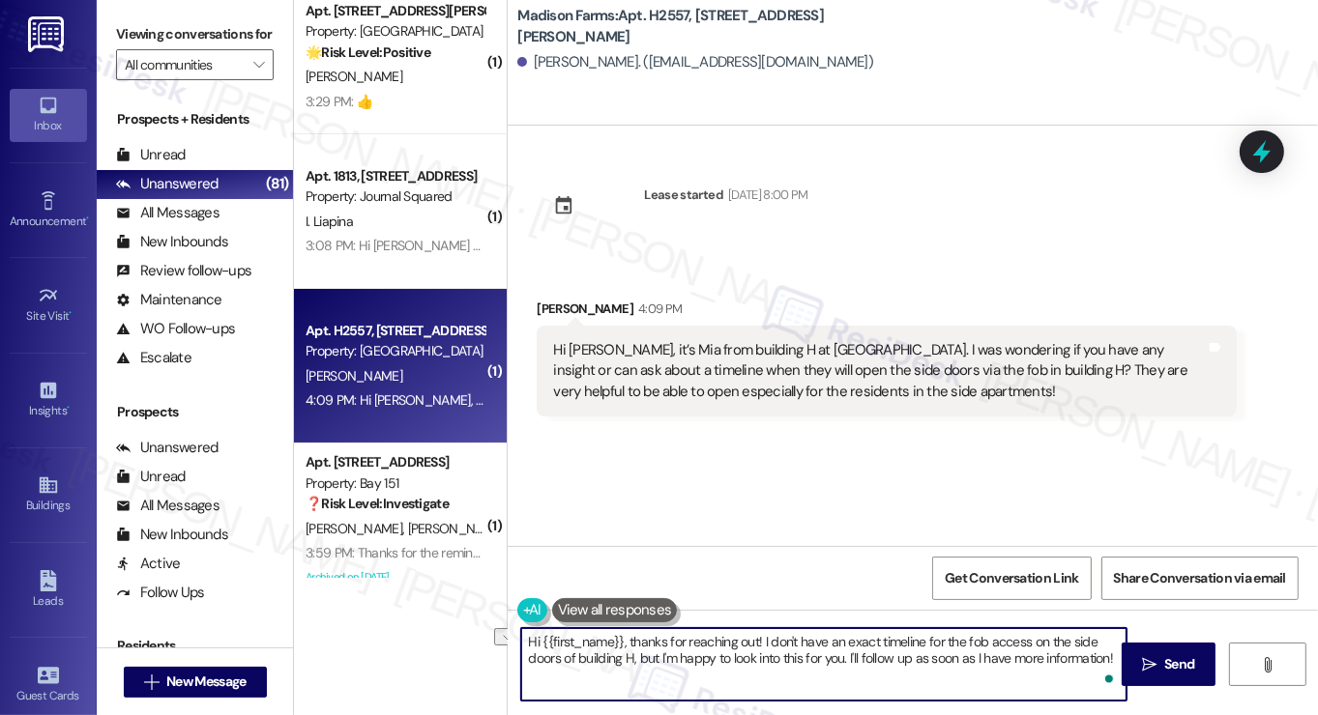
drag, startPoint x: 839, startPoint y: 657, endPoint x: 663, endPoint y: 659, distance: 176.0
click at [663, 659] on textarea "Hi {{first_name}}, thanks for reaching out! I don't have an exact timeline for …" at bounding box center [823, 664] width 605 height 73
click at [569, 680] on textarea "Hi {{first_name}}, thanks for reaching out! I don't have an exact timeline for …" at bounding box center [823, 664] width 605 height 73
click at [628, 680] on textarea "Hi {{first_name}}, thanks for reaching out! I don't have an exact timeline for …" at bounding box center [823, 664] width 605 height 73
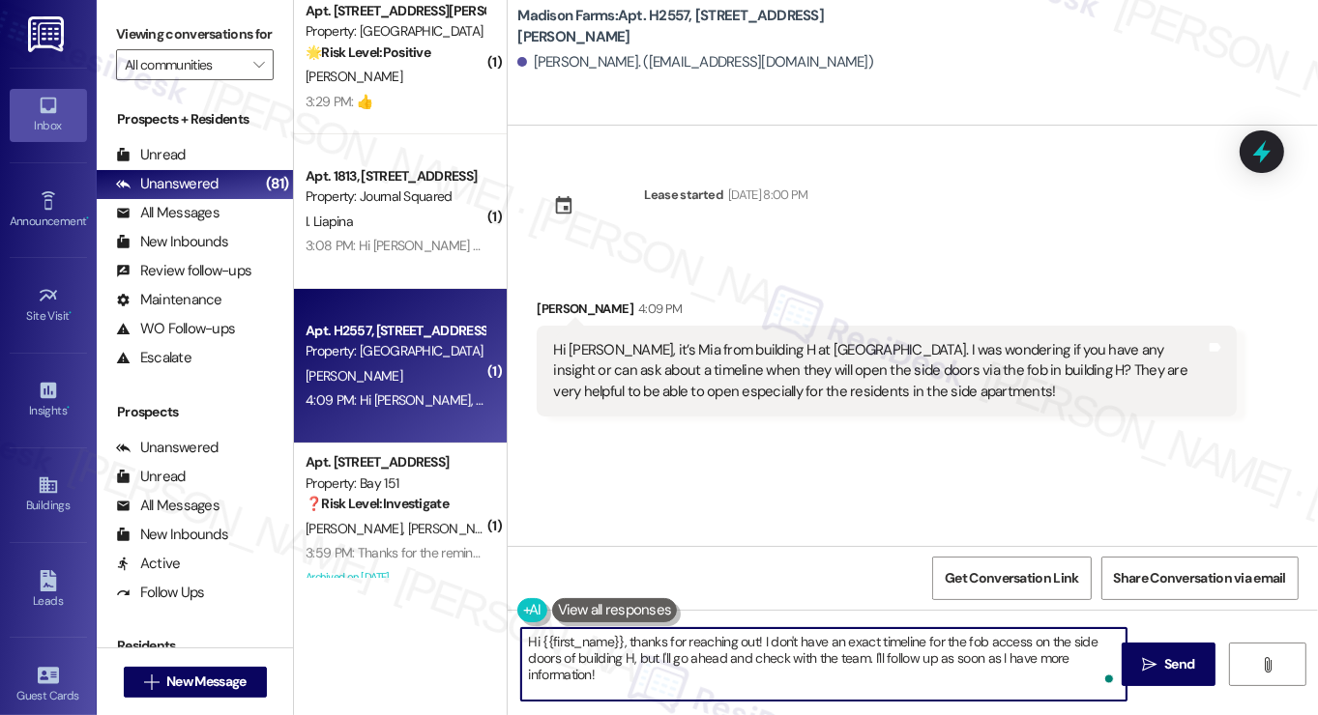
click at [839, 649] on textarea "Hi {{first_name}}, thanks for reaching out! I don't have an exact timeline for …" at bounding box center [823, 664] width 605 height 73
click at [629, 649] on textarea "Hi {{first_name}}, thanks for reaching out! I don't have an exact timeline for …" at bounding box center [823, 664] width 605 height 73
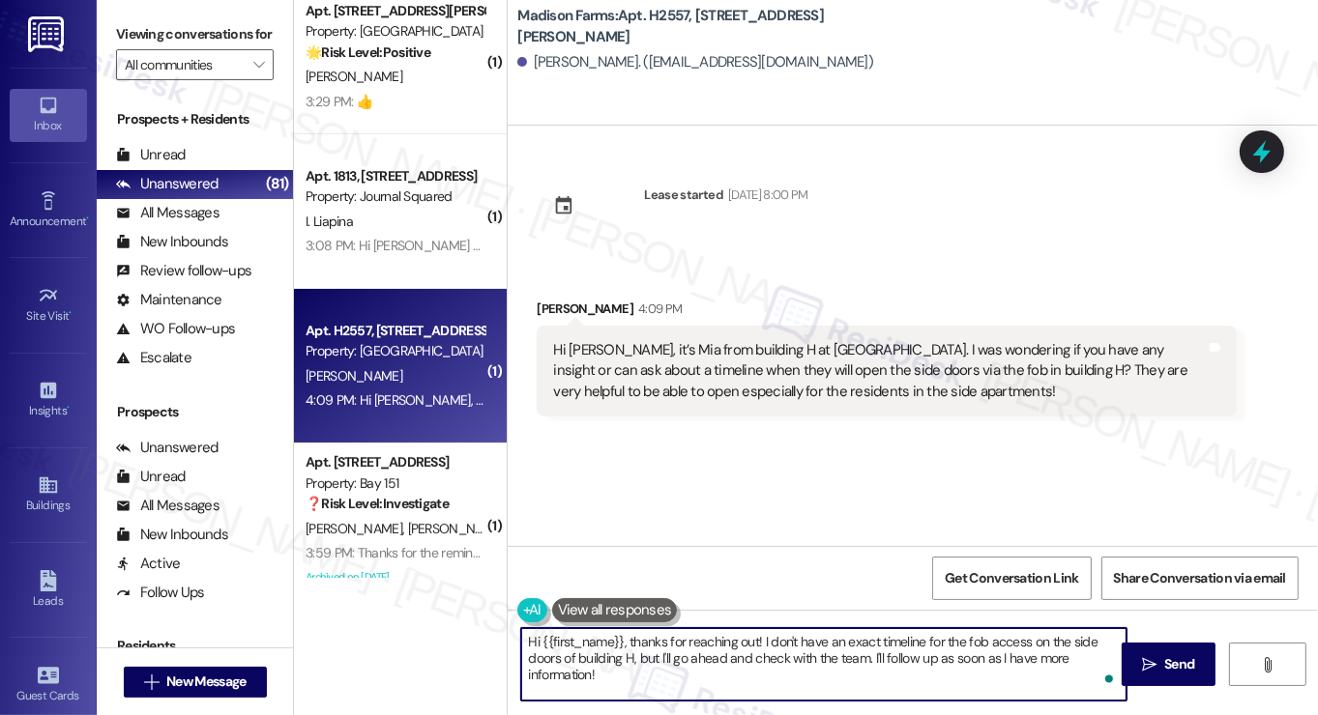
click at [629, 649] on textarea "Hi {{first_name}}, thanks for reaching out! I don't have an exact timeline for …" at bounding box center [823, 664] width 605 height 73
click at [723, 693] on textarea "Hi {{first_name}}, thanks for reaching out! I don't have an exact timeline for …" at bounding box center [823, 664] width 605 height 73
click at [621, 656] on textarea "Hi {{first_name}}, thanks for reaching out! I don't have an exact timeline for …" at bounding box center [823, 664] width 605 height 73
click at [620, 657] on textarea "Hi {{first_name}}, thanks for reaching out! I don't have an exact timeline for …" at bounding box center [823, 664] width 605 height 73
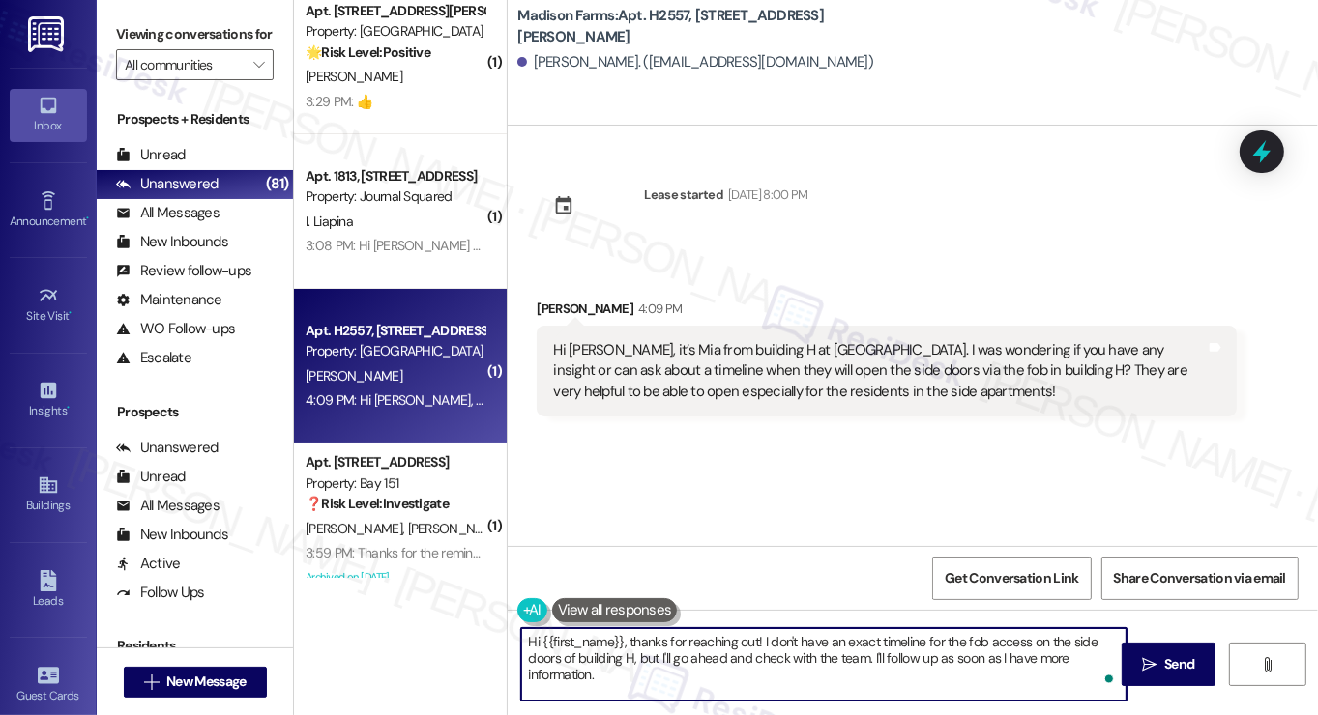
click at [933, 671] on textarea "Hi {{first_name}}, thanks for reaching out! I don't have an exact timeline for …" at bounding box center [823, 664] width 605 height 73
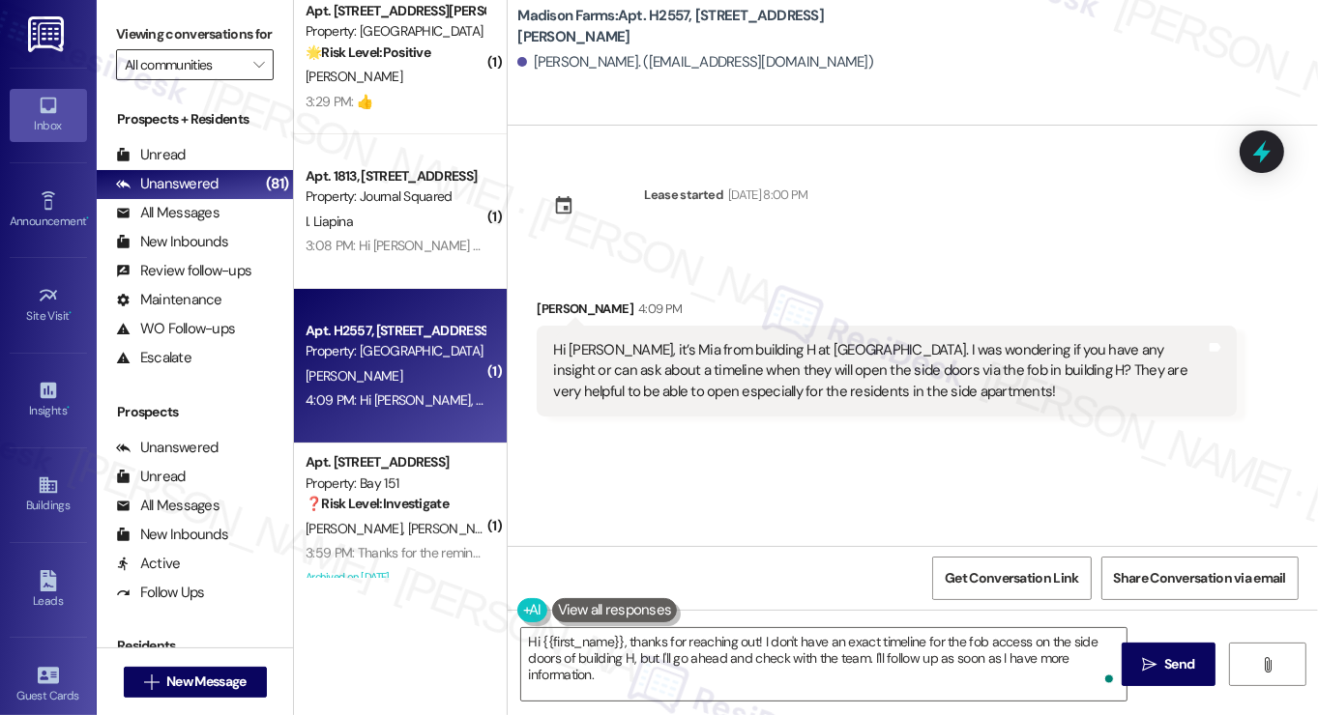
drag, startPoint x: 126, startPoint y: 33, endPoint x: 213, endPoint y: 88, distance: 103.0
click at [126, 33] on label "Viewing conversations for" at bounding box center [195, 34] width 158 height 30
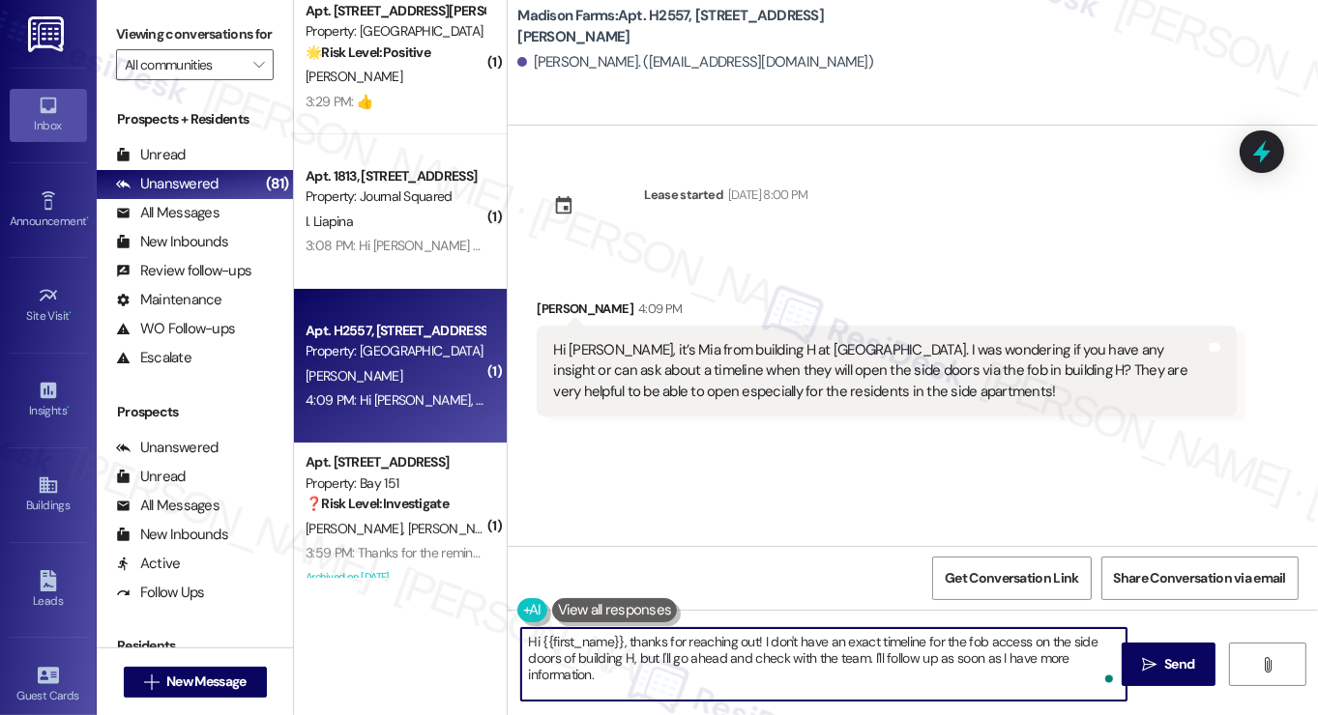
click at [640, 677] on textarea "Hi {{first_name}}, thanks for reaching out! I don't have an exact timeline for …" at bounding box center [823, 664] width 605 height 73
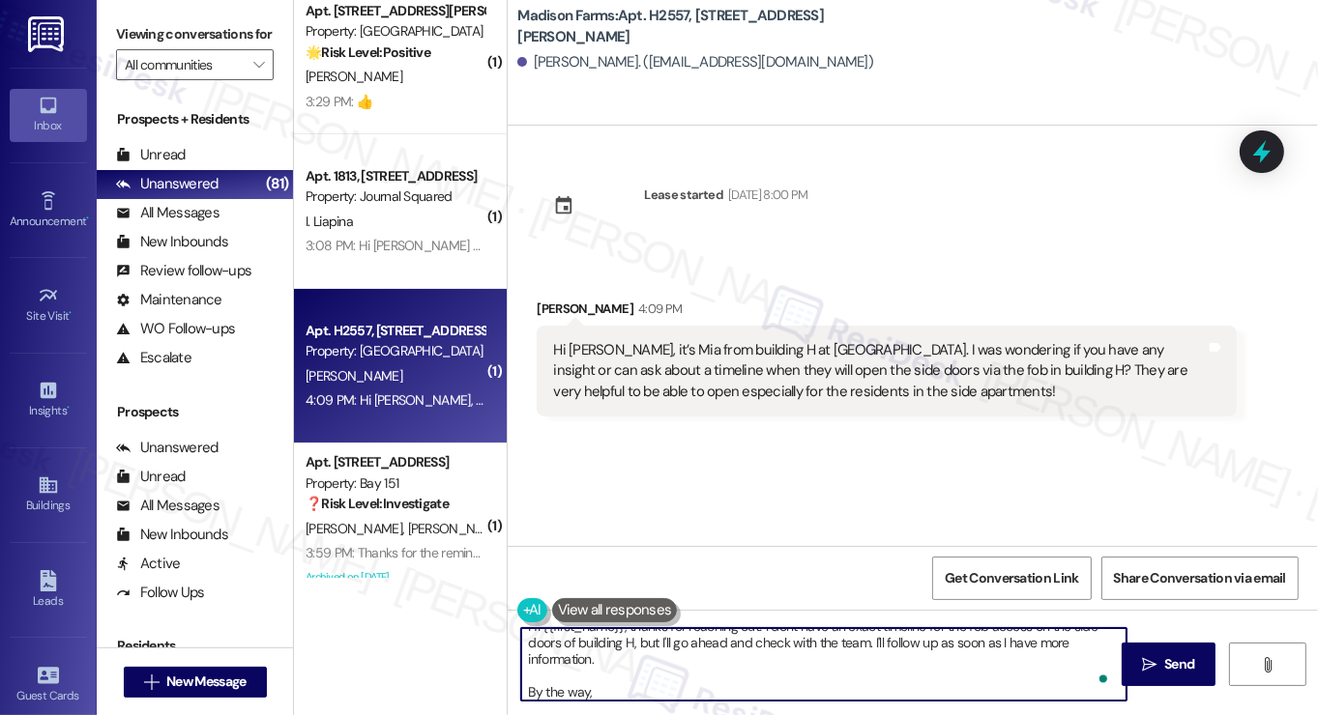
paste textarea "When you get a chance, please reply within the main group chat thread so we can…"
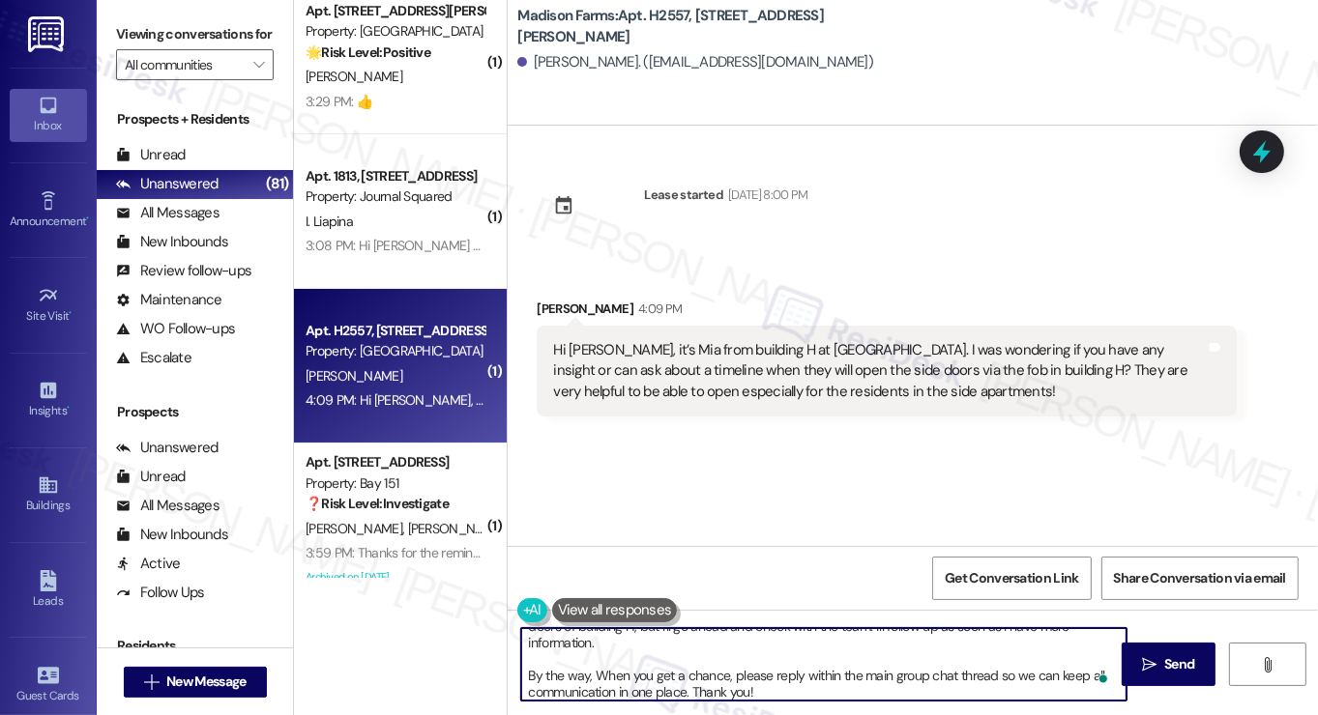
scroll to position [32, 0]
click at [719, 676] on textarea "Hi {{first_name}}, thanks for reaching out! I don't have an exact timeline for …" at bounding box center [823, 664] width 605 height 73
click at [795, 695] on textarea "Hi {{first_name}}, thanks for reaching out! I don't have an exact timeline for …" at bounding box center [823, 664] width 605 height 73
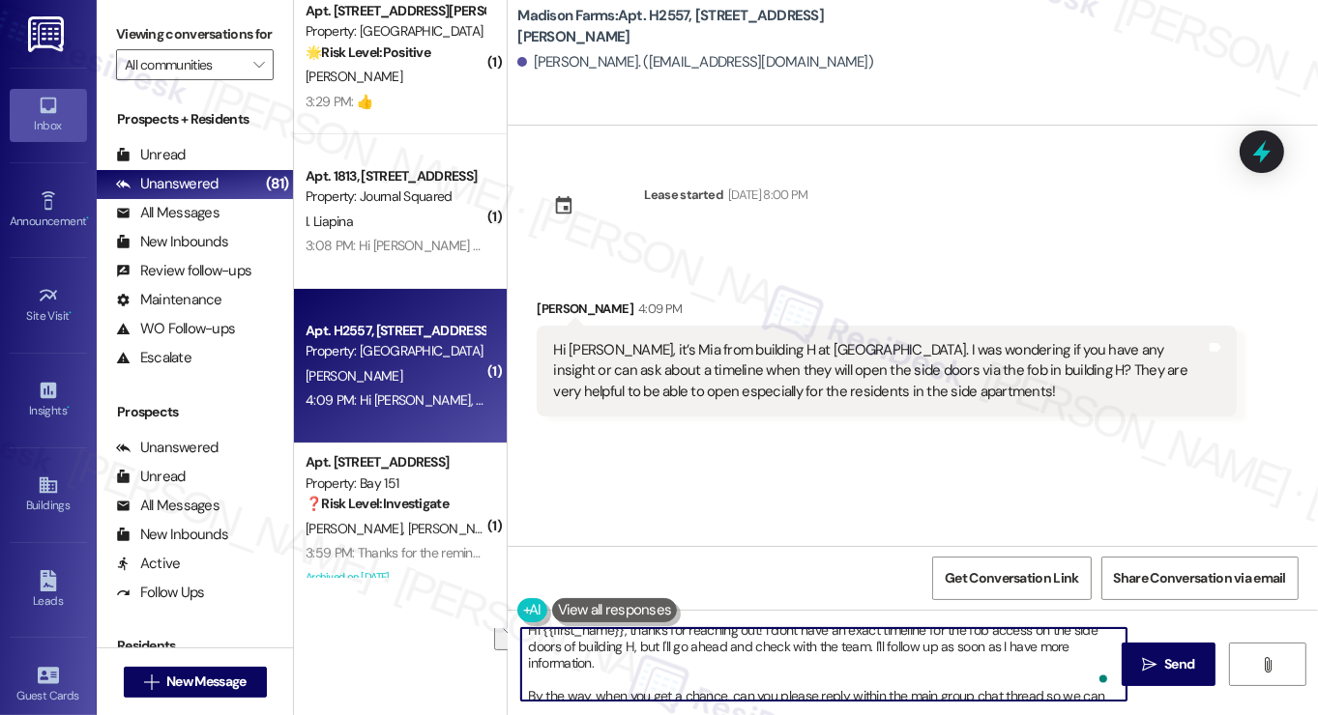
scroll to position [0, 0]
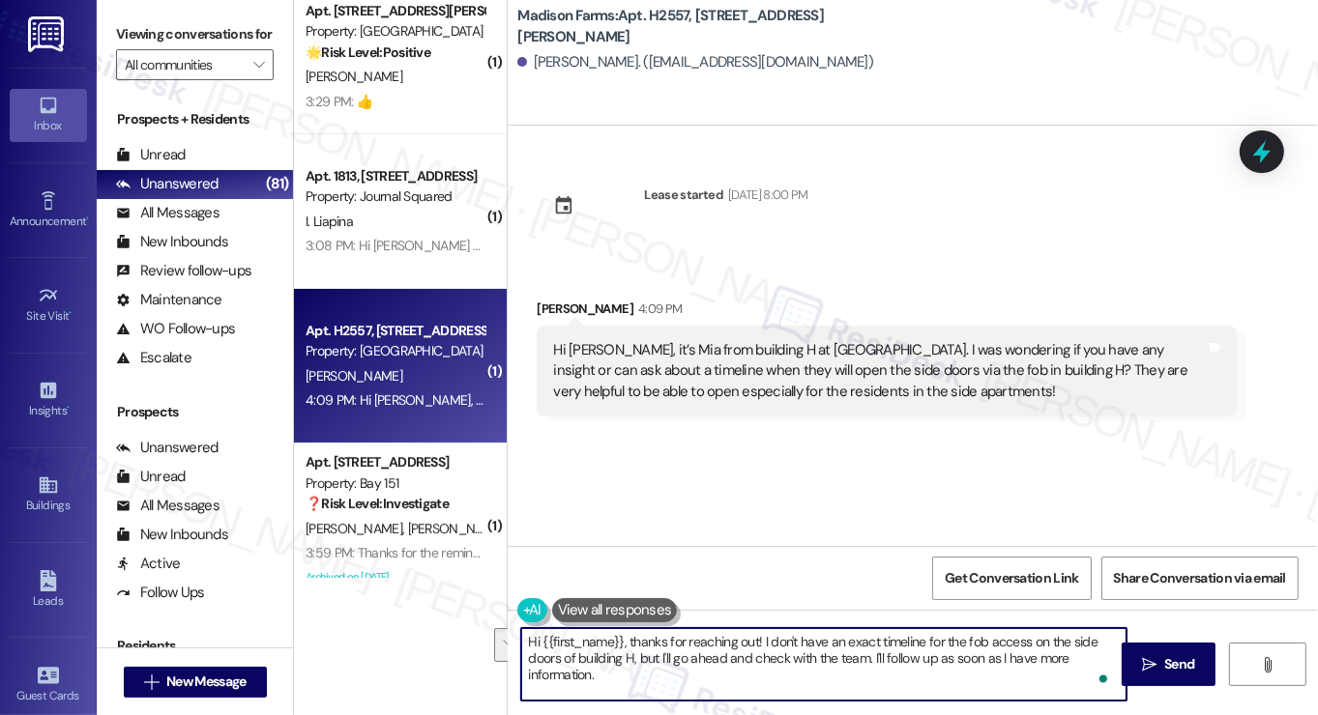
click at [680, 659] on textarea "Hi {{first_name}}, thanks for reaching out! I don't have an exact timeline for …" at bounding box center [823, 664] width 605 height 73
type textarea "Hi {{first_name}}, thanks for reaching out! I don't have an exact timeline for …"
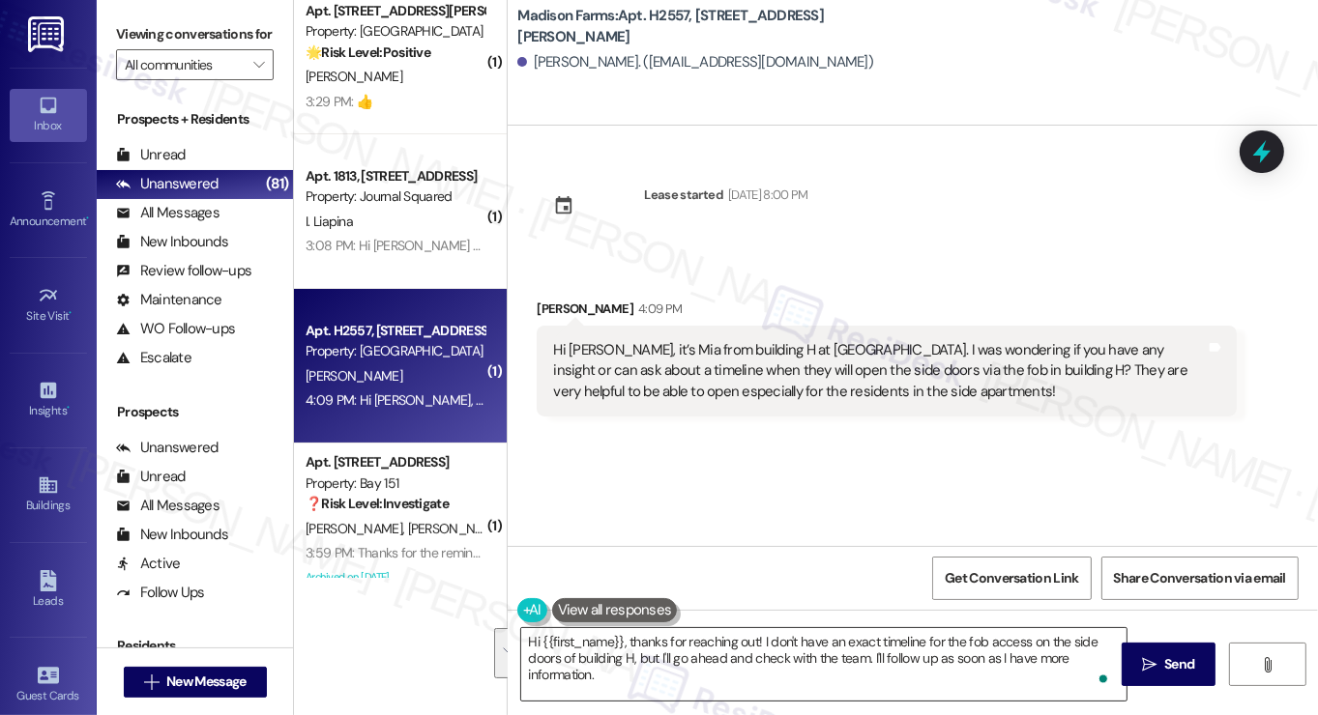
click at [959, 658] on textarea "Hi {{first_name}}, thanks for reaching out! I don't have an exact timeline for …" at bounding box center [823, 664] width 605 height 73
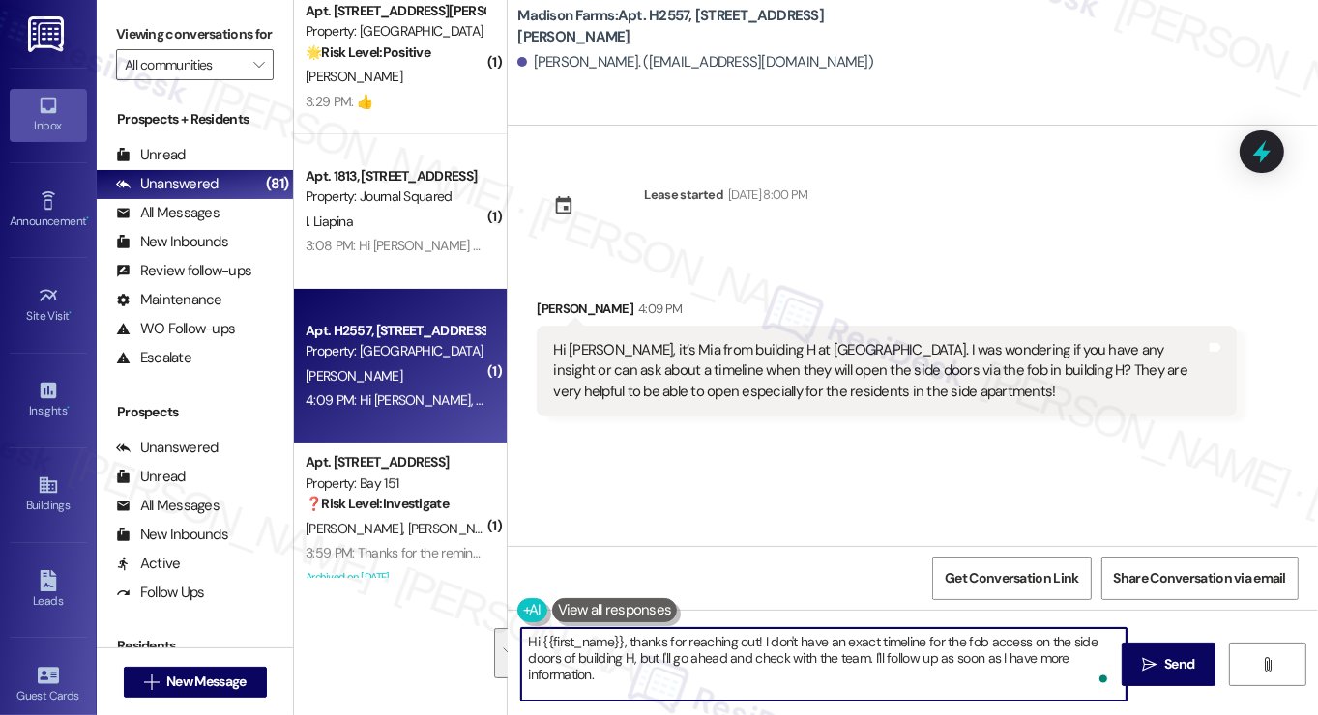
click at [959, 658] on textarea "Hi {{first_name}}, thanks for reaching out! I don't have an exact timeline for …" at bounding box center [823, 664] width 605 height 73
click at [696, 678] on textarea "Hi {{first_name}}, thanks for reaching out! I don't have an exact timeline for …" at bounding box center [823, 664] width 605 height 73
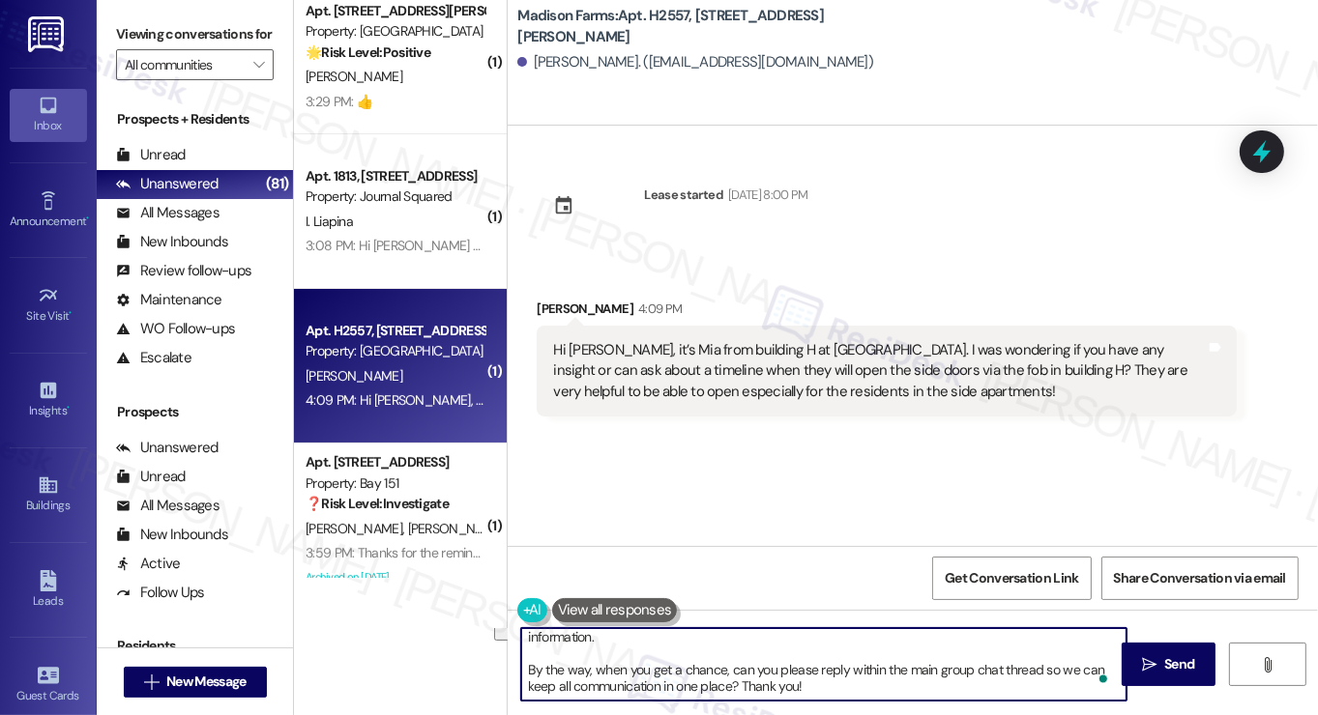
click at [627, 661] on textarea "Hi {{first_name}}, thanks for reaching out! I don't have an exact timeline for …" at bounding box center [823, 664] width 605 height 73
click at [844, 661] on textarea "Hi {{first_name}}, thanks for reaching out! I don't have an exact timeline for …" at bounding box center [823, 664] width 605 height 73
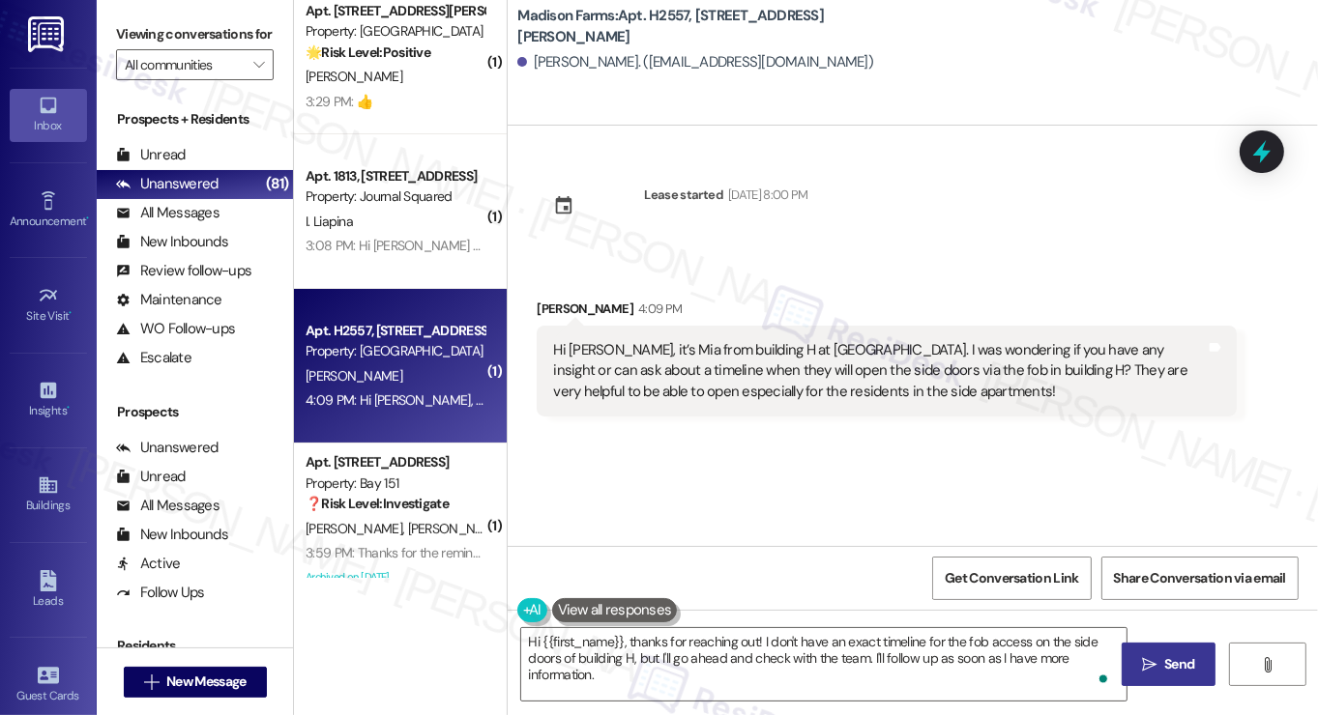
click at [1151, 674] on span " Send" at bounding box center [1168, 665] width 61 height 20
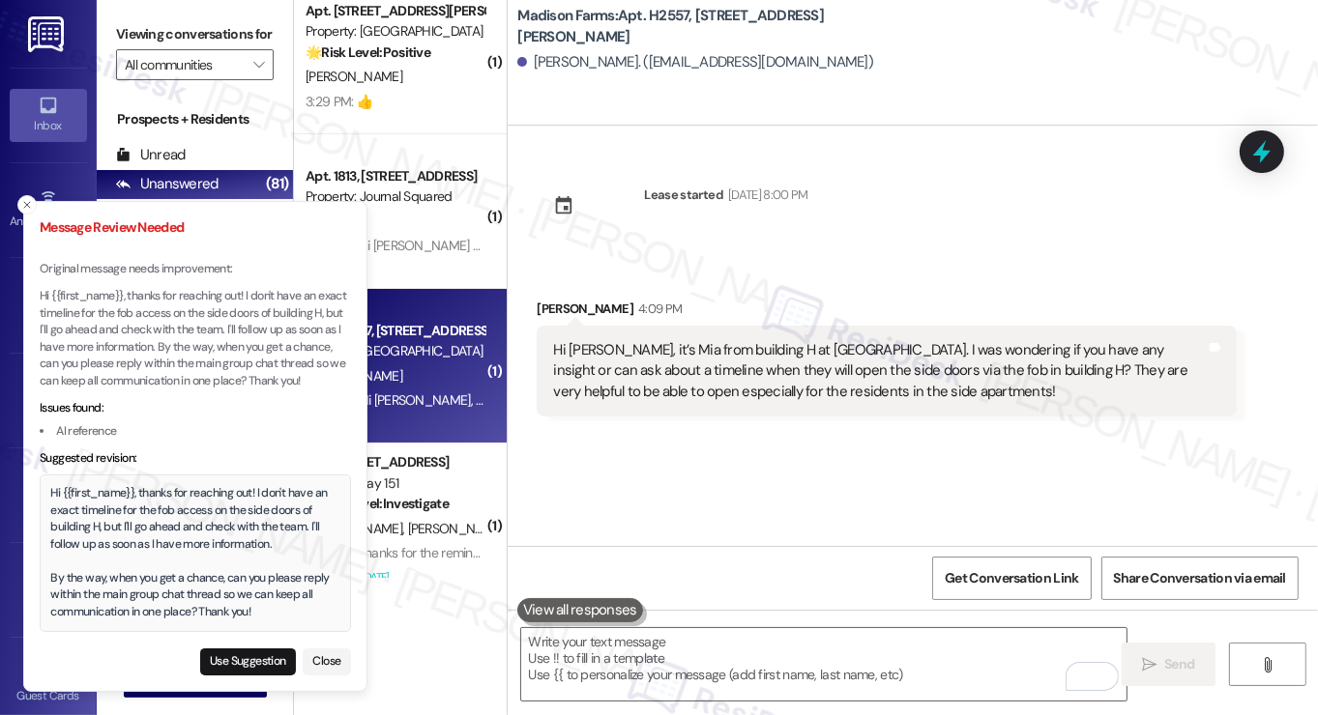
click at [103, 503] on div "Hi {{first_name}}, thanks for reaching out! I don't have an exact timeline for …" at bounding box center [195, 552] width 289 height 135
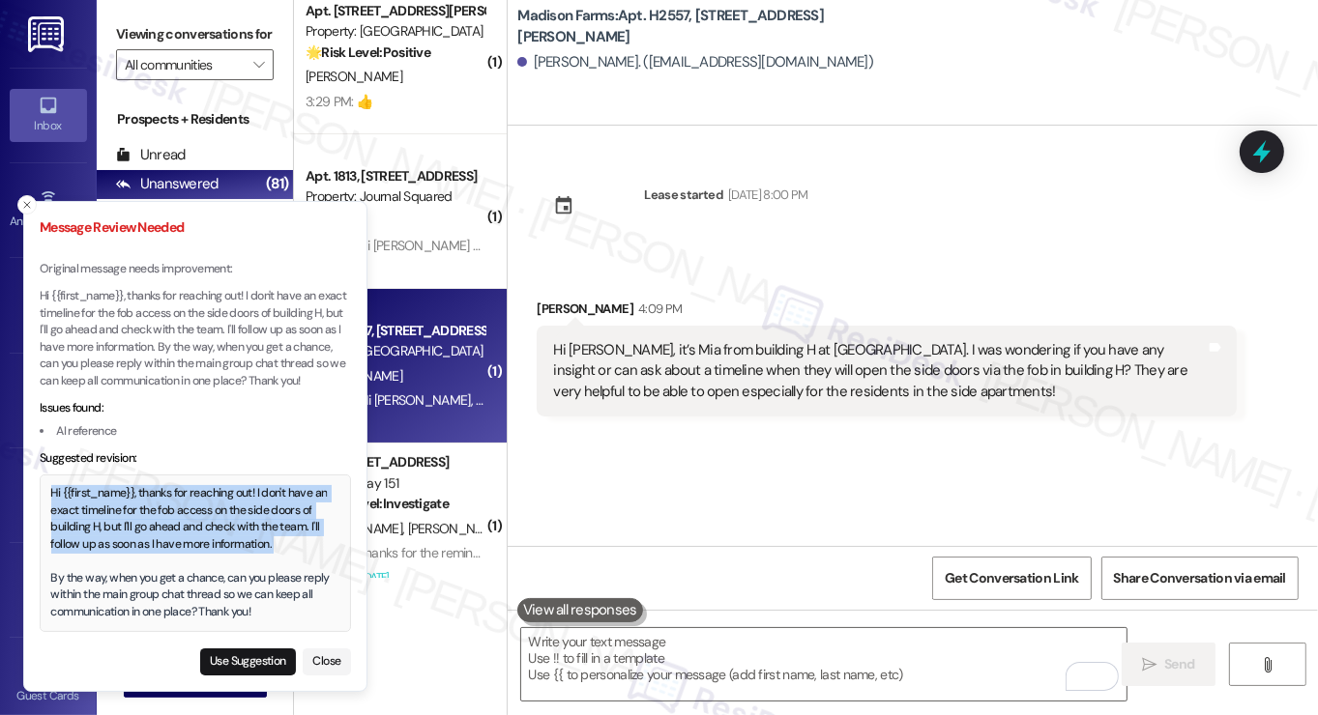
click at [103, 503] on div "Hi {{first_name}}, thanks for reaching out! I don't have an exact timeline for …" at bounding box center [195, 552] width 289 height 135
click at [174, 528] on div "Hi {{first_name}}, thanks for reaching out! I don't have an exact timeline for …" at bounding box center [195, 552] width 289 height 135
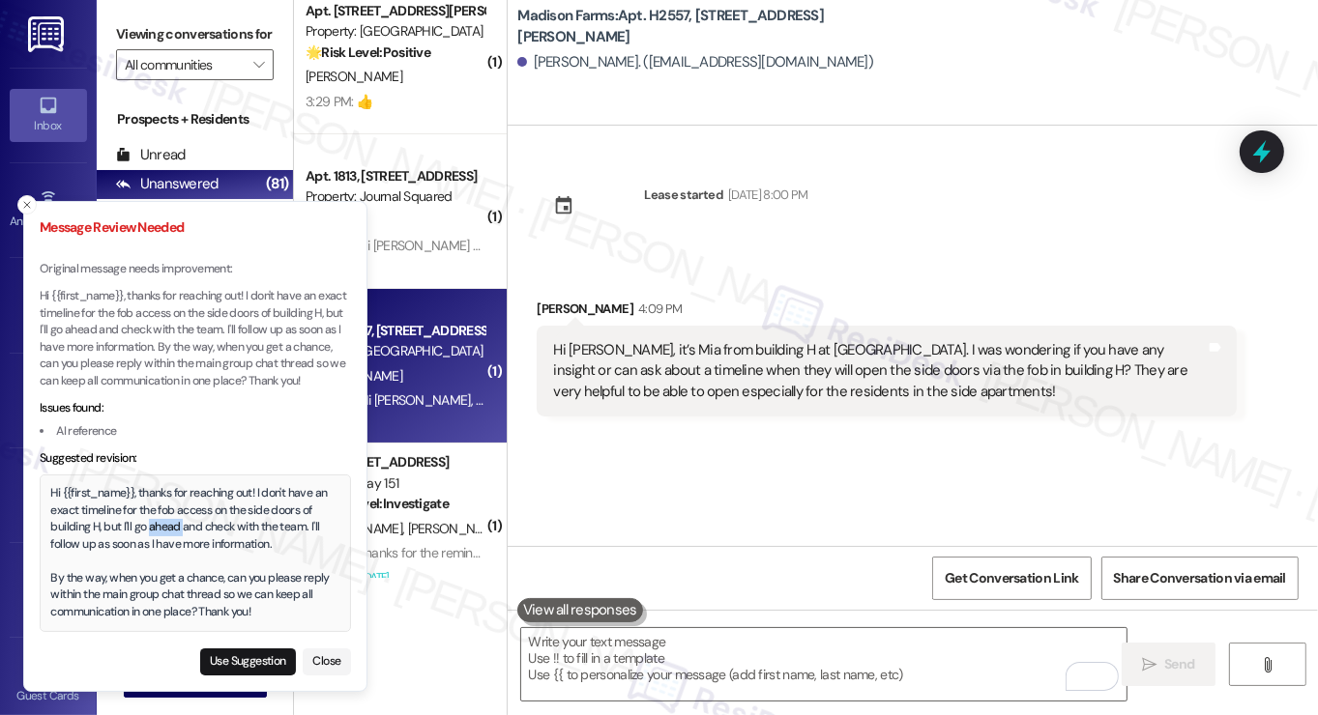
click at [174, 528] on div "Hi {{first_name}}, thanks for reaching out! I don't have an exact timeline for …" at bounding box center [195, 552] width 289 height 135
click at [236, 656] on button "Use Suggestion" at bounding box center [248, 662] width 96 height 27
type textarea "Hi {{first_name}}, thanks for reaching out! I don't have an exact timeline for …"
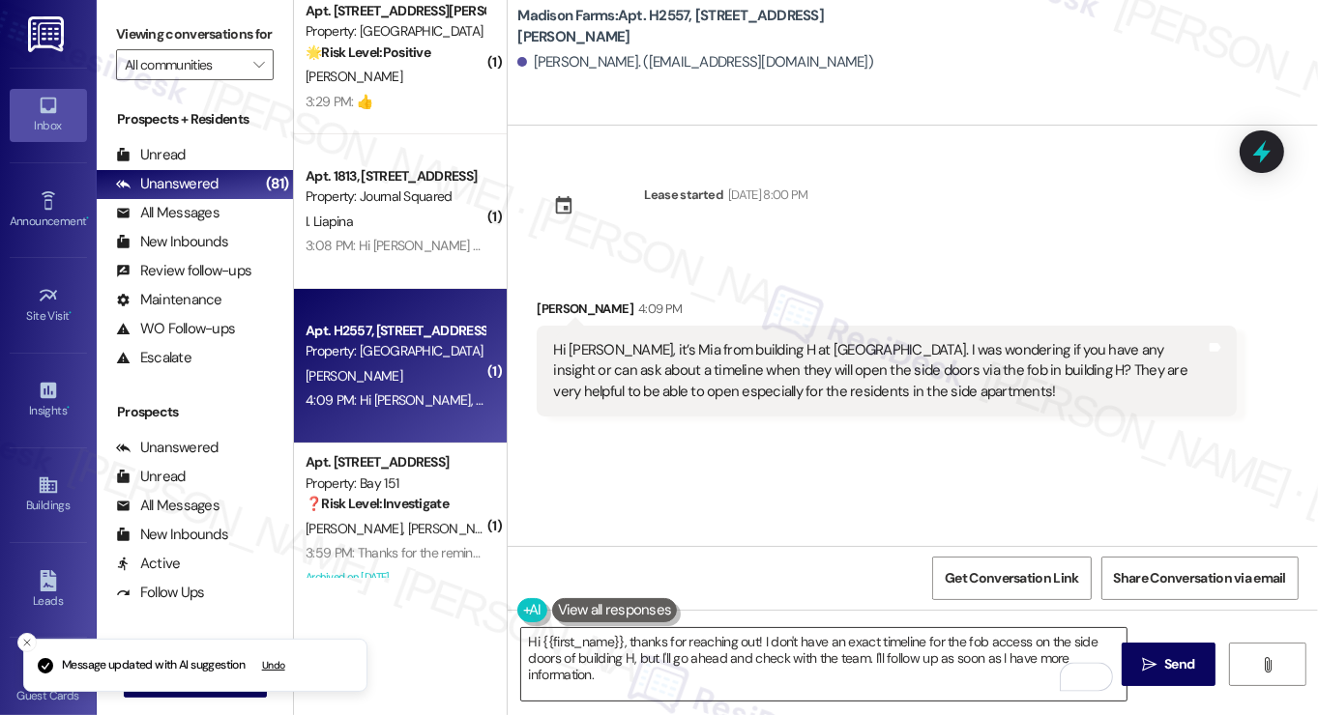
click at [627, 656] on textarea "Hi {{first_name}}, thanks for reaching out! I don't have an exact timeline for …" at bounding box center [823, 664] width 605 height 73
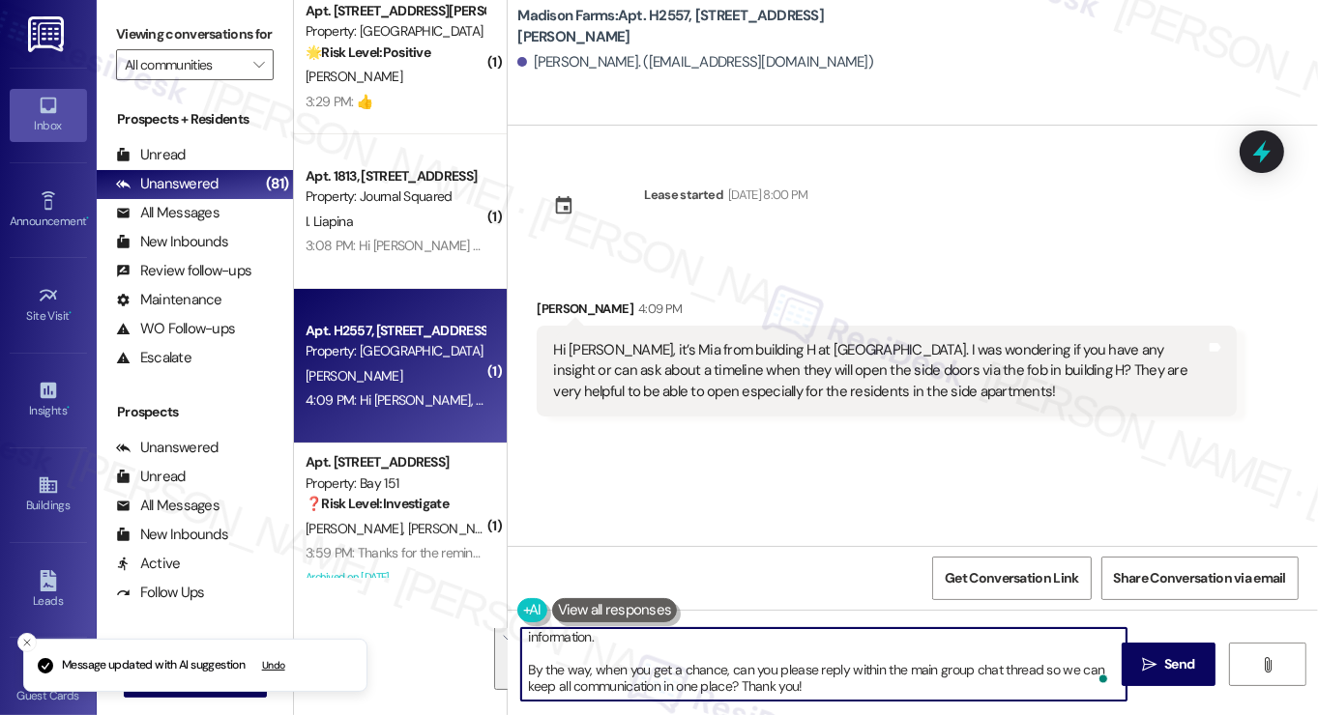
click at [643, 660] on textarea "Hi {{first_name}}, thanks for reaching out! I don't have an exact timeline for …" at bounding box center [823, 664] width 605 height 73
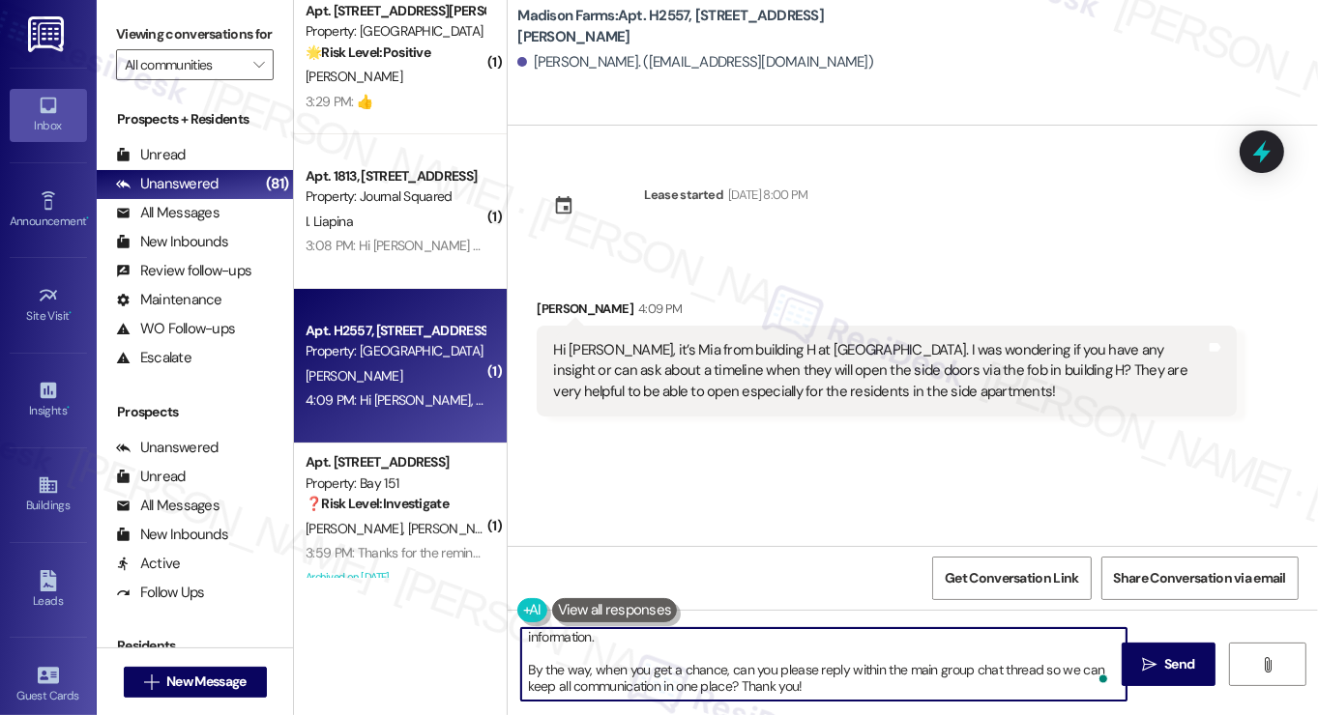
click at [796, 666] on textarea "Hi {{first_name}}, thanks for reaching out! I don't have an exact timeline for …" at bounding box center [823, 664] width 605 height 73
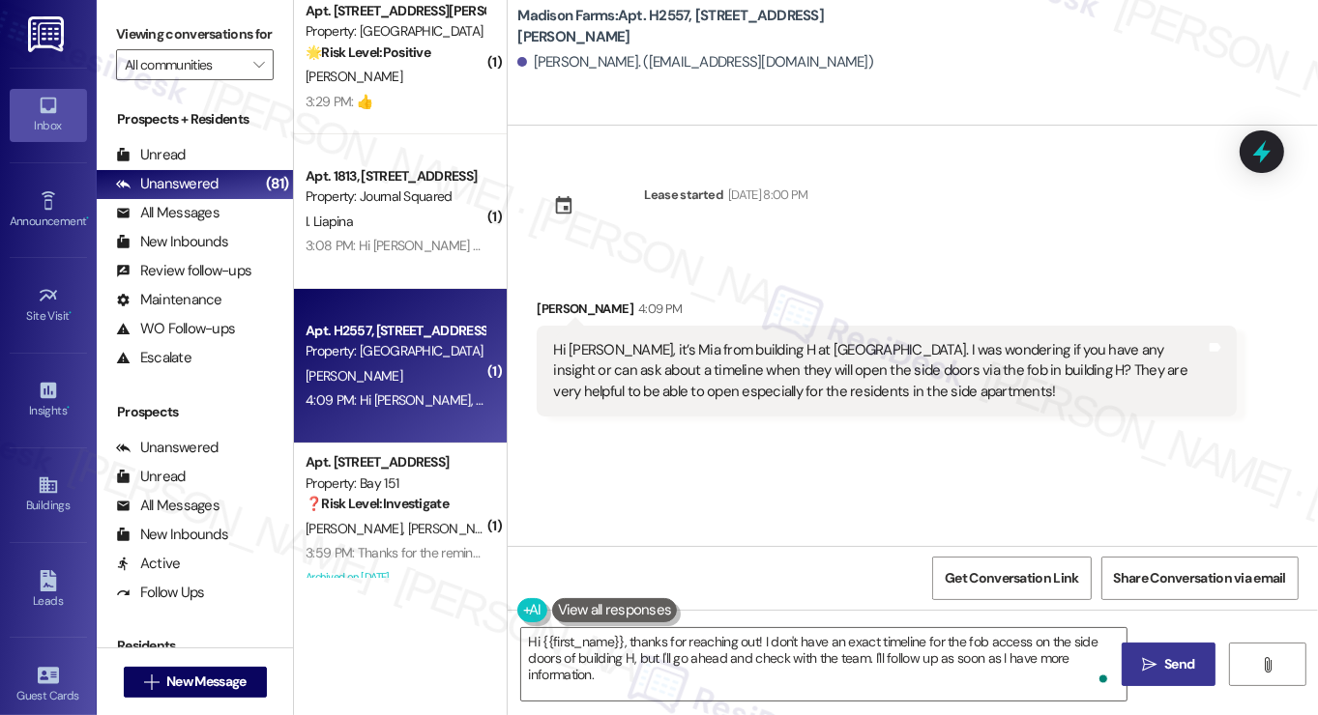
click at [1152, 664] on icon "" at bounding box center [1149, 664] width 15 height 15
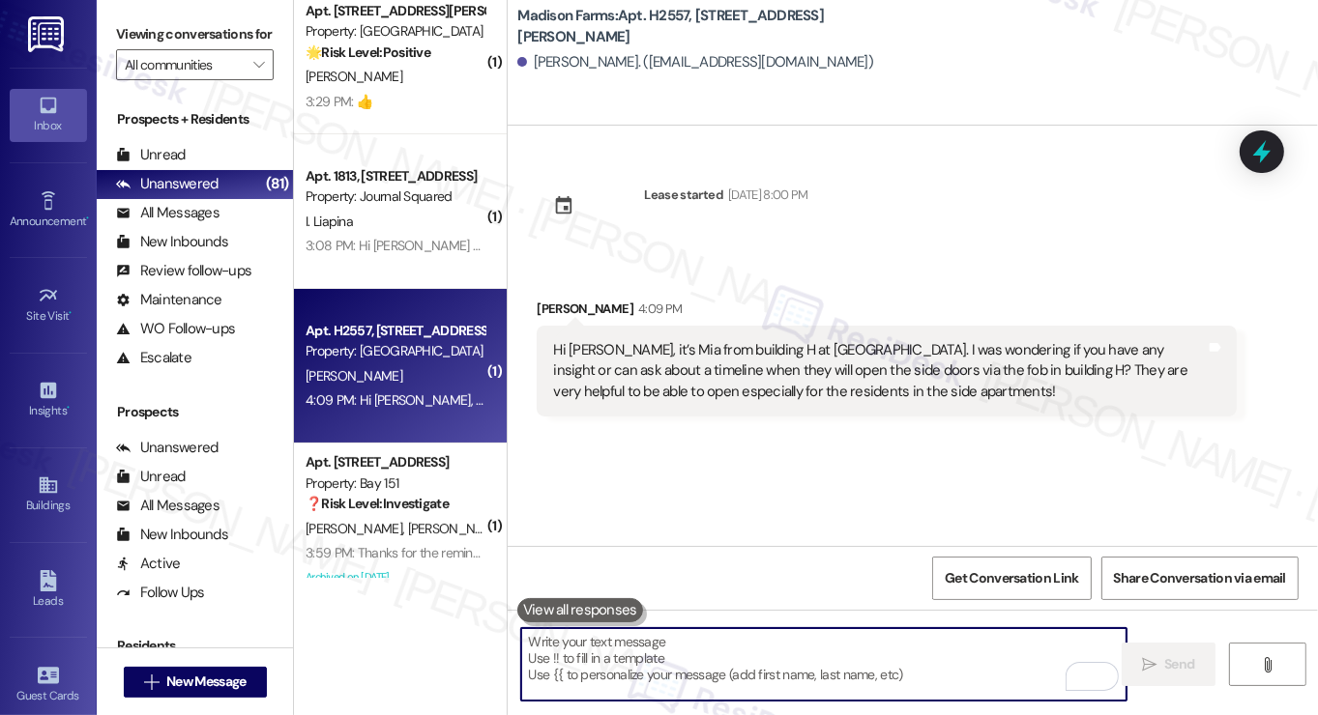
click at [712, 650] on textarea "To enrich screen reader interactions, please activate Accessibility in Grammarl…" at bounding box center [823, 664] width 605 height 73
paste textarea "Hi {{first_name}}, thanks for reaching out! I don't have an exact timeline for …"
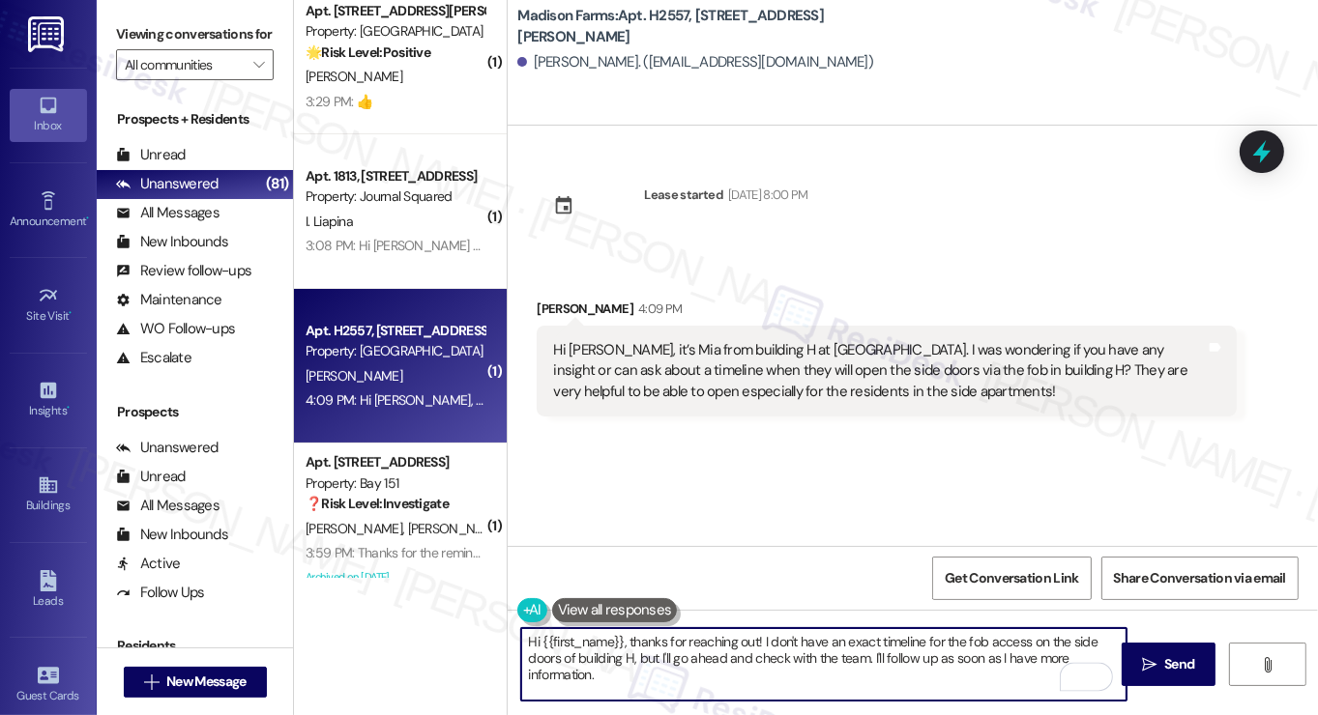
click at [588, 661] on textarea "Hi {{first_name}}, thanks for reaching out! I don't have an exact timeline for …" at bounding box center [823, 664] width 605 height 73
click at [679, 656] on textarea "Hi {{first_name}}, thanks for reaching out! I don't have an exact timeline for …" at bounding box center [823, 664] width 605 height 73
type textarea "Hi {{first_name}}, thanks for reaching out! I don't have an exact timeline for …"
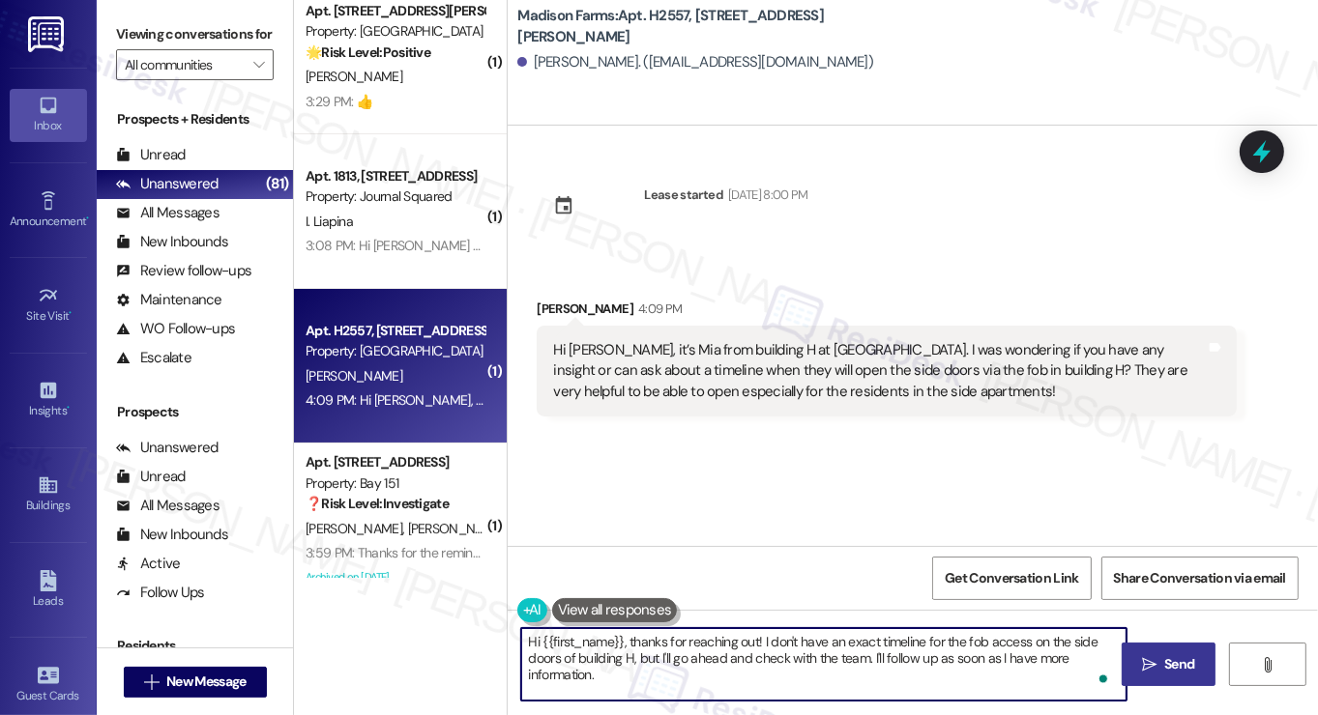
click at [1172, 649] on button " Send" at bounding box center [1169, 665] width 94 height 44
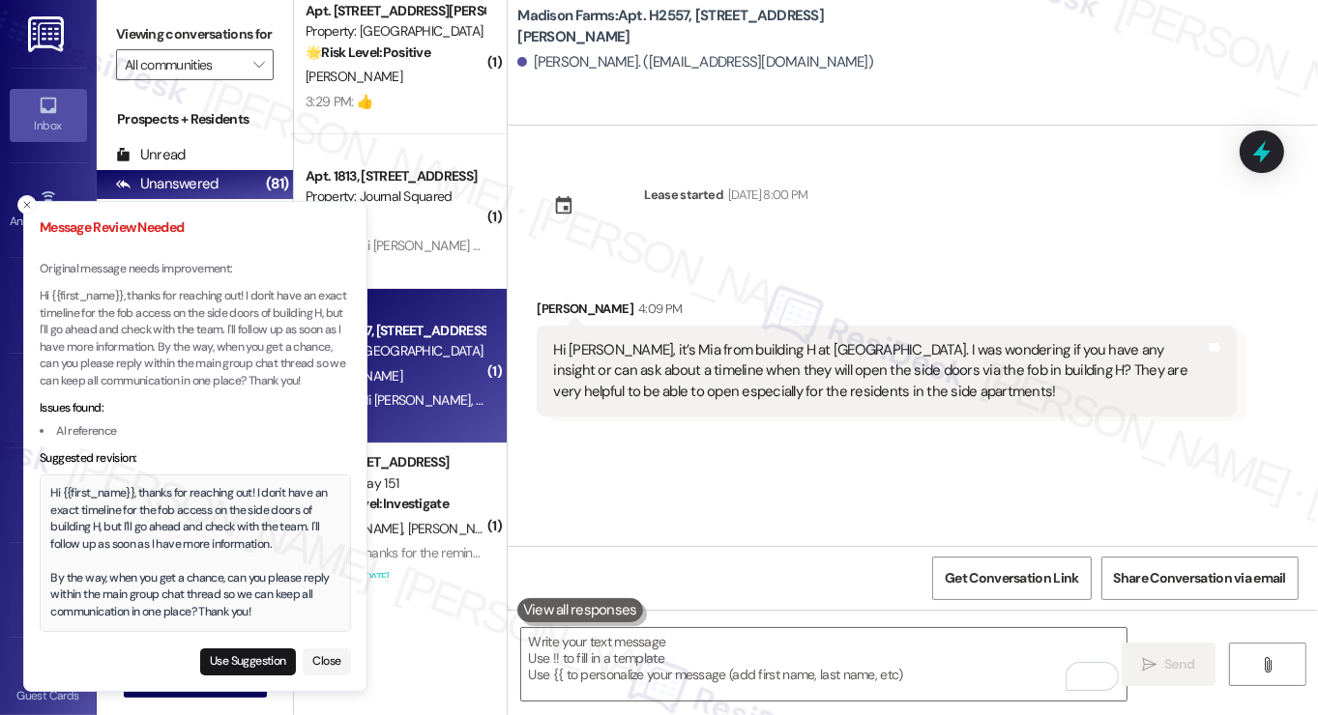
click at [135, 515] on div "Hi {{first_name}}, thanks for reaching out! I don't have an exact timeline for …" at bounding box center [195, 552] width 289 height 135
click at [240, 663] on button "Use Suggestion" at bounding box center [248, 662] width 96 height 27
type textarea "Hi {{first_name}}, thanks for reaching out! I don't have an exact timeline for …"
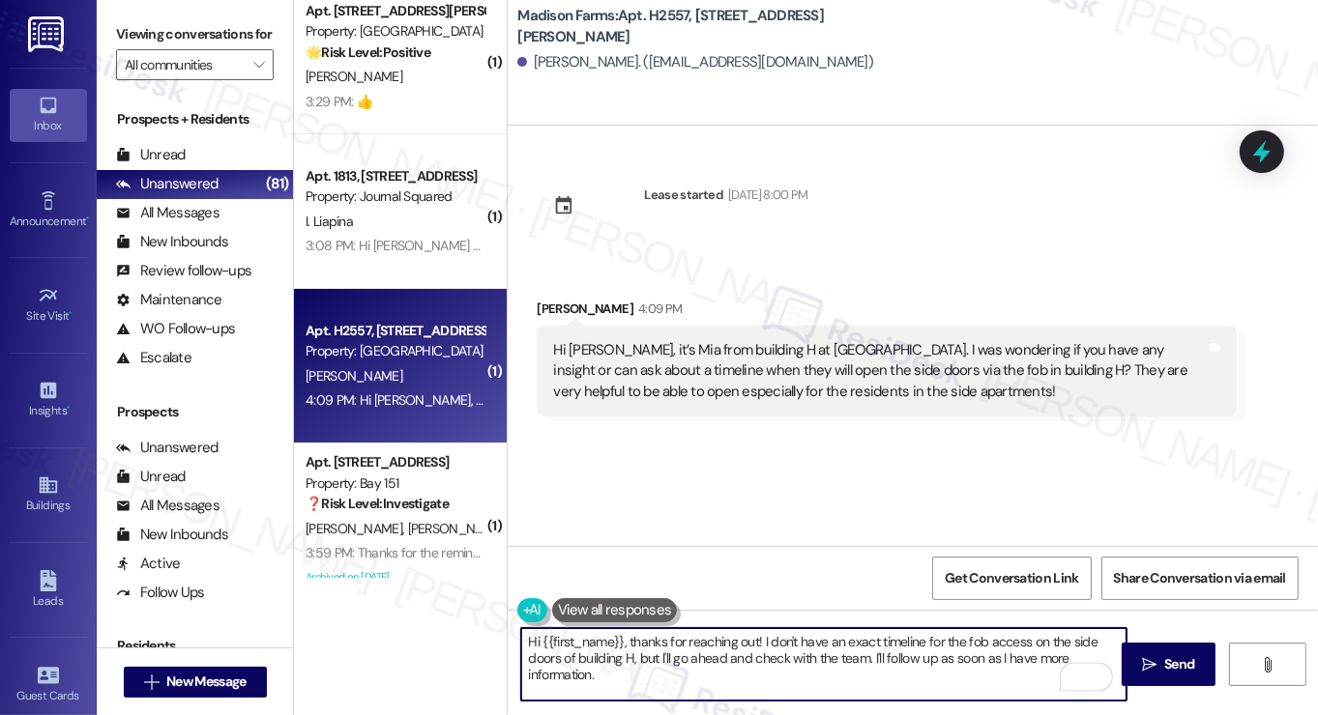
click at [588, 661] on textarea "Hi {{first_name}}, thanks for reaching out! I don't have an exact timeline for …" at bounding box center [823, 664] width 605 height 73
click at [1181, 660] on span "Send" at bounding box center [1179, 665] width 30 height 20
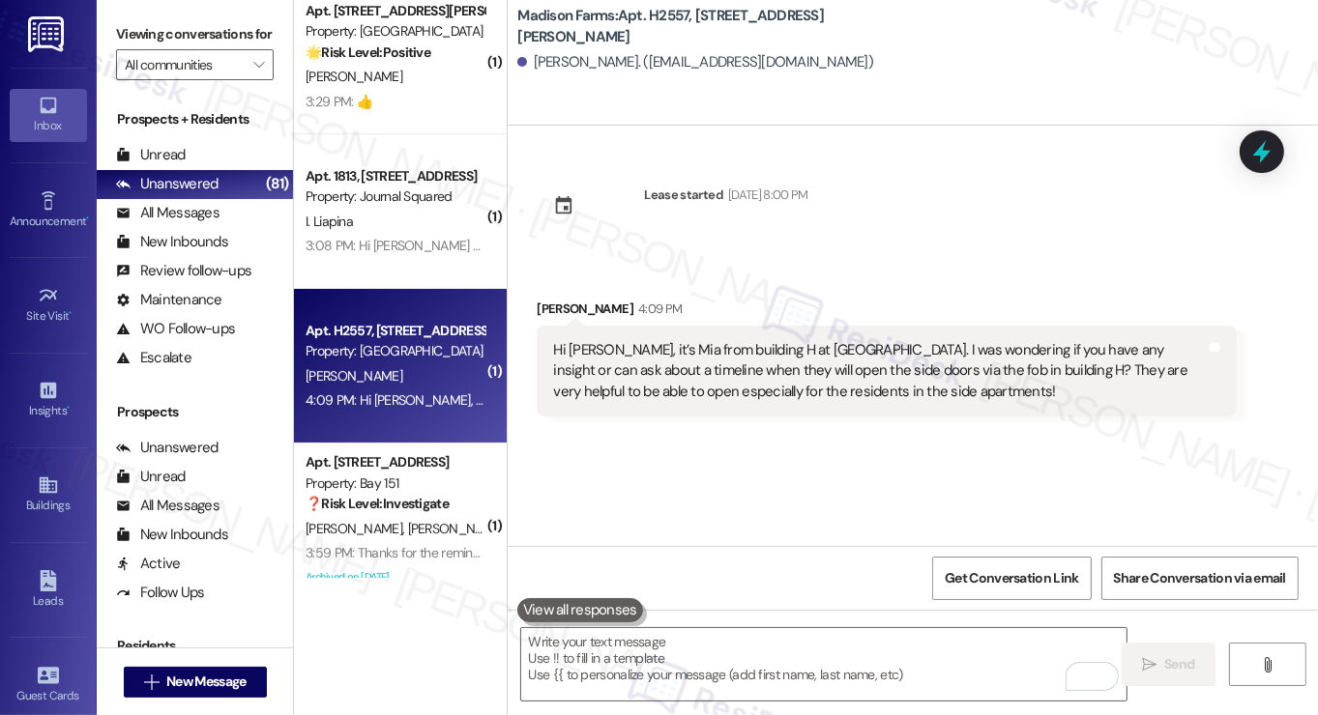
click at [647, 389] on div "Hi [PERSON_NAME], it’s Mia from building H at [GEOGRAPHIC_DATA]. I was wonderin…" at bounding box center [879, 371] width 653 height 62
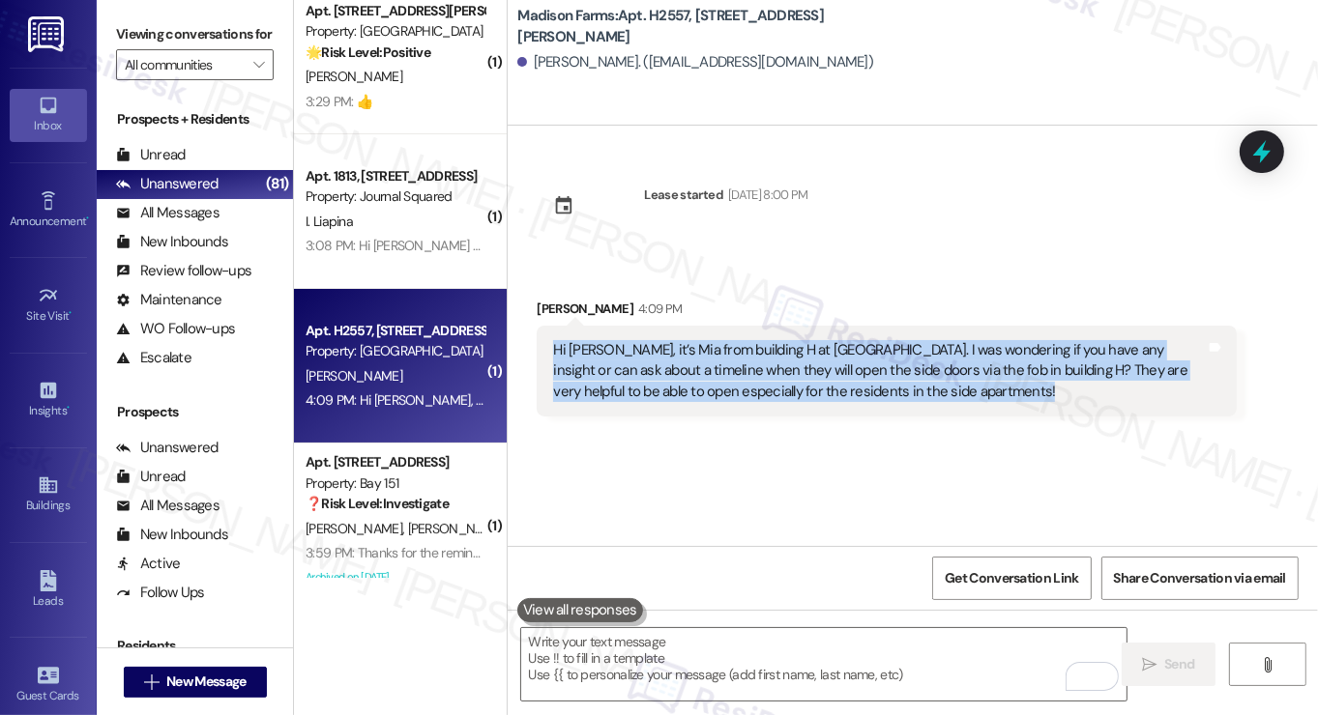
click at [647, 389] on div "Hi [PERSON_NAME], it’s Mia from building H at [GEOGRAPHIC_DATA]. I was wonderin…" at bounding box center [879, 371] width 653 height 62
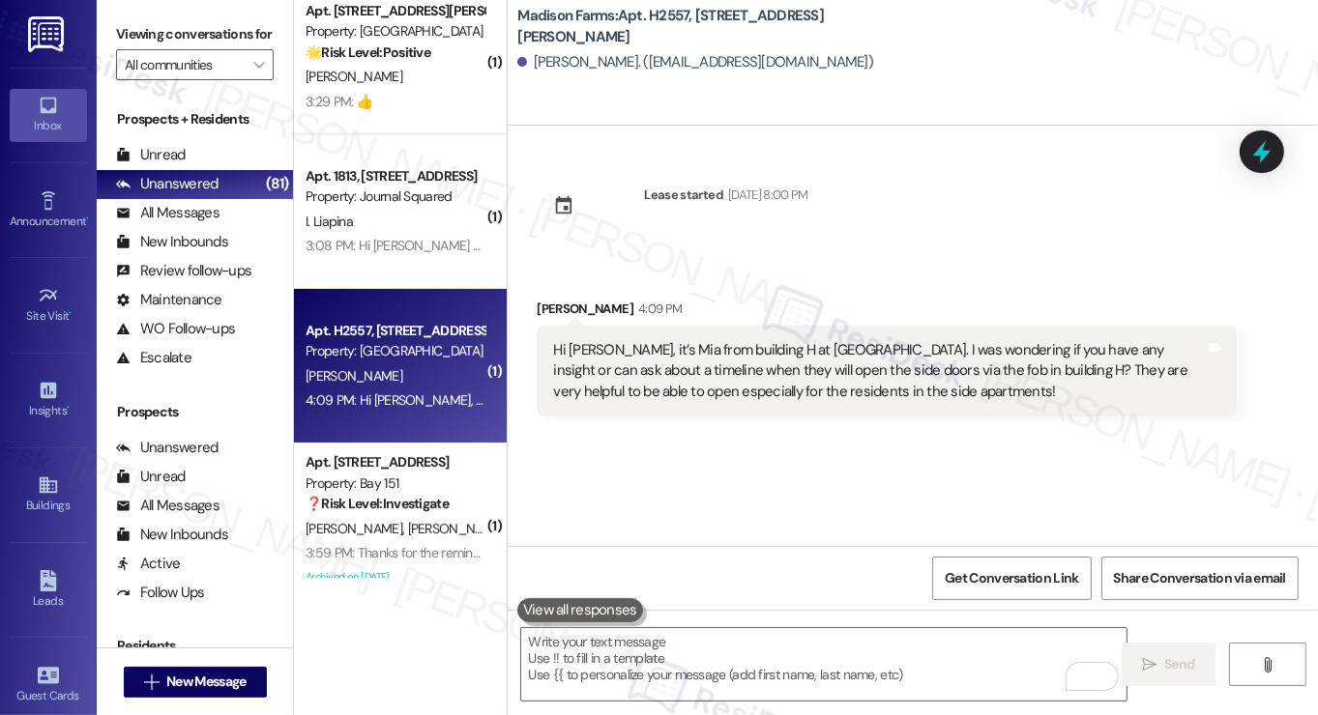
click at [831, 316] on div "[PERSON_NAME] 4:09 PM" at bounding box center [887, 312] width 700 height 27
click at [737, 364] on div "Hi [PERSON_NAME], it’s Mia from building H at [GEOGRAPHIC_DATA]. I was wonderin…" at bounding box center [879, 371] width 653 height 62
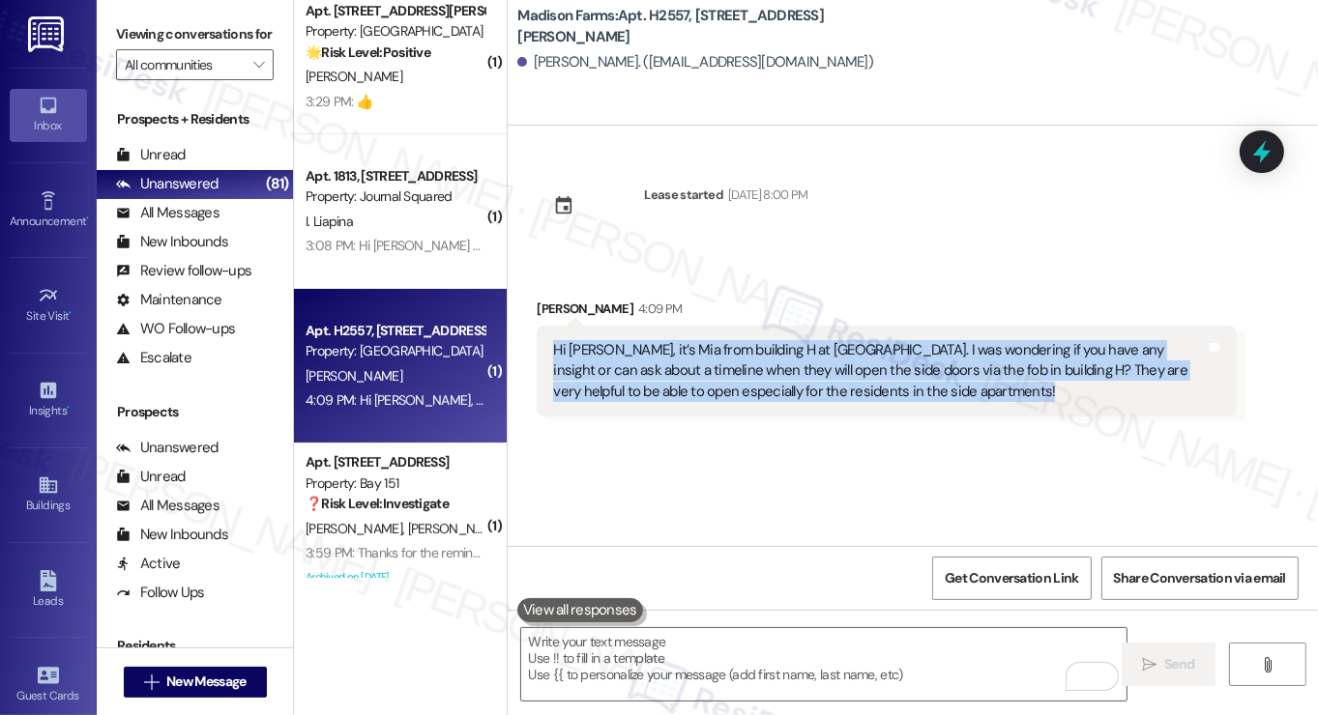
click at [737, 364] on div "Hi [PERSON_NAME], it’s Mia from building H at [GEOGRAPHIC_DATA]. I was wonderin…" at bounding box center [879, 371] width 653 height 62
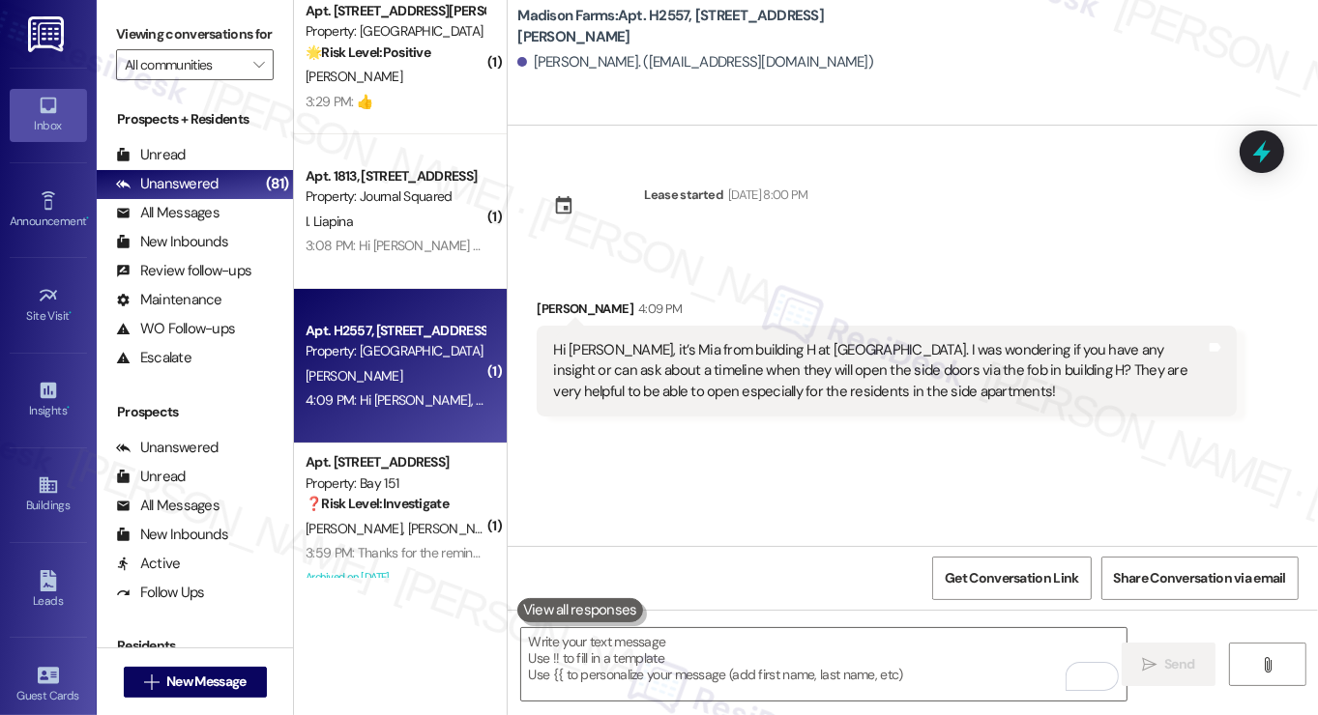
click at [147, 26] on label "Viewing conversations for" at bounding box center [195, 34] width 158 height 30
click at [549, 653] on textarea "To enrich screen reader interactions, please activate Accessibility in Grammarl…" at bounding box center [823, 664] width 605 height 73
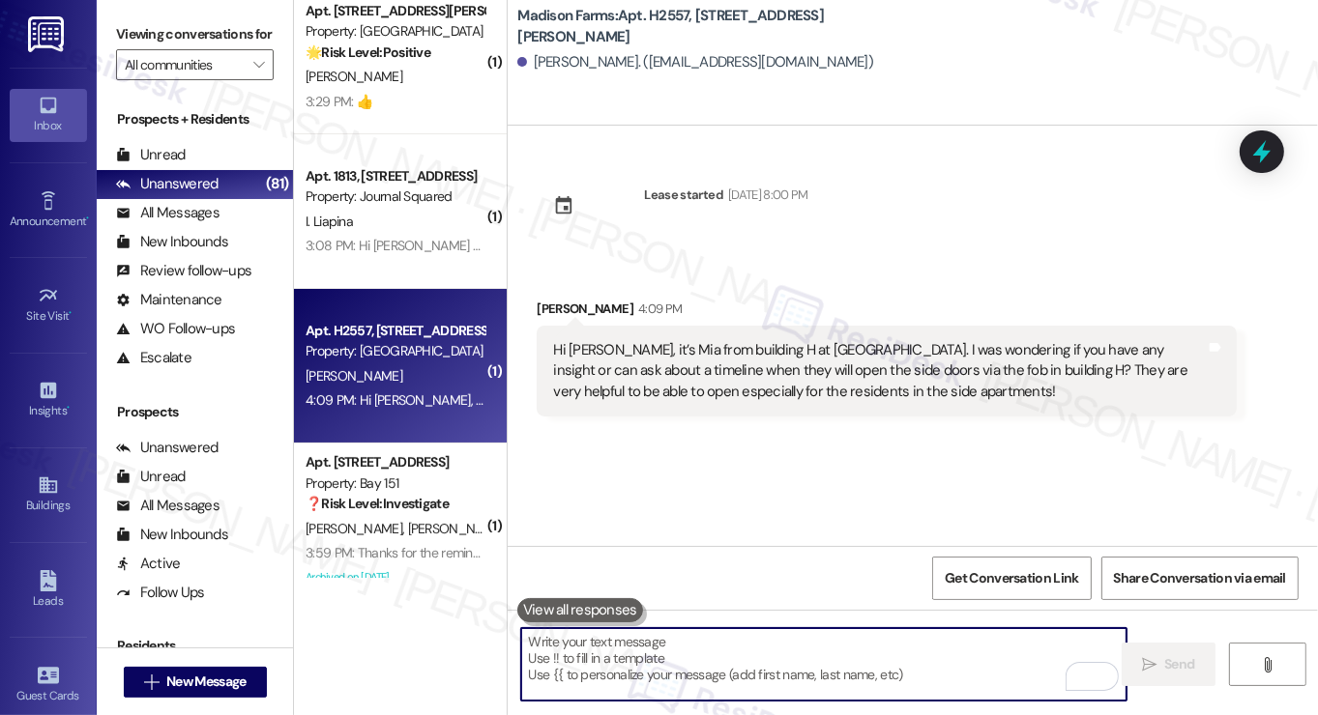
paste textarea "Hi {{first_name}}, thanks for reaching out! I don't have an exact timeline for …"
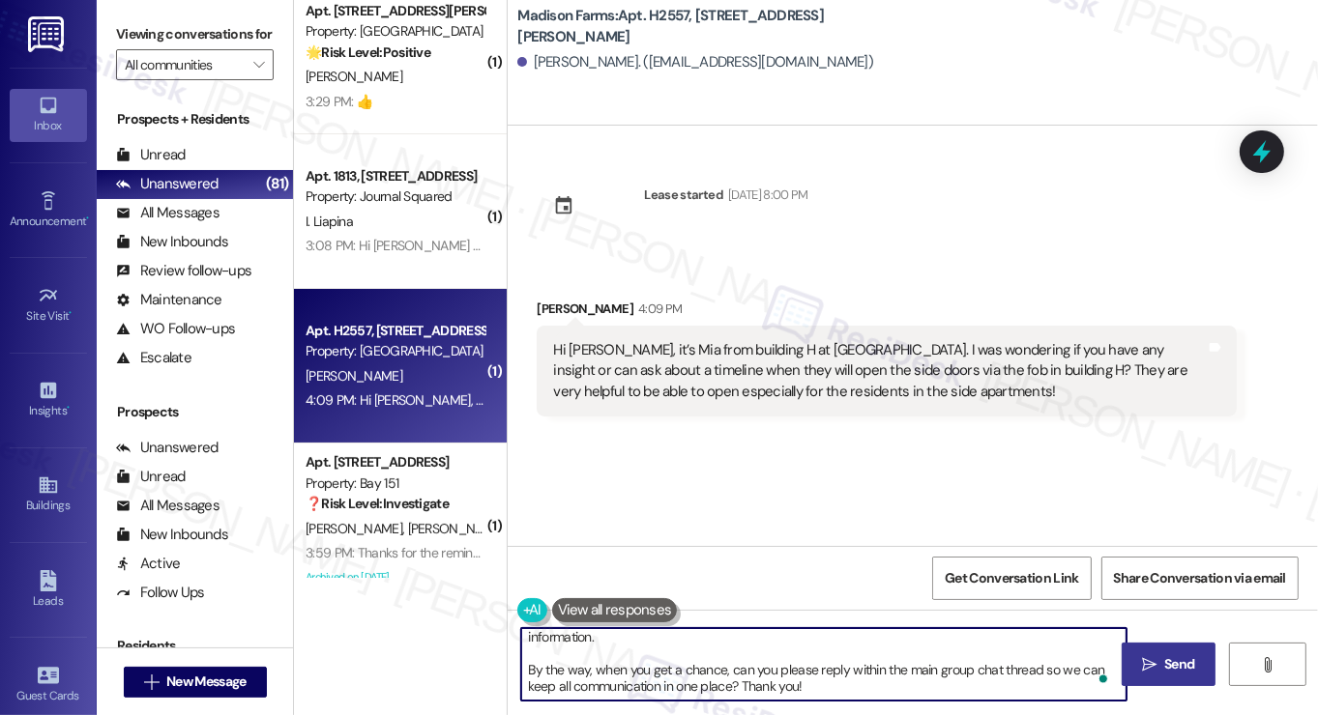
type textarea "Hi {{first_name}}, thanks for reaching out! I don't have an exact timeline for …"
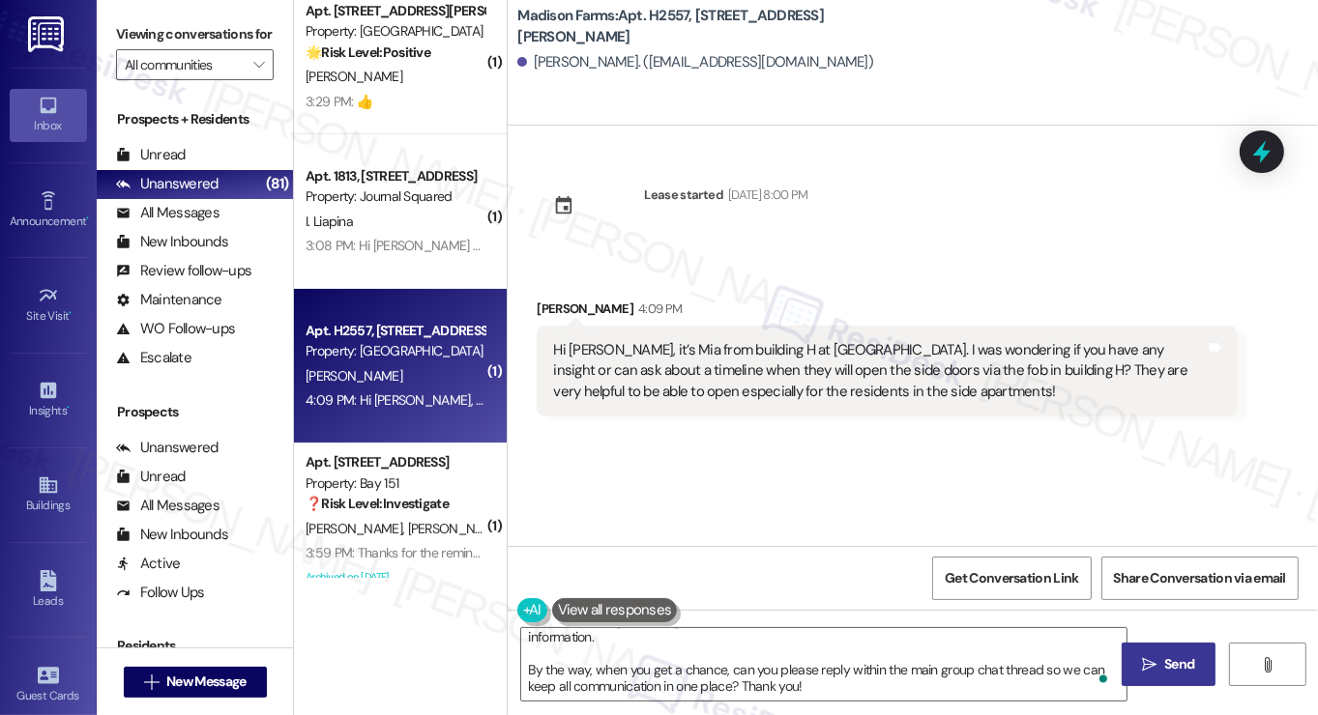
click at [1160, 660] on span "Send" at bounding box center [1179, 665] width 38 height 20
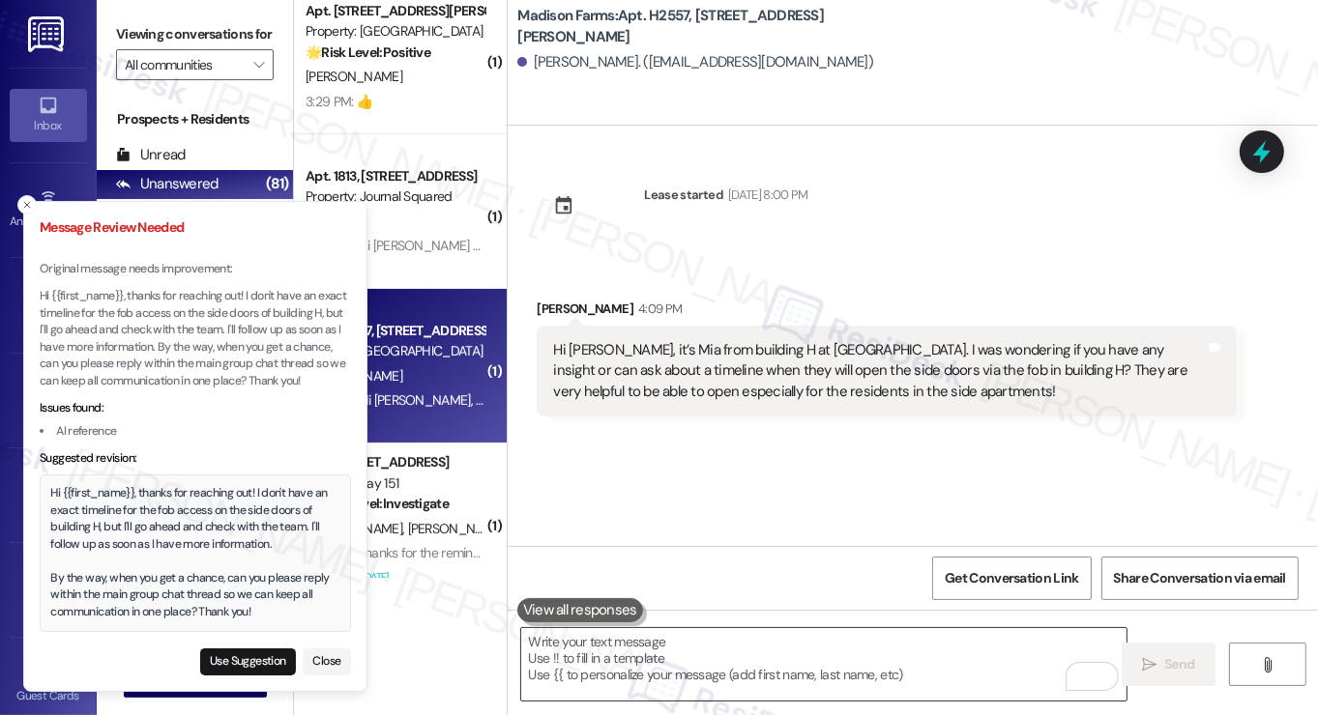
click at [658, 649] on textarea "To enrich screen reader interactions, please activate Accessibility in Grammarl…" at bounding box center [823, 664] width 605 height 73
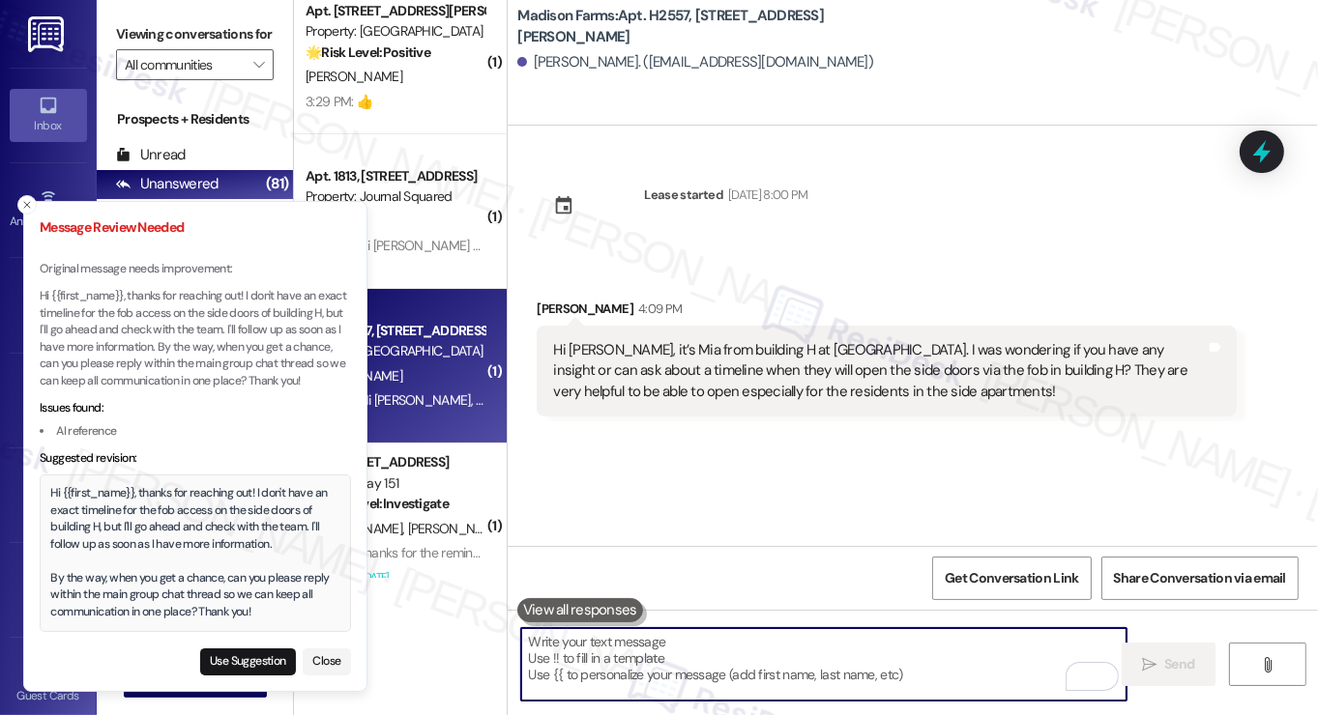
paste textarea "Hi {{first_name}}, thanks for reaching out! I don't have an exact timeline for …"
type textarea "Hi {{first_name}}, thanks for reaching out! I don't have an exact timeline for …"
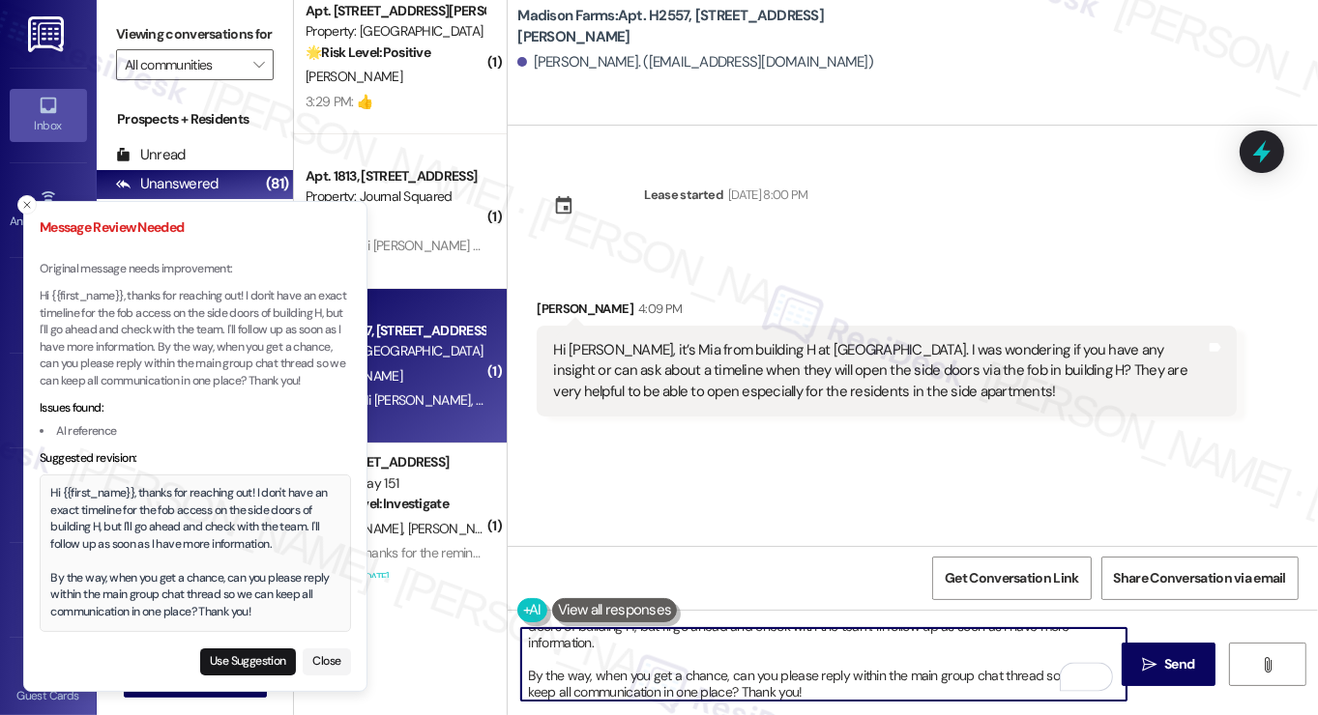
scroll to position [11, 0]
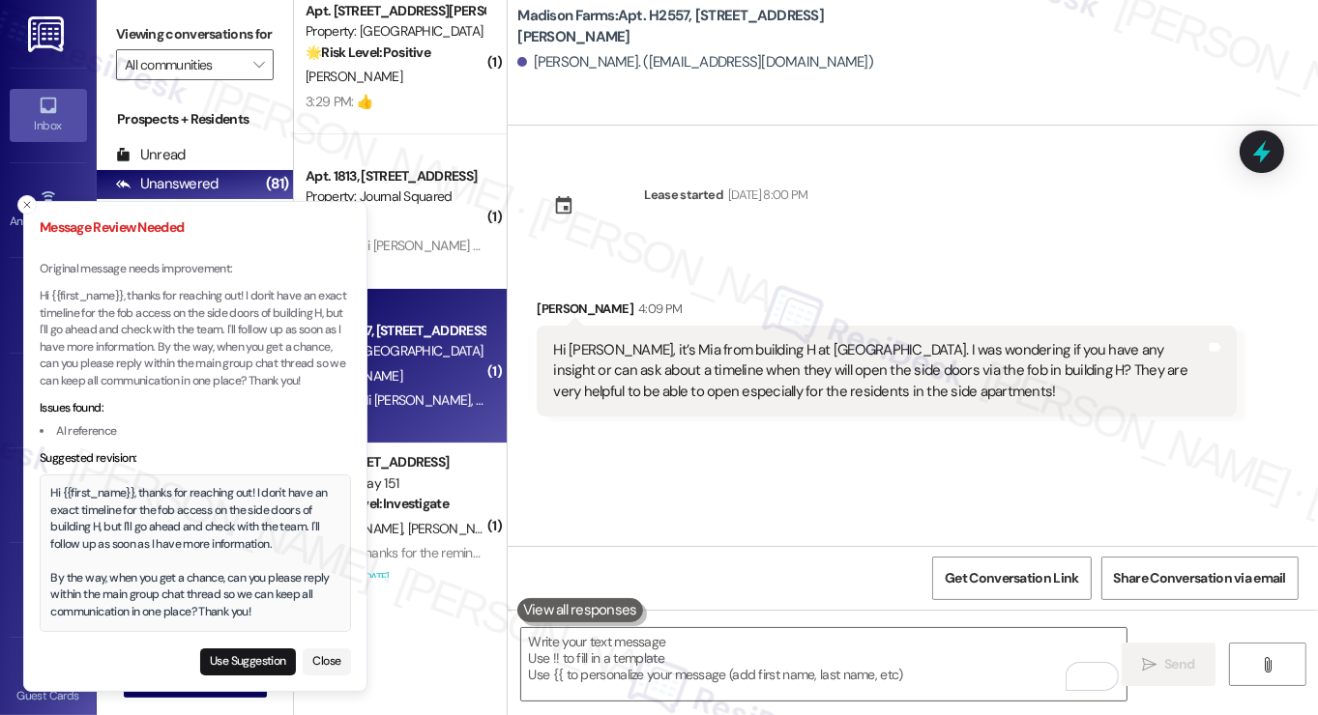
click at [105, 261] on p "Original message needs improvement:" at bounding box center [195, 269] width 311 height 17
click at [735, 663] on textarea "To enrich screen reader interactions, please activate Accessibility in Grammarl…" at bounding box center [823, 664] width 605 height 73
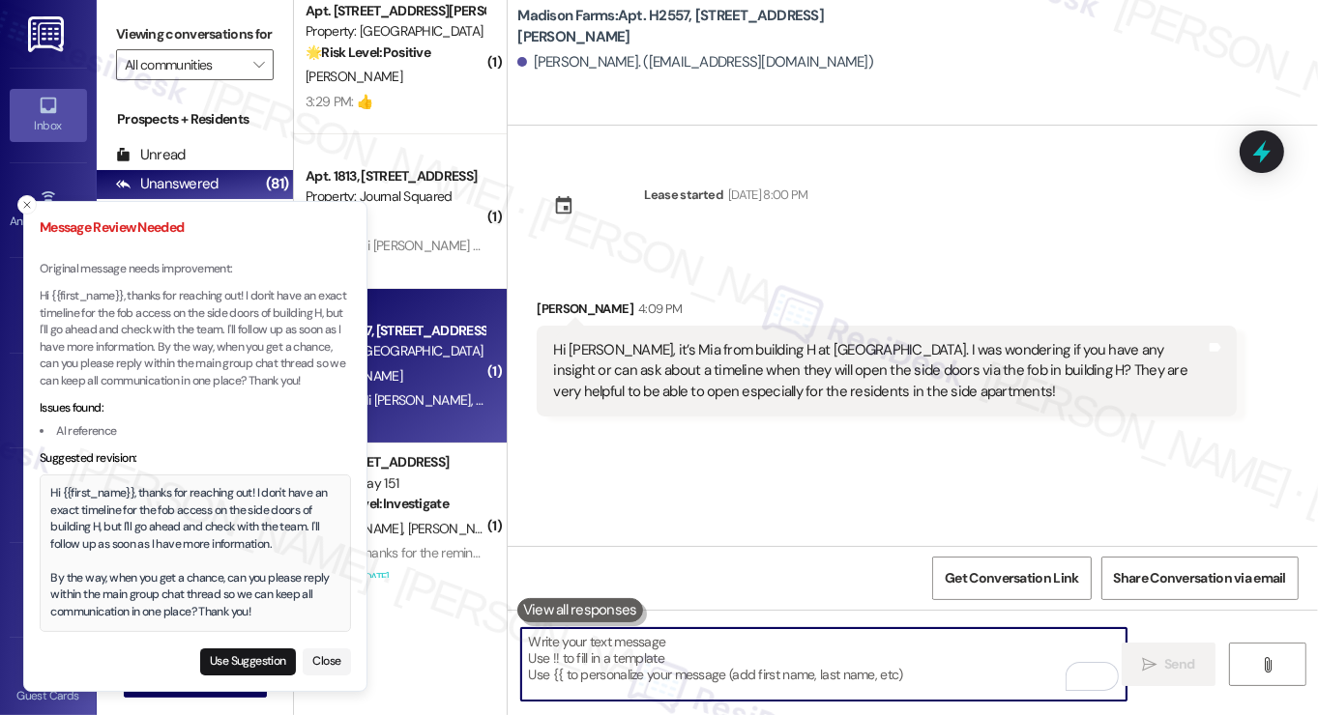
paste textarea "Hi {{first_name}}, Thanks so much for reaching out! I don’t have an exact timel…"
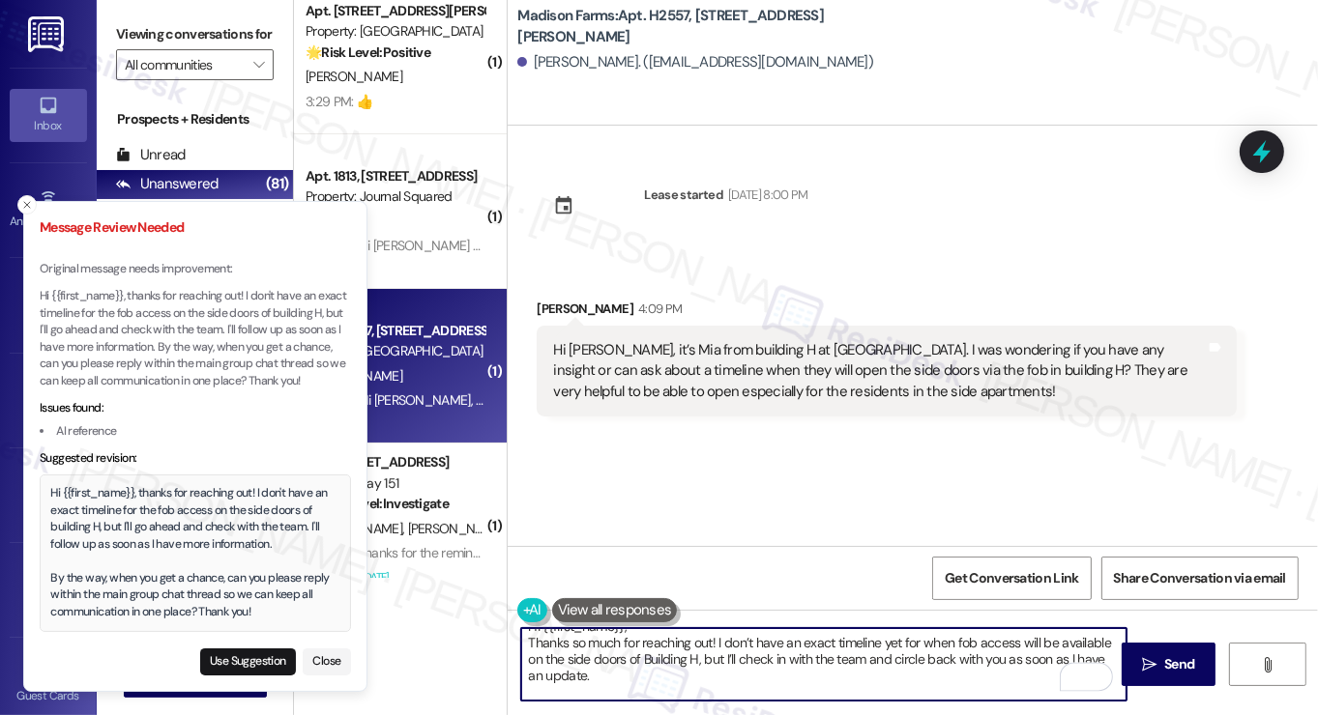
scroll to position [0, 0]
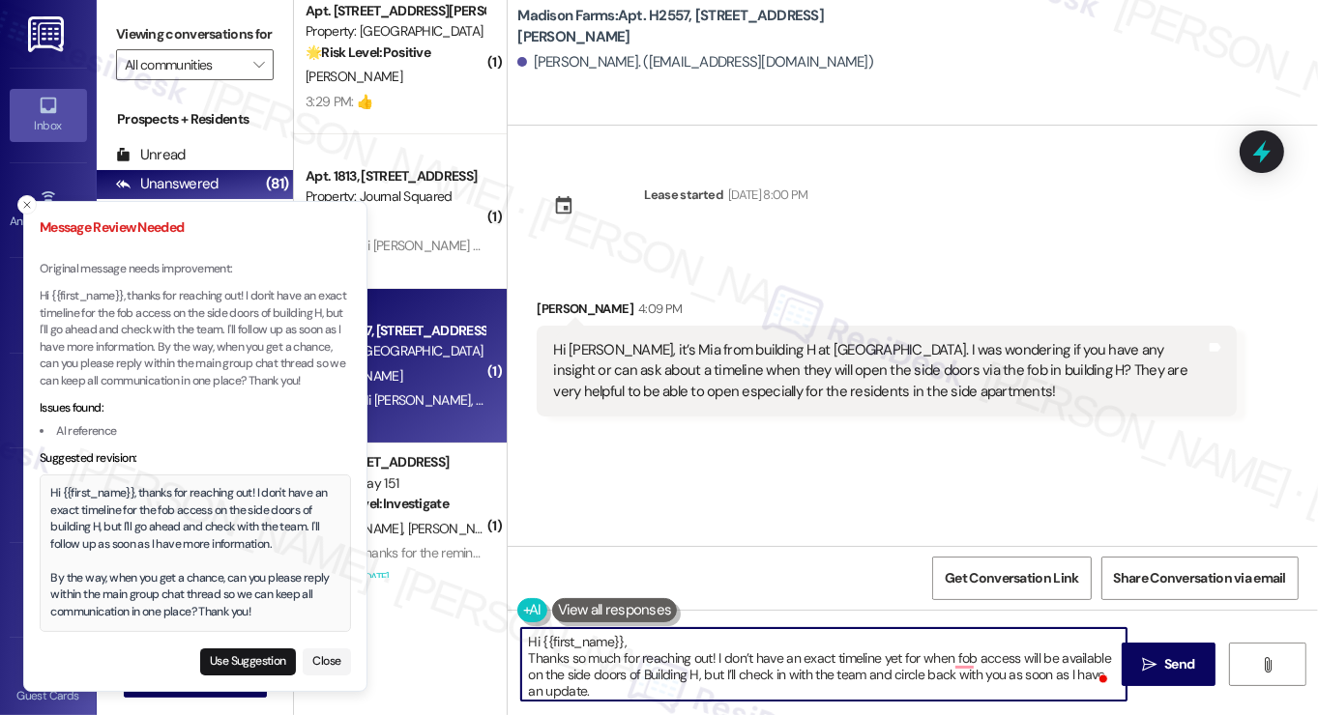
click at [525, 656] on textarea "Hi {{first_name}}, Thanks so much for reaching out! I don’t have an exact timel…" at bounding box center [823, 664] width 605 height 73
click at [532, 656] on textarea "Hi {{first_name}}, Thanks so much for reaching out! I don’t have an exact timel…" at bounding box center [823, 664] width 605 height 73
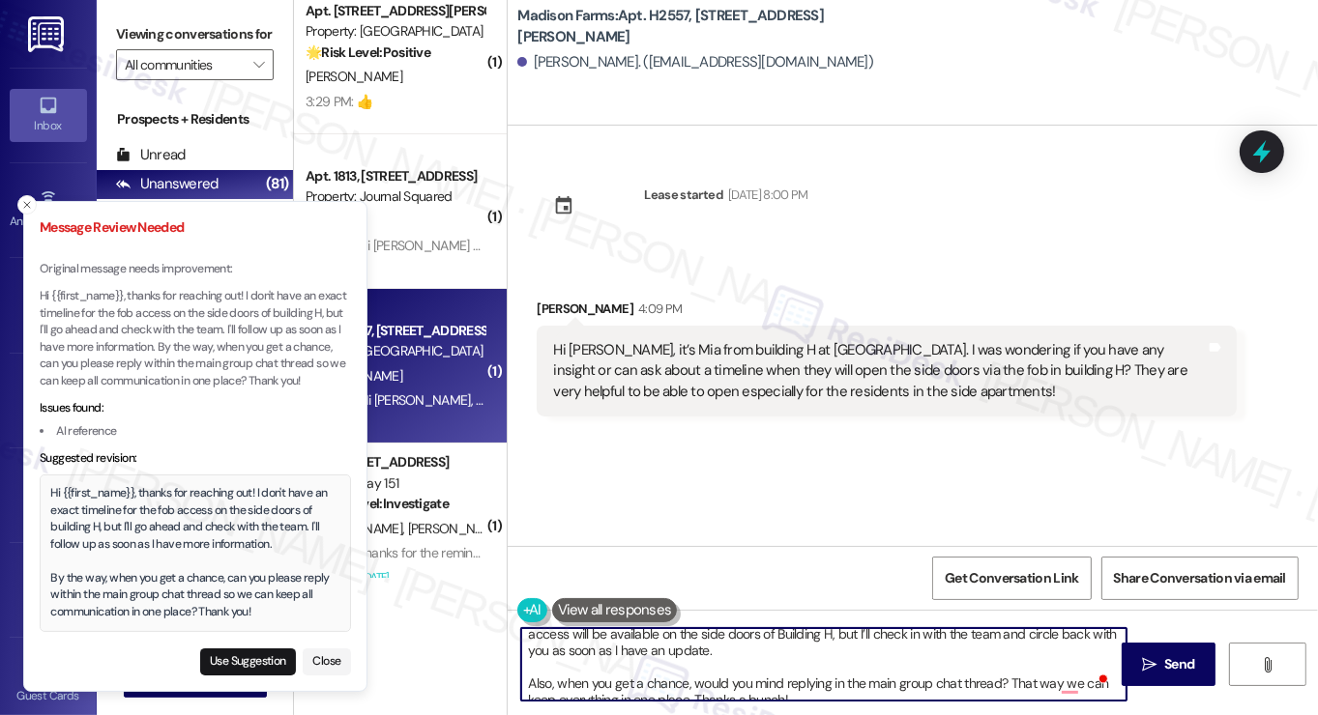
scroll to position [38, 0]
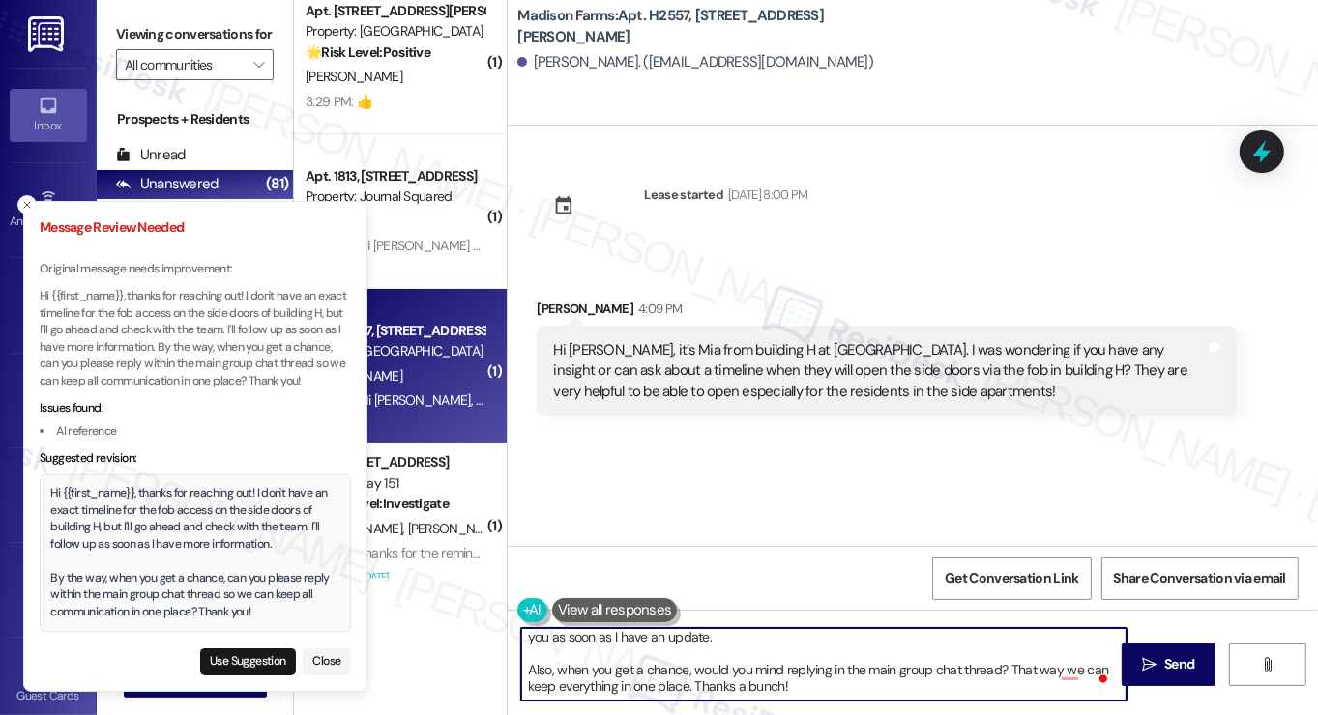
click at [621, 674] on textarea "Hi {{first_name}}, thanks so much for reaching out! I don’t have an exact timel…" at bounding box center [823, 664] width 605 height 73
click at [838, 674] on textarea "Hi {{first_name}}, thanks so much for reaching out! I don’t have an exact timel…" at bounding box center [823, 664] width 605 height 73
click at [687, 684] on textarea "Hi {{first_name}}, thanks so much for reaching out! I don’t have an exact timel…" at bounding box center [823, 664] width 605 height 73
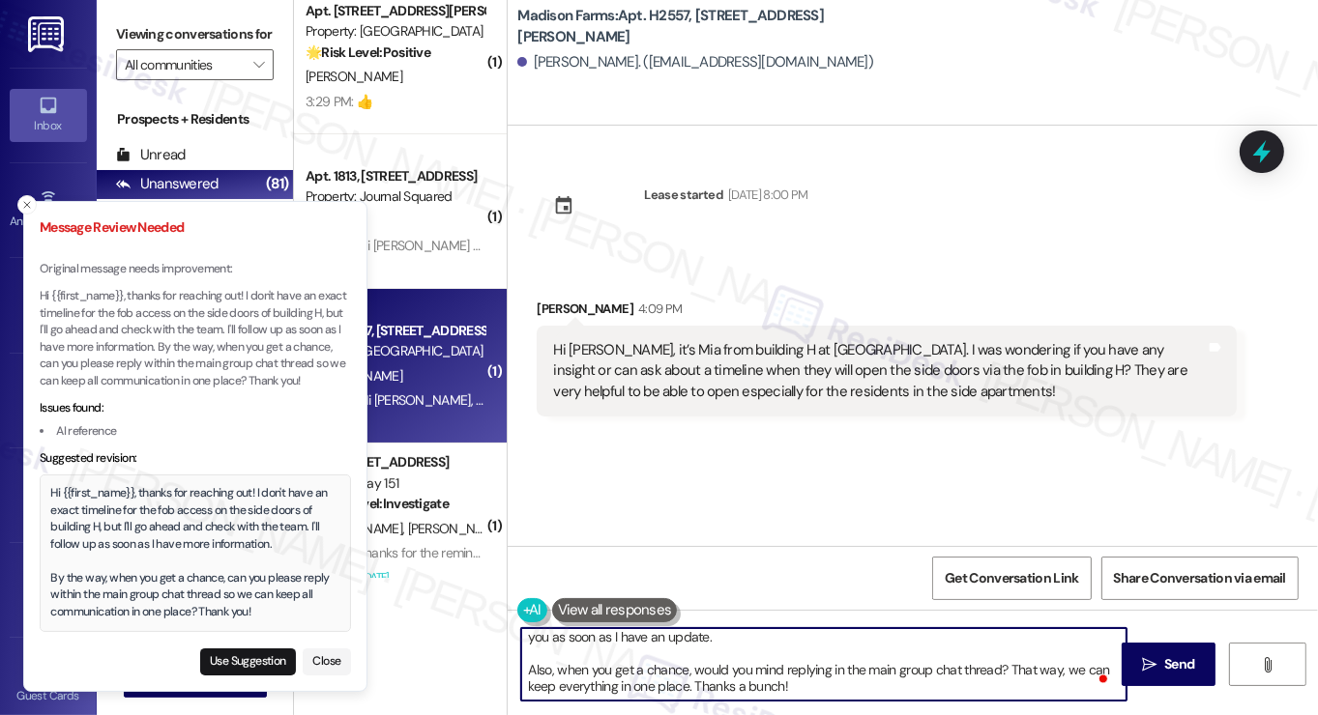
click at [687, 684] on textarea "Hi {{first_name}}, thanks so much for reaching out! I don’t have an exact timel…" at bounding box center [823, 664] width 605 height 73
drag, startPoint x: 687, startPoint y: 684, endPoint x: 723, endPoint y: 684, distance: 35.8
click at [687, 684] on textarea "Hi {{first_name}}, thanks so much for reaching out! I don’t have an exact timel…" at bounding box center [823, 664] width 605 height 73
click at [817, 693] on textarea "Hi {{first_name}}, thanks so much for reaching out! I don’t have an exact timel…" at bounding box center [823, 664] width 605 height 73
type textarea "Hi {{first_name}}, thanks so much for reaching out! I don’t have an exact timel…"
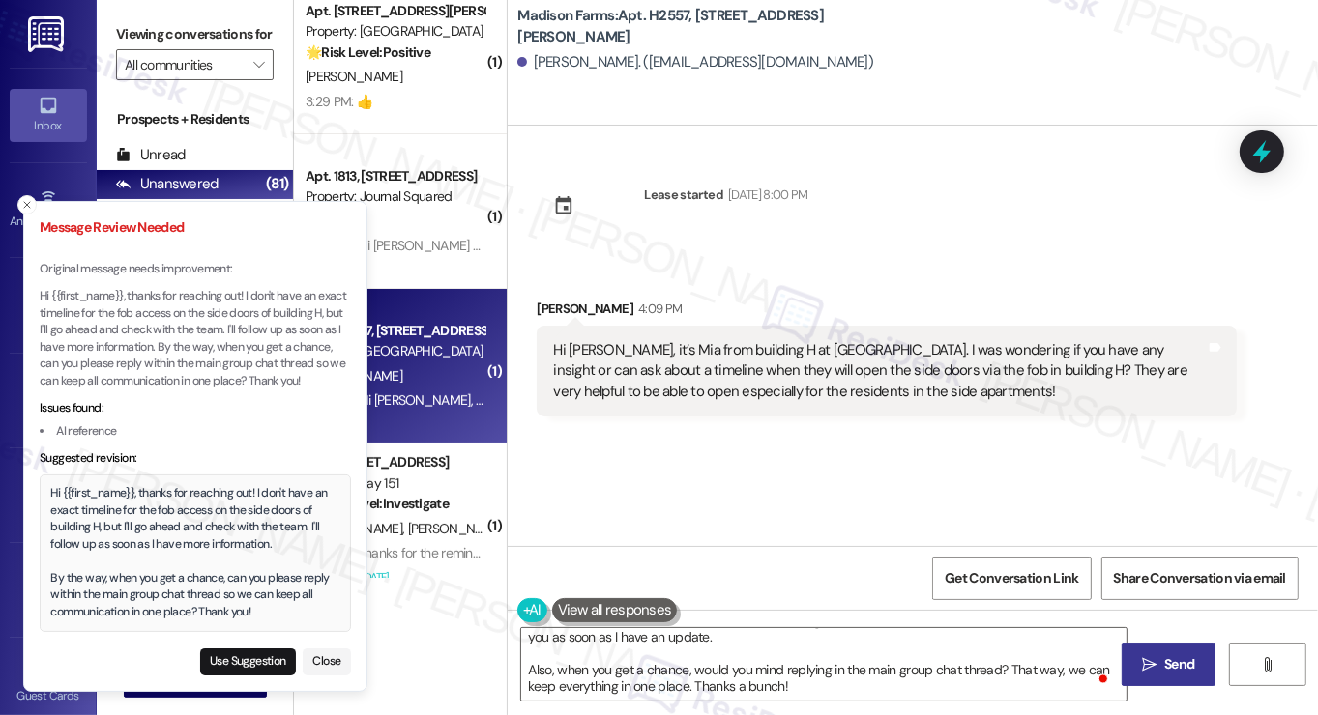
drag, startPoint x: 1154, startPoint y: 656, endPoint x: 1143, endPoint y: 656, distance: 11.6
click at [1154, 657] on icon "" at bounding box center [1149, 664] width 15 height 15
click at [34, 195] on button "Close toast" at bounding box center [26, 204] width 19 height 19
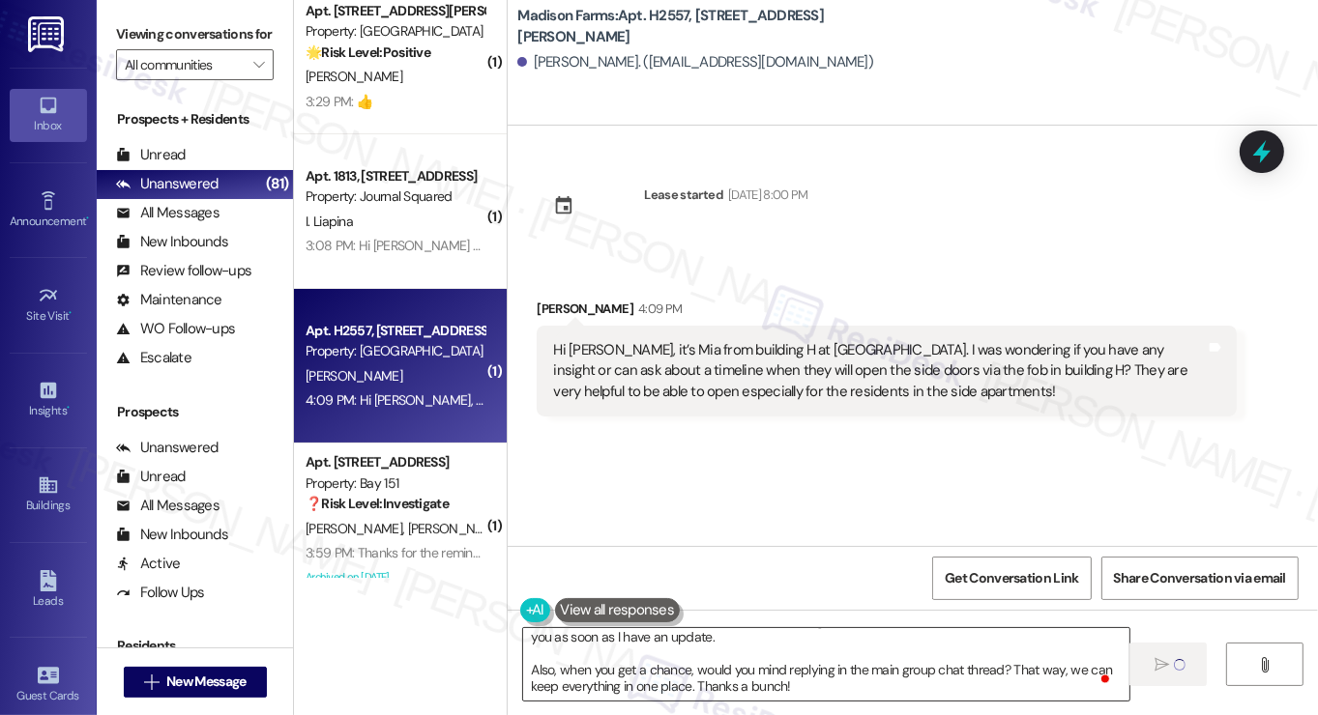
click at [723, 673] on textarea "Hi {{first_name}}, thanks so much for reaching out! I don’t have an exact timel…" at bounding box center [825, 664] width 605 height 73
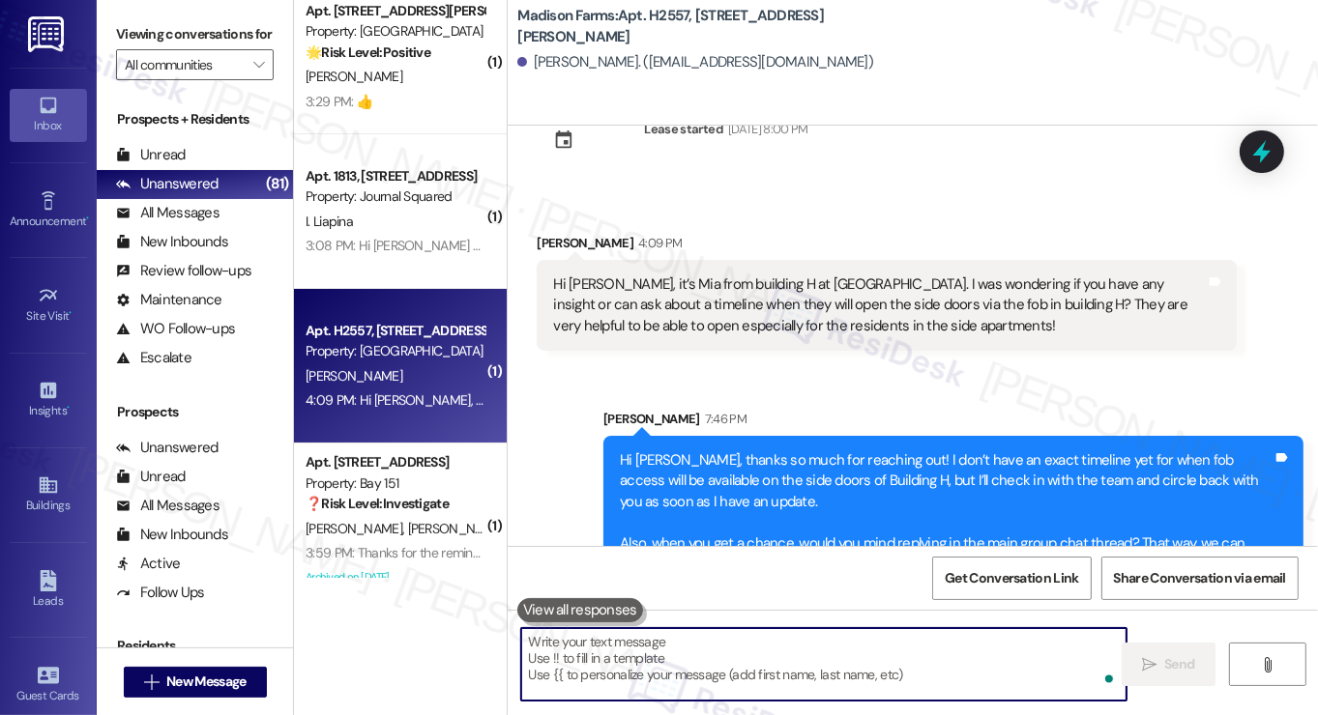
scroll to position [124, 0]
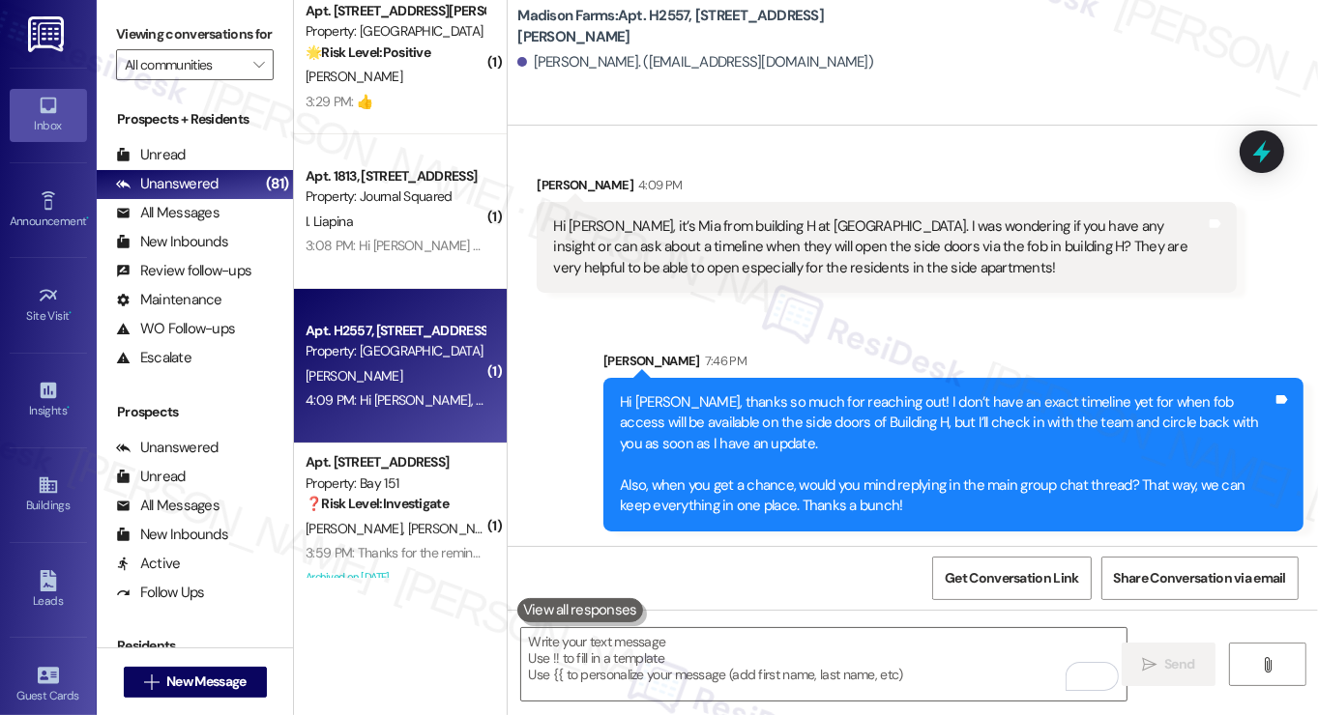
click at [851, 427] on div "Hi [PERSON_NAME], thanks so much for reaching out! I don’t have an exact timeli…" at bounding box center [946, 455] width 653 height 125
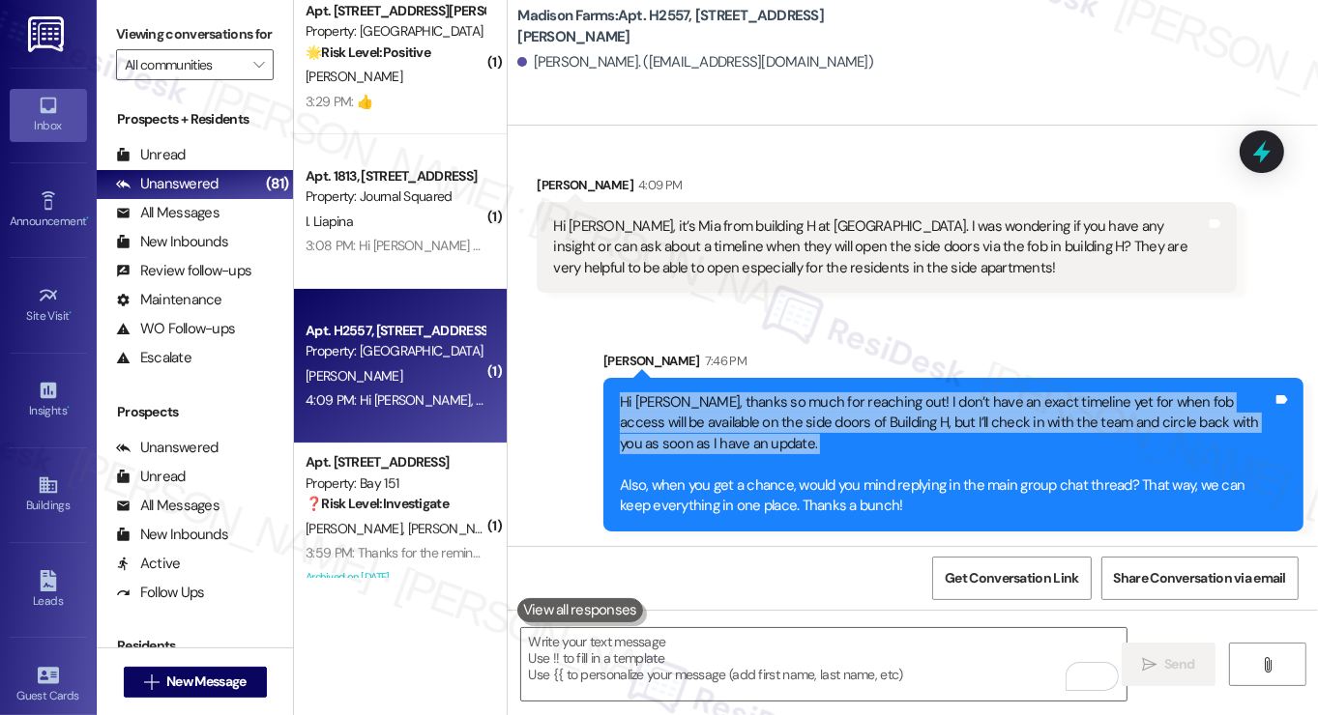
click at [851, 426] on div "Hi [PERSON_NAME], thanks so much for reaching out! I don’t have an exact timeli…" at bounding box center [946, 455] width 653 height 125
click at [986, 570] on span "Get Conversation Link" at bounding box center [1011, 579] width 133 height 20
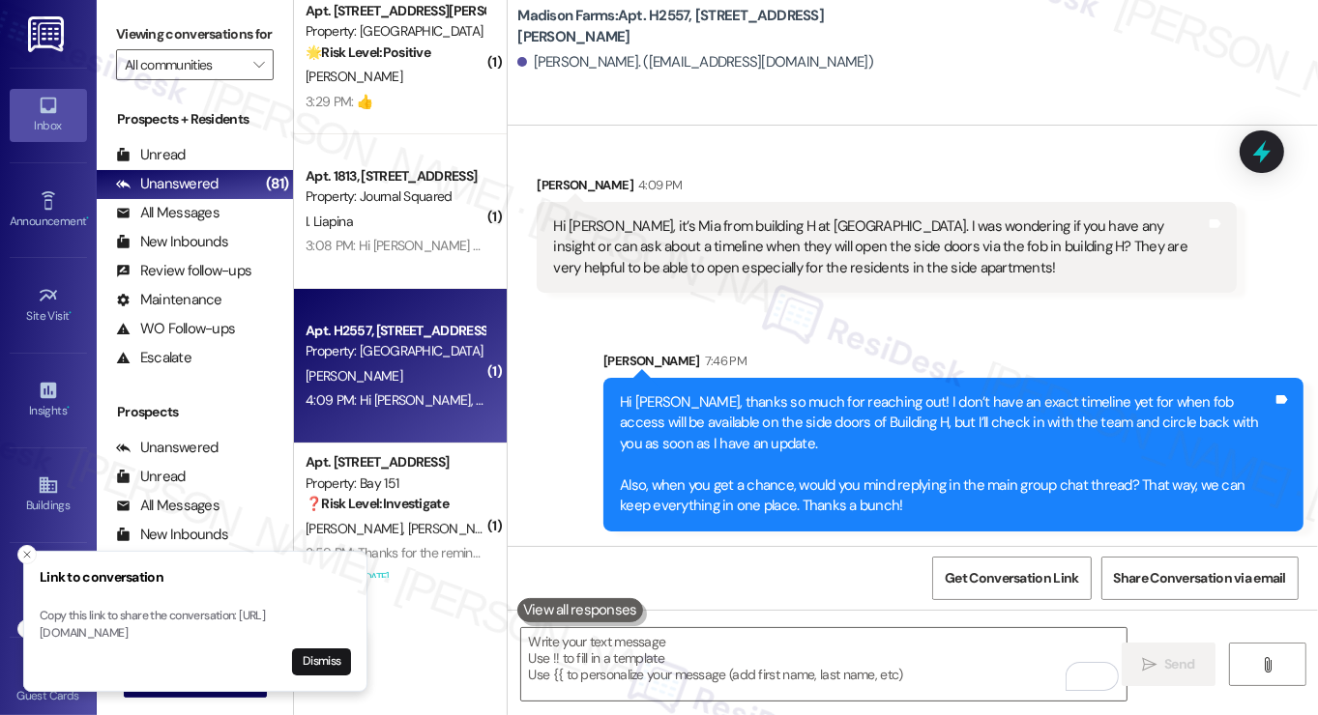
click at [636, 348] on div "Sent via SMS [PERSON_NAME] 7:46 PM Hi [PERSON_NAME], thanks so much for reachin…" at bounding box center [953, 440] width 729 height 209
click at [868, 338] on div "Sent via SMS [PERSON_NAME] 7:46 PM Hi [PERSON_NAME], thanks so much for reachin…" at bounding box center [953, 440] width 729 height 209
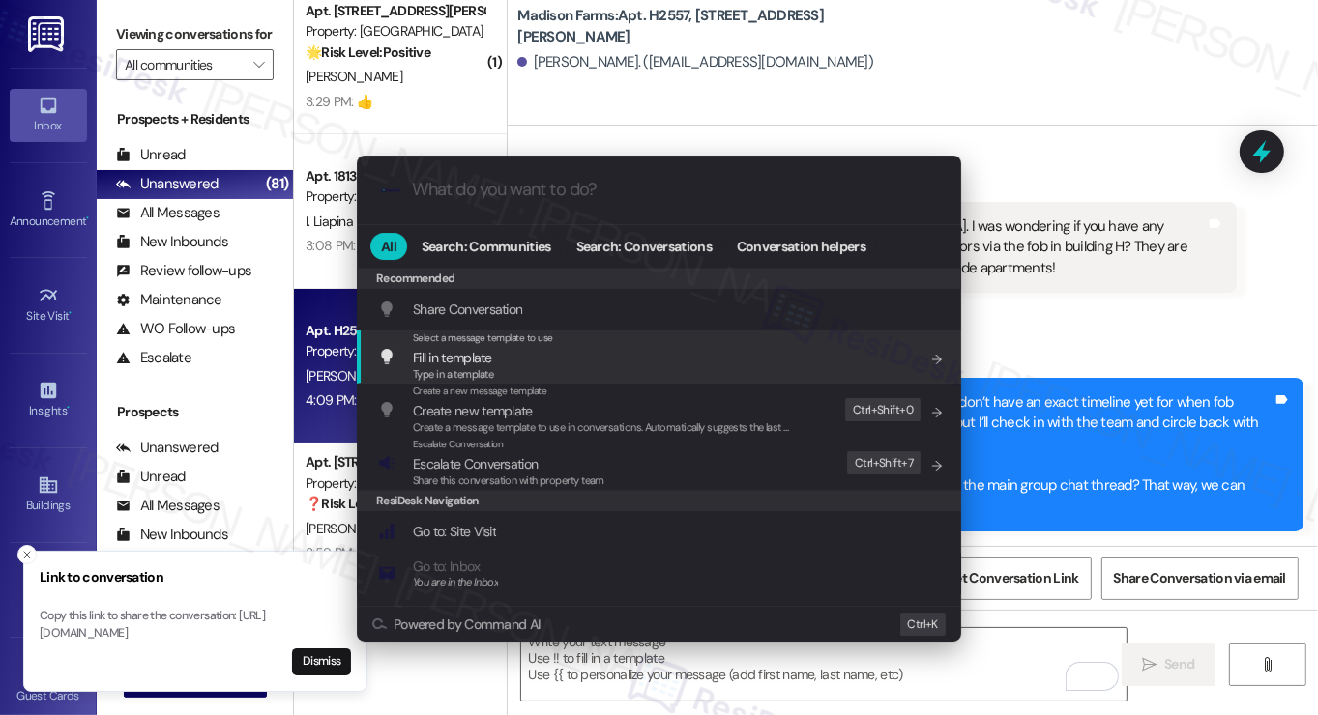
click at [1043, 300] on div ".cls-1{fill:#0a055f;}.cls-2{fill:#0cc4c4;} resideskLogoBlueOrange All Search: C…" at bounding box center [659, 357] width 1318 height 715
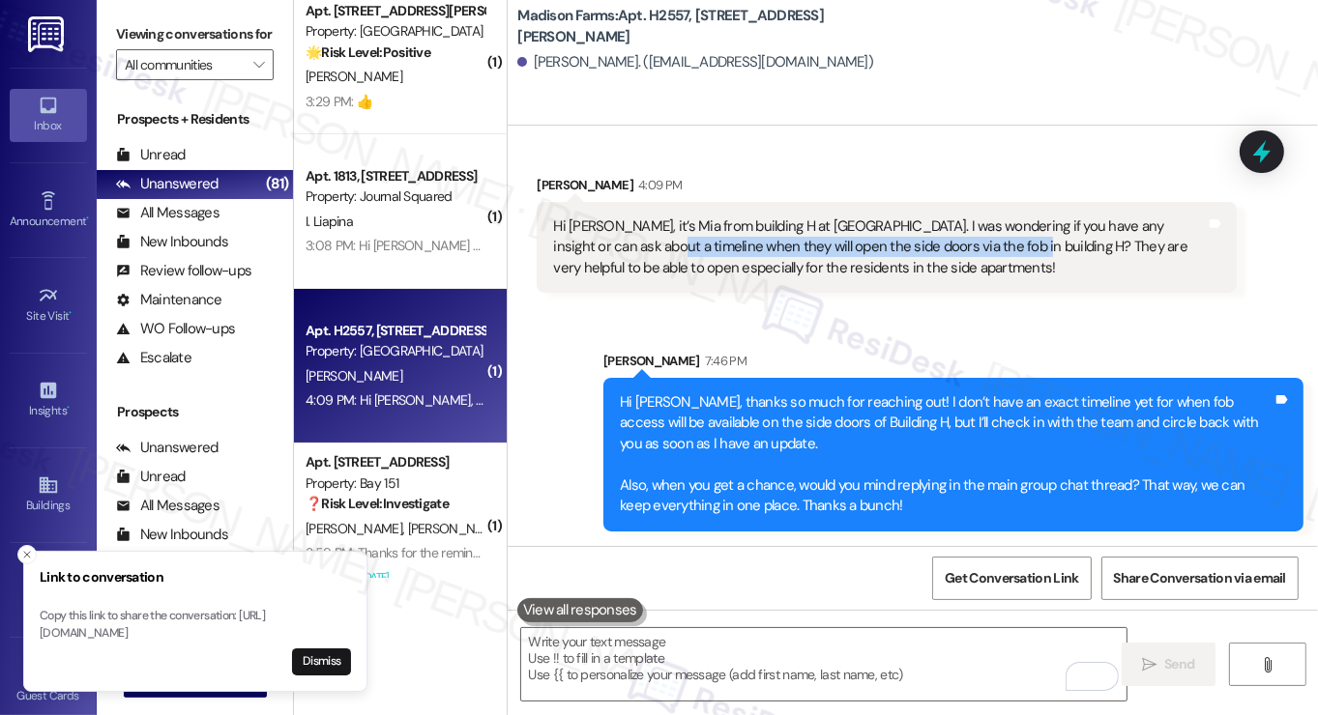
drag, startPoint x: 598, startPoint y: 248, endPoint x: 956, endPoint y: 243, distance: 358.7
click at [956, 243] on div "Hi [PERSON_NAME], it’s Mia from building H at [GEOGRAPHIC_DATA]. I was wonderin…" at bounding box center [879, 248] width 653 height 62
copy div "when they will open the side doors via the fob in building H?"
click at [887, 301] on div "Received via SMS [PERSON_NAME] 4:09 PM Hi [PERSON_NAME], it’s [PERSON_NAME] fro…" at bounding box center [886, 233] width 729 height 147
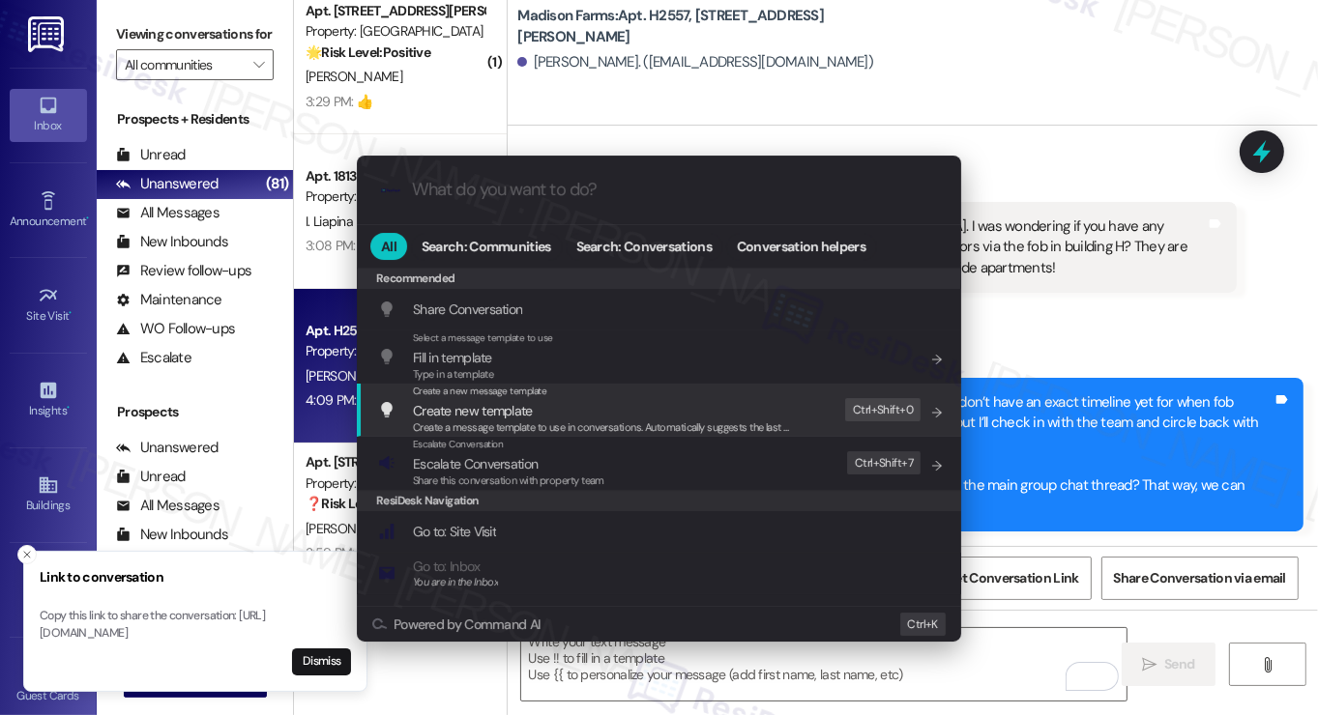
click at [646, 473] on div "Escalate Conversation Escalate Conversation Share this conversation with proper…" at bounding box center [661, 463] width 566 height 52
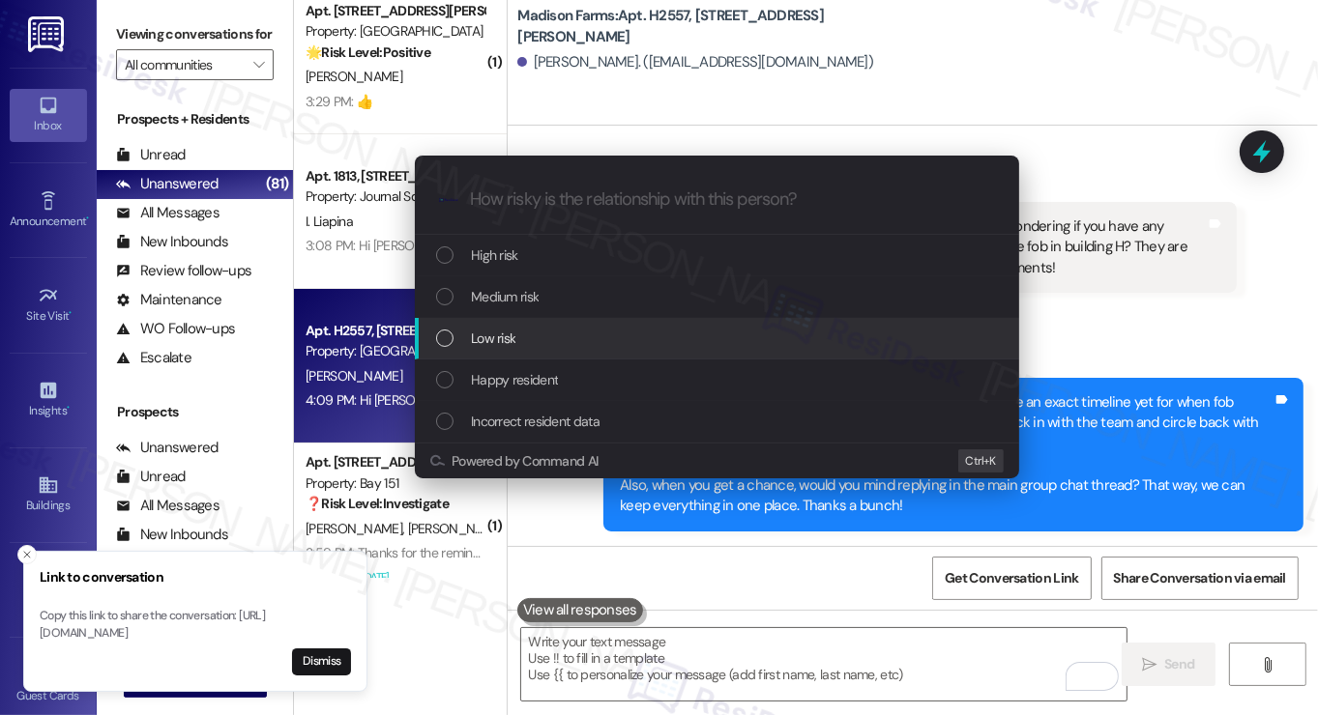
click at [509, 330] on span "Low risk" at bounding box center [493, 338] width 44 height 21
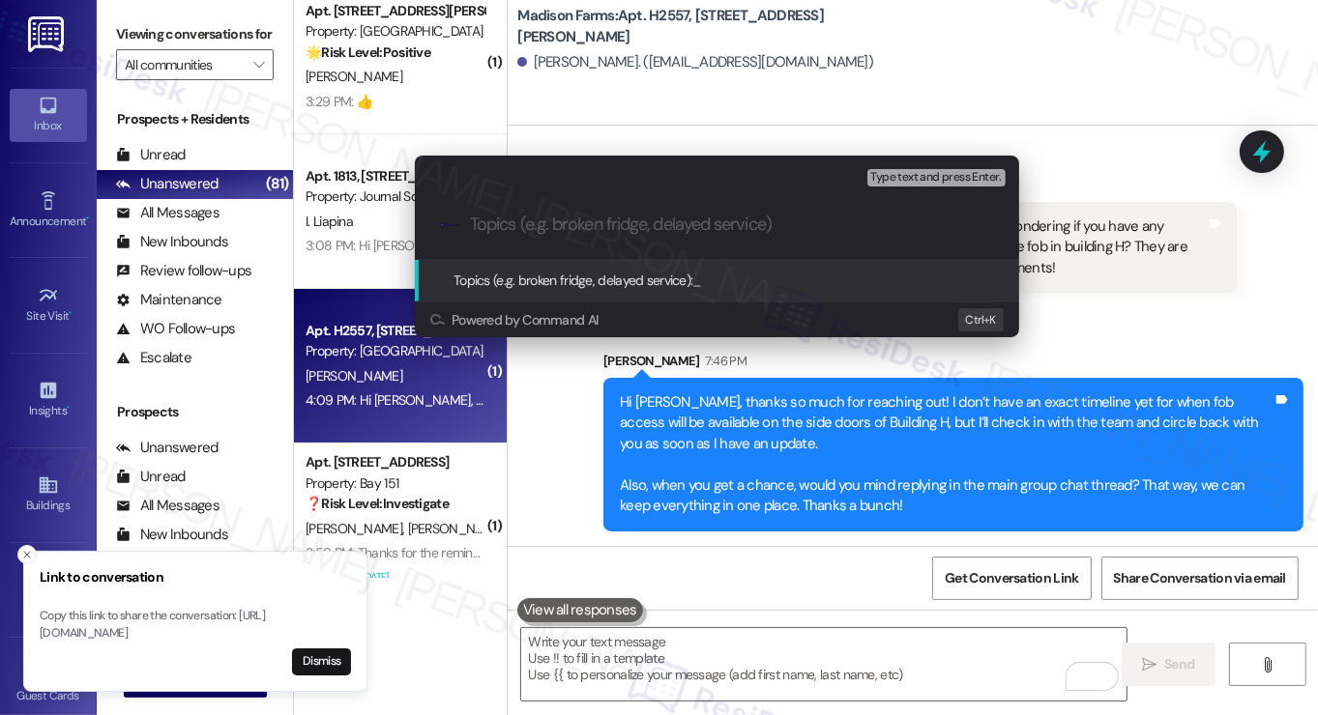
paste input "when they will open the side doors via the fob in building H?"
click at [538, 219] on input "when they will open the side doors via the fob in building H?" at bounding box center [725, 225] width 510 height 20
click at [571, 224] on input "when will open the side doors via the fob in building H?" at bounding box center [725, 225] width 510 height 20
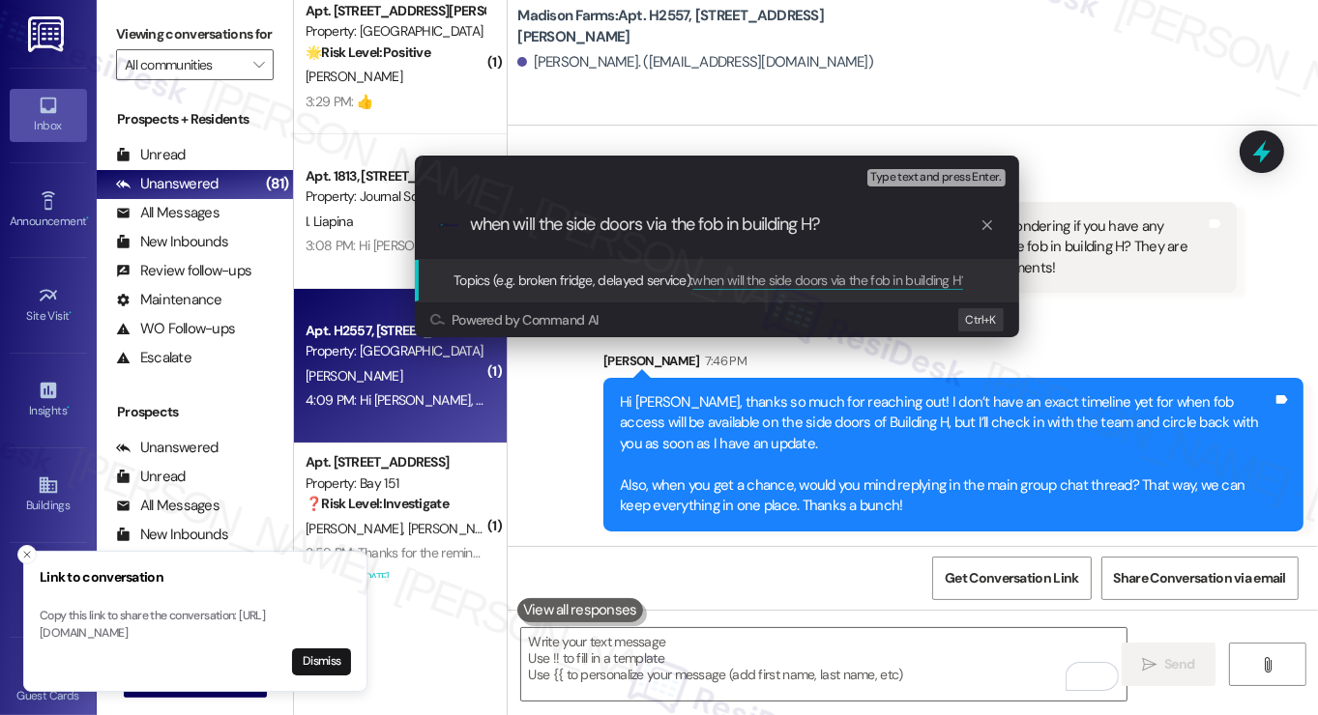
click at [653, 224] on input "when will the side doors via the fob in building H?" at bounding box center [725, 225] width 510 height 20
click at [729, 223] on input "when will the side doors open via the fob in building H?" at bounding box center [725, 225] width 510 height 20
click at [878, 215] on input "when will the side doors open via fob in building H?" at bounding box center [725, 225] width 510 height 20
type input "when will the side doors open via fob in building H"
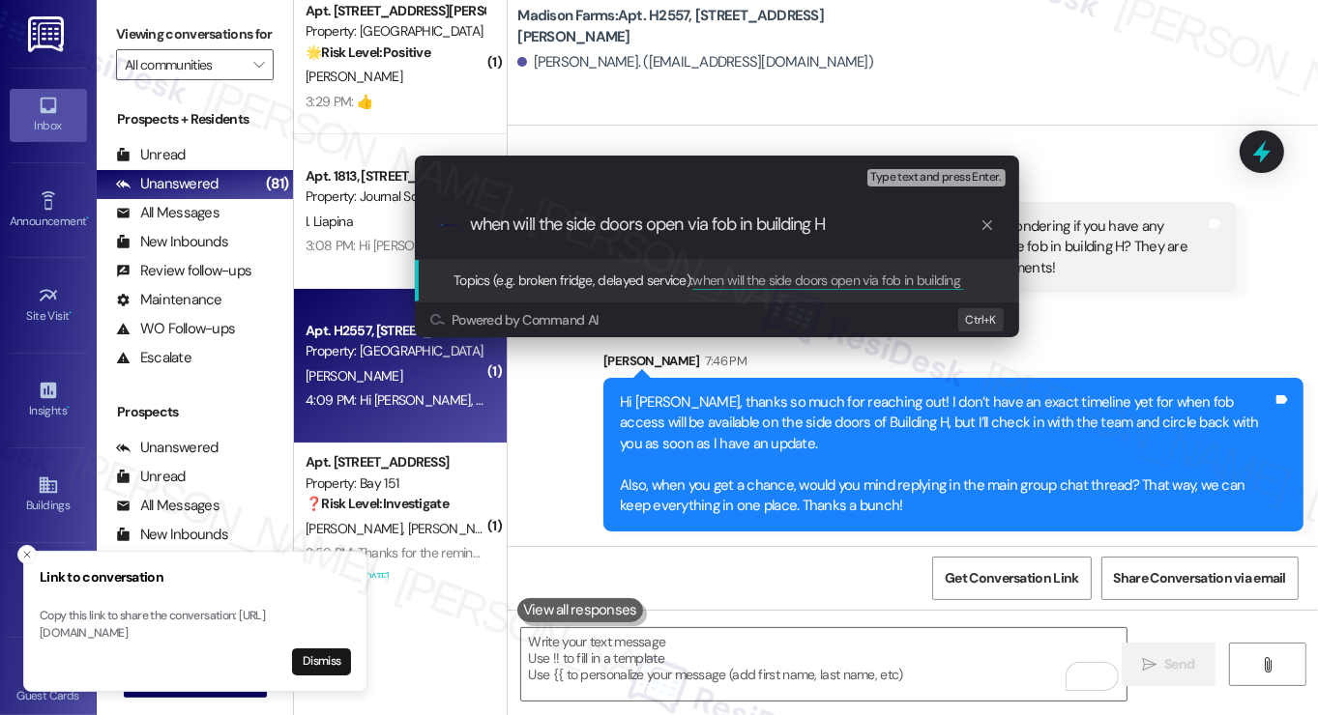
click at [485, 223] on input "when will the side doors open via fob in building H" at bounding box center [725, 225] width 510 height 20
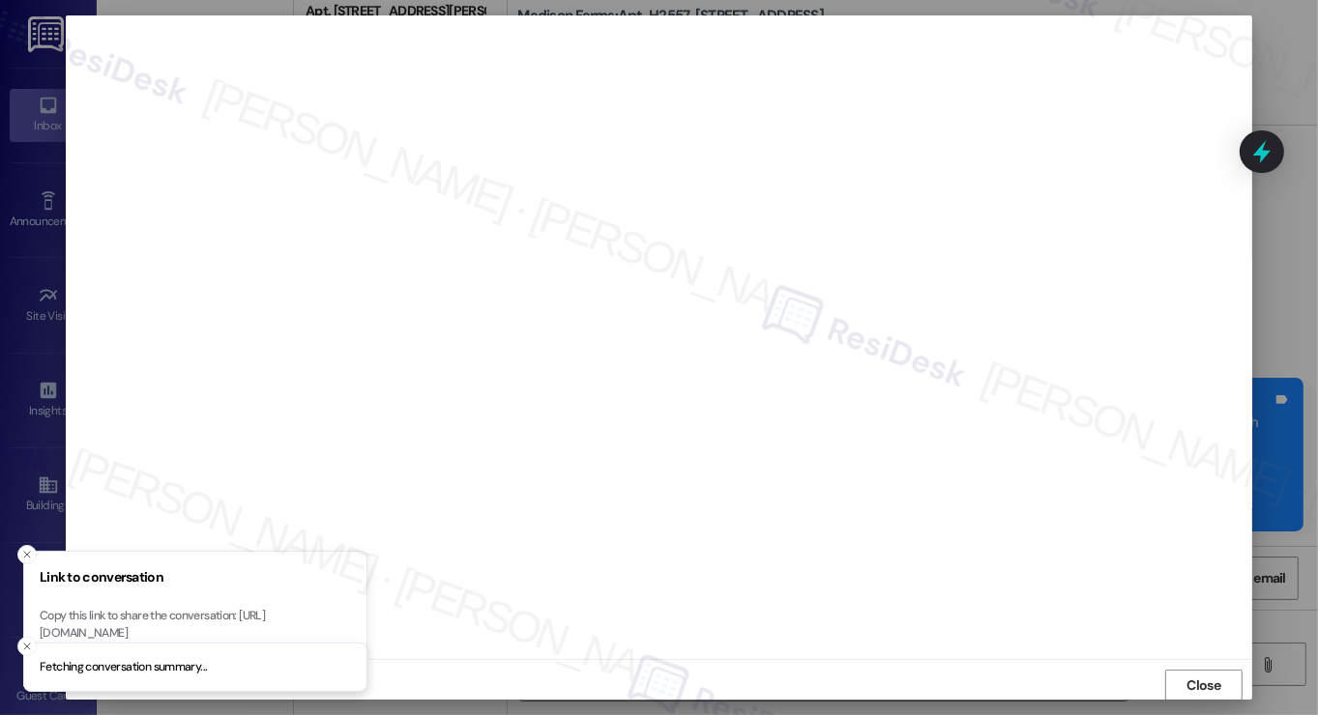
scroll to position [0, 0]
click at [325, 663] on button "Dismiss" at bounding box center [321, 662] width 59 height 27
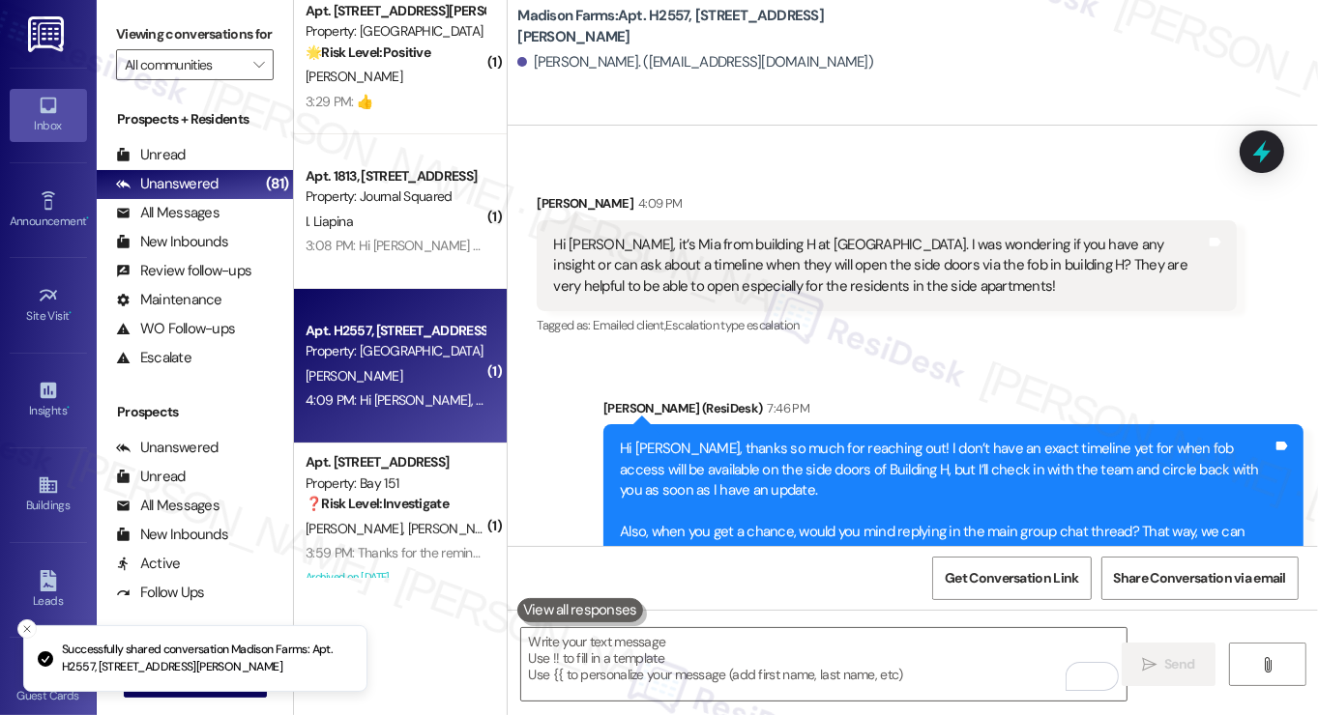
scroll to position [181, 0]
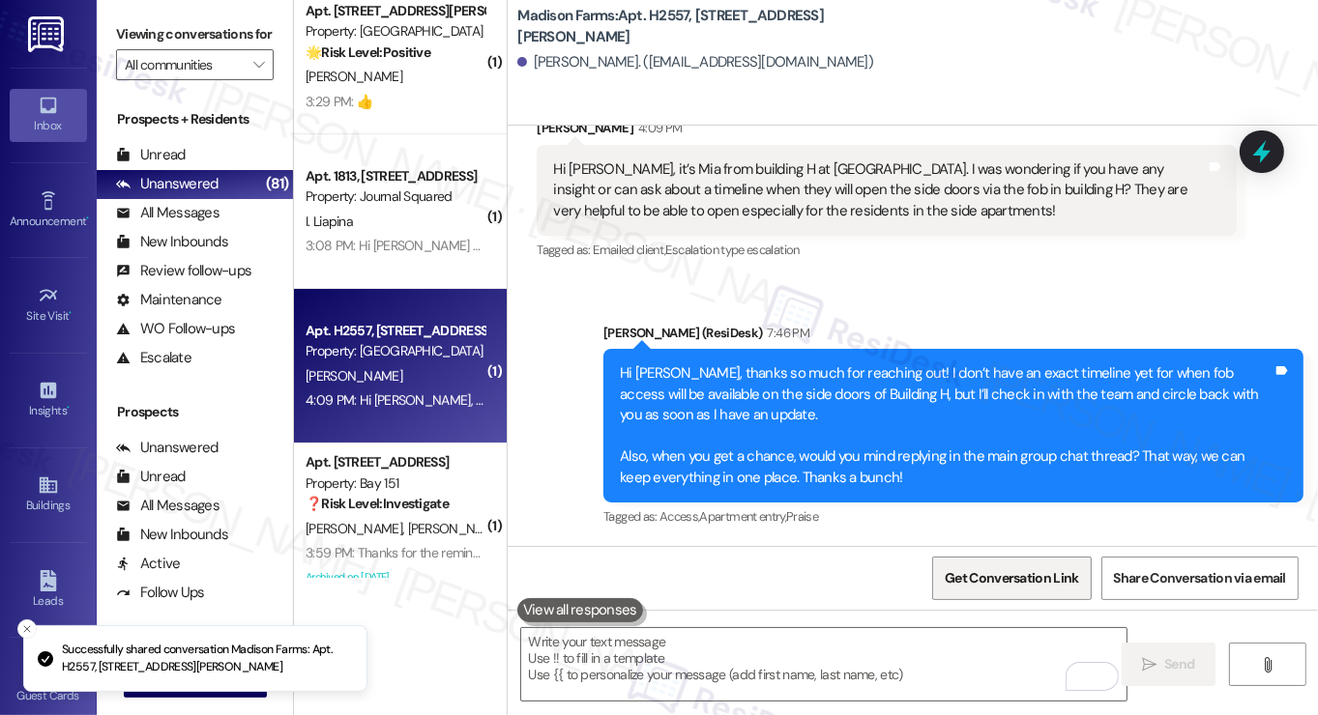
click at [1003, 590] on span "Get Conversation Link" at bounding box center [1011, 579] width 141 height 42
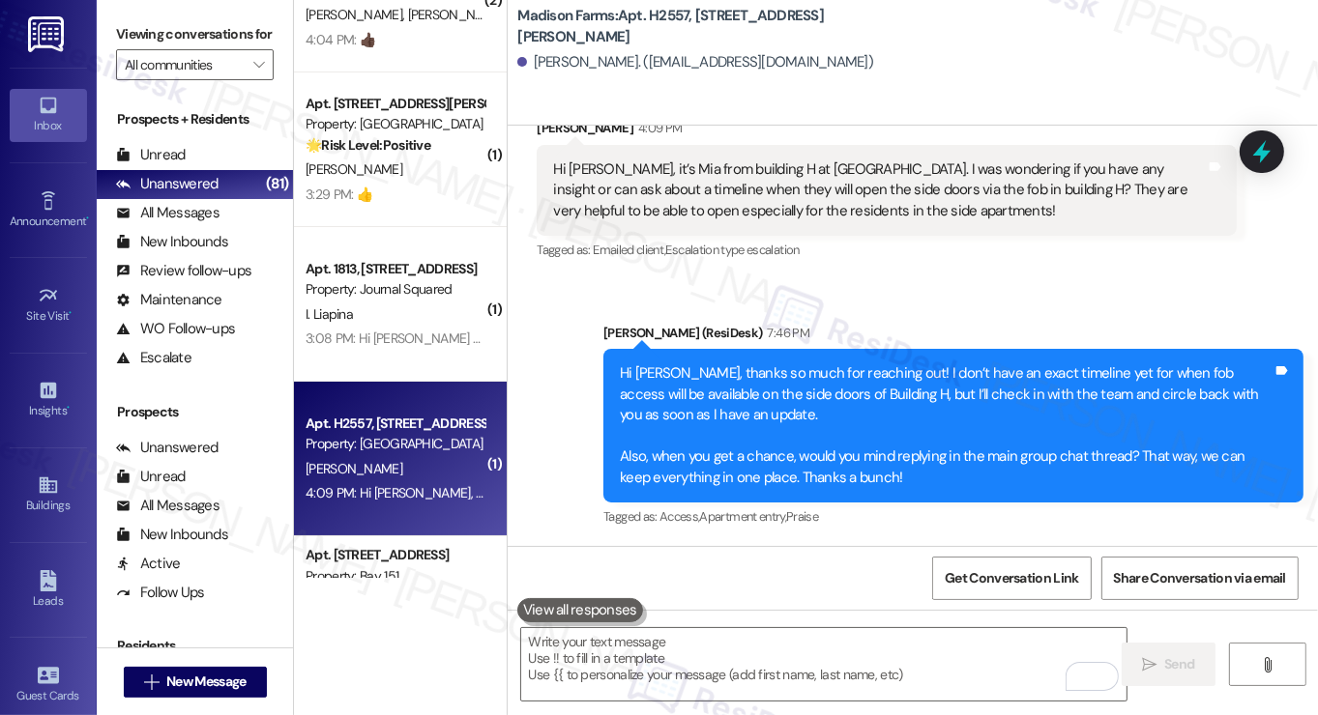
scroll to position [6575, 0]
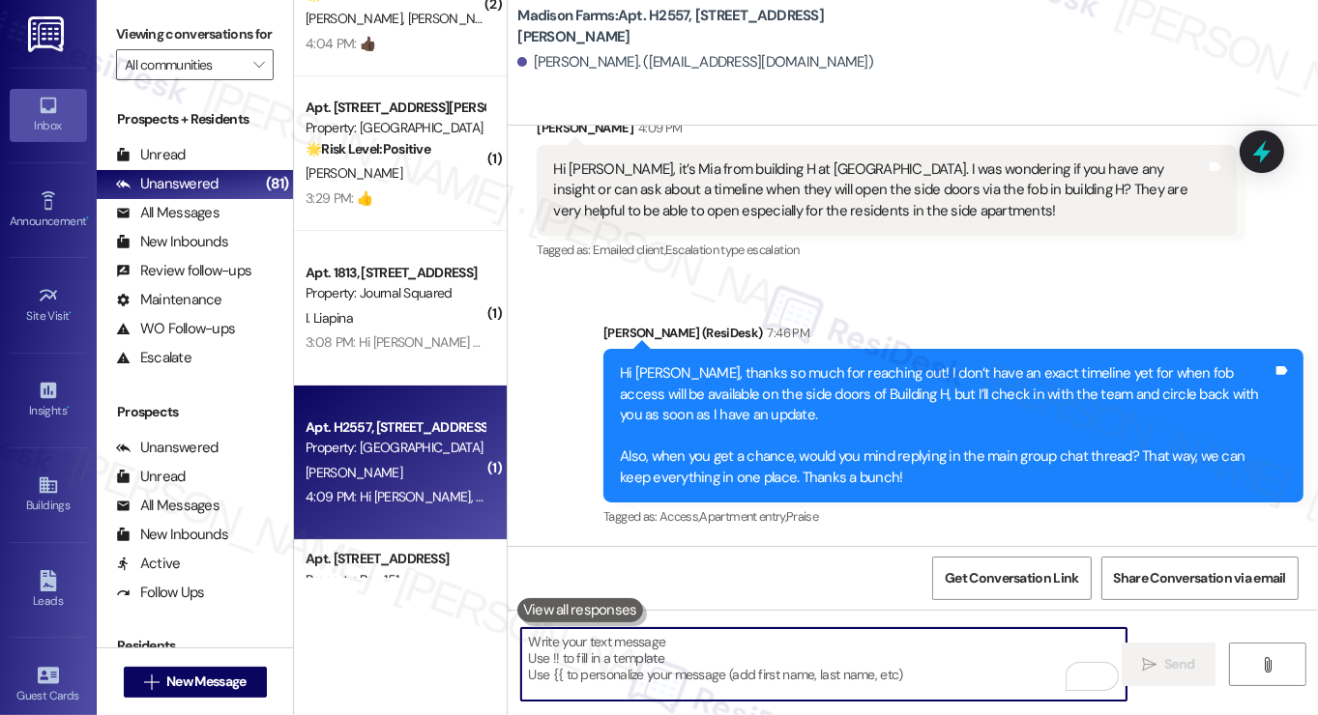
click at [725, 652] on textarea "To enrich screen reader interactions, please activate Accessibility in Grammarl…" at bounding box center [823, 664] width 605 height 73
paste textarea "[URL][DOMAIN_NAME]"
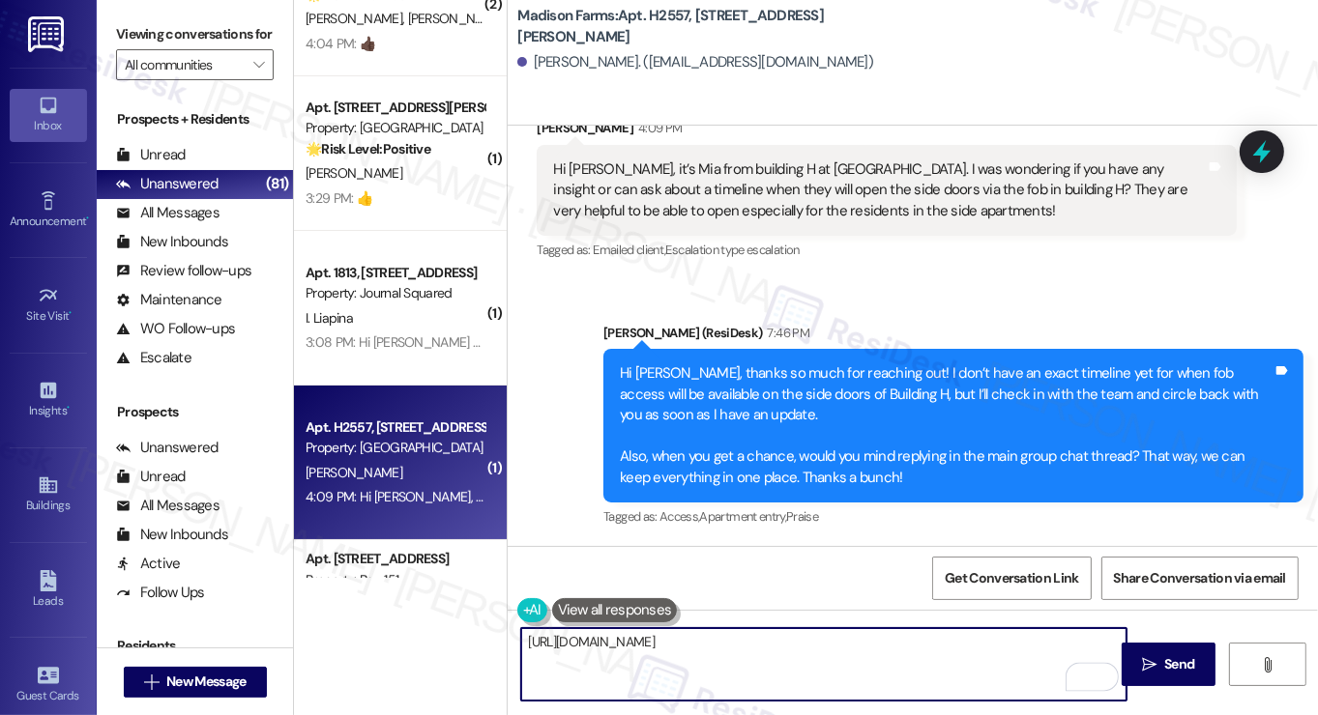
type textarea "[URL][DOMAIN_NAME]"
click at [548, 61] on div "[PERSON_NAME]. ([EMAIL_ADDRESS][DOMAIN_NAME])" at bounding box center [695, 62] width 356 height 20
click at [549, 61] on div "[PERSON_NAME]. ([EMAIL_ADDRESS][DOMAIN_NAME])" at bounding box center [695, 62] width 356 height 20
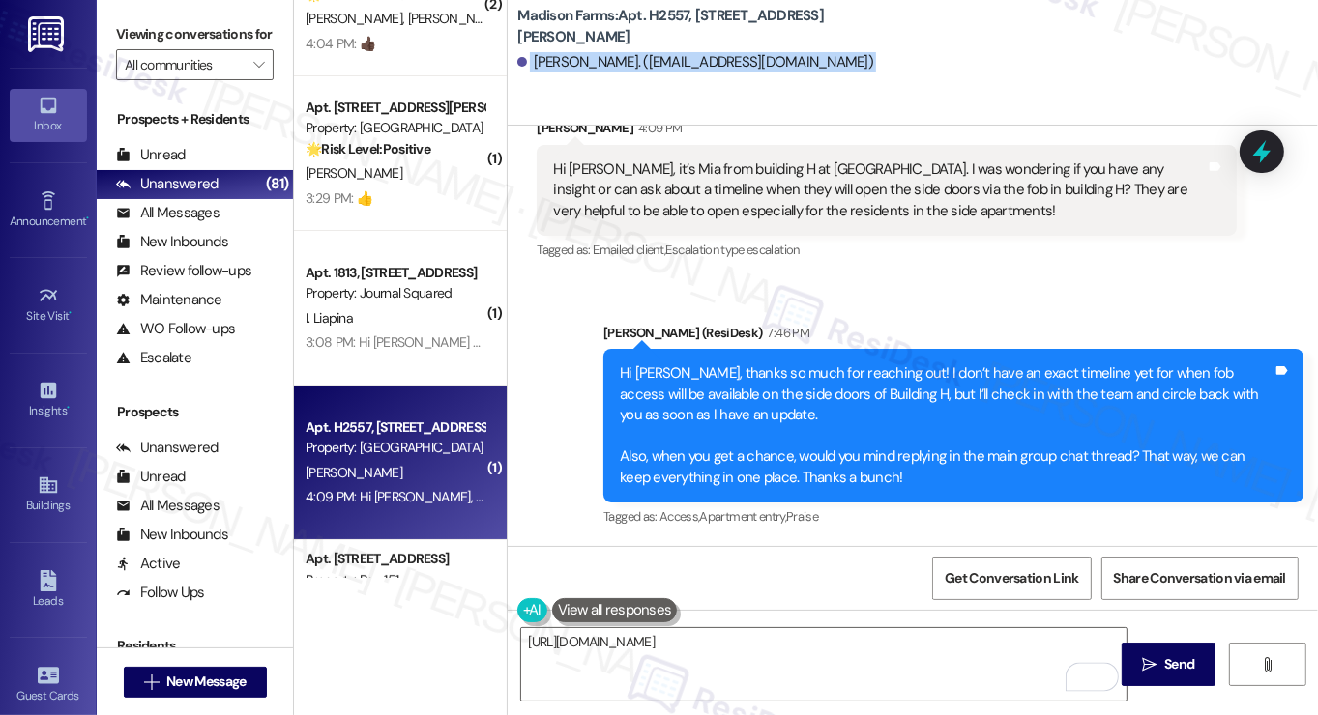
click at [550, 61] on div "[PERSON_NAME]. ([EMAIL_ADDRESS][DOMAIN_NAME])" at bounding box center [695, 62] width 356 height 20
click at [553, 59] on div "[PERSON_NAME]. ([EMAIL_ADDRESS][DOMAIN_NAME])" at bounding box center [695, 62] width 356 height 20
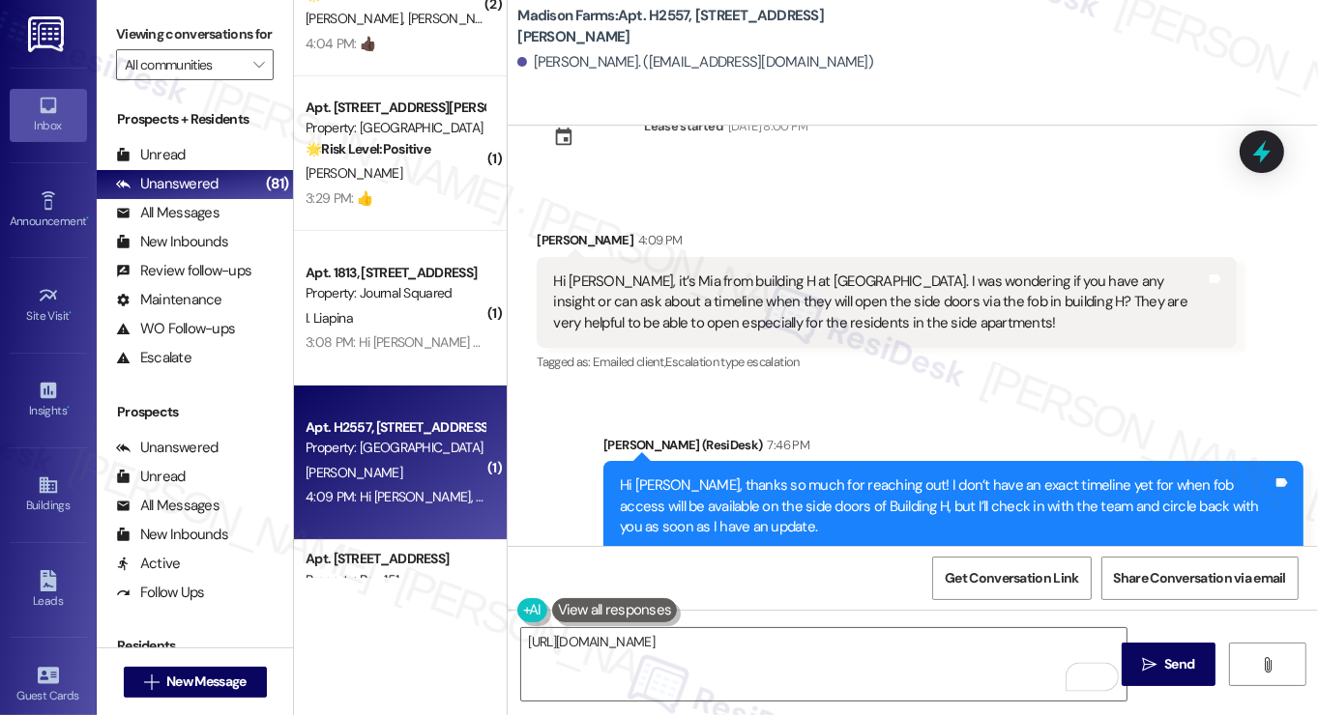
scroll to position [0, 0]
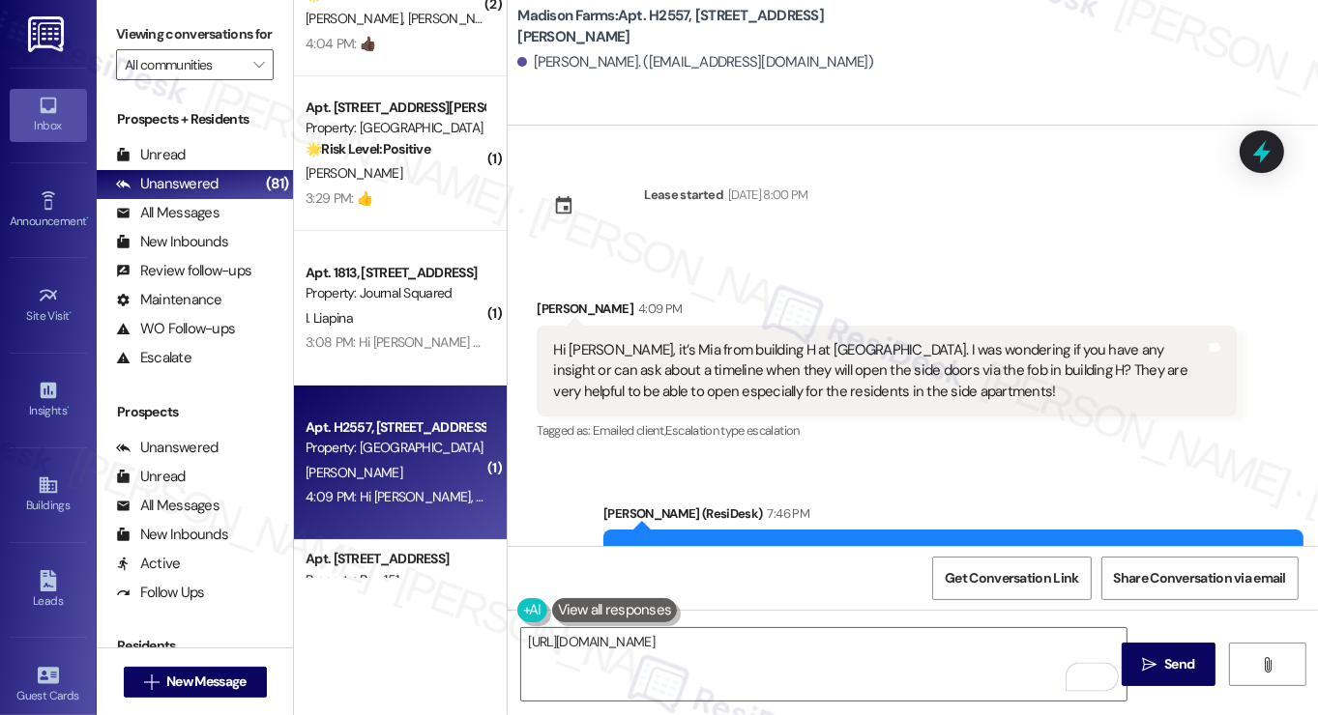
click at [583, 326] on div "Hi [PERSON_NAME], it’s Mia from building H at [GEOGRAPHIC_DATA]. I was wonderin…" at bounding box center [887, 371] width 700 height 91
click at [569, 312] on div "[PERSON_NAME] 4:09 PM" at bounding box center [887, 312] width 700 height 27
copy div "[PERSON_NAME]"
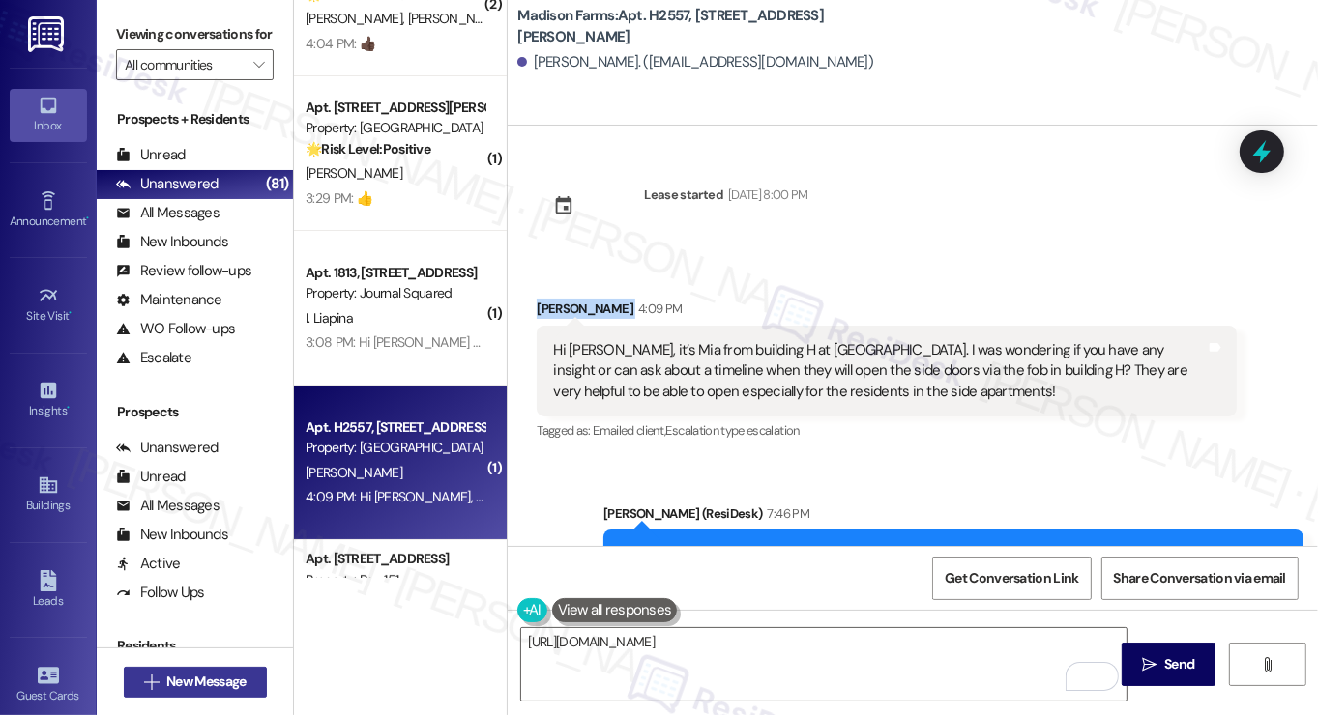
click at [223, 679] on span "New Message" at bounding box center [205, 682] width 79 height 20
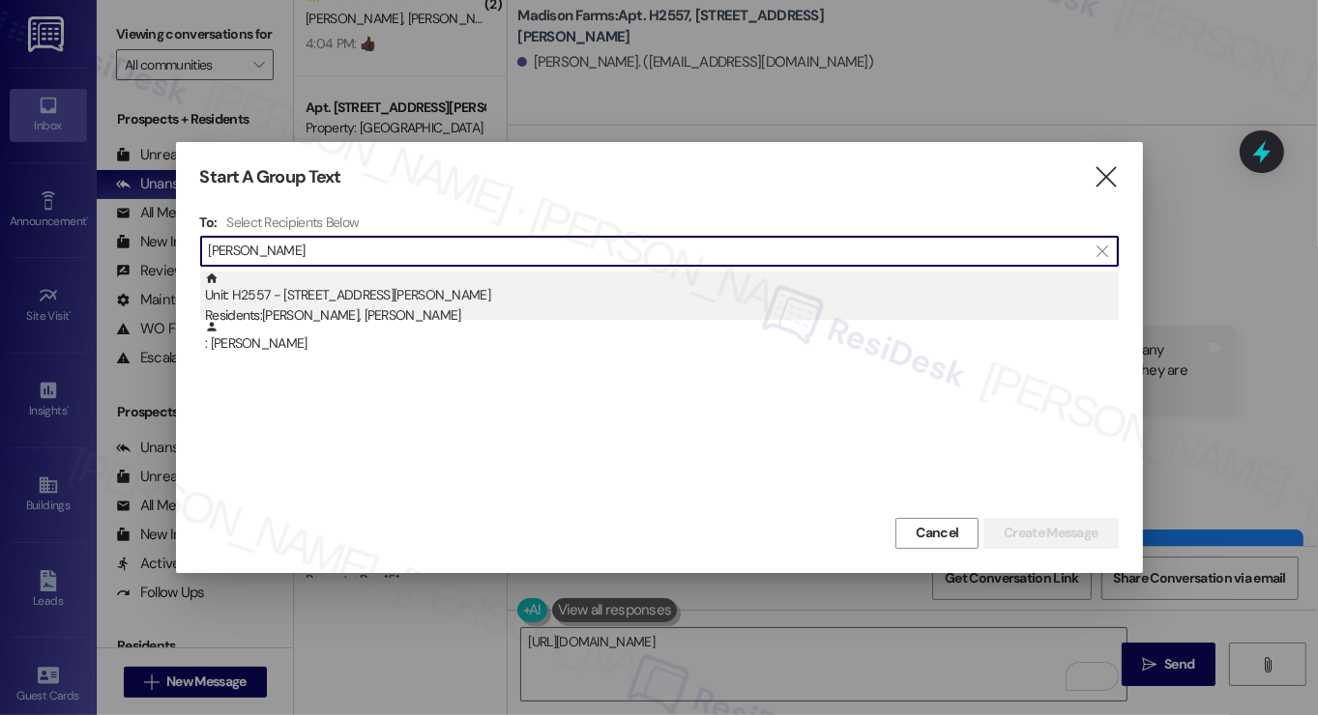
type input "[PERSON_NAME]"
click at [378, 295] on div "Unit: H2557 - 4883 [PERSON_NAME] Road Residents: [PERSON_NAME], [PERSON_NAME]" at bounding box center [662, 299] width 914 height 55
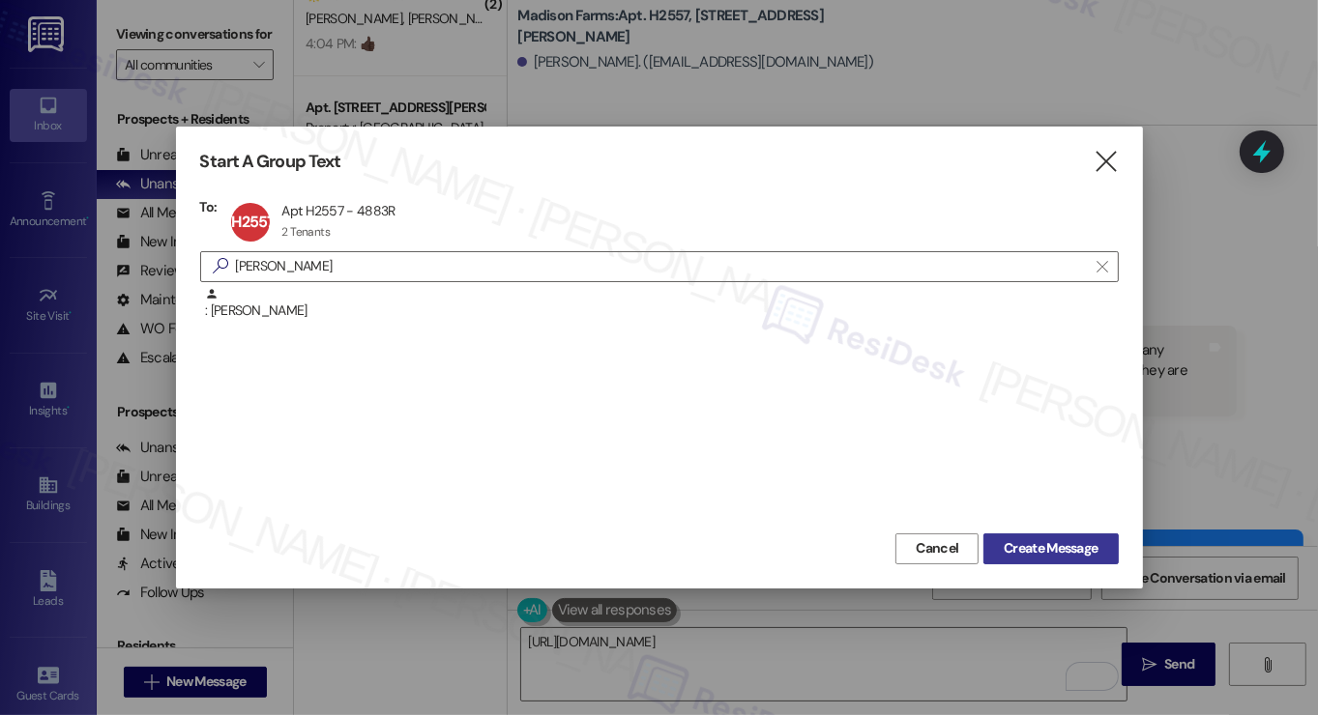
click at [1050, 539] on span "Create Message" at bounding box center [1051, 549] width 94 height 20
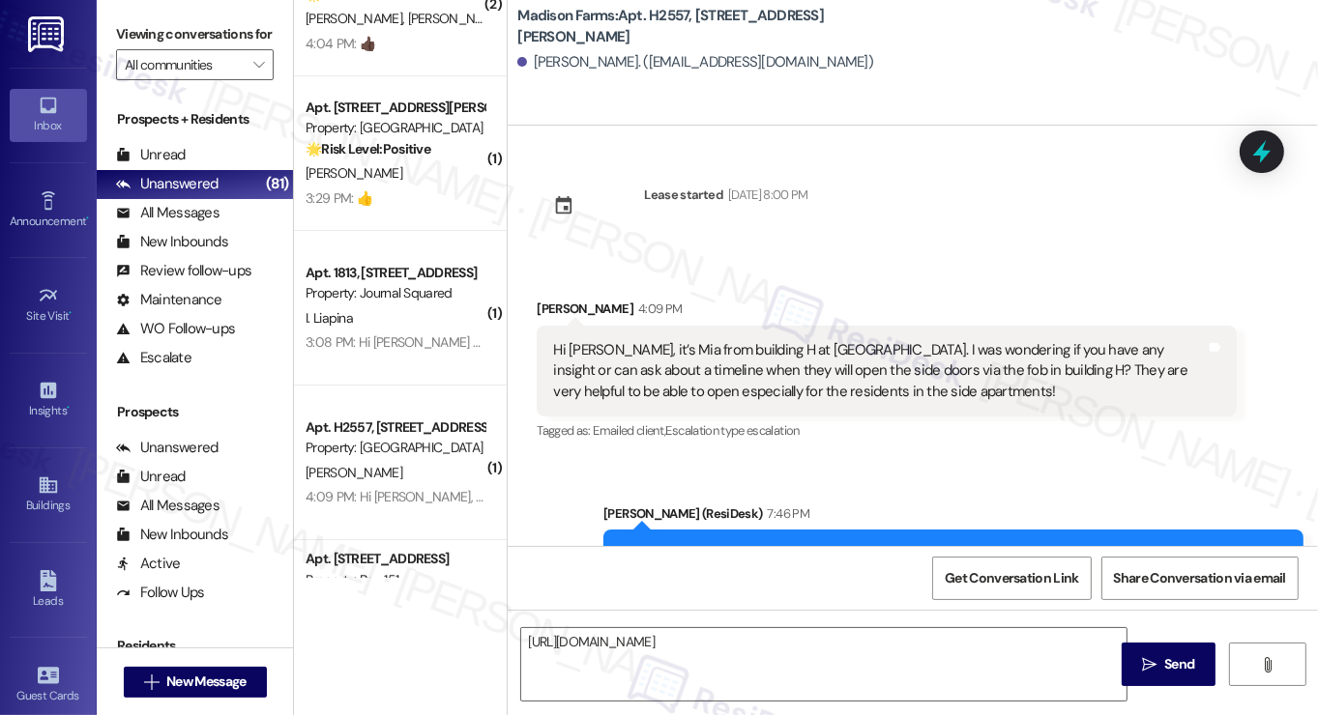
type textarea "Fetching suggested responses. Please feel free to read through the conversation…"
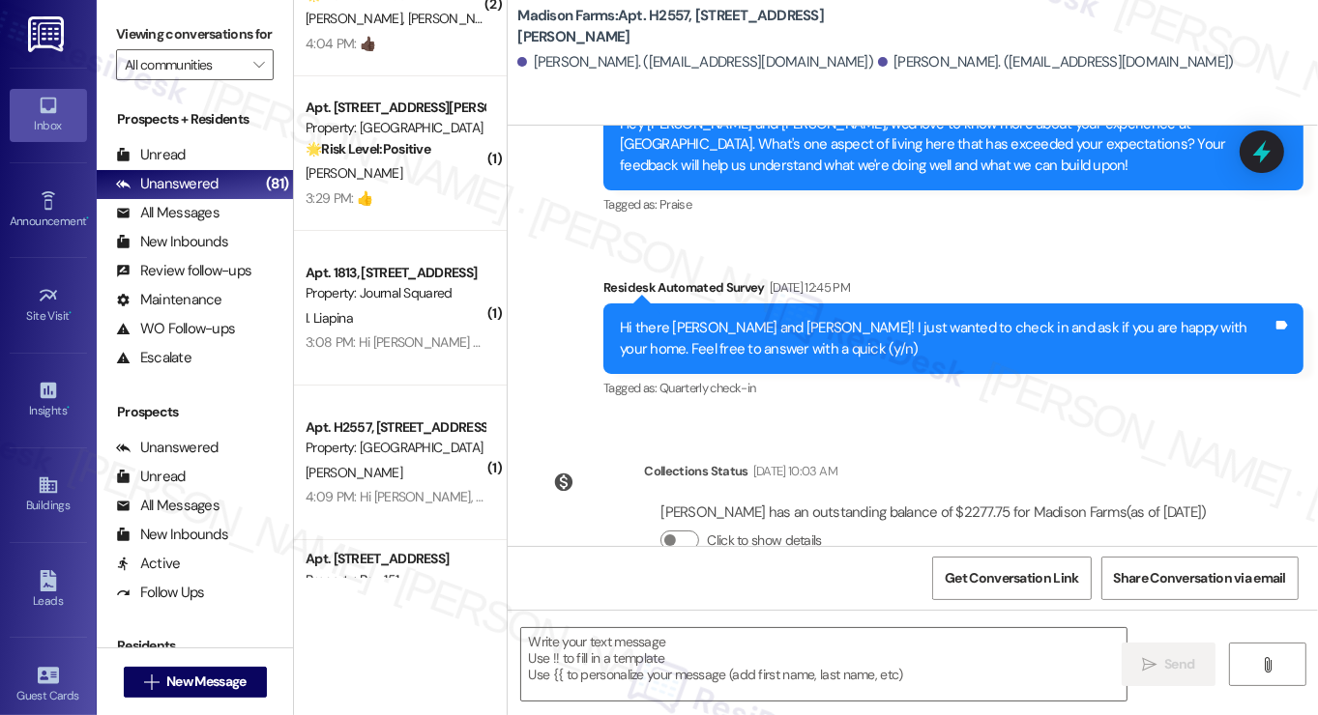
scroll to position [1239, 0]
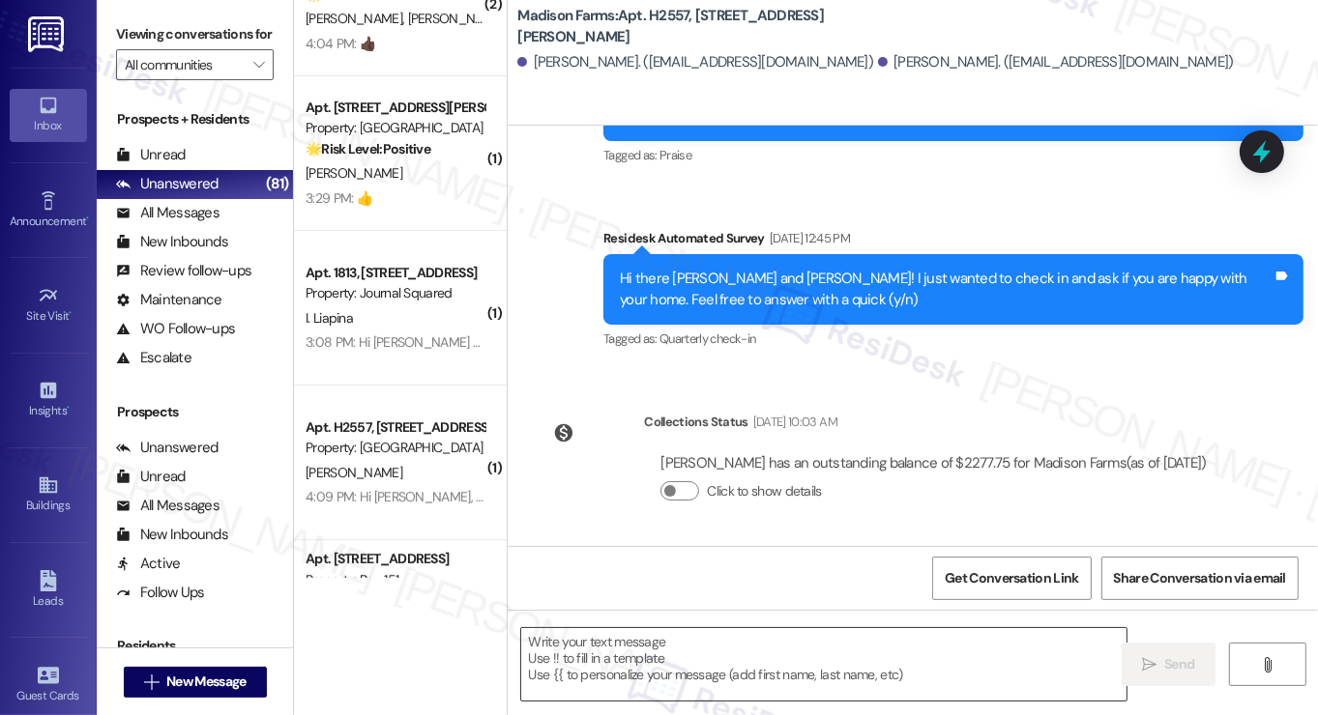
click at [841, 664] on textarea at bounding box center [823, 664] width 605 height 73
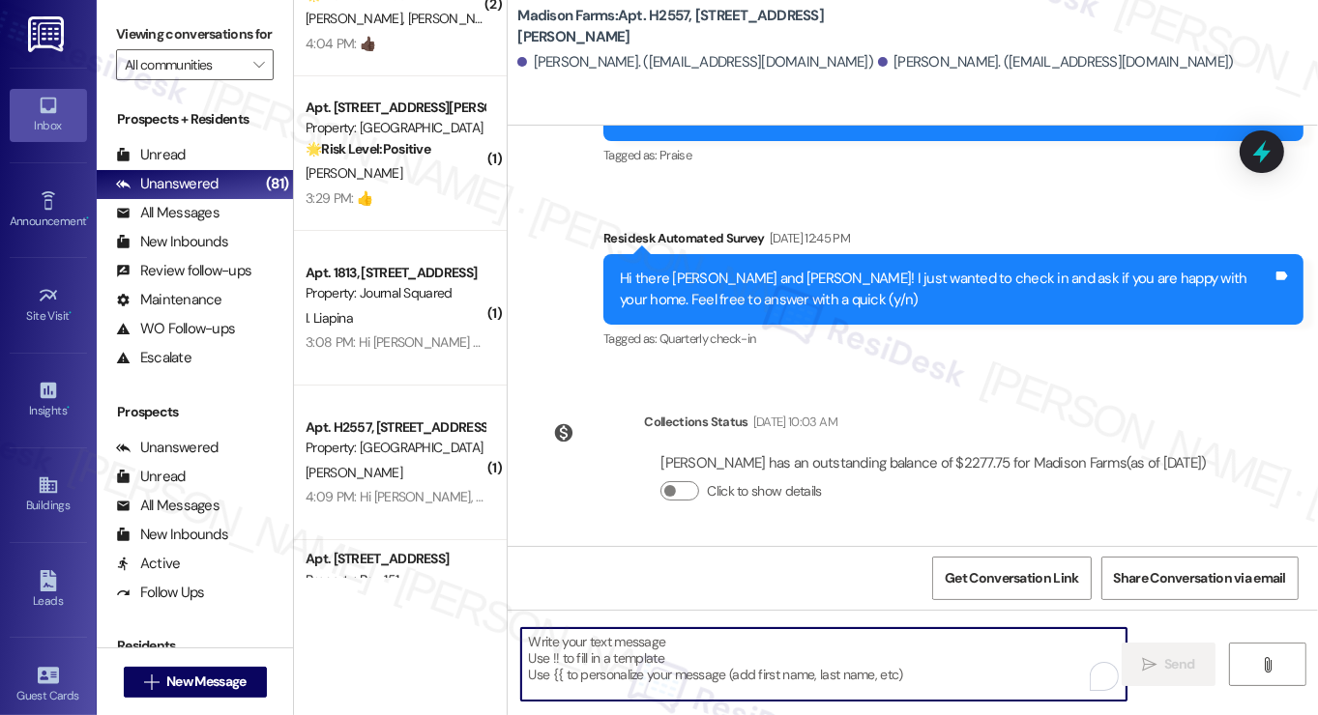
paste textarea "[PERSON_NAME]"
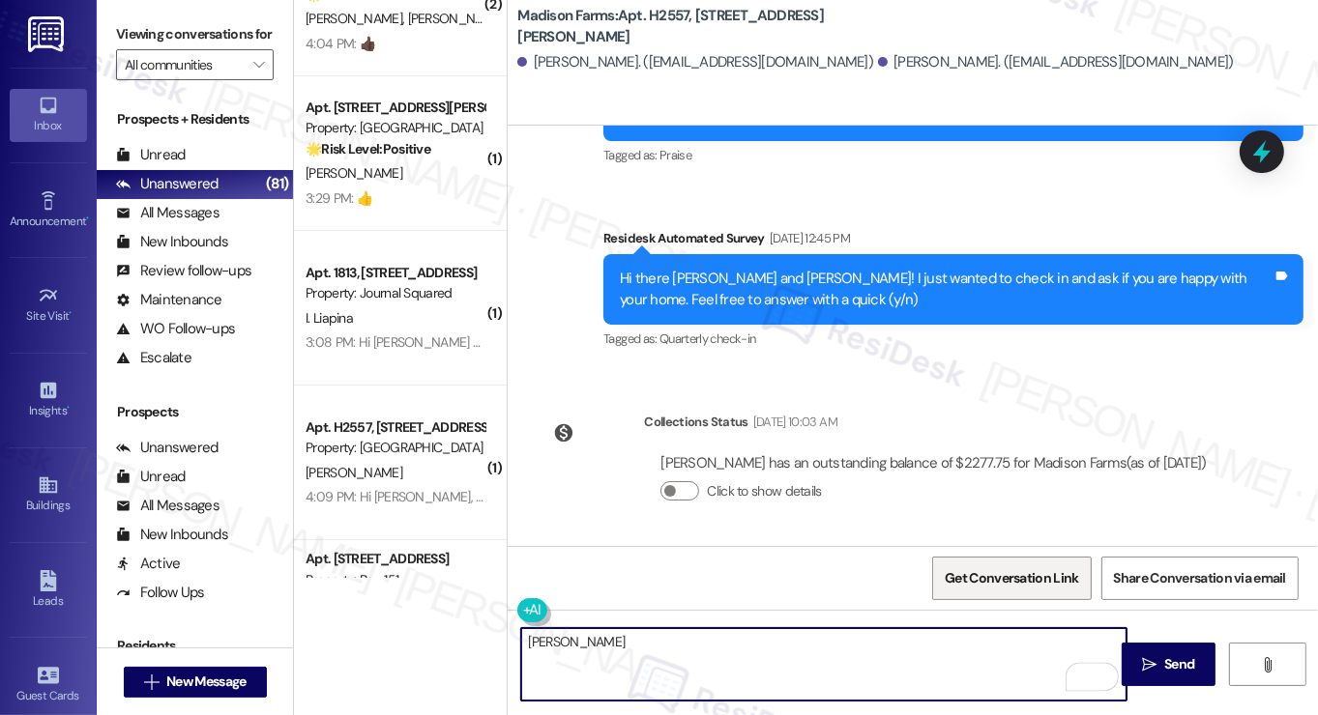
type textarea "[PERSON_NAME]"
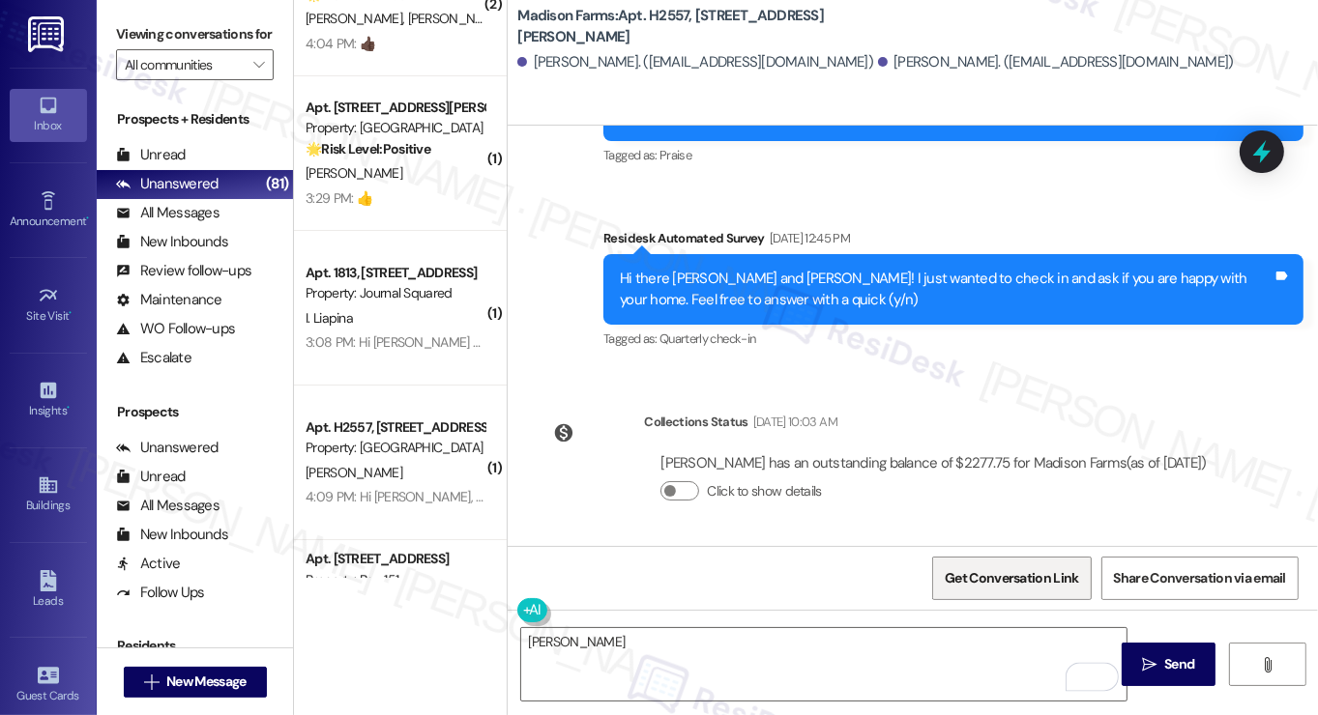
click at [969, 577] on span "Get Conversation Link" at bounding box center [1011, 579] width 133 height 20
click at [878, 61] on div "[PERSON_NAME]. ([EMAIL_ADDRESS][DOMAIN_NAME])" at bounding box center [1056, 62] width 356 height 20
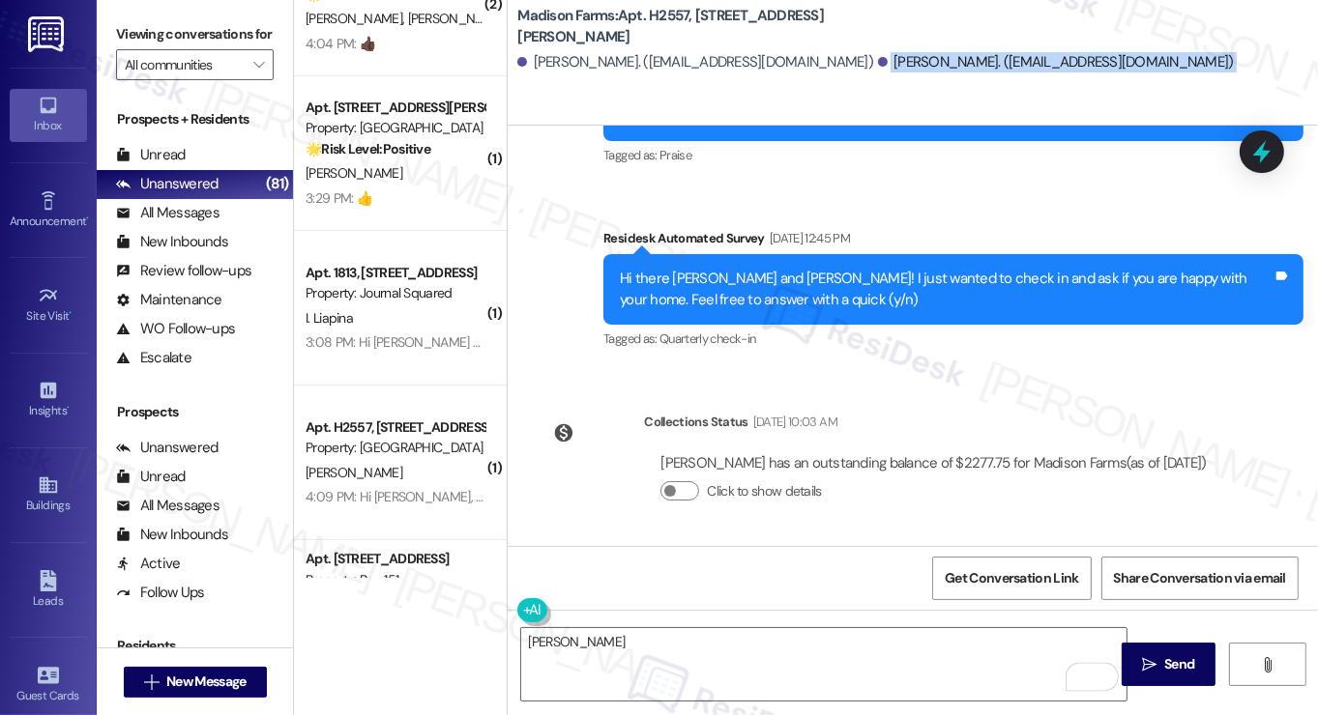
click at [878, 61] on div "[PERSON_NAME]. ([EMAIL_ADDRESS][DOMAIN_NAME])" at bounding box center [1056, 62] width 356 height 20
click at [688, 453] on div "[PERSON_NAME] has an outstanding balance of $2277.75 for Madison Farms (as of […" at bounding box center [932, 463] width 545 height 20
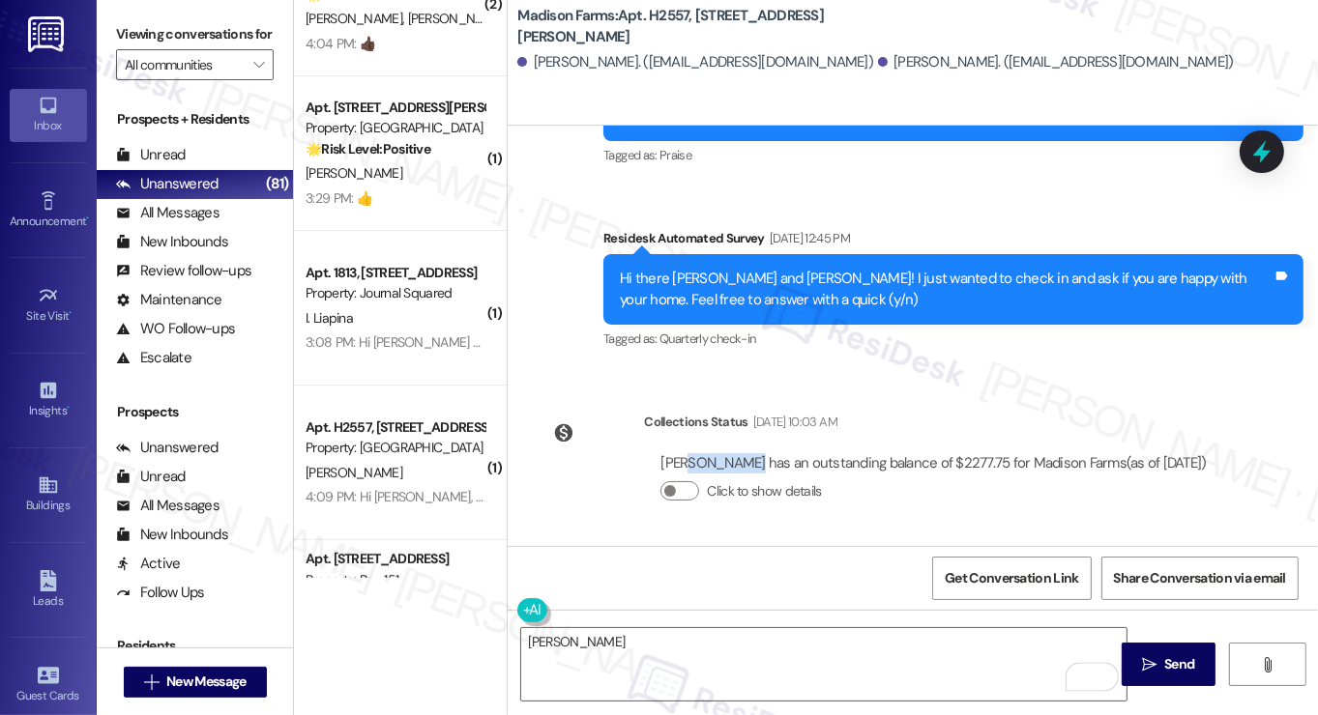
click at [688, 453] on div "[PERSON_NAME] has an outstanding balance of $2277.75 for Madison Farms (as of […" at bounding box center [932, 463] width 545 height 20
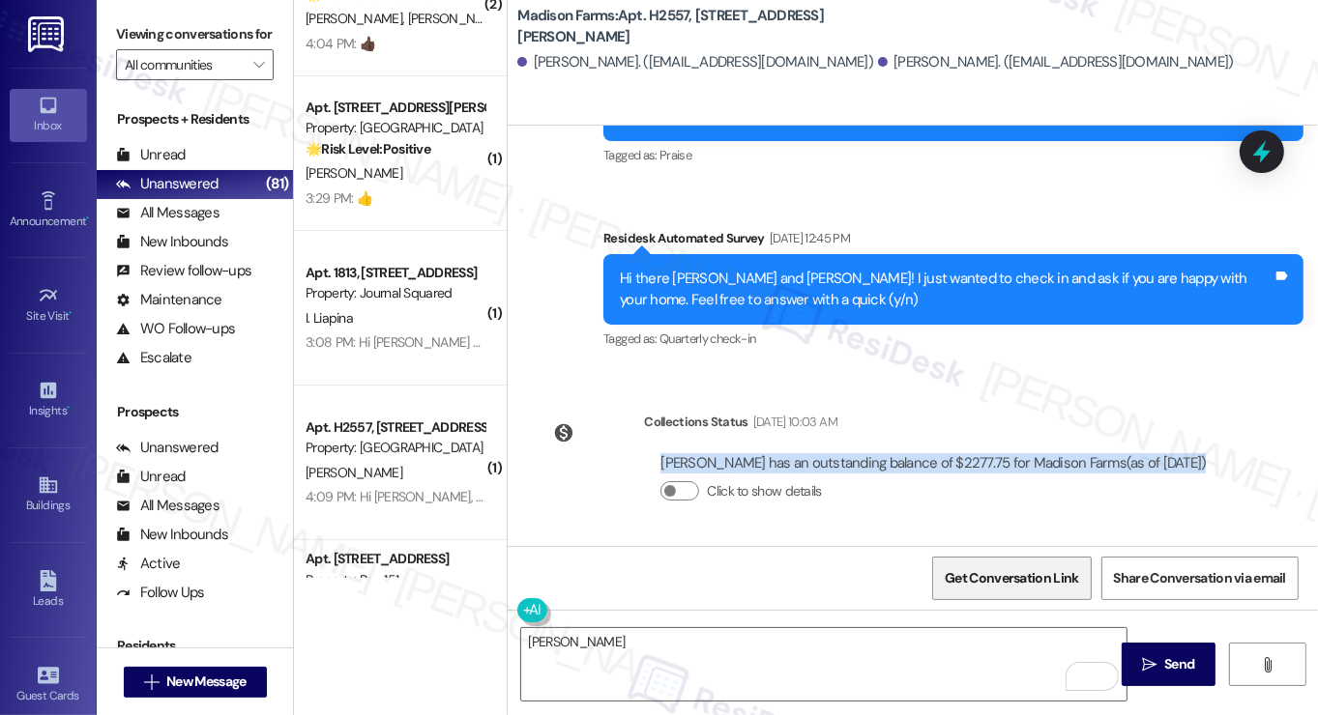
click at [1000, 569] on span "Get Conversation Link" at bounding box center [1011, 579] width 133 height 20
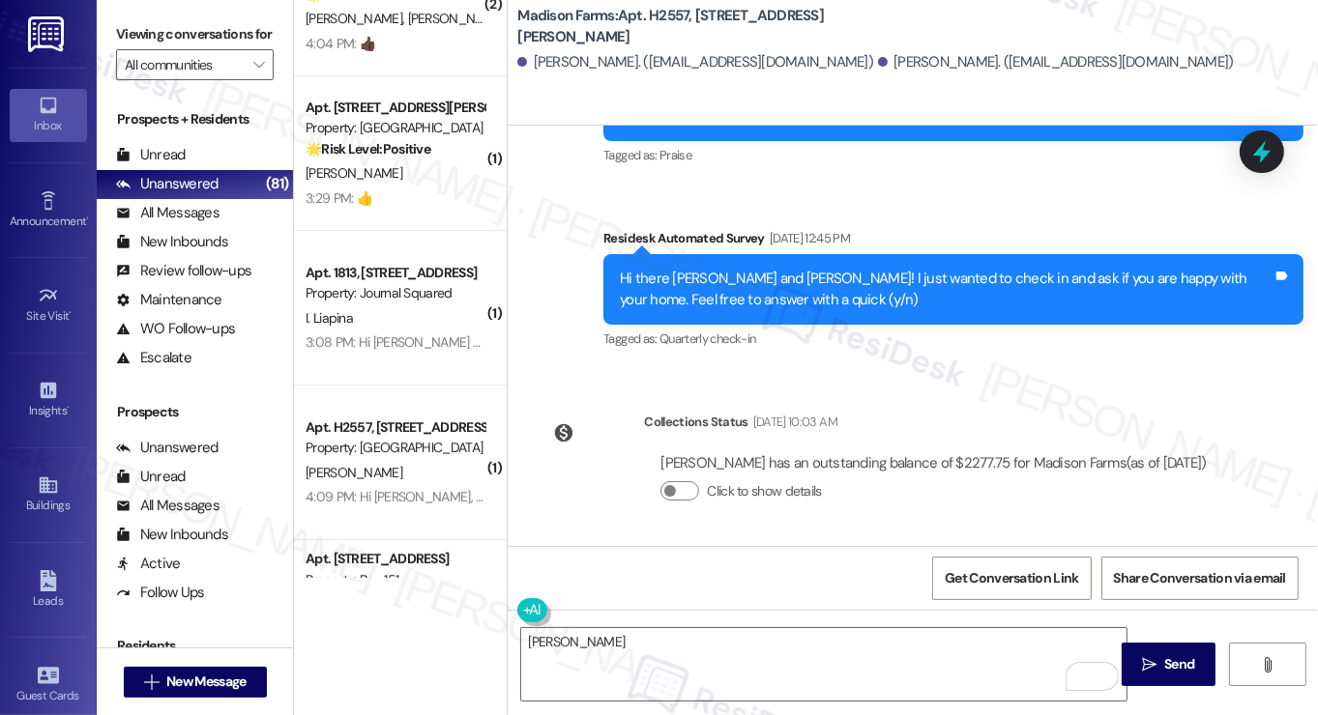
click at [111, 18] on div "Viewing conversations for All communities " at bounding box center [195, 50] width 196 height 100
click at [635, 646] on textarea "[PERSON_NAME]" at bounding box center [823, 664] width 605 height 73
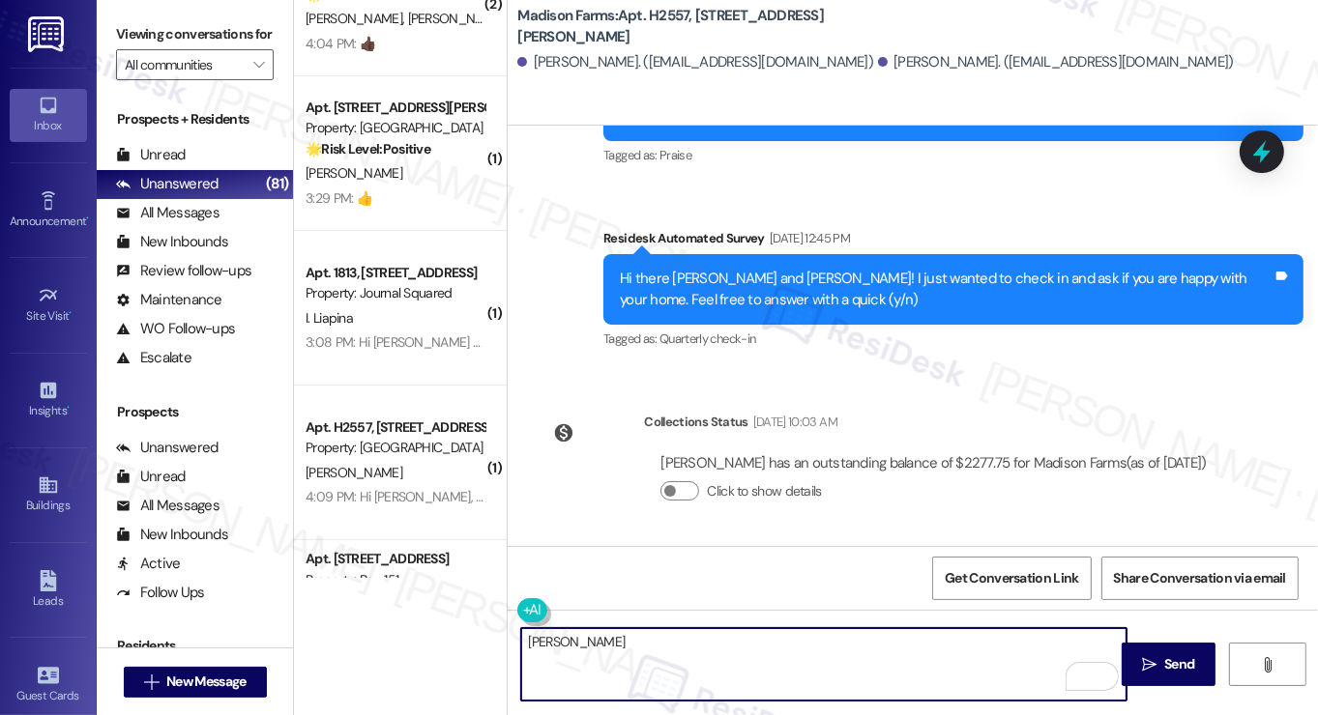
click at [635, 646] on textarea "[PERSON_NAME]" at bounding box center [823, 664] width 605 height 73
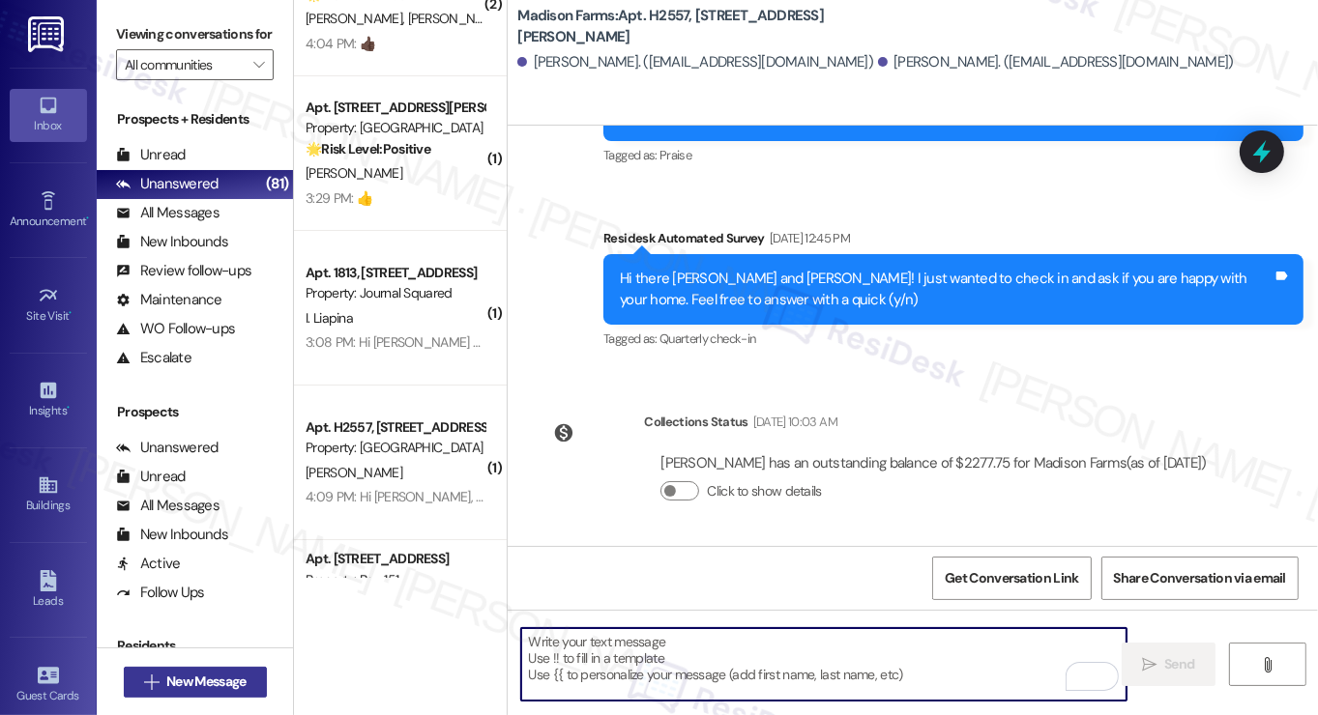
click at [238, 680] on span "New Message" at bounding box center [205, 682] width 79 height 20
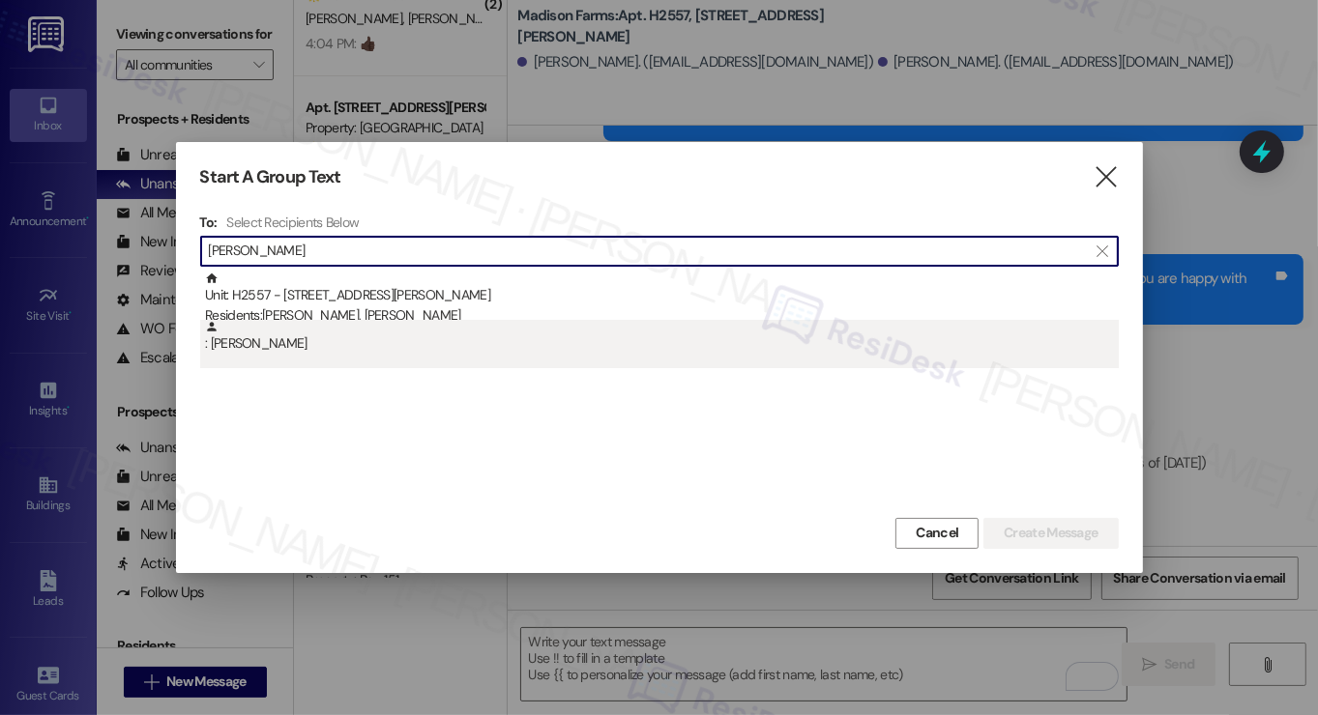
type input "[PERSON_NAME]"
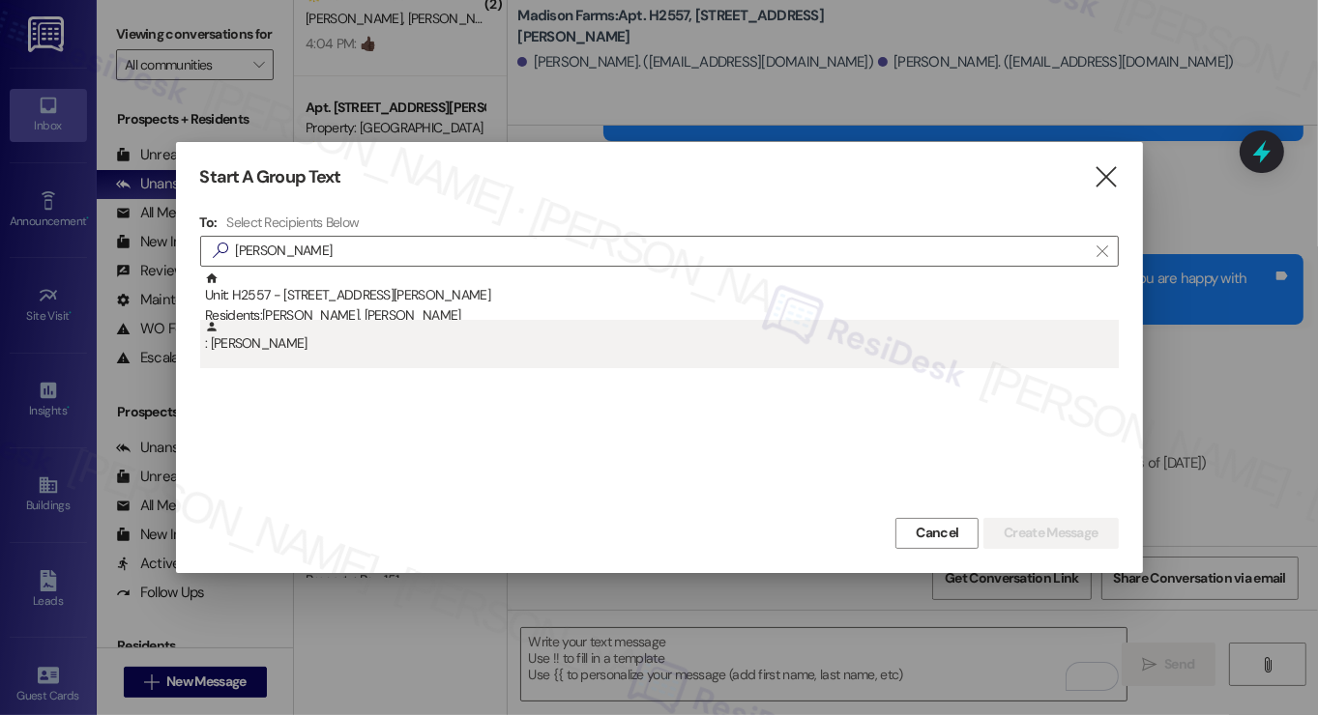
click at [305, 344] on div ": Mia Woloszyn" at bounding box center [662, 337] width 914 height 34
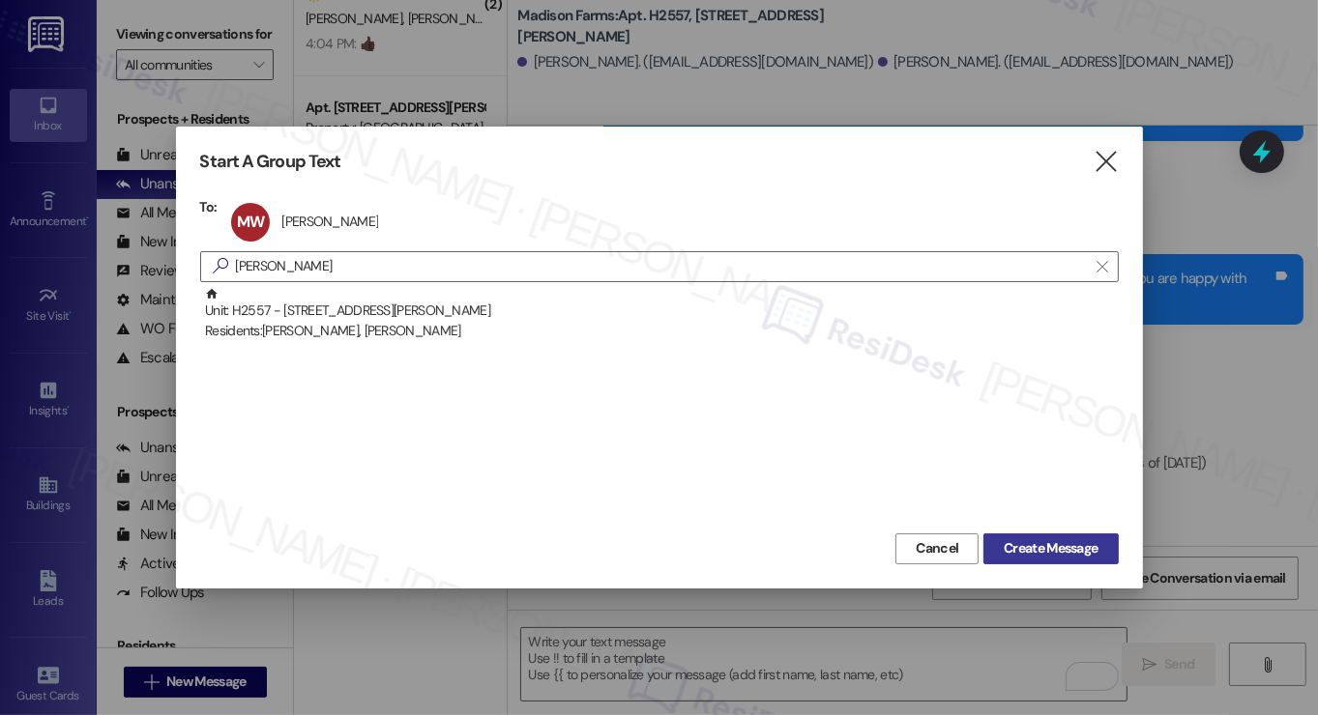
click at [1052, 548] on span "Create Message" at bounding box center [1051, 549] width 94 height 20
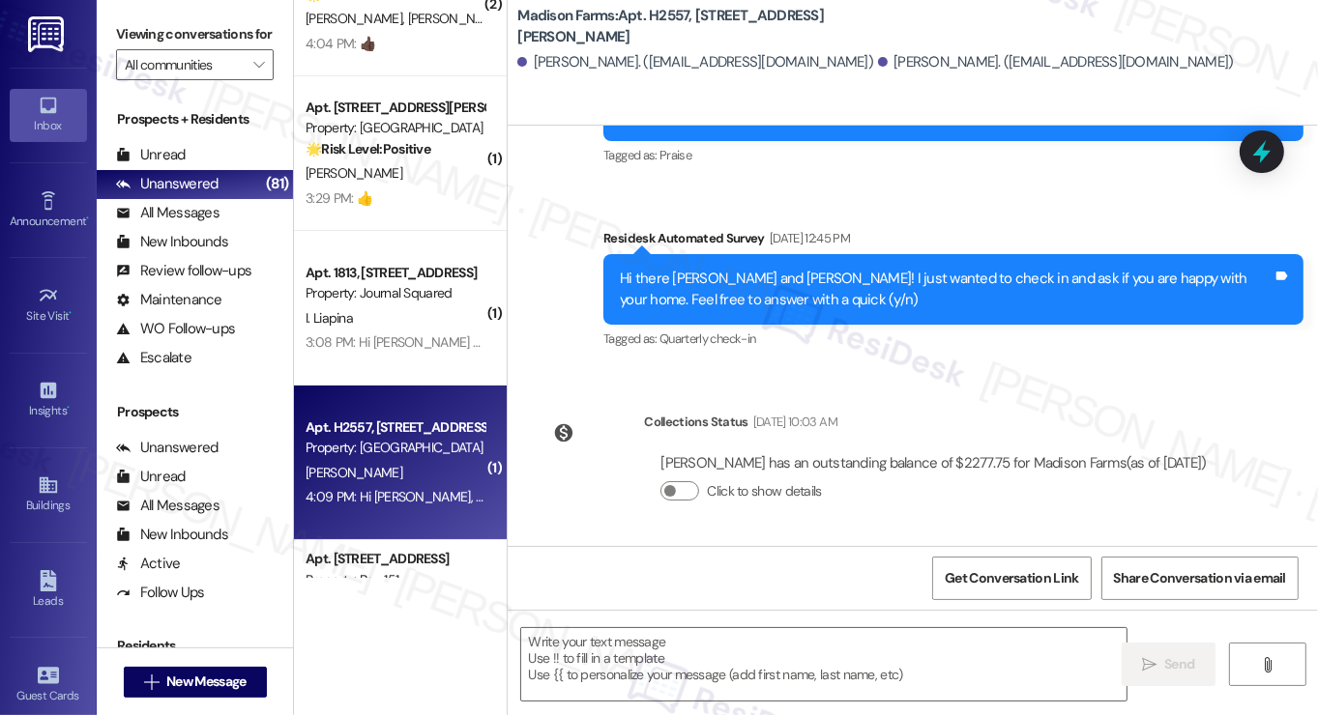
type textarea "Fetching suggested responses. Please feel free to read through the conversation…"
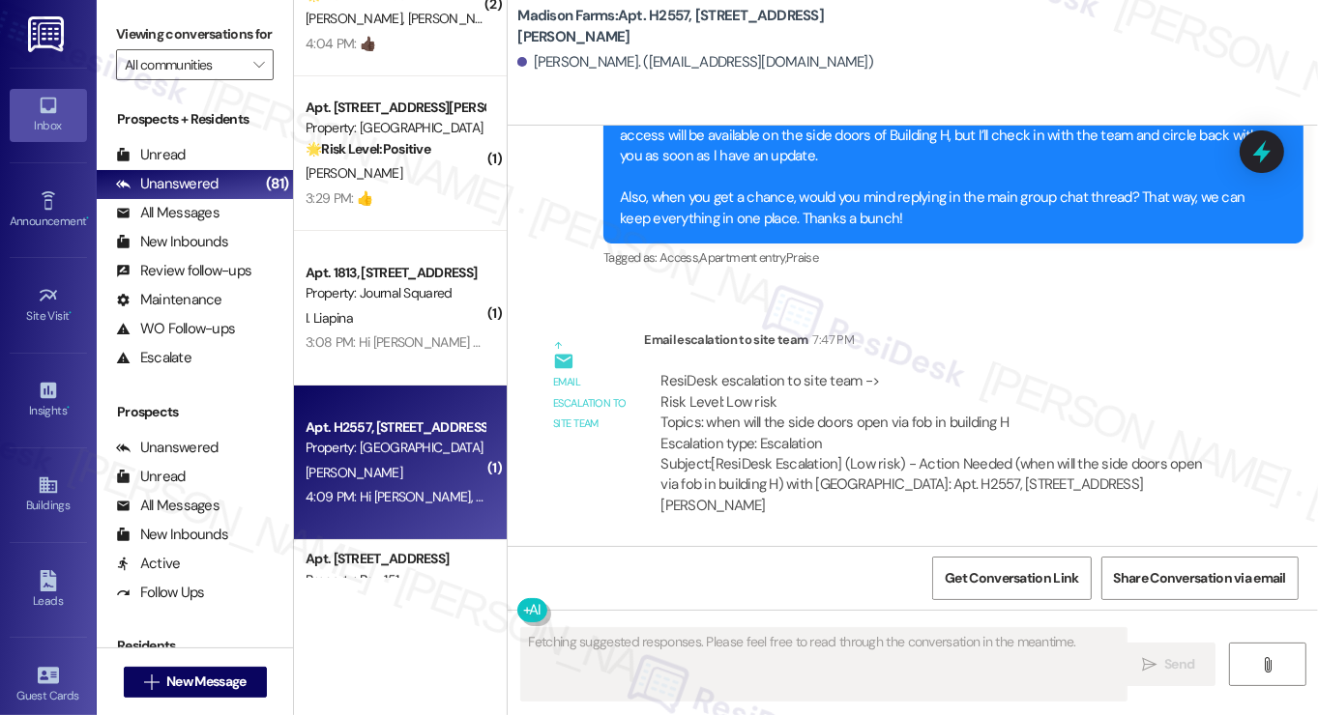
scroll to position [419, 0]
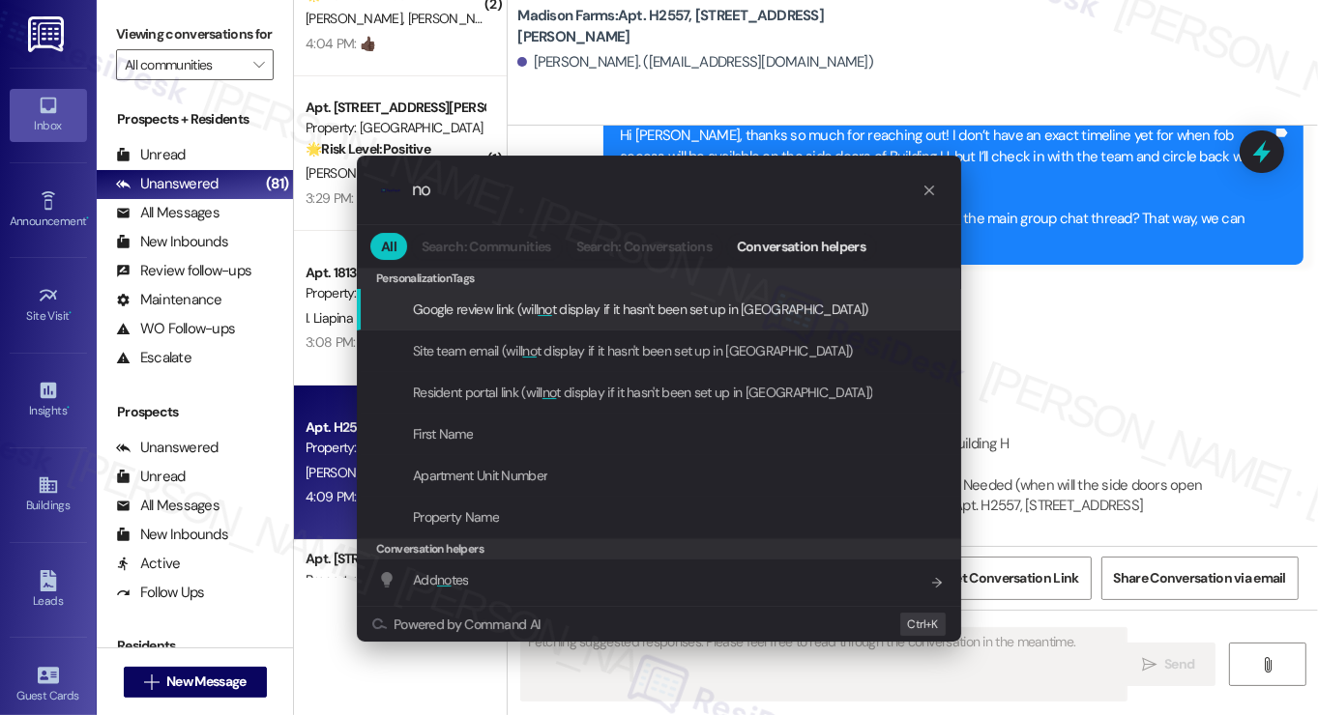
type input "not"
type textarea "Updating..."
type input "note"
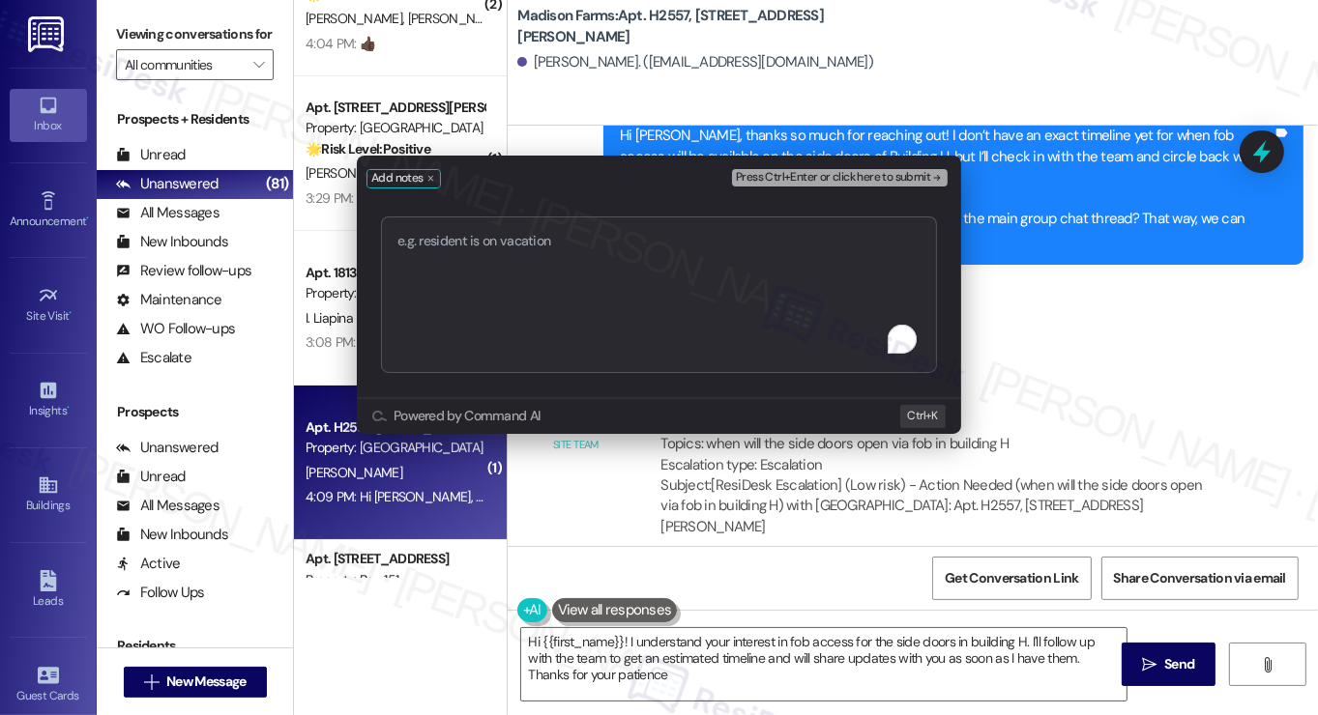
type textarea "Hi {{first_name}}! I understand your interest in fob access for the side doors …"
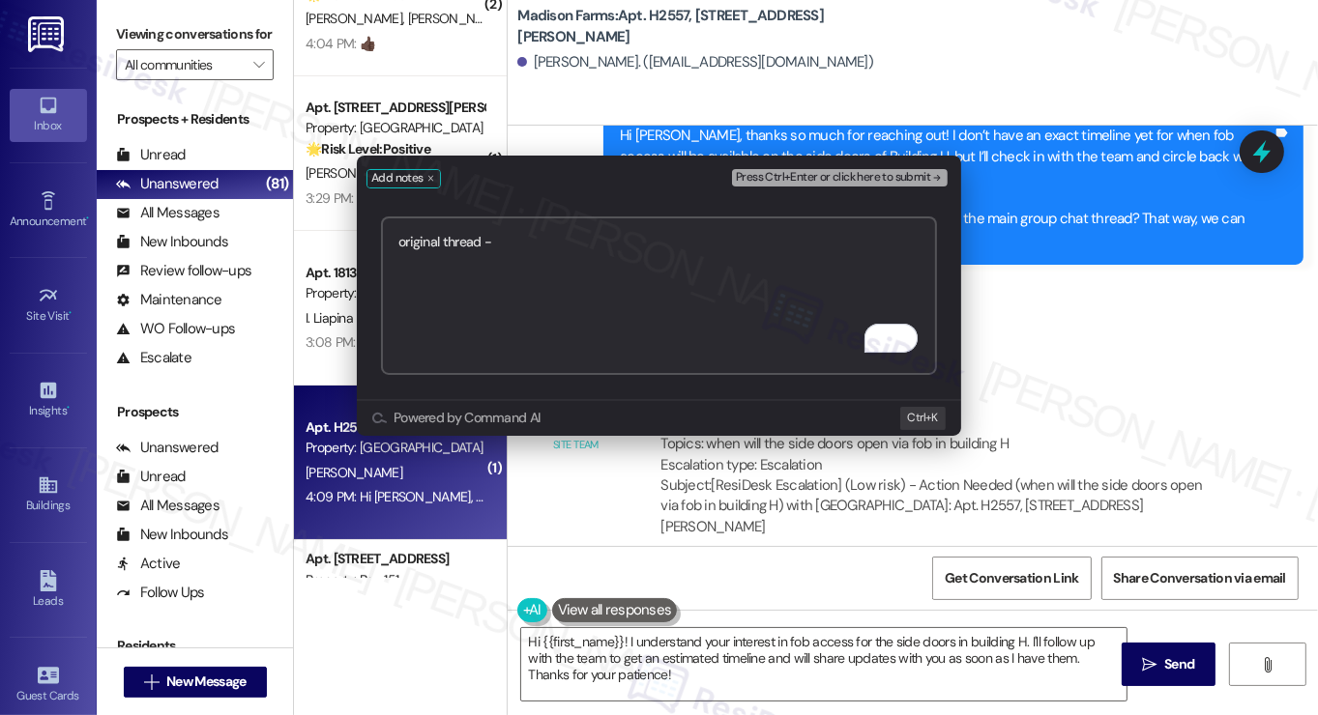
paste textarea "https://www.theresidesk.com/text/insights-conversations/1400980/share-conversat…"
type textarea "original thread - https://www.theresidesk.com/text/insights-conversations/14009…"
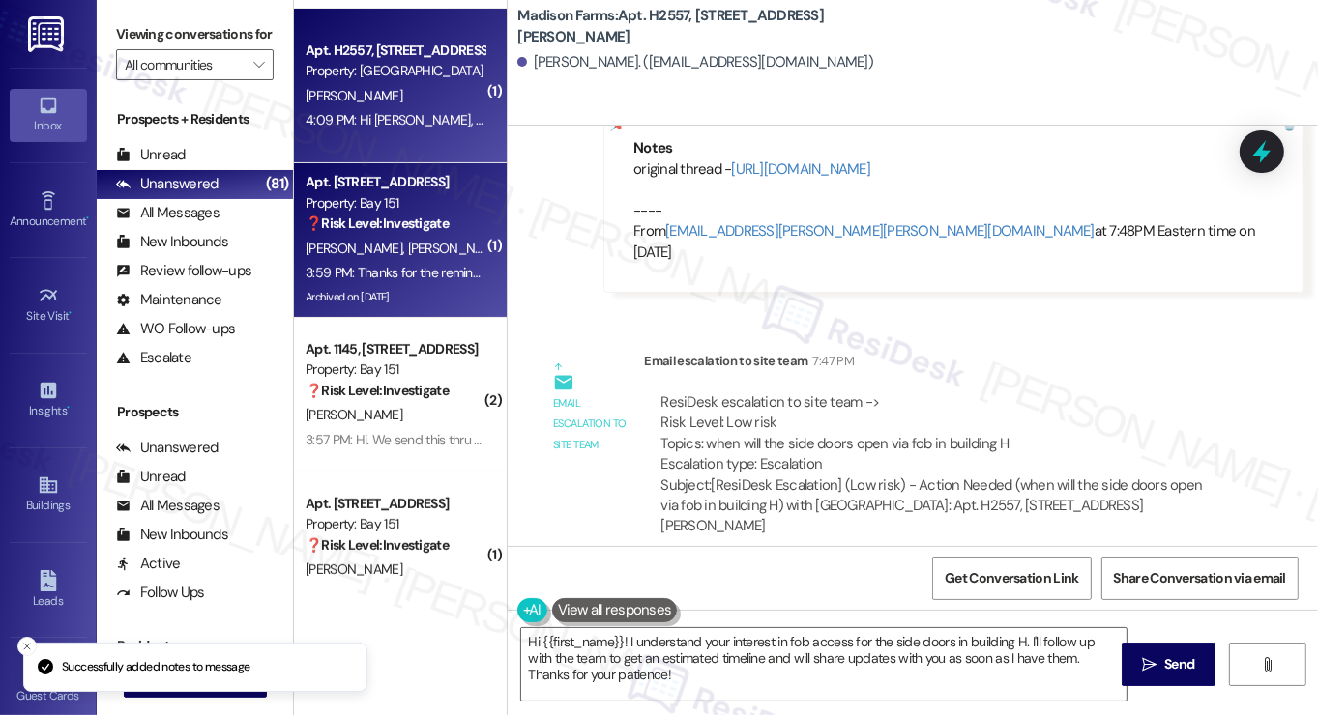
scroll to position [6962, 0]
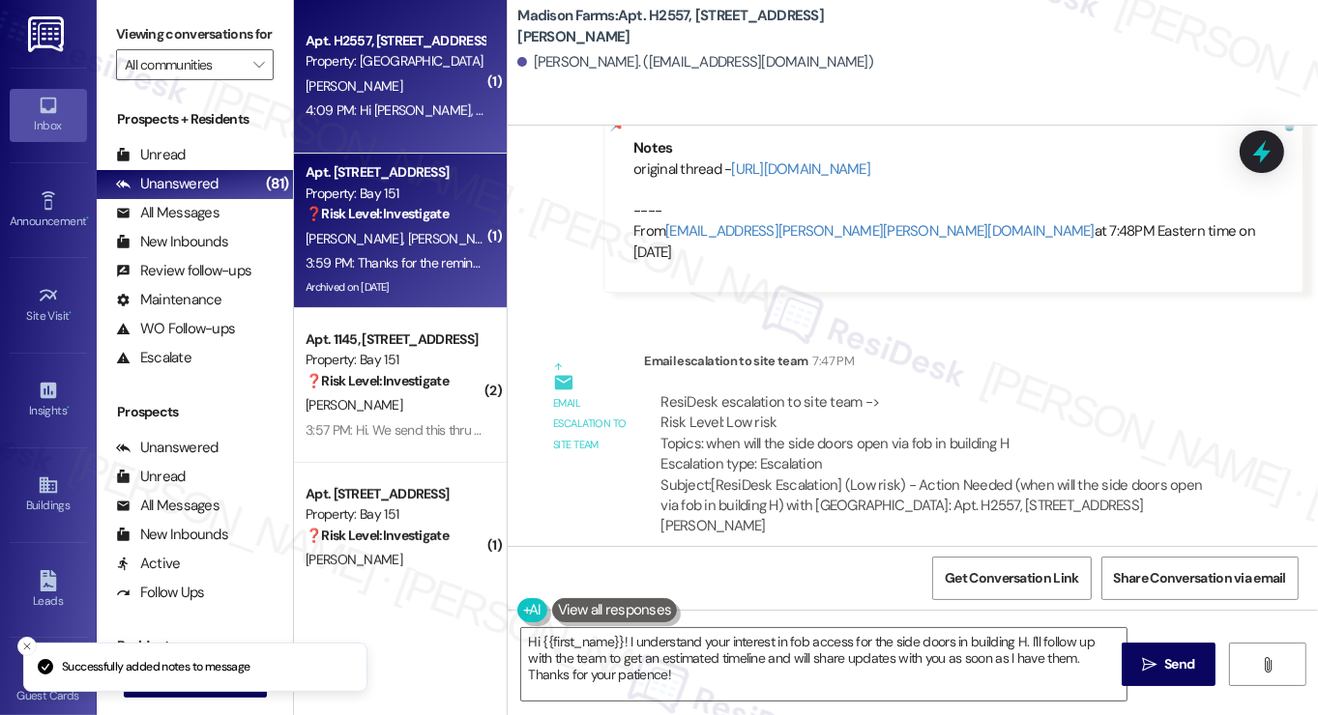
click at [393, 216] on strong "❓ Risk Level: Investigate" at bounding box center [377, 213] width 143 height 17
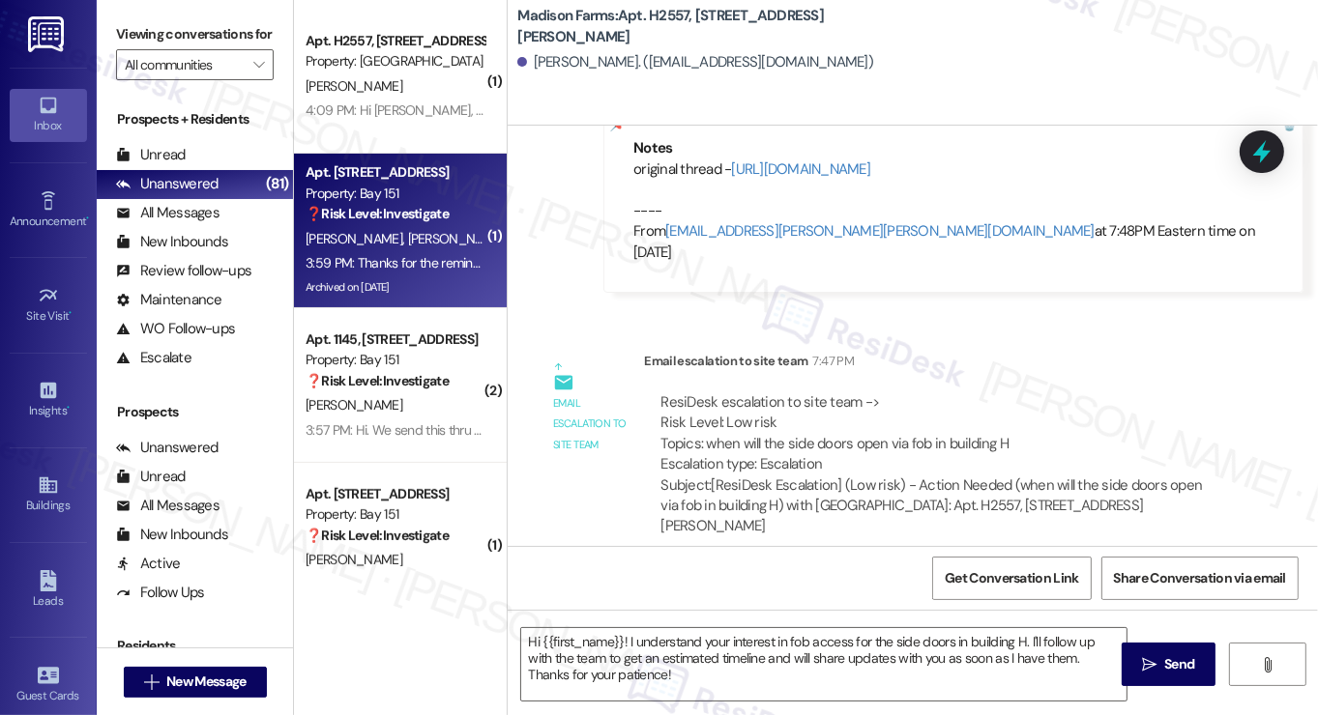
type textarea "Fetching suggested responses. Please feel free to read through the conversation…"
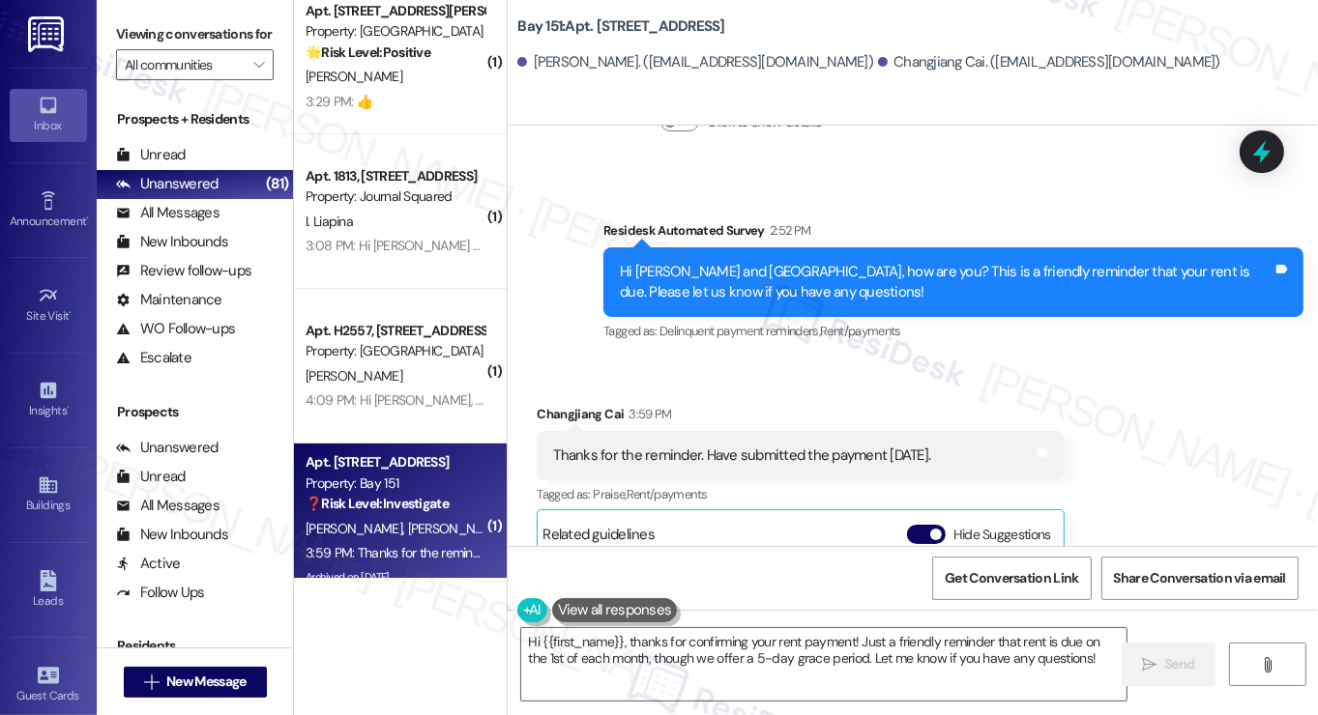
scroll to position [5434, 0]
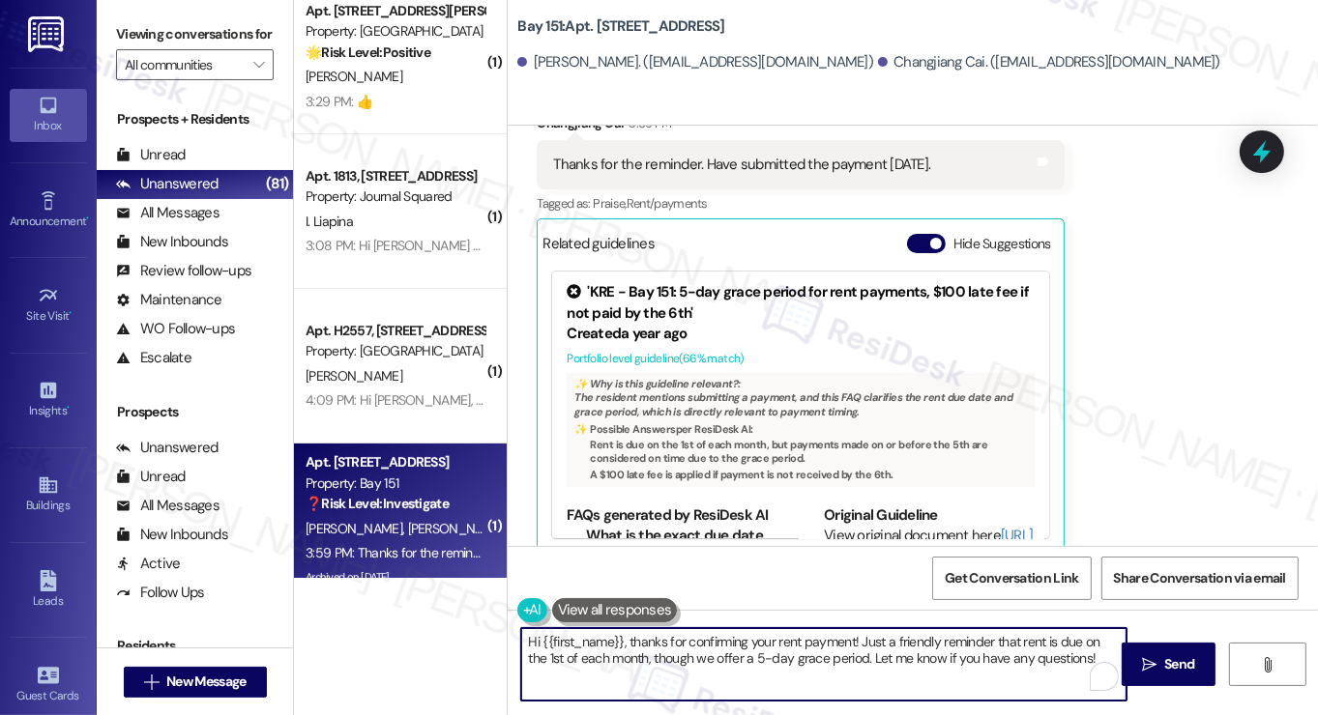
click at [526, 642] on textarea "Hi {{first_name}}, thanks for confirming your rent payment! Just a friendly rem…" at bounding box center [823, 664] width 605 height 73
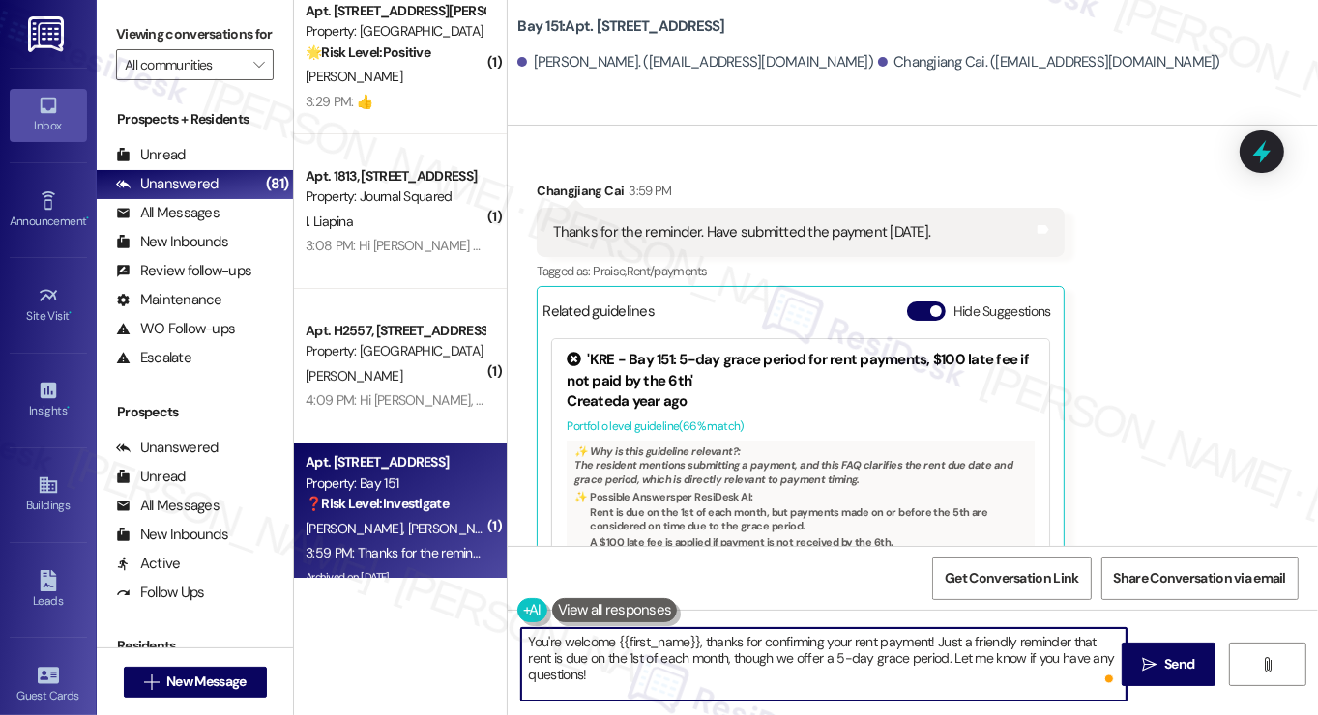
scroll to position [5337, 0]
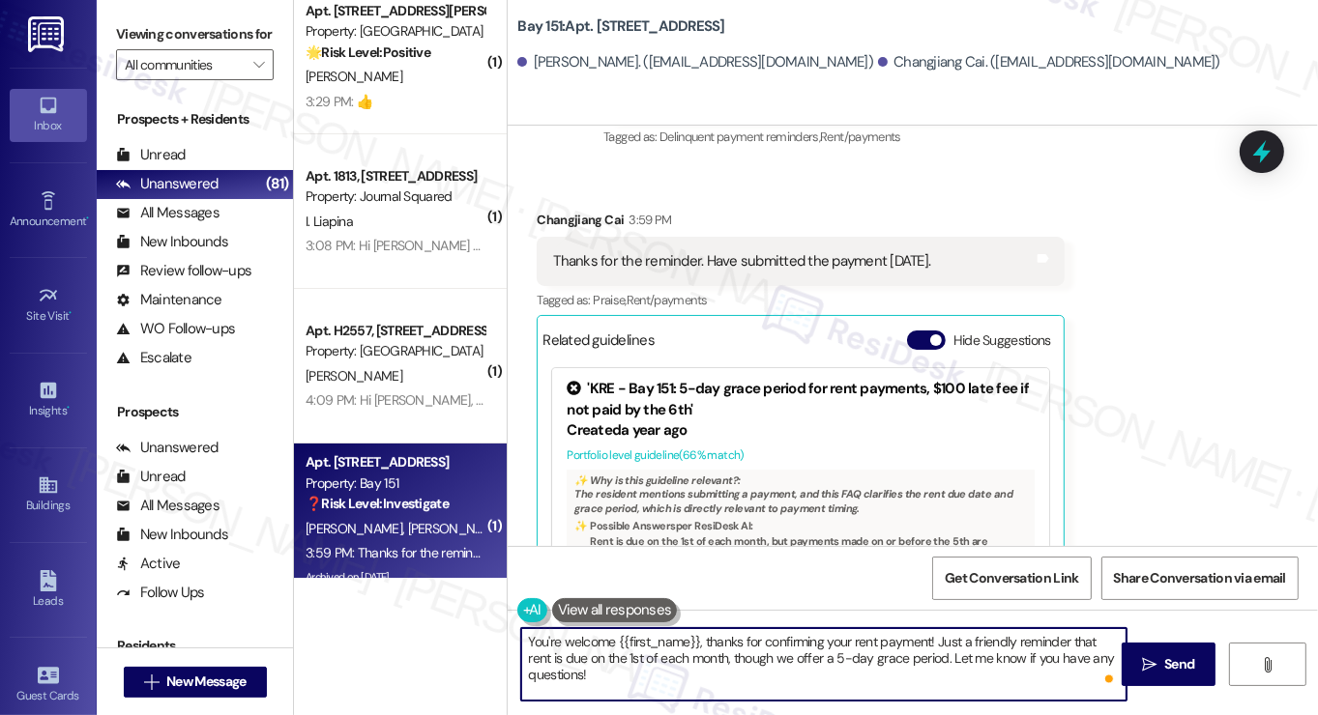
click at [538, 210] on div "Changjiang Cai 3:59 PM" at bounding box center [800, 223] width 527 height 27
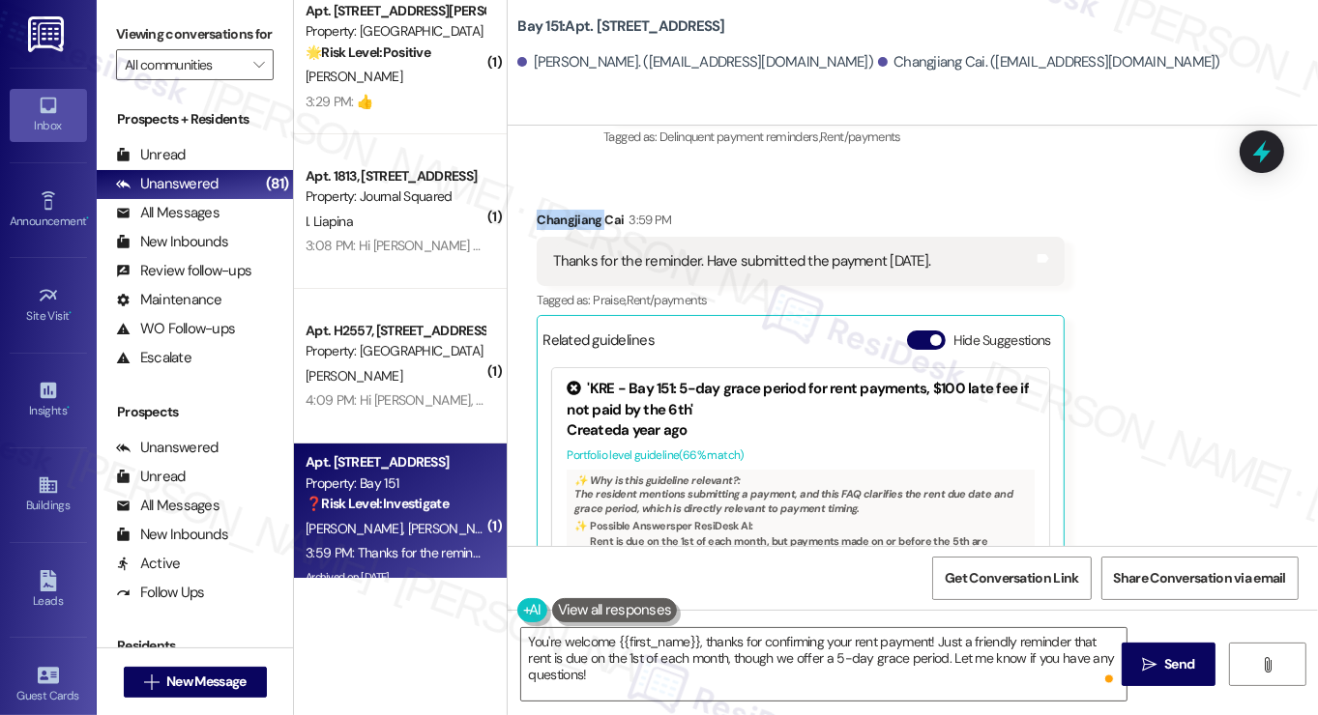
click at [538, 210] on div "Changjiang Cai 3:59 PM" at bounding box center [800, 223] width 527 height 27
copy div "Changjiang"
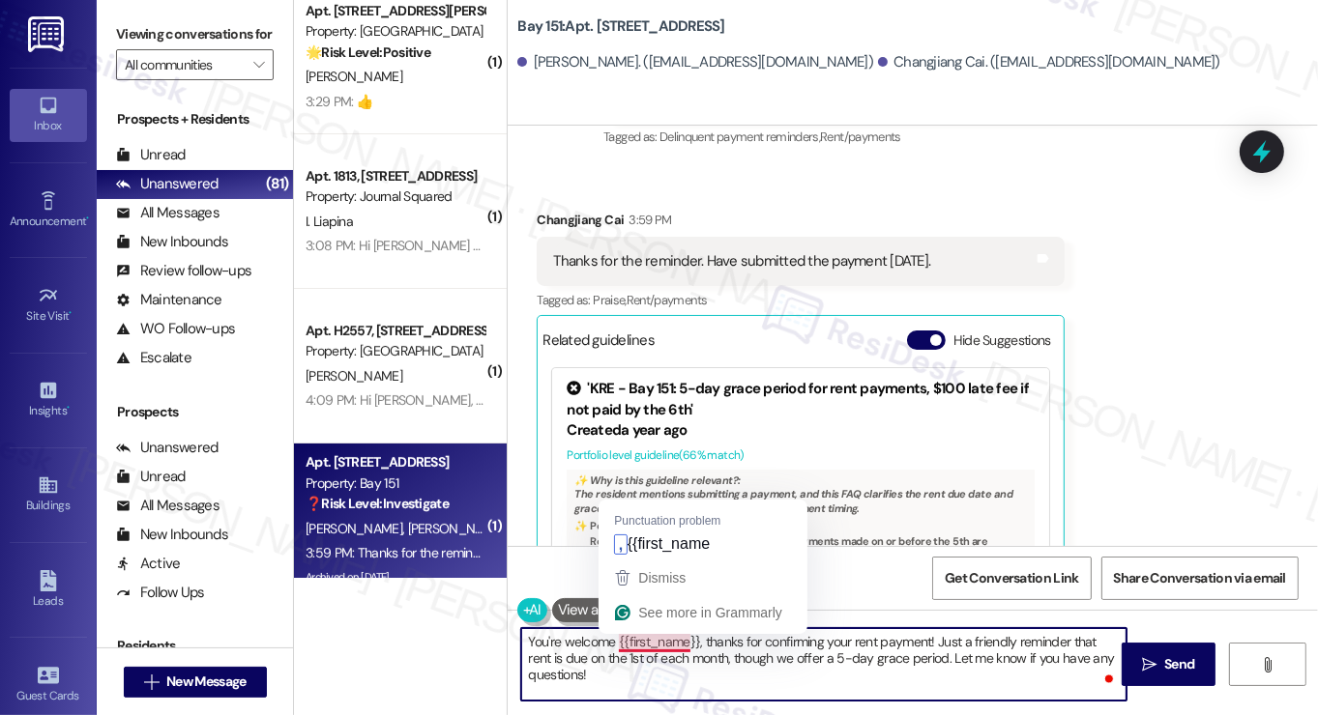
drag, startPoint x: 609, startPoint y: 638, endPoint x: 696, endPoint y: 635, distance: 87.1
click at [696, 636] on textarea "You're welcome {{first_name}}, thanks for confirming your rent payment! Just a …" at bounding box center [823, 664] width 605 height 73
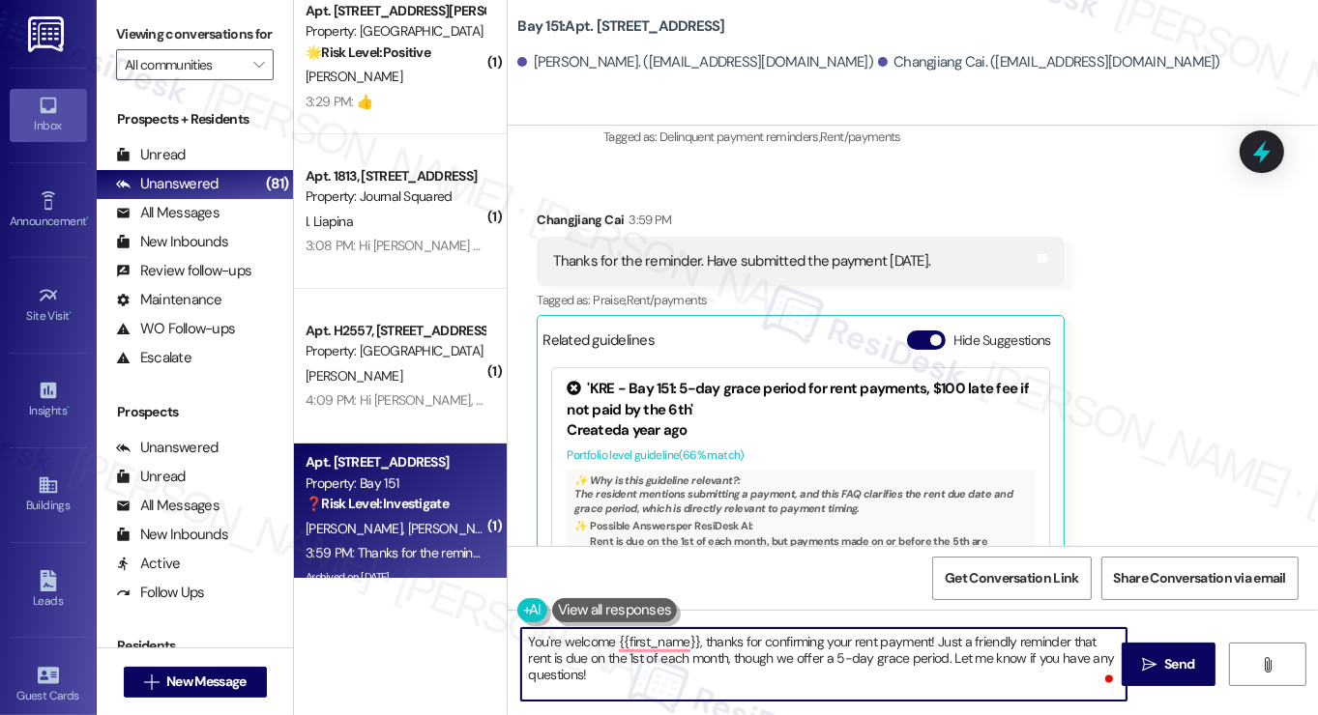
paste textarea "Changjiang"
click at [725, 640] on textarea "You're welcome, Changjiang! Thanks for confirming your rent payment! Just a fri…" at bounding box center [823, 664] width 605 height 73
drag, startPoint x: 947, startPoint y: 639, endPoint x: 972, endPoint y: 687, distance: 54.5
click at [972, 687] on textarea "You're welcome, Changjiang! Thanks also for confirming your rent payment! Just …" at bounding box center [823, 664] width 605 height 73
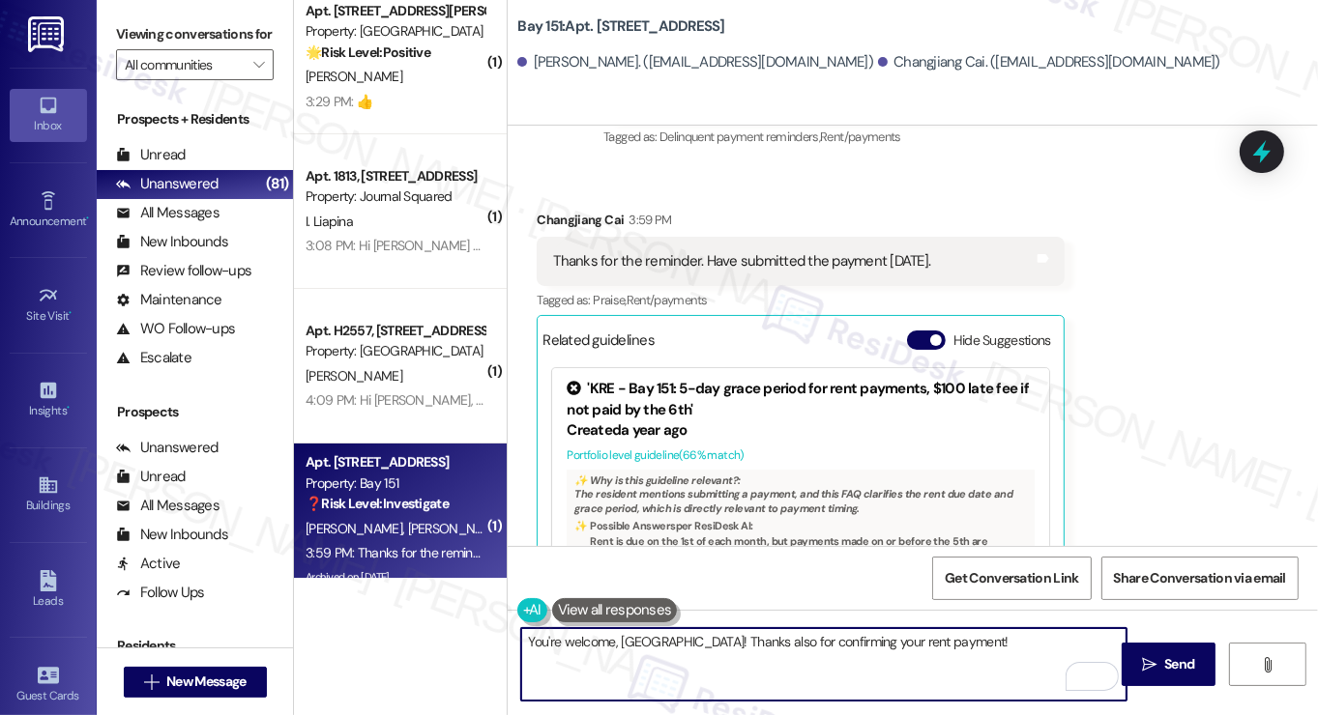
paste textarea "Did you receive a payment confirmation receipt yet, or has the payment already …"
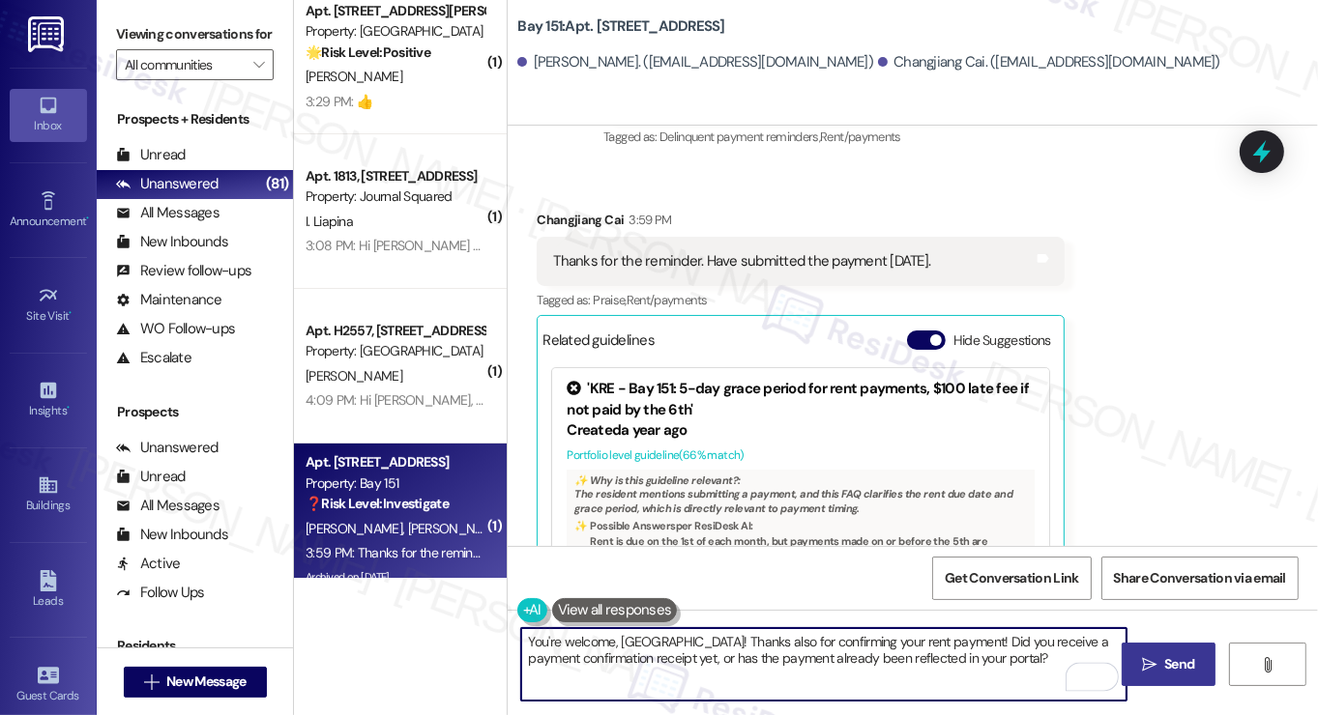
type textarea "You're welcome, Changjiang! Thanks also for confirming your rent payment! Did y…"
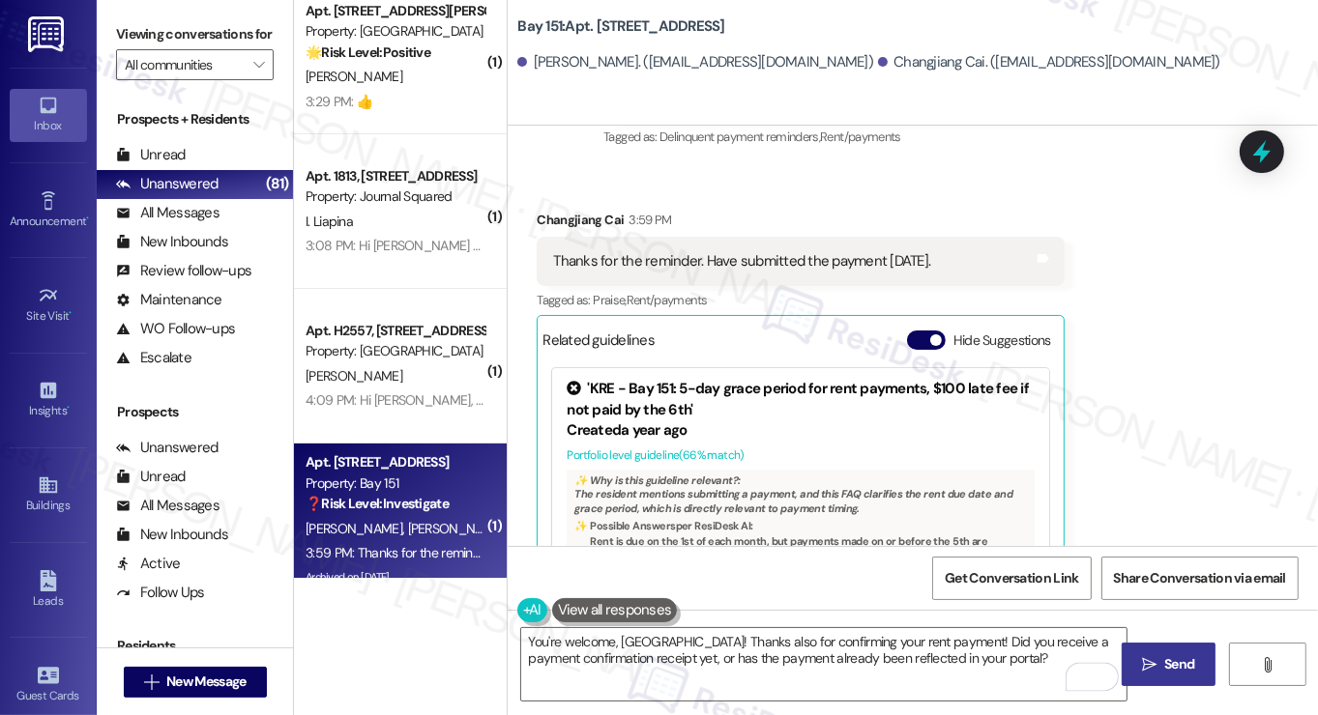
click at [1152, 659] on icon "" at bounding box center [1149, 664] width 15 height 15
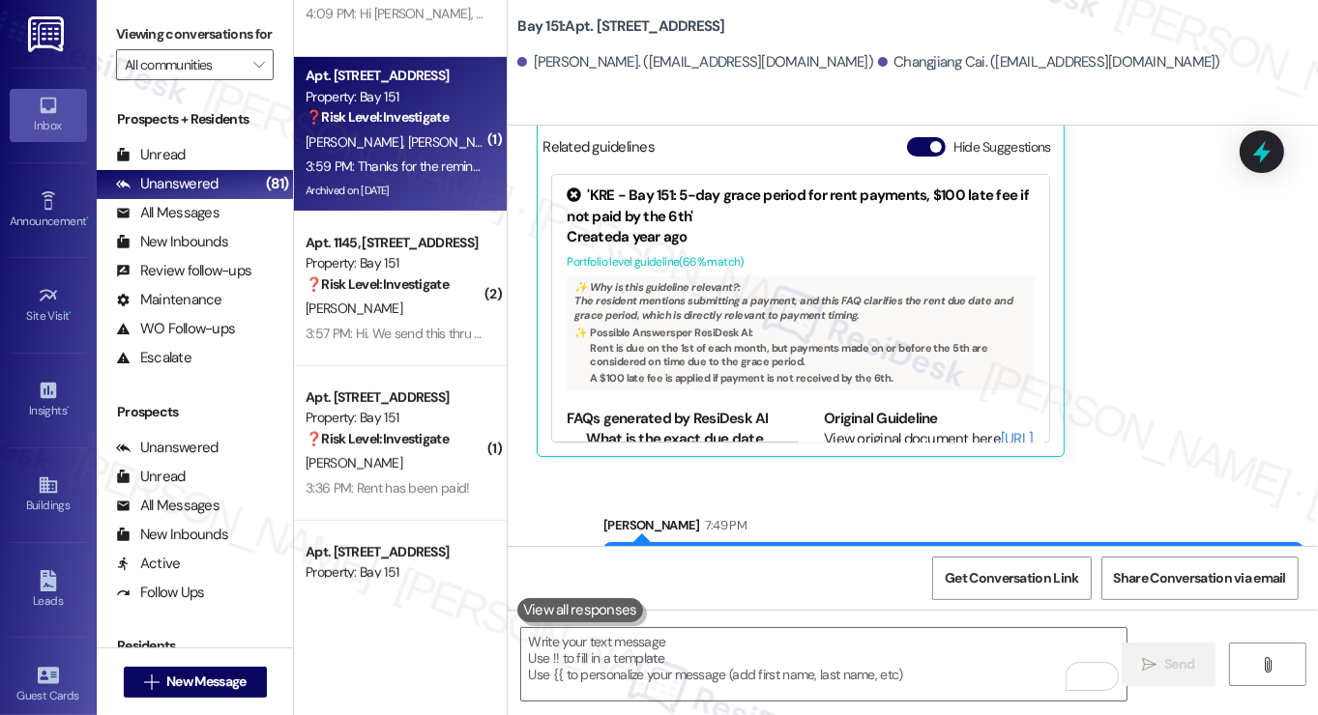
scroll to position [5588, 0]
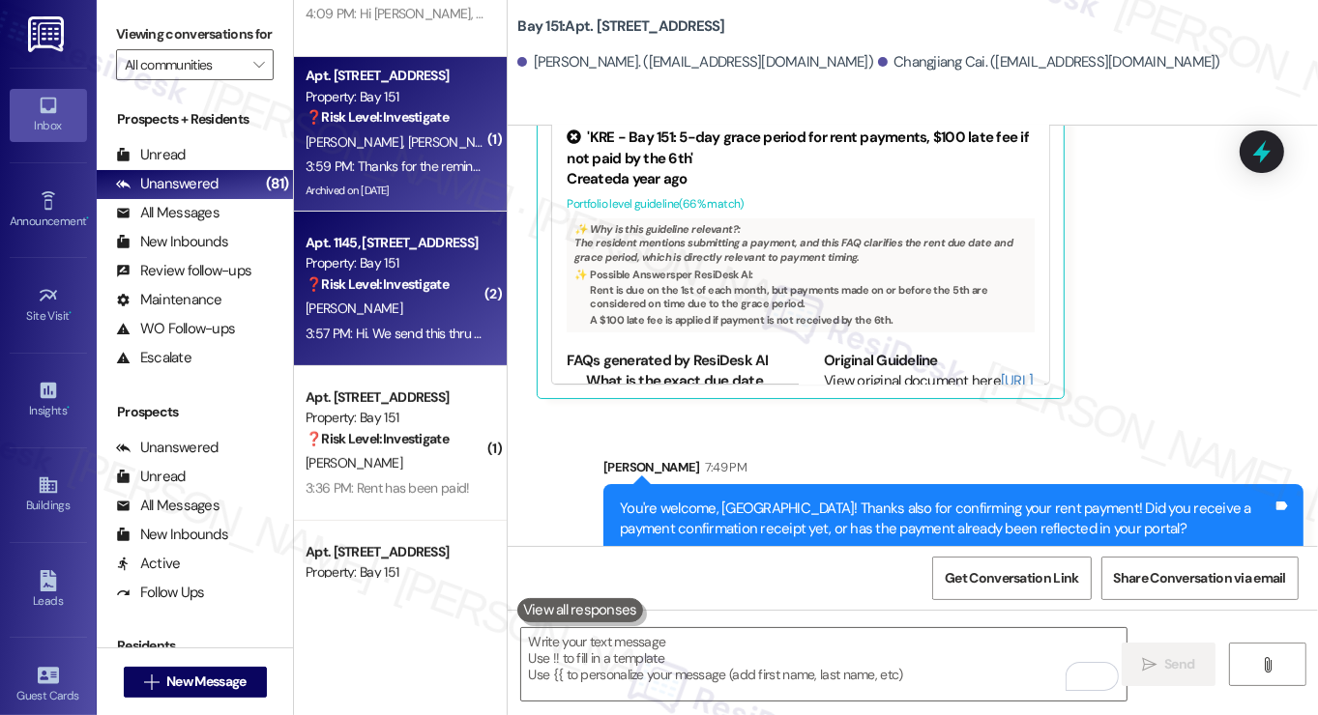
click at [461, 314] on div "[PERSON_NAME]" at bounding box center [395, 309] width 183 height 24
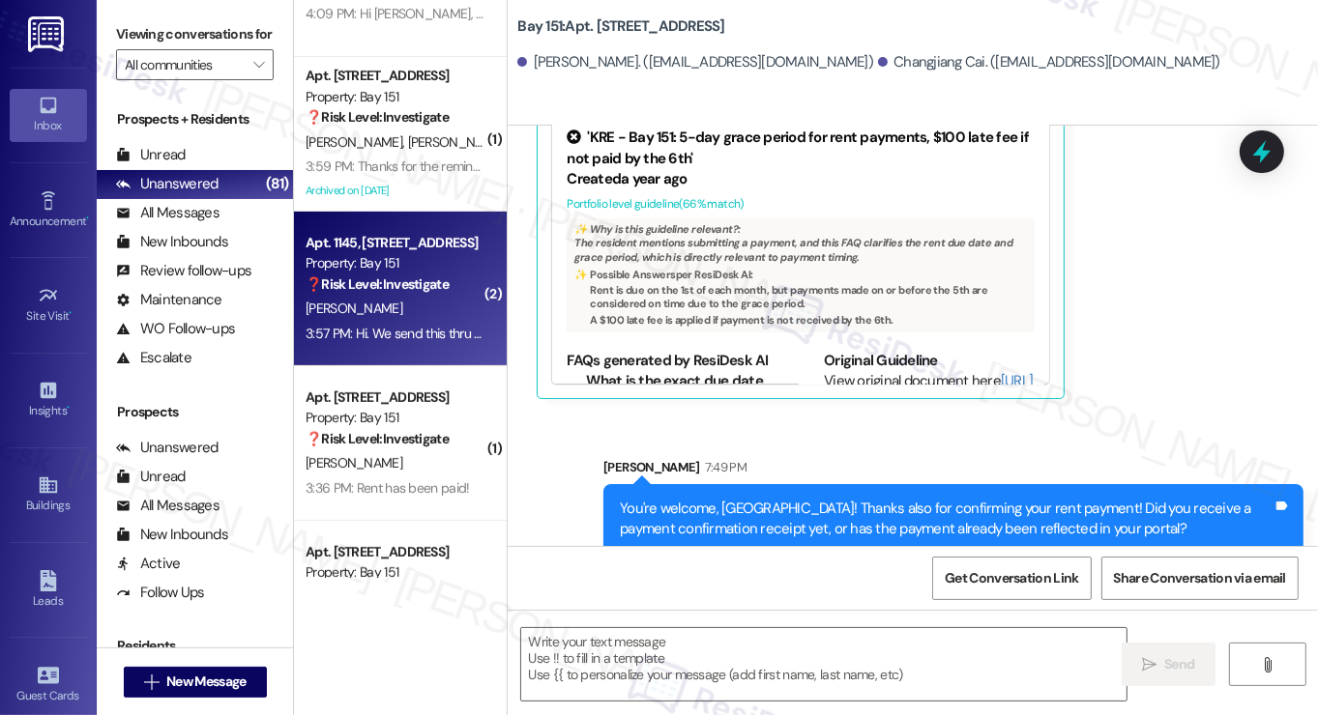
type textarea "Fetching suggested responses. Please feel free to read through the conversation…"
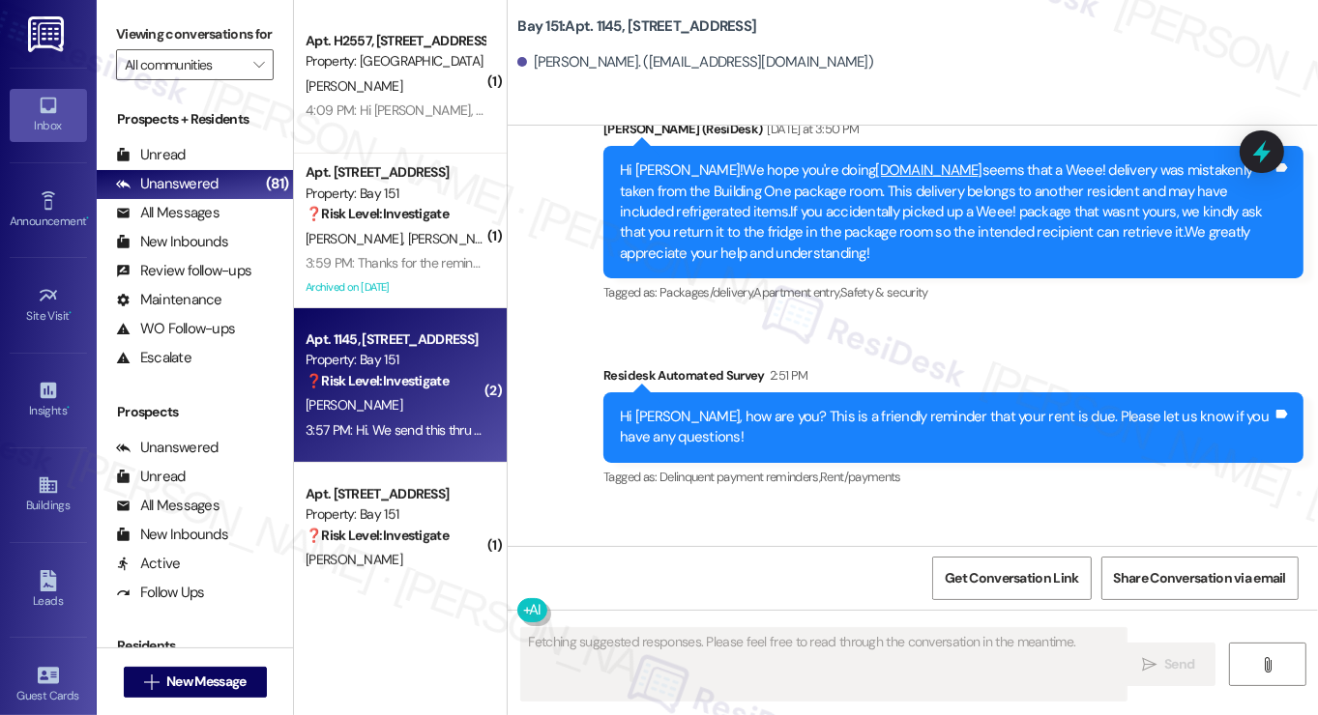
scroll to position [43847, 0]
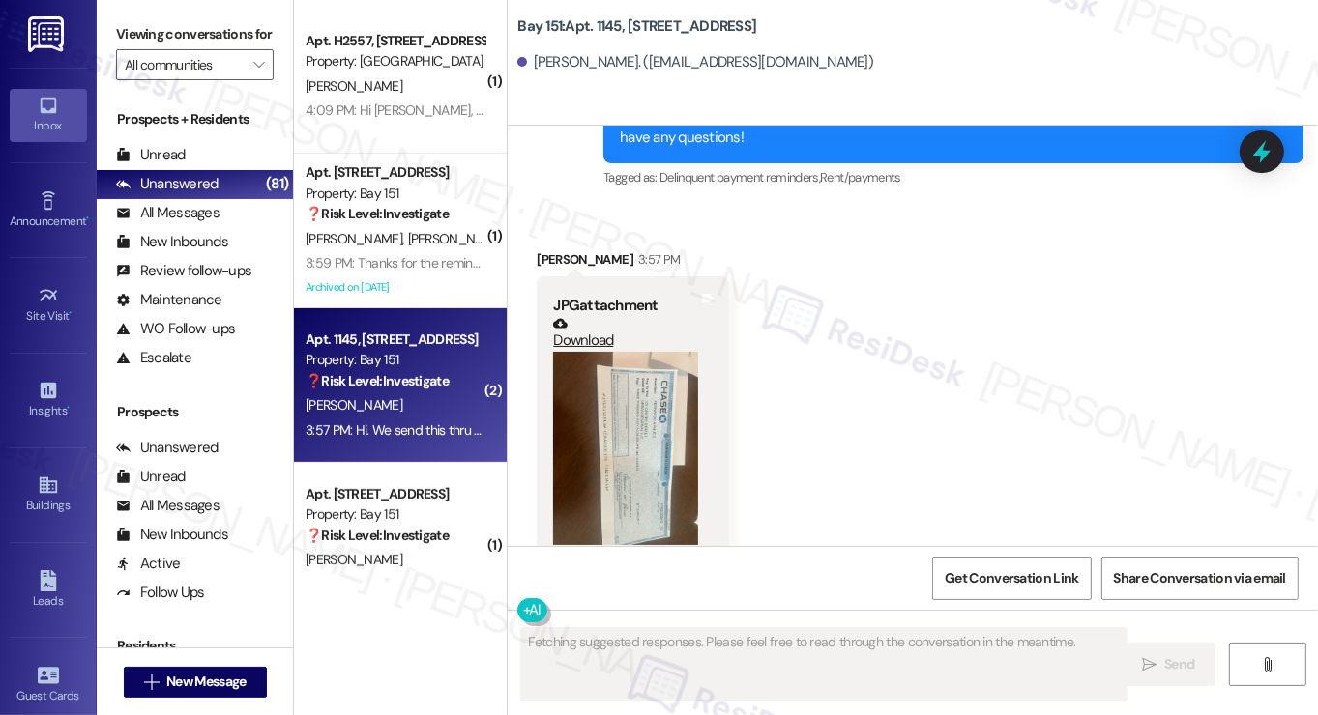
click at [706, 658] on div "Hi. We send this thru mail [DATE]. [PERSON_NAME] is aware." at bounding box center [734, 668] width 363 height 20
click at [705, 658] on div "Hi. We send this thru mail [DATE]. [PERSON_NAME] is aware." at bounding box center [734, 668] width 363 height 20
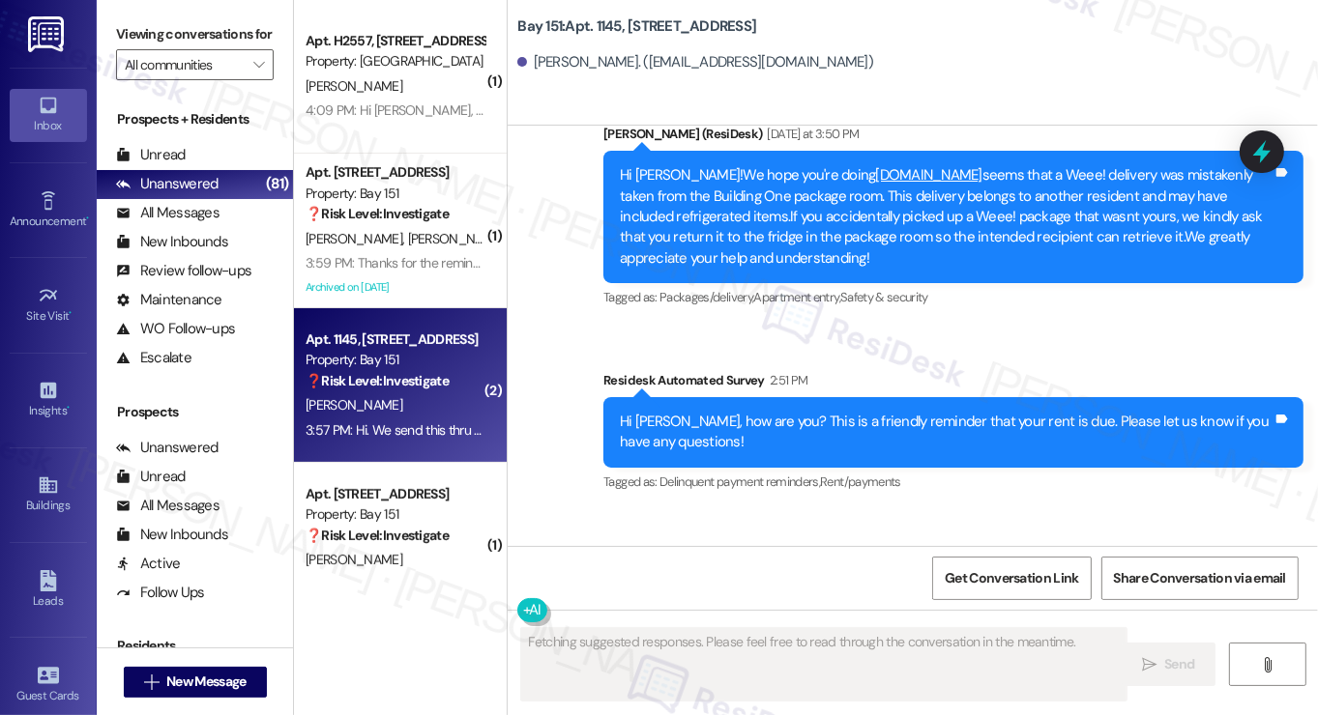
scroll to position [43461, 0]
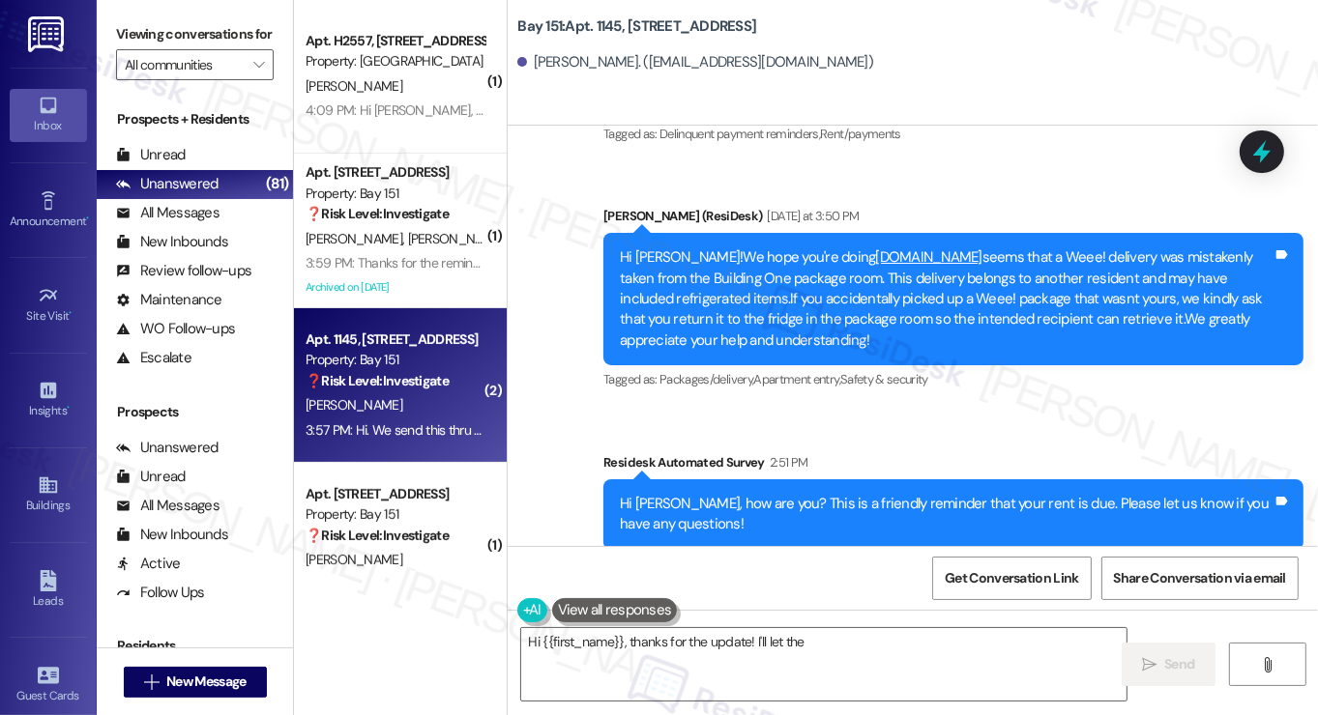
click at [705, 494] on div "Hi [PERSON_NAME], how are you? This is a friendly reminder that your rent is du…" at bounding box center [946, 515] width 653 height 42
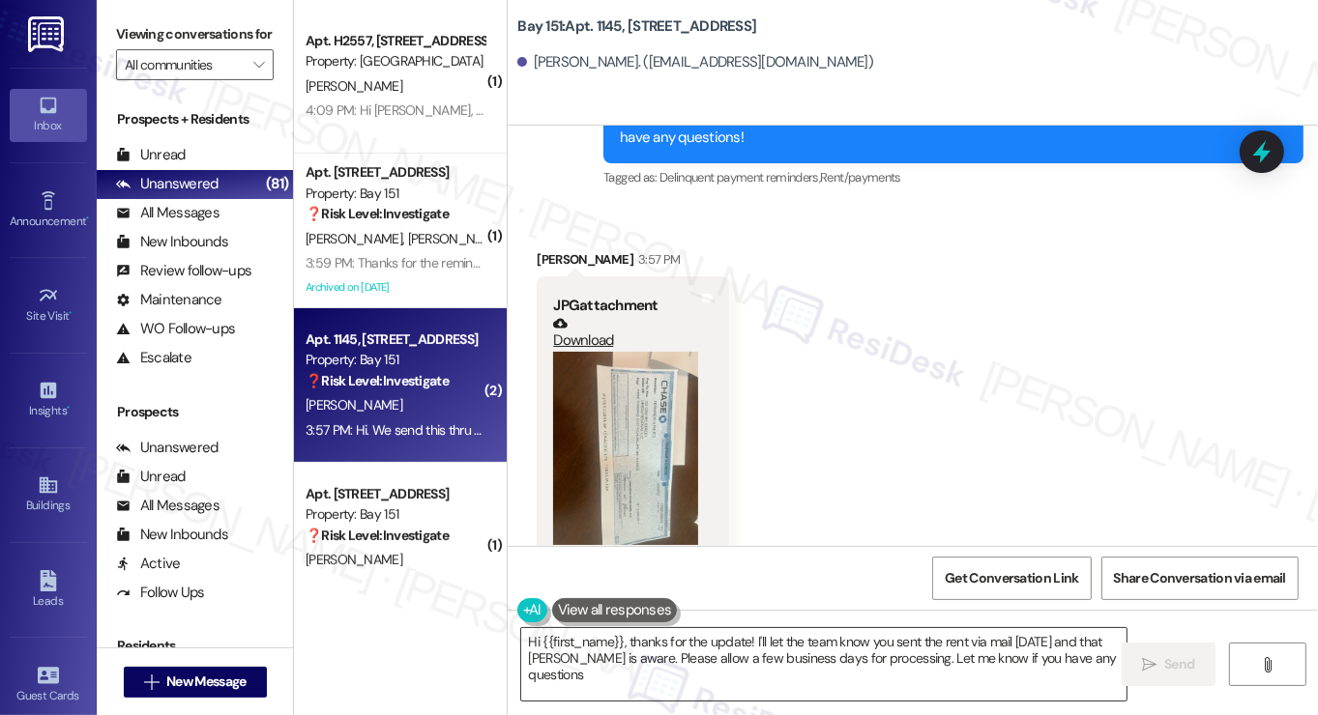
type textarea "Hi {{first_name}}, thanks for the update! I'll let the team know you sent the r…"
click at [933, 656] on textarea "Hi {{first_name}}, thanks for the update! I'll let the team know you sent the r…" at bounding box center [823, 664] width 605 height 73
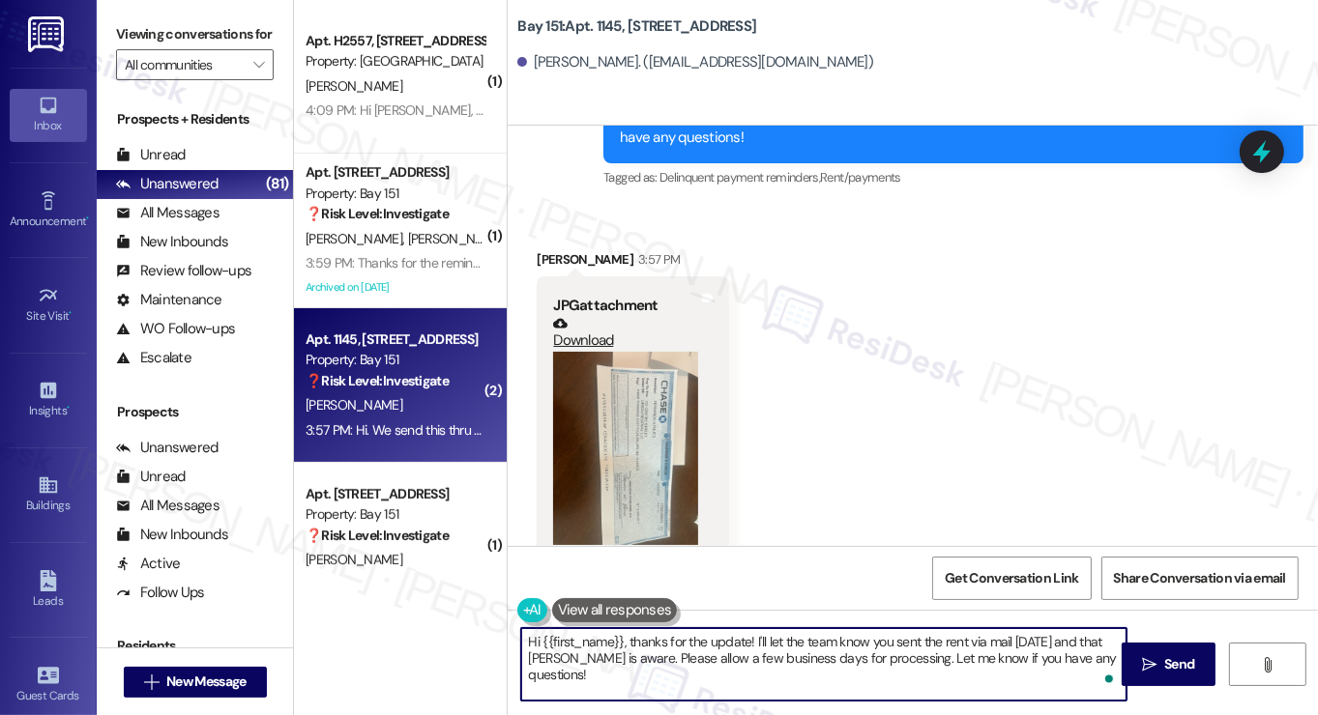
click at [933, 656] on textarea "Hi {{first_name}}, thanks for the update! I'll let the team know you sent the r…" at bounding box center [823, 664] width 605 height 73
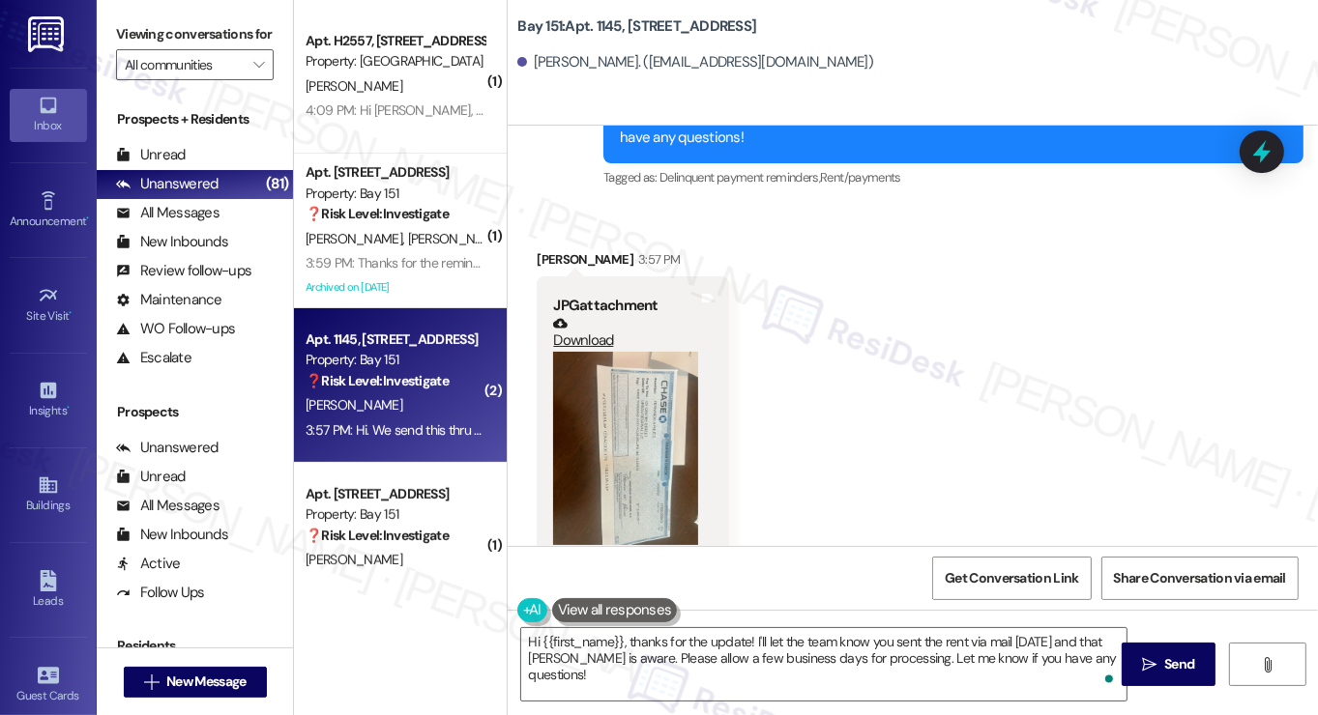
click at [1017, 463] on div "Received via SMS [PERSON_NAME] 3:57 PM JPG attachment Download (Click to zoom) …" at bounding box center [913, 471] width 810 height 531
click at [1095, 660] on textarea "Hi {{first_name}}, thanks for the update! I'll let the team know you sent the r…" at bounding box center [823, 664] width 605 height 73
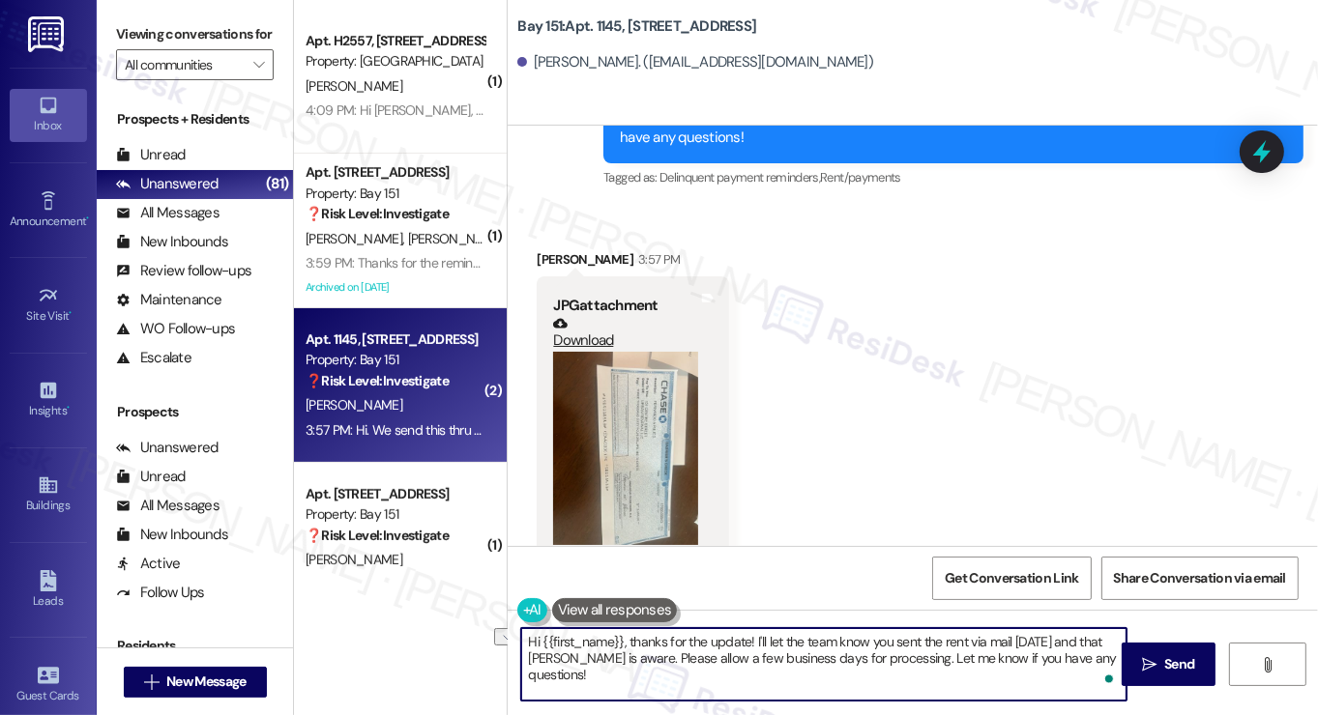
drag, startPoint x: 613, startPoint y: 657, endPoint x: 876, endPoint y: 660, distance: 263.0
click at [876, 660] on textarea "Hi {{first_name}}, thanks for the update! I'll let the team know you sent the r…" at bounding box center [823, 664] width 605 height 73
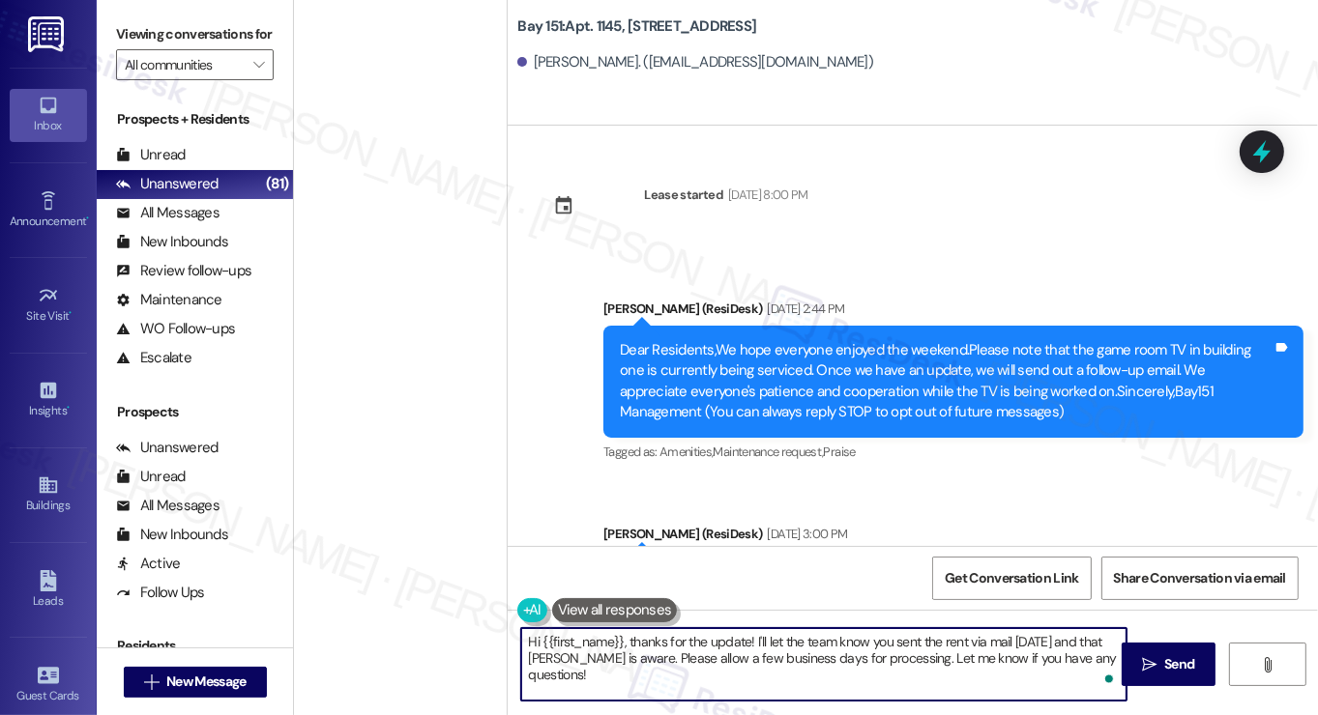
scroll to position [43847, 0]
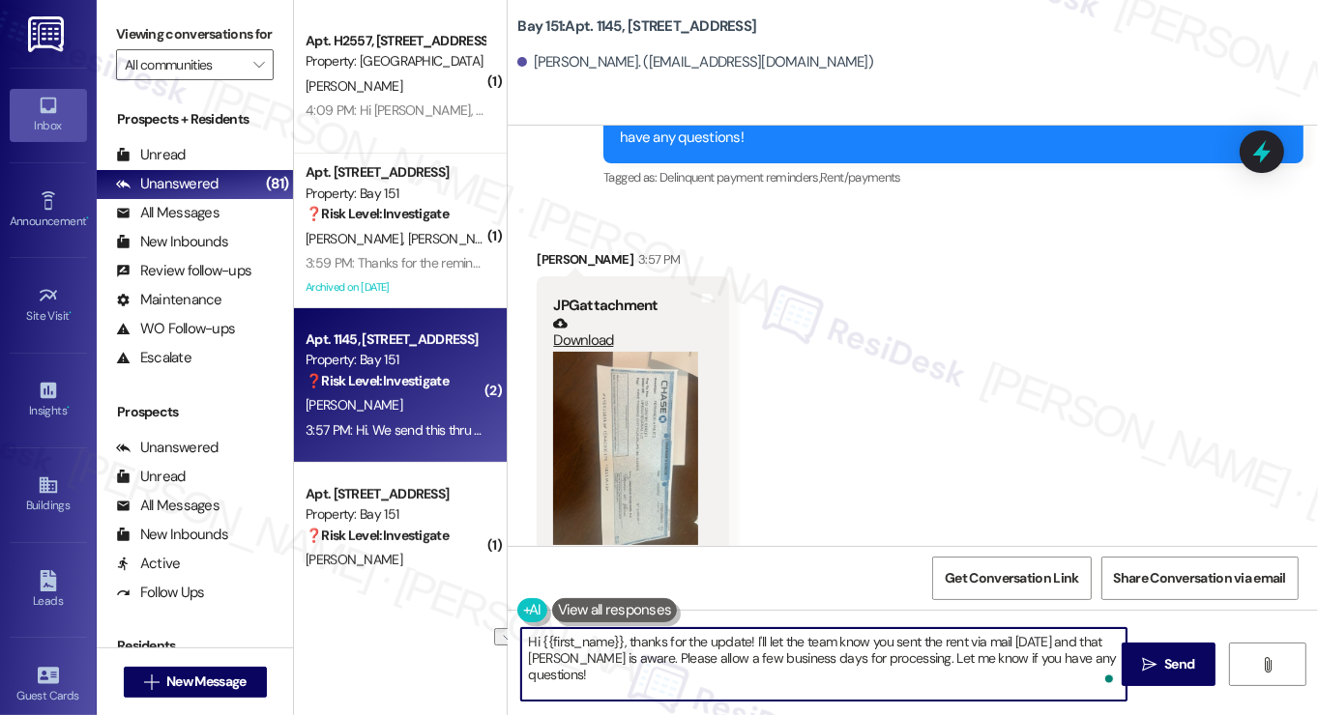
drag, startPoint x: 609, startPoint y: 659, endPoint x: 878, endPoint y: 658, distance: 268.8
click at [878, 658] on textarea "Hi {{first_name}}, thanks for the update! I'll let the team know you sent the r…" at bounding box center [823, 664] width 605 height 73
drag, startPoint x: 1047, startPoint y: 659, endPoint x: 812, endPoint y: 661, distance: 235.0
click at [812, 661] on textarea "Hi {{first_name}}, thanks for the update! I'll let the team know you sent the r…" at bounding box center [823, 664] width 605 height 73
click at [867, 666] on textarea "Hi {{first_name}}, thanks for the update! I'll let the team know you sent the r…" at bounding box center [823, 664] width 605 height 73
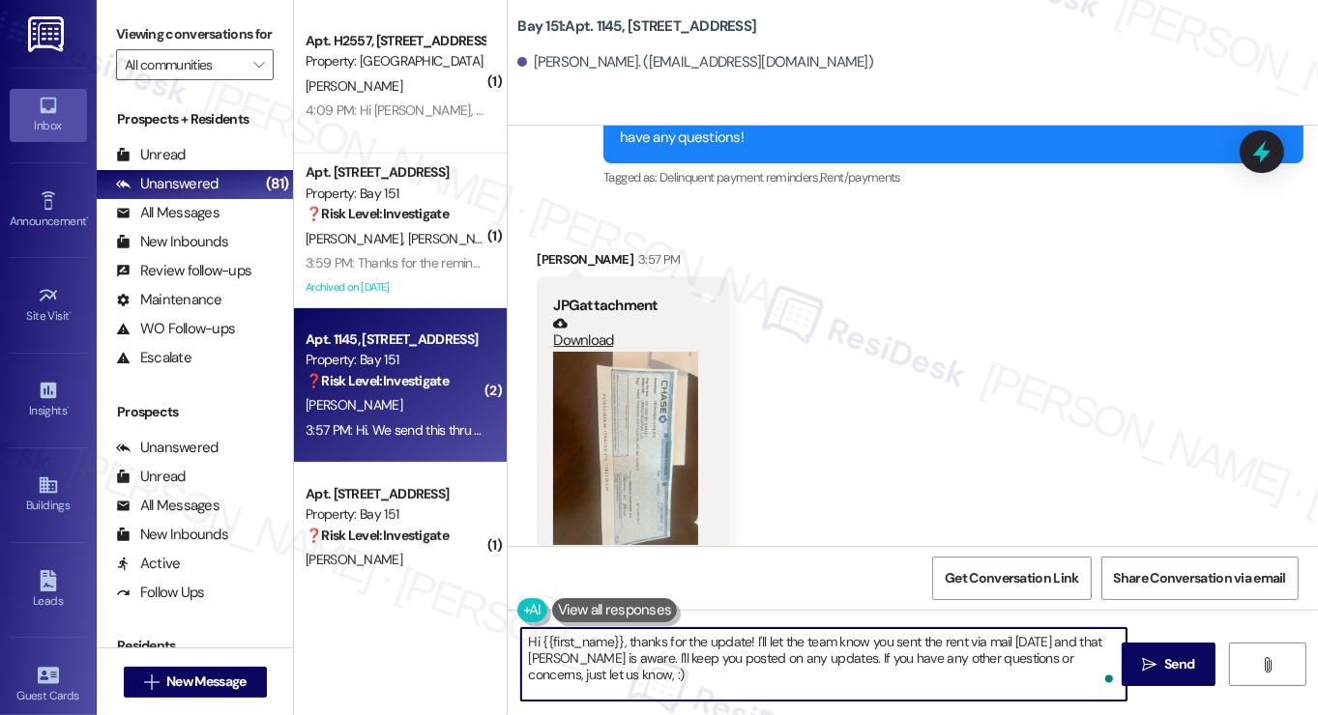
type textarea "Hi {{first_name}}, thanks for the update! I'll let the team know you sent the r…"
click at [944, 670] on textarea "Hi {{first_name}}, thanks for the update! I'll let the team know you sent the r…" at bounding box center [823, 664] width 605 height 73
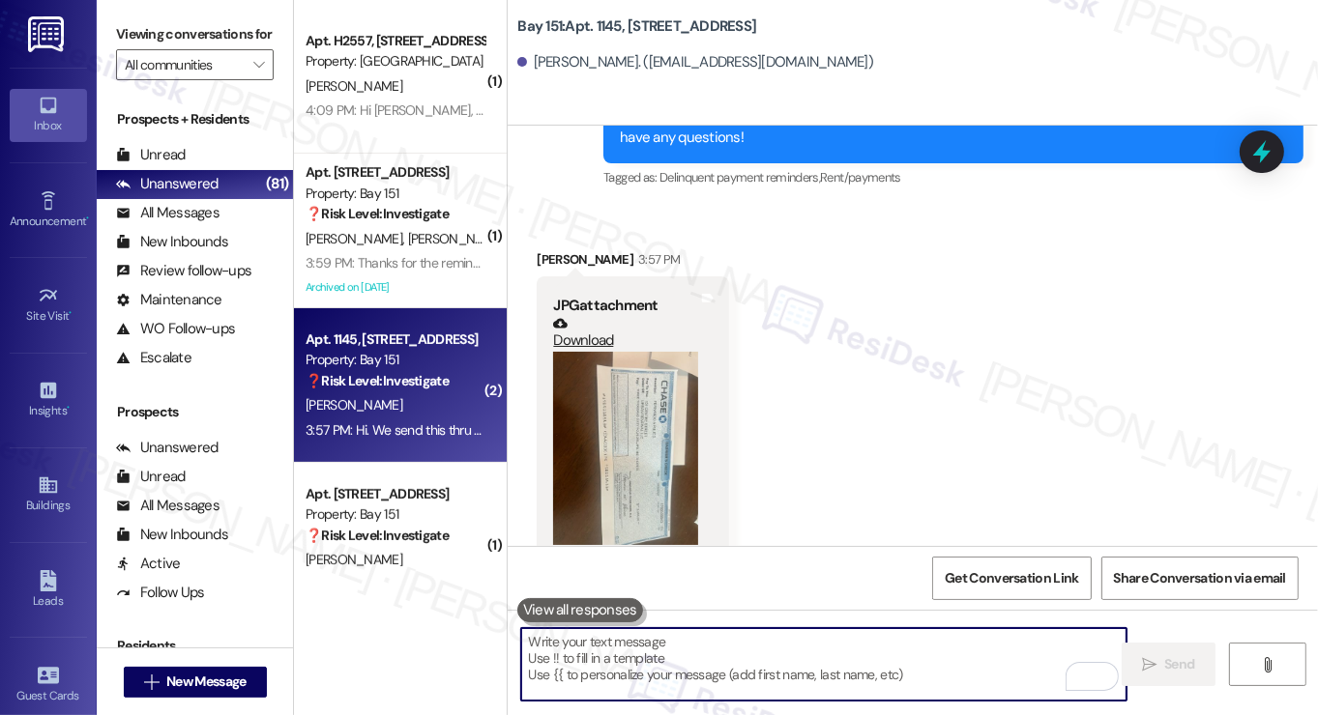
click at [774, 658] on div "Hi. We send this thru mail [DATE]. [PERSON_NAME] is aware." at bounding box center [734, 668] width 363 height 20
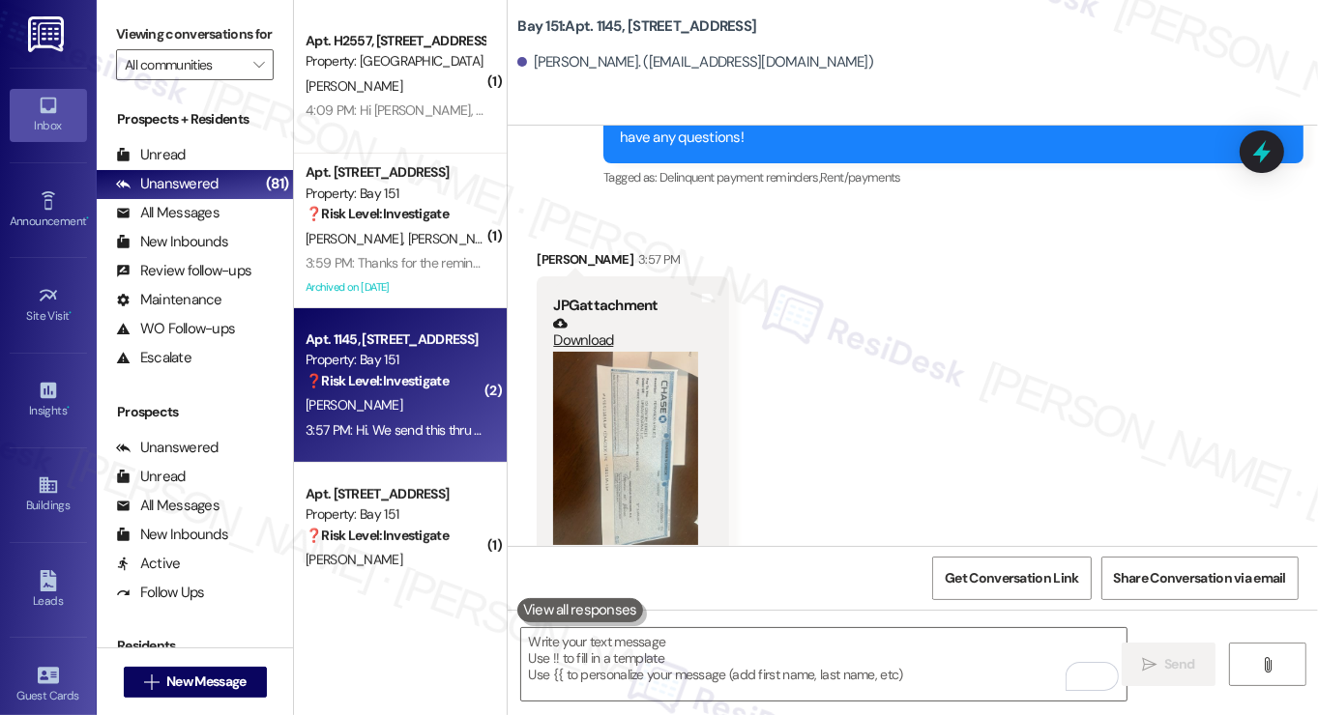
click at [774, 658] on div "Hi. We send this thru mail [DATE]. [PERSON_NAME] is aware." at bounding box center [734, 668] width 363 height 20
click at [913, 433] on div "Received via SMS [PERSON_NAME] 3:57 PM JPG attachment Download (Click to zoom) …" at bounding box center [913, 471] width 810 height 531
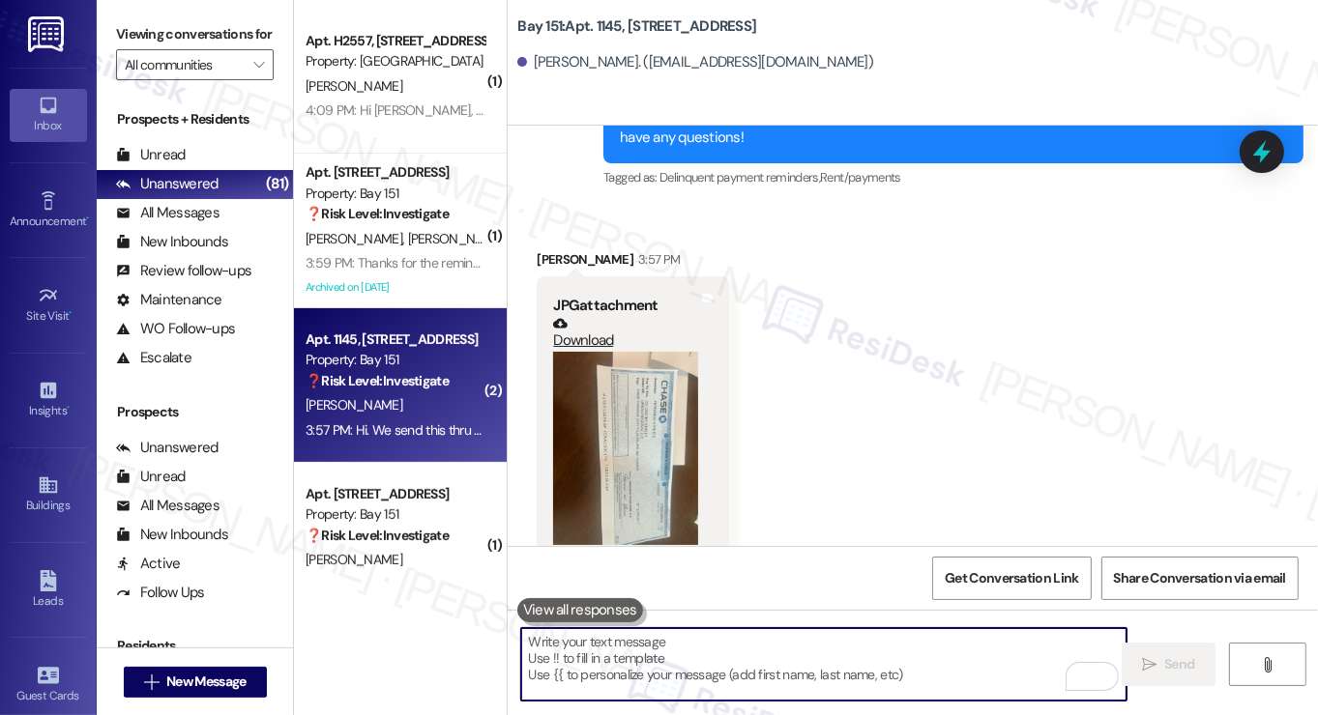
click at [562, 668] on textarea "To enrich screen reader interactions, please activate Accessibility in Grammarl…" at bounding box center [823, 664] width 605 height 73
click at [592, 665] on textarea "To enrich screen reader interactions, please activate Accessibility in Grammarl…" at bounding box center [823, 664] width 605 height 73
click at [579, 610] on button at bounding box center [580, 610] width 126 height 24
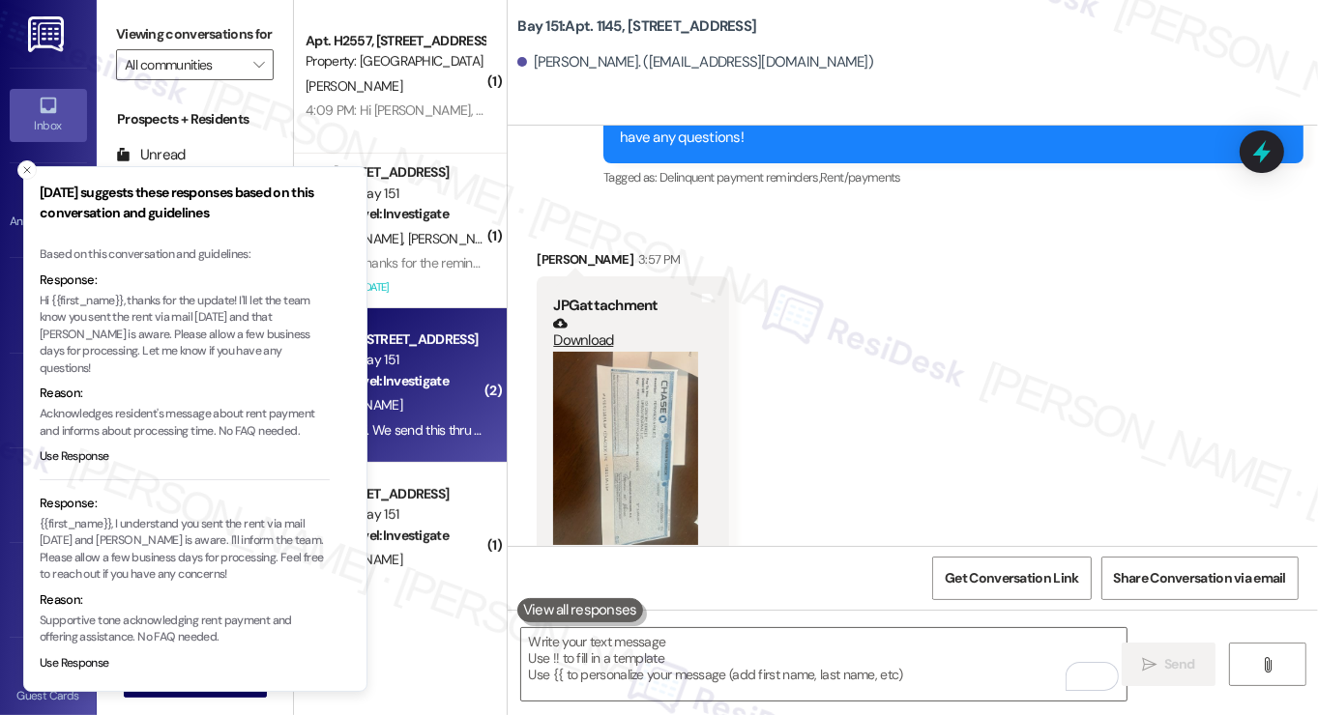
click at [190, 309] on p "Hi {{first_name}}, thanks for the update! I'll let the team know you sent the r…" at bounding box center [185, 335] width 290 height 85
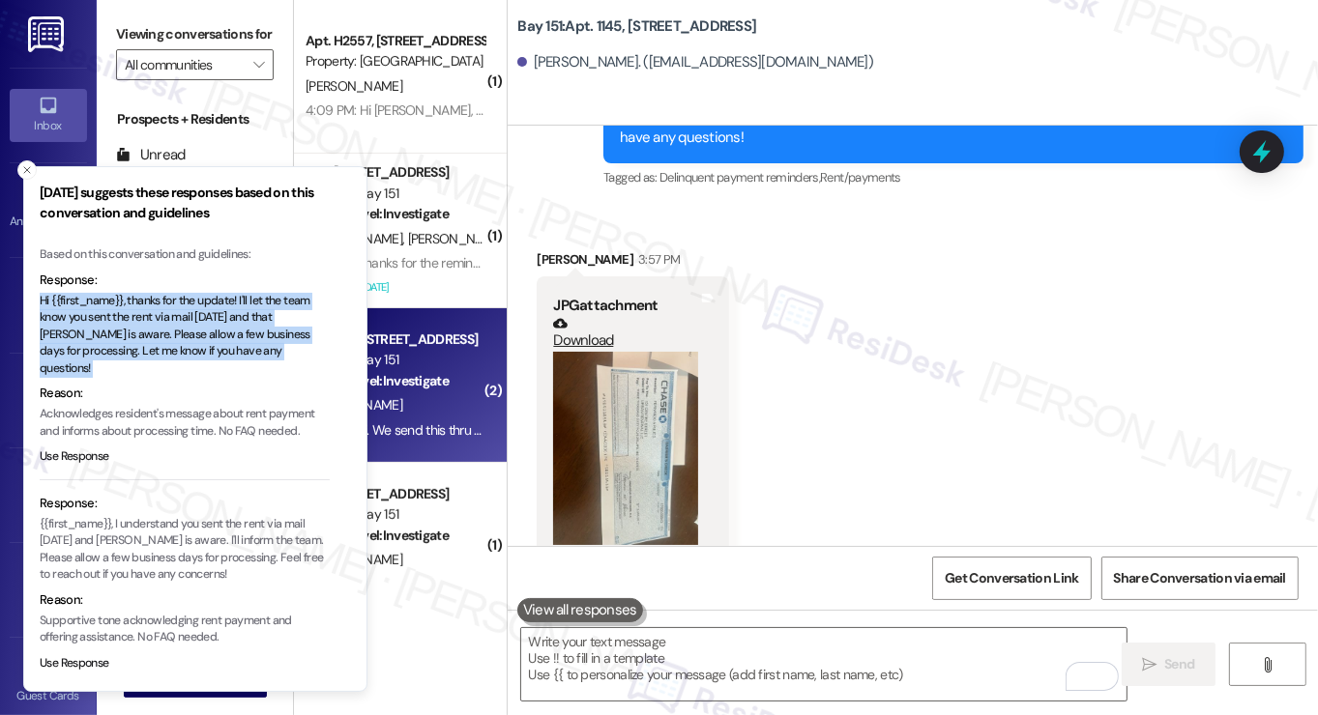
click at [190, 309] on p "Hi {{first_name}}, thanks for the update! I'll let the team know you sent the r…" at bounding box center [185, 335] width 290 height 85
copy p "Hi {{first_name}}, thanks for the update! I'll let the team know you sent the r…"
click at [578, 644] on textarea "To enrich screen reader interactions, please activate Accessibility in Grammarl…" at bounding box center [823, 664] width 605 height 73
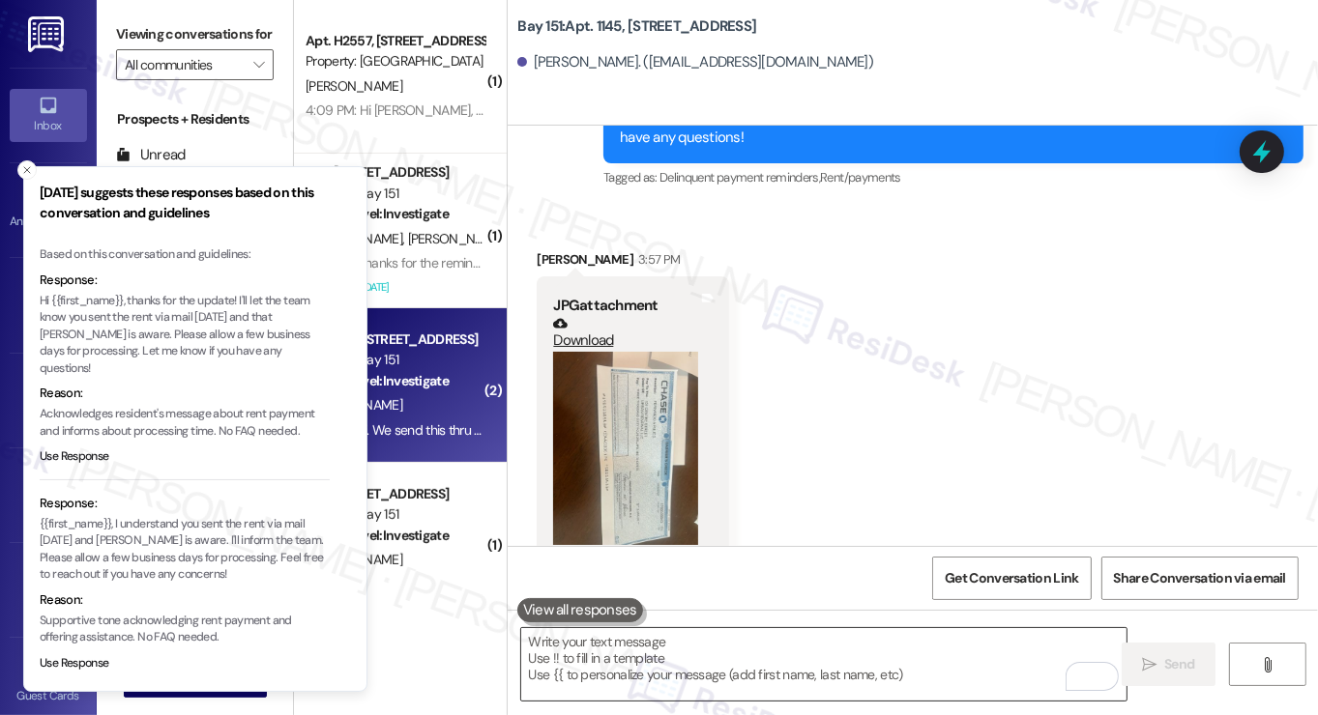
click at [603, 666] on textarea "To enrich screen reader interactions, please activate Accessibility in Grammarl…" at bounding box center [823, 664] width 605 height 73
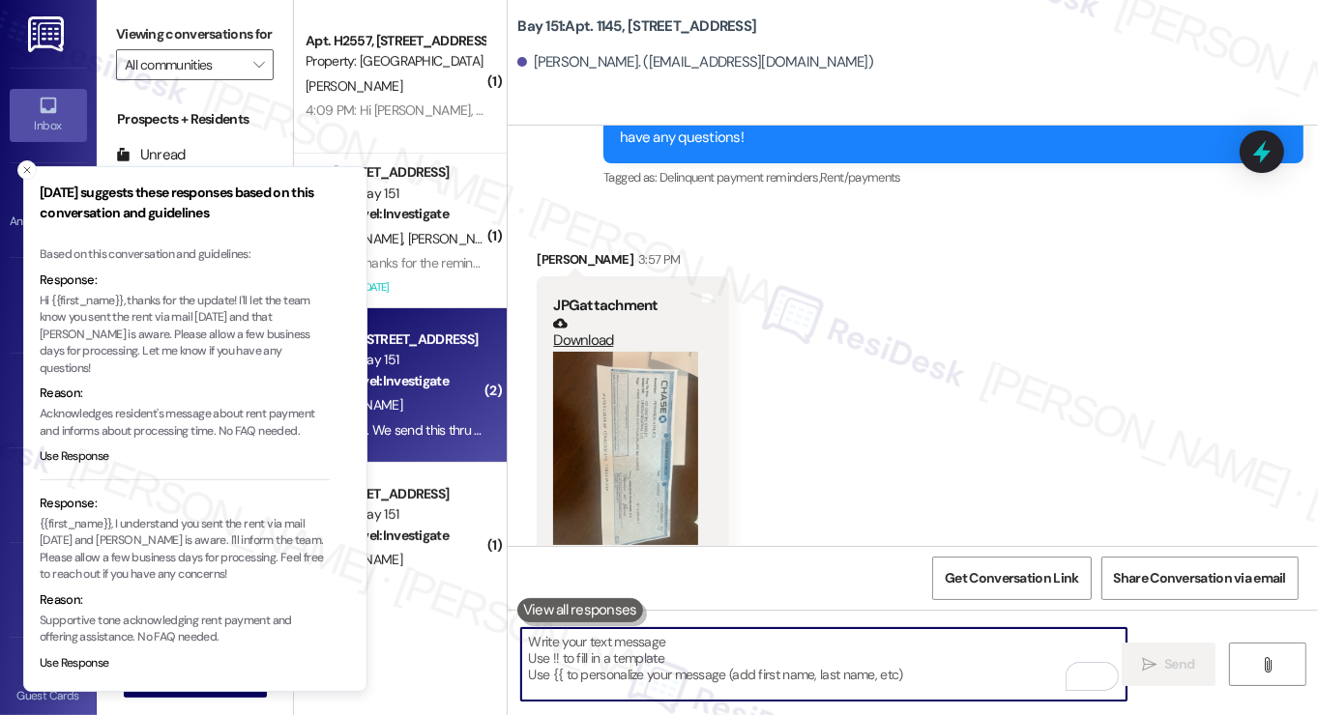
click at [252, 306] on p "Hi {{first_name}}, thanks for the update! I'll let the team know you sent the r…" at bounding box center [185, 335] width 290 height 85
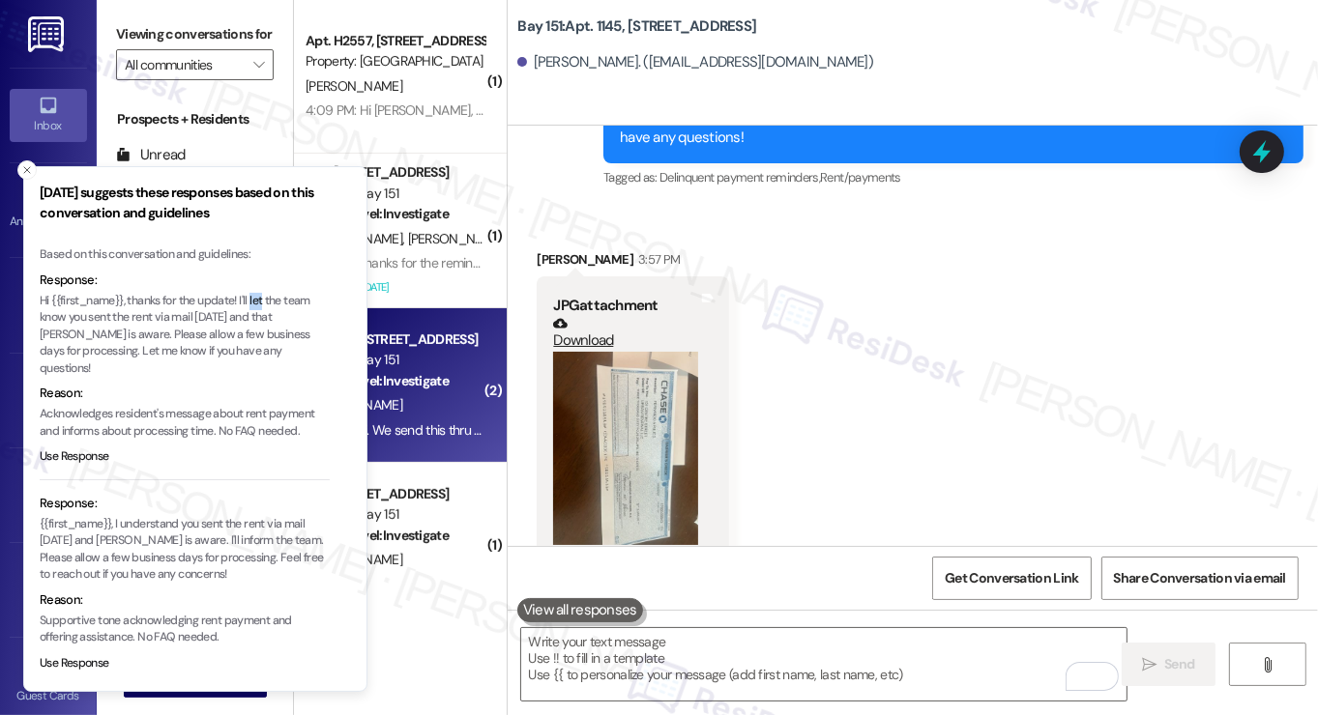
click at [252, 306] on p "Hi {{first_name}}, thanks for the update! I'll let the team know you sent the r…" at bounding box center [185, 335] width 290 height 85
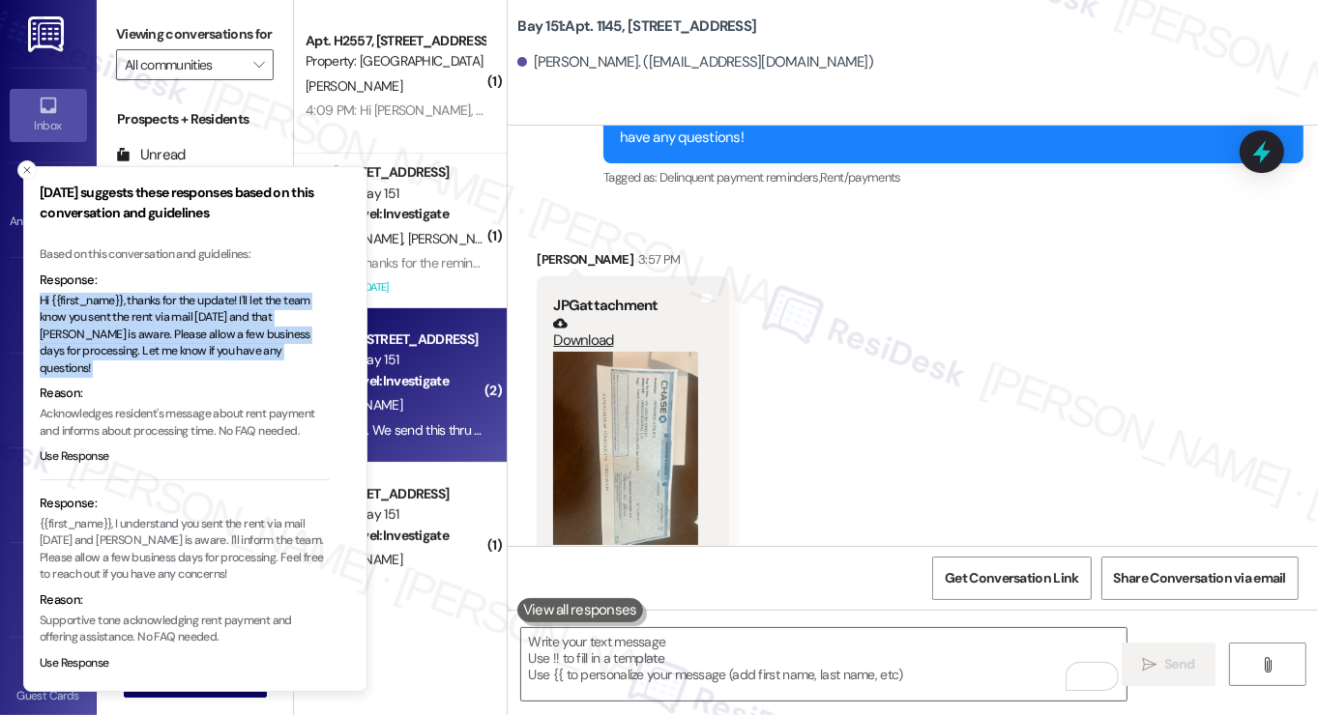
click at [252, 306] on p "Hi {{first_name}}, thanks for the update! I'll let the team know you sent the r…" at bounding box center [185, 335] width 290 height 85
copy p "Hi {{first_name}}, thanks for the update! I'll let the team know you sent the r…"
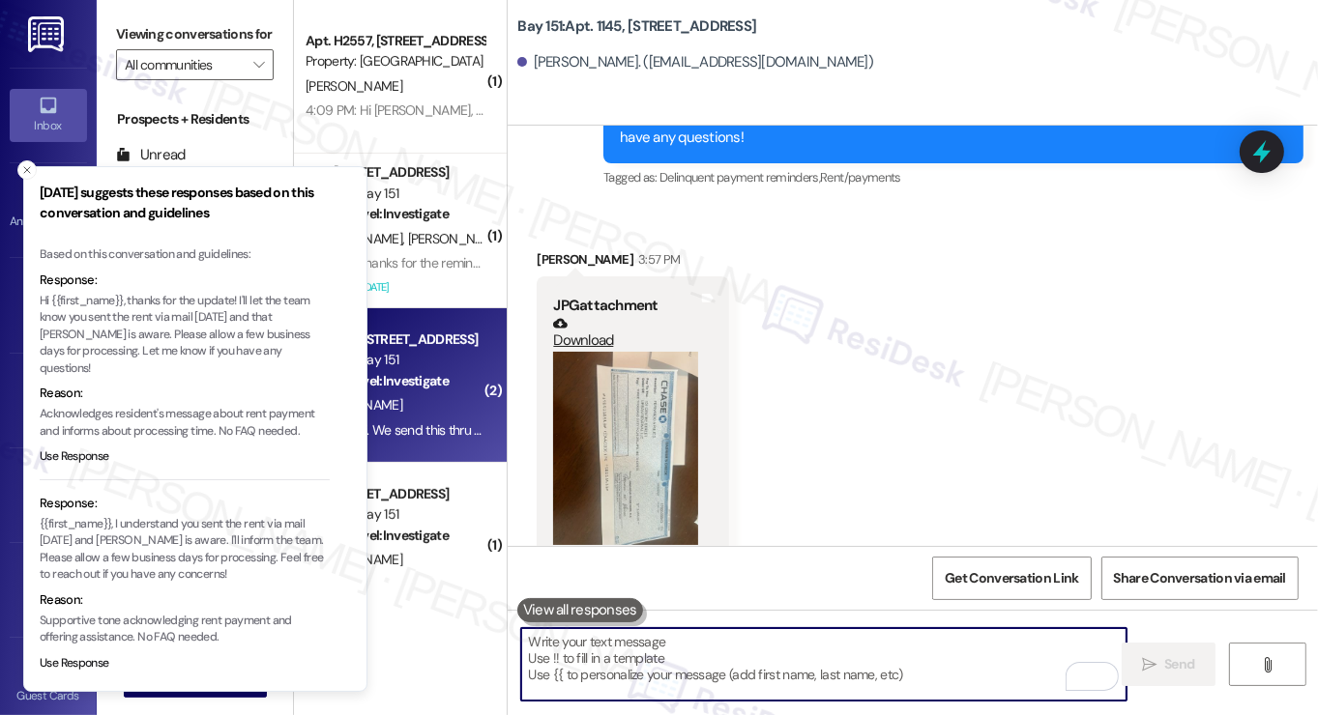
click at [594, 644] on textarea "To enrich screen reader interactions, please activate Accessibility in Grammarl…" at bounding box center [823, 664] width 605 height 73
paste textarea "Hi {{first_name}}, thanks for the update! I'll let the team know you sent the r…"
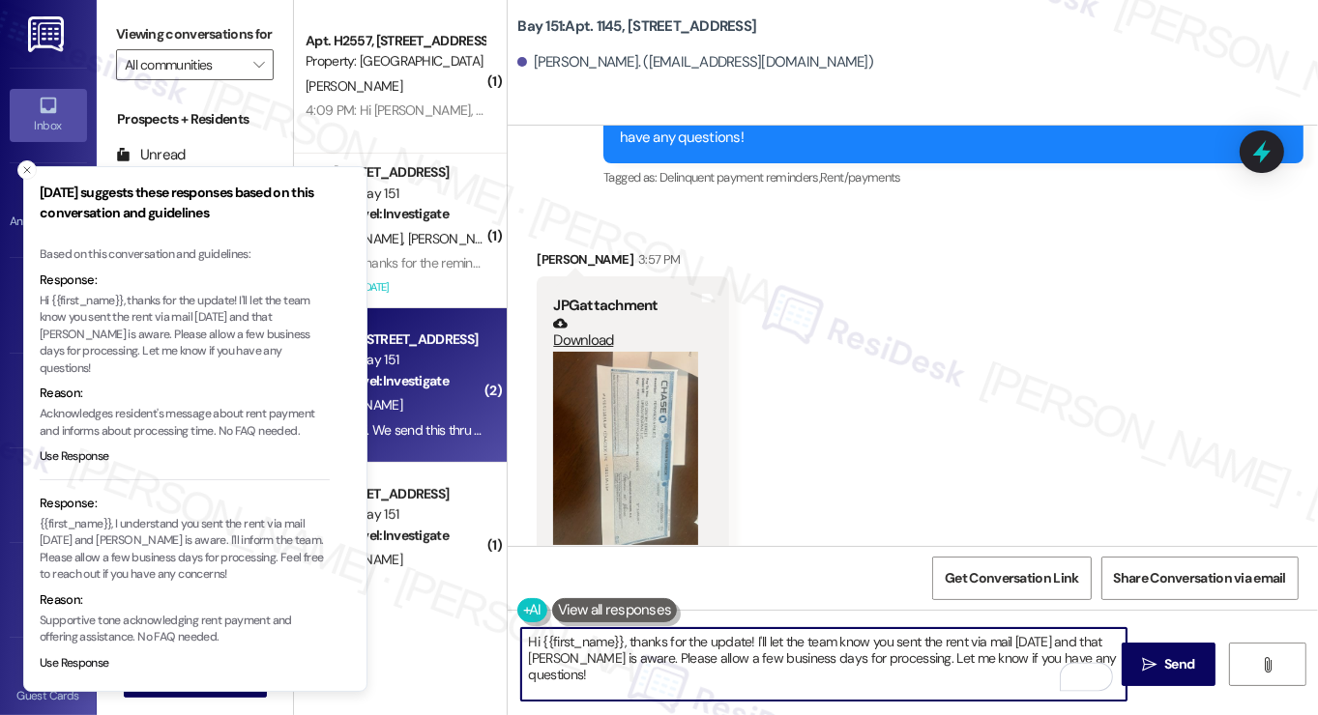
scroll to position [0, 0]
click at [802, 649] on textarea "Hi {{first_name}}, thanks for the update! I'll let the team know you sent the r…" at bounding box center [823, 664] width 605 height 73
click at [803, 669] on textarea "Hi {{first_name}}, thanks for the update! I'll let the team know you sent the r…" at bounding box center [823, 664] width 605 height 73
drag, startPoint x: 612, startPoint y: 660, endPoint x: 875, endPoint y: 658, distance: 263.0
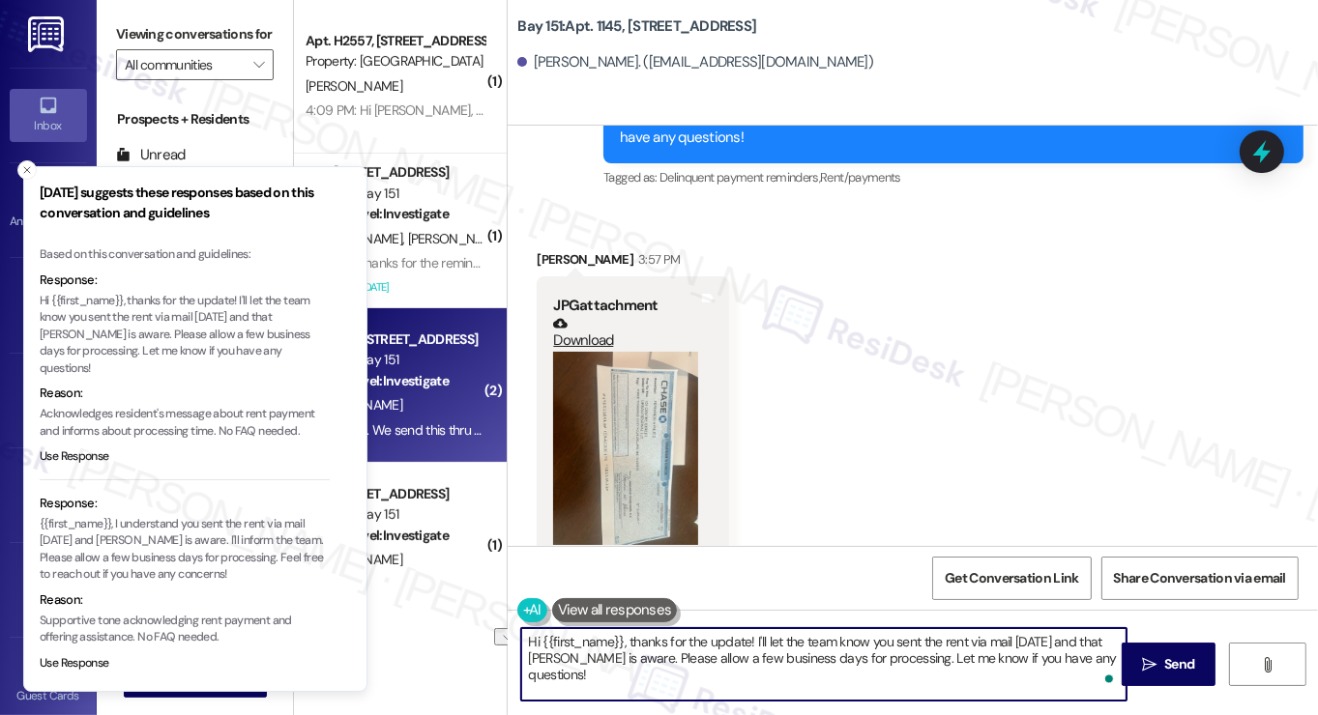
click at [875, 658] on textarea "Hi {{first_name}}, thanks for the update! I'll let the team know you sent the r…" at bounding box center [823, 664] width 605 height 73
drag, startPoint x: 1036, startPoint y: 665, endPoint x: 816, endPoint y: 660, distance: 220.5
click at [816, 660] on textarea "Hi {{first_name}}, thanks for the update! I'll let the team know you sent the r…" at bounding box center [823, 664] width 605 height 73
click at [874, 653] on textarea "Hi {{first_name}}, thanks for the update! I'll let the team know you sent the r…" at bounding box center [823, 664] width 605 height 73
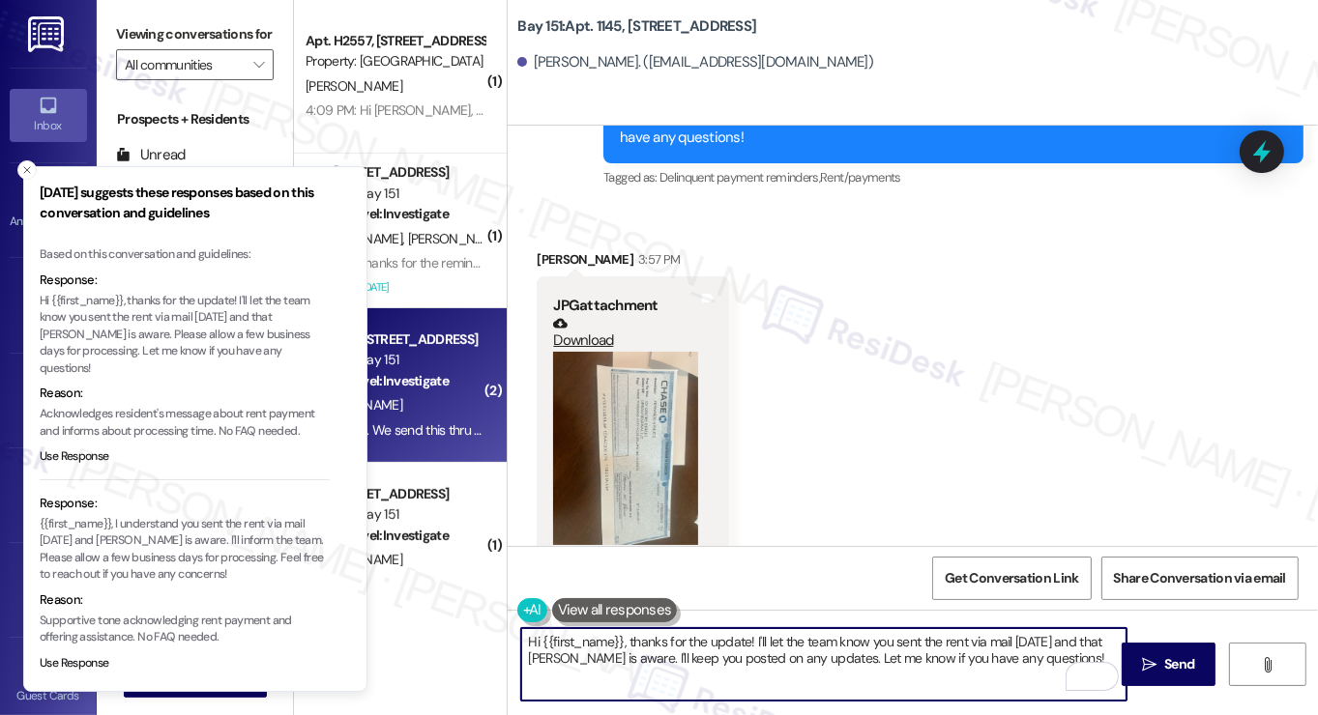
click at [874, 653] on textarea "Hi {{first_name}}, thanks for the update! I'll let the team know you sent the r…" at bounding box center [823, 664] width 605 height 73
type textarea "Hi {{first_name}}, thanks for the update! I'll let the team know you sent the r…"
click at [1174, 658] on span "Send" at bounding box center [1179, 665] width 30 height 20
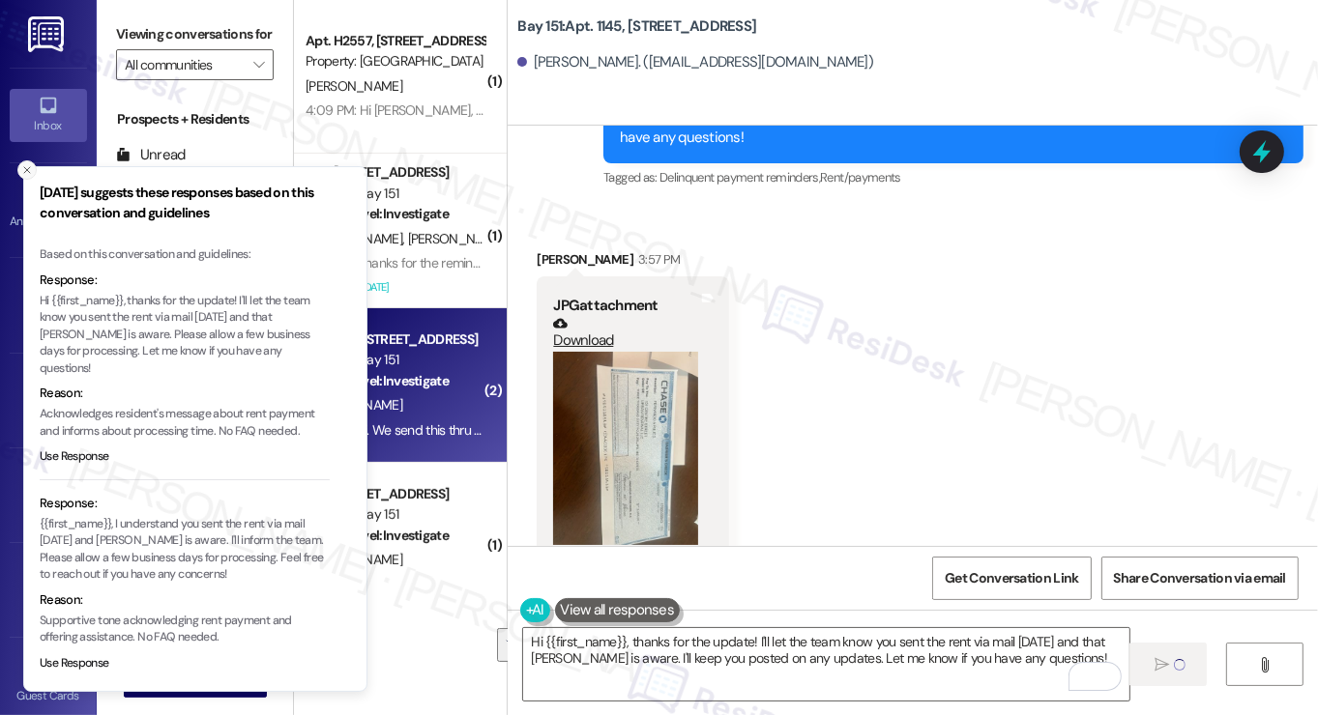
click at [23, 168] on icon "Close toast" at bounding box center [27, 170] width 12 height 12
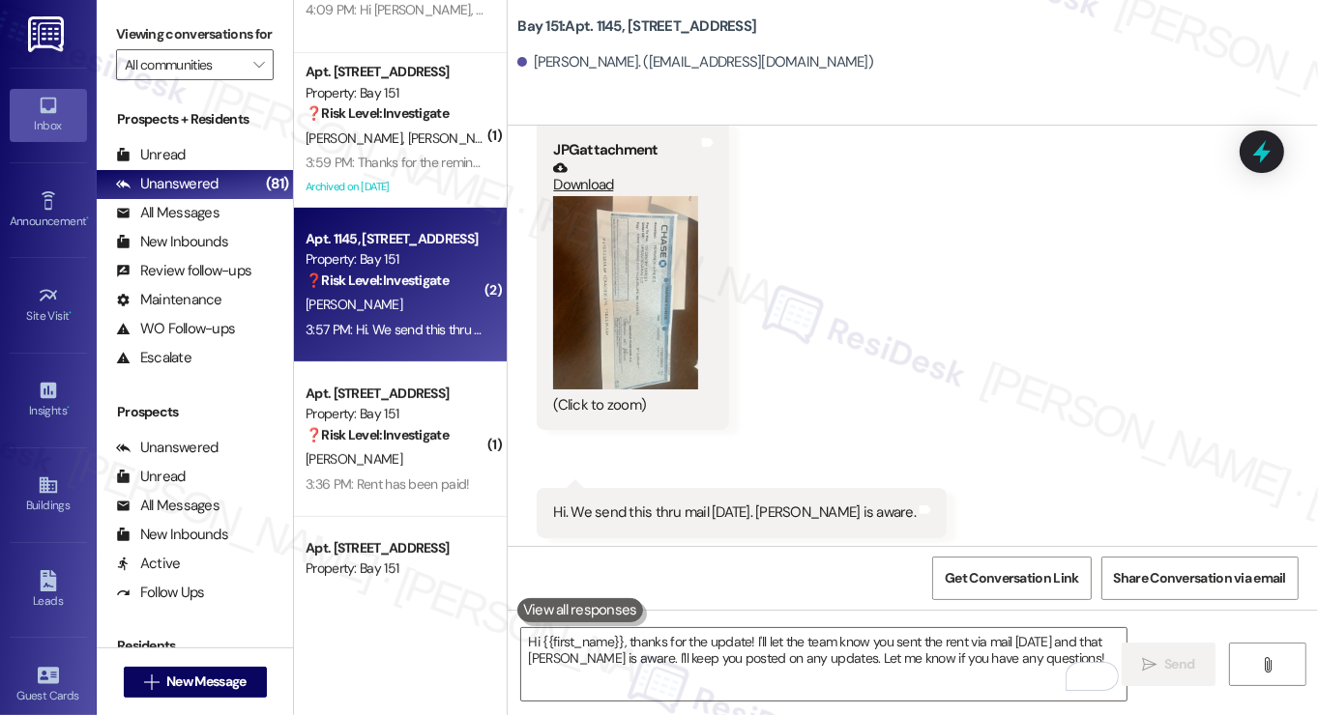
scroll to position [7156, 0]
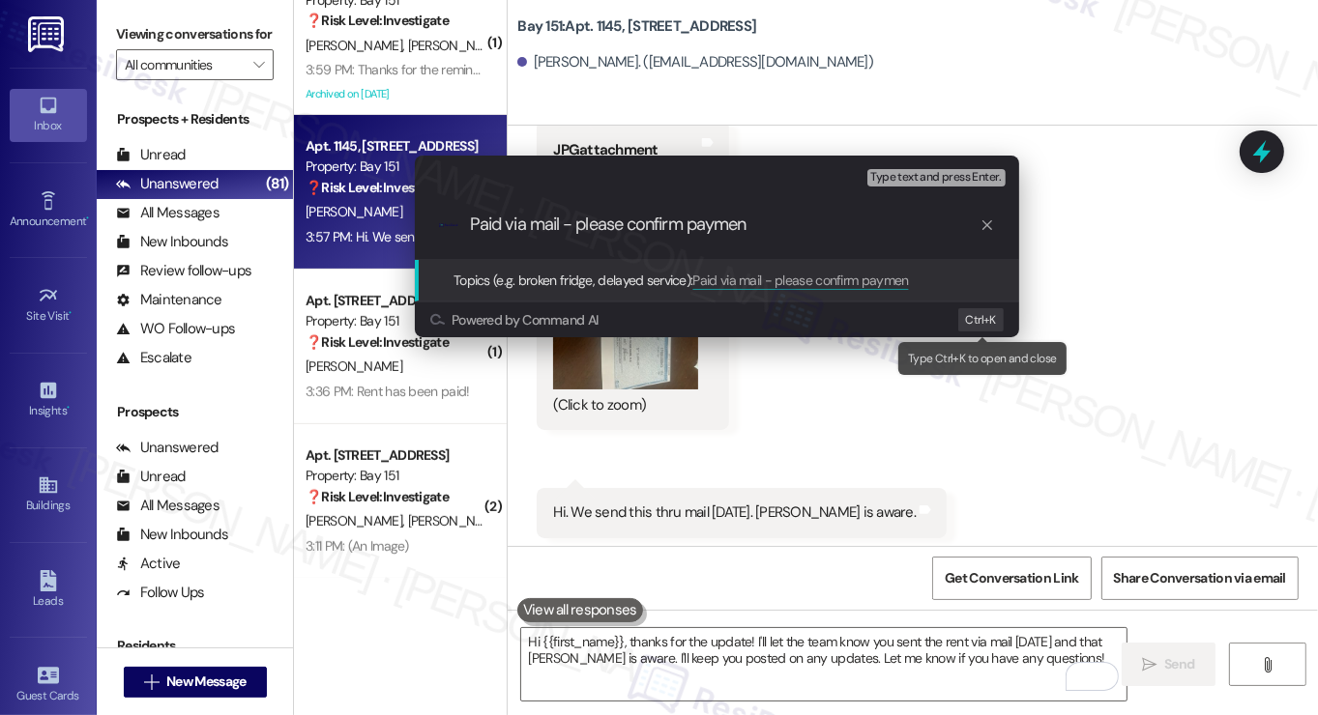
type input "Paid via mail - please confirm payment"
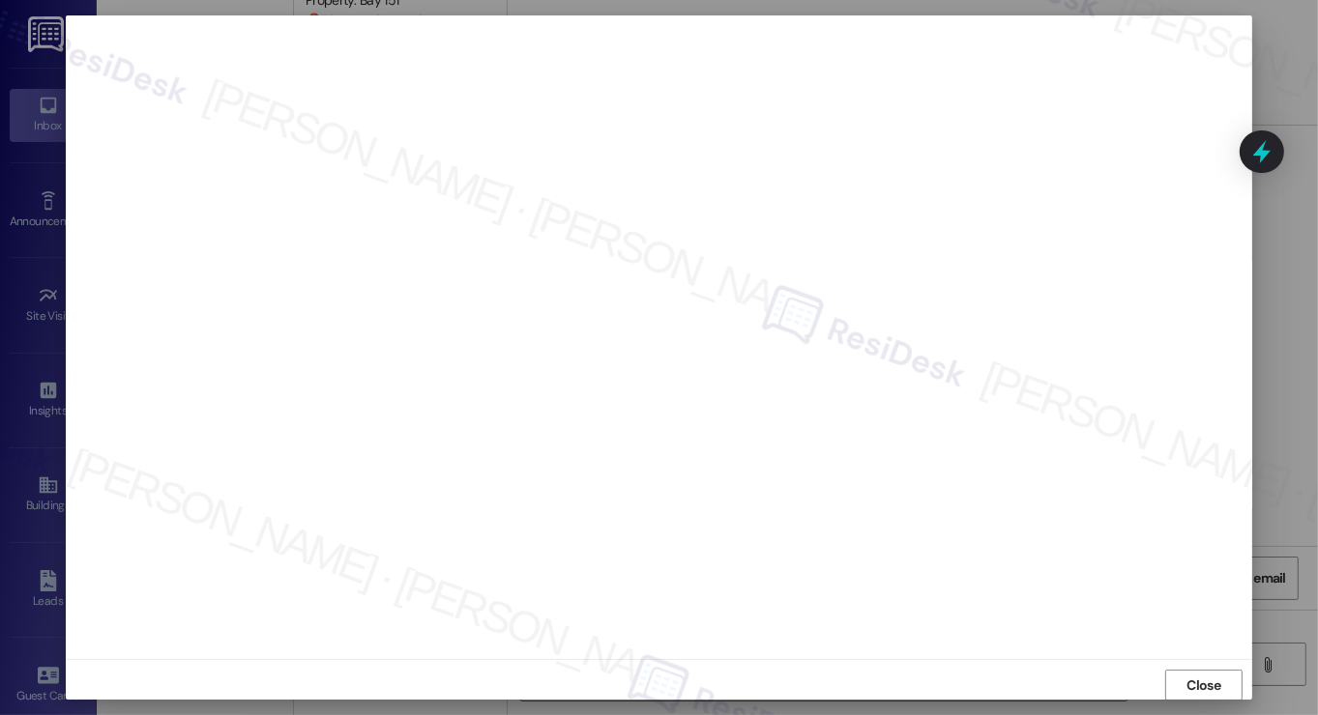
scroll to position [0, 0]
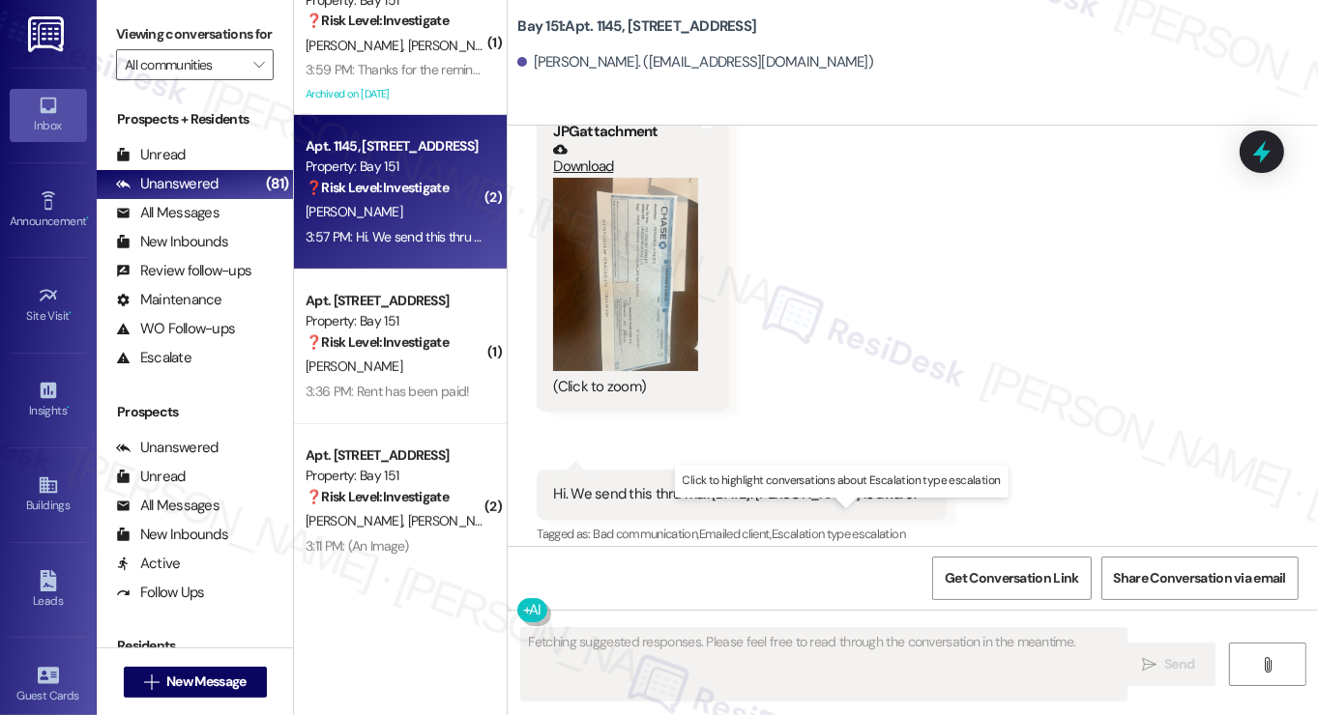
type textarea "Fetching suggested responses. Please feel free to read through the conversation…"
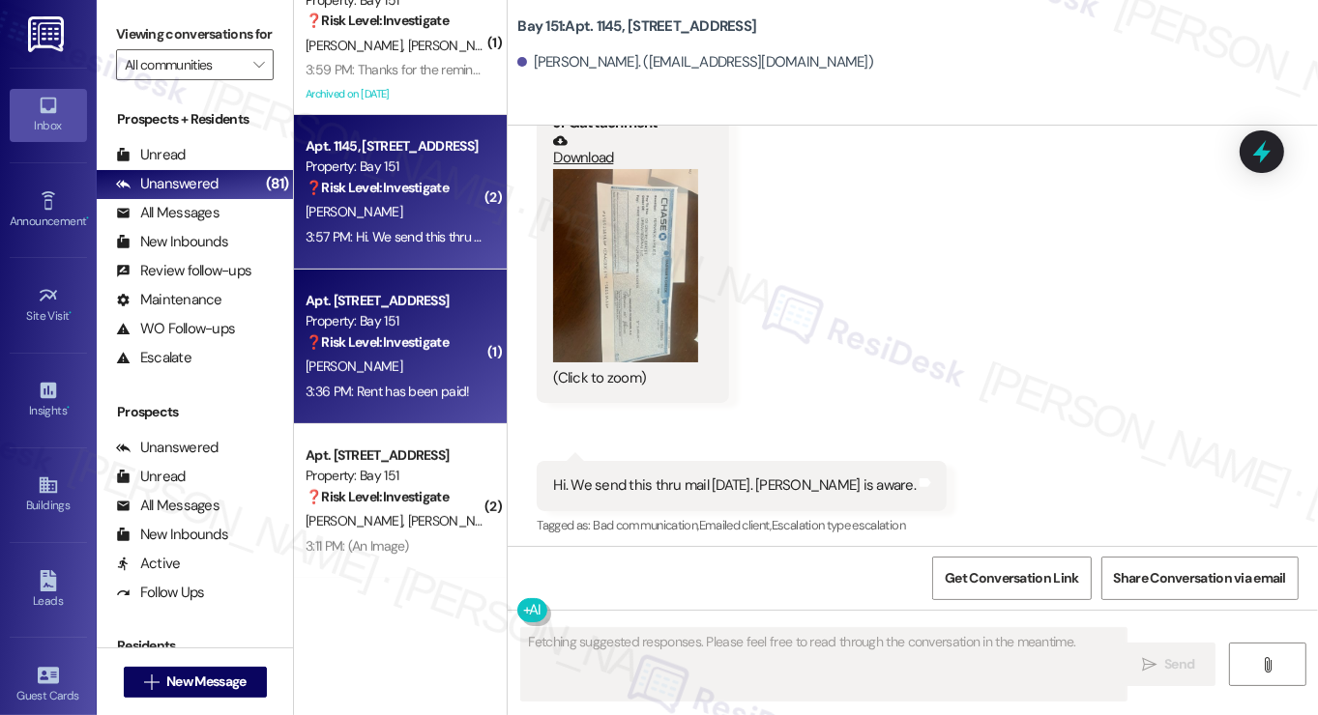
click at [442, 322] on div "Property: Bay 151" at bounding box center [395, 321] width 179 height 20
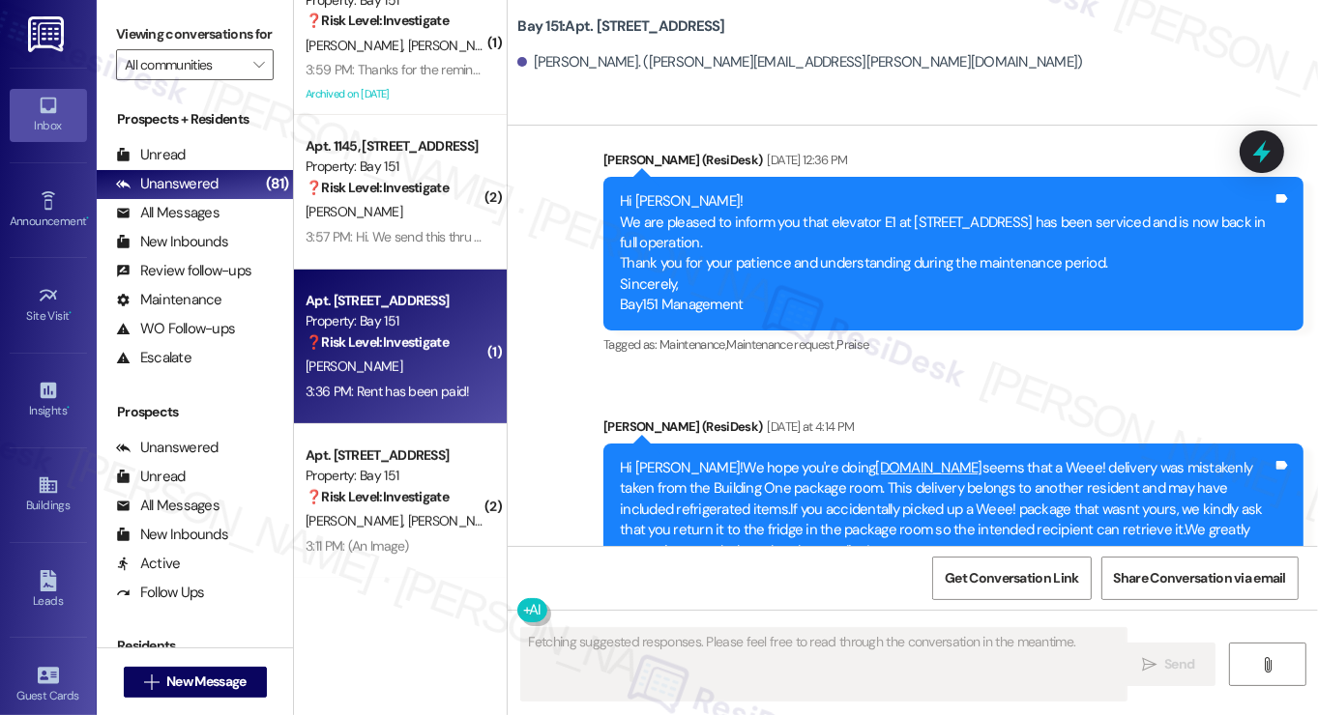
scroll to position [32176, 0]
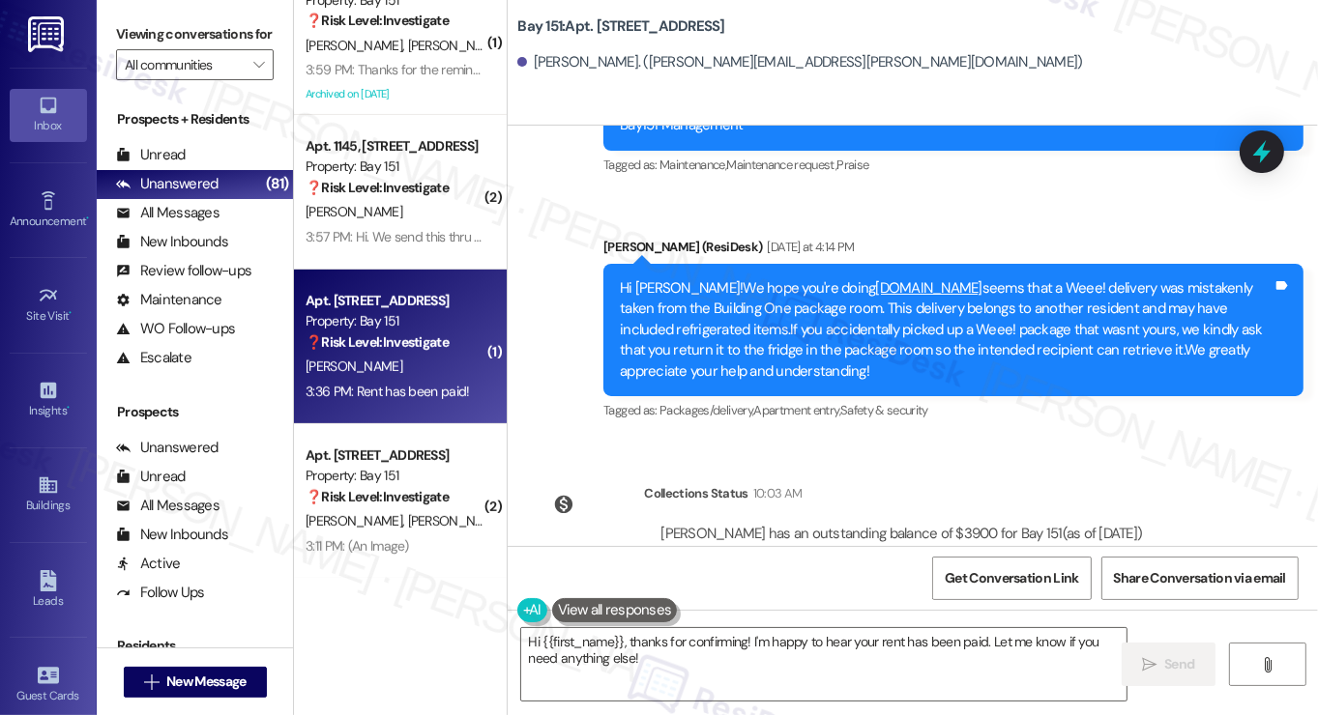
click at [113, 39] on div "Viewing conversations for All communities " at bounding box center [195, 50] width 196 height 100
click at [681, 653] on textarea "Hi {{first_name}}, thanks for confirming! I'm happy to hear your rent has been …" at bounding box center [823, 664] width 605 height 73
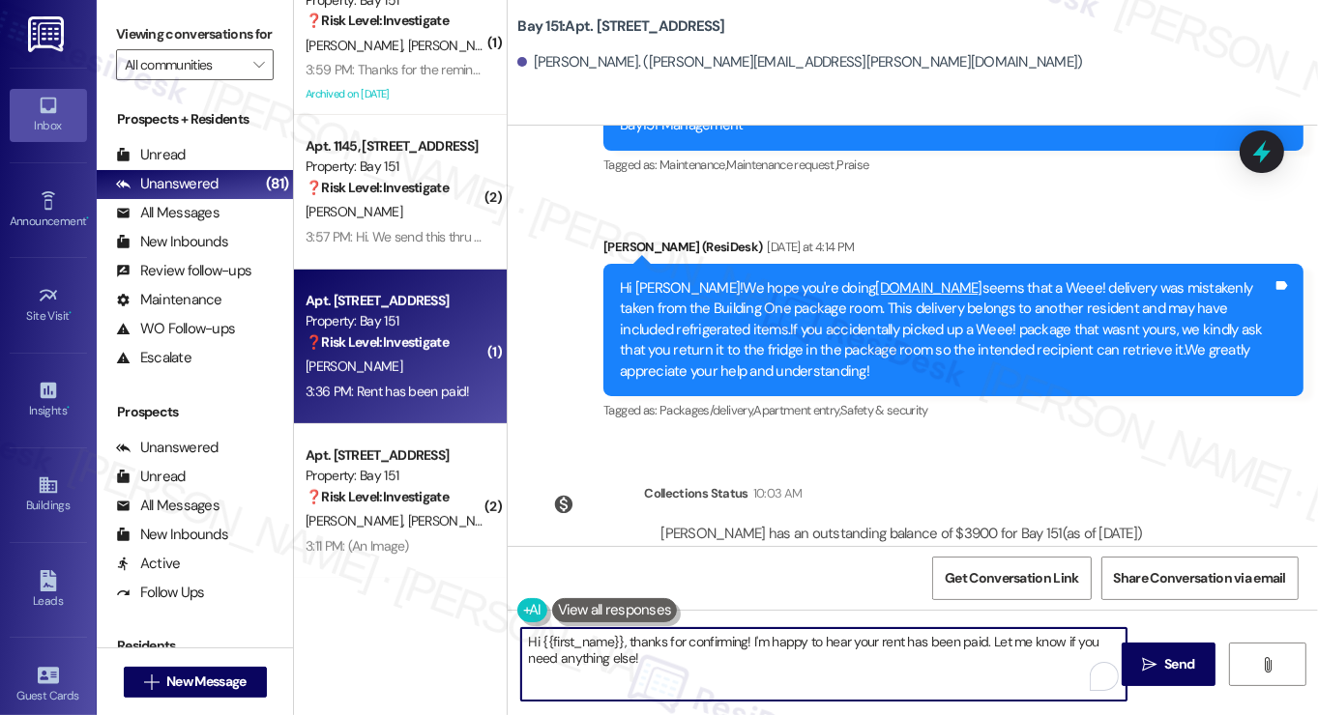
click at [681, 653] on textarea "Hi {{first_name}}, thanks for confirming! I'm happy to hear your rent has been …" at bounding box center [823, 664] width 605 height 73
click at [807, 652] on textarea "Hi {{first_name}}, thanks for confirming! I'm happy to hear your rent has been …" at bounding box center [823, 664] width 605 height 73
drag, startPoint x: 891, startPoint y: 672, endPoint x: 748, endPoint y: 637, distance: 147.3
click at [748, 637] on textarea "Hi {{first_name}}, thanks for confirming! I'm happy to hear your rent has been …" at bounding box center [823, 664] width 605 height 73
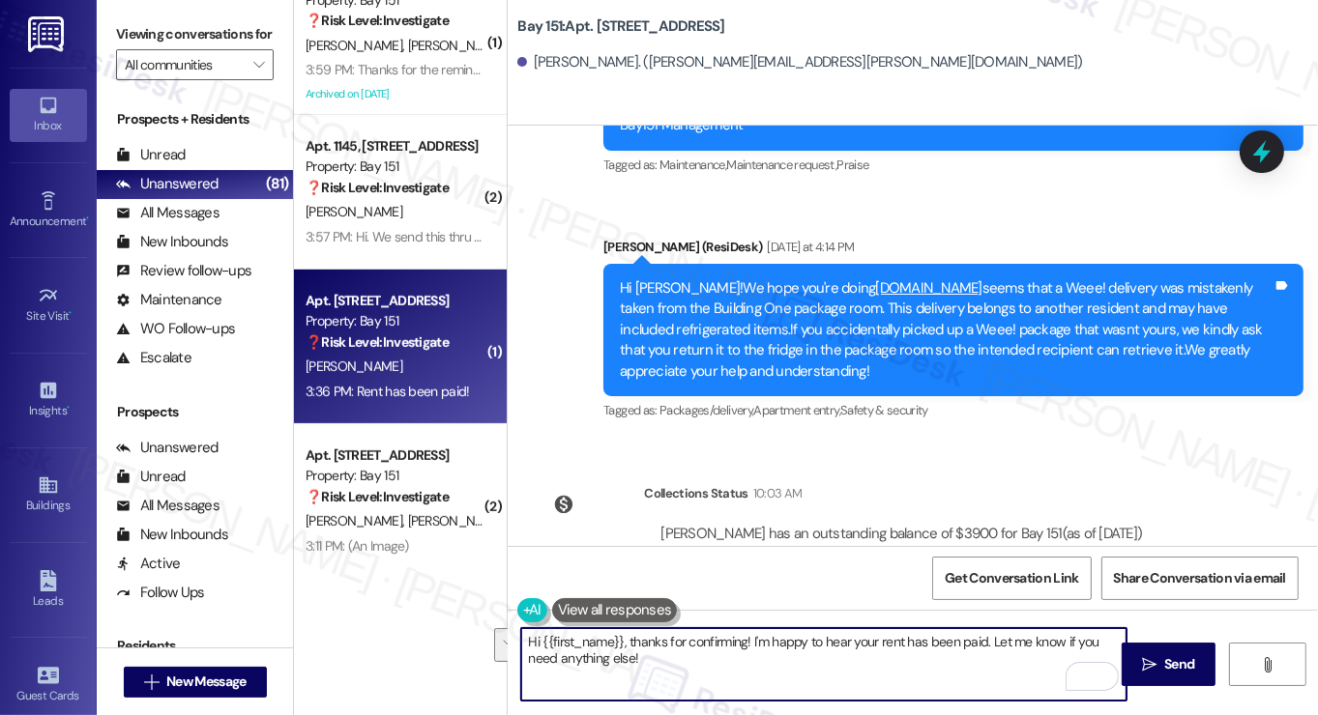
paste textarea "Hi {{first_name}}! Thanks for taking care of it. Did you receive a payment conf…"
paste textarea "To enrich screen reader interactions, please activate Accessibility in Grammarl…"
type textarea "Hi {{first_name}}! Thanks for taking care of it. Did you receive a payment conf…"
click at [818, 653] on textarea "Hi {{first_name}}! Thanks for taking care of it. Did you receive a payment conf…" at bounding box center [823, 664] width 605 height 73
click at [872, 666] on textarea "Hi {{first_name}}! Thanks for taking care of it. Did you receive a payment conf…" at bounding box center [823, 664] width 605 height 73
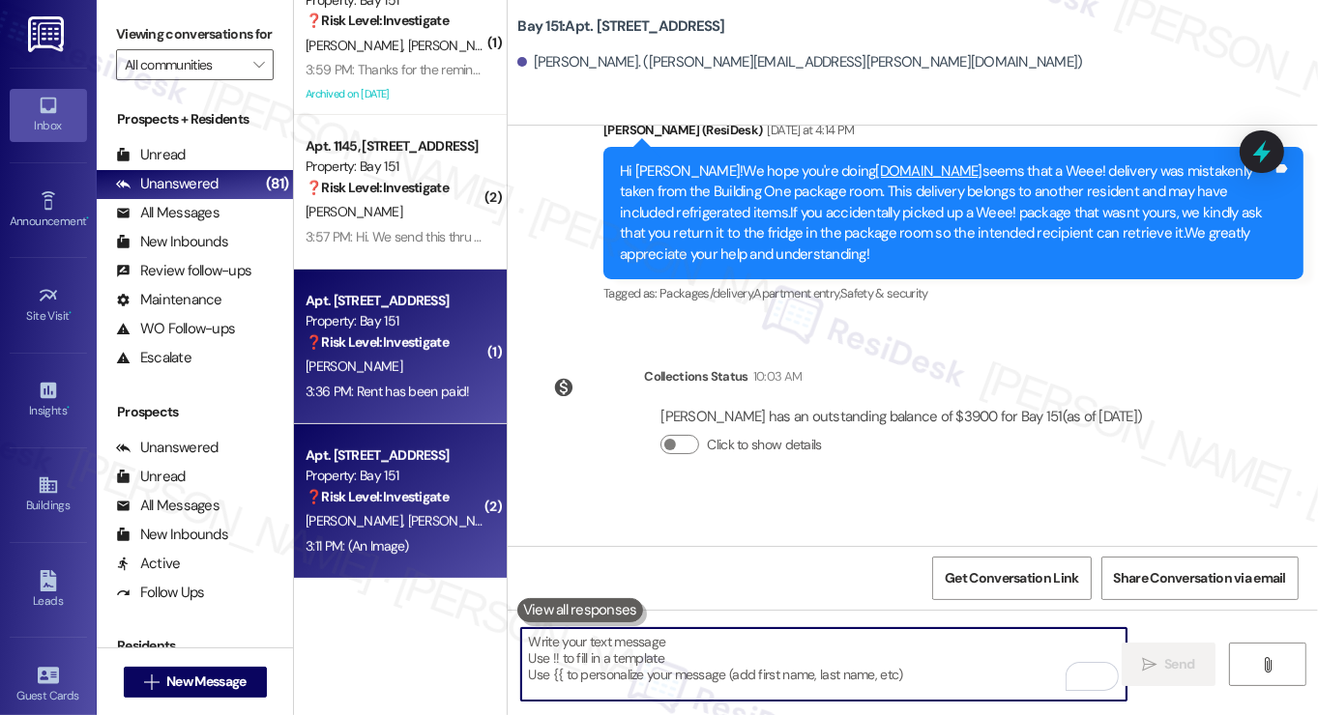
scroll to position [32331, 0]
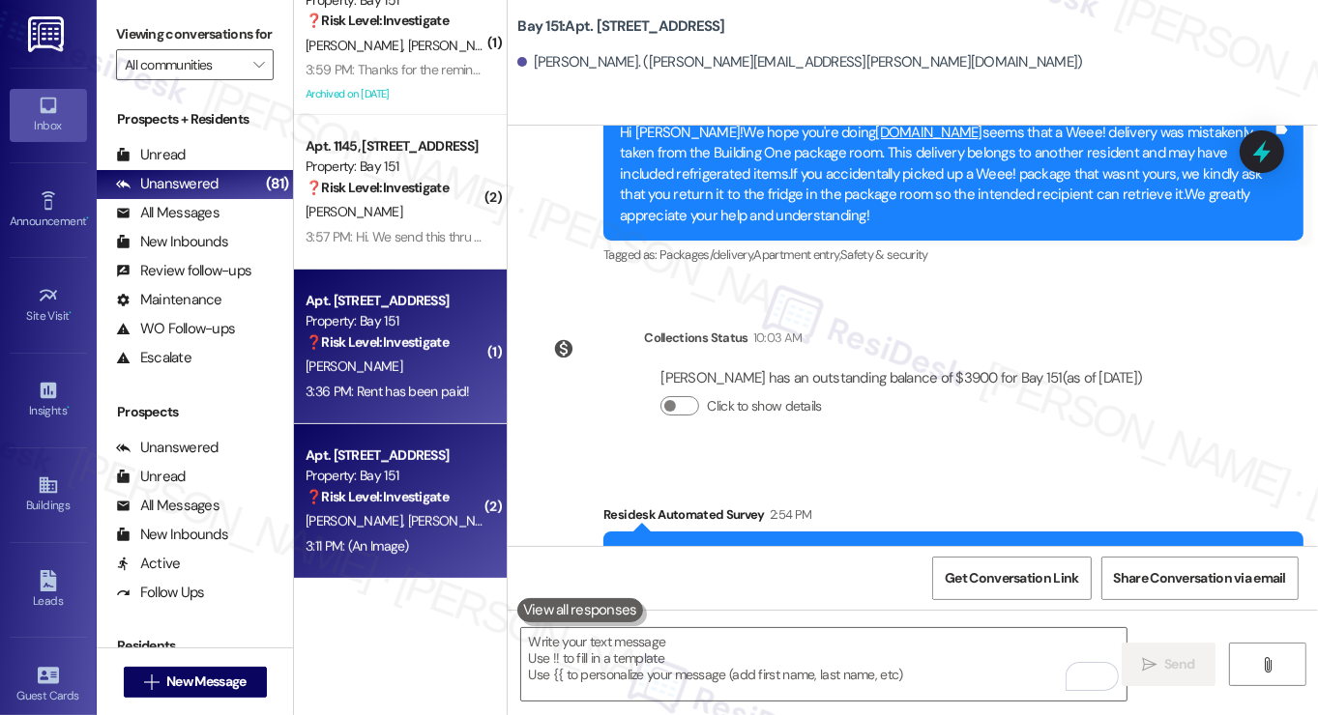
click at [412, 488] on strong "❓ Risk Level: Investigate" at bounding box center [377, 496] width 143 height 17
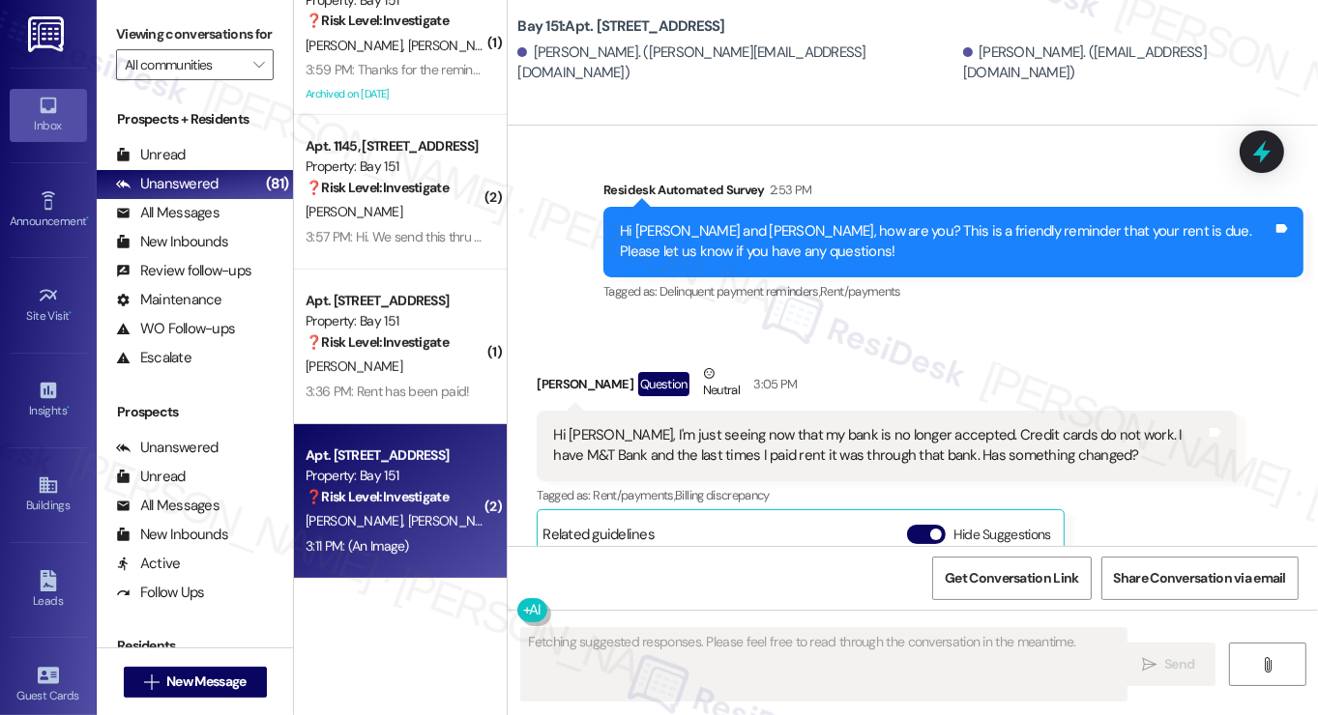
scroll to position [4692, 0]
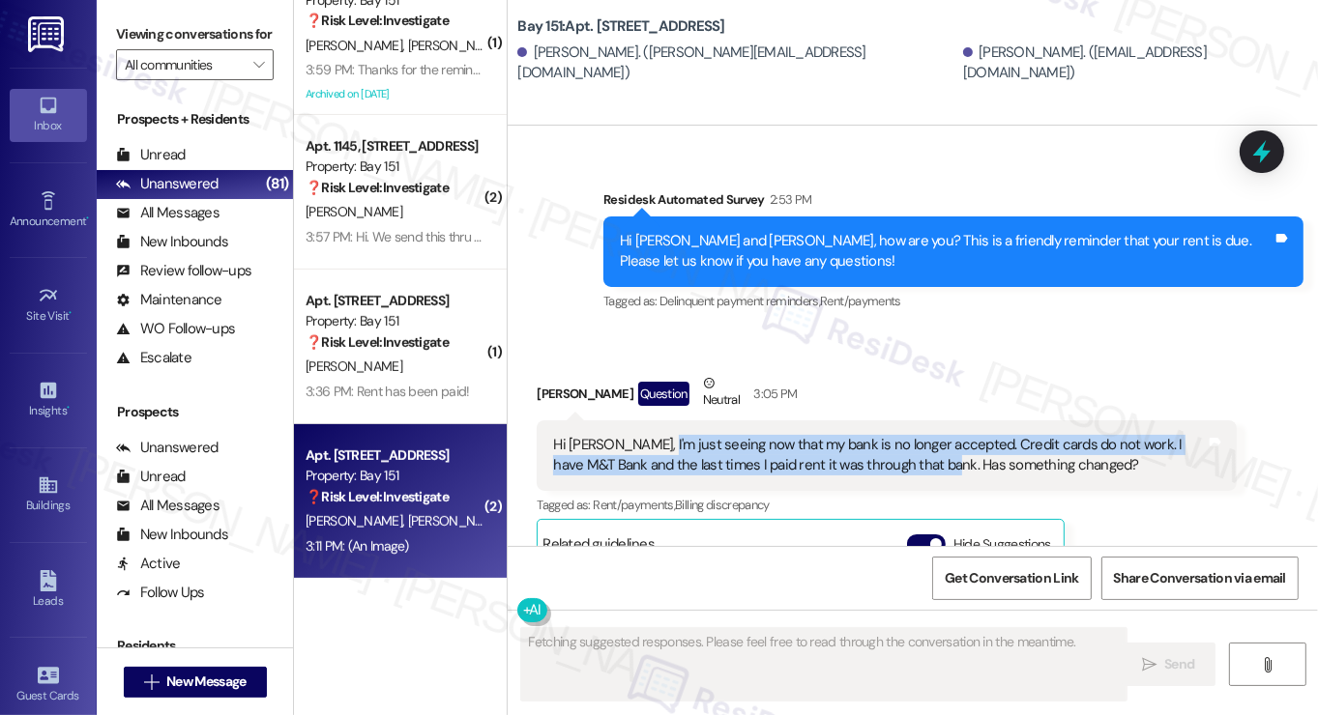
drag, startPoint x: 645, startPoint y: 367, endPoint x: 906, endPoint y: 372, distance: 261.1
click at [906, 435] on div "Hi Jane, I'm just seeing now that my bank is no longer accepted. Credit cards d…" at bounding box center [879, 456] width 653 height 42
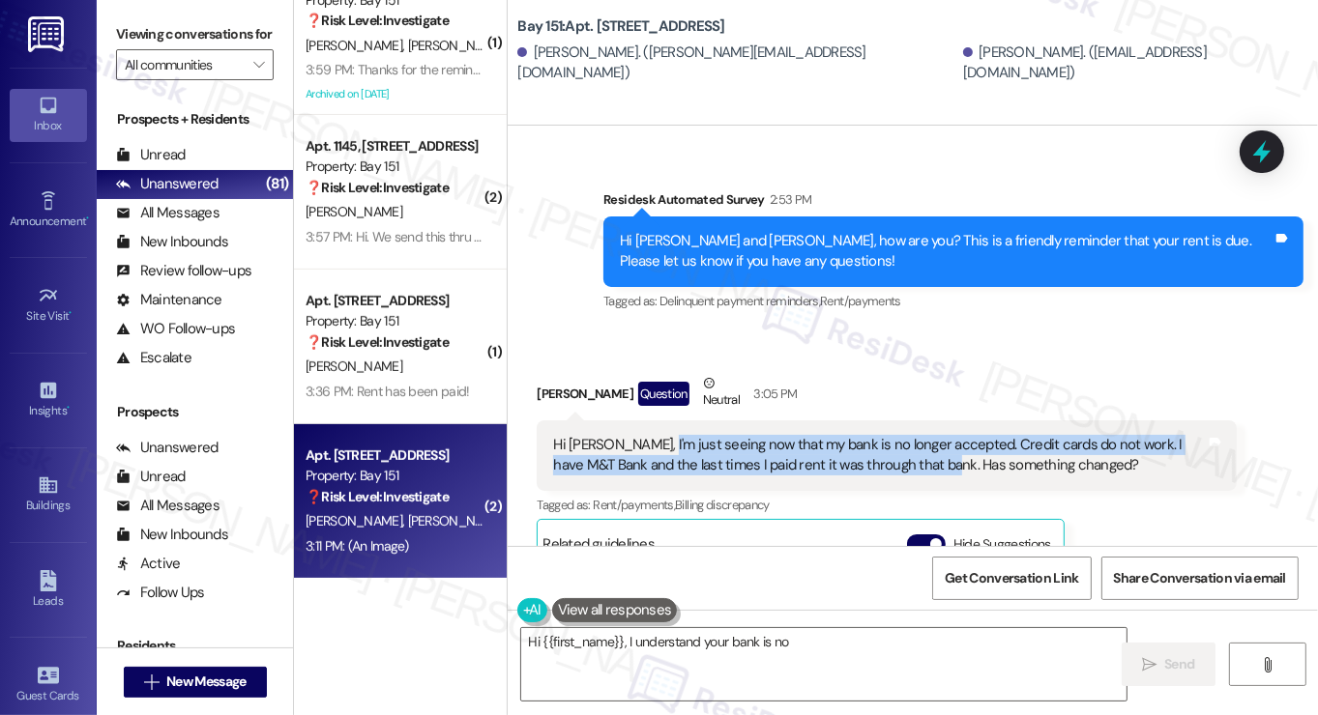
click at [906, 435] on div "Hi Jane, I'm just seeing now that my bank is no longer accepted. Credit cards d…" at bounding box center [879, 456] width 653 height 42
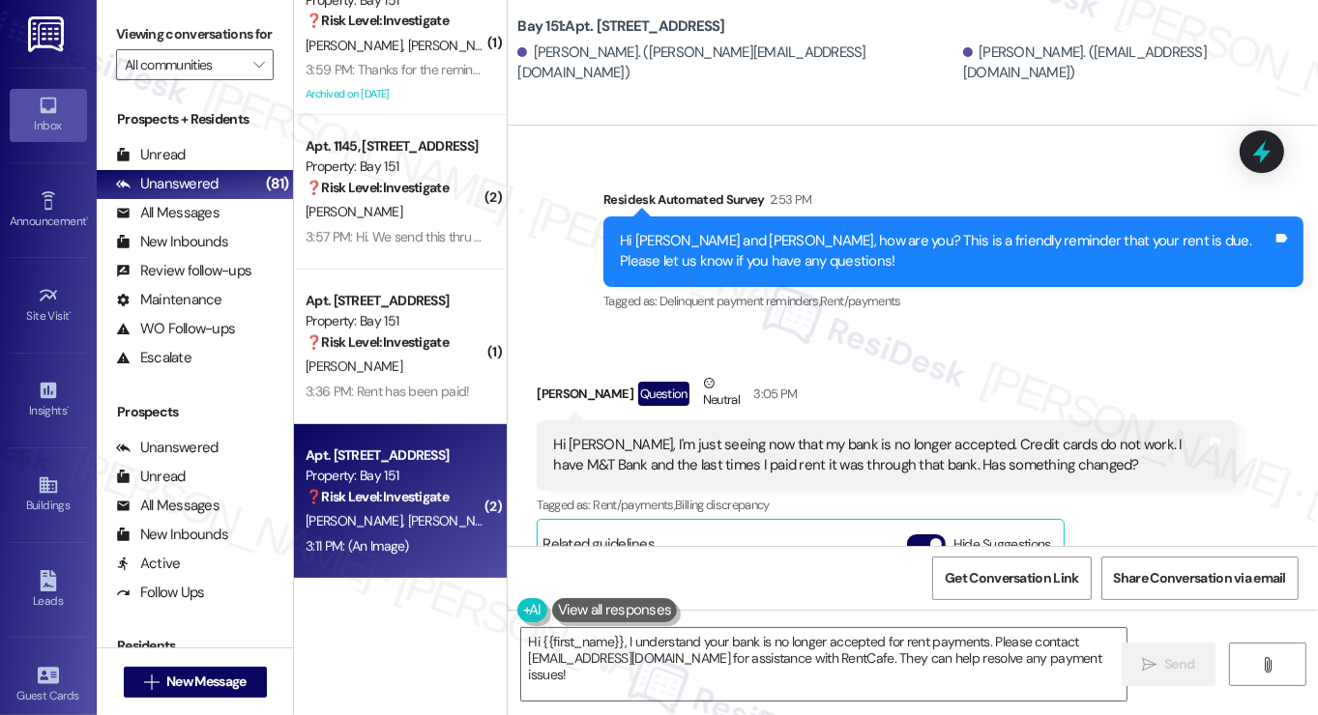
click at [925, 435] on div "Hi Jane, I'm just seeing now that my bank is no longer accepted. Credit cards d…" at bounding box center [879, 456] width 653 height 42
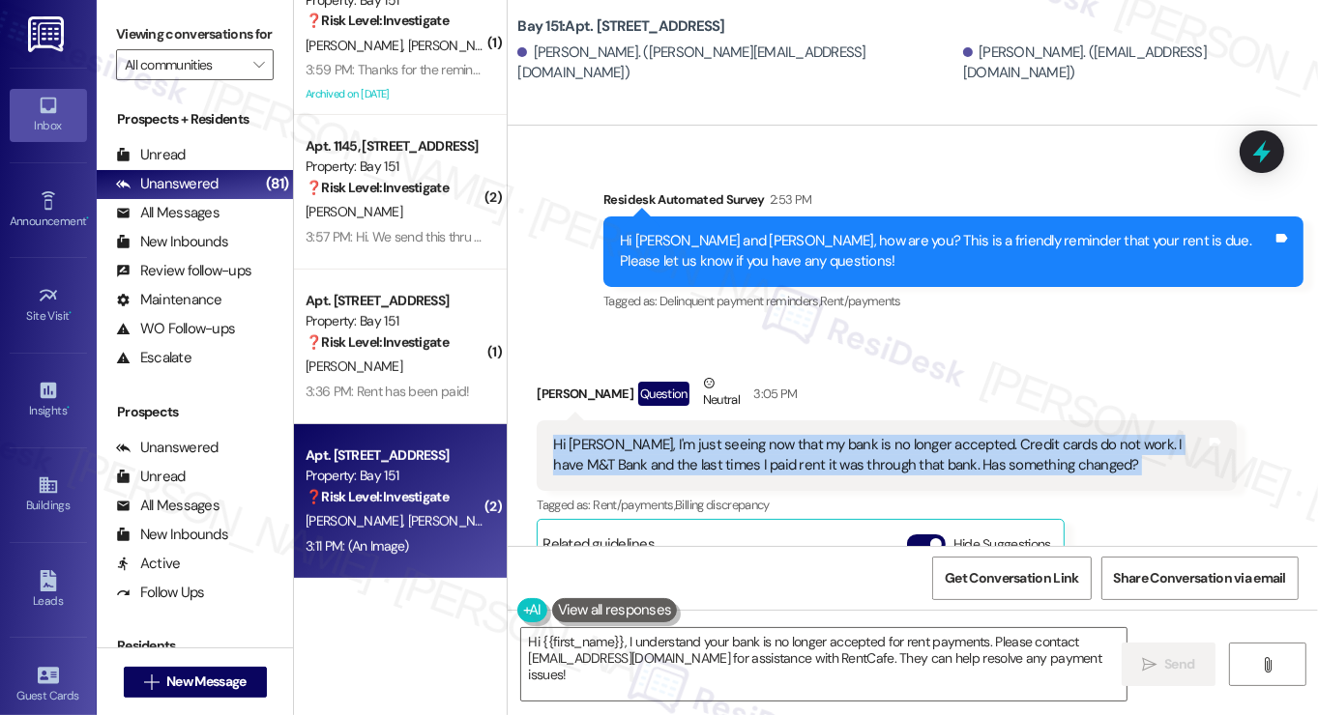
click at [925, 435] on div "Hi Jane, I'm just seeing now that my bank is no longer accepted. Credit cards d…" at bounding box center [879, 456] width 653 height 42
click at [770, 435] on div "Hi Jane, I'm just seeing now that my bank is no longer accepted. Credit cards d…" at bounding box center [879, 456] width 653 height 42
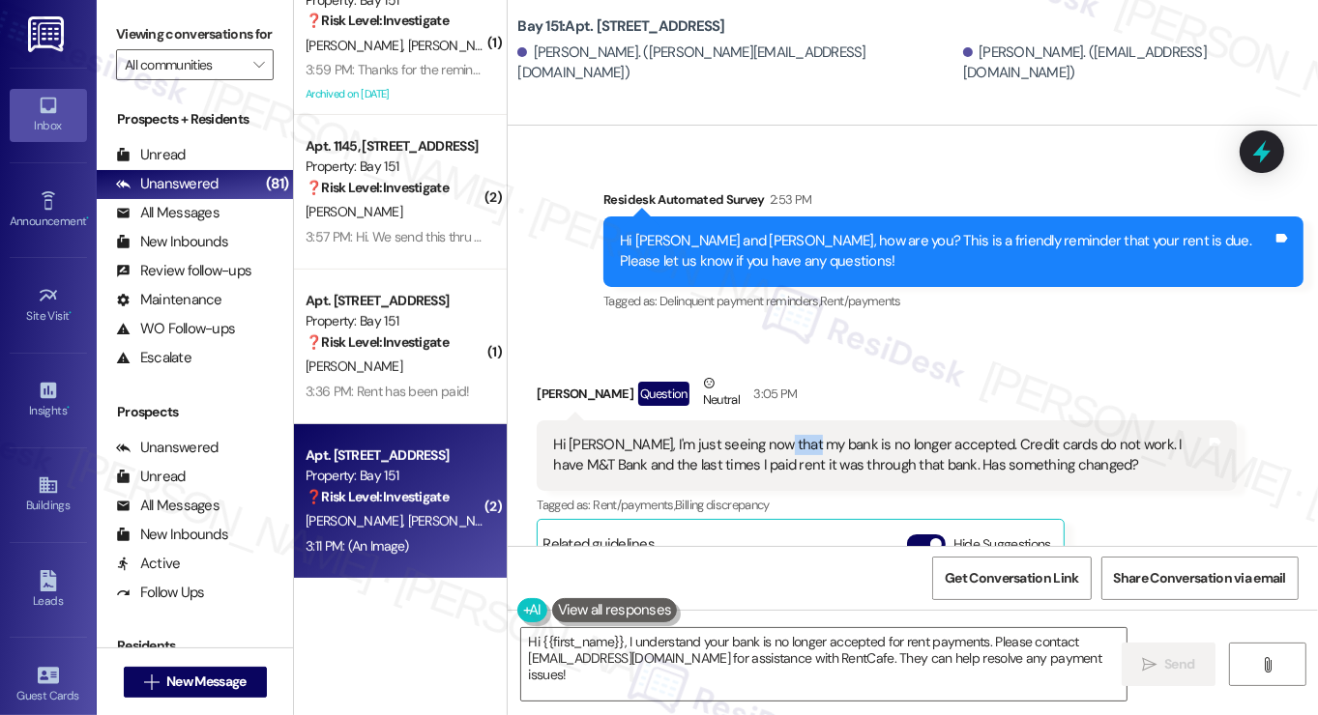
click at [770, 435] on div "Hi Jane, I'm just seeing now that my bank is no longer accepted. Credit cards d…" at bounding box center [879, 456] width 653 height 42
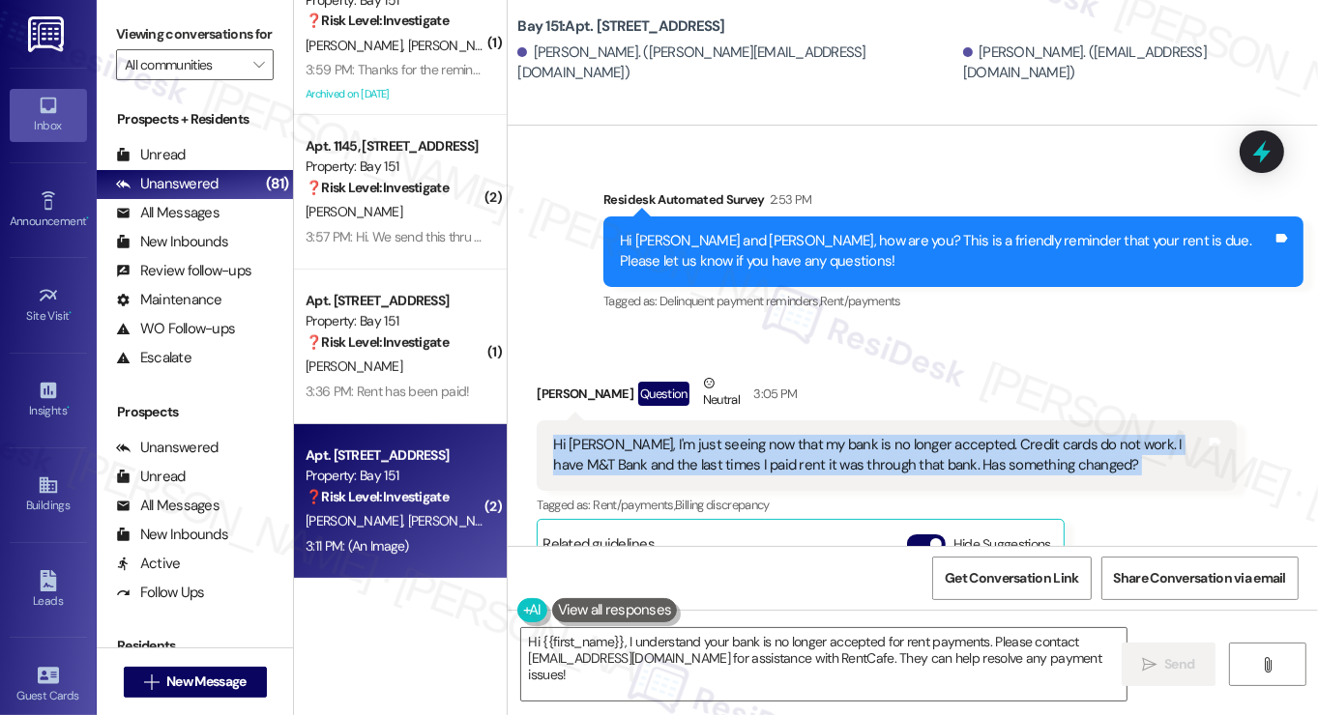
click at [770, 435] on div "Hi Jane, I'm just seeing now that my bank is no longer accepted. Credit cards d…" at bounding box center [879, 456] width 653 height 42
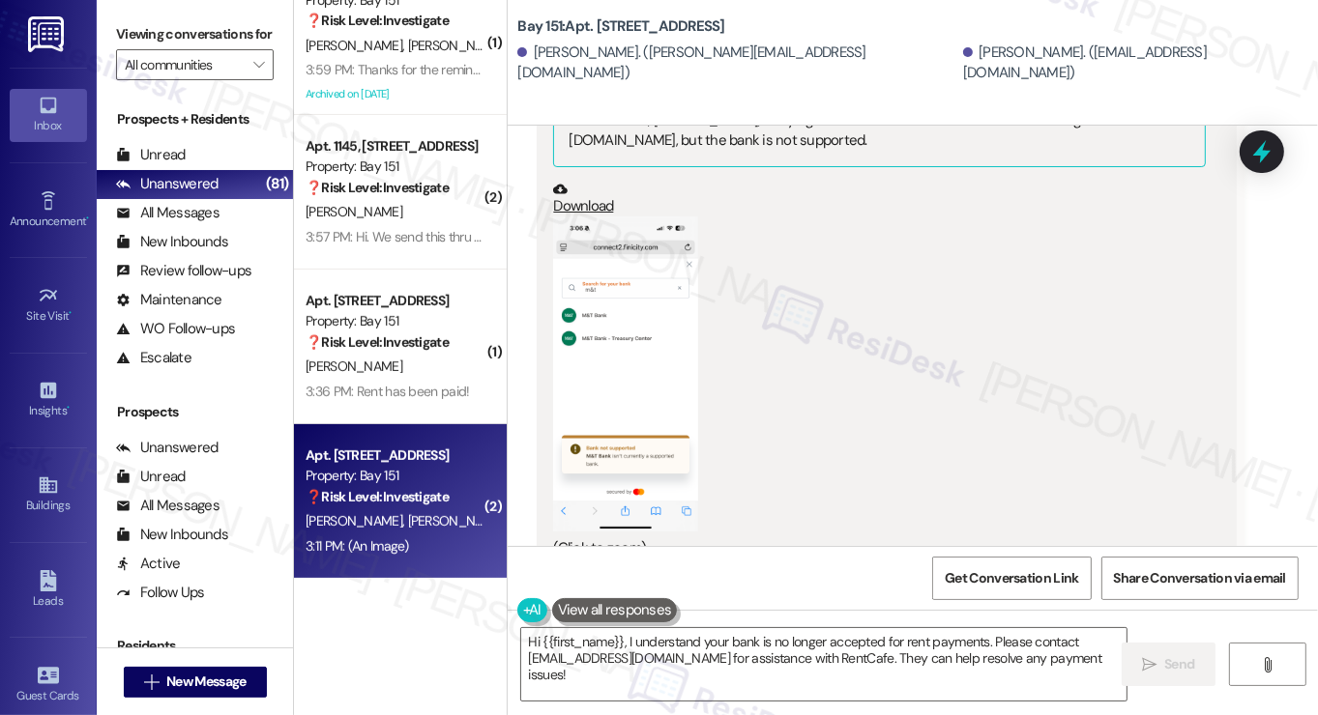
scroll to position [5622, 0]
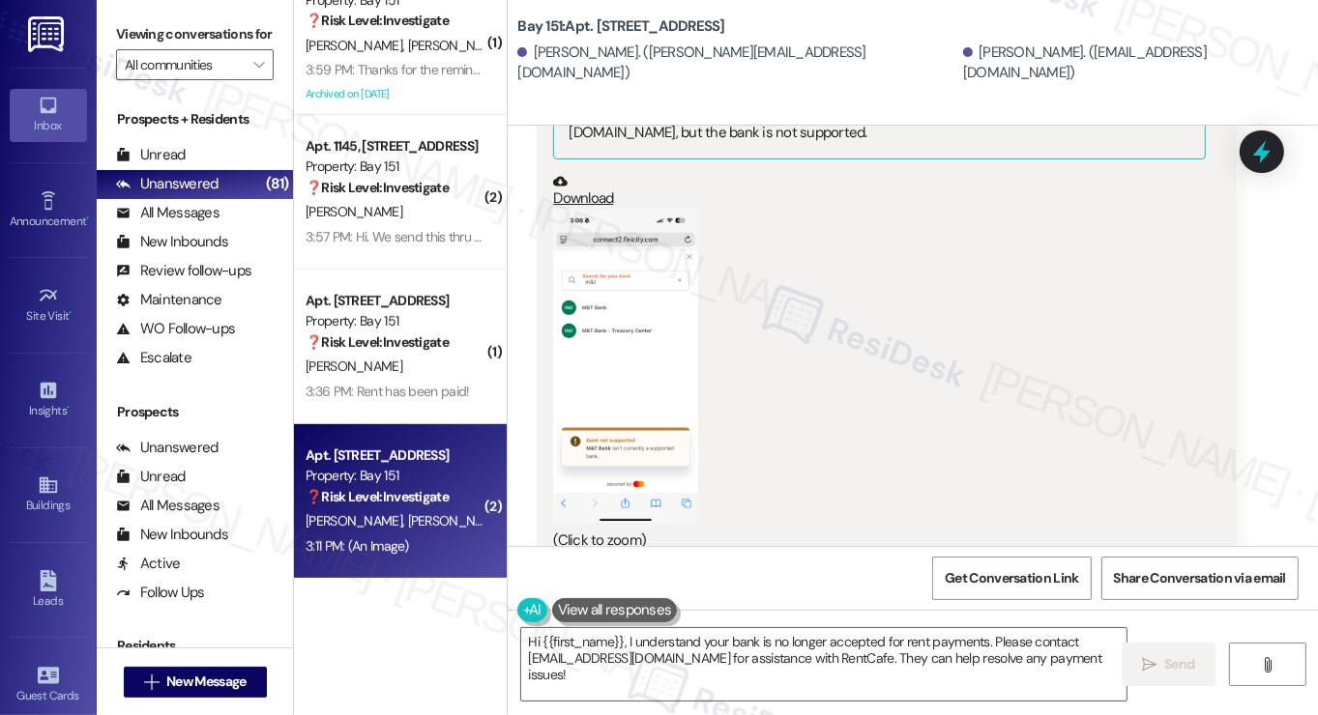
click at [607, 328] on button "Zoom image" at bounding box center [625, 366] width 145 height 315
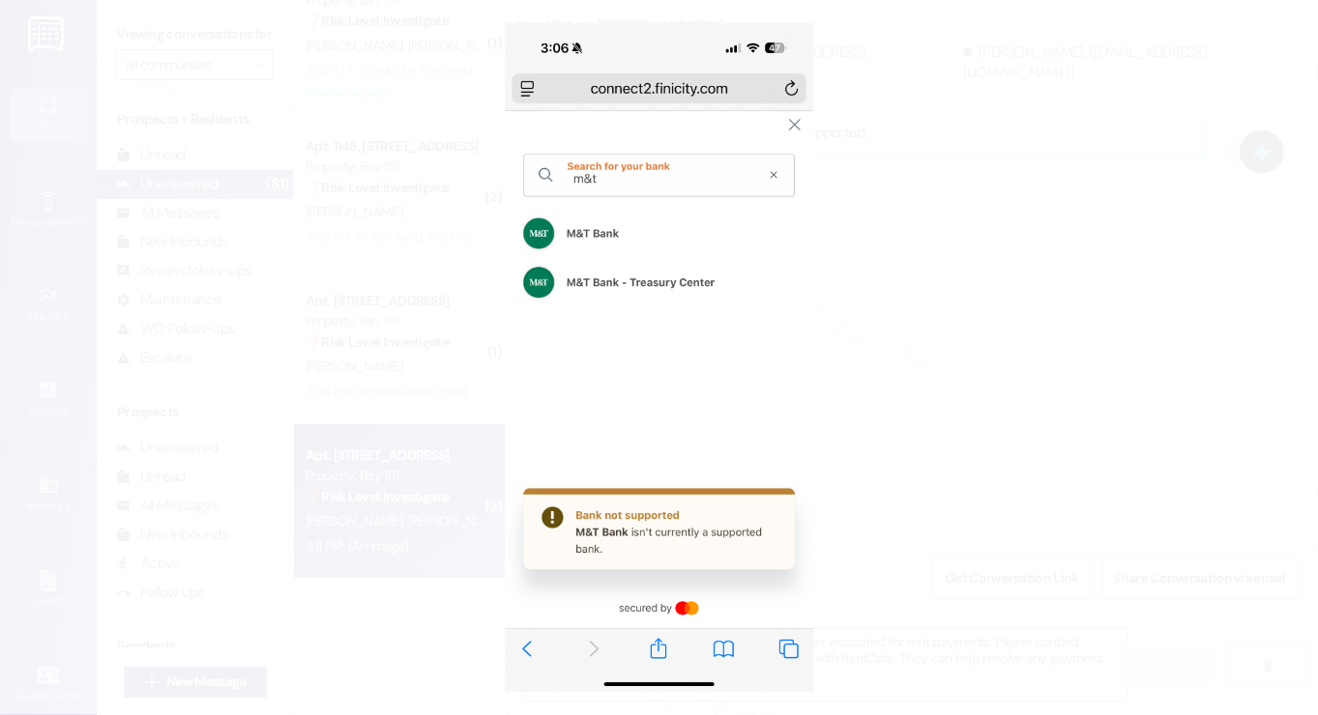
click at [1047, 359] on button "Unzoom image" at bounding box center [659, 357] width 1318 height 715
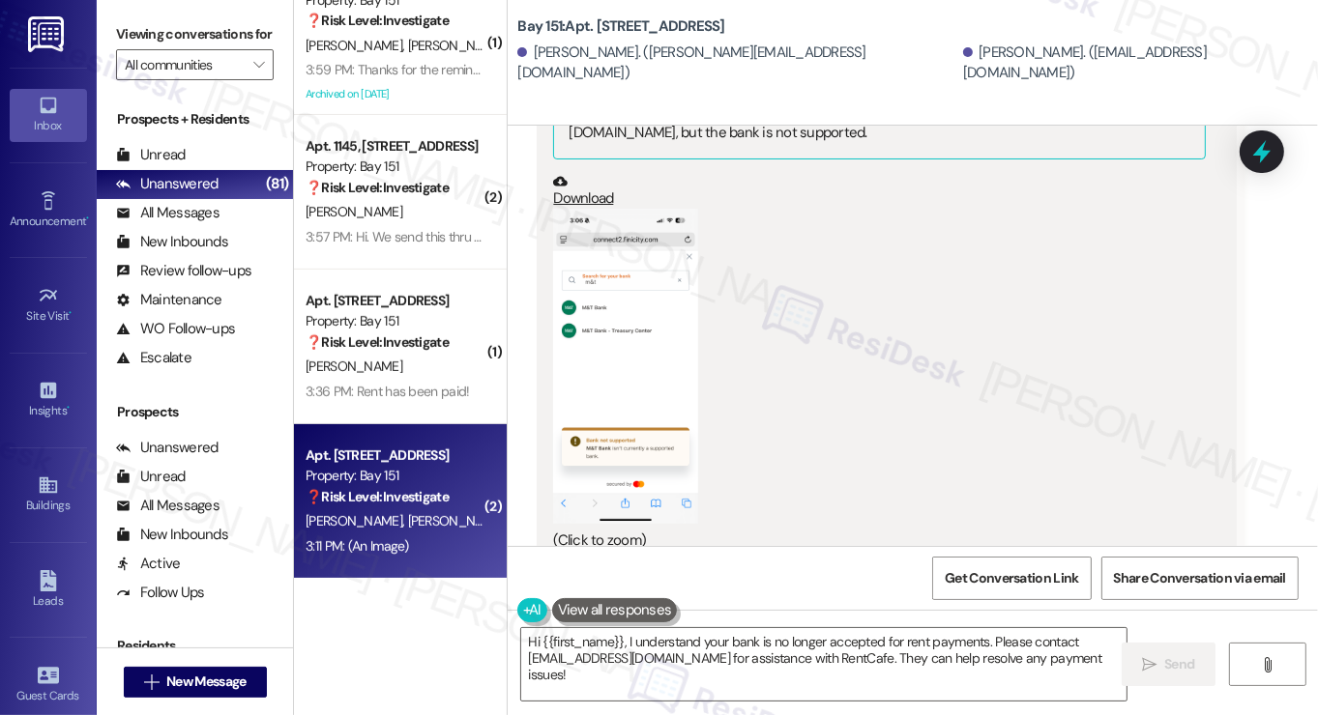
click at [620, 324] on button "Zoom image" at bounding box center [625, 366] width 145 height 315
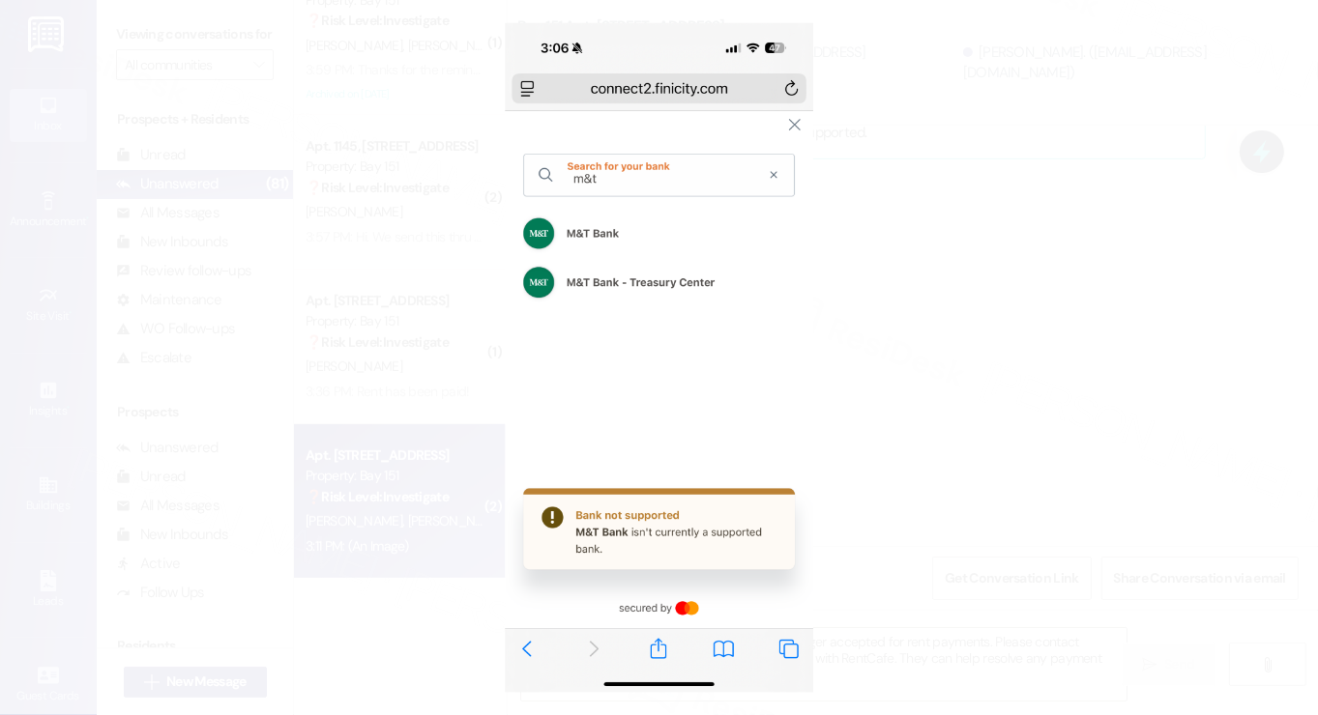
click at [1006, 328] on button "Unzoom image" at bounding box center [659, 357] width 1318 height 715
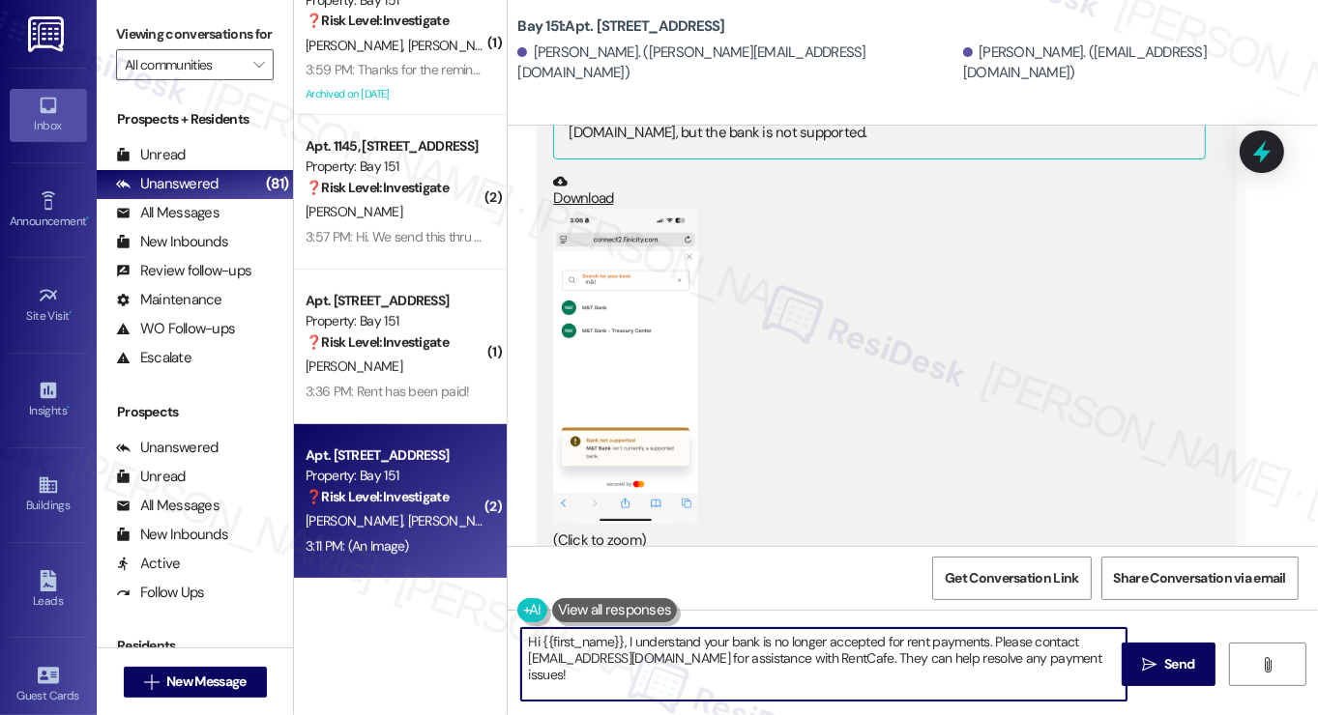
click at [692, 644] on textarea "Hi {{first_name}}, I understand your bank is no longer accepted for rent paymen…" at bounding box center [823, 664] width 605 height 73
click at [967, 672] on textarea "Hi {{first_name}}, I understand your bank is no longer accepted for rent paymen…" at bounding box center [823, 664] width 605 height 73
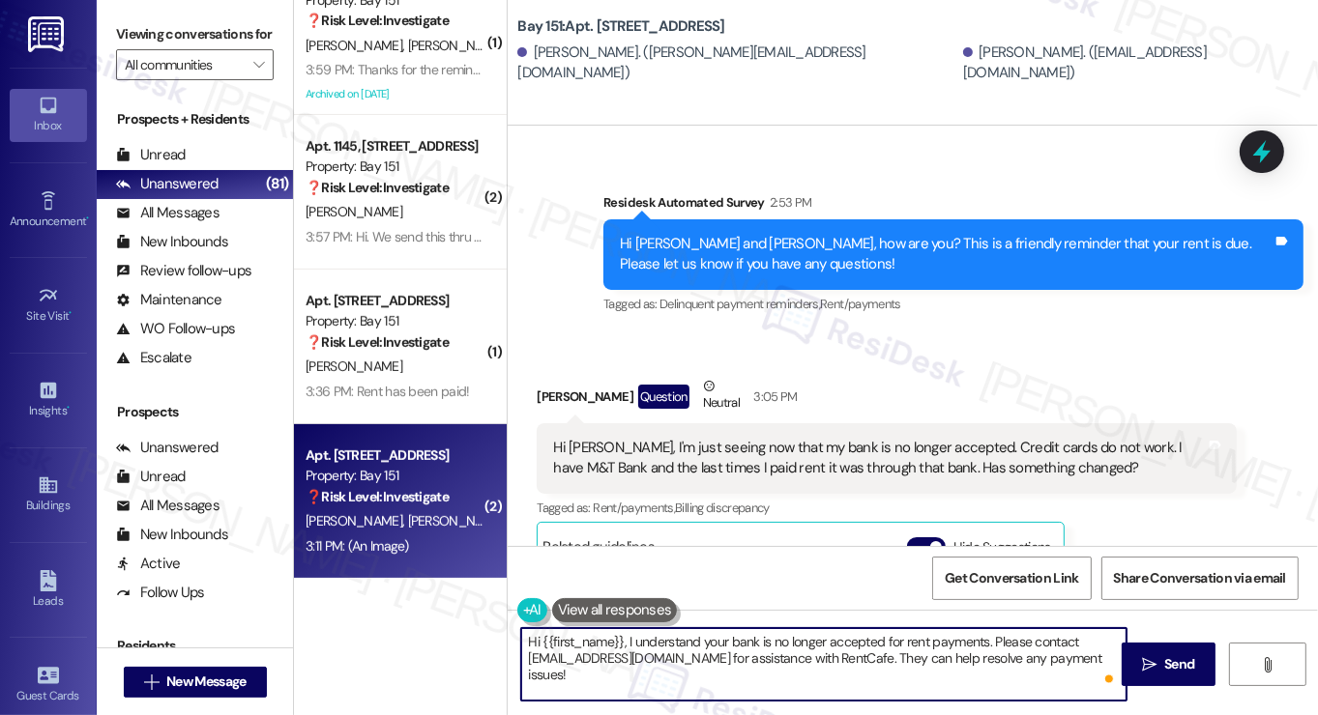
scroll to position [4655, 0]
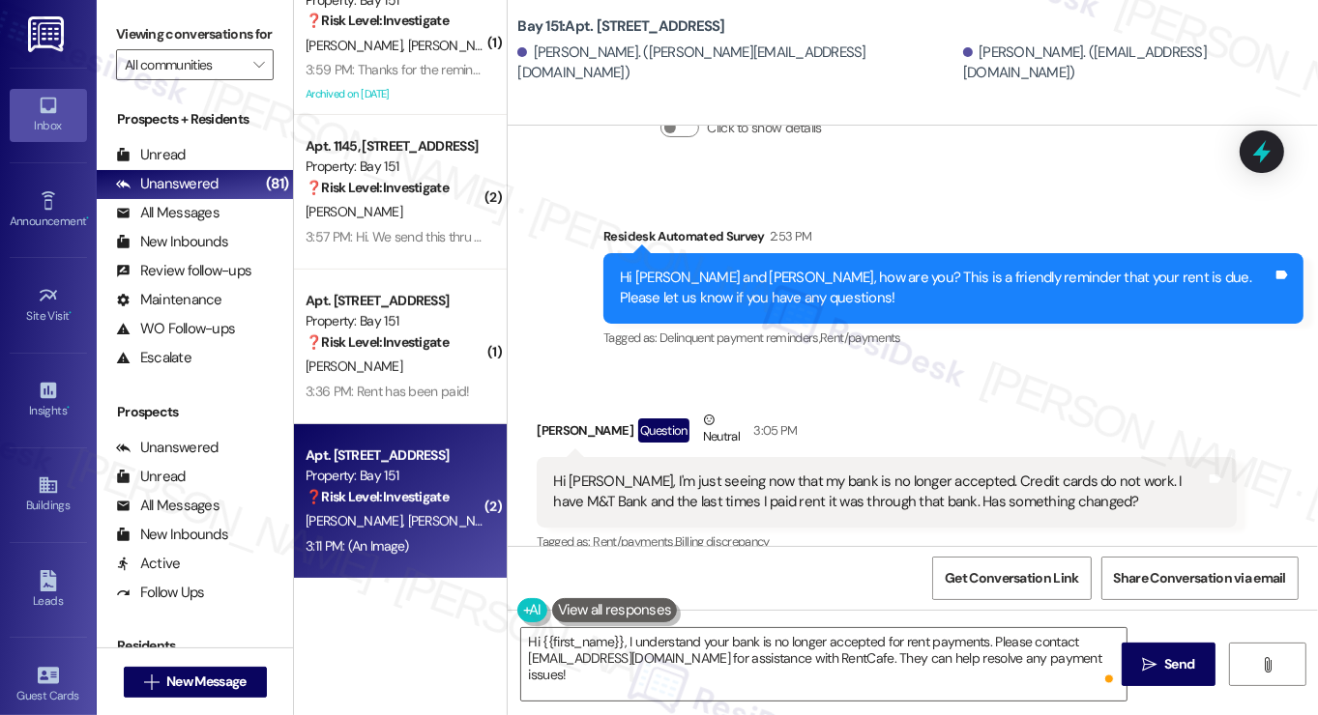
click at [544, 410] on div "Ryan Snedeker Question Neutral 3:05 PM" at bounding box center [887, 433] width 700 height 47
copy div "Ryan"
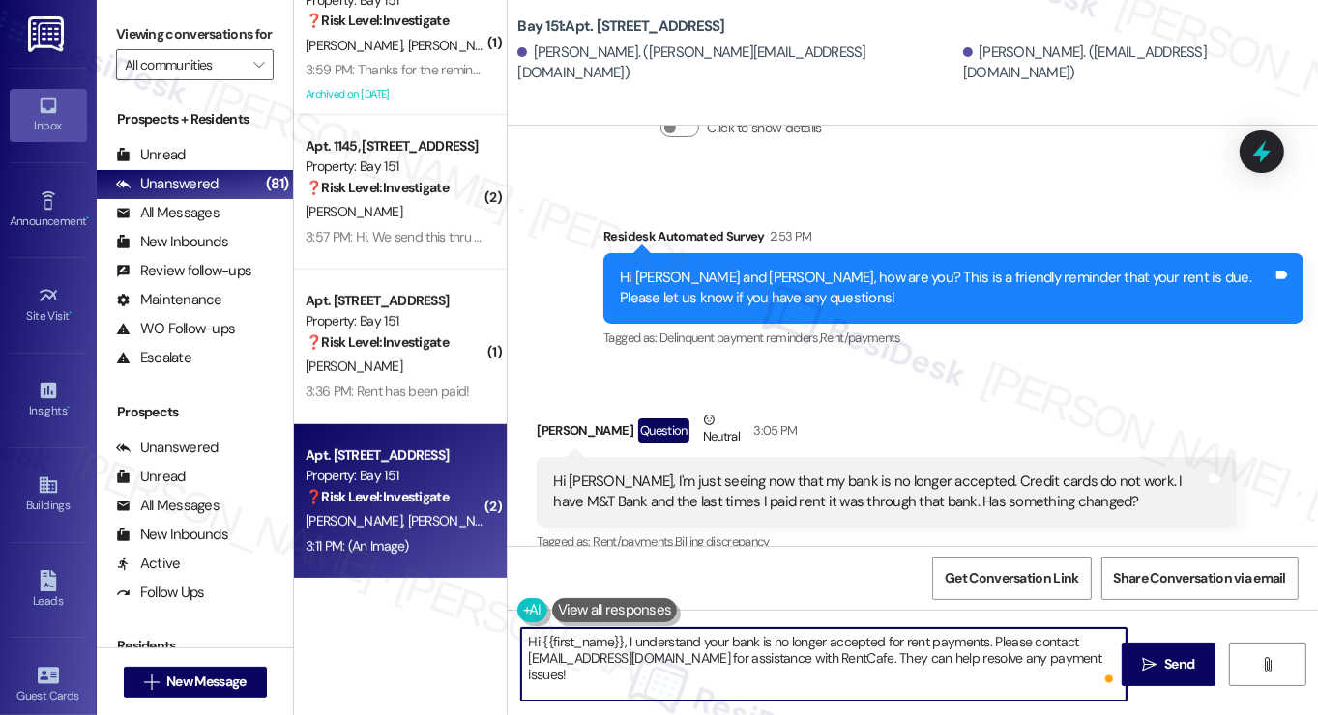
drag, startPoint x: 539, startPoint y: 640, endPoint x: 620, endPoint y: 636, distance: 81.3
click at [620, 636] on textarea "Hi {{first_name}}, I understand your bank is no longer accepted for rent paymen…" at bounding box center [823, 664] width 605 height 73
paste textarea "Ryan"
type textarea "Hi Ryan, I understand your bank is no longer accepted for rent payments. Please…"
click at [1181, 656] on span "Send" at bounding box center [1179, 665] width 30 height 20
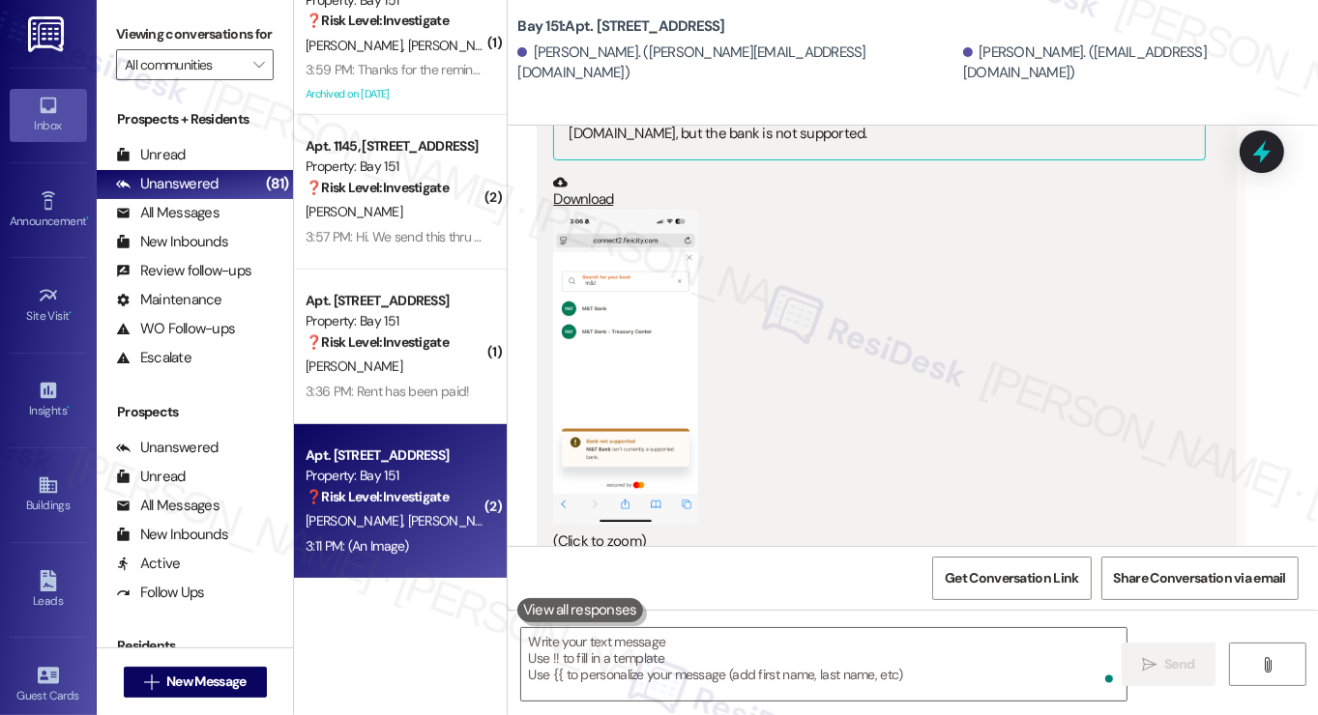
scroll to position [5798, 0]
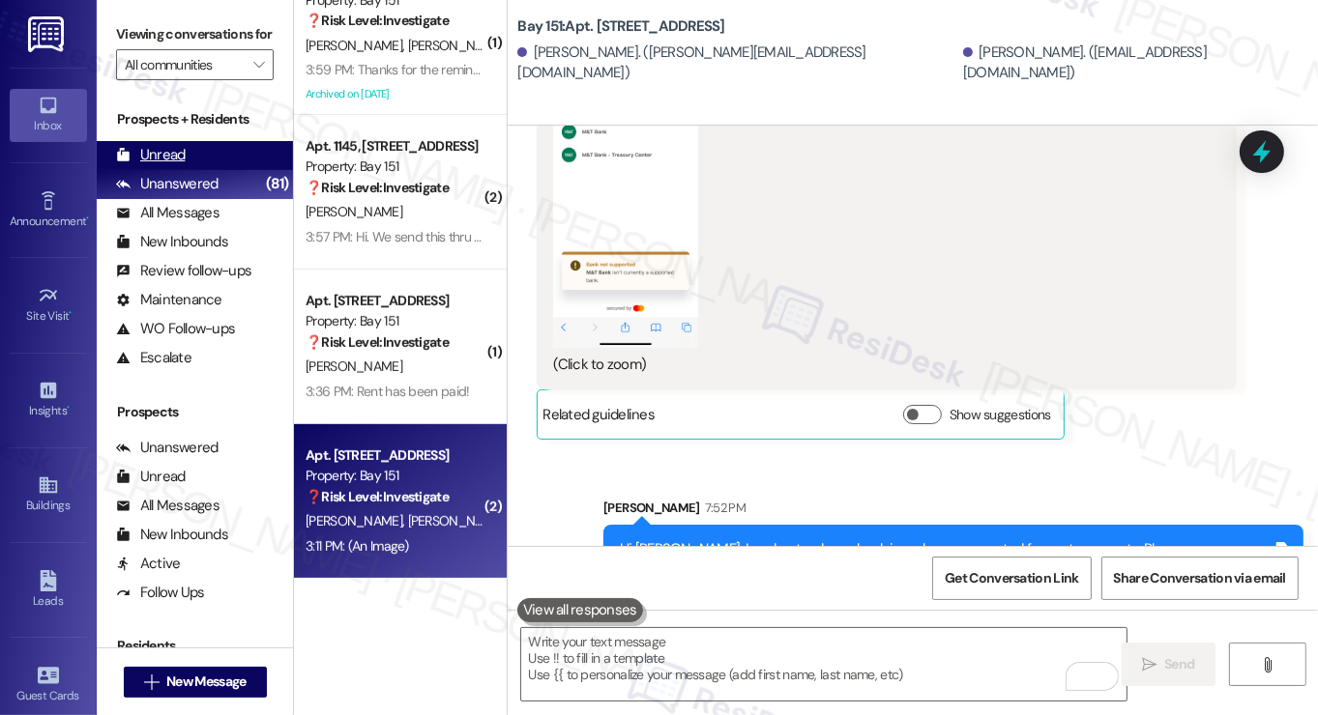
click at [171, 165] on div "Unread" at bounding box center [151, 155] width 70 height 20
click at [197, 194] on div "Unanswered" at bounding box center [167, 184] width 102 height 20
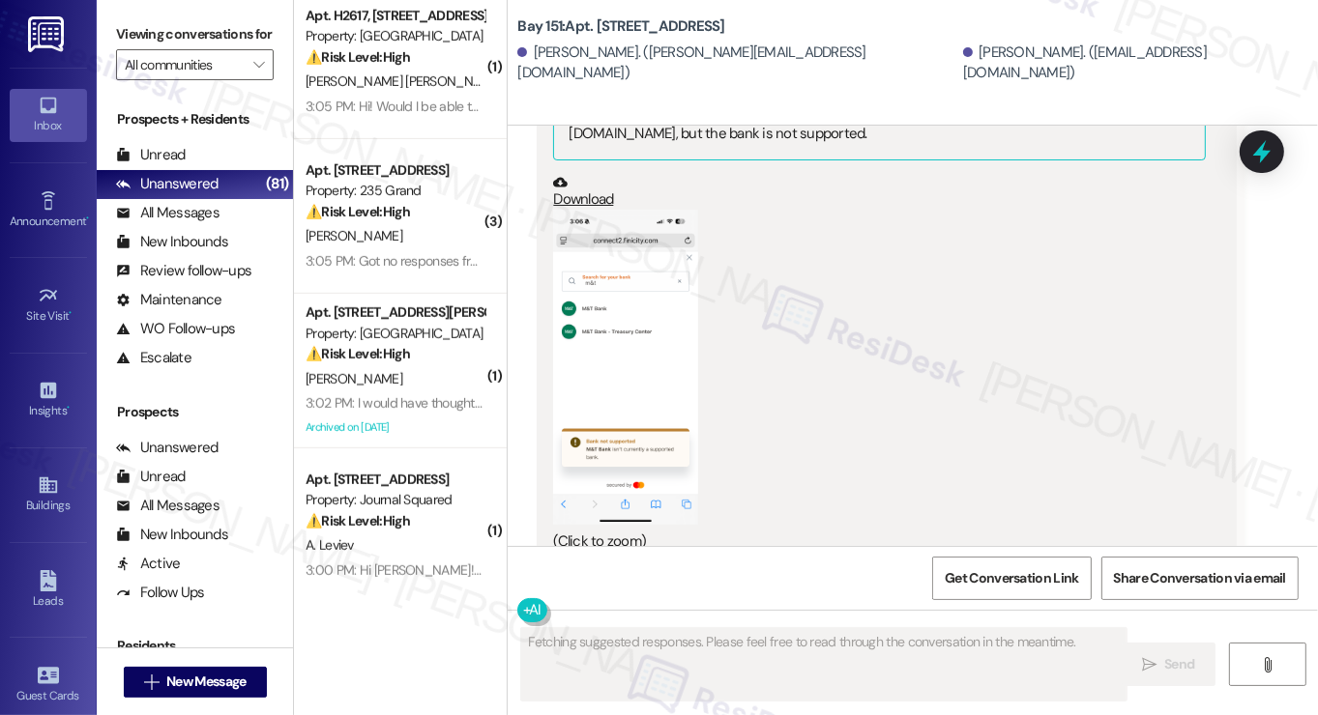
scroll to position [1257, 0]
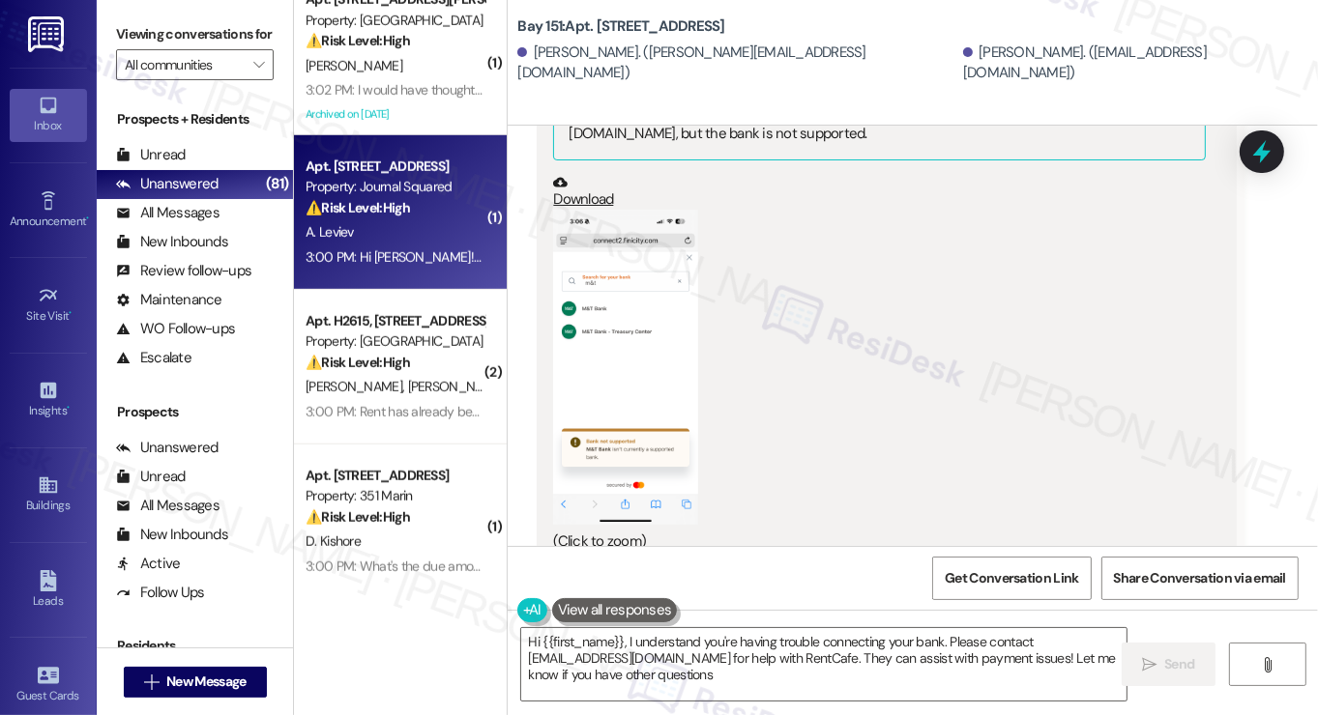
type textarea "Hi {{first_name}}, I understand you're having trouble connecting your bank. Ple…"
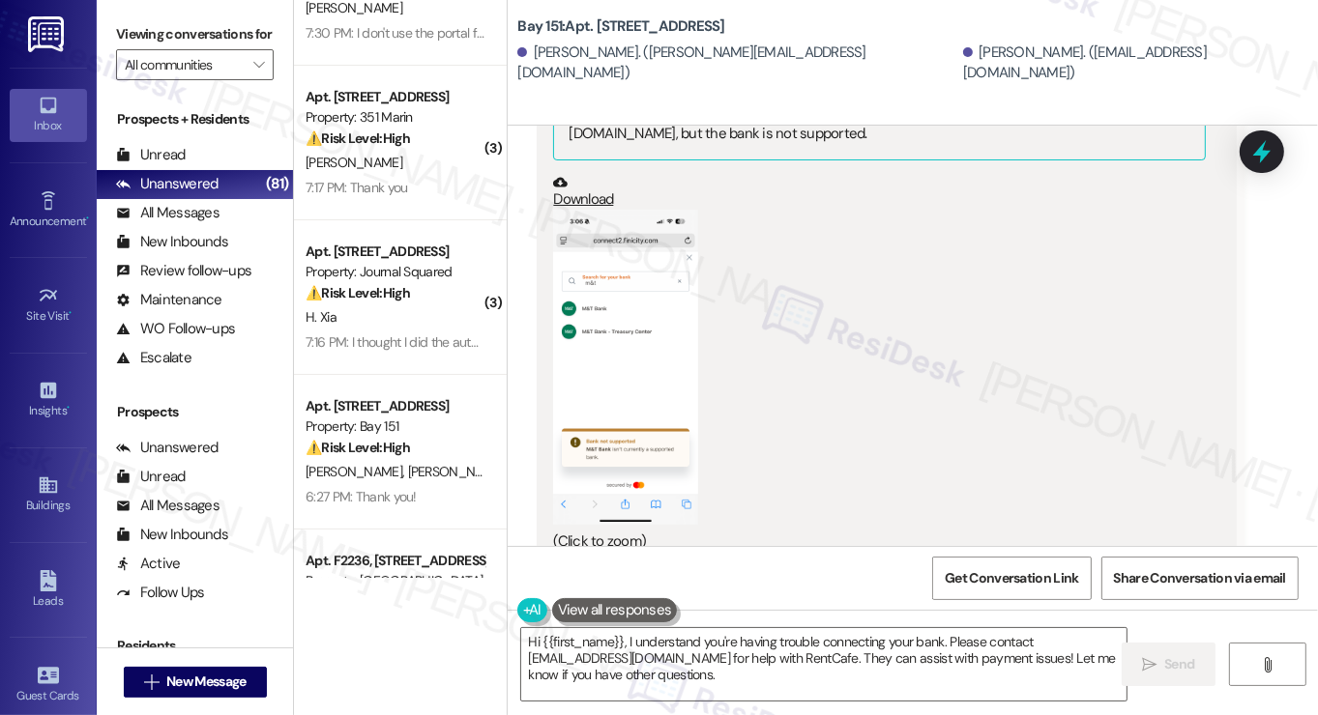
scroll to position [0, 0]
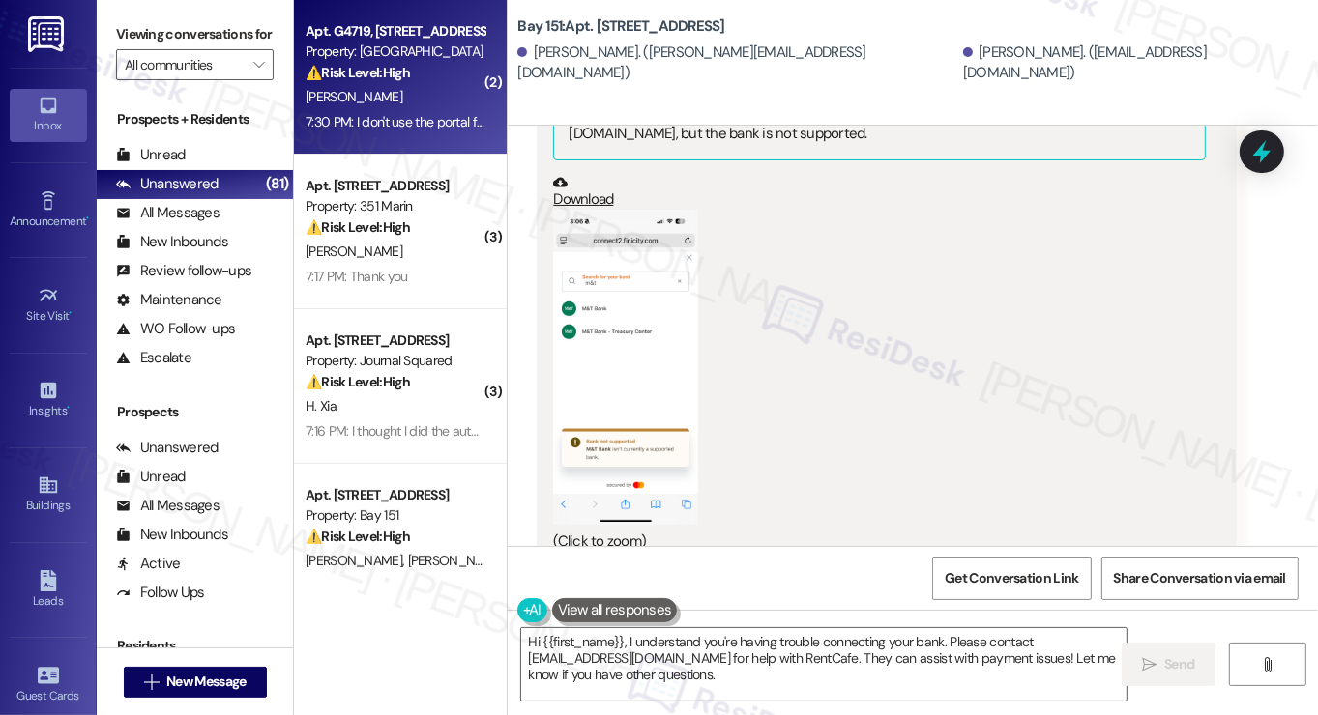
click at [449, 131] on div "7:30 PM: I don't use the portal for payment 7:30 PM: I don't use the portal for…" at bounding box center [424, 121] width 237 height 17
type textarea "Fetching suggested responses. Please feel free to read through the conversation…"
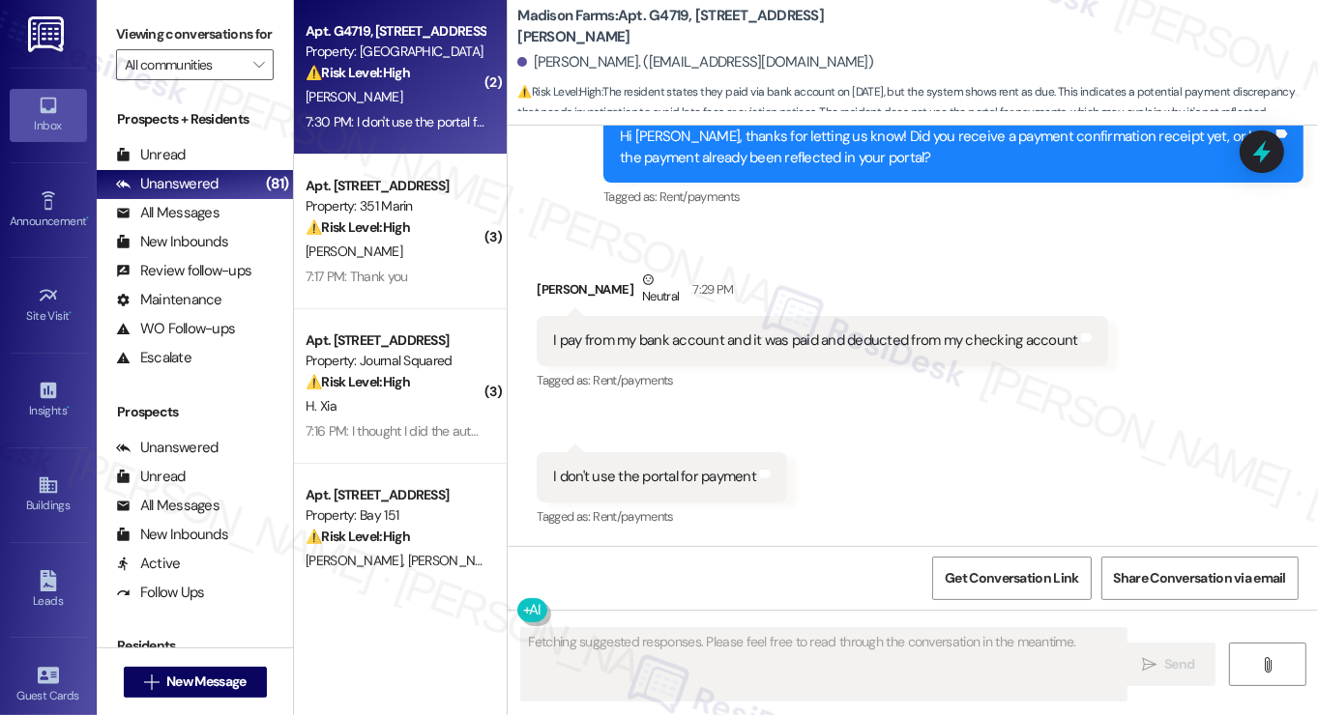
scroll to position [3251, 0]
click at [677, 343] on div "I pay from my bank account and it was paid and deducted from my checking account" at bounding box center [815, 341] width 524 height 20
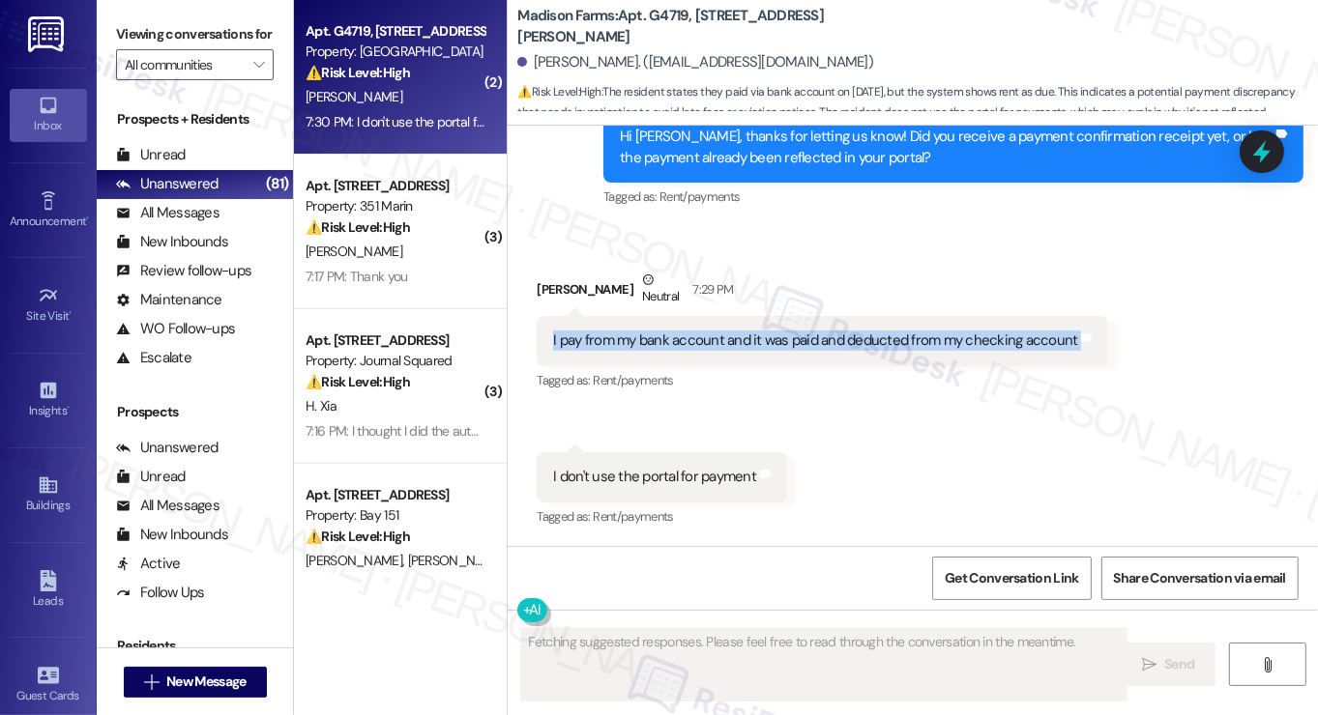
click at [677, 343] on div "I pay from my bank account and it was paid and deducted from my checking account" at bounding box center [815, 341] width 524 height 20
click at [820, 343] on div "I pay from my bank account and it was paid and deducted from my checking account" at bounding box center [815, 341] width 524 height 20
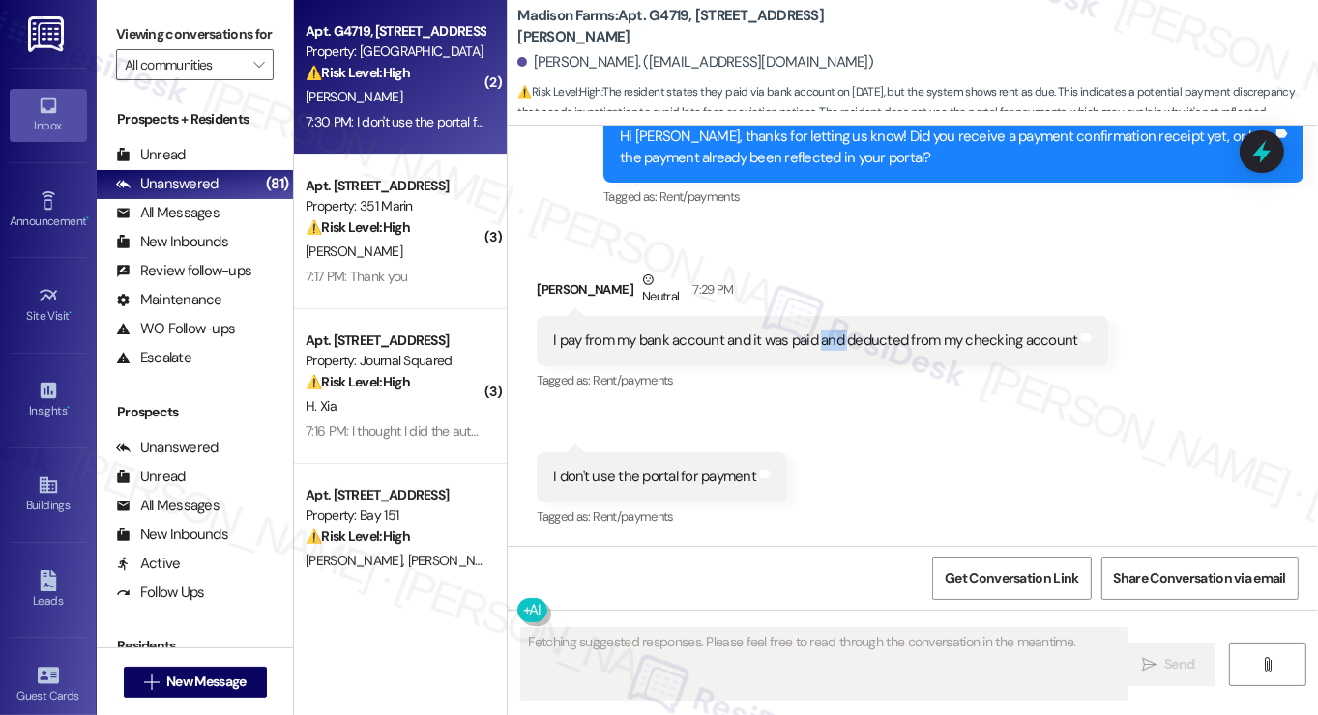
click at [820, 344] on div "I pay from my bank account and it was paid and deducted from my checking account" at bounding box center [815, 341] width 524 height 20
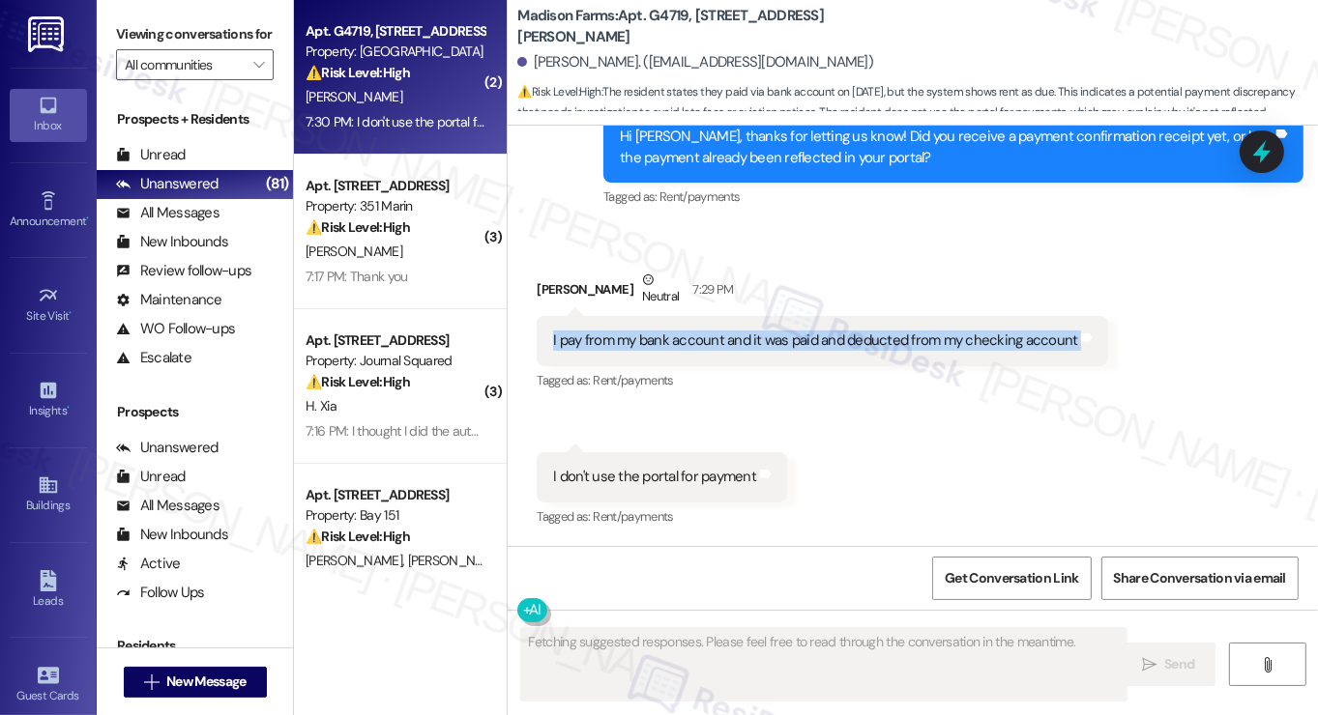
click at [820, 344] on div "I pay from my bank account and it was paid and deducted from my checking account" at bounding box center [815, 341] width 524 height 20
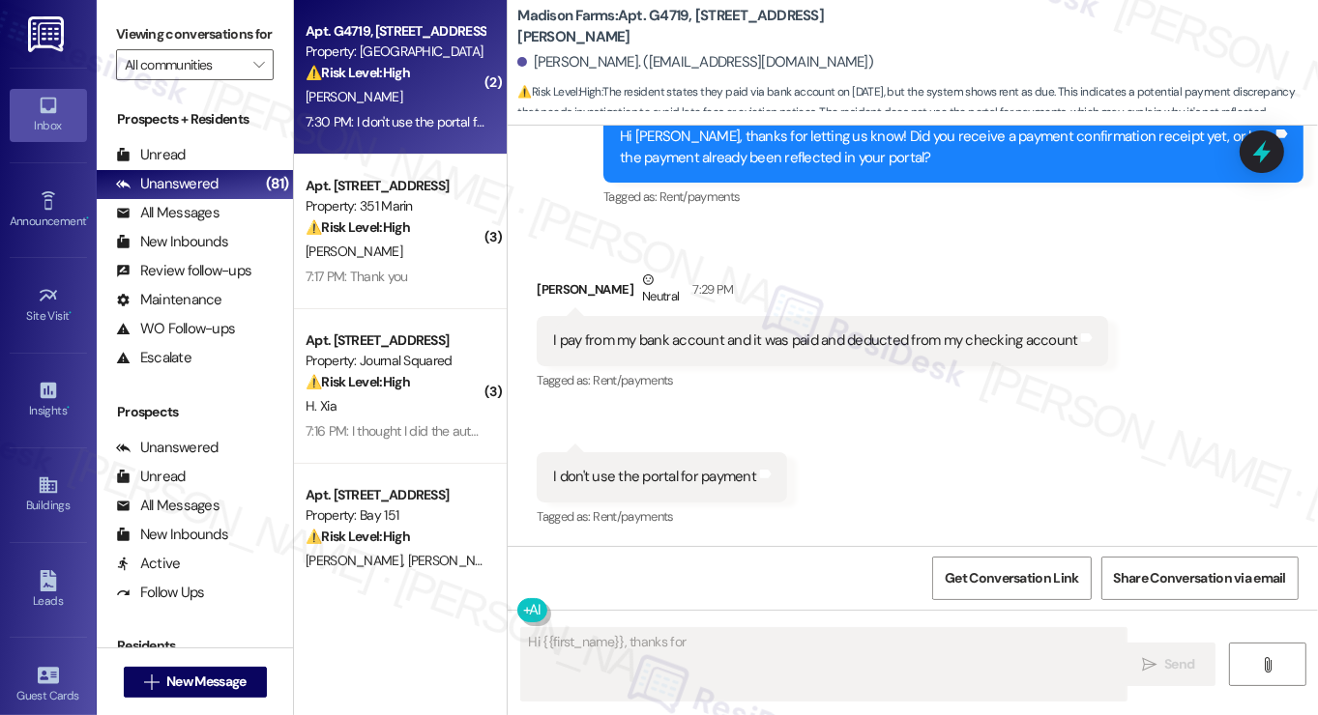
click at [648, 487] on div "I don't use the portal for payment" at bounding box center [654, 477] width 203 height 20
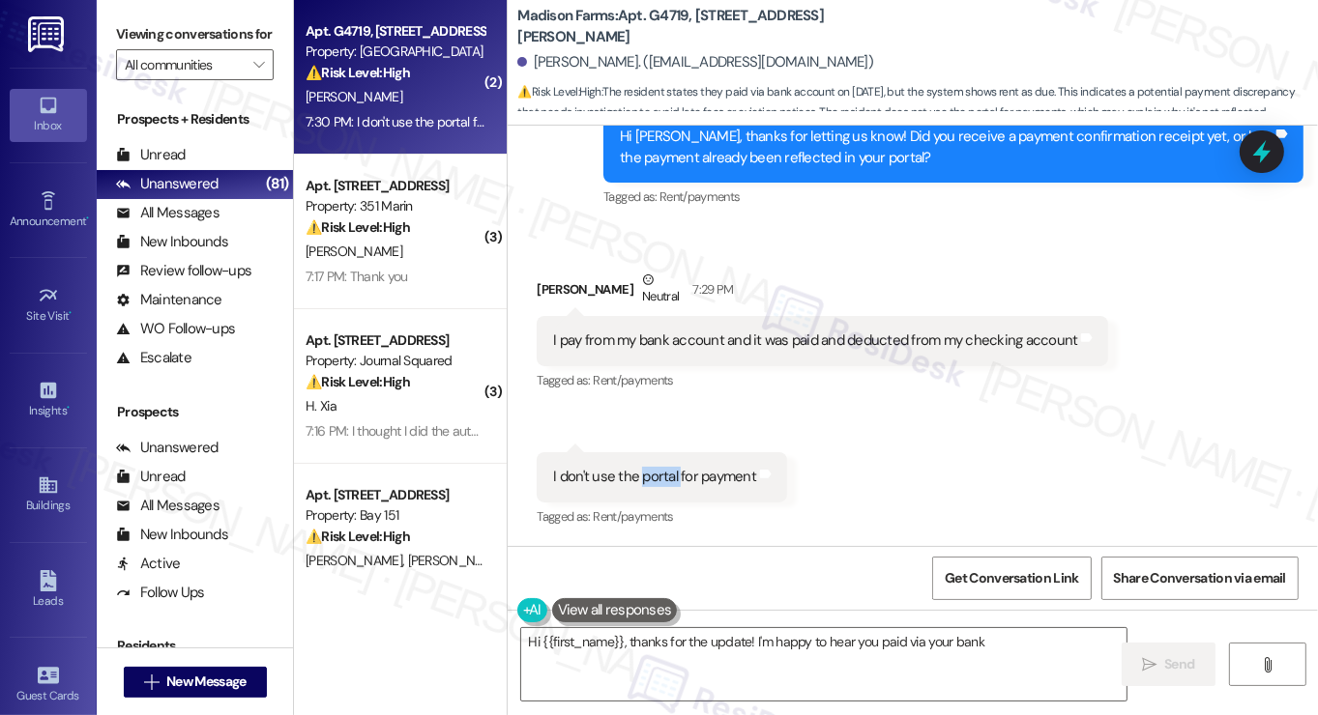
click at [648, 487] on div "I don't use the portal for payment" at bounding box center [654, 477] width 203 height 20
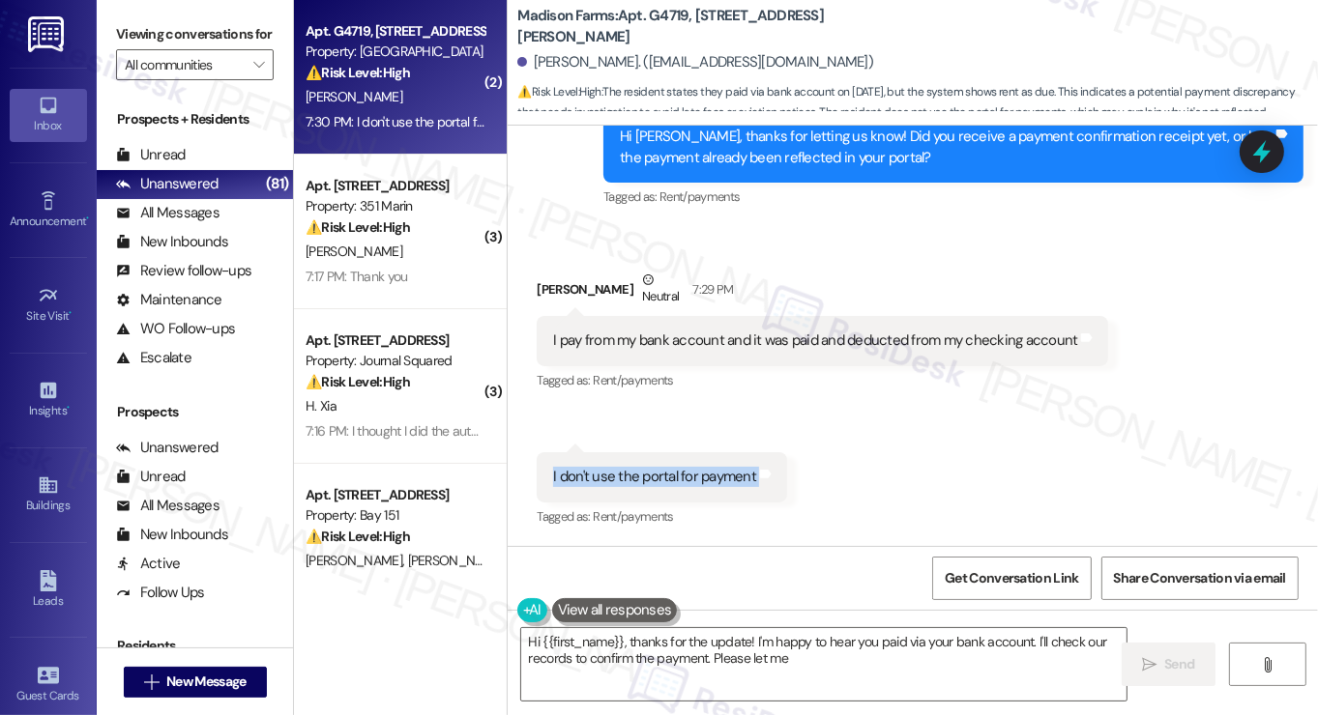
click at [648, 487] on div "I don't use the portal for payment" at bounding box center [654, 477] width 203 height 20
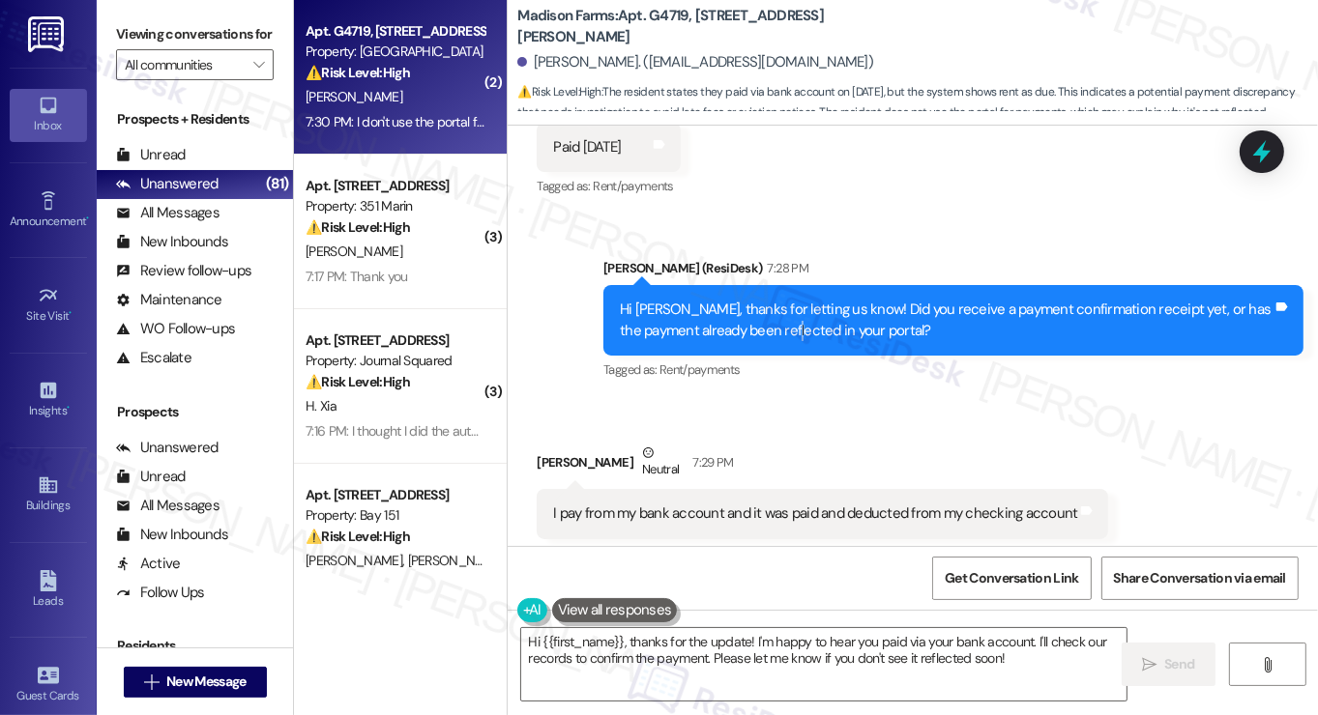
click at [797, 341] on div "Hi Constance, thanks for letting us know! Did you receive a payment confirmatio…" at bounding box center [946, 321] width 653 height 42
click at [793, 341] on div "Hi Constance, thanks for letting us know! Did you receive a payment confirmatio…" at bounding box center [946, 321] width 653 height 42
click at [789, 341] on div "Hi Constance, thanks for letting us know! Did you receive a payment confirmatio…" at bounding box center [946, 321] width 653 height 42
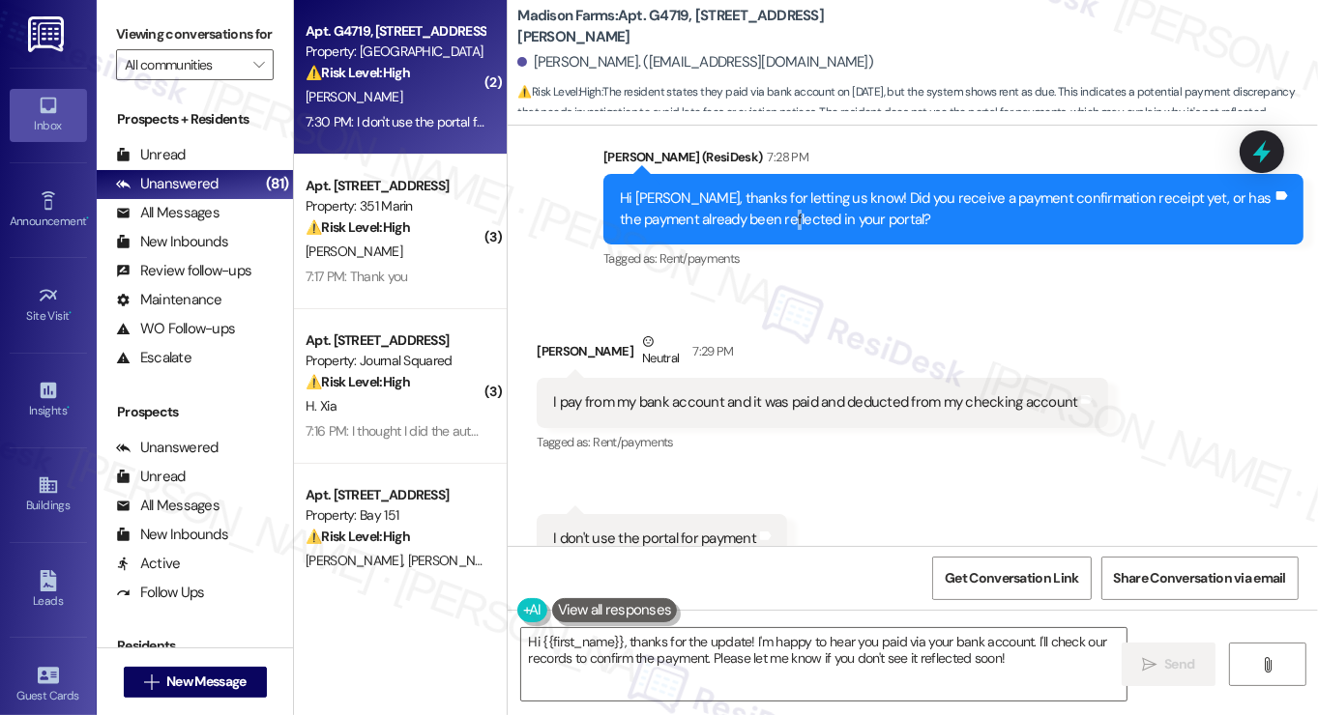
scroll to position [3251, 0]
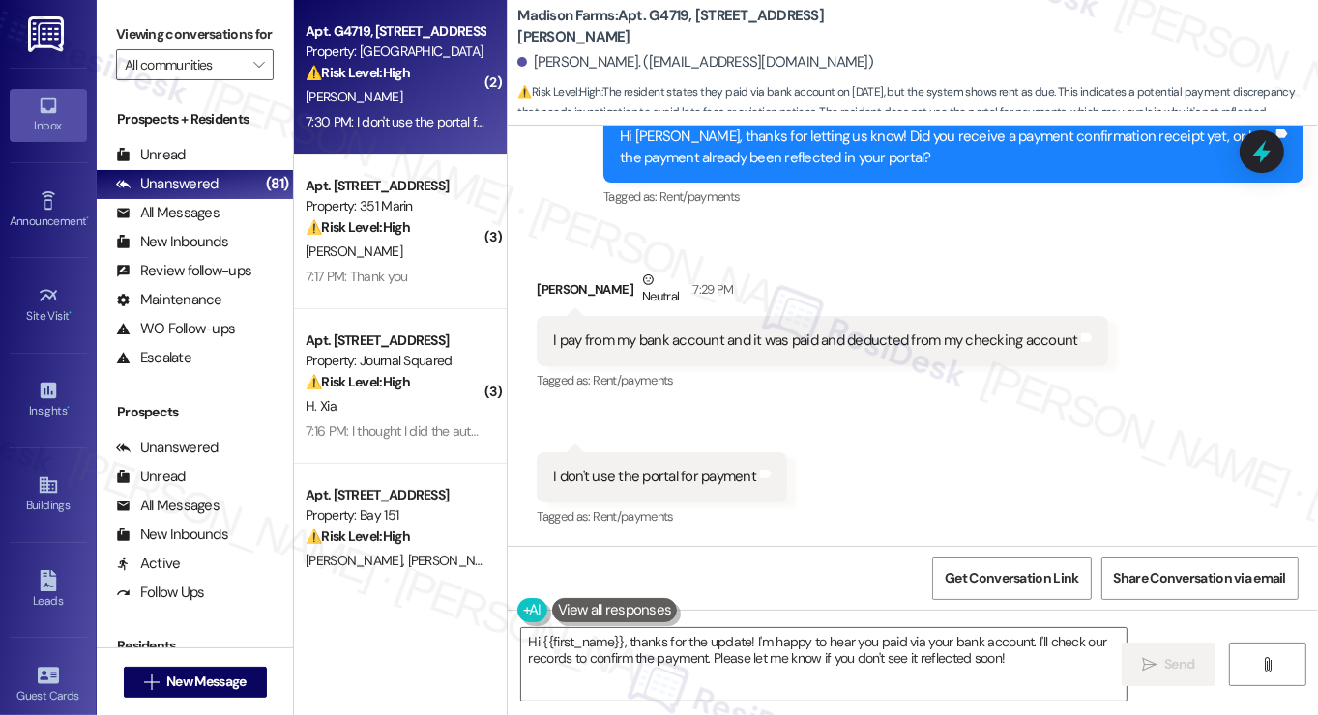
click at [713, 321] on div "I pay from my bank account and it was paid and deducted from my checking accoun…" at bounding box center [822, 340] width 571 height 49
click at [766, 343] on div "I pay from my bank account and it was paid and deducted from my checking account" at bounding box center [815, 341] width 524 height 20
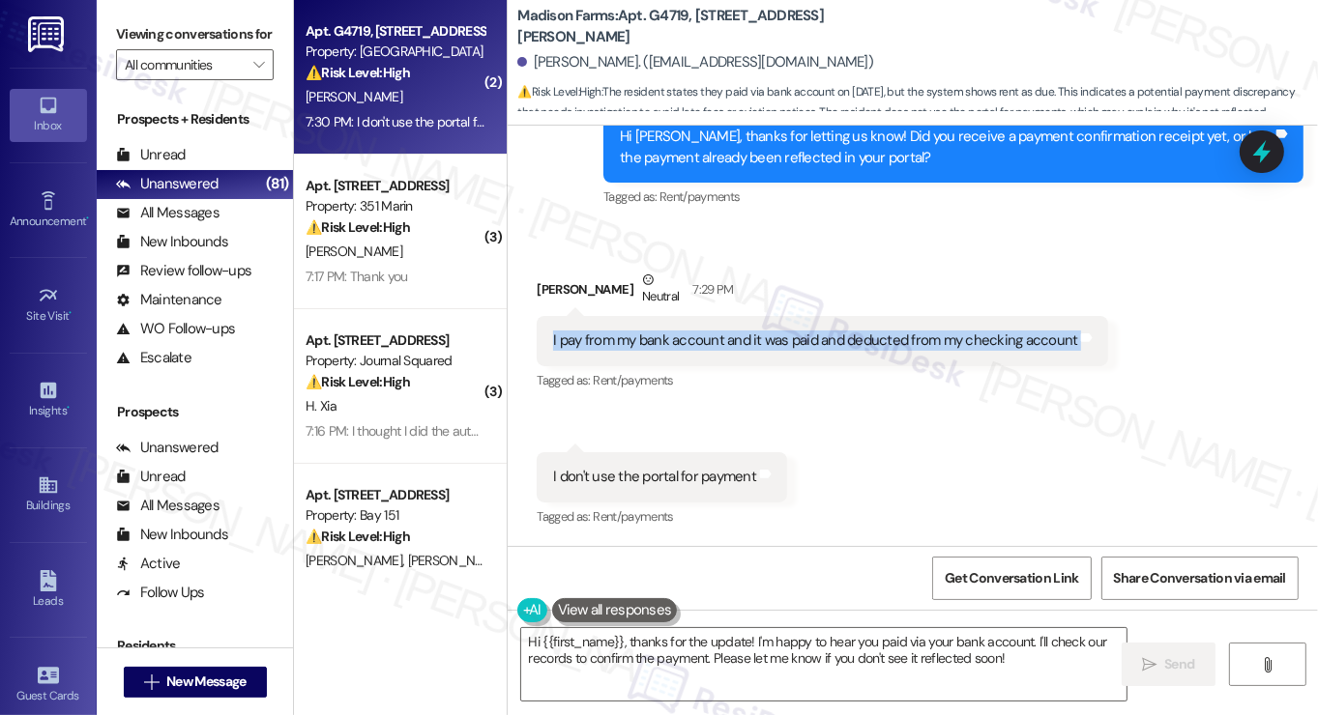
click at [766, 343] on div "I pay from my bank account and it was paid and deducted from my checking account" at bounding box center [815, 341] width 524 height 20
click at [681, 649] on textarea "Hi {{first_name}}, thanks for the update! I'm happy to hear you paid via your b…" at bounding box center [823, 664] width 605 height 73
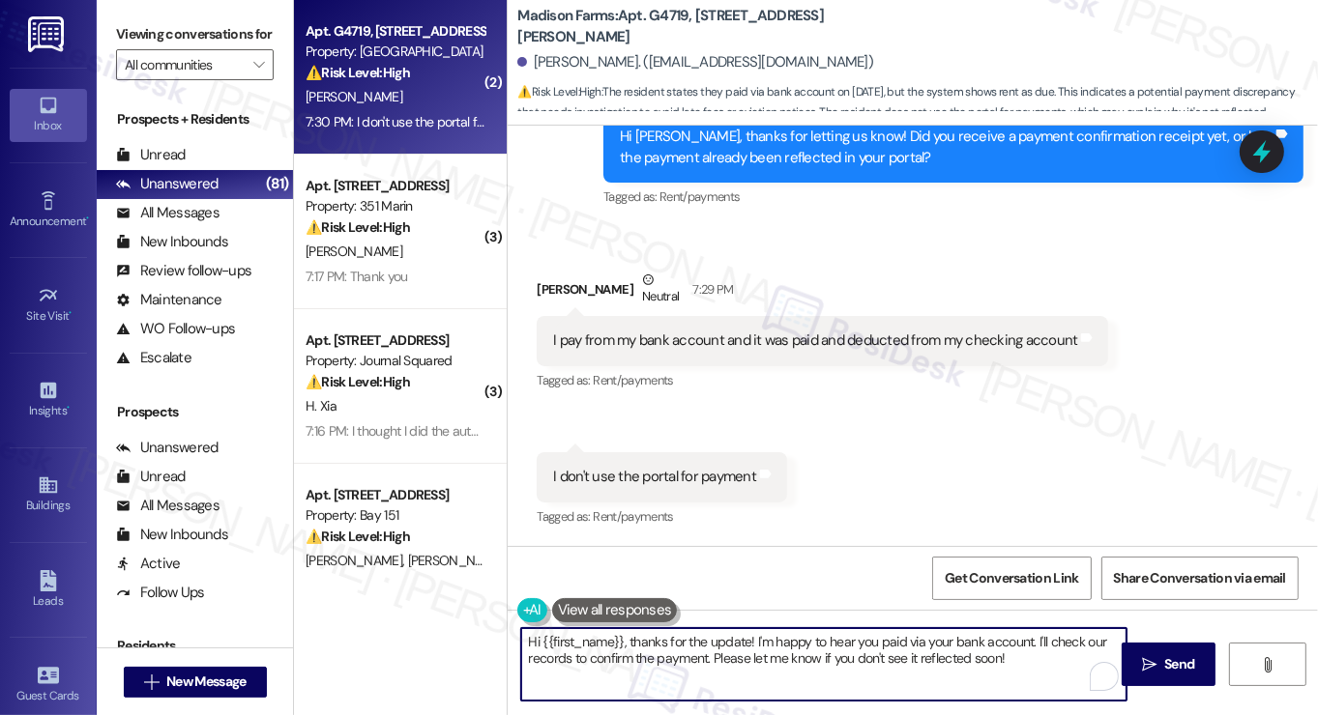
click at [681, 649] on textarea "Hi {{first_name}}, thanks for the update! I'm happy to hear you paid via your b…" at bounding box center [823, 664] width 605 height 73
click at [801, 649] on textarea "Hi {{first_name}}, thanks for the update! I'm happy to hear you paid via your b…" at bounding box center [823, 664] width 605 height 73
drag, startPoint x: 744, startPoint y: 642, endPoint x: 413, endPoint y: 627, distance: 331.9
click at [413, 627] on div "( 2 ) Apt. G4719, 4883 Riley Road Property: Madison Farms ⚠️ Risk Level: High T…" at bounding box center [806, 357] width 1024 height 715
click at [966, 653] on textarea "Thanks for letting us know, Constance. I'm happy to hear you paid via your bank…" at bounding box center [823, 664] width 605 height 73
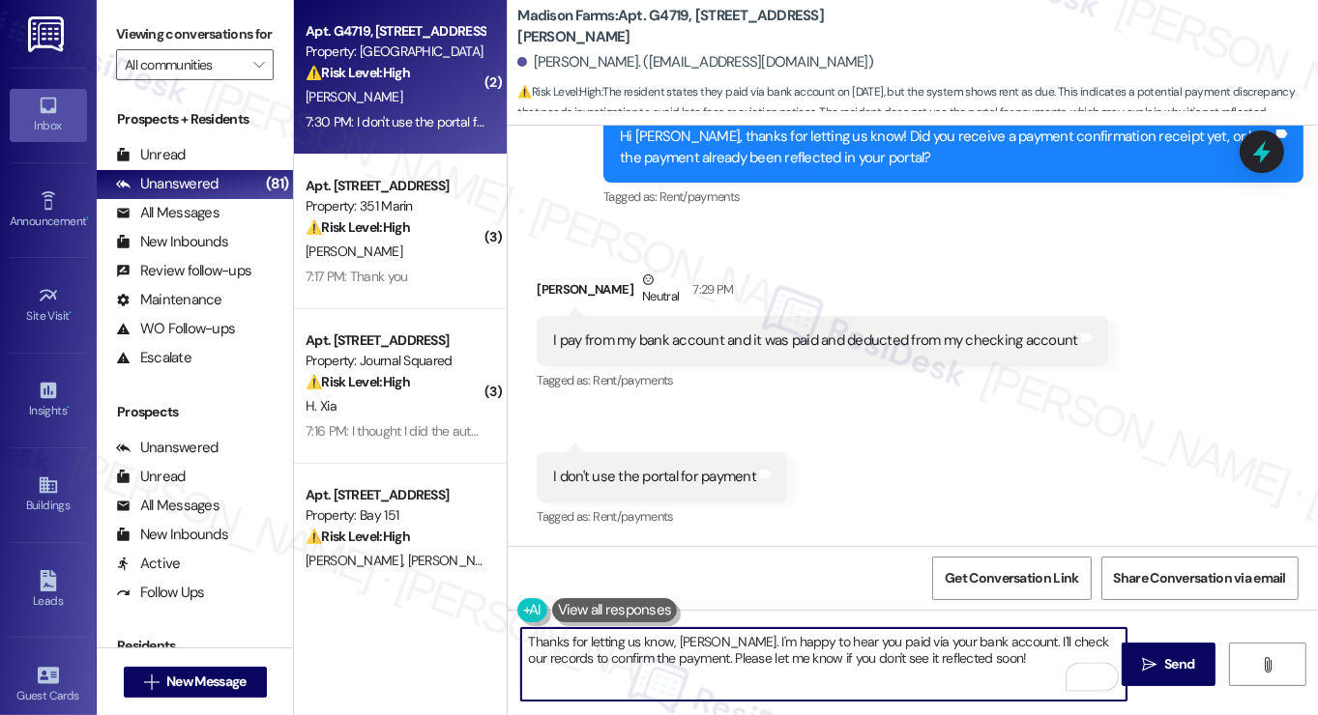
click at [966, 653] on textarea "Thanks for letting us know, Constance. I'm happy to hear you paid via your bank…" at bounding box center [823, 664] width 605 height 73
click at [1023, 648] on textarea "Thanks for letting us know, Constance. I'm happy to hear you paid via your bank…" at bounding box center [823, 664] width 605 height 73
click at [1022, 647] on textarea "Thanks for letting us know, Constance. I'm happy to hear you paid via your bank…" at bounding box center [823, 664] width 605 height 73
drag, startPoint x: 1024, startPoint y: 664, endPoint x: 1018, endPoint y: 632, distance: 32.4
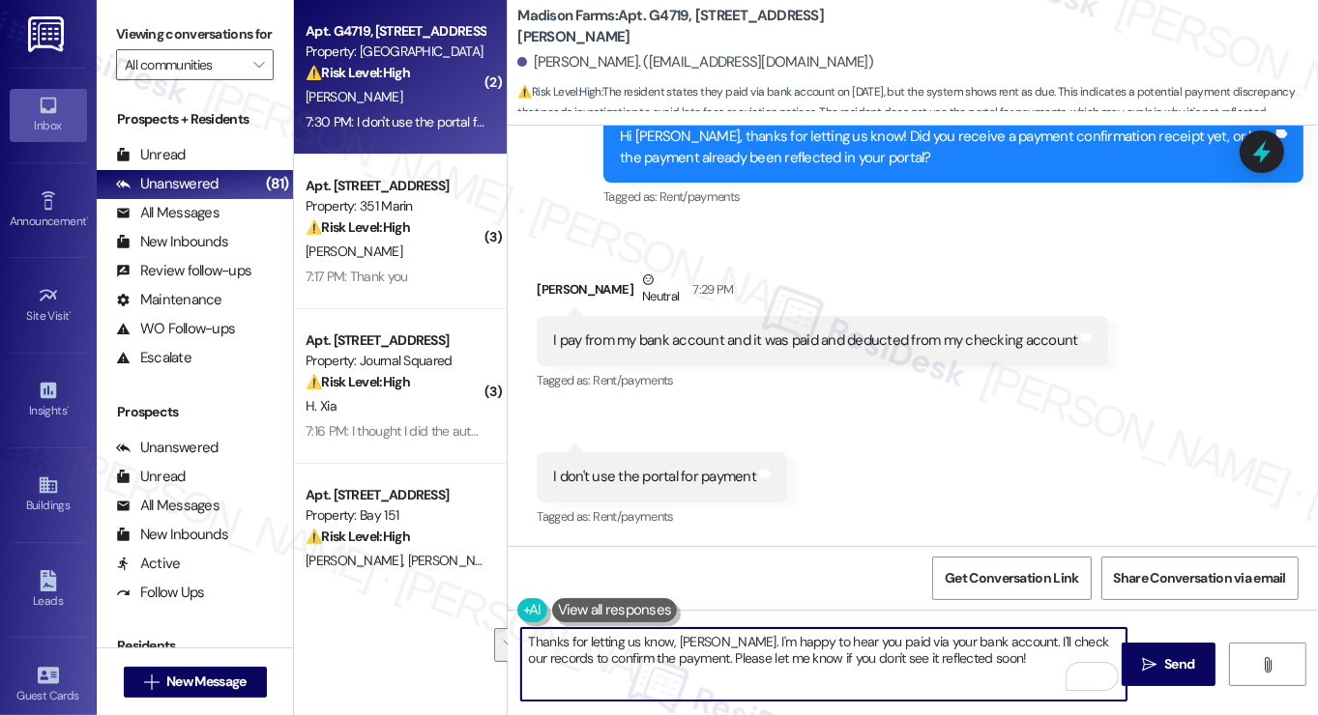
click at [1018, 632] on textarea "Thanks for letting us know, Constance. I'm happy to hear you paid via your bank…" at bounding box center [823, 664] width 605 height 73
click at [923, 654] on textarea "Thanks for letting us know, Constance. I'm happy to hear you paid via your bank…" at bounding box center [823, 664] width 605 height 73
click at [917, 665] on textarea "Thanks for letting us know, Constance. I'm happy to hear you paid via your bank…" at bounding box center [823, 664] width 605 height 73
type textarea "Thanks for letting us know, Constance. I'm happy to hear you paid via your bank…"
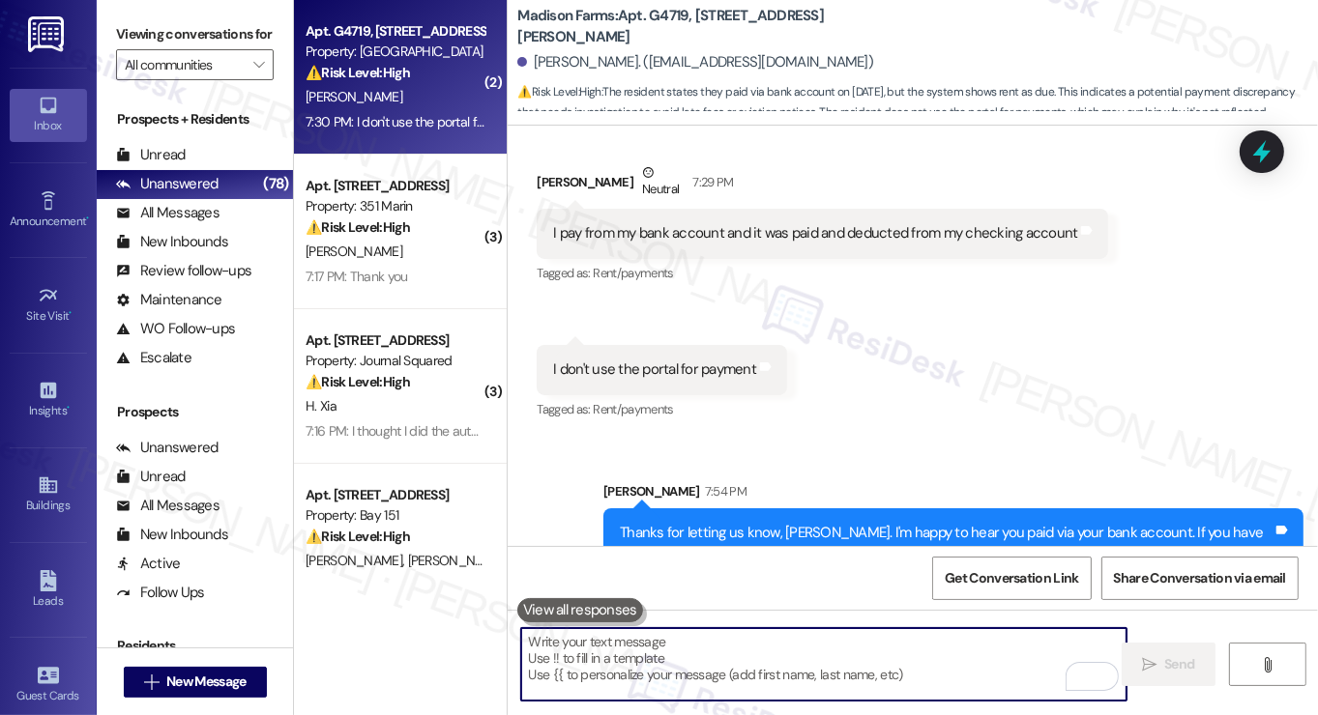
scroll to position [3406, 0]
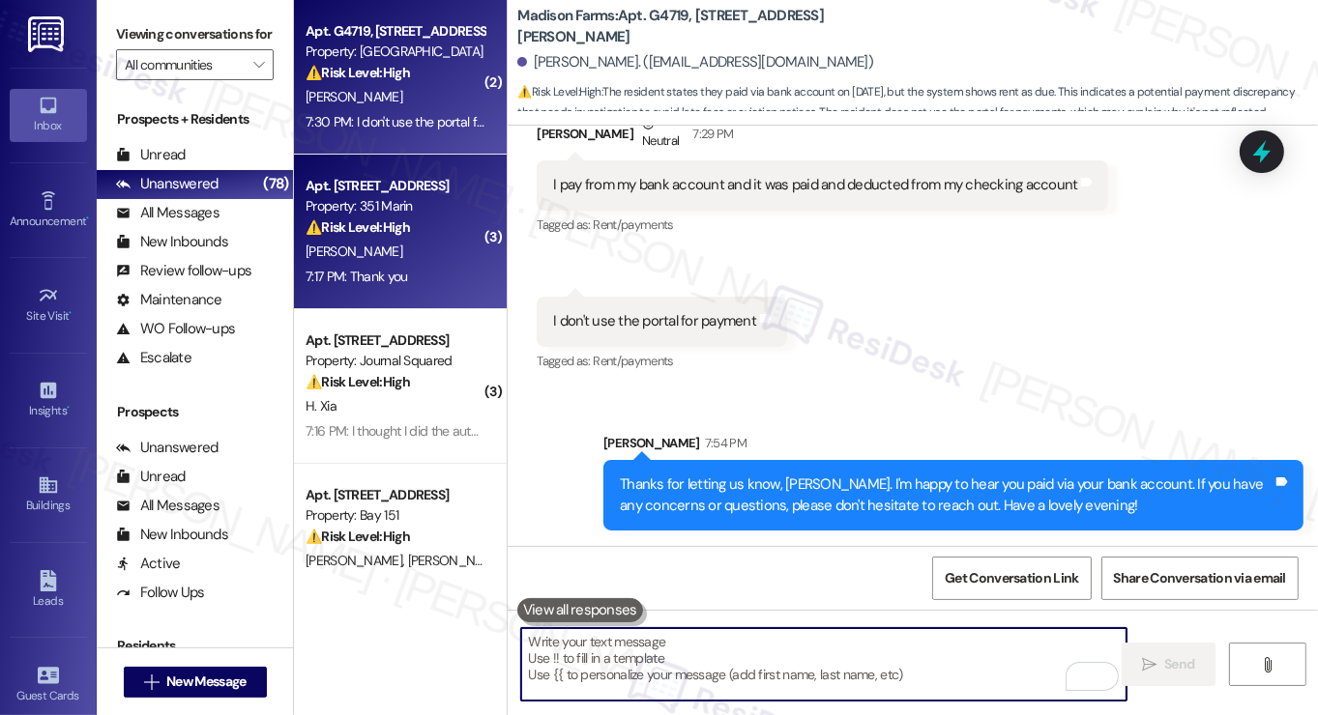
click at [333, 181] on div "Apt. [STREET_ADDRESS]" at bounding box center [395, 186] width 179 height 20
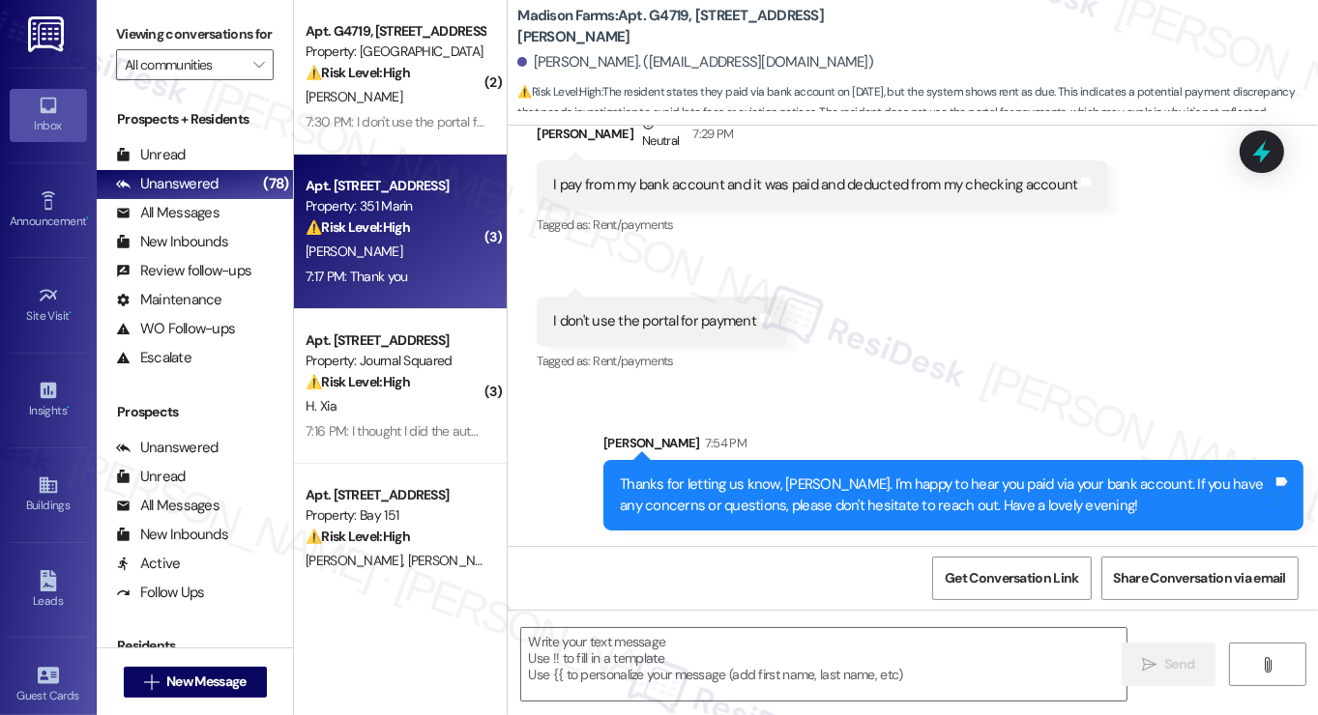
type textarea "Fetching suggested responses. Please feel free to read through the conversation…"
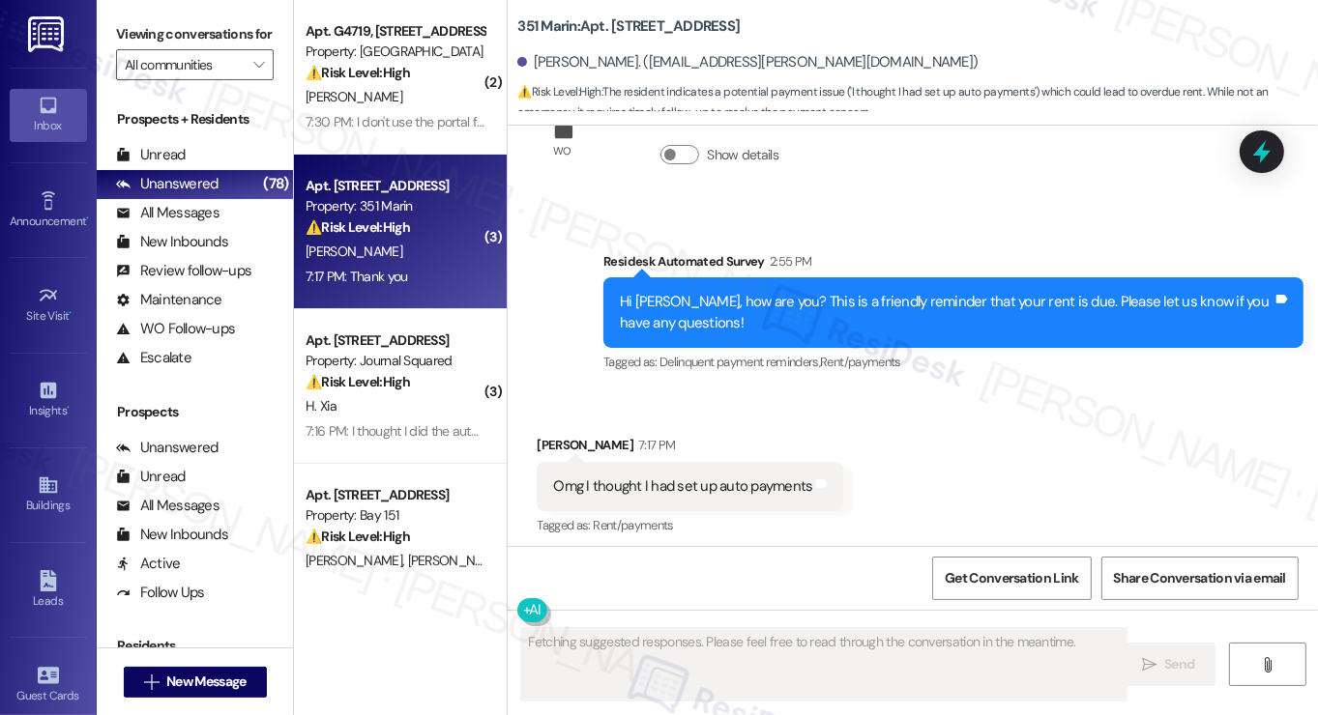
scroll to position [22923, 0]
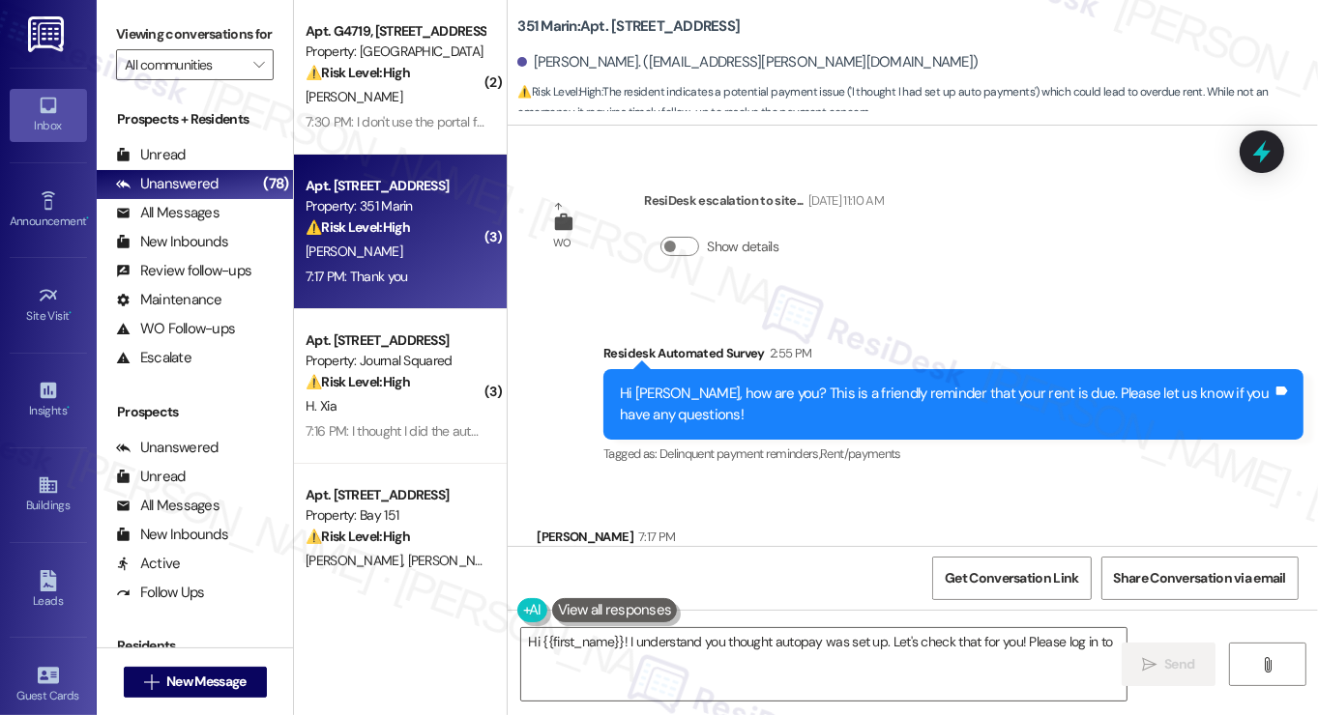
click at [708, 603] on div "Tagged as: Rent/payments Click to highlight conversations about Rent/payments" at bounding box center [690, 617] width 306 height 28
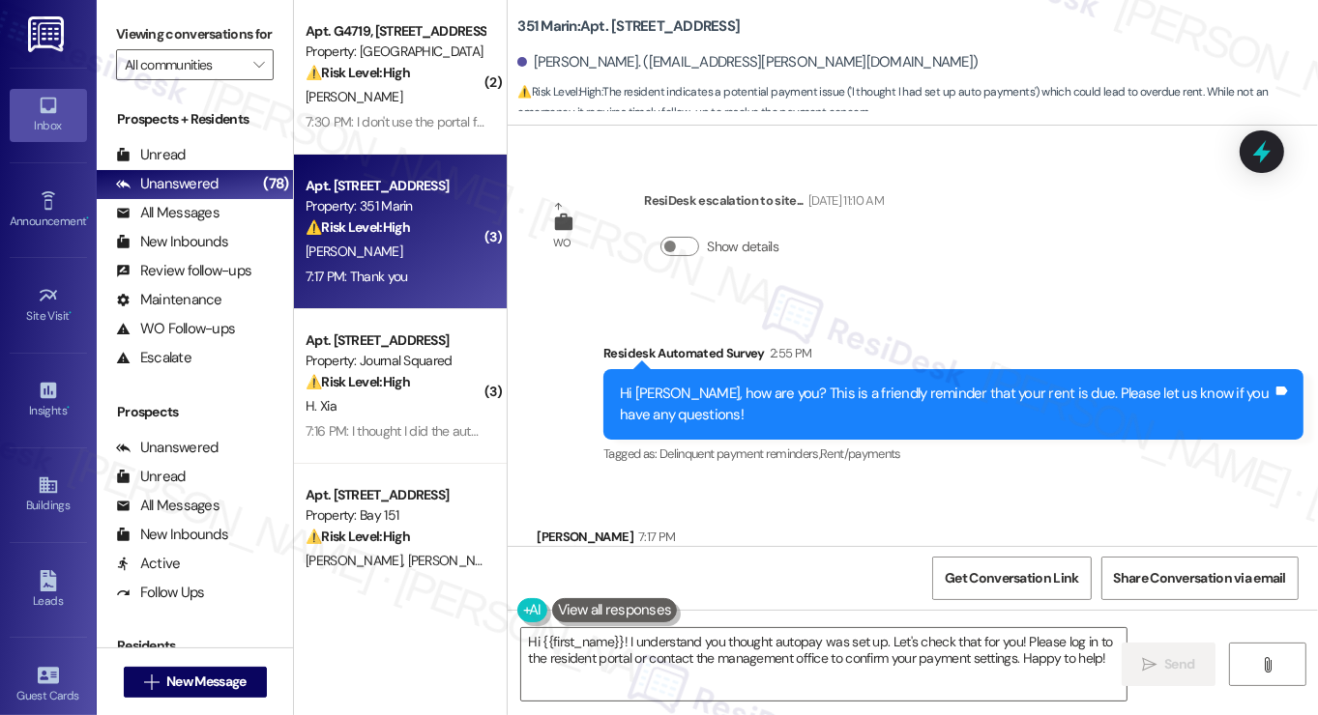
click at [729, 569] on div "Omg I thought I had set up auto payments" at bounding box center [682, 579] width 259 height 20
click at [685, 569] on div "Omg I thought I had set up auto payments" at bounding box center [682, 579] width 259 height 20
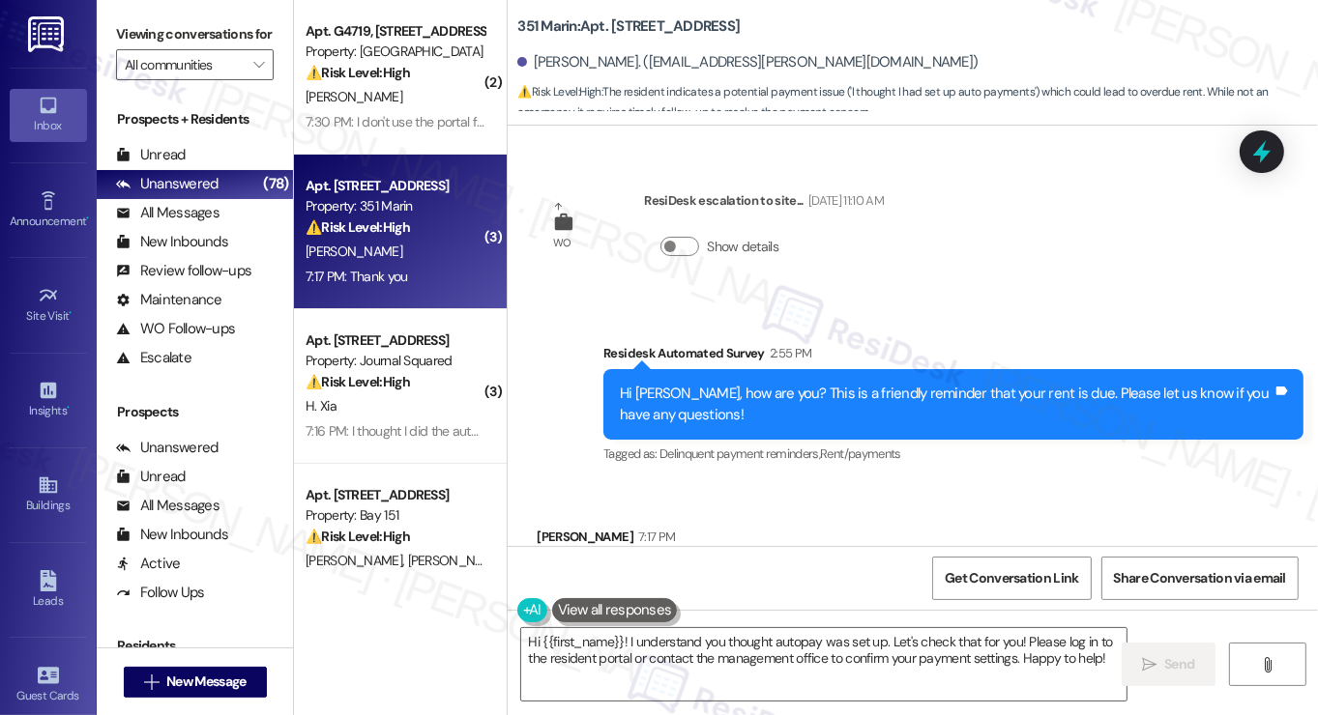
click at [685, 569] on div "Omg I thought I had set up auto payments" at bounding box center [682, 579] width 259 height 20
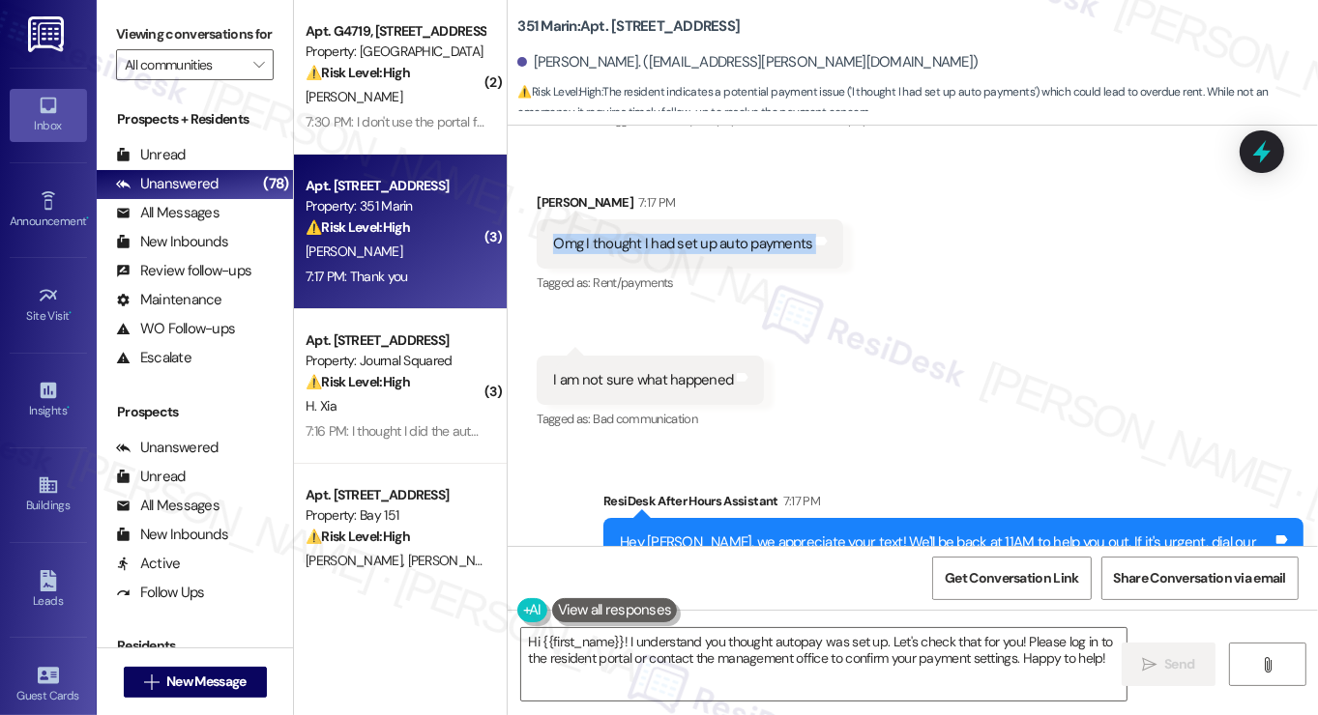
scroll to position [23310, 0]
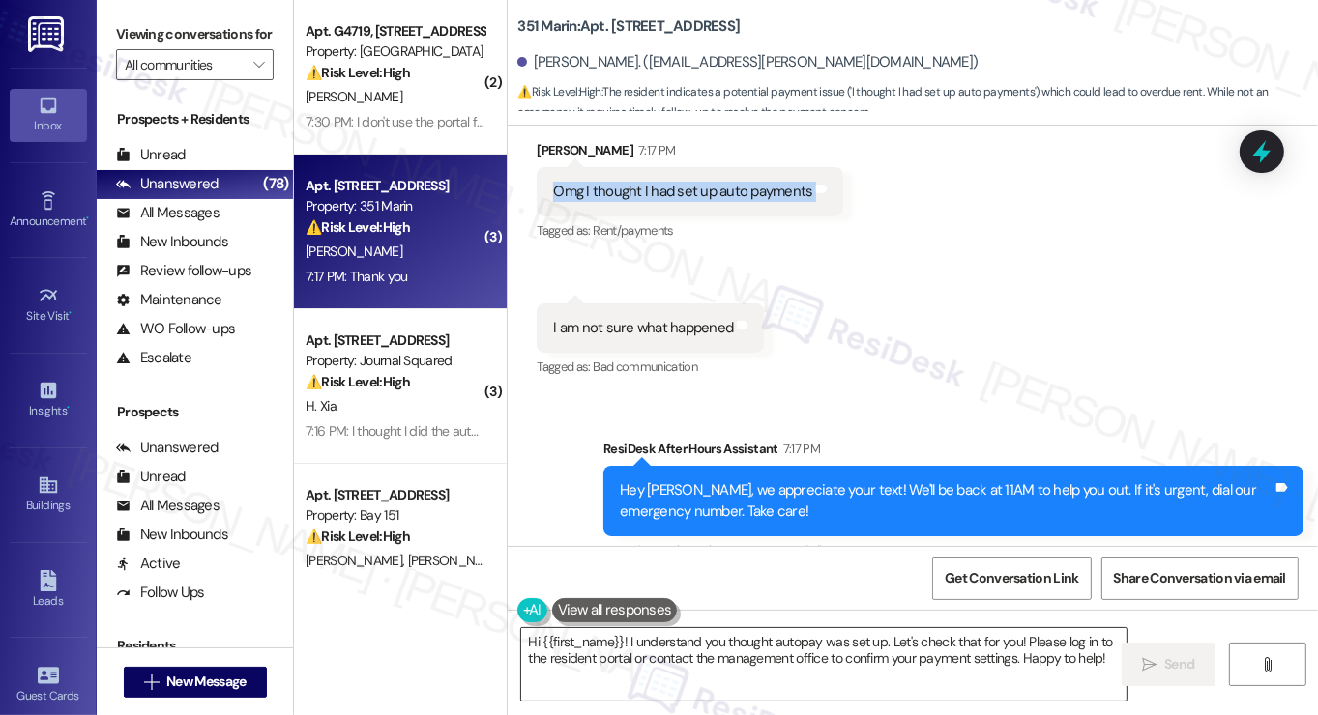
click at [685, 642] on textarea "Hi {{first_name}}! I understand you thought autopay was set up. Let's check tha…" at bounding box center [823, 664] width 605 height 73
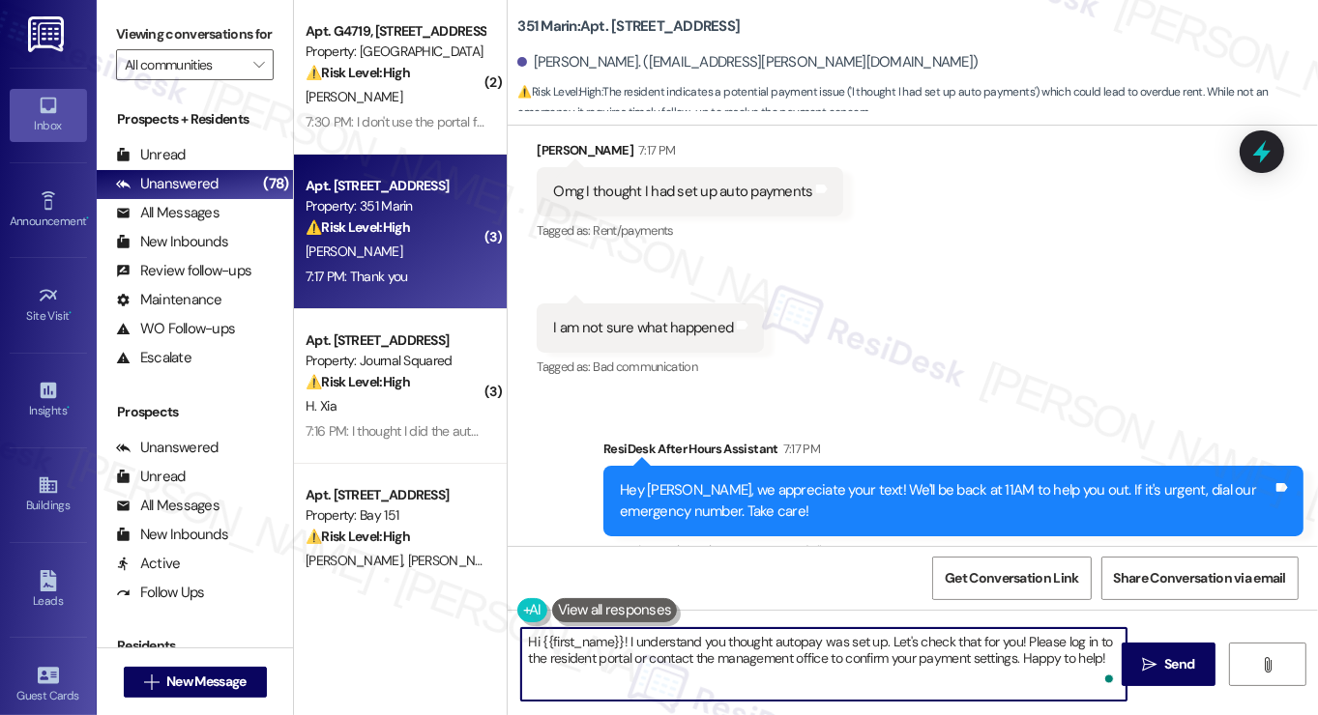
click at [685, 642] on textarea "Hi {{first_name}}! I understand you thought autopay was set up. Let's check tha…" at bounding box center [823, 664] width 605 height 73
click at [917, 641] on textarea "Hi {{first_name}}! I understand you thought autopay was set up. Let's check tha…" at bounding box center [823, 664] width 605 height 73
drag, startPoint x: 883, startPoint y: 642, endPoint x: 1102, endPoint y: 662, distance: 220.4
click at [1102, 662] on textarea "Hi {{first_name}}! I understand you thought autopay was set up. Let's check tha…" at bounding box center [823, 664] width 605 height 73
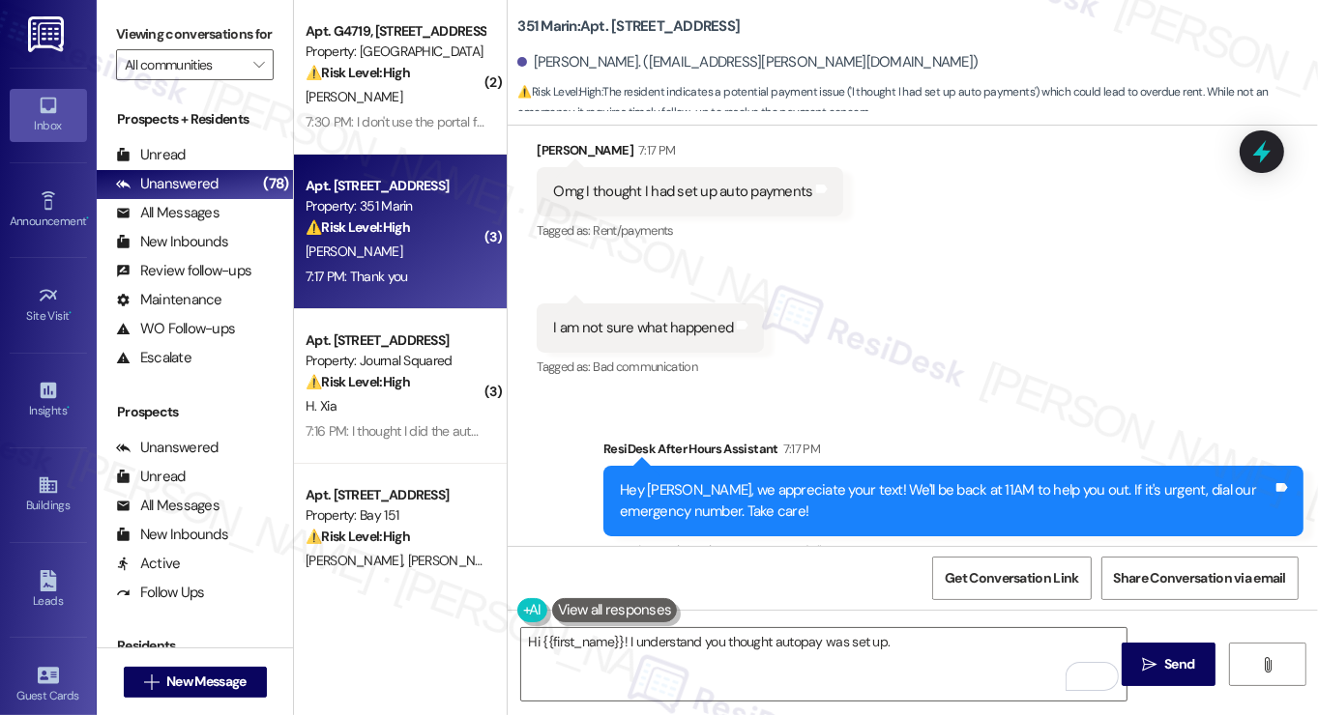
click at [131, 8] on div "Viewing conversations for All communities " at bounding box center [195, 50] width 196 height 100
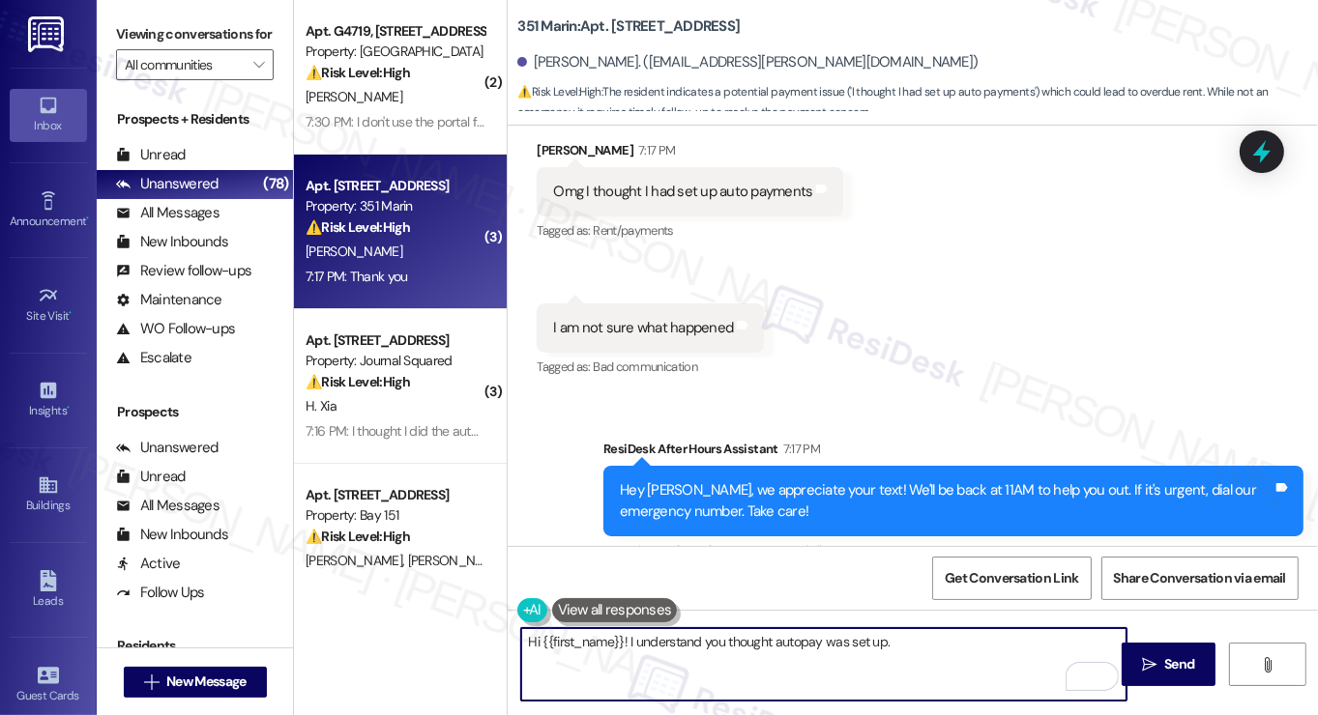
click at [938, 655] on textarea "Hi {{first_name}}! I understand you thought autopay was set up." at bounding box center [823, 664] width 605 height 73
paste textarea "Did you receive a payment confirmation receipt yet, or has the payment already …"
type textarea "Hi {{first_name}}! I understand you thought autopay was set up. Did you receive…"
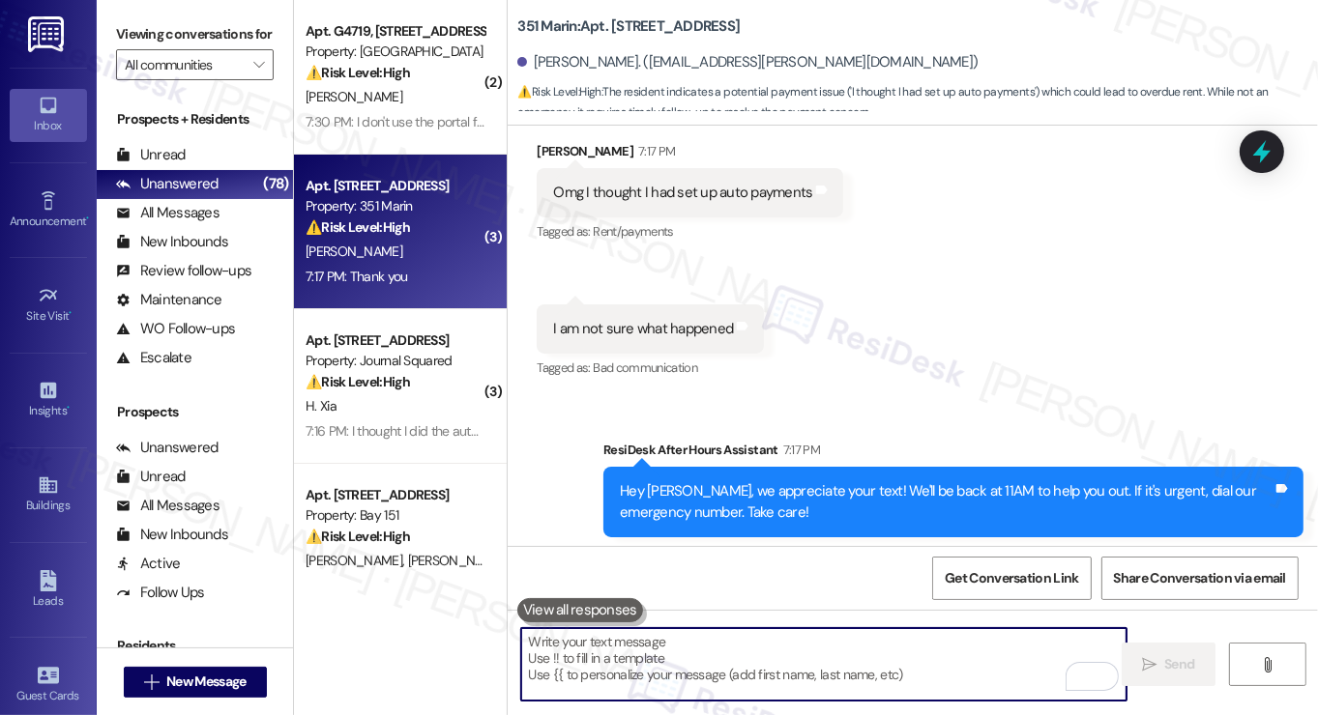
scroll to position [23465, 0]
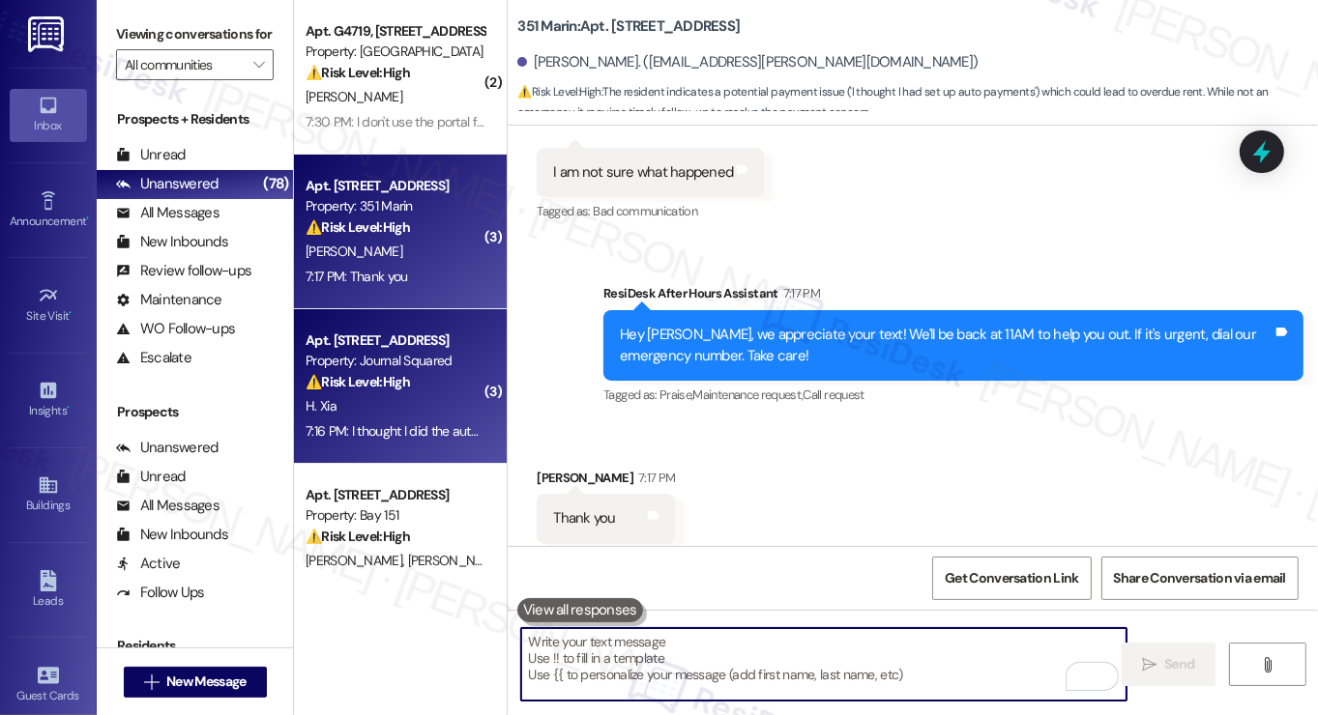
click at [431, 331] on div "Apt. [STREET_ADDRESS]" at bounding box center [395, 341] width 179 height 20
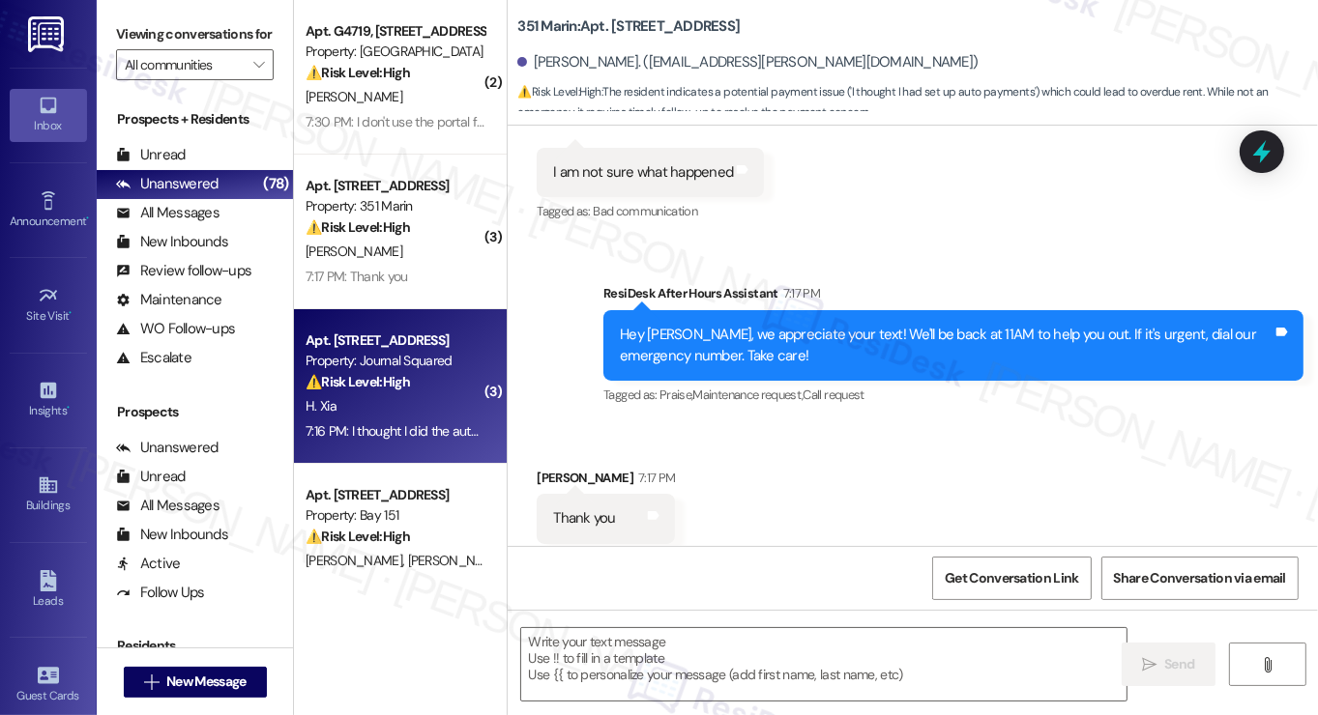
type textarea "Fetching suggested responses. Please feel free to read through the conversation…"
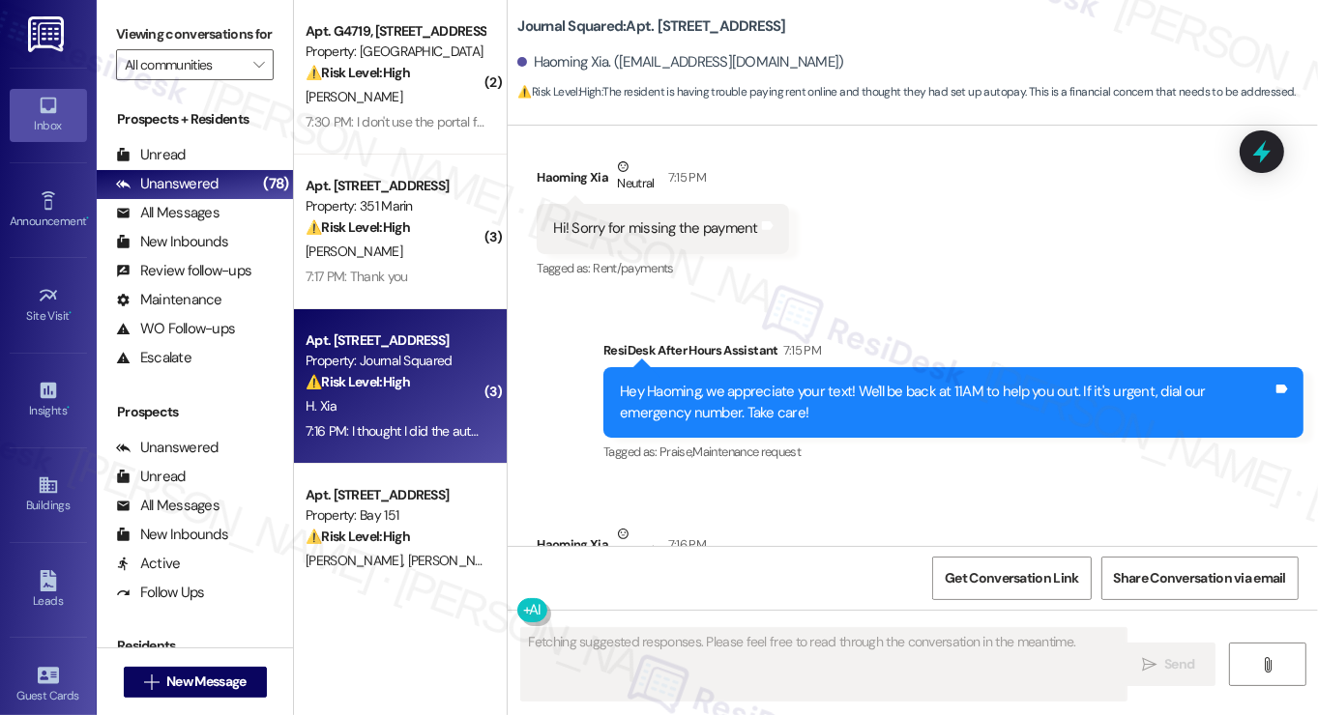
scroll to position [14686, 0]
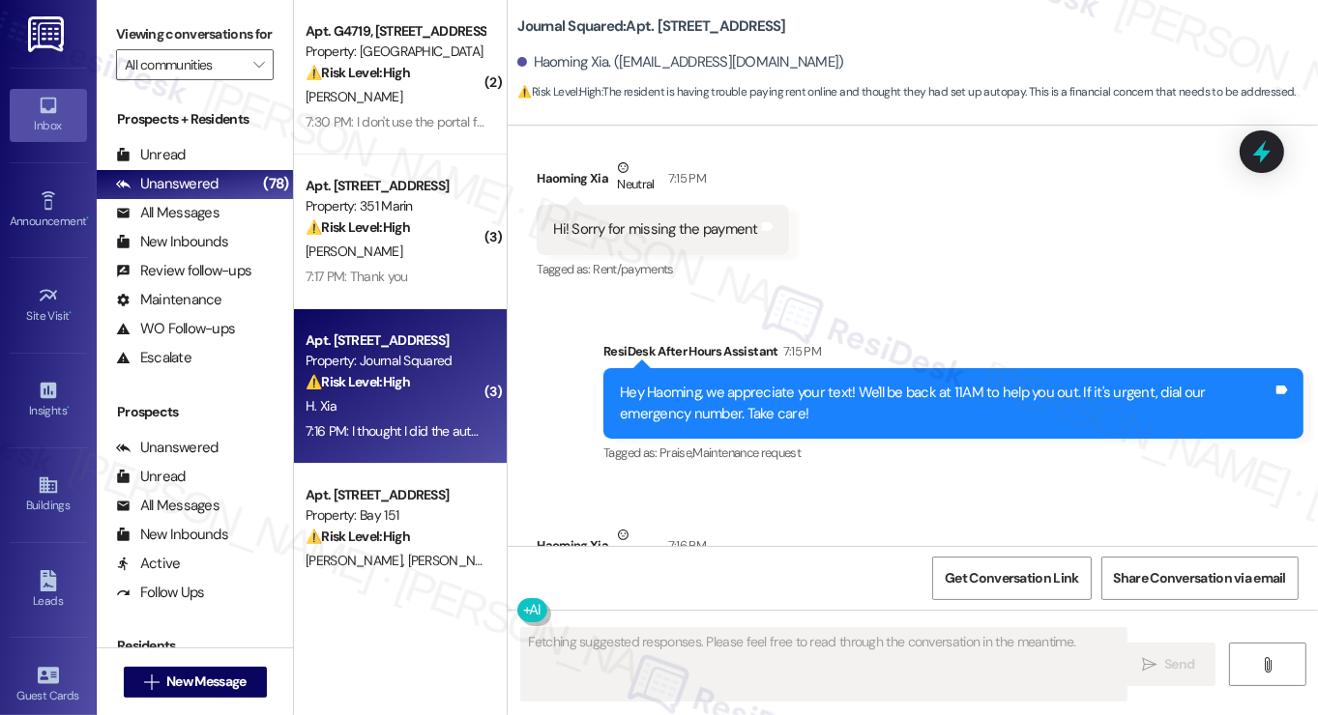
click at [662, 587] on div "I'm trying to pay it right now, but i checked the website, it shows my account …" at bounding box center [879, 608] width 653 height 42
click at [661, 587] on div "I'm trying to pay it right now, but i checked the website, it shows my account …" at bounding box center [879, 608] width 653 height 42
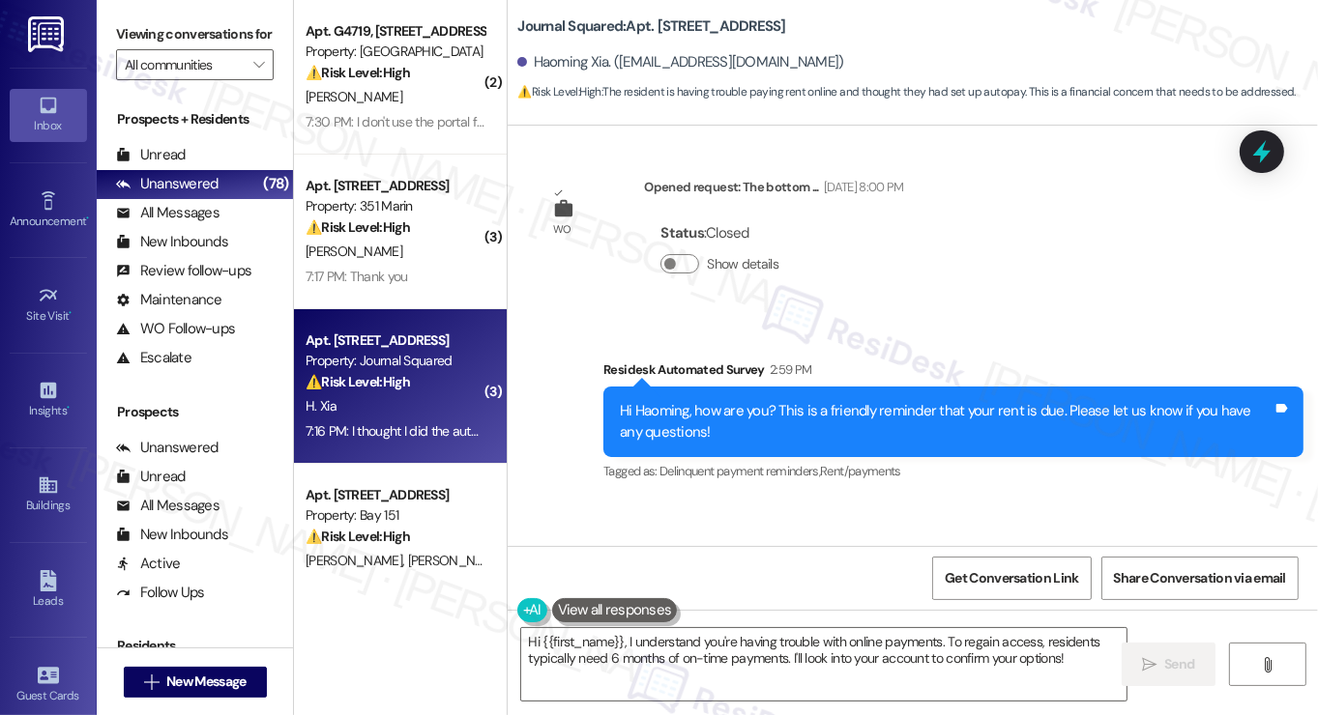
scroll to position [14300, 0]
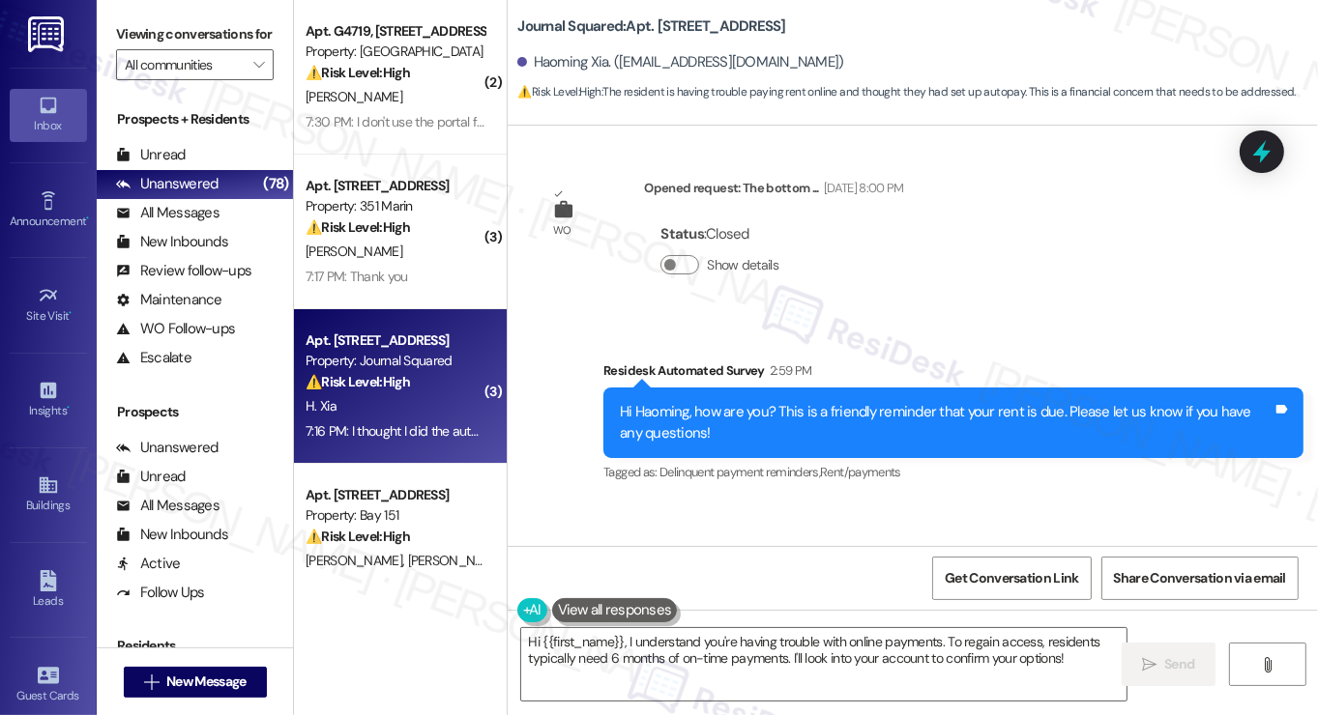
click at [789, 402] on div "Hi Haoming, how are you? This is a friendly reminder that your rent is due. Ple…" at bounding box center [946, 423] width 653 height 42
click at [787, 402] on div "Hi Haoming, how are you? This is a friendly reminder that your rent is due. Ple…" at bounding box center [946, 423] width 653 height 42
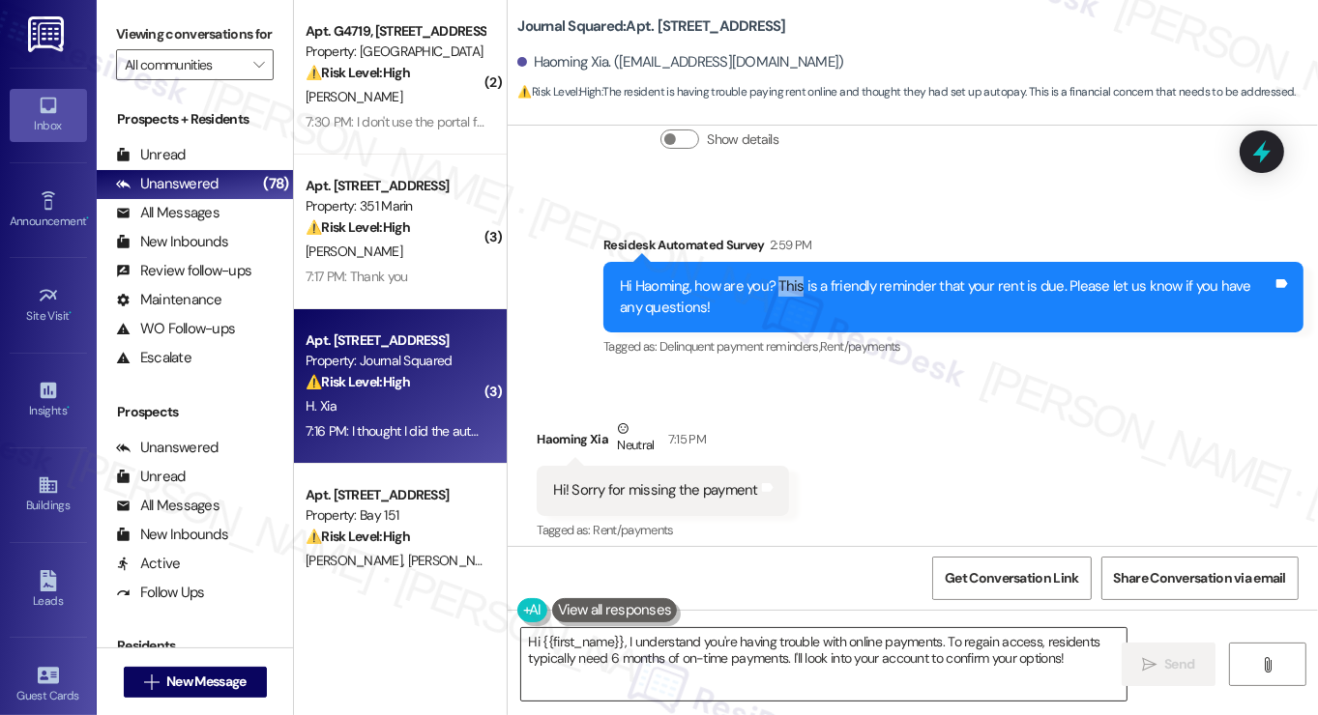
scroll to position [14590, 0]
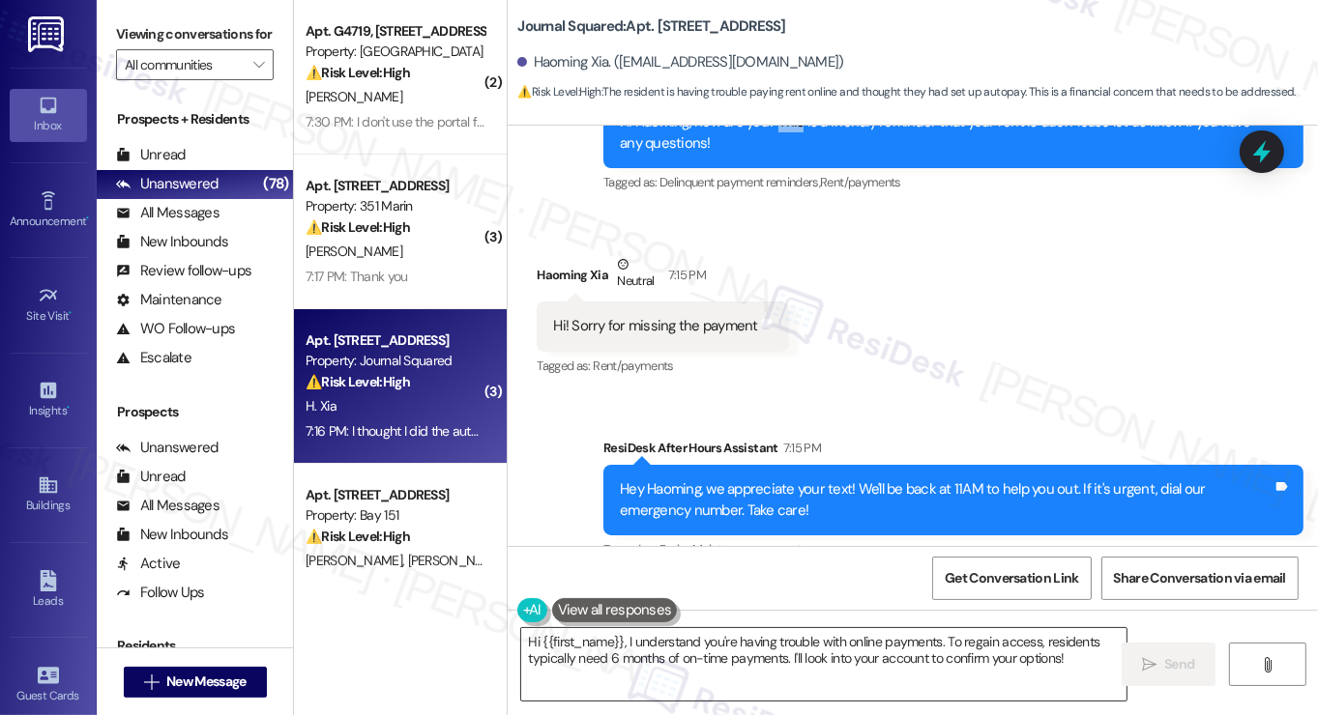
click at [766, 637] on textarea "Hi {{first_name}}, I understand you're having trouble with online payments. To …" at bounding box center [823, 664] width 605 height 73
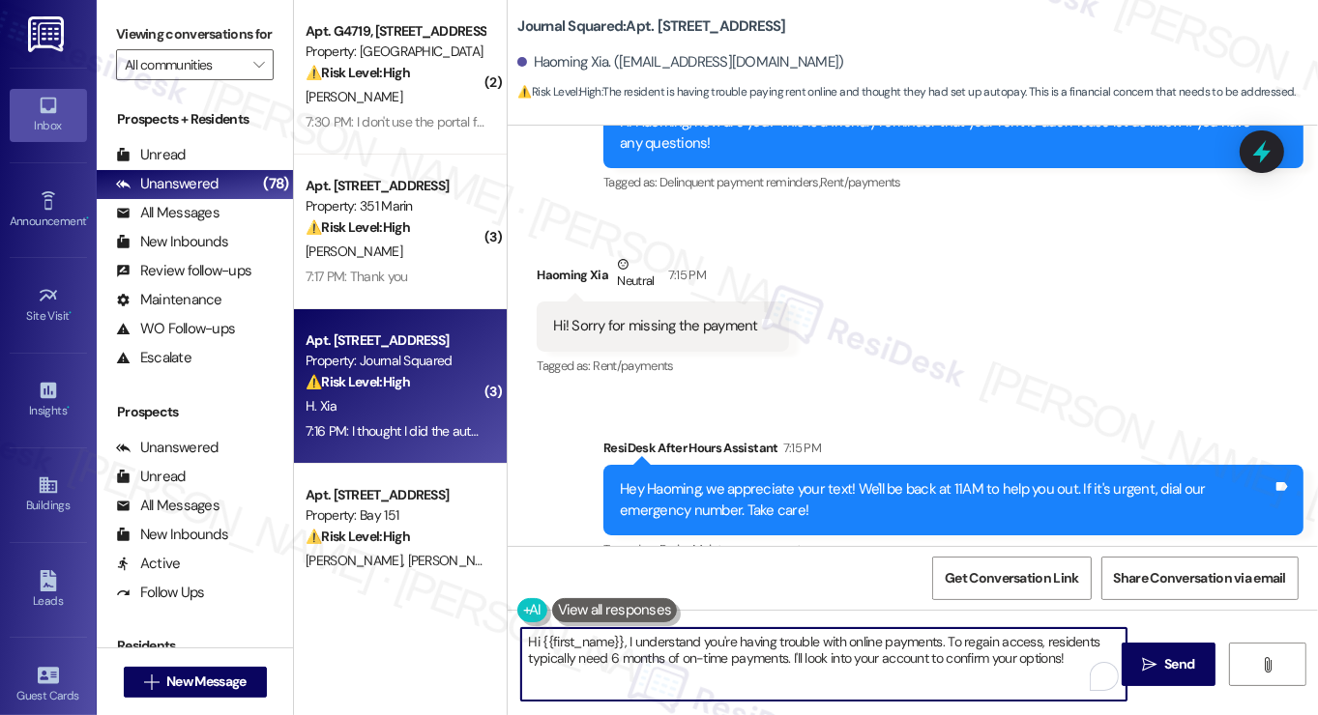
click at [767, 637] on textarea "Hi {{first_name}}, I understand you're having trouble with online payments. To …" at bounding box center [823, 664] width 605 height 73
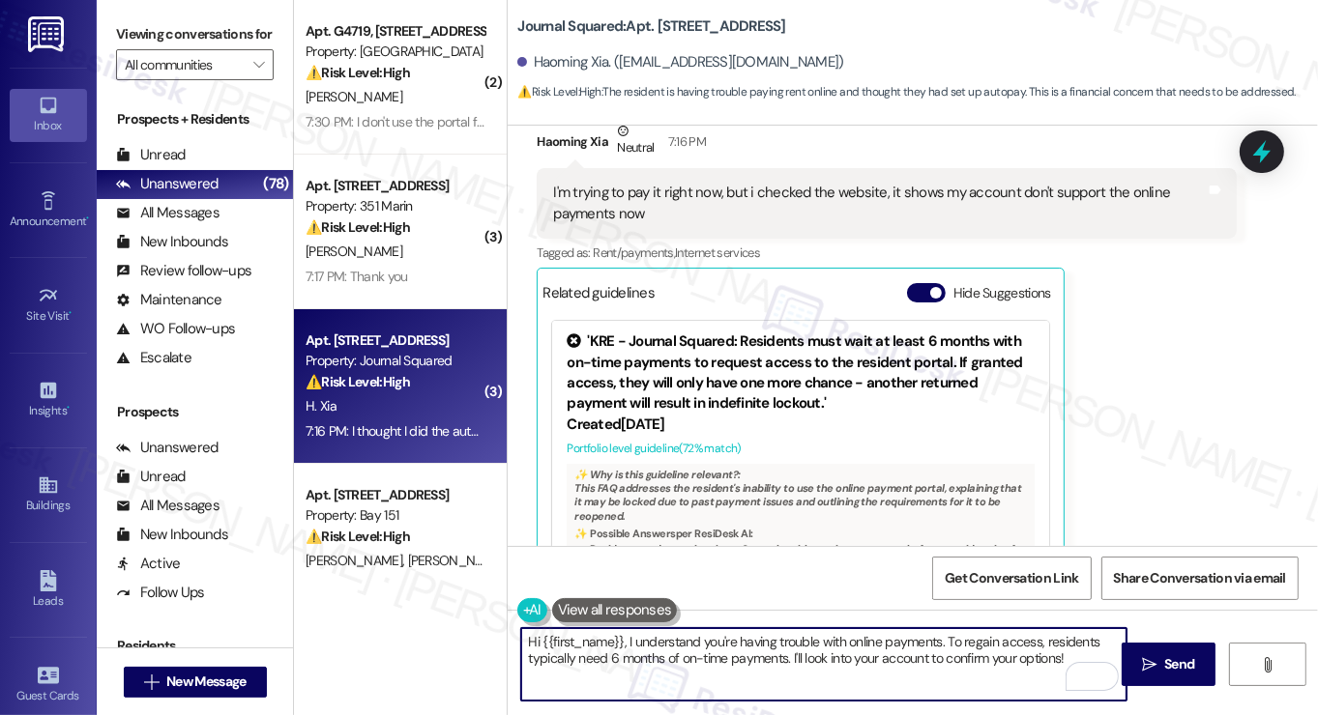
scroll to position [14880, 0]
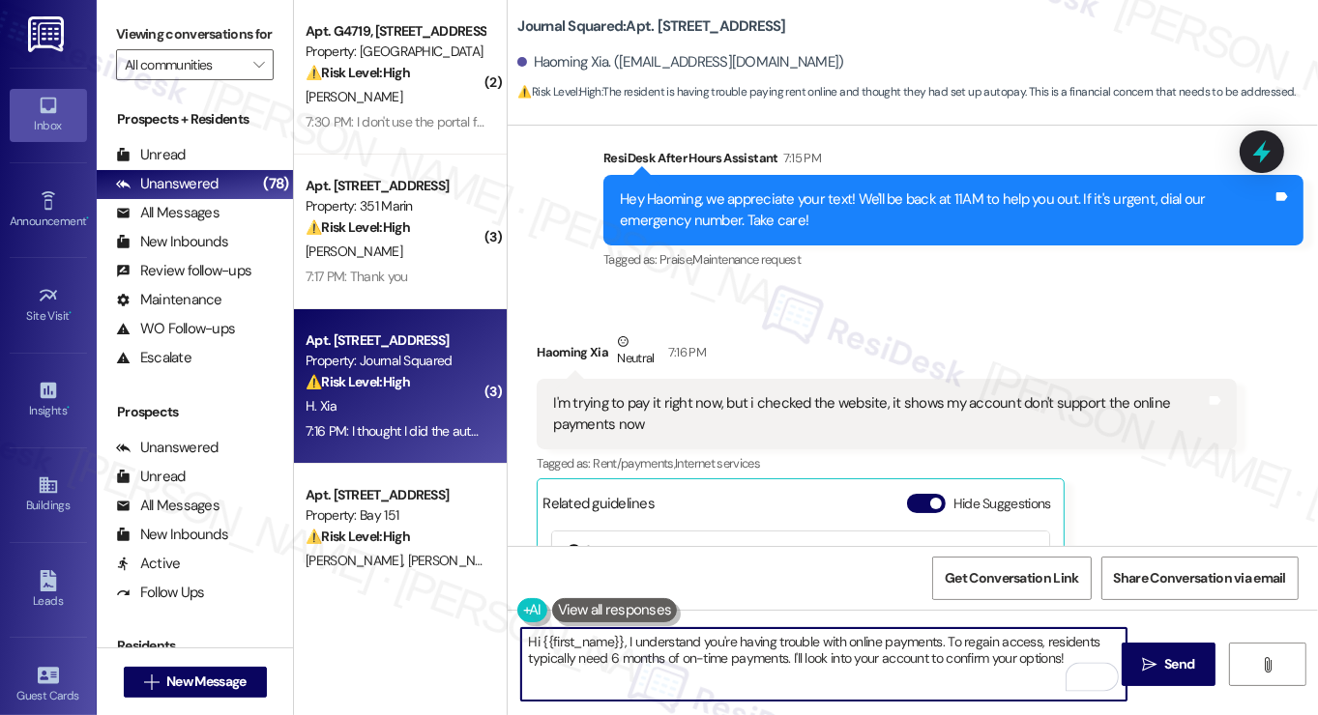
click at [621, 394] on div "I'm trying to pay it right now, but i checked the website, it shows my account …" at bounding box center [879, 415] width 653 height 42
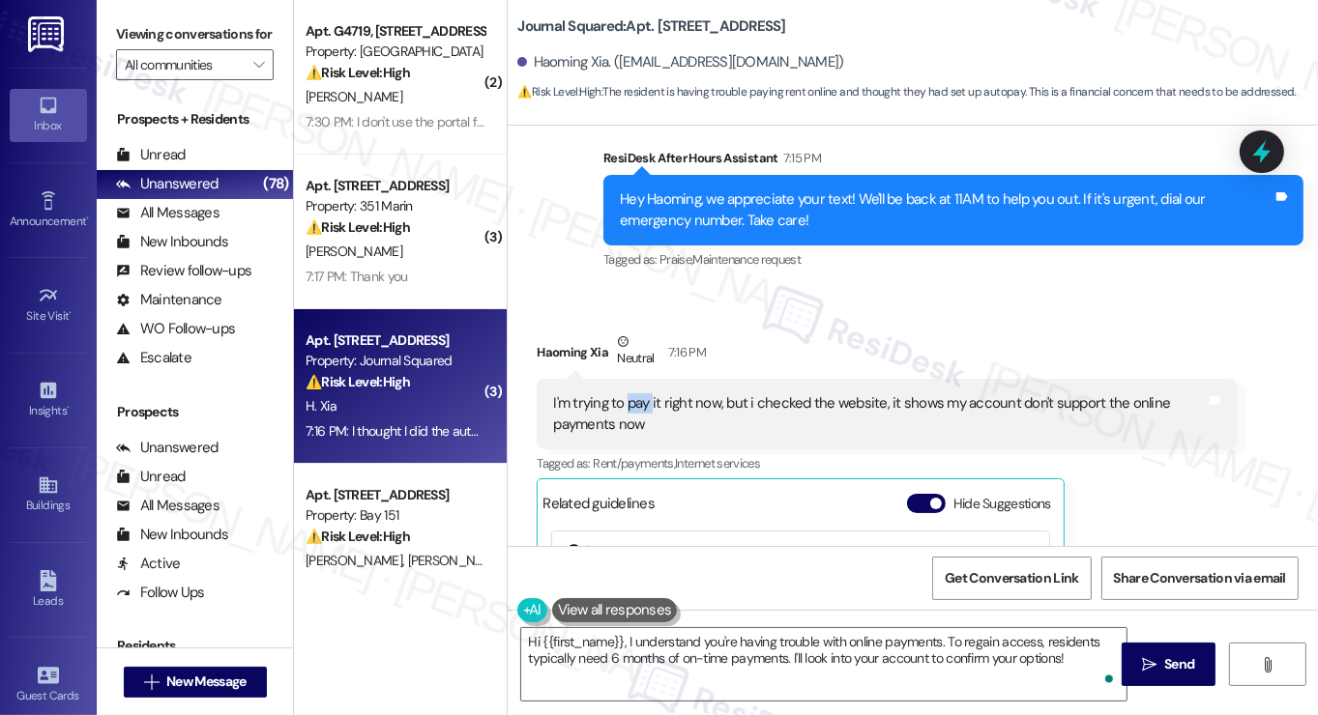
click at [621, 394] on div "I'm trying to pay it right now, but i checked the website, it shows my account …" at bounding box center [879, 415] width 653 height 42
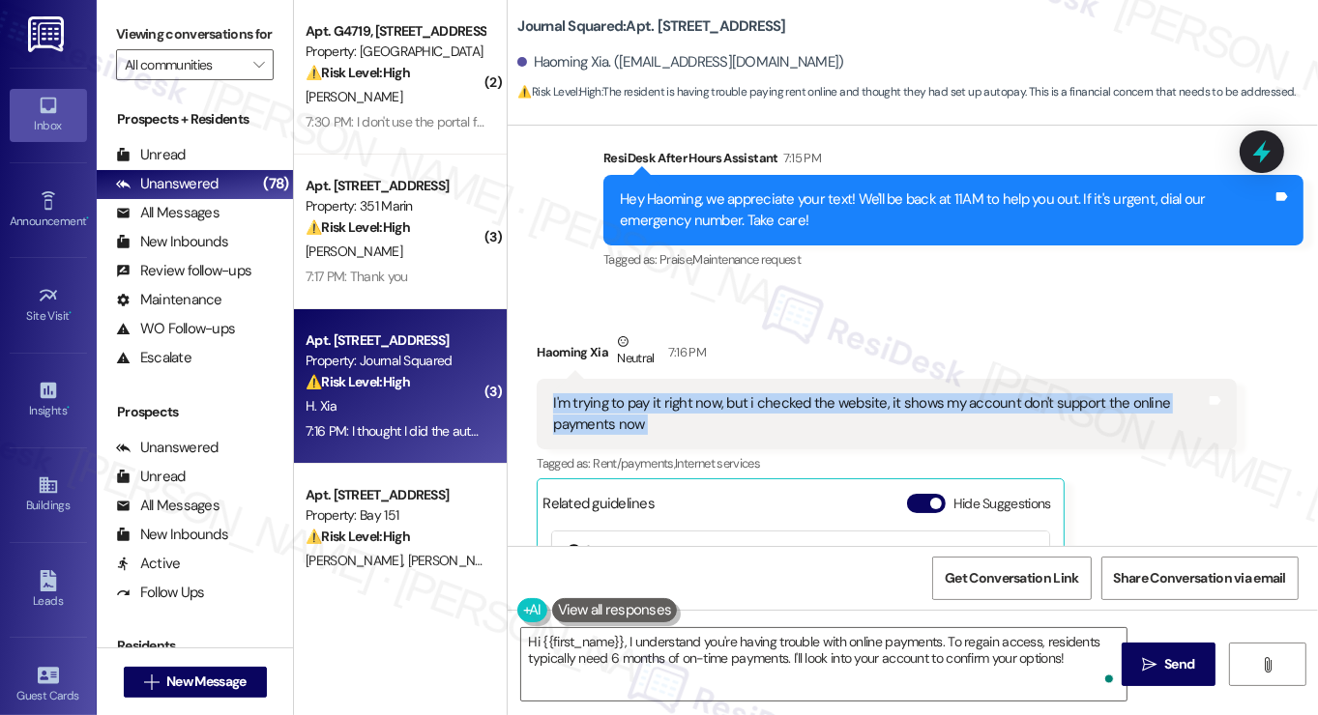
click at [621, 394] on div "I'm trying to pay it right now, but i checked the website, it shows my account …" at bounding box center [879, 415] width 653 height 42
click at [844, 394] on div "I'm trying to pay it right now, but i checked the website, it shows my account …" at bounding box center [879, 415] width 653 height 42
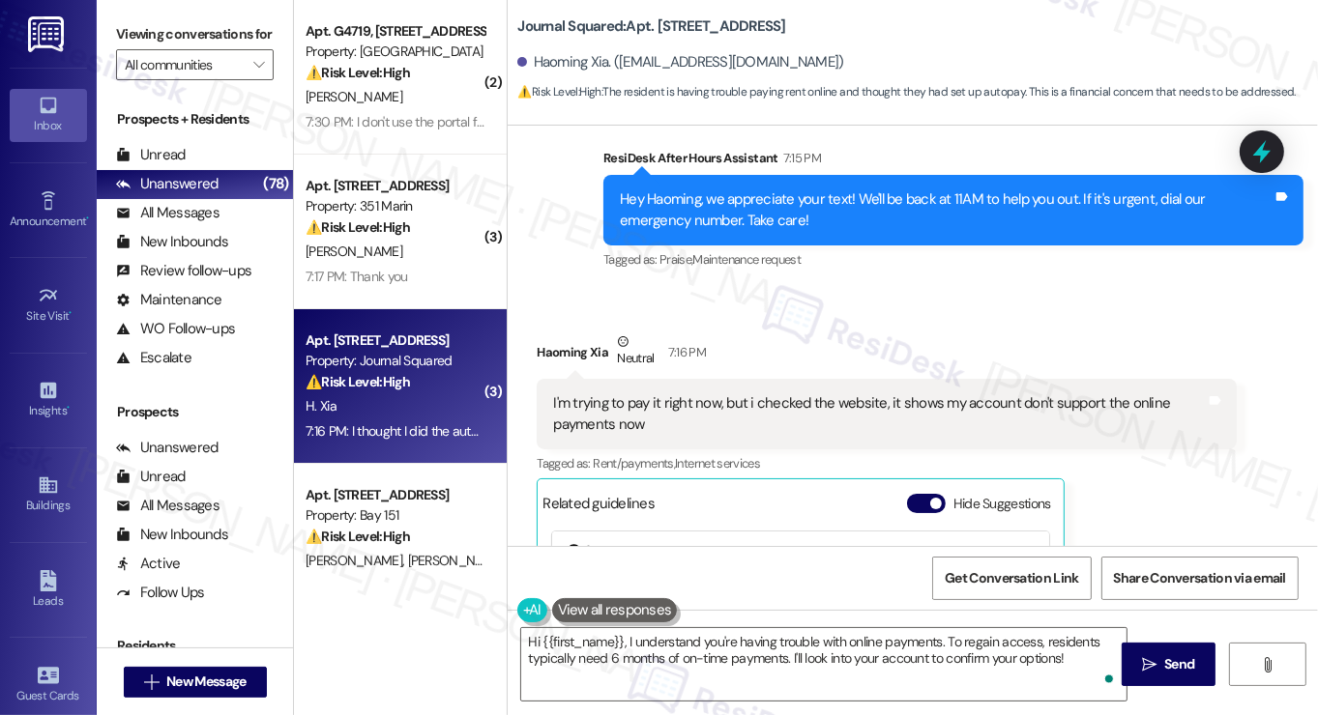
click at [844, 394] on div "I'm trying to pay it right now, but i checked the website, it shows my account …" at bounding box center [879, 415] width 653 height 42
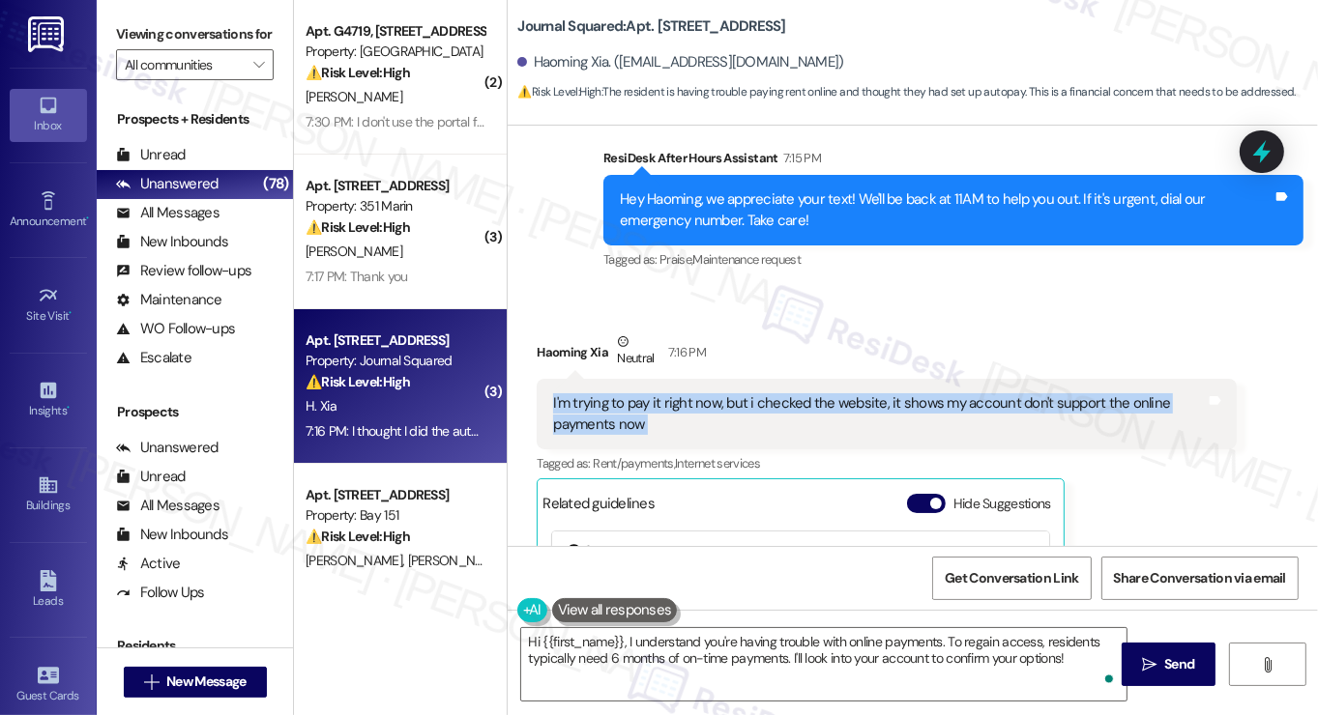
click at [844, 394] on div "I'm trying to pay it right now, but i checked the website, it shows my account …" at bounding box center [879, 415] width 653 height 42
click at [990, 394] on div "I'm trying to pay it right now, but i checked the website, it shows my account …" at bounding box center [879, 415] width 653 height 42
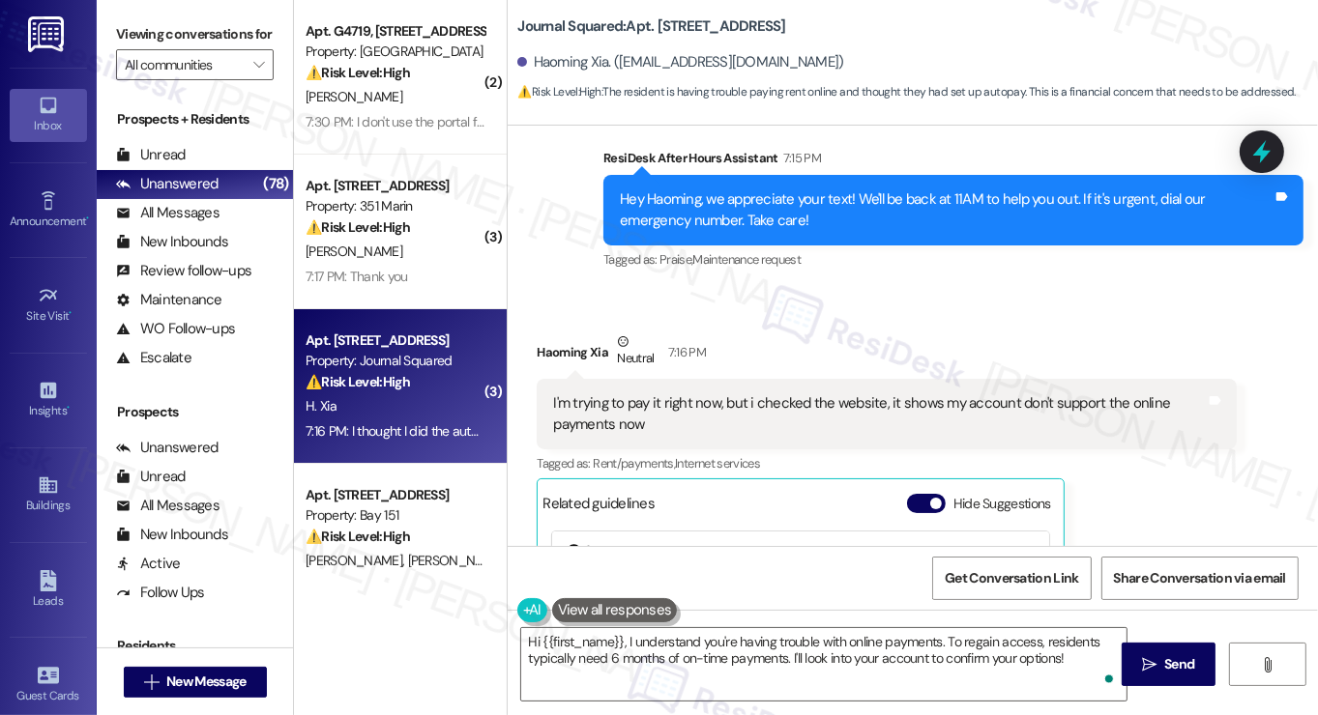
click at [990, 394] on div "I'm trying to pay it right now, but i checked the website, it shows my account …" at bounding box center [879, 415] width 653 height 42
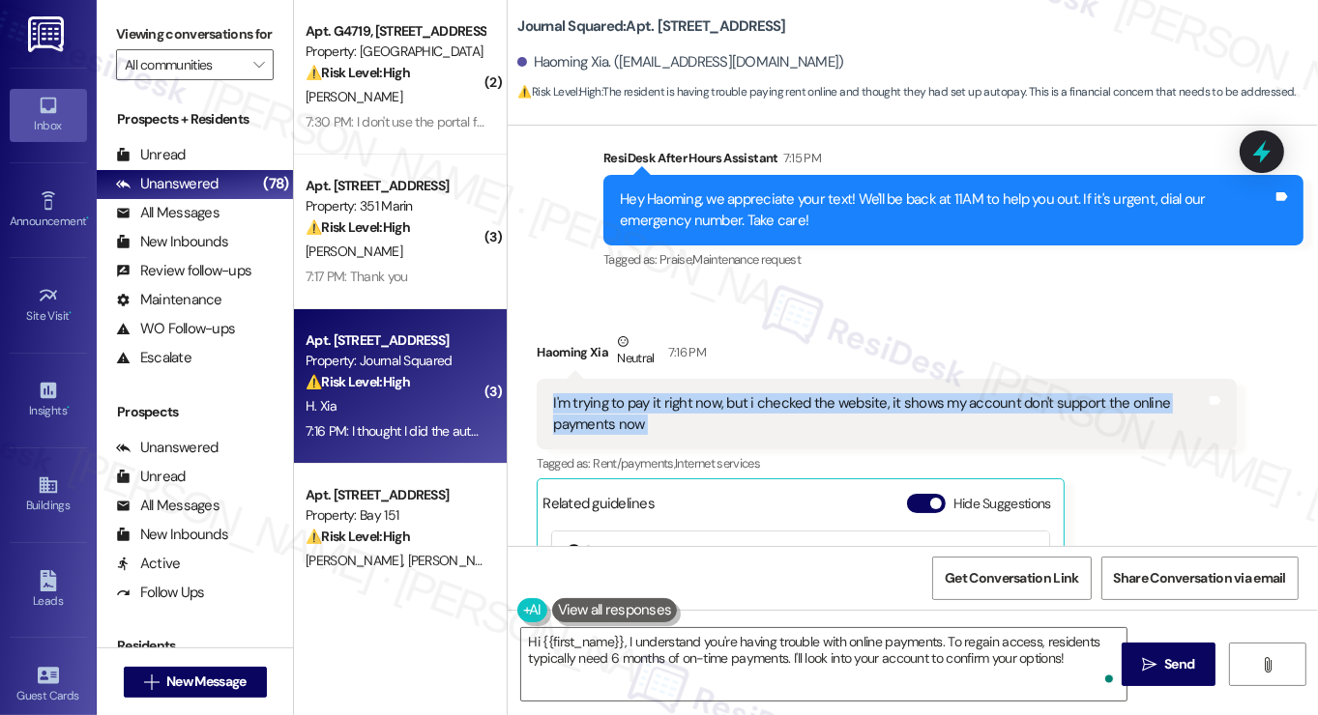
click at [990, 394] on div "I'm trying to pay it right now, but i checked the website, it shows my account …" at bounding box center [879, 415] width 653 height 42
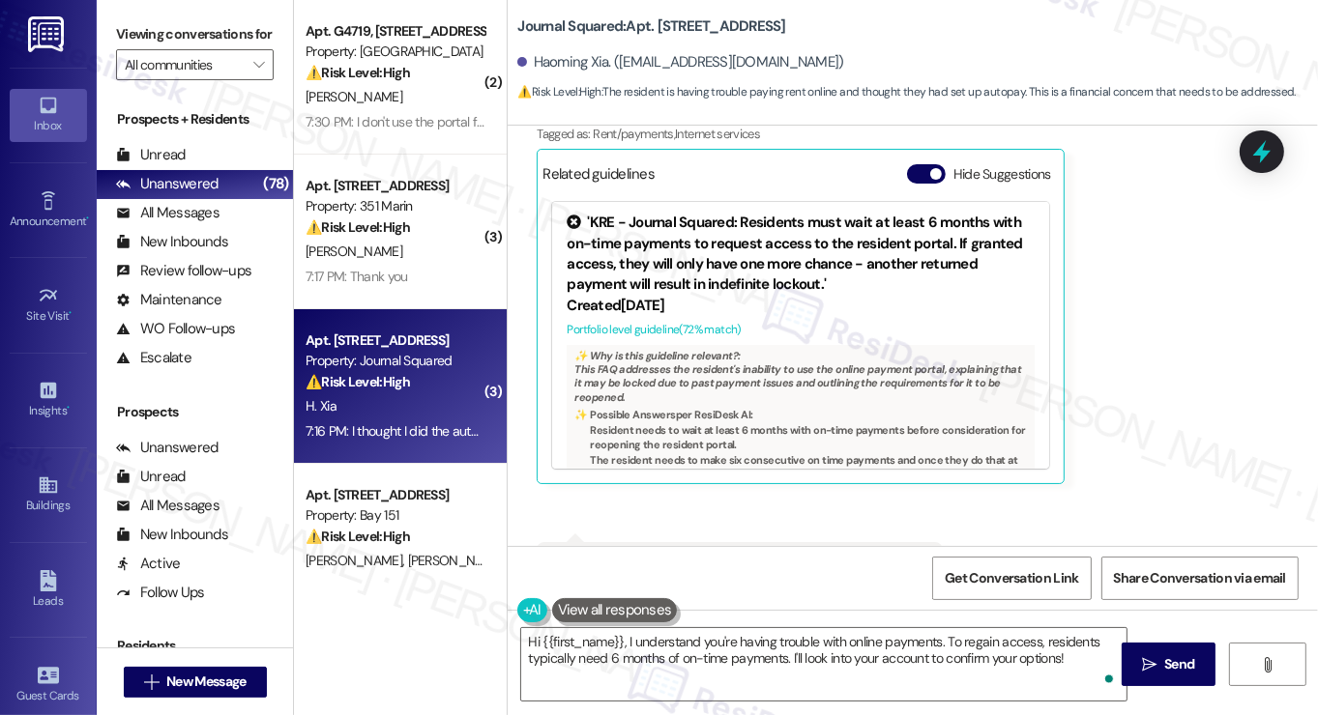
scroll to position [15265, 0]
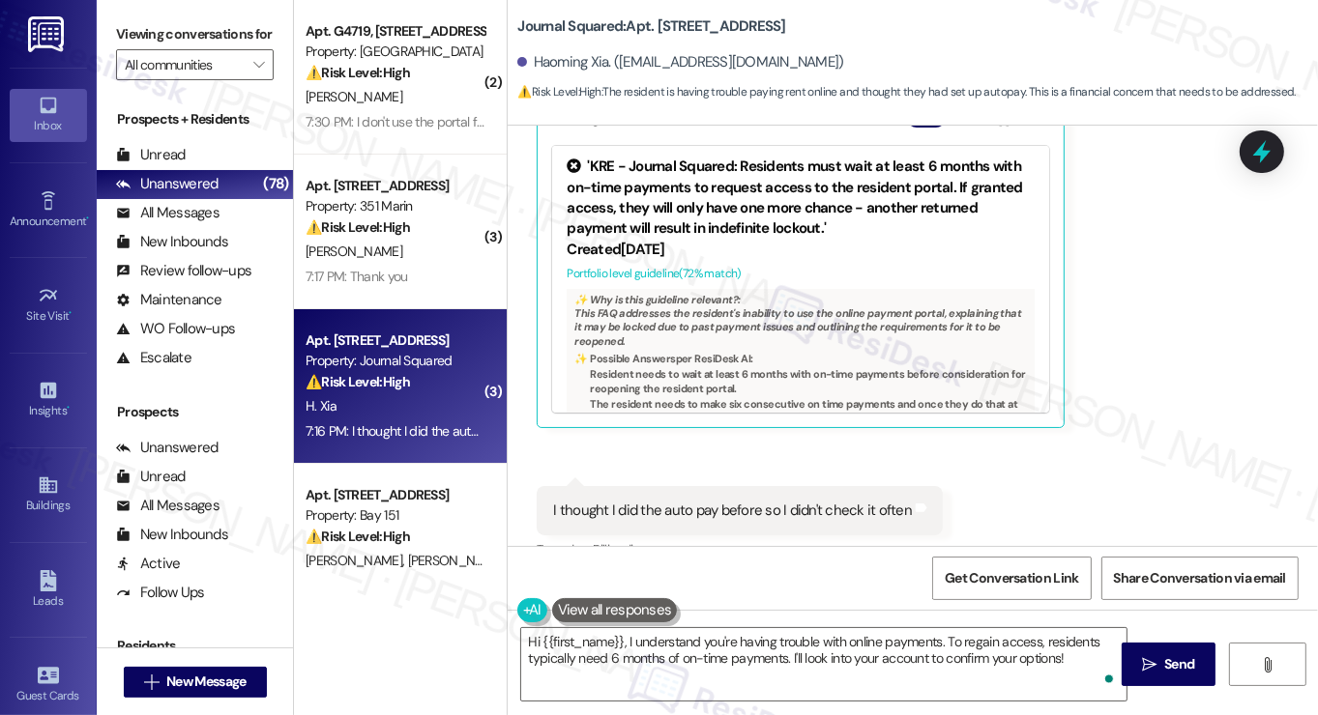
click at [715, 501] on div "I thought I did the auto pay before so I didn't check it often" at bounding box center [732, 511] width 359 height 20
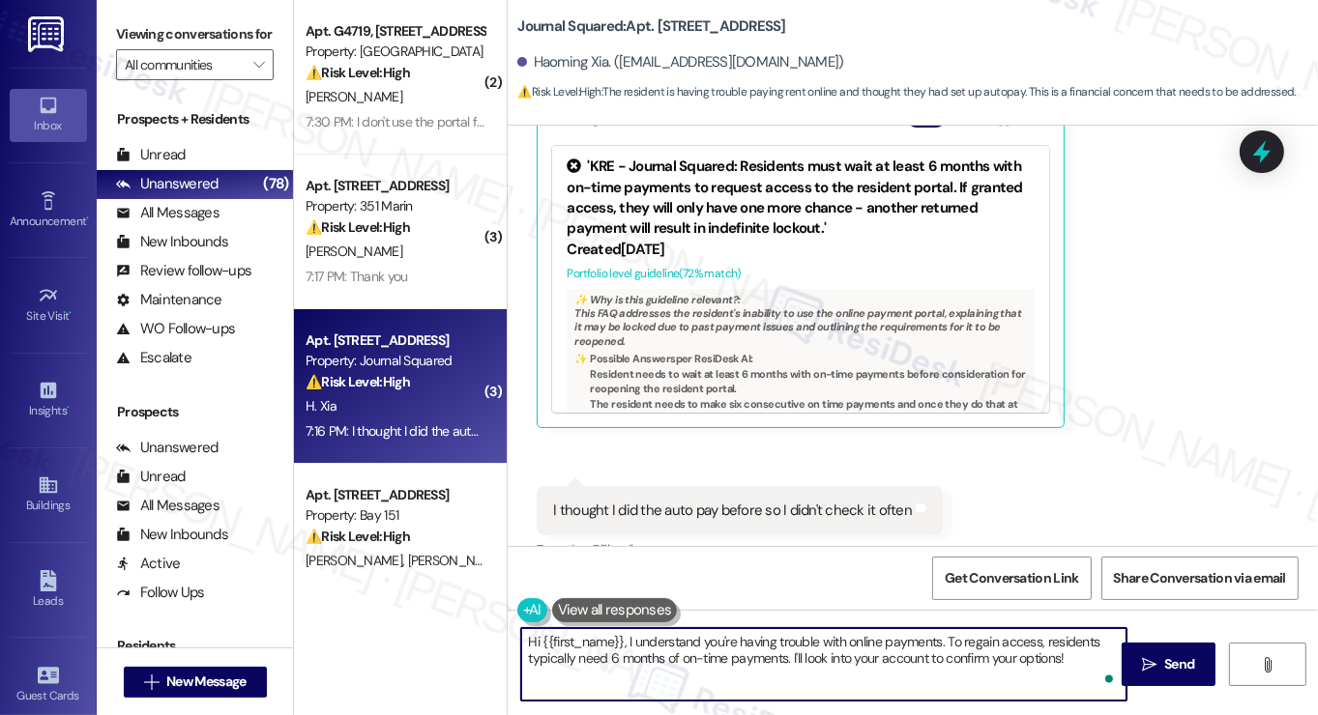
click at [677, 664] on textarea "Hi {{first_name}}, I understand you're having trouble with online payments. To …" at bounding box center [823, 664] width 605 height 73
drag, startPoint x: 1072, startPoint y: 668, endPoint x: 940, endPoint y: 647, distance: 134.2
click at [940, 647] on textarea "Hi {{first_name}}, I understand you're having trouble with online payments. To …" at bounding box center [823, 664] width 605 height 73
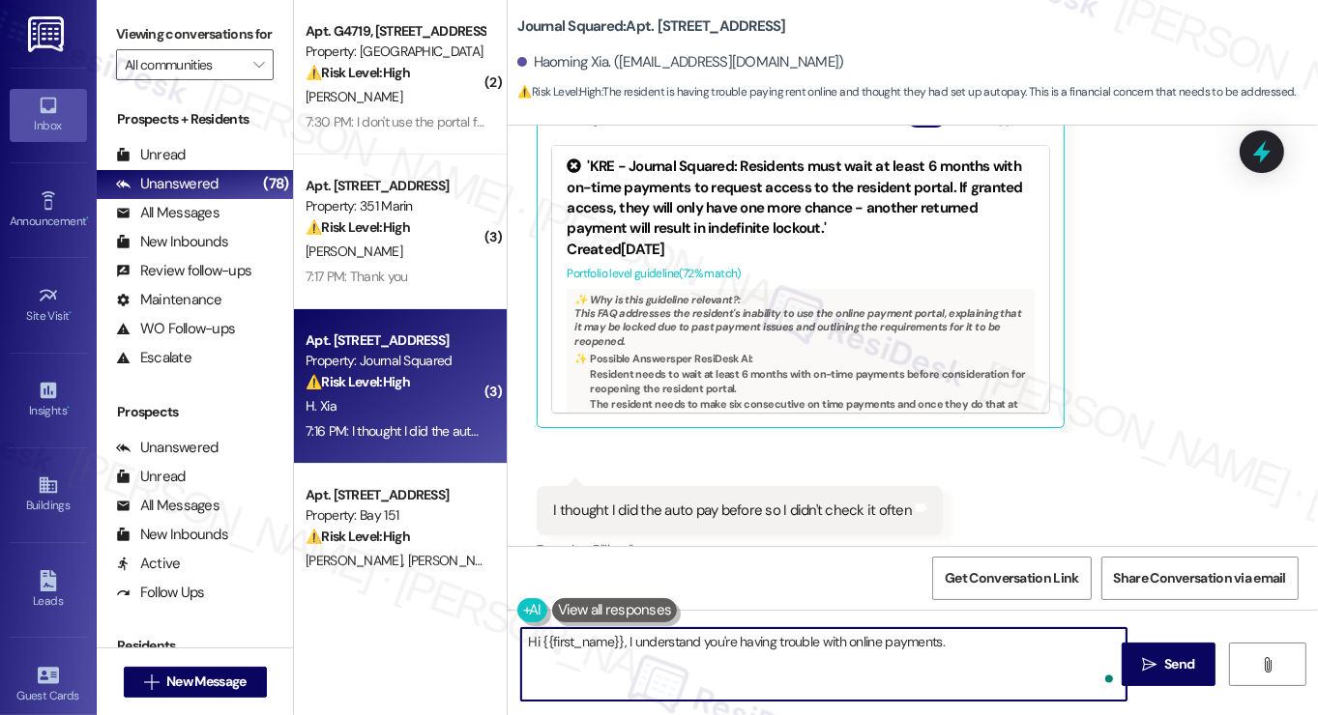
type textarea "Hi {{first_name}}, I understand you're having trouble with online payments."
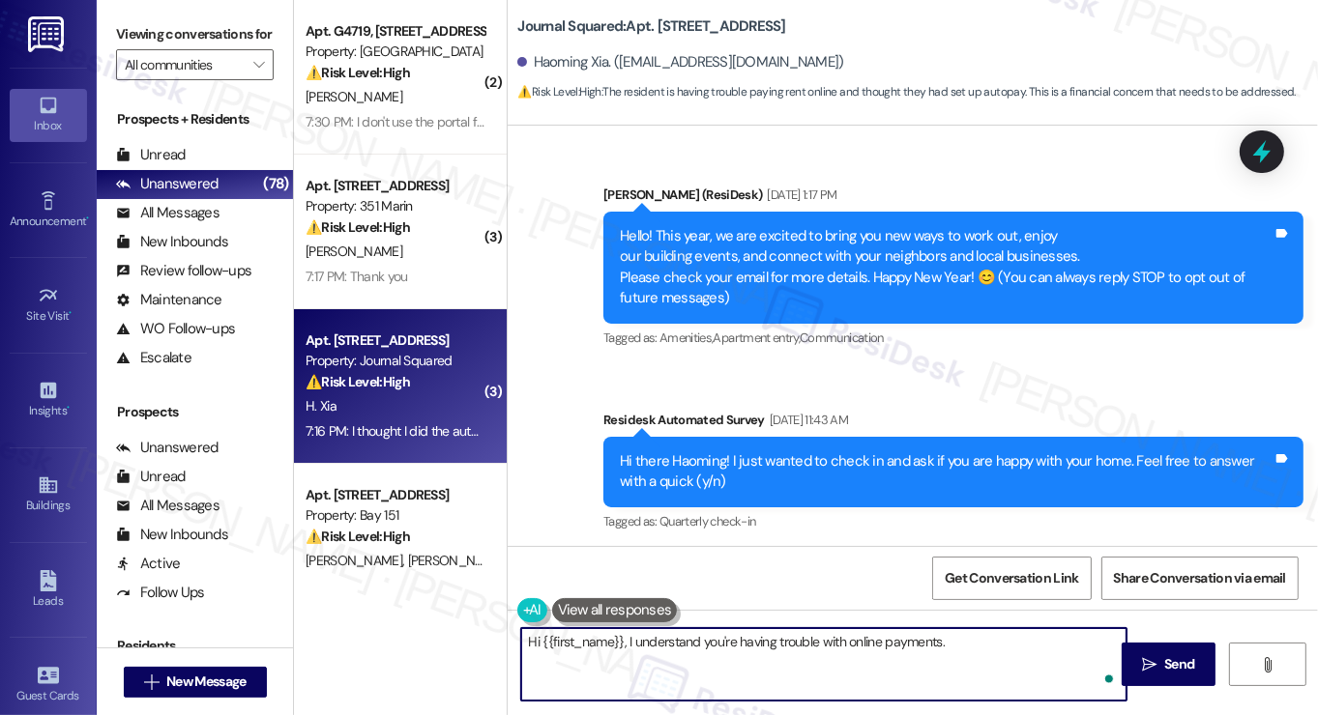
scroll to position [15265, 0]
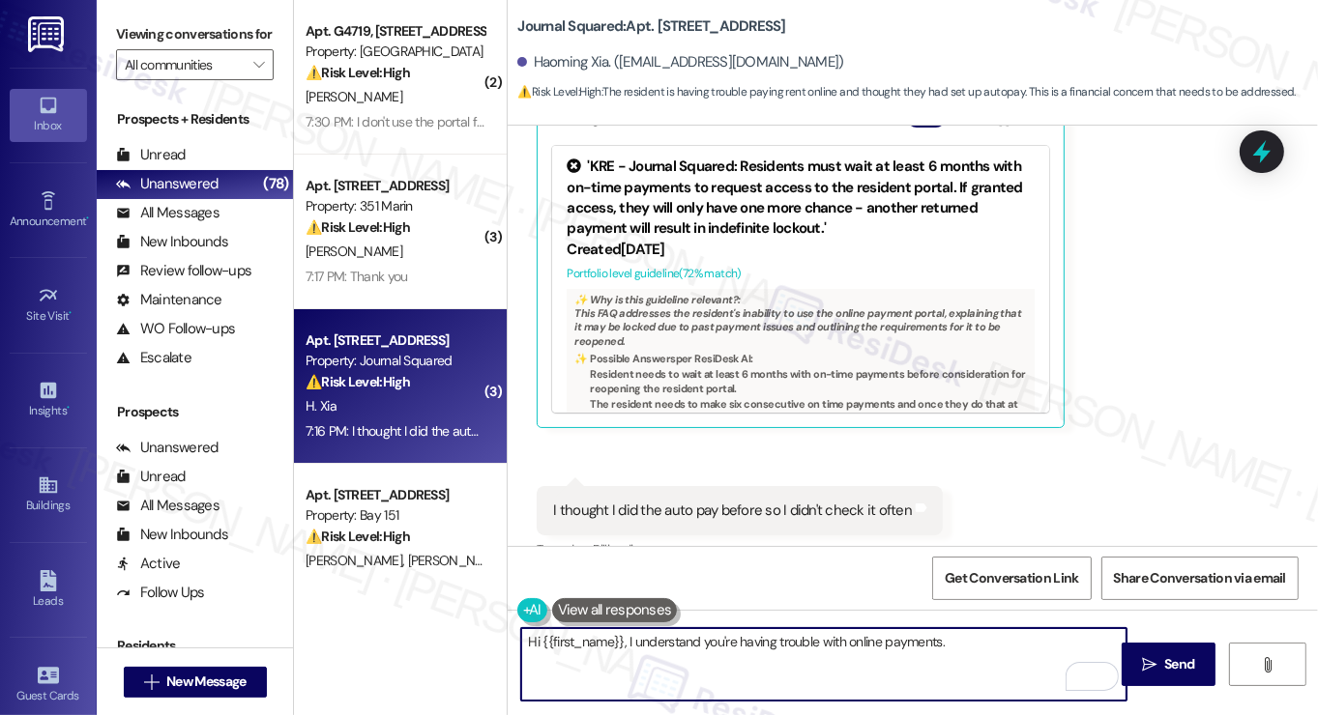
click at [975, 638] on textarea "Hi {{first_name}}, I understand you're having trouble with online payments." at bounding box center [823, 664] width 605 height 73
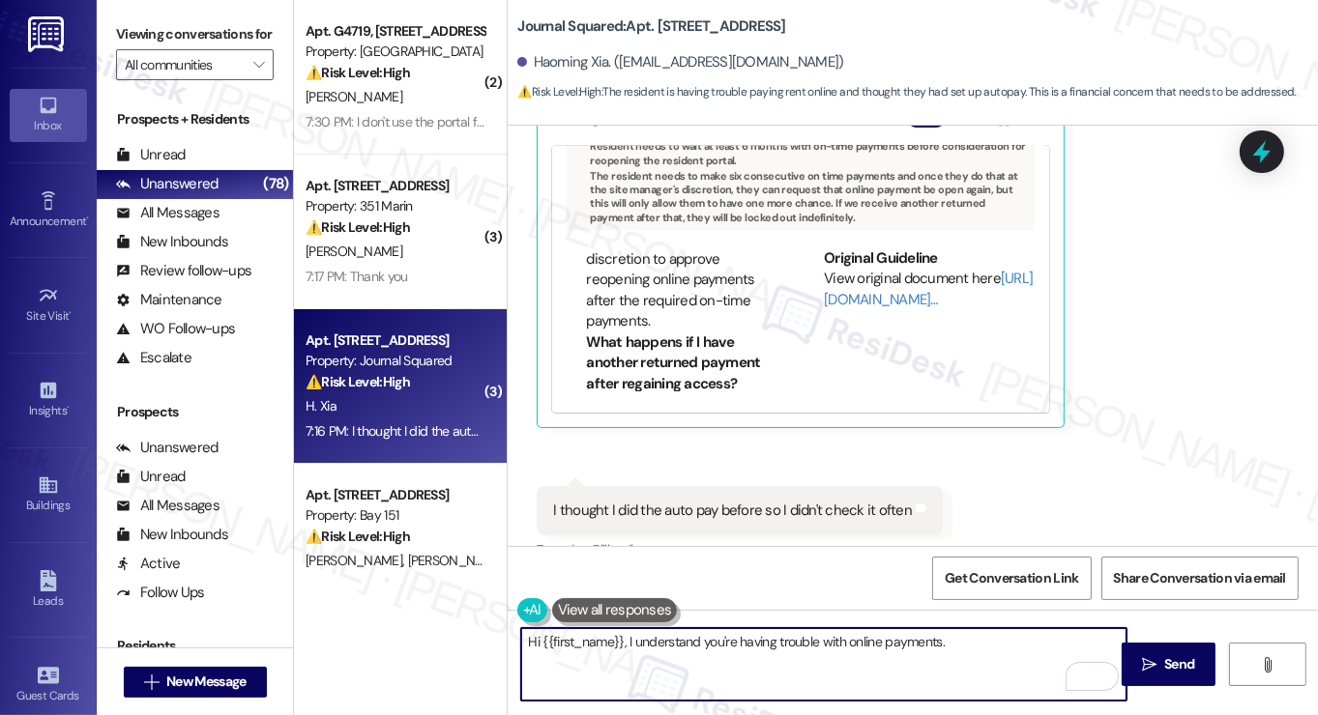
scroll to position [14976, 0]
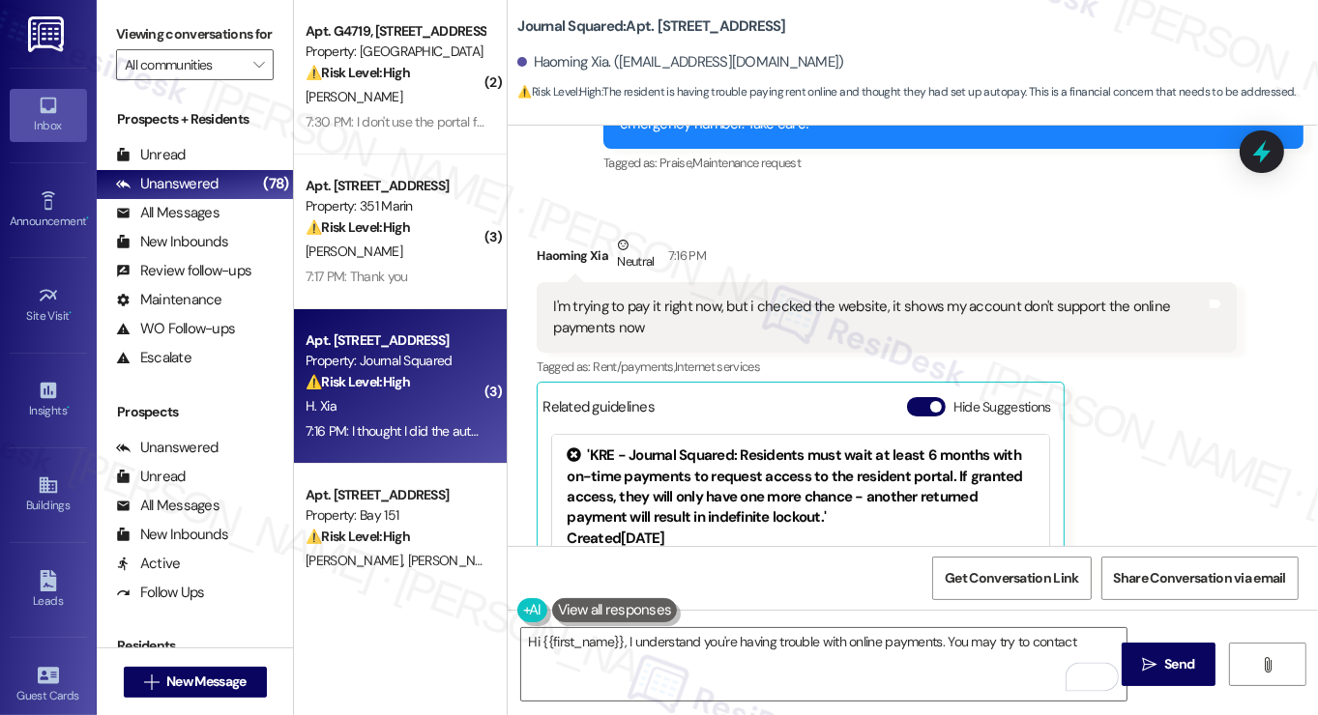
click at [121, 22] on label "Viewing conversations for" at bounding box center [195, 34] width 158 height 30
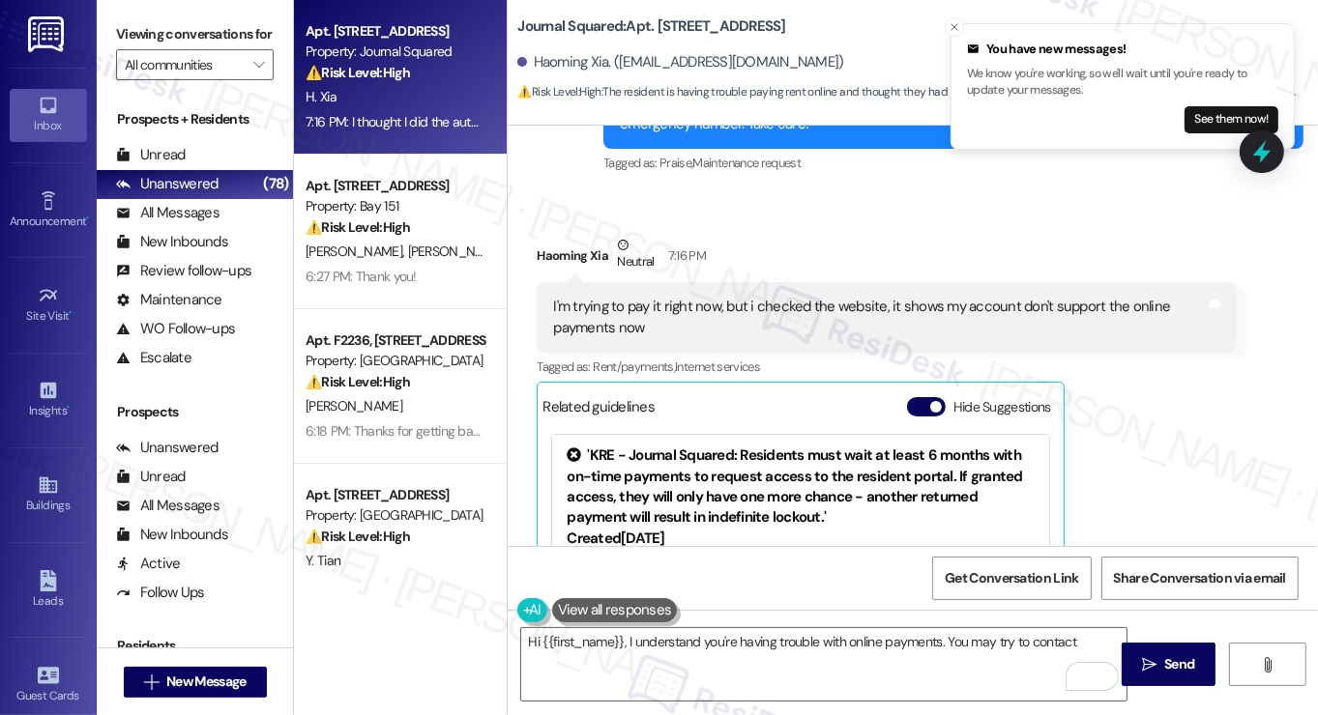
click at [139, 42] on label "Viewing conversations for" at bounding box center [195, 34] width 158 height 30
drag, startPoint x: 147, startPoint y: 53, endPoint x: 202, endPoint y: 88, distance: 65.2
click at [147, 49] on label "Viewing conversations for" at bounding box center [195, 34] width 158 height 30
click at [1085, 644] on textarea "Hi {{first_name}}, I understand you're having trouble with online payments. You…" at bounding box center [823, 664] width 605 height 73
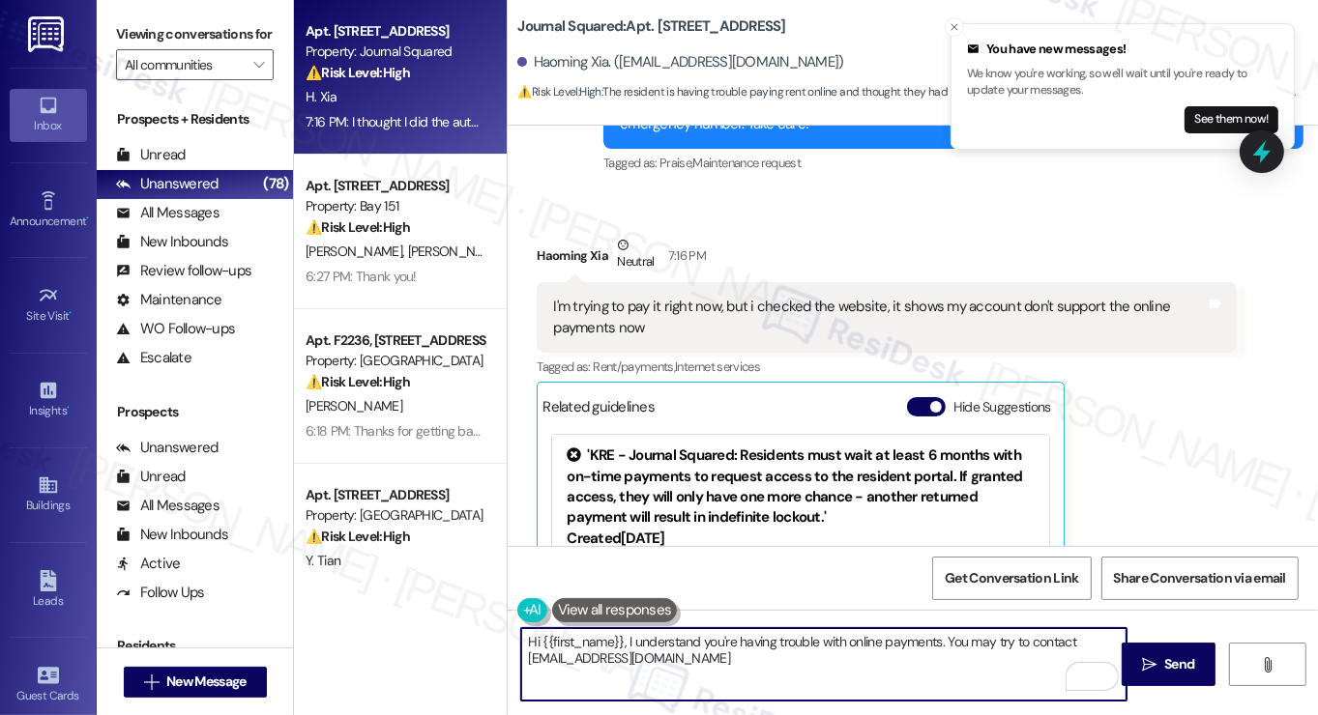
click at [805, 654] on textarea "Hi {{first_name}}, I understand you're having trouble with online payments. You…" at bounding box center [823, 664] width 605 height 73
click at [807, 654] on textarea "Hi {{first_name}}, I understand you're having trouble with online payments. You…" at bounding box center [823, 664] width 605 height 73
click at [924, 653] on textarea "Hi {{first_name}}, I understand you're having trouble with online payments. You…" at bounding box center [823, 664] width 605 height 73
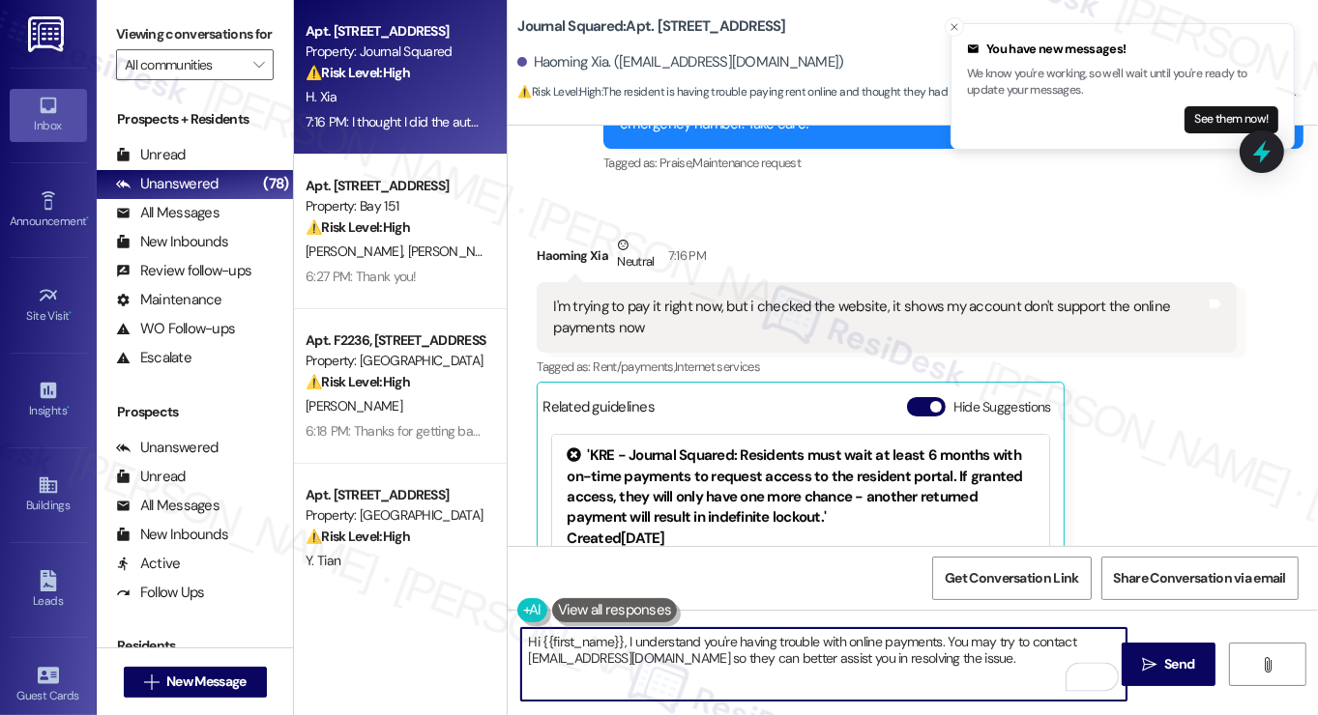
click at [924, 653] on textarea "Hi {{first_name}}, I understand you're having trouble with online payments. You…" at bounding box center [823, 664] width 605 height 73
type textarea "Hi {{first_name}}, I understand you're having trouble with online payments. You…"
click at [1158, 649] on button " Send" at bounding box center [1169, 665] width 94 height 44
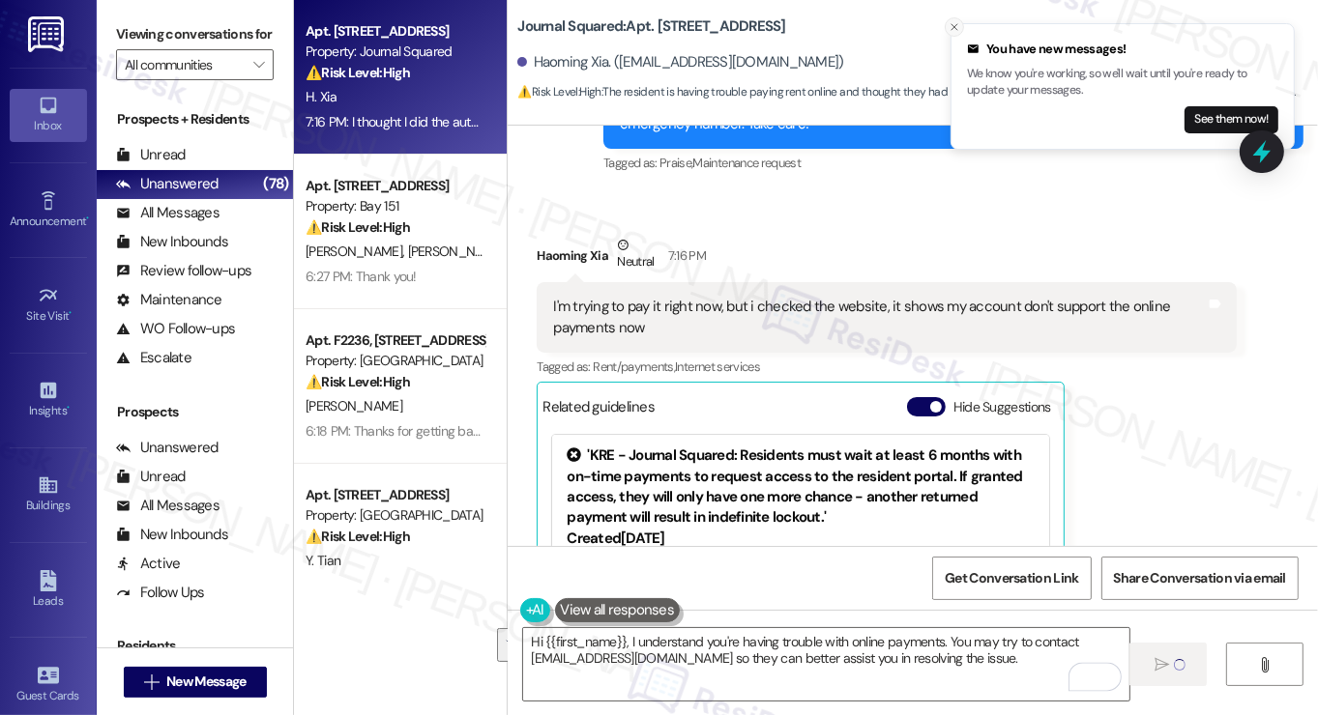
click at [956, 26] on icon "Close toast" at bounding box center [954, 27] width 12 height 12
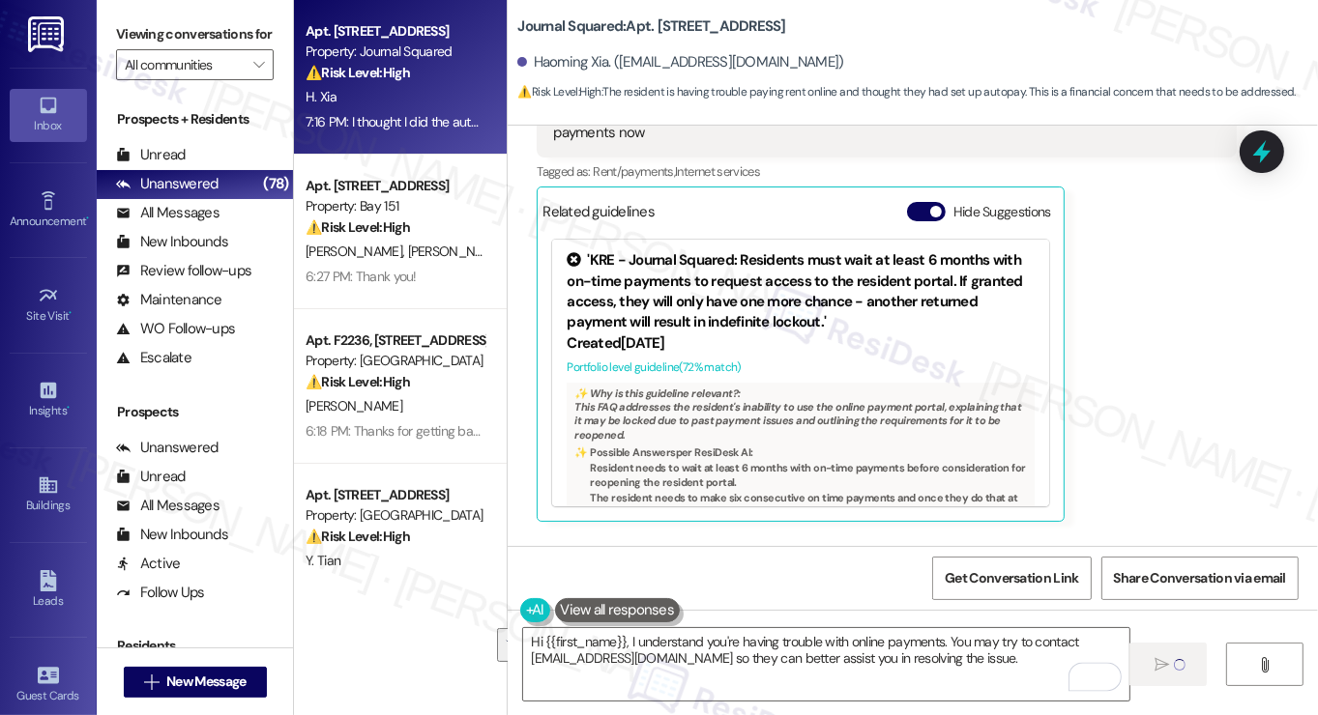
scroll to position [15265, 0]
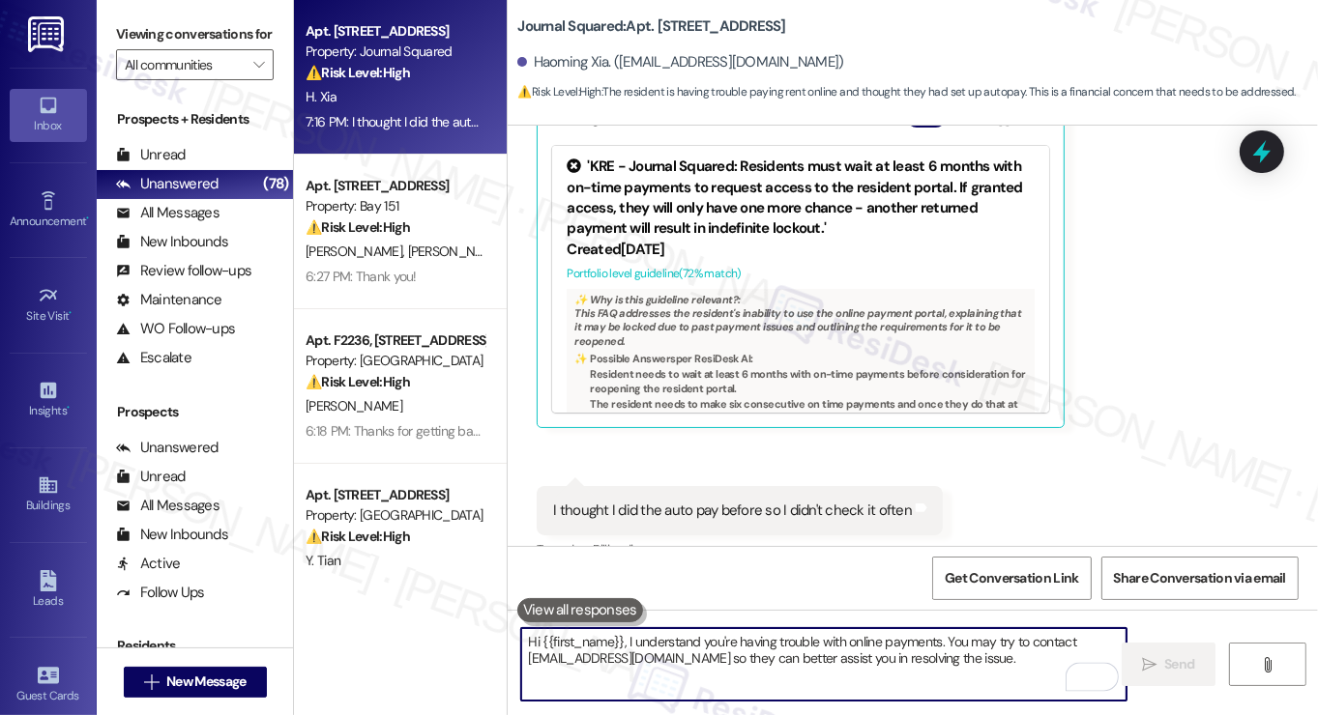
click at [718, 659] on textarea "Hi {{first_name}}, I understand you're having trouble with online payments. You…" at bounding box center [823, 664] width 605 height 73
click at [641, 656] on textarea "Hi {{first_name}}, I understand you're having trouble with online payments. You…" at bounding box center [823, 664] width 605 height 73
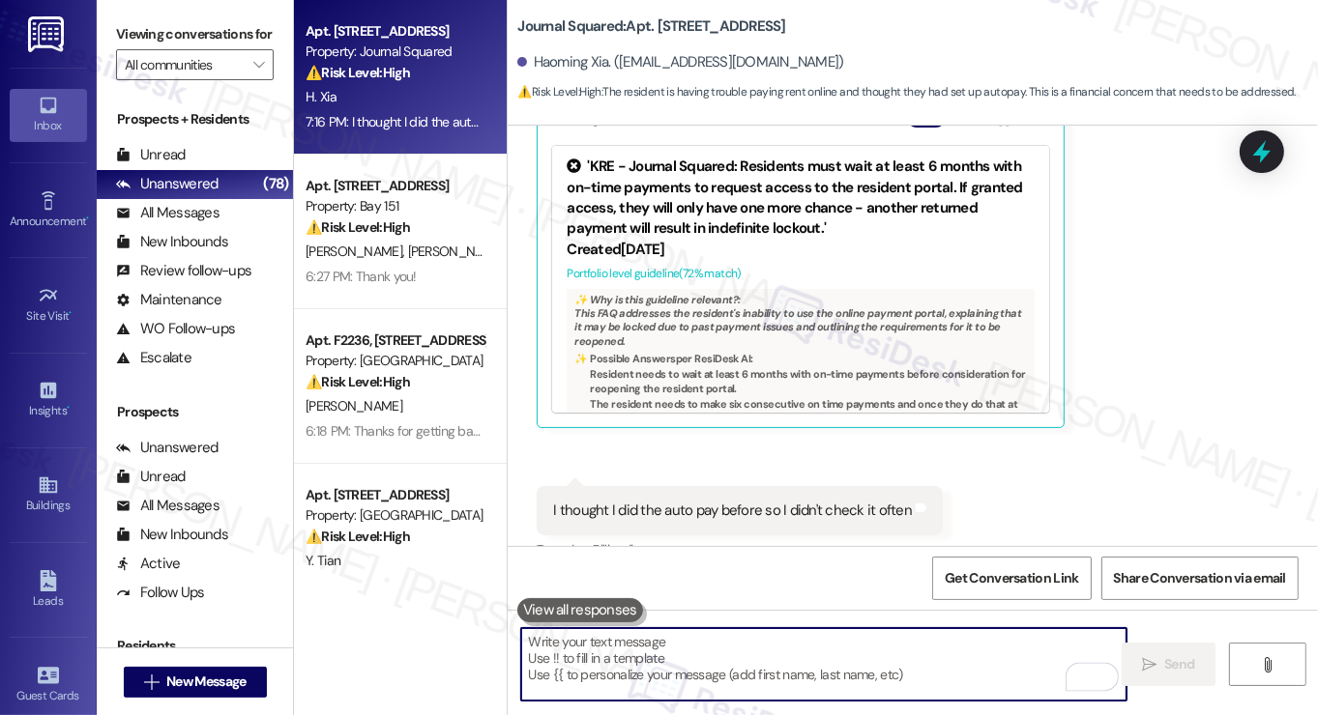
paste textarea "Did you receive a payment confirmation receipt yet, or has the payment already …"
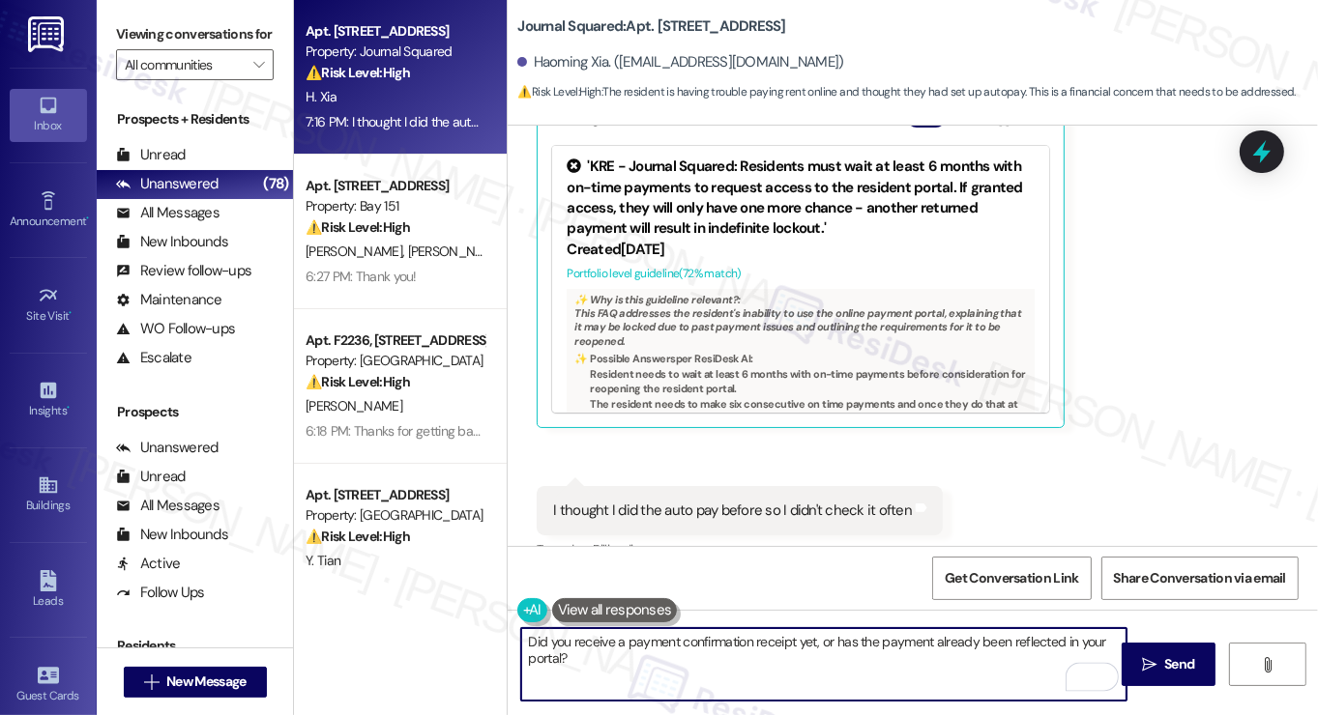
type textarea "Did you receive a payment confirmation receipt yet, or has the payment already …"
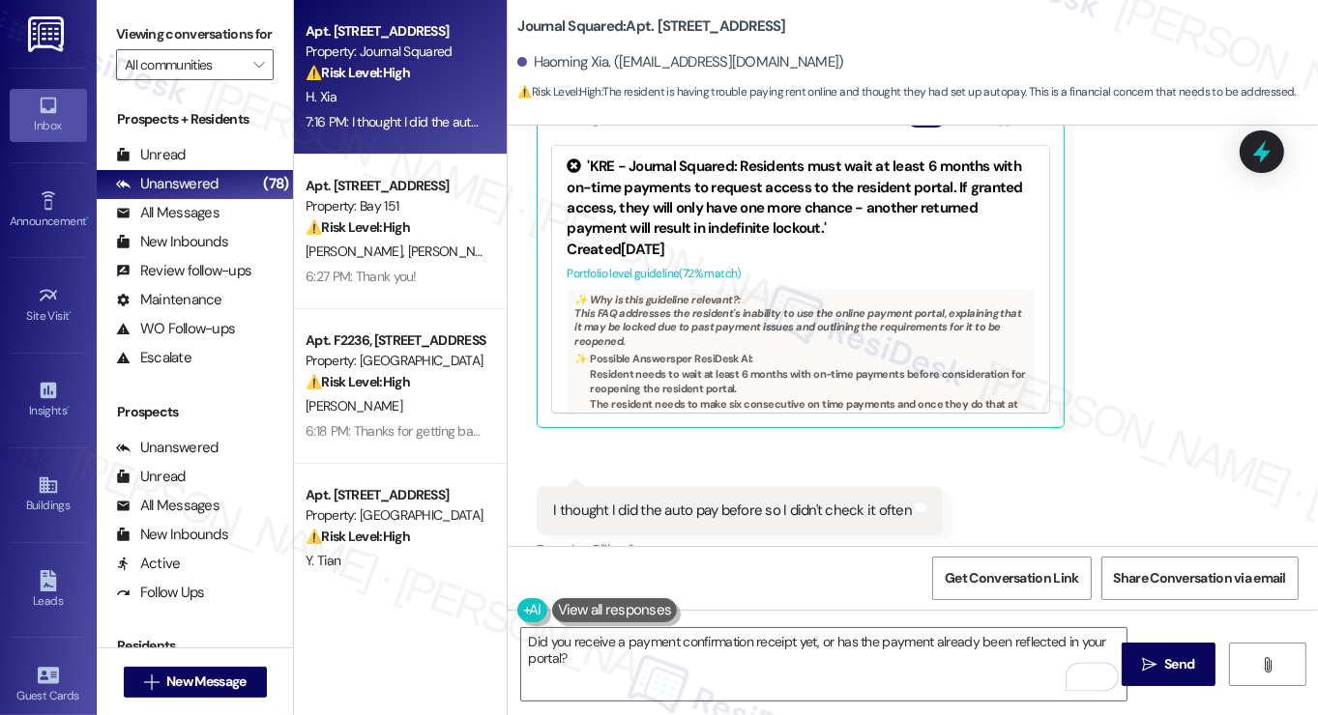
click at [606, 602] on button at bounding box center [615, 610] width 126 height 24
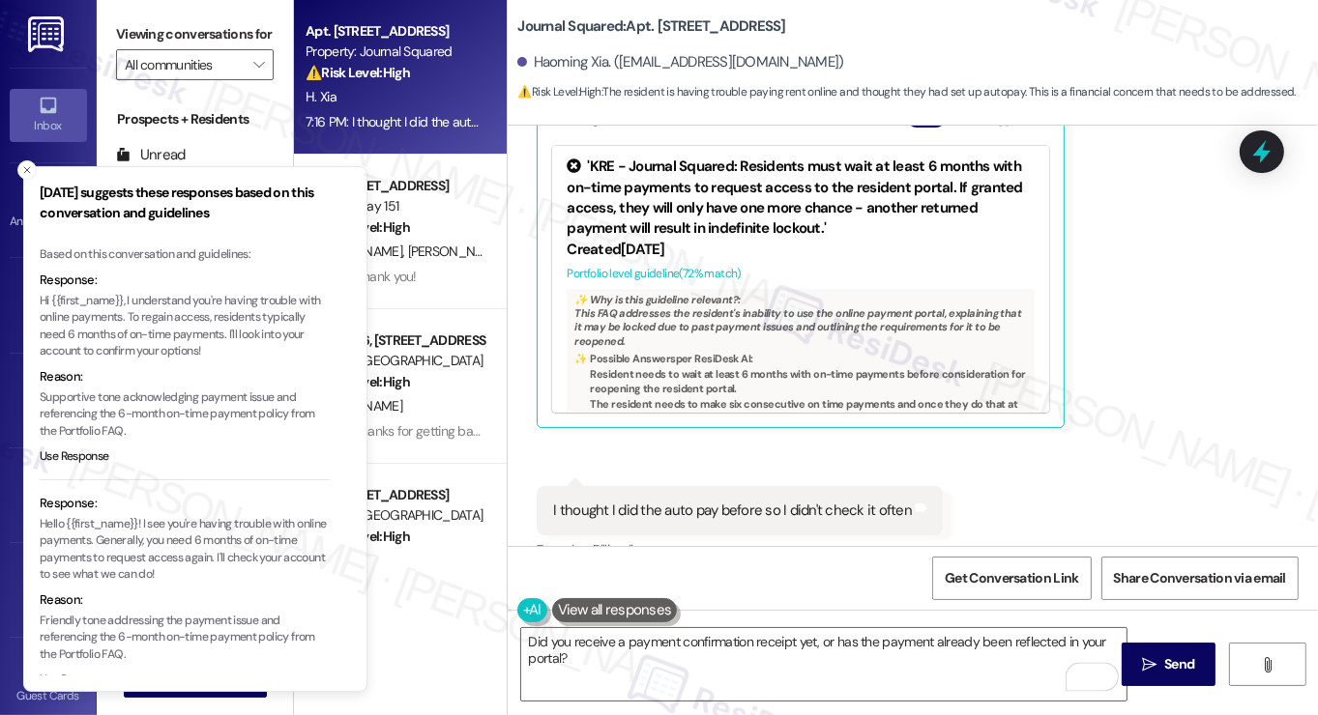
click at [180, 320] on p "Hi {{first_name}}, I understand you're having trouble with online payments. To …" at bounding box center [185, 327] width 290 height 68
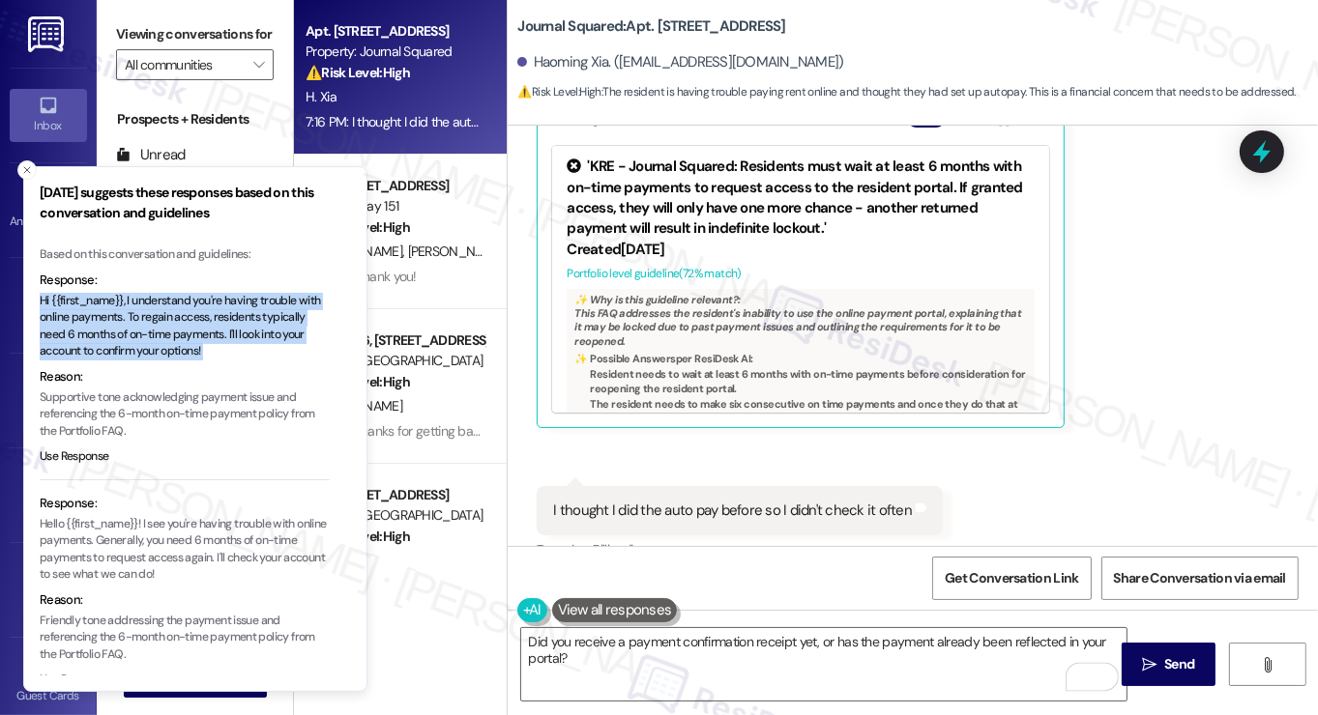
click at [180, 320] on p "Hi {{first_name}}, I understand you're having trouble with online payments. To …" at bounding box center [185, 327] width 290 height 68
click at [251, 327] on p "Hi {{first_name}}, I understand you're having trouble with online payments. To …" at bounding box center [185, 327] width 290 height 68
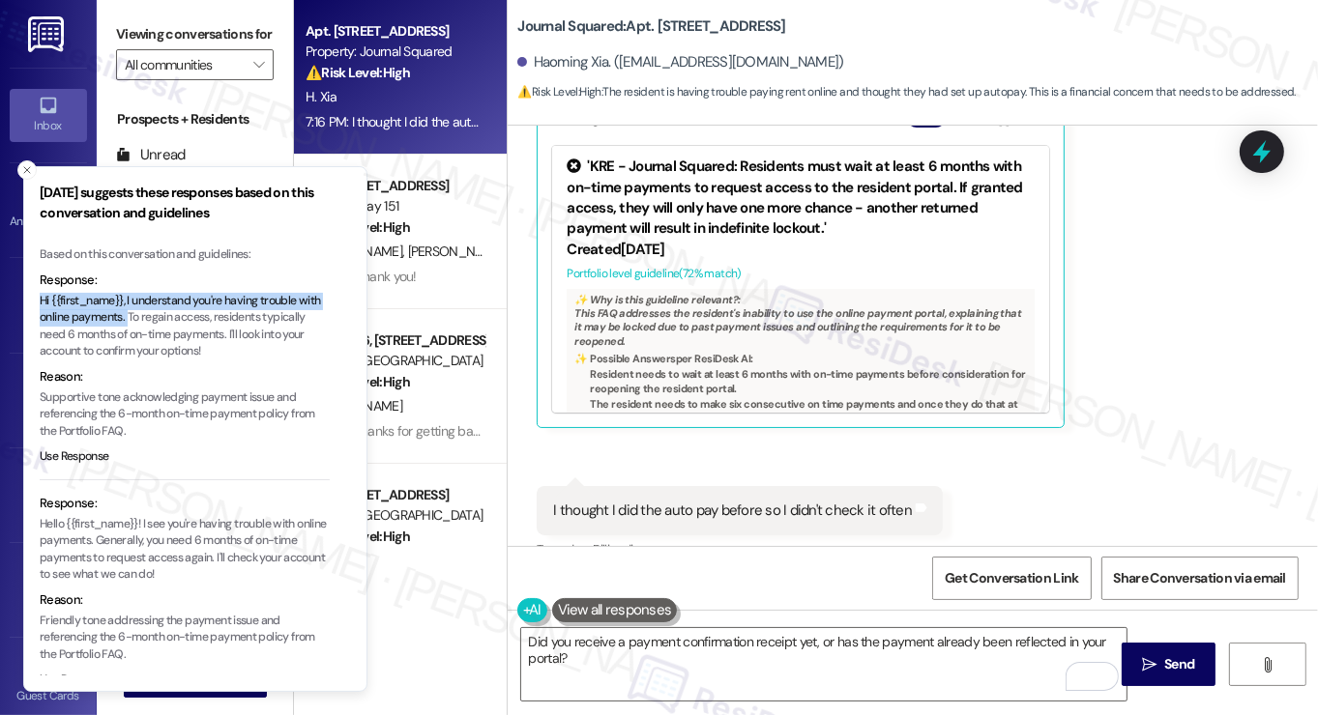
drag, startPoint x: 41, startPoint y: 302, endPoint x: 152, endPoint y: 313, distance: 111.8
click at [152, 313] on p "Hi {{first_name}}, I understand you're having trouble with online payments. To …" at bounding box center [185, 327] width 290 height 68
copy p "Hi {{first_name}}, I understand you're having trouble with online payments."
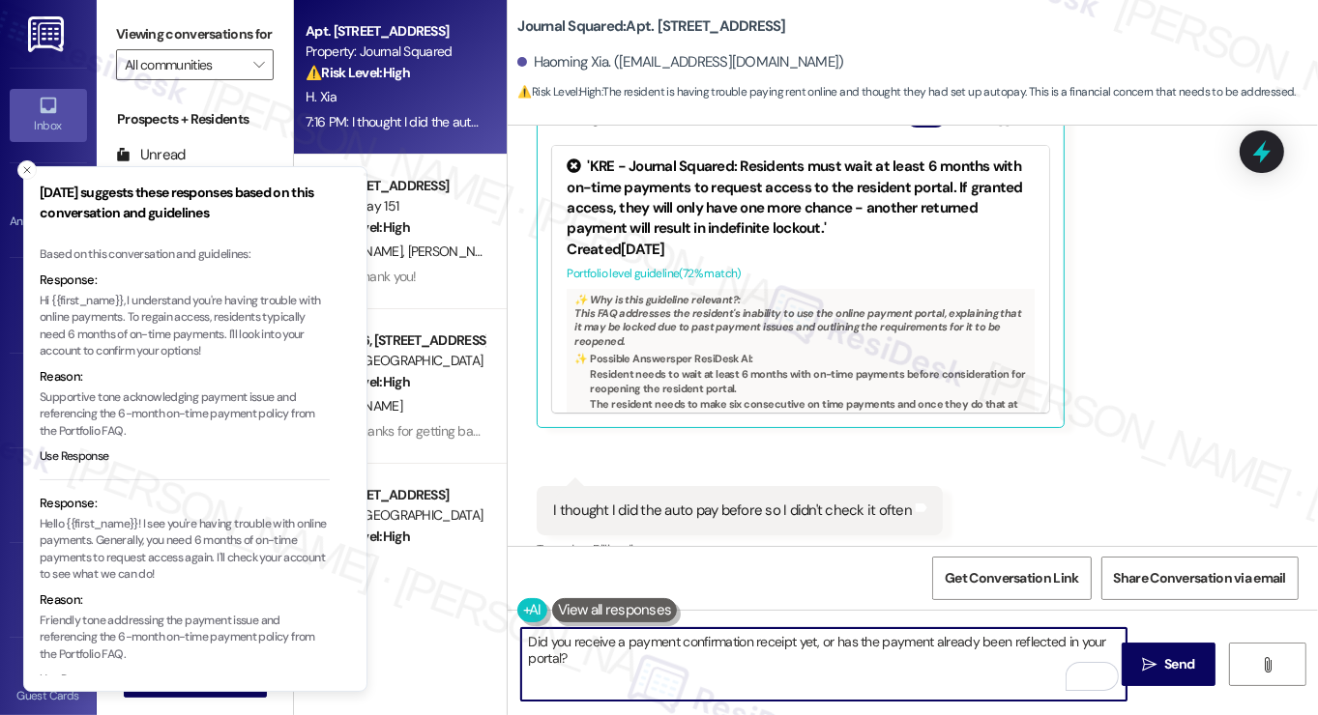
click at [521, 644] on textarea "Did you receive a payment confirmation receipt yet, or has the payment already …" at bounding box center [823, 664] width 605 height 73
paste textarea "Hi {{first_name}}, I understand you're having trouble with online payments."
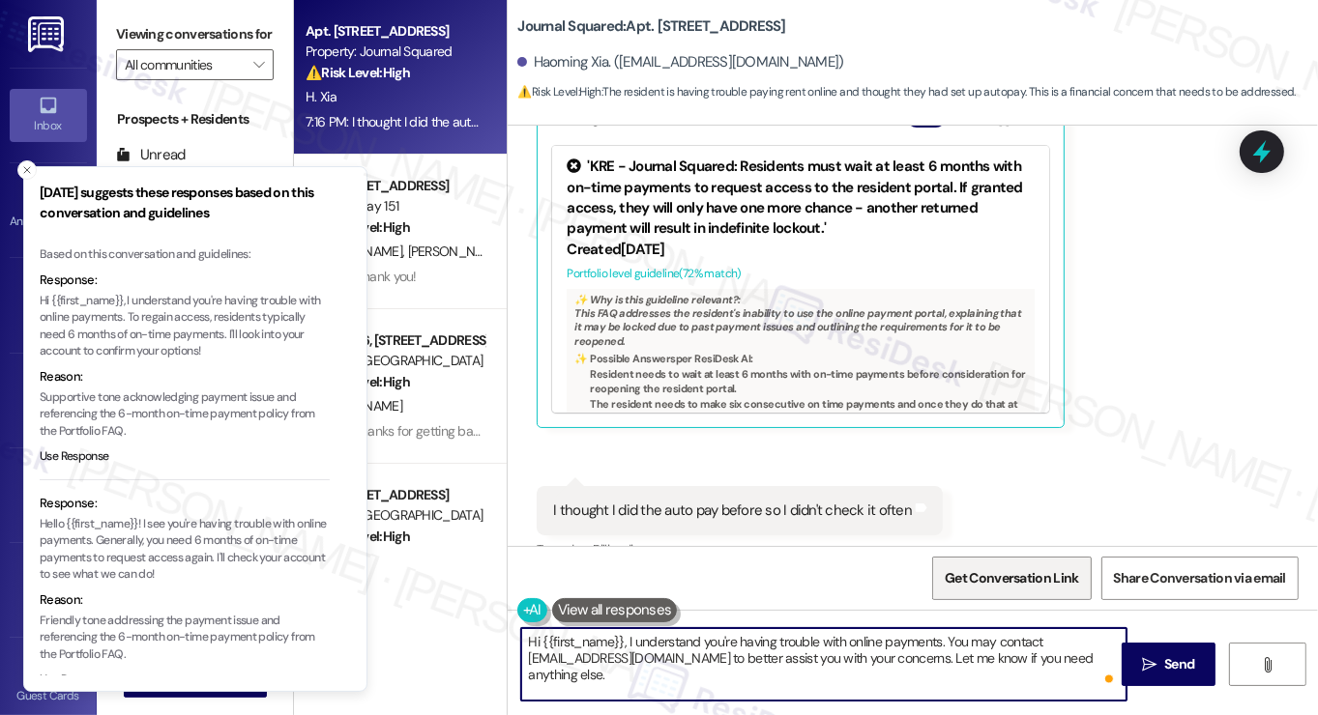
type textarea "Hi {{first_name}}, I understand you're having trouble with online payments. You…"
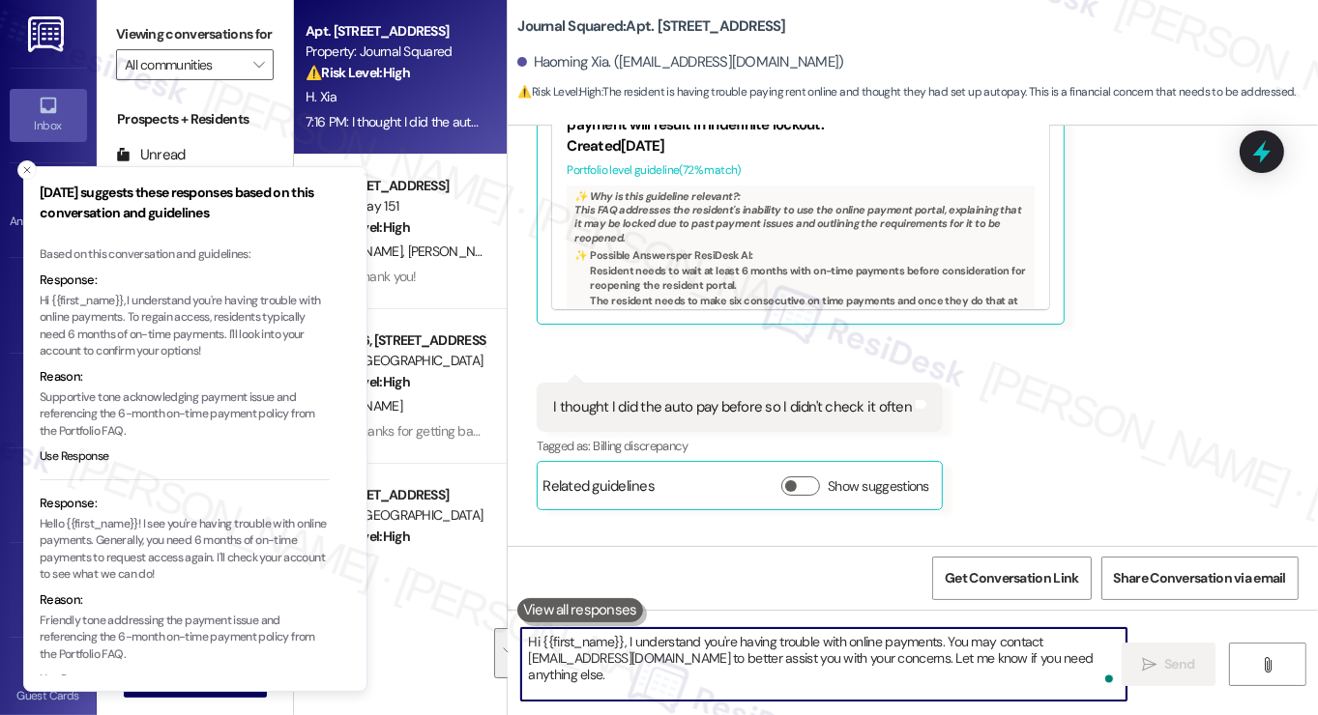
scroll to position [15442, 0]
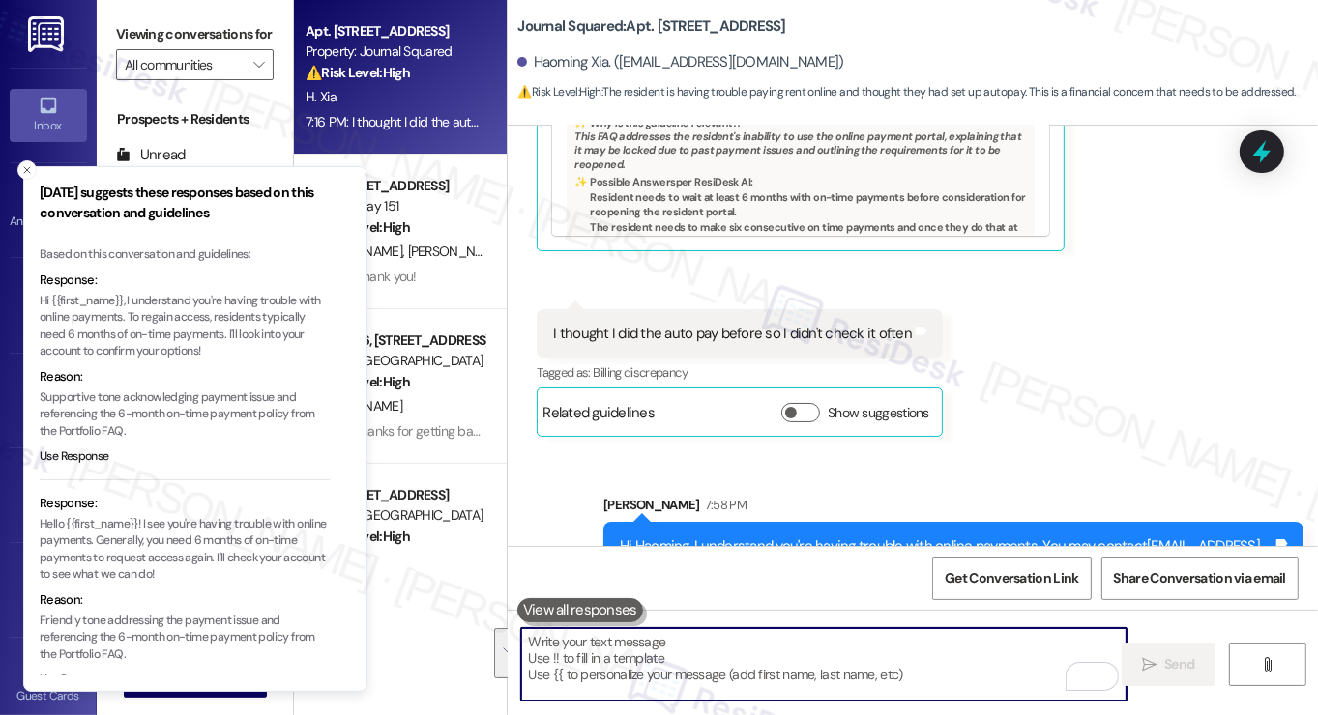
click at [18, 168] on button "Close toast" at bounding box center [26, 169] width 19 height 19
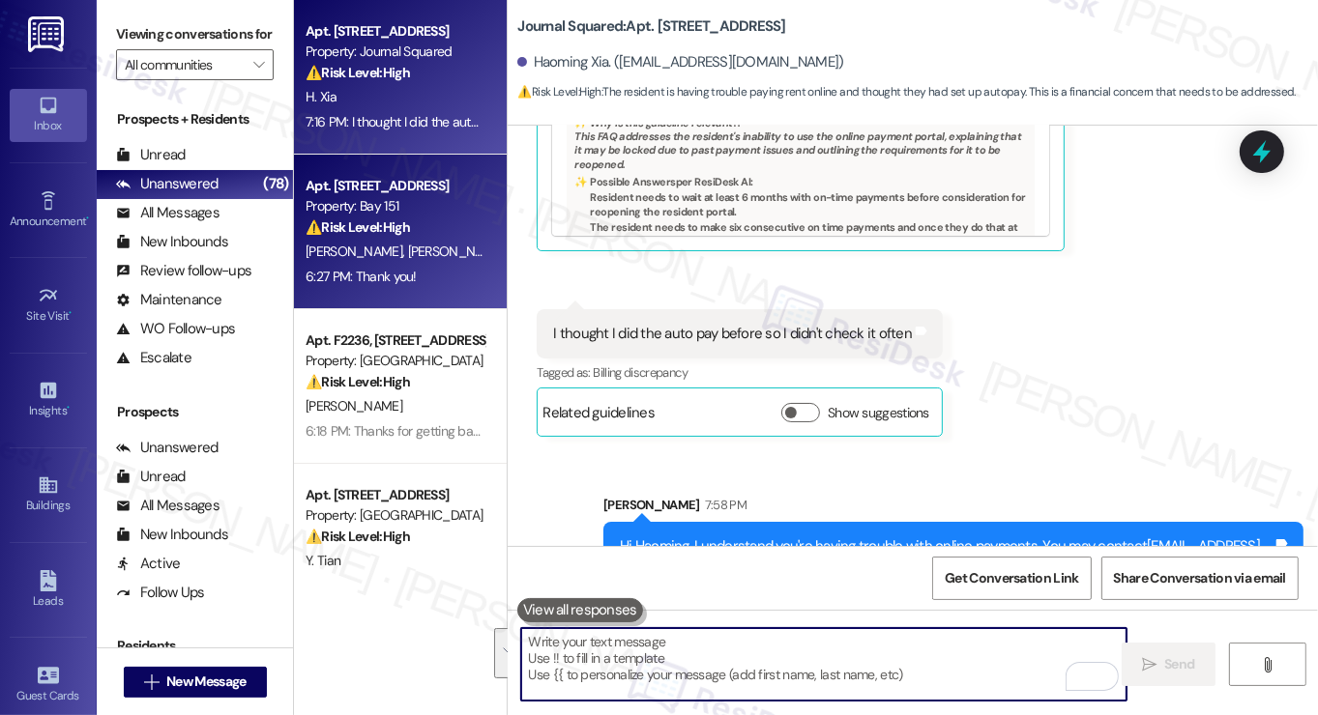
click at [309, 223] on strong "⚠️ Risk Level: High" at bounding box center [358, 227] width 104 height 17
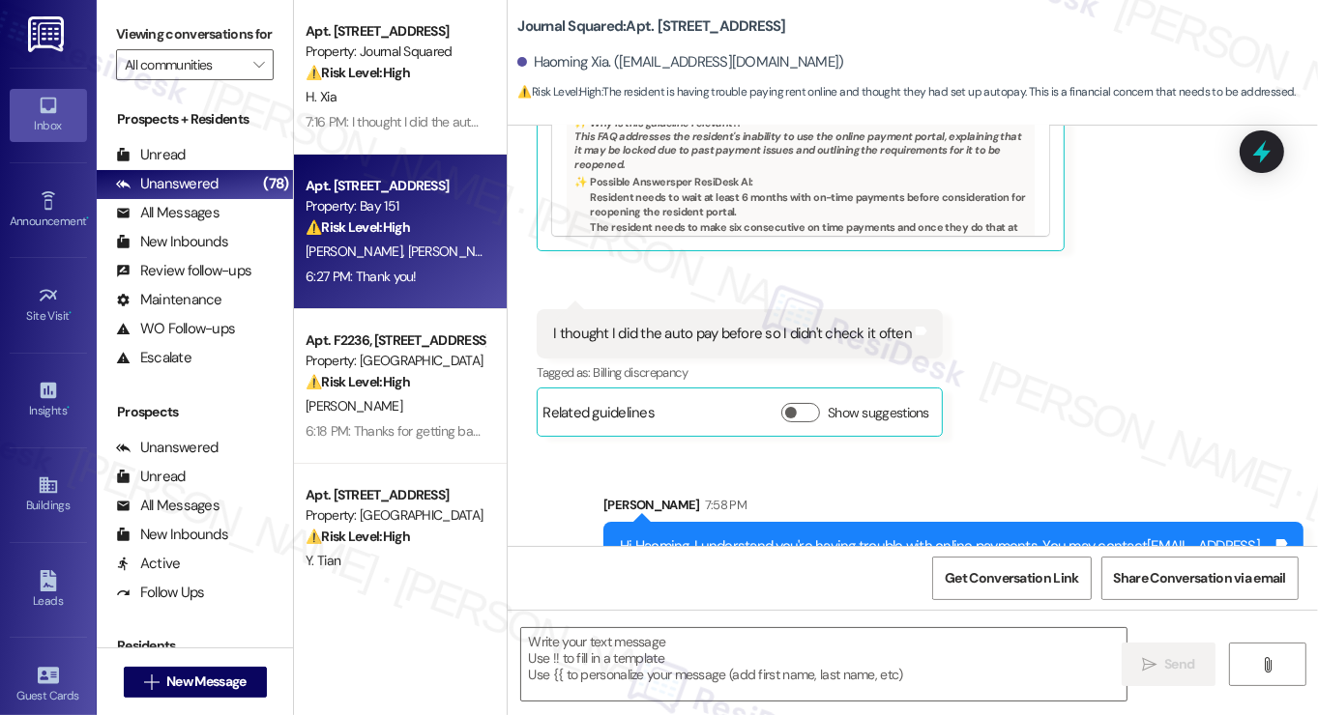
type textarea "Fetching suggested responses. Please feel free to read through the conversation…"
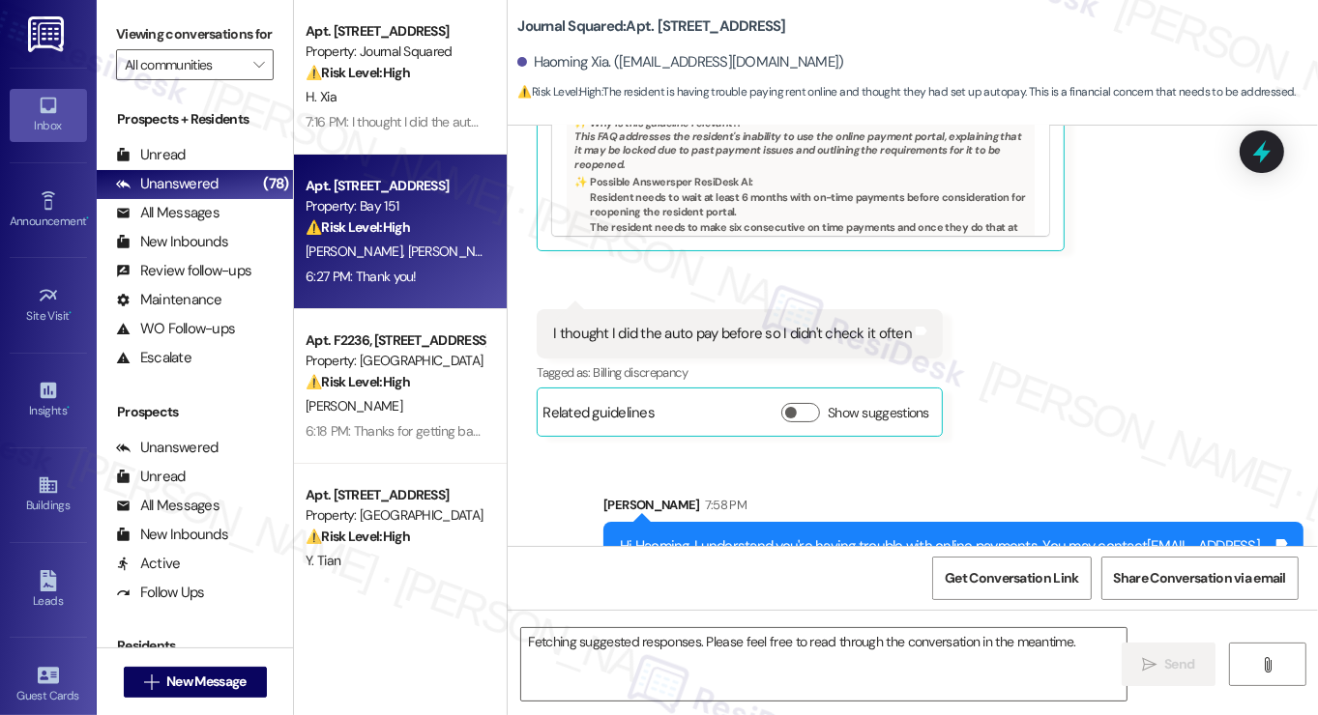
click at [366, 237] on div "⚠️ Risk Level: High The resident is disputing pet fees despite providing ESA/PS…" at bounding box center [395, 228] width 179 height 20
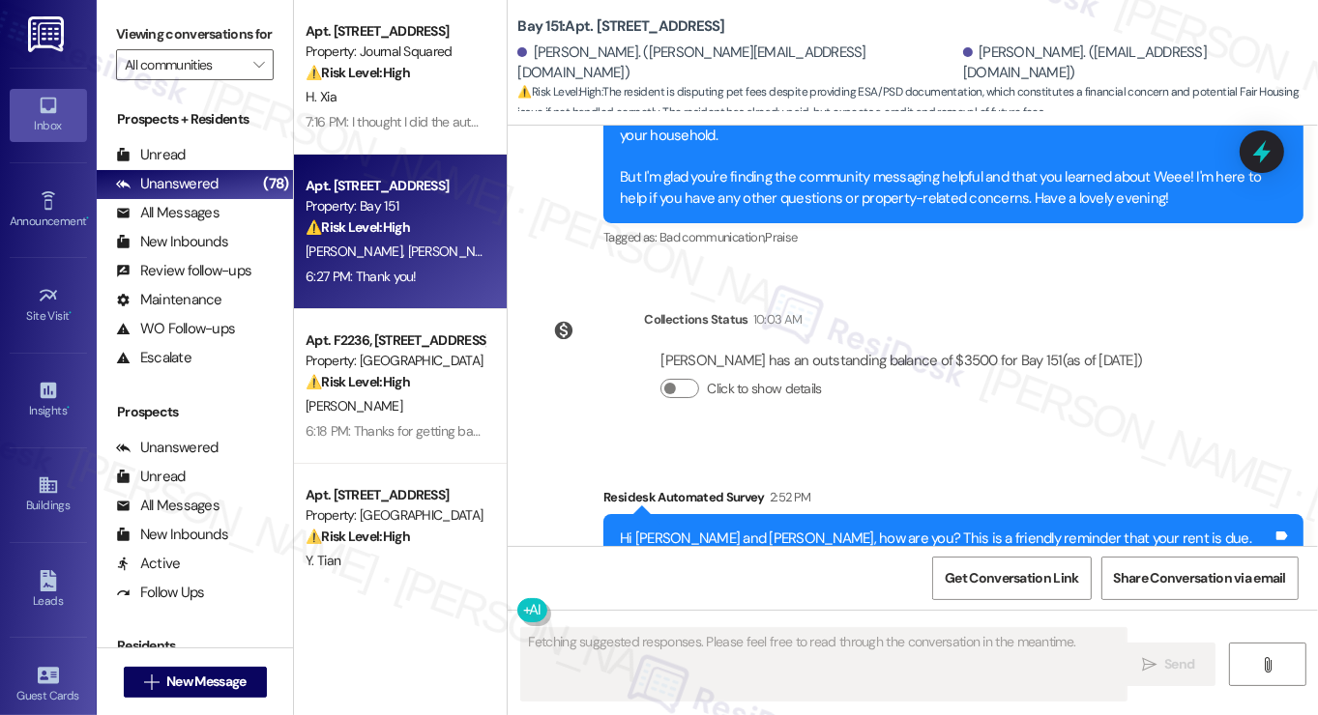
scroll to position [3612, 0]
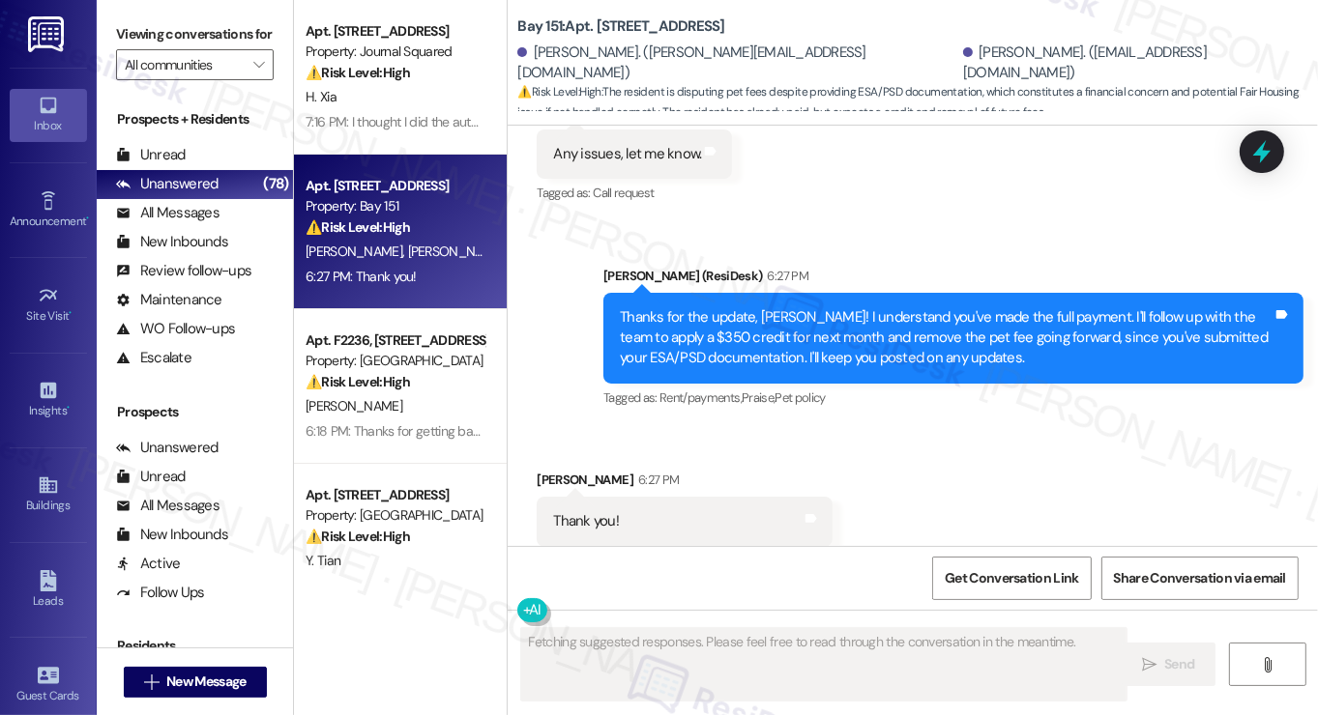
click at [735, 293] on div "Thanks for the update, [PERSON_NAME]! I understand you've made the full payment…" at bounding box center [953, 338] width 700 height 91
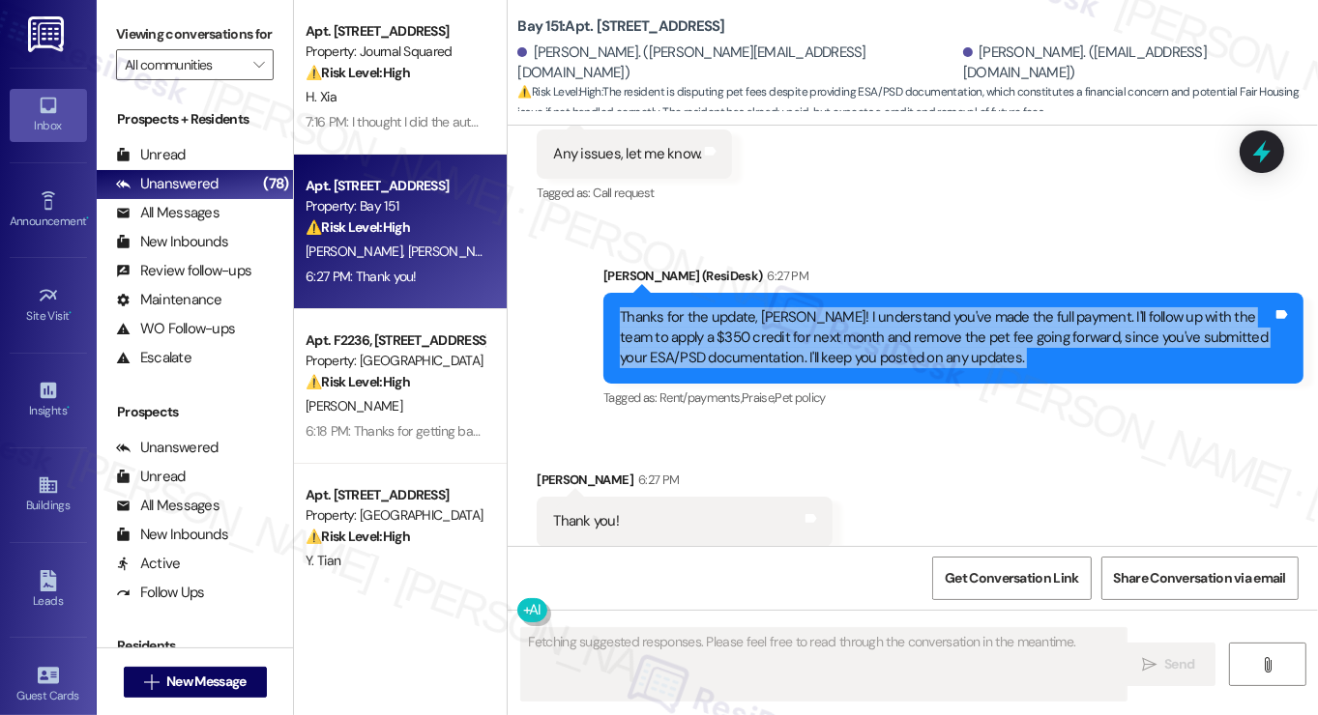
click at [735, 293] on div "Thanks for the update, [PERSON_NAME]! I understand you've made the full payment…" at bounding box center [953, 338] width 700 height 91
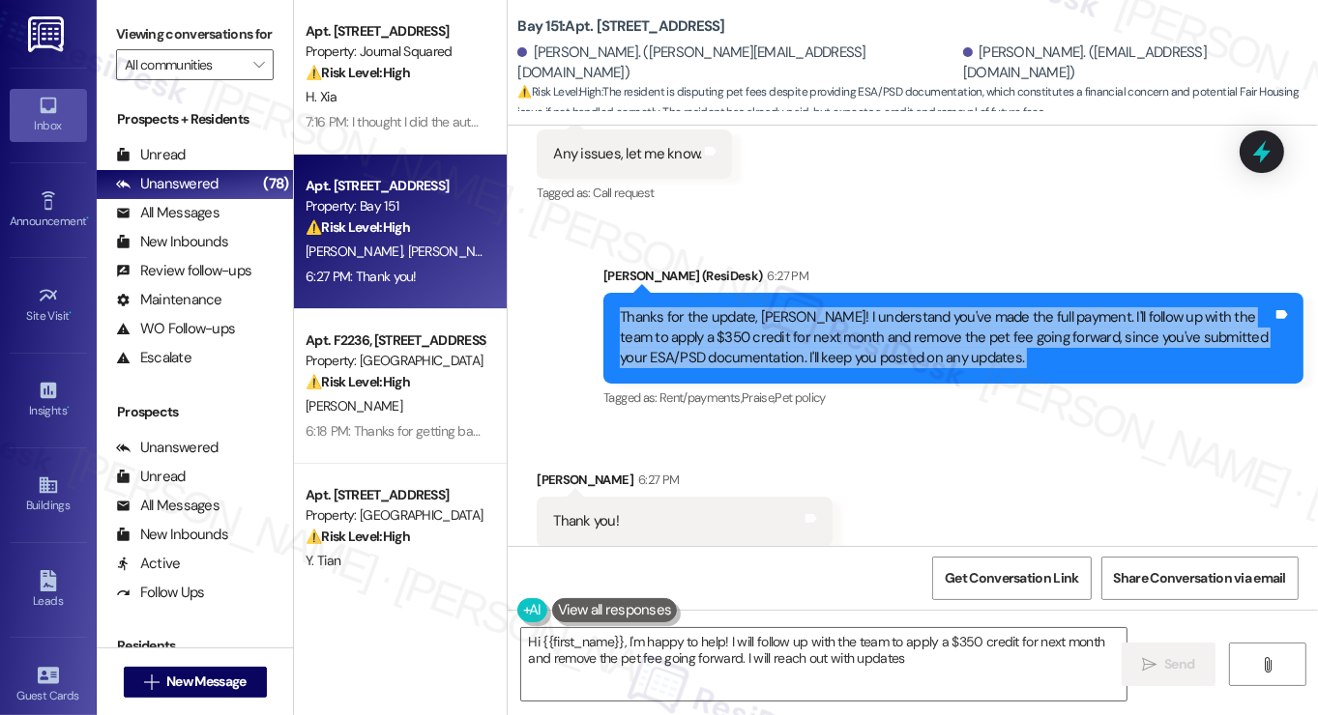
click at [896, 322] on div "Thanks for the update, [PERSON_NAME]! I understand you've made the full payment…" at bounding box center [946, 338] width 653 height 62
type textarea "Hi {{first_name}}, I'm happy to help! I will follow up with the team to apply a…"
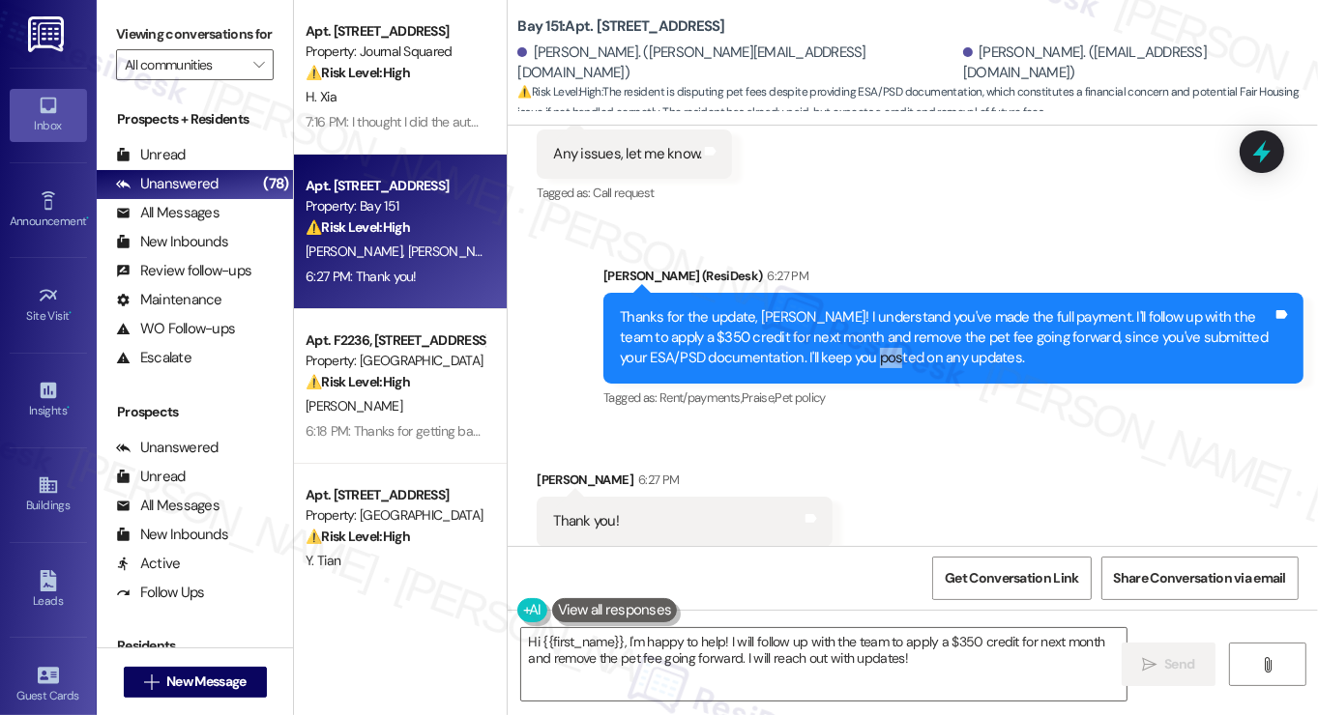
click at [896, 322] on div "Thanks for the update, [PERSON_NAME]! I understand you've made the full payment…" at bounding box center [946, 338] width 653 height 62
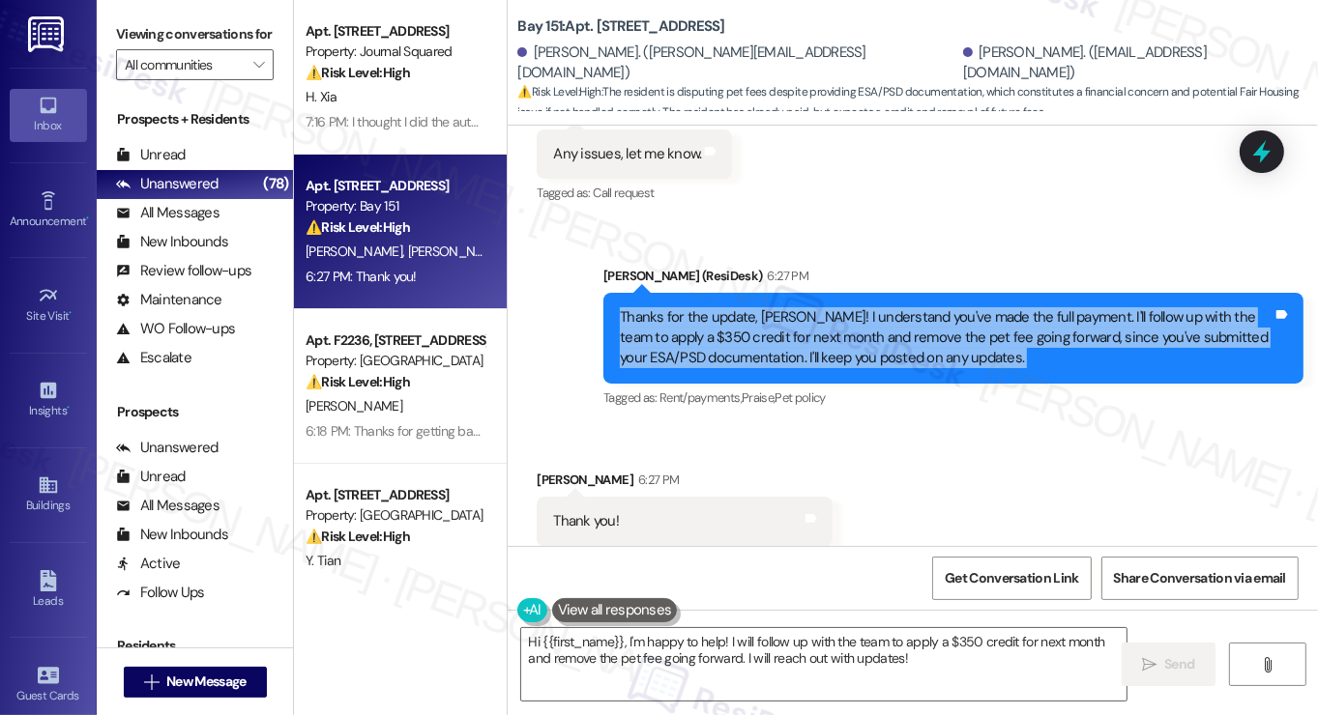
click at [896, 322] on div "Thanks for the update, [PERSON_NAME]! I understand you've made the full payment…" at bounding box center [946, 338] width 653 height 62
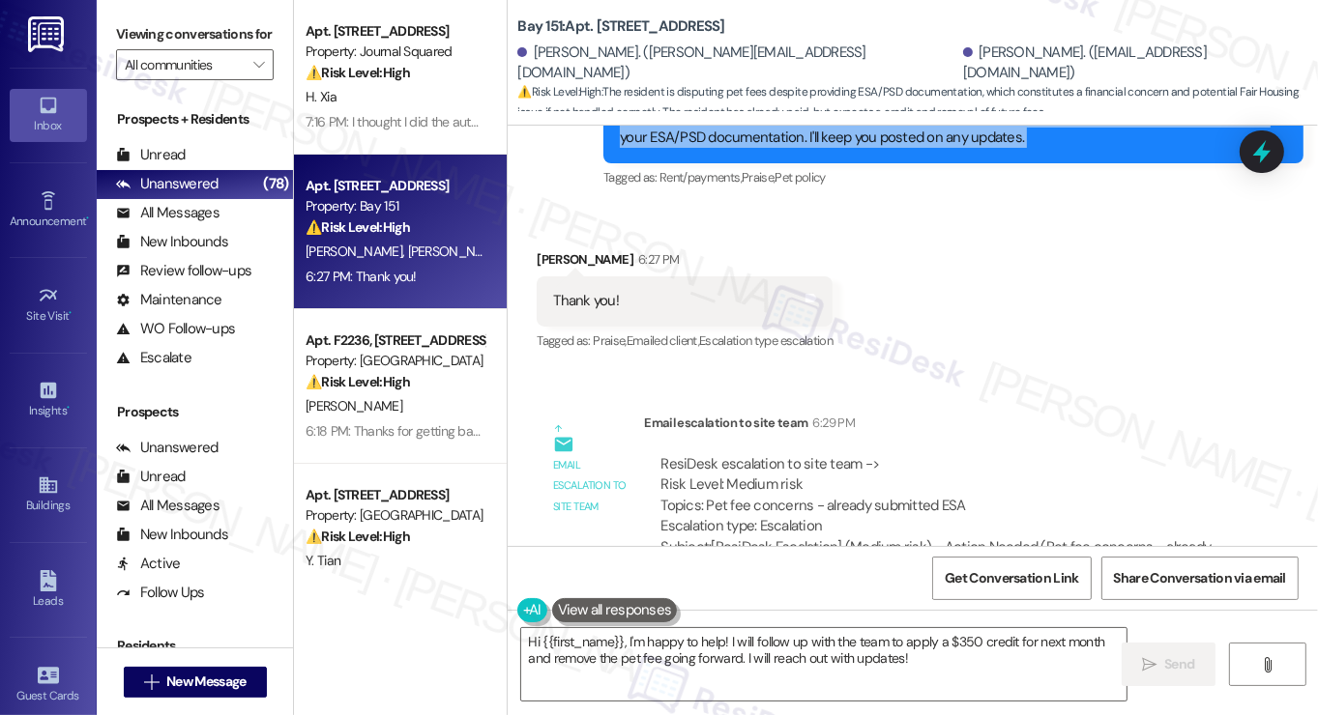
scroll to position [3852, 0]
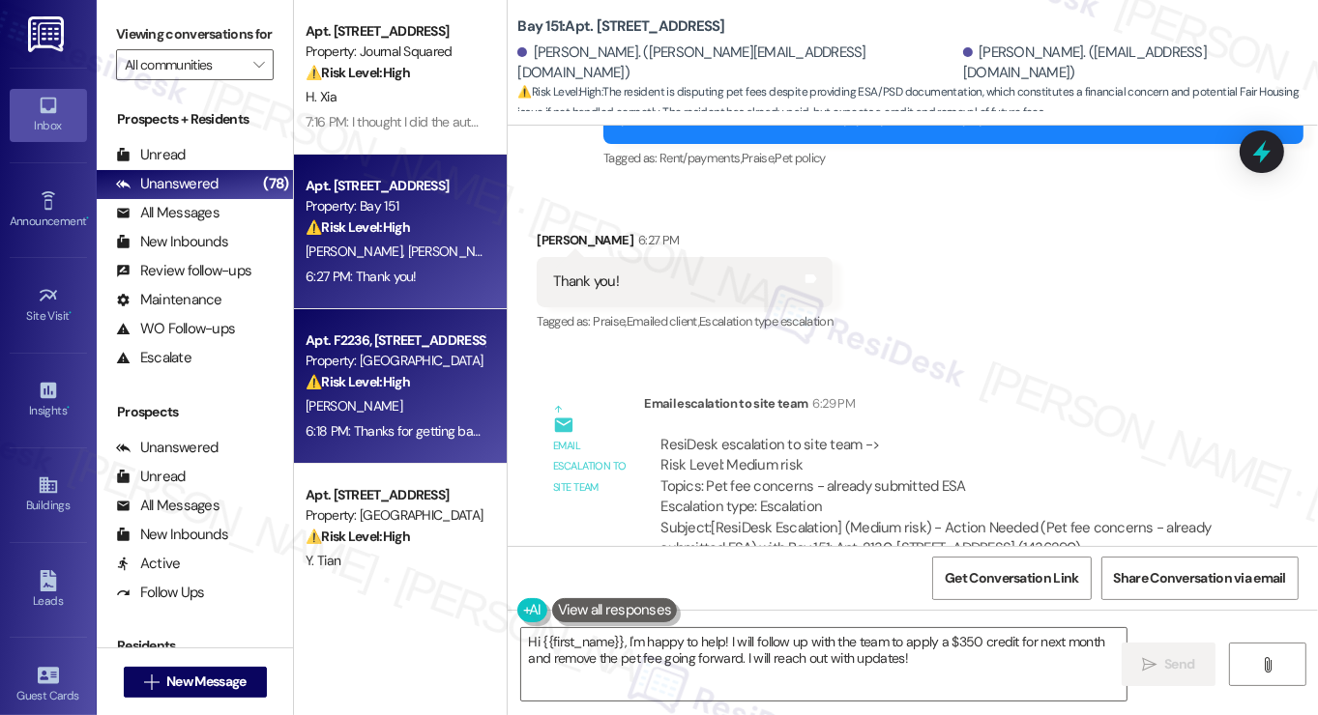
click at [389, 385] on strong "⚠️ Risk Level: High" at bounding box center [358, 381] width 104 height 17
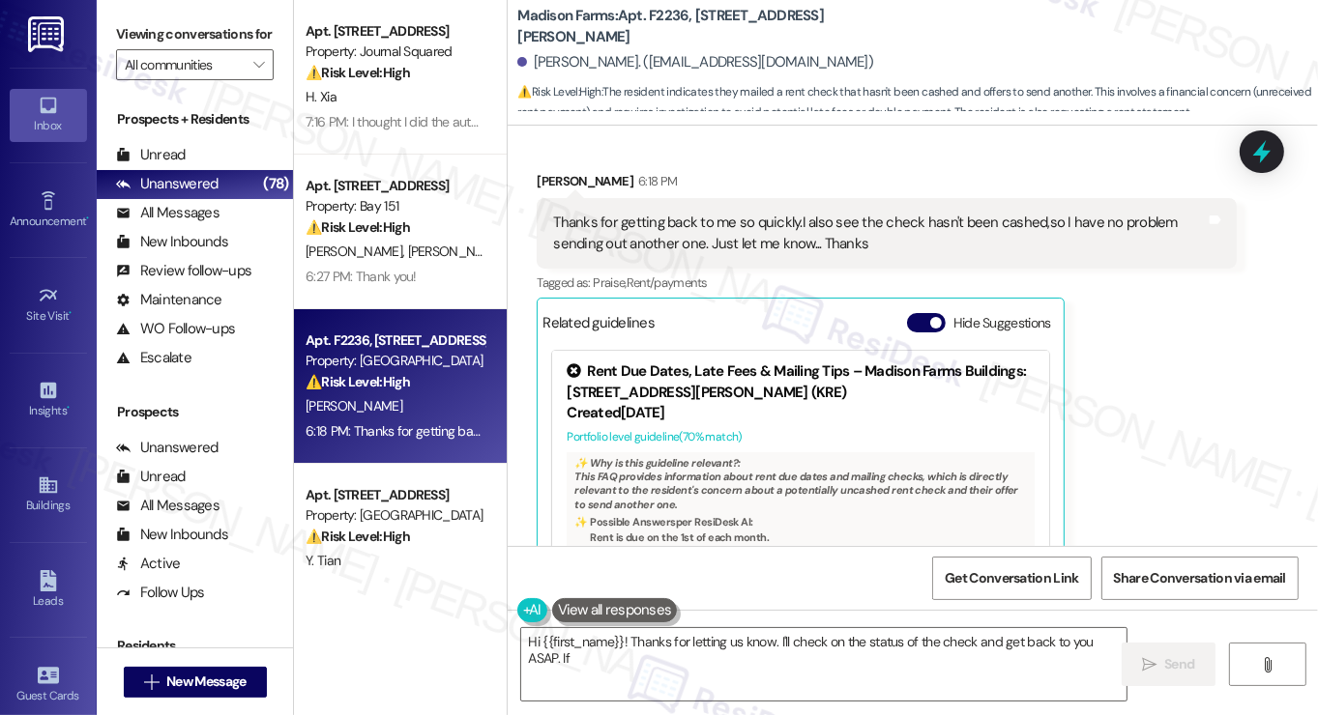
scroll to position [2612, 0]
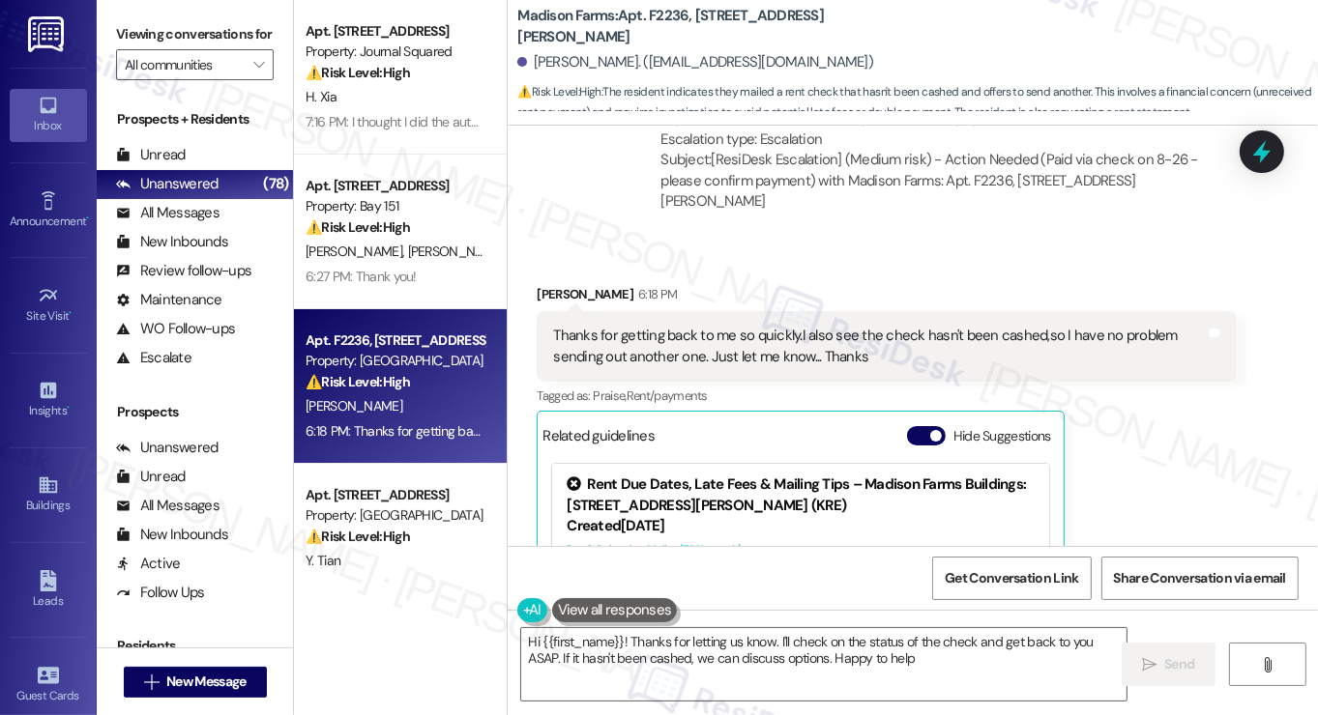
type textarea "Hi {{first_name}}! Thanks for letting us know. I'll check on the status of the …"
click at [669, 326] on div "Thanks for getting back to me so quickly.I also see the check hasn't been cashe…" at bounding box center [879, 347] width 653 height 42
click at [667, 326] on div "Thanks for getting back to me so quickly.I also see the check hasn't been cashe…" at bounding box center [879, 347] width 653 height 42
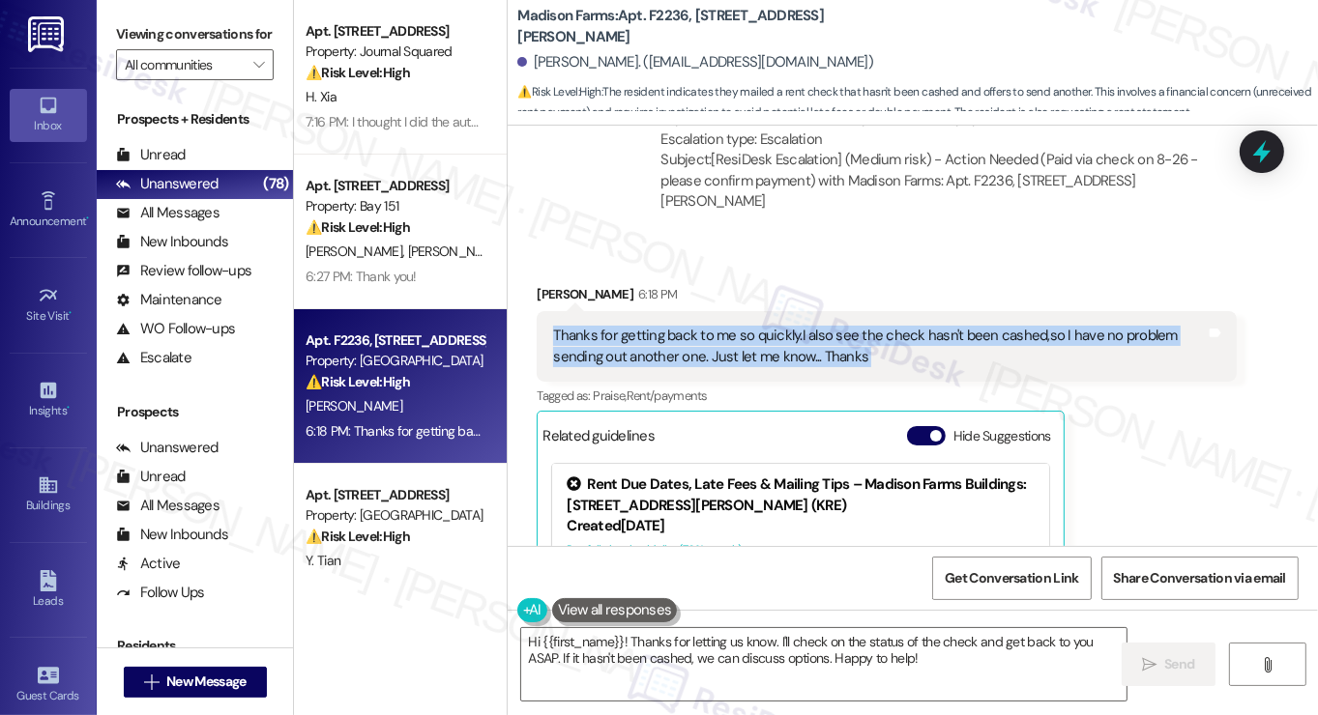
click at [667, 326] on div "Thanks for getting back to me so quickly.I also see the check hasn't been cashe…" at bounding box center [879, 347] width 653 height 42
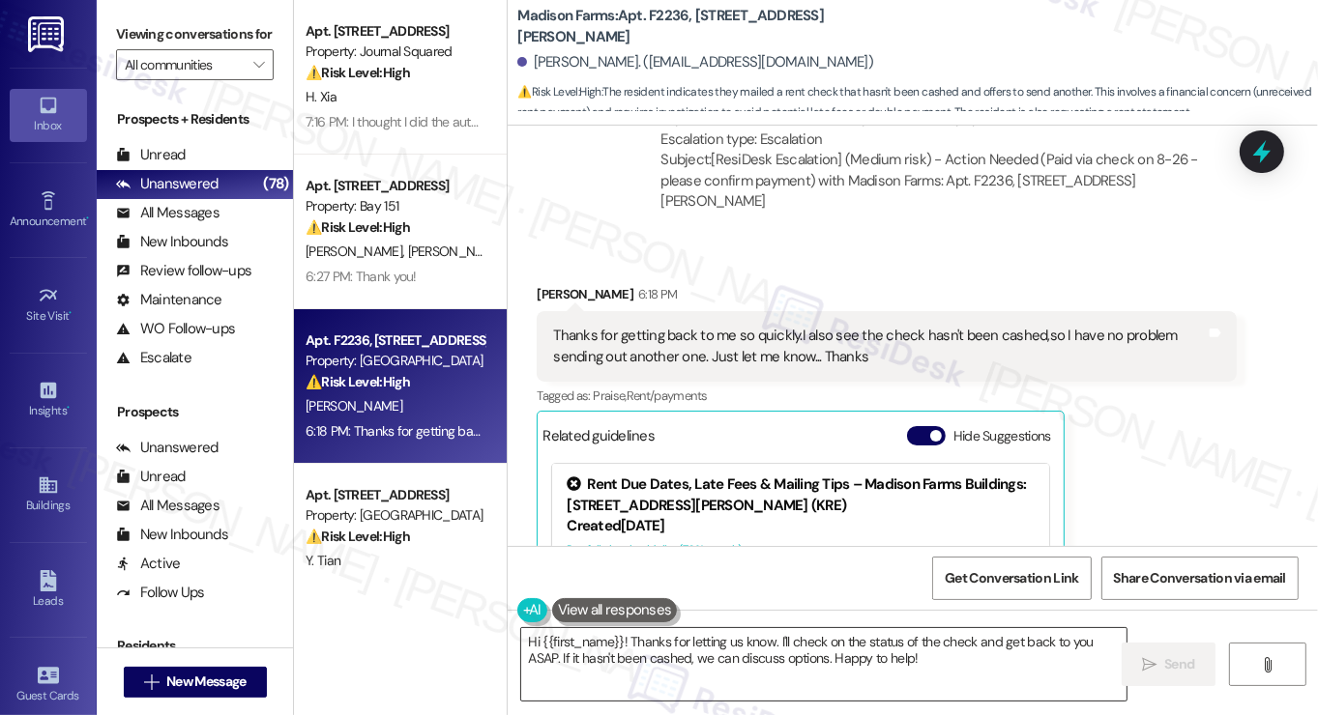
click at [696, 646] on textarea "Hi {{first_name}}! Thanks for letting us know. I'll check on the status of the …" at bounding box center [823, 664] width 605 height 73
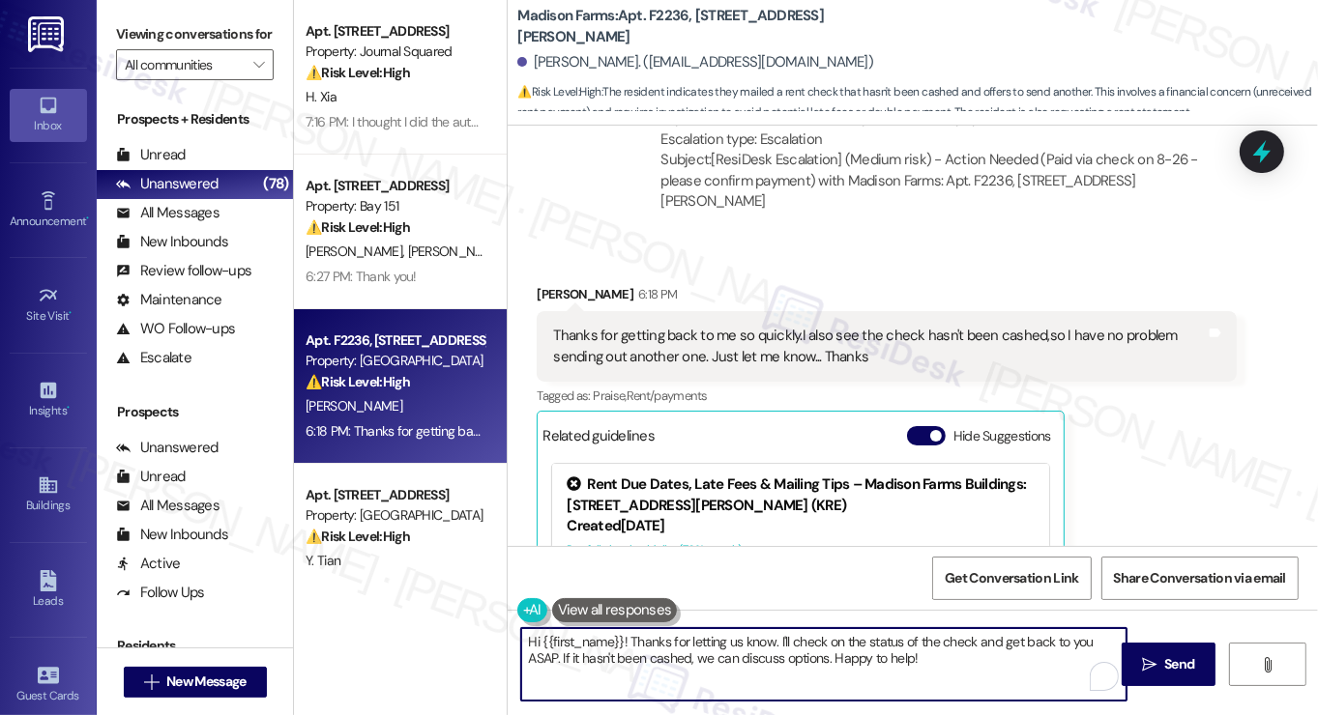
click at [696, 646] on textarea "Hi {{first_name}}! Thanks for letting us know. I'll check on the status of the …" at bounding box center [823, 664] width 605 height 73
click at [945, 642] on textarea "Hi {{first_name}}! Thanks for letting us know. I'll check on the status of the …" at bounding box center [823, 664] width 605 height 73
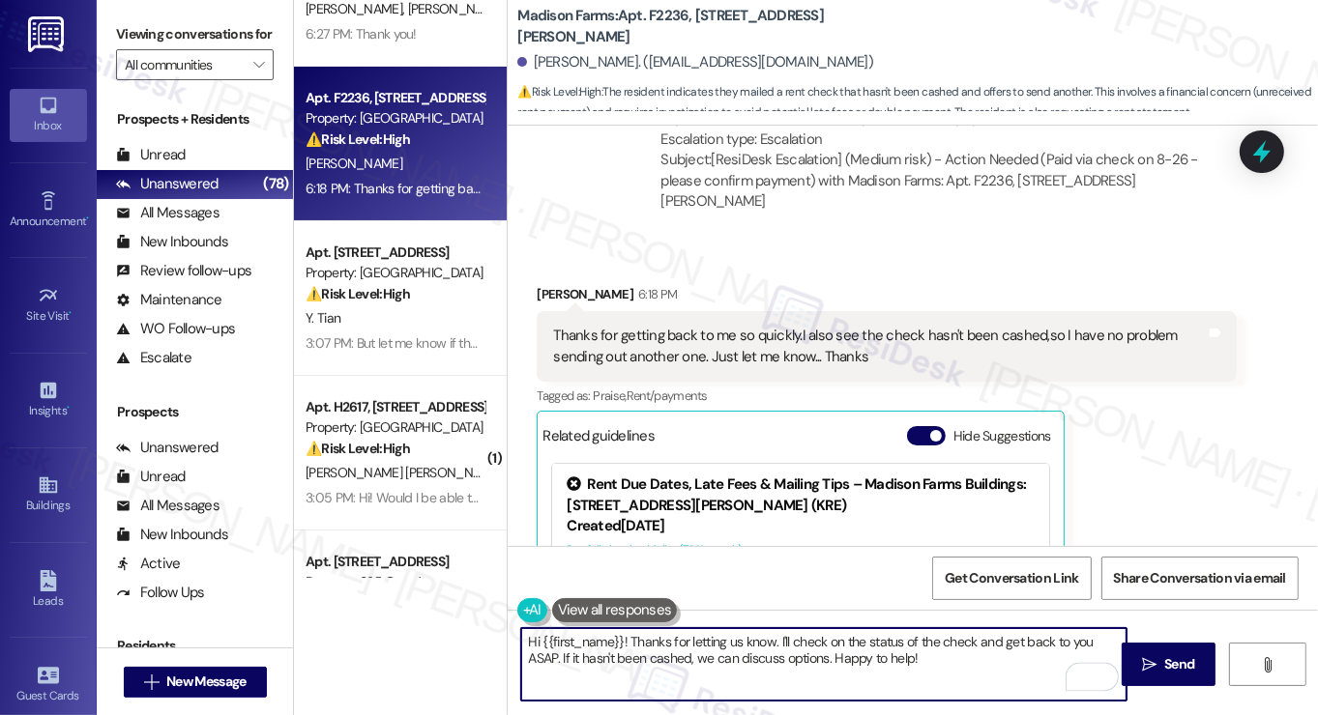
scroll to position [387, 0]
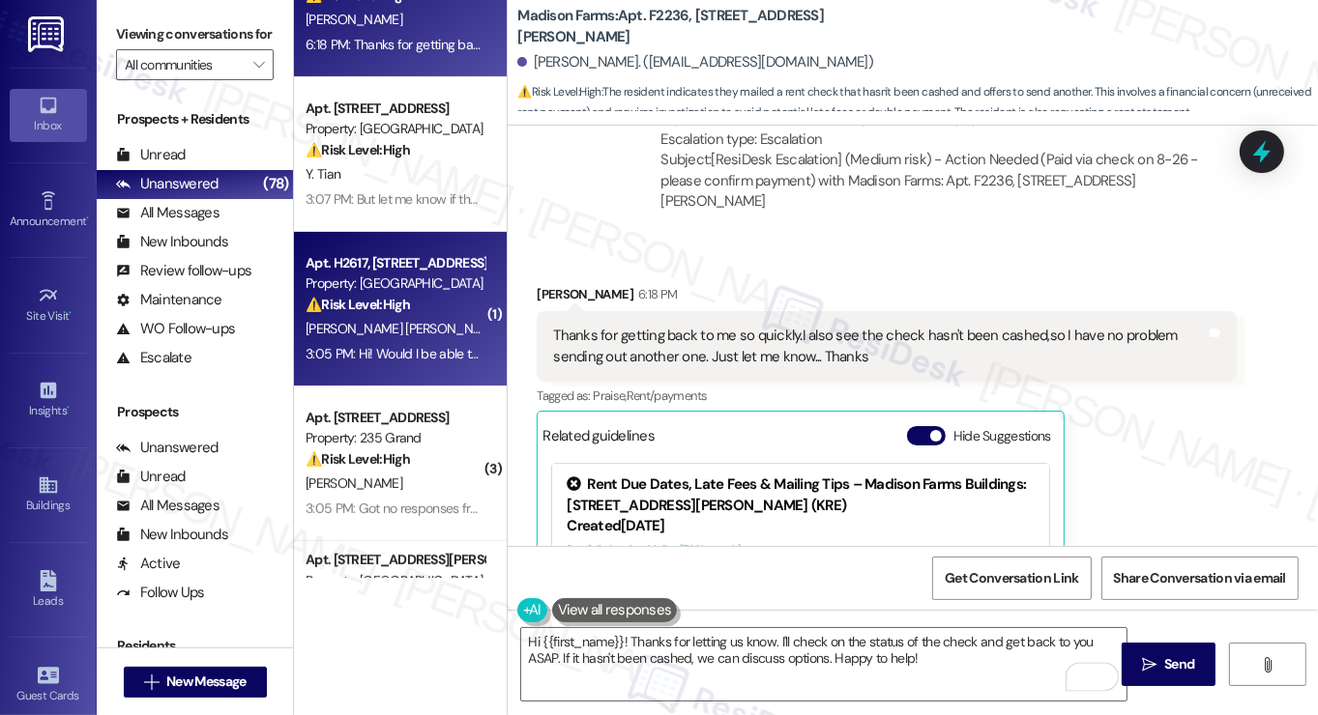
click at [392, 335] on div "[PERSON_NAME] [PERSON_NAME]" at bounding box center [395, 329] width 183 height 24
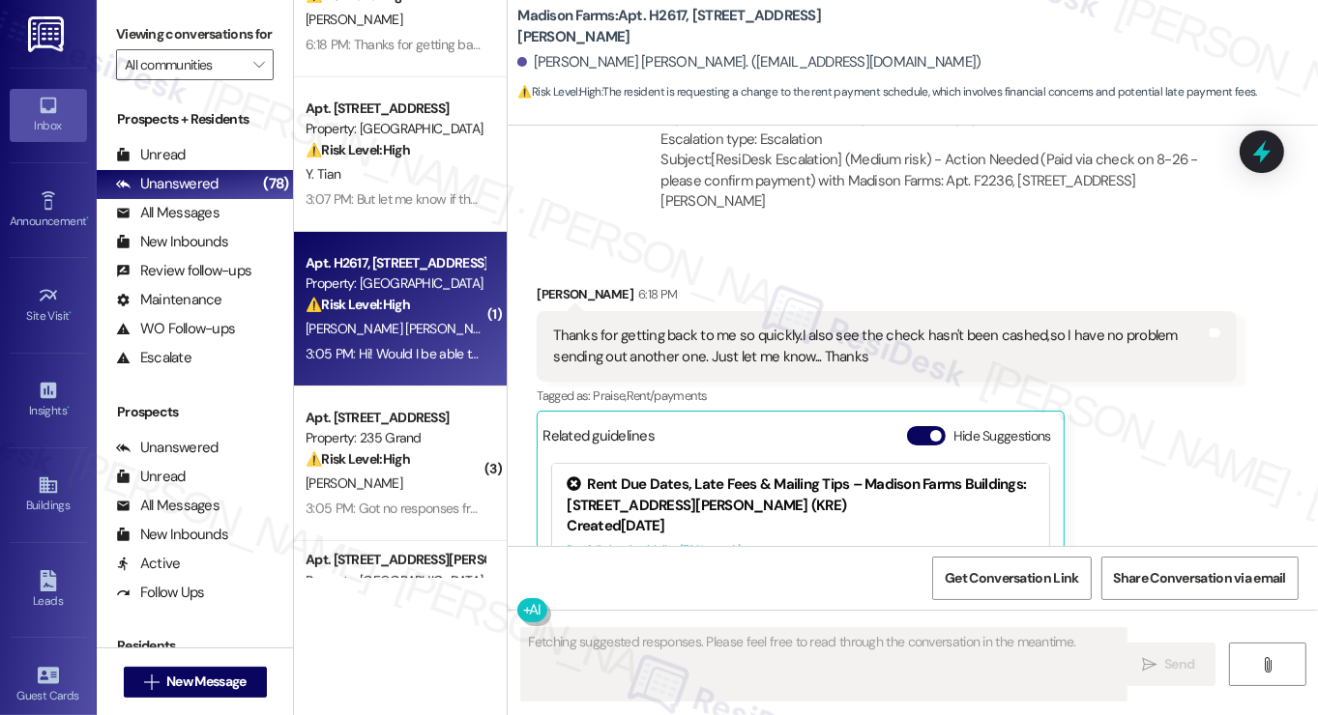
scroll to position [2245, 0]
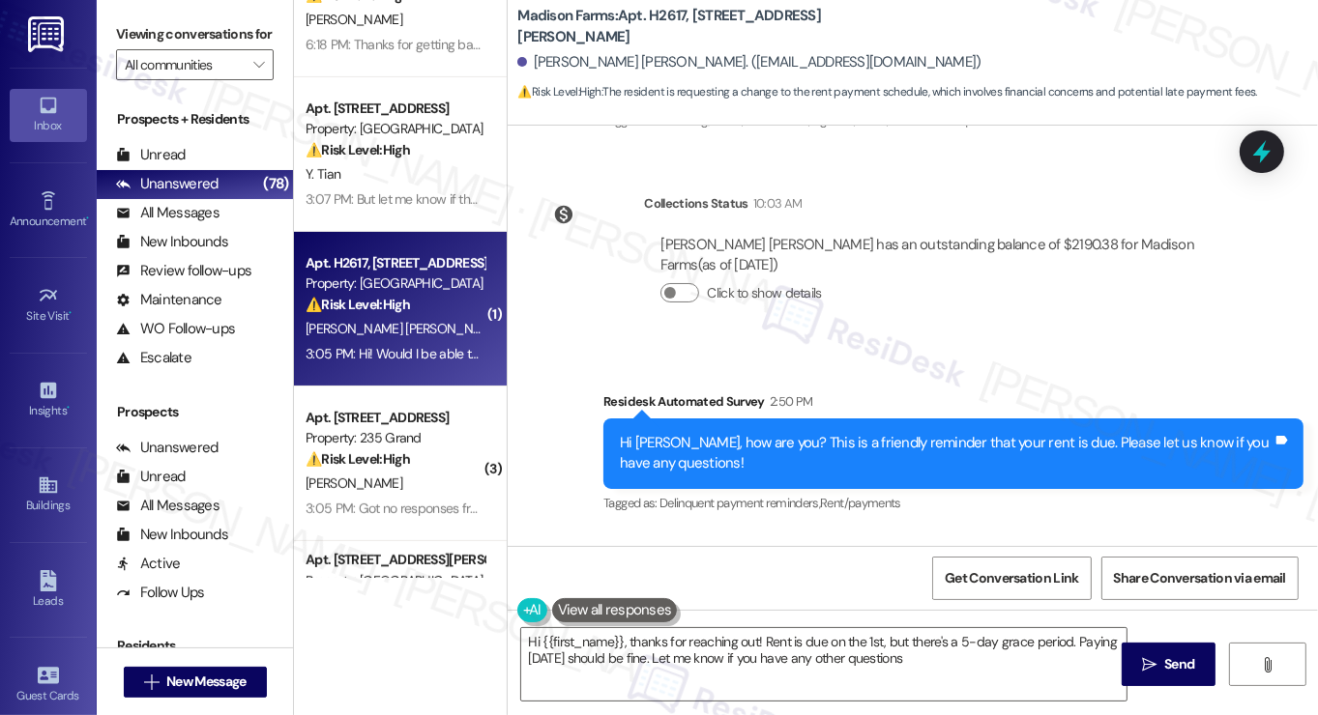
type textarea "Hi {{first_name}}, thanks for reaching out! Rent is due on the 1st, but there's…"
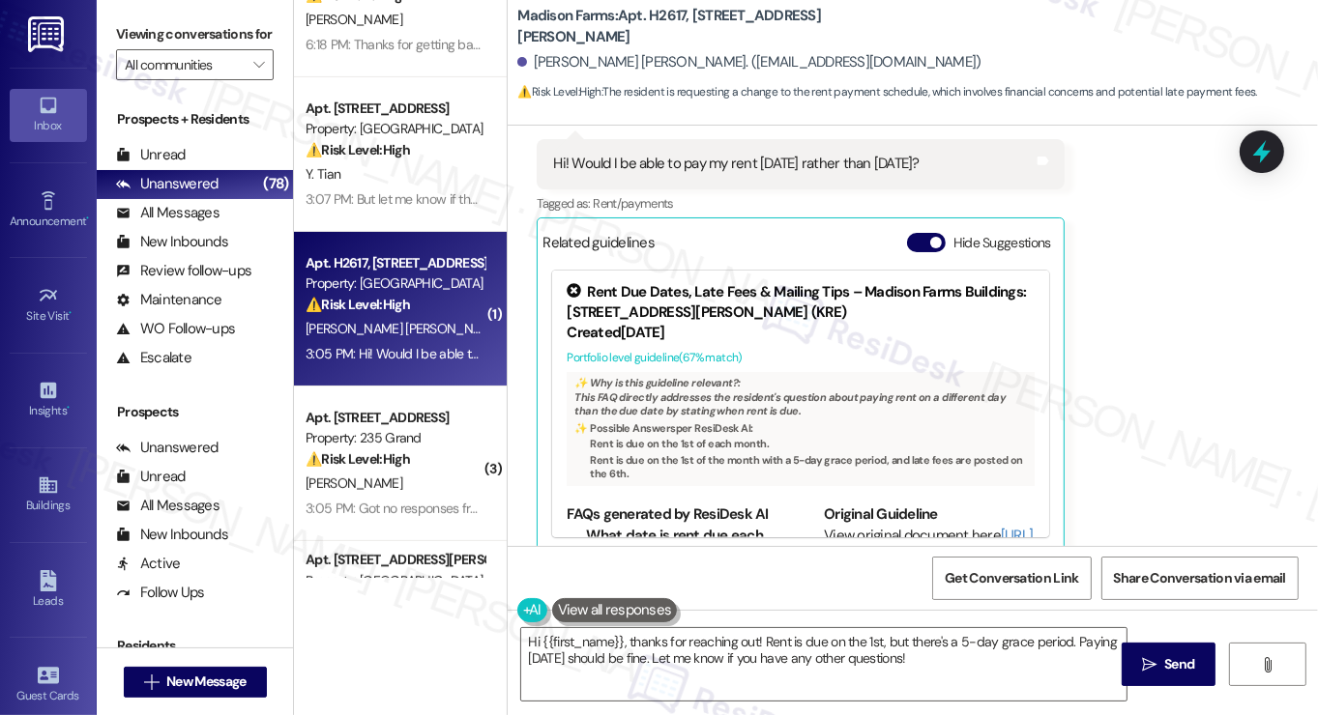
scroll to position [2246, 0]
click at [681, 646] on textarea "Hi {{first_name}}, thanks for reaching out! Rent is due on the 1st, but there's…" at bounding box center [823, 664] width 605 height 73
drag, startPoint x: 1155, startPoint y: 665, endPoint x: 938, endPoint y: 658, distance: 217.6
click at [938, 658] on div "Hi {{first_name}}, thanks for reaching out! Rent is due on the 1st, but there's…" at bounding box center [913, 682] width 810 height 145
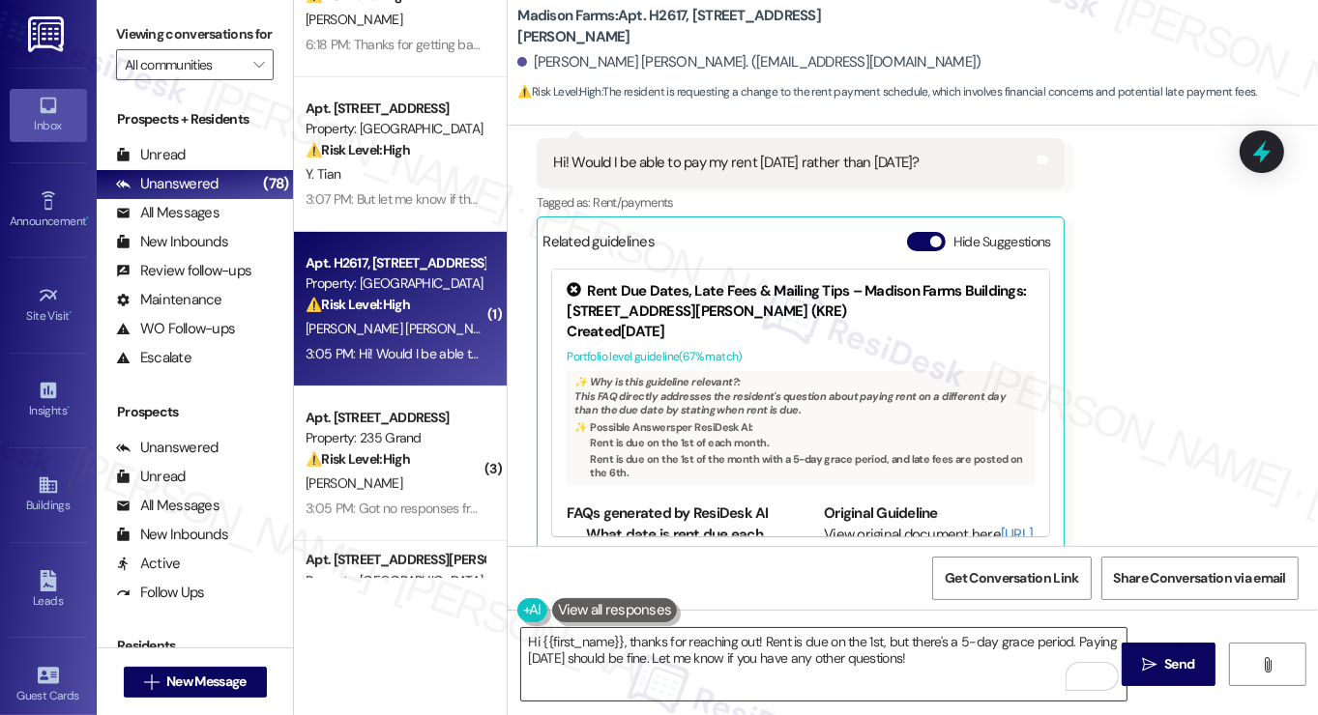
click at [938, 658] on textarea "Hi {{first_name}}, thanks for reaching out! Rent is due on the 1st, but there's…" at bounding box center [823, 664] width 605 height 73
drag, startPoint x: 1160, startPoint y: 660, endPoint x: 784, endPoint y: 615, distance: 378.8
click at [784, 615] on div "Hi {{first_name}}, thanks for reaching out! Rent is due on the 1st, but there's…" at bounding box center [913, 682] width 810 height 145
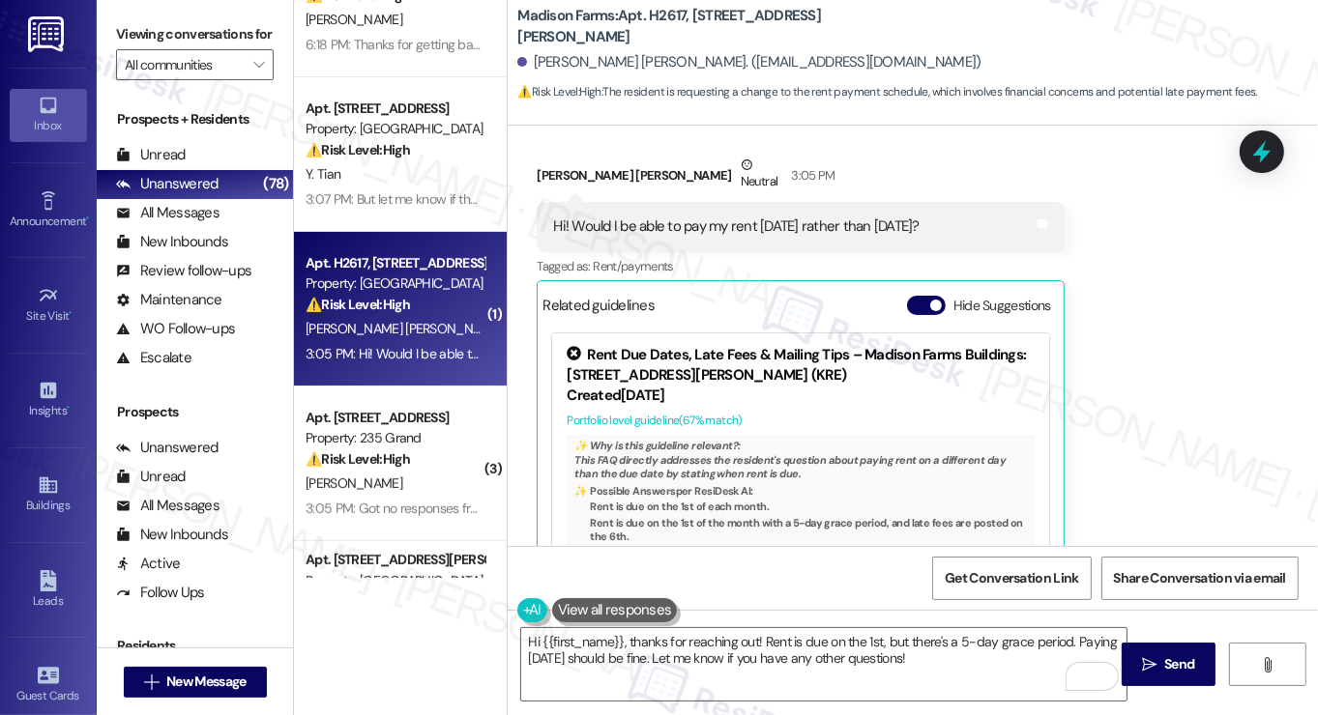
scroll to position [2149, 0]
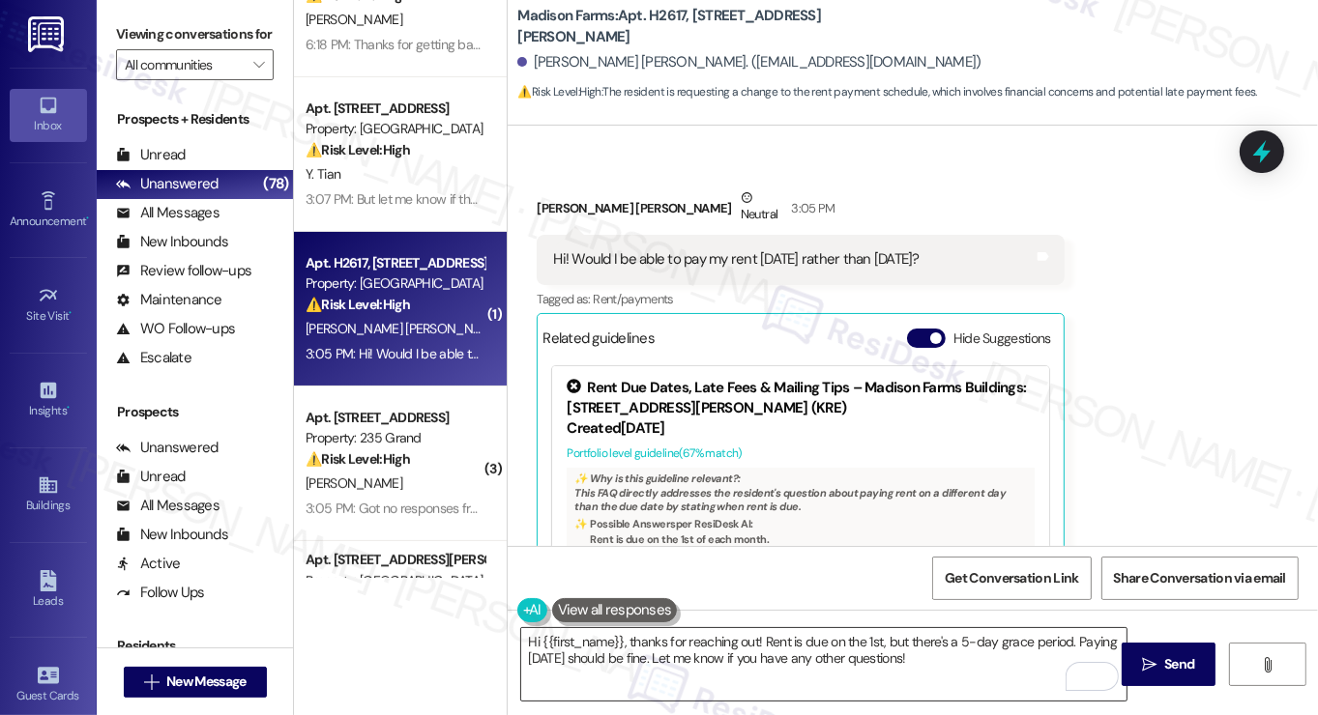
click at [954, 659] on textarea "Hi {{first_name}}, thanks for reaching out! Rent is due on the 1st, but there's…" at bounding box center [823, 664] width 605 height 73
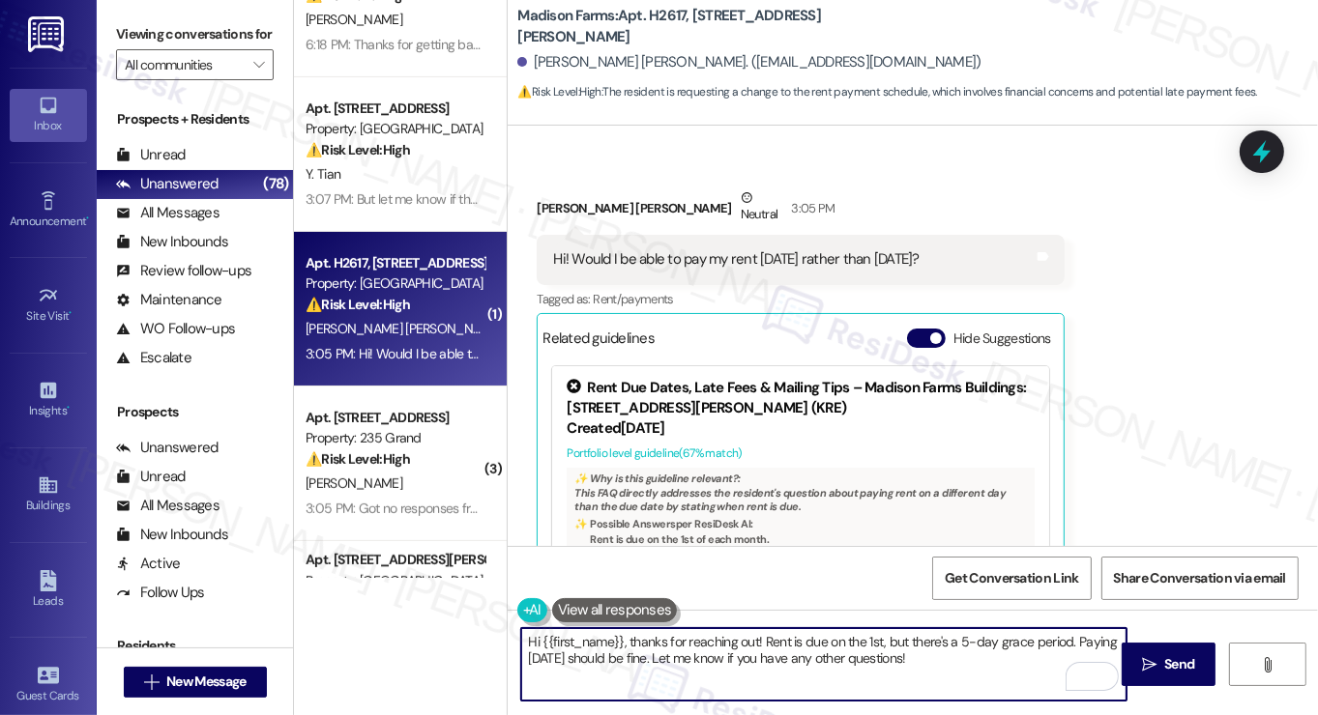
click at [802, 253] on div "Hi! Would I be able to pay my rent [DATE] rather than [DATE]? Tags and notes" at bounding box center [800, 259] width 527 height 49
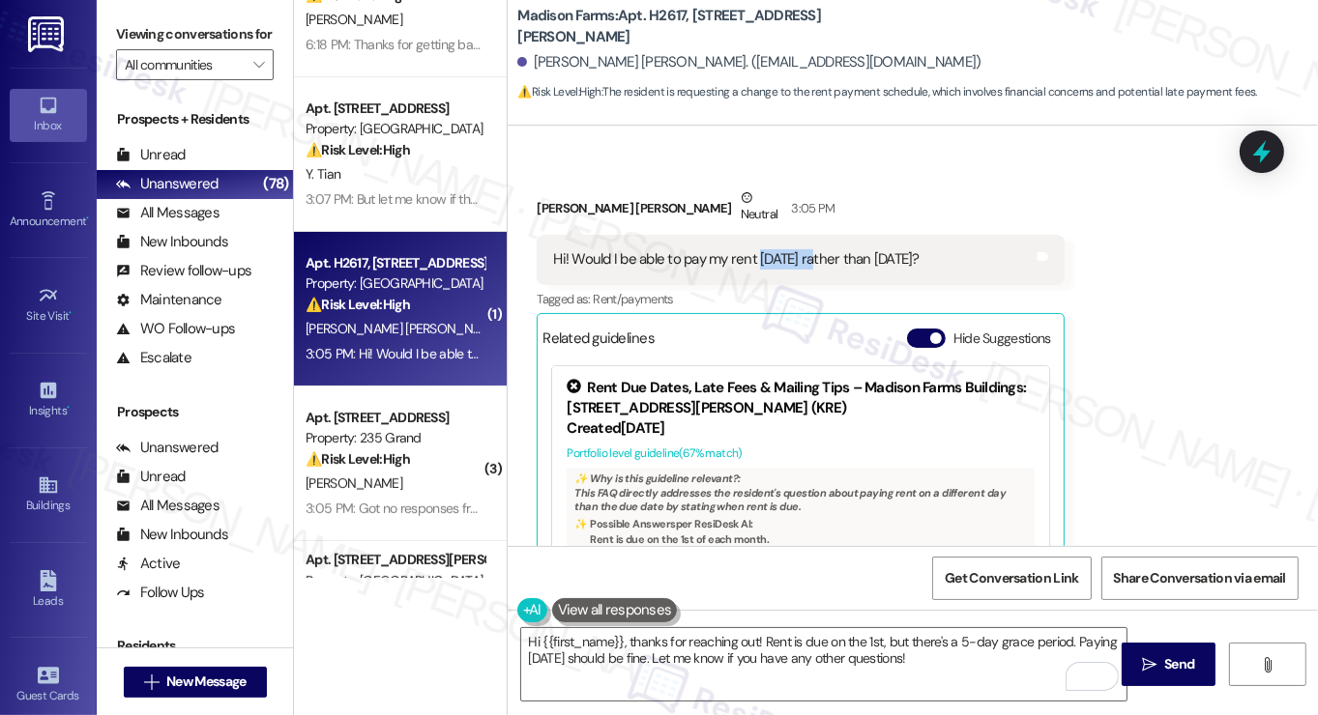
click at [802, 253] on div "Hi! Would I be able to pay my rent [DATE] rather than [DATE]? Tags and notes" at bounding box center [800, 259] width 527 height 49
click at [793, 249] on div "Hi! Would I be able to pay my rent [DATE] rather than [DATE]?" at bounding box center [735, 259] width 365 height 20
click at [112, 45] on div "Viewing conversations for All communities " at bounding box center [195, 50] width 196 height 100
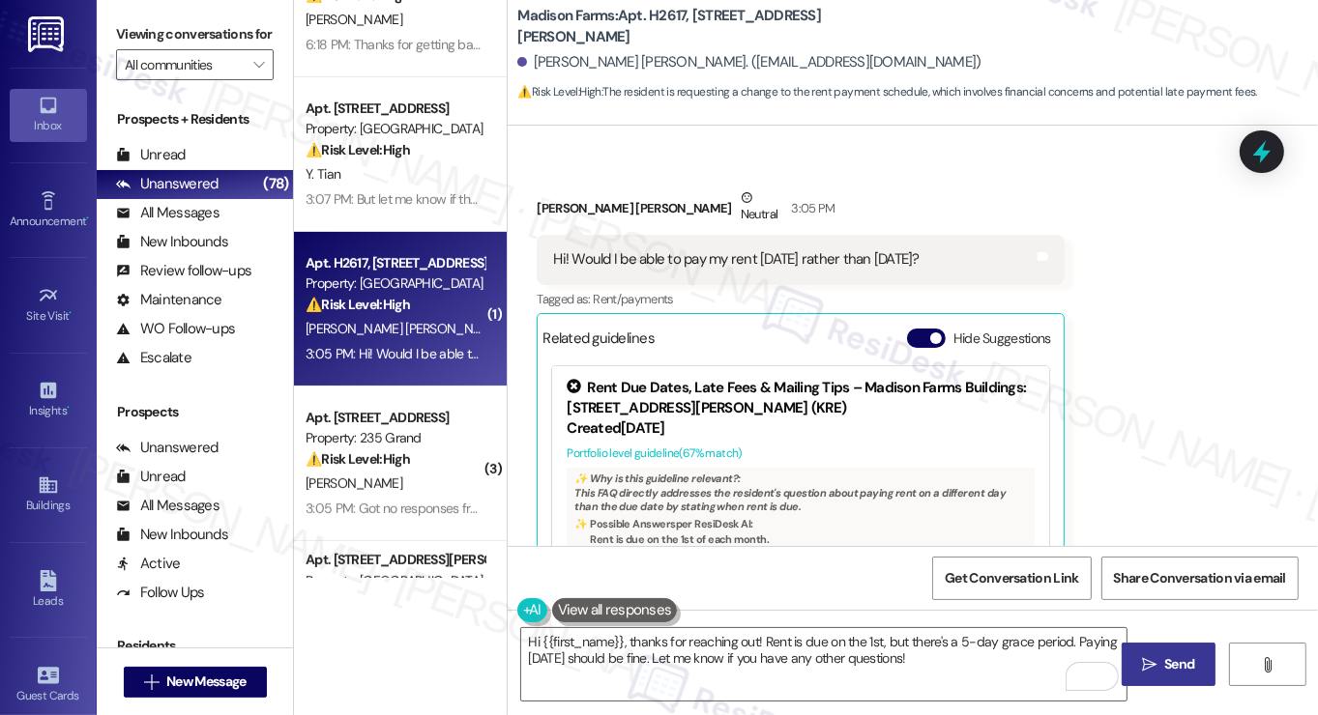
click at [1191, 666] on span "Send" at bounding box center [1179, 665] width 30 height 20
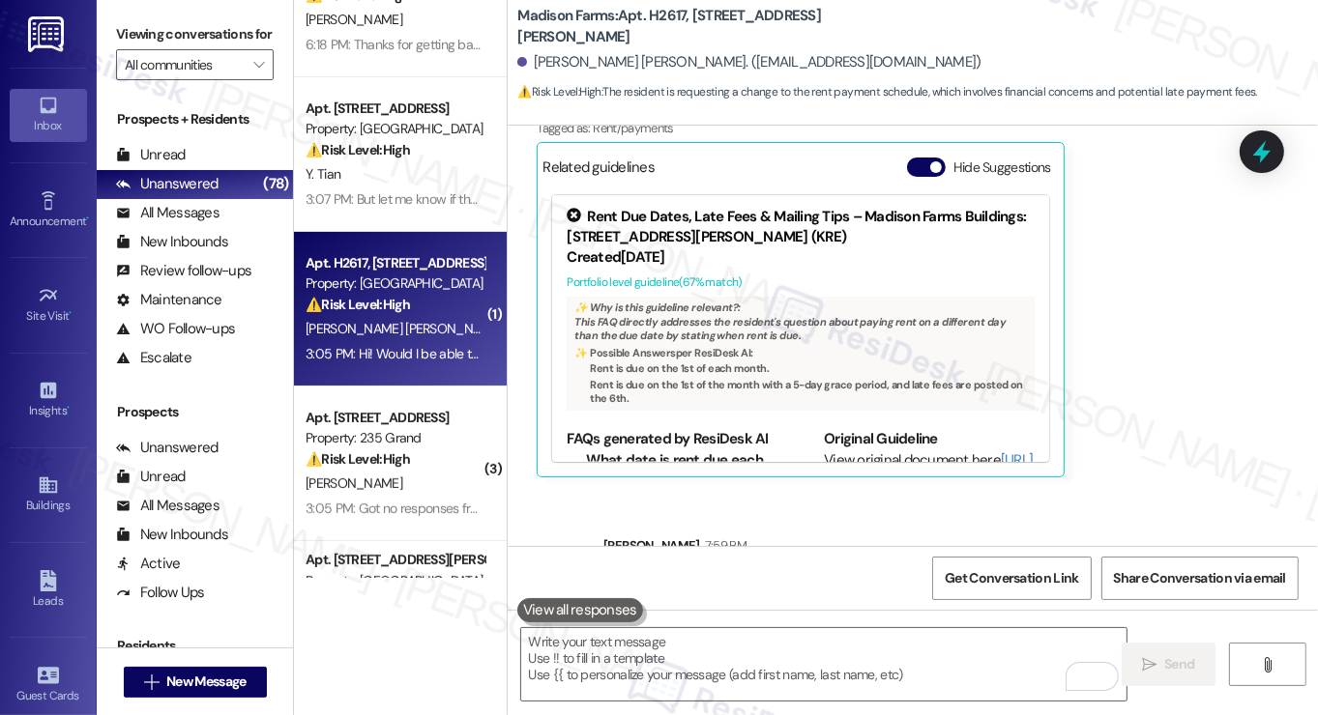
scroll to position [2402, 0]
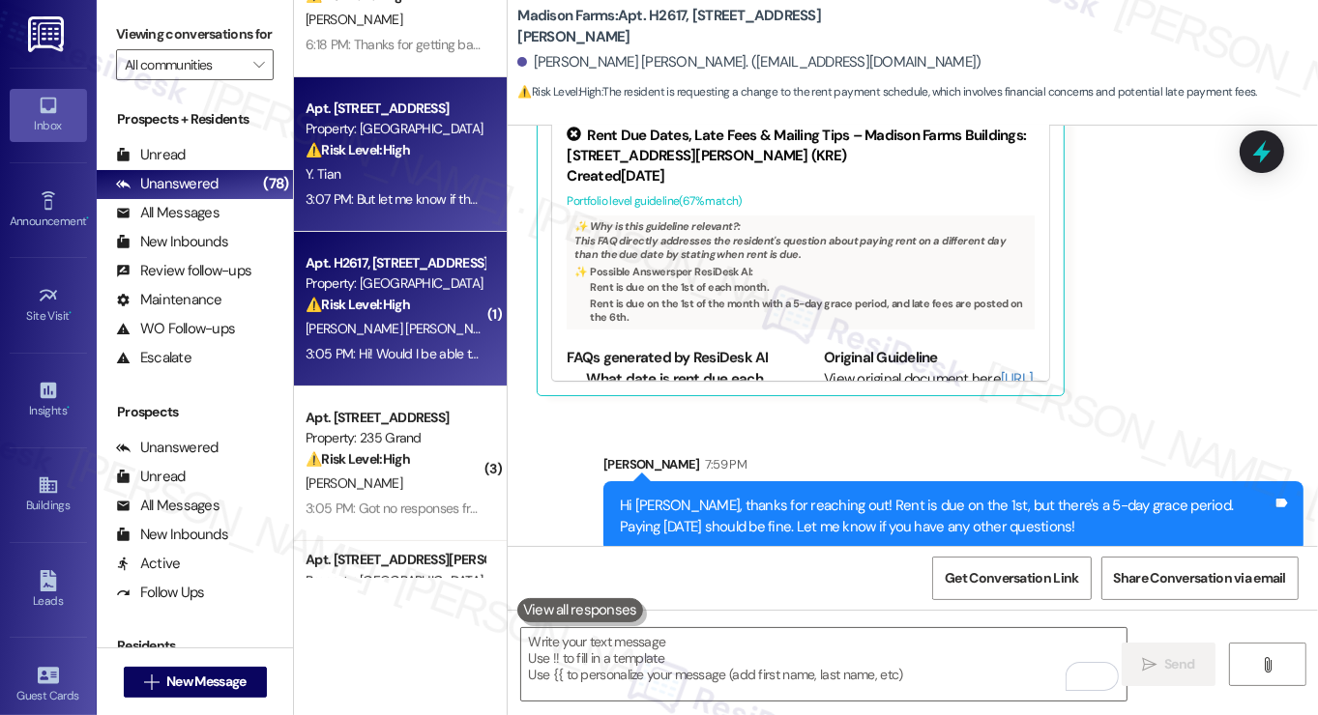
click at [416, 186] on div "Y. Tian" at bounding box center [395, 174] width 183 height 24
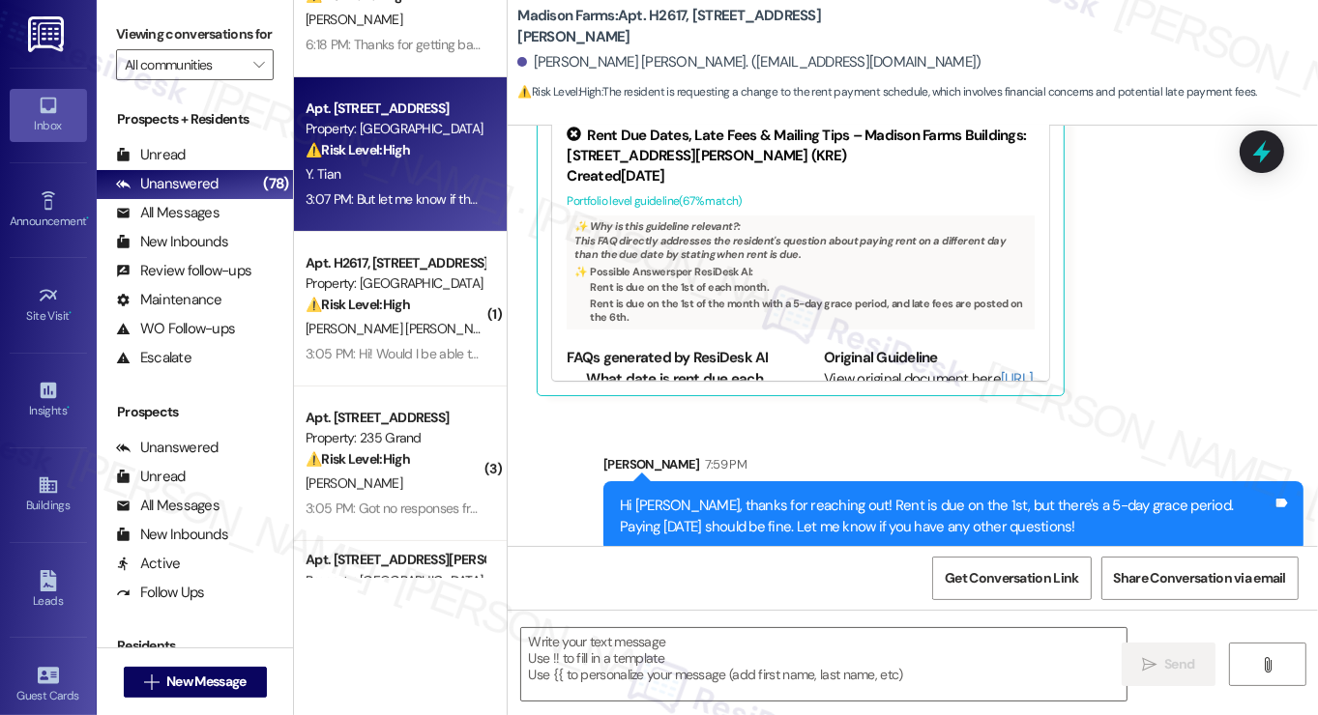
type textarea "Fetching suggested responses. Please feel free to read through the conversation…"
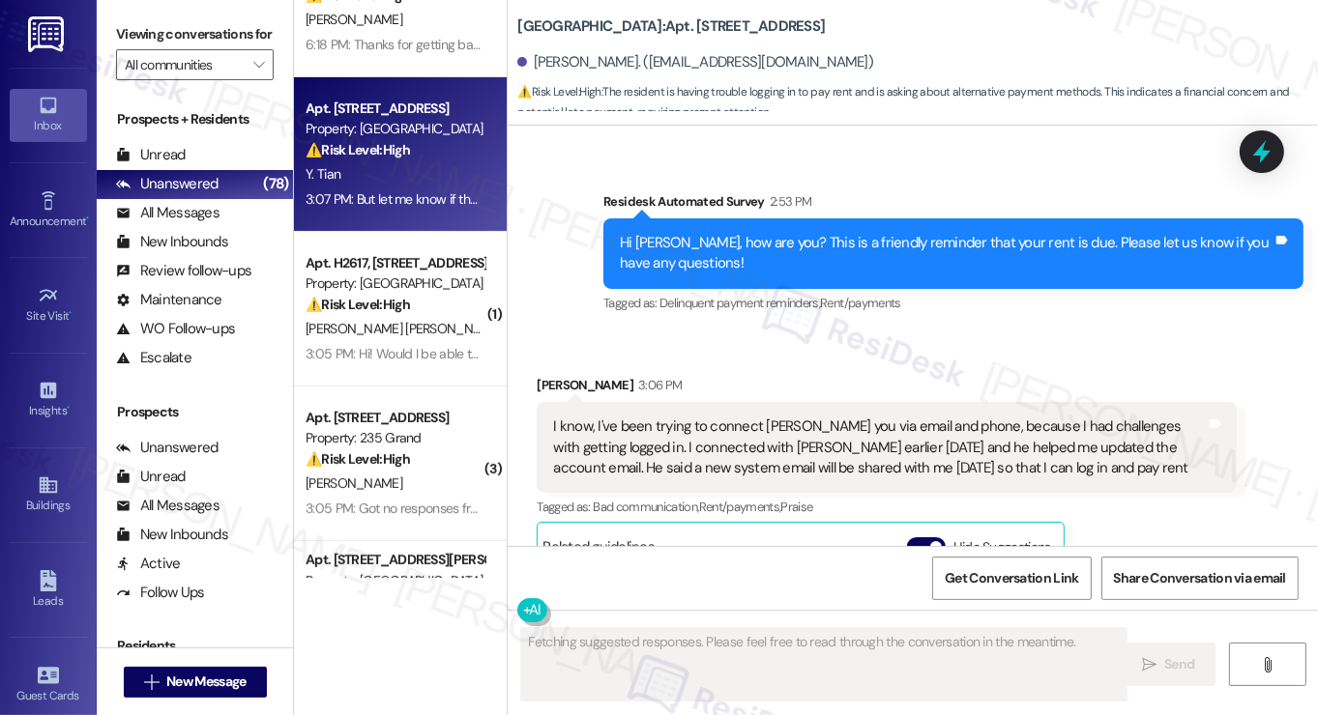
scroll to position [8450, 0]
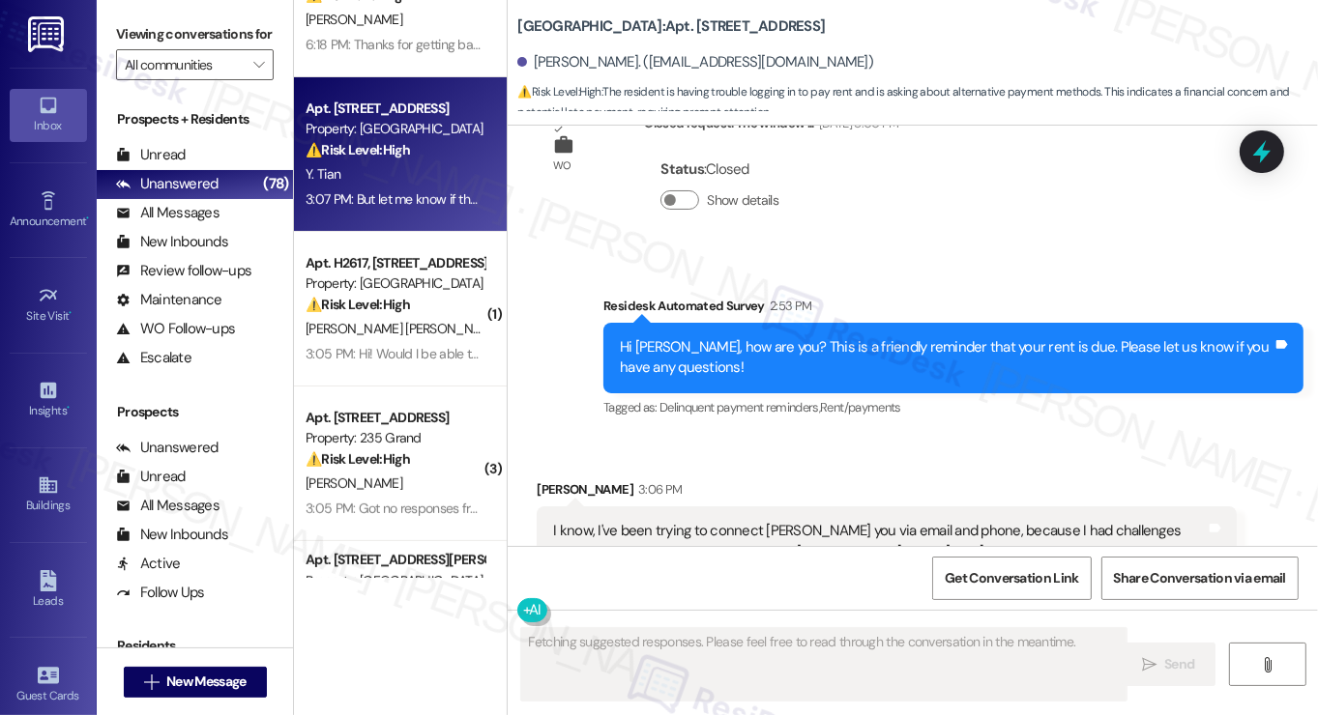
click at [682, 521] on div "I know, I've been trying to connect [PERSON_NAME] you via email and phone, beca…" at bounding box center [879, 552] width 653 height 62
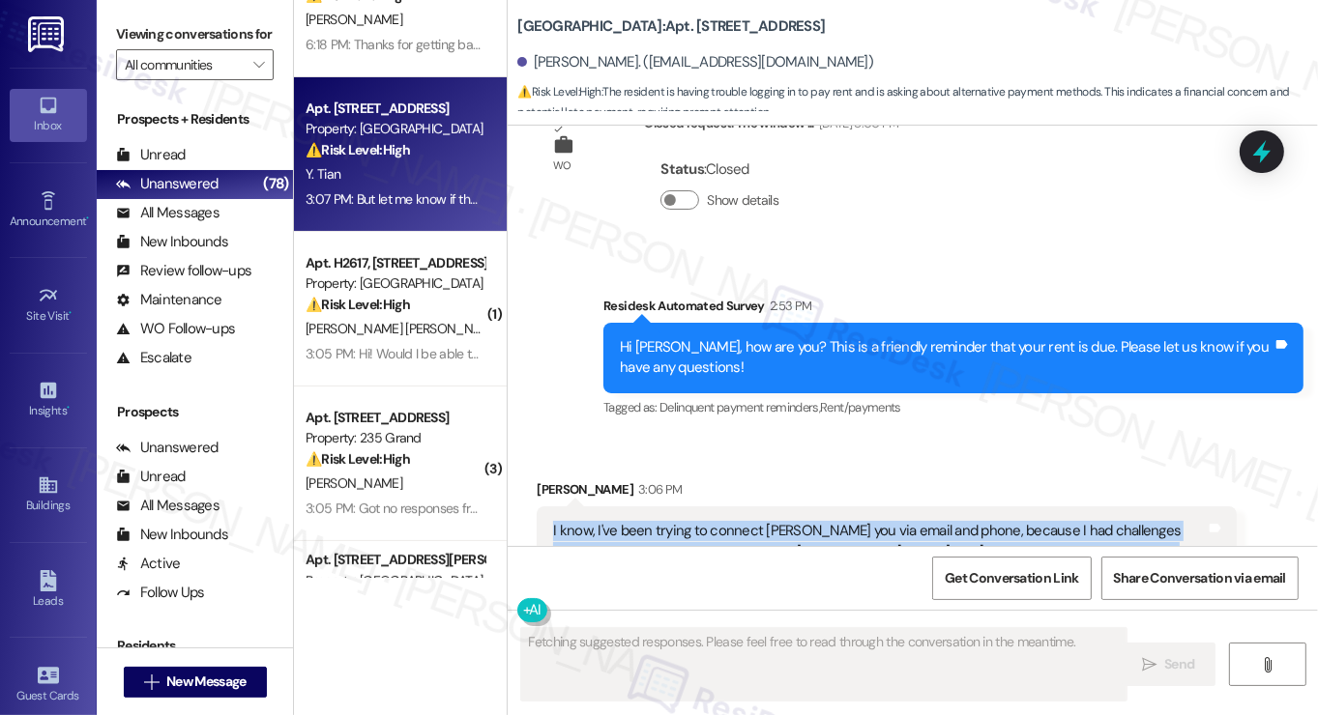
click at [682, 521] on div "I know, I've been trying to connect [PERSON_NAME] you via email and phone, beca…" at bounding box center [879, 552] width 653 height 62
click at [678, 521] on div "I know, I've been trying to connect [PERSON_NAME] you via email and phone, beca…" at bounding box center [879, 552] width 653 height 62
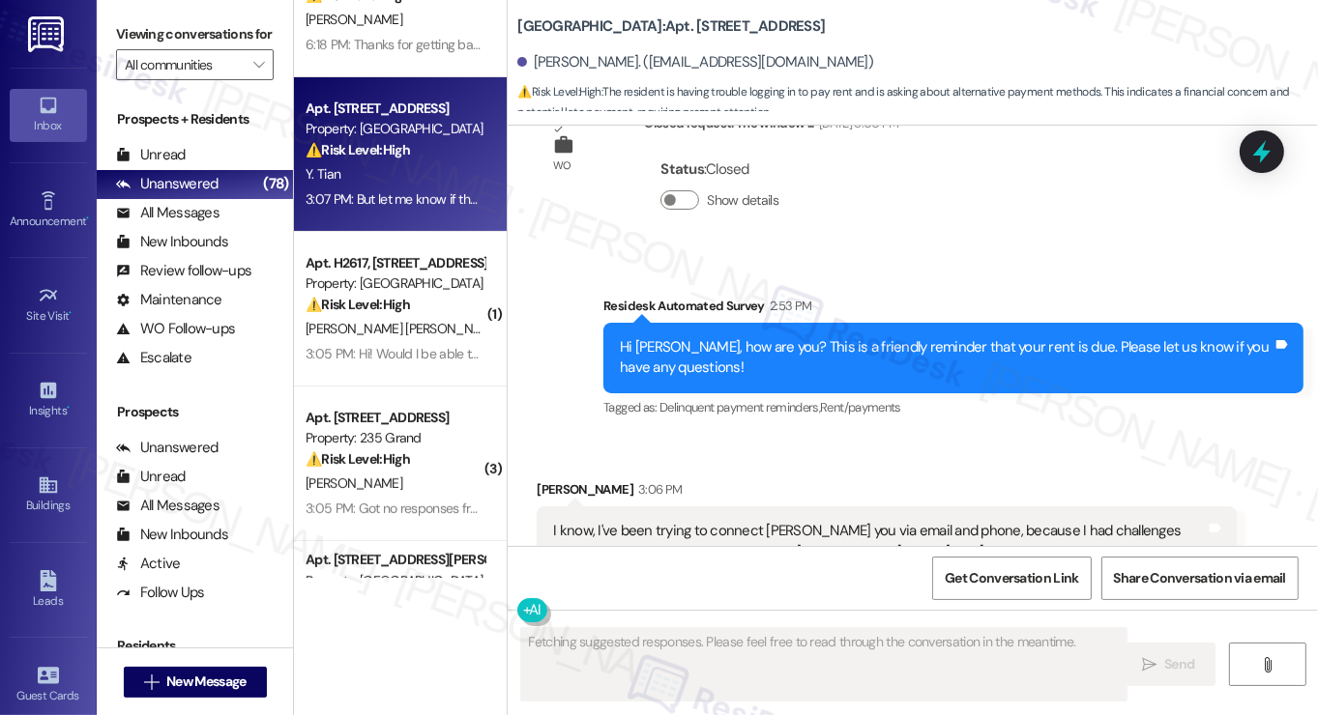
click at [706, 521] on div "I know, I've been trying to connect [PERSON_NAME] you via email and phone, beca…" at bounding box center [879, 552] width 653 height 62
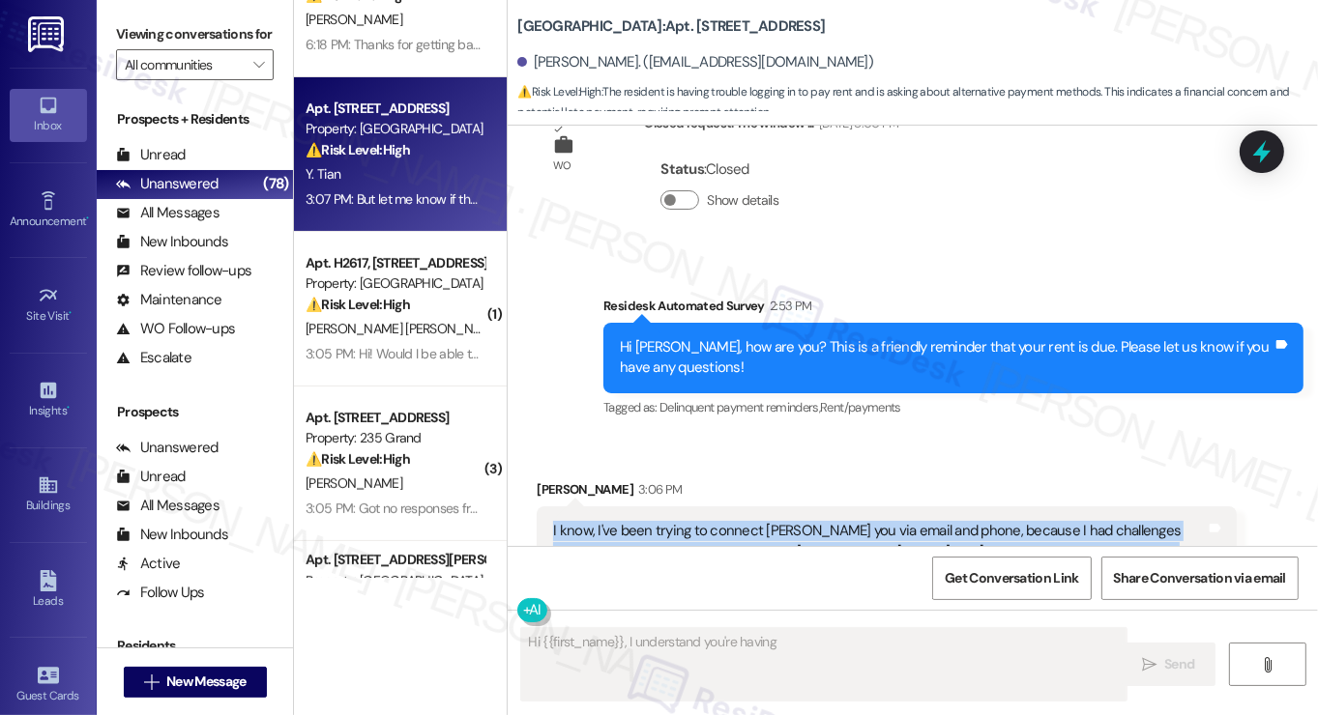
click at [706, 521] on div "I know, I've been trying to connect [PERSON_NAME] you via email and phone, beca…" at bounding box center [879, 552] width 653 height 62
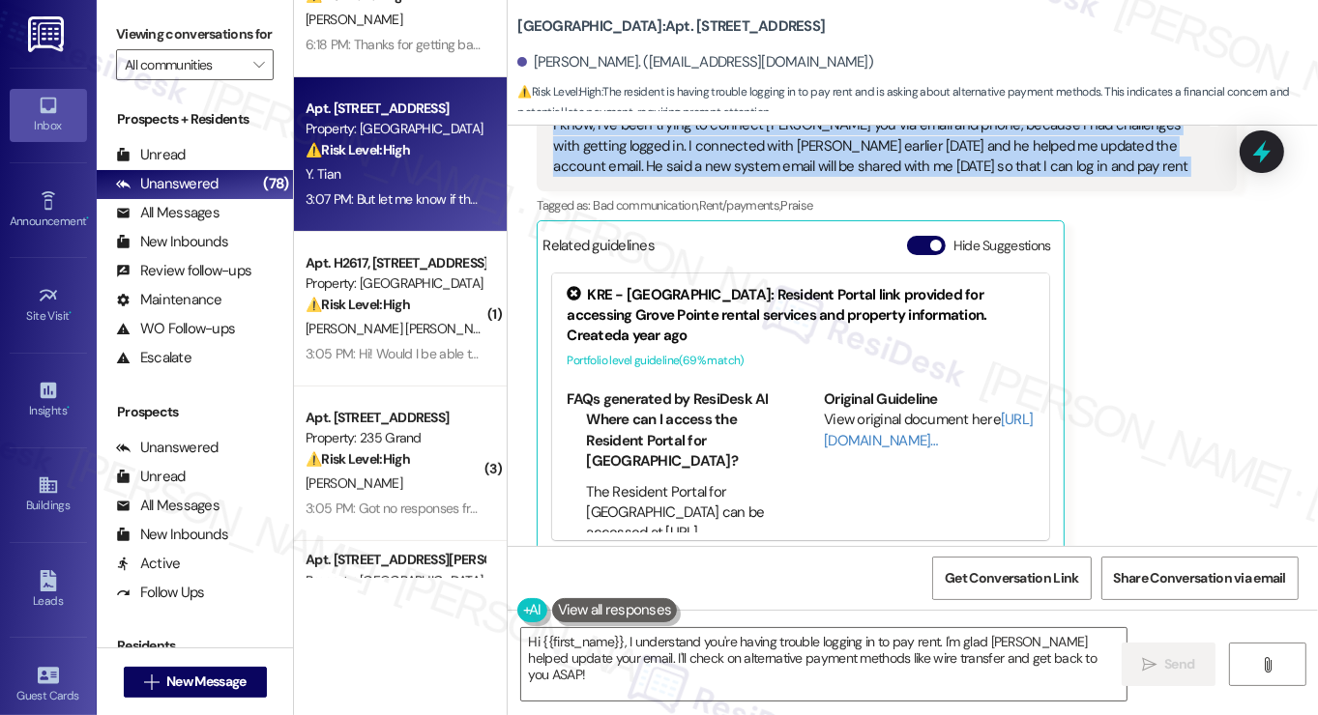
scroll to position [8741, 0]
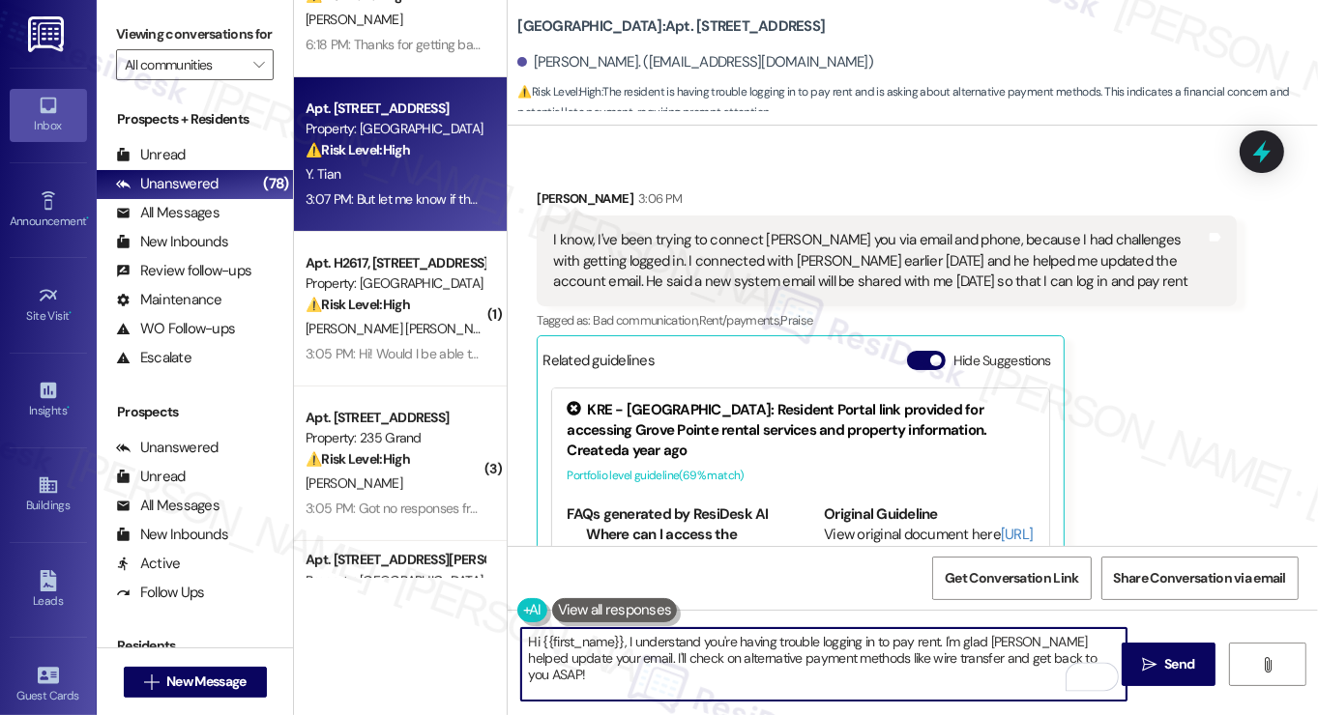
drag, startPoint x: 1091, startPoint y: 657, endPoint x: 583, endPoint y: 658, distance: 507.6
click at [583, 658] on textarea "Hi {{first_name}}, I understand you're having trouble logging in to pay rent. I…" at bounding box center [823, 664] width 605 height 73
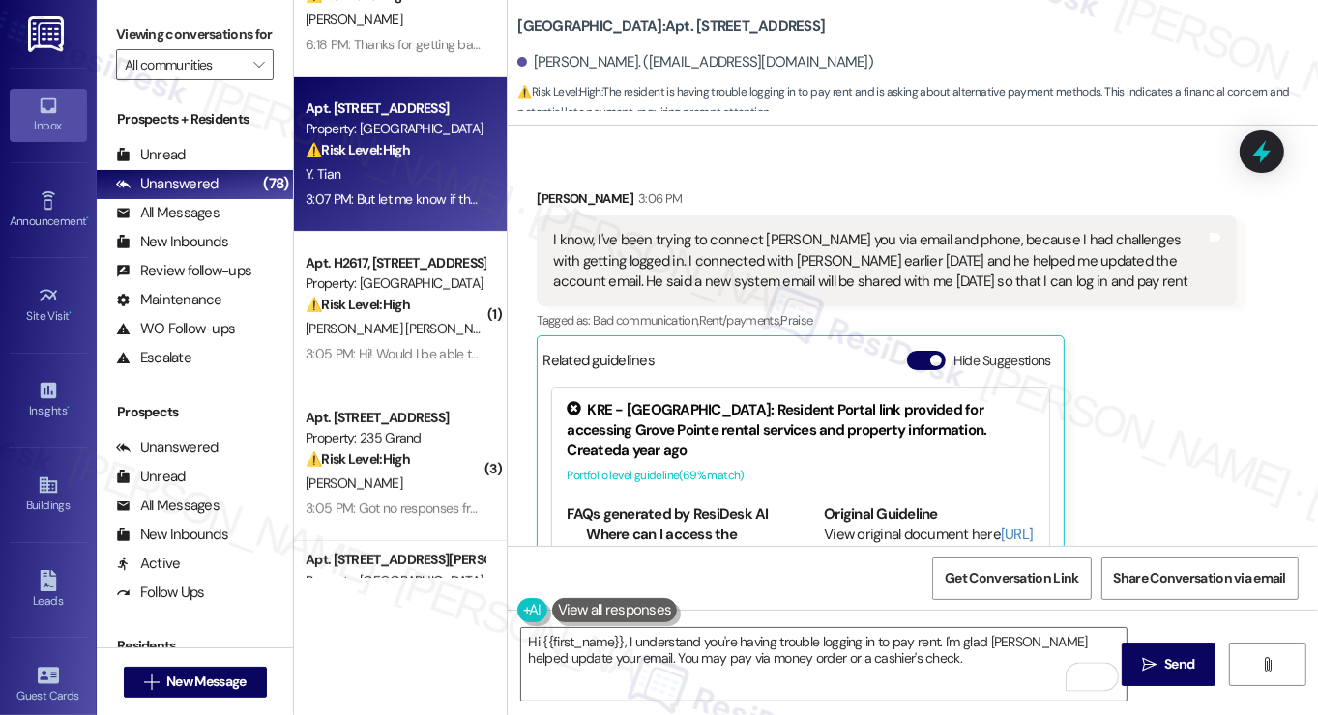
click at [140, 49] on label "Viewing conversations for" at bounding box center [195, 34] width 158 height 30
click at [529, 27] on b "Grove Pointe: Apt. [STREET_ADDRESS]" at bounding box center [670, 26] width 307 height 20
copy b "Grove"
click at [130, 35] on label "Viewing conversations for" at bounding box center [195, 34] width 158 height 30
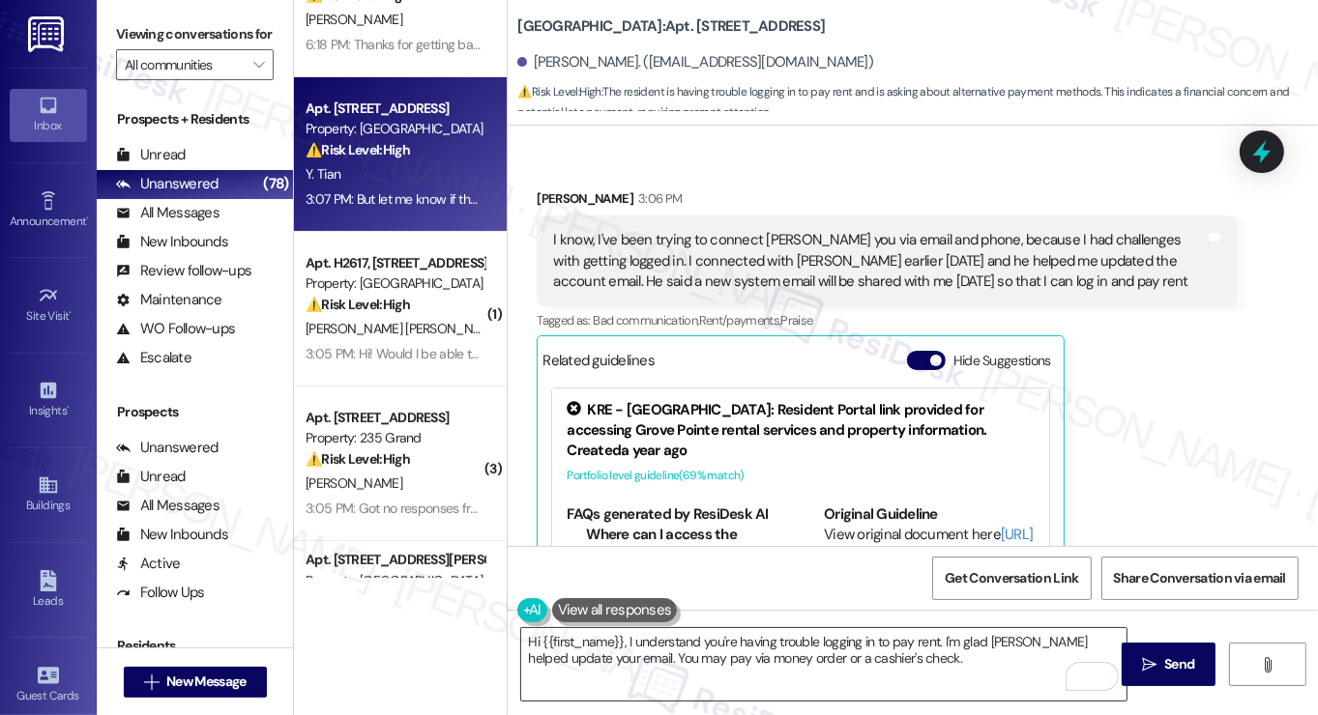
click at [955, 665] on textarea "Hi {{first_name}}, I understand you're having trouble logging in to pay rent. I…" at bounding box center [823, 664] width 605 height 73
click at [140, 49] on label "Viewing conversations for" at bounding box center [195, 34] width 158 height 30
click at [929, 665] on textarea "Hi {{first_name}}, I understand you're having trouble logging in to pay rent. I…" at bounding box center [823, 664] width 605 height 73
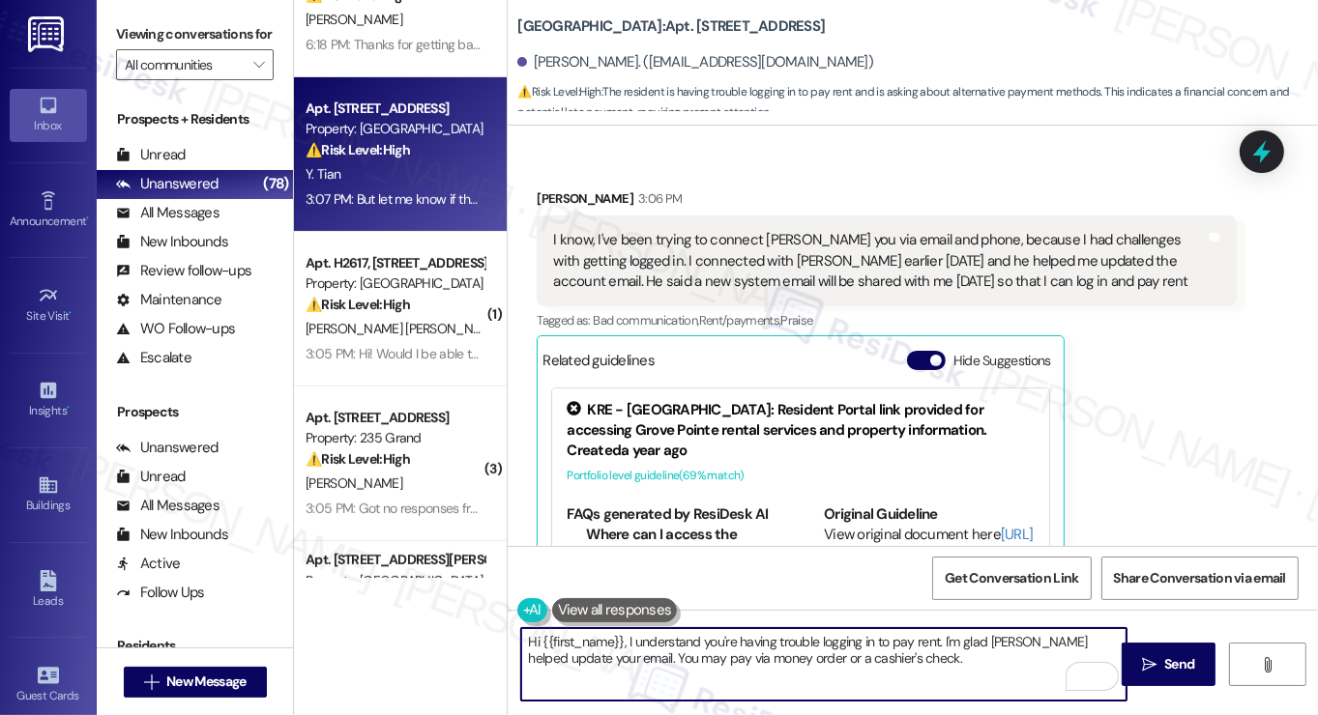
drag, startPoint x: 661, startPoint y: 654, endPoint x: 711, endPoint y: 660, distance: 49.8
click at [661, 654] on textarea "Hi {{first_name}}, I understand you're having trouble logging in to pay rent. I…" at bounding box center [823, 664] width 605 height 73
click at [978, 667] on textarea "Hi {{first_name}}, I understand you're having trouble logging in to pay rent. I…" at bounding box center [823, 664] width 605 height 73
type textarea "Hi {{first_name}}, I understand you're having trouble logging in to pay rent. I…"
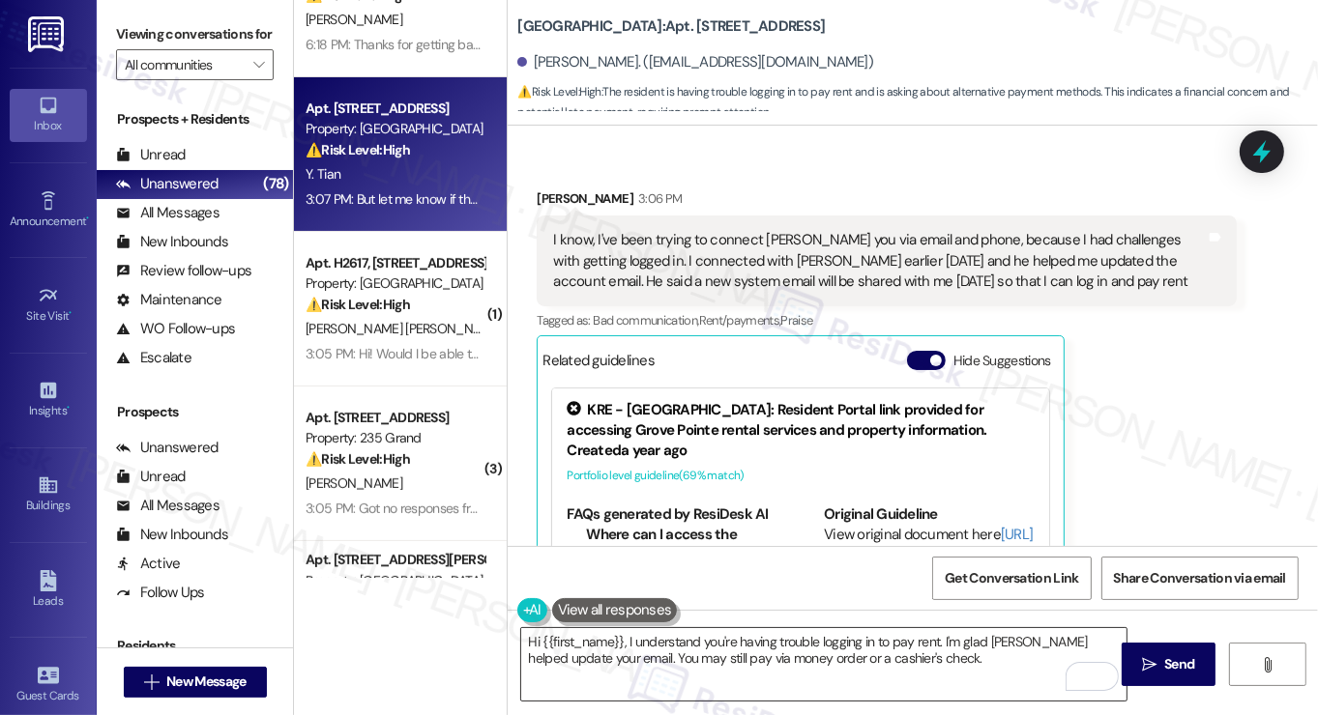
click at [808, 646] on textarea "Hi {{first_name}}, I understand you're having trouble logging in to pay rent. I…" at bounding box center [823, 664] width 605 height 73
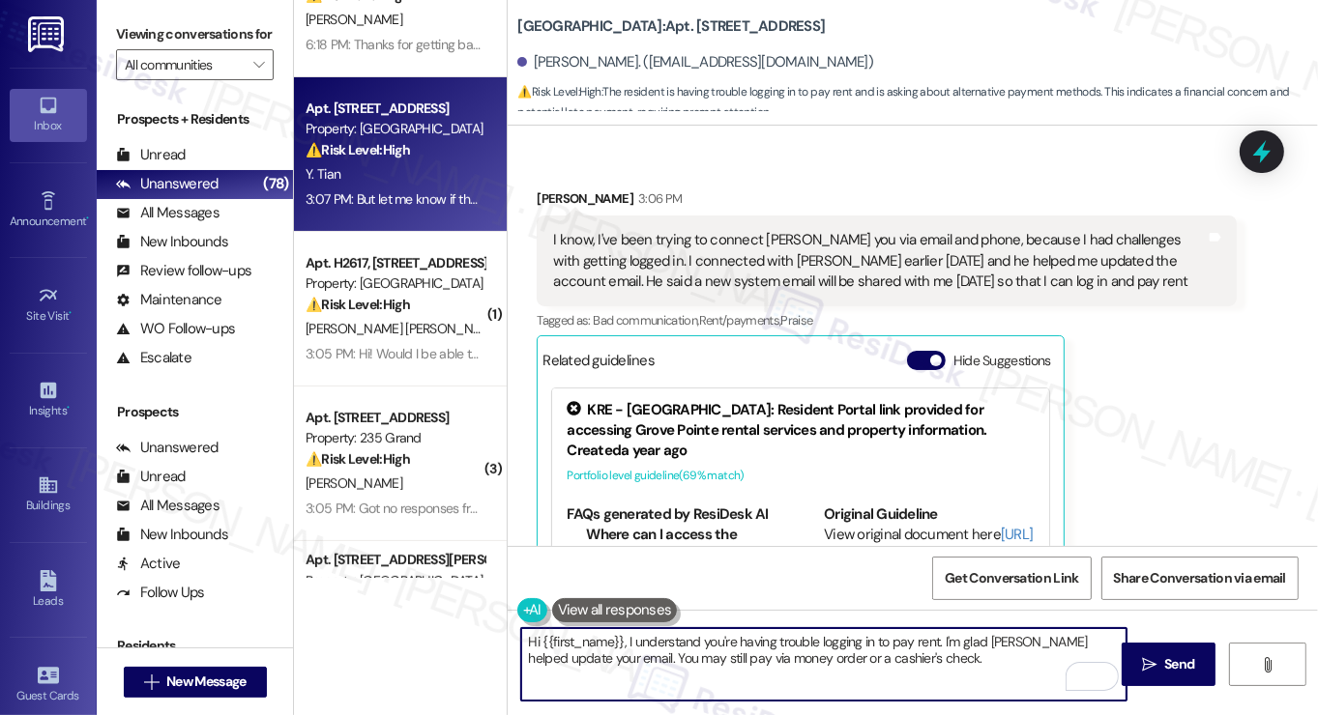
click at [808, 646] on textarea "Hi {{first_name}}, I understand you're having trouble logging in to pay rent. I…" at bounding box center [823, 664] width 605 height 73
click at [911, 659] on textarea "Hi {{first_name}}, I understand you're having trouble logging in to pay rent. I…" at bounding box center [823, 664] width 605 height 73
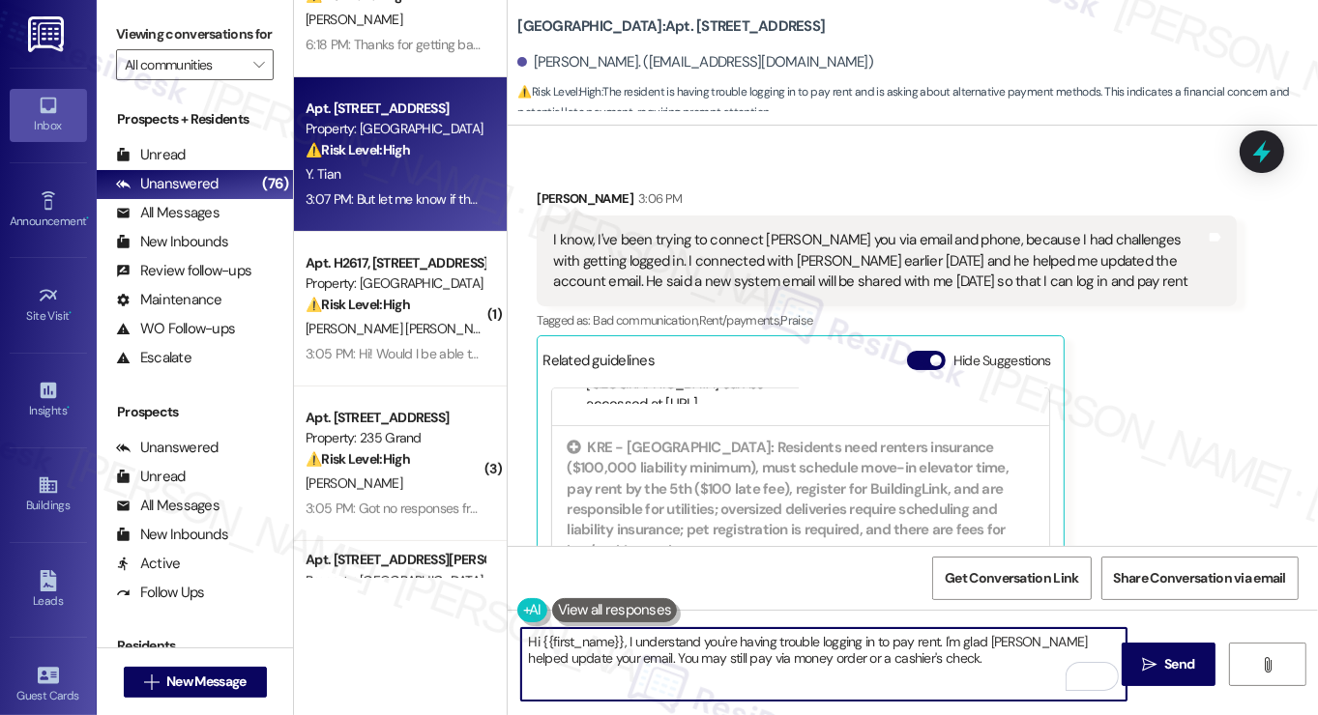
scroll to position [424, 0]
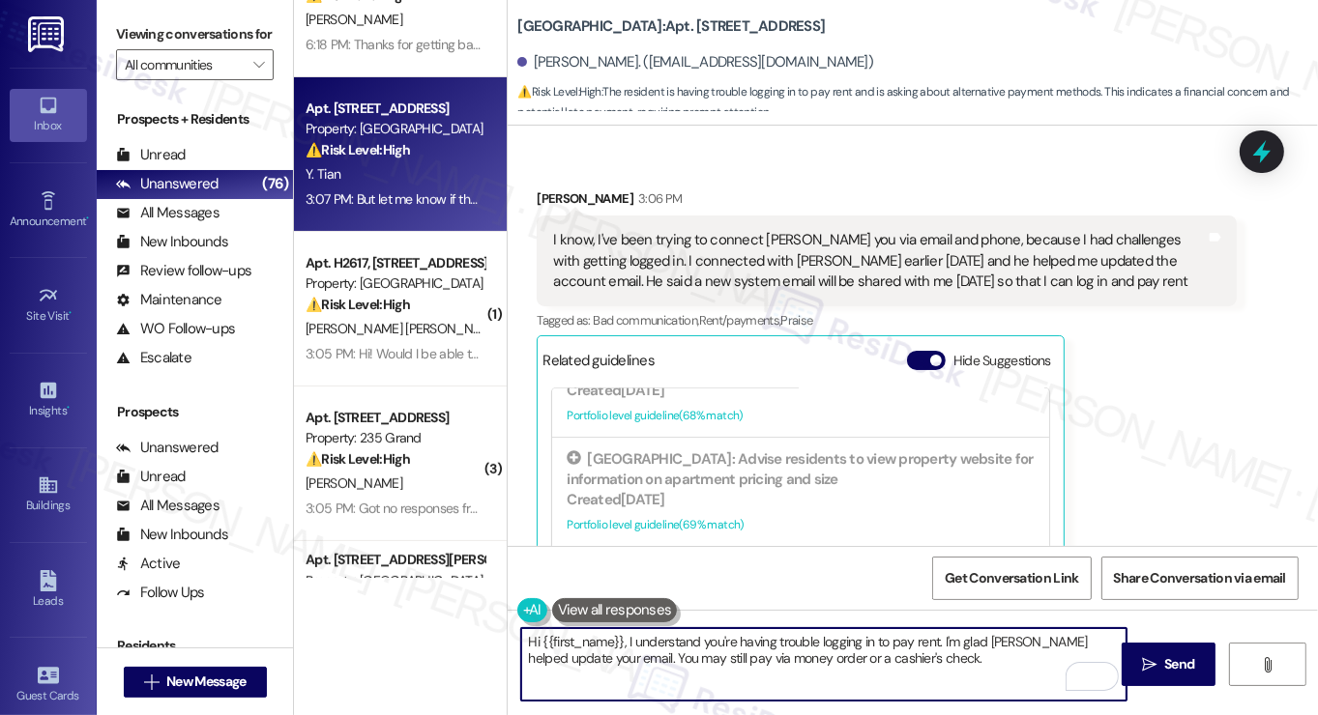
click at [905, 656] on textarea "Hi {{first_name}}, I understand you're having trouble logging in to pay rent. I…" at bounding box center [823, 664] width 605 height 73
drag, startPoint x: 909, startPoint y: 660, endPoint x: 743, endPoint y: 649, distance: 166.7
click at [743, 649] on textarea "Hi {{first_name}}, I understand you're having trouble logging in to pay rent. I…" at bounding box center [823, 664] width 605 height 73
click at [840, 650] on textarea "Hi {{first_name}}, I understand you're having trouble logging in to pay rent. I…" at bounding box center [823, 664] width 605 height 73
click at [925, 656] on textarea "Hi {{first_name}}, I understand you're having trouble logging in to pay rent. I…" at bounding box center [823, 664] width 605 height 73
